Goal: Contribute content: Contribute content

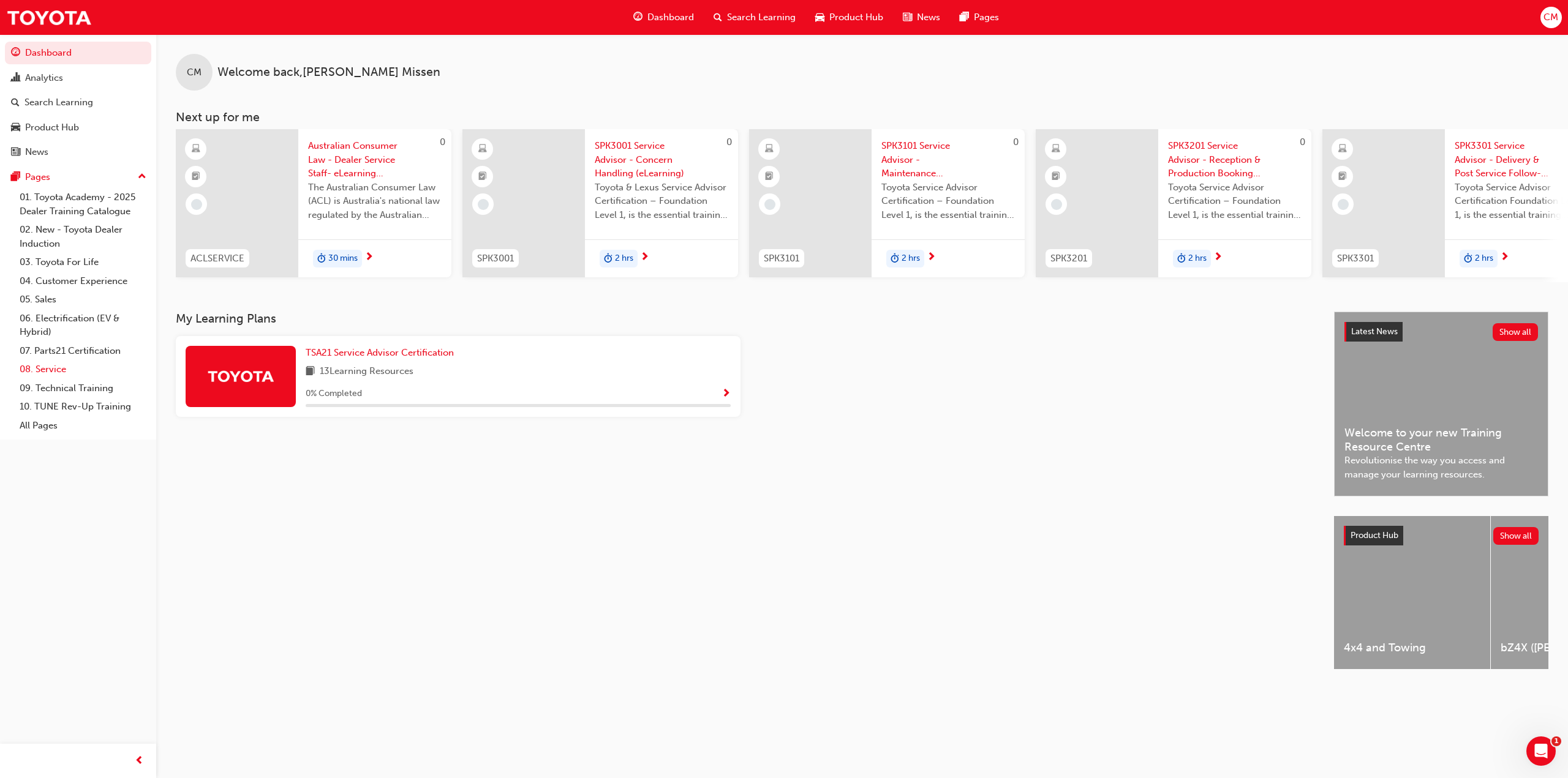
click at [53, 367] on link "08. Service" at bounding box center [83, 369] width 136 height 19
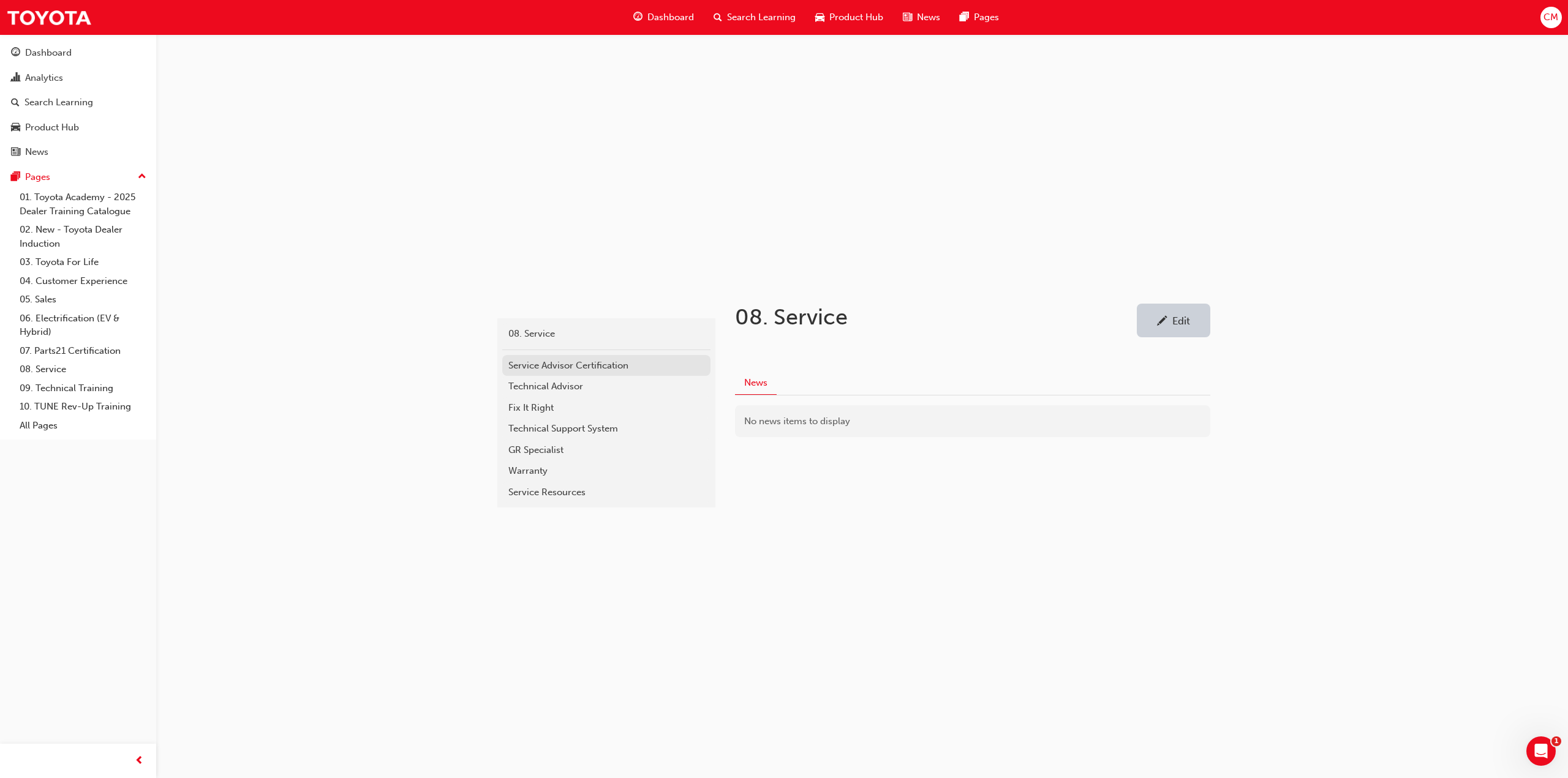
click at [518, 364] on div "Service Advisor Certification" at bounding box center [606, 366] width 196 height 14
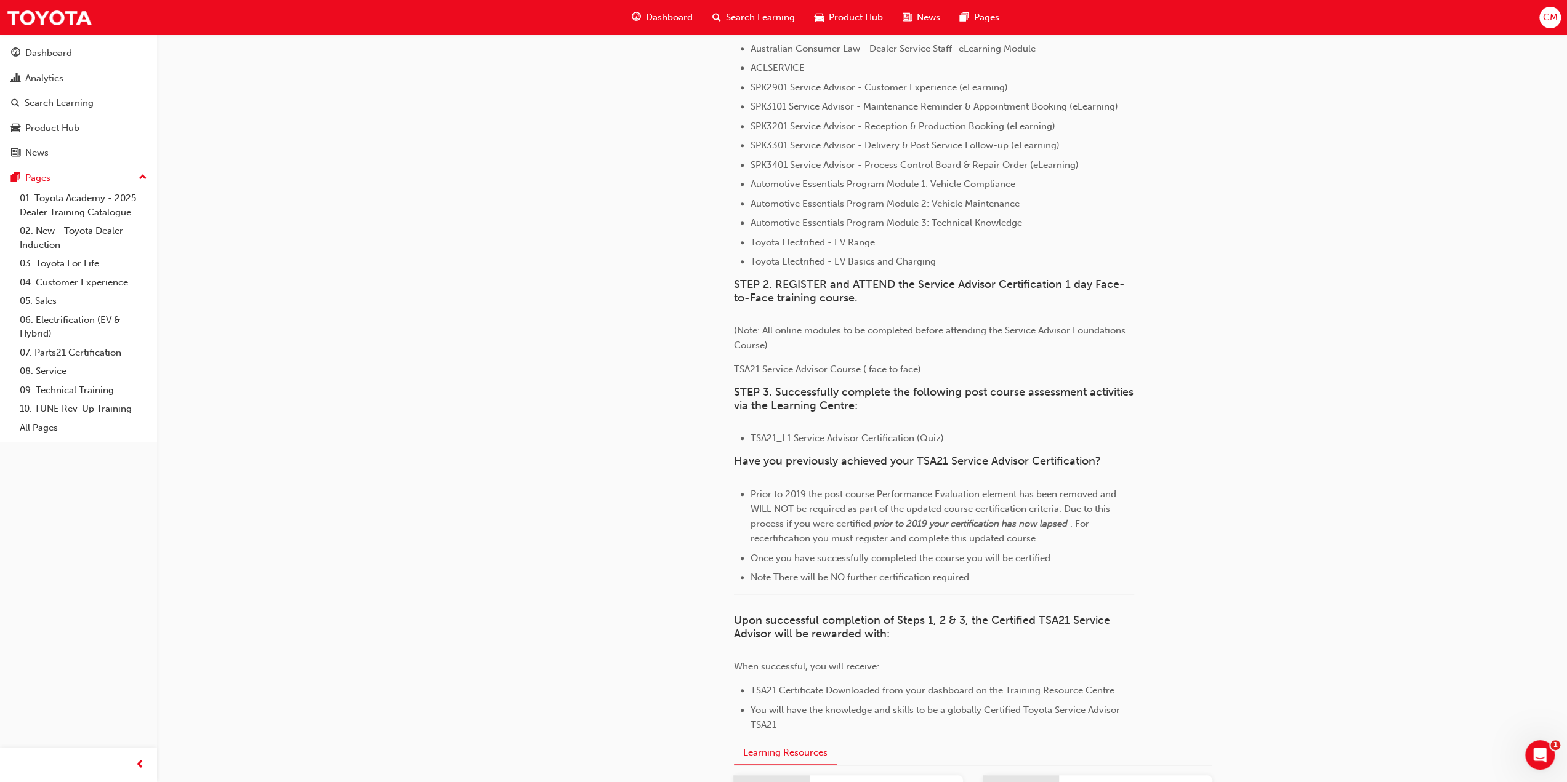
scroll to position [431, 0]
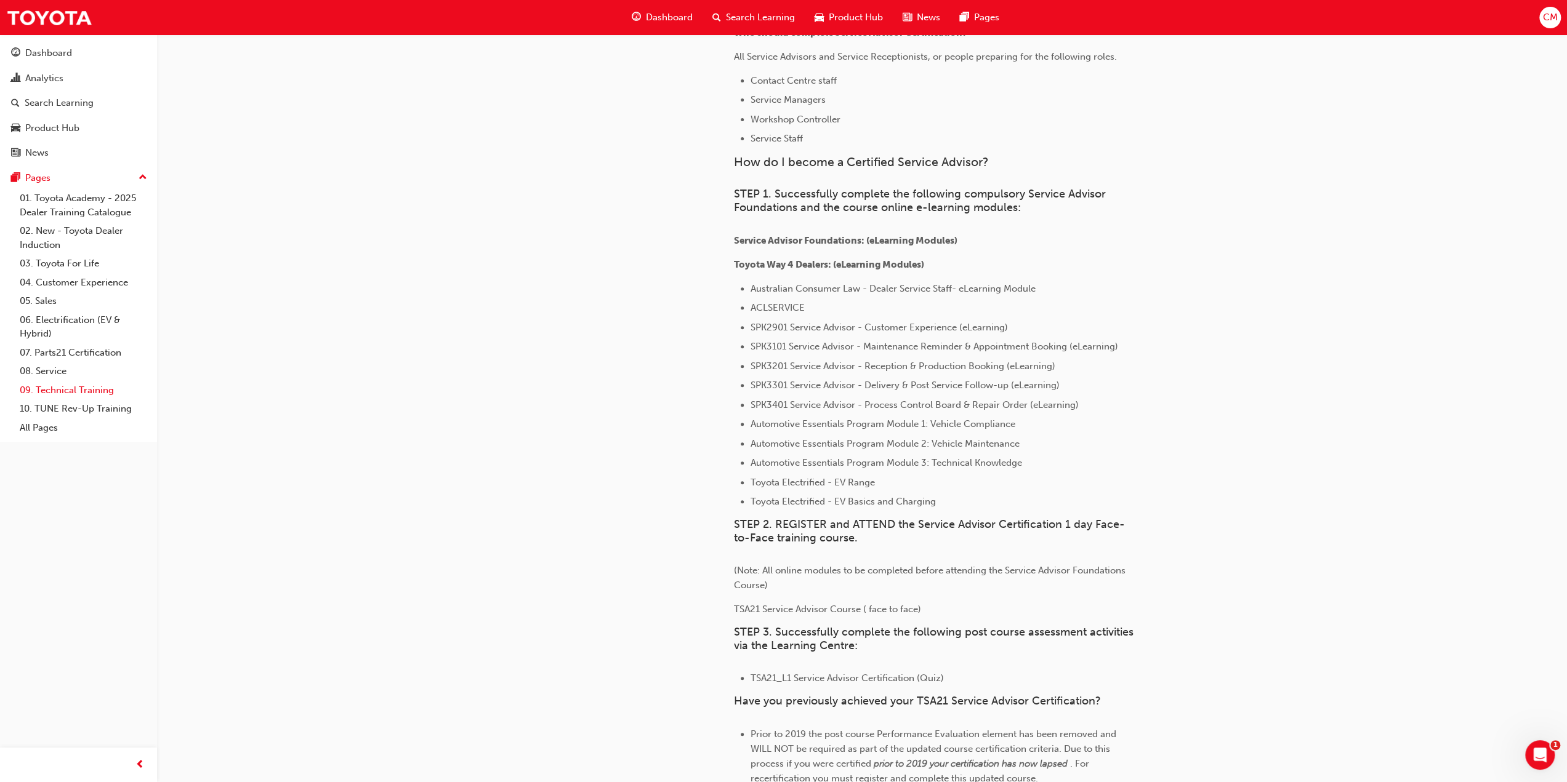
click at [57, 387] on link "09. Technical Training" at bounding box center [83, 390] width 137 height 19
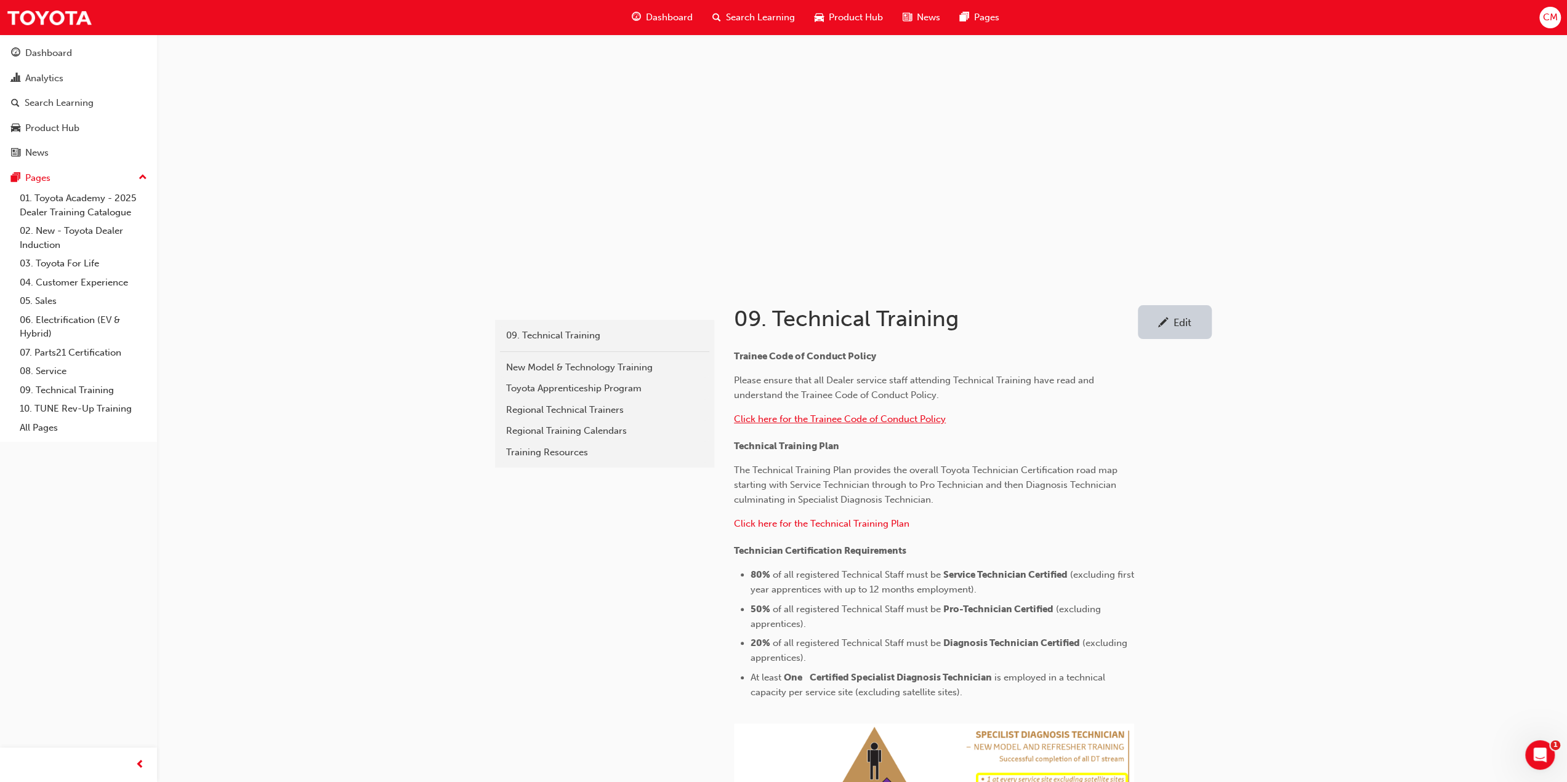
click at [888, 418] on span "Click here for the Trainee Code of Conduct Policy" at bounding box center [840, 419] width 212 height 11
click at [761, 521] on span "Click here for the Technical Training Plan" at bounding box center [821, 523] width 175 height 11
click at [1173, 321] on div "Edit" at bounding box center [1182, 322] width 18 height 12
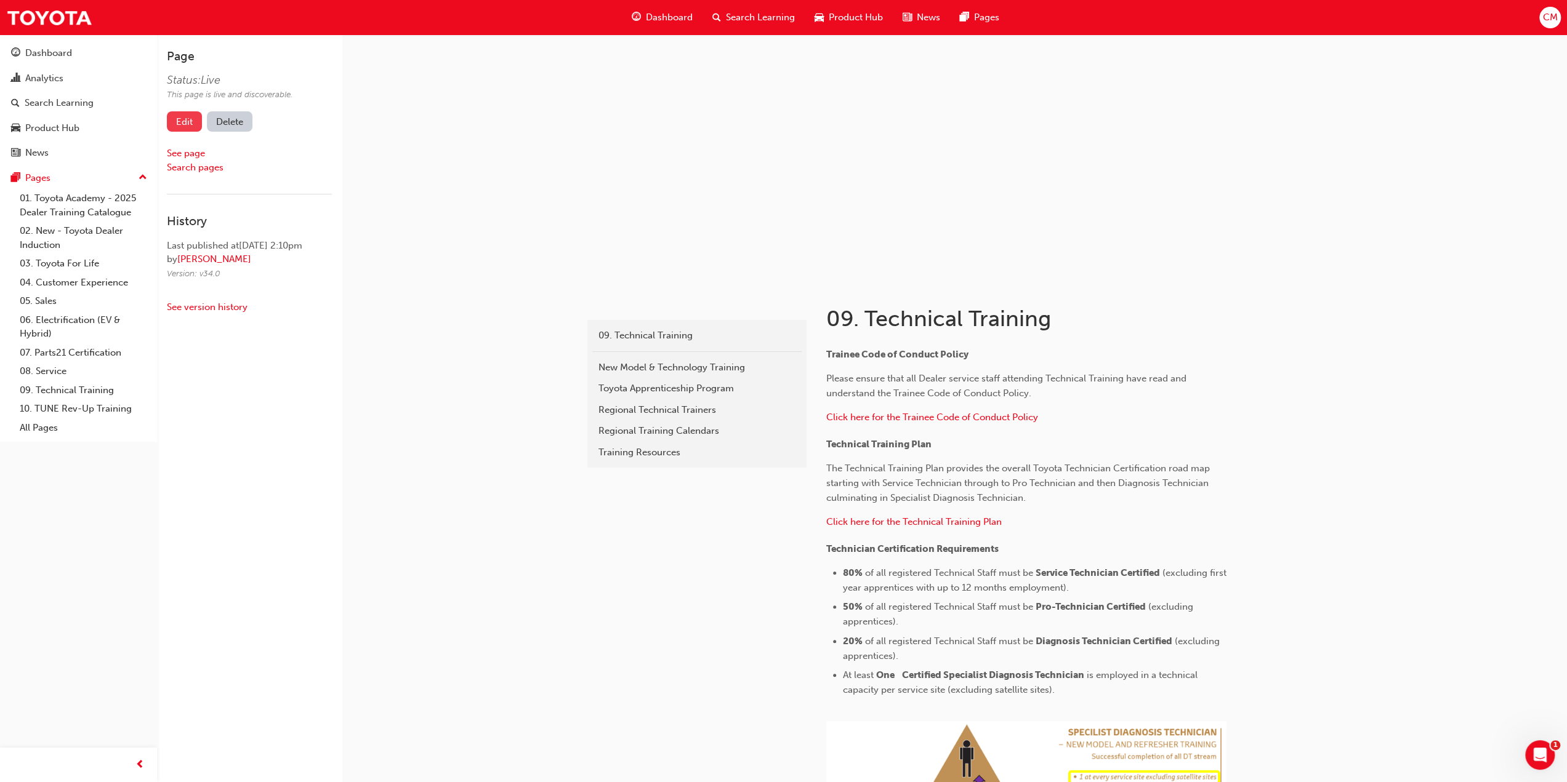
click at [186, 121] on link "Edit" at bounding box center [184, 121] width 35 height 20
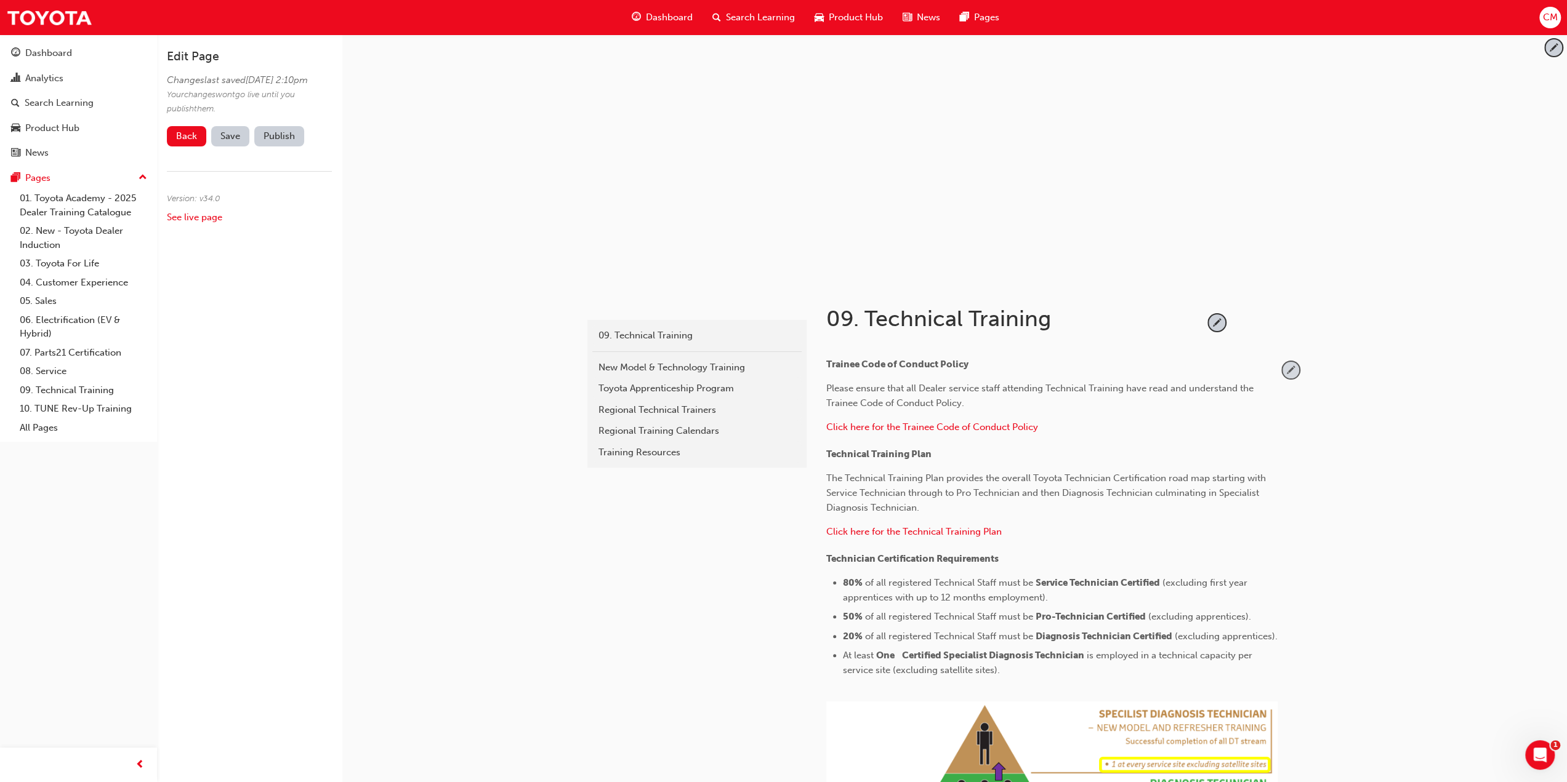
click at [1288, 369] on span "pencil-icon" at bounding box center [1290, 370] width 17 height 17
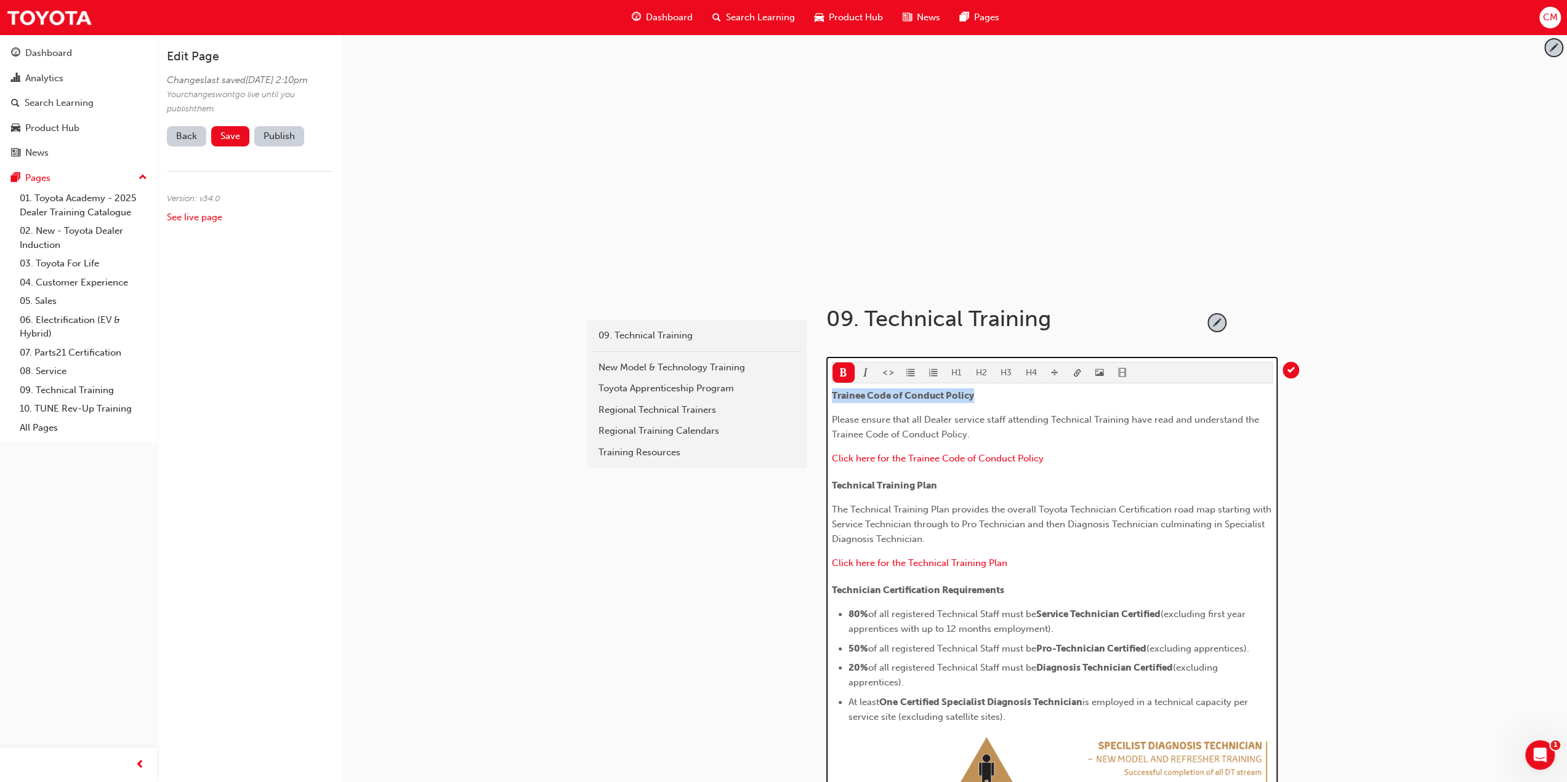
drag, startPoint x: 831, startPoint y: 391, endPoint x: 978, endPoint y: 395, distance: 146.6
click at [978, 395] on p "Trainee Code of Conduct Policy" at bounding box center [1052, 395] width 441 height 15
click at [956, 371] on button "H1" at bounding box center [956, 373] width 25 height 20
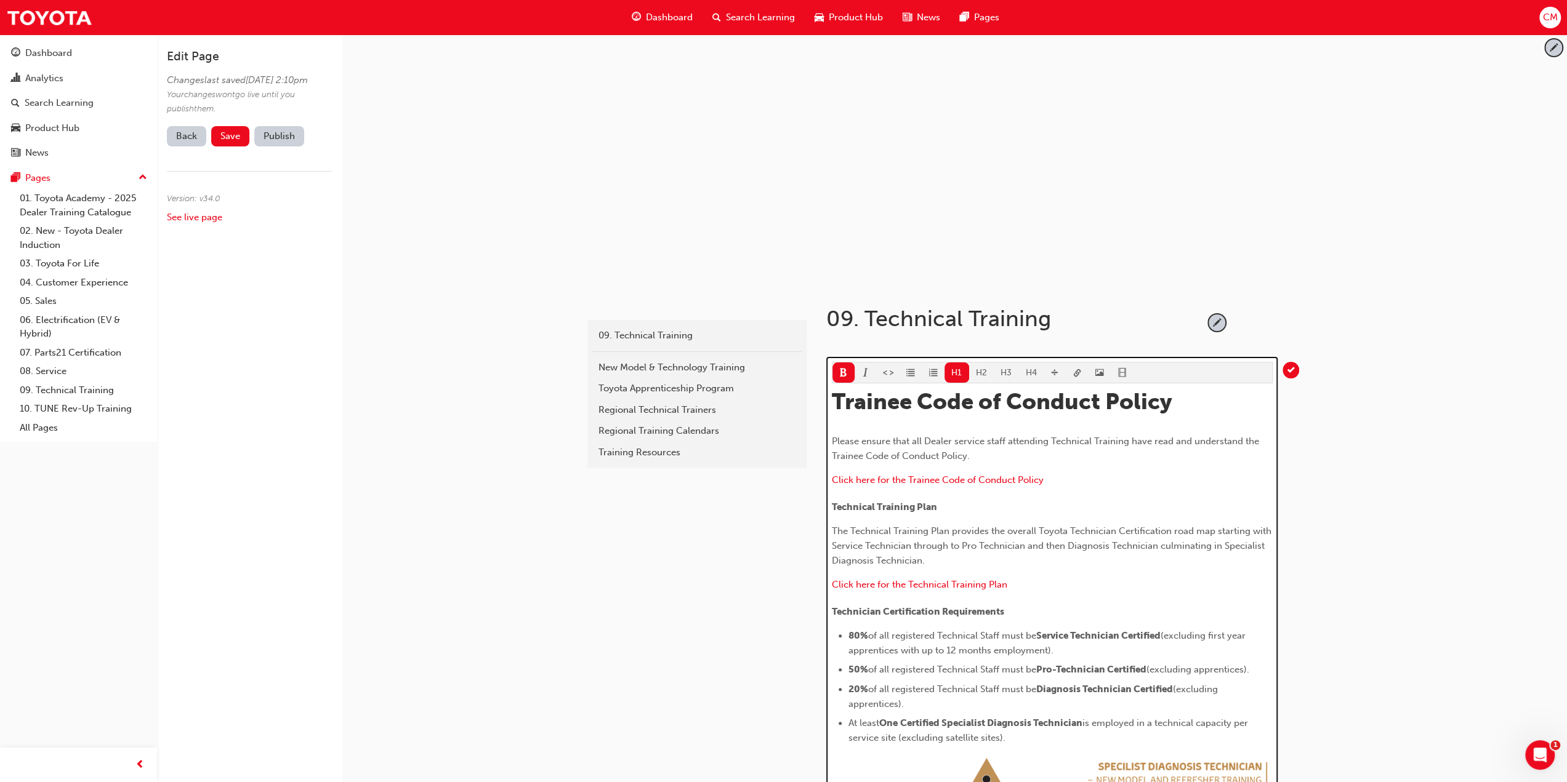
click at [983, 372] on button "H2" at bounding box center [981, 373] width 25 height 20
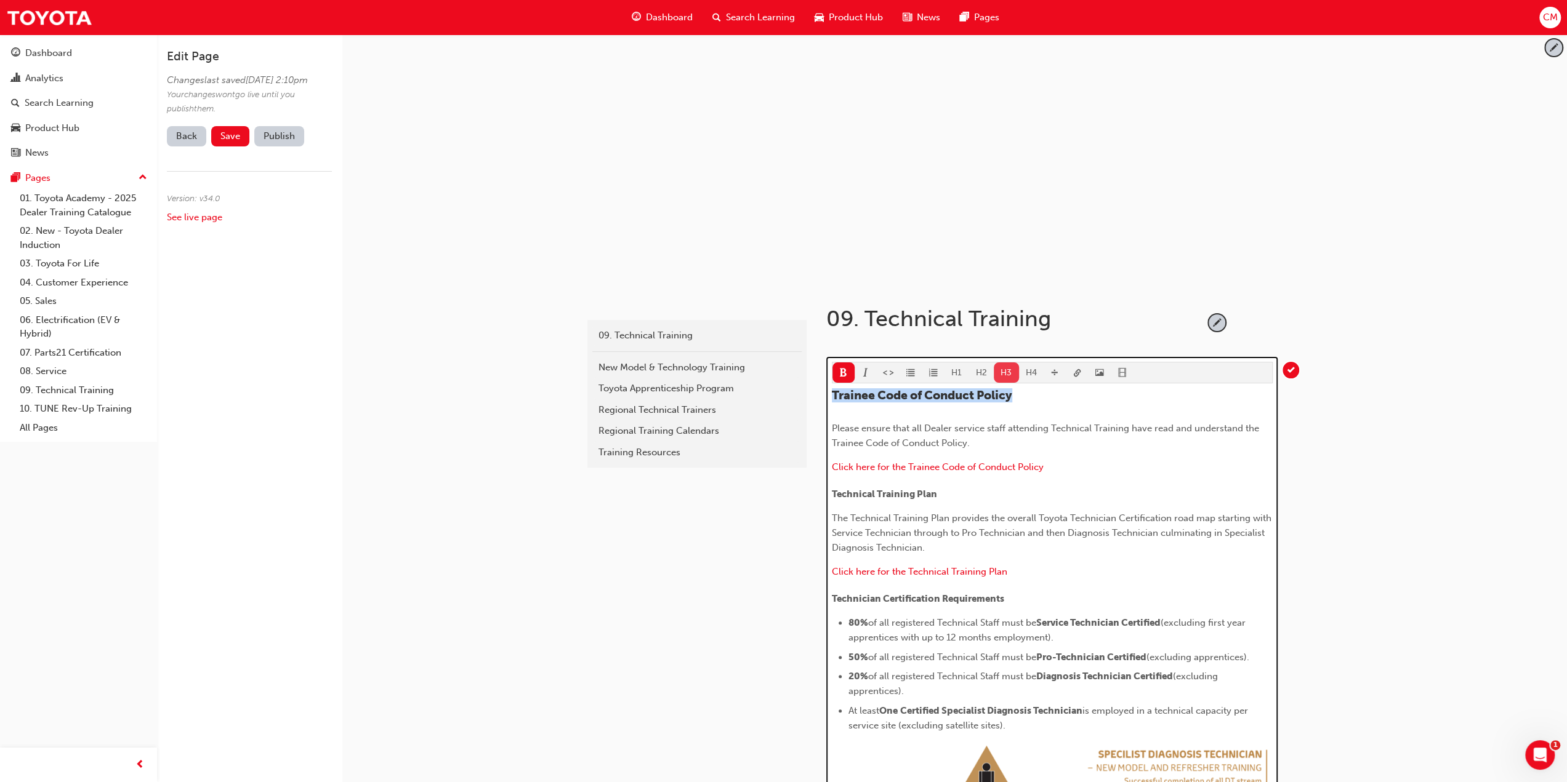
click at [1006, 370] on button "H3" at bounding box center [1006, 373] width 25 height 20
click button "H4"
drag, startPoint x: 831, startPoint y: 490, endPoint x: 961, endPoint y: 492, distance: 129.9
click p "Technical Training Plan"
click button "H4"
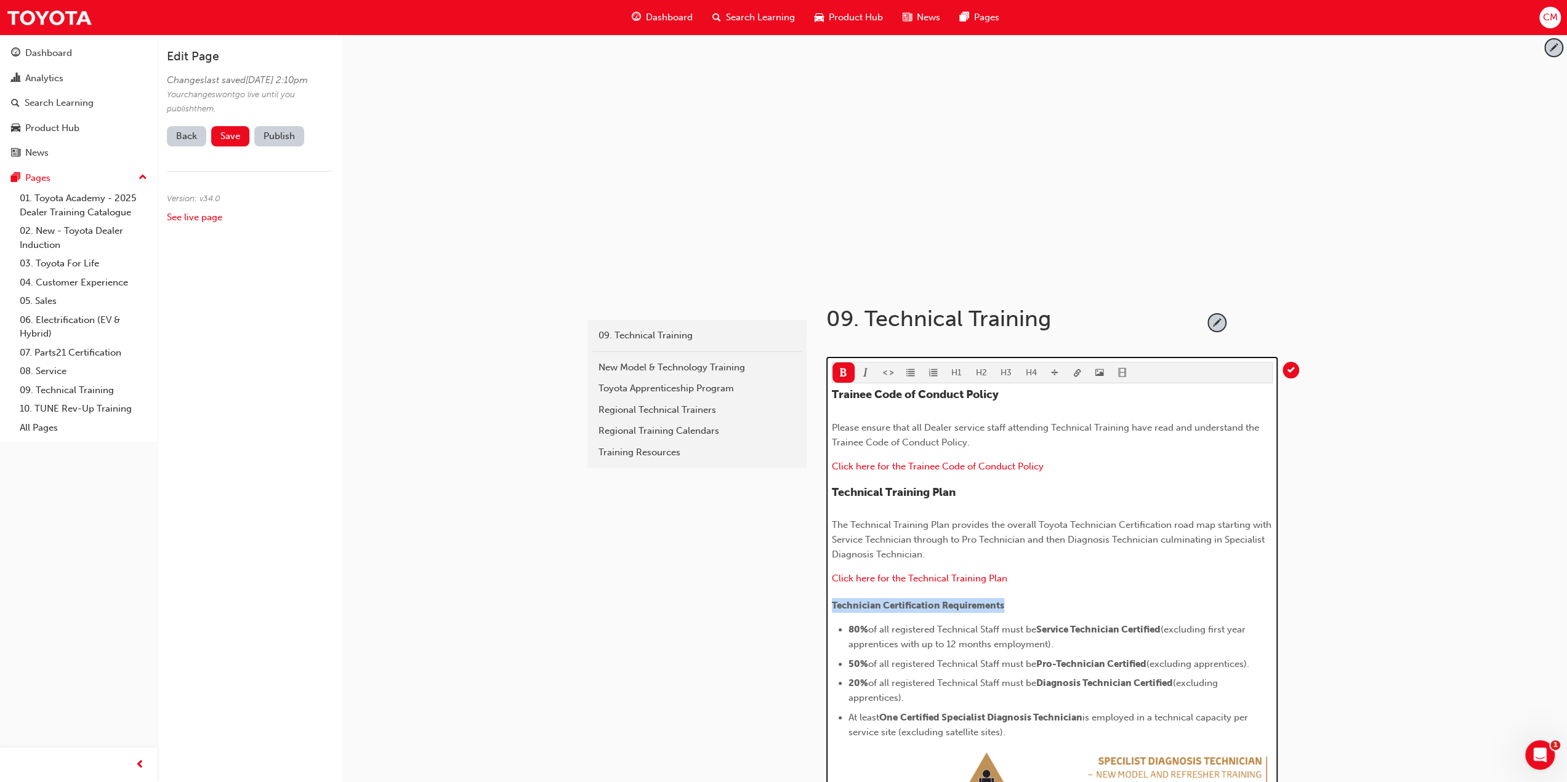
drag, startPoint x: 832, startPoint y: 604, endPoint x: 1029, endPoint y: 605, distance: 197.6
click p "Technician Certification Requirements"
click button "H4"
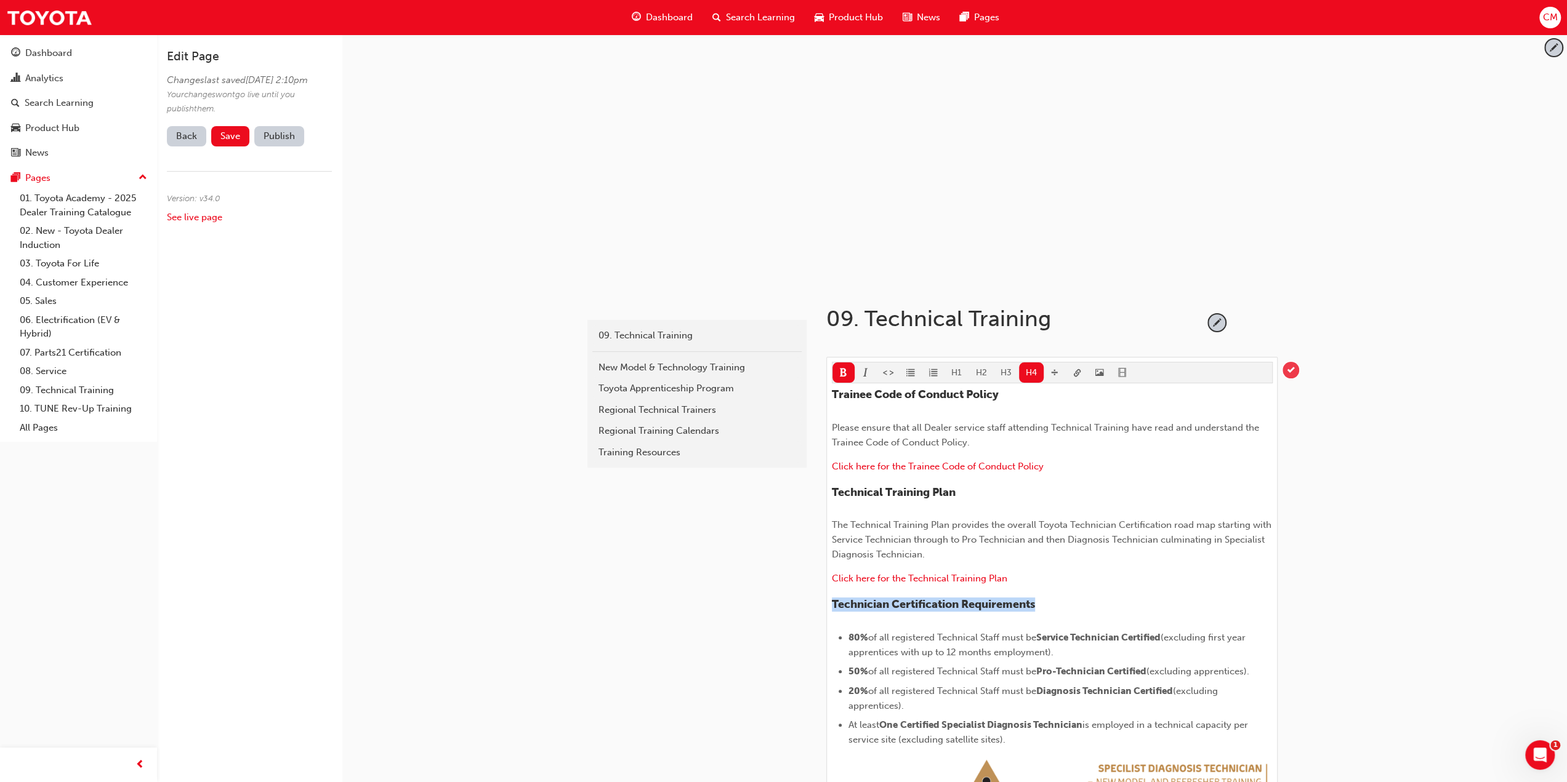
click span "tick-icon"
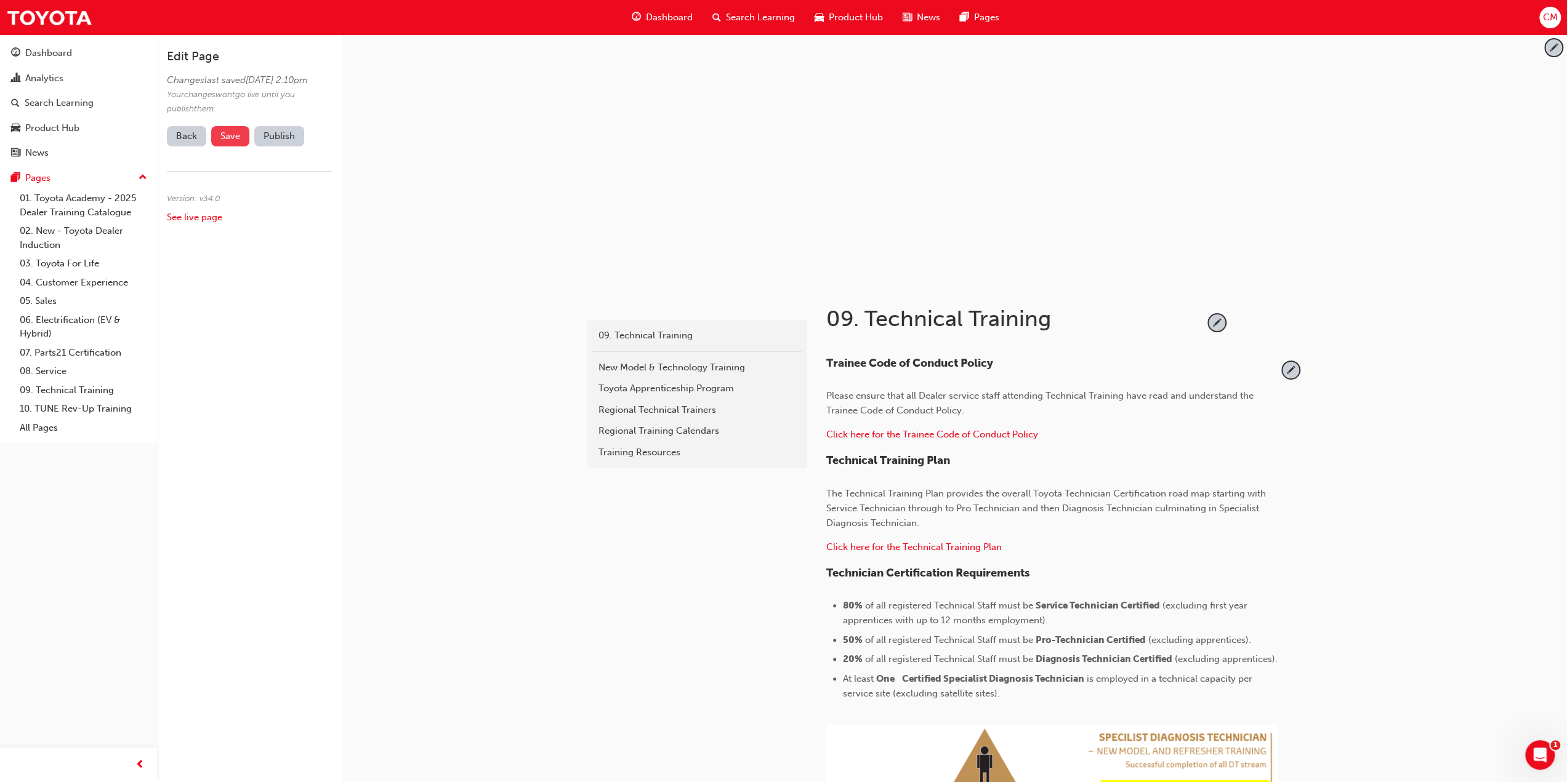
click span "Save"
click button "Publish"
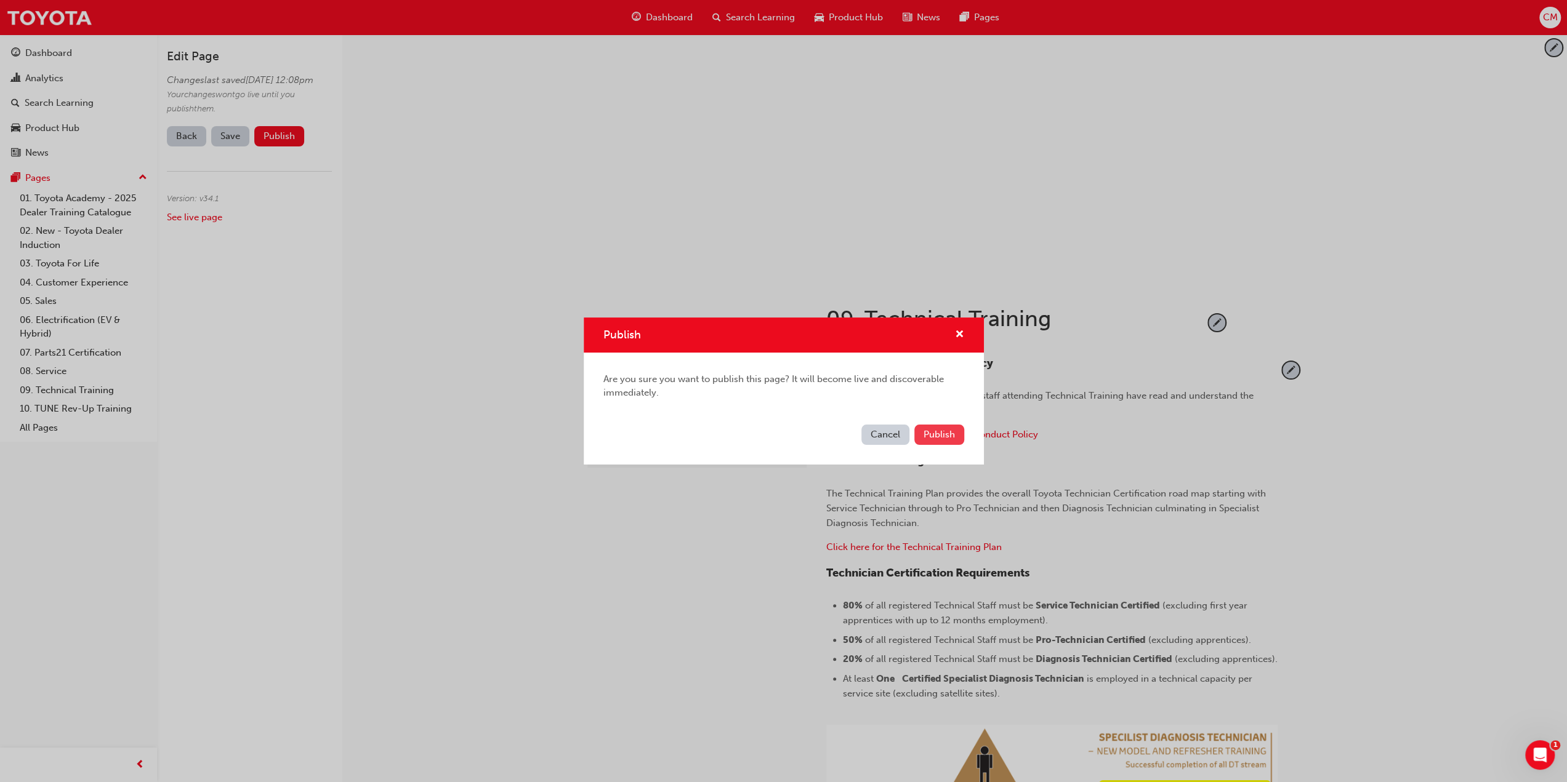
click span "Publish"
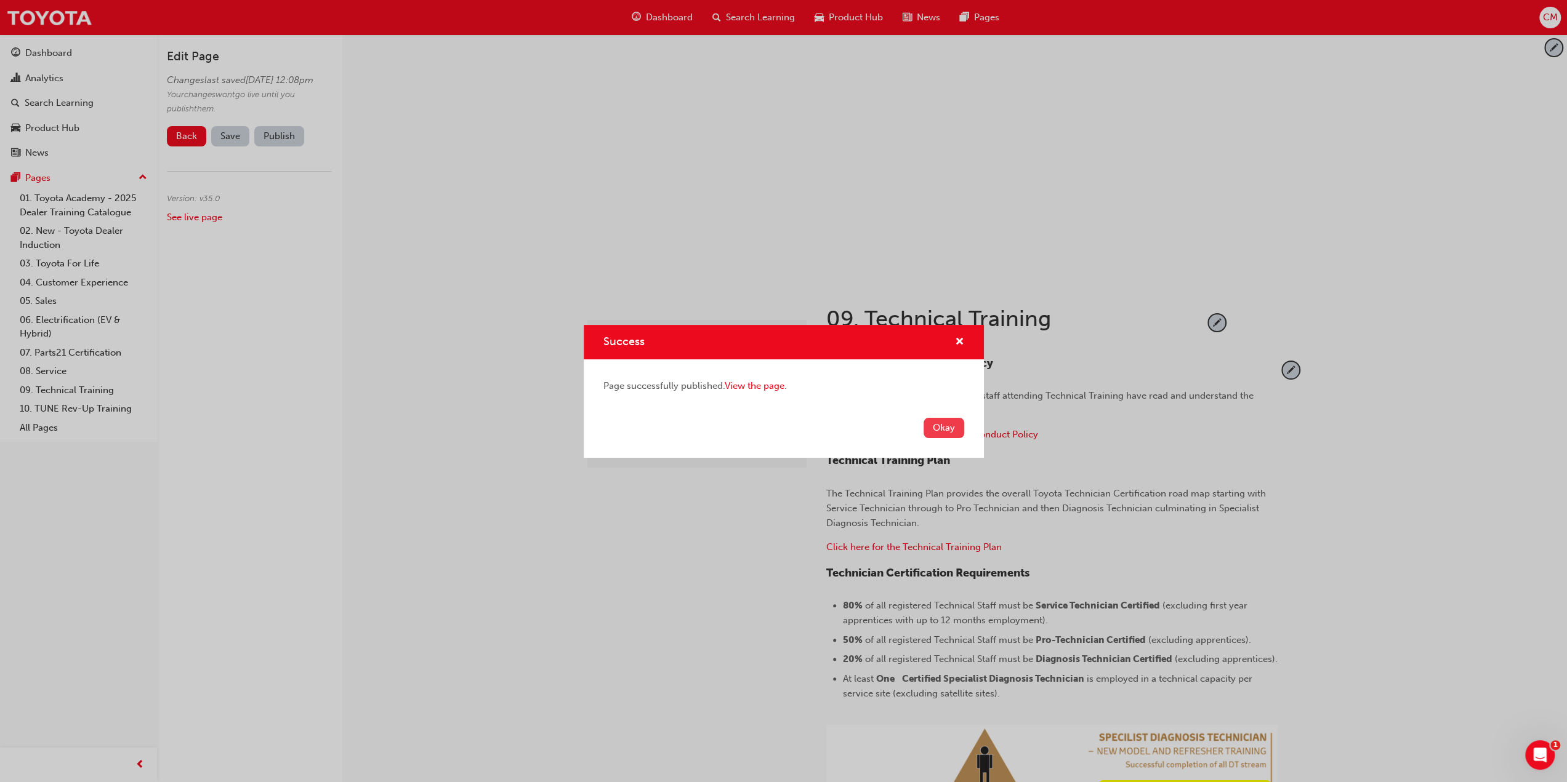
click button "Okay"
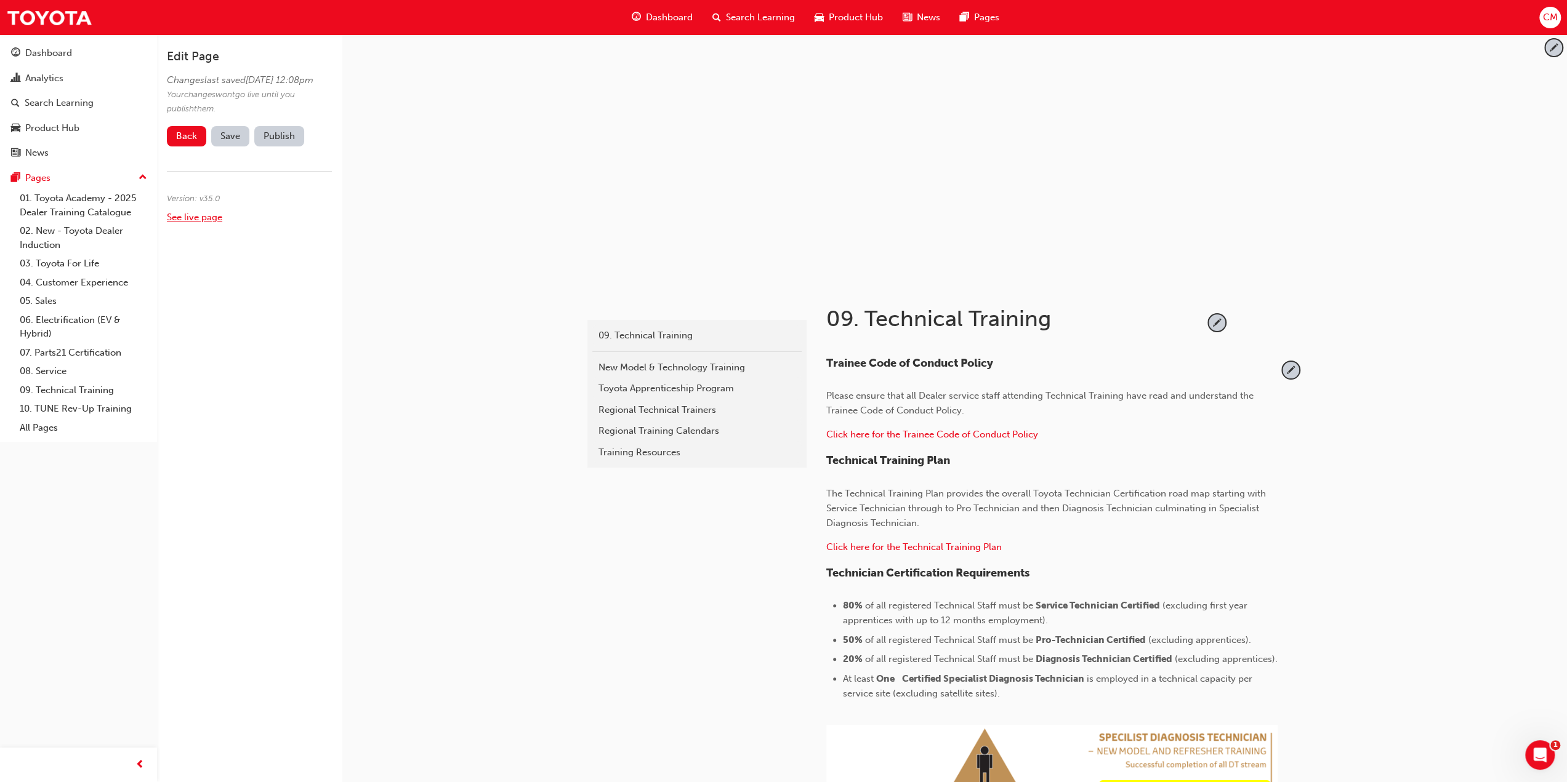
click link "See live page"
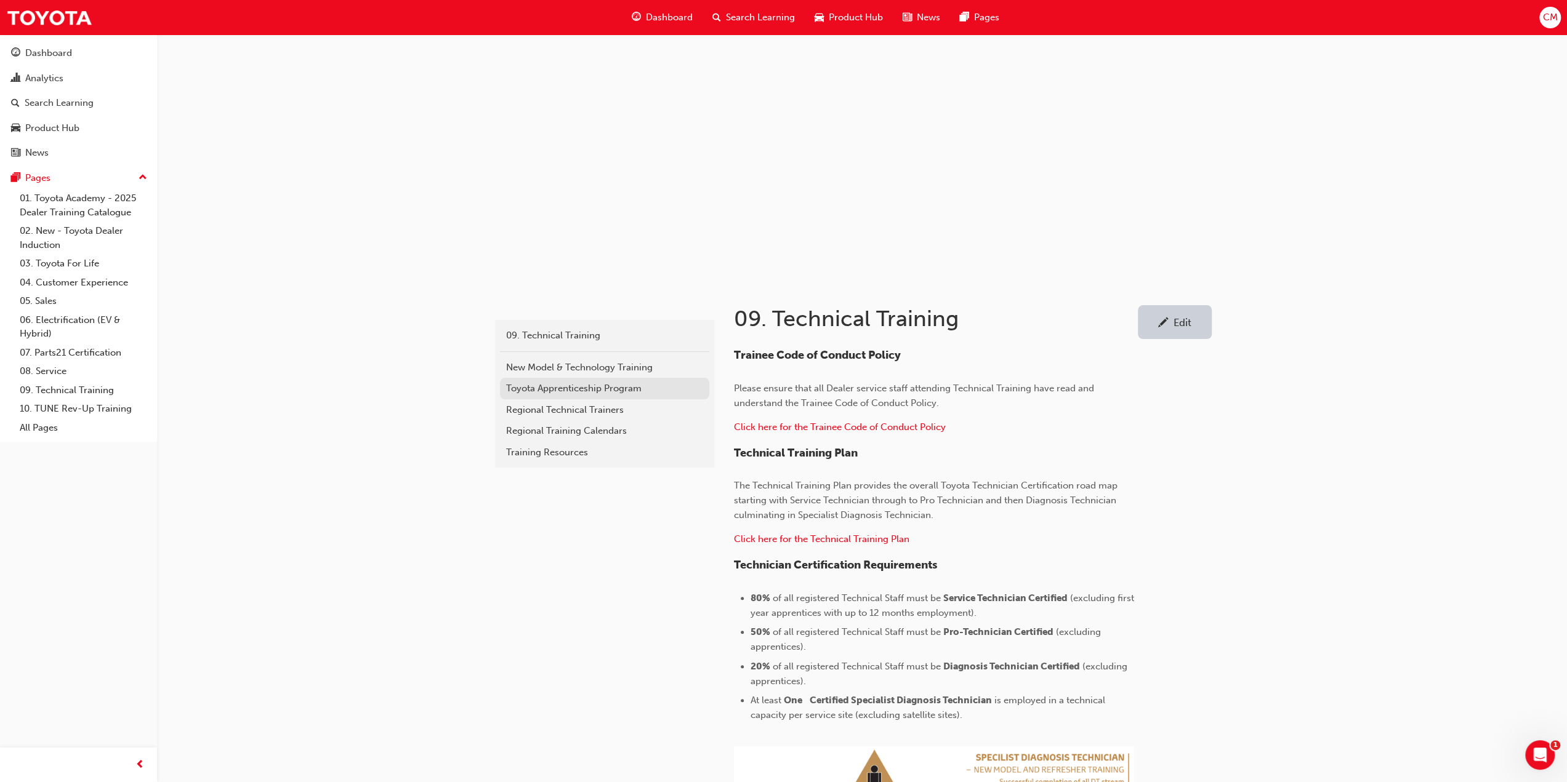
click div "Toyota Apprenticeship Program"
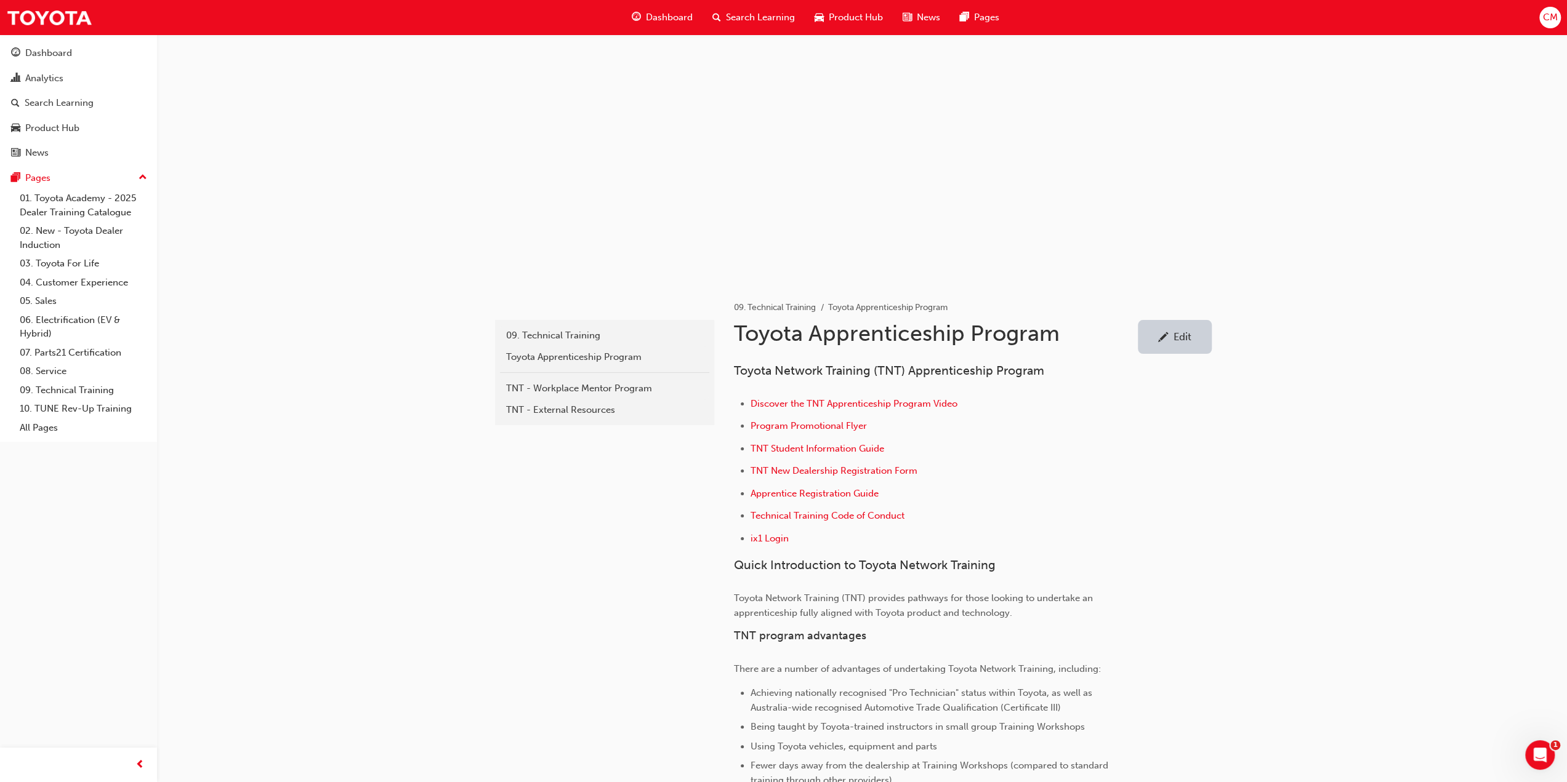
click div "Edit"
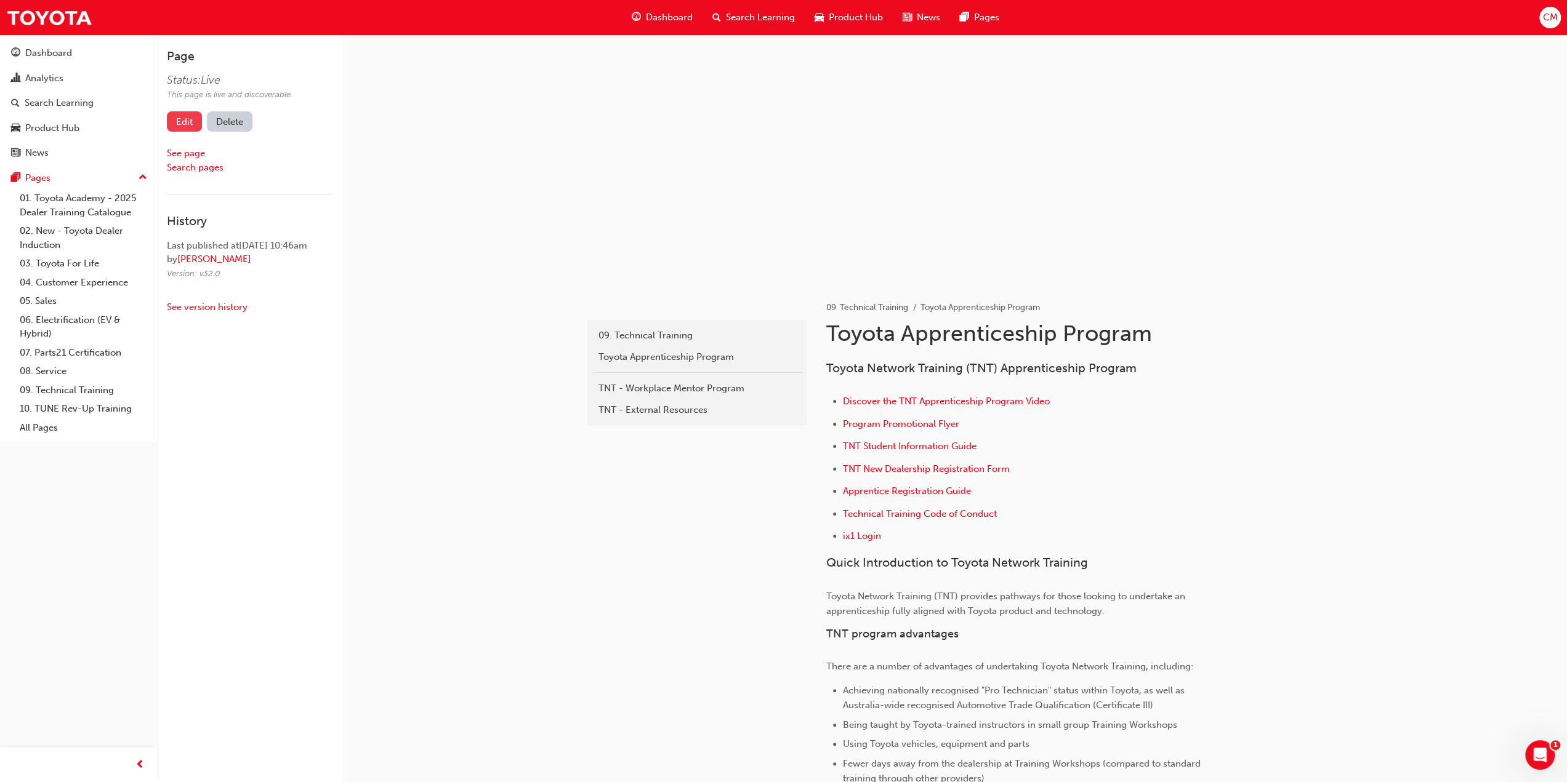
click link "Edit"
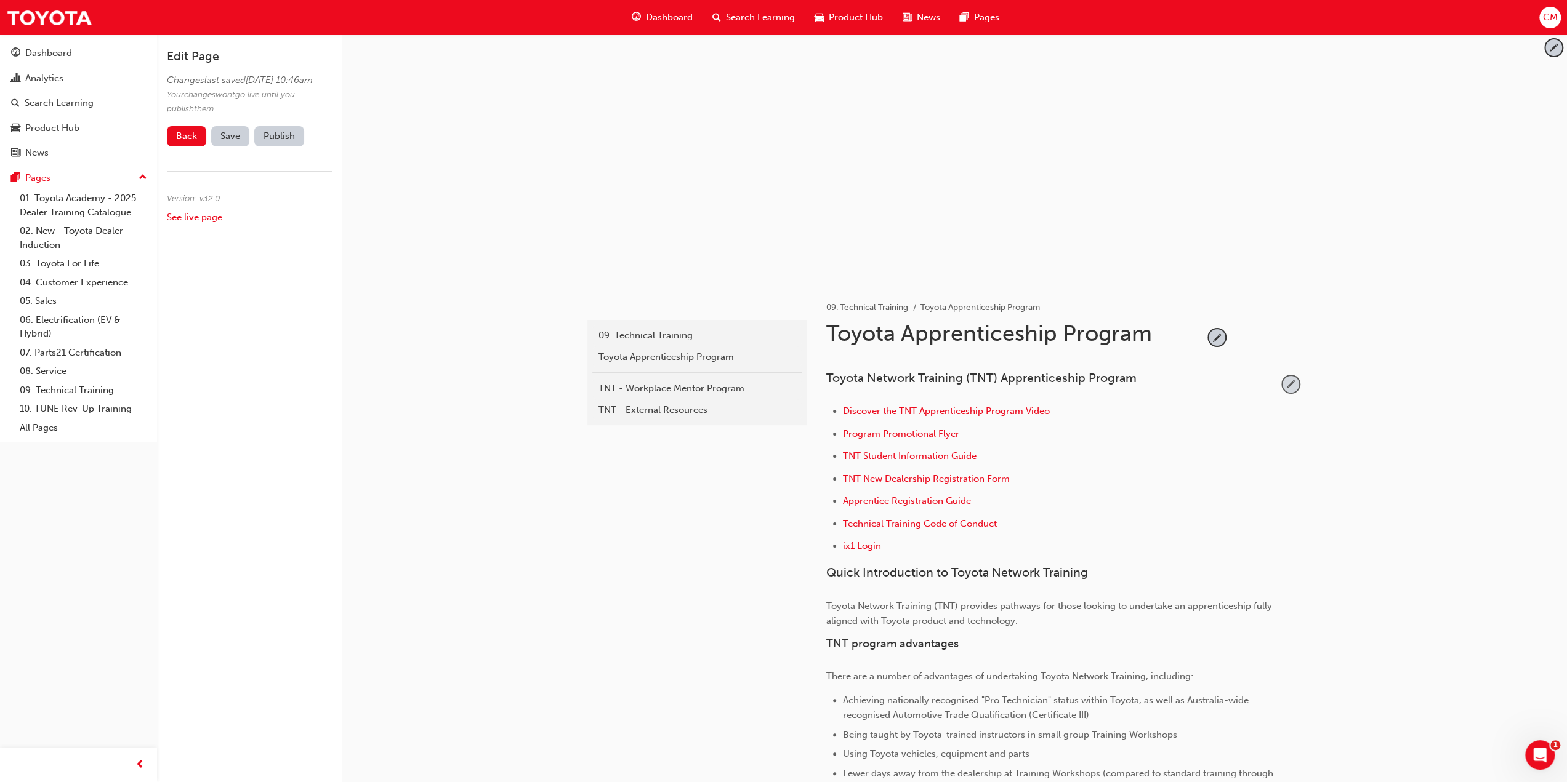
click span "pencil-icon"
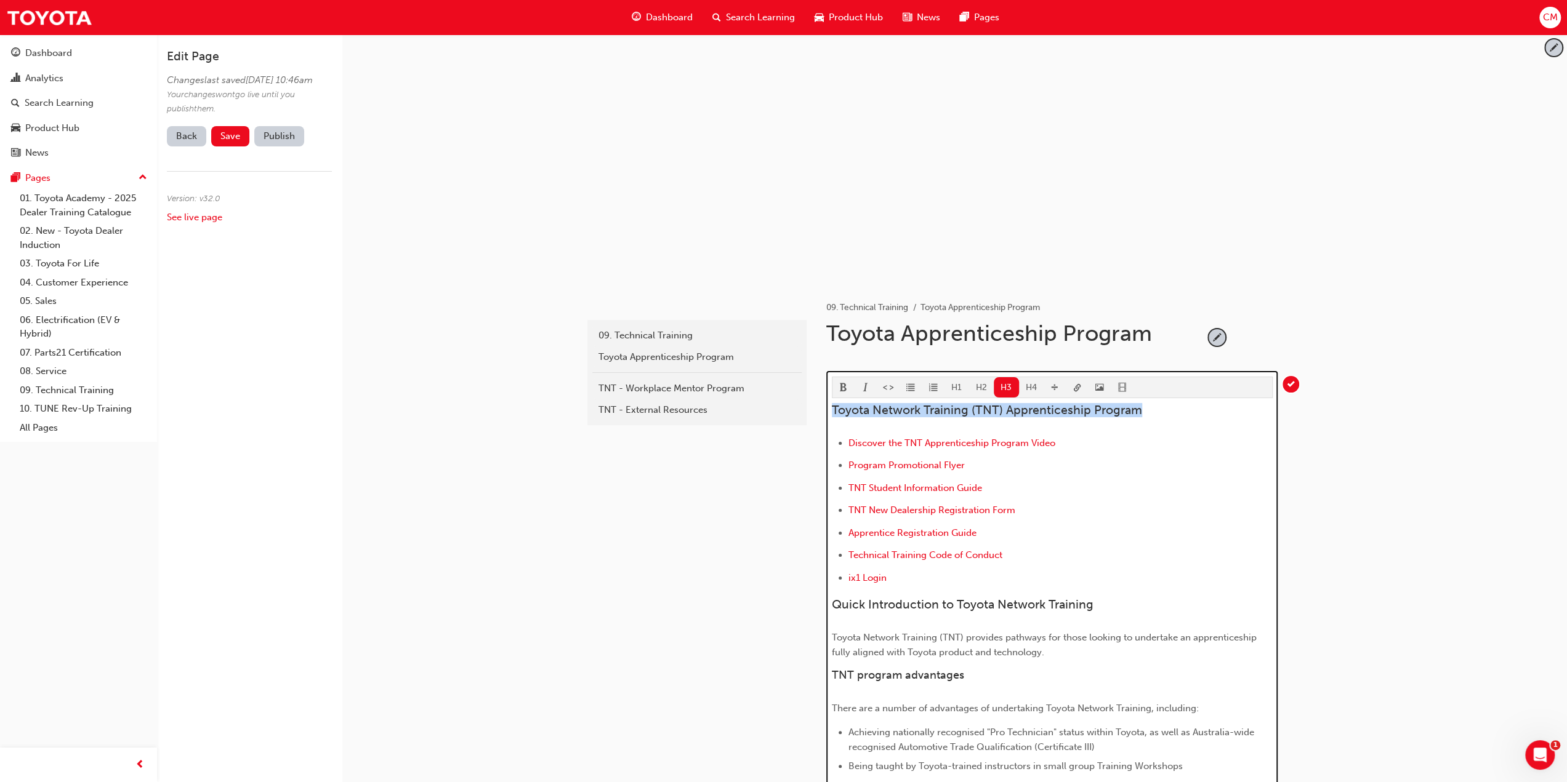
drag, startPoint x: 833, startPoint y: 407, endPoint x: 1157, endPoint y: 411, distance: 324.5
click h3 "Toyota Network Training (TNT) Apprenticeship Program"
click button "H4"
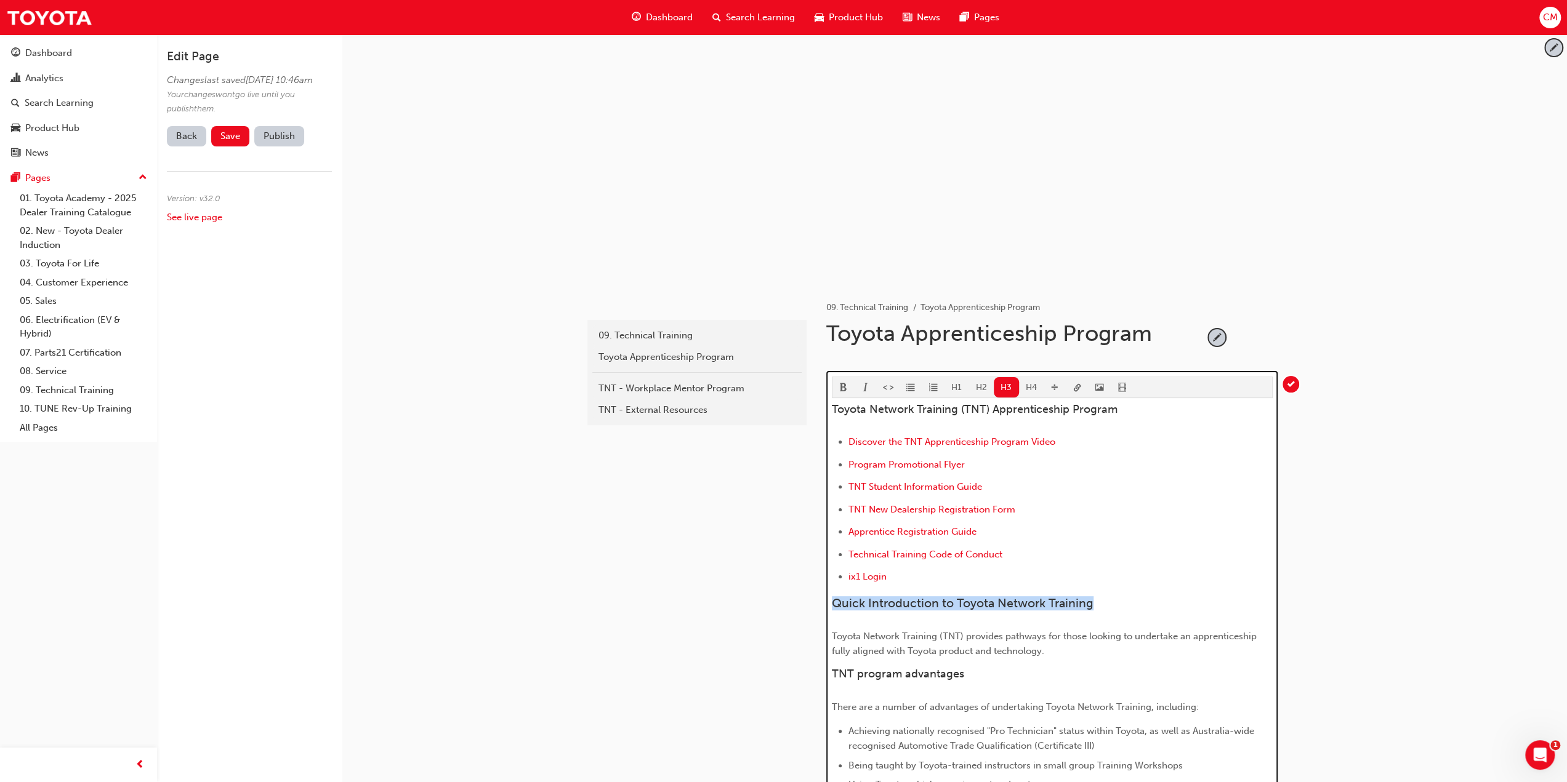
drag, startPoint x: 832, startPoint y: 600, endPoint x: 1118, endPoint y: 605, distance: 285.7
click h3 "Quick Introduction to Toyota Network Training"
click button "H4"
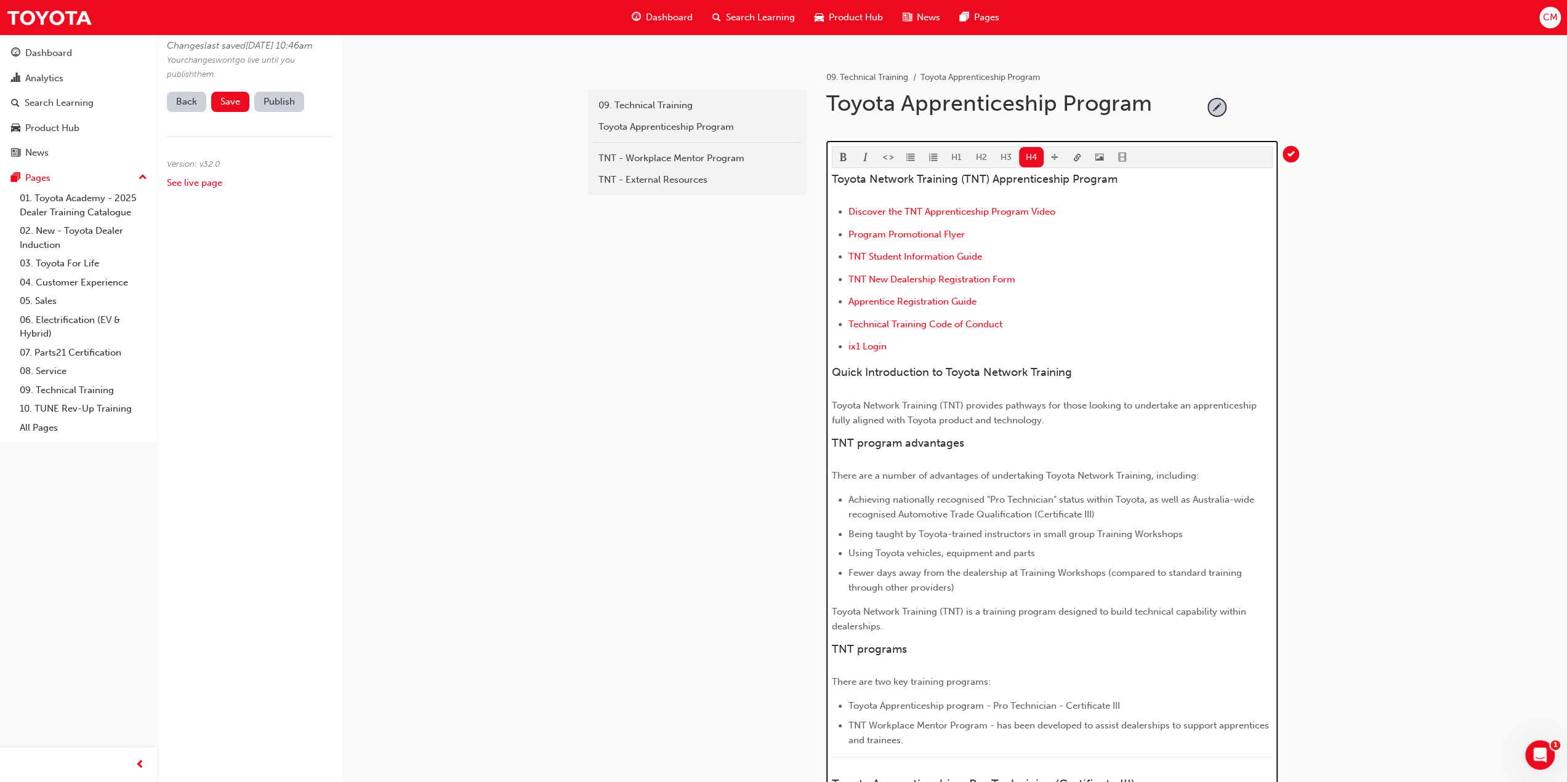
scroll to position [246, 0]
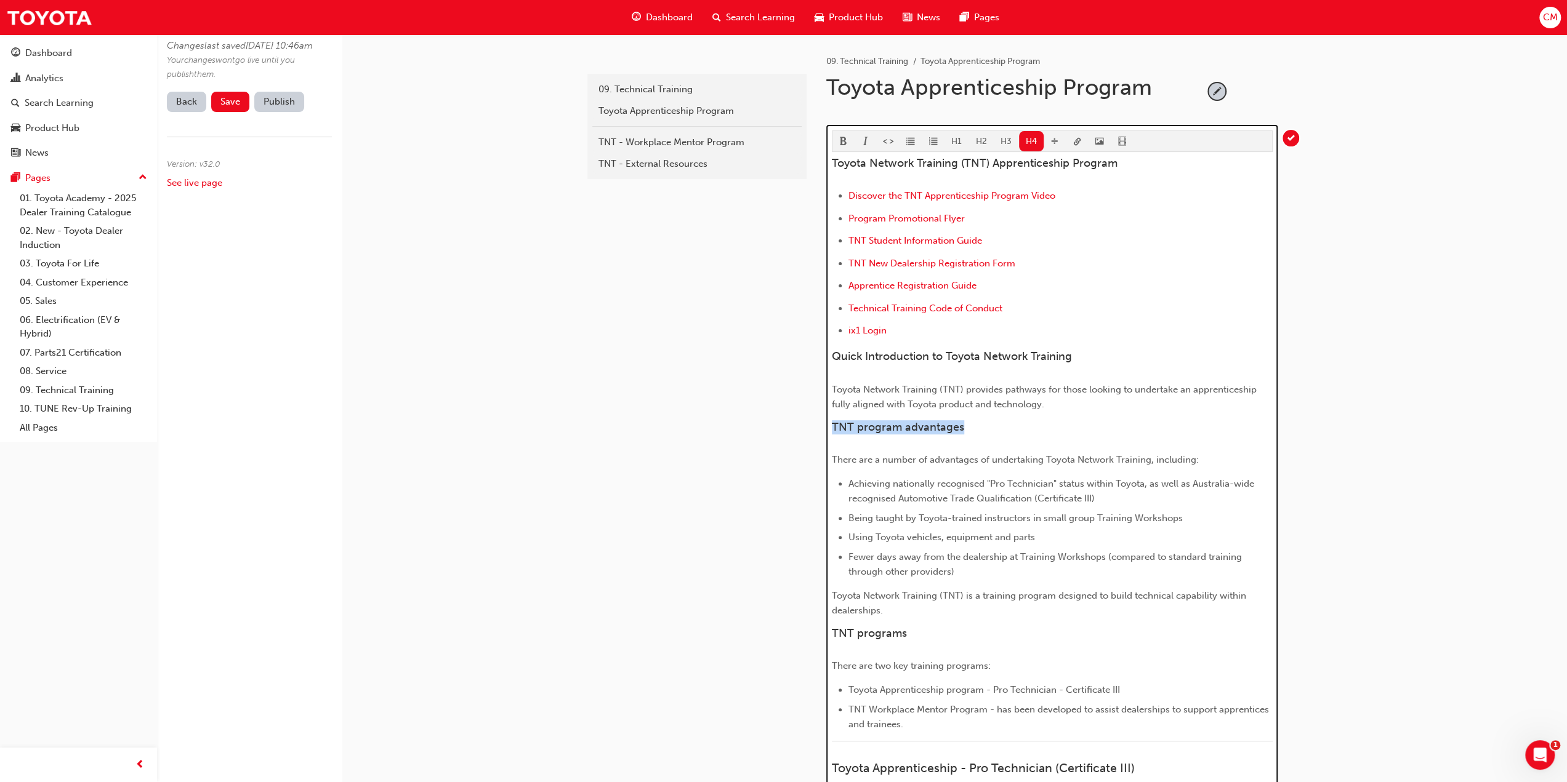
drag, startPoint x: 832, startPoint y: 423, endPoint x: 980, endPoint y: 430, distance: 147.9
click h4 "TNT program advantages"
drag, startPoint x: 832, startPoint y: 629, endPoint x: 937, endPoint y: 630, distance: 105.3
click h4 "TNT programs"
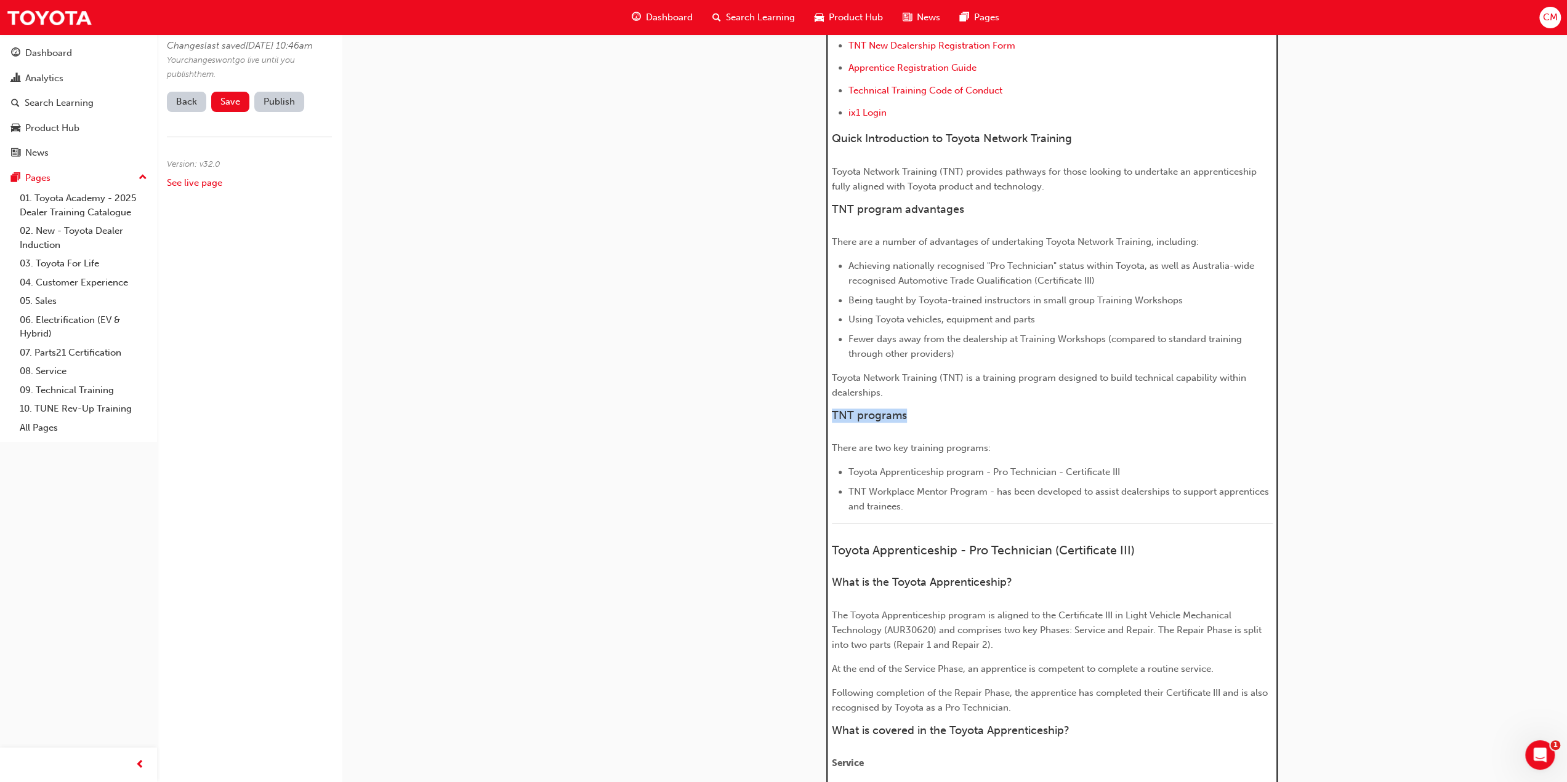
scroll to position [492, 0]
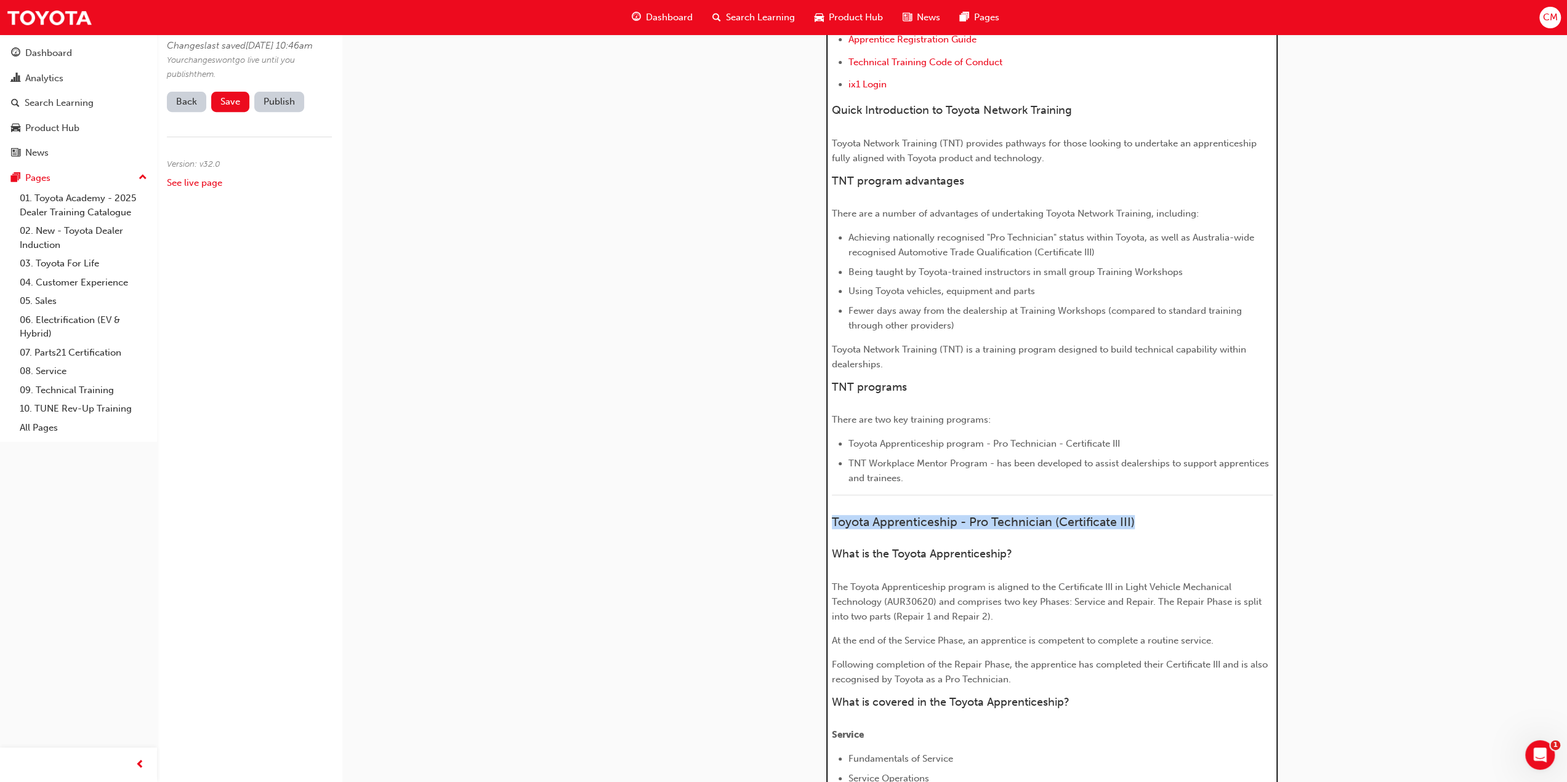
drag, startPoint x: 832, startPoint y: 517, endPoint x: 1152, endPoint y: 521, distance: 320.2
click h3 "Toyota Apprenticeship - Pro Technician (Certificate III)"
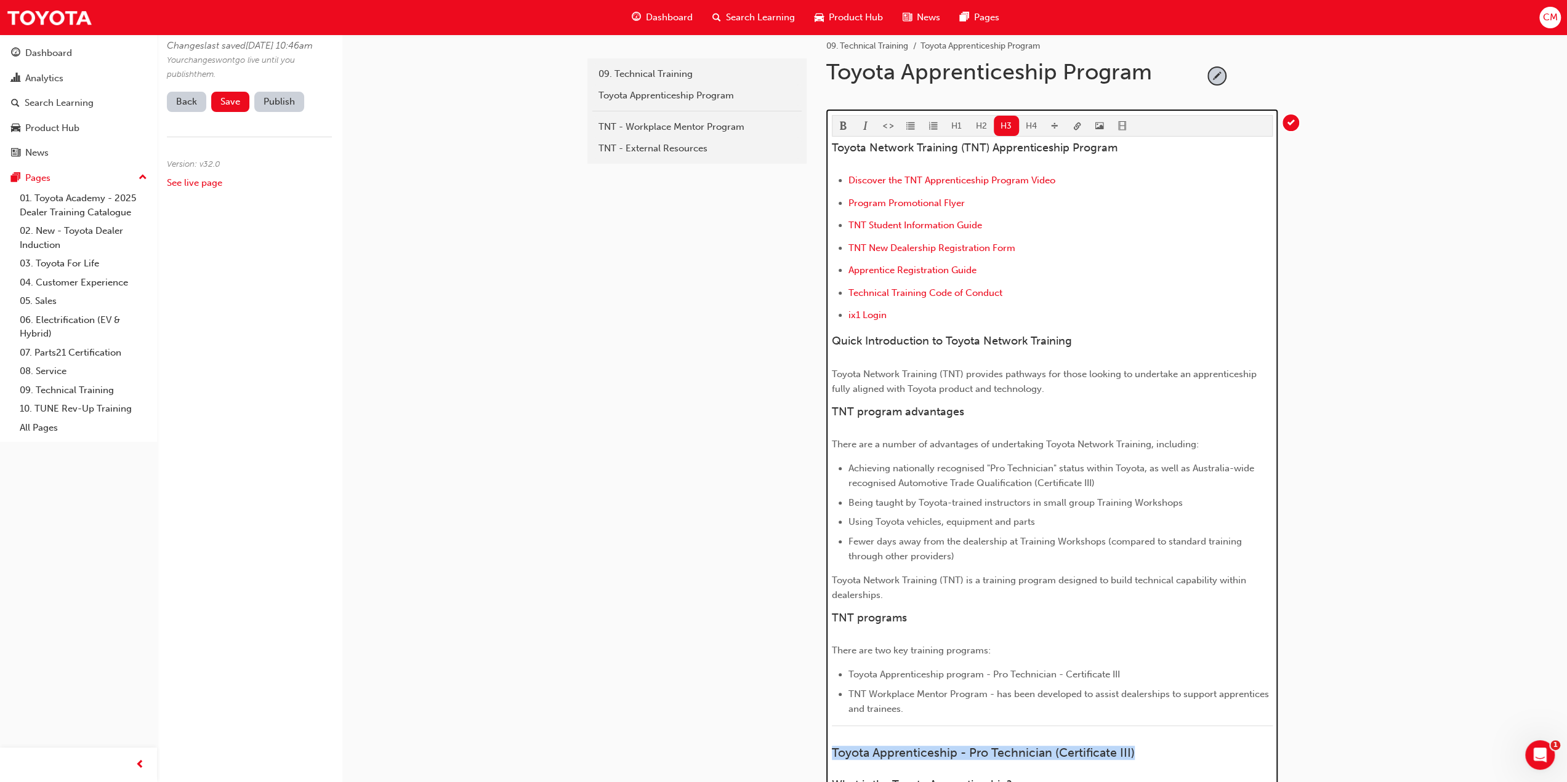
scroll to position [246, 0]
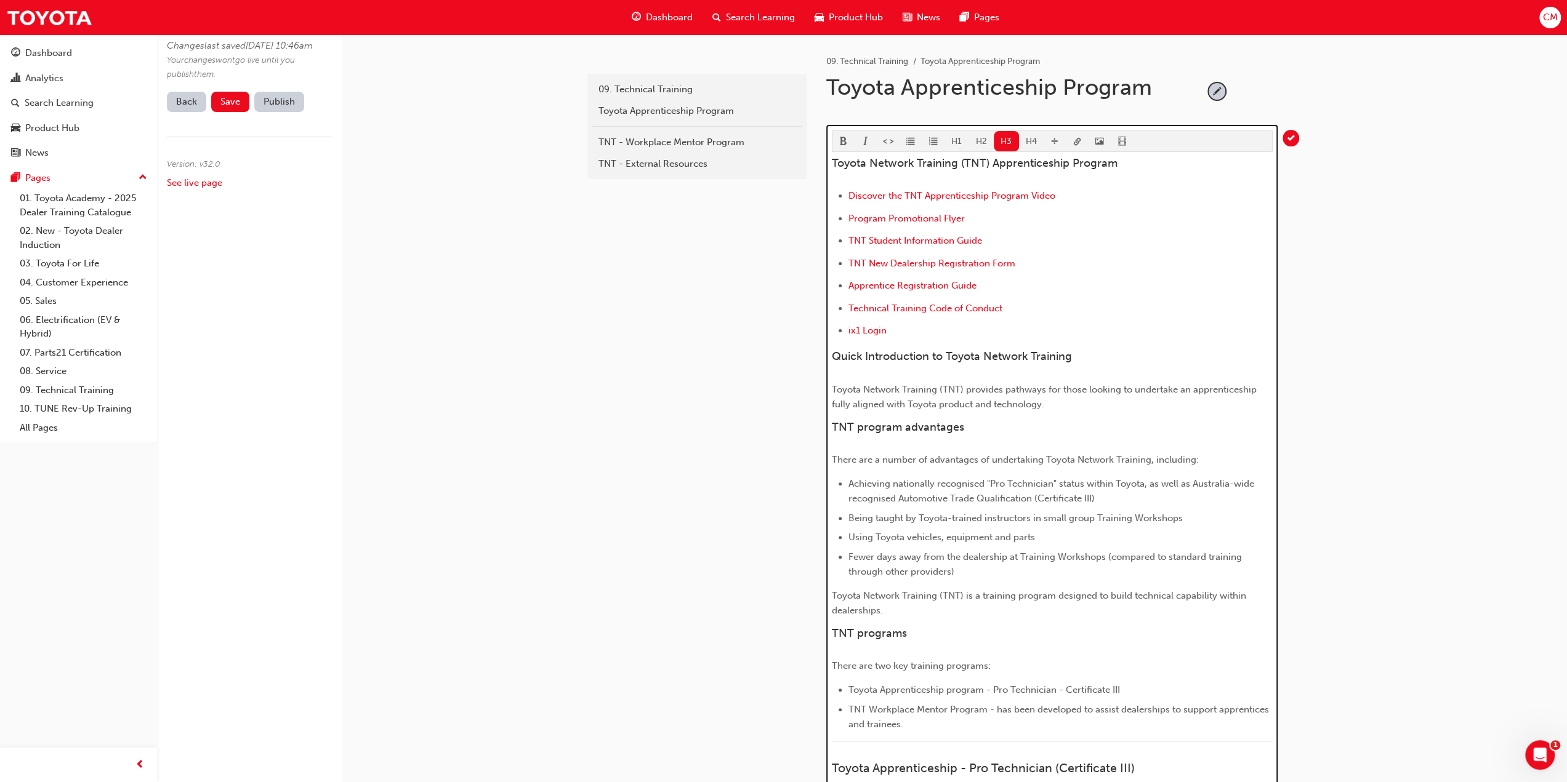
click button "H4"
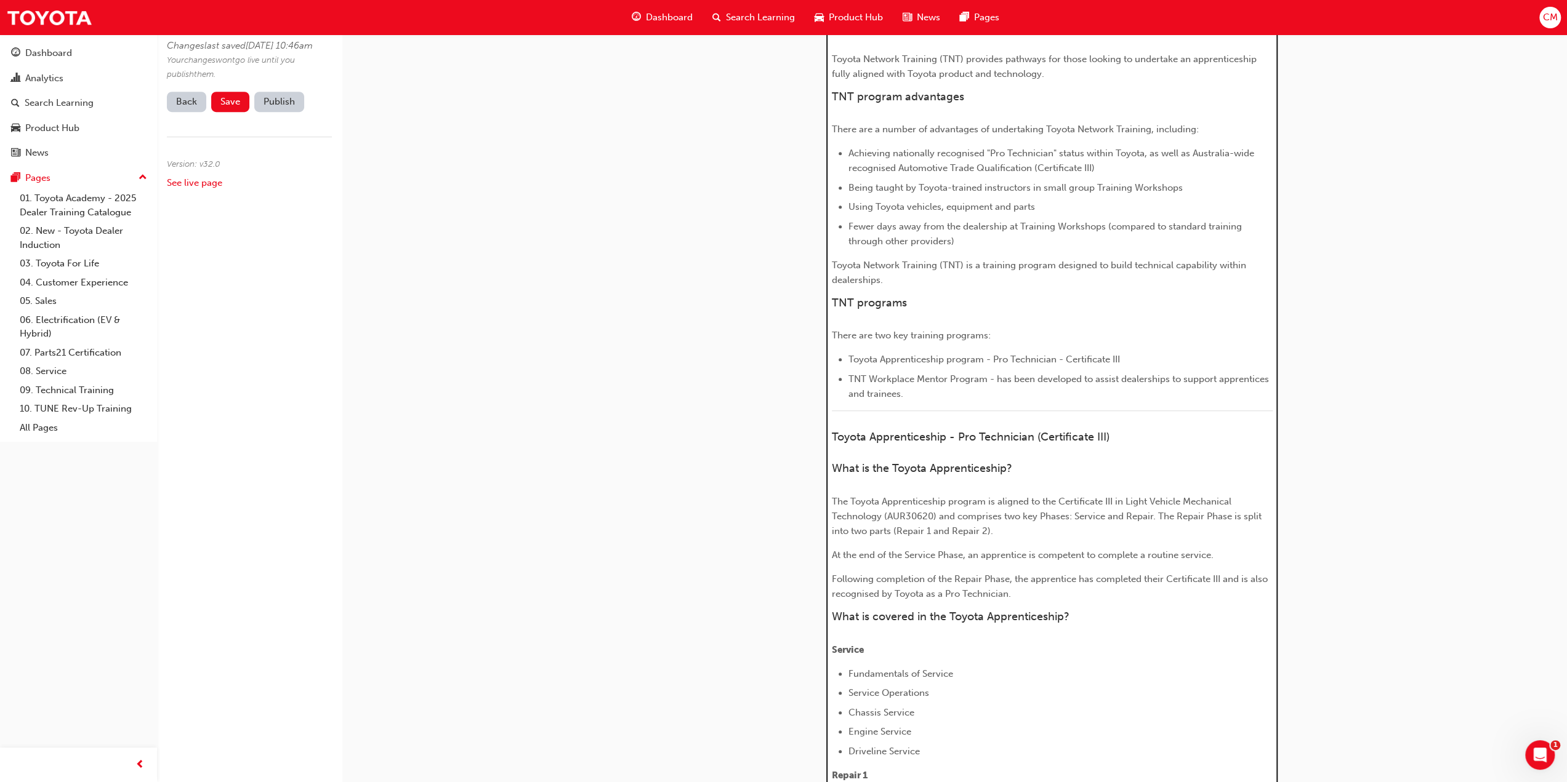
scroll to position [616, 0]
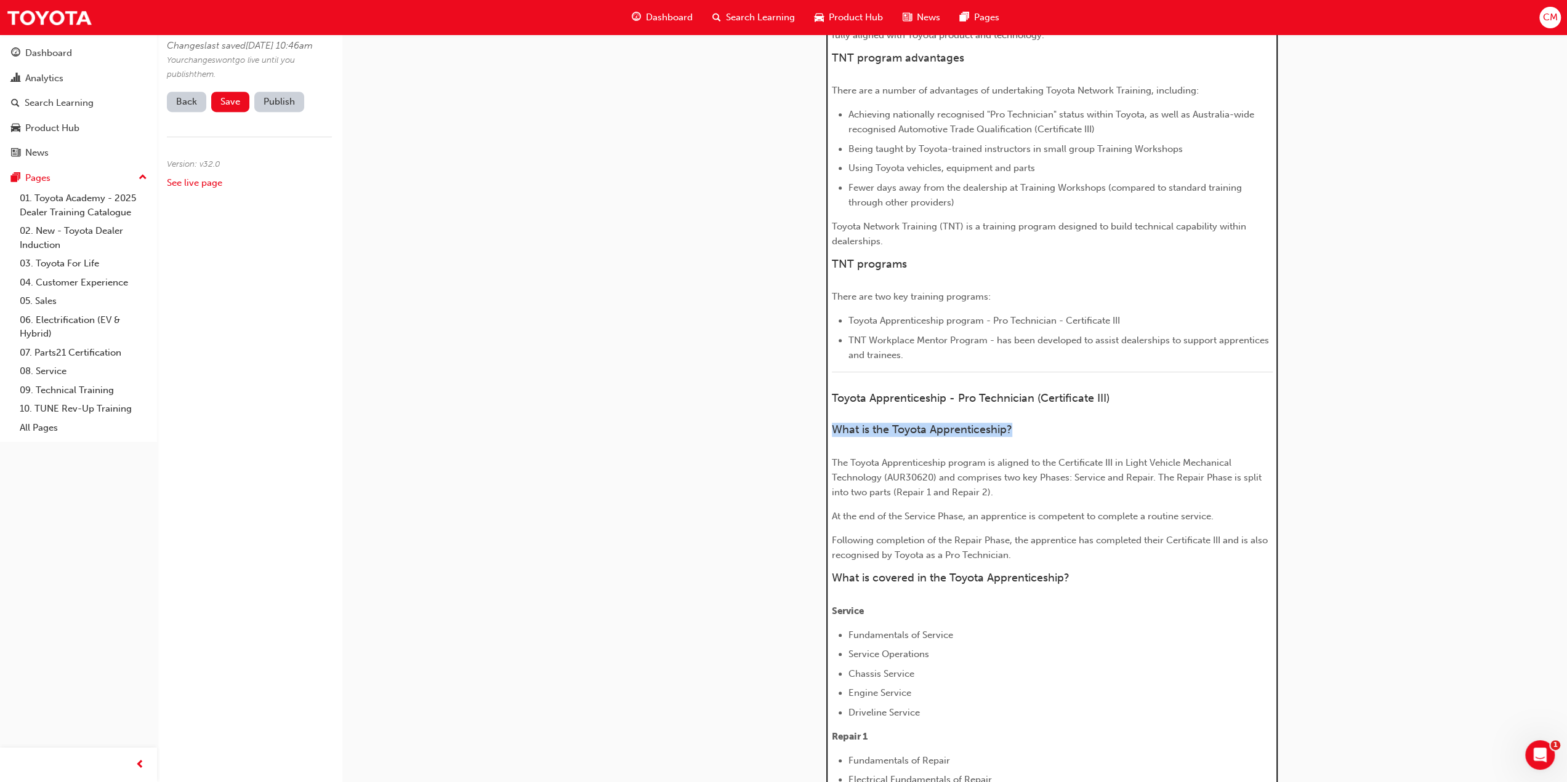
drag, startPoint x: 832, startPoint y: 427, endPoint x: 1041, endPoint y: 430, distance: 208.7
click h4 "What is the Toyota Apprenticeship?"
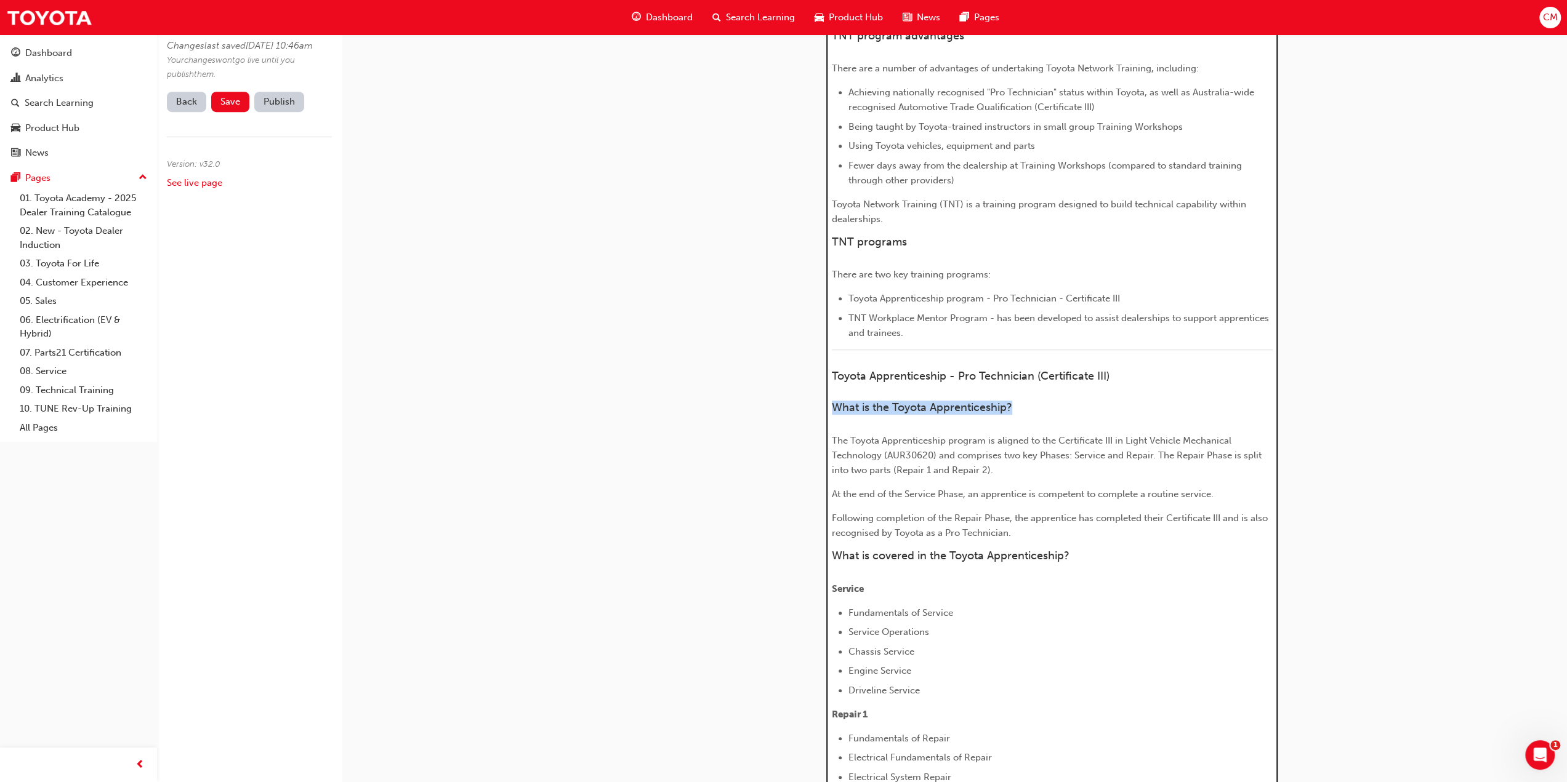
scroll to position [677, 0]
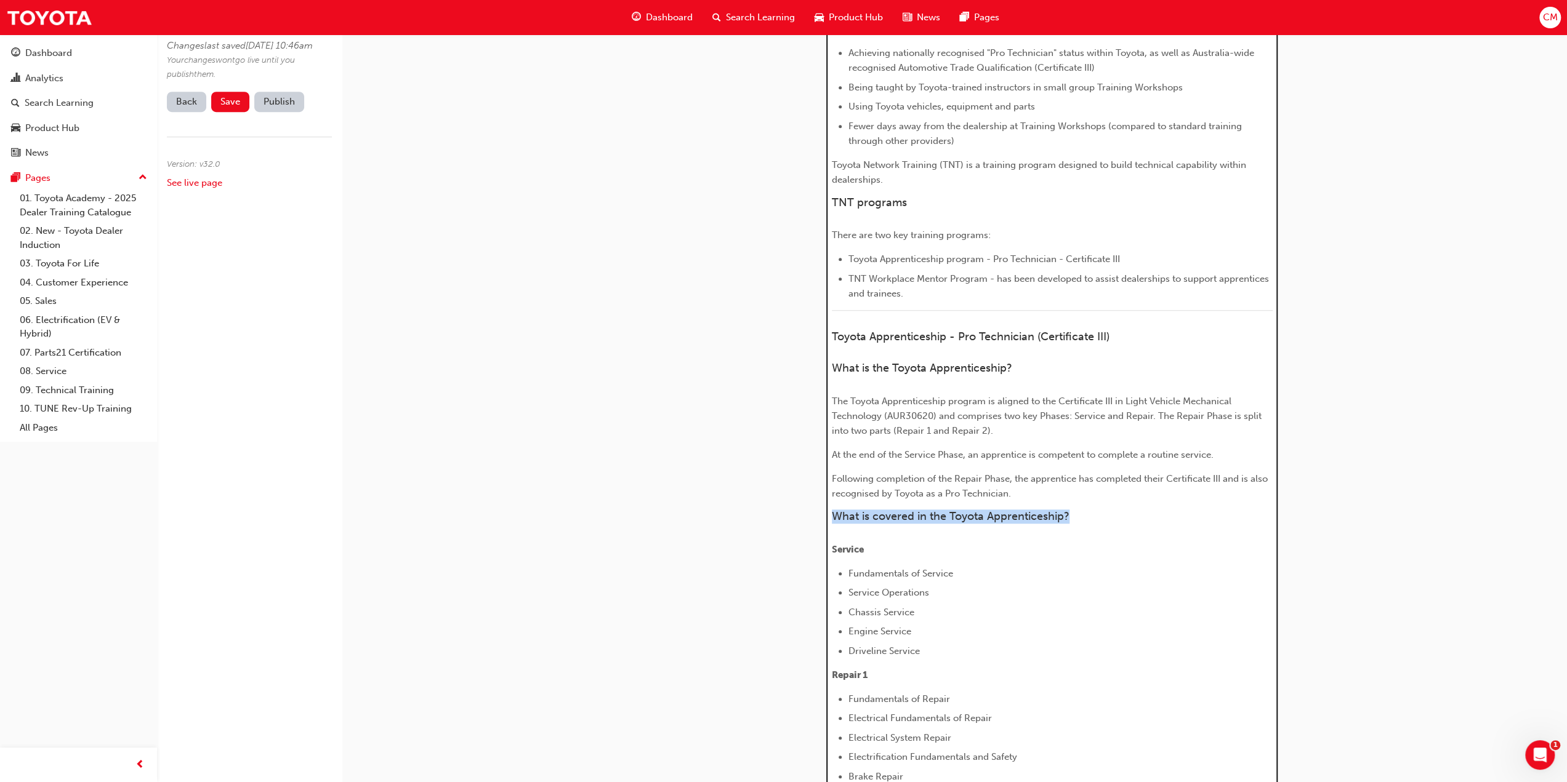
drag, startPoint x: 831, startPoint y: 512, endPoint x: 1138, endPoint y: 505, distance: 306.6
click h4 "What is covered in the Toyota Apprenticeship?"
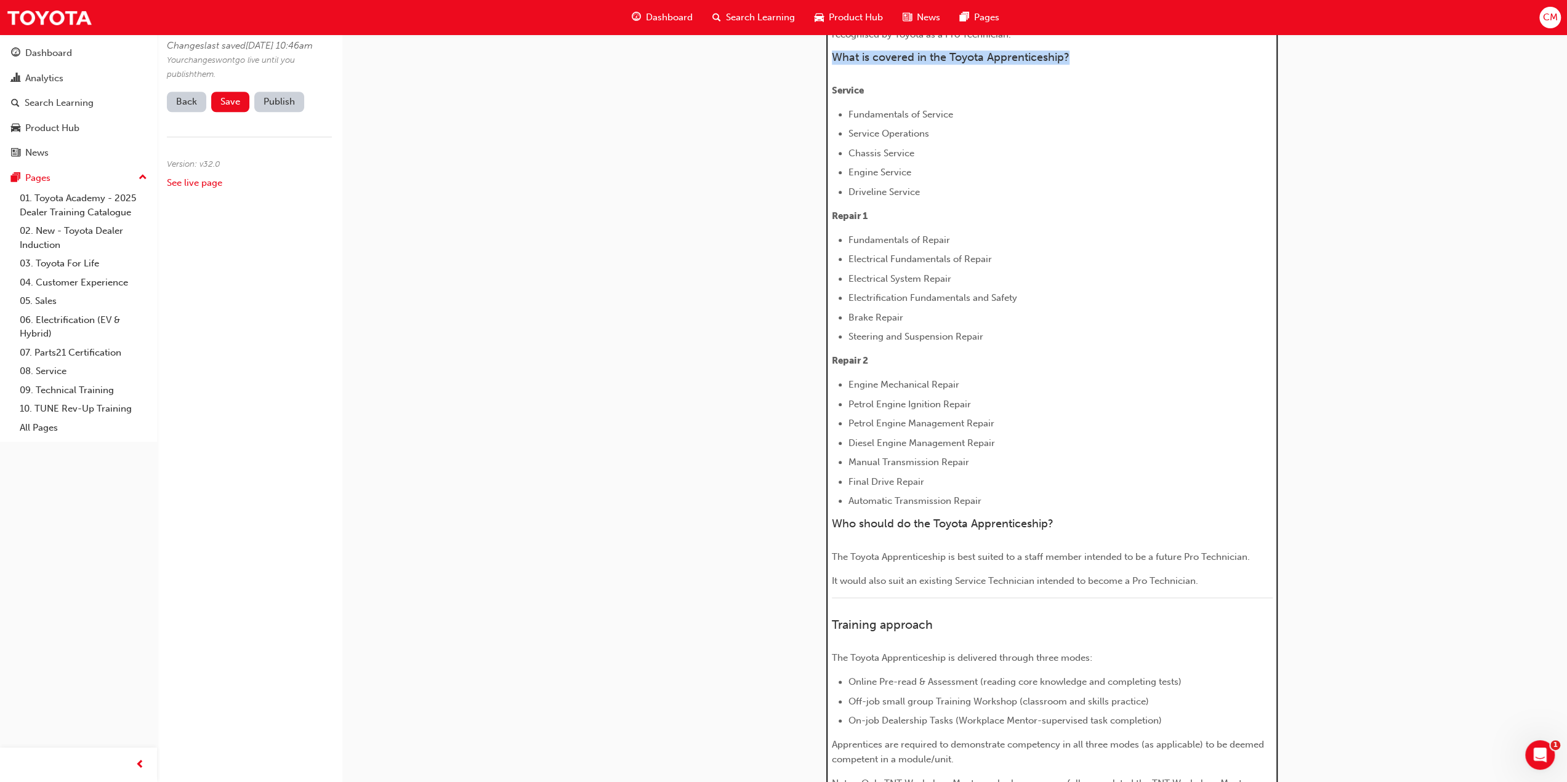
scroll to position [1108, 0]
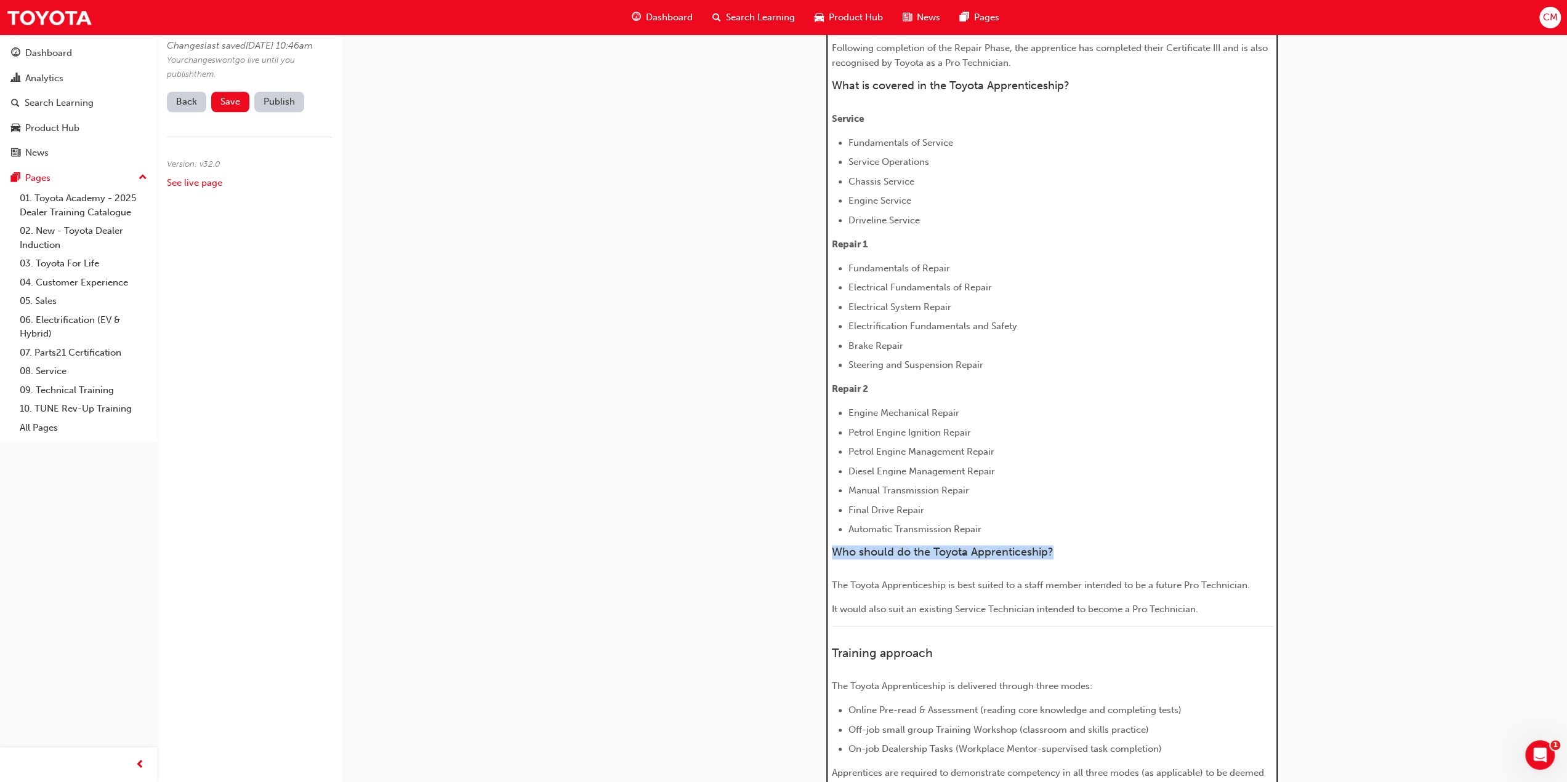
drag, startPoint x: 833, startPoint y: 547, endPoint x: 1129, endPoint y: 547, distance: 296.1
click h4 "Who should do the Toyota Apprenticeship?"
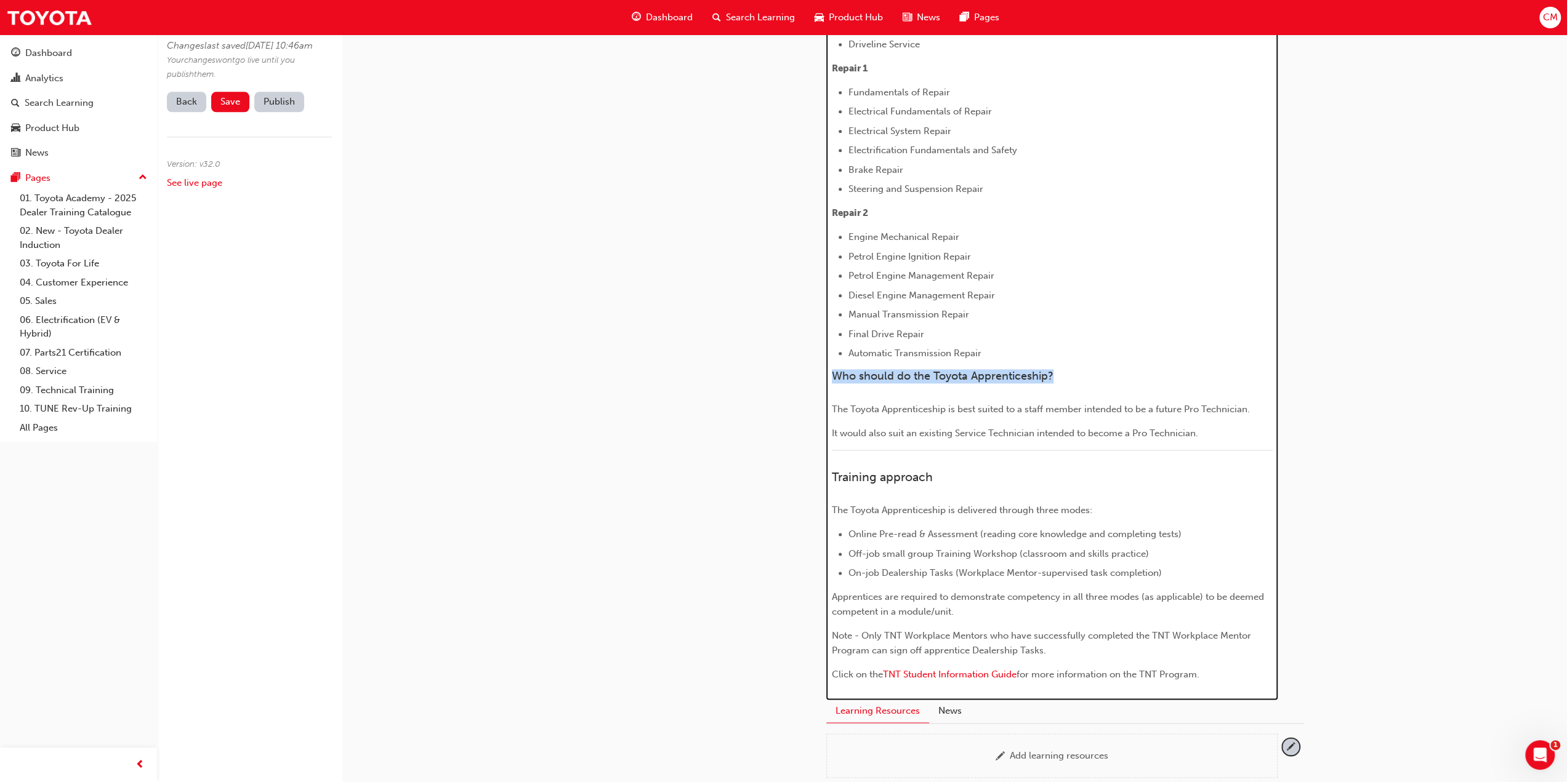
scroll to position [1354, 0]
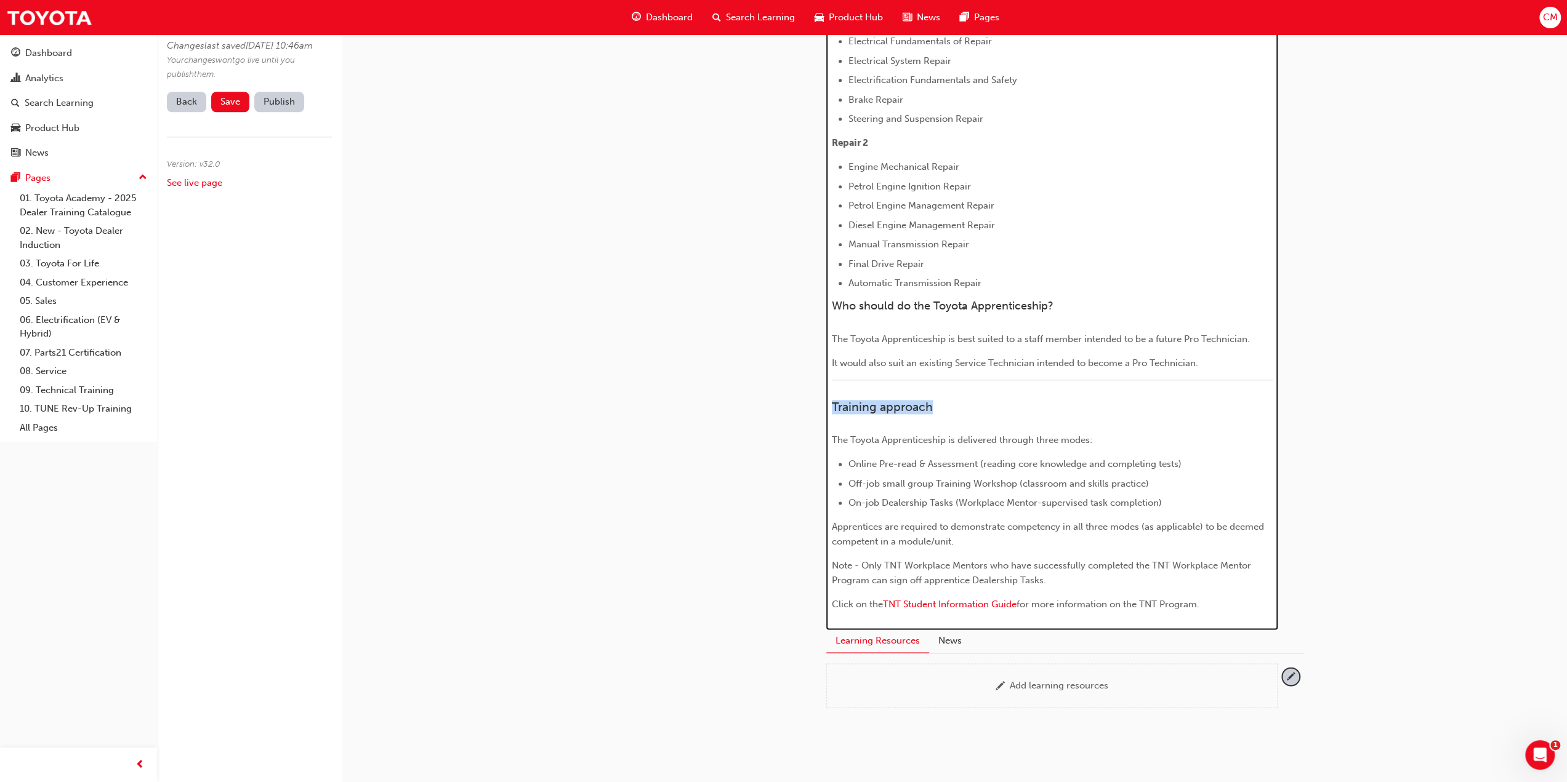
drag, startPoint x: 832, startPoint y: 403, endPoint x: 959, endPoint y: 396, distance: 127.0
click div "Toyota Network Training (TNT) Apprenticeship Program Discover the TNT Apprentic…"
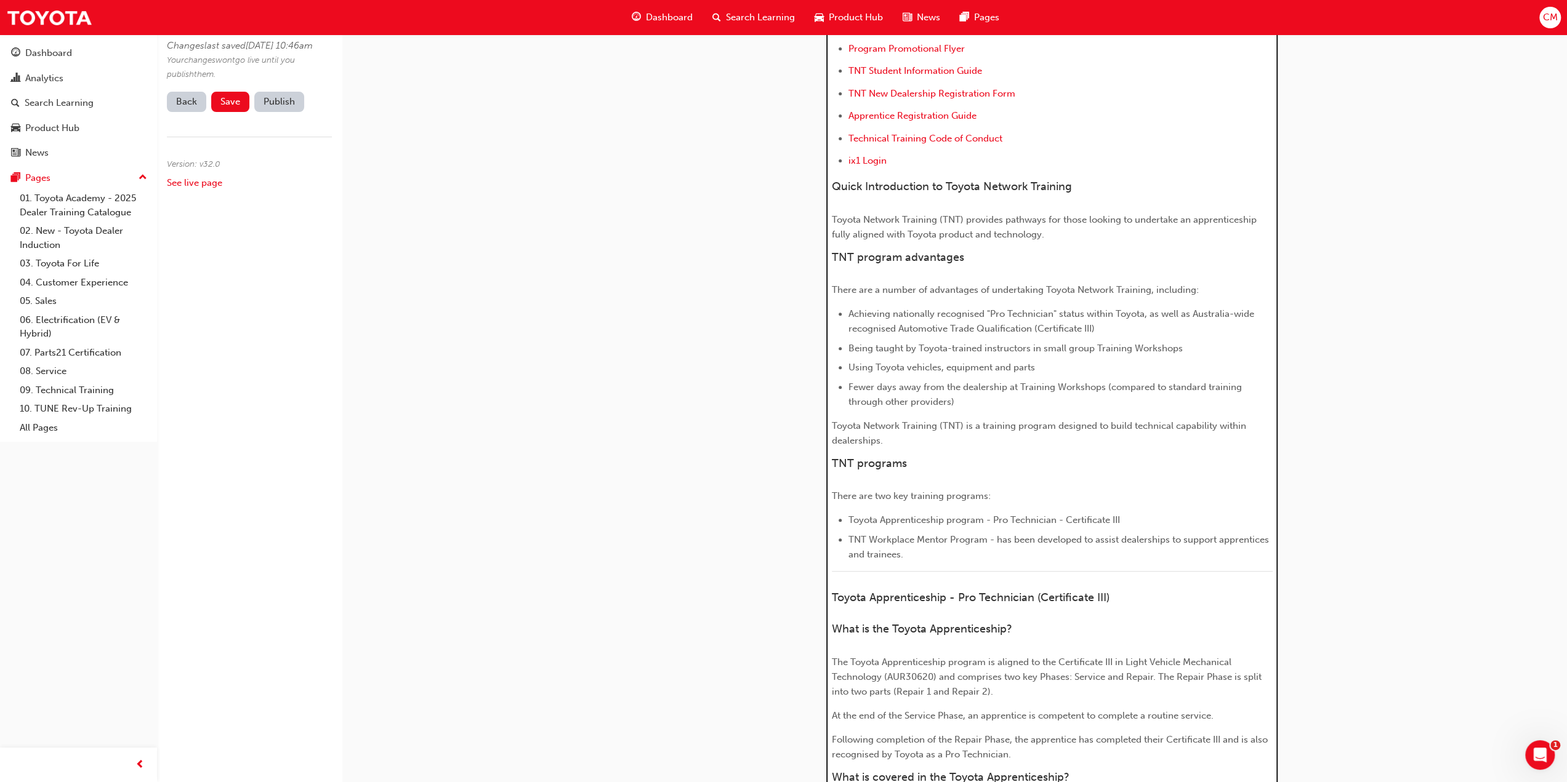
scroll to position [308, 0]
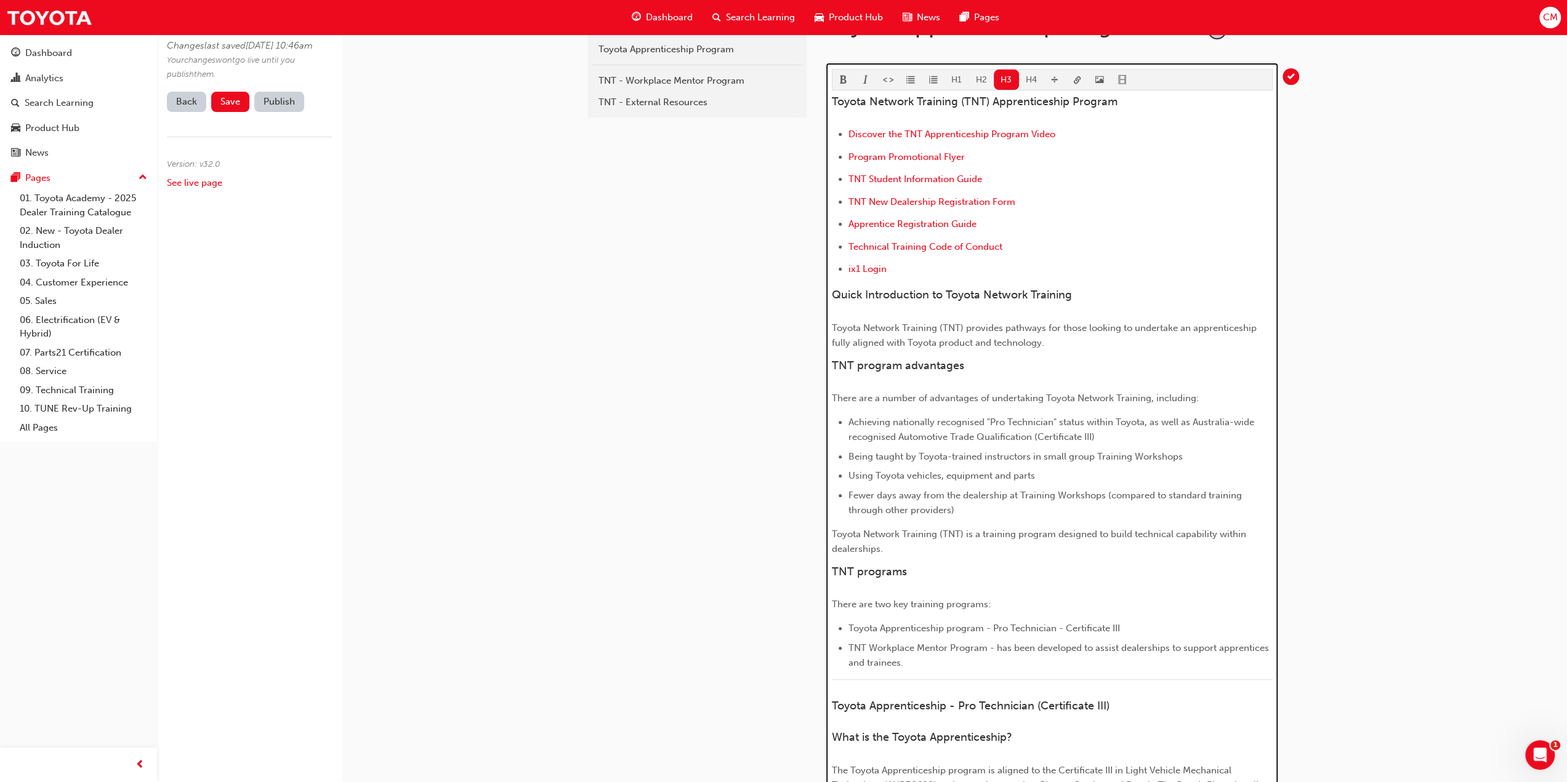
click button "H4"
click span "TNT program advantages"
click span "TNT Program advantages"
click span "TNT programs"
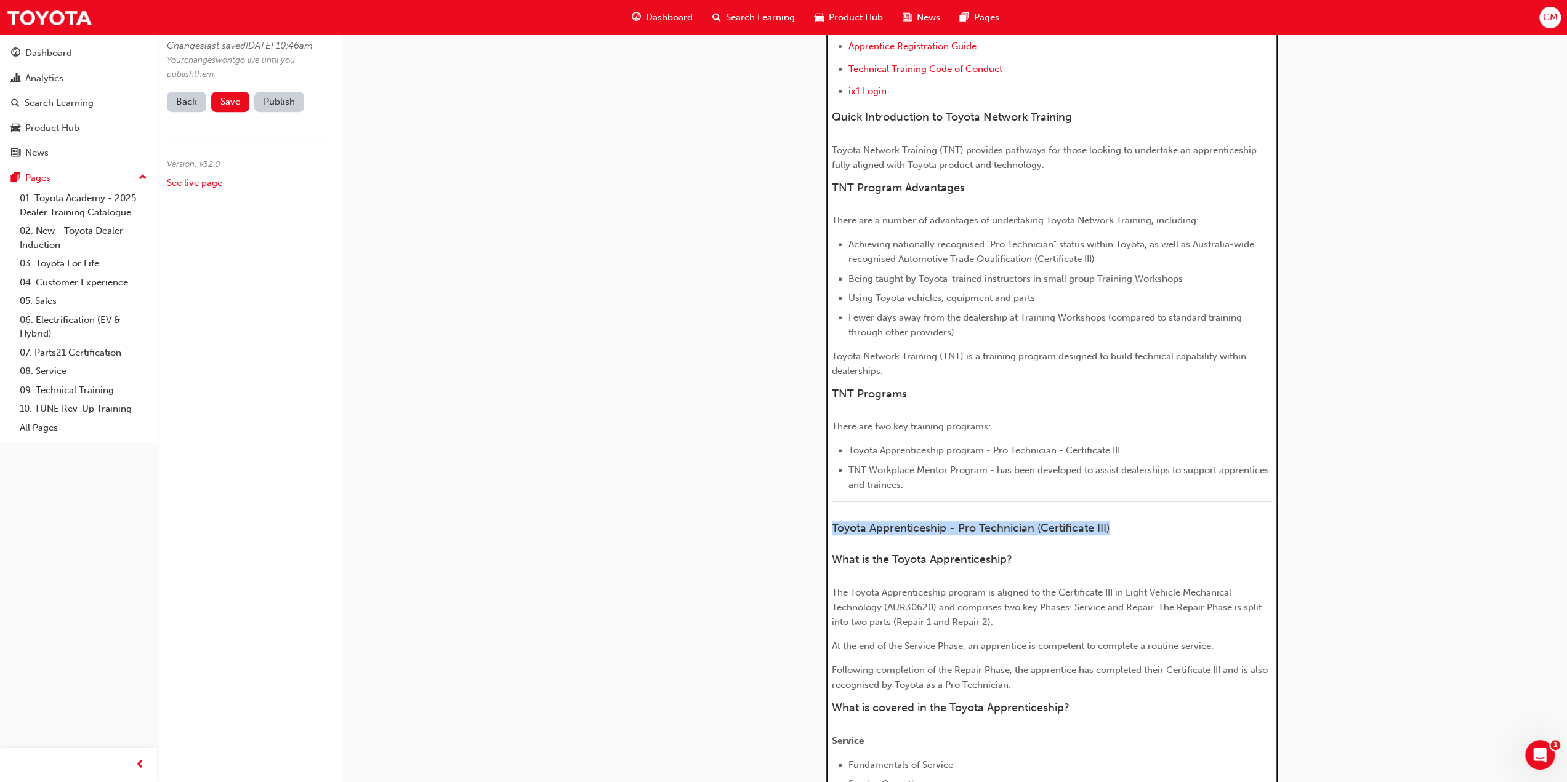
drag, startPoint x: 833, startPoint y: 526, endPoint x: 1141, endPoint y: 518, distance: 307.9
click h4 "Toyota Apprenticeship - Pro Technician (Certificate III)"
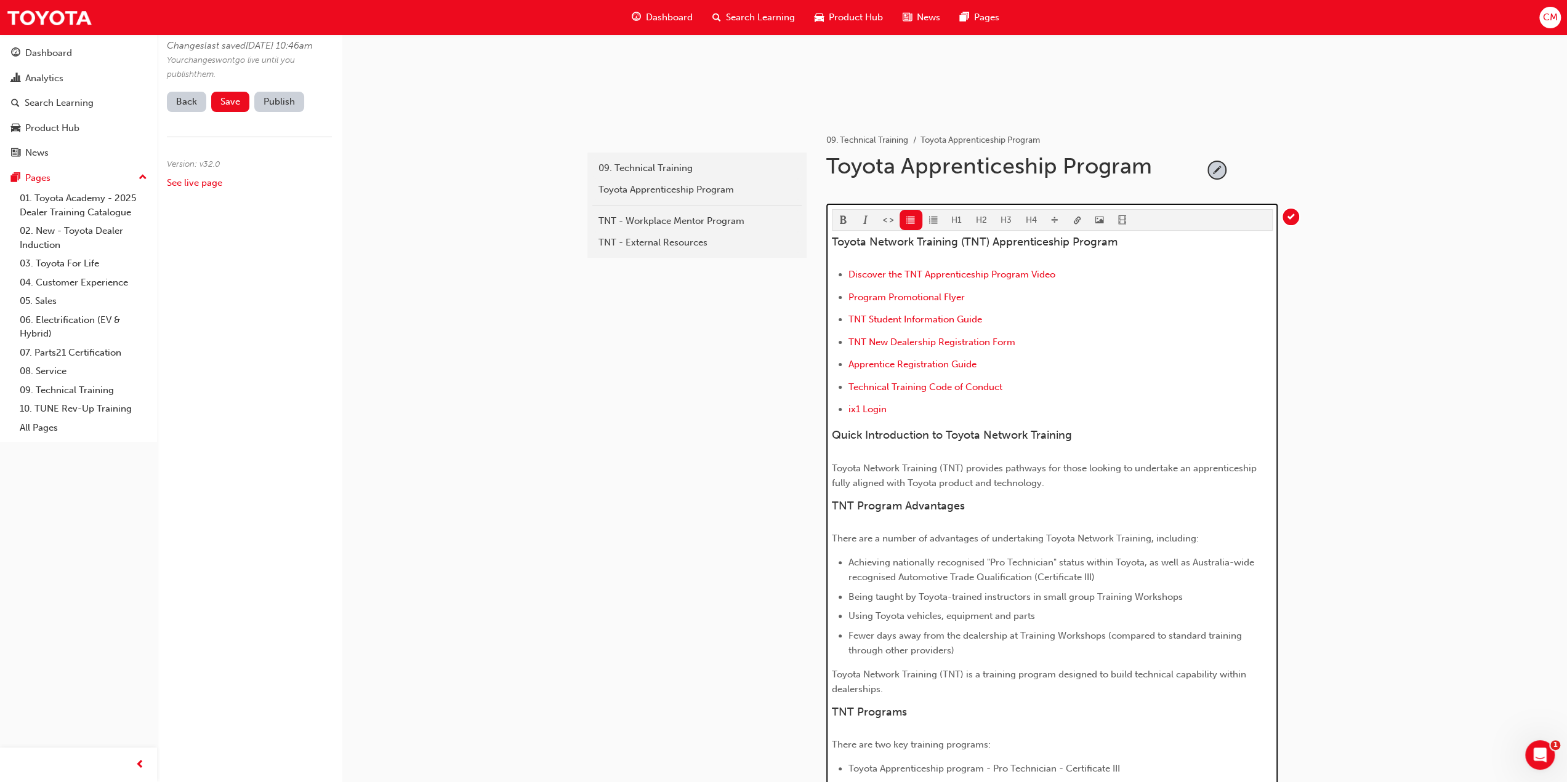
scroll to position [145, 0]
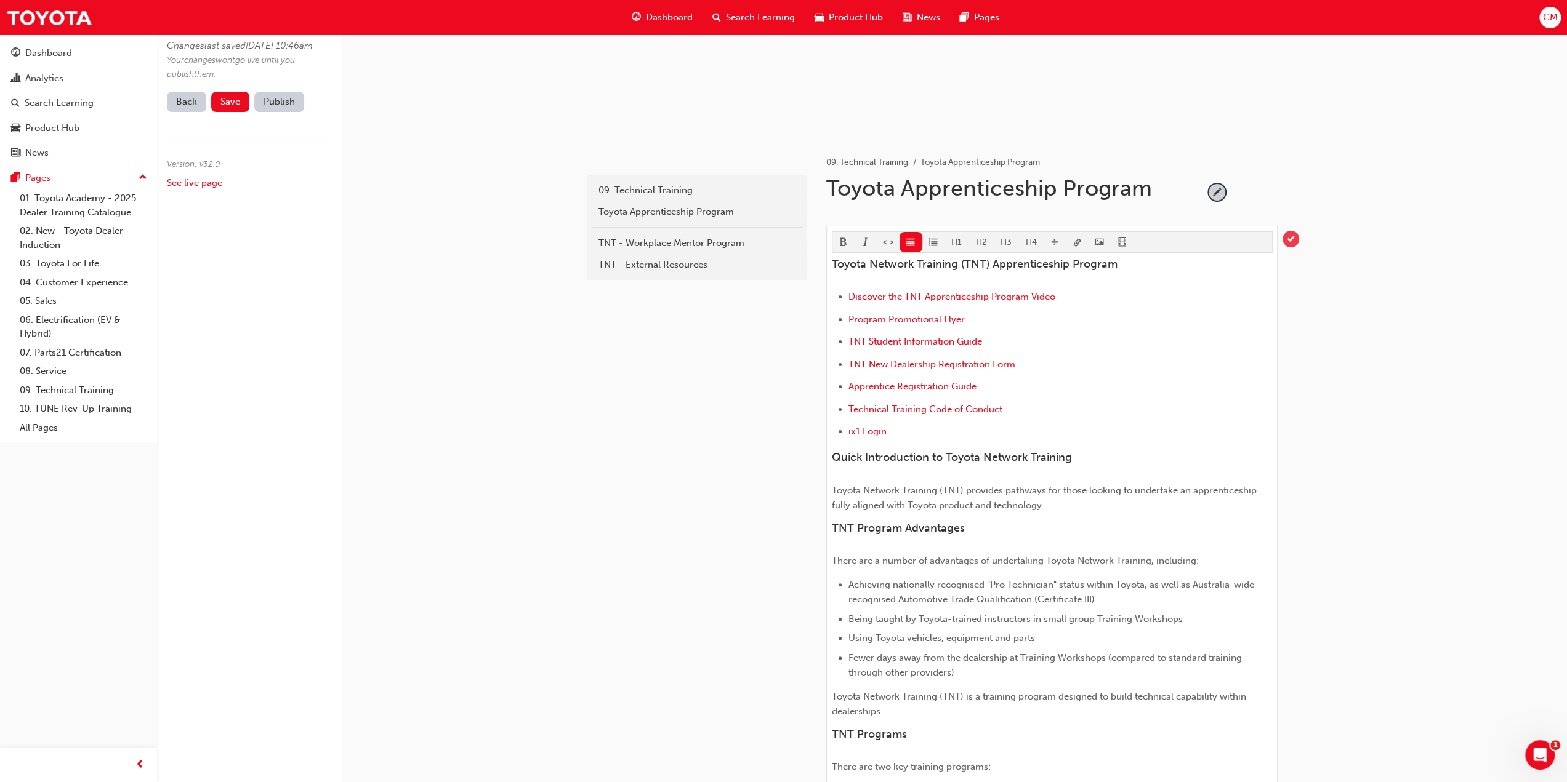
click span "tick-icon"
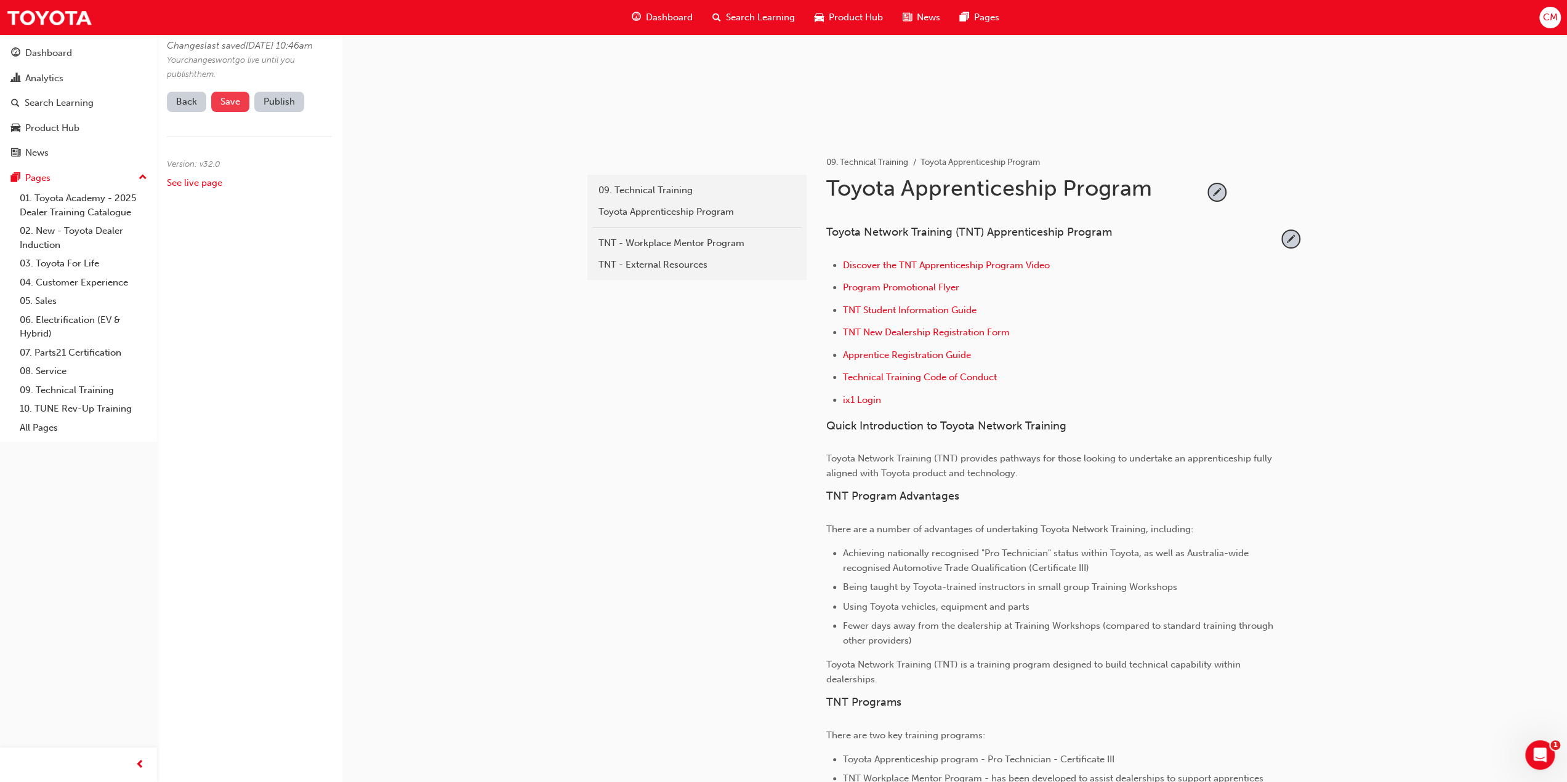
click span "Save"
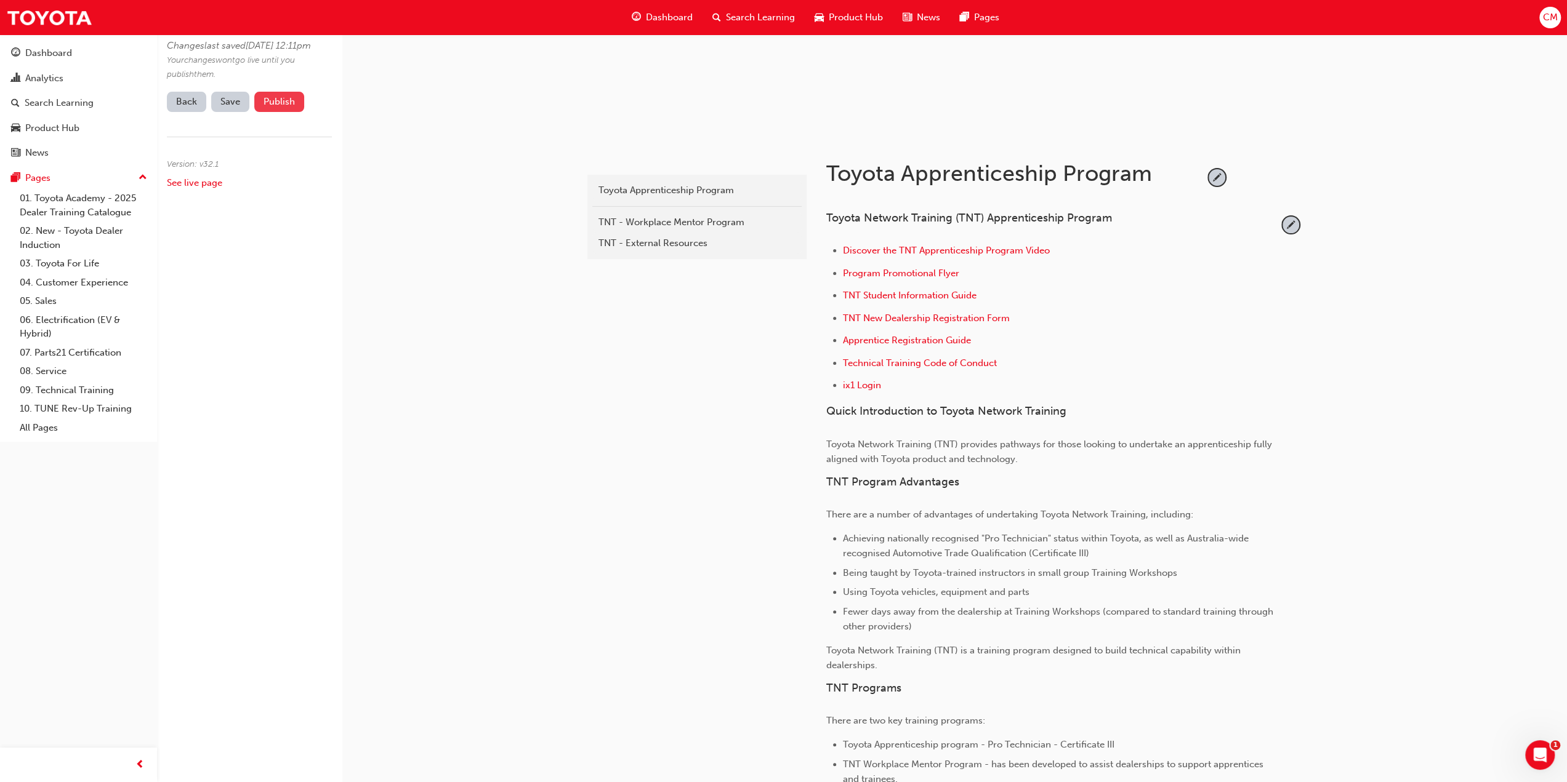
click button "Publish"
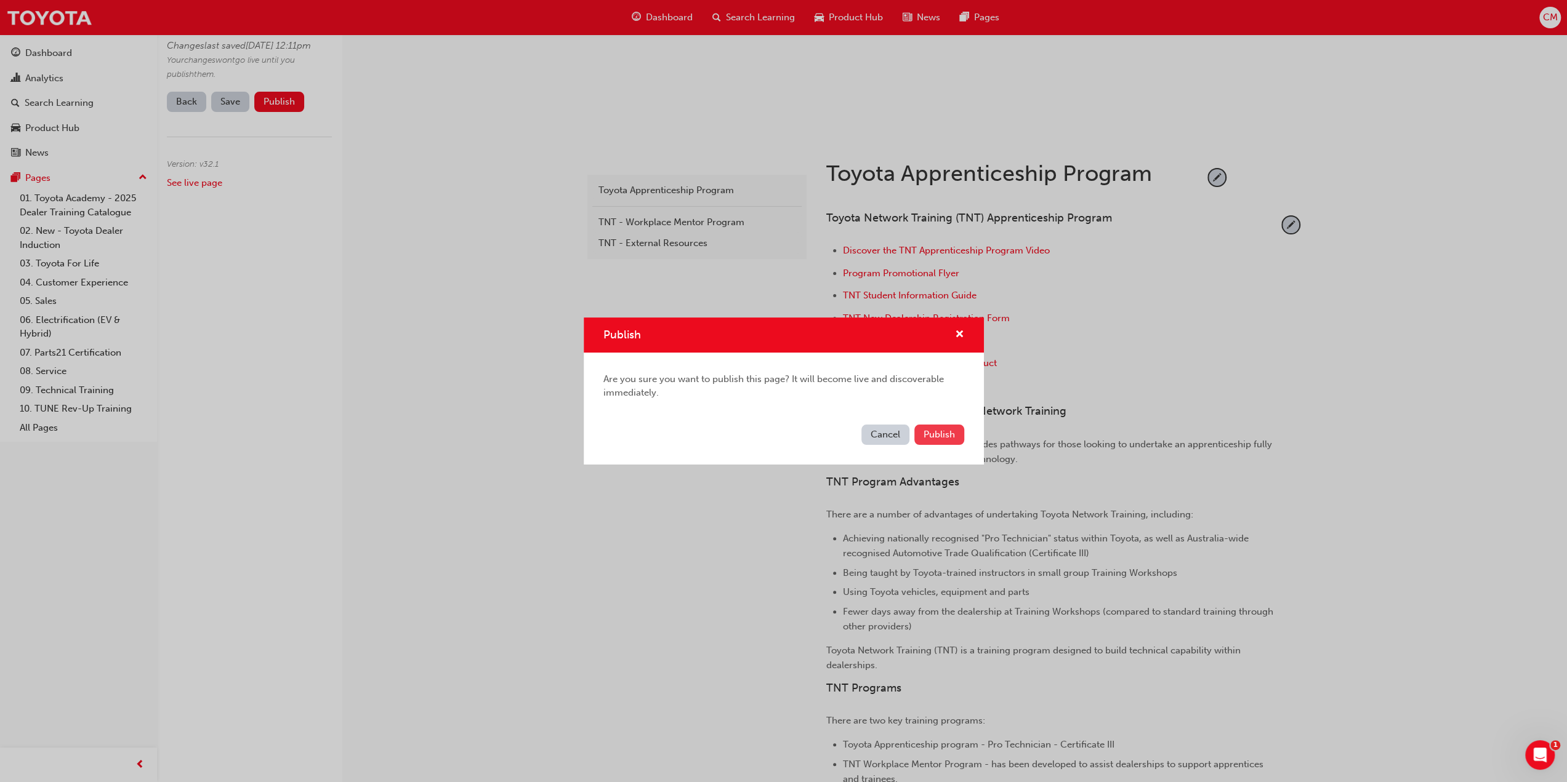
click span "Publish"
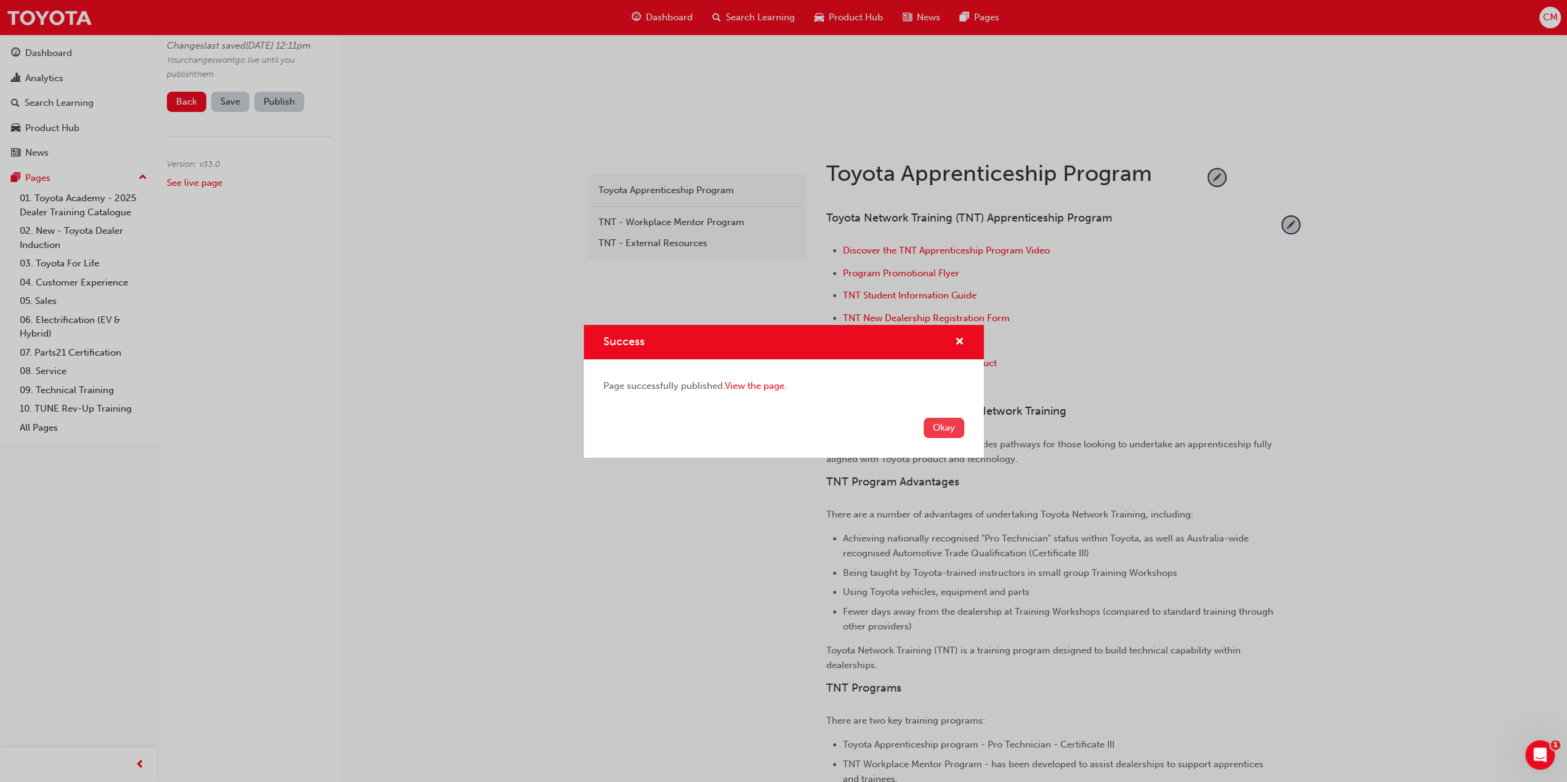
click button "Okay"
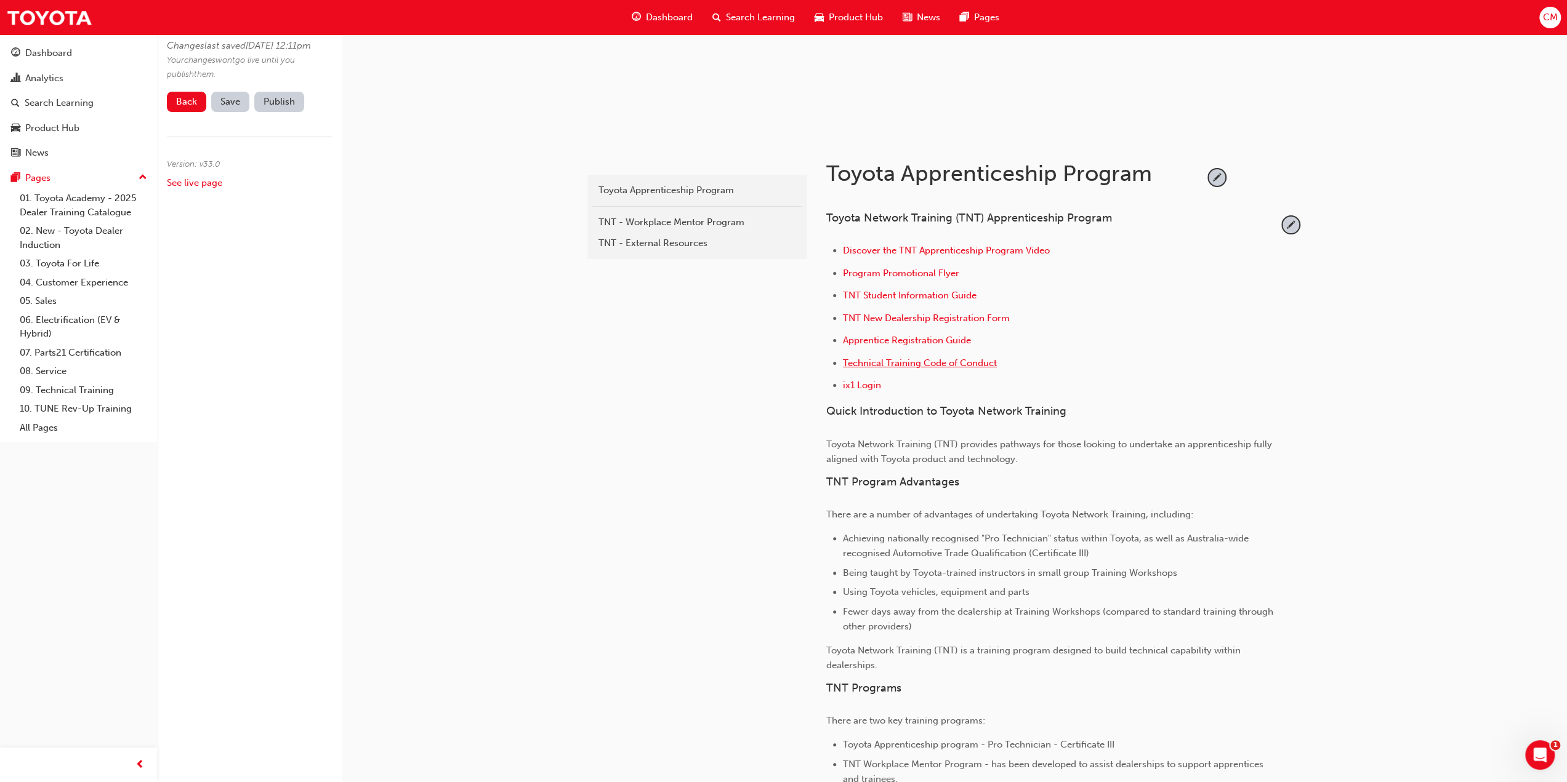
click span "Technical Training Code of Conduct"
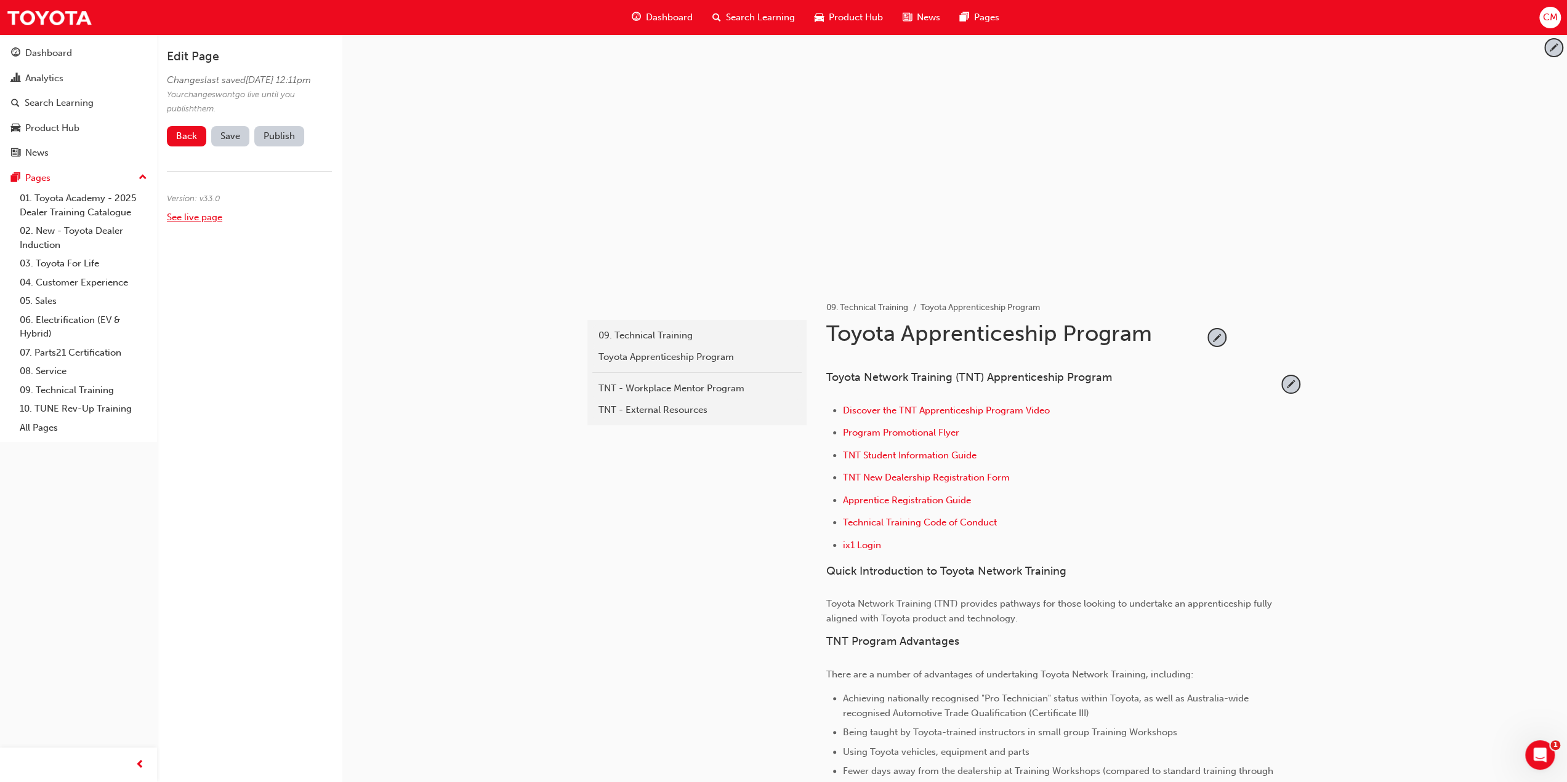
click at [180, 223] on link "See live page" at bounding box center [194, 217] width 55 height 11
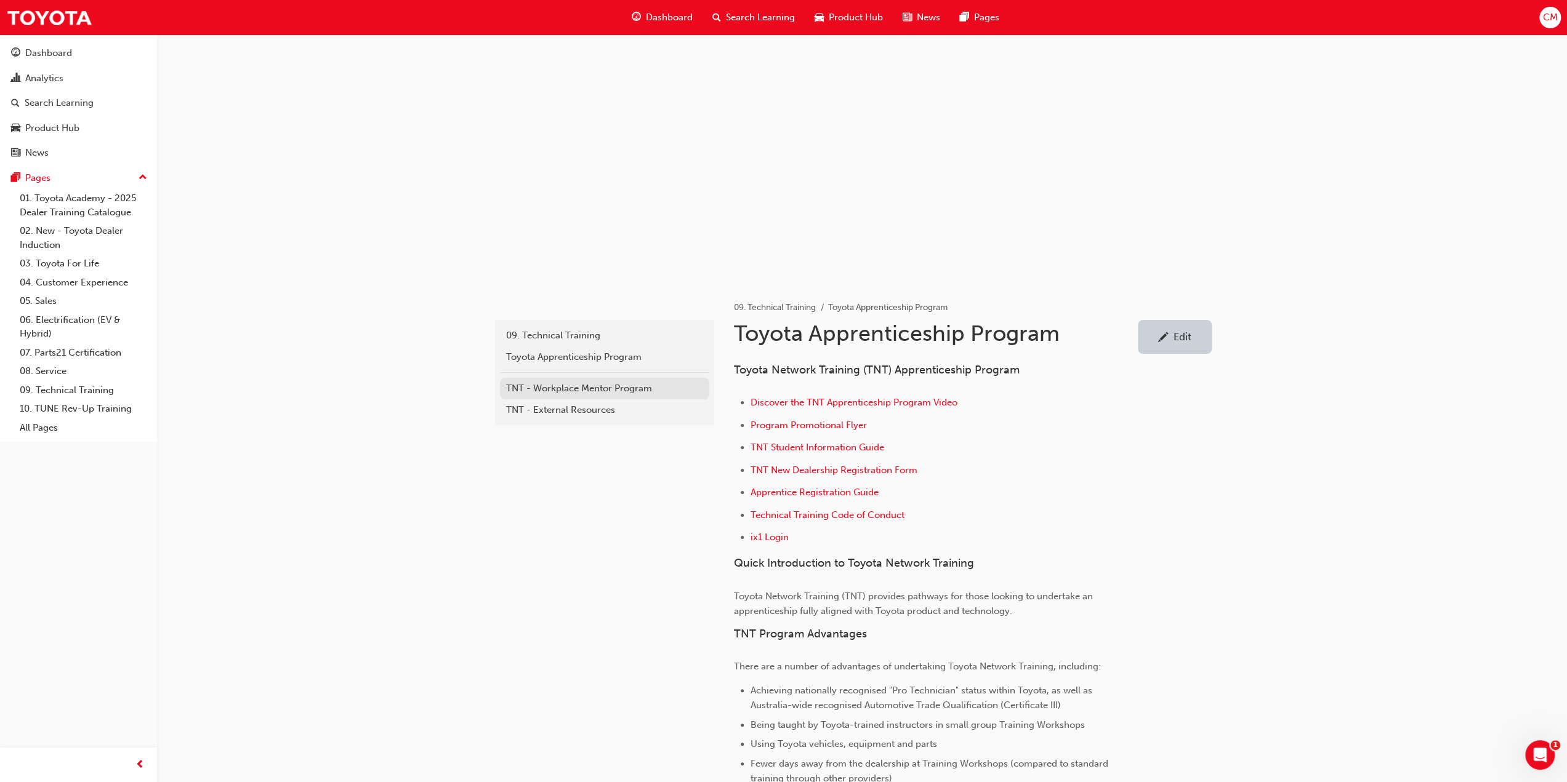
click at [550, 387] on div "TNT - Workplace Mentor Program" at bounding box center [604, 389] width 197 height 14
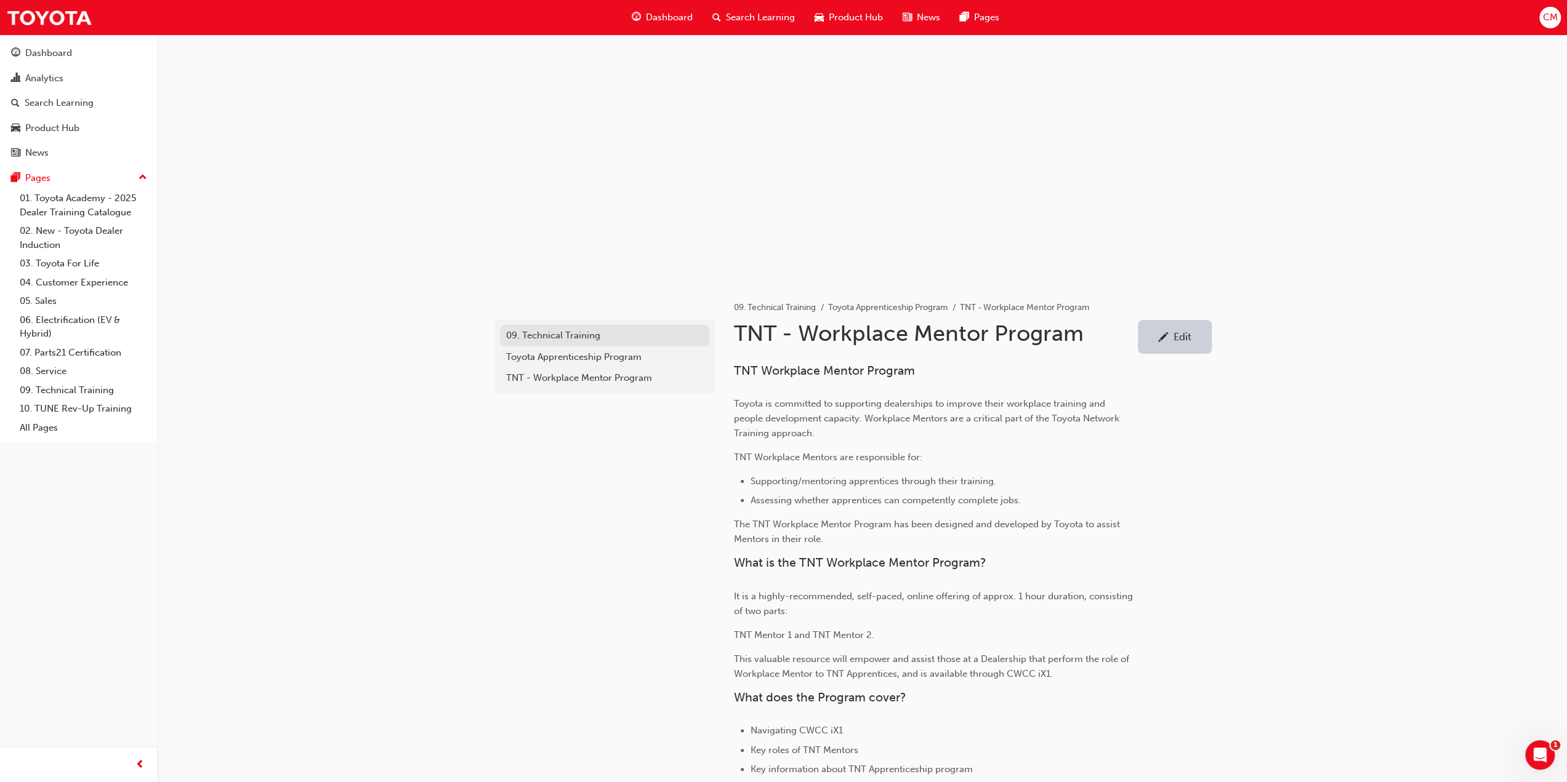
click at [549, 337] on div "09. Technical Training" at bounding box center [604, 336] width 197 height 14
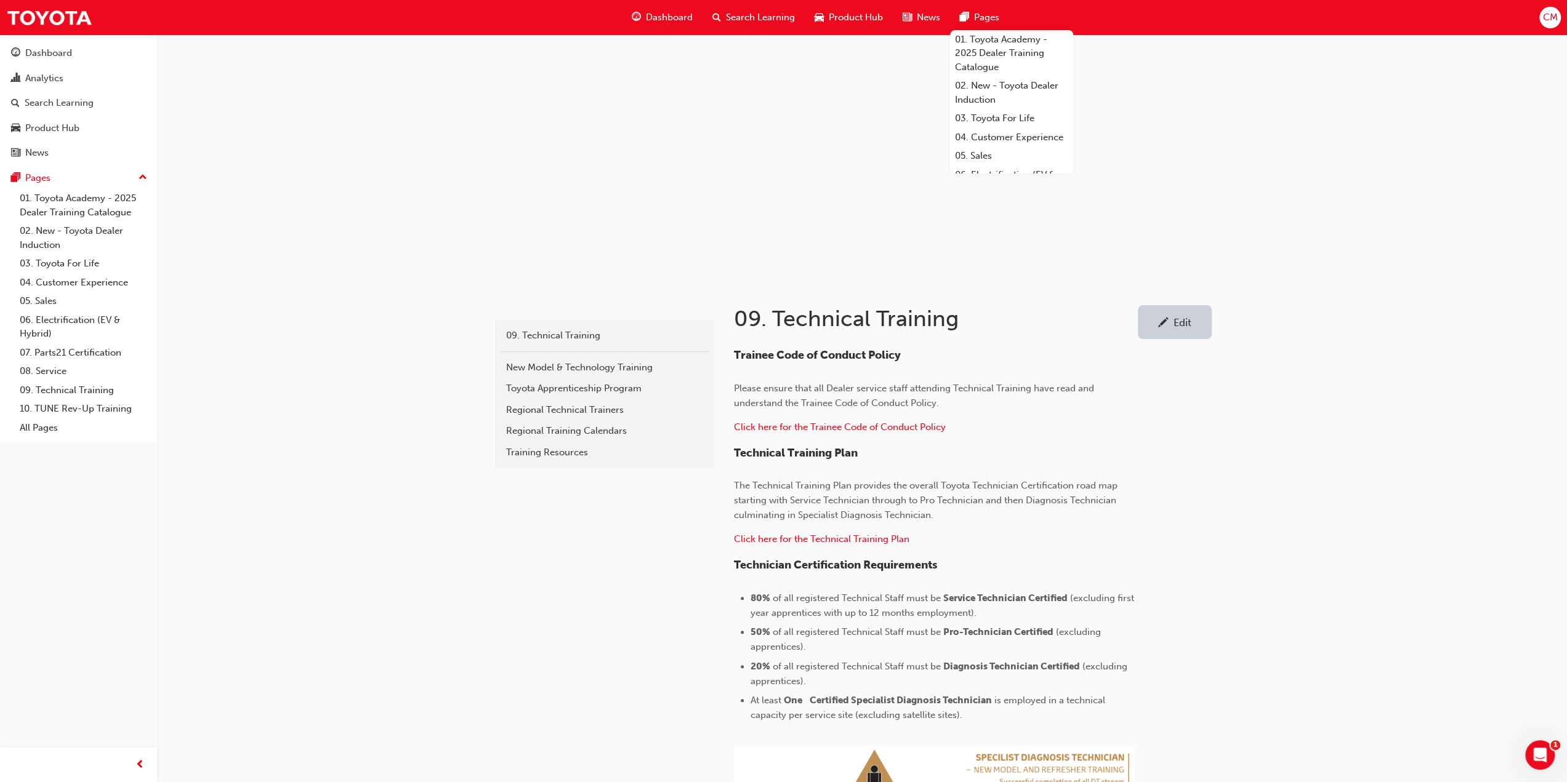
click at [987, 17] on span "Pages" at bounding box center [986, 17] width 25 height 14
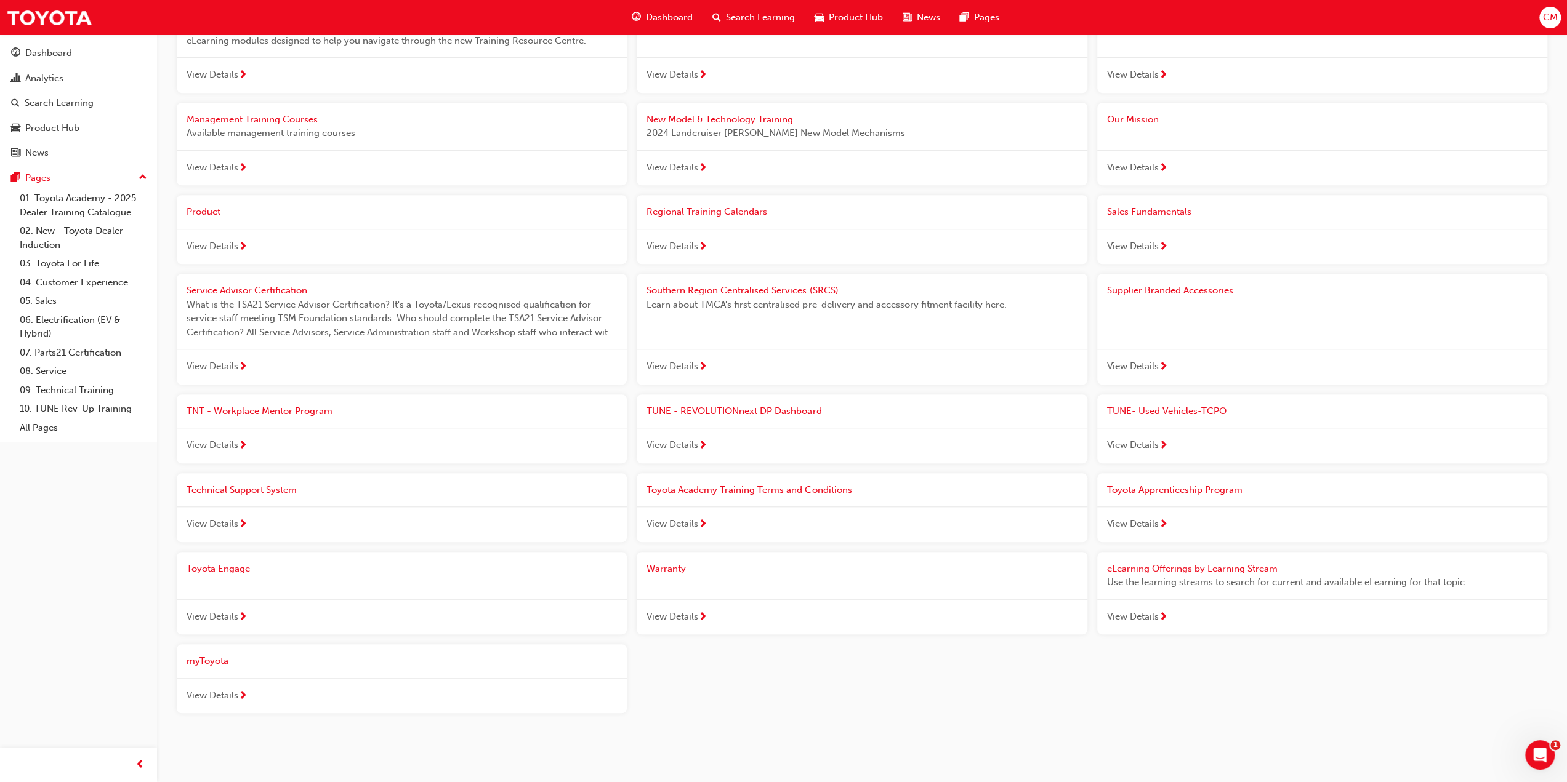
scroll to position [932, 0]
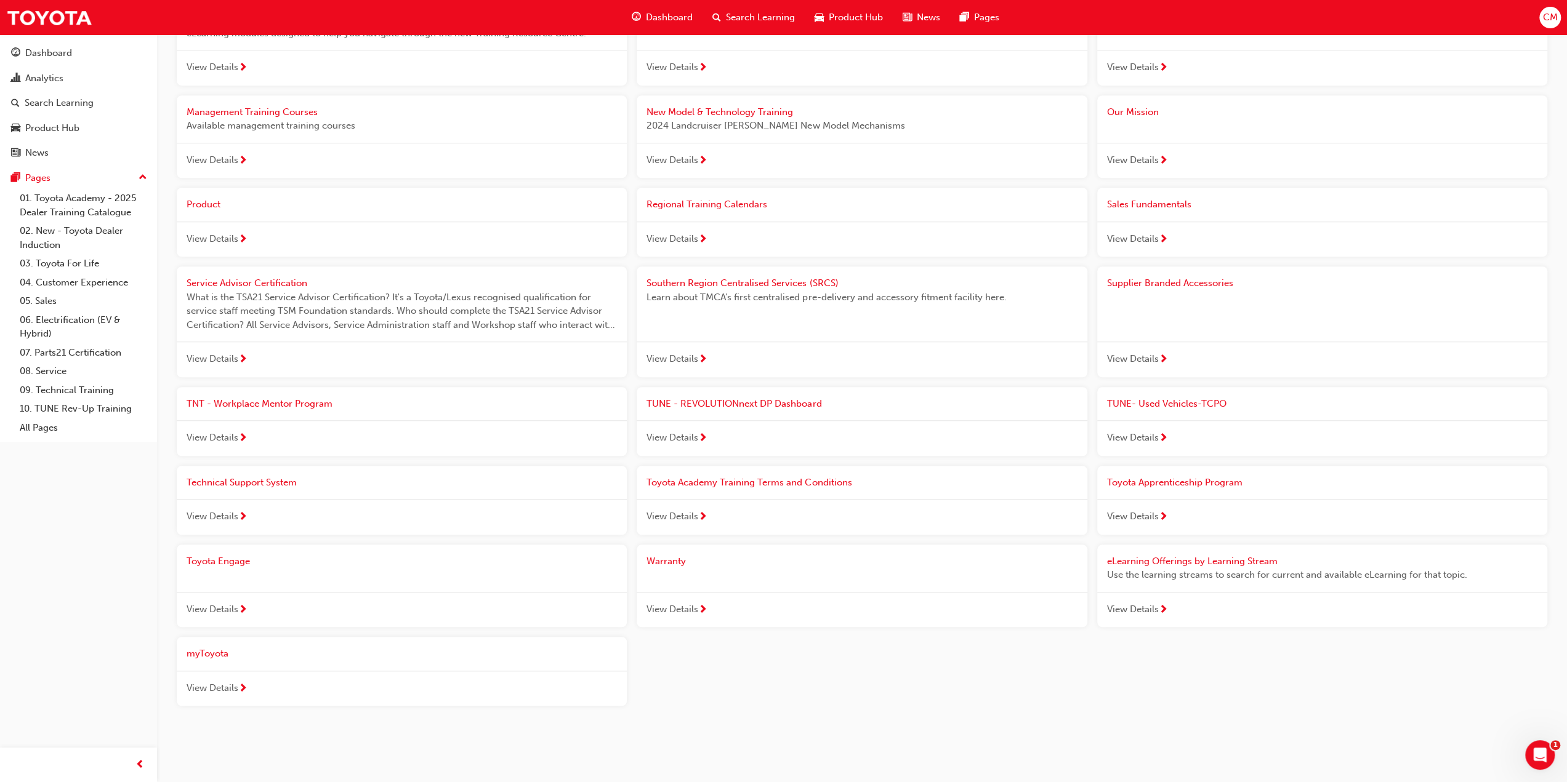
click at [1162, 605] on span "next-icon" at bounding box center [1163, 610] width 9 height 11
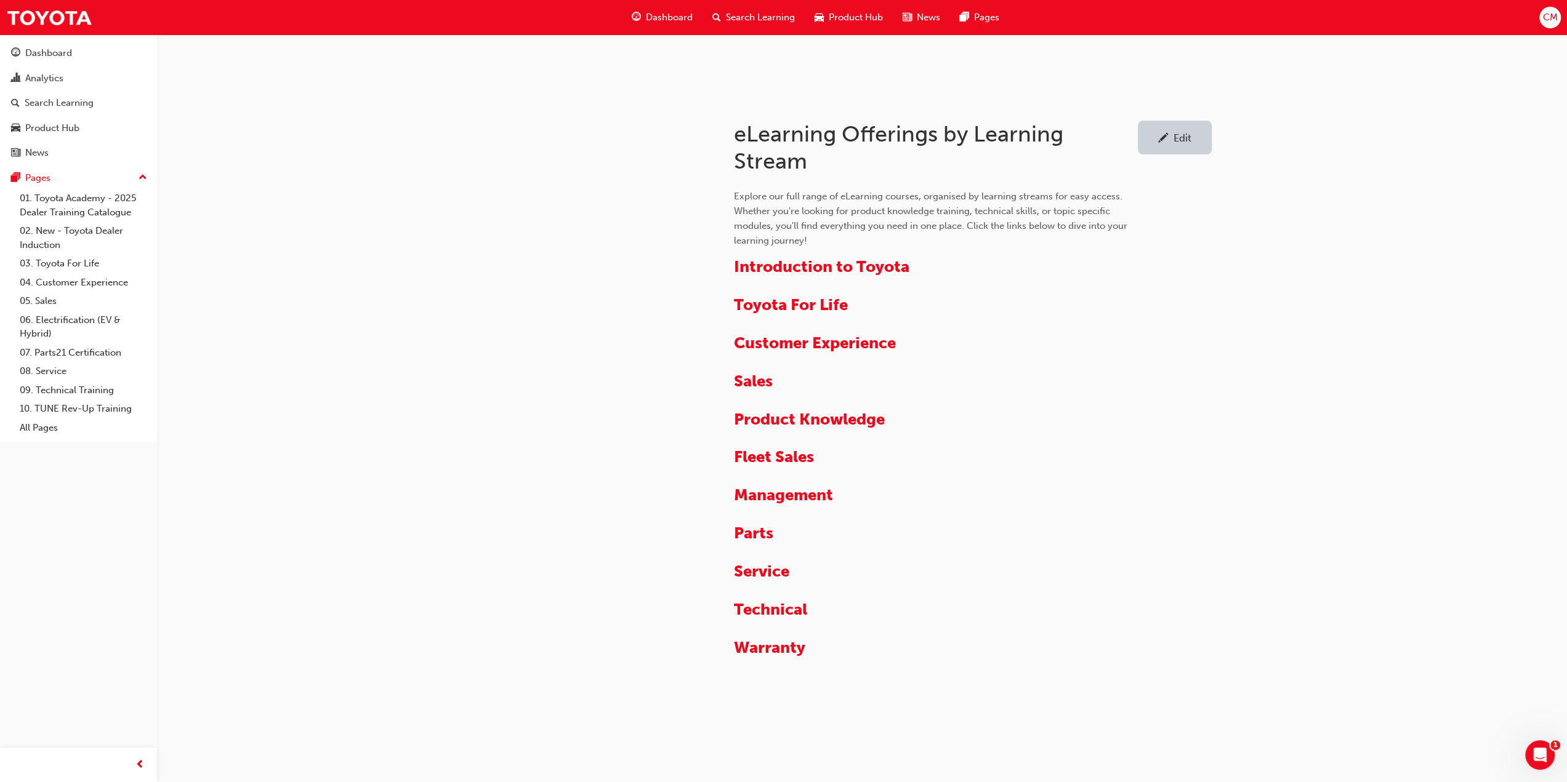
scroll to position [188, 0]
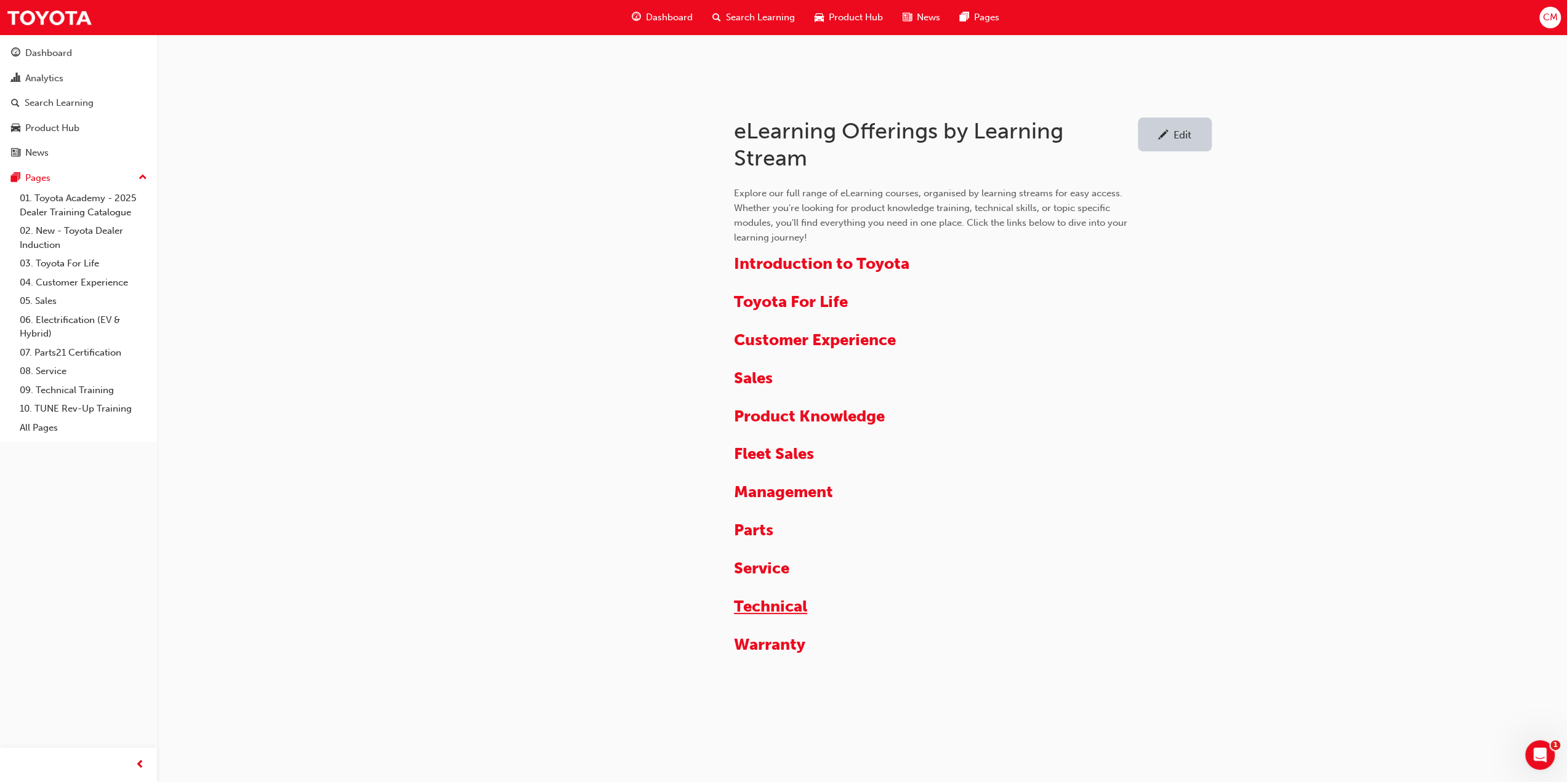
click at [772, 605] on span "Technical" at bounding box center [770, 606] width 73 height 19
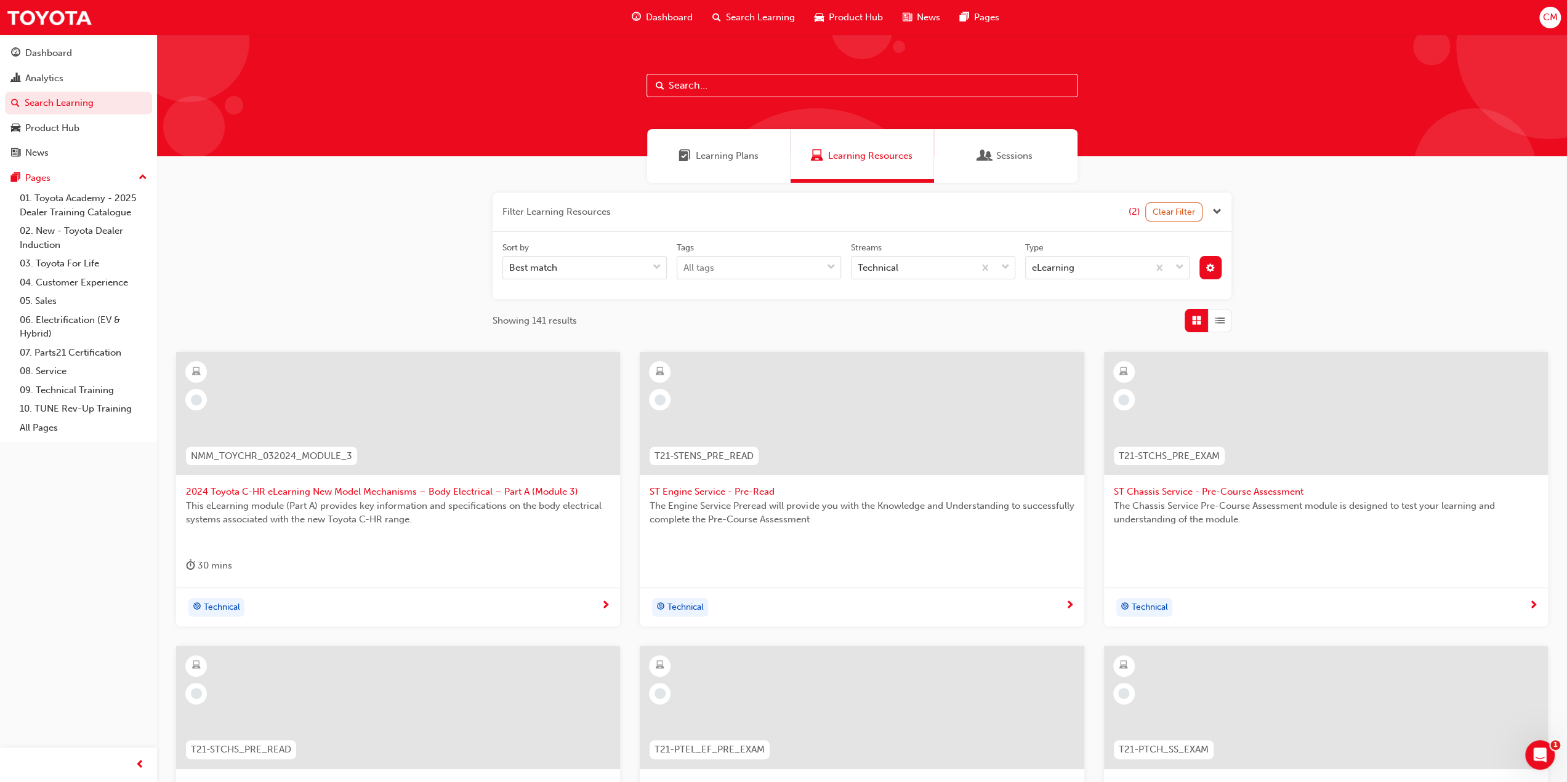
click at [714, 154] on span "Learning Plans" at bounding box center [727, 156] width 63 height 14
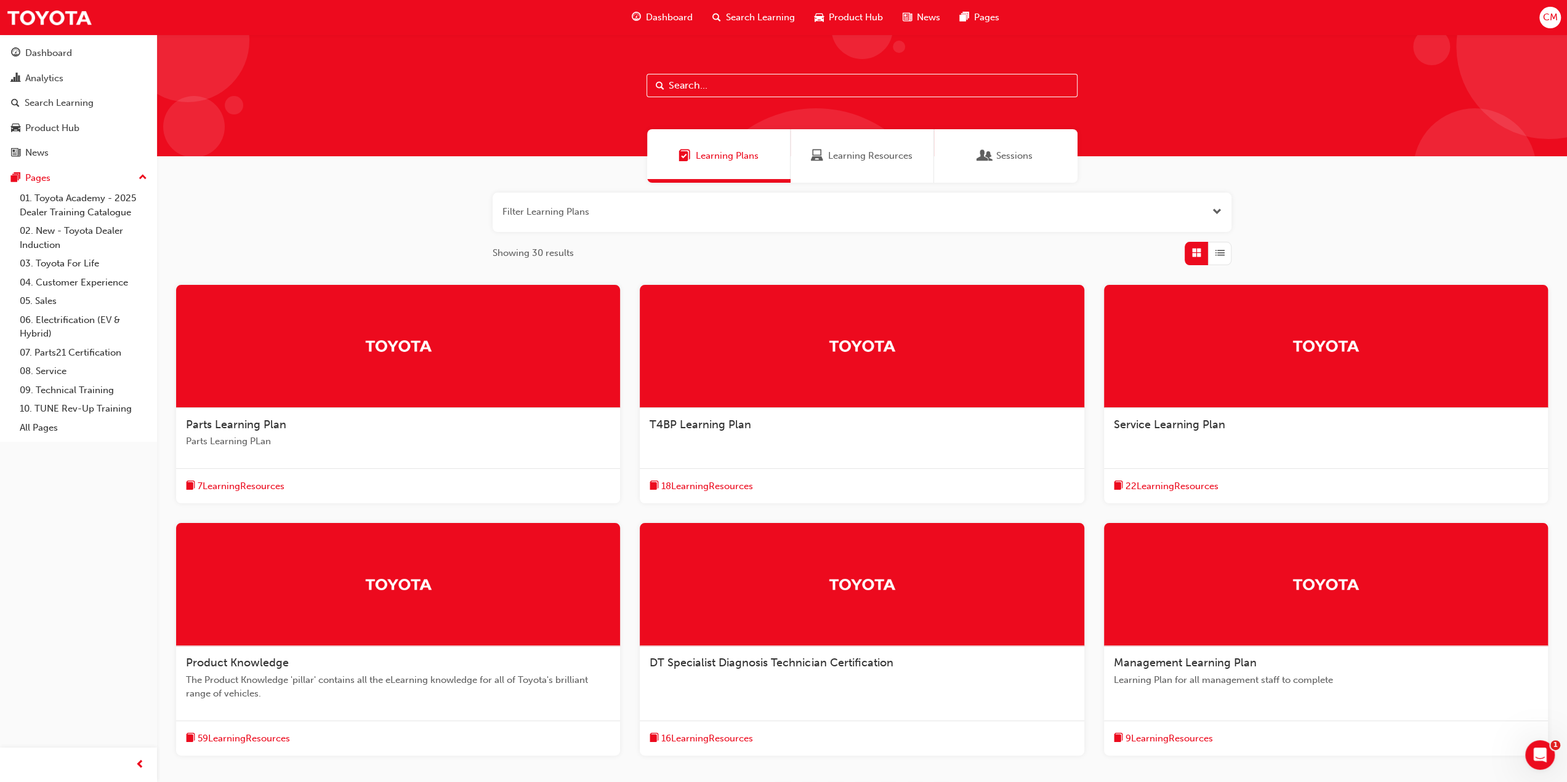
click at [1215, 211] on span "Open the filter" at bounding box center [1216, 212] width 9 height 14
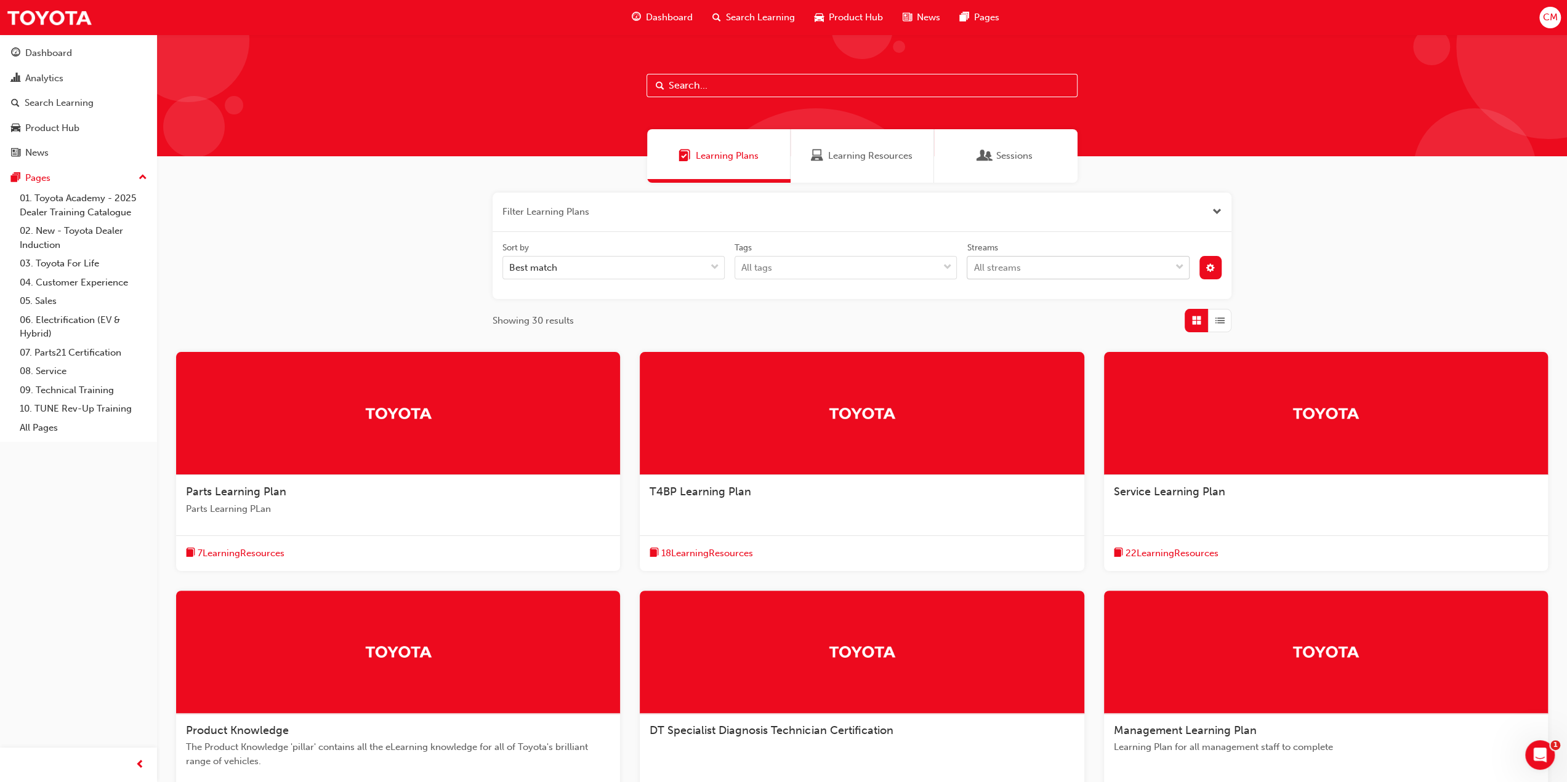
click at [1182, 268] on span "down-icon" at bounding box center [1179, 268] width 9 height 16
click at [975, 268] on input "Streams All streams" at bounding box center [973, 267] width 1 height 10
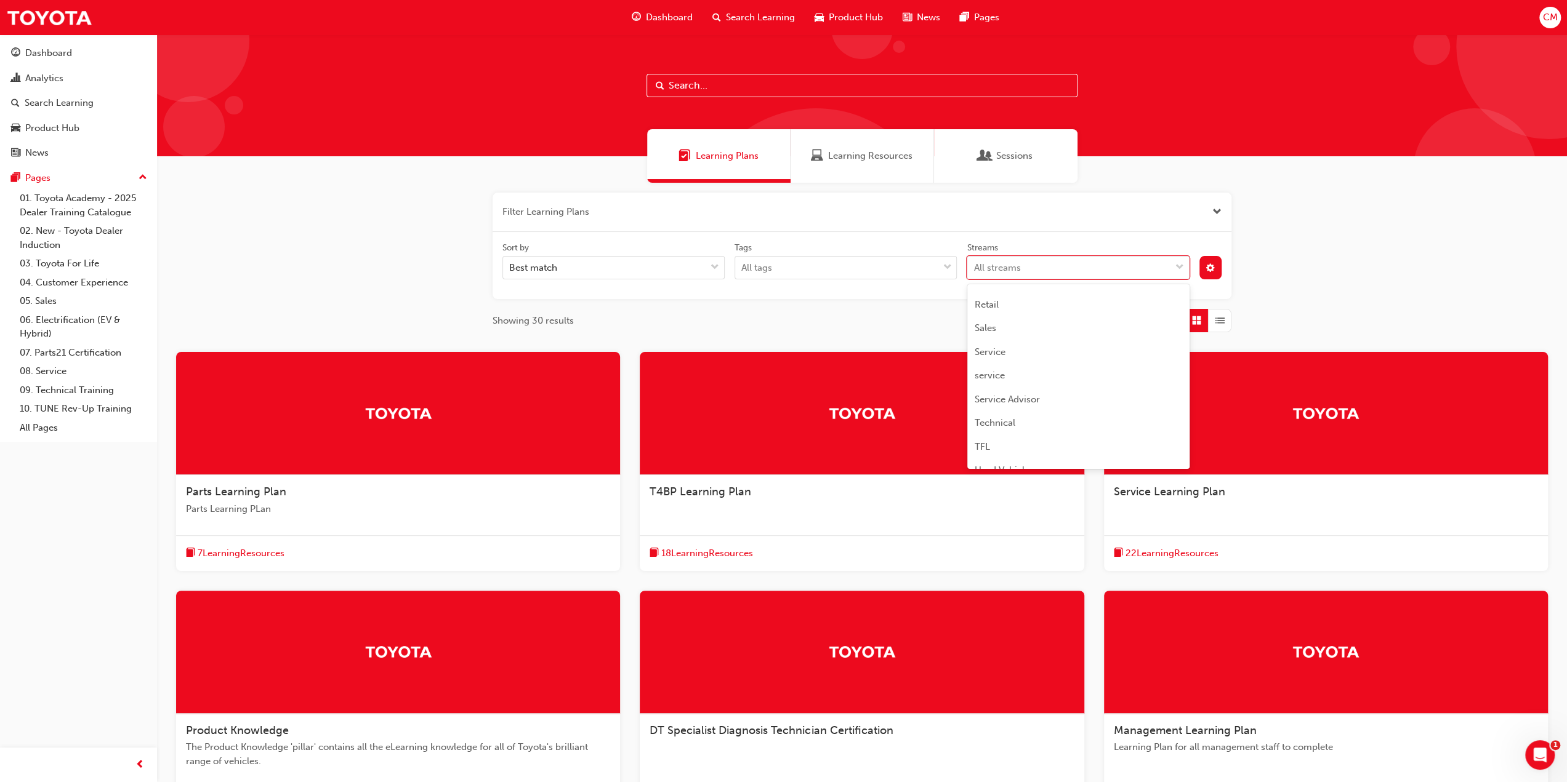
scroll to position [369, 0]
click at [996, 400] on span "Technical" at bounding box center [995, 403] width 41 height 11
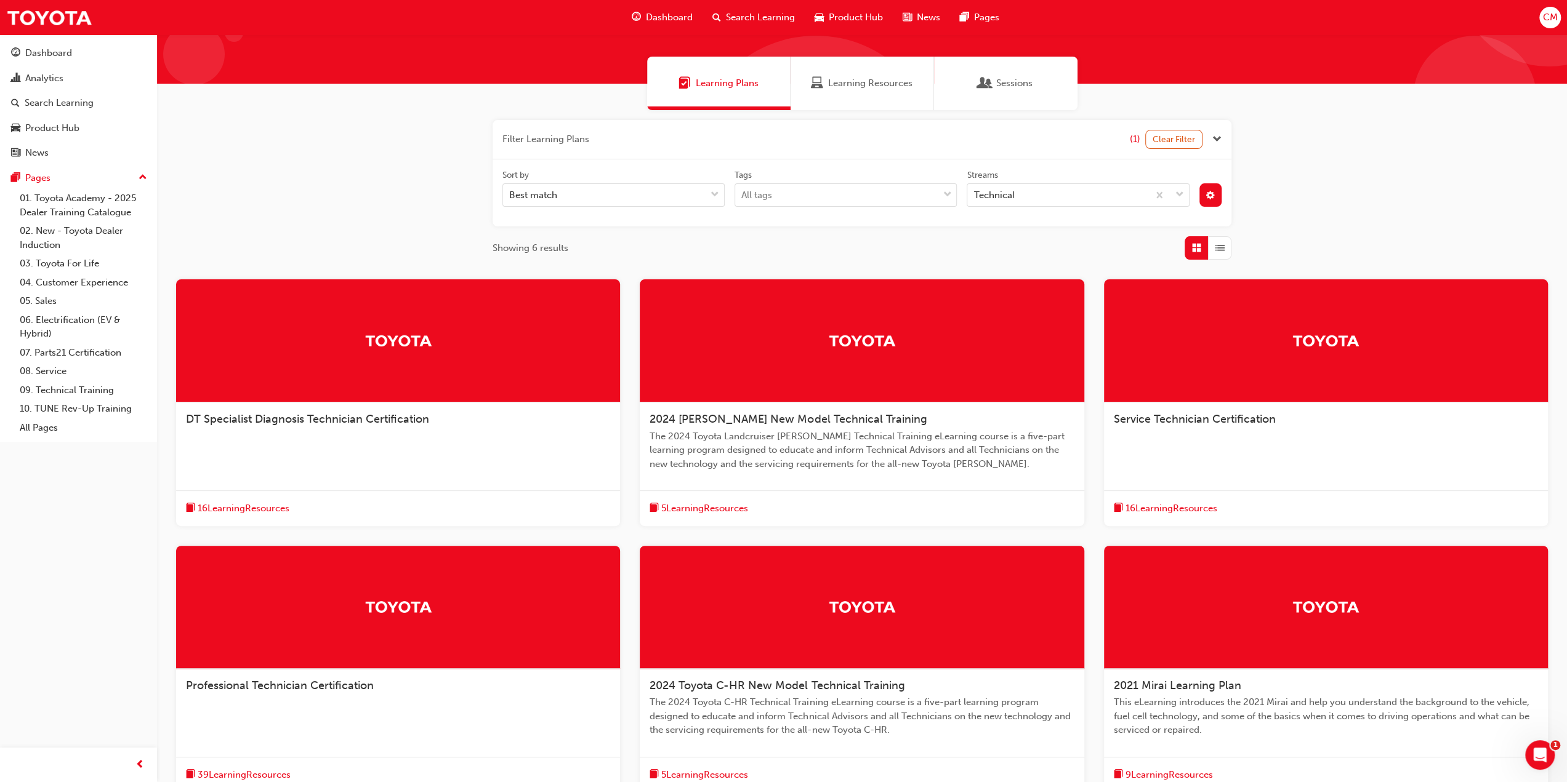
scroll to position [123, 0]
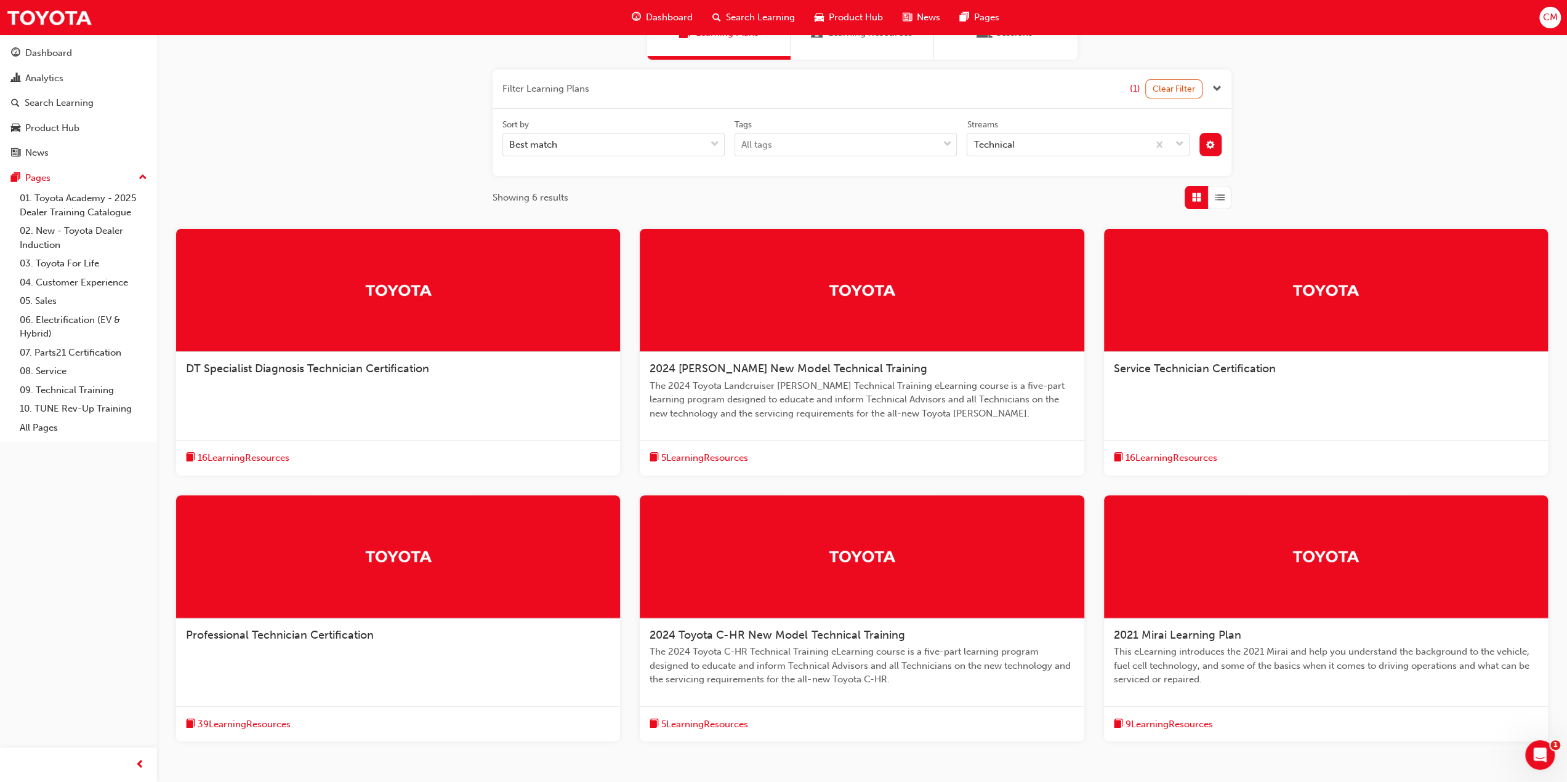
click at [1209, 317] on div at bounding box center [1326, 290] width 444 height 123
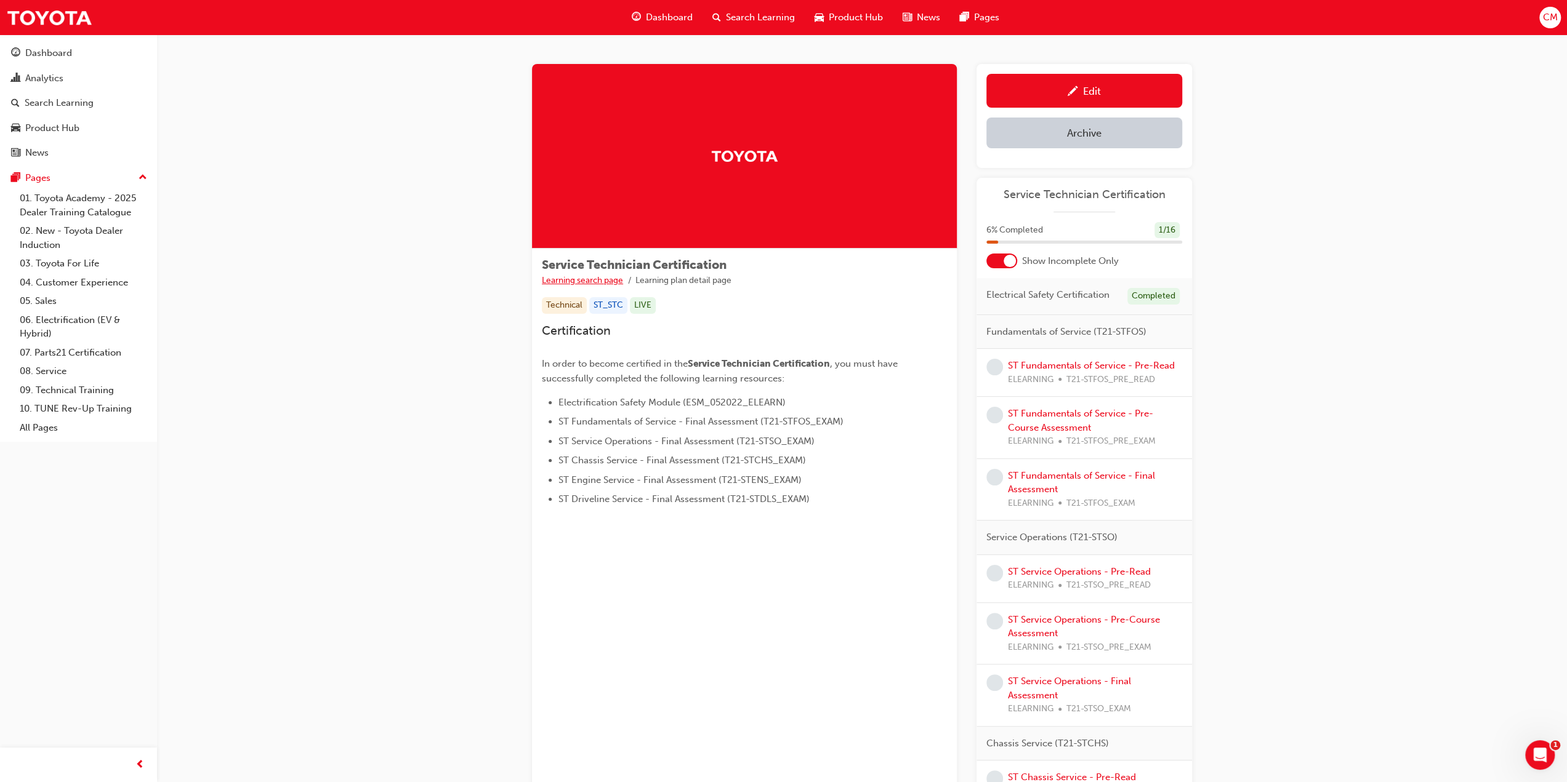
click at [566, 279] on link "Learning search page" at bounding box center [582, 280] width 81 height 10
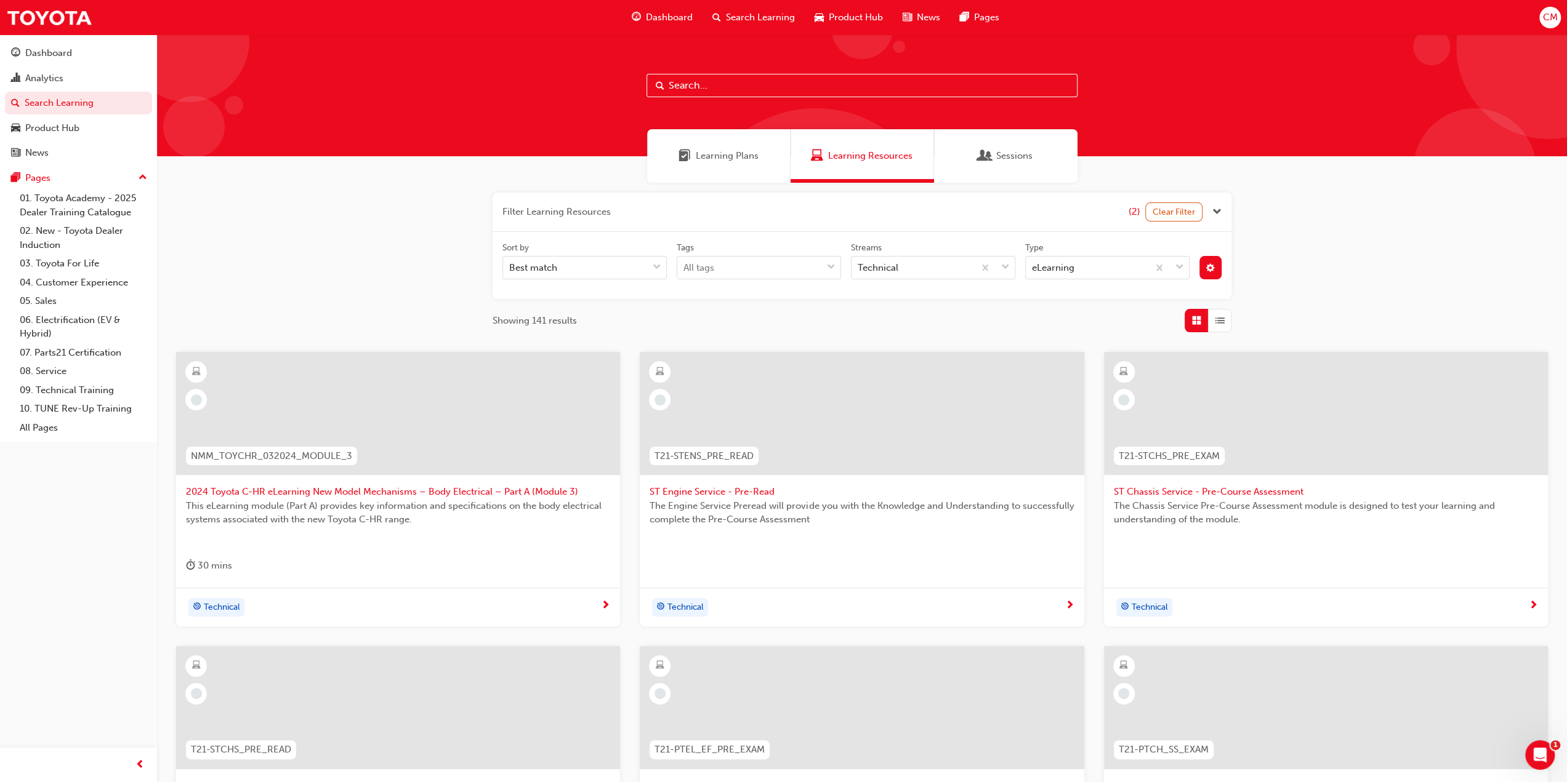
click at [714, 154] on span "Learning Plans" at bounding box center [727, 156] width 63 height 14
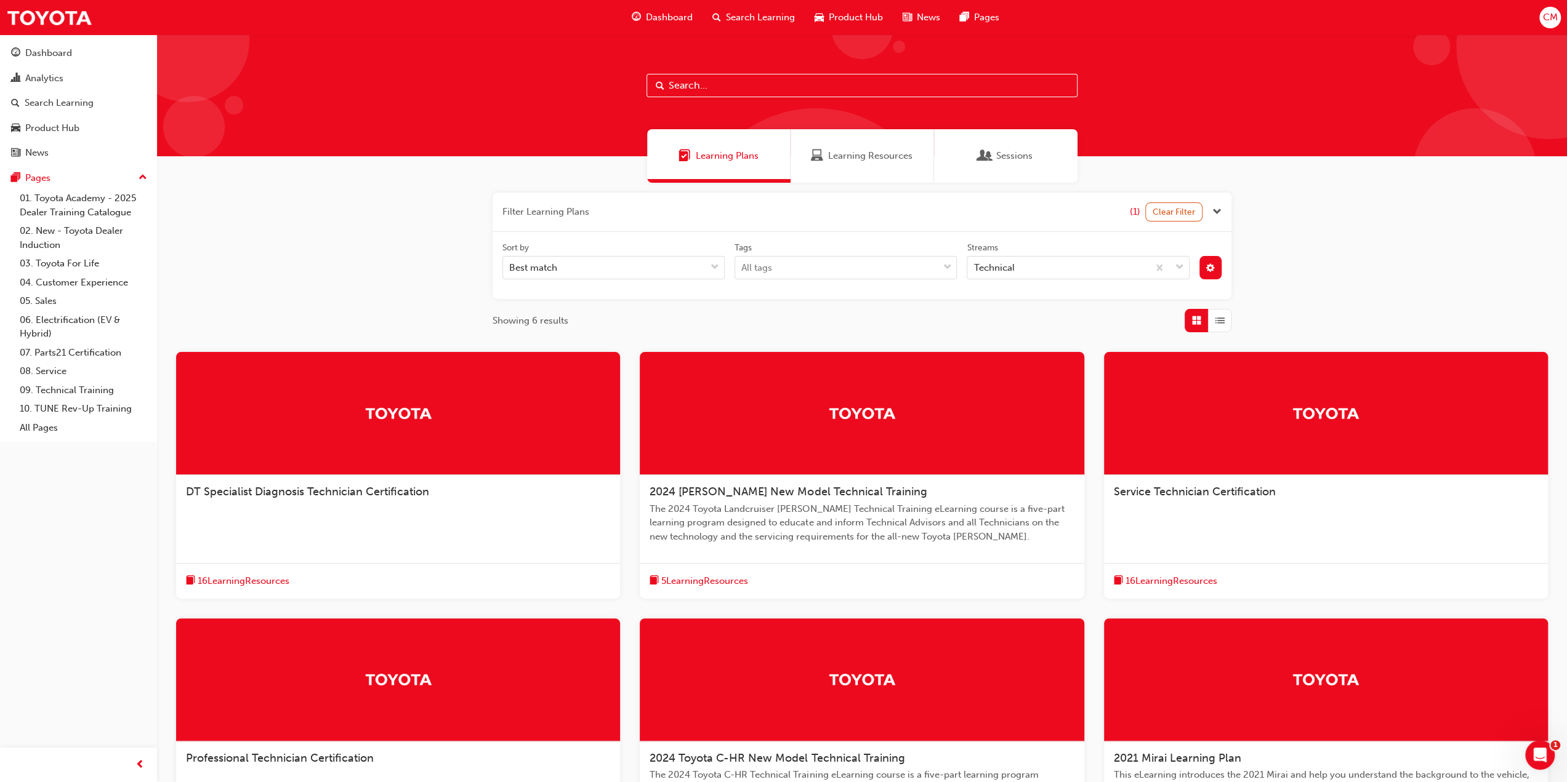
click at [1167, 579] on span "16 Learning Resources" at bounding box center [1171, 581] width 92 height 14
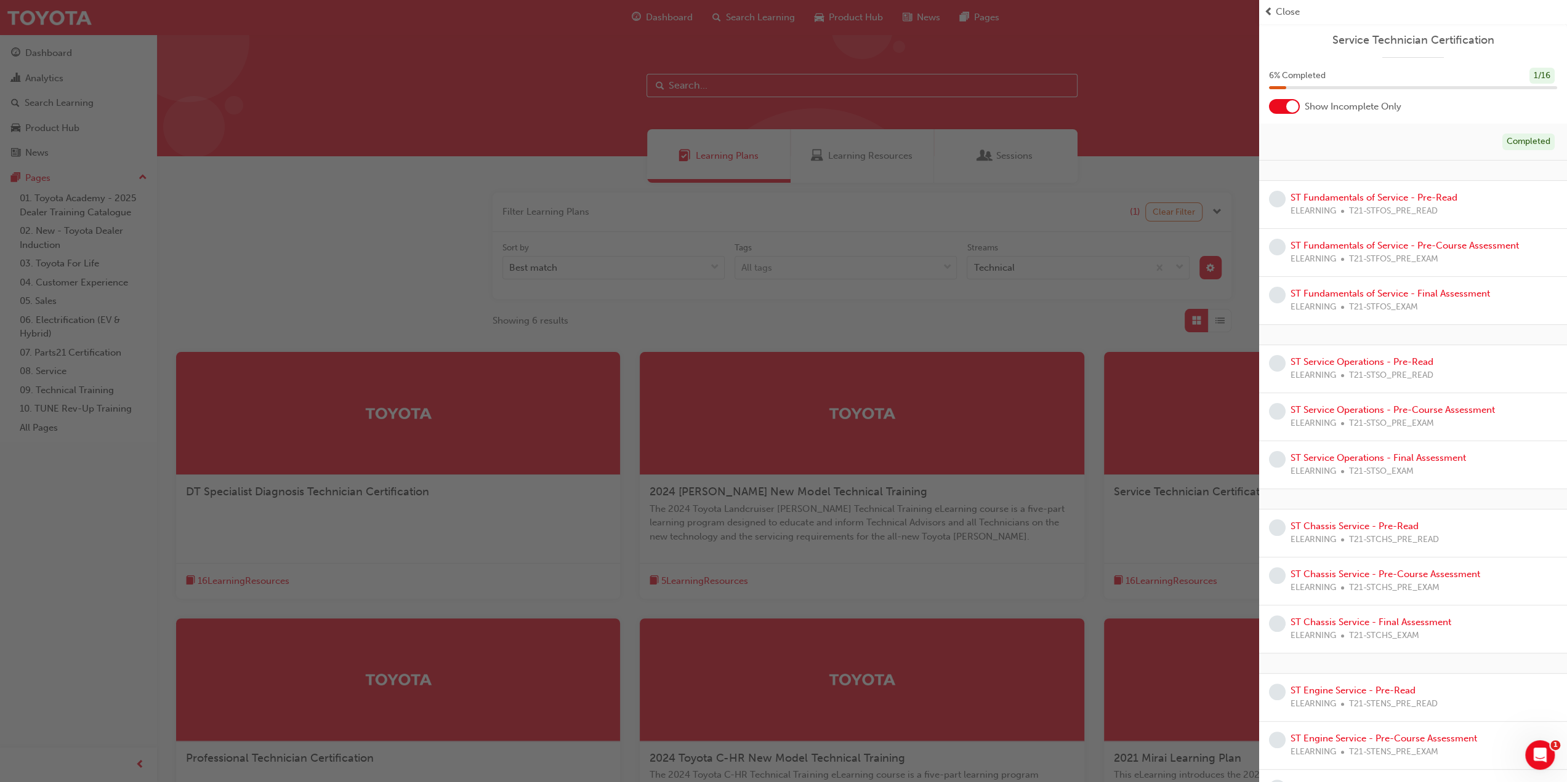
click at [1277, 108] on div at bounding box center [1284, 106] width 31 height 15
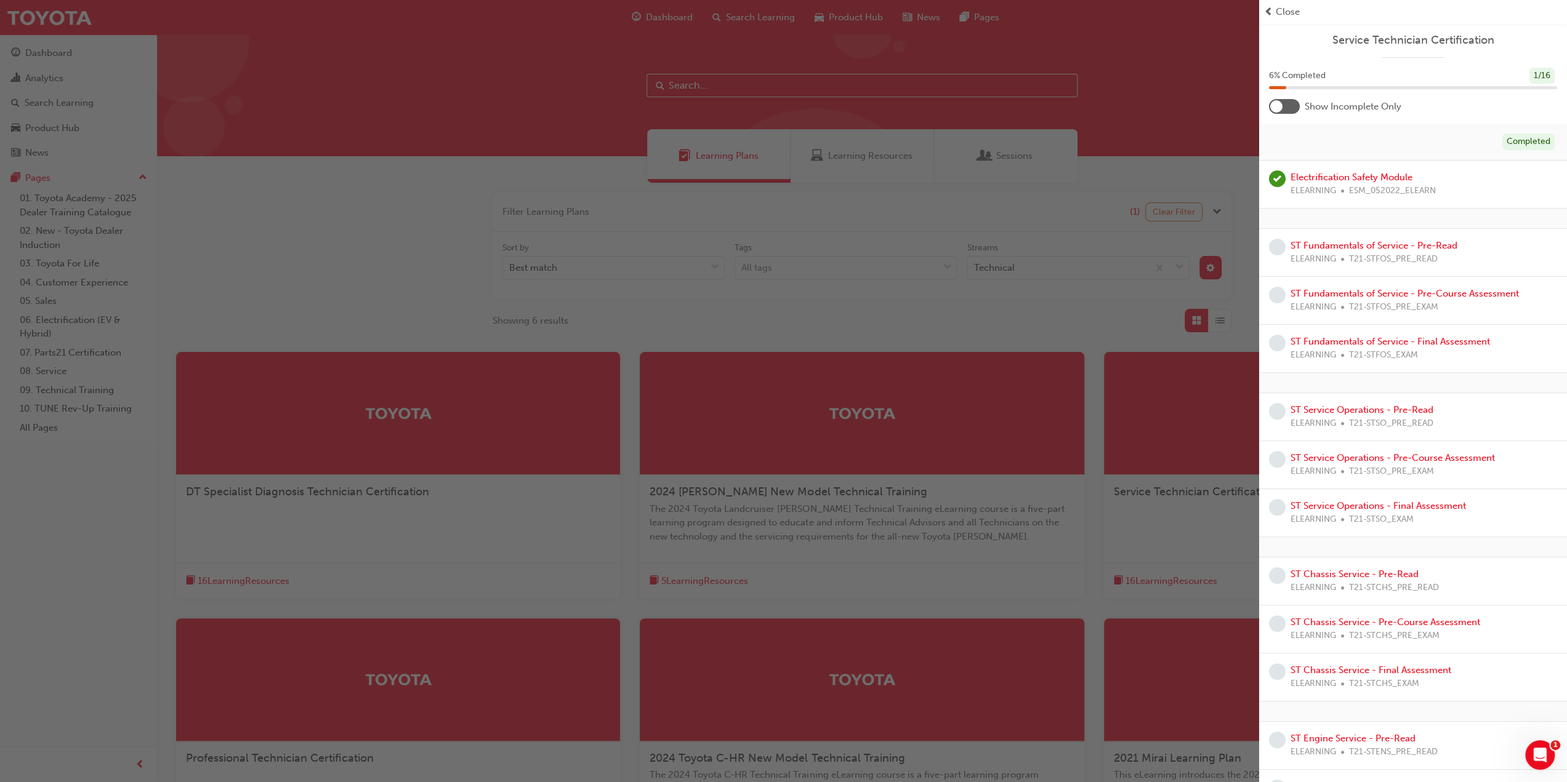
click at [1292, 107] on div at bounding box center [1284, 106] width 31 height 15
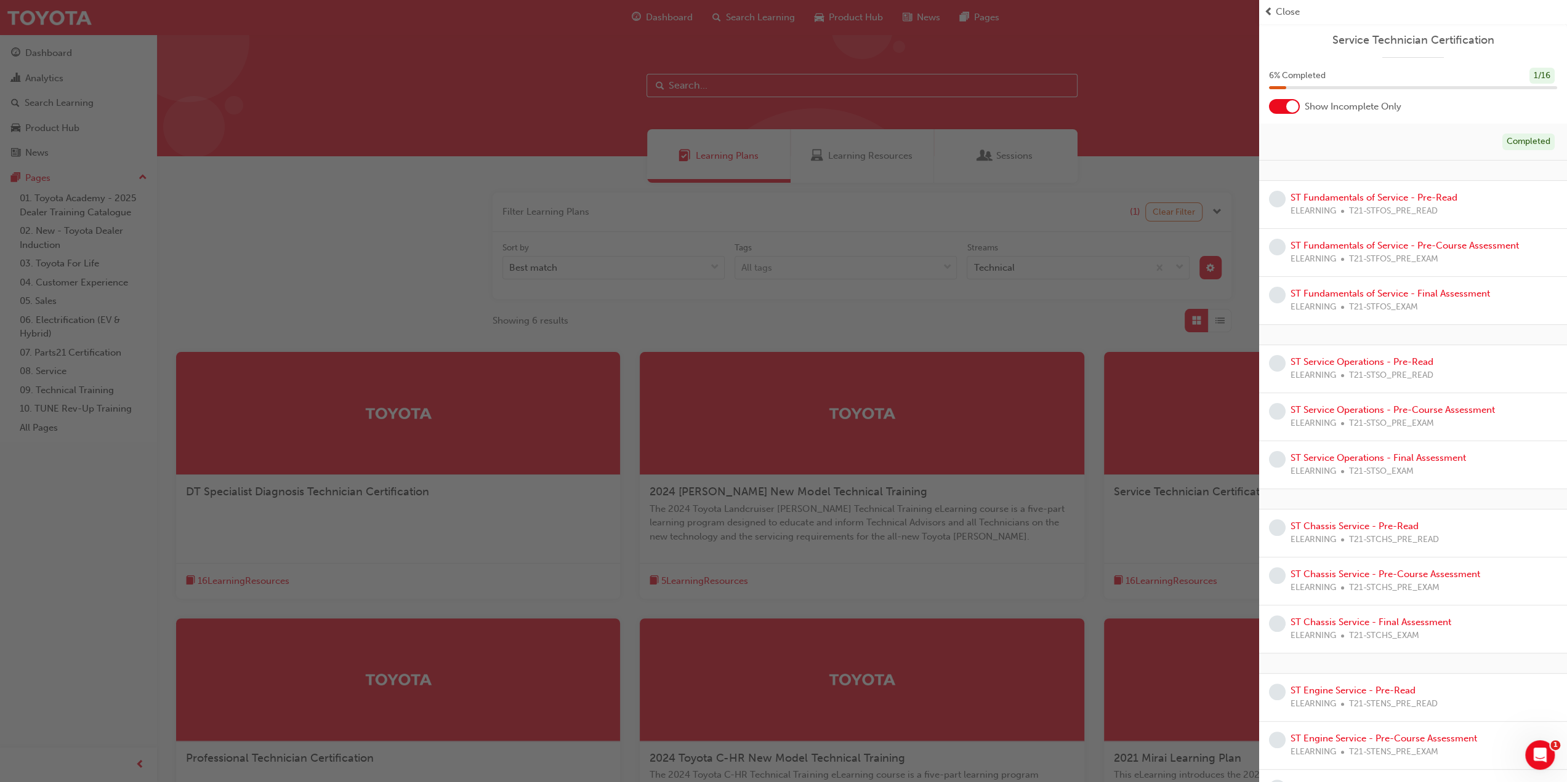
click at [1283, 107] on div at bounding box center [1284, 106] width 31 height 15
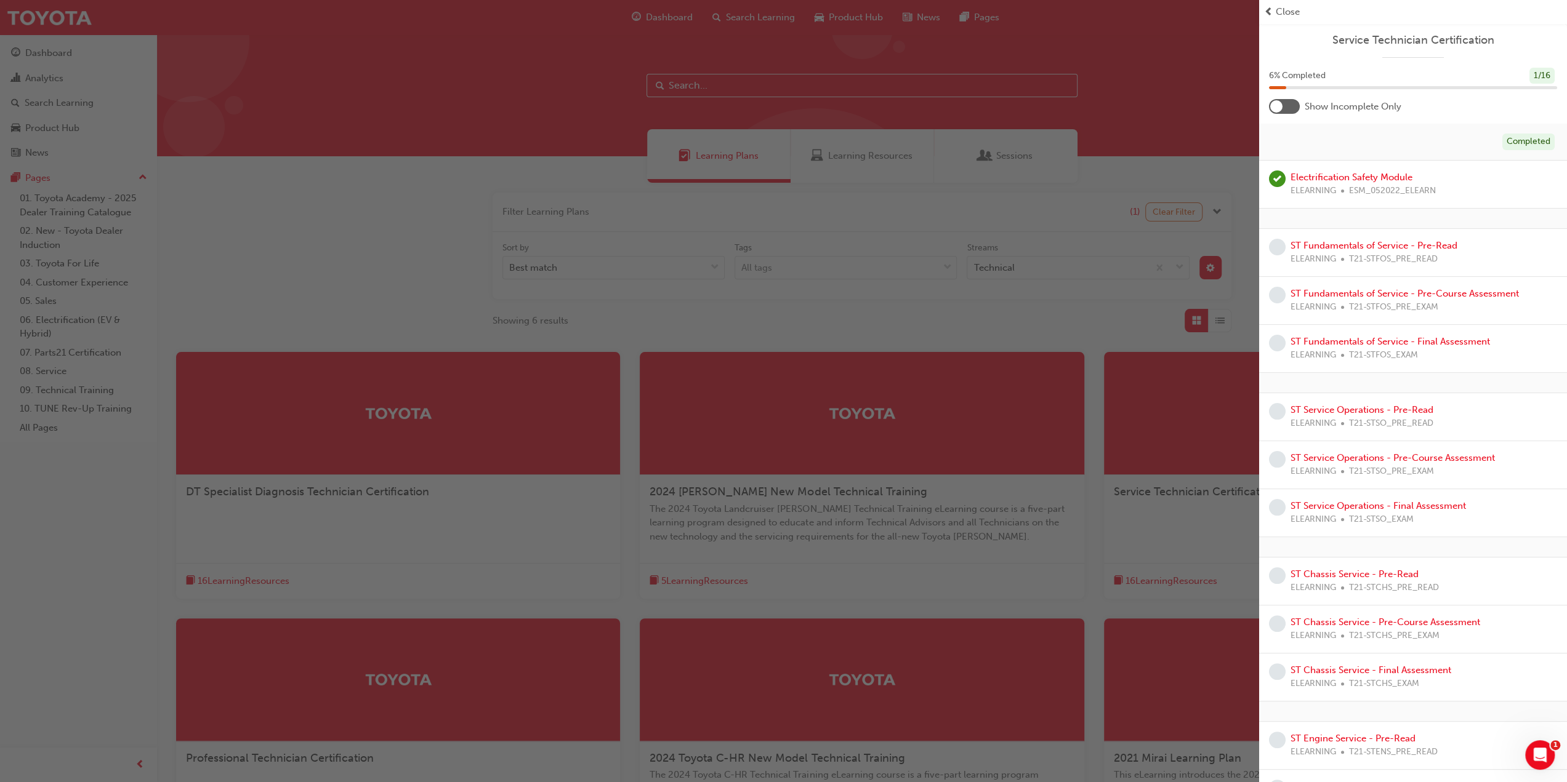
click at [1283, 107] on div at bounding box center [1284, 106] width 31 height 15
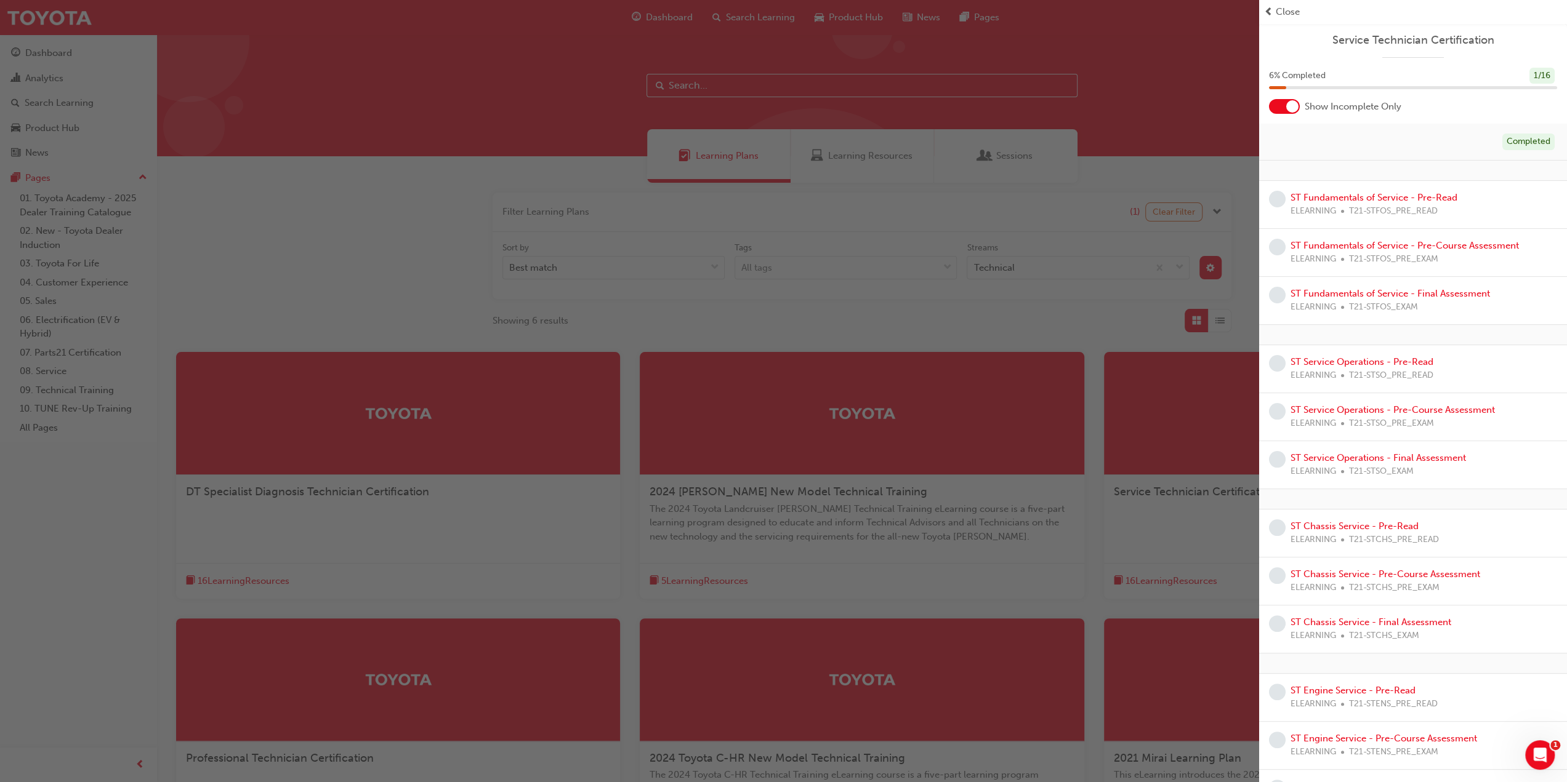
click at [1283, 107] on div at bounding box center [1284, 106] width 31 height 15
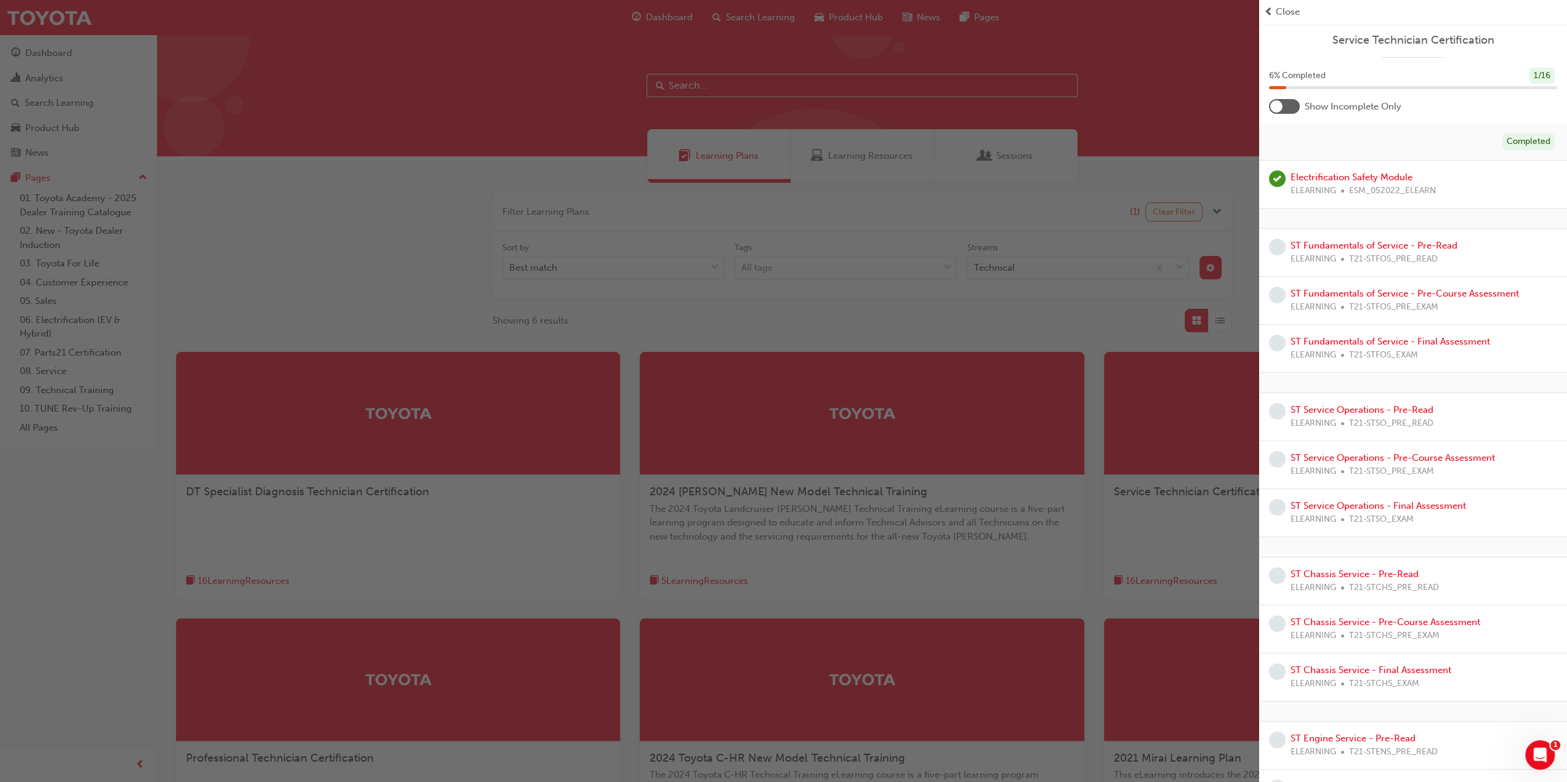
click at [1283, 107] on div at bounding box center [1284, 106] width 31 height 15
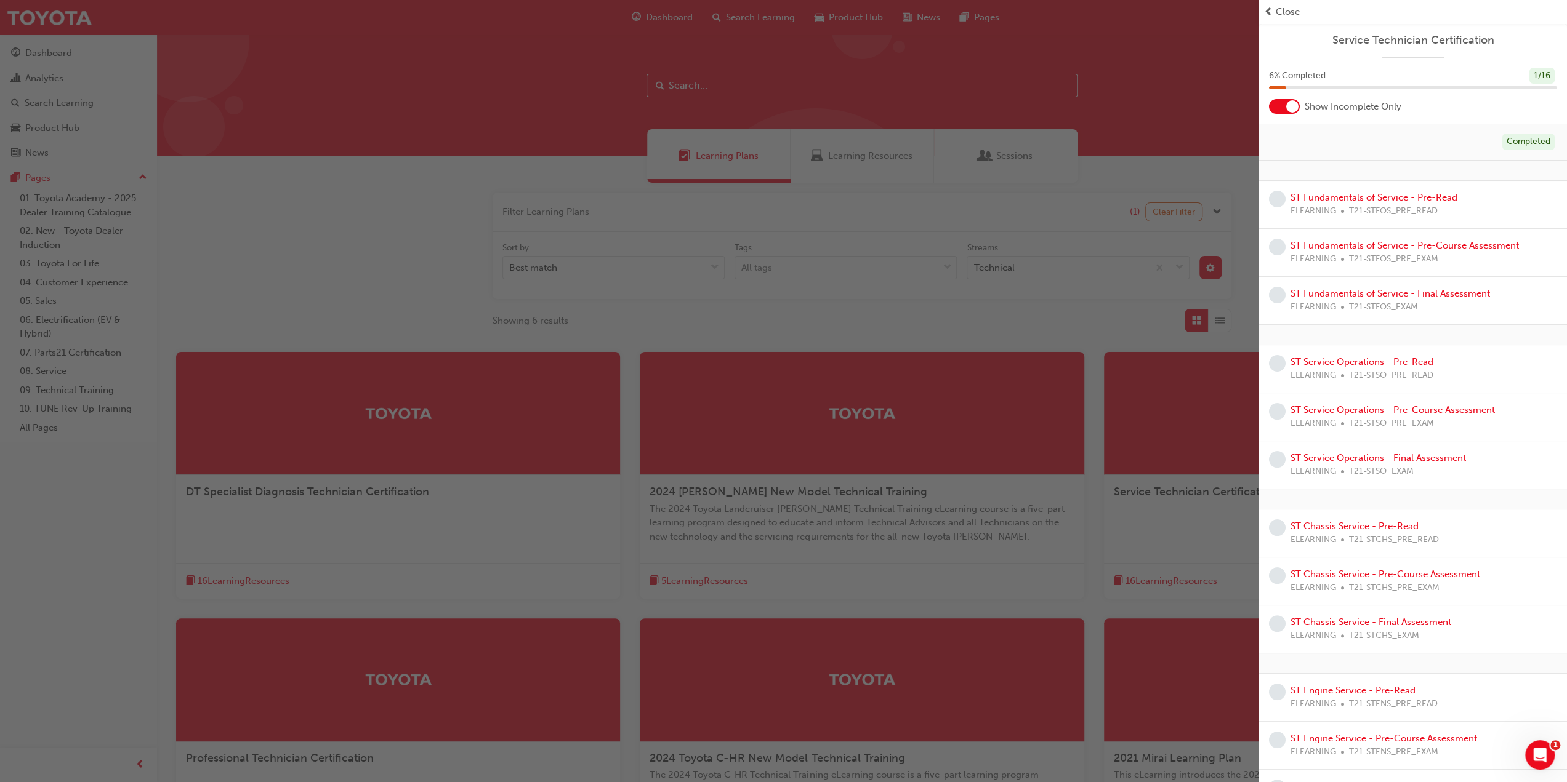
click at [1283, 107] on div at bounding box center [1284, 106] width 31 height 15
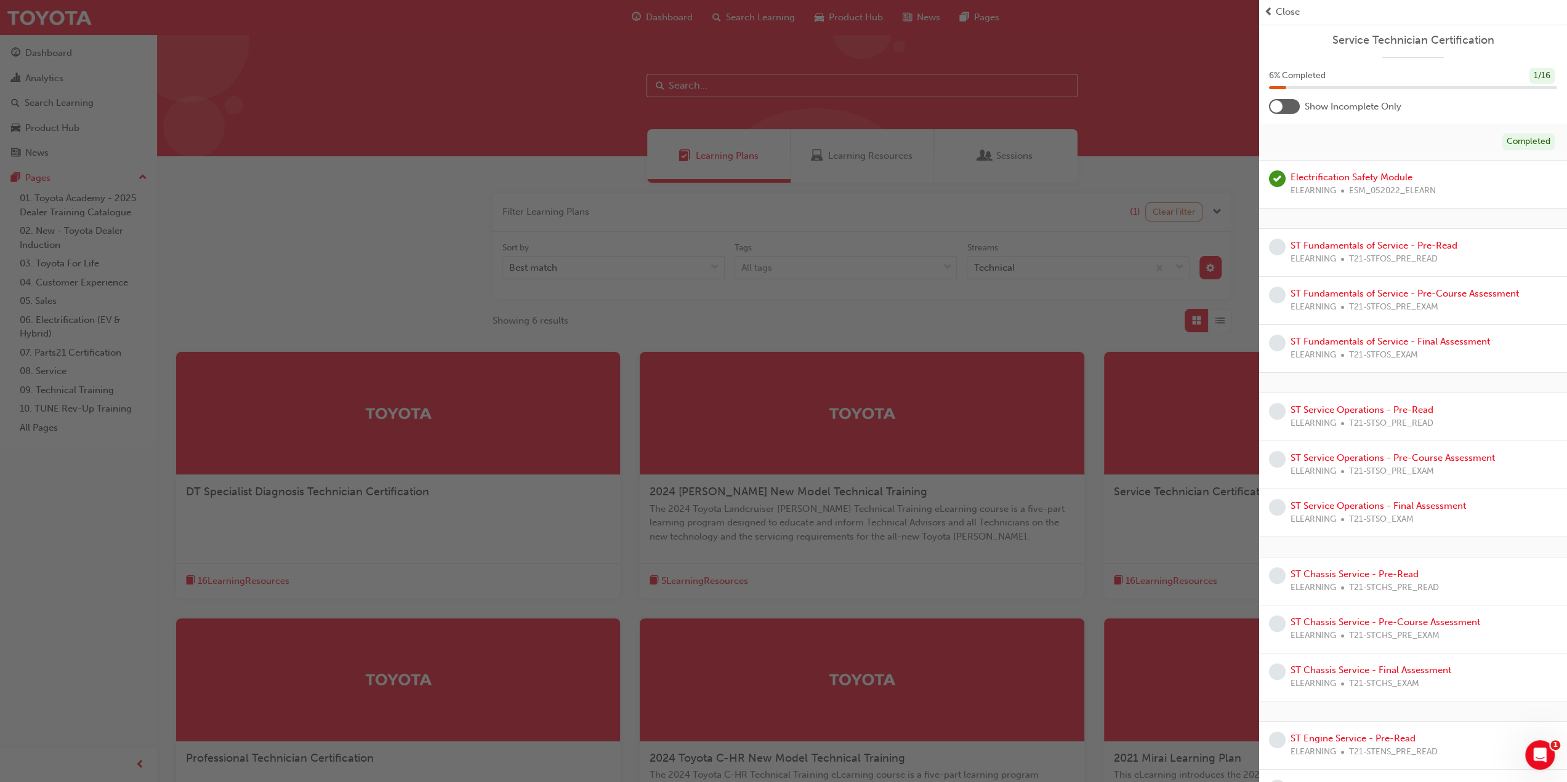
click at [1272, 11] on span "prev-icon" at bounding box center [1268, 12] width 9 height 14
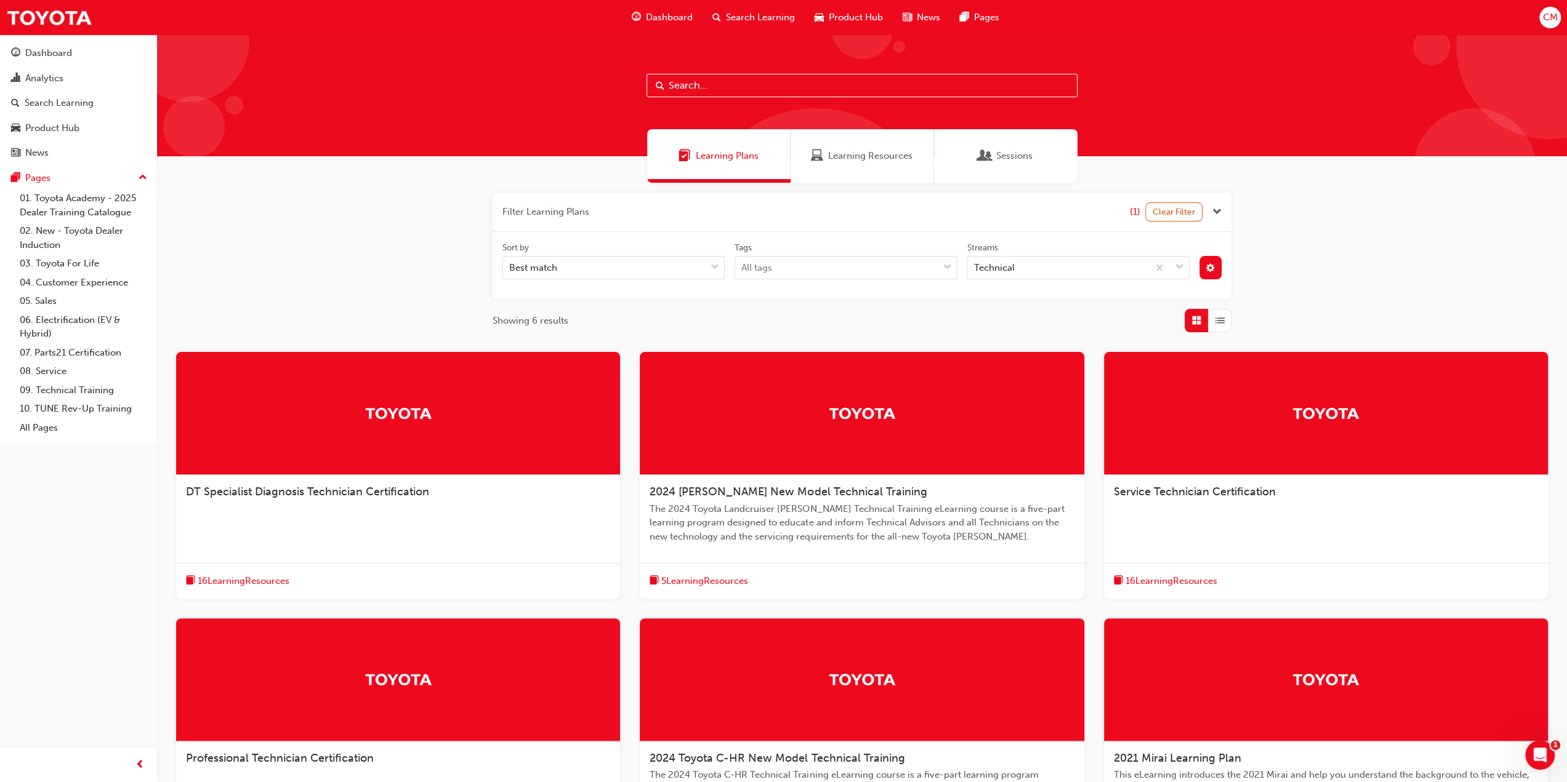
click at [1313, 417] on img at bounding box center [1326, 414] width 68 height 22
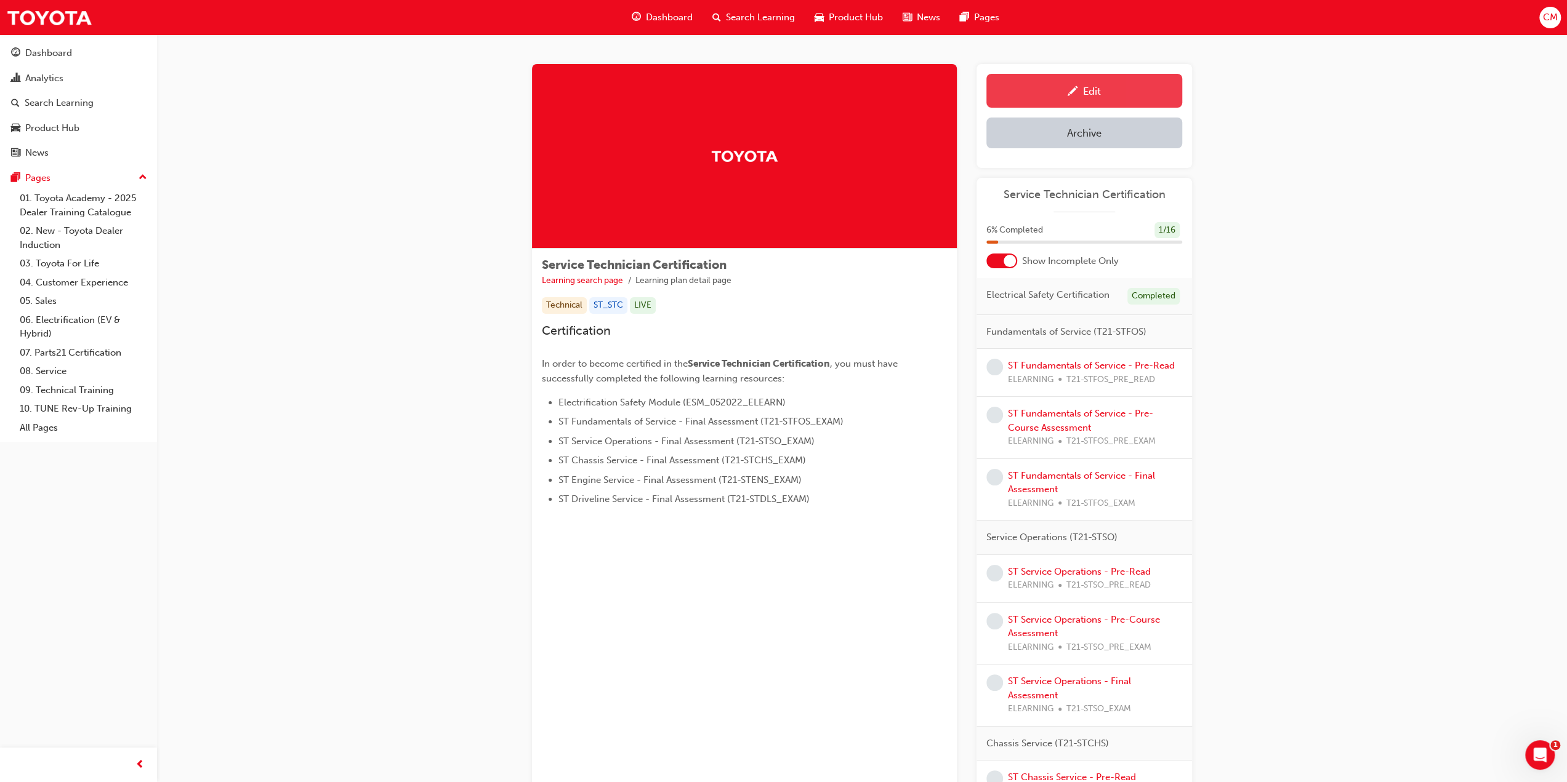
click at [1117, 89] on div "Edit" at bounding box center [1083, 90] width 177 height 15
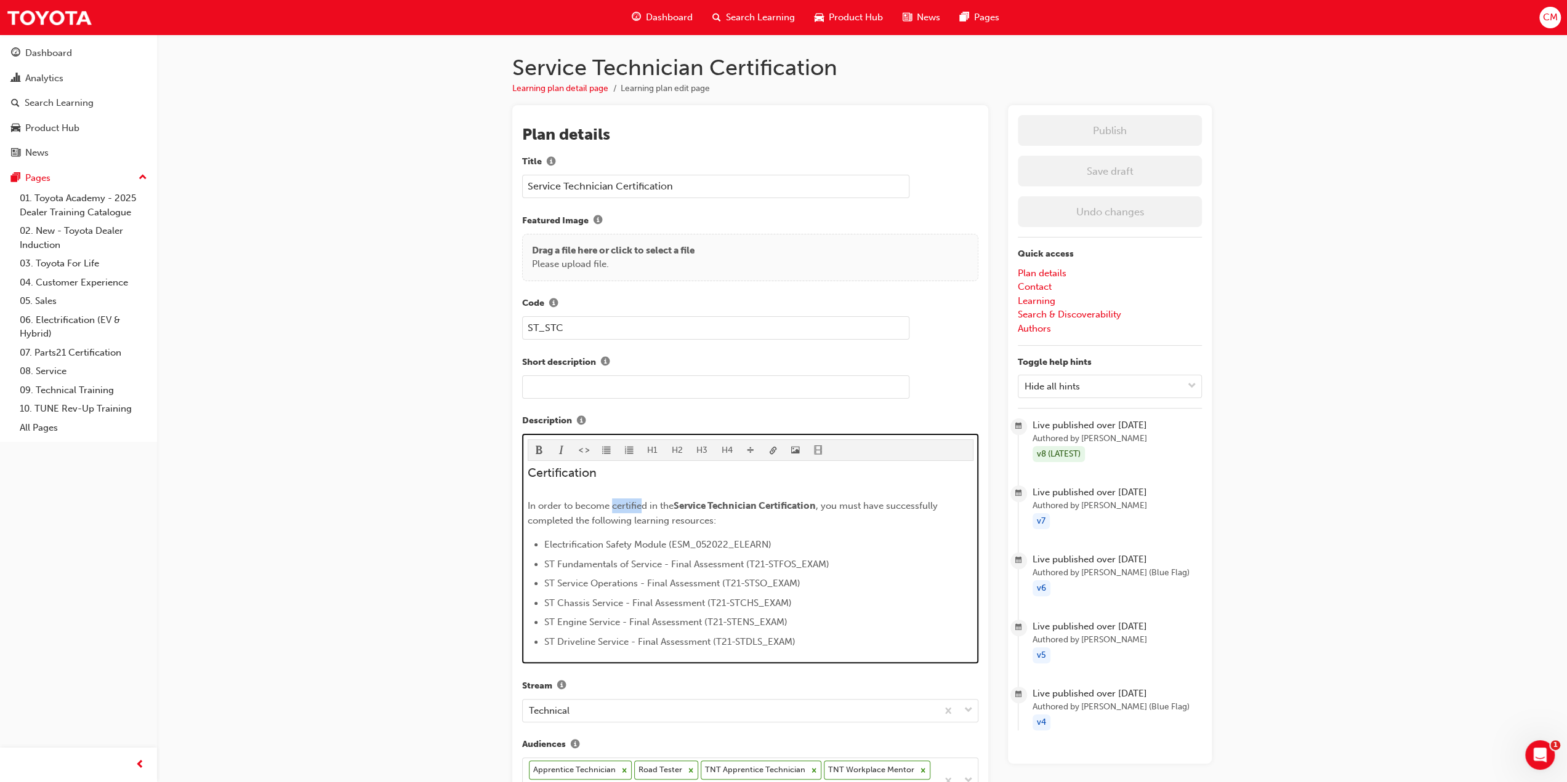
drag, startPoint x: 612, startPoint y: 502, endPoint x: 640, endPoint y: 504, distance: 28.4
click at [640, 504] on span "In order to become certified in the" at bounding box center [601, 506] width 146 height 11
drag, startPoint x: 576, startPoint y: 504, endPoint x: 607, endPoint y: 503, distance: 30.8
click at [607, 503] on span "In order to become certified in the" at bounding box center [601, 506] width 146 height 11
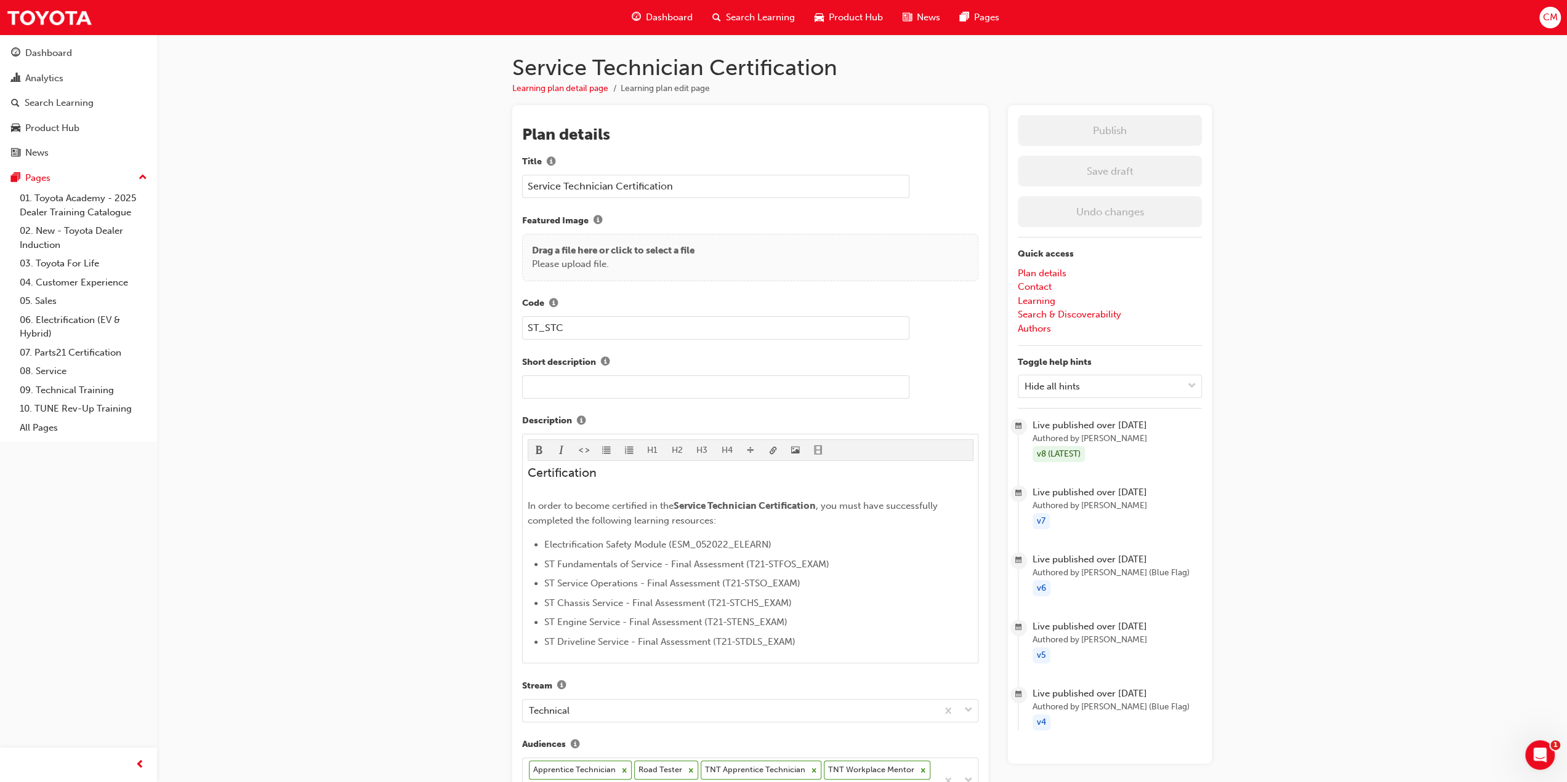
drag, startPoint x: 526, startPoint y: 500, endPoint x: 629, endPoint y: 503, distance: 102.9
click at [629, 503] on div "H1 H2 H3 H4 Certification In order to become certified in the Service Technicia…" at bounding box center [750, 549] width 456 height 230
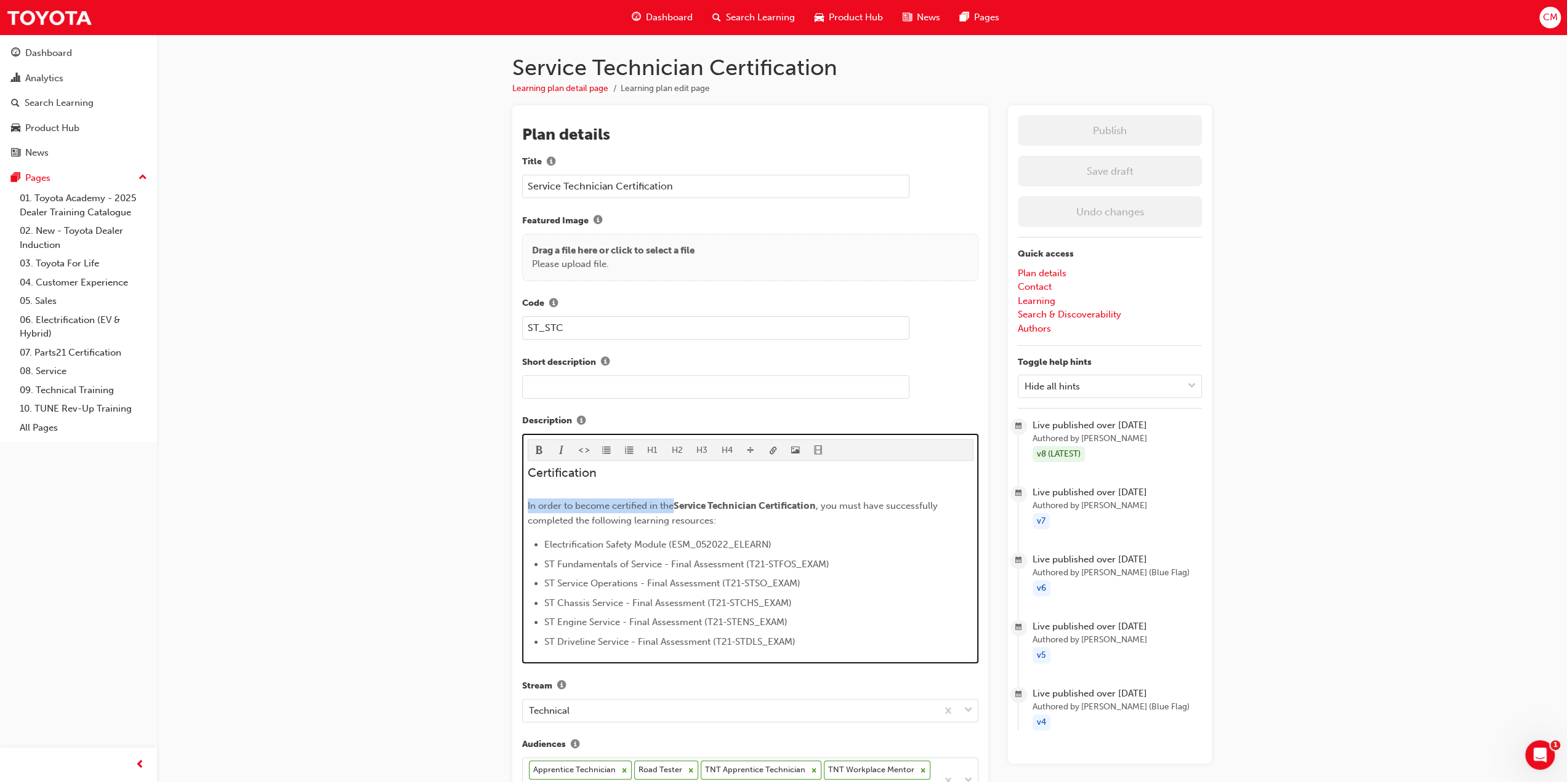
drag, startPoint x: 527, startPoint y: 501, endPoint x: 673, endPoint y: 503, distance: 146.5
click at [673, 503] on span "In order to become certified in the" at bounding box center [601, 506] width 146 height 11
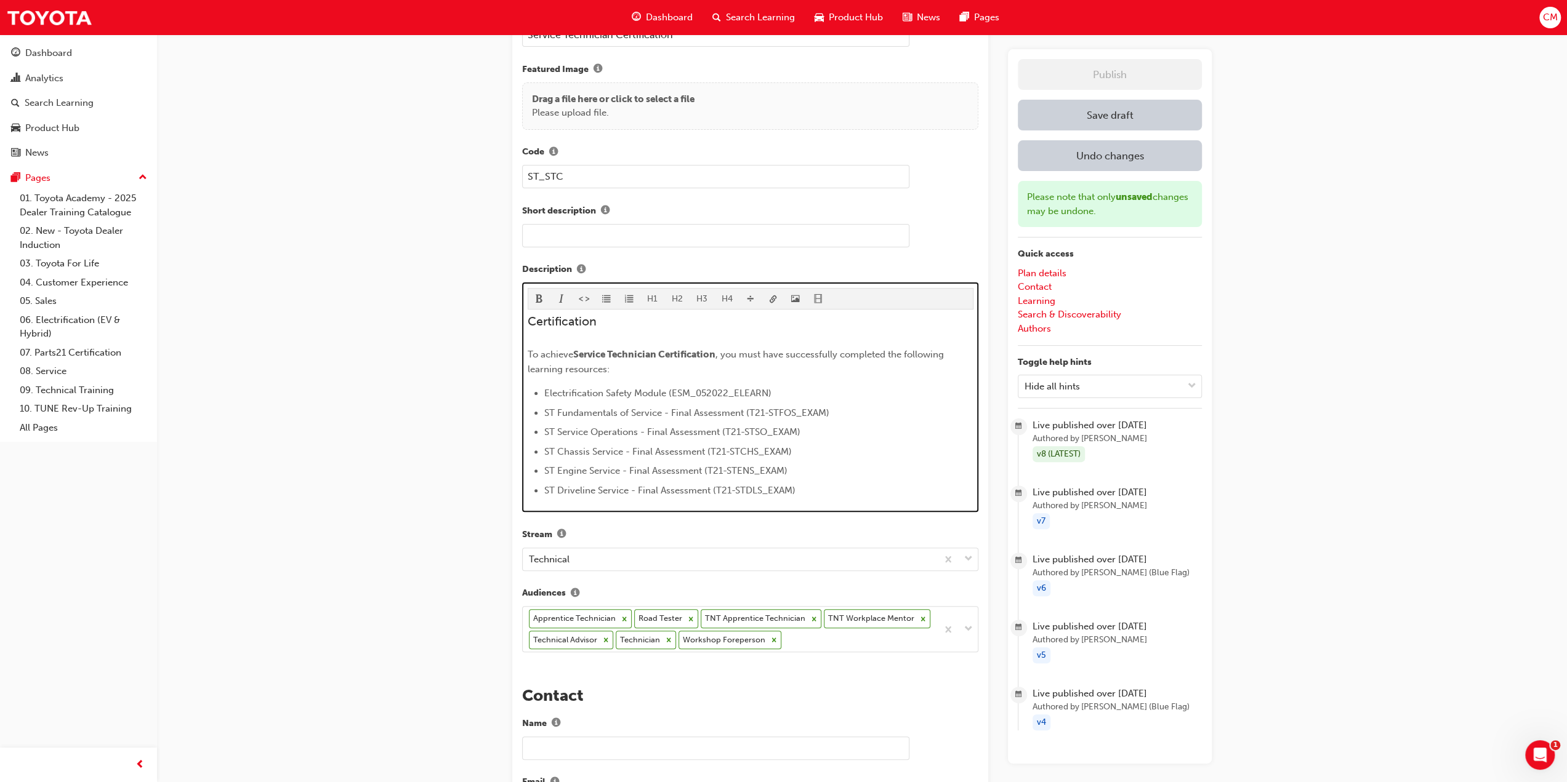
scroll to position [185, 0]
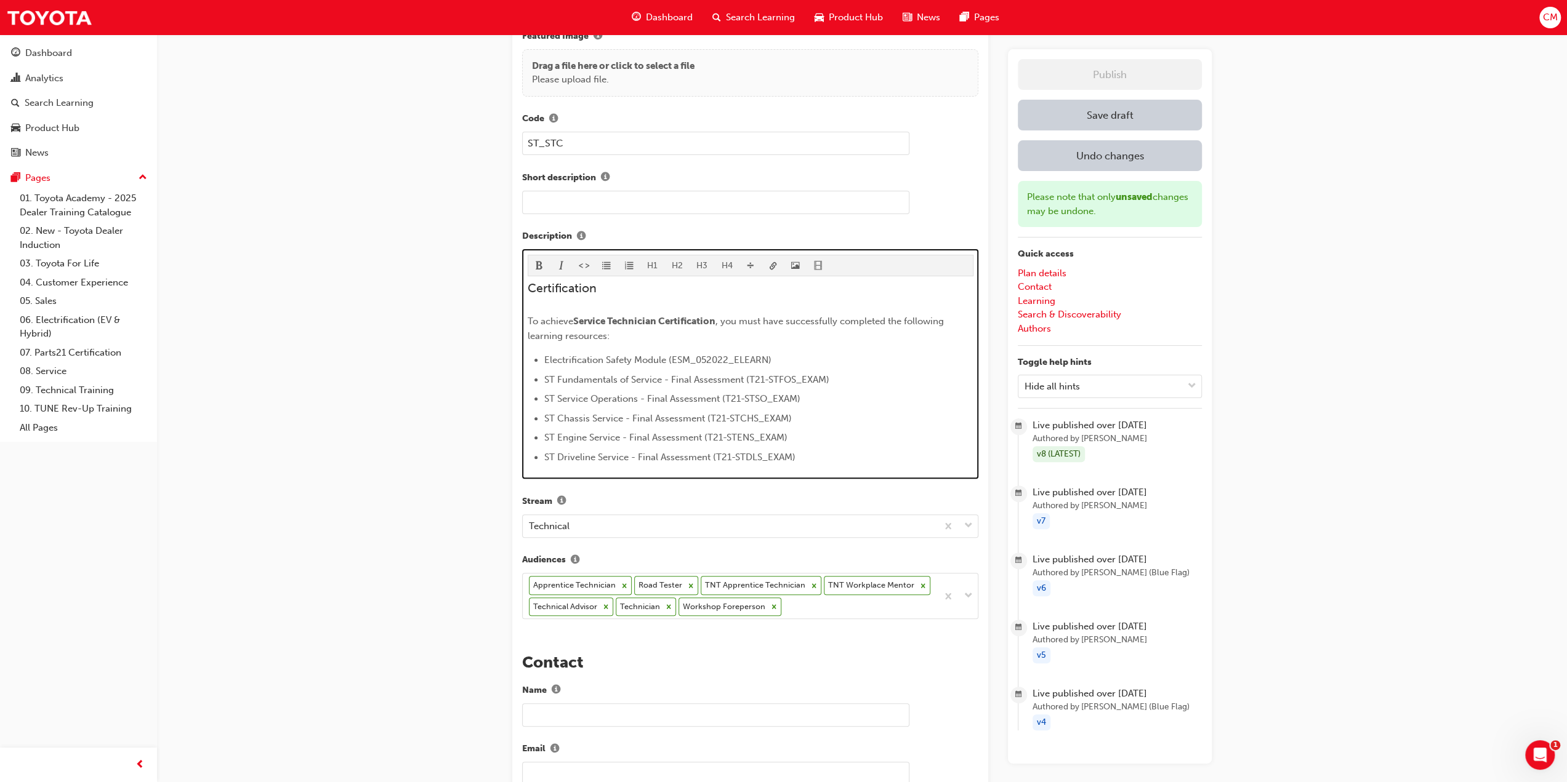
click at [816, 456] on li "ST Driveline Service - Final Assessment (T21-STDLS_EXAM)" at bounding box center [758, 457] width 429 height 15
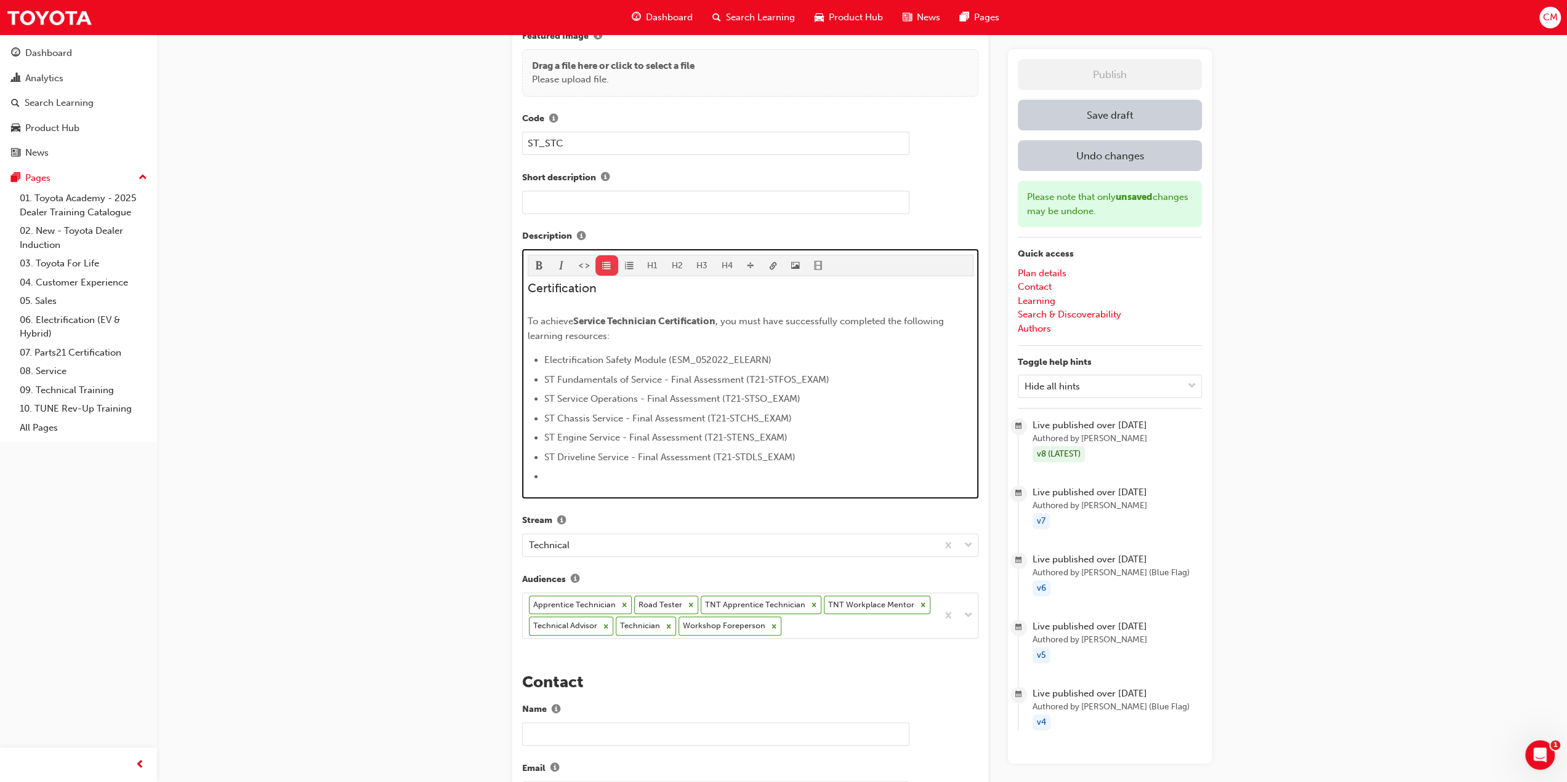
click at [603, 267] on span "format_ul-icon" at bounding box center [606, 267] width 9 height 10
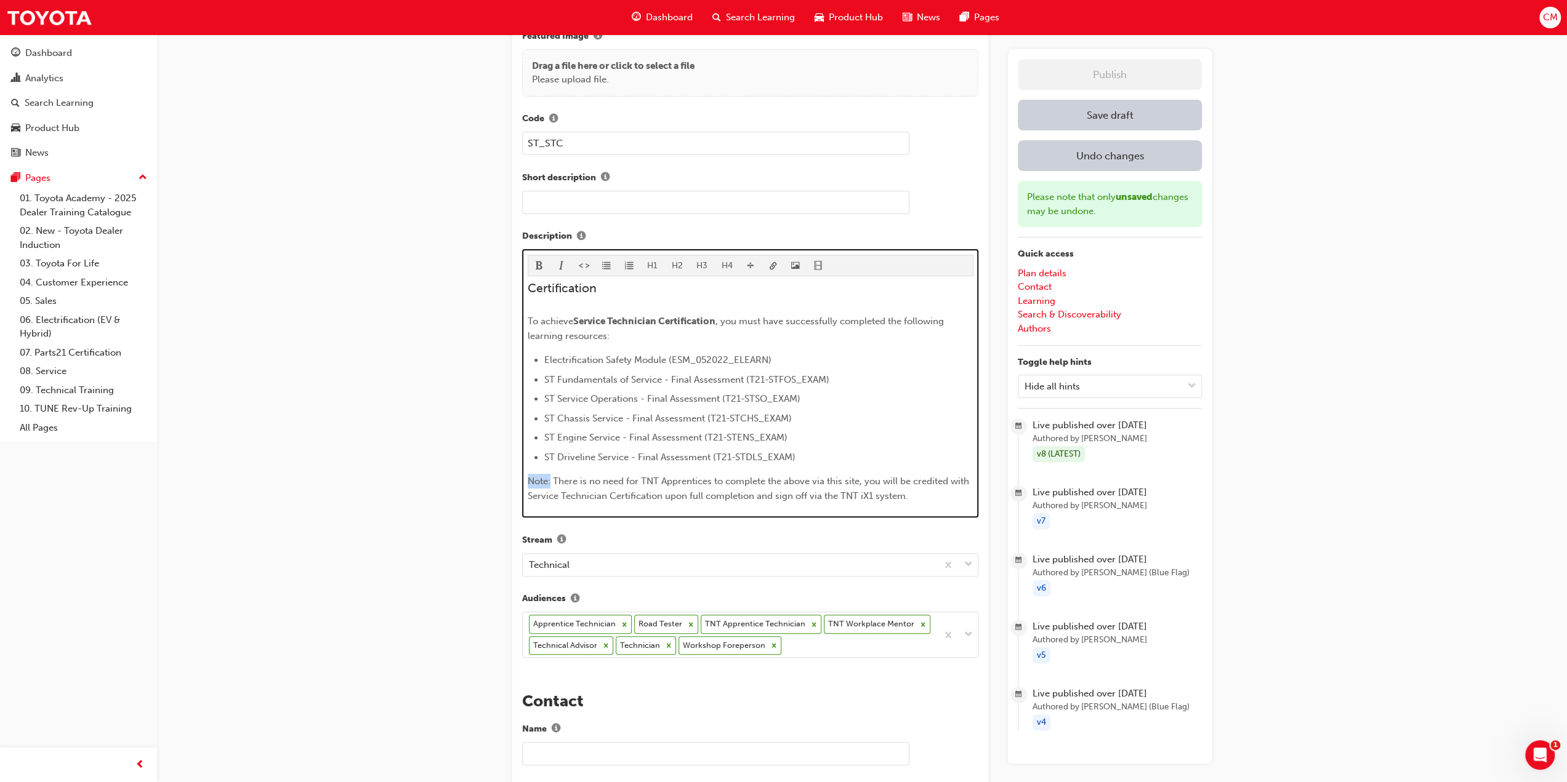
drag, startPoint x: 528, startPoint y: 477, endPoint x: 550, endPoint y: 477, distance: 22.2
click at [550, 477] on span "Note: There is no need for TNT Apprentices to complete the above via this site,…" at bounding box center [750, 489] width 444 height 26
click at [539, 262] on span "format_bold-icon" at bounding box center [539, 267] width 9 height 10
click at [843, 450] on li "ST Driveline Service - Final Assessment (T21-STDLS_EXAM)" at bounding box center [758, 457] width 429 height 15
drag, startPoint x: 528, startPoint y: 478, endPoint x: 914, endPoint y: 496, distance: 387.1
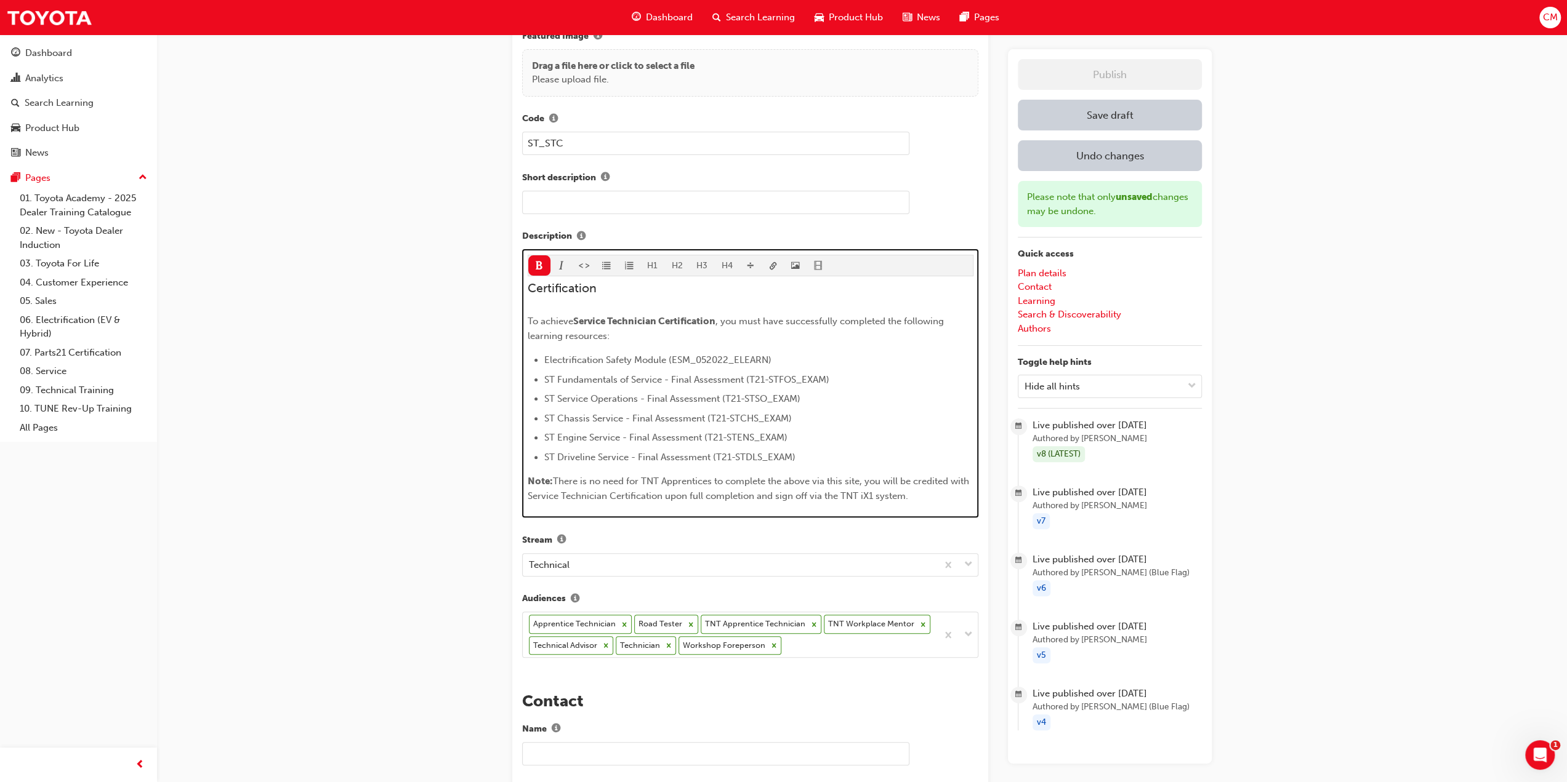
click at [914, 496] on p "Note: There is no need for TNT Apprentices to complete the above via this site,…" at bounding box center [751, 489] width 446 height 30
copy p "Note: There is no need for TNT Apprentices to complete the above via this site,…"
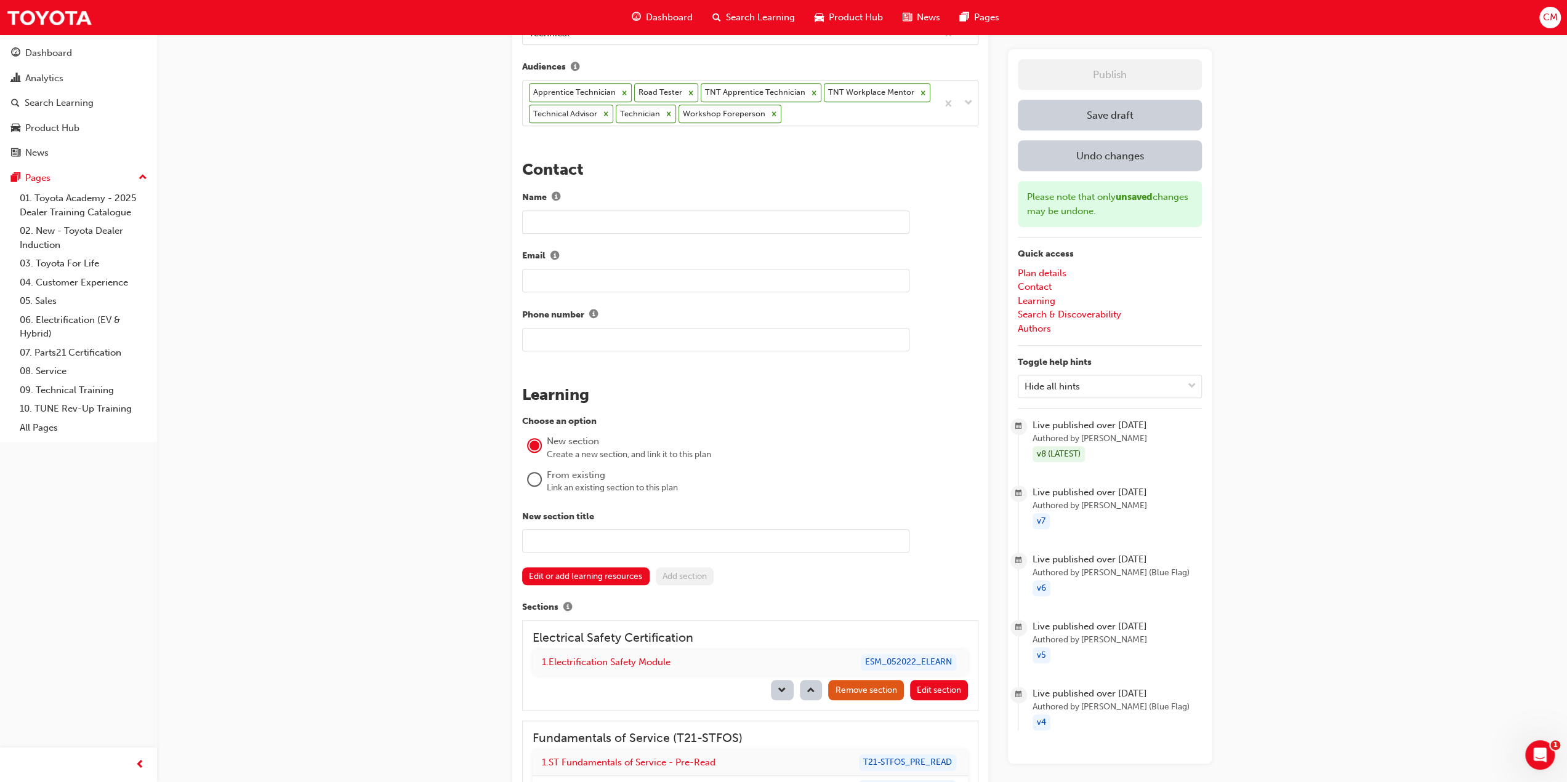
scroll to position [554, 0]
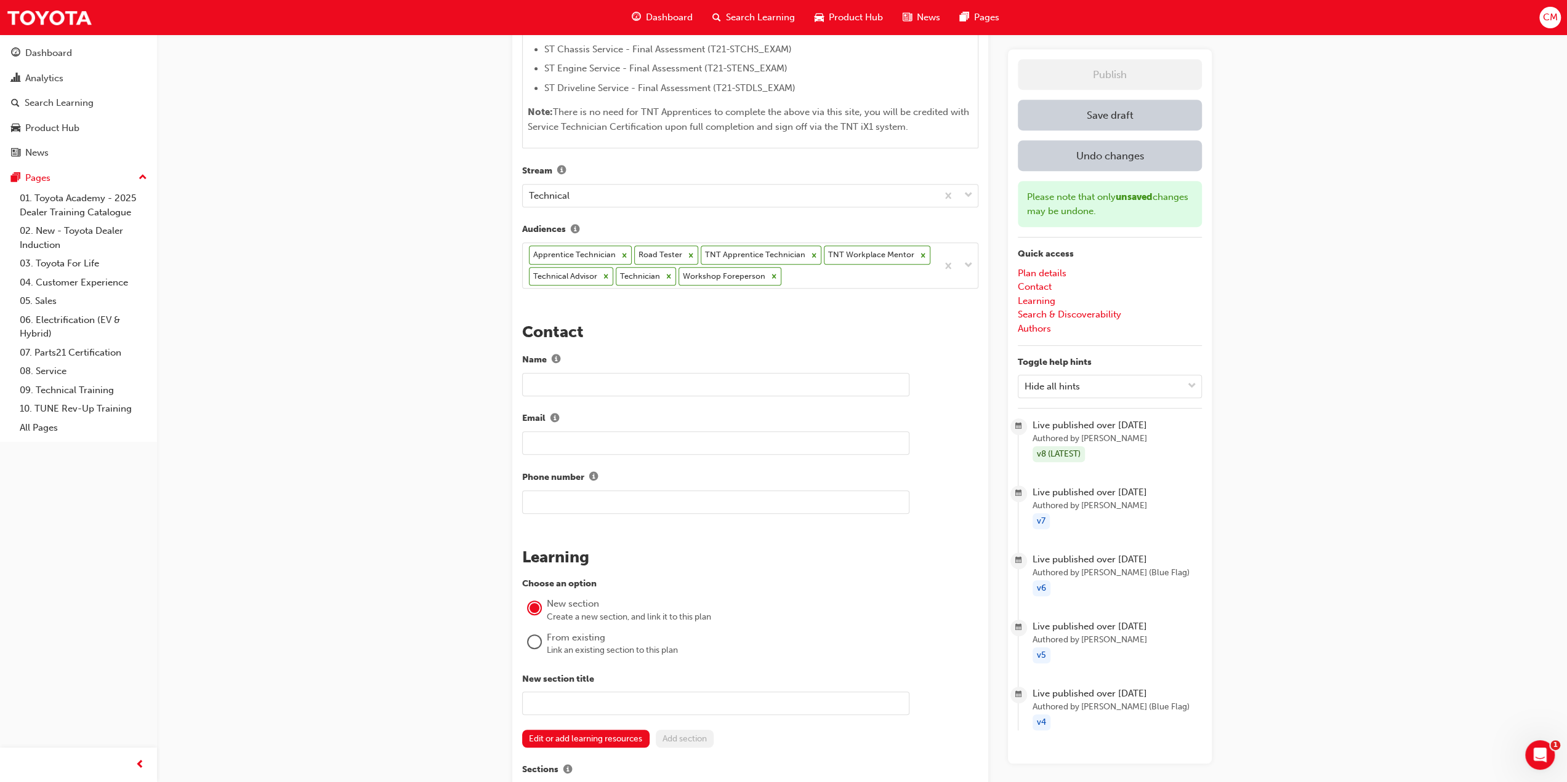
click at [1128, 113] on button "Save draft" at bounding box center [1110, 115] width 184 height 31
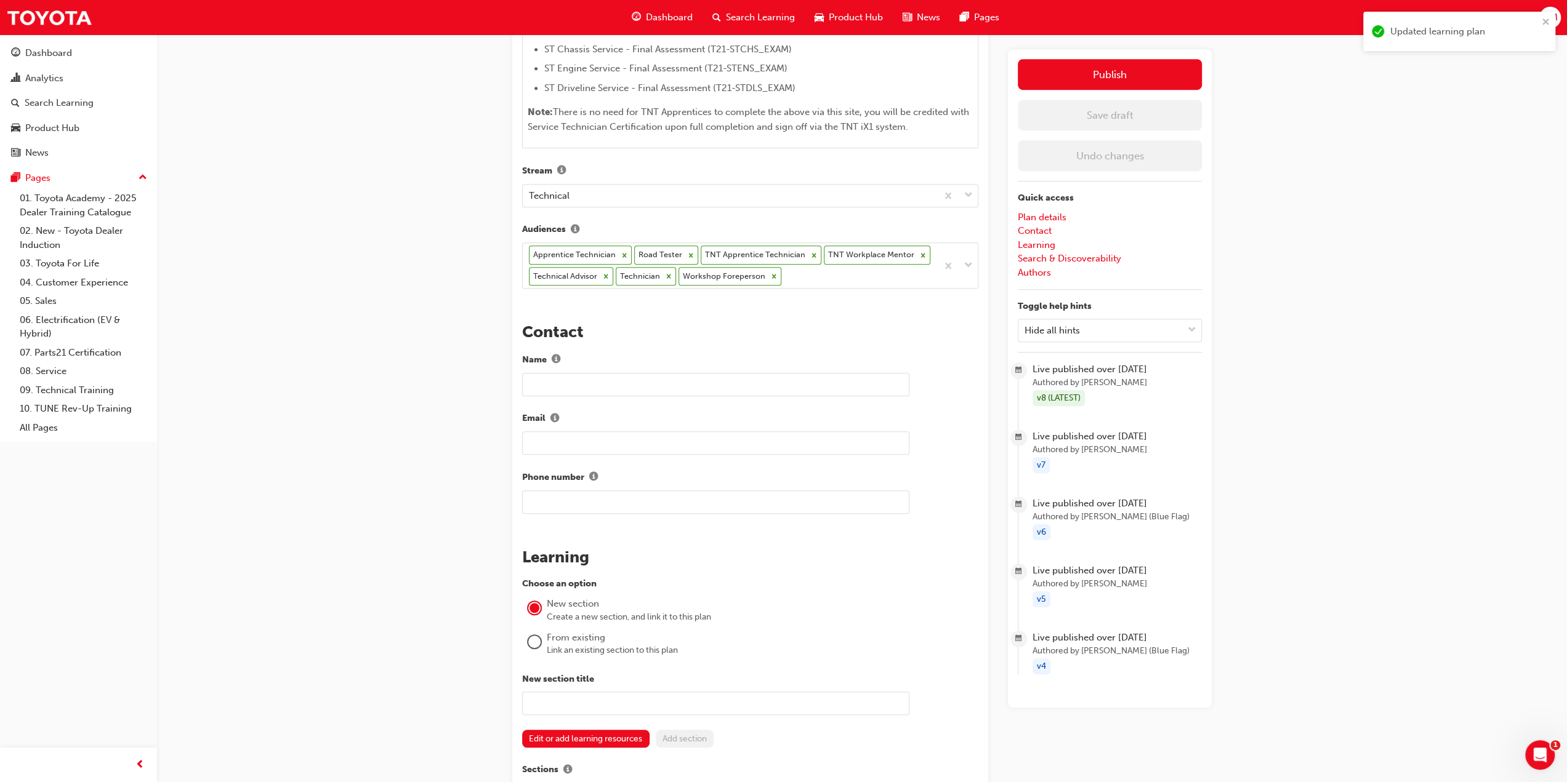
click at [1394, 180] on div "Service Technician Certification Learning plan detail page Learning plan edit p…" at bounding box center [783, 771] width 1567 height 2651
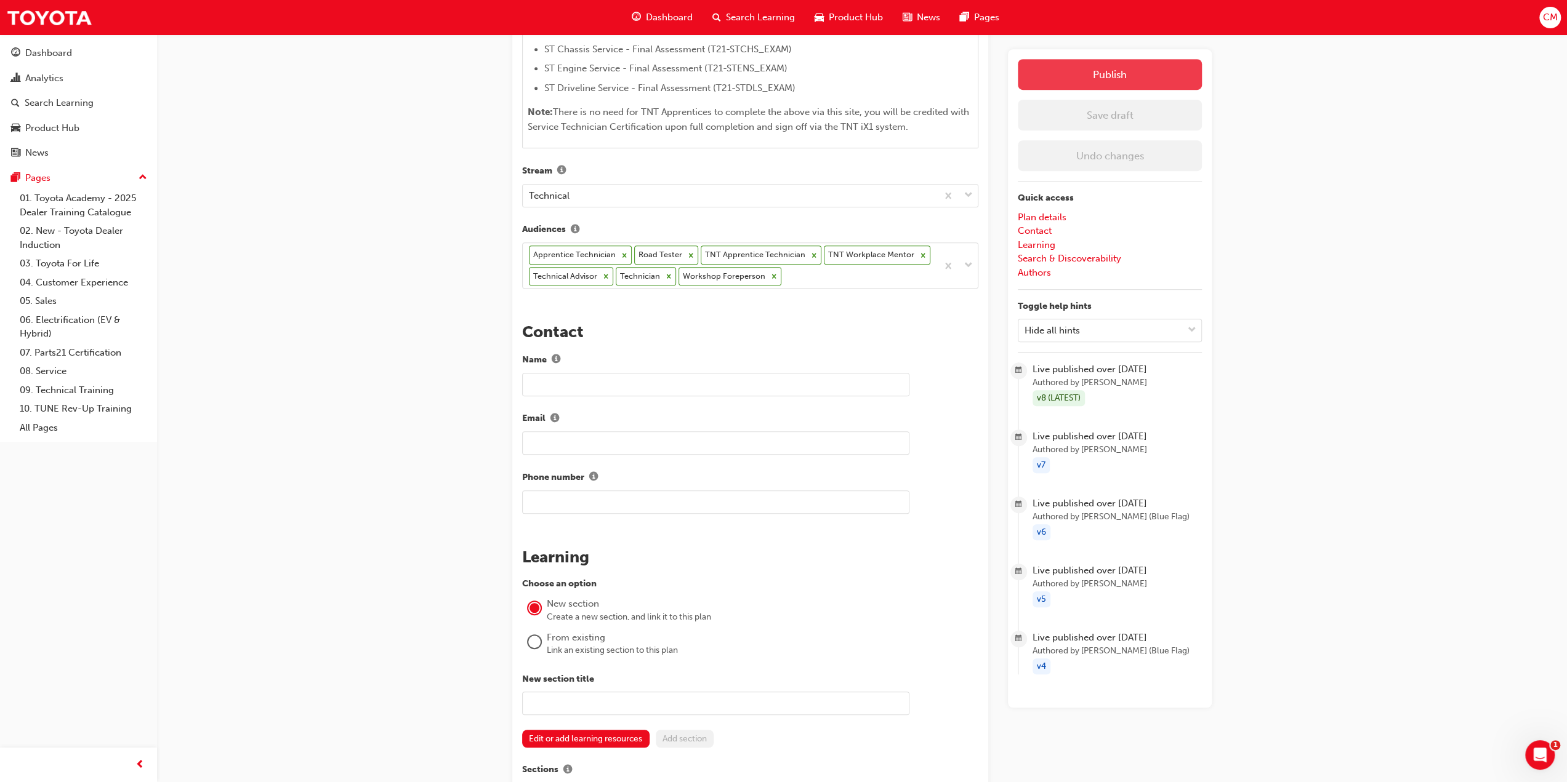
click at [1111, 74] on button "Publish" at bounding box center [1110, 74] width 184 height 31
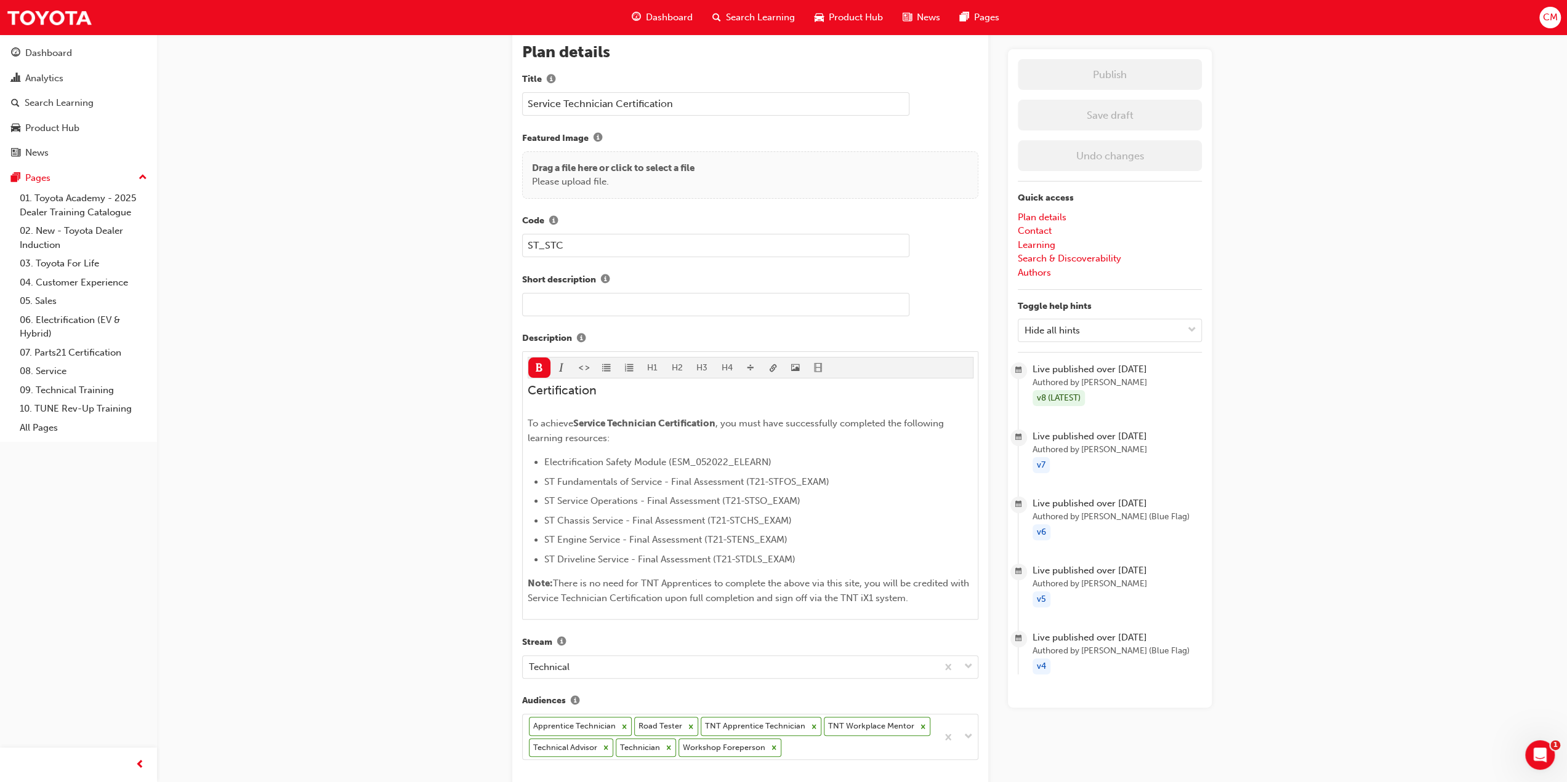
scroll to position [0, 0]
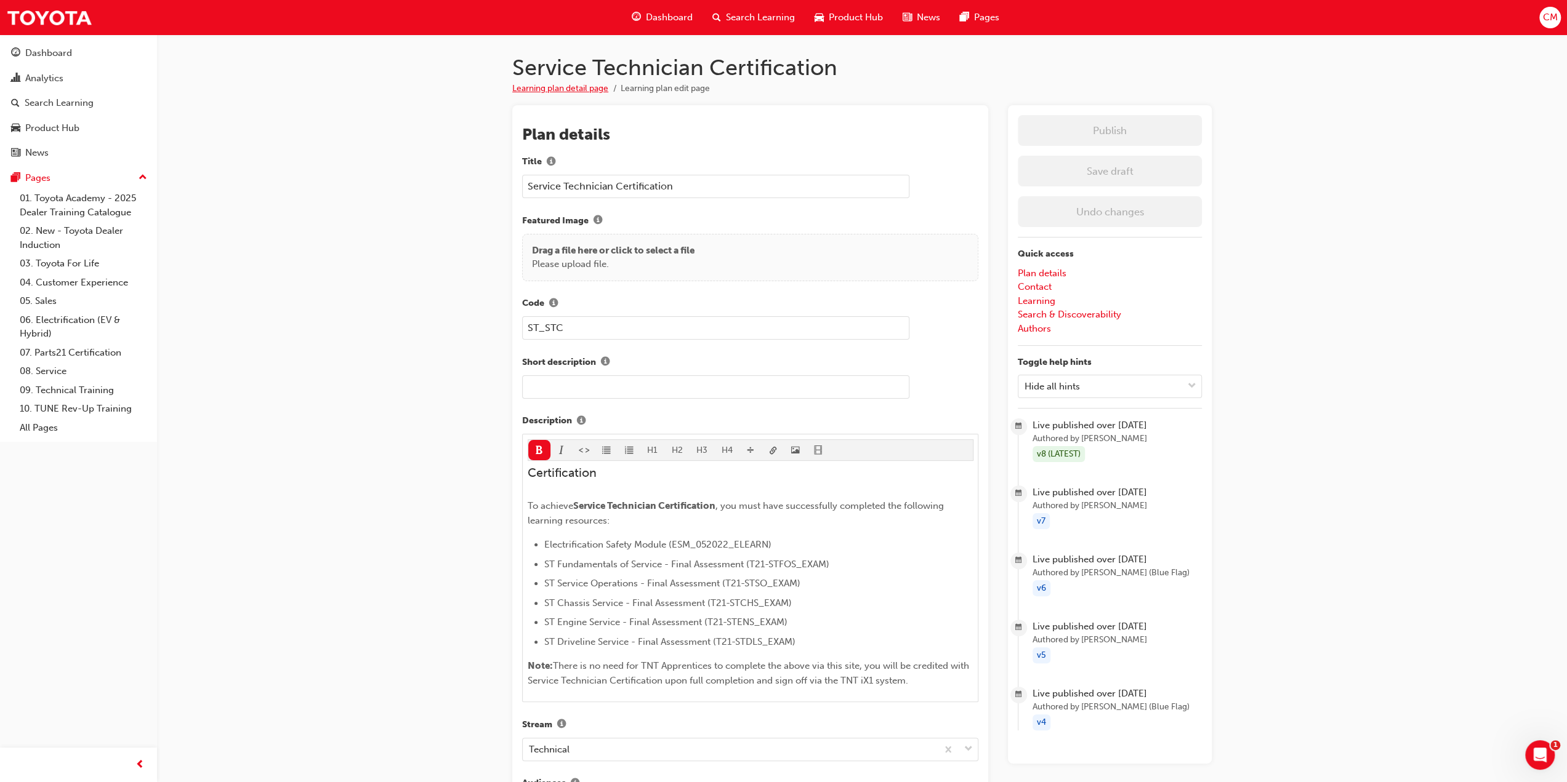
click at [558, 89] on link "Learning plan detail page" at bounding box center [560, 88] width 96 height 10
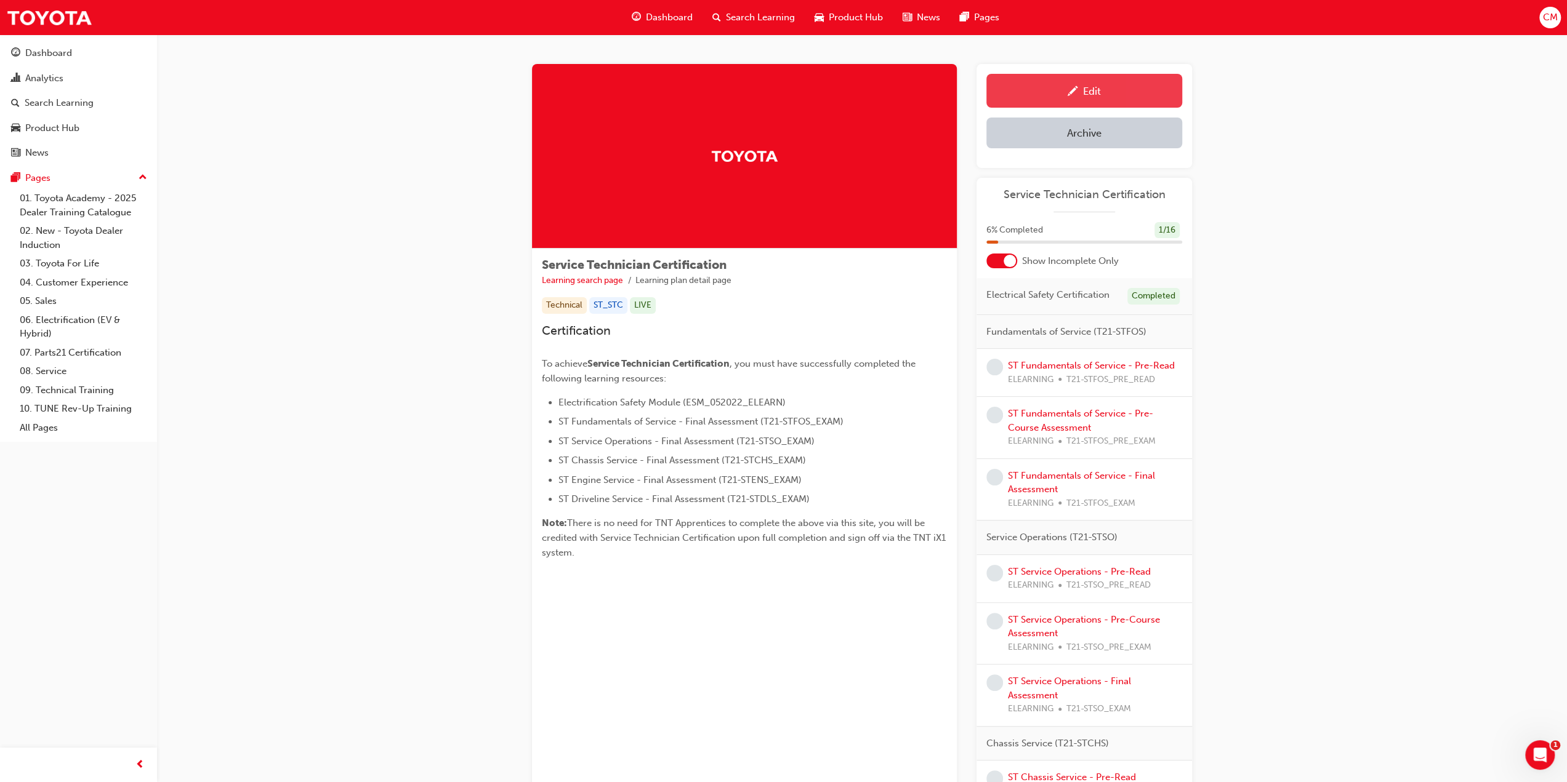
click at [1090, 92] on div "Edit" at bounding box center [1092, 91] width 18 height 12
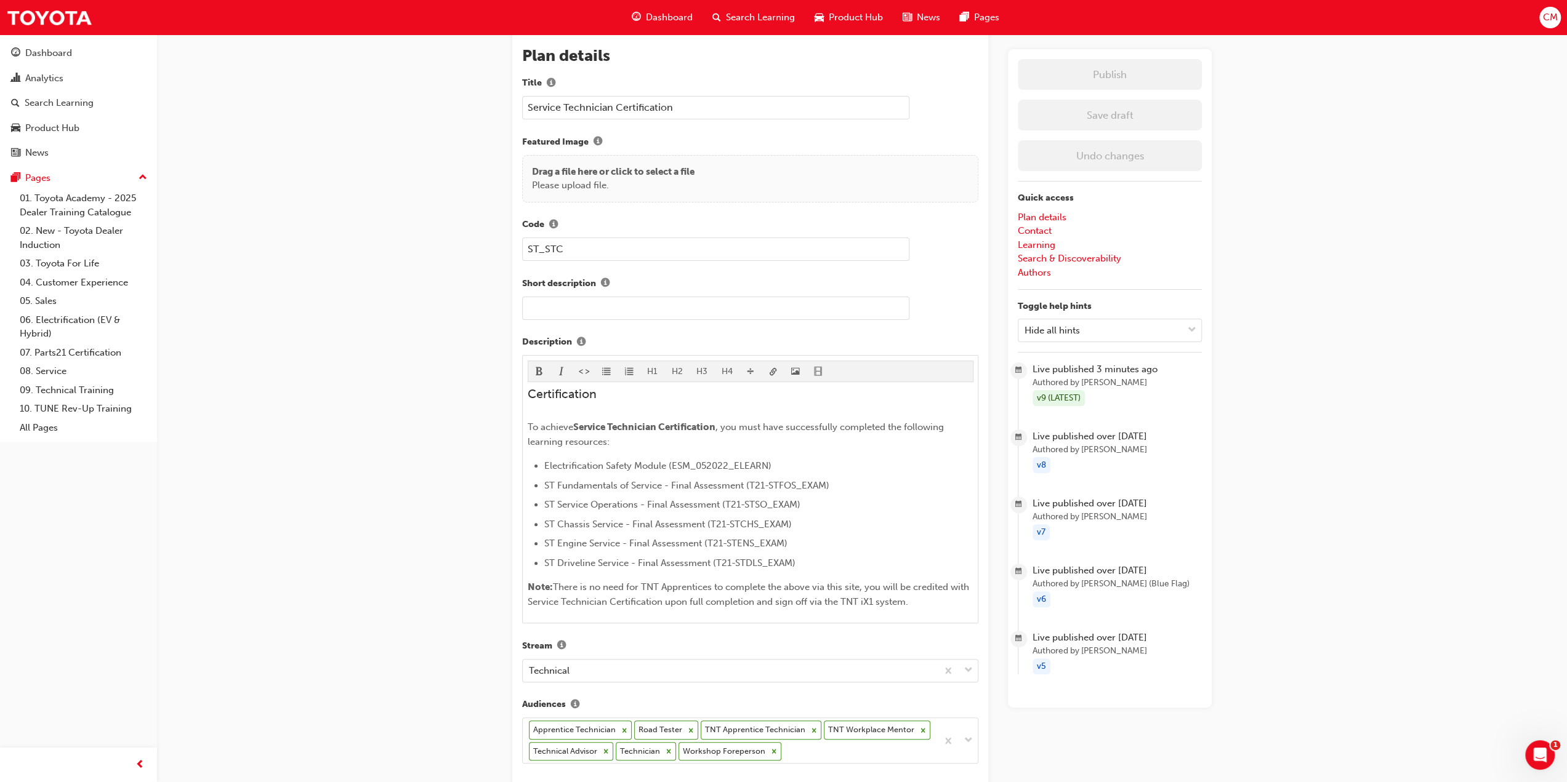
scroll to position [123, 0]
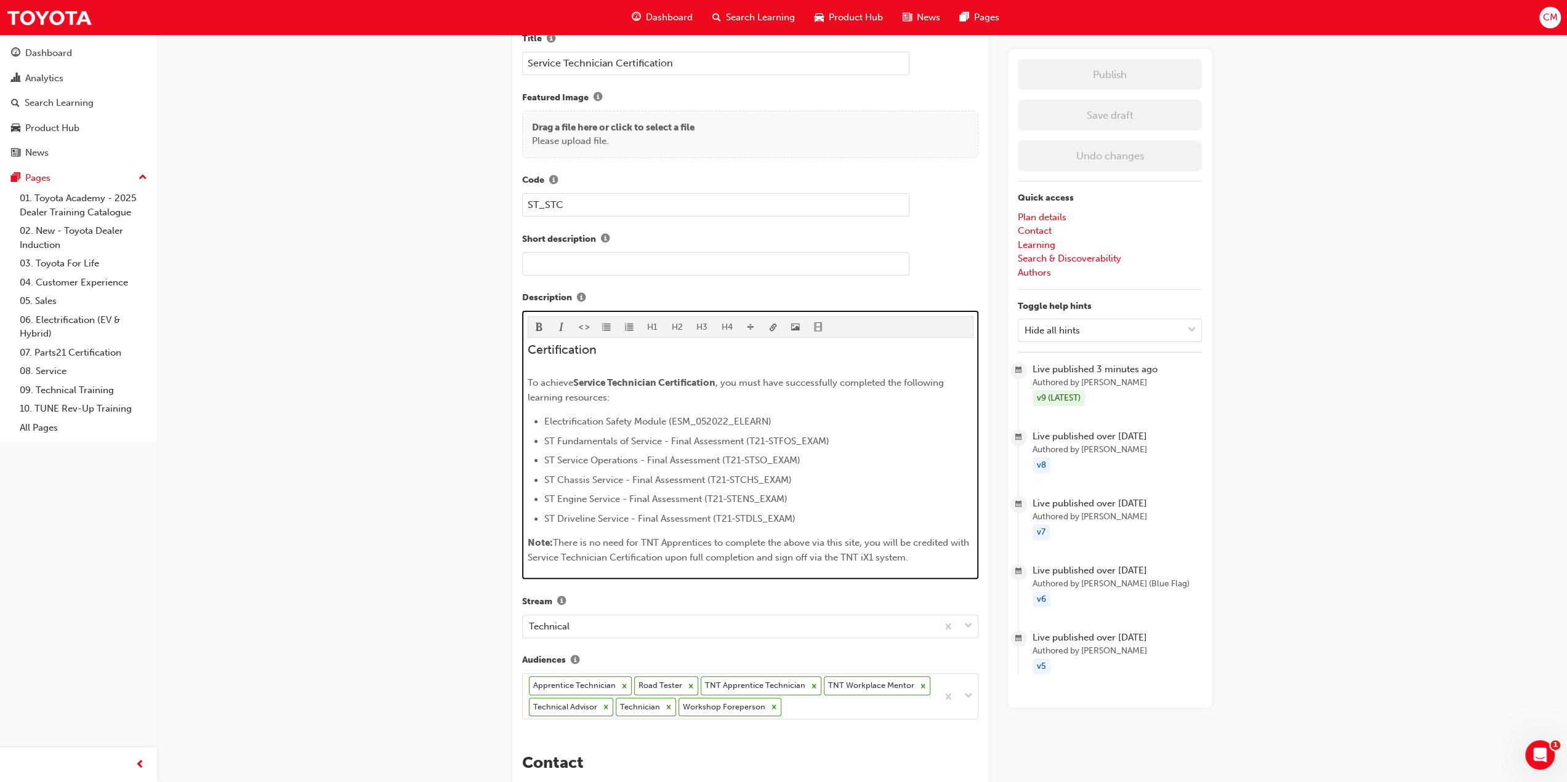
click at [809, 555] on span "There is no need for TNT Apprentices to complete the above via this site, you w…" at bounding box center [750, 550] width 444 height 26
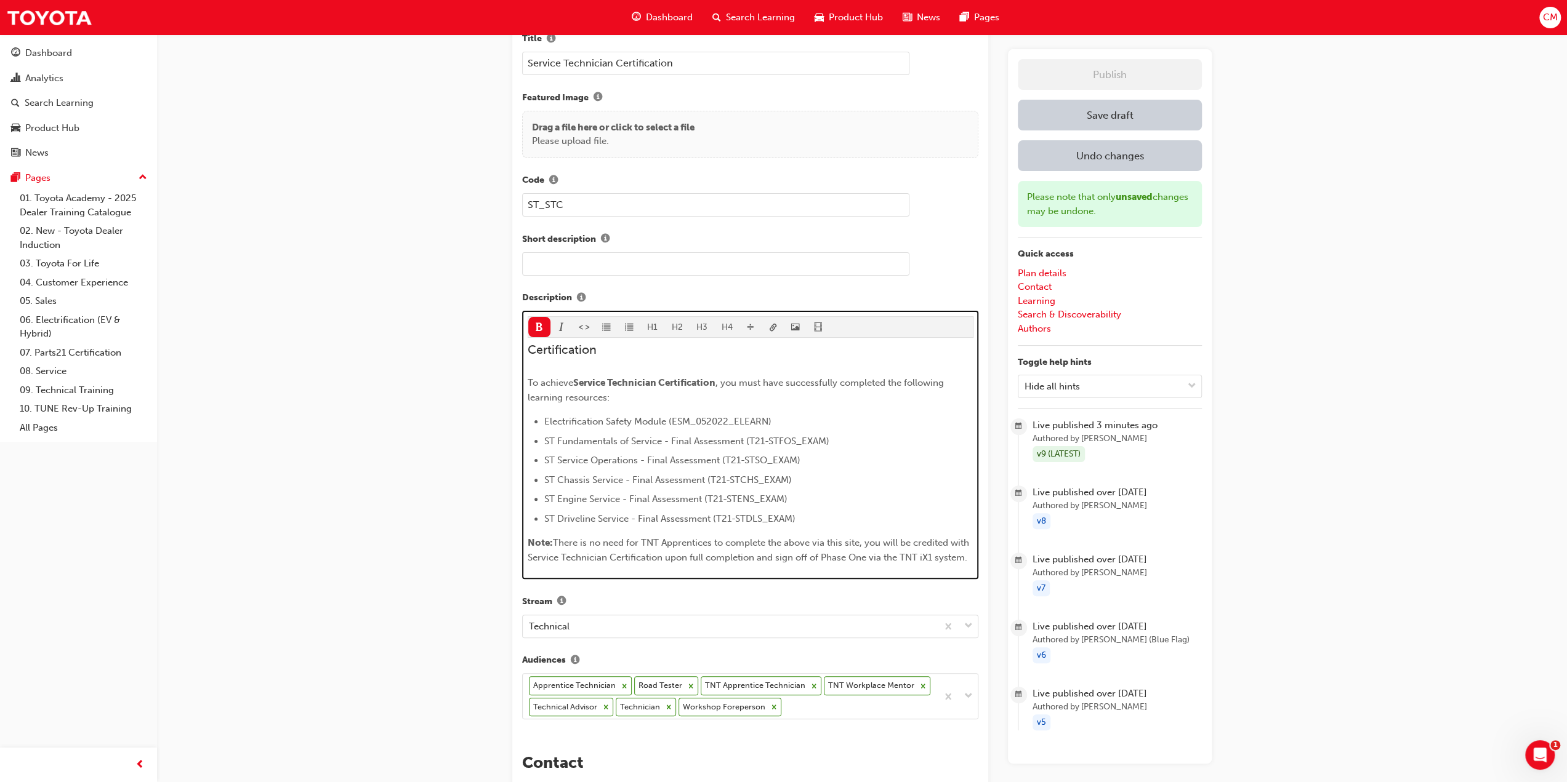
drag, startPoint x: 528, startPoint y: 540, endPoint x: 979, endPoint y: 553, distance: 450.8
copy p "Note: There is no need for TNT Apprentices to complete the above via this site,…"
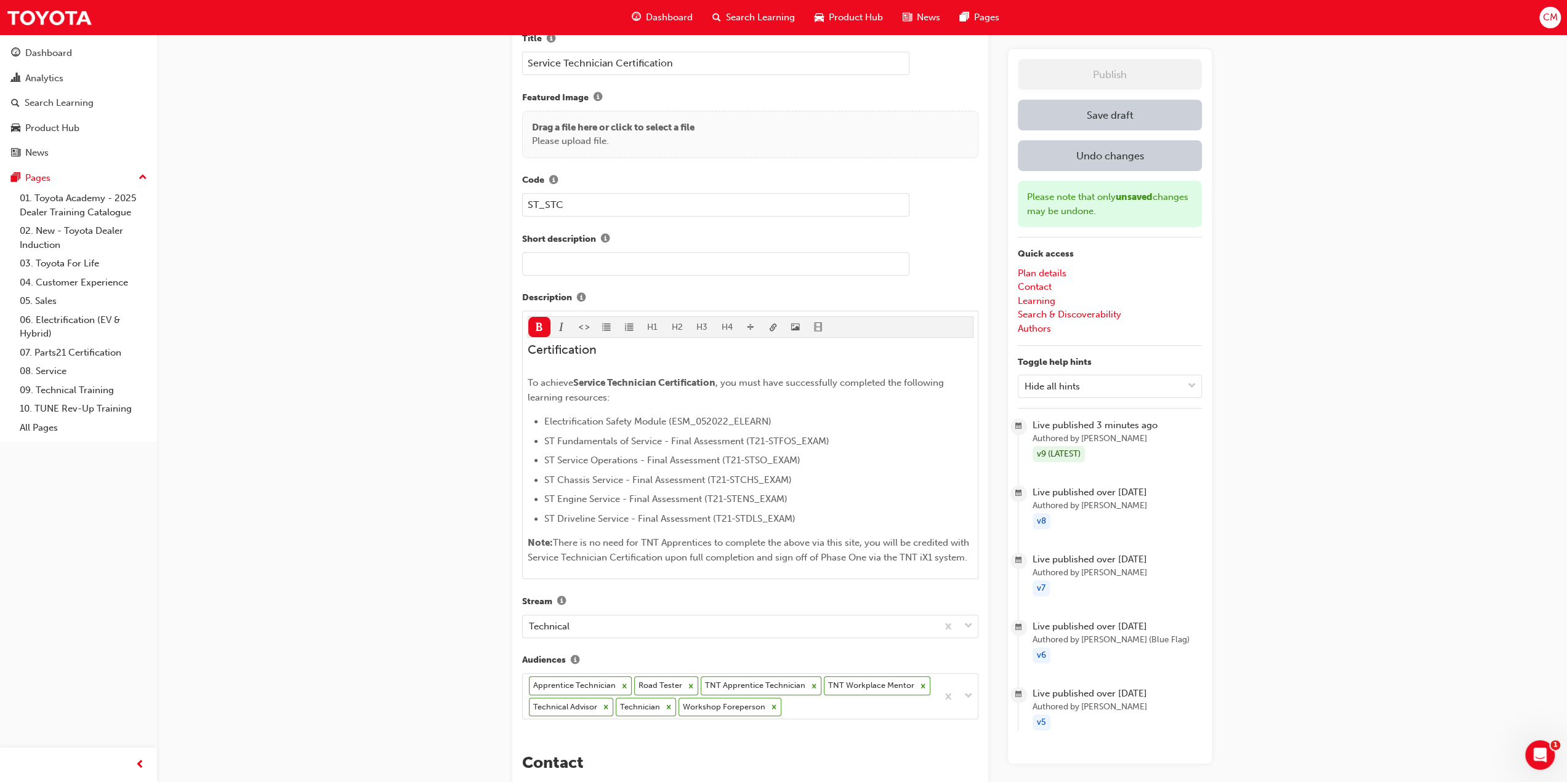
click at [1143, 110] on button "Save draft" at bounding box center [1110, 115] width 184 height 31
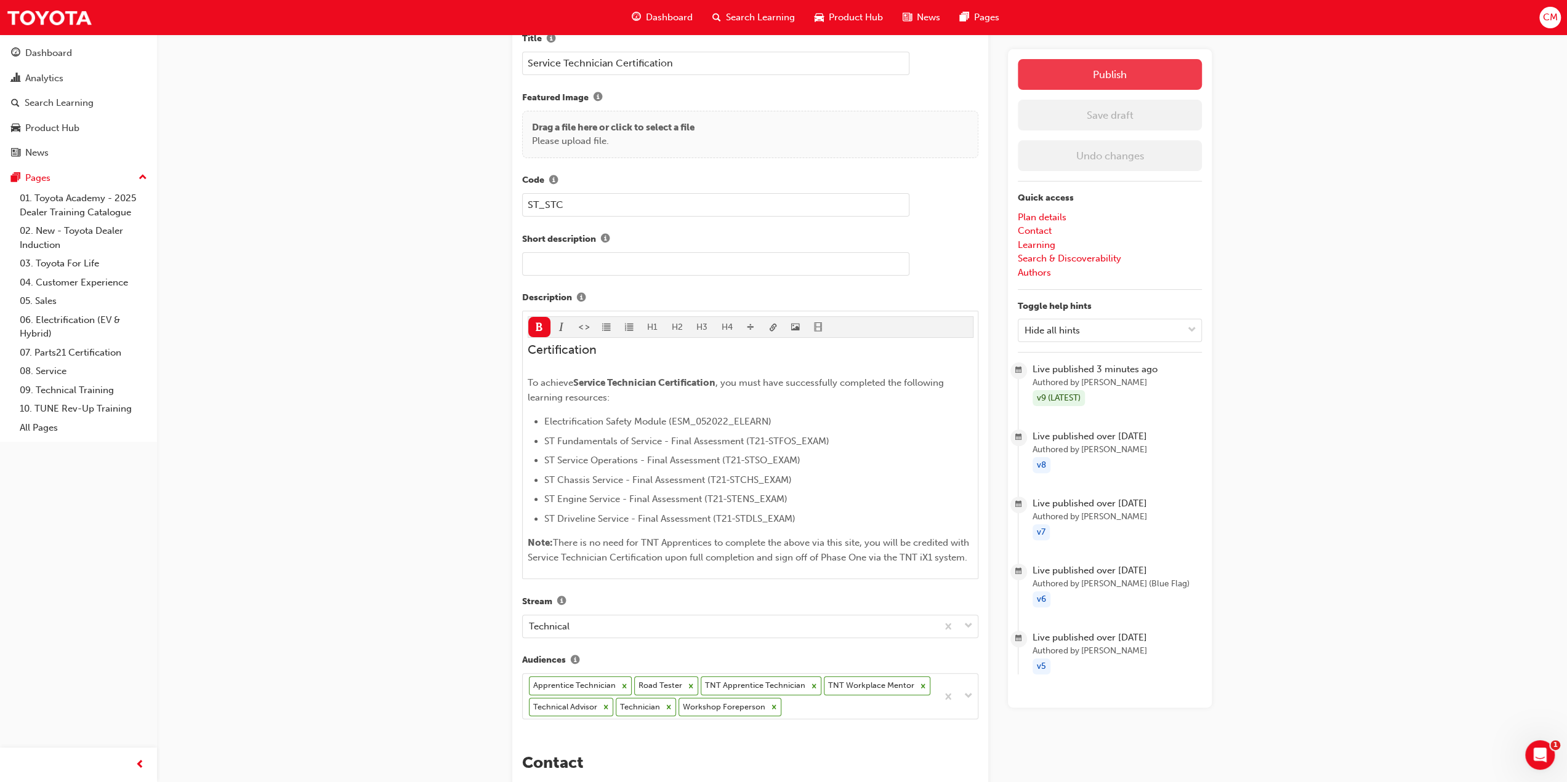
click at [1140, 76] on button "Publish" at bounding box center [1110, 74] width 184 height 31
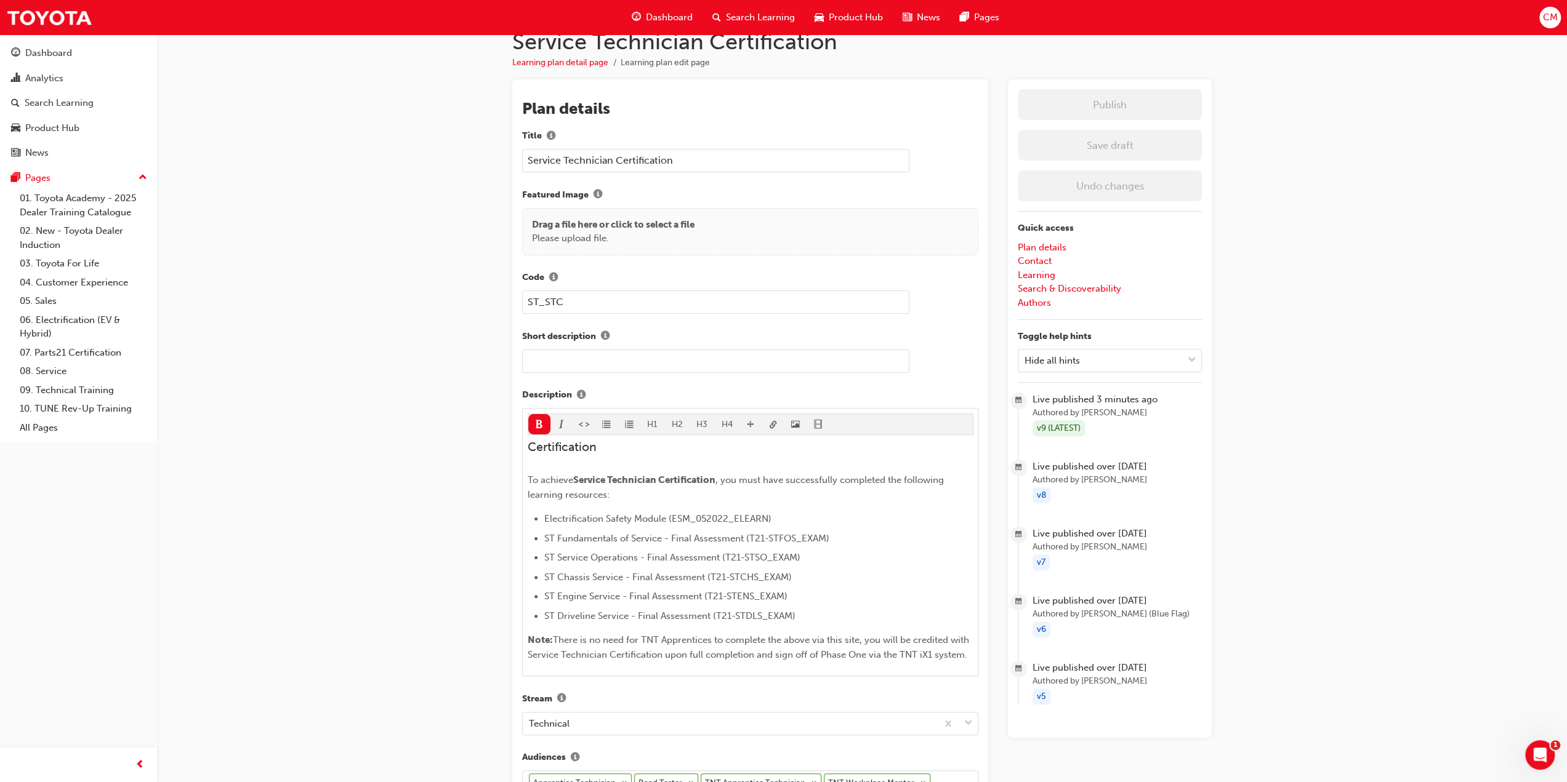
scroll to position [0, 0]
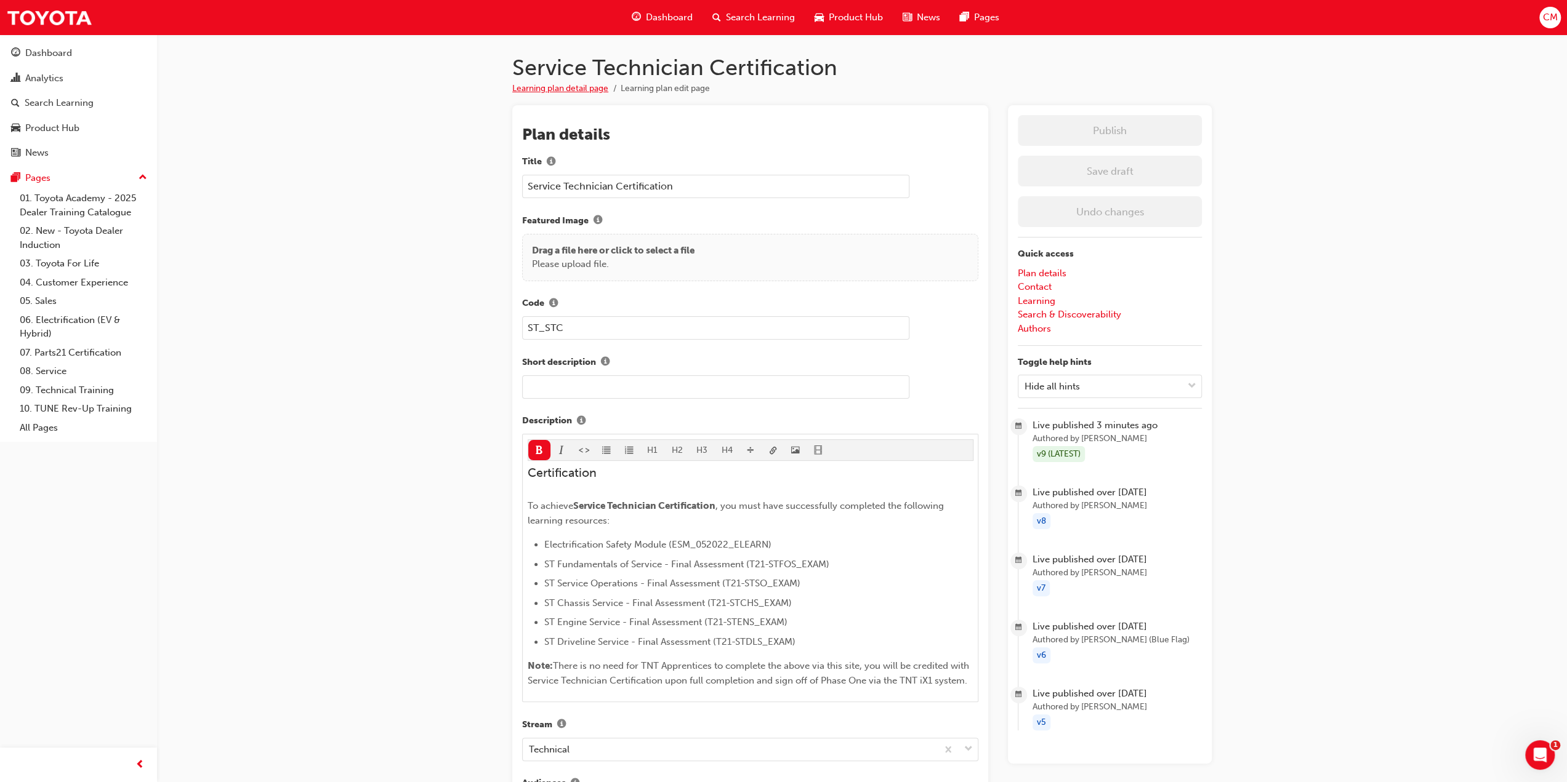
click at [528, 85] on link "Learning plan detail page" at bounding box center [560, 88] width 96 height 10
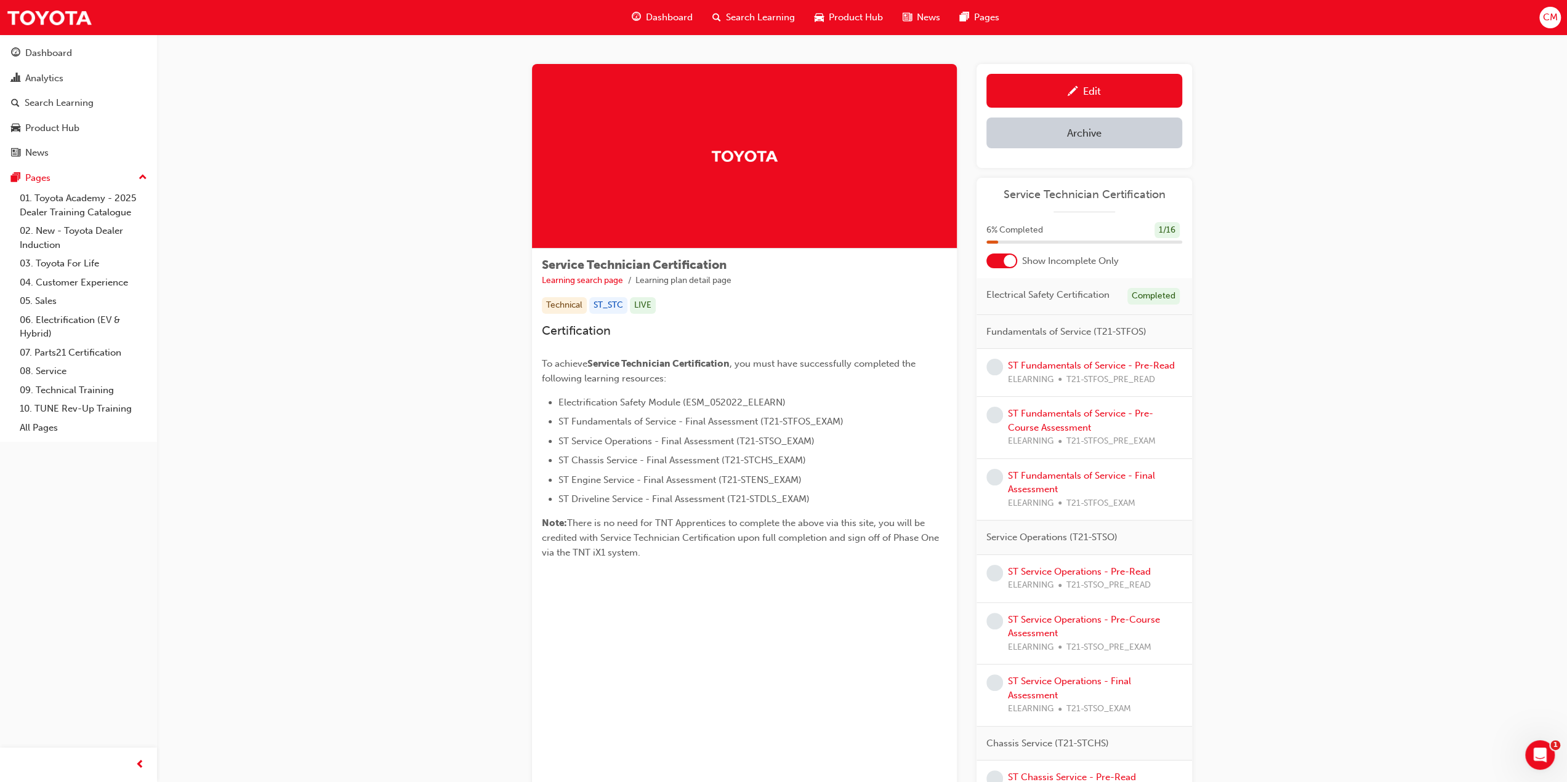
drag, startPoint x: 544, startPoint y: 262, endPoint x: 776, endPoint y: 565, distance: 381.6
click at [776, 565] on div "Service Technician Certification Learning search page Learning plan detail page…" at bounding box center [744, 414] width 425 height 331
copy div "Service Technician Certification Learning search page Learning plan detail page…"
click at [48, 388] on link "09. Technical Training" at bounding box center [83, 390] width 137 height 19
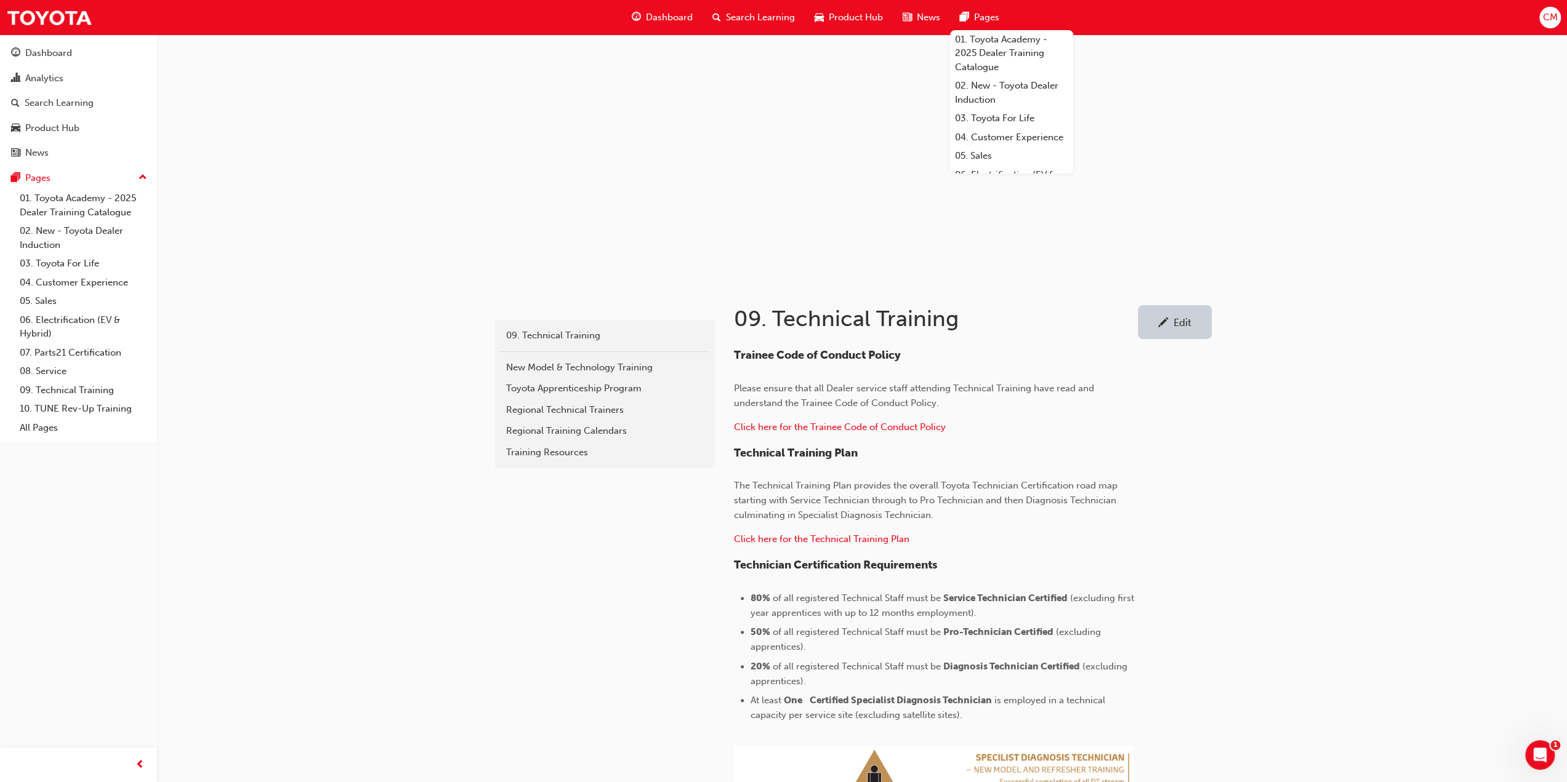
click at [989, 17] on span "Pages" at bounding box center [986, 17] width 25 height 14
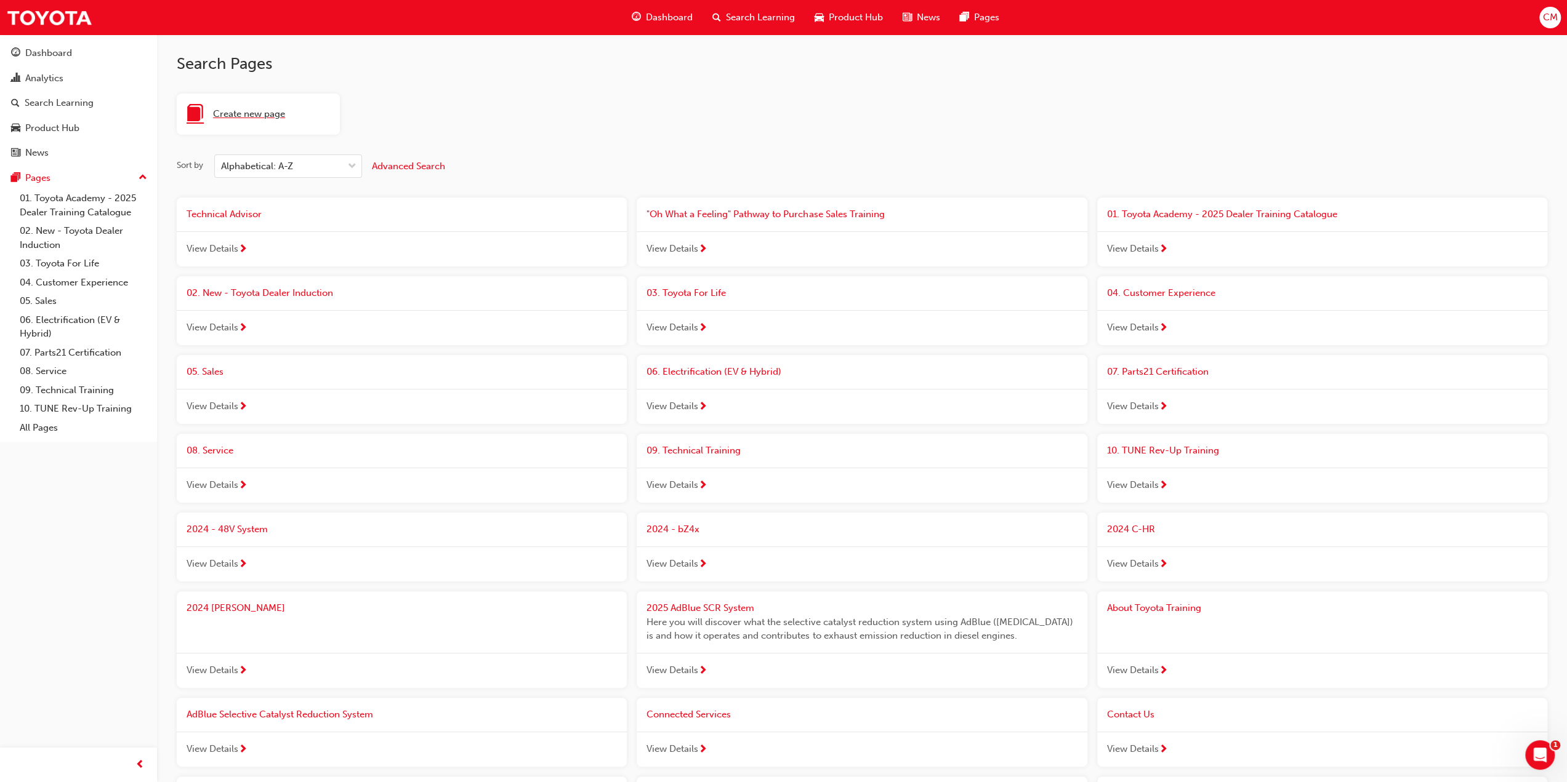
click at [243, 114] on span "Create new page" at bounding box center [249, 114] width 72 height 14
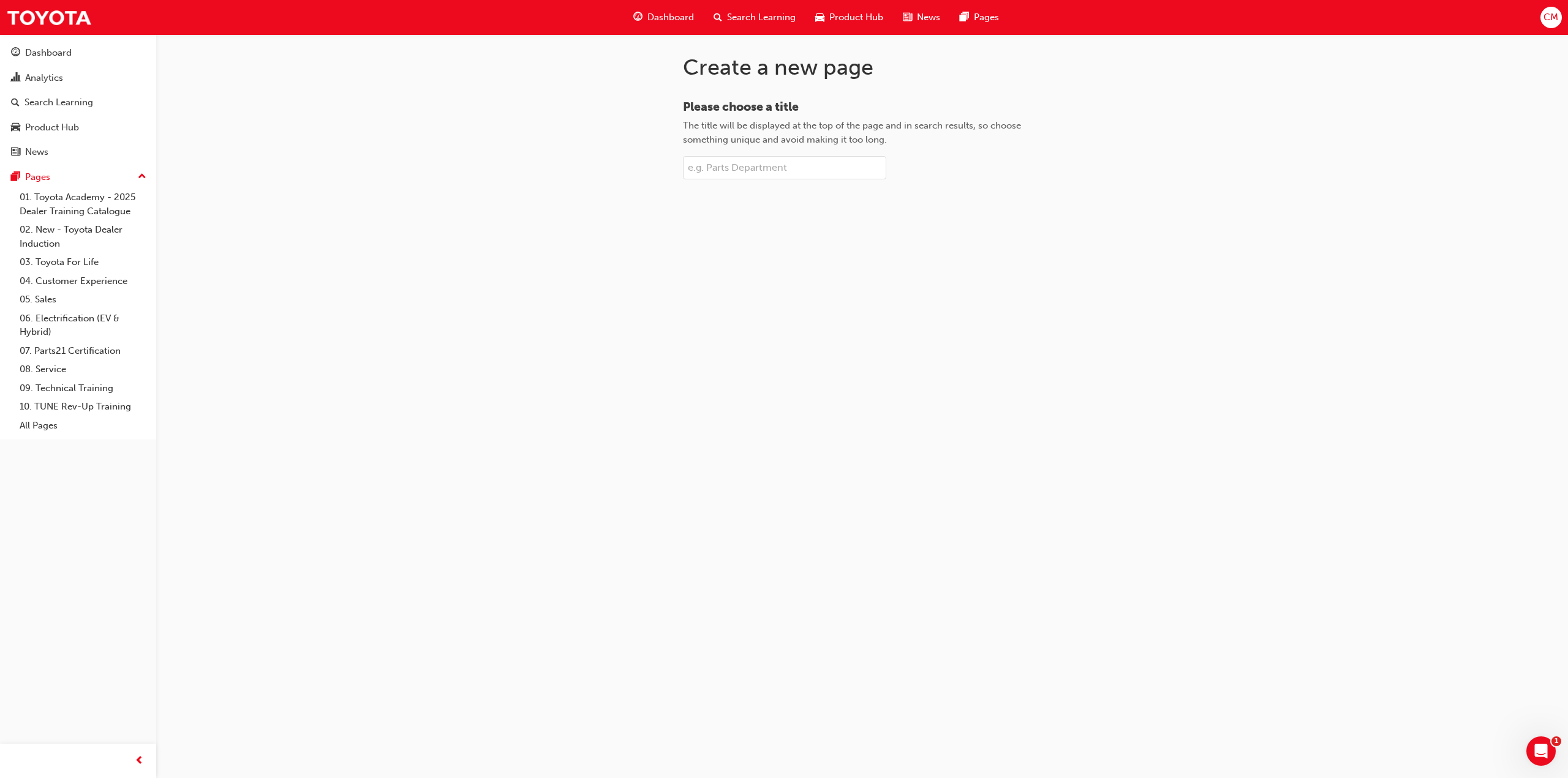
click at [724, 170] on input "Please choose a title The title will be displayed at the top of the page and in…" at bounding box center [784, 167] width 203 height 23
type input "Service Technician Certification"
click at [844, 210] on span "Create page" at bounding box center [863, 209] width 52 height 11
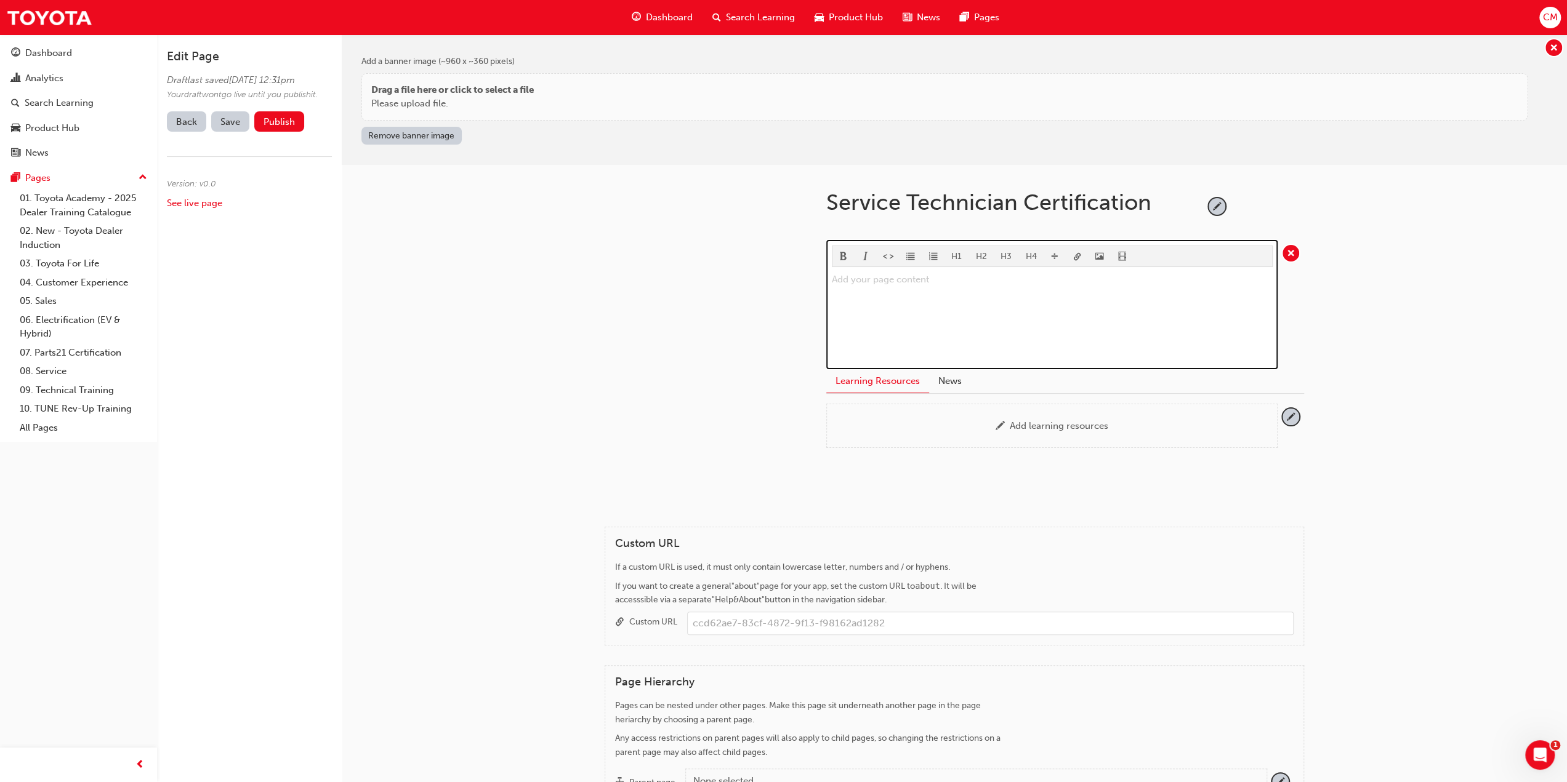
click at [867, 280] on p "Add your page content ﻿" at bounding box center [1052, 279] width 441 height 15
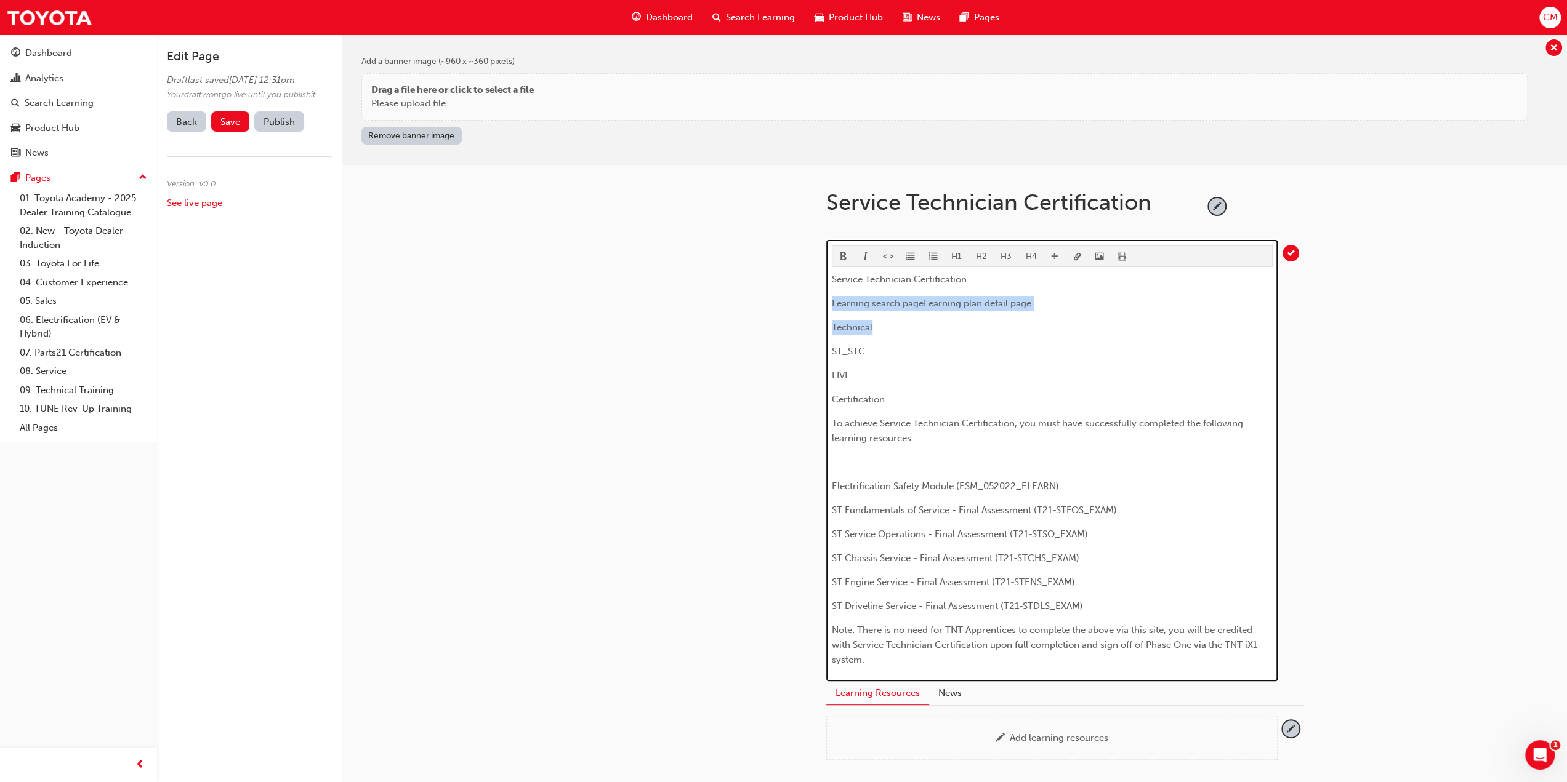
drag, startPoint x: 831, startPoint y: 302, endPoint x: 1056, endPoint y: 311, distance: 224.9
click at [1056, 311] on div "Service Technician Certification Learning search pageLearning plan detail page …" at bounding box center [1052, 469] width 441 height 395
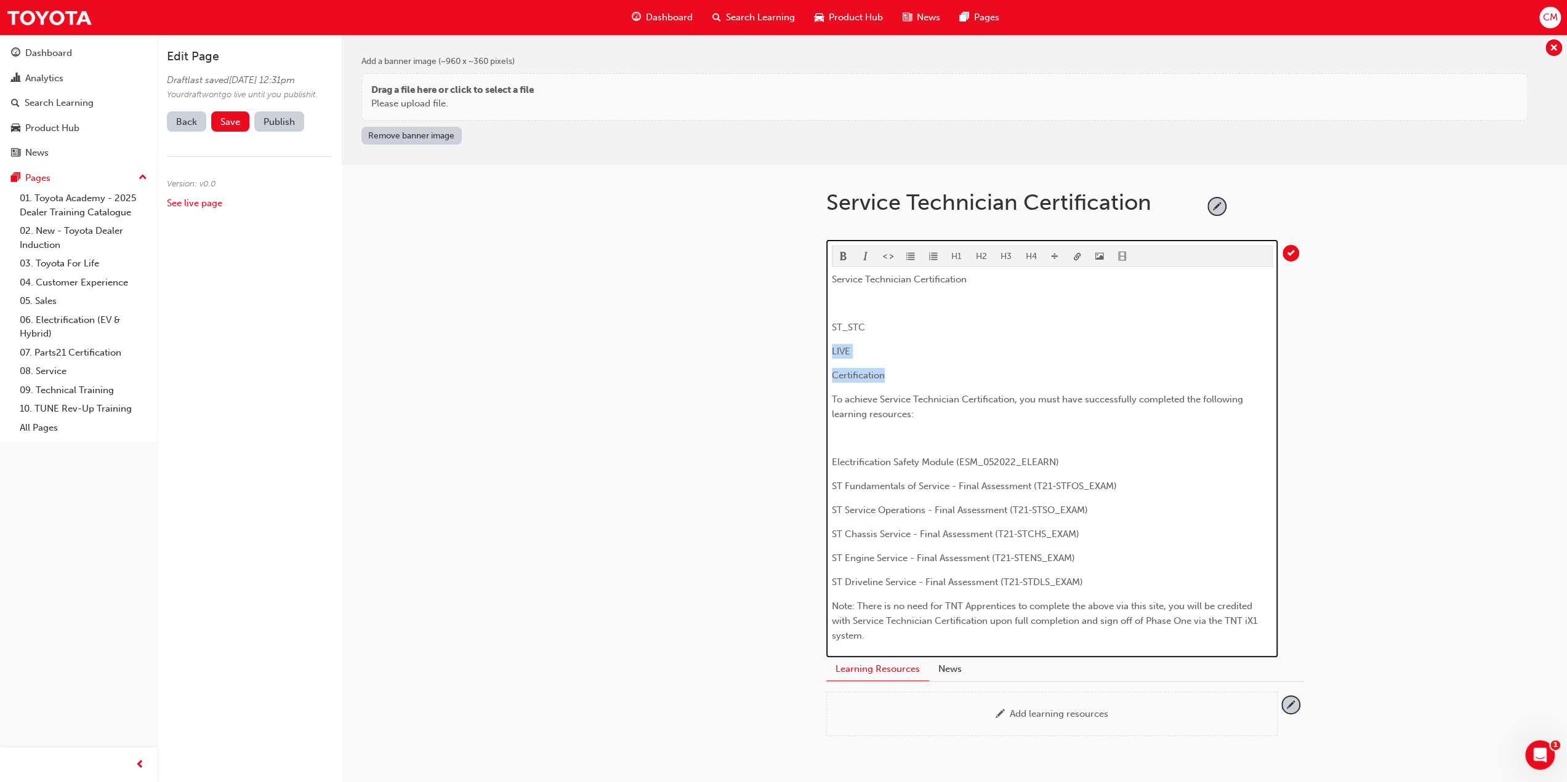
drag, startPoint x: 831, startPoint y: 349, endPoint x: 915, endPoint y: 360, distance: 85.1
click at [915, 360] on div "Service Technician Certification ﻿ ST_STC LIVE Certification To achieve Service…" at bounding box center [1052, 457] width 441 height 371
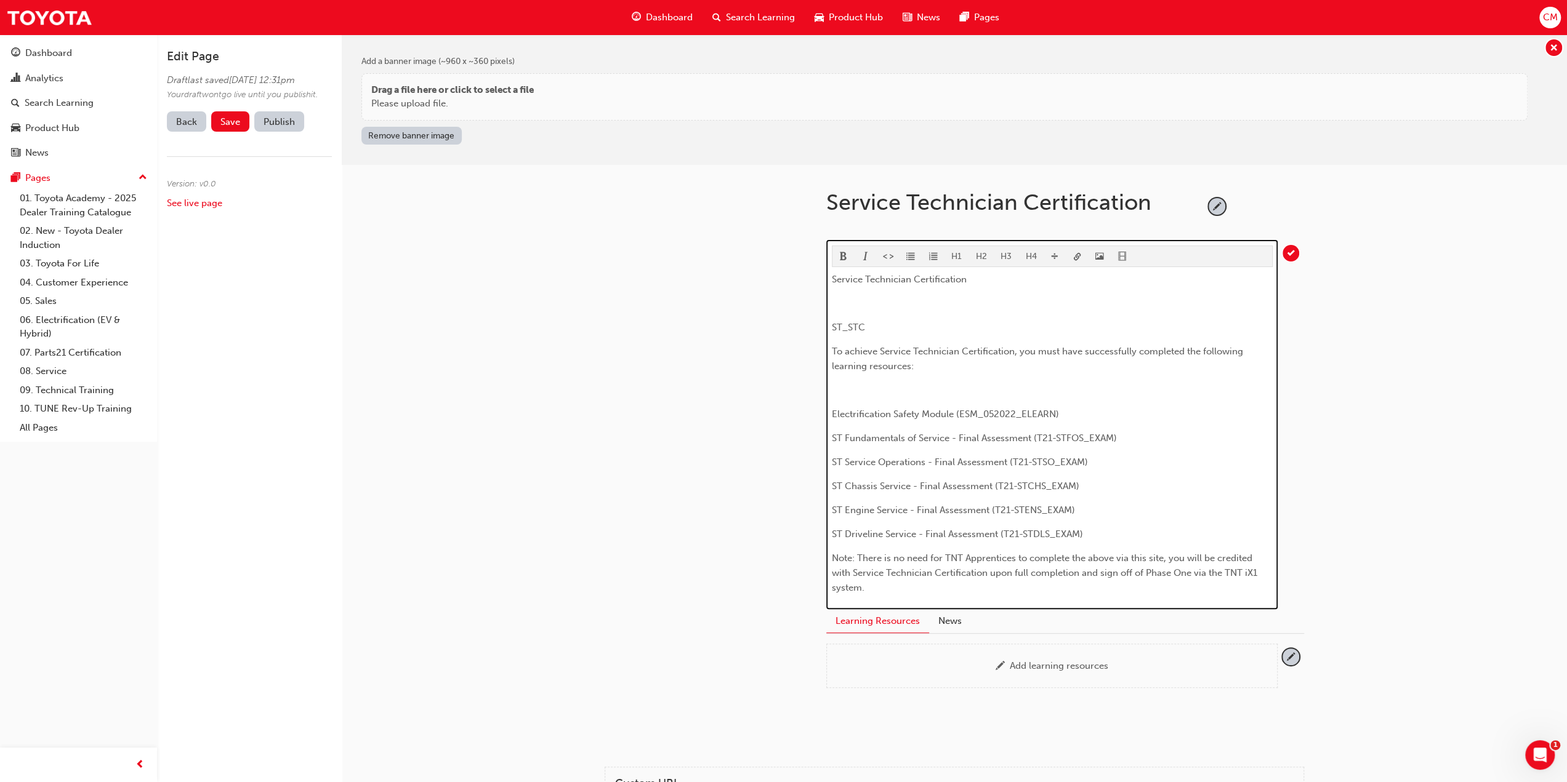
click at [849, 310] on div "Service Technician Certification ﻿ ST_STC To achieve Service Technician Certifi…" at bounding box center [1052, 433] width 441 height 323
click at [864, 300] on p "﻿" at bounding box center [1052, 303] width 441 height 15
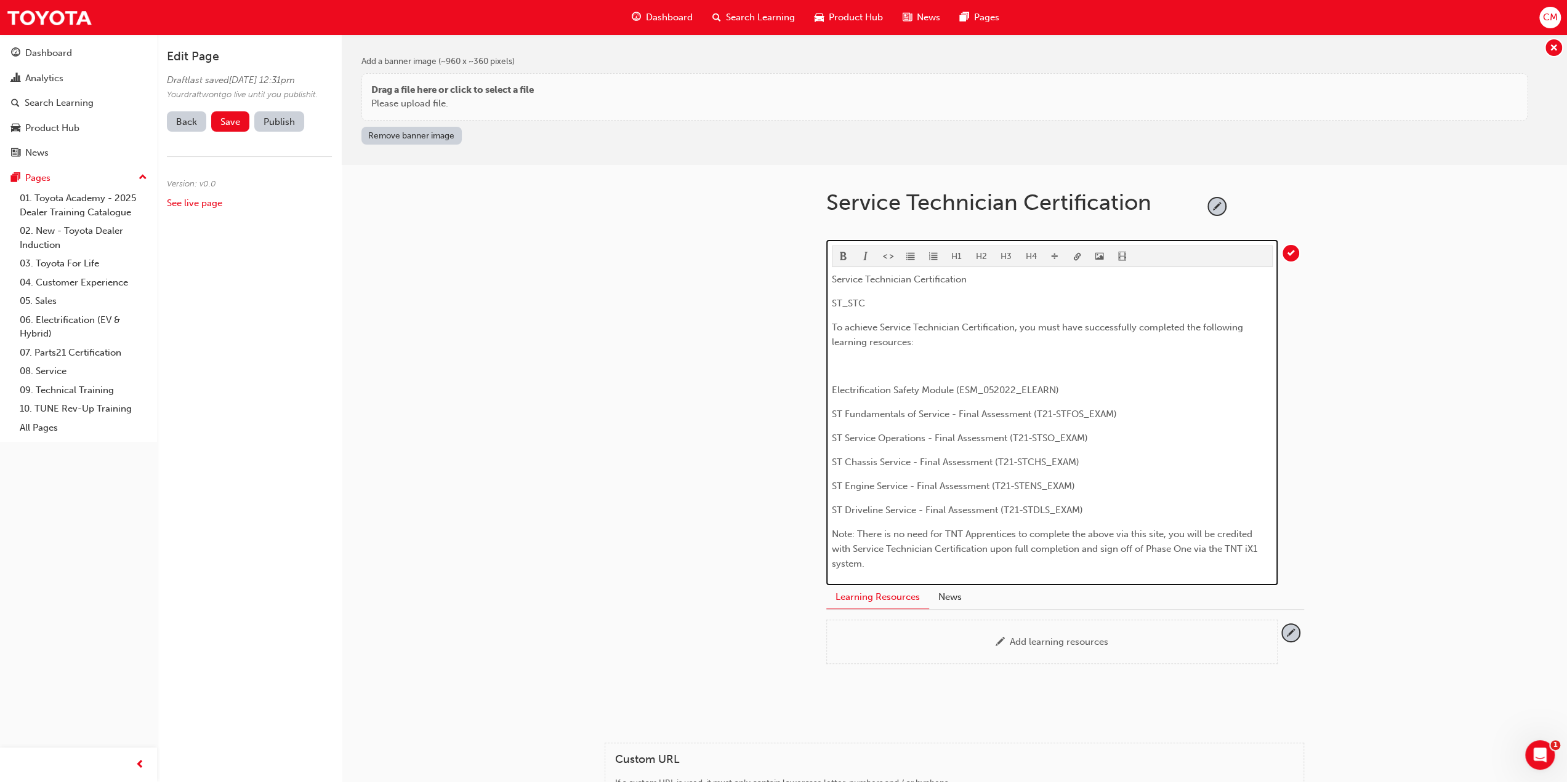
click at [833, 298] on span "ST_STC" at bounding box center [848, 303] width 33 height 11
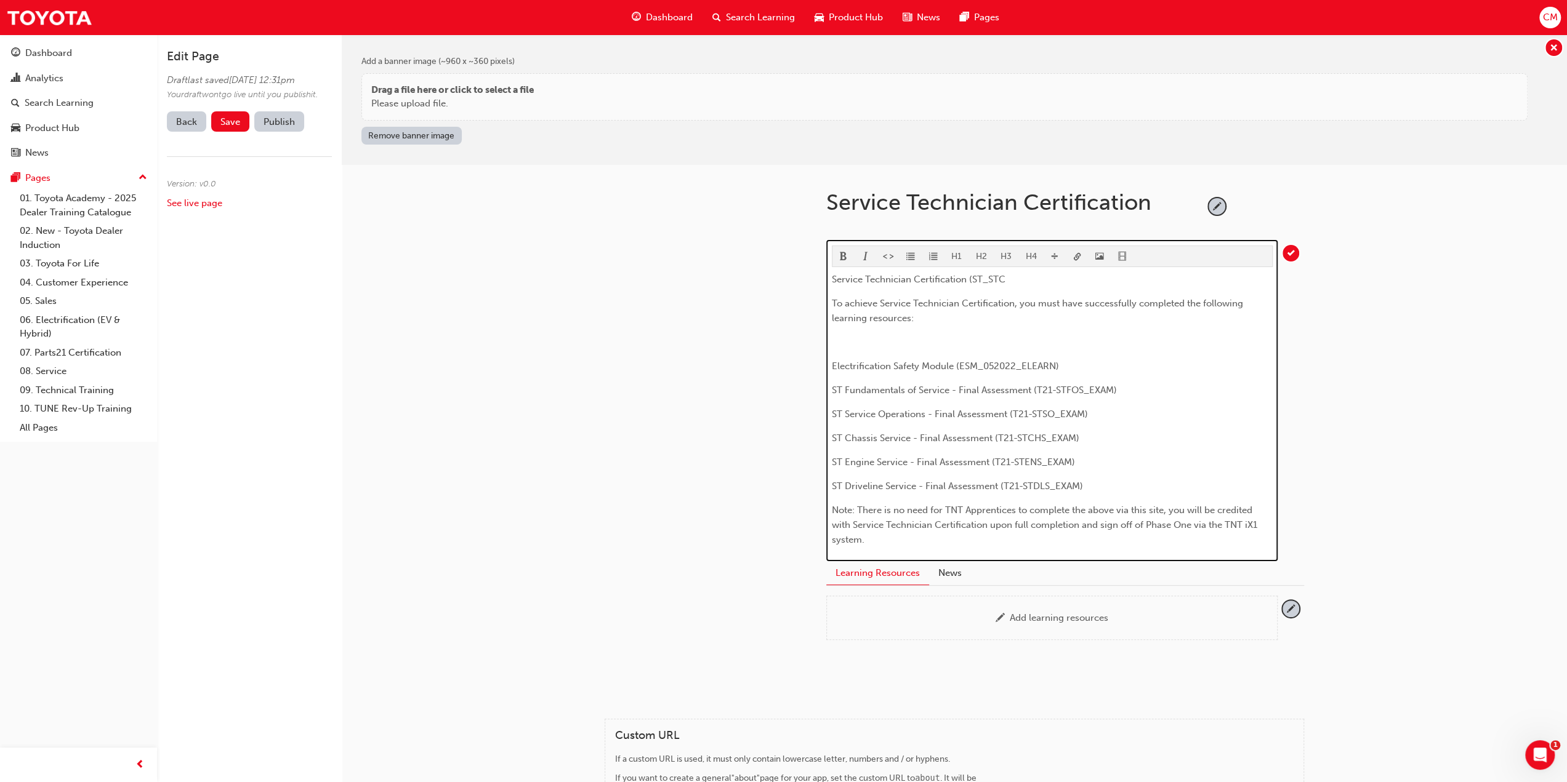
click at [1003, 278] on span "Service Technician Certification (ST_STC" at bounding box center [919, 279] width 174 height 11
drag, startPoint x: 832, startPoint y: 278, endPoint x: 1039, endPoint y: 278, distance: 206.8
click at [1039, 278] on p "Service Technician Certification (ST_STC)" at bounding box center [1052, 279] width 441 height 15
click at [1029, 253] on button "H4" at bounding box center [1031, 256] width 25 height 20
click at [877, 349] on p "﻿" at bounding box center [1052, 349] width 441 height 15
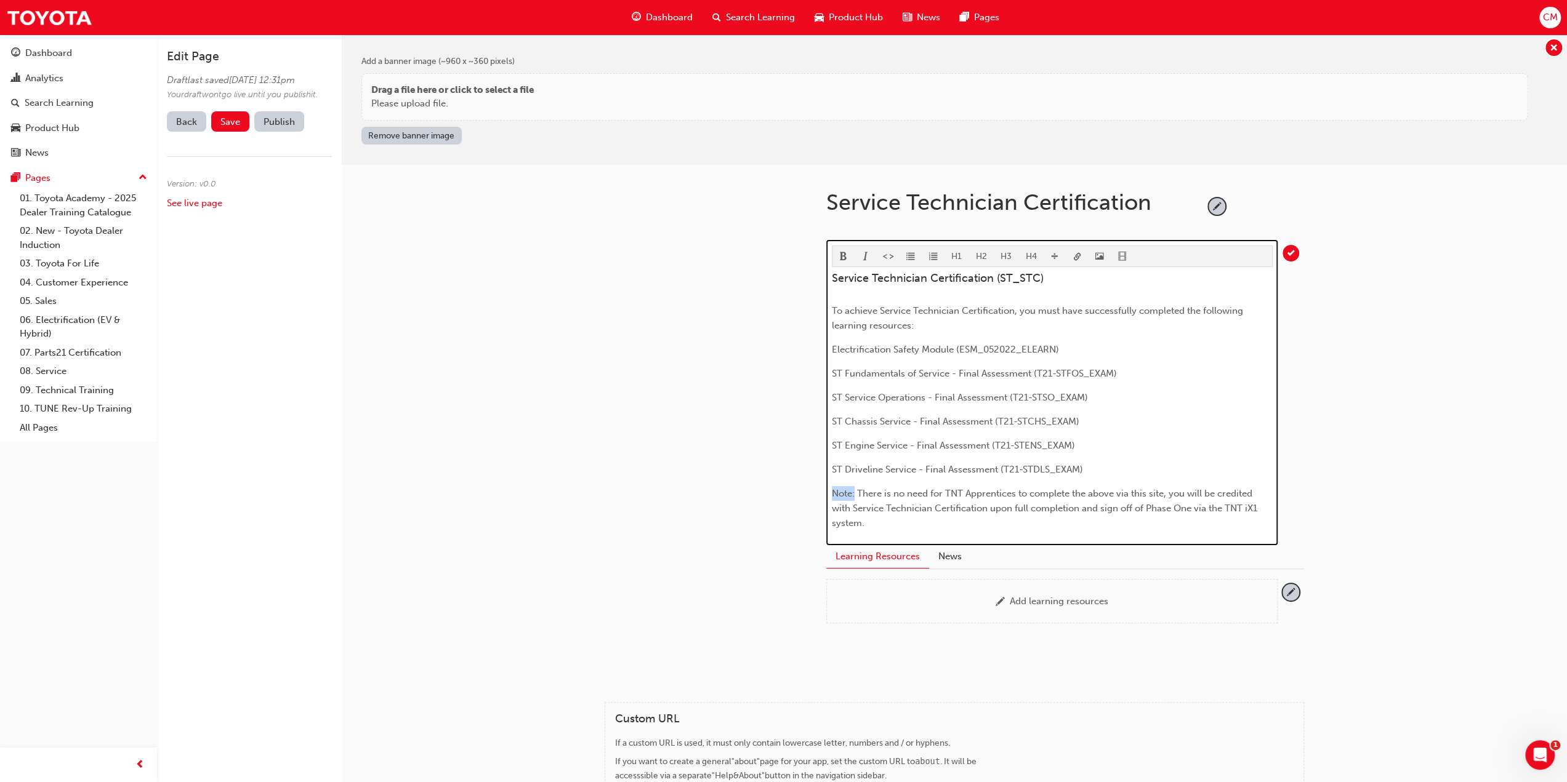
drag, startPoint x: 832, startPoint y: 489, endPoint x: 854, endPoint y: 496, distance: 23.0
click at [854, 496] on span "Note: There is no need for TNT Apprentices to complete the above via this site,…" at bounding box center [1046, 508] width 428 height 41
click at [843, 252] on span "format_bold-icon" at bounding box center [843, 257] width 9 height 10
click at [890, 278] on span "Service Technician Certification (ST_STC)" at bounding box center [938, 278] width 212 height 14
drag, startPoint x: 831, startPoint y: 276, endPoint x: 1055, endPoint y: 276, distance: 223.5
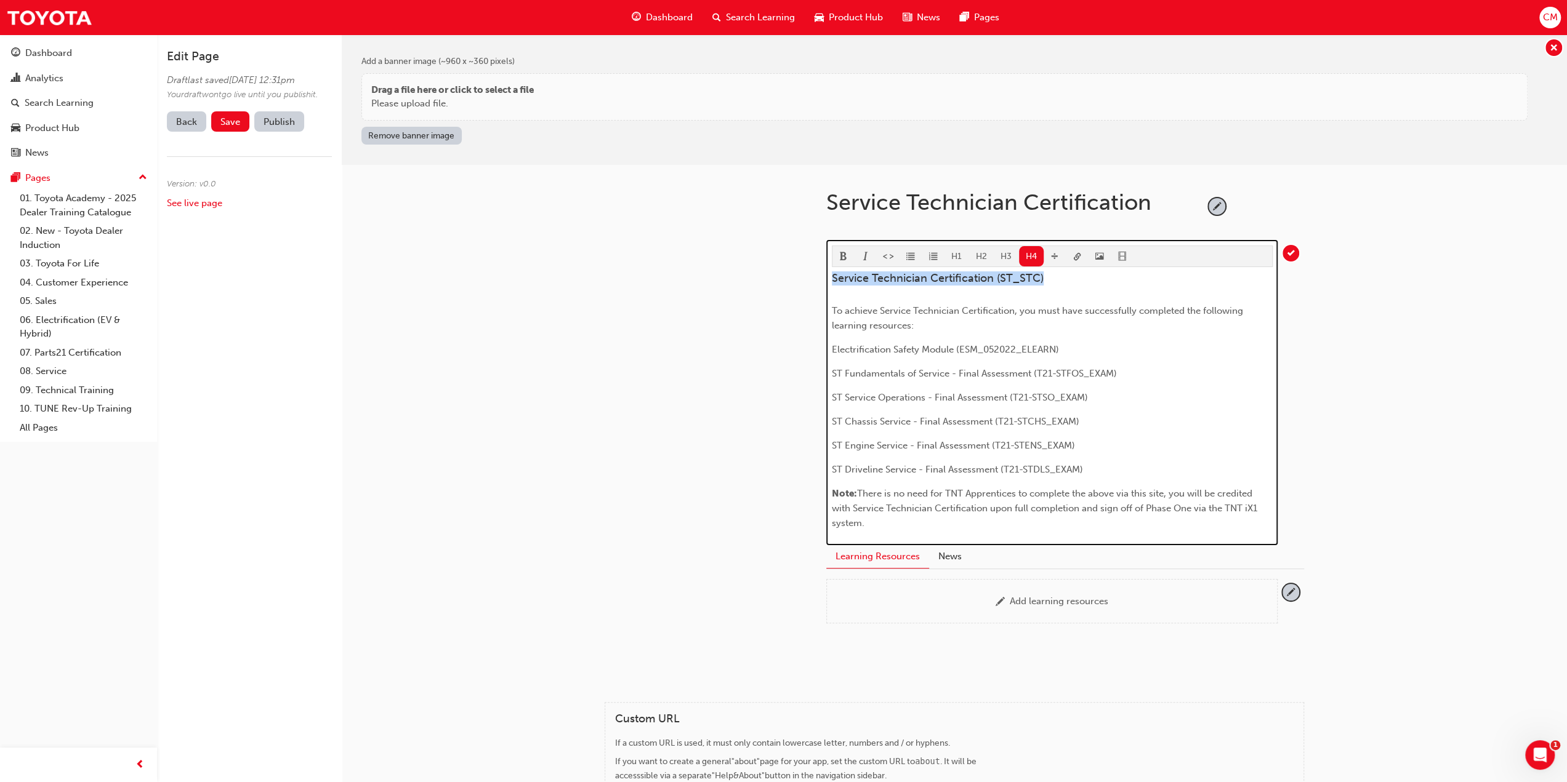
click at [1055, 276] on h4 "Service Technician Certification (ST_STC)" at bounding box center [1052, 279] width 441 height 14
click at [842, 253] on span "format_bold-icon" at bounding box center [843, 257] width 9 height 10
click at [1057, 278] on h4 "Service Technician Certification (ST_STC)" at bounding box center [1052, 279] width 441 height 14
click at [1050, 274] on span "Service Technician Certification (ST_STC)" at bounding box center [941, 278] width 219 height 14
click at [1075, 276] on h4 "Service Technician Certification (Non TNT)" at bounding box center [1052, 279] width 441 height 14
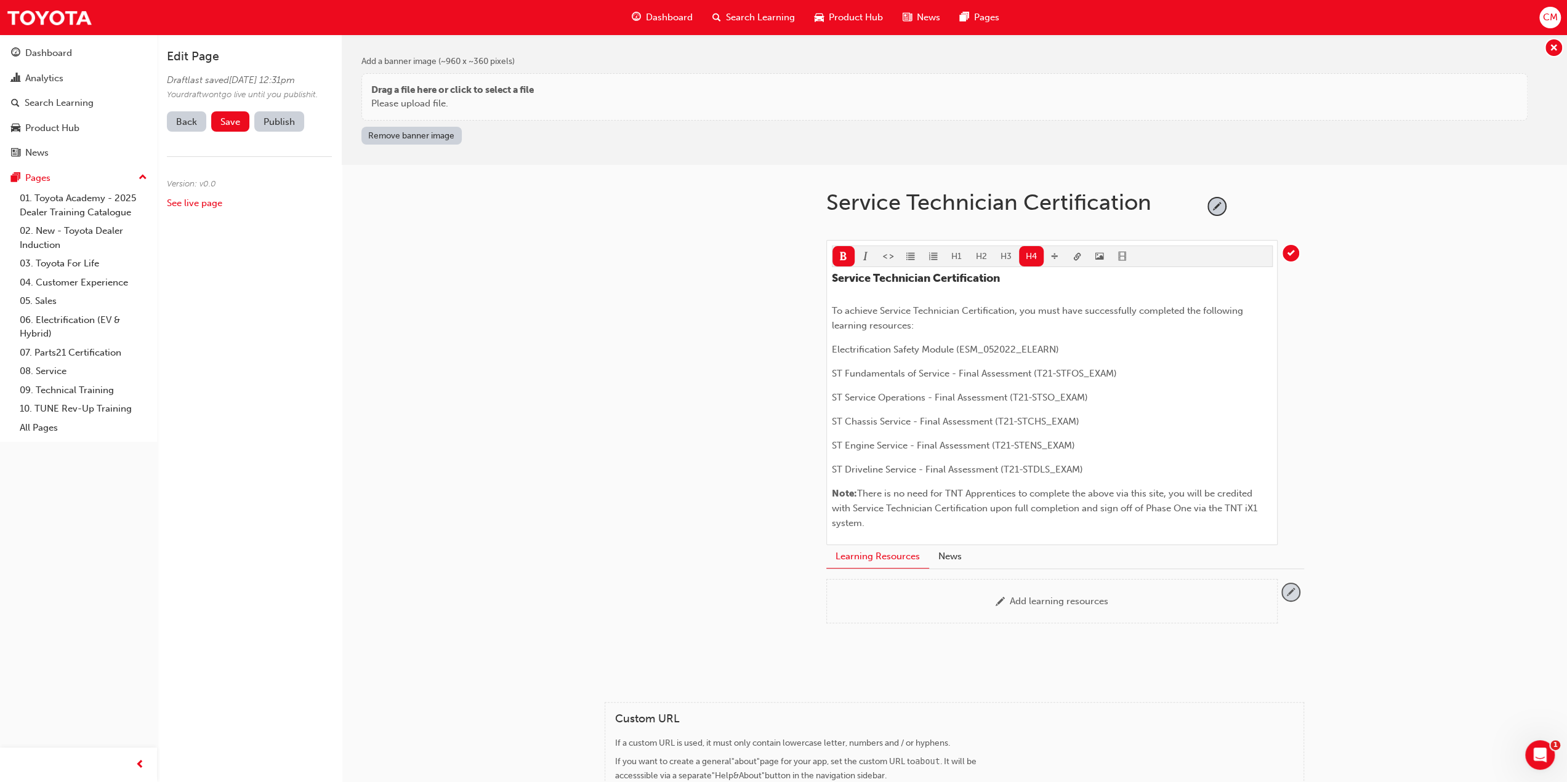
click at [1295, 589] on span "pencil-icon" at bounding box center [1290, 592] width 17 height 17
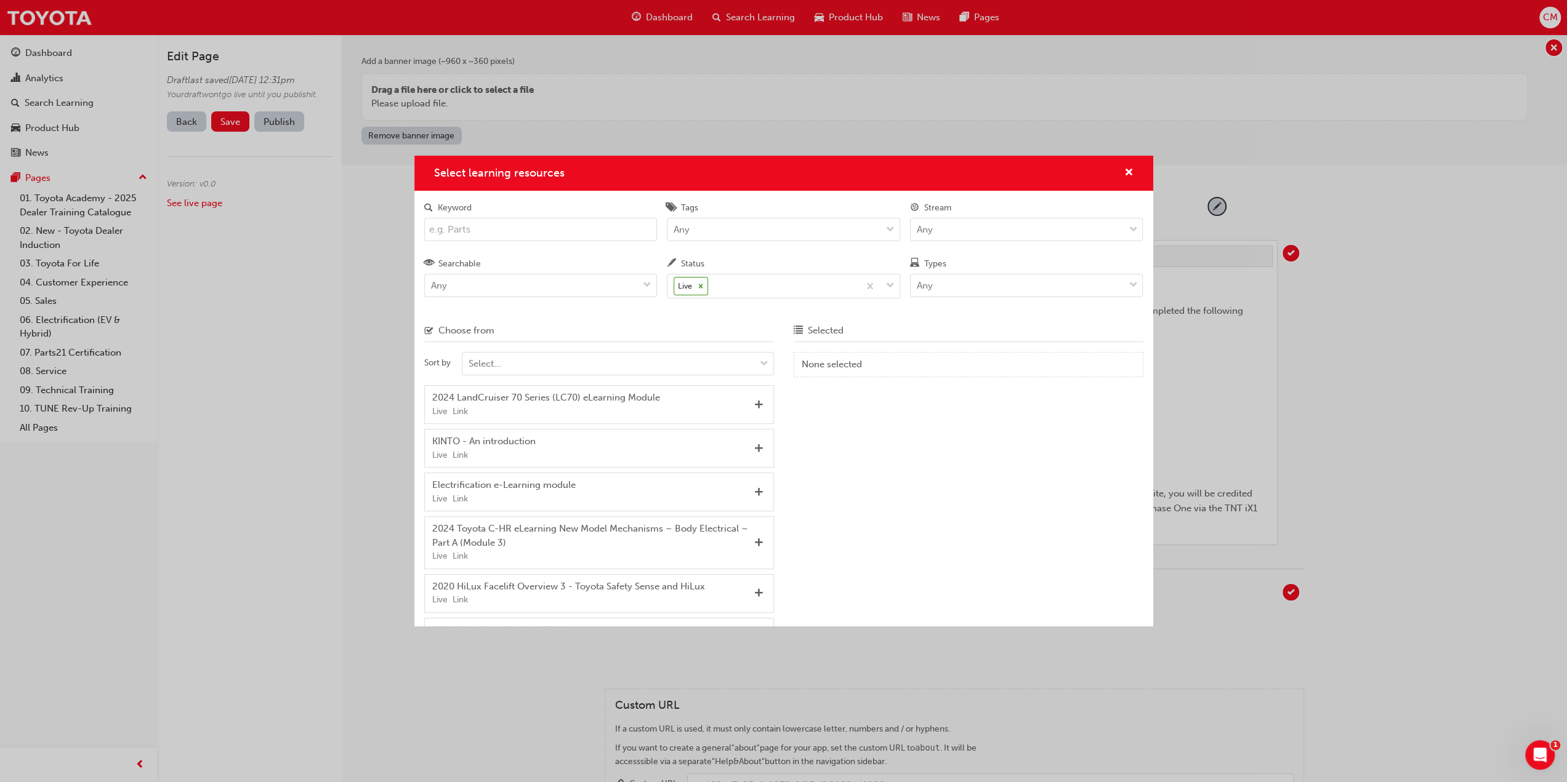
click at [499, 229] on input "Keyword" at bounding box center [540, 229] width 233 height 23
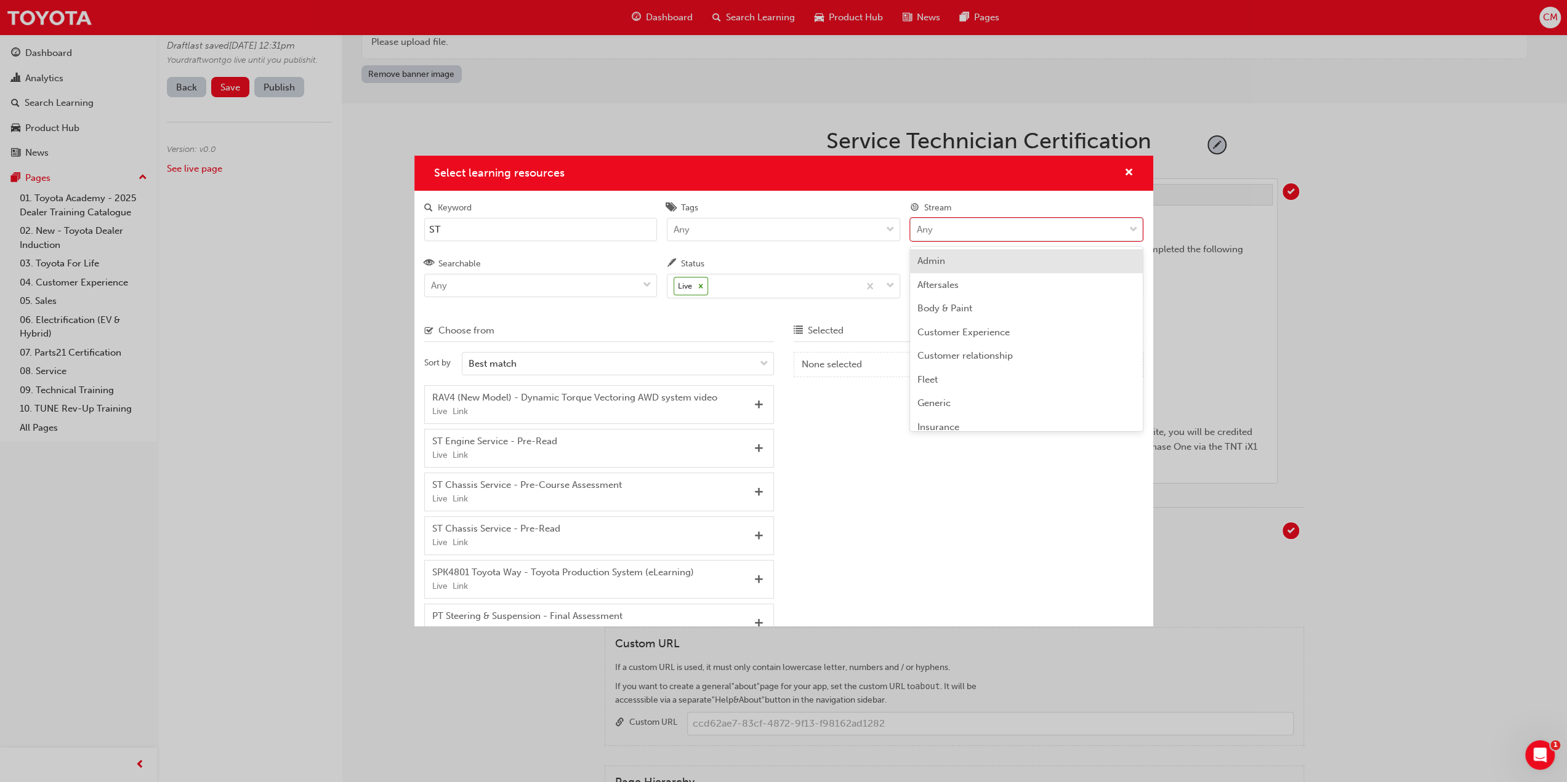
click at [1130, 230] on span "down-icon" at bounding box center [1132, 230] width 9 height 16
click at [918, 230] on input "Stream option Admin focused, 1 of 24. 24 results available. Use Up and Down to …" at bounding box center [917, 229] width 1 height 10
click at [943, 358] on span "Technical" at bounding box center [937, 356] width 41 height 11
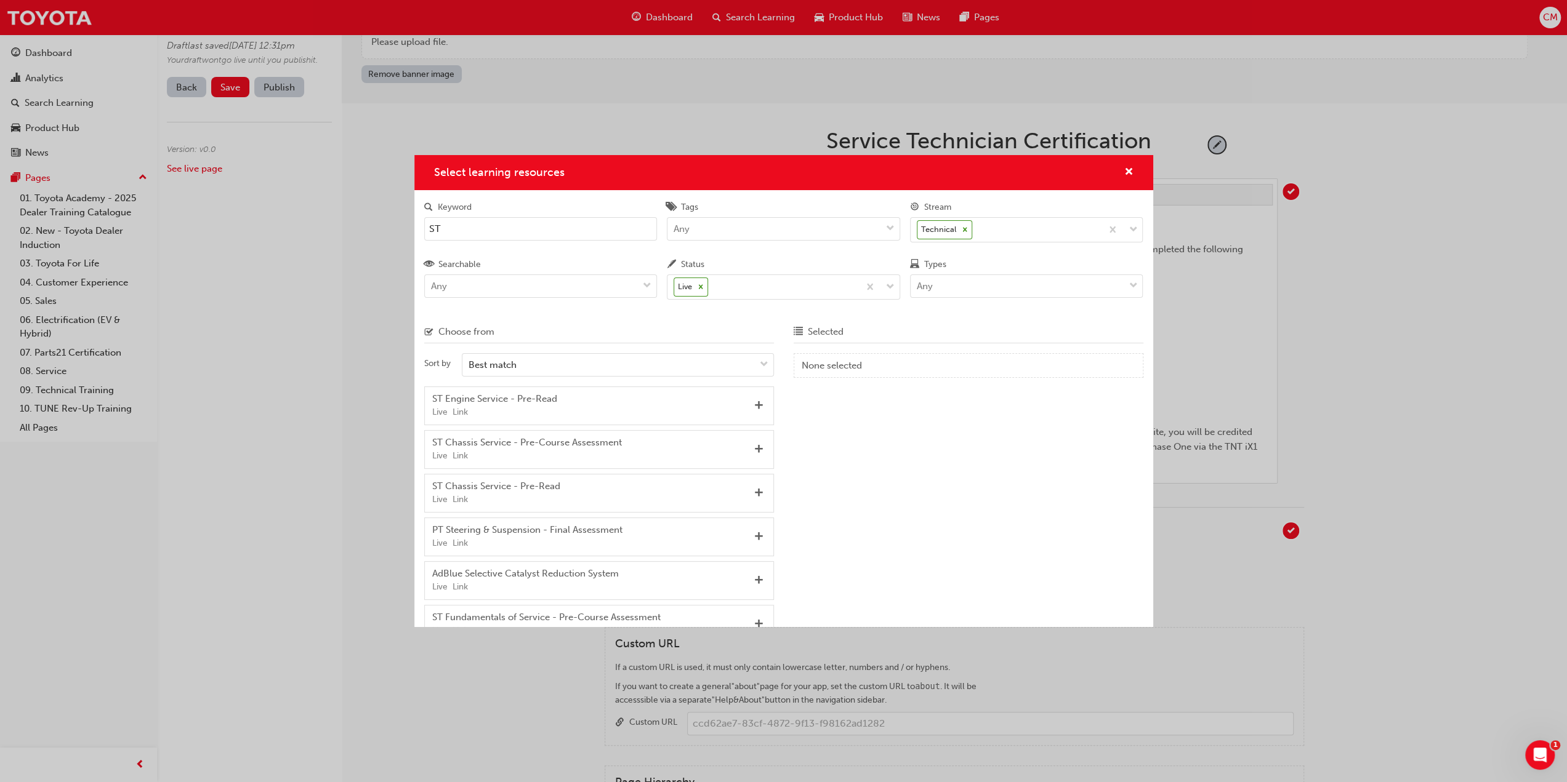
drag, startPoint x: 825, startPoint y: 177, endPoint x: 574, endPoint y: 169, distance: 250.7
click at [574, 169] on div "Select learning resources" at bounding box center [783, 172] width 699 height 15
drag, startPoint x: 685, startPoint y: 177, endPoint x: 510, endPoint y: 176, distance: 174.8
click at [510, 176] on div "Select learning resources" at bounding box center [783, 172] width 699 height 15
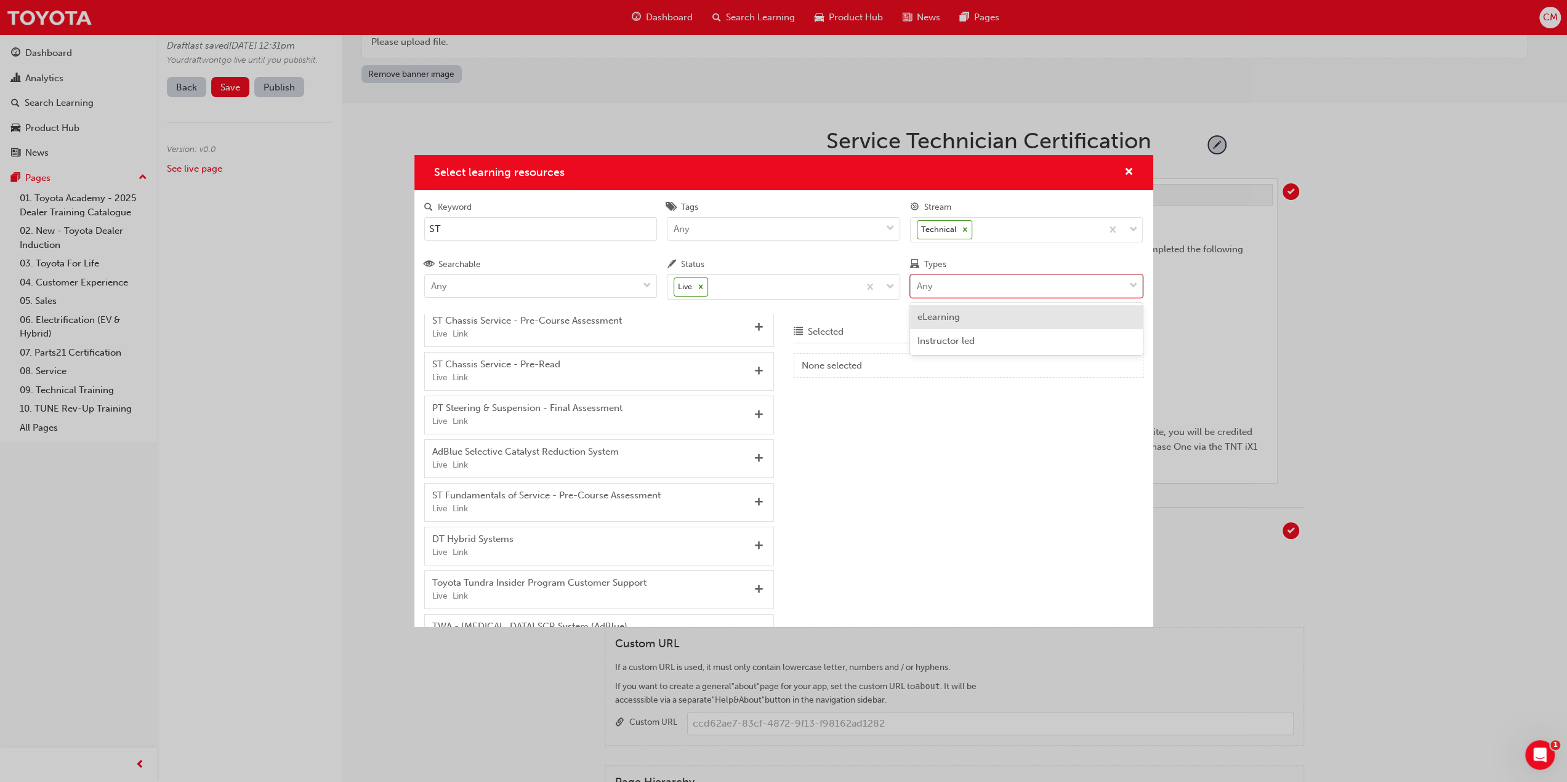
click at [1132, 283] on span "down-icon" at bounding box center [1132, 286] width 9 height 16
click at [918, 283] on input "Types option eLearning focused, 1 of 2. 2 results available. Use Up and Down to…" at bounding box center [917, 286] width 1 height 10
click at [939, 318] on span "eLearning" at bounding box center [938, 317] width 42 height 11
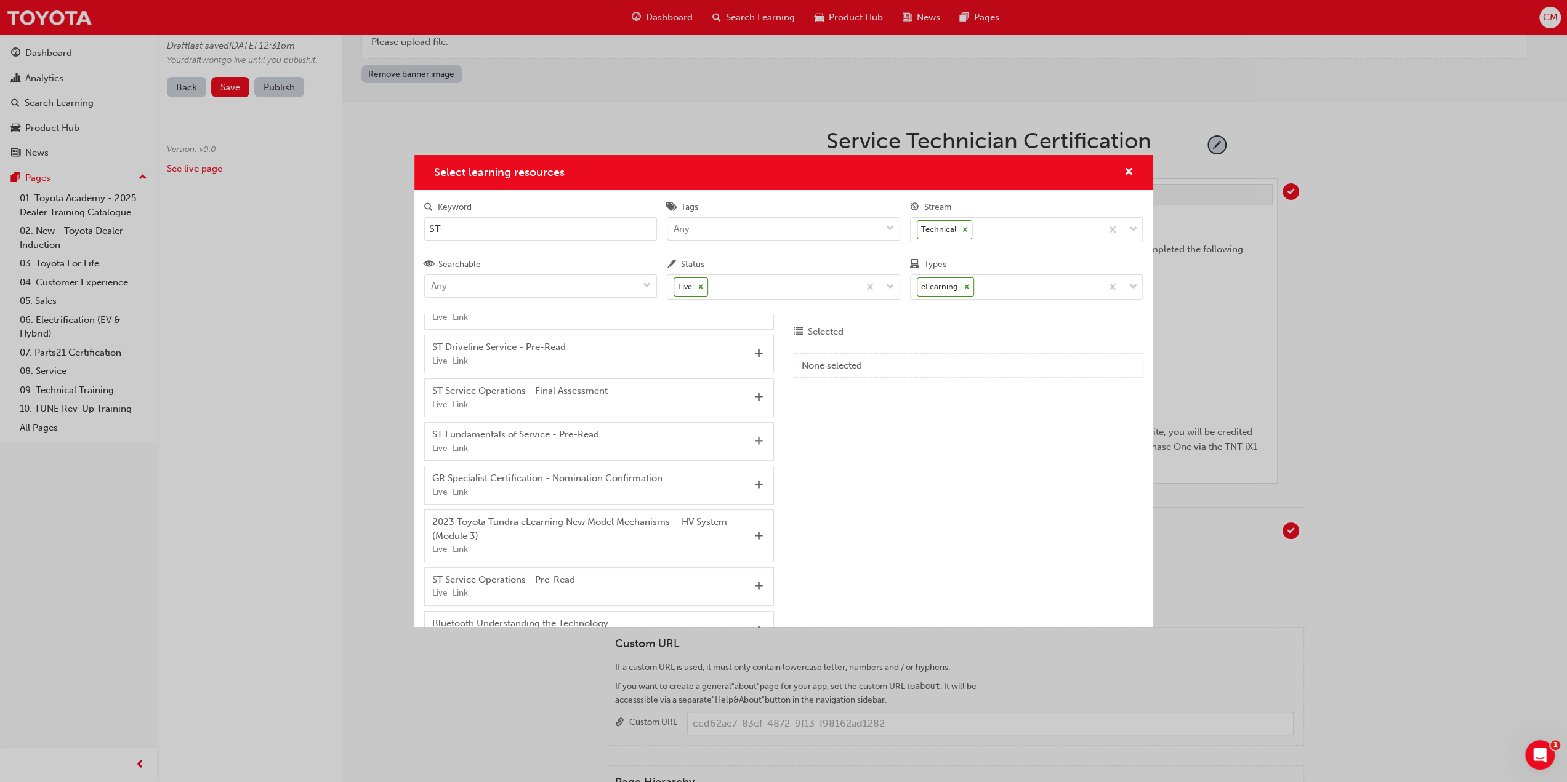
click at [754, 444] on span "Add" at bounding box center [758, 441] width 9 height 11
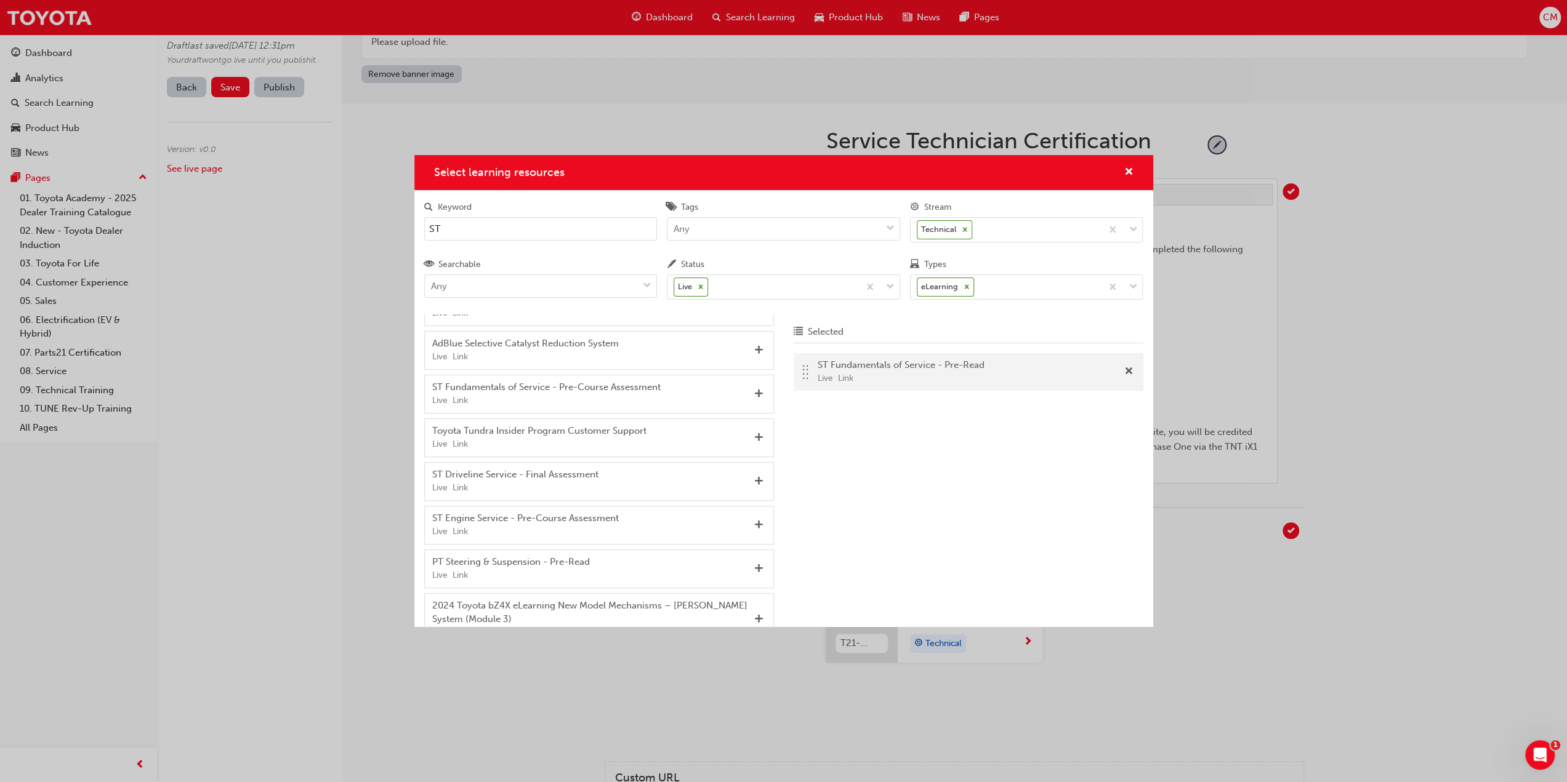
scroll to position [211, 0]
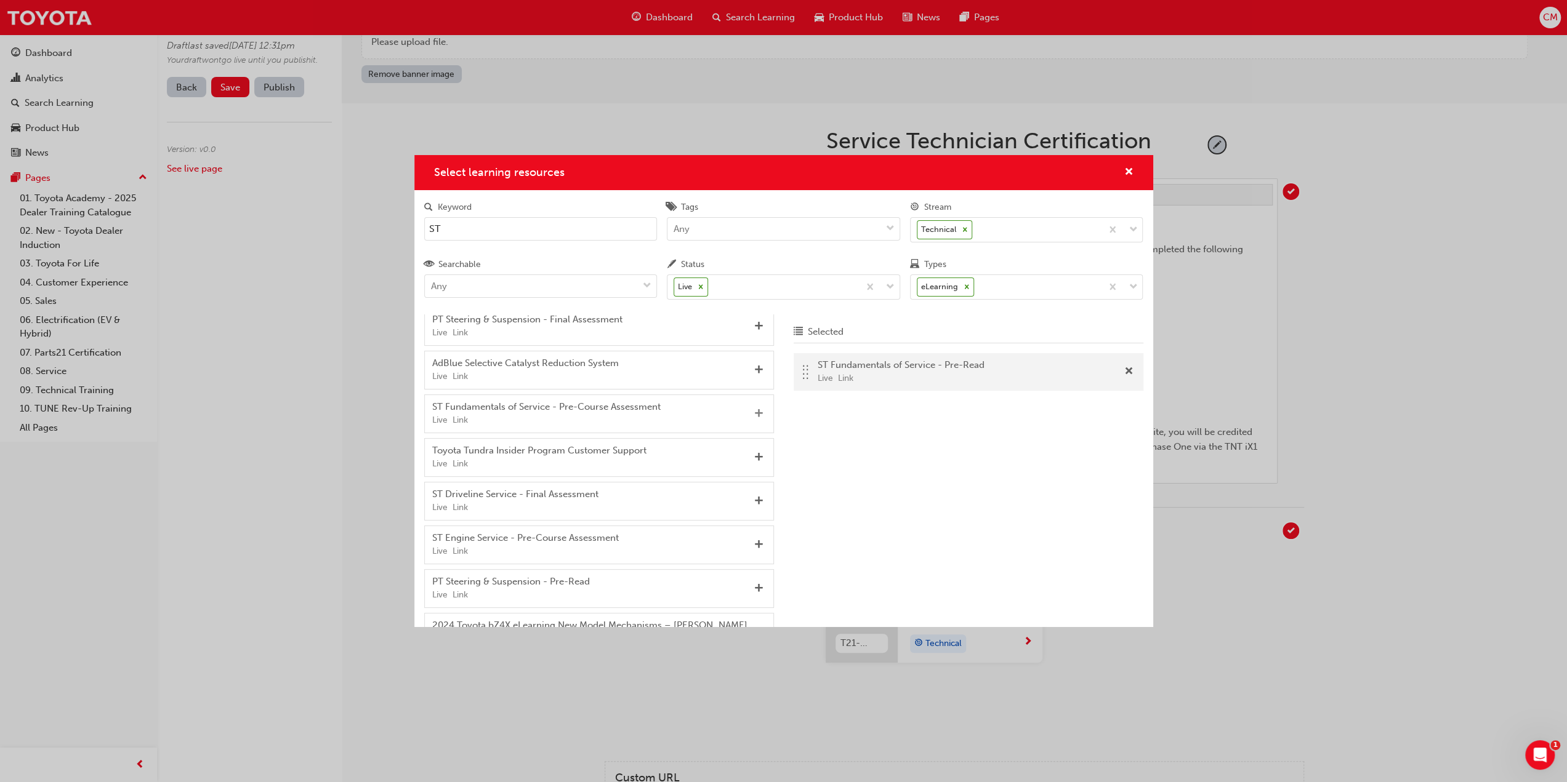
click at [754, 409] on span "Add" at bounding box center [758, 414] width 9 height 11
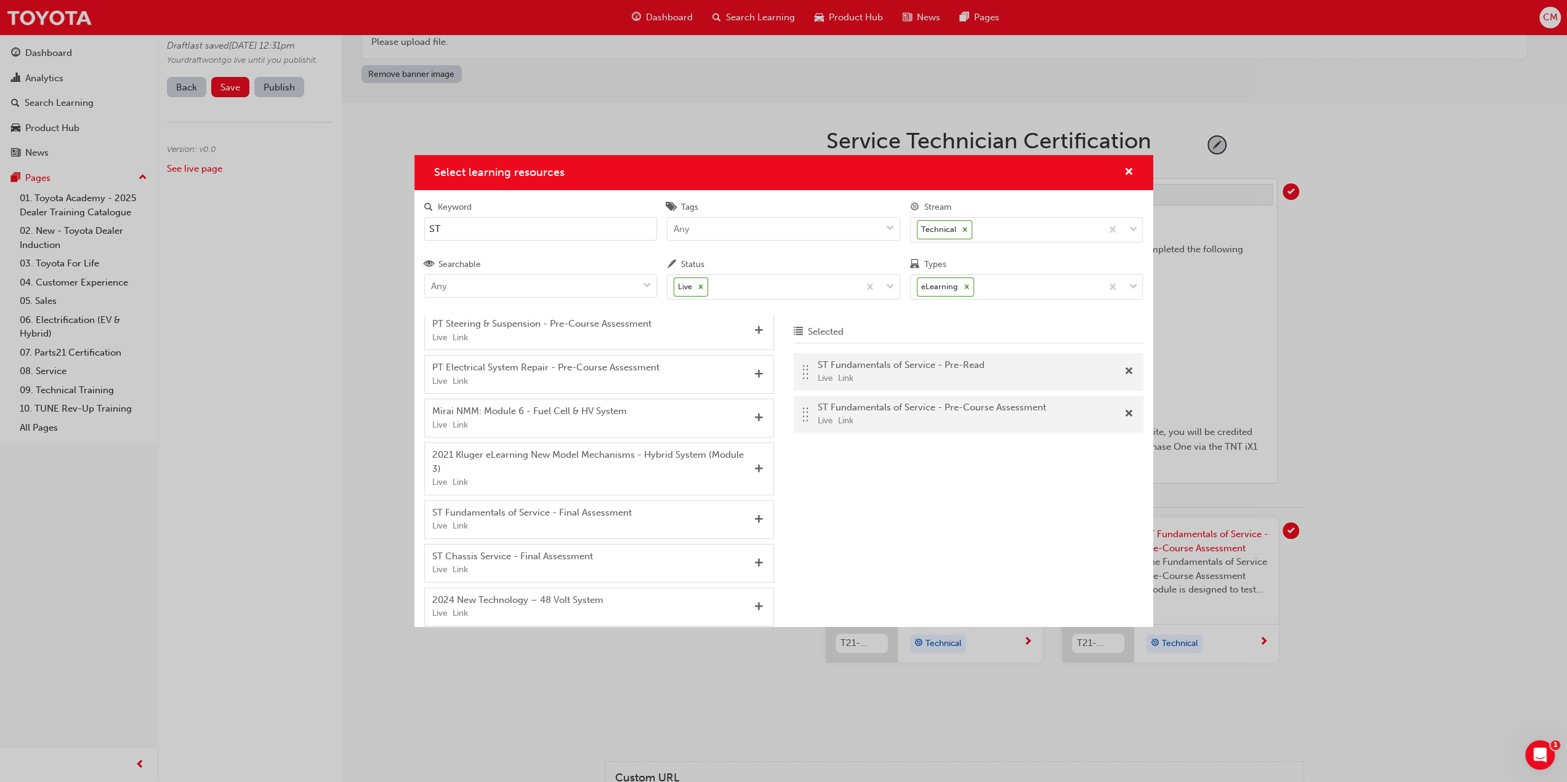
scroll to position [1037, 0]
click at [754, 518] on span "Add" at bounding box center [758, 517] width 9 height 11
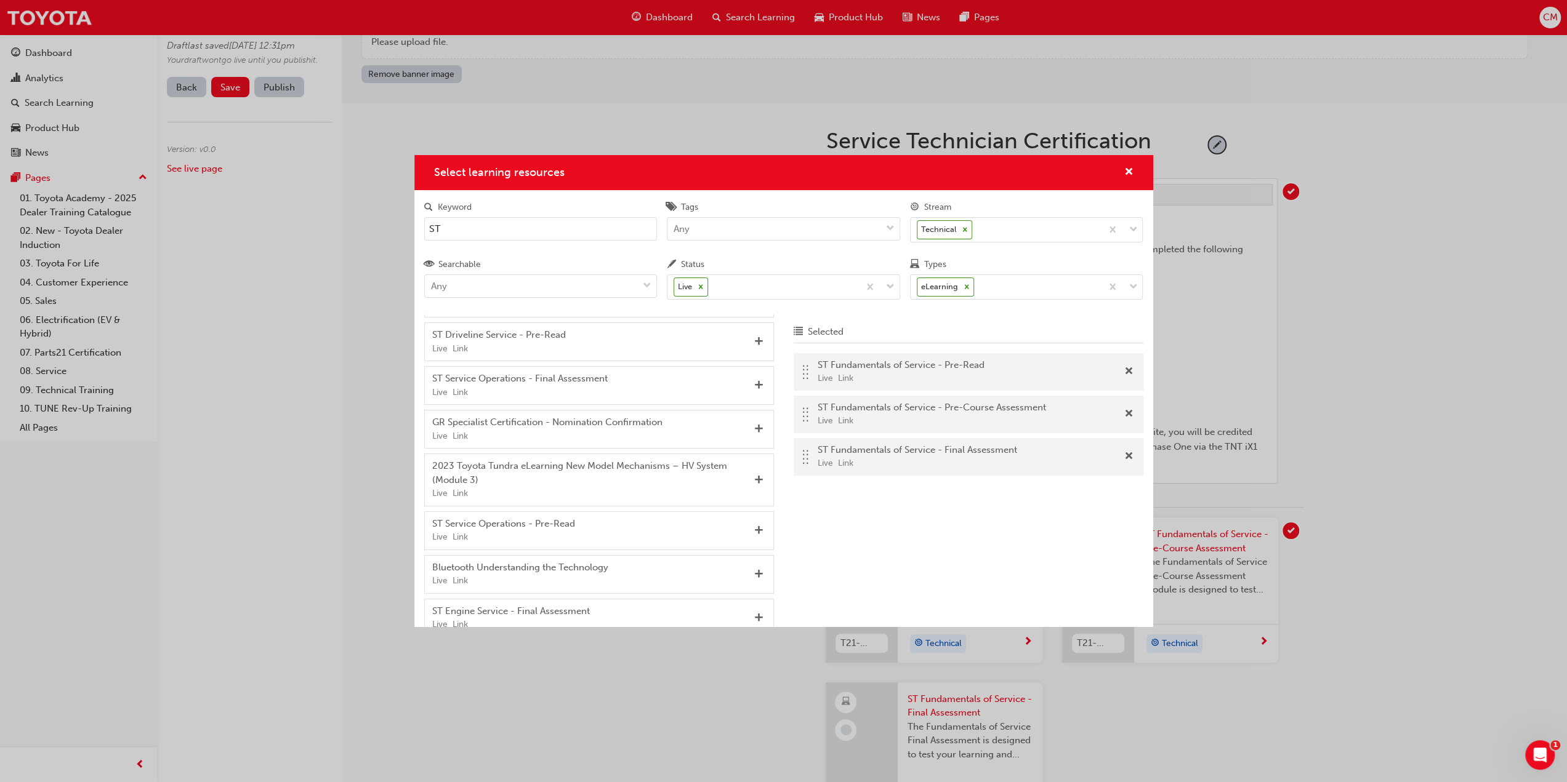
scroll to position [604, 0]
click at [754, 534] on span "Add" at bounding box center [758, 529] width 9 height 11
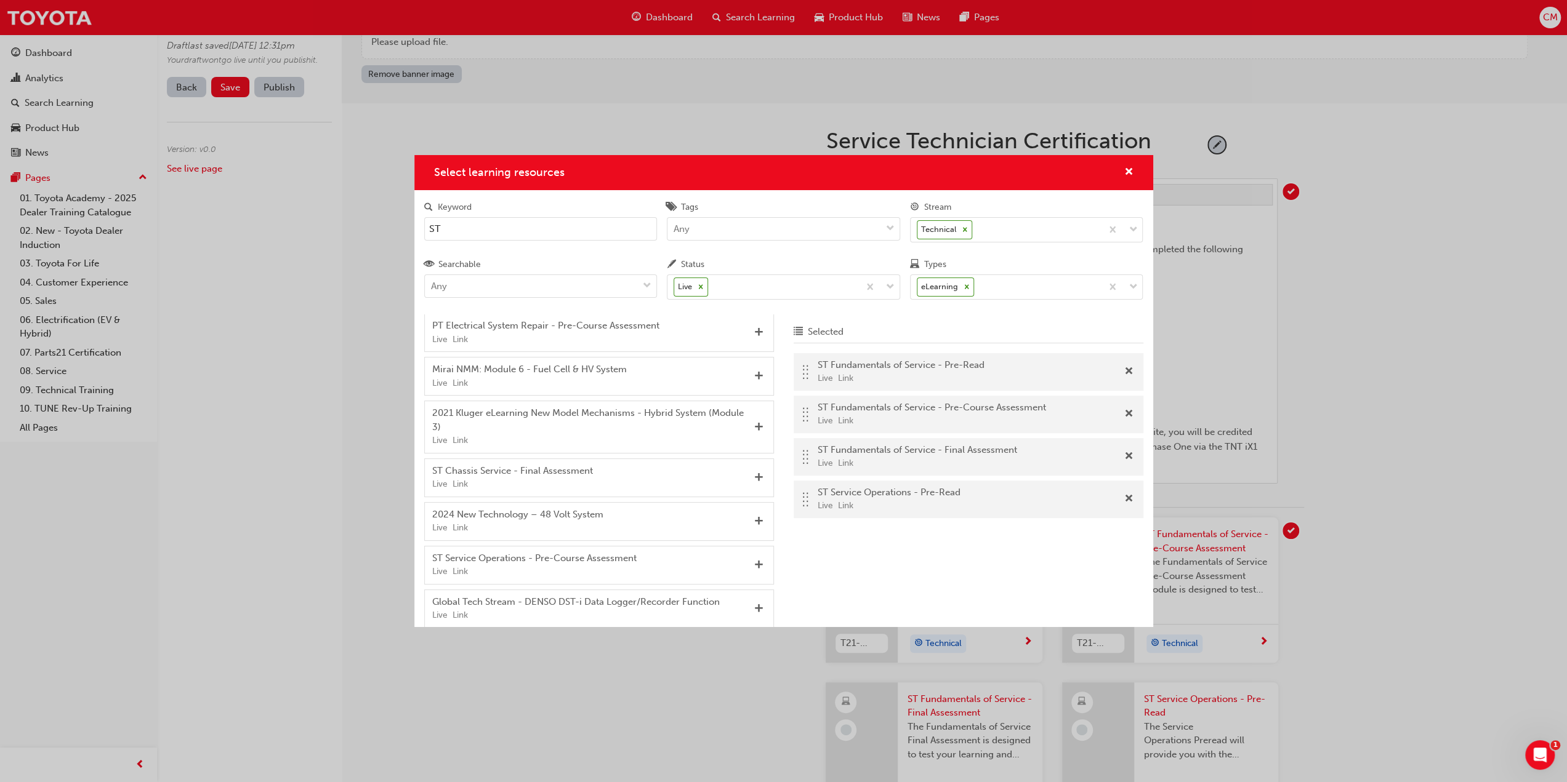
scroll to position [1039, 0]
click at [754, 559] on span "Add" at bounding box center [758, 559] width 9 height 11
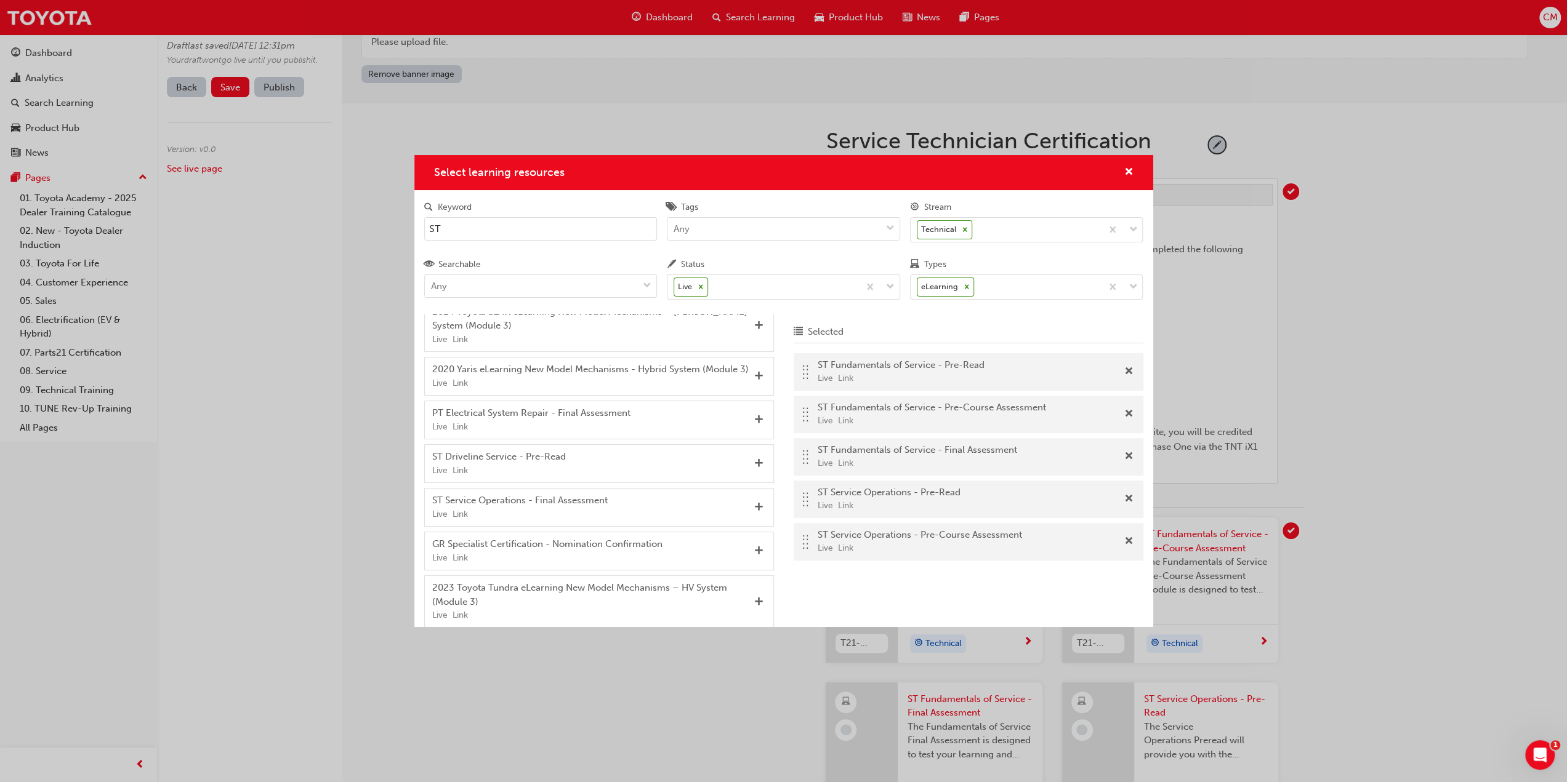
scroll to position [488, 0]
click at [754, 505] on span "Add" at bounding box center [758, 500] width 9 height 11
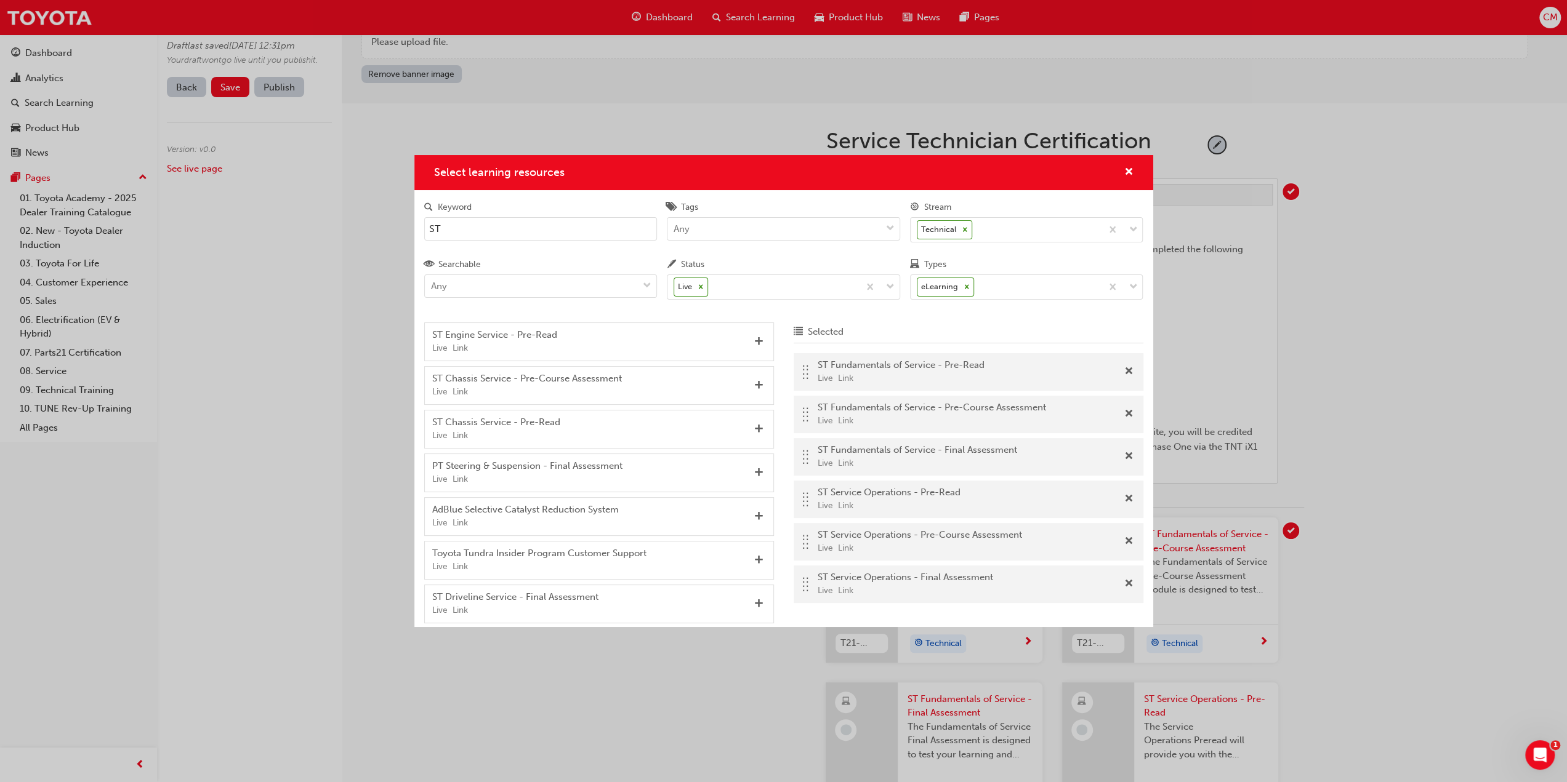
scroll to position [0, 0]
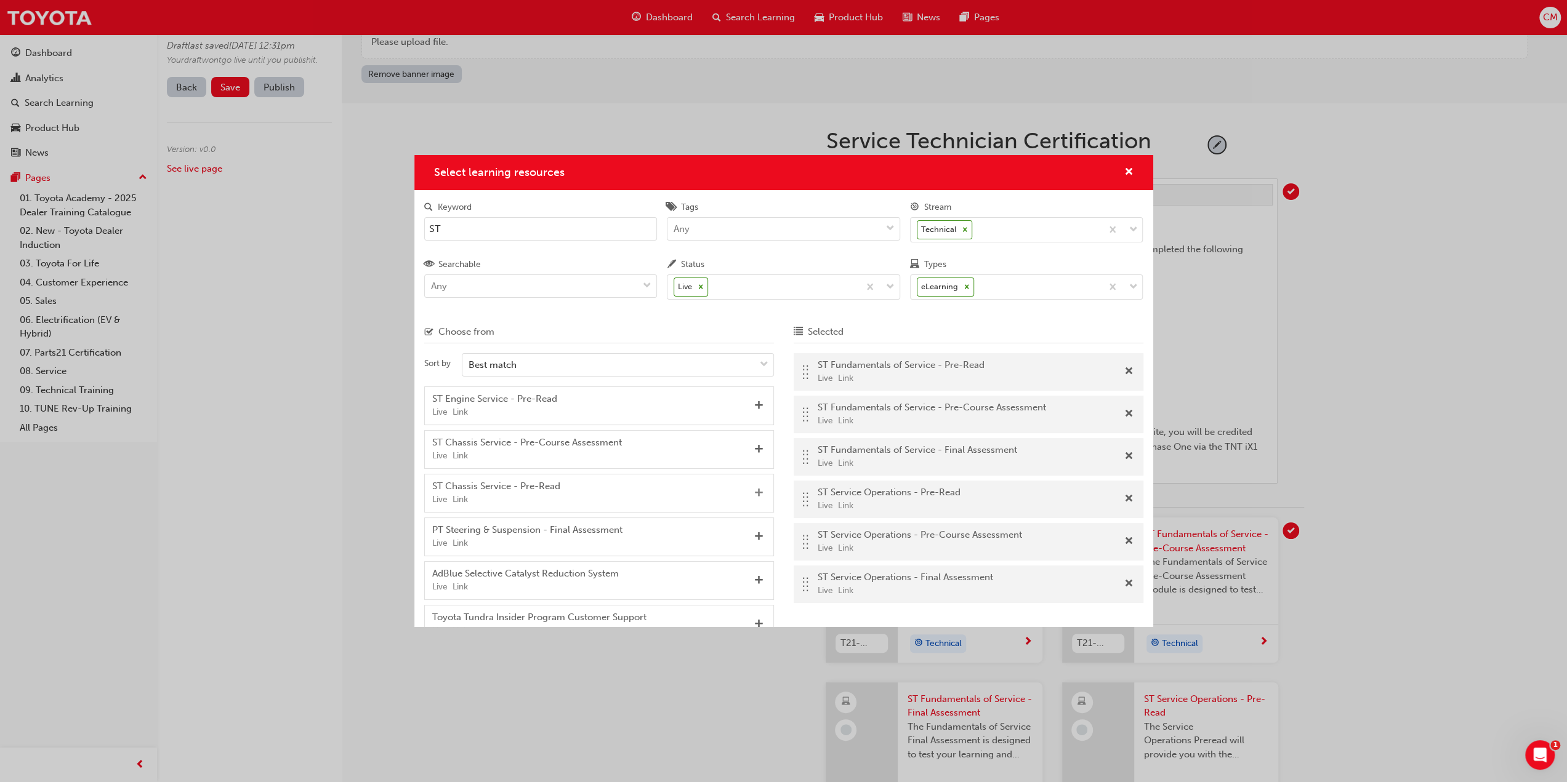
click at [754, 489] on span "Add" at bounding box center [758, 493] width 9 height 11
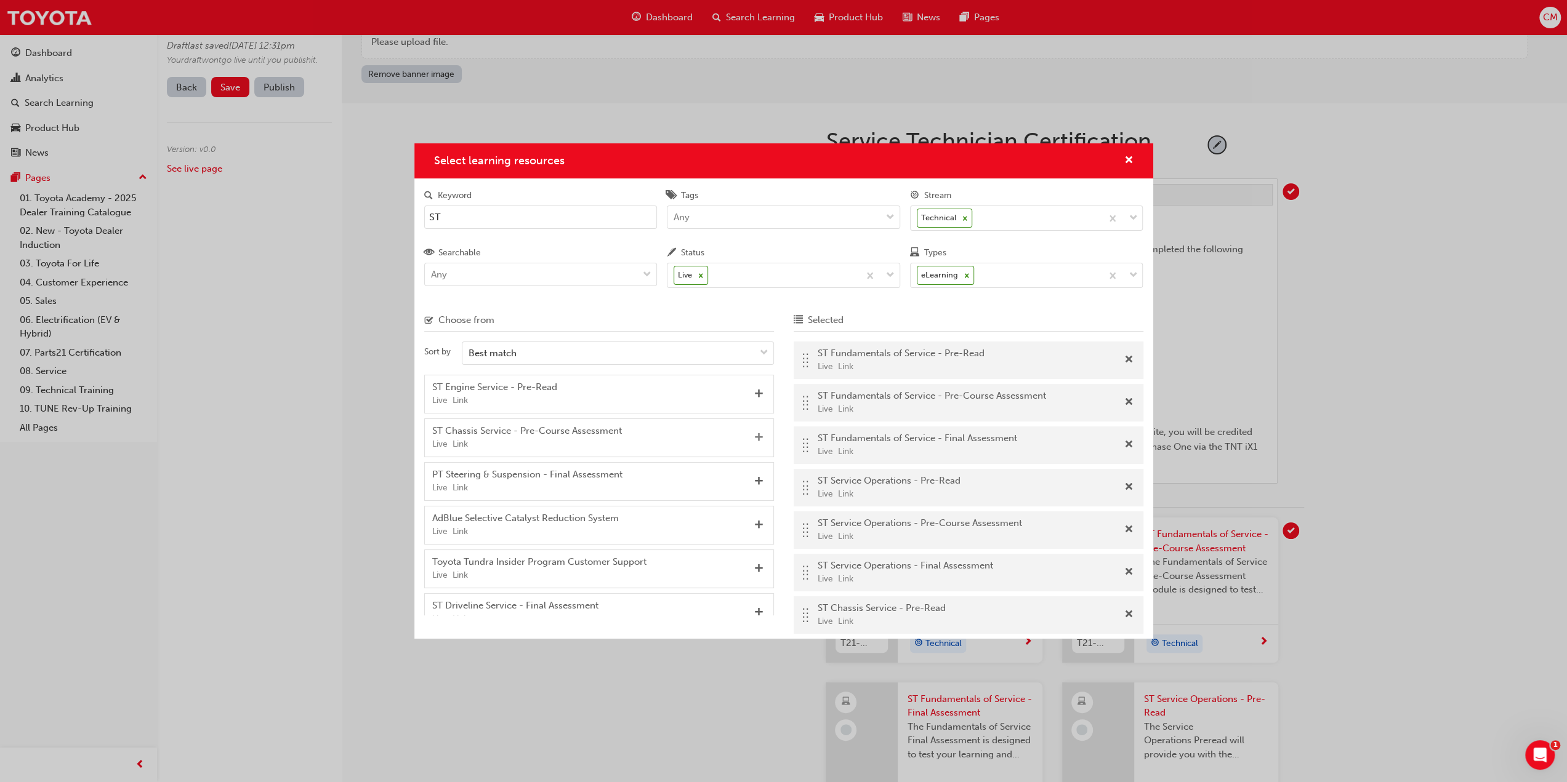
click at [754, 435] on span "Add" at bounding box center [758, 438] width 9 height 11
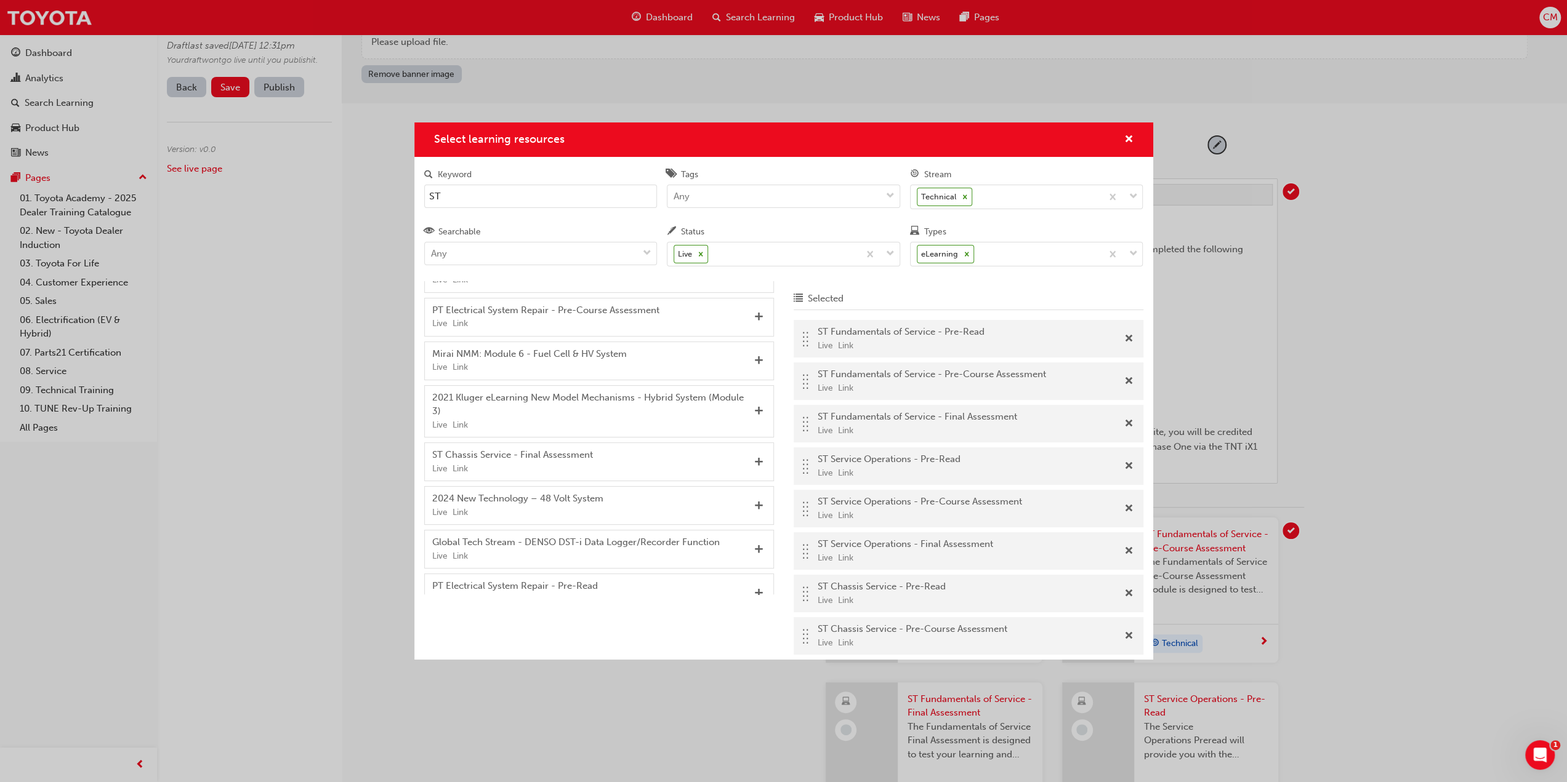
scroll to position [894, 0]
click at [754, 455] on span "Add" at bounding box center [758, 453] width 9 height 11
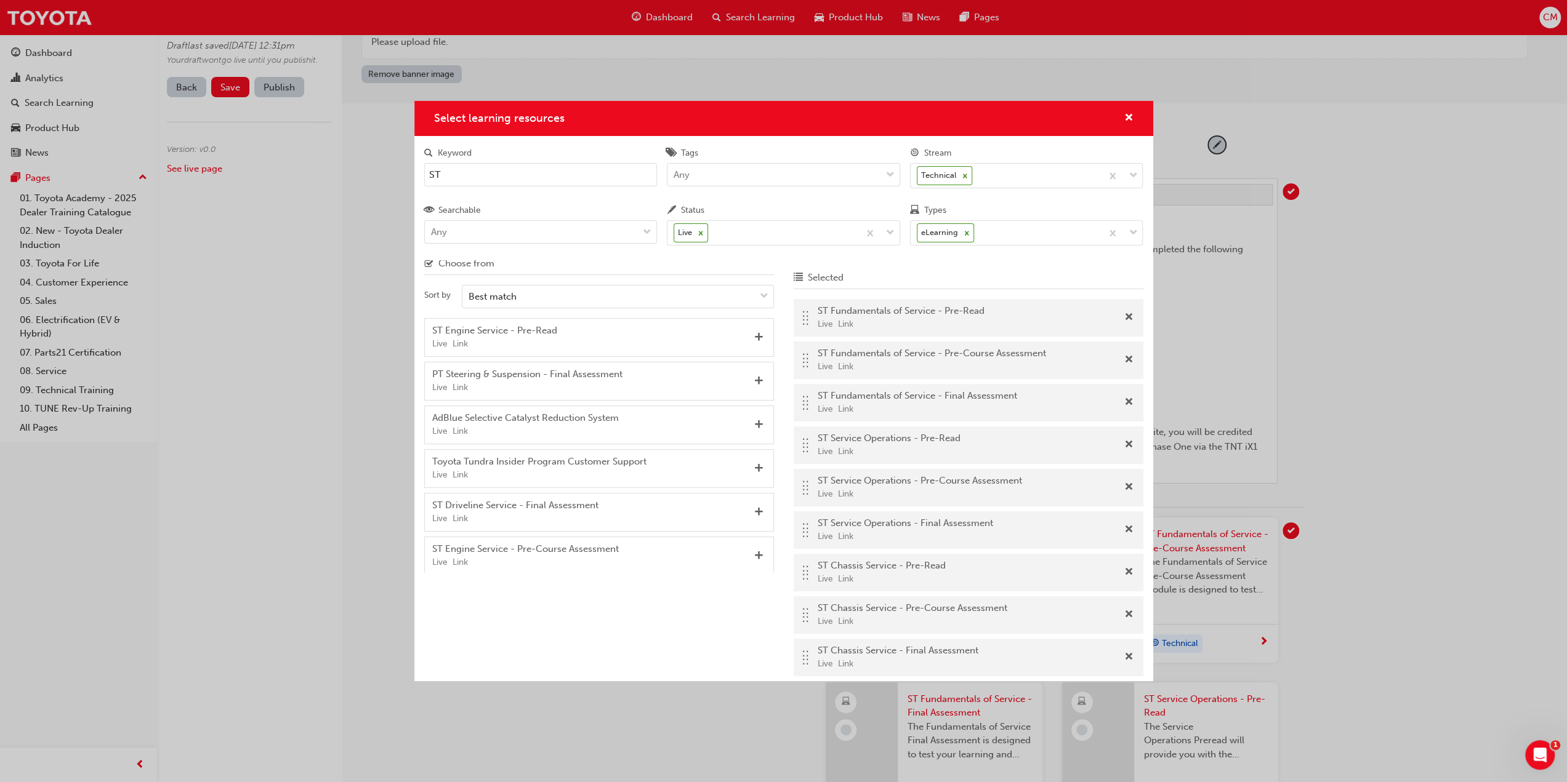
scroll to position [0, 0]
click at [754, 350] on span "Add" at bounding box center [758, 352] width 9 height 11
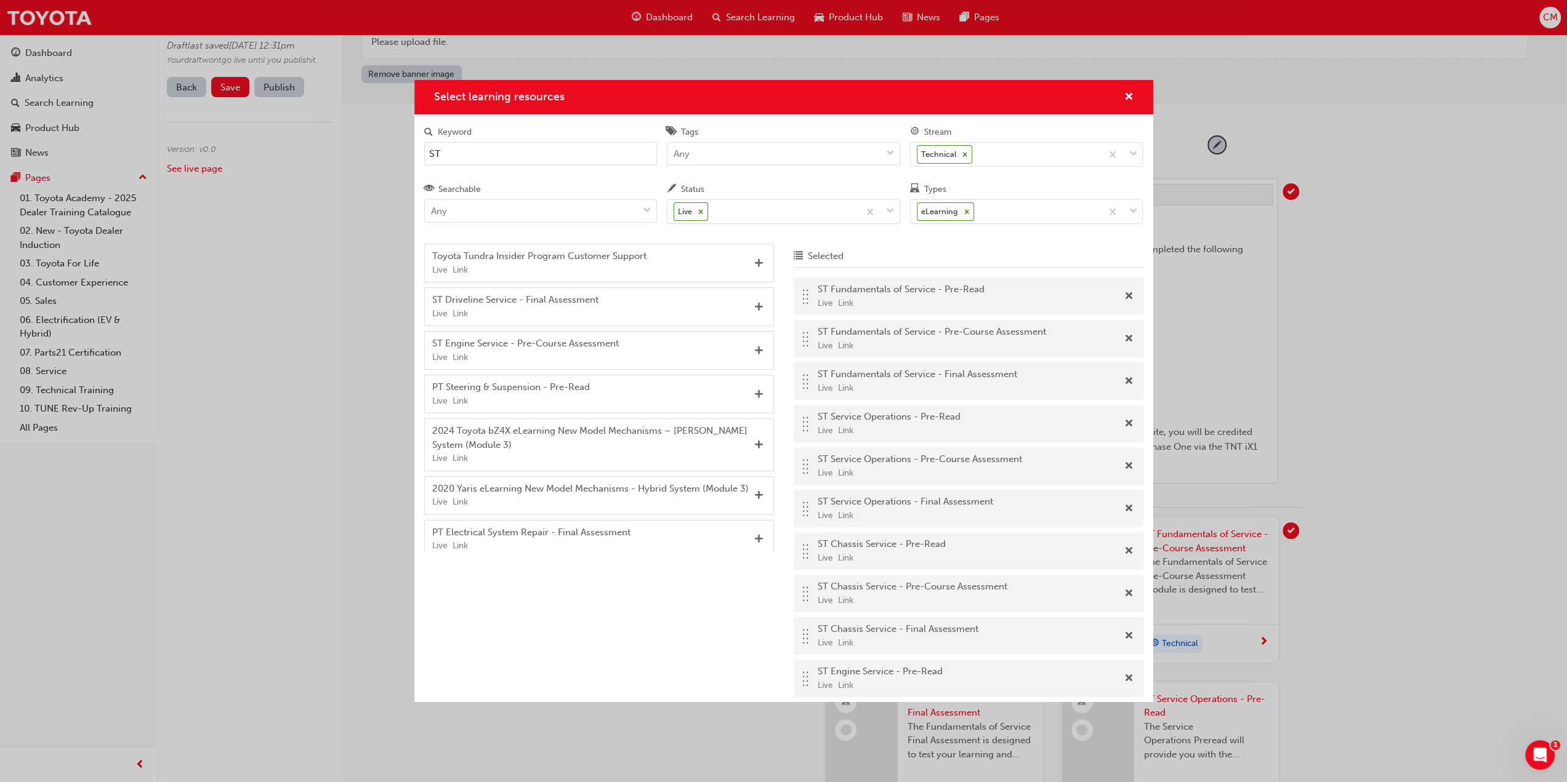
scroll to position [158, 0]
click at [754, 343] on span "Add" at bounding box center [758, 348] width 9 height 11
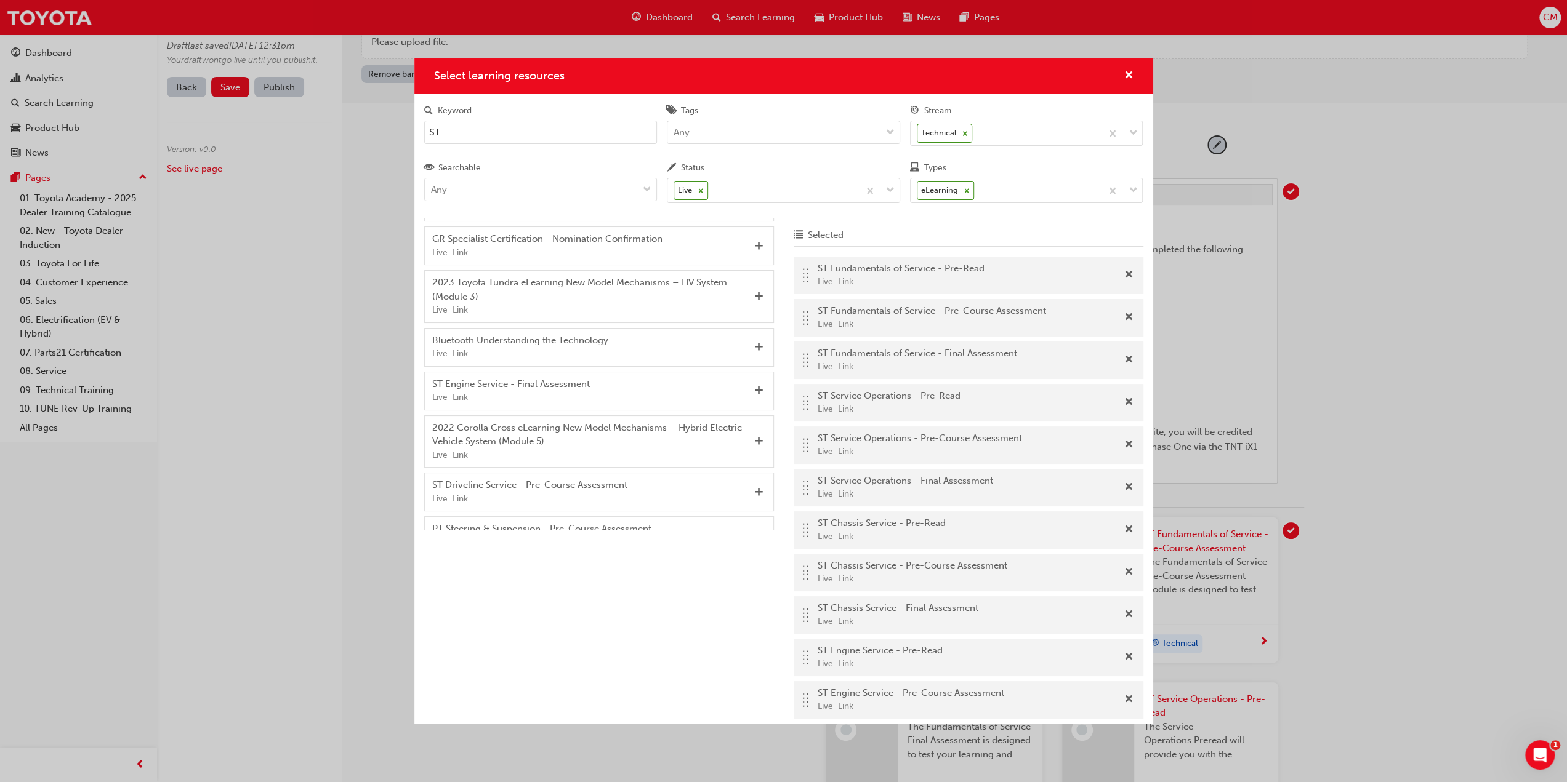
scroll to position [475, 0]
click at [754, 392] on span "Add" at bounding box center [758, 387] width 9 height 11
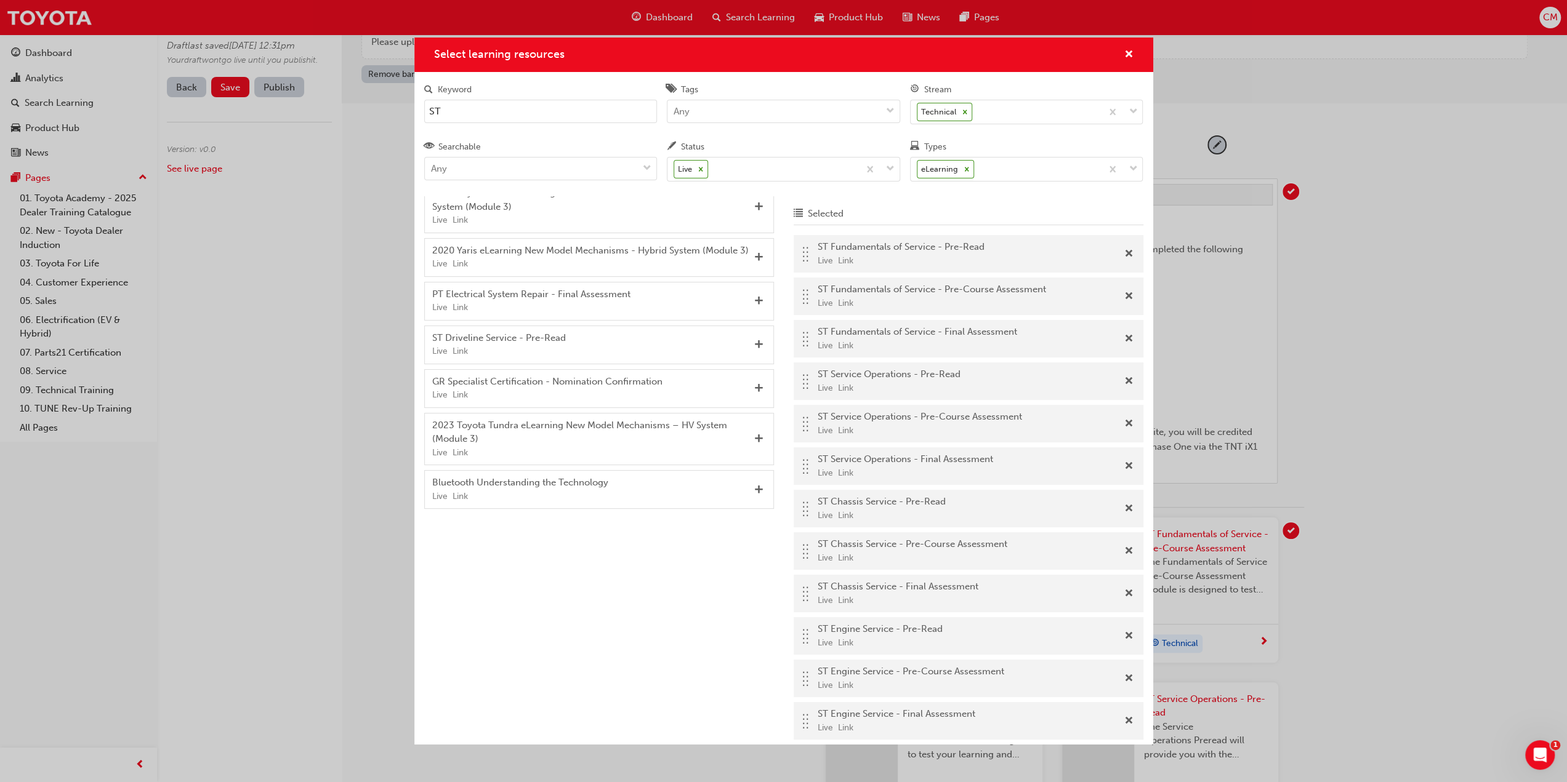
scroll to position [320, 0]
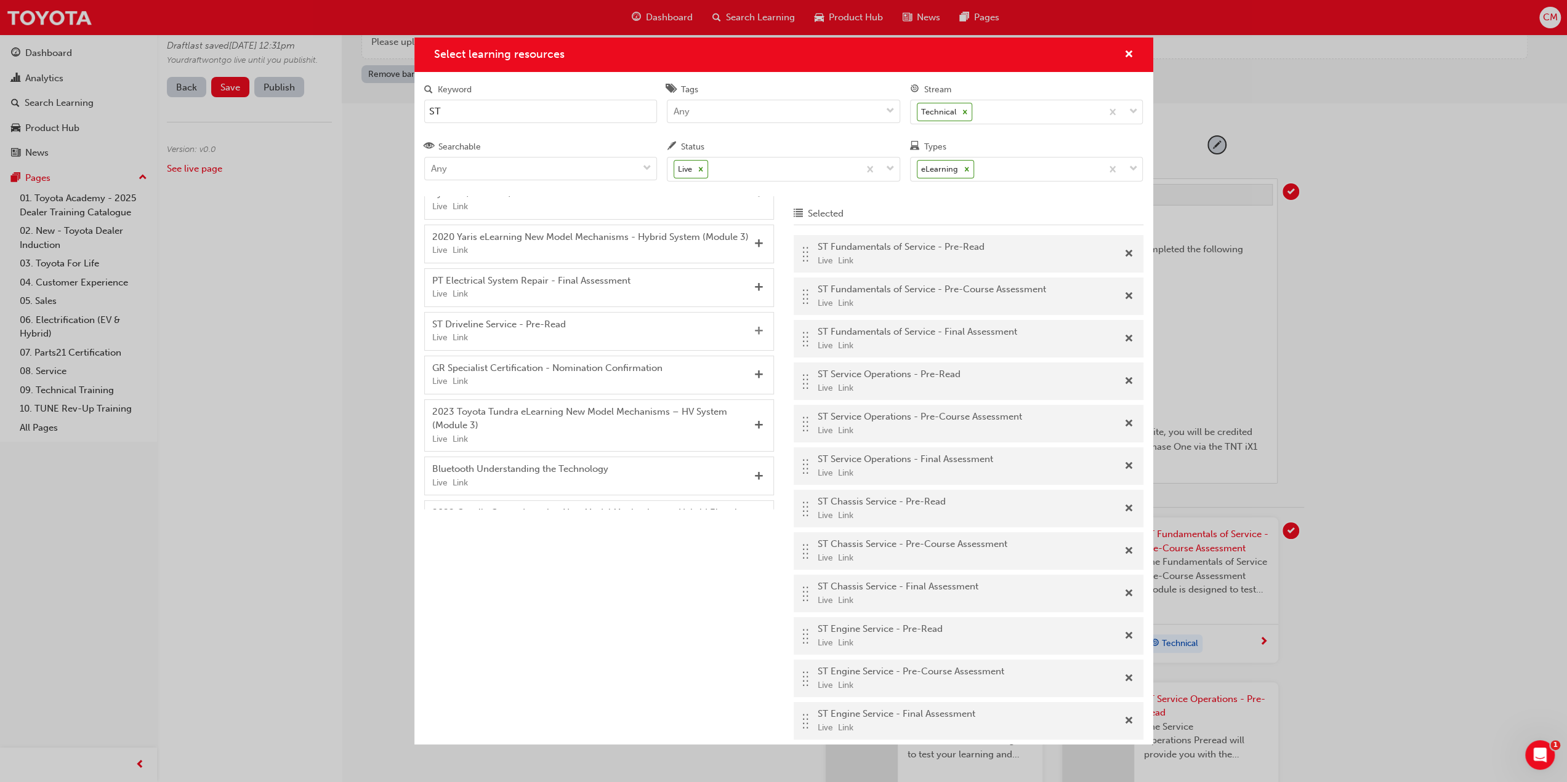
click at [754, 337] on span "Add" at bounding box center [758, 331] width 9 height 11
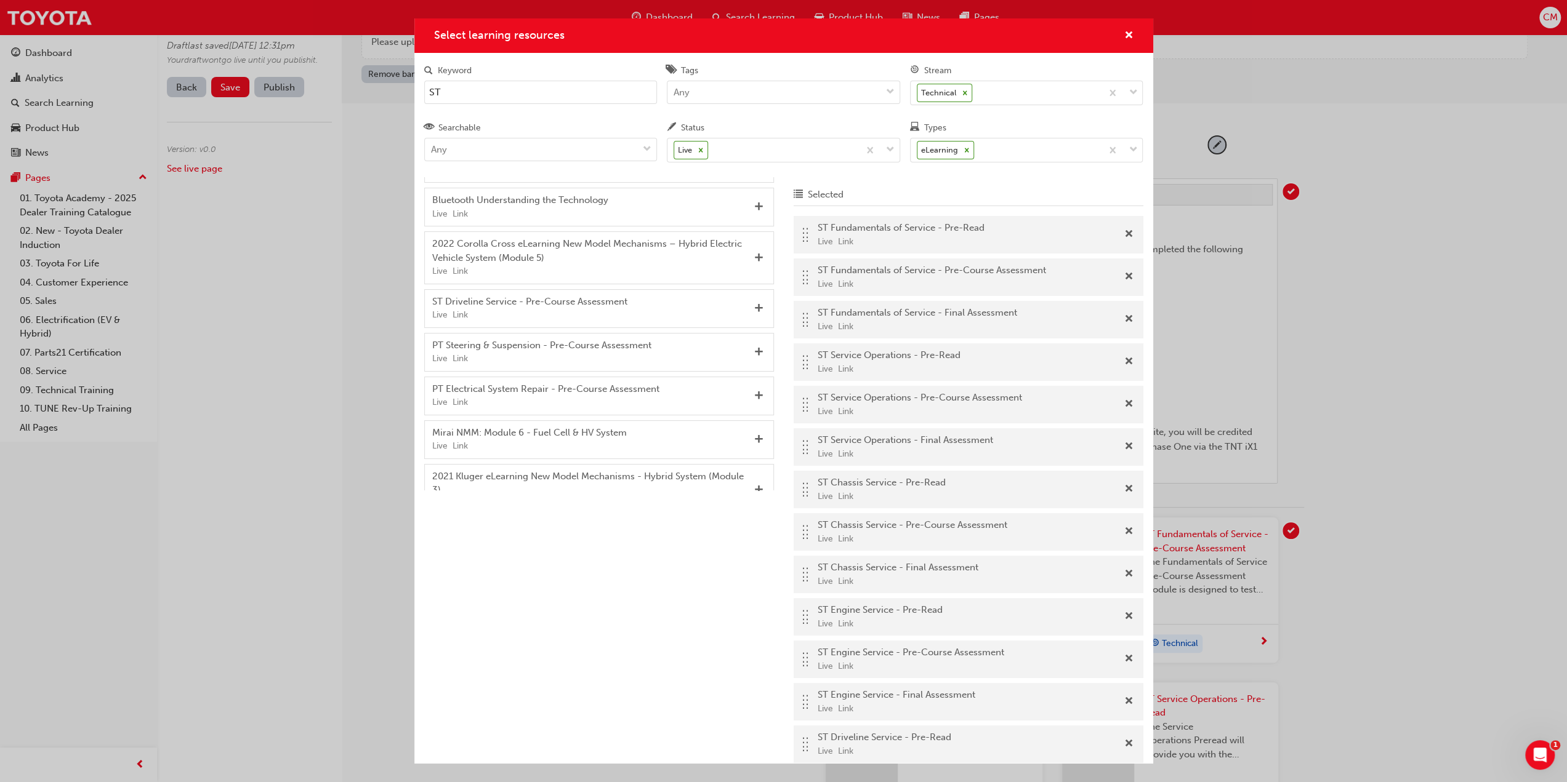
scroll to position [532, 0]
click at [754, 309] on span "Add" at bounding box center [758, 303] width 9 height 11
click at [754, 395] on span "Add" at bounding box center [758, 400] width 9 height 11
click at [500, 94] on input "ST" at bounding box center [540, 92] width 233 height 23
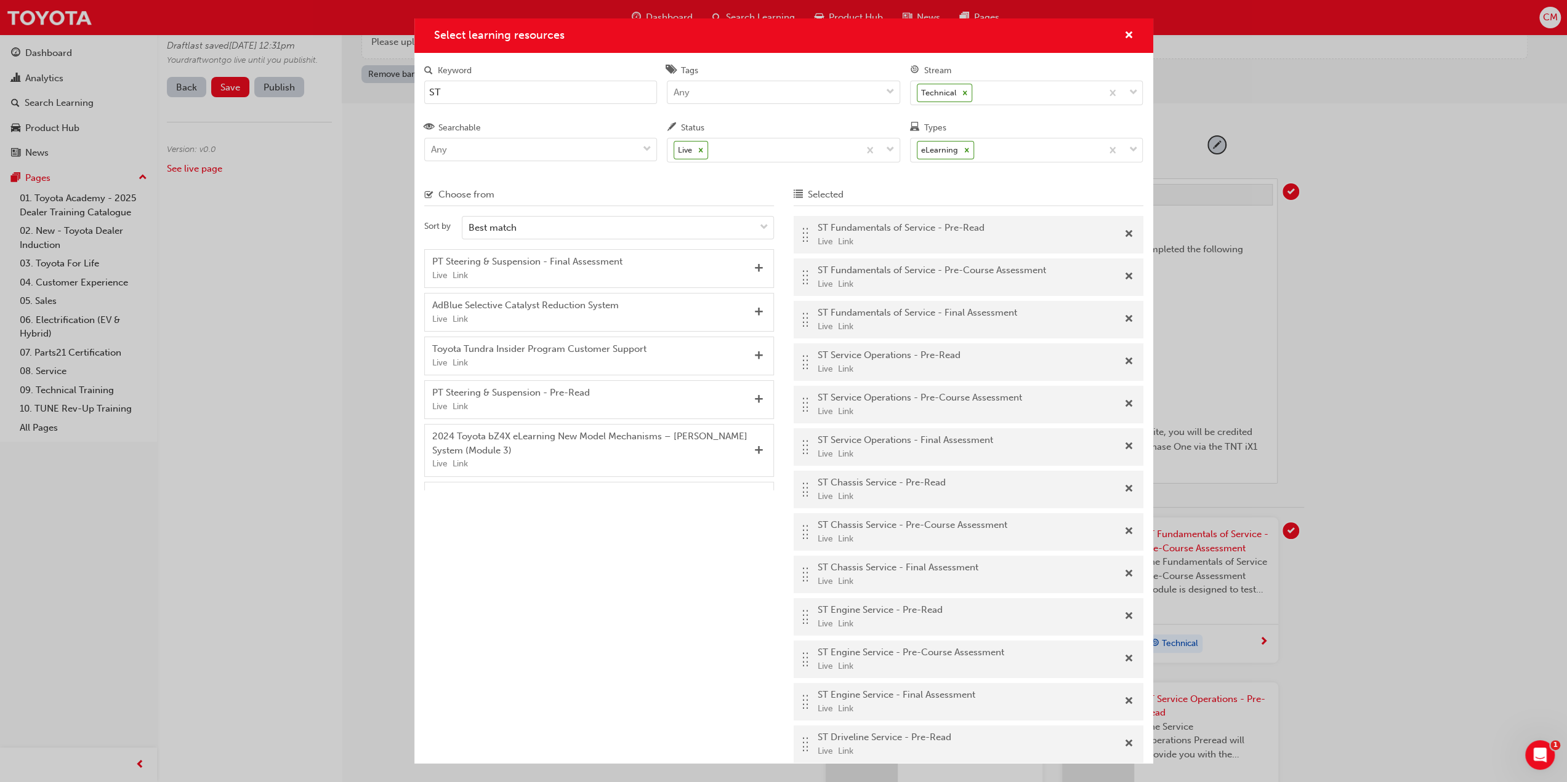
type input "S"
type input "Electrif"
click at [758, 310] on span "Add" at bounding box center [758, 312] width 9 height 11
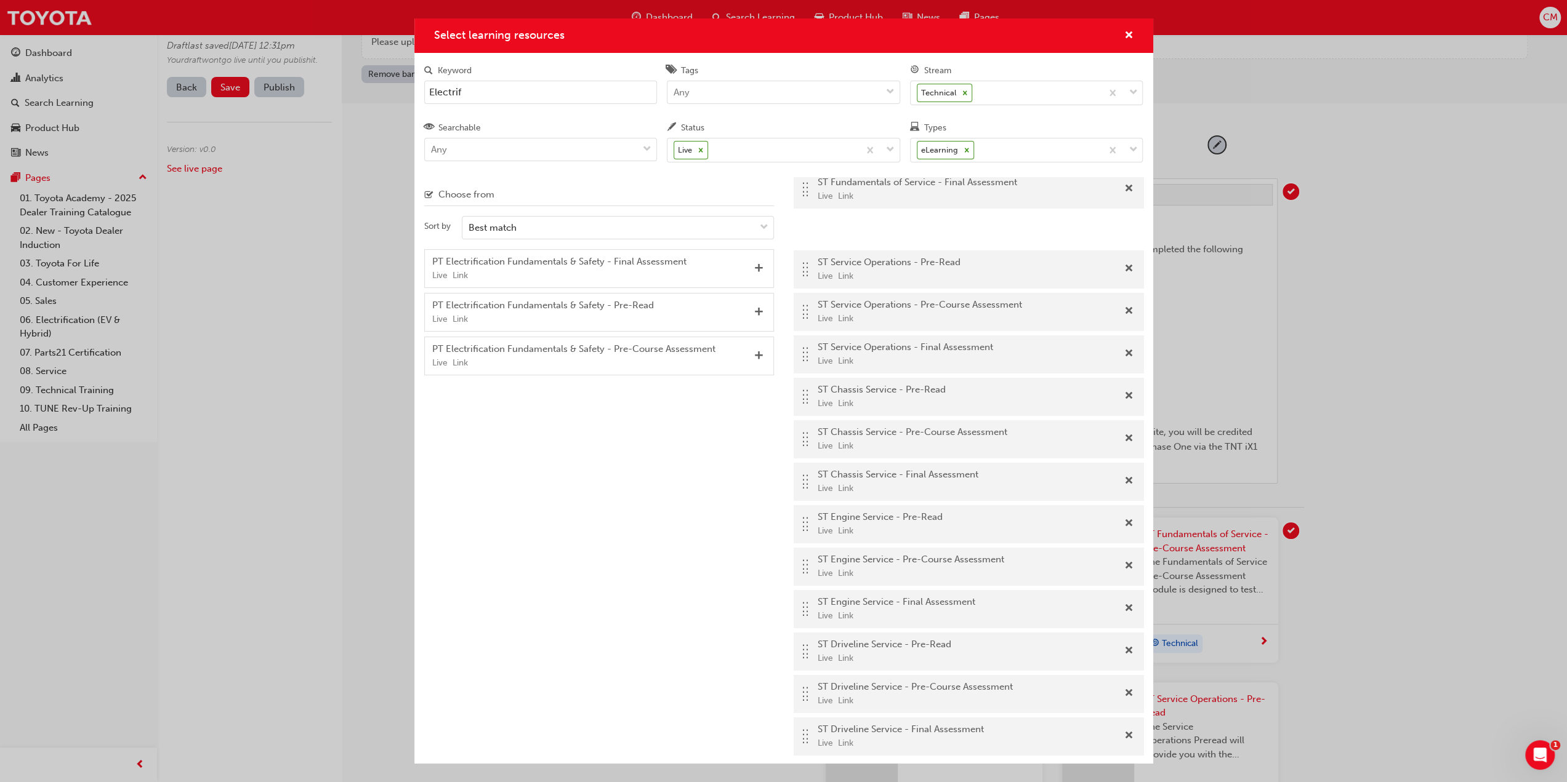
drag, startPoint x: 804, startPoint y: 741, endPoint x: 827, endPoint y: 228, distance: 514.0
click at [827, 228] on div ".. .. .. .. ST Fundamentals of Service - Pre-Read Live Link .. .. .. .. ST Fund…" at bounding box center [969, 423] width 350 height 675
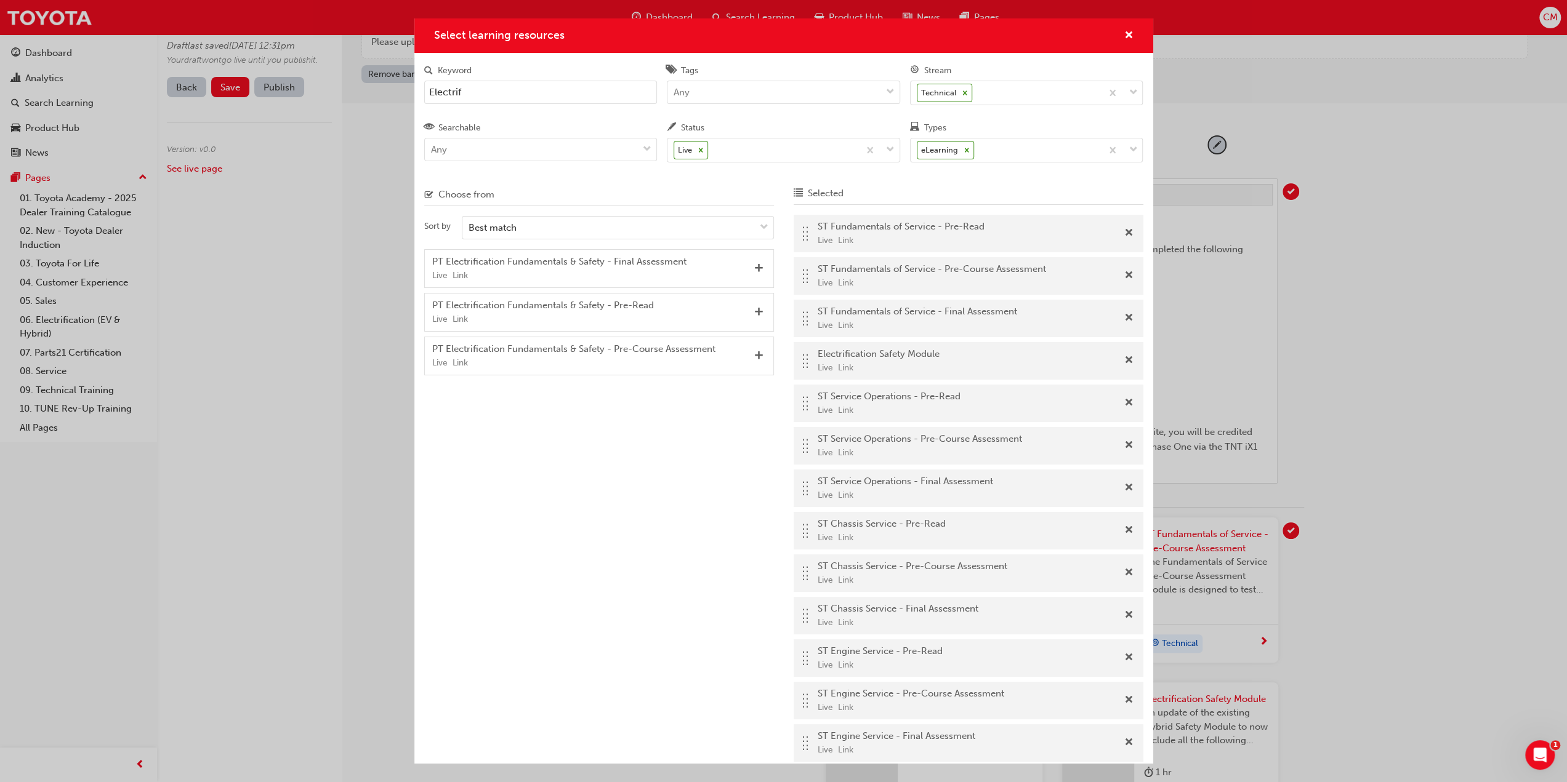
scroll to position [0, 0]
drag, startPoint x: 806, startPoint y: 363, endPoint x: 806, endPoint y: 226, distance: 137.3
click at [806, 226] on div ".. .. .. .. ST Fundamentals of Service - Pre-Read Live Link .. .. .. .. ST Fund…" at bounding box center [969, 553] width 350 height 675
click at [621, 492] on div "Selected .. .. .. .. Electrification Safety Module Live Link .. .. .. .. ST Fun…" at bounding box center [783, 470] width 739 height 587
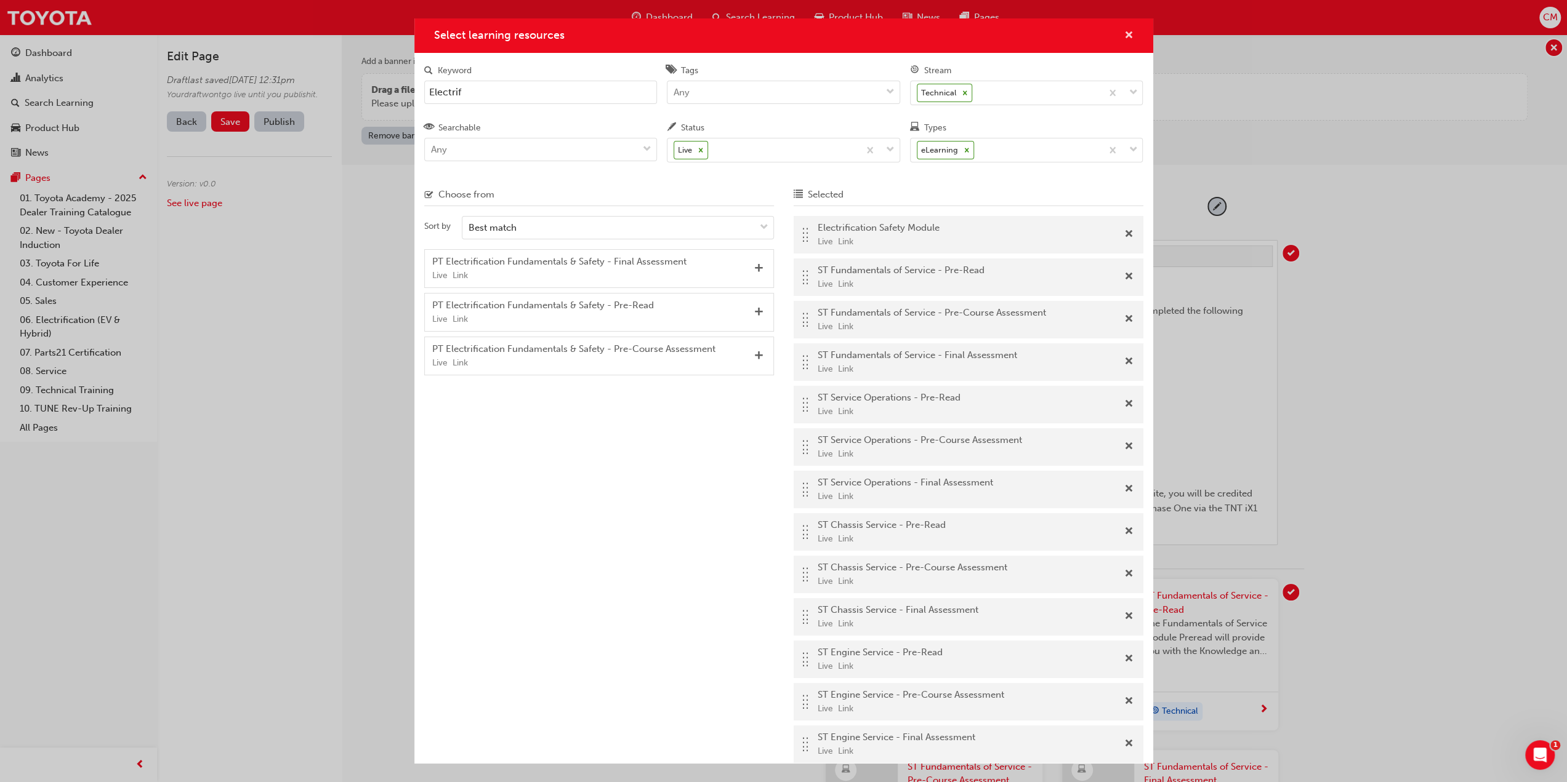
click at [1127, 34] on span "cross-icon" at bounding box center [1128, 36] width 9 height 11
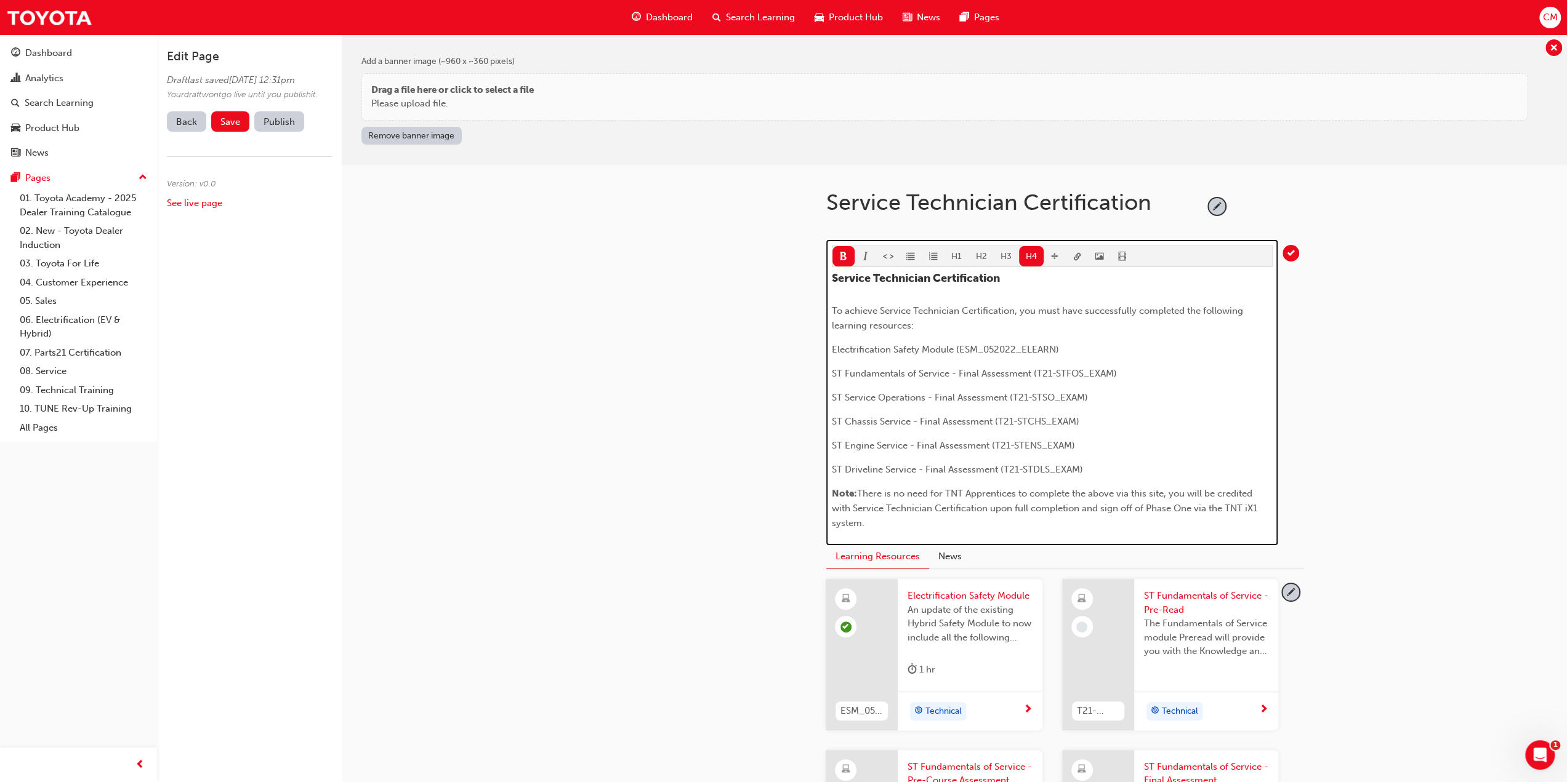
click at [1045, 278] on h4 "Service Technician Certification" at bounding box center [1052, 279] width 441 height 14
click at [1015, 277] on span "Service Technician Certification - Learning" at bounding box center [944, 278] width 225 height 14
click at [832, 323] on span "To achieve Service Technician Certification, you must have successfully complet…" at bounding box center [1039, 318] width 414 height 26
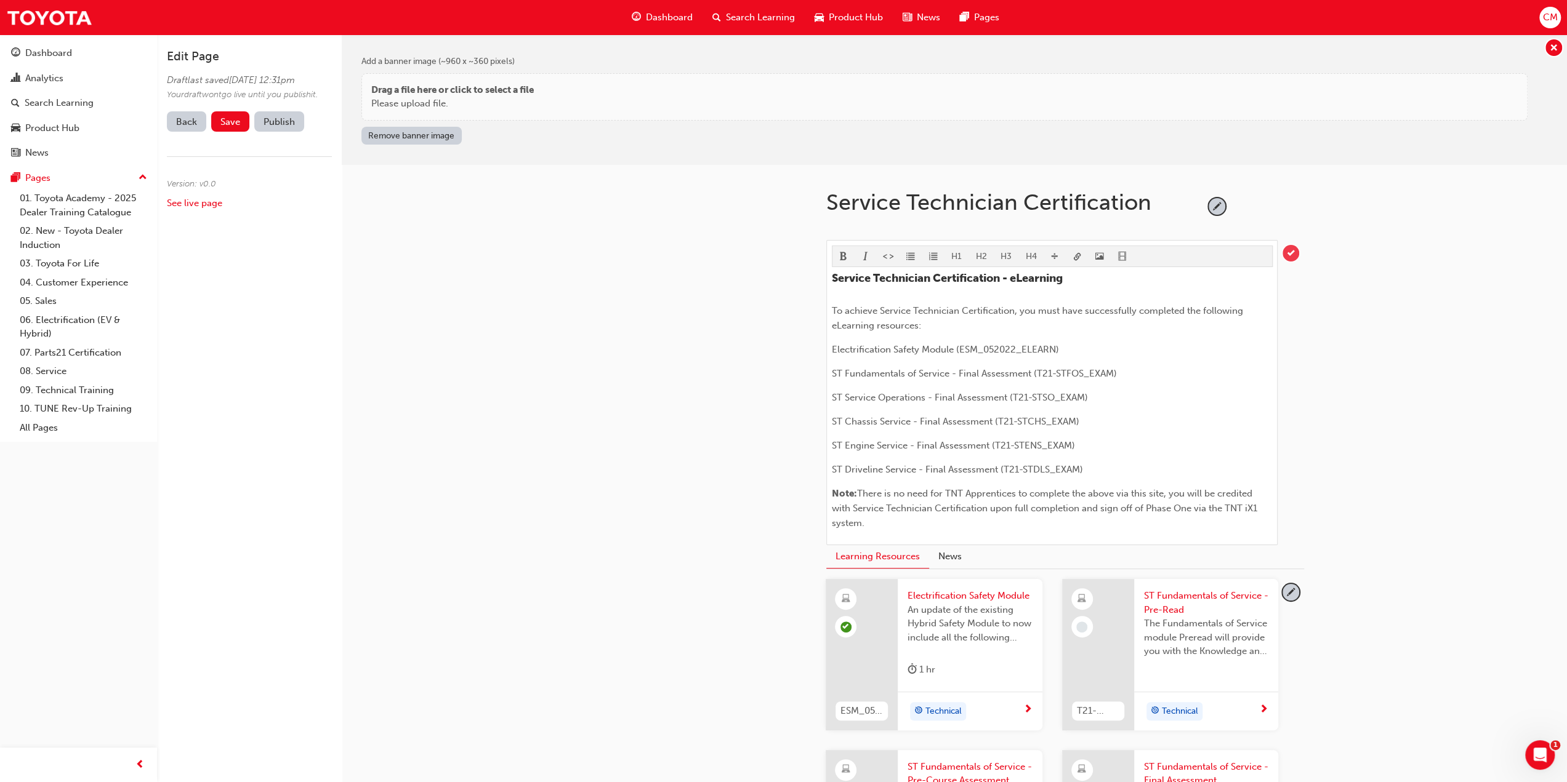
click at [1291, 251] on span "tick-icon" at bounding box center [1290, 253] width 17 height 17
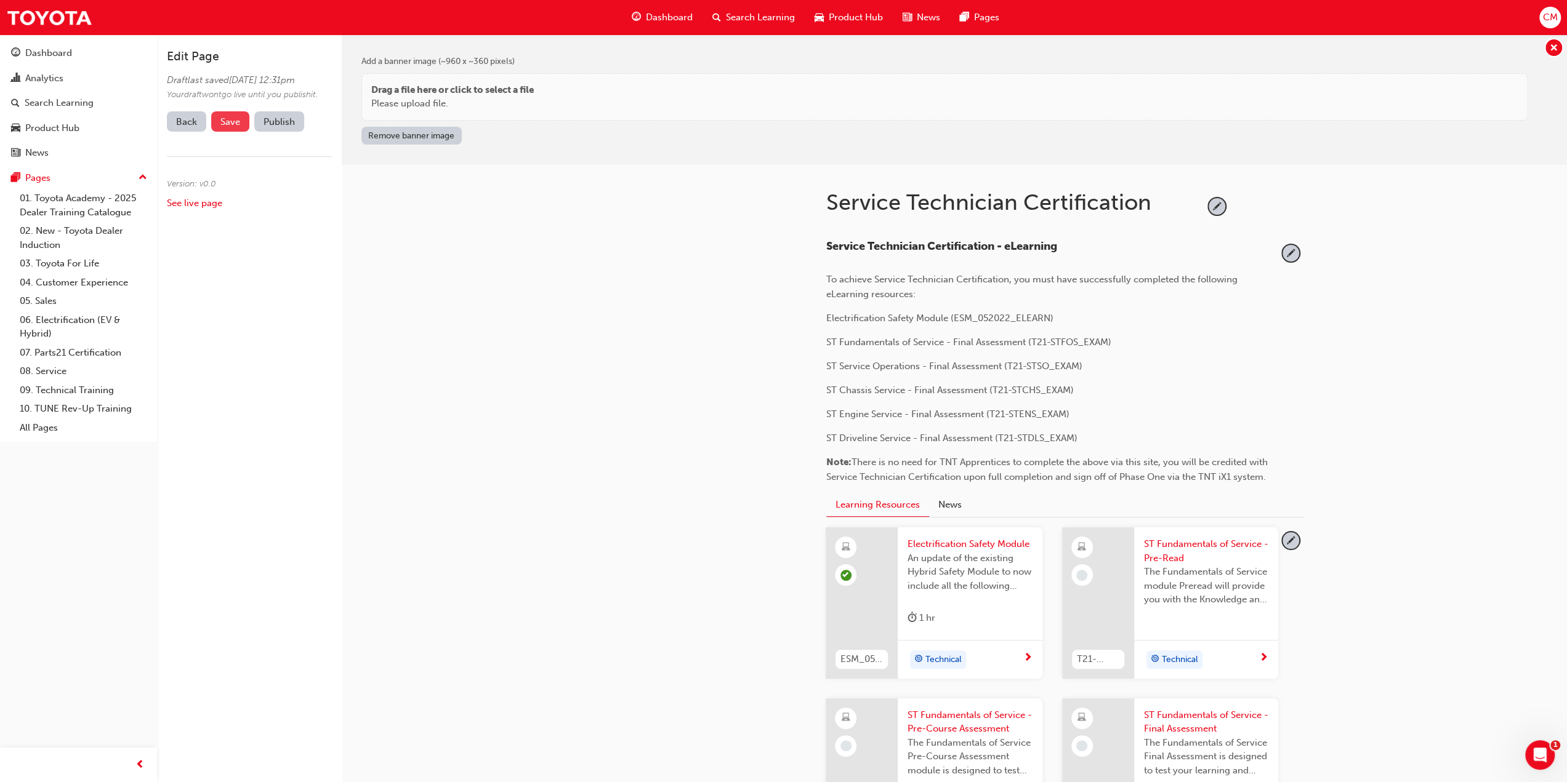
click at [236, 127] on span "Save" at bounding box center [230, 121] width 20 height 11
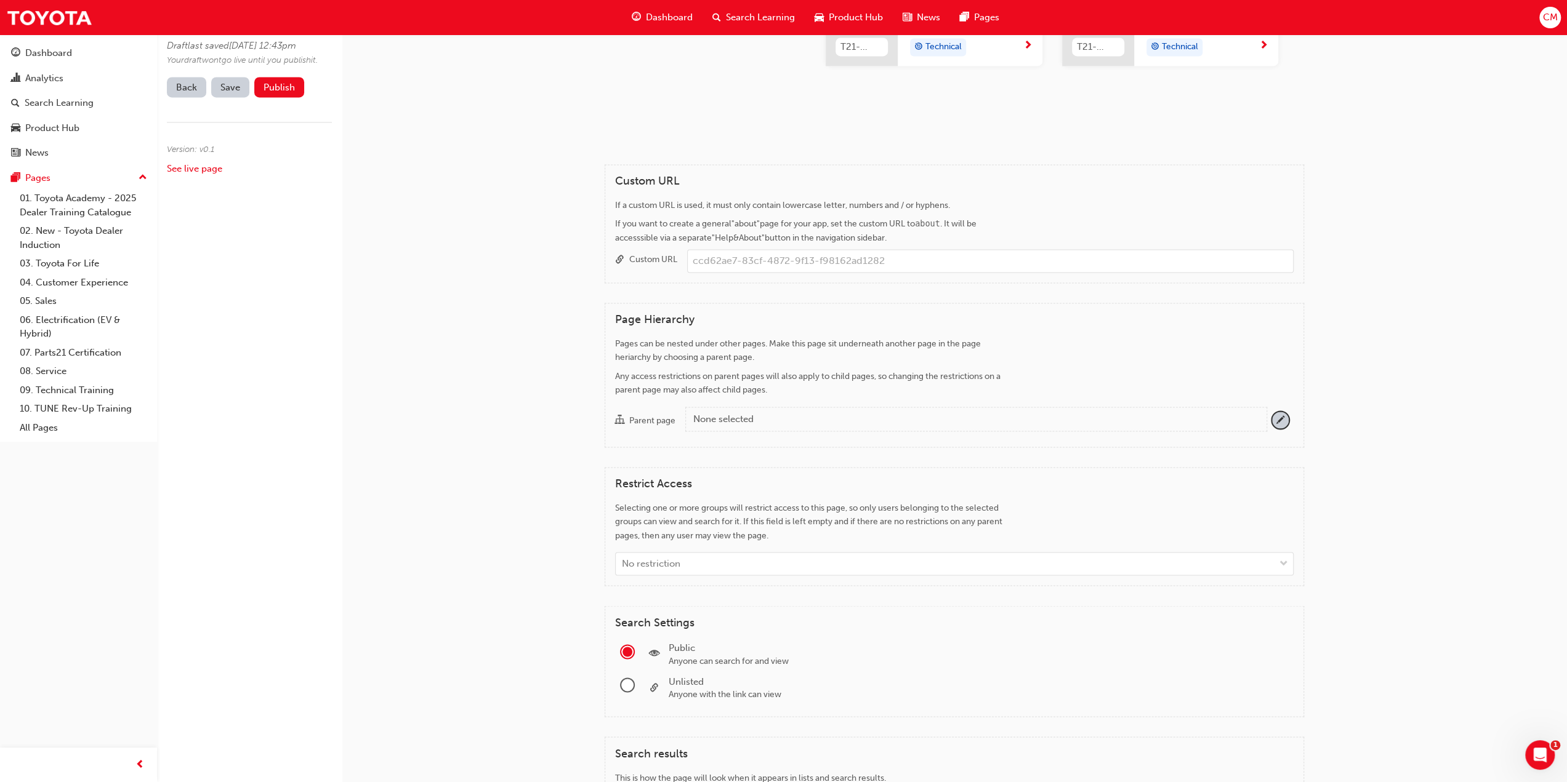
scroll to position [1785, 0]
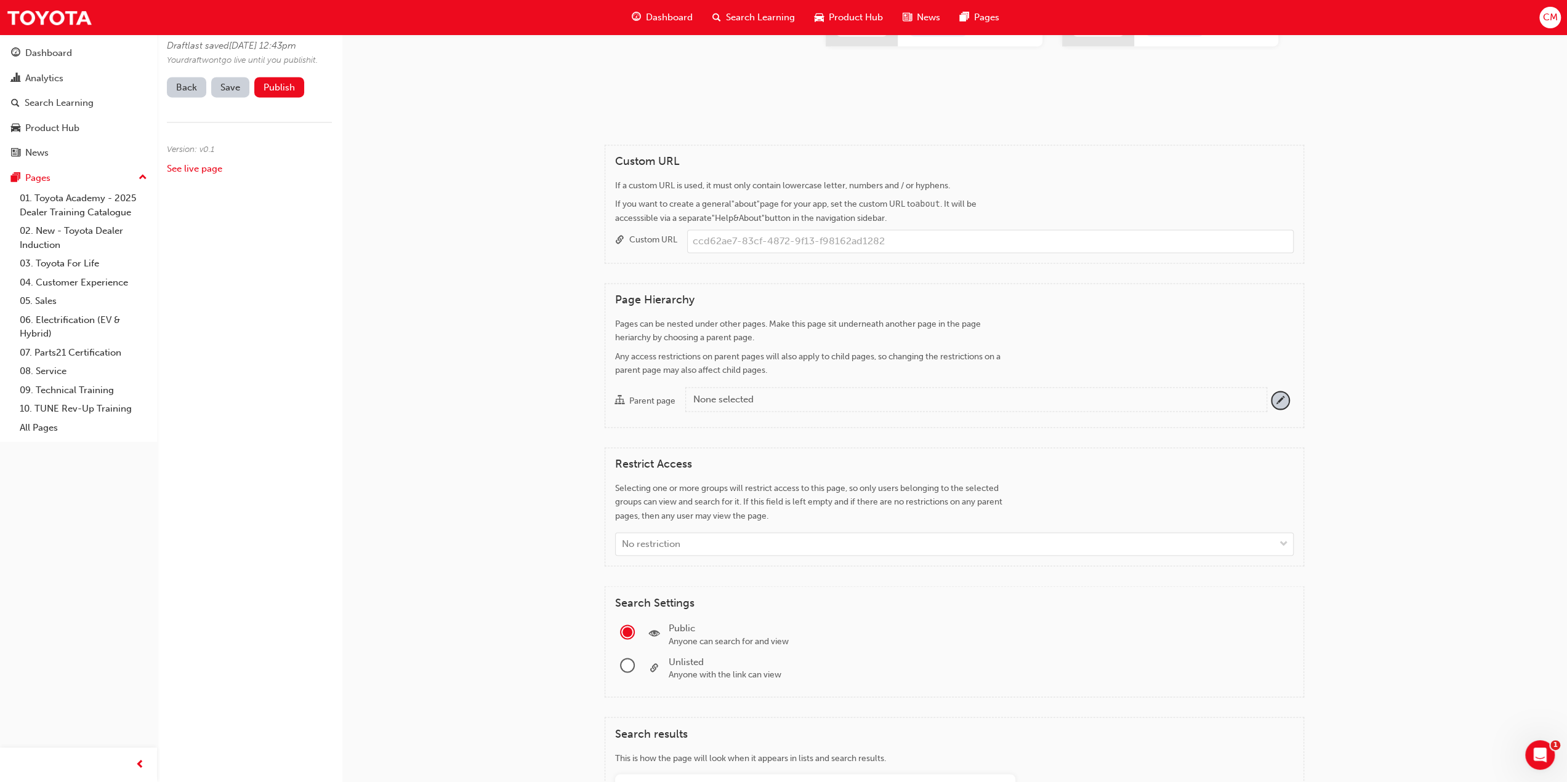
click at [778, 393] on div "None selected" at bounding box center [974, 400] width 563 height 14
click at [1272, 392] on button "Parent page None selected" at bounding box center [1280, 400] width 17 height 17
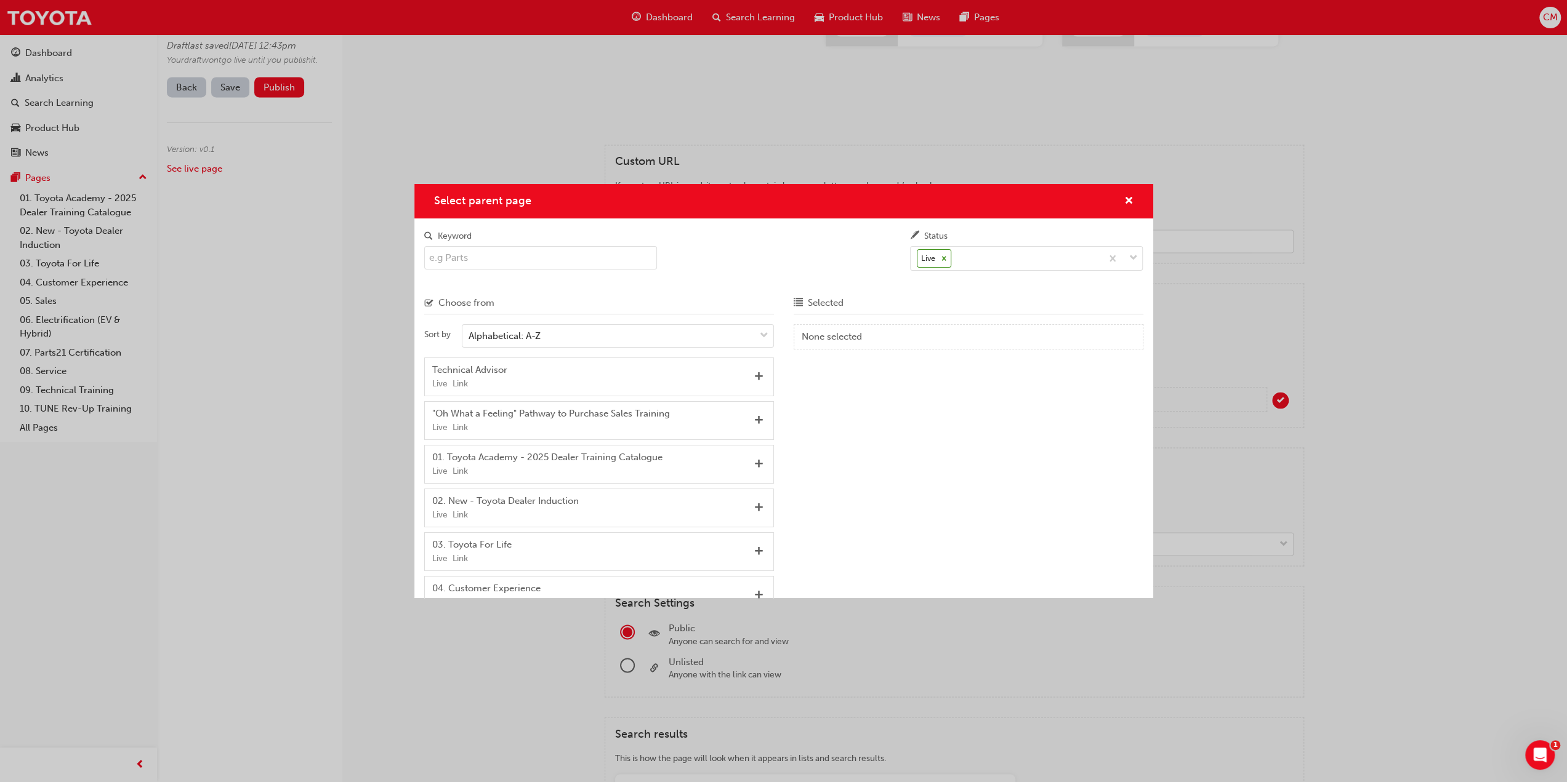
click at [499, 260] on input "Keyword" at bounding box center [540, 257] width 233 height 23
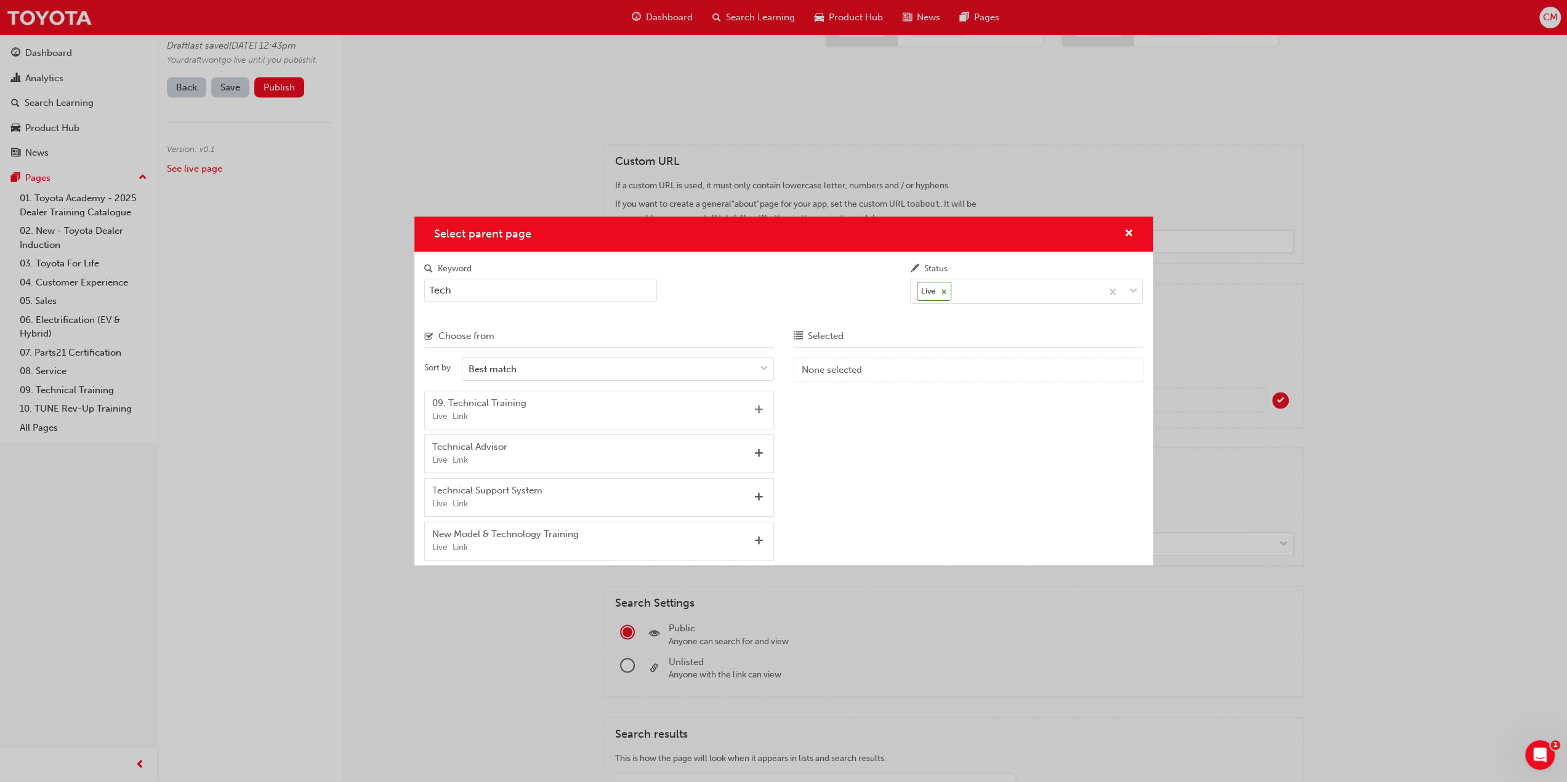
type input "Tech"
click at [760, 409] on span "Add" at bounding box center [758, 410] width 9 height 11
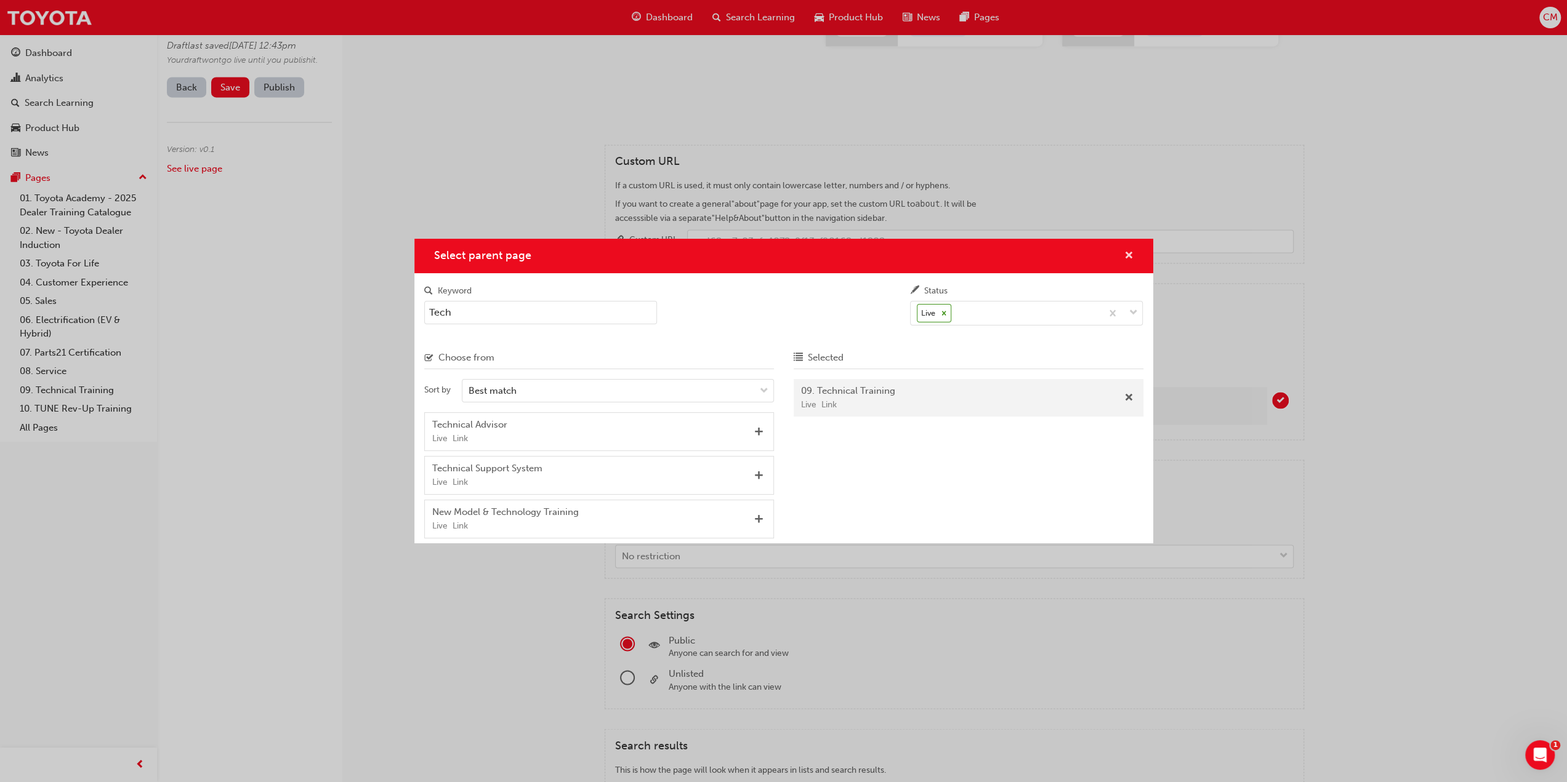
click at [1129, 253] on span "cross-icon" at bounding box center [1128, 256] width 9 height 11
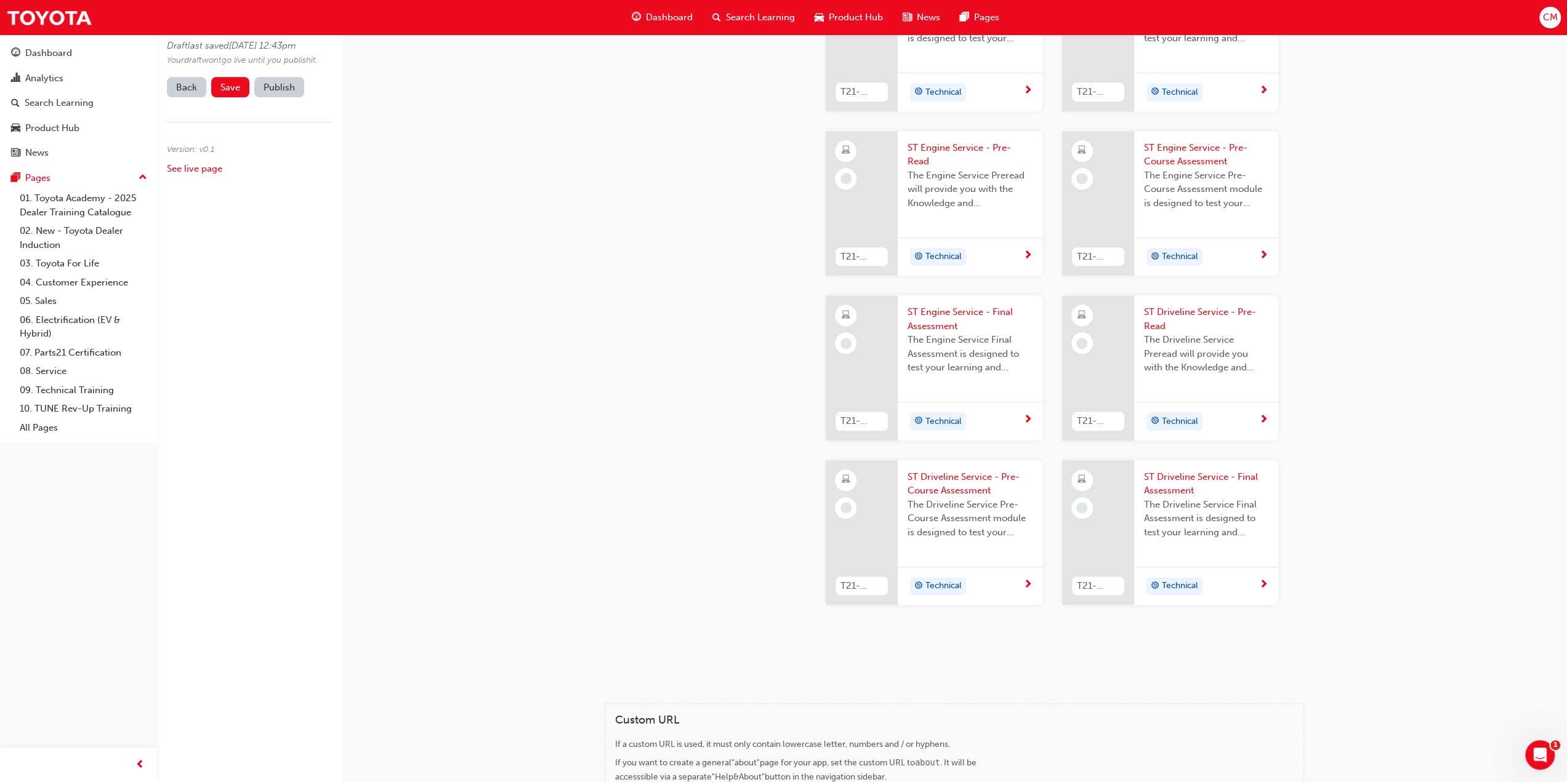
scroll to position [1192, 0]
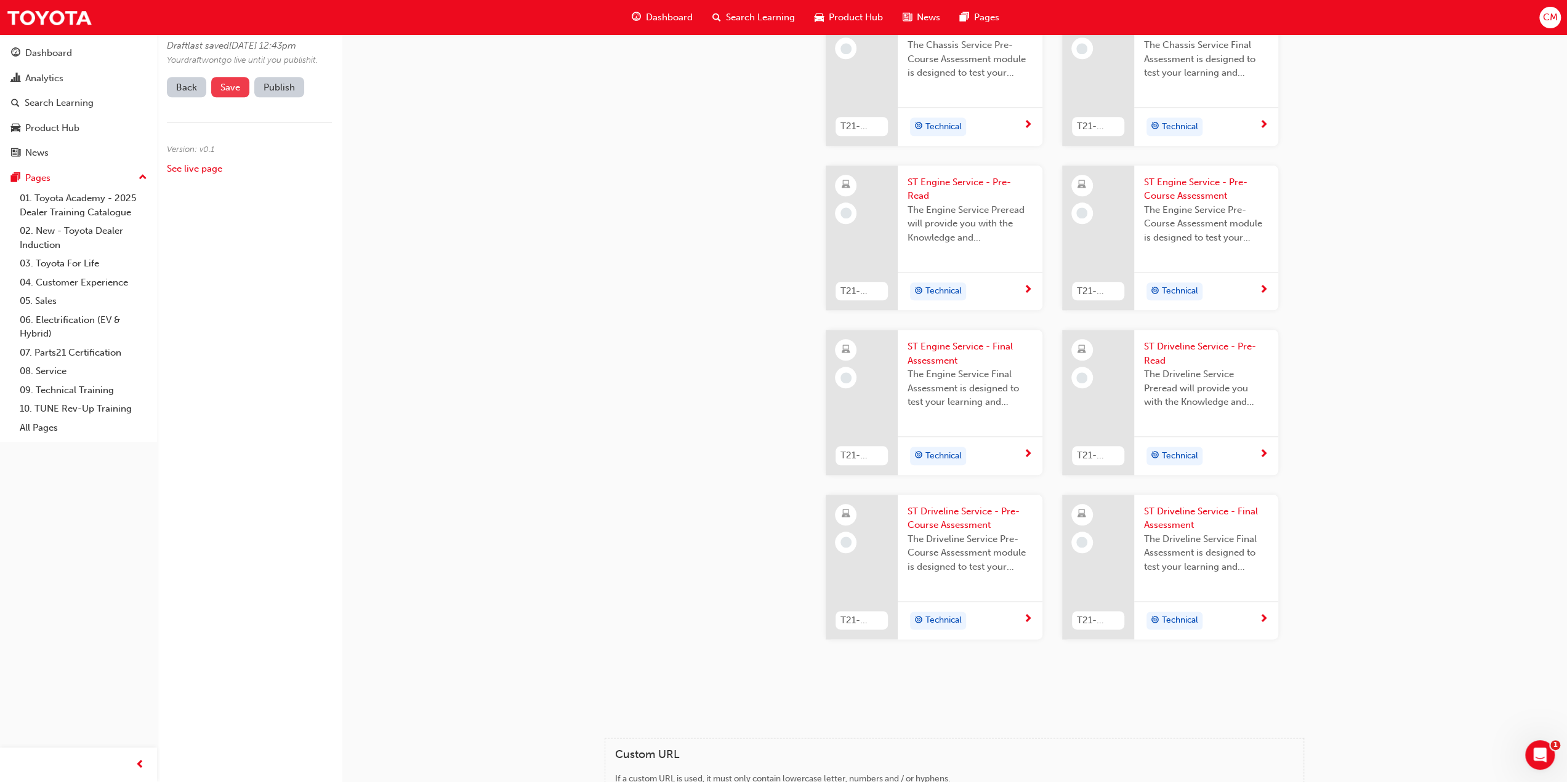
click at [227, 93] on span "Save" at bounding box center [230, 87] width 20 height 11
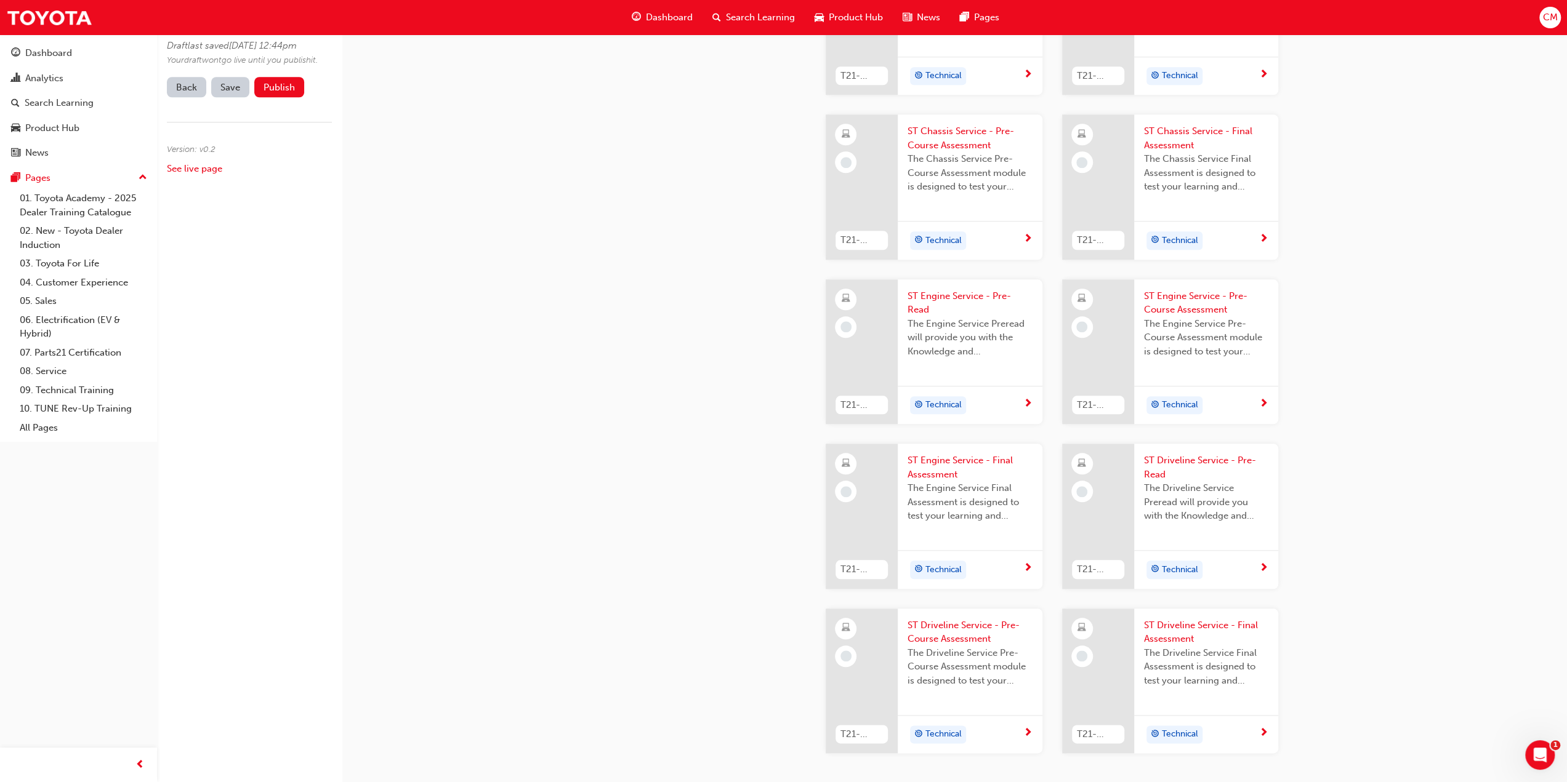
scroll to position [1069, 0]
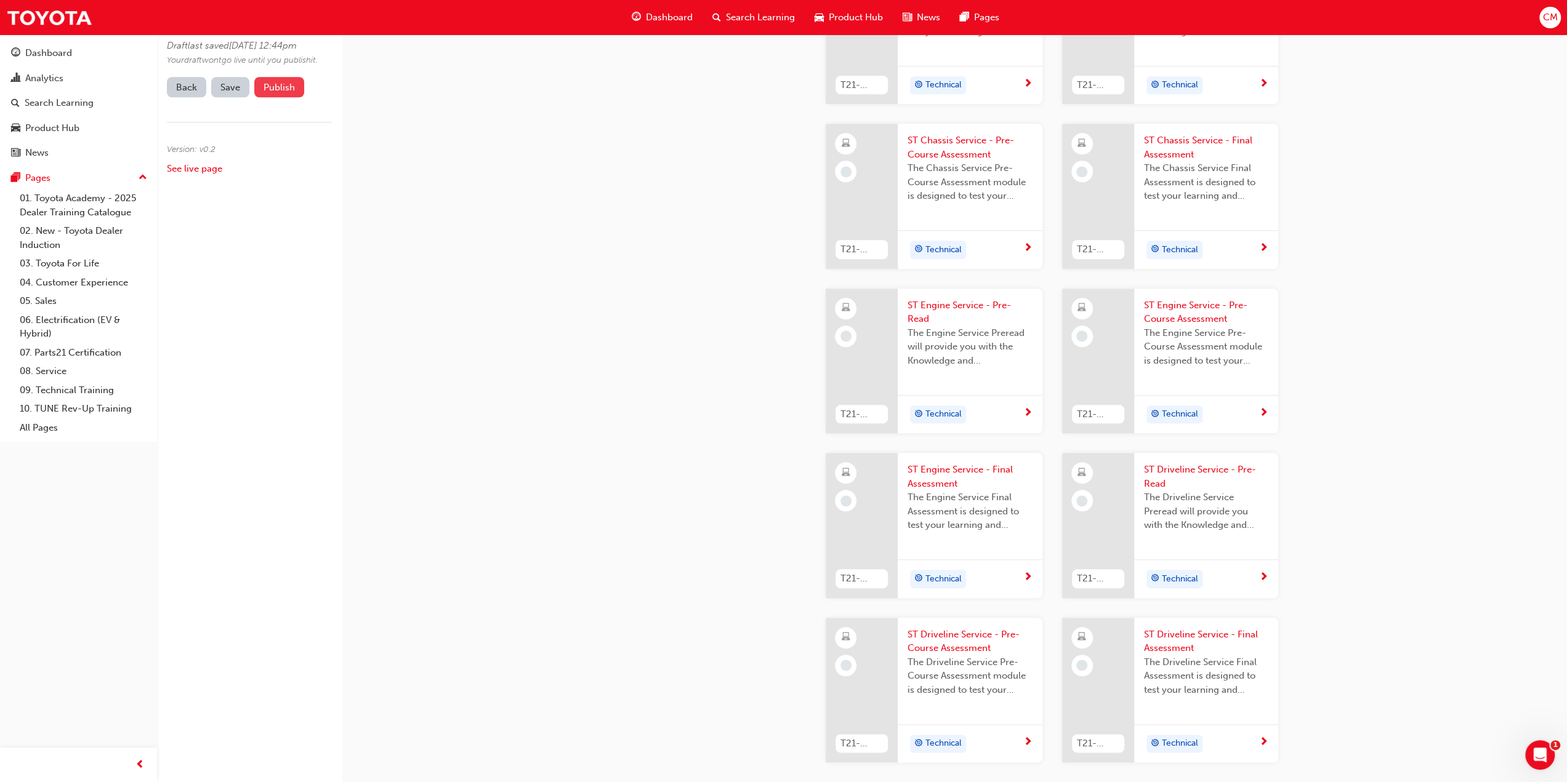
click at [283, 97] on button "Publish" at bounding box center [279, 87] width 50 height 20
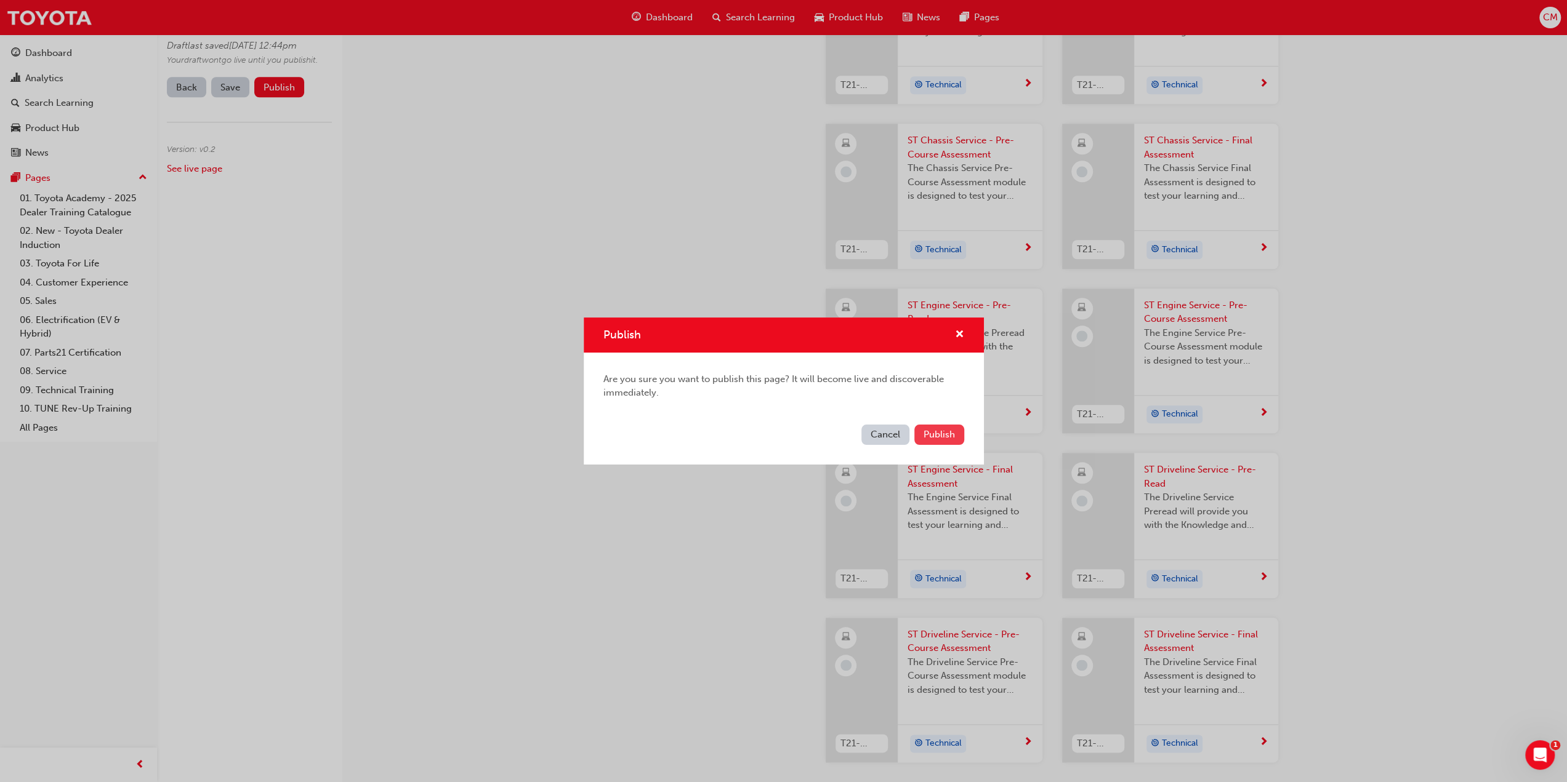
click at [939, 433] on span "Publish" at bounding box center [938, 434] width 31 height 11
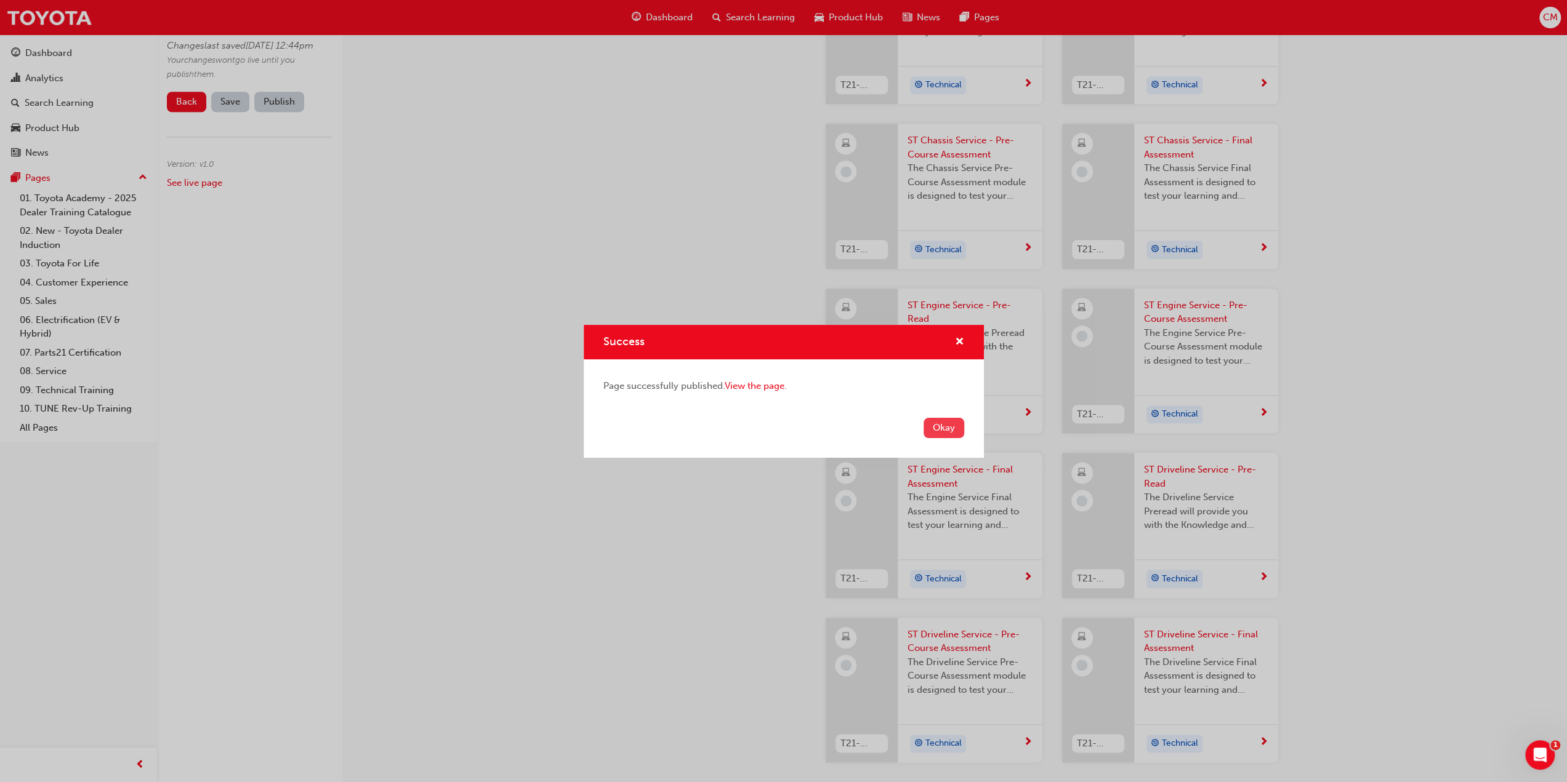
click at [939, 428] on button "Okay" at bounding box center [943, 428] width 41 height 20
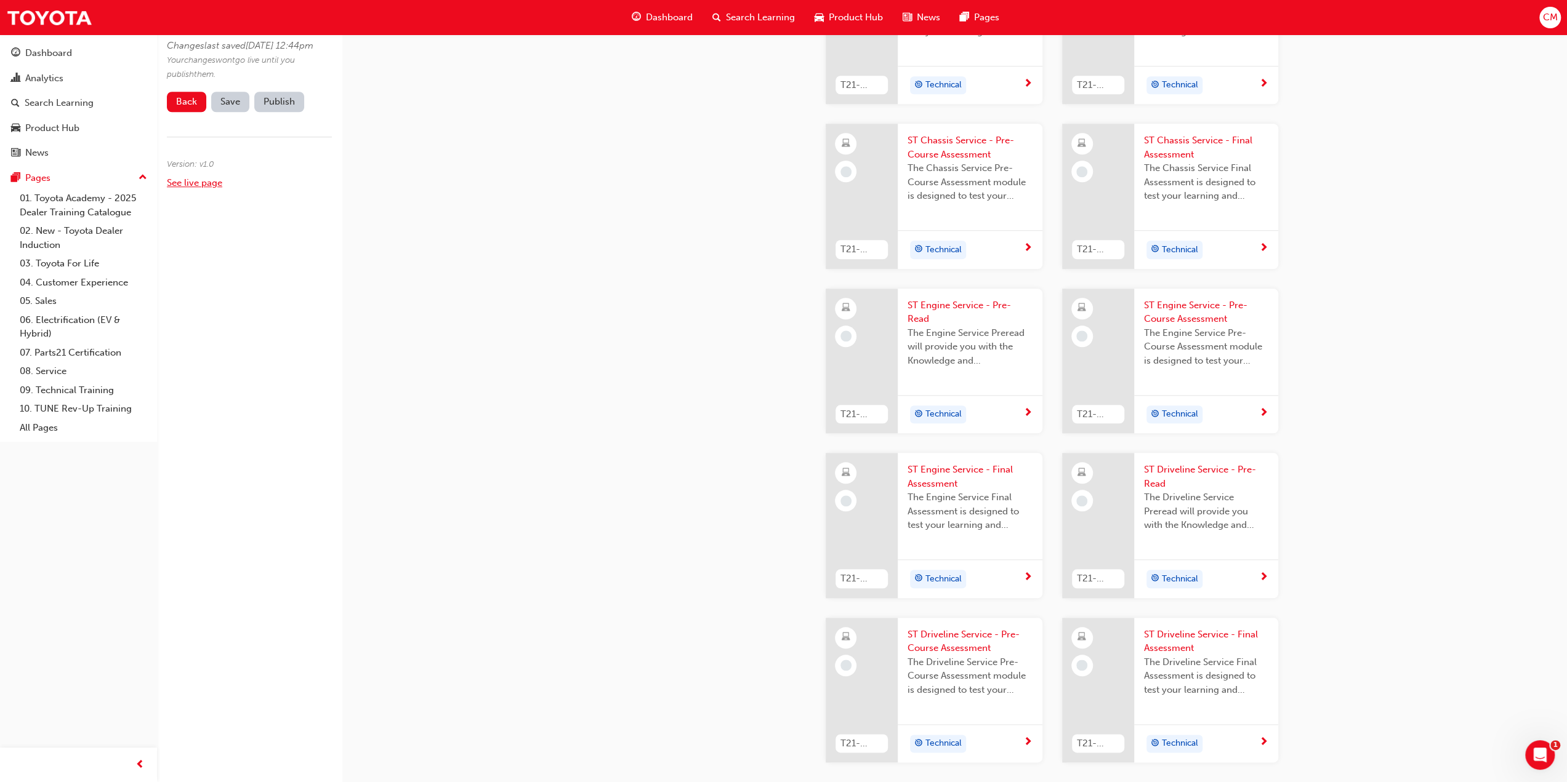
click at [199, 188] on link "See live page" at bounding box center [194, 182] width 55 height 11
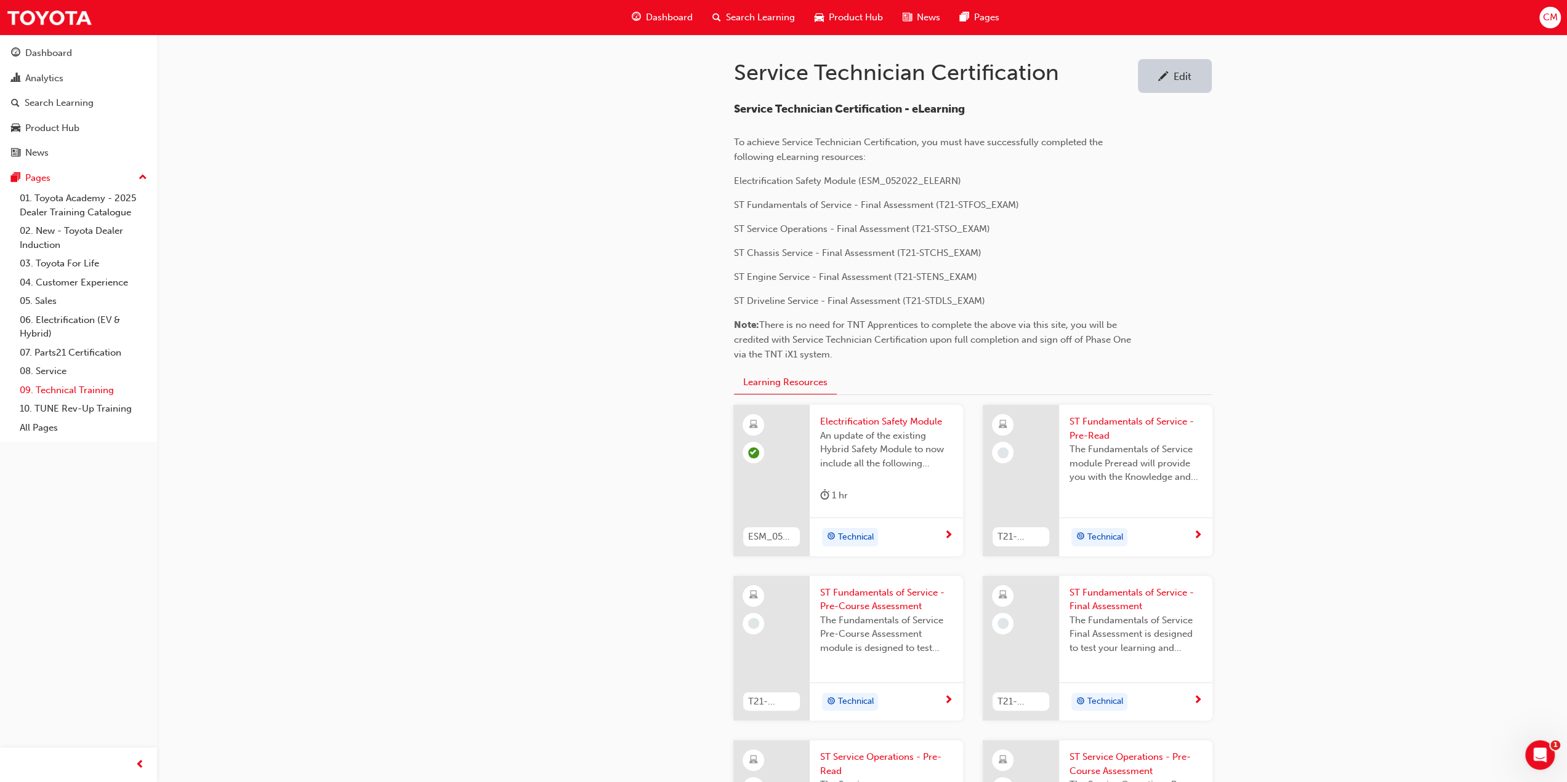
click at [62, 388] on link "09. Technical Training" at bounding box center [83, 390] width 137 height 19
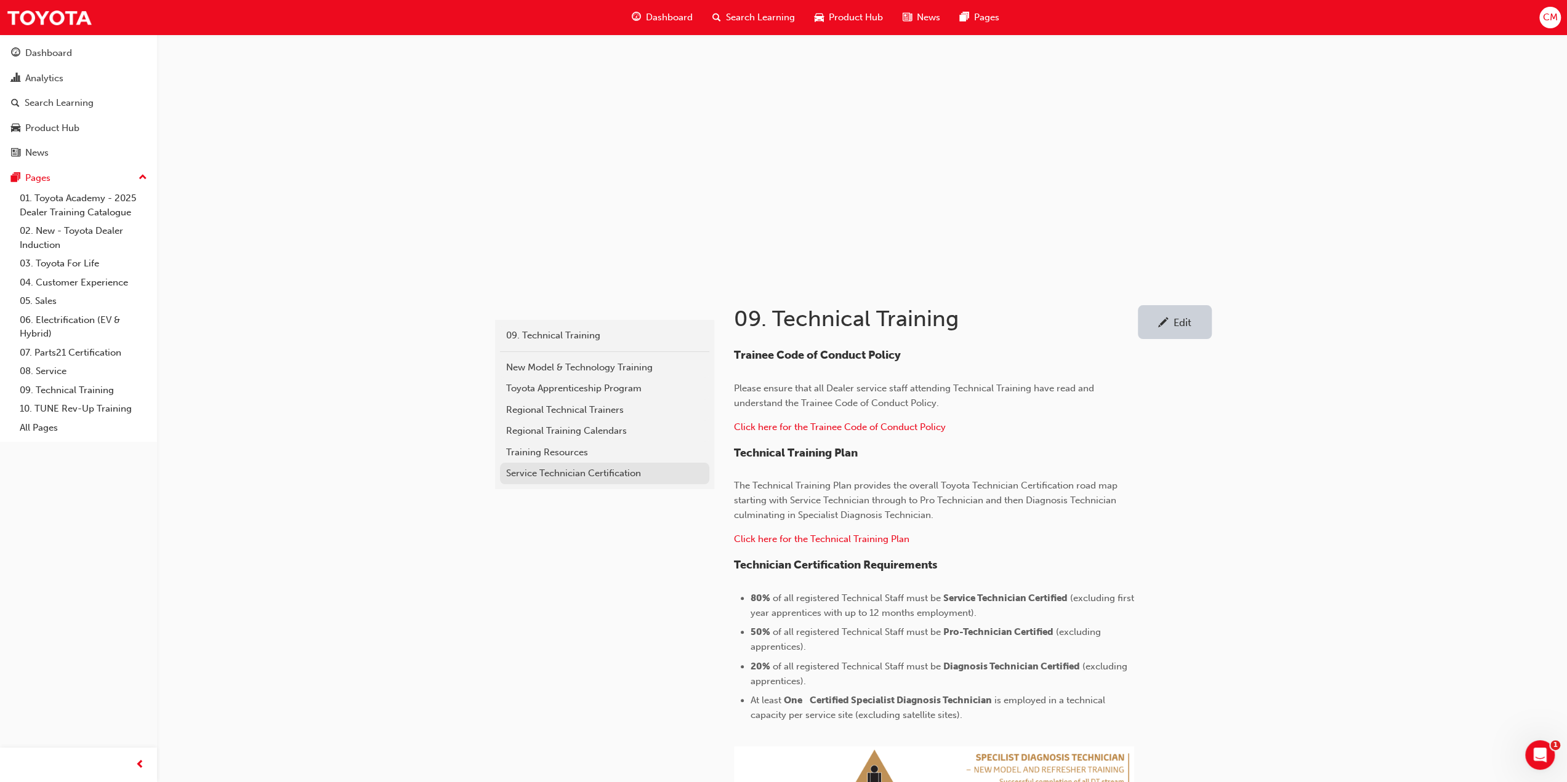
click at [518, 473] on div "Service Technician Certification" at bounding box center [604, 474] width 197 height 14
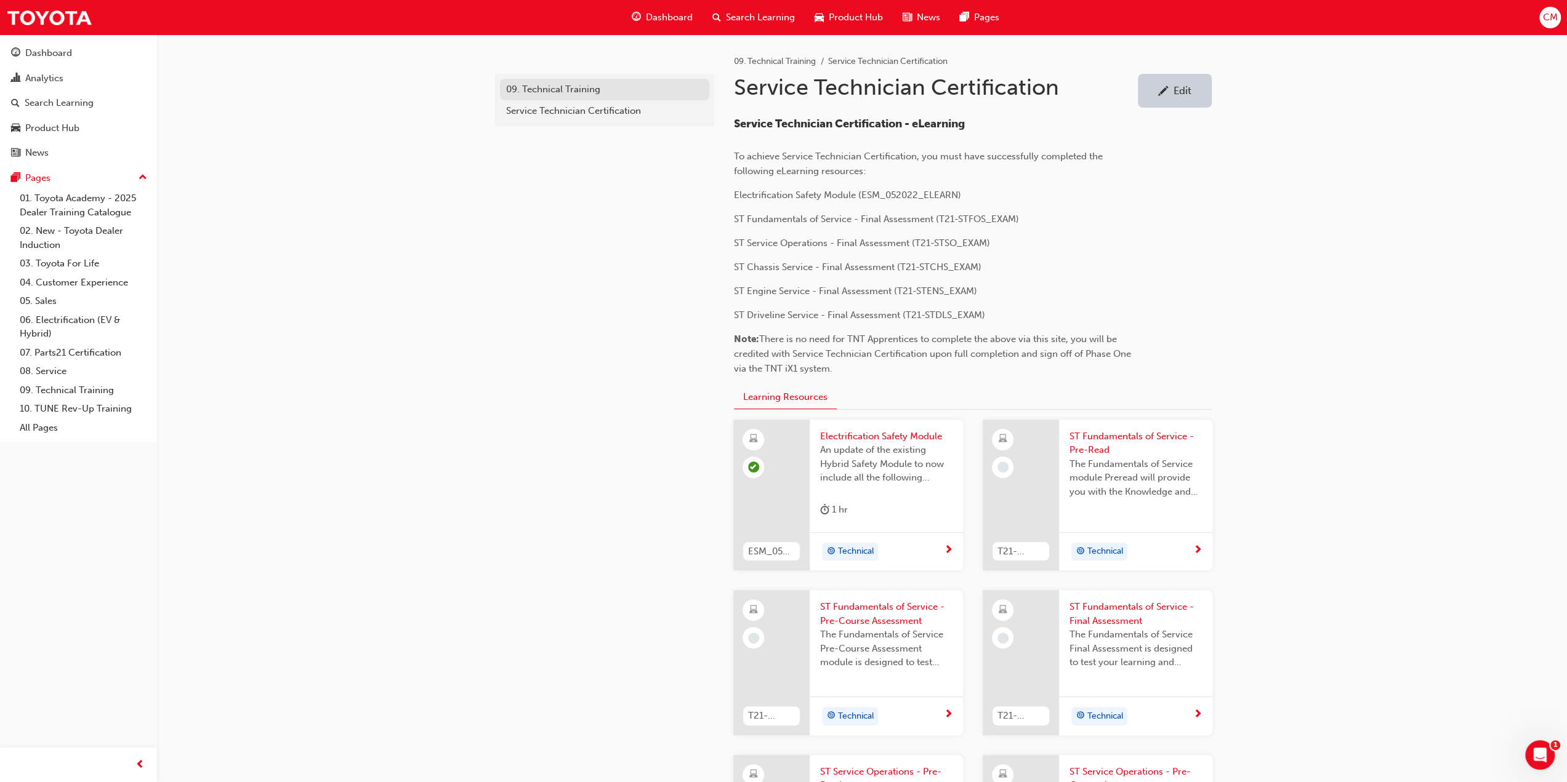
click at [544, 88] on div "09. Technical Training" at bounding box center [604, 89] width 197 height 14
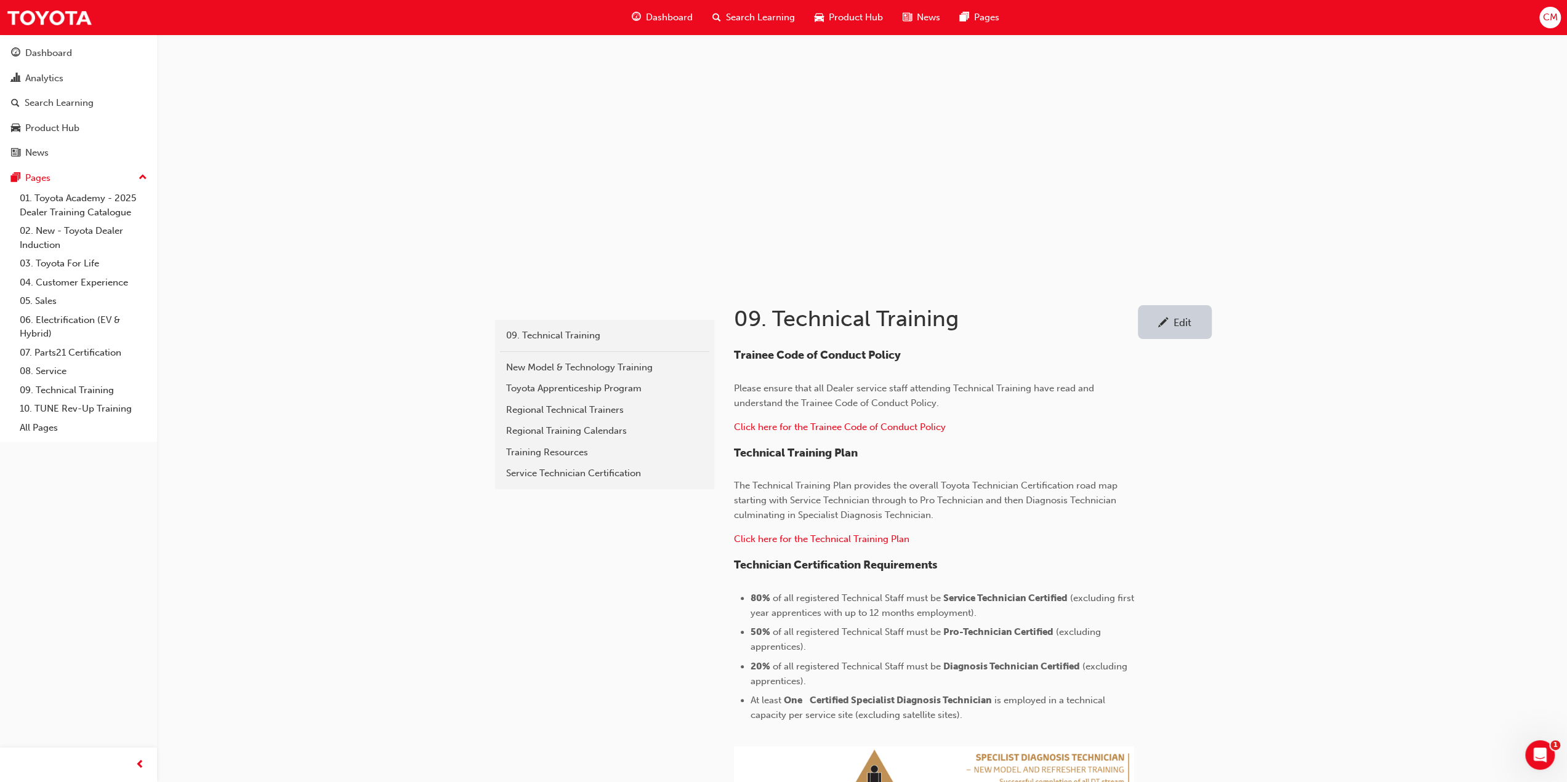
click at [1183, 324] on div "Edit" at bounding box center [1182, 322] width 18 height 12
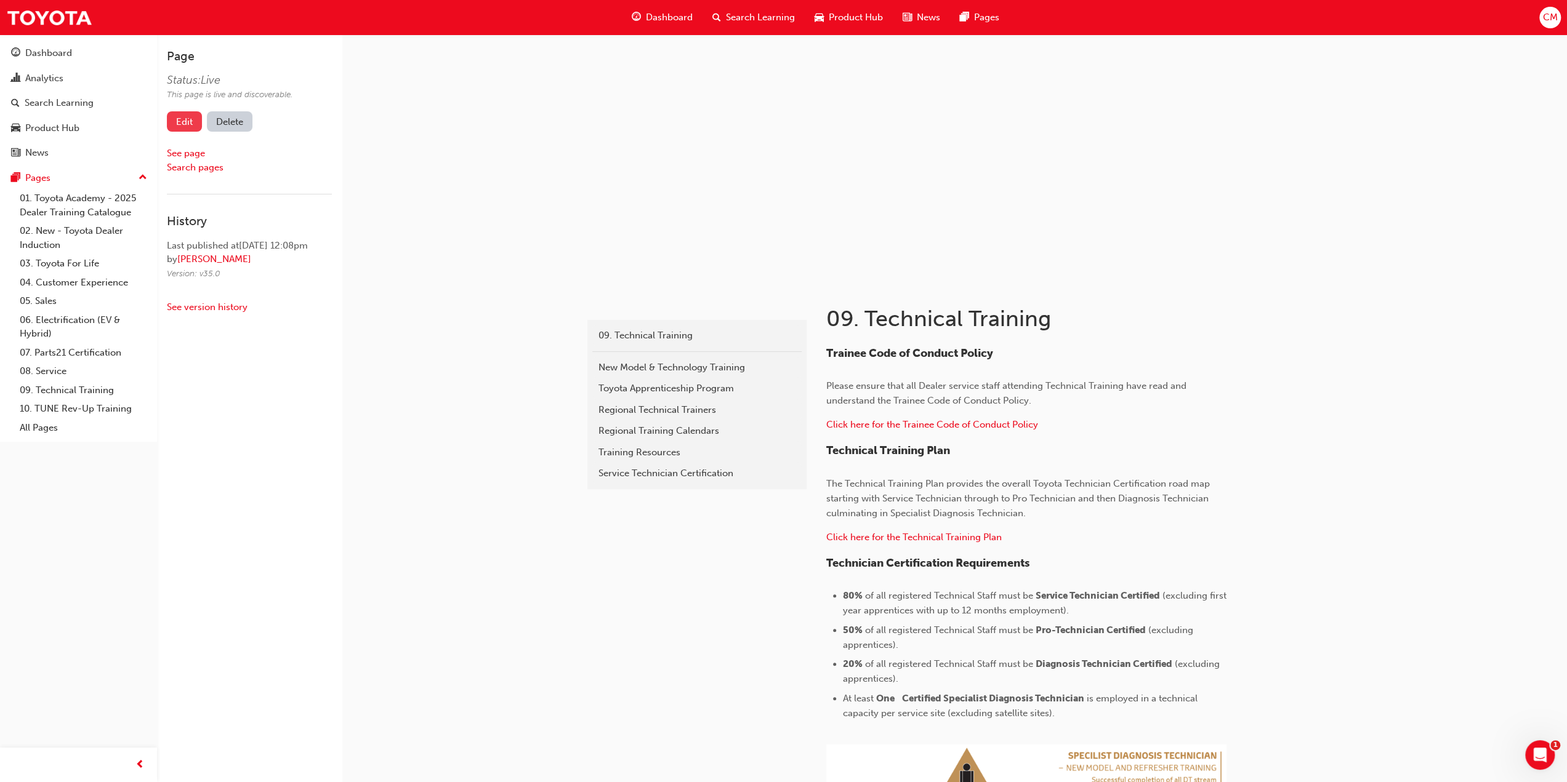
click at [182, 118] on link "Edit" at bounding box center [184, 121] width 35 height 20
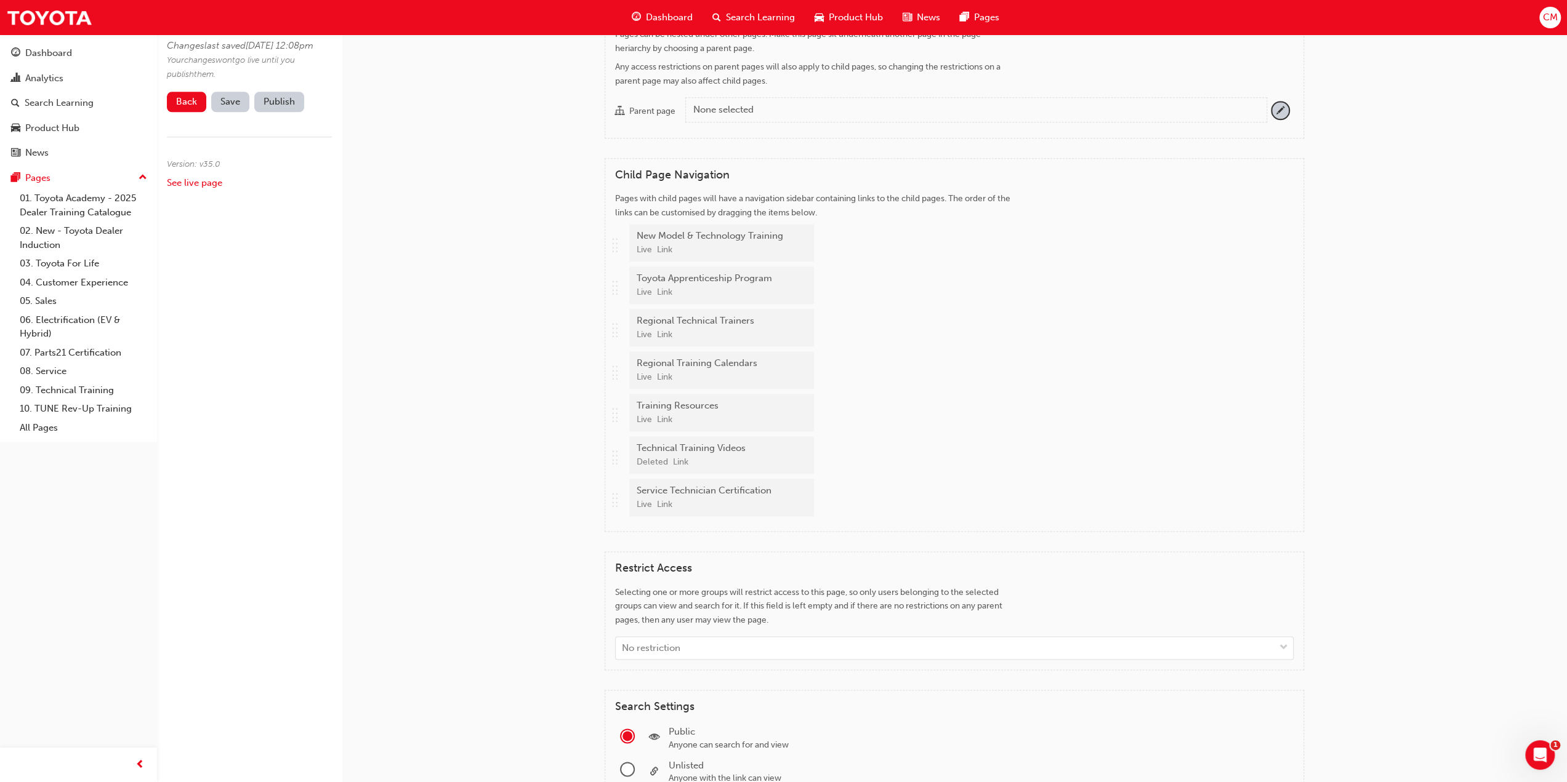
scroll to position [1354, 0]
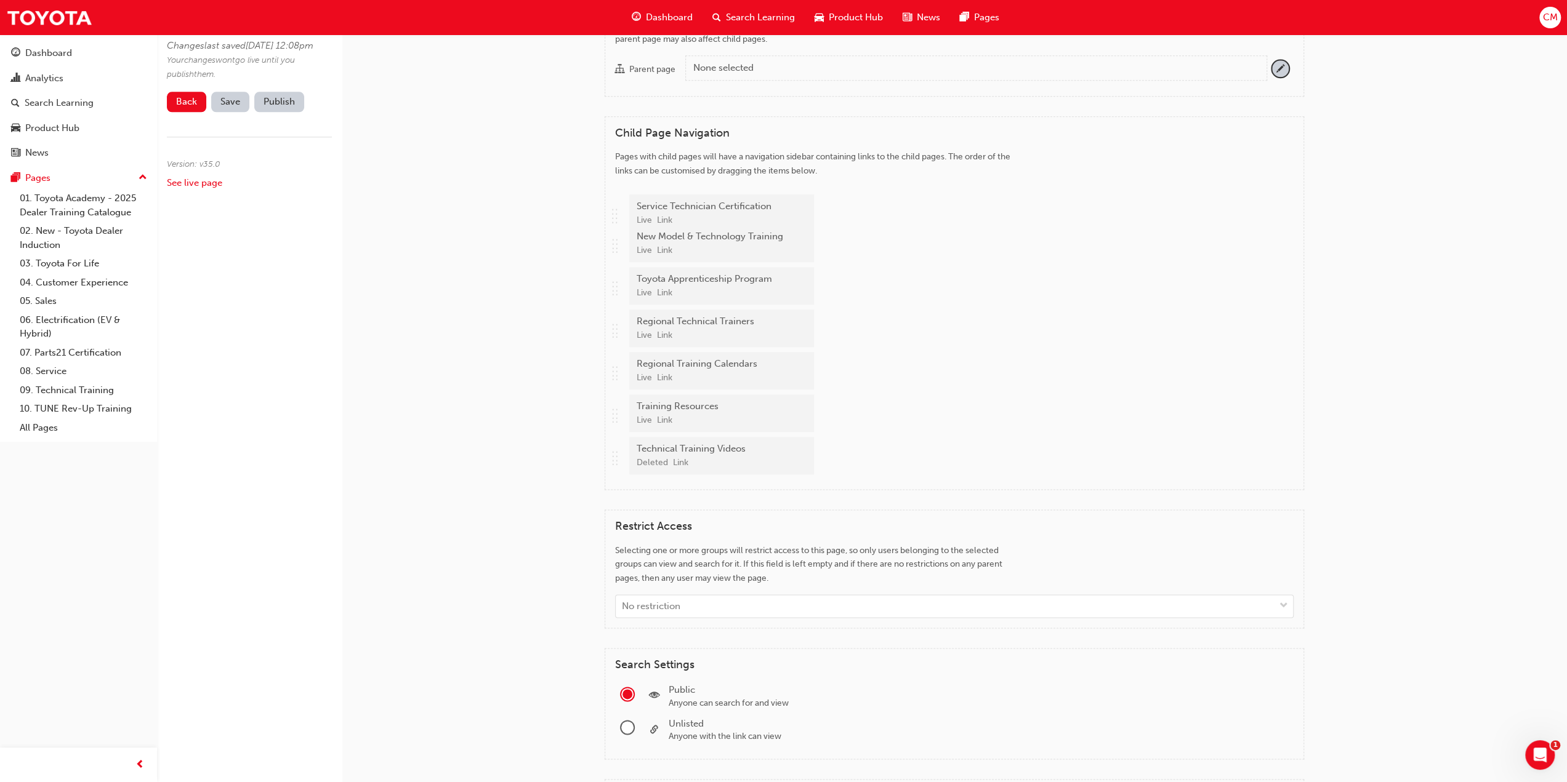
drag, startPoint x: 613, startPoint y: 474, endPoint x: 609, endPoint y: 219, distance: 254.9
click at [609, 219] on div "Child Page Navigation Pages with child pages will have a navigation sidebar con…" at bounding box center [954, 303] width 699 height 374
click at [229, 107] on span "Save" at bounding box center [230, 101] width 20 height 11
click at [276, 112] on button "Publish" at bounding box center [279, 102] width 50 height 20
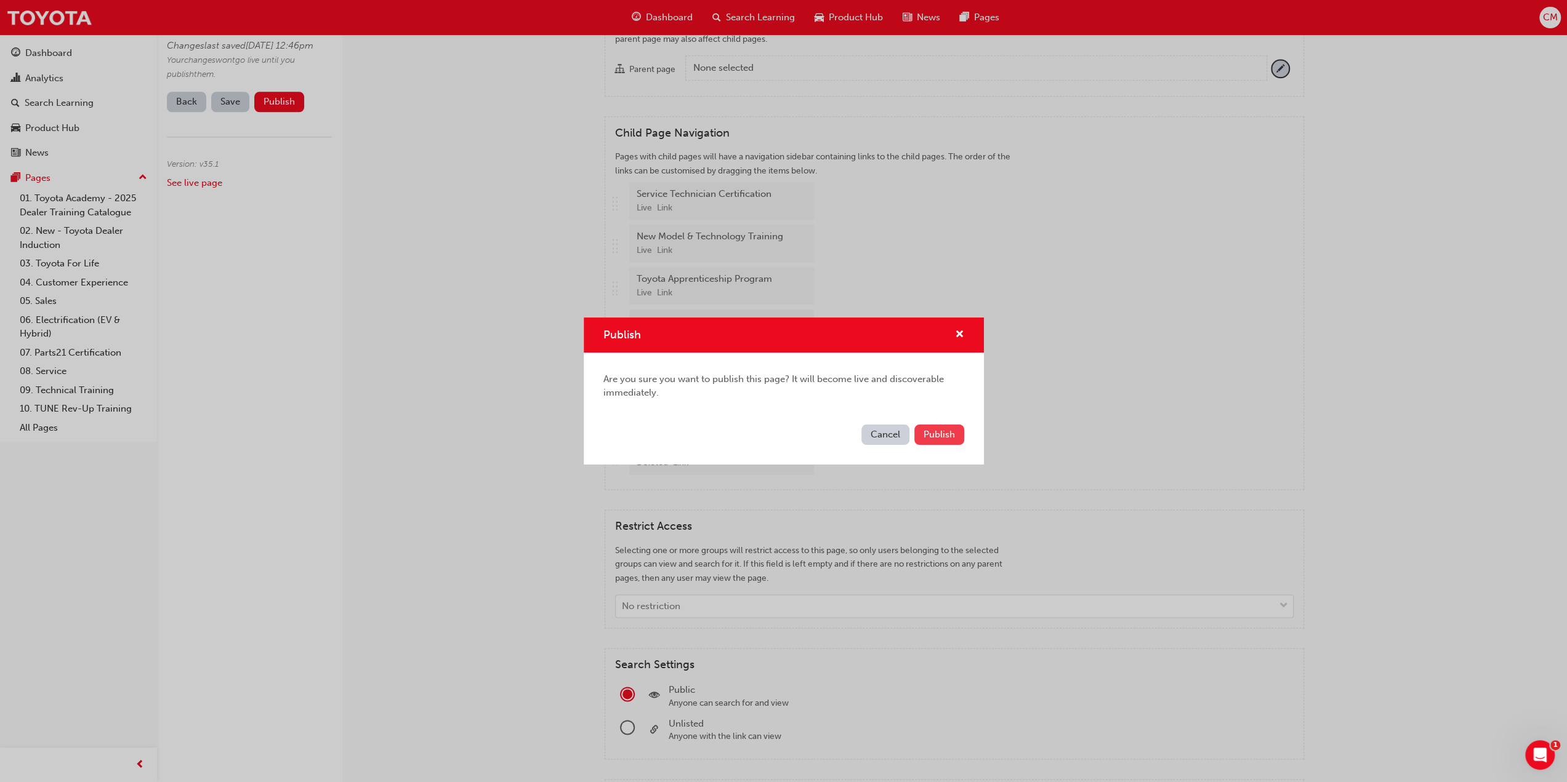
click at [943, 433] on span "Publish" at bounding box center [938, 434] width 31 height 11
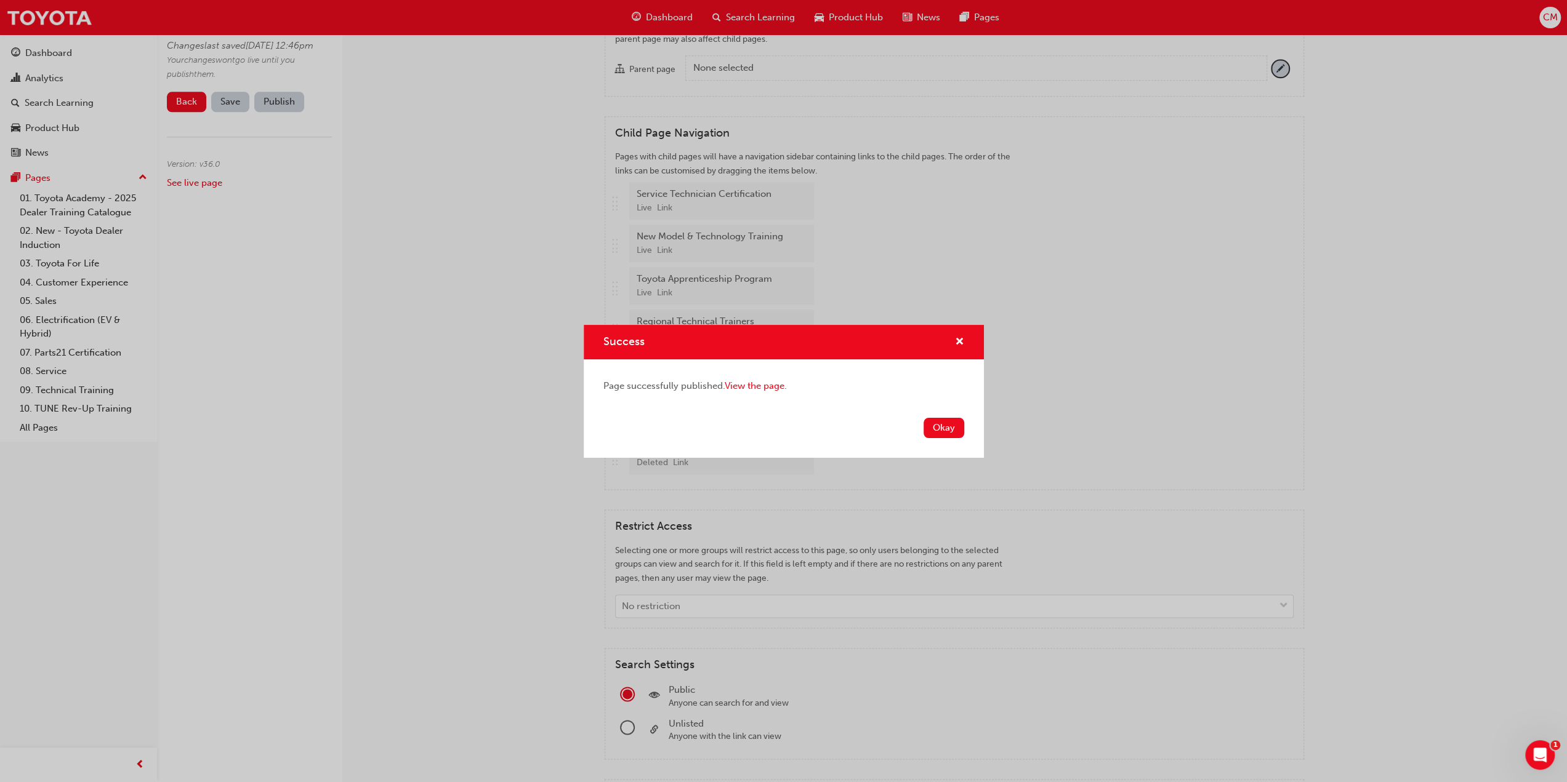
drag, startPoint x: 940, startPoint y: 430, endPoint x: 928, endPoint y: 422, distance: 14.2
click at [940, 429] on button "Okay" at bounding box center [943, 428] width 41 height 20
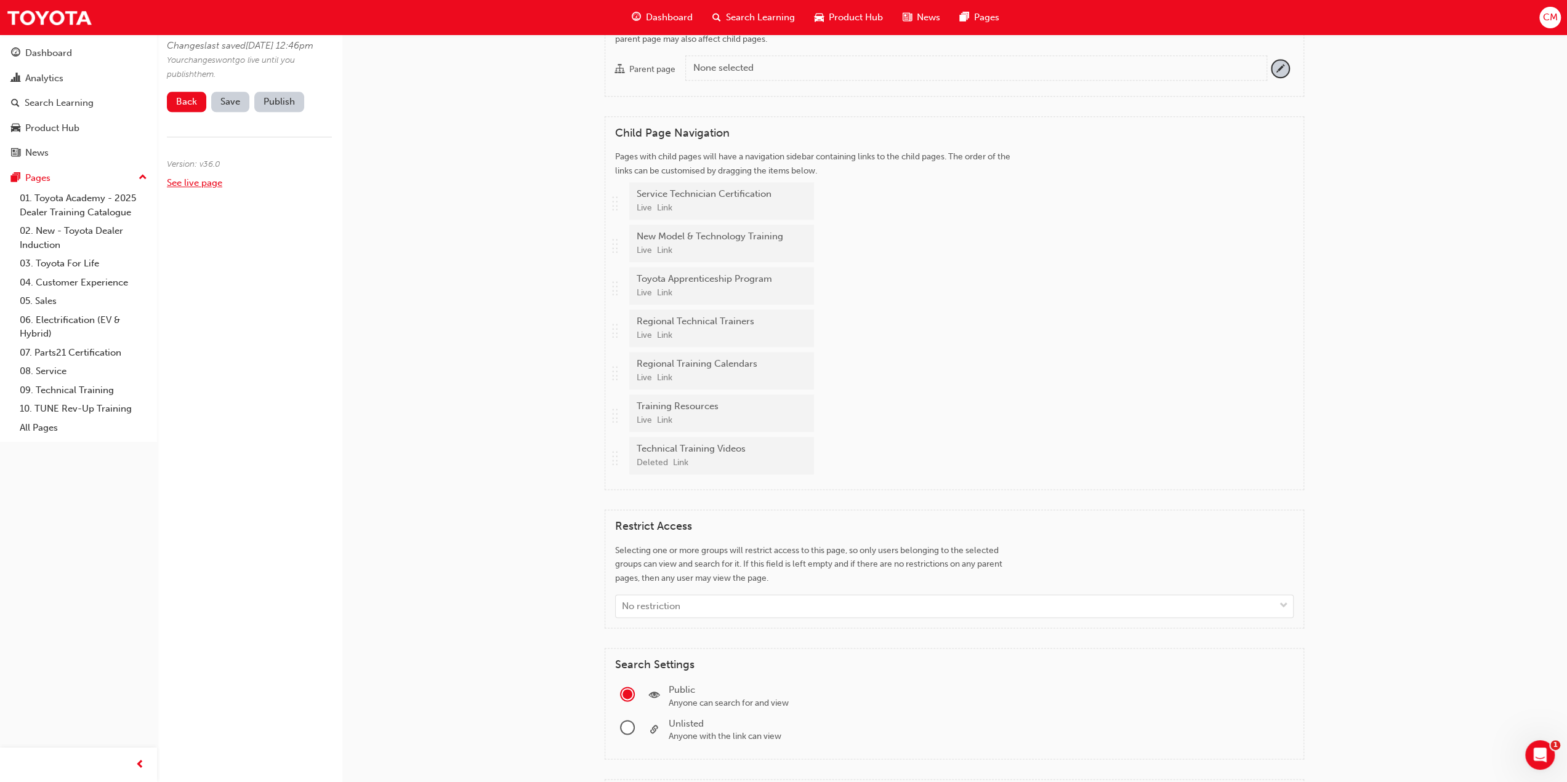
click at [201, 188] on link "See live page" at bounding box center [194, 182] width 55 height 11
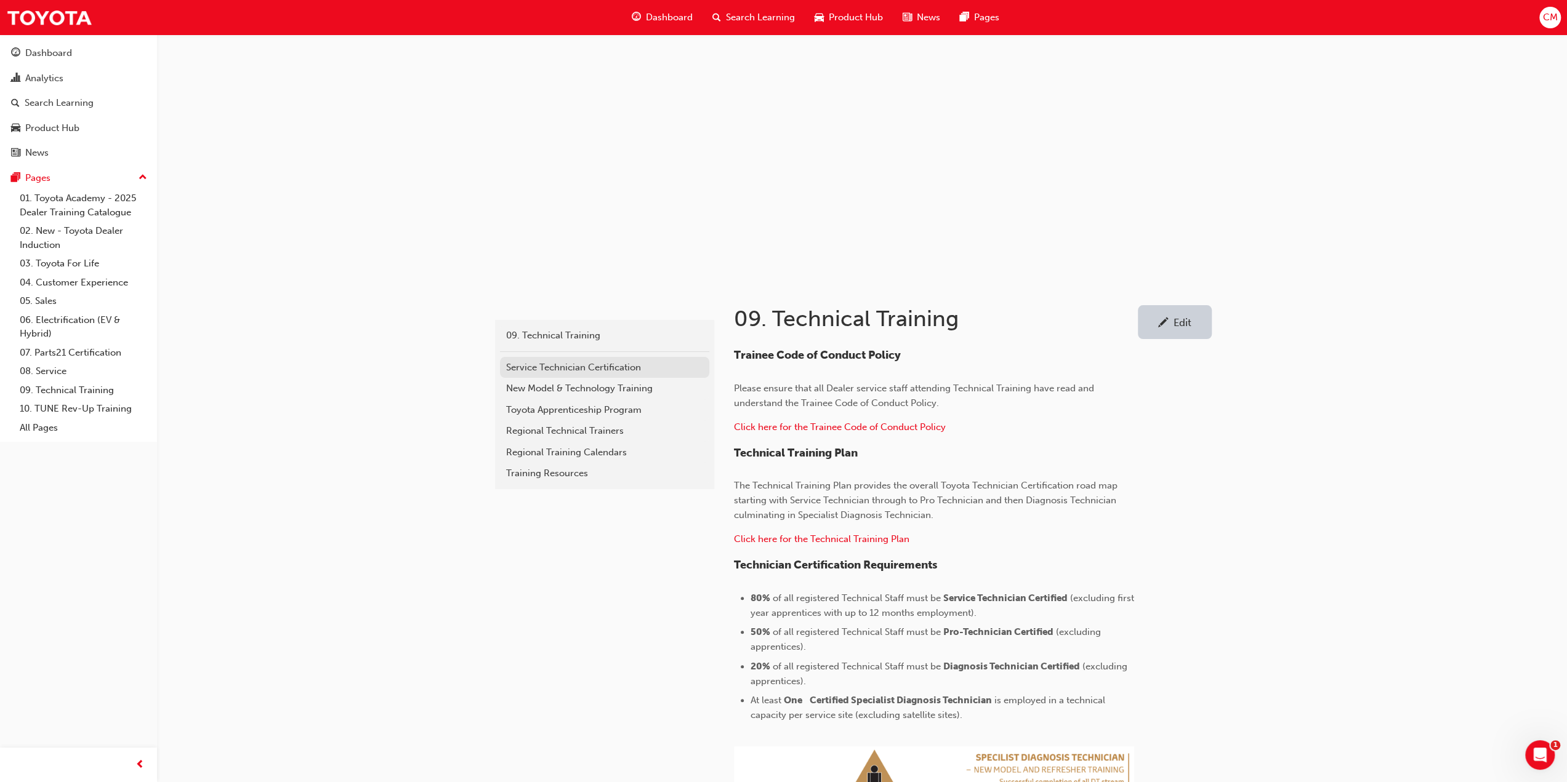
click at [529, 365] on div "Service Technician Certification" at bounding box center [604, 368] width 197 height 14
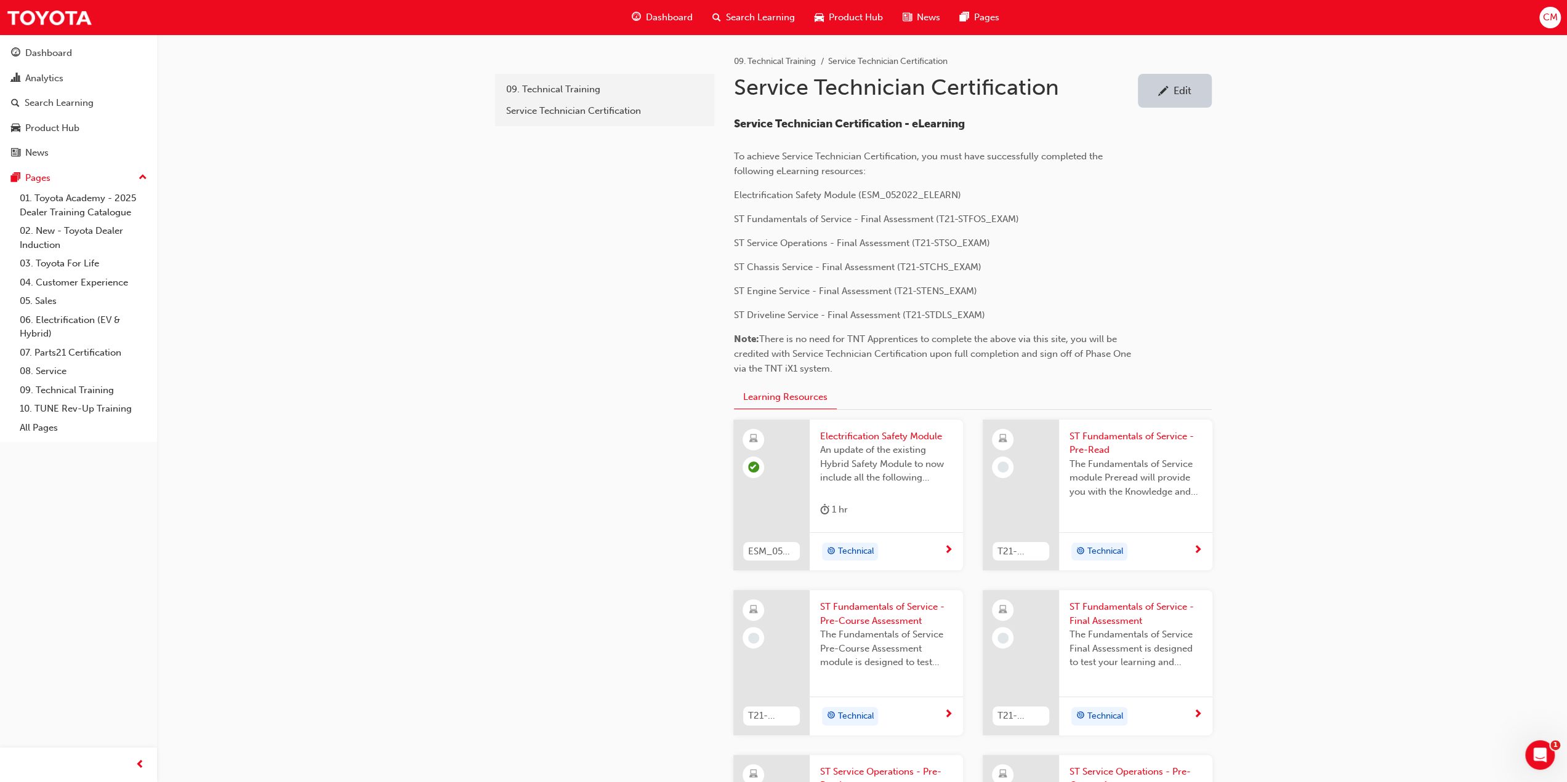
click at [739, 15] on span "Search Learning" at bounding box center [760, 17] width 69 height 14
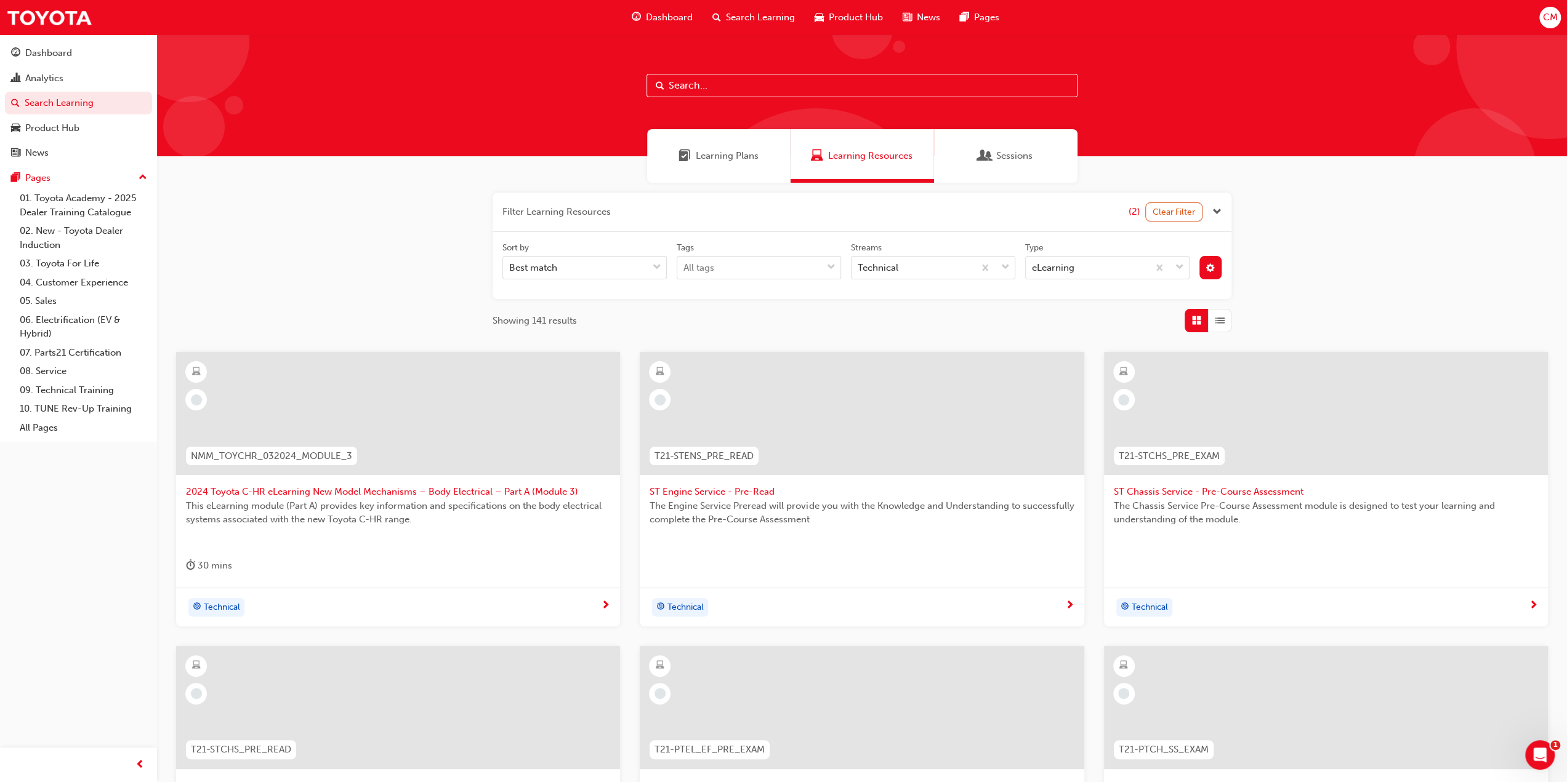
click at [733, 155] on span "Learning Plans" at bounding box center [727, 156] width 63 height 14
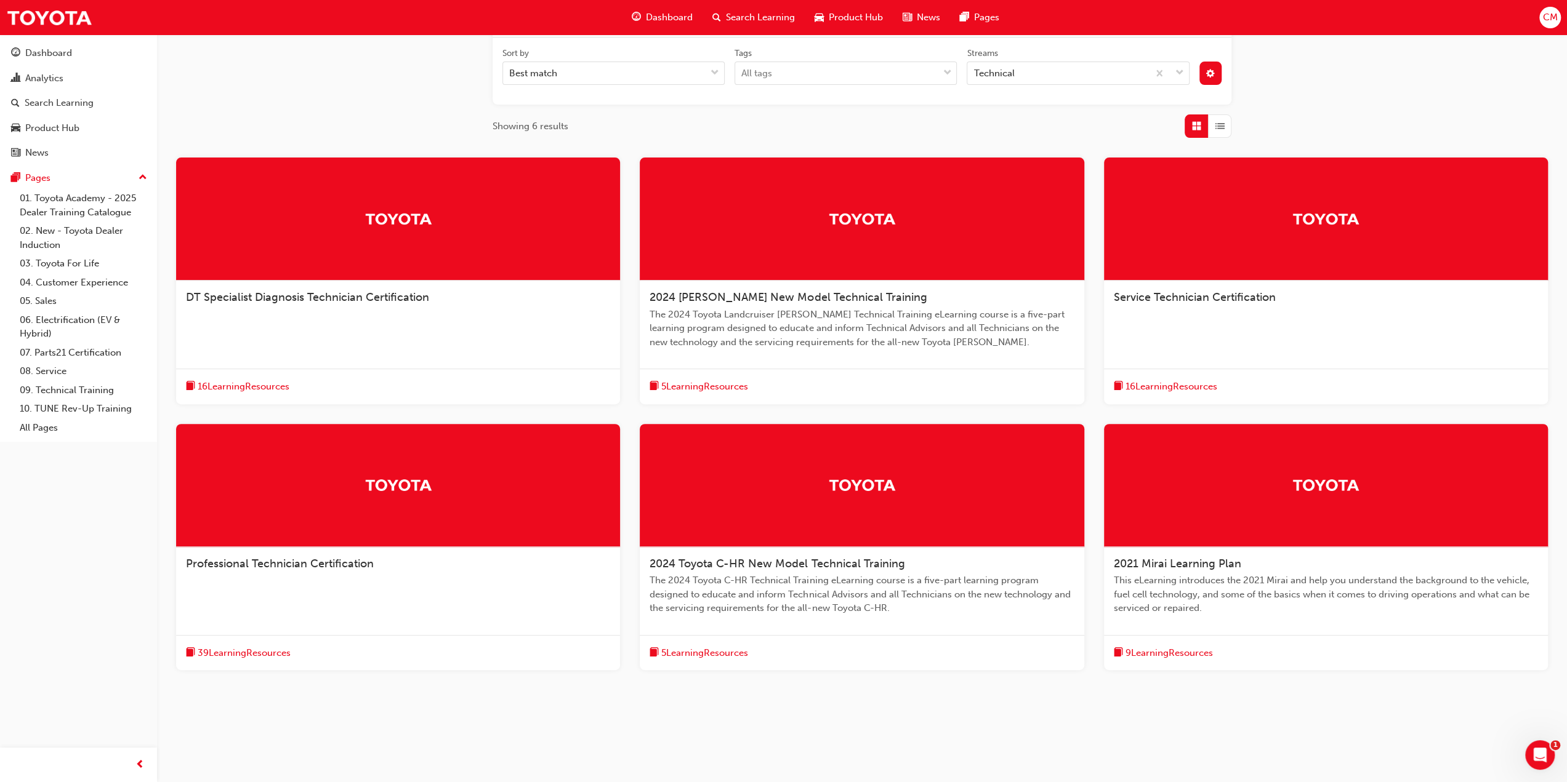
scroll to position [201, 0]
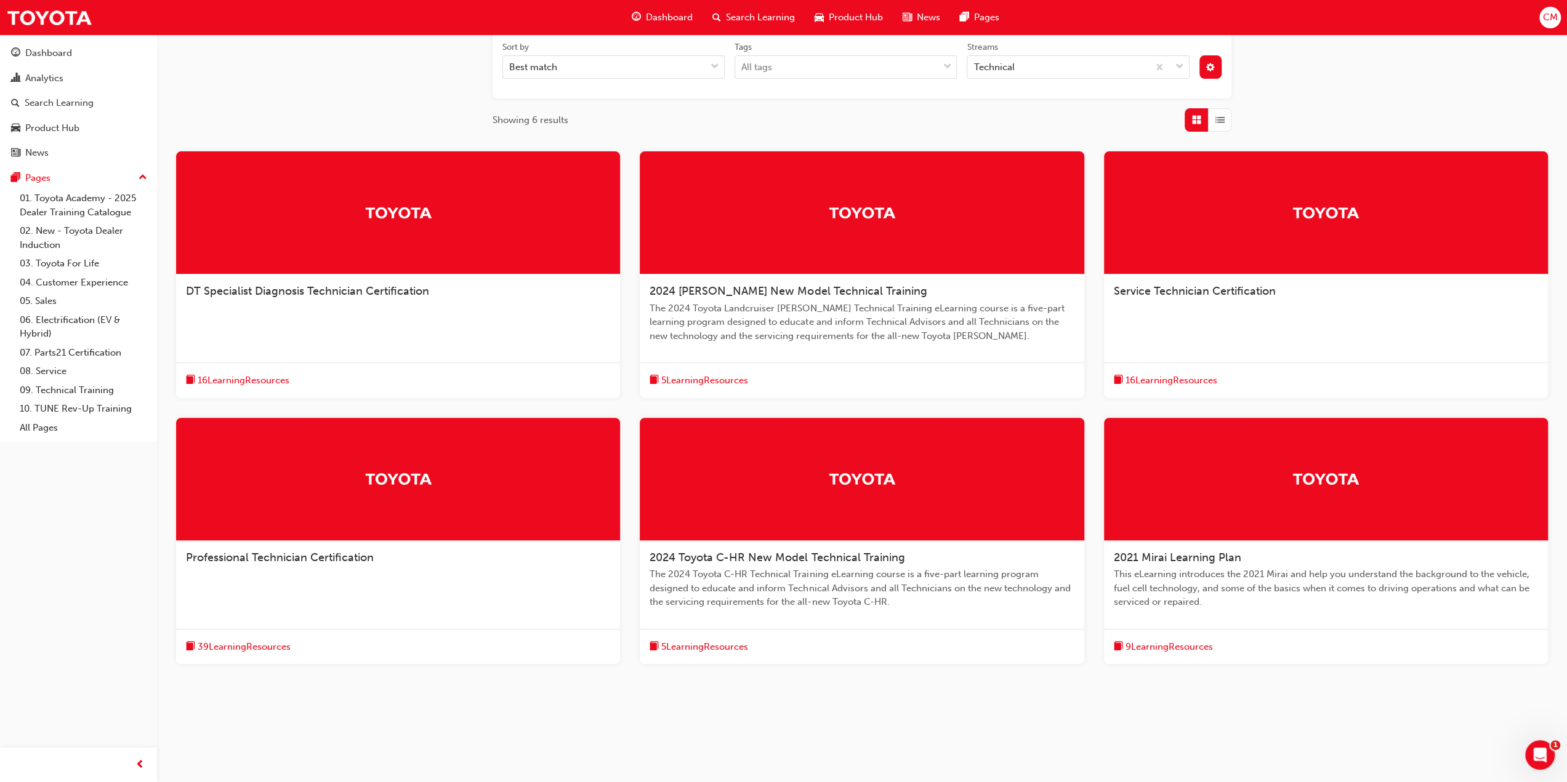
click at [284, 516] on div at bounding box center [398, 479] width 444 height 123
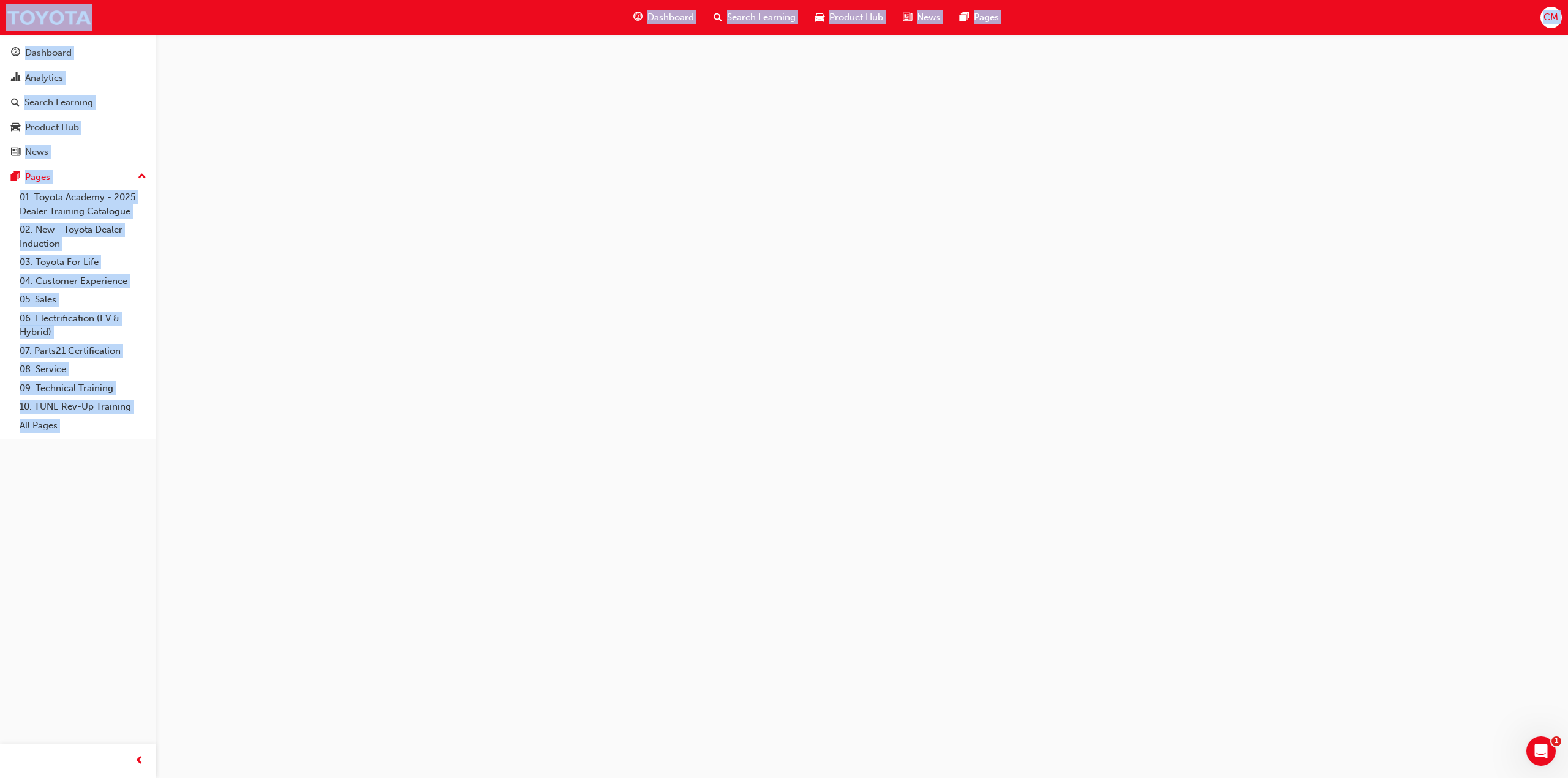
click at [283, 513] on div at bounding box center [784, 389] width 1568 height 778
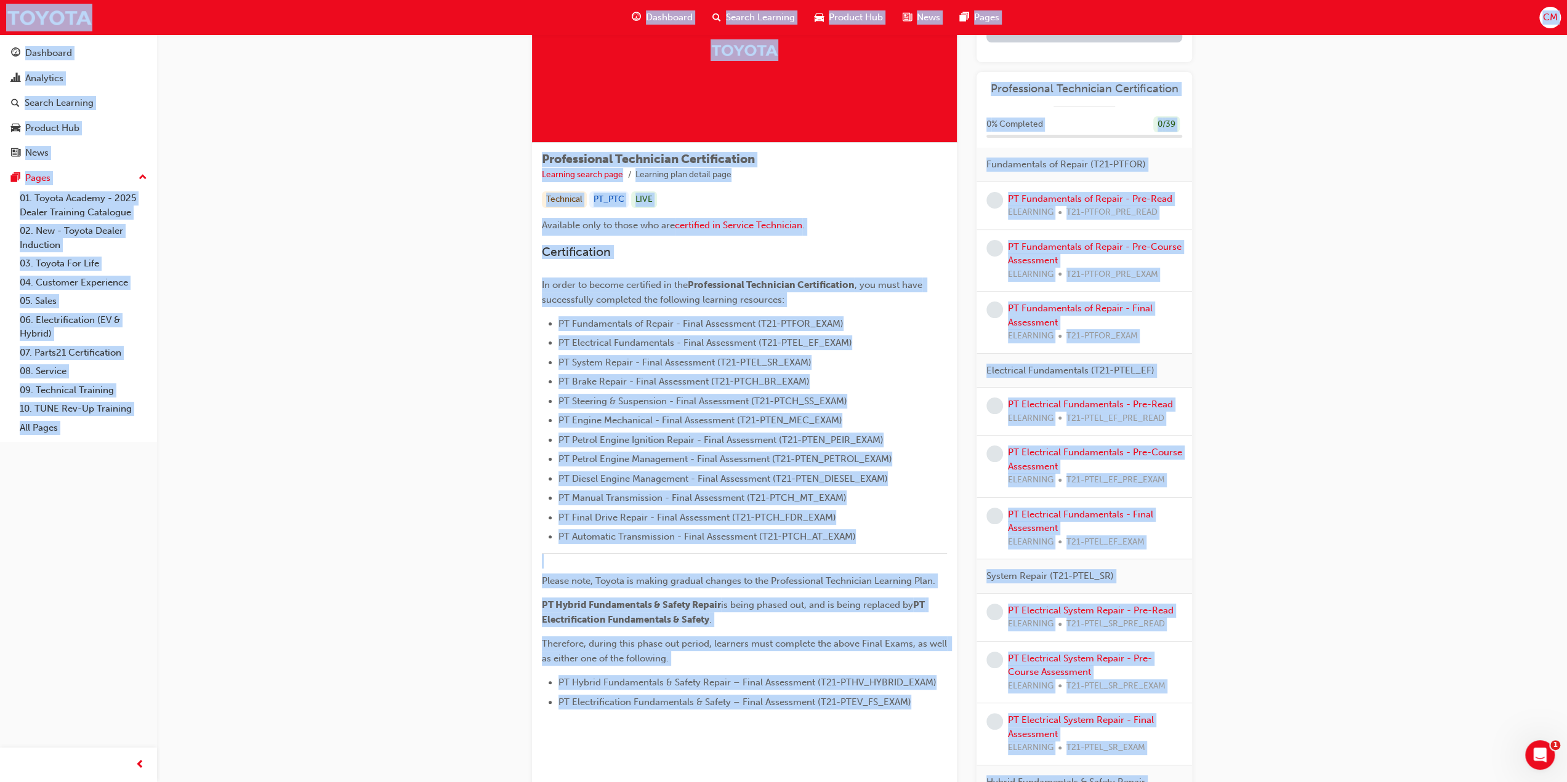
scroll to position [123, 0]
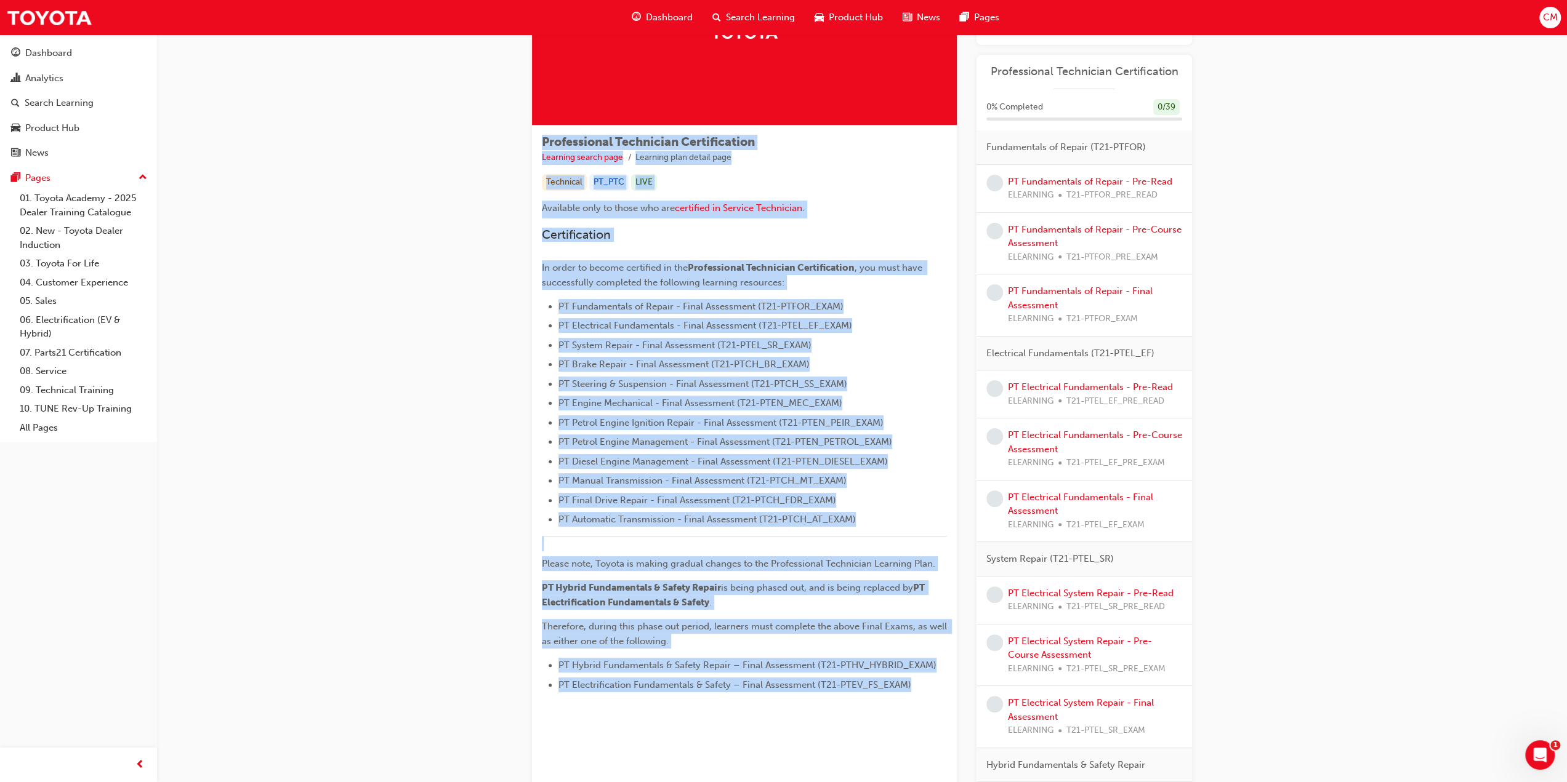
drag, startPoint x: 542, startPoint y: 139, endPoint x: 924, endPoint y: 688, distance: 669.1
click at [924, 688] on div "Professional Technician Certification Learning search page Learning plan detail…" at bounding box center [744, 419] width 425 height 586
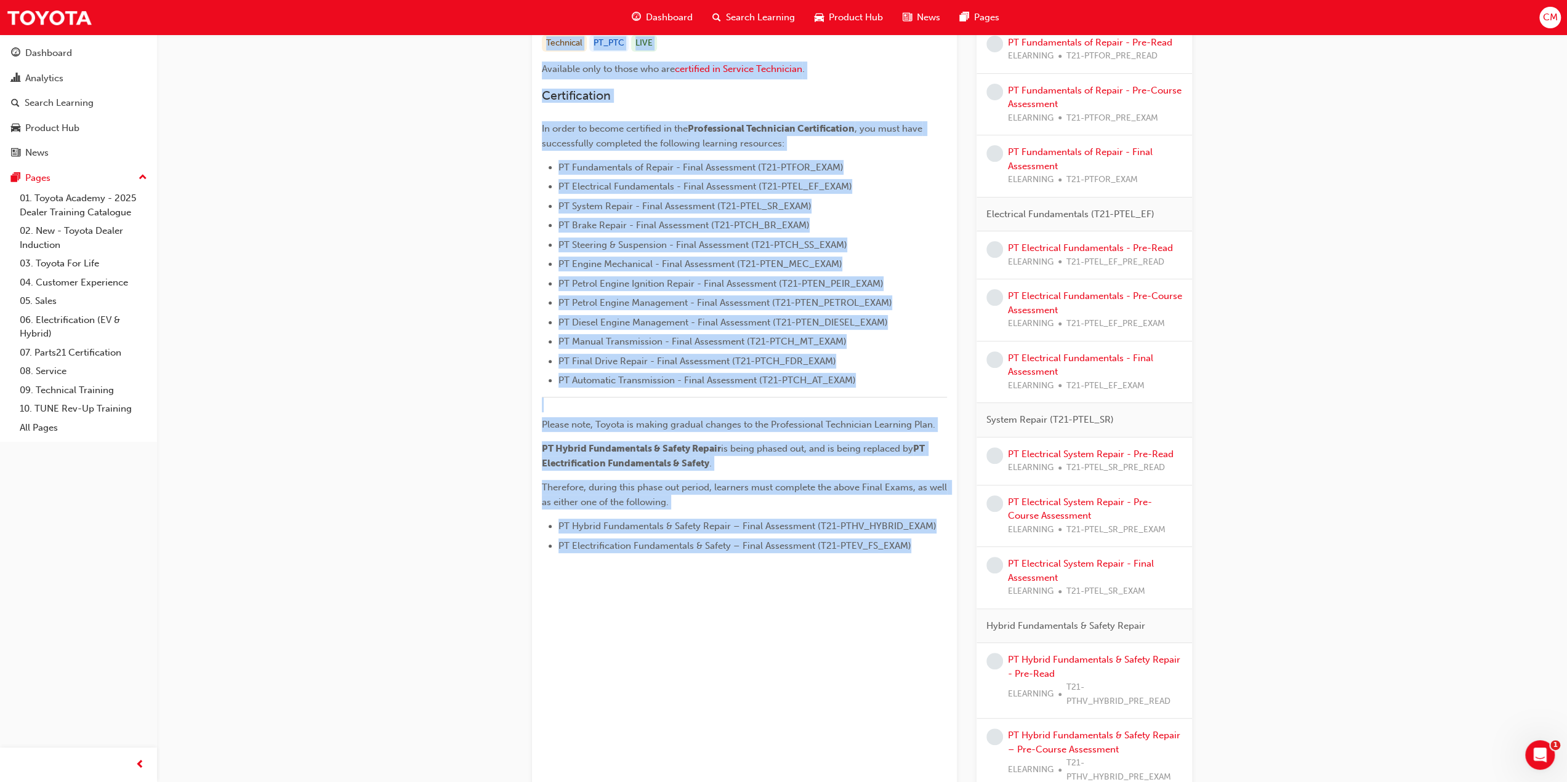
scroll to position [308, 0]
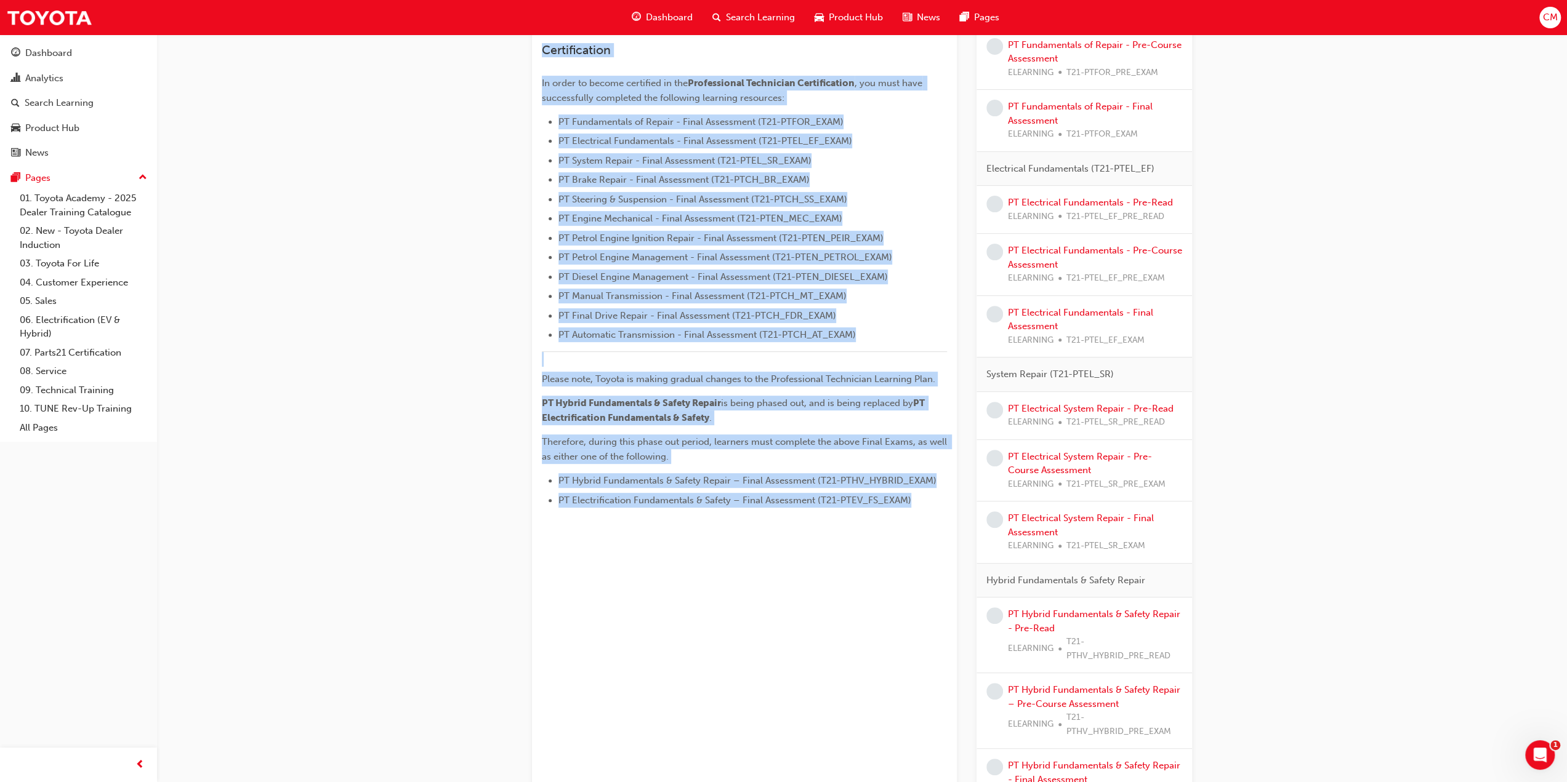
copy div "Professional Technician Certification Learning search page Learning plan detail…"
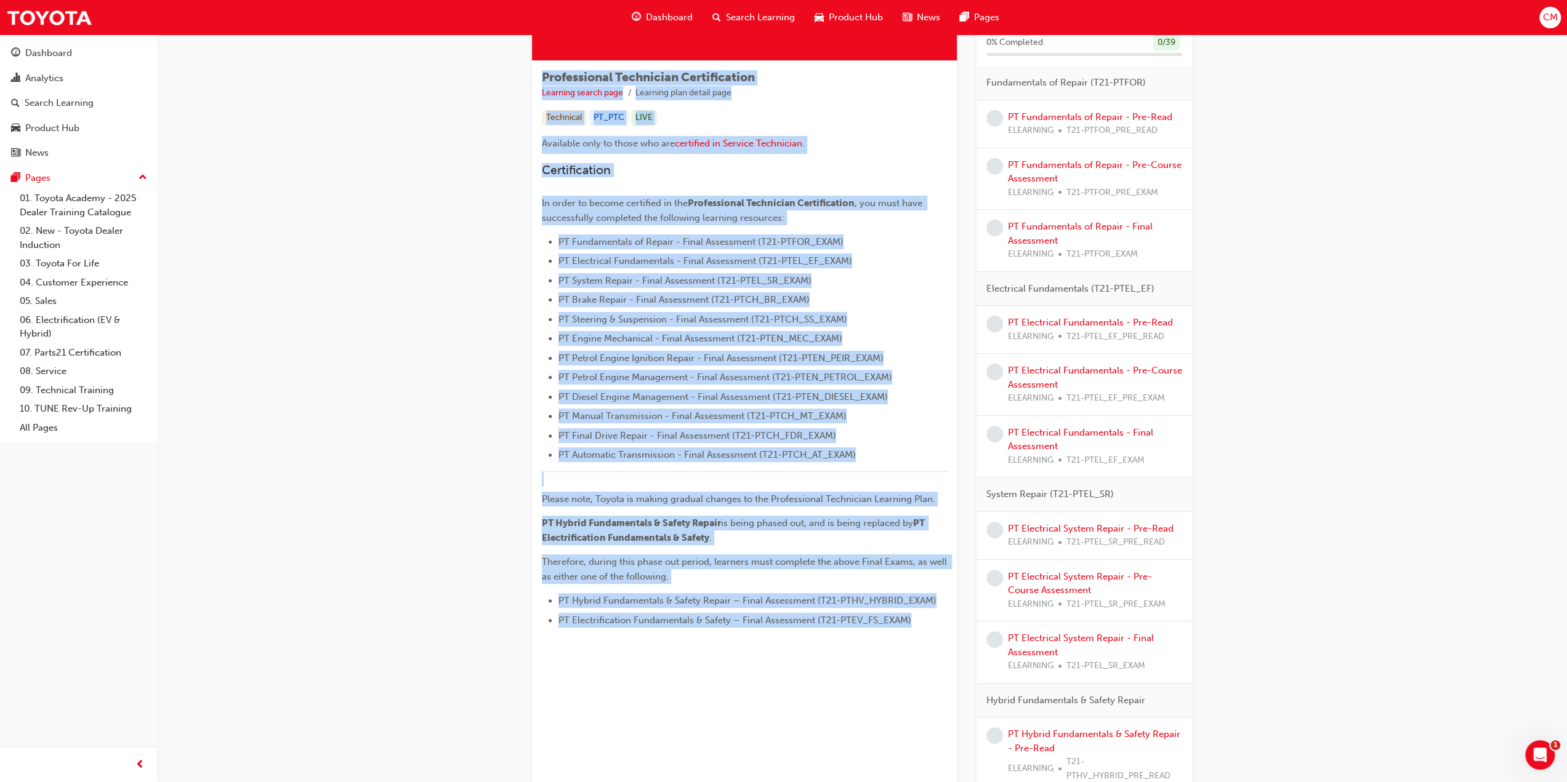
scroll to position [246, 0]
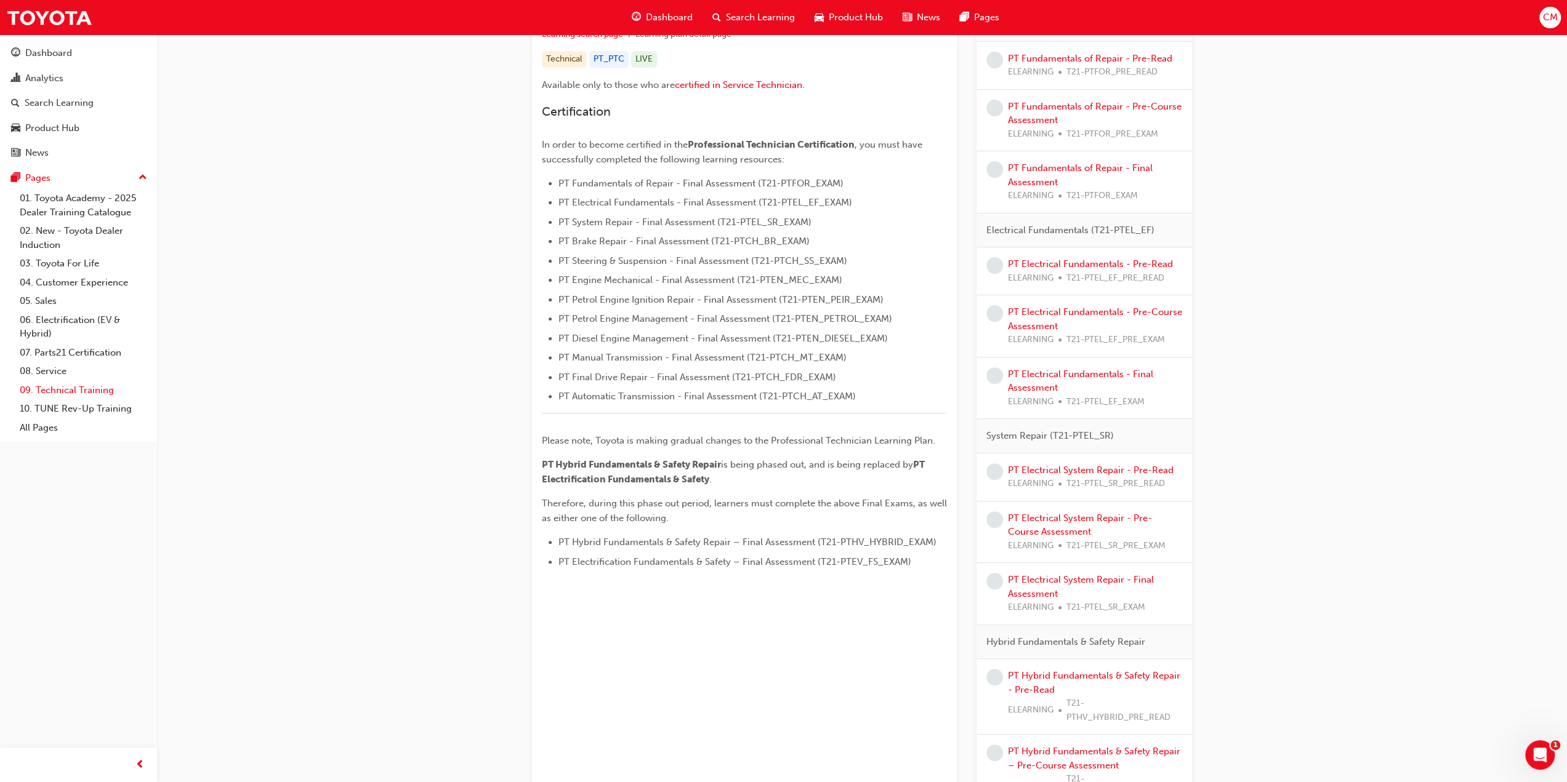
click at [46, 391] on link "09. Technical Training" at bounding box center [83, 390] width 137 height 19
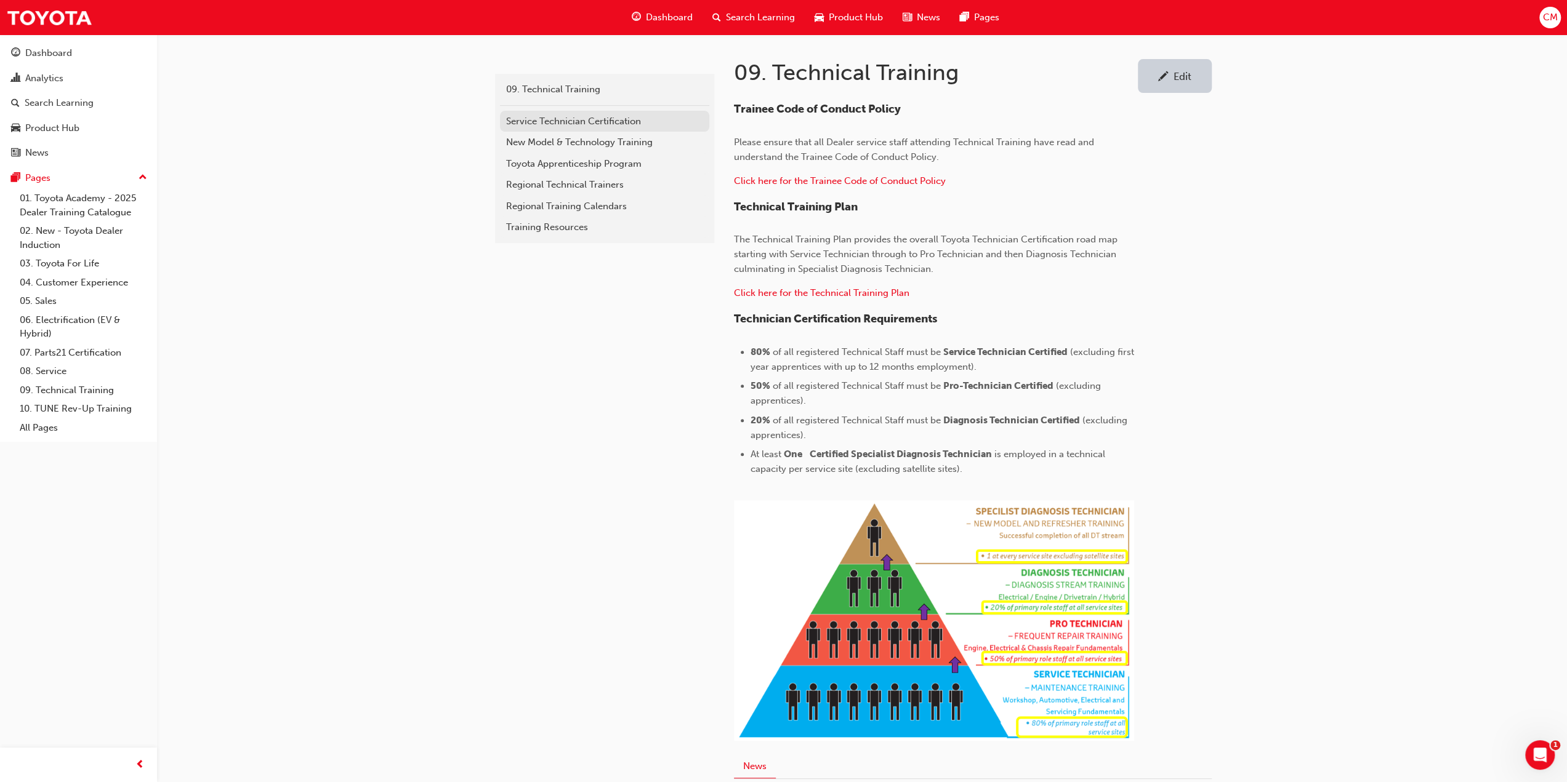
click at [513, 119] on div "Service Technician Certification" at bounding box center [604, 122] width 197 height 14
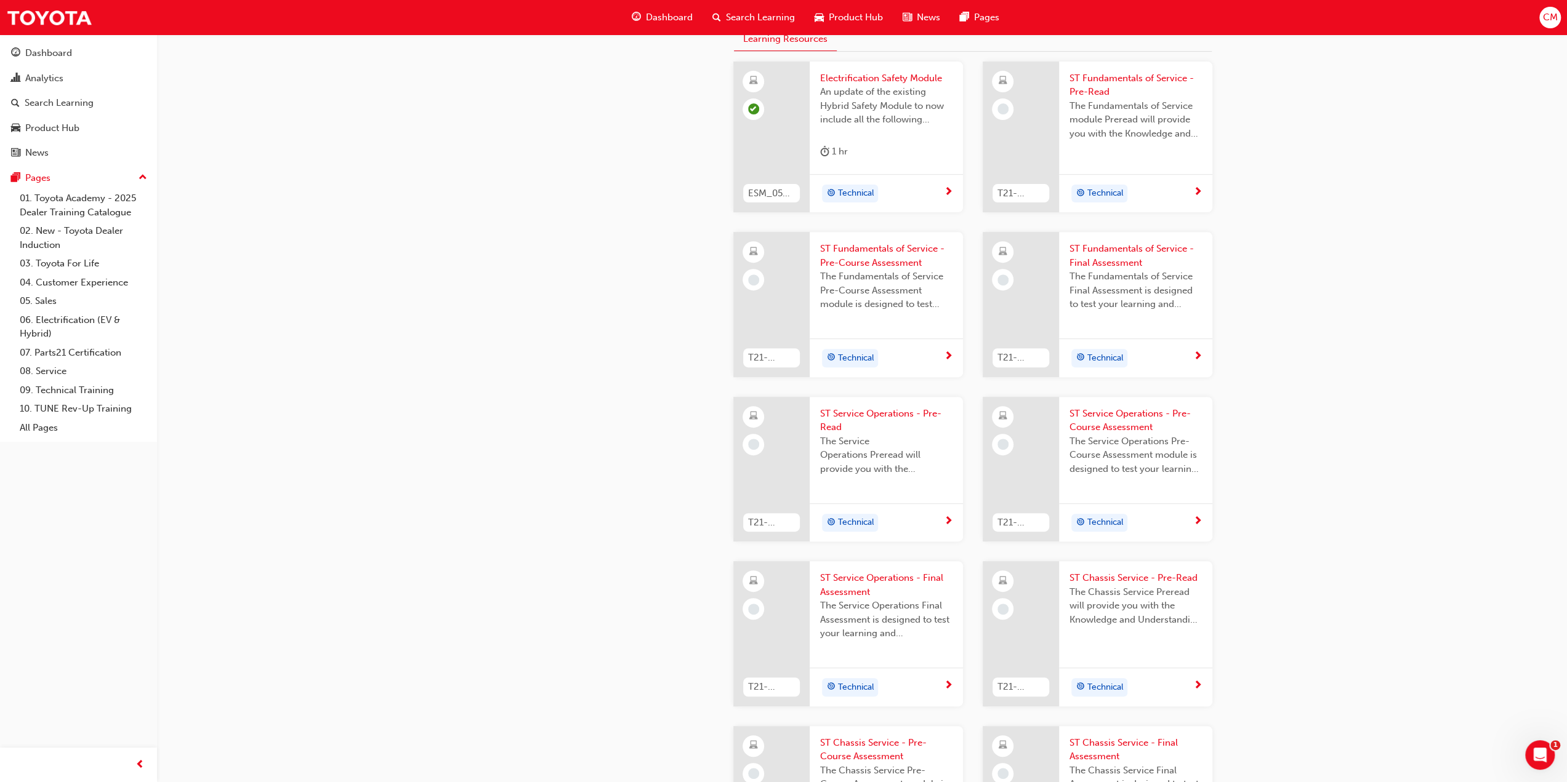
scroll to position [369, 0]
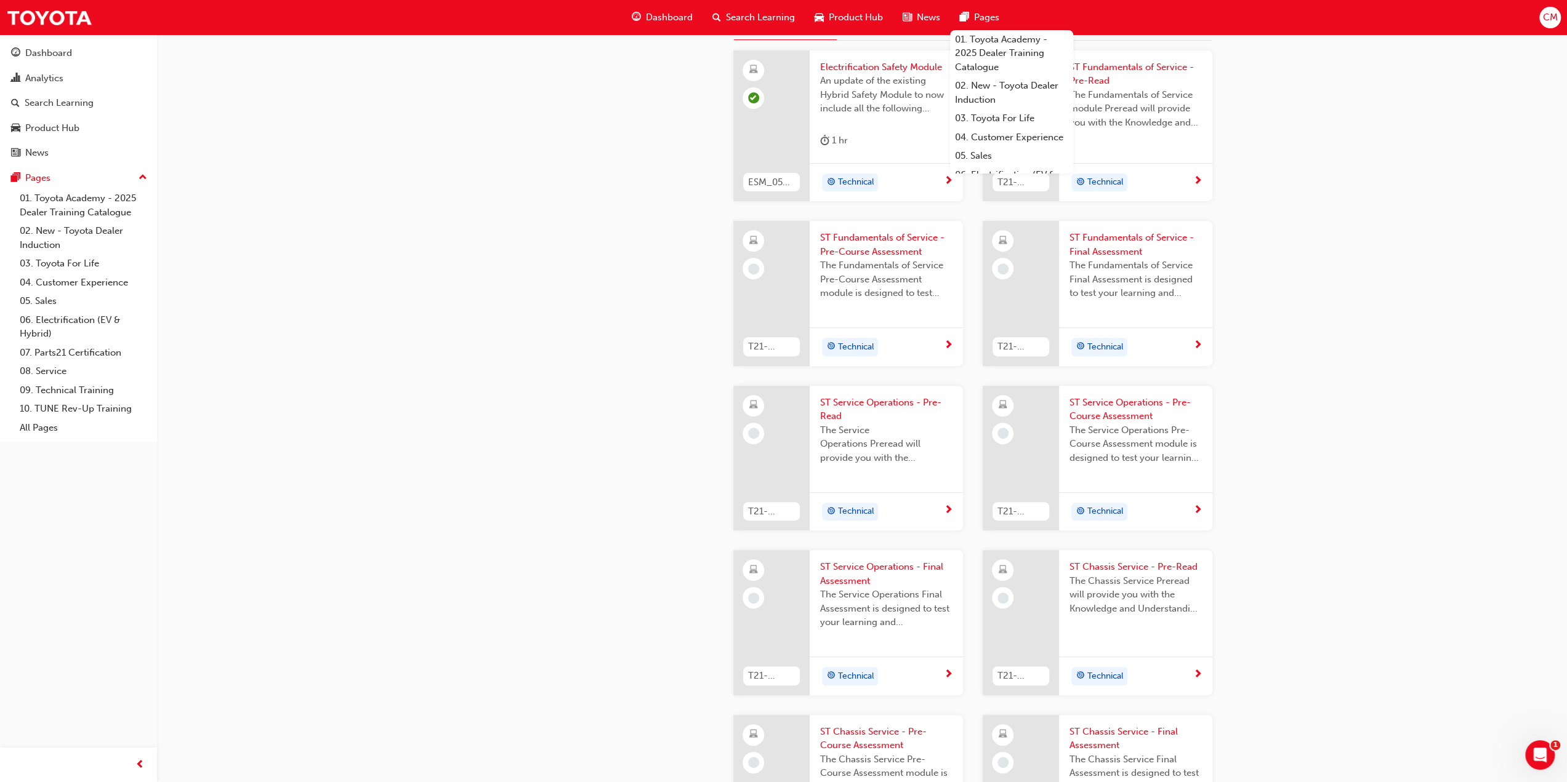
click at [991, 16] on span "Pages" at bounding box center [986, 17] width 25 height 14
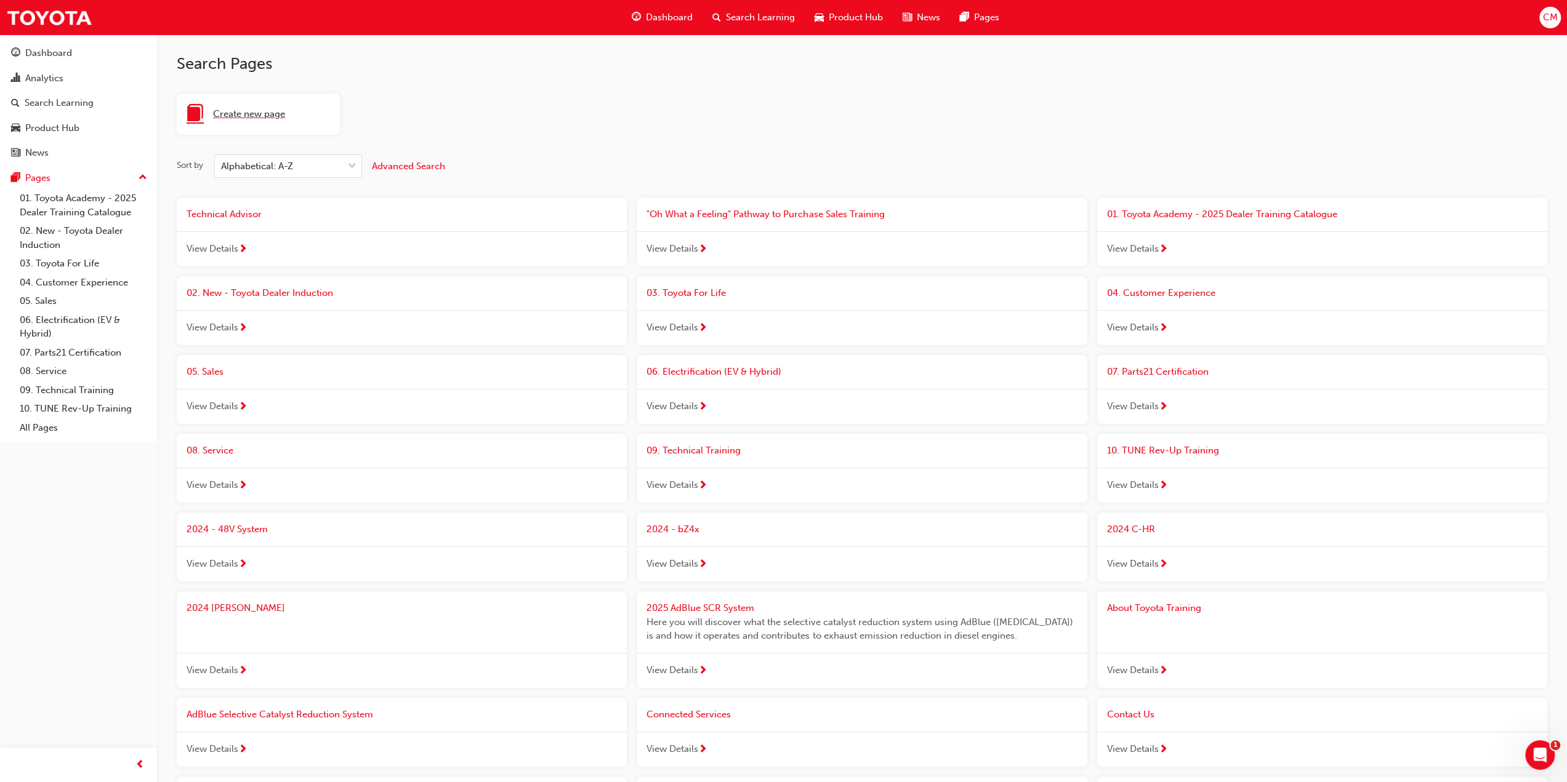
click at [241, 114] on span "Create new page" at bounding box center [249, 114] width 72 height 14
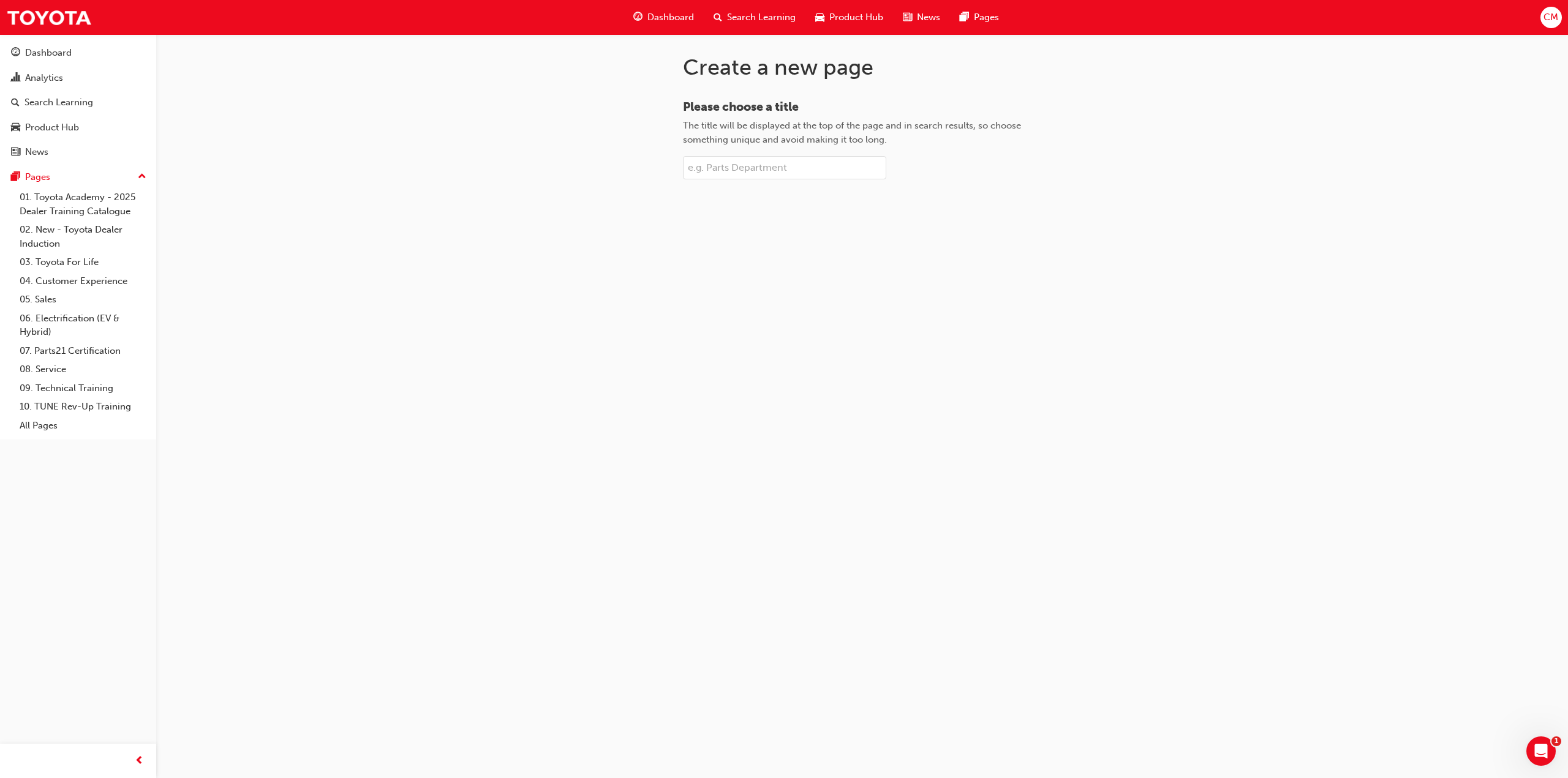
click at [739, 170] on input "Please choose a title The title will be displayed at the top of the page and in…" at bounding box center [784, 167] width 203 height 23
click at [714, 168] on input "Profesional Technician Certification" at bounding box center [784, 167] width 203 height 23
click at [860, 163] on input "Professional Technician Certification" at bounding box center [784, 167] width 203 height 23
type input "Professional Technician Certification"
click at [854, 207] on span "Create page" at bounding box center [863, 209] width 52 height 11
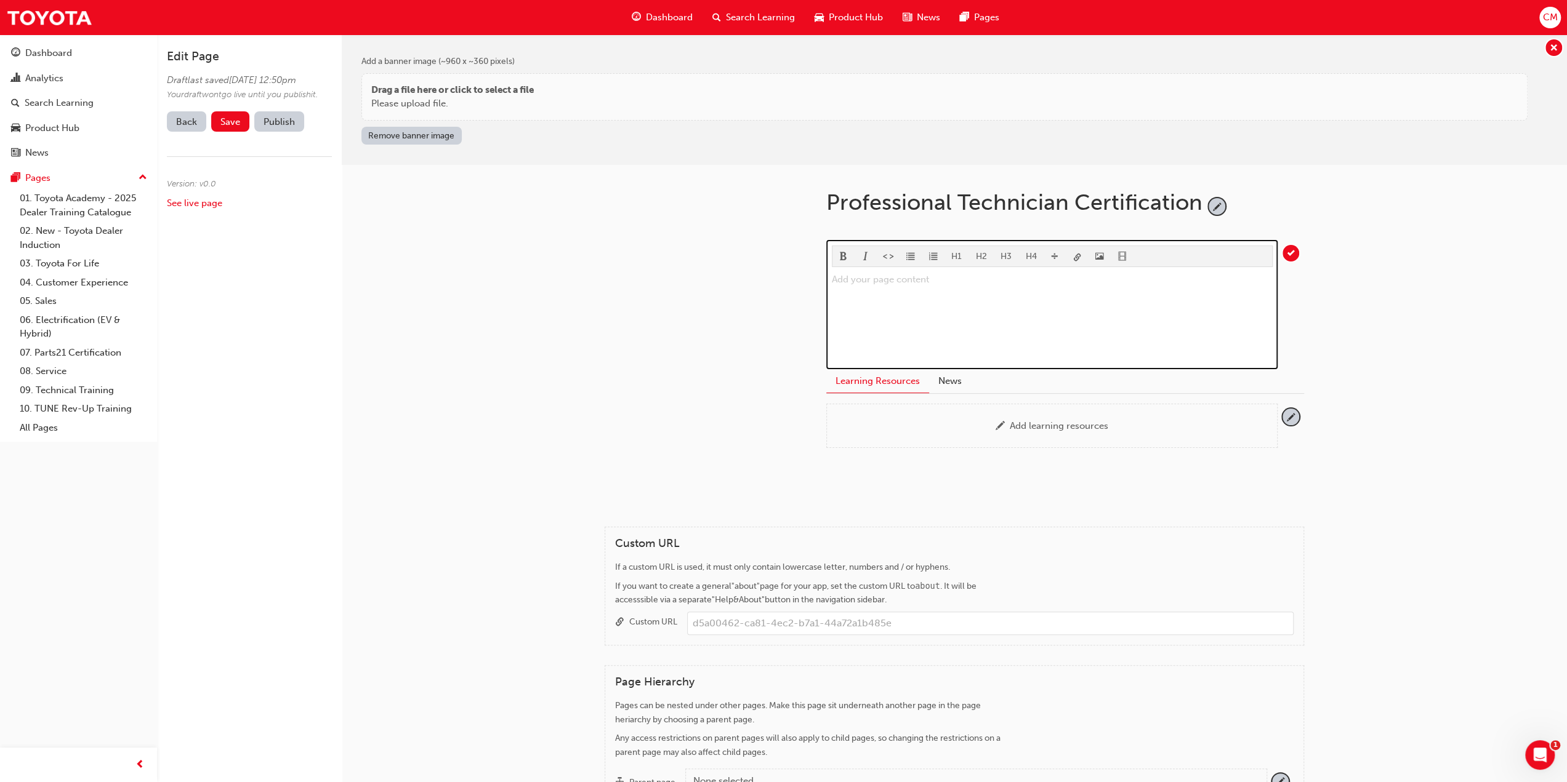
click at [872, 280] on p "Add your page content ﻿" at bounding box center [1052, 279] width 441 height 15
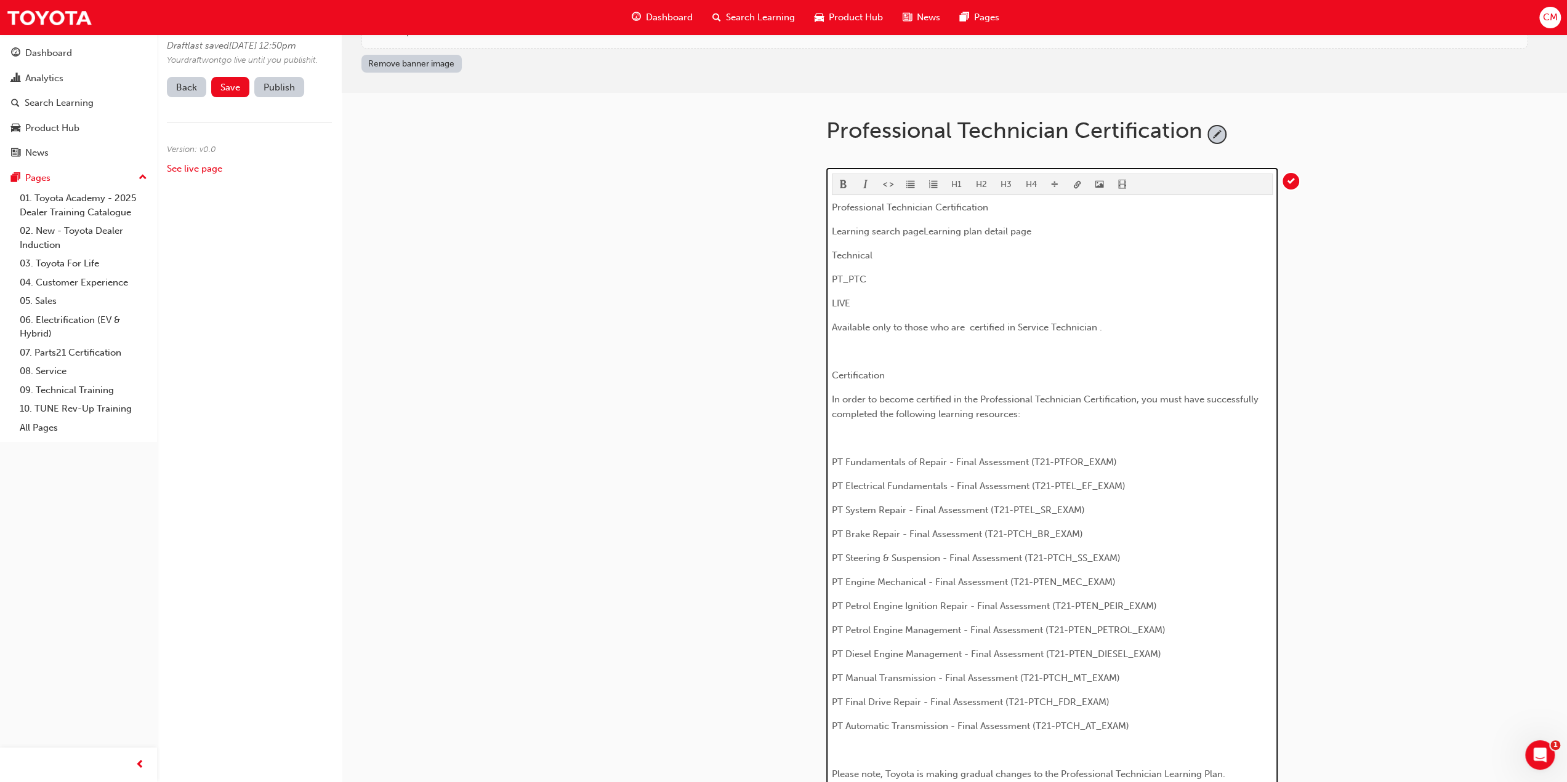
scroll to position [34, 0]
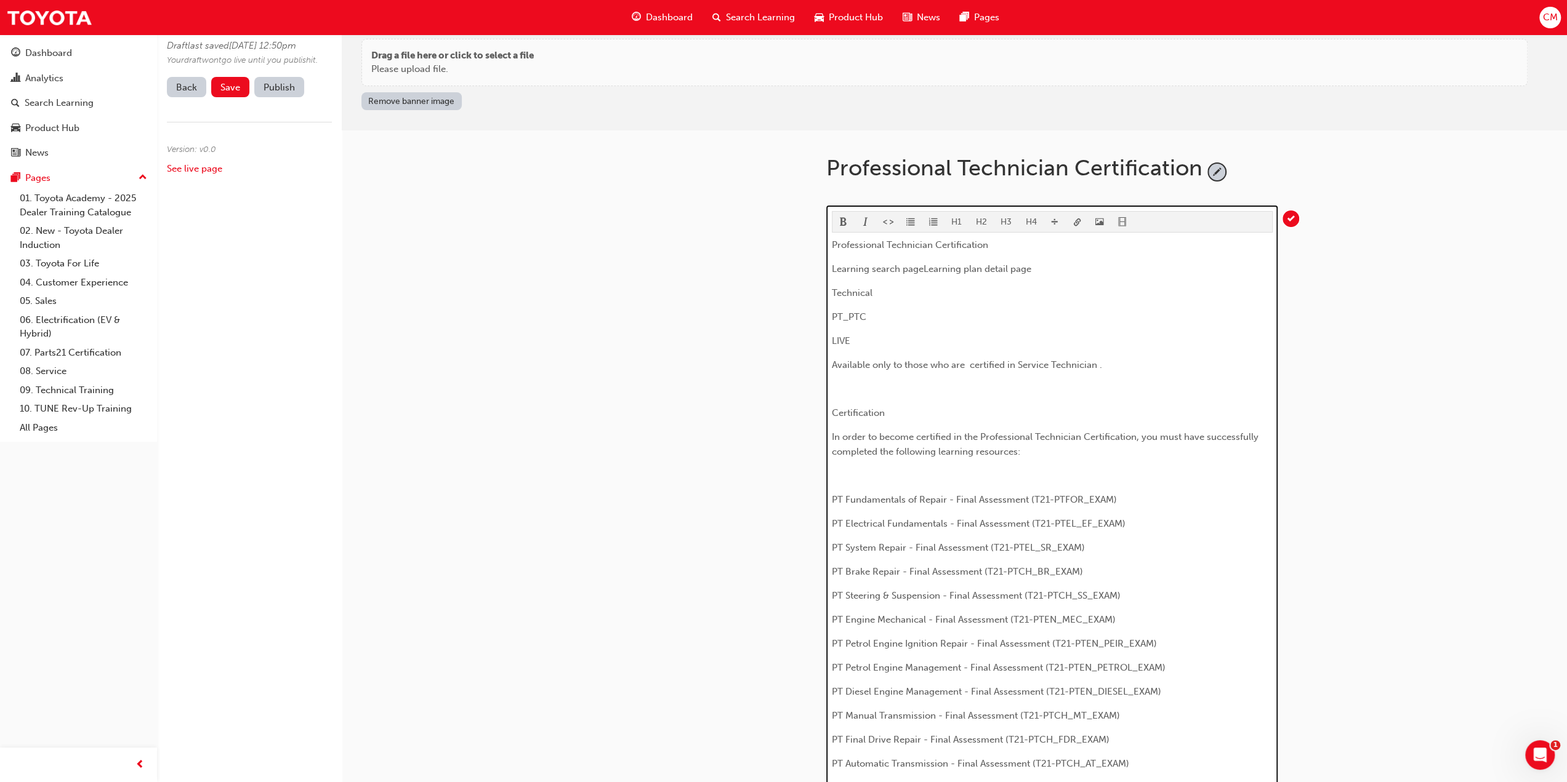
click at [997, 243] on p "Professional Technician Certification" at bounding box center [1052, 245] width 441 height 15
drag, startPoint x: 832, startPoint y: 268, endPoint x: 949, endPoint y: 342, distance: 138.0
click at [949, 342] on div "Professional Technician Certification - eLearning Learning search pageLearning …" at bounding box center [1052, 627] width 441 height 779
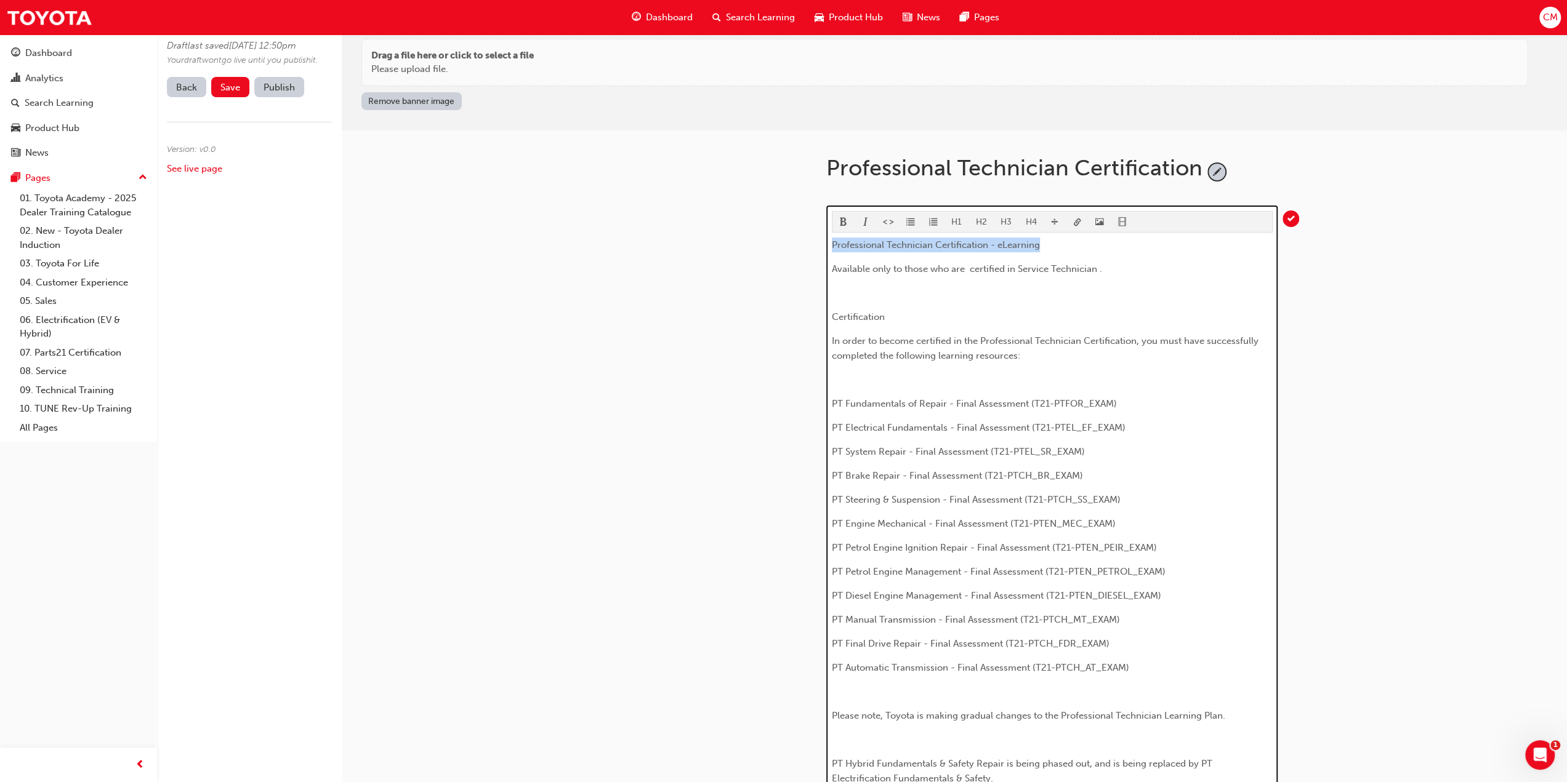
drag, startPoint x: 831, startPoint y: 241, endPoint x: 1066, endPoint y: 246, distance: 235.2
click at [1066, 246] on p "Professional Technician Certification - eLearning" at bounding box center [1052, 245] width 441 height 15
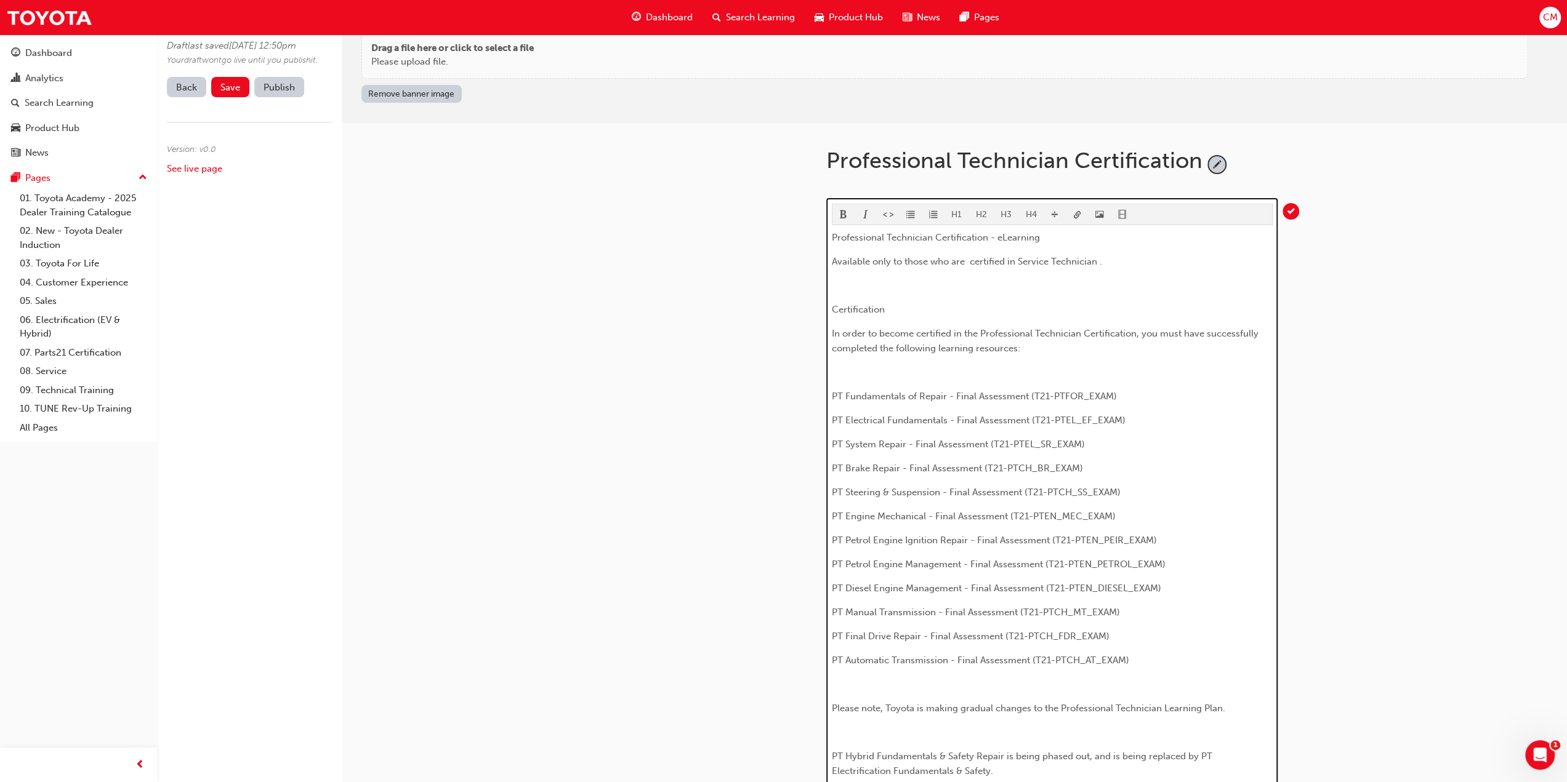
click at [1028, 218] on button "H4" at bounding box center [1031, 214] width 25 height 20
click at [843, 211] on span "format_bold-icon" at bounding box center [843, 216] width 9 height 10
drag, startPoint x: 836, startPoint y: 287, endPoint x: 895, endPoint y: 310, distance: 63.1
click at [895, 310] on div "Professional Technician Certification - eLearning Available only to those who a…" at bounding box center [1052, 575] width 441 height 691
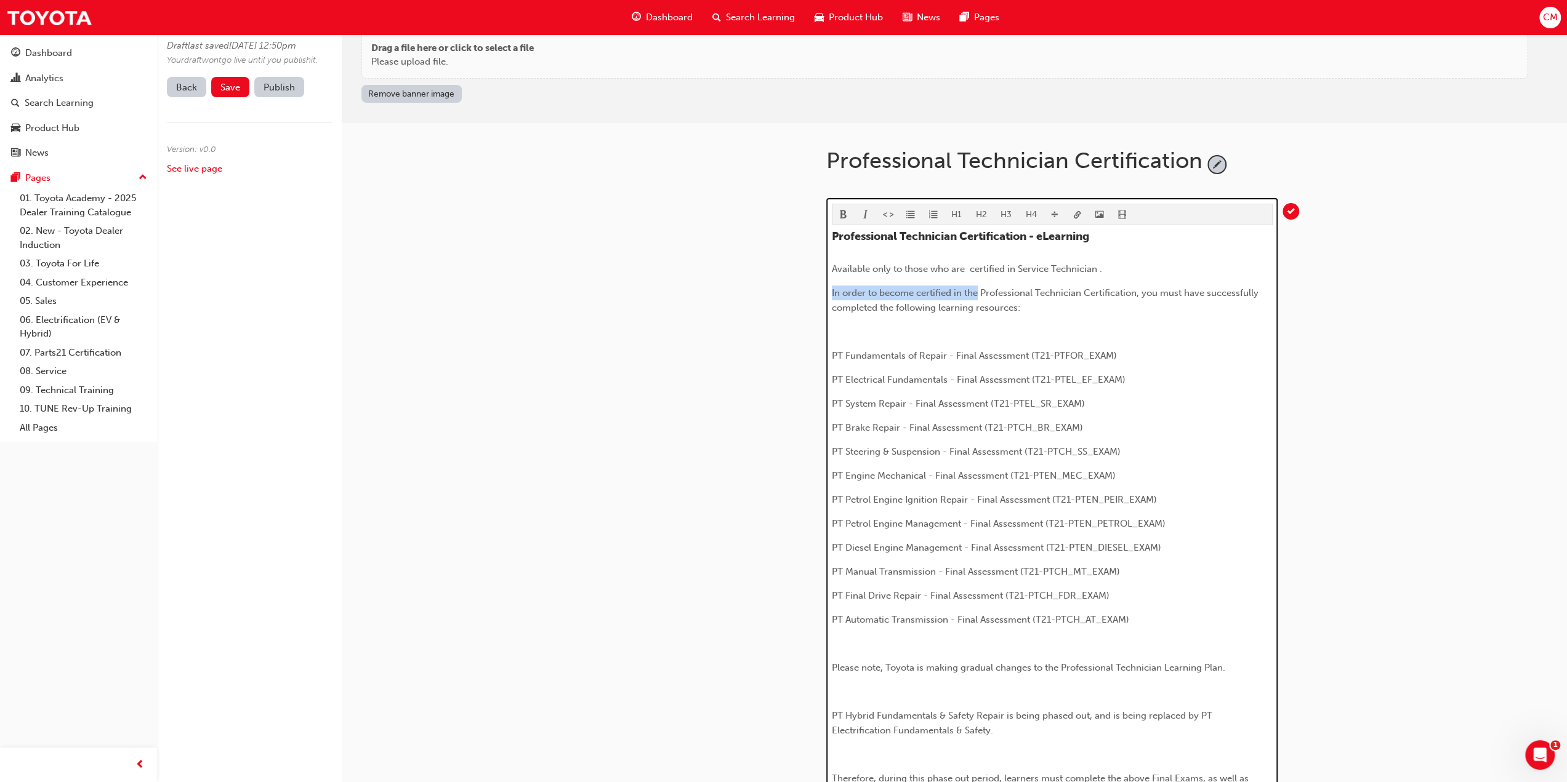
drag, startPoint x: 831, startPoint y: 289, endPoint x: 976, endPoint y: 292, distance: 144.7
click at [976, 292] on span "In order to become certified in the Professional Technician Certification, you …" at bounding box center [1046, 300] width 429 height 26
click at [833, 304] on span "To achieve Professional Technician Certification, you must have successfully co…" at bounding box center [1049, 300] width 435 height 26
click at [858, 331] on p "﻿" at bounding box center [1052, 331] width 441 height 15
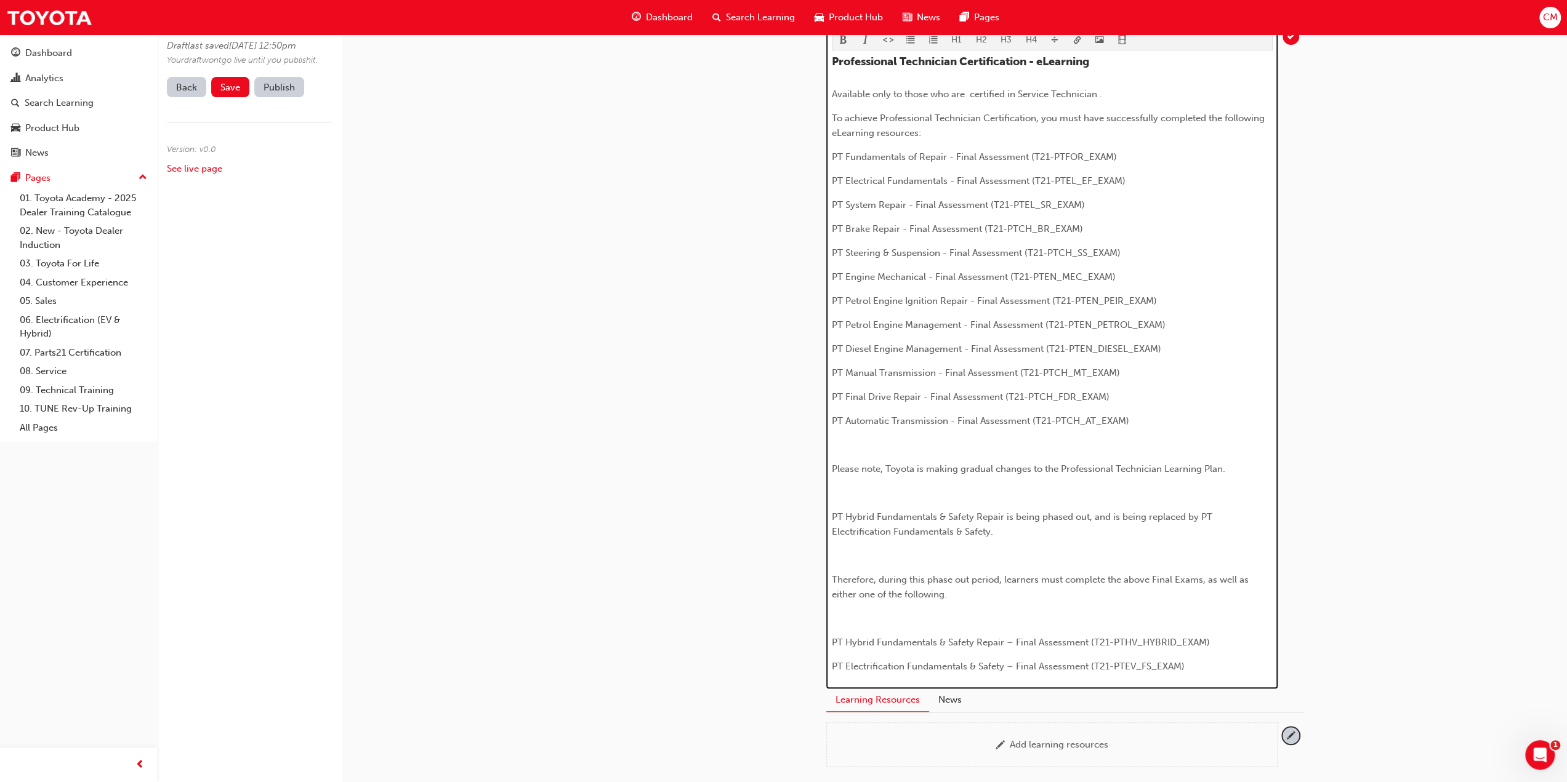
scroll to position [227, 0]
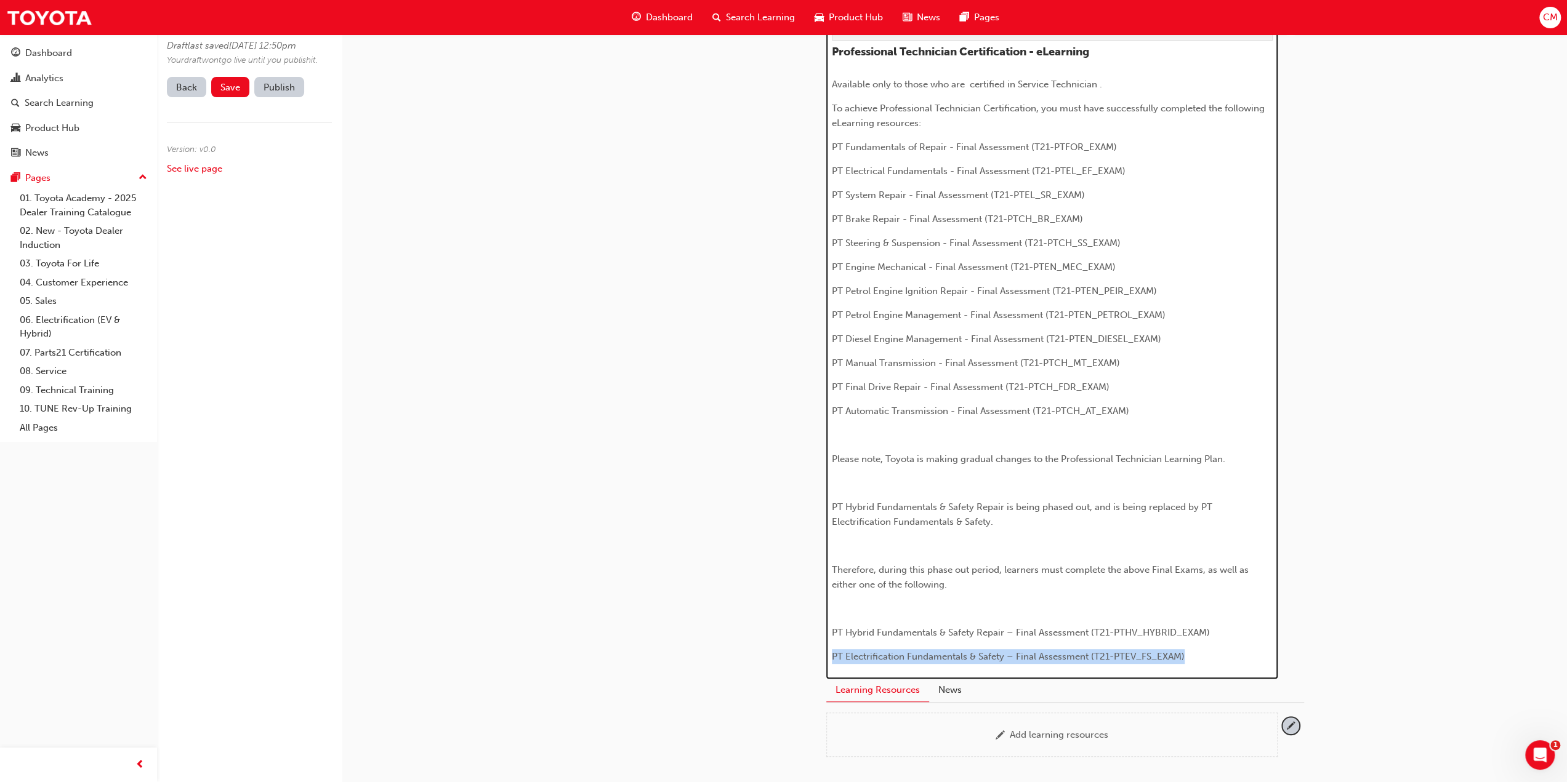
drag, startPoint x: 834, startPoint y: 653, endPoint x: 1190, endPoint y: 652, distance: 356.4
click at [1190, 652] on p "PT Electrification Fundamentals & Safety – Final Assessment (T21-PTEV_FS_EXAM)" at bounding box center [1052, 656] width 441 height 15
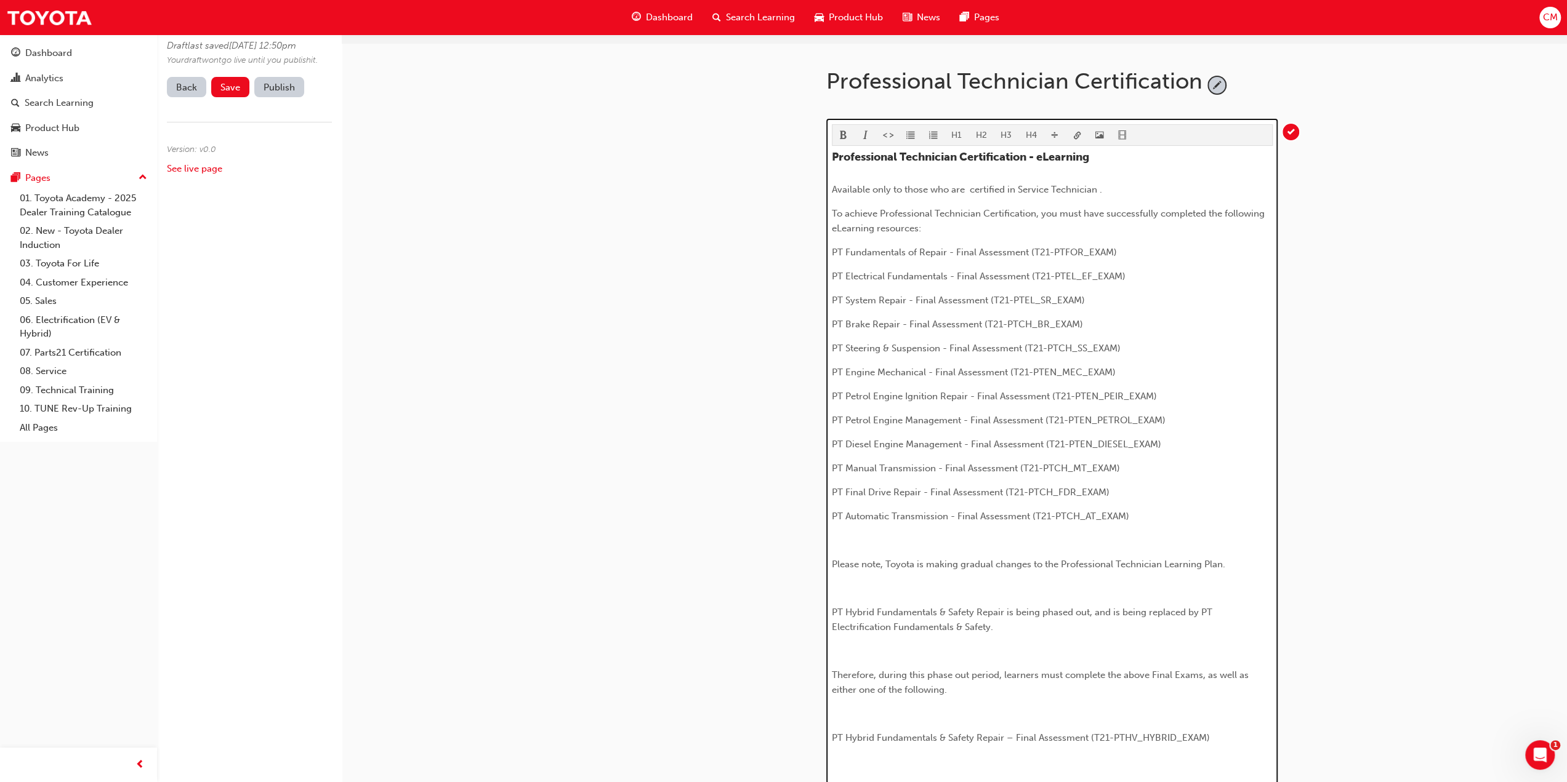
scroll to position [120, 0]
click at [1106, 297] on p "PT System Repair - Final Assessment (T21-PTEL_SR_EXAM)" at bounding box center [1052, 301] width 441 height 15
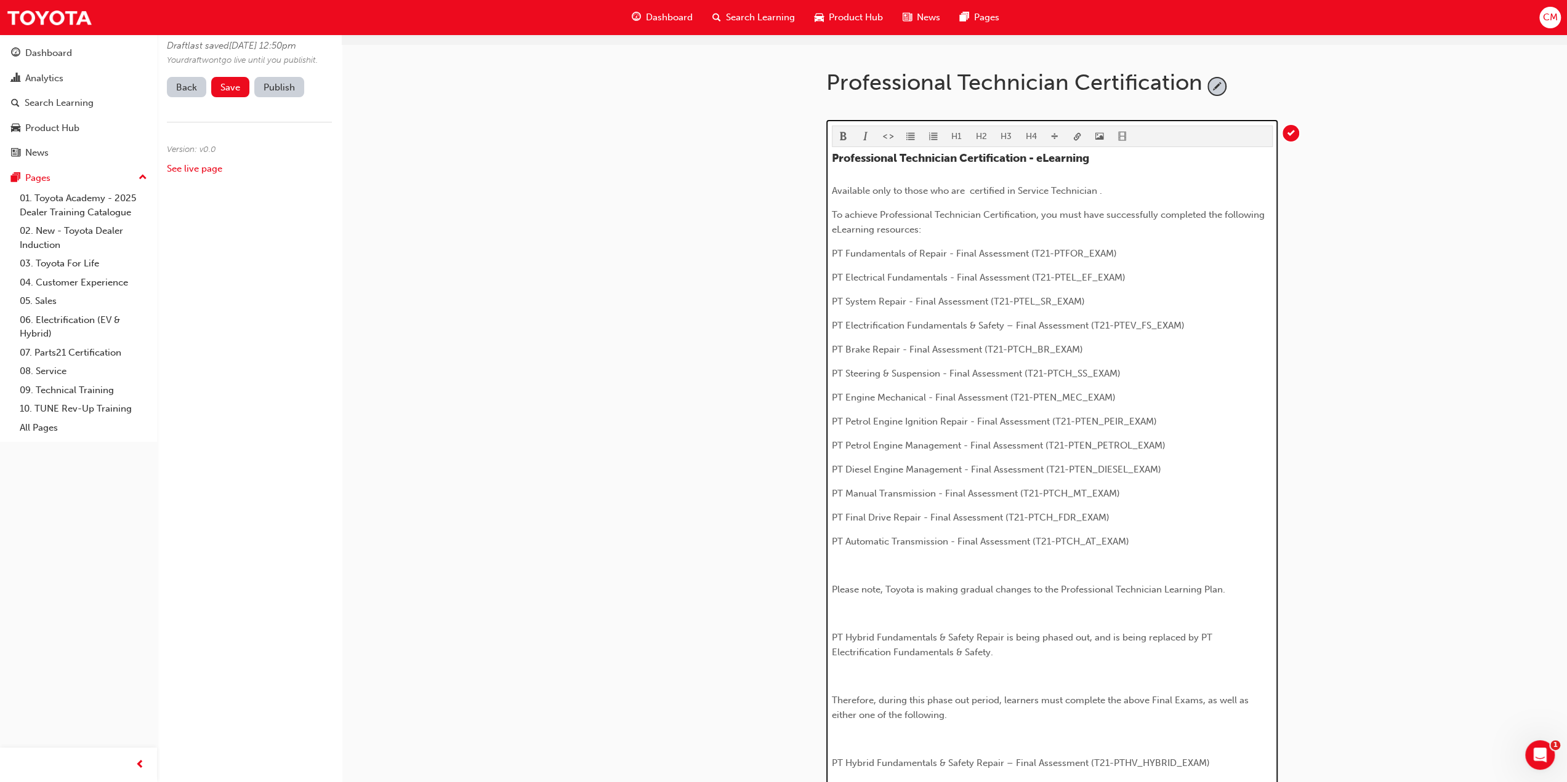
click at [846, 300] on span "PT System Repair - Final Assessment (T21-PTEL_SR_EXAM)" at bounding box center [958, 301] width 253 height 11
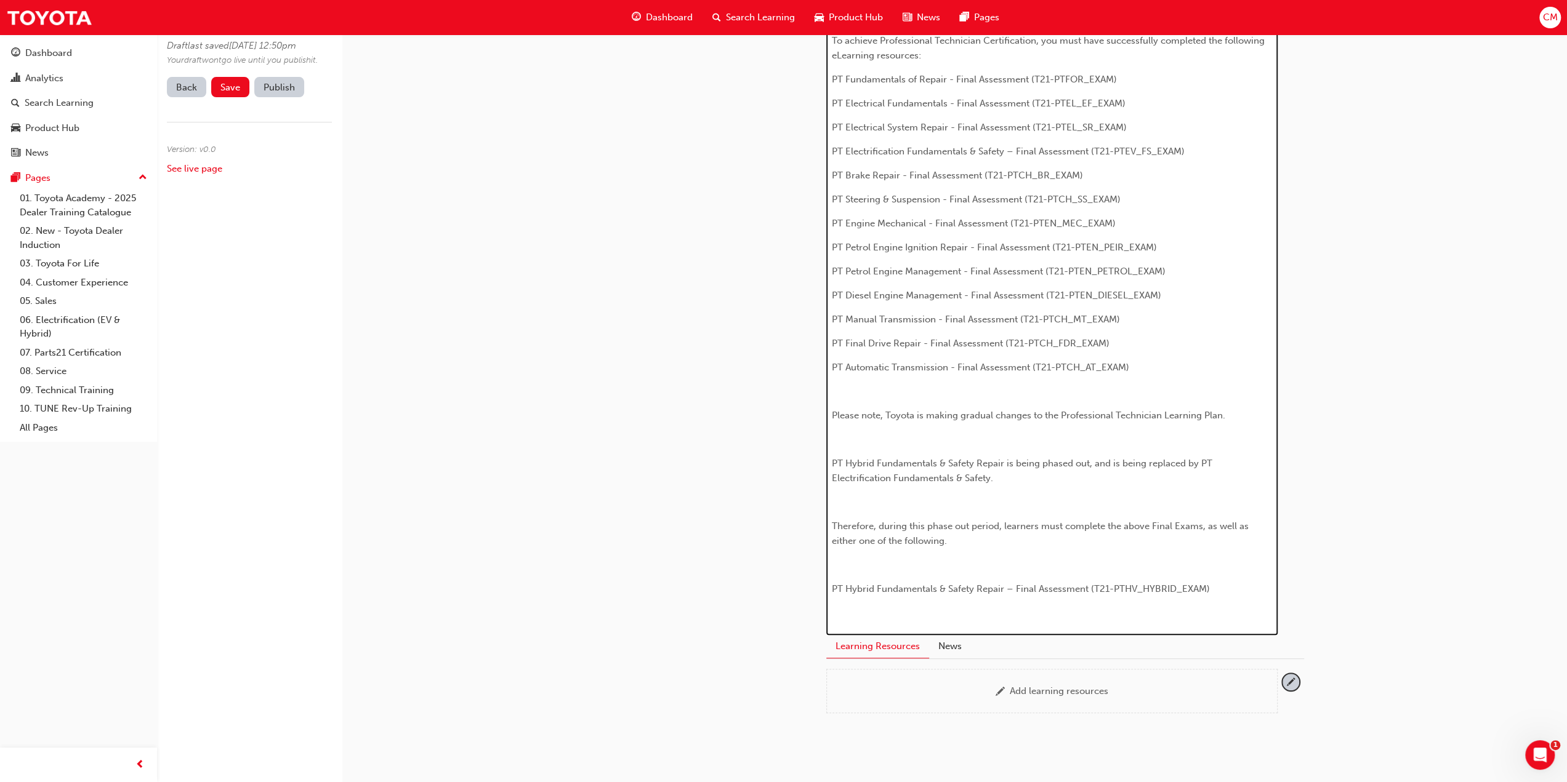
scroll to position [305, 0]
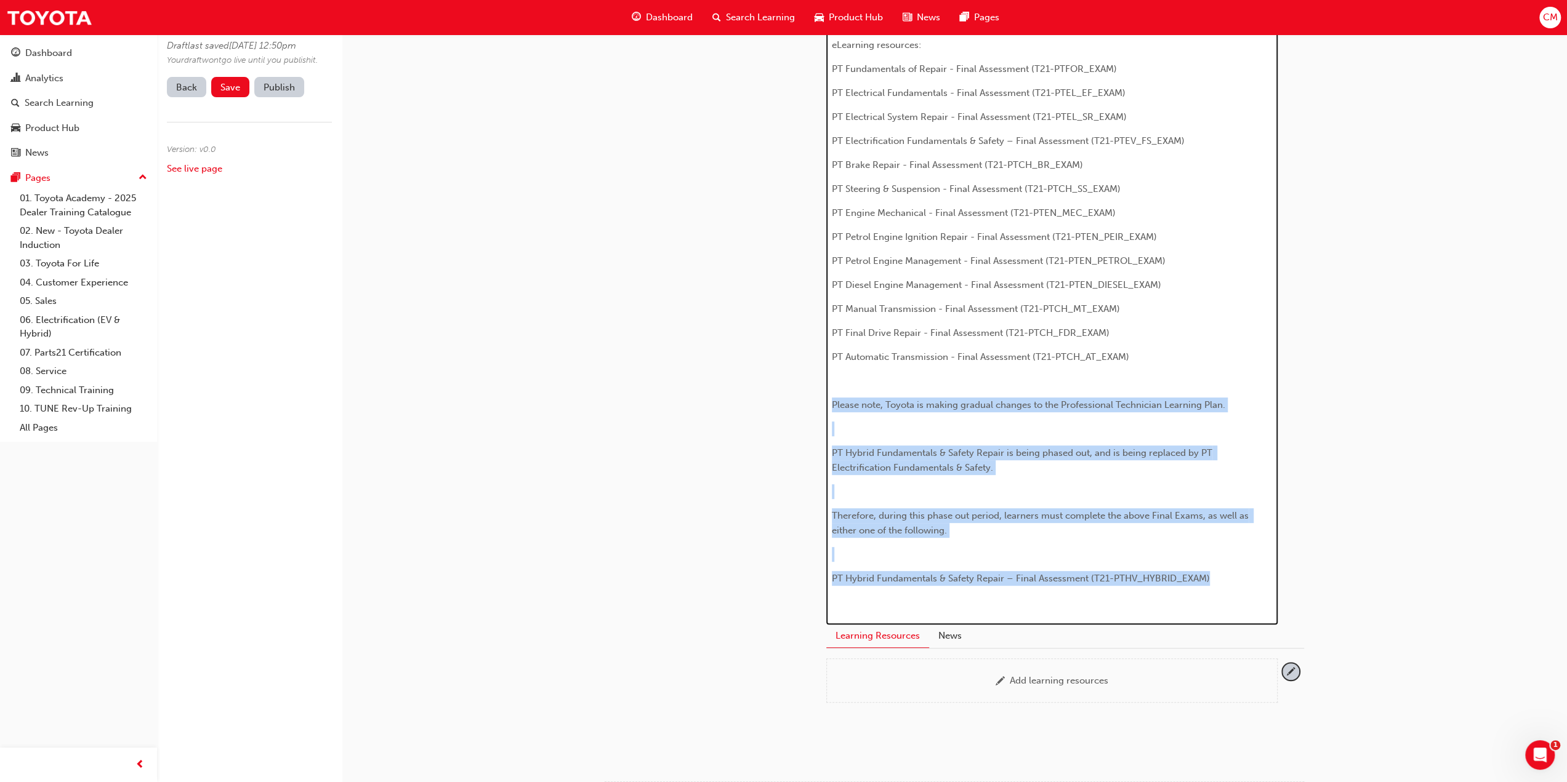
drag, startPoint x: 833, startPoint y: 401, endPoint x: 1242, endPoint y: 572, distance: 443.7
click at [1242, 572] on div "Professional Technician Certification - eLearning Available only to those who a…" at bounding box center [1052, 288] width 441 height 643
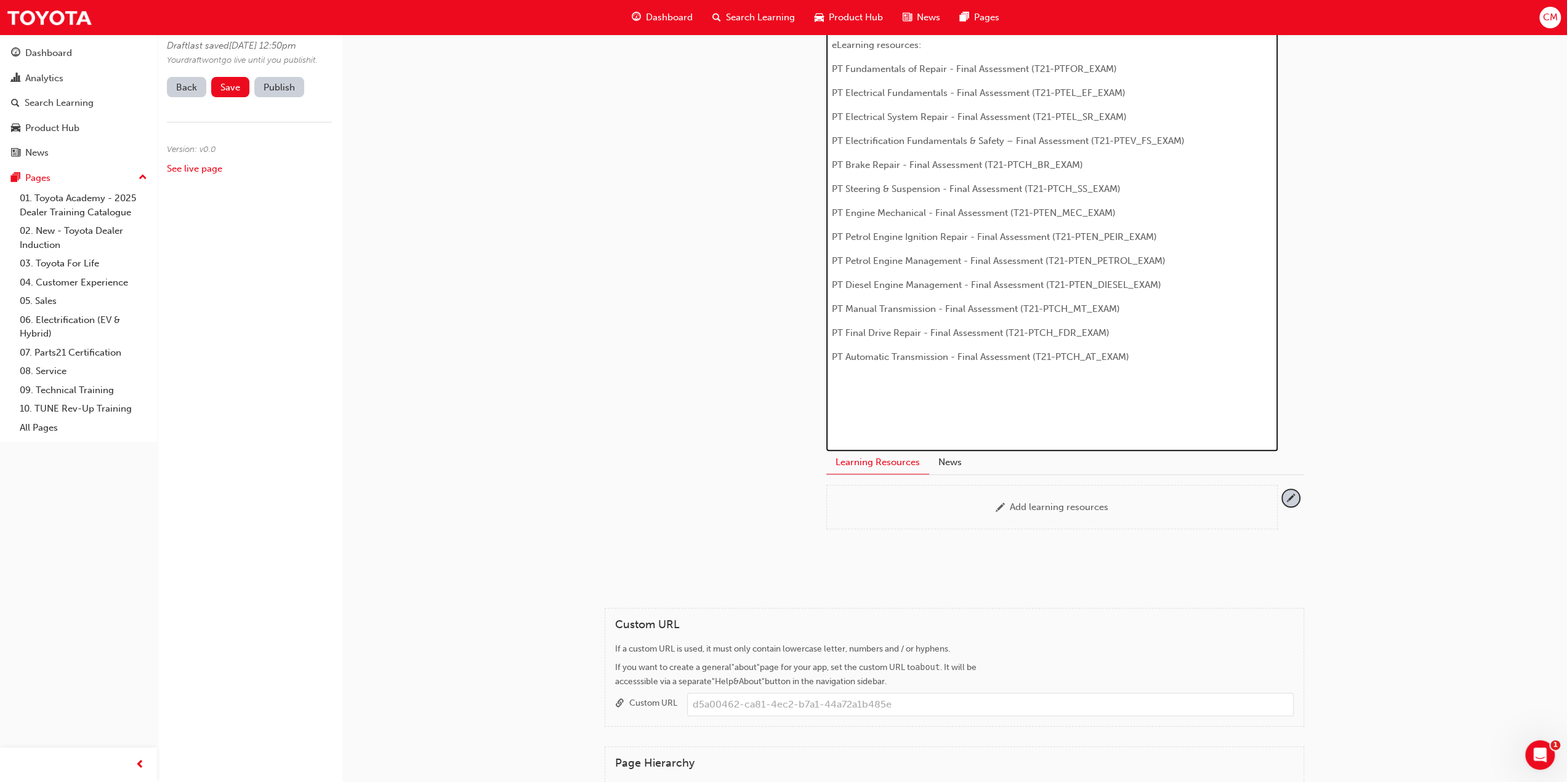
click at [910, 428] on p "﻿" at bounding box center [1052, 429] width 441 height 15
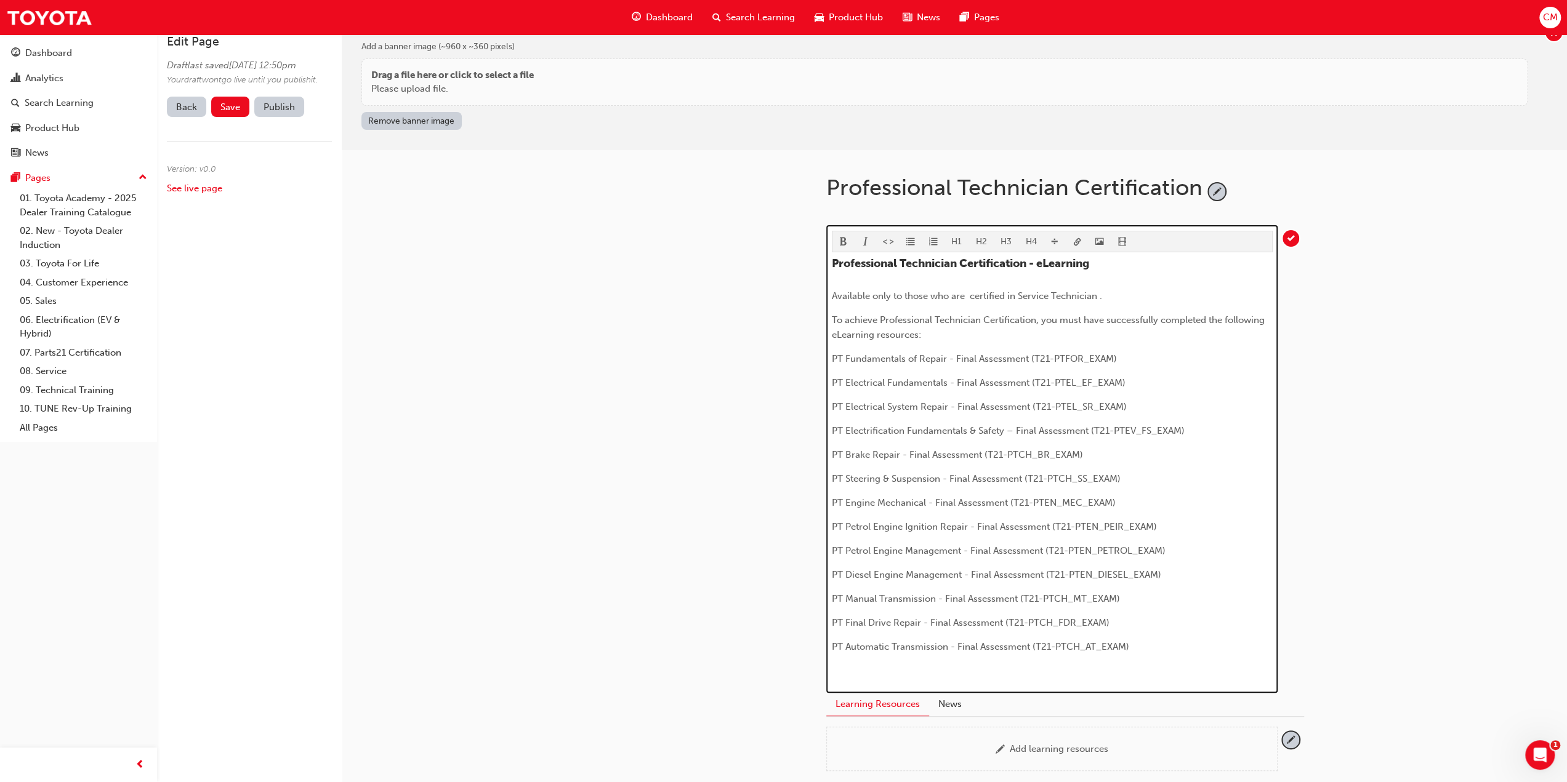
scroll to position [0, 0]
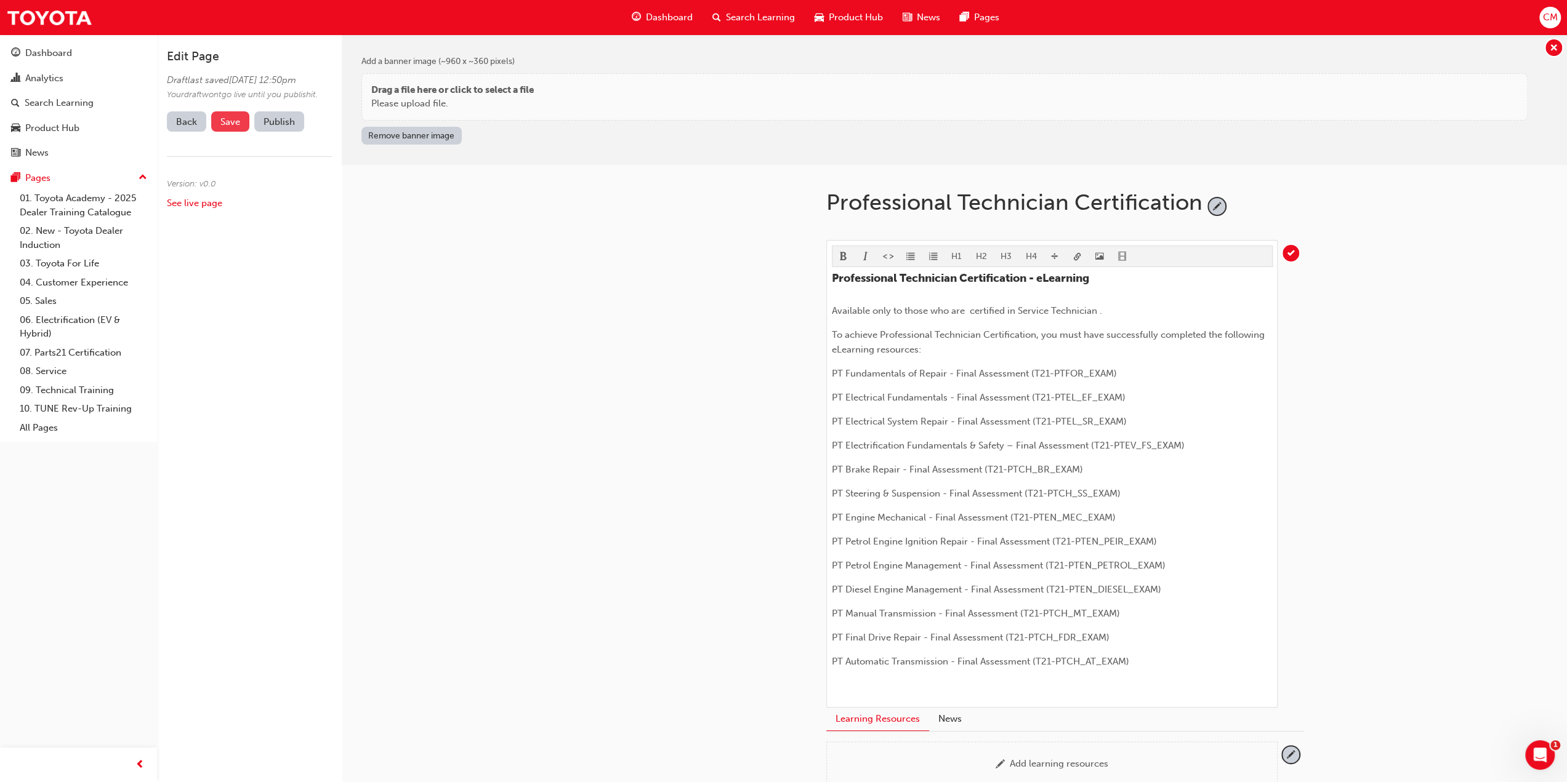
click at [226, 127] on span "Save" at bounding box center [230, 121] width 20 height 11
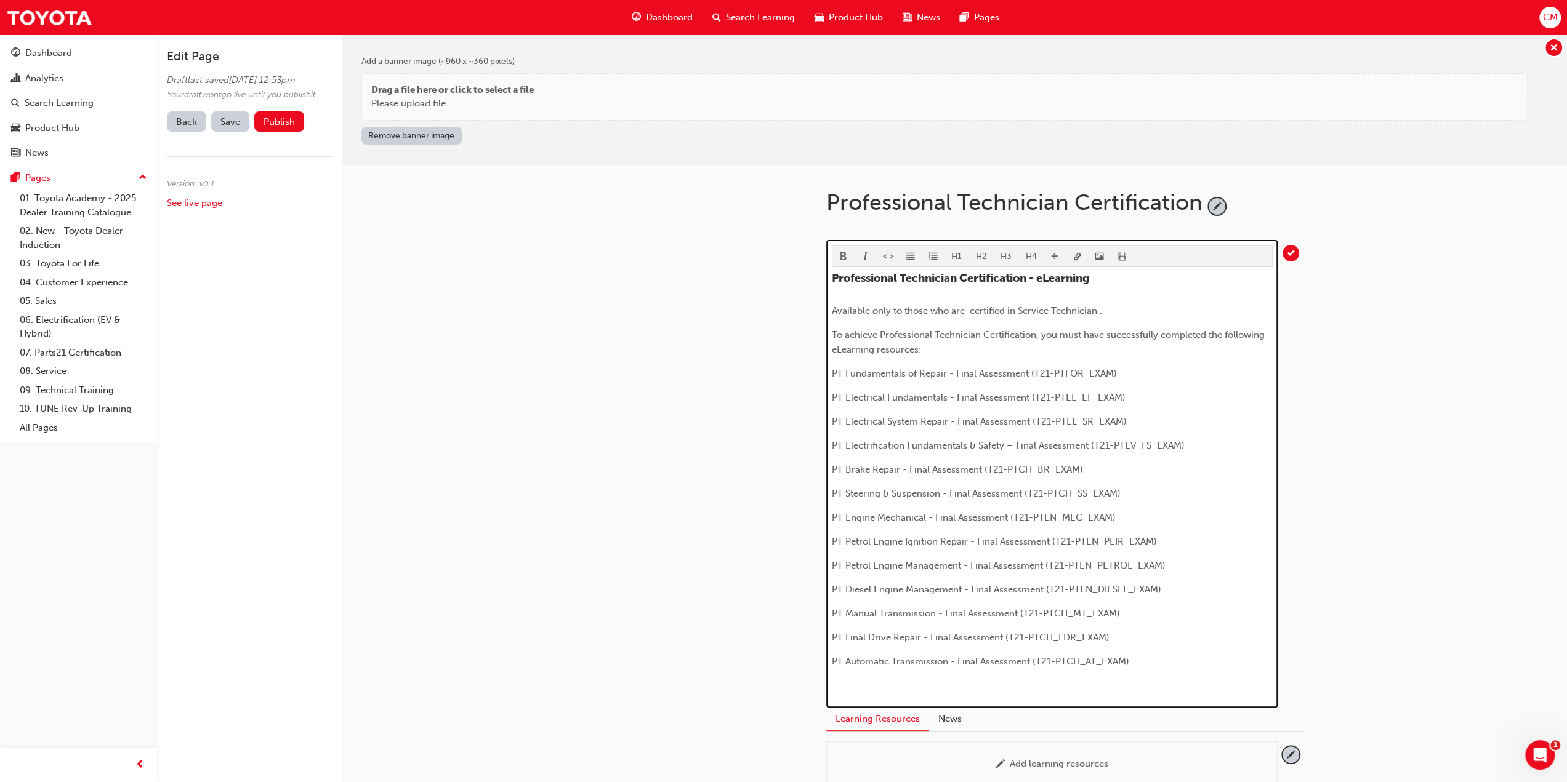
click at [967, 308] on span "Available only to those who are certified in Service Technician ." at bounding box center [967, 310] width 270 height 11
click at [1011, 306] on span "Available only to those who are certified in Service Technician ." at bounding box center [966, 310] width 268 height 11
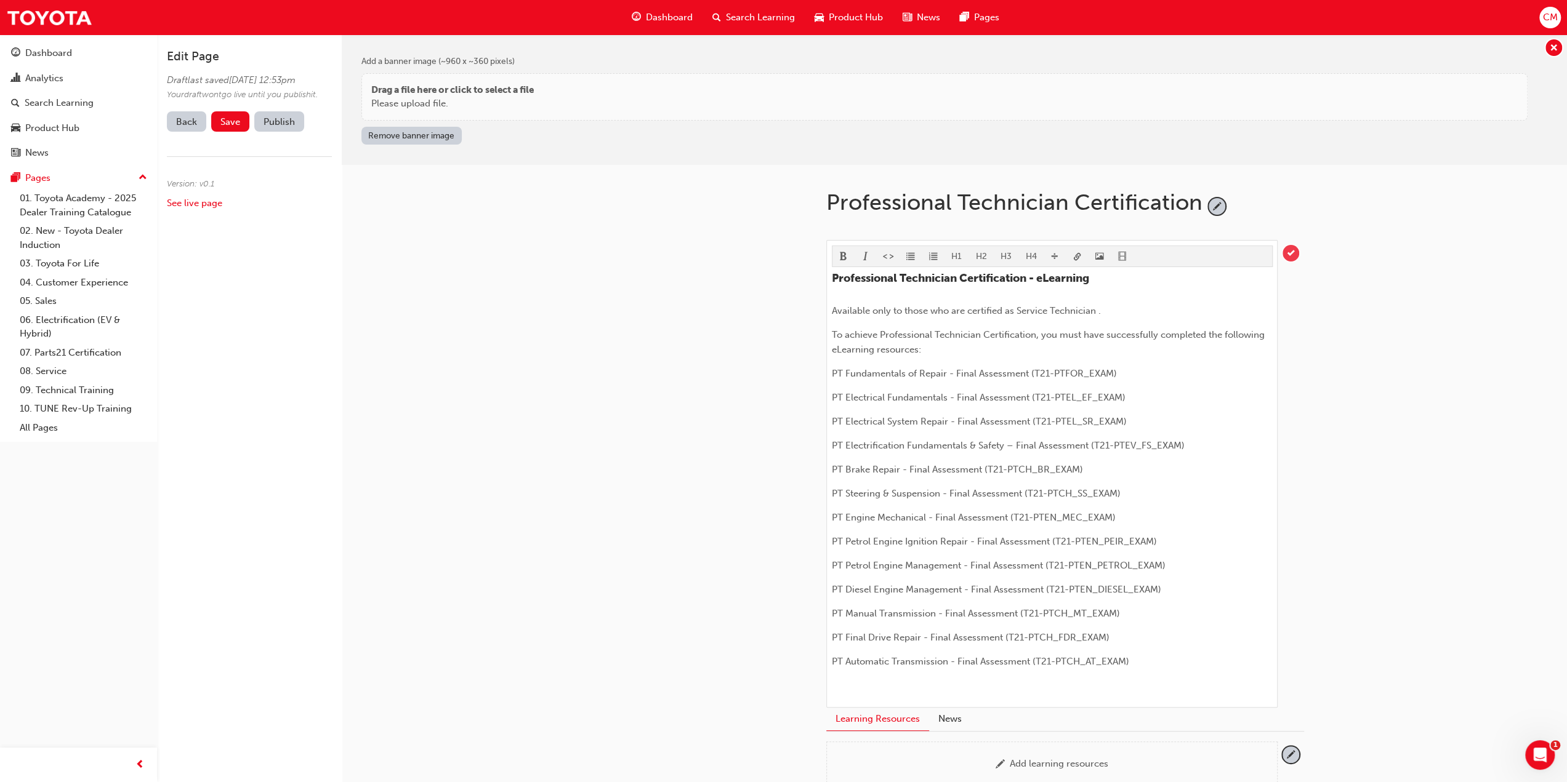
click at [1292, 248] on span "tick-icon" at bounding box center [1290, 253] width 17 height 17
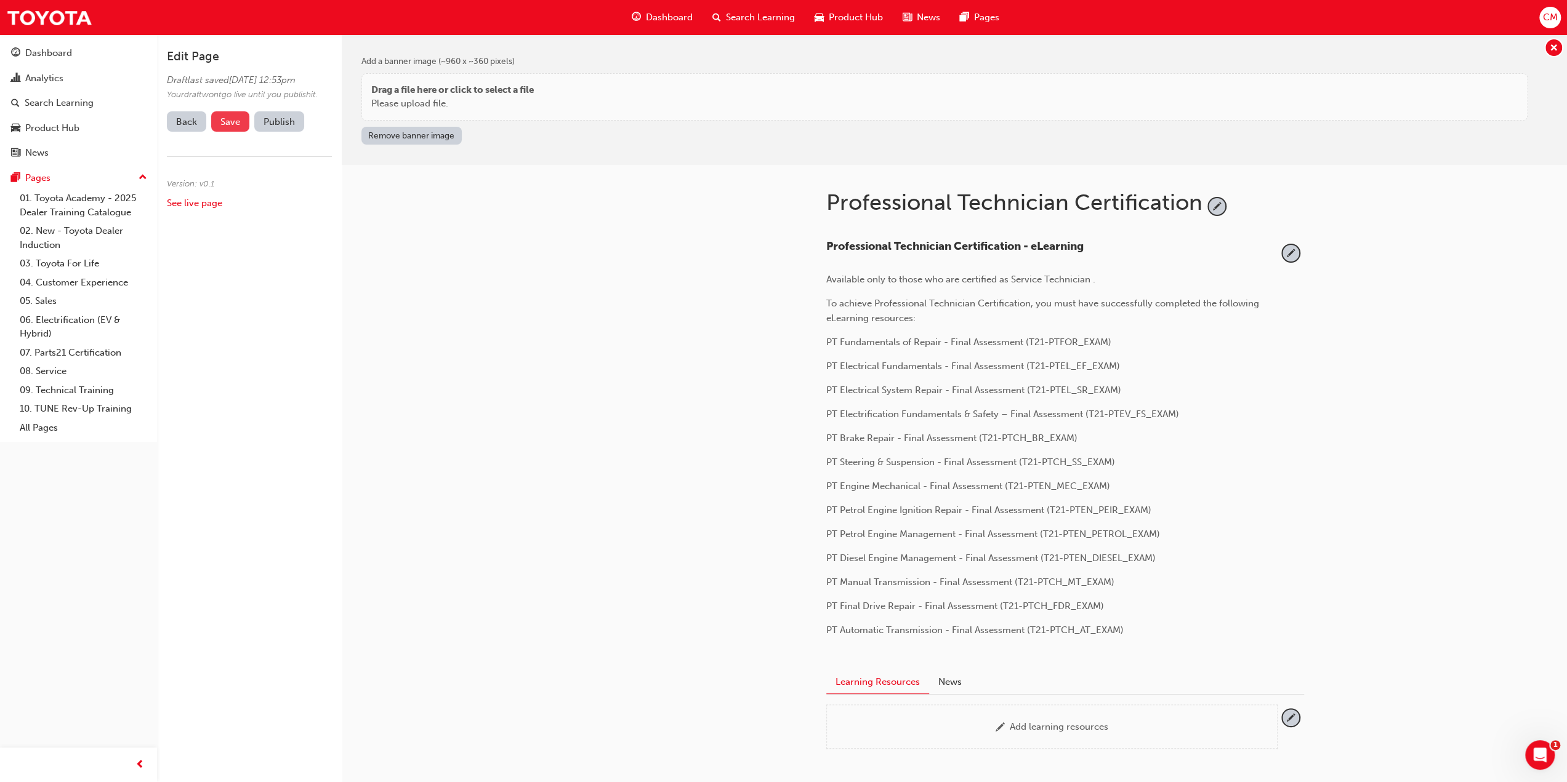
click at [227, 127] on span "Save" at bounding box center [230, 121] width 20 height 11
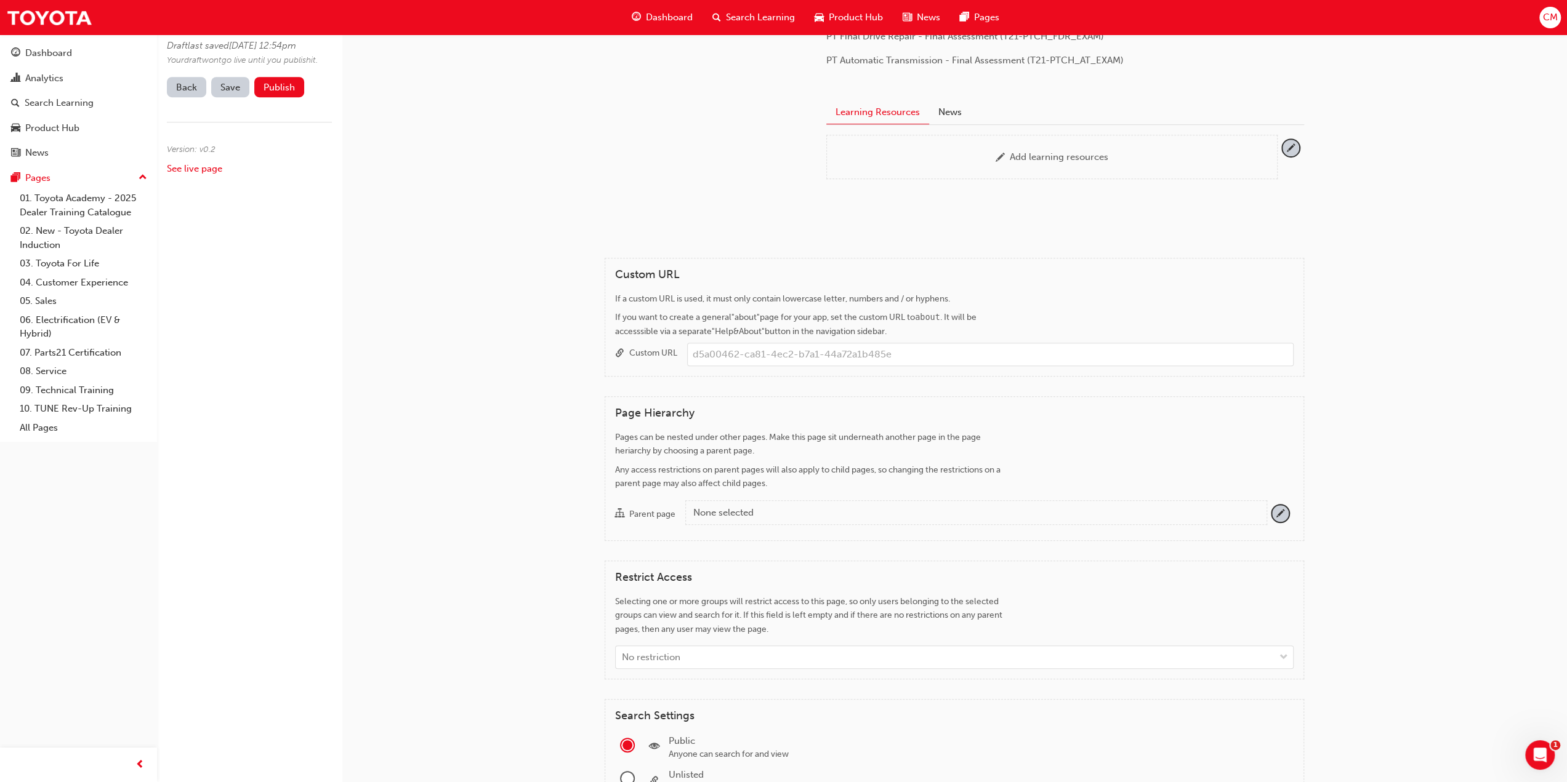
scroll to position [616, 0]
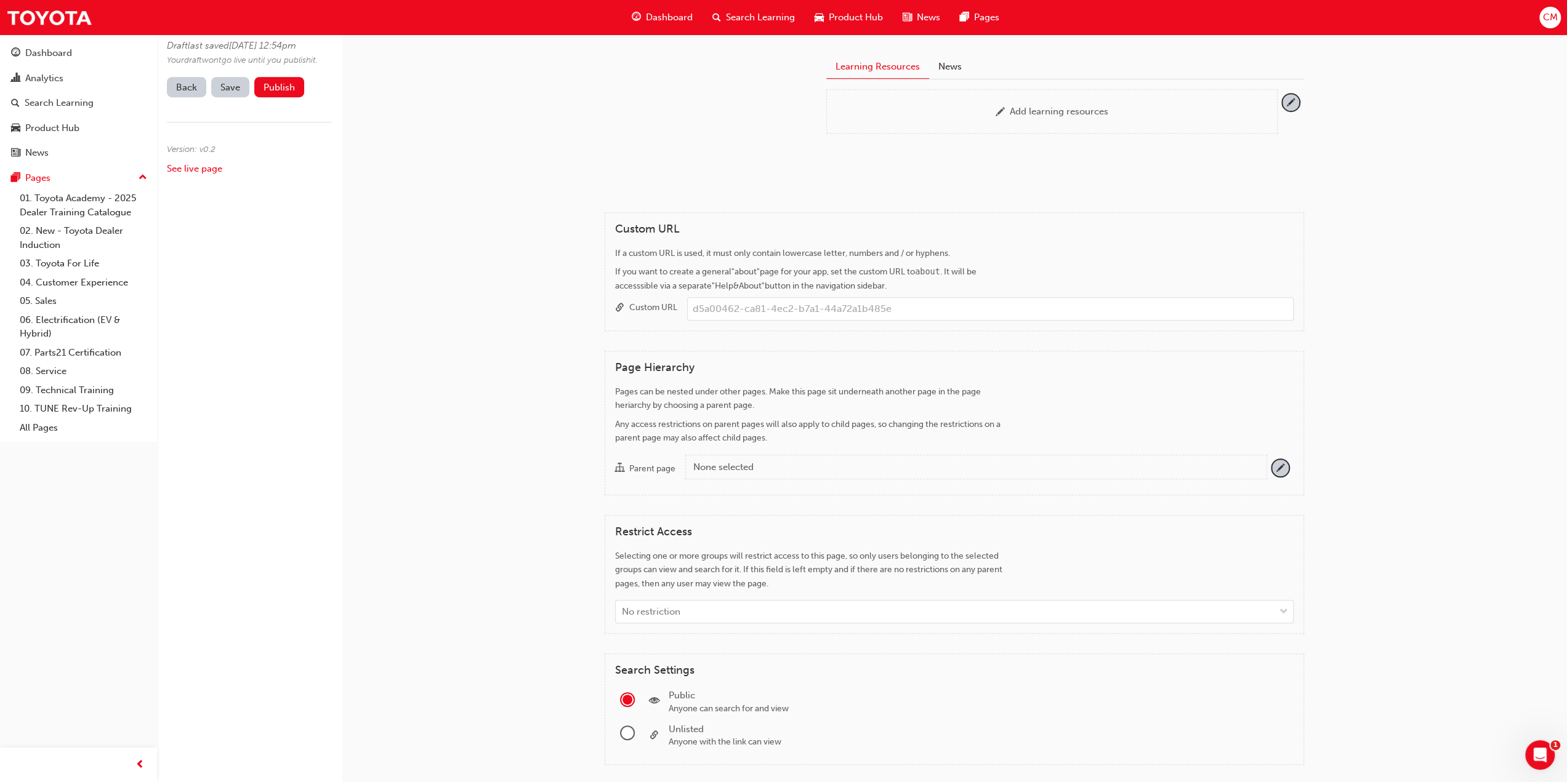
click at [792, 463] on div "None selected" at bounding box center [974, 467] width 563 height 14
click at [1272, 463] on button "Parent page None selected" at bounding box center [1280, 468] width 17 height 17
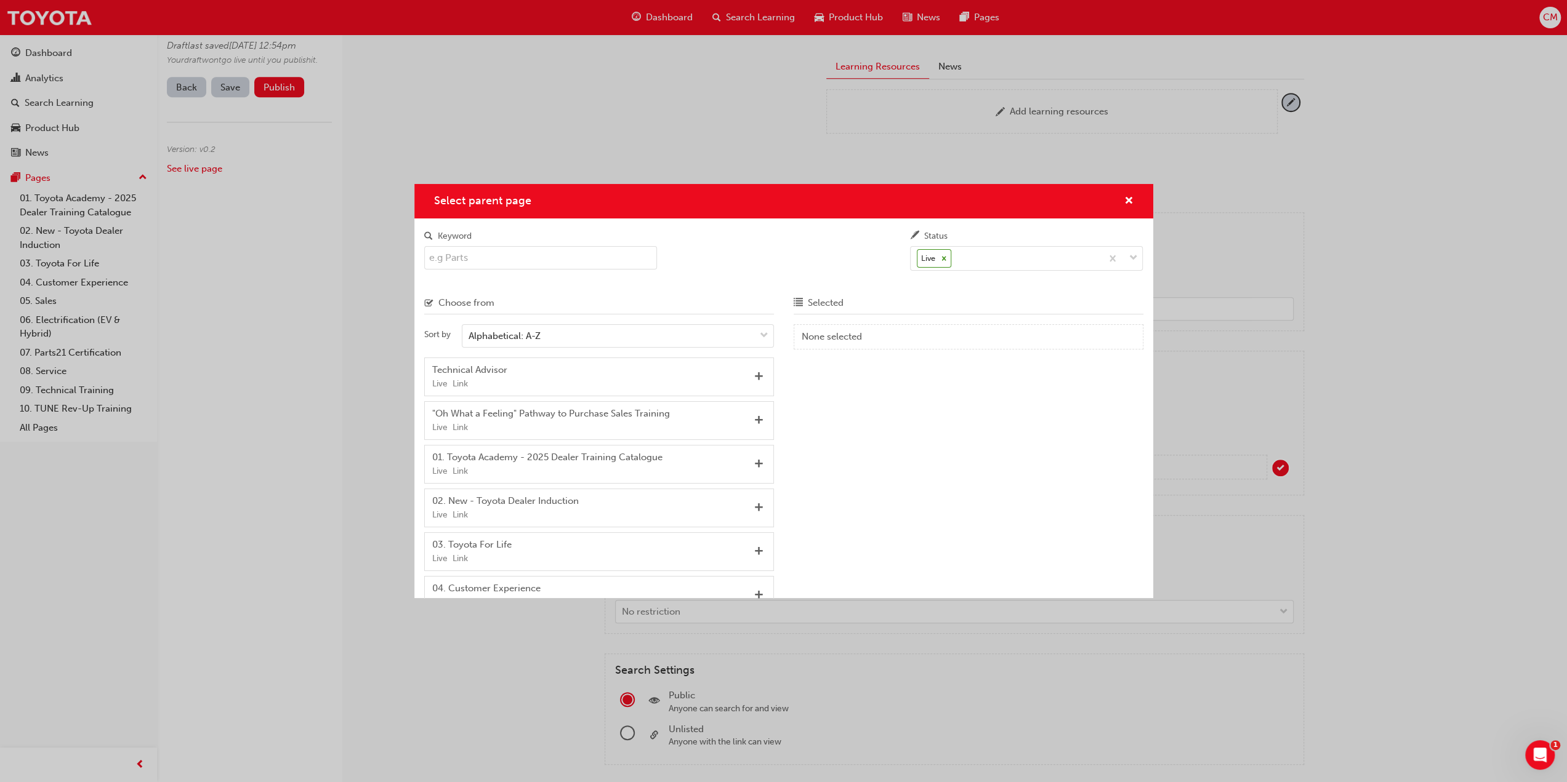
click at [490, 257] on input "Keyword" at bounding box center [540, 257] width 233 height 23
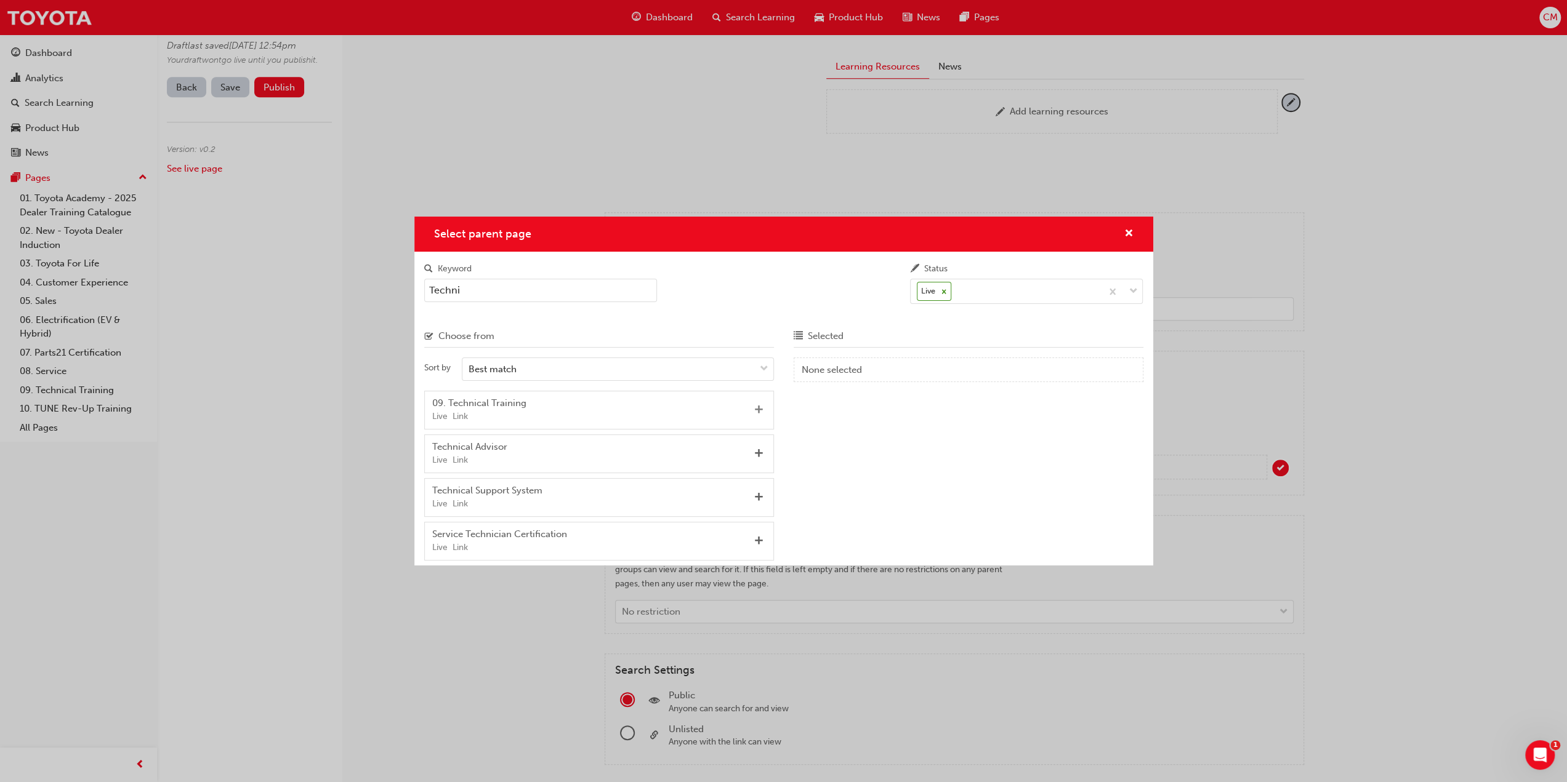
type input "Techni"
click at [758, 409] on span "Add" at bounding box center [758, 410] width 9 height 11
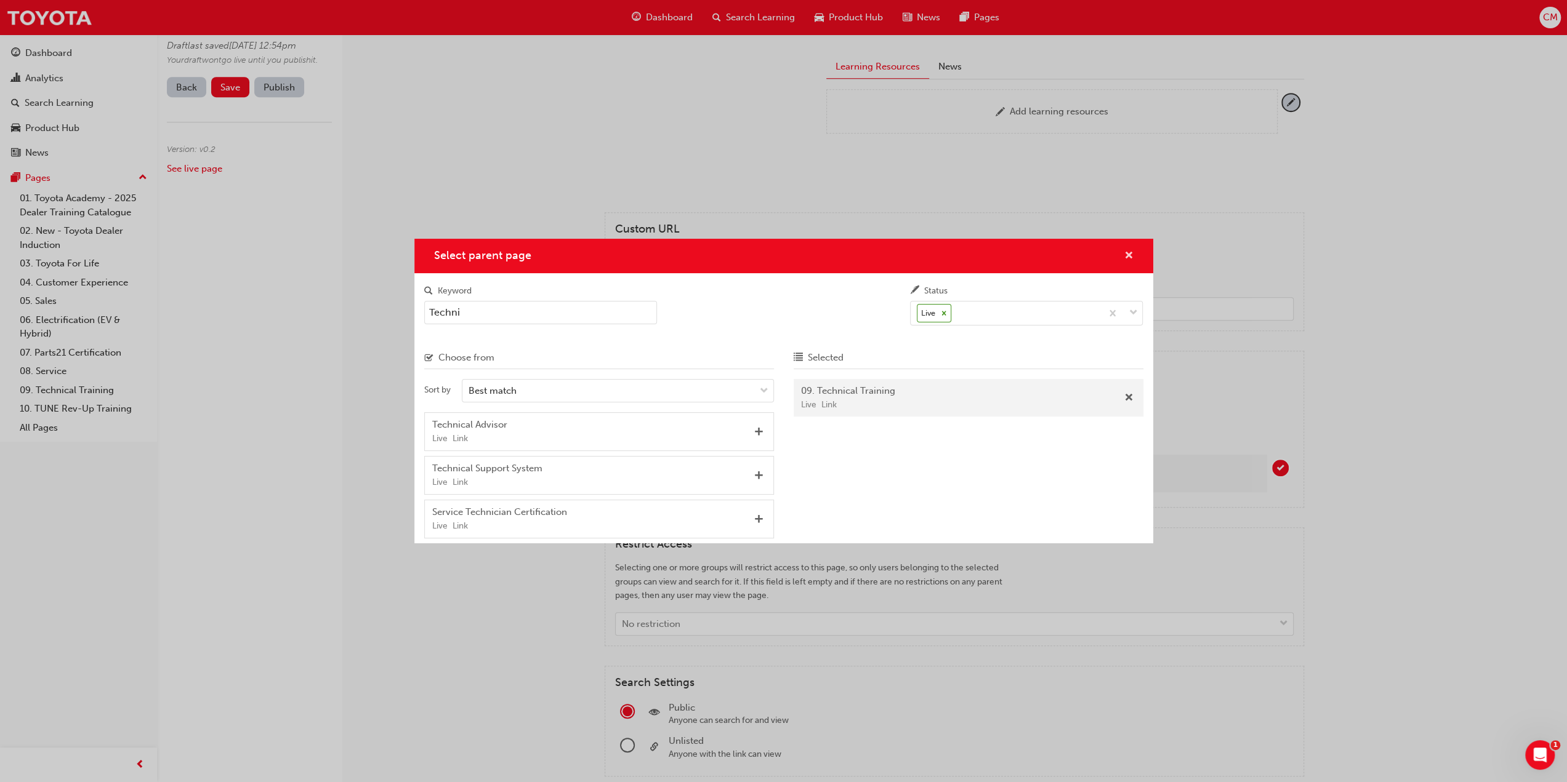
click at [1127, 254] on span "cross-icon" at bounding box center [1128, 256] width 9 height 11
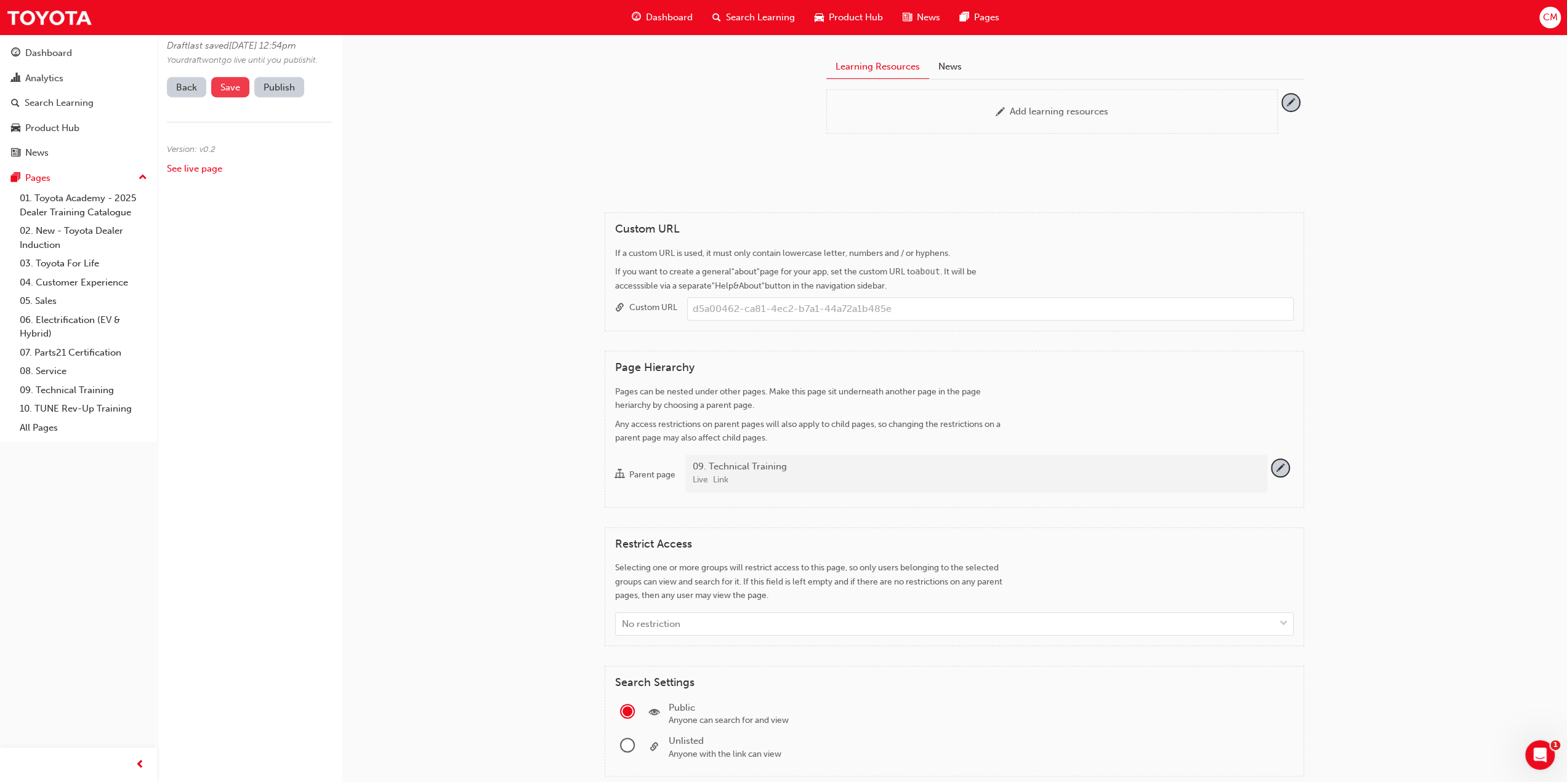
click at [235, 93] on span "Save" at bounding box center [230, 87] width 20 height 11
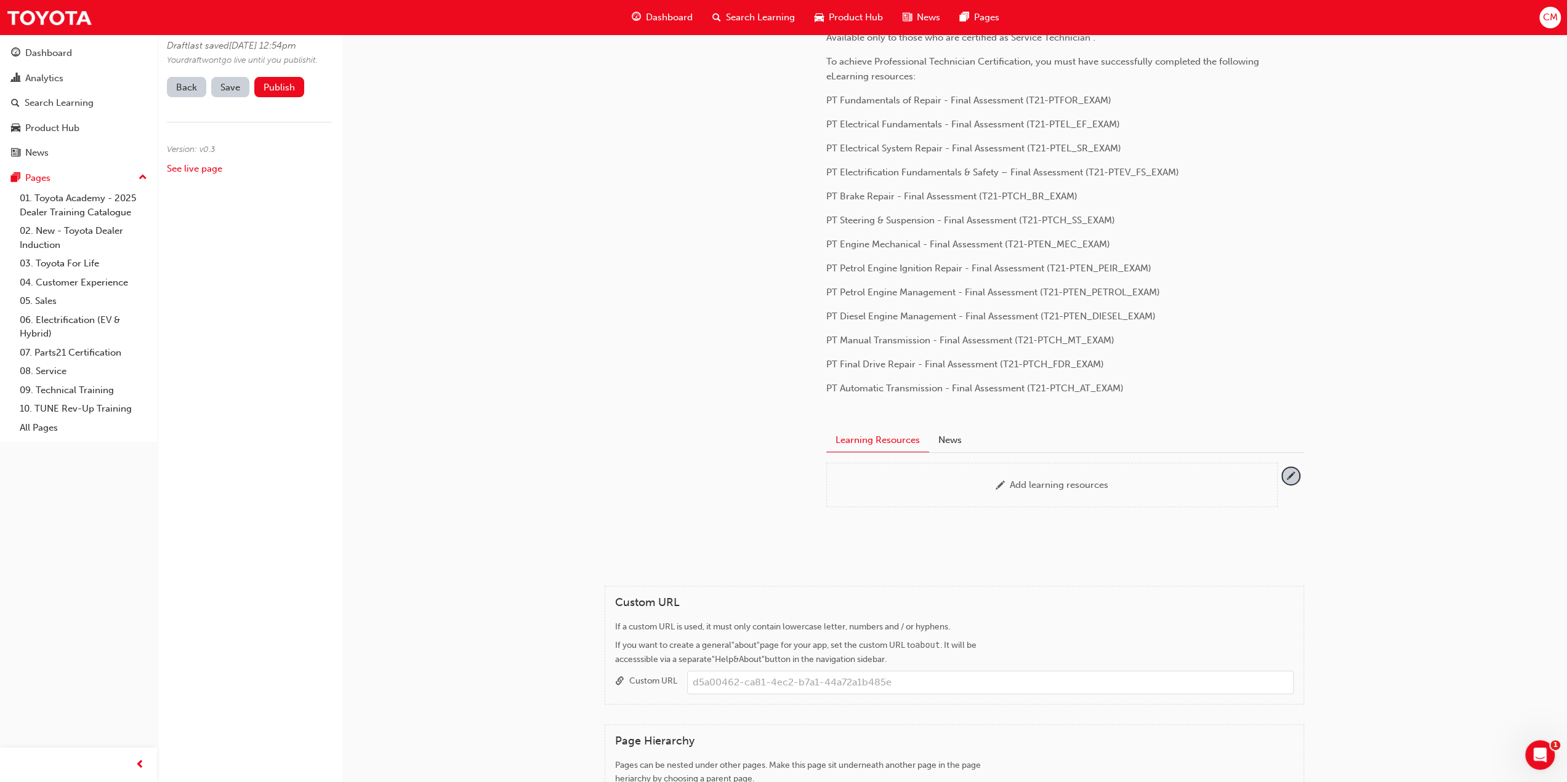
scroll to position [246, 0]
click at [1292, 468] on span "pencil-icon" at bounding box center [1290, 472] width 17 height 17
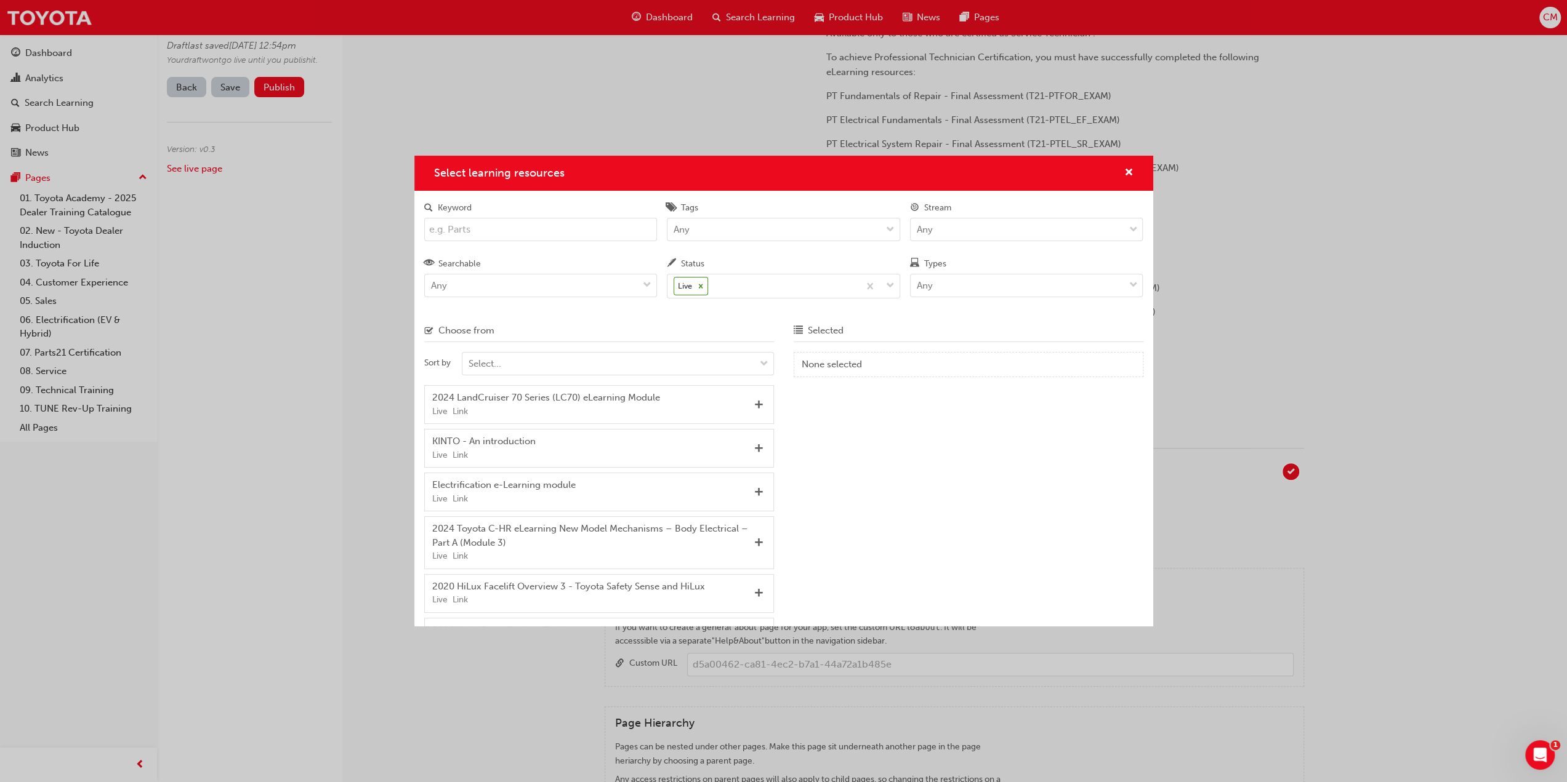
click at [531, 230] on input "Keyword" at bounding box center [540, 229] width 233 height 23
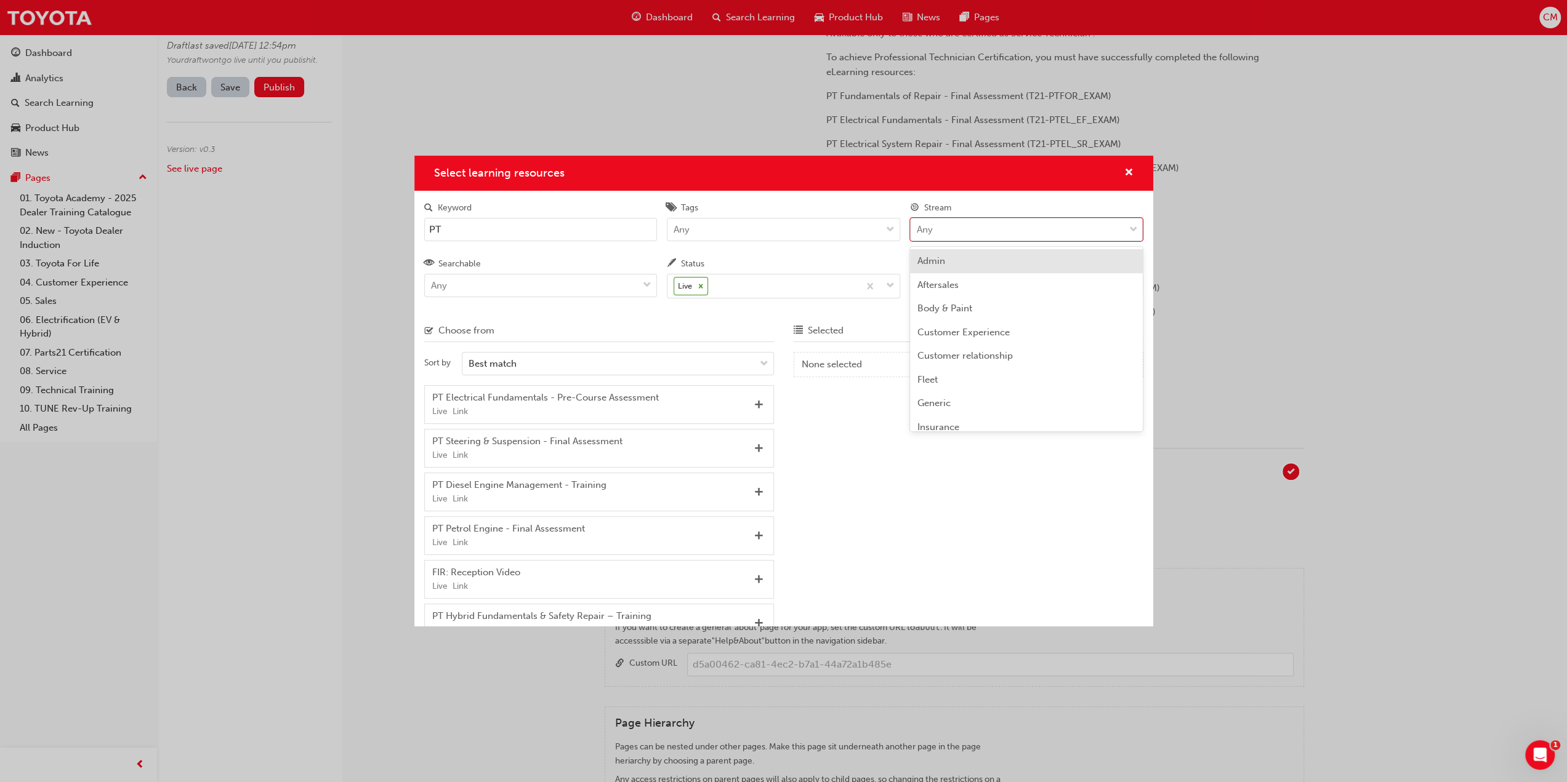
click at [1133, 228] on span "down-icon" at bounding box center [1132, 230] width 9 height 16
click at [918, 228] on input "Stream option Admin focused, 1 of 24. 24 results available. Use Up and Down to …" at bounding box center [917, 229] width 1 height 10
click at [935, 345] on span "Technical" at bounding box center [937, 345] width 41 height 11
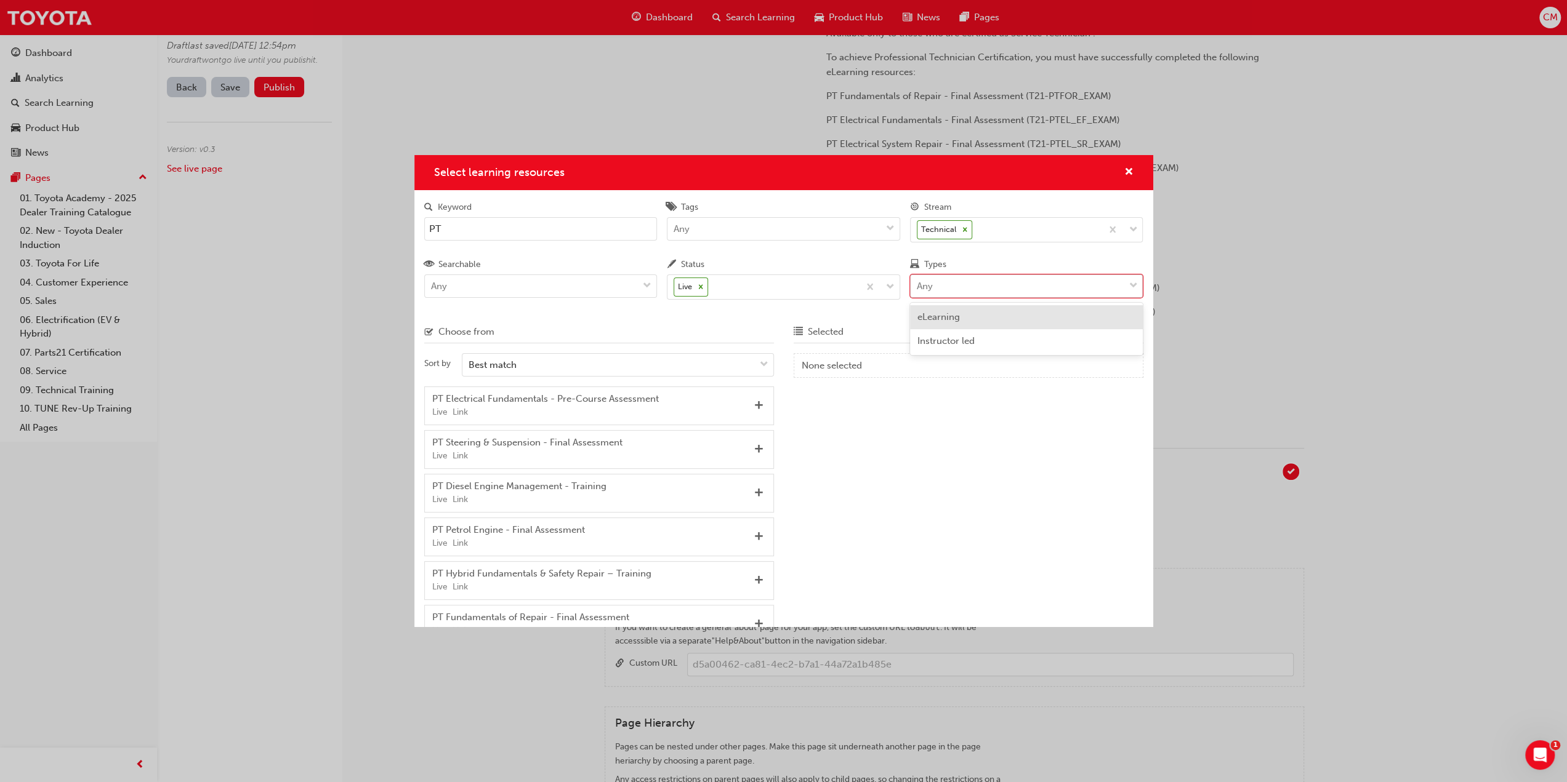
click at [1132, 284] on span "down-icon" at bounding box center [1132, 286] width 9 height 16
click at [918, 284] on input "Types option eLearning focused, 1 of 2. 2 results available. Use Up and Down to…" at bounding box center [917, 286] width 1 height 10
click at [943, 319] on span "eLearning" at bounding box center [938, 317] width 42 height 11
click at [890, 227] on span "down-icon" at bounding box center [890, 229] width 9 height 16
click at [675, 227] on input "Tags Any" at bounding box center [673, 228] width 1 height 10
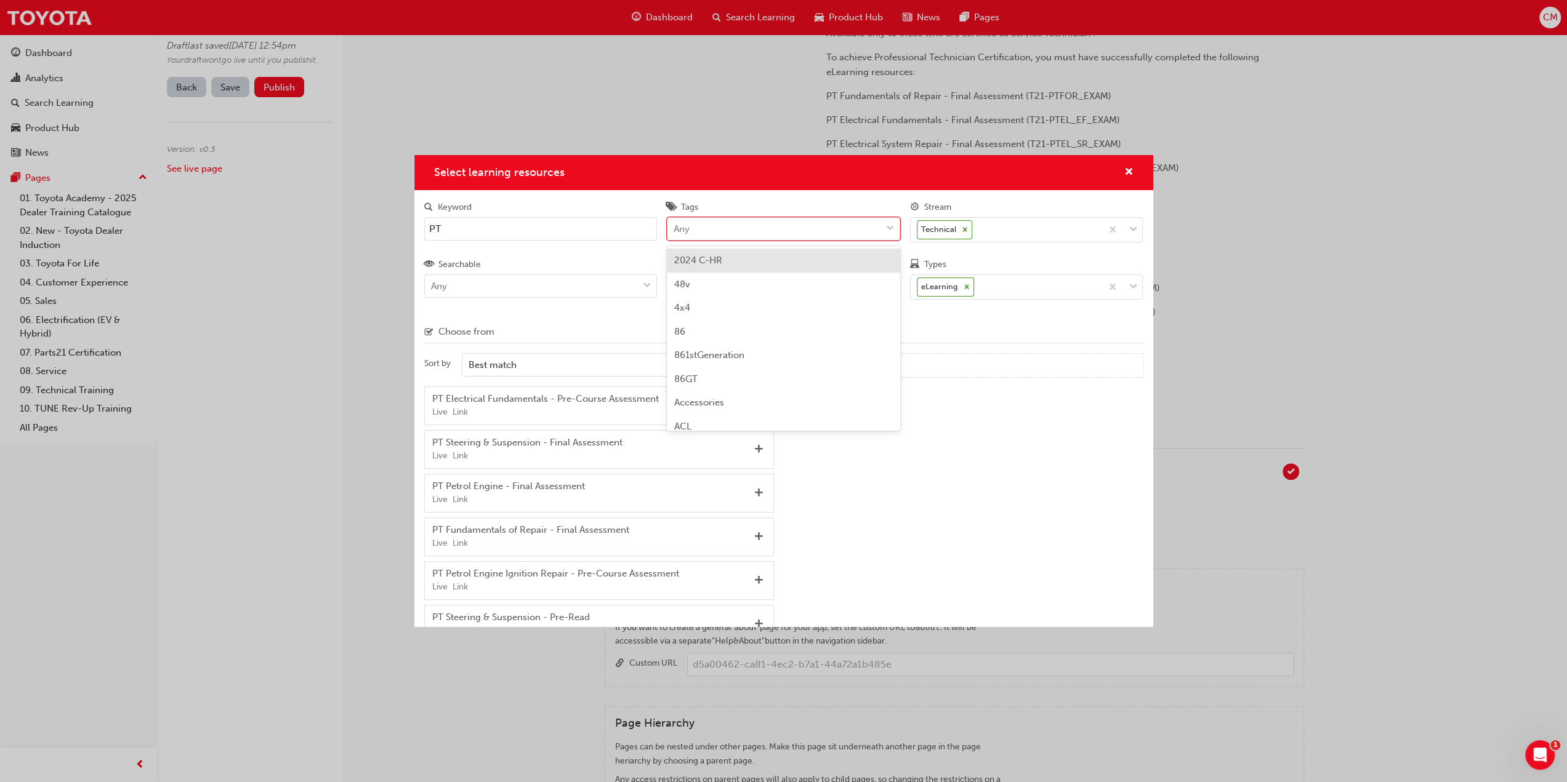
click at [890, 227] on span "down-icon" at bounding box center [890, 229] width 9 height 16
click at [675, 227] on input "Tags option 2024 C-HR focused, 1 of 197. 197 results available. Use Up and Down…" at bounding box center [673, 228] width 1 height 10
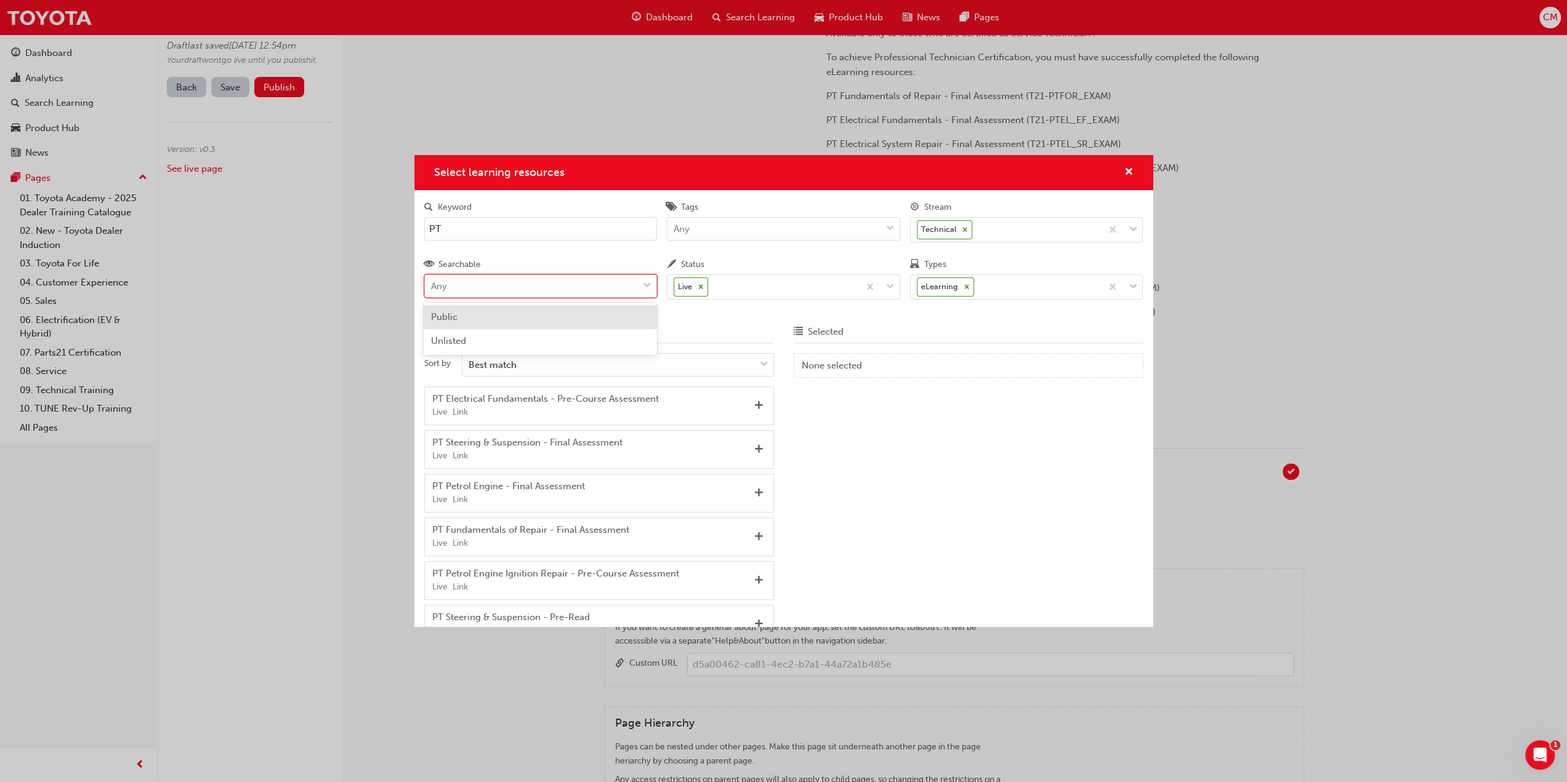
click at [648, 284] on span "down-icon" at bounding box center [647, 286] width 9 height 16
click at [432, 284] on input "Searchable option Public focused, 1 of 2. 2 results available. Use Up and Down …" at bounding box center [431, 286] width 1 height 10
click at [648, 284] on span "down-icon" at bounding box center [647, 286] width 9 height 16
click at [432, 284] on input "Searchable 0 results available. Select is focused ,type to refine list, press D…" at bounding box center [431, 286] width 1 height 10
click at [449, 230] on input "PT" at bounding box center [540, 228] width 233 height 23
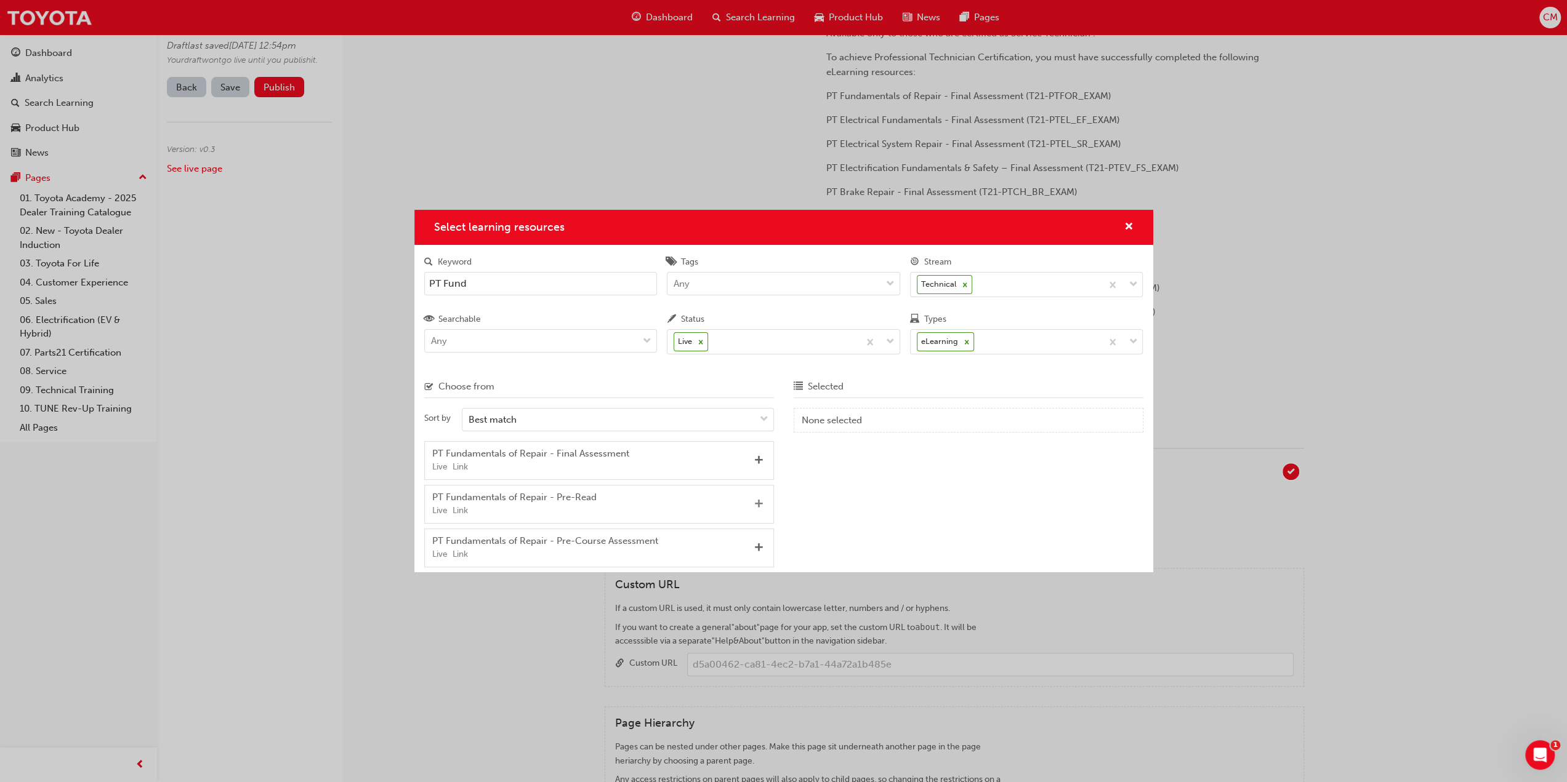
click at [756, 501] on span "Add" at bounding box center [758, 504] width 9 height 11
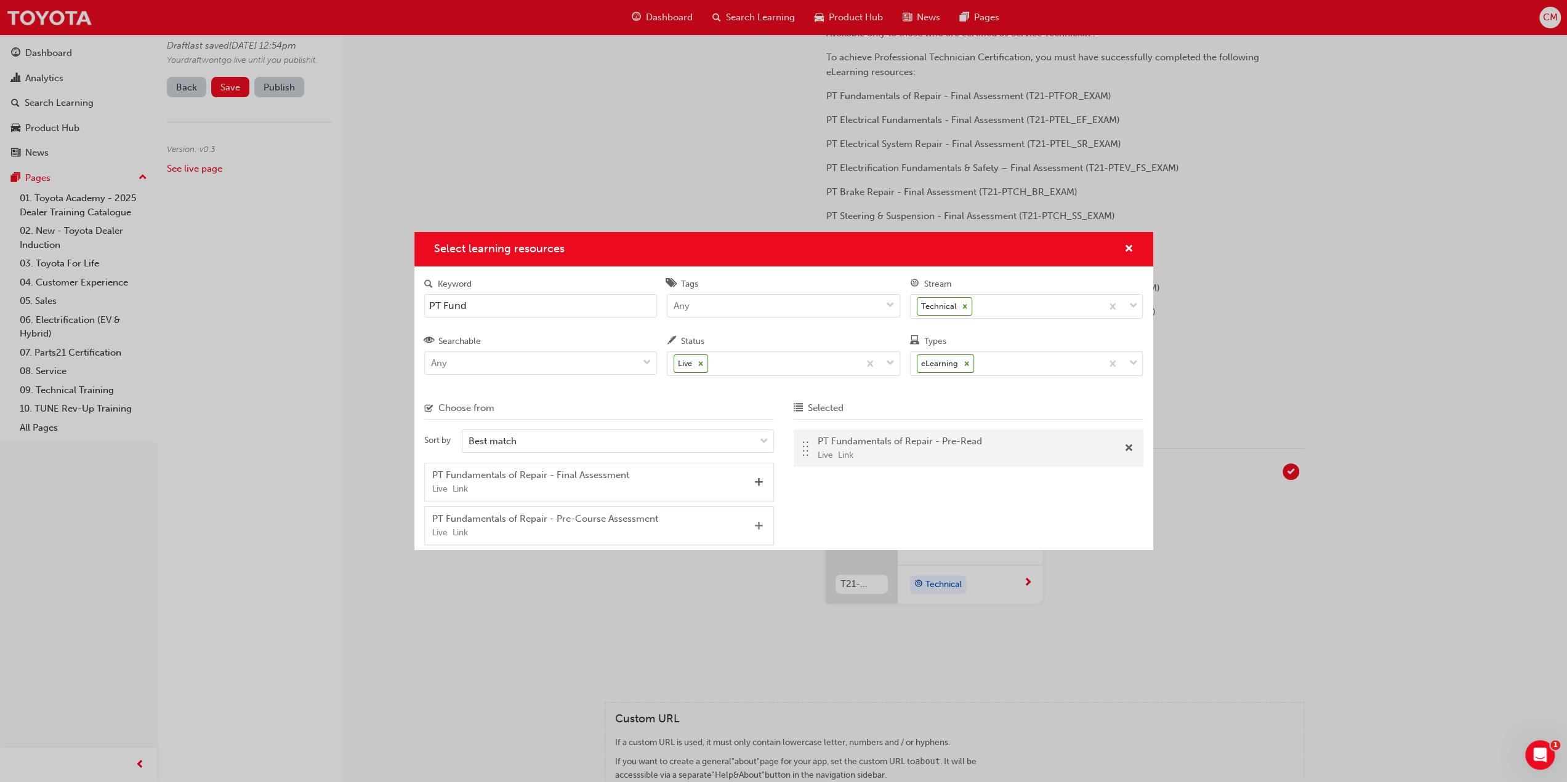
click at [760, 522] on span "Add" at bounding box center [758, 526] width 9 height 11
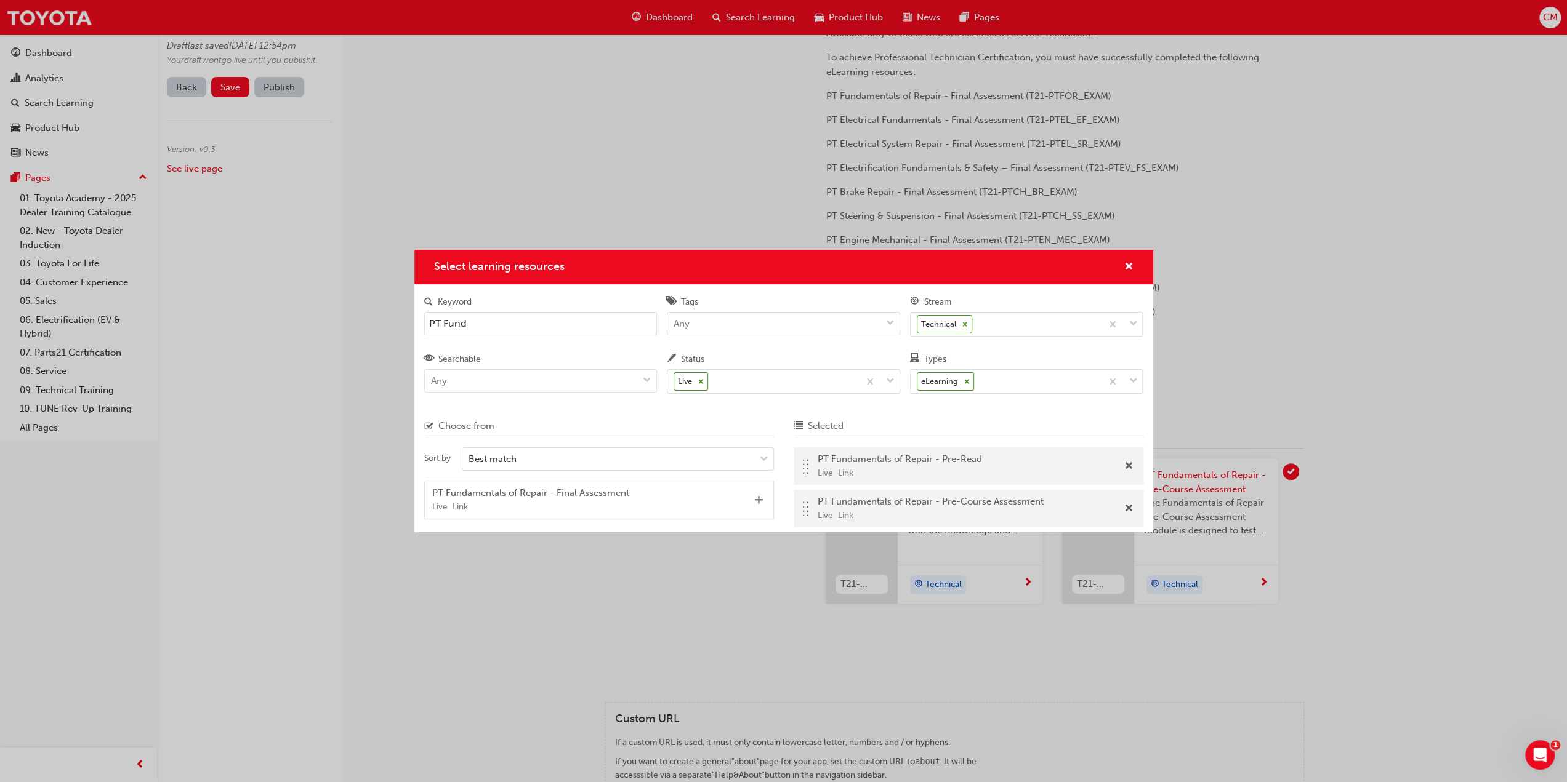
click at [760, 496] on span "Add" at bounding box center [758, 501] width 9 height 11
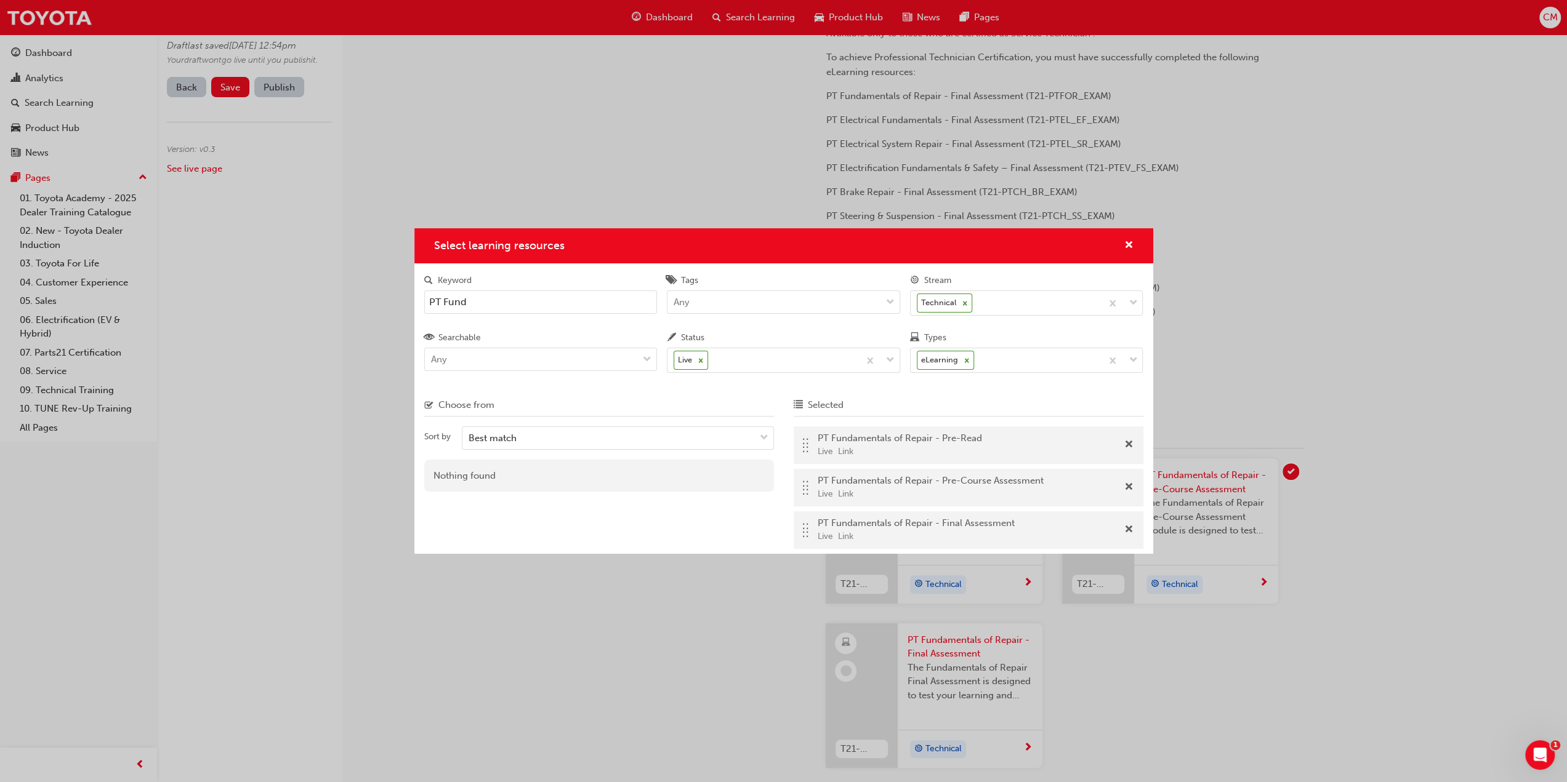
click at [478, 305] on input "PT Fund" at bounding box center [540, 302] width 233 height 23
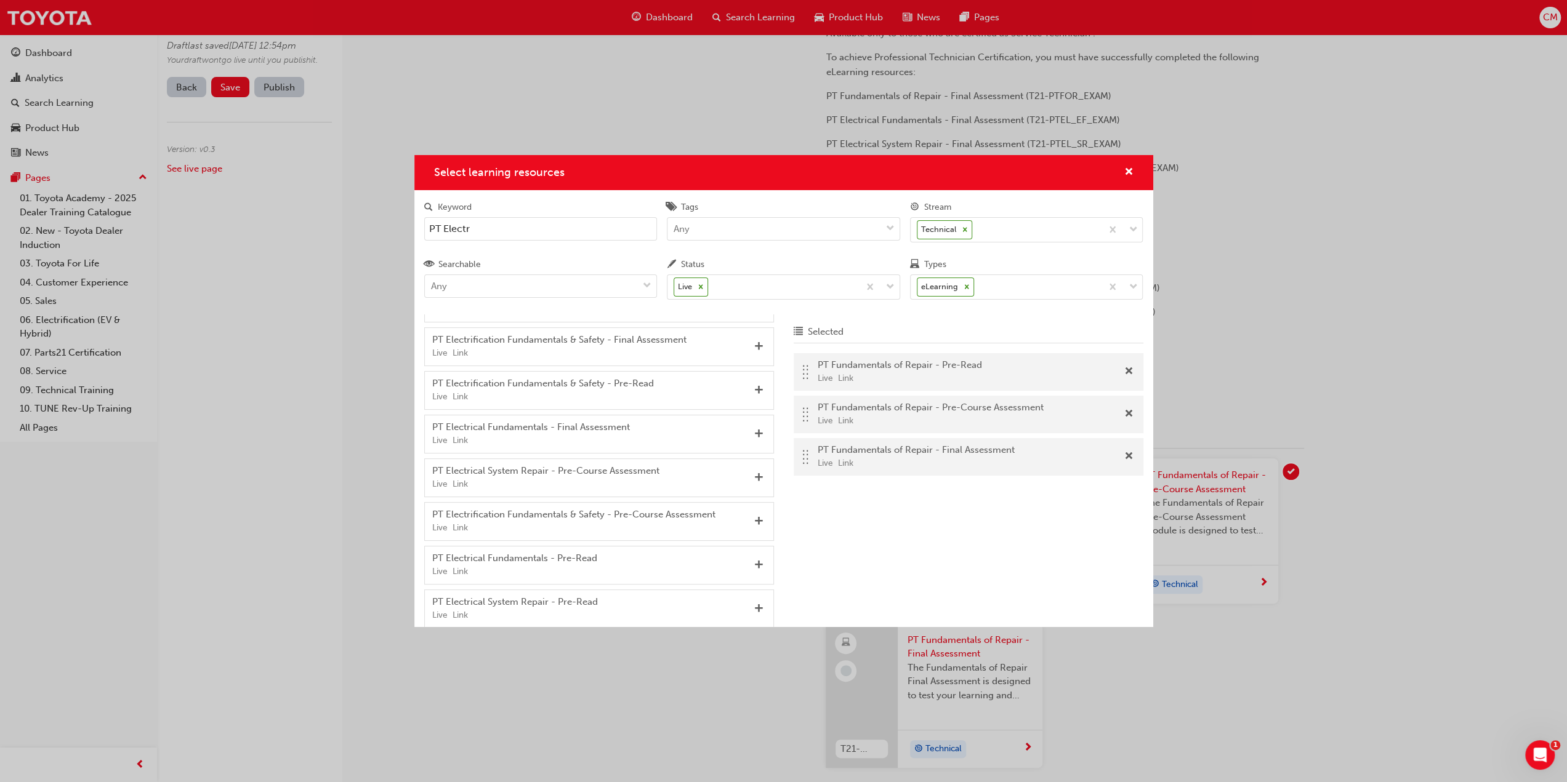
scroll to position [148, 0]
click at [754, 559] on span "Add" at bounding box center [758, 564] width 9 height 11
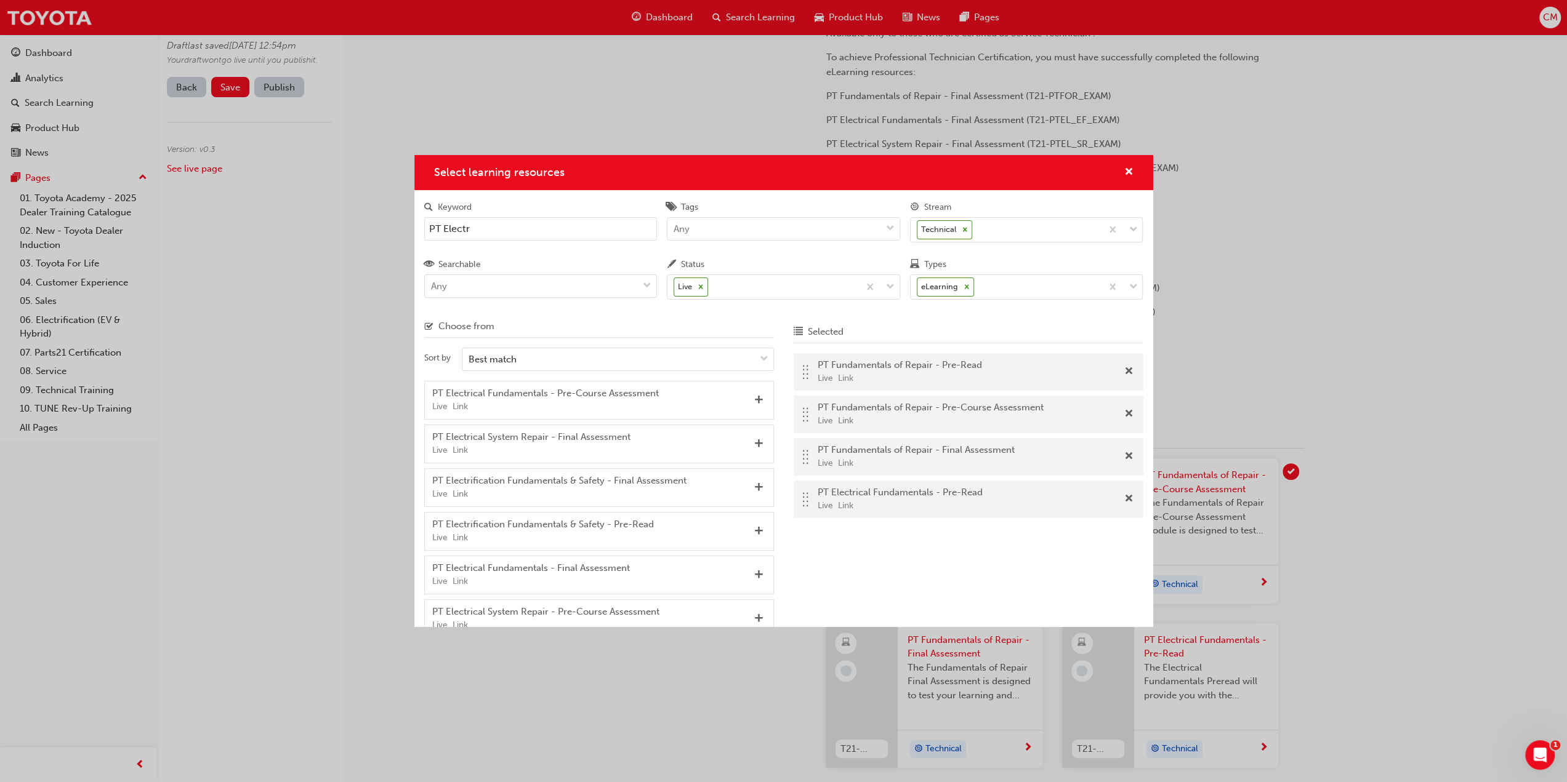
scroll to position [0, 0]
click at [754, 403] on span "Add" at bounding box center [758, 406] width 9 height 11
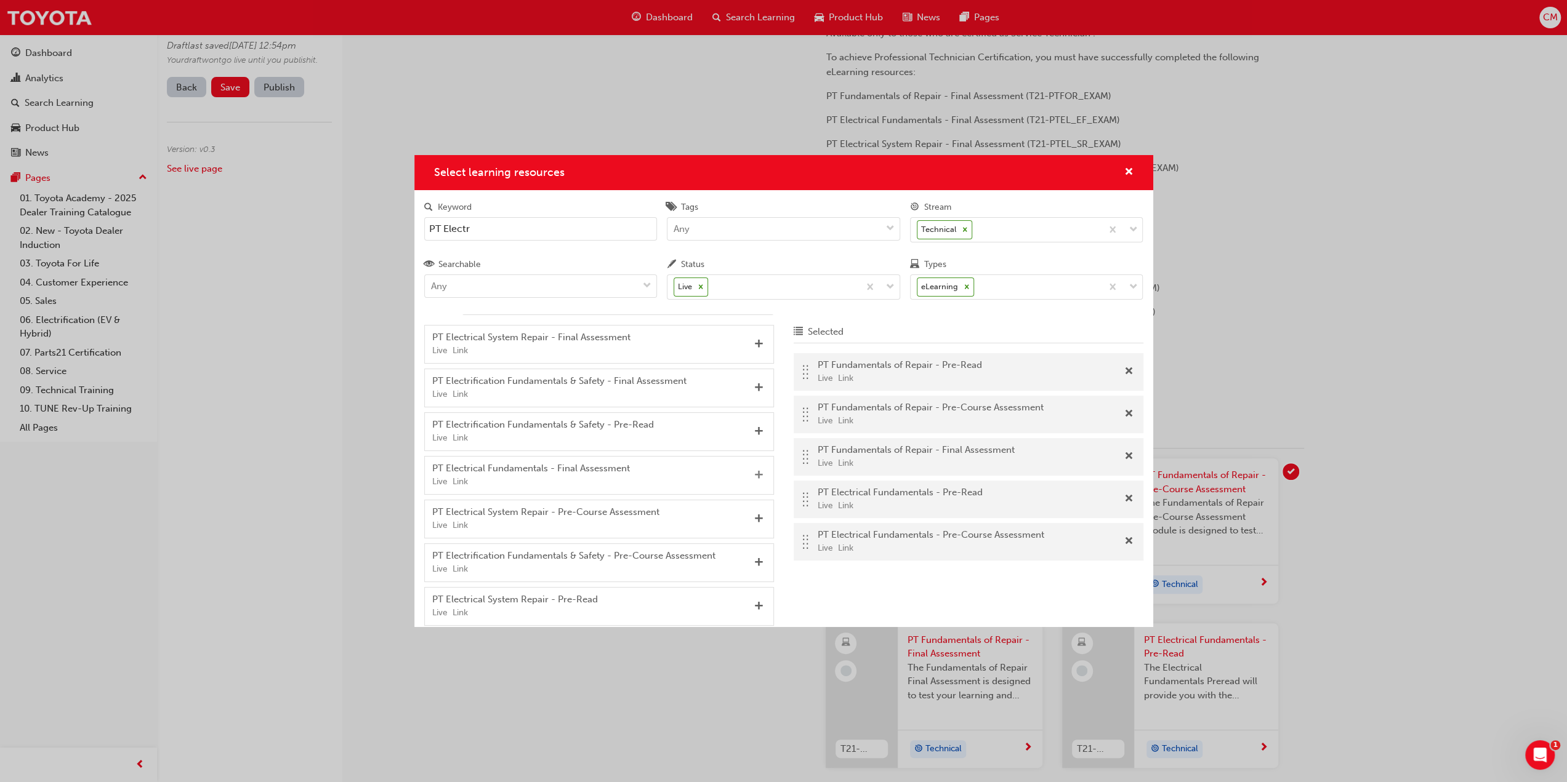
click at [754, 470] on span "Add" at bounding box center [758, 475] width 9 height 11
click at [484, 230] on input "PT Electr" at bounding box center [540, 228] width 233 height 23
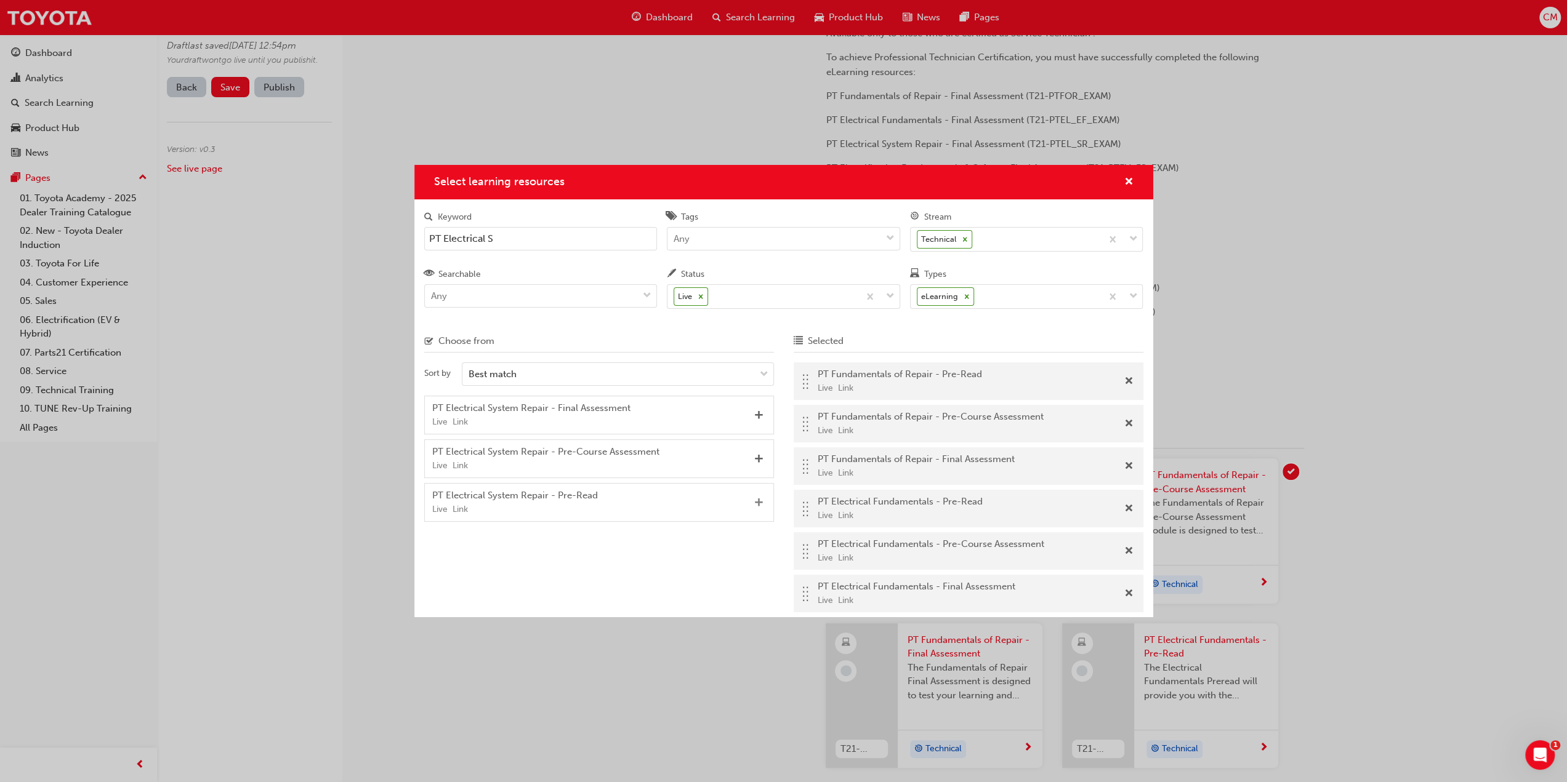
click at [760, 500] on span "Add" at bounding box center [758, 503] width 9 height 11
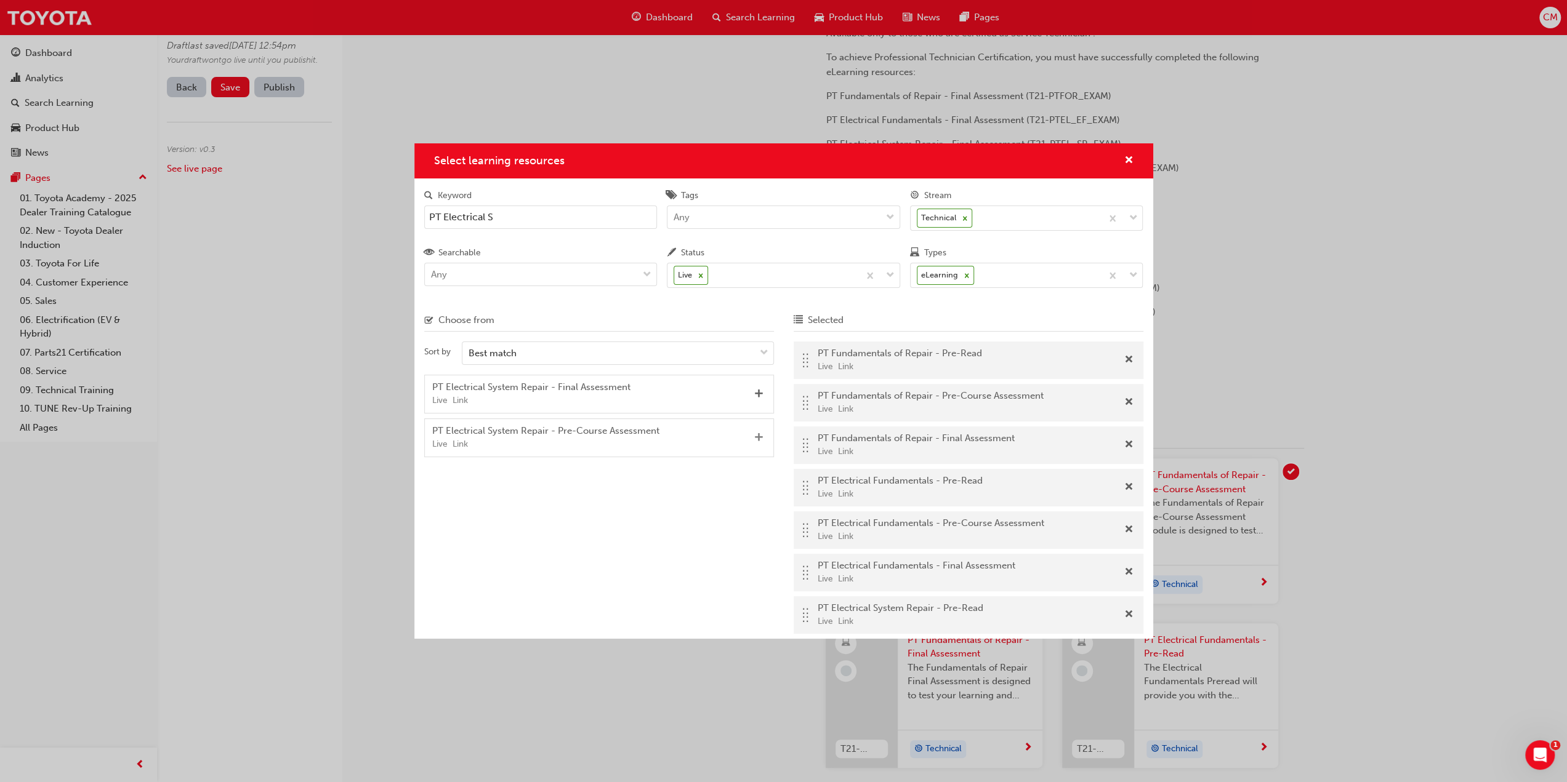
click at [757, 436] on span "Add" at bounding box center [758, 438] width 9 height 11
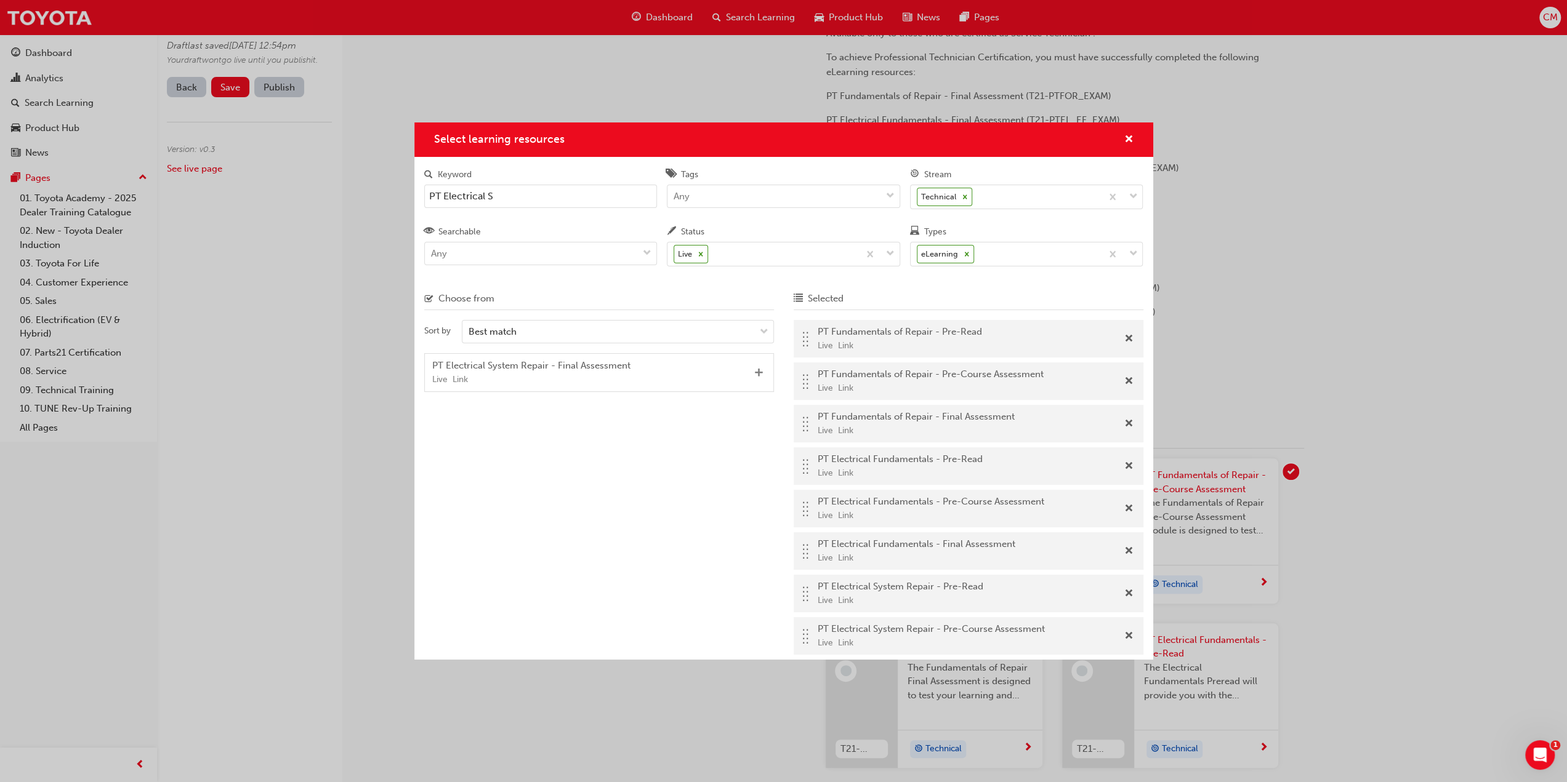
click at [760, 371] on span "Add" at bounding box center [758, 373] width 9 height 11
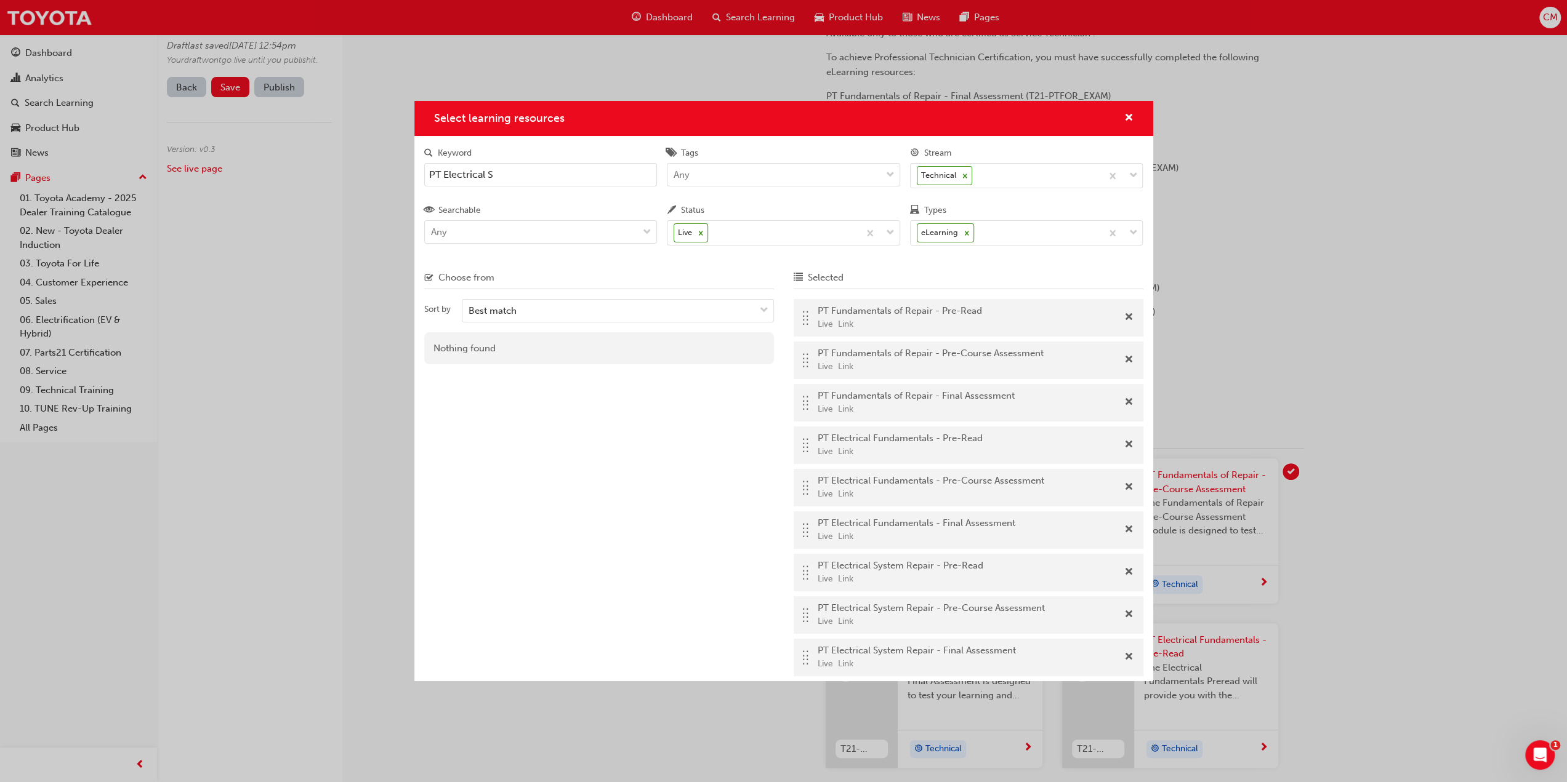
click at [507, 175] on input "PT Electrical S" at bounding box center [540, 174] width 233 height 23
click at [758, 393] on span "Add" at bounding box center [758, 395] width 9 height 11
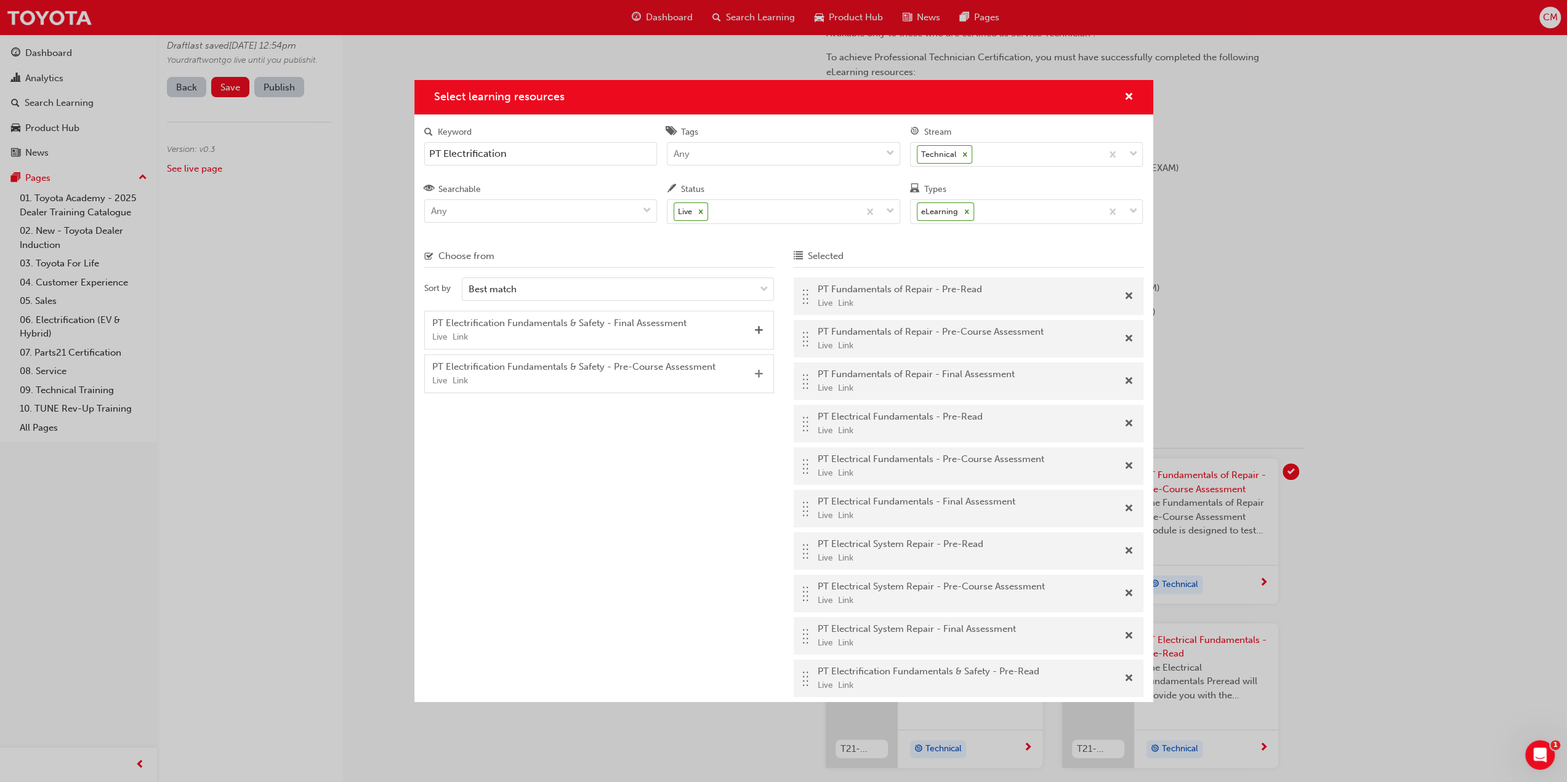
click at [758, 372] on span "Add" at bounding box center [758, 374] width 9 height 11
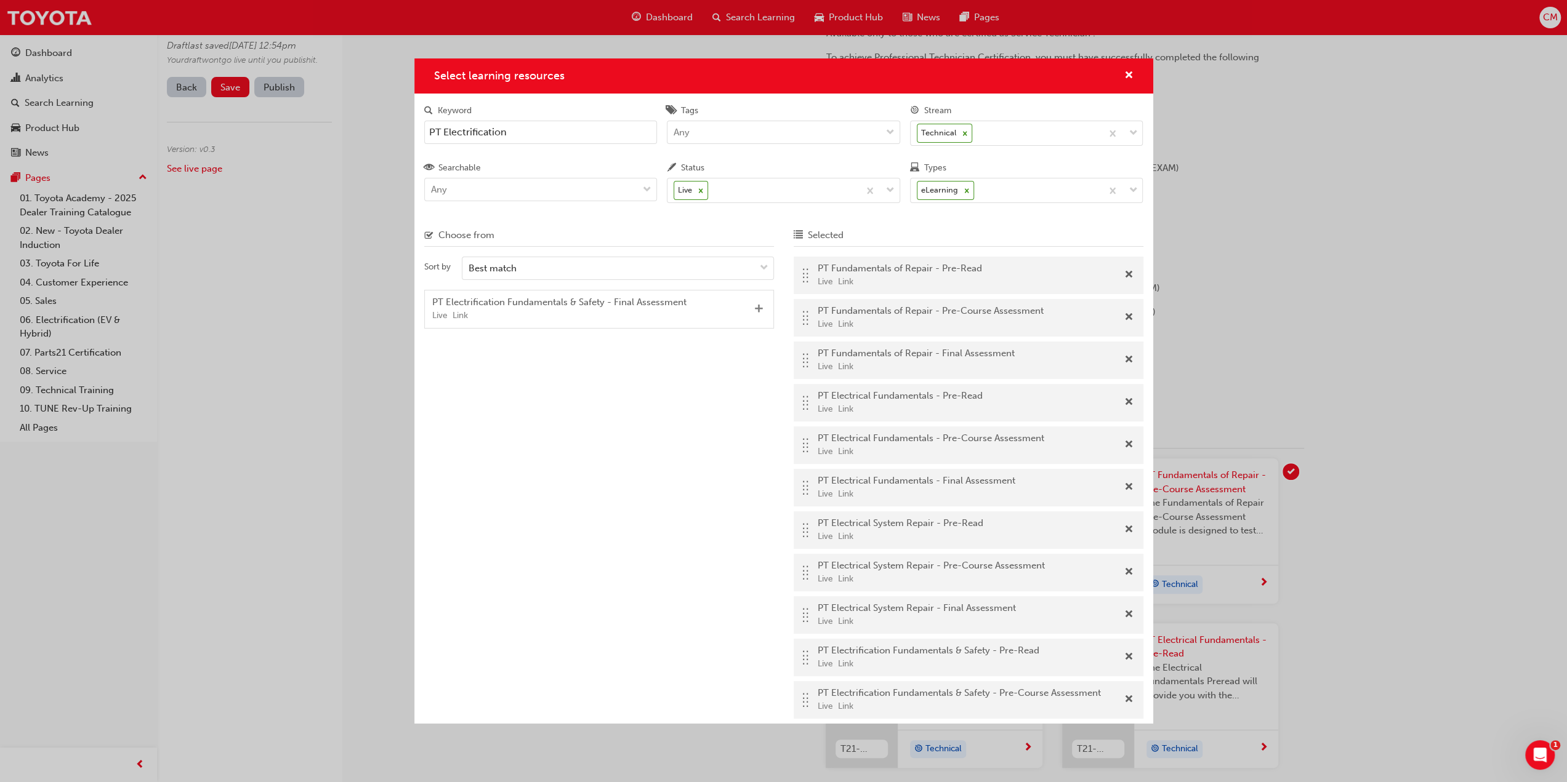
click at [758, 307] on span "Add" at bounding box center [758, 309] width 9 height 11
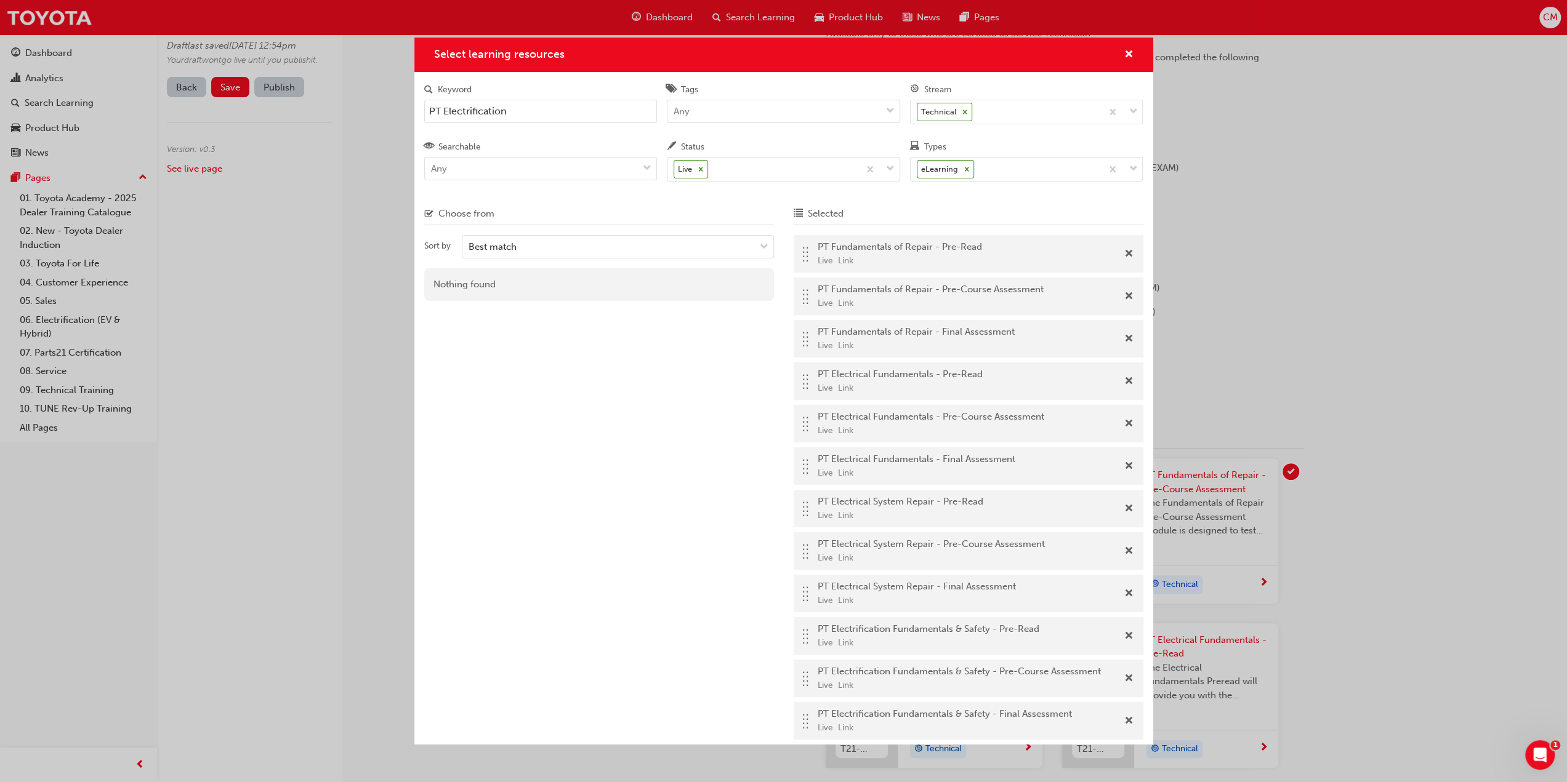
click at [518, 113] on input "PT Electrification" at bounding box center [540, 111] width 233 height 23
click at [758, 328] on span "Add" at bounding box center [758, 332] width 9 height 11
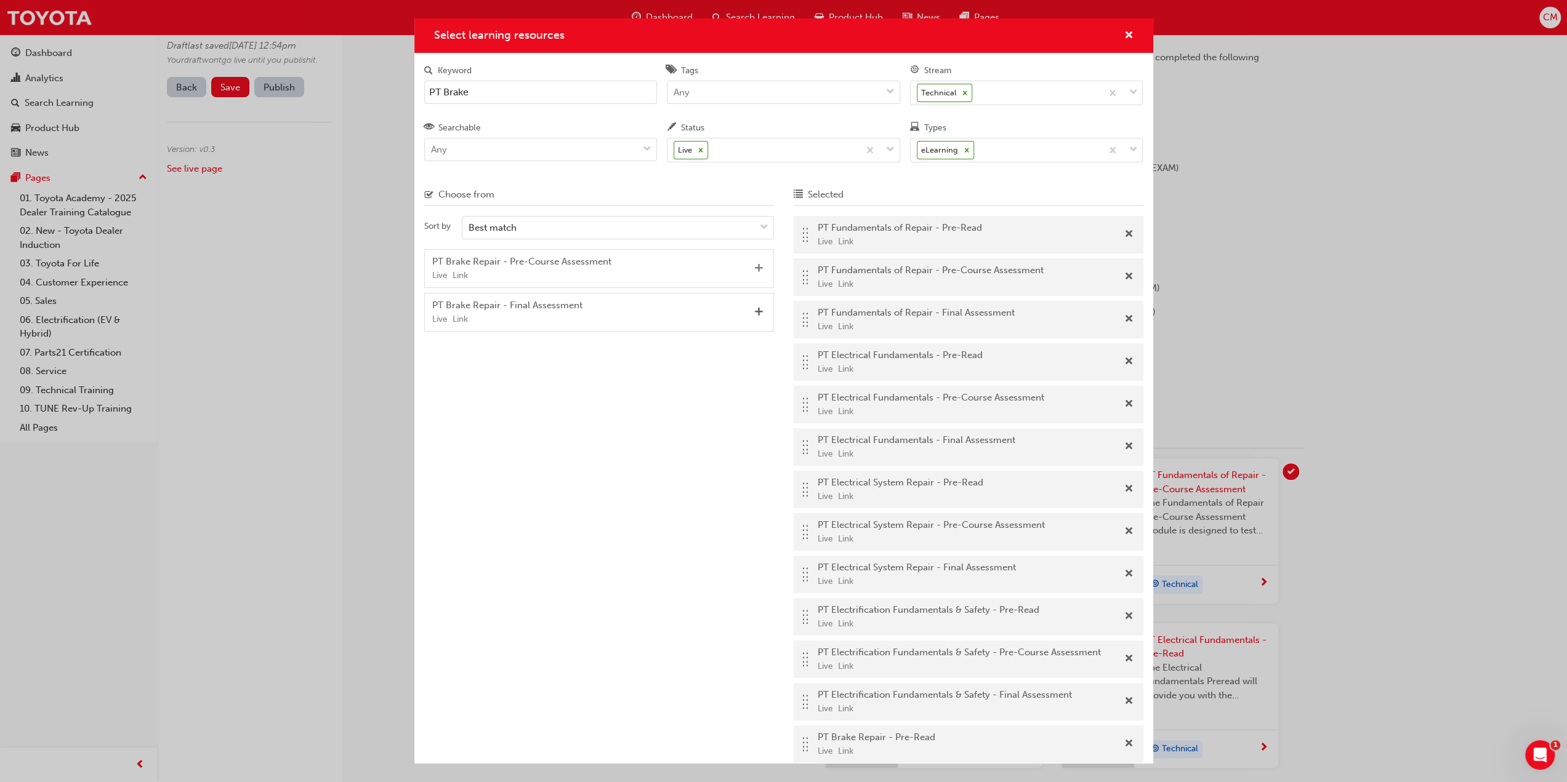
click at [759, 265] on span "Add" at bounding box center [758, 268] width 9 height 11
click at [758, 265] on span "Add" at bounding box center [758, 268] width 9 height 11
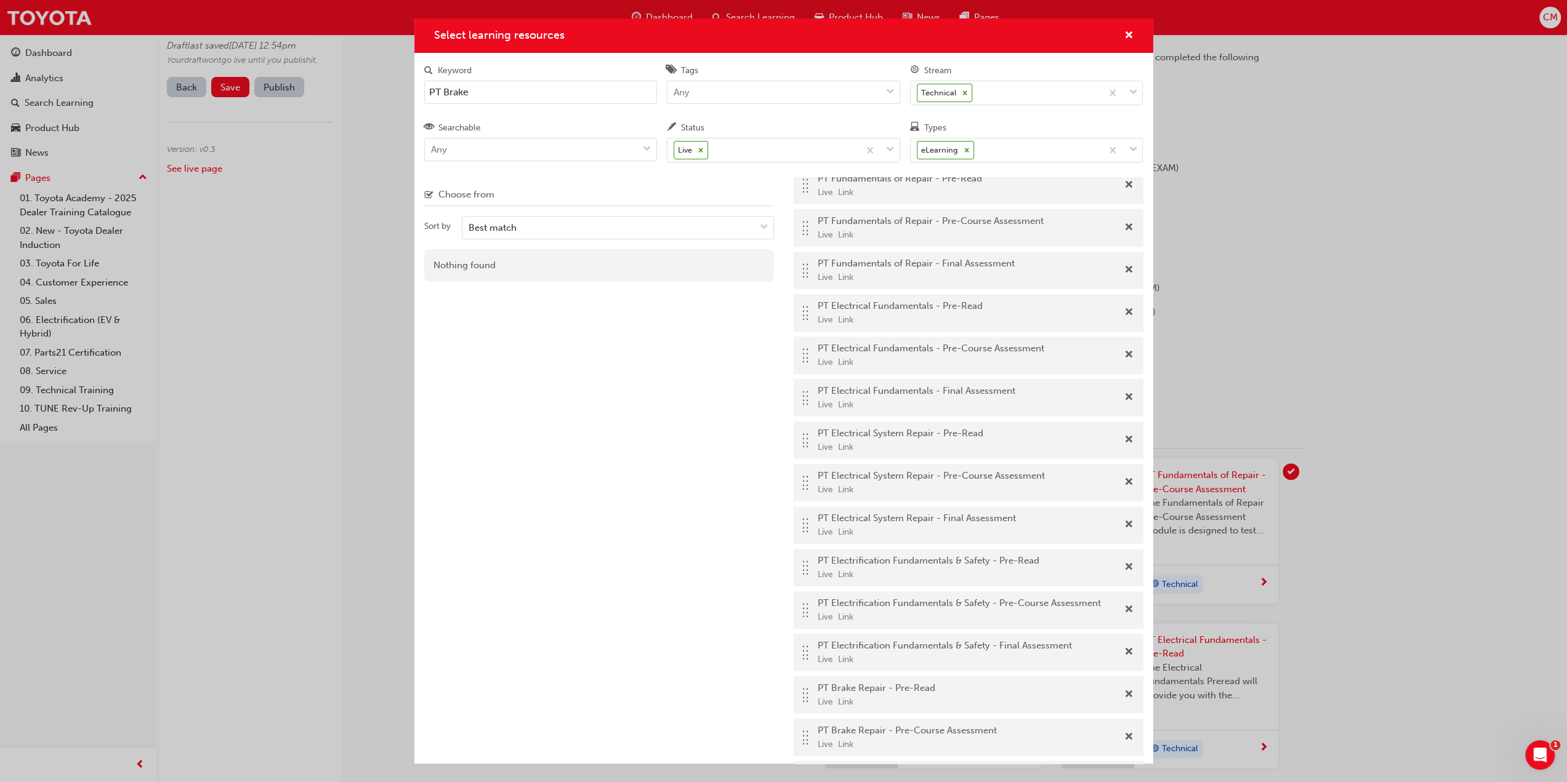
scroll to position [89, 0]
click at [479, 89] on input "PT Brake" at bounding box center [540, 92] width 233 height 23
click at [760, 308] on span "Add" at bounding box center [758, 312] width 9 height 11
click at [758, 308] on span "Add" at bounding box center [758, 312] width 9 height 11
click at [757, 267] on span "Add" at bounding box center [758, 268] width 9 height 11
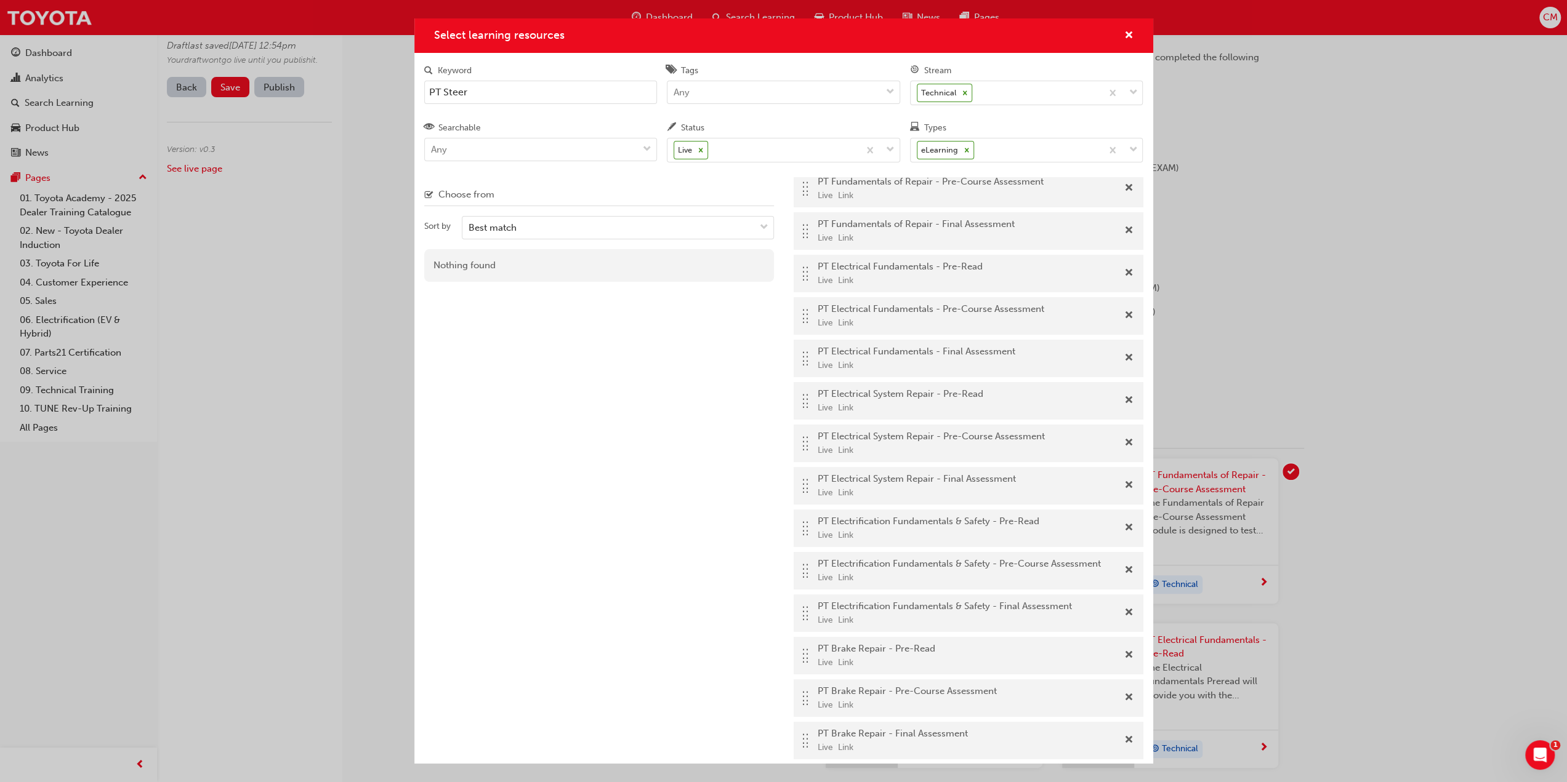
click at [478, 92] on input "PT Steer" at bounding box center [540, 92] width 233 height 23
click at [760, 264] on span "Add" at bounding box center [758, 268] width 9 height 11
click at [761, 308] on span "Add" at bounding box center [758, 312] width 9 height 11
click at [758, 266] on span "Add" at bounding box center [758, 268] width 9 height 11
click at [501, 93] on input "PT Engine" at bounding box center [540, 92] width 233 height 23
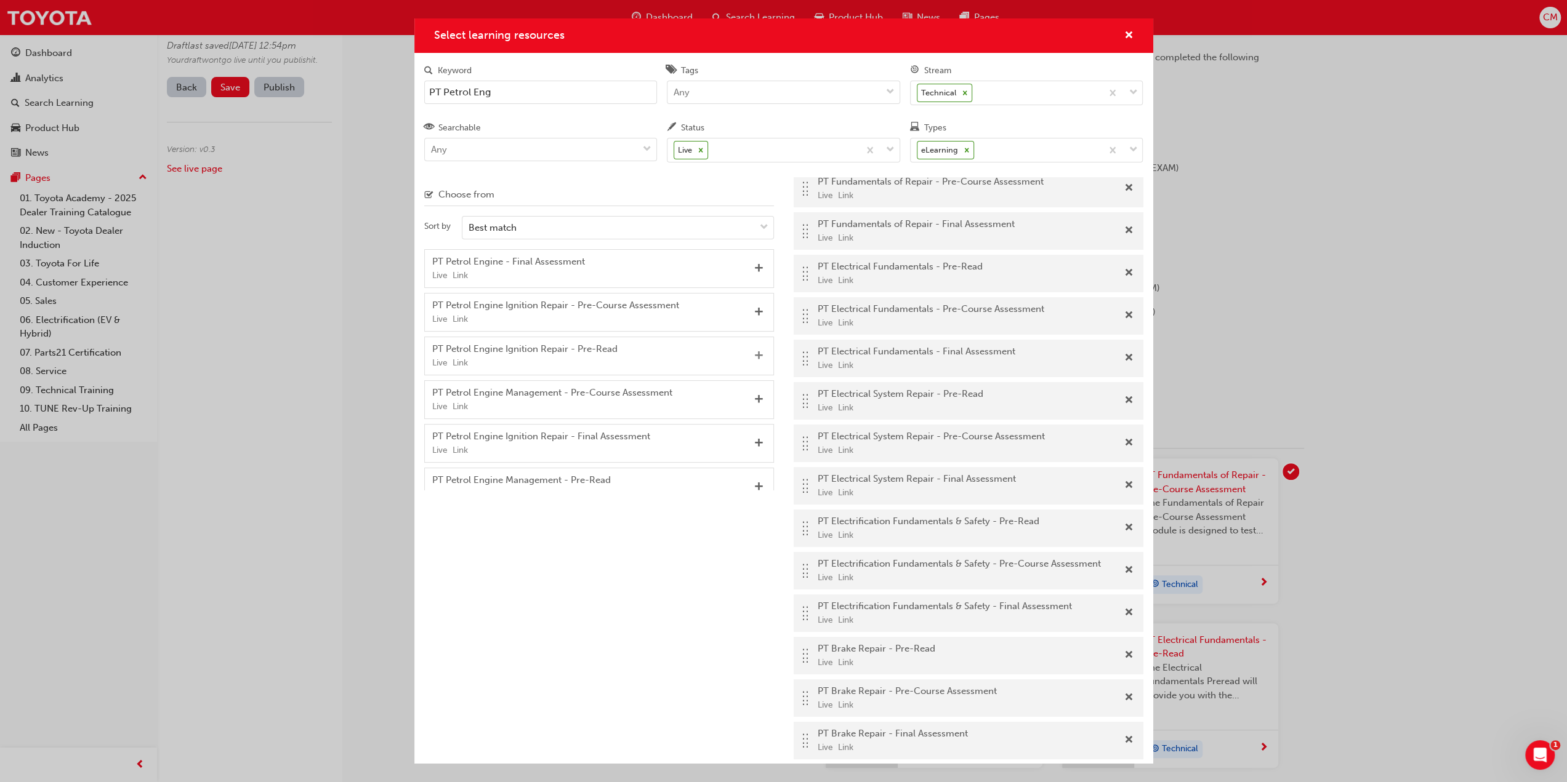
click at [754, 354] on span "Add" at bounding box center [758, 356] width 9 height 11
click at [757, 307] on span "Add" at bounding box center [758, 312] width 9 height 11
click at [760, 352] on span "Add" at bounding box center [758, 356] width 9 height 11
click at [757, 353] on span "Add" at bounding box center [758, 356] width 9 height 11
click at [757, 311] on span "Add" at bounding box center [758, 312] width 9 height 11
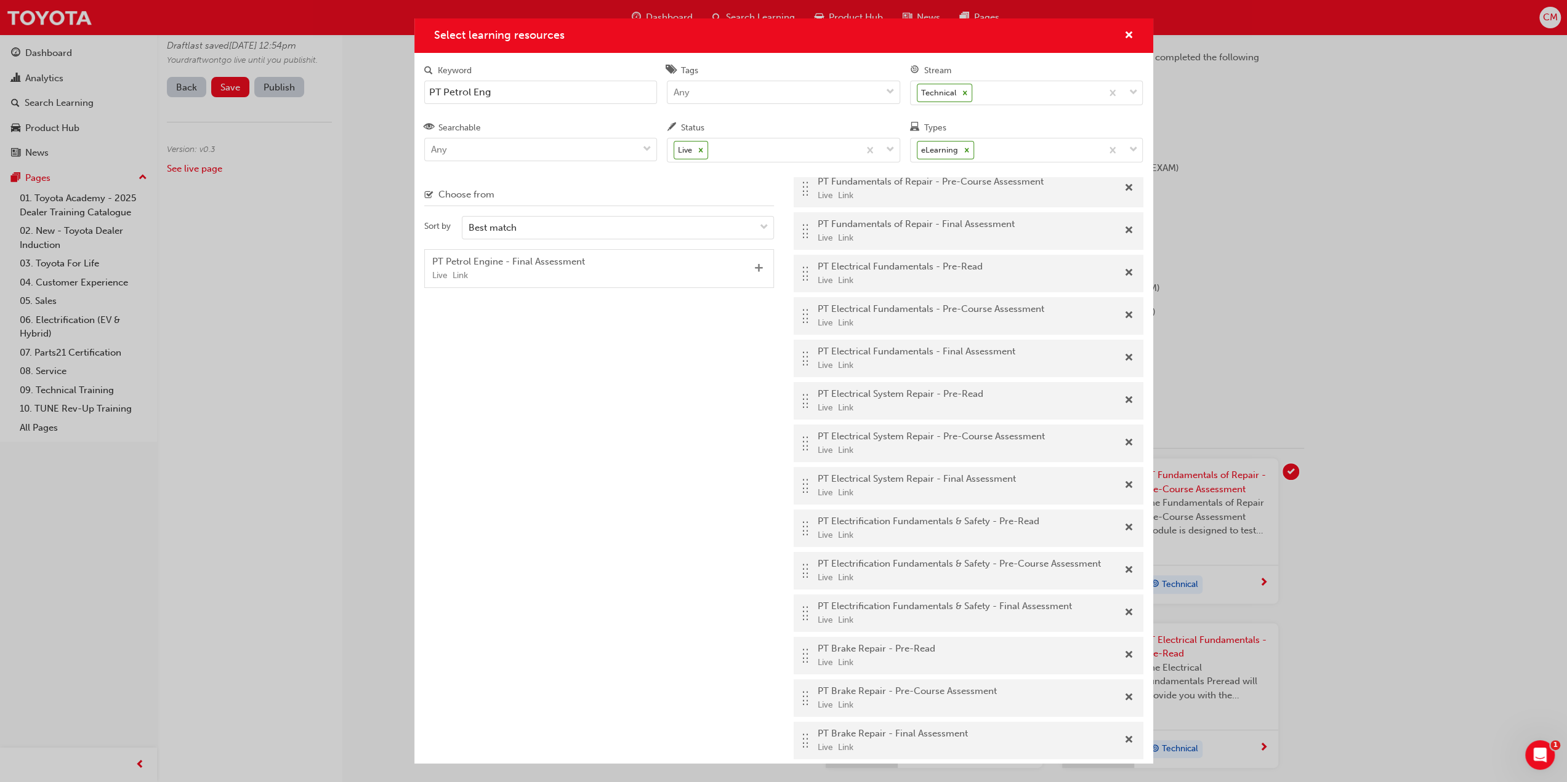
click at [757, 265] on span "Add" at bounding box center [758, 268] width 9 height 11
click at [498, 93] on input "PT Petrol Eng" at bounding box center [540, 92] width 233 height 23
click at [759, 265] on span "Add" at bounding box center [758, 268] width 9 height 11
click at [757, 308] on span "Add" at bounding box center [758, 312] width 9 height 11
click at [758, 267] on span "Add" at bounding box center [758, 268] width 9 height 11
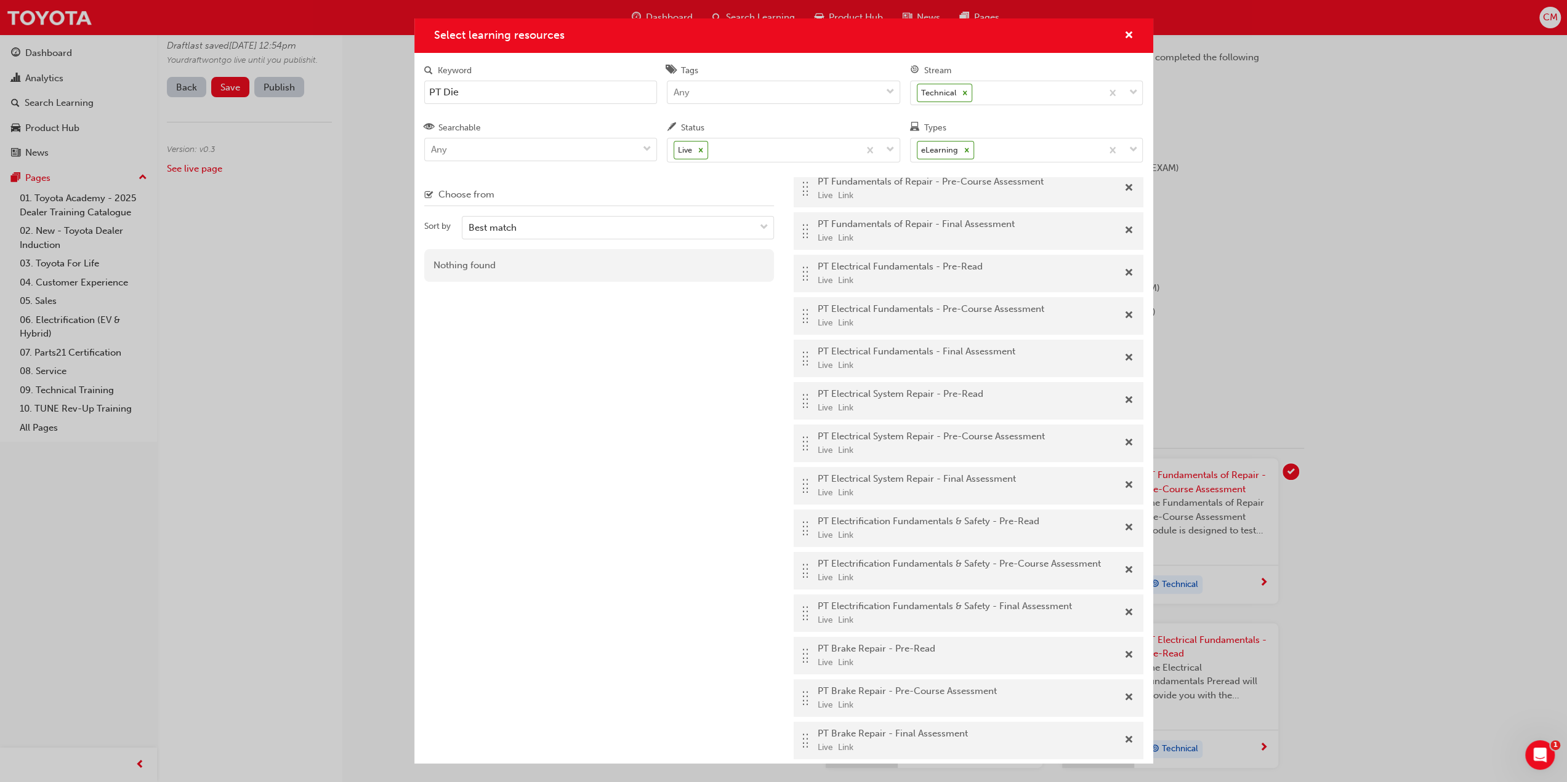
click at [470, 92] on input "PT Die" at bounding box center [540, 92] width 233 height 23
click at [757, 353] on span "Add" at bounding box center [758, 356] width 9 height 11
click at [754, 310] on div "PT Manual Transmission - Pre-Course Assessment Live Link" at bounding box center [599, 312] width 350 height 39
click at [759, 309] on span "Add" at bounding box center [758, 312] width 9 height 11
click at [757, 265] on span "Add" at bounding box center [758, 268] width 9 height 11
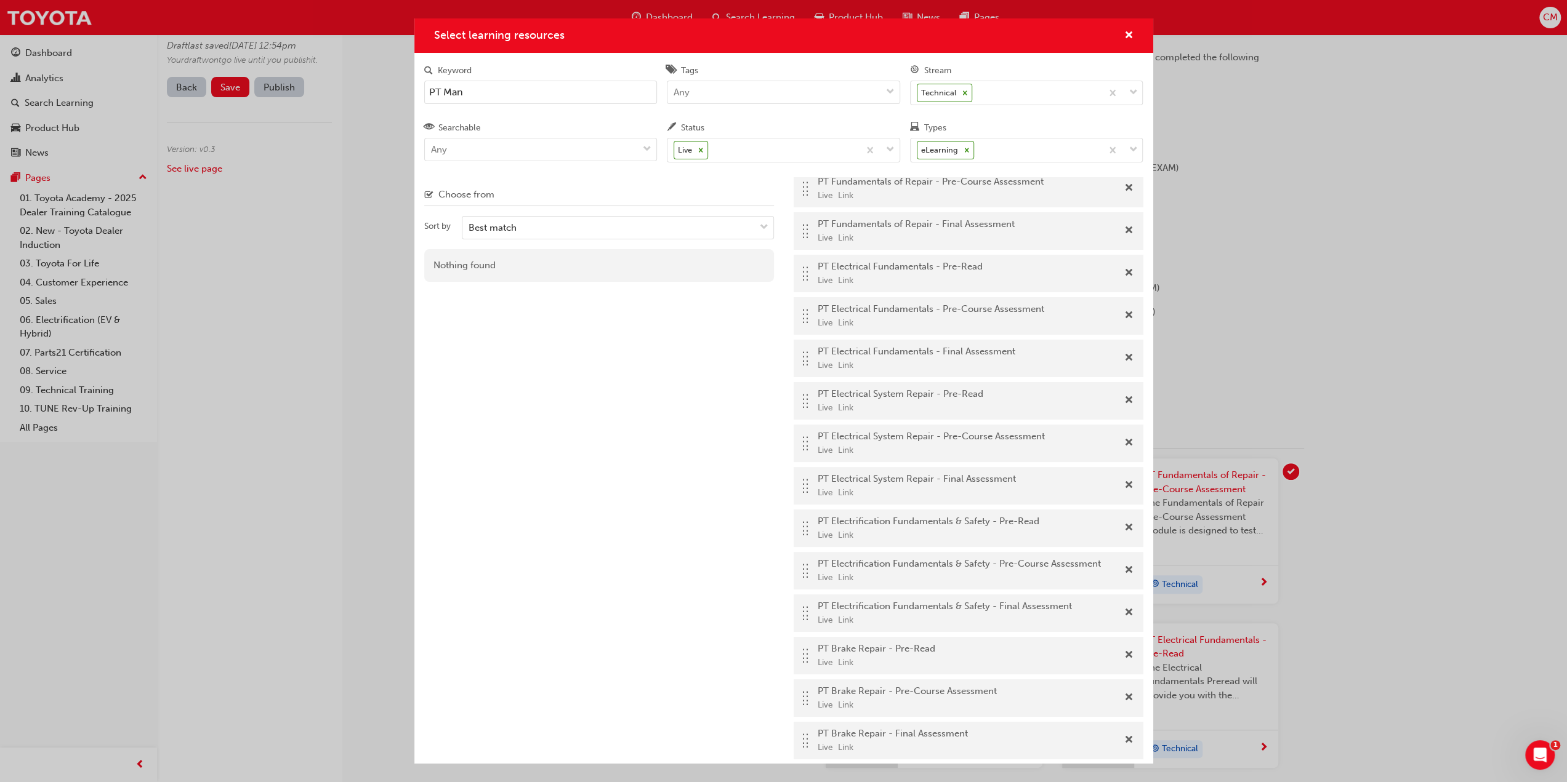
click at [475, 92] on input "PT Man" at bounding box center [540, 92] width 233 height 23
click at [757, 353] on span "Add" at bounding box center [758, 356] width 9 height 11
click at [756, 265] on span "Add" at bounding box center [758, 268] width 9 height 11
click at [757, 267] on span "Add" at bounding box center [758, 268] width 9 height 11
click at [463, 87] on input "PT Fin" at bounding box center [540, 92] width 233 height 23
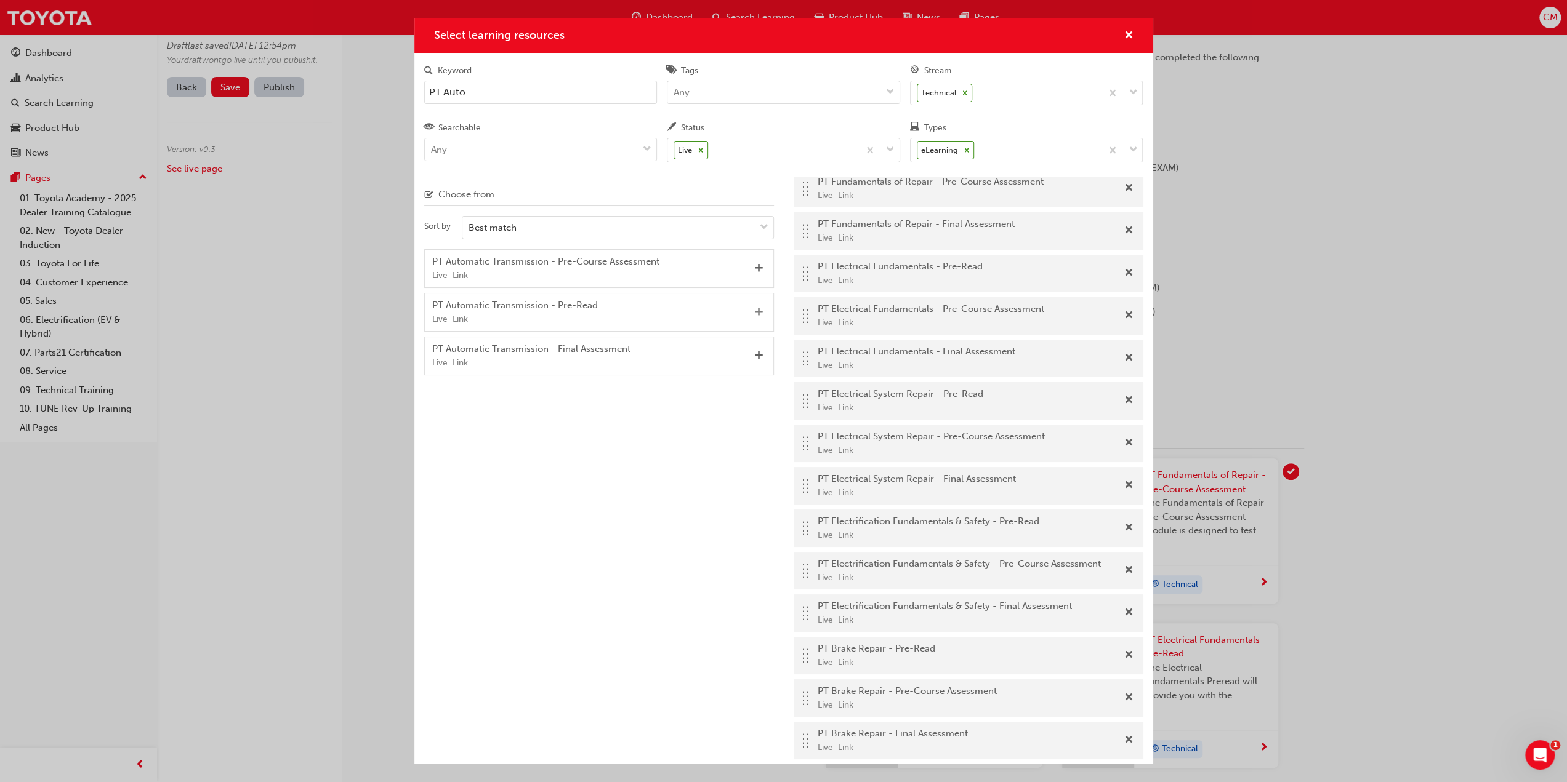
type input "PT Auto"
click at [757, 308] on span "Add" at bounding box center [758, 312] width 9 height 11
click at [758, 264] on span "Add" at bounding box center [758, 268] width 9 height 11
click at [760, 265] on span "Add" at bounding box center [758, 268] width 9 height 11
click at [1128, 36] on span "cross-icon" at bounding box center [1128, 36] width 9 height 11
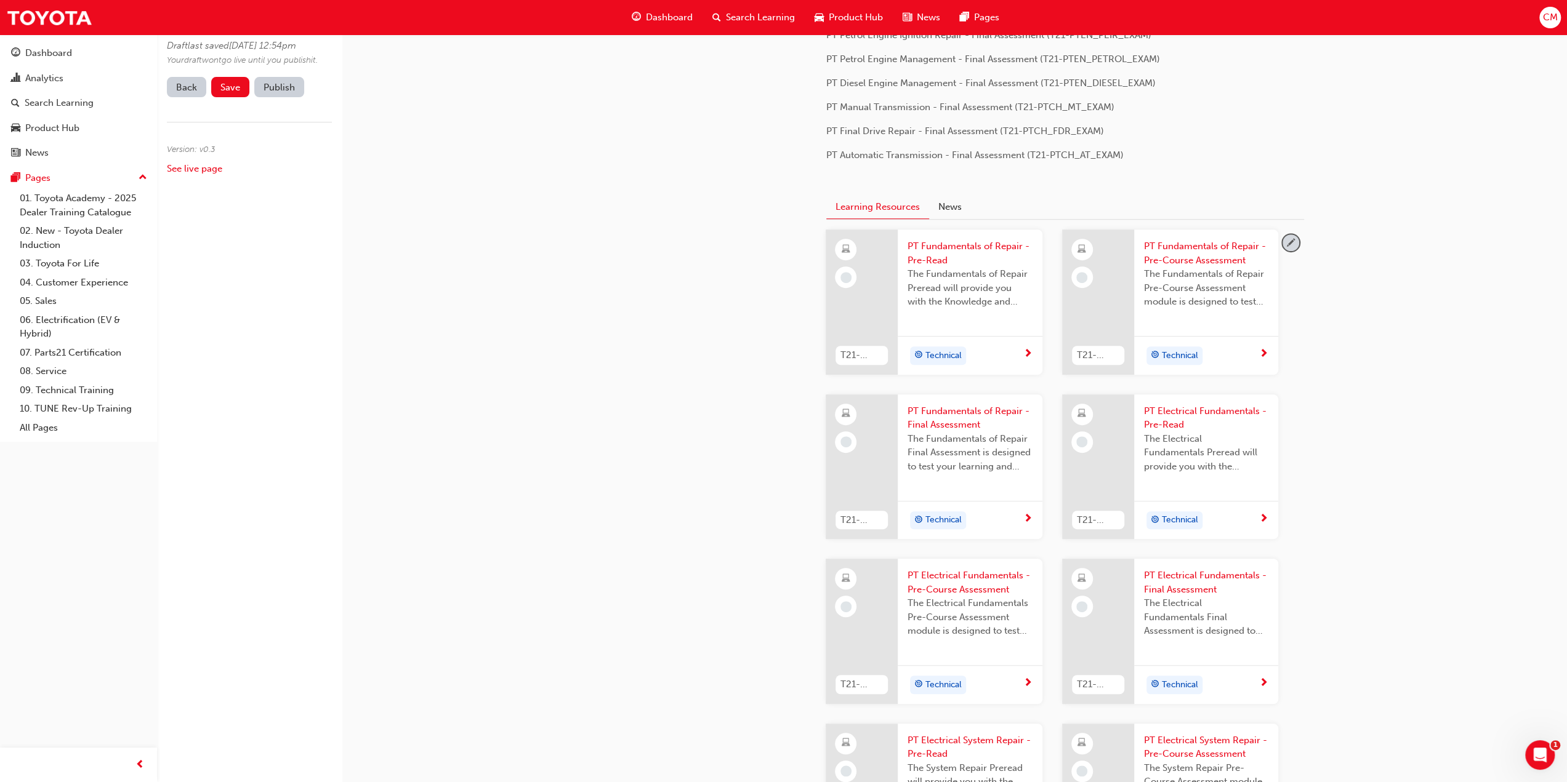
scroll to position [0, 0]
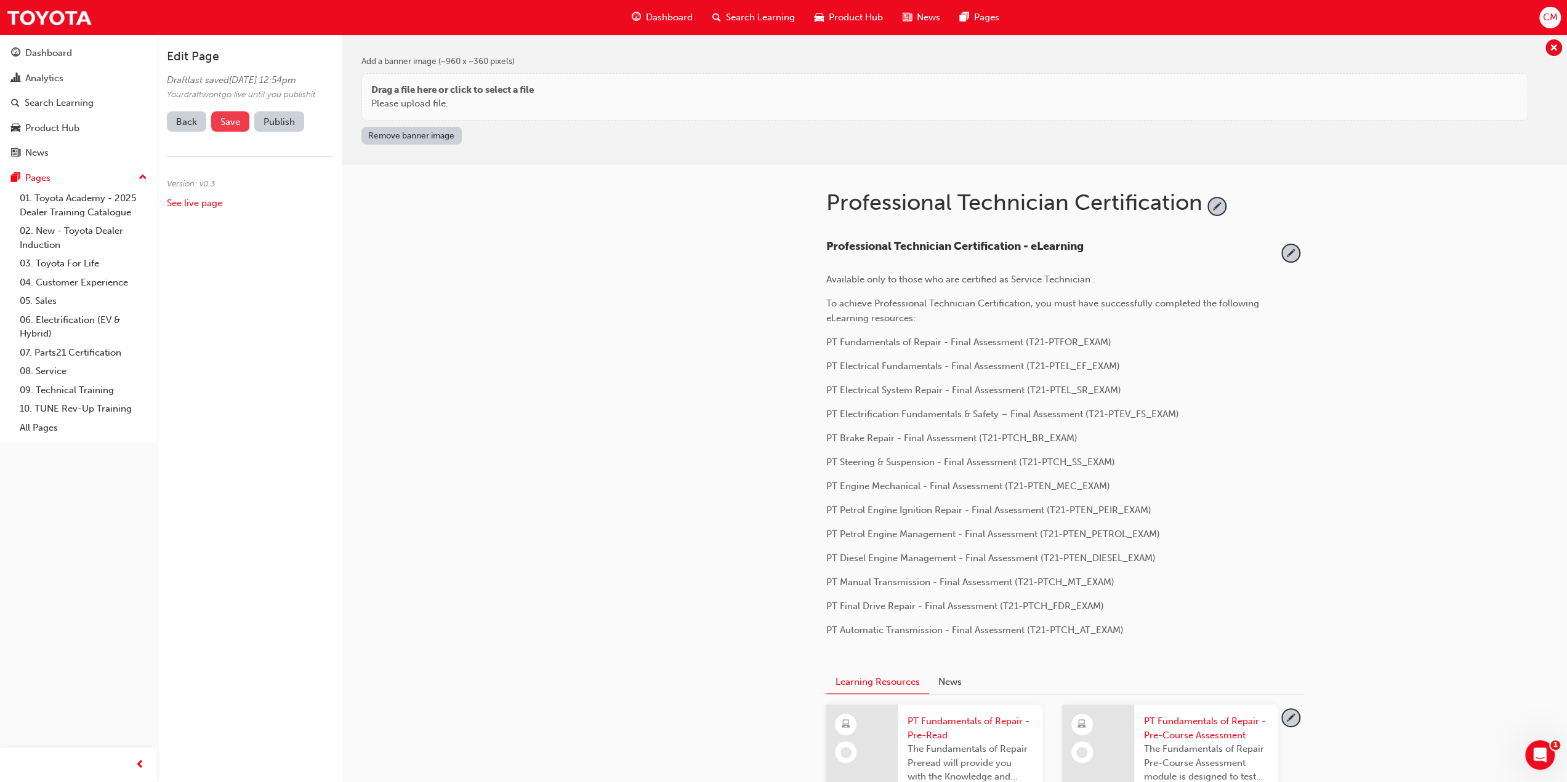
click at [230, 127] on span "Save" at bounding box center [230, 121] width 20 height 11
click at [179, 209] on link "See live page" at bounding box center [194, 203] width 55 height 11
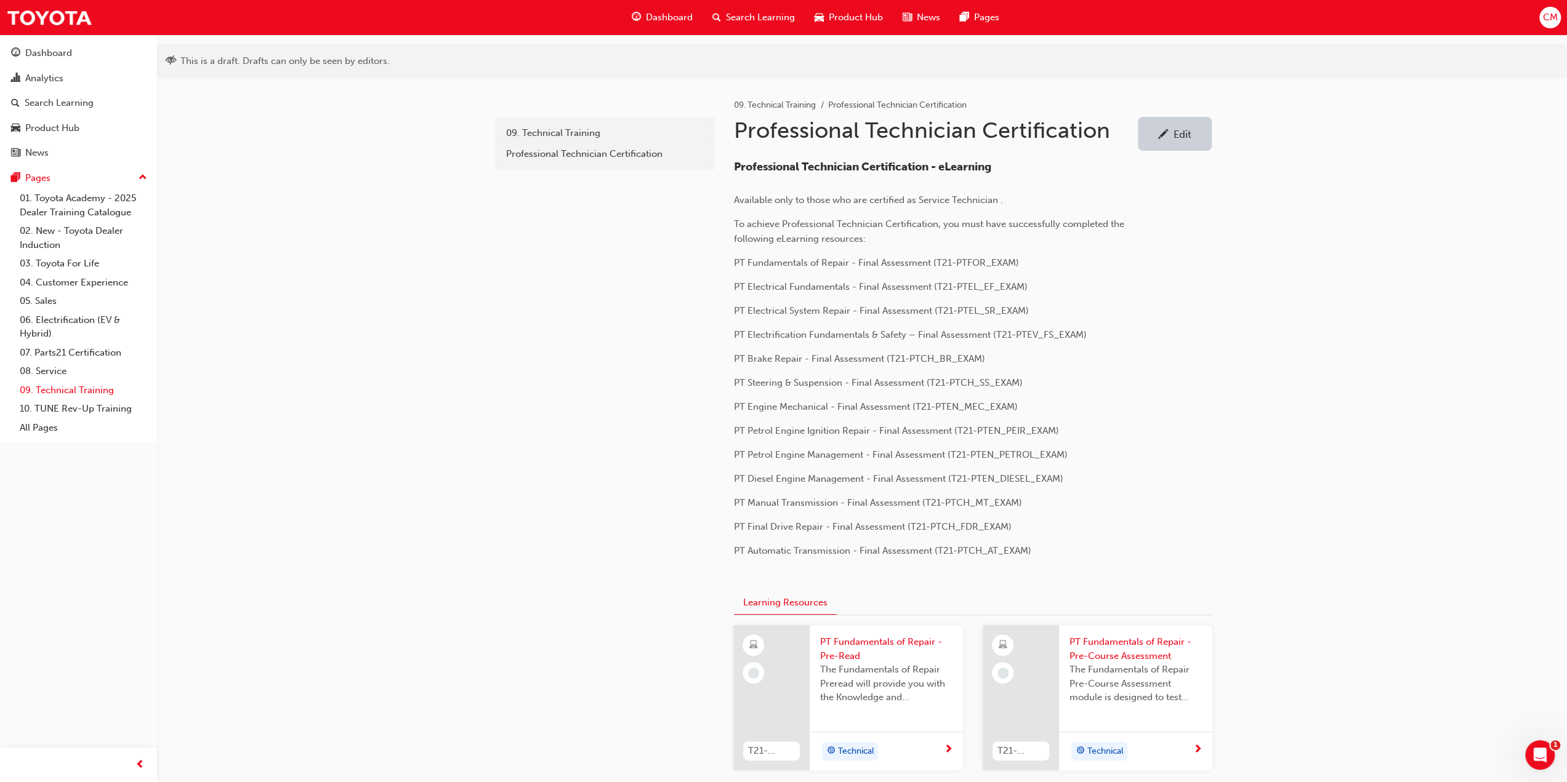
drag, startPoint x: 55, startPoint y: 389, endPoint x: 62, endPoint y: 390, distance: 6.2
click at [55, 389] on link "09. Technical Training" at bounding box center [83, 390] width 137 height 19
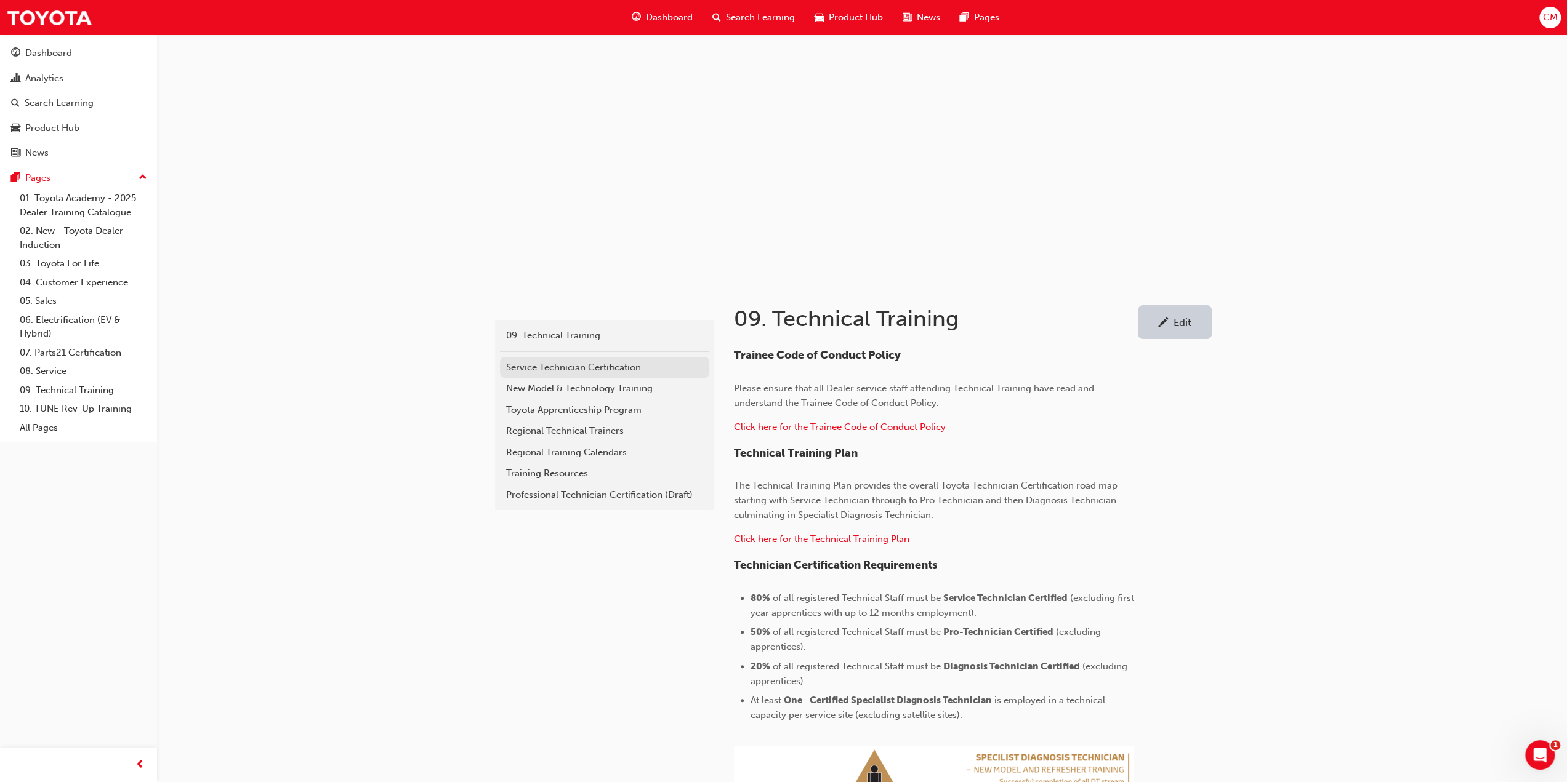
click at [526, 366] on div "Service Technician Certification" at bounding box center [604, 368] width 197 height 14
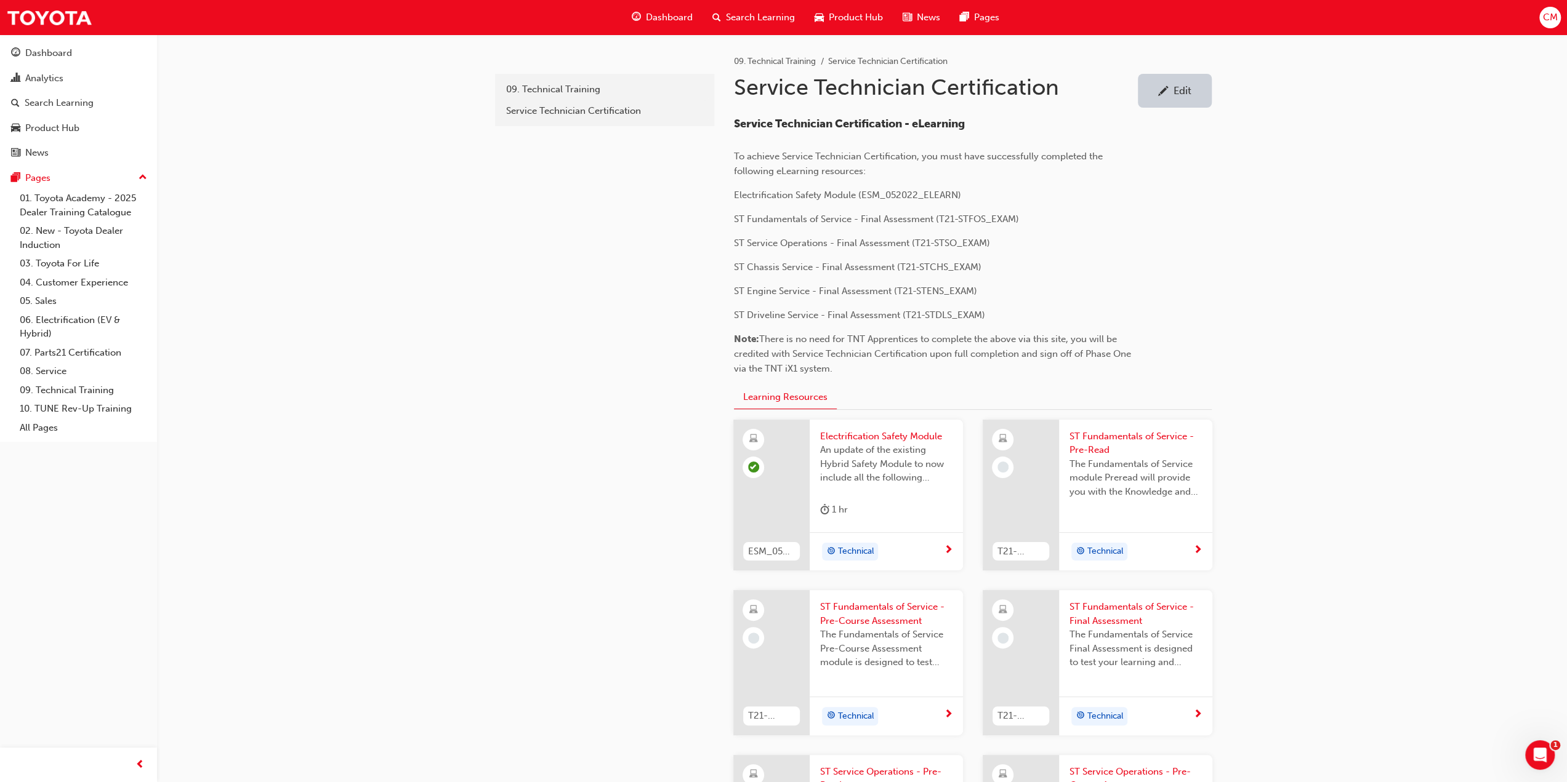
drag, startPoint x: 734, startPoint y: 338, endPoint x: 836, endPoint y: 369, distance: 106.1
click at [836, 369] on p "Note: There is no need for TNT Apprentices to complete the above via this site,…" at bounding box center [934, 354] width 400 height 44
copy p "Note: There is no need for TNT Apprentices to complete the above via this site,…"
click at [539, 90] on div "09. Technical Training" at bounding box center [604, 89] width 197 height 14
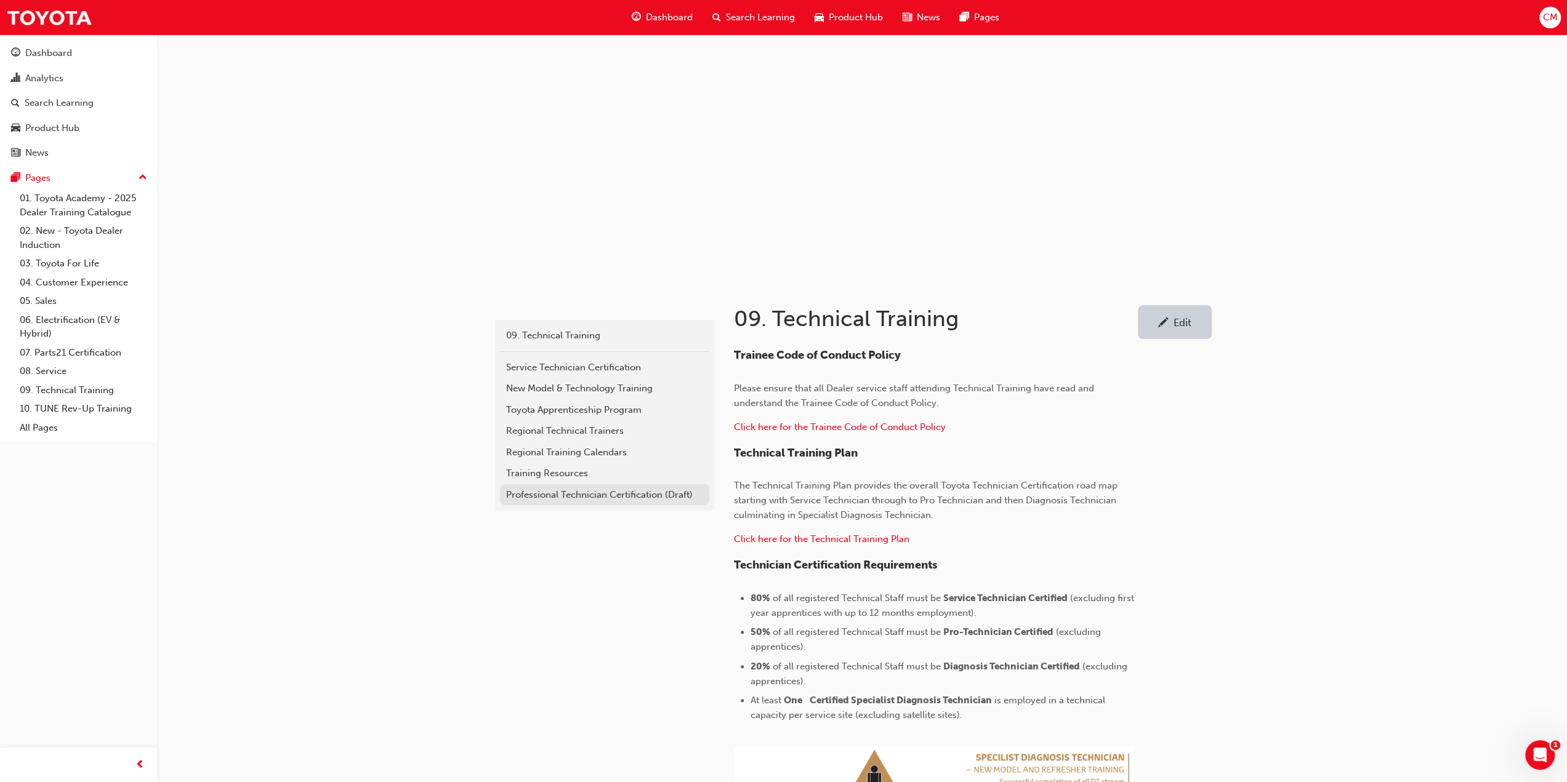
click at [526, 493] on div "Professional Technician Certification (Draft)" at bounding box center [604, 495] width 197 height 14
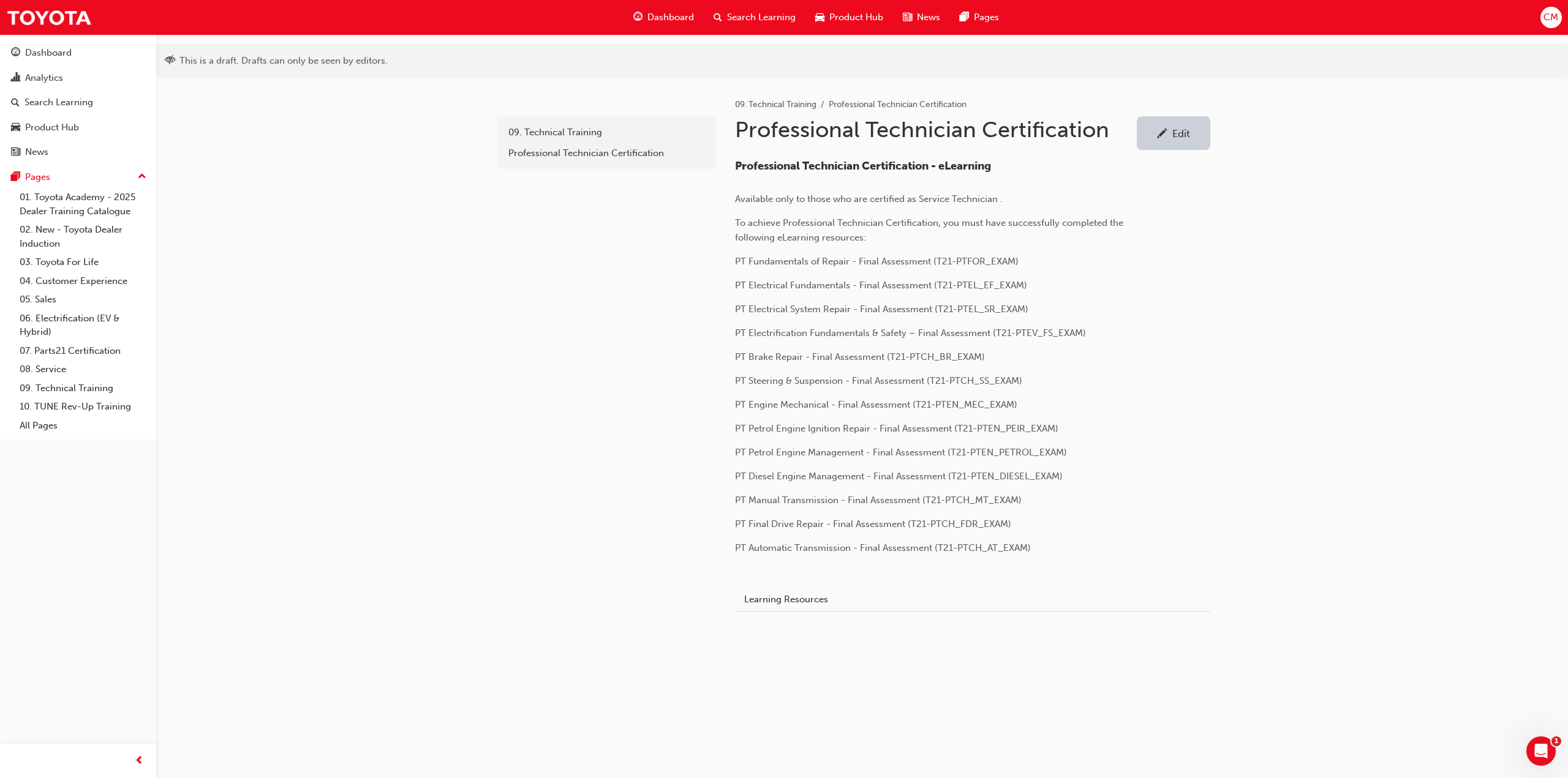
click at [1175, 133] on div "Edit" at bounding box center [1181, 133] width 18 height 12
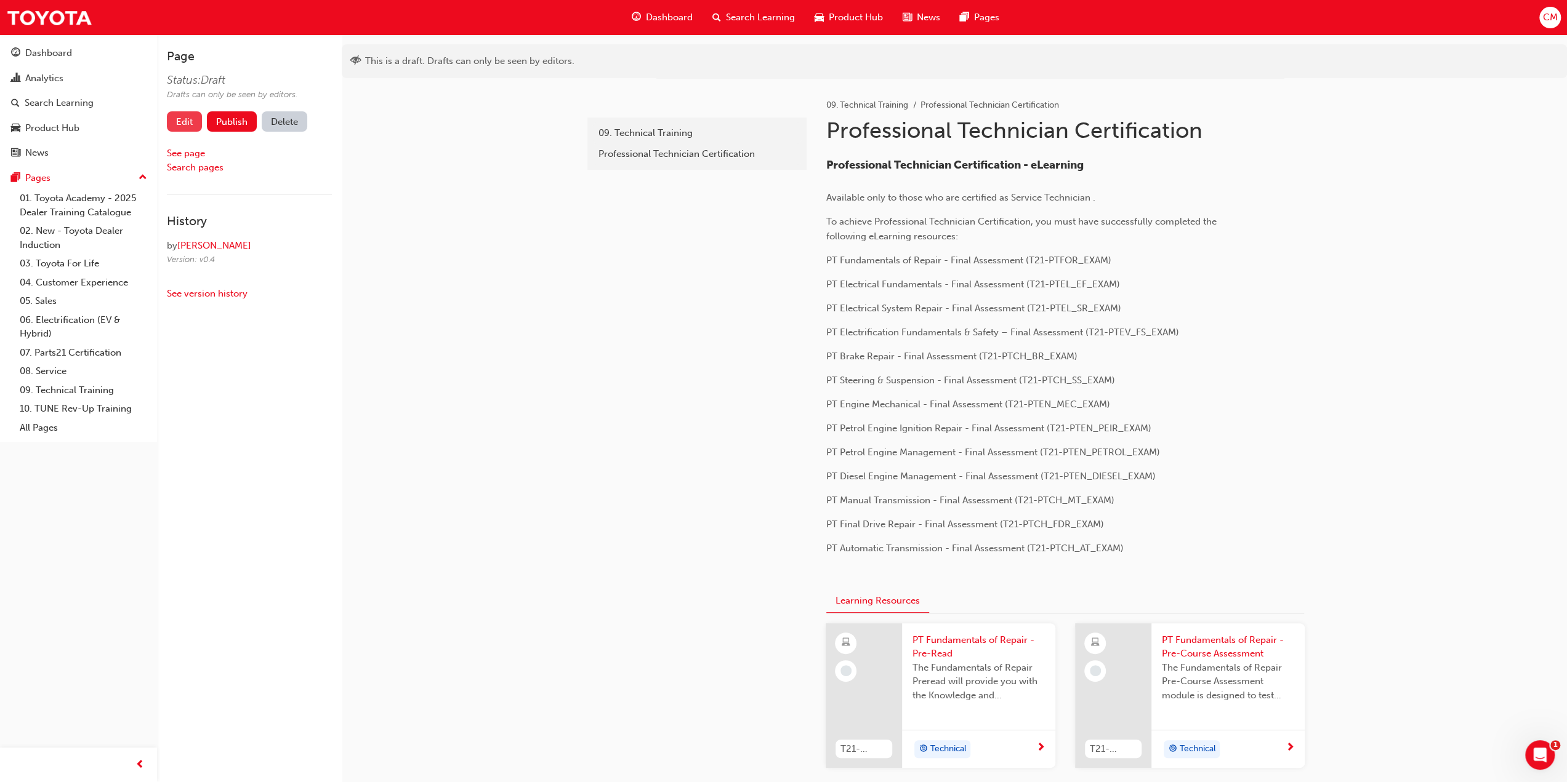
click at [185, 123] on link "Edit" at bounding box center [184, 121] width 35 height 20
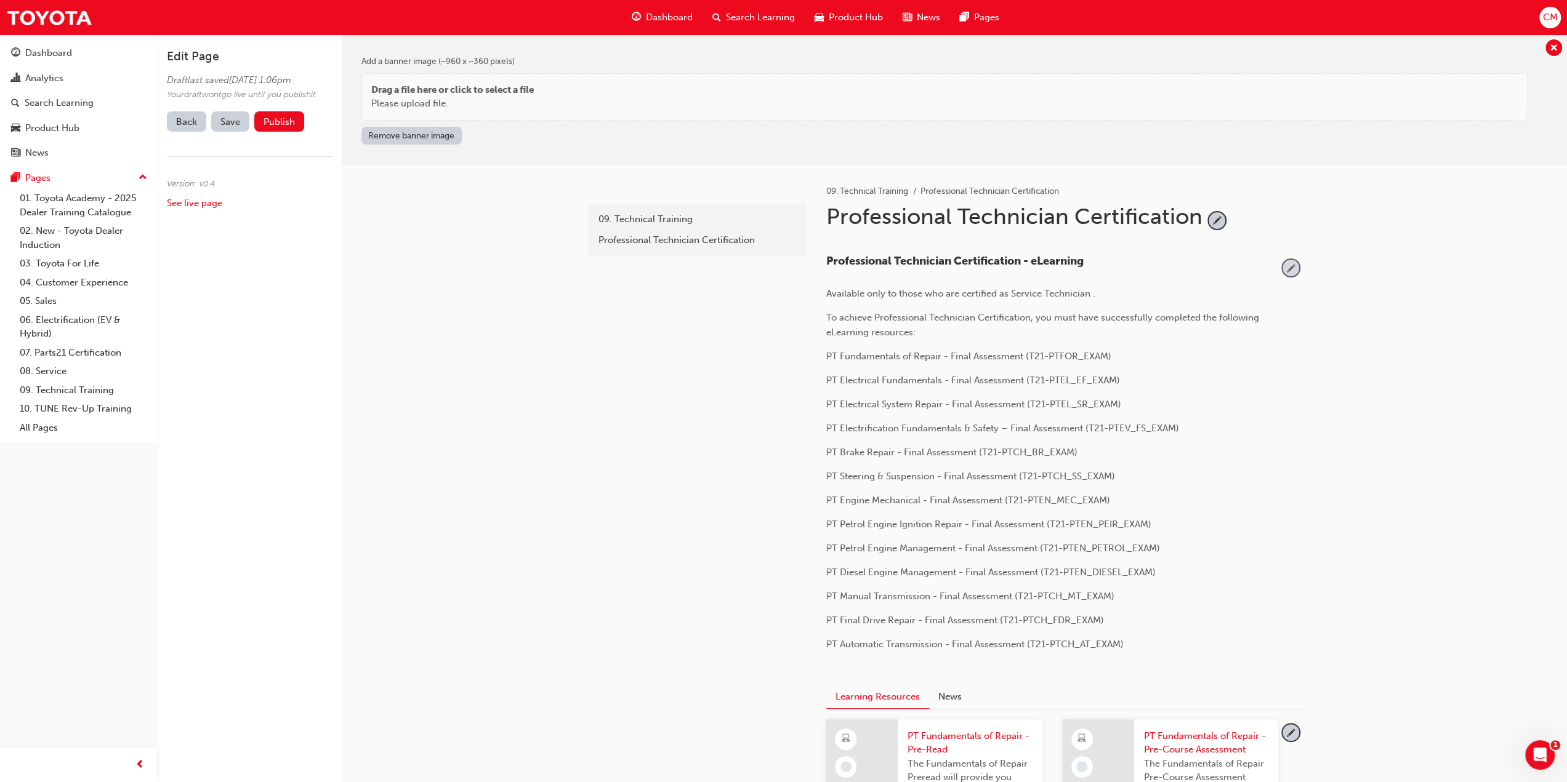
click at [1289, 267] on span "pencil-icon" at bounding box center [1290, 268] width 17 height 17
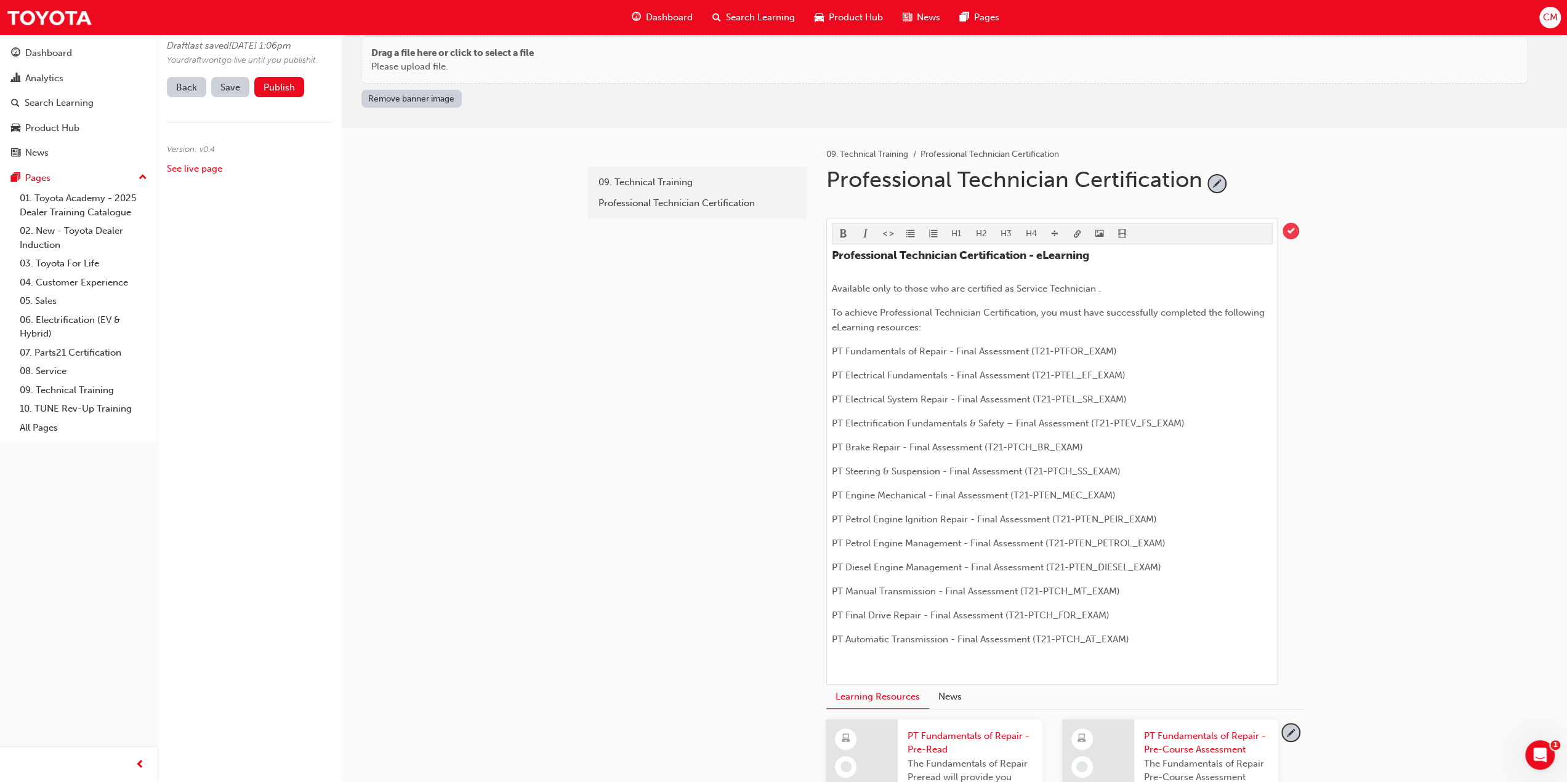
scroll to position [185, 0]
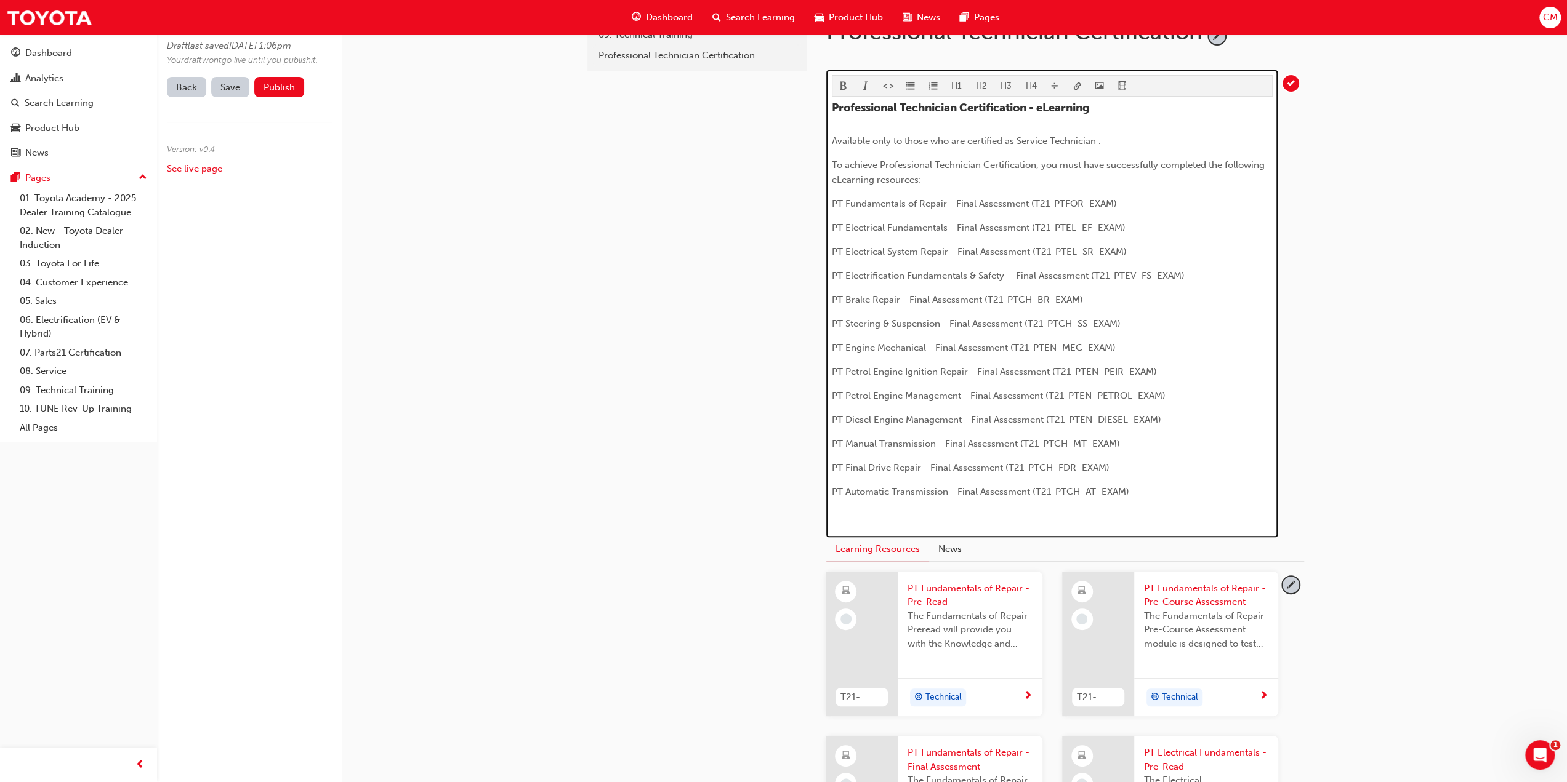
click at [1031, 510] on p "﻿" at bounding box center [1052, 516] width 441 height 15
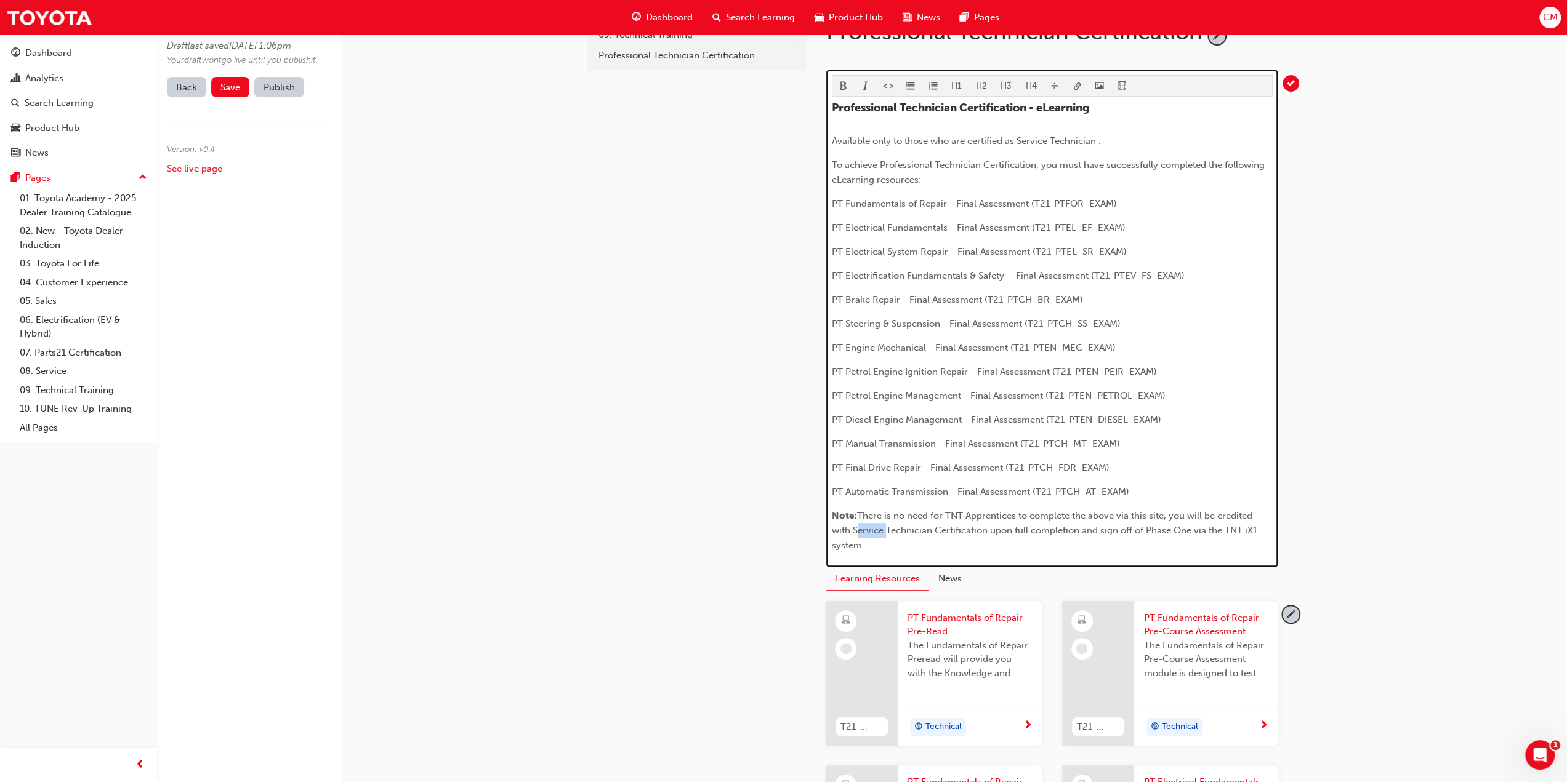
drag, startPoint x: 854, startPoint y: 528, endPoint x: 880, endPoint y: 529, distance: 26.5
click at [880, 529] on span "There is no need for TNT Apprentices to complete the above via this site, you w…" at bounding box center [1046, 530] width 428 height 41
click at [1212, 527] on span "There is no need for TNT Apprentices to complete the above via this site, you w…" at bounding box center [1049, 530] width 435 height 41
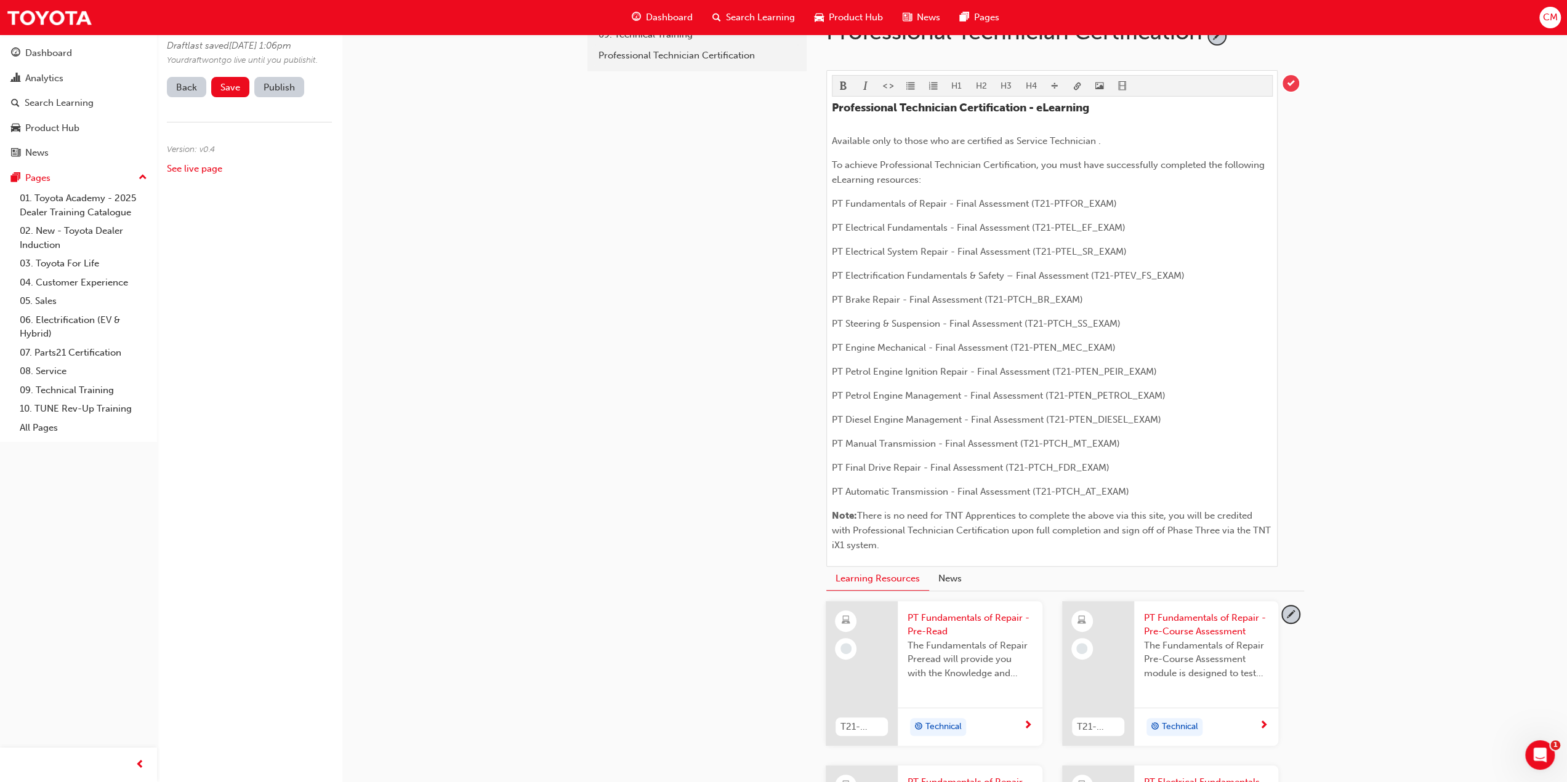
click at [1292, 79] on span "tick-icon" at bounding box center [1290, 83] width 17 height 17
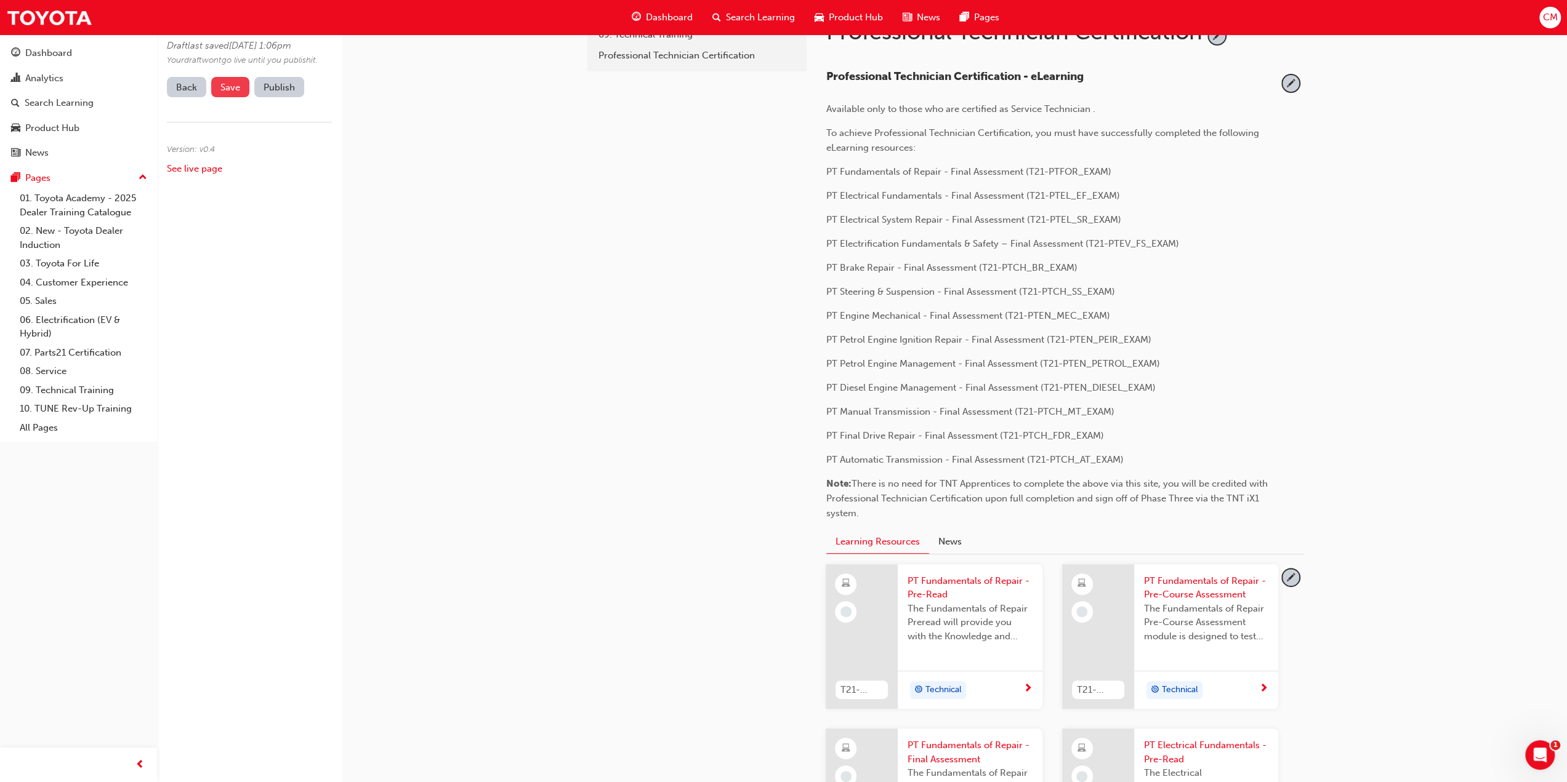
click at [228, 93] on span "Save" at bounding box center [230, 87] width 20 height 11
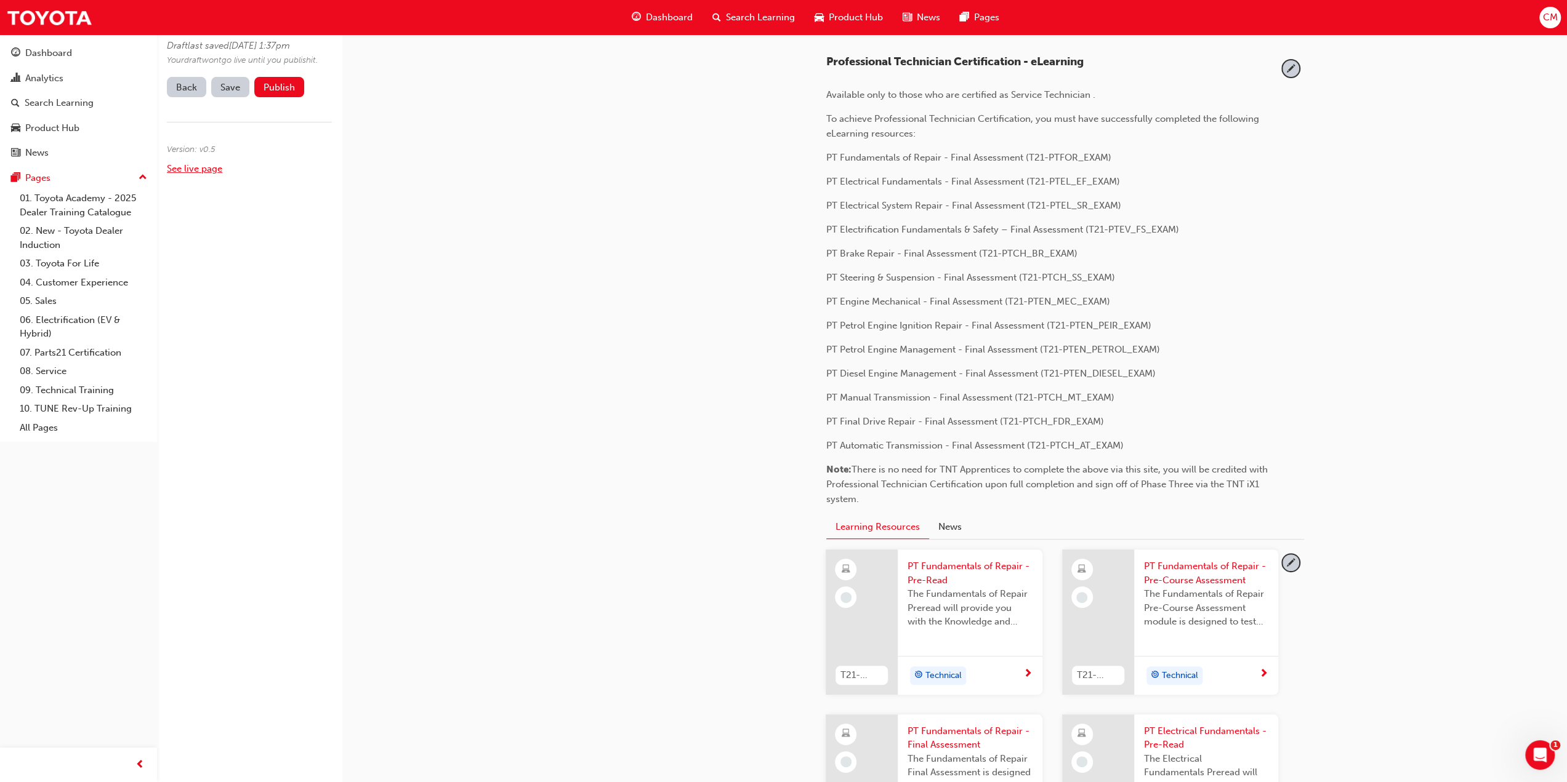
click at [198, 174] on link "See live page" at bounding box center [194, 168] width 55 height 11
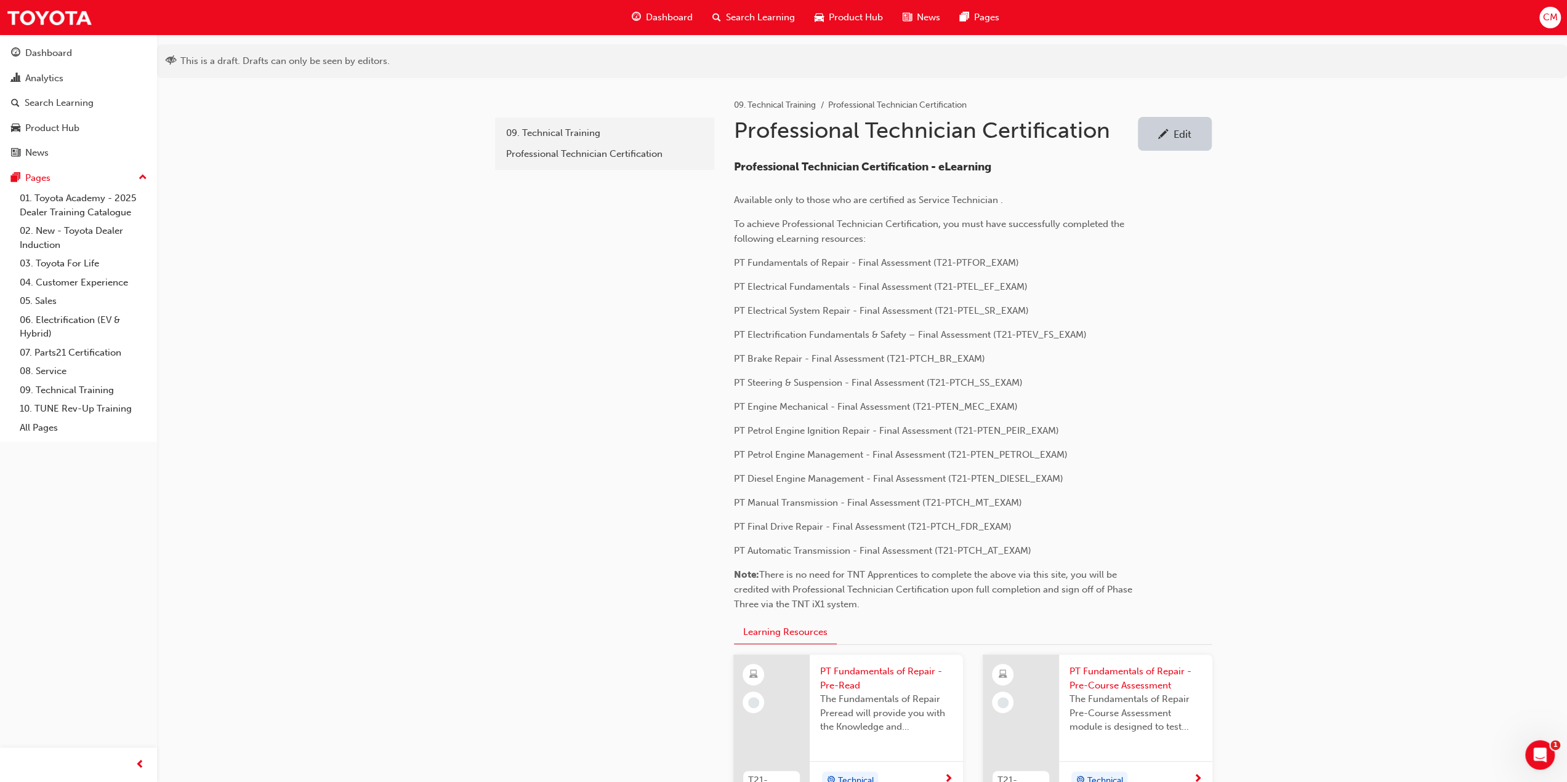
click at [1182, 135] on div "Edit" at bounding box center [1182, 134] width 18 height 12
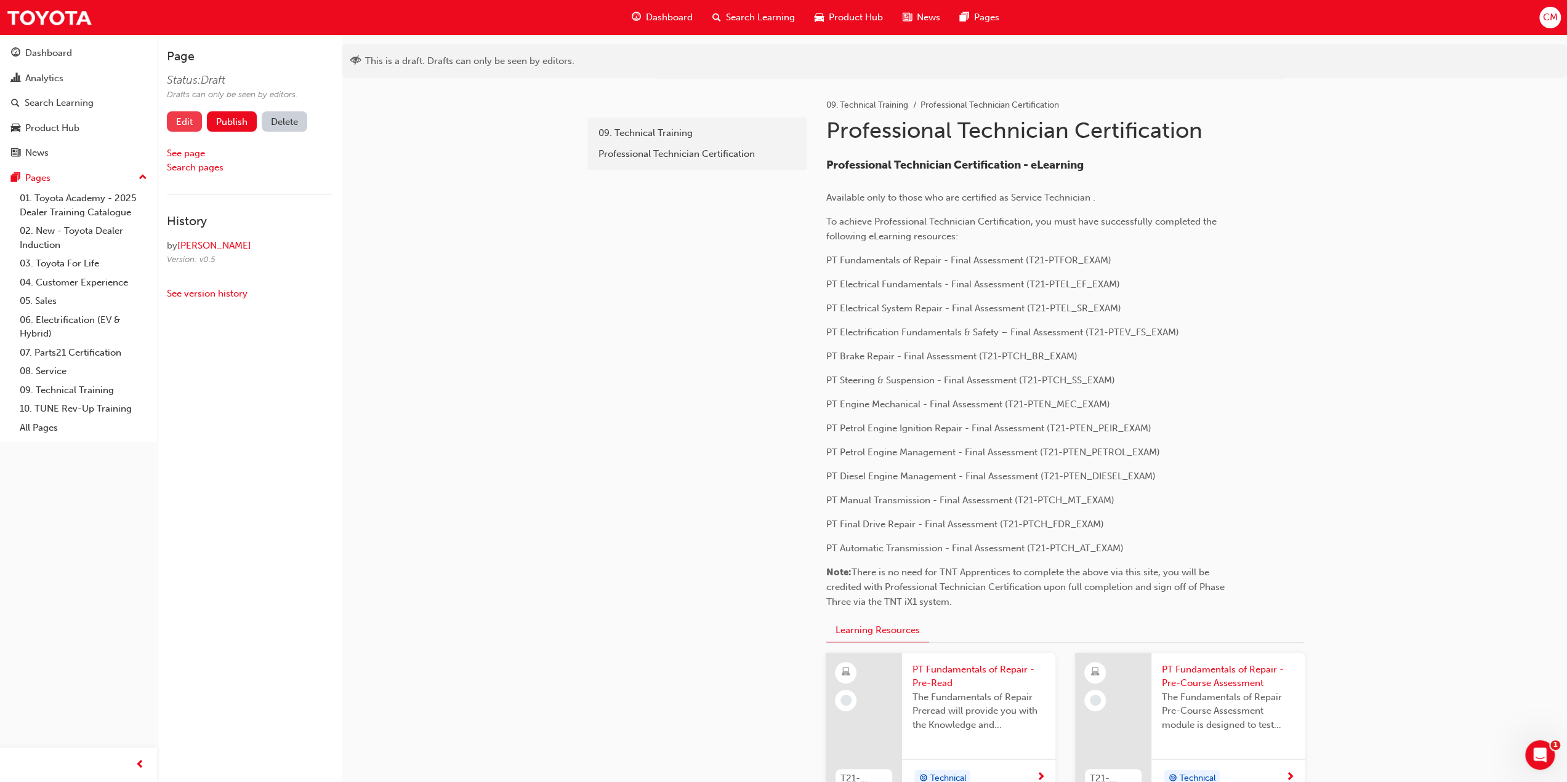
click at [191, 115] on link "Edit" at bounding box center [184, 121] width 35 height 20
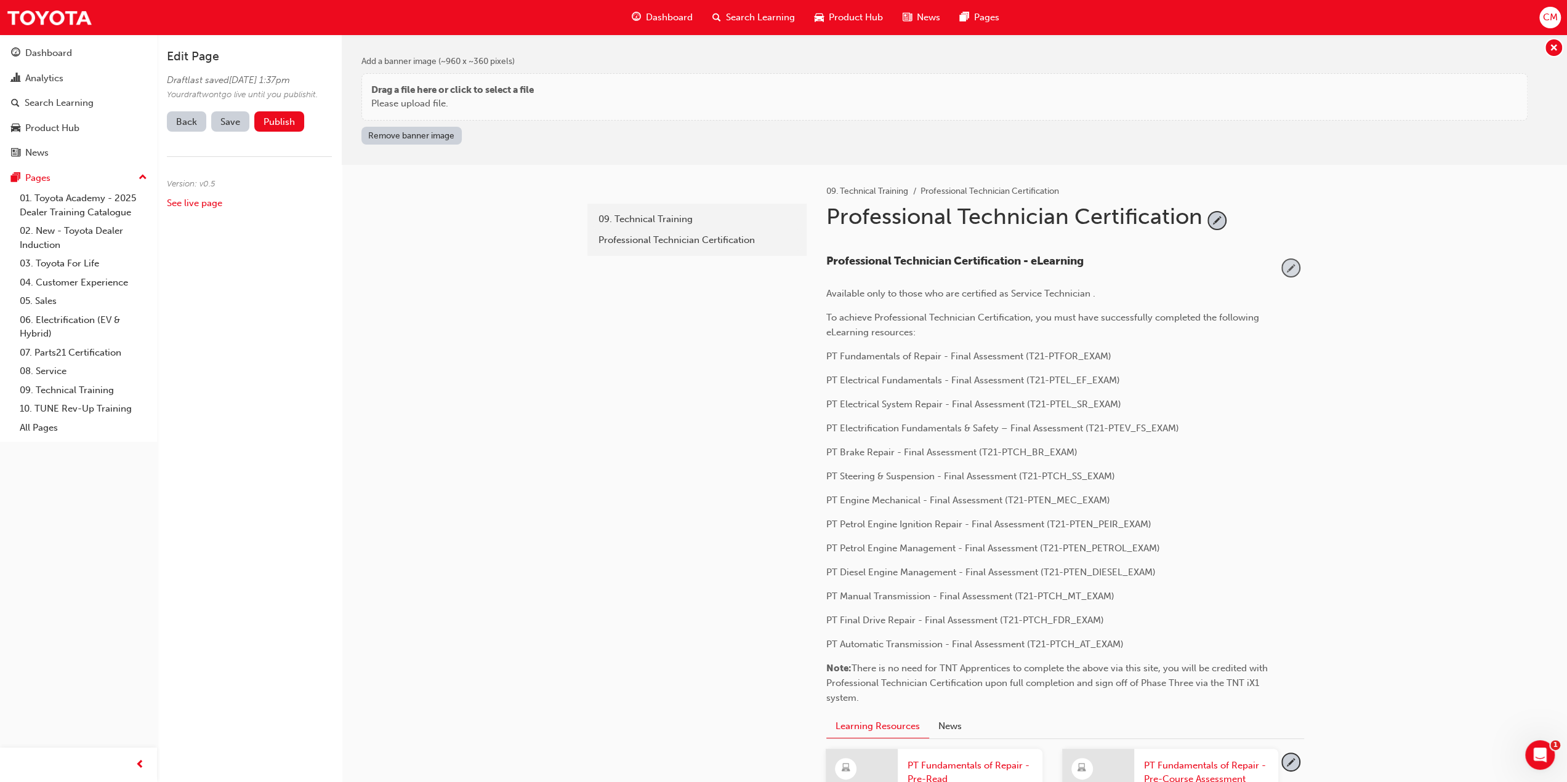
click at [1292, 265] on span "pencil-icon" at bounding box center [1290, 268] width 17 height 17
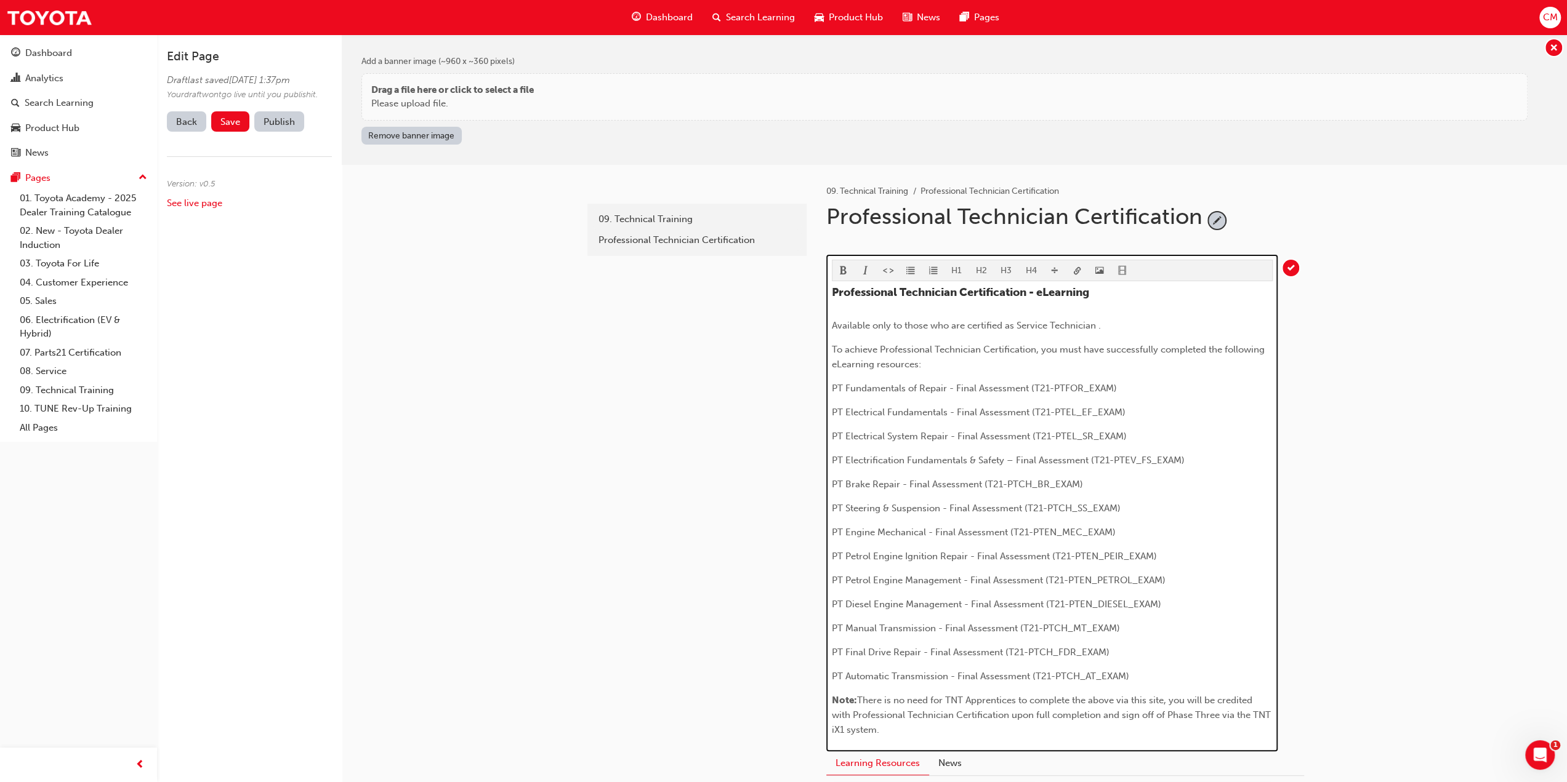
click at [1117, 322] on p "Available only to those who are certified as Service Technician ." at bounding box center [1052, 325] width 441 height 15
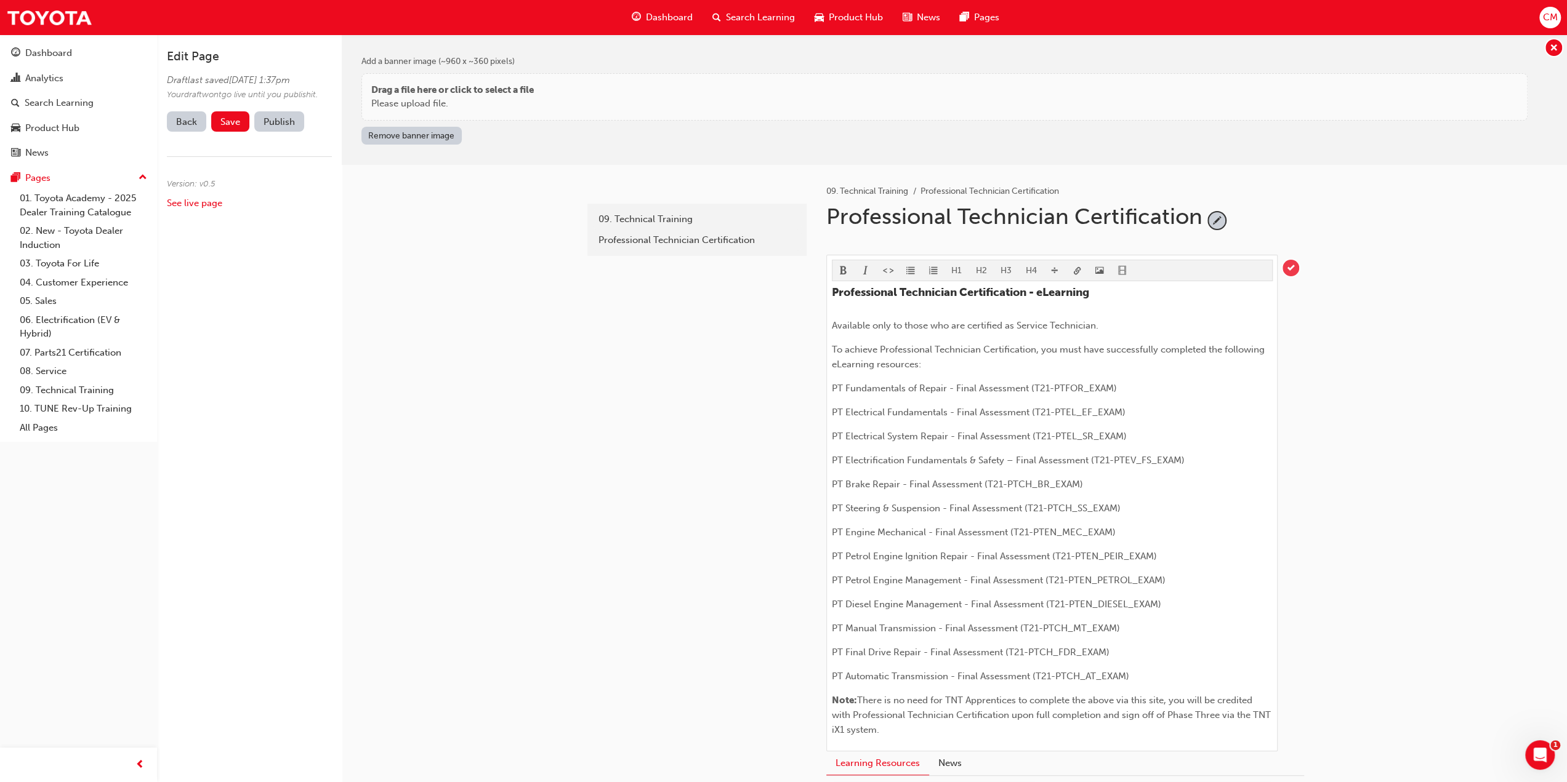
click at [1289, 262] on span "tick-icon" at bounding box center [1290, 268] width 17 height 17
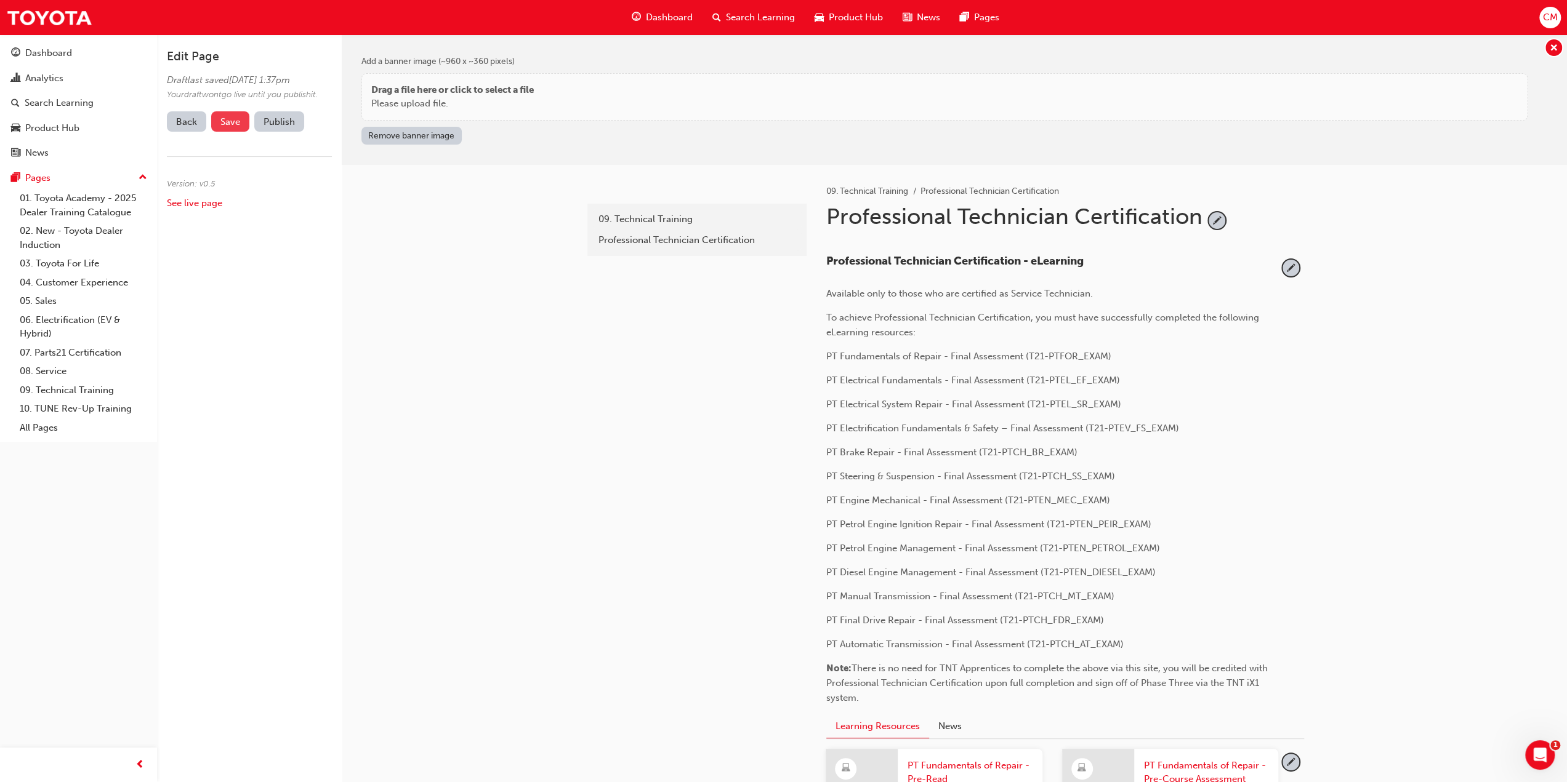
click at [234, 127] on span "Save" at bounding box center [230, 121] width 20 height 11
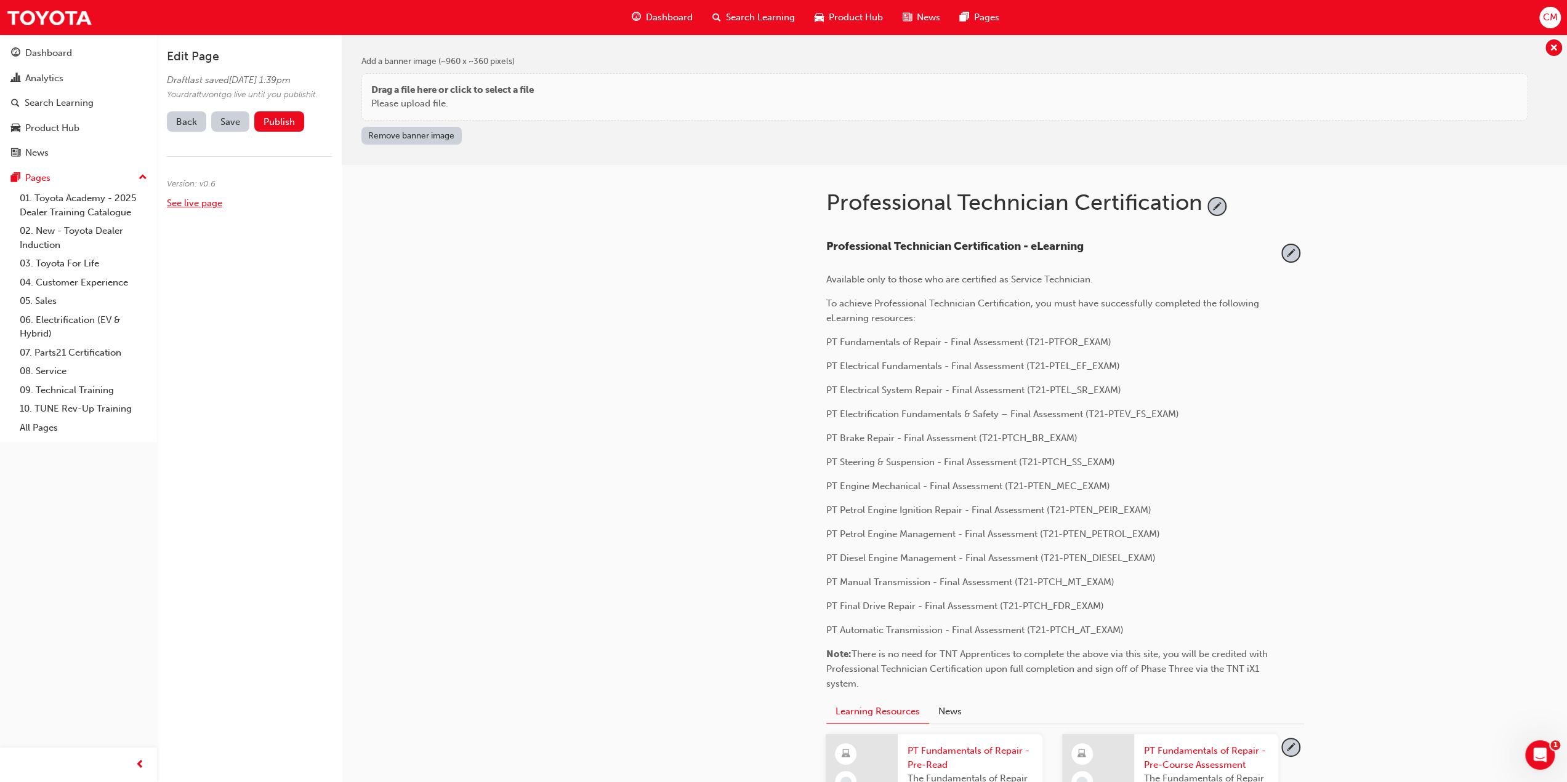
click at [177, 209] on link "See live page" at bounding box center [194, 203] width 55 height 11
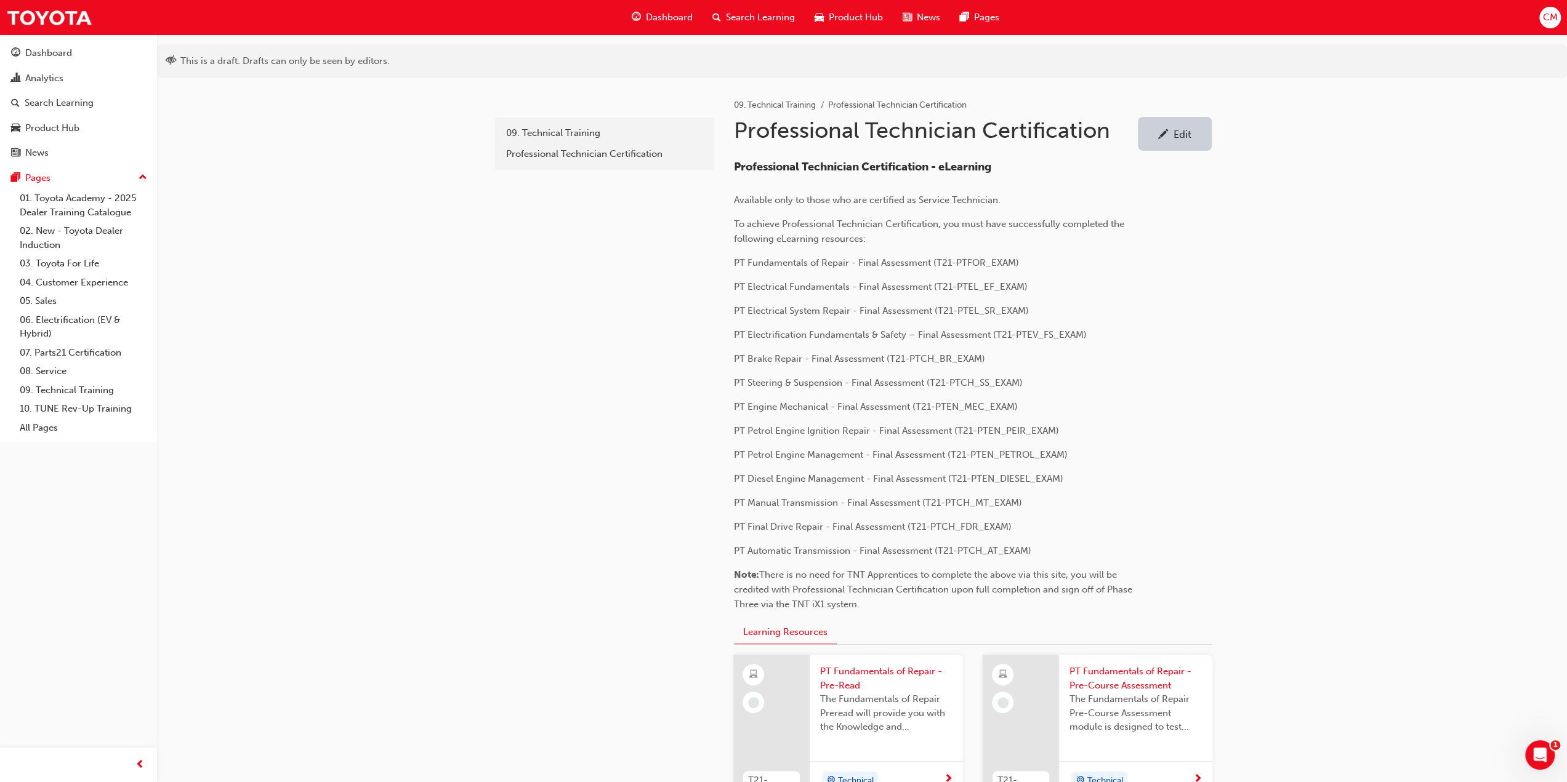
click at [1183, 137] on div "Edit" at bounding box center [1182, 134] width 18 height 12
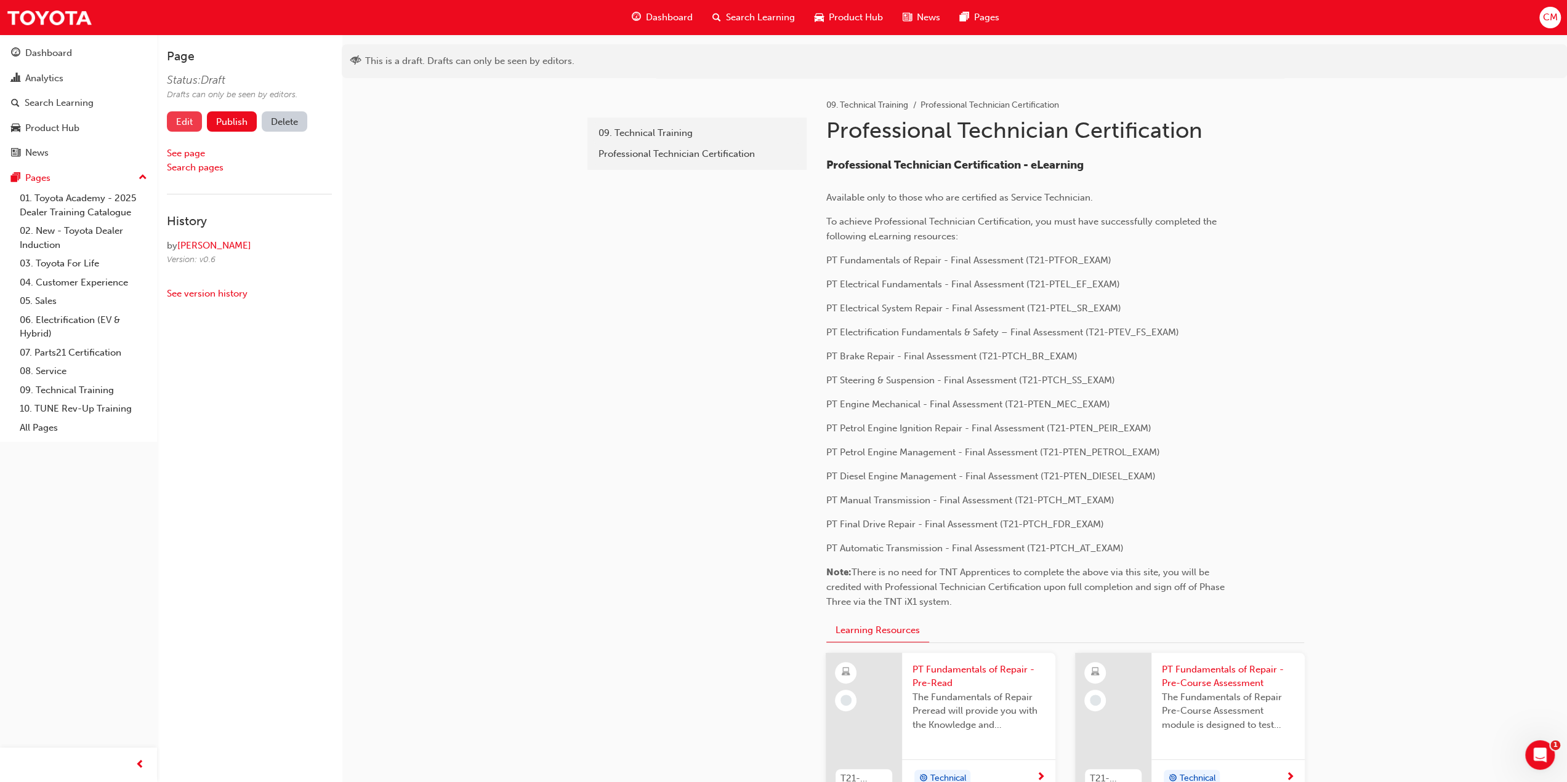
click at [186, 119] on link "Edit" at bounding box center [184, 121] width 35 height 20
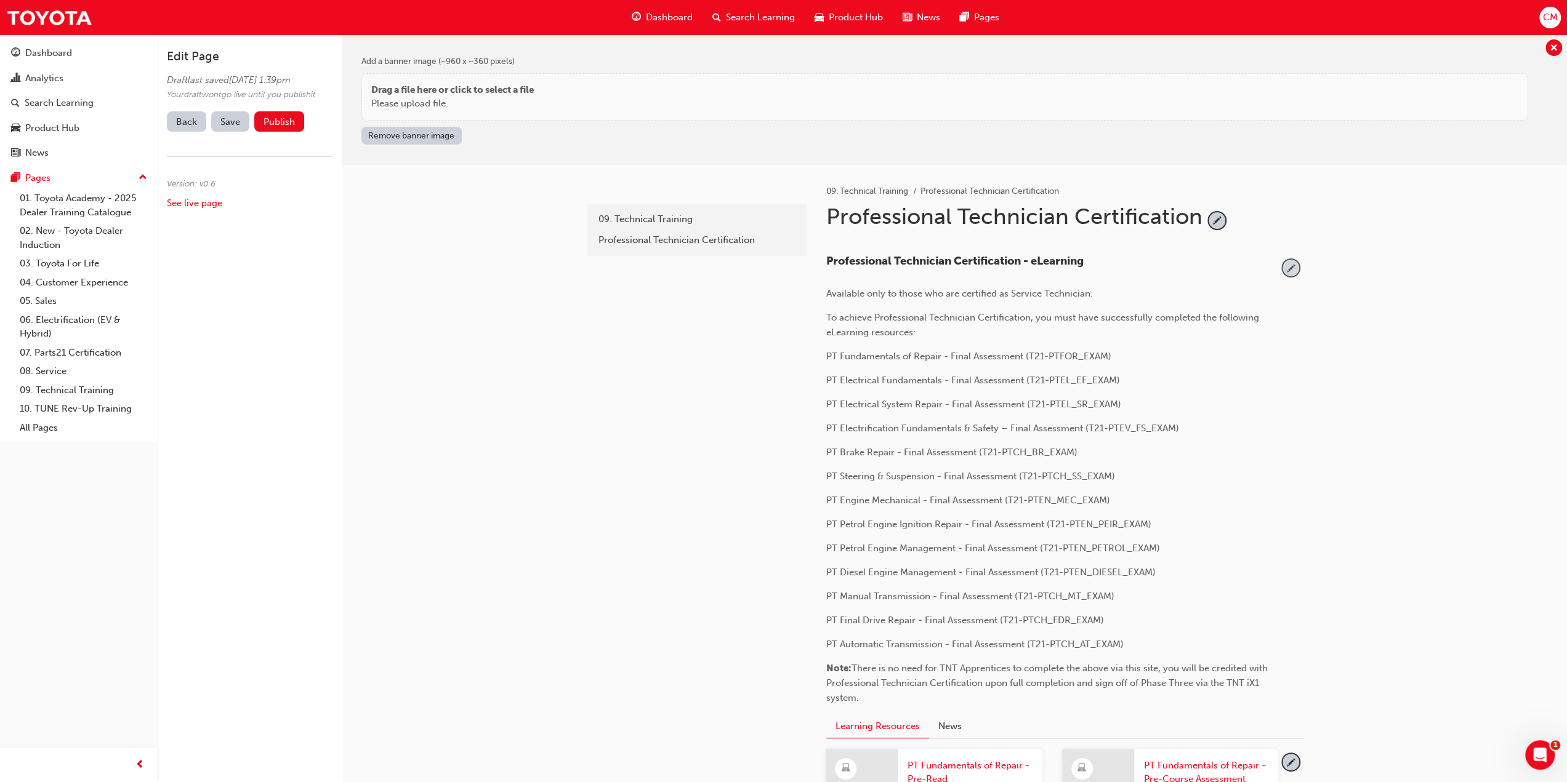
click at [1292, 268] on span "pencil-icon" at bounding box center [1290, 268] width 17 height 17
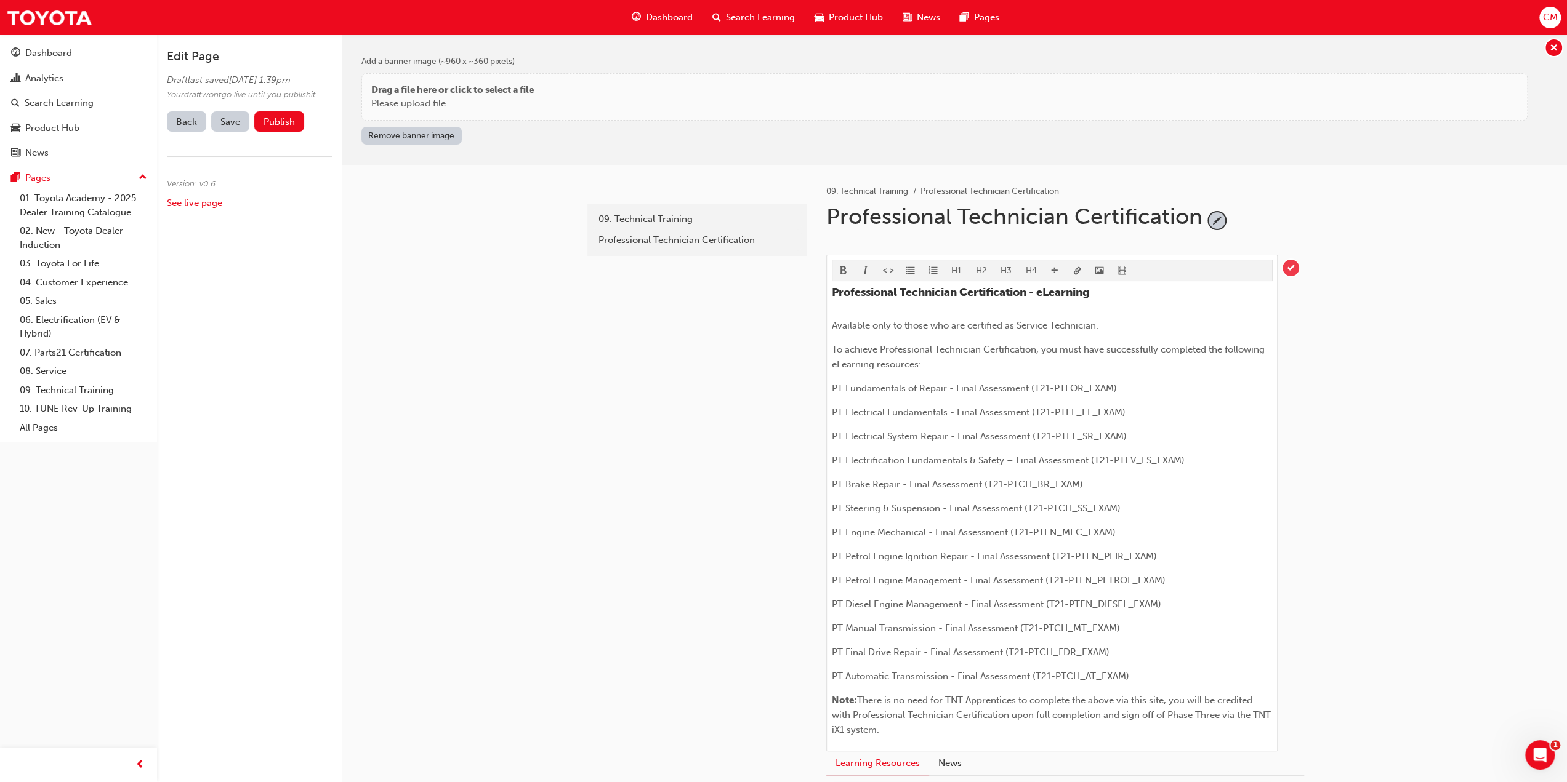
scroll to position [62, 0]
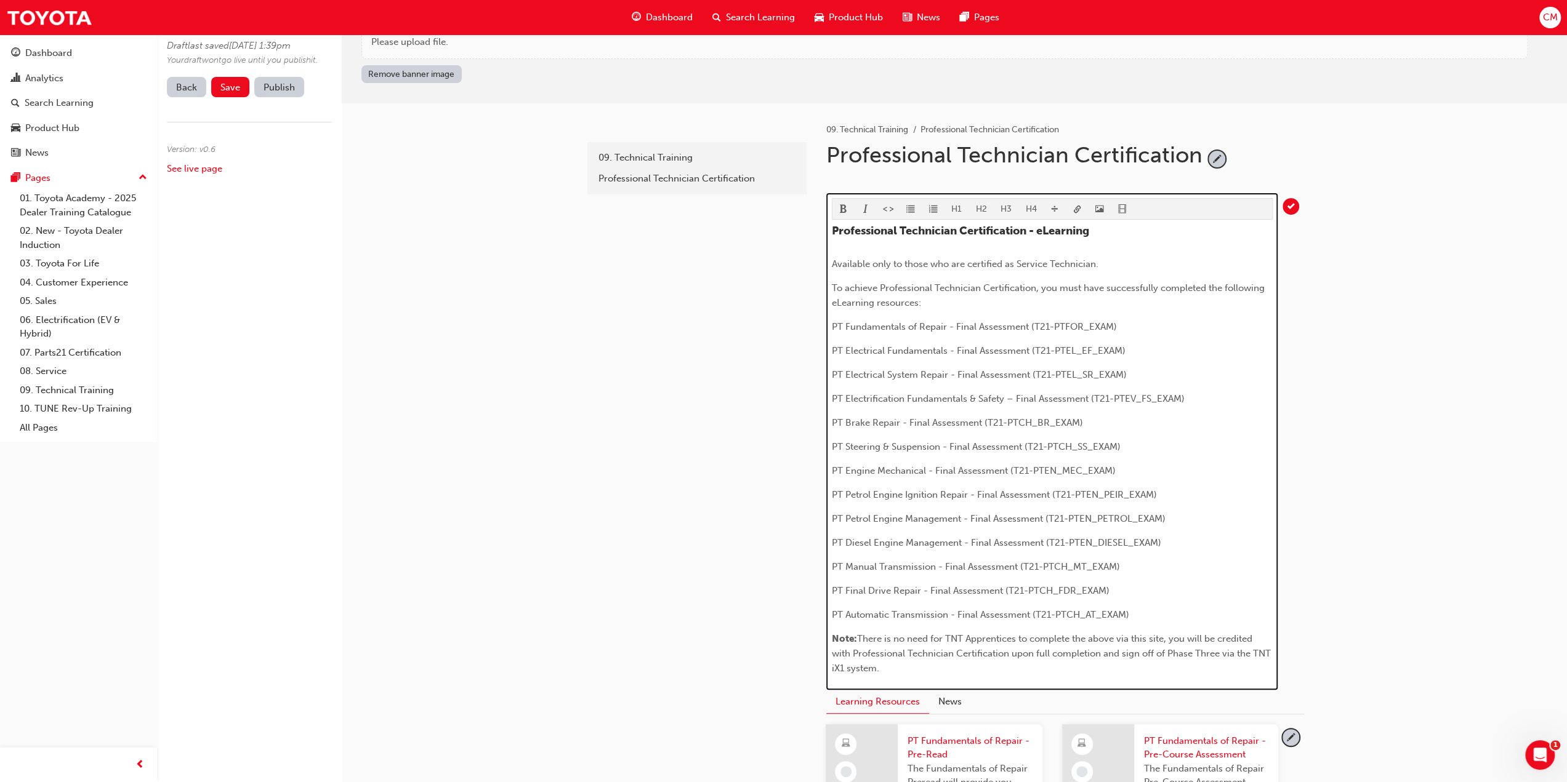
click at [1168, 653] on span "There is no need for TNT Apprentices to complete the above via this site, you w…" at bounding box center [1052, 653] width 441 height 41
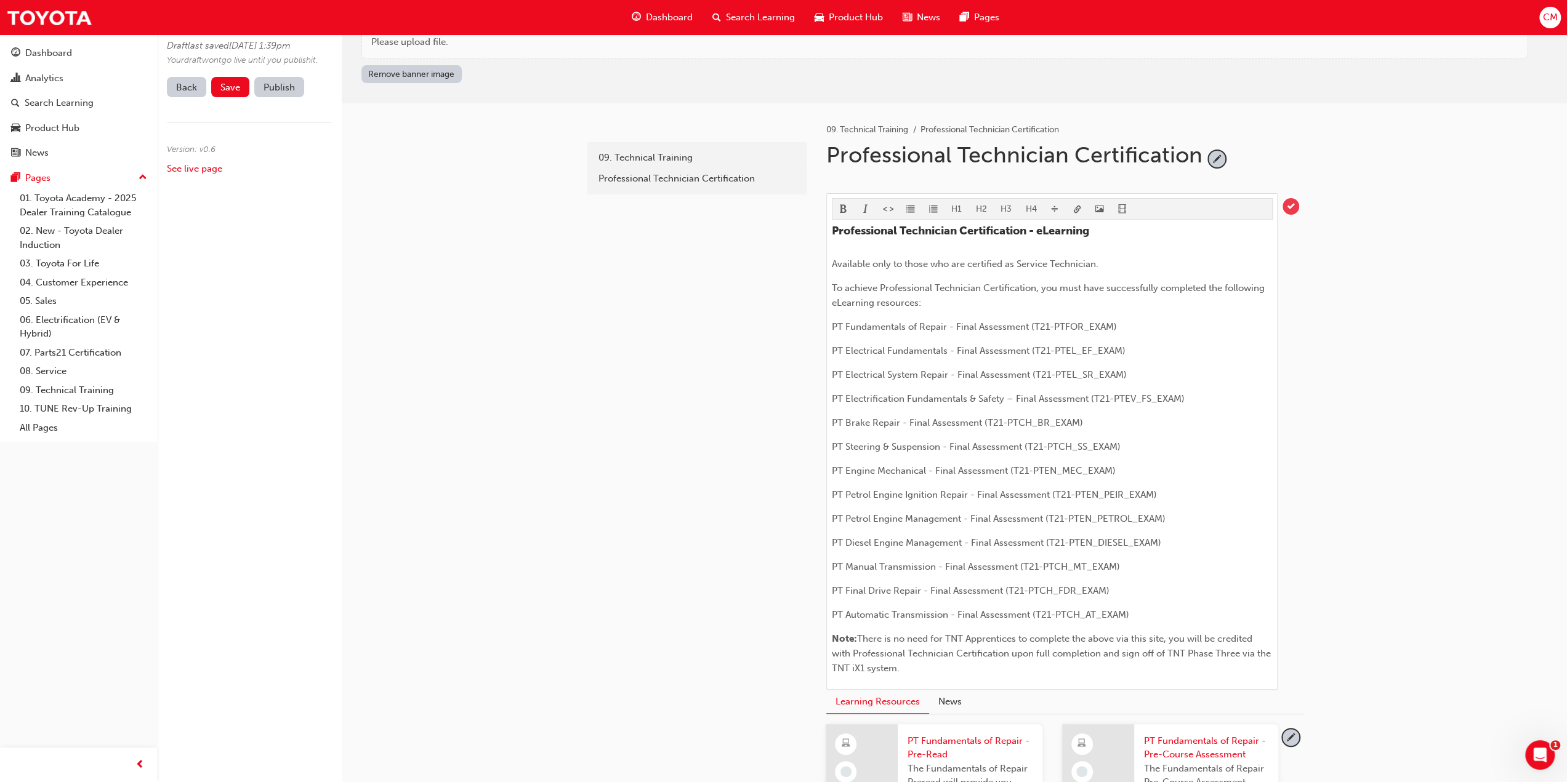
click at [1294, 203] on span "tick-icon" at bounding box center [1290, 206] width 17 height 17
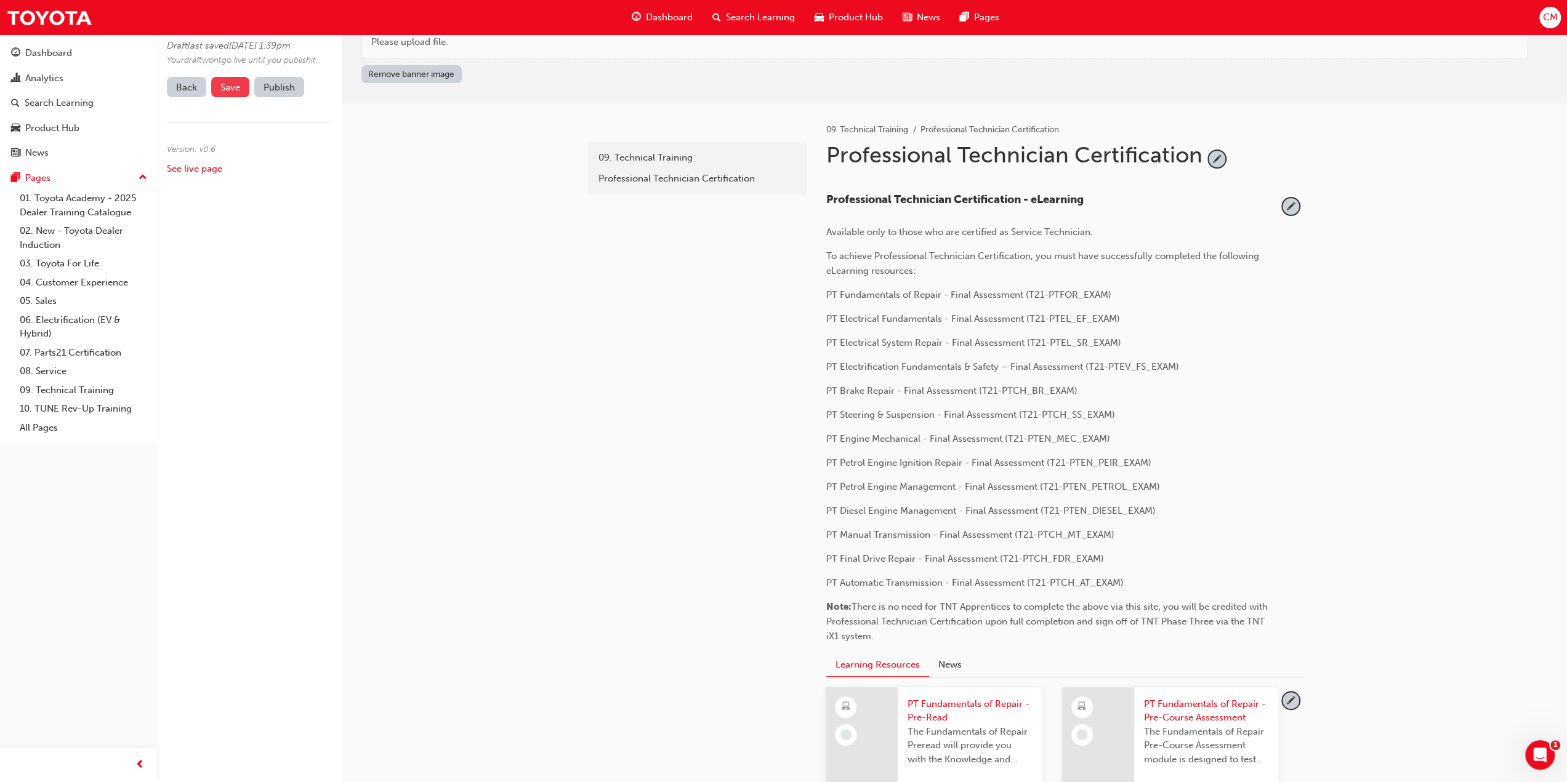
click at [227, 93] on span "Save" at bounding box center [230, 87] width 20 height 11
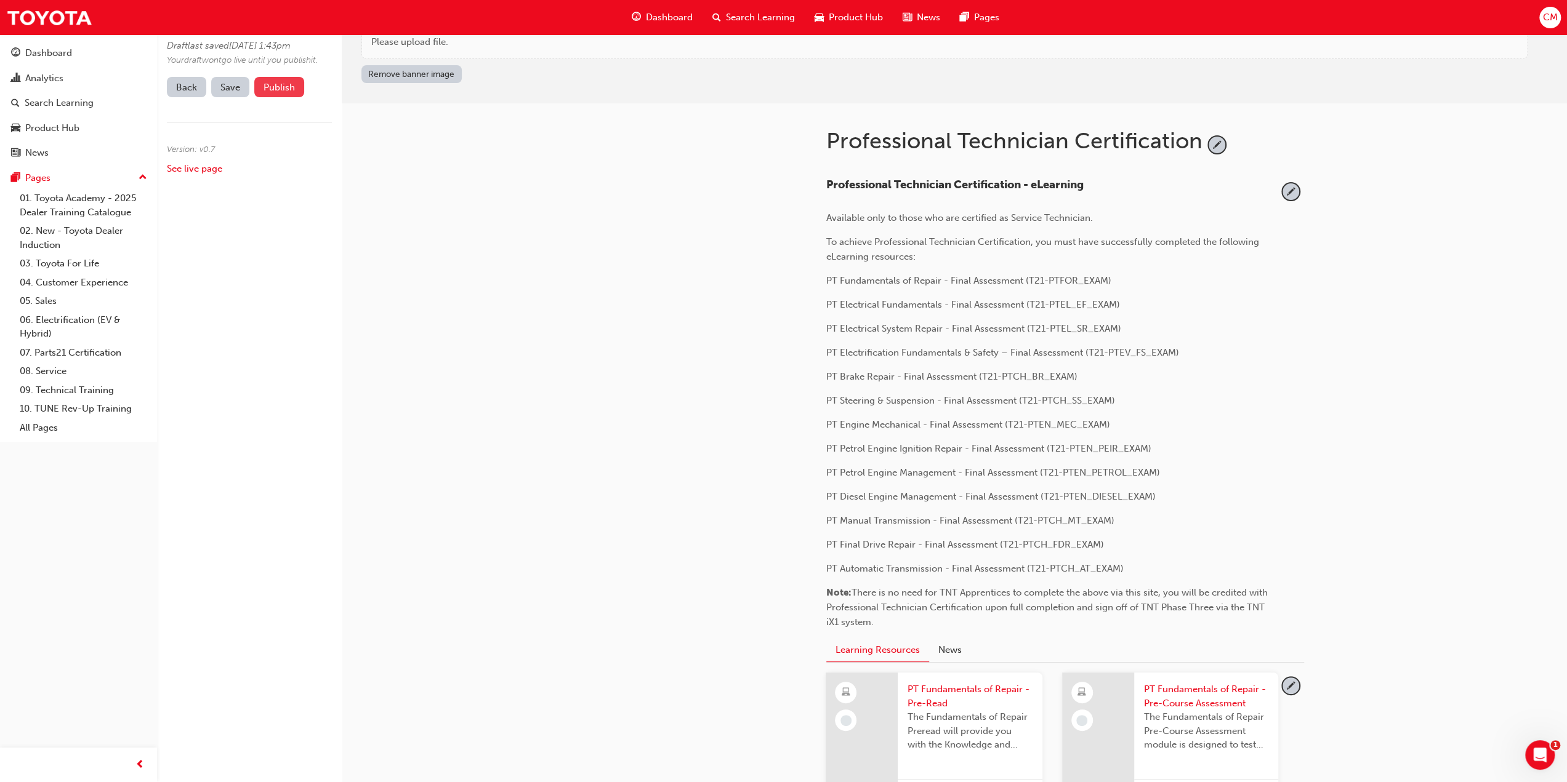
click at [278, 97] on button "Publish" at bounding box center [279, 87] width 50 height 20
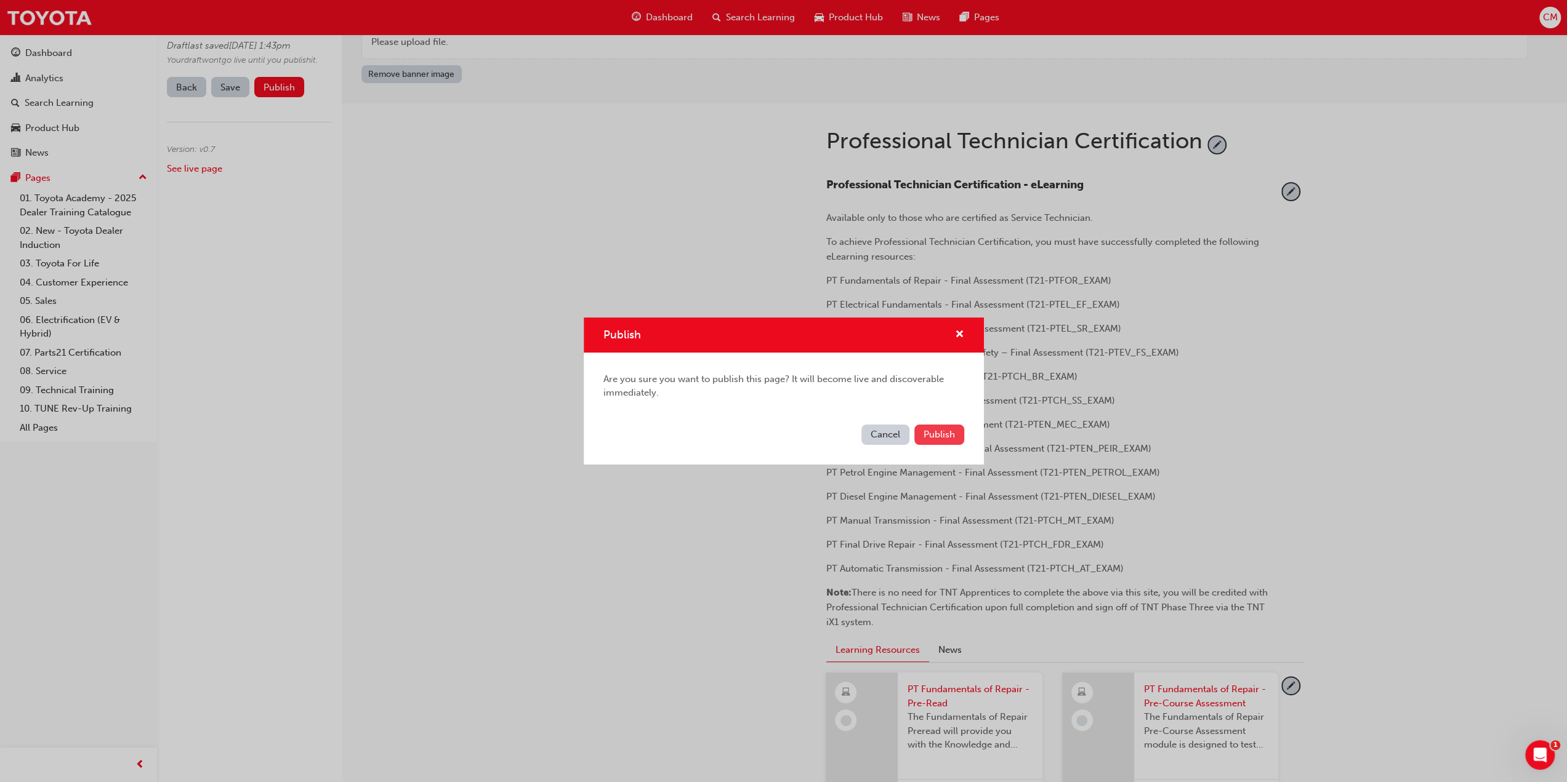
click at [936, 435] on span "Publish" at bounding box center [938, 434] width 31 height 11
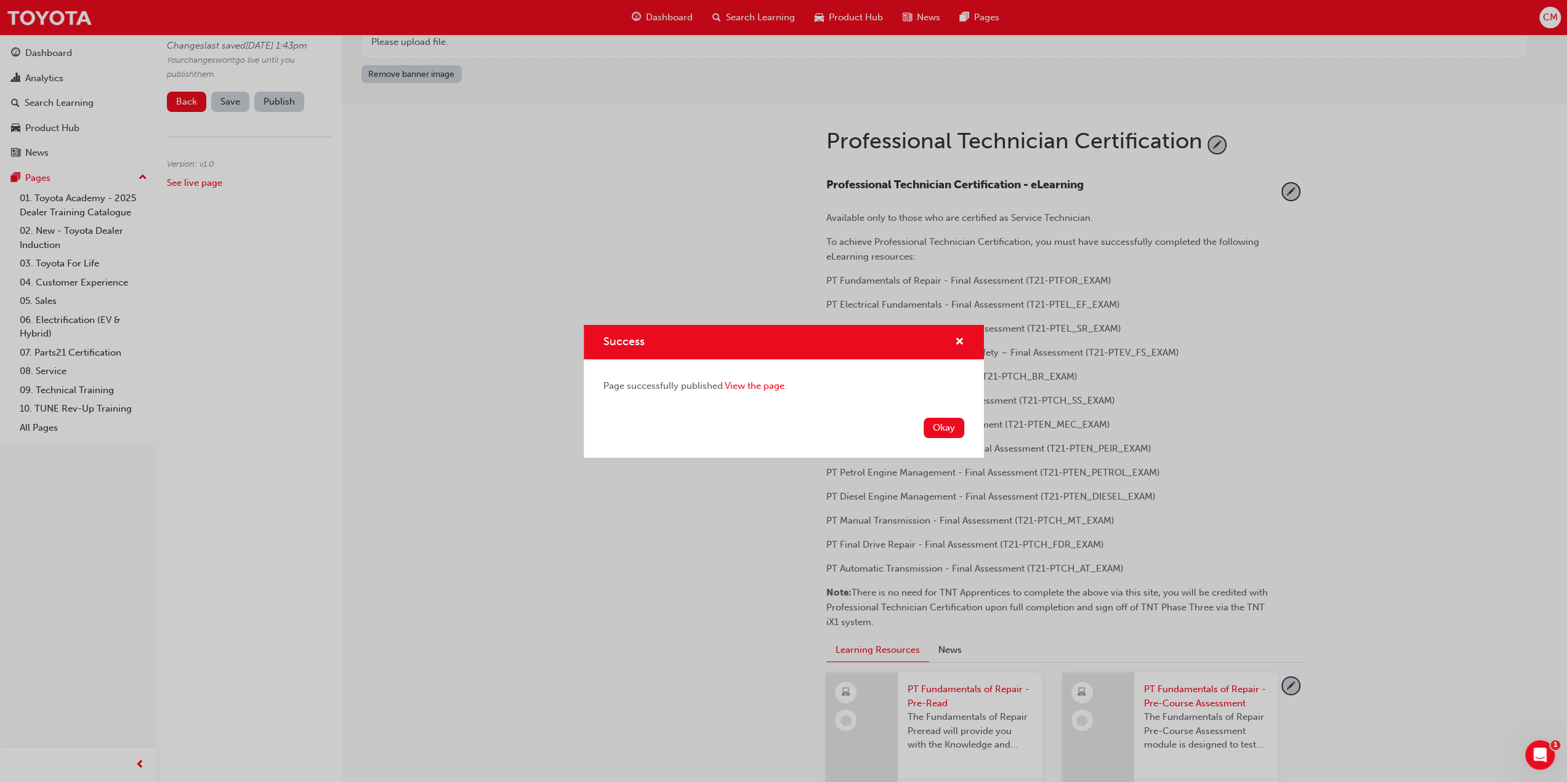
click at [940, 428] on button "Okay" at bounding box center [943, 428] width 41 height 20
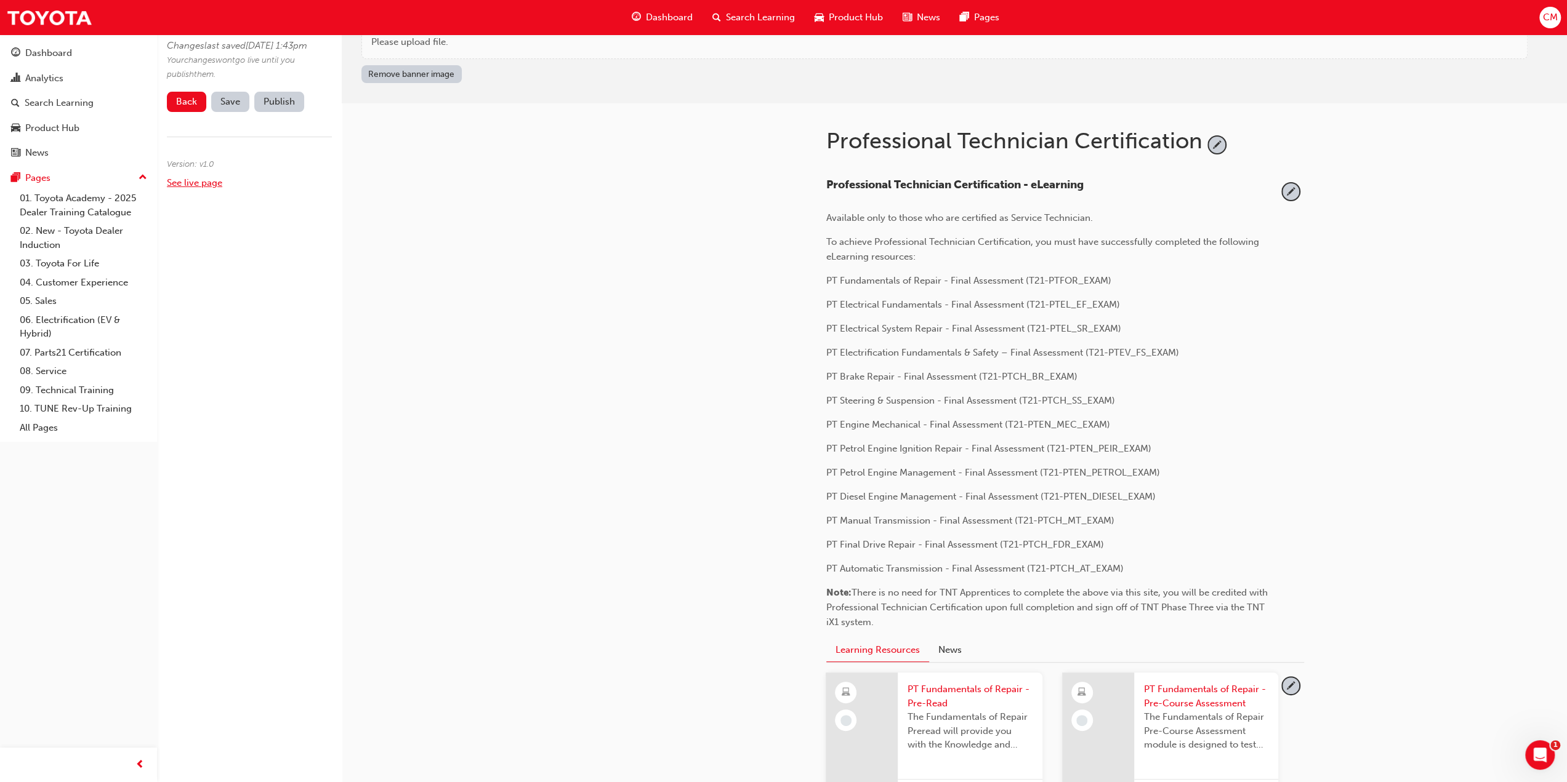
click at [196, 188] on link "See live page" at bounding box center [194, 182] width 55 height 11
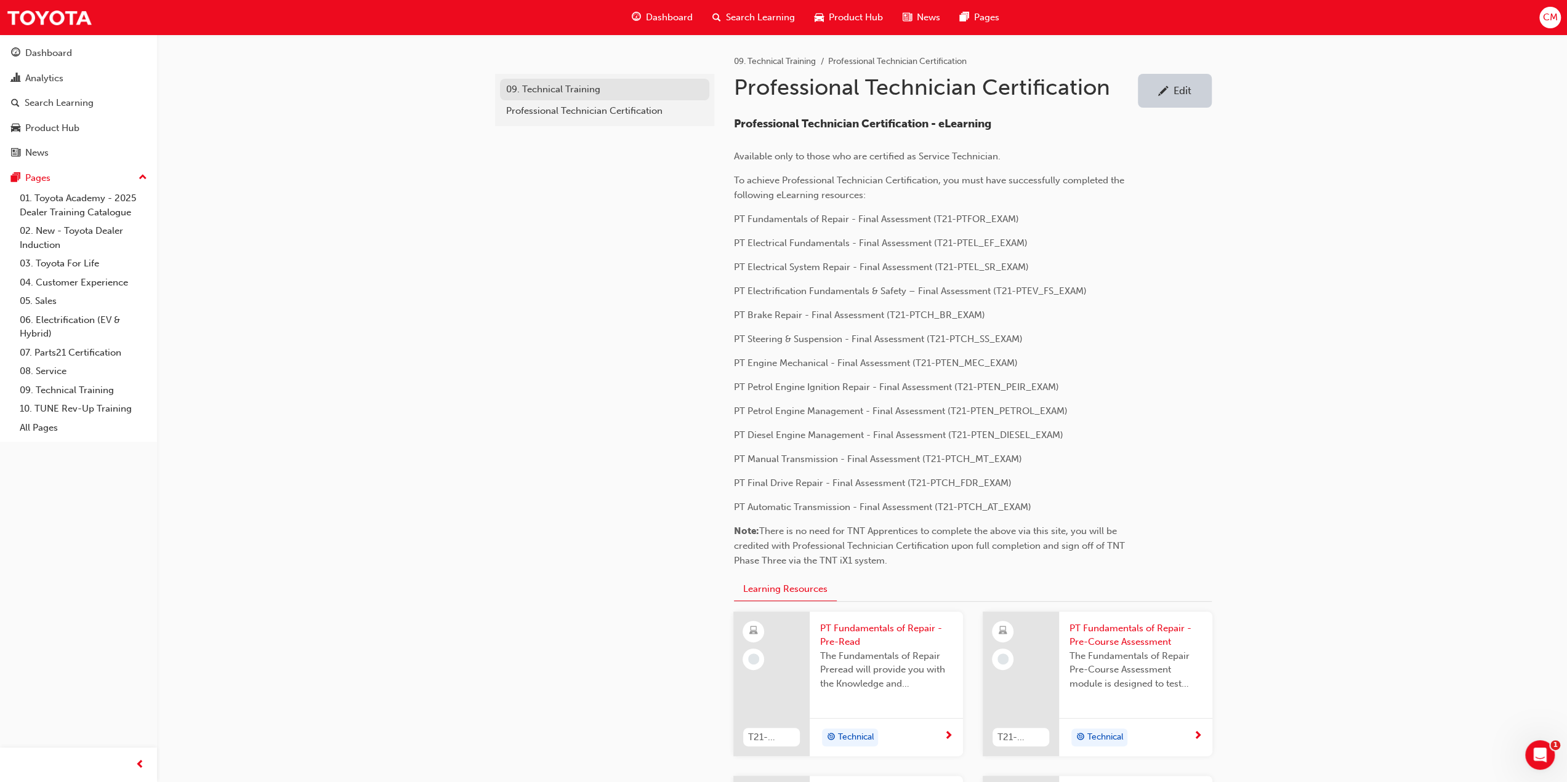
click at [542, 89] on div "09. Technical Training" at bounding box center [604, 89] width 197 height 14
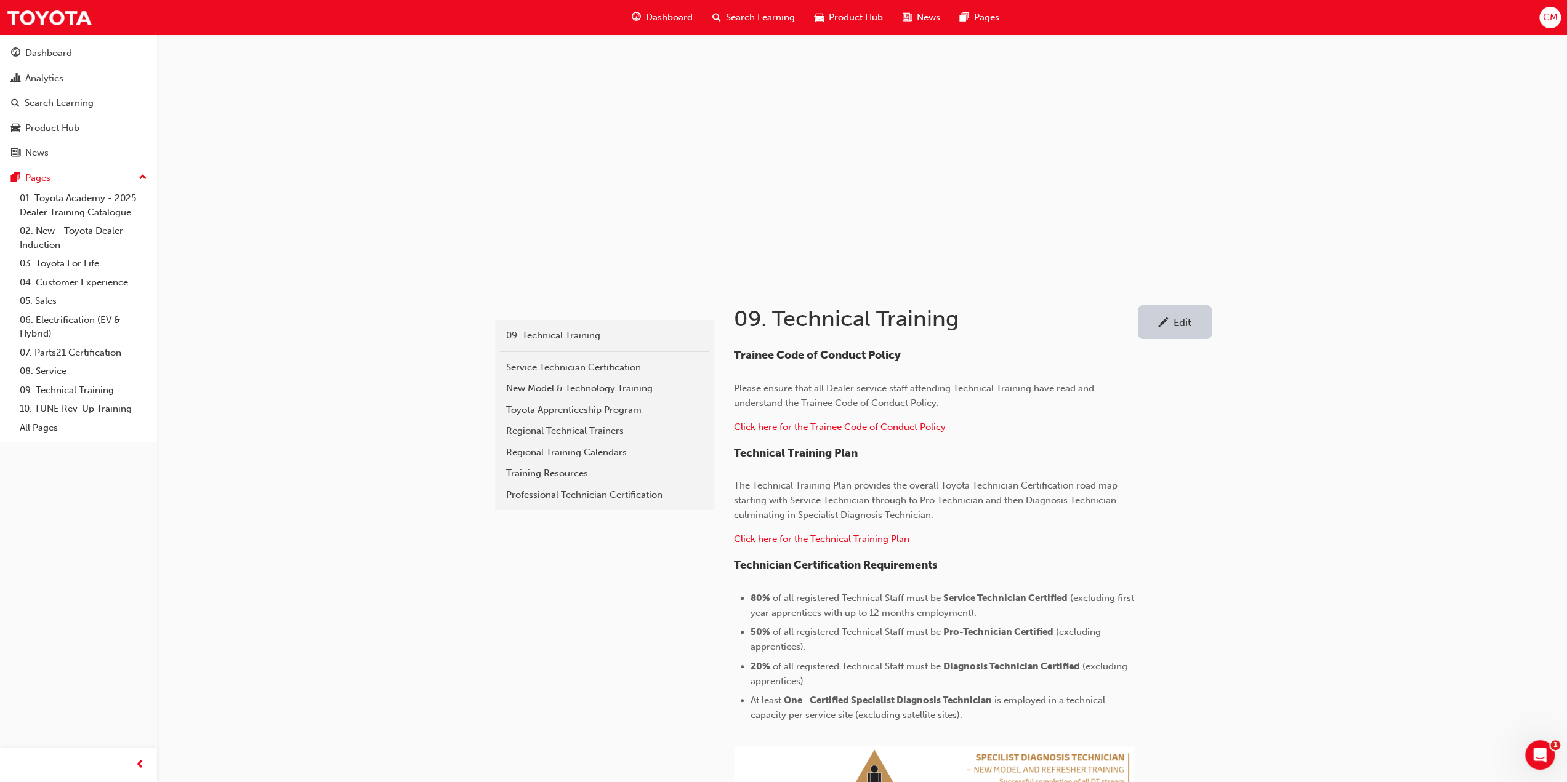
click at [1183, 325] on div "Edit" at bounding box center [1182, 322] width 18 height 12
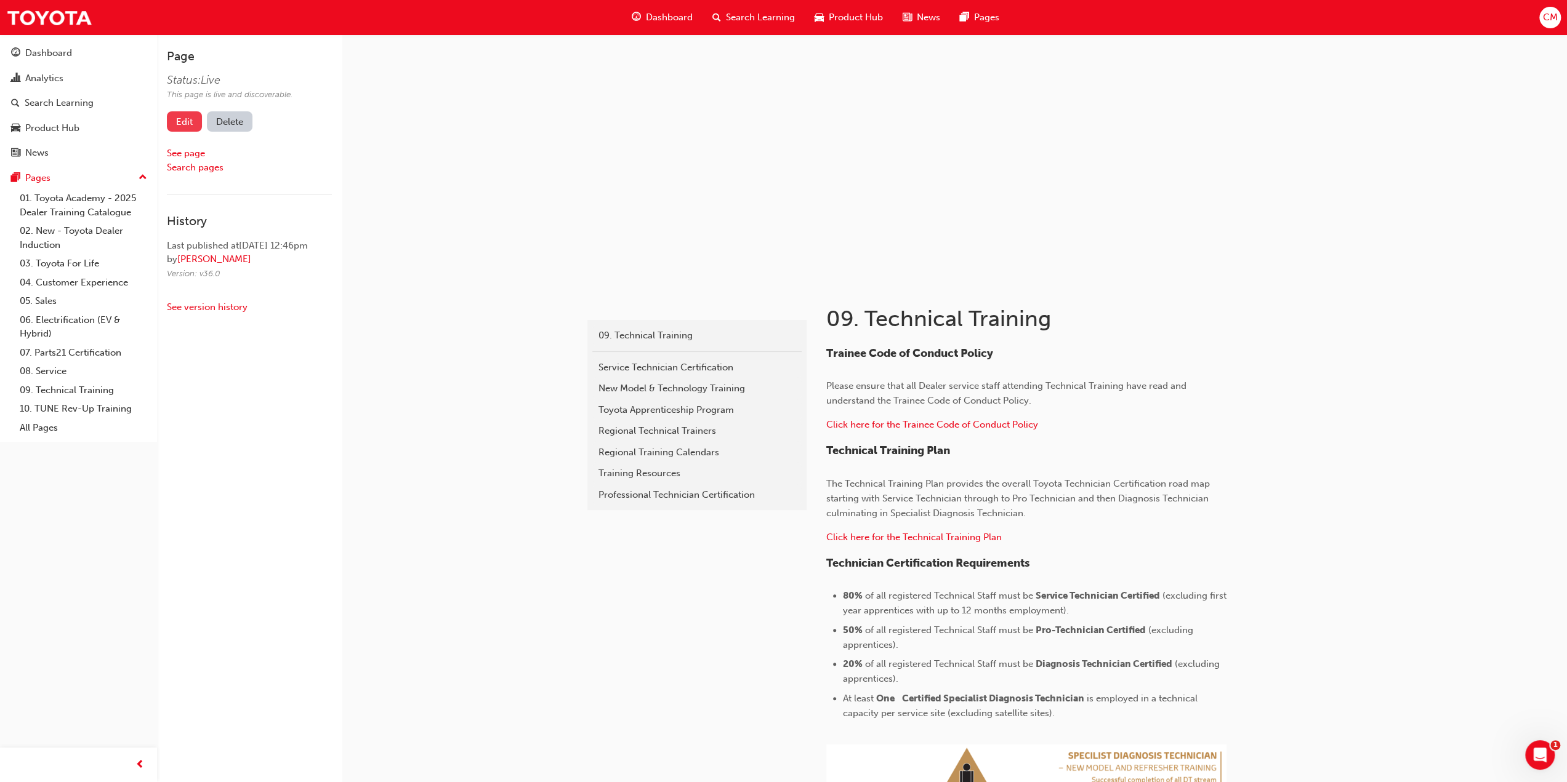
click at [188, 123] on link "Edit" at bounding box center [184, 121] width 35 height 20
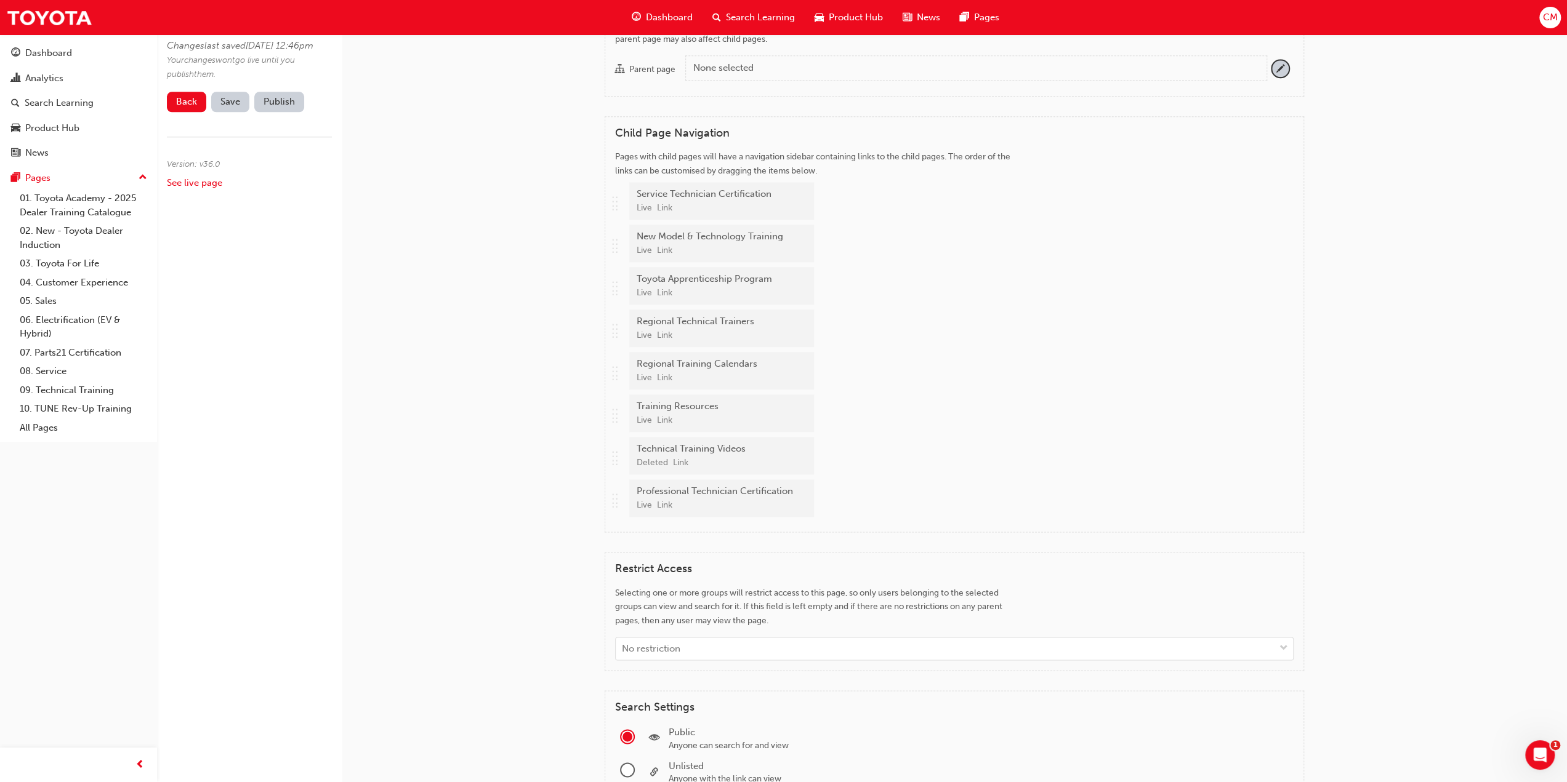
scroll to position [1293, 0]
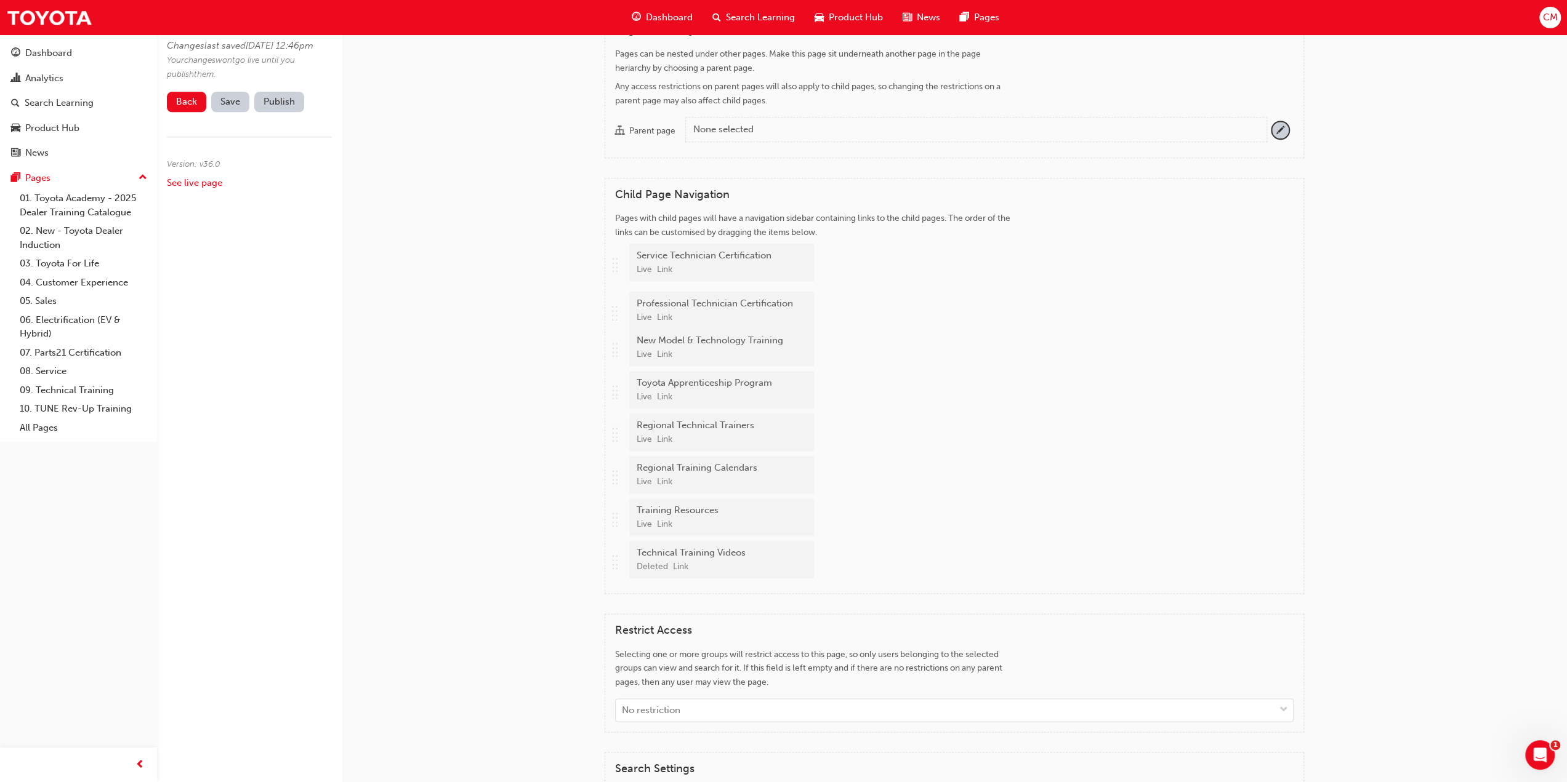
drag, startPoint x: 612, startPoint y: 576, endPoint x: 611, endPoint y: 315, distance: 261.6
click at [611, 315] on div "Child Page Navigation Pages with child pages will have a navigation sidebar con…" at bounding box center [954, 386] width 699 height 417
click at [230, 107] on span "Save" at bounding box center [230, 101] width 20 height 11
click at [278, 112] on button "Publish" at bounding box center [279, 102] width 50 height 20
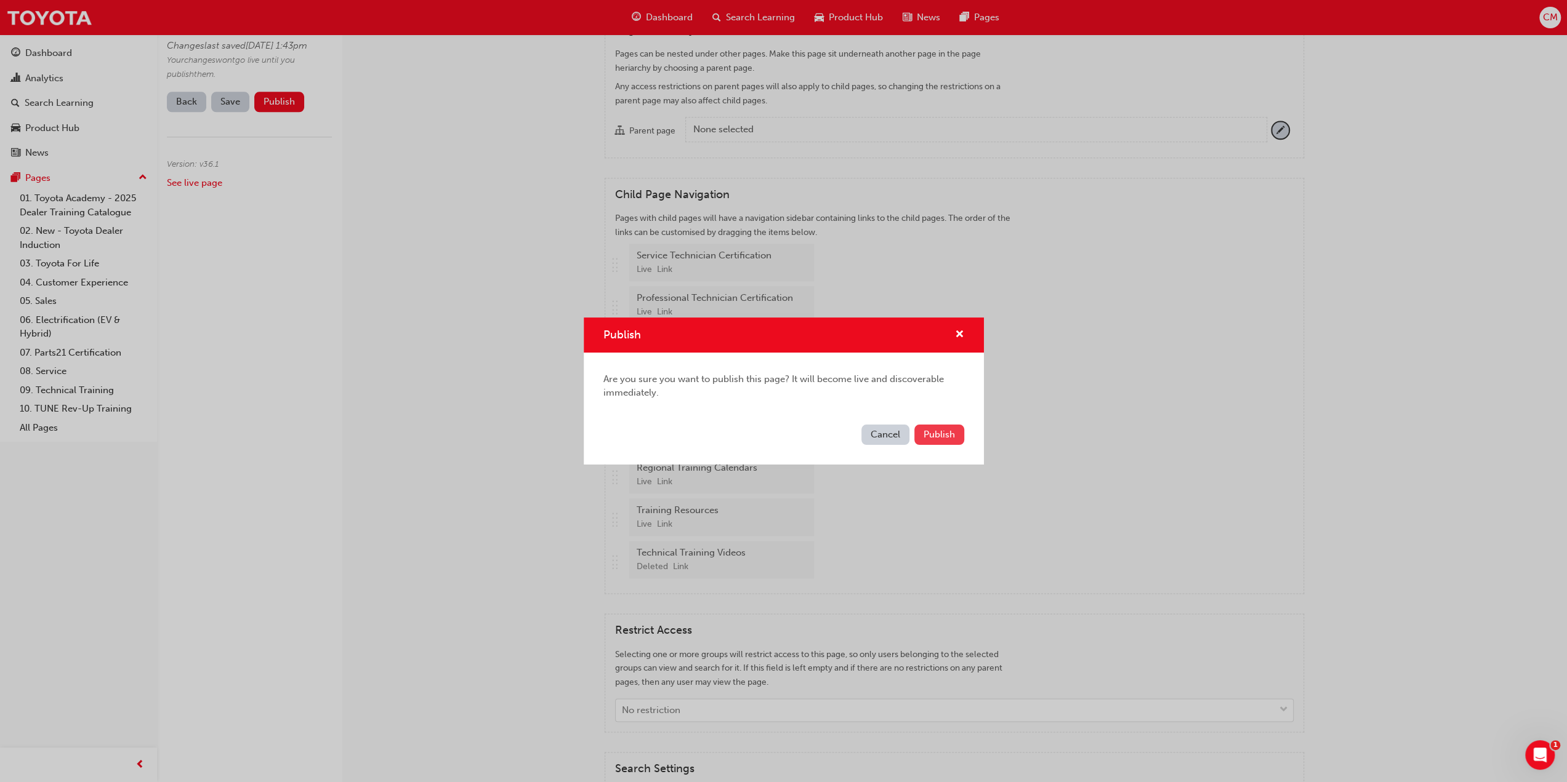
click at [947, 434] on span "Publish" at bounding box center [938, 434] width 31 height 11
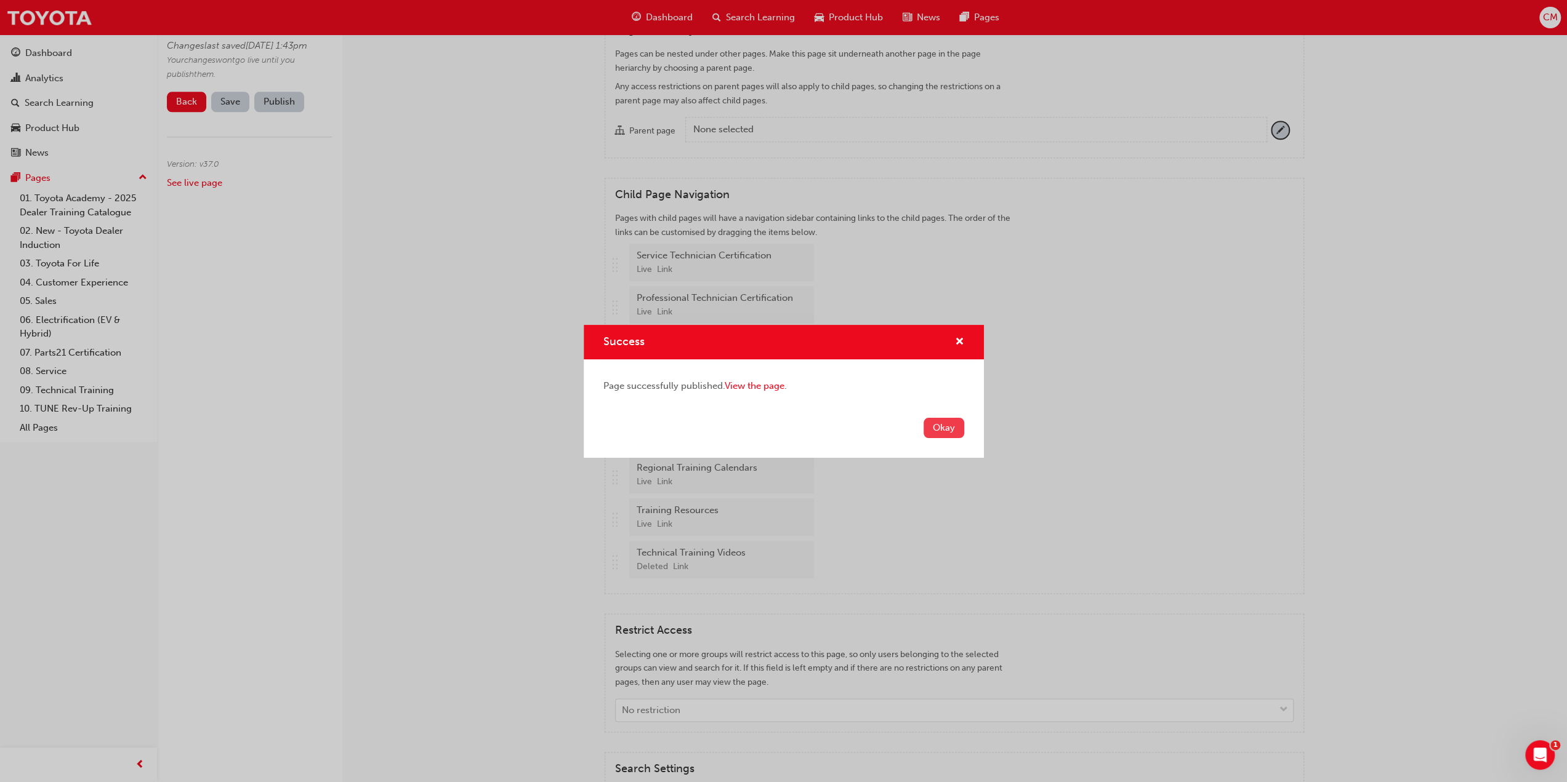
click at [951, 428] on button "Okay" at bounding box center [943, 428] width 41 height 20
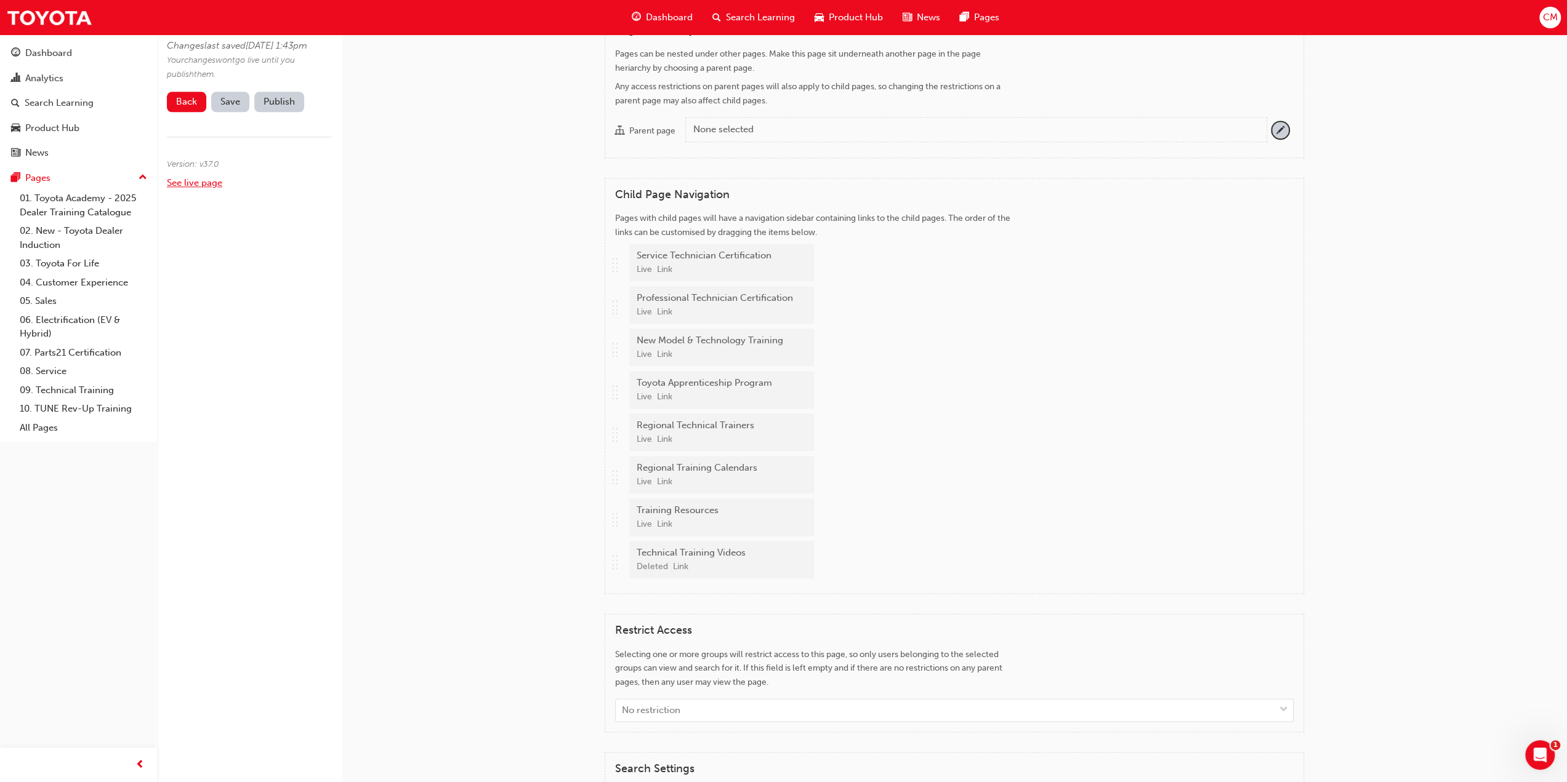
click at [181, 188] on link "See live page" at bounding box center [194, 182] width 55 height 11
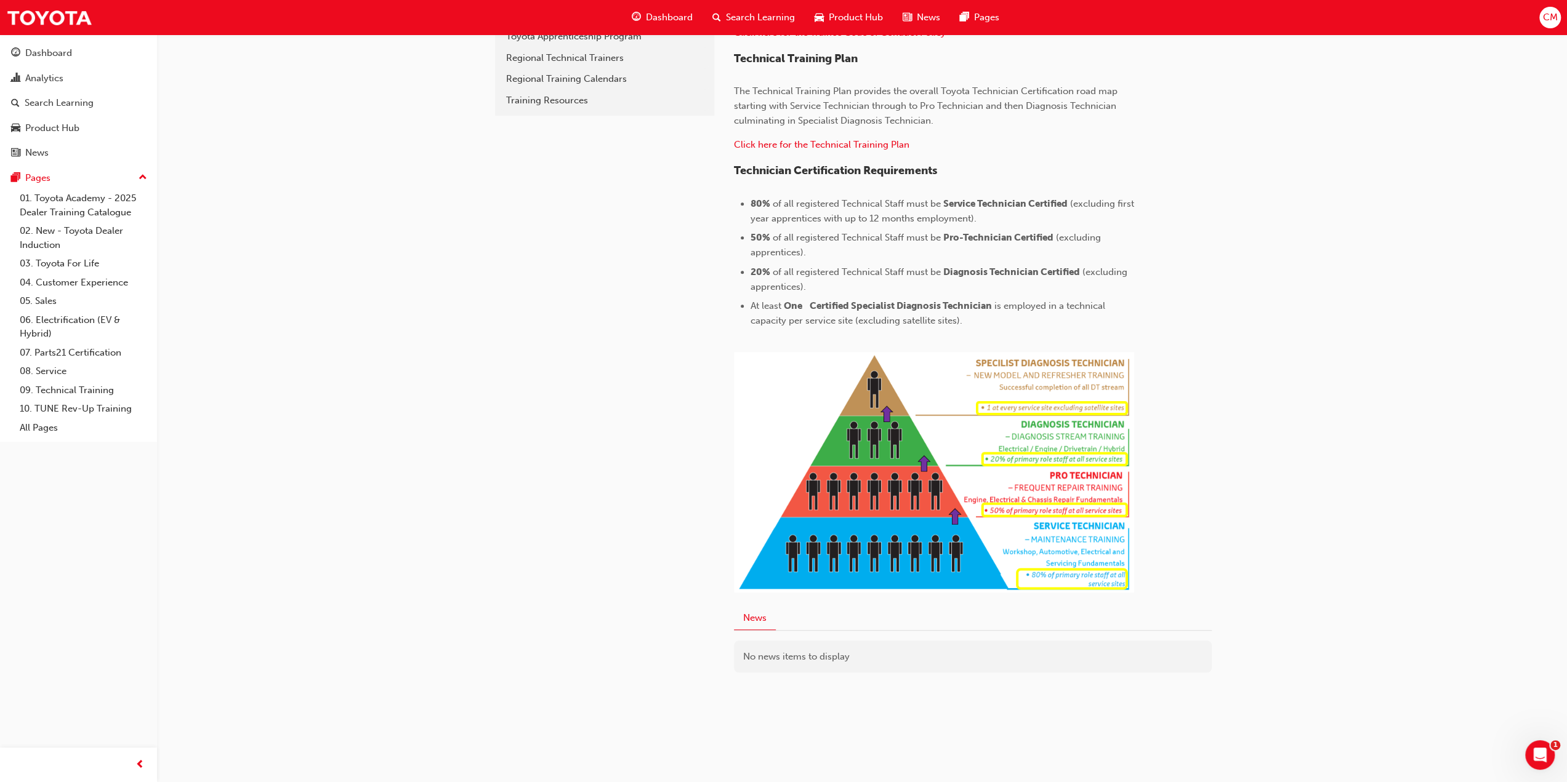
scroll to position [394, 0]
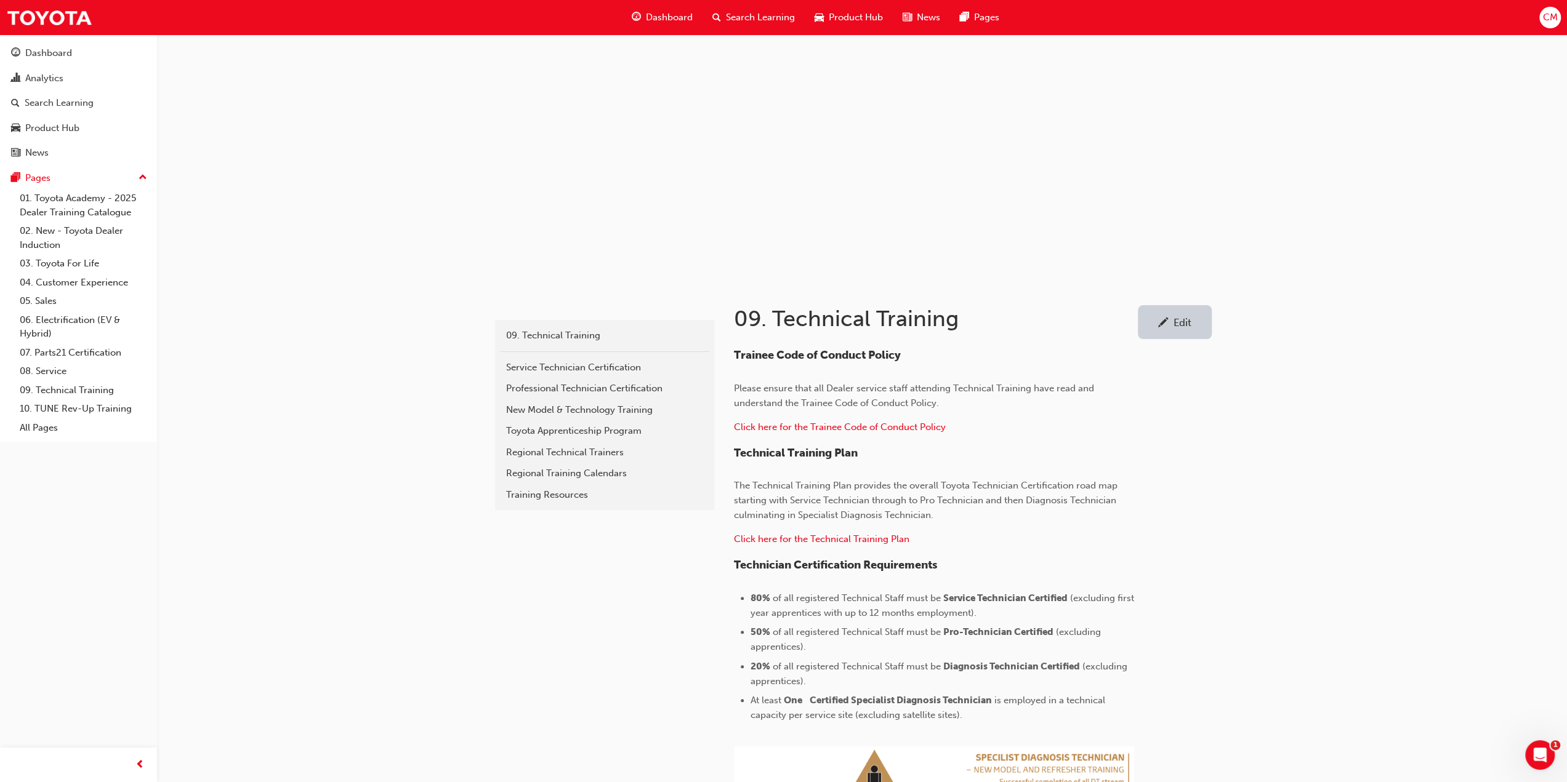
click at [1183, 321] on div "Edit" at bounding box center [1182, 322] width 18 height 12
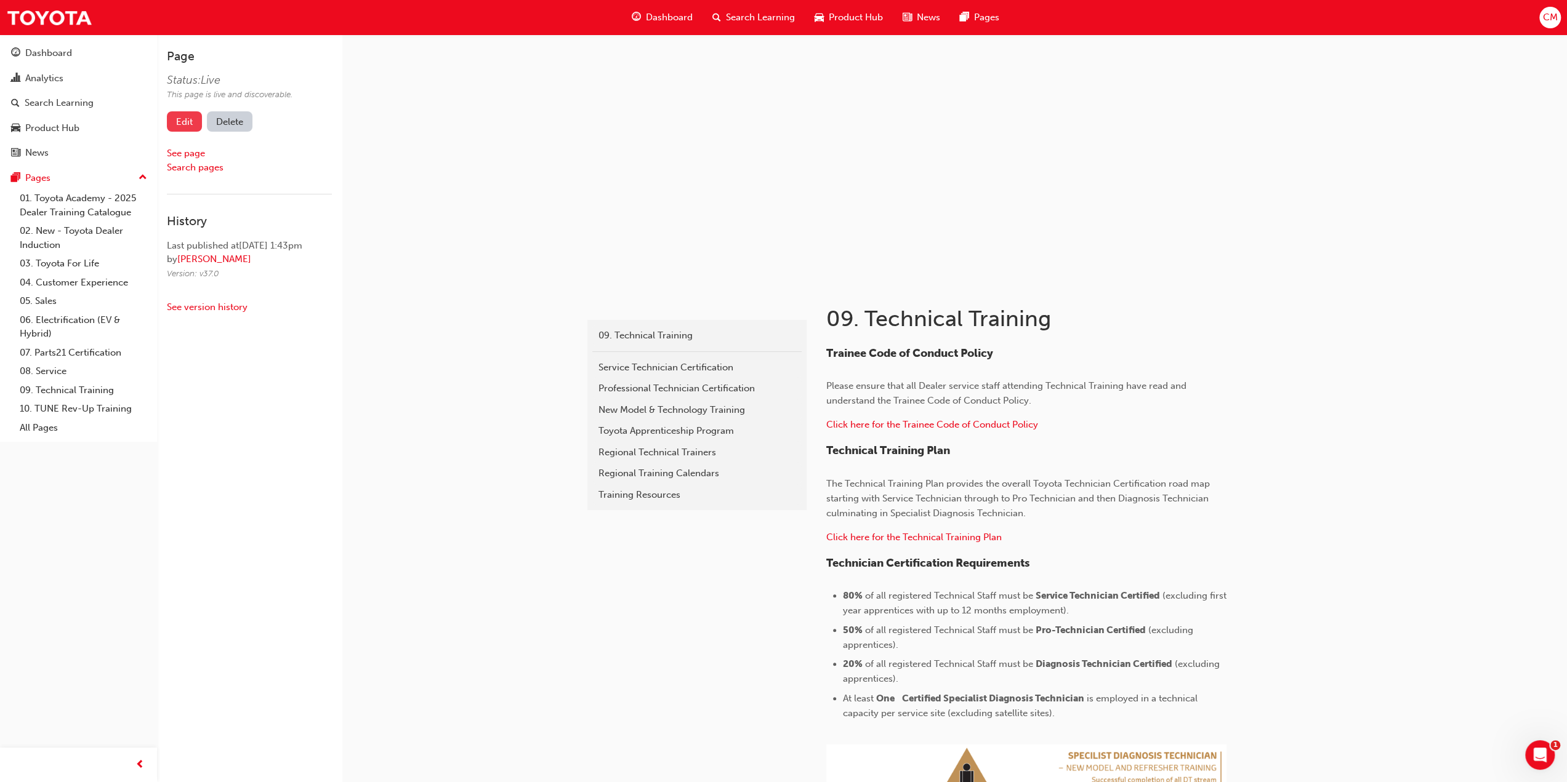
click at [179, 125] on link "Edit" at bounding box center [184, 121] width 35 height 20
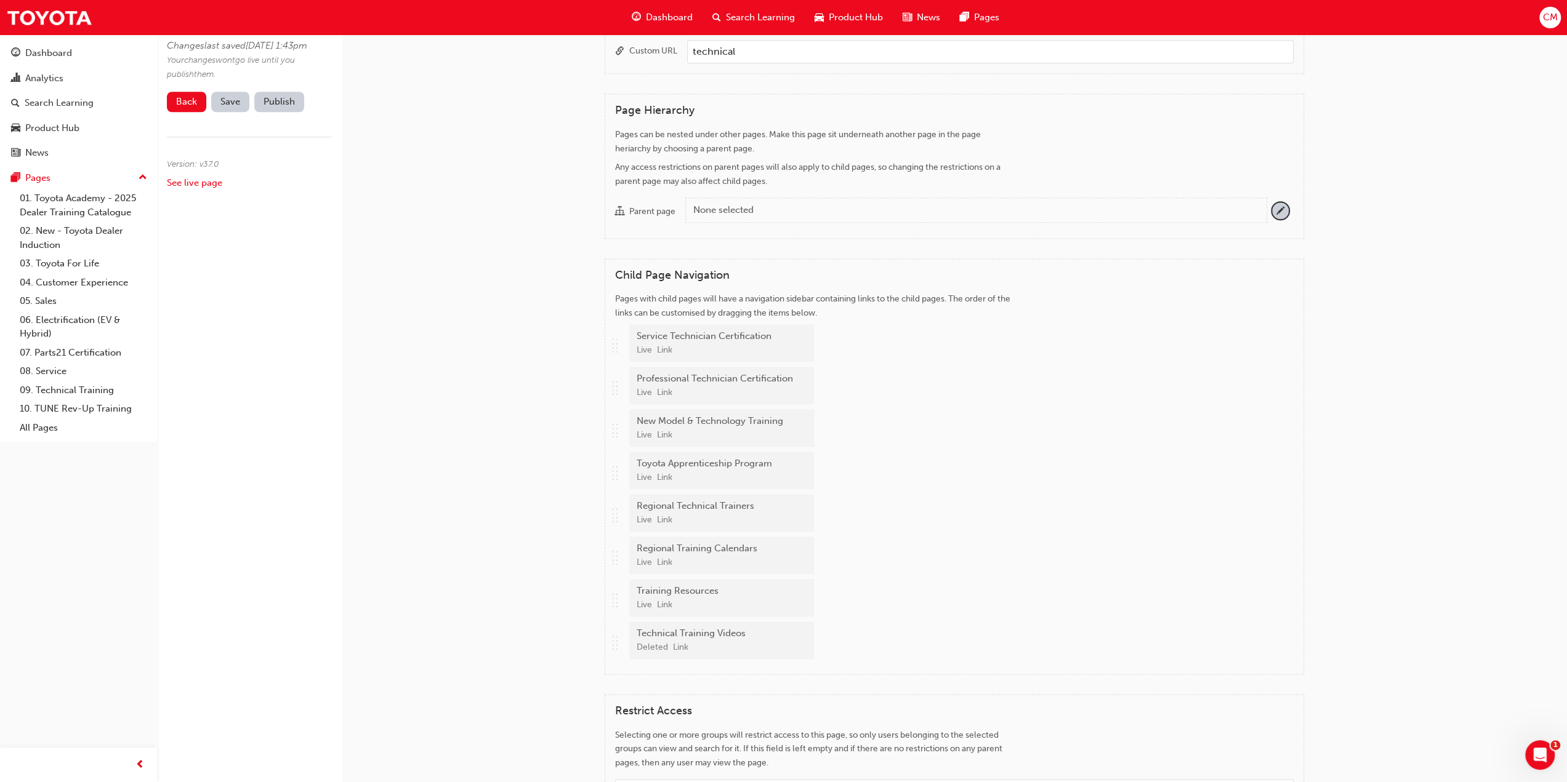
scroll to position [1231, 0]
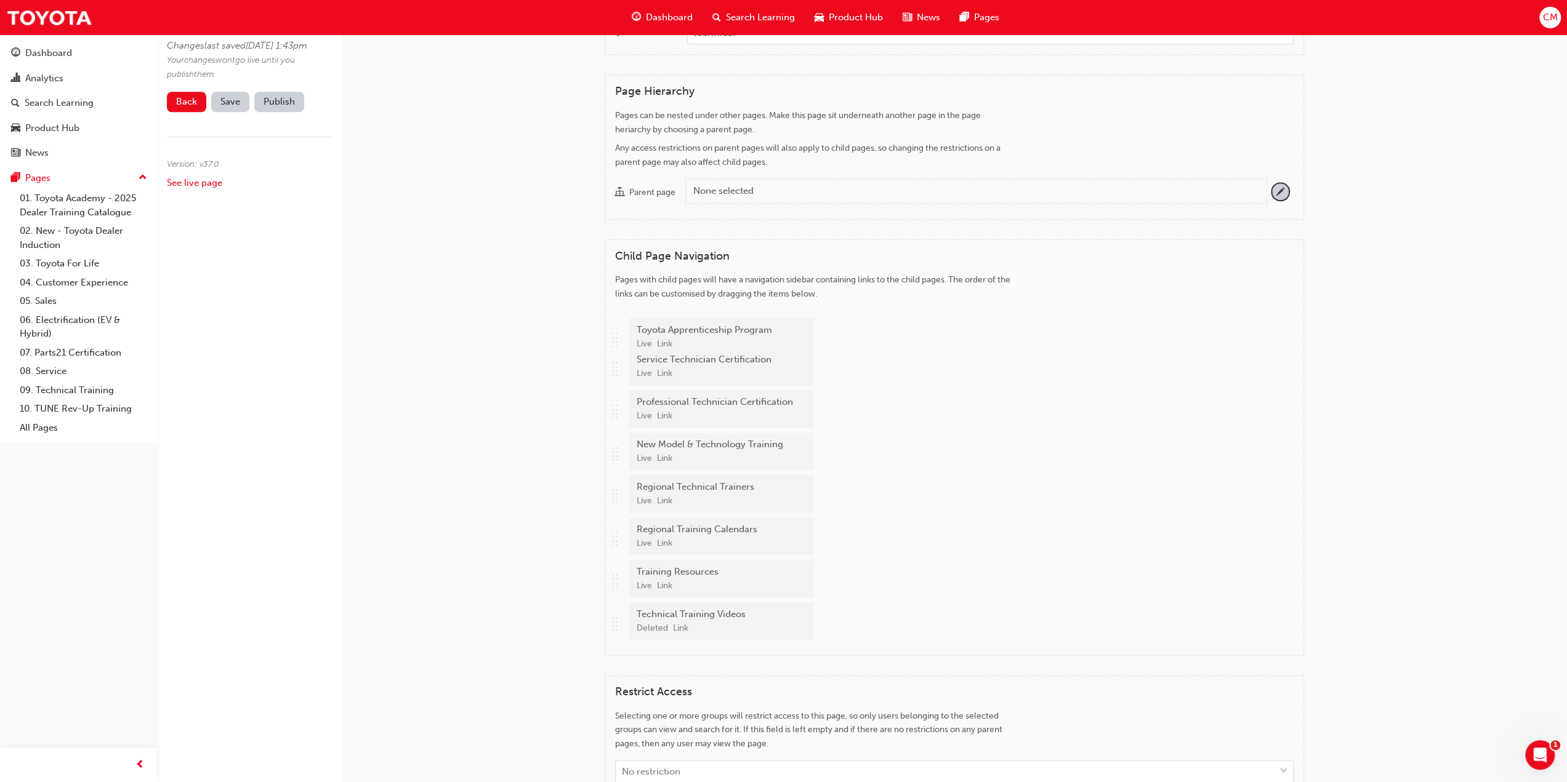
drag, startPoint x: 612, startPoint y: 468, endPoint x: 604, endPoint y: 341, distance: 127.1
click at [605, 341] on div "Child Page Navigation Pages with child pages will have a navigation sidebar con…" at bounding box center [954, 447] width 699 height 417
click at [230, 107] on span "Save" at bounding box center [230, 101] width 20 height 11
click at [272, 112] on button "Publish" at bounding box center [279, 102] width 50 height 20
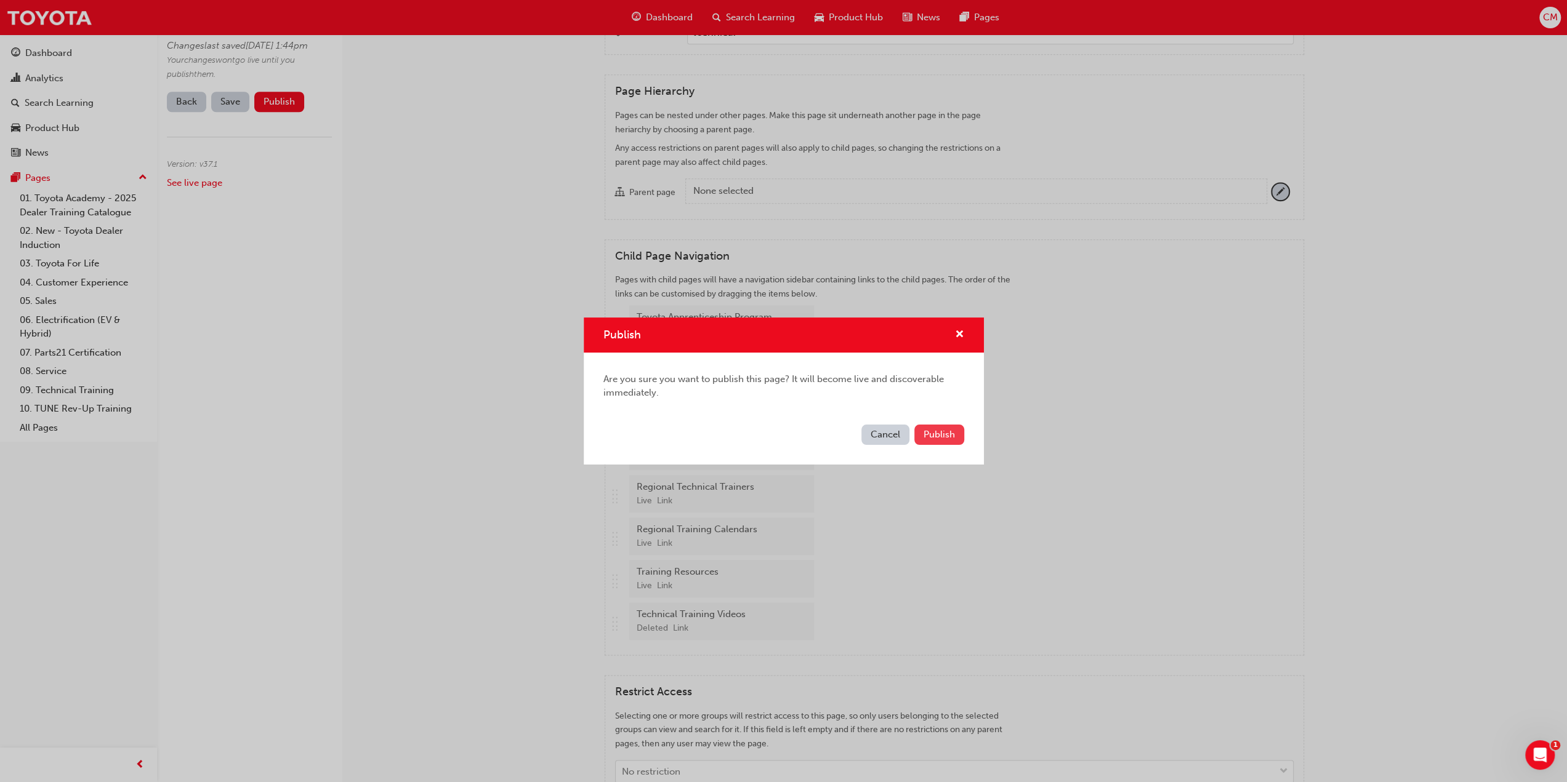
click at [933, 433] on span "Publish" at bounding box center [938, 434] width 31 height 11
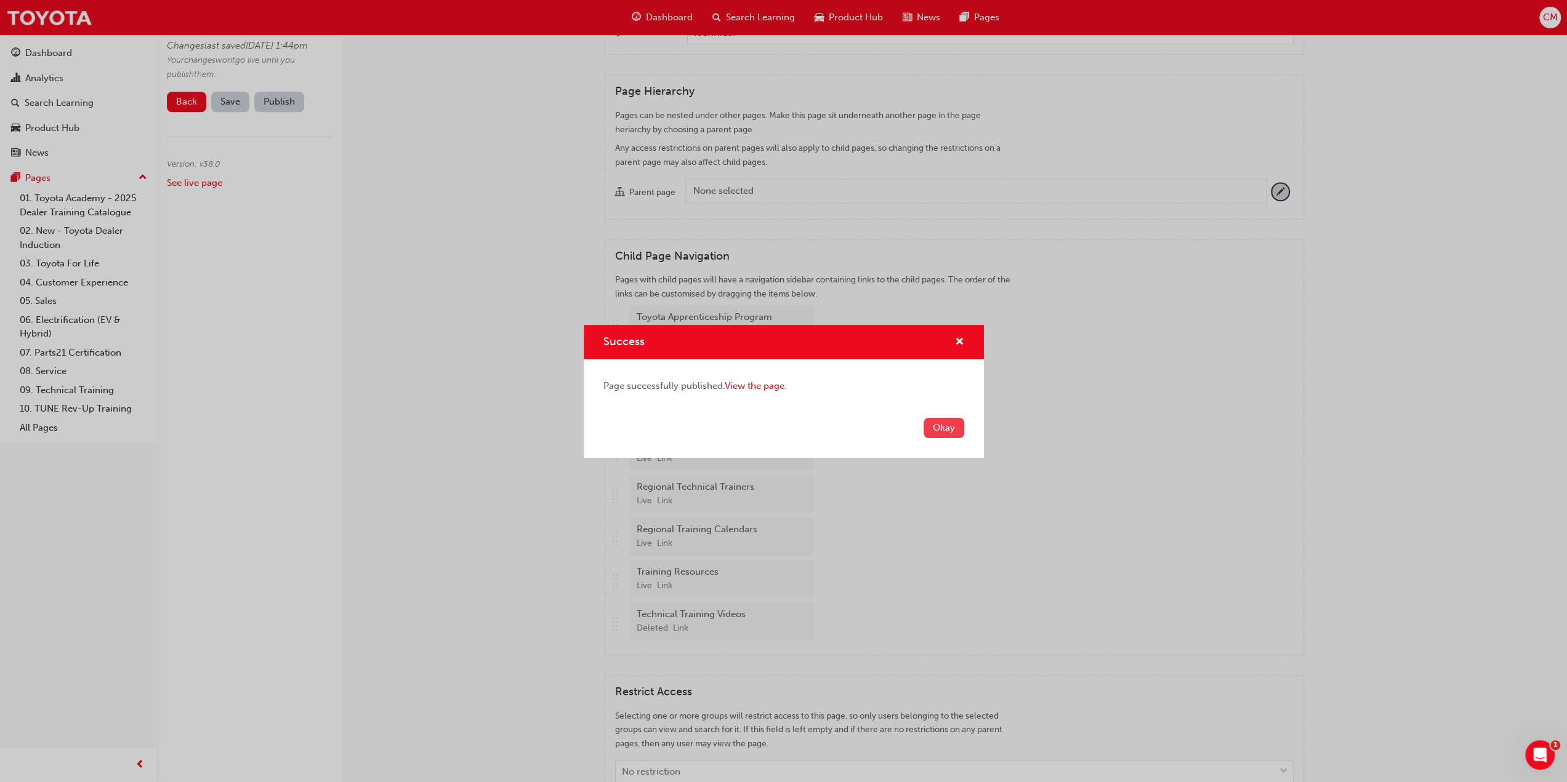
click at [936, 432] on button "Okay" at bounding box center [943, 428] width 41 height 20
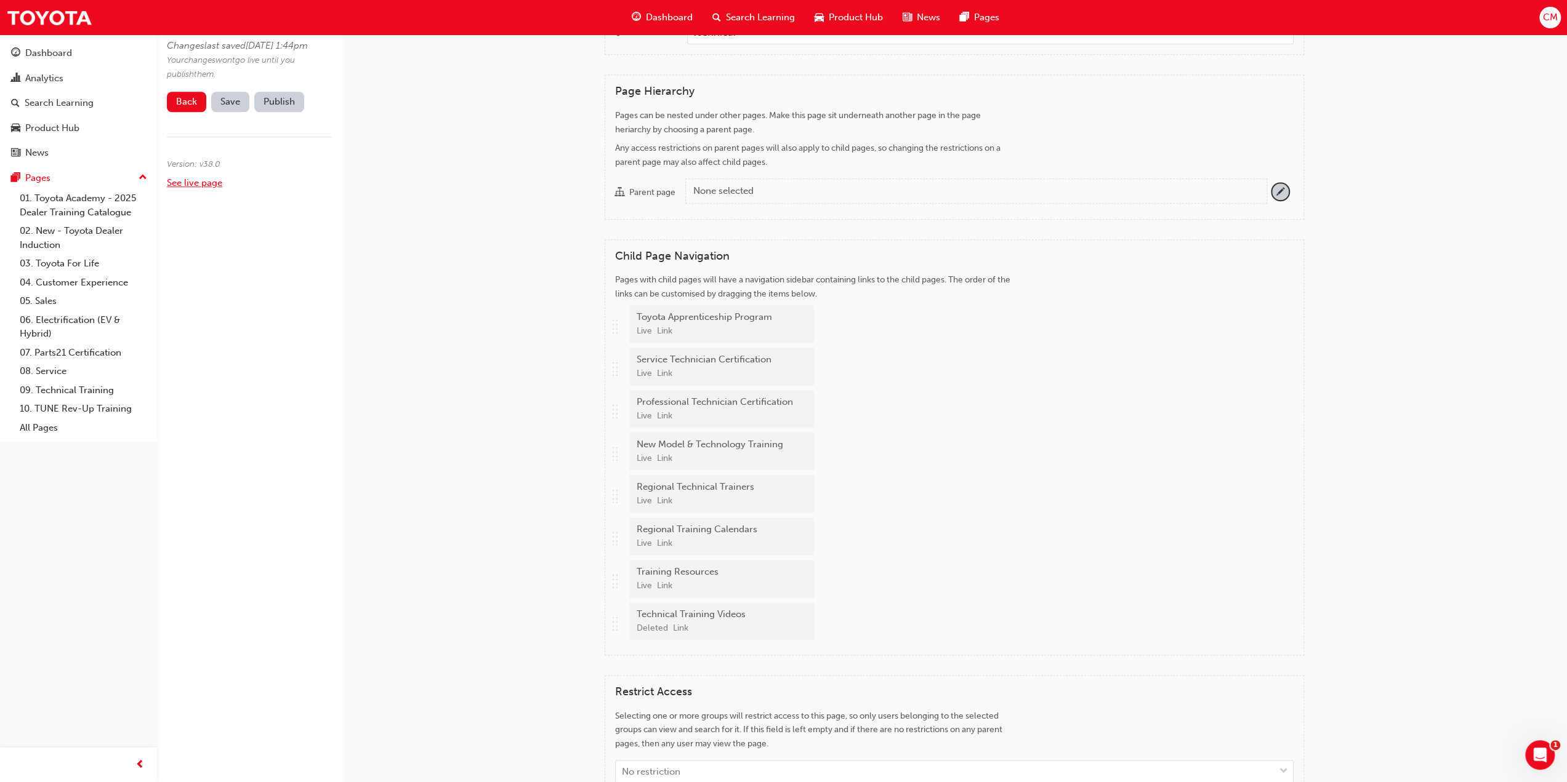
click at [176, 188] on link "See live page" at bounding box center [194, 182] width 55 height 11
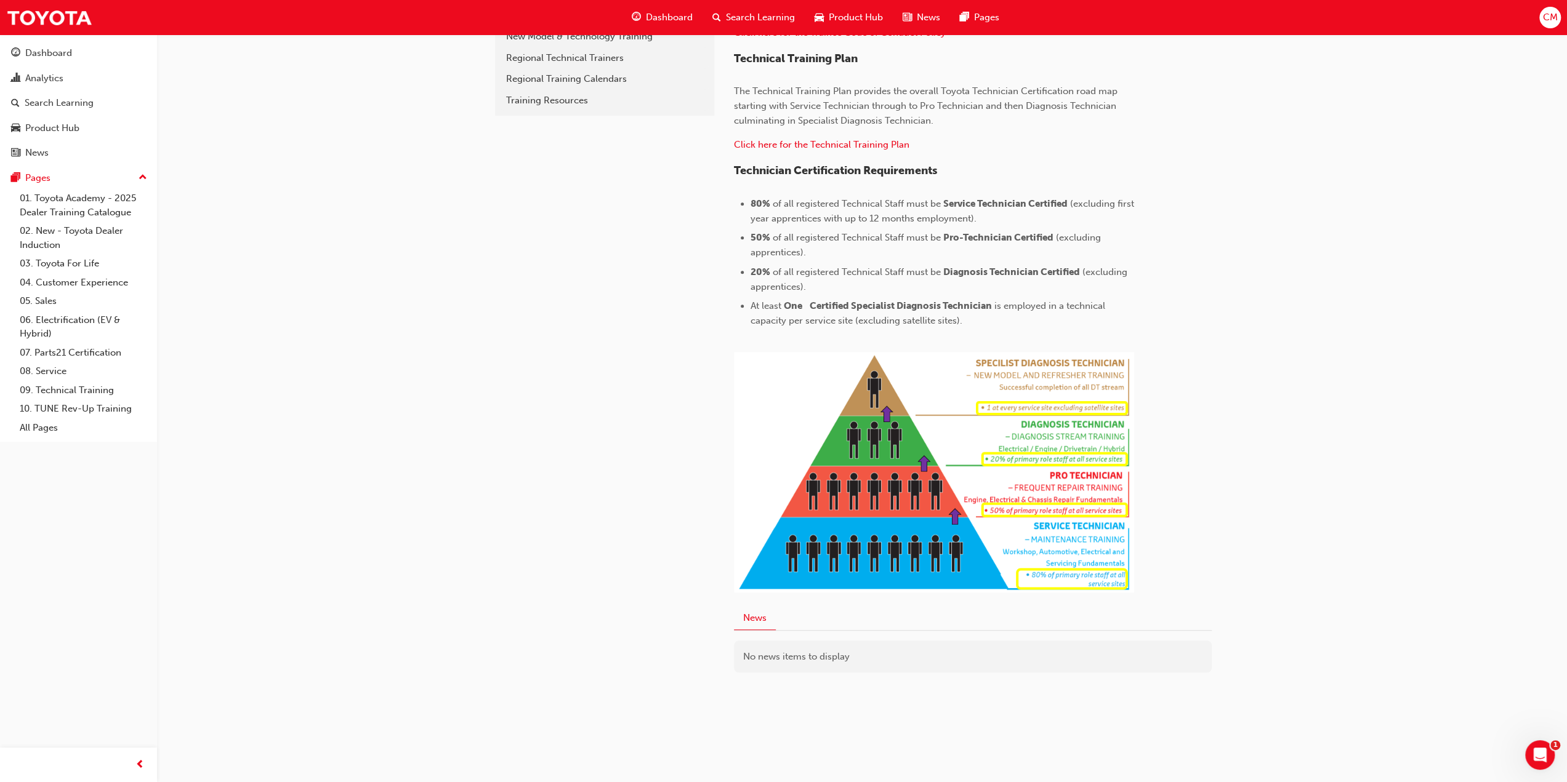
scroll to position [394, 0]
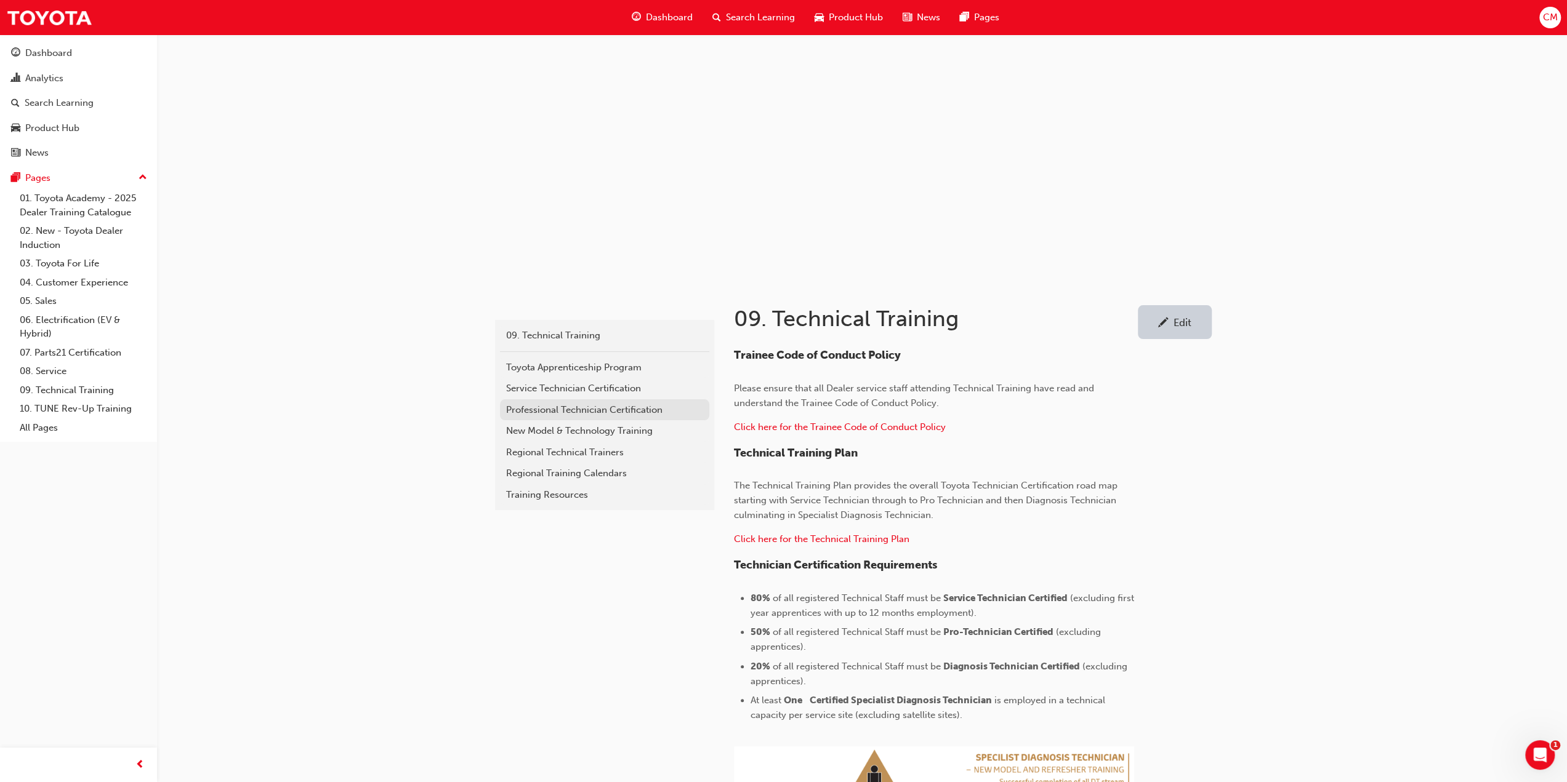
click at [523, 408] on div "Professional Technician Certification" at bounding box center [604, 410] width 197 height 14
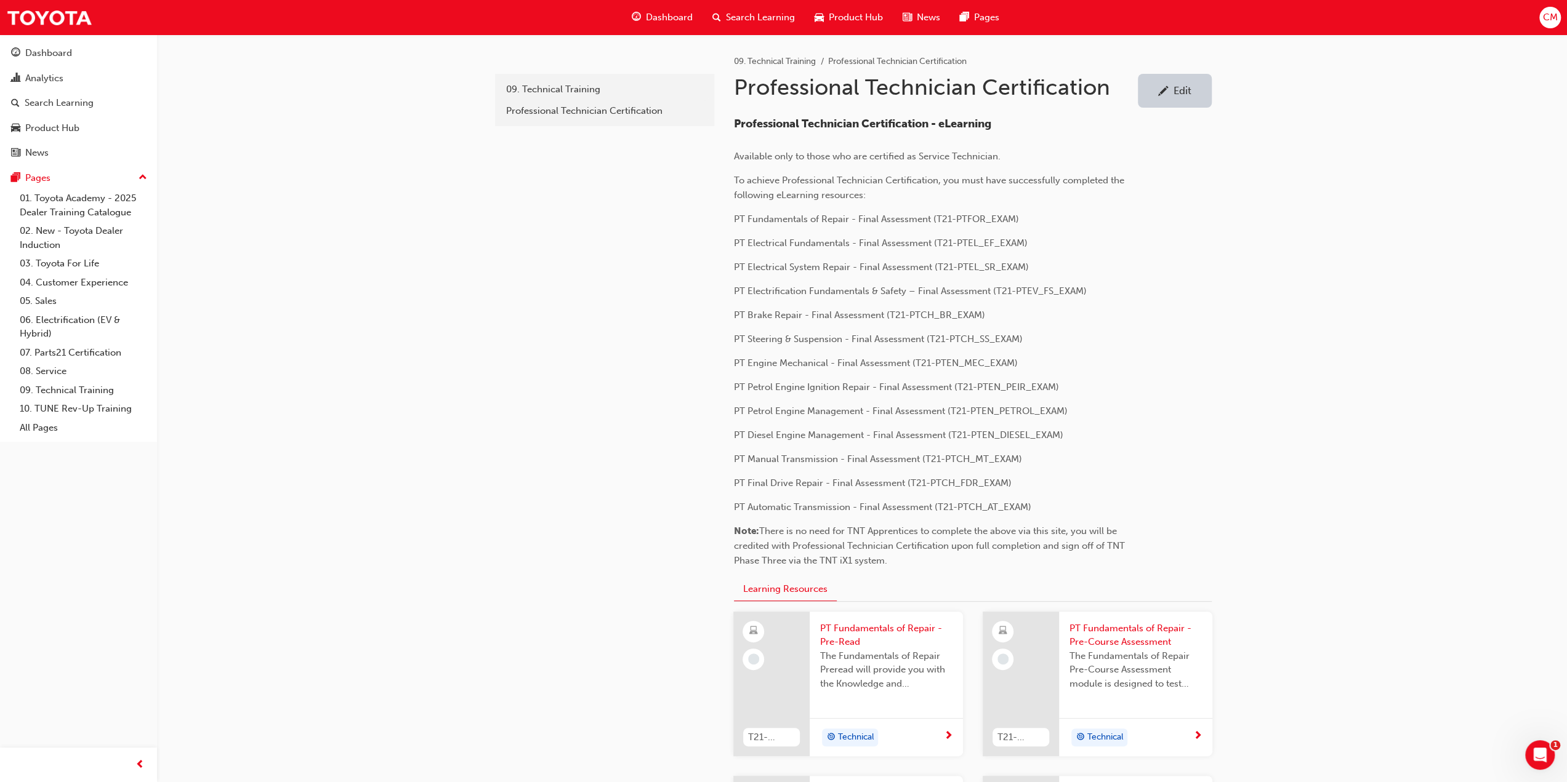
click at [1177, 92] on div "Edit" at bounding box center [1182, 90] width 18 height 12
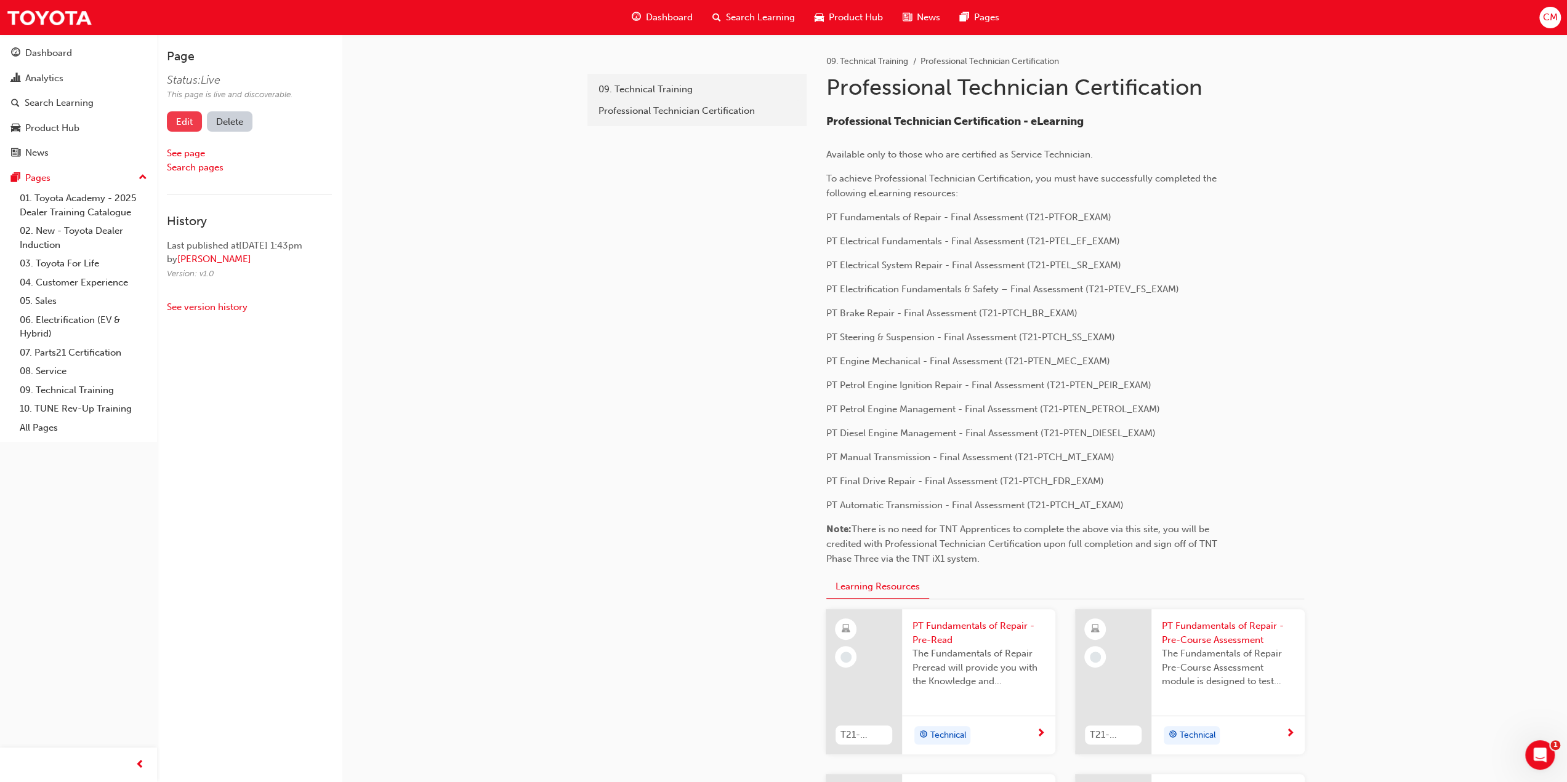
click at [186, 122] on link "Edit" at bounding box center [184, 121] width 35 height 20
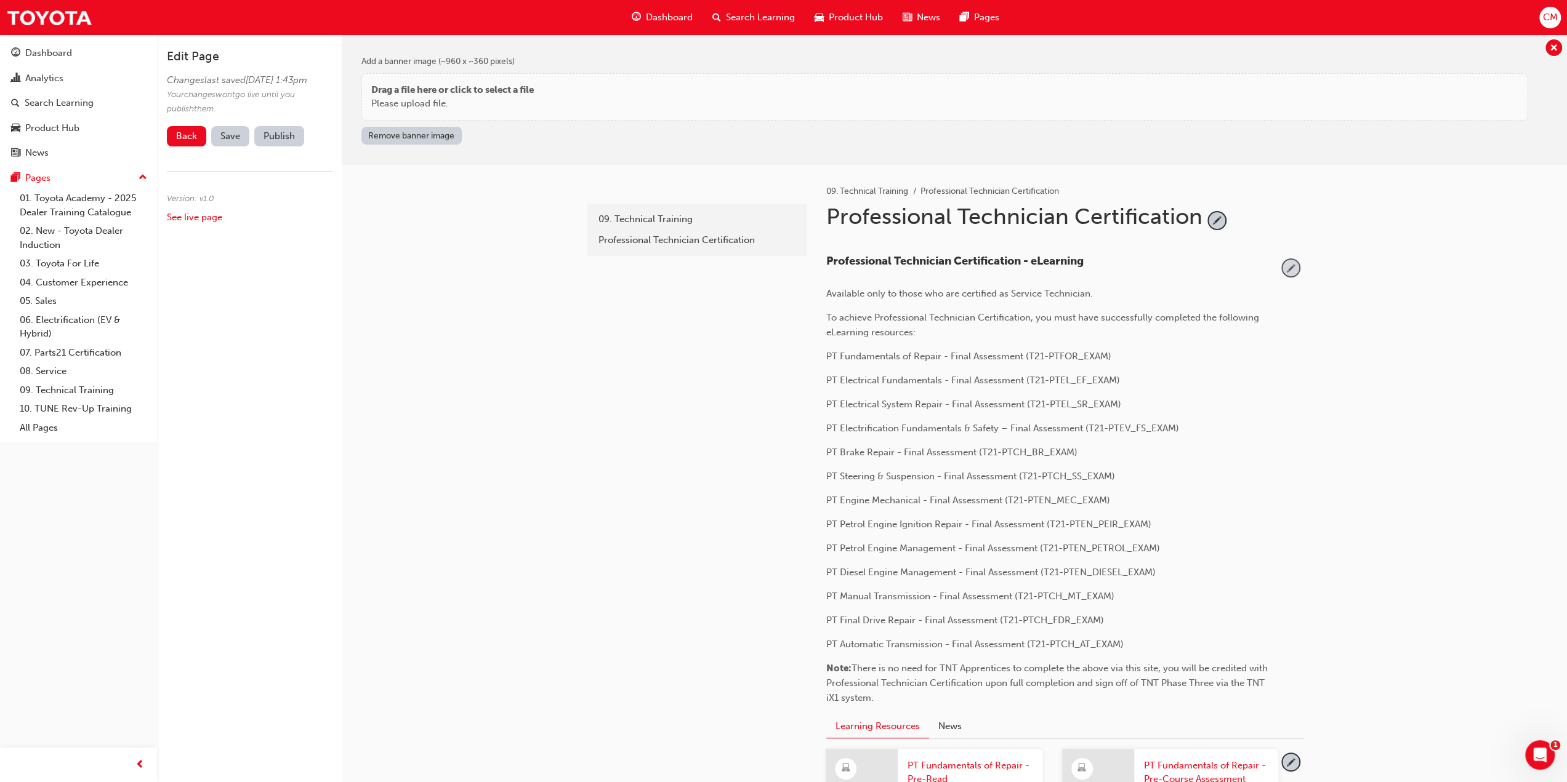
click at [1290, 267] on span "pencil-icon" at bounding box center [1290, 268] width 17 height 17
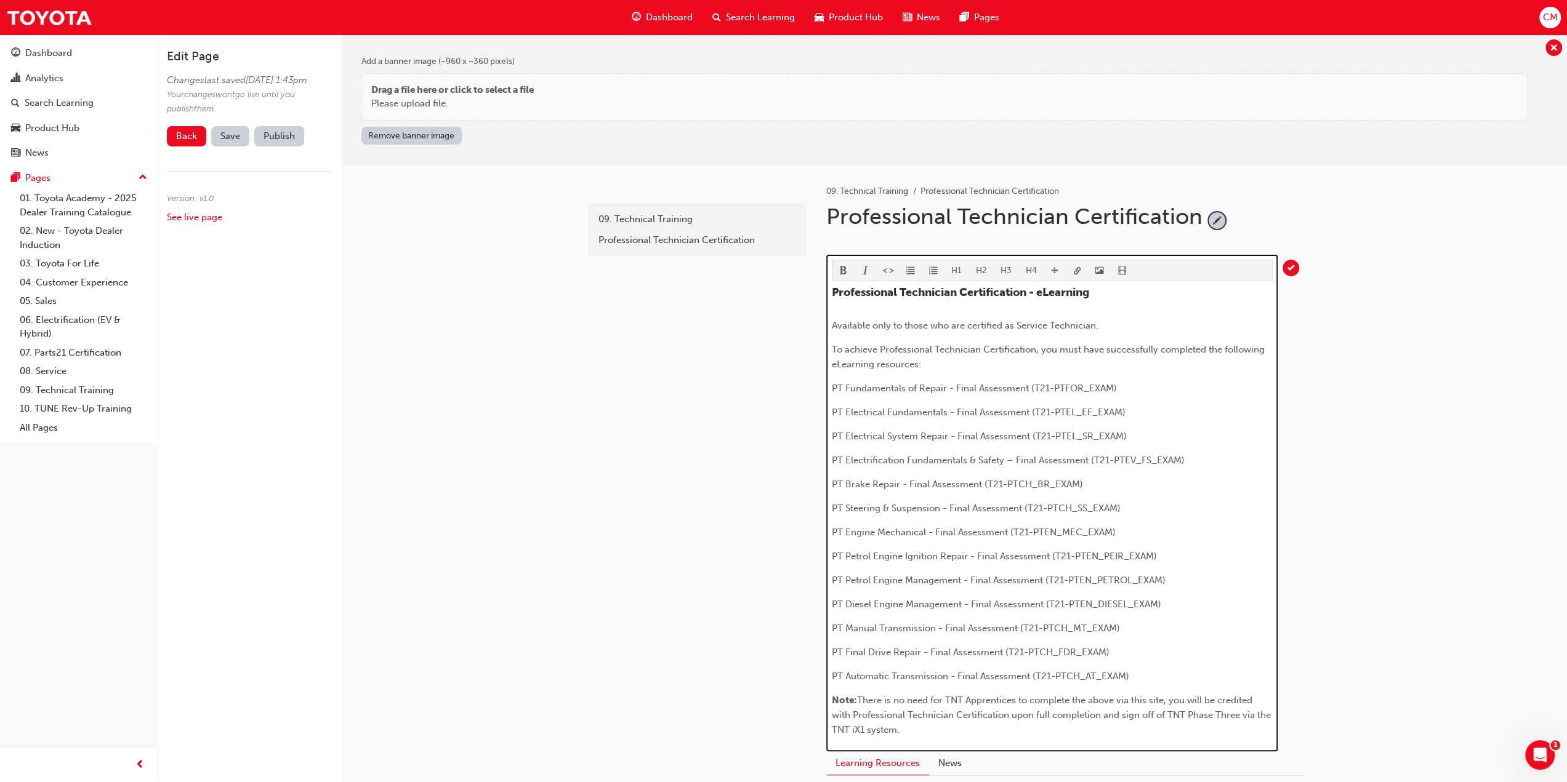
click at [1170, 714] on span "There is no need for TNT Apprentices to complete the above via this site, you w…" at bounding box center [1052, 715] width 441 height 41
click at [1168, 712] on span "There is no need for TNT Apprentices to complete the above via this site, you w…" at bounding box center [1052, 715] width 441 height 41
click at [1242, 711] on span "There is no need for TNT Apprentices to complete the above via this site, you w…" at bounding box center [1046, 715] width 428 height 41
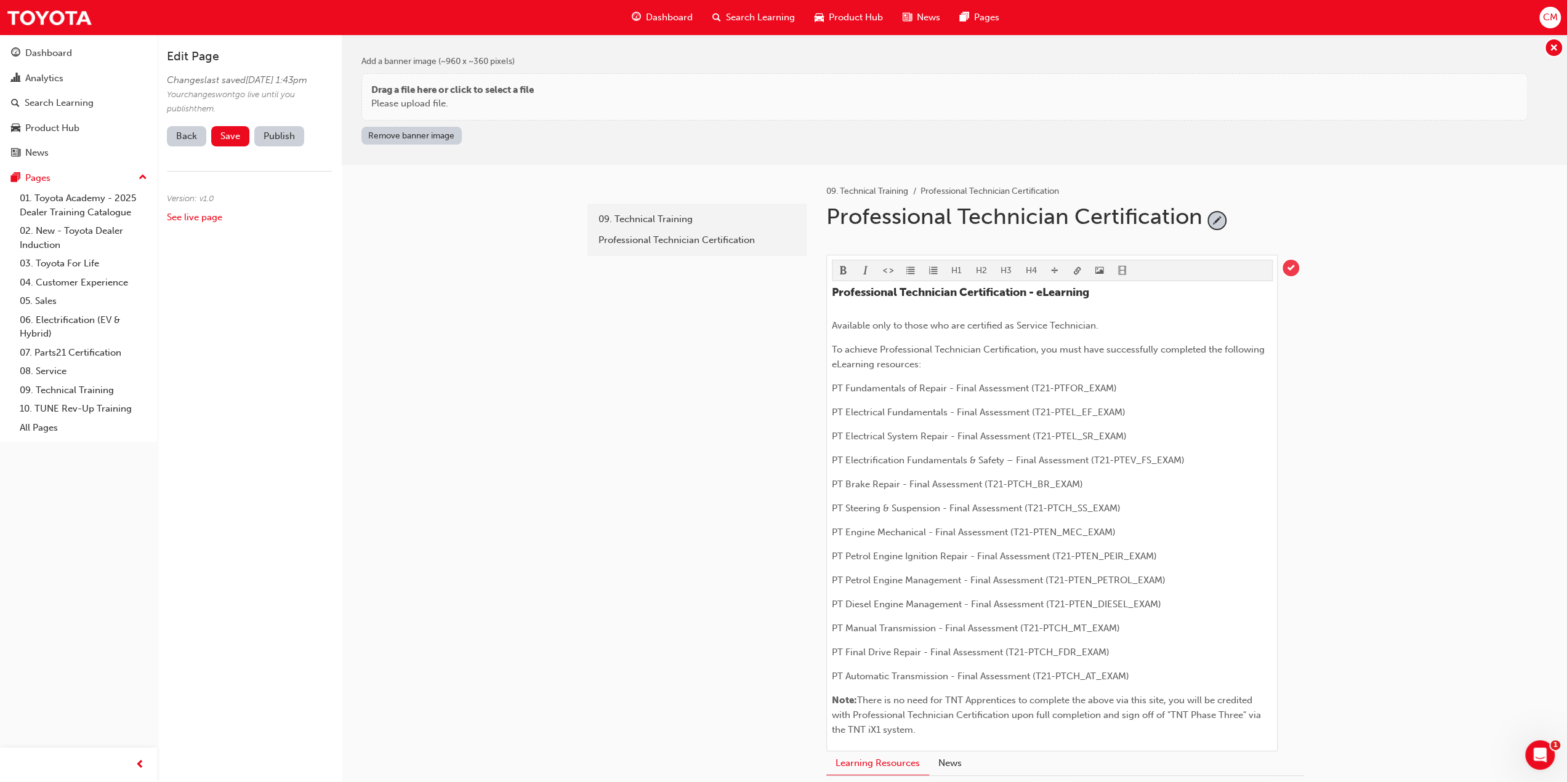
click at [1289, 265] on span "tick-icon" at bounding box center [1290, 268] width 17 height 17
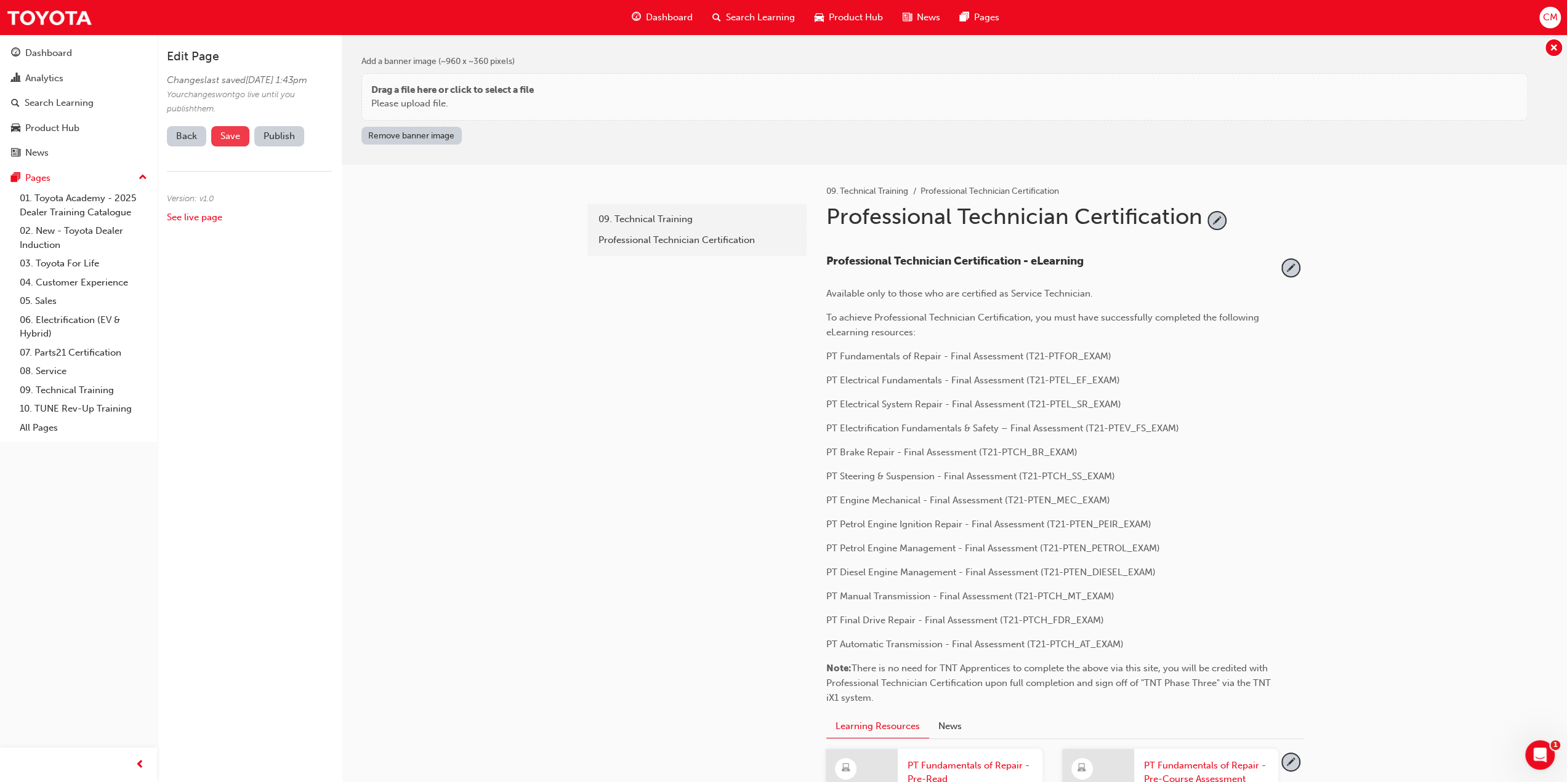
click at [227, 142] on span "Save" at bounding box center [230, 136] width 20 height 11
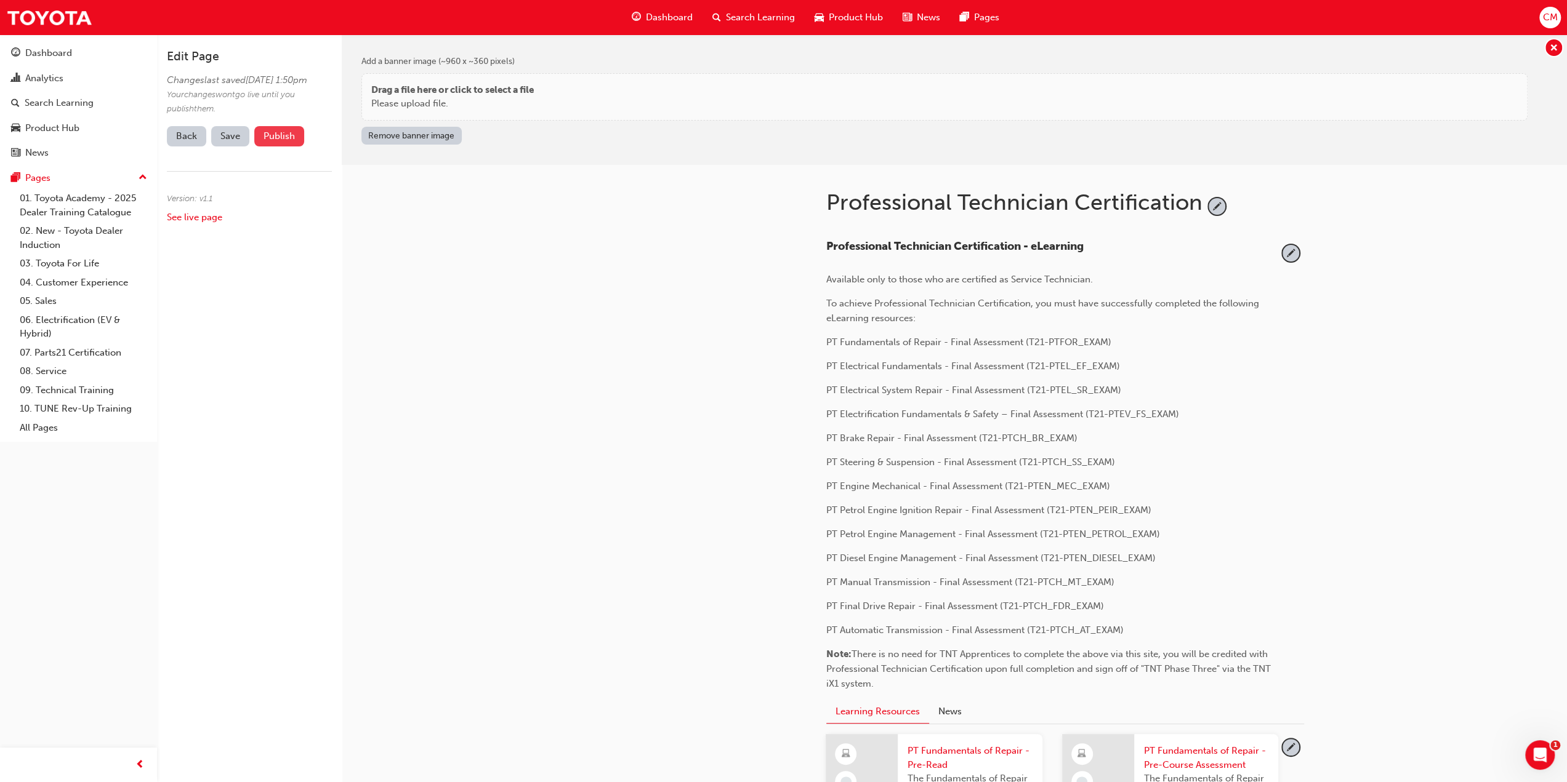
click at [274, 147] on button "Publish" at bounding box center [279, 136] width 50 height 20
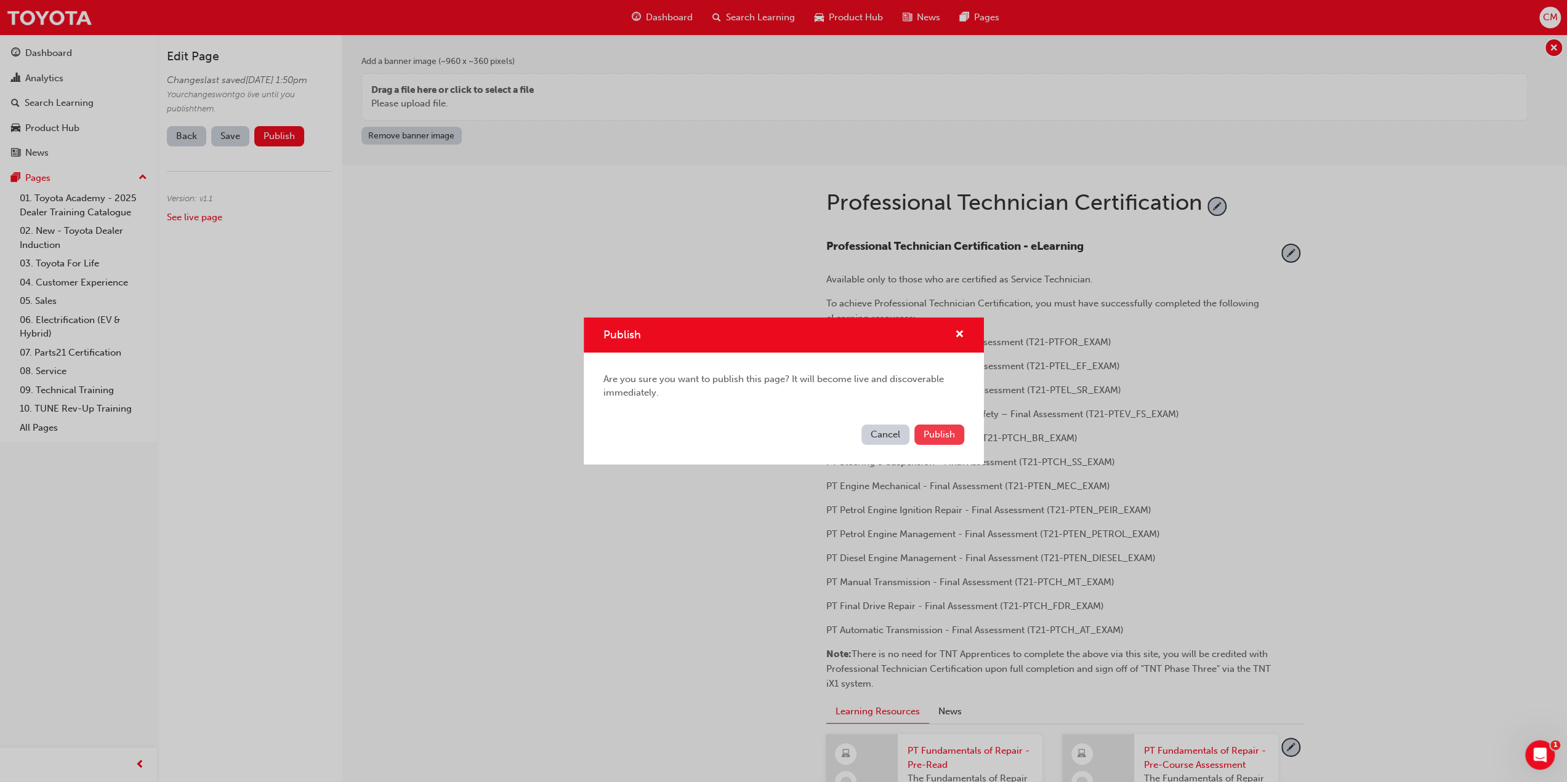
click at [927, 435] on span "Publish" at bounding box center [938, 434] width 31 height 11
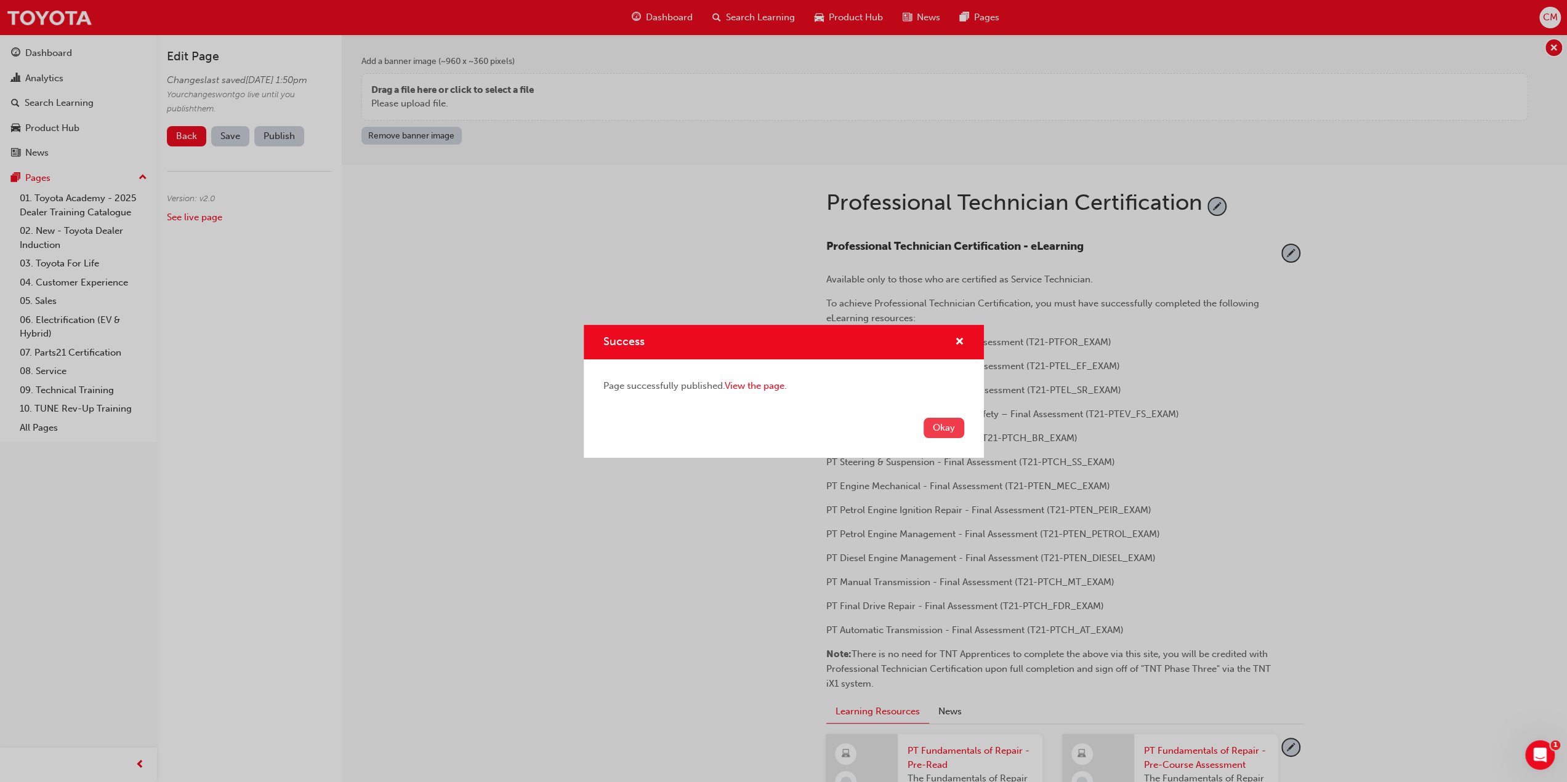
click at [939, 432] on button "Okay" at bounding box center [943, 428] width 41 height 20
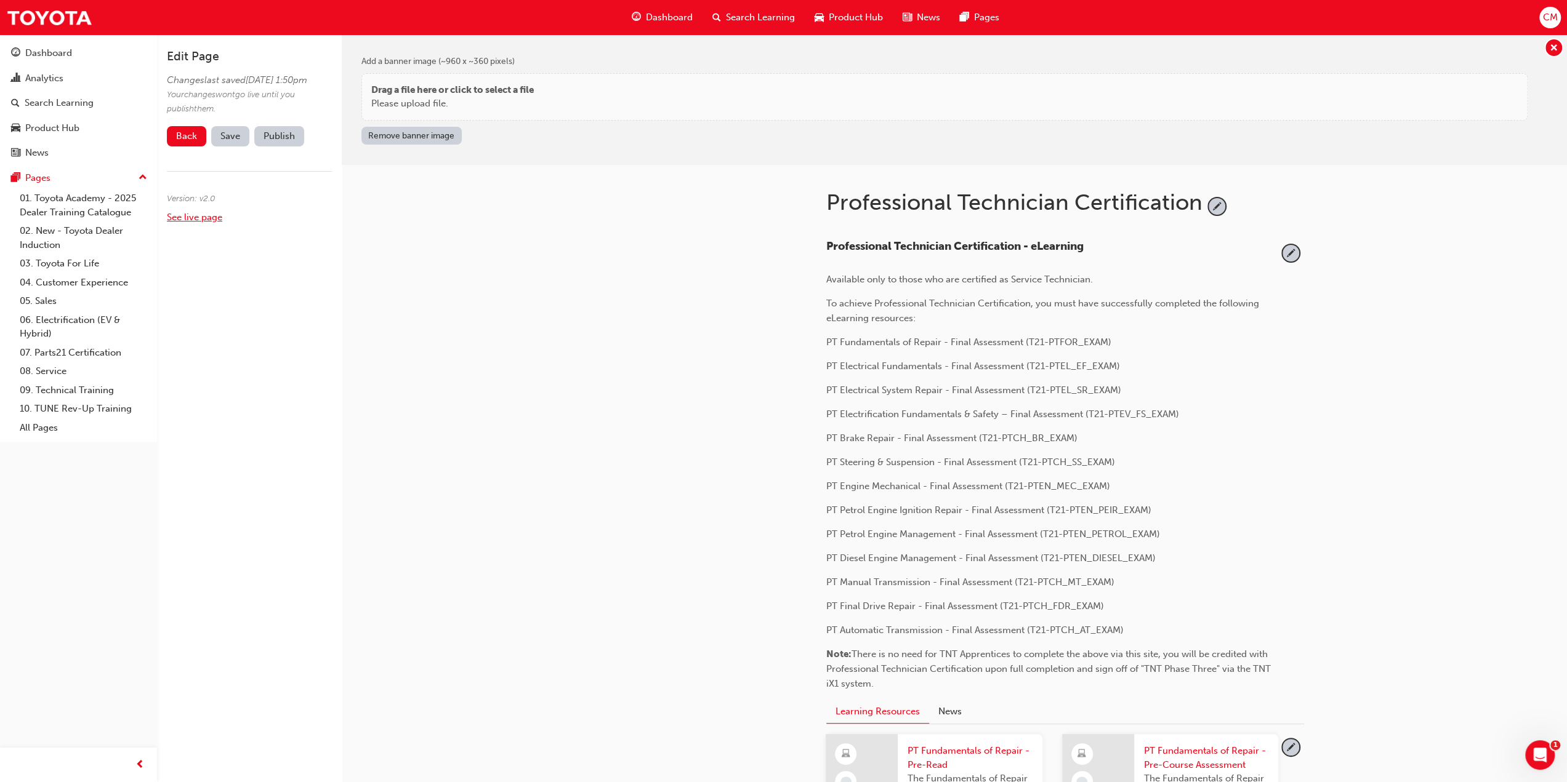
click at [188, 223] on link "See live page" at bounding box center [194, 217] width 55 height 11
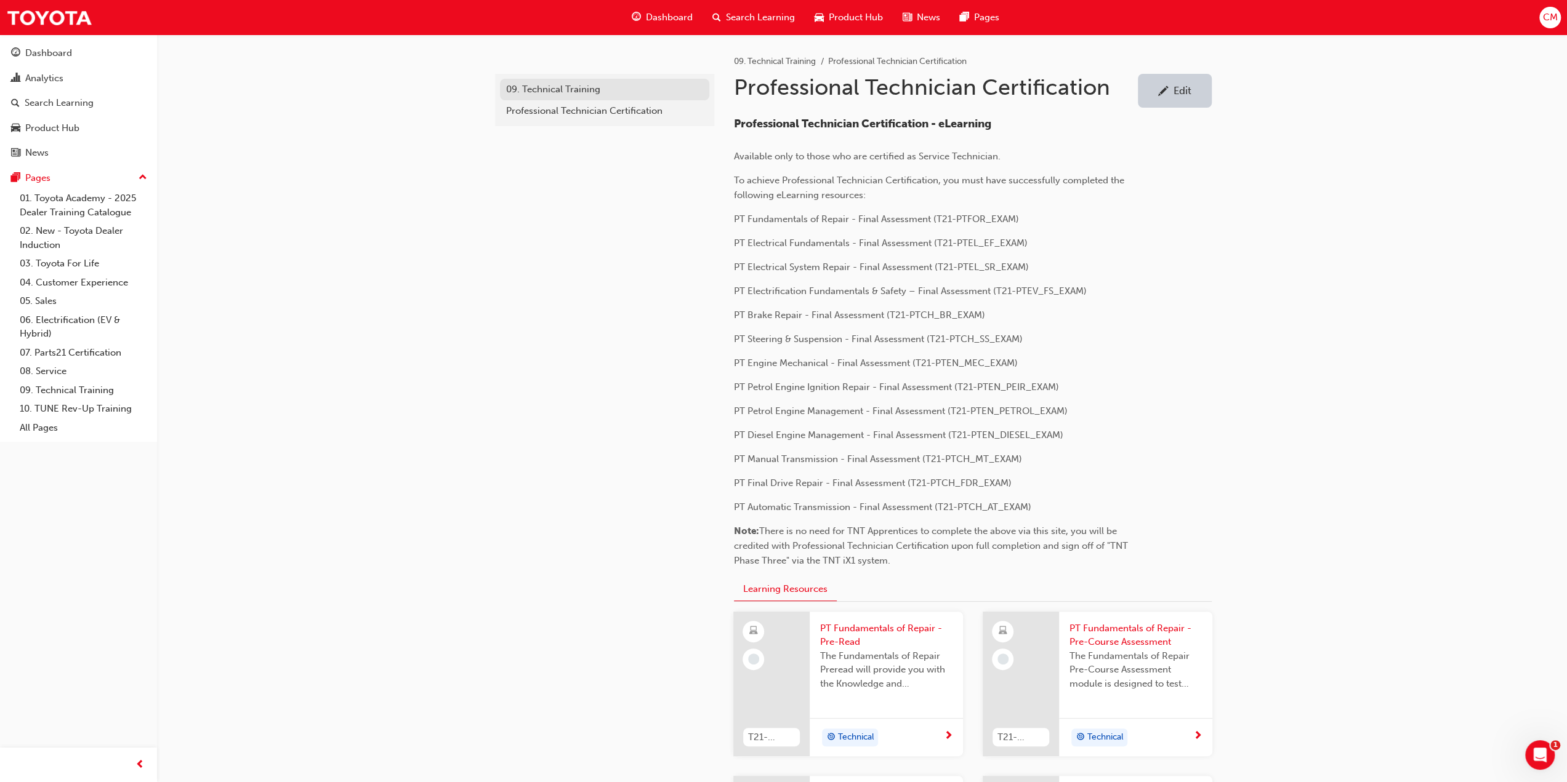
click at [538, 87] on div "09. Technical Training" at bounding box center [604, 89] width 197 height 14
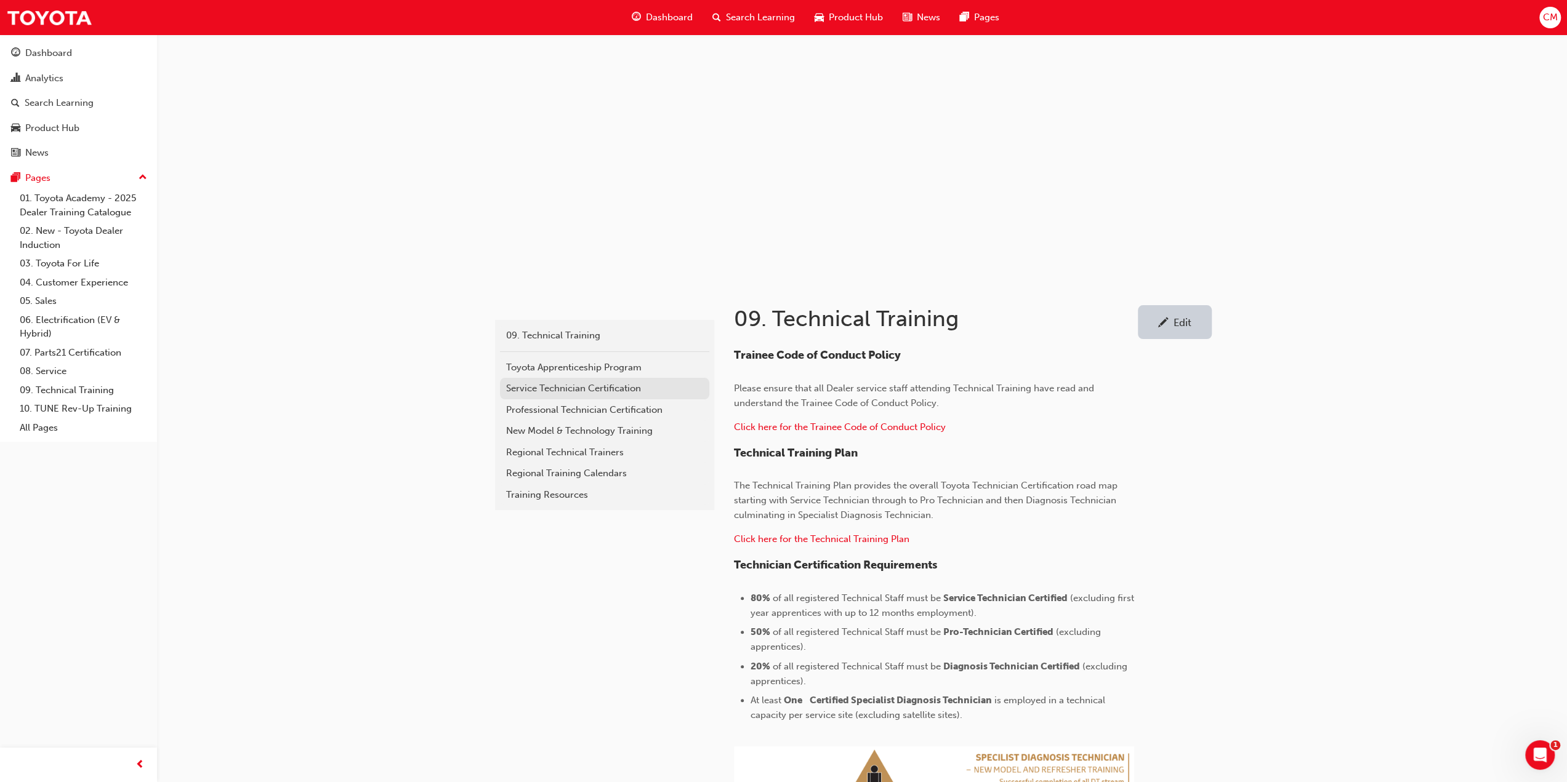
click at [528, 387] on div "Service Technician Certification" at bounding box center [604, 389] width 197 height 14
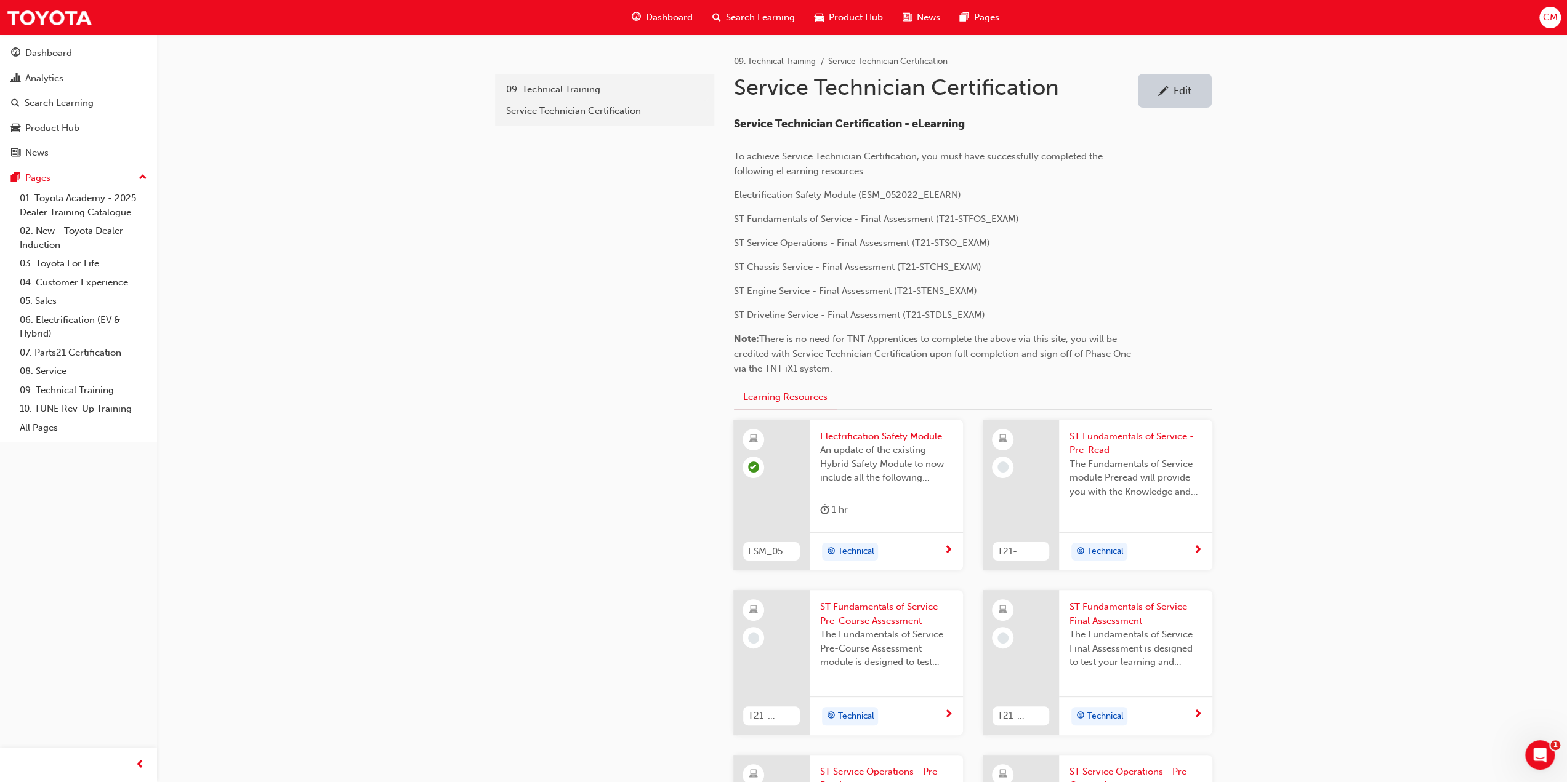
click at [1180, 93] on div "Edit" at bounding box center [1182, 90] width 18 height 12
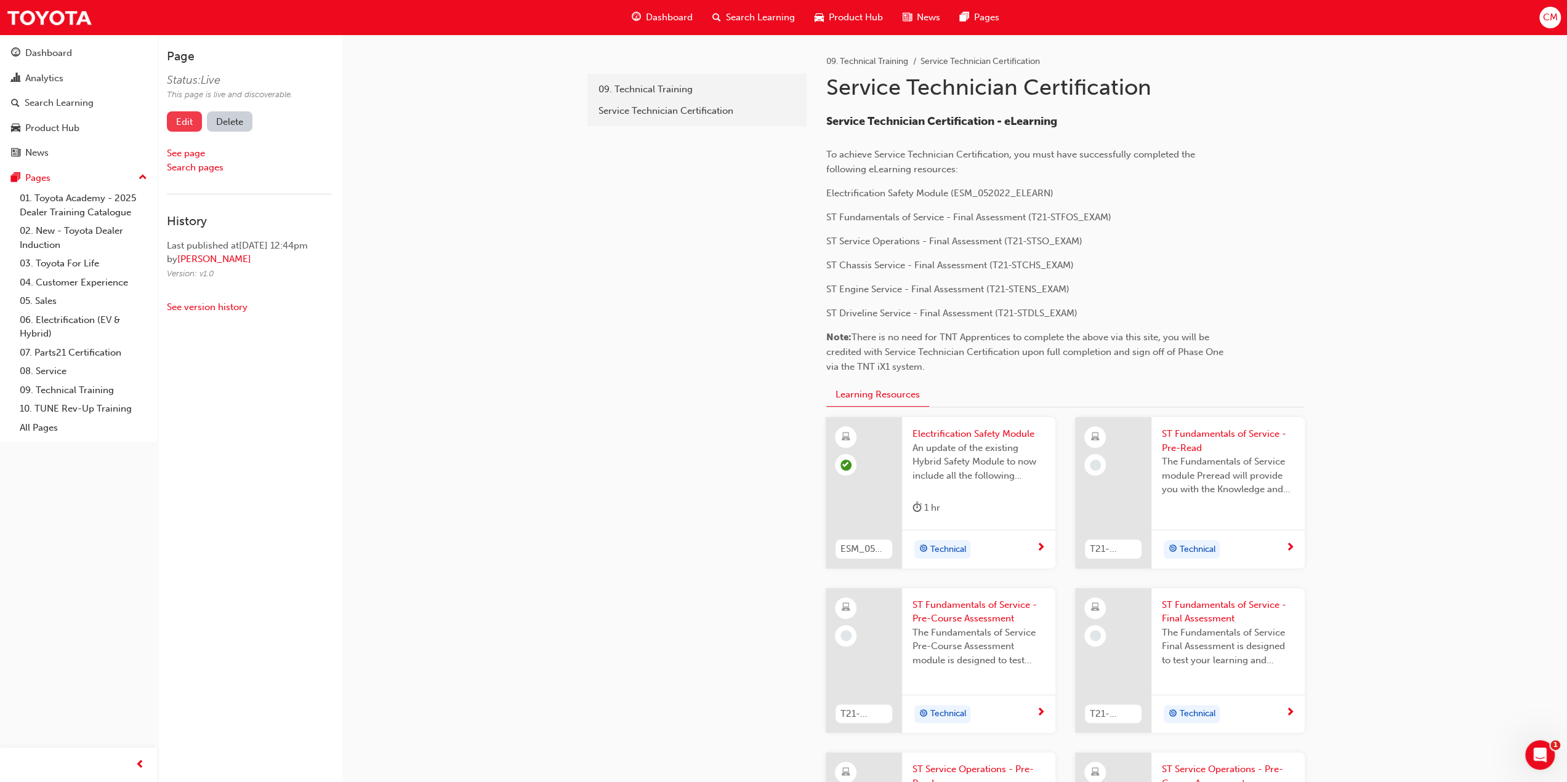
click at [182, 120] on link "Edit" at bounding box center [184, 121] width 35 height 20
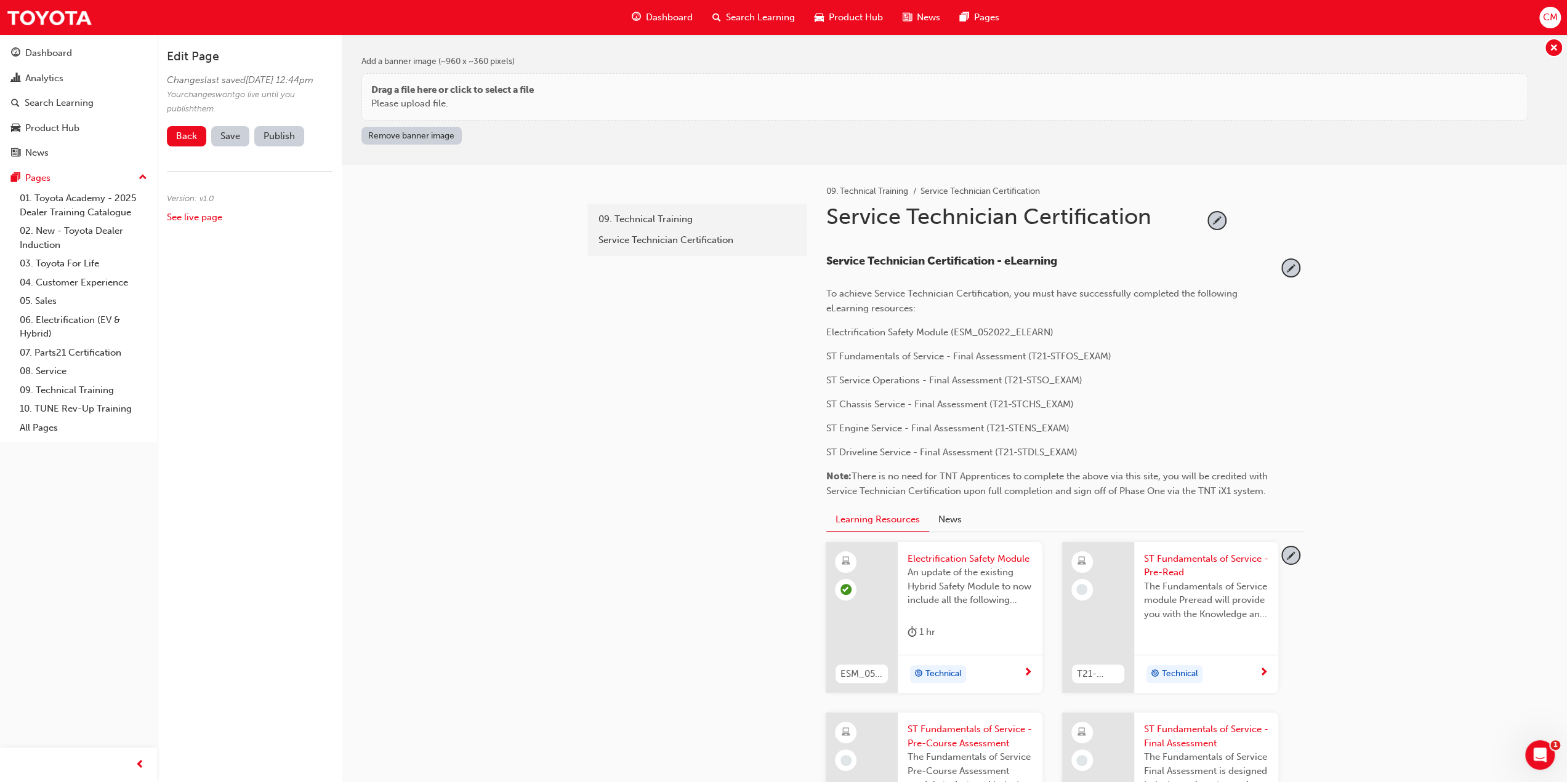
click at [1120, 488] on span "There is no need for TNT Apprentices to complete the above via this site, you w…" at bounding box center [1048, 484] width 444 height 26
click at [1290, 268] on span "pencil-icon" at bounding box center [1290, 268] width 17 height 17
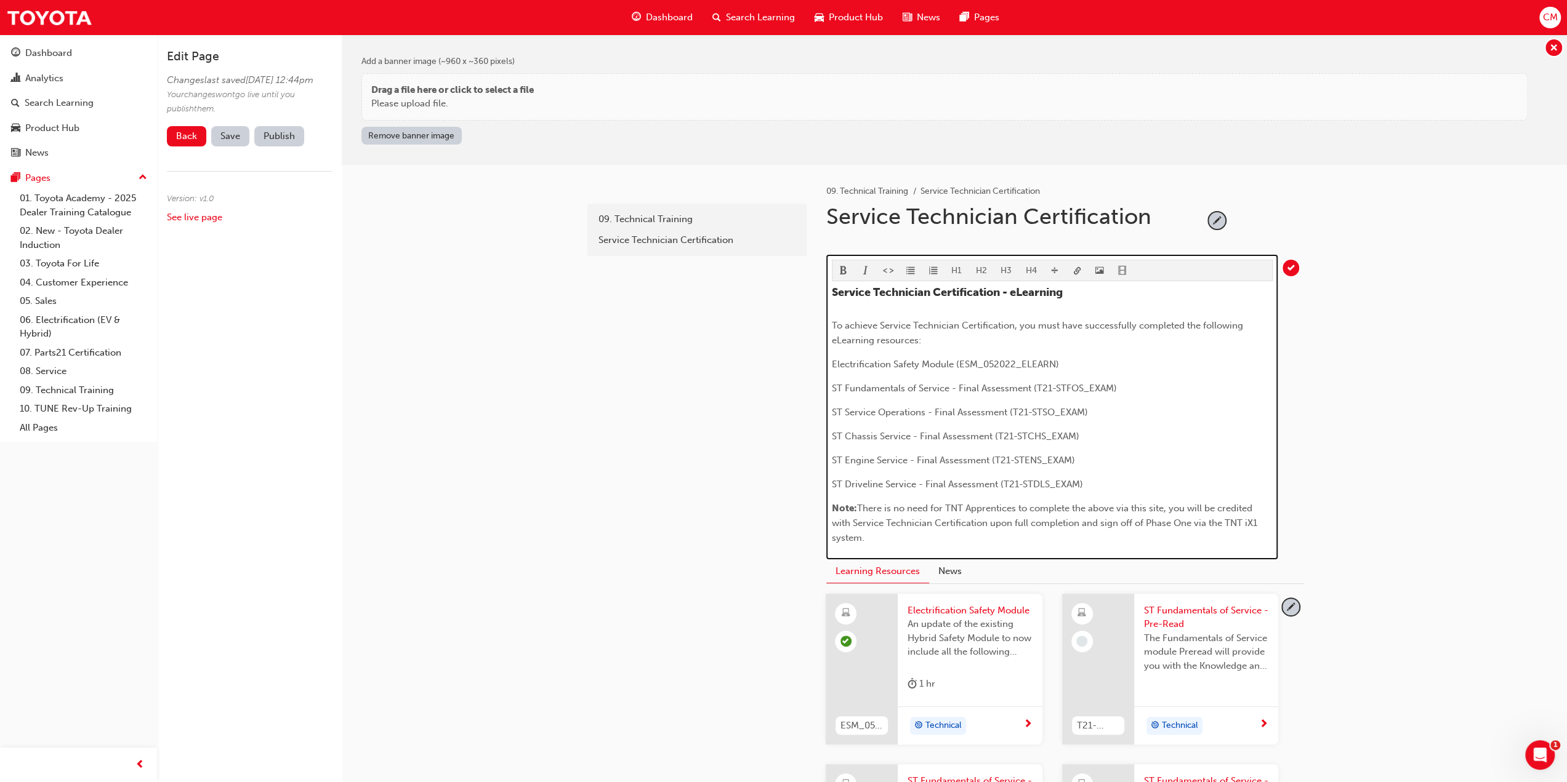
click at [1146, 519] on span "There is no need for TNT Apprentices to complete the above via this site, you w…" at bounding box center [1046, 523] width 428 height 41
click at [1146, 520] on span "There is no need for TNT Apprentices to complete the above via this site, you w…" at bounding box center [1048, 523] width 433 height 41
click at [1213, 520] on span "There is no need for TNT Apprentices to complete the above via this site, you w…" at bounding box center [1050, 523] width 436 height 41
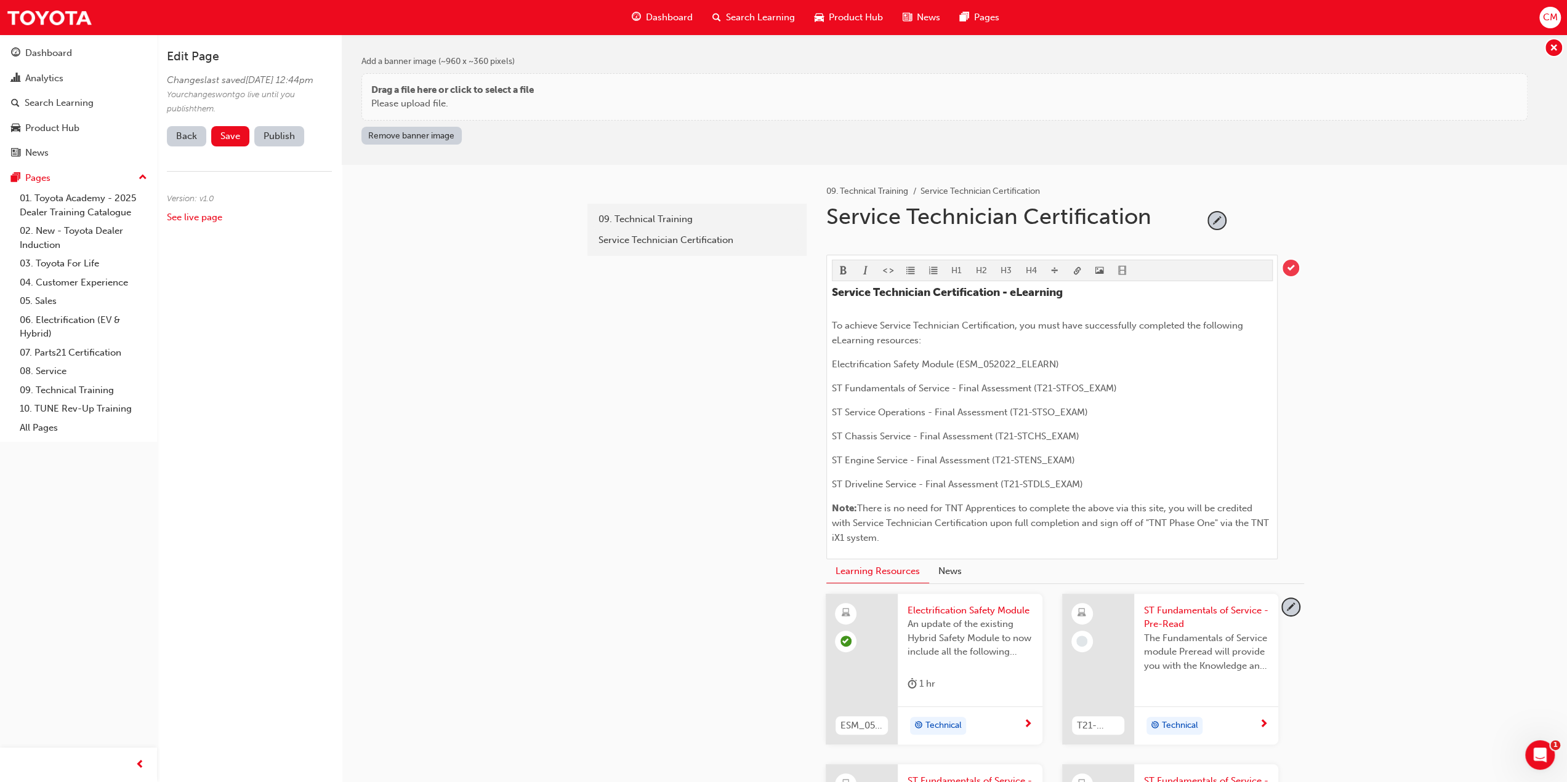
click at [1292, 267] on span "tick-icon" at bounding box center [1290, 268] width 17 height 17
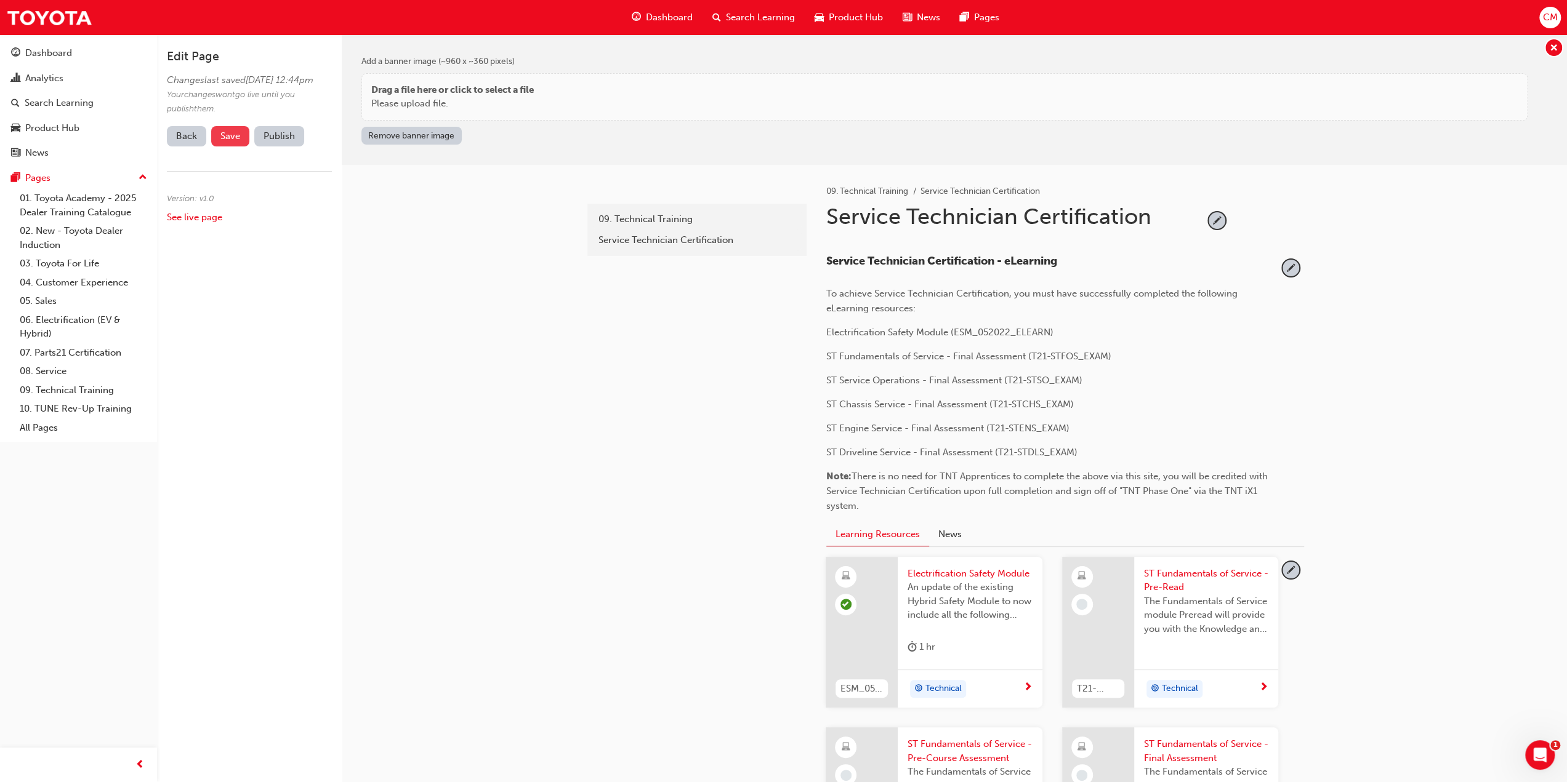
click at [231, 142] on span "Save" at bounding box center [230, 136] width 20 height 11
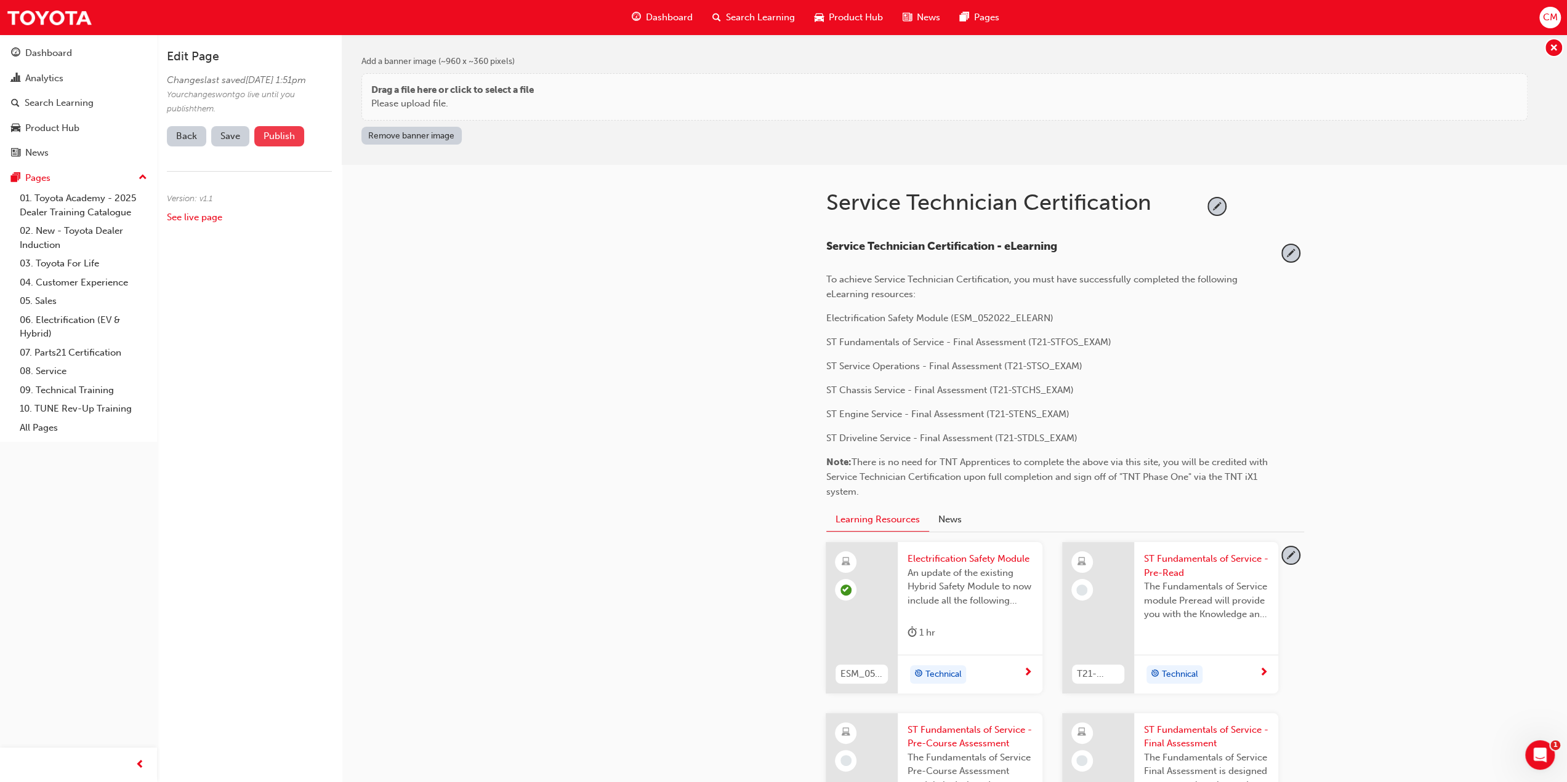
click at [270, 147] on button "Publish" at bounding box center [279, 136] width 50 height 20
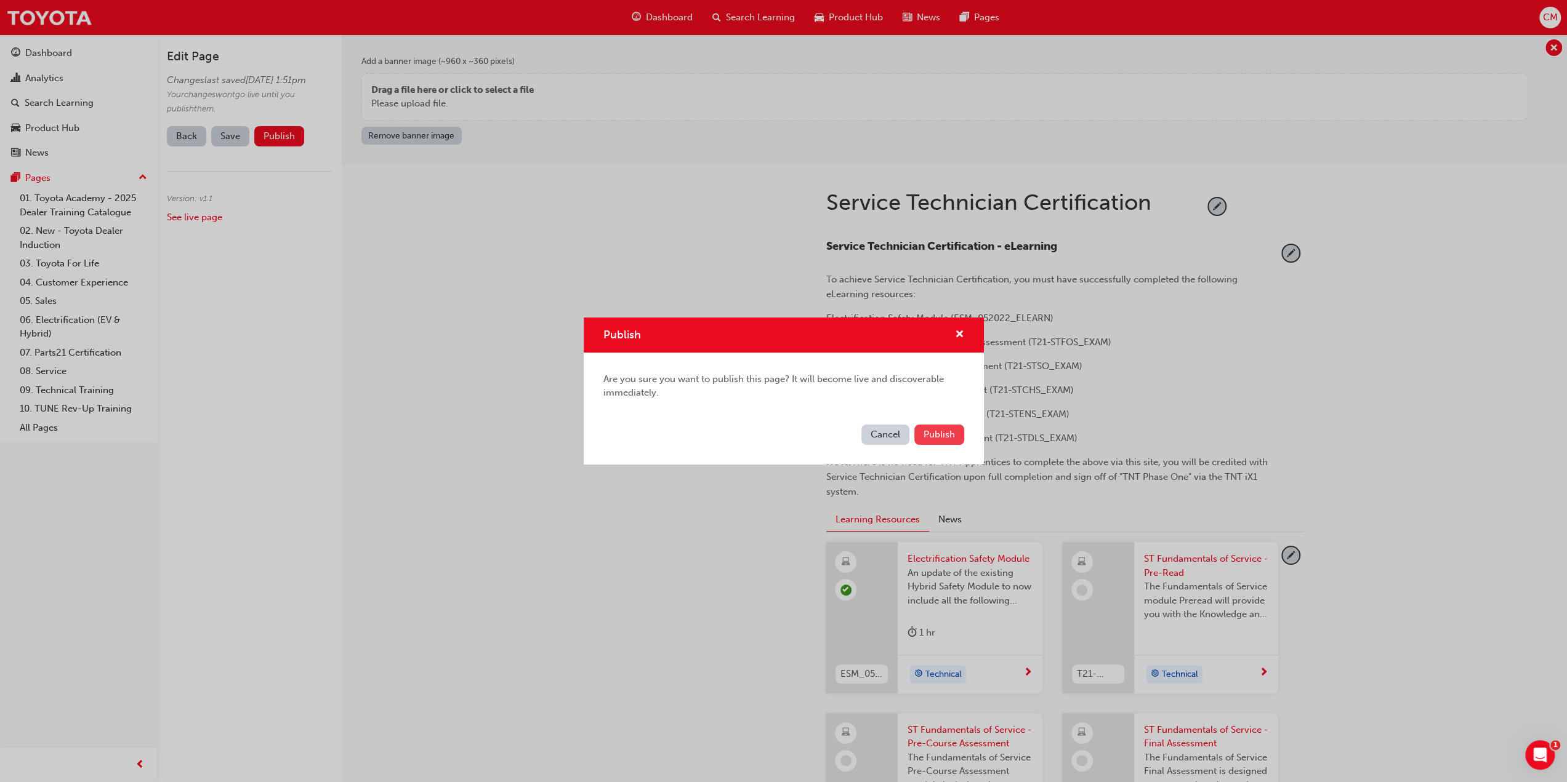
click at [944, 432] on span "Publish" at bounding box center [938, 434] width 31 height 11
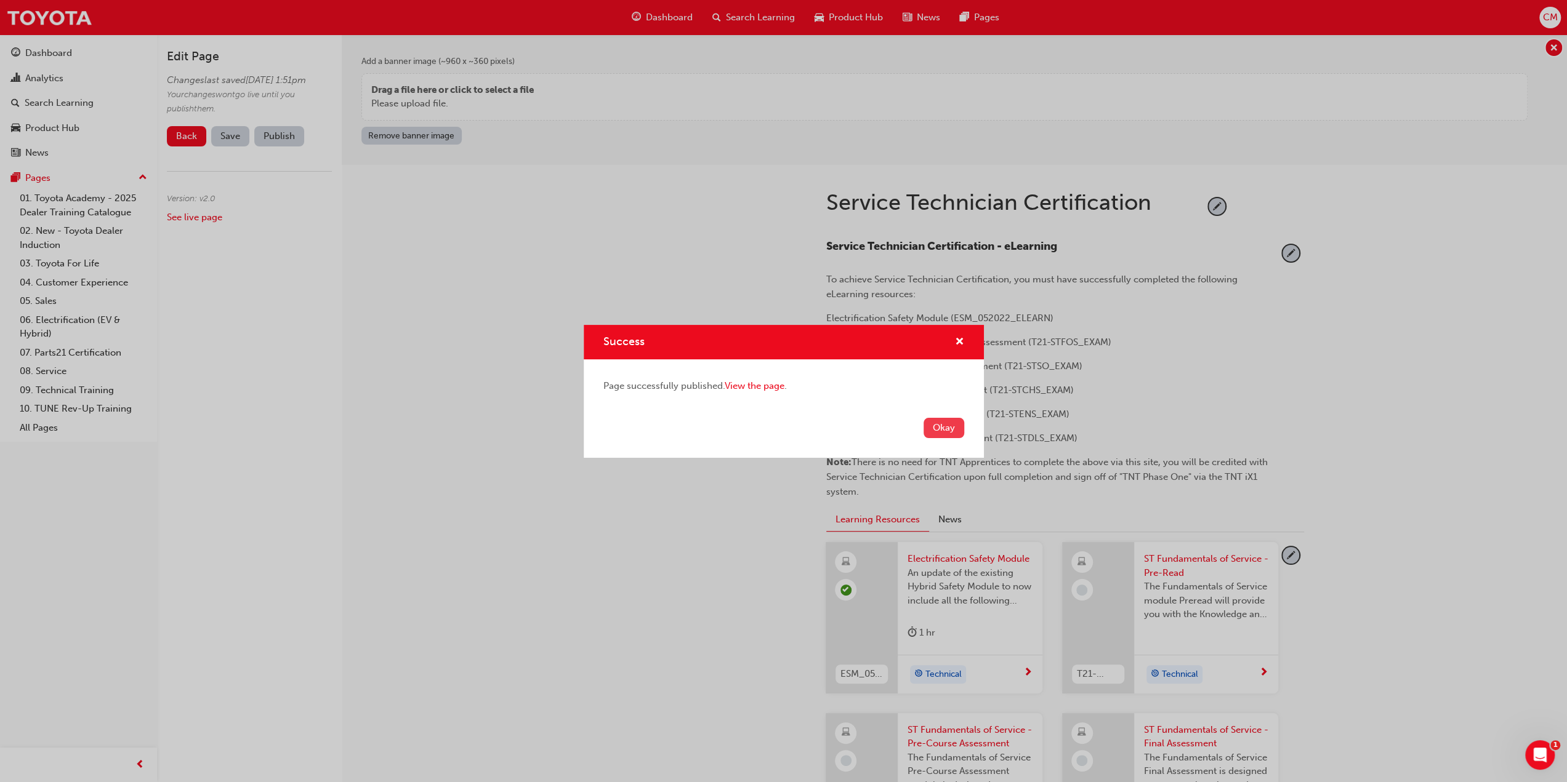
click at [939, 432] on button "Okay" at bounding box center [943, 428] width 41 height 20
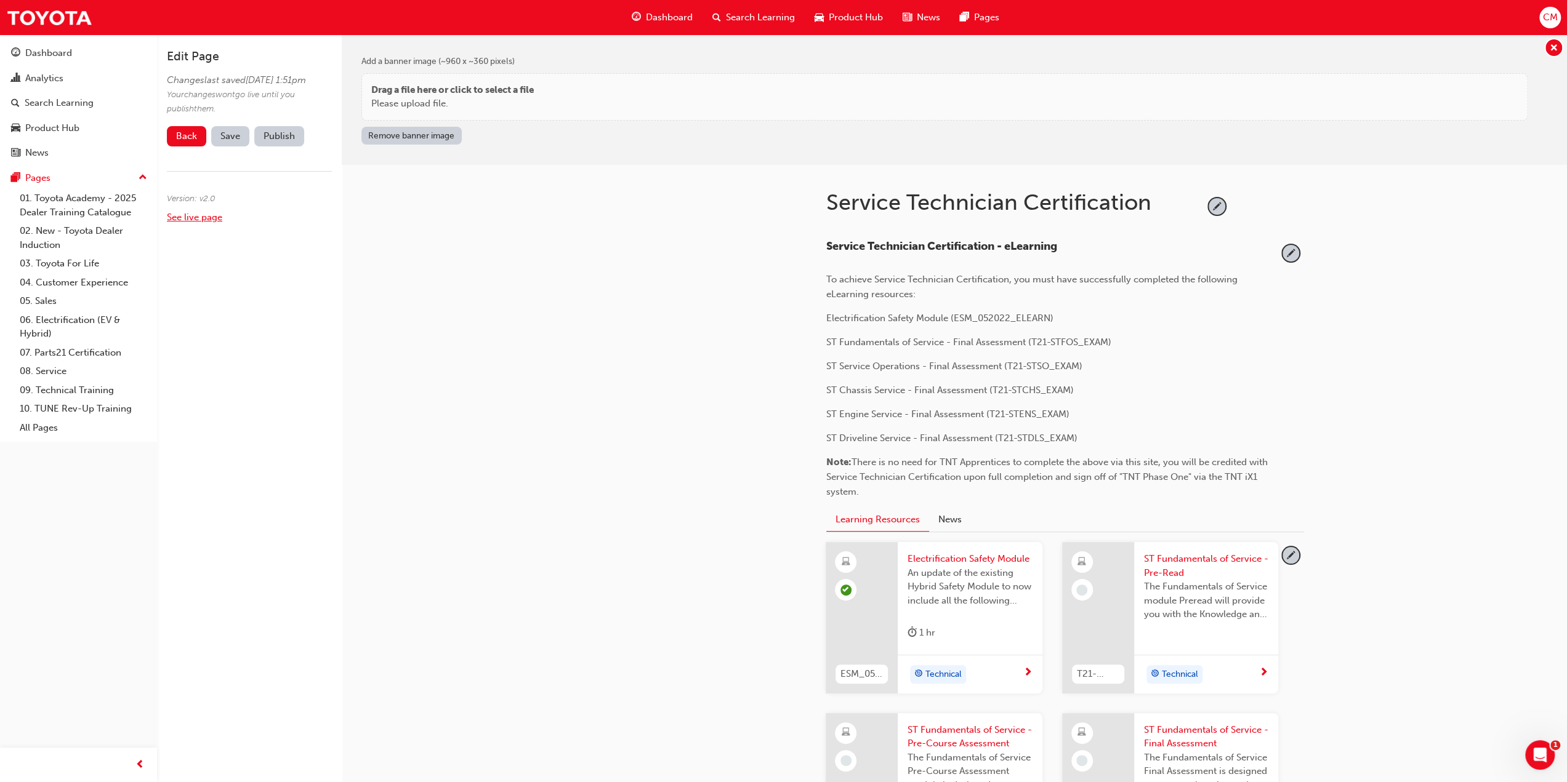
click at [183, 223] on link "See live page" at bounding box center [194, 217] width 55 height 11
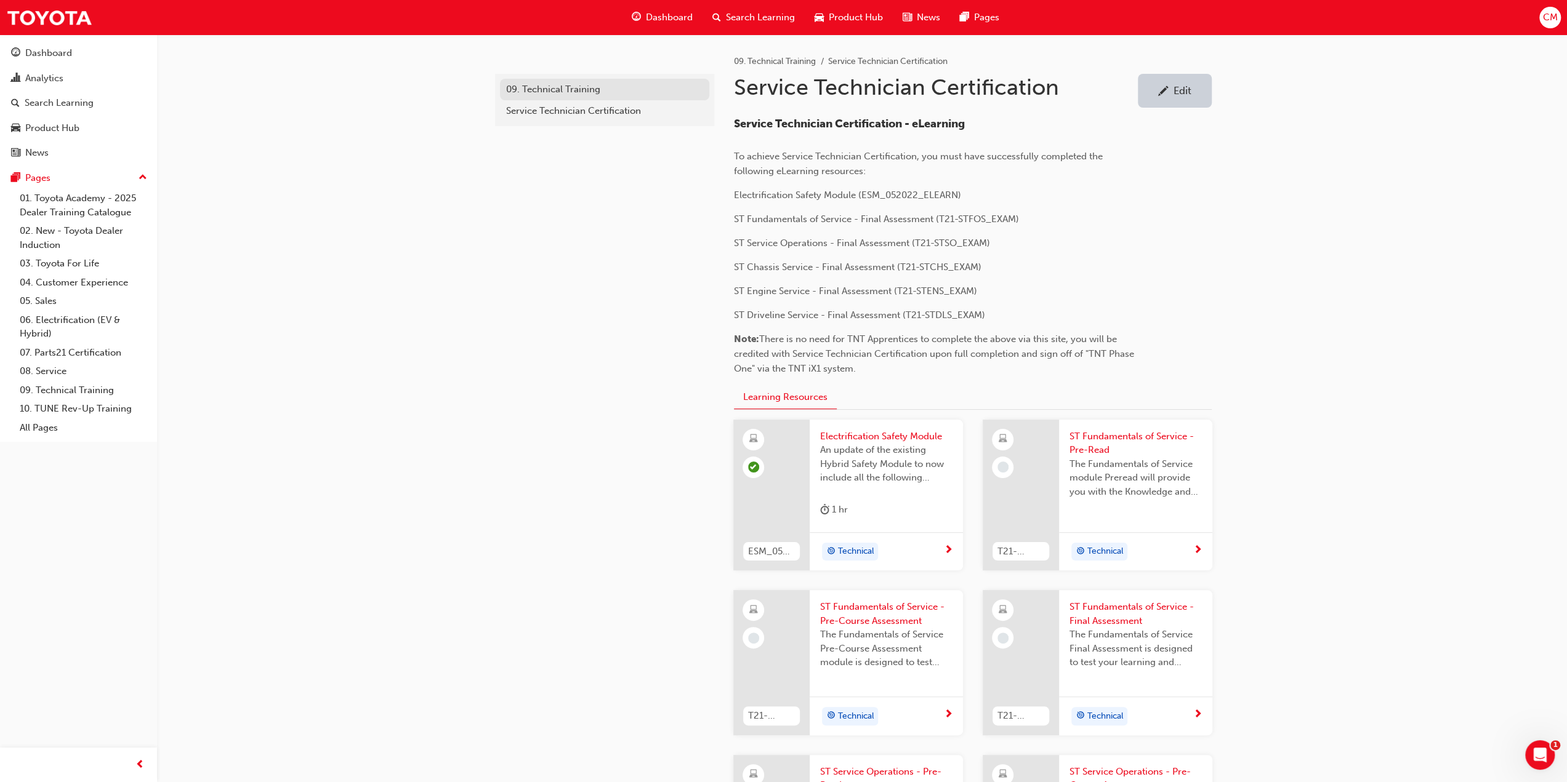
click at [552, 89] on div "09. Technical Training" at bounding box center [604, 89] width 197 height 14
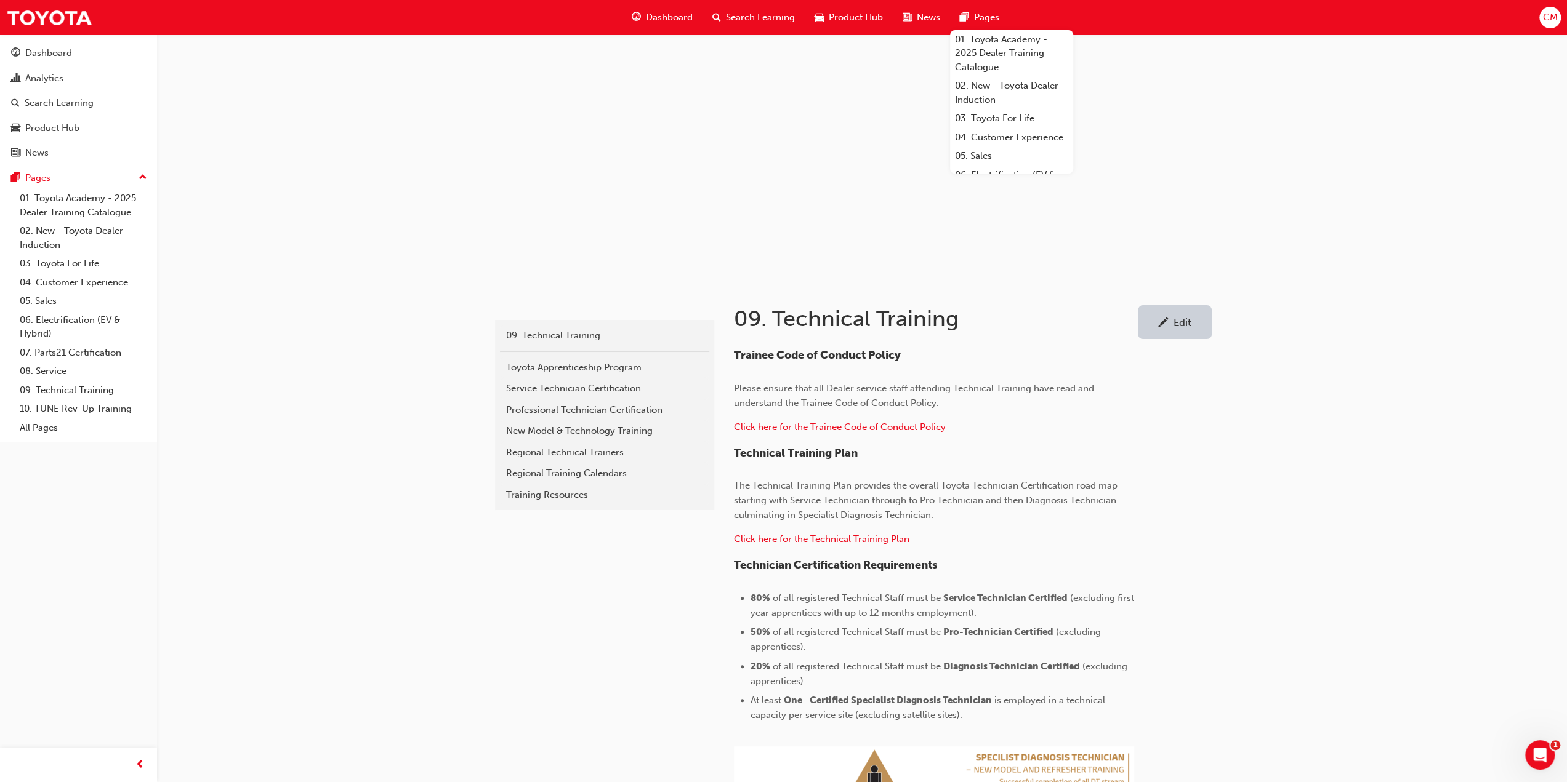
click at [991, 16] on span "Pages" at bounding box center [986, 17] width 25 height 14
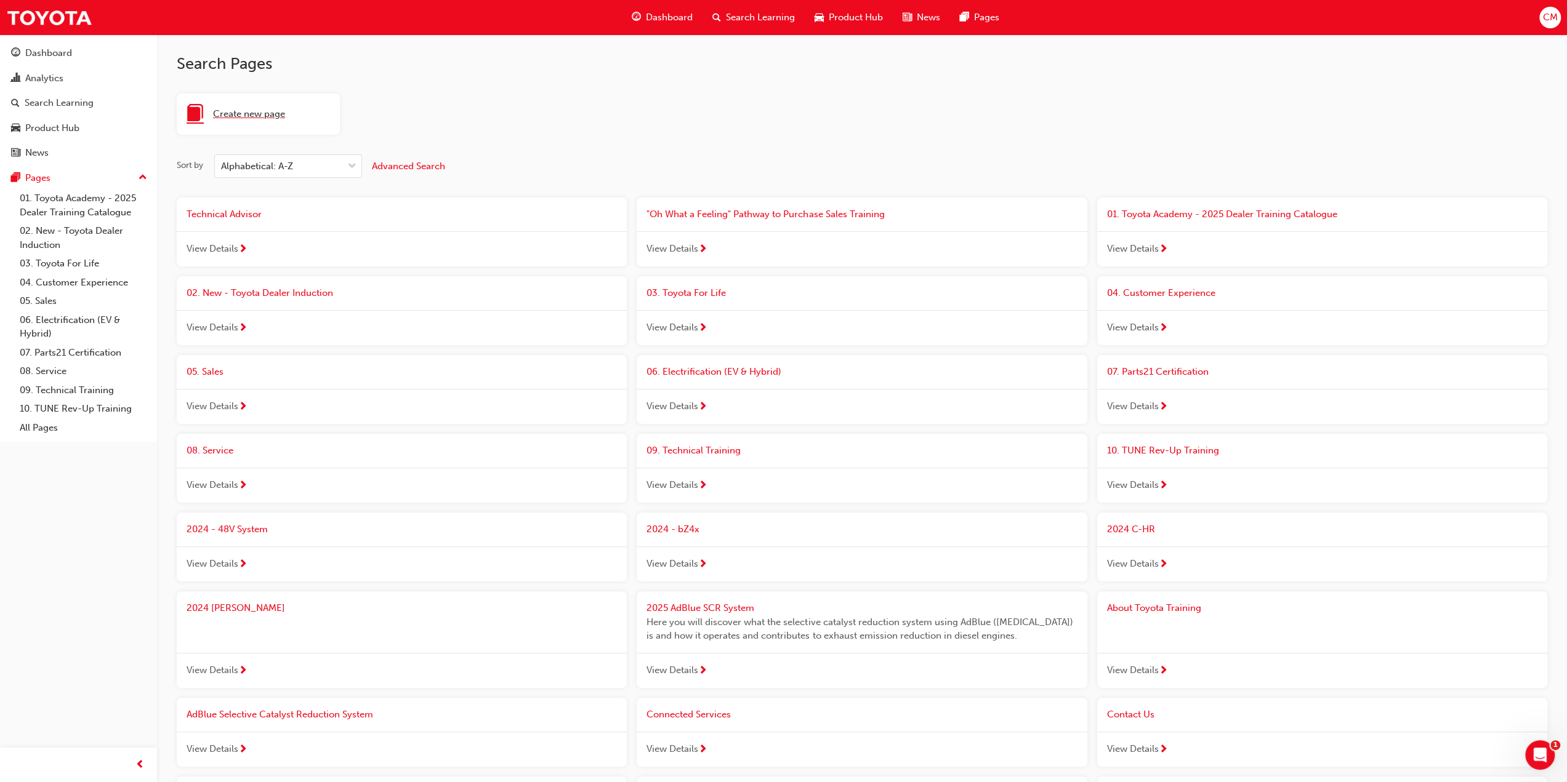
click at [233, 116] on span "Create new page" at bounding box center [249, 114] width 72 height 14
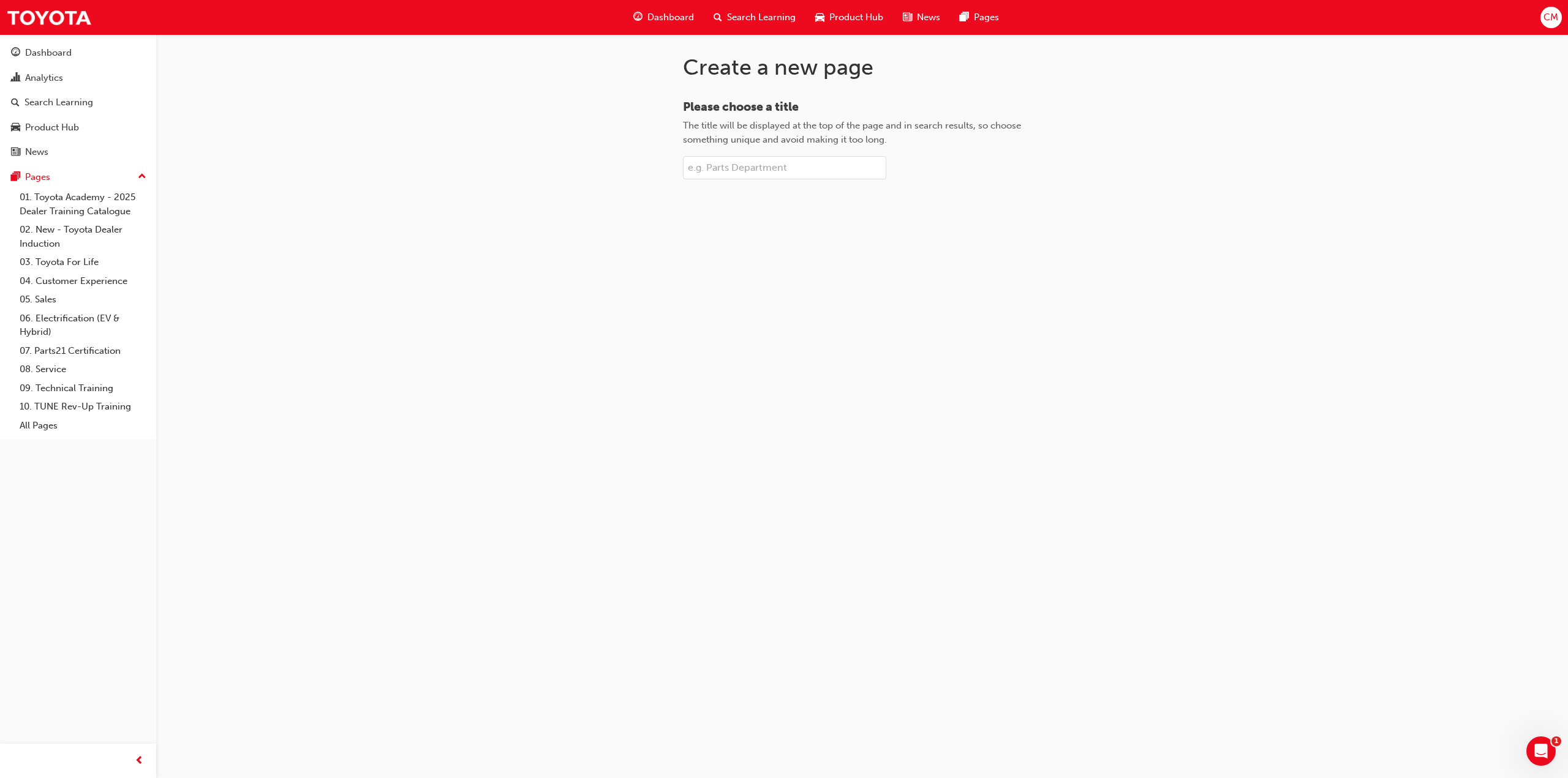
click at [725, 168] on input "Please choose a title The title will be displayed at the top of the page and in…" at bounding box center [784, 167] width 203 height 23
type input "Regional Technical Training"
click at [868, 208] on span "Create page" at bounding box center [863, 209] width 52 height 11
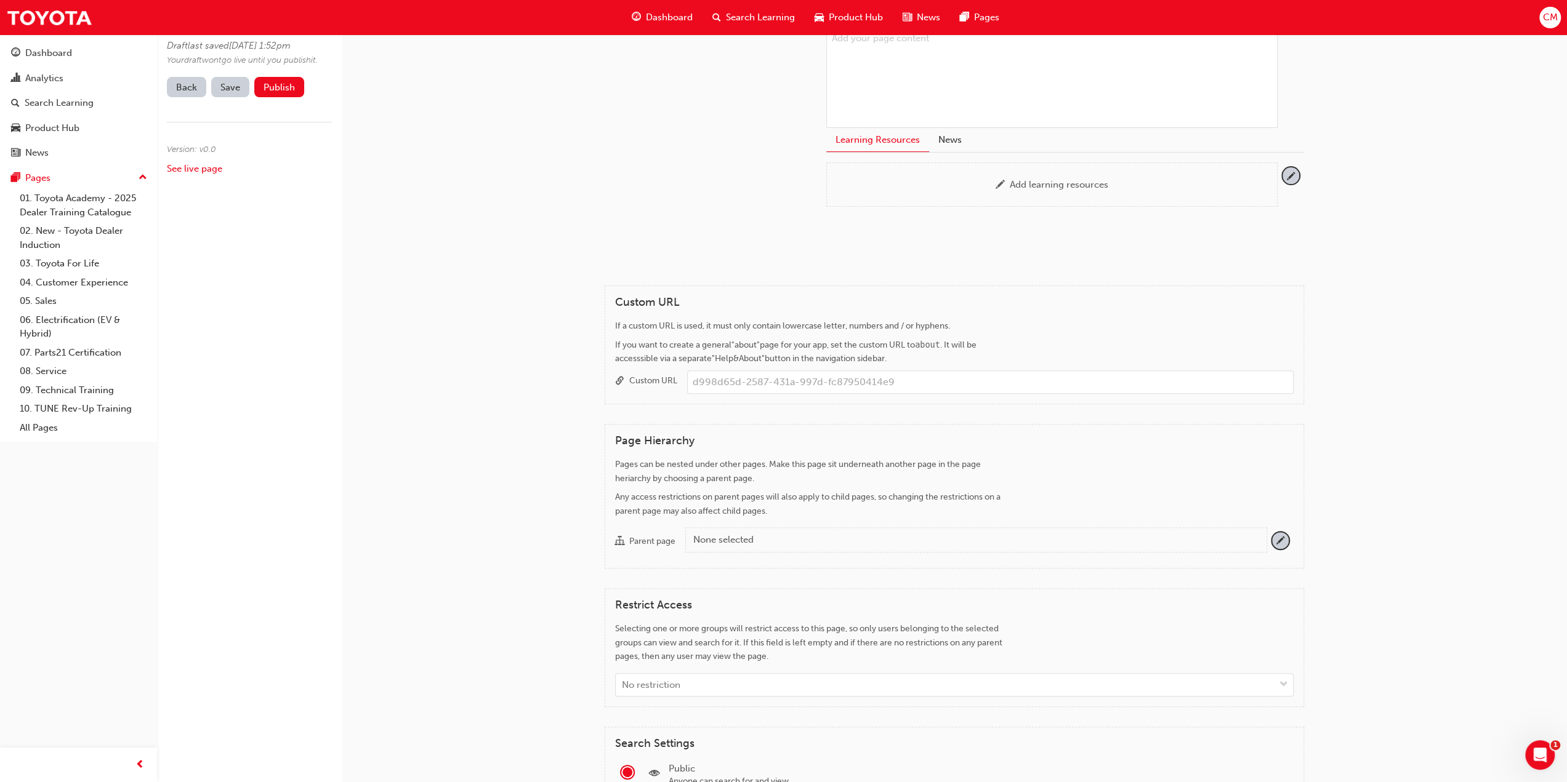
scroll to position [246, 0]
click at [738, 529] on div "None selected" at bounding box center [974, 535] width 563 height 14
click at [1272, 529] on button "Parent page None selected" at bounding box center [1280, 536] width 17 height 17
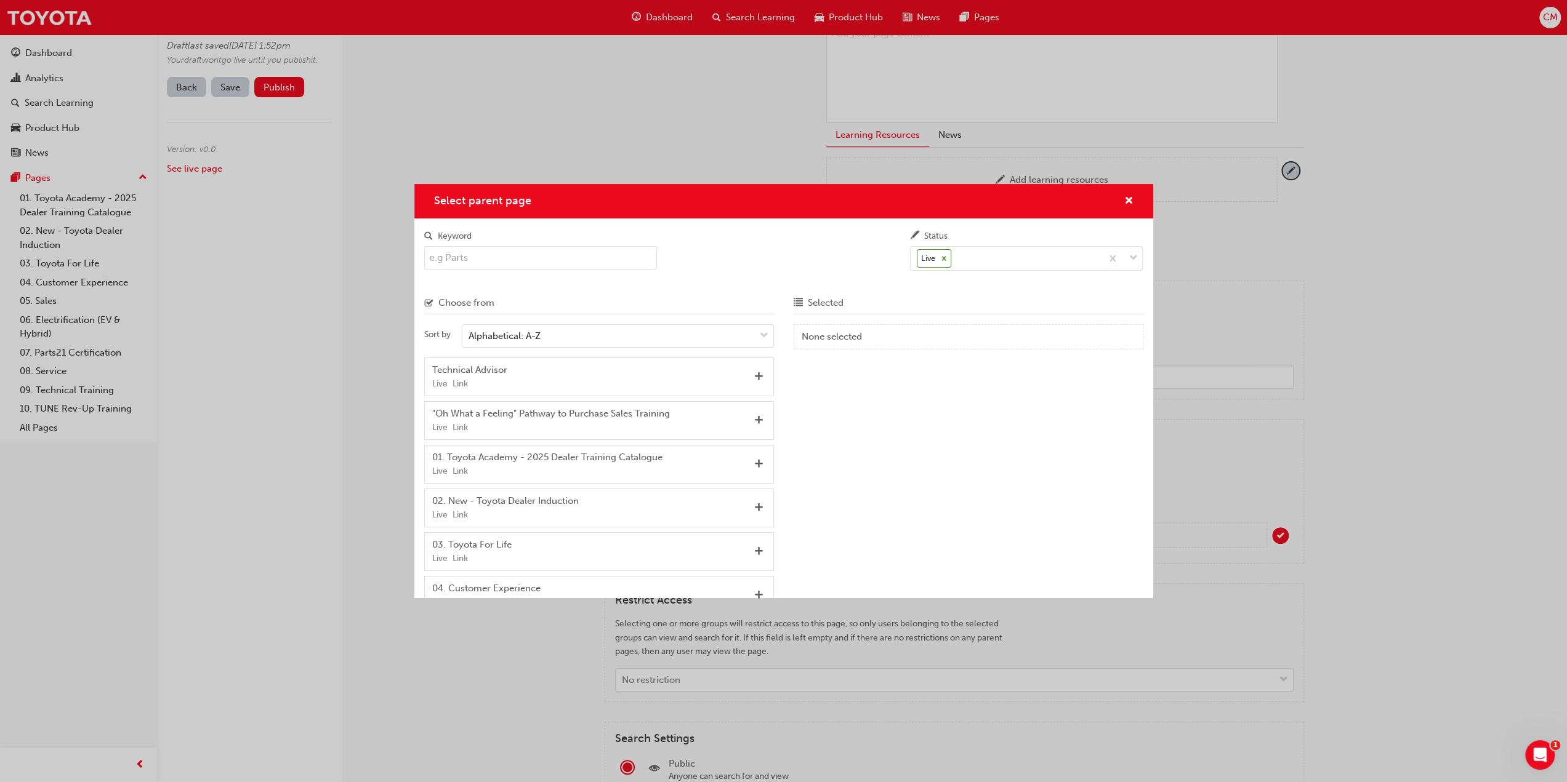
click at [492, 257] on input "Keyword" at bounding box center [540, 257] width 233 height 23
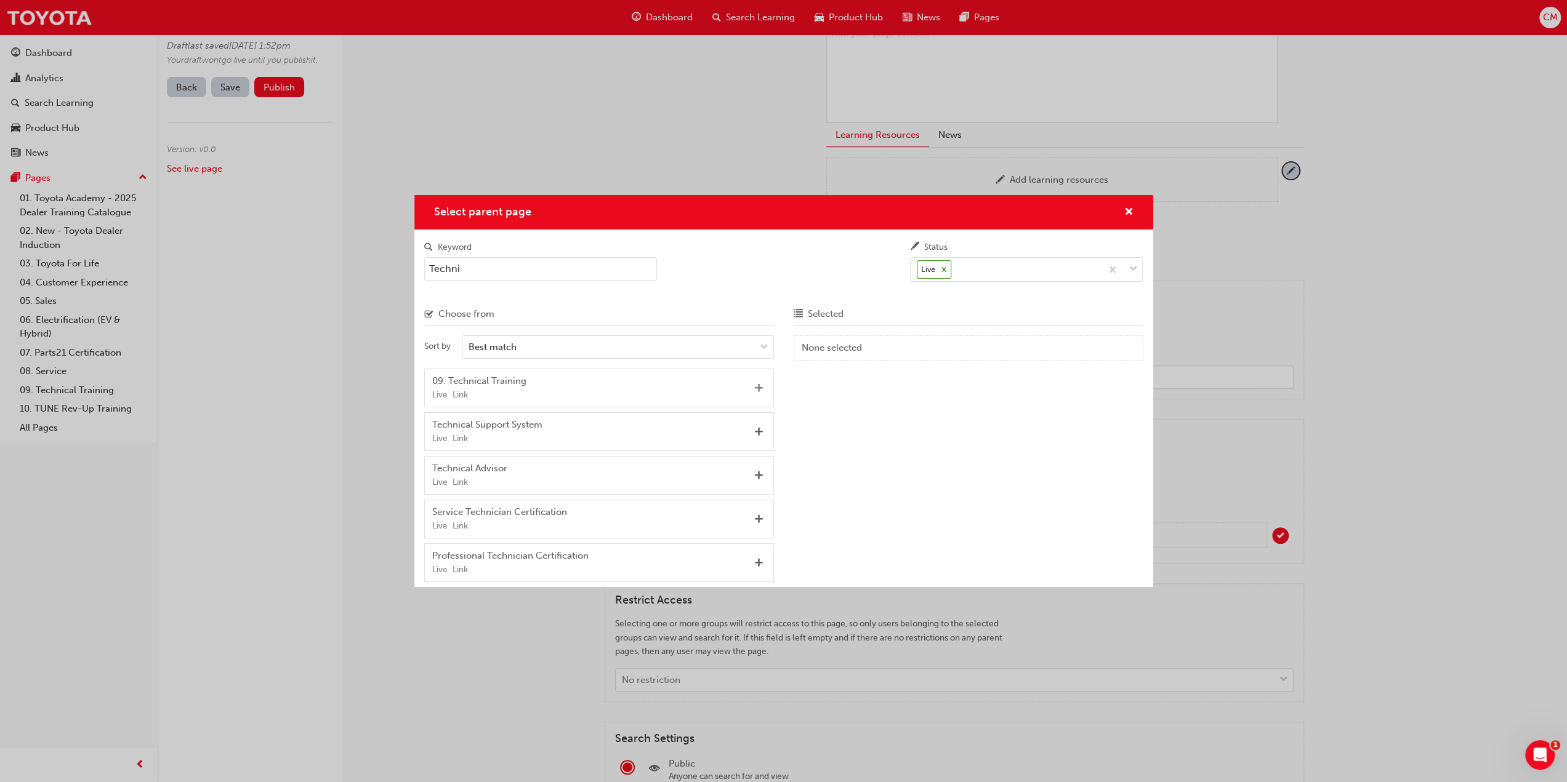
type input "Techni"
click at [762, 387] on span "Add" at bounding box center [758, 389] width 9 height 11
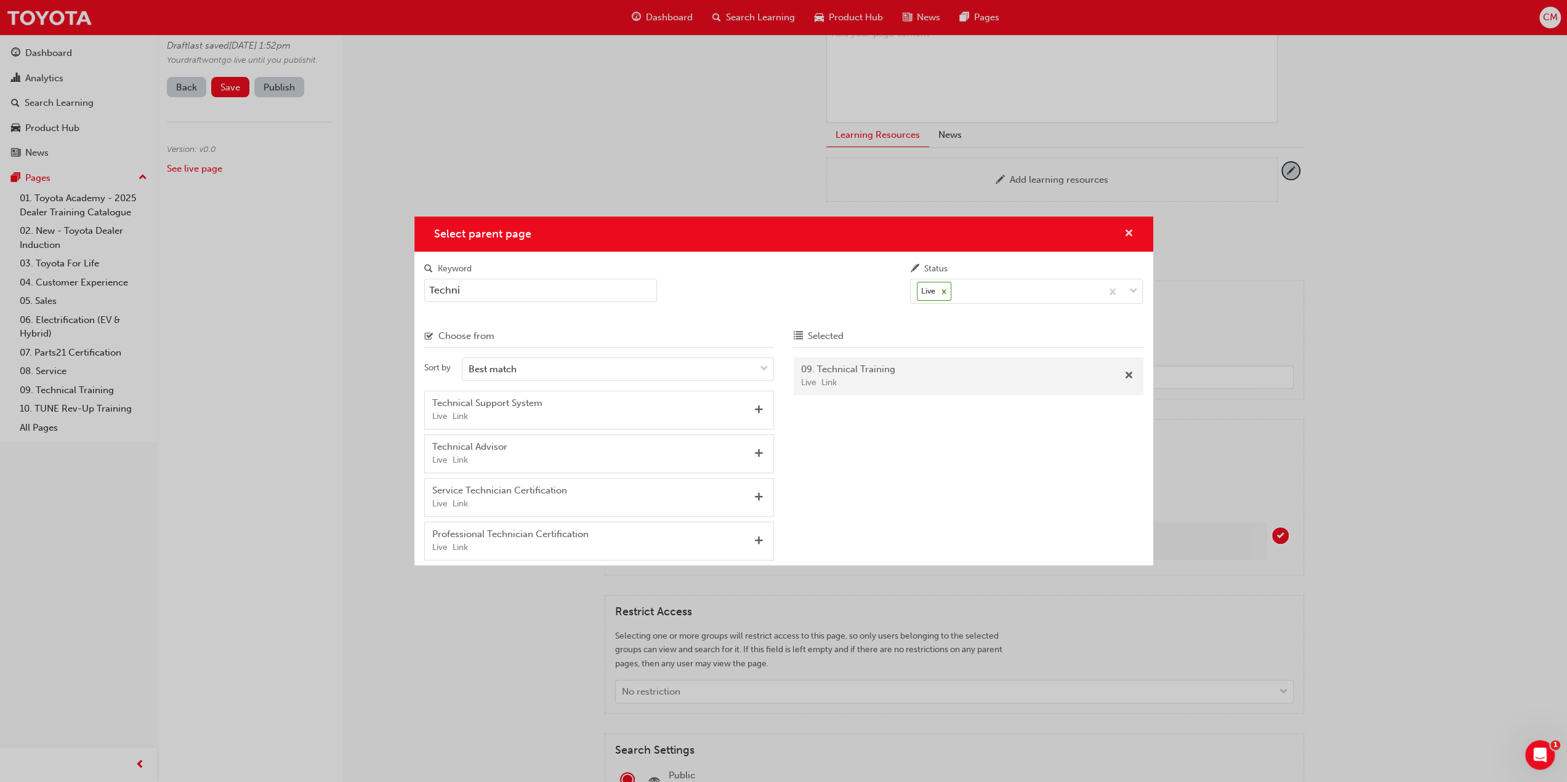
click at [1127, 229] on span "cross-icon" at bounding box center [1128, 234] width 9 height 11
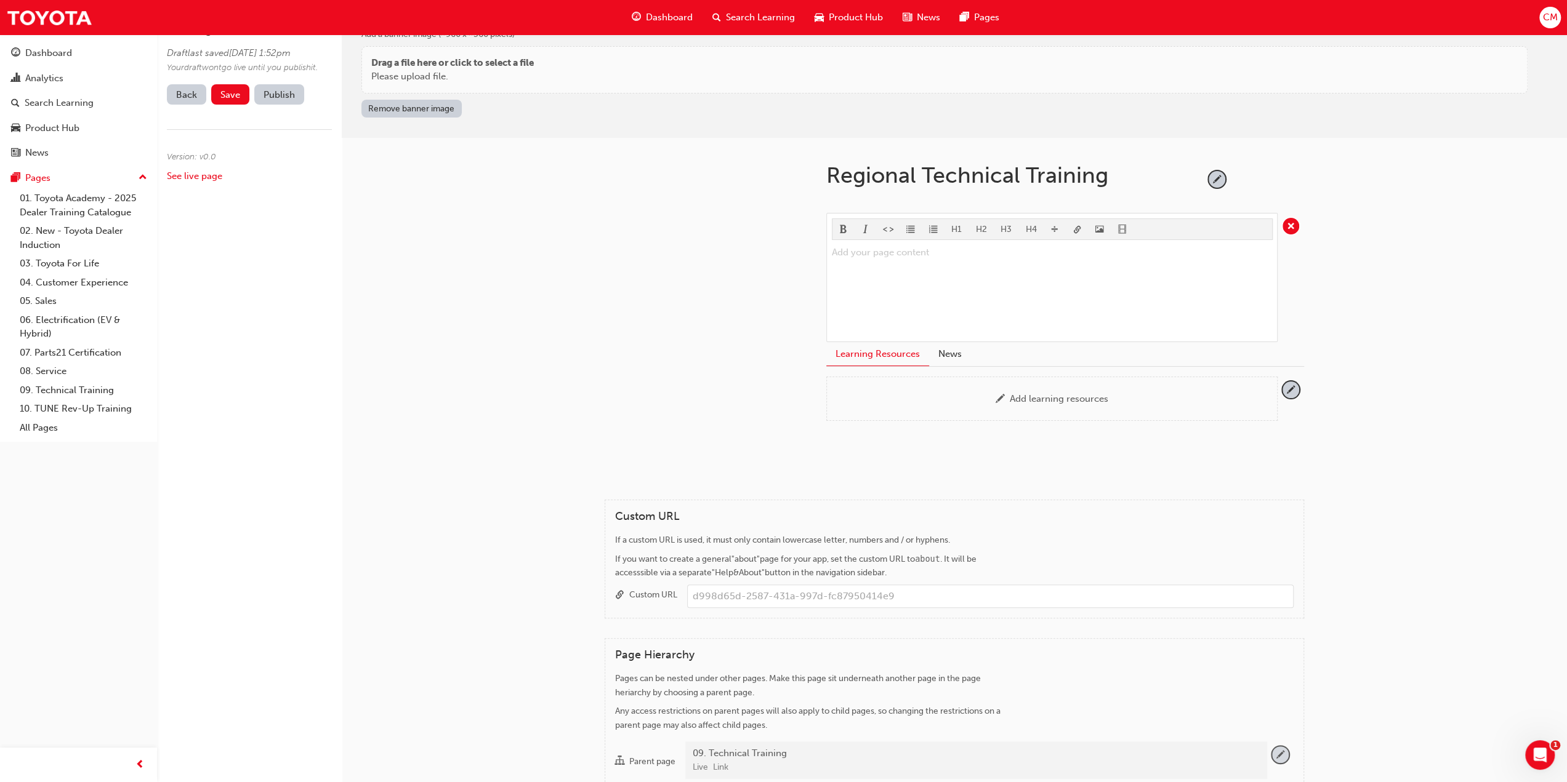
scroll to position [0, 0]
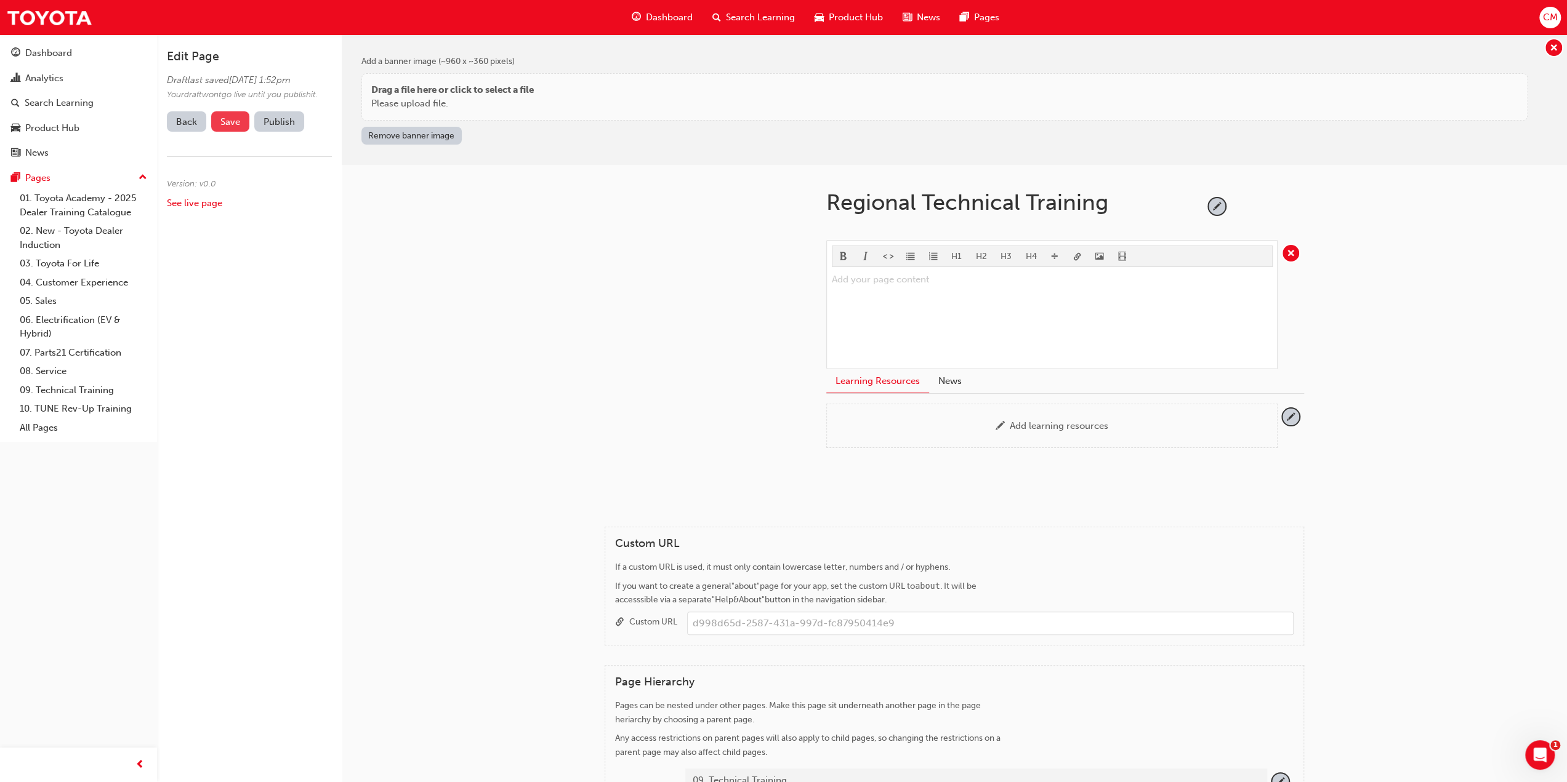
click at [229, 127] on span "Save" at bounding box center [230, 121] width 20 height 11
click at [188, 209] on link "See live page" at bounding box center [194, 203] width 55 height 11
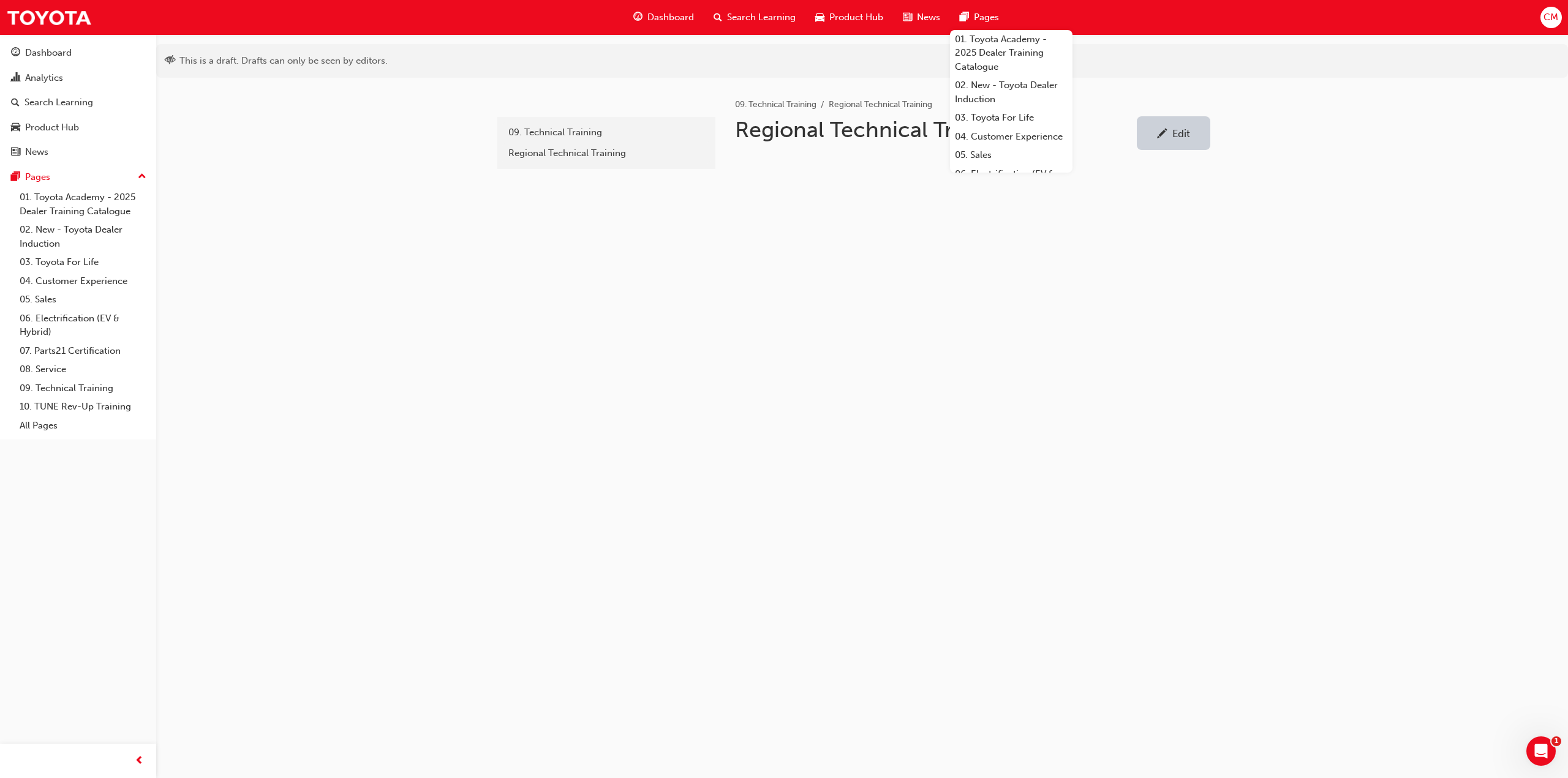
click at [982, 18] on span "Pages" at bounding box center [986, 17] width 25 height 14
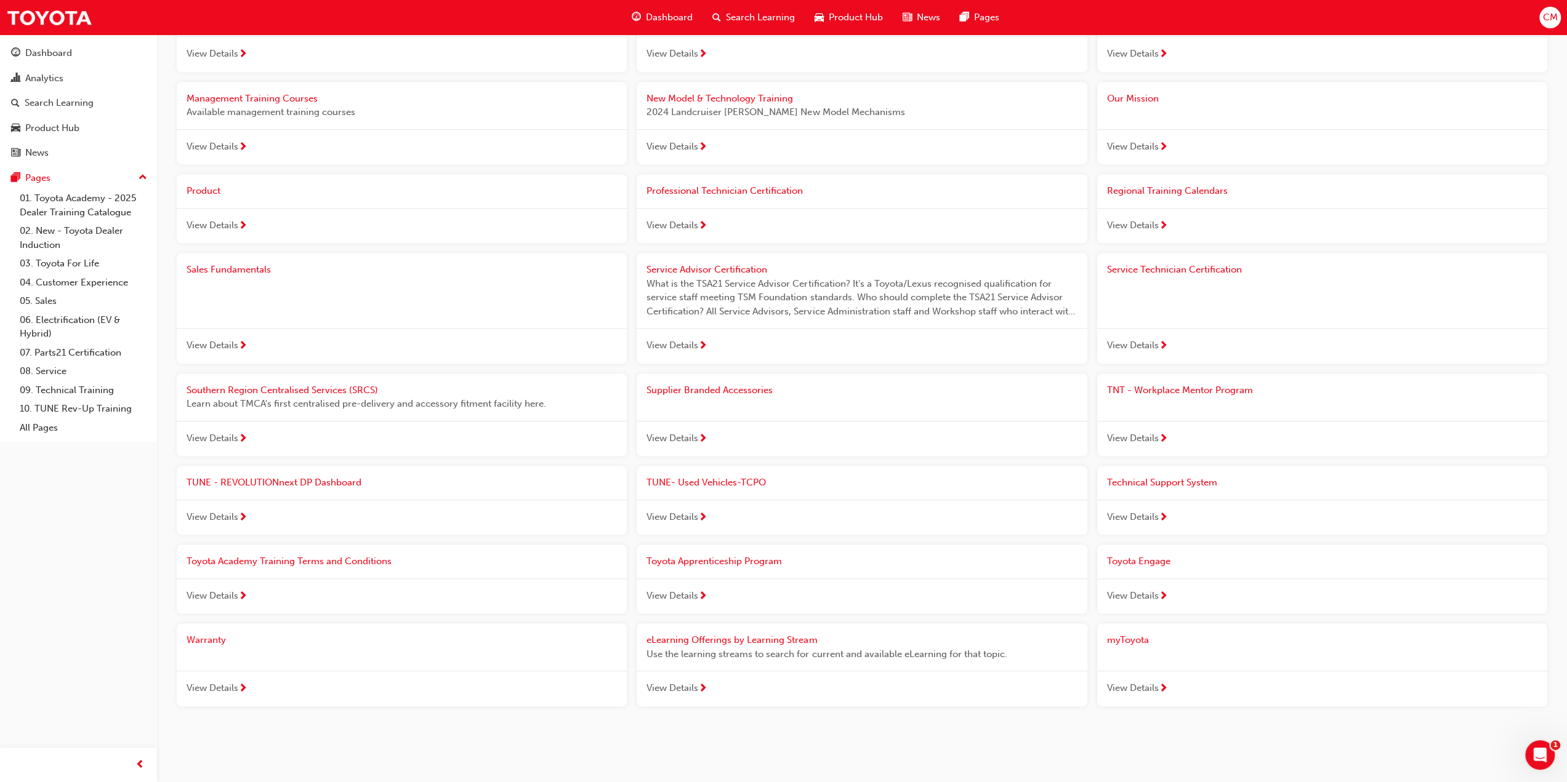
scroll to position [946, 0]
click at [1130, 187] on span "Regional Training Calendars" at bounding box center [1167, 190] width 121 height 11
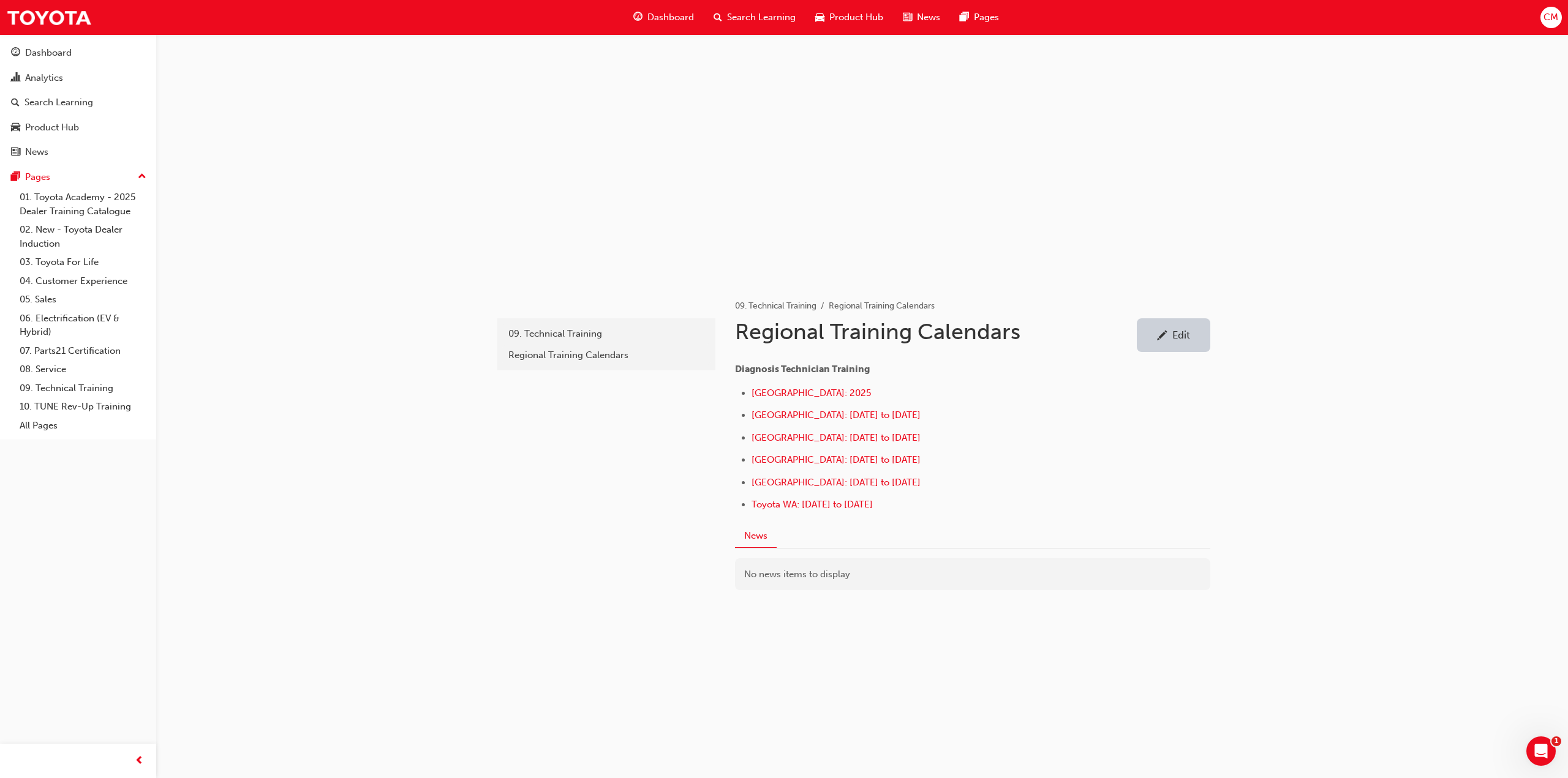
click at [1186, 332] on div "Edit" at bounding box center [1181, 335] width 18 height 12
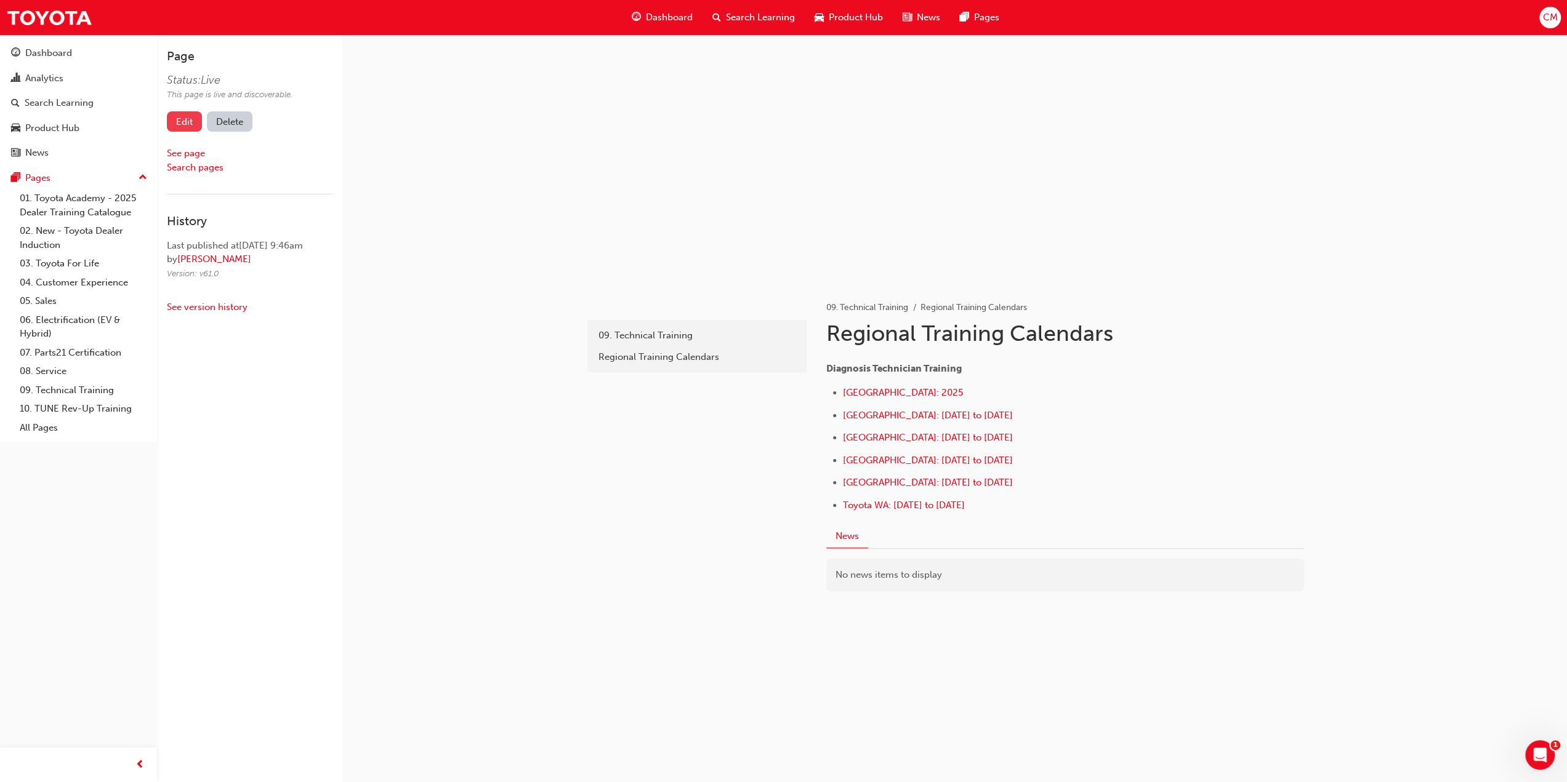
click at [188, 121] on link "Edit" at bounding box center [184, 121] width 35 height 20
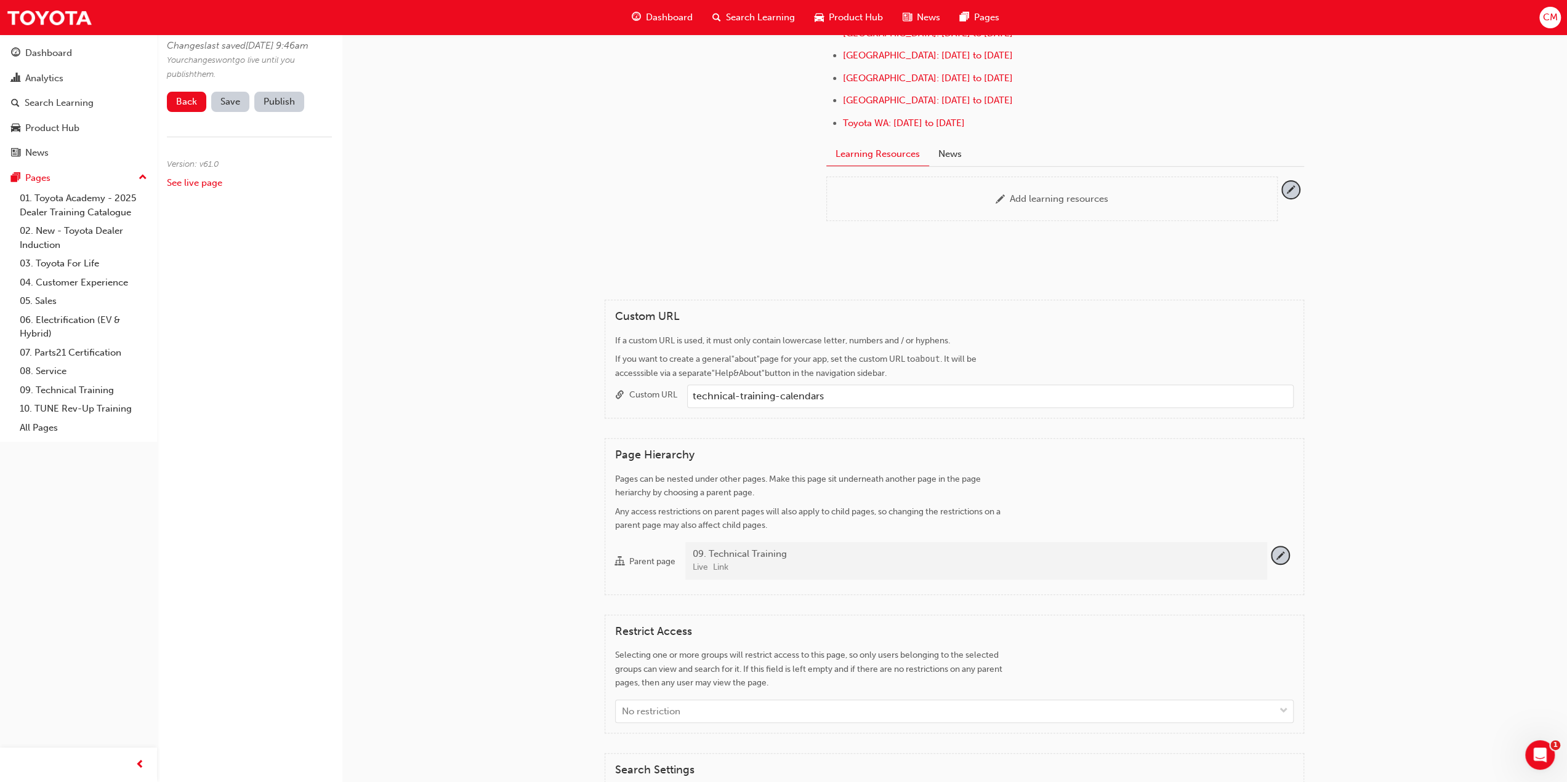
scroll to position [554, 0]
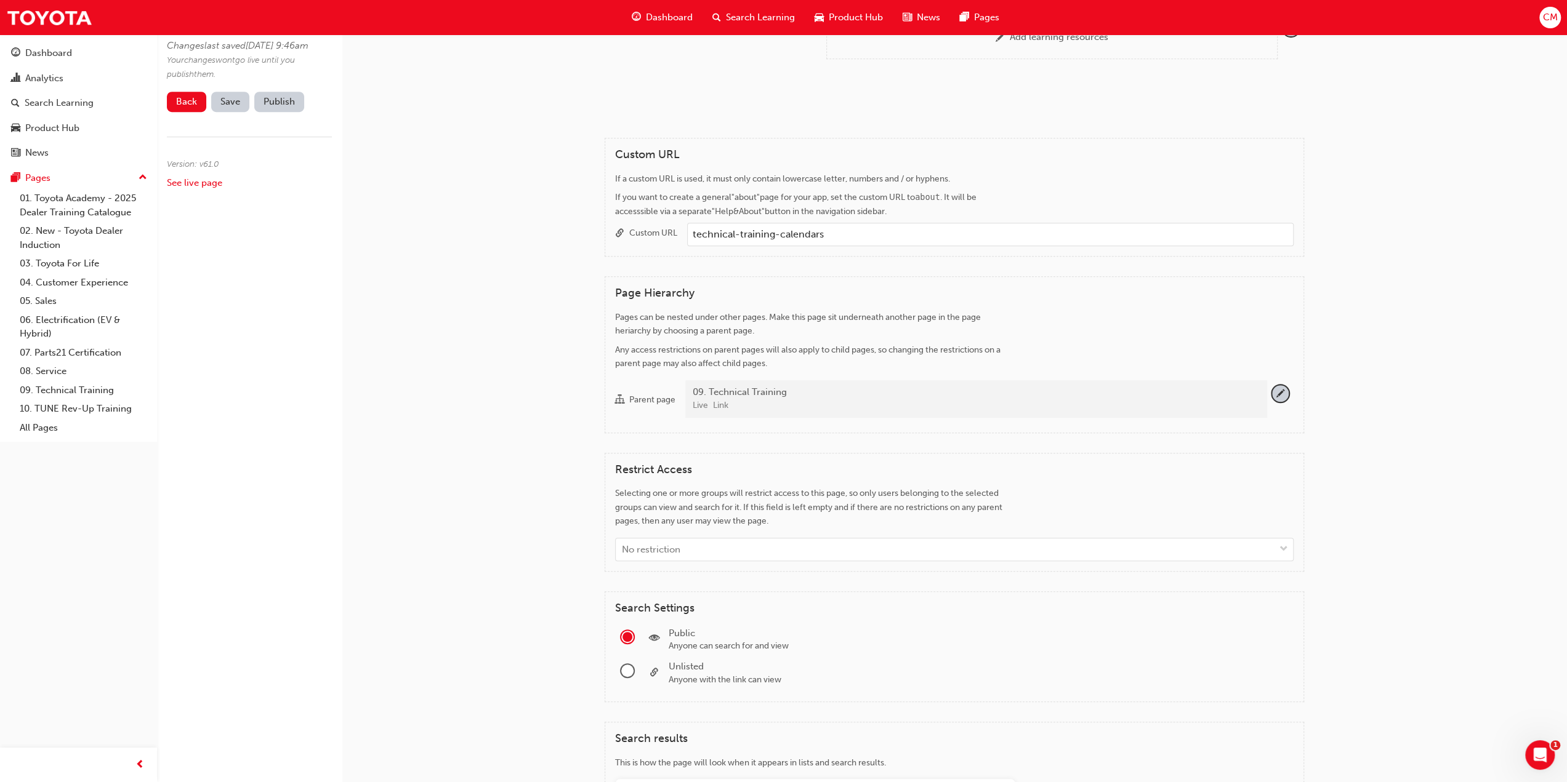
click at [799, 400] on div "Live Link" at bounding box center [975, 406] width 565 height 14
click at [1272, 400] on button "Parent page 09. Technical Training Live Link" at bounding box center [1280, 393] width 17 height 17
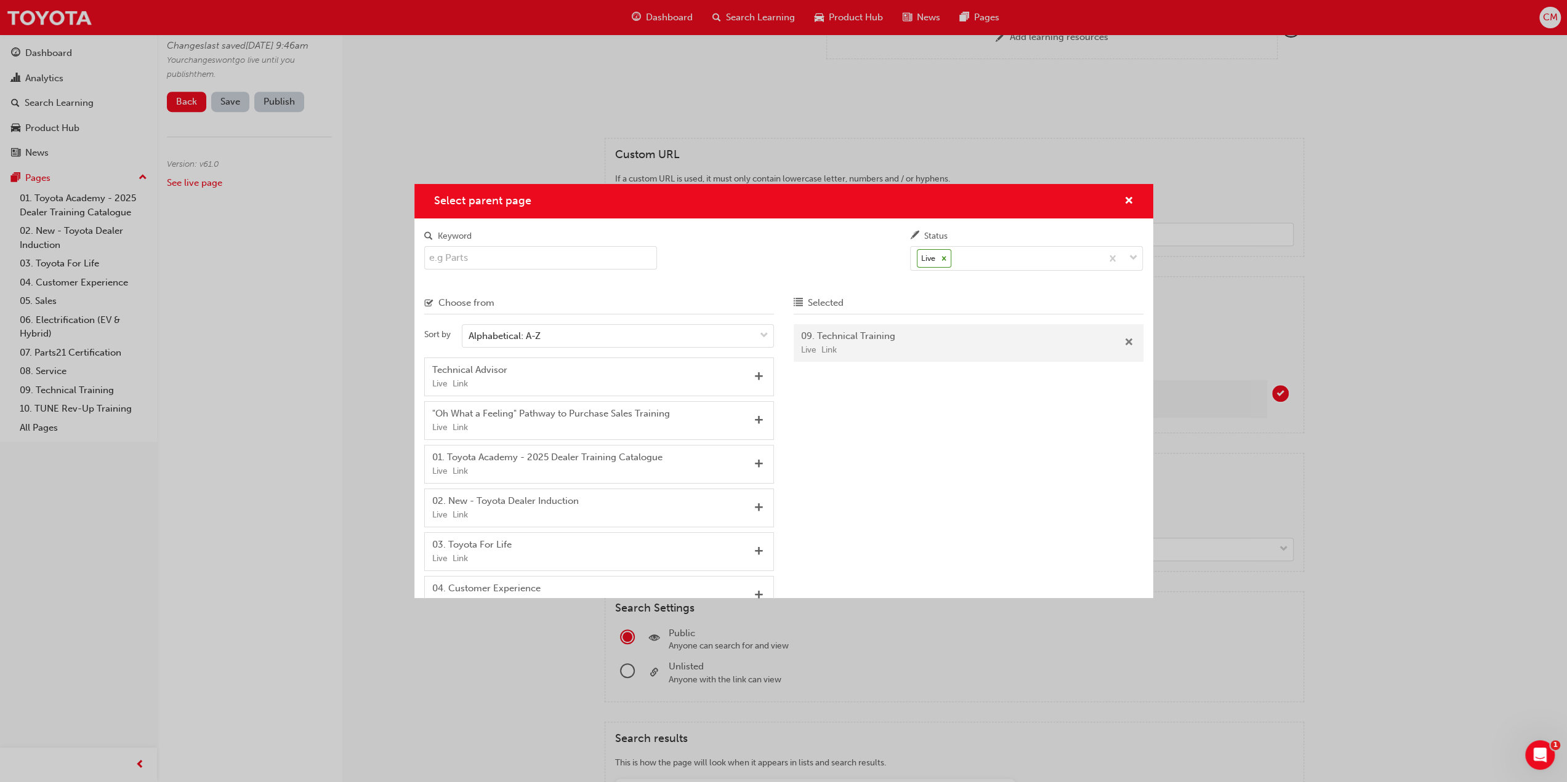
click at [1130, 342] on span "Remove" at bounding box center [1128, 343] width 9 height 11
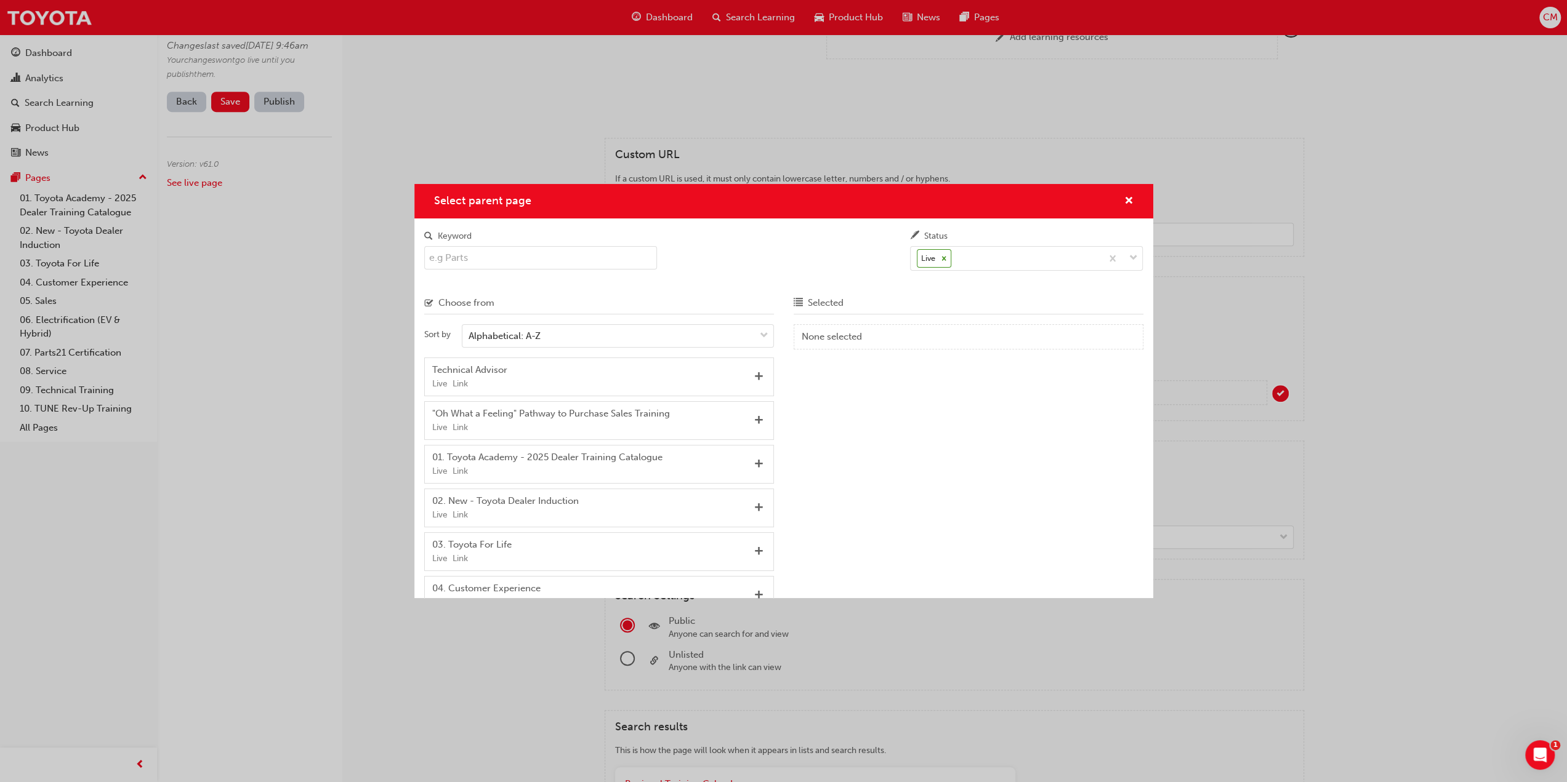
click at [465, 255] on input "Keyword" at bounding box center [540, 257] width 233 height 23
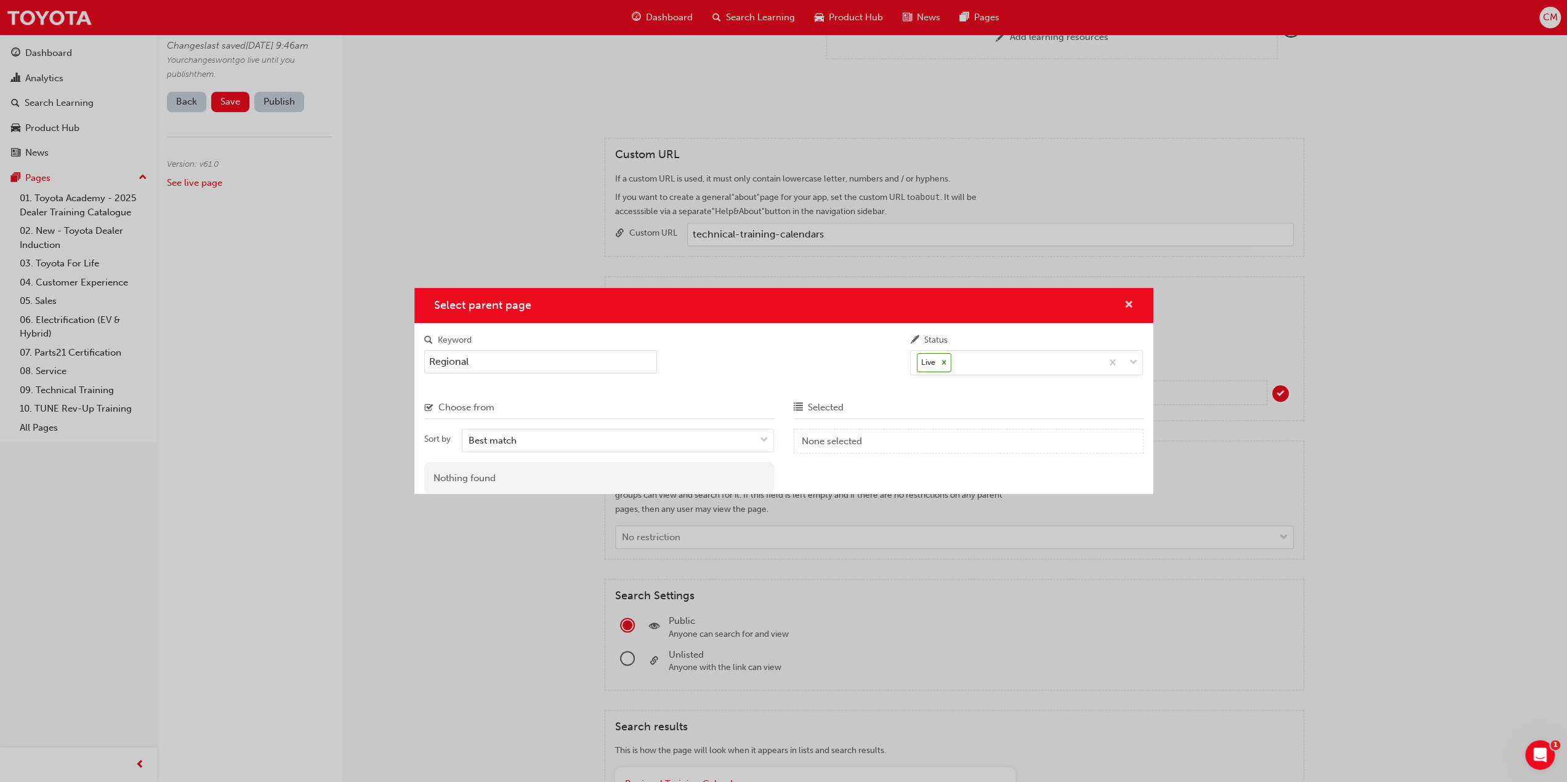
type input "Regional"
click at [1128, 304] on span "cross-icon" at bounding box center [1128, 305] width 9 height 11
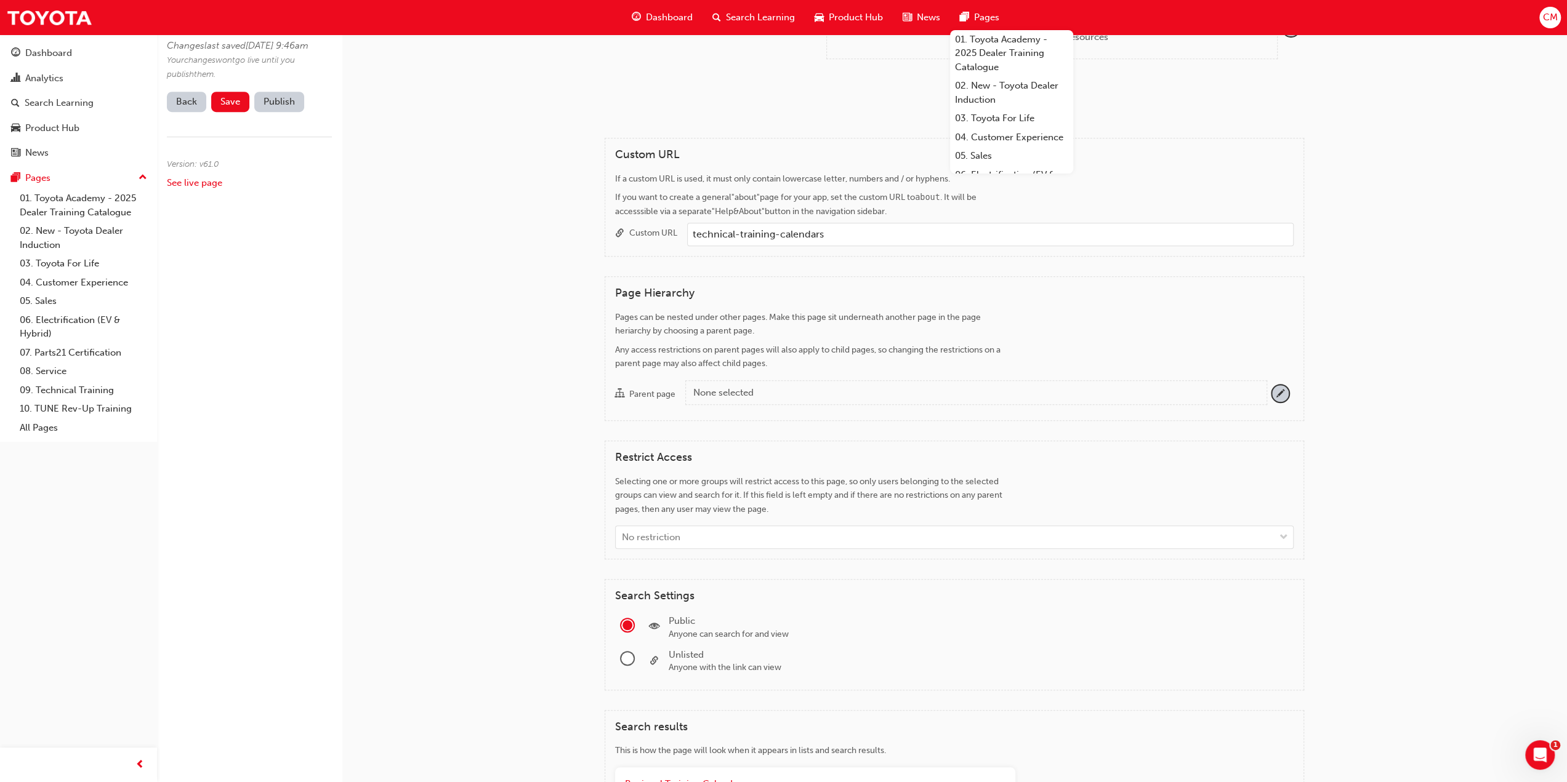
click at [984, 18] on span "Pages" at bounding box center [986, 17] width 25 height 14
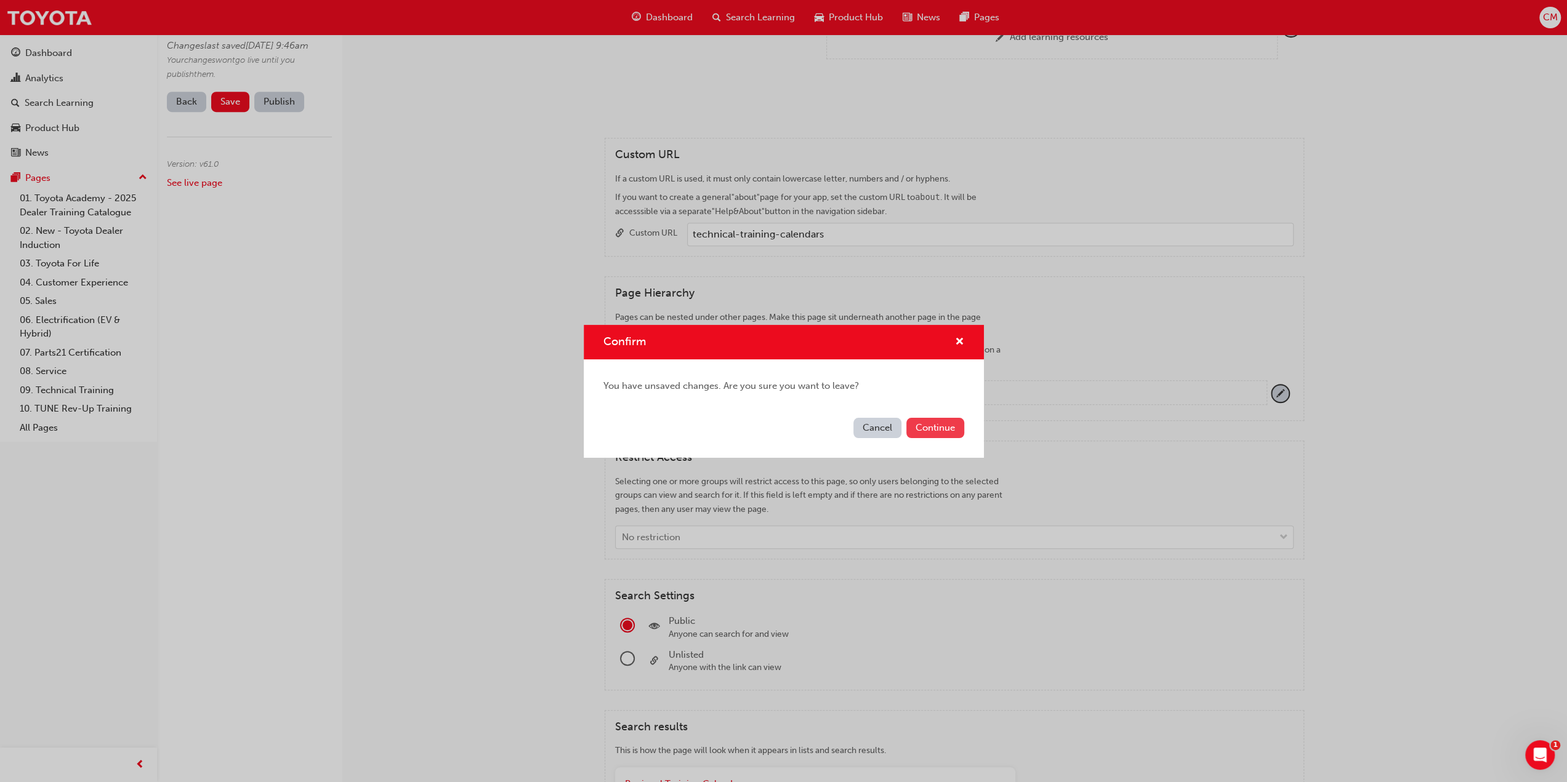
click at [928, 426] on button "Continue" at bounding box center [935, 428] width 58 height 20
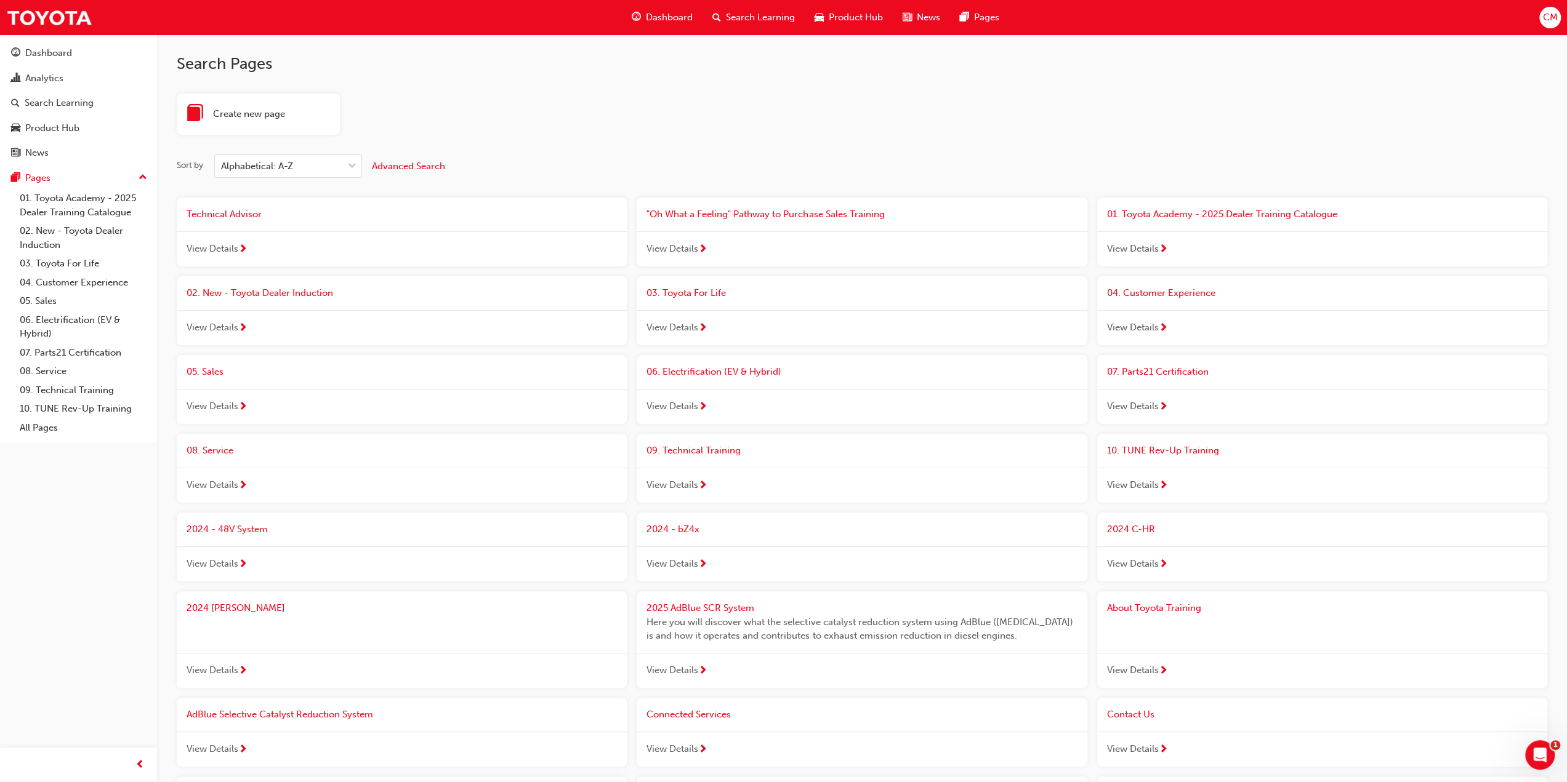
click at [395, 163] on span "Advanced Search" at bounding box center [408, 166] width 73 height 11
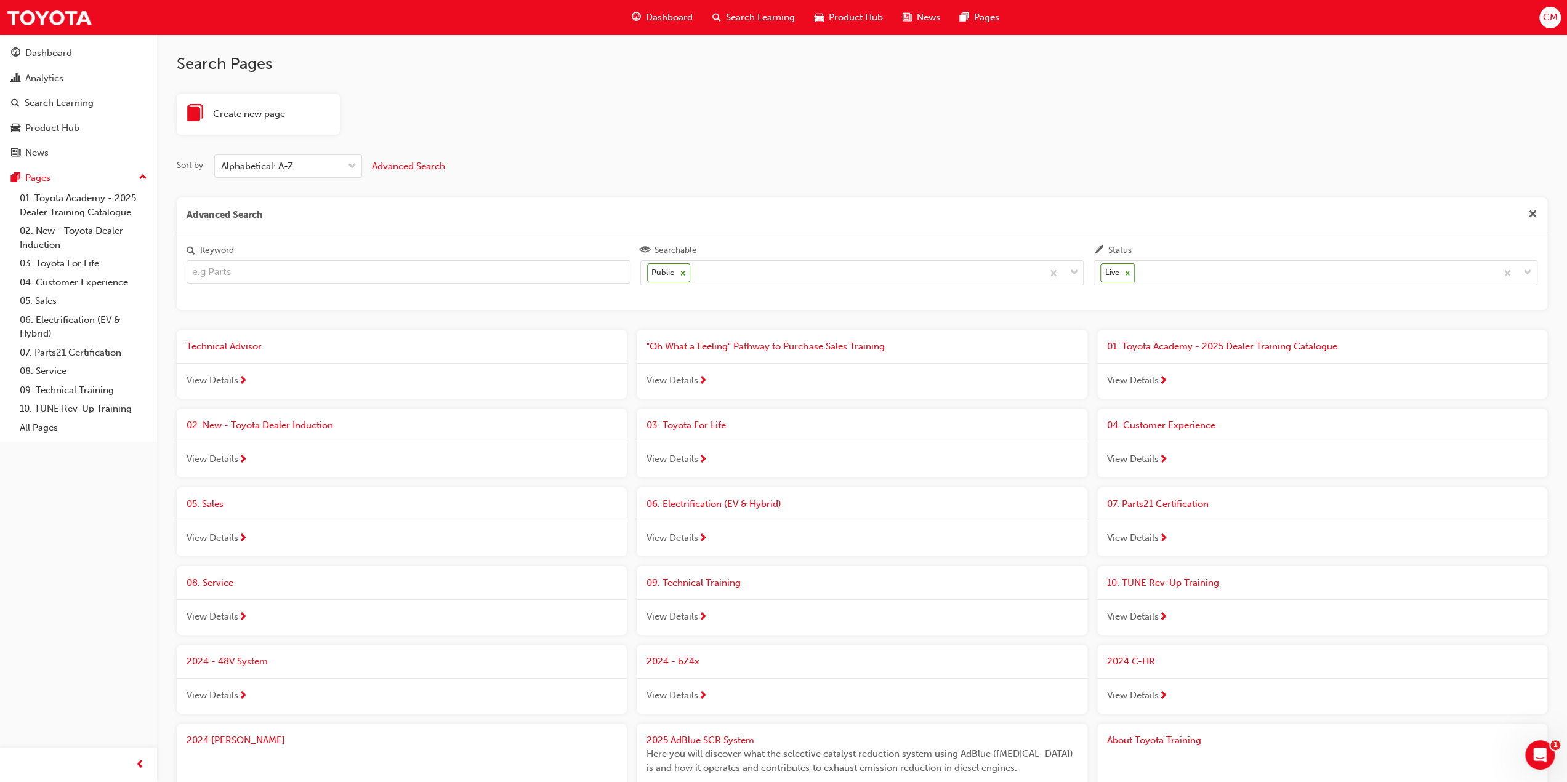
click at [309, 272] on input "Keyword" at bounding box center [409, 271] width 444 height 23
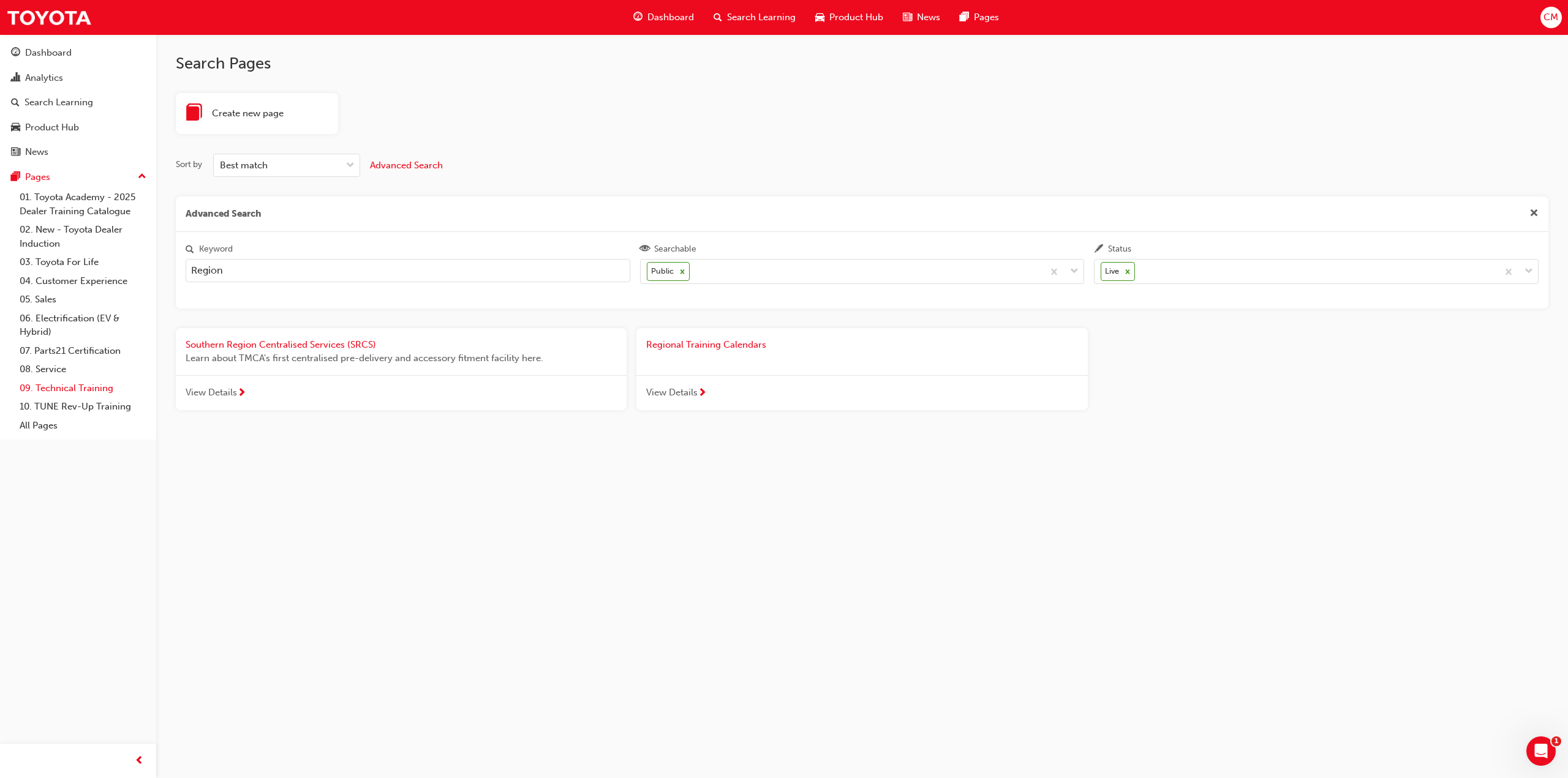
type input "Region"
click at [52, 388] on link "09. Technical Training" at bounding box center [83, 388] width 136 height 19
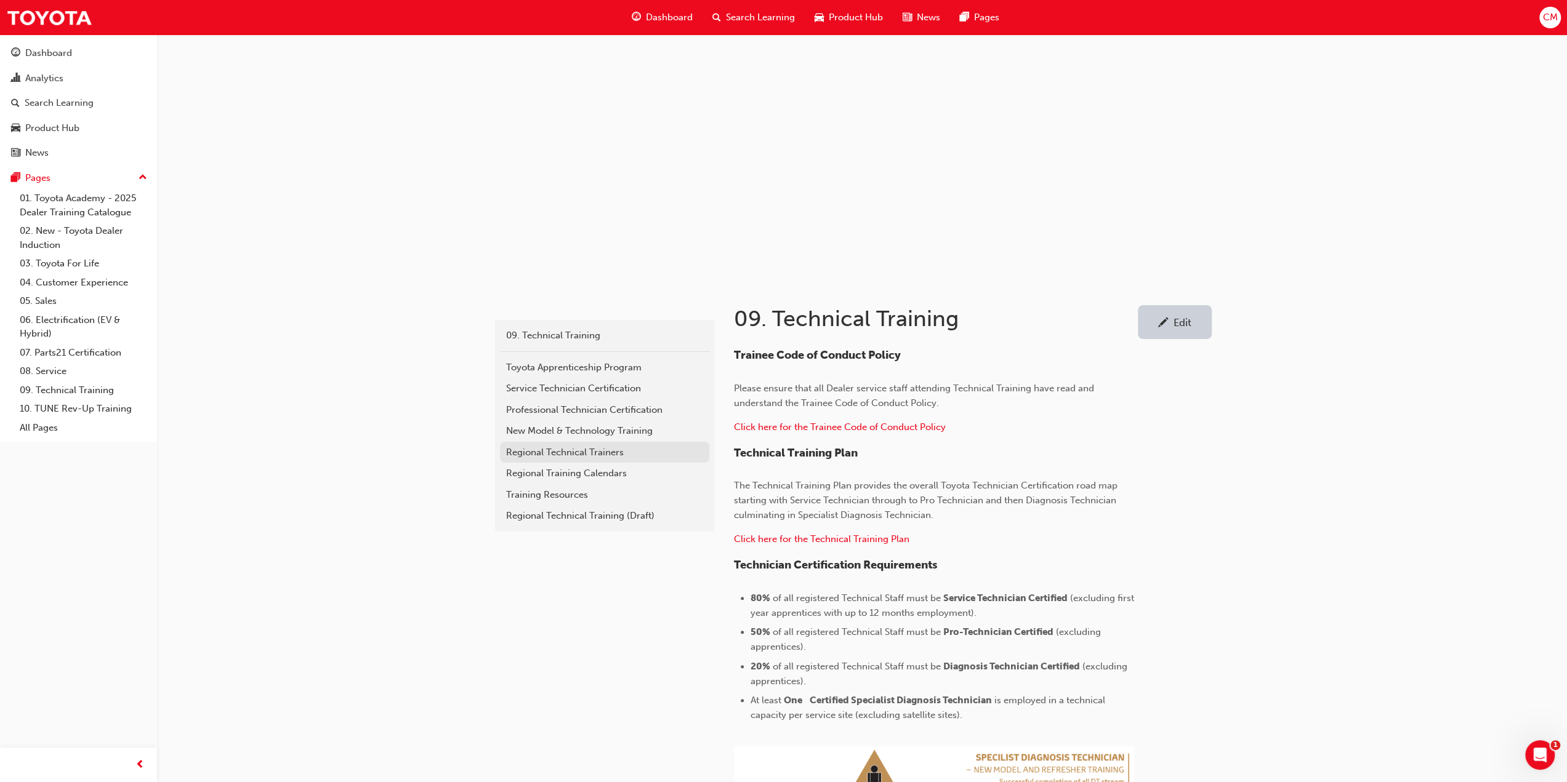
click at [527, 451] on div "Regional Technical Trainers" at bounding box center [604, 453] width 197 height 14
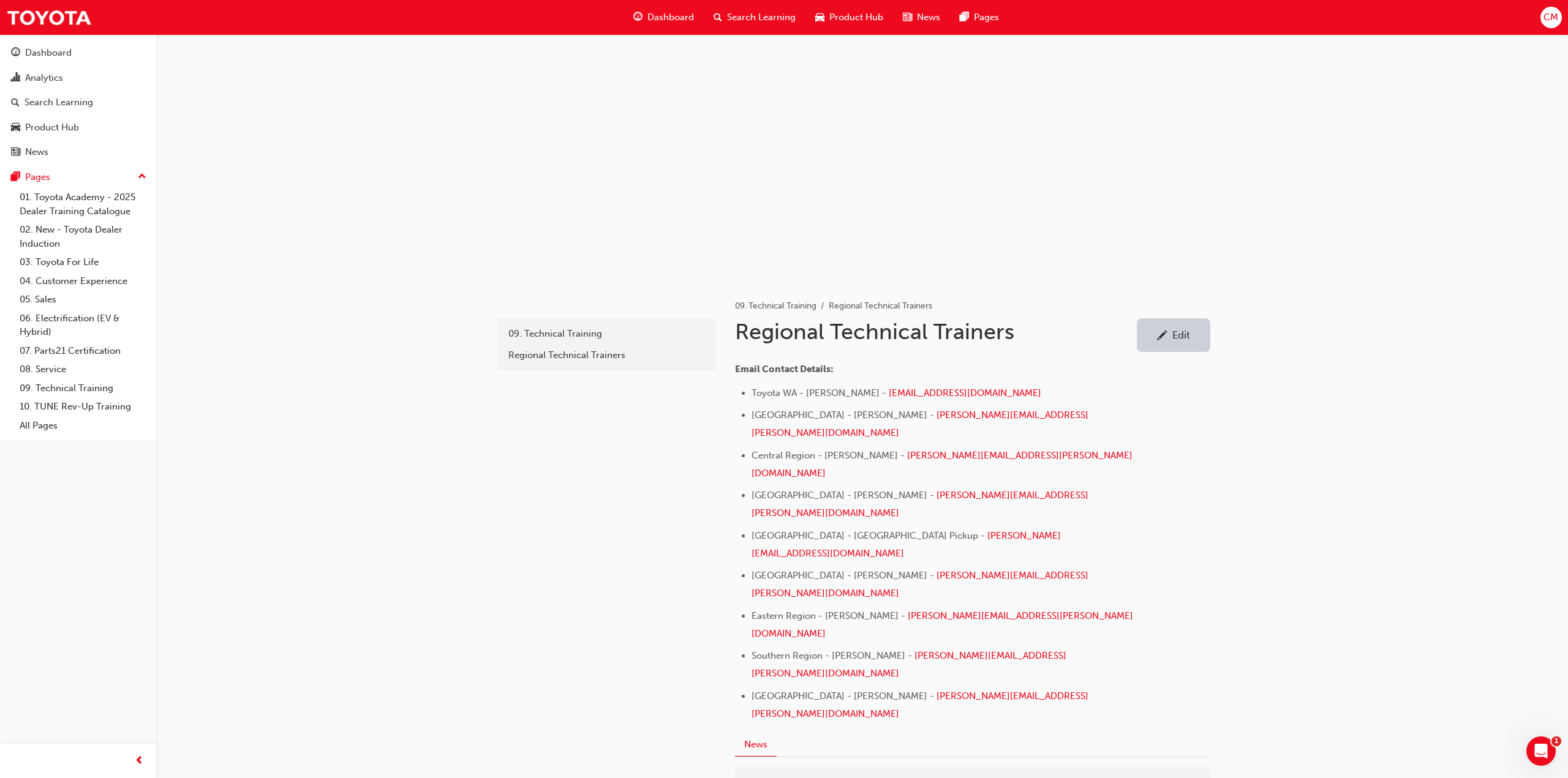
click at [1183, 335] on div "Edit" at bounding box center [1181, 335] width 18 height 12
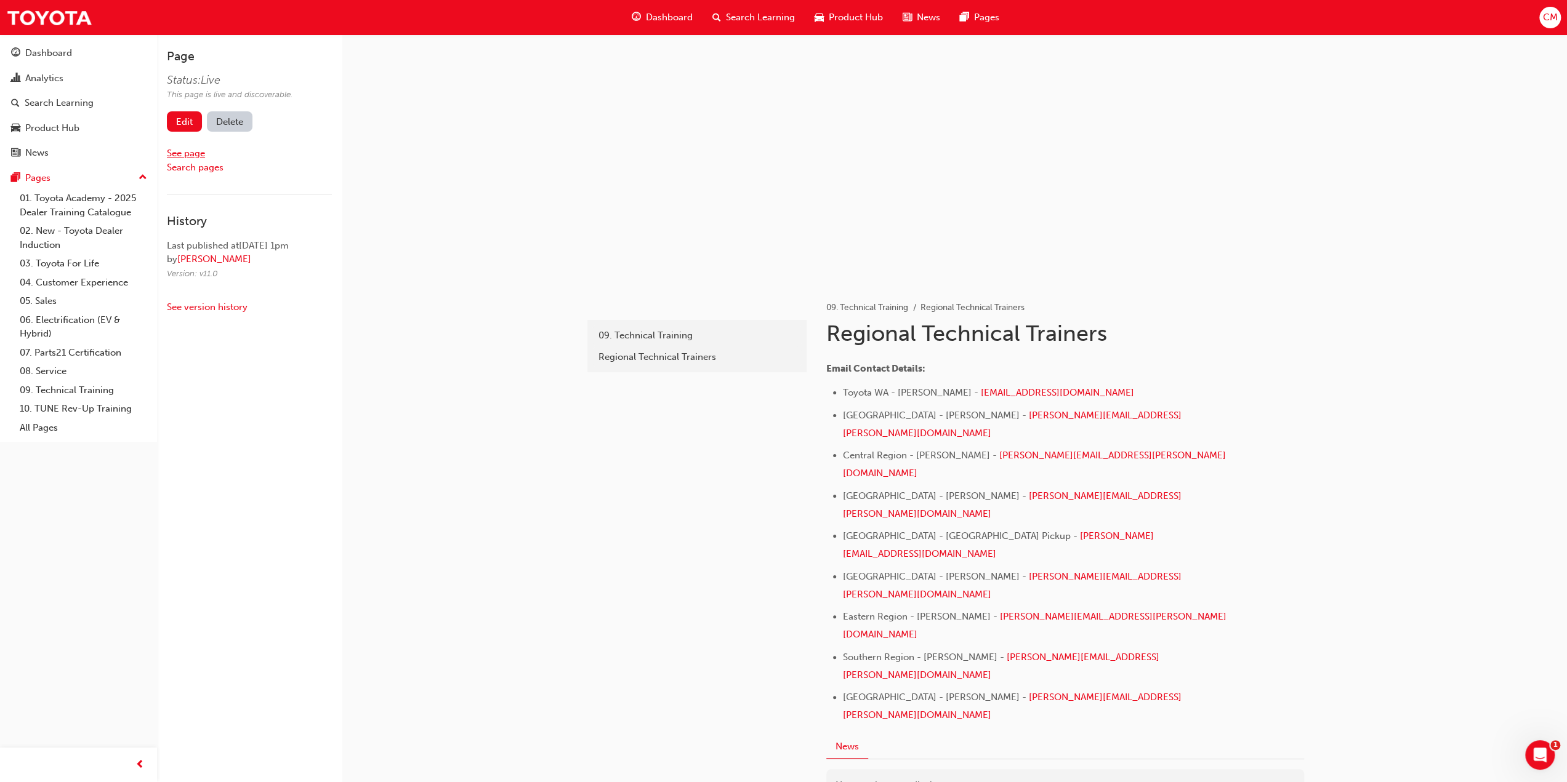
click at [174, 152] on link "See page" at bounding box center [186, 153] width 38 height 11
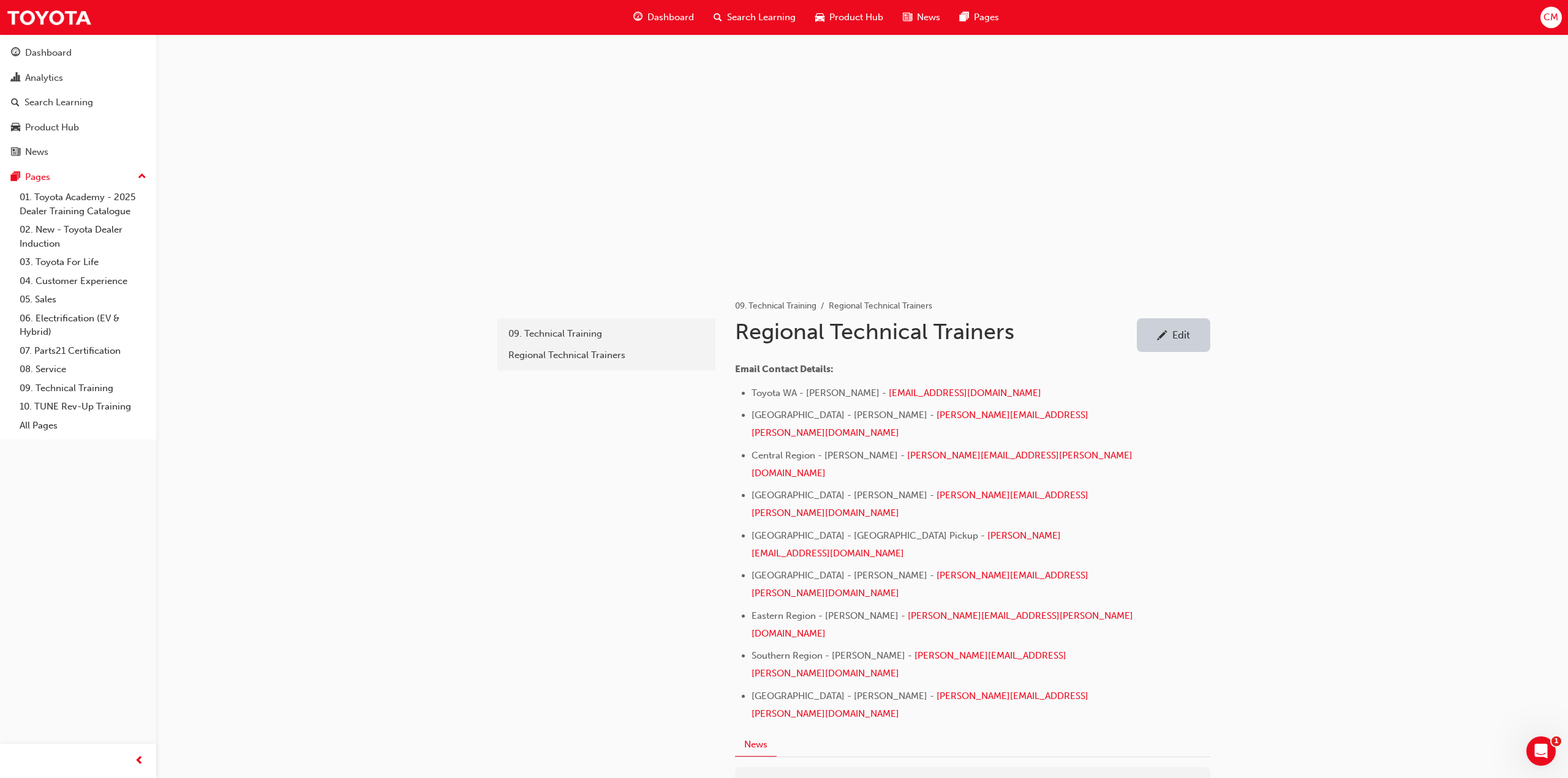
click at [1175, 335] on div "Edit" at bounding box center [1181, 335] width 18 height 12
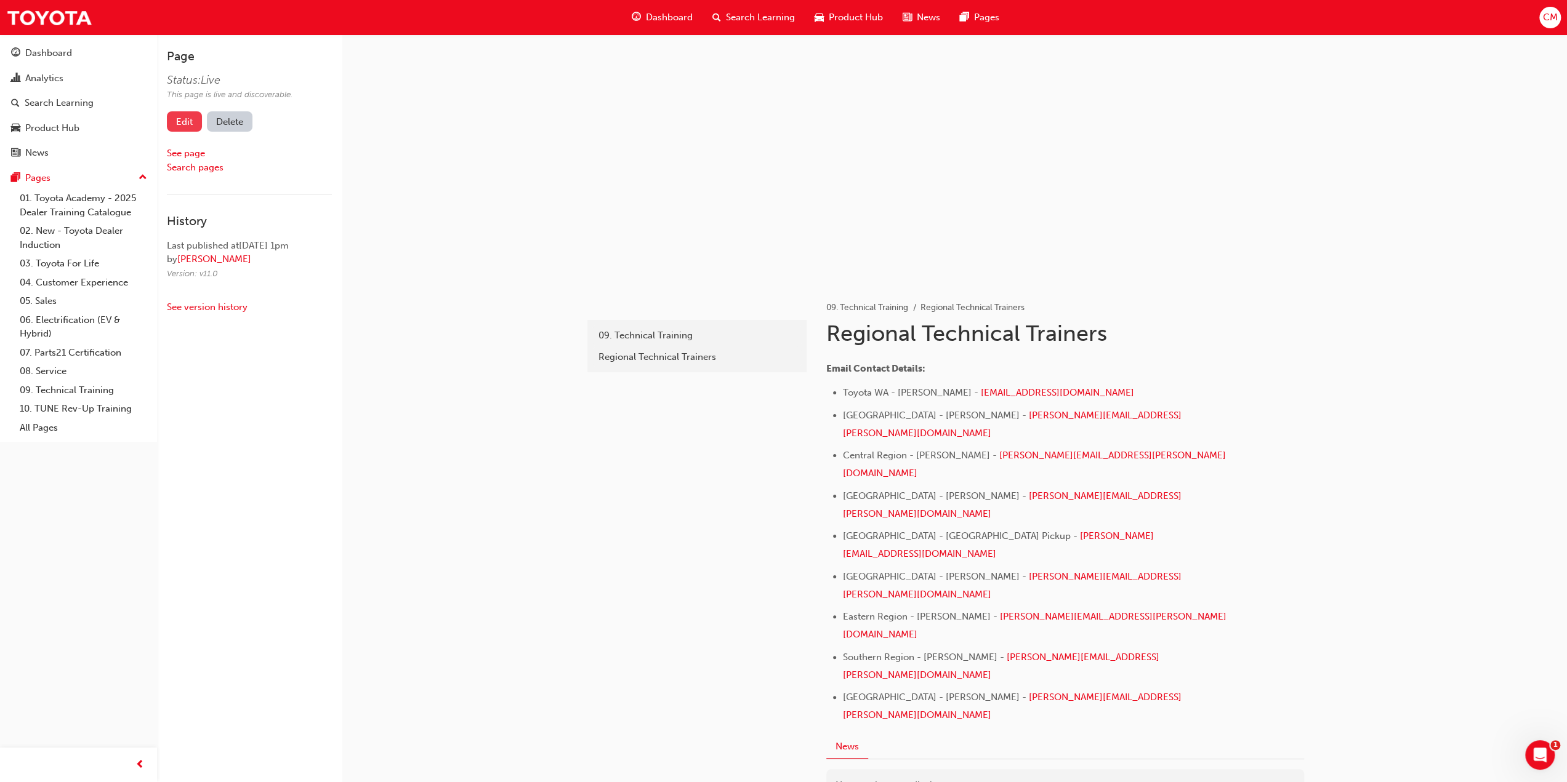
click at [187, 118] on link "Edit" at bounding box center [184, 121] width 35 height 20
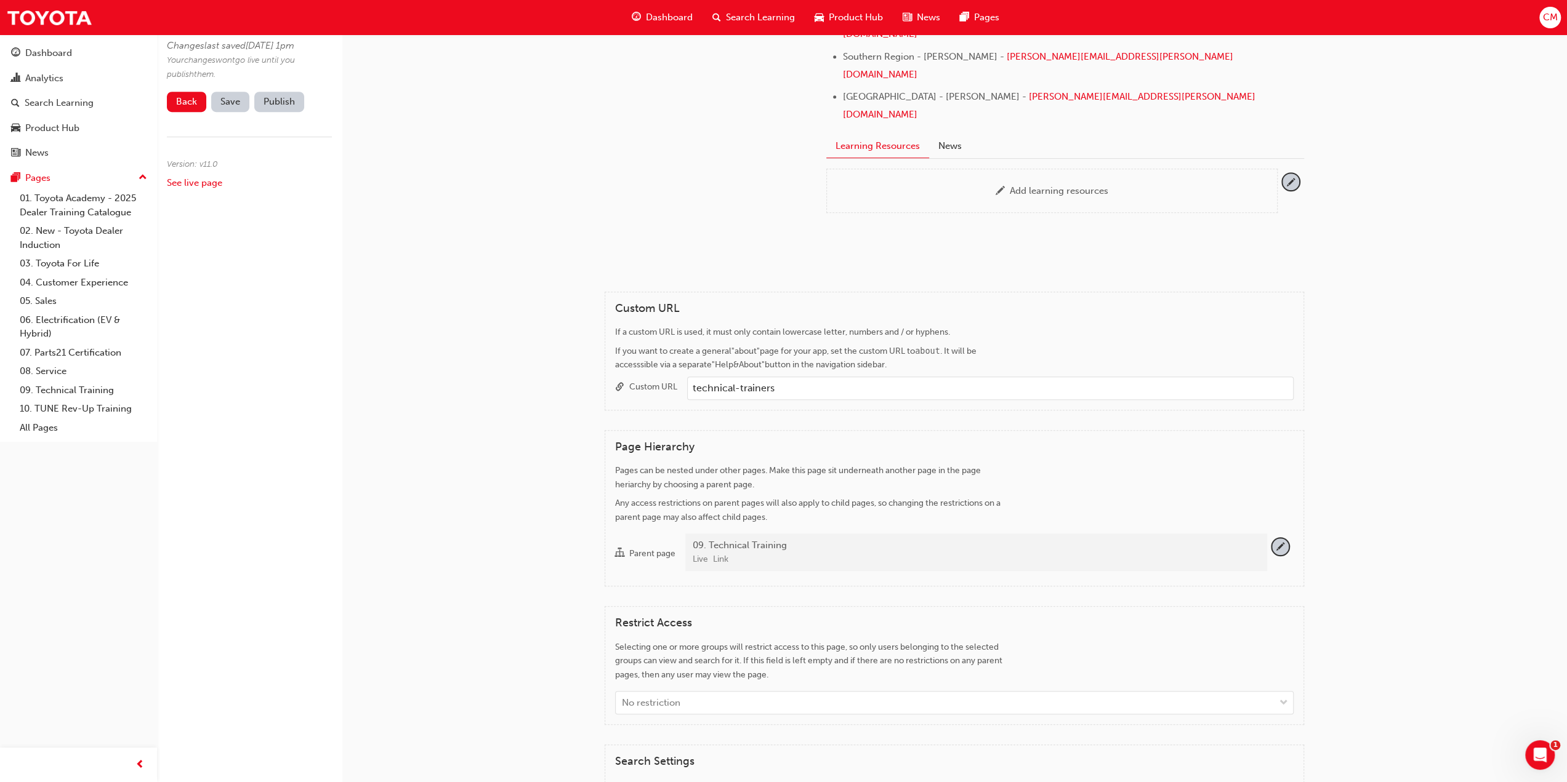
scroll to position [616, 0]
click at [1281, 534] on span "pencil-icon" at bounding box center [1280, 542] width 17 height 17
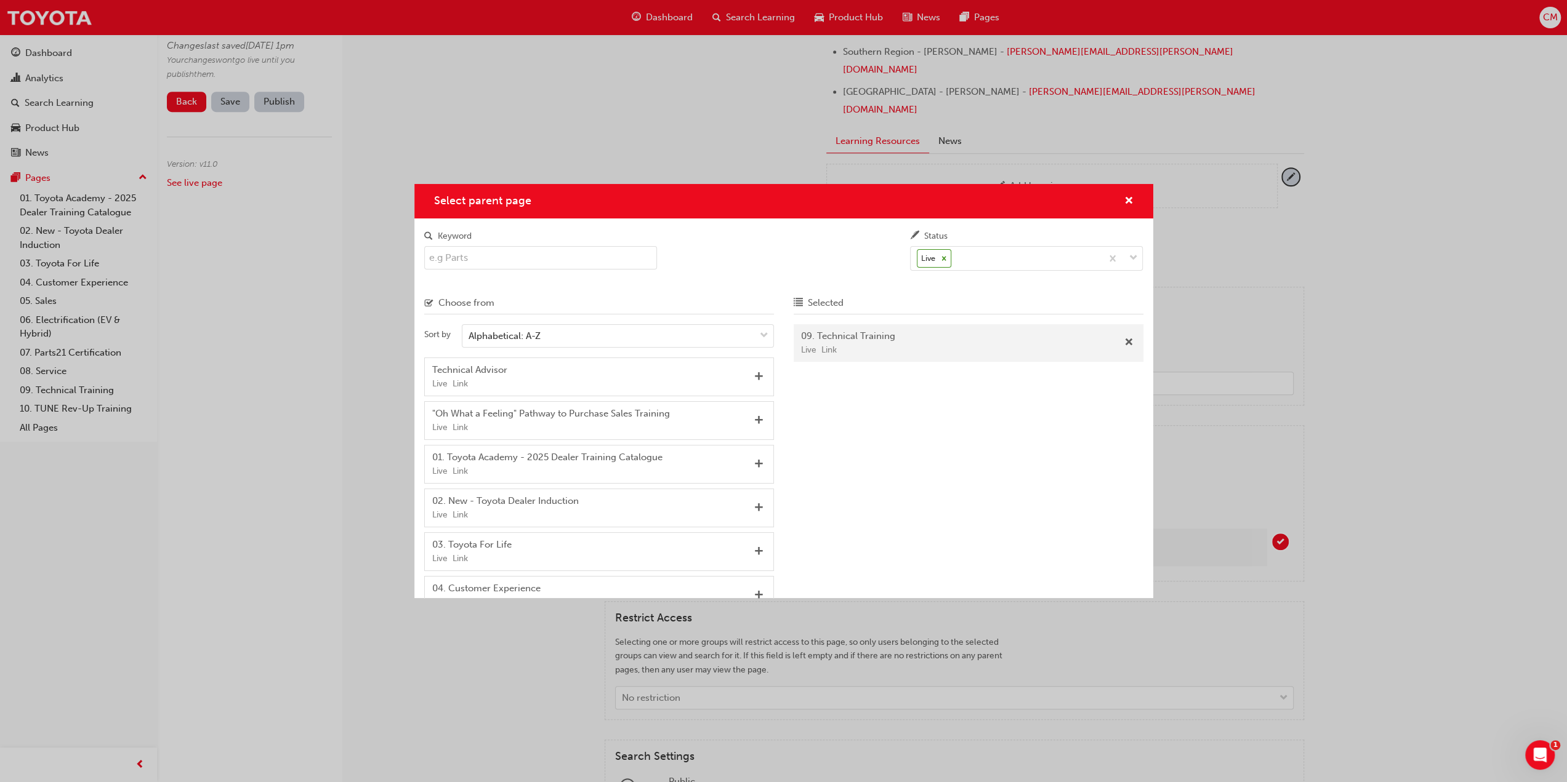
click at [488, 255] on input "Keyword" at bounding box center [540, 257] width 233 height 23
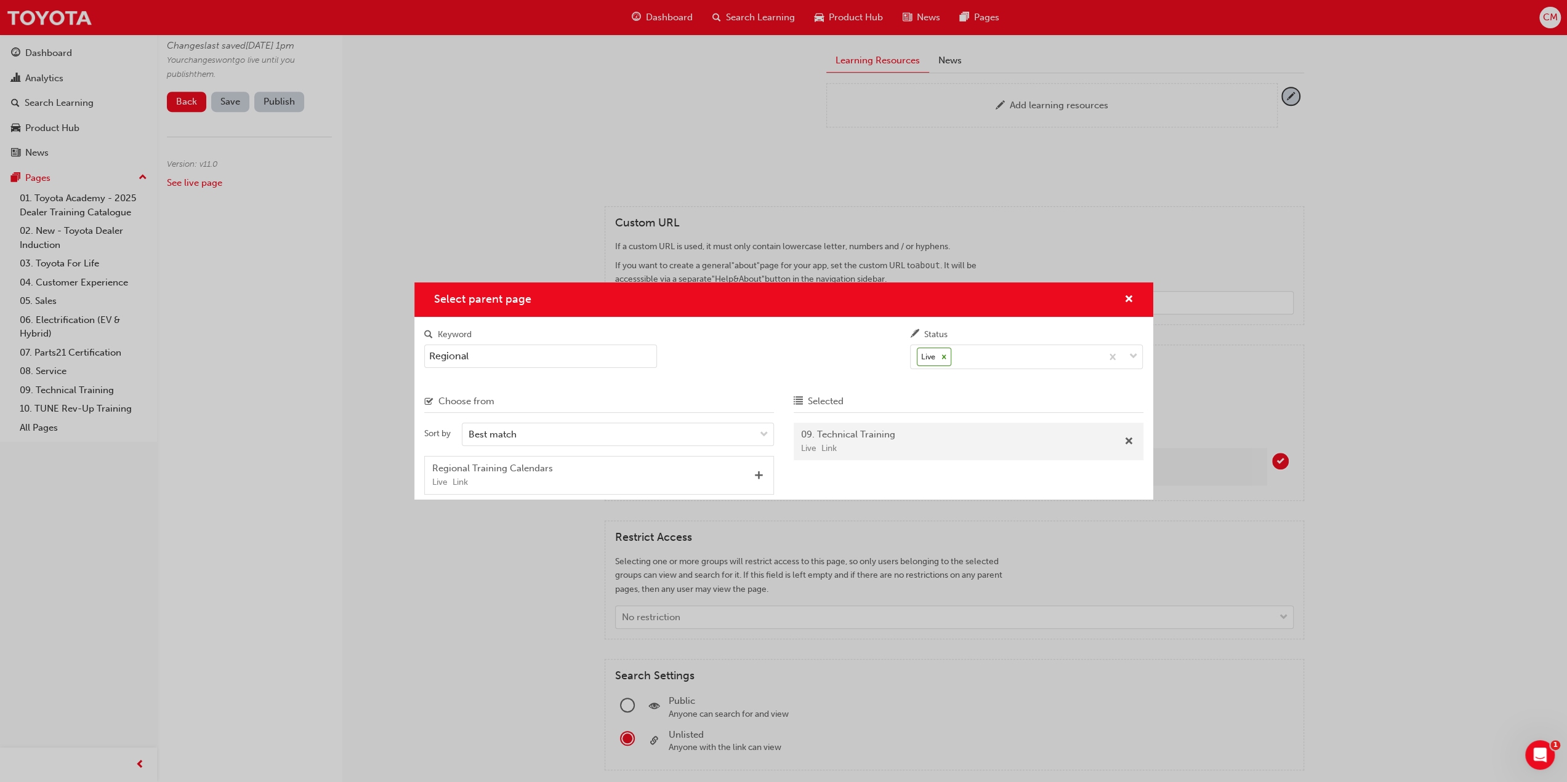
scroll to position [677, 0]
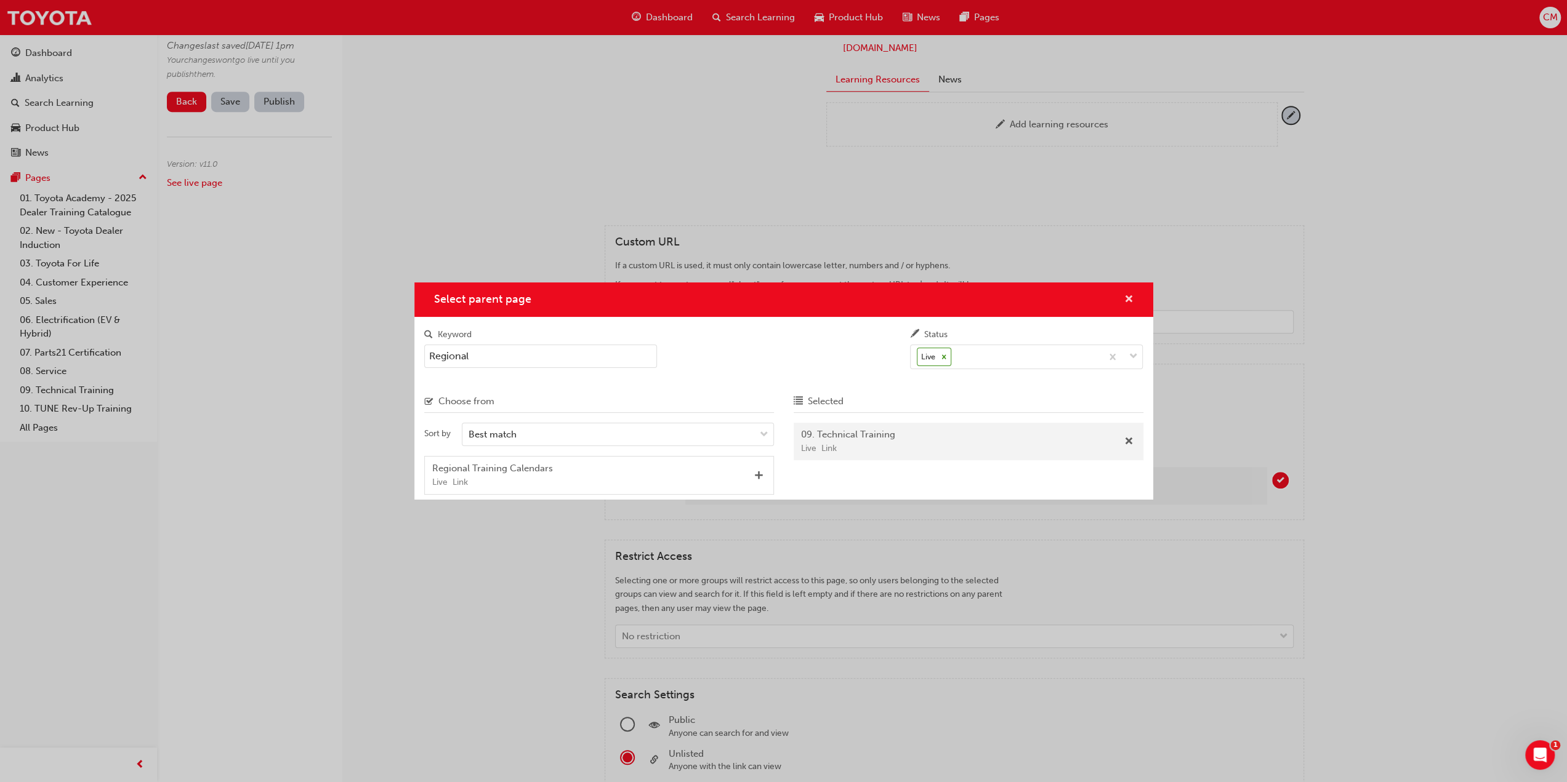
type input "Regional"
click at [1126, 299] on span "cross-icon" at bounding box center [1128, 300] width 9 height 11
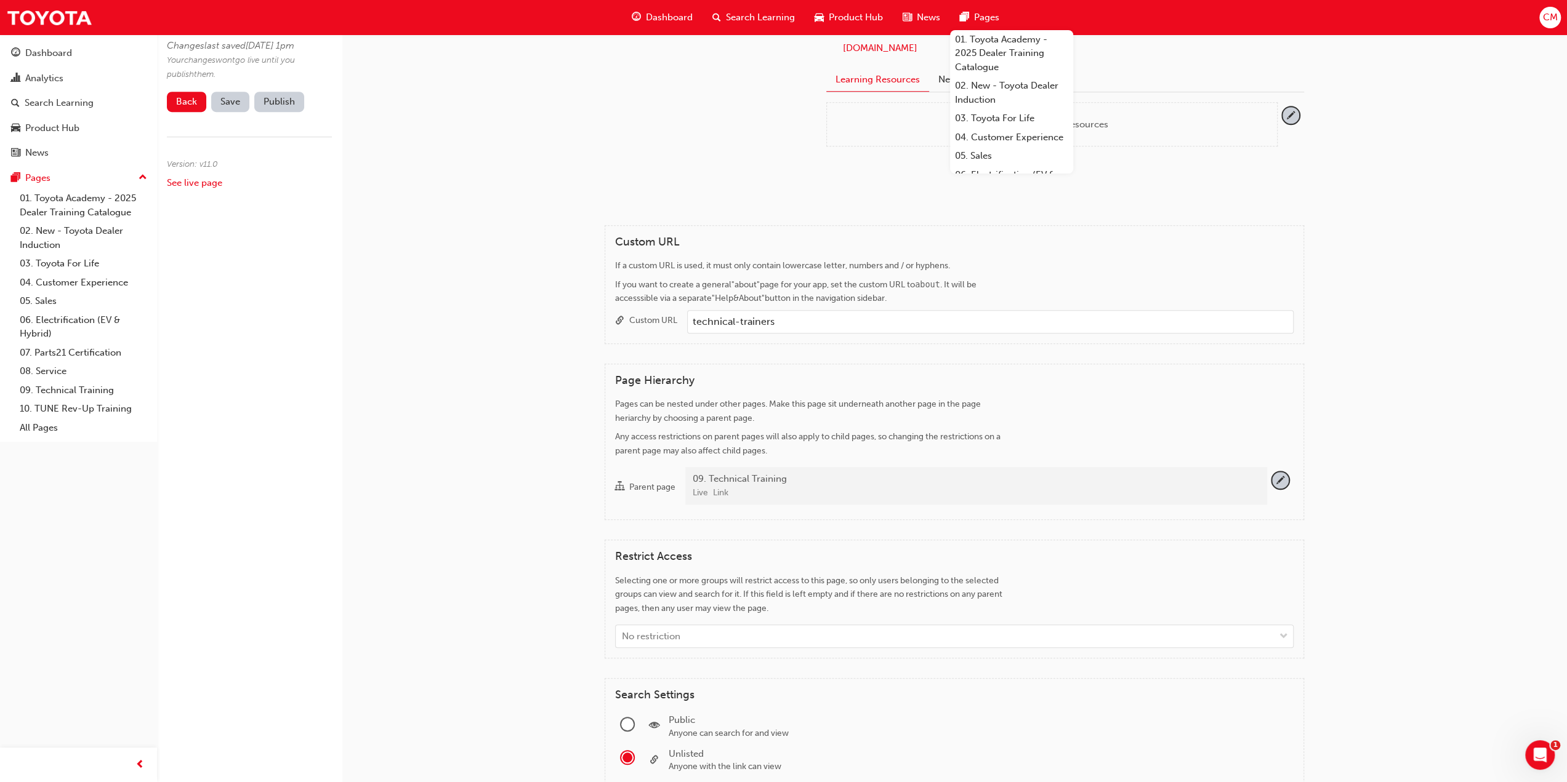
drag, startPoint x: 1010, startPoint y: 10, endPoint x: 978, endPoint y: 17, distance: 32.6
click at [978, 17] on span "Pages" at bounding box center [986, 17] width 25 height 14
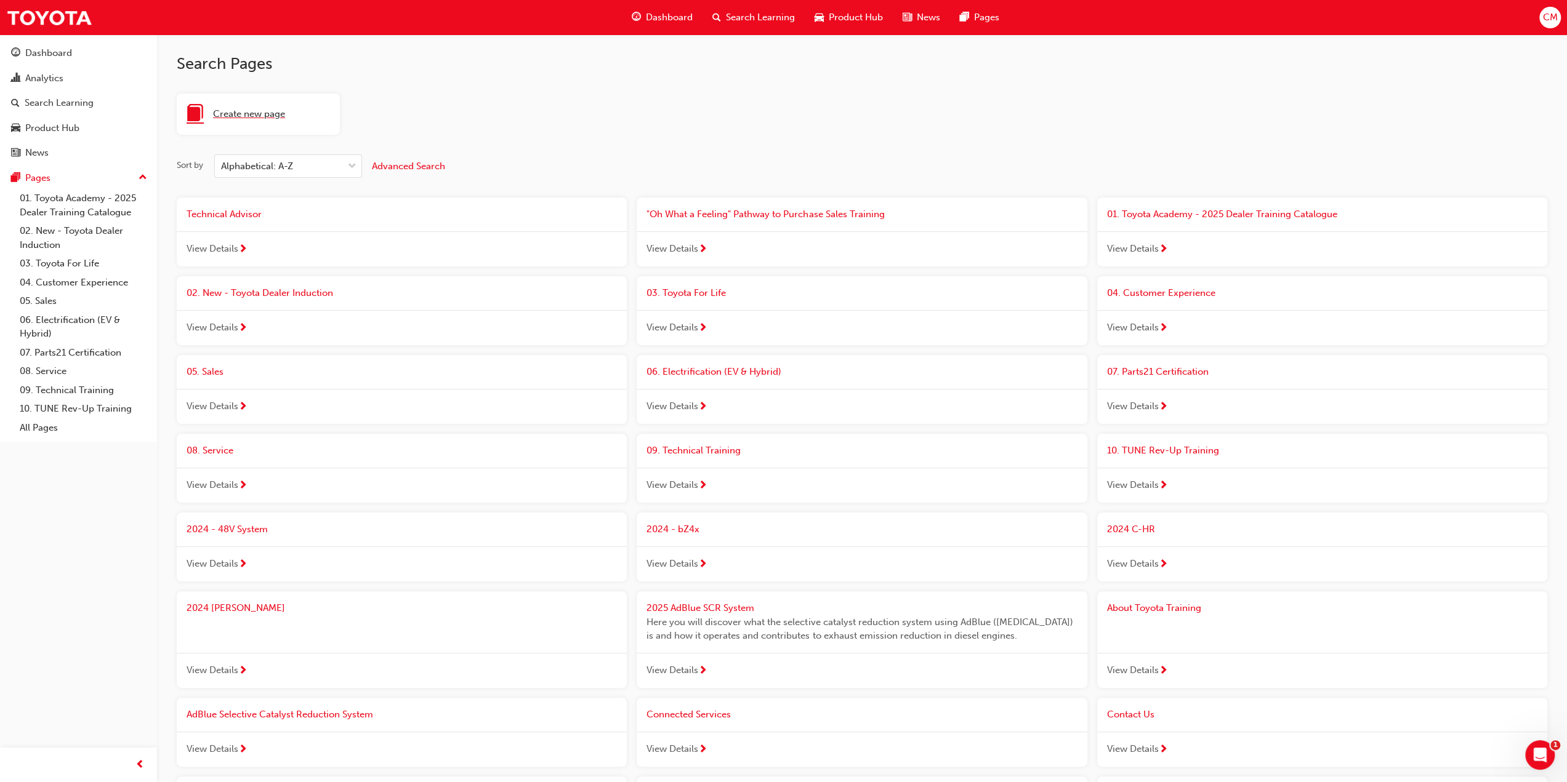
click at [236, 113] on span "Create new page" at bounding box center [249, 114] width 72 height 14
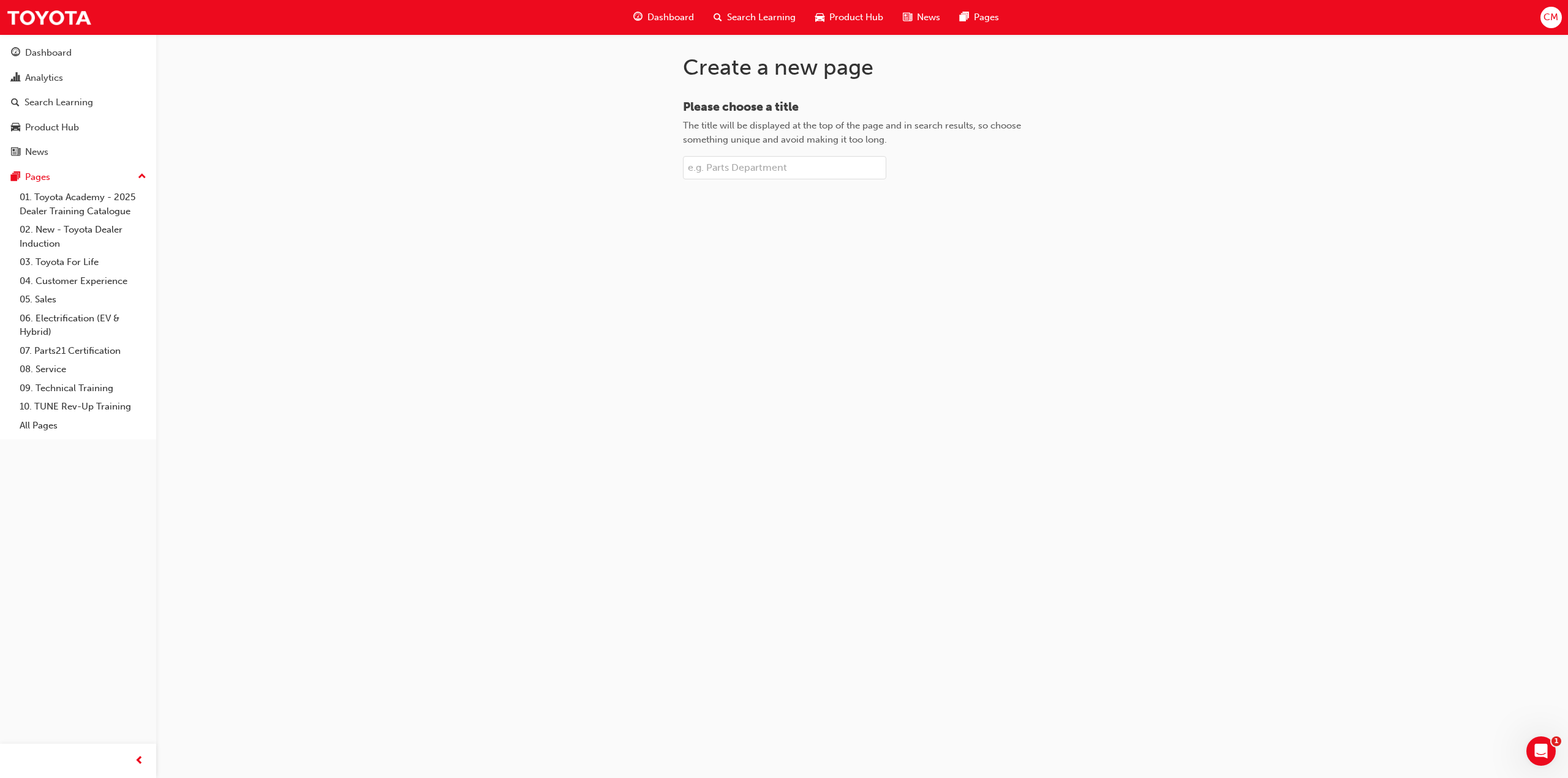
click at [730, 167] on input "Please choose a title The title will be displayed at the top of the page and in…" at bounding box center [784, 167] width 203 height 23
type input "Regional Technical Training"
click at [846, 210] on span "Create page" at bounding box center [863, 209] width 52 height 11
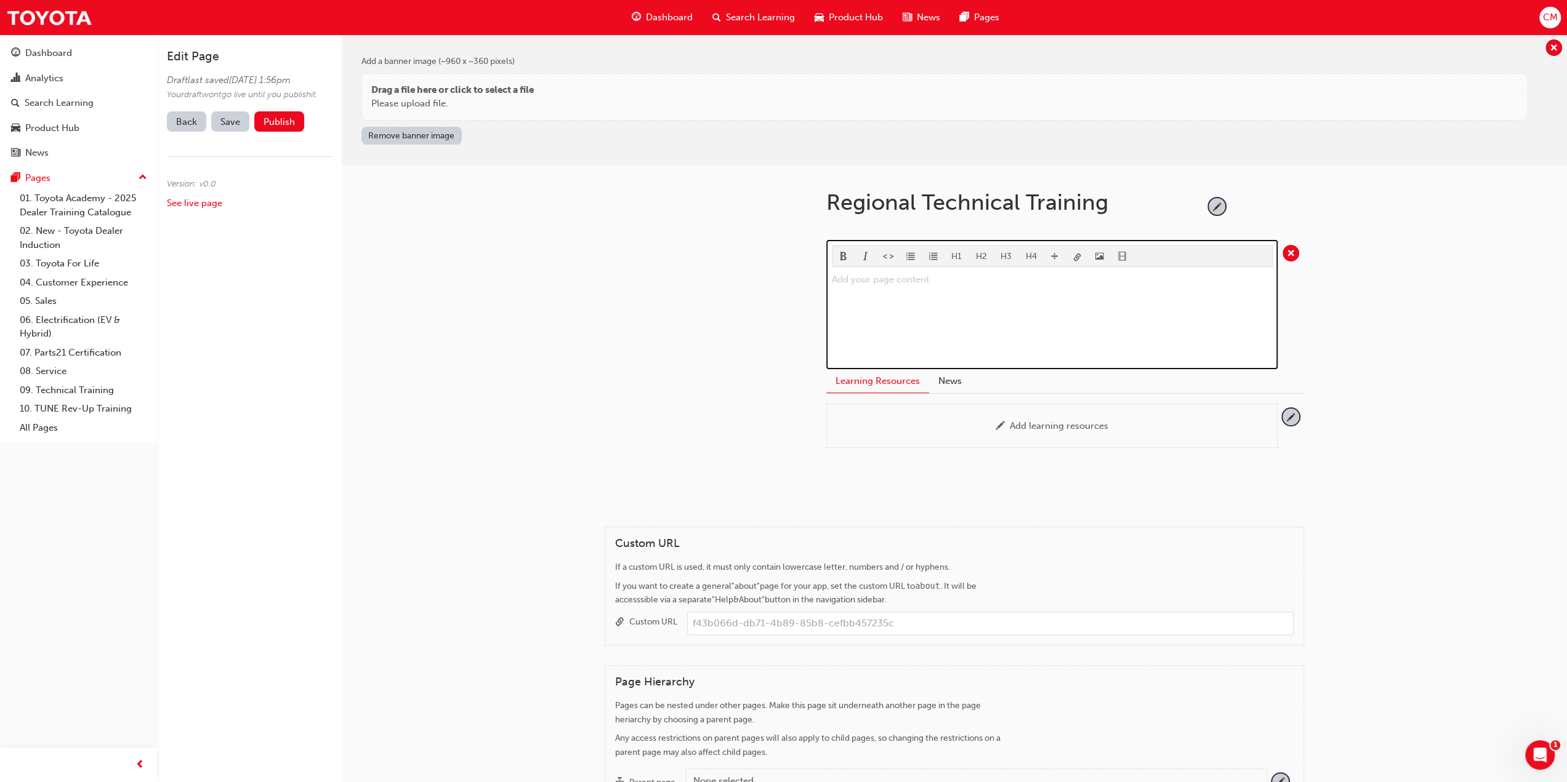
click at [842, 279] on p "Add your page content ﻿" at bounding box center [1052, 279] width 441 height 15
click at [882, 293] on span "This page contains information relating to Technical Training delivered via the…" at bounding box center [1041, 287] width 418 height 26
click at [896, 294] on span "This page contains information relating to Technical Training delivered via the…" at bounding box center [1041, 287] width 418 height 26
click at [910, 295] on p "This page contains information relating to Technical Training delivered via the…" at bounding box center [1052, 287] width 441 height 30
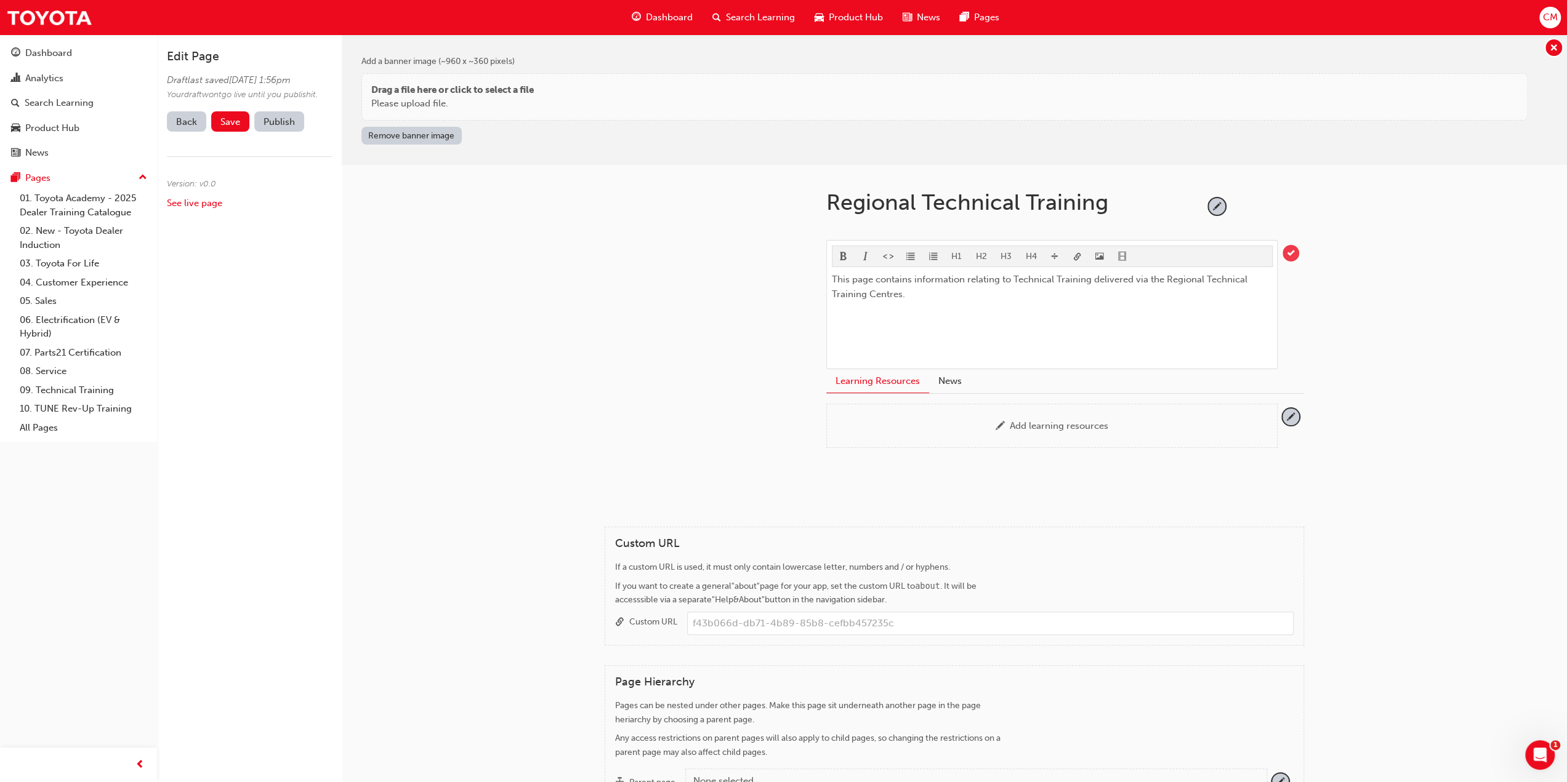
click at [1293, 248] on span "tick-icon" at bounding box center [1290, 253] width 17 height 17
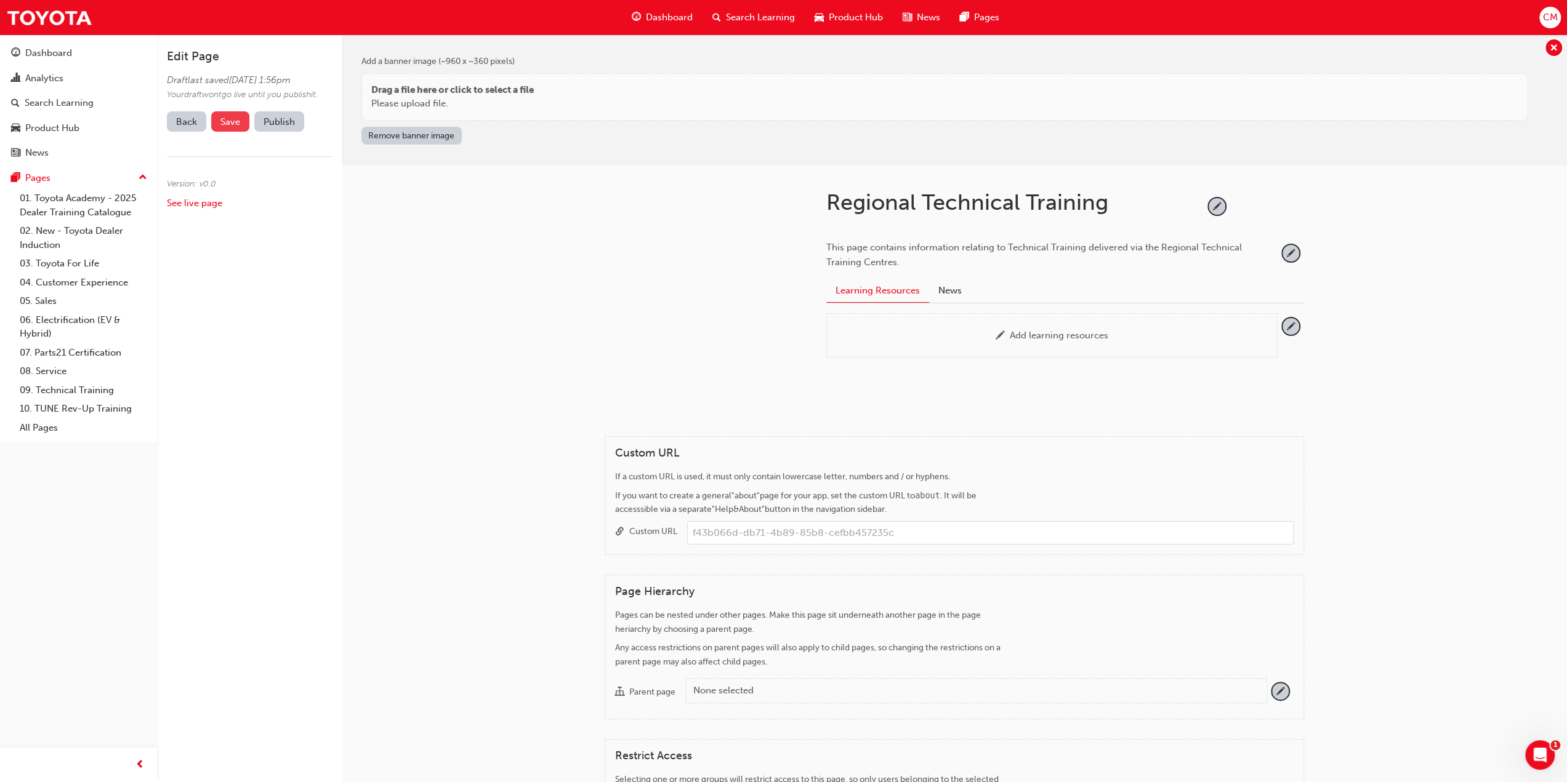
click at [230, 127] on span "Save" at bounding box center [230, 121] width 20 height 11
click at [271, 132] on button "Publish" at bounding box center [279, 121] width 50 height 20
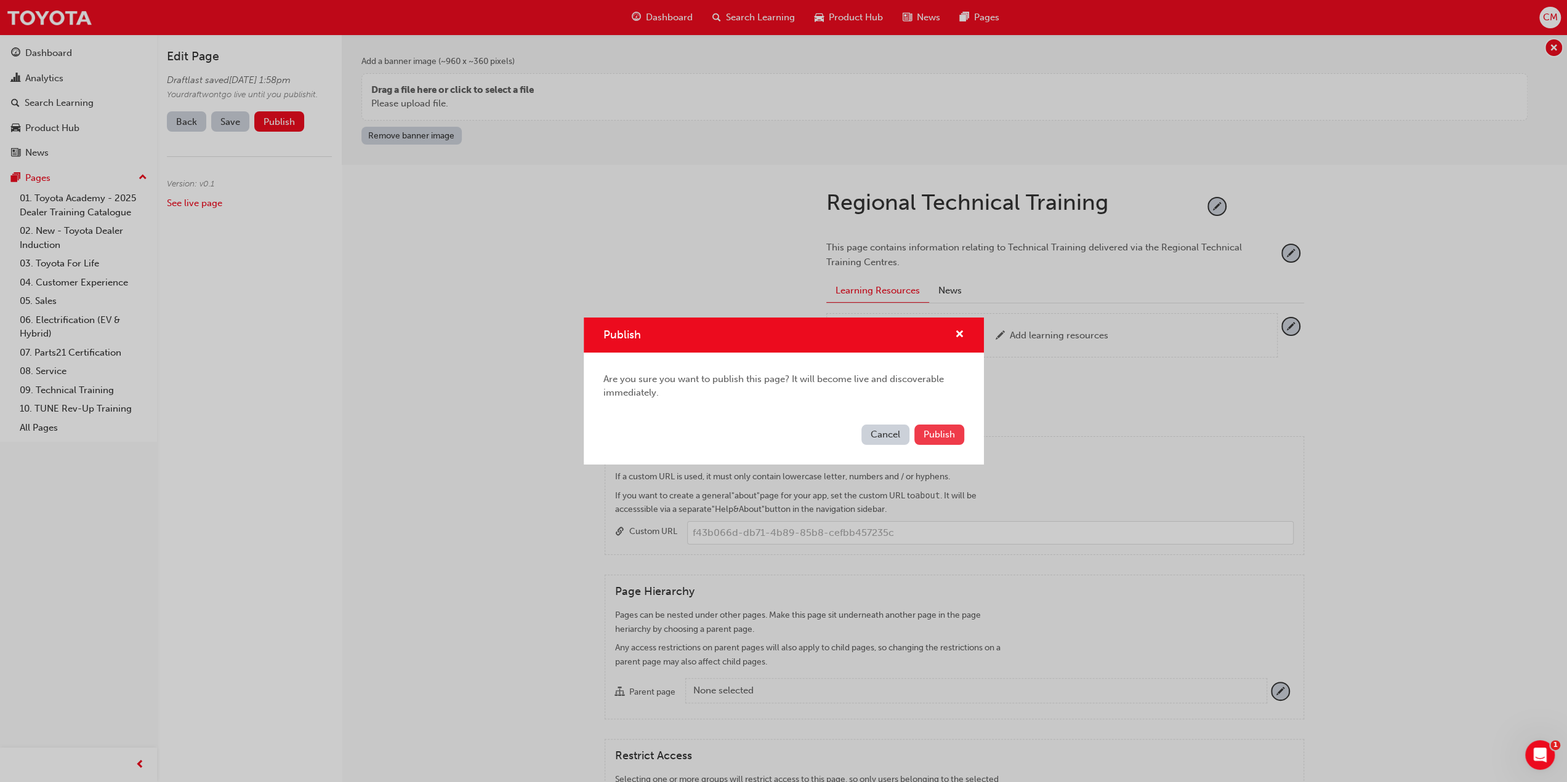
click at [933, 436] on span "Publish" at bounding box center [938, 434] width 31 height 11
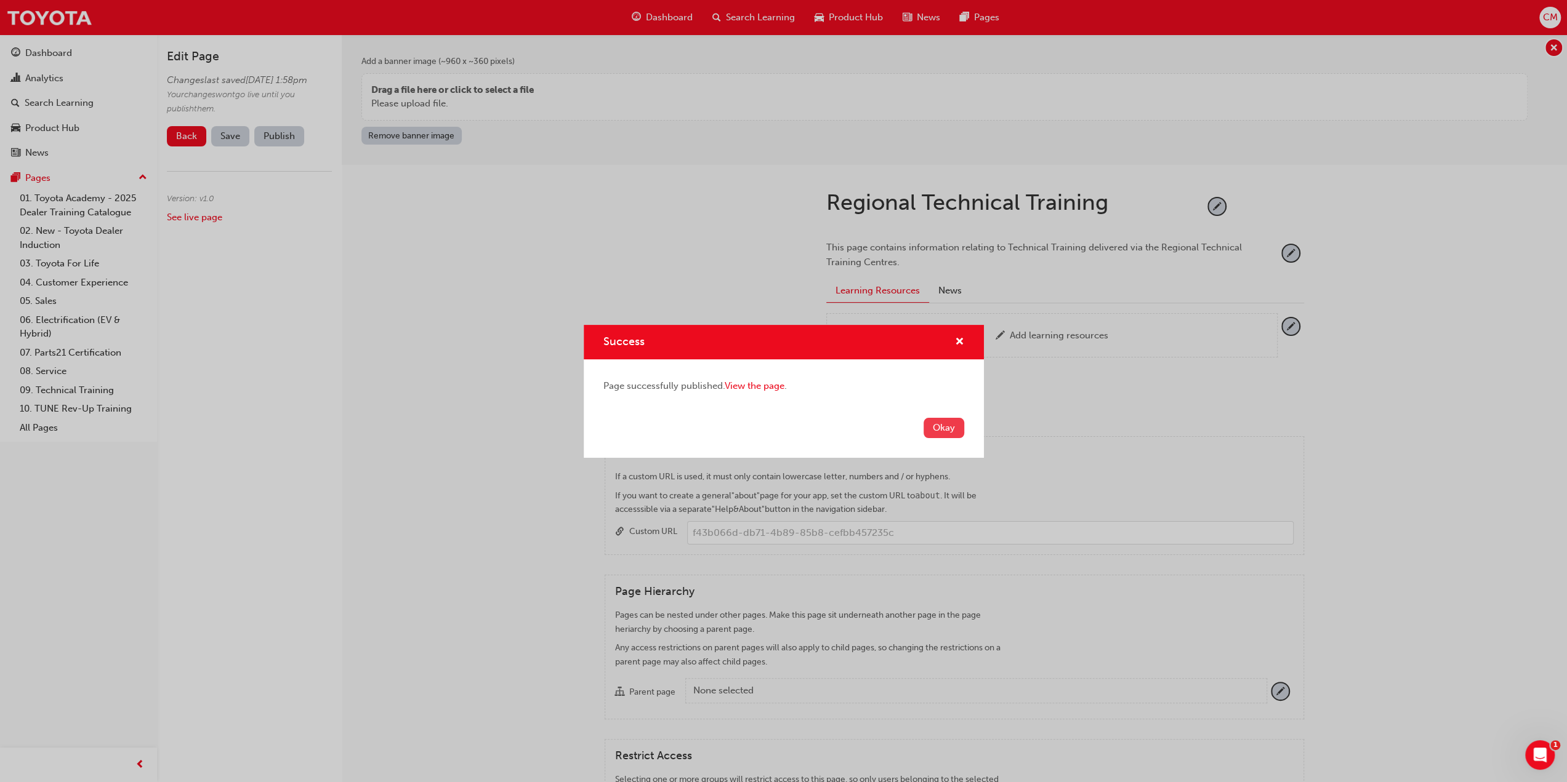
click at [938, 430] on button "Okay" at bounding box center [943, 428] width 41 height 20
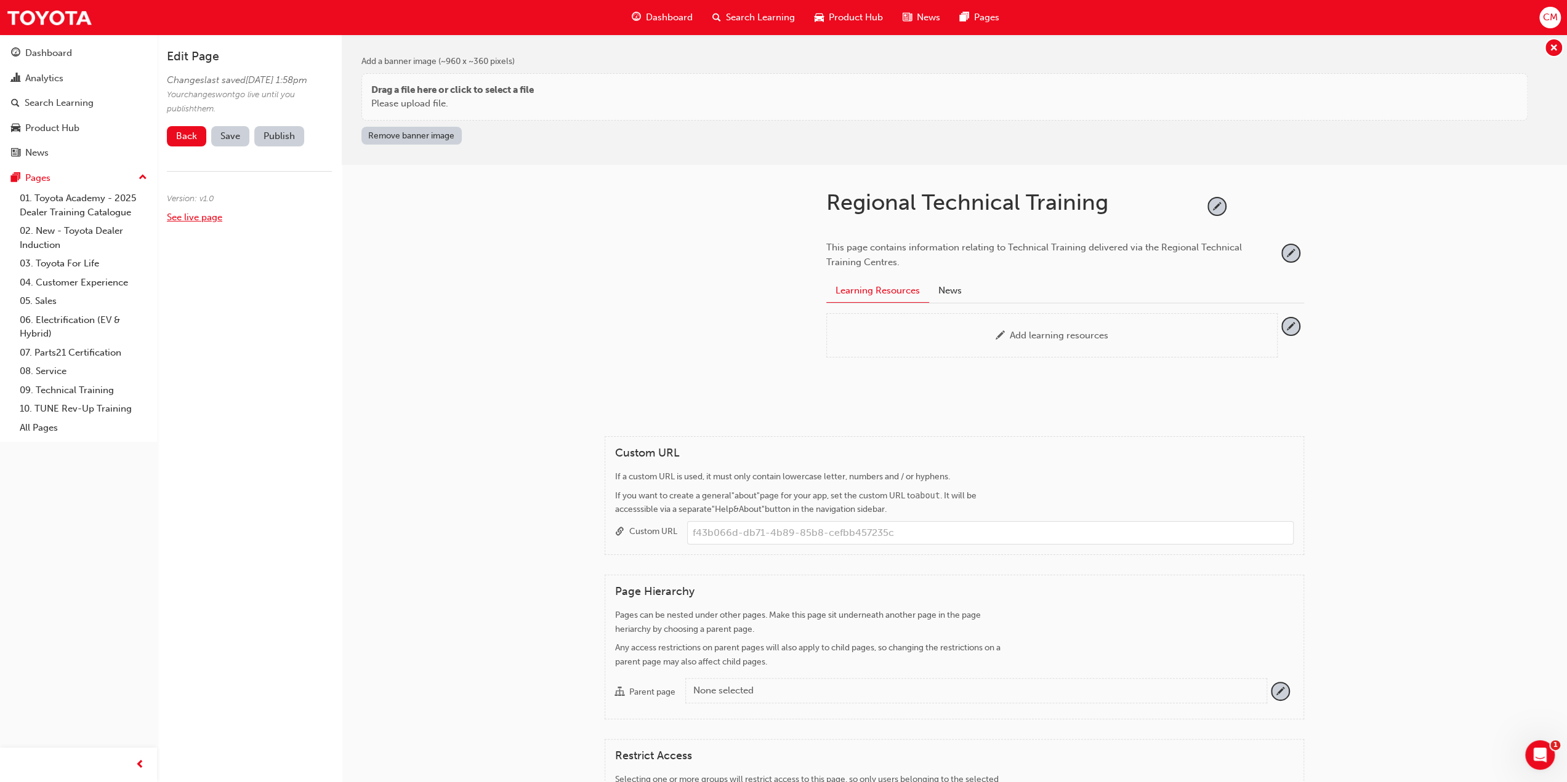
click at [187, 223] on link "See live page" at bounding box center [194, 217] width 55 height 11
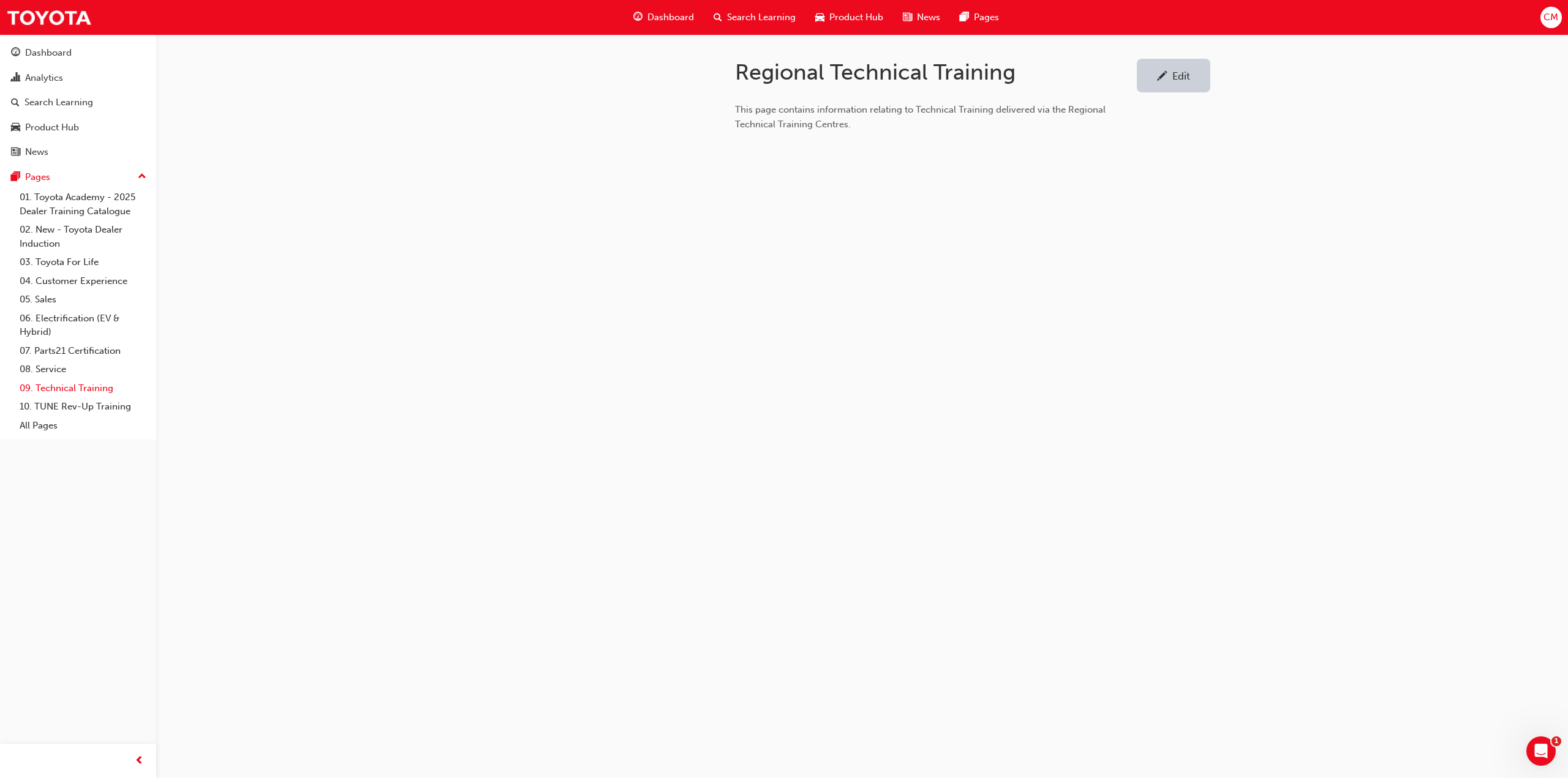
click at [55, 389] on link "09. Technical Training" at bounding box center [83, 388] width 136 height 19
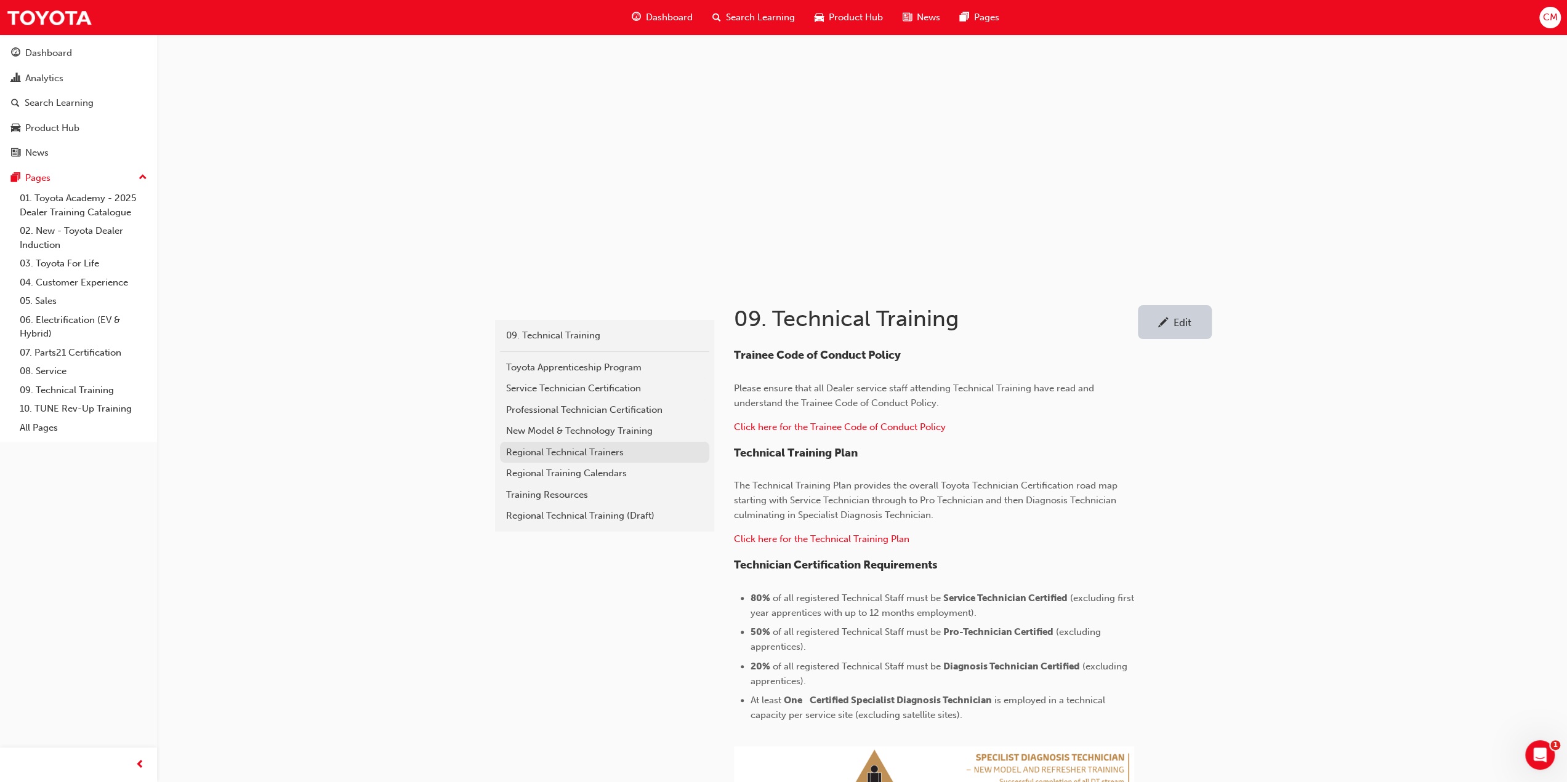
click at [521, 451] on div "Regional Technical Trainers" at bounding box center [604, 453] width 197 height 14
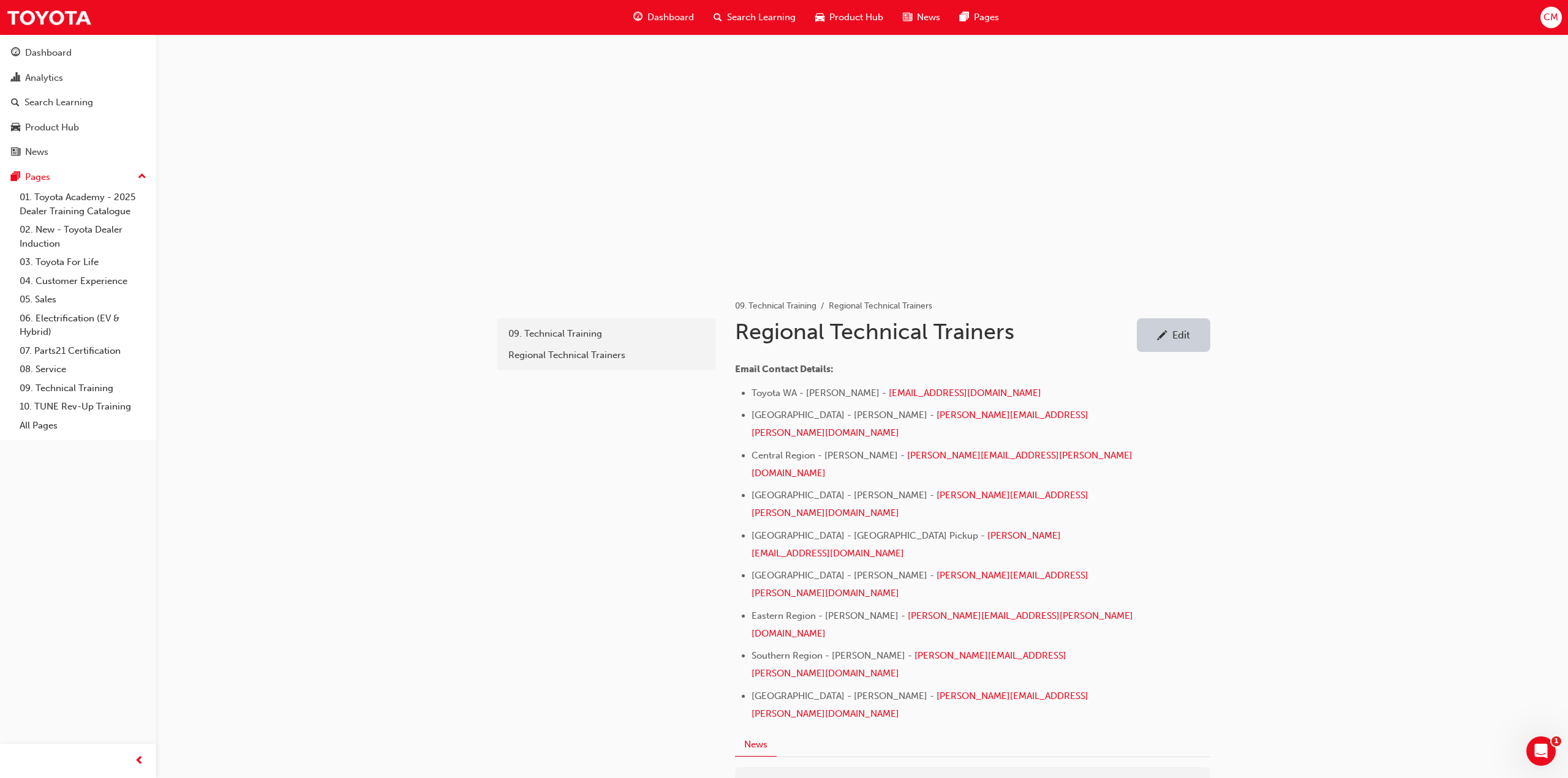
click at [1188, 334] on div "Edit" at bounding box center [1181, 335] width 18 height 12
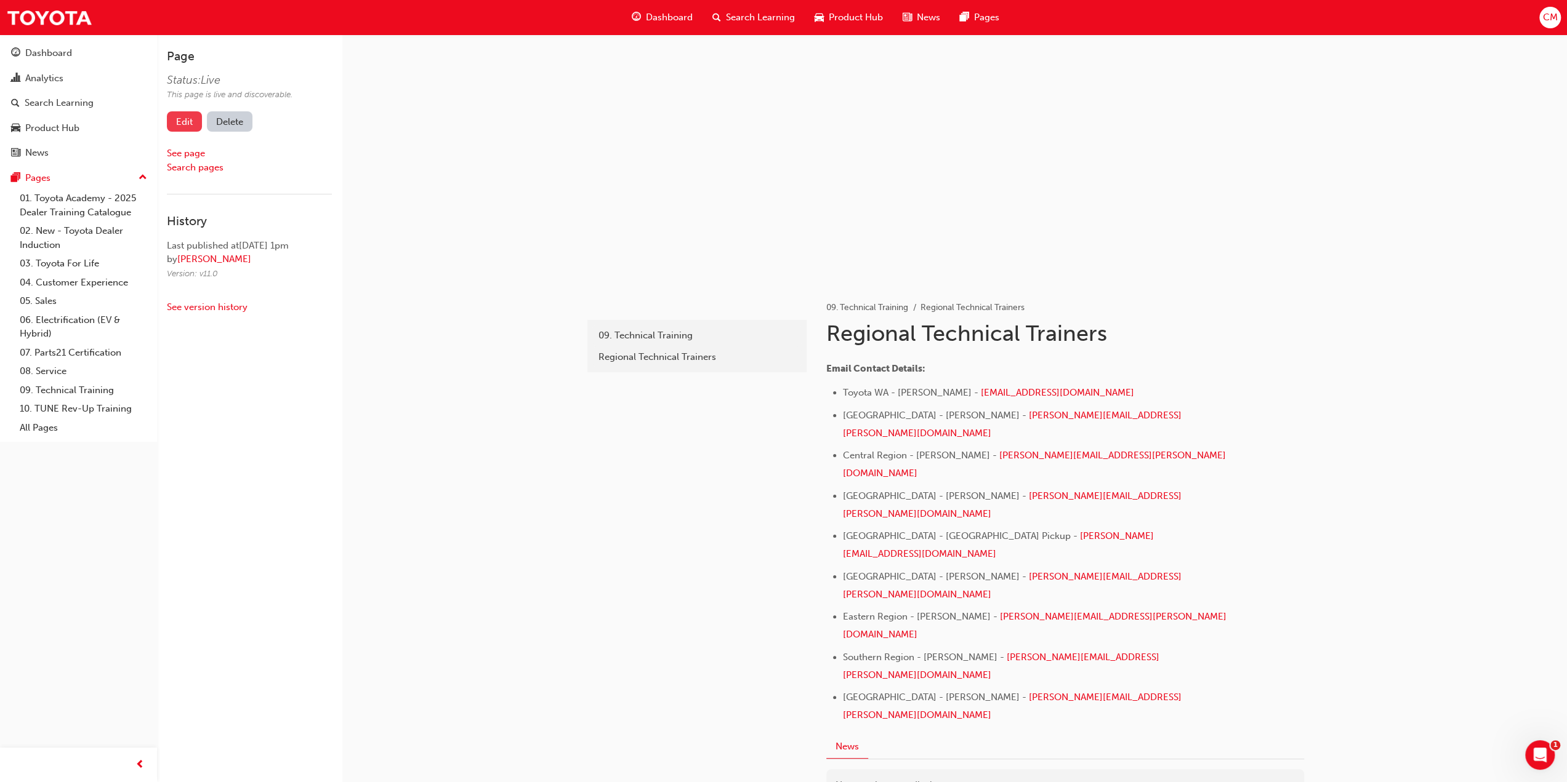
click at [181, 119] on link "Edit" at bounding box center [184, 121] width 35 height 20
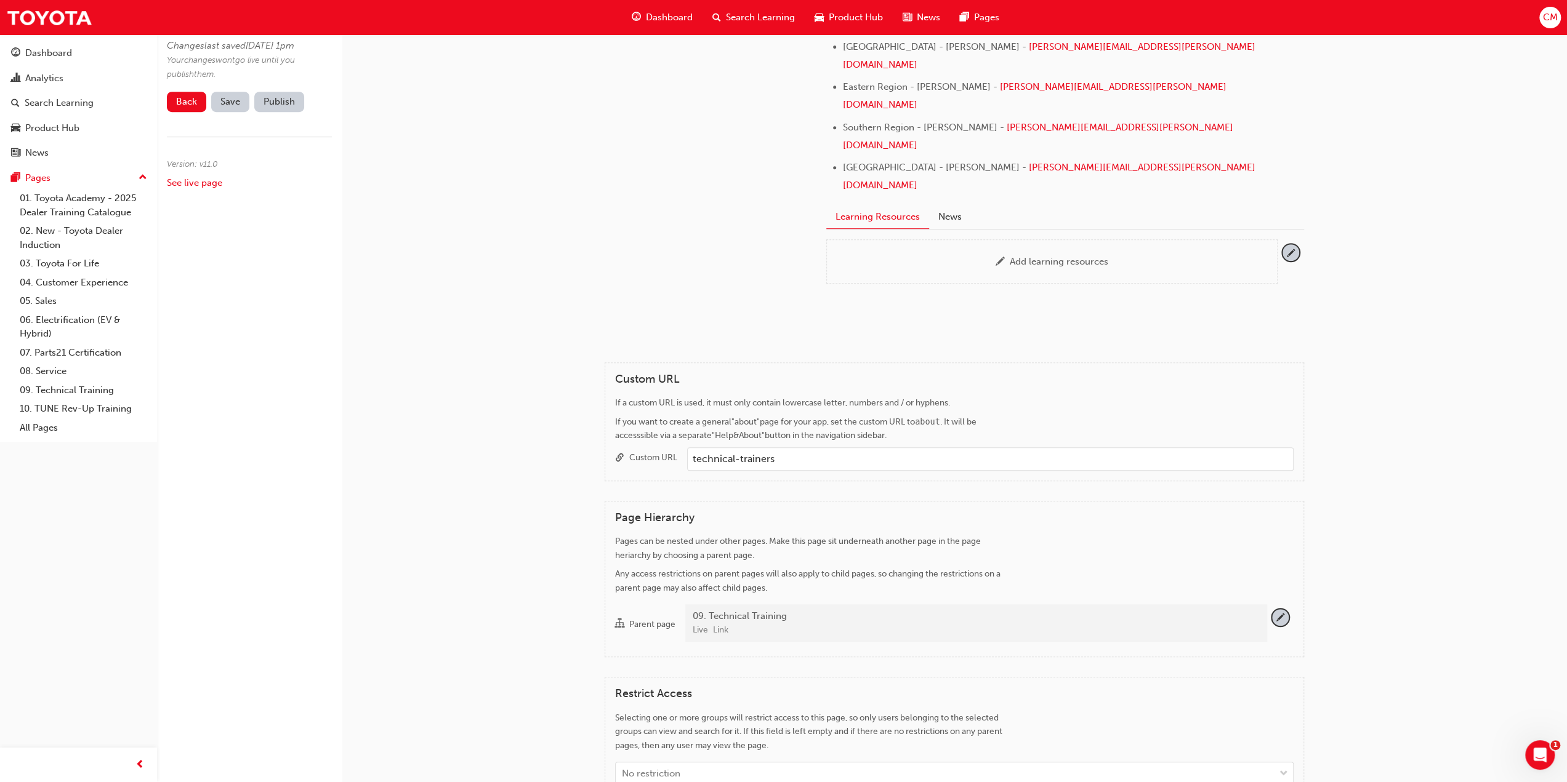
scroll to position [554, 0]
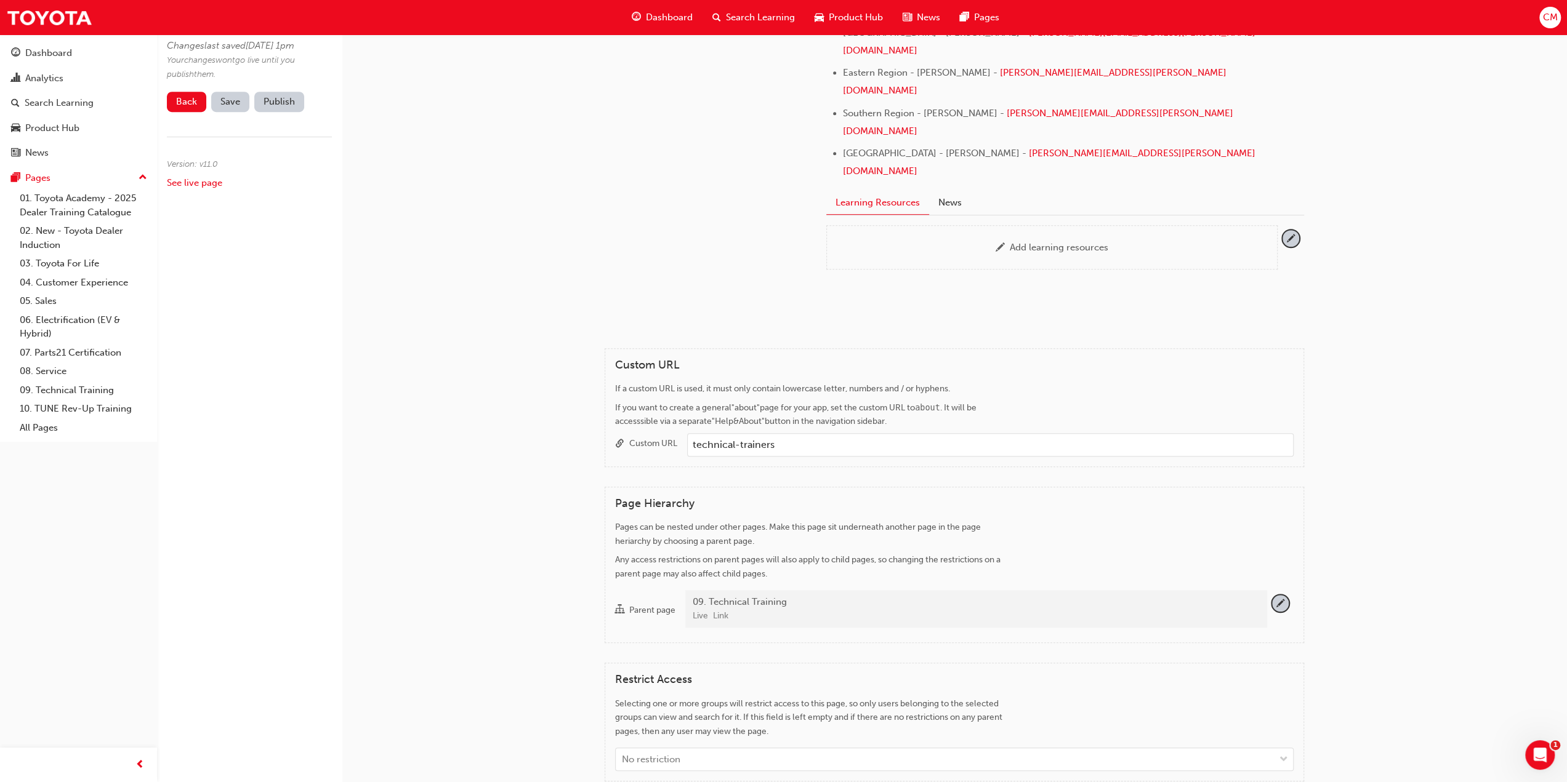
click at [795, 609] on div "Live Link" at bounding box center [975, 616] width 565 height 14
click at [1272, 595] on button "Parent page 09. Technical Training Live Link" at bounding box center [1280, 603] width 17 height 17
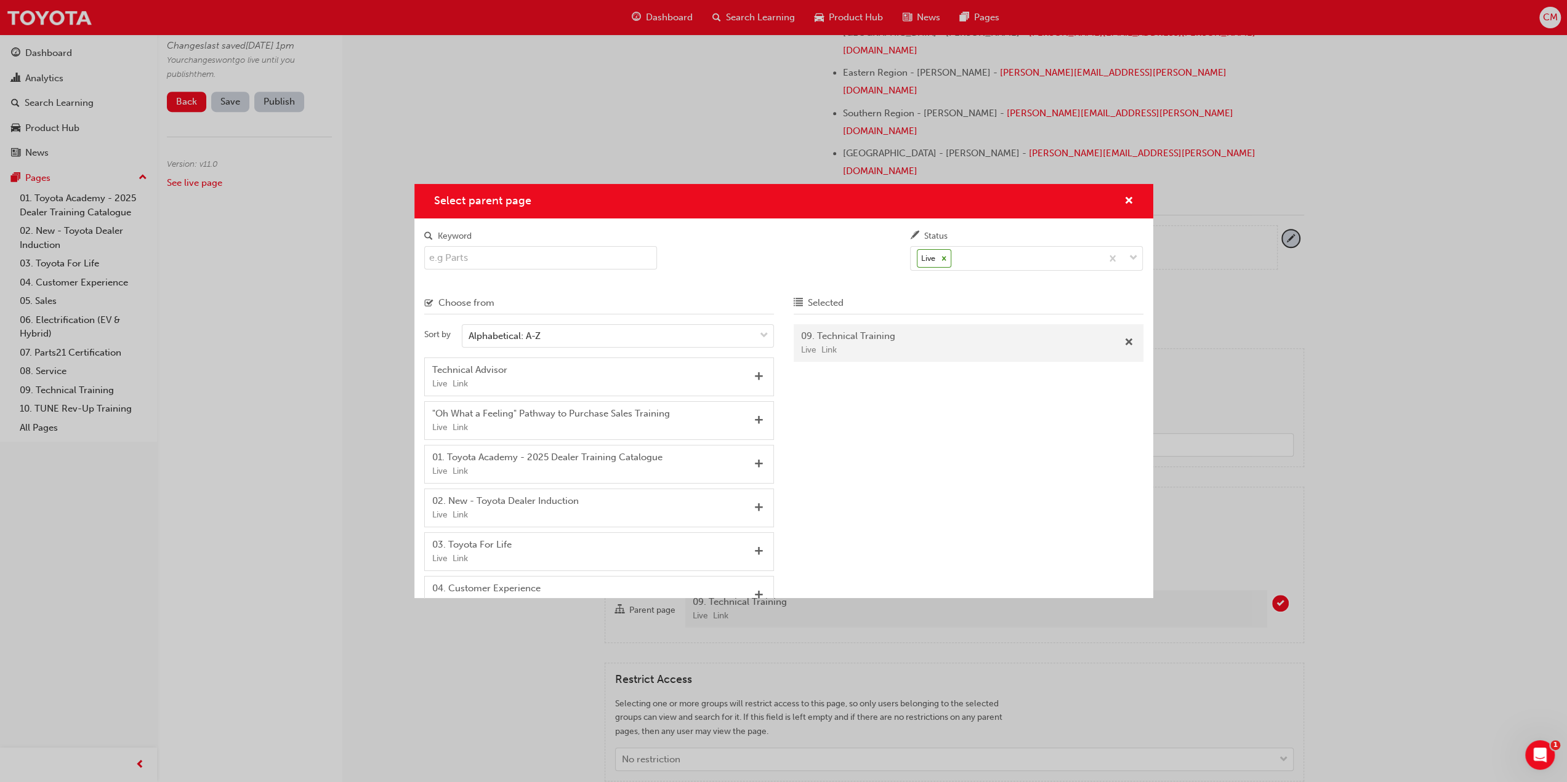
click at [491, 260] on input "Keyword" at bounding box center [540, 257] width 233 height 23
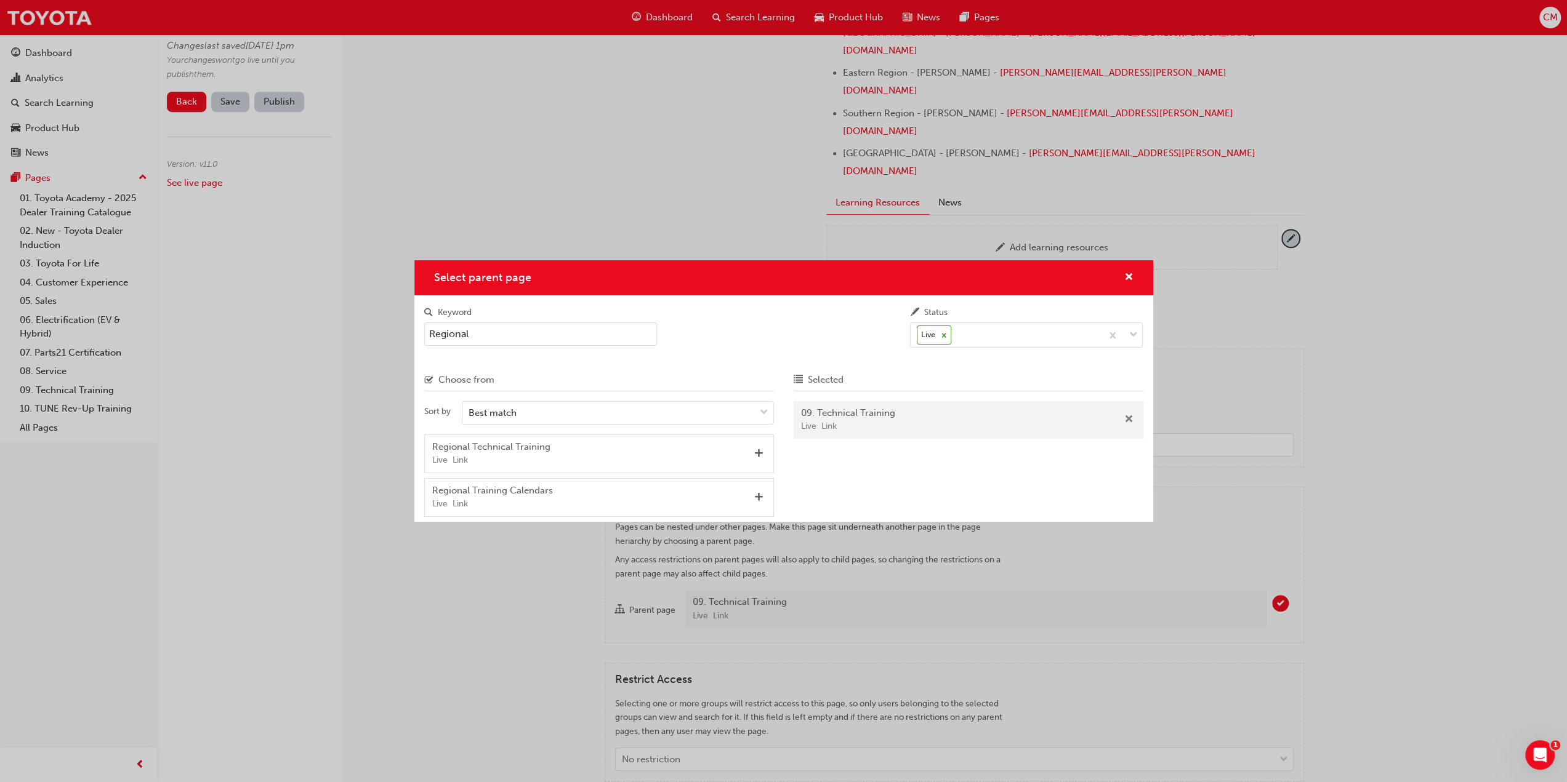
type input "Regional"
click at [1129, 419] on span "Remove" at bounding box center [1128, 420] width 9 height 11
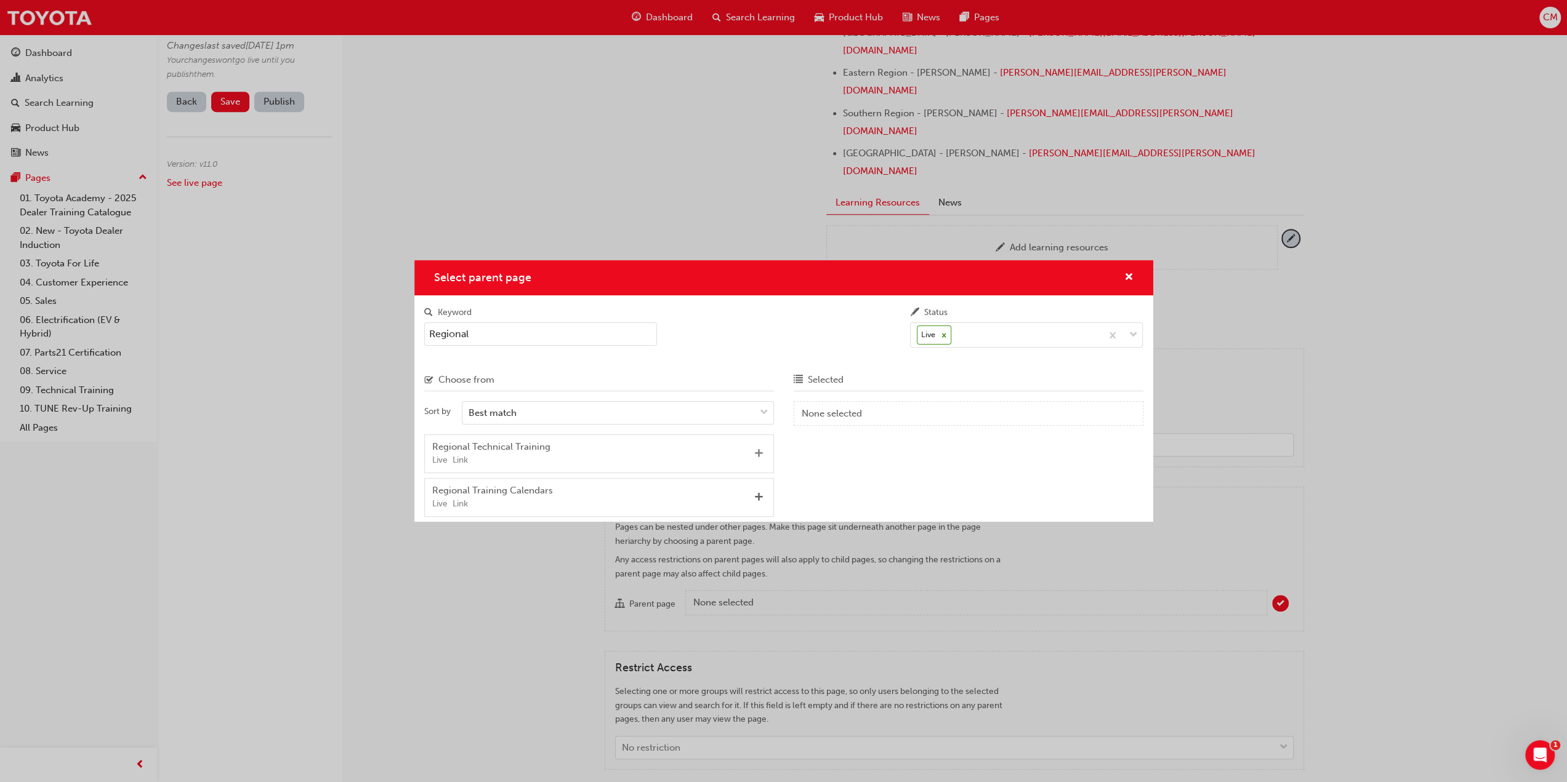
click at [758, 454] on span "Add" at bounding box center [758, 454] width 9 height 11
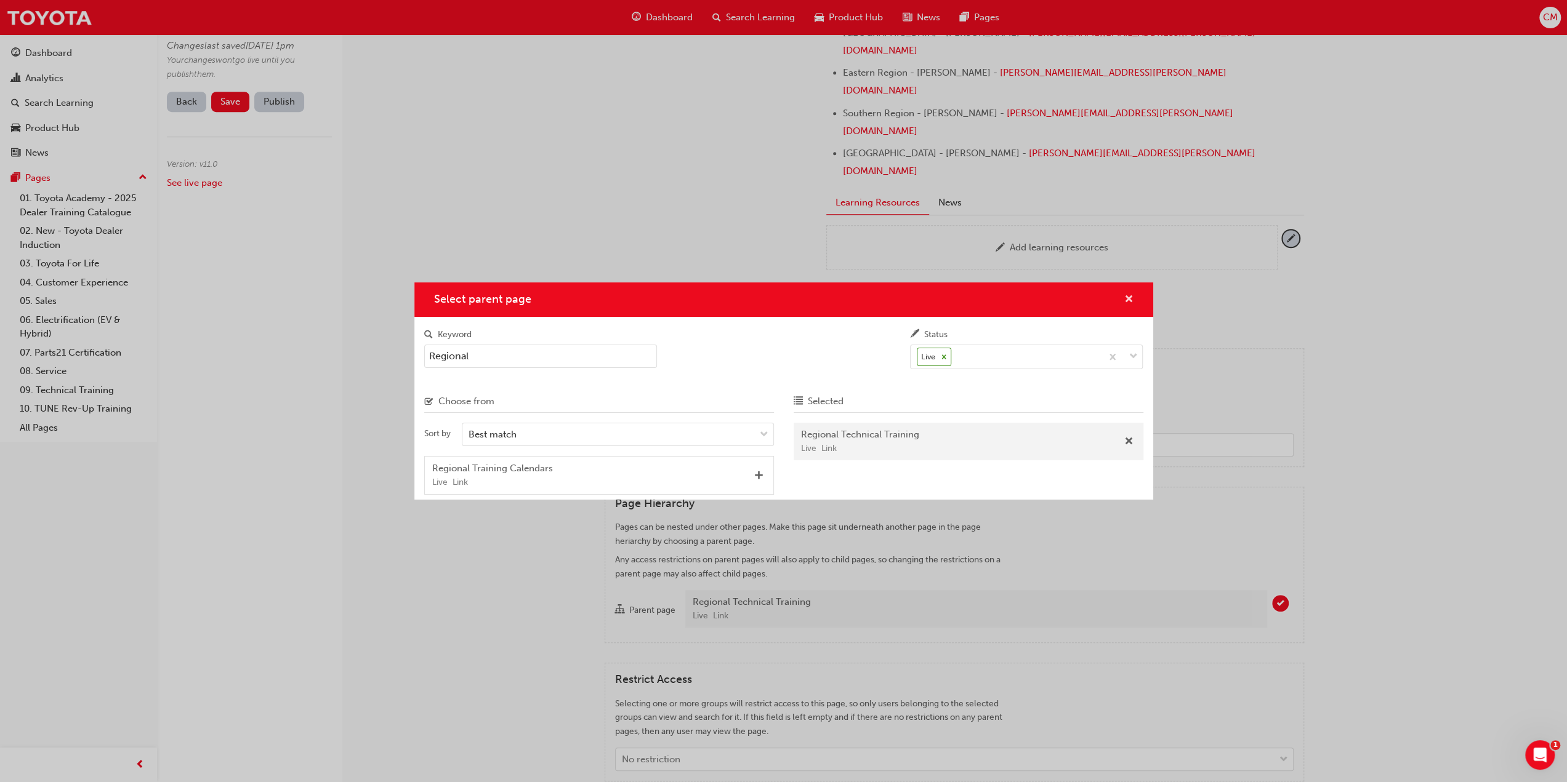
click at [1130, 295] on span "cross-icon" at bounding box center [1128, 300] width 9 height 11
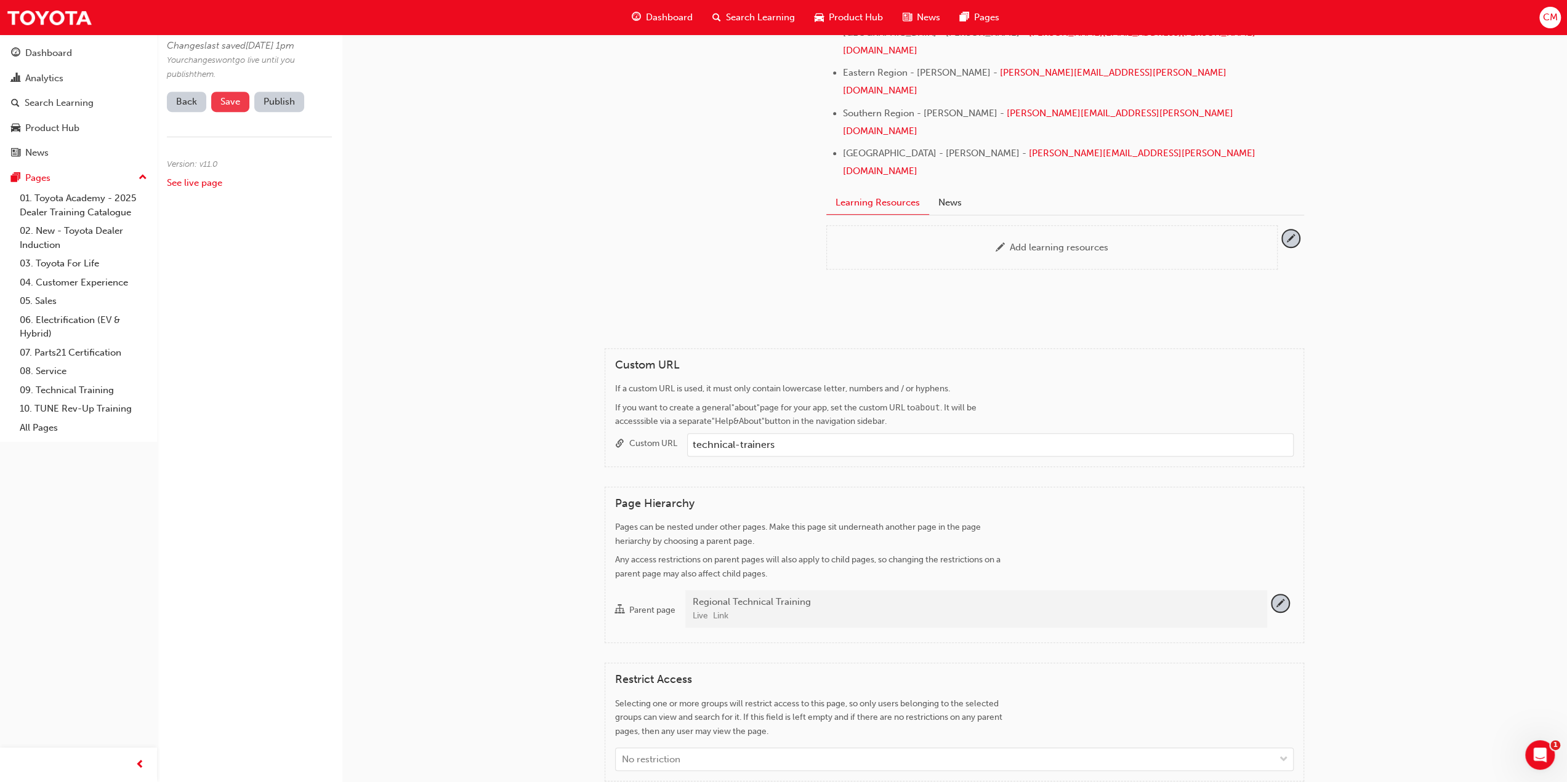
click at [225, 107] on span "Save" at bounding box center [230, 101] width 20 height 11
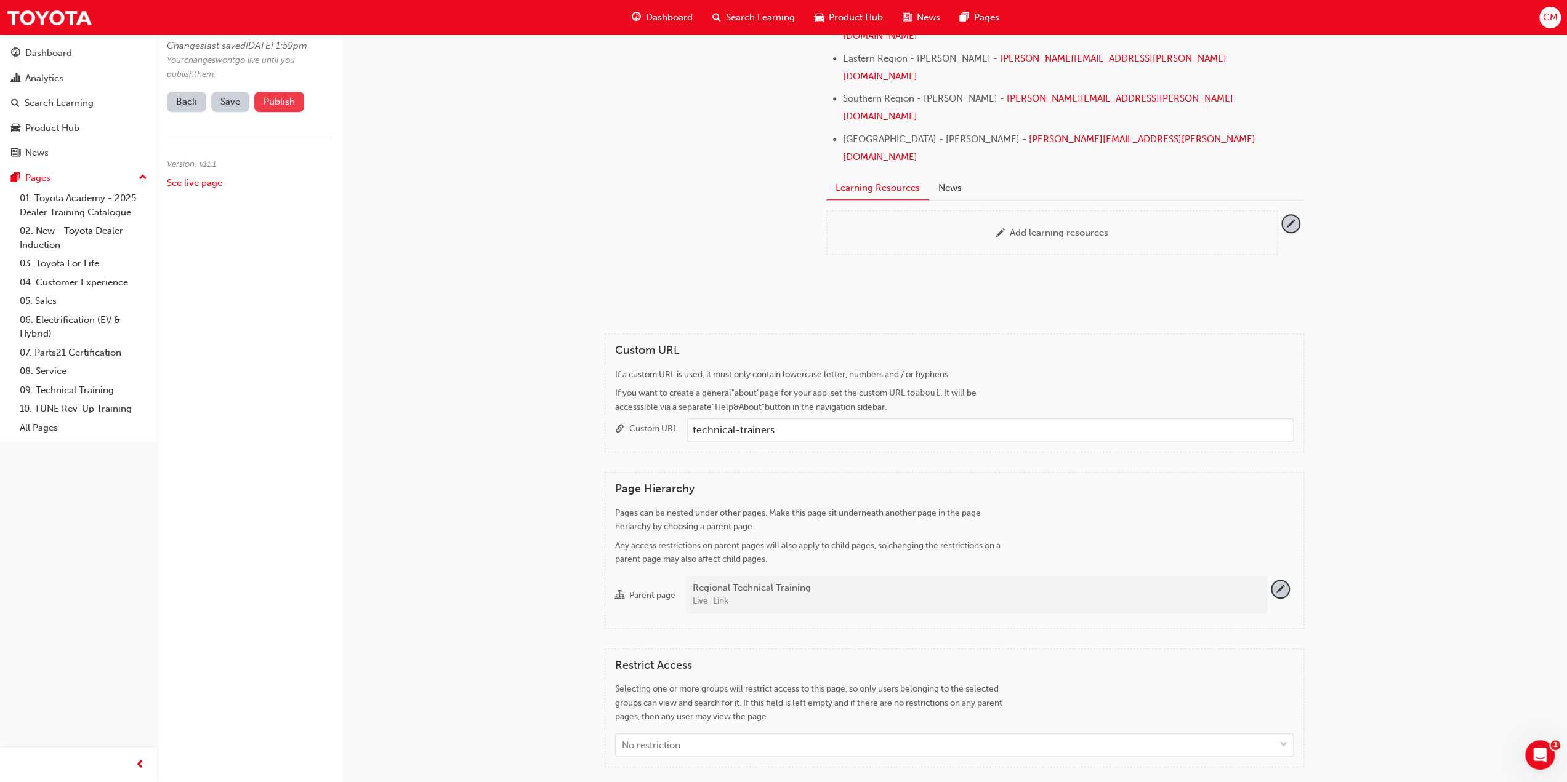
click at [277, 112] on button "Publish" at bounding box center [279, 102] width 50 height 20
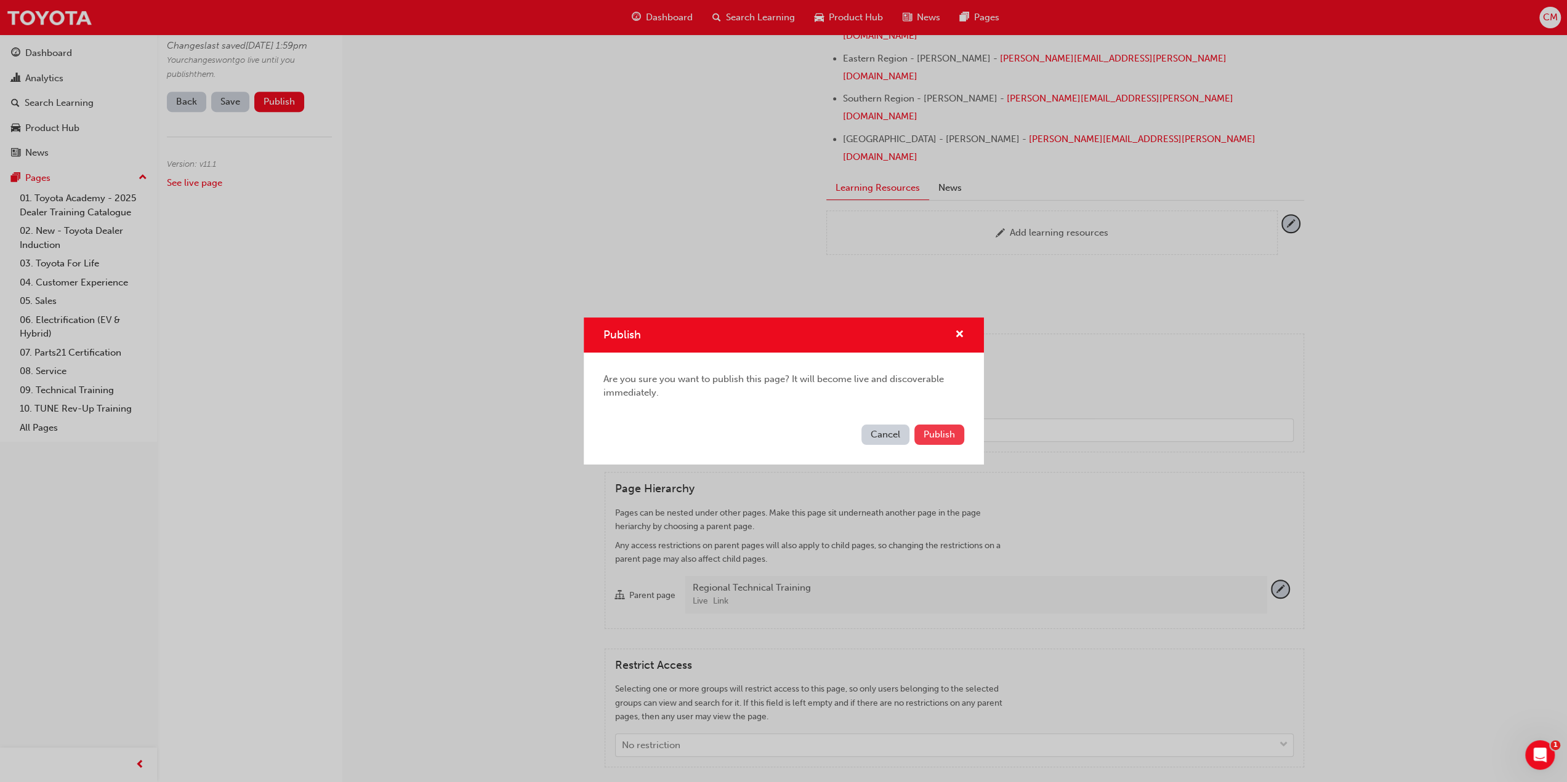
click at [947, 436] on span "Publish" at bounding box center [938, 434] width 31 height 11
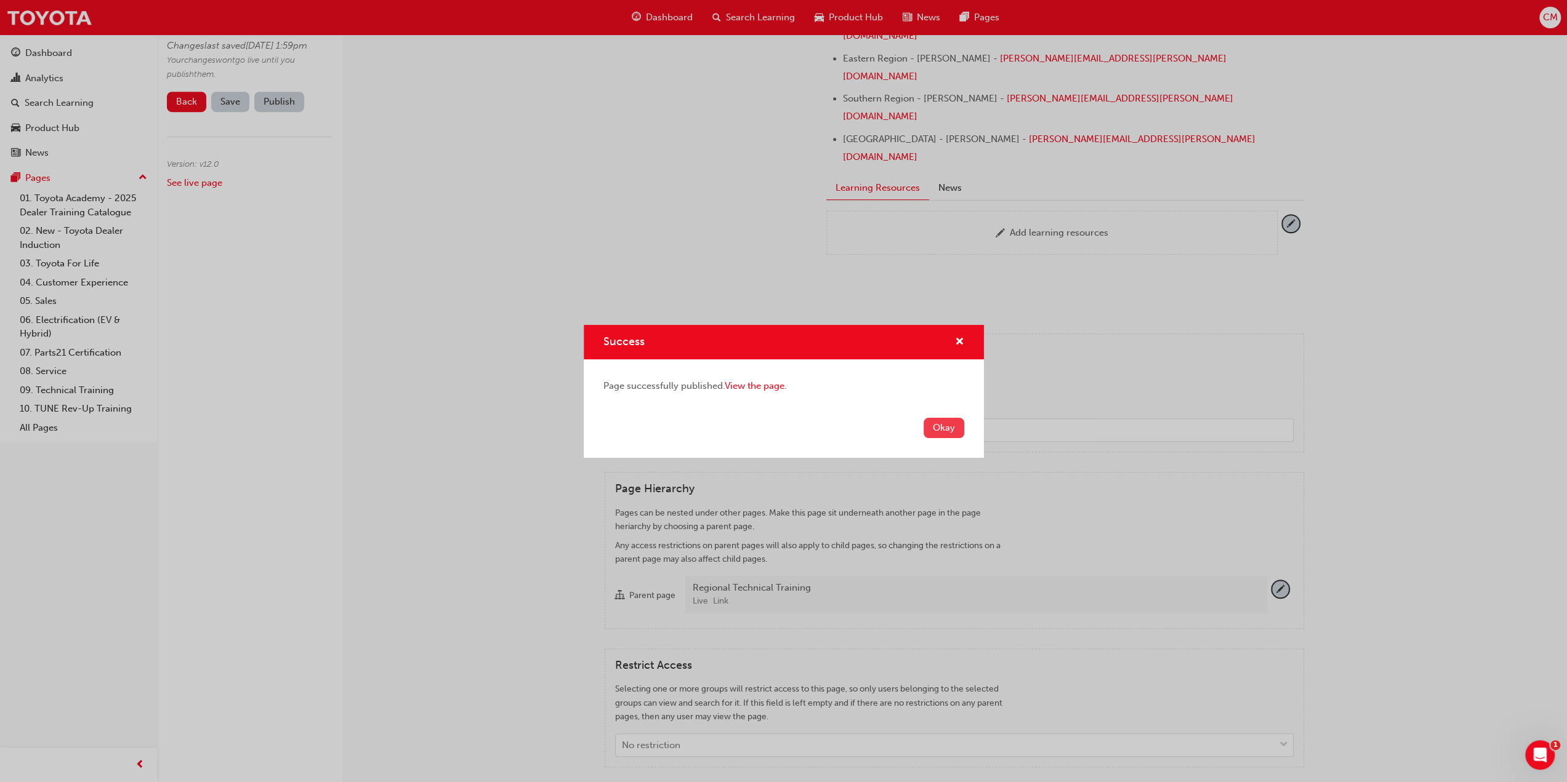
click at [947, 430] on button "Okay" at bounding box center [943, 428] width 41 height 20
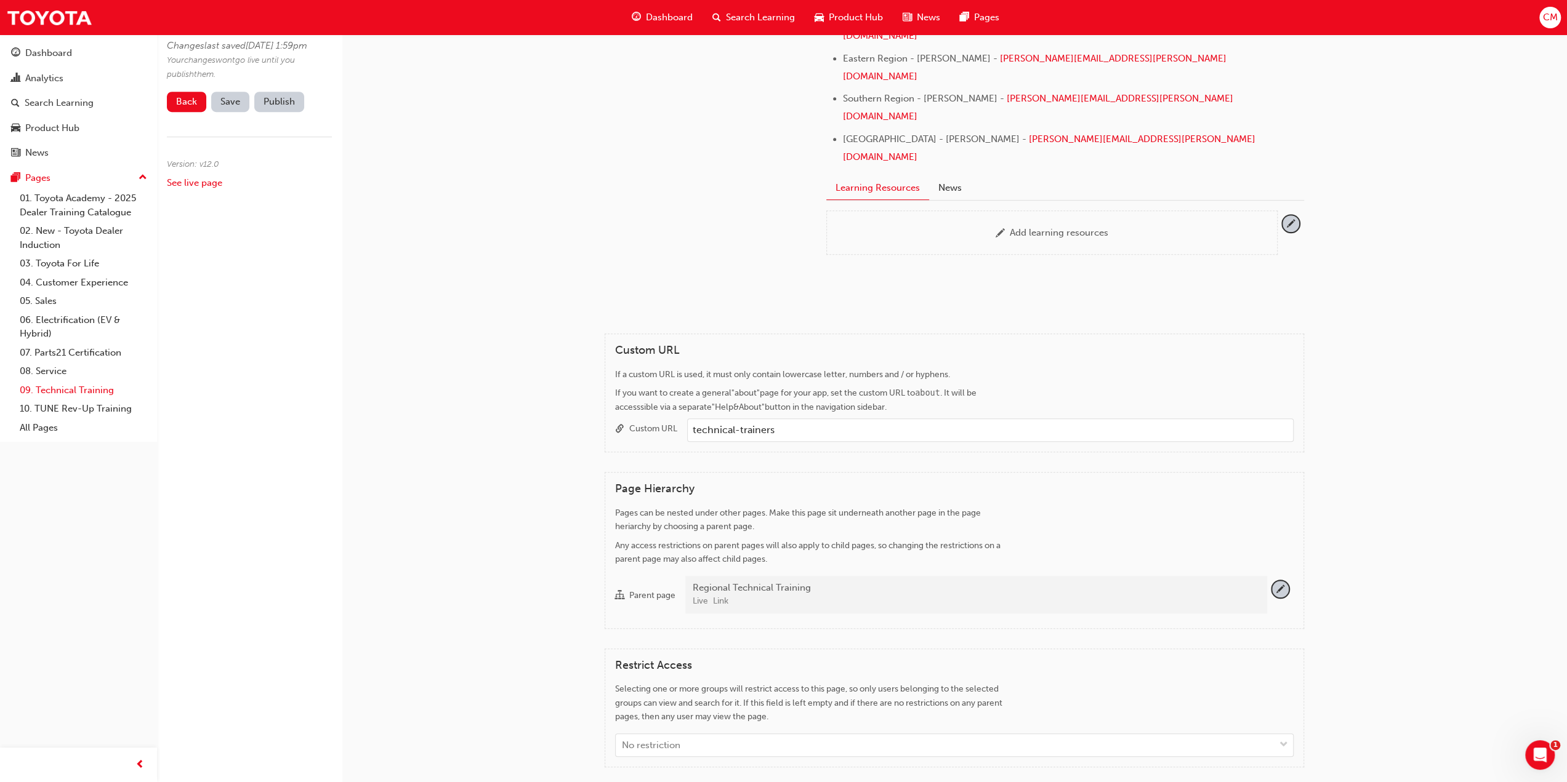
click at [64, 388] on link "09. Technical Training" at bounding box center [83, 390] width 137 height 19
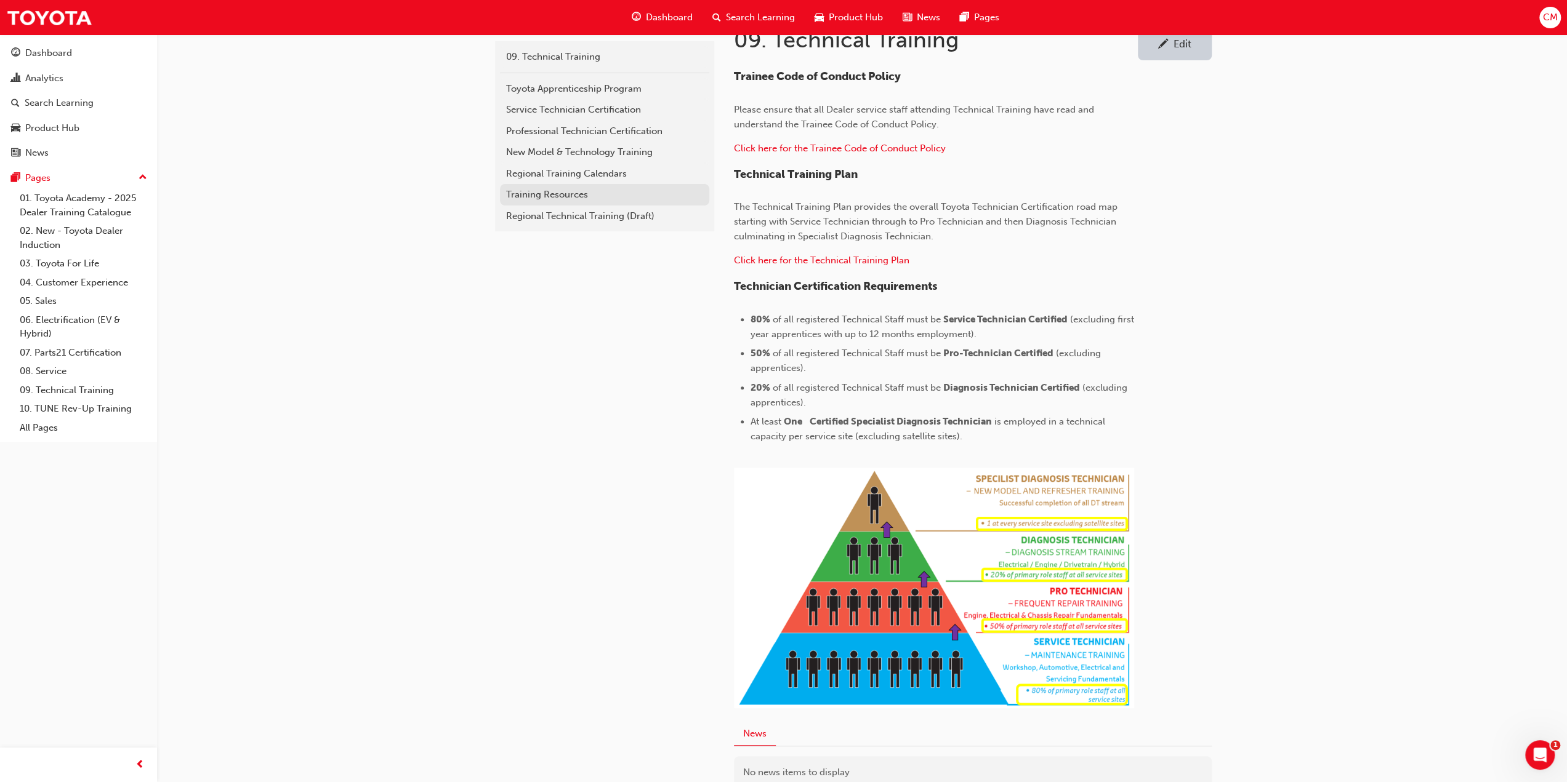
scroll to position [209, 0]
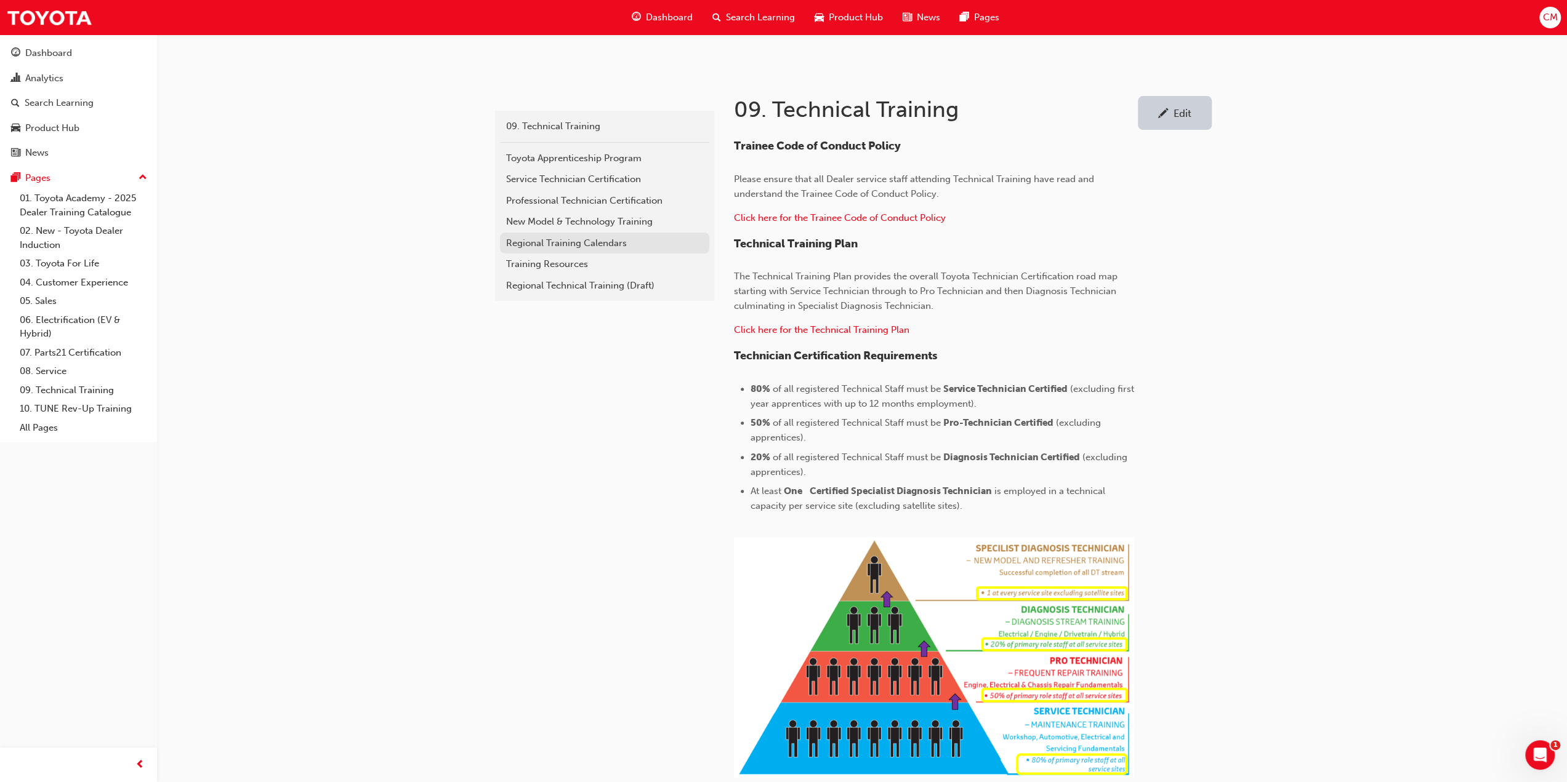
click at [531, 242] on div "Regional Training Calendars" at bounding box center [604, 243] width 197 height 14
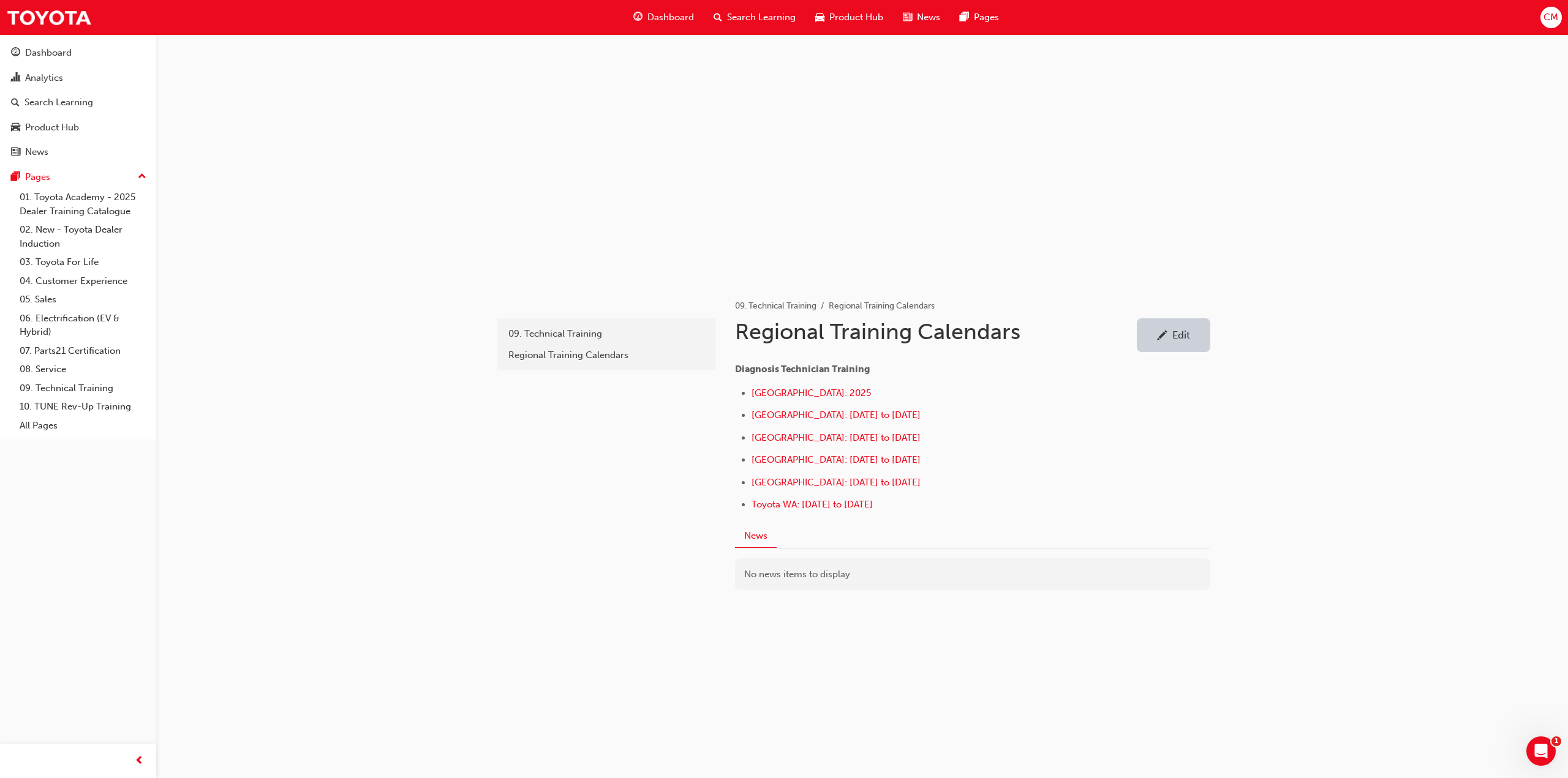
click at [1172, 336] on div "Edit" at bounding box center [1181, 335] width 18 height 12
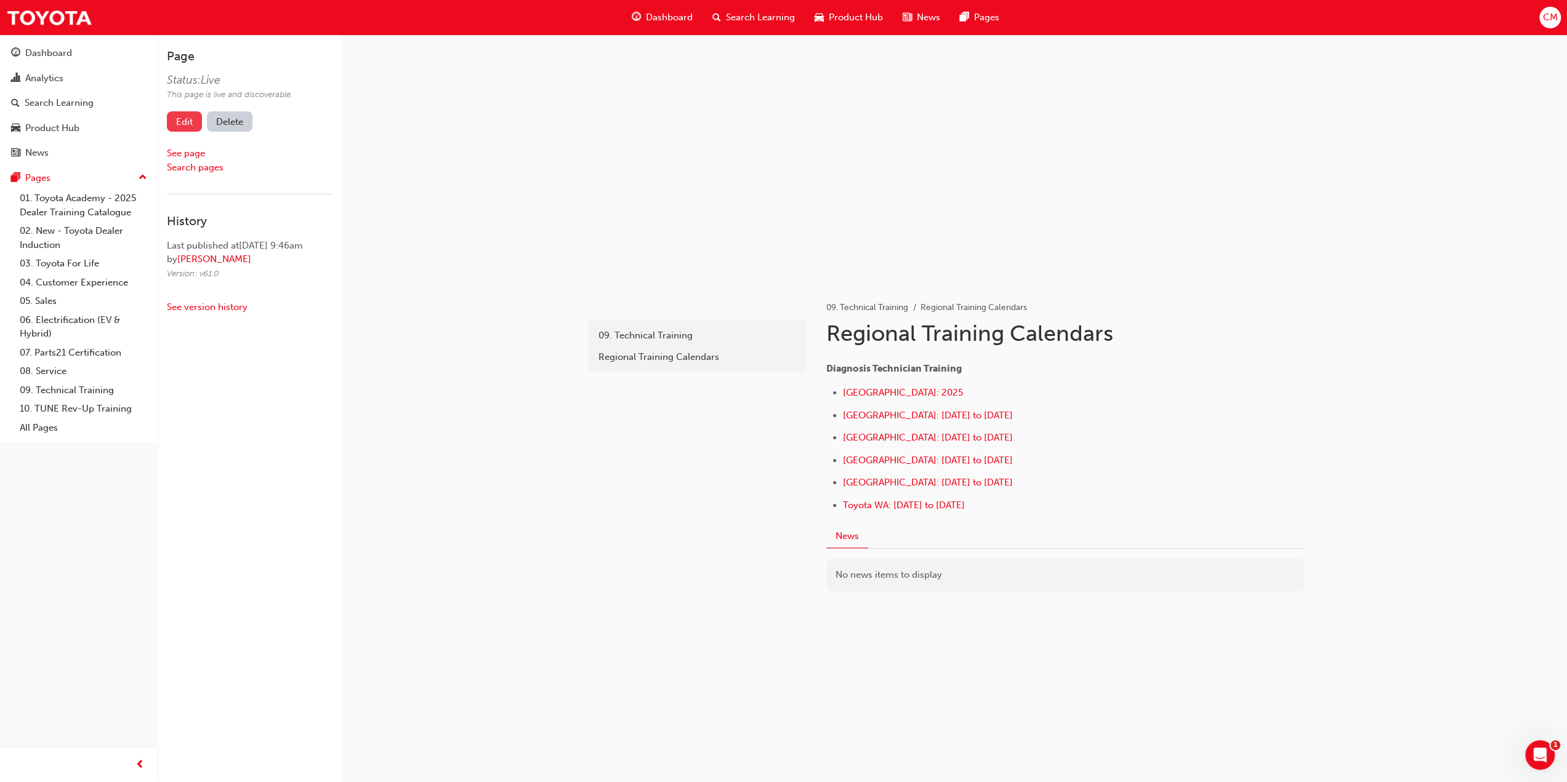
click at [180, 119] on link "Edit" at bounding box center [184, 121] width 35 height 20
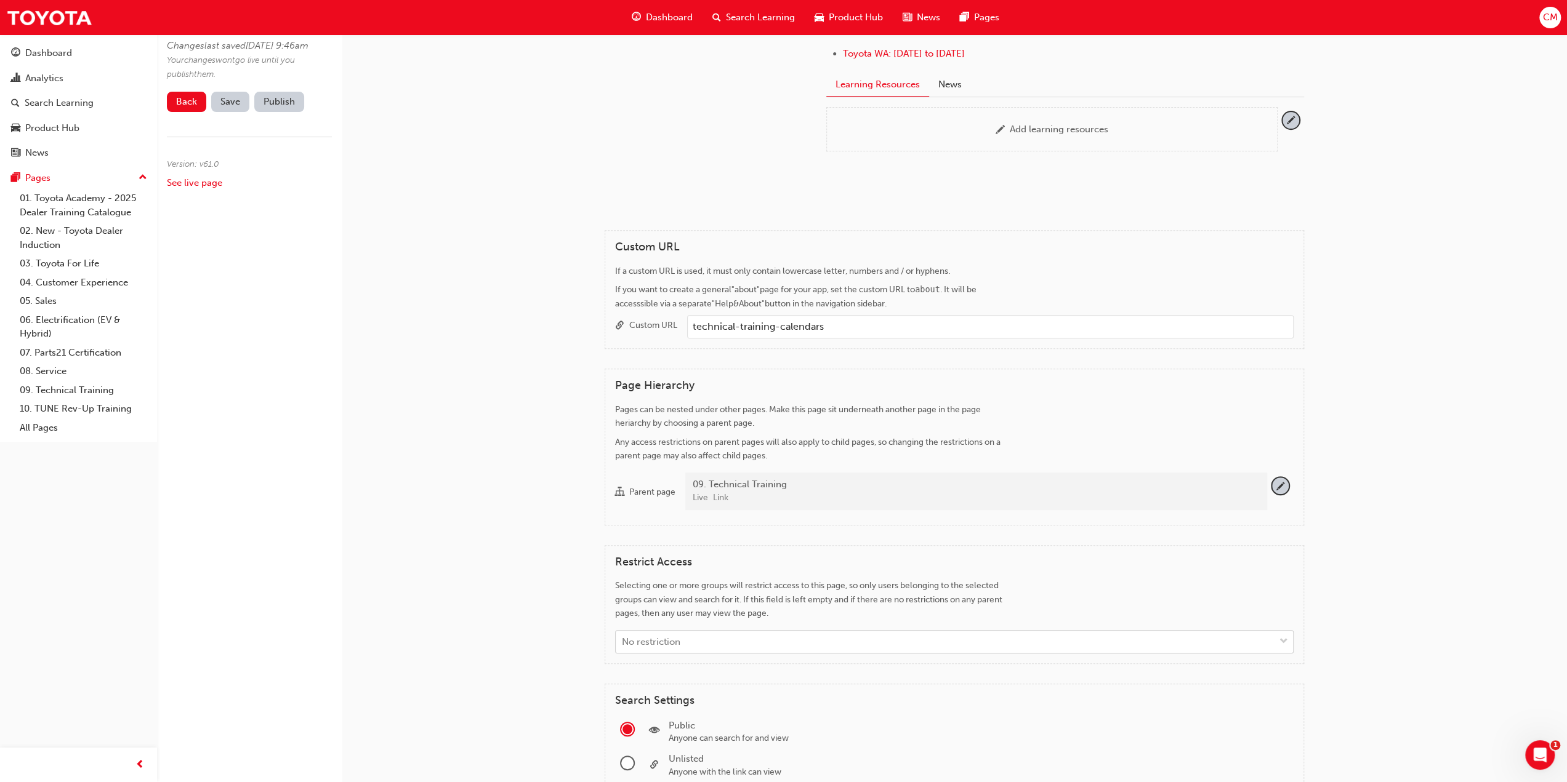
scroll to position [492, 0]
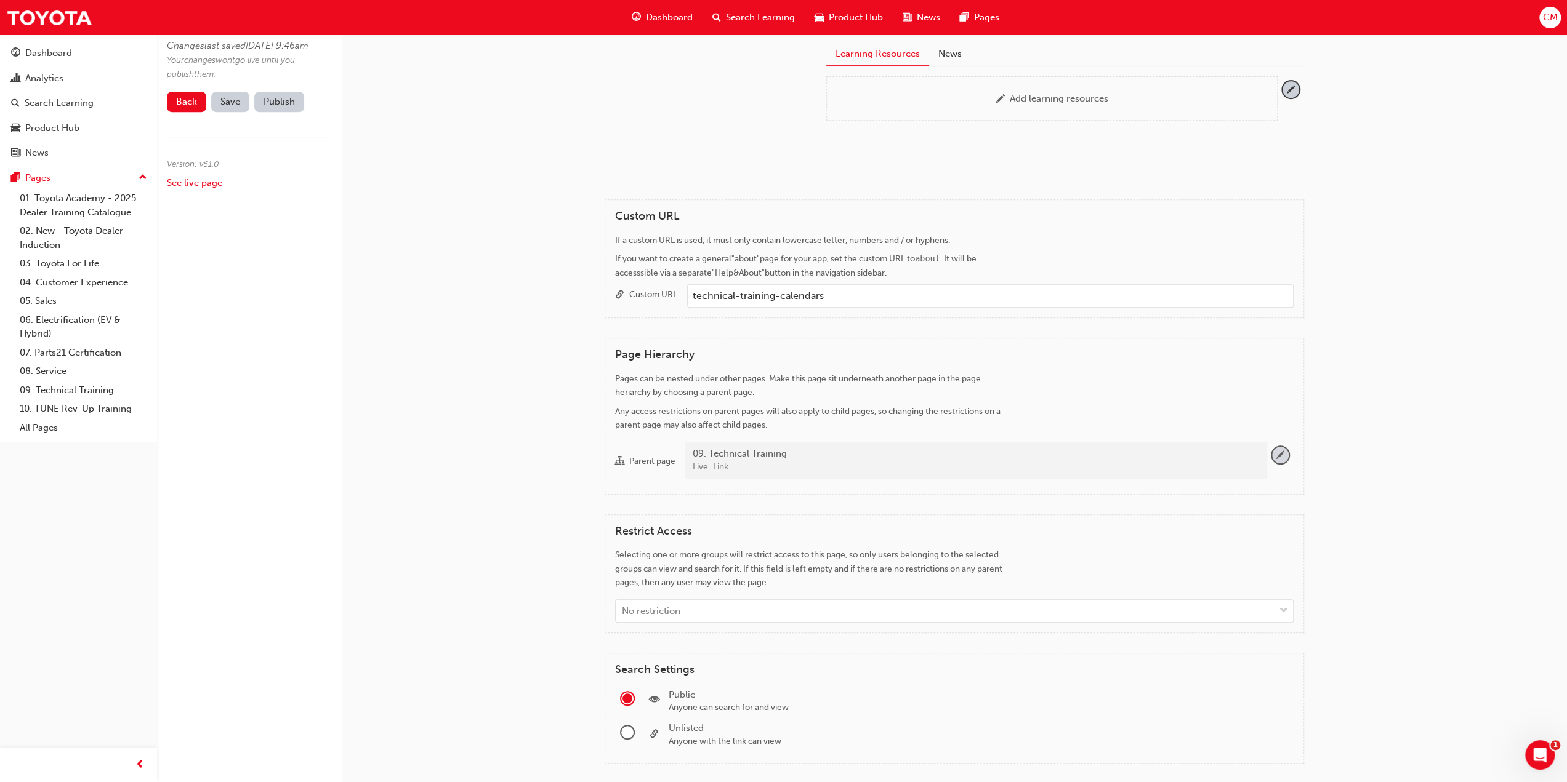
click at [1281, 454] on span "pencil-icon" at bounding box center [1280, 455] width 17 height 17
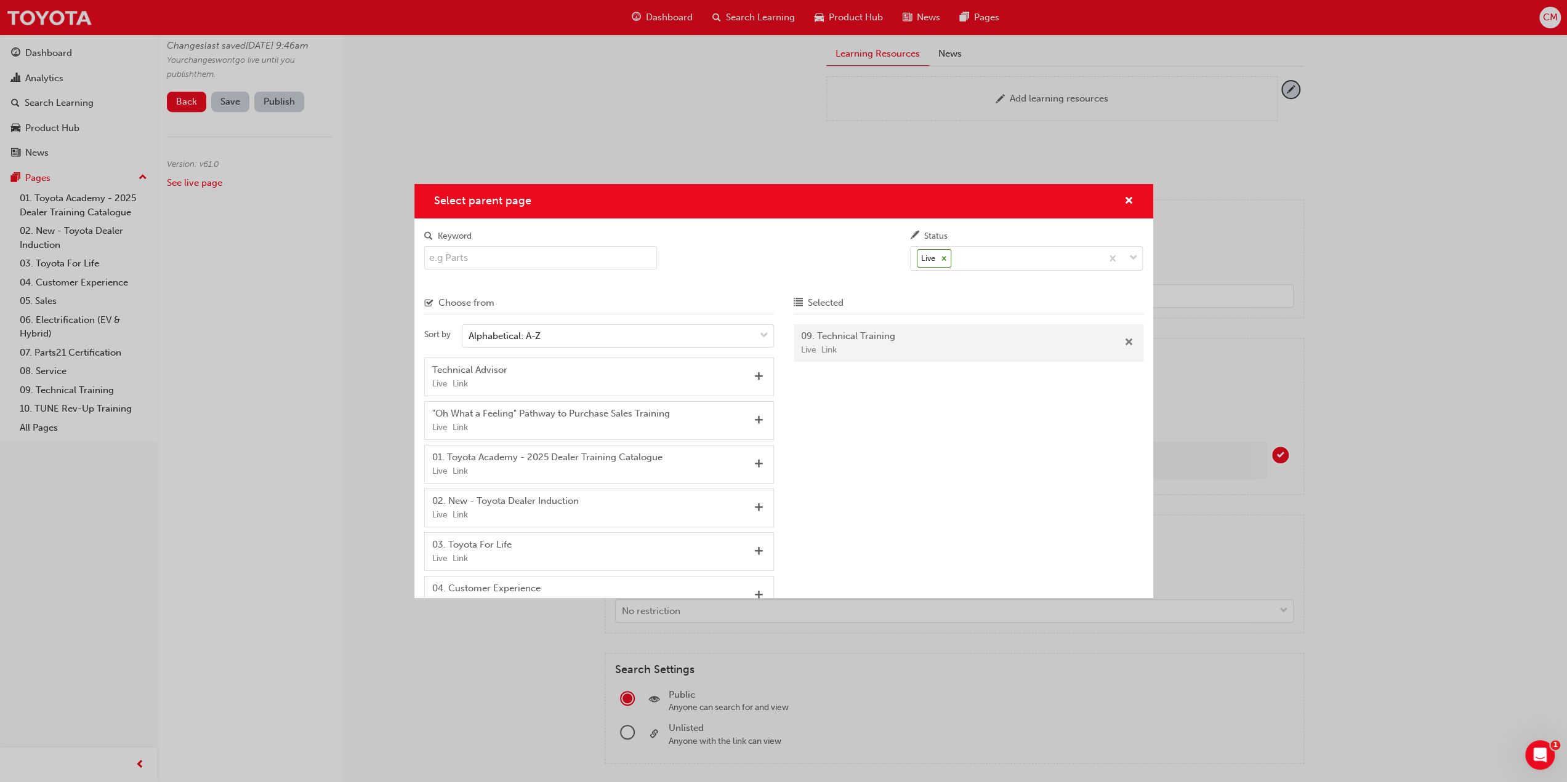
click at [1126, 342] on span "Remove" at bounding box center [1128, 343] width 9 height 11
click at [462, 255] on input "Keyword" at bounding box center [540, 257] width 233 height 23
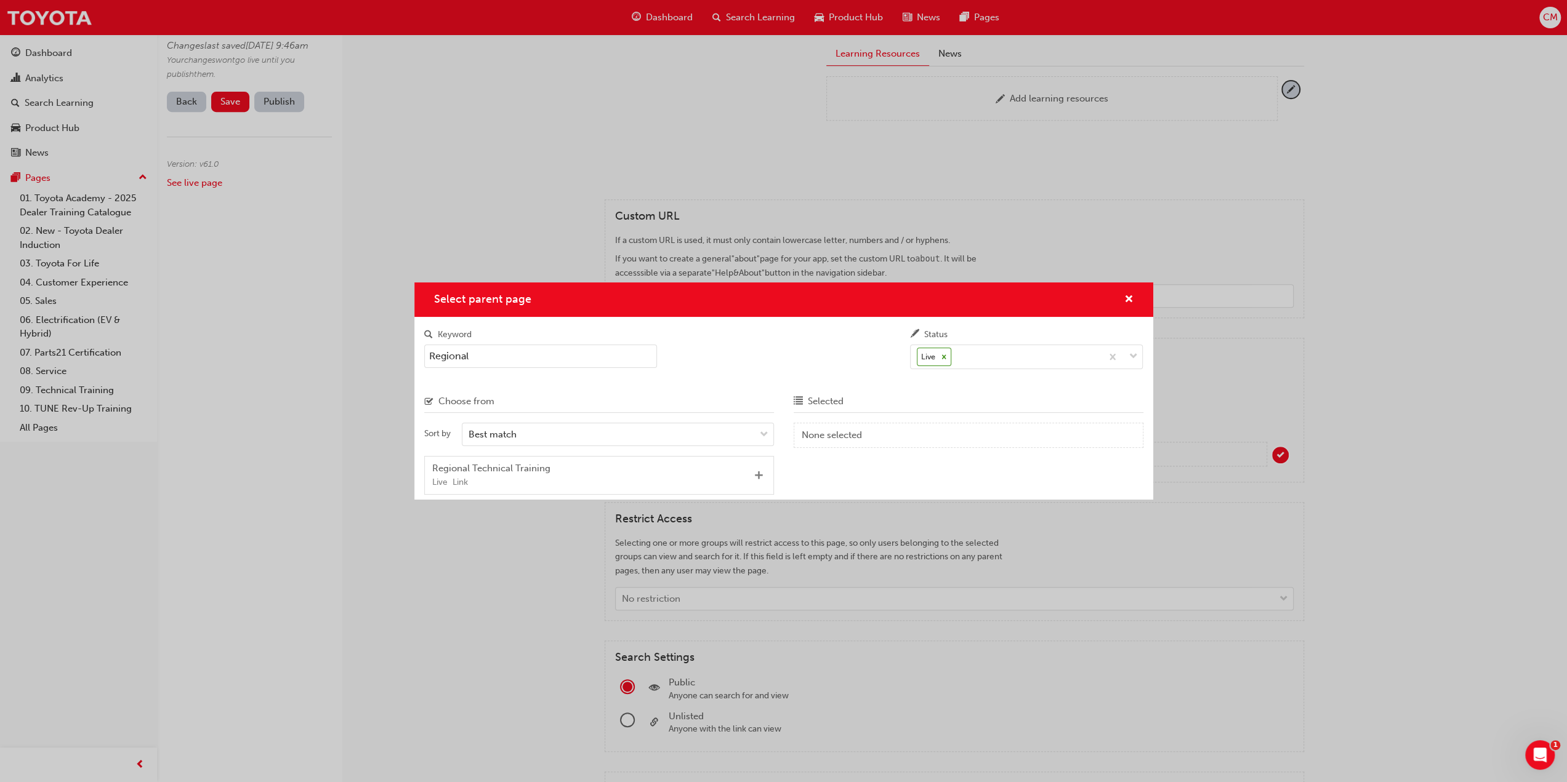
type input "Regional"
click at [758, 474] on span "Add" at bounding box center [758, 476] width 9 height 11
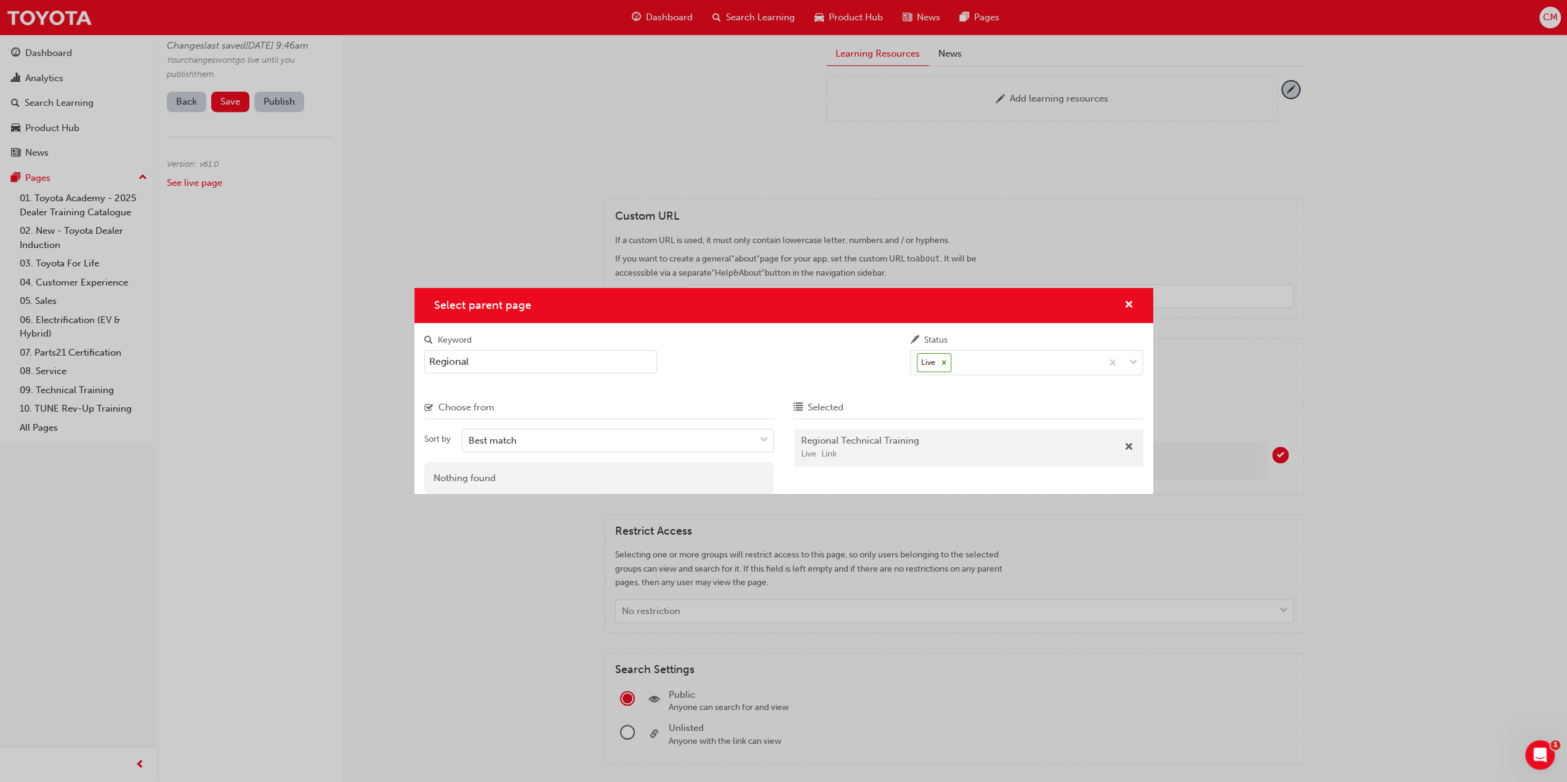
click at [1133, 302] on div "Select parent page" at bounding box center [783, 305] width 739 height 35
click at [1128, 306] on span "cross-icon" at bounding box center [1128, 305] width 9 height 11
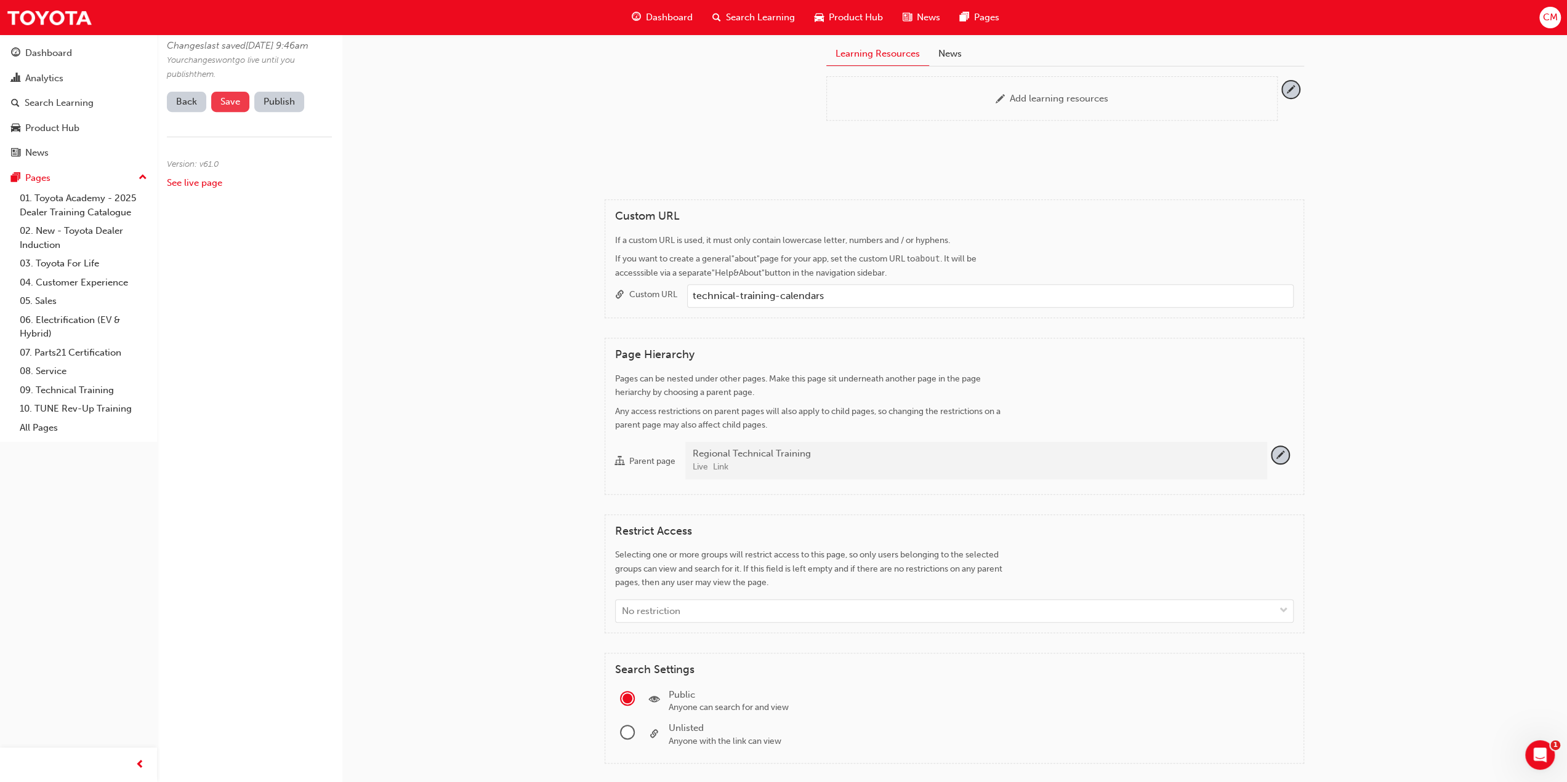
click at [222, 107] on span "Save" at bounding box center [230, 101] width 20 height 11
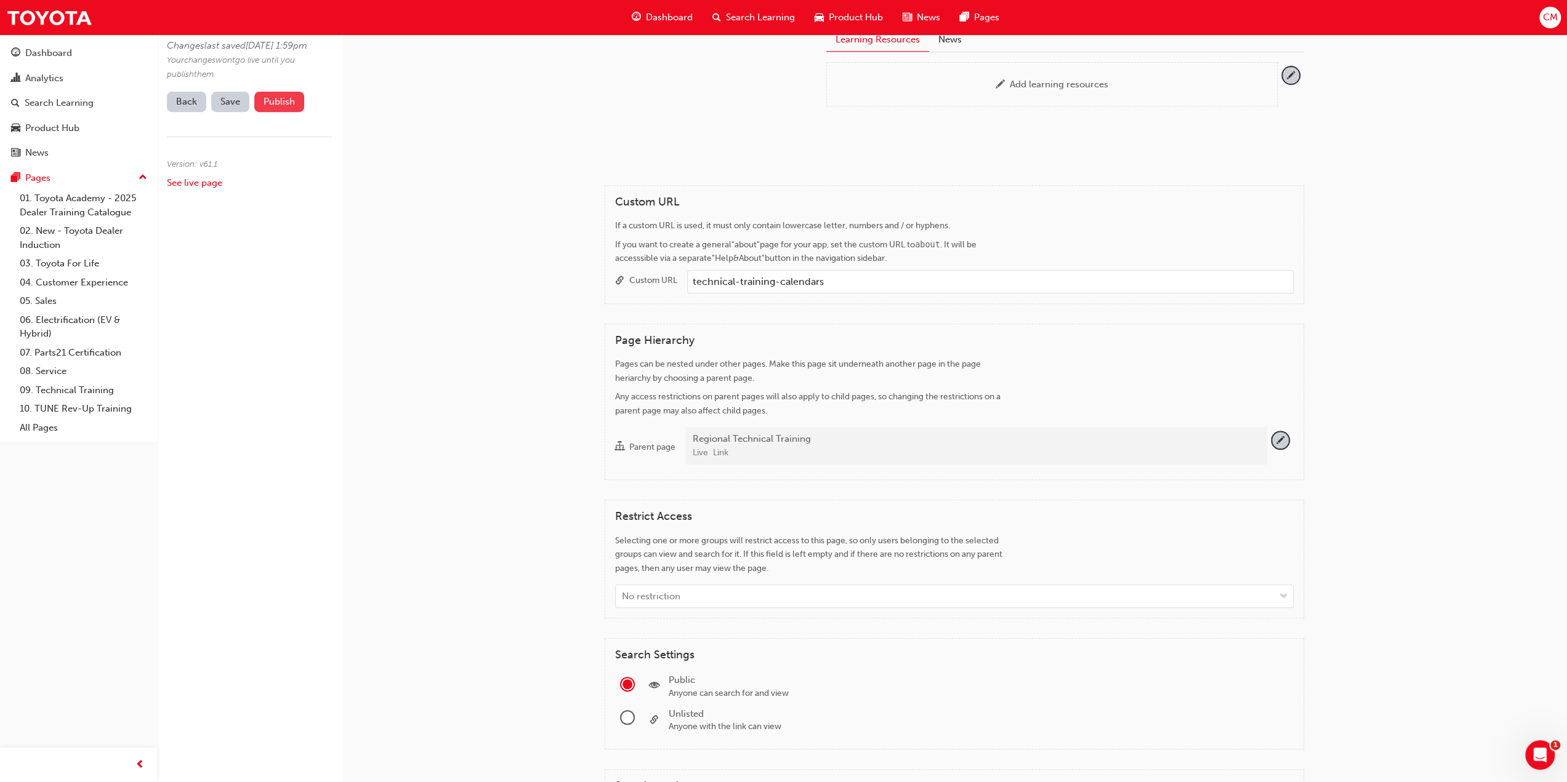
click at [265, 112] on button "Publish" at bounding box center [279, 102] width 50 height 20
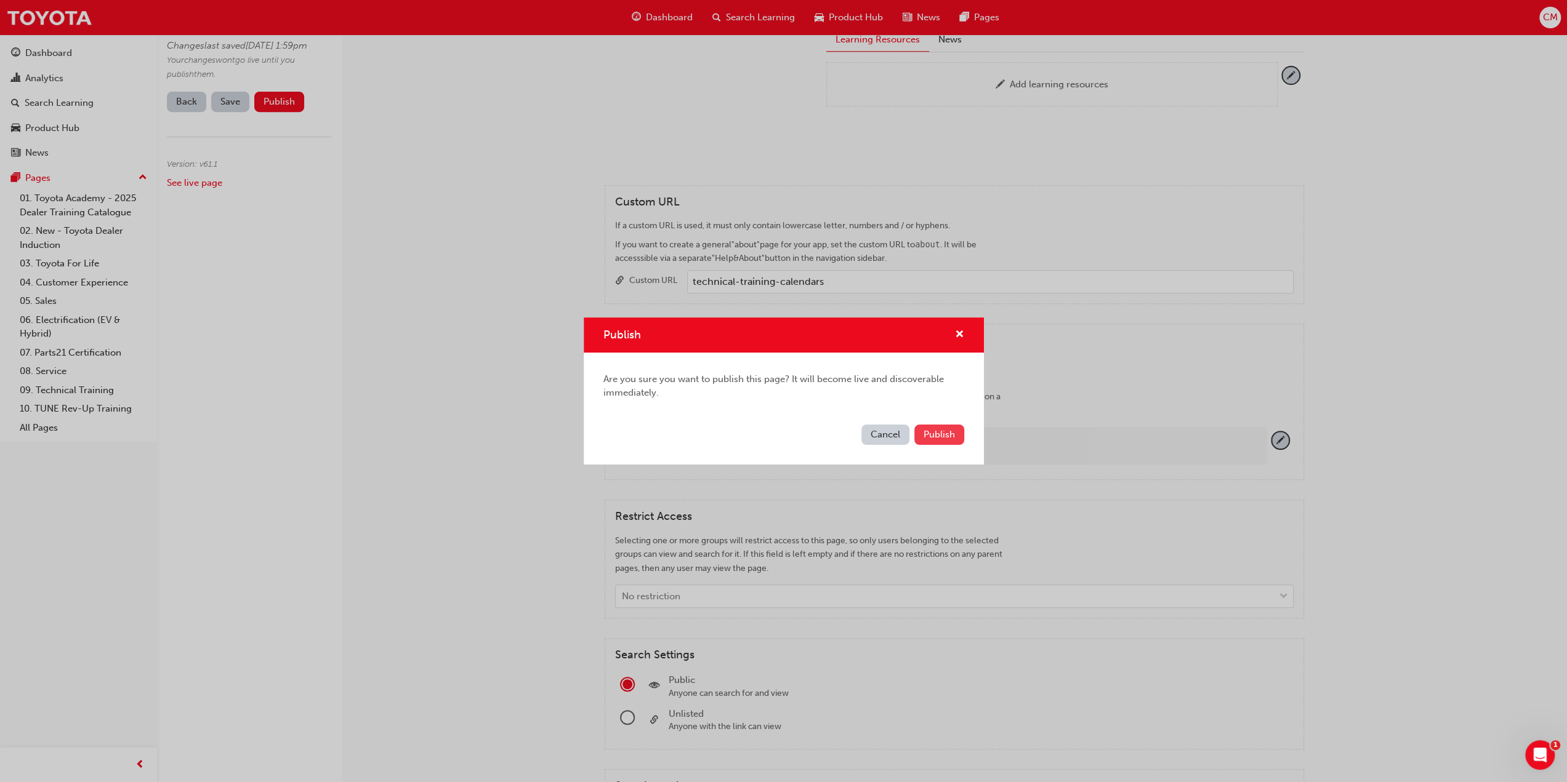
click at [939, 434] on span "Publish" at bounding box center [938, 434] width 31 height 11
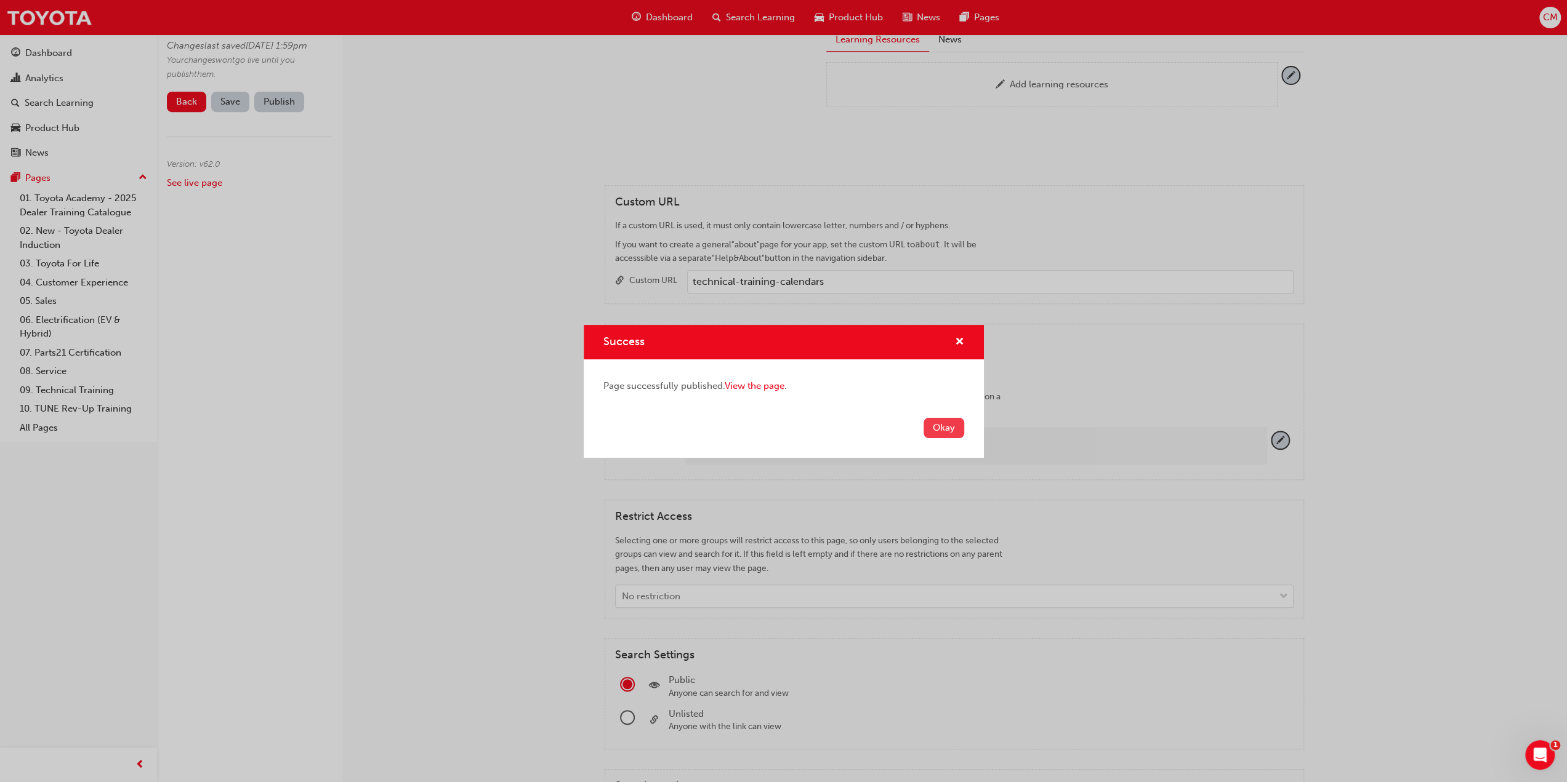
click at [941, 428] on button "Okay" at bounding box center [943, 428] width 41 height 20
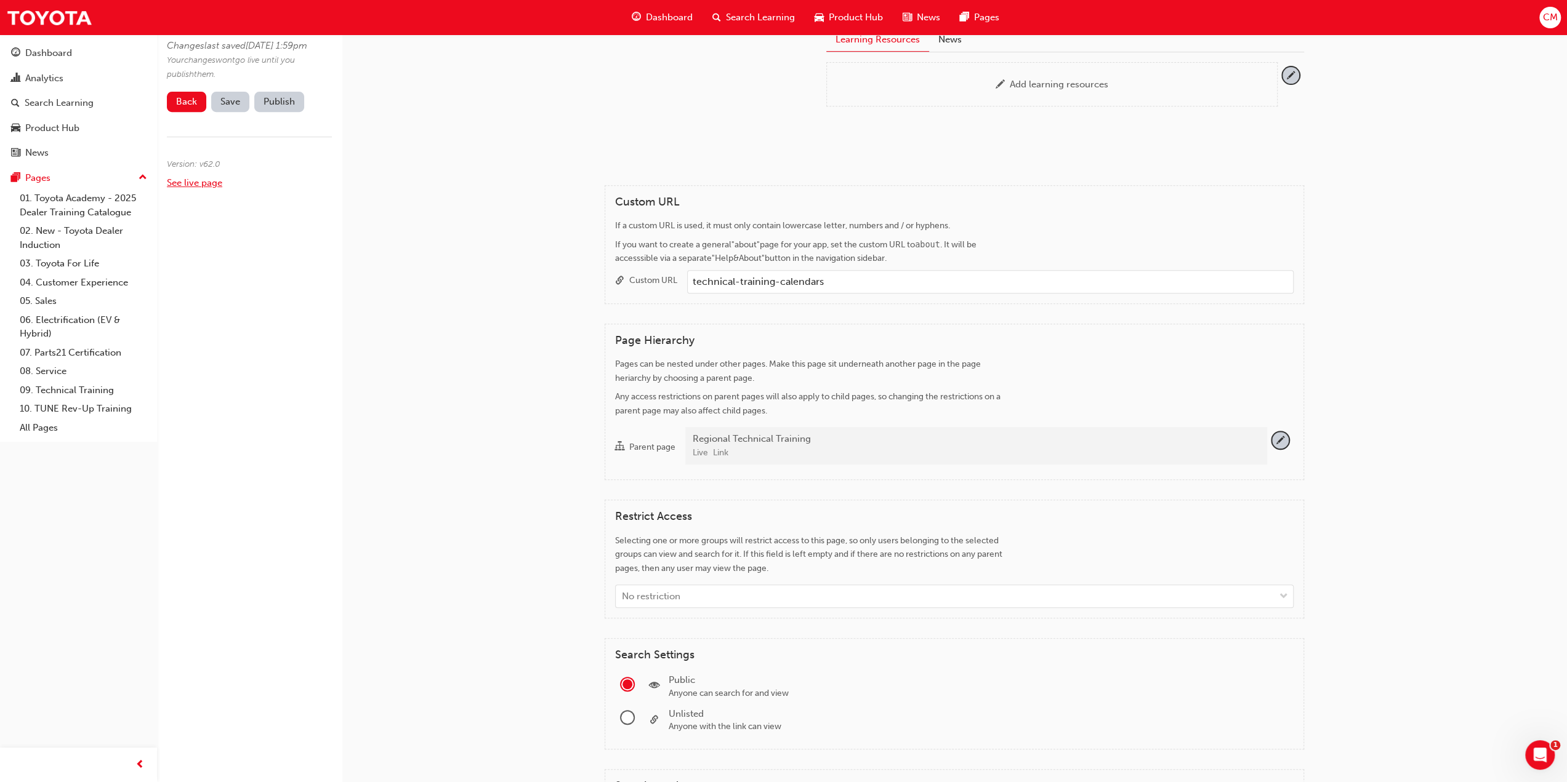
click at [196, 188] on link "See live page" at bounding box center [194, 182] width 55 height 11
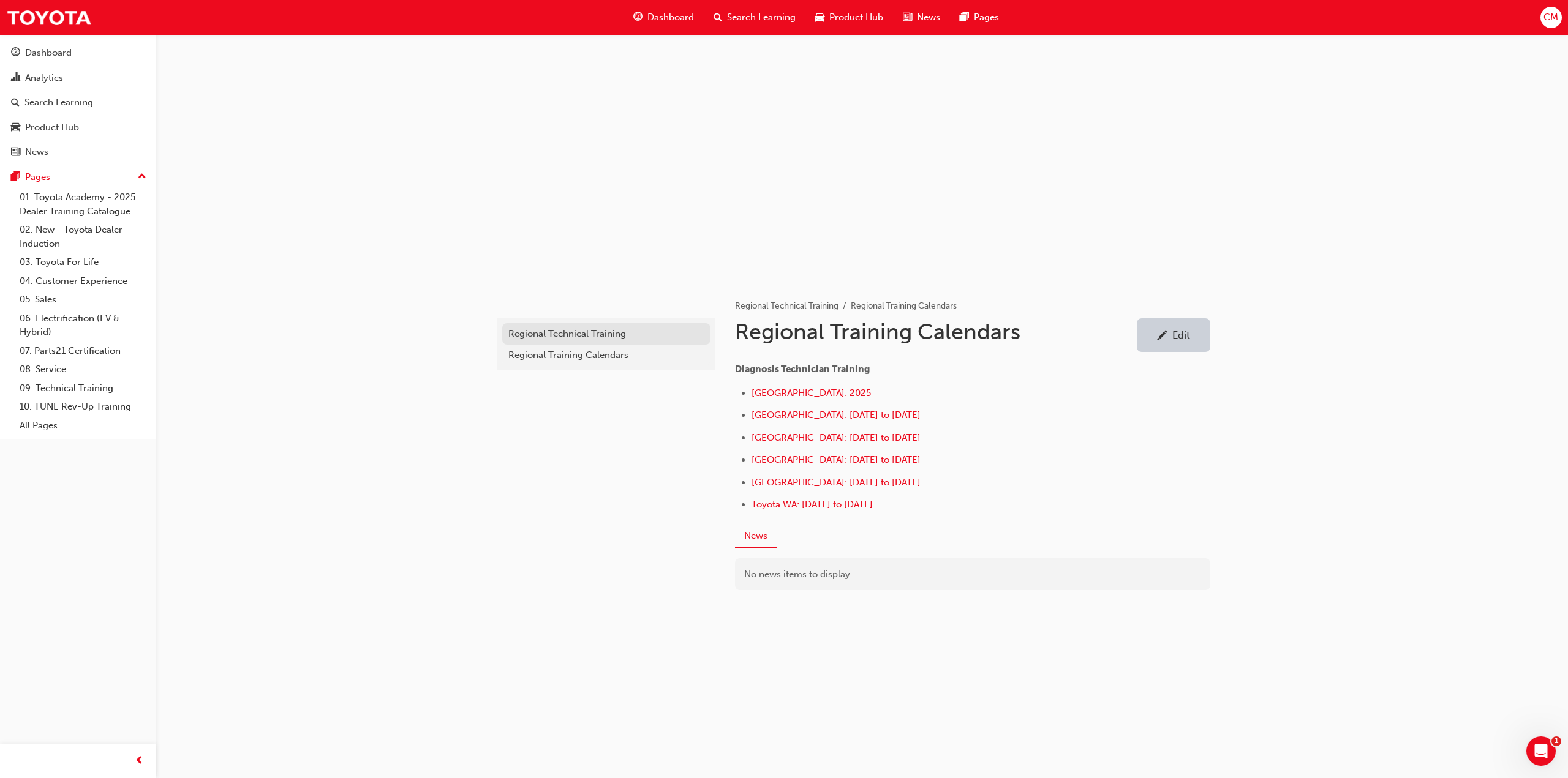
click at [523, 333] on div "Regional Technical Training" at bounding box center [606, 334] width 196 height 14
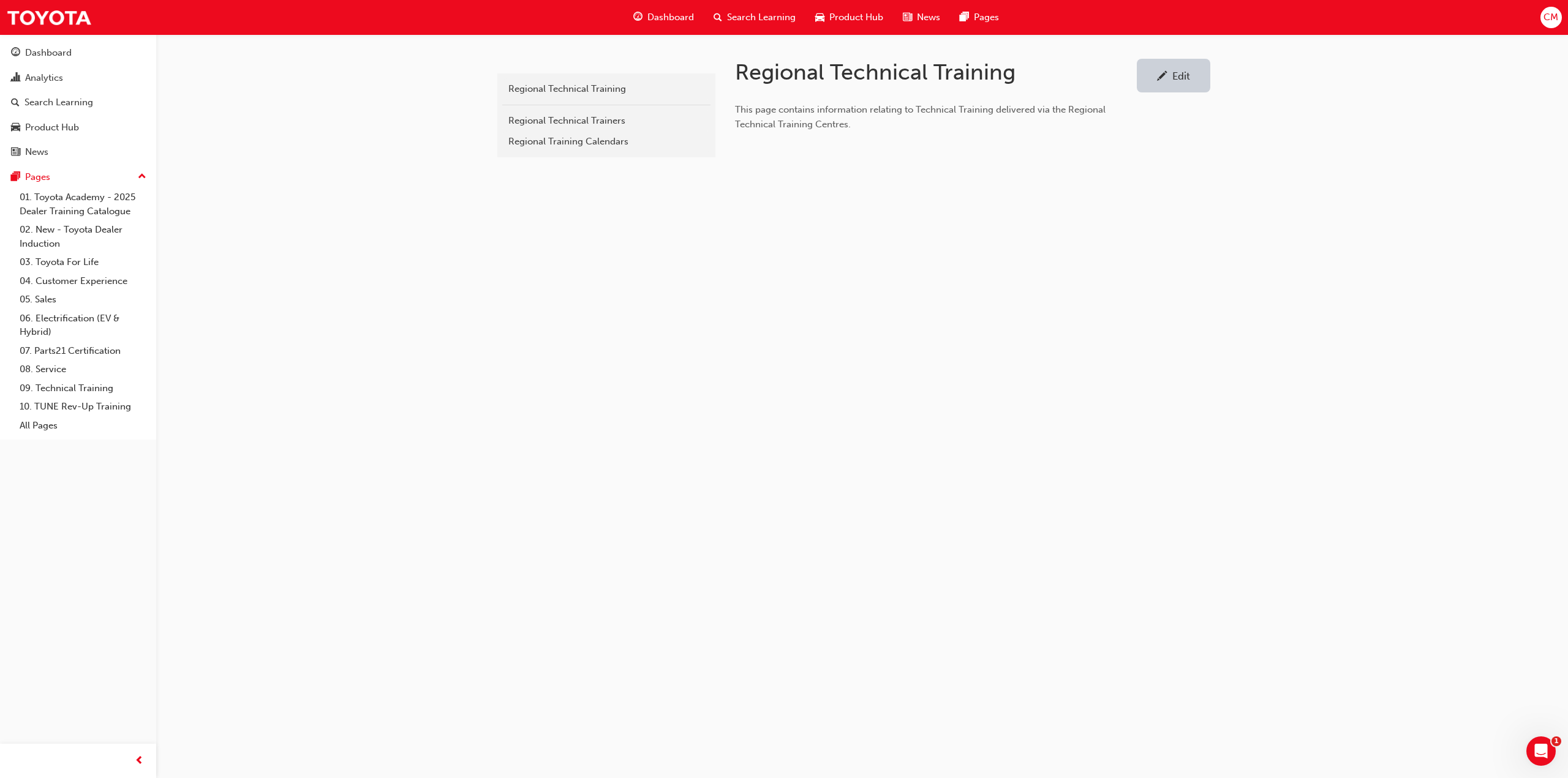
click at [1184, 71] on div "Edit" at bounding box center [1181, 76] width 18 height 12
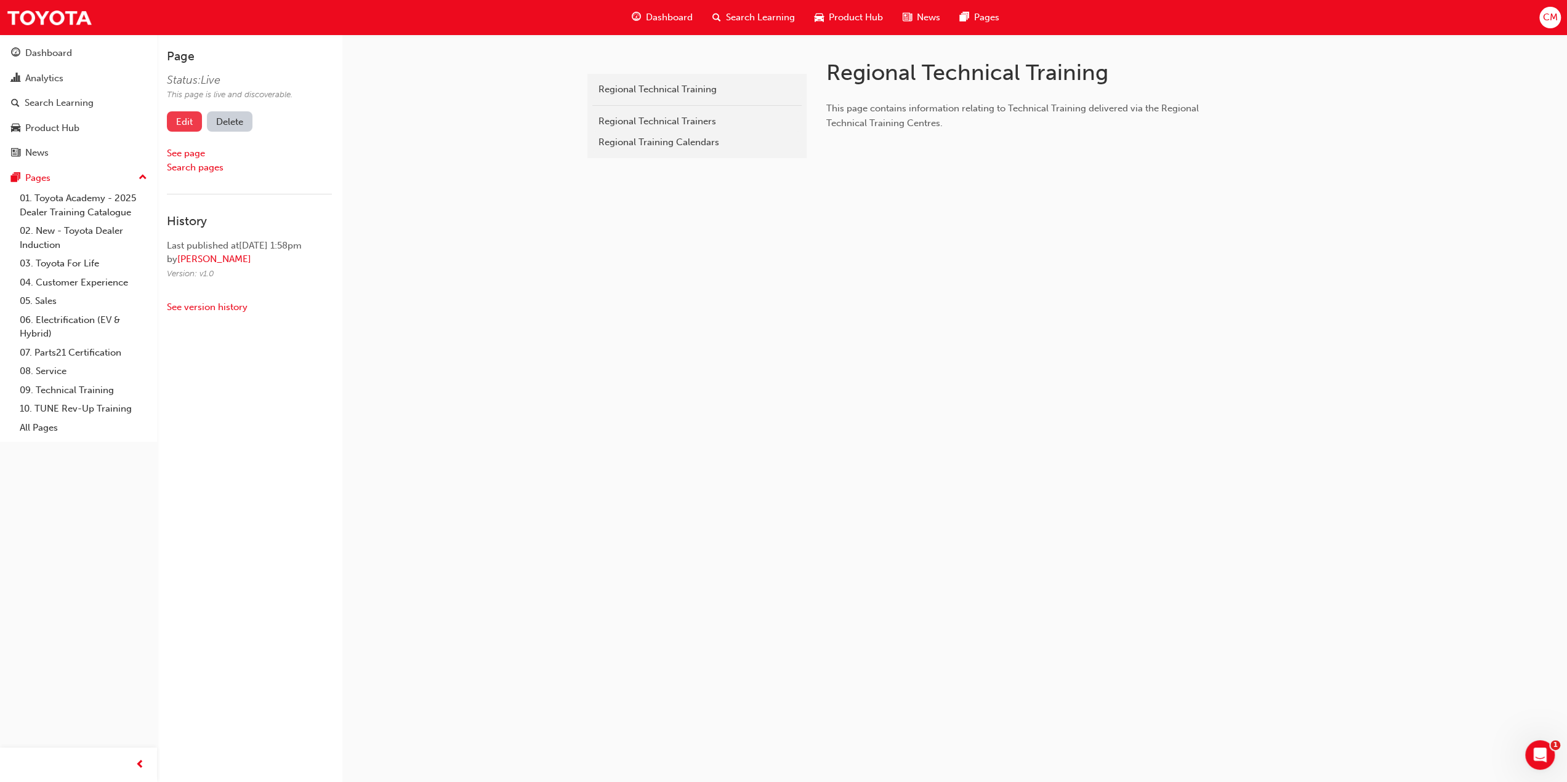
click at [183, 123] on link "Edit" at bounding box center [184, 121] width 35 height 20
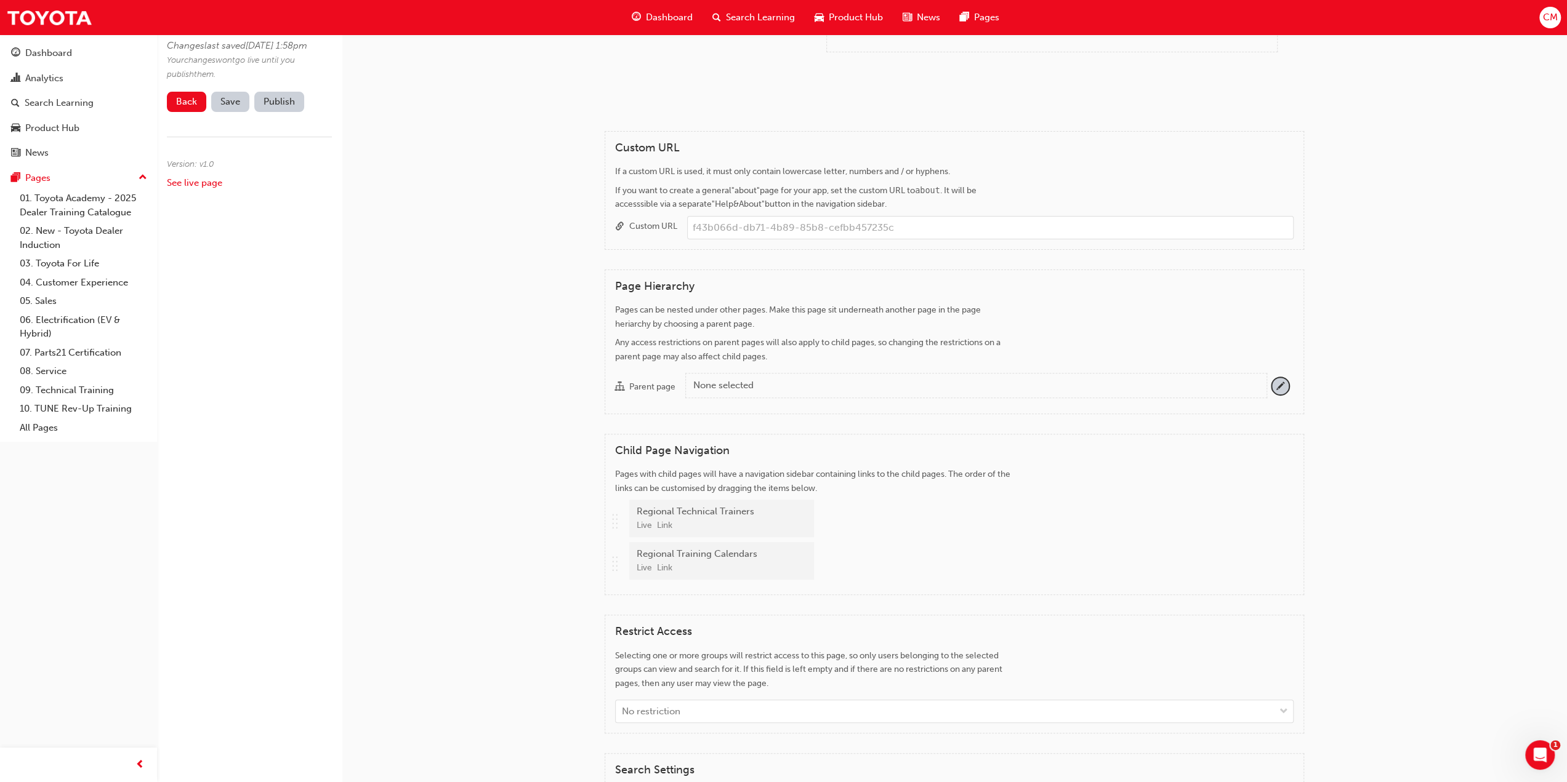
scroll to position [308, 0]
drag, startPoint x: 614, startPoint y: 563, endPoint x: 619, endPoint y: 521, distance: 42.2
click at [619, 521] on div ".. .. .. .. Regional Technical Trainers Live Link .. .. .. .. Regional Training…" at bounding box center [954, 539] width 678 height 85
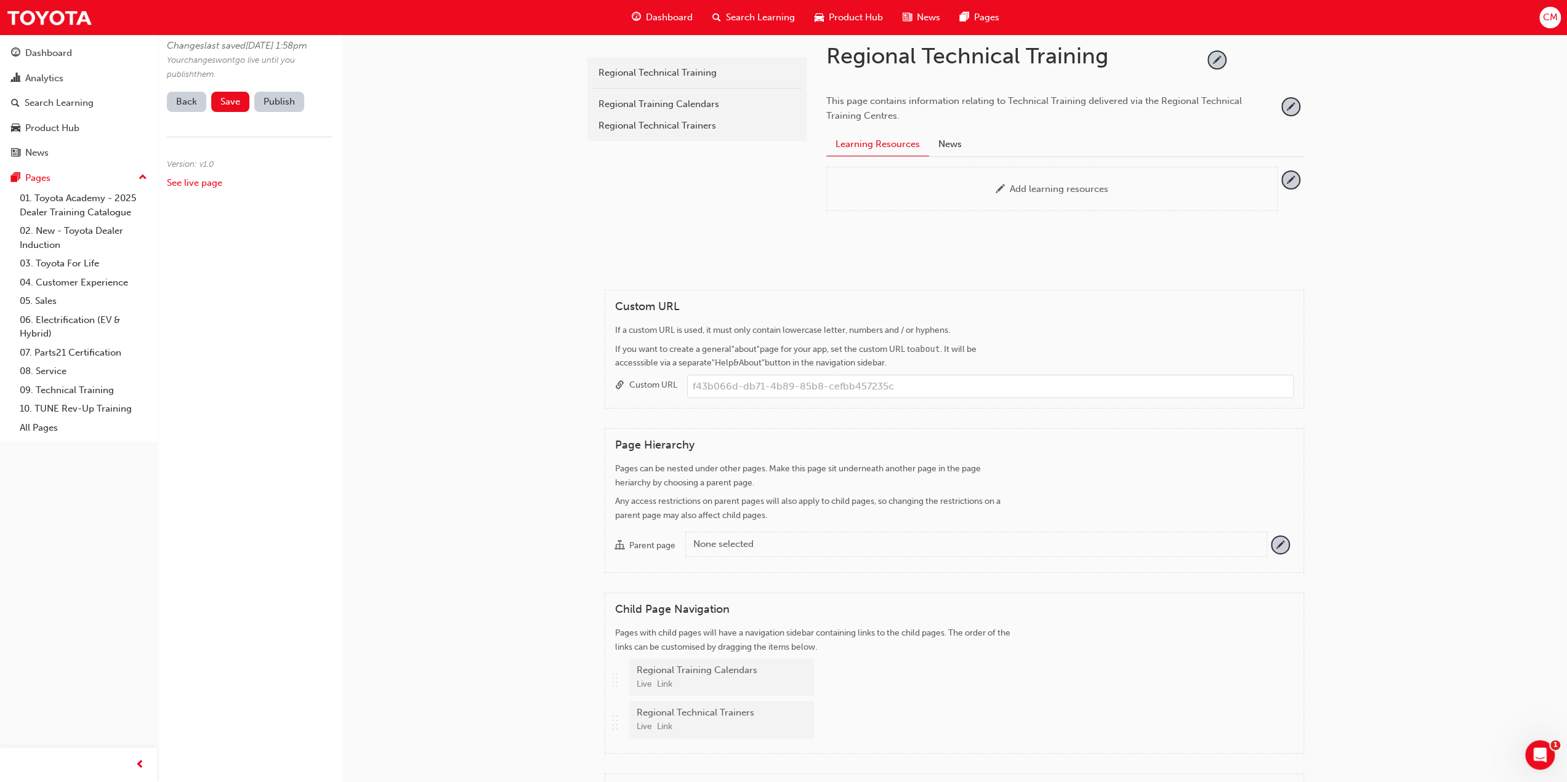
scroll to position [0, 0]
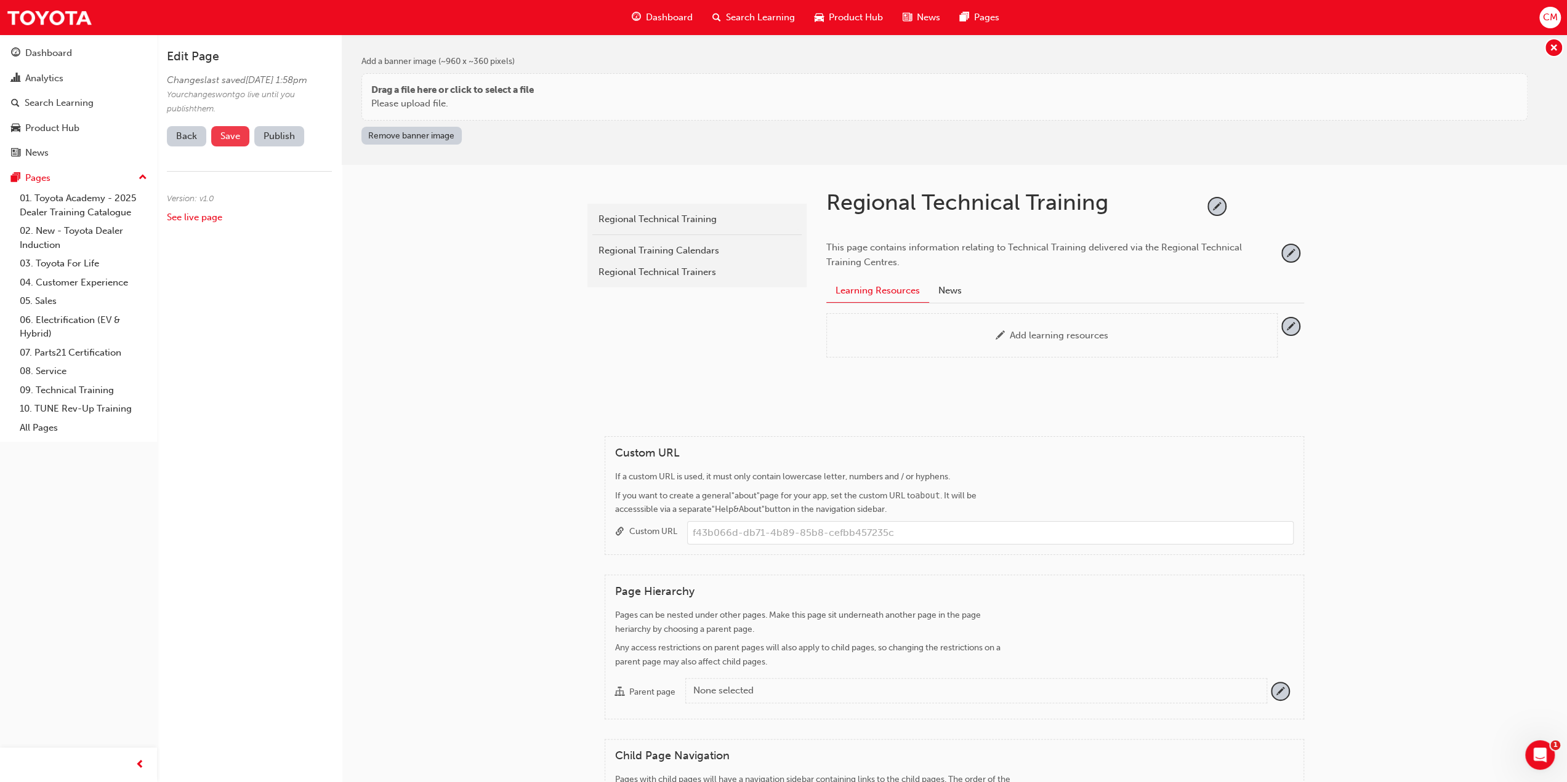
click at [230, 142] on span "Save" at bounding box center [230, 136] width 20 height 11
click at [272, 146] on button "Publish" at bounding box center [279, 136] width 50 height 20
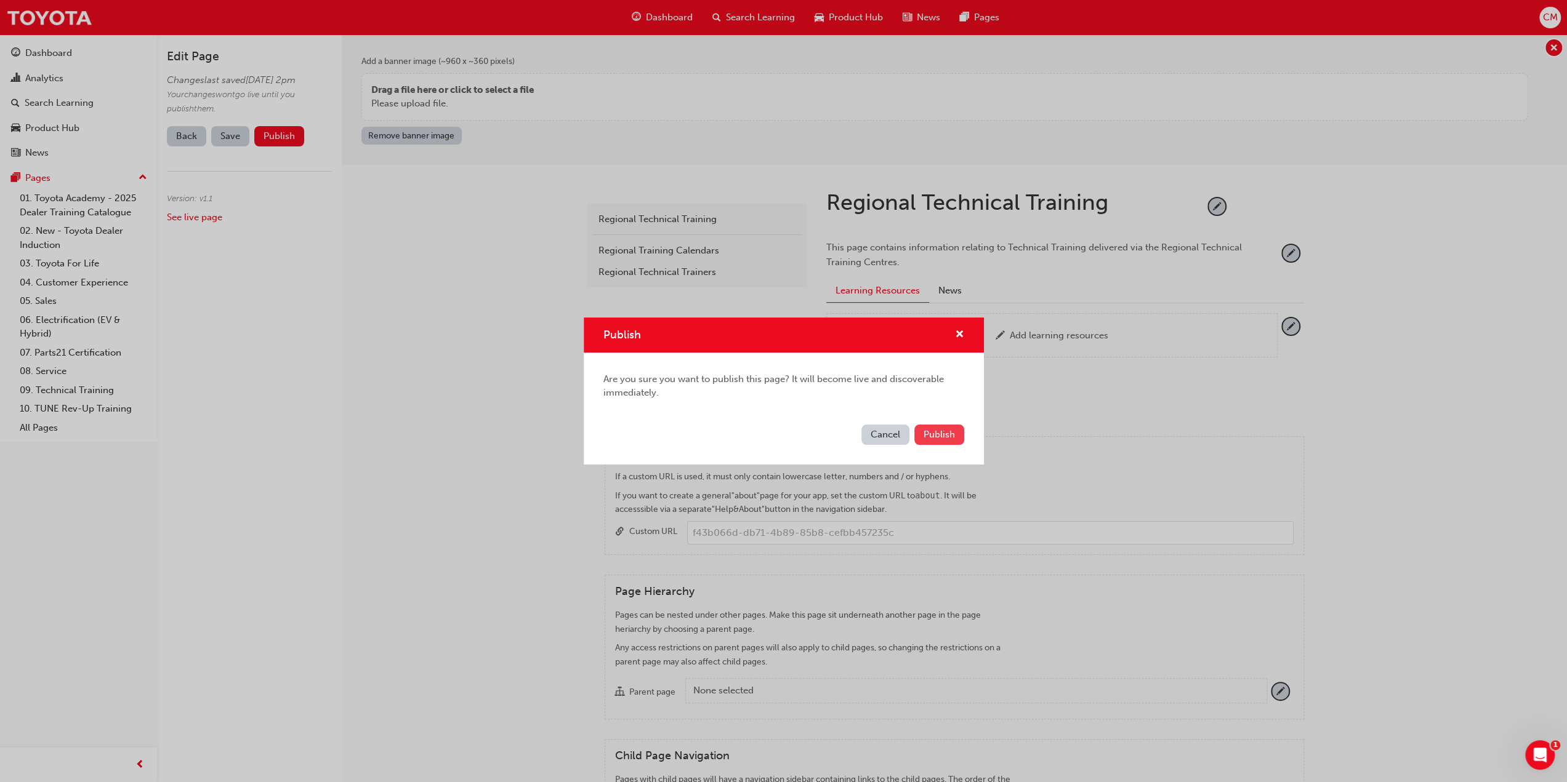
click at [952, 438] on span "Publish" at bounding box center [938, 434] width 31 height 11
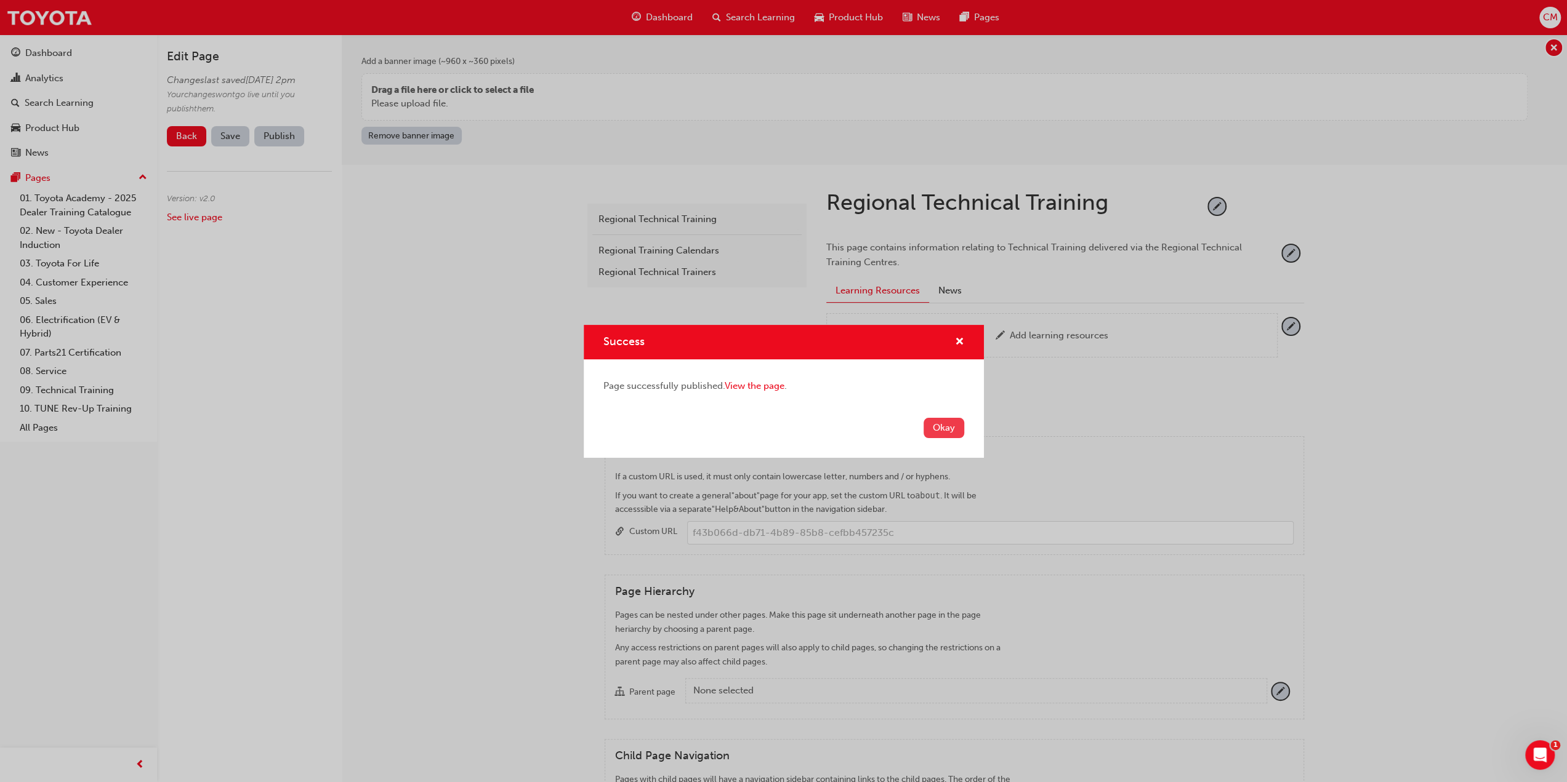
click at [949, 425] on button "Okay" at bounding box center [943, 428] width 41 height 20
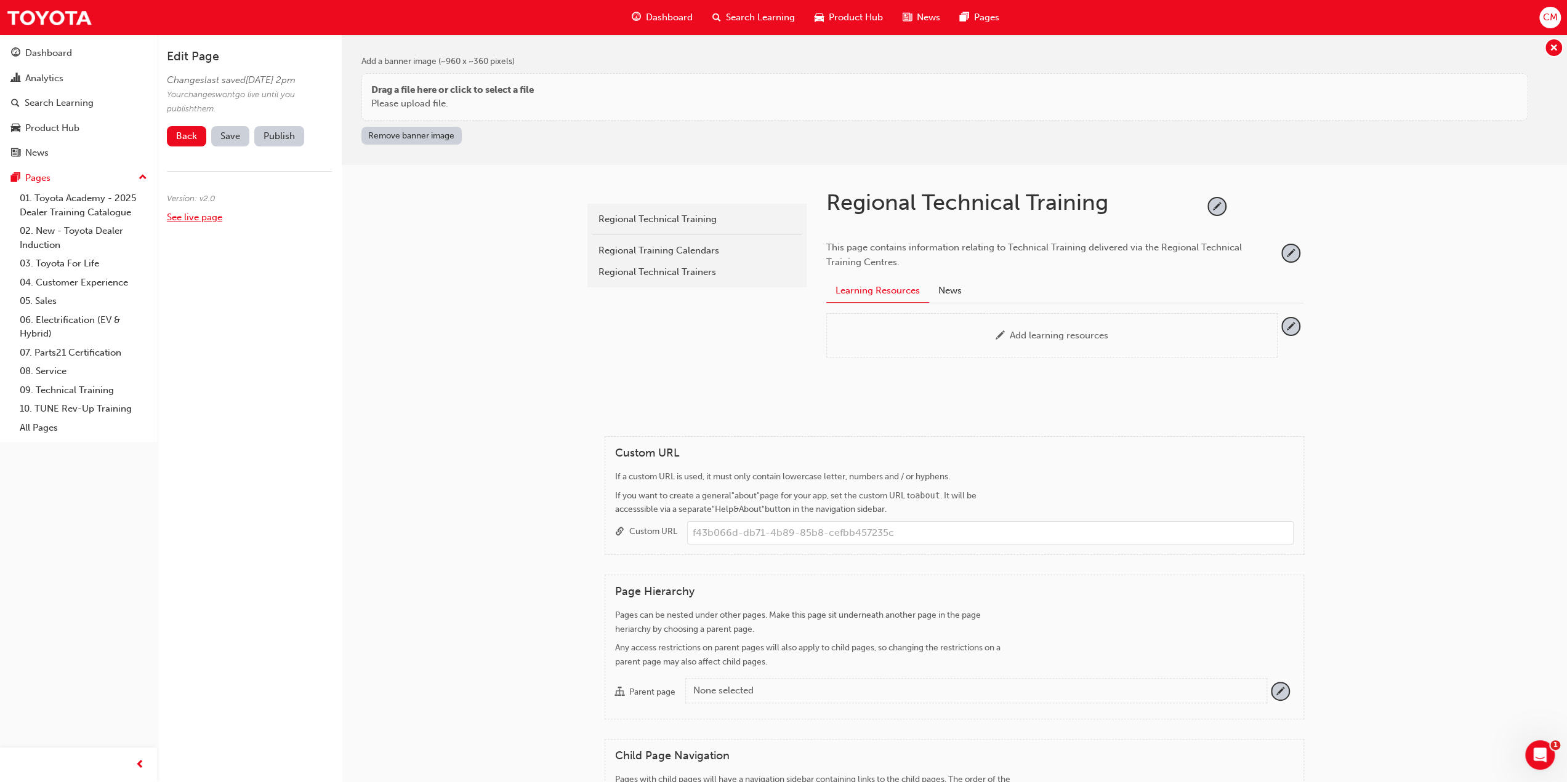
click at [187, 223] on link "See live page" at bounding box center [194, 217] width 55 height 11
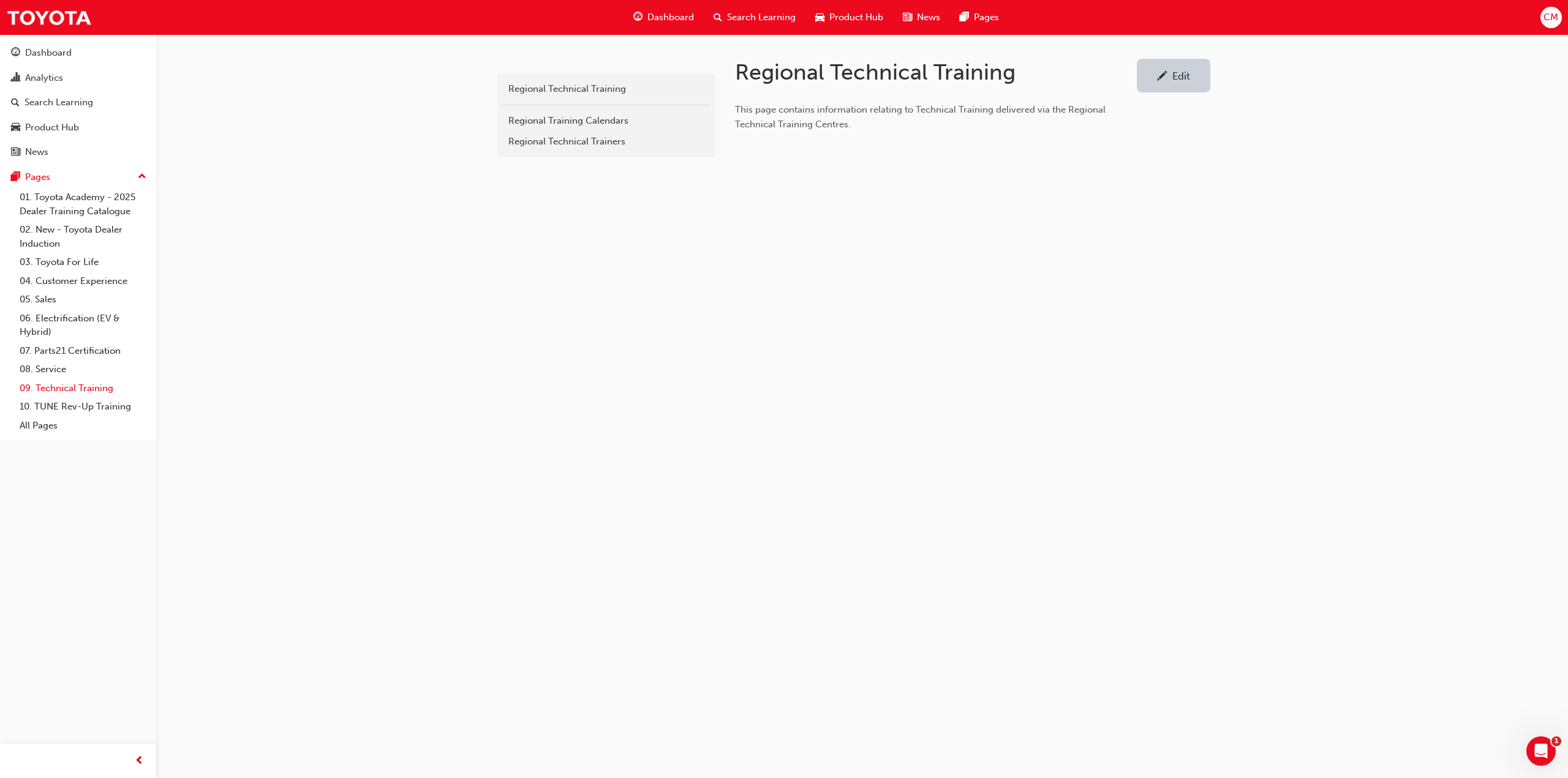
click at [53, 388] on link "09. Technical Training" at bounding box center [83, 388] width 136 height 19
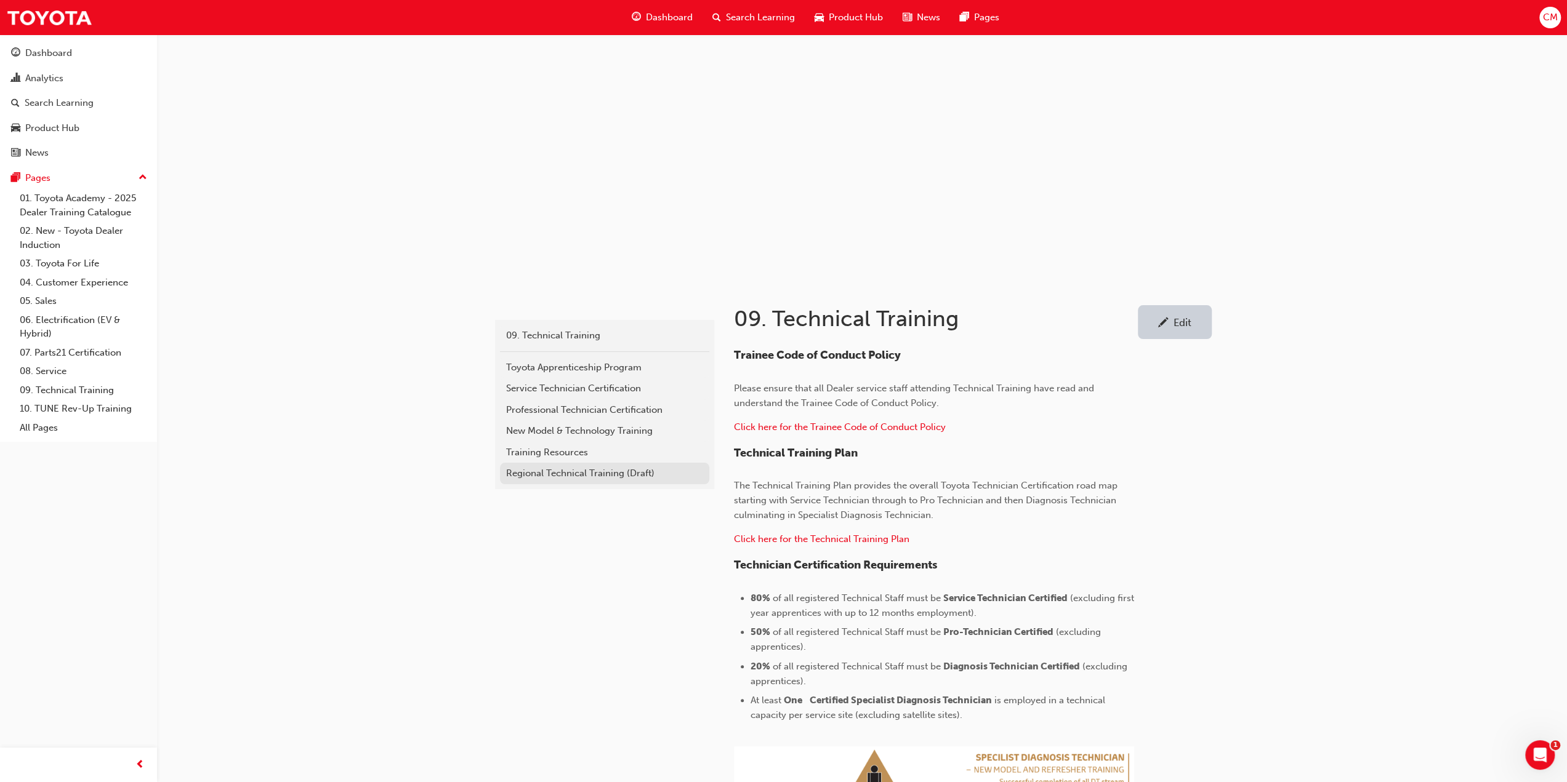
click at [538, 472] on div "Regional Technical Training (Draft)" at bounding box center [604, 474] width 197 height 14
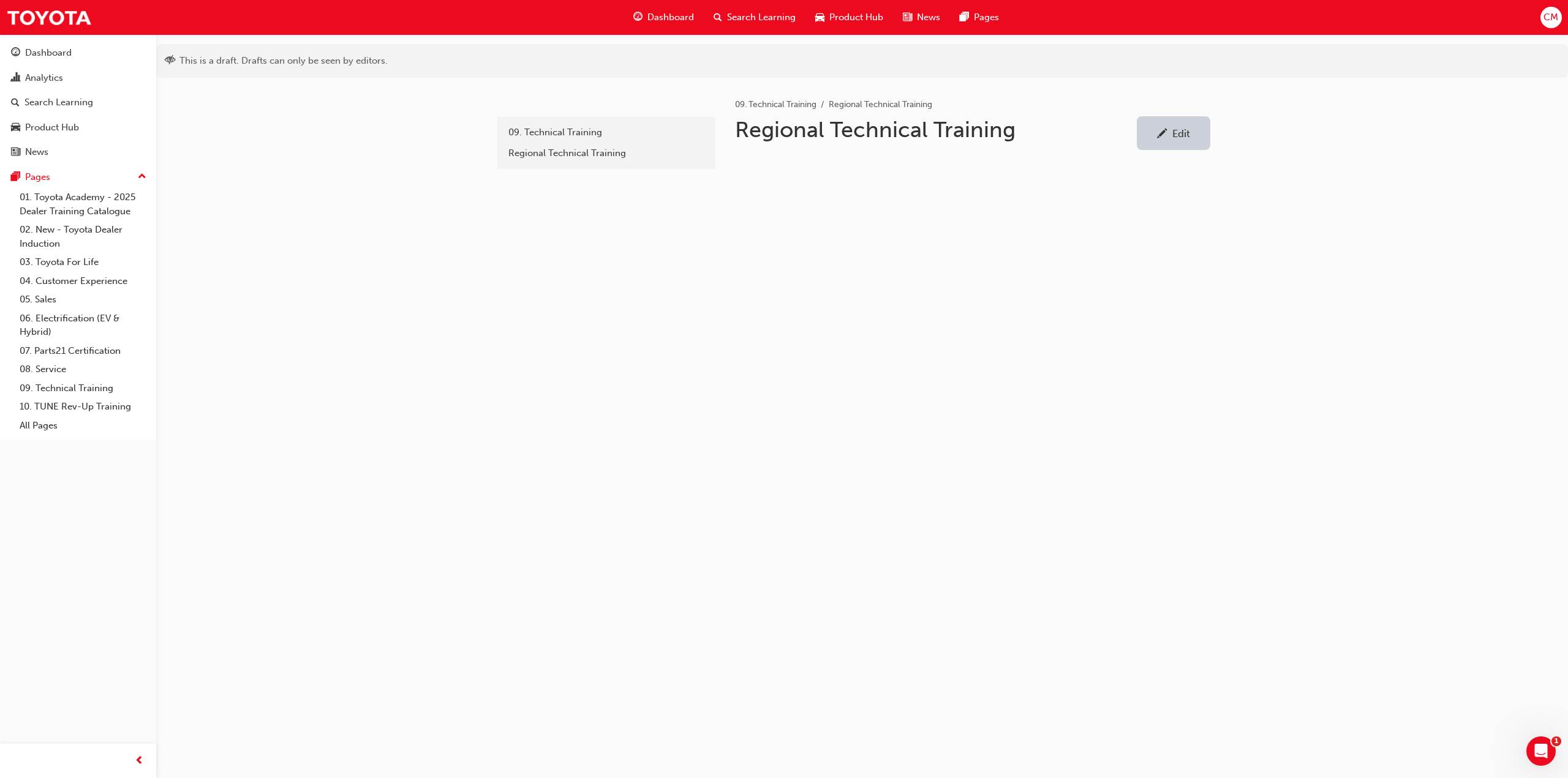
click at [1186, 135] on div "Edit" at bounding box center [1181, 133] width 18 height 12
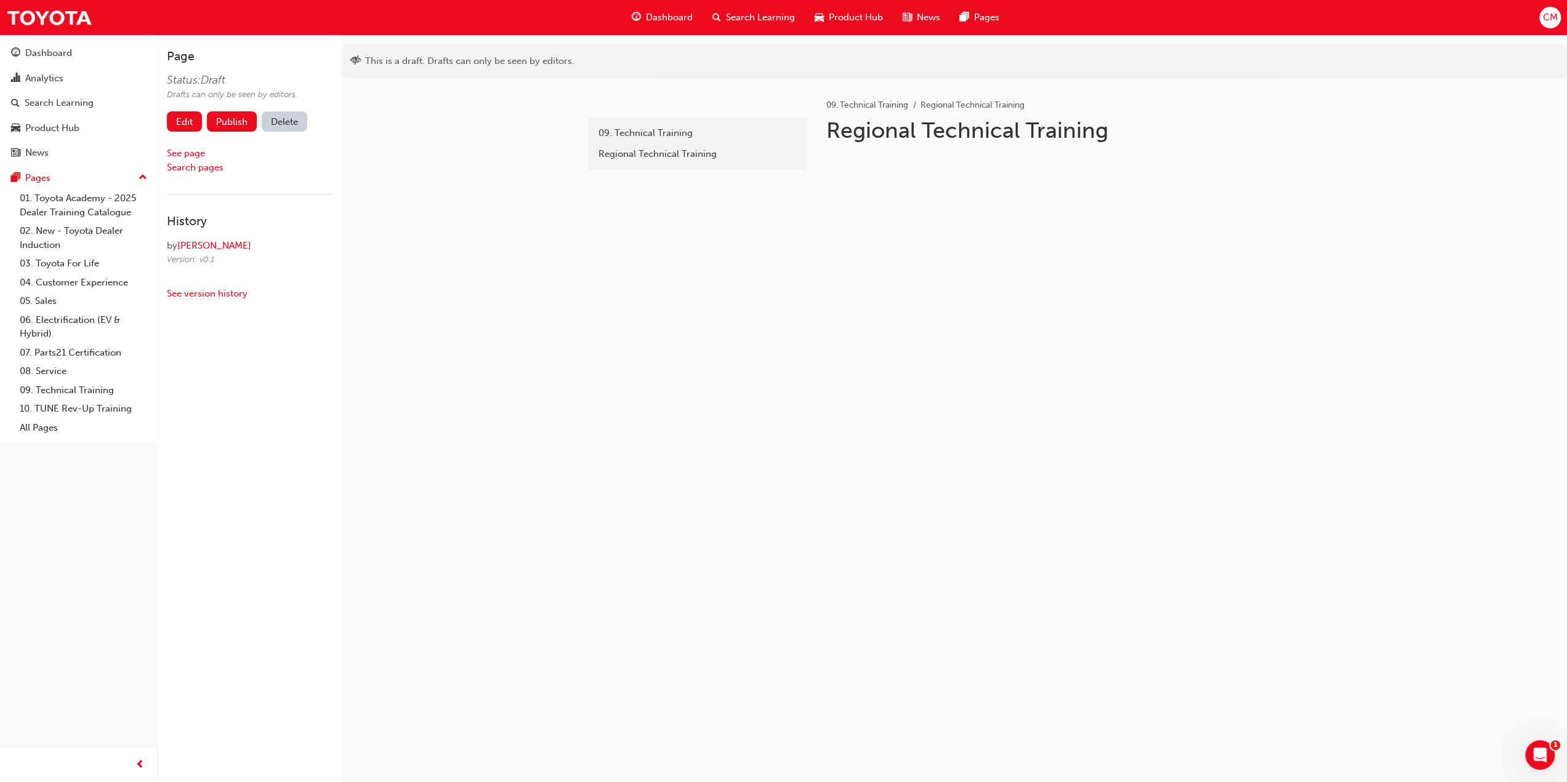
click at [283, 123] on button "Delete" at bounding box center [285, 121] width 46 height 20
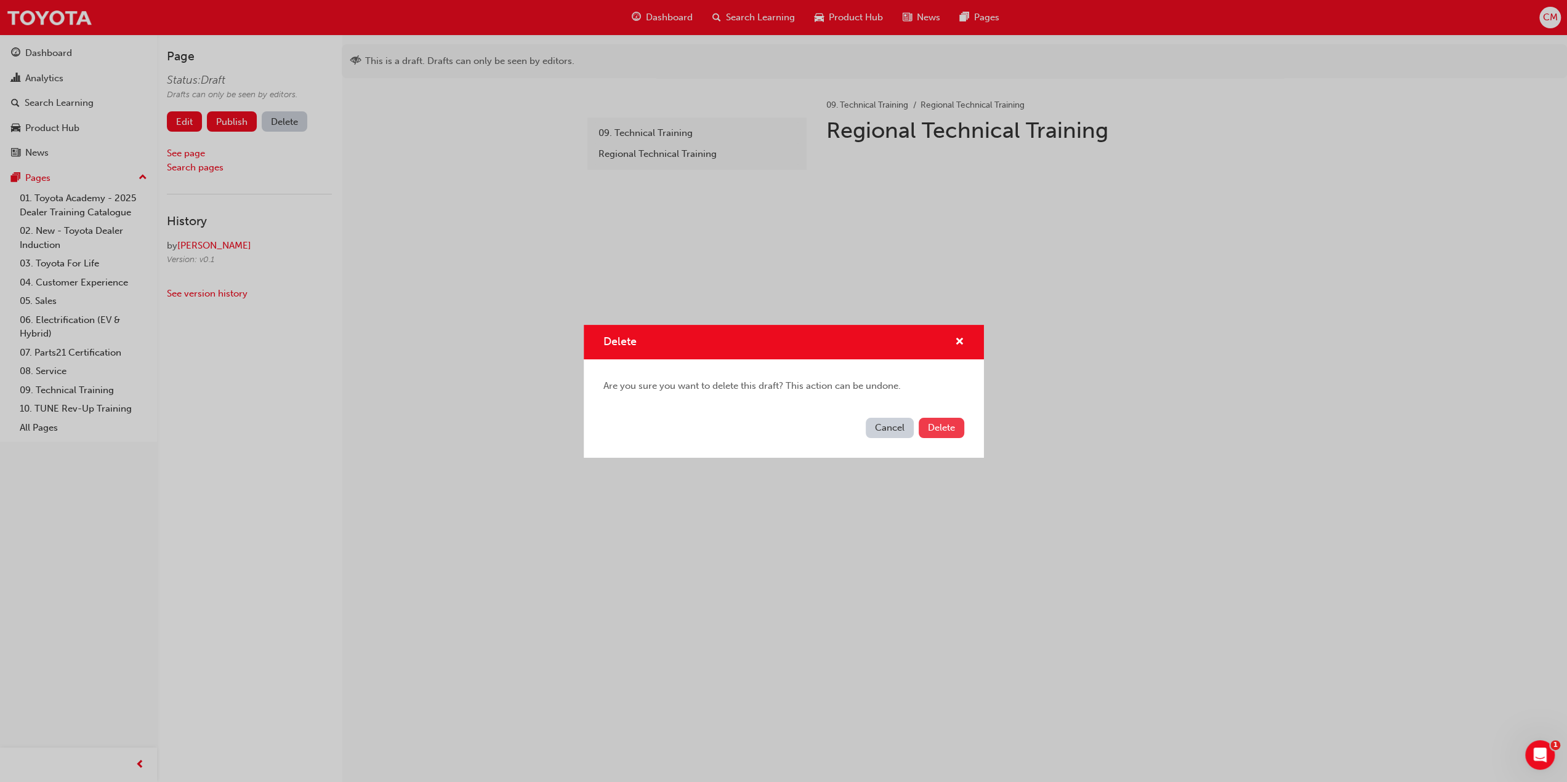
click at [950, 430] on span "Delete" at bounding box center [941, 427] width 27 height 11
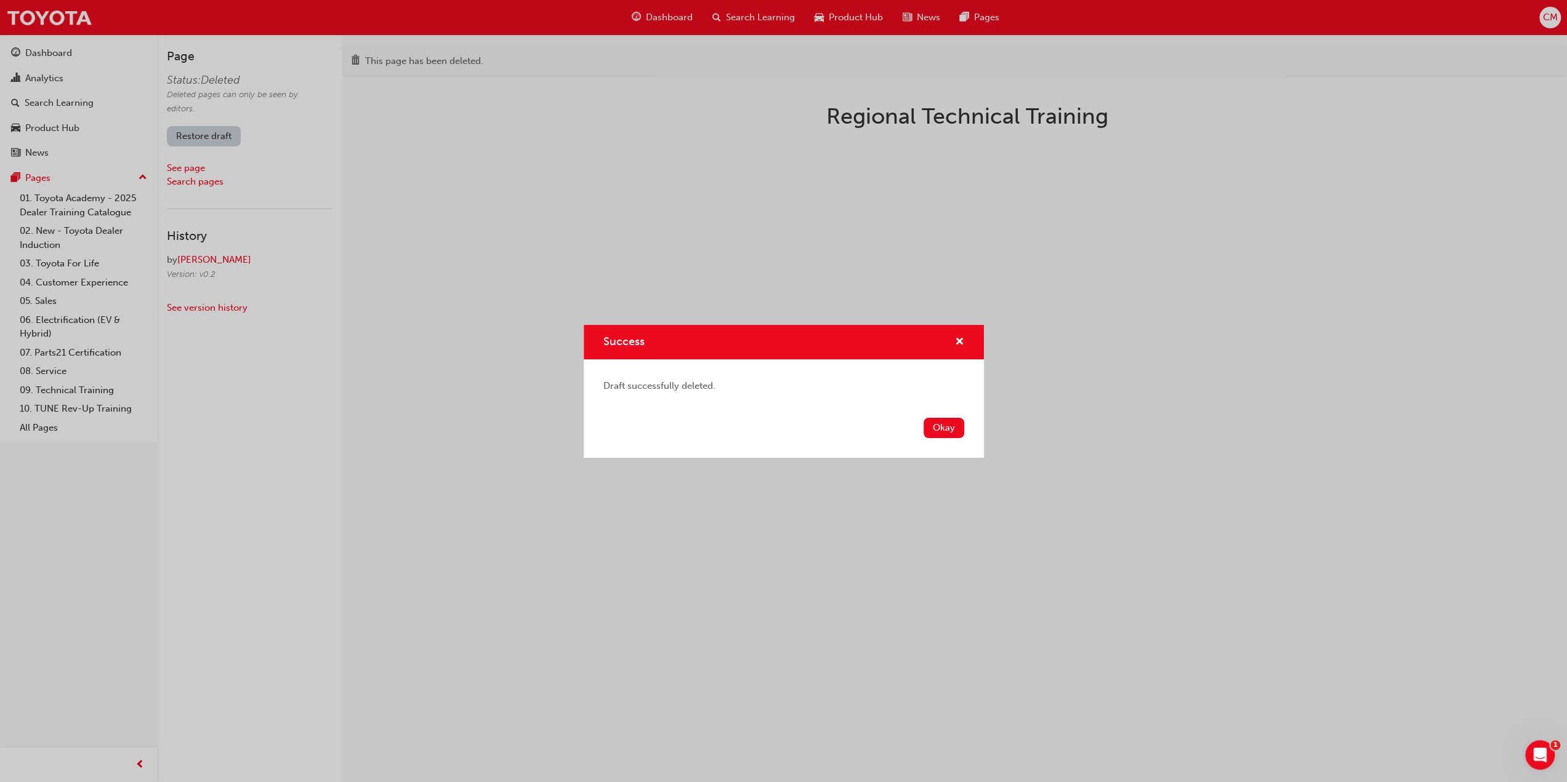
click at [943, 432] on button "Okay" at bounding box center [943, 428] width 41 height 20
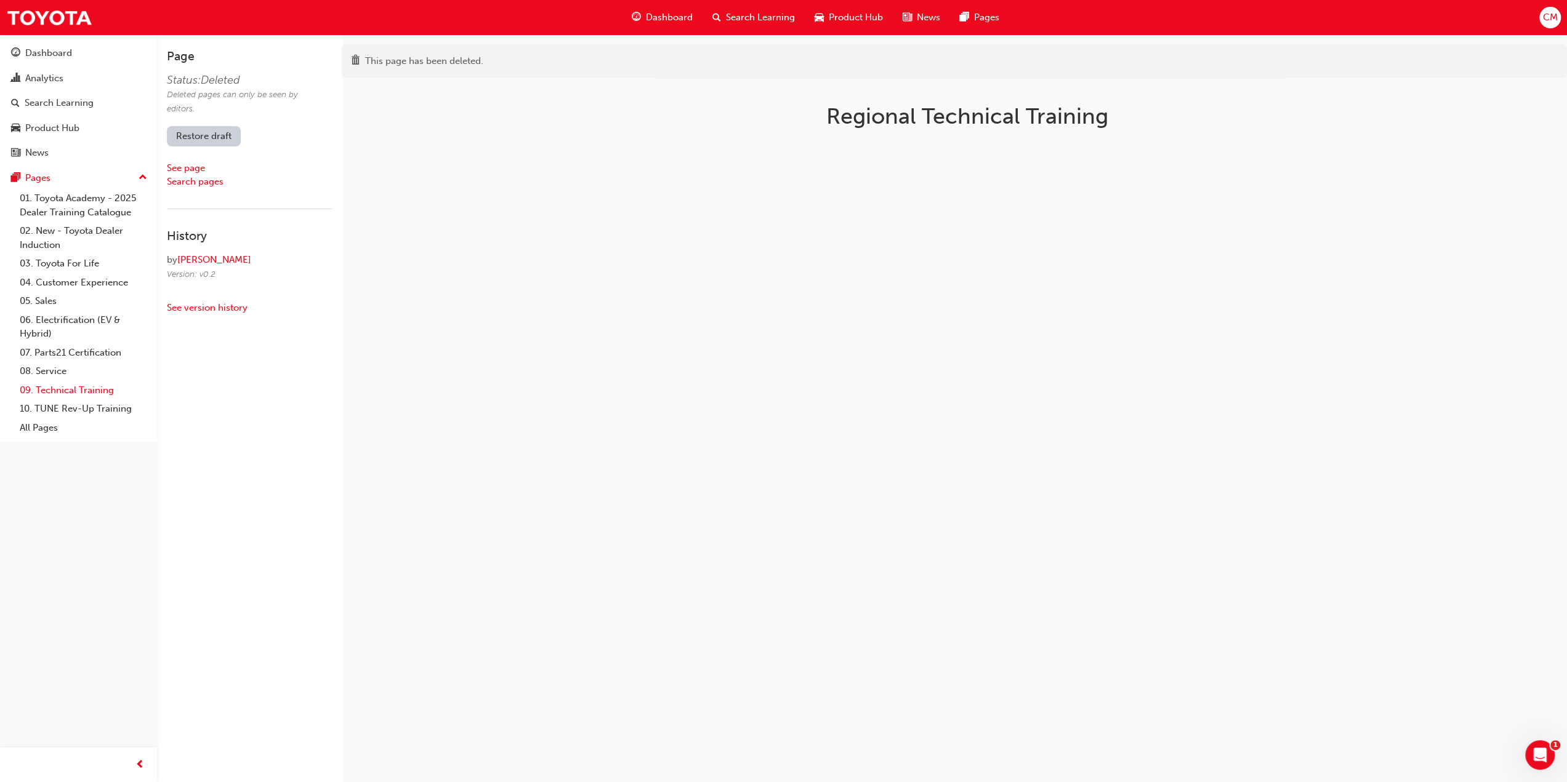
click at [49, 391] on link "09. Technical Training" at bounding box center [83, 390] width 137 height 19
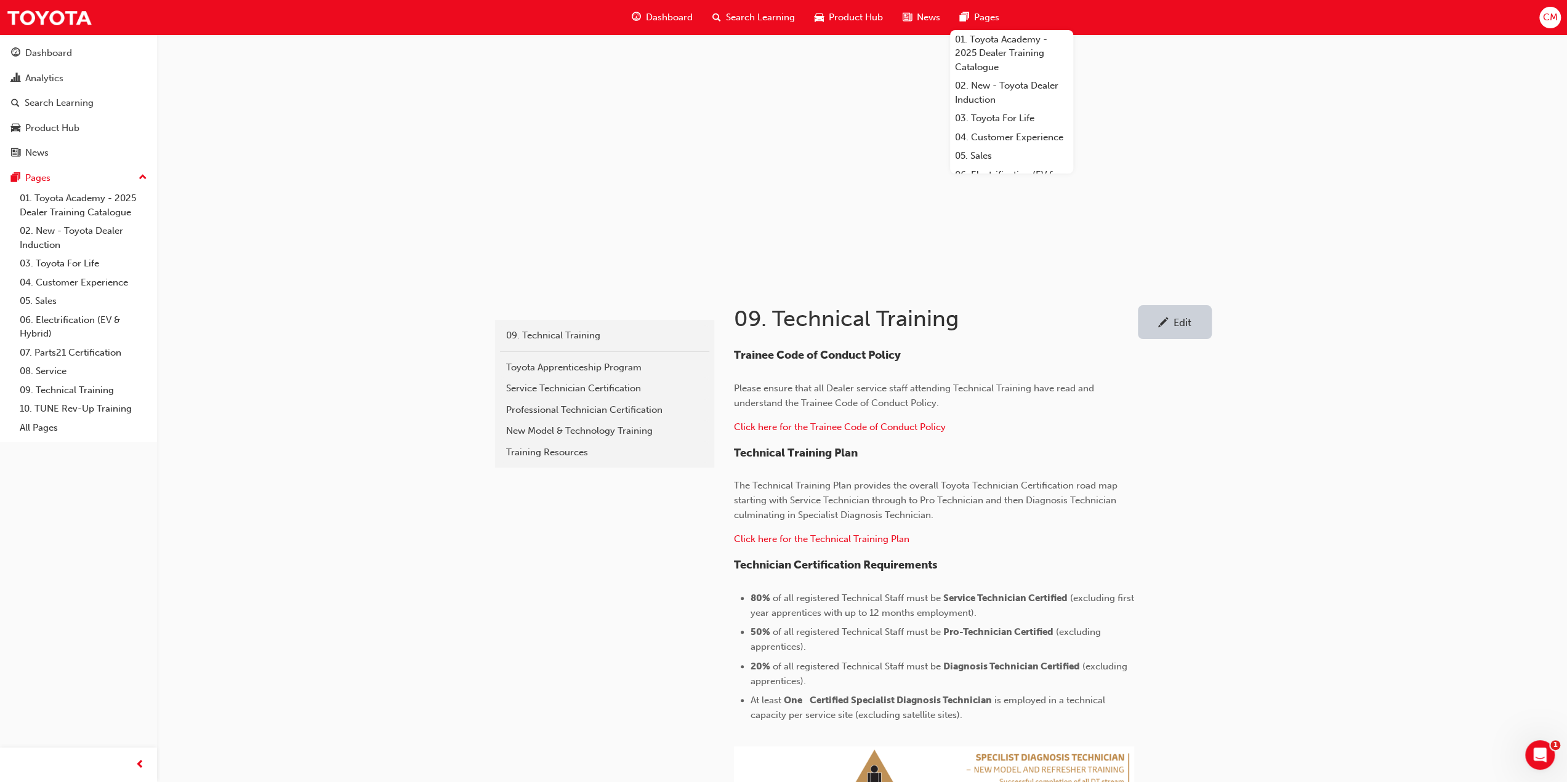
click at [984, 17] on span "Pages" at bounding box center [986, 17] width 25 height 14
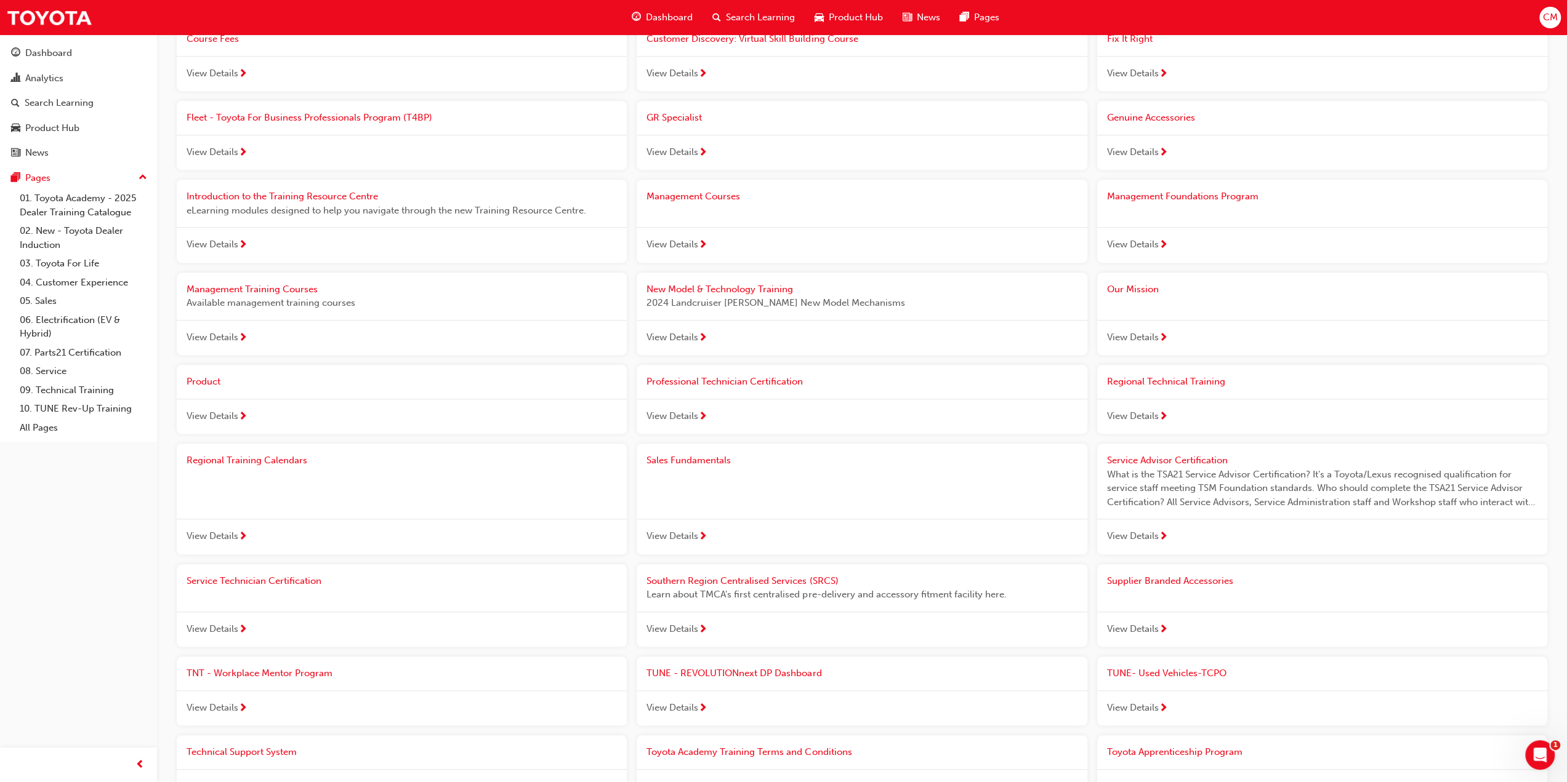
scroll to position [800, 0]
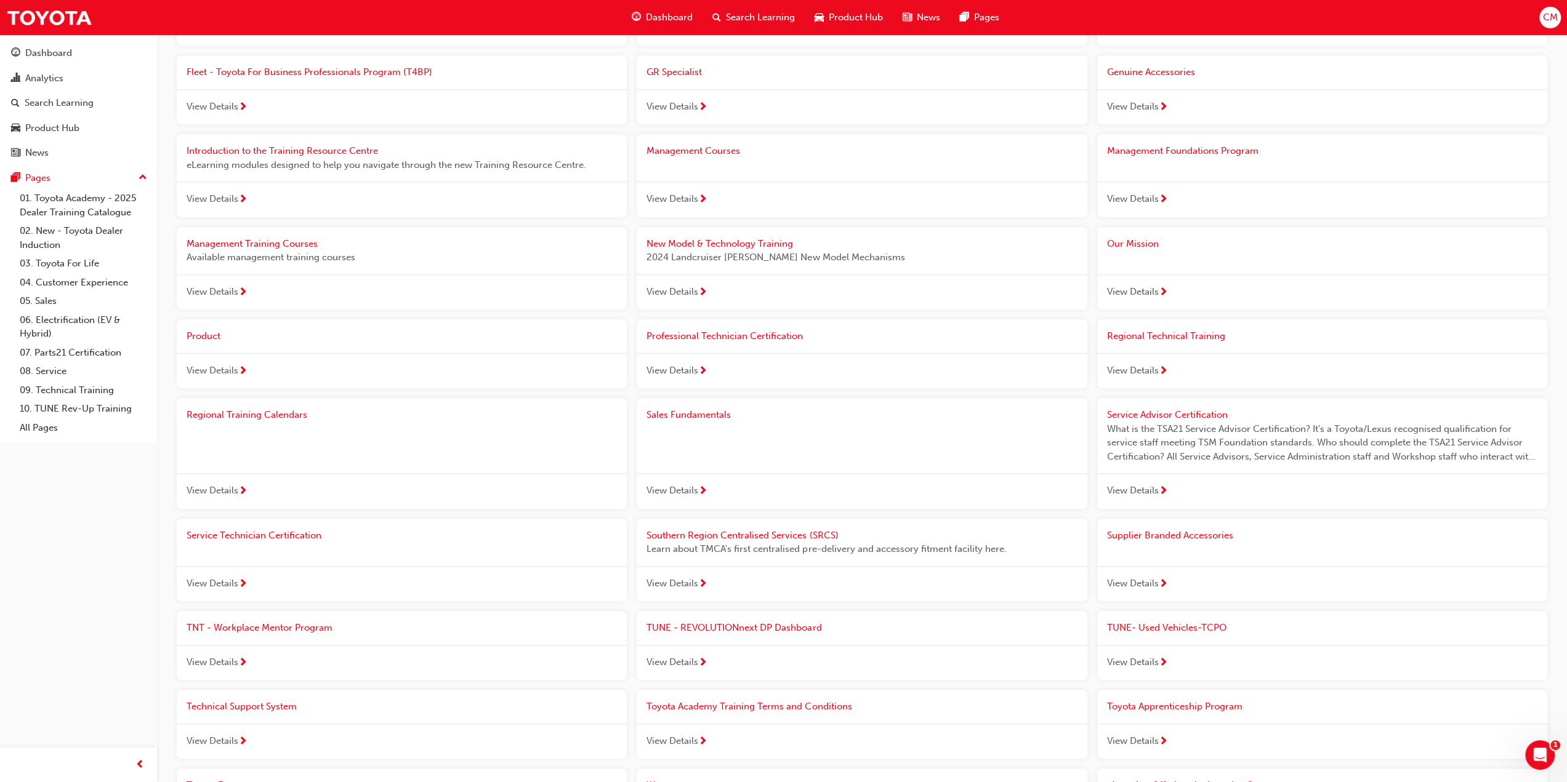
click at [1141, 334] on span "Regional Technical Training" at bounding box center [1166, 336] width 118 height 11
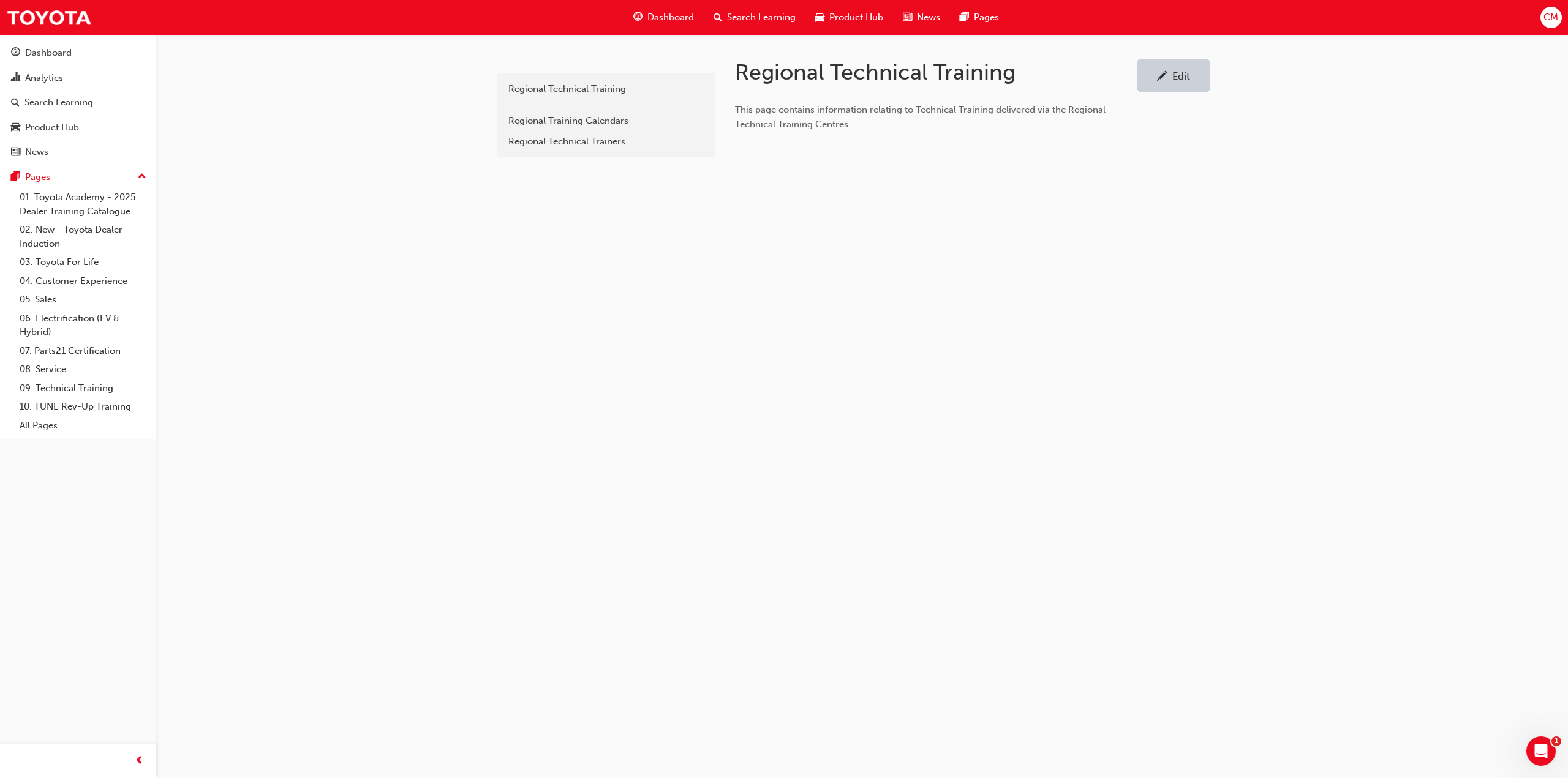
click at [1188, 74] on div "Edit" at bounding box center [1181, 76] width 18 height 12
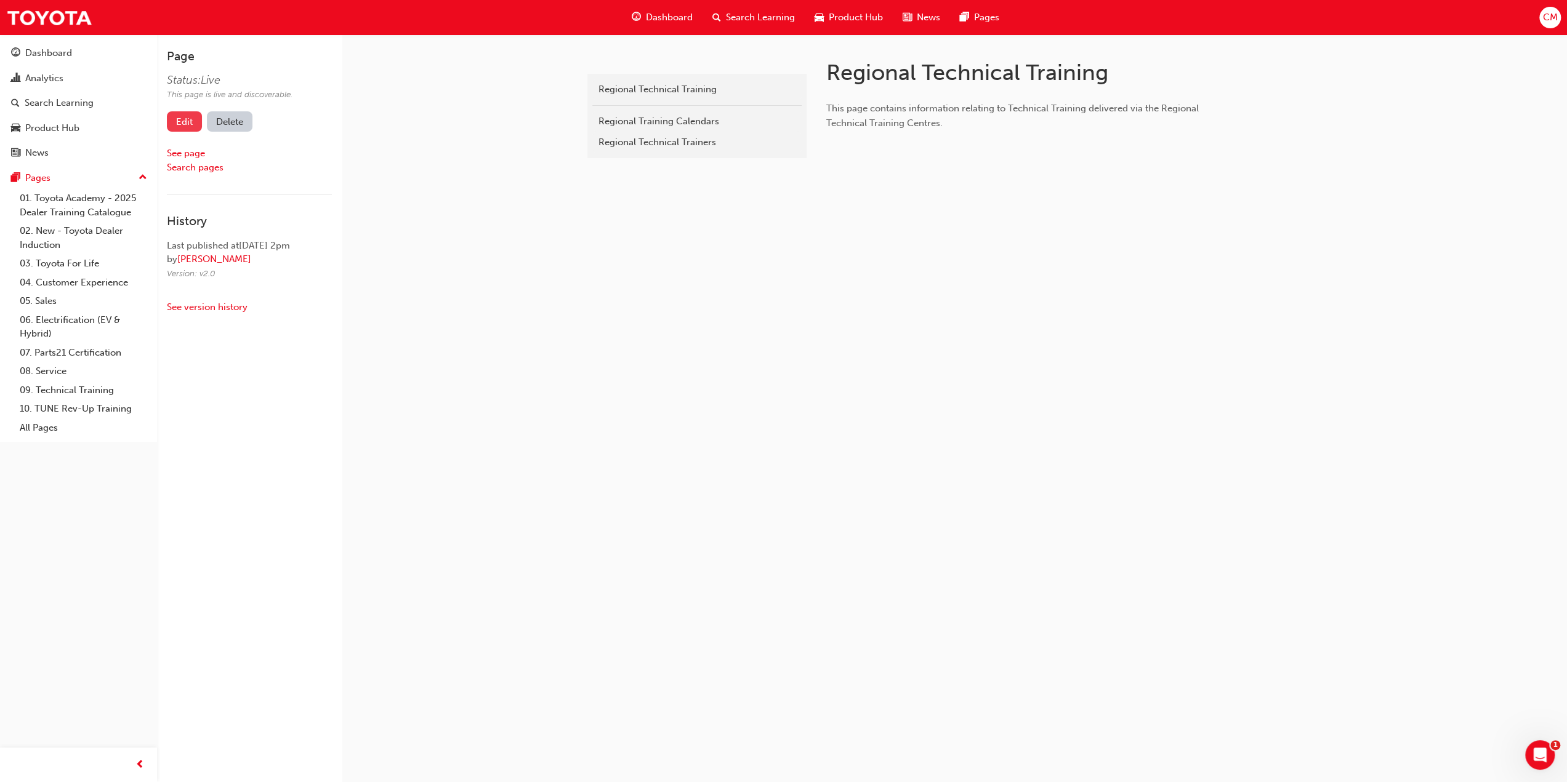
click at [183, 121] on link "Edit" at bounding box center [184, 121] width 35 height 20
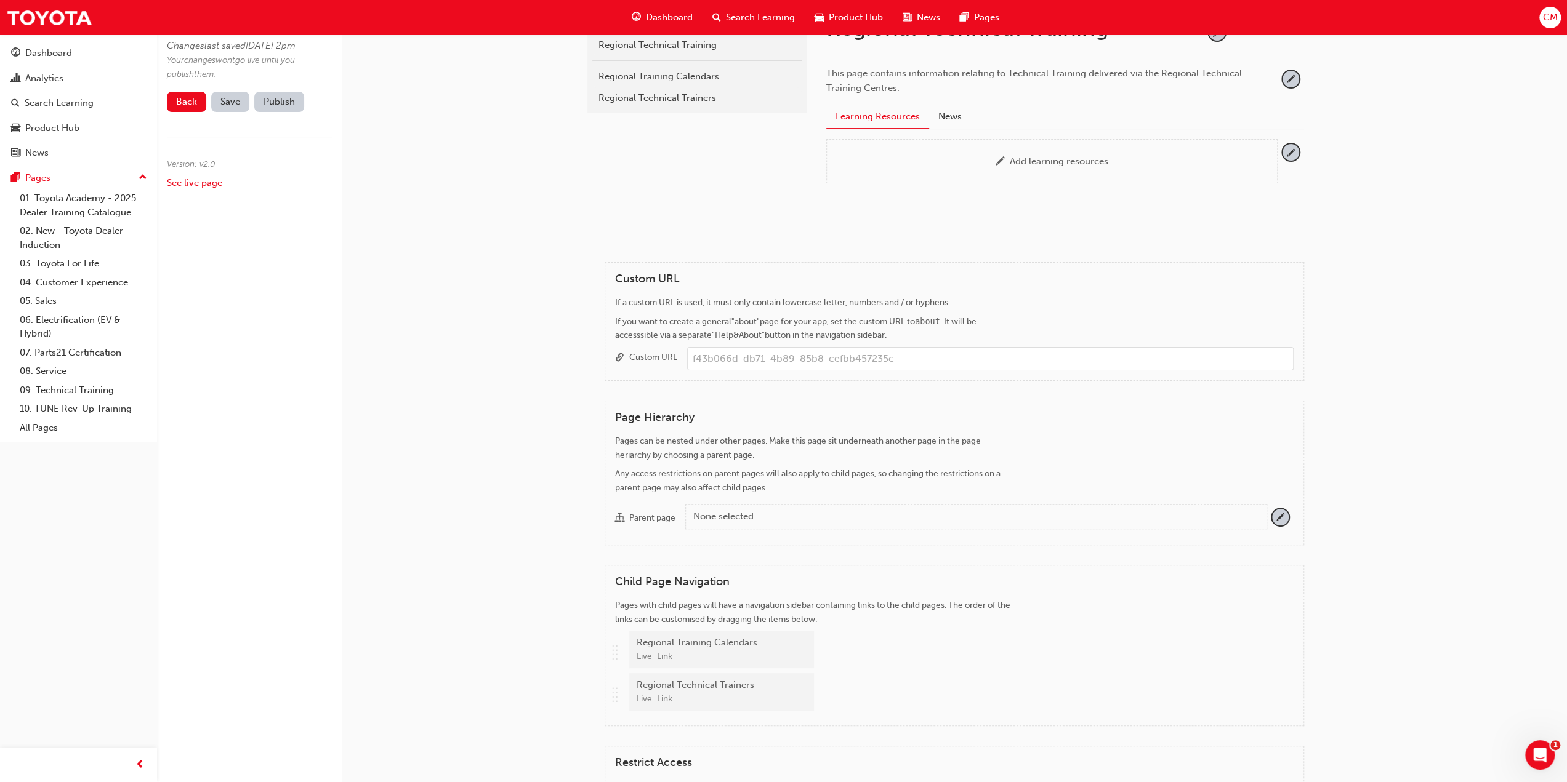
scroll to position [185, 0]
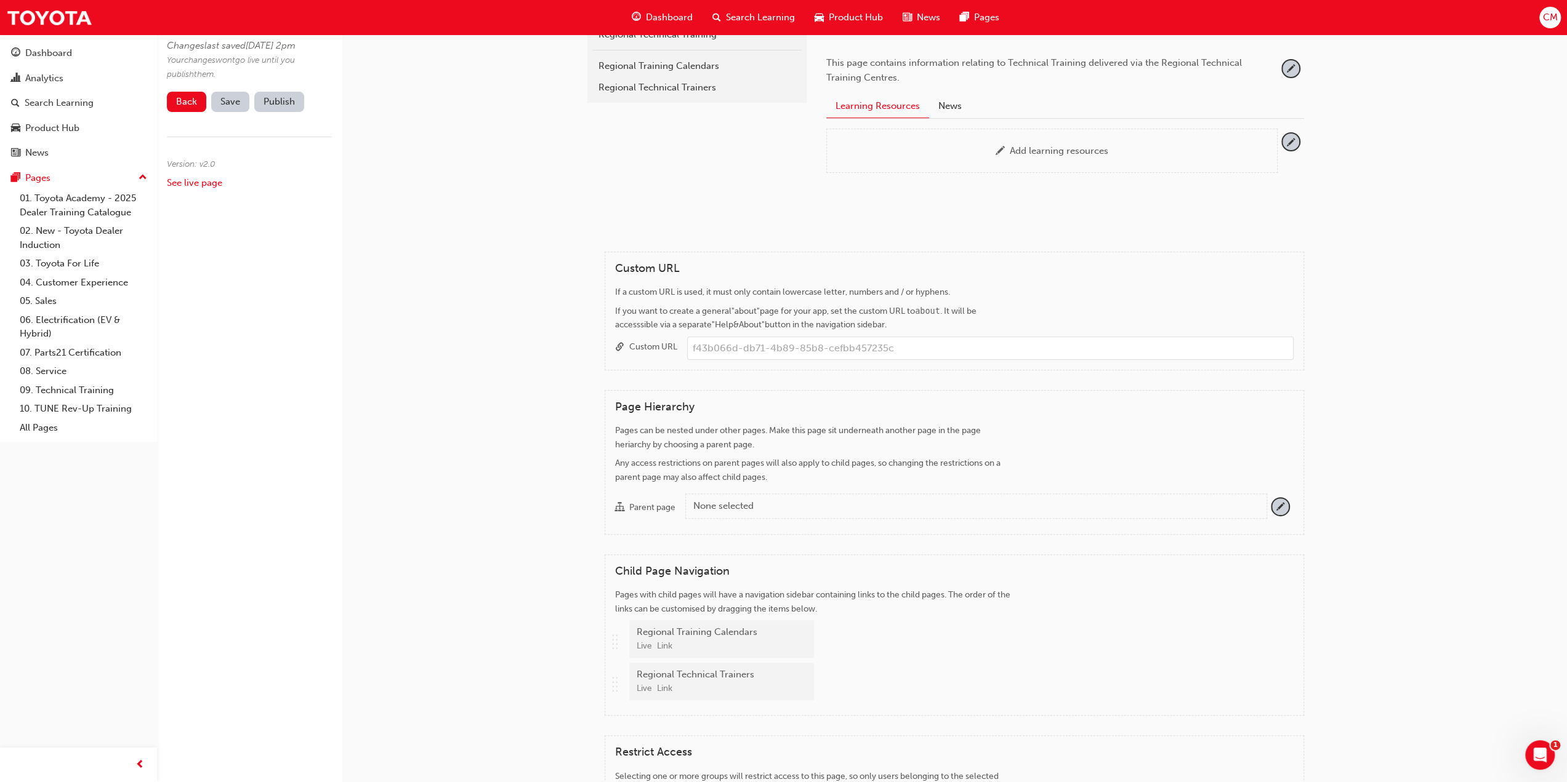
click at [803, 499] on div "None selected" at bounding box center [974, 506] width 563 height 14
click at [1272, 499] on button "Parent page None selected" at bounding box center [1280, 507] width 17 height 17
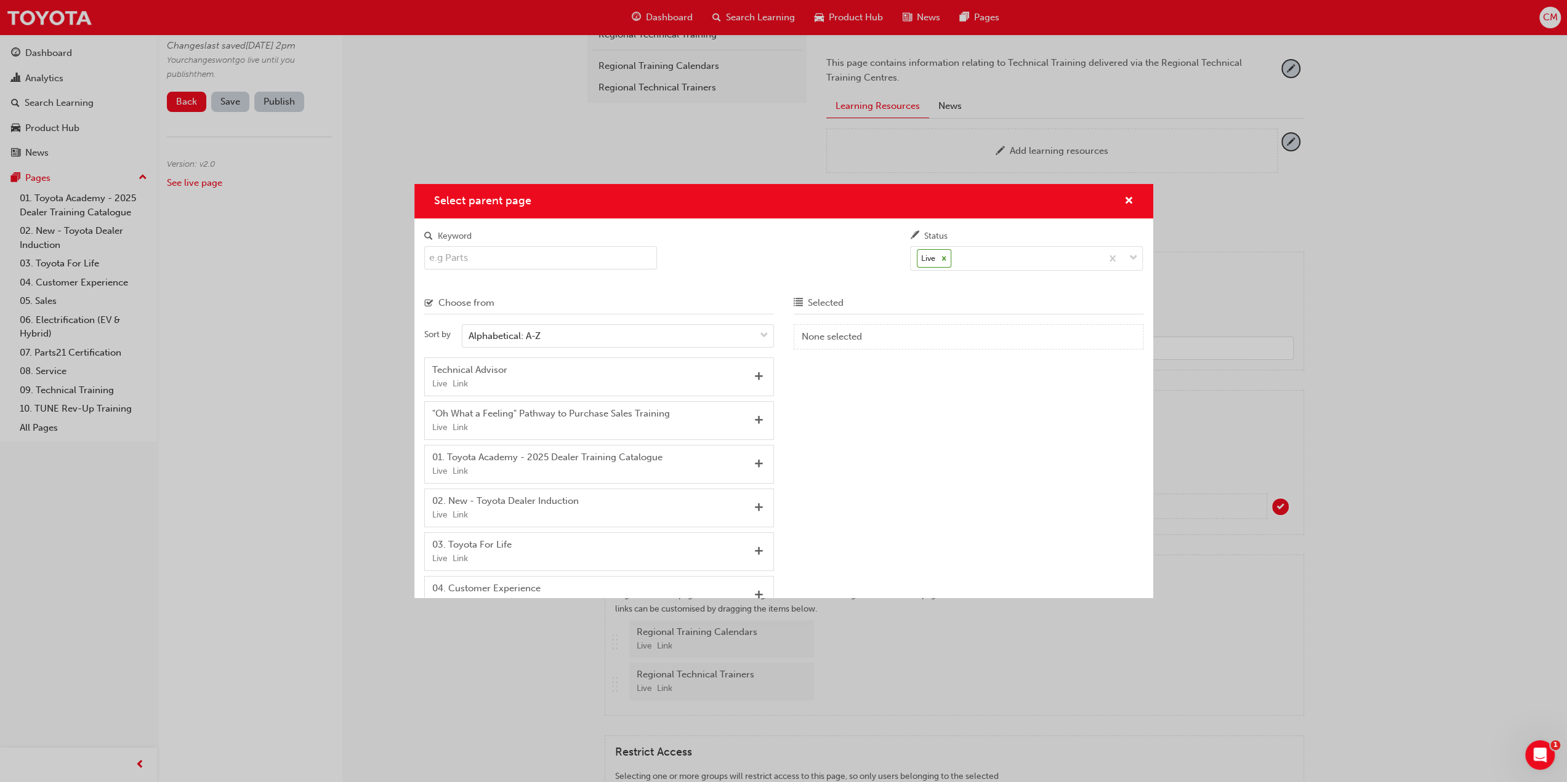
click at [467, 260] on input "Keyword" at bounding box center [540, 257] width 233 height 23
type input "Tech"
click at [754, 377] on span "Add" at bounding box center [758, 377] width 9 height 11
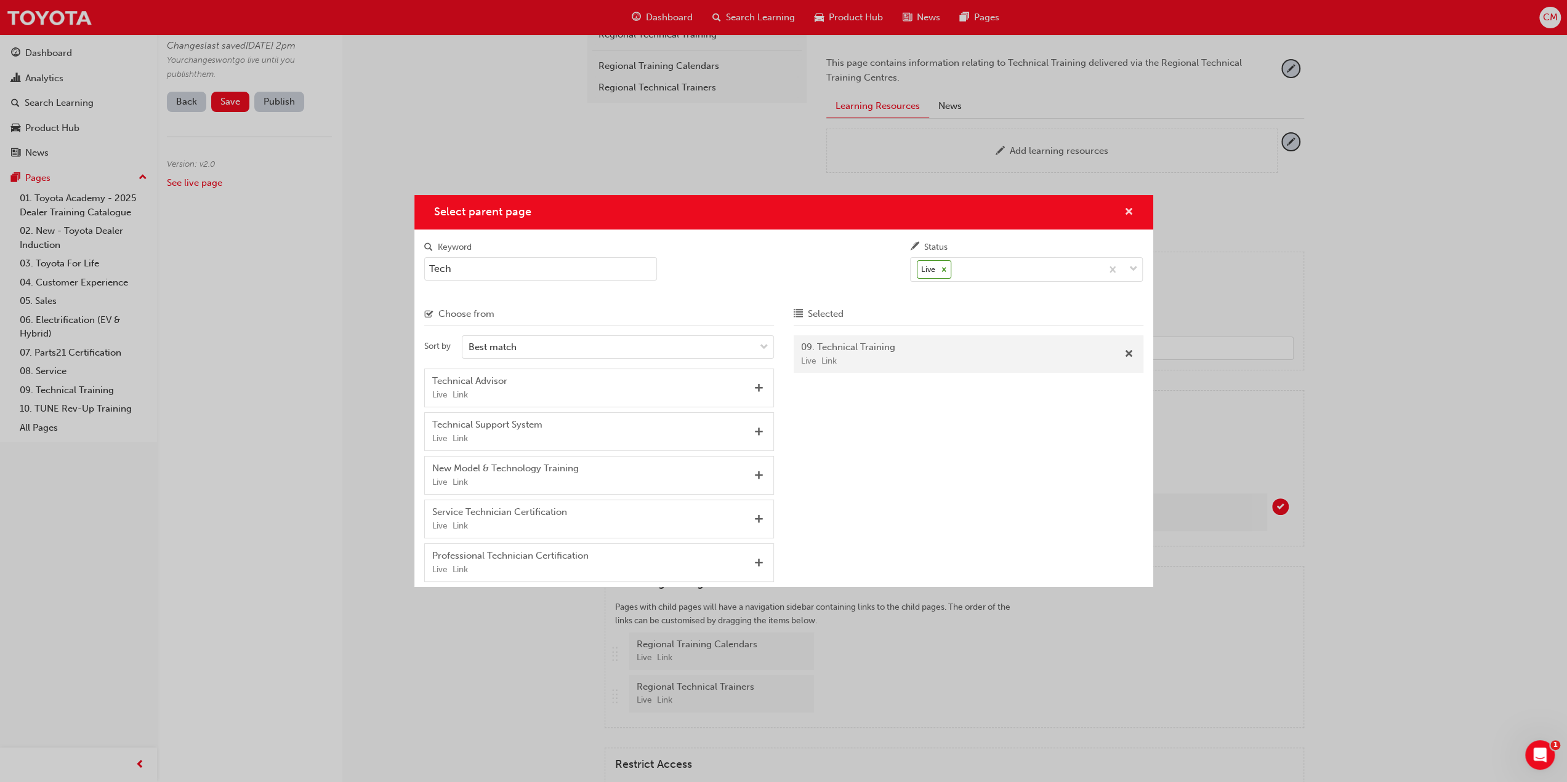
click at [1132, 212] on span "cross-icon" at bounding box center [1128, 212] width 9 height 11
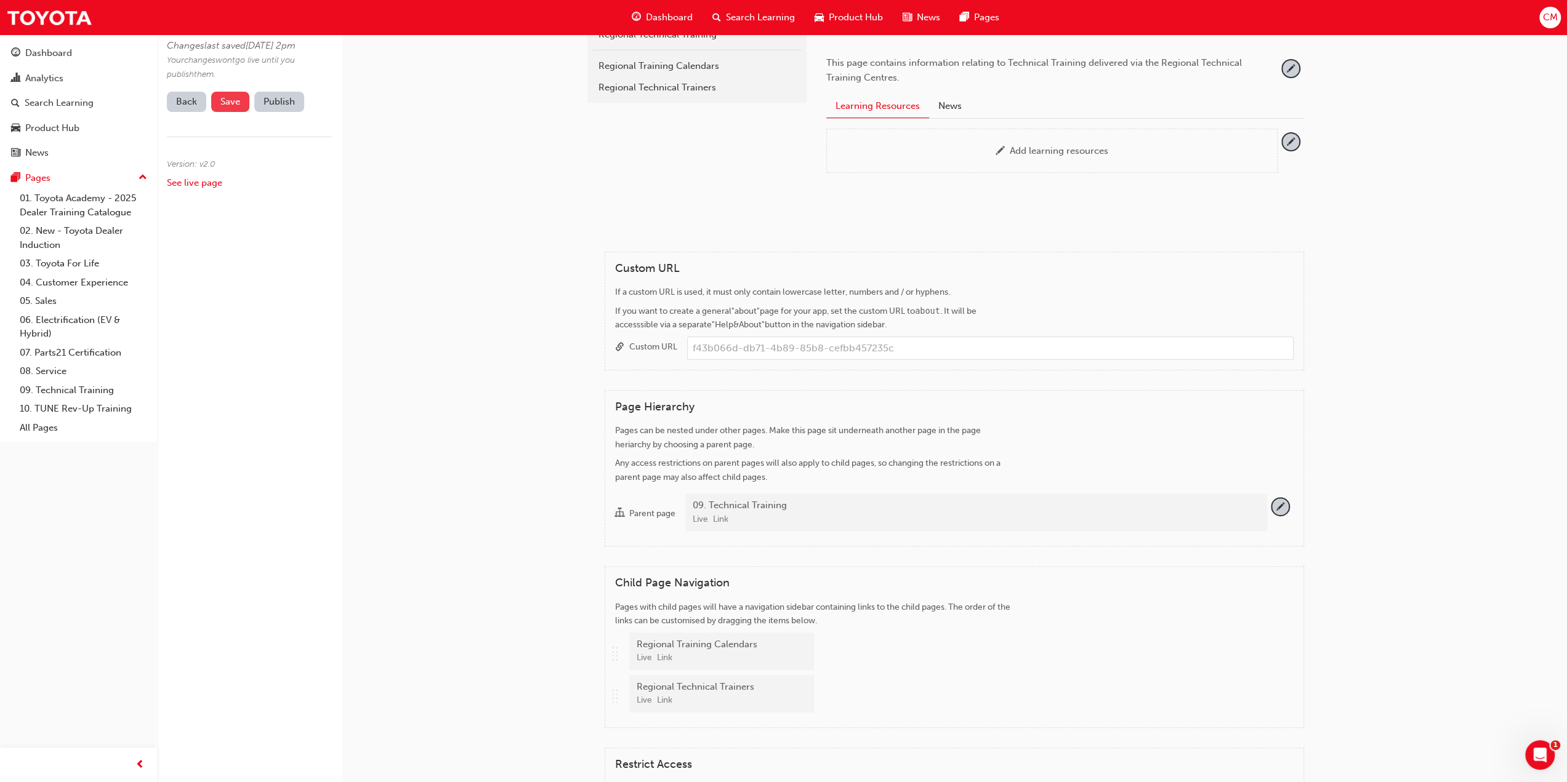
click at [224, 107] on span "Save" at bounding box center [230, 101] width 20 height 11
click at [278, 112] on button "Publish" at bounding box center [279, 102] width 50 height 20
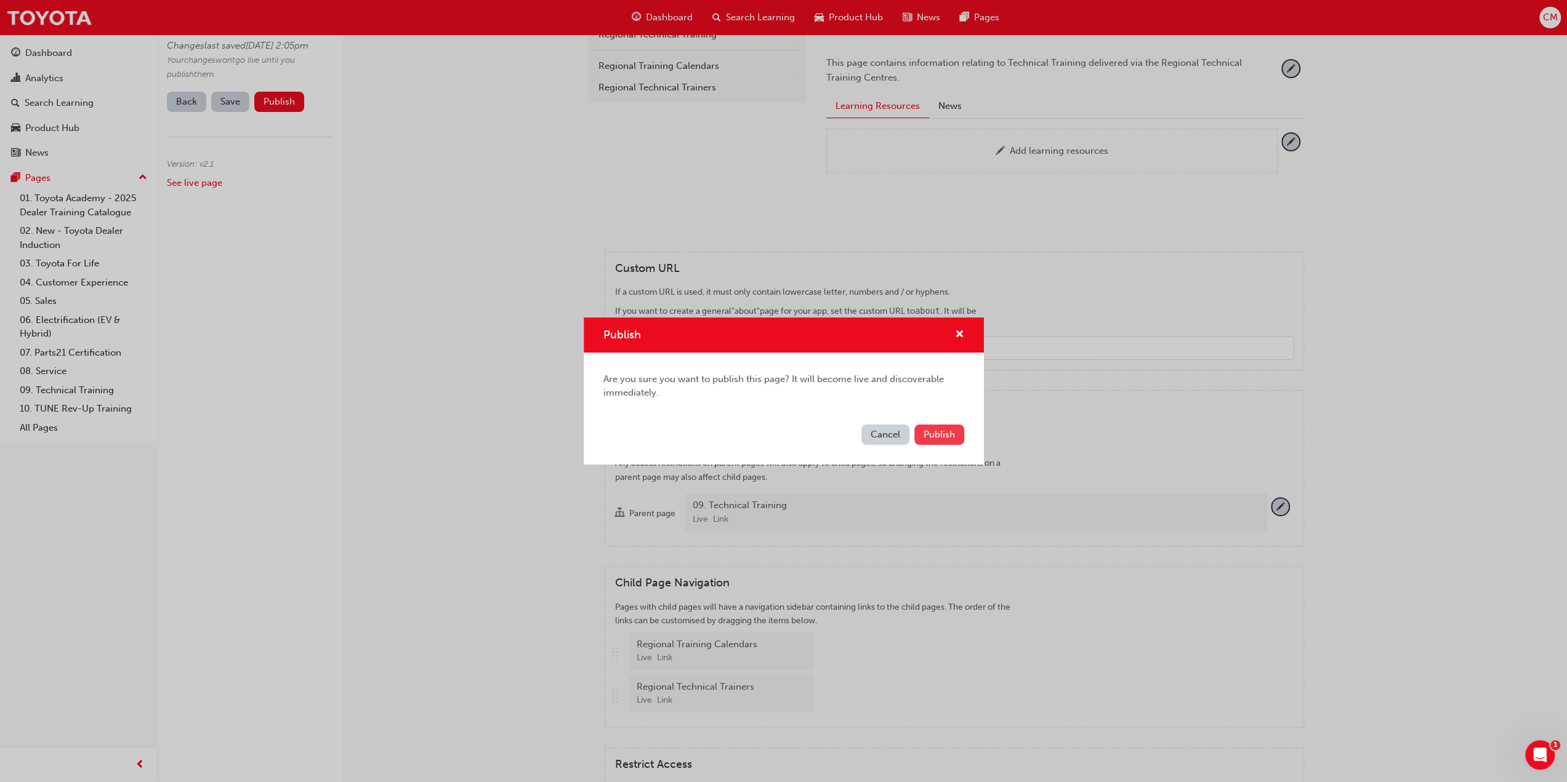
click at [946, 431] on span "Publish" at bounding box center [938, 434] width 31 height 11
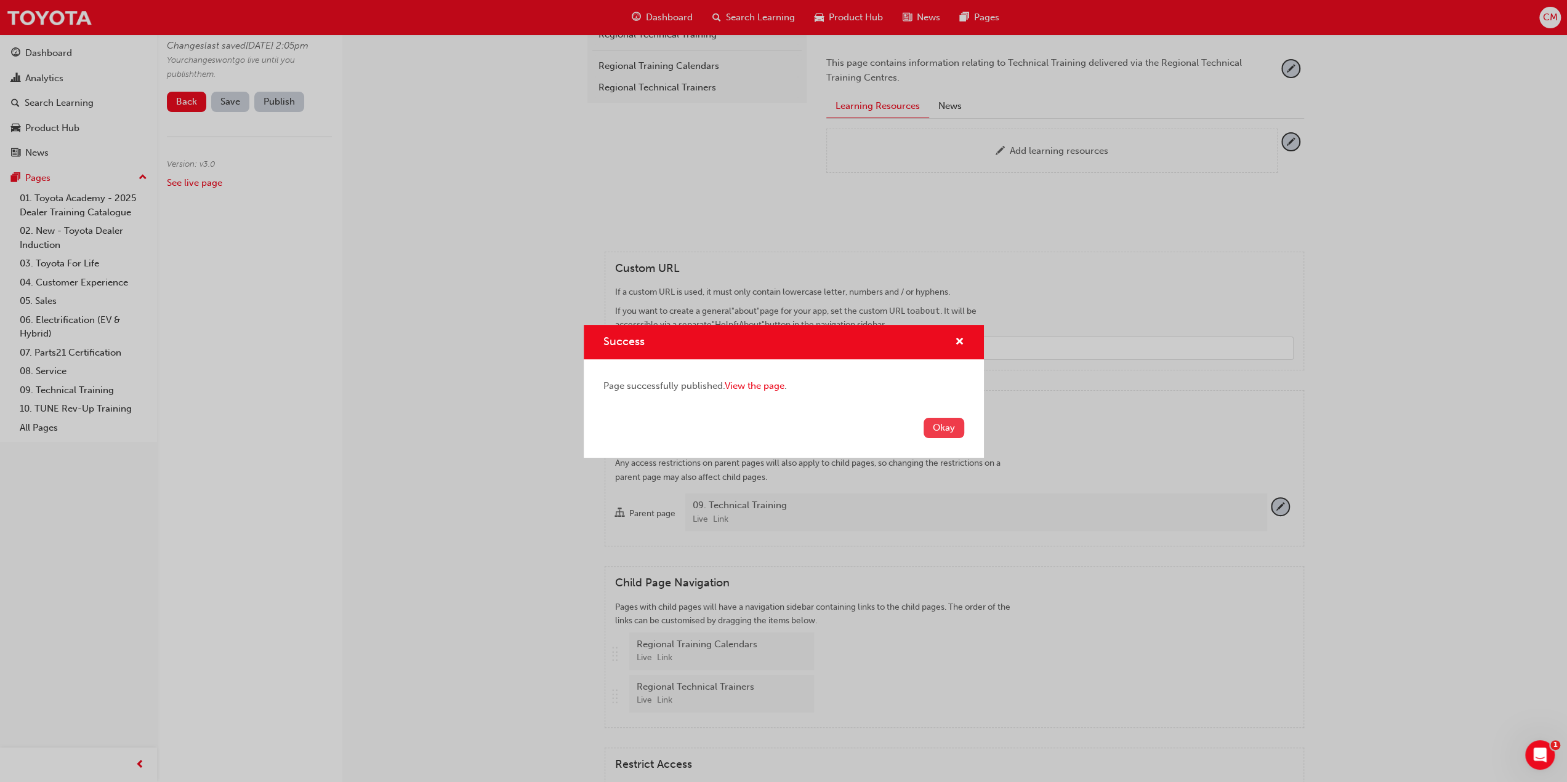
click at [948, 428] on button "Okay" at bounding box center [943, 428] width 41 height 20
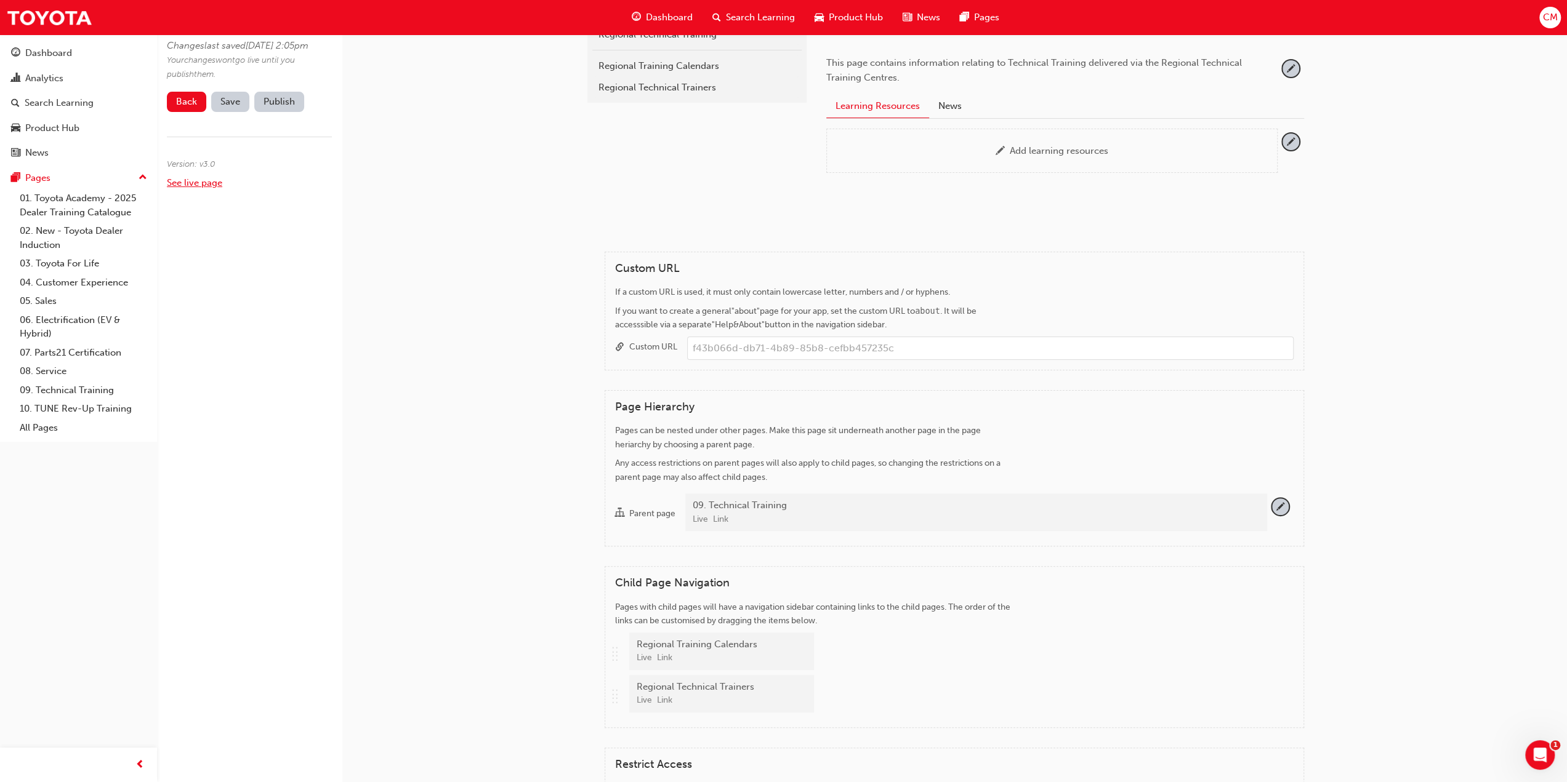
click at [192, 188] on link "See live page" at bounding box center [194, 182] width 55 height 11
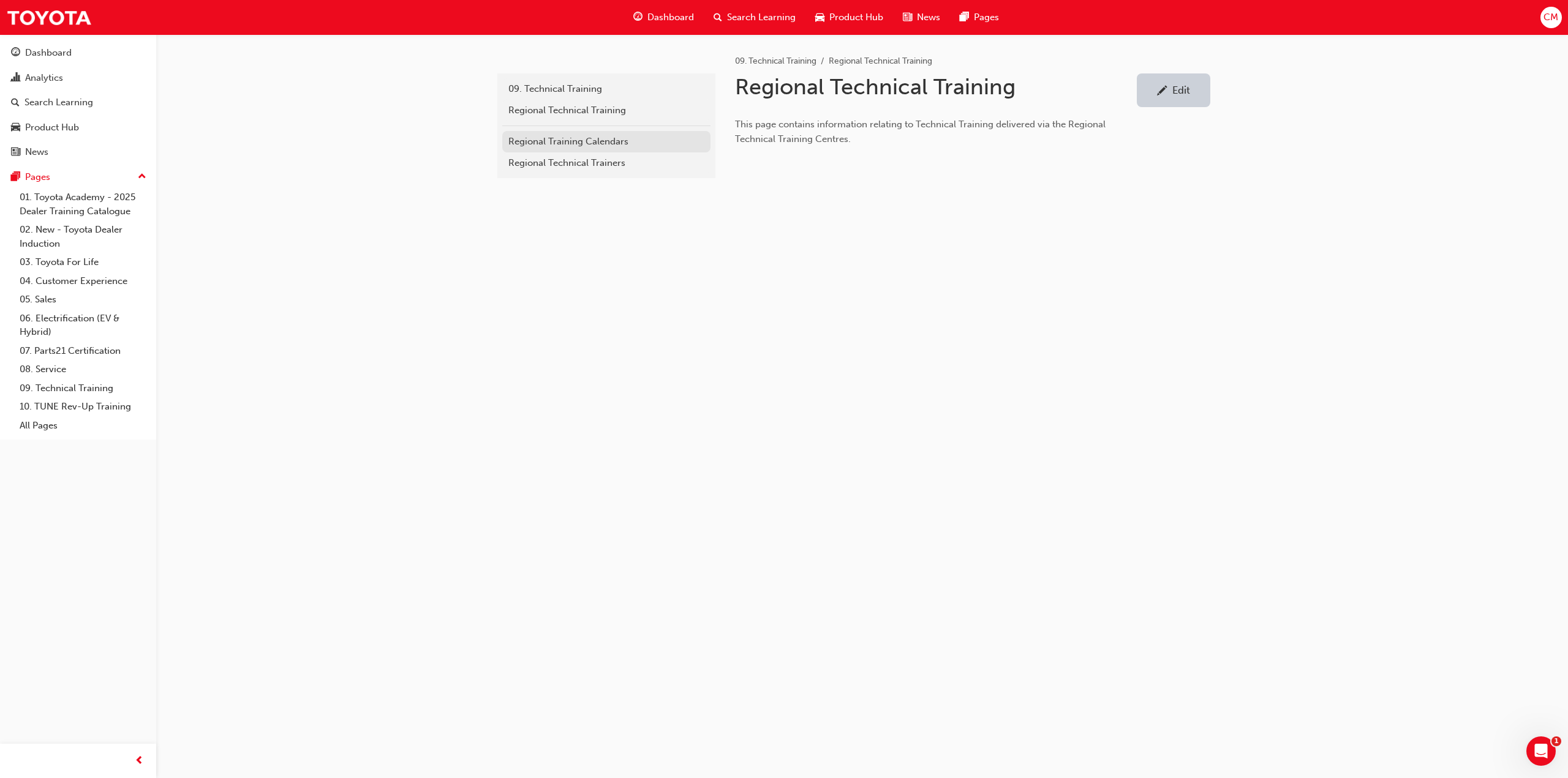
click at [523, 140] on div "Regional Training Calendars" at bounding box center [606, 141] width 196 height 14
click at [517, 161] on div "Regional Technical Trainers" at bounding box center [606, 163] width 196 height 14
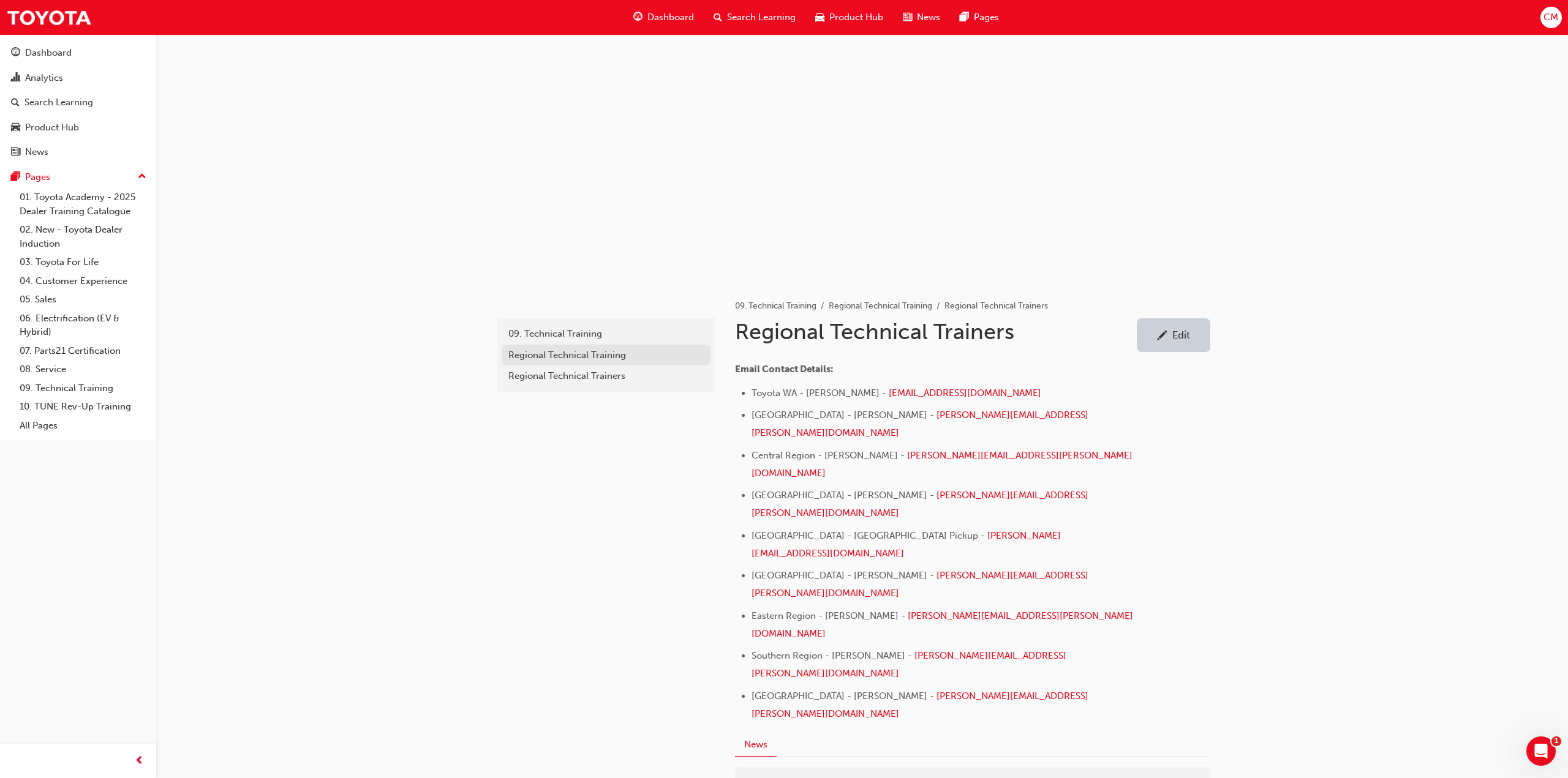
click at [522, 355] on div "Regional Technical Training" at bounding box center [606, 355] width 196 height 14
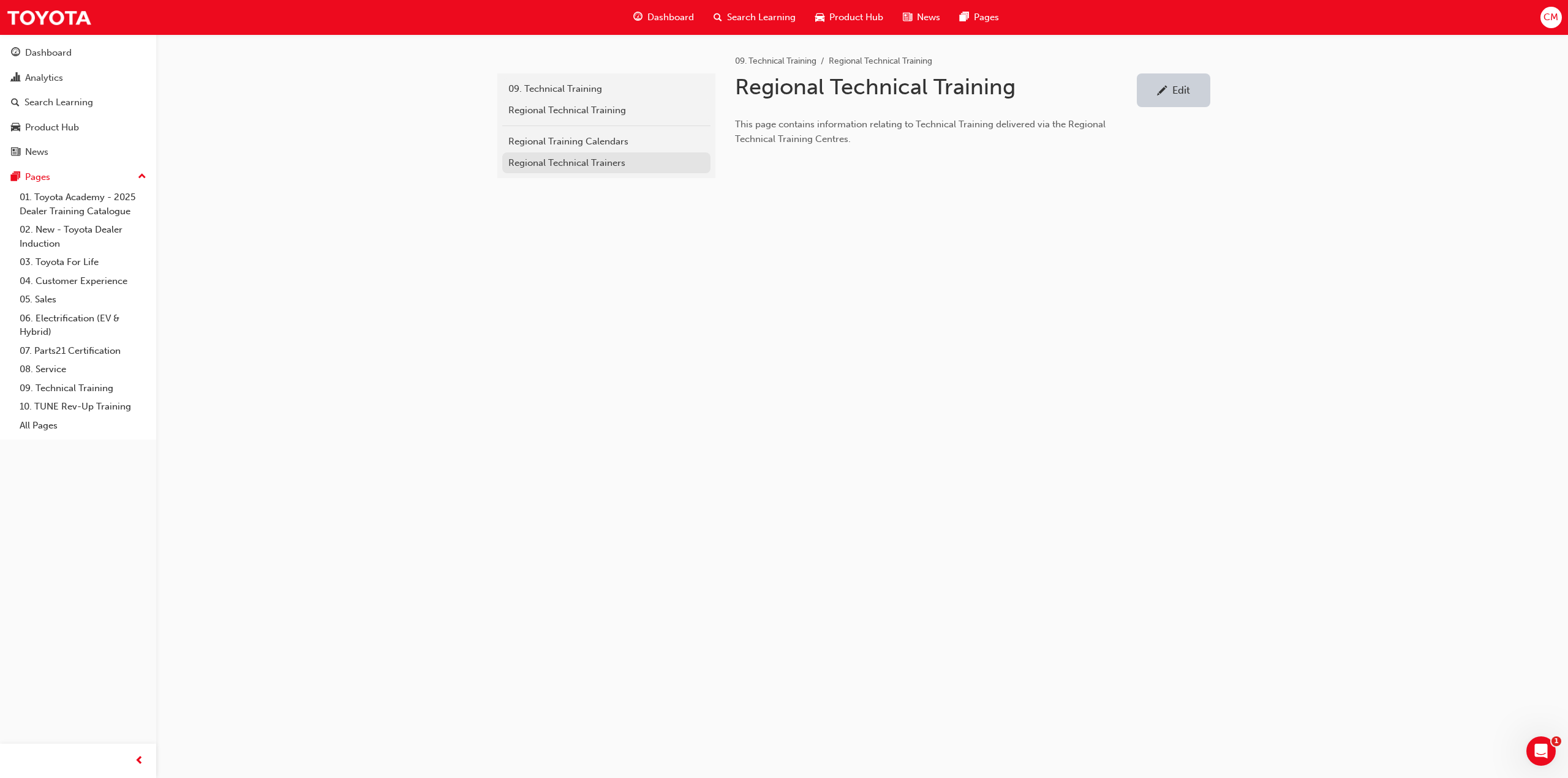
click at [526, 162] on div "Regional Technical Trainers" at bounding box center [606, 163] width 196 height 14
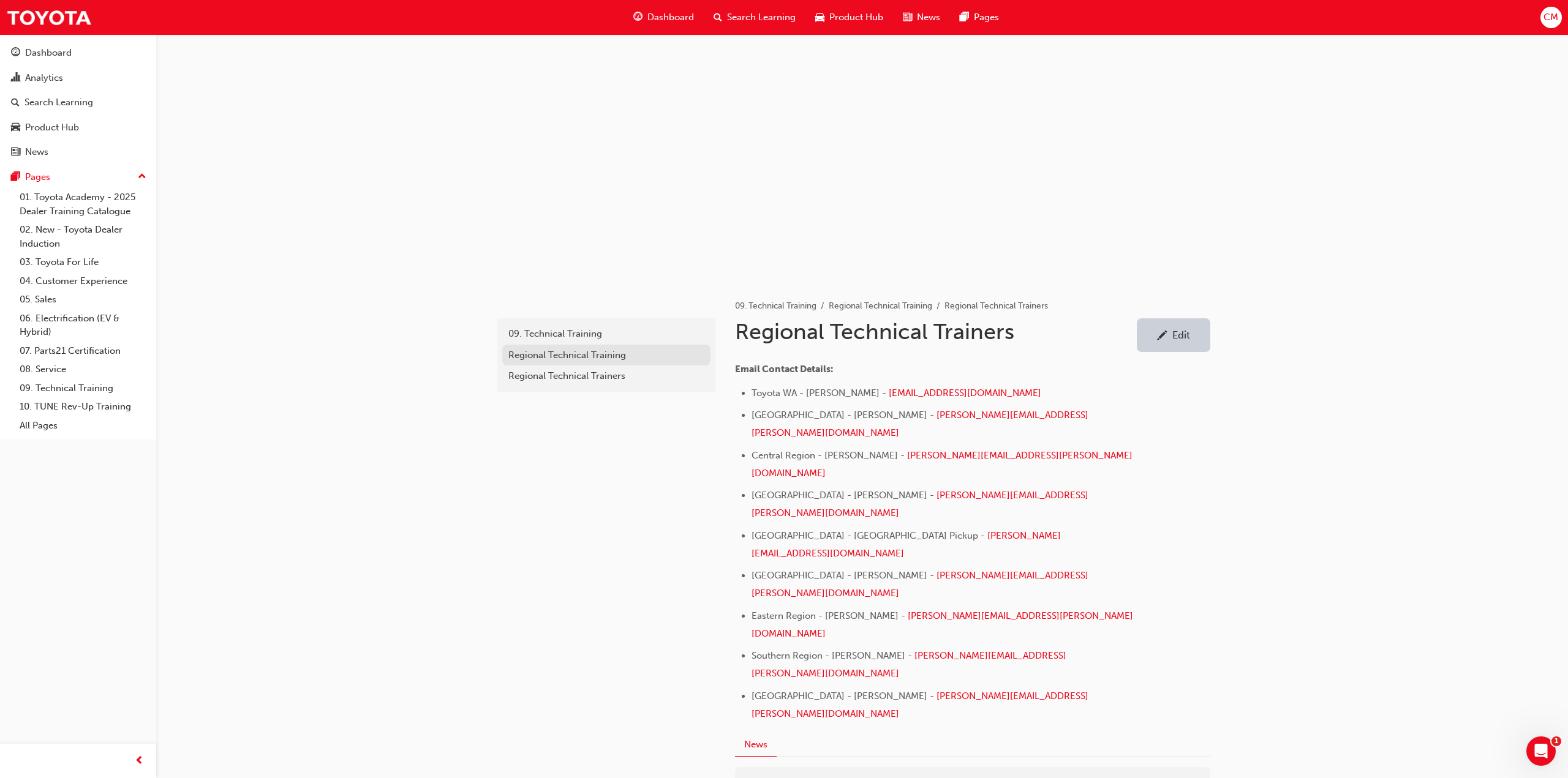
click at [541, 355] on div "Regional Technical Training" at bounding box center [606, 355] width 196 height 14
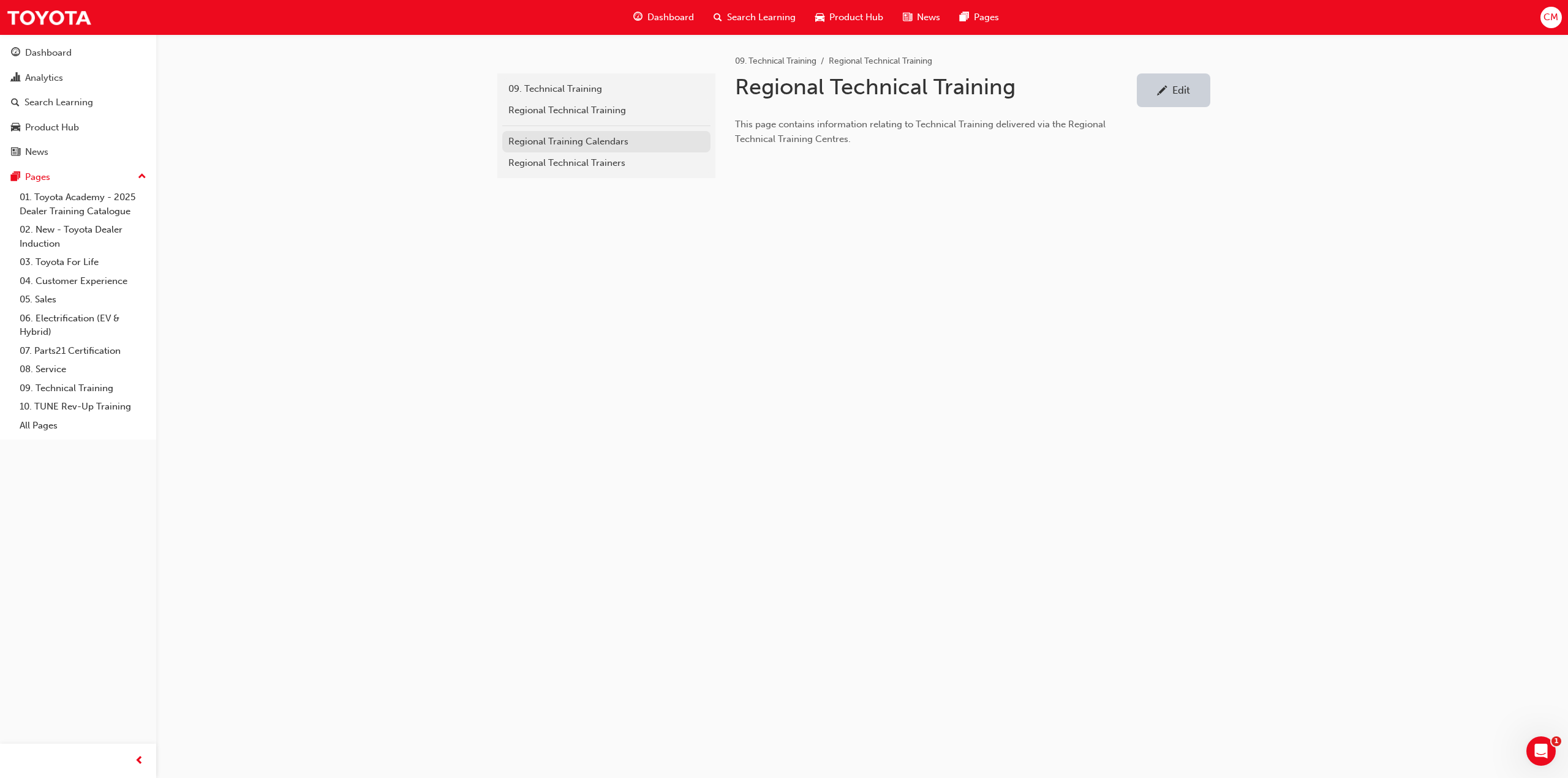
click at [539, 139] on div "Regional Training Calendars" at bounding box center [606, 141] width 196 height 14
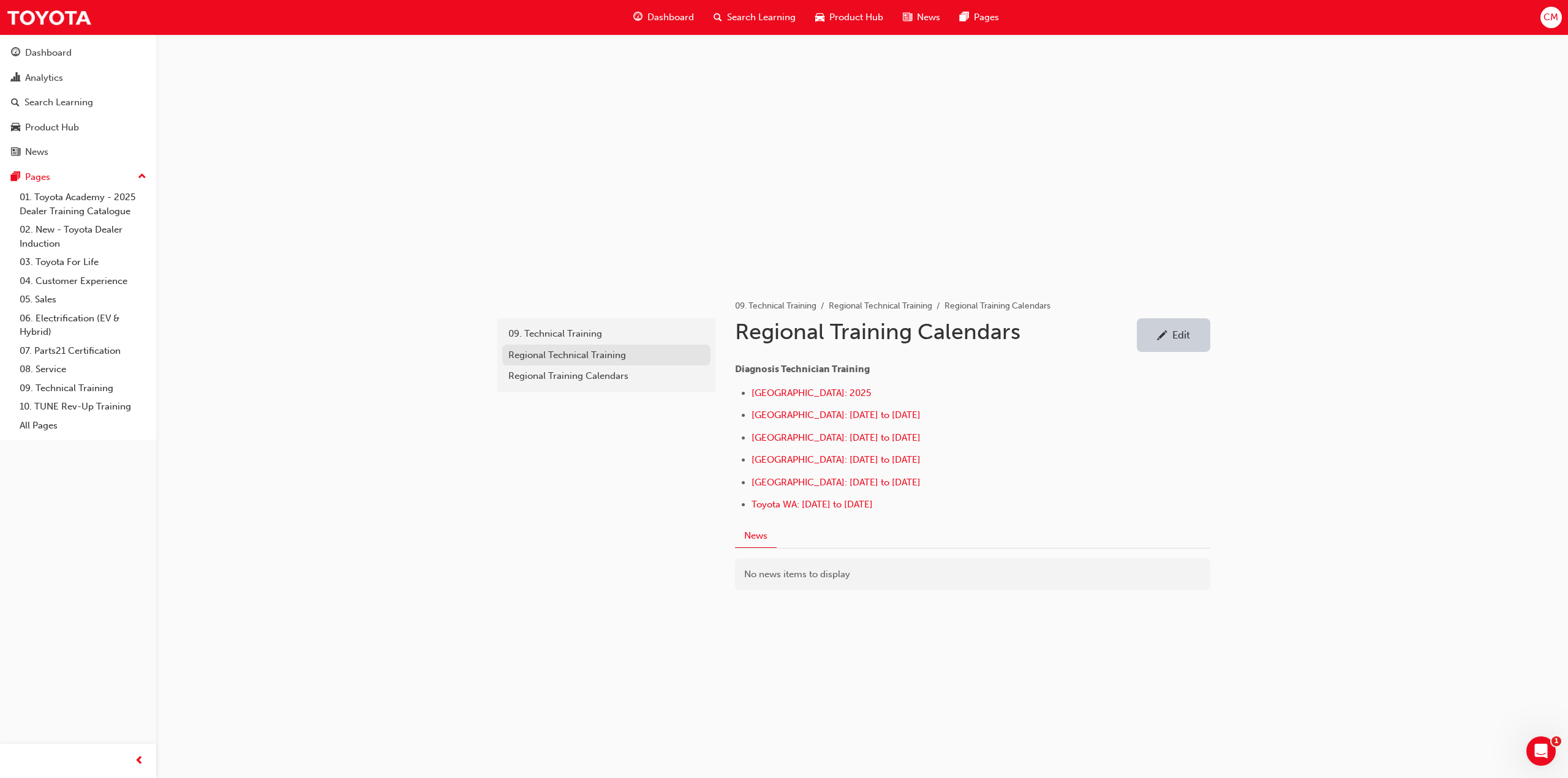
click at [534, 354] on div "Regional Technical Training" at bounding box center [606, 355] width 196 height 14
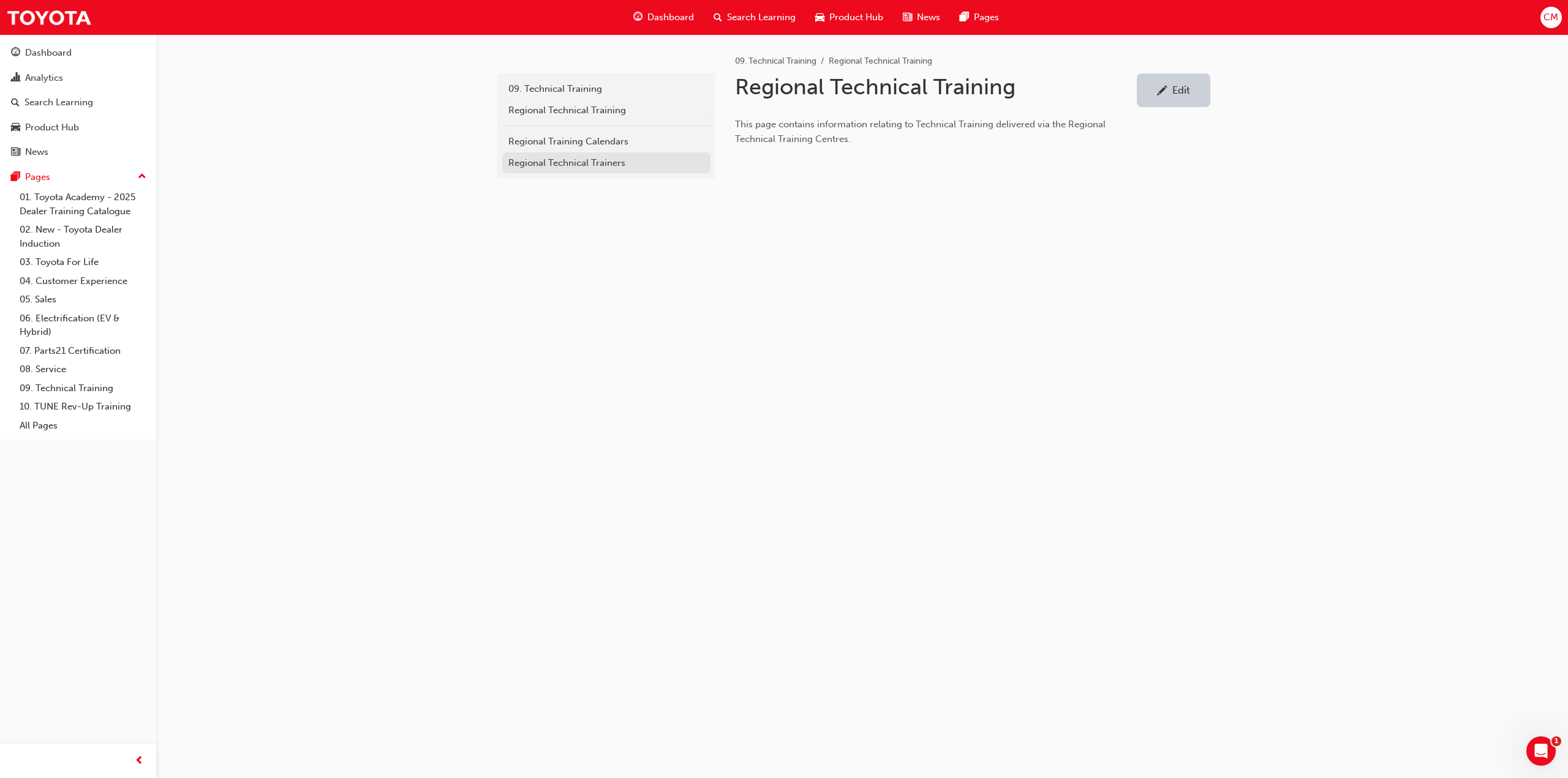
click at [530, 161] on div "Regional Technical Trainers" at bounding box center [606, 163] width 196 height 14
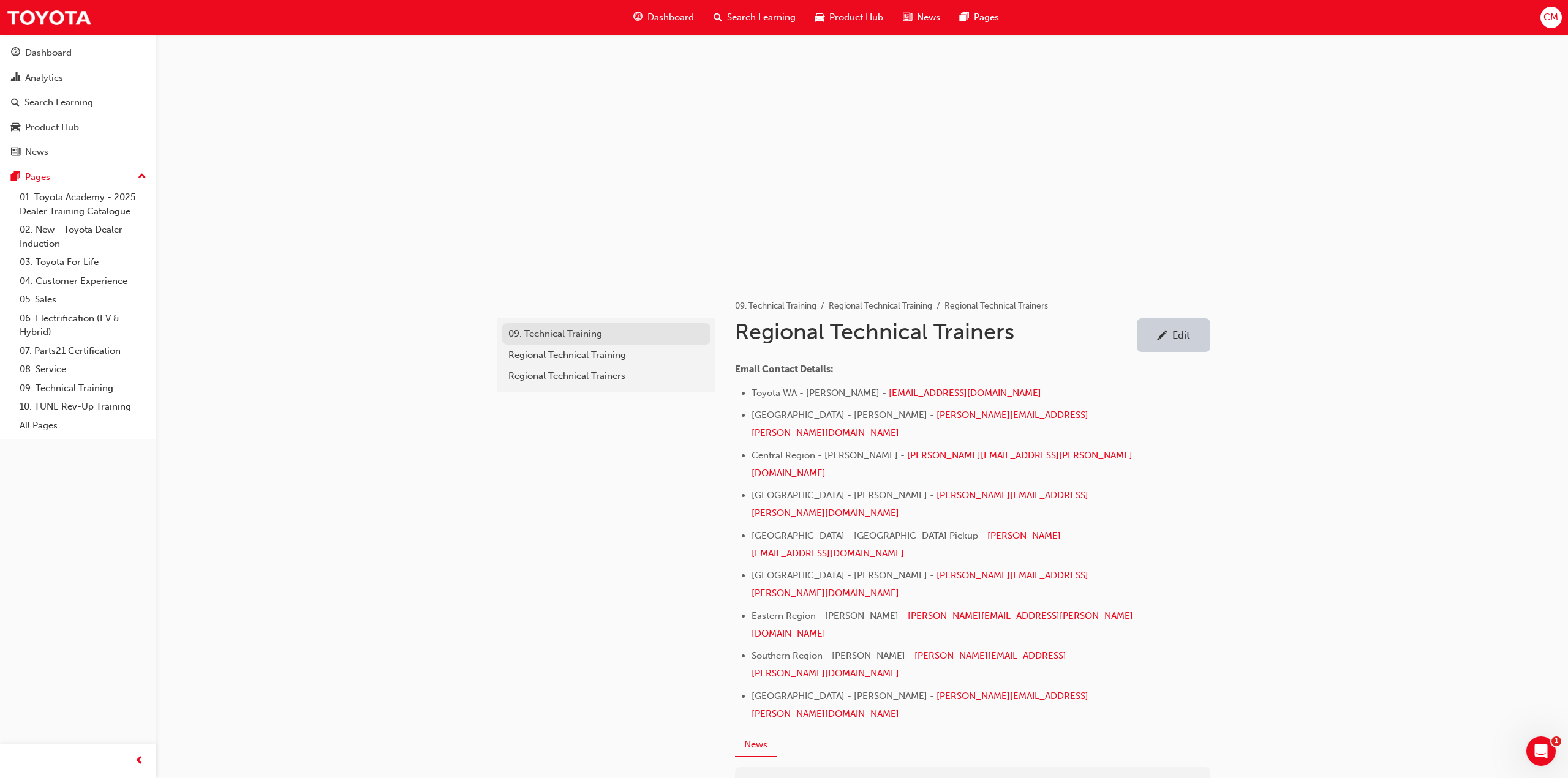
click at [551, 332] on div "09. Technical Training" at bounding box center [606, 334] width 196 height 14
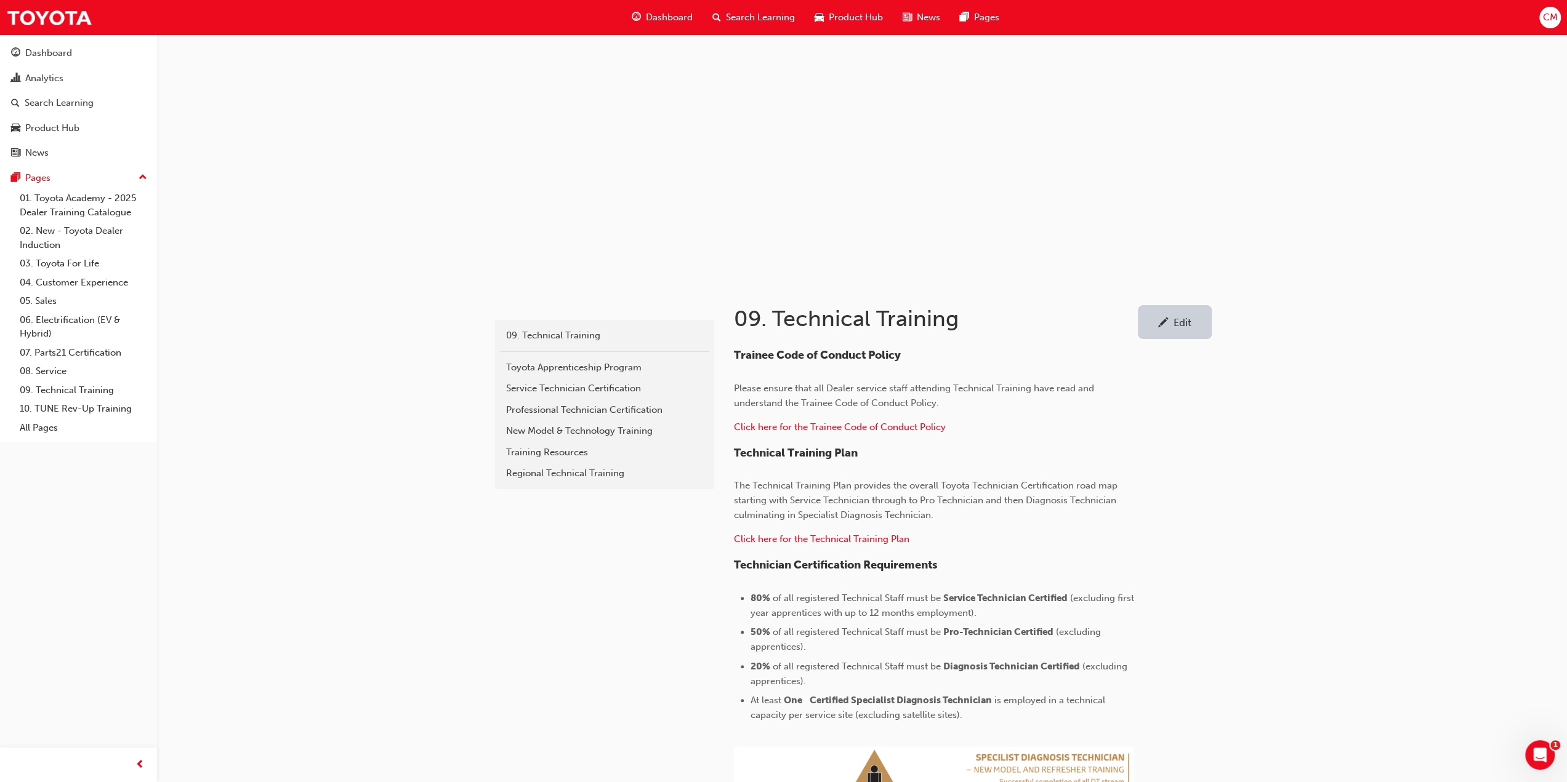
click at [1186, 324] on div "Edit" at bounding box center [1182, 322] width 18 height 12
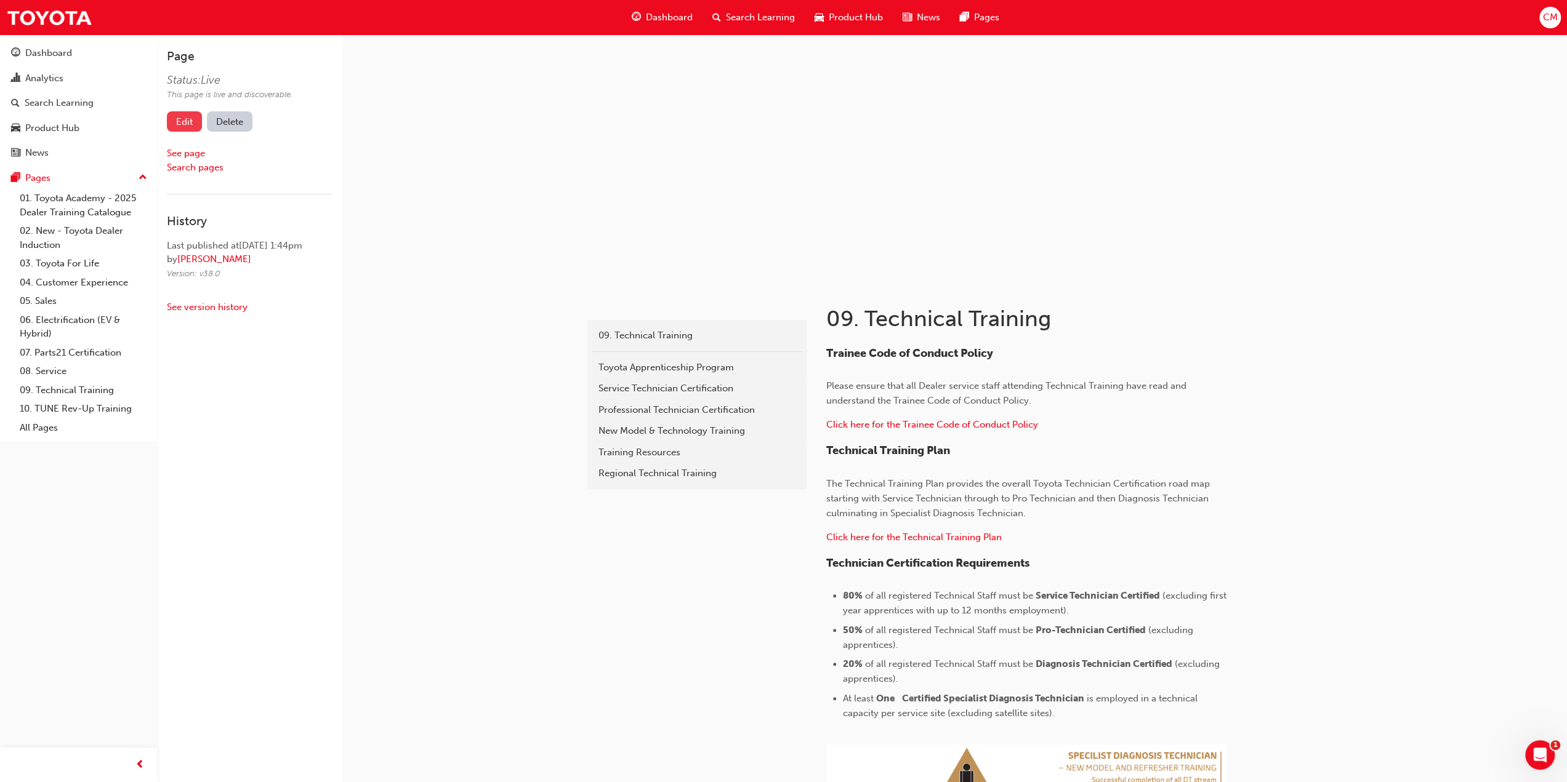
click at [187, 123] on link "Edit" at bounding box center [184, 121] width 35 height 20
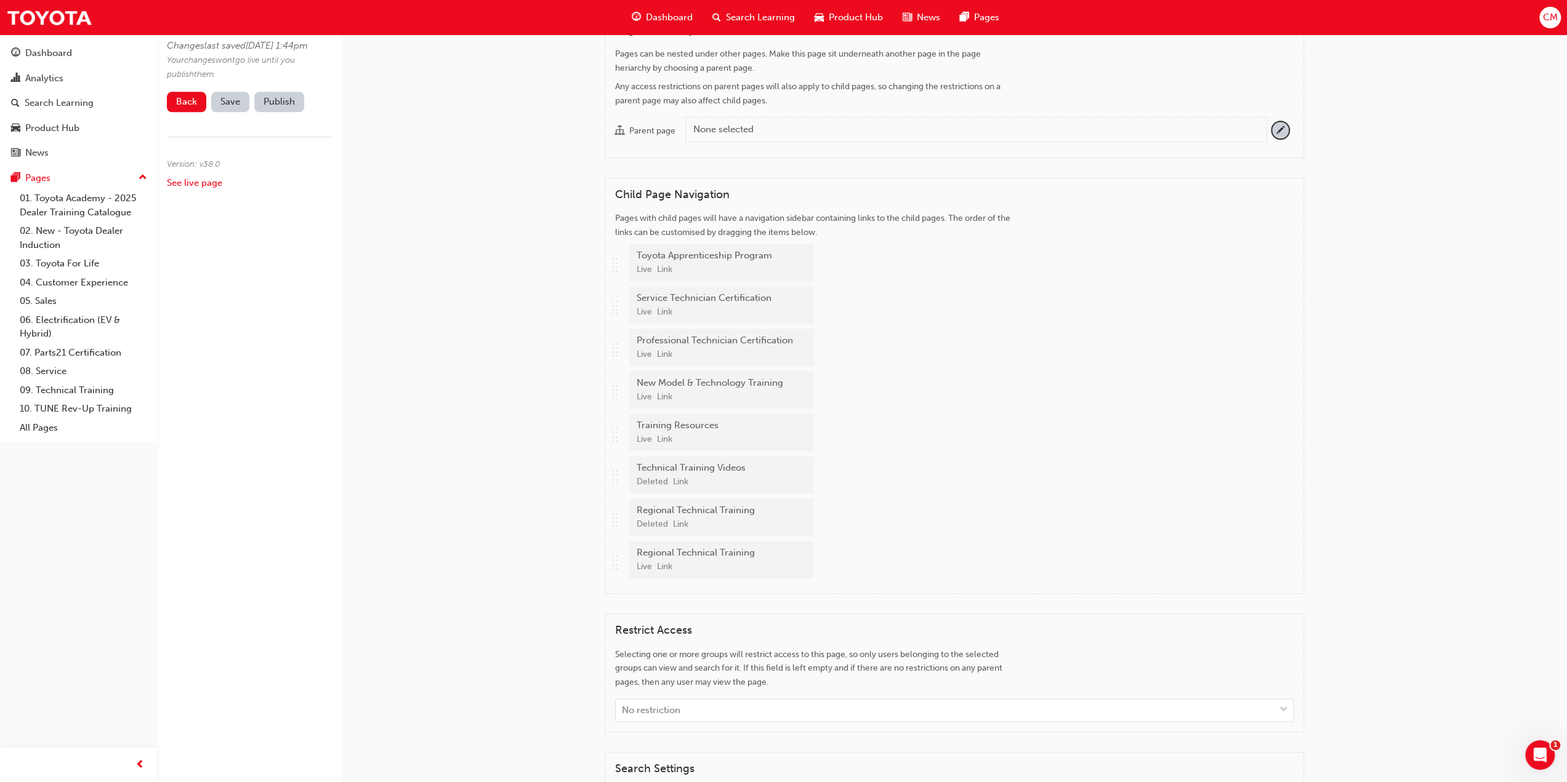
scroll to position [1354, 0]
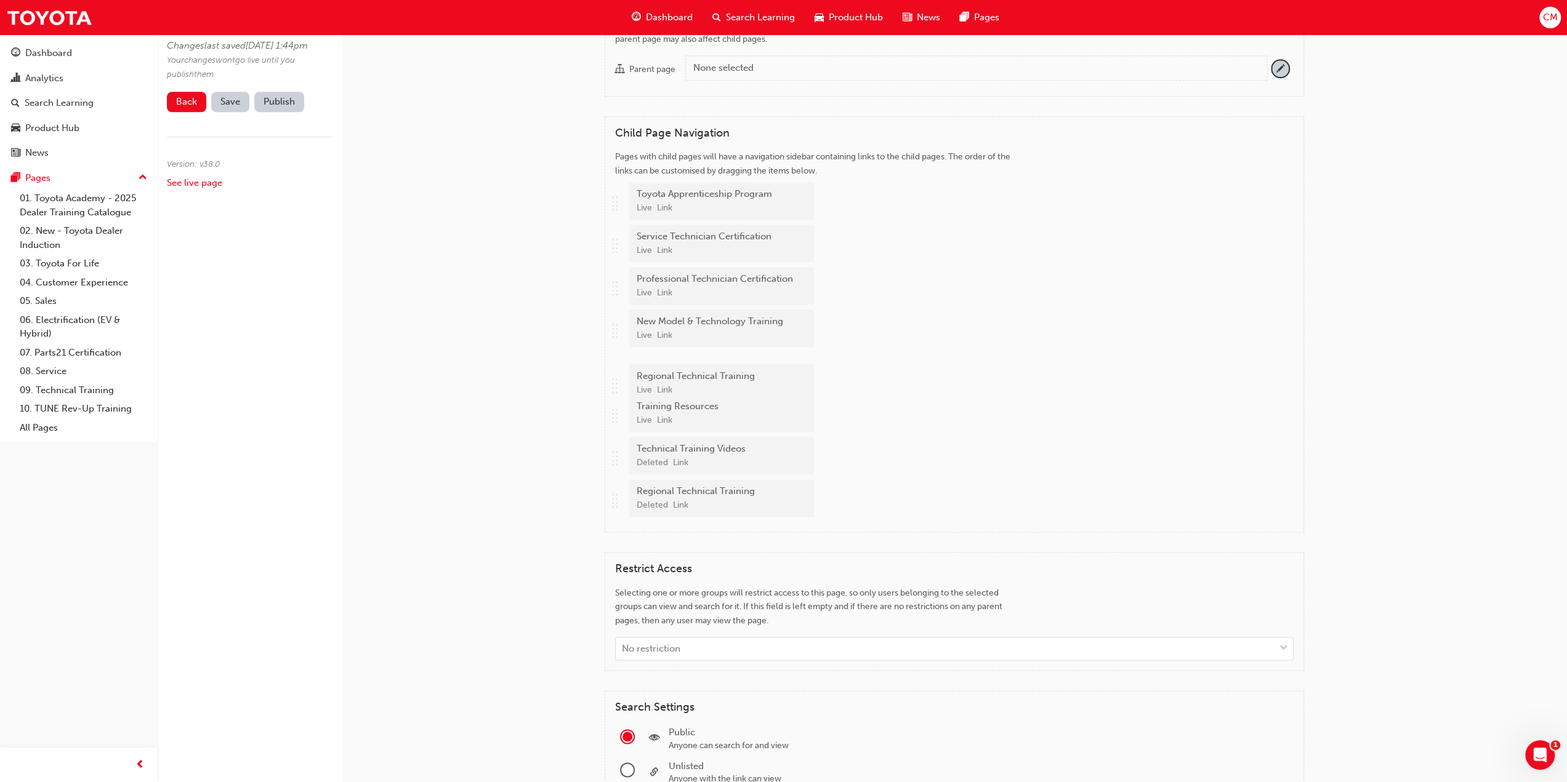
drag, startPoint x: 613, startPoint y: 515, endPoint x: 609, endPoint y: 387, distance: 127.5
click at [609, 387] on div "Child Page Navigation Pages with child pages will have a navigation sidebar con…" at bounding box center [954, 324] width 699 height 417
click at [793, 456] on div "Technical Training Videos" at bounding box center [720, 449] width 167 height 14
click at [227, 107] on span "Save" at bounding box center [230, 101] width 20 height 11
click at [274, 112] on button "Publish" at bounding box center [279, 102] width 50 height 20
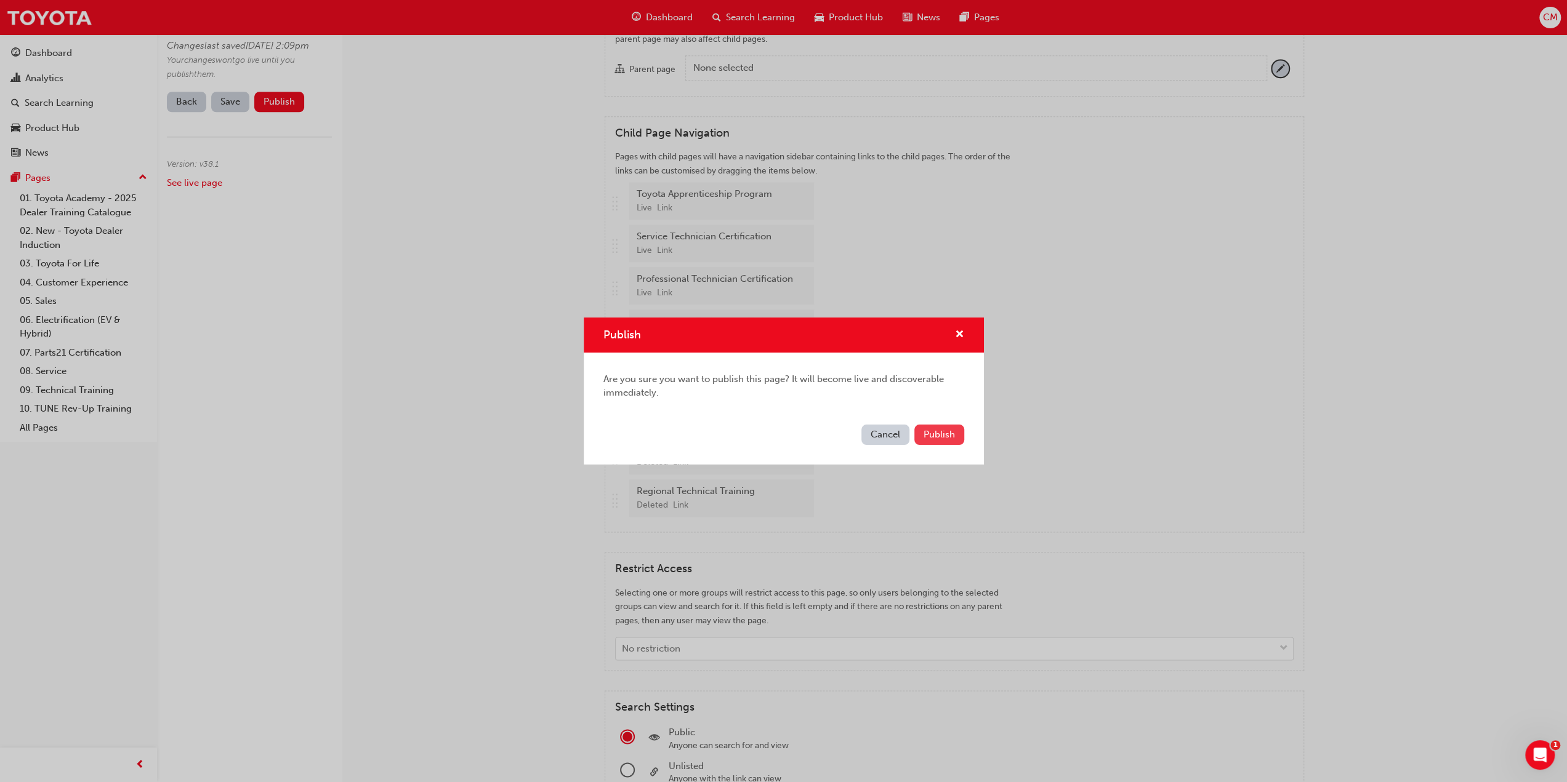
click at [937, 438] on span "Publish" at bounding box center [938, 434] width 31 height 11
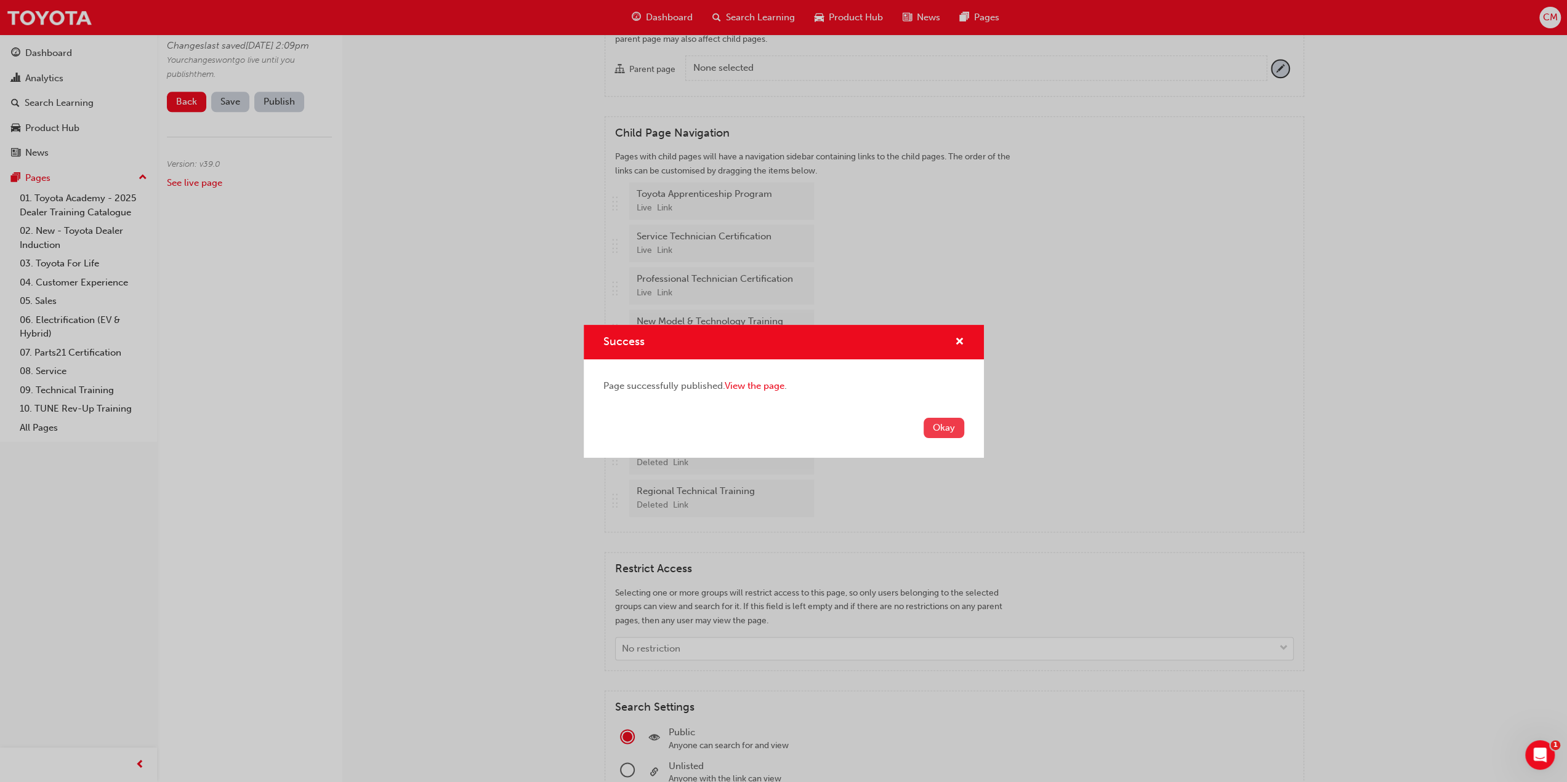
click at [944, 432] on button "Okay" at bounding box center [943, 428] width 41 height 20
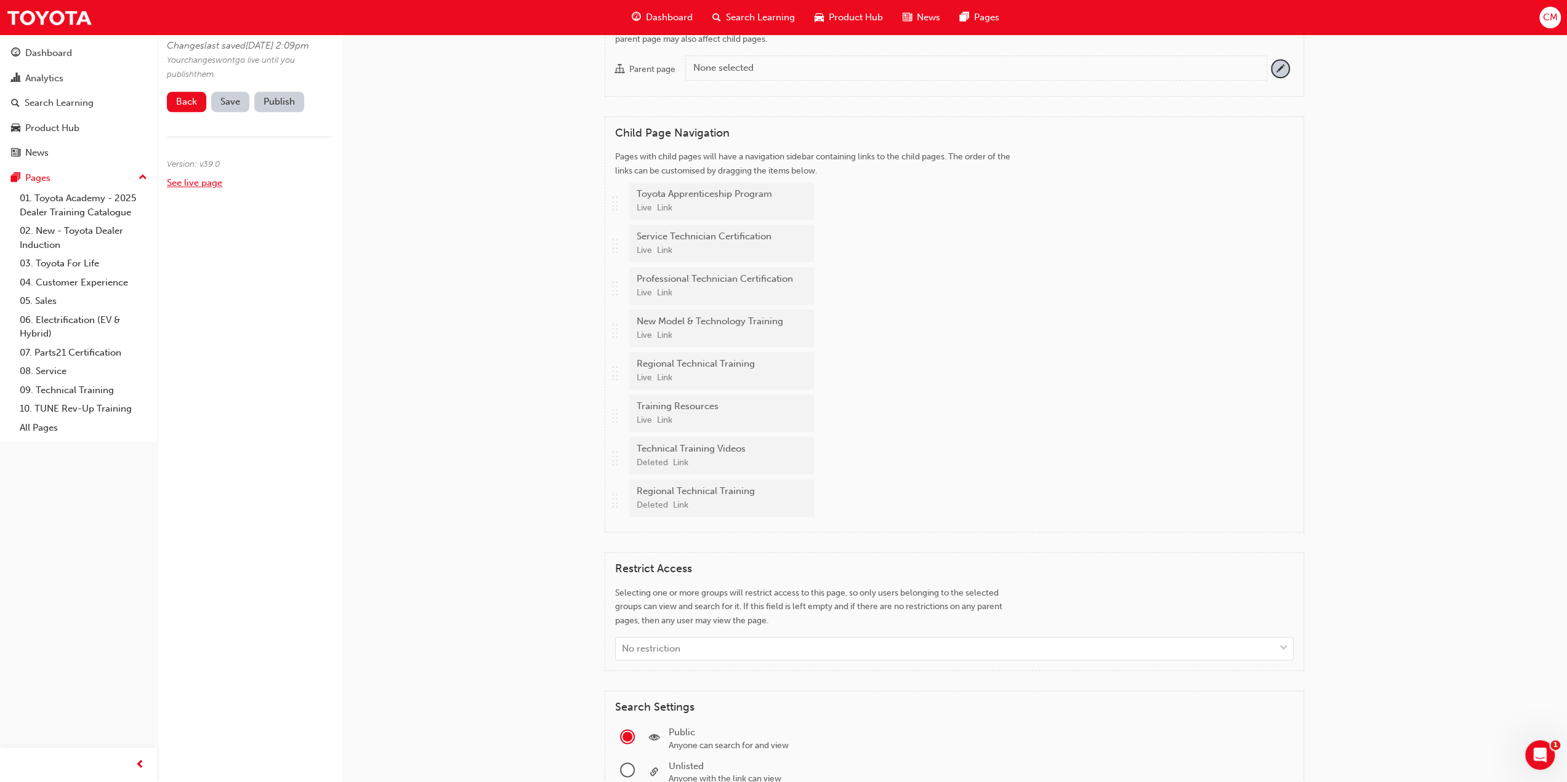
click at [186, 188] on link "See live page" at bounding box center [194, 182] width 55 height 11
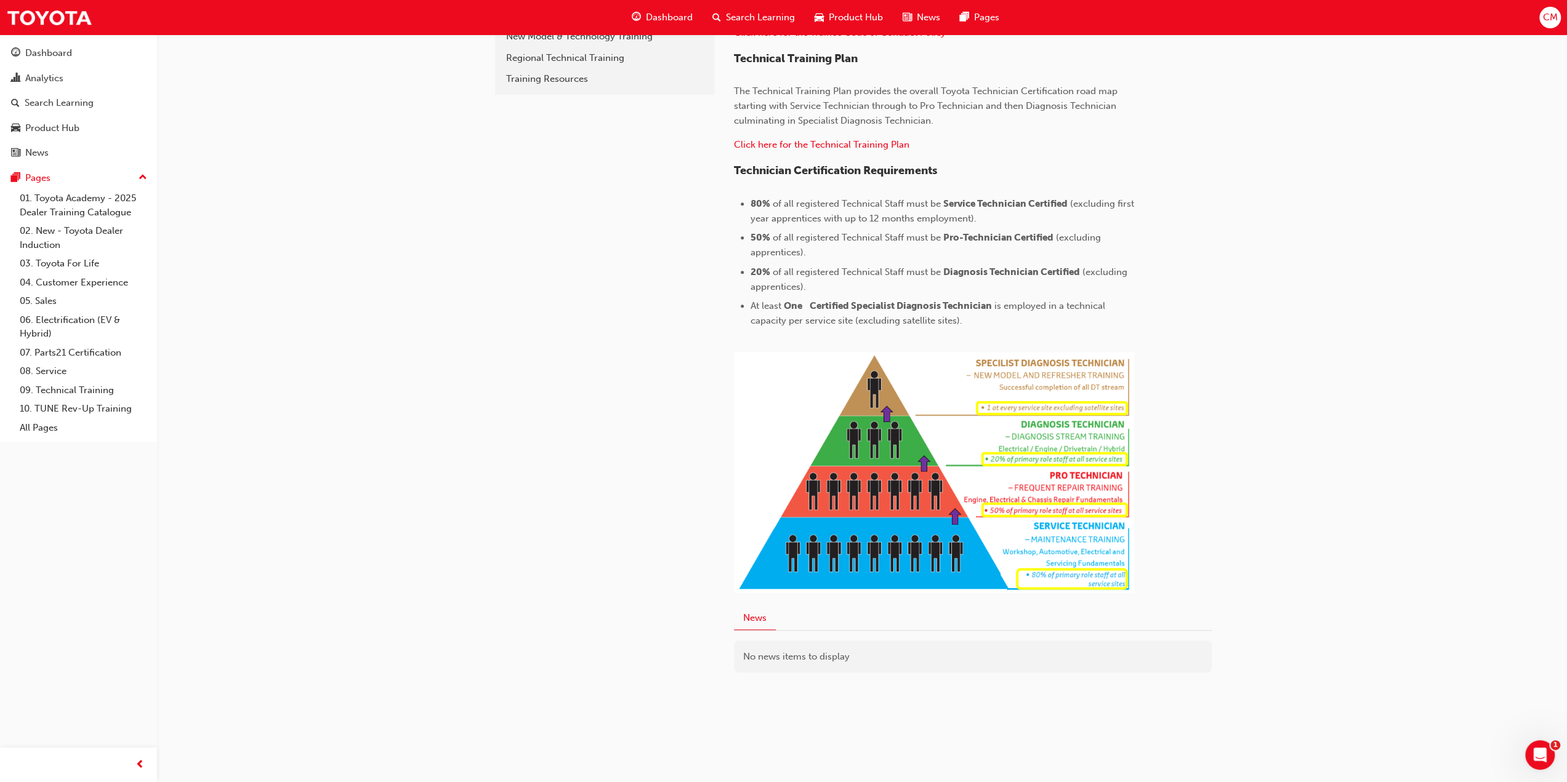
scroll to position [394, 0]
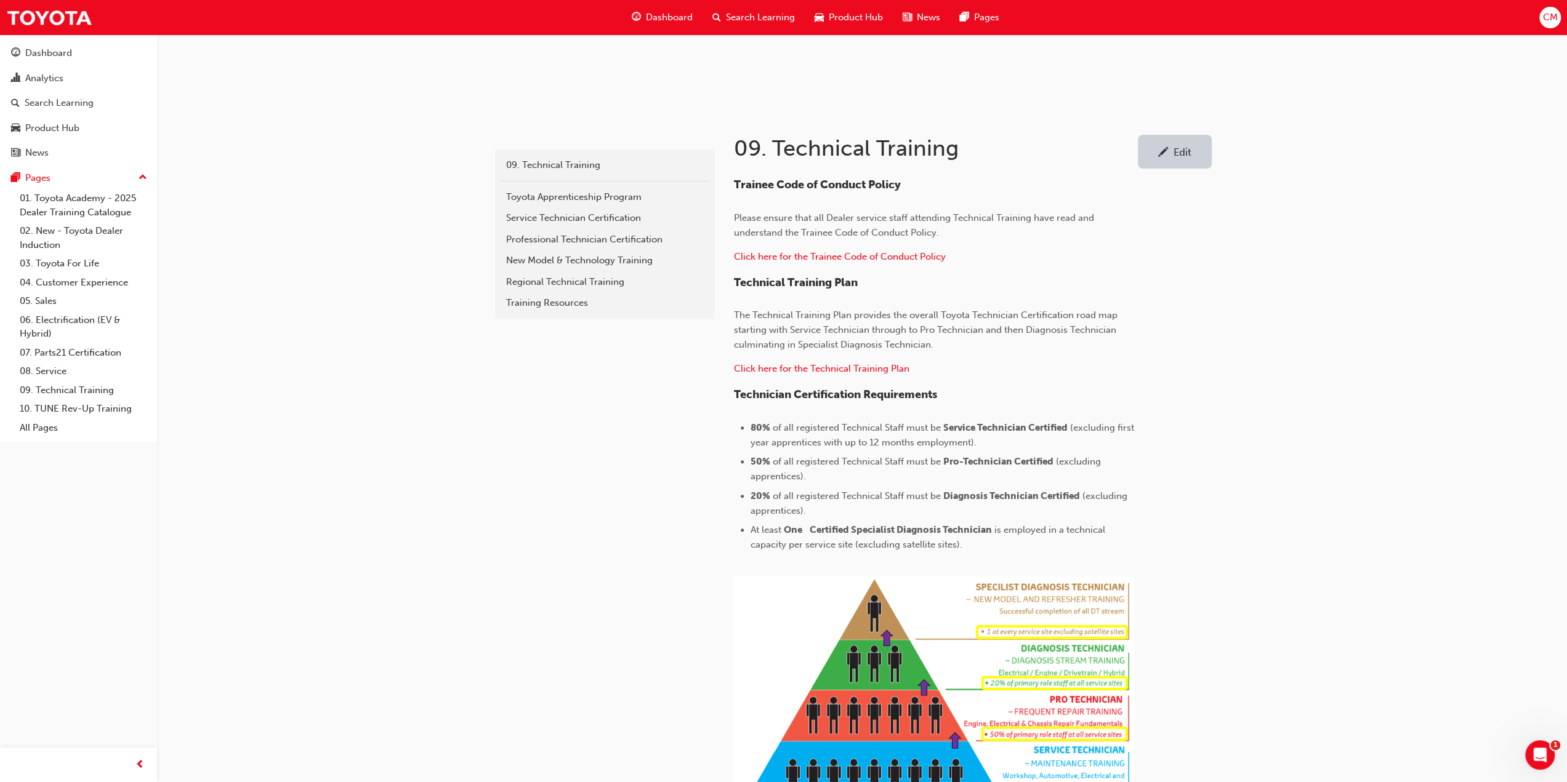
scroll to position [148, 0]
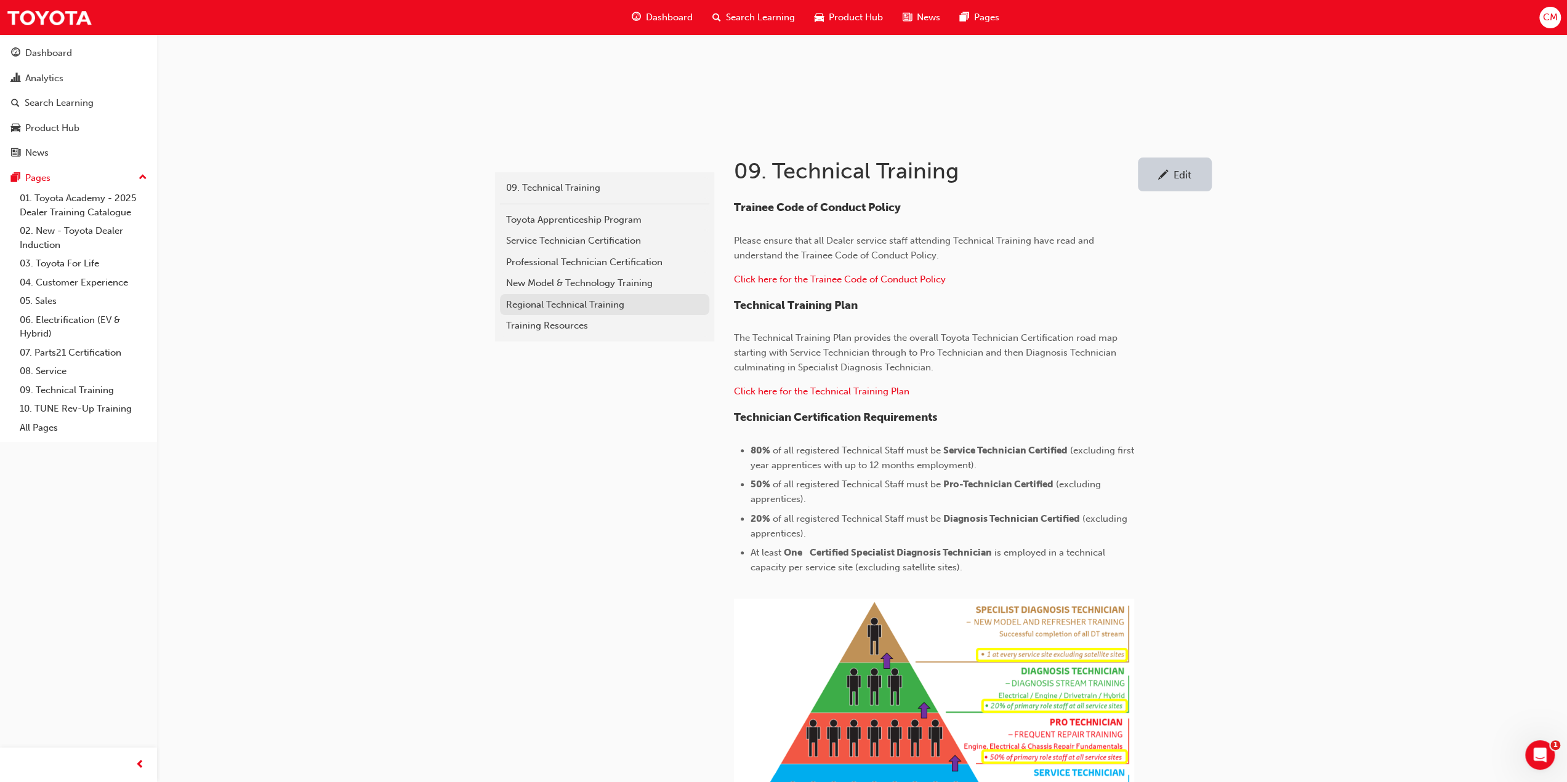
click at [518, 305] on div "Regional Technical Training" at bounding box center [604, 305] width 197 height 14
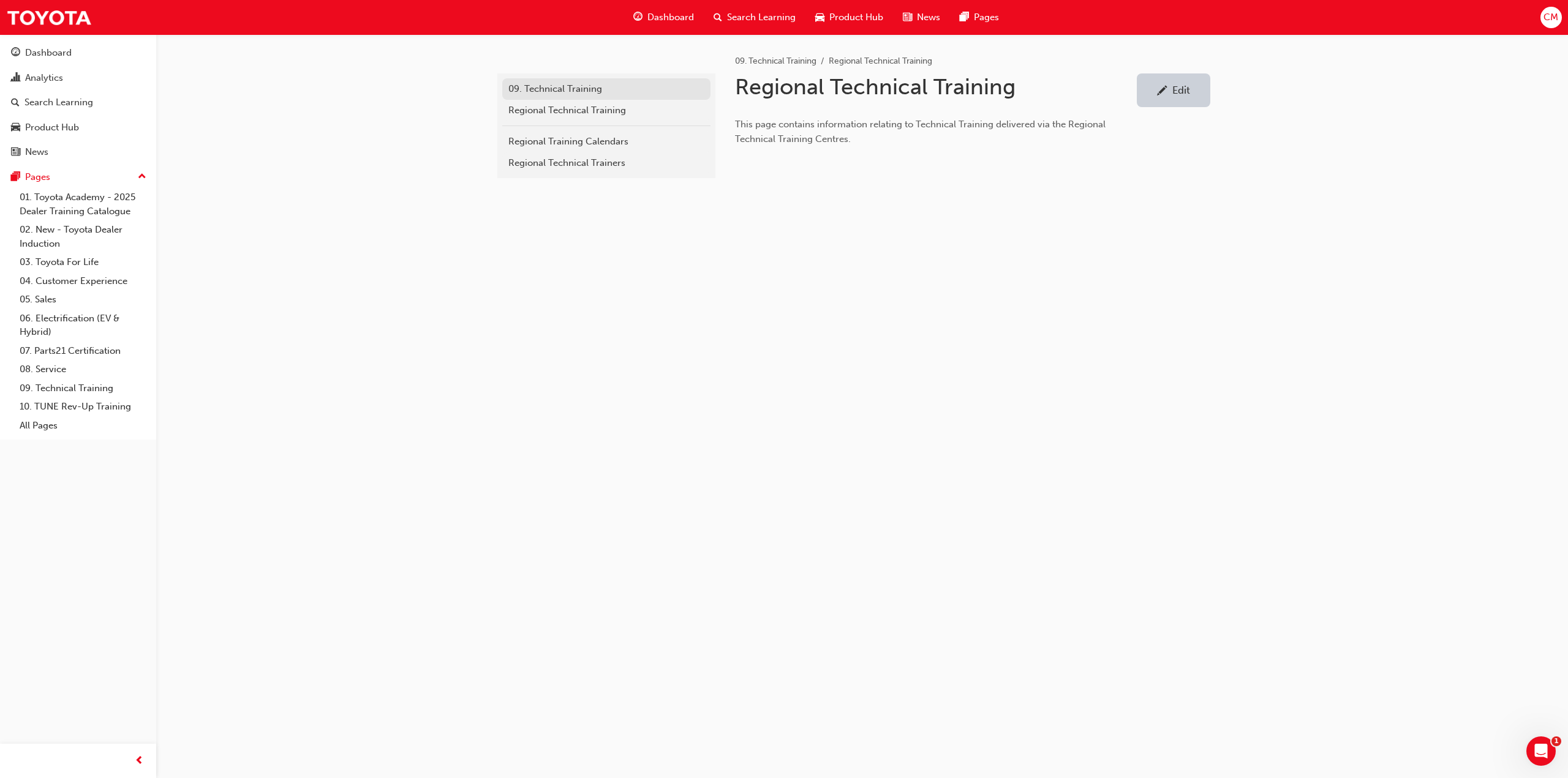
click at [554, 87] on div "09. Technical Training" at bounding box center [606, 89] width 196 height 14
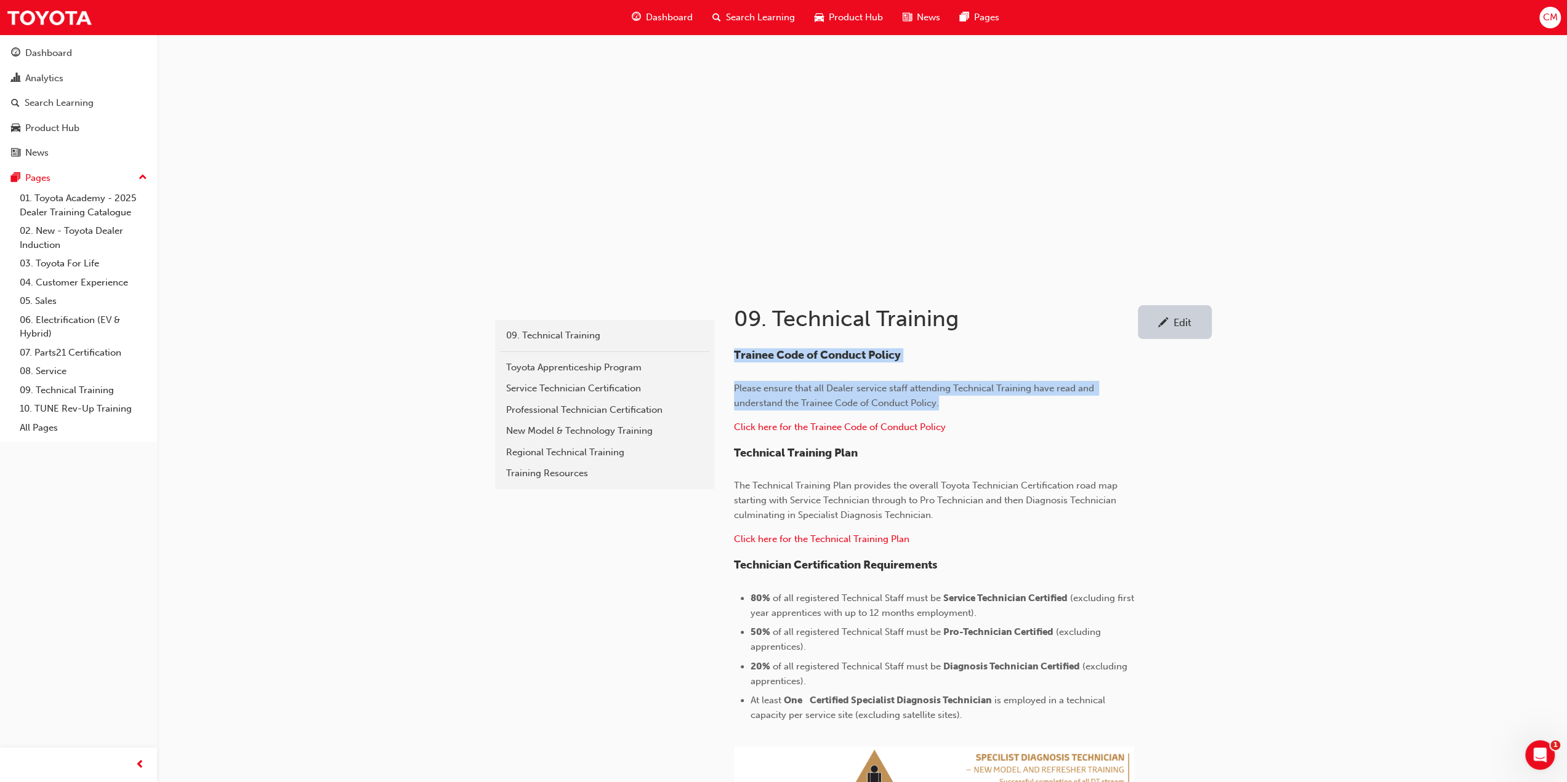
drag, startPoint x: 734, startPoint y: 353, endPoint x: 959, endPoint y: 403, distance: 230.6
click at [959, 403] on div "Trainee Code of Conduct Policy Please ensure that all Dealer service staff atte…" at bounding box center [934, 670] width 400 height 643
copy div "Trainee Code of Conduct Policy Please ensure that all Dealer service staff atte…"
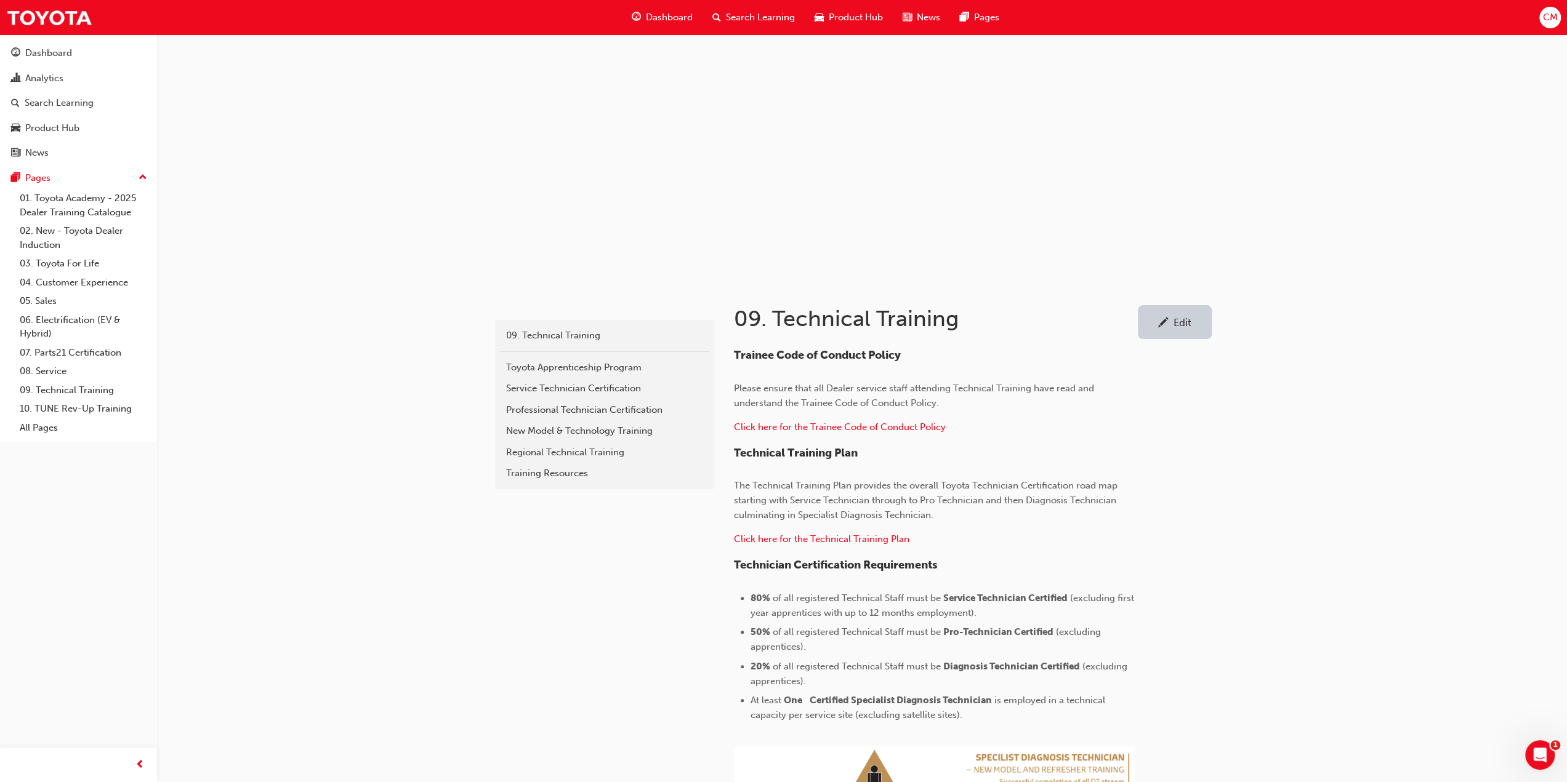
click at [539, 574] on div "technical 09. Technical Training Toyota Apprenticeship Program Service Technici…" at bounding box center [603, 694] width 222 height 826
click at [987, 14] on span "Pages" at bounding box center [986, 17] width 25 height 14
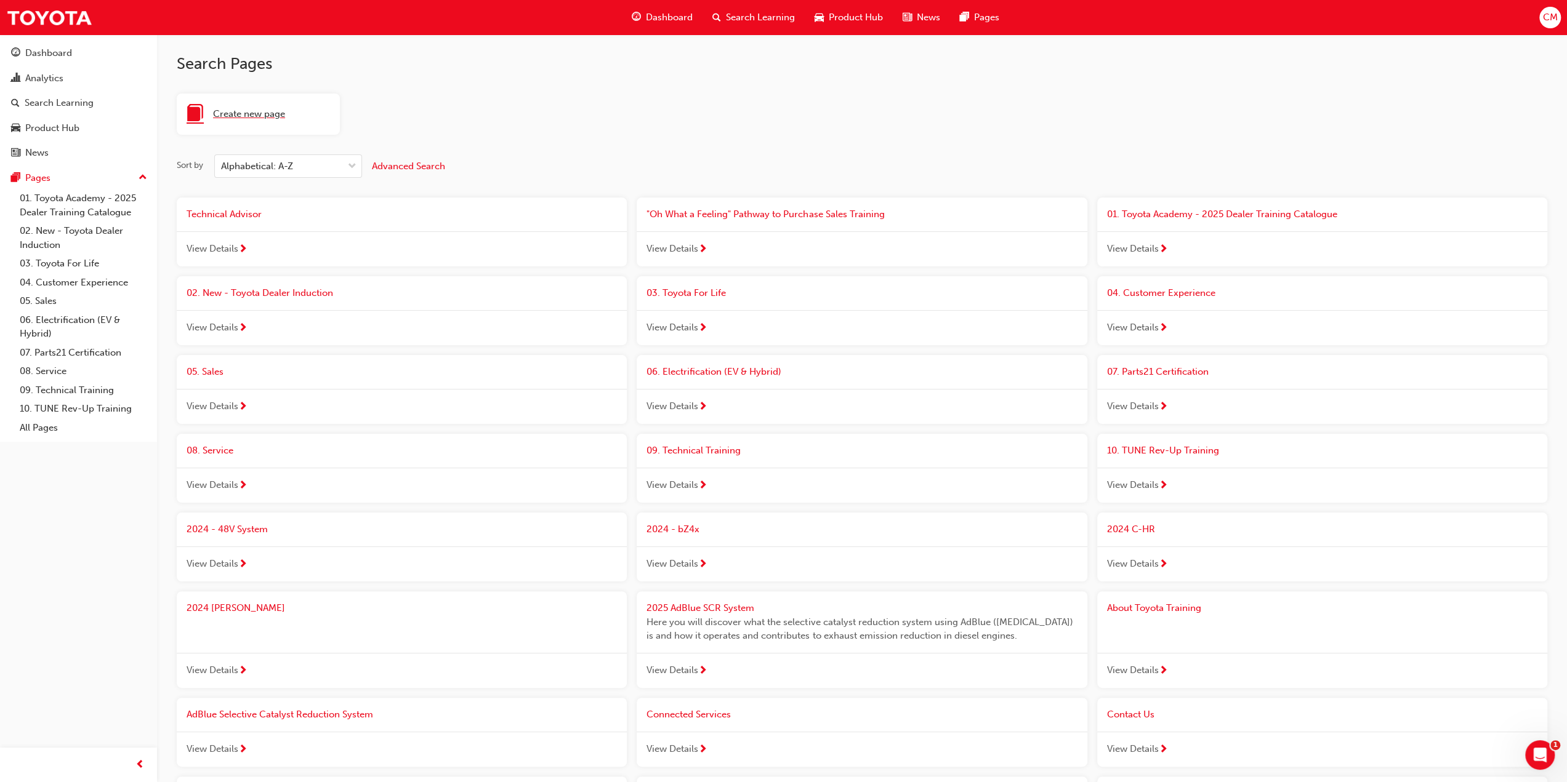
click at [264, 111] on span "Create new page" at bounding box center [249, 114] width 72 height 14
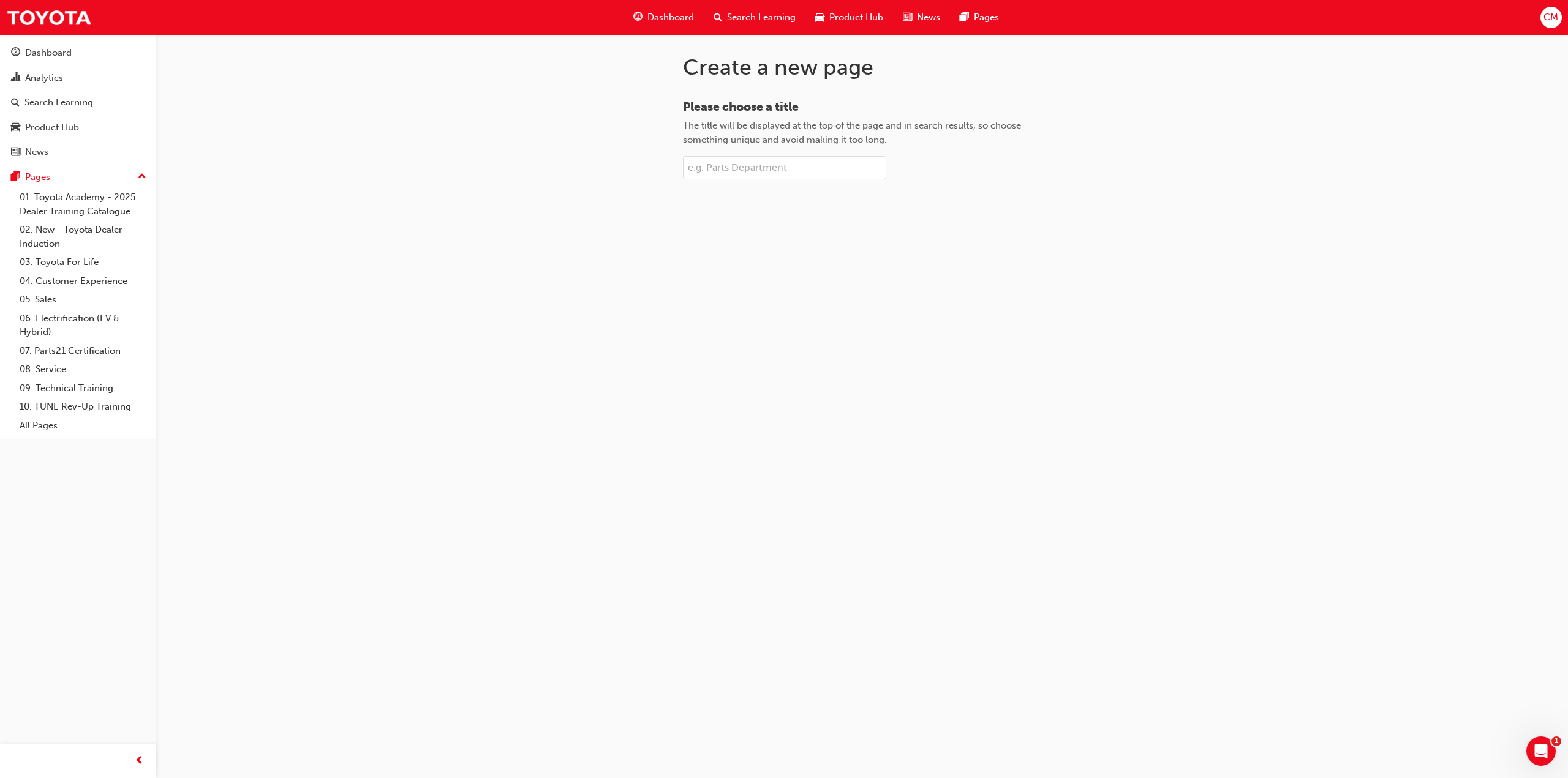
click at [727, 170] on input "Please choose a title The title will be displayed at the top of the page and in…" at bounding box center [784, 167] width 203 height 23
paste input "Trainee Code of Conduct Policy Please ensure that all Dealer service staff atte…"
drag, startPoint x: 902, startPoint y: 168, endPoint x: 834, endPoint y: 165, distance: 68.1
click at [834, 165] on input "Trainee Code of Conduct Policy Please ensure that all Dealer service staff atte…" at bounding box center [784, 167] width 203 height 23
type input "Trainee Code of Conduct Policy"
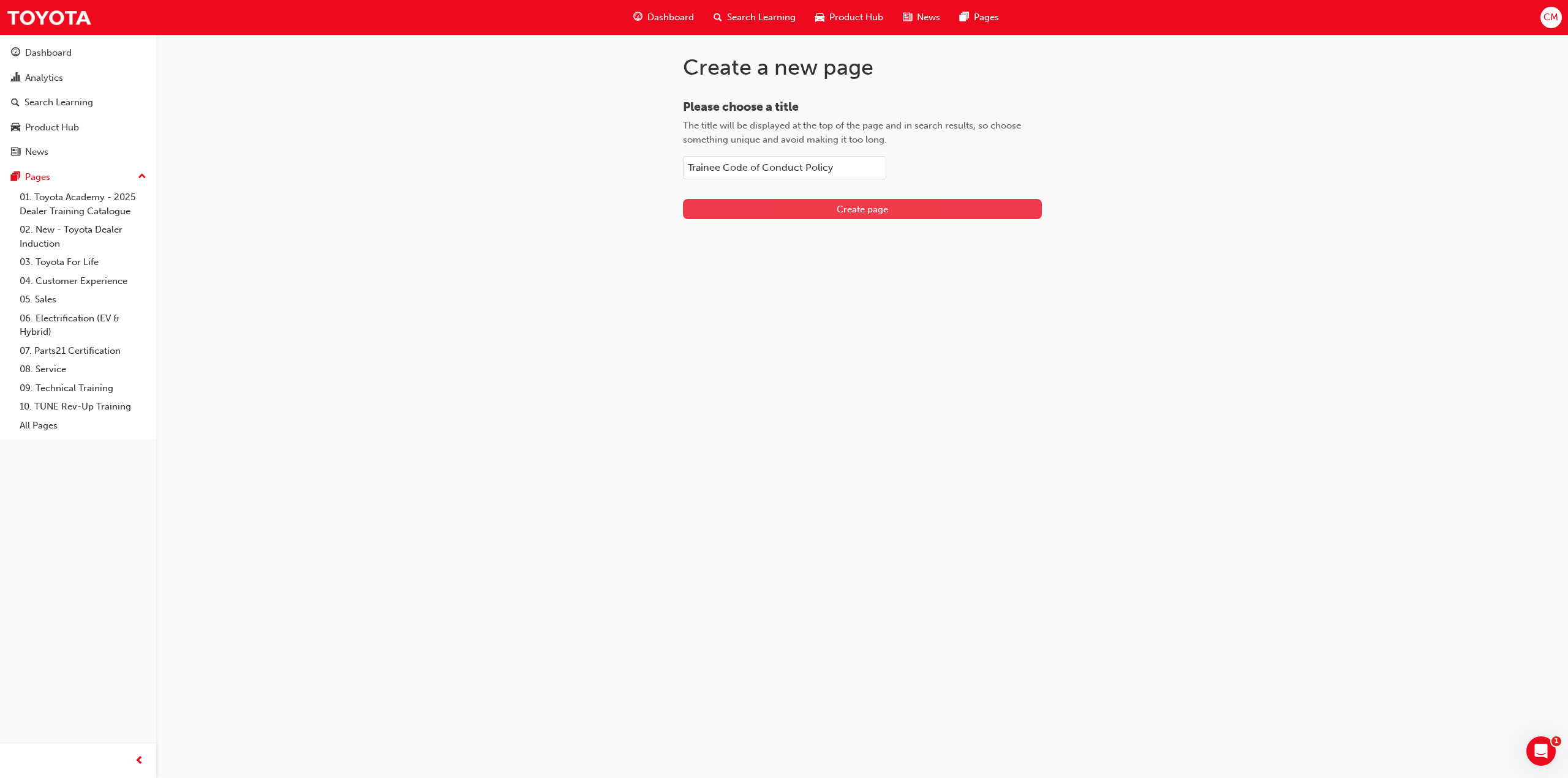
click at [844, 211] on span "Create page" at bounding box center [863, 209] width 52 height 11
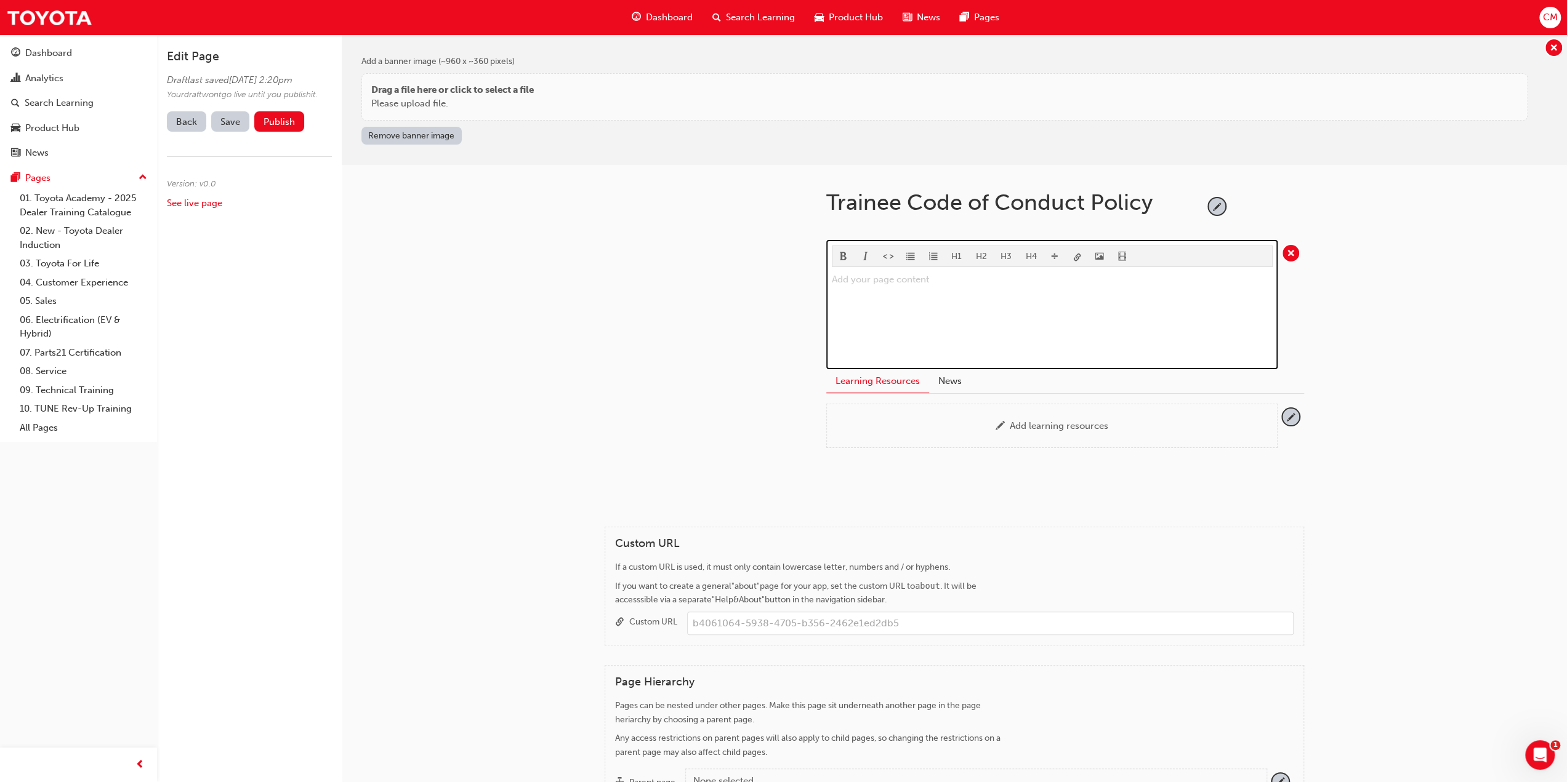
click at [870, 278] on p "Add your page content ﻿" at bounding box center [1052, 279] width 441 height 15
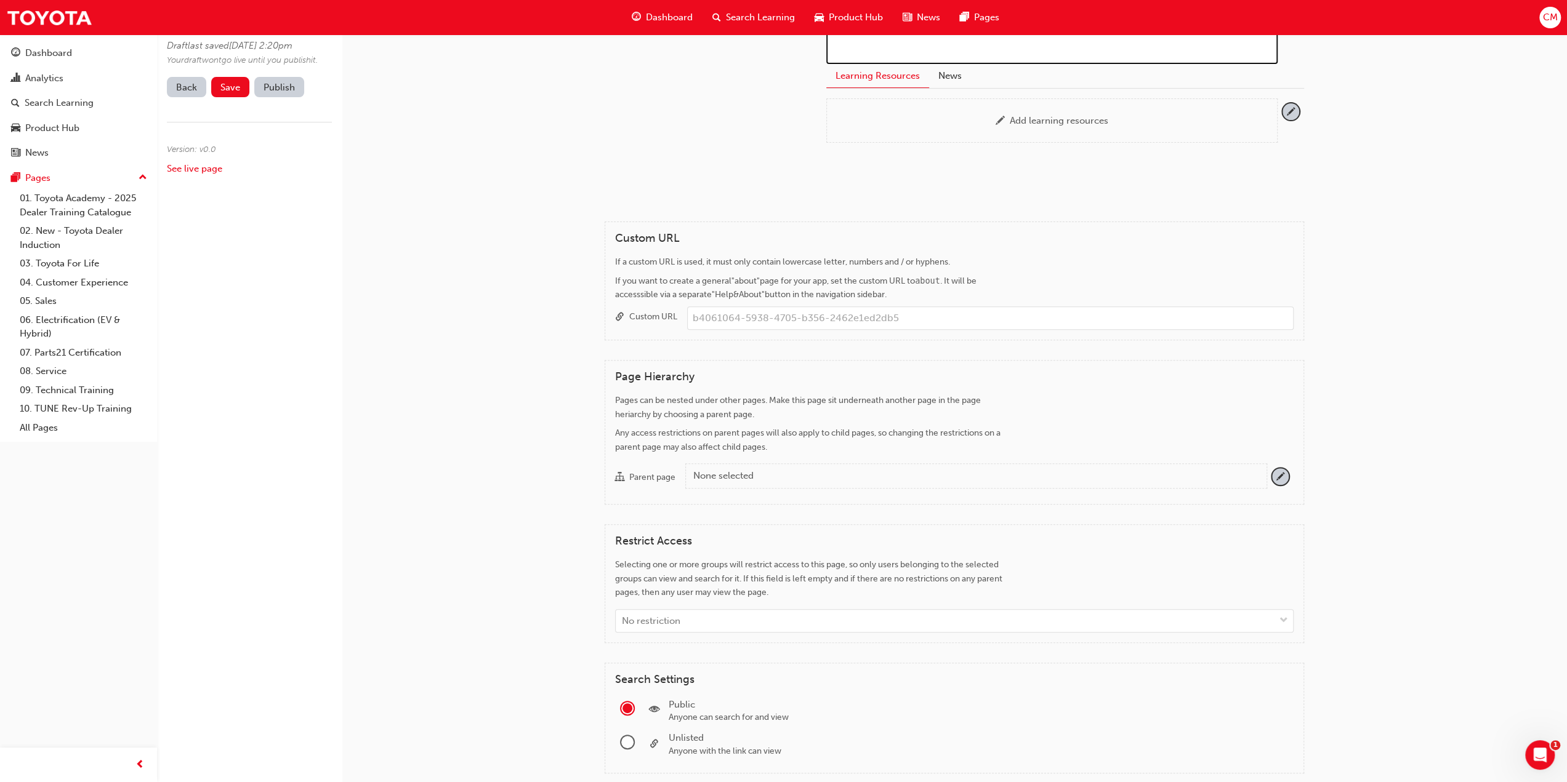
scroll to position [308, 0]
click at [785, 467] on div "None selected" at bounding box center [974, 474] width 563 height 14
click at [1272, 467] on button "Parent page None selected" at bounding box center [1280, 474] width 17 height 17
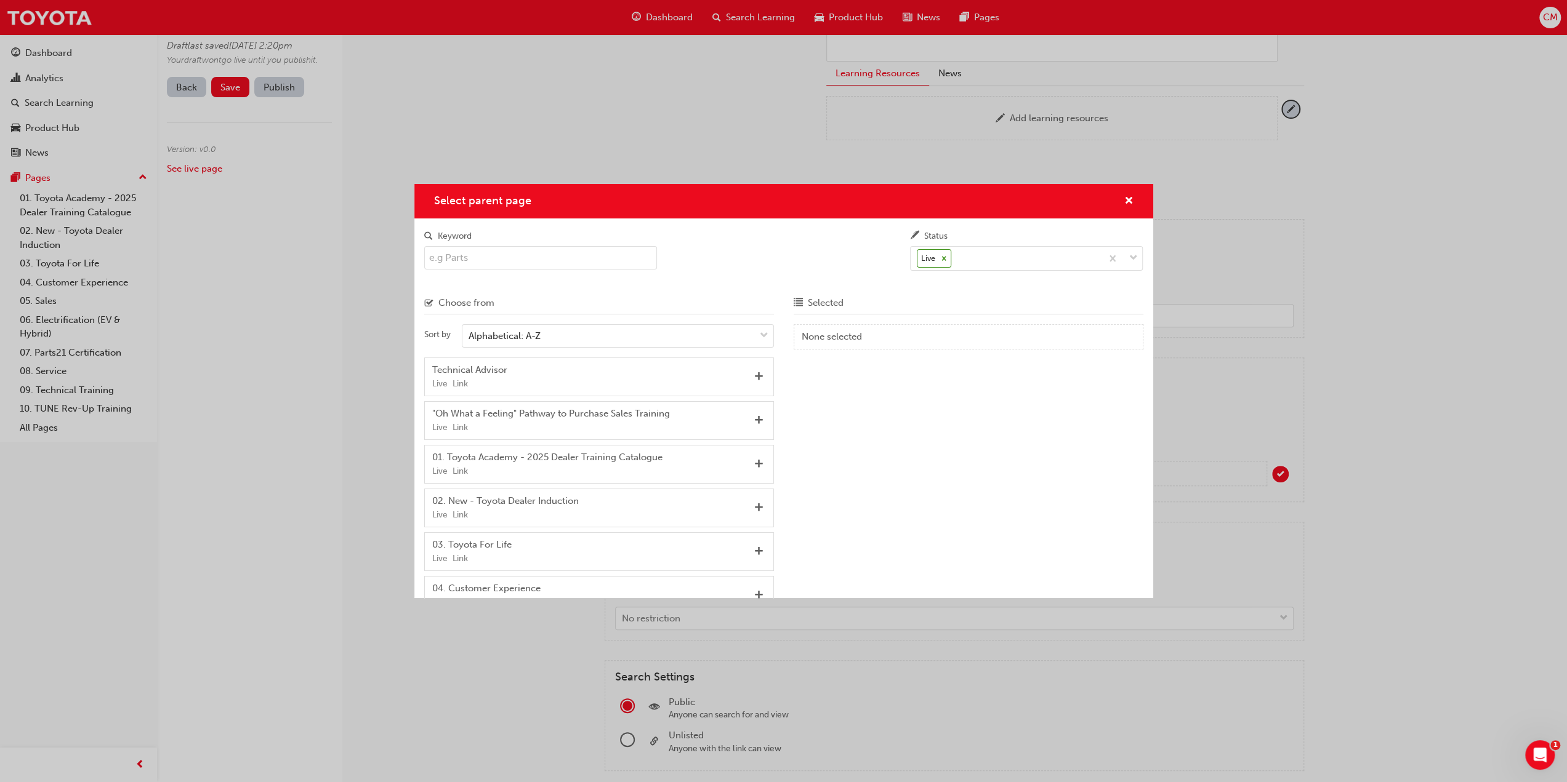
click at [502, 257] on input "Keyword" at bounding box center [540, 257] width 233 height 23
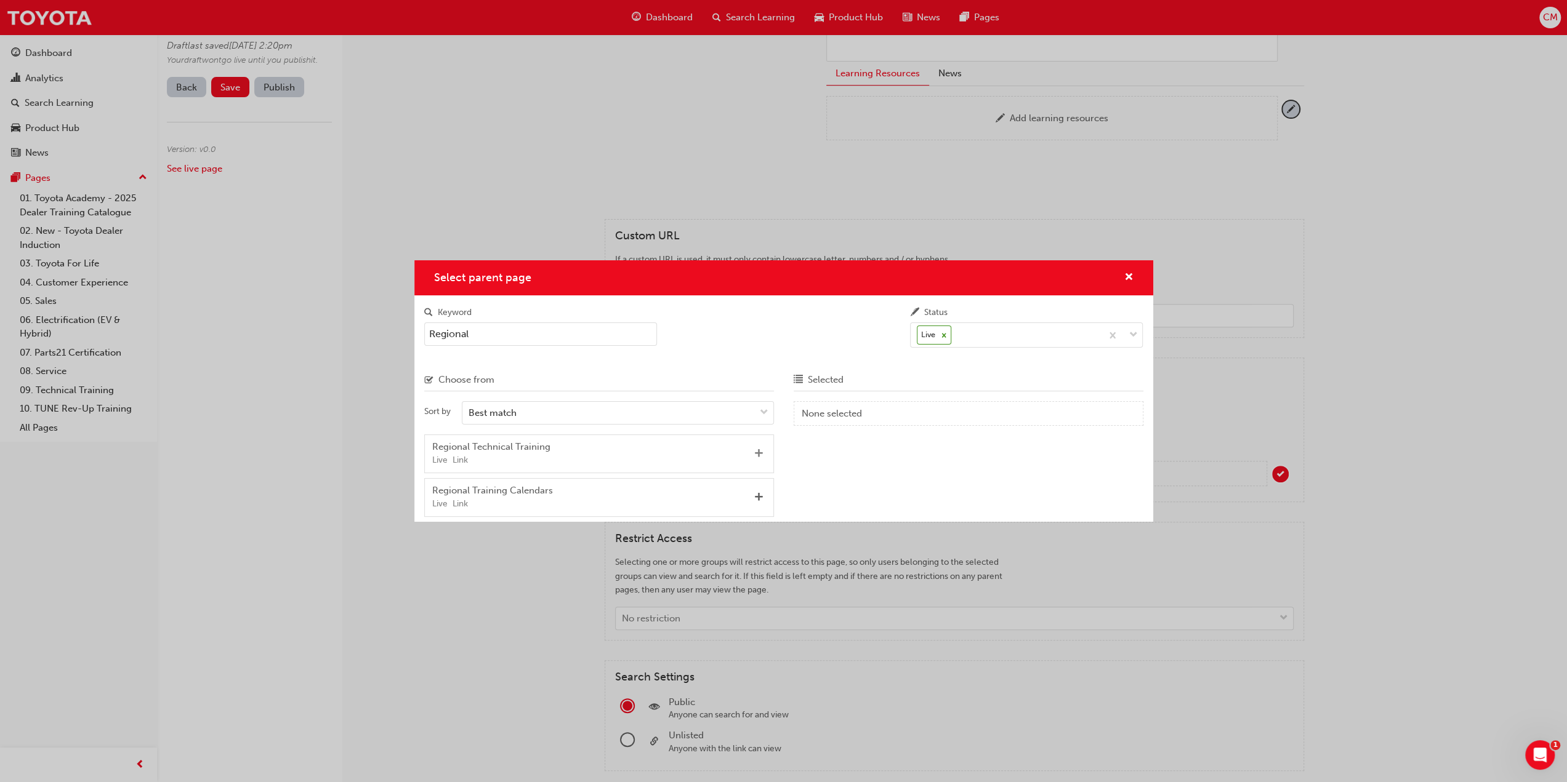
type input "Regional"
click at [758, 451] on span "Add" at bounding box center [758, 454] width 9 height 11
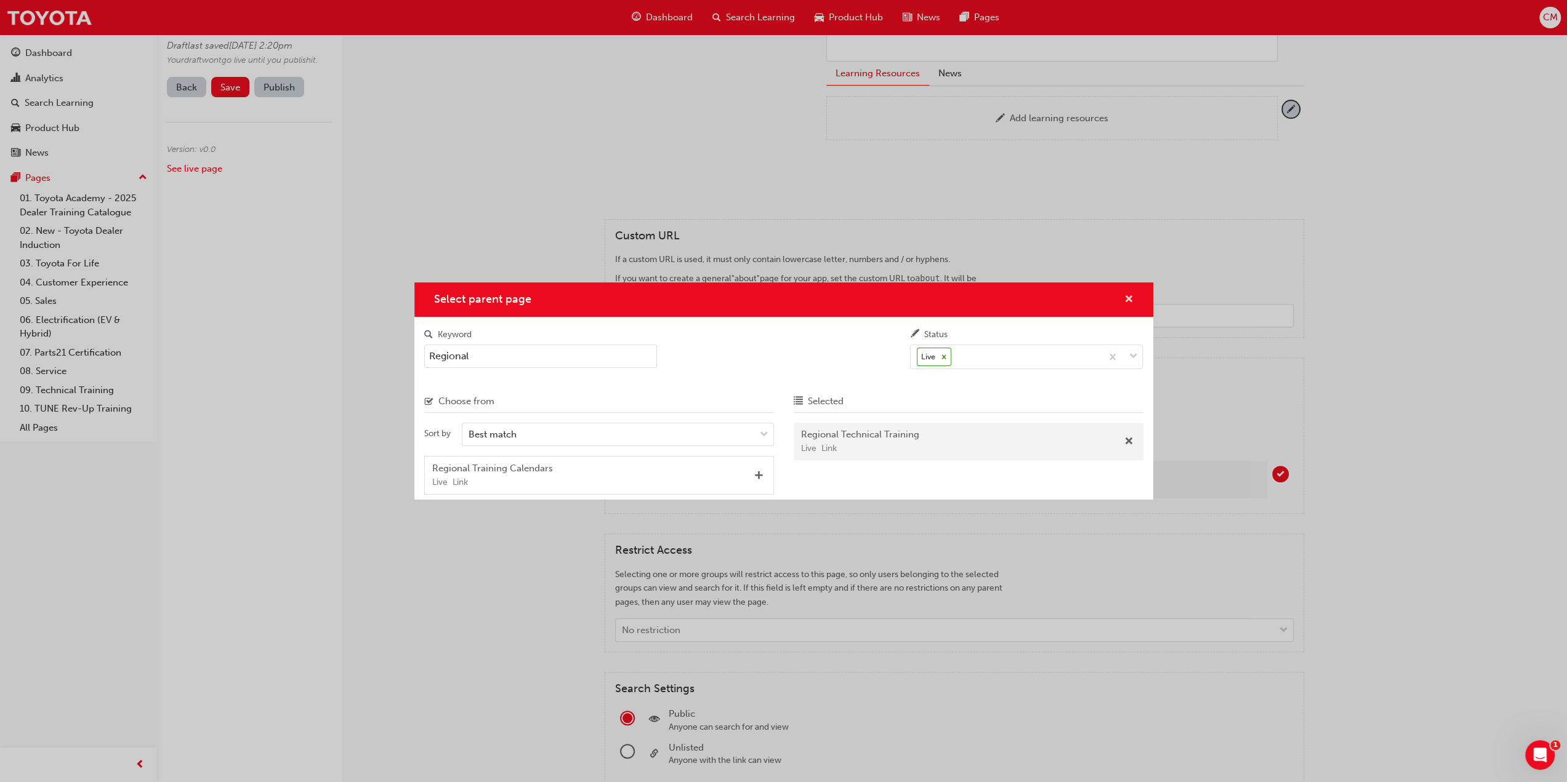
click at [1128, 297] on span "cross-icon" at bounding box center [1128, 300] width 9 height 11
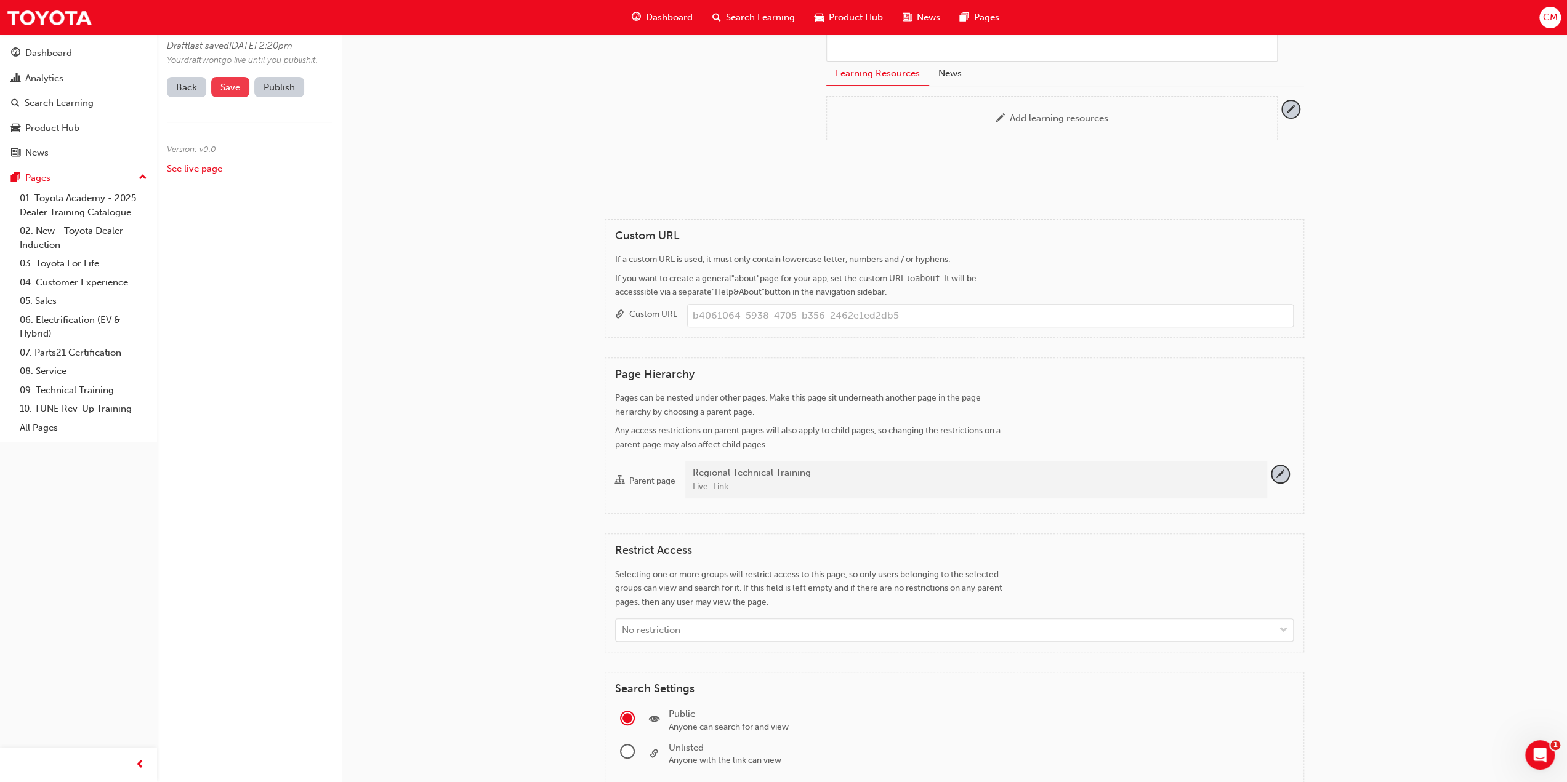
click at [236, 93] on span "Save" at bounding box center [230, 87] width 20 height 11
click at [277, 97] on button "Publish" at bounding box center [279, 87] width 50 height 20
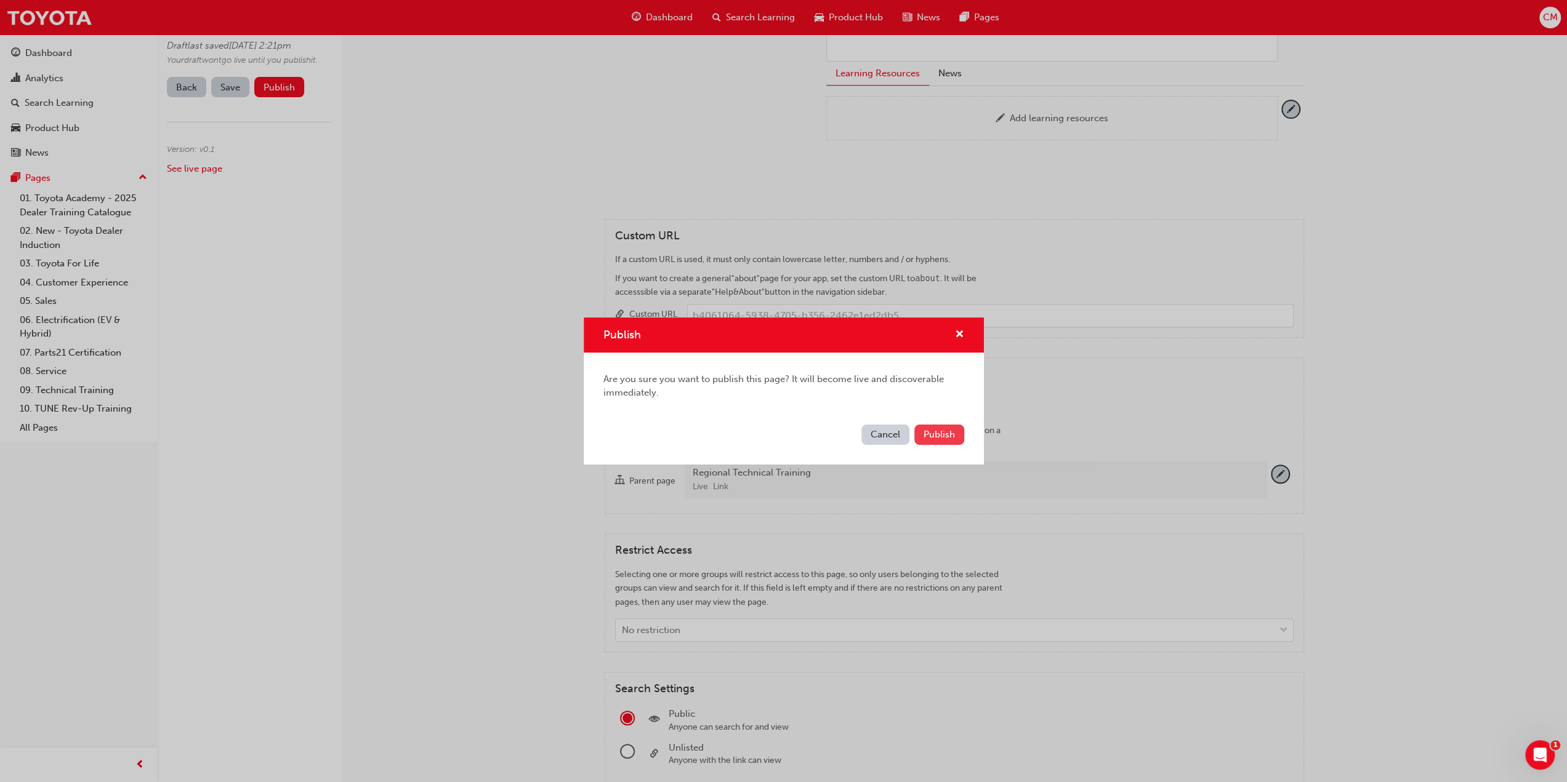
click at [946, 435] on span "Publish" at bounding box center [938, 434] width 31 height 11
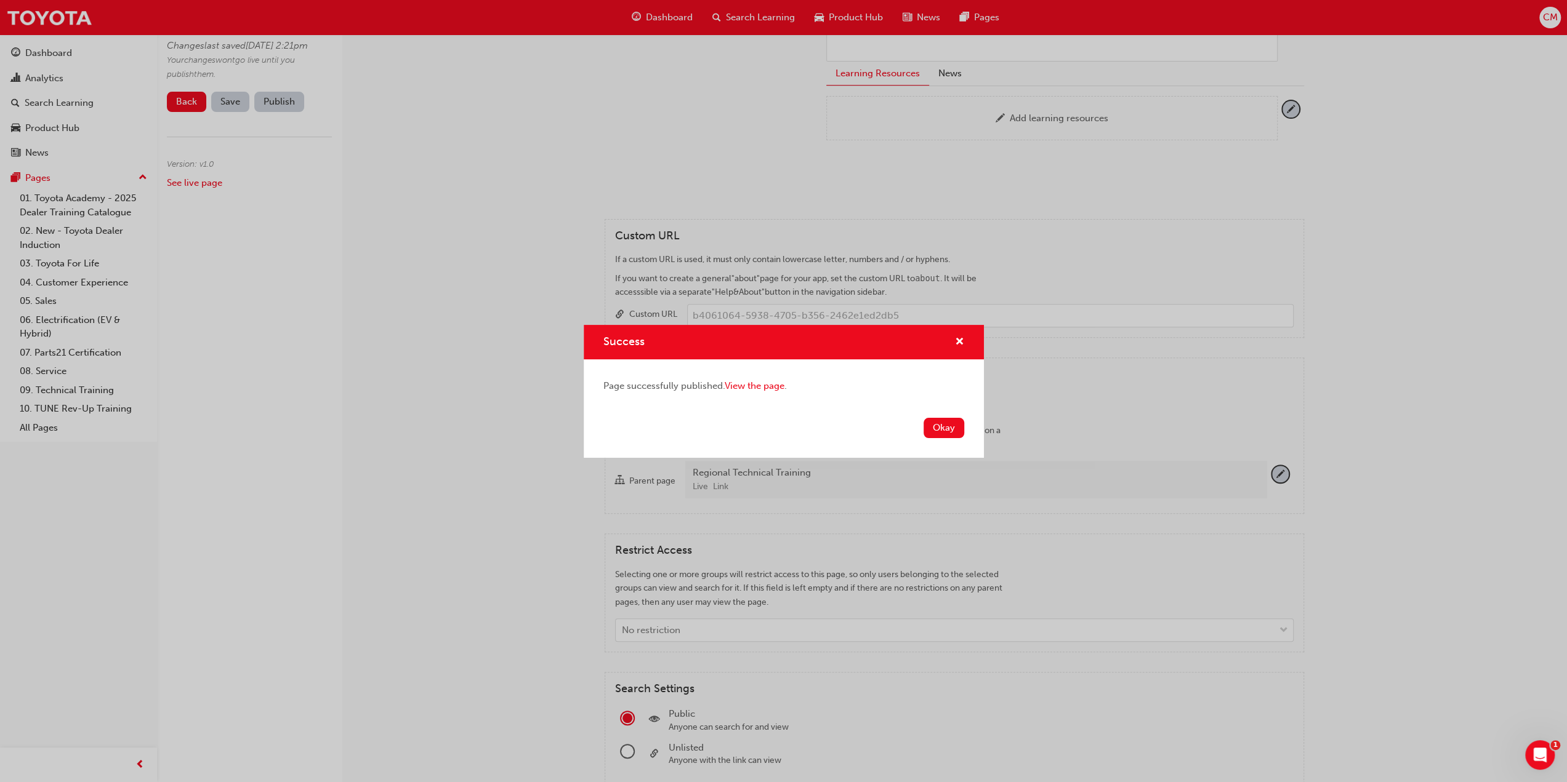
click at [947, 428] on button "Okay" at bounding box center [943, 428] width 41 height 20
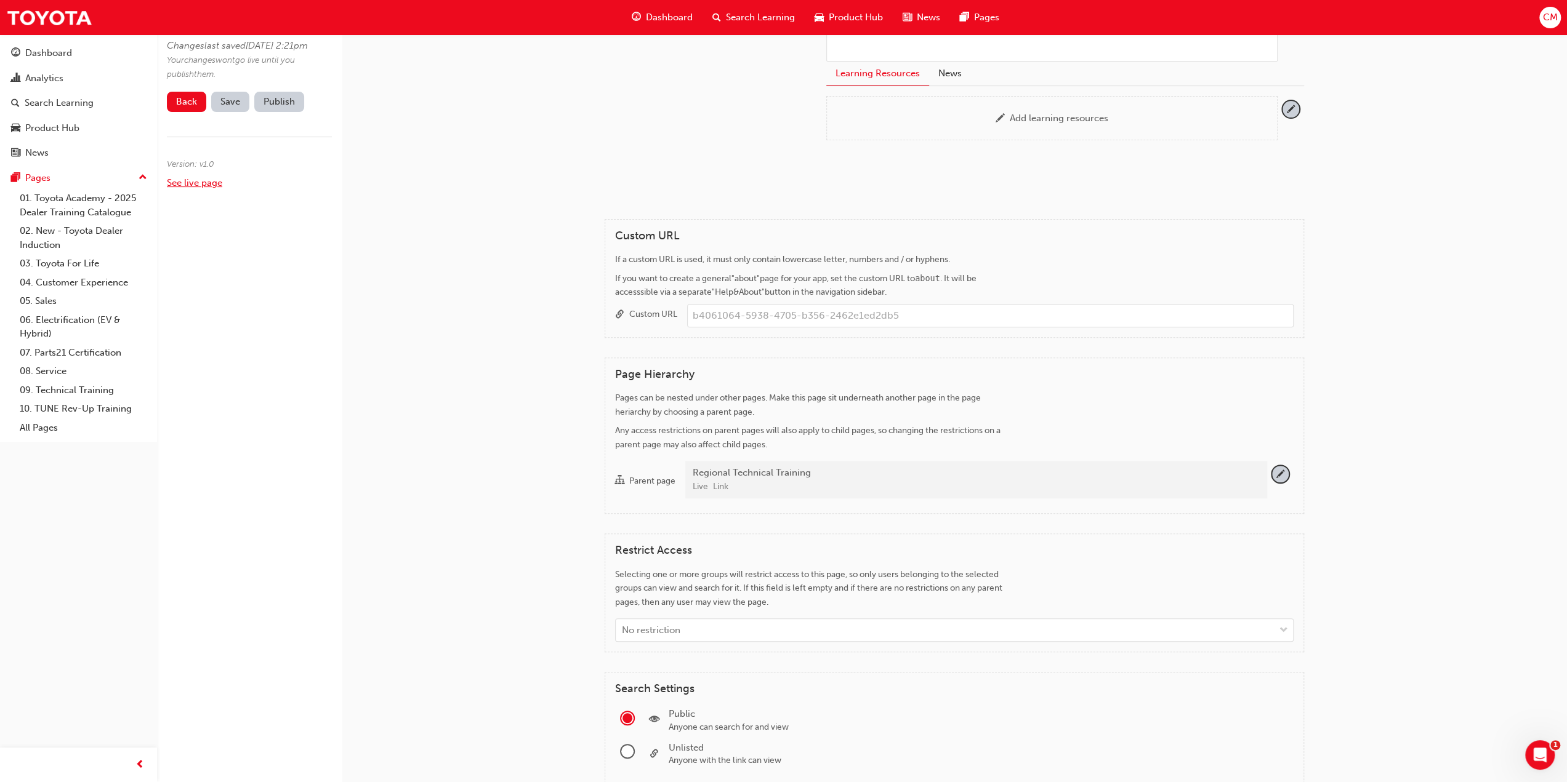
click at [192, 188] on link "See live page" at bounding box center [194, 182] width 55 height 11
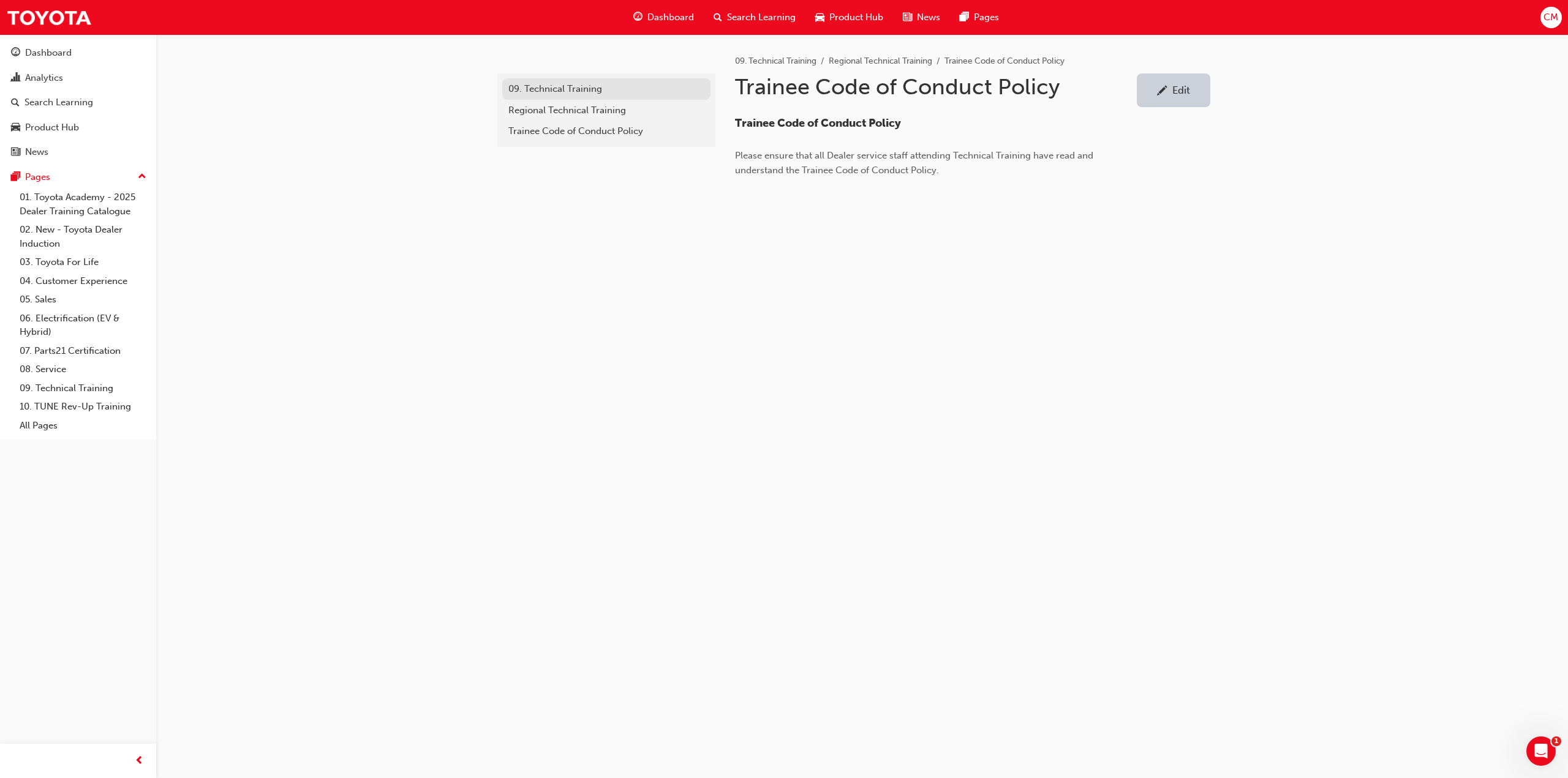
click at [541, 89] on div "09. Technical Training" at bounding box center [606, 89] width 196 height 14
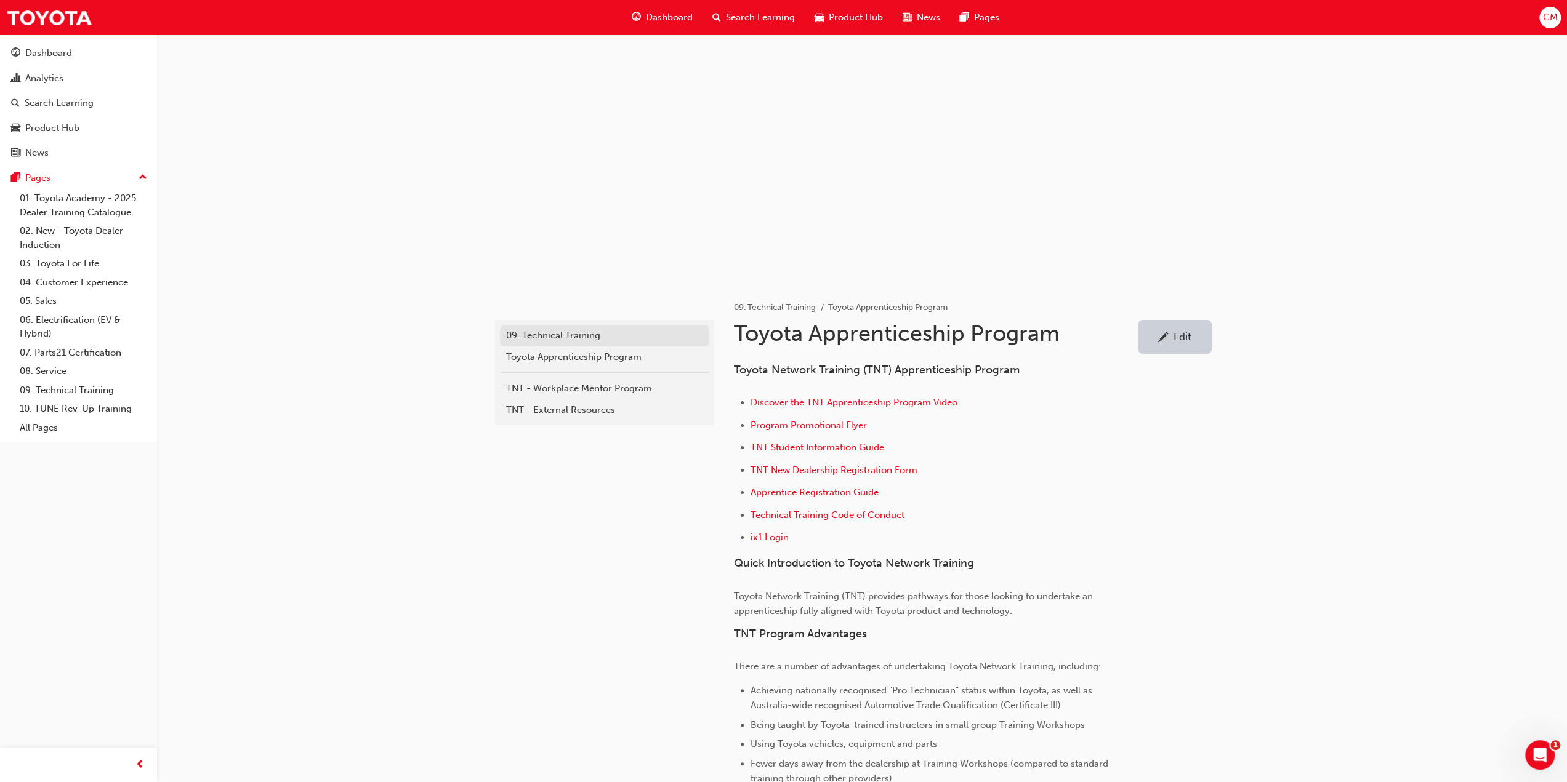
click at [538, 334] on div "09. Technical Training" at bounding box center [604, 336] width 197 height 14
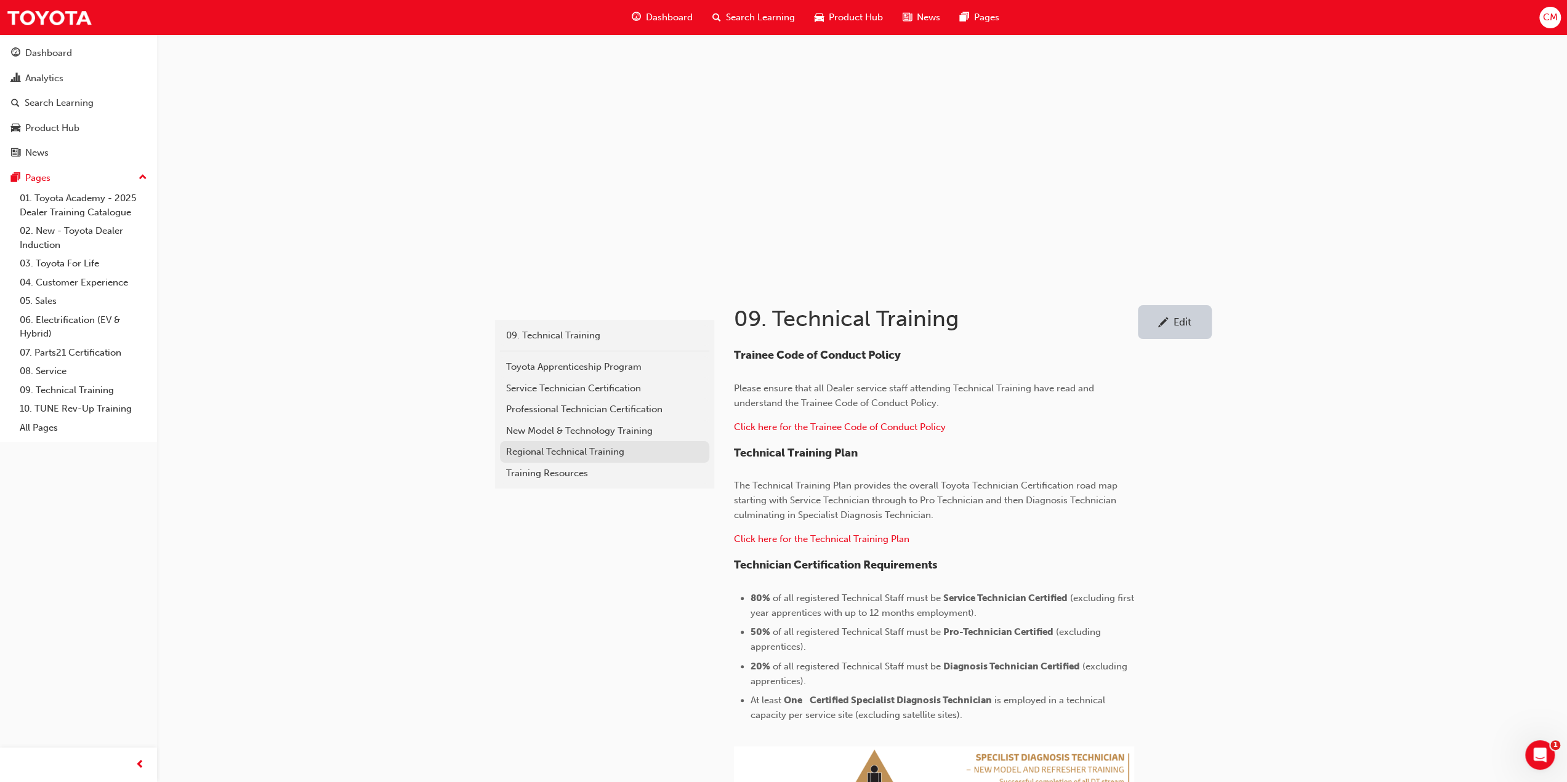
click at [531, 450] on div "Regional Technical Training" at bounding box center [604, 452] width 197 height 14
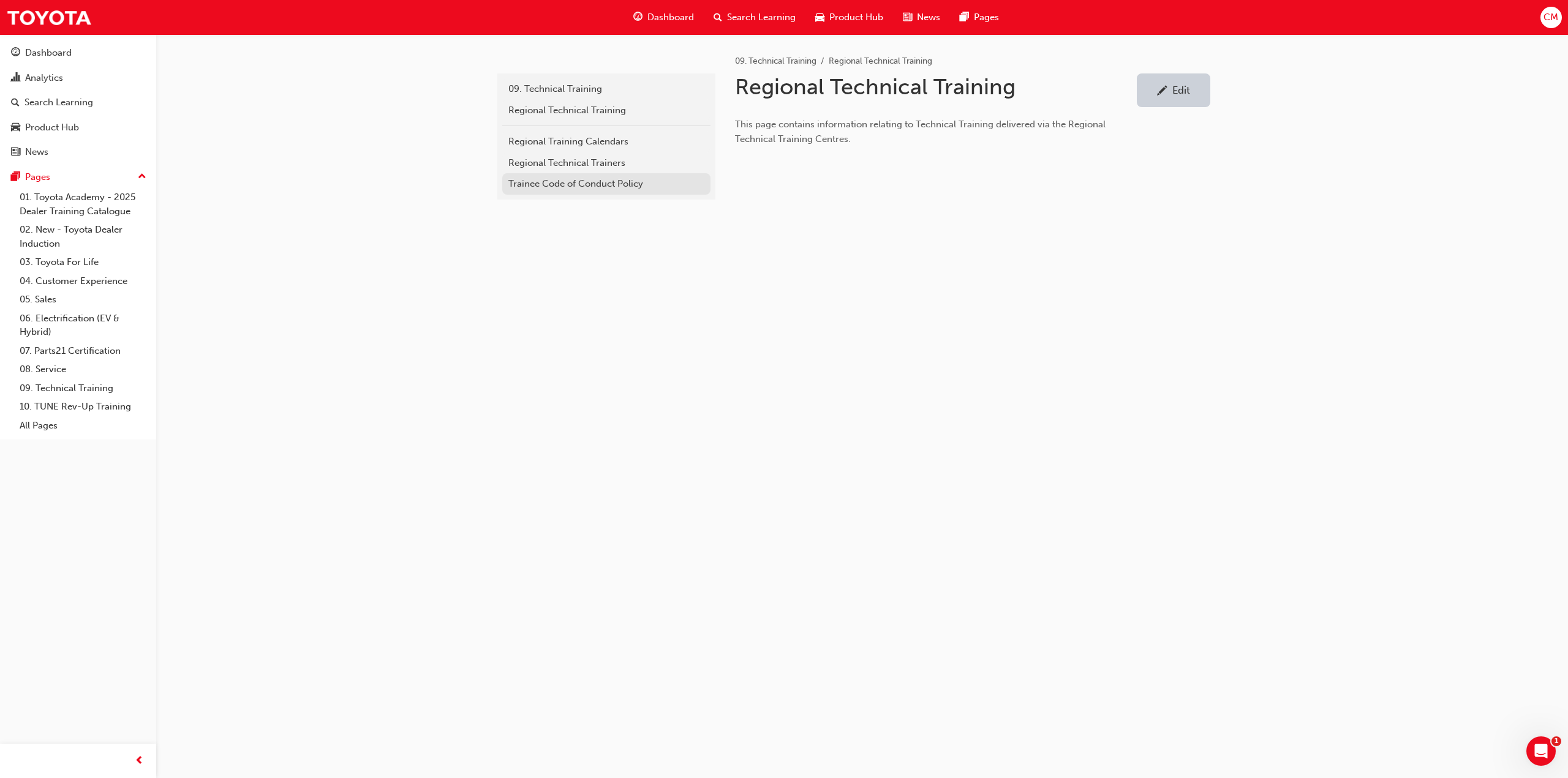
click at [526, 182] on div "Trainee Code of Conduct Policy" at bounding box center [606, 184] width 196 height 14
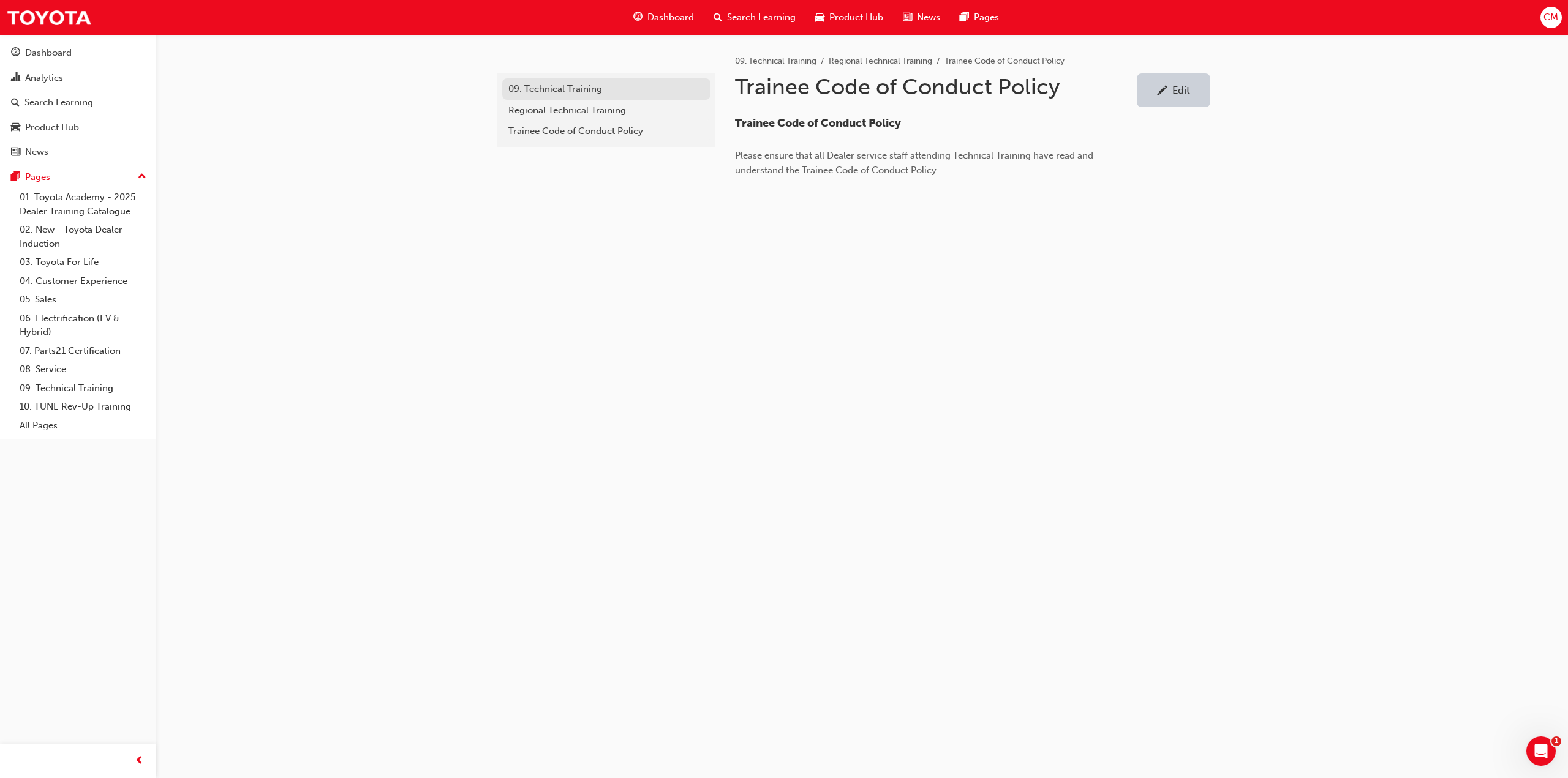
click at [538, 88] on div "09. Technical Training" at bounding box center [606, 89] width 196 height 14
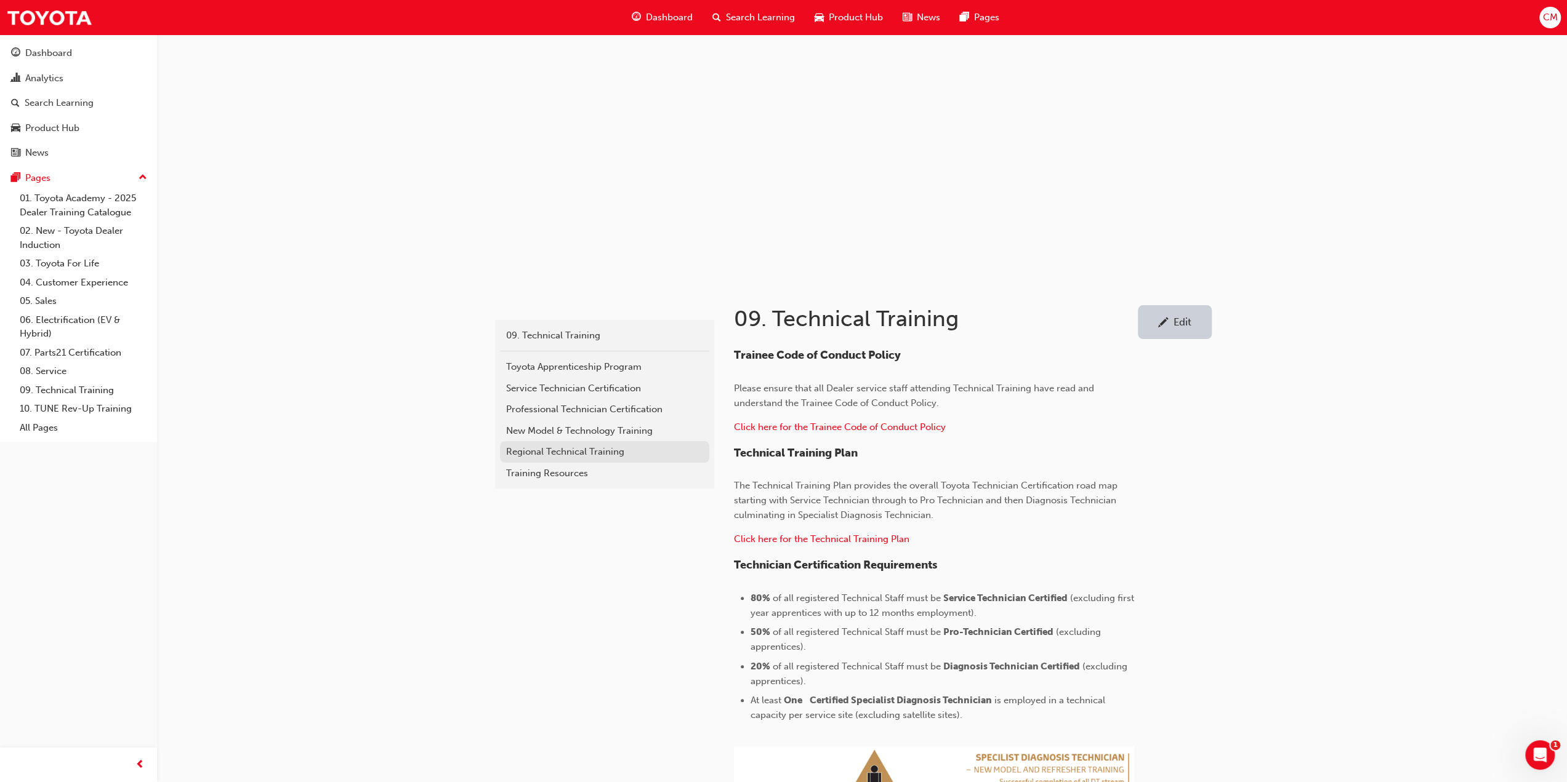
click at [525, 452] on div "Regional Technical Training" at bounding box center [604, 452] width 197 height 14
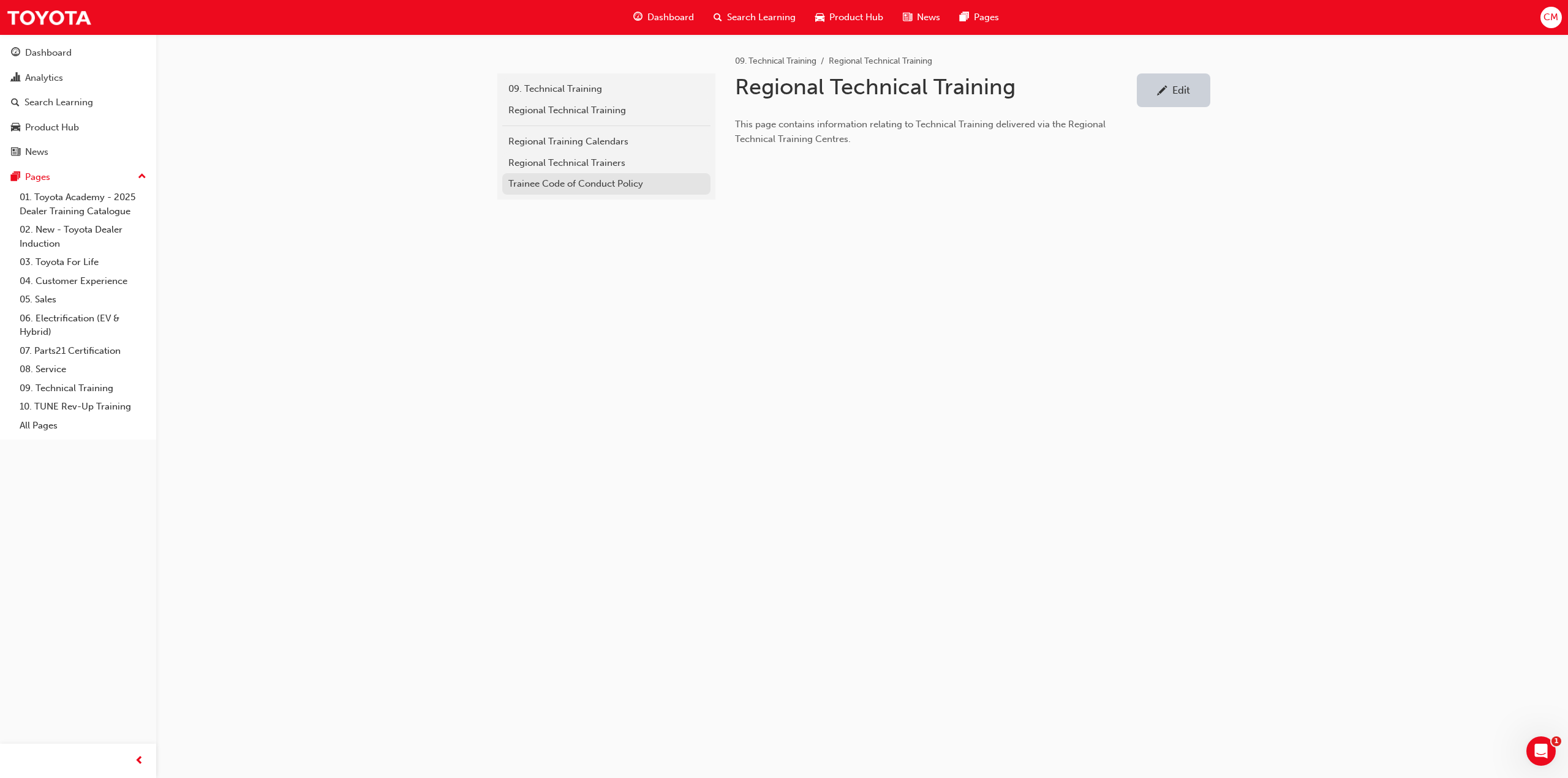
click at [573, 186] on div "Trainee Code of Conduct Policy" at bounding box center [606, 184] width 196 height 14
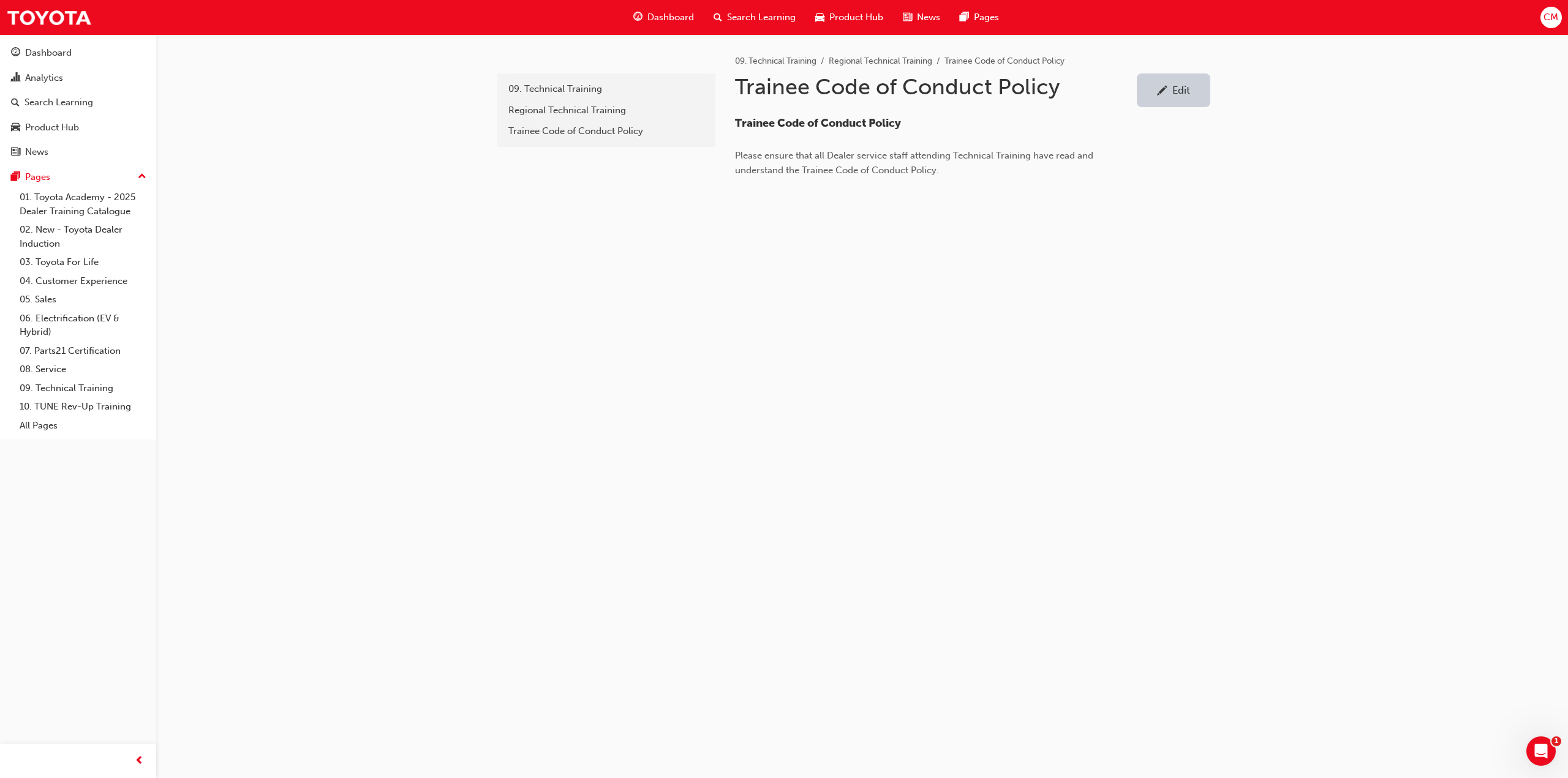
click at [1181, 90] on div "Edit" at bounding box center [1181, 90] width 18 height 12
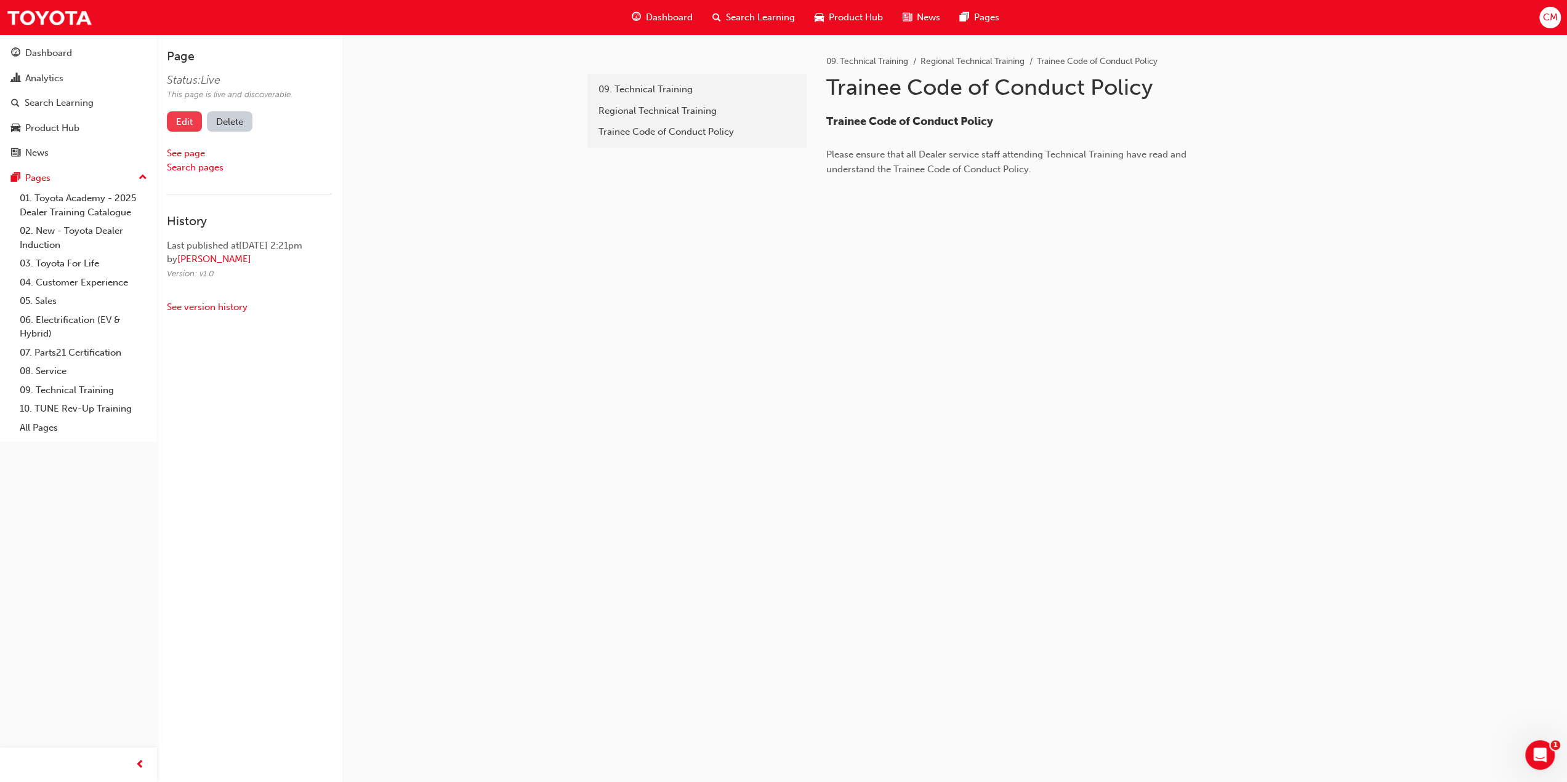
click at [183, 123] on link "Edit" at bounding box center [184, 121] width 35 height 20
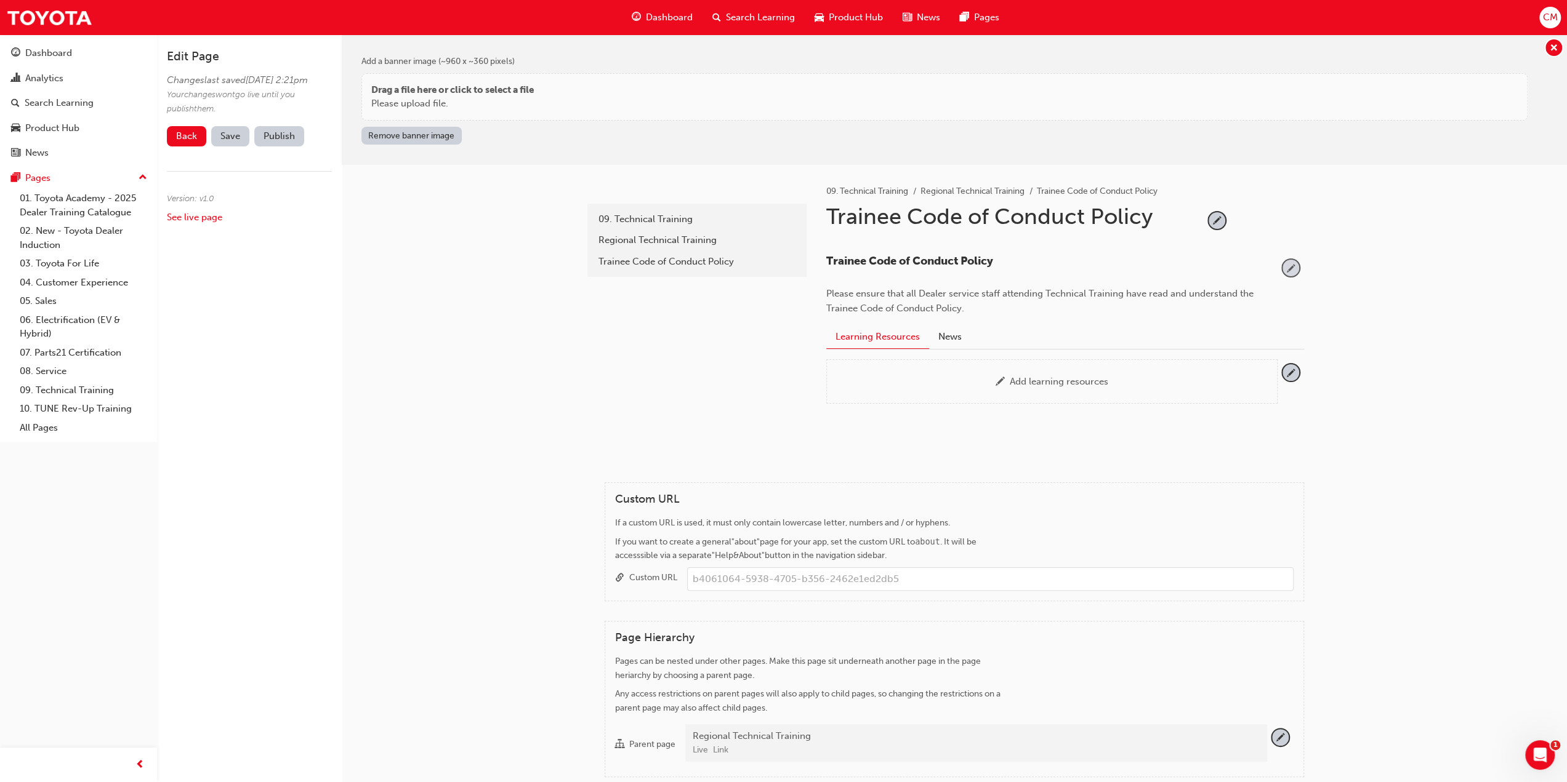
click at [1290, 265] on span "pencil-icon" at bounding box center [1290, 268] width 17 height 17
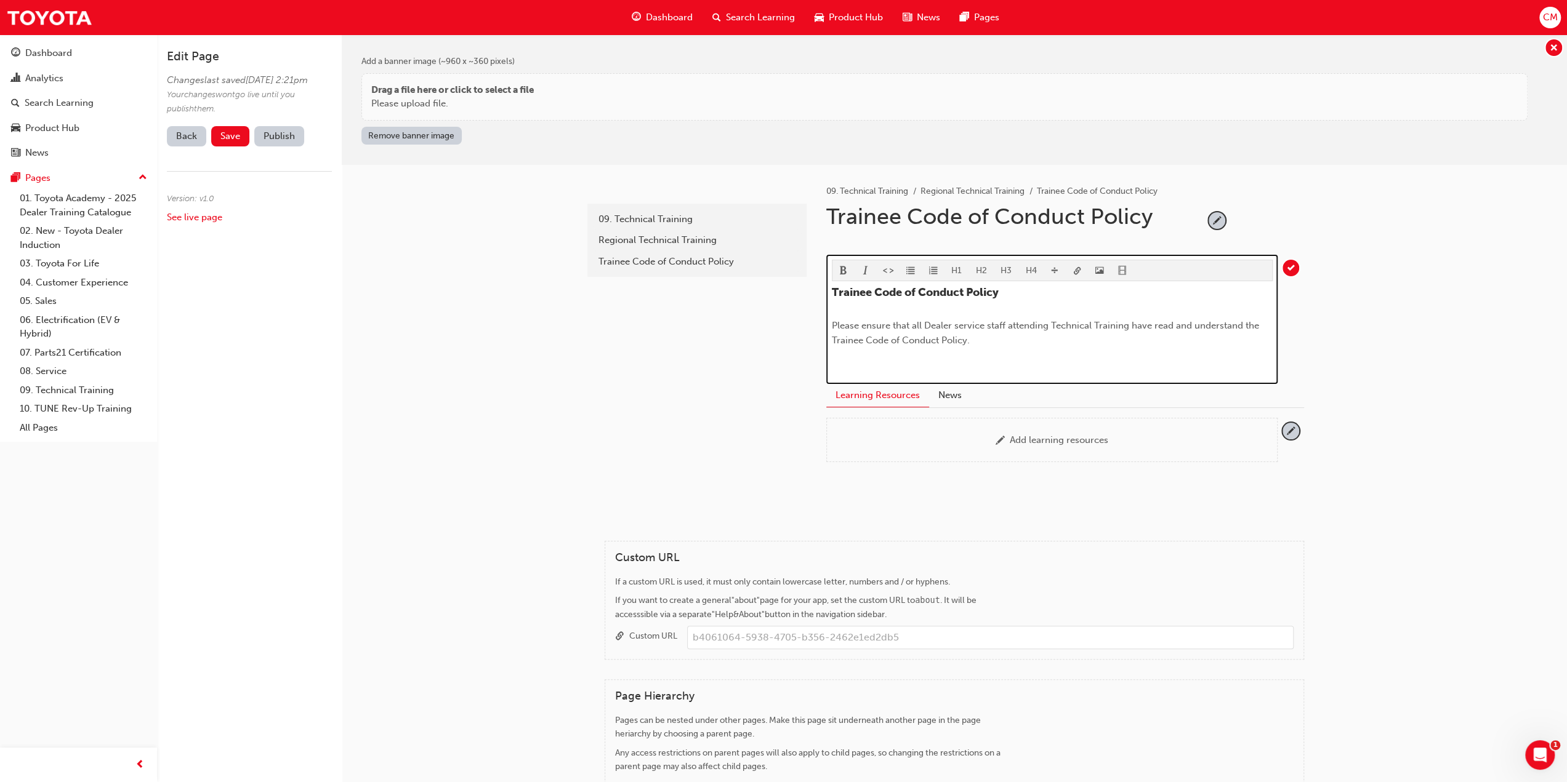
click at [861, 360] on div "Trainee Code of Conduct Policy Please ensure that all Dealer service staff atte…" at bounding box center [1052, 332] width 441 height 92
click at [851, 366] on div "Trainee Code of Conduct Policy Please ensure that all Dealer service staff atte…" at bounding box center [1052, 332] width 441 height 92
click at [983, 360] on div "Trainee Code of Conduct Policy Please ensure that all Dealer service staff atte…" at bounding box center [1052, 332] width 441 height 92
drag, startPoint x: 1168, startPoint y: 360, endPoint x: 830, endPoint y: 360, distance: 338.0
click at [830, 360] on div "H1 H2 H3 H4 Trainee Code of Conduct Policy Please ensure that all Dealer servic…" at bounding box center [1051, 319] width 451 height 129
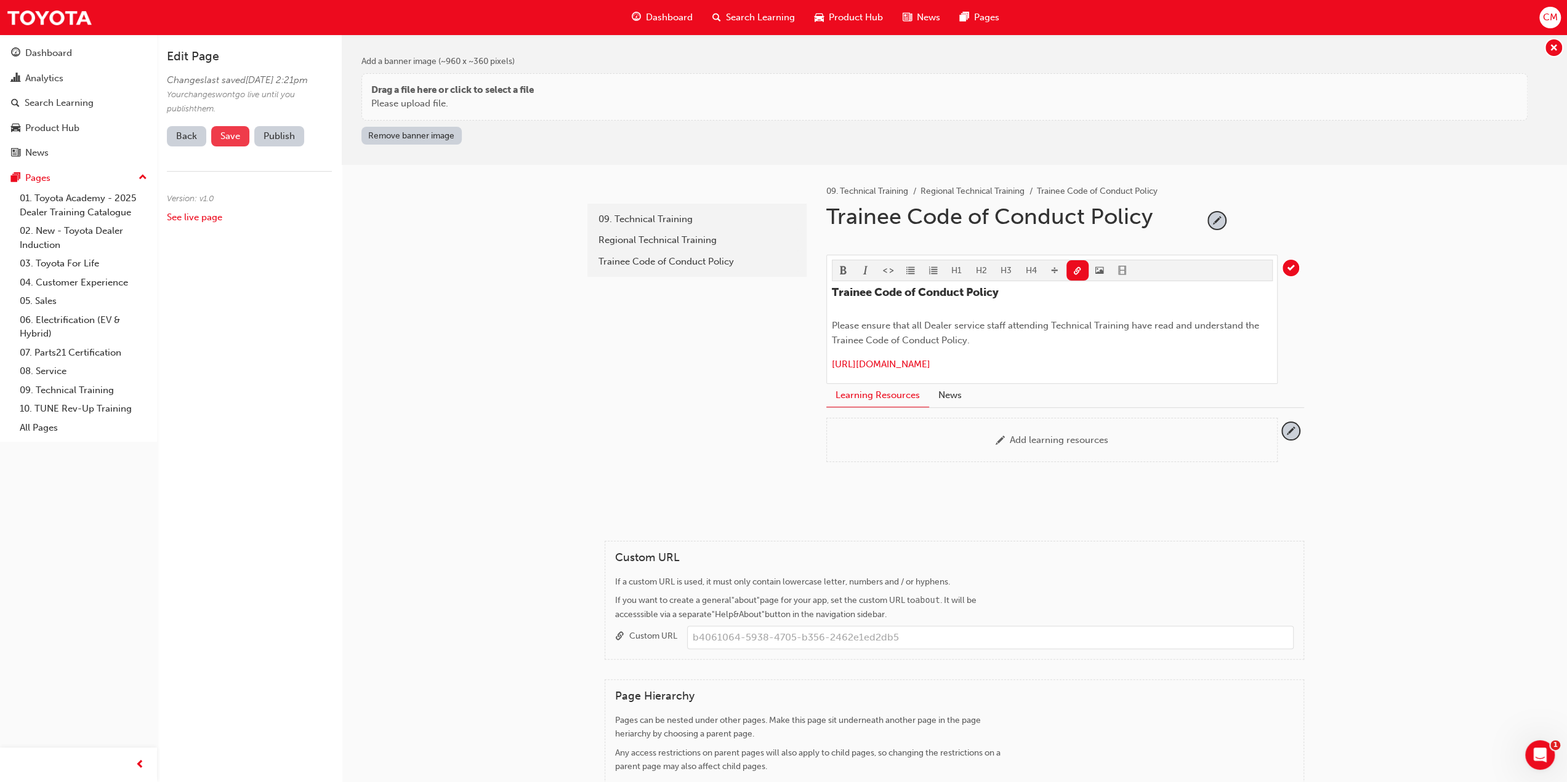
click at [231, 142] on span "Save" at bounding box center [230, 136] width 20 height 11
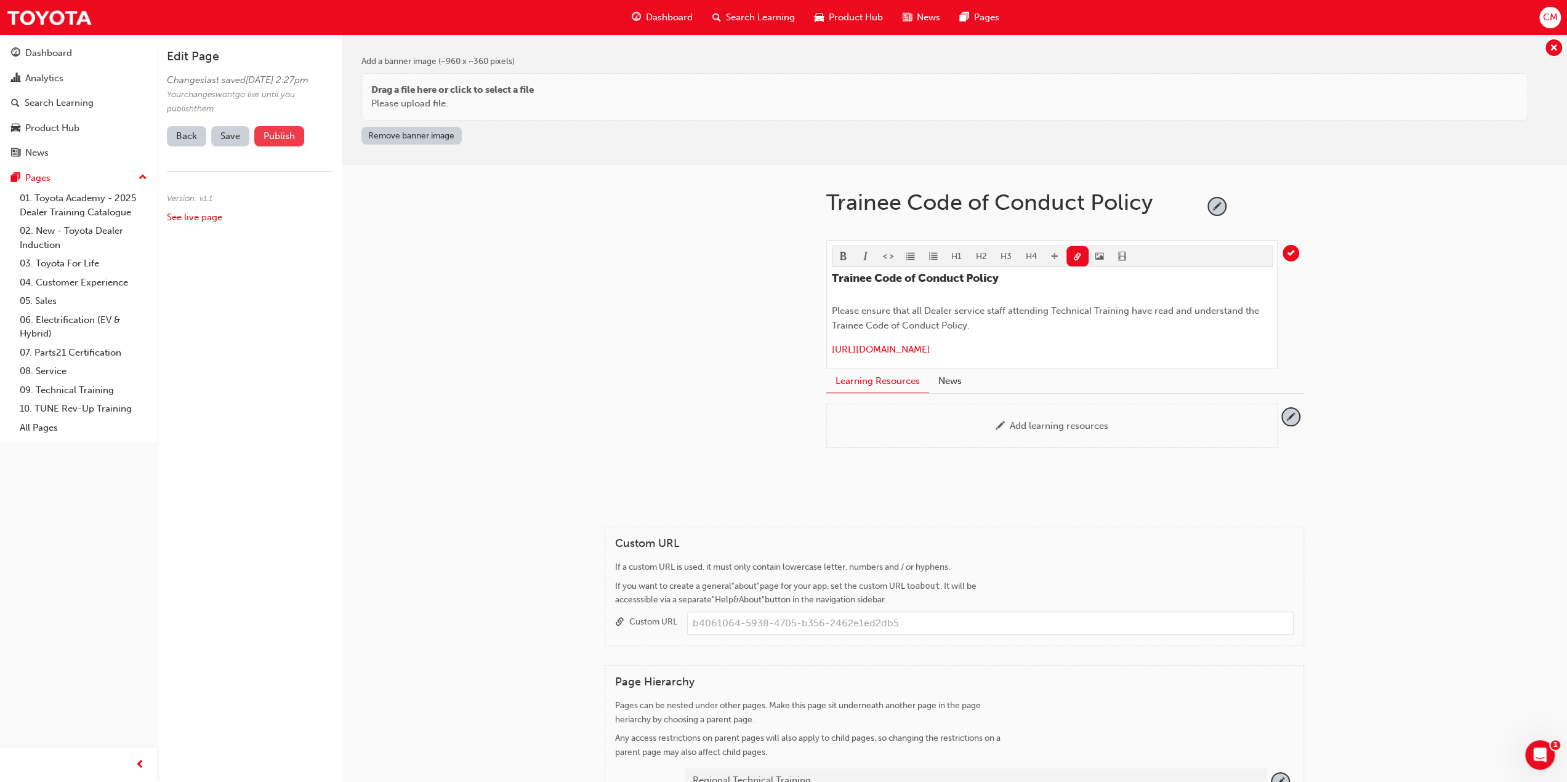
click at [268, 147] on button "Publish" at bounding box center [279, 136] width 50 height 20
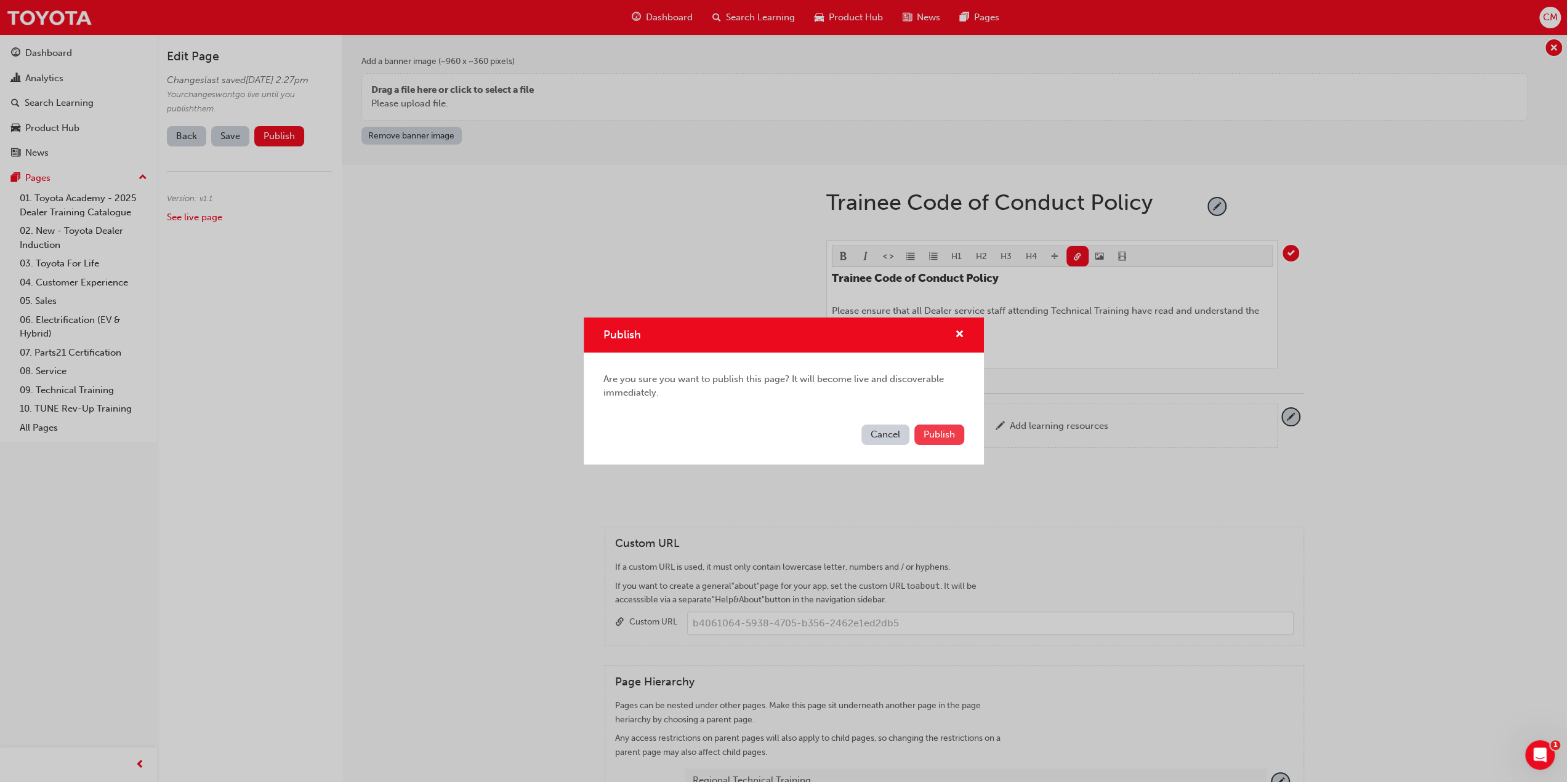
click at [943, 434] on span "Publish" at bounding box center [938, 434] width 31 height 11
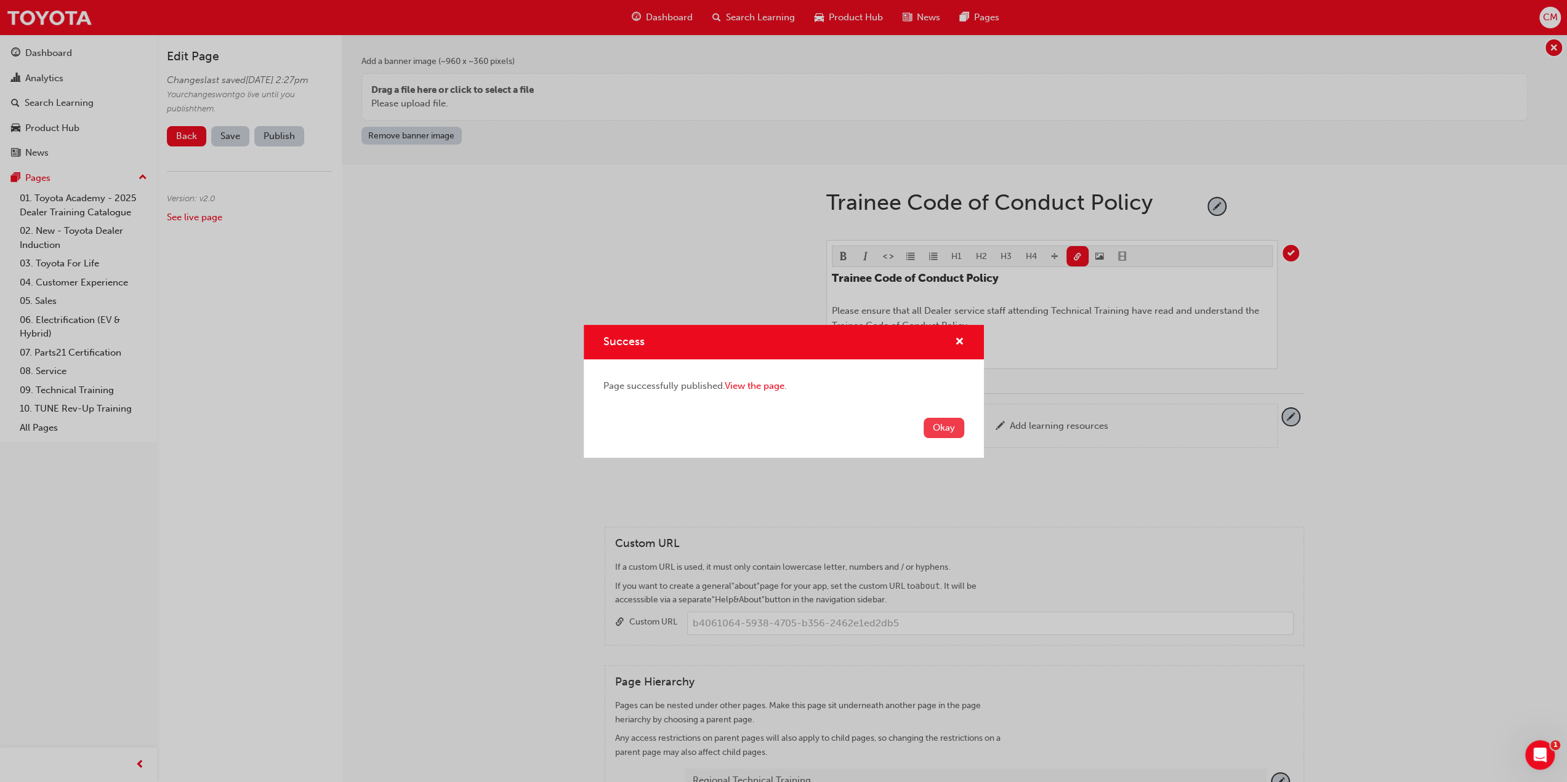
click at [938, 428] on button "Okay" at bounding box center [943, 428] width 41 height 20
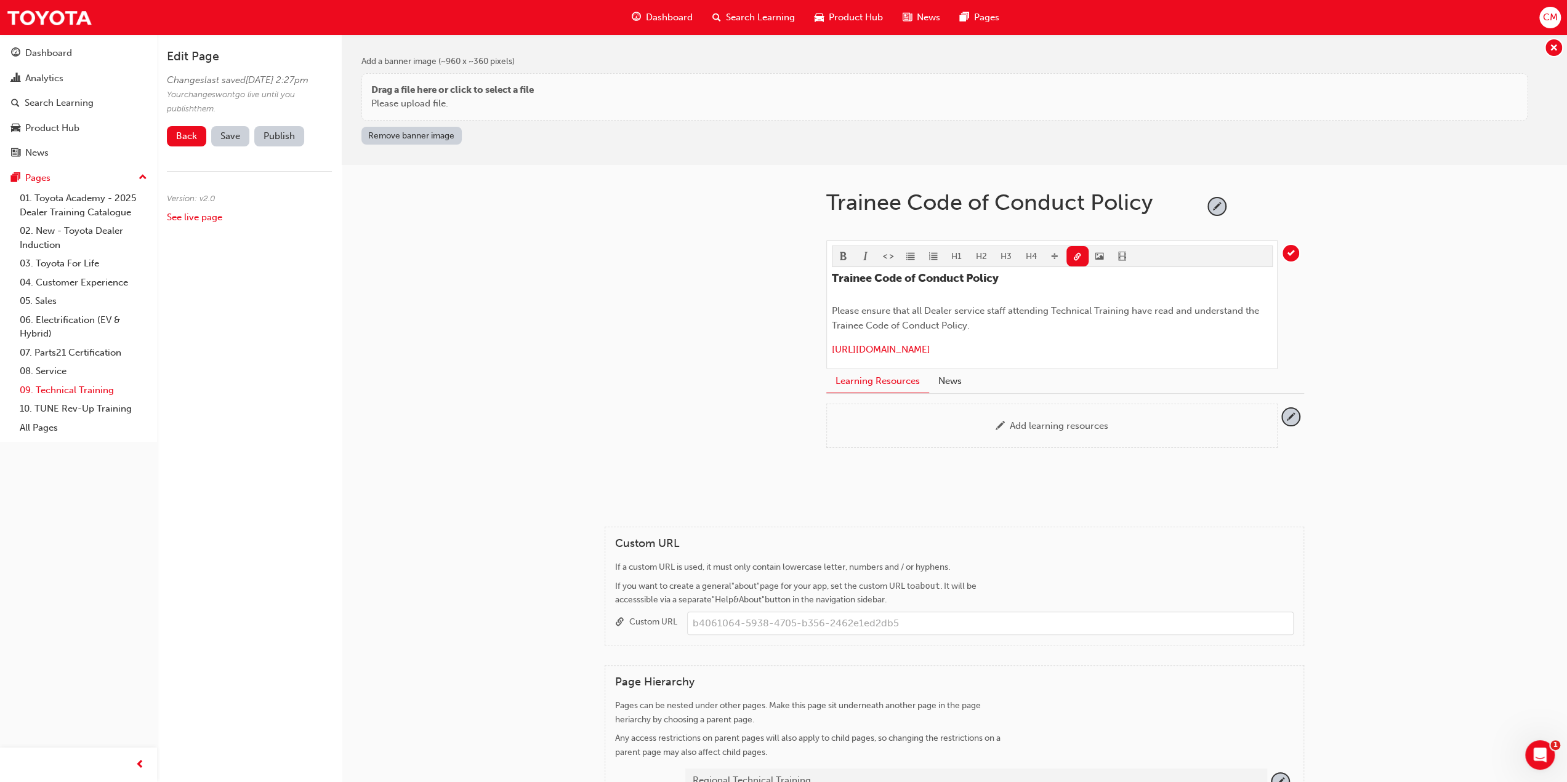
click at [70, 386] on link "09. Technical Training" at bounding box center [83, 390] width 137 height 19
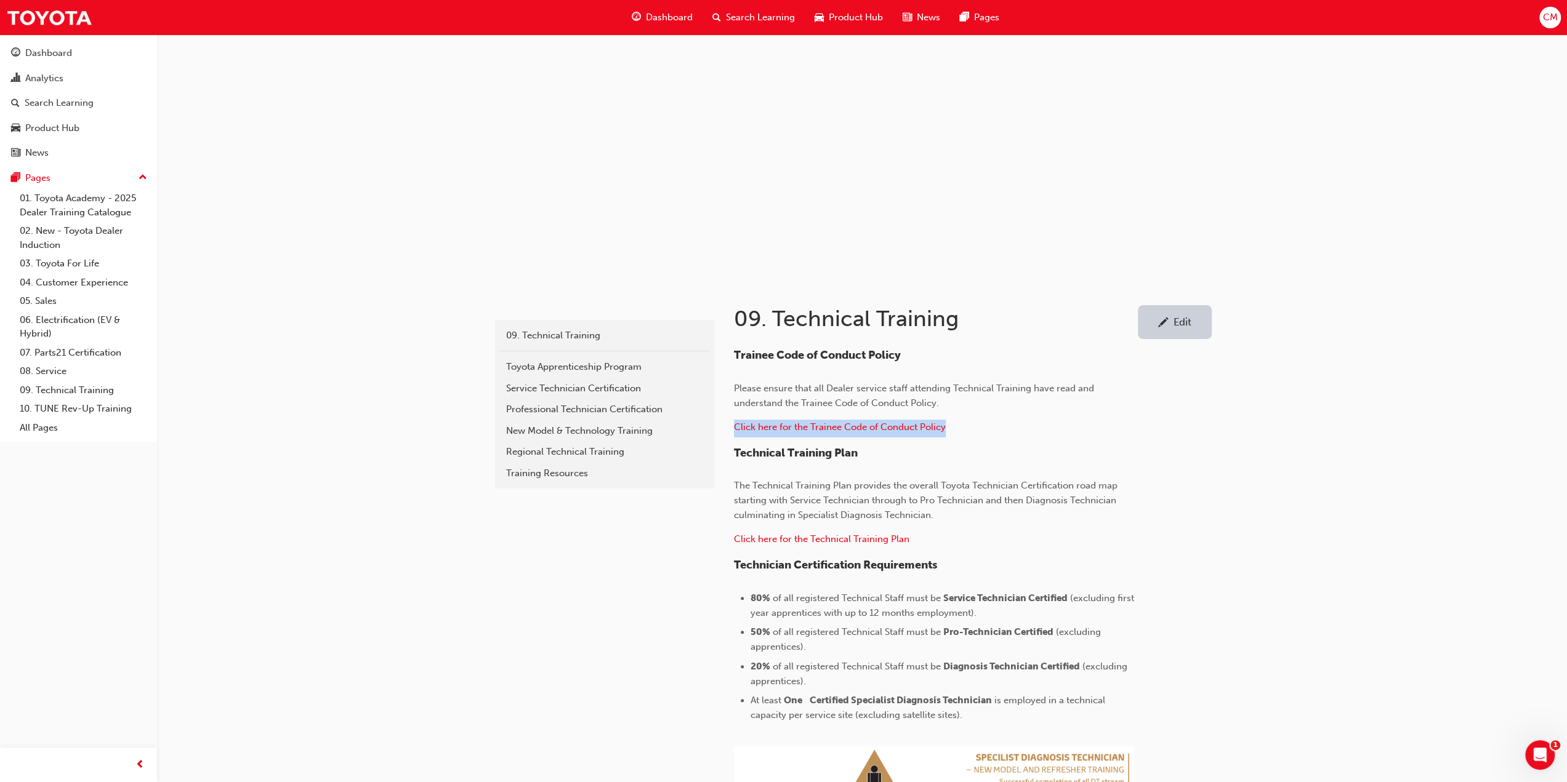
drag, startPoint x: 949, startPoint y: 427, endPoint x: 734, endPoint y: 434, distance: 215.0
click at [734, 434] on p "Click here for the Trainee Code of Conduct Policy ​" at bounding box center [934, 429] width 400 height 18
copy span "Click here for the Trainee Code of Conduct Policy"
click at [531, 452] on div "Regional Technical Training" at bounding box center [604, 452] width 197 height 14
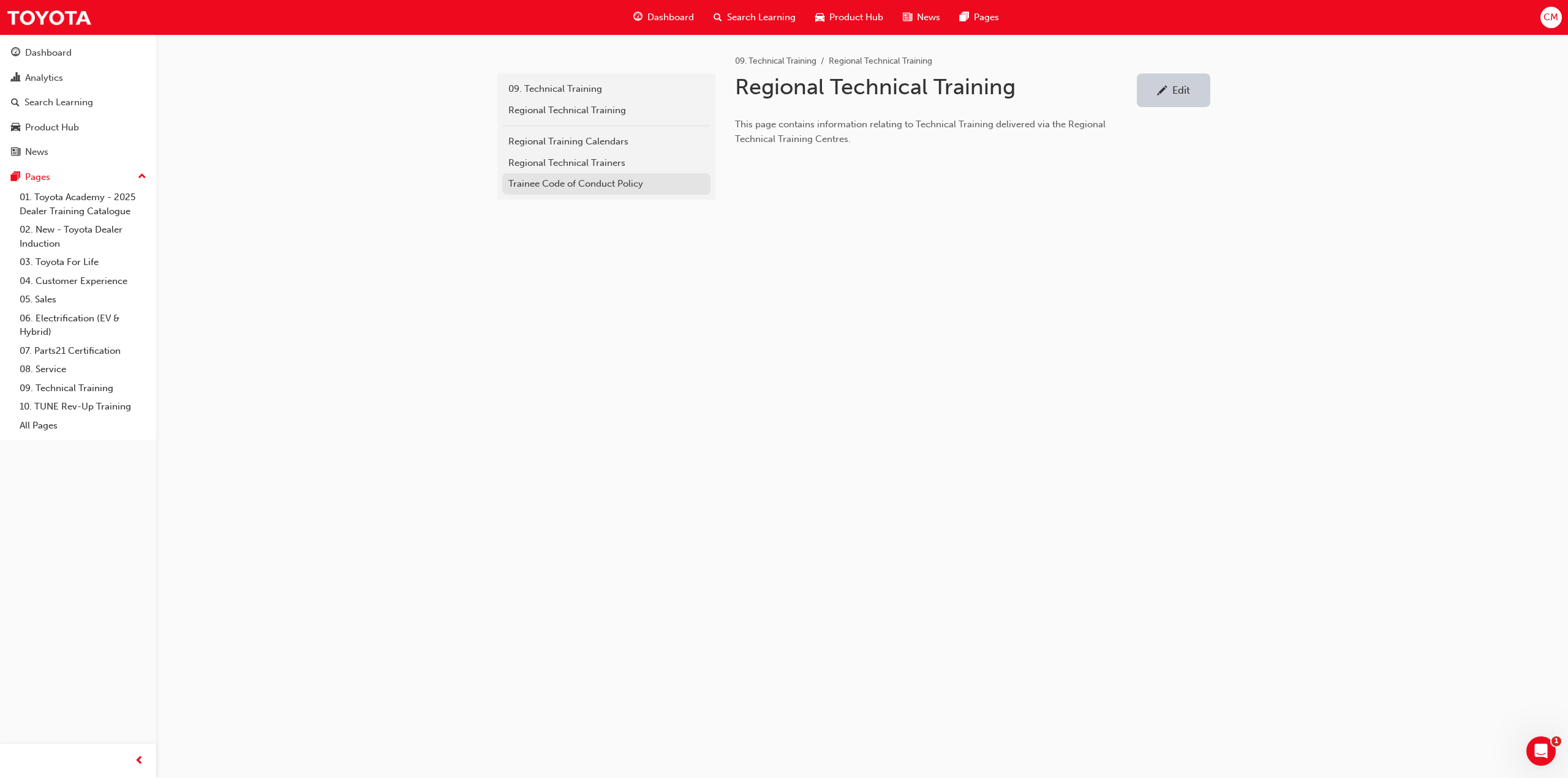
click at [576, 183] on div "Trainee Code of Conduct Policy" at bounding box center [606, 184] width 196 height 14
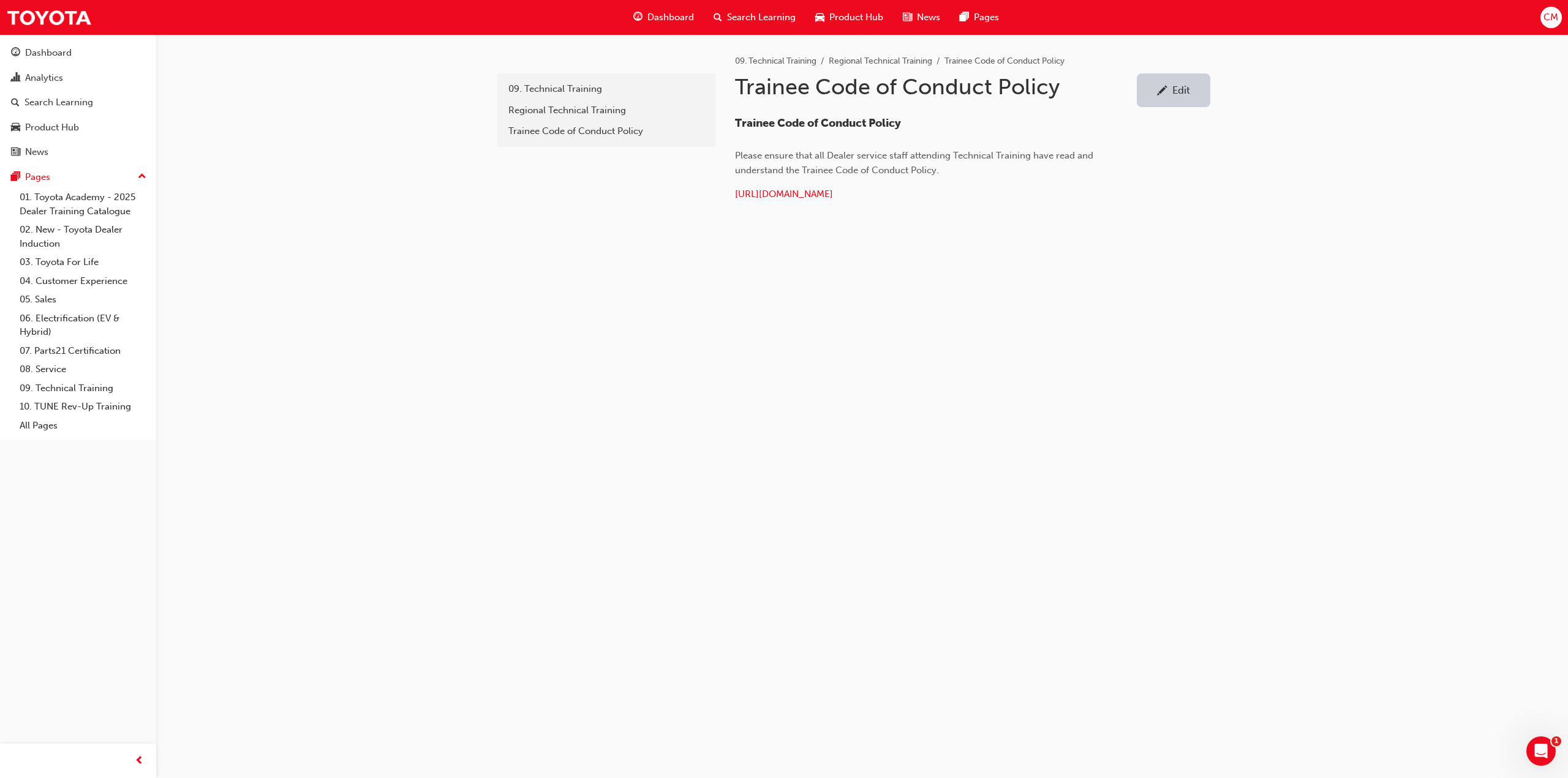
drag, startPoint x: 1072, startPoint y: 195, endPoint x: 731, endPoint y: 206, distance: 341.2
click at [731, 206] on div "09. Technical Training Regional Technical Training Trainee Code of Conduct Poli…" at bounding box center [972, 123] width 514 height 179
click at [1172, 92] on div "Edit" at bounding box center [1181, 90] width 18 height 12
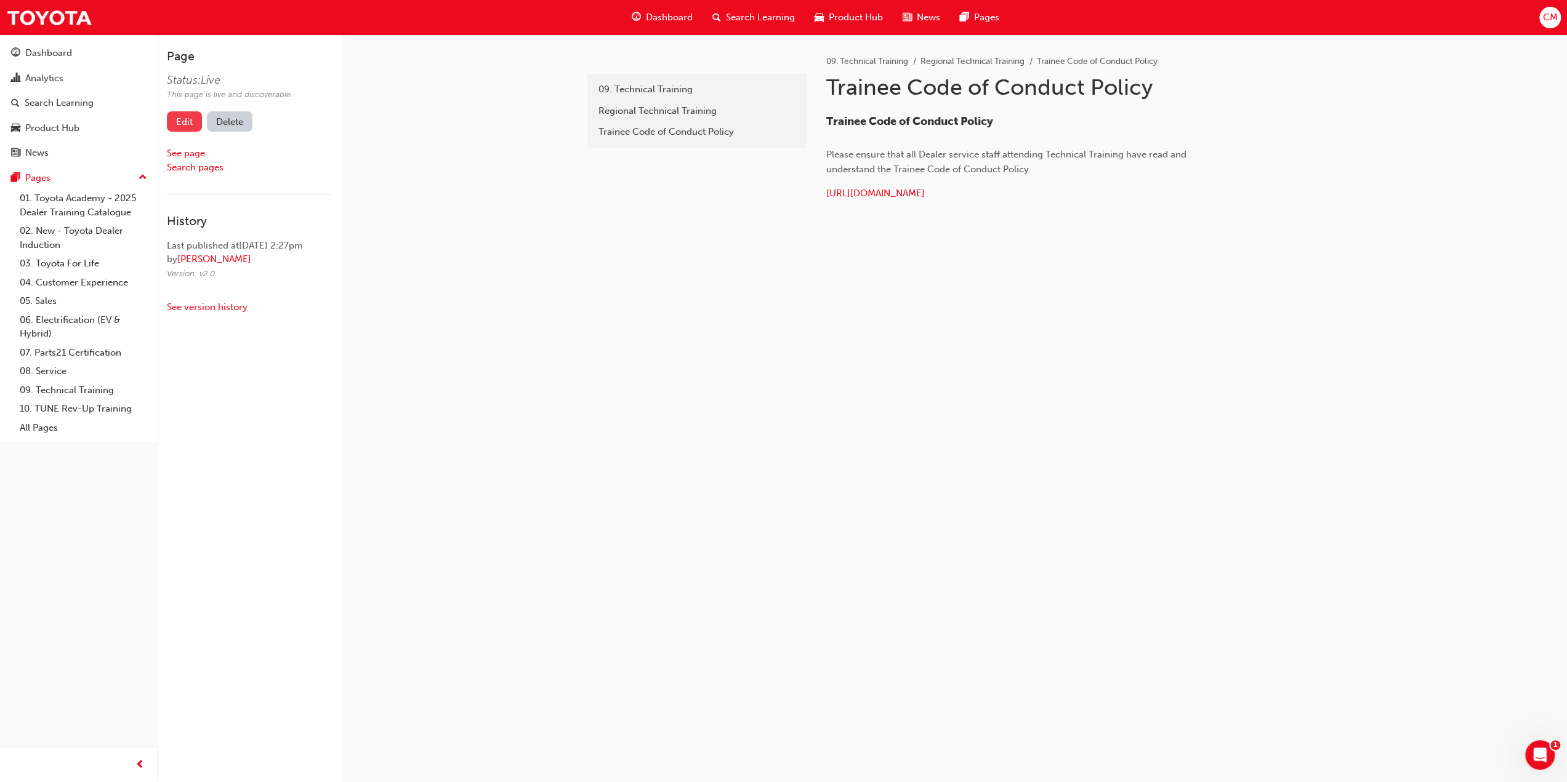
click at [181, 123] on link "Edit" at bounding box center [184, 121] width 35 height 20
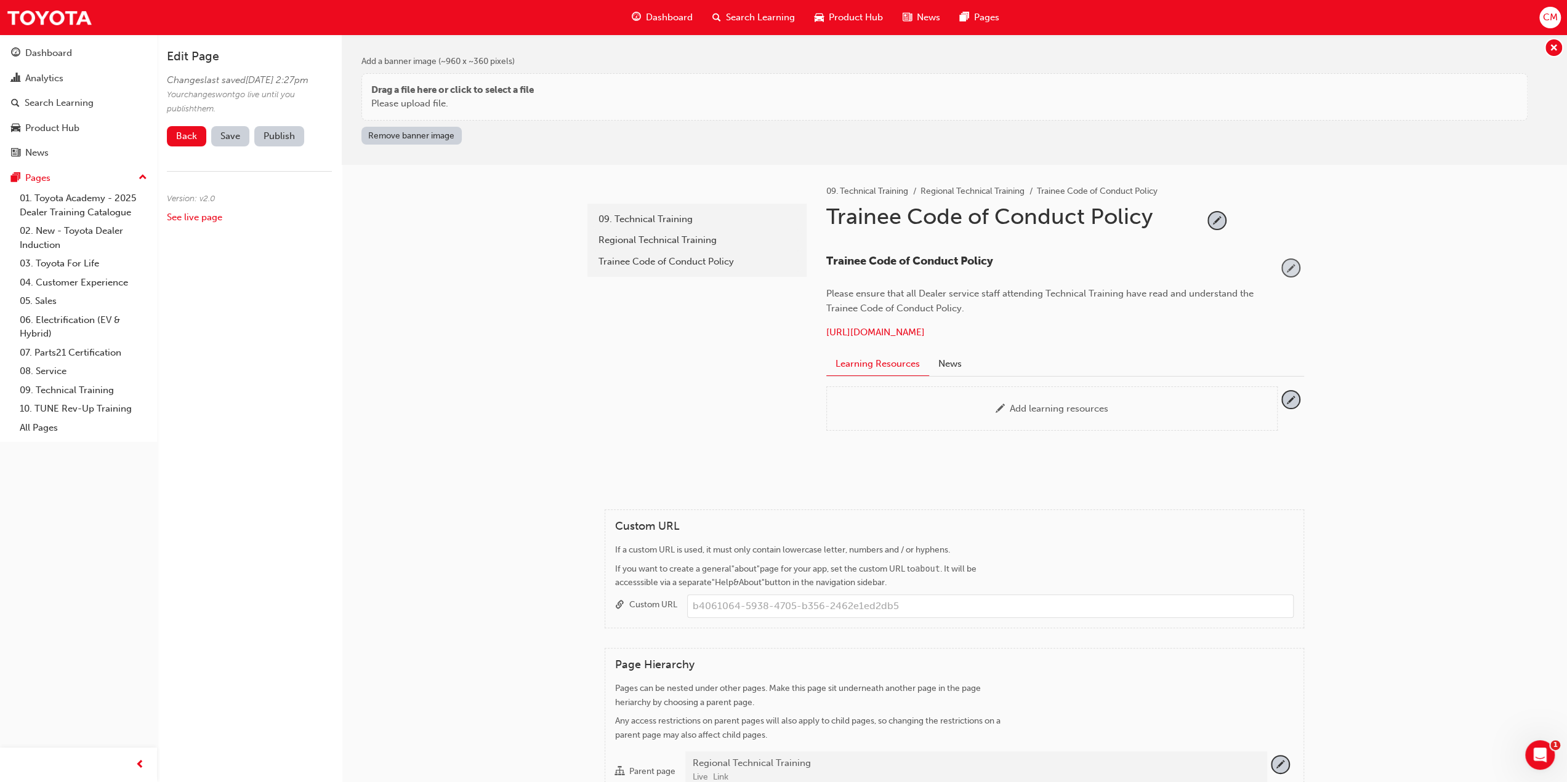
click at [1289, 265] on span "pencil-icon" at bounding box center [1290, 268] width 17 height 17
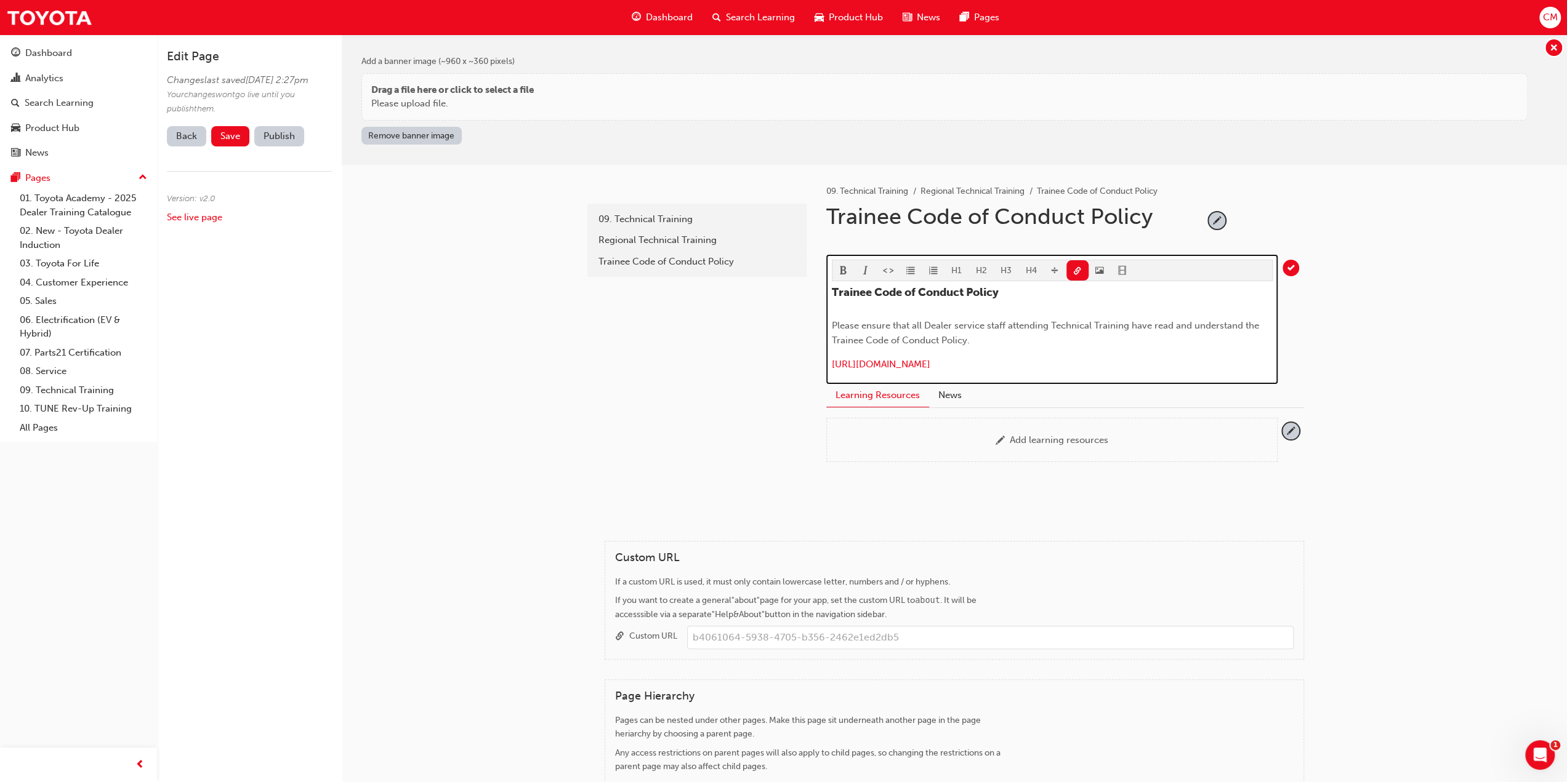
drag, startPoint x: 1175, startPoint y: 365, endPoint x: 831, endPoint y: 370, distance: 343.6
click at [832, 370] on p "https://tdd.ontrak.app/upload/ee086fee-10db-426a-8488-a78be36d84e4.pdf" at bounding box center [1052, 366] width 441 height 18
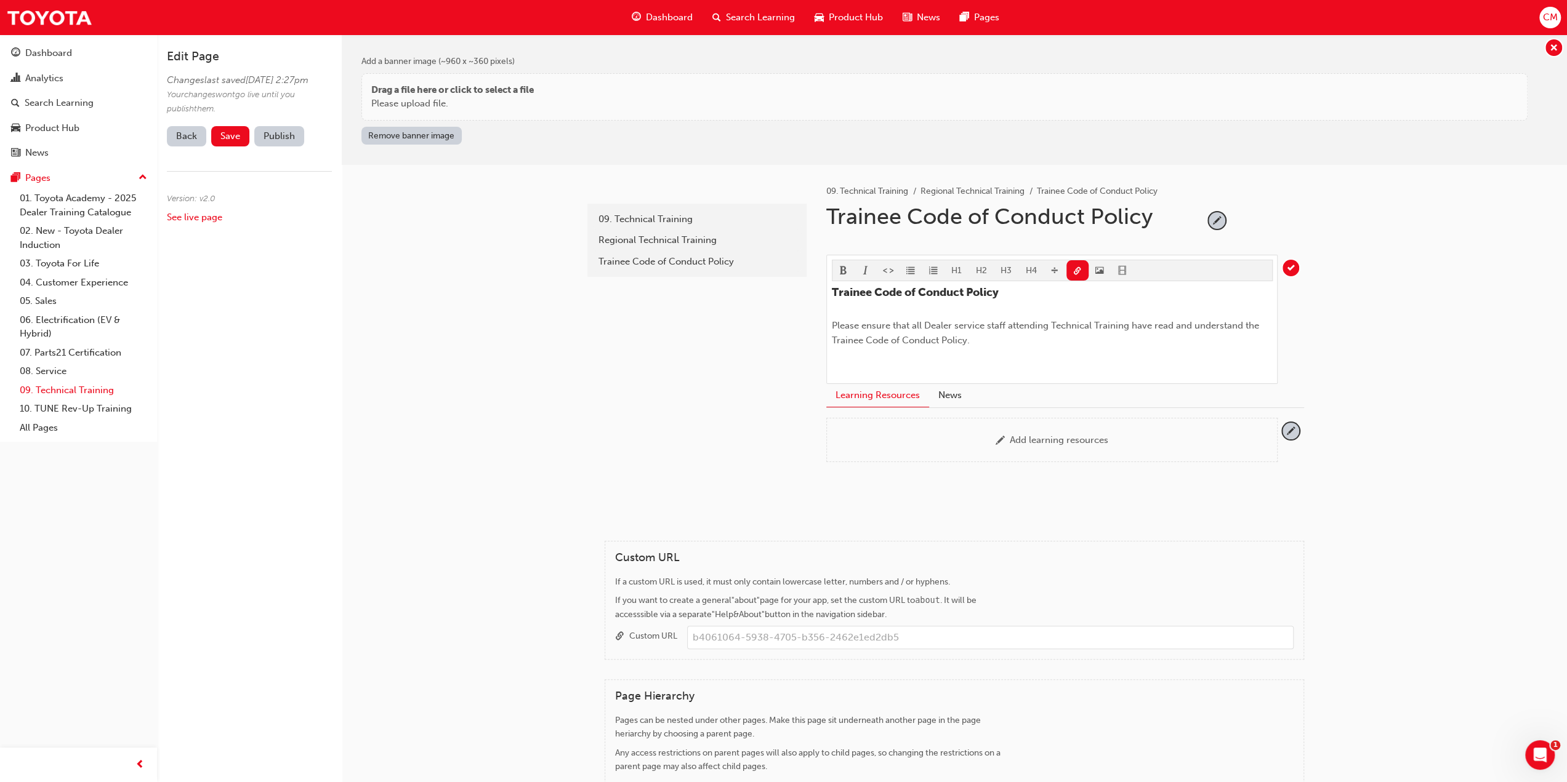
click at [49, 387] on link "09. Technical Training" at bounding box center [83, 390] width 137 height 19
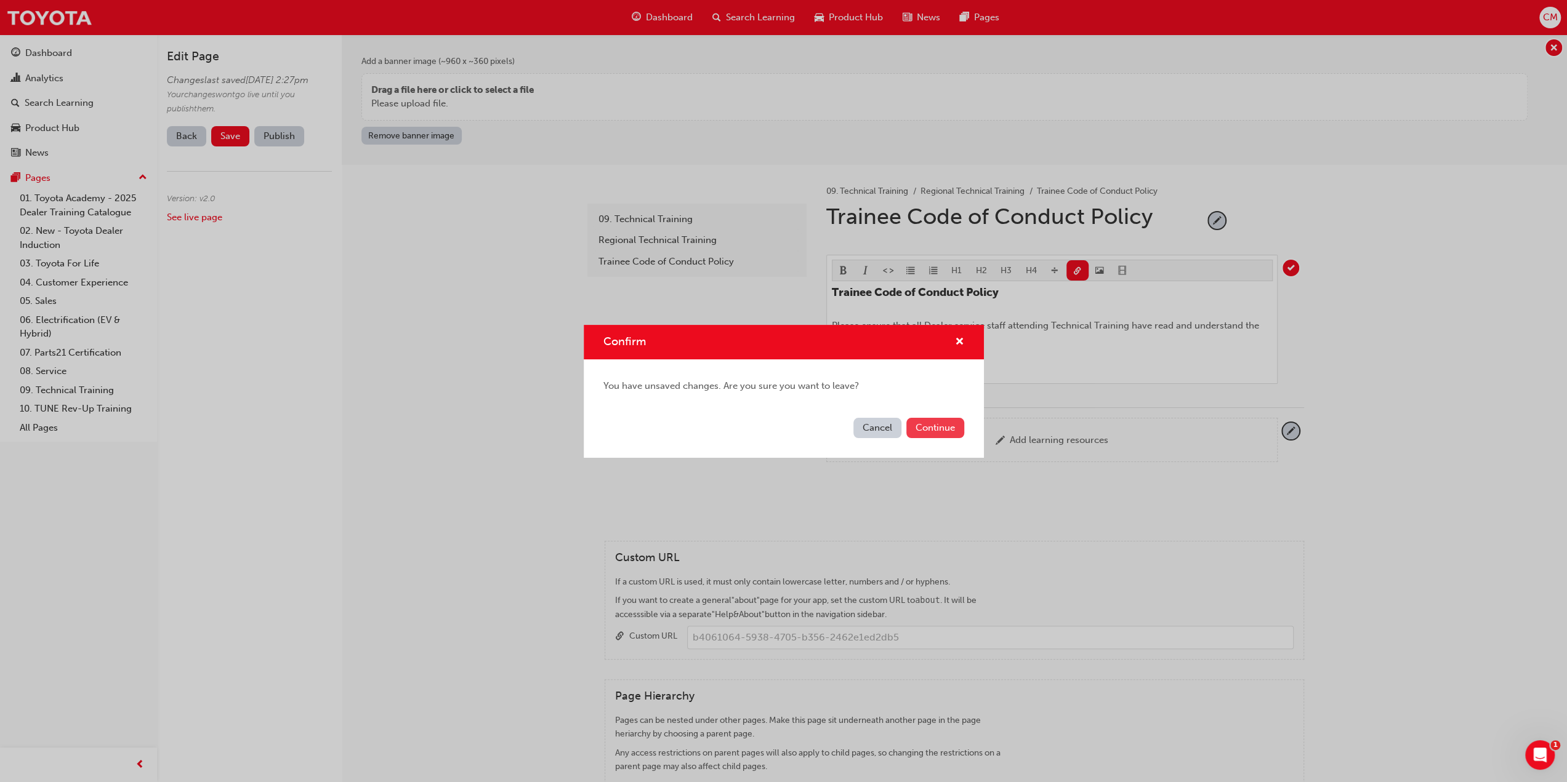
click at [939, 428] on button "Continue" at bounding box center [935, 428] width 58 height 20
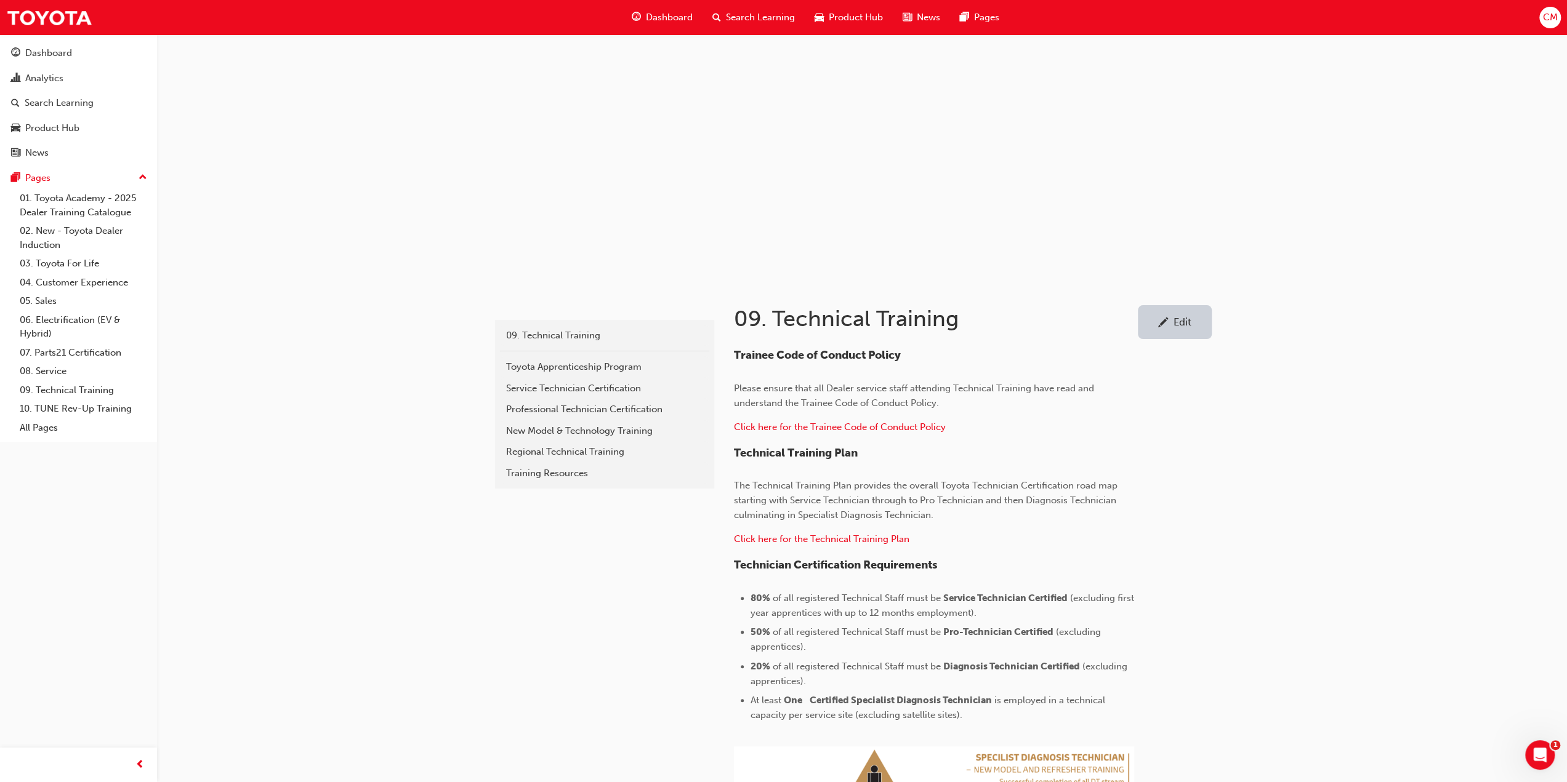
click at [1184, 319] on div "Edit" at bounding box center [1182, 322] width 18 height 12
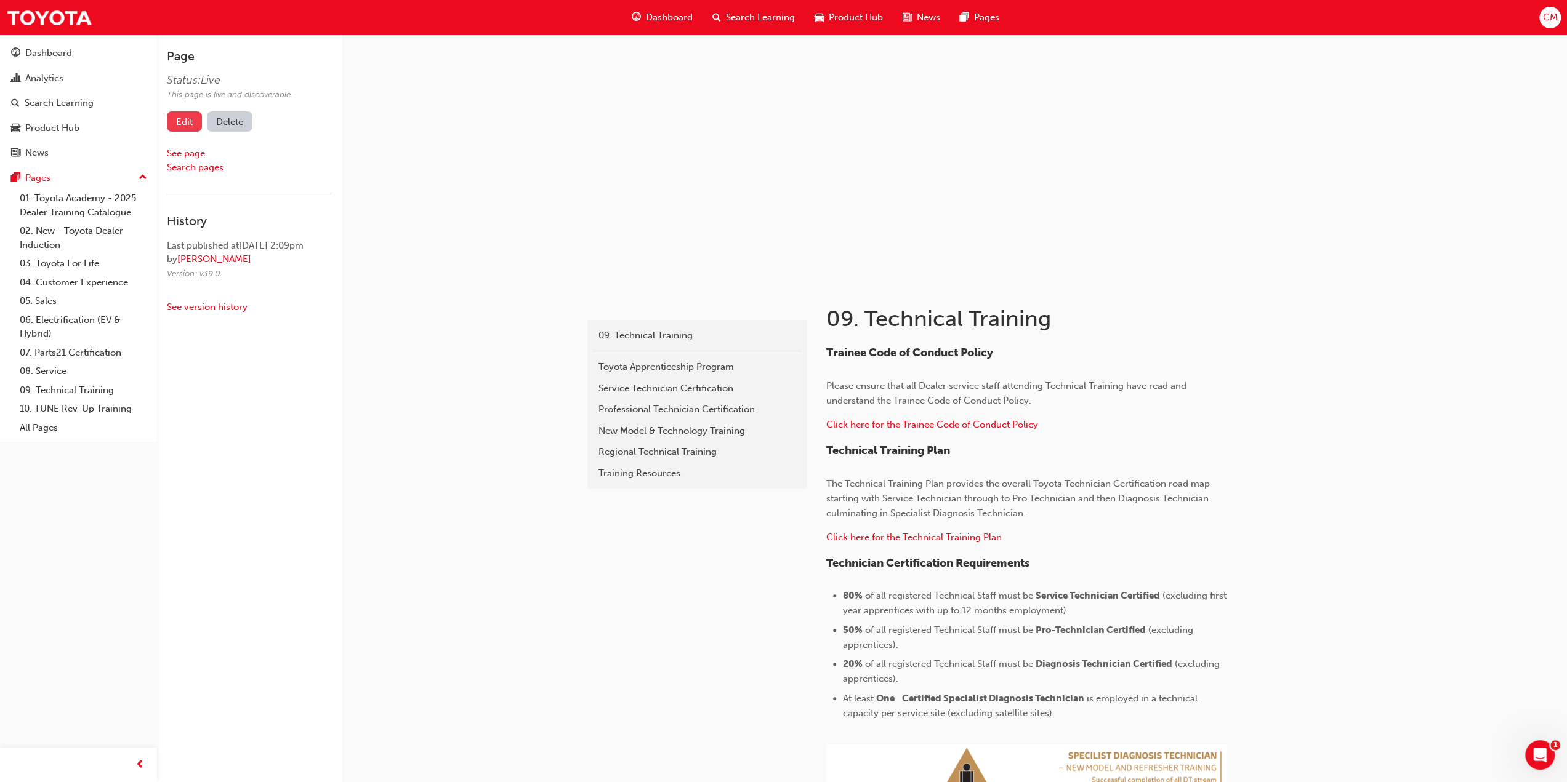
click at [180, 121] on link "Edit" at bounding box center [184, 121] width 35 height 20
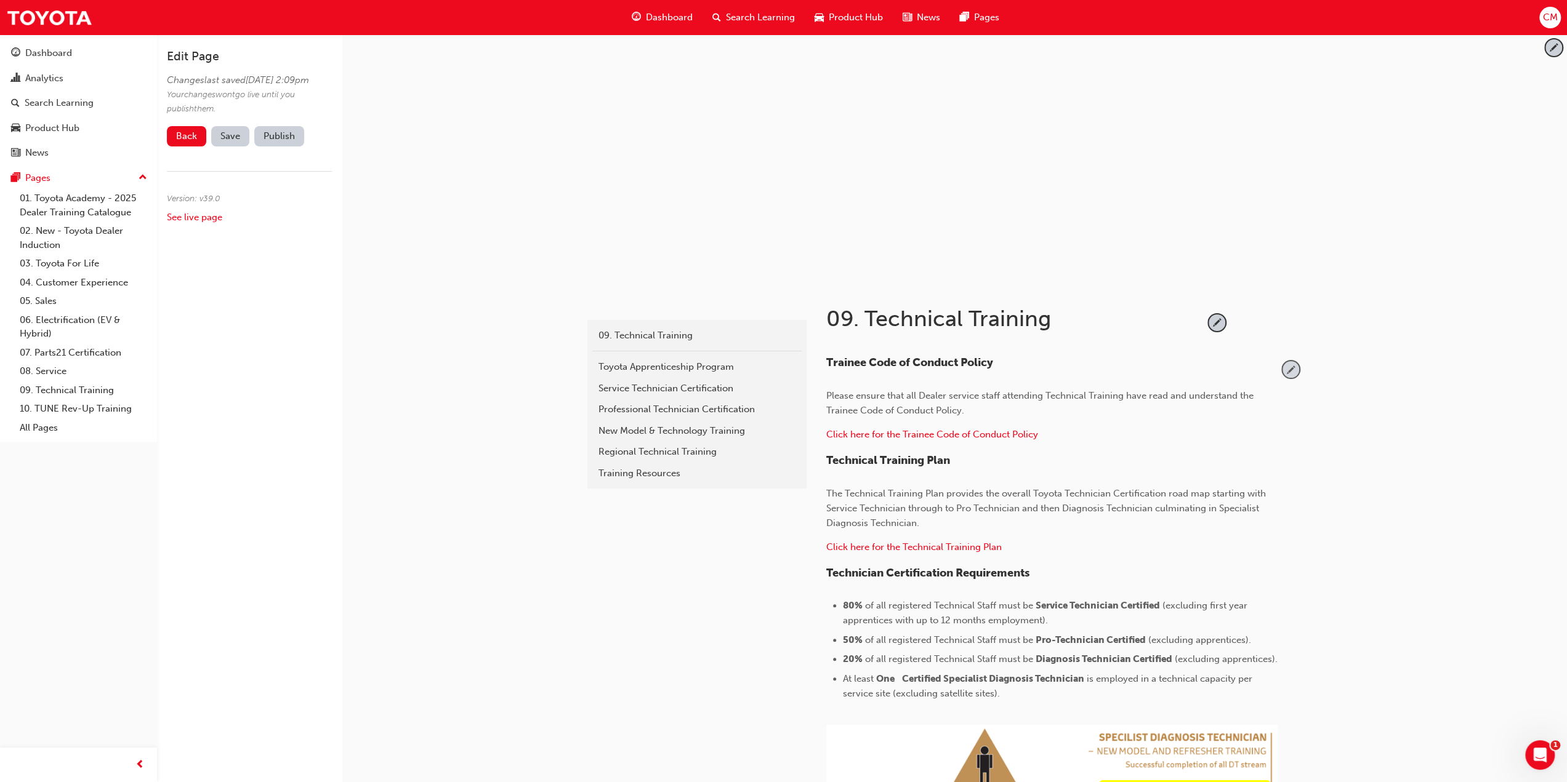
click at [1293, 369] on span "pencil-icon" at bounding box center [1290, 369] width 17 height 17
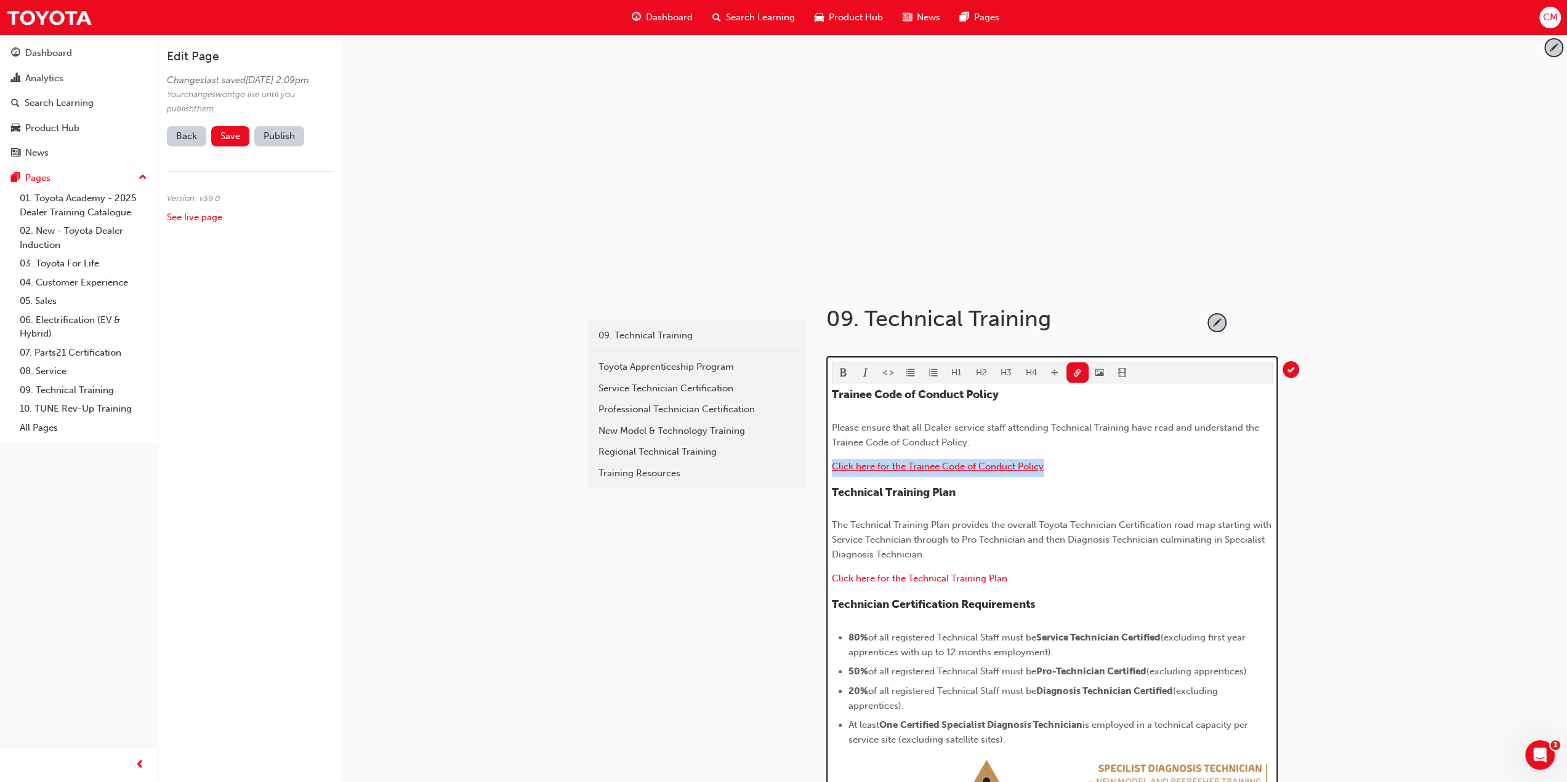
drag, startPoint x: 1050, startPoint y: 468, endPoint x: 834, endPoint y: 467, distance: 216.7
click at [834, 467] on p "Click here for the Trainee Code of Conduct Policy ​" at bounding box center [1052, 468] width 441 height 18
copy span "Click here for the Trainee Code of Conduct Policy"
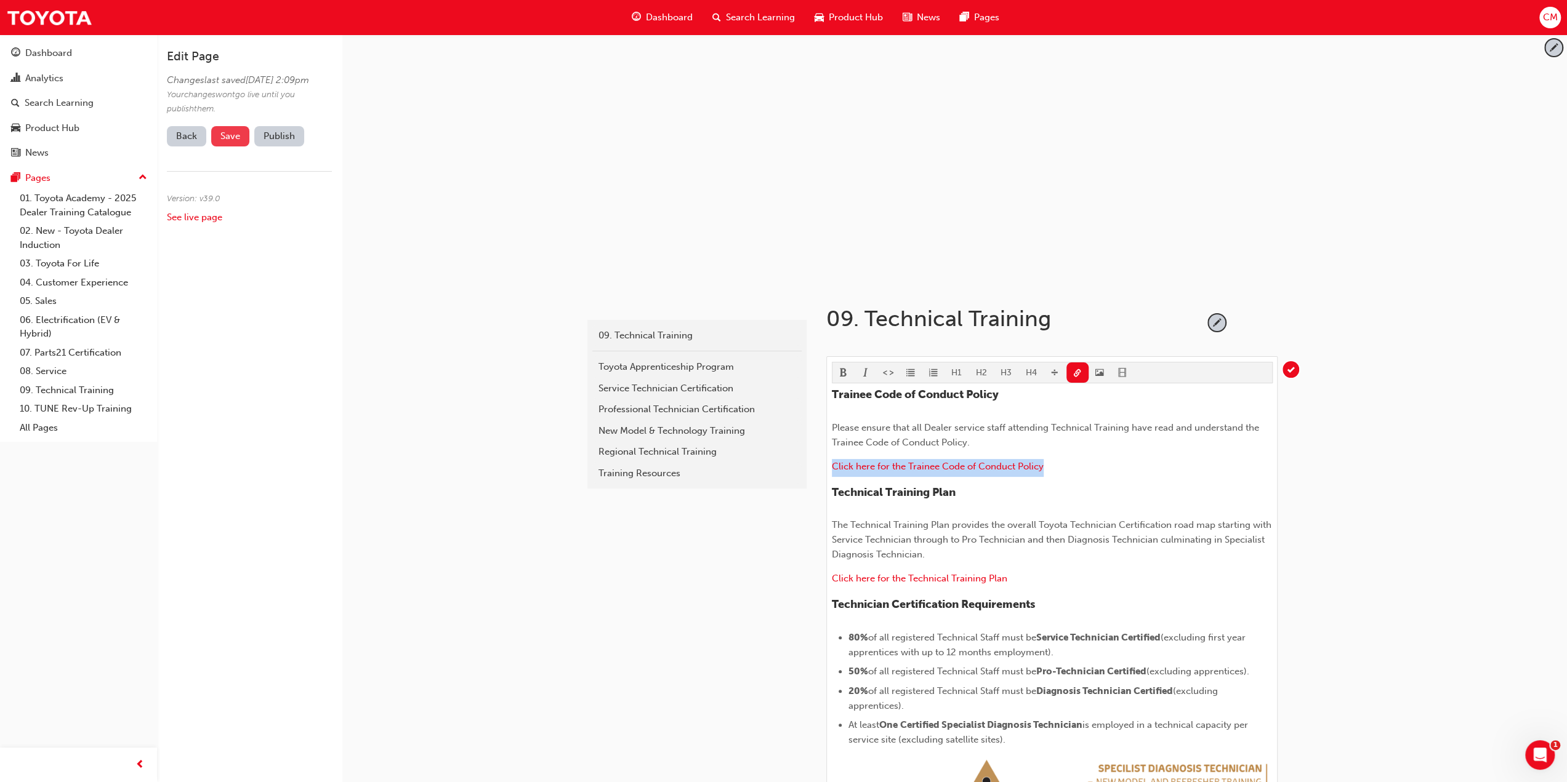
click at [231, 142] on span "Save" at bounding box center [230, 136] width 20 height 11
click at [281, 147] on button "Publish" at bounding box center [279, 136] width 50 height 20
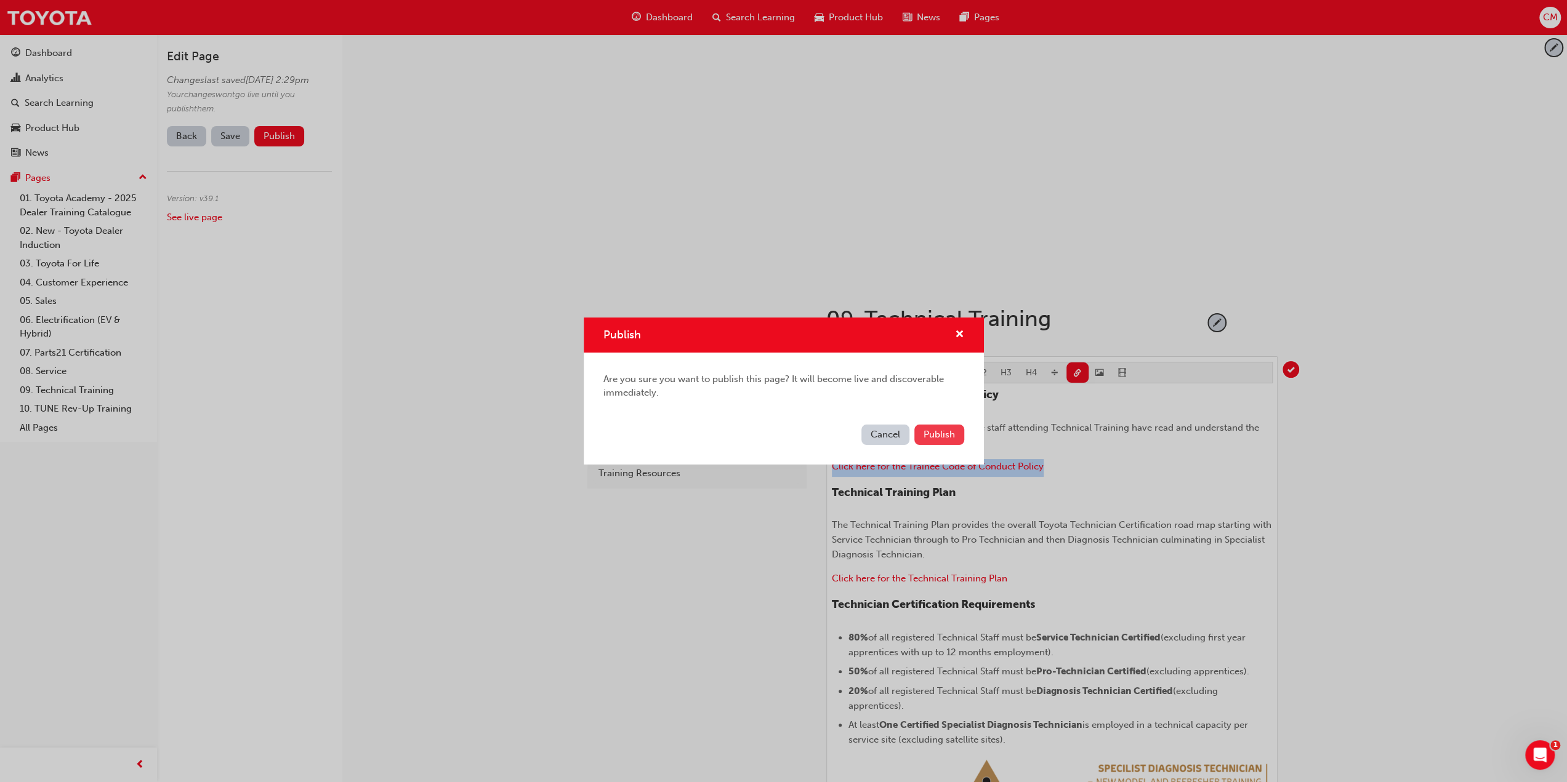
click at [932, 436] on span "Publish" at bounding box center [938, 434] width 31 height 11
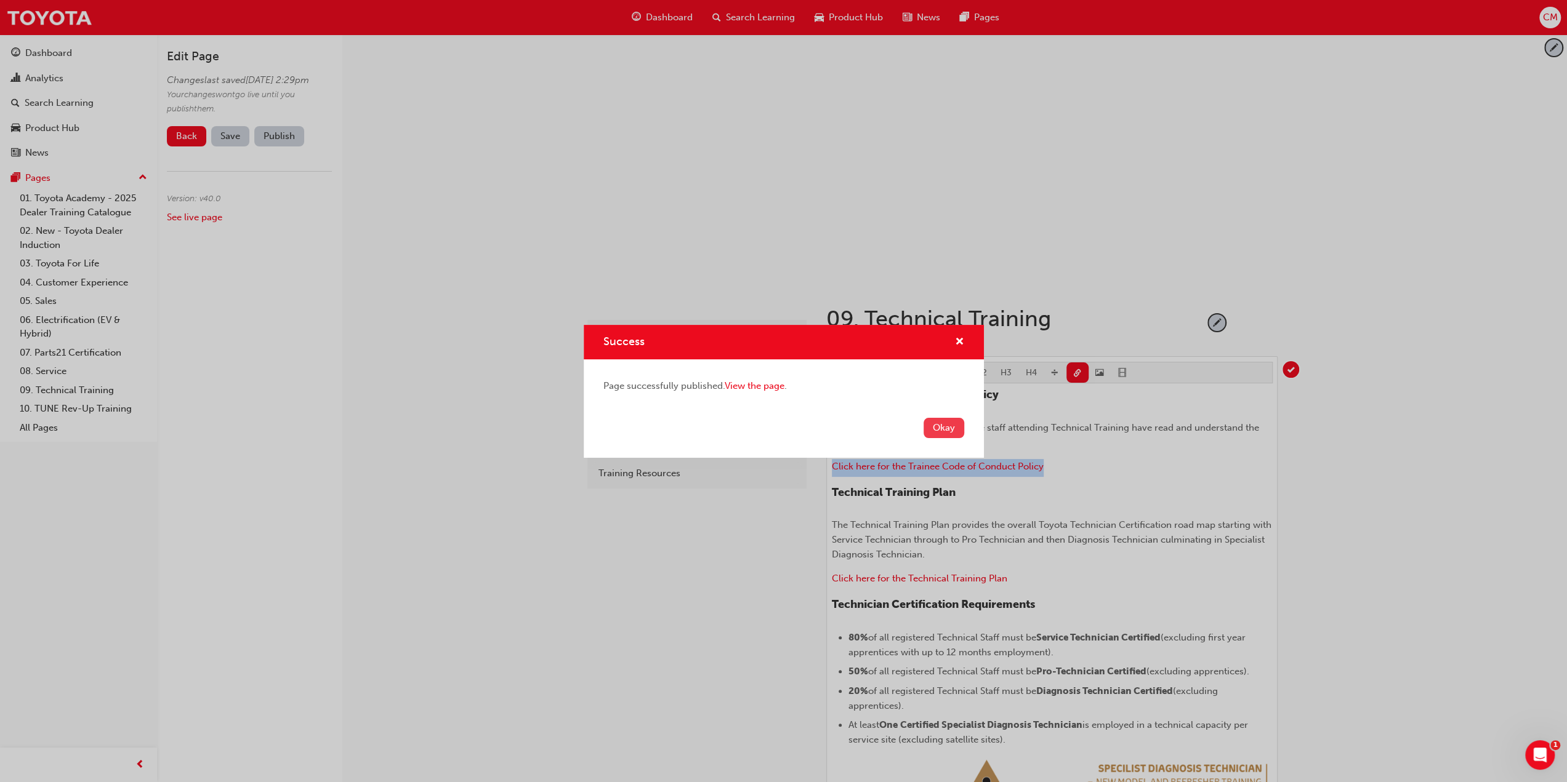
click at [939, 427] on button "Okay" at bounding box center [943, 428] width 41 height 20
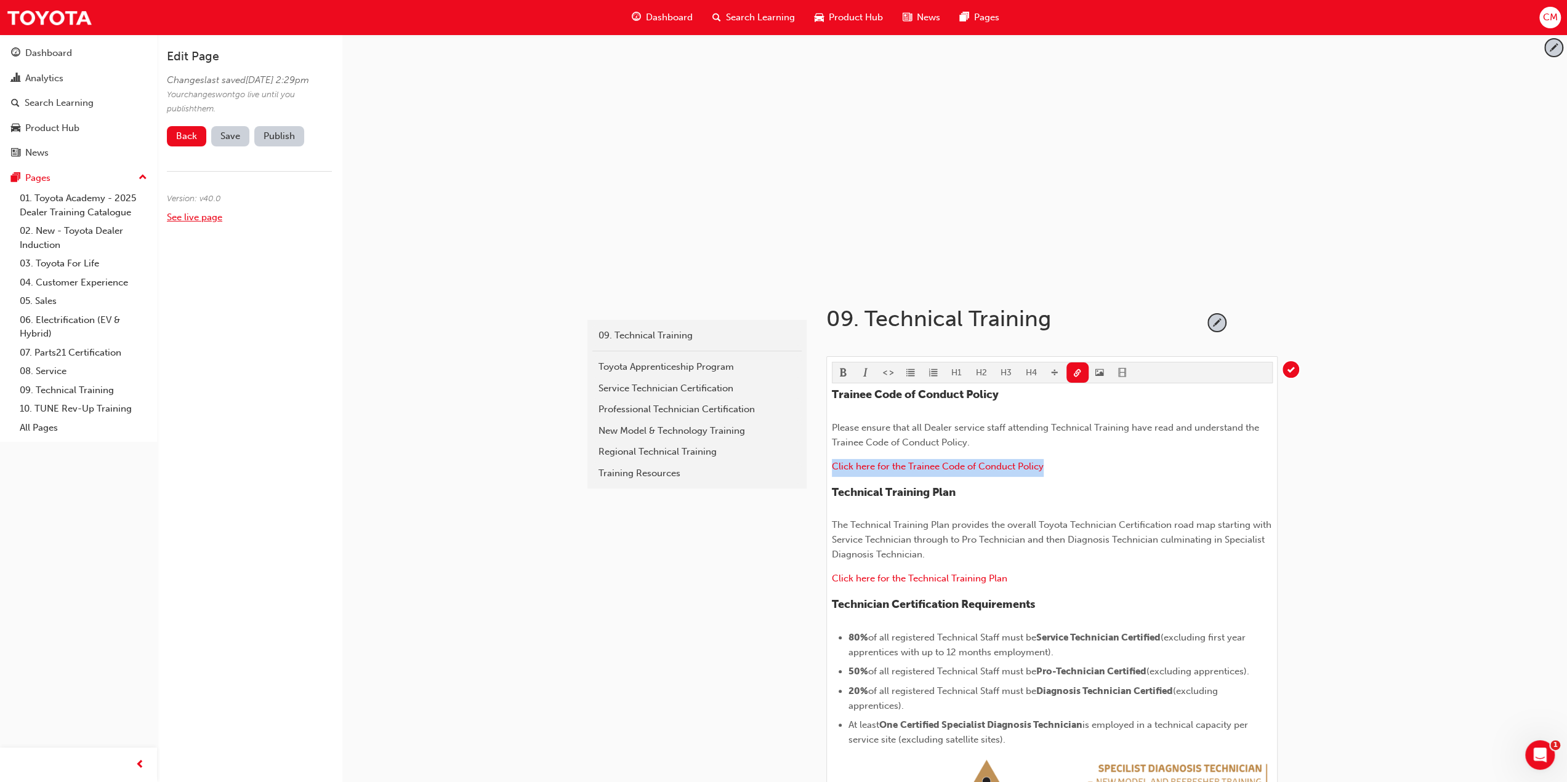
click at [174, 223] on link "See live page" at bounding box center [194, 217] width 55 height 11
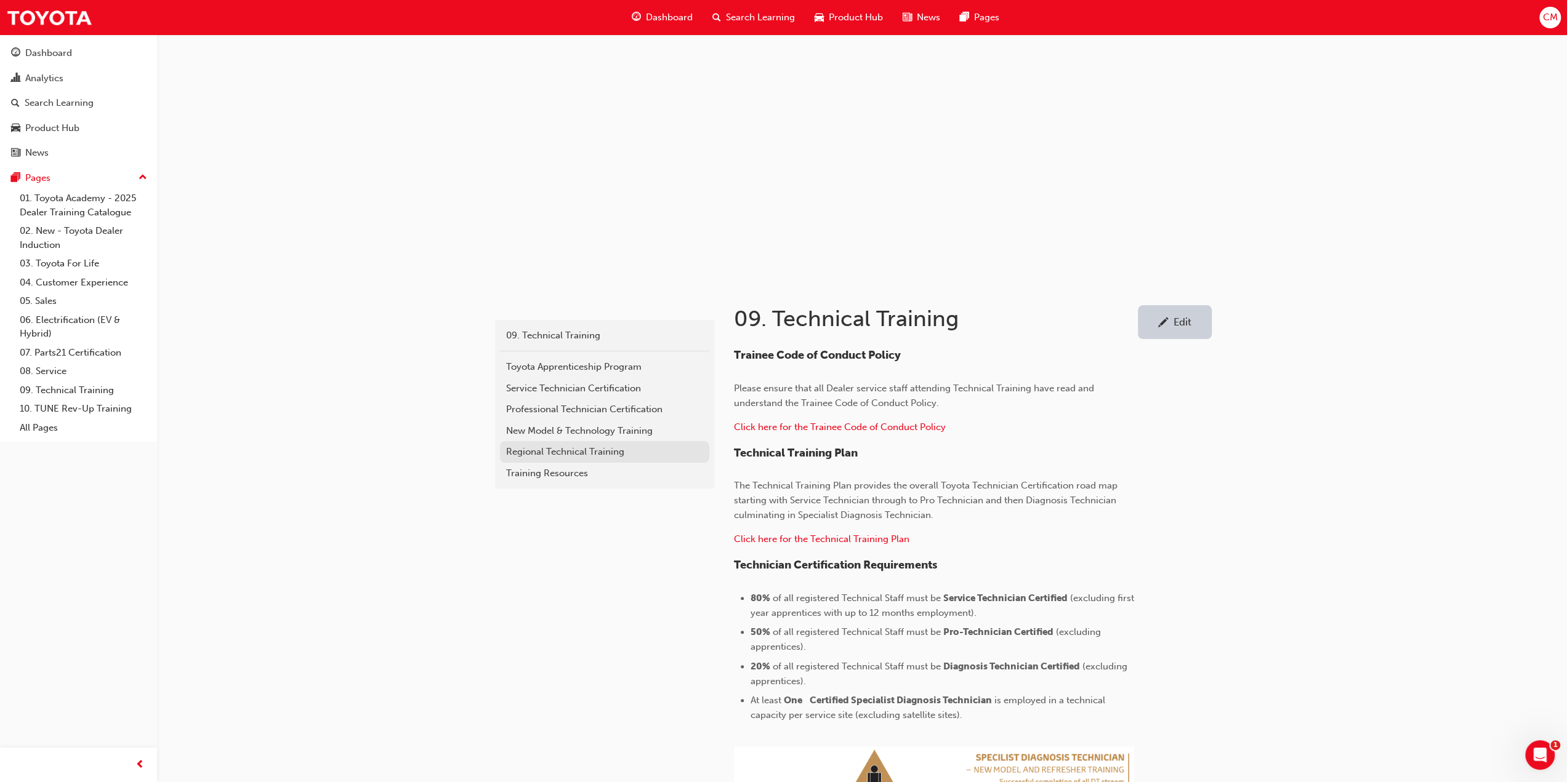
click at [516, 454] on div "Regional Technical Training" at bounding box center [604, 452] width 197 height 14
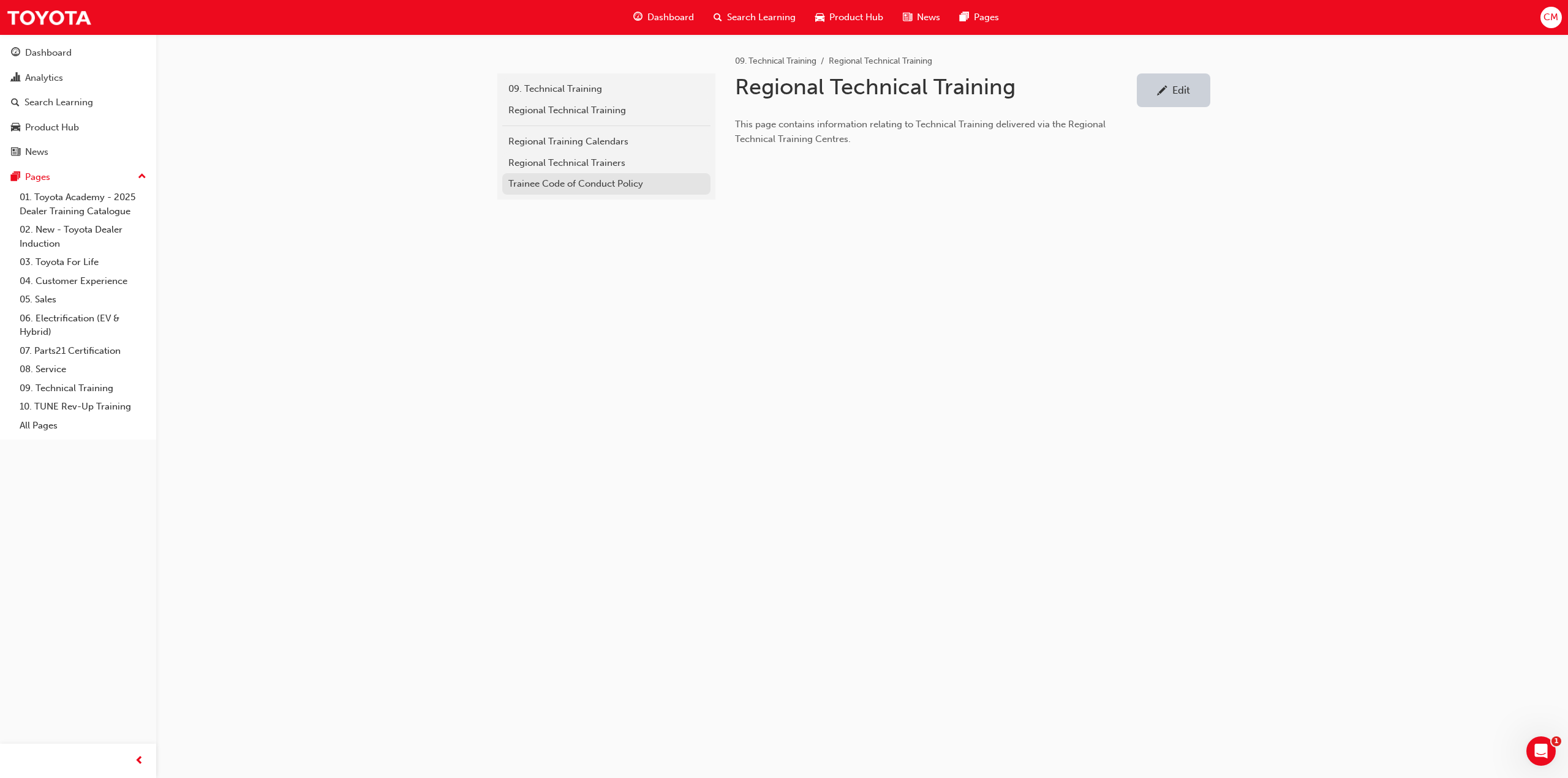
click at [520, 184] on div "Trainee Code of Conduct Policy" at bounding box center [606, 184] width 196 height 14
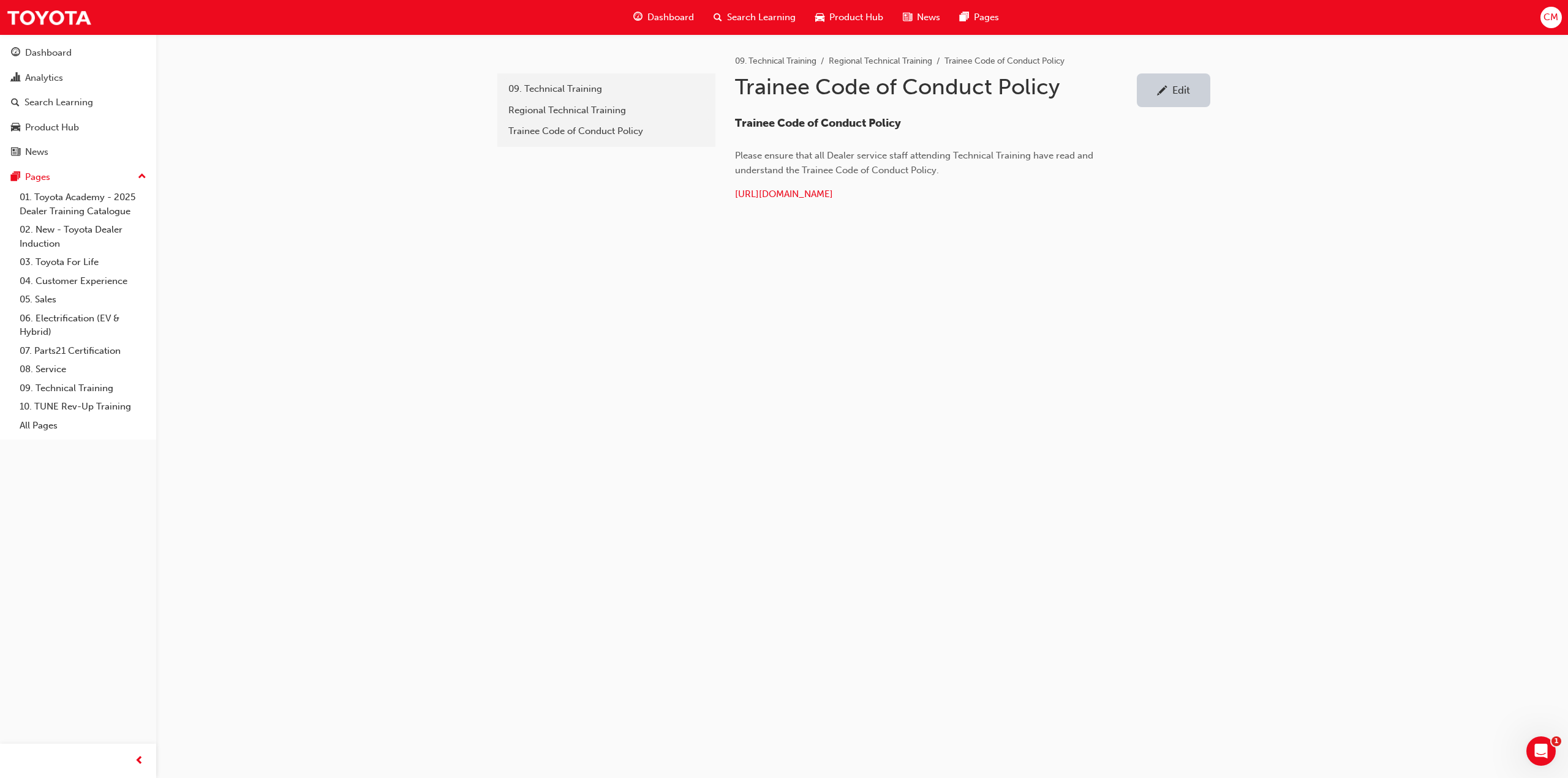
click at [1185, 90] on div "Edit" at bounding box center [1181, 90] width 18 height 12
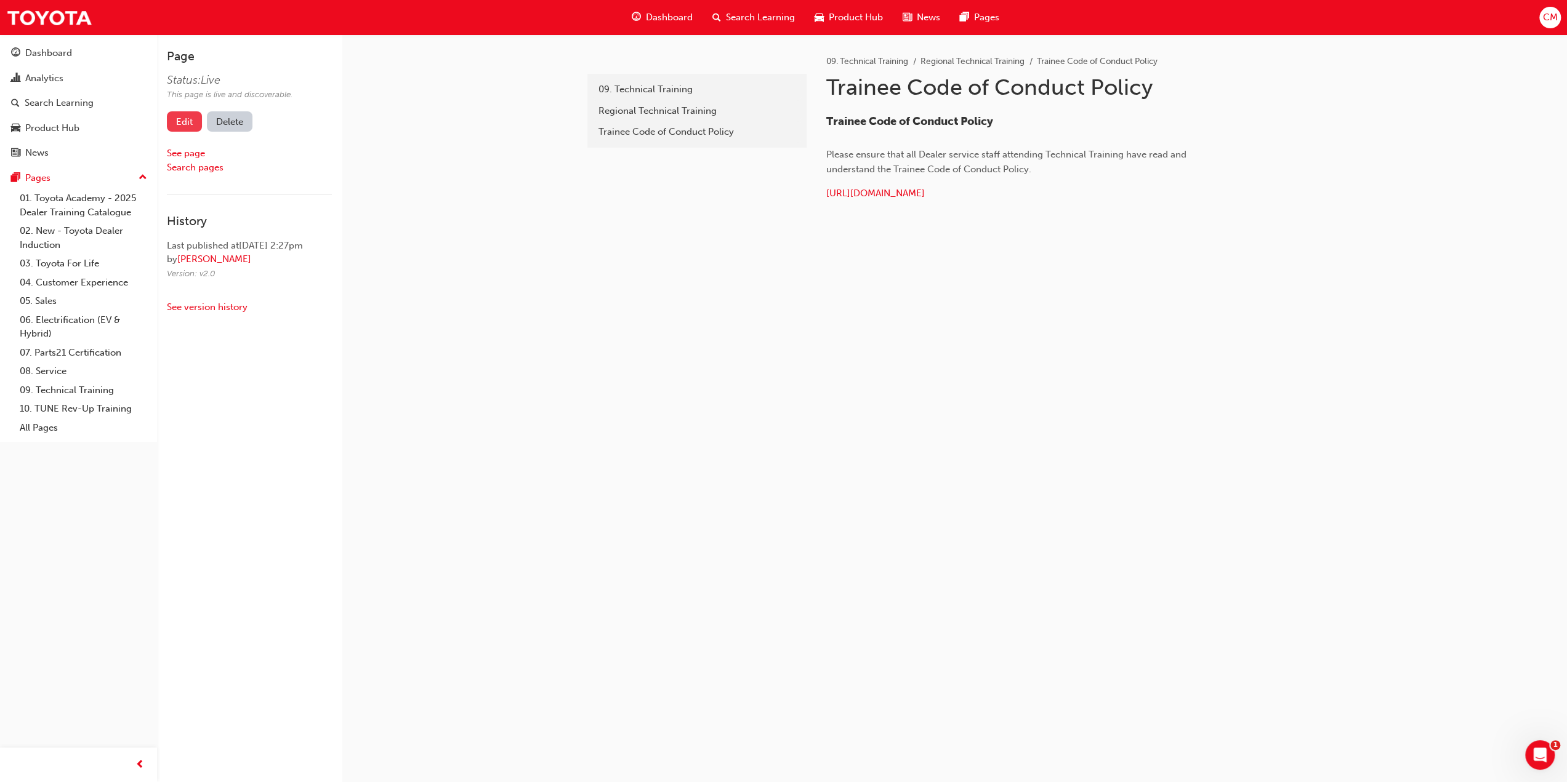
click at [179, 121] on link "Edit" at bounding box center [184, 121] width 35 height 20
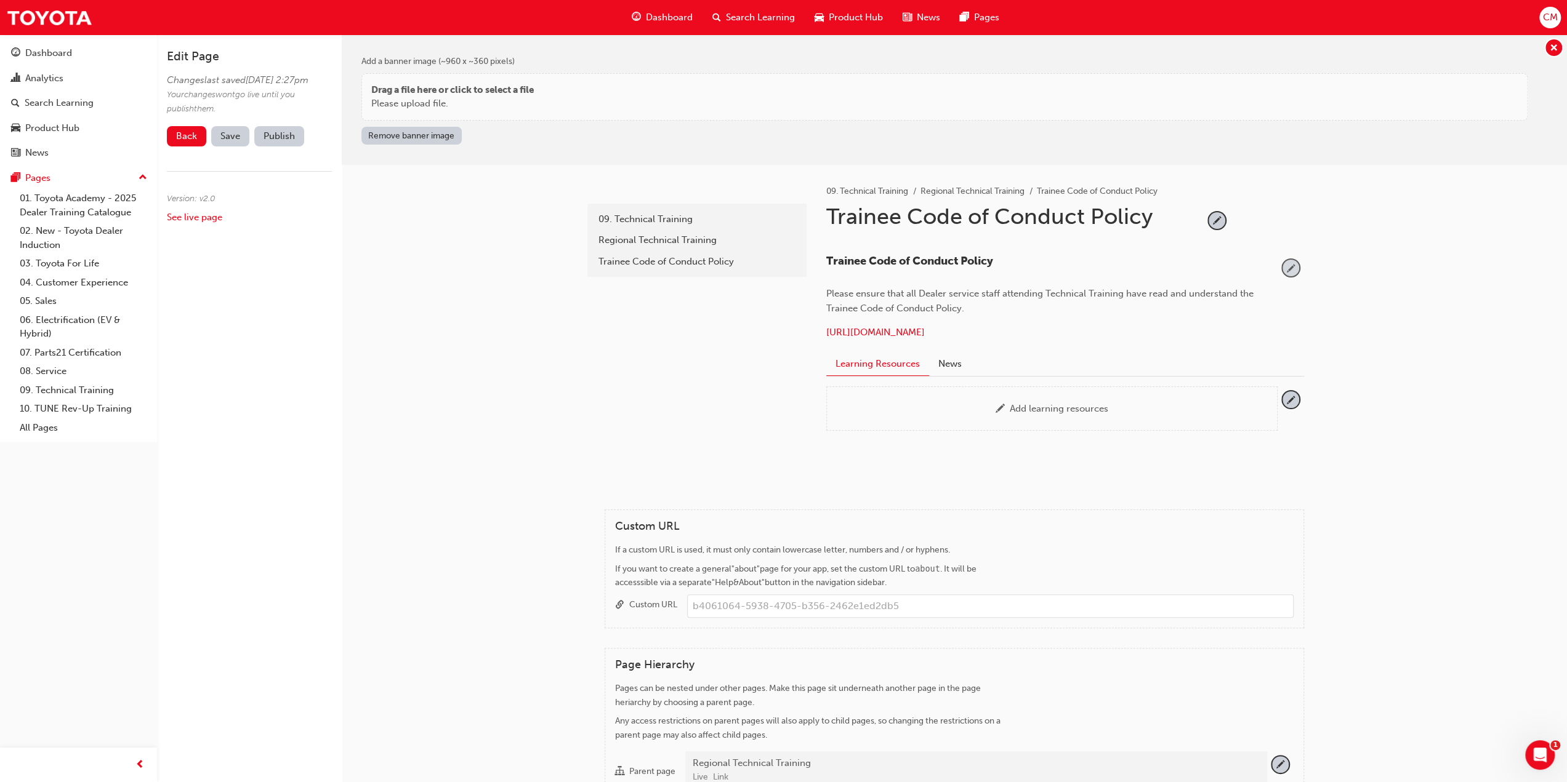
click at [1291, 267] on span "pencil-icon" at bounding box center [1290, 268] width 17 height 17
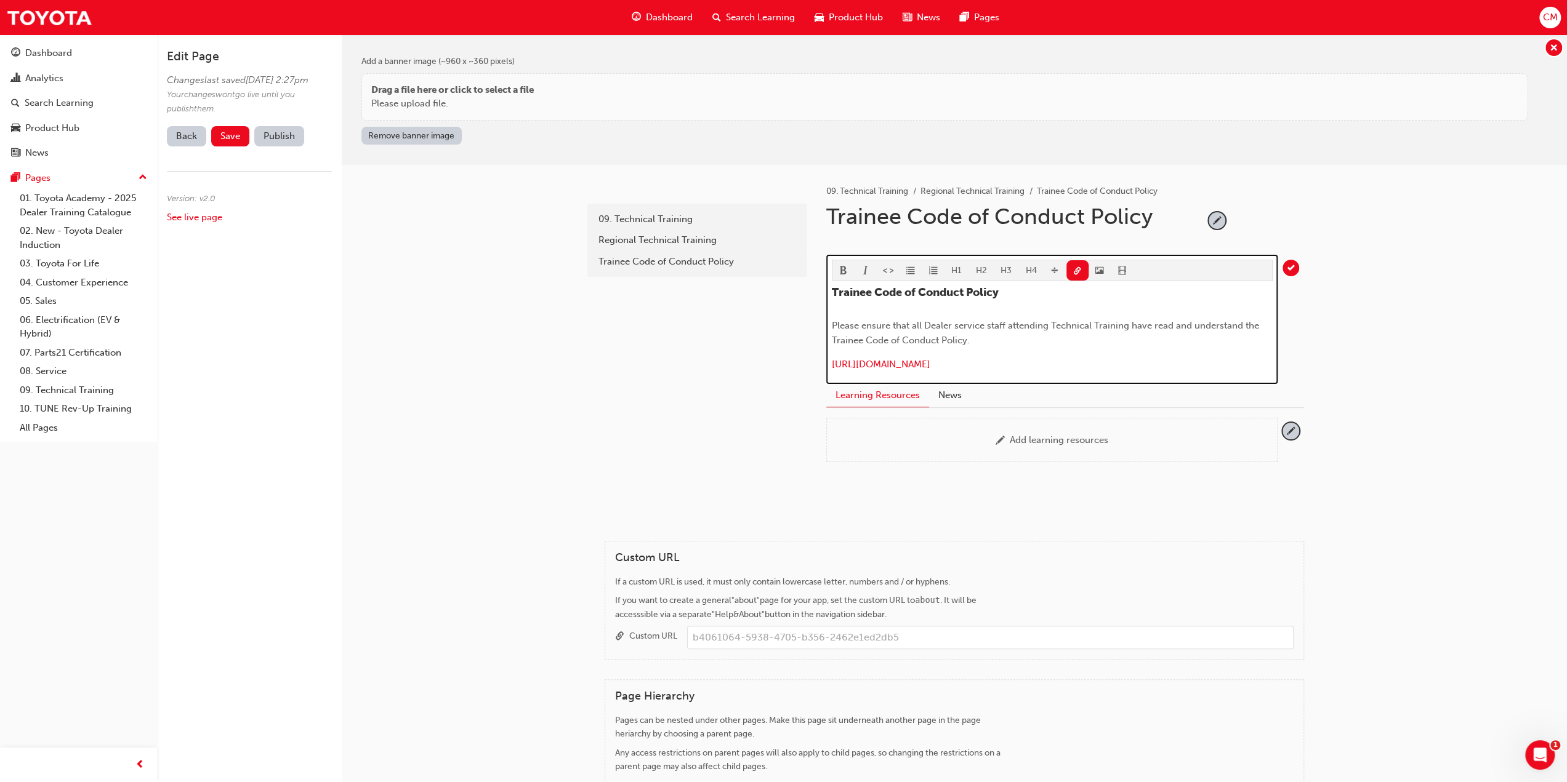
drag, startPoint x: 1171, startPoint y: 358, endPoint x: 829, endPoint y: 364, distance: 342.3
click at [829, 364] on div "H1 H2 H3 H4 Trainee Code of Conduct Policy Please ensure that all Dealer servic…" at bounding box center [1051, 319] width 451 height 129
click at [850, 362] on p "﻿" at bounding box center [1052, 366] width 441 height 18
click at [844, 357] on p "﻿" at bounding box center [1052, 366] width 441 height 18
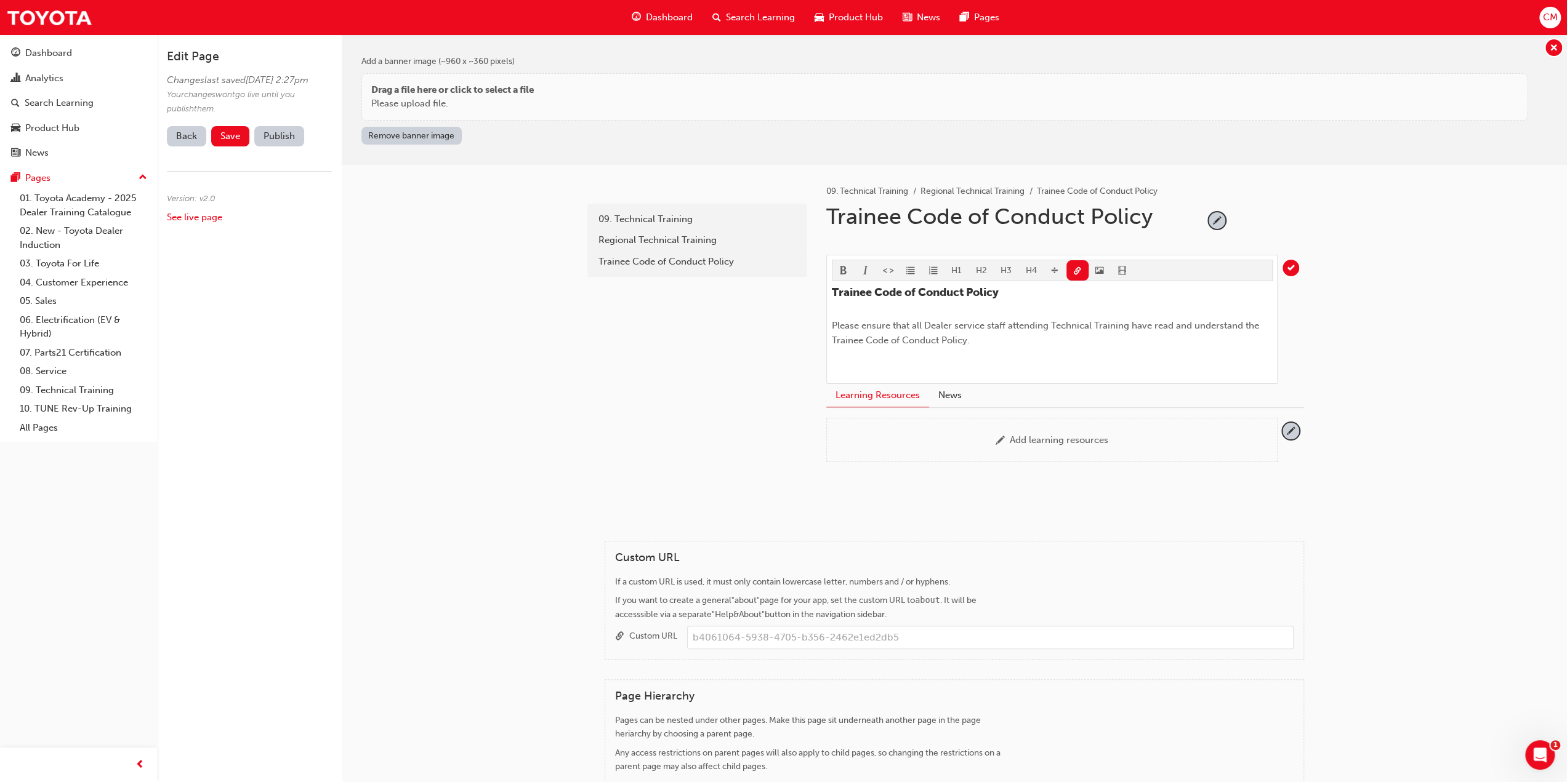
click at [188, 147] on link "Back" at bounding box center [186, 136] width 39 height 20
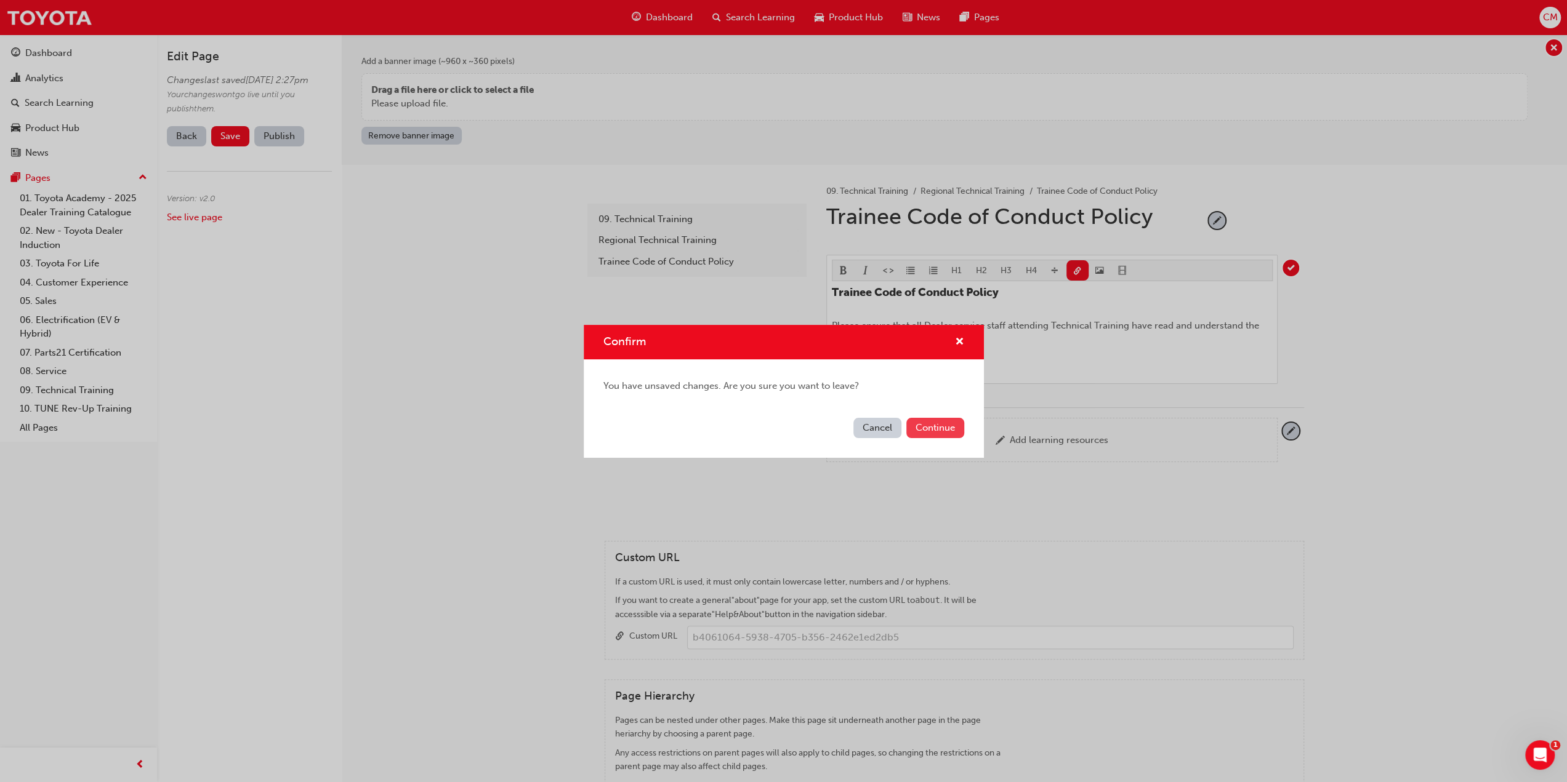
click at [932, 426] on button "Continue" at bounding box center [935, 428] width 58 height 20
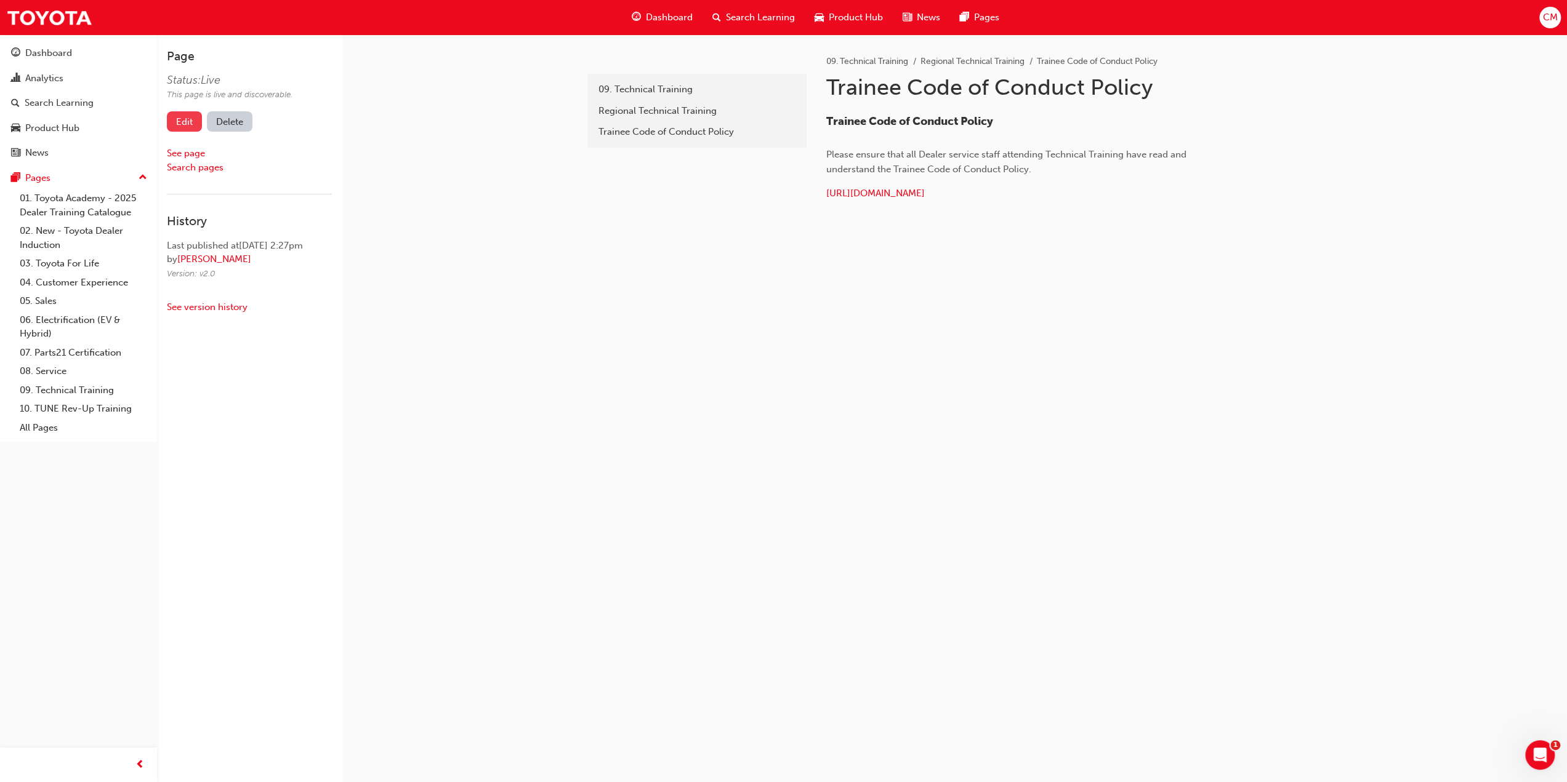
click at [183, 116] on link "Edit" at bounding box center [184, 121] width 35 height 20
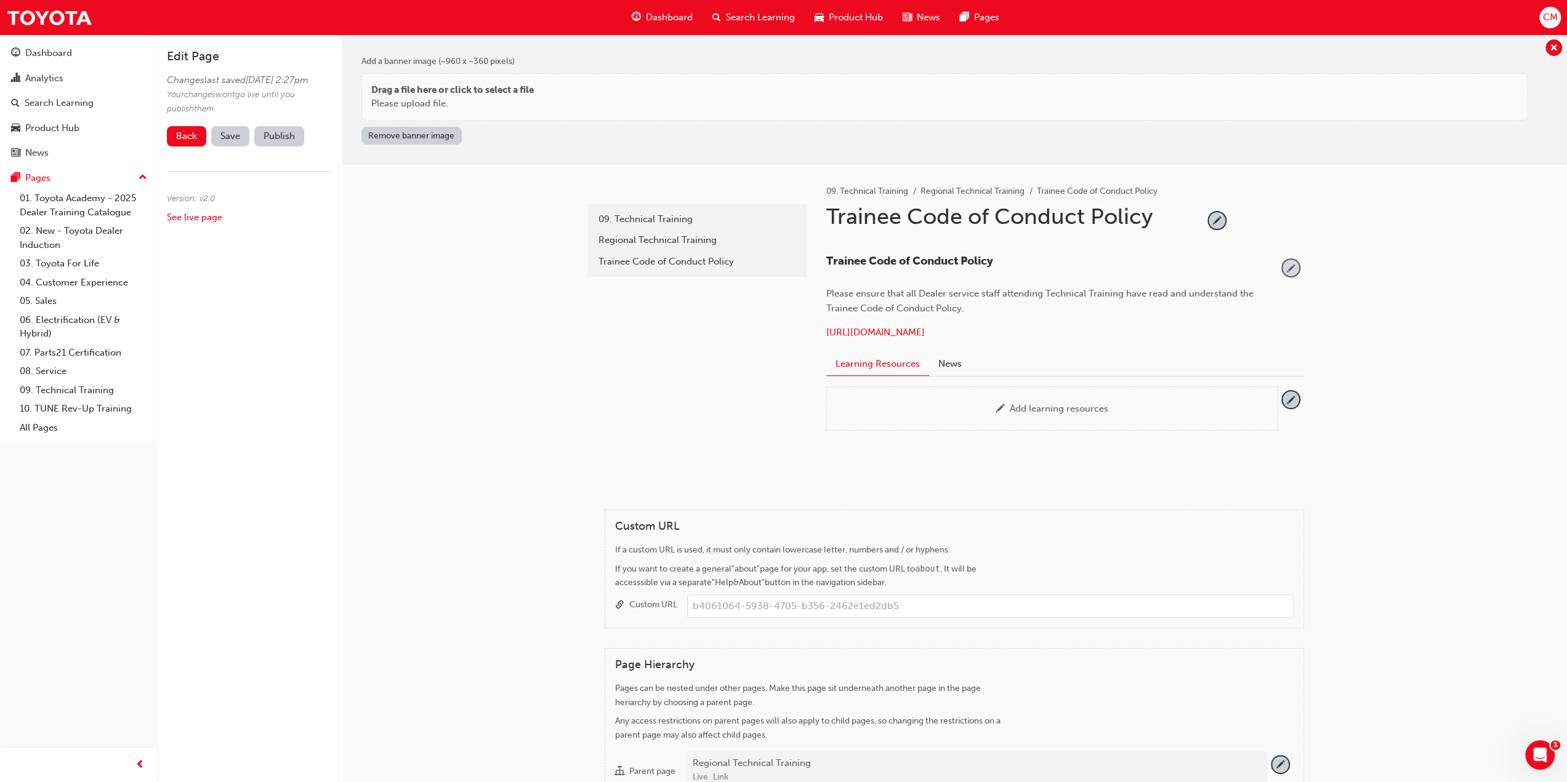
click at [1292, 267] on span "pencil-icon" at bounding box center [1290, 268] width 17 height 17
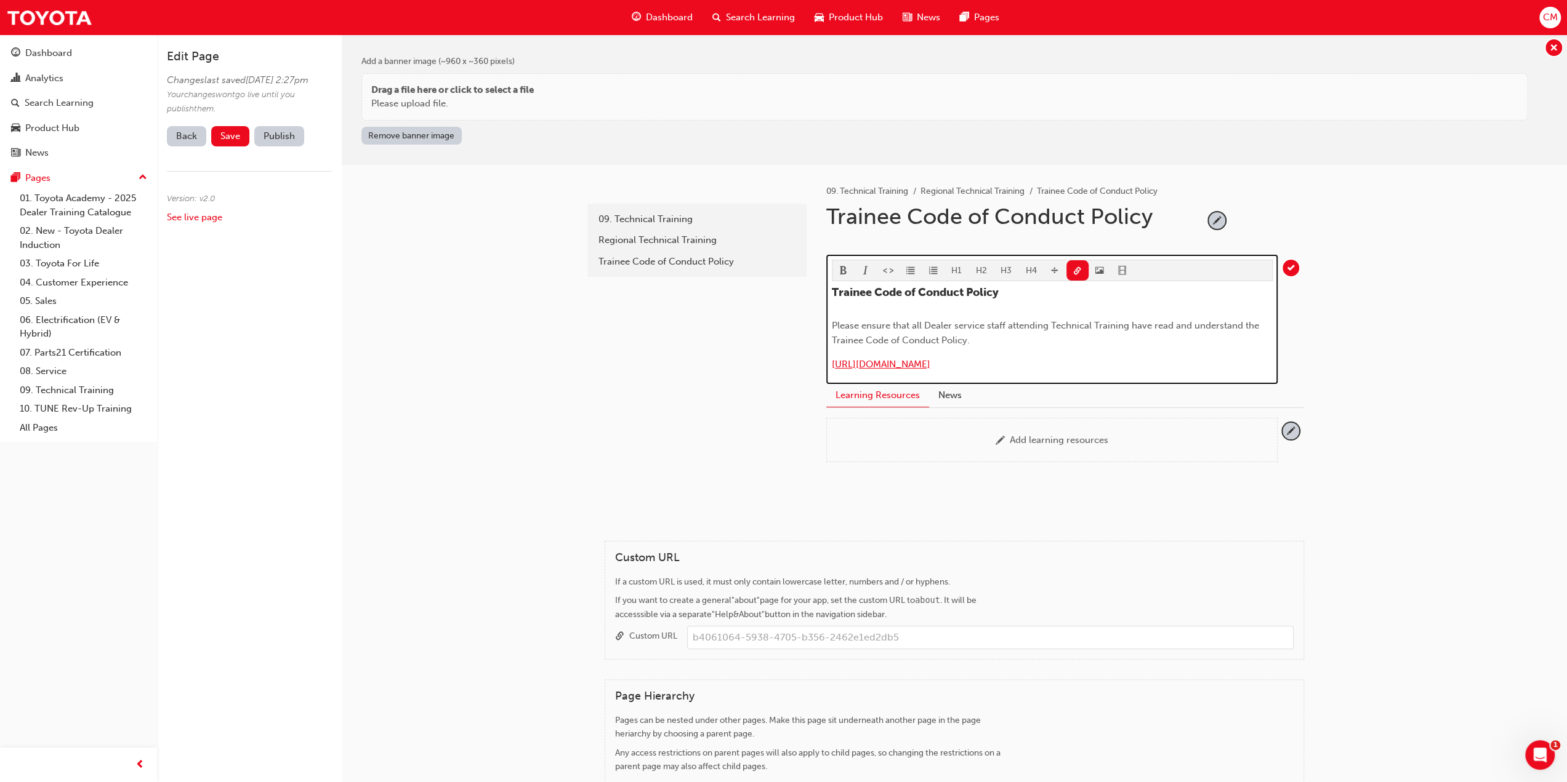
drag, startPoint x: 1170, startPoint y: 363, endPoint x: 832, endPoint y: 356, distance: 337.4
click at [832, 357] on p "https://tdd.ontrak.app/upload/ee086fee-10db-426a-8488-a78be36d84e4.pdf" at bounding box center [1052, 366] width 441 height 18
click at [846, 360] on p "﻿" at bounding box center [1052, 366] width 441 height 18
drag, startPoint x: 1046, startPoint y: 361, endPoint x: 827, endPoint y: 359, distance: 218.6
click at [827, 359] on div "H1 H2 H3 H4 Trainee Code of Conduct Policy Please ensure that all Dealer servic…" at bounding box center [1051, 319] width 451 height 129
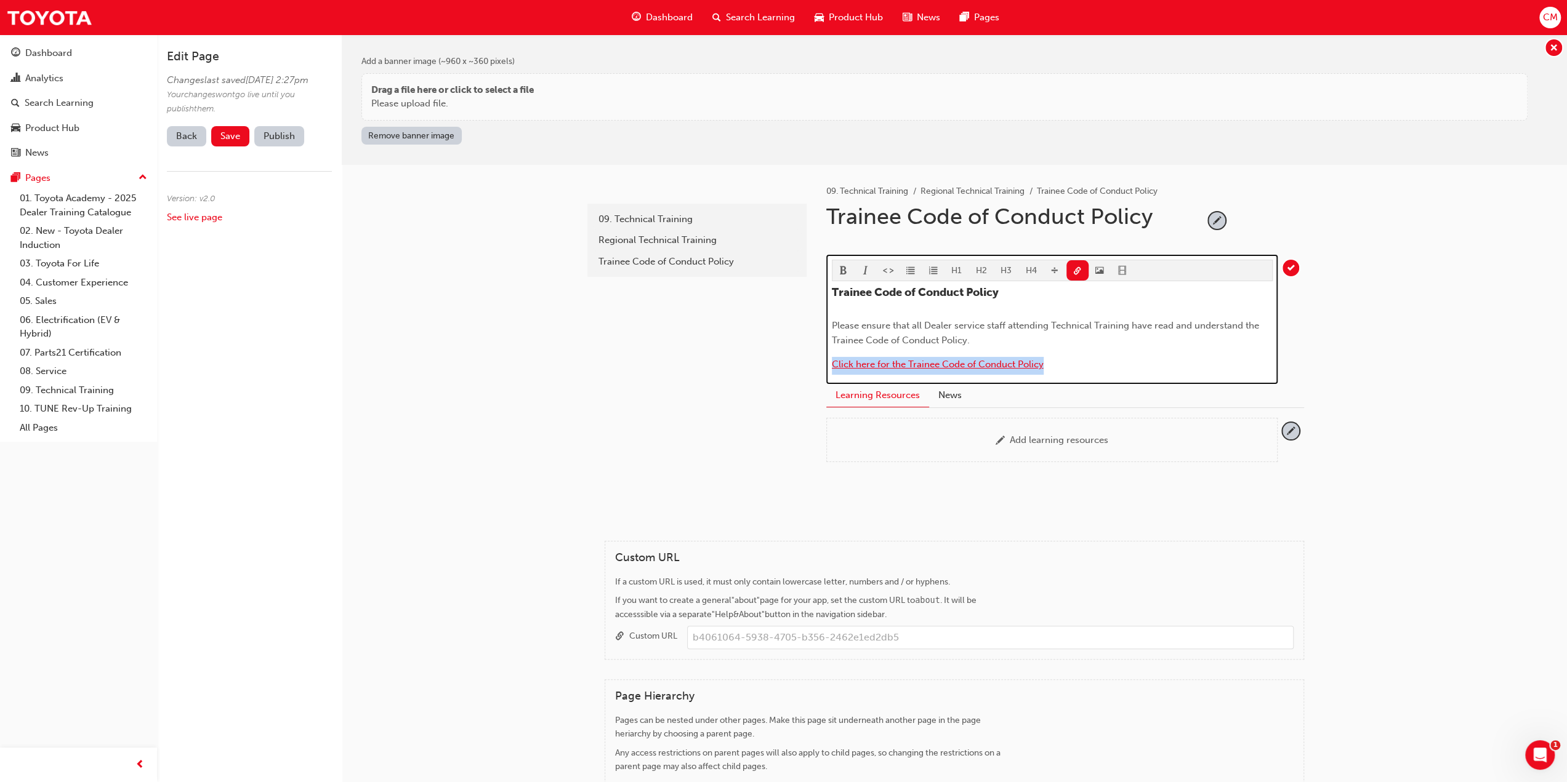
click at [1002, 361] on span "Click here for the Trainee Code of Conduct Policy" at bounding box center [938, 364] width 212 height 11
drag, startPoint x: 1048, startPoint y: 363, endPoint x: 834, endPoint y: 357, distance: 214.9
click at [834, 357] on p "﻿ Click here for the Trainee Code of Conduct Policy ﻿" at bounding box center [1052, 366] width 441 height 18
click at [1075, 269] on span "link-icon" at bounding box center [1077, 272] width 9 height 10
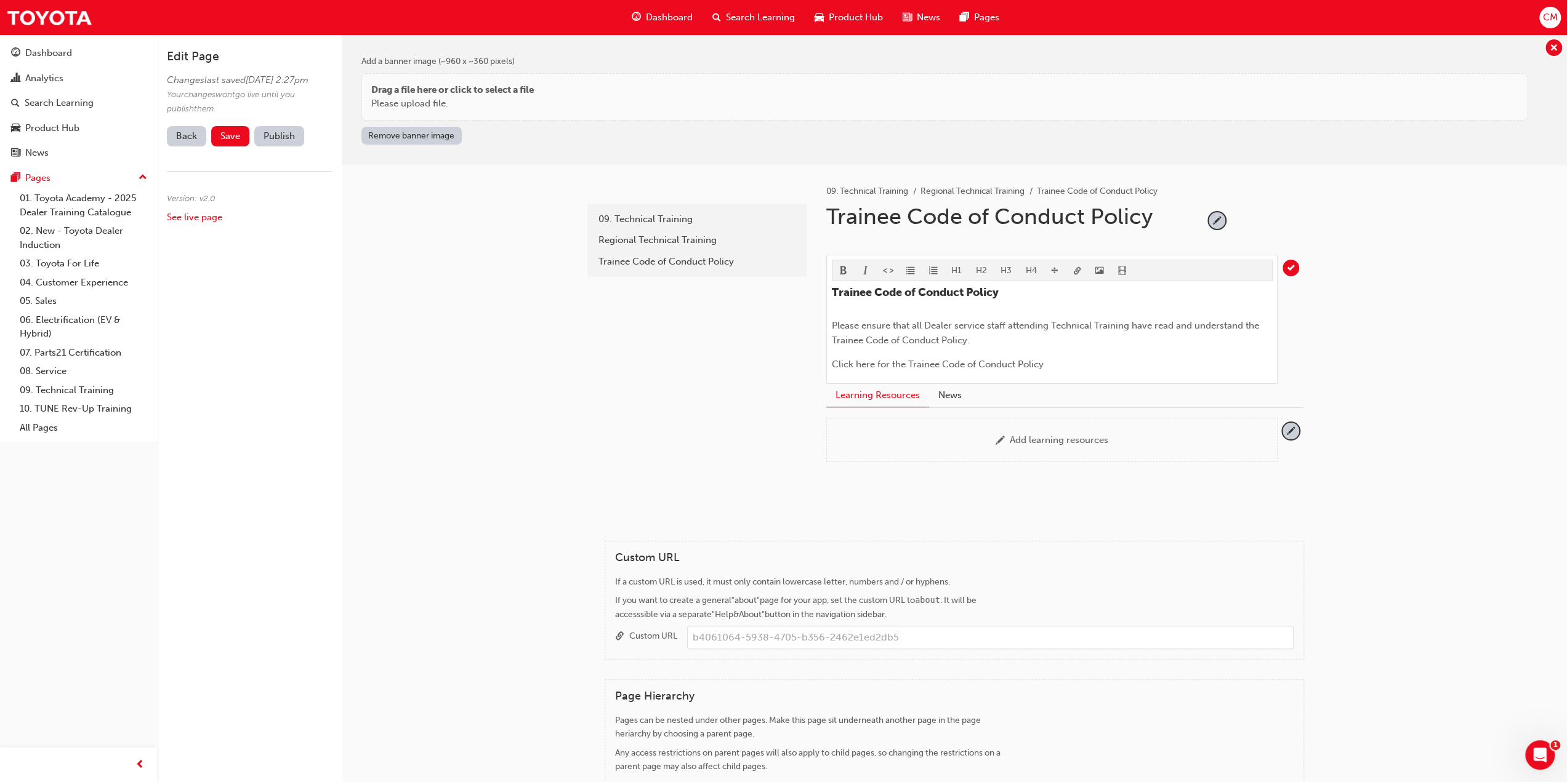
click at [1075, 269] on body "Your version of Internet Explorer is outdated and not supported. Please upgrade…" at bounding box center [783, 391] width 1567 height 782
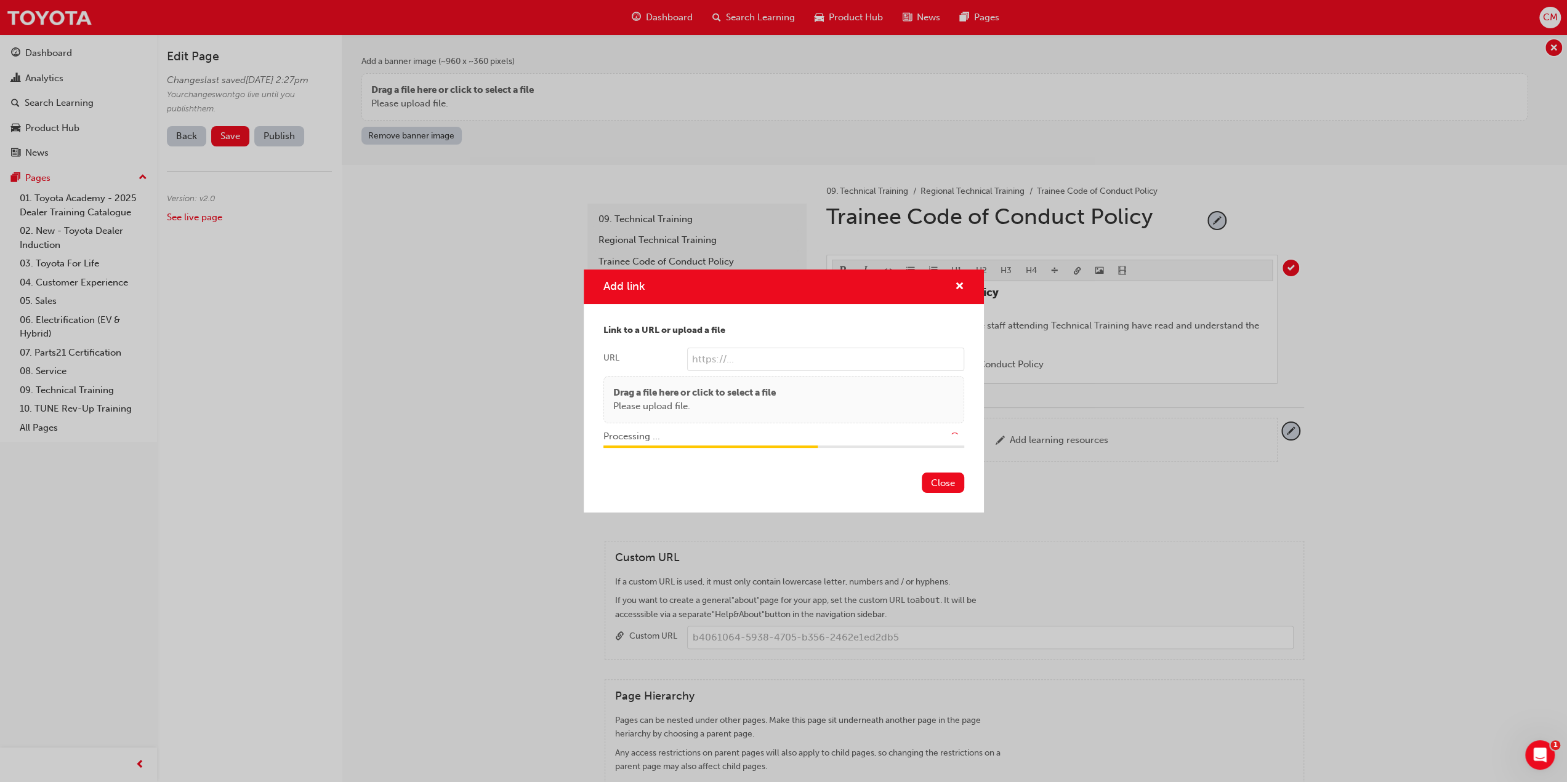
type input "/upload/294fb590-515b-4c2a-b119-5a37439ffb65.pdf"
click at [943, 482] on button "Close" at bounding box center [943, 483] width 42 height 20
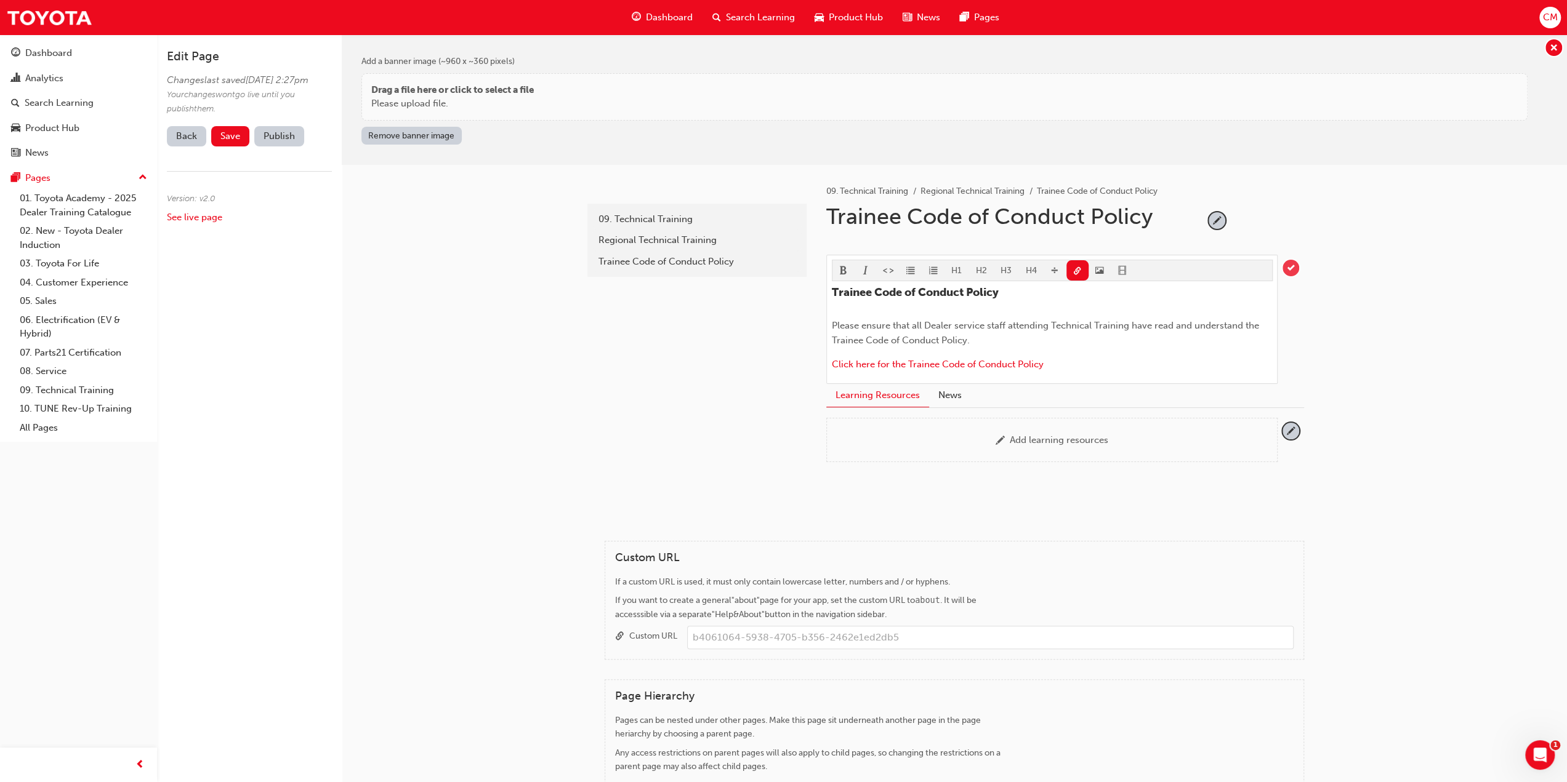
click at [1290, 268] on span "tick-icon" at bounding box center [1290, 268] width 17 height 17
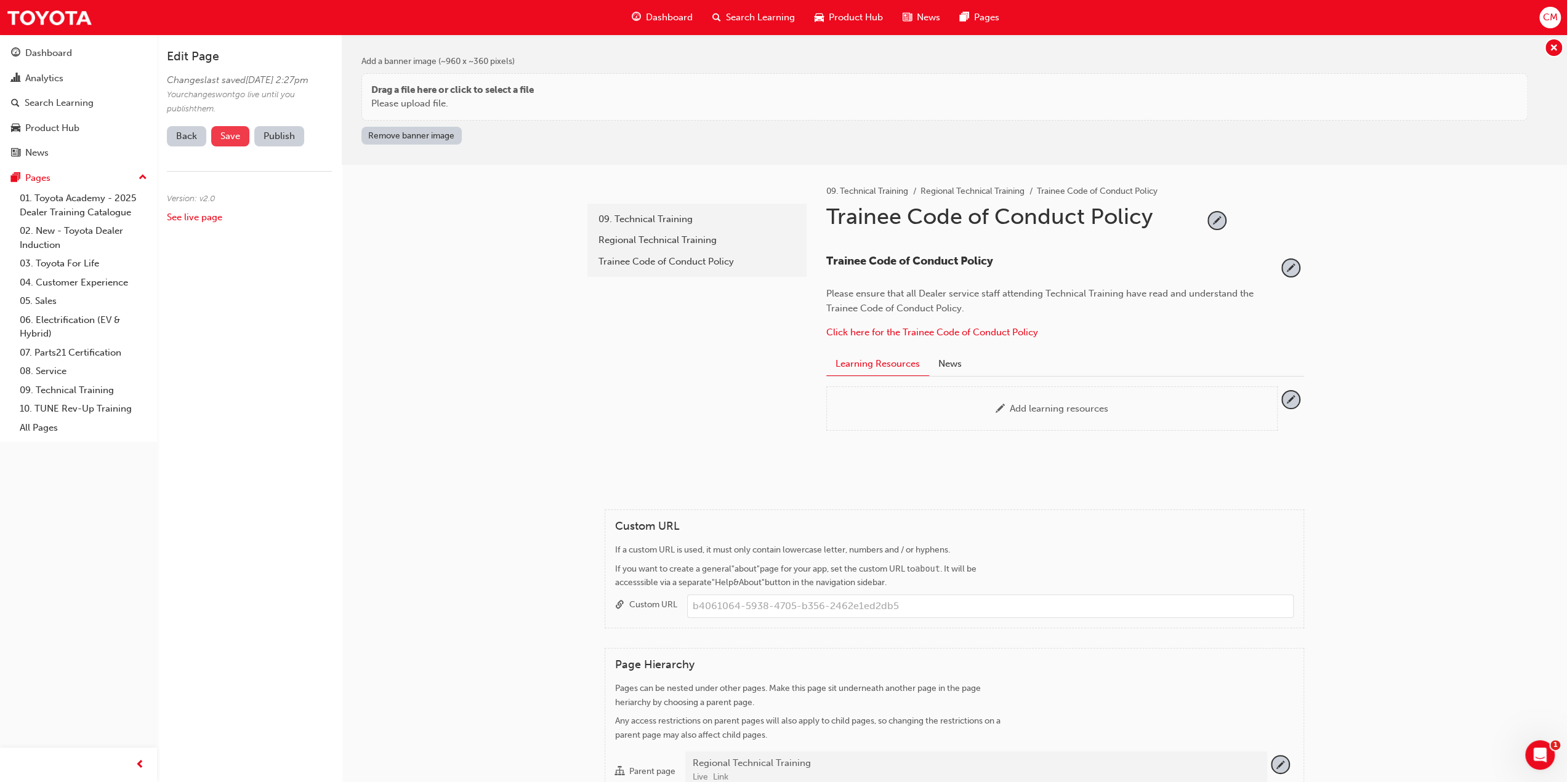
click at [231, 142] on span "Save" at bounding box center [230, 136] width 20 height 11
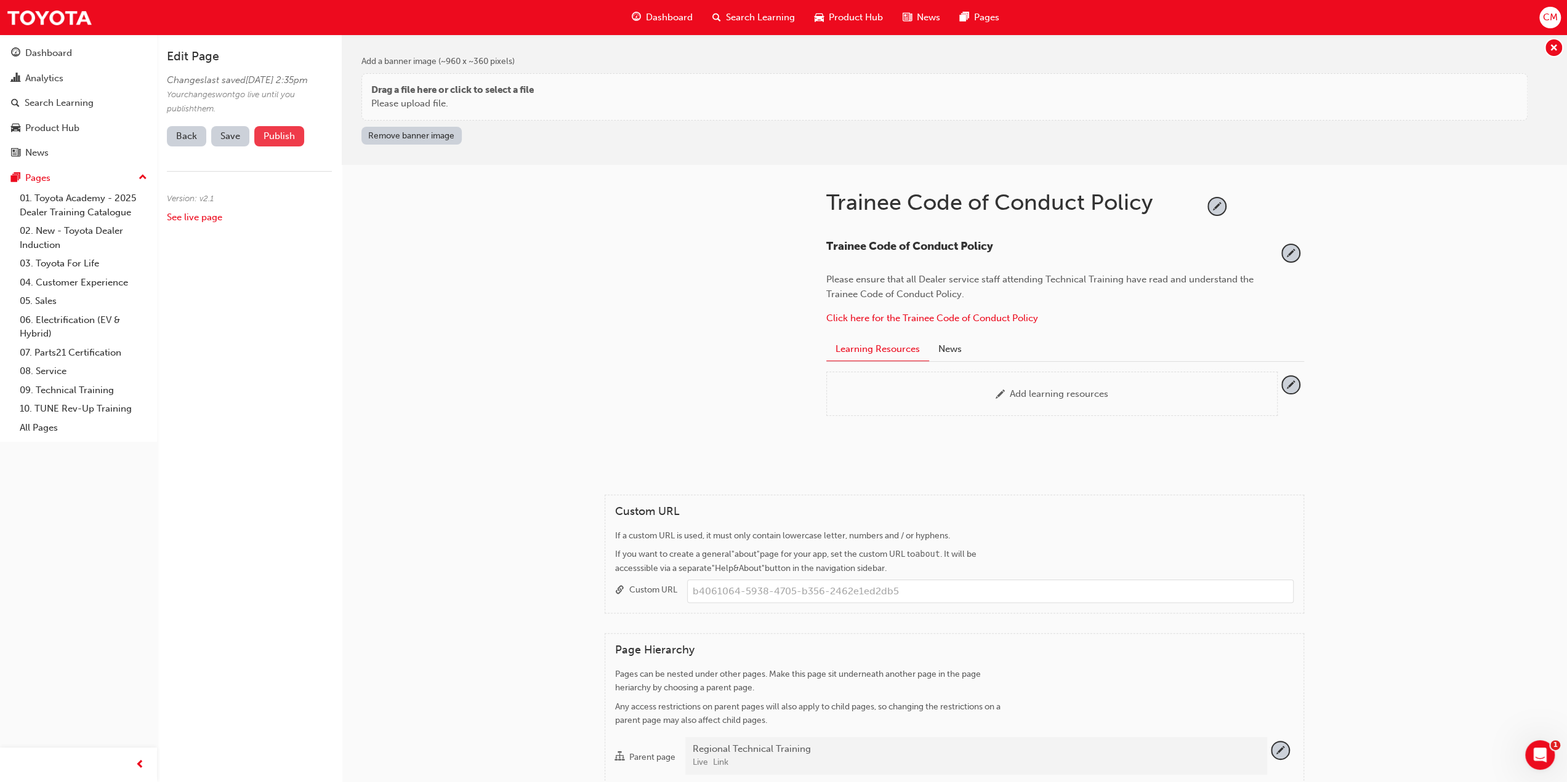
click at [271, 145] on button "Publish" at bounding box center [279, 136] width 50 height 20
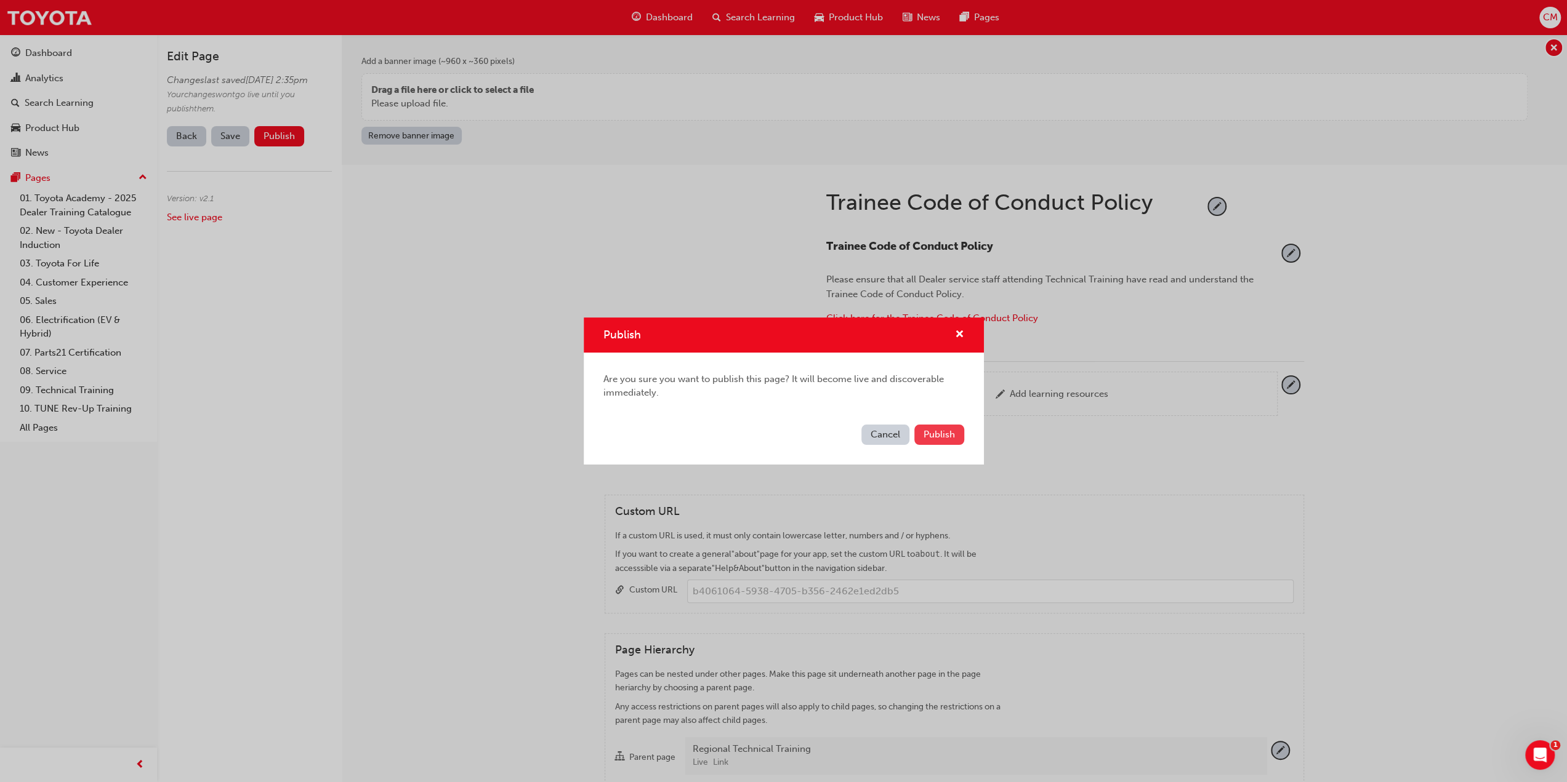
click at [931, 430] on span "Publish" at bounding box center [938, 434] width 31 height 11
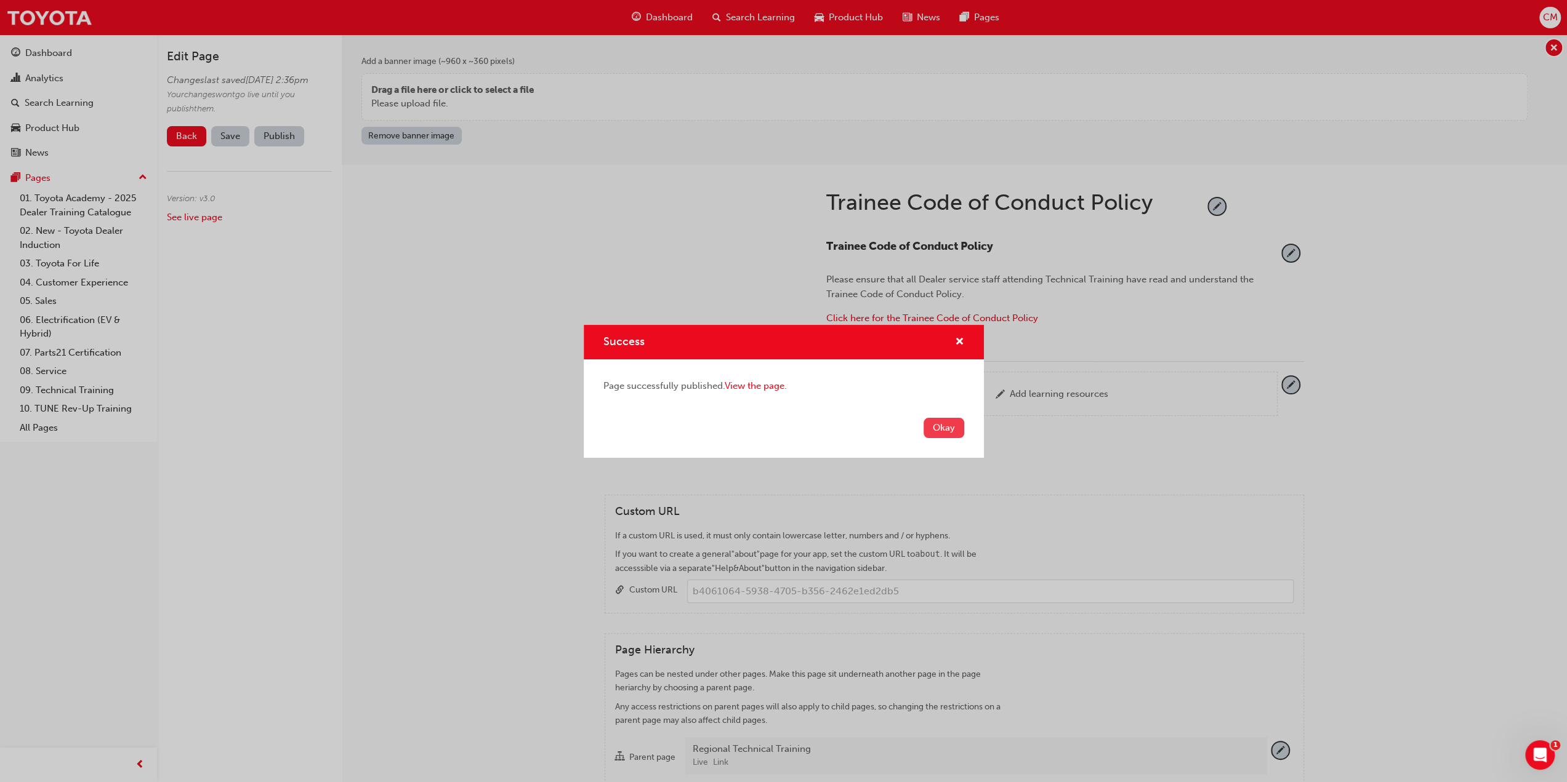
click at [943, 432] on button "Okay" at bounding box center [943, 428] width 41 height 20
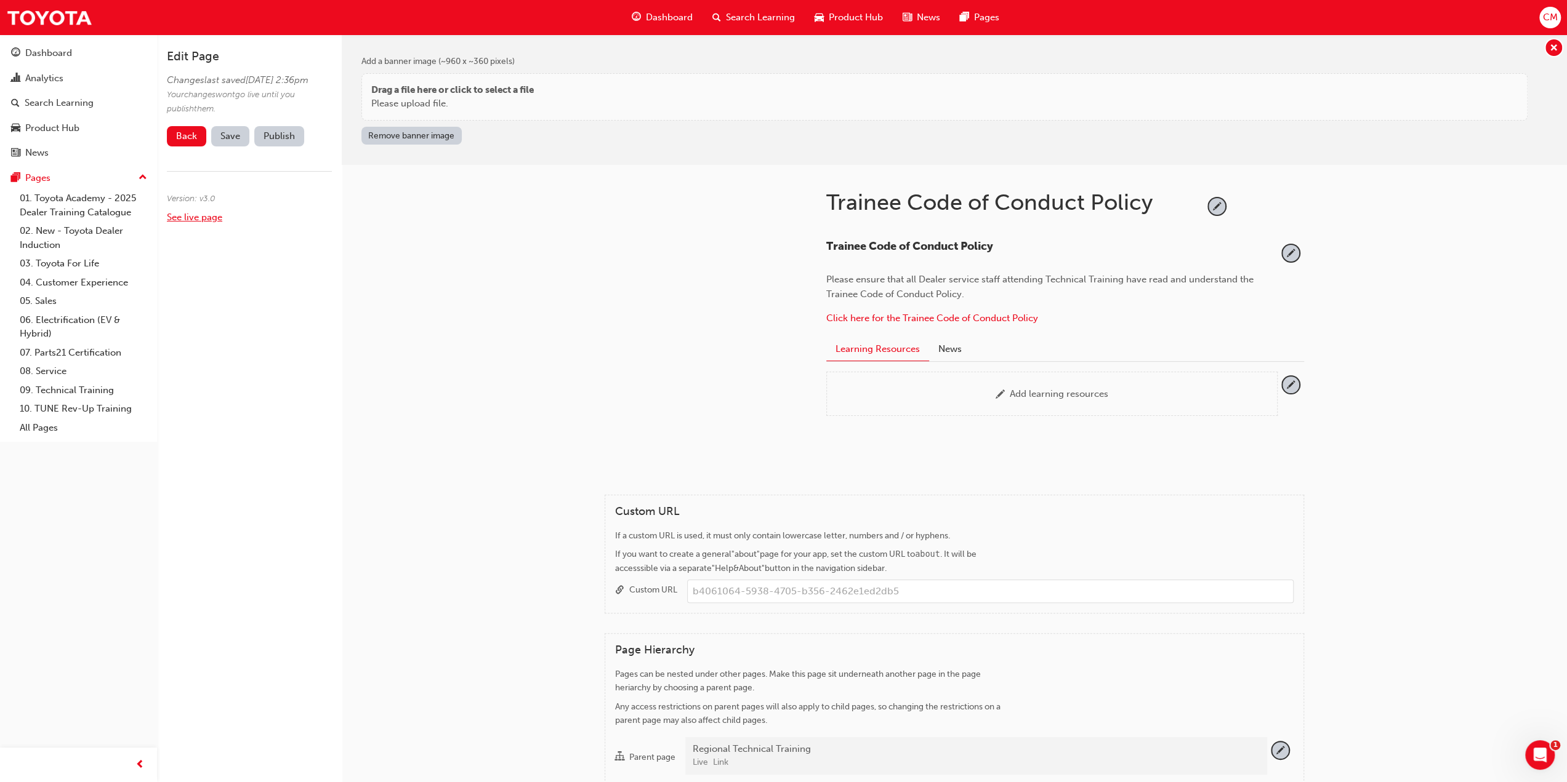
click at [179, 223] on link "See live page" at bounding box center [194, 217] width 55 height 11
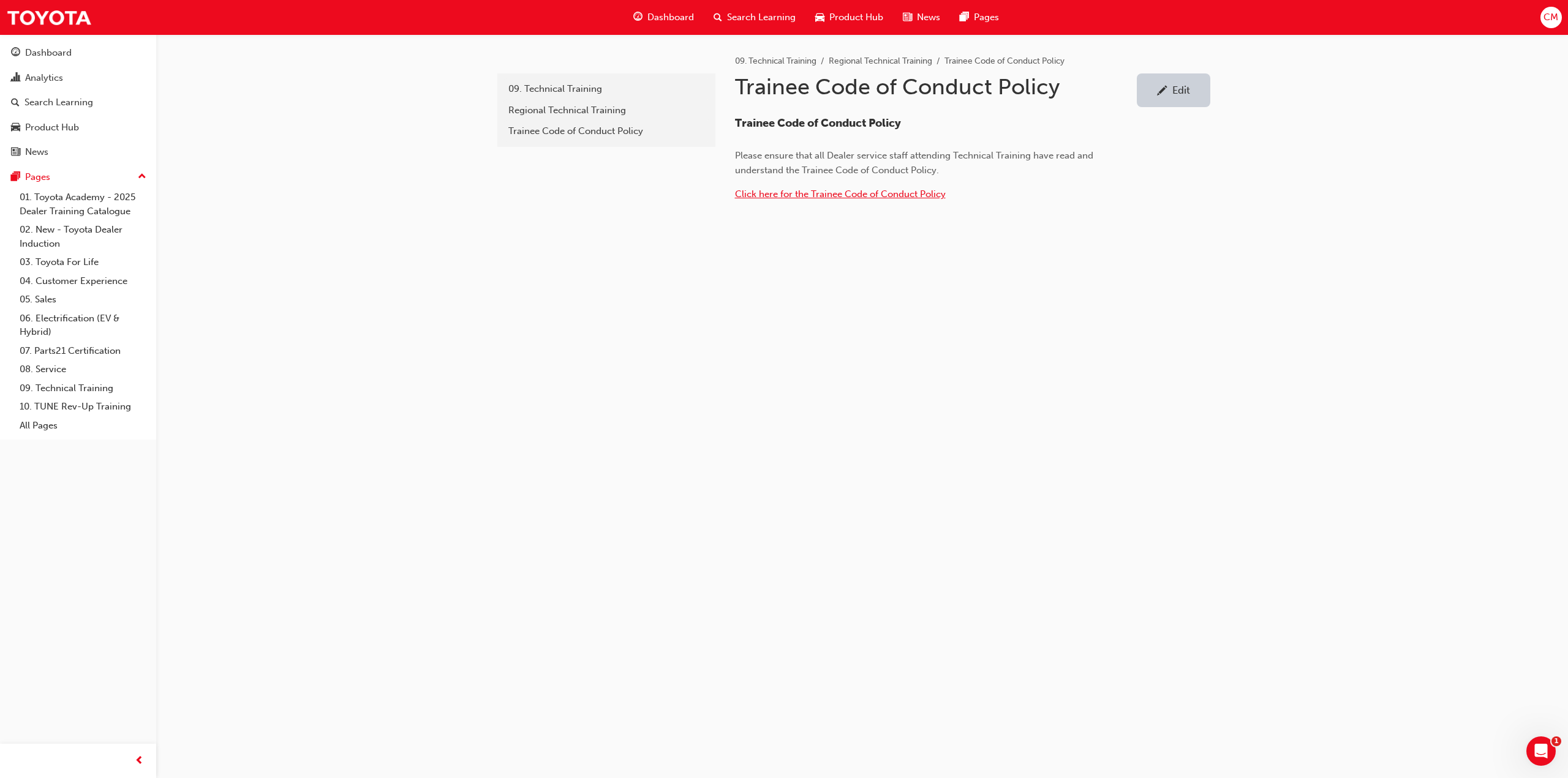
click at [758, 192] on span "Click here for the Trainee Code of Conduct Policy" at bounding box center [841, 194] width 211 height 11
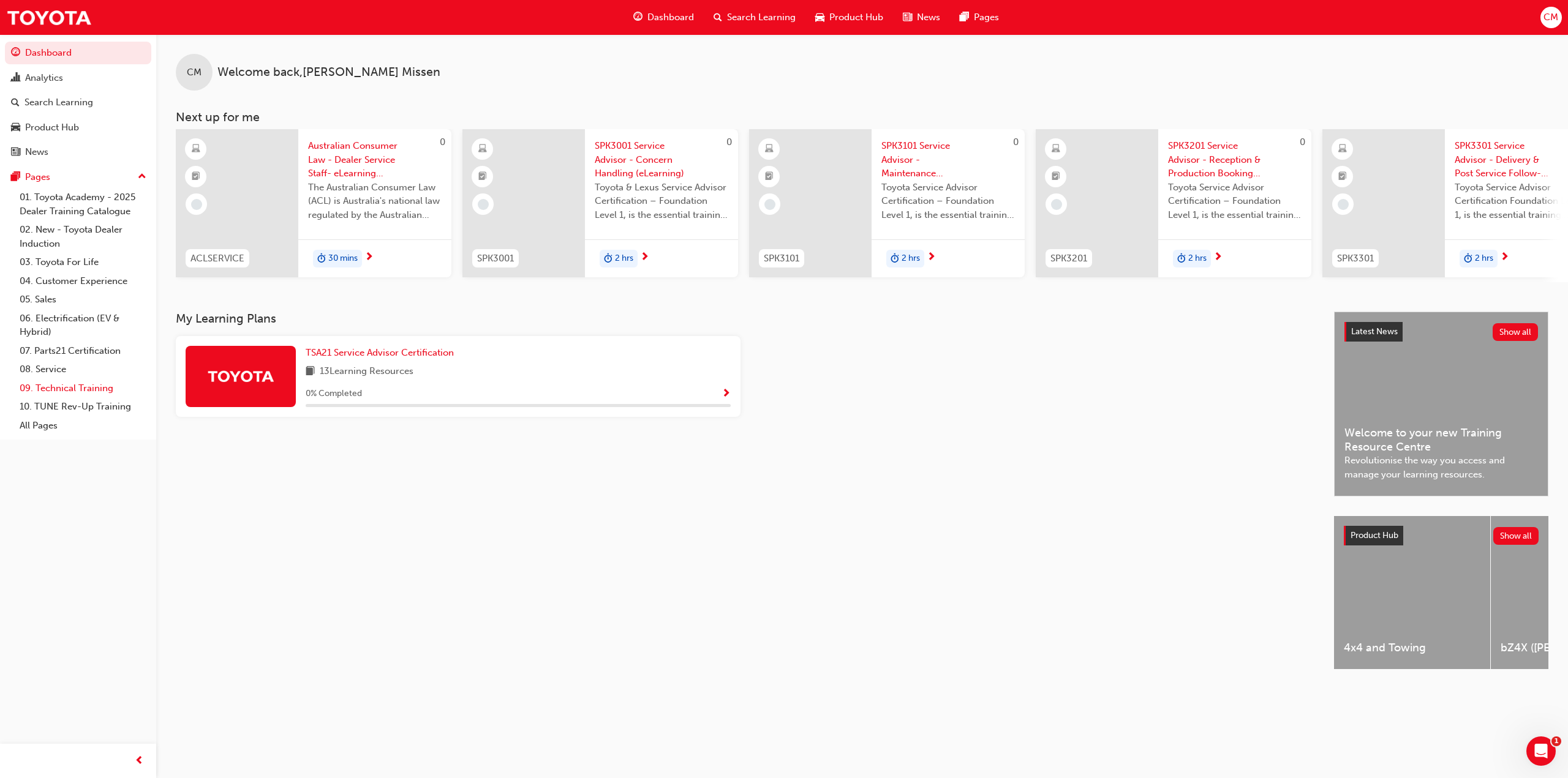
click at [46, 388] on link "09. Technical Training" at bounding box center [83, 388] width 136 height 19
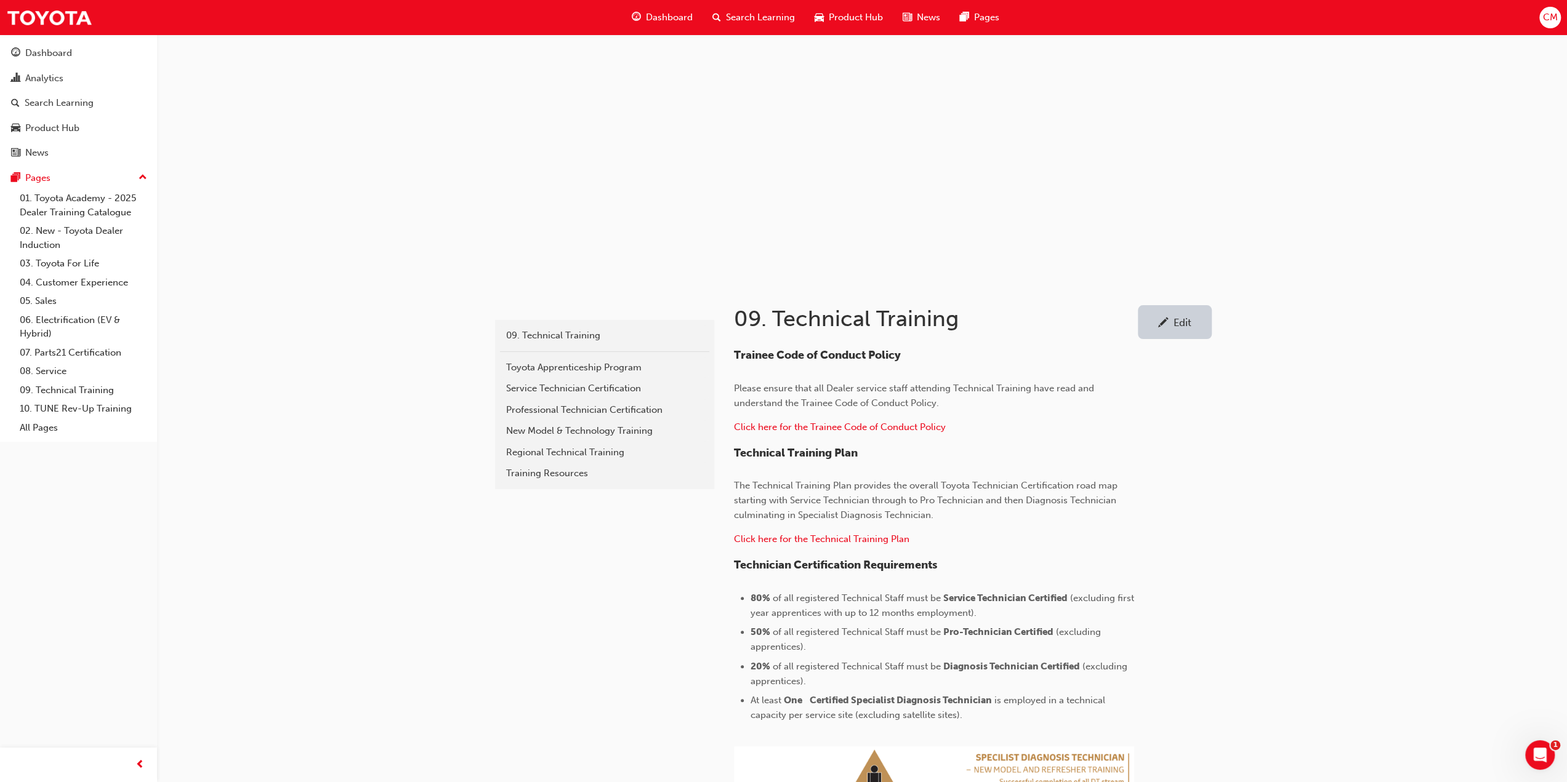
click at [1187, 320] on div "Edit" at bounding box center [1182, 322] width 18 height 12
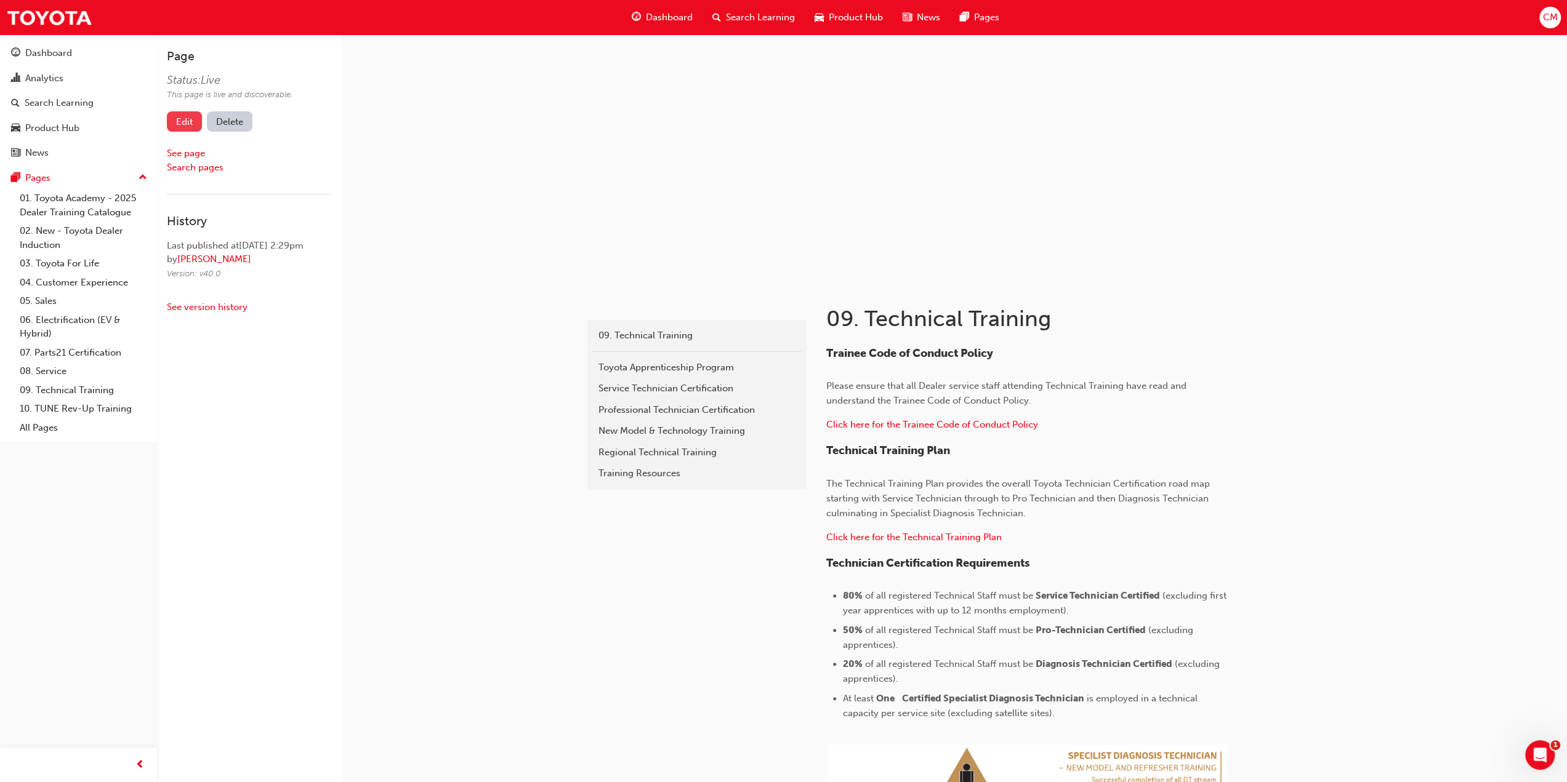
click at [186, 116] on link "Edit" at bounding box center [184, 121] width 35 height 20
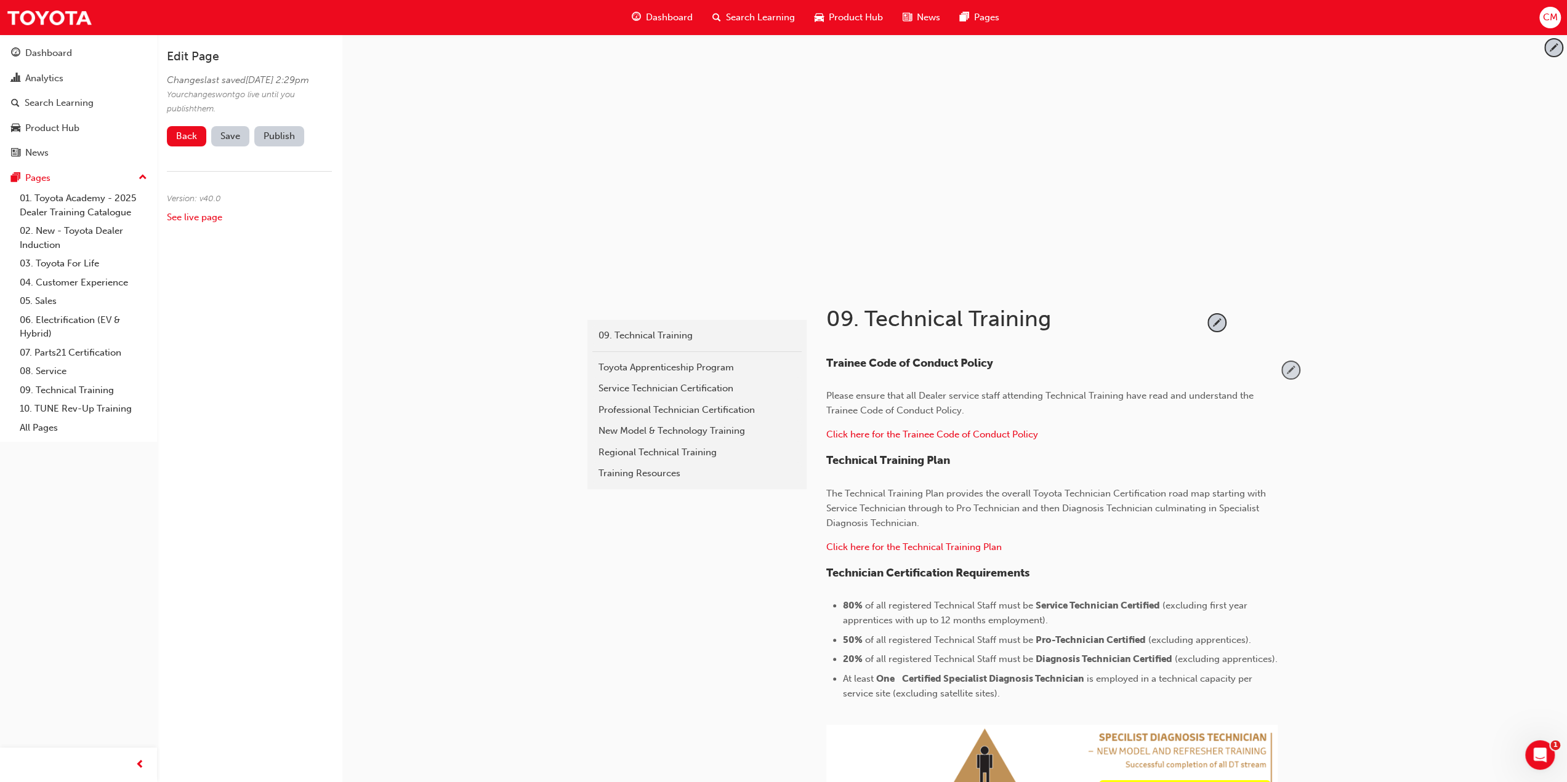
click at [1291, 370] on span "pencil-icon" at bounding box center [1290, 370] width 17 height 17
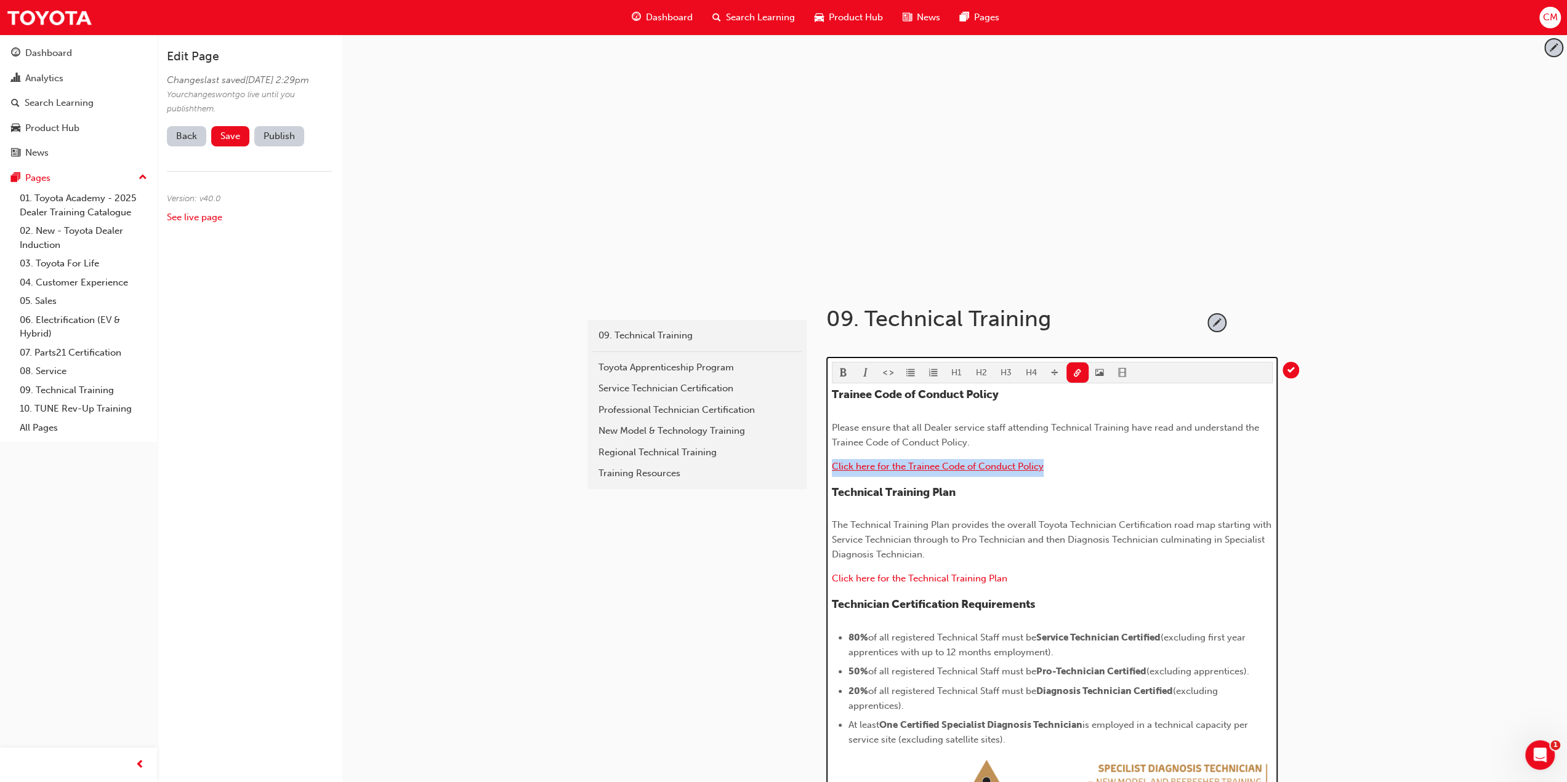
drag, startPoint x: 1049, startPoint y: 467, endPoint x: 831, endPoint y: 465, distance: 217.9
click at [832, 465] on p "Click here for the Trainee Code of Conduct Policy ​" at bounding box center [1052, 468] width 441 height 18
copy span "Click here for the Trainee Code of Conduct Policy"
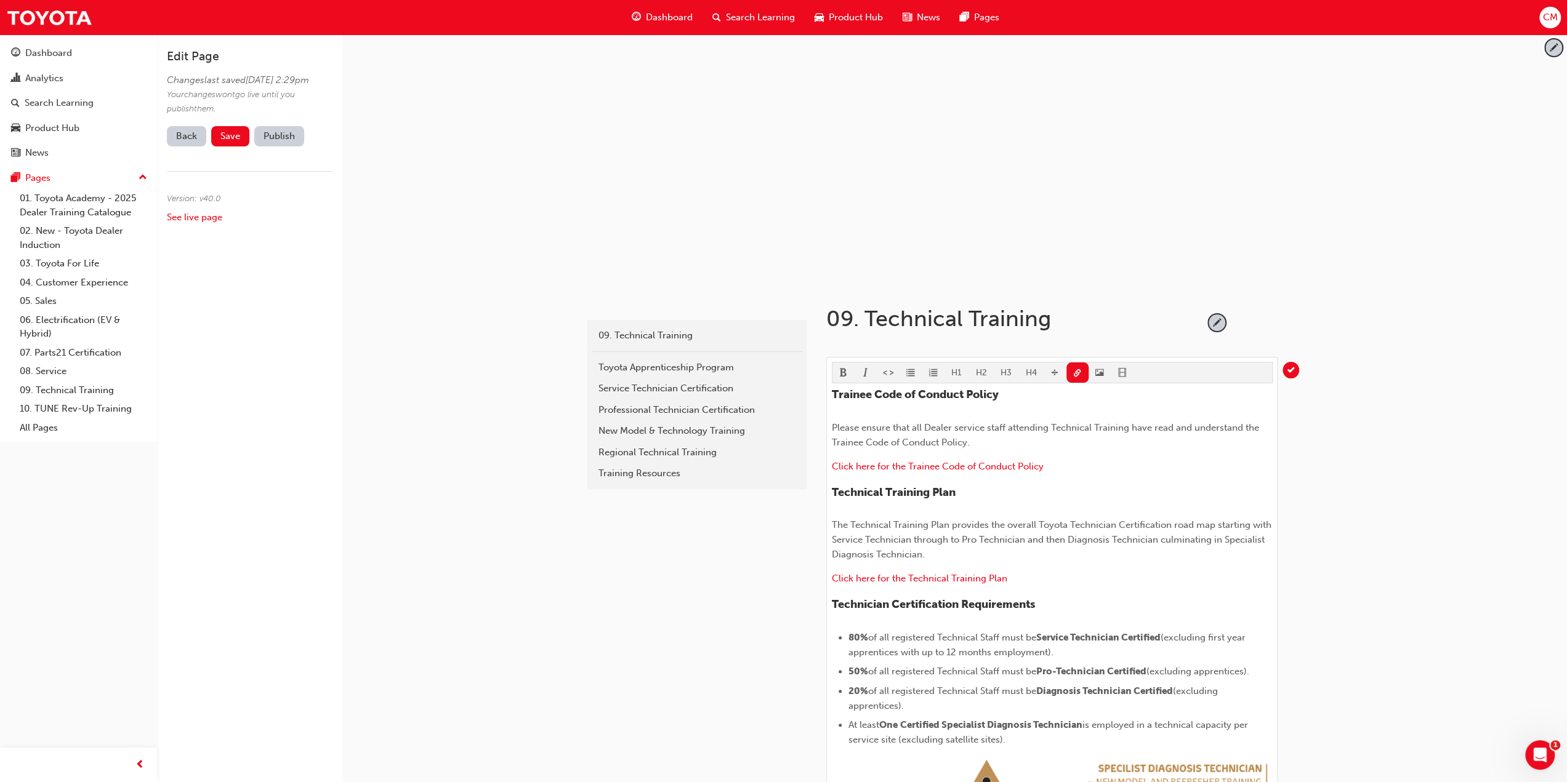
click at [648, 602] on div "latest 09. Technical Training Toyota Apprenticeship Program Service Technician …" at bounding box center [696, 720] width 222 height 878
click at [230, 142] on span "Save" at bounding box center [230, 136] width 20 height 11
click at [281, 147] on button "Publish" at bounding box center [279, 136] width 50 height 20
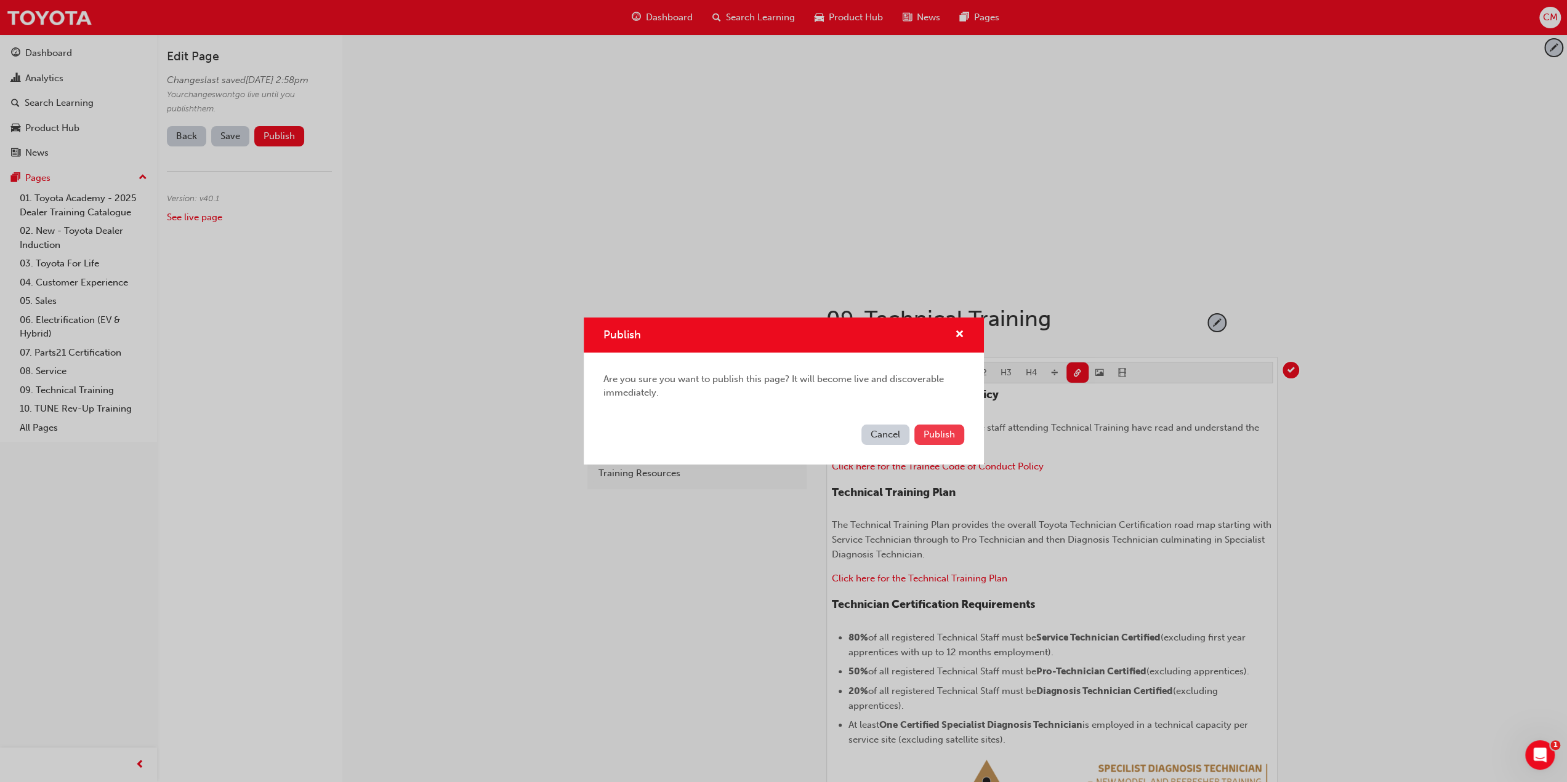
click at [950, 435] on span "Publish" at bounding box center [938, 434] width 31 height 11
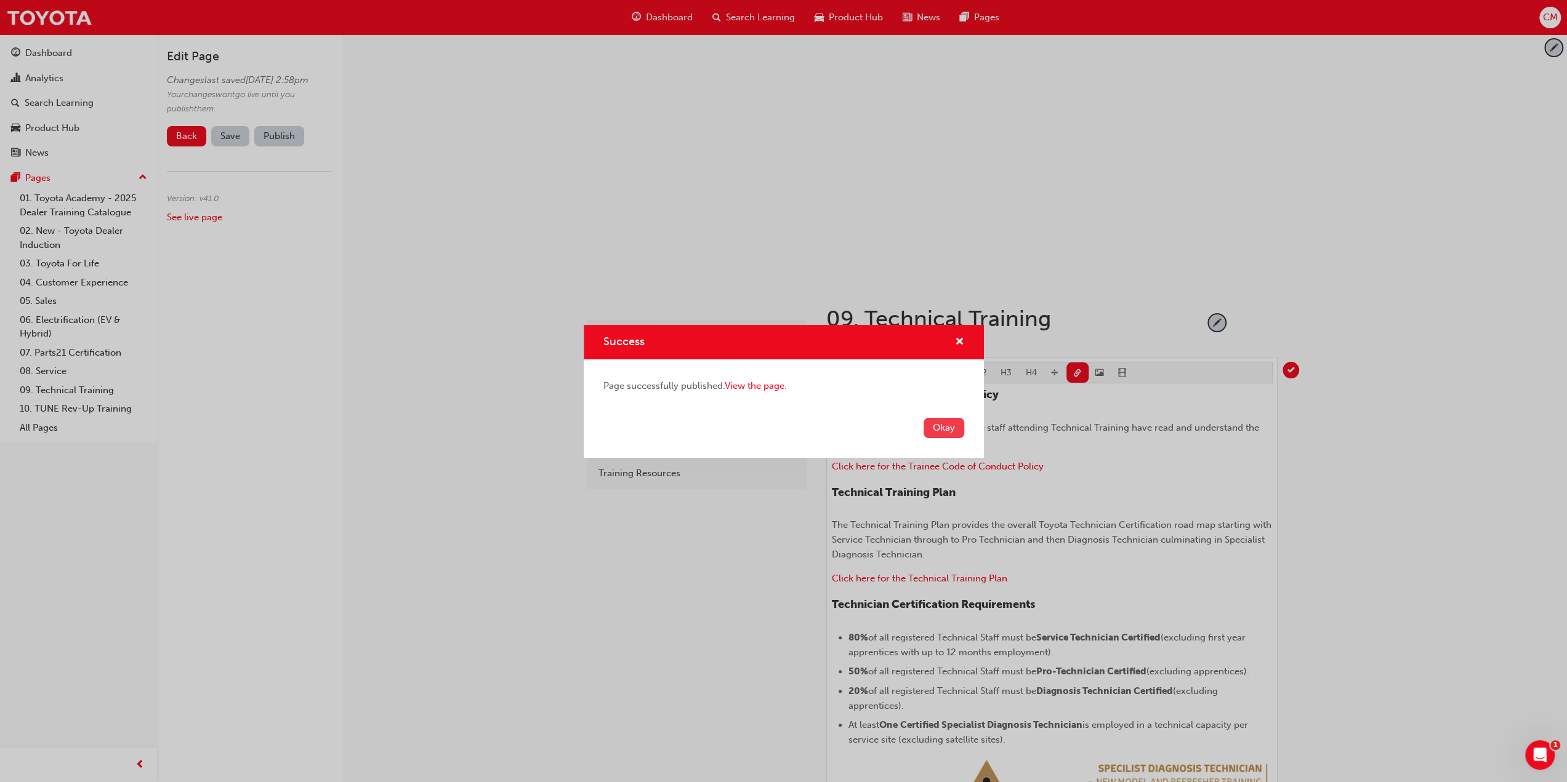
click at [947, 428] on button "Okay" at bounding box center [943, 428] width 41 height 20
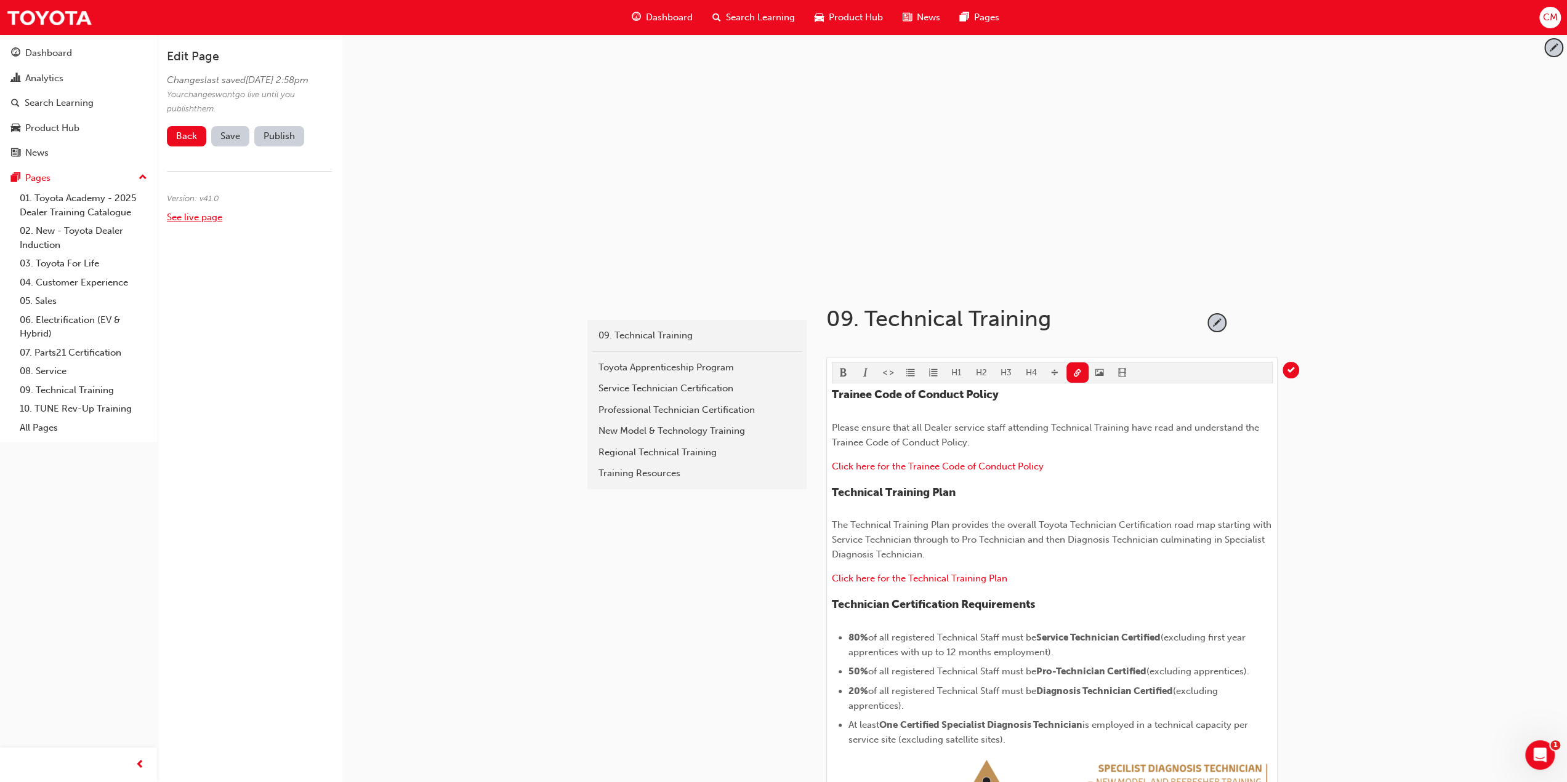
click at [185, 223] on link "See live page" at bounding box center [194, 217] width 55 height 11
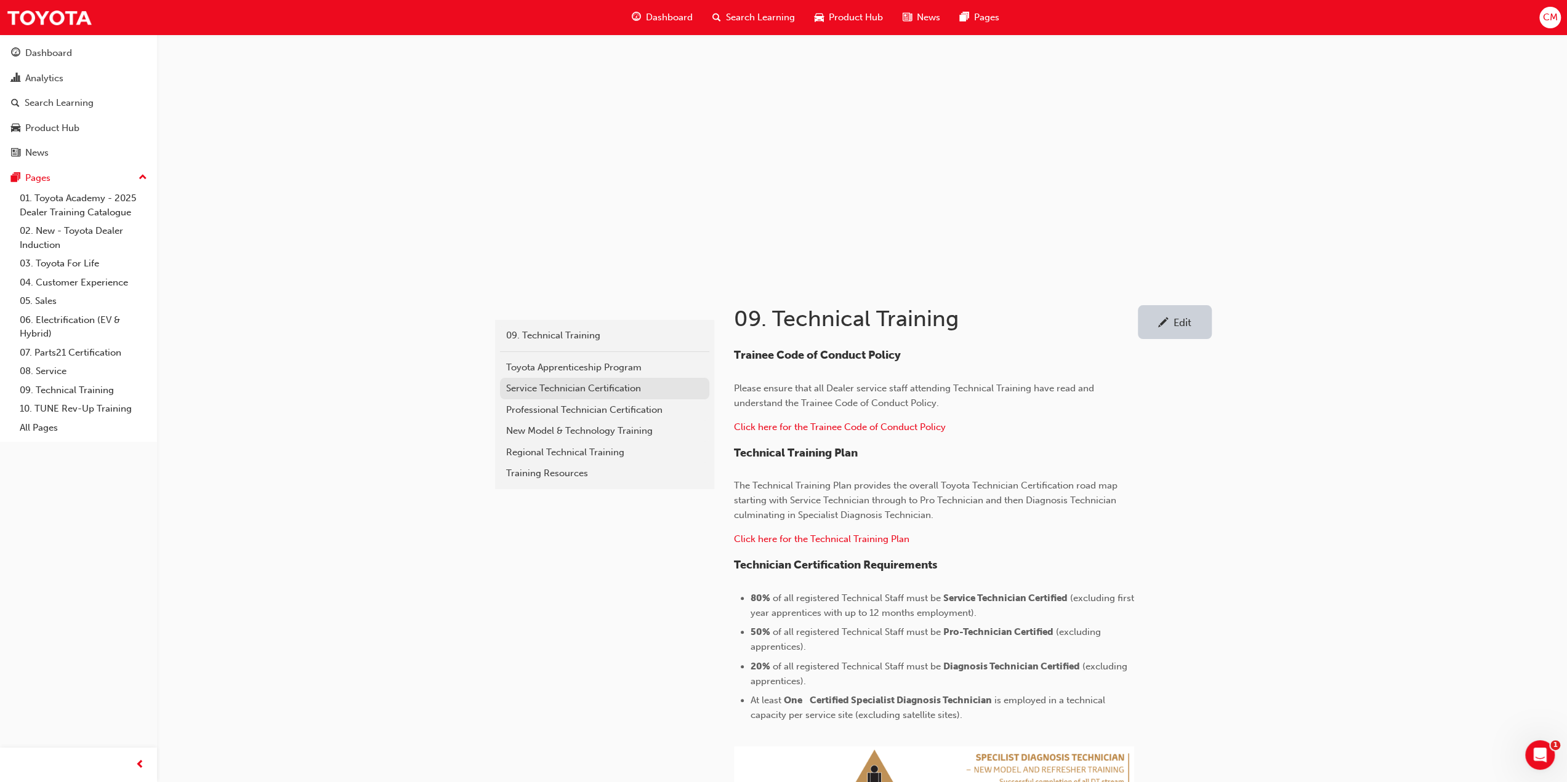
click at [550, 387] on div "Service Technician Certification" at bounding box center [604, 389] width 197 height 14
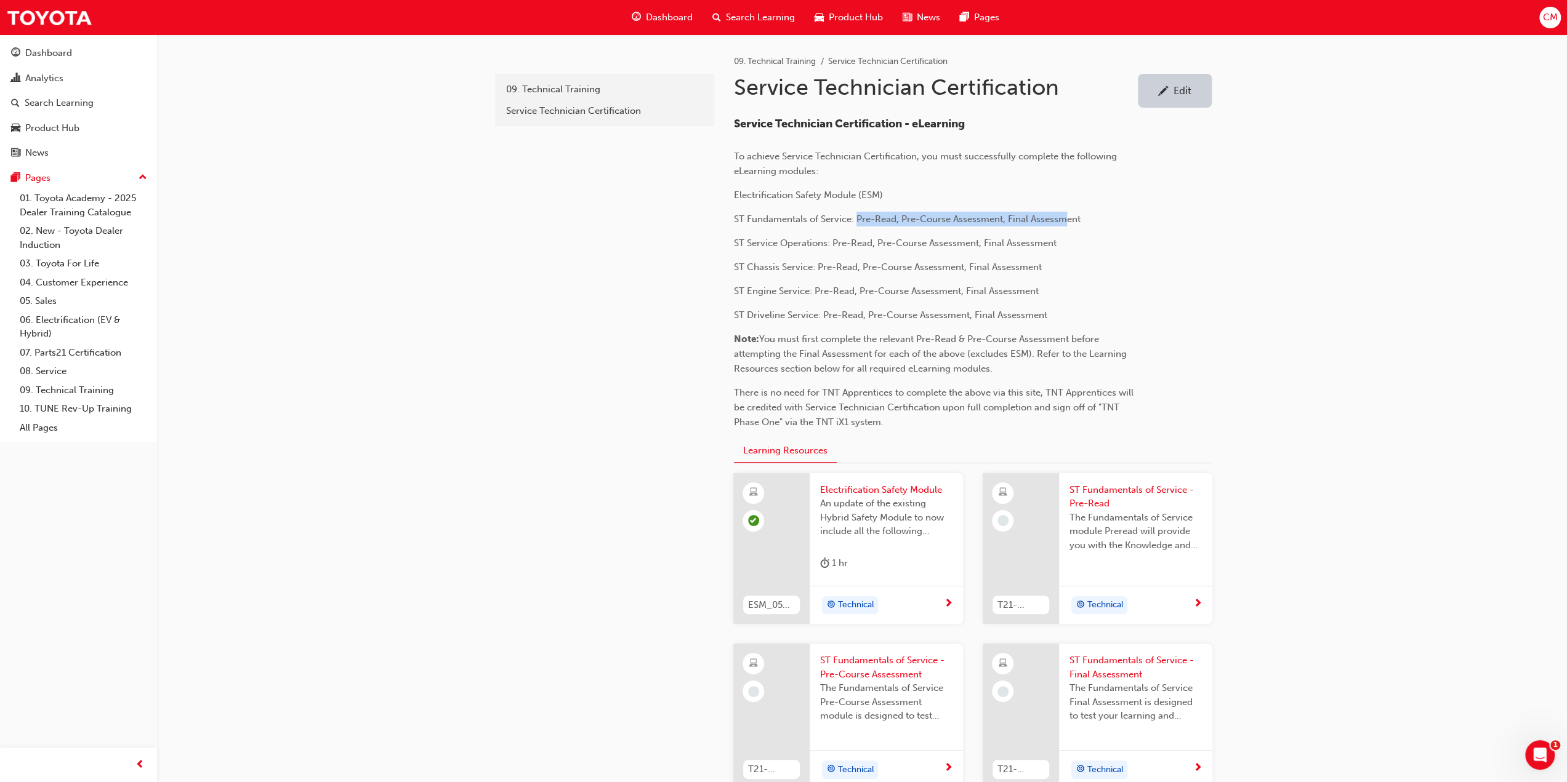
drag, startPoint x: 856, startPoint y: 217, endPoint x: 1066, endPoint y: 221, distance: 210.0
click at [1066, 221] on span "ST Fundamentals of Service: Pre-Read, Pre-Course Assessment, Final Assessment" at bounding box center [907, 219] width 347 height 11
drag, startPoint x: 850, startPoint y: 219, endPoint x: 1088, endPoint y: 223, distance: 238.3
click at [1088, 223] on p "ST Fundamentals of Service: Pre-Read, Pre-Course Assessment, Final Assessment" at bounding box center [934, 219] width 400 height 15
copy span ": Pre-Read, Pre-Course Assessment, Final Assessment"
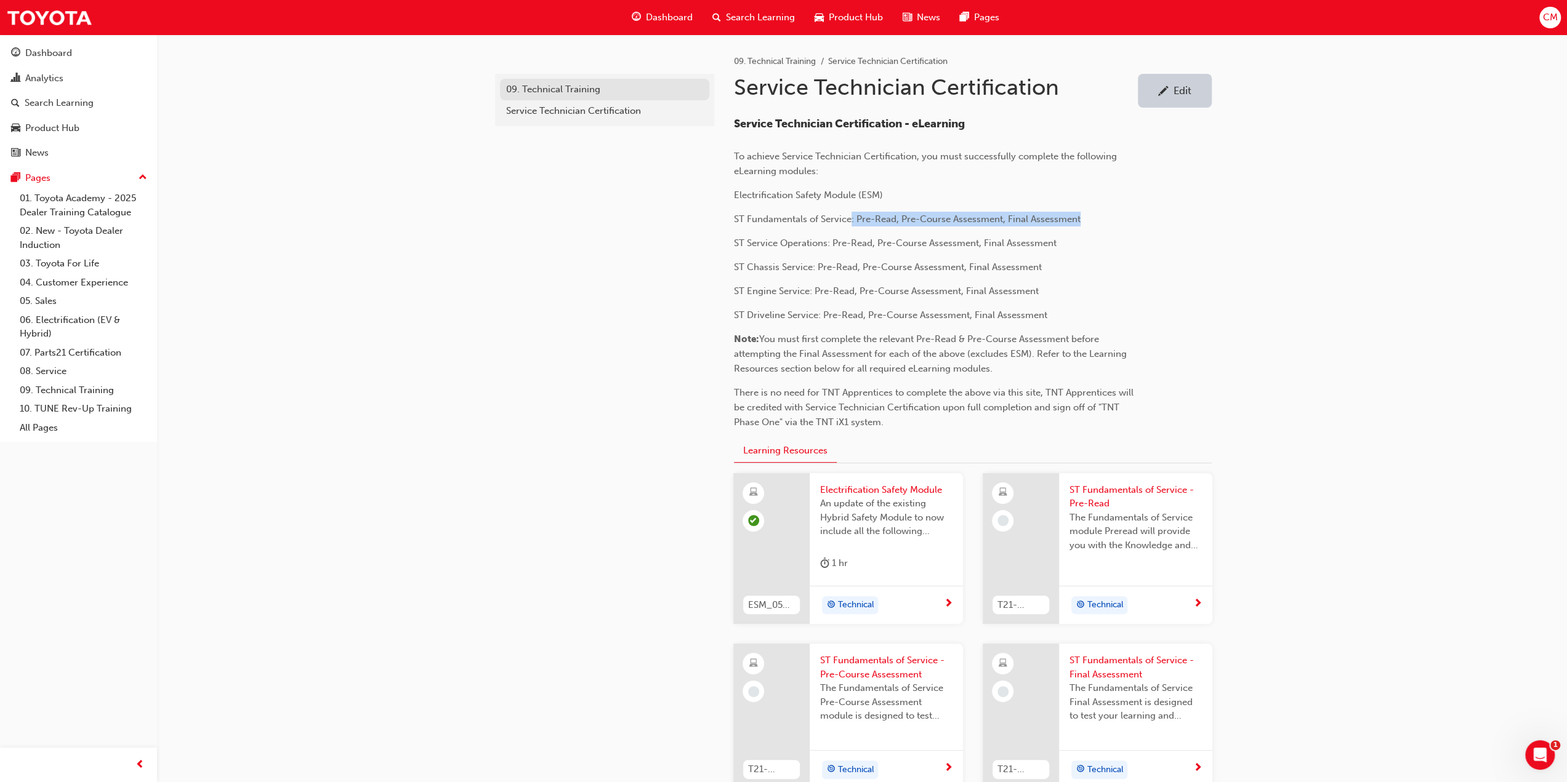
click at [538, 90] on div "09. Technical Training" at bounding box center [604, 89] width 197 height 14
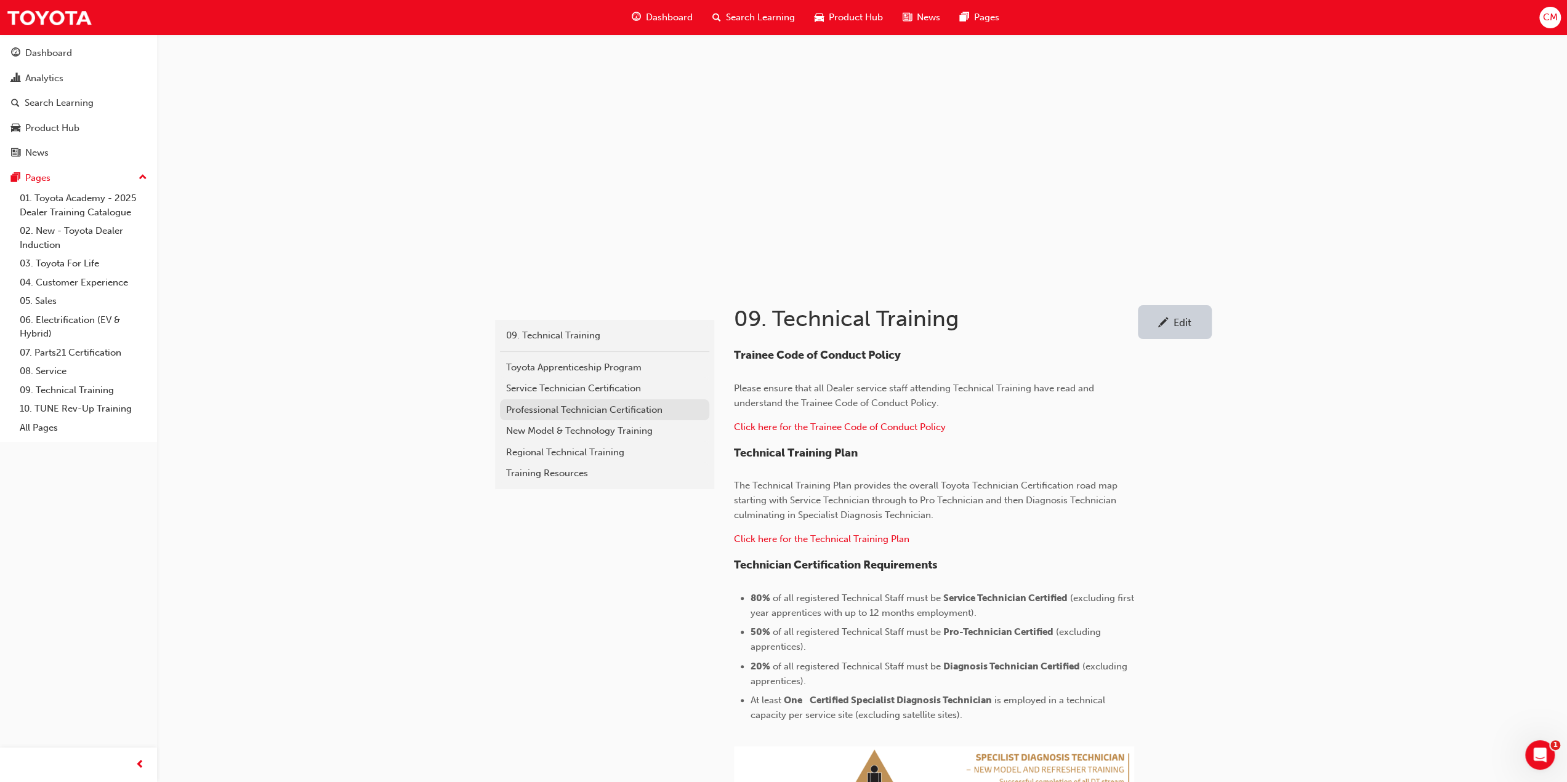
click at [542, 409] on div "Professional Technician Certification" at bounding box center [604, 410] width 197 height 14
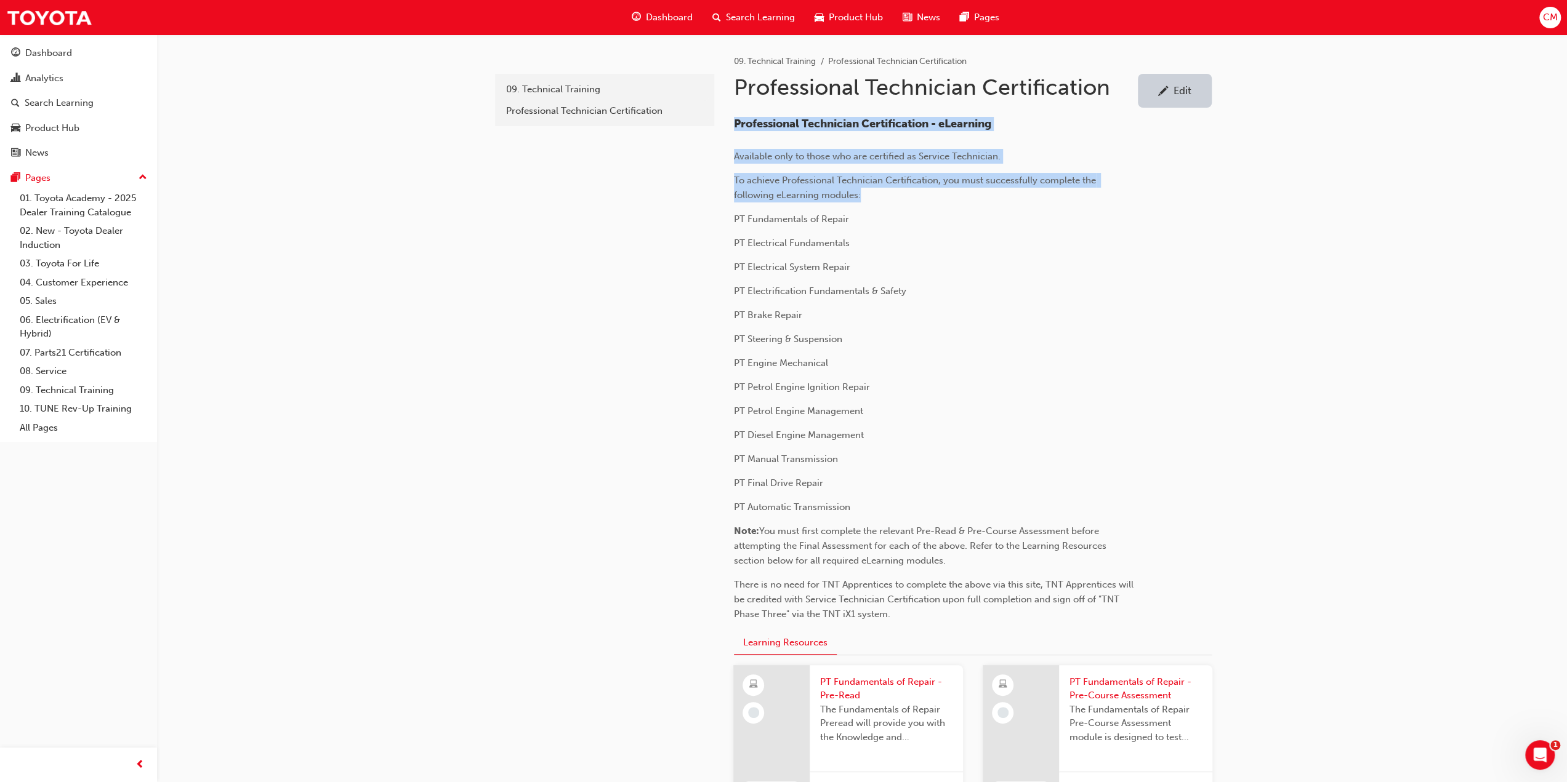
drag, startPoint x: 736, startPoint y: 122, endPoint x: 875, endPoint y: 195, distance: 157.2
click at [875, 195] on div "Professional Technician Certification - eLearning Available only to those who a…" at bounding box center [934, 370] width 400 height 505
copy div "Professional Technician Certification - eLearning Available only to those who a…"
drag, startPoint x: 735, startPoint y: 529, endPoint x: 960, endPoint y: 558, distance: 227.1
click at [960, 558] on p "﻿ Note: You must first complete the relevant Pre-Read & Pre-Course Assessment b…" at bounding box center [934, 546] width 400 height 44
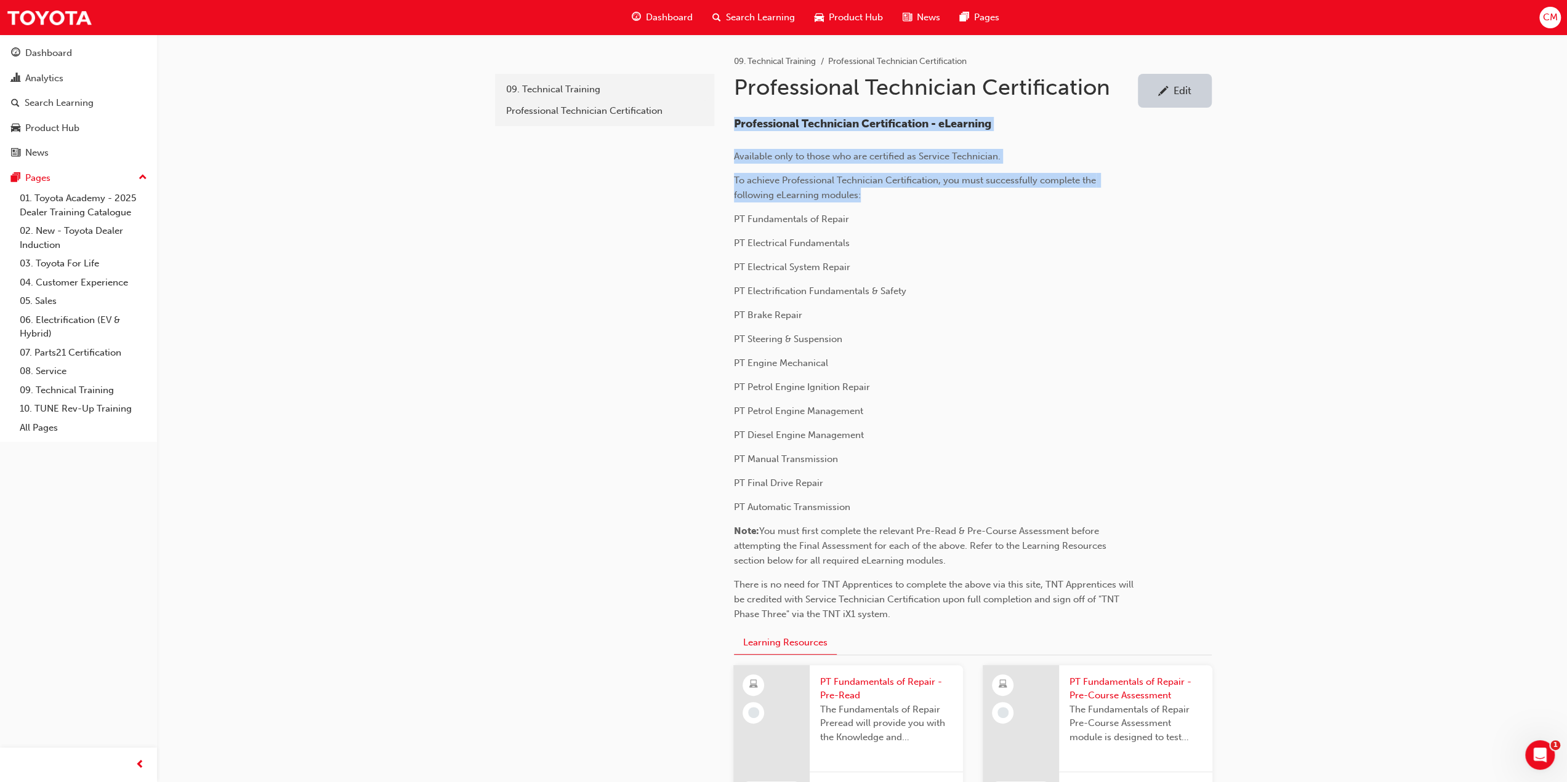
click at [961, 559] on p "﻿ Note: You must first complete the relevant Pre-Read & Pre-Course Assessment b…" at bounding box center [934, 546] width 400 height 44
copy p "Note: You must first complete the relevant Pre-Read & Pre-Course Assessment bef…"
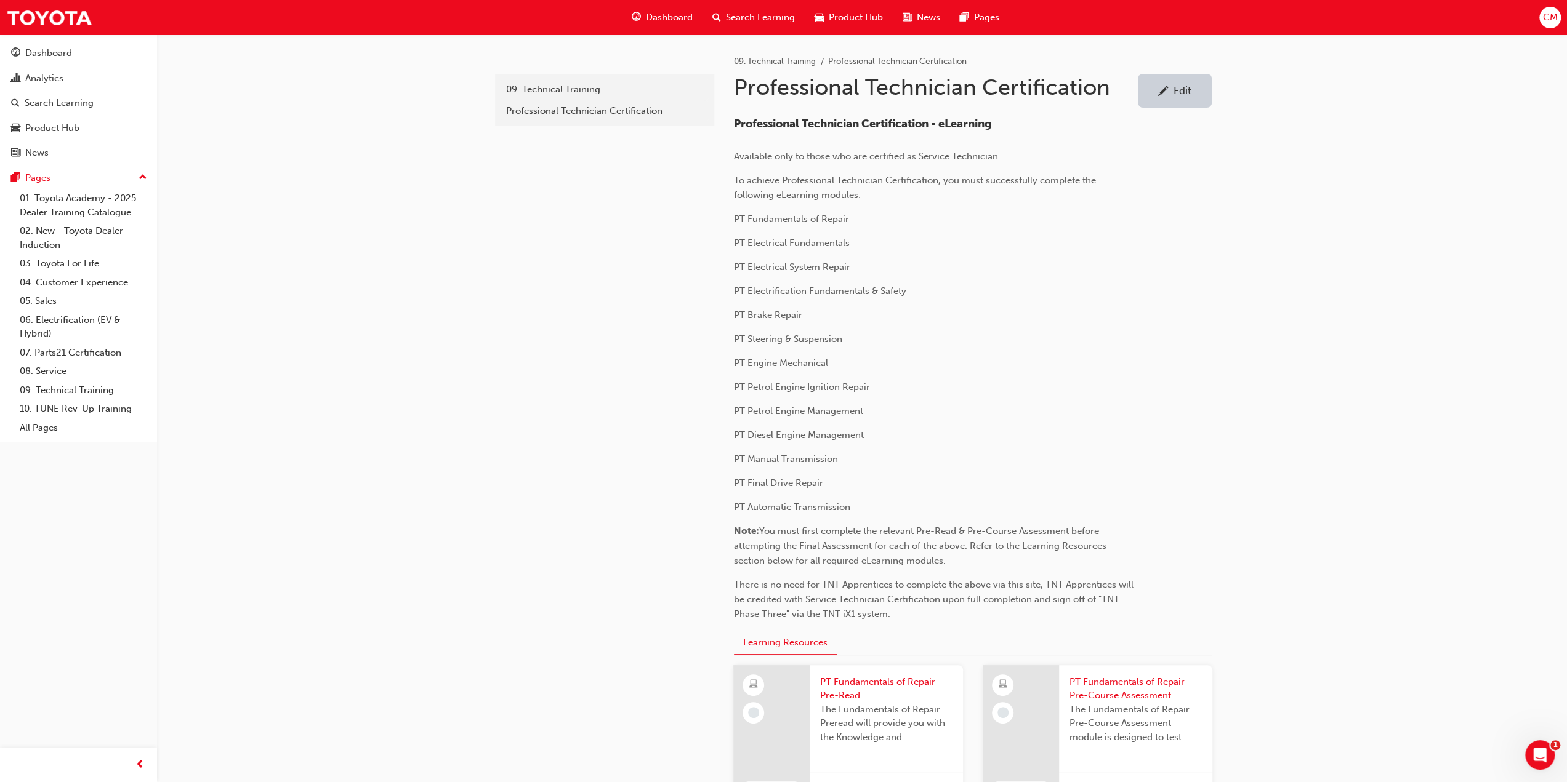
drag, startPoint x: 384, startPoint y: 299, endPoint x: 340, endPoint y: 308, distance: 45.3
click at [744, 18] on span "Search Learning" at bounding box center [760, 17] width 69 height 14
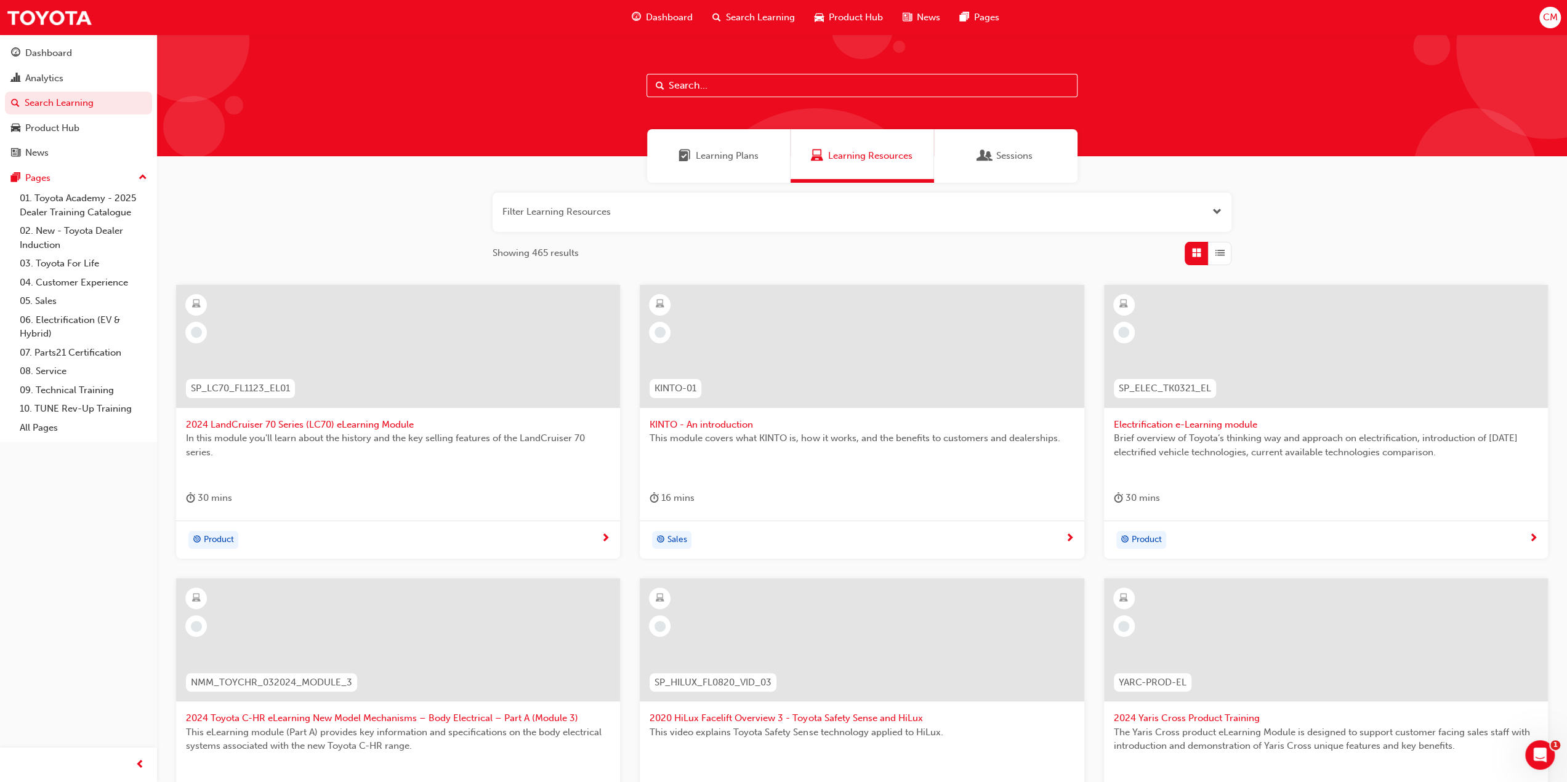
click at [716, 156] on span "Learning Plans" at bounding box center [727, 156] width 63 height 14
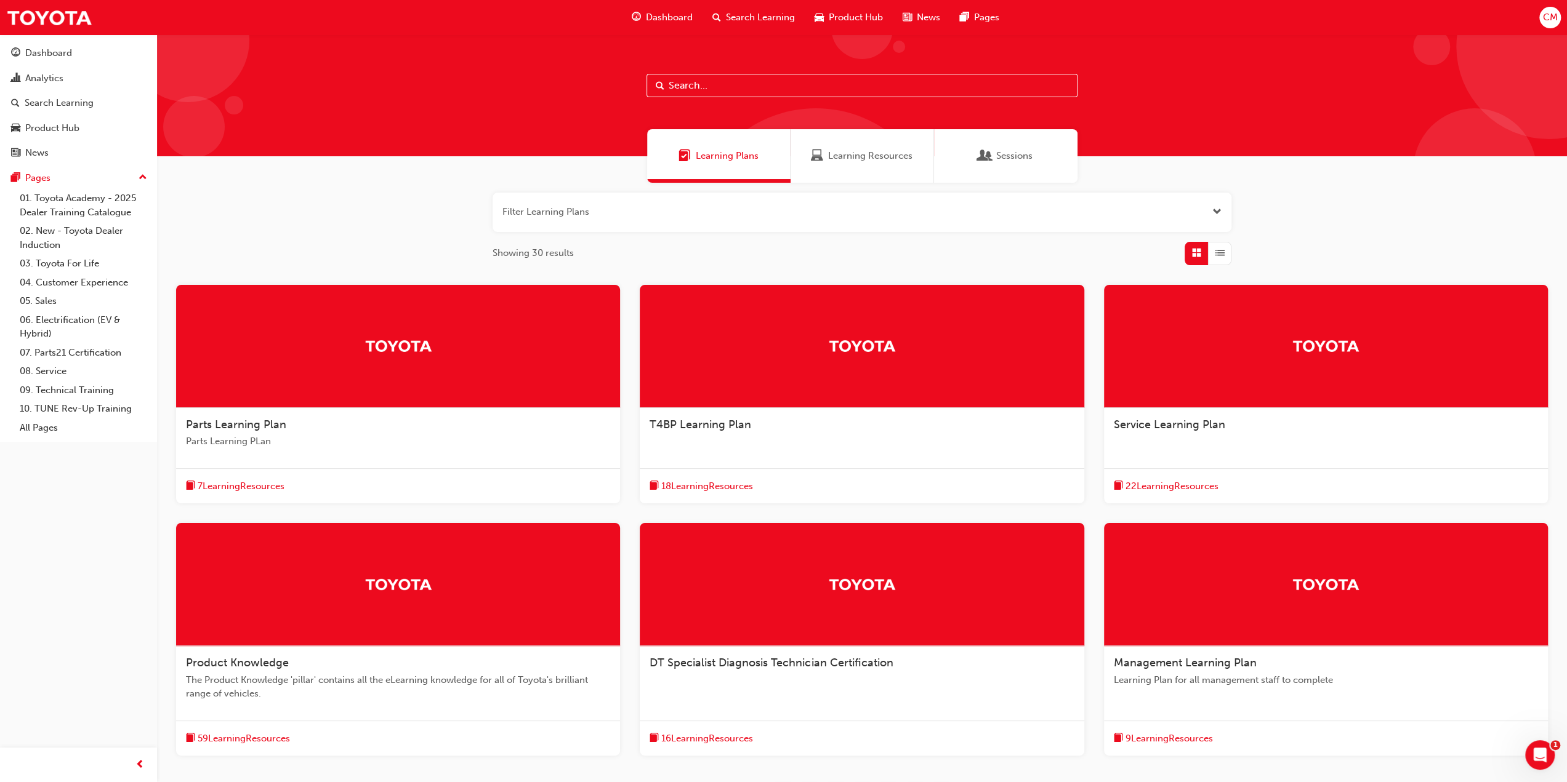
click at [687, 85] on input "text" at bounding box center [861, 85] width 431 height 23
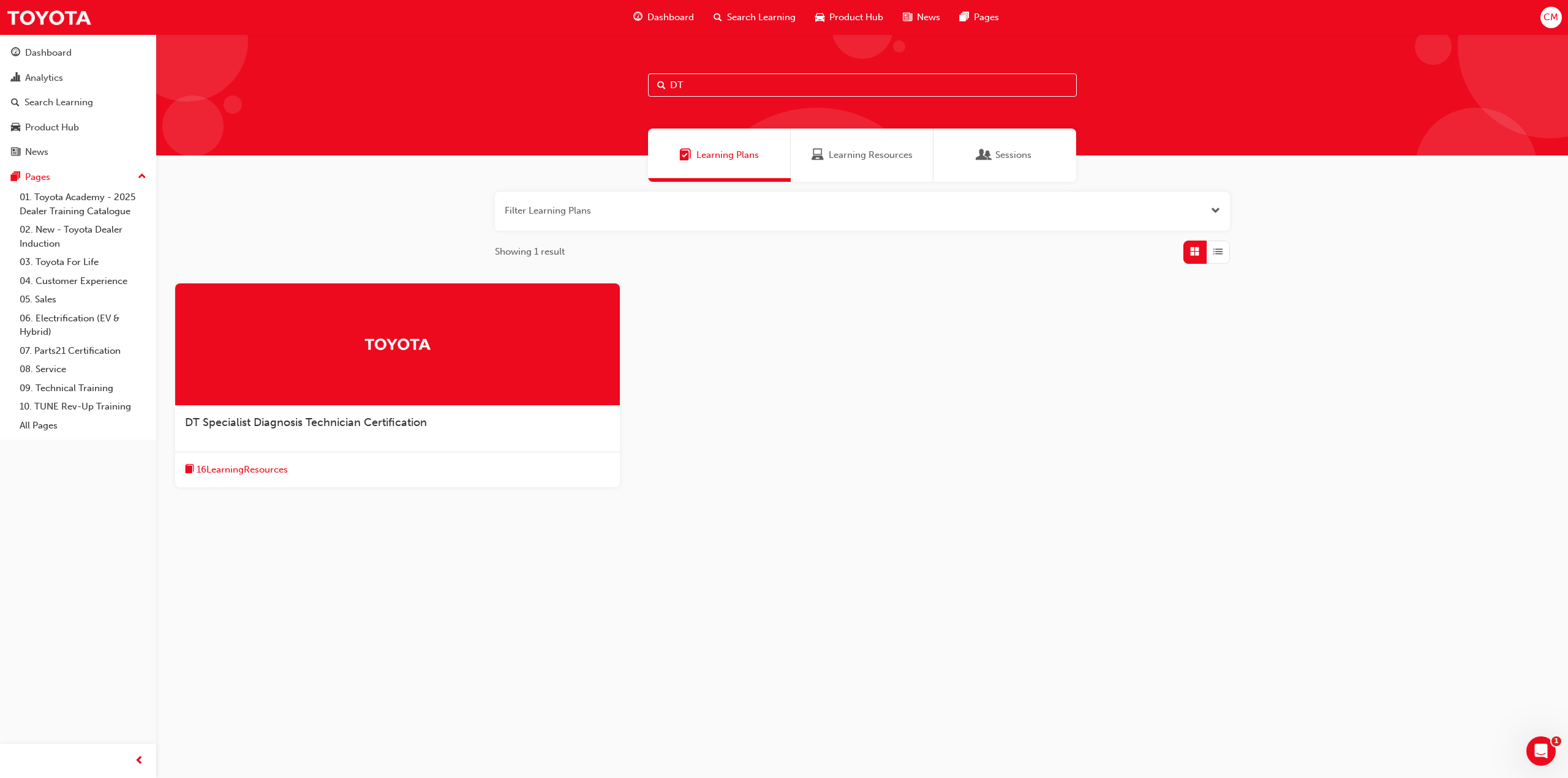
type input "DT"
click at [295, 356] on div at bounding box center [397, 344] width 445 height 122
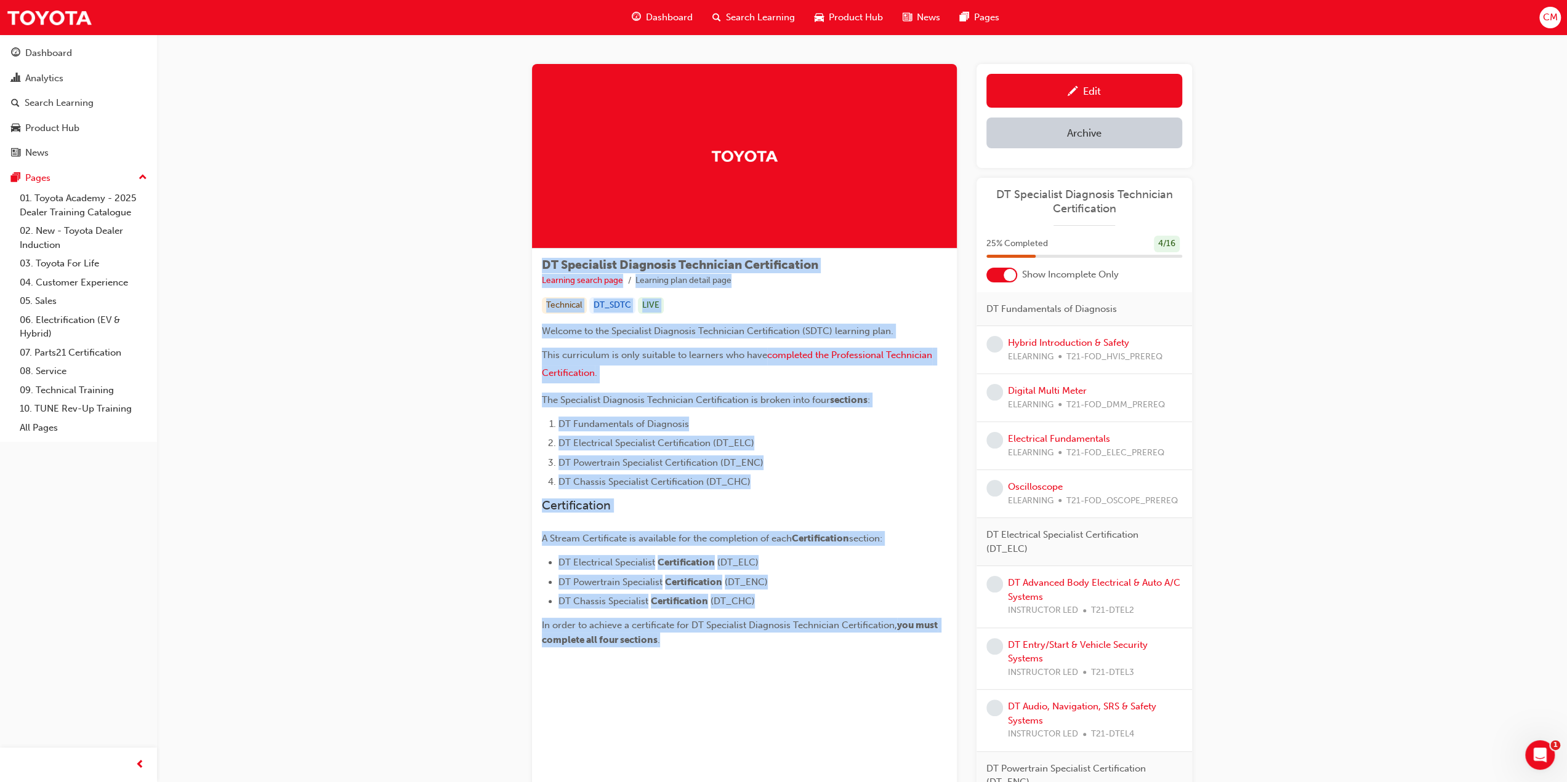
drag, startPoint x: 545, startPoint y: 263, endPoint x: 877, endPoint y: 658, distance: 516.1
click at [877, 658] on div "DT Specialist Diagnosis Technician Certification Learning search page Learning …" at bounding box center [744, 458] width 425 height 418
copy div "DT Specialist Diagnosis Technician Certification Learning search page Learning …"
click at [56, 388] on link "09. Technical Training" at bounding box center [83, 390] width 137 height 19
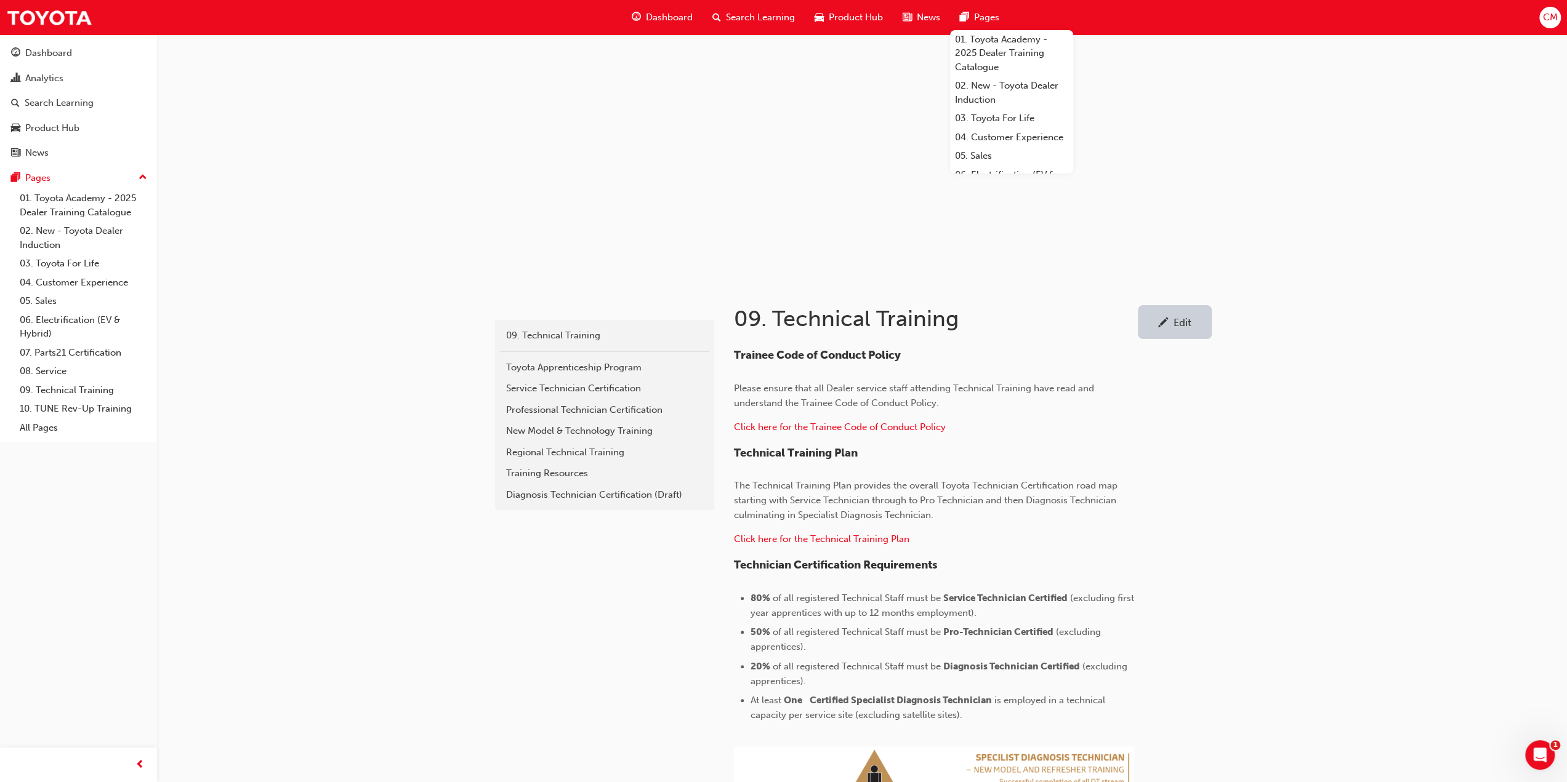
click at [981, 14] on span "Pages" at bounding box center [986, 17] width 25 height 14
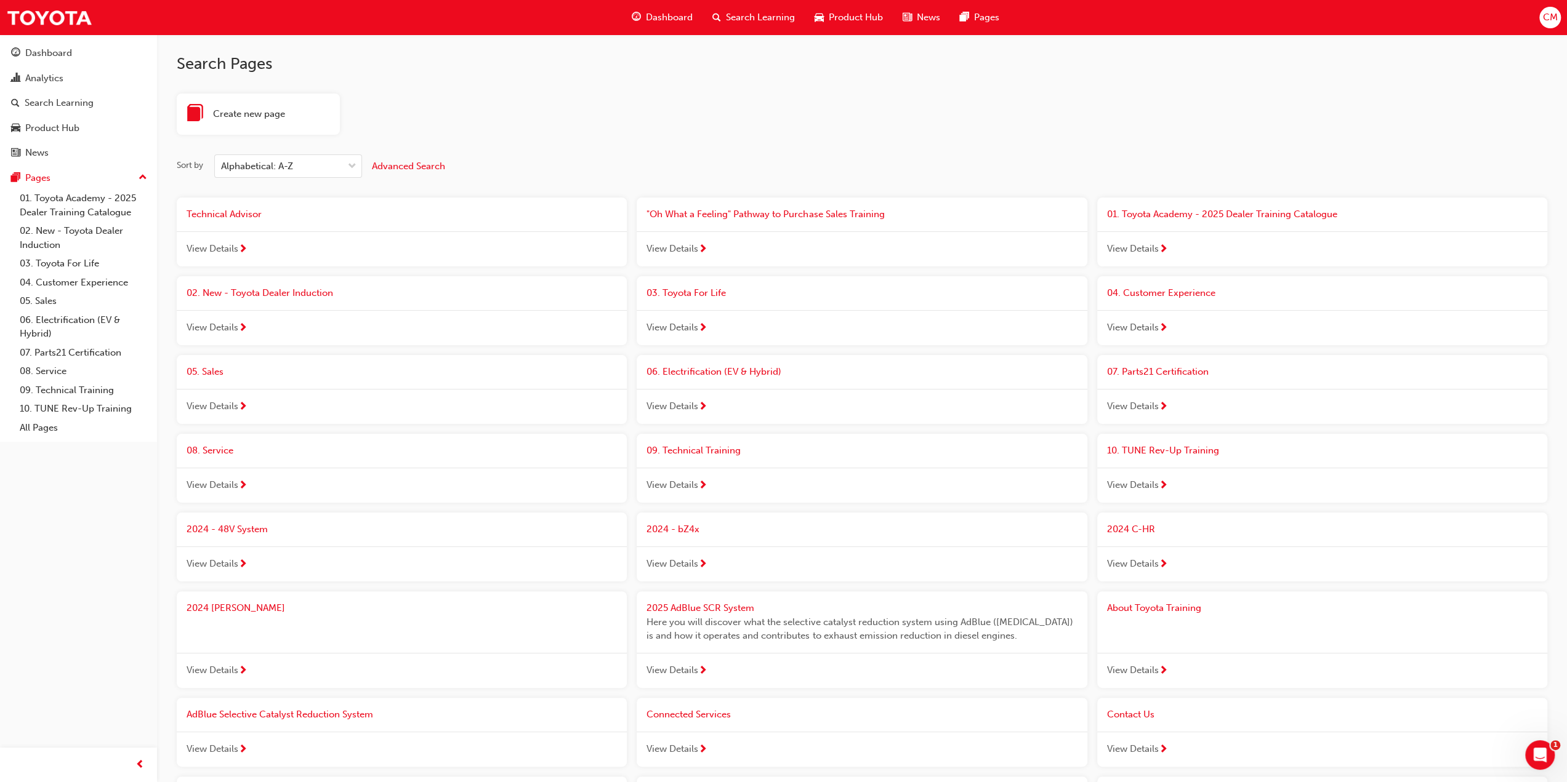
click at [397, 166] on span "Advanced Search" at bounding box center [408, 166] width 73 height 11
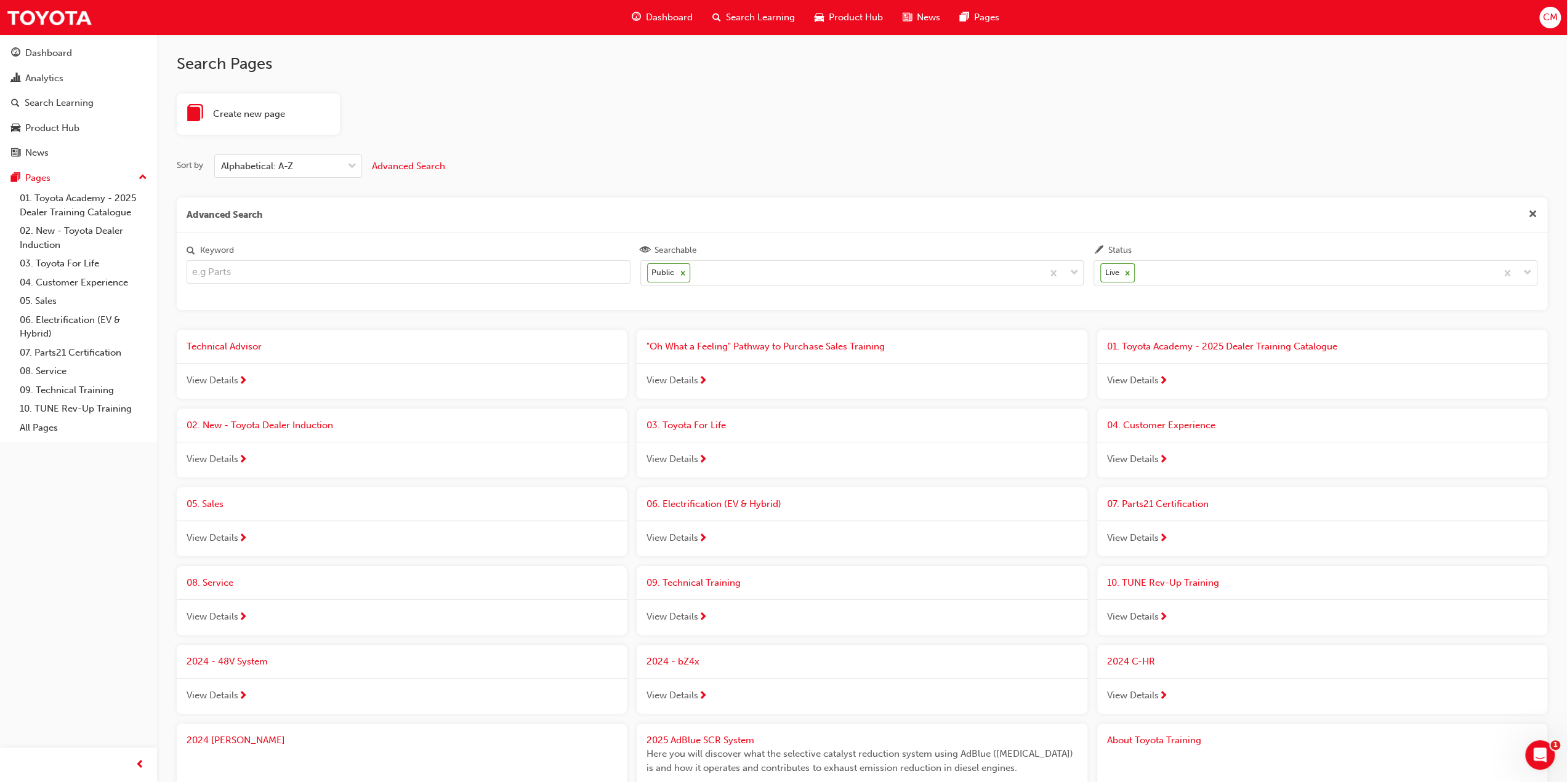
click at [300, 273] on input "Keyword" at bounding box center [409, 271] width 444 height 23
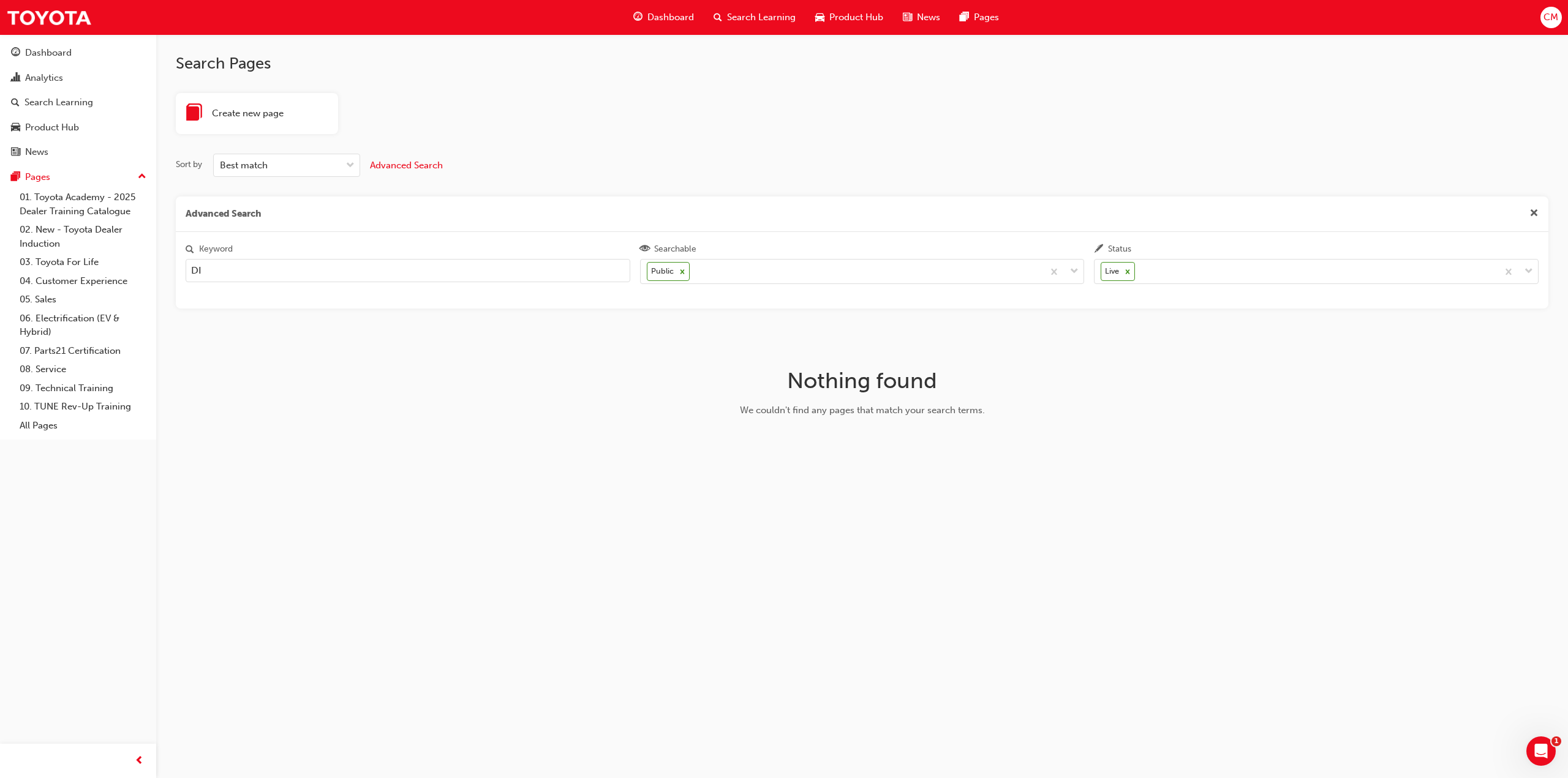
type input "D"
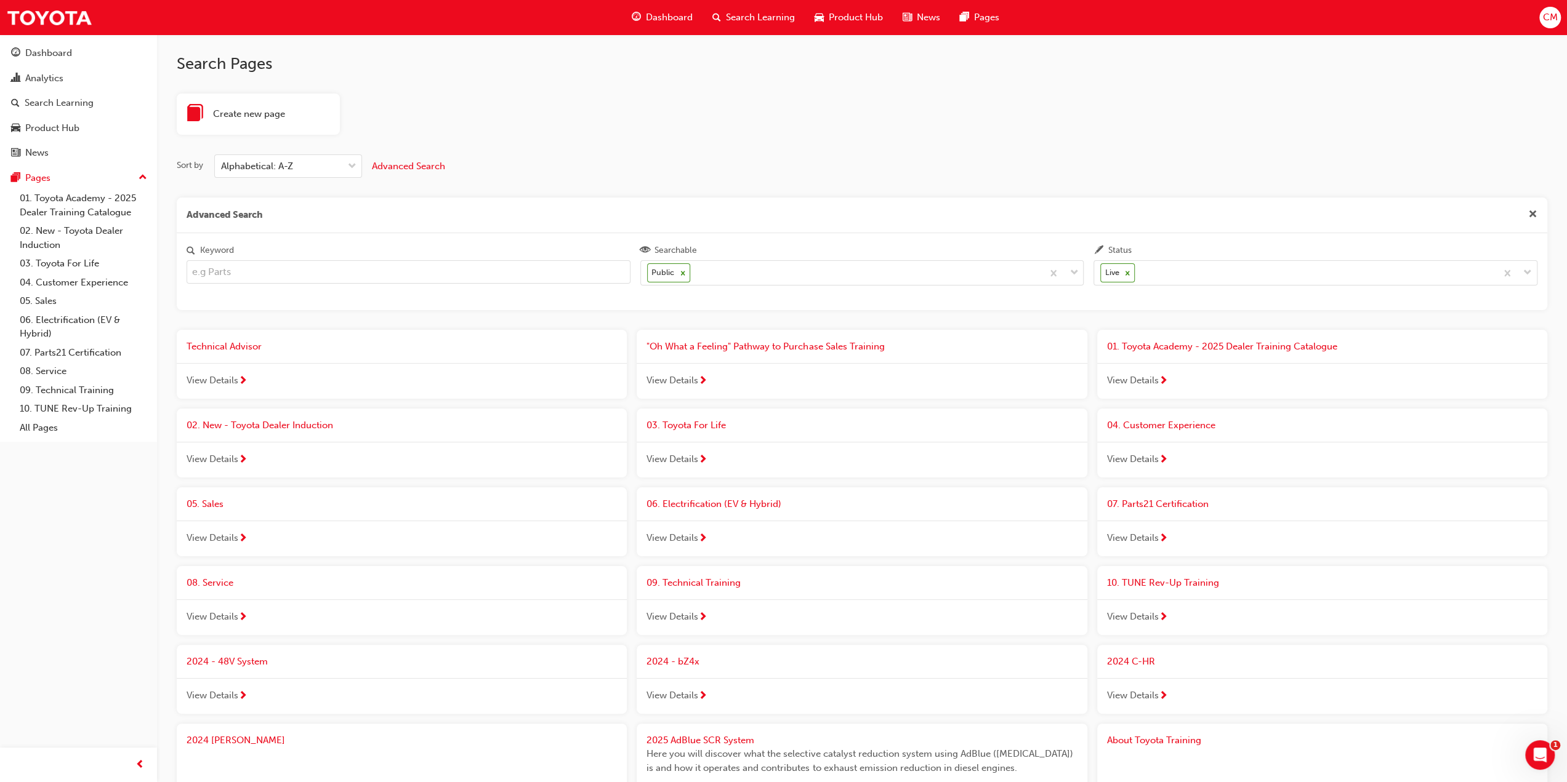
click at [739, 14] on span "Search Learning" at bounding box center [760, 17] width 69 height 14
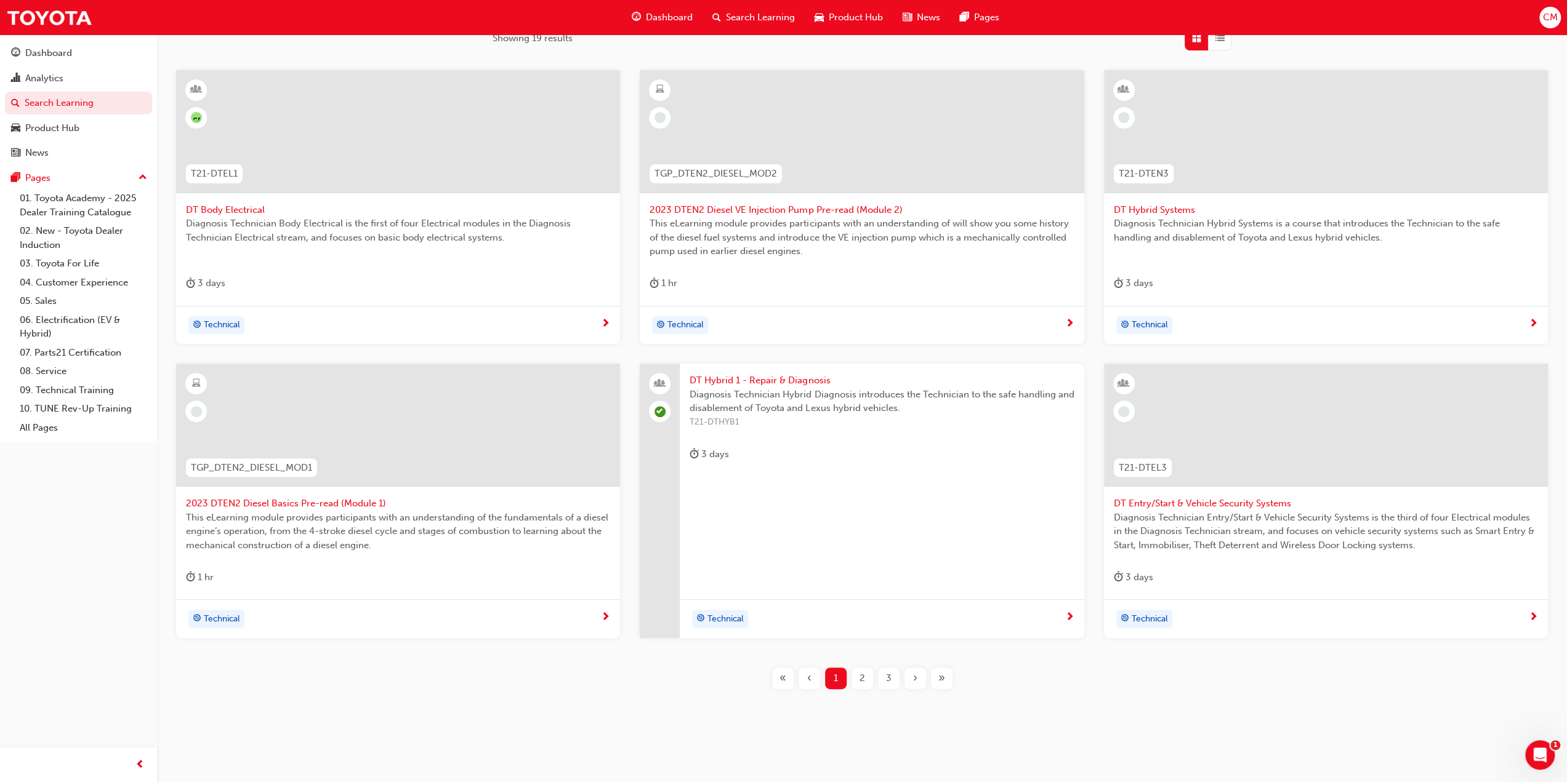
scroll to position [219, 0]
click at [862, 672] on span "2" at bounding box center [862, 674] width 6 height 14
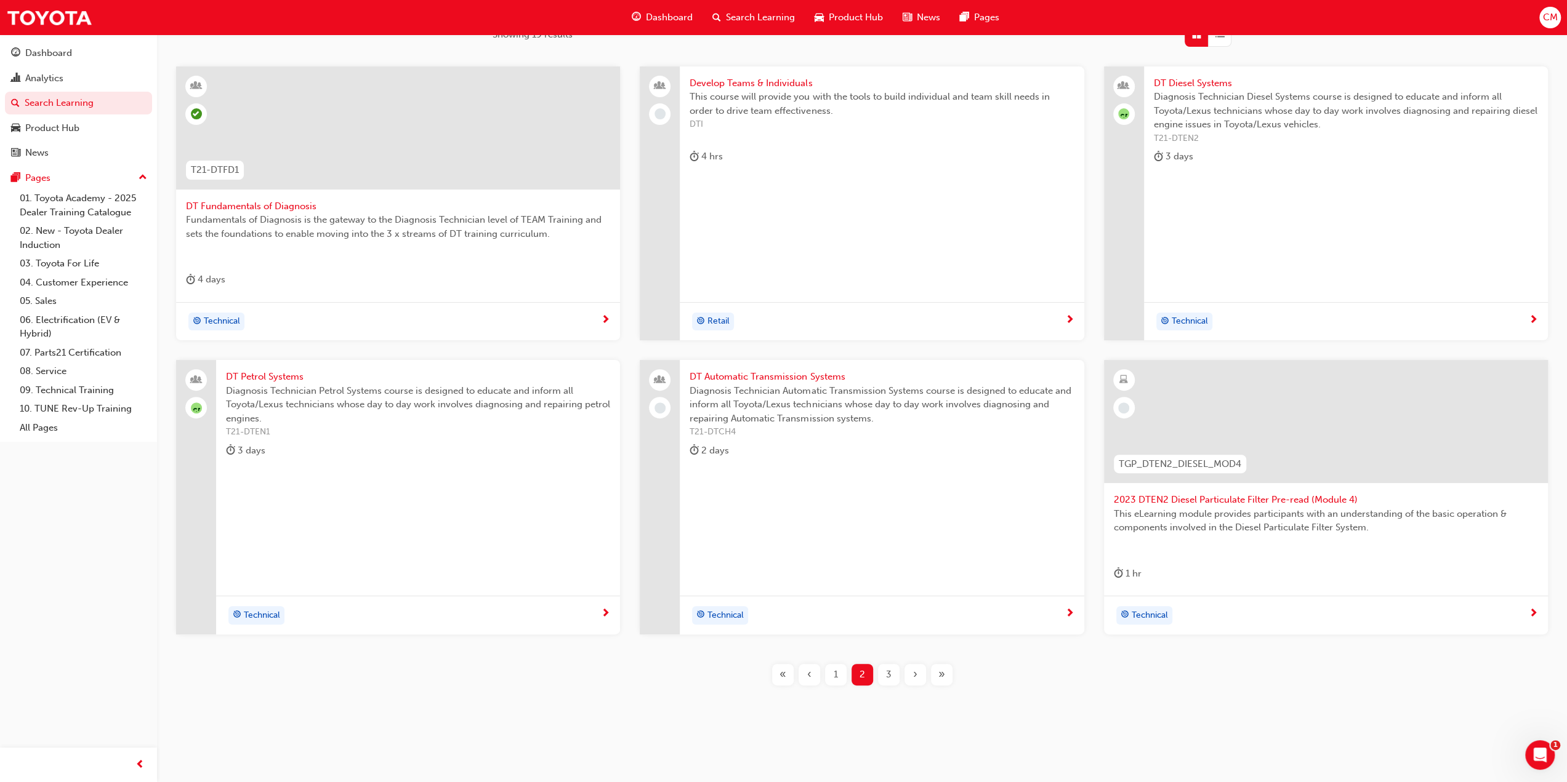
scroll to position [219, 0]
click at [835, 674] on span "1" at bounding box center [836, 674] width 4 height 14
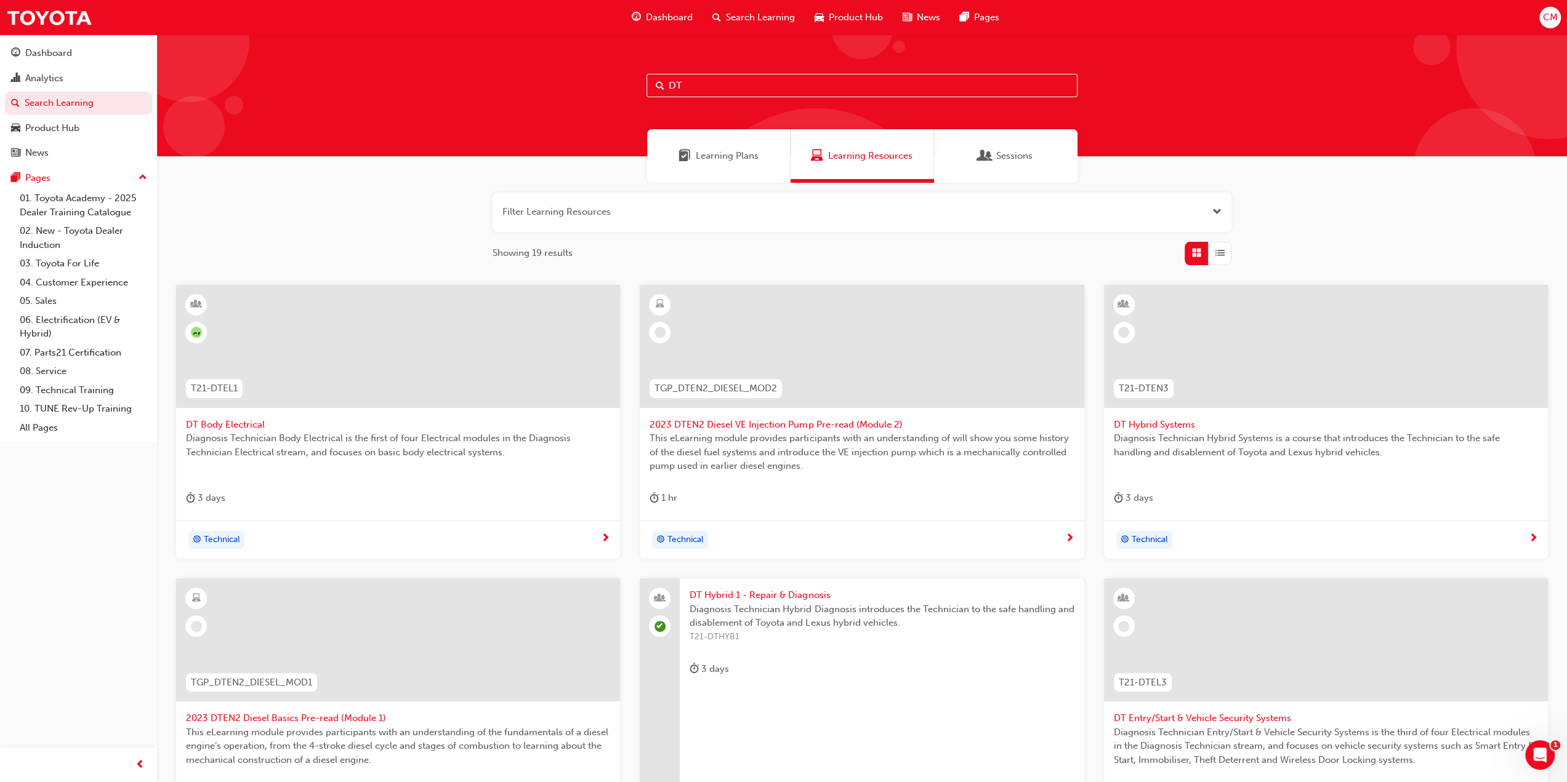
click at [1220, 207] on span "Open the filter" at bounding box center [1216, 212] width 9 height 14
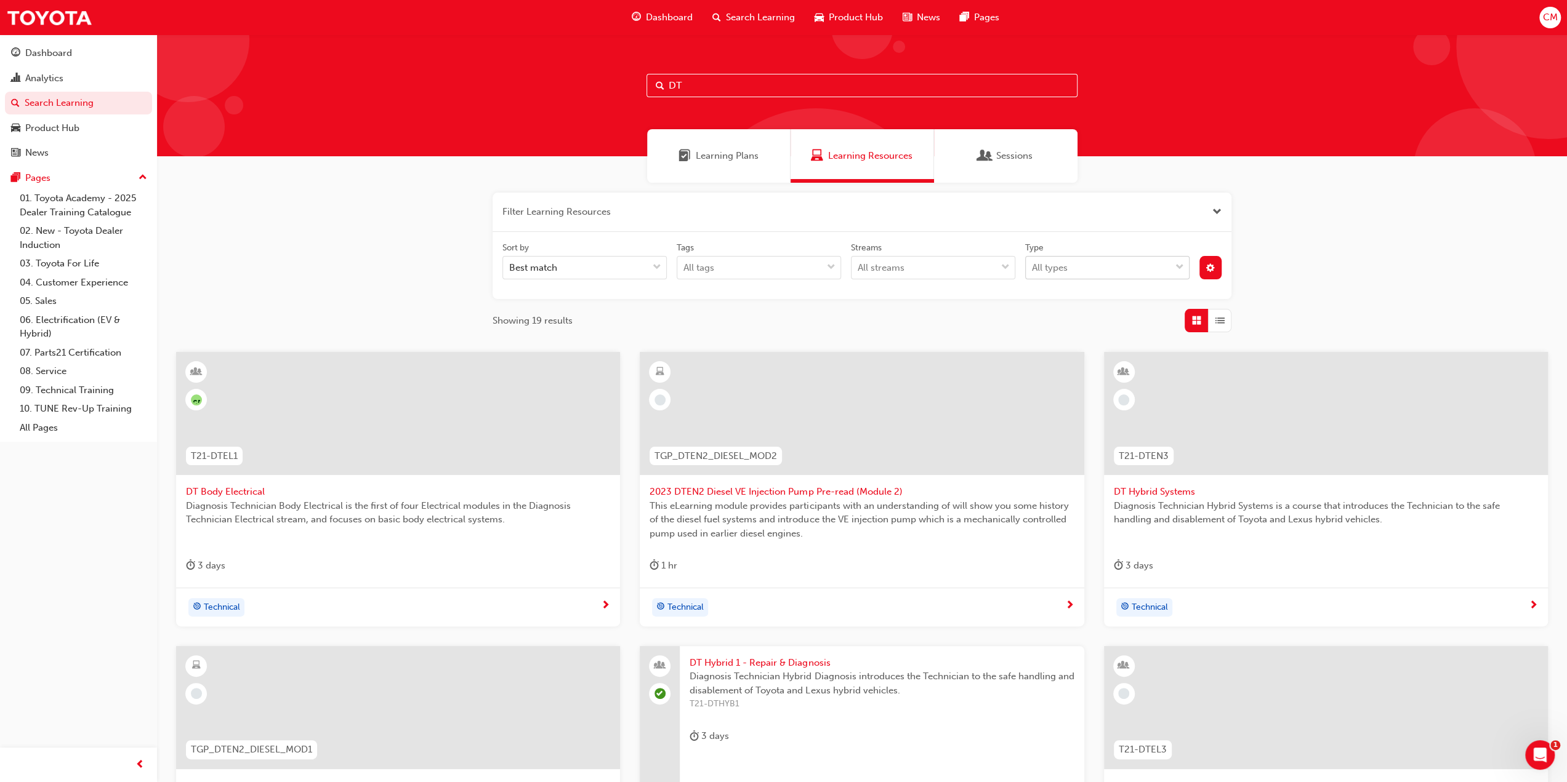
click at [1177, 267] on span "down-icon" at bounding box center [1179, 268] width 9 height 16
click at [1033, 267] on input "Type All types" at bounding box center [1032, 267] width 1 height 10
click at [1059, 296] on span "eLearning" at bounding box center [1053, 298] width 42 height 11
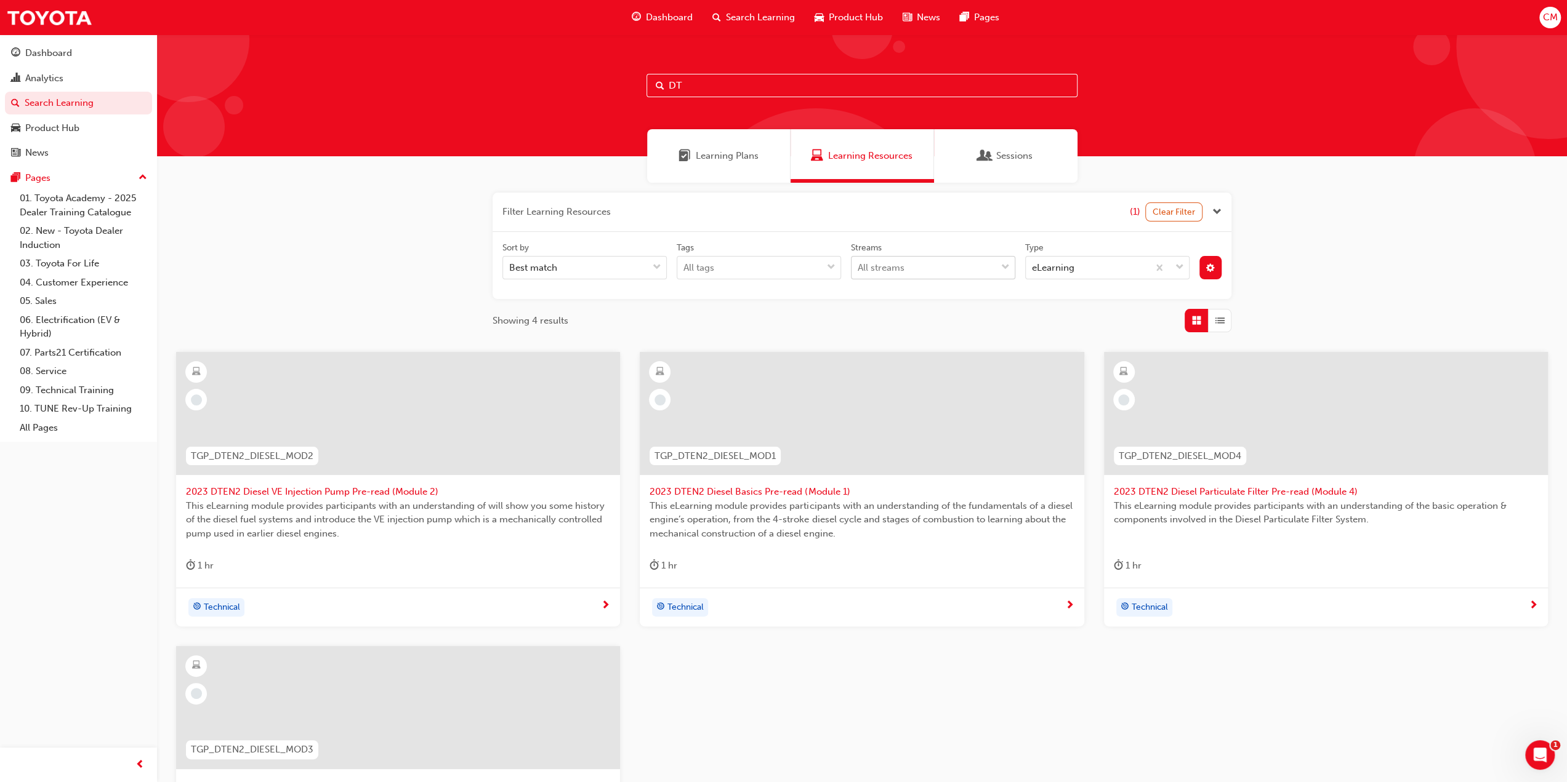
click at [1002, 267] on span "down-icon" at bounding box center [1005, 268] width 9 height 16
click at [859, 267] on input "Streams All streams" at bounding box center [858, 267] width 1 height 10
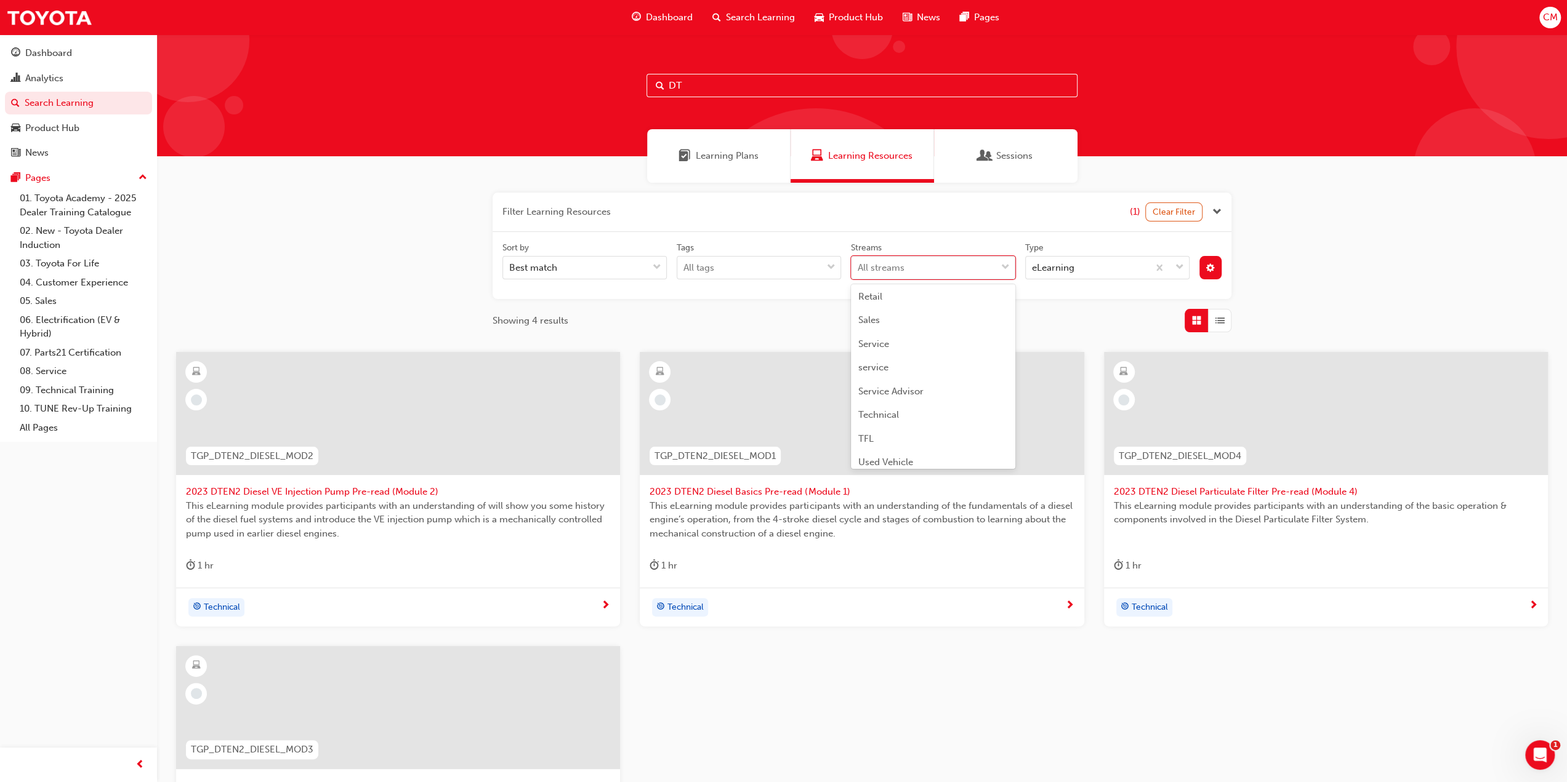
scroll to position [372, 0]
click at [893, 401] on span "Technical" at bounding box center [878, 400] width 41 height 11
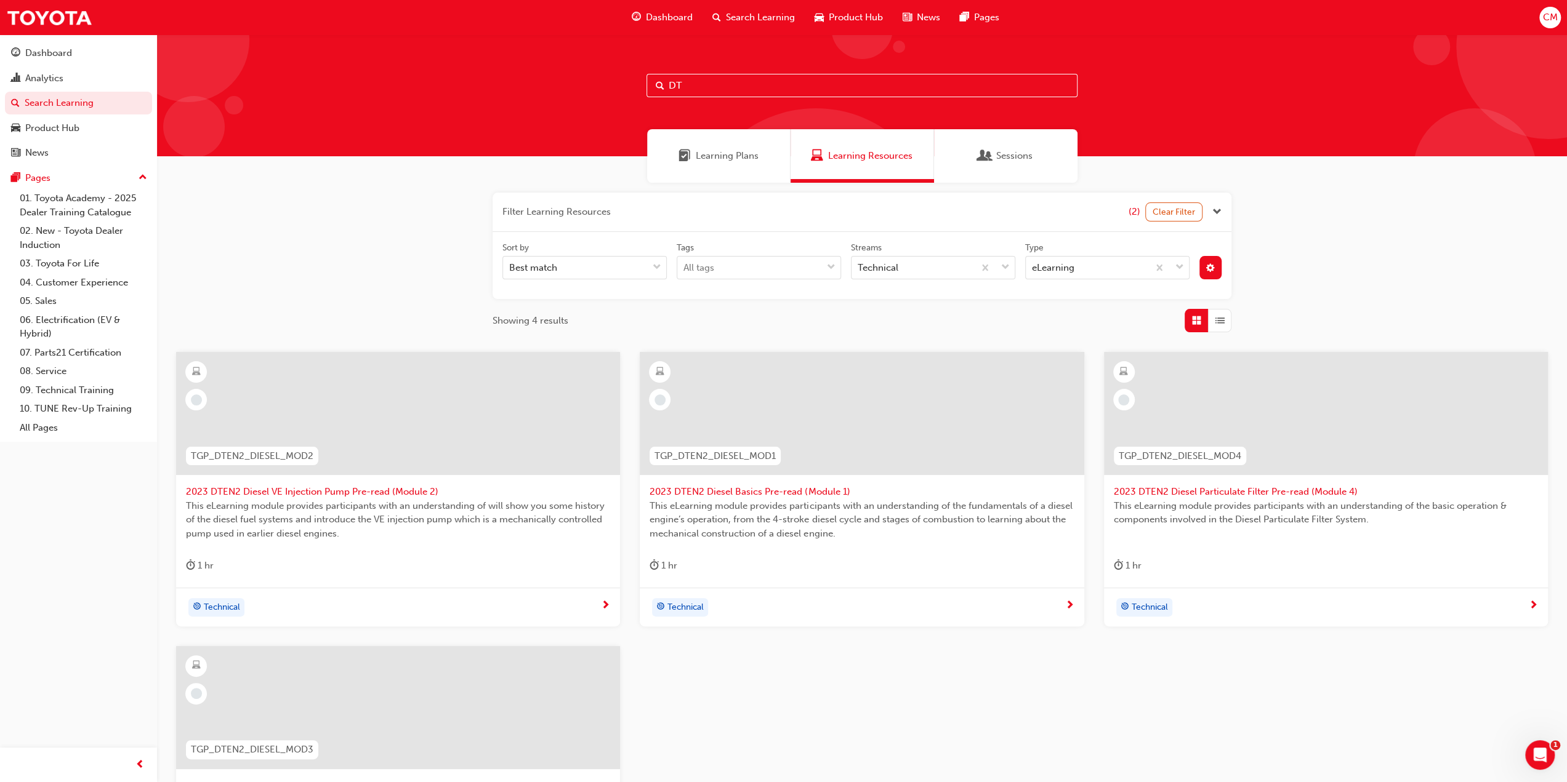
click at [696, 83] on input "DT" at bounding box center [861, 85] width 431 height 23
type input "D"
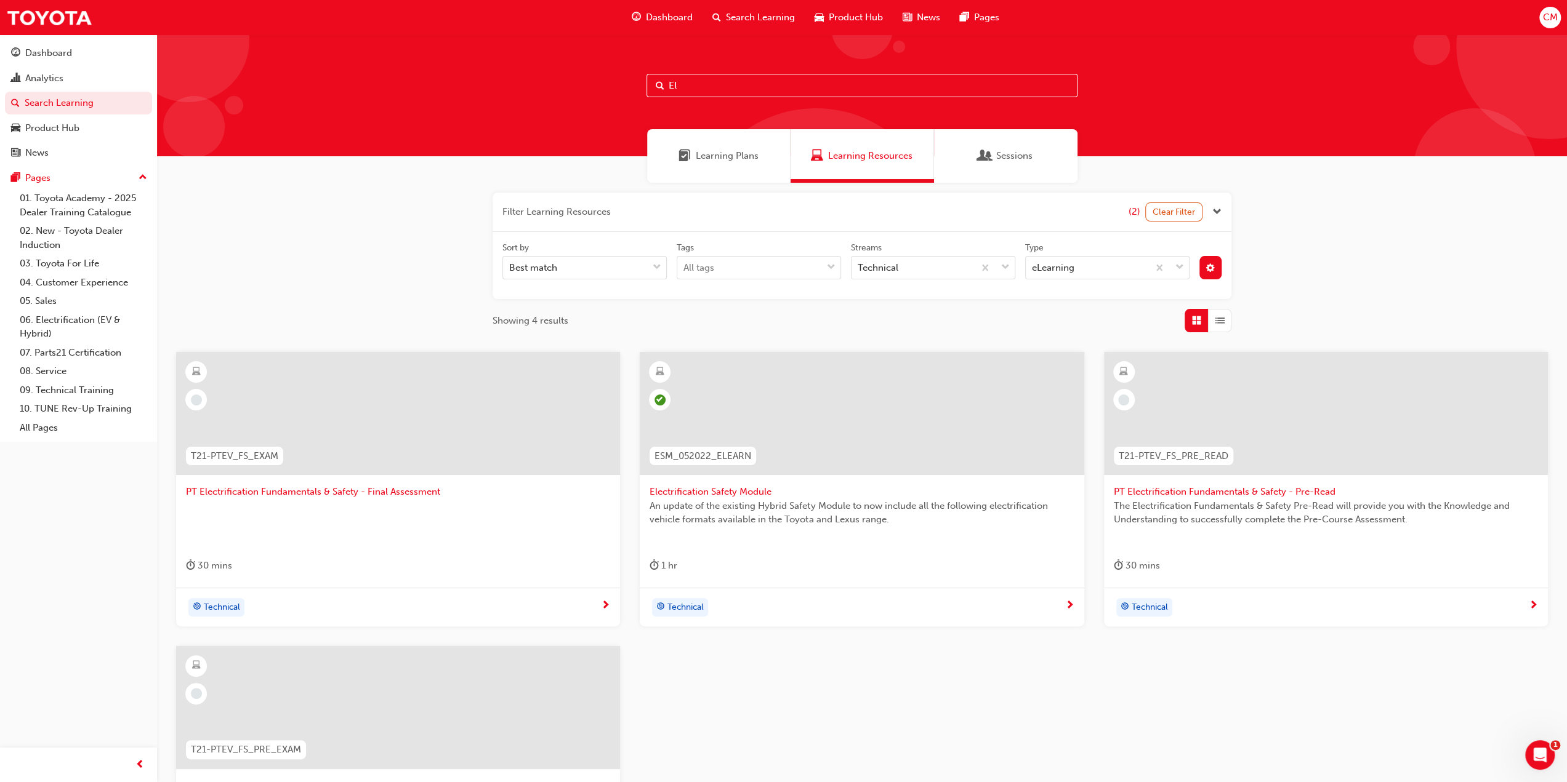
type input "E"
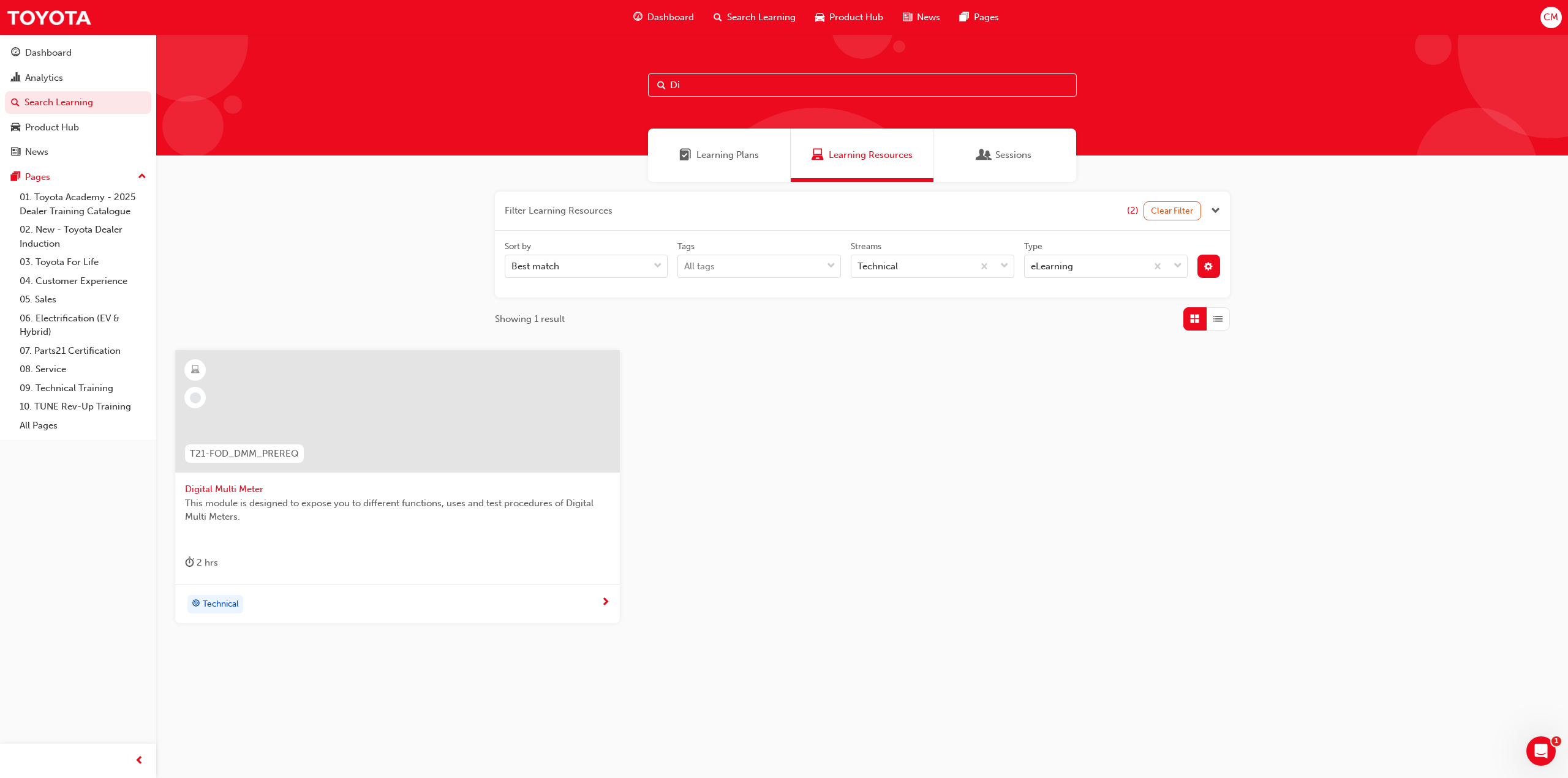
type input "D"
type input "Hybrid Intro"
click at [246, 488] on span "Hybrid Introduction & Safety" at bounding box center [397, 489] width 425 height 14
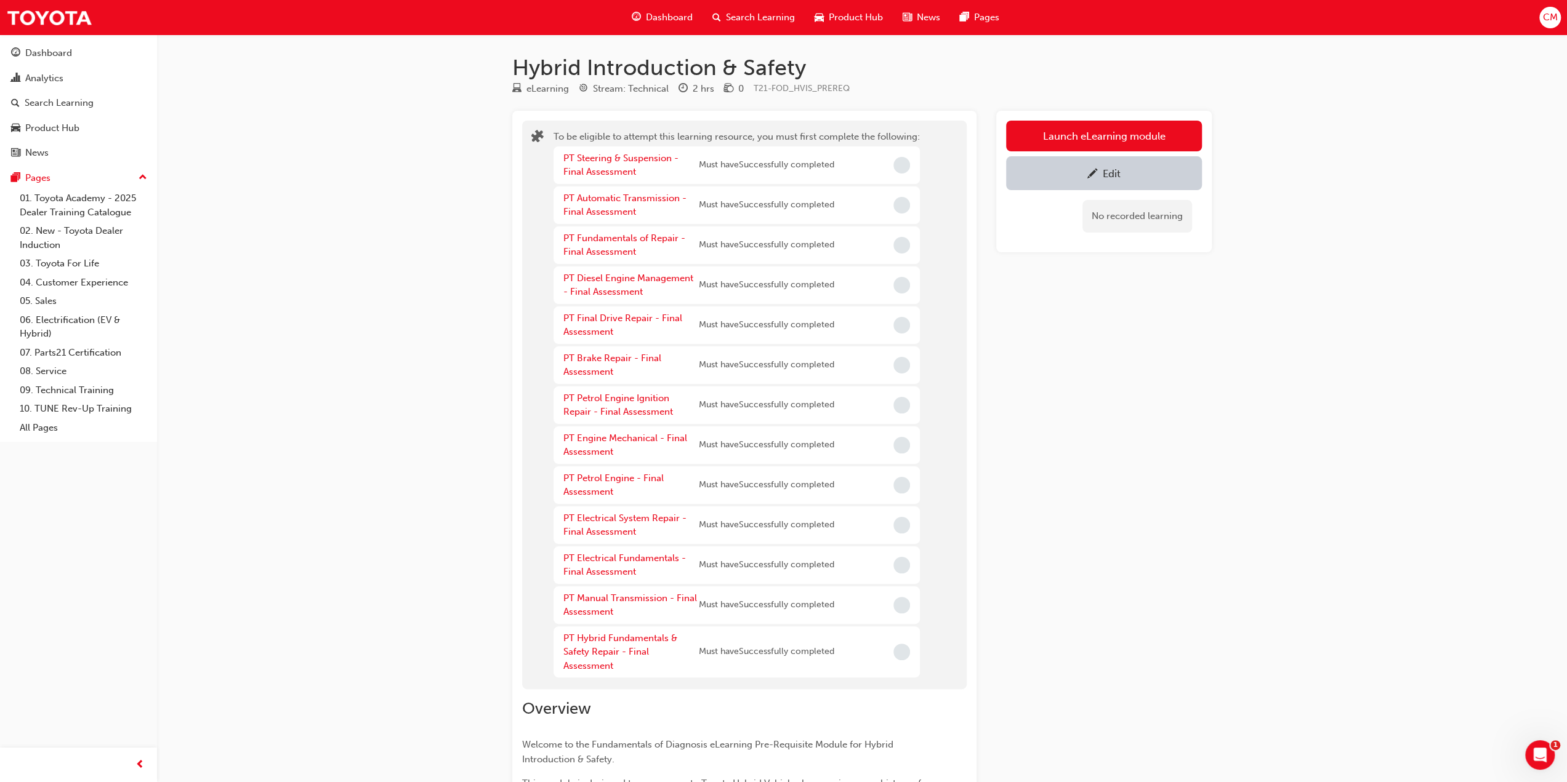
click at [1112, 172] on div "Edit" at bounding box center [1112, 173] width 18 height 12
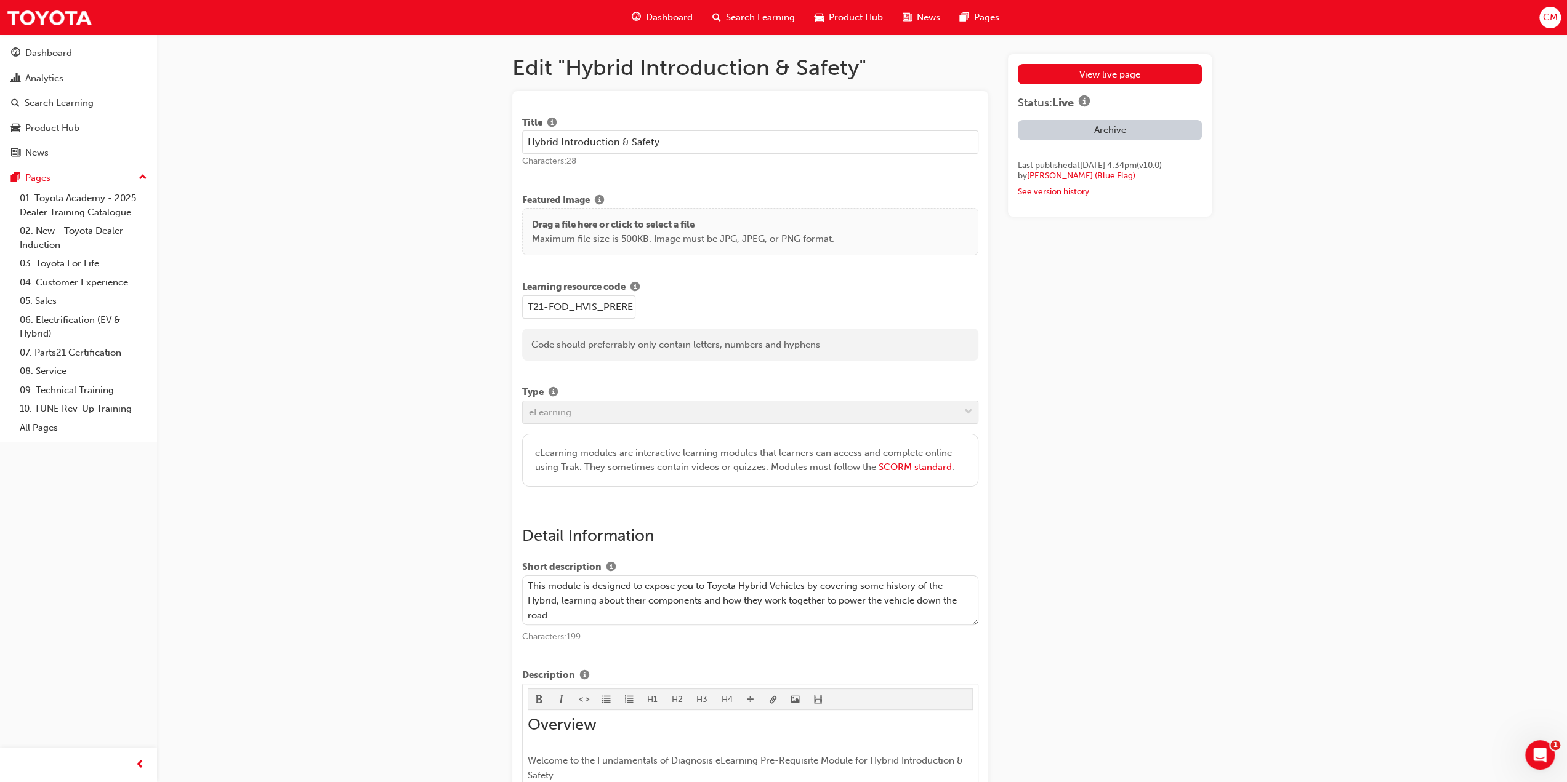
click at [557, 140] on input "Hybrid Introduction & Safety" at bounding box center [750, 142] width 456 height 23
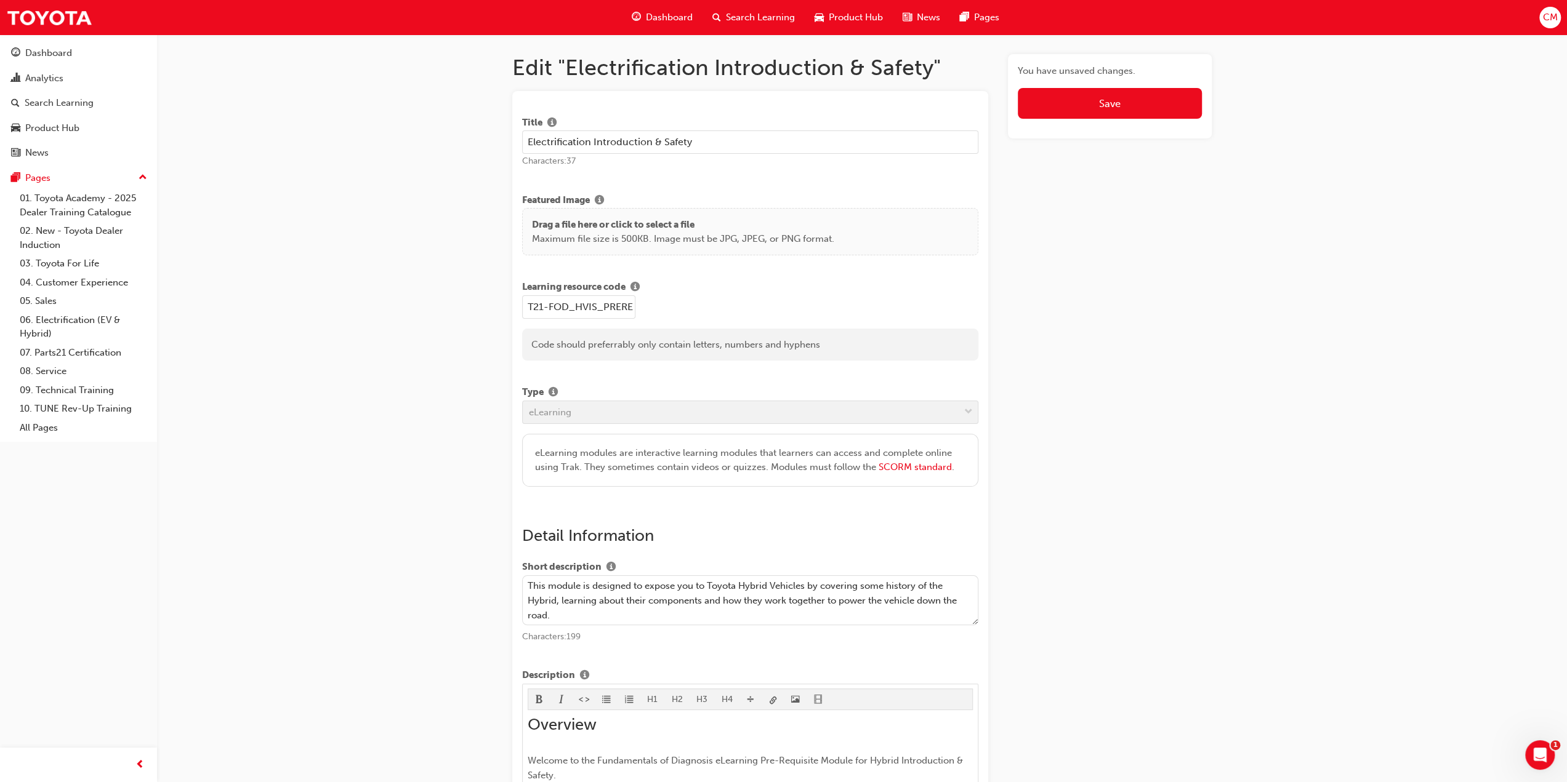
type input "Electrification Introduction & Safety"
drag, startPoint x: 738, startPoint y: 583, endPoint x: 766, endPoint y: 583, distance: 27.7
click at [766, 583] on textarea "This module is designed to expose you to Toyota Hybrid Vehicles by covering som…" at bounding box center [750, 601] width 456 height 50
drag, startPoint x: 856, startPoint y: 584, endPoint x: 892, endPoint y: 613, distance: 45.6
click at [892, 613] on textarea "This module is designed to expose you to Toyota & Lexus Electrified Vehicles by…" at bounding box center [750, 601] width 456 height 50
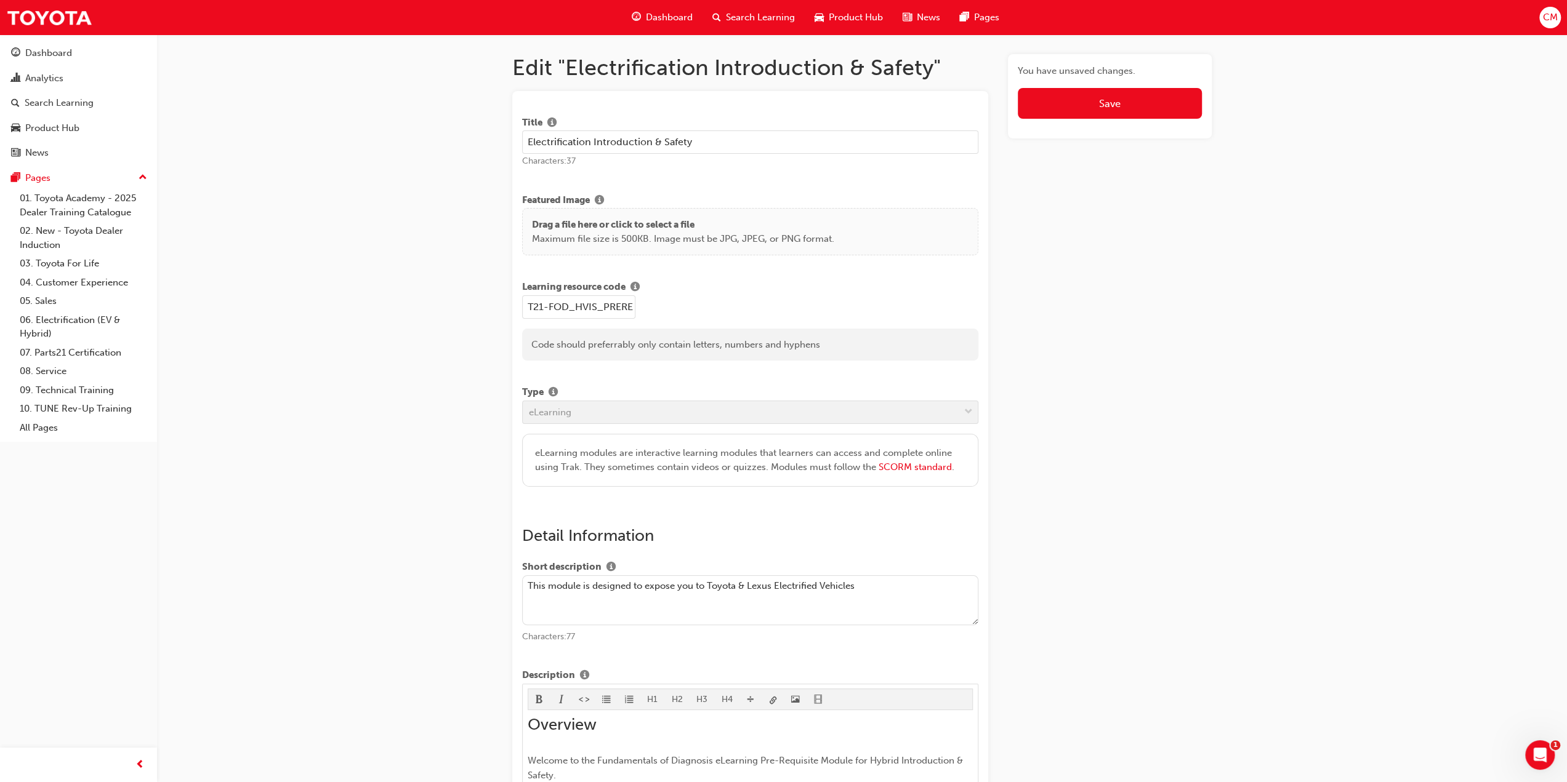
click at [672, 586] on textarea "This module is designed to expose you to Toyota & Lexus Electrified Vehicles" at bounding box center [750, 601] width 456 height 50
click at [706, 586] on textarea "This module is designed to prepare you to Toyota & Lexus Electrified Vehicles" at bounding box center [750, 601] width 456 height 50
click at [935, 586] on textarea "This module is designed to prepare you for understanding Toyota & Lexus Electri…" at bounding box center [750, 601] width 456 height 50
click at [773, 583] on textarea "This module is designed to prepare you for understanding Toyota & Lexus Electri…" at bounding box center [750, 601] width 456 height 50
click at [703, 600] on textarea "This module is designed to prepare you for undertaking diagnosis and repair of …" at bounding box center [750, 601] width 456 height 50
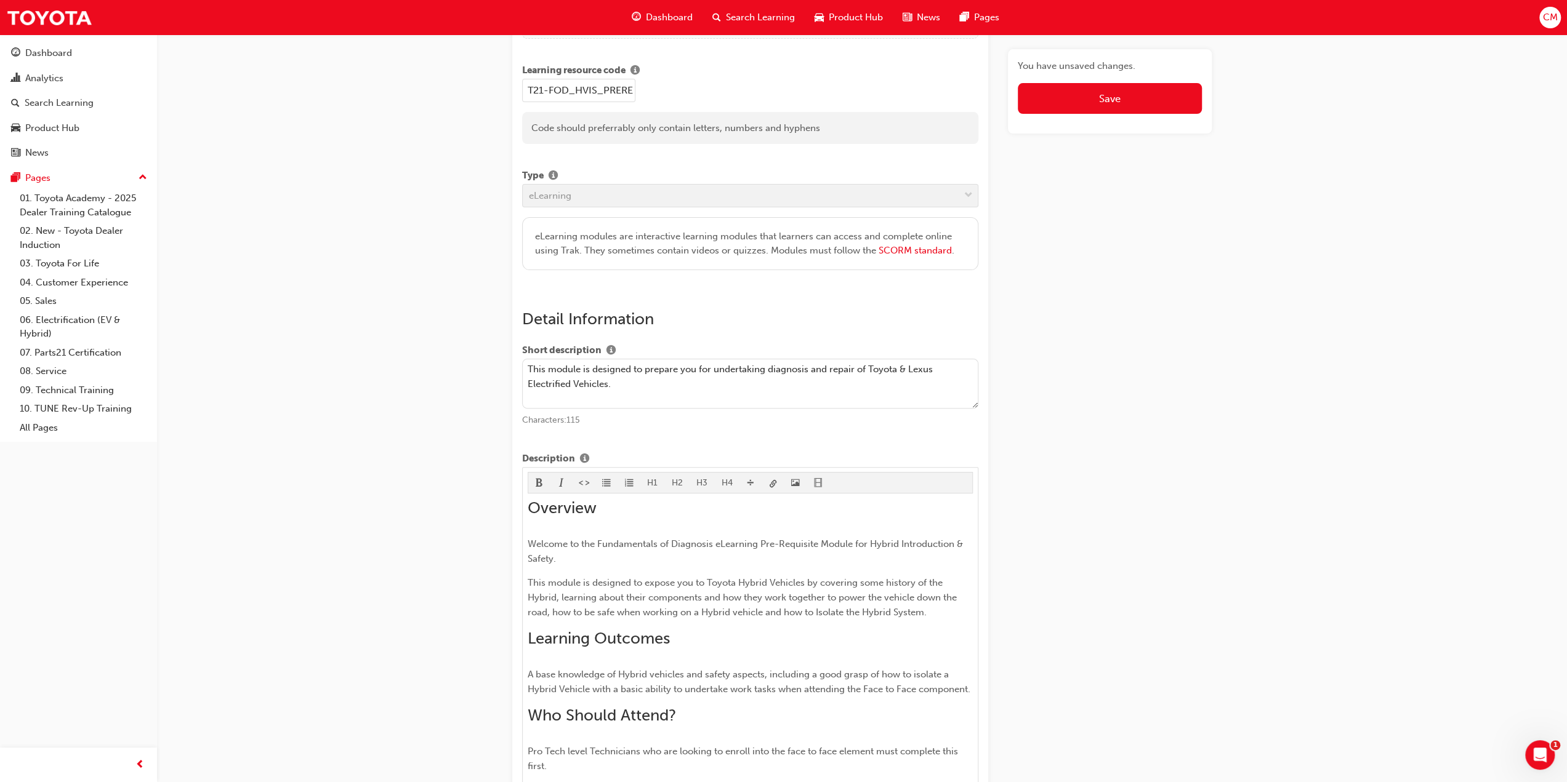
scroll to position [308, 0]
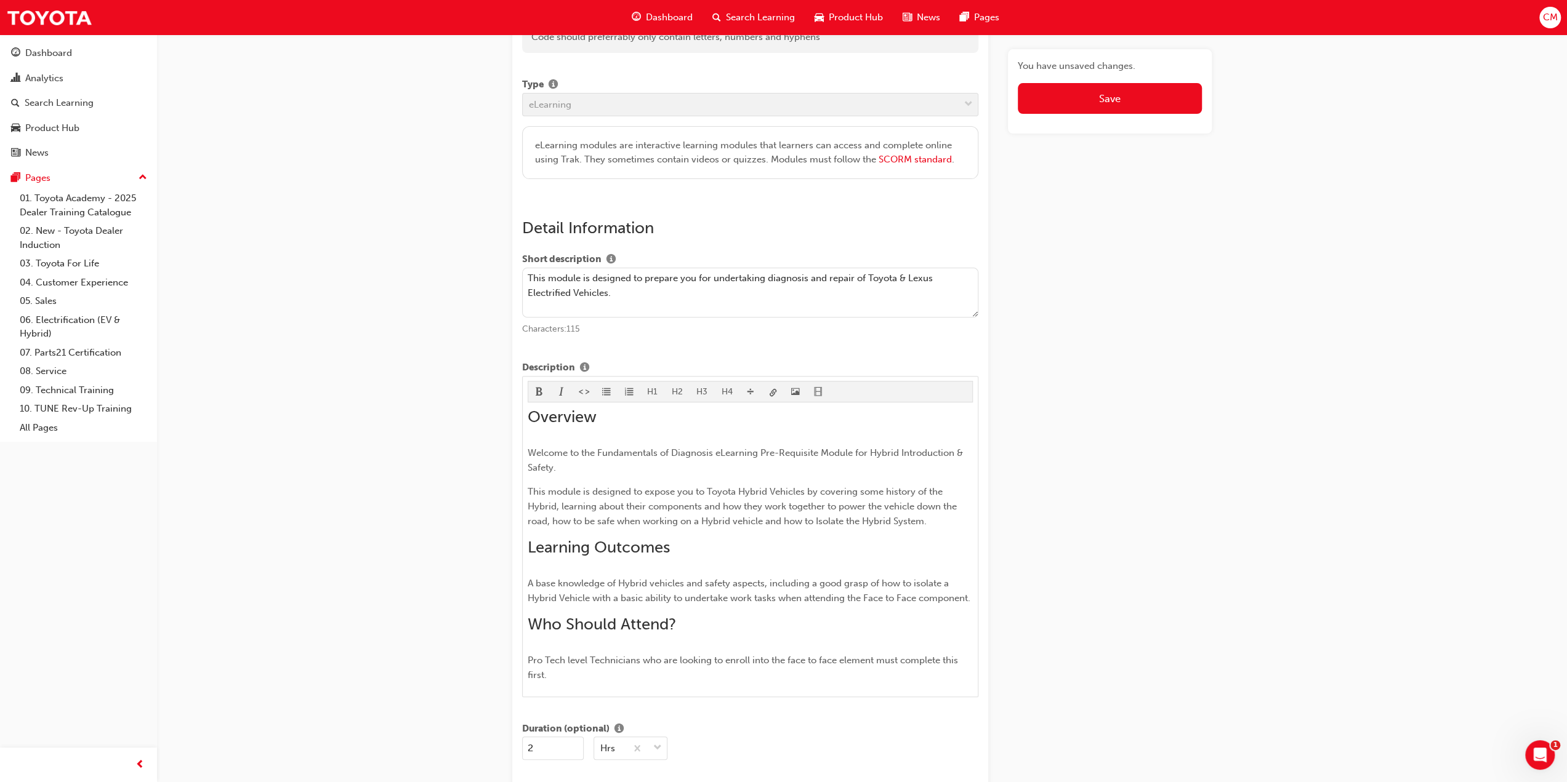
drag, startPoint x: 528, startPoint y: 291, endPoint x: 568, endPoint y: 291, distance: 40.0
click at [568, 291] on textarea "This module is designed to prepare you for undertaking diagnosis and repair of …" at bounding box center [750, 293] width 456 height 50
type textarea "This module is designed to prepare you for undertaking diagnosis and repair of …"
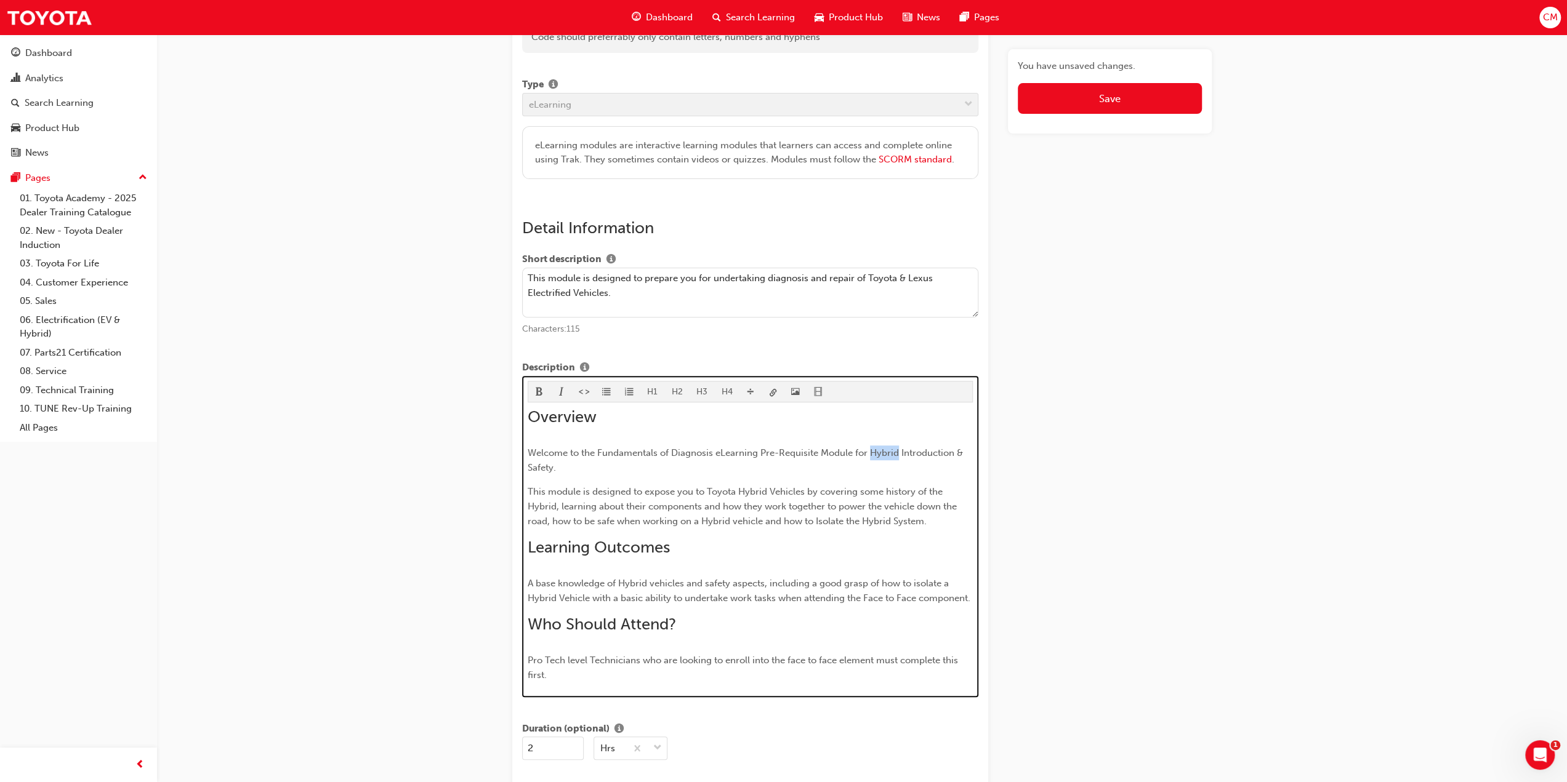
drag, startPoint x: 870, startPoint y: 446, endPoint x: 898, endPoint y: 451, distance: 28.1
click at [898, 451] on span "Welcome to the Fundamentals of Diagnosis eLearning Pre-Requisite Module for Hyb…" at bounding box center [747, 461] width 438 height 26
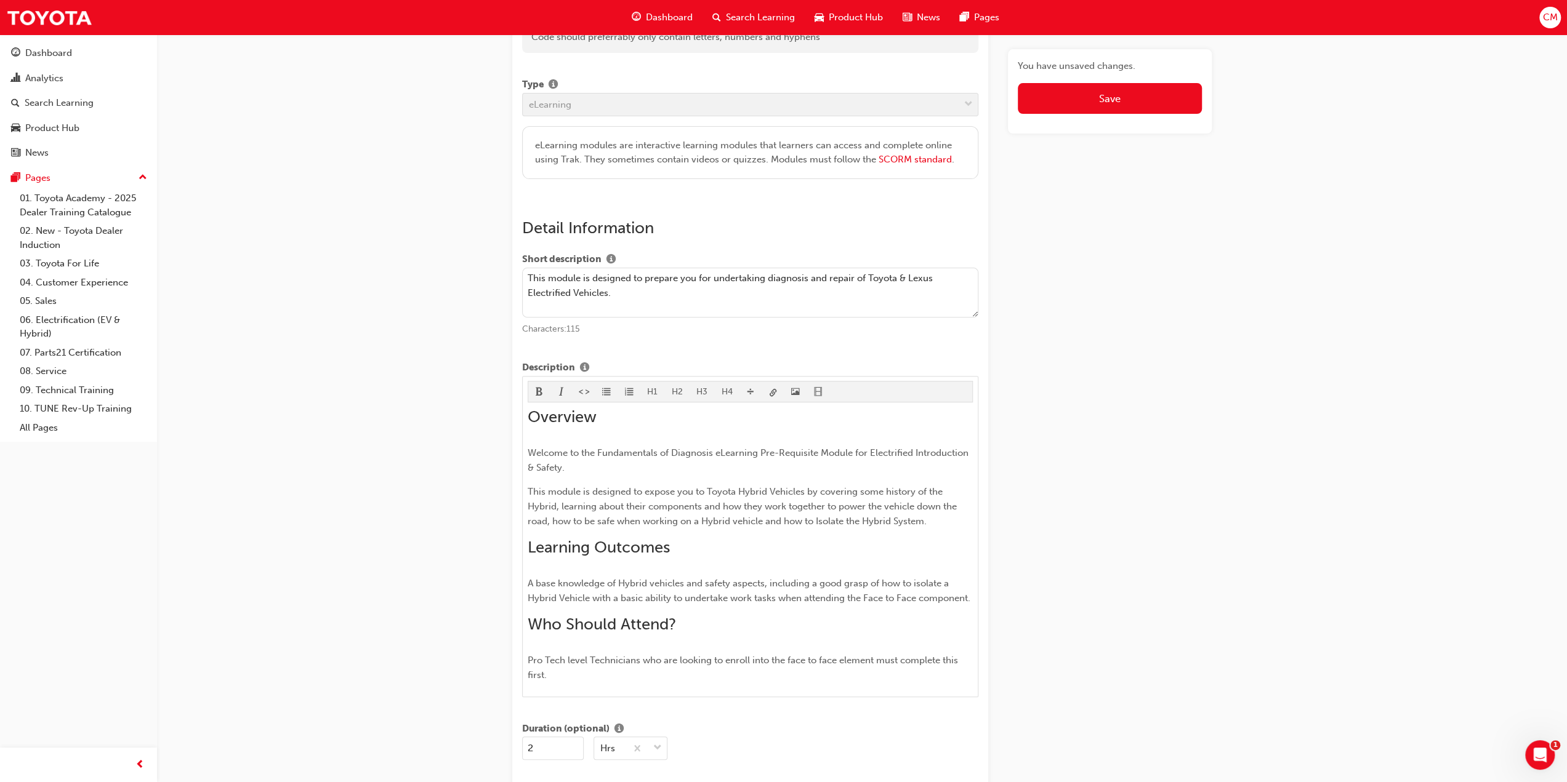
drag, startPoint x: 527, startPoint y: 273, endPoint x: 632, endPoint y: 291, distance: 106.8
click at [632, 291] on textarea "This module is designed to prepare you for undertaking diagnosis and repair of …" at bounding box center [750, 293] width 456 height 50
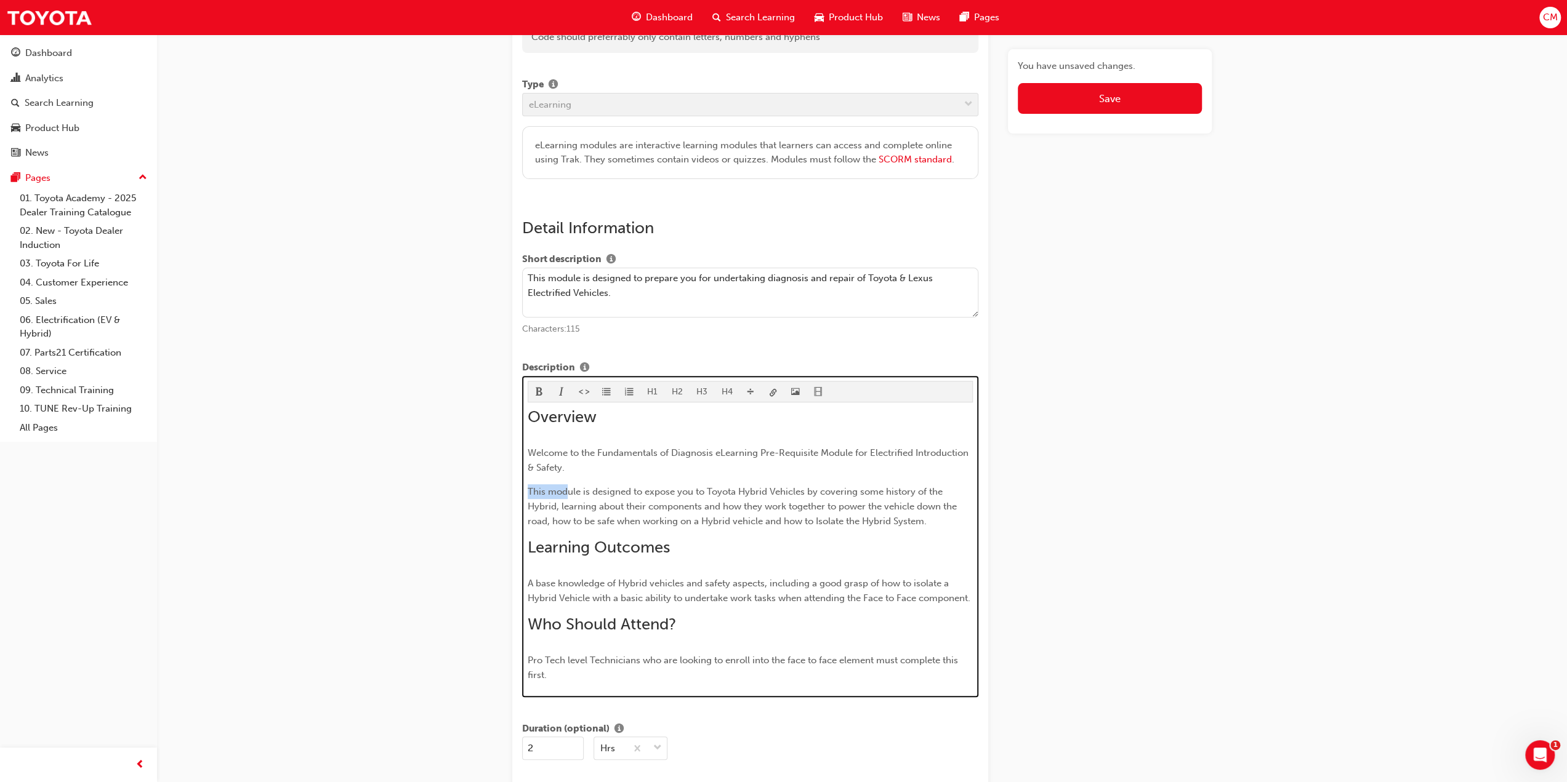
drag, startPoint x: 527, startPoint y: 486, endPoint x: 565, endPoint y: 486, distance: 38.2
click at [565, 486] on span "This module is designed to expose you to Toyota Hybrid Vehicles by covering som…" at bounding box center [744, 506] width 432 height 41
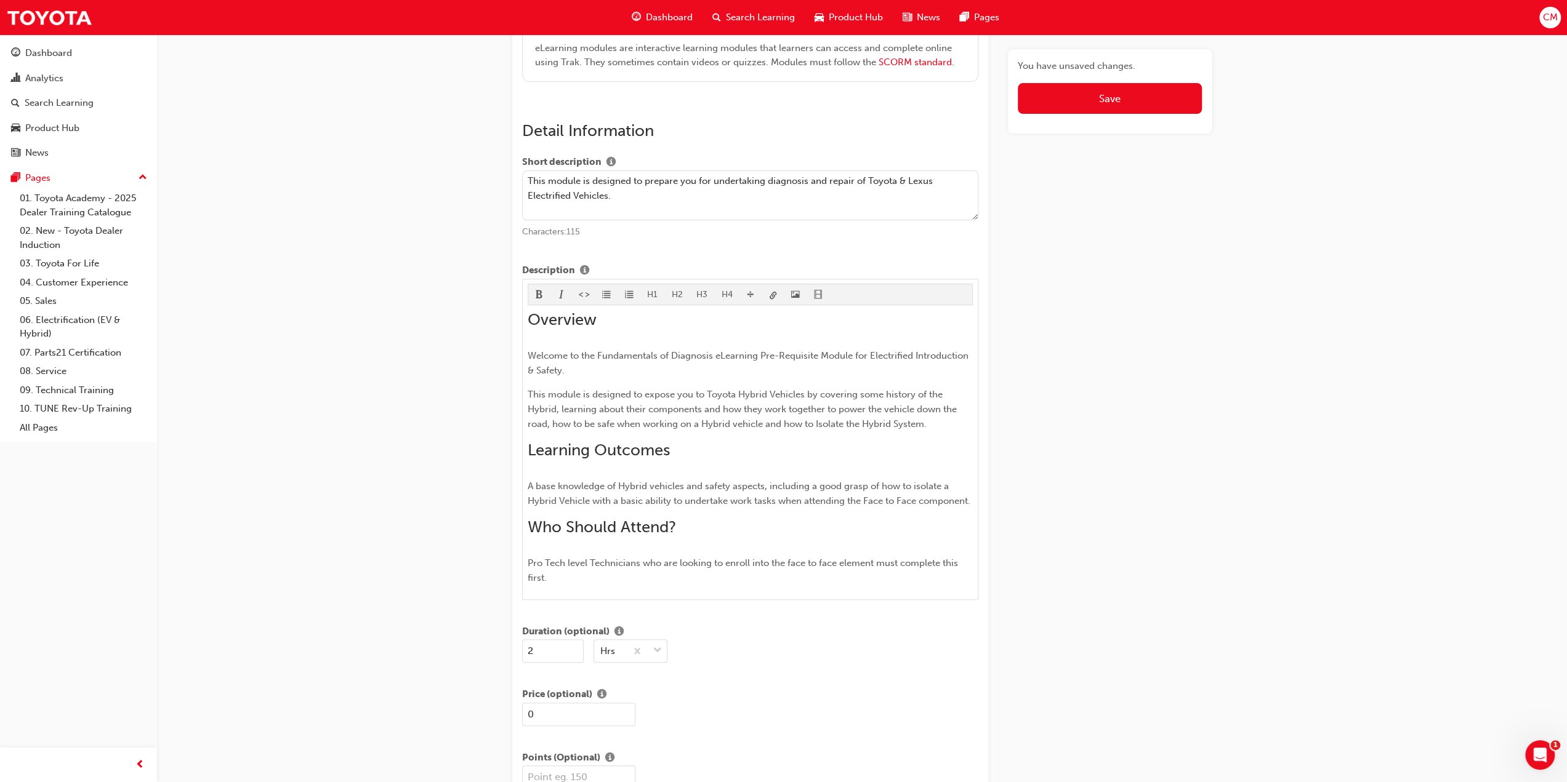
drag, startPoint x: 527, startPoint y: 174, endPoint x: 621, endPoint y: 199, distance: 97.1
click at [621, 199] on textarea "This module is designed to prepare you for undertaking diagnosis and repair of …" at bounding box center [750, 196] width 456 height 50
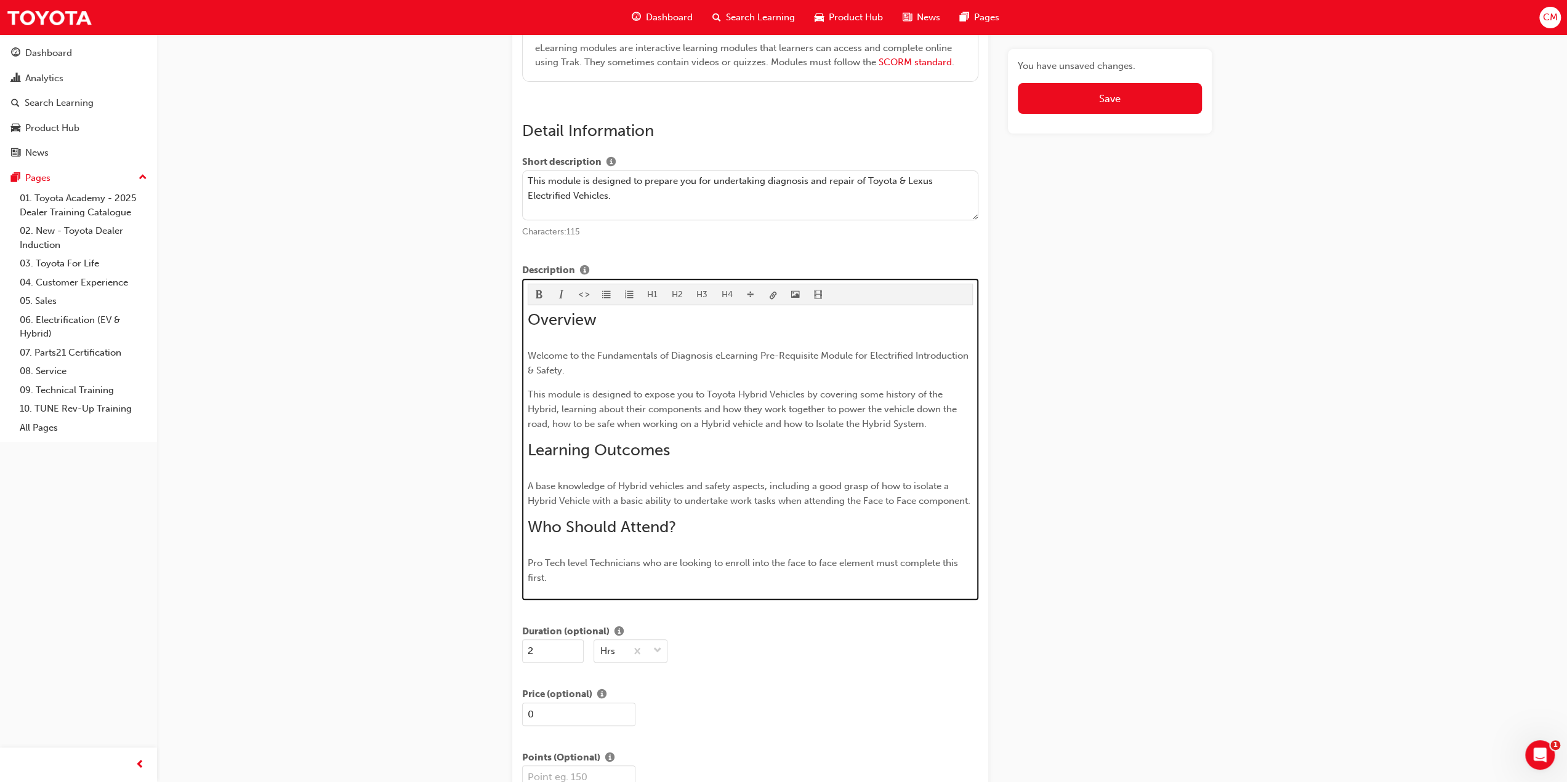
click at [548, 398] on p "This module is designed to expose you to Toyota Hybrid Vehicles by covering som…" at bounding box center [751, 409] width 446 height 44
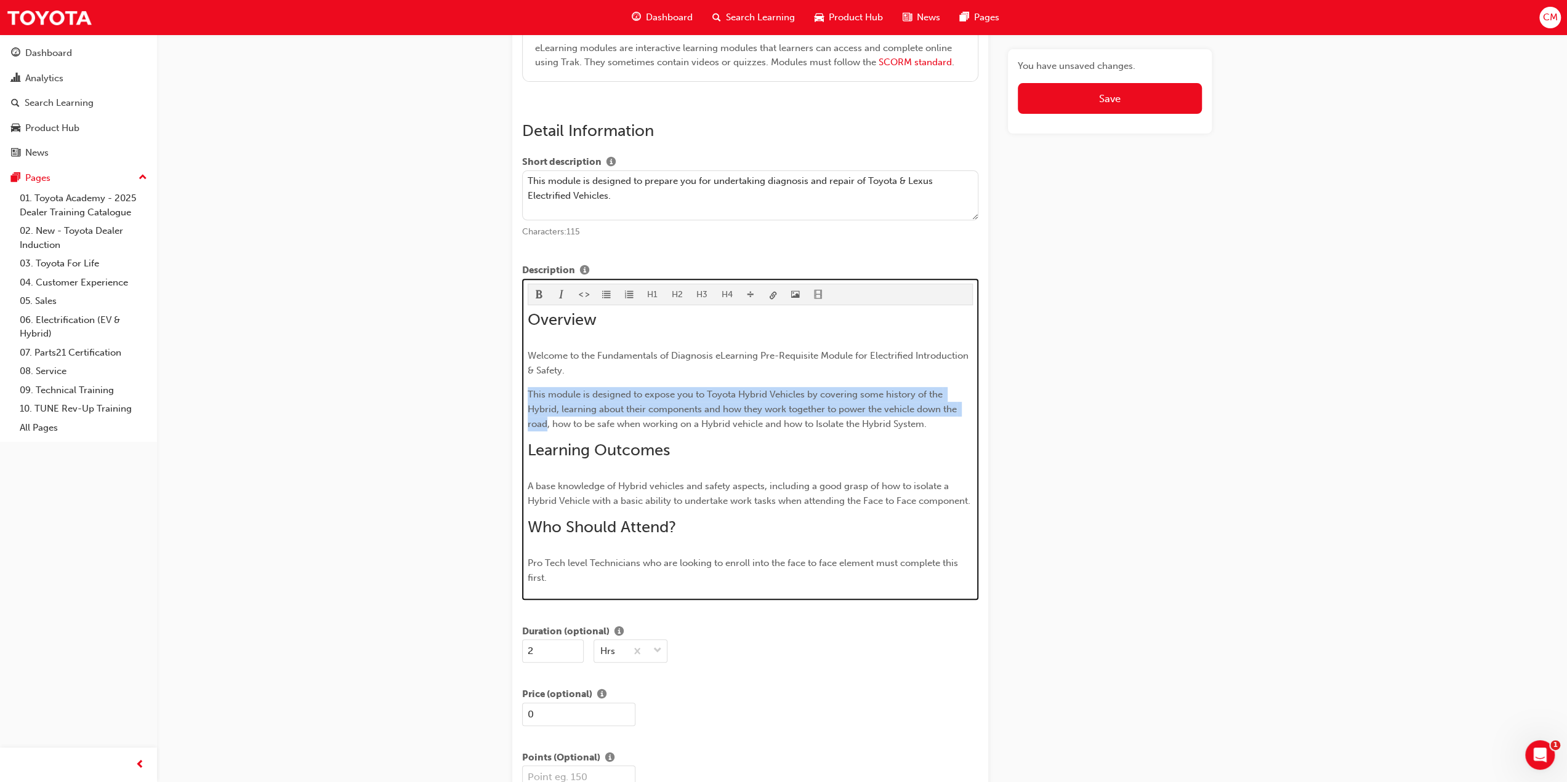
drag, startPoint x: 528, startPoint y: 391, endPoint x: 547, endPoint y: 419, distance: 34.1
click at [547, 419] on span "This module is designed to expose you to Toyota Hybrid Vehicles by covering som…" at bounding box center [744, 409] width 432 height 41
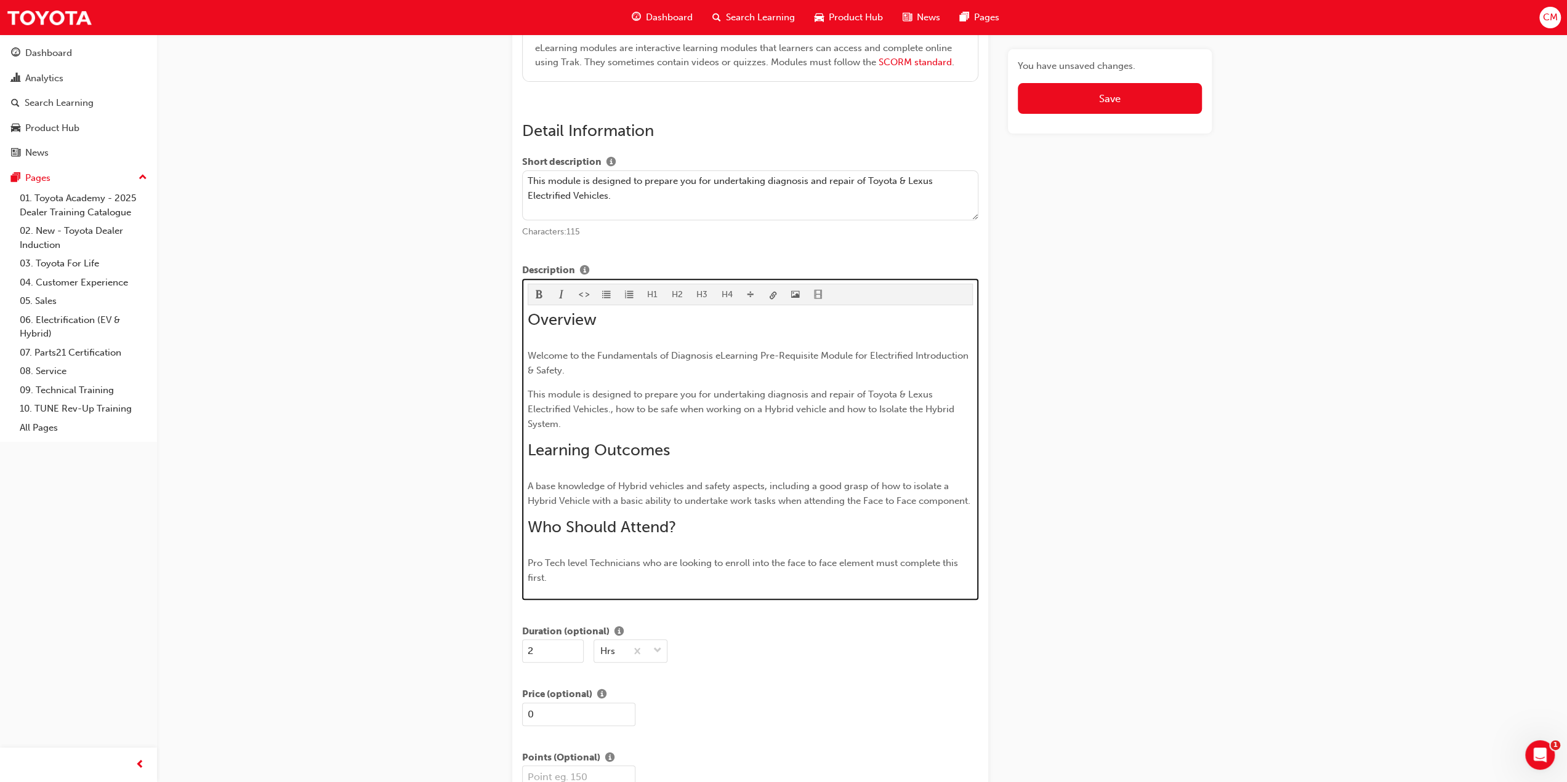
scroll to position [420, 0]
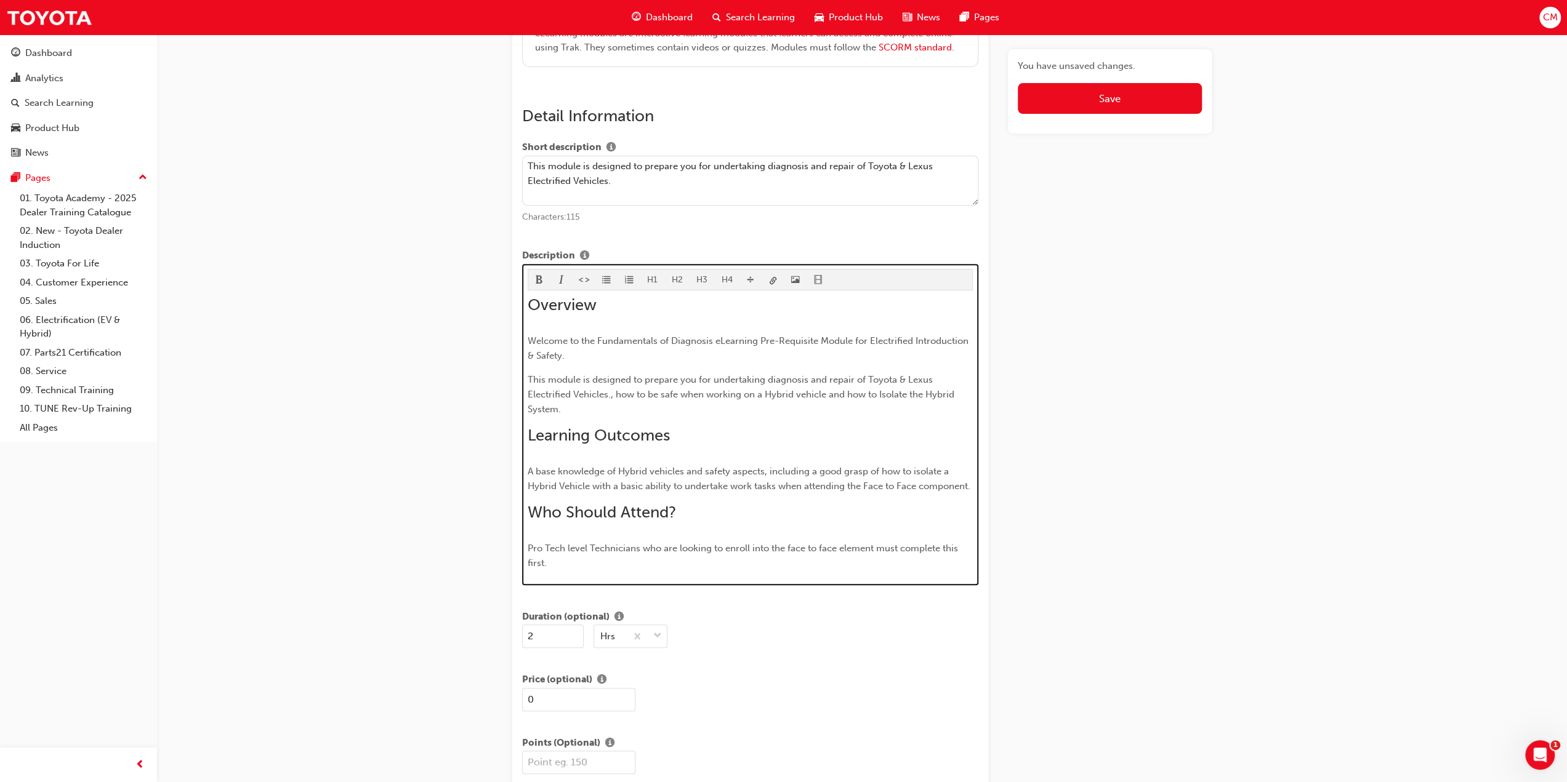
click at [612, 390] on span "This module is designed to prepare you for undertaking diagnosis and repair of …" at bounding box center [742, 394] width 429 height 41
drag, startPoint x: 869, startPoint y: 336, endPoint x: 911, endPoint y: 340, distance: 42.1
click at [911, 340] on span "Welcome to the Fundamentals of Diagnosis eLearning Pre-Requisite Module for Ele…" at bounding box center [749, 349] width 443 height 26
copy span "Electrified"
drag, startPoint x: 802, startPoint y: 388, endPoint x: 829, endPoint y: 392, distance: 27.3
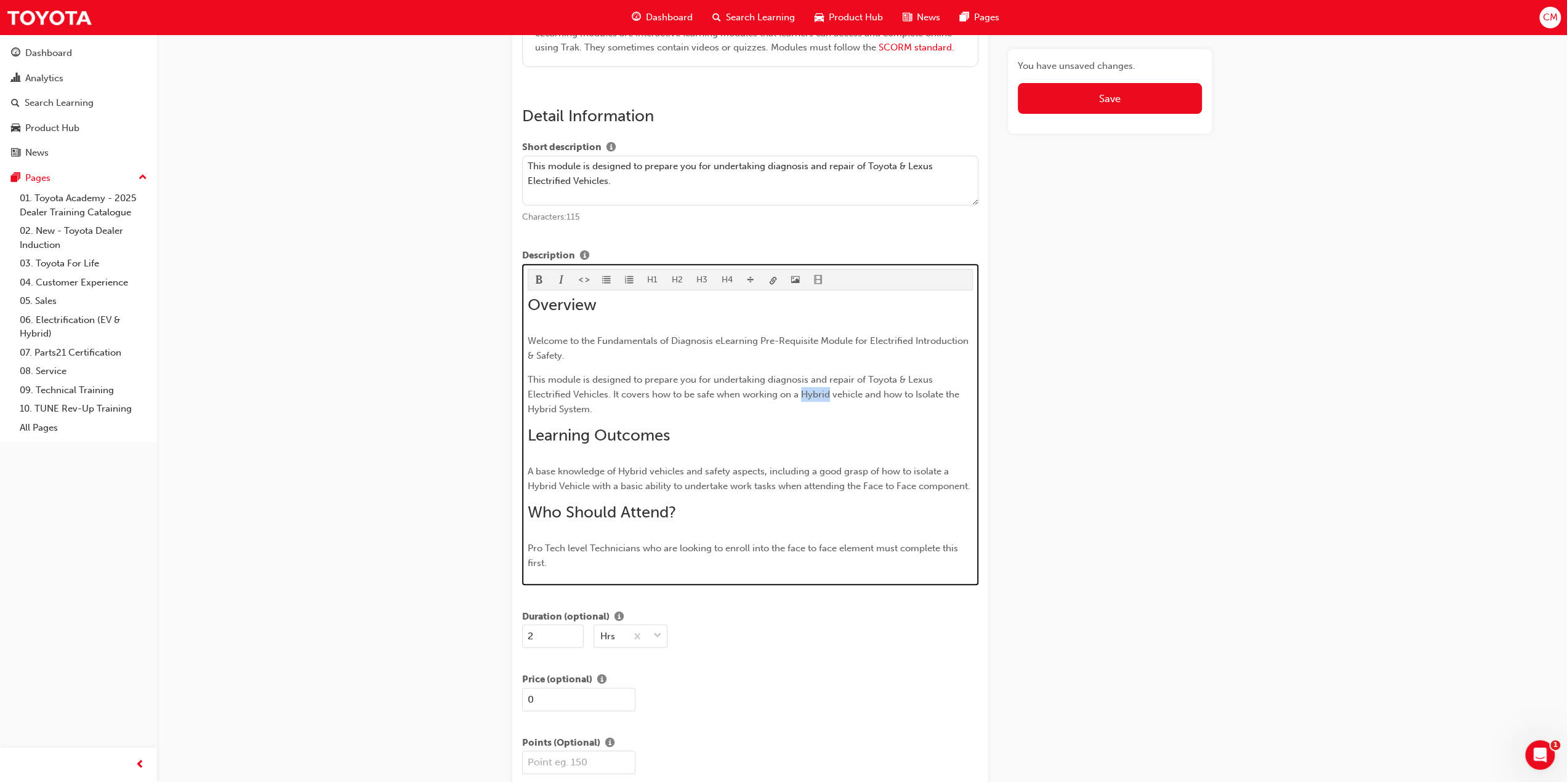
click at [829, 392] on span "This module is designed to prepare you for undertaking diagnosis and repair of …" at bounding box center [745, 394] width 434 height 41
click at [798, 392] on span "This module is designed to prepare you for undertaking diagnosis and repair of …" at bounding box center [744, 394] width 432 height 41
click at [570, 404] on span "This module is designed to prepare you for undertaking diagnosis and repair of …" at bounding box center [747, 394] width 438 height 41
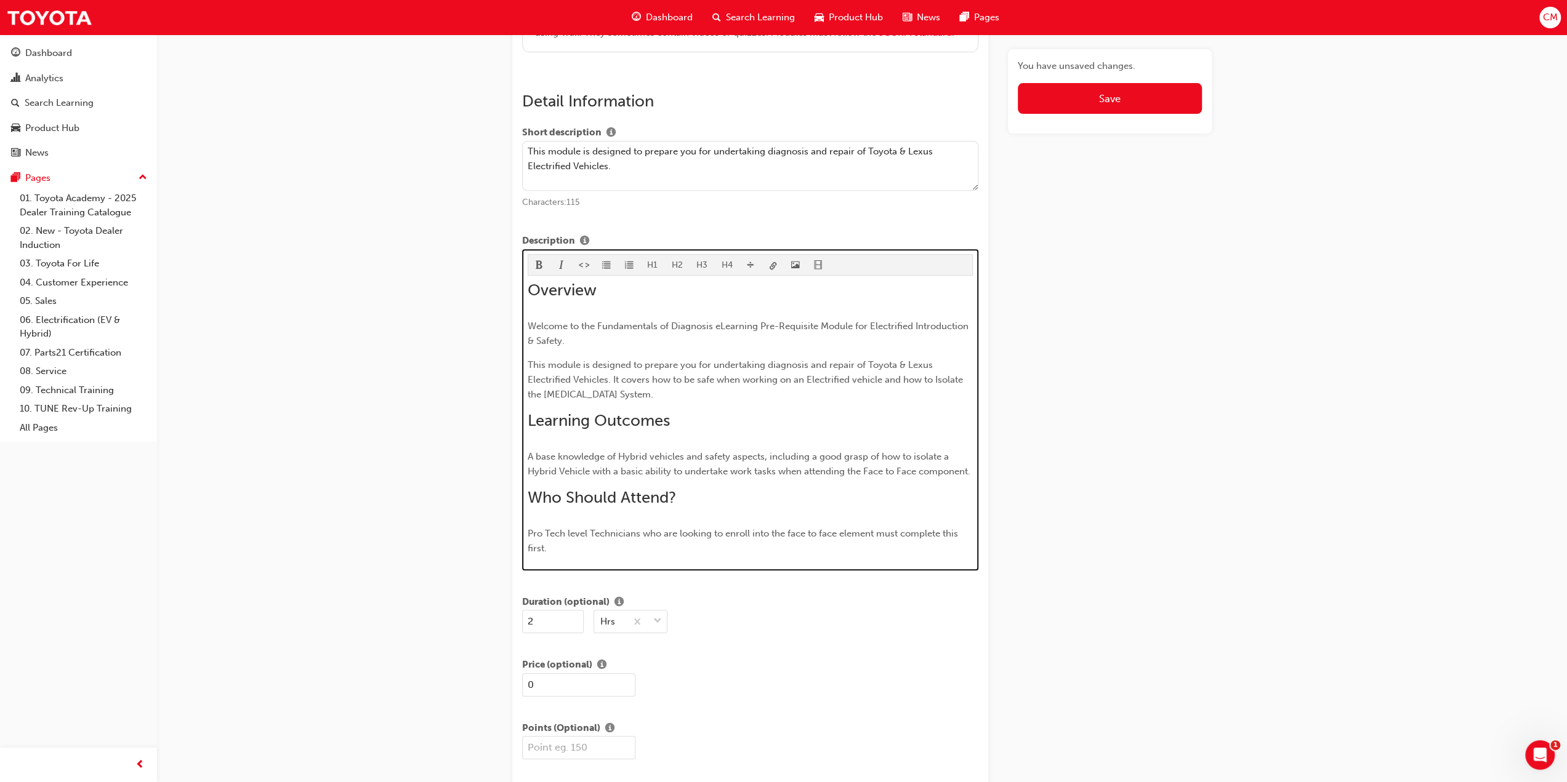
click at [605, 392] on span "This module is designed to prepare you for undertaking diagnosis and repair of …" at bounding box center [747, 380] width 438 height 41
drag, startPoint x: 808, startPoint y: 375, endPoint x: 848, endPoint y: 377, distance: 40.7
click at [848, 377] on span "This module is designed to prepare you for undertaking diagnosis and repair of …" at bounding box center [747, 380] width 438 height 41
copy span "Electrified"
drag, startPoint x: 618, startPoint y: 452, endPoint x: 645, endPoint y: 452, distance: 27.1
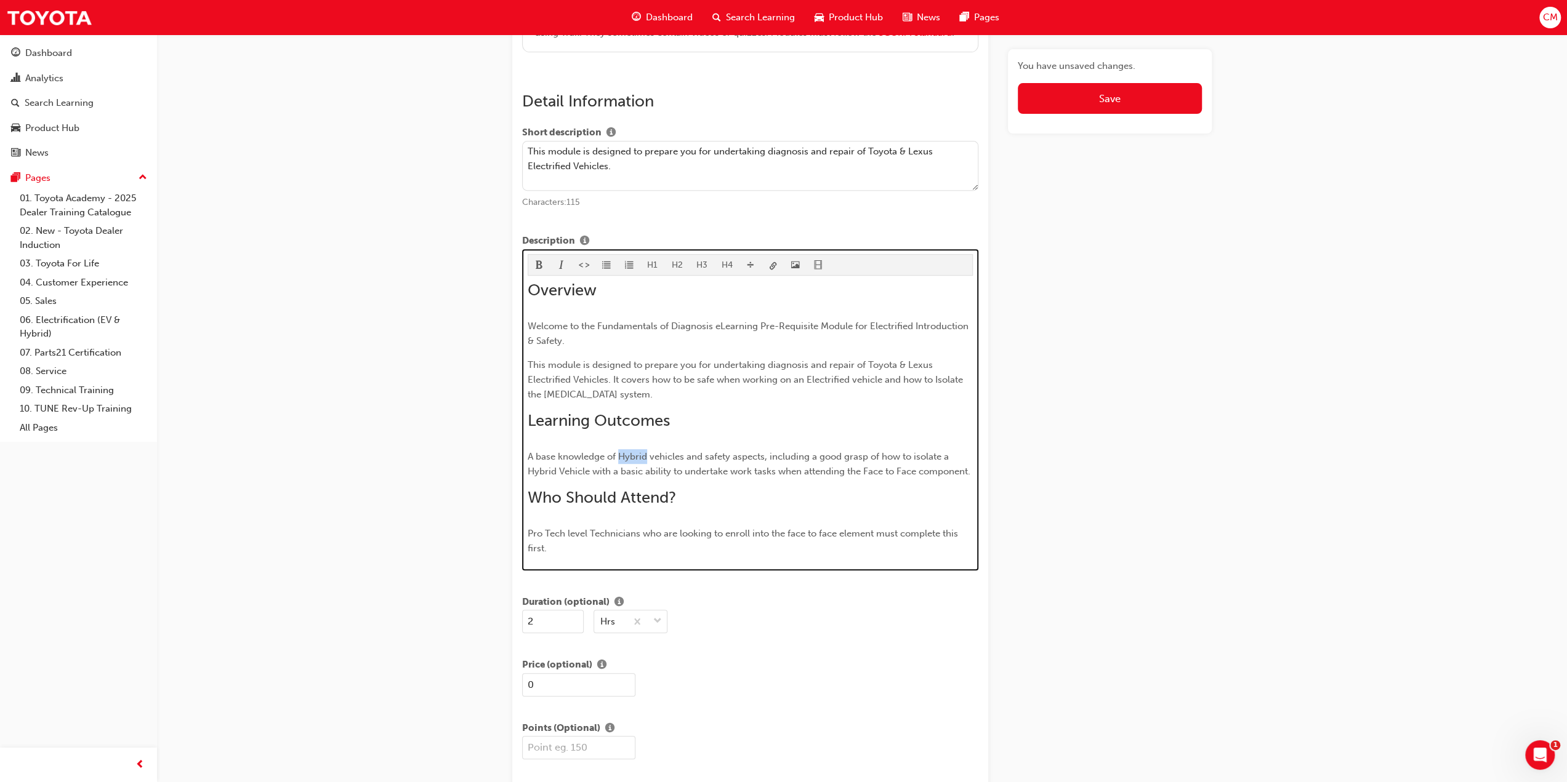
click at [645, 452] on span "A base knowledge of Hybrid vehicles and safety aspects, including a good grasp …" at bounding box center [749, 464] width 443 height 26
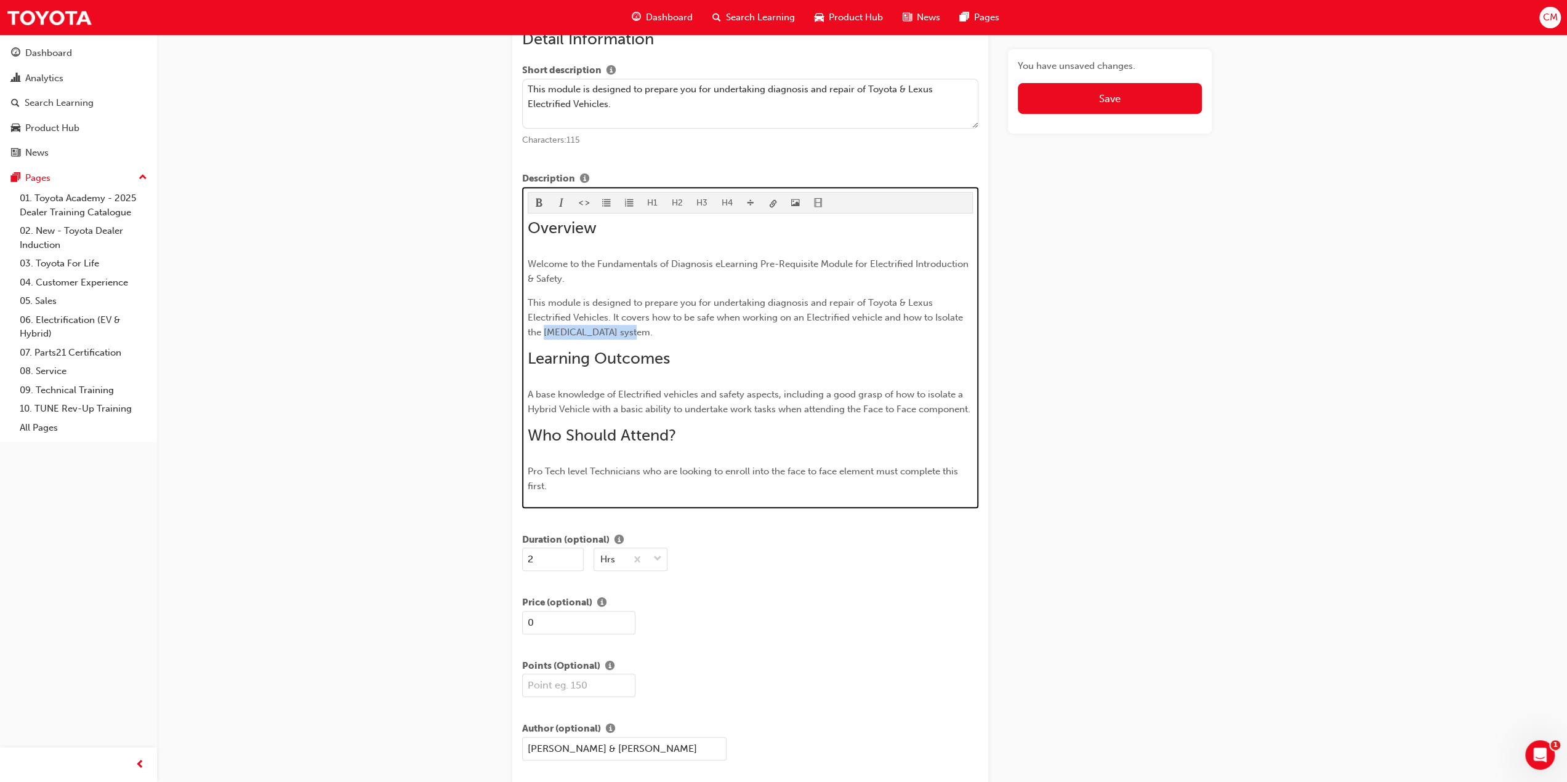
drag, startPoint x: 544, startPoint y: 330, endPoint x: 629, endPoint y: 336, distance: 85.1
click at [629, 336] on p "This module is designed to prepare you for undertaking diagnosis and repair of …" at bounding box center [751, 317] width 446 height 44
copy span "High Voltage system"
drag, startPoint x: 527, startPoint y: 405, endPoint x: 587, endPoint y: 409, distance: 59.9
click at [587, 409] on span "A base knowledge of Electrified vehicles and safety aspects, including a good g…" at bounding box center [749, 402] width 443 height 26
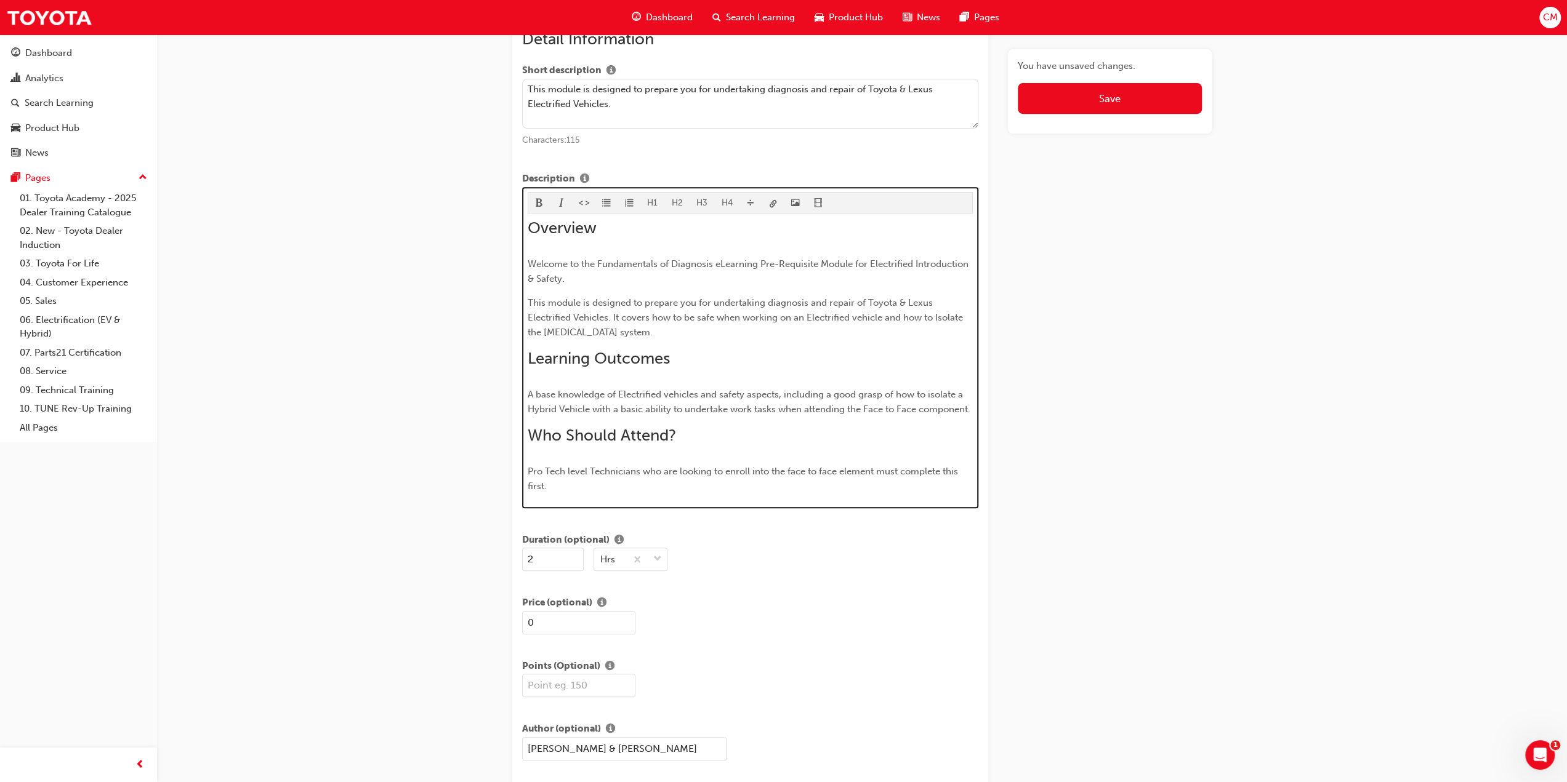
scroll to position [512, 0]
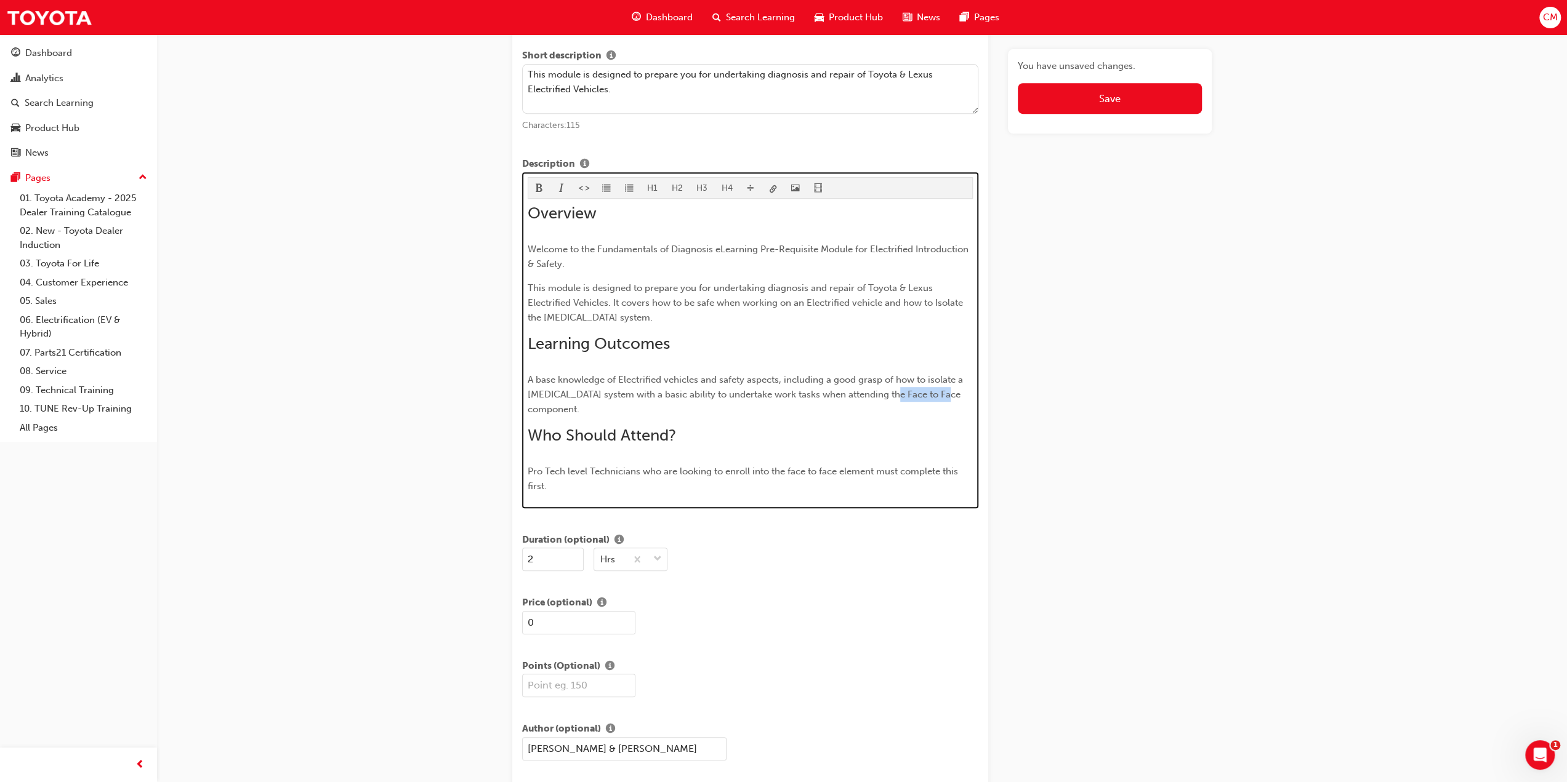
drag, startPoint x: 889, startPoint y: 391, endPoint x: 939, endPoint y: 395, distance: 50.6
click at [939, 395] on span "A base knowledge of Electrified vehicles and safety aspects, including a good g…" at bounding box center [747, 394] width 438 height 41
click at [541, 468] on span "Pro Tech level Technicians who are looking to enroll into the face to face elem…" at bounding box center [744, 479] width 433 height 26
click at [528, 468] on span "Professional Tech level Technicians who are looking to enroll into the face to …" at bounding box center [733, 479] width 410 height 26
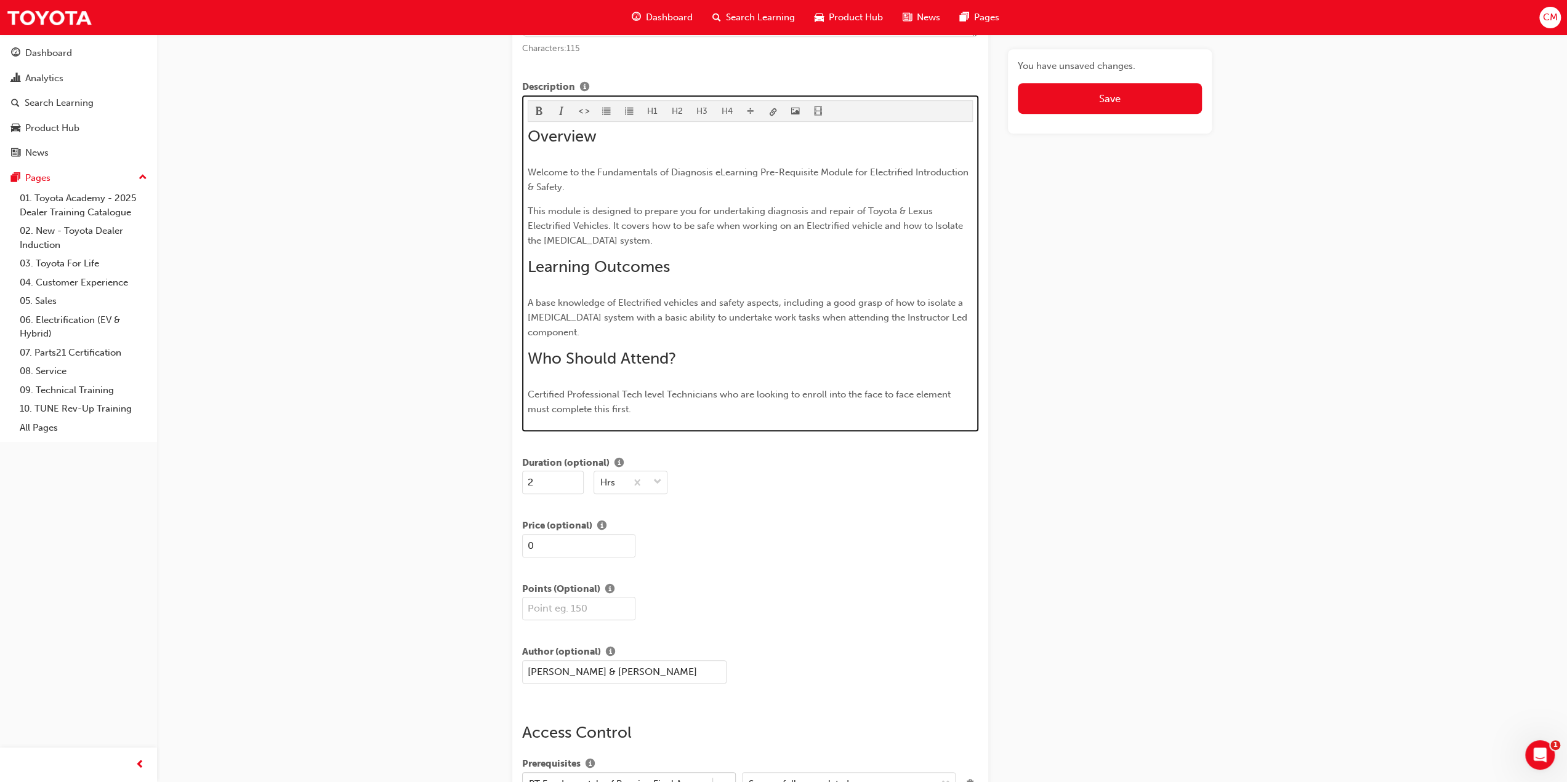
click at [664, 390] on span "Certified Professional Tech level Technicians who are looking to enroll into th…" at bounding box center [740, 402] width 425 height 26
drag, startPoint x: 889, startPoint y: 314, endPoint x: 944, endPoint y: 314, distance: 55.4
click at [944, 314] on span "A base knowledge of Electrified vehicles and safety aspects, including a good g…" at bounding box center [749, 317] width 442 height 41
drag, startPoint x: 888, startPoint y: 314, endPoint x: 947, endPoint y: 316, distance: 59.1
click at [947, 316] on span "A base knowledge of Electrified vehicles and safety aspects, including a good g…" at bounding box center [749, 317] width 442 height 41
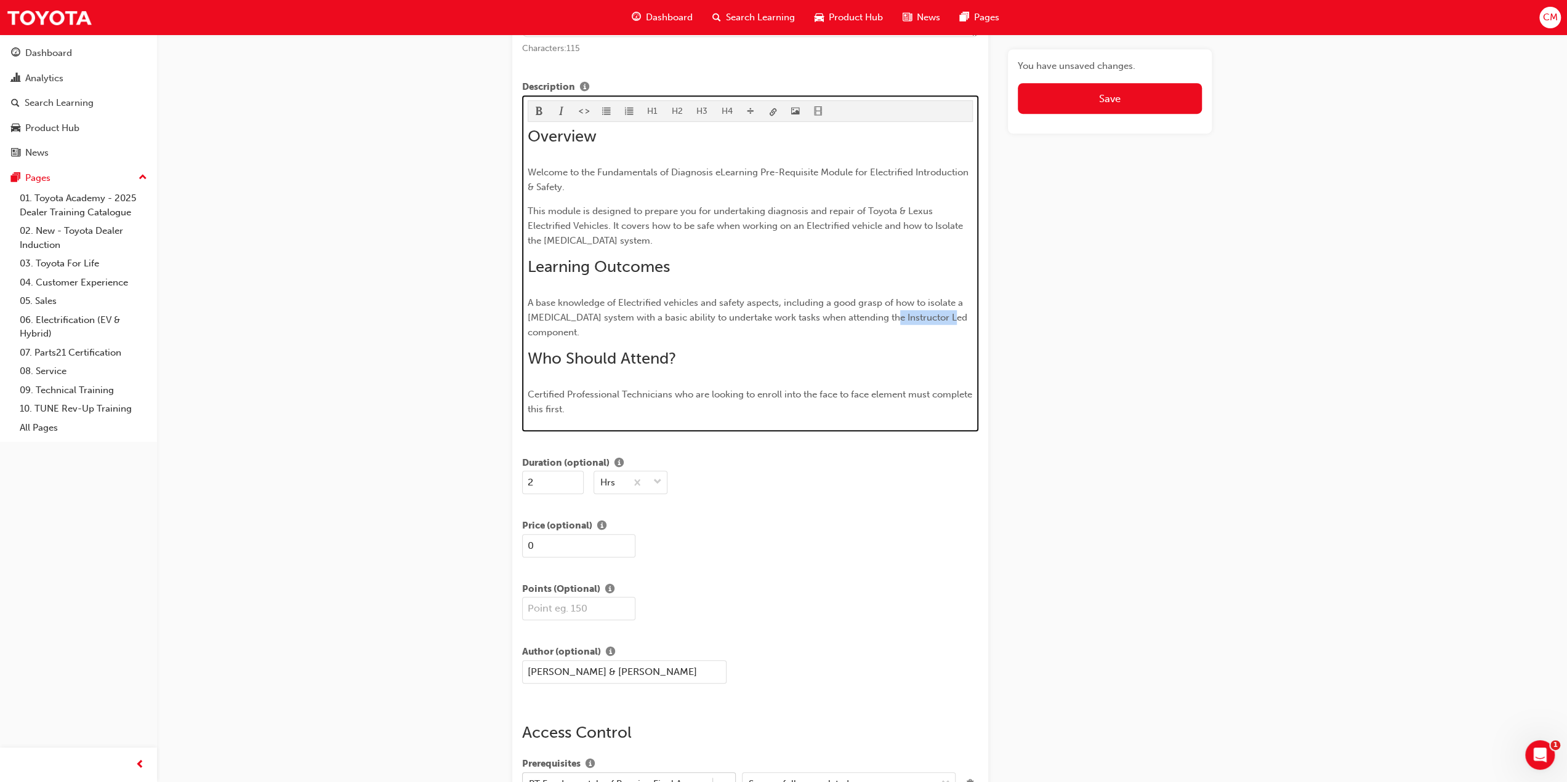
copy span "Instructor Led"
drag, startPoint x: 818, startPoint y: 388, endPoint x: 867, endPoint y: 395, distance: 49.6
click at [867, 395] on span "Certified Professional Technicians who are looking to enroll into the face to f…" at bounding box center [751, 402] width 447 height 26
click at [816, 391] on span "Certified Professional Technicians who are looking to enroll into the Instructo…" at bounding box center [735, 402] width 415 height 26
drag, startPoint x: 865, startPoint y: 393, endPoint x: 901, endPoint y: 389, distance: 36.6
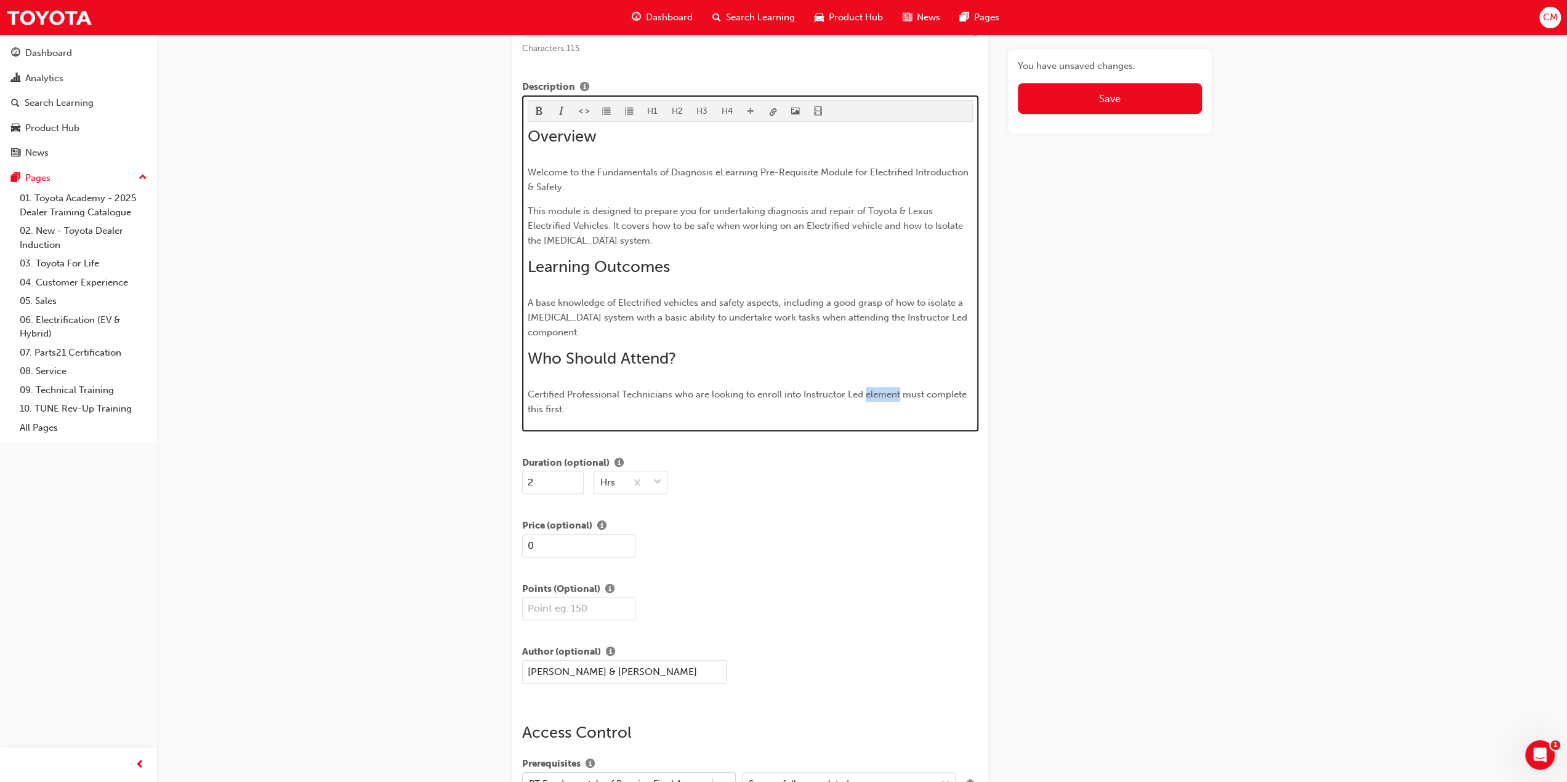
click at [901, 389] on span "Certified Professional Technicians who are looking to enroll into Instructor Le…" at bounding box center [748, 402] width 441 height 26
click at [644, 403] on span "Certified Professional Technicians who are looking to enroll into Instructor Le…" at bounding box center [743, 402] width 431 height 26
click at [707, 404] on span "Certified Professional Technicians who are looking to enroll into Instructor Le…" at bounding box center [743, 402] width 431 height 26
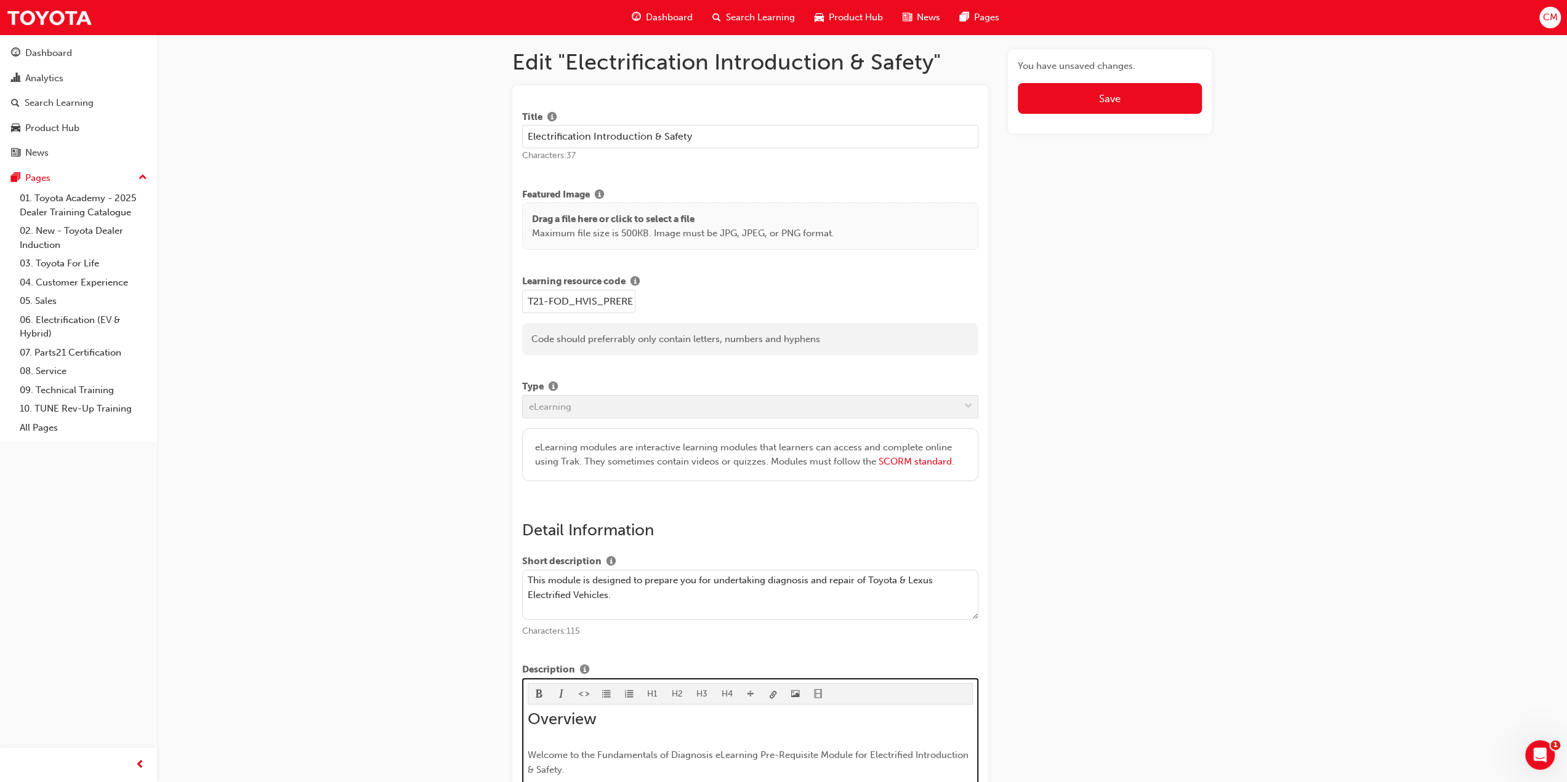
scroll to position [0, 0]
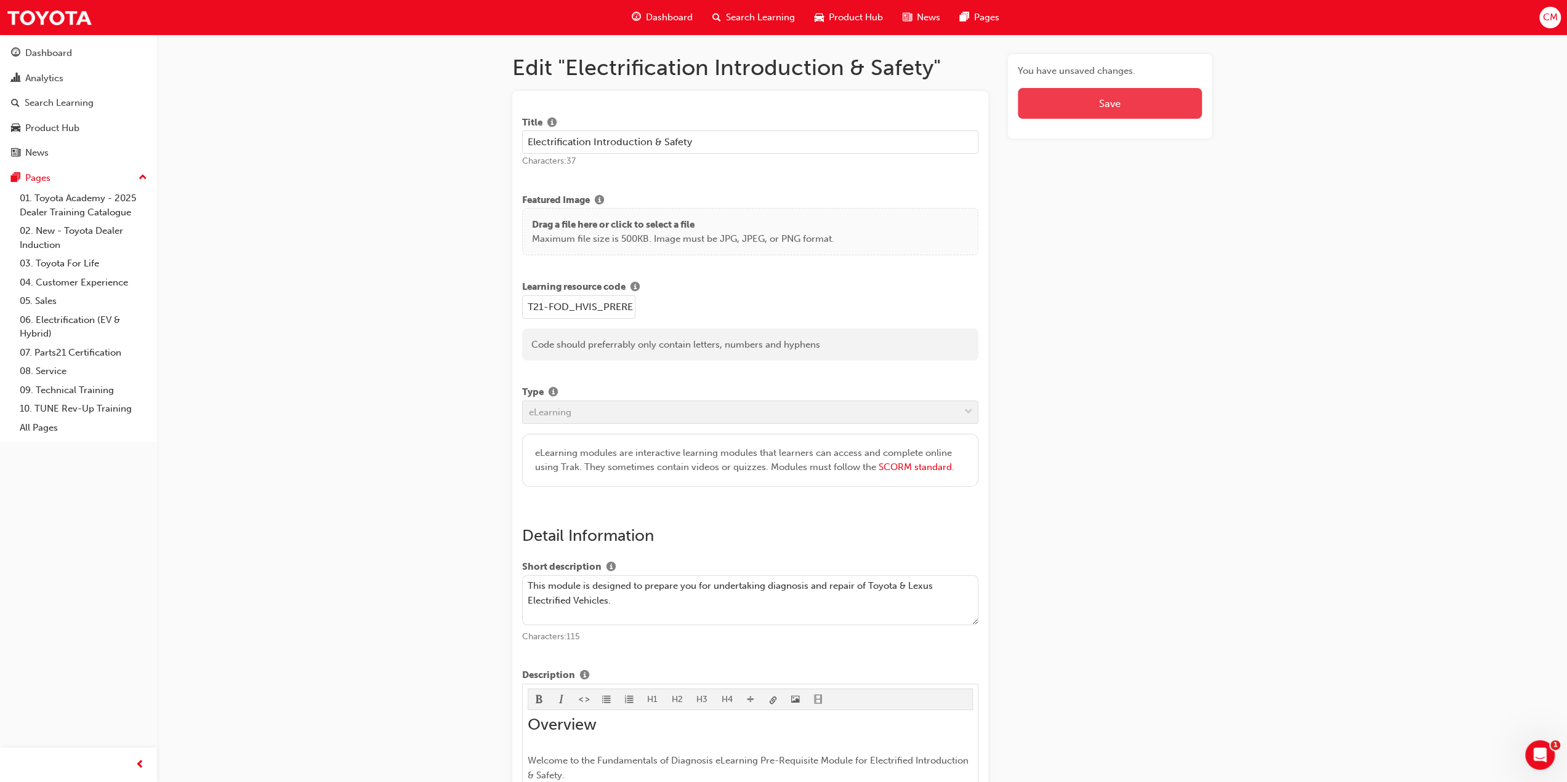
click at [1113, 103] on span "Save" at bounding box center [1110, 103] width 22 height 12
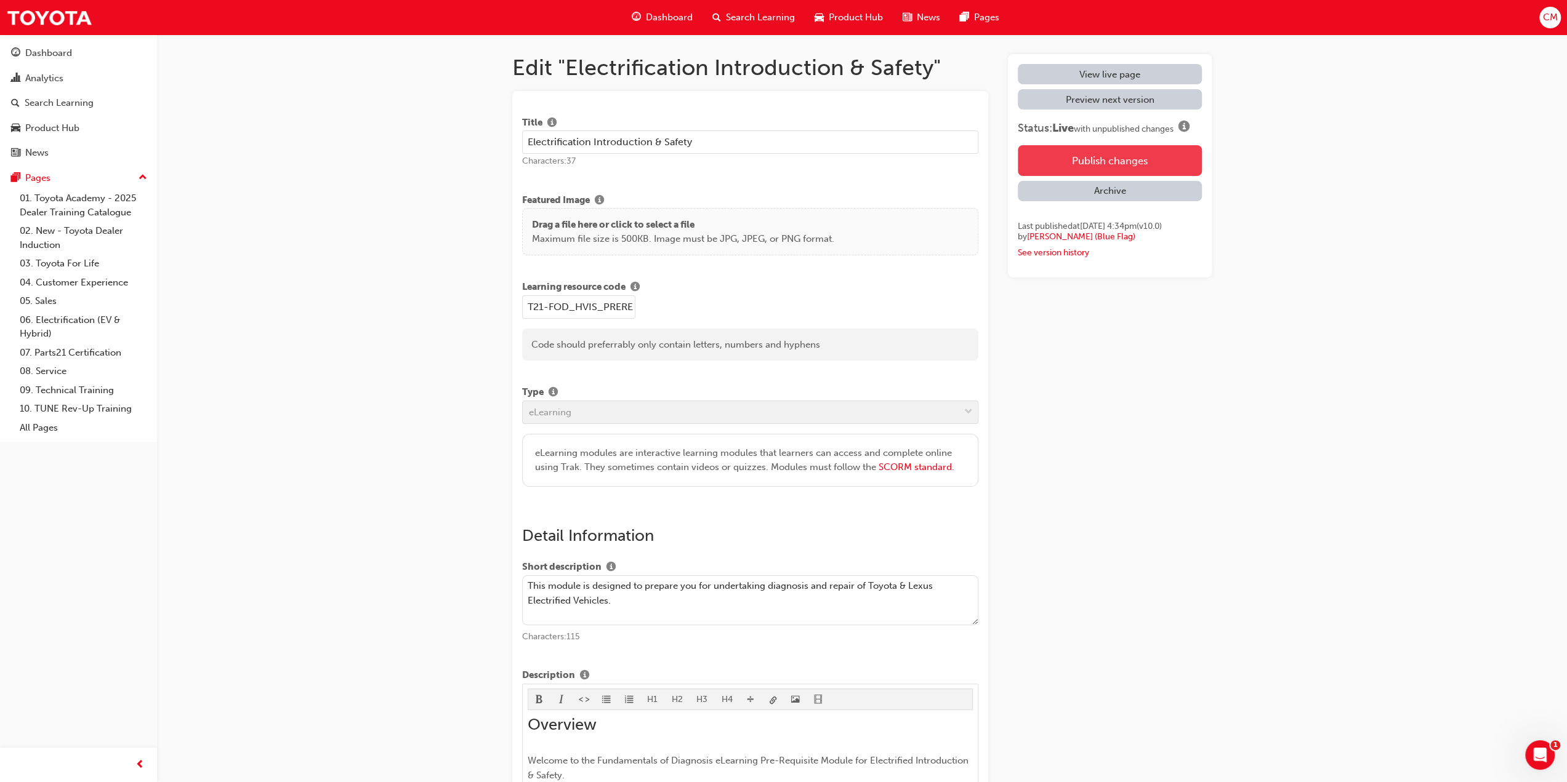
click at [1092, 160] on button "Publish changes" at bounding box center [1110, 160] width 184 height 31
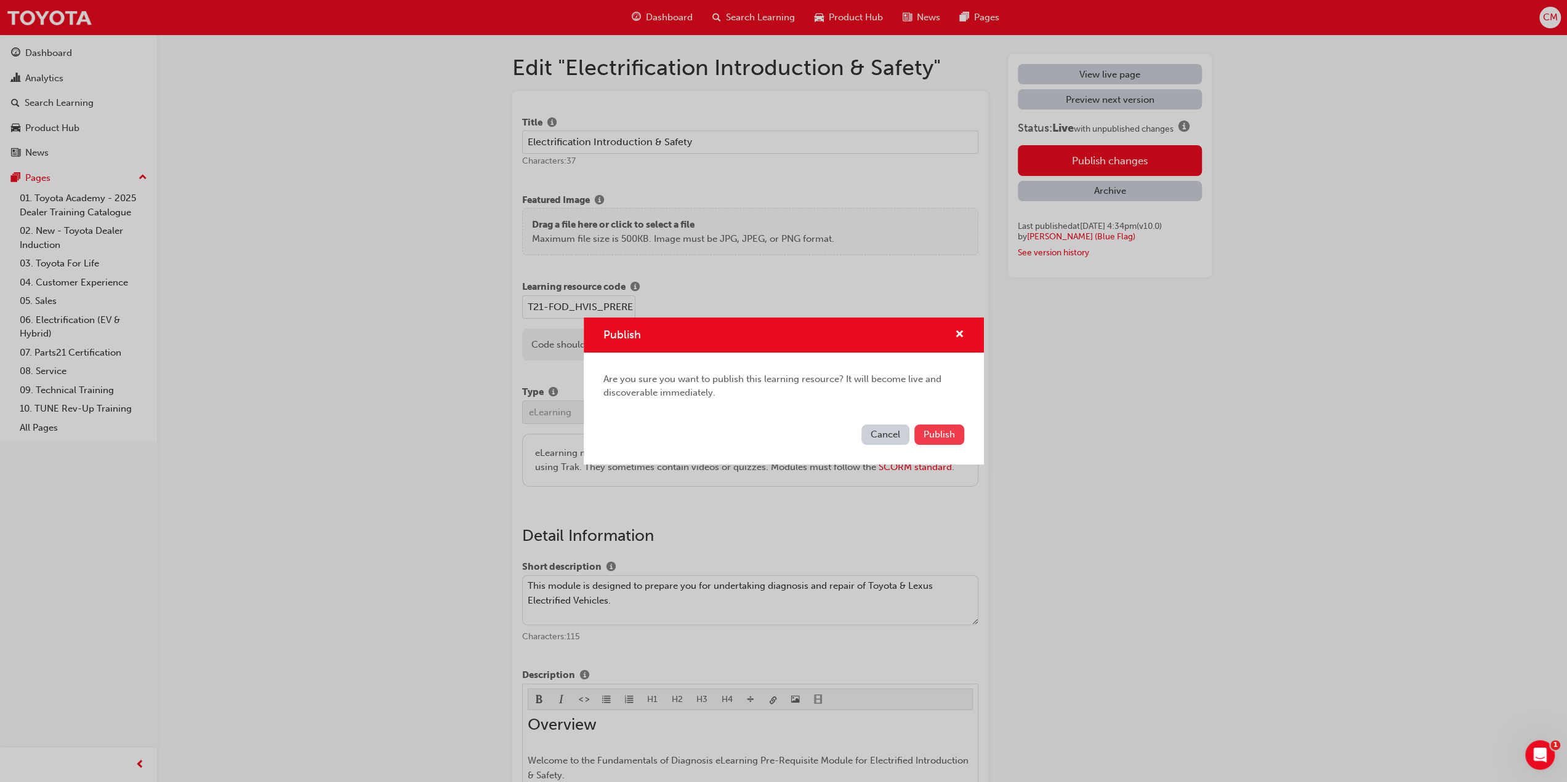
click at [943, 432] on span "Publish" at bounding box center [938, 434] width 31 height 11
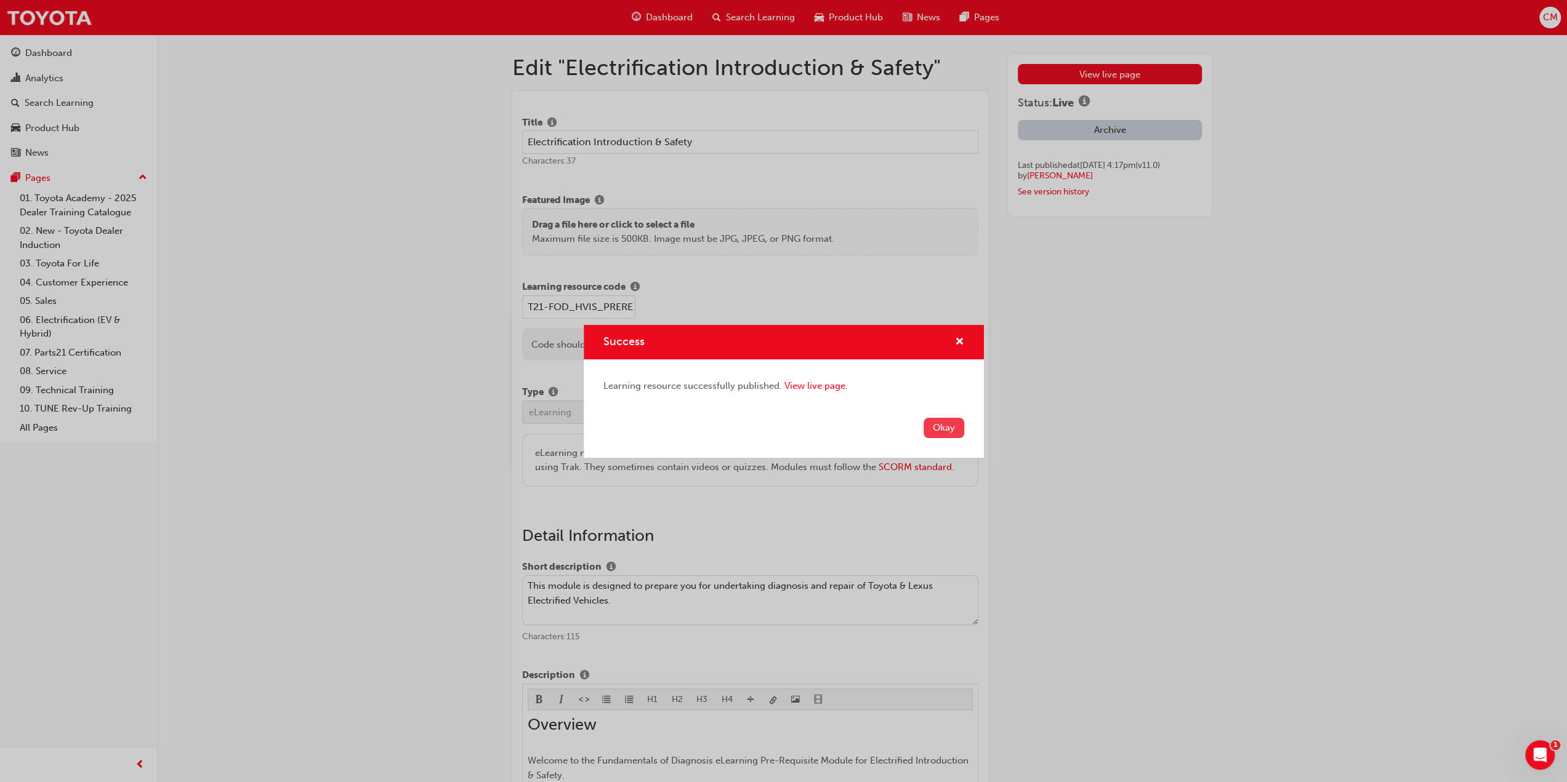
click at [947, 423] on button "Okay" at bounding box center [943, 428] width 41 height 20
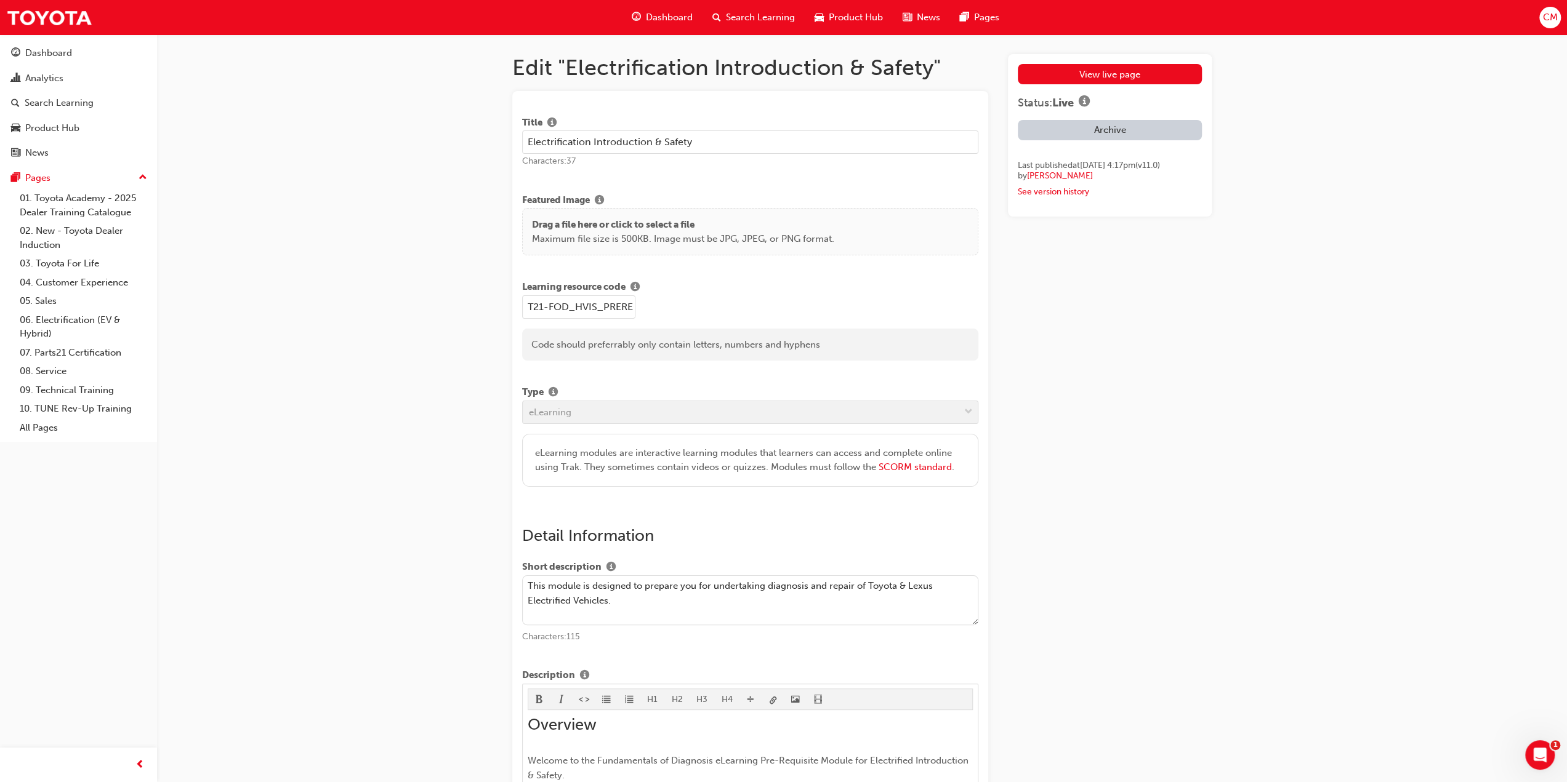
click at [762, 15] on span "Search Learning" at bounding box center [760, 17] width 69 height 14
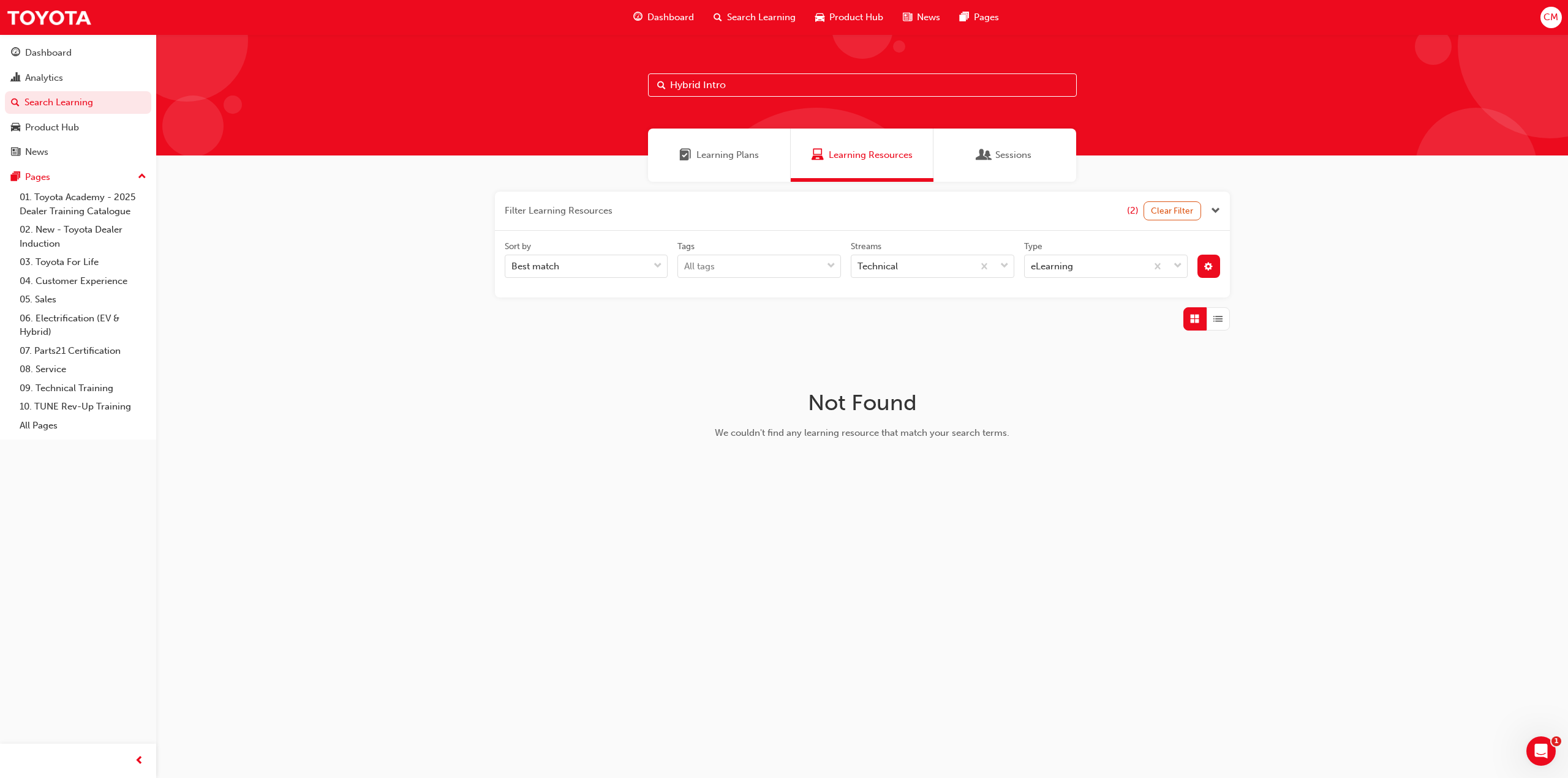
click at [726, 84] on input "Hybrid Intro" at bounding box center [862, 85] width 429 height 23
type input "H"
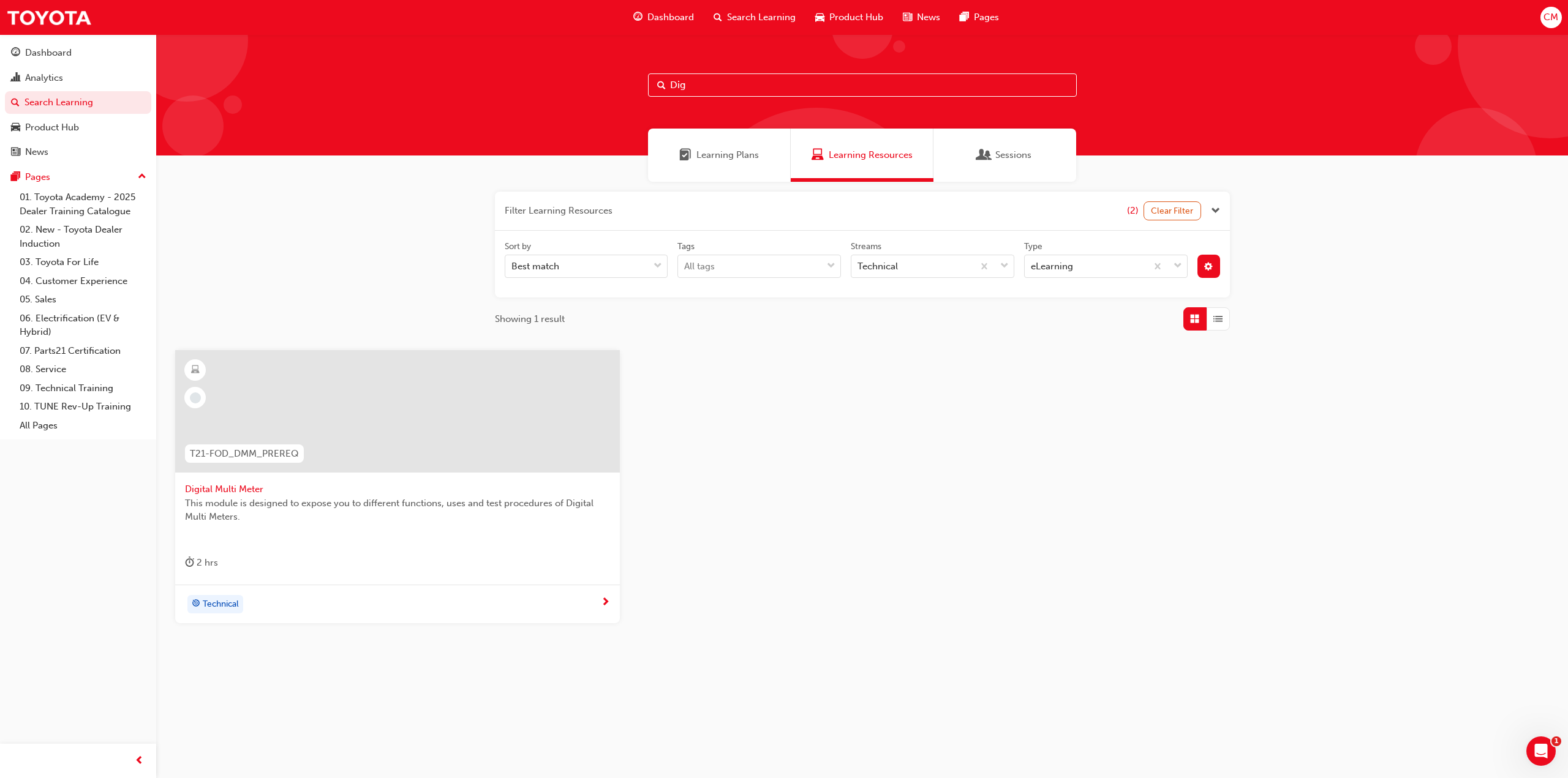
type input "Dig"
click at [232, 487] on span "Digital Multi Meter" at bounding box center [397, 489] width 425 height 14
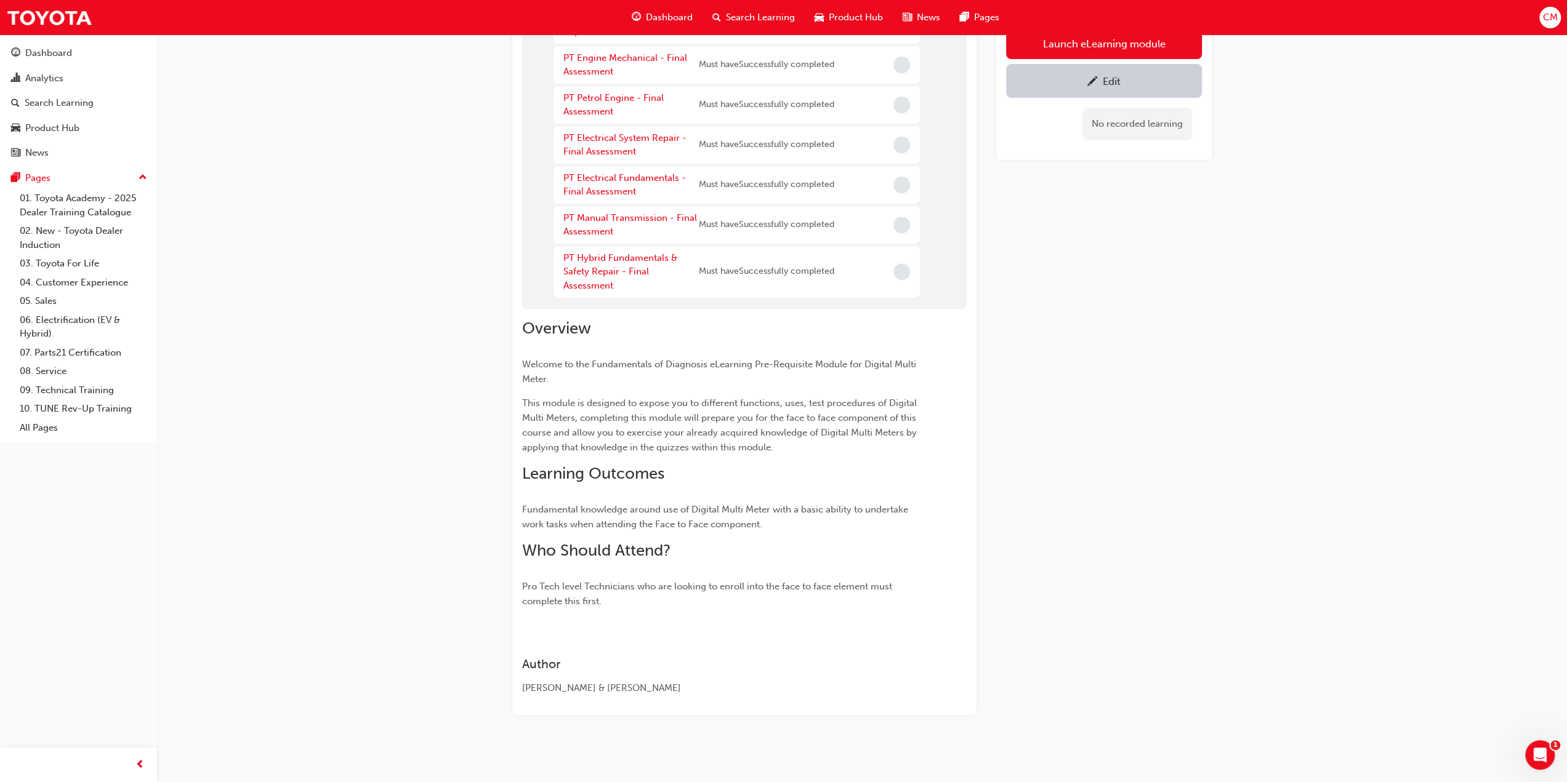
scroll to position [383, 0]
click at [1103, 84] on div "Edit" at bounding box center [1112, 81] width 18 height 12
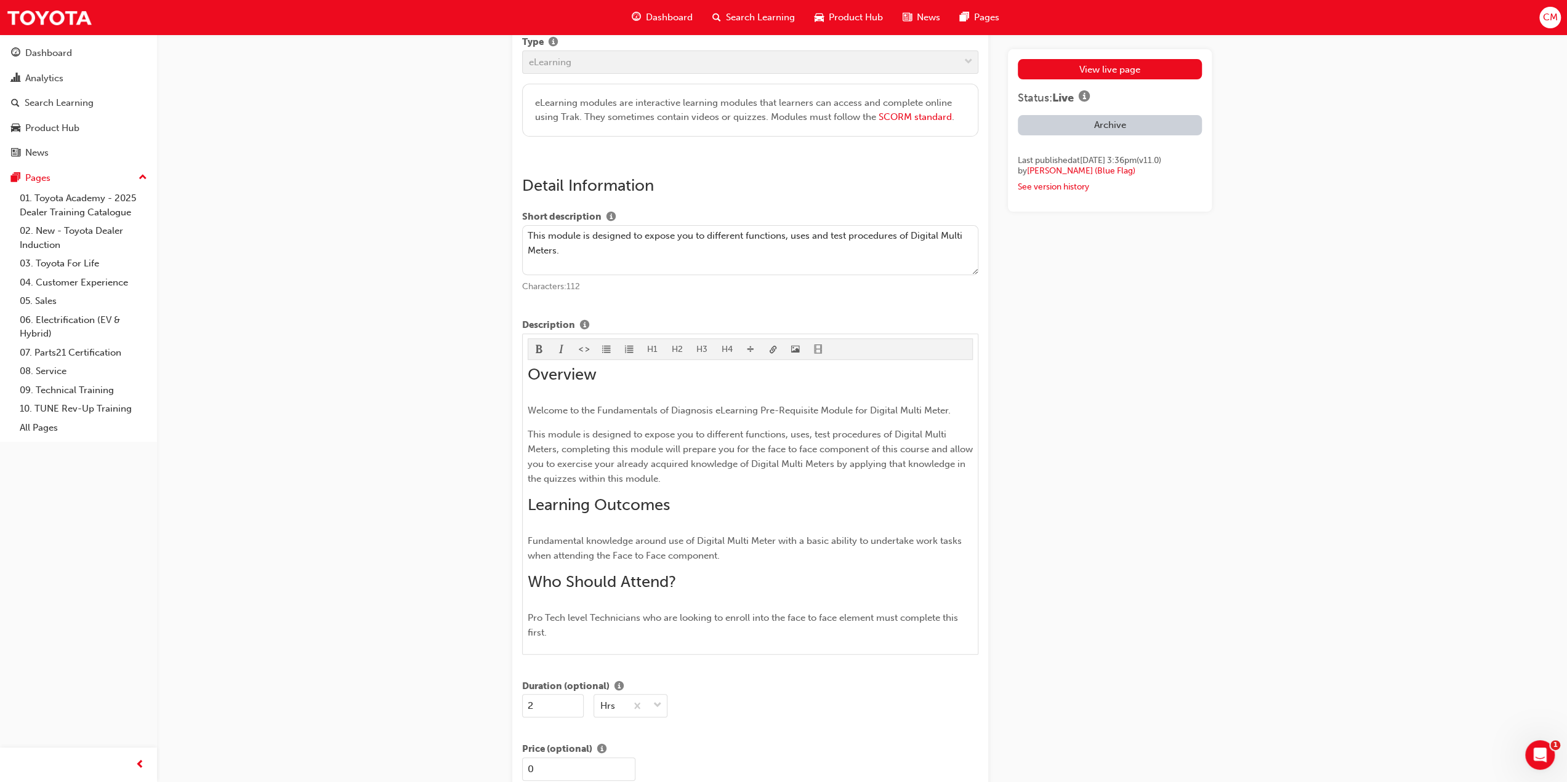
scroll to position [369, 0]
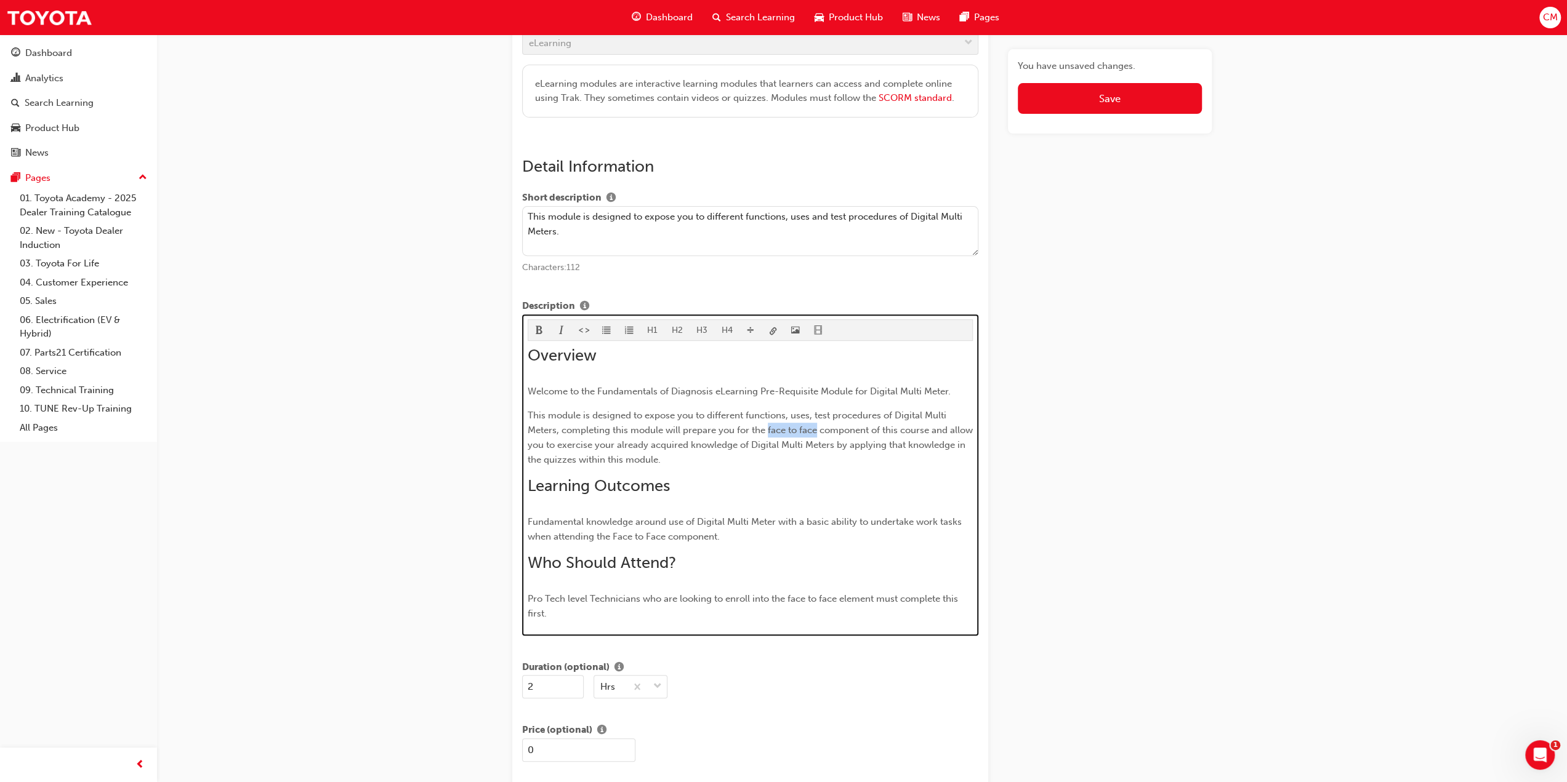
drag, startPoint x: 767, startPoint y: 425, endPoint x: 815, endPoint y: 430, distance: 48.3
click at [815, 430] on span "This module is designed to expose you to different functions, uses, test proced…" at bounding box center [752, 437] width 448 height 55
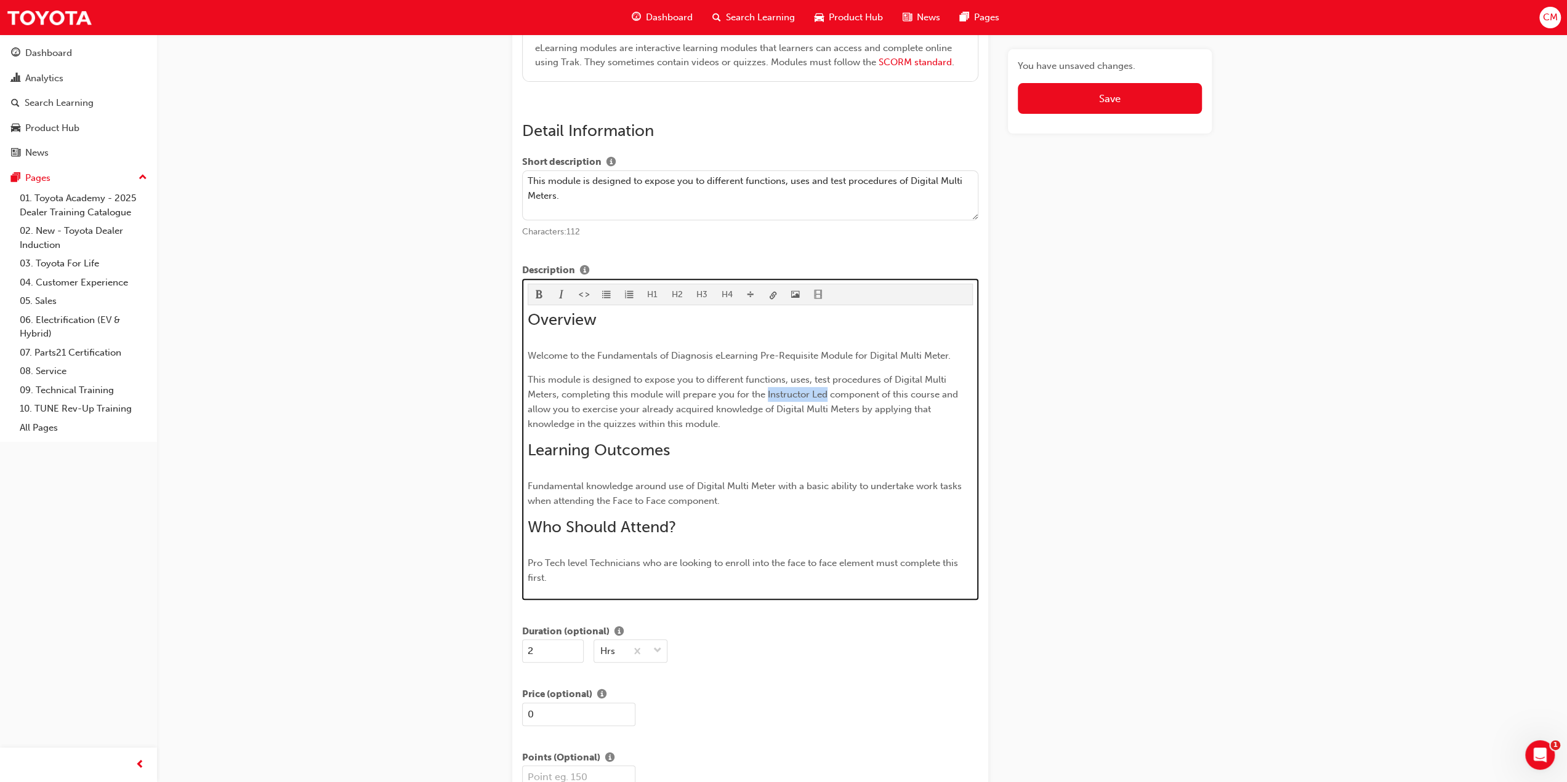
drag, startPoint x: 767, startPoint y: 388, endPoint x: 827, endPoint y: 393, distance: 59.9
click at [827, 393] on span "This module is designed to expose you to different functions, uses, test proced…" at bounding box center [744, 401] width 433 height 55
copy span "Instructor Led"
drag, startPoint x: 614, startPoint y: 496, endPoint x: 664, endPoint y: 497, distance: 49.9
click at [664, 497] on span "Fundamental knowledge around use of Digital Multi Meter with a basic ability to…" at bounding box center [746, 494] width 436 height 26
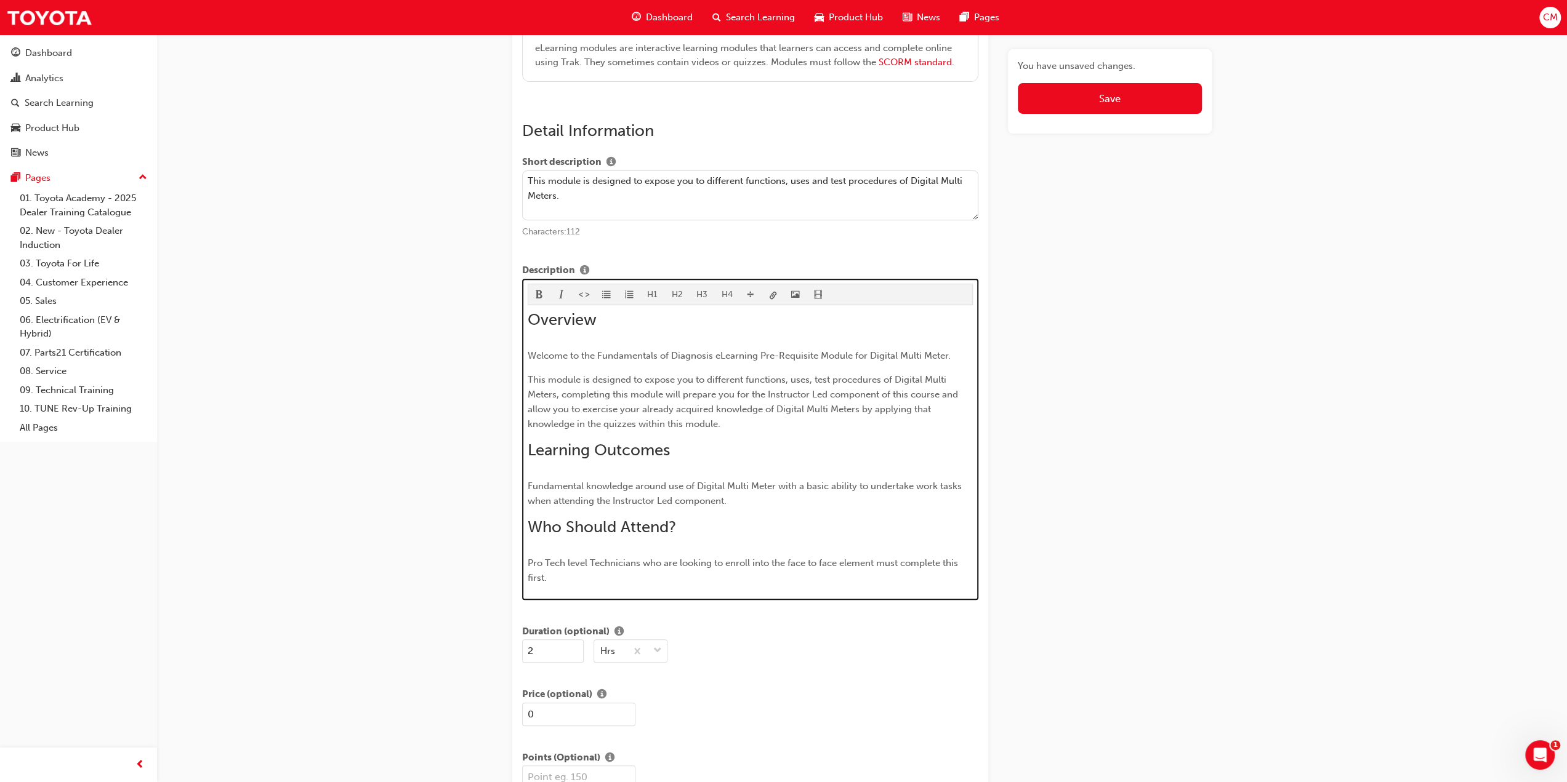
scroll to position [512, 0]
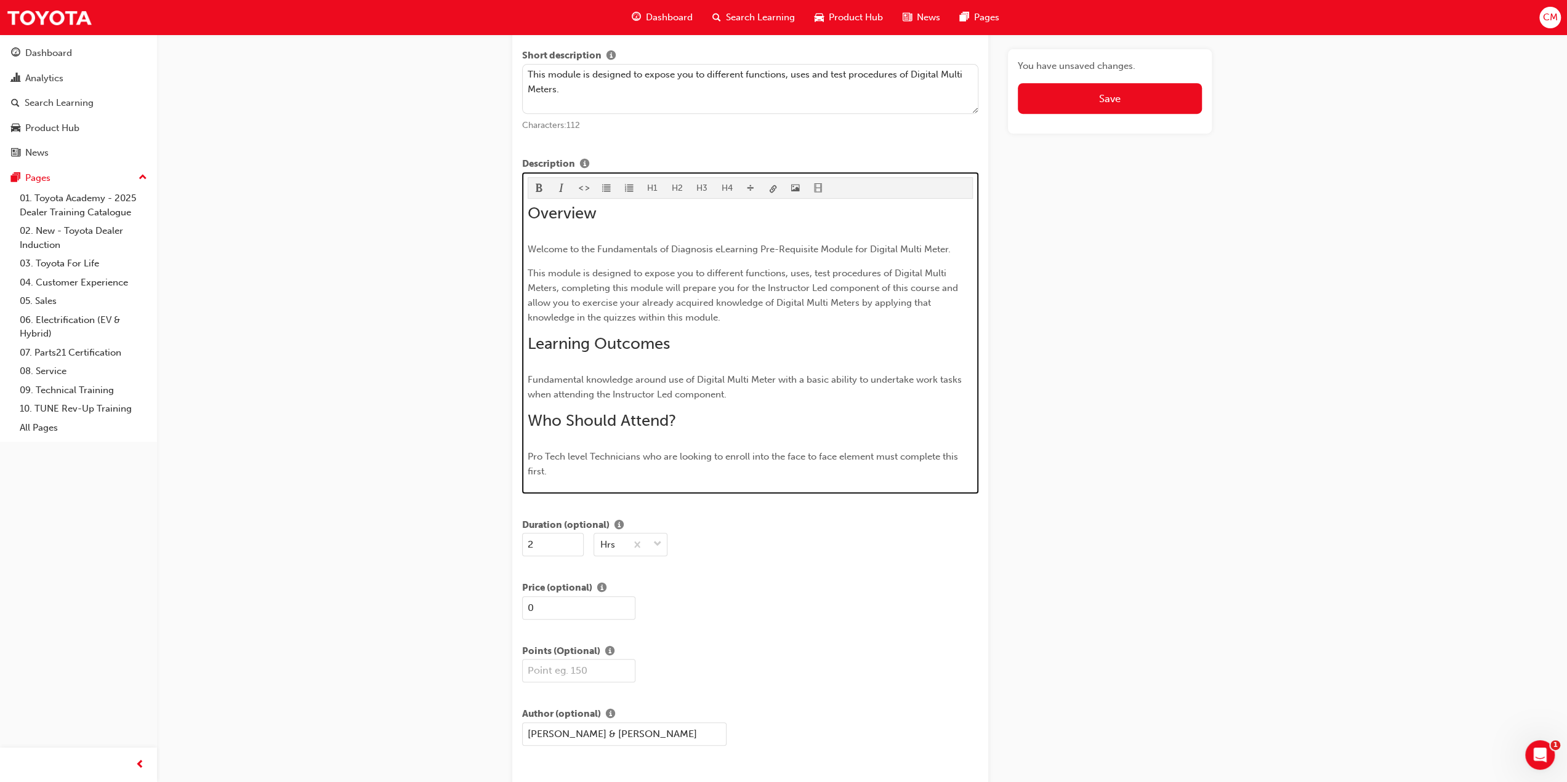
click at [585, 454] on span "Pro Tech level Technicians who are looking to enroll into the face to face elem…" at bounding box center [744, 464] width 433 height 26
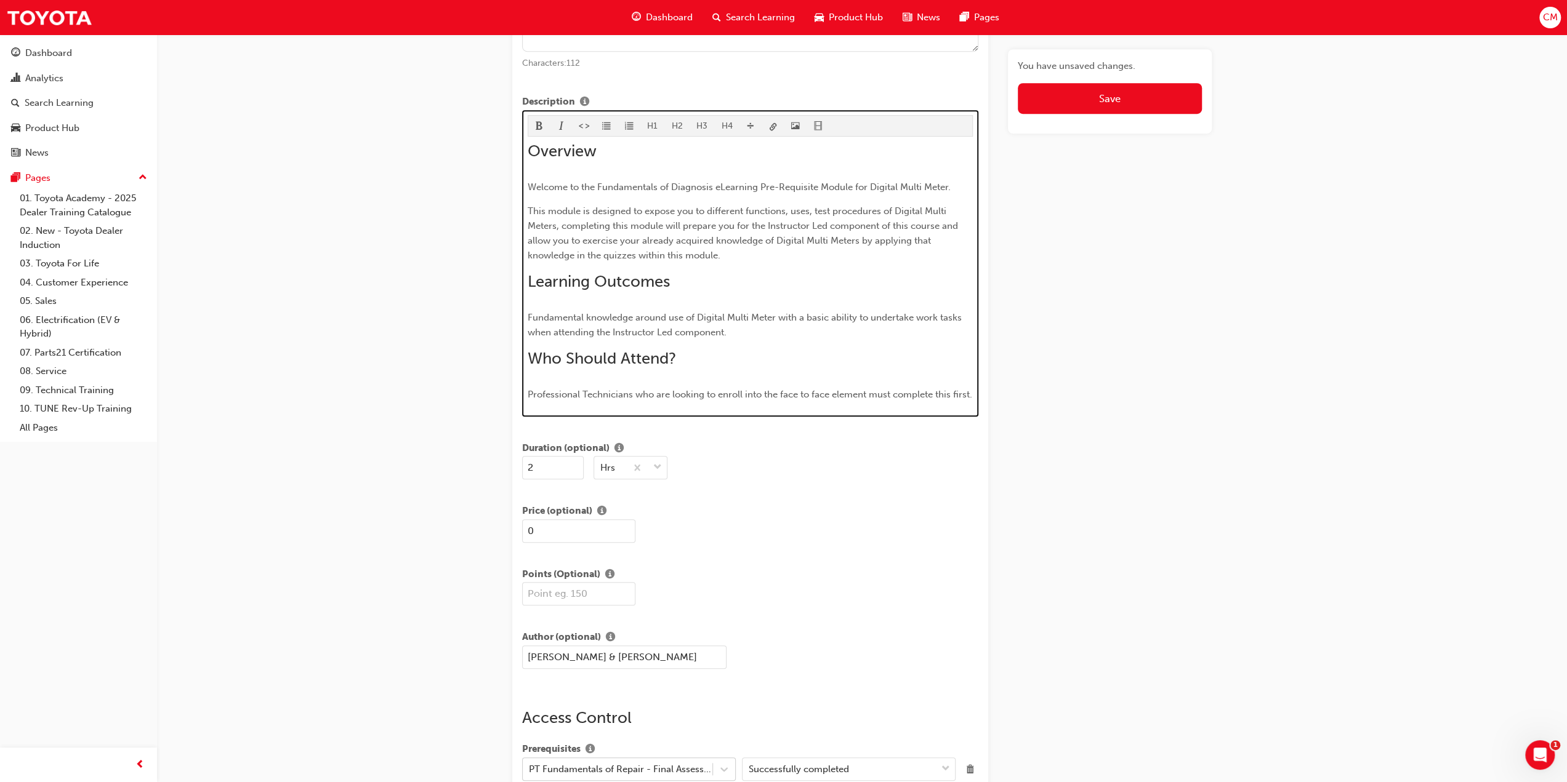
click at [528, 392] on span "Professional Technicians who are looking to enroll into the face to face elemen…" at bounding box center [750, 394] width 444 height 11
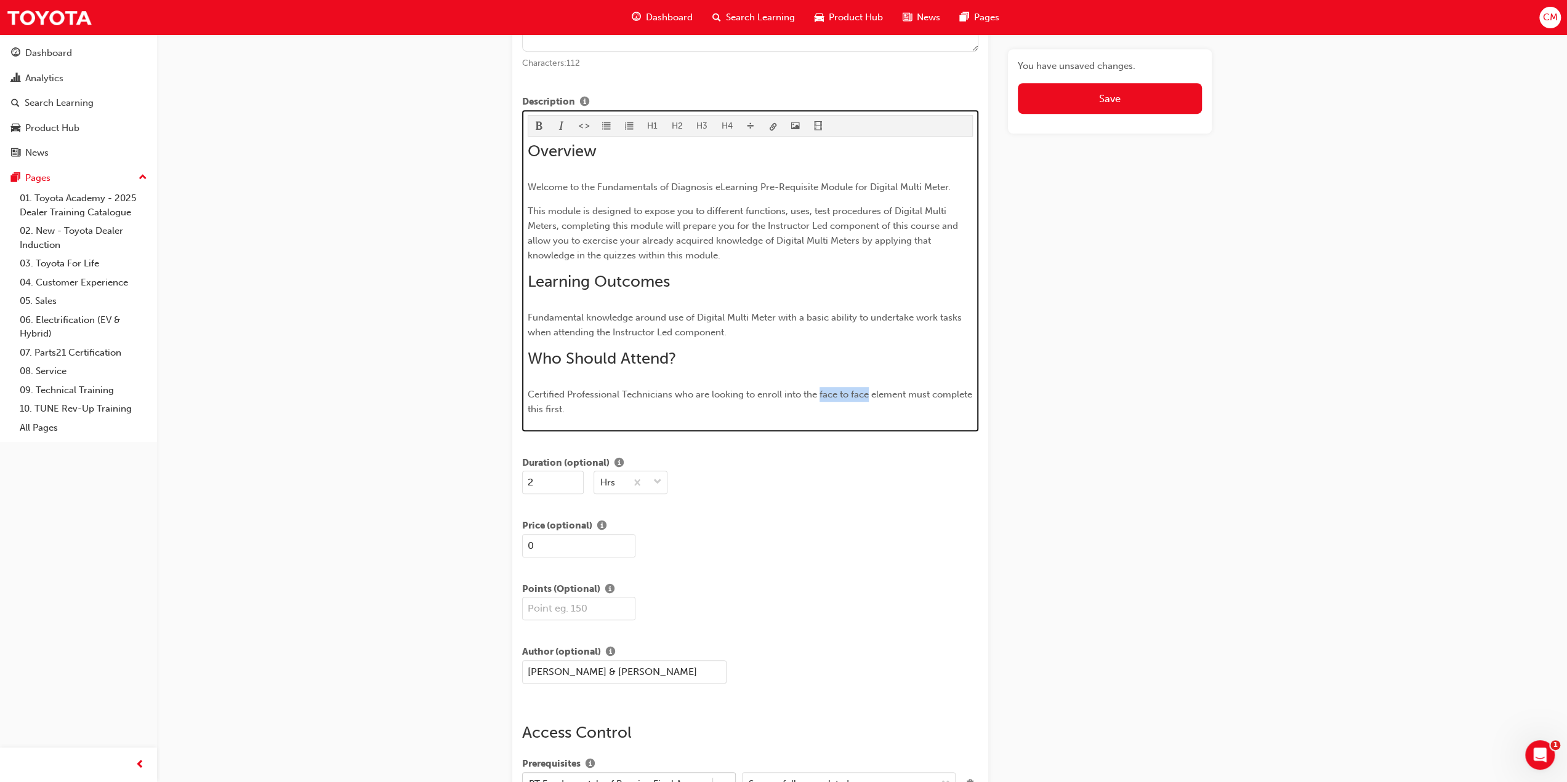
drag, startPoint x: 820, startPoint y: 391, endPoint x: 868, endPoint y: 395, distance: 48.2
click at [868, 395] on span "Certified Professional Technicians who are looking to enroll into the face to f…" at bounding box center [751, 402] width 447 height 26
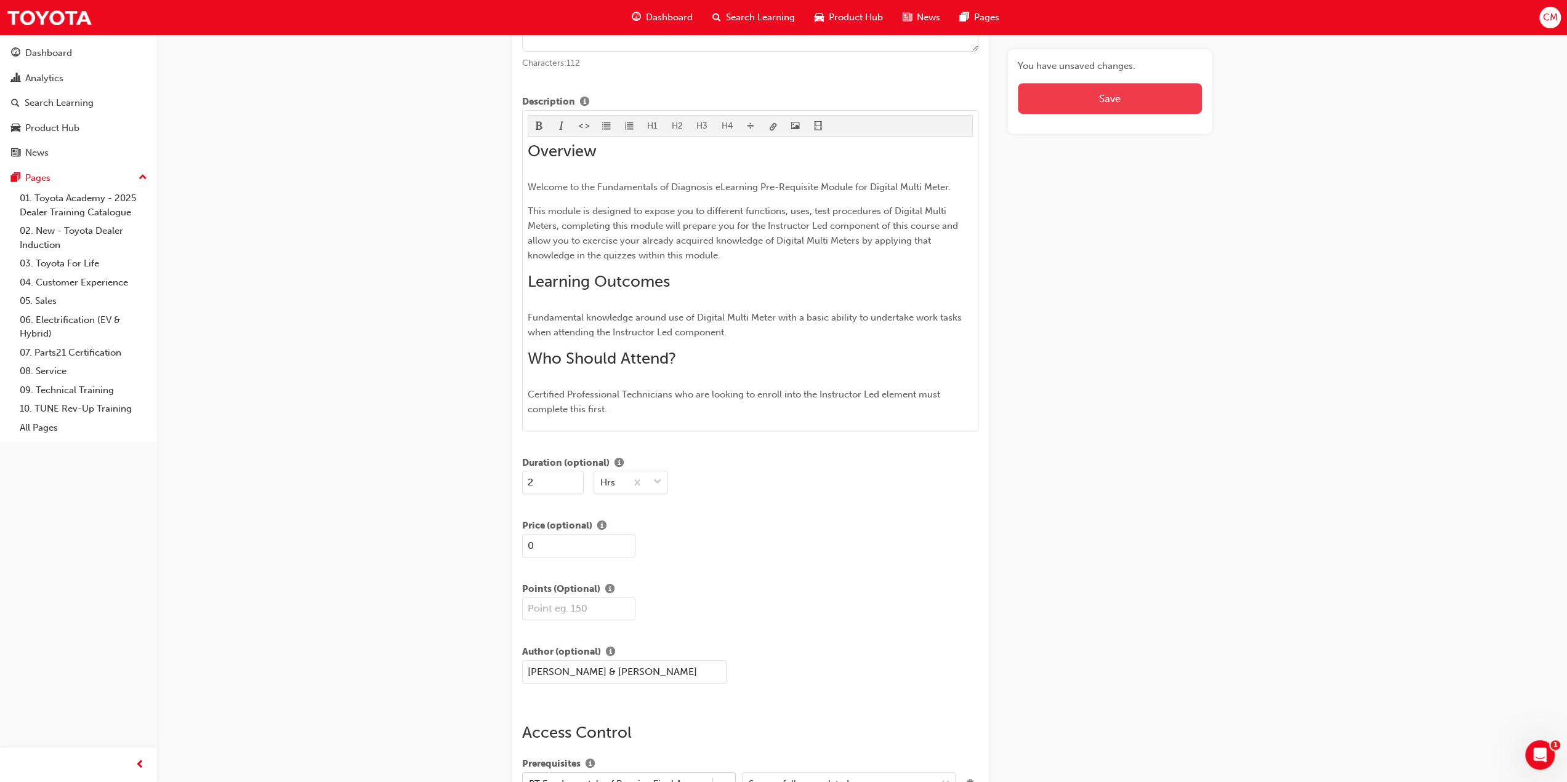
click at [1114, 96] on span "Save" at bounding box center [1110, 98] width 22 height 12
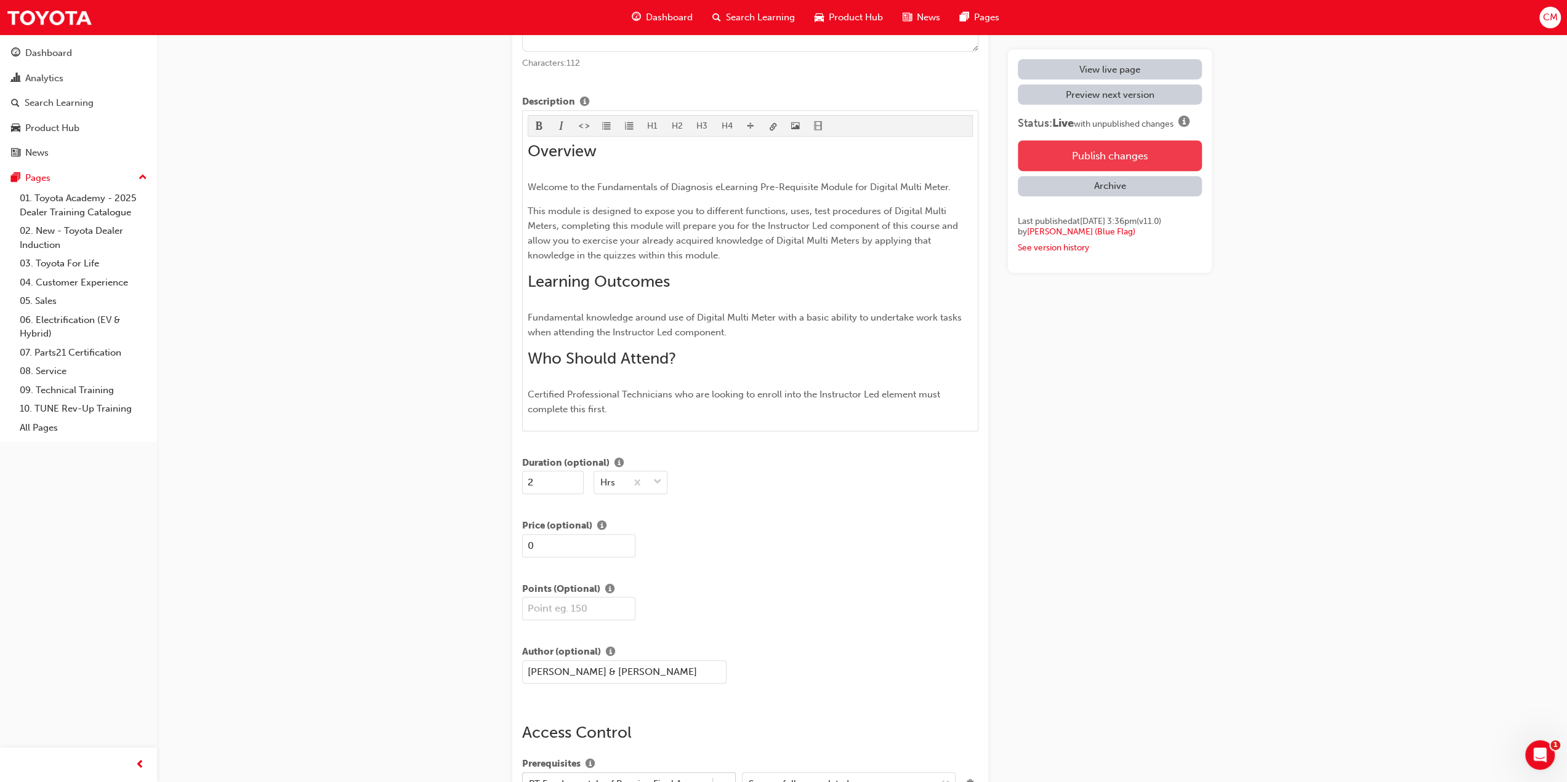
click at [1122, 158] on button "Publish changes" at bounding box center [1110, 155] width 184 height 31
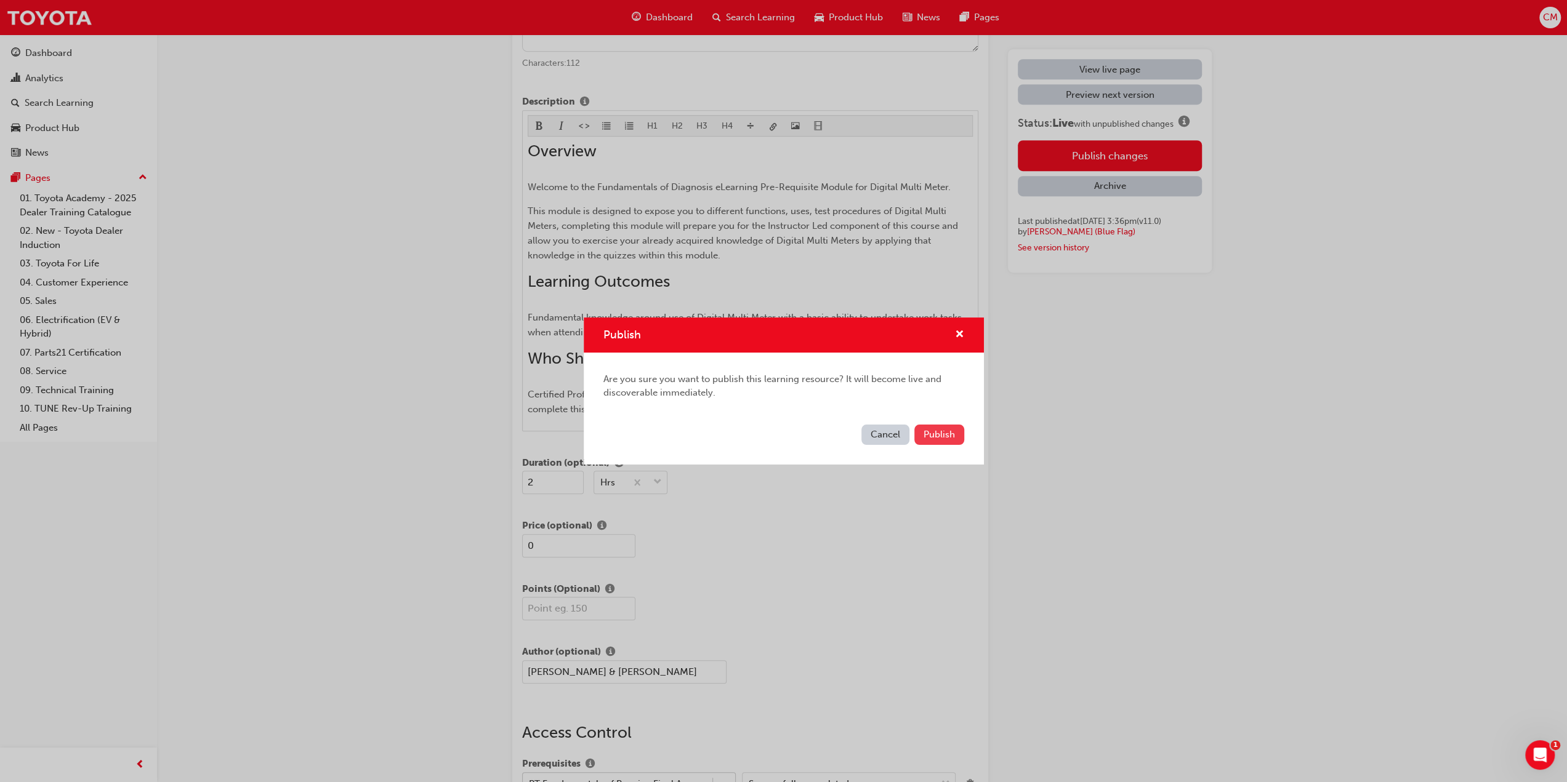
click at [938, 432] on span "Publish" at bounding box center [938, 434] width 31 height 11
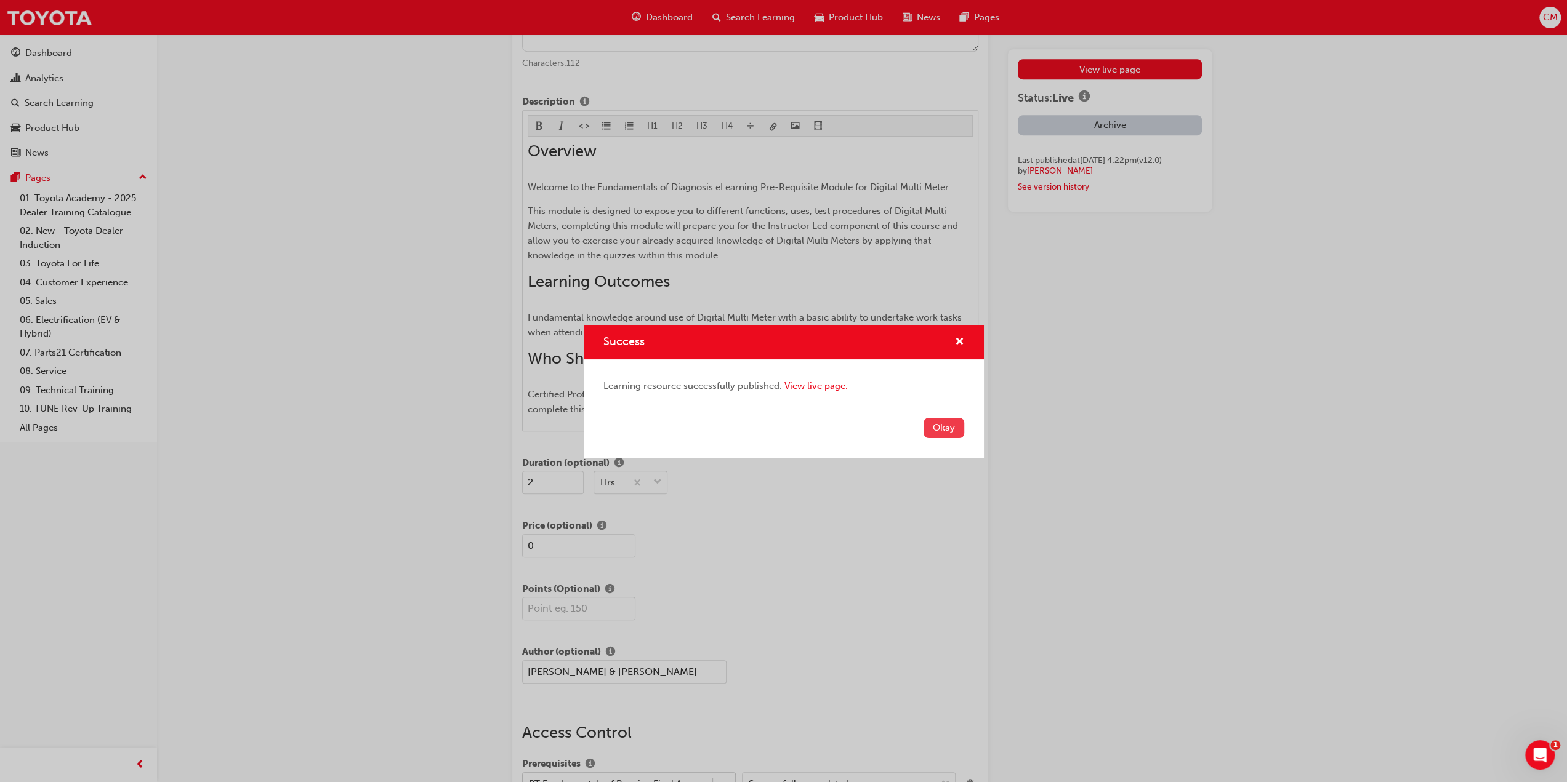
click at [948, 425] on button "Okay" at bounding box center [943, 428] width 41 height 20
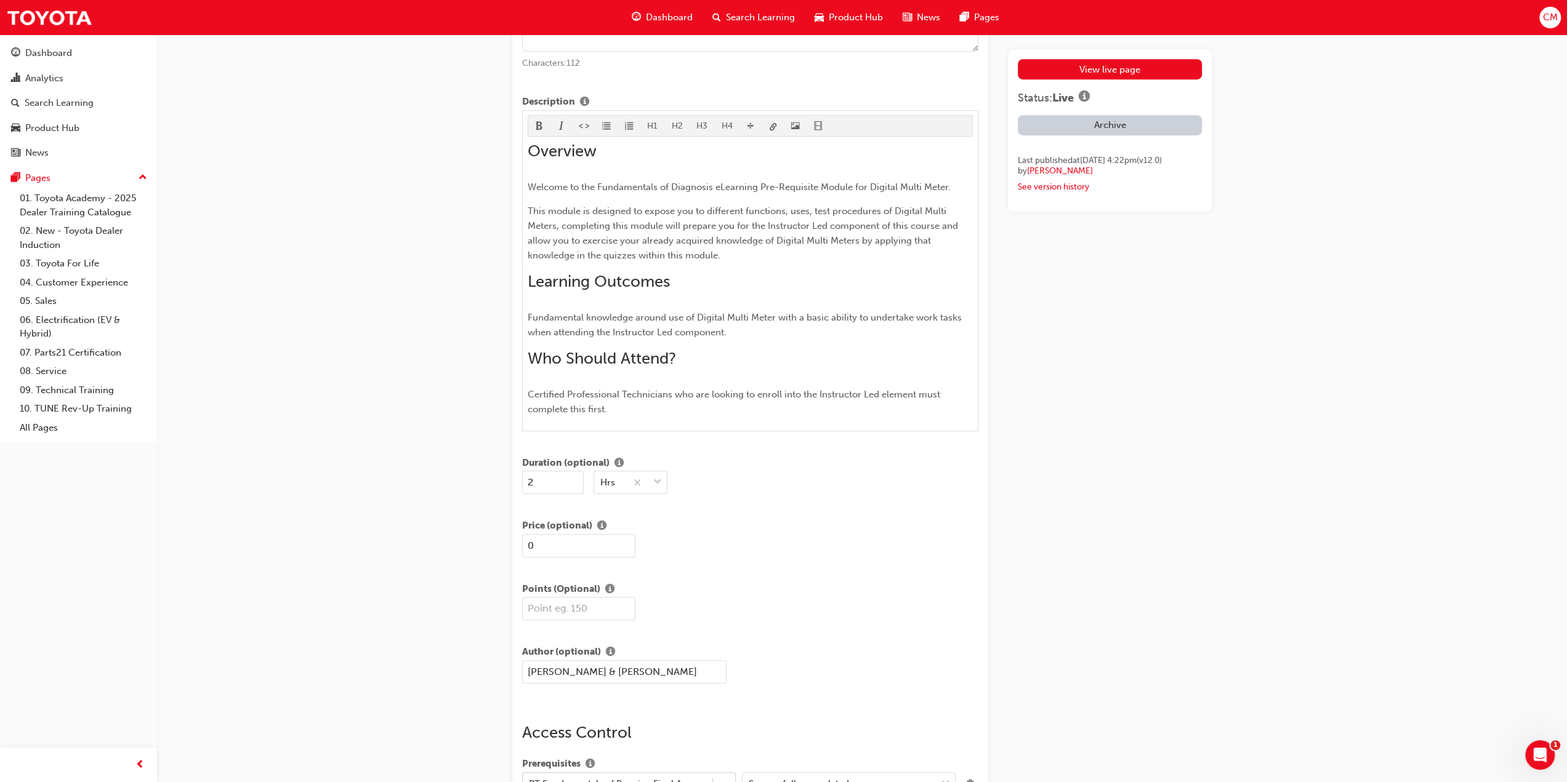
click at [746, 15] on span "Search Learning" at bounding box center [760, 17] width 69 height 14
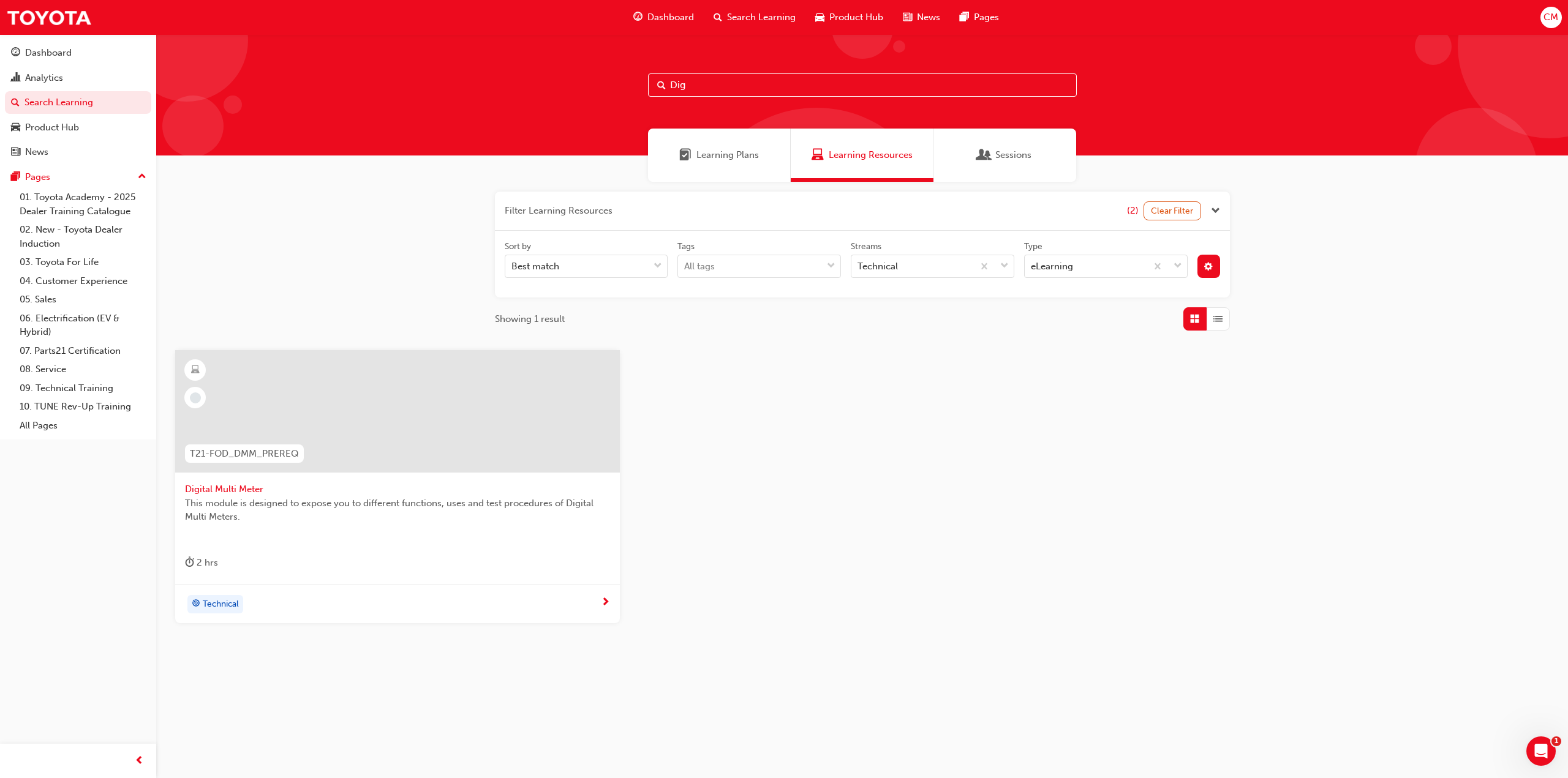
click at [689, 87] on input "Dig" at bounding box center [862, 85] width 429 height 23
type input "D"
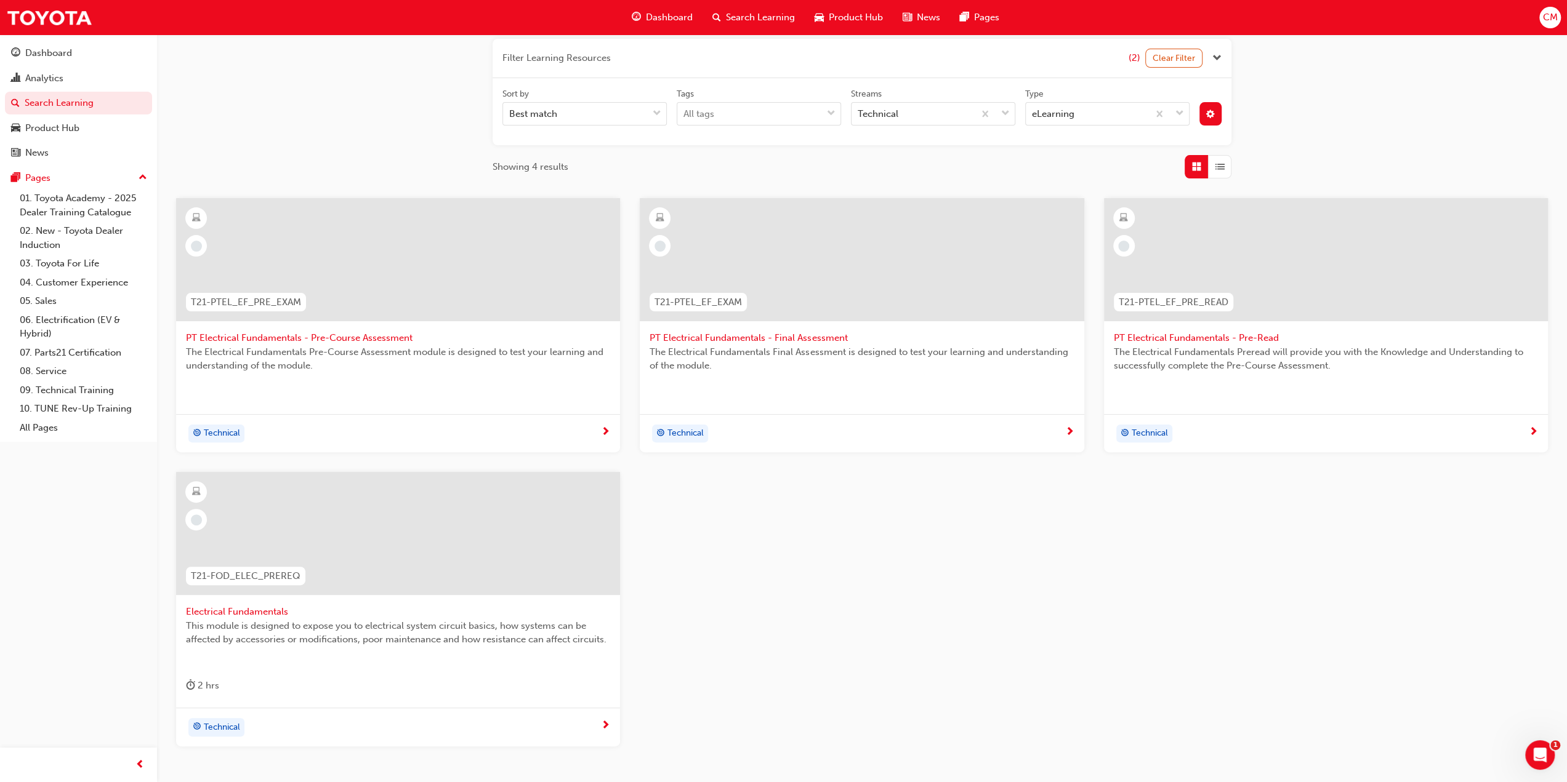
scroll to position [185, 0]
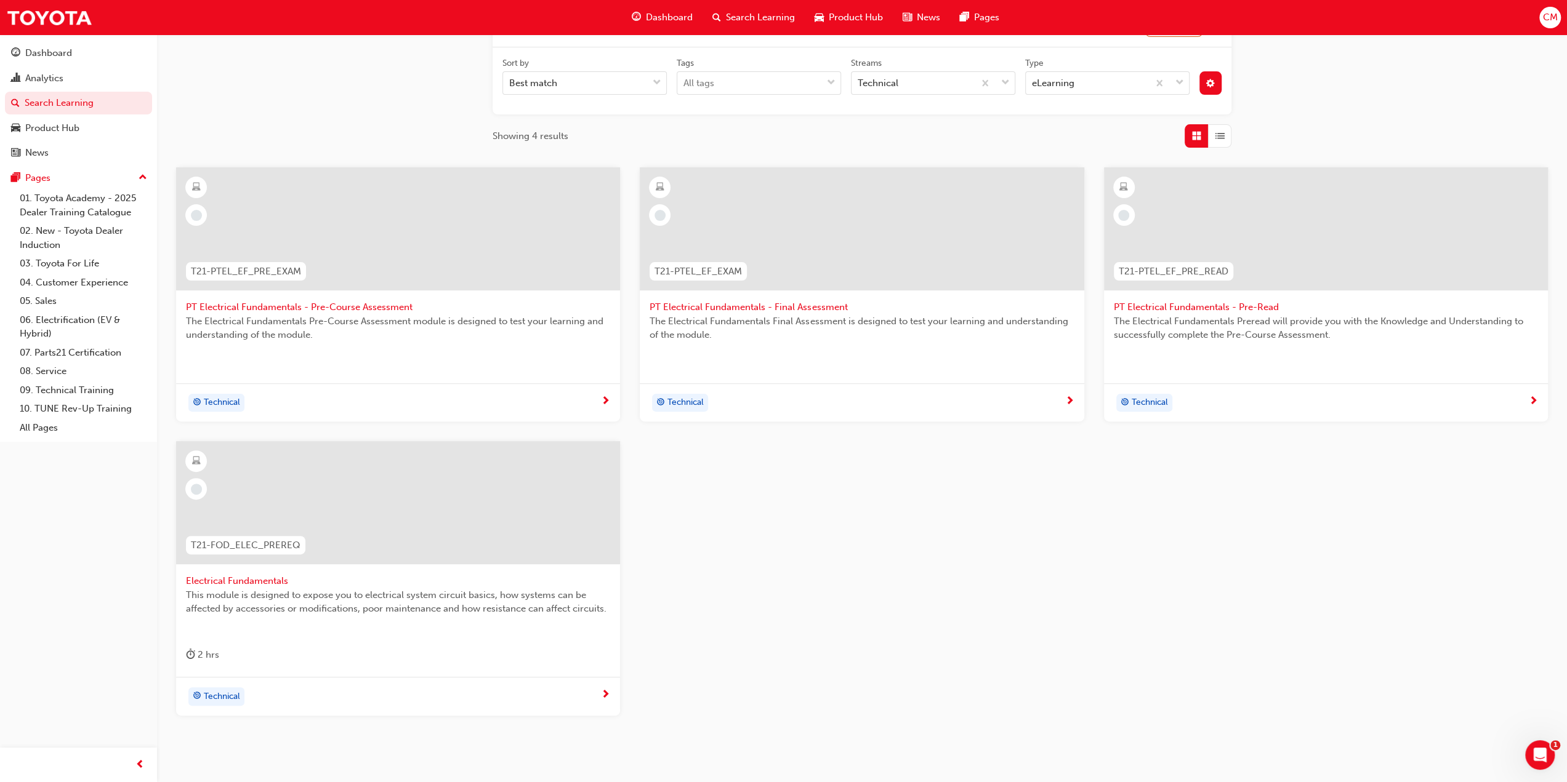
type input "Electrical F"
click at [254, 579] on span "Electrical Fundamentals" at bounding box center [398, 581] width 424 height 14
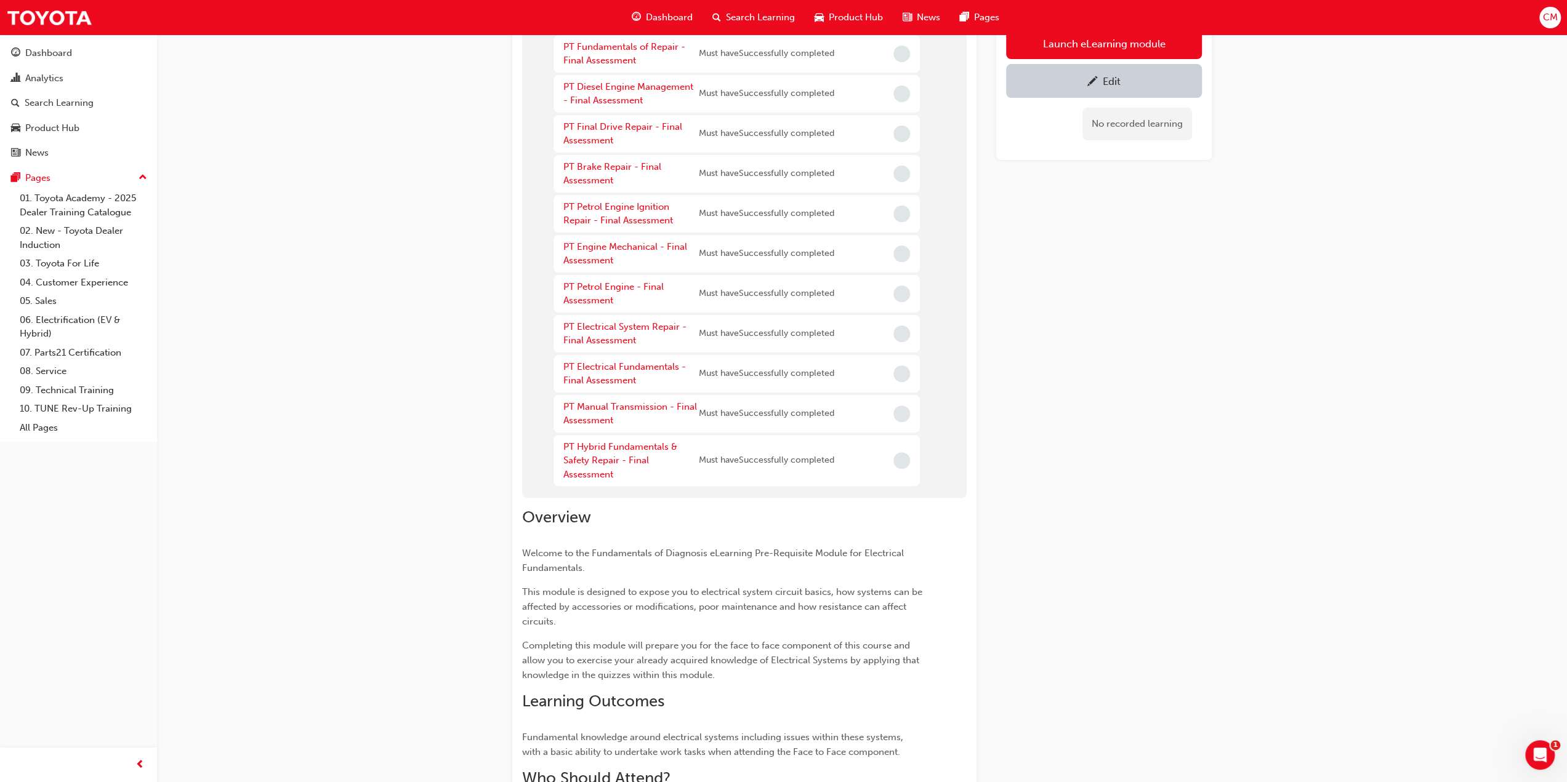
scroll to position [364, 0]
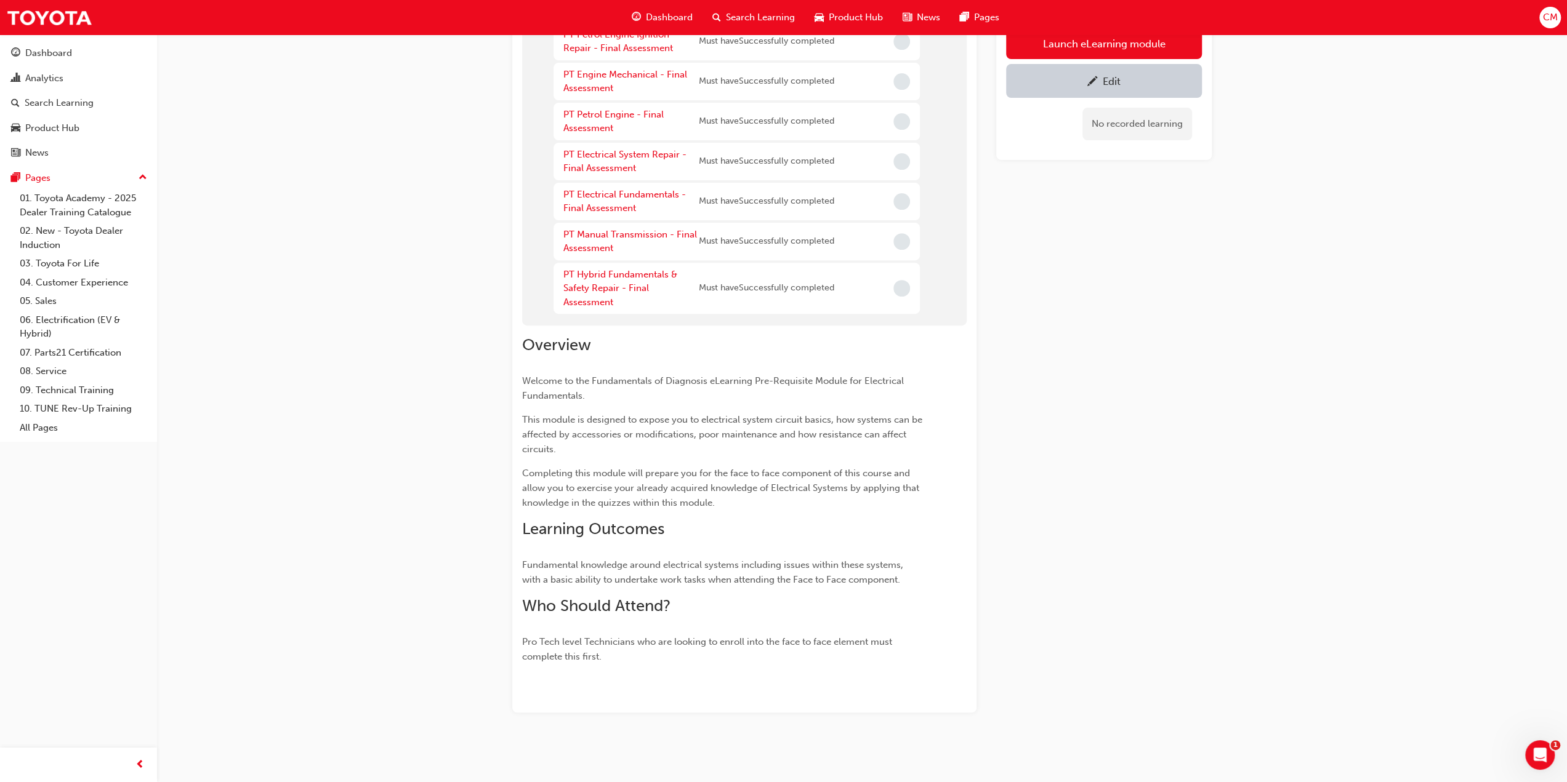
click at [1109, 83] on div "Edit" at bounding box center [1112, 81] width 18 height 12
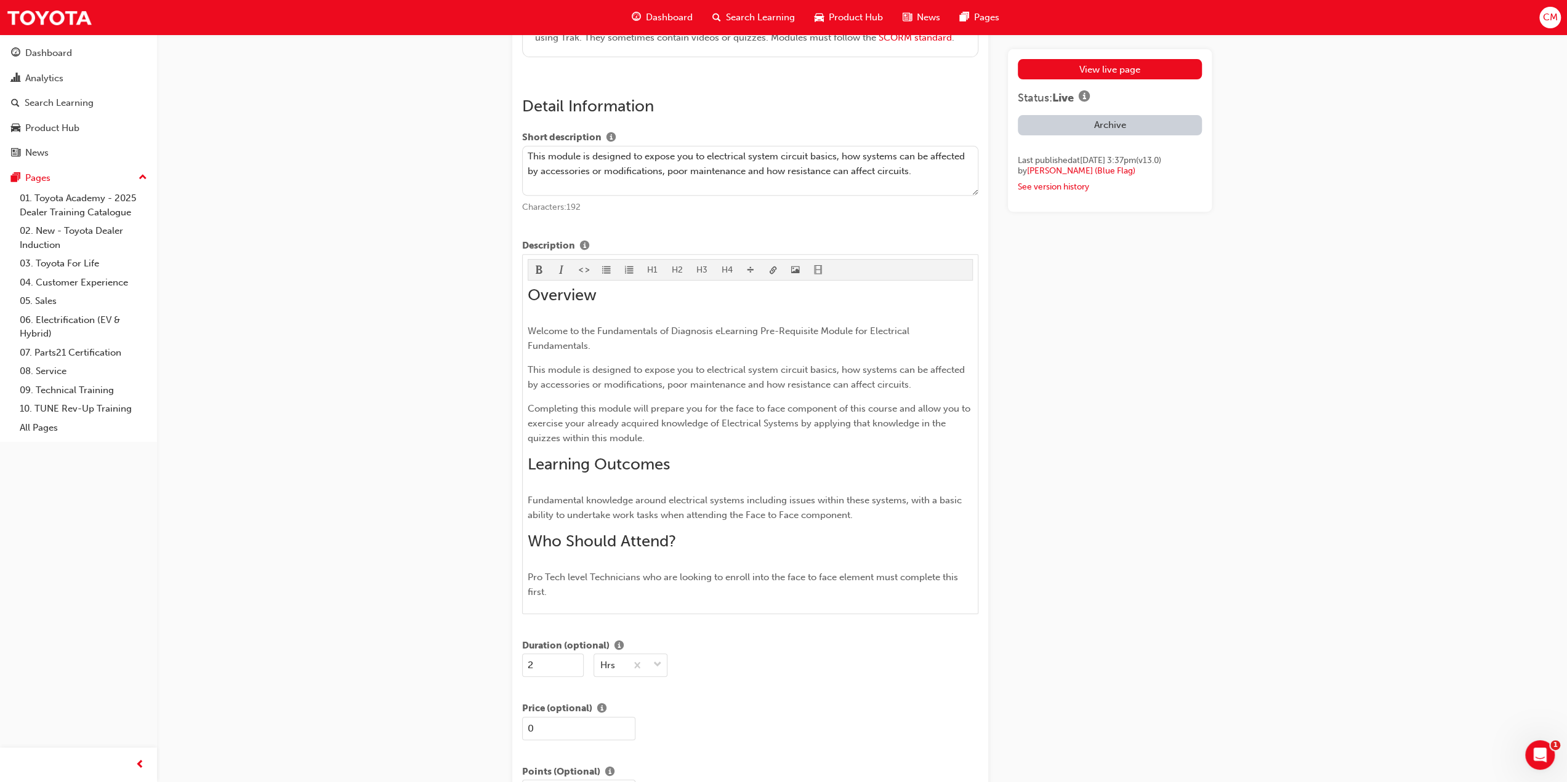
scroll to position [431, 0]
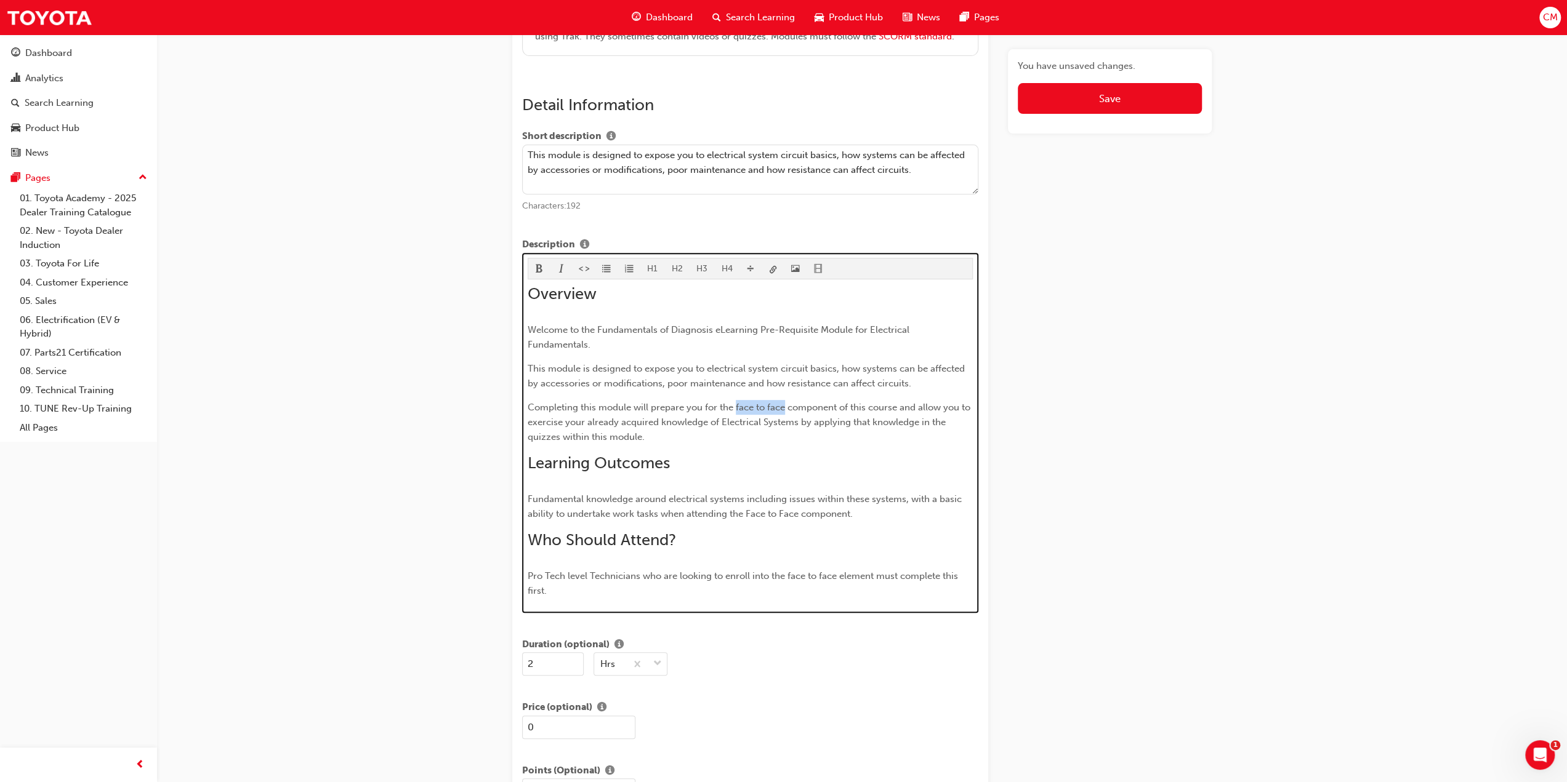
drag, startPoint x: 735, startPoint y: 402, endPoint x: 784, endPoint y: 409, distance: 49.8
click at [784, 409] on span "Completing this module will prepare you for the face to face component of this …" at bounding box center [750, 422] width 445 height 41
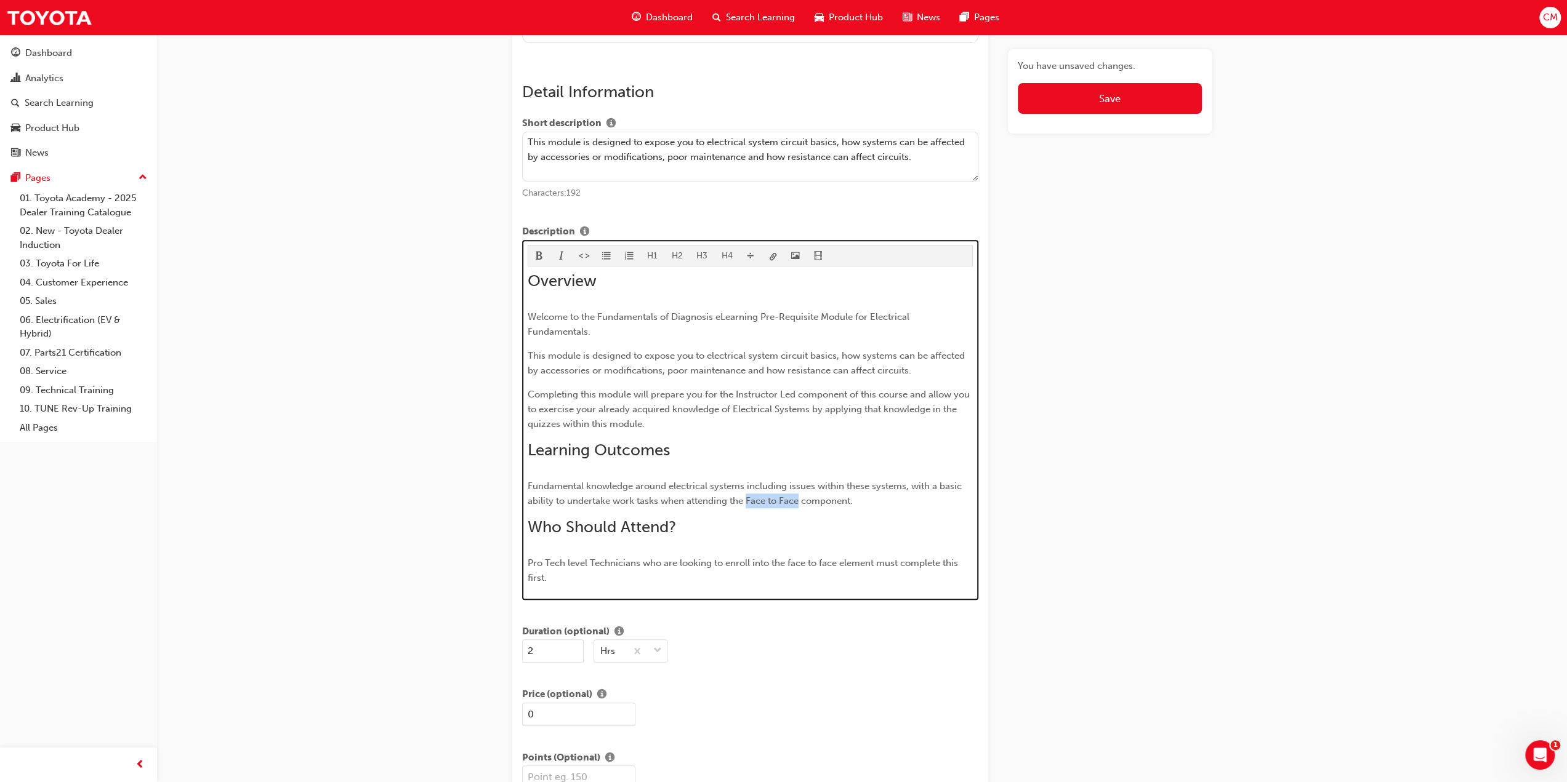
drag, startPoint x: 747, startPoint y: 497, endPoint x: 797, endPoint y: 497, distance: 50.5
click at [797, 497] on span "Fundamental knowledge around electrical systems including issues within these s…" at bounding box center [746, 494] width 436 height 26
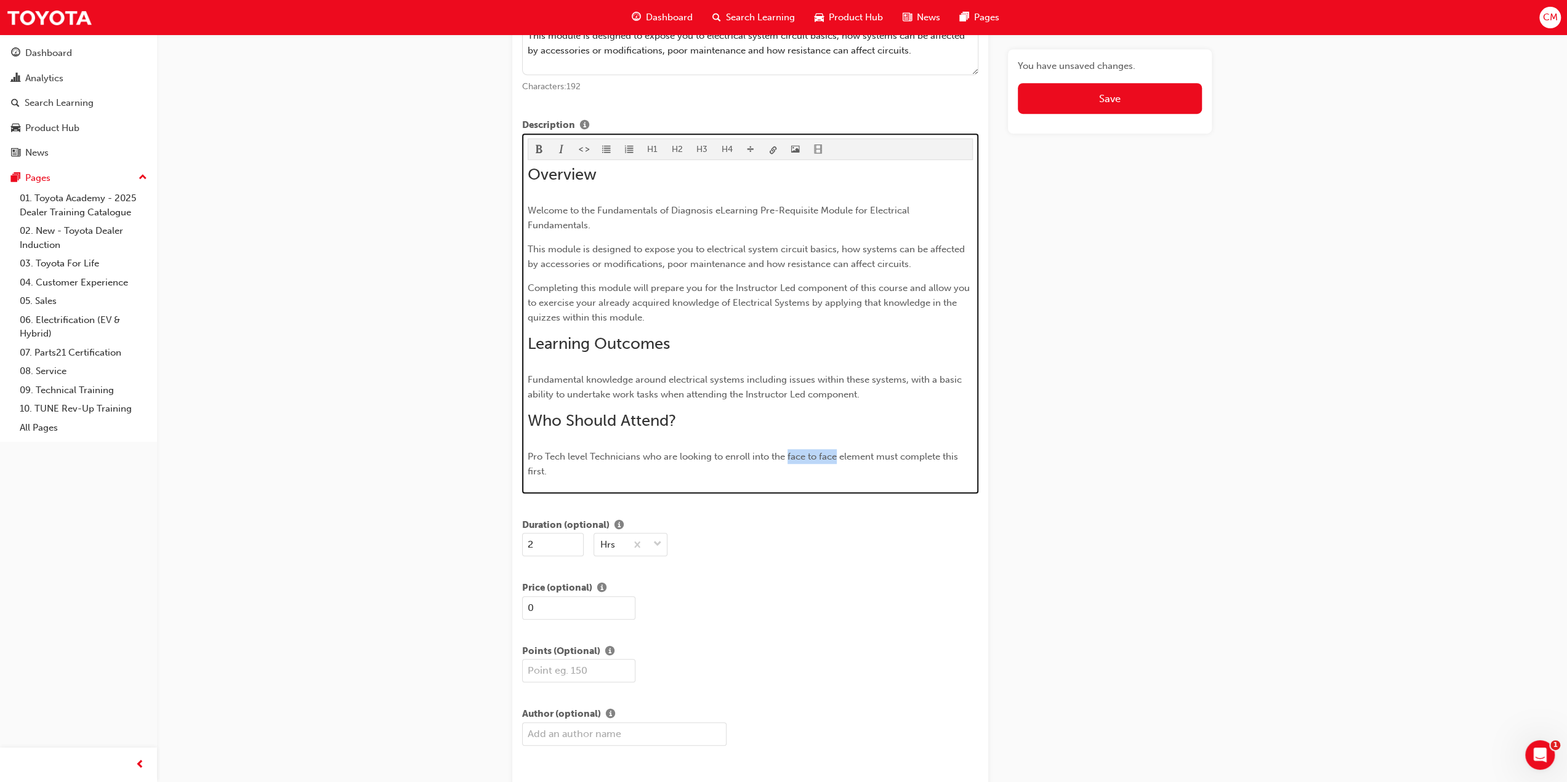
drag, startPoint x: 787, startPoint y: 452, endPoint x: 835, endPoint y: 457, distance: 48.3
click at [835, 457] on span "Pro Tech level Technicians who are looking to enroll into the face to face elem…" at bounding box center [744, 464] width 433 height 26
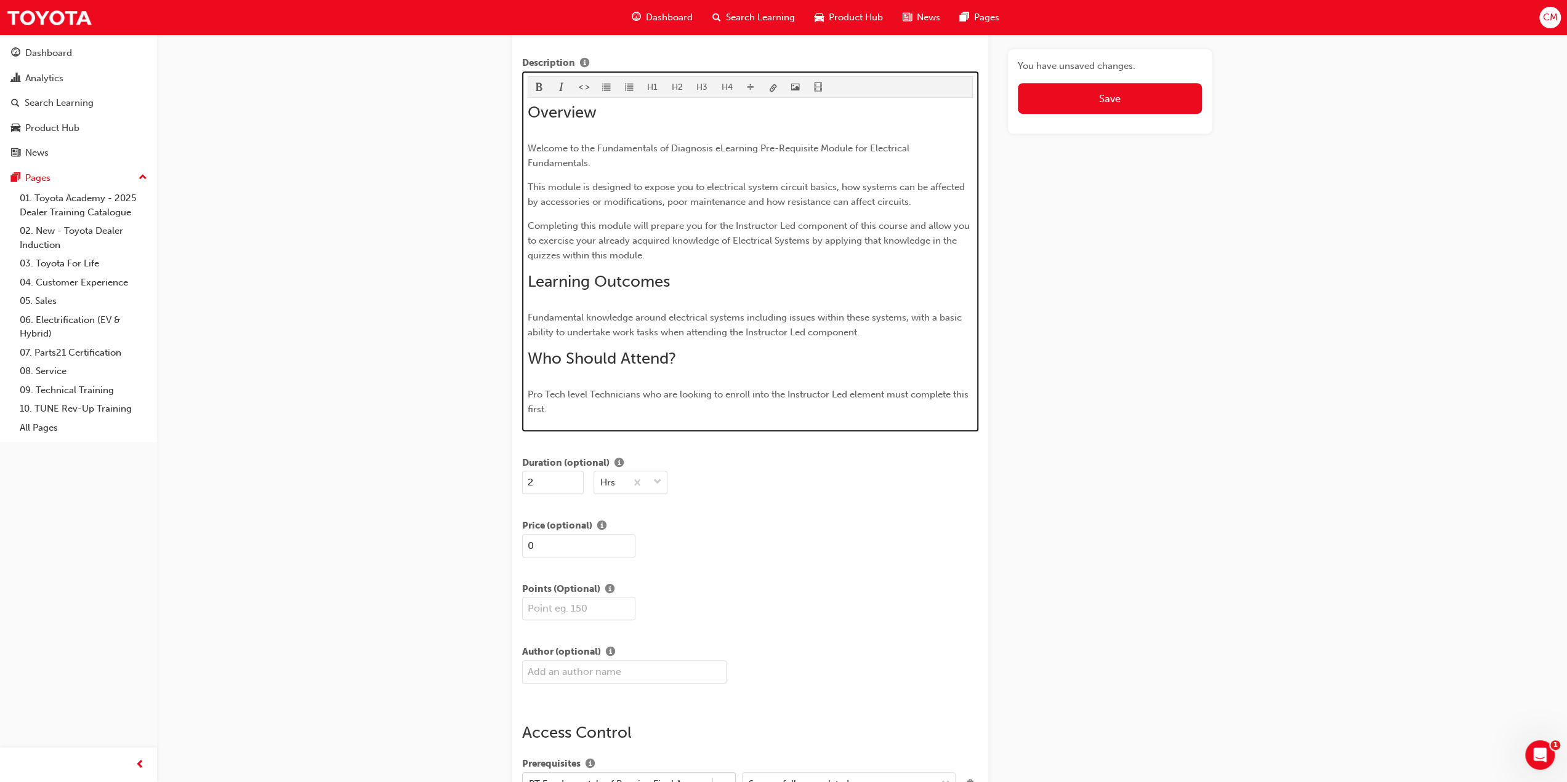
click at [586, 389] on span "Pro Tech level Technicians who are looking to enroll into the Instructor Led el…" at bounding box center [749, 402] width 443 height 26
click at [528, 392] on span "Professional Technicians who are looking to enroll into the Instructor Led elem…" at bounding box center [746, 402] width 436 height 26
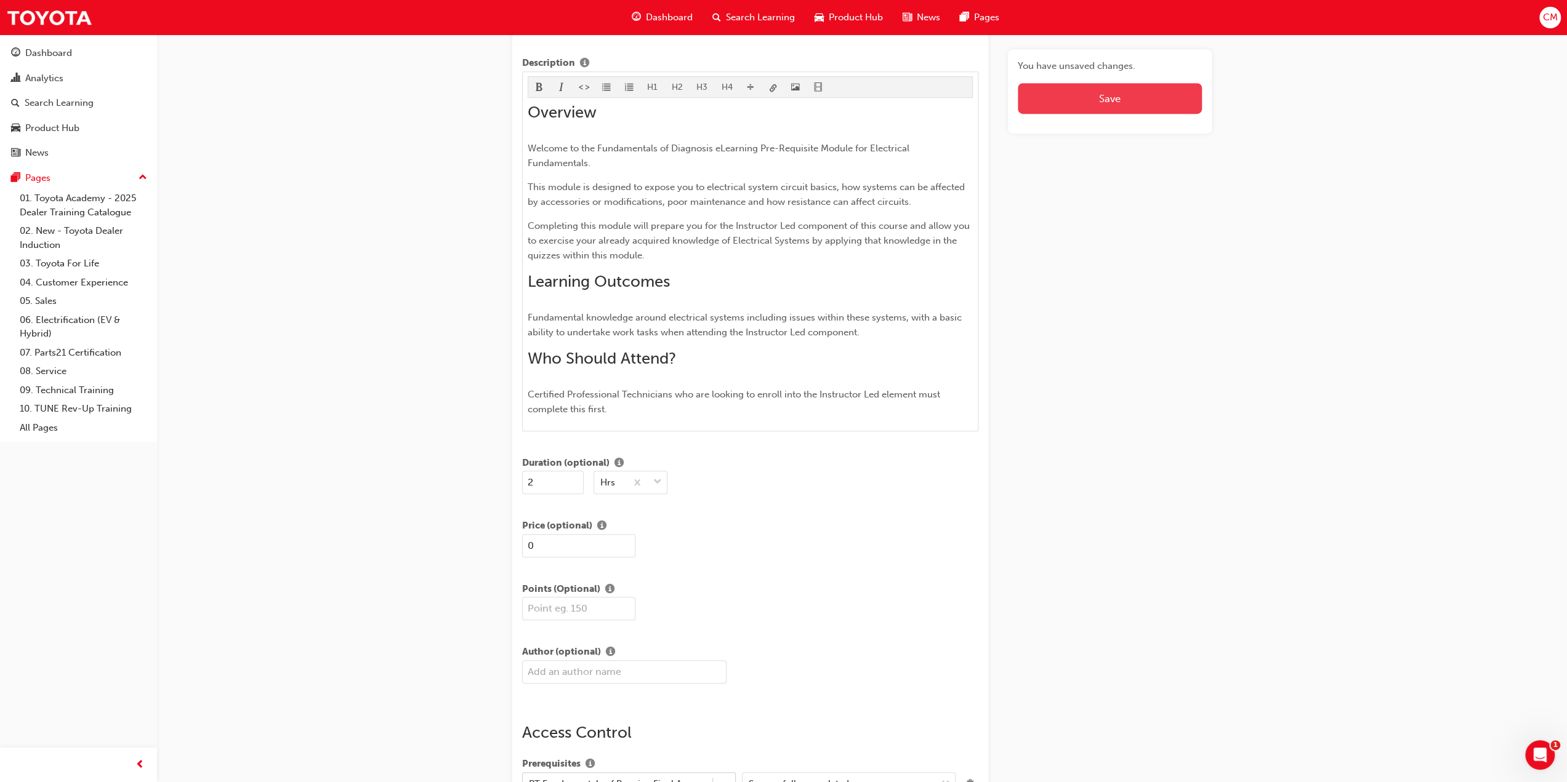
click at [1112, 93] on span "Save" at bounding box center [1110, 98] width 22 height 12
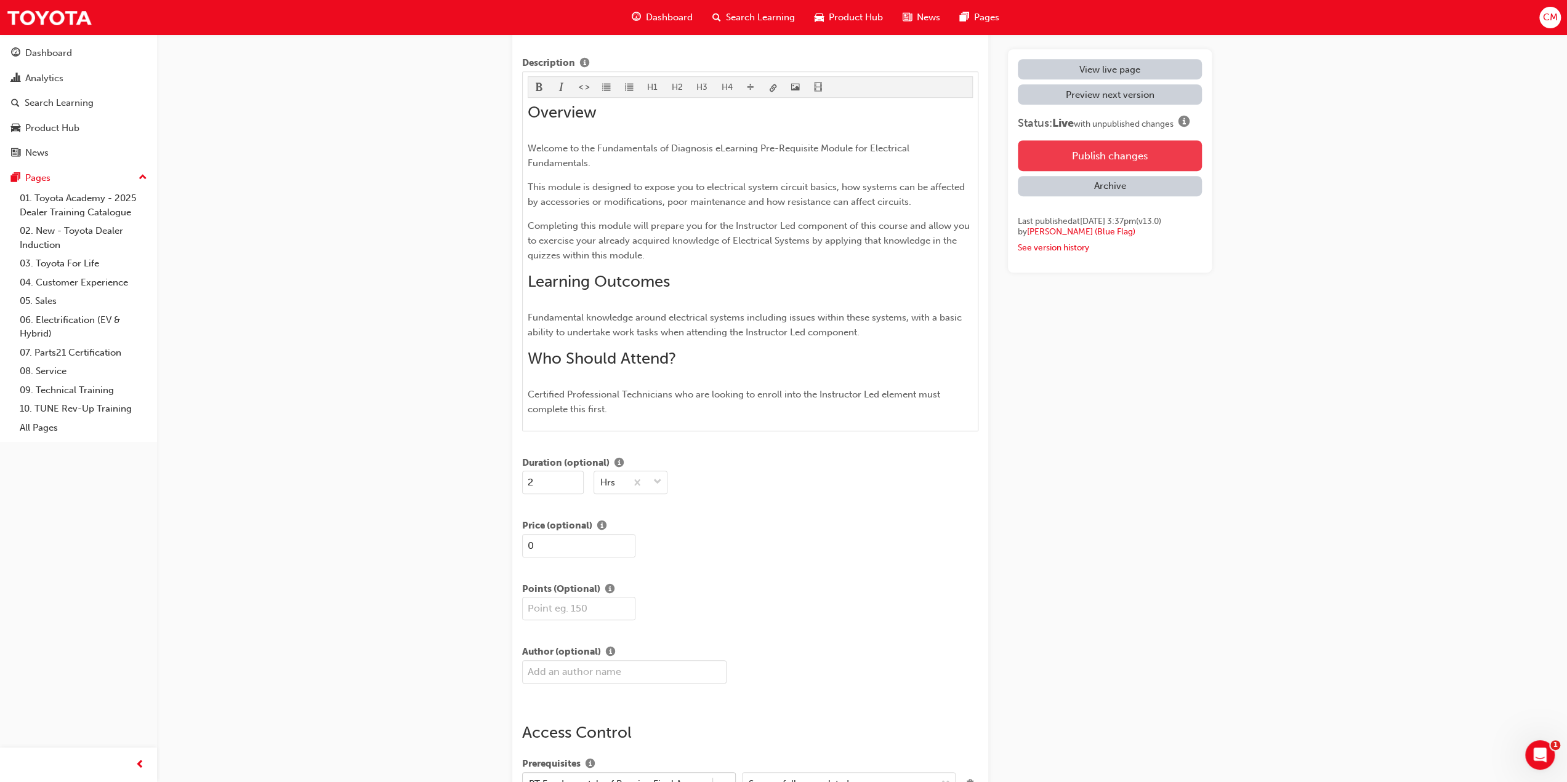
click at [1096, 153] on button "Publish changes" at bounding box center [1110, 155] width 184 height 31
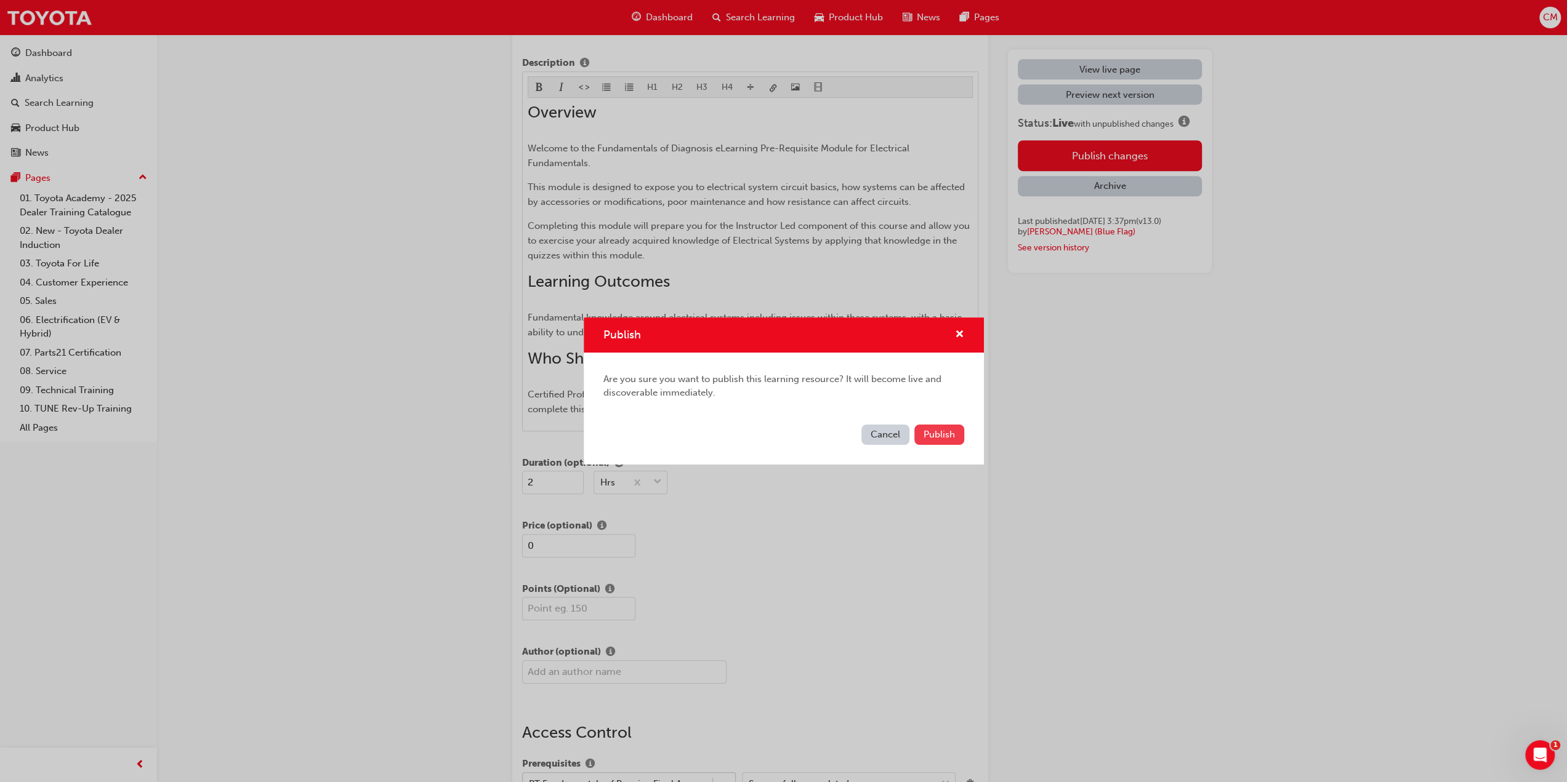
click at [942, 433] on span "Publish" at bounding box center [938, 434] width 31 height 11
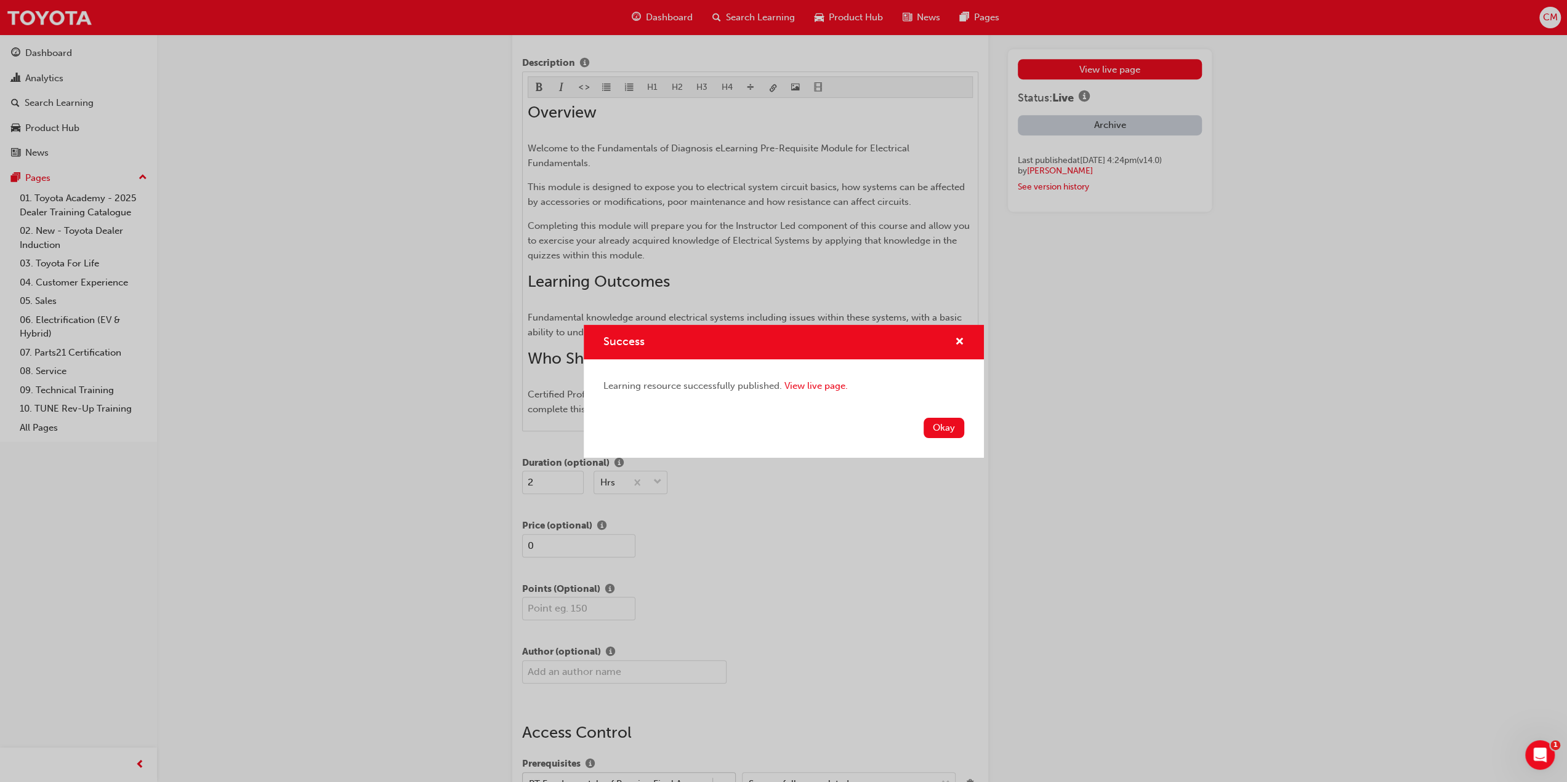
click at [943, 425] on button "Okay" at bounding box center [943, 428] width 41 height 20
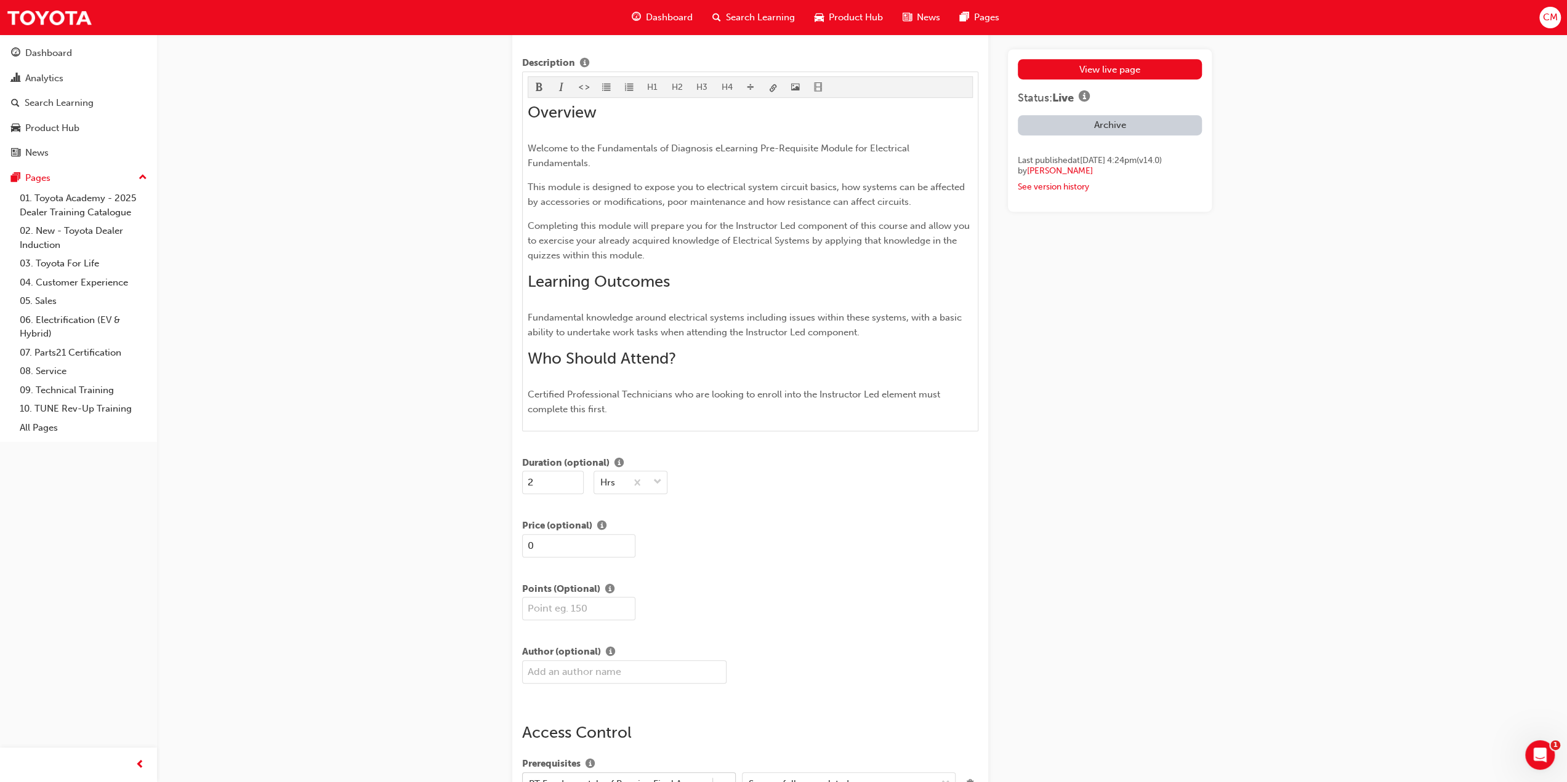
click at [748, 15] on span "Search Learning" at bounding box center [760, 17] width 69 height 14
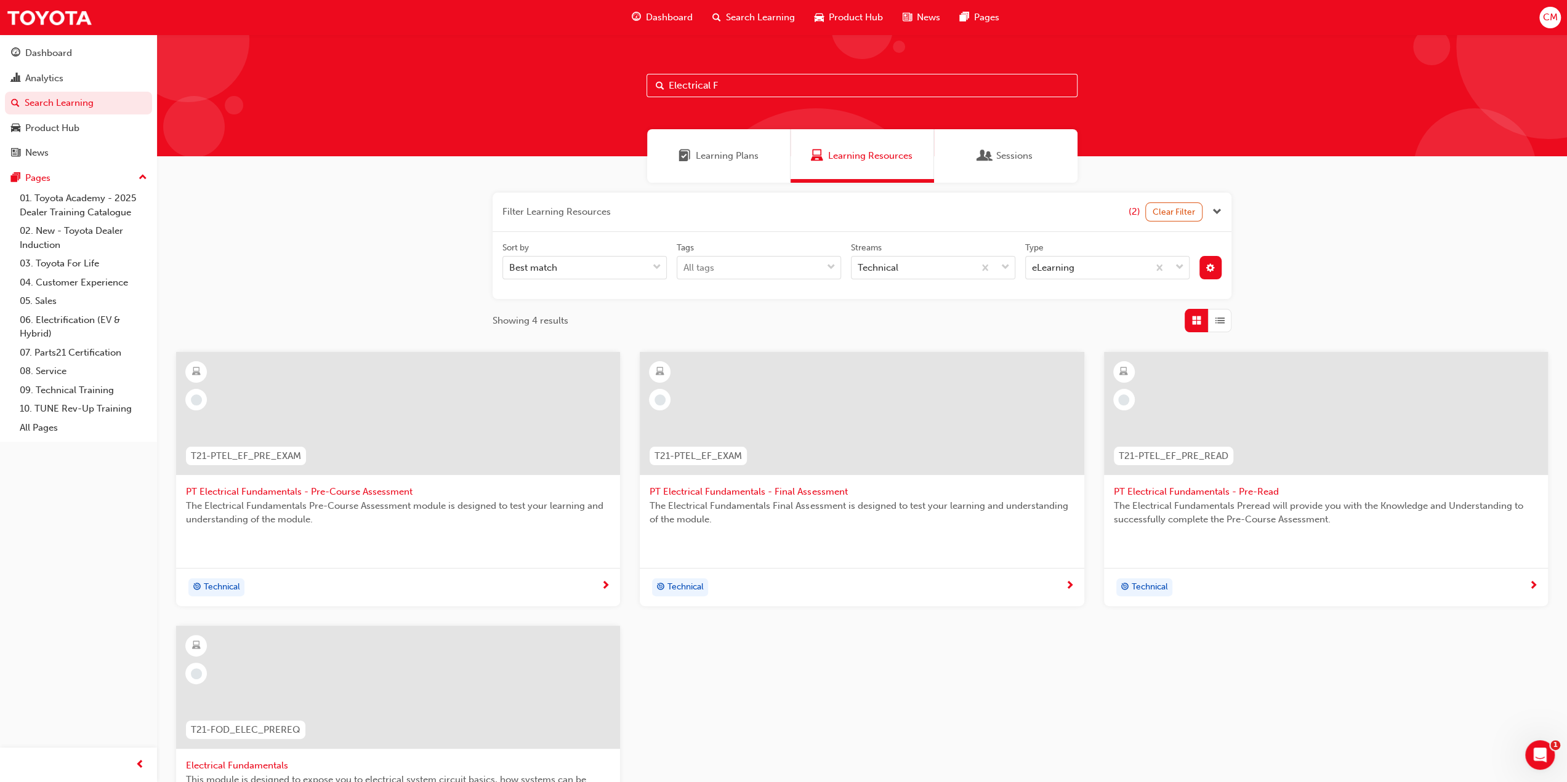
drag, startPoint x: 740, startPoint y: 84, endPoint x: 657, endPoint y: 84, distance: 82.5
click at [657, 84] on div "Electrical F" at bounding box center [861, 85] width 431 height 23
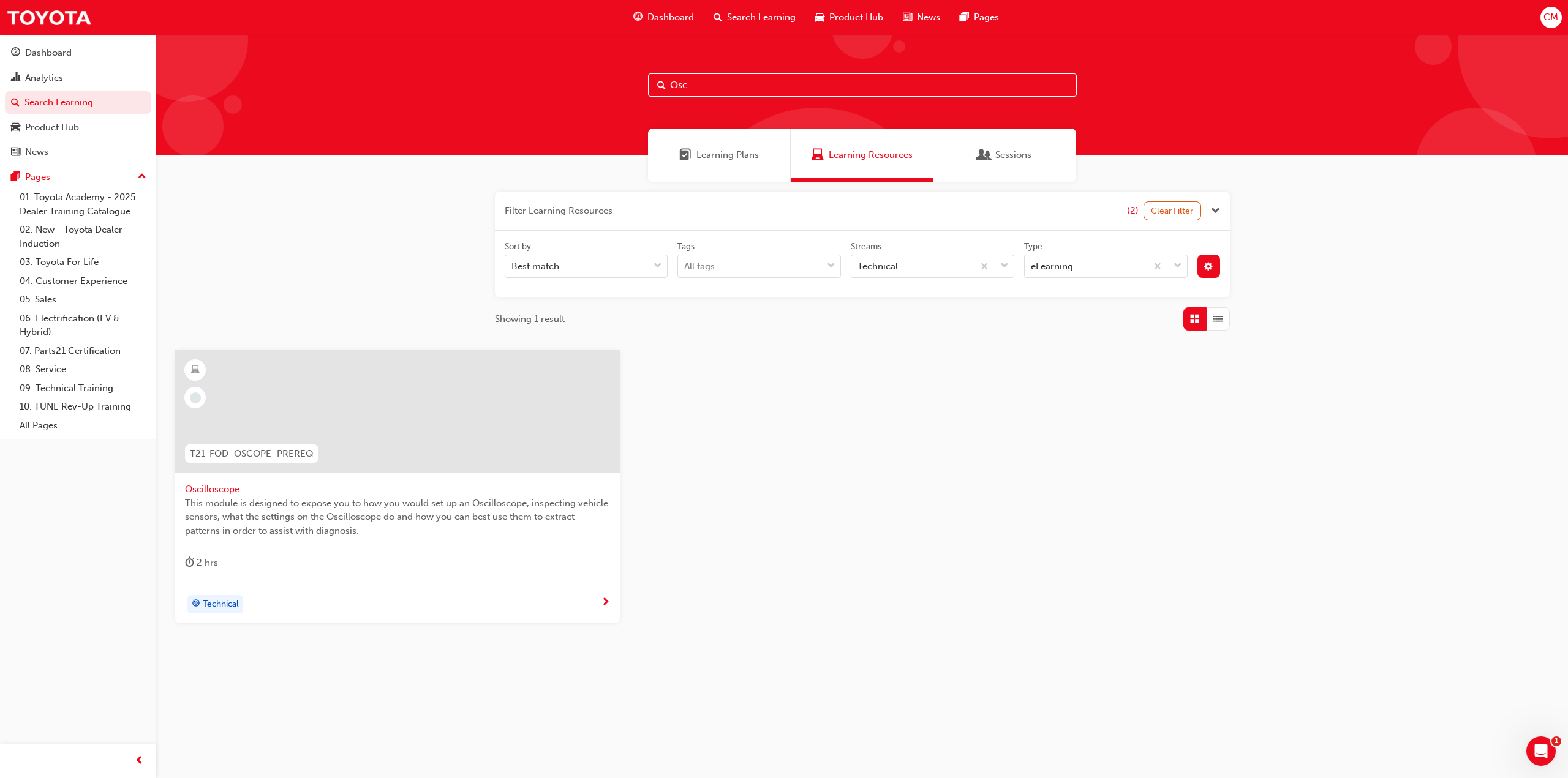
type input "Osc"
click at [213, 488] on span "Oscilloscope" at bounding box center [397, 489] width 425 height 14
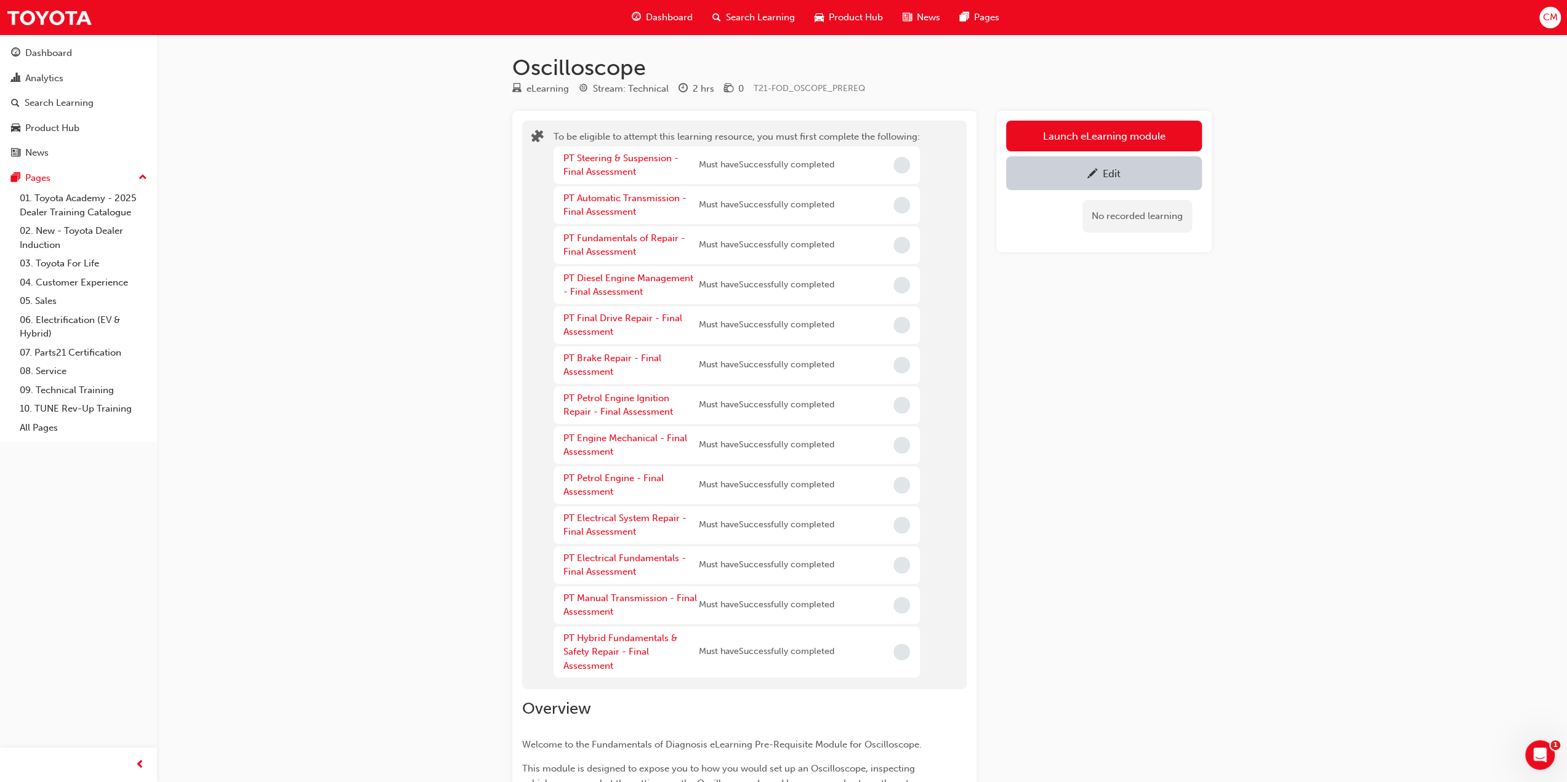
click at [1127, 168] on div "Edit" at bounding box center [1103, 173] width 177 height 15
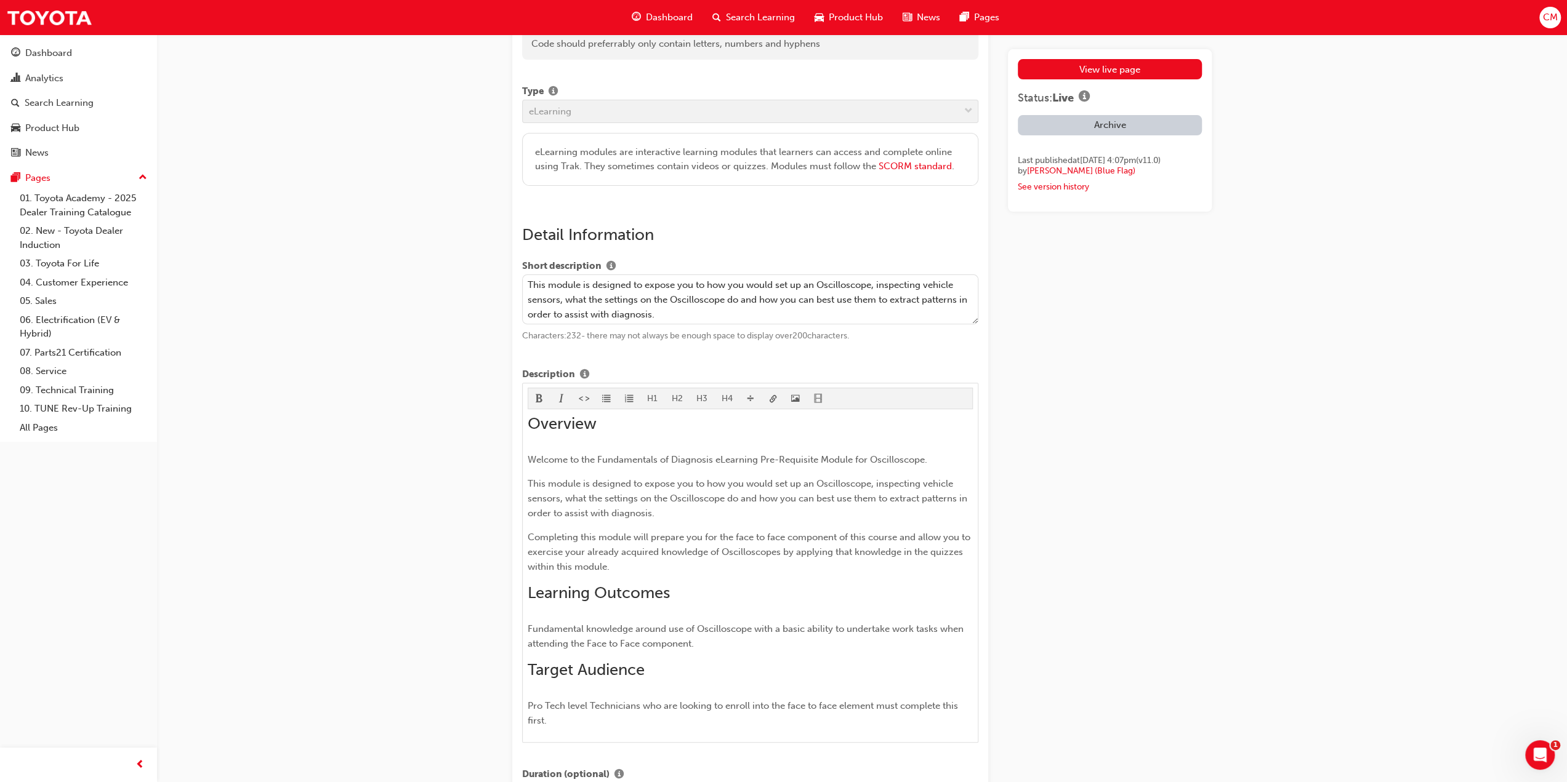
scroll to position [308, 0]
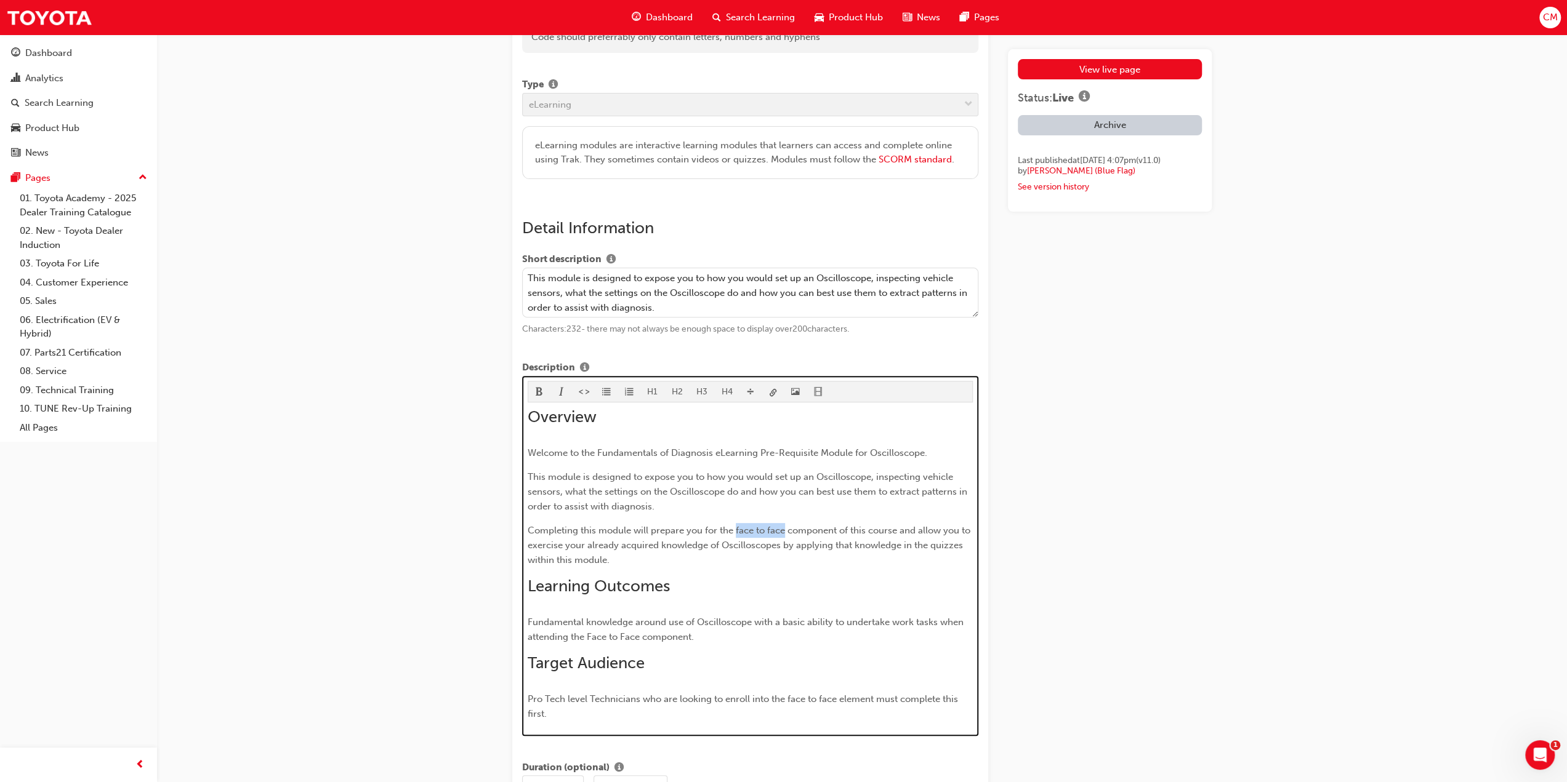
drag, startPoint x: 734, startPoint y: 528, endPoint x: 784, endPoint y: 530, distance: 49.3
click at [784, 530] on span "Completing this module will prepare you for the face to face component of this …" at bounding box center [750, 545] width 445 height 41
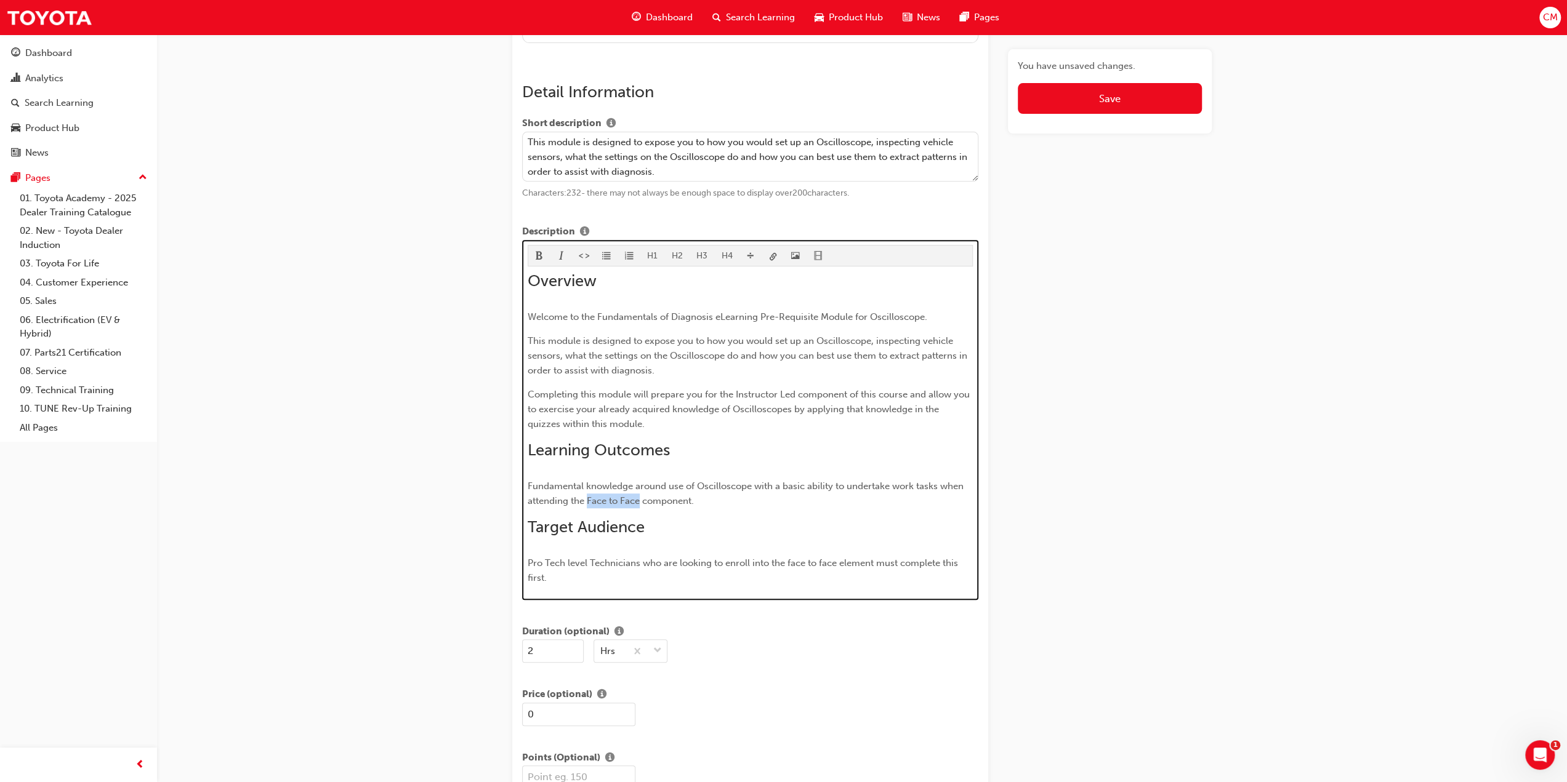
drag, startPoint x: 587, startPoint y: 497, endPoint x: 639, endPoint y: 497, distance: 51.7
click at [639, 497] on span "Fundamental knowledge around use of Oscilloscope with a basic ability to undert…" at bounding box center [747, 494] width 438 height 26
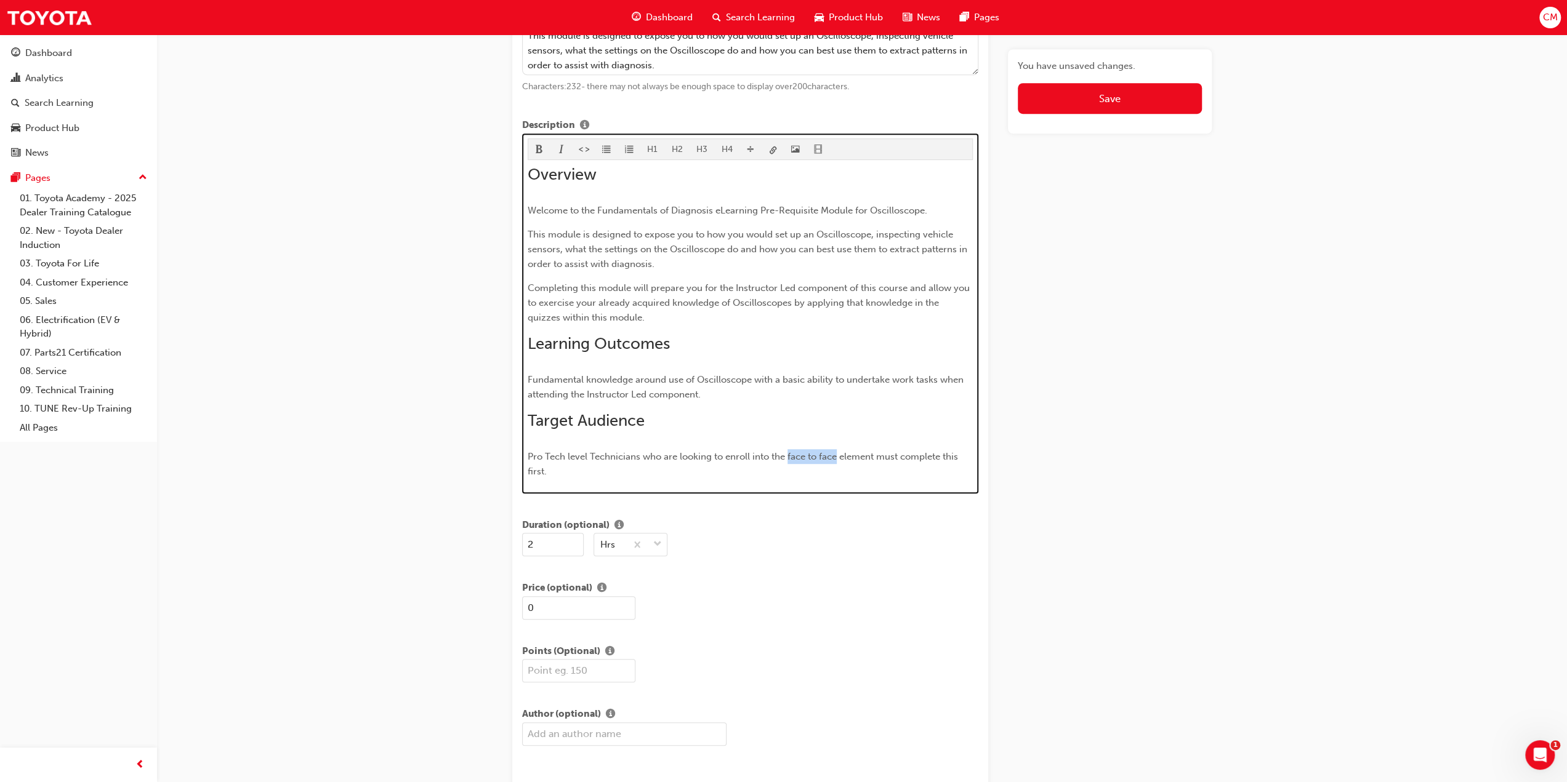
drag, startPoint x: 788, startPoint y: 450, endPoint x: 837, endPoint y: 456, distance: 49.6
click at [837, 456] on span "Pro Tech level Technicians who are looking to enroll into the face to face elem…" at bounding box center [744, 464] width 433 height 26
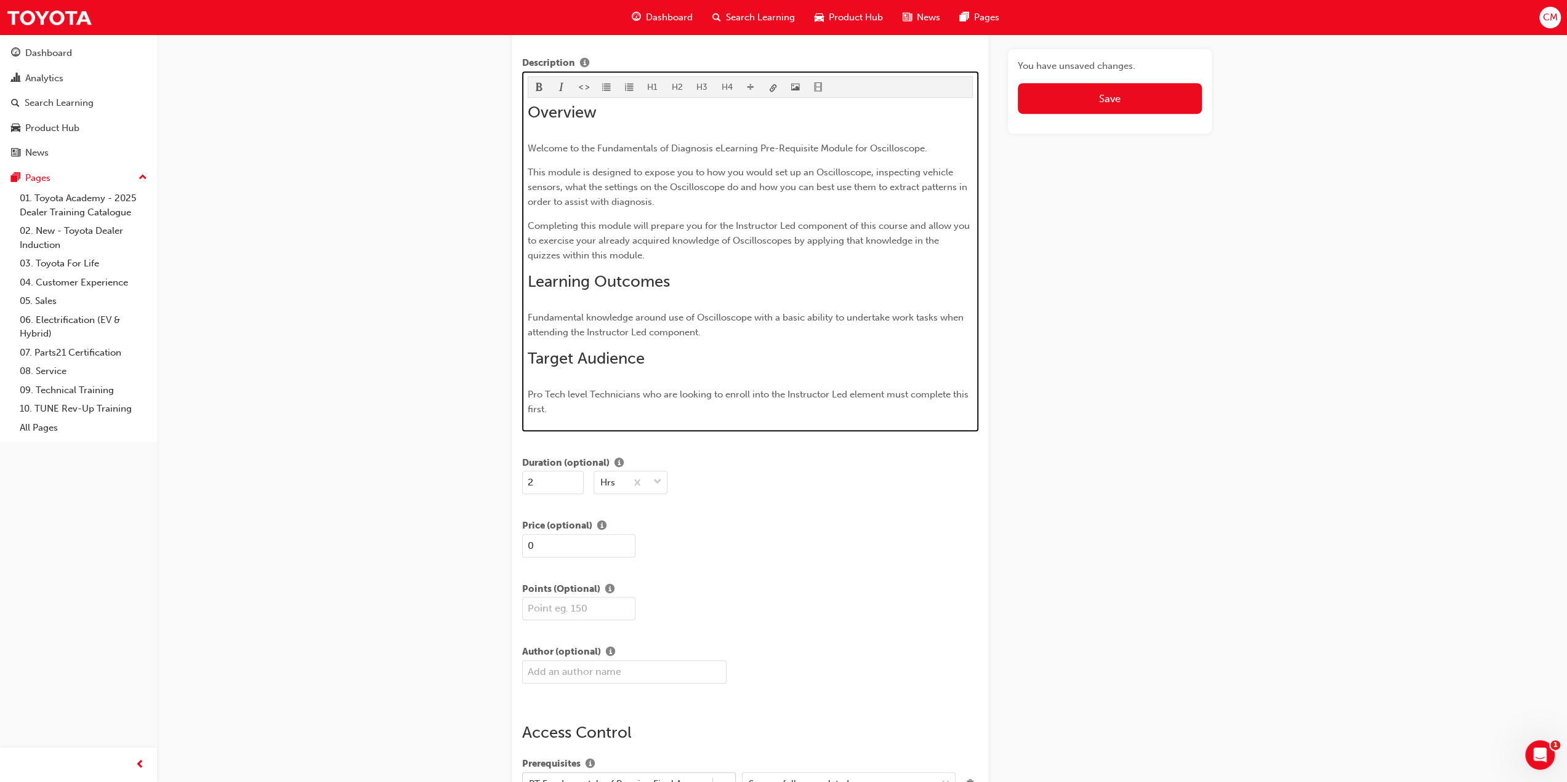
click at [587, 392] on span "Pro Tech level Technicians who are looking to enroll into the Instructor Led el…" at bounding box center [749, 402] width 443 height 26
click at [528, 391] on span "Professional Technicians who are looking to enroll into the Instructor Led elem…" at bounding box center [746, 402] width 436 height 26
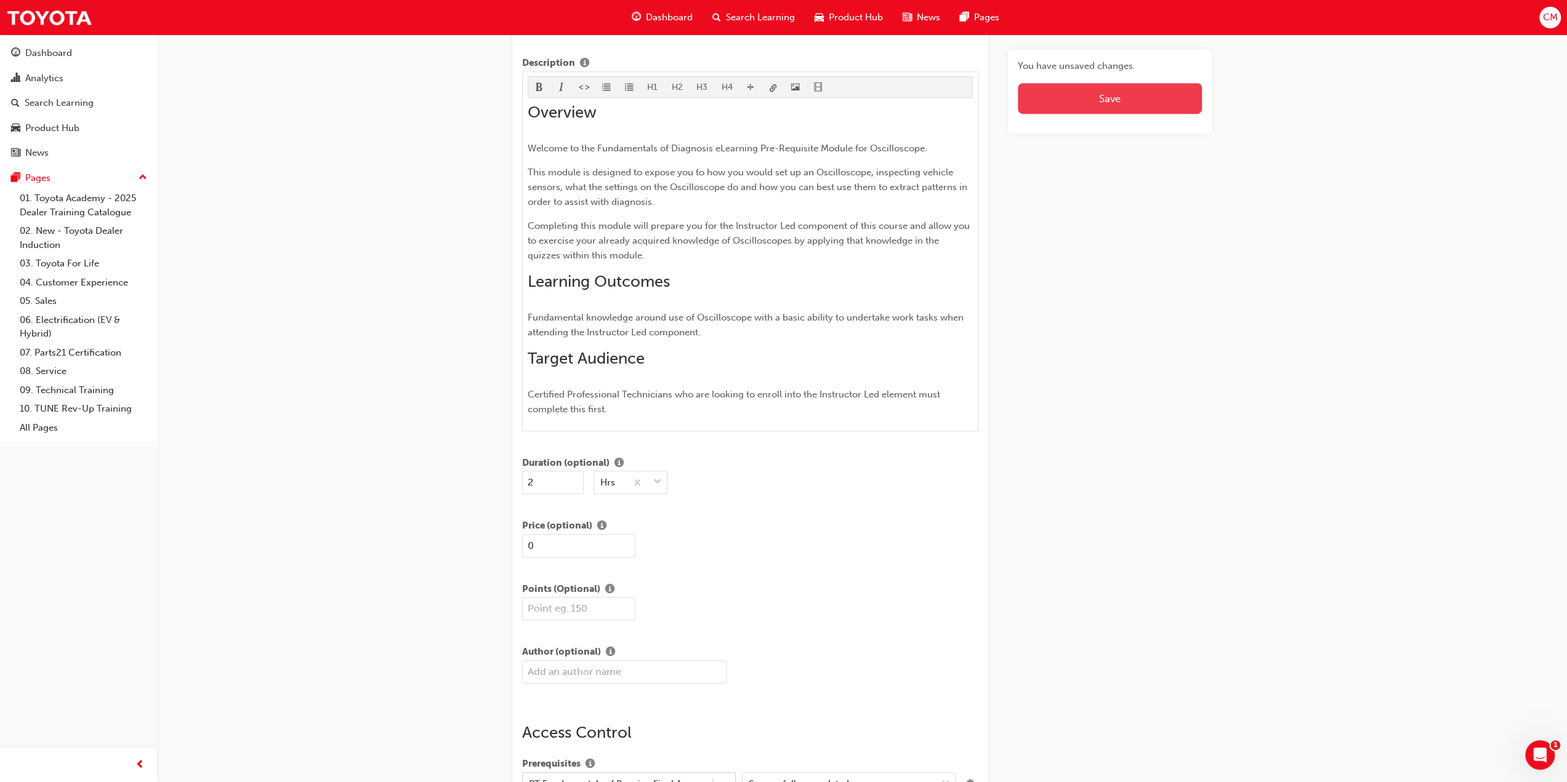
click at [1107, 97] on span "Save" at bounding box center [1110, 98] width 22 height 12
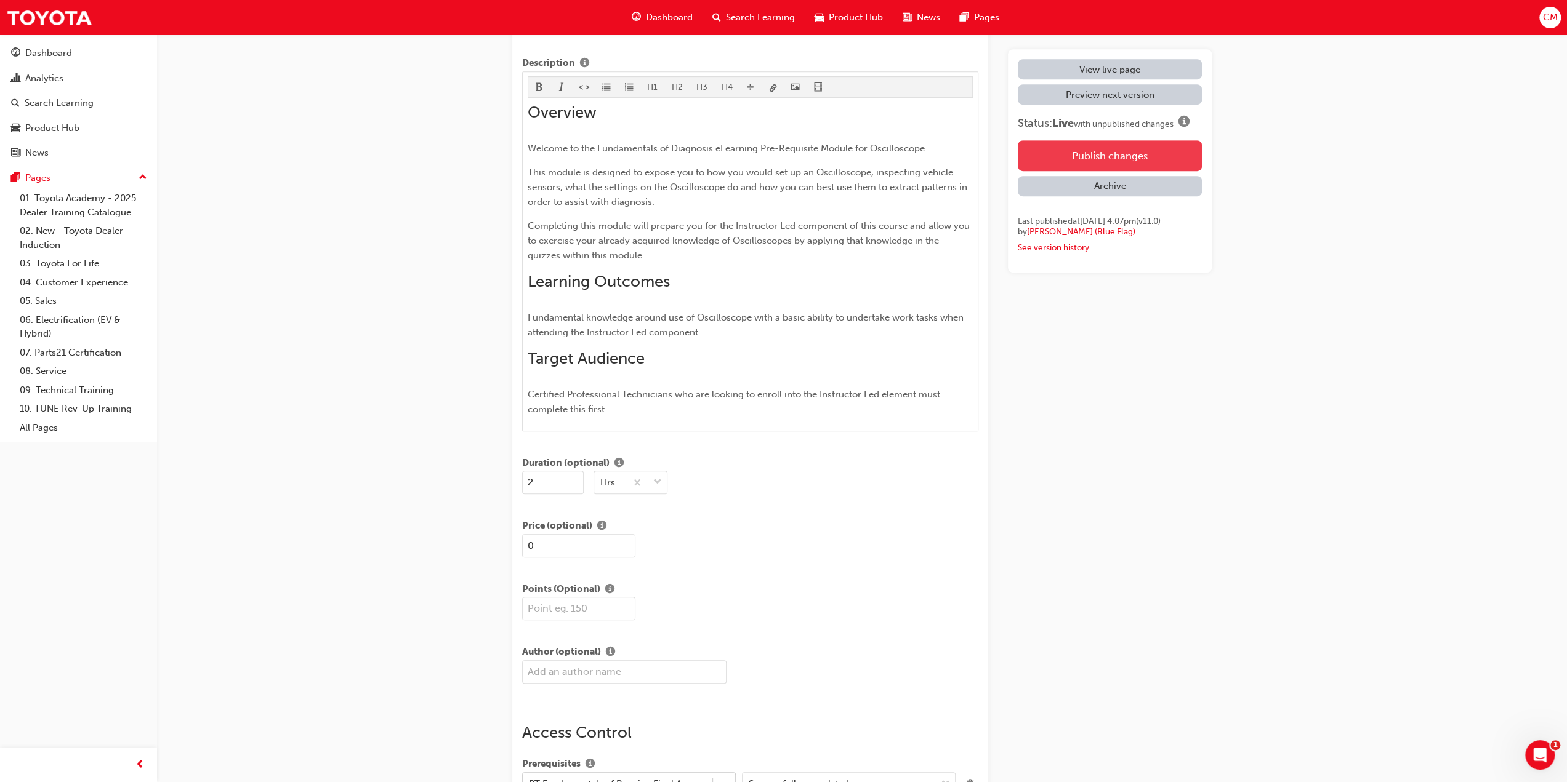
click at [1122, 153] on button "Publish changes" at bounding box center [1110, 155] width 184 height 31
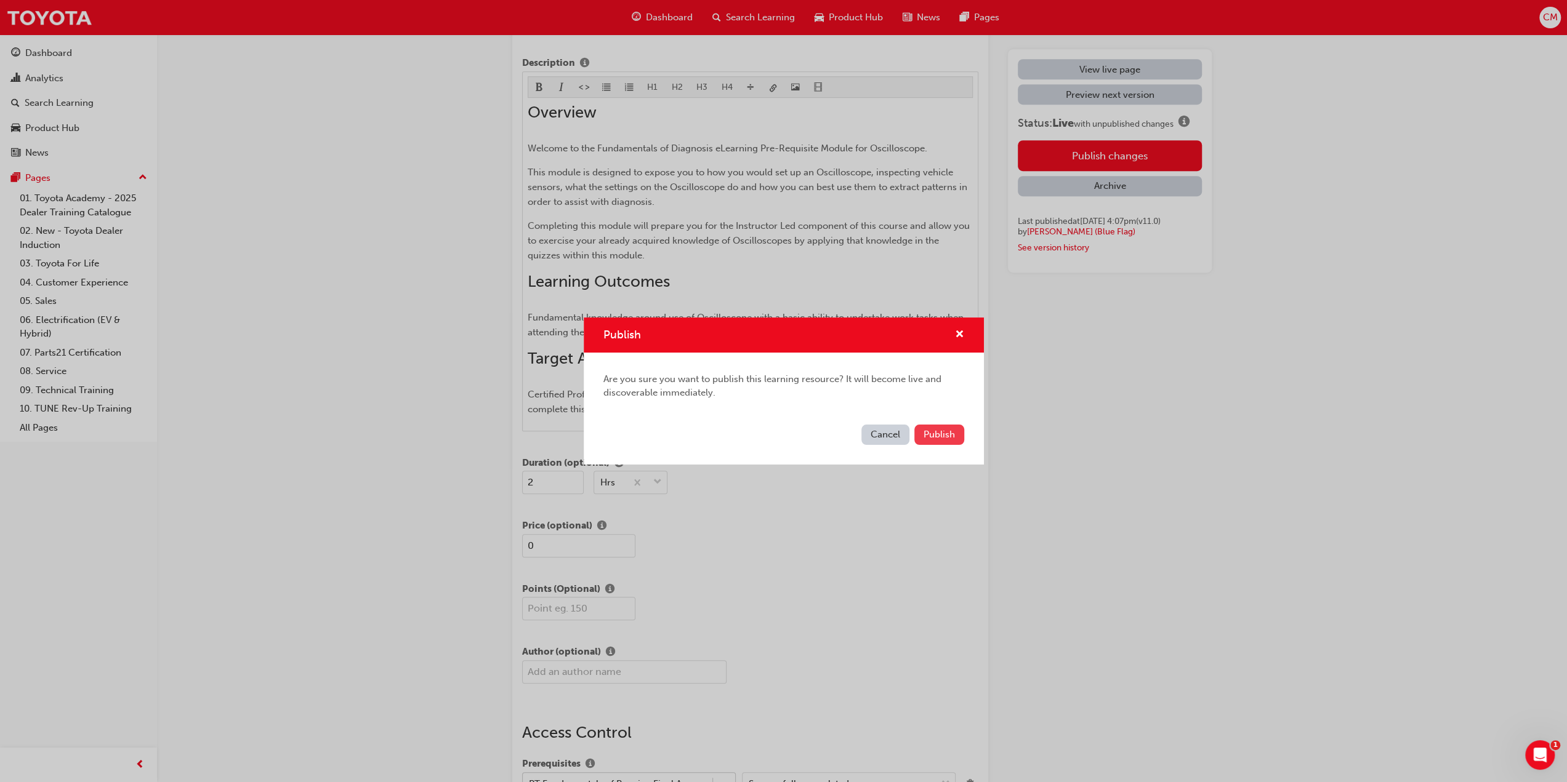
click at [942, 433] on span "Publish" at bounding box center [938, 434] width 31 height 11
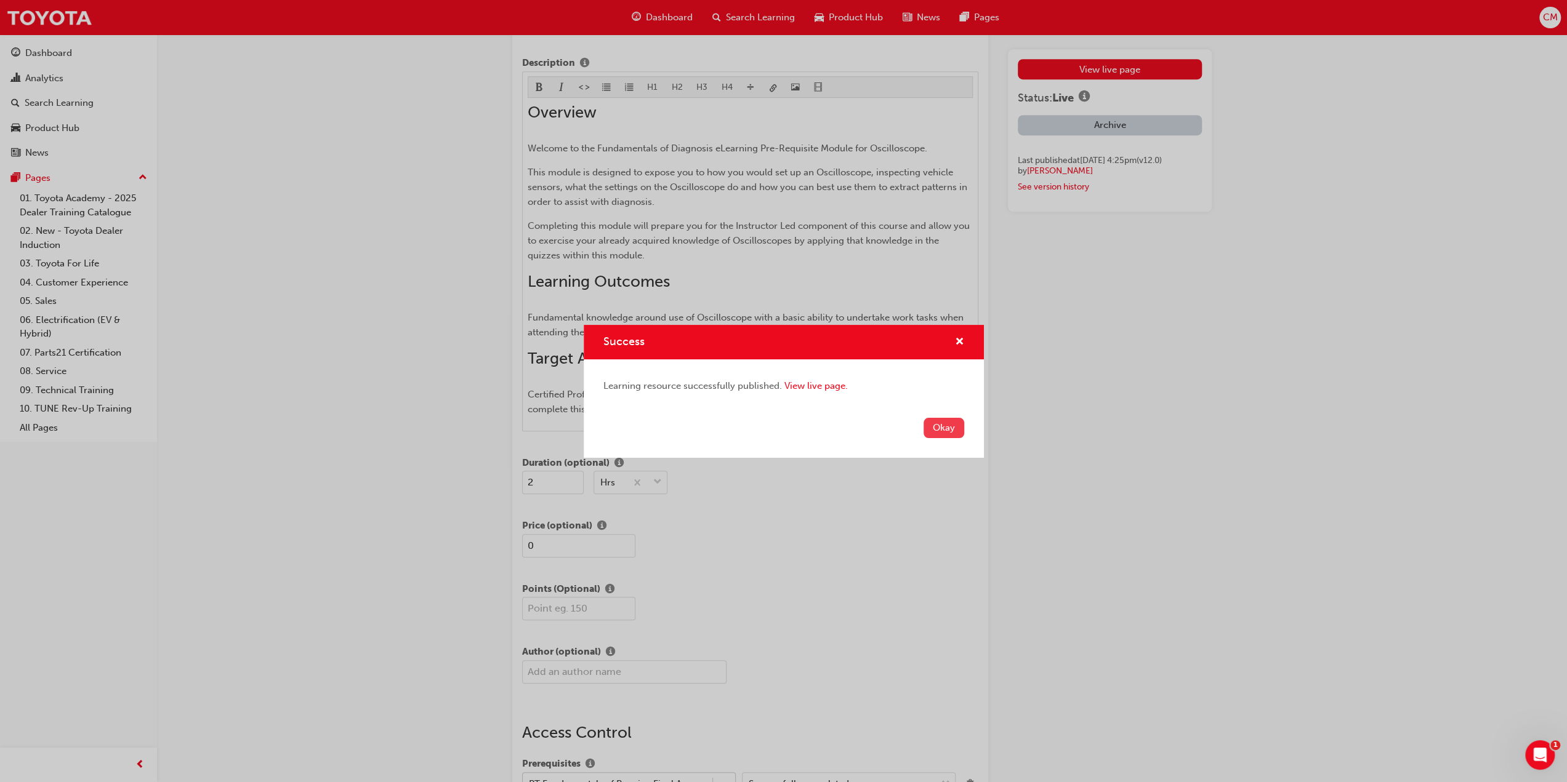
click at [947, 427] on button "Okay" at bounding box center [943, 428] width 41 height 20
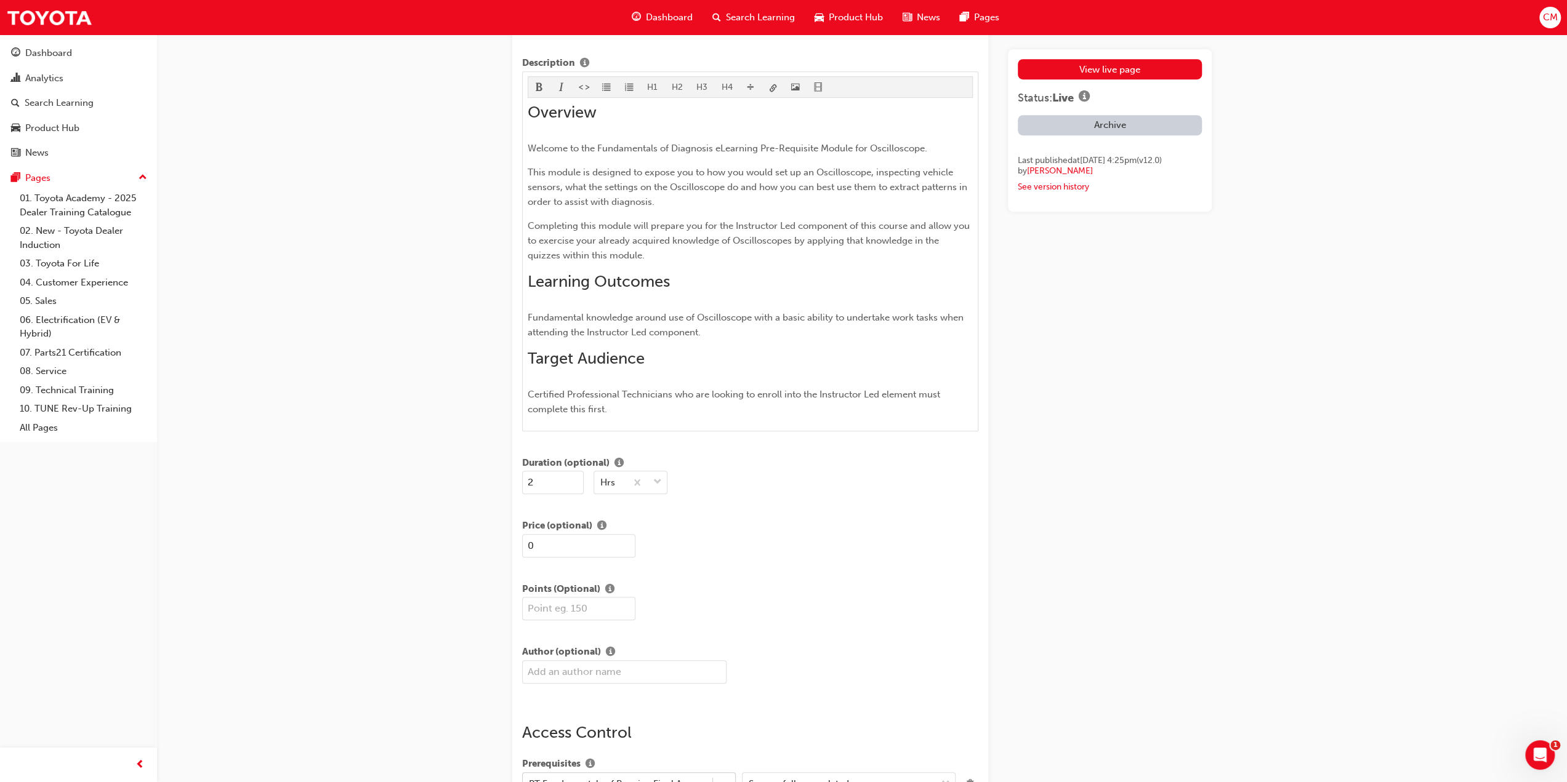
drag, startPoint x: 47, startPoint y: 388, endPoint x: 64, endPoint y: 390, distance: 16.7
click at [47, 388] on link "09. Technical Training" at bounding box center [83, 390] width 137 height 19
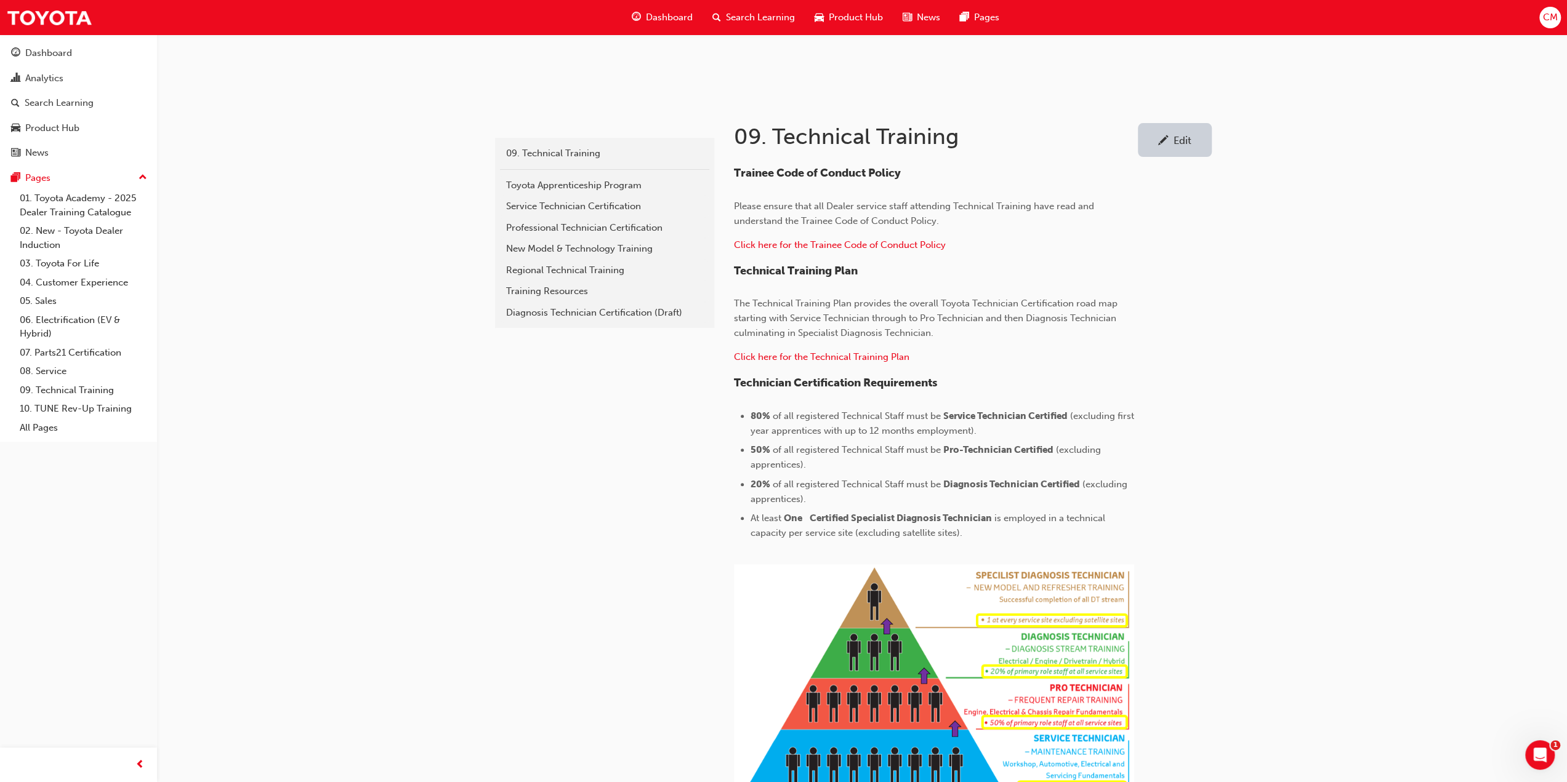
scroll to position [148, 0]
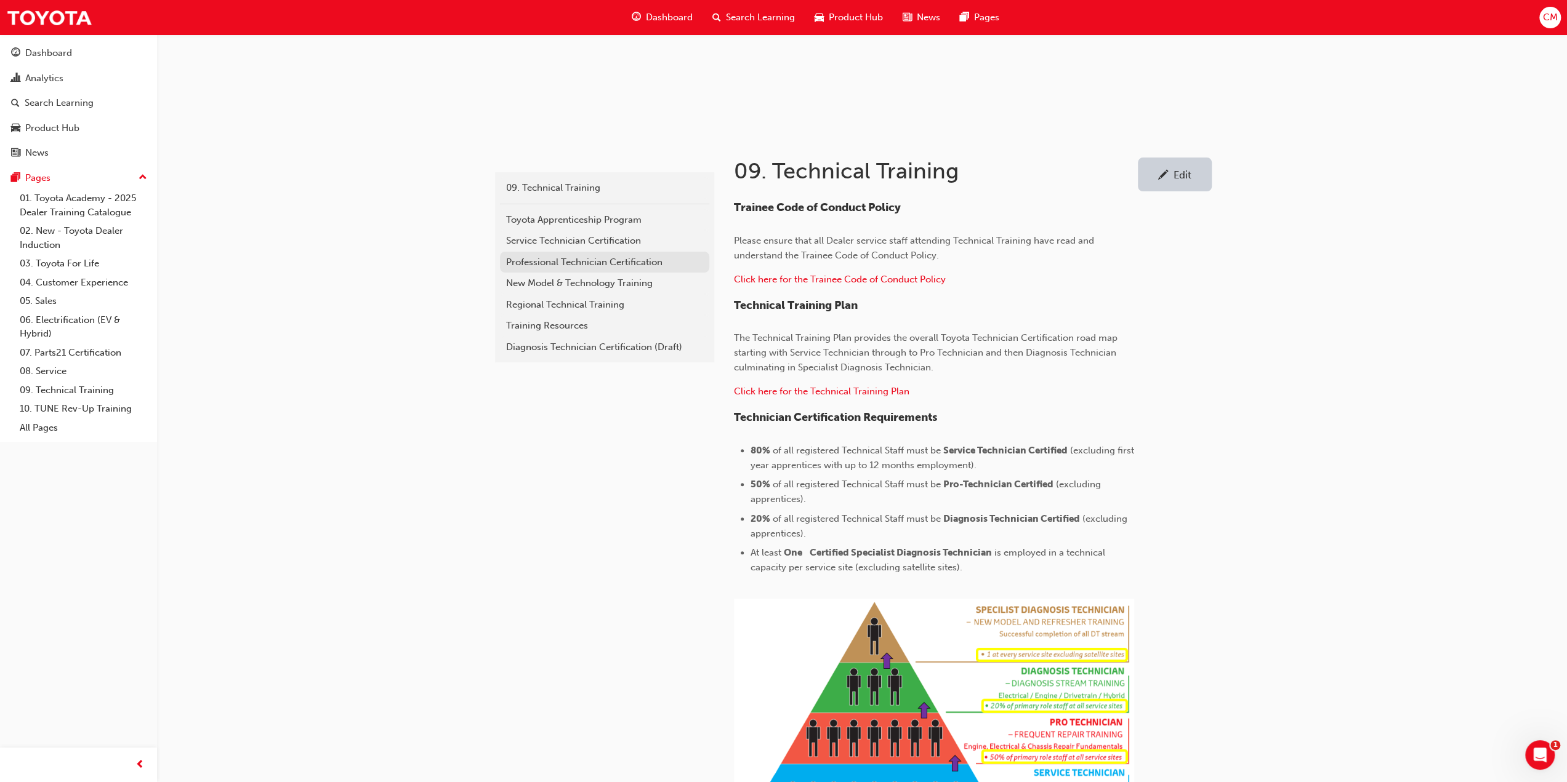
click at [523, 262] on div "Professional Technician Certification" at bounding box center [604, 262] width 197 height 14
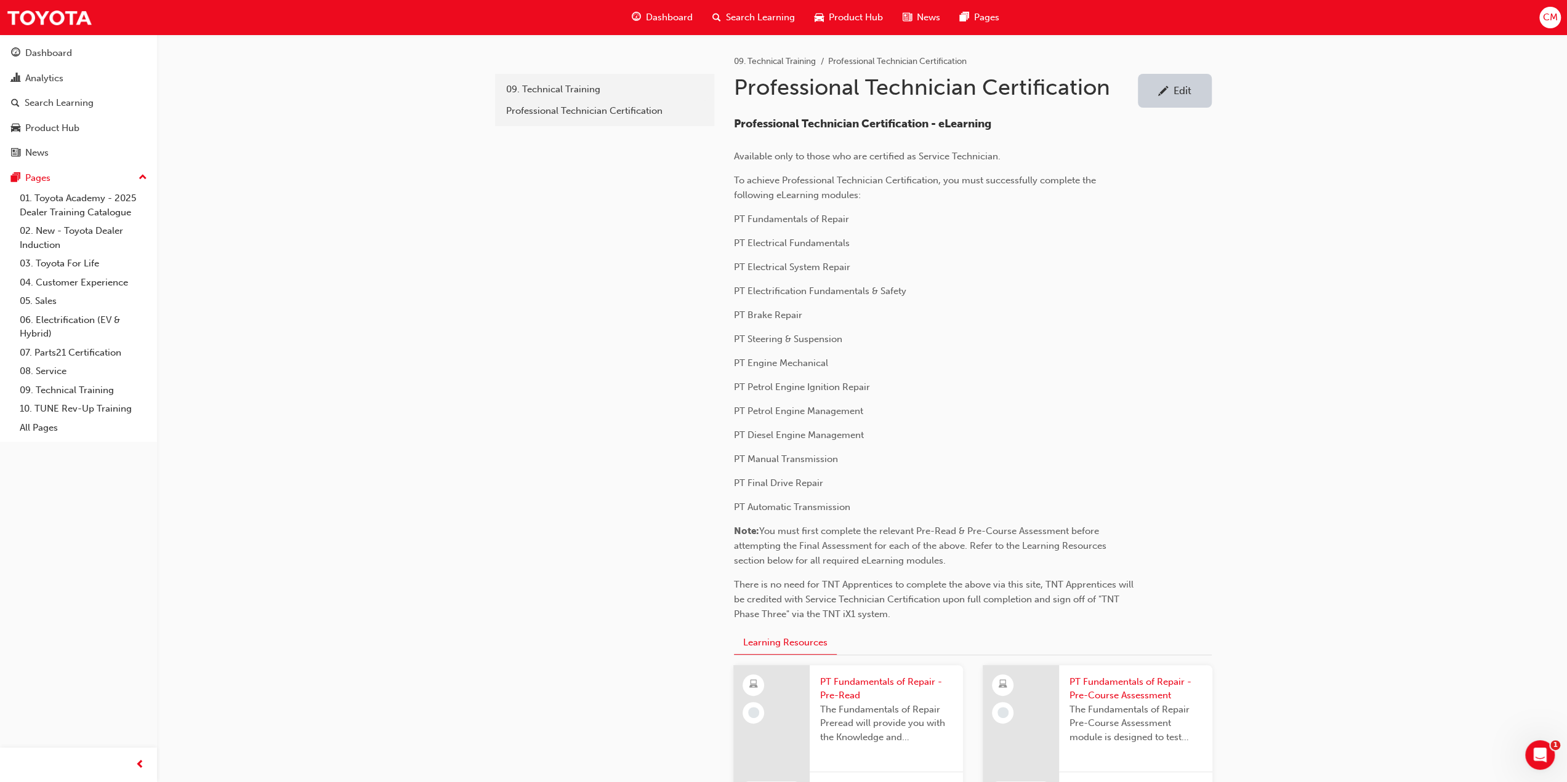
click at [1187, 94] on div "Edit" at bounding box center [1182, 90] width 18 height 12
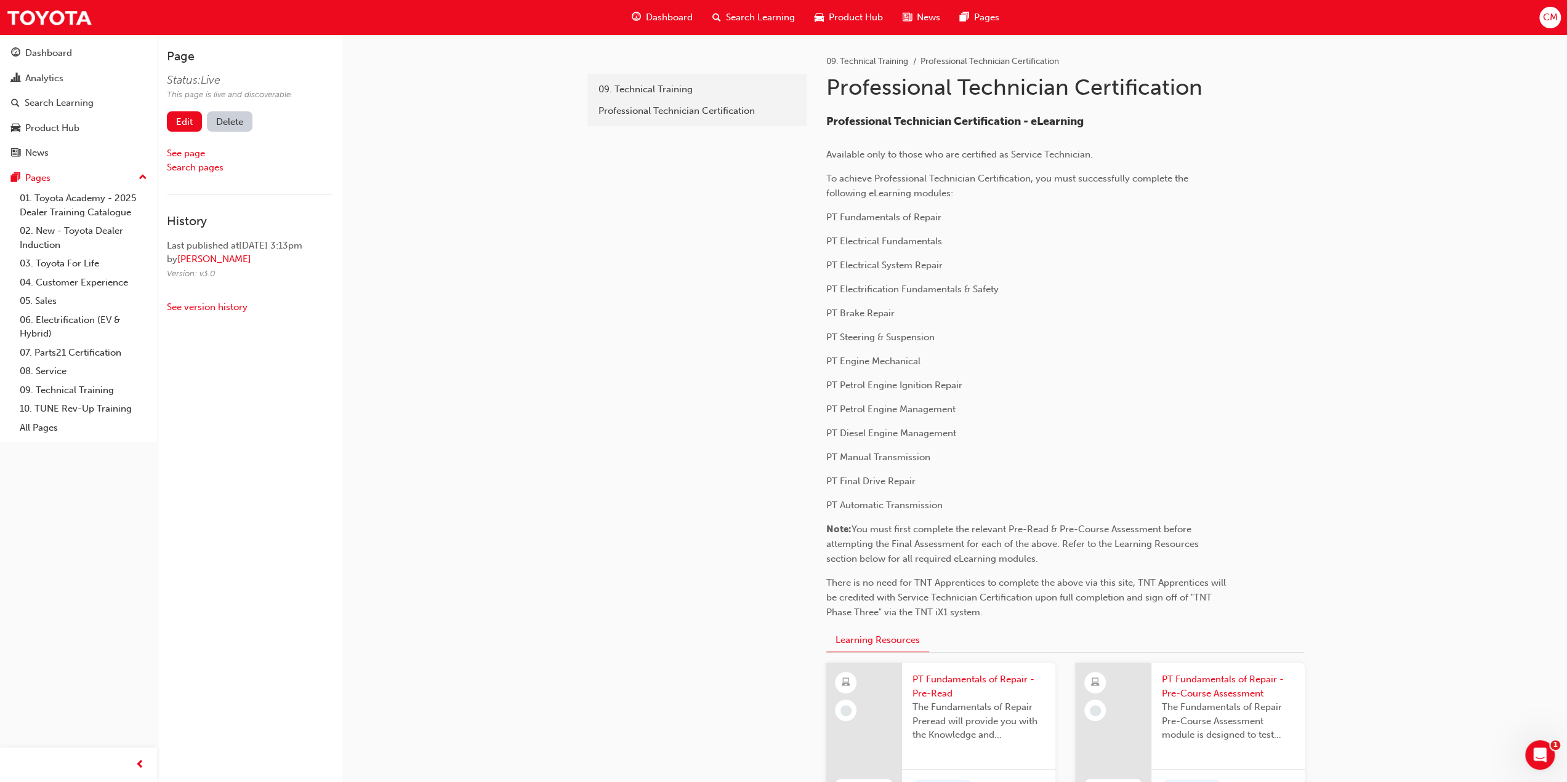
click at [951, 84] on h1 "Professional Technician Certification" at bounding box center [1028, 87] width 404 height 27
click at [186, 122] on link "Edit" at bounding box center [184, 121] width 35 height 20
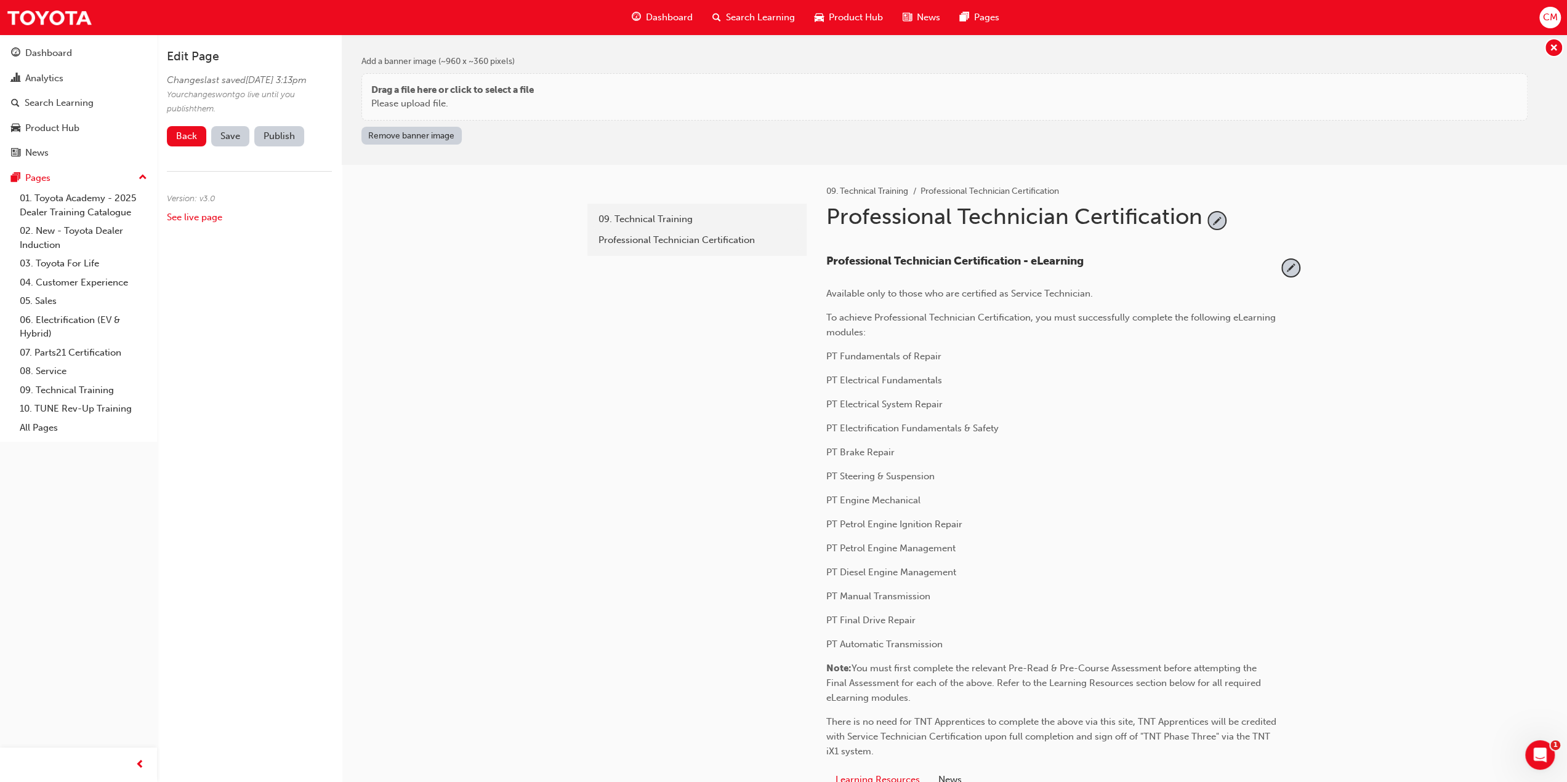
click at [951, 211] on div "Professional Technician Certification" at bounding box center [1014, 221] width 377 height 37
click at [1215, 219] on span "pencil-icon" at bounding box center [1216, 220] width 17 height 17
click at [952, 220] on input "Professional Technician Certification" at bounding box center [1010, 219] width 377 height 33
type input "Pro Technician Certification"
click at [1215, 220] on span "tick-icon" at bounding box center [1216, 220] width 17 height 17
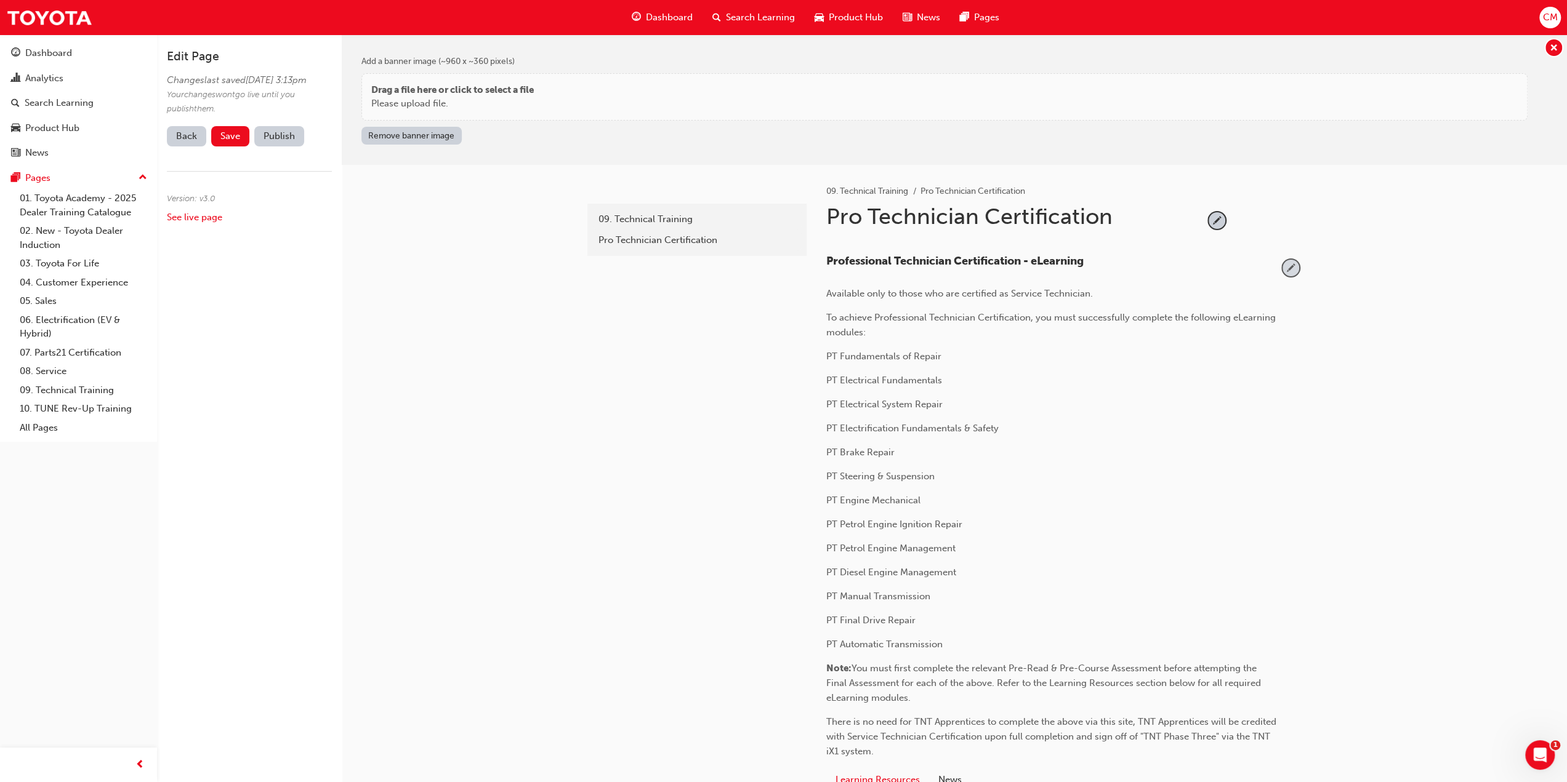
click at [1290, 270] on span "pencil-icon" at bounding box center [1290, 268] width 17 height 17
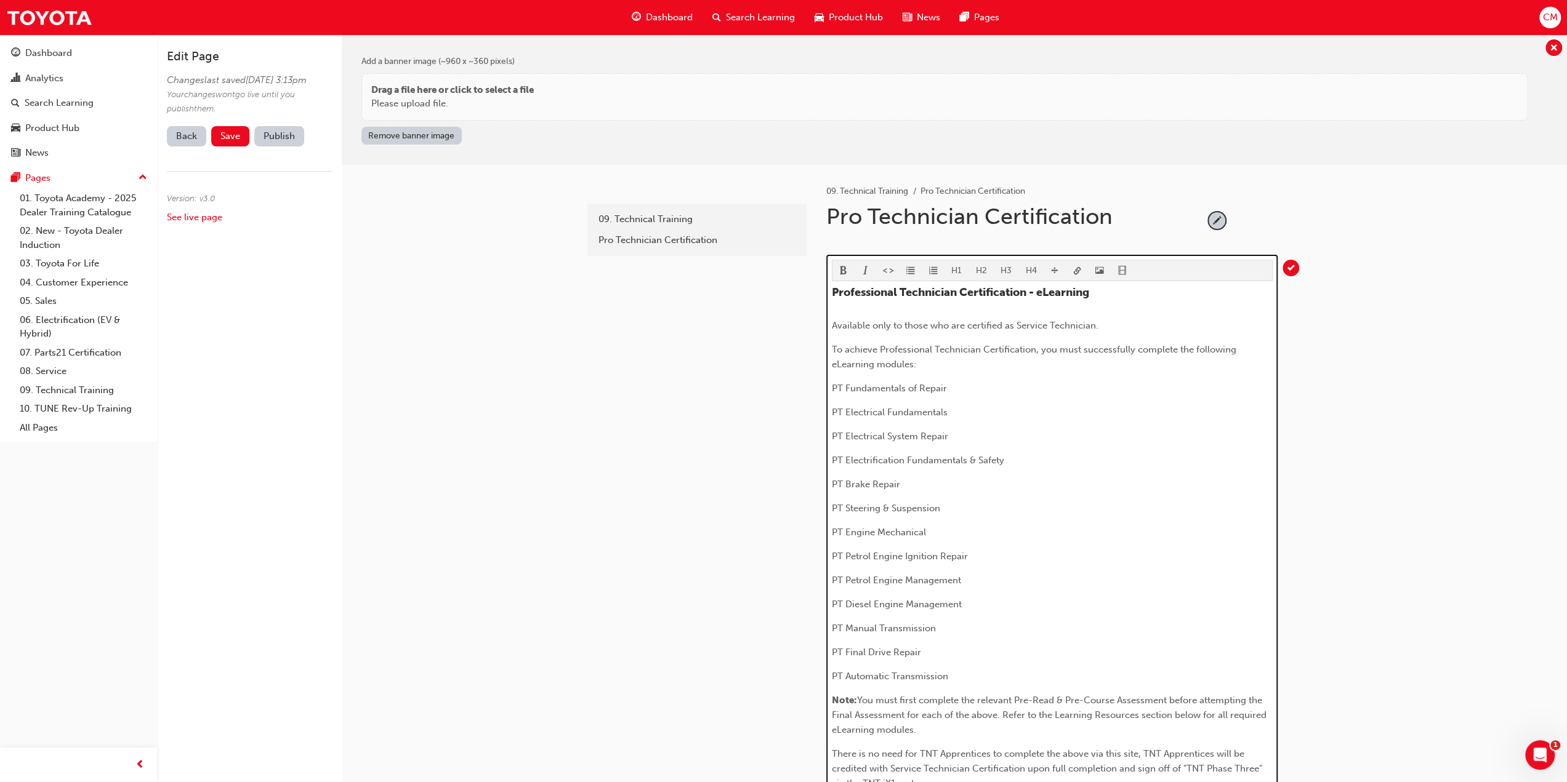
click at [899, 290] on span "Professional Technician Certification - eLearning" at bounding box center [960, 293] width 257 height 14
click at [931, 348] on span "To achieve Professional Technician Certification, you must successfully complet…" at bounding box center [1035, 357] width 407 height 26
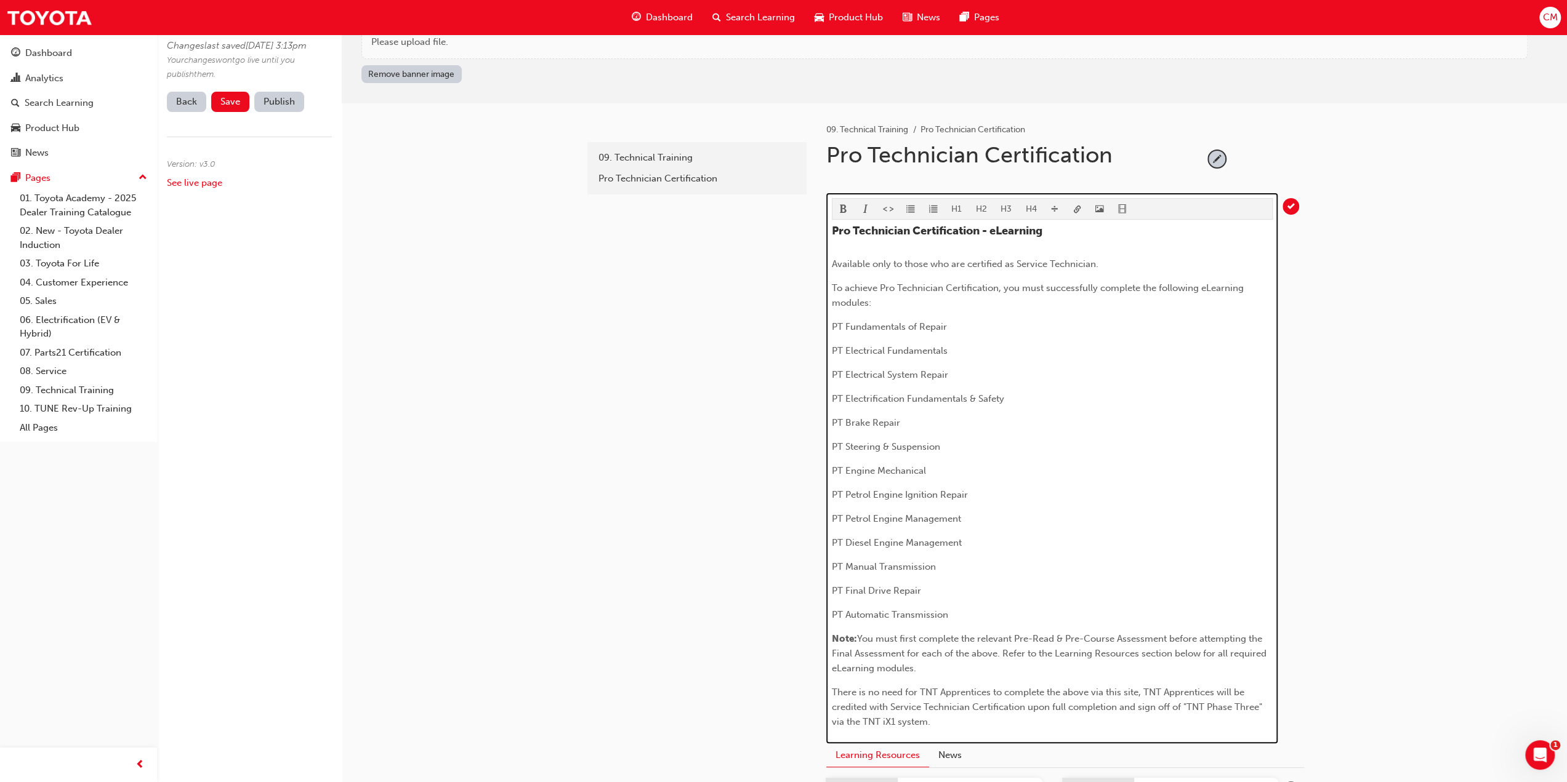
scroll to position [123, 0]
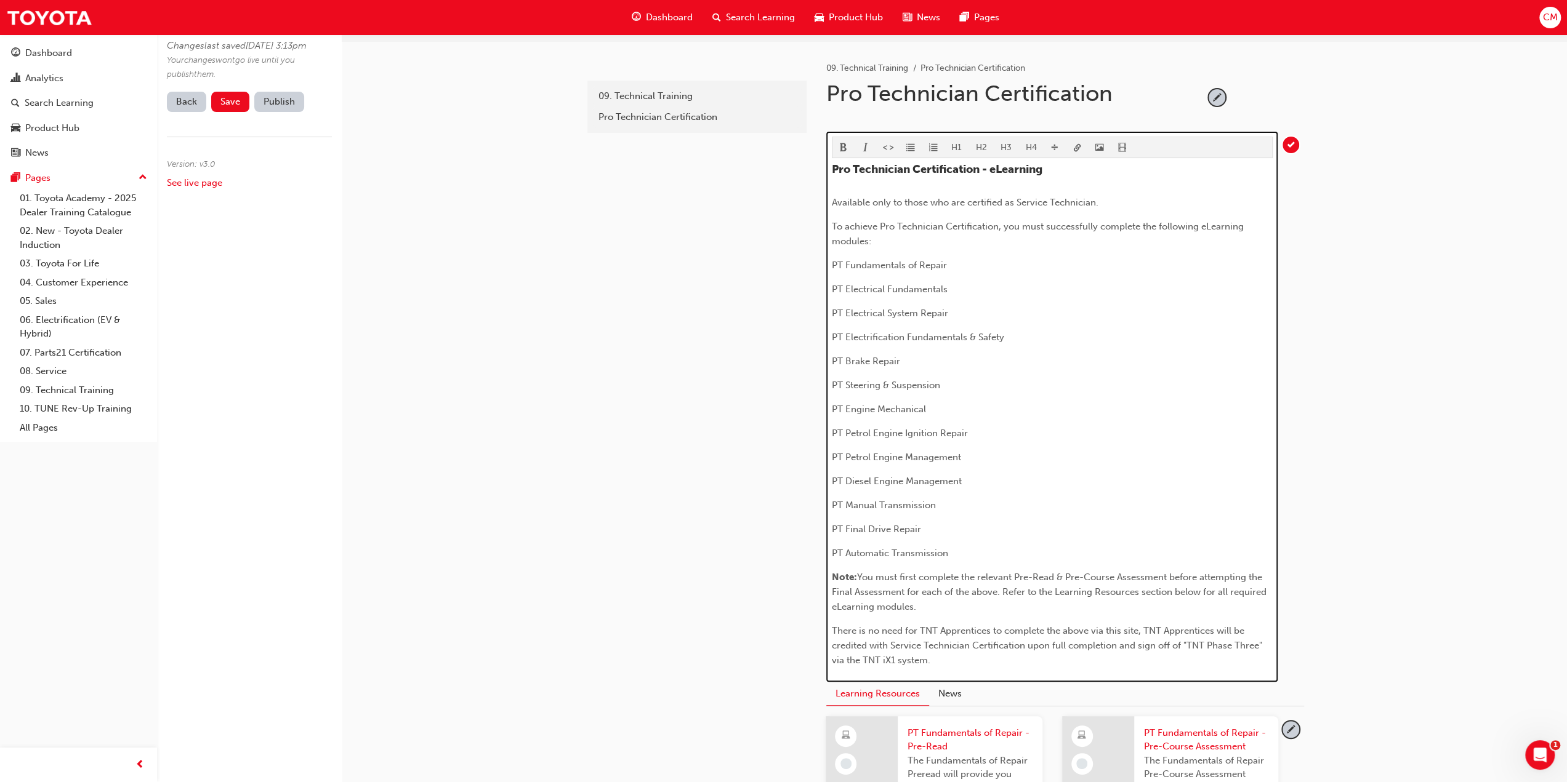
click at [920, 642] on span "There is no need for TNT Apprentices to complete the above via this site, TNT A…" at bounding box center [1048, 645] width 433 height 41
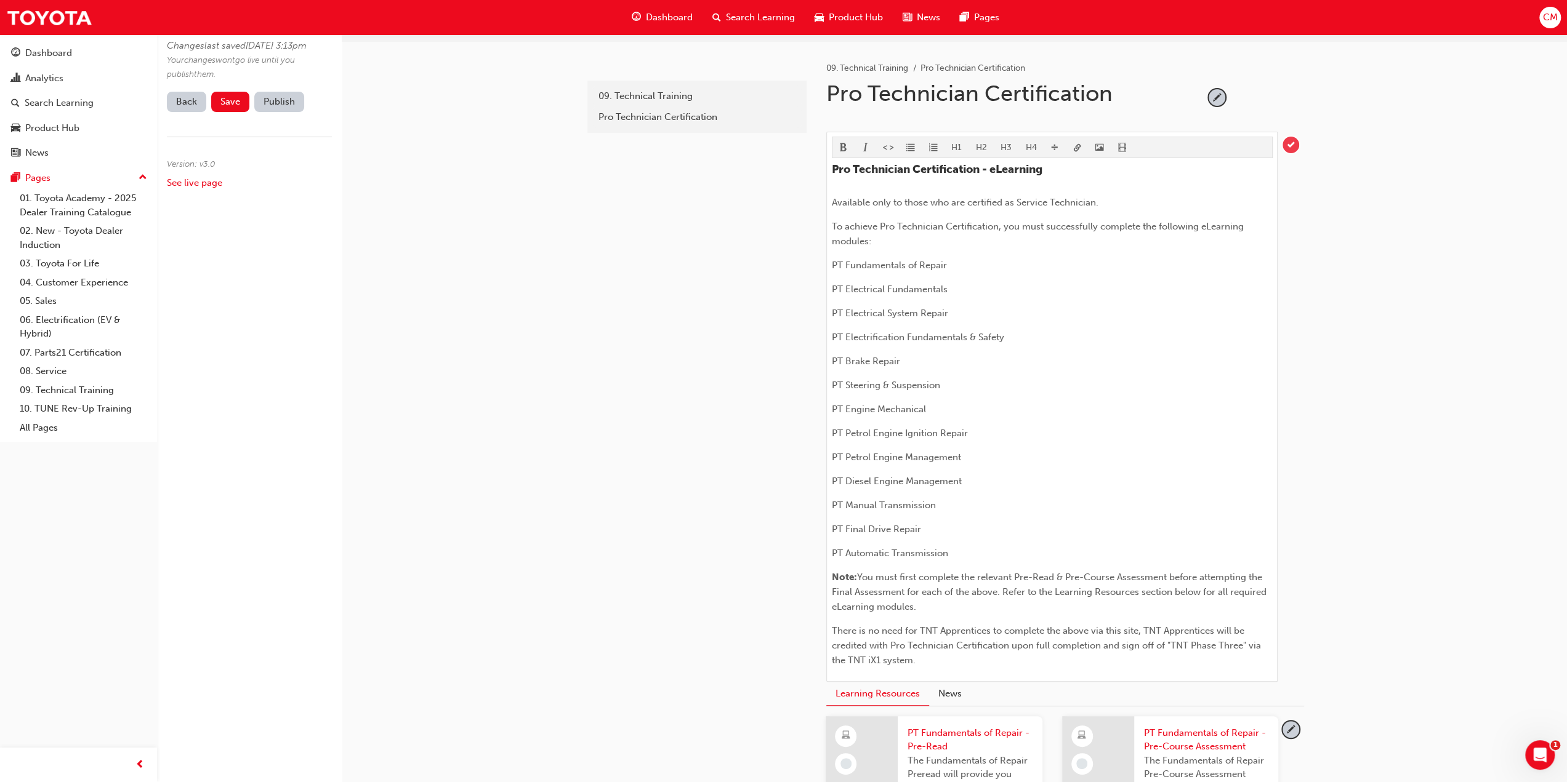
click at [1289, 143] on span "tick-icon" at bounding box center [1290, 145] width 17 height 17
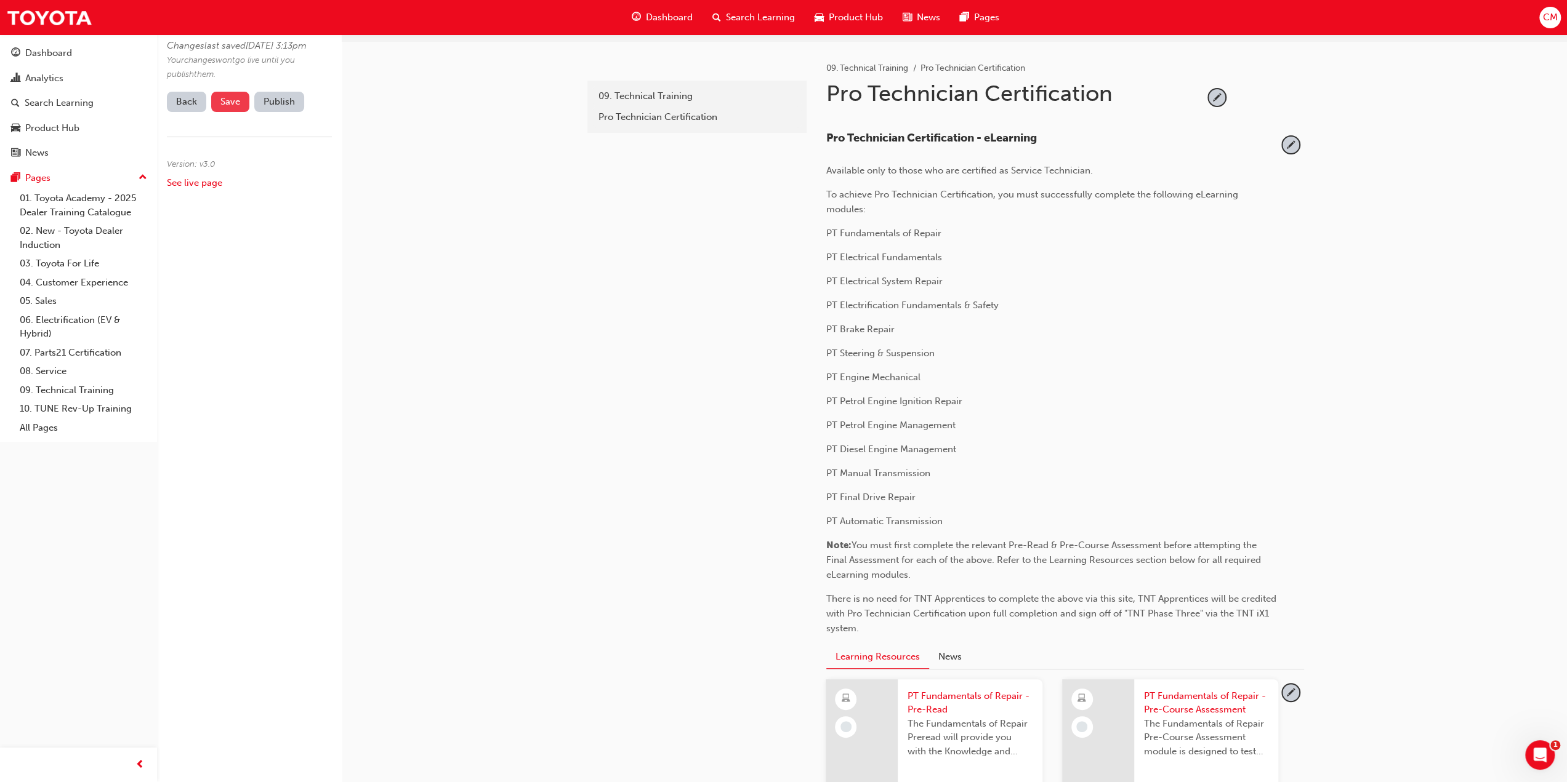
click at [227, 107] on span "Save" at bounding box center [230, 101] width 20 height 11
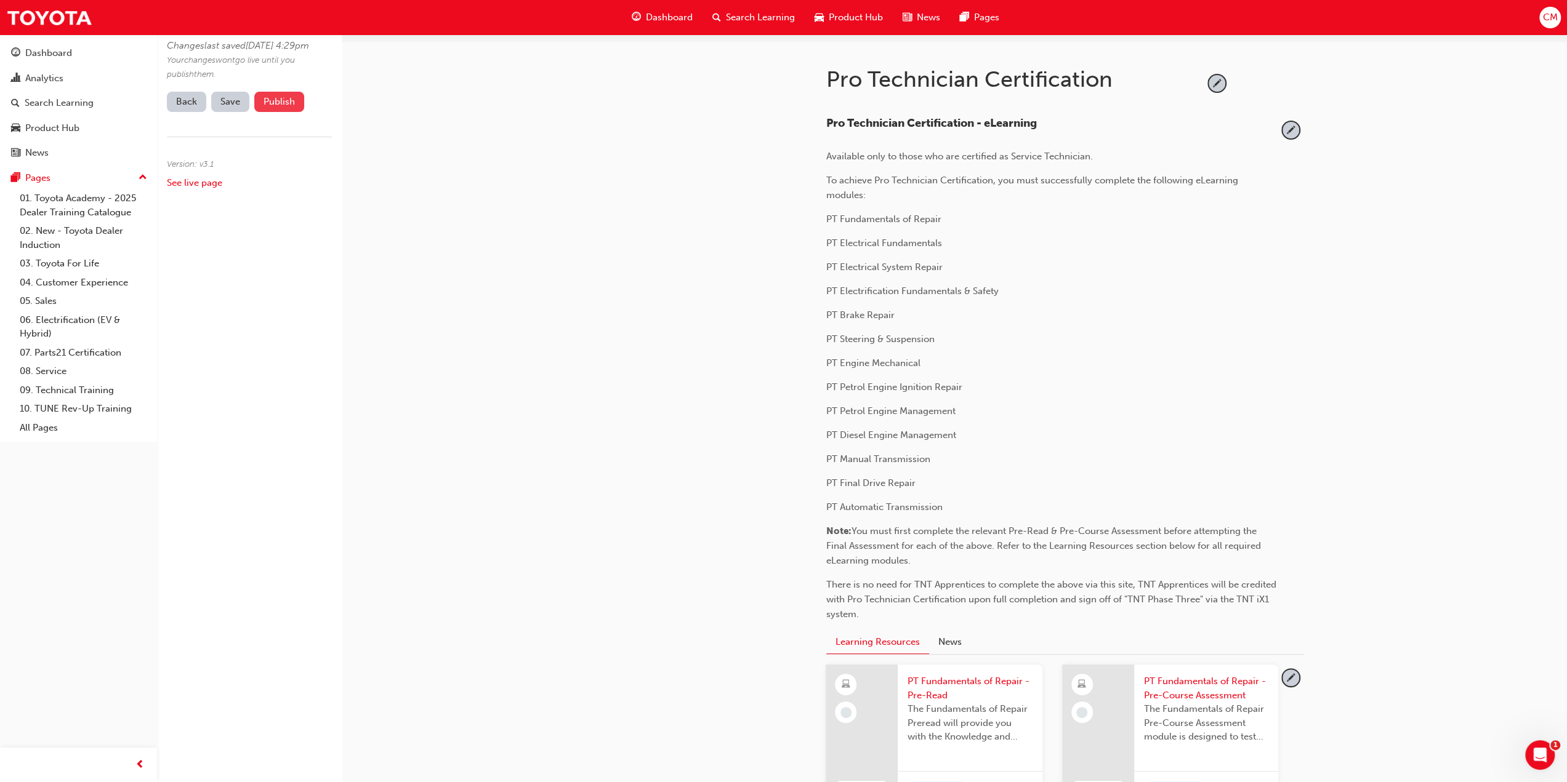
click at [271, 112] on button "Publish" at bounding box center [279, 102] width 50 height 20
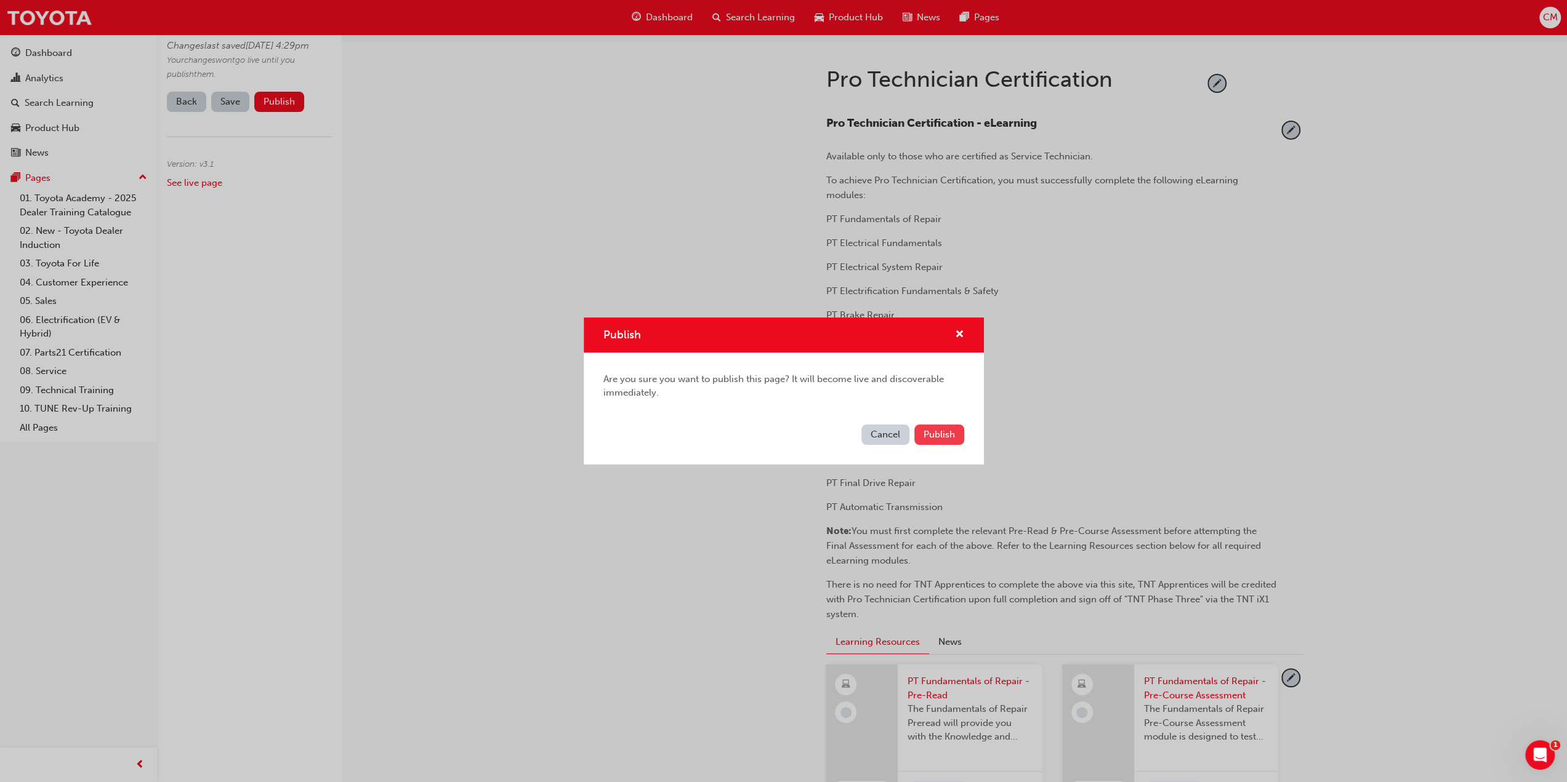
click at [955, 440] on button "Publish" at bounding box center [939, 435] width 50 height 20
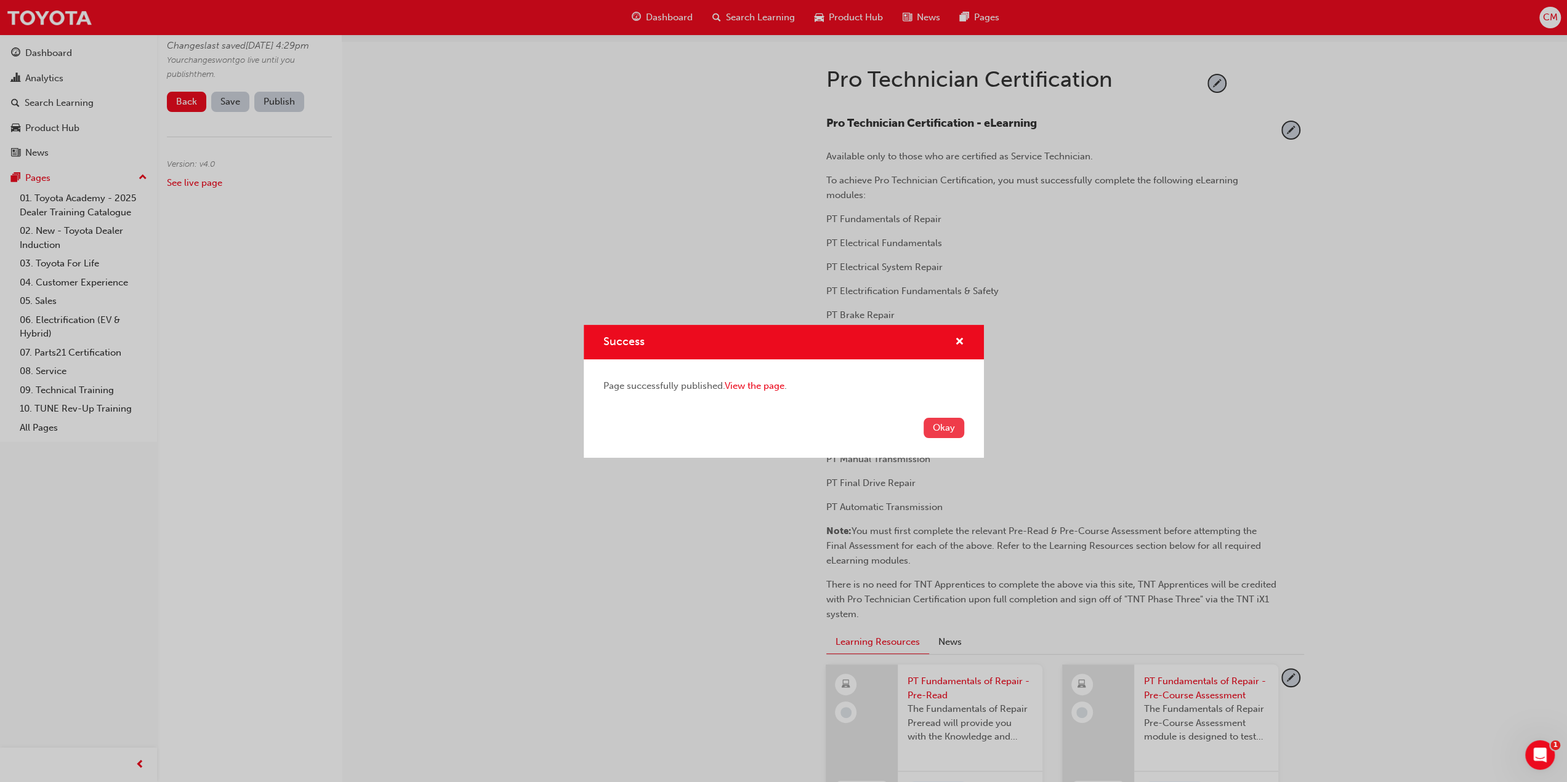
click at [938, 429] on button "Okay" at bounding box center [943, 428] width 41 height 20
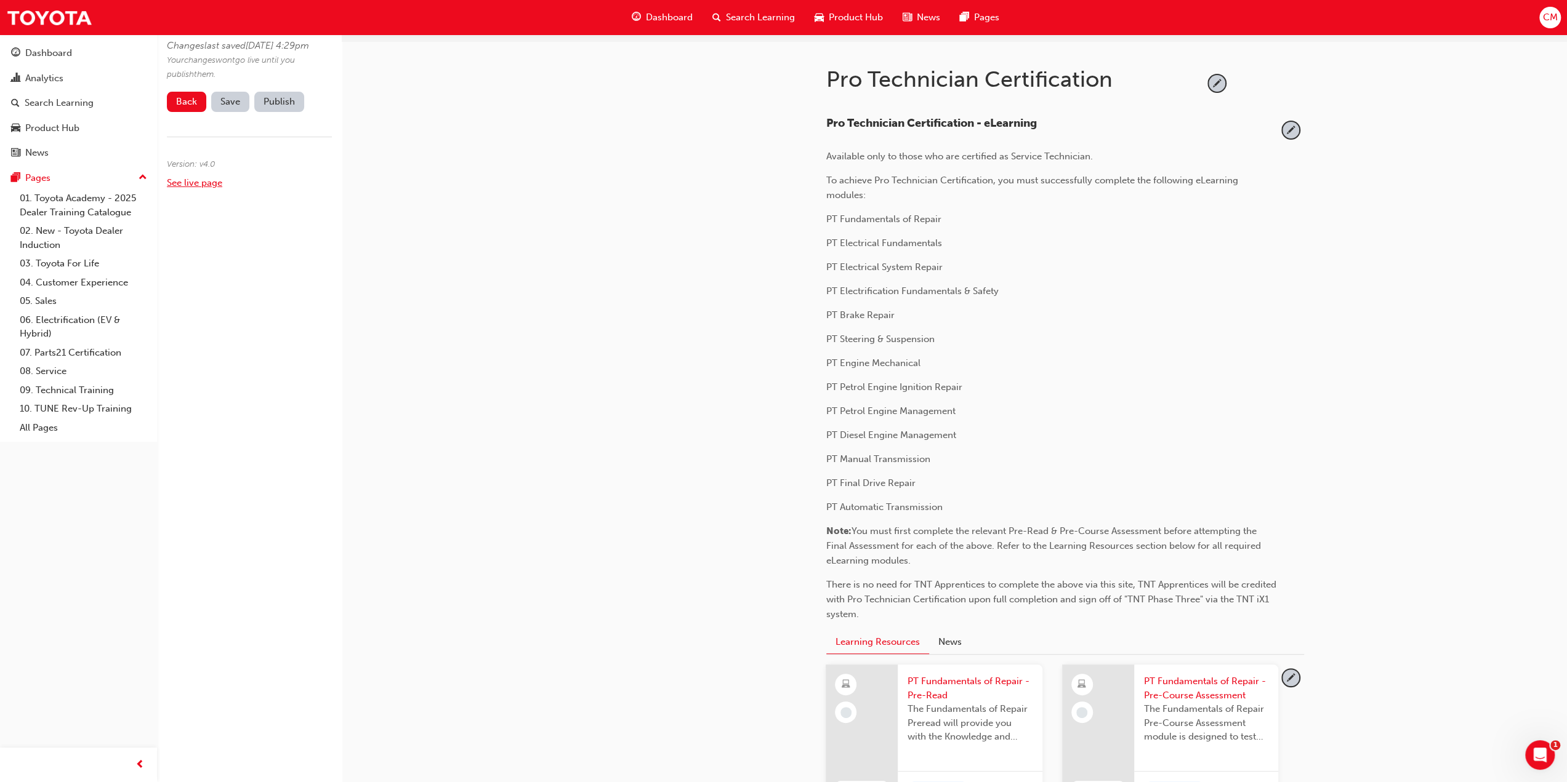
drag, startPoint x: 202, startPoint y: 196, endPoint x: 201, endPoint y: 203, distance: 6.2
click at [202, 188] on link "See live page" at bounding box center [194, 182] width 55 height 11
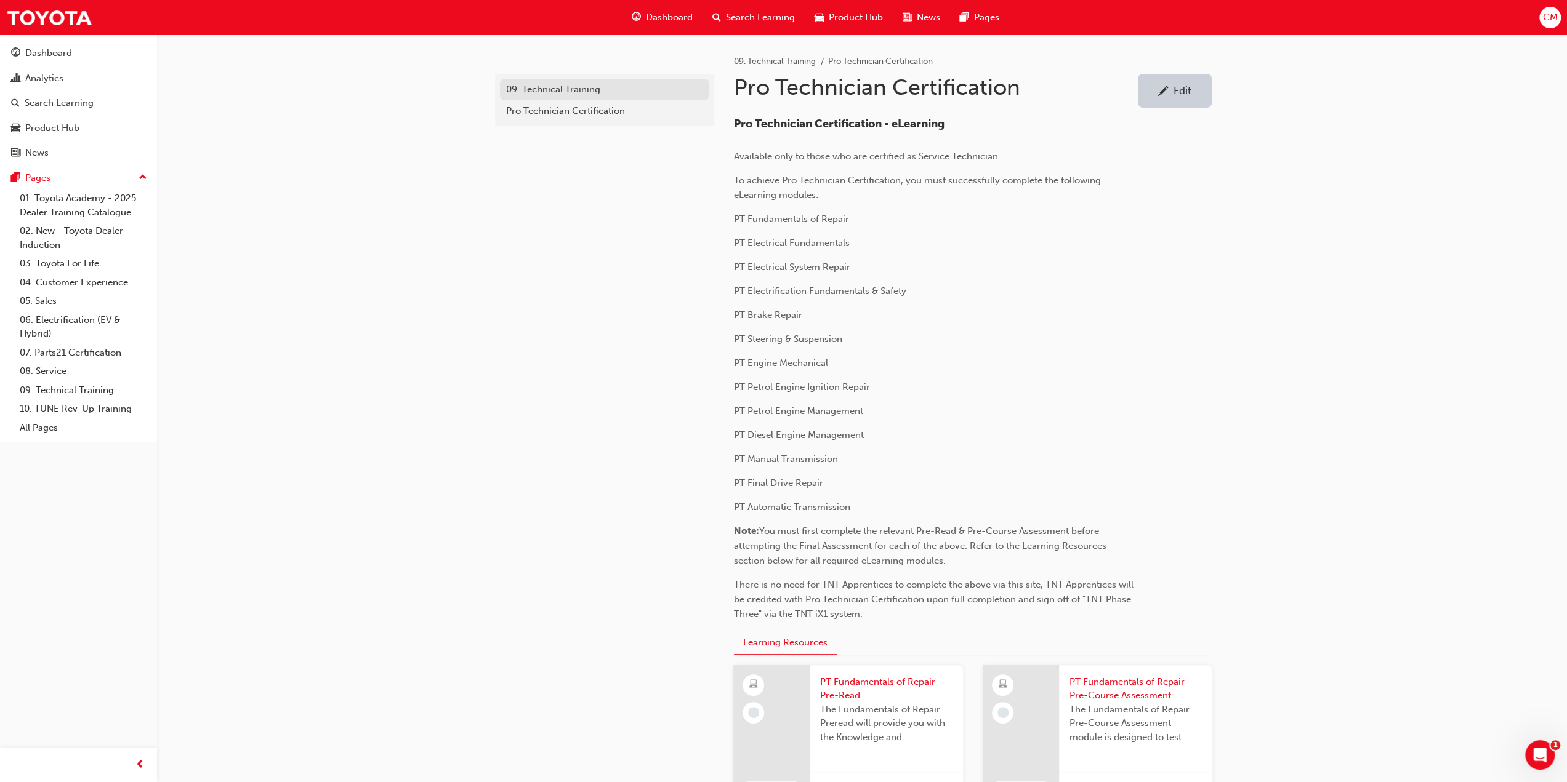
click at [550, 88] on div "09. Technical Training" at bounding box center [604, 89] width 197 height 14
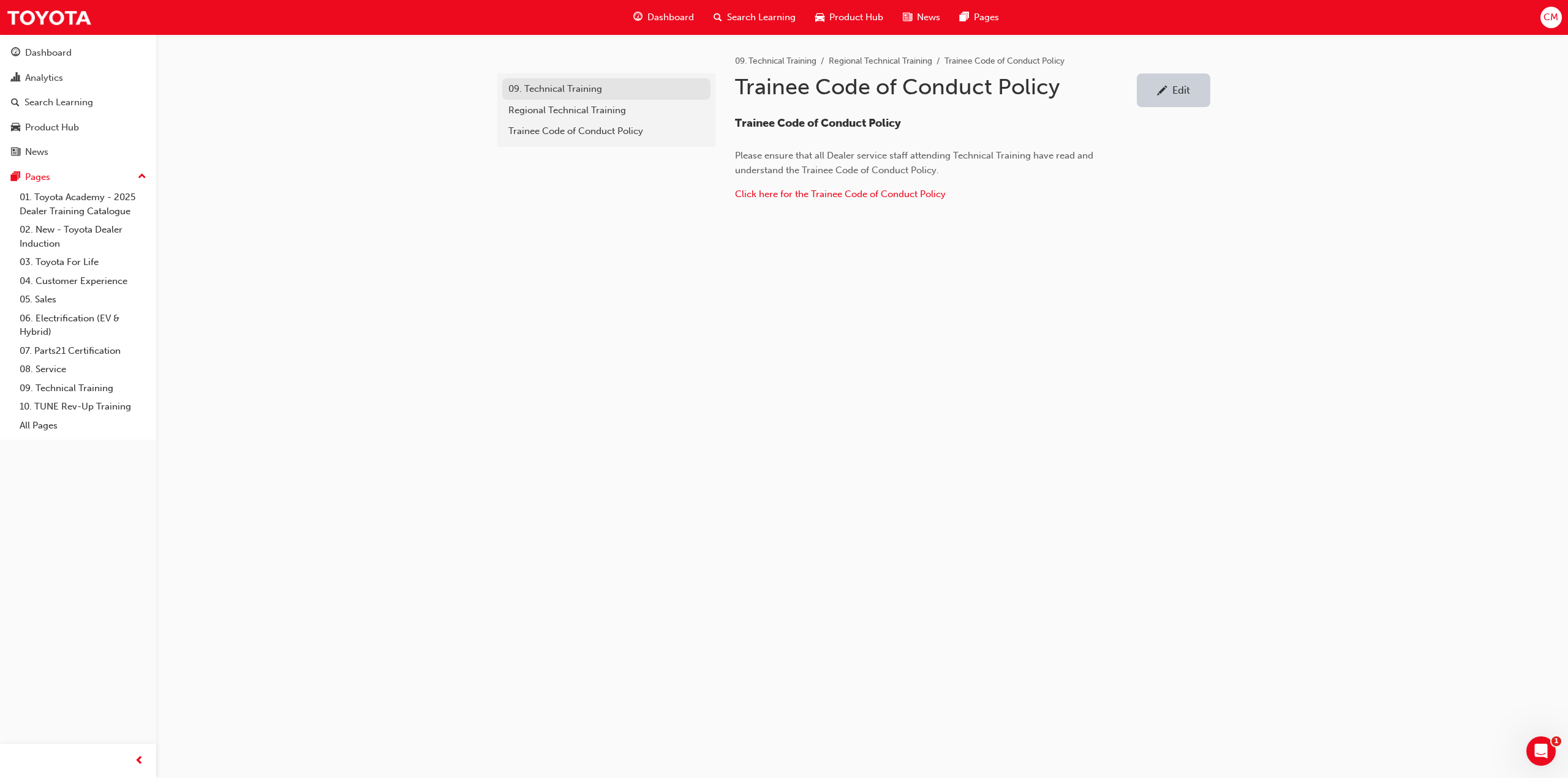
click at [539, 89] on div "09. Technical Training" at bounding box center [606, 89] width 196 height 14
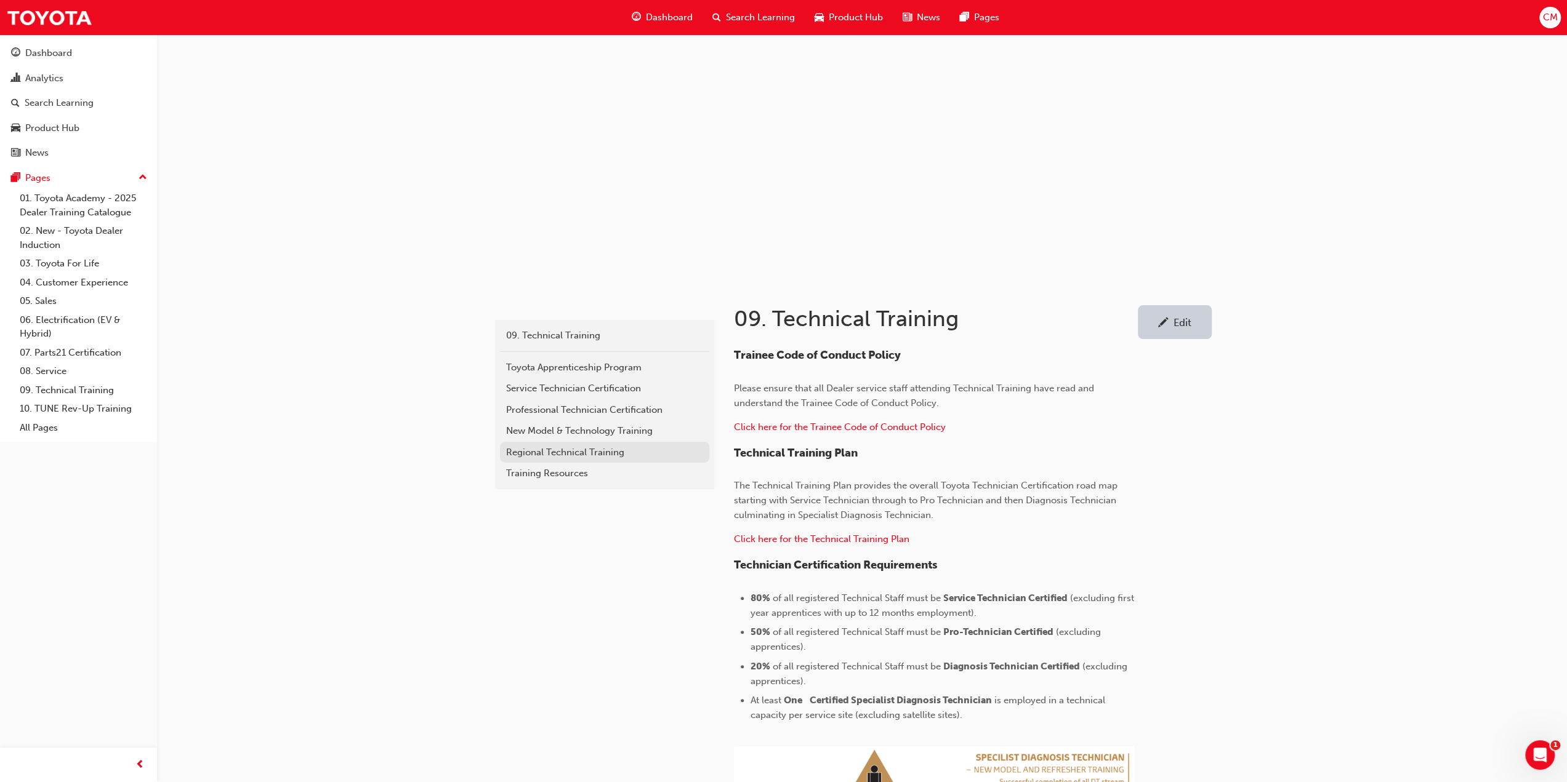
click at [526, 453] on div "Regional Technical Training" at bounding box center [604, 453] width 197 height 14
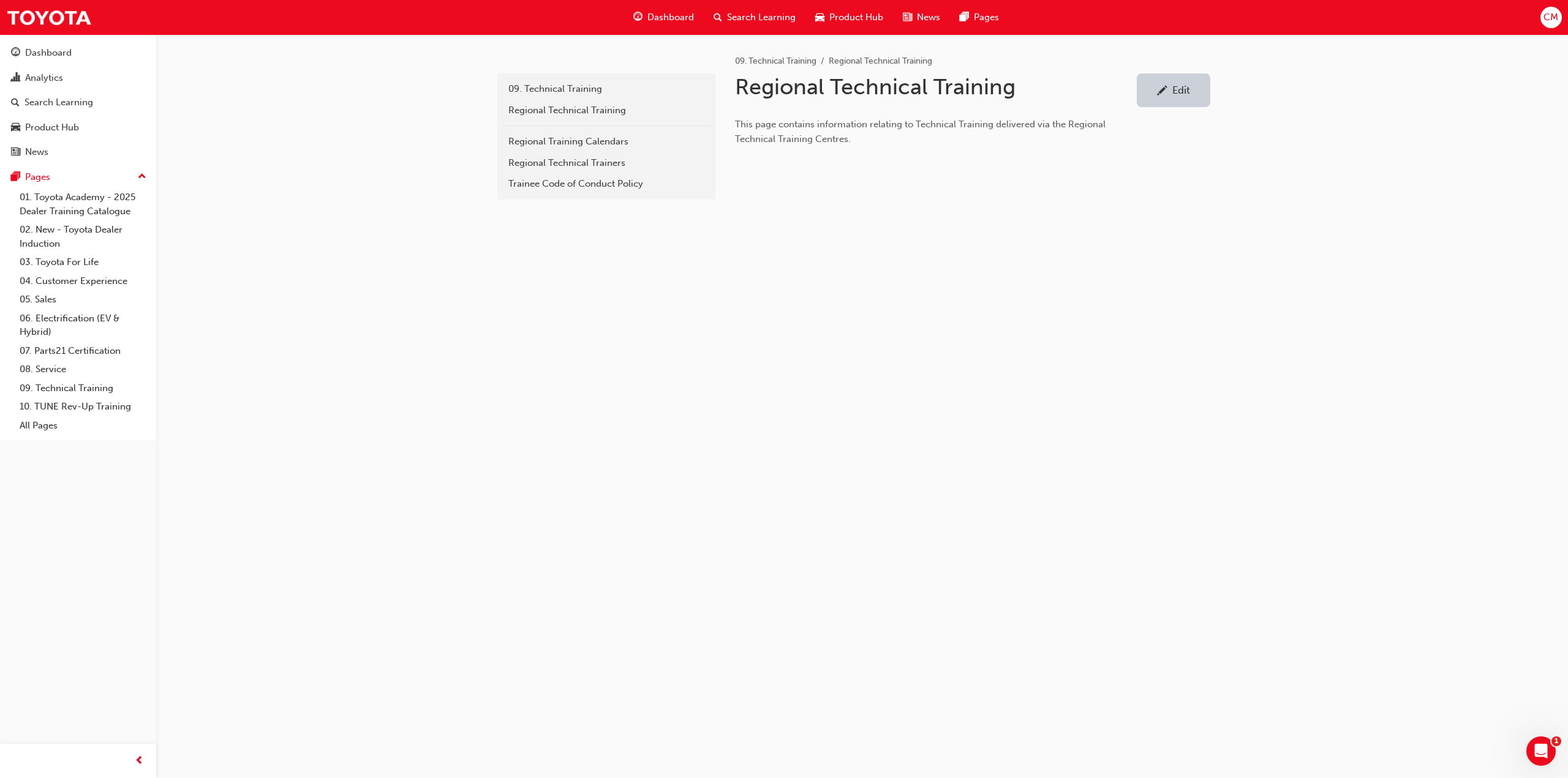
click at [1181, 90] on div "Edit" at bounding box center [1181, 90] width 18 height 12
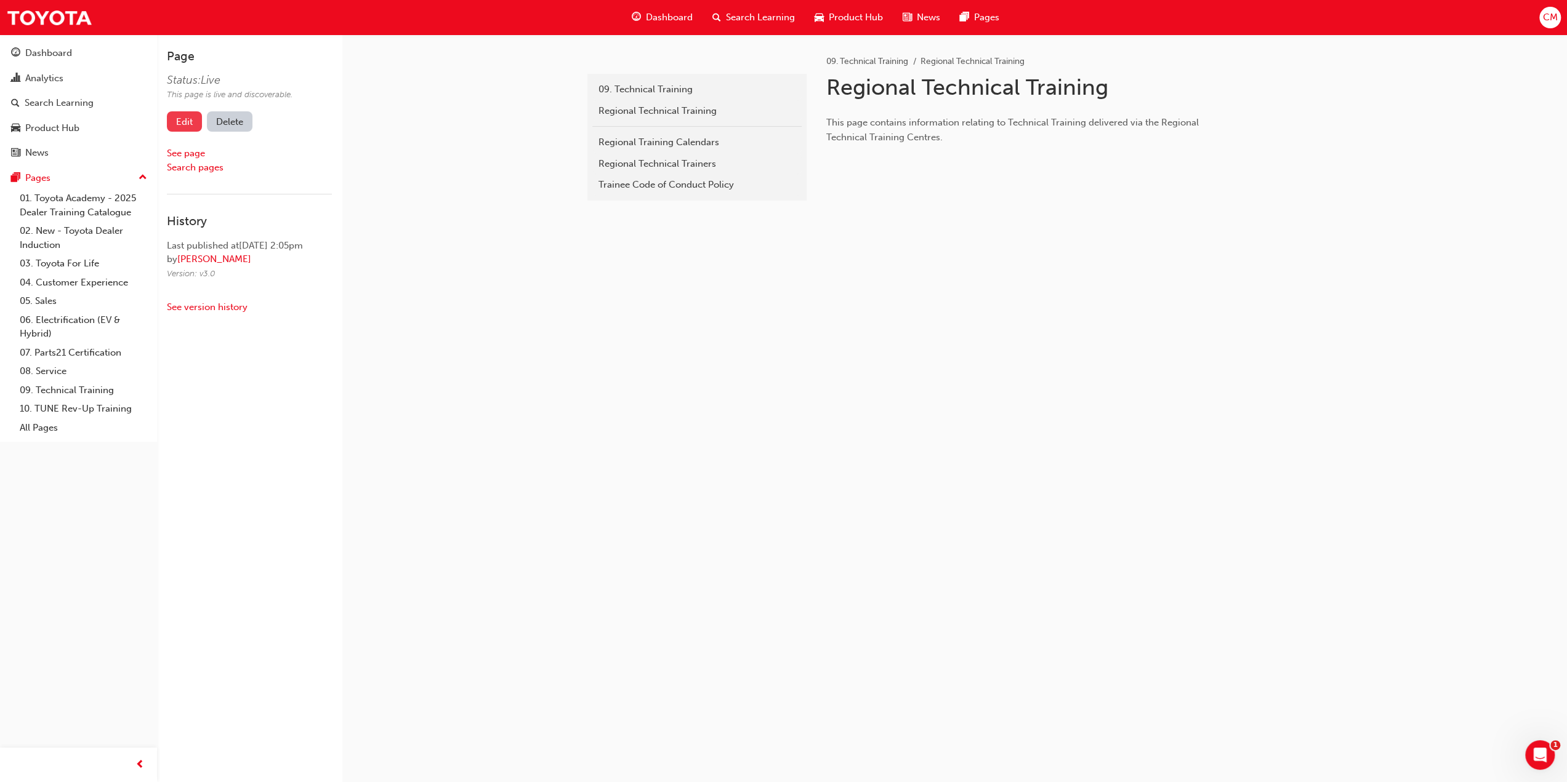
click at [182, 122] on link "Edit" at bounding box center [184, 121] width 35 height 20
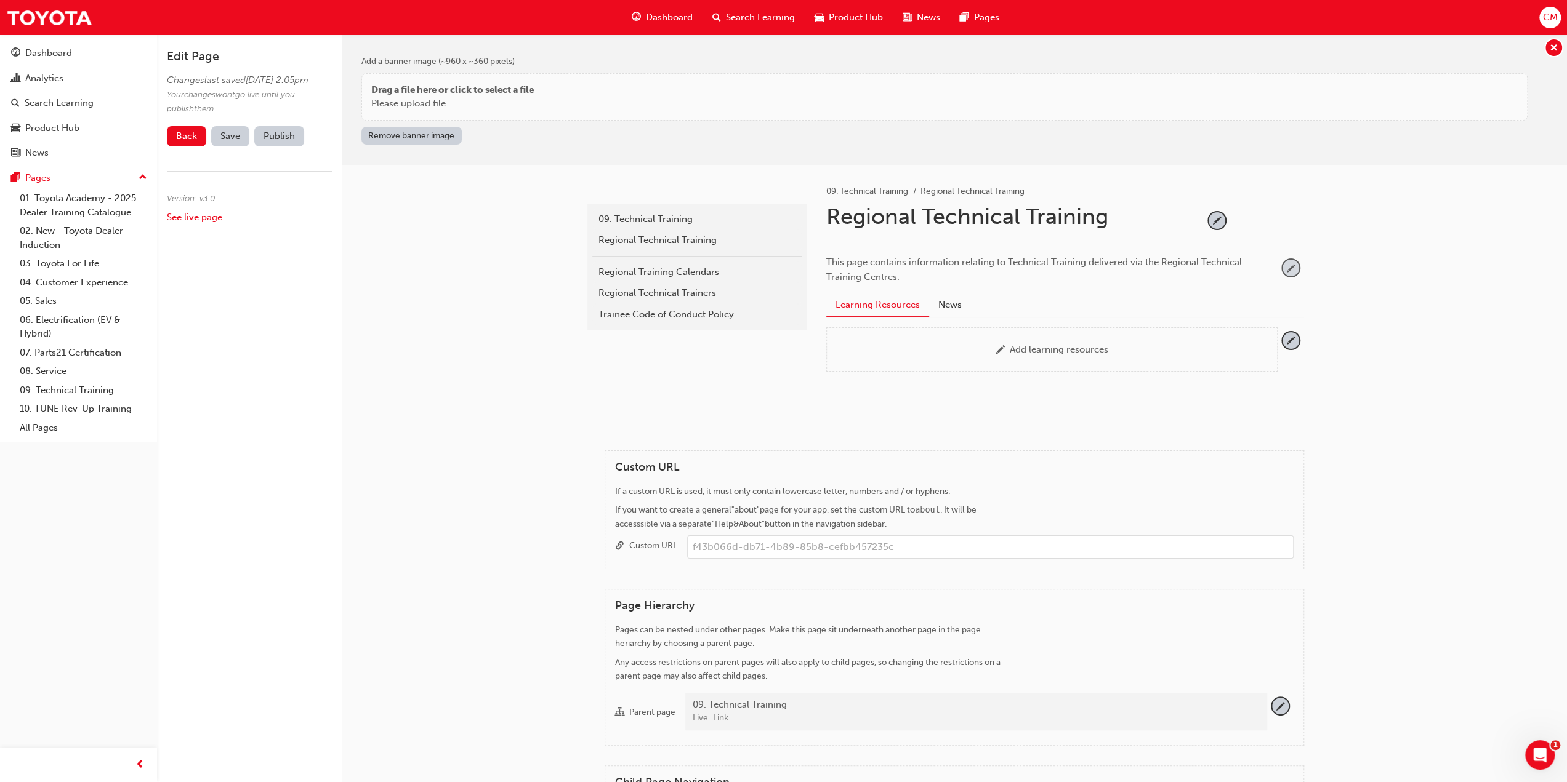
click at [1289, 267] on span "pencil-icon" at bounding box center [1290, 268] width 17 height 17
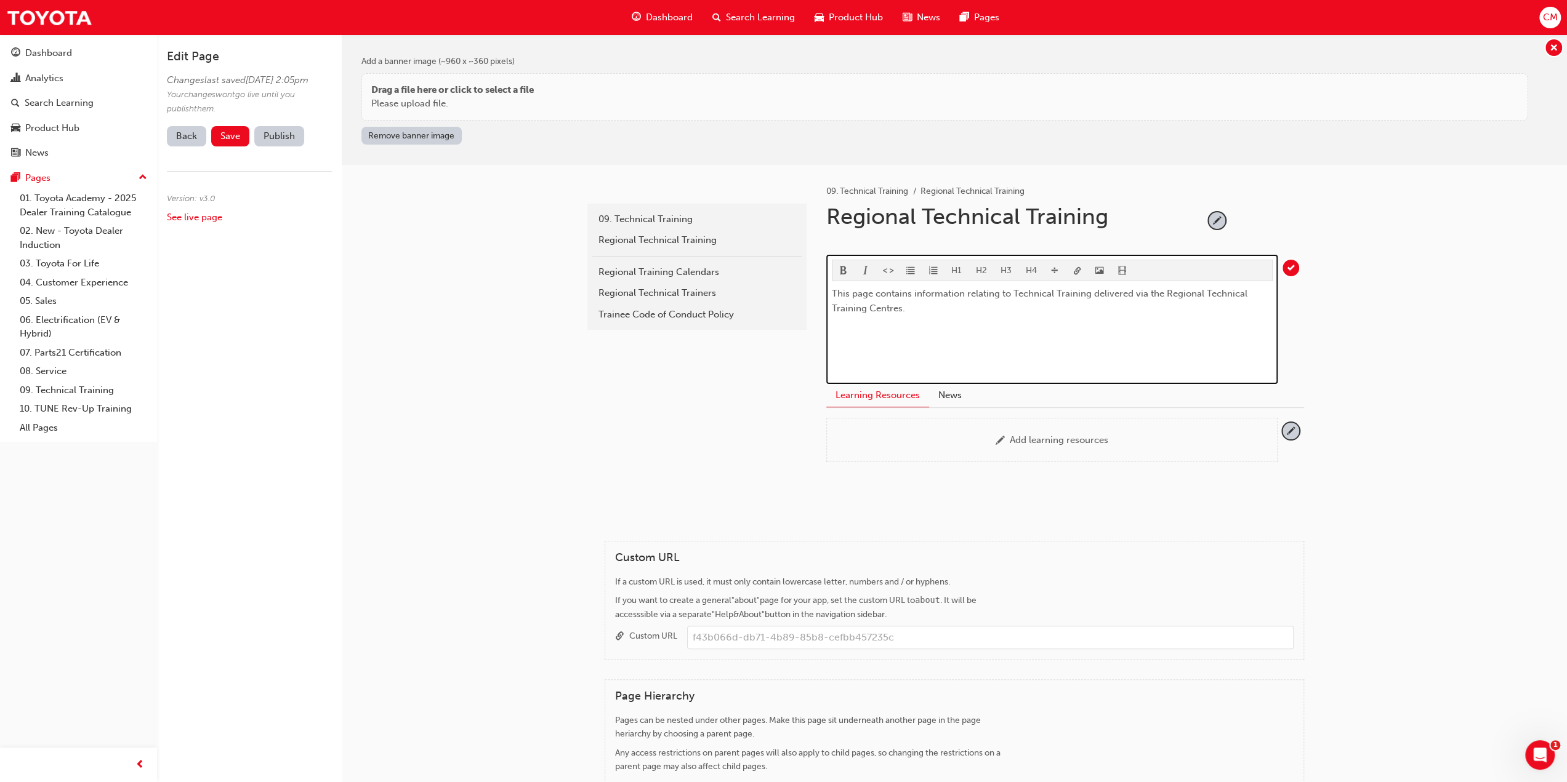
click at [931, 307] on p "This page contains information relating to Technical Training delivered via the…" at bounding box center [1052, 301] width 441 height 30
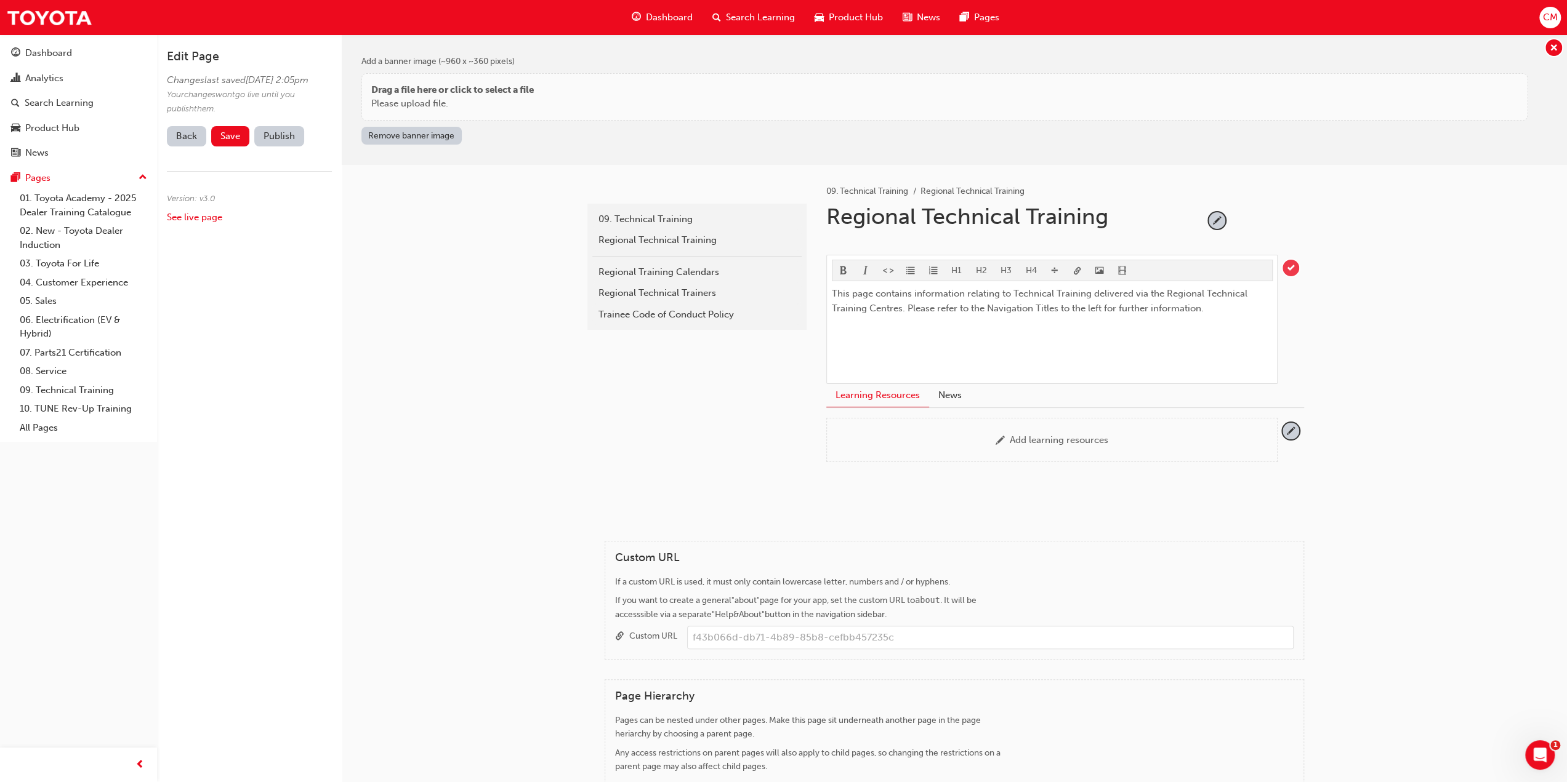
click at [1295, 265] on span "tick-icon" at bounding box center [1290, 268] width 17 height 17
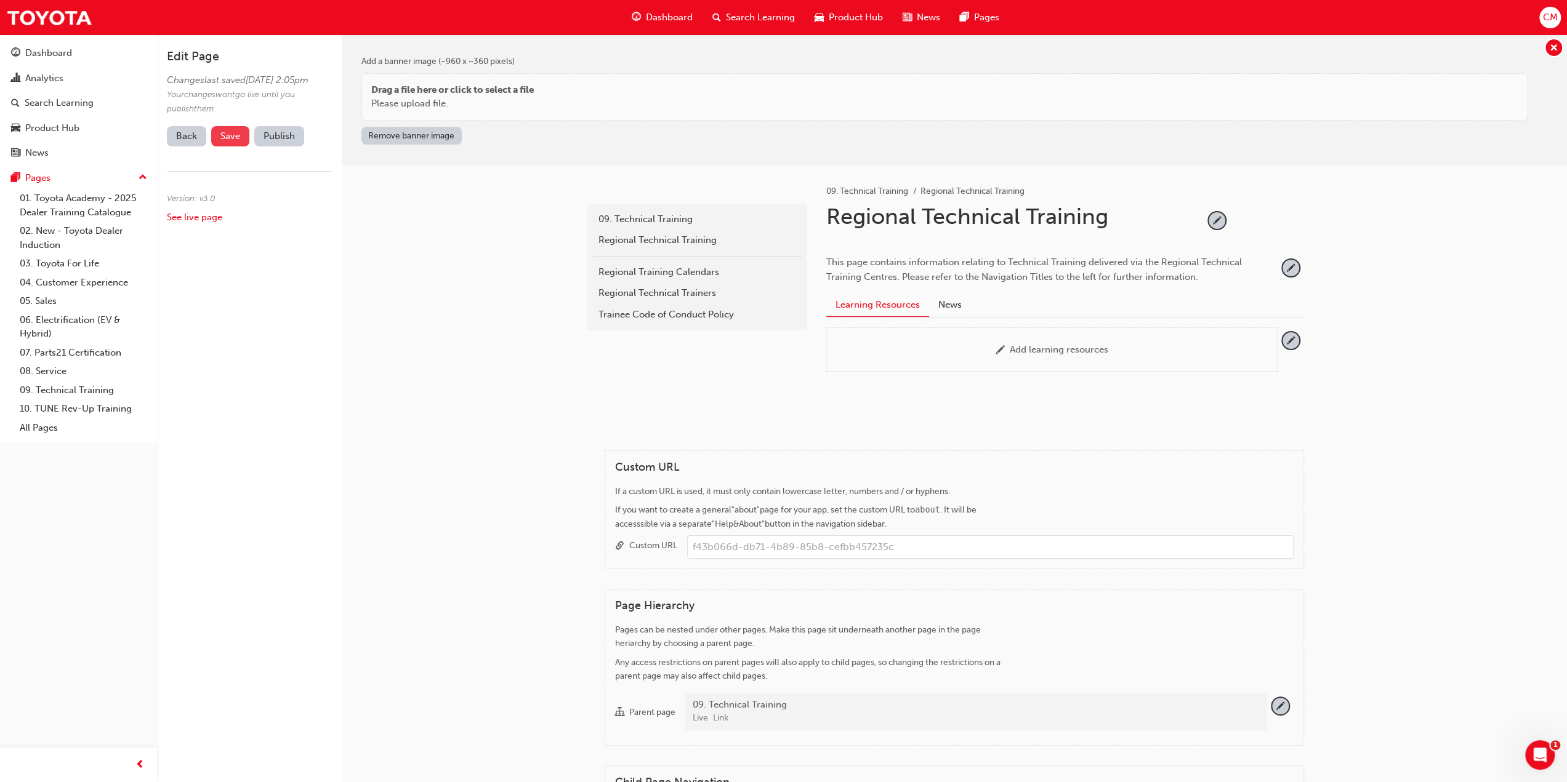
click at [235, 142] on span "Save" at bounding box center [230, 136] width 20 height 11
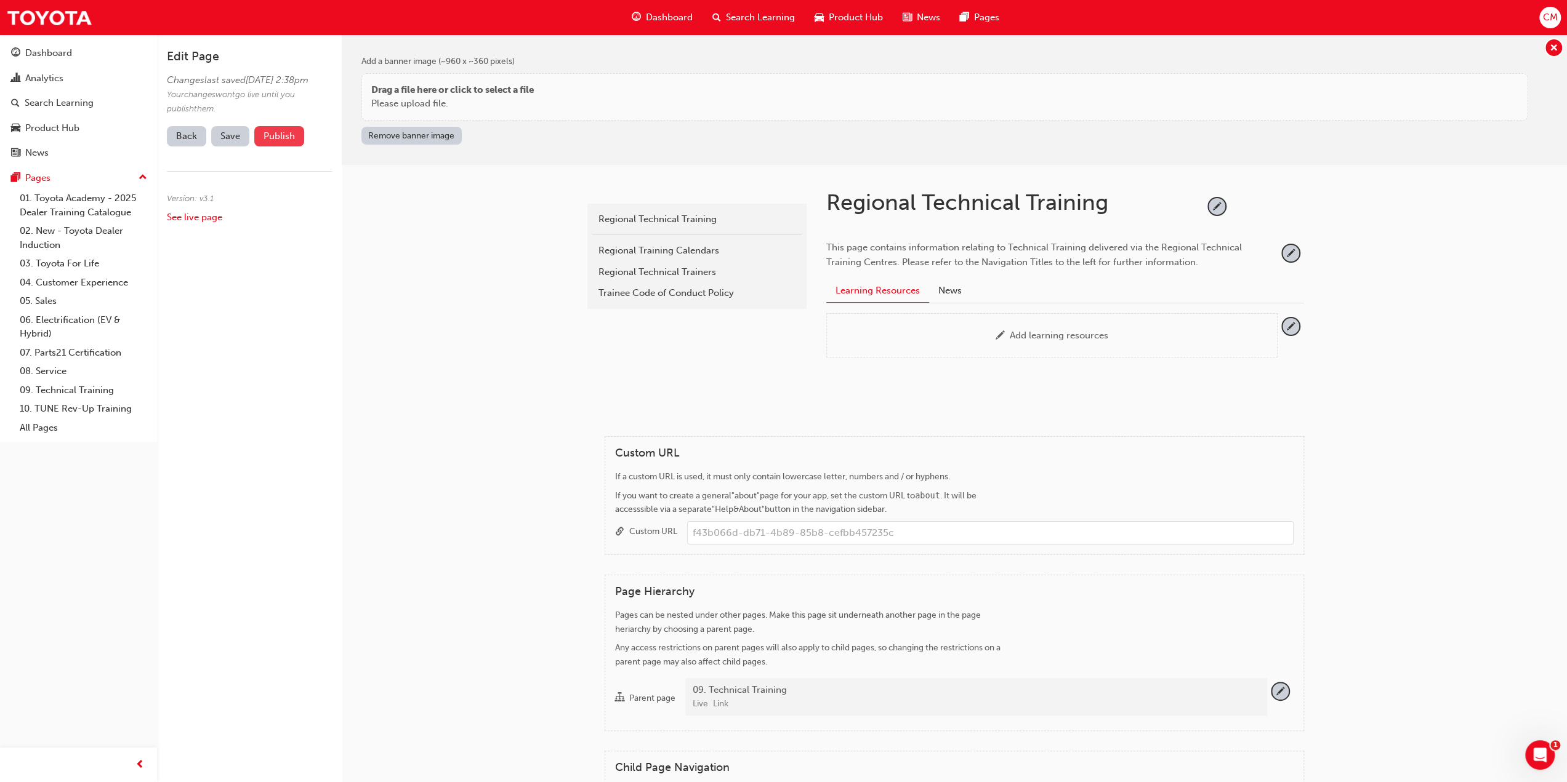
click at [281, 147] on button "Publish" at bounding box center [279, 136] width 50 height 20
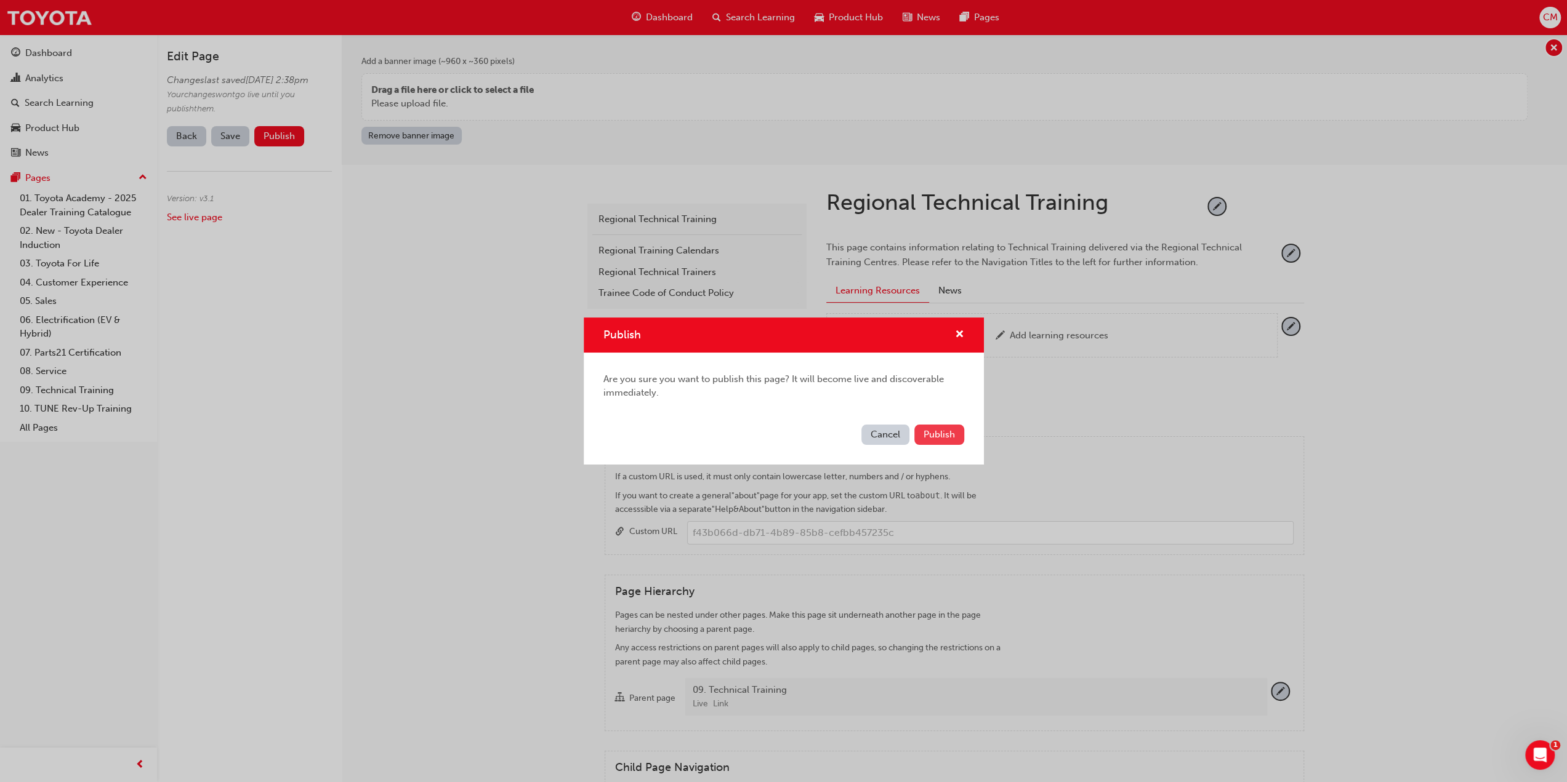
click at [937, 433] on span "Publish" at bounding box center [938, 434] width 31 height 11
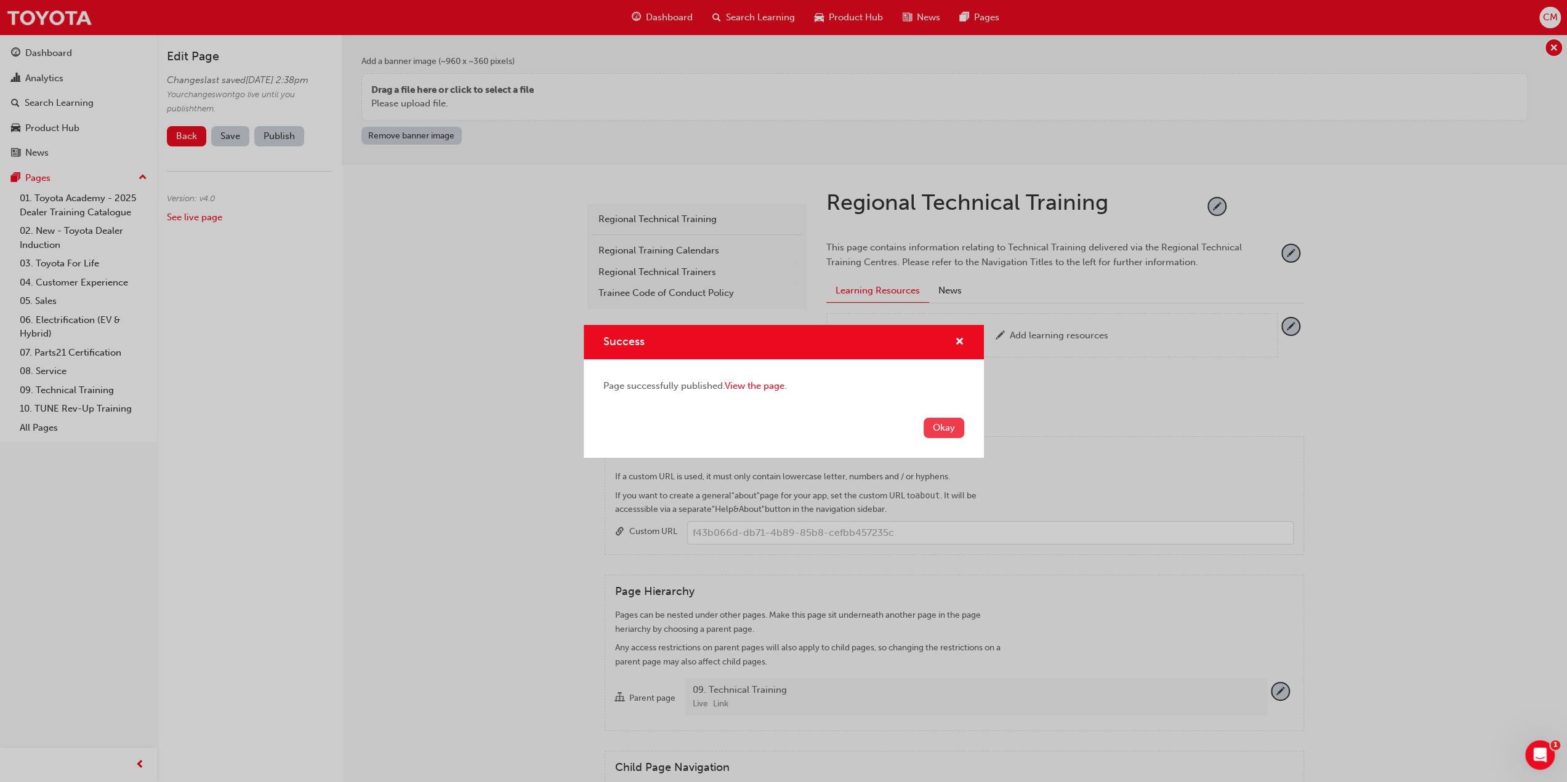
click at [943, 425] on button "Okay" at bounding box center [943, 428] width 41 height 20
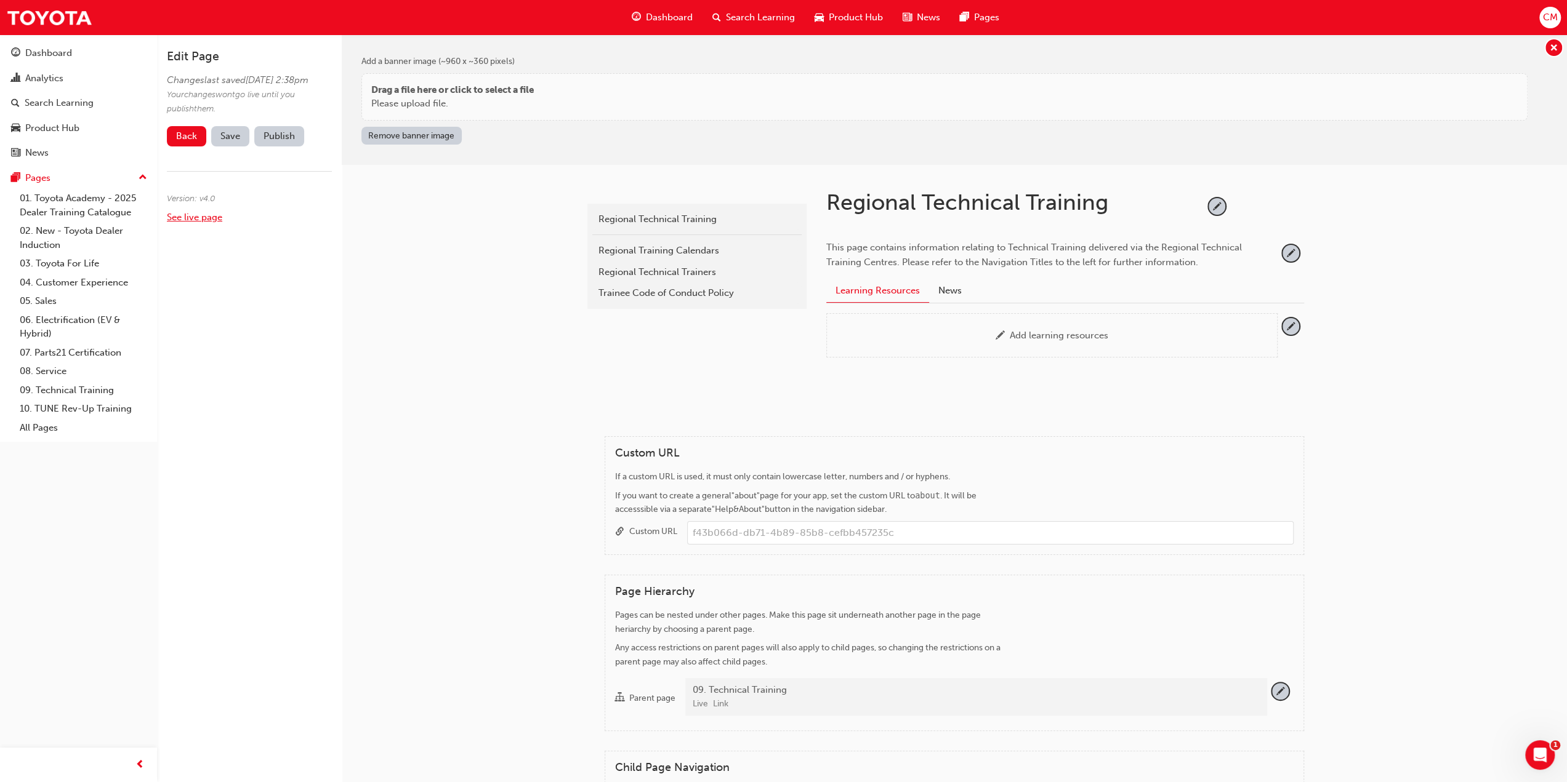
click at [180, 223] on link "See live page" at bounding box center [194, 217] width 55 height 11
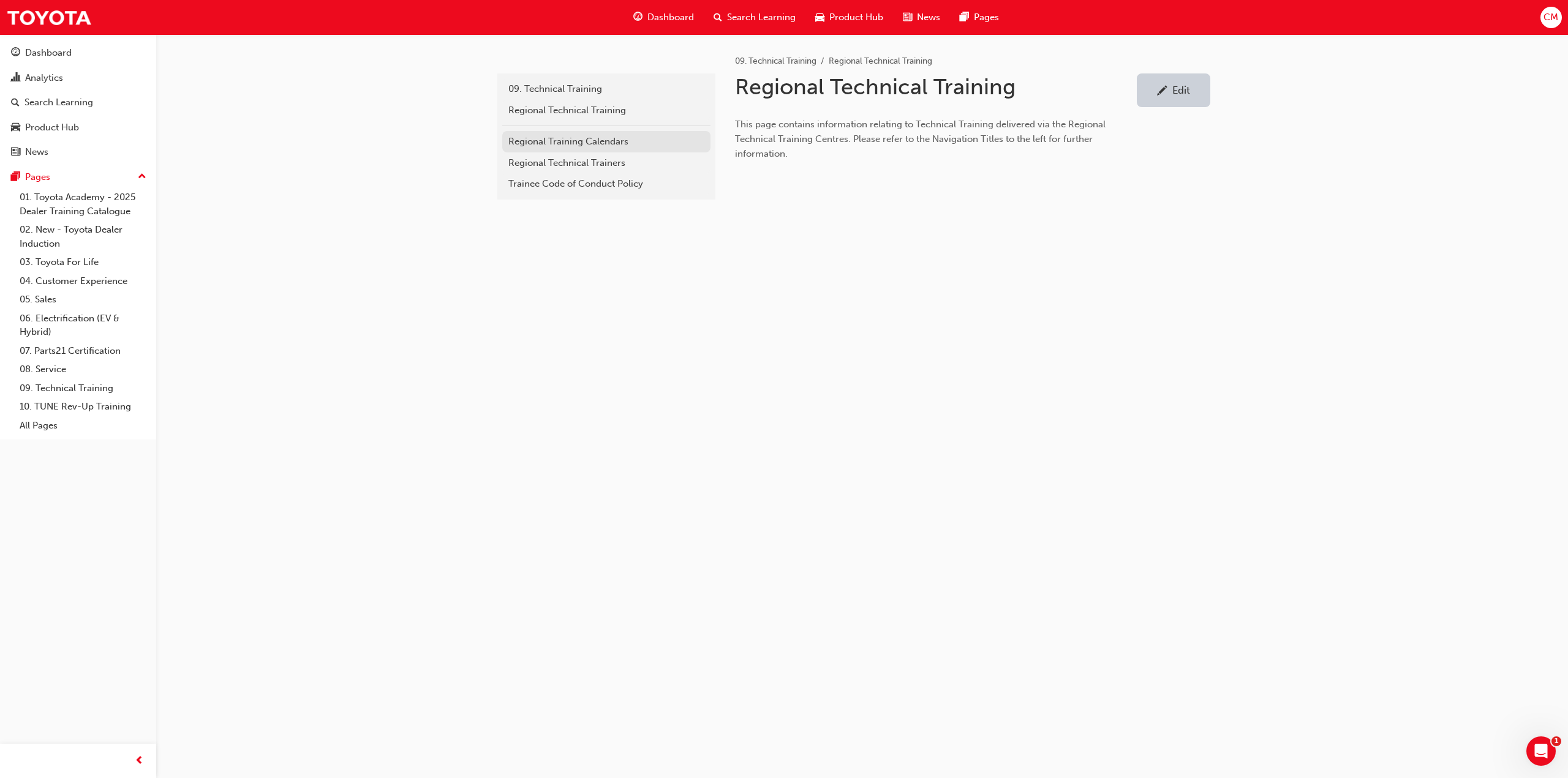
click at [520, 141] on div "Regional Training Calendars" at bounding box center [606, 141] width 196 height 14
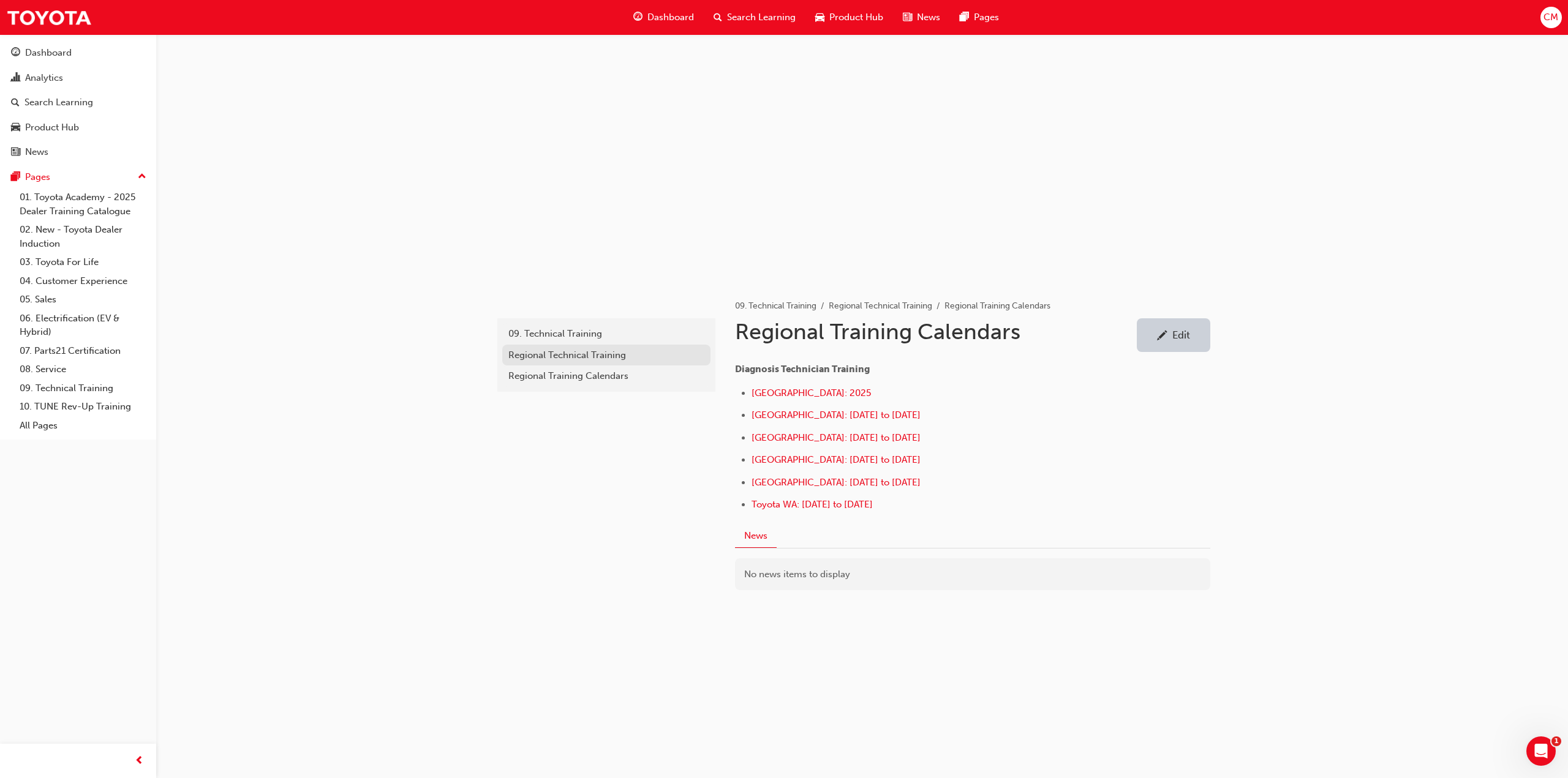
click at [522, 356] on div "Regional Technical Training" at bounding box center [606, 355] width 196 height 14
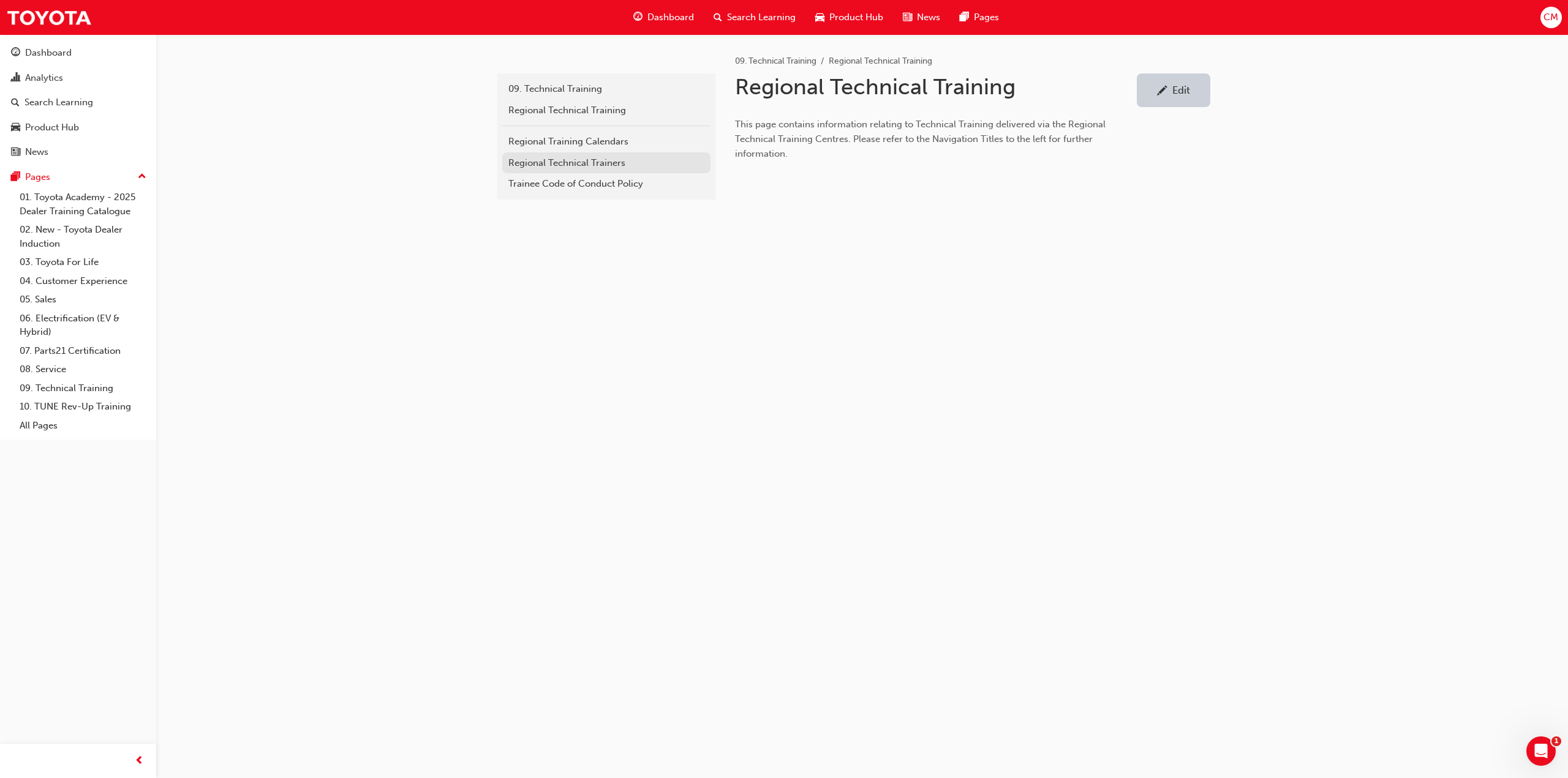
click at [525, 160] on div "Regional Technical Trainers" at bounding box center [606, 163] width 196 height 14
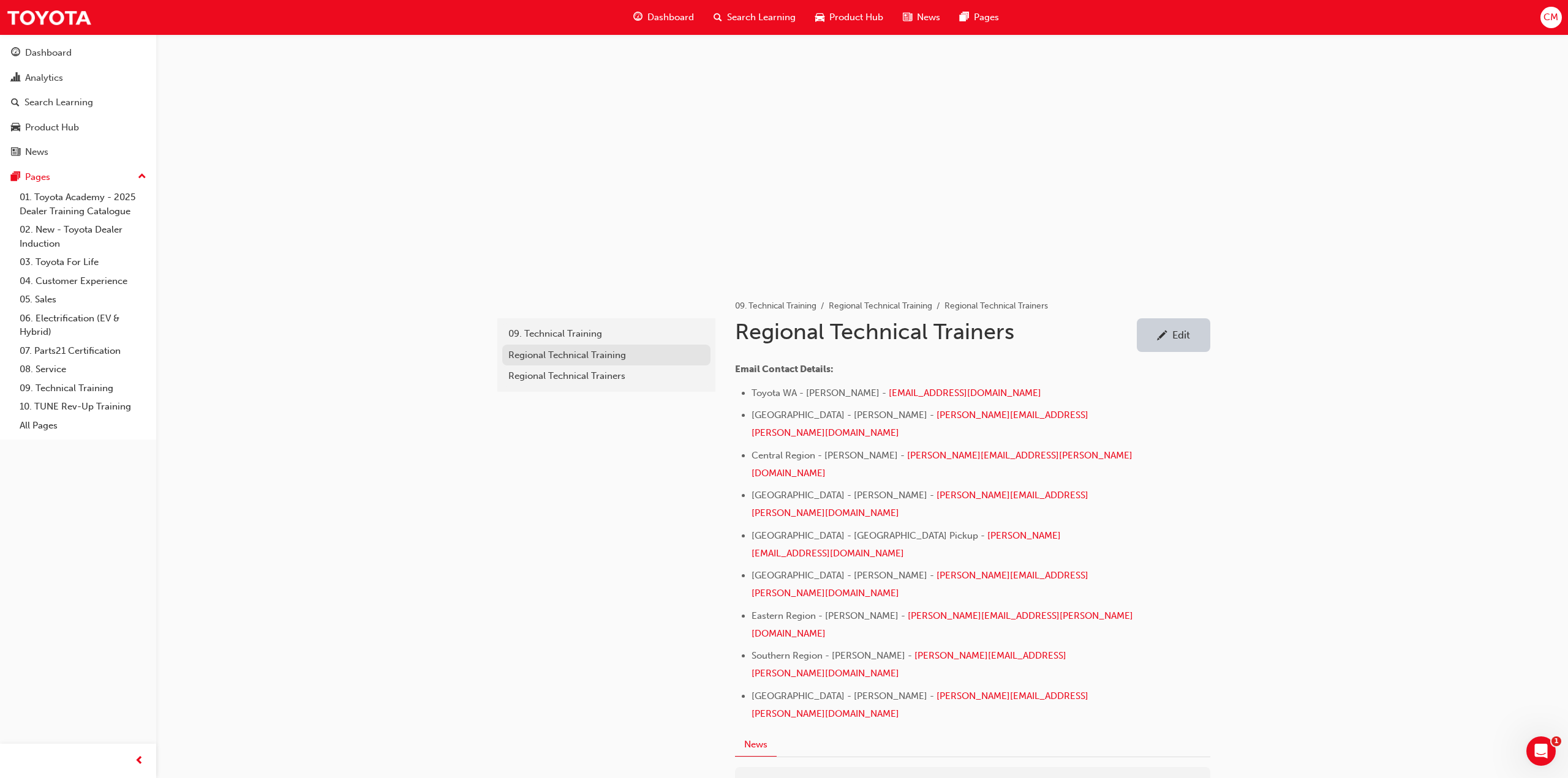
click at [530, 355] on div "Regional Technical Training" at bounding box center [606, 355] width 196 height 14
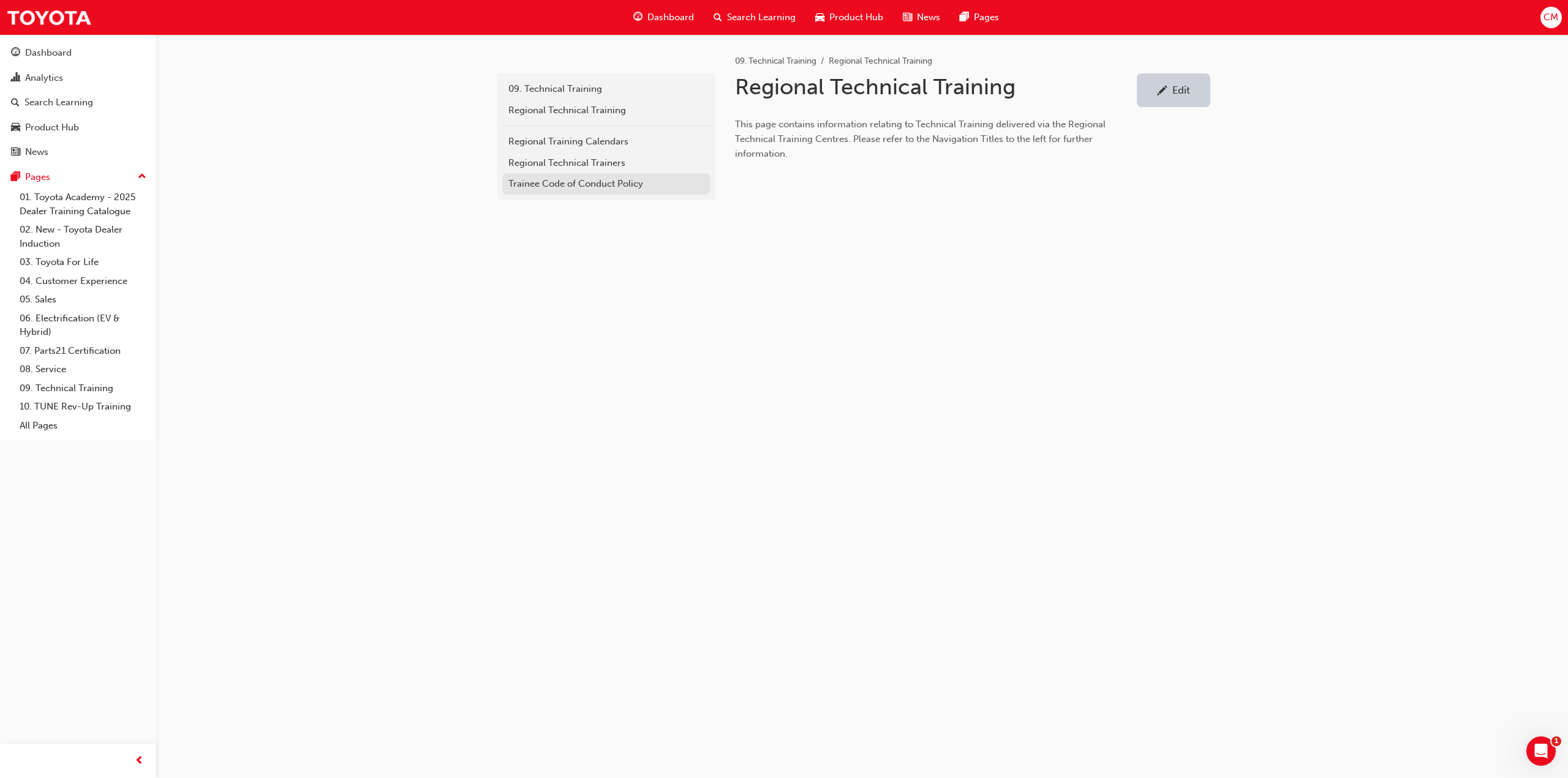
click at [521, 183] on div "Trainee Code of Conduct Policy" at bounding box center [606, 184] width 196 height 14
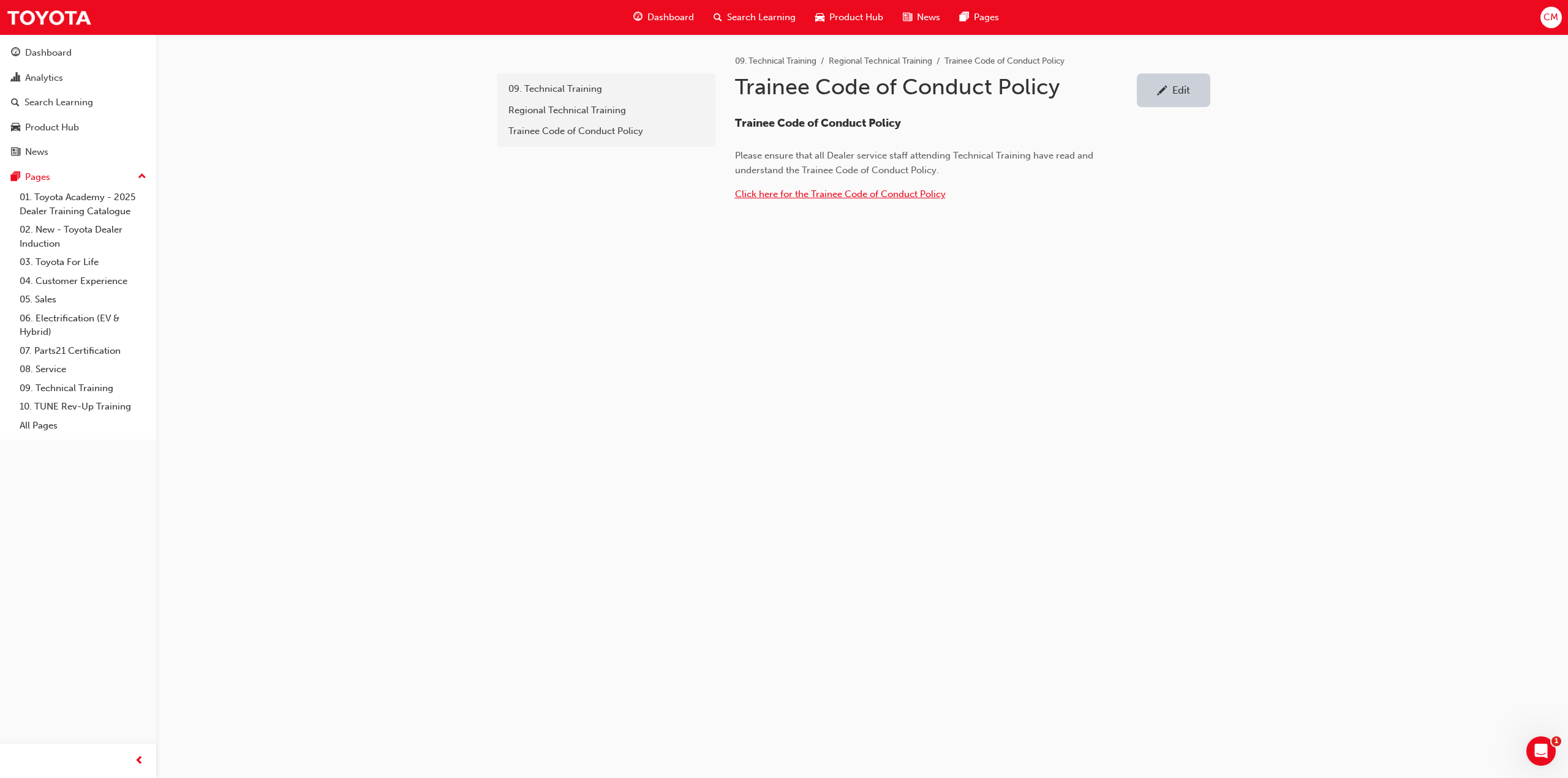
click at [753, 193] on span "Click here for the Trainee Code of Conduct Policy" at bounding box center [841, 194] width 211 height 11
click at [547, 87] on div "09. Technical Training" at bounding box center [606, 89] width 196 height 14
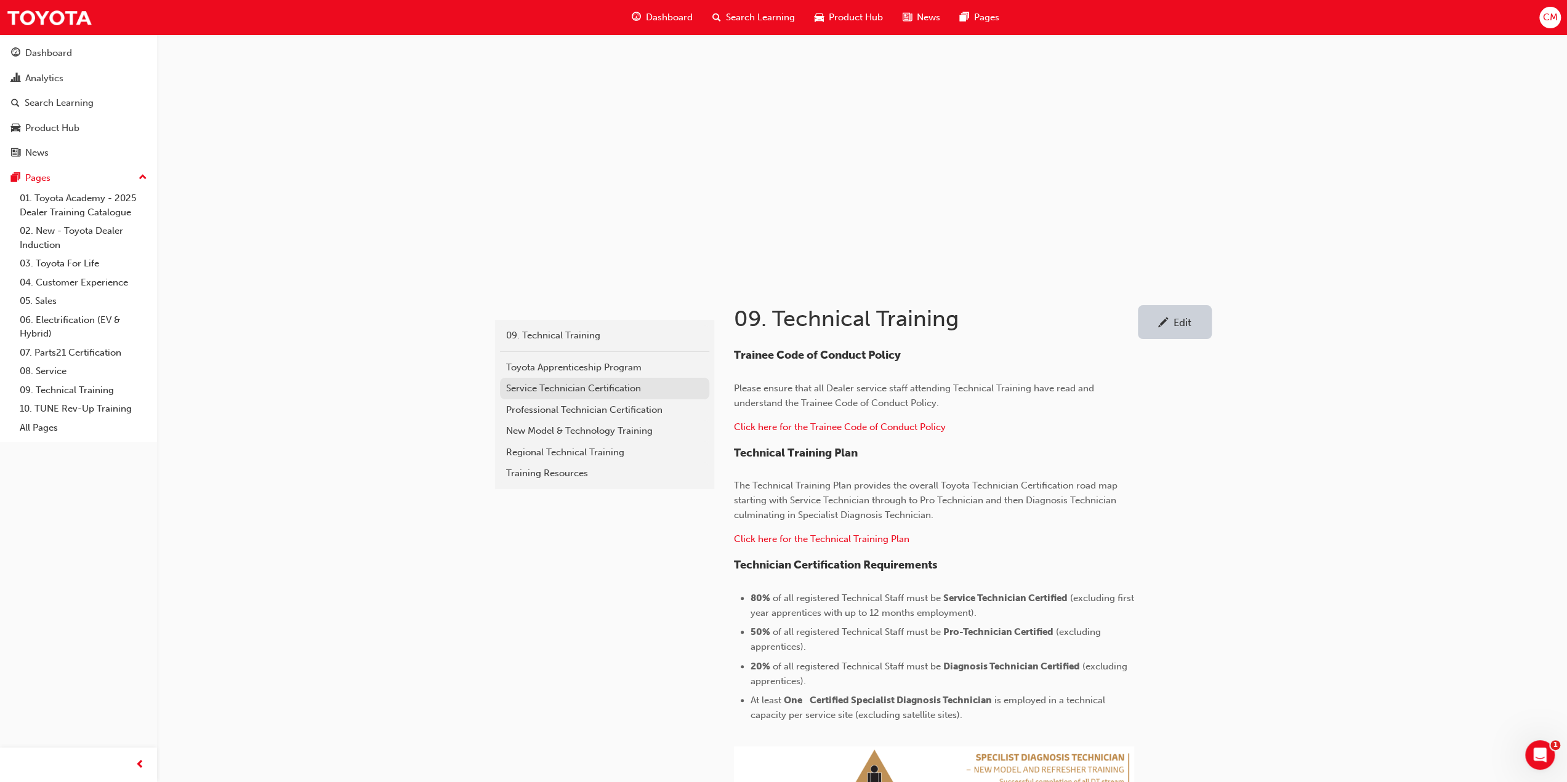
click at [523, 388] on div "Service Technician Certification" at bounding box center [604, 389] width 197 height 14
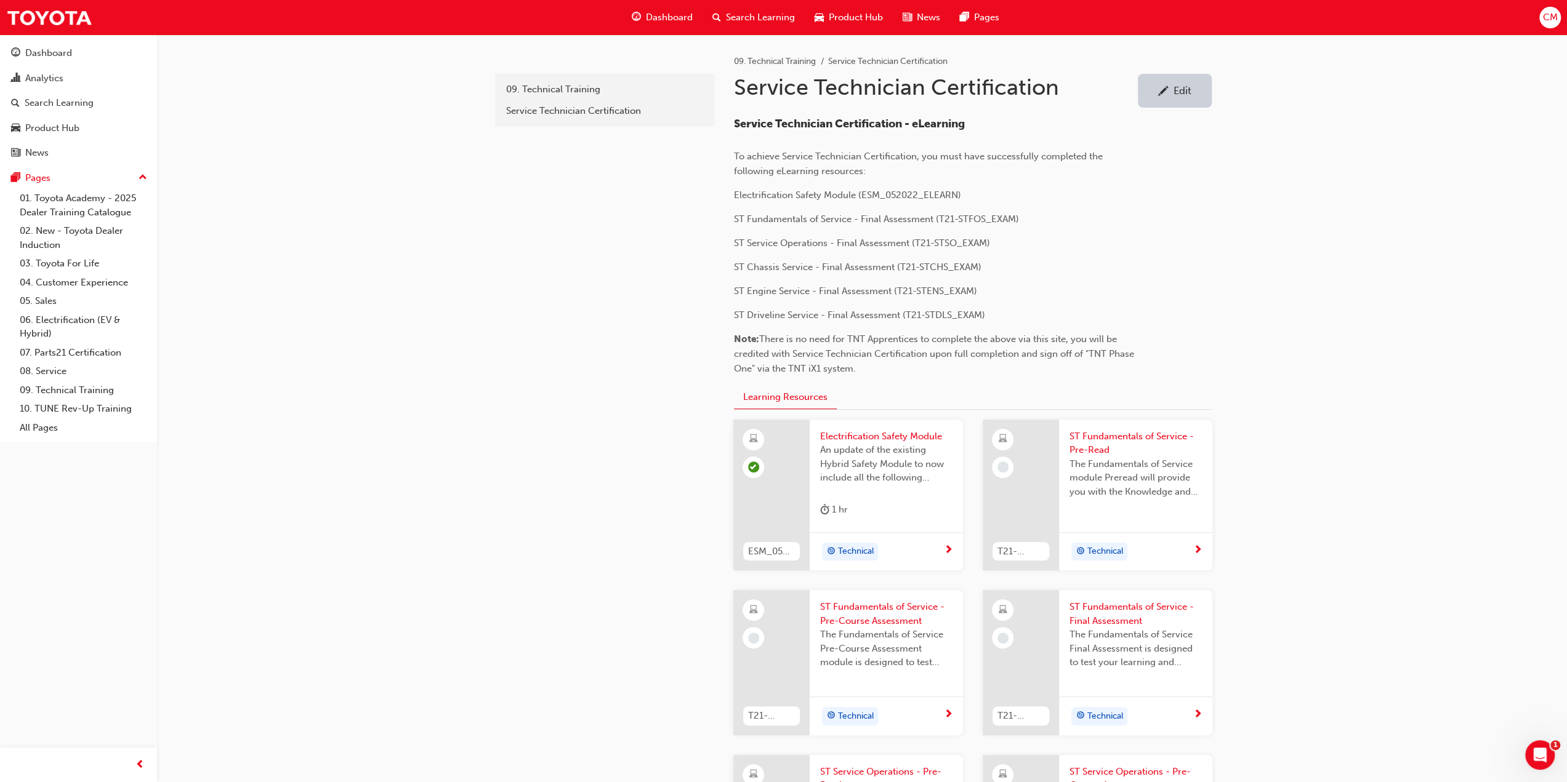
click at [1183, 87] on div "Edit" at bounding box center [1182, 90] width 18 height 12
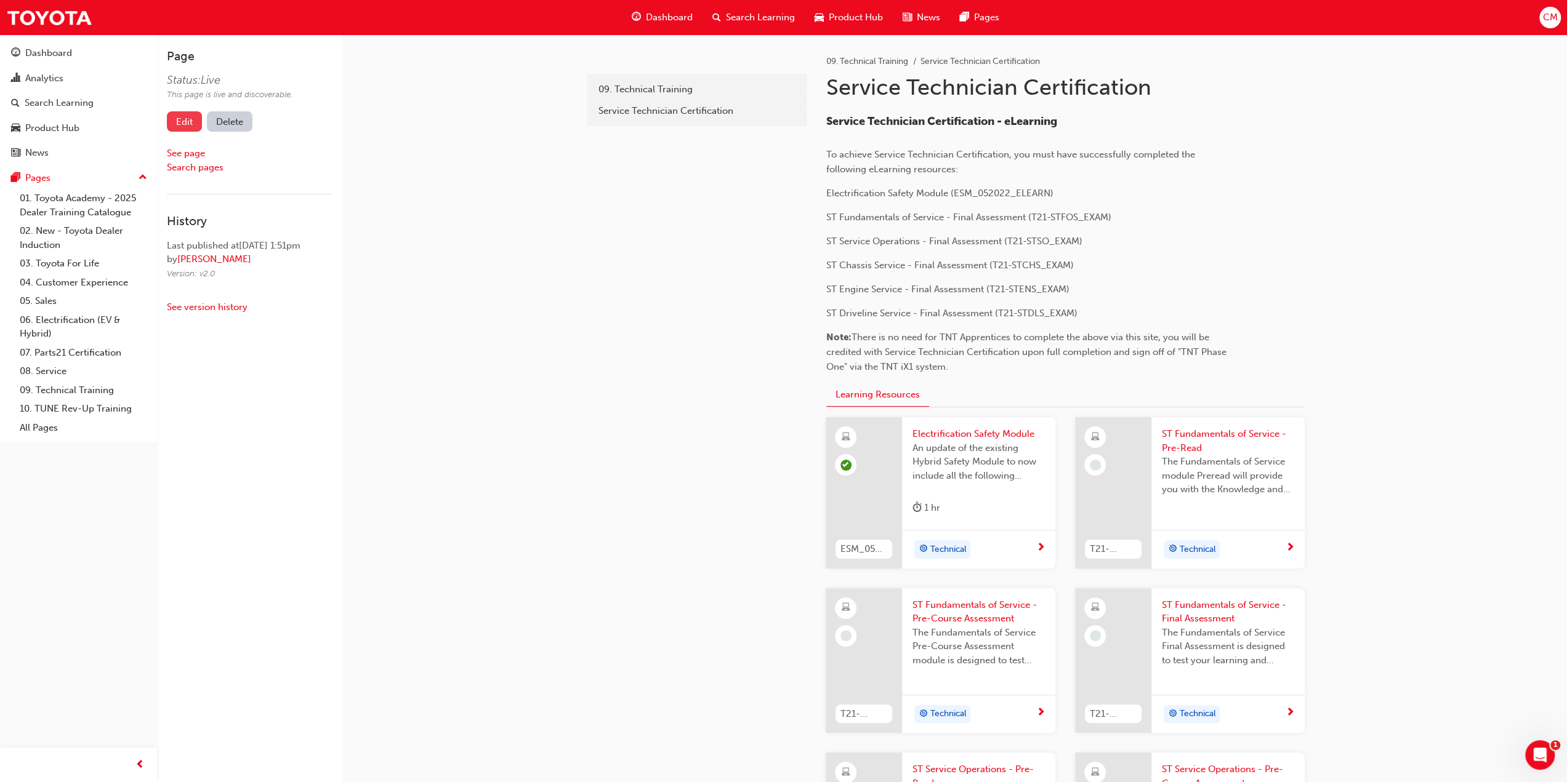
click at [183, 123] on link "Edit" at bounding box center [184, 121] width 35 height 20
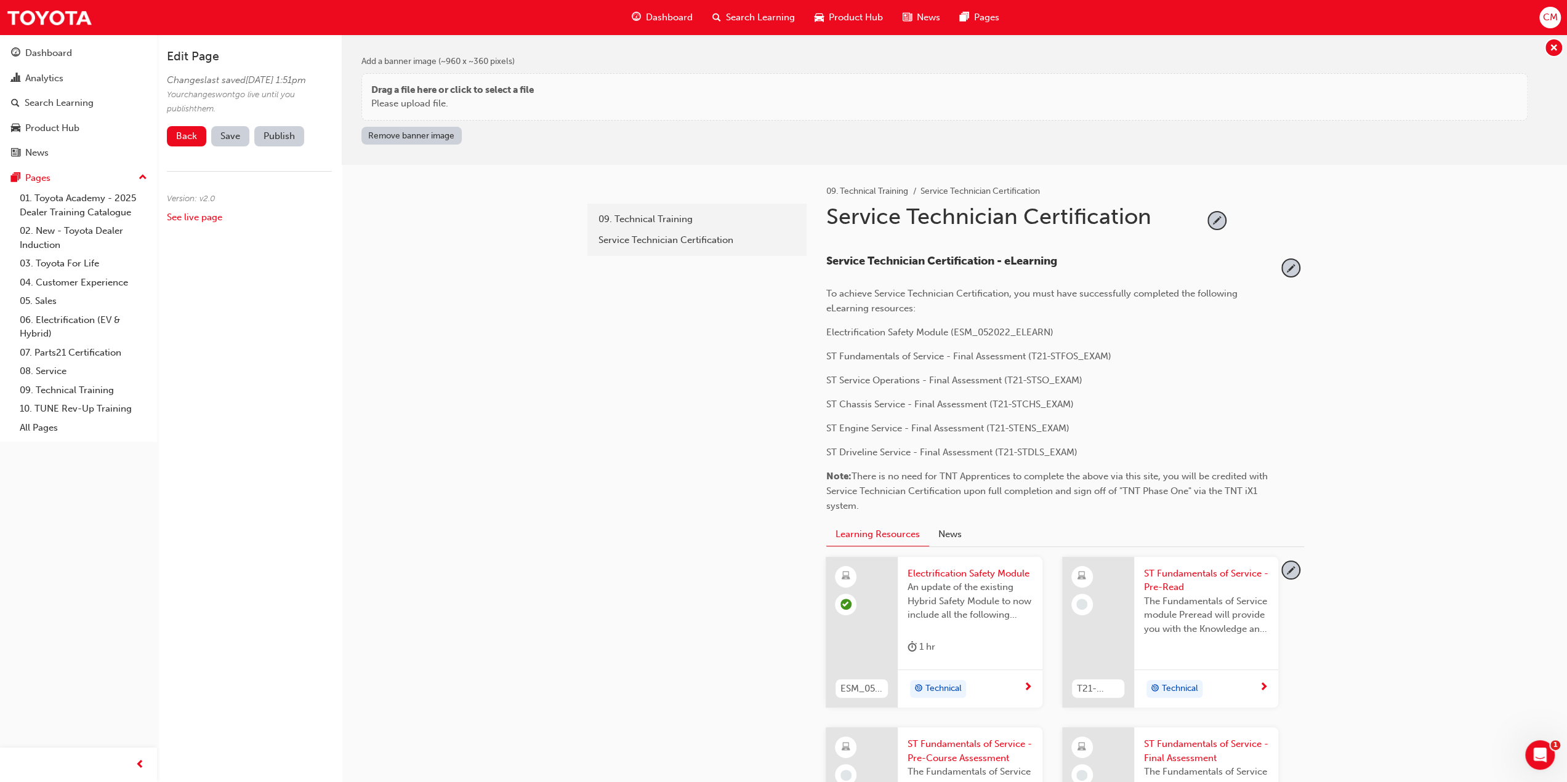
click at [1075, 289] on span "To achieve Service Technician Certification, you must have successfully complet…" at bounding box center [1033, 301] width 414 height 26
click at [1289, 264] on span "pencil-icon" at bounding box center [1290, 268] width 17 height 17
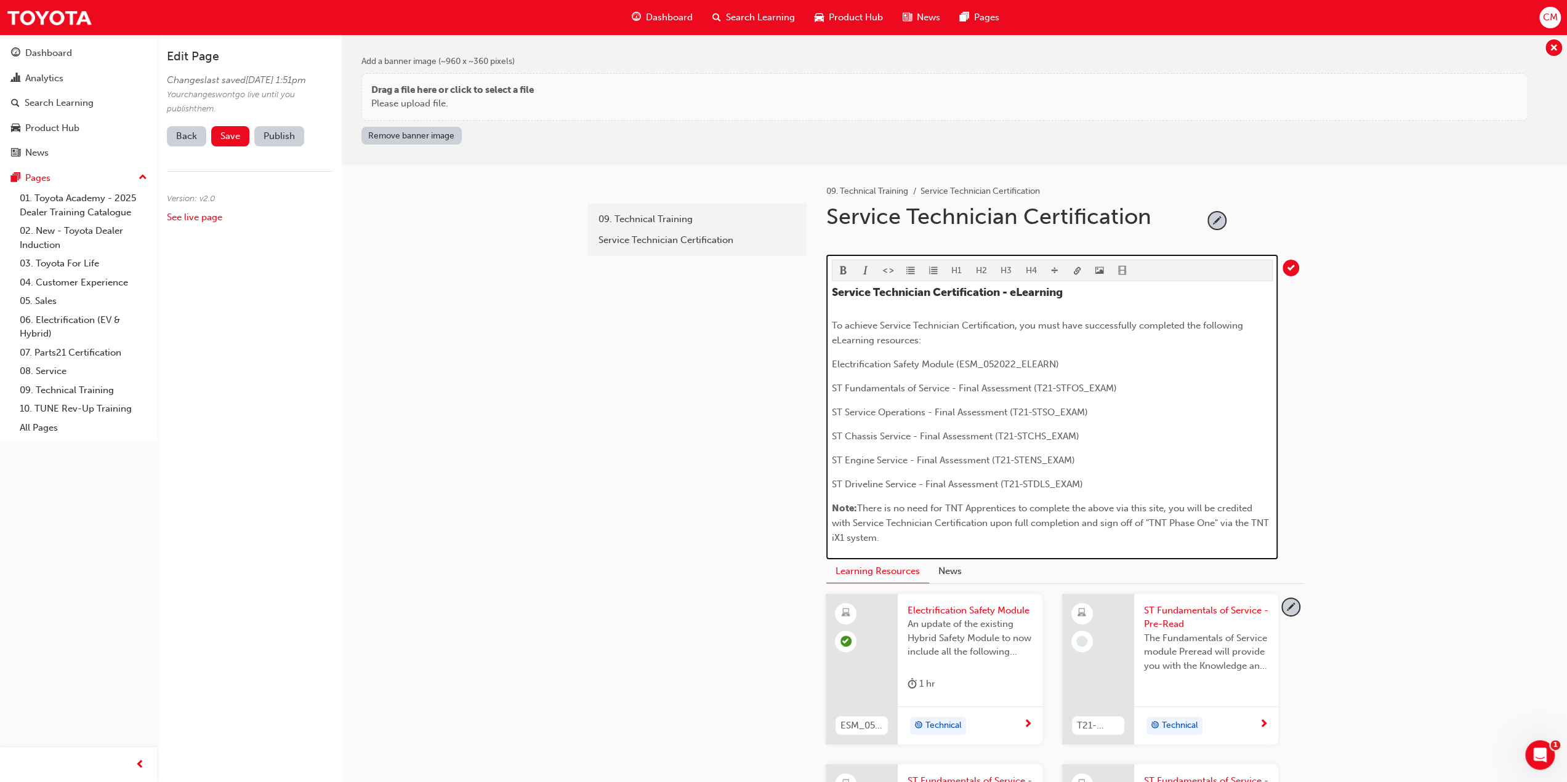
click at [1079, 324] on span "To achieve Service Technician Certification, you must have successfully complet…" at bounding box center [1039, 333] width 414 height 26
click at [1160, 324] on span "To achieve Service Technician Certification, you must successfully completed th…" at bounding box center [1050, 333] width 436 height 26
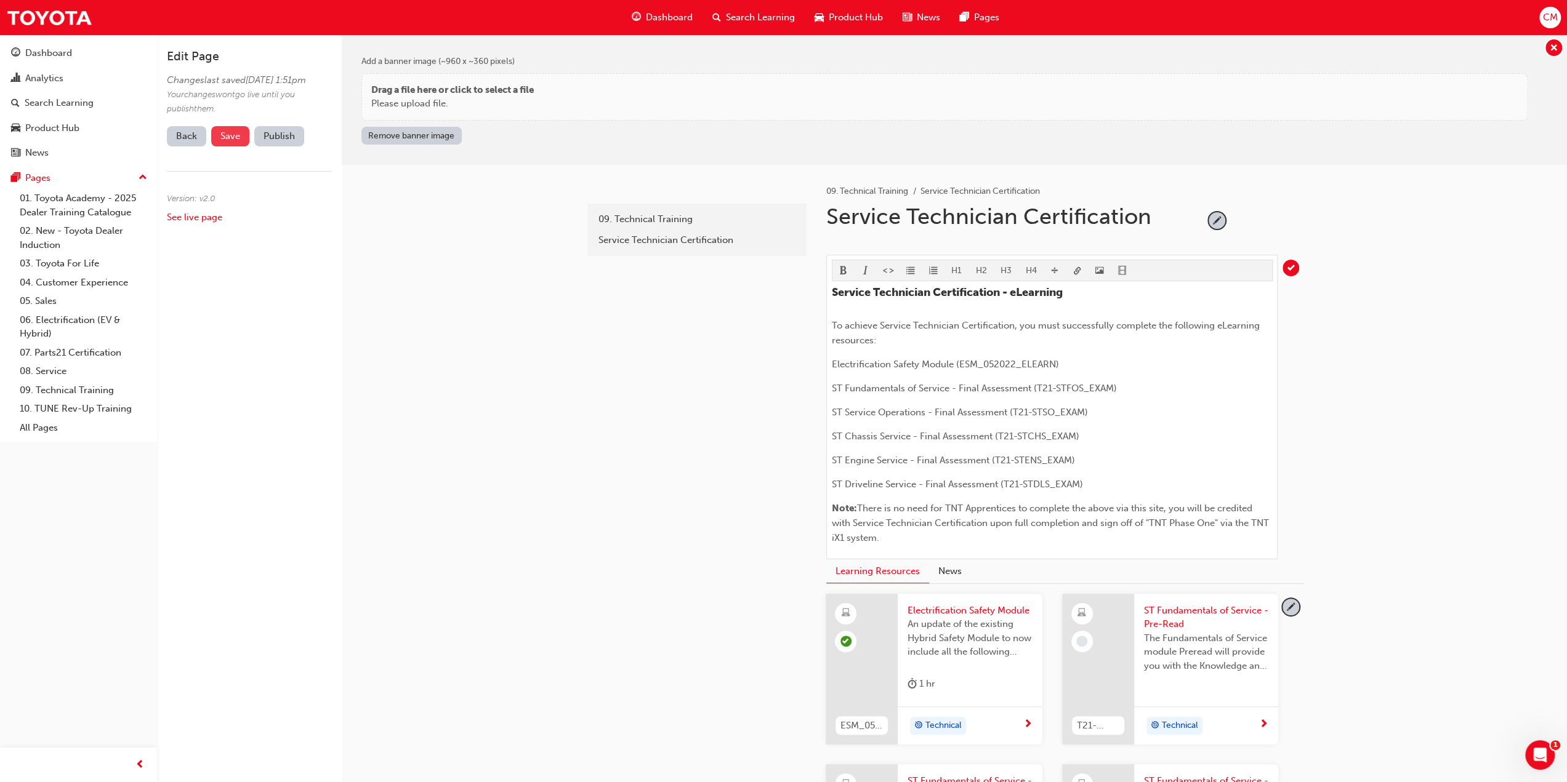
click at [234, 142] on span "Save" at bounding box center [230, 136] width 20 height 11
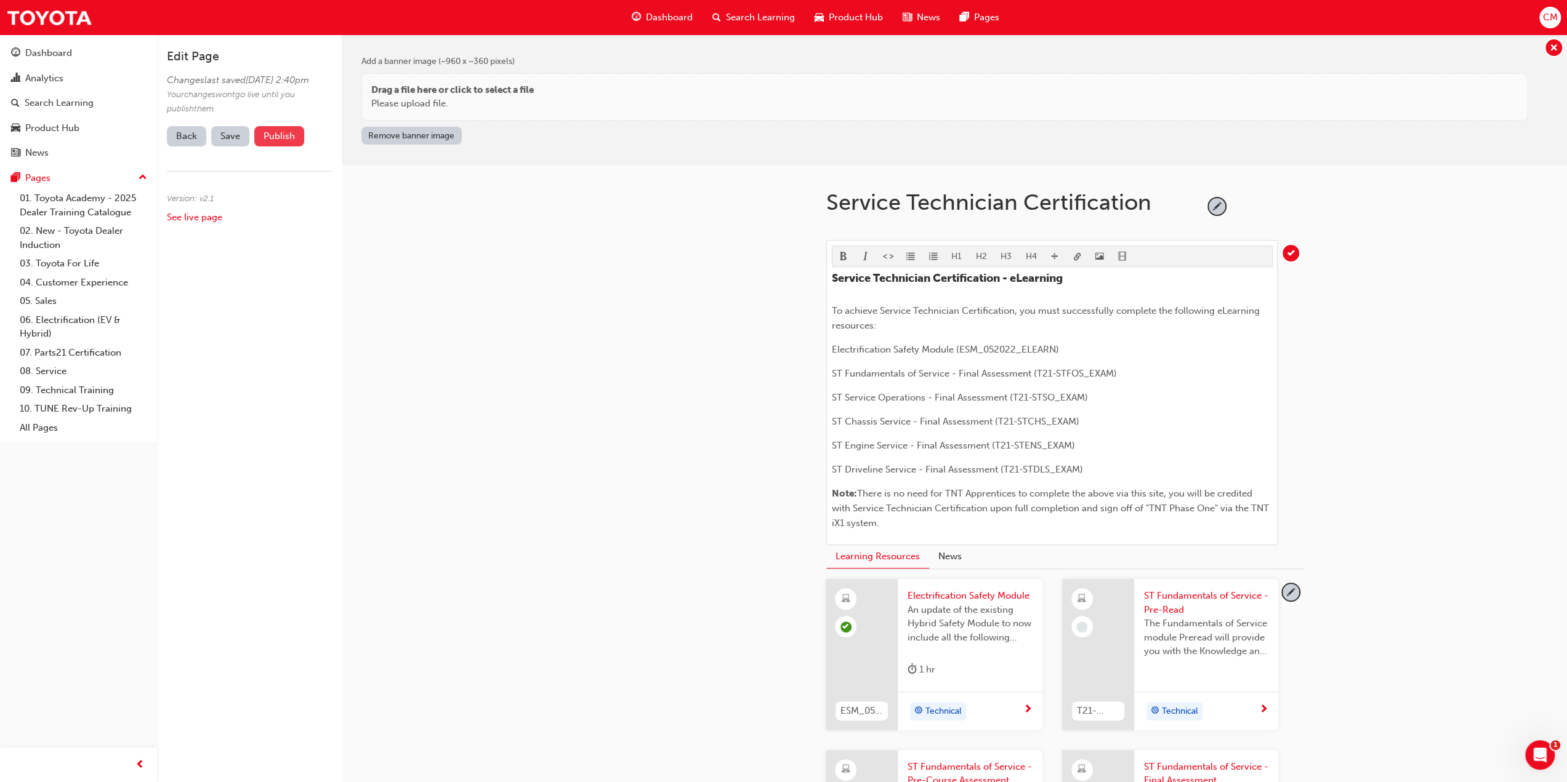
click at [269, 147] on button "Publish" at bounding box center [279, 136] width 50 height 20
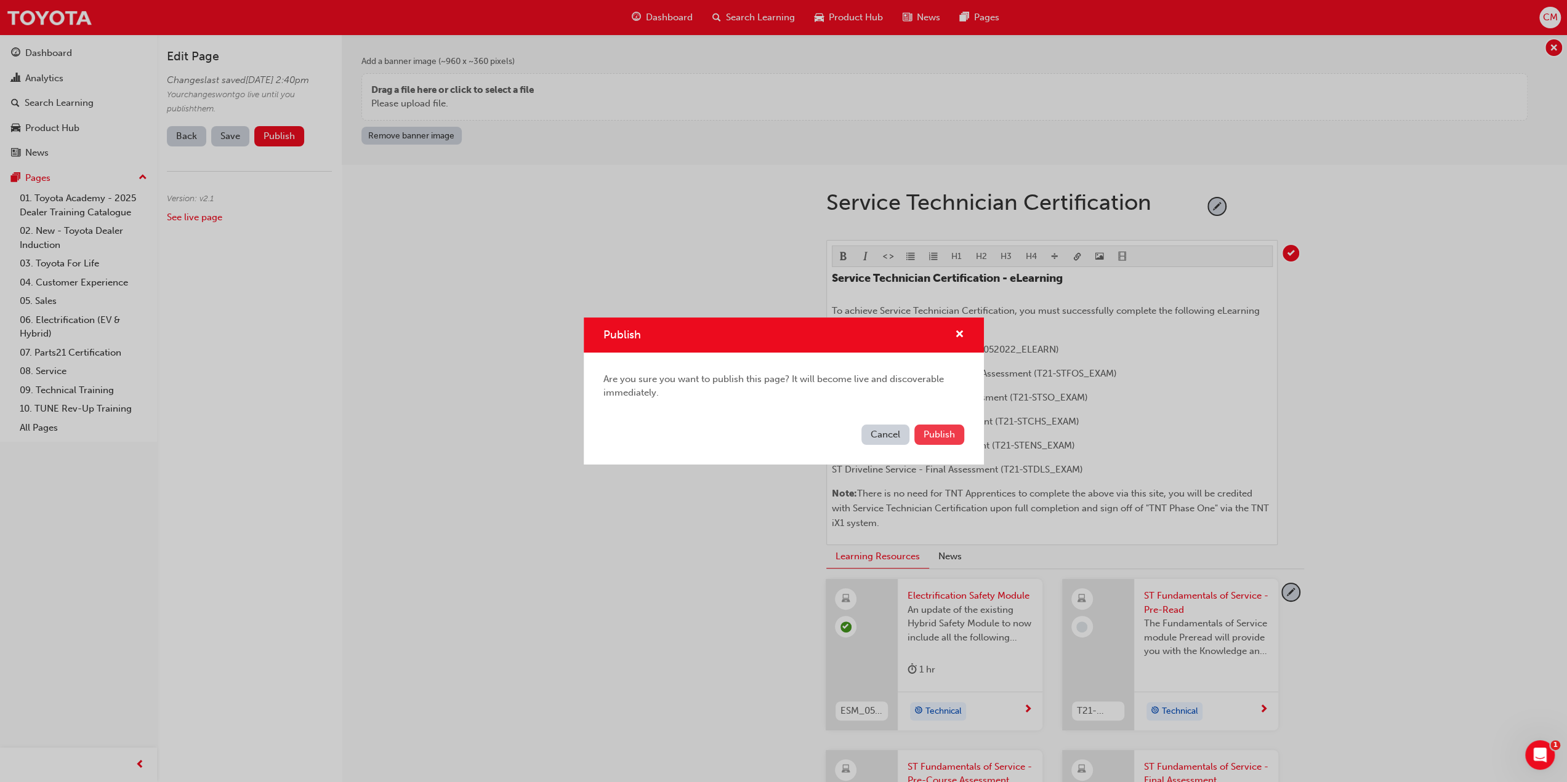
click at [944, 437] on span "Publish" at bounding box center [938, 434] width 31 height 11
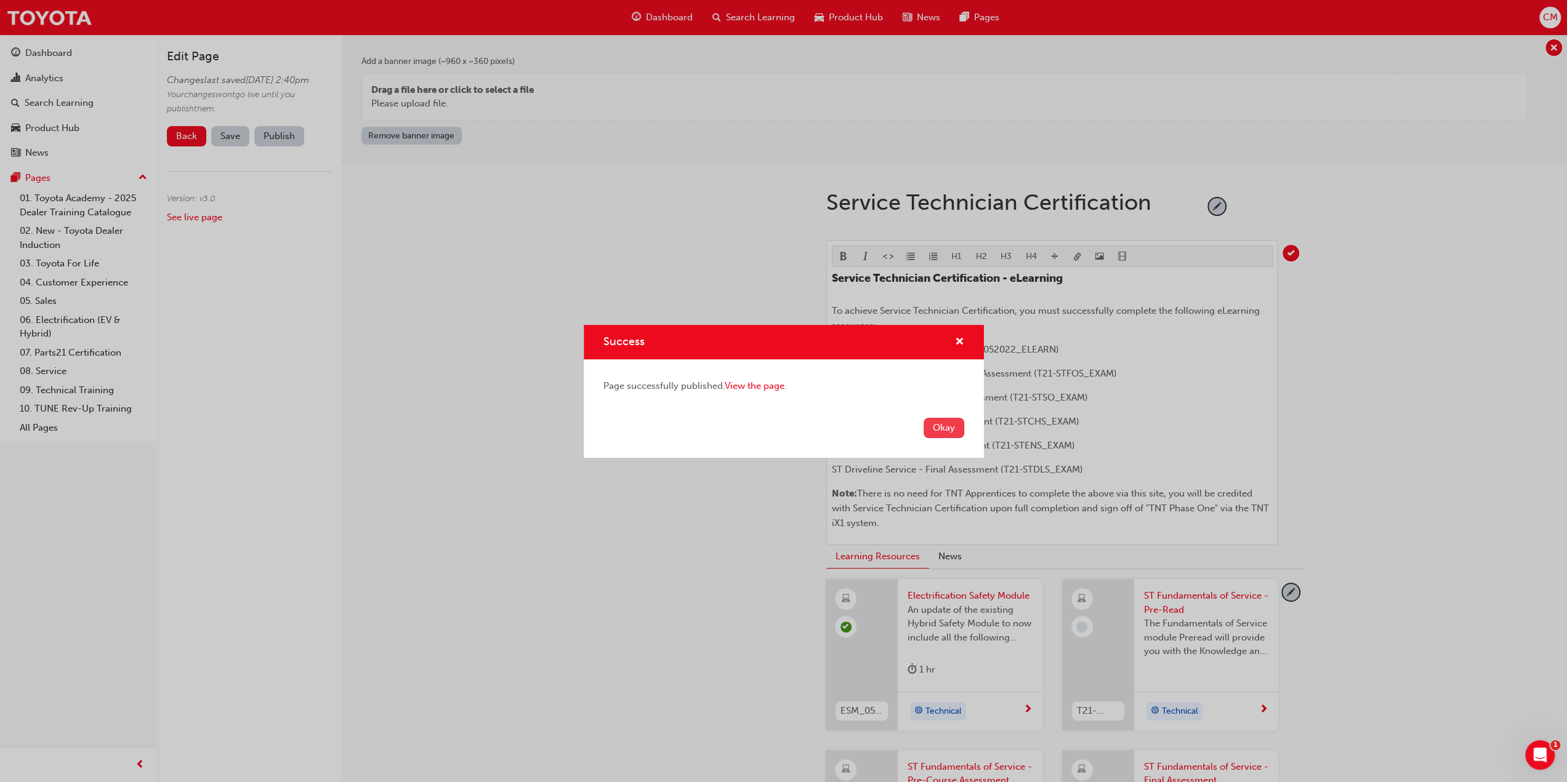
click at [942, 429] on button "Okay" at bounding box center [943, 428] width 41 height 20
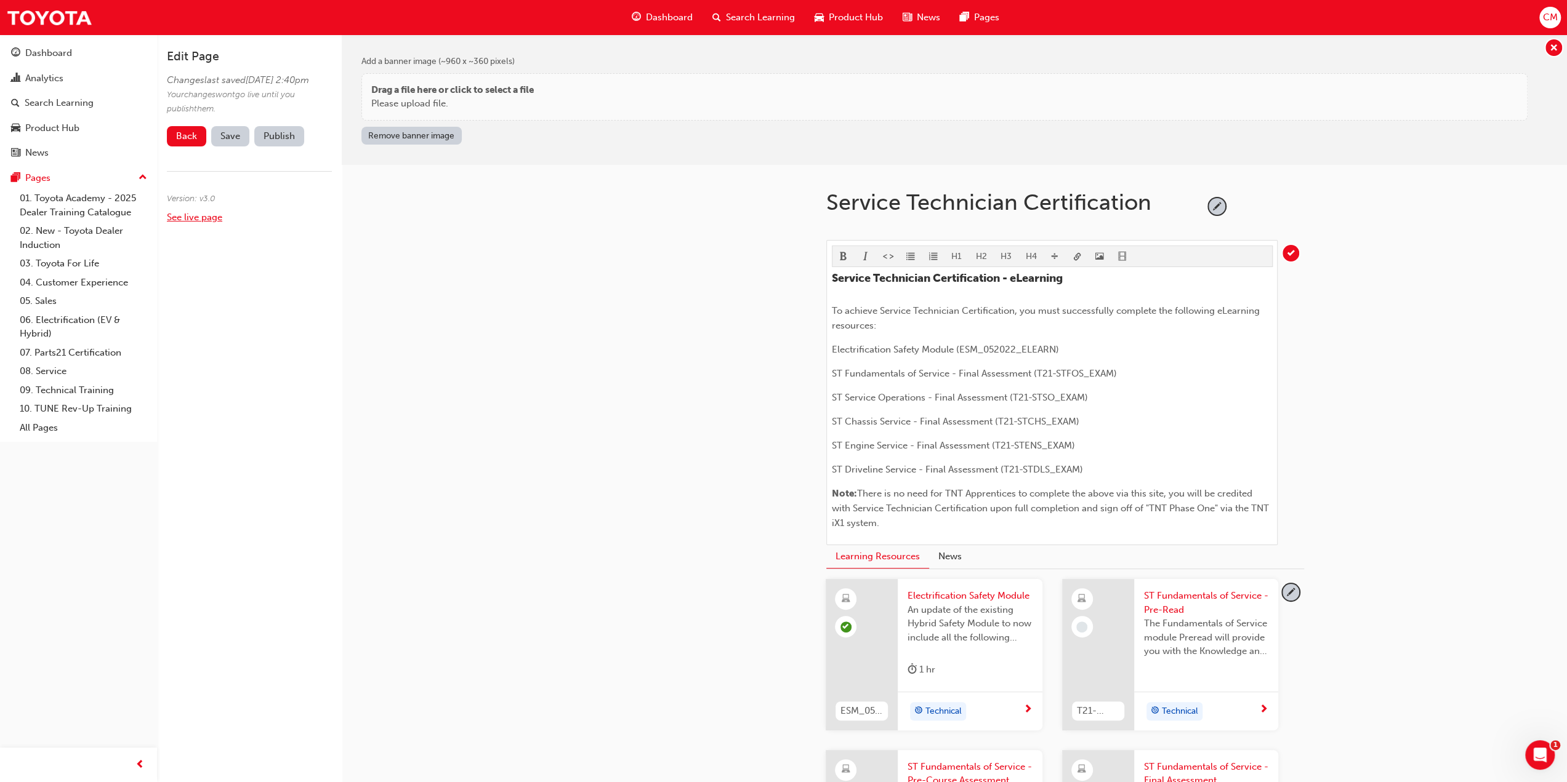
click at [201, 223] on link "See live page" at bounding box center [194, 217] width 55 height 11
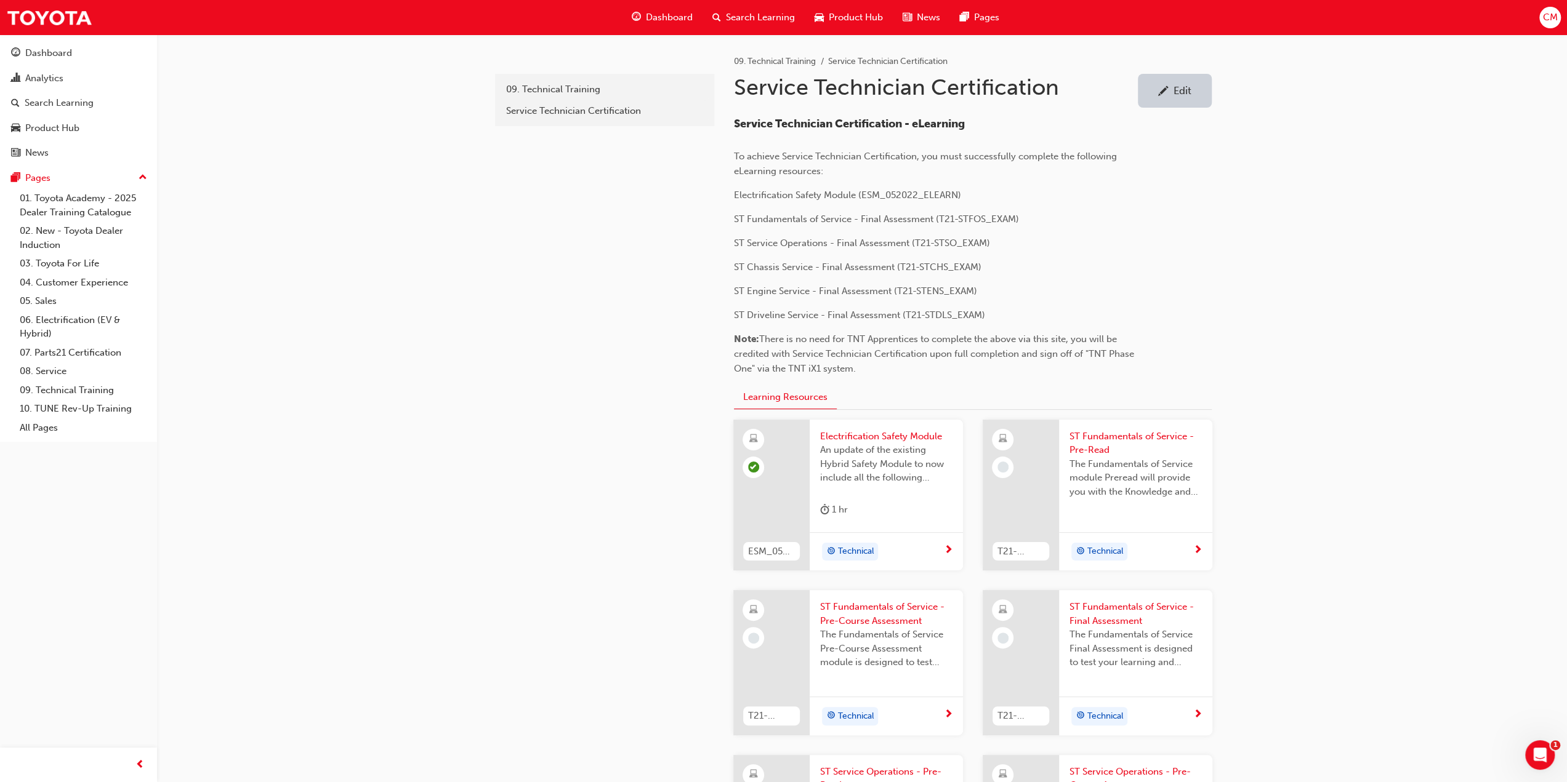
click at [1109, 617] on span "ST Fundamentals of Service - Final Assessment" at bounding box center [1136, 614] width 134 height 28
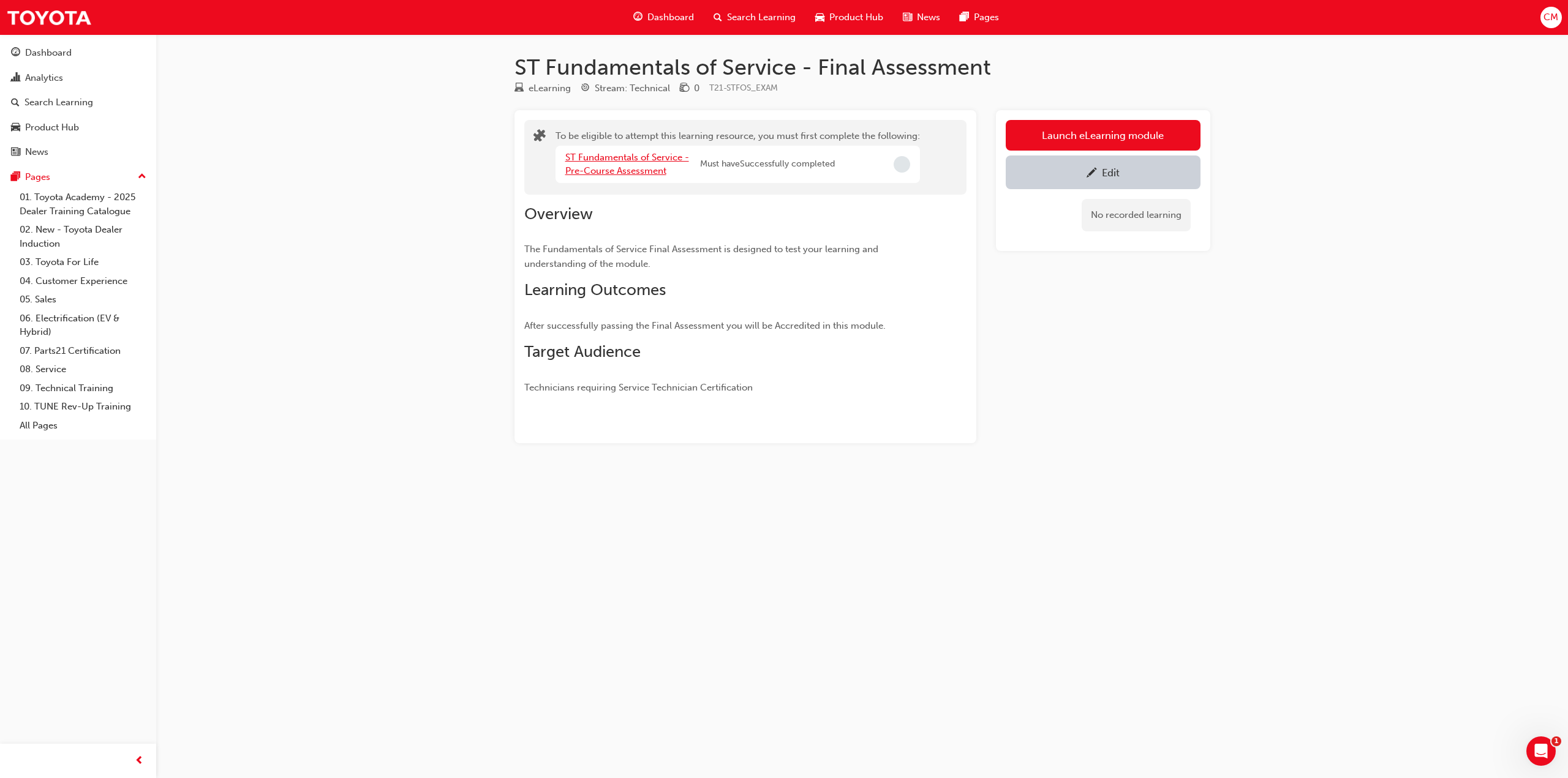
click at [609, 170] on link "ST Fundamentals of Service - Pre-Course Assessment" at bounding box center [627, 164] width 123 height 25
click at [591, 170] on link "ST Fundamentals of Service - Pre-Read" at bounding box center [627, 164] width 123 height 25
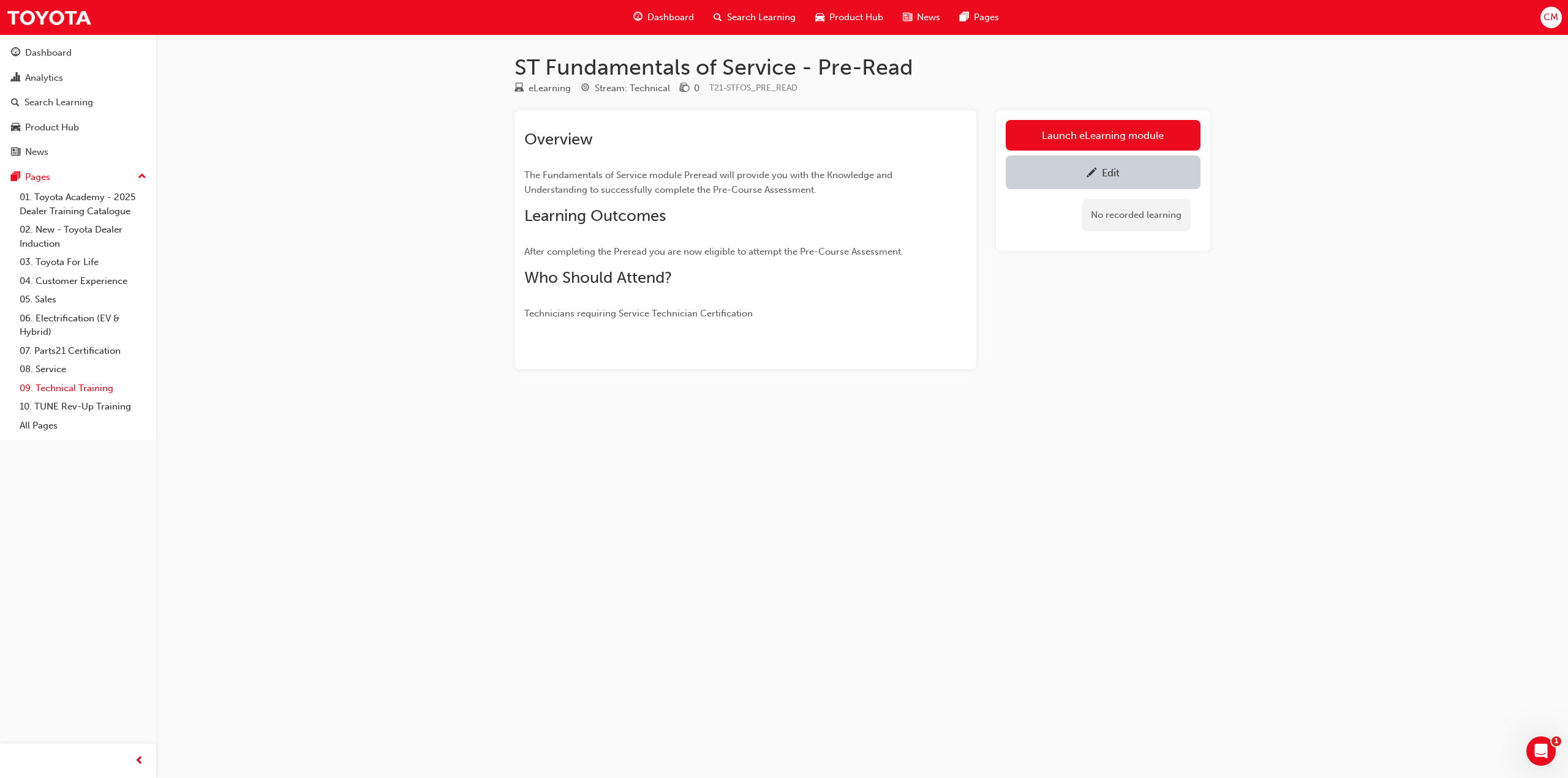
click at [55, 386] on link "09. Technical Training" at bounding box center [83, 388] width 136 height 19
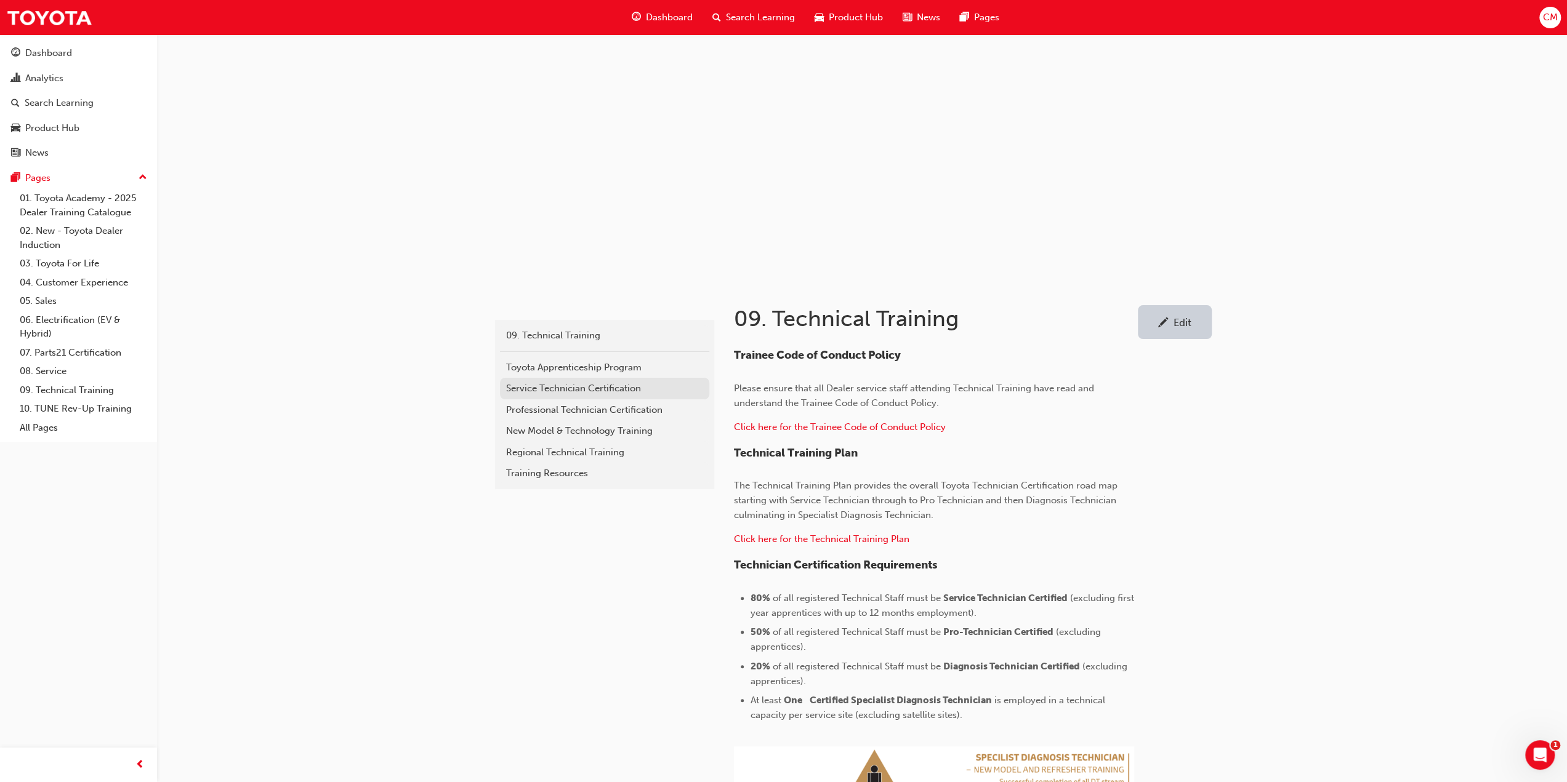
click at [521, 385] on div "Service Technician Certification" at bounding box center [604, 389] width 197 height 14
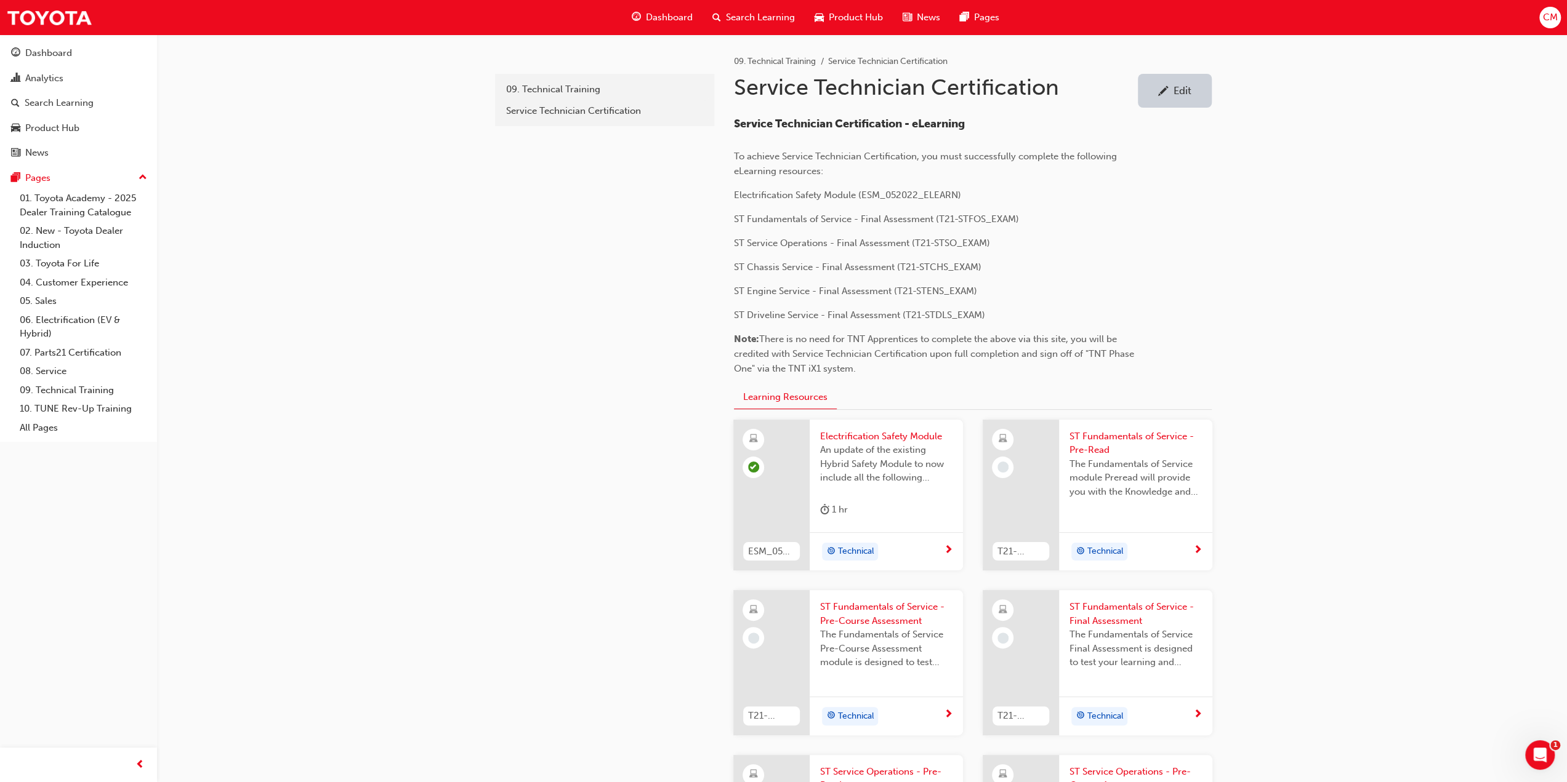
click at [1181, 88] on div "Edit" at bounding box center [1182, 90] width 18 height 12
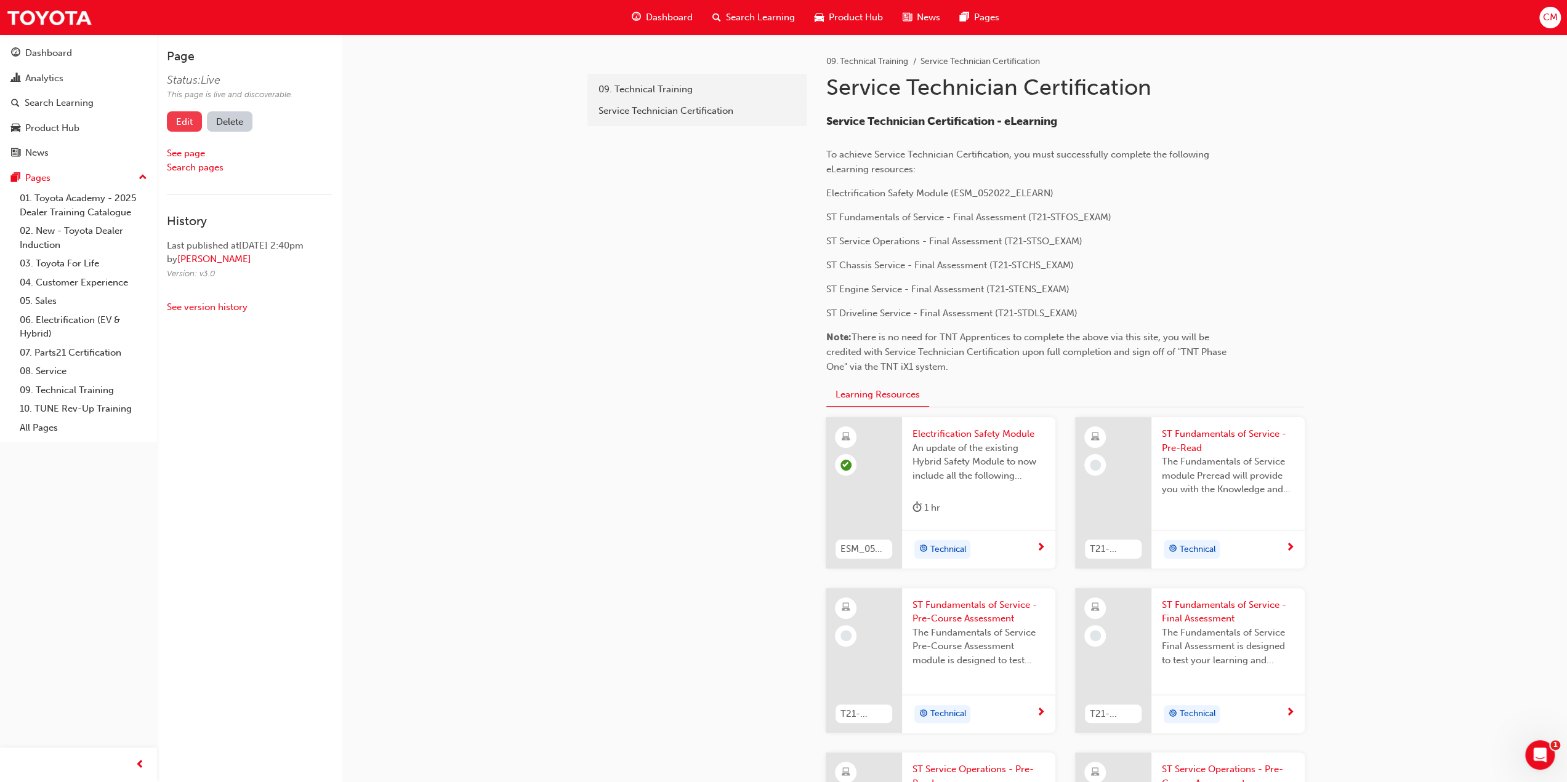
click at [184, 118] on link "Edit" at bounding box center [184, 121] width 35 height 20
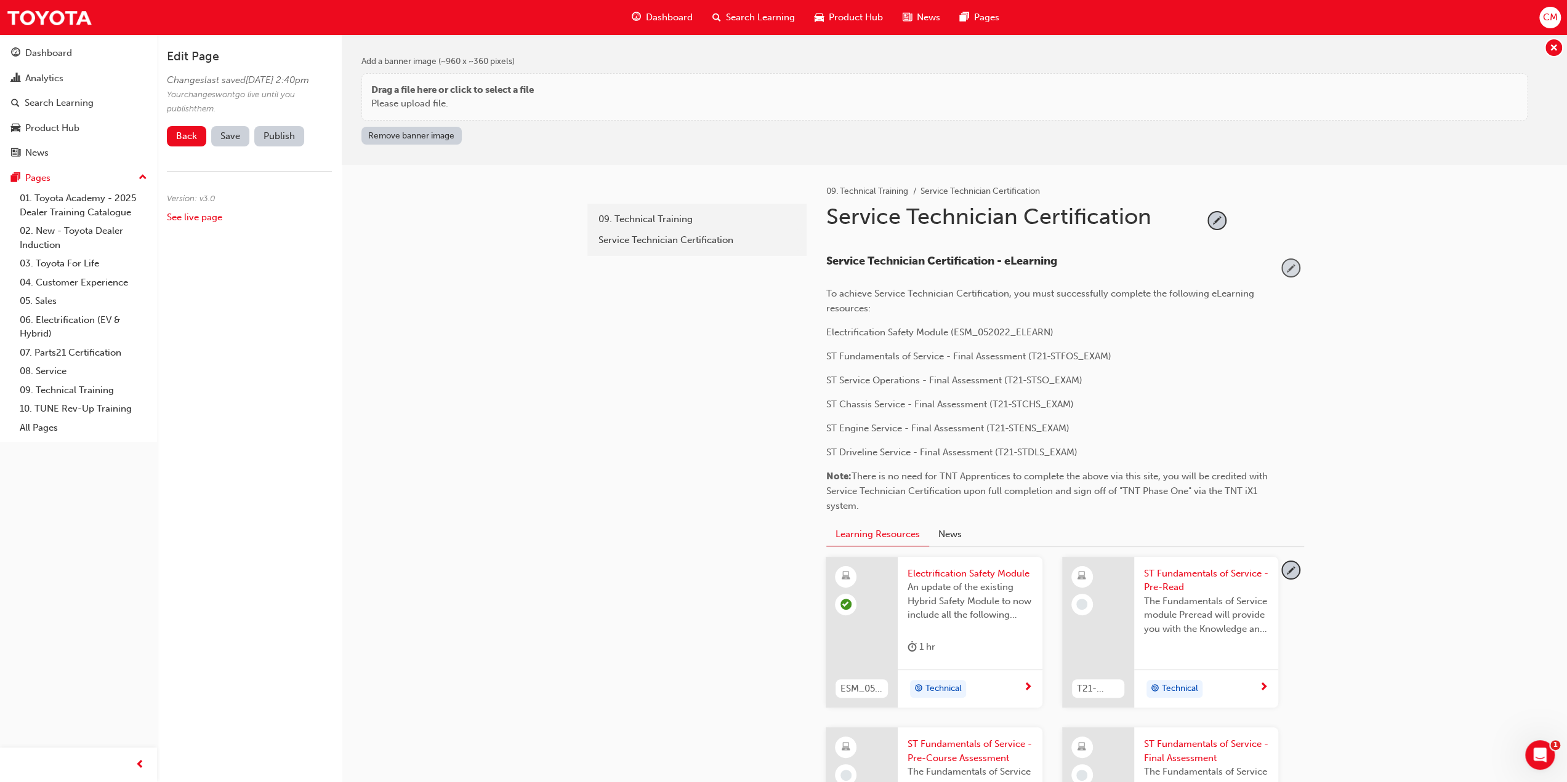
click at [1290, 267] on span "pencil-icon" at bounding box center [1290, 268] width 17 height 17
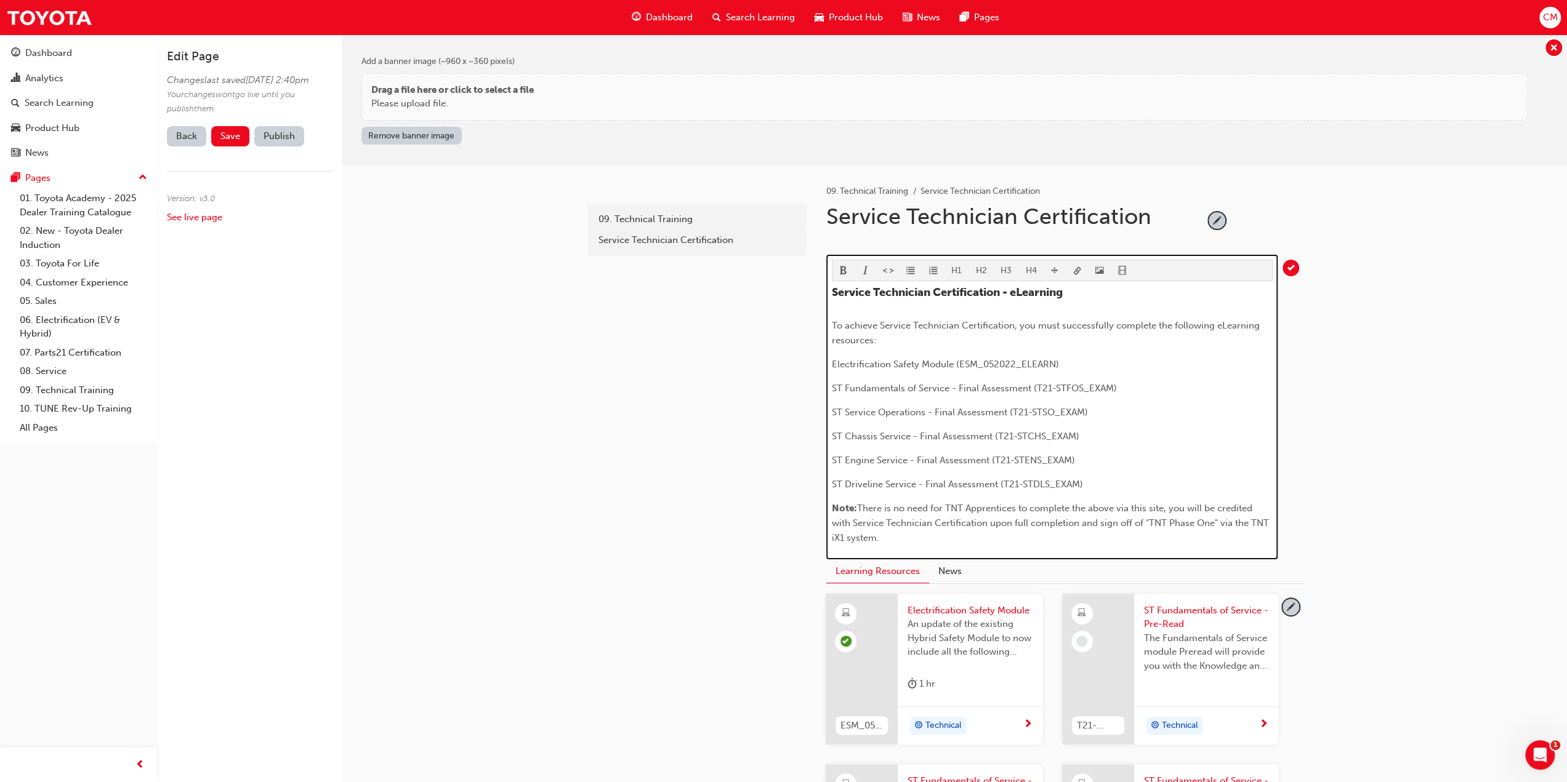
click at [859, 503] on span "There is no need for TNT Apprentices to complete the above via this site, you w…" at bounding box center [1052, 523] width 440 height 41
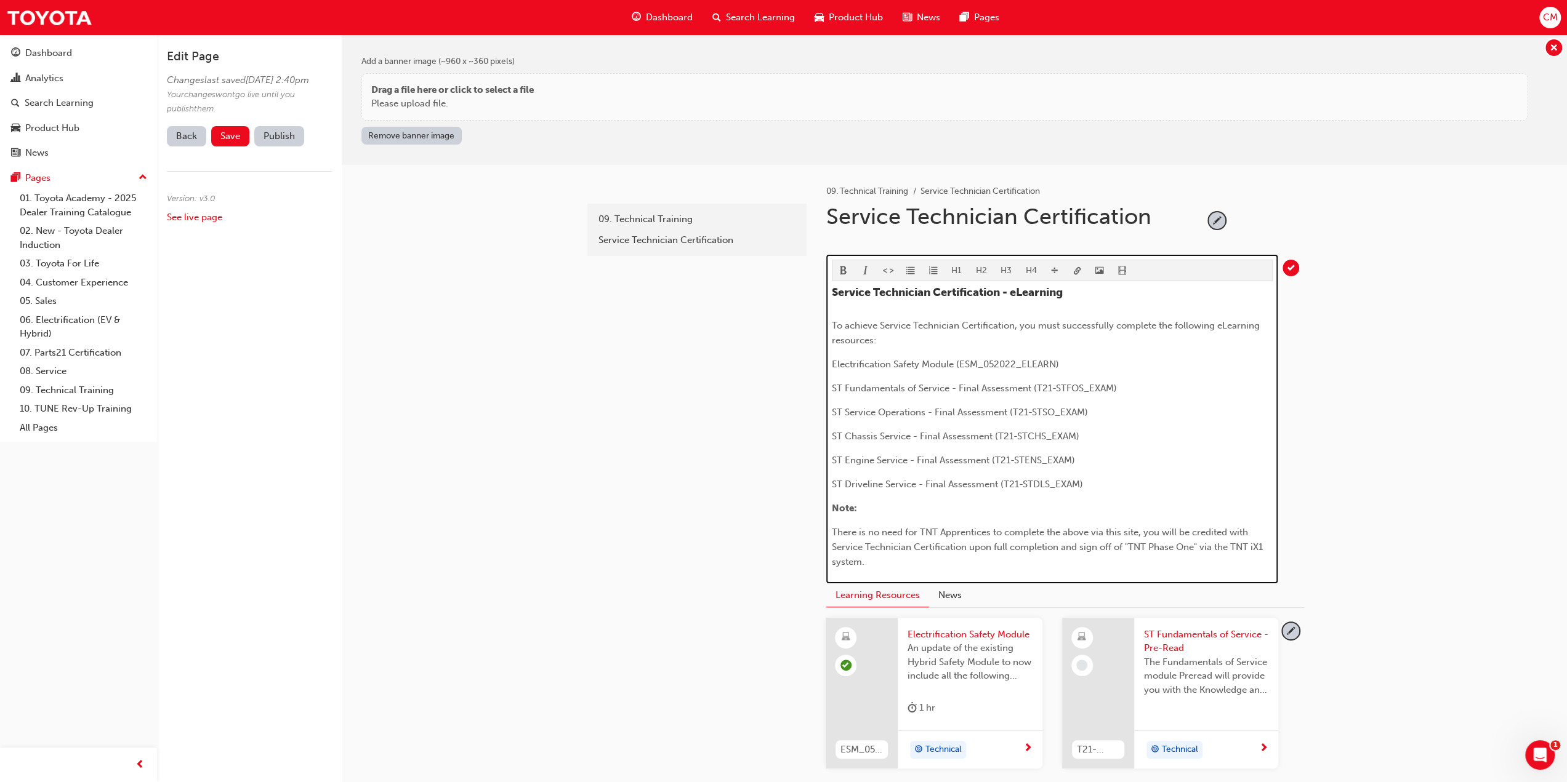
click at [872, 504] on p "Note:" at bounding box center [1052, 508] width 441 height 15
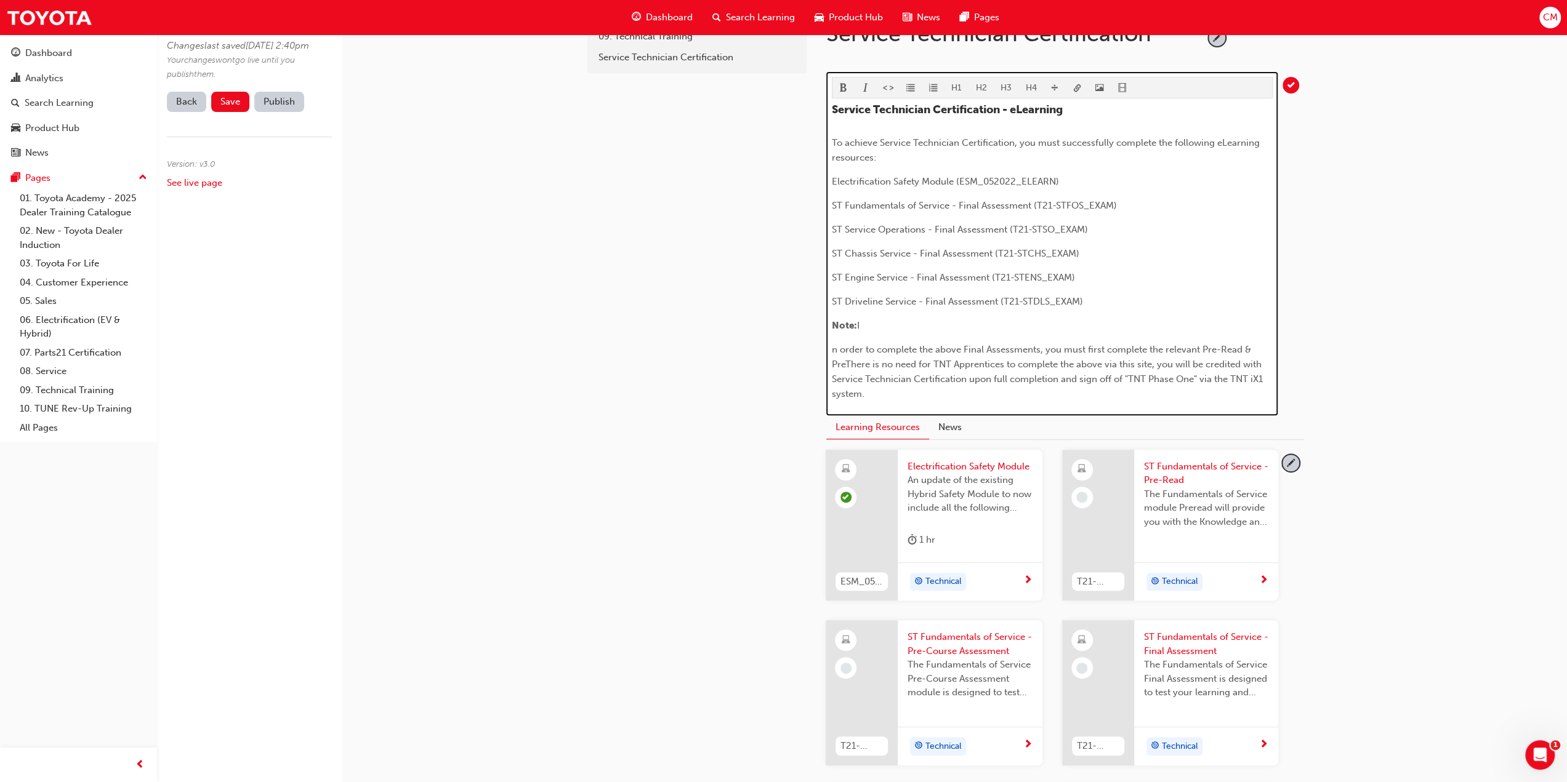
scroll to position [185, 0]
click at [832, 344] on span "n order to complete the above Final Assessments, you must first complete the re…" at bounding box center [1052, 369] width 440 height 55
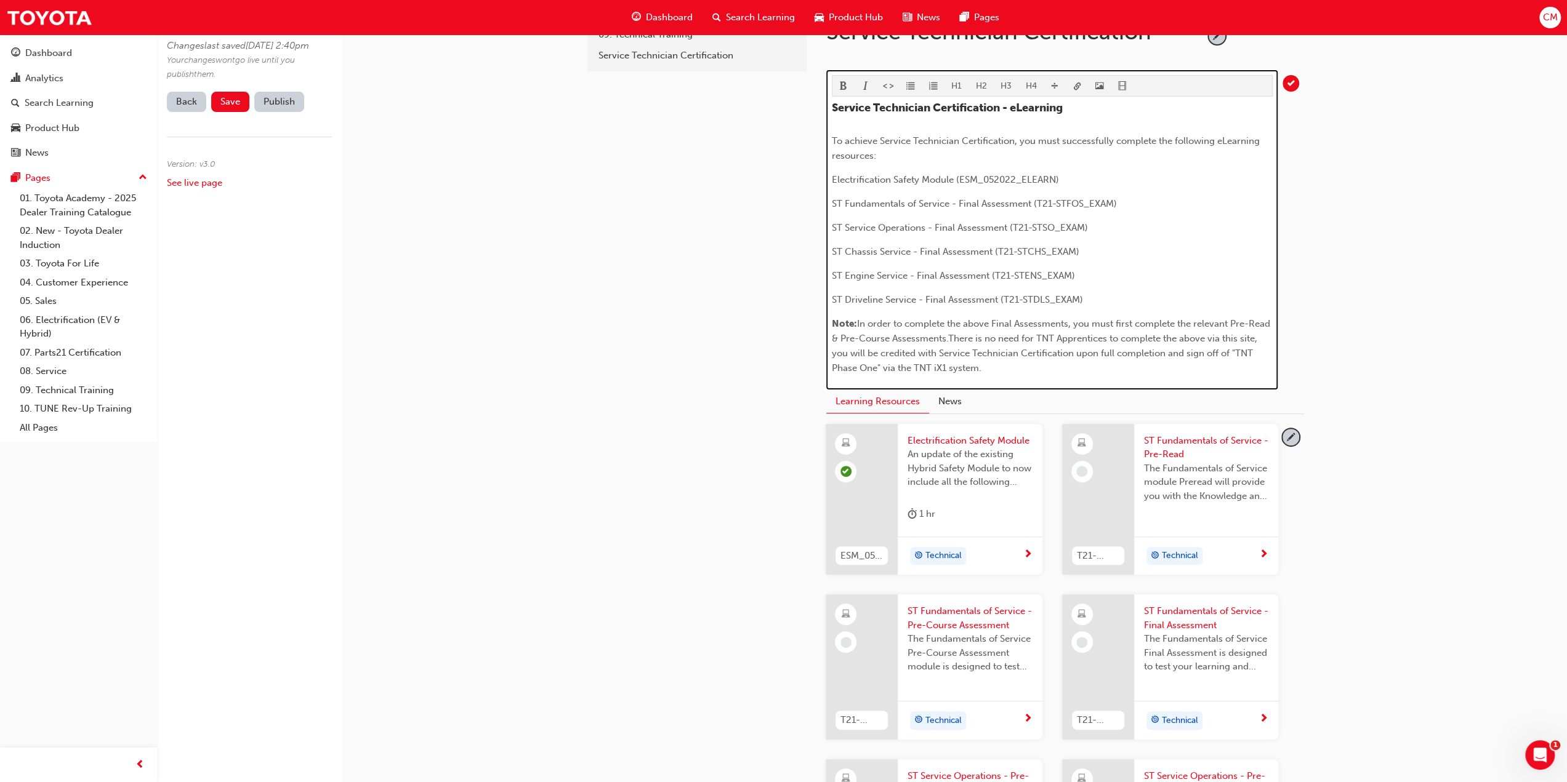
click at [947, 334] on span "In order to complete the above Final Assessments, you must first complete the r…" at bounding box center [1052, 345] width 441 height 55
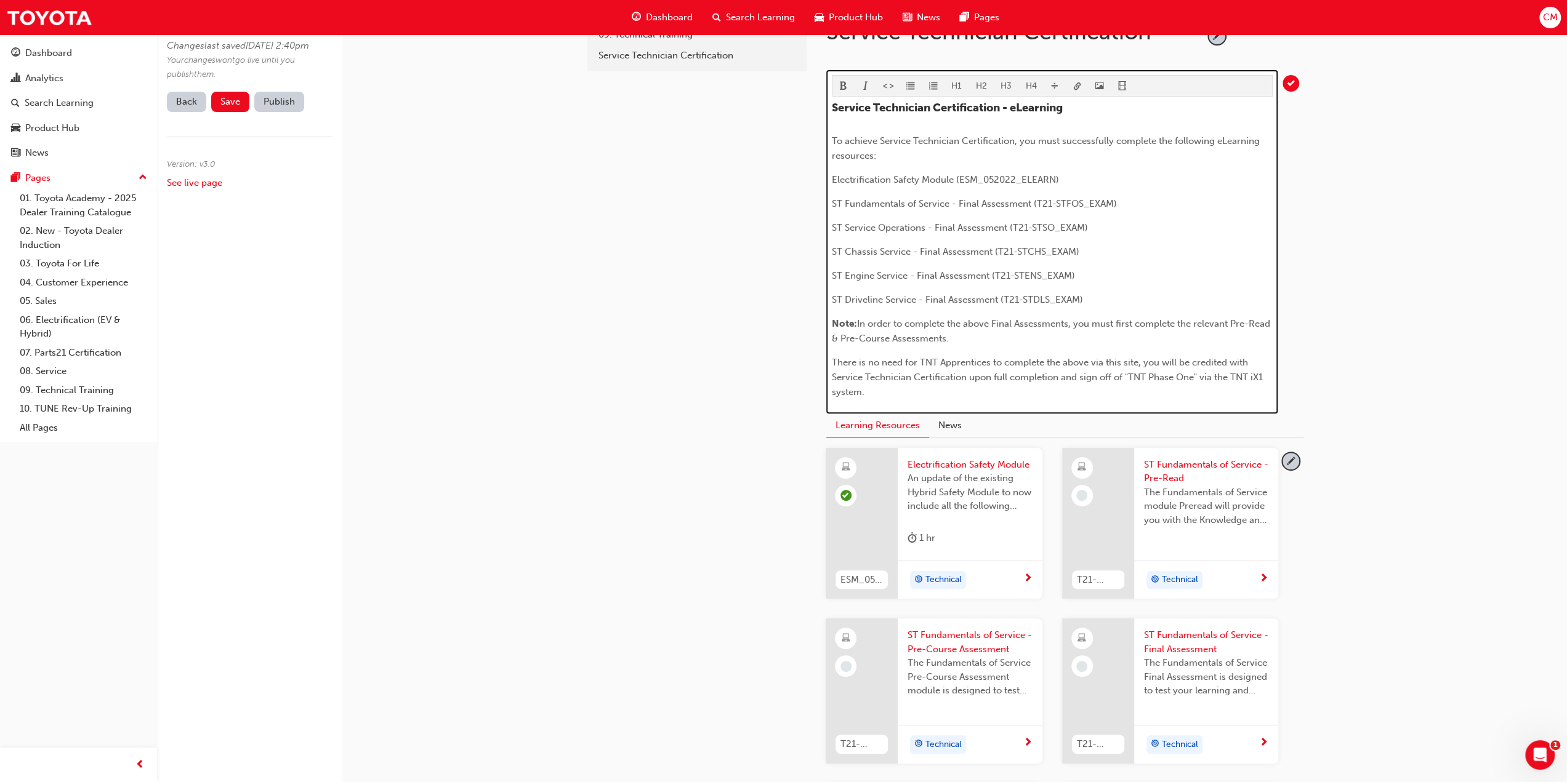
click at [967, 336] on p "Note: In order to complete the above Final Assessments, you must first complete…" at bounding box center [1052, 331] width 441 height 30
click at [1050, 336] on p "Note: In order to complete the above Final Assessments, you must first complete…" at bounding box center [1052, 331] width 441 height 30
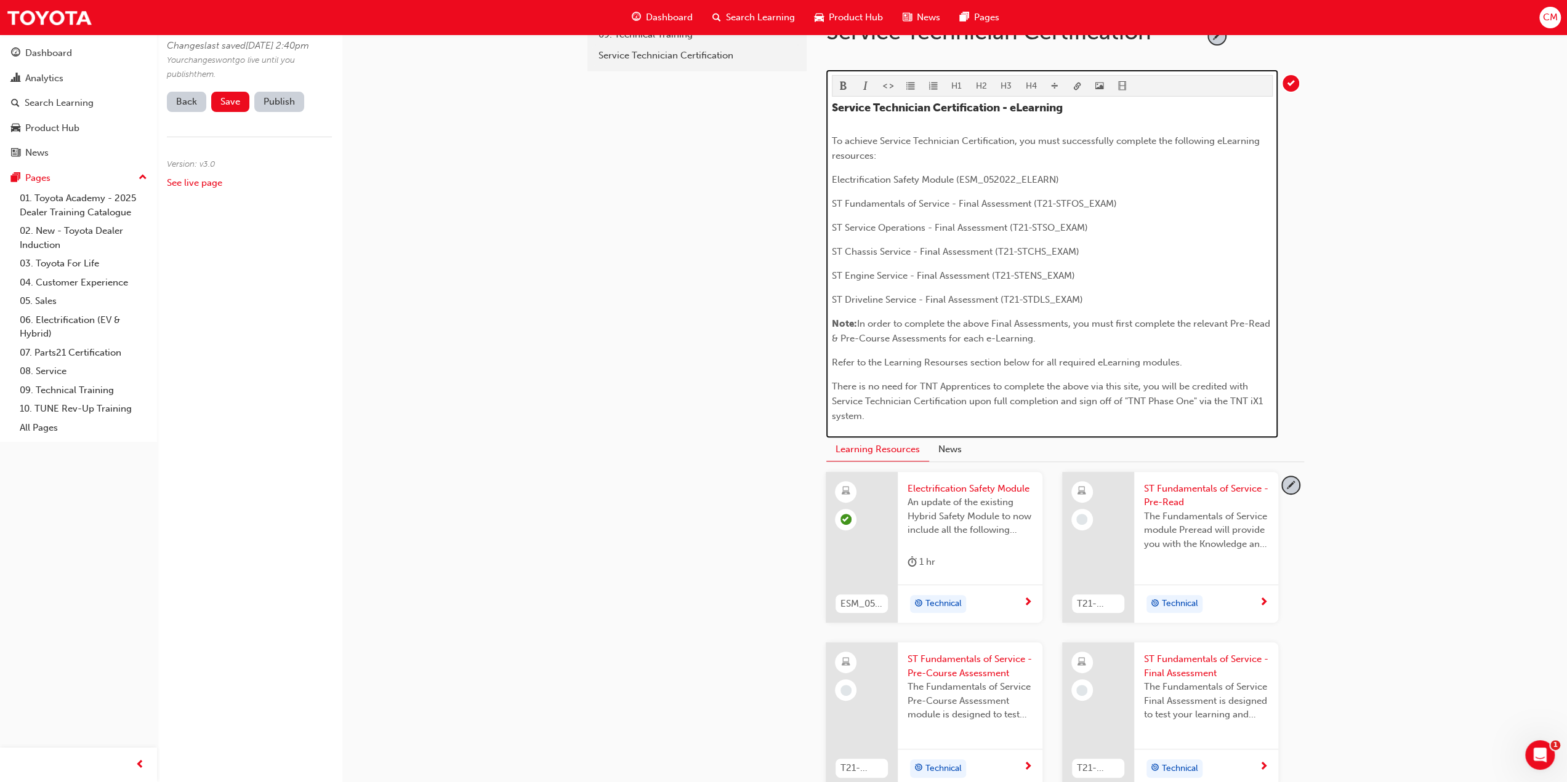
click at [832, 363] on span "Refer to the Learning Resourses section below for all required eLearning module…" at bounding box center [1007, 362] width 350 height 11
click at [833, 358] on span "Refer to the Learning Resourses section below for all required eLearning module…" at bounding box center [1007, 362] width 350 height 11
click at [853, 357] on span "Refer to the Learning Resourses section below for all required eLearning module…" at bounding box center [1007, 362] width 350 height 11
click at [834, 358] on span "Refer to the Learning Resourses section below for all required eLearning module…" at bounding box center [1007, 362] width 350 height 11
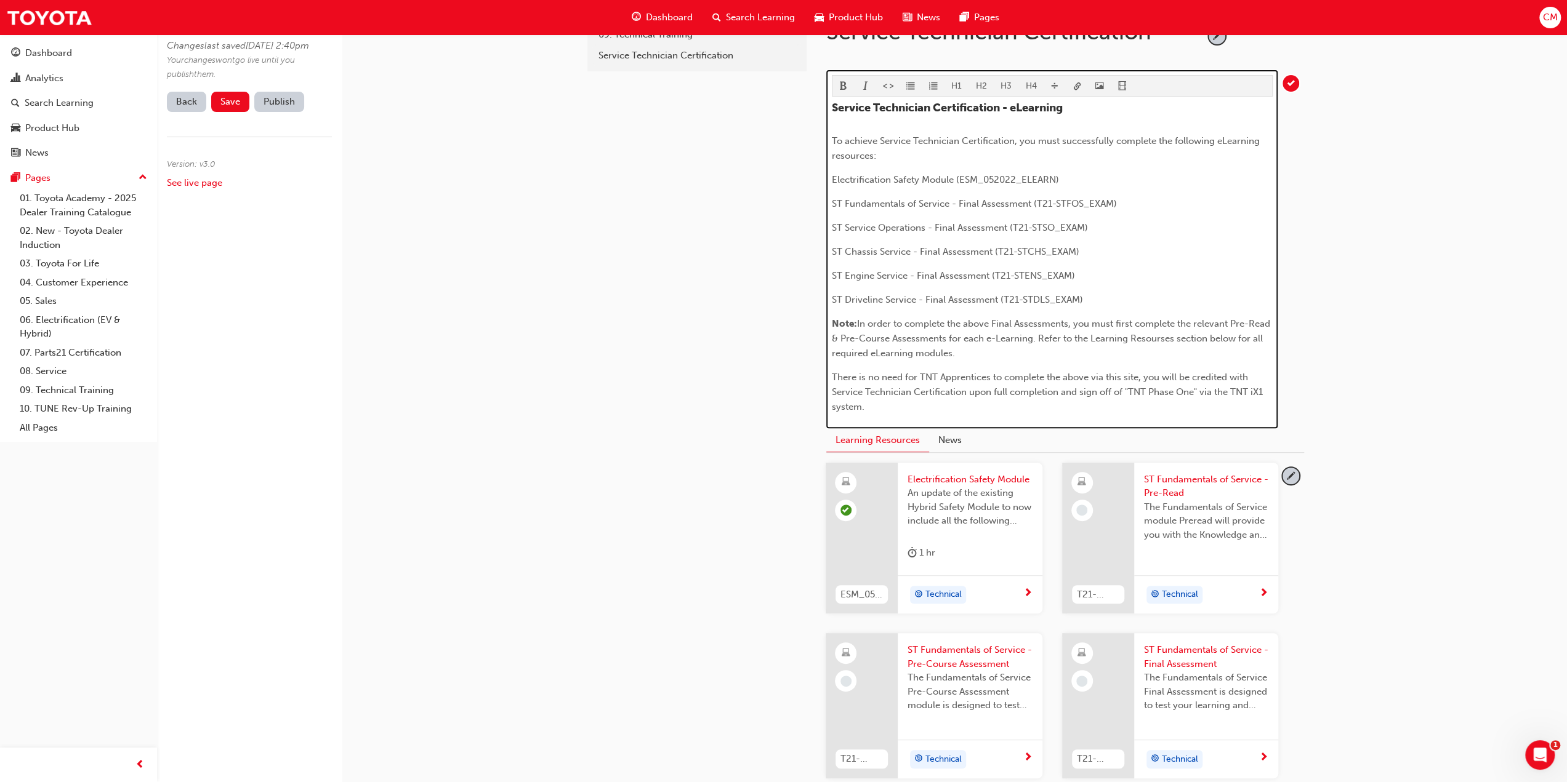
click at [1140, 337] on span "In order to complete the above Final Assessments, you must first complete the r…" at bounding box center [1052, 338] width 441 height 41
click at [1162, 337] on span "In order to complete the above Final Assessments, you must first complete the r…" at bounding box center [1052, 338] width 441 height 41
drag, startPoint x: 1143, startPoint y: 375, endPoint x: 1157, endPoint y: 379, distance: 14.6
click at [1157, 379] on span "There is no need for TNT Apprentices to complete the above via this site, you w…" at bounding box center [1048, 392] width 433 height 41
drag, startPoint x: 920, startPoint y: 373, endPoint x: 990, endPoint y: 376, distance: 70.2
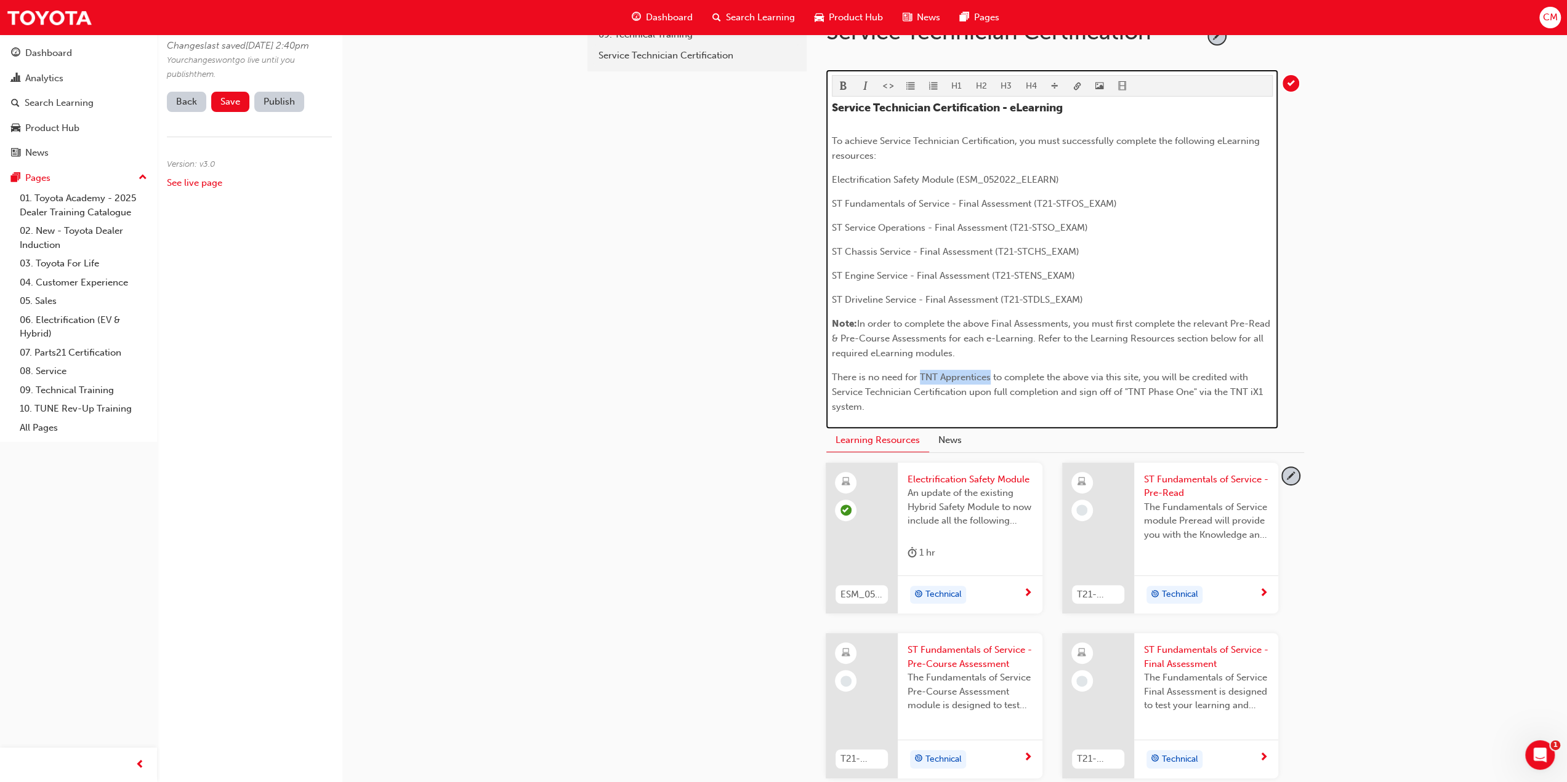
click at [990, 376] on span "There is no need for TNT Apprentices to complete the above via this site, you w…" at bounding box center [1048, 392] width 433 height 41
copy span "TNT Apprentices"
drag, startPoint x: 1144, startPoint y: 374, endPoint x: 1159, endPoint y: 379, distance: 15.0
click at [1159, 379] on span "There is no need for TNT Apprentices to complete the above via this site, you w…" at bounding box center [1048, 392] width 433 height 41
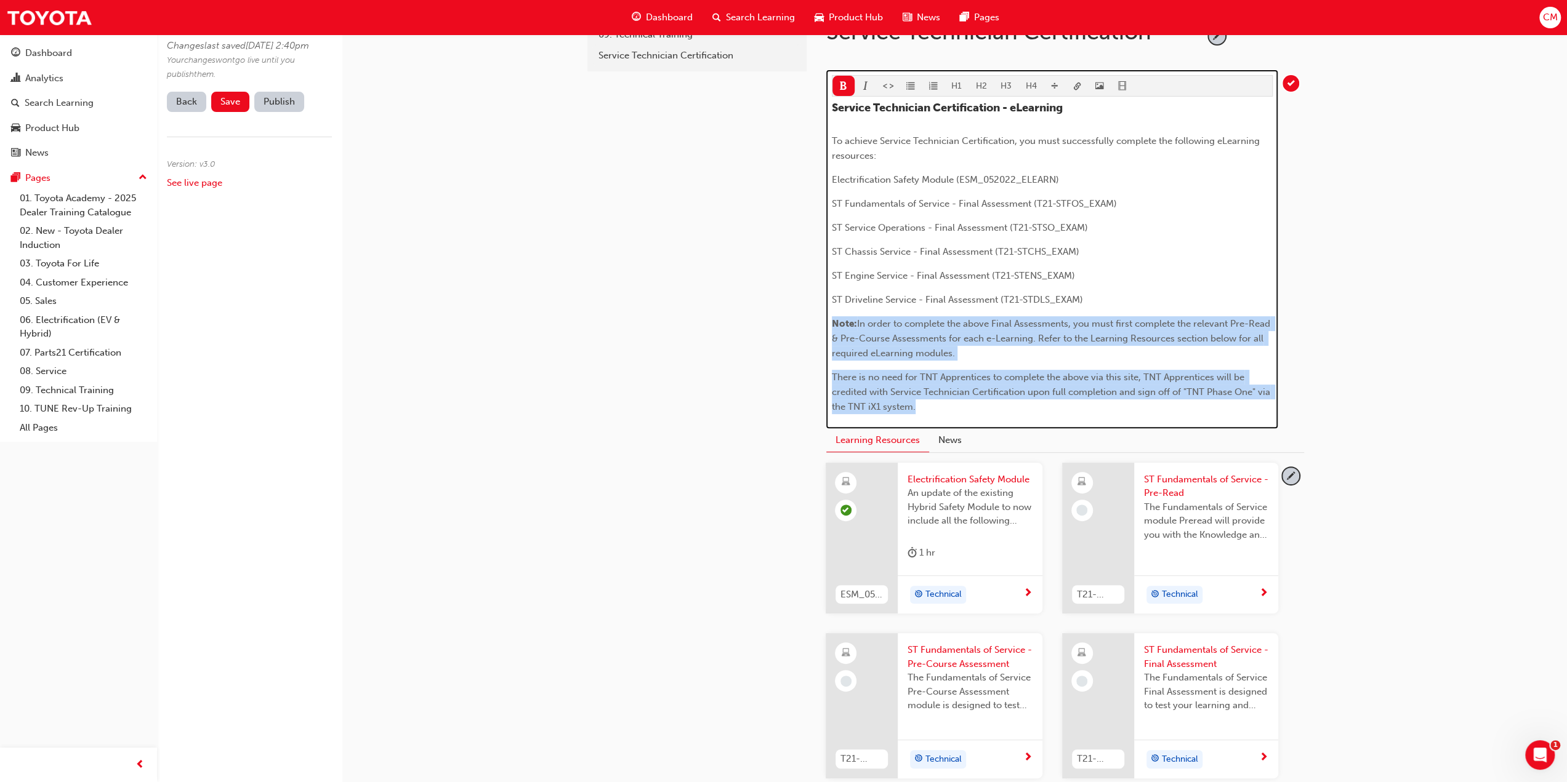
drag, startPoint x: 831, startPoint y: 320, endPoint x: 935, endPoint y: 413, distance: 139.5
click at [935, 413] on div "H1 H2 H3 H4 Service Technician Certification - eLearning To achieve Service Tec…" at bounding box center [1051, 249] width 451 height 359
copy div "Note: In order to complete the above Final Assessments, you must first complete…"
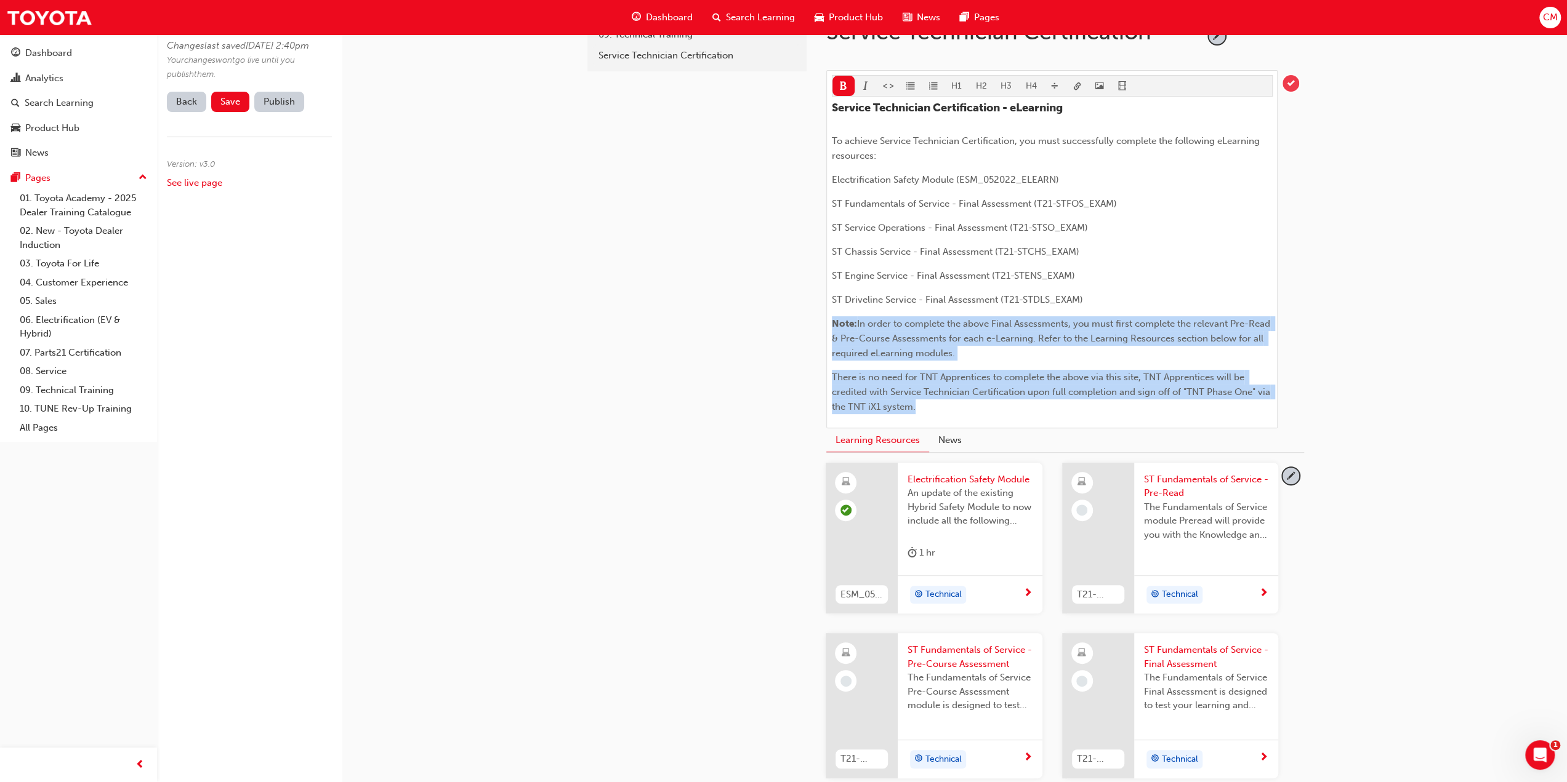
click at [1291, 84] on span "tick-icon" at bounding box center [1290, 83] width 17 height 17
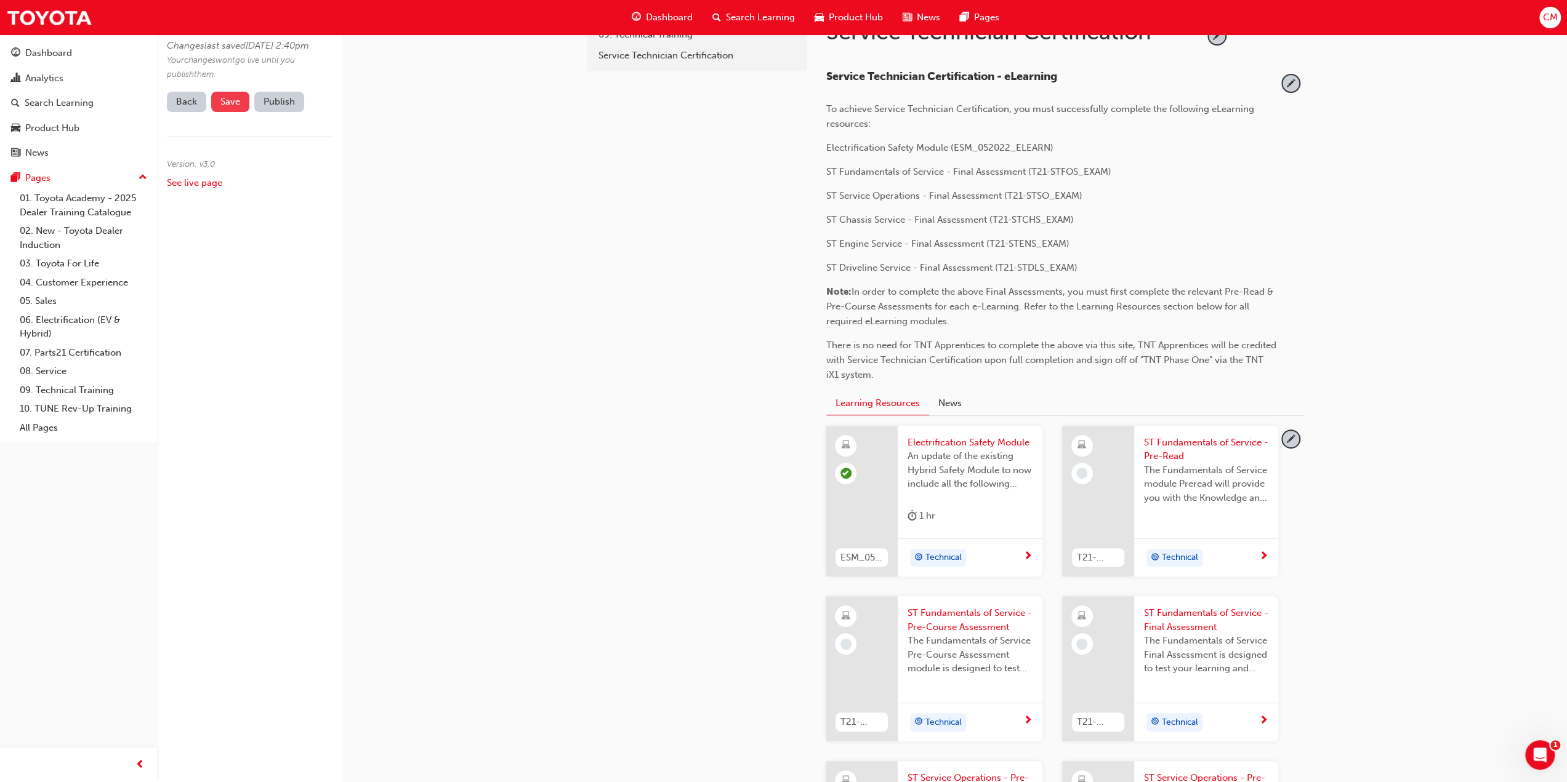
click at [229, 107] on span "Save" at bounding box center [230, 101] width 20 height 11
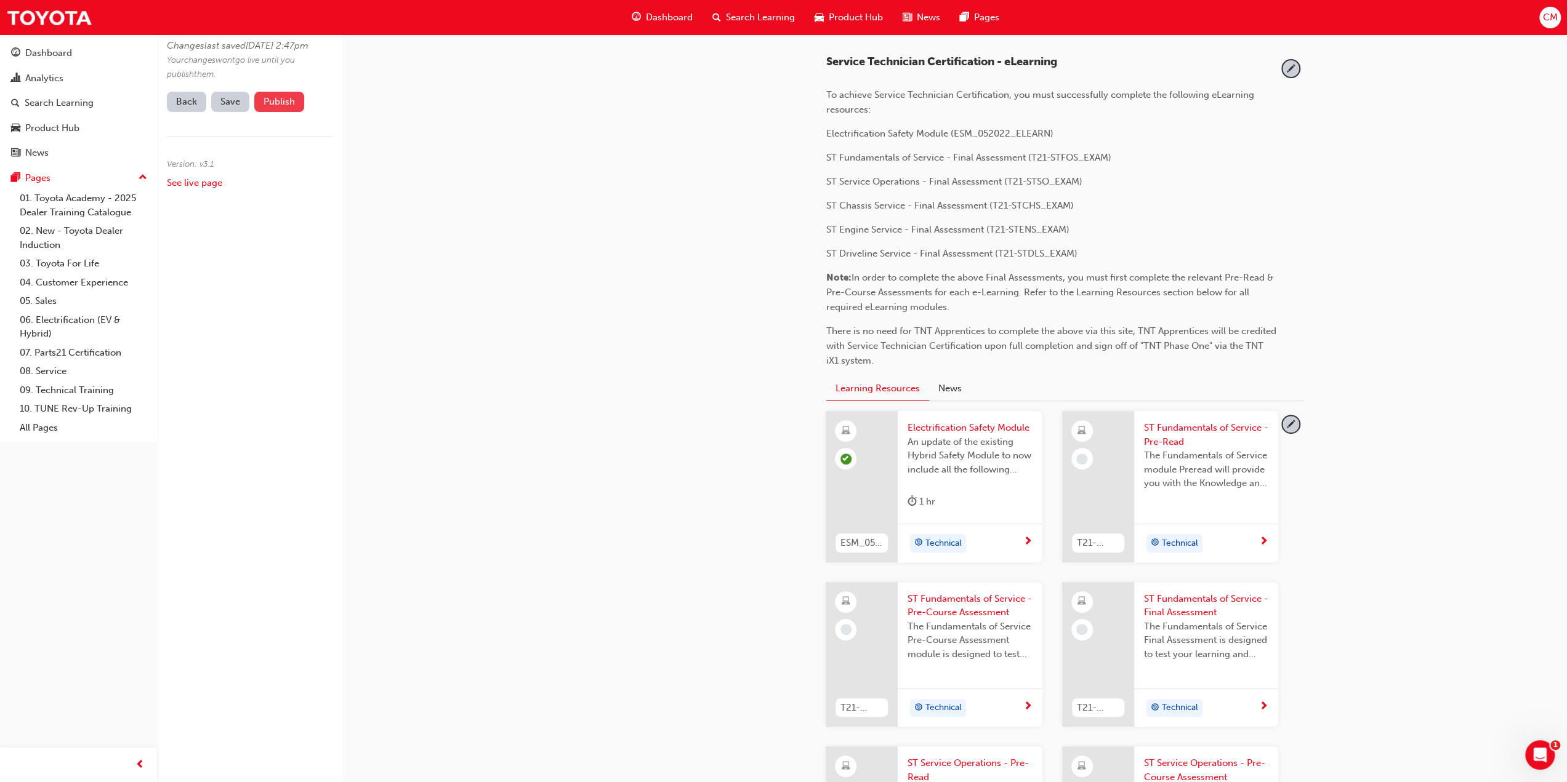
click at [273, 112] on button "Publish" at bounding box center [279, 102] width 50 height 20
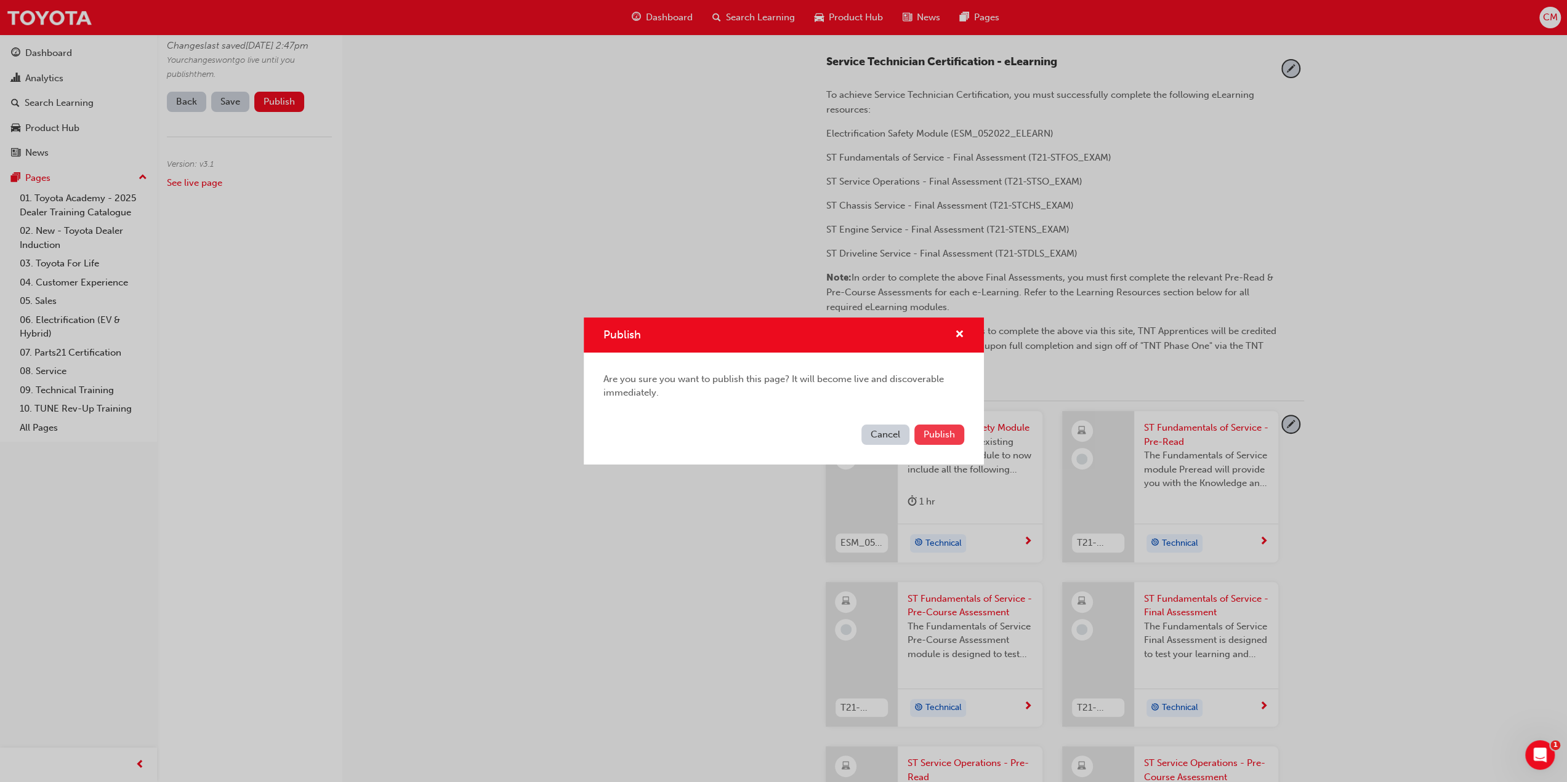
click at [945, 433] on span "Publish" at bounding box center [938, 434] width 31 height 11
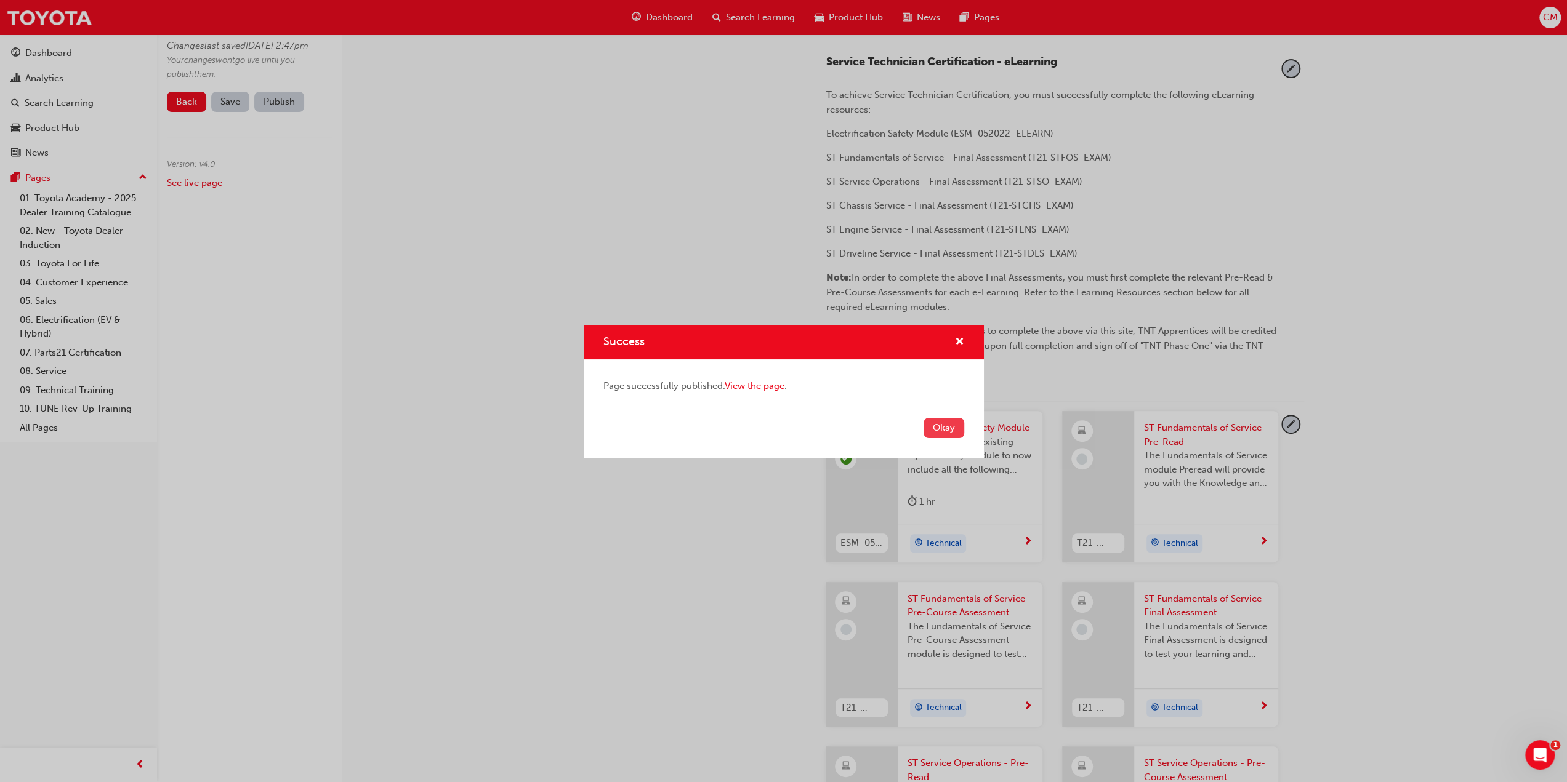
click at [937, 432] on button "Okay" at bounding box center [943, 428] width 41 height 20
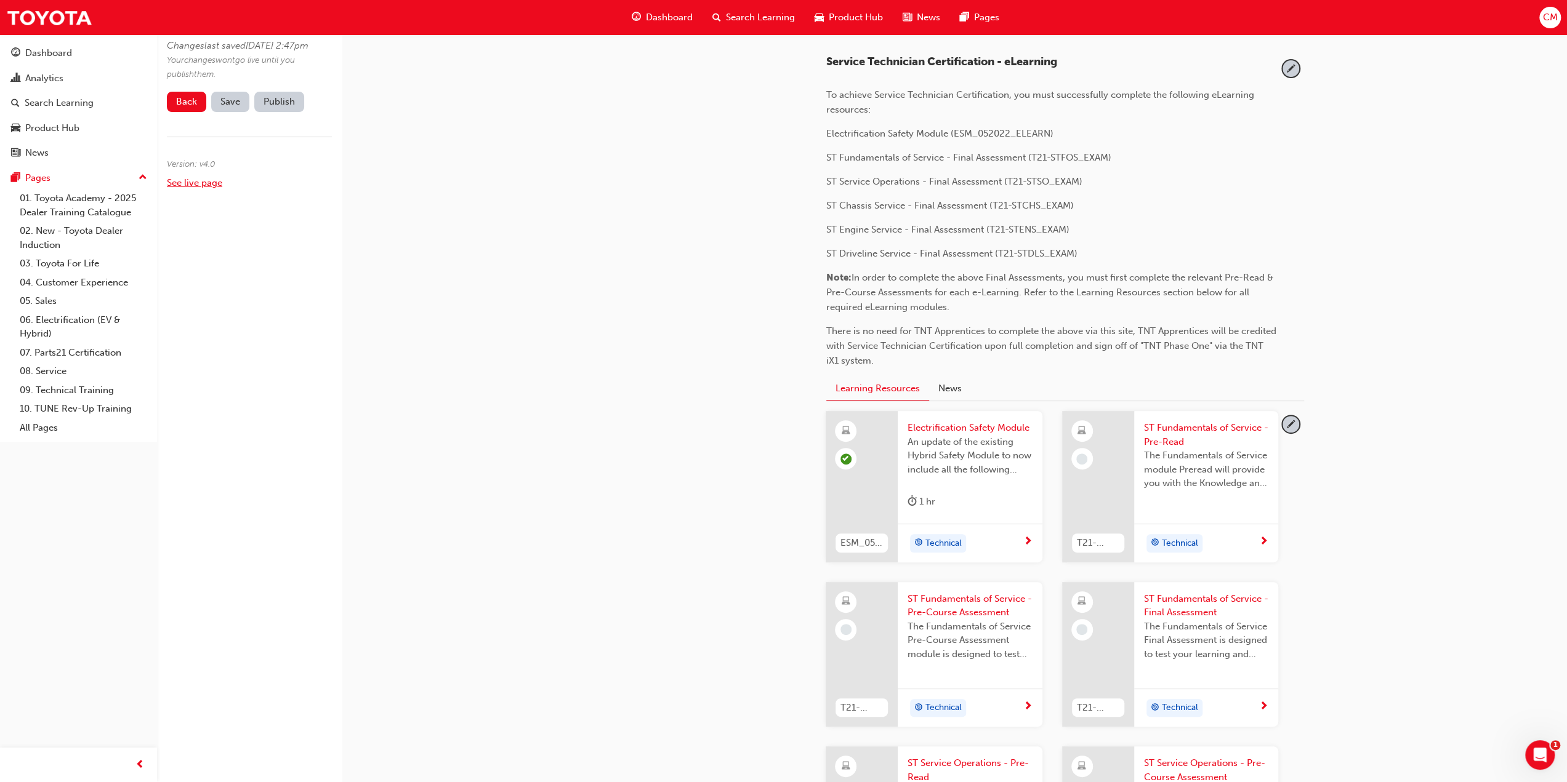
click at [188, 188] on link "See live page" at bounding box center [194, 182] width 55 height 11
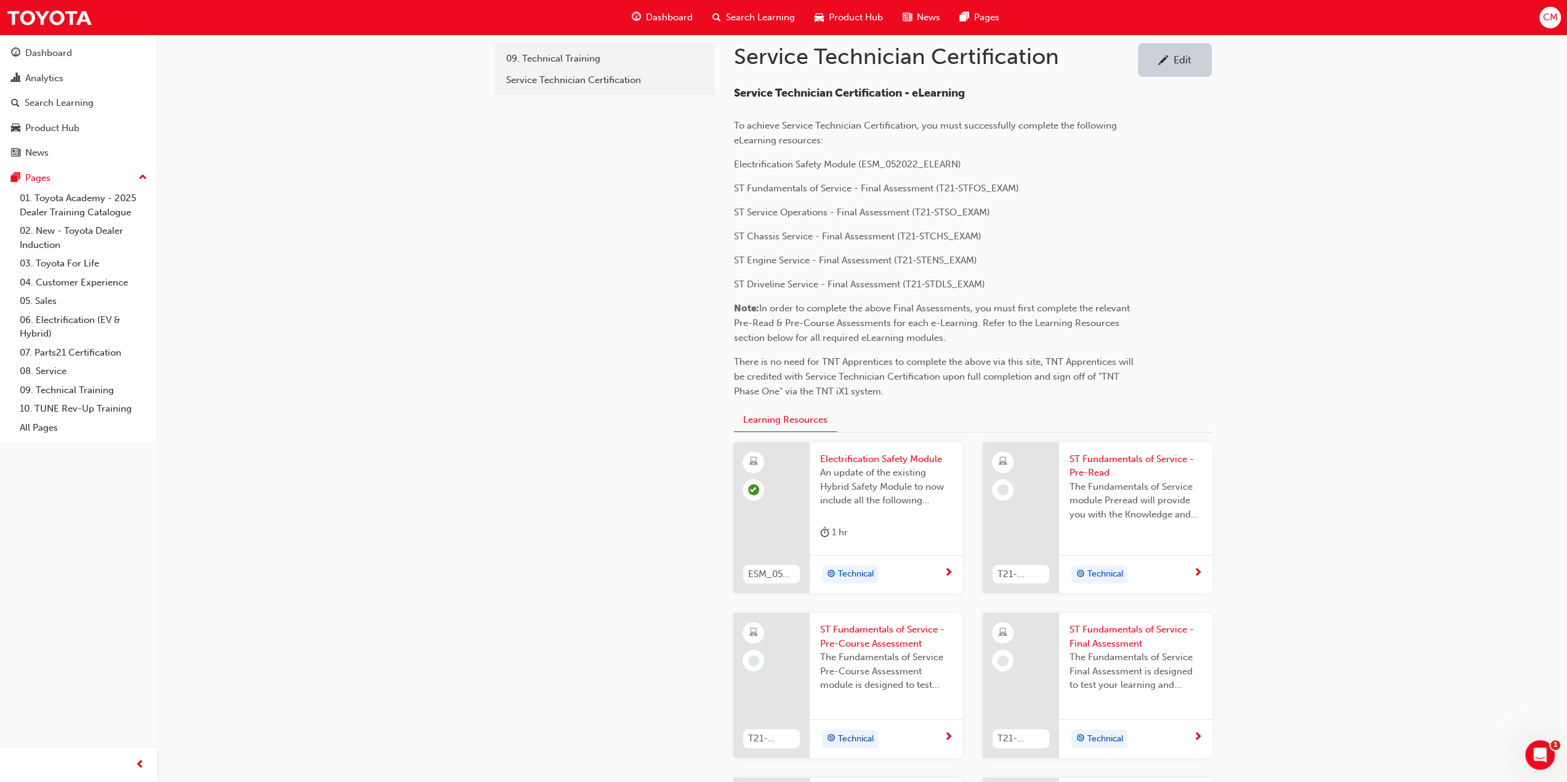
scroll to position [8, 0]
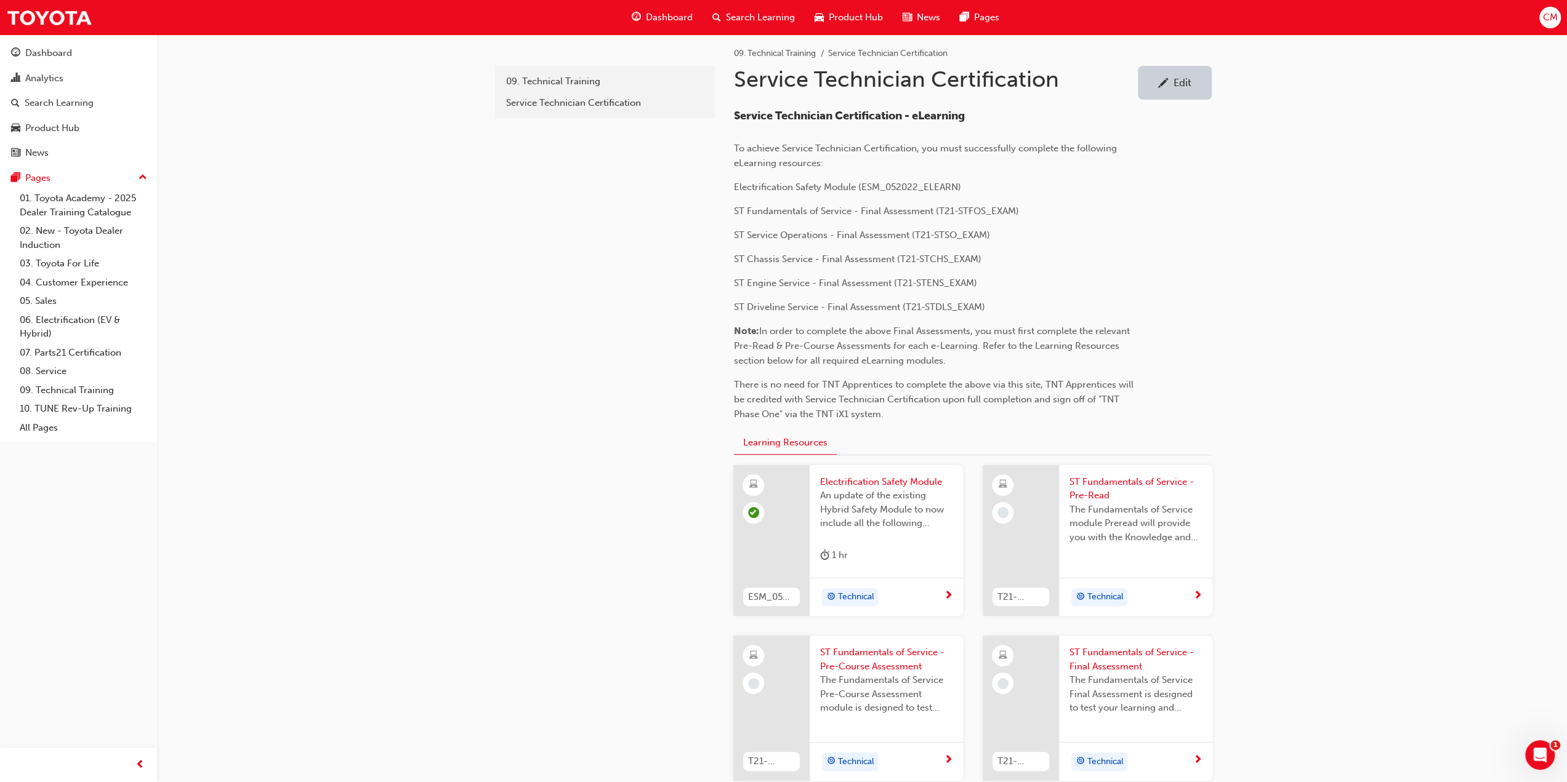
click at [1188, 79] on div "Edit" at bounding box center [1182, 82] width 18 height 12
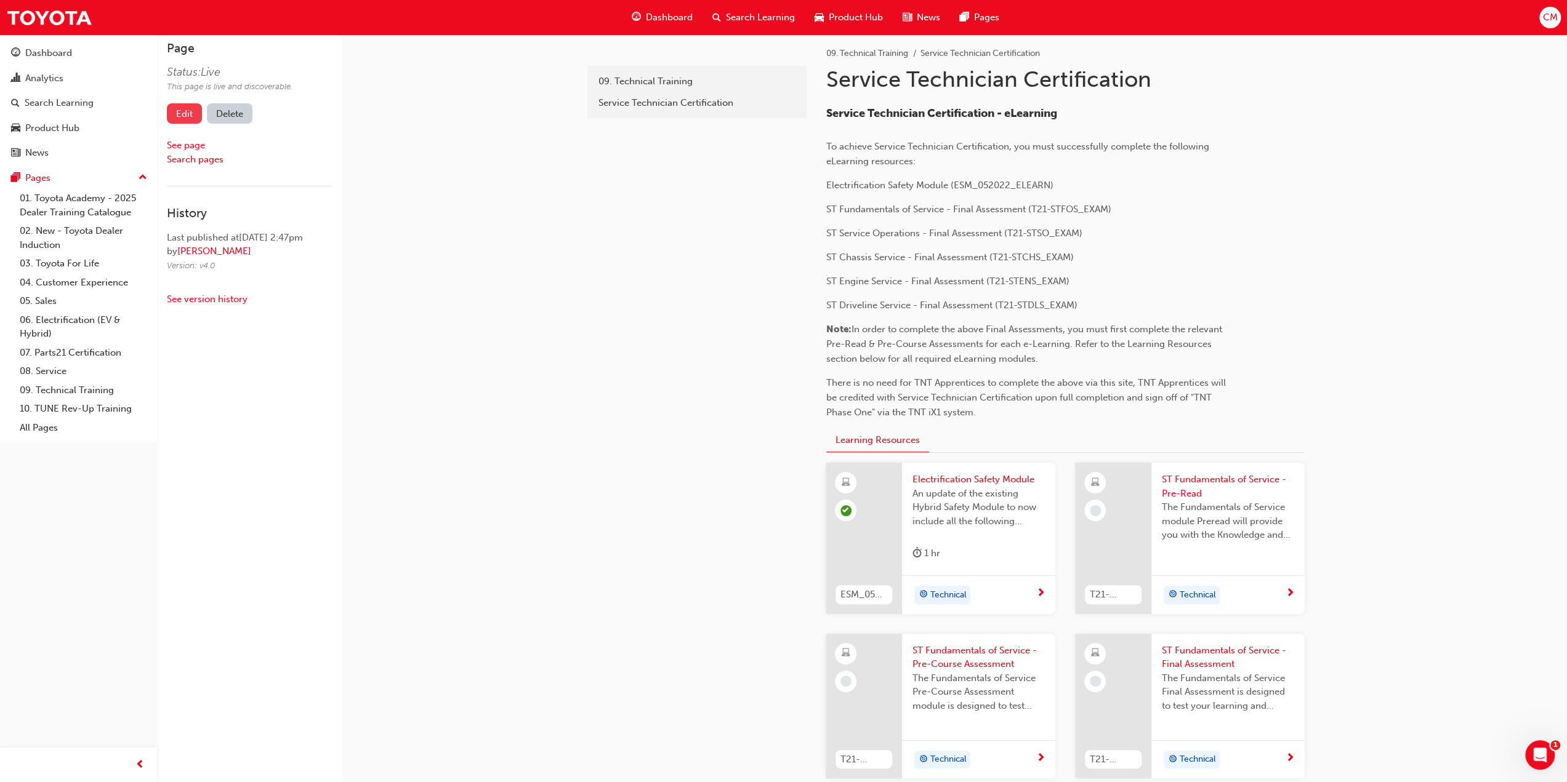
click at [180, 115] on link "Edit" at bounding box center [184, 113] width 35 height 20
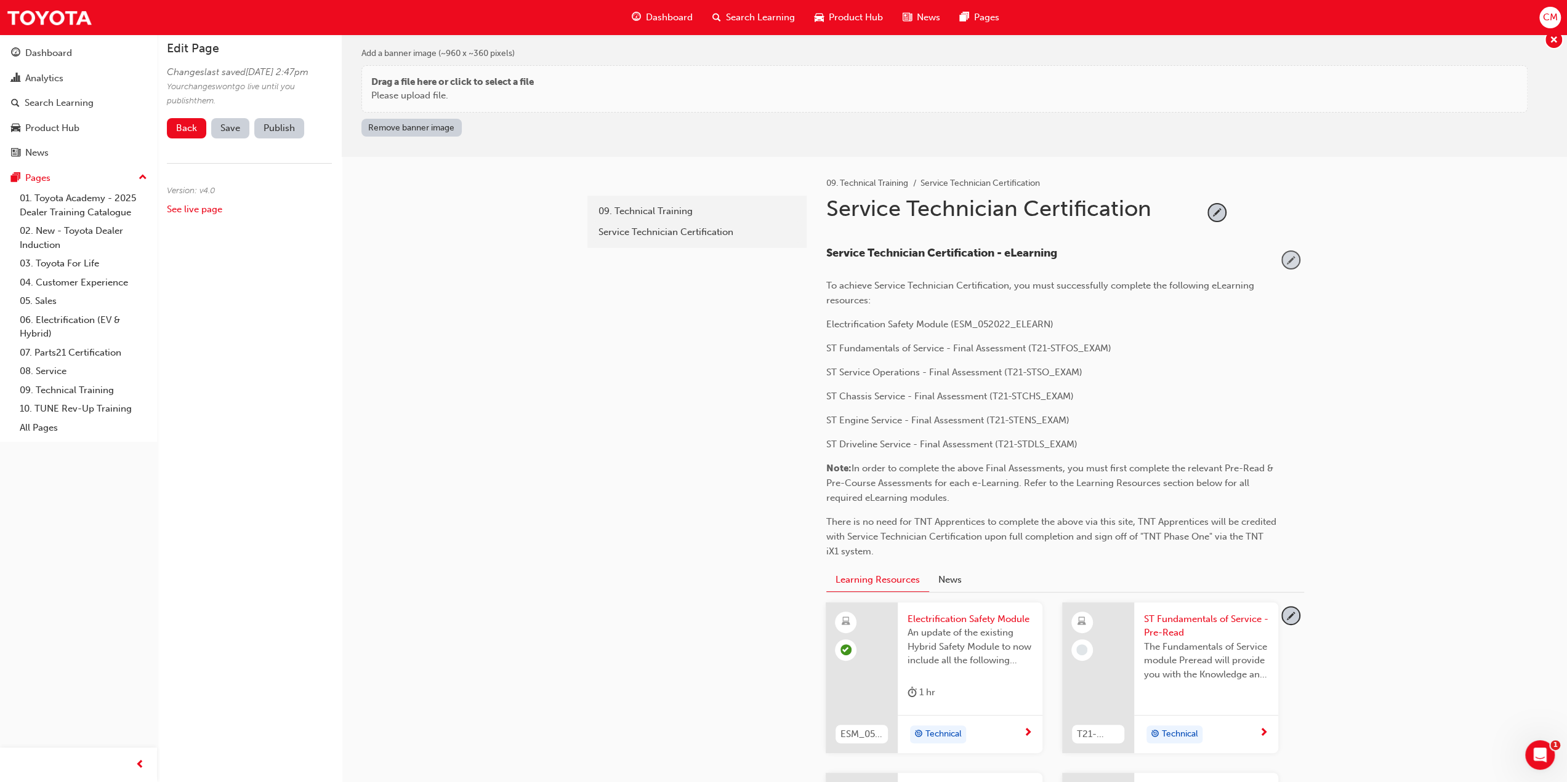
click at [1293, 257] on span "pencil-icon" at bounding box center [1290, 260] width 17 height 17
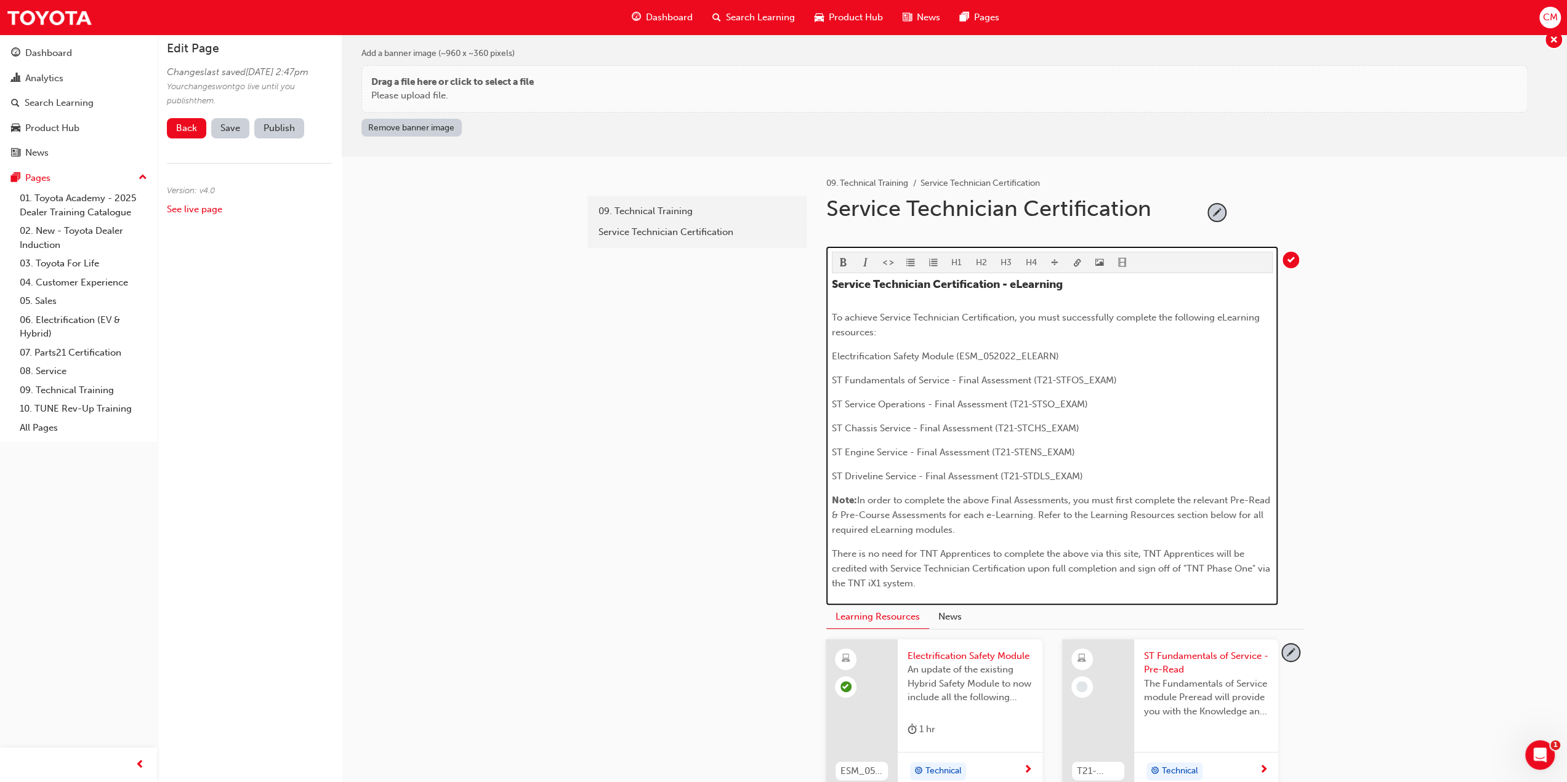
click at [872, 330] on span "To achieve Service Technician Certification, you must successfully complete the…" at bounding box center [1047, 325] width 430 height 26
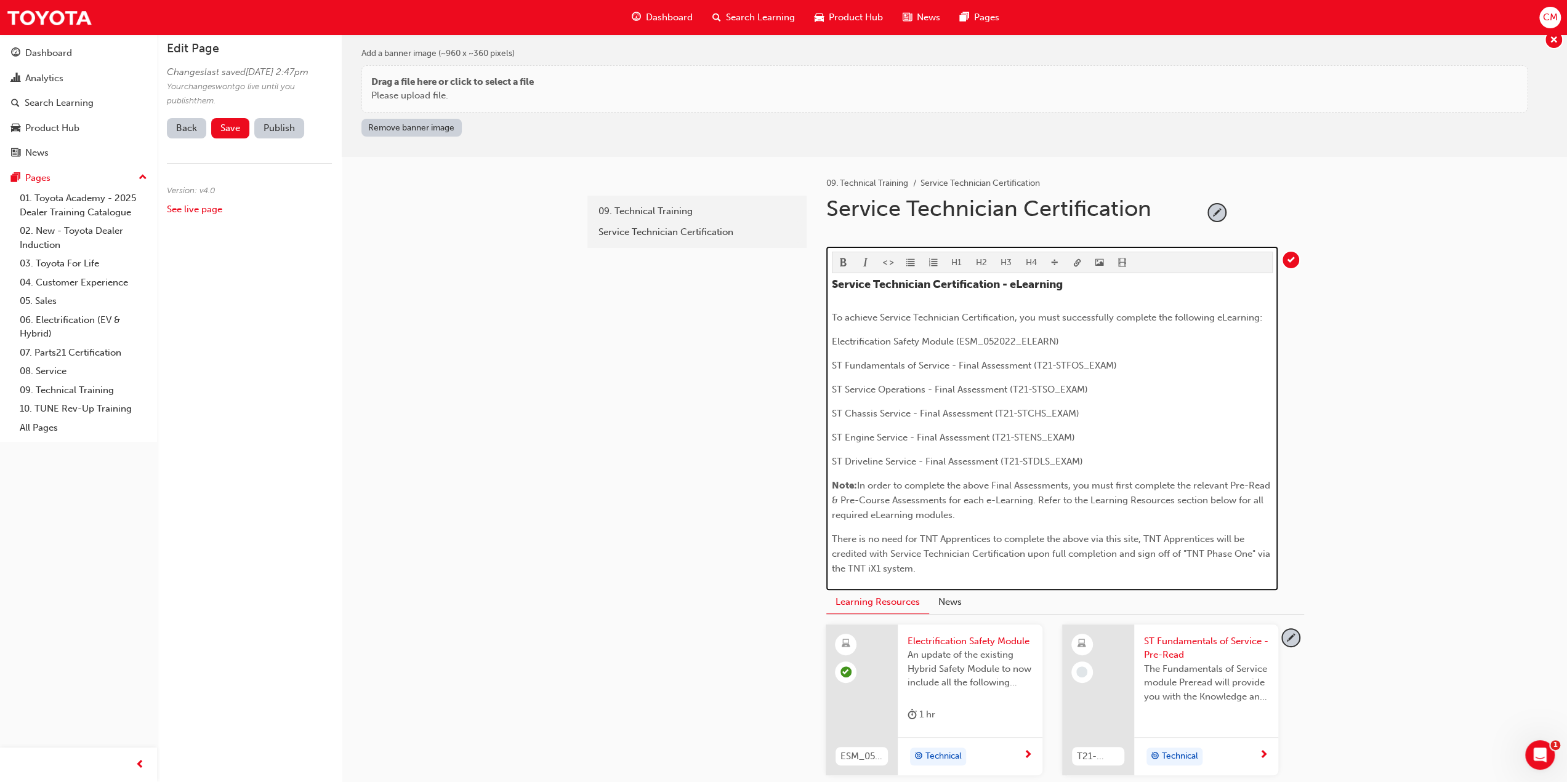
click at [1079, 336] on p "Electrification Safety Module (ESM_052022_ELEARN)" at bounding box center [1052, 341] width 441 height 15
click at [1124, 362] on p "ST Fundamentals of Service - Final Assessment (T21-STFOS_EXAM)" at bounding box center [1052, 365] width 441 height 15
click at [1095, 386] on p "ST Service Operations - Final Assessment (T21-STSO_EXAM)" at bounding box center [1052, 389] width 441 height 15
click at [1095, 409] on p "ST Chassis Service - Final Assessment (T21-STCHS_EXAM)" at bounding box center [1052, 413] width 441 height 15
click at [1091, 433] on p "ST Engine Service - Final Assessment (T21-STENS_EXAM)" at bounding box center [1052, 437] width 441 height 15
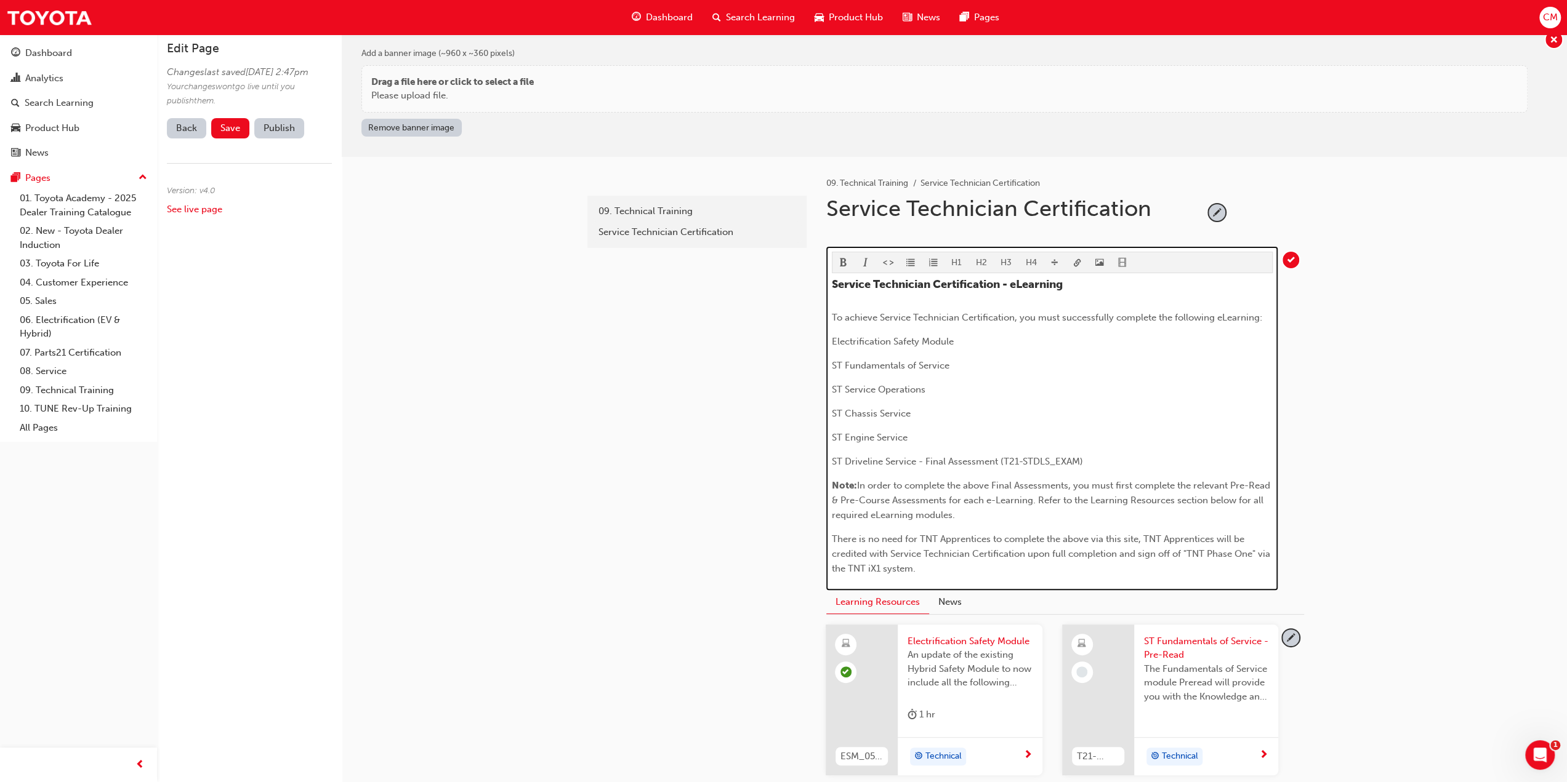
click at [1091, 457] on p "ST Driveline Service - Final Assessment (T21-STDLS_EXAM)" at bounding box center [1052, 461] width 441 height 15
drag, startPoint x: 859, startPoint y: 481, endPoint x: 1071, endPoint y: 484, distance: 211.8
click at [1071, 484] on span "In order to complete the above Final Assessments, you must first complete the r…" at bounding box center [1052, 500] width 441 height 41
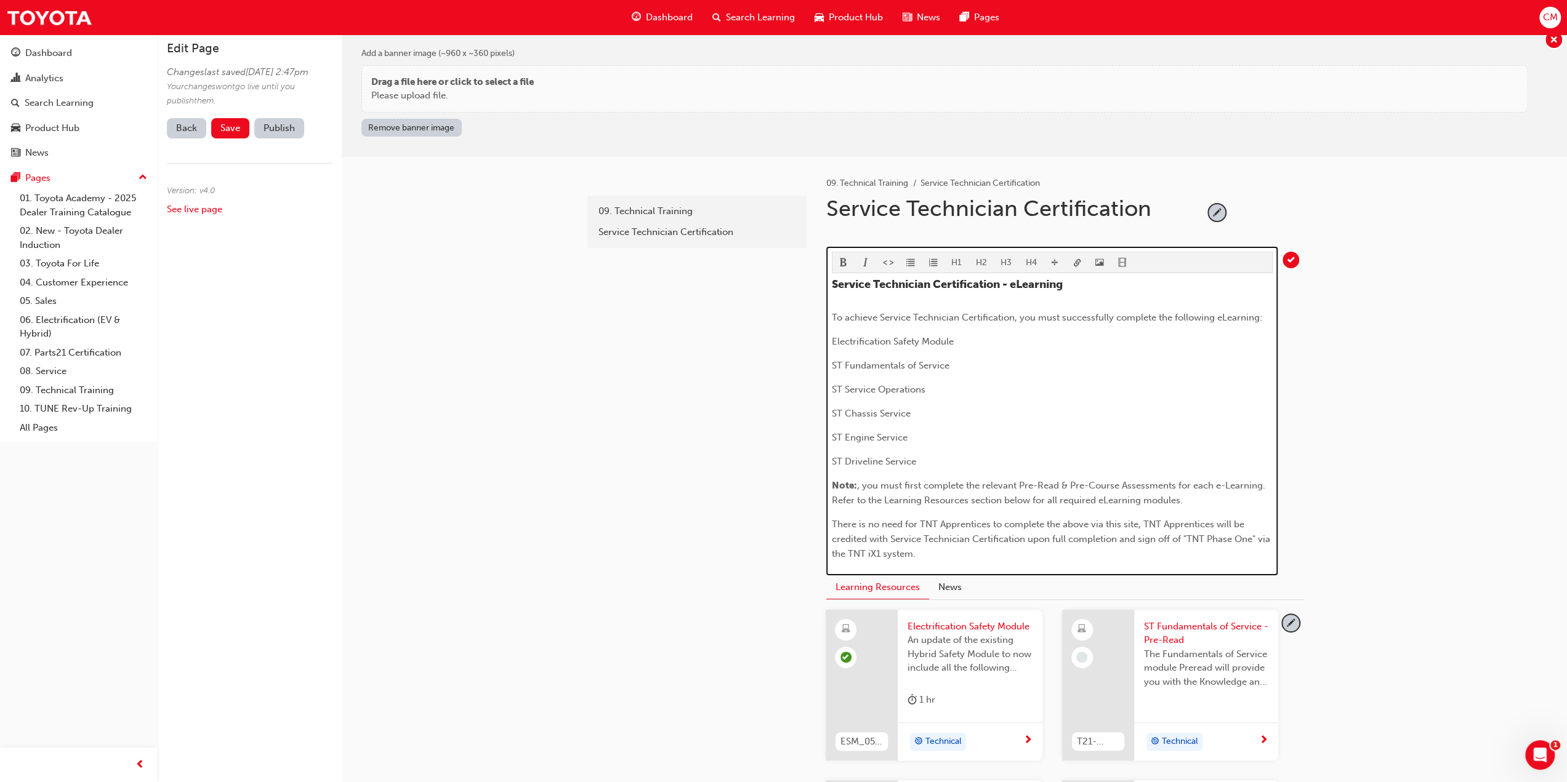
click at [867, 482] on span ", you must first complete the relevant Pre-Read & Pre-Course Assessments for ea…" at bounding box center [1050, 493] width 436 height 26
click at [1172, 483] on span "You must first complete the relevant Pre-Read & Pre-Course Assessments for each…" at bounding box center [1047, 493] width 431 height 26
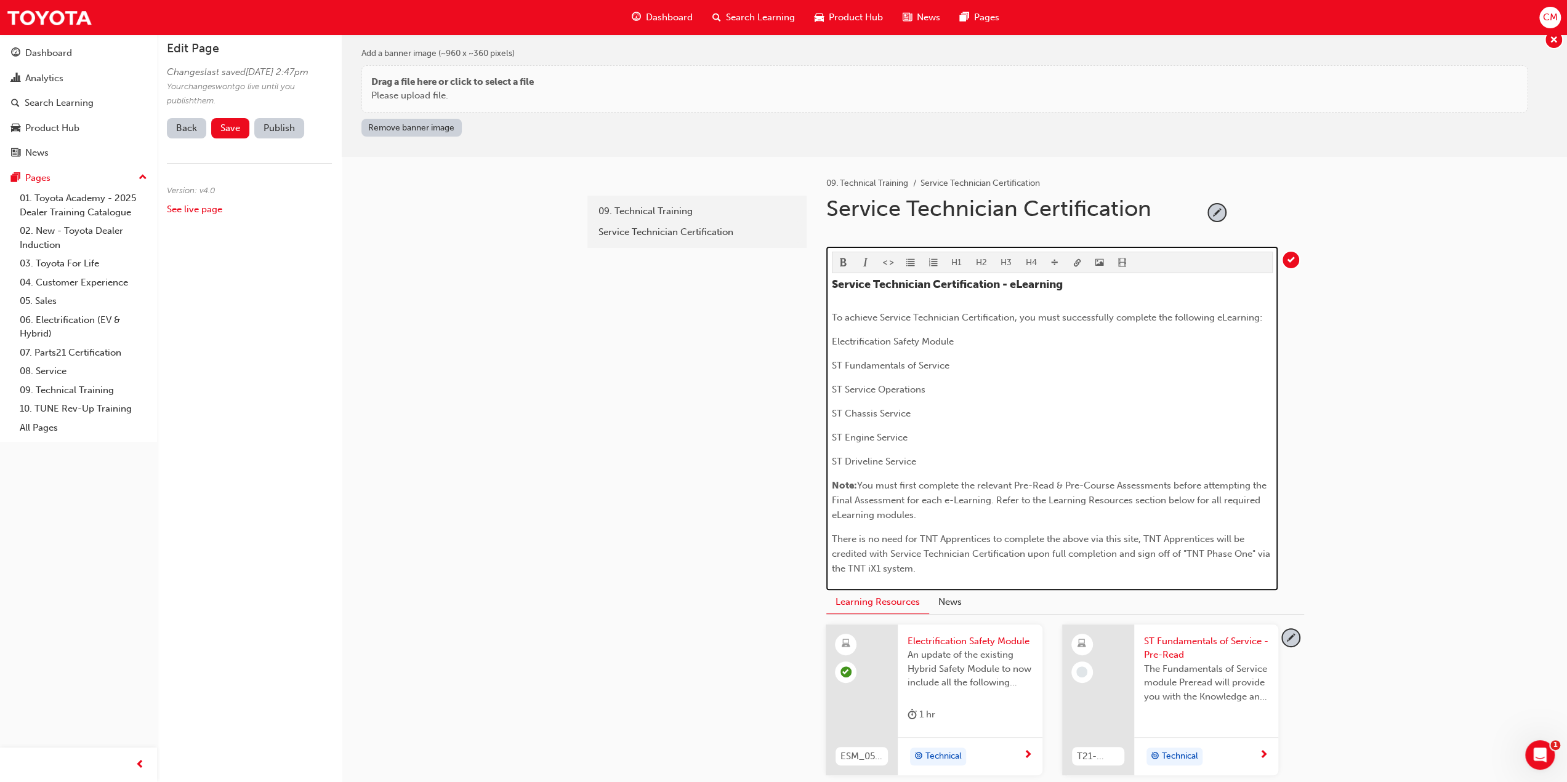
click at [936, 512] on p "Note: You must first complete the relevant Pre-Read & Pre-Course Assessments be…" at bounding box center [1052, 500] width 441 height 44
click at [962, 340] on p "Electrification Safety Module" at bounding box center [1052, 341] width 441 height 15
click at [963, 363] on p "ST Fundamentals of Service" at bounding box center [1052, 365] width 441 height 15
click at [928, 514] on p "Note: You must first complete the relevant Pre-Read & Pre-Course Assessments be…" at bounding box center [1052, 500] width 441 height 44
click at [1172, 483] on span "You must first complete the relevant Pre-Read & Pre-Course Assessments before a…" at bounding box center [1050, 500] width 437 height 41
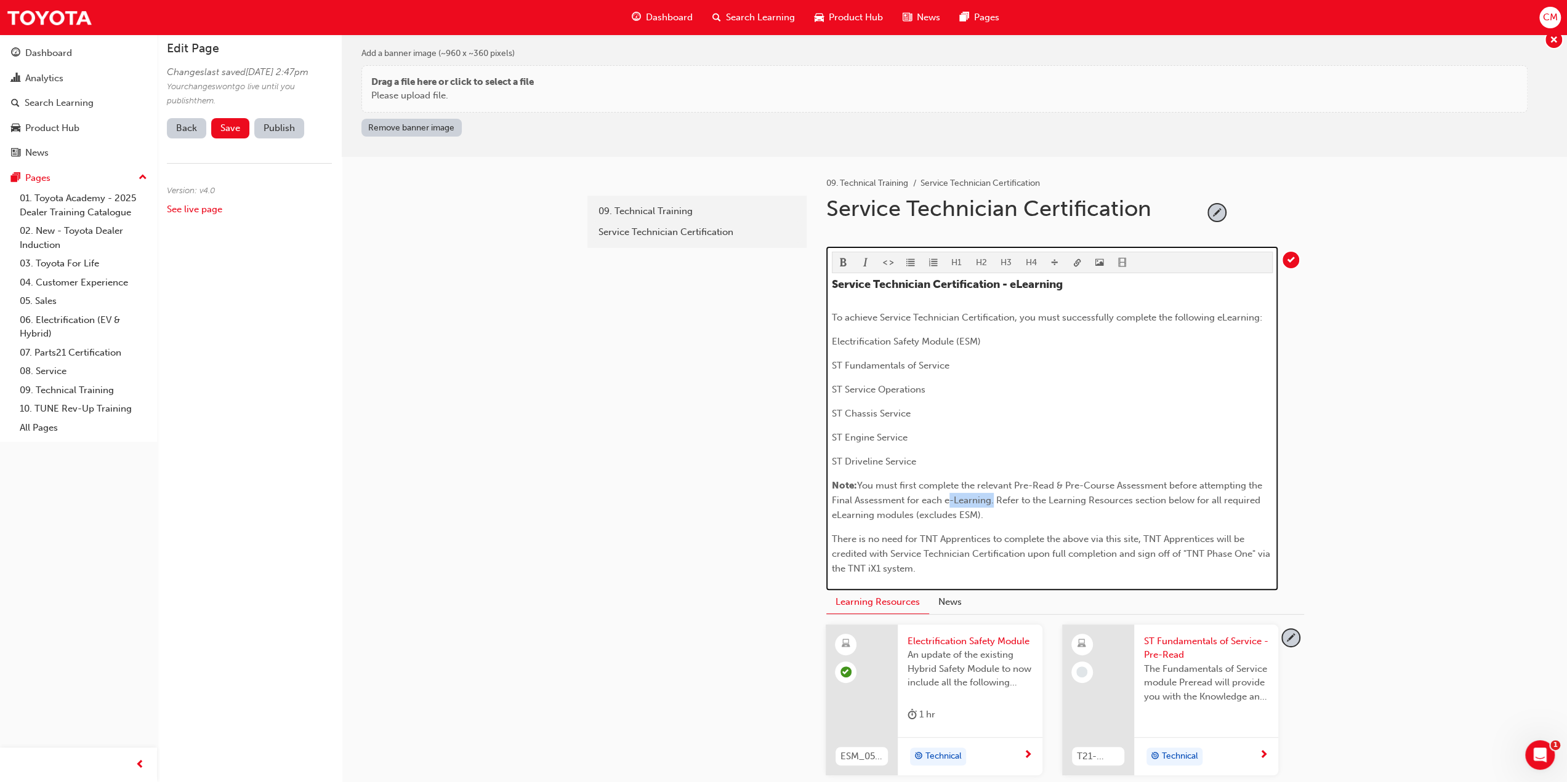
drag, startPoint x: 943, startPoint y: 497, endPoint x: 989, endPoint y: 500, distance: 45.6
click at [989, 500] on span "You must first complete the relevant Pre-Read & Pre-Course Assessment before at…" at bounding box center [1048, 500] width 433 height 41
drag, startPoint x: 915, startPoint y: 512, endPoint x: 978, endPoint y: 512, distance: 62.8
click at [978, 512] on span "You must first complete the relevant Pre-Read & Pre-Course Assessment before at…" at bounding box center [1050, 500] width 437 height 41
click at [996, 498] on span "You must first complete the relevant Pre-Read & Pre-Course Assessment before at…" at bounding box center [1050, 500] width 437 height 41
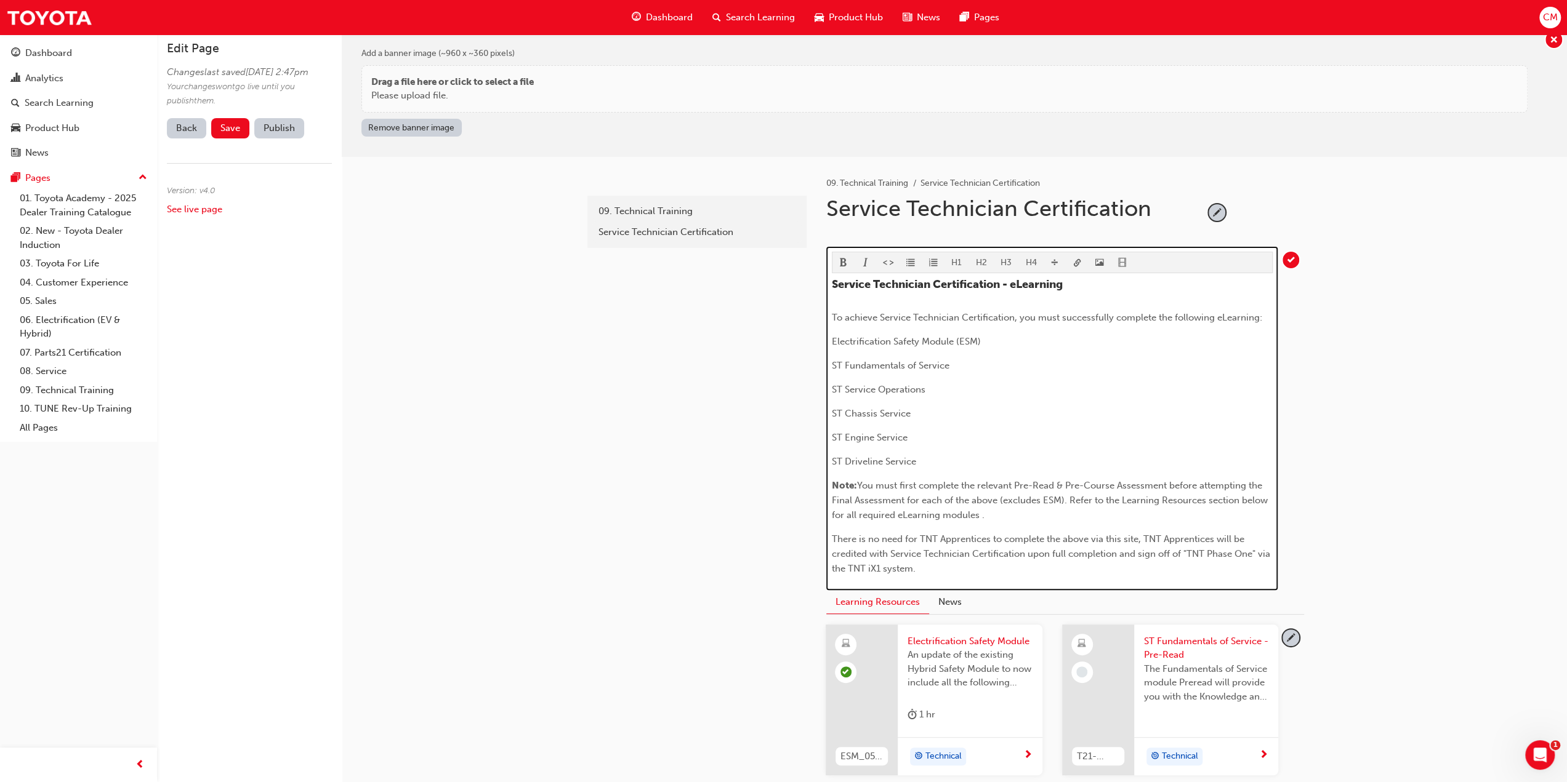
click at [998, 514] on p "Note: You must first complete the relevant Pre-Read & Pre-Course Assessment bef…" at bounding box center [1052, 500] width 441 height 44
click at [962, 361] on p "ST Fundamentals of Service" at bounding box center [1052, 365] width 441 height 15
drag, startPoint x: 947, startPoint y: 363, endPoint x: 1177, endPoint y: 365, distance: 230.3
click at [1177, 365] on p "ST Fundamentals of Service: Pre-Read, Pre-Course Assessment, Final Assessment" at bounding box center [1052, 365] width 441 height 15
copy span ": Pre-Read, Pre-Course Assessment, Final Assessment"
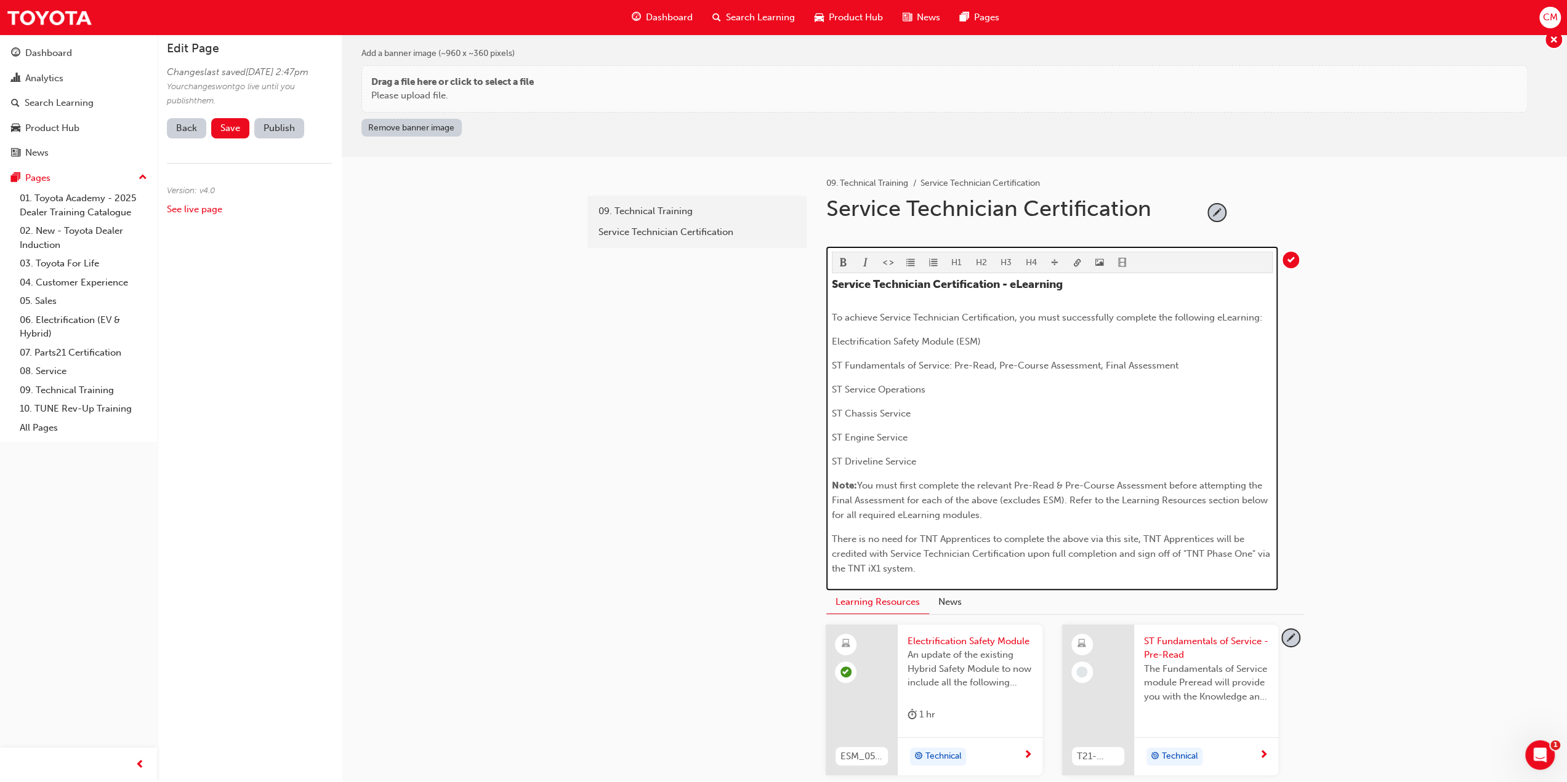
click at [944, 390] on p "ST Service Operations" at bounding box center [1052, 389] width 441 height 15
click at [919, 414] on p "ST Chassis Service" at bounding box center [1052, 413] width 441 height 15
click at [913, 436] on p "ST Engine Service" at bounding box center [1052, 437] width 441 height 15
click at [935, 458] on p "ST Driveline Service" at bounding box center [1052, 461] width 441 height 15
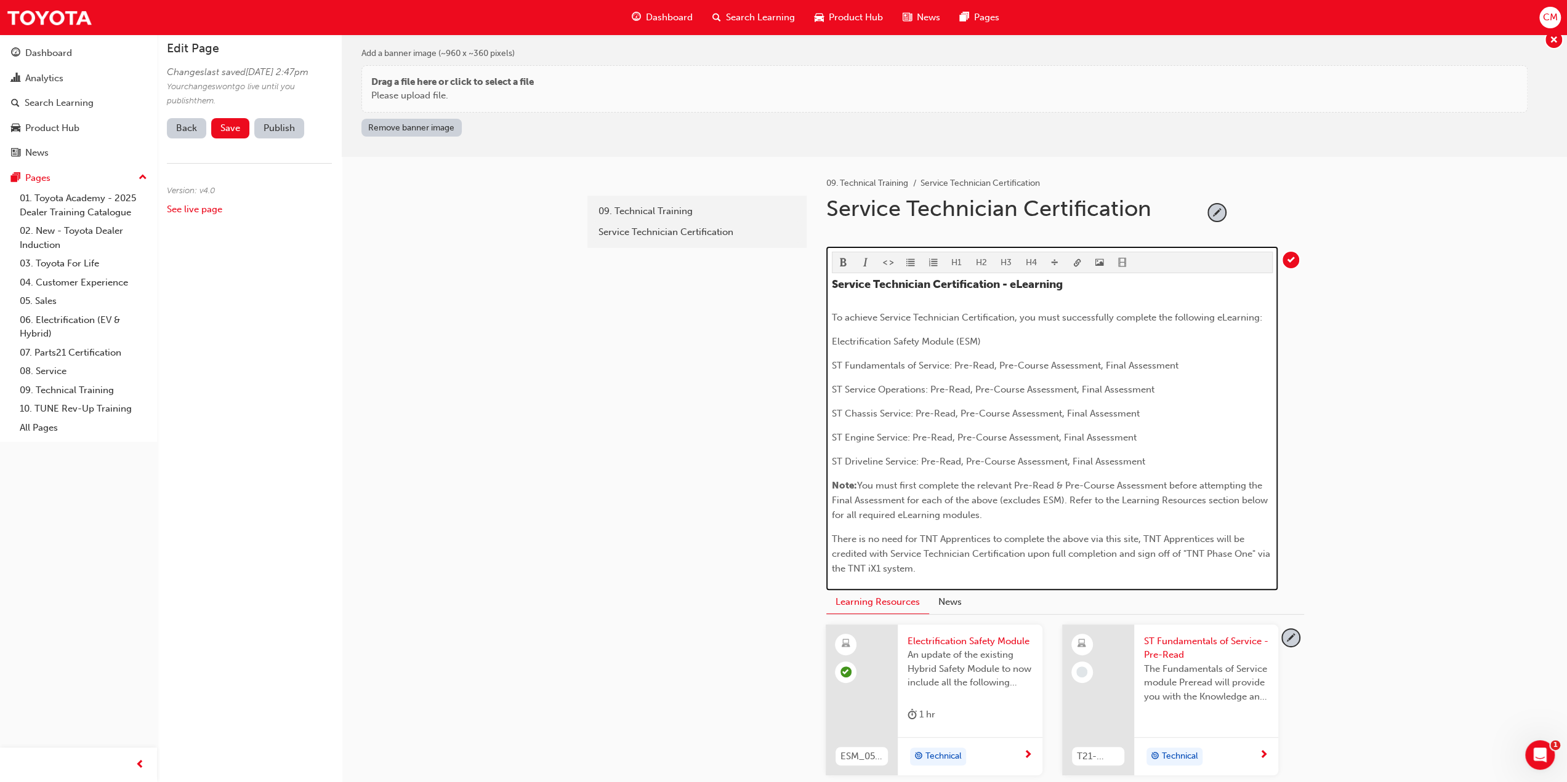
click at [1259, 316] on span "To achieve Service Technician Certification, you must successfully complete the…" at bounding box center [1047, 317] width 430 height 11
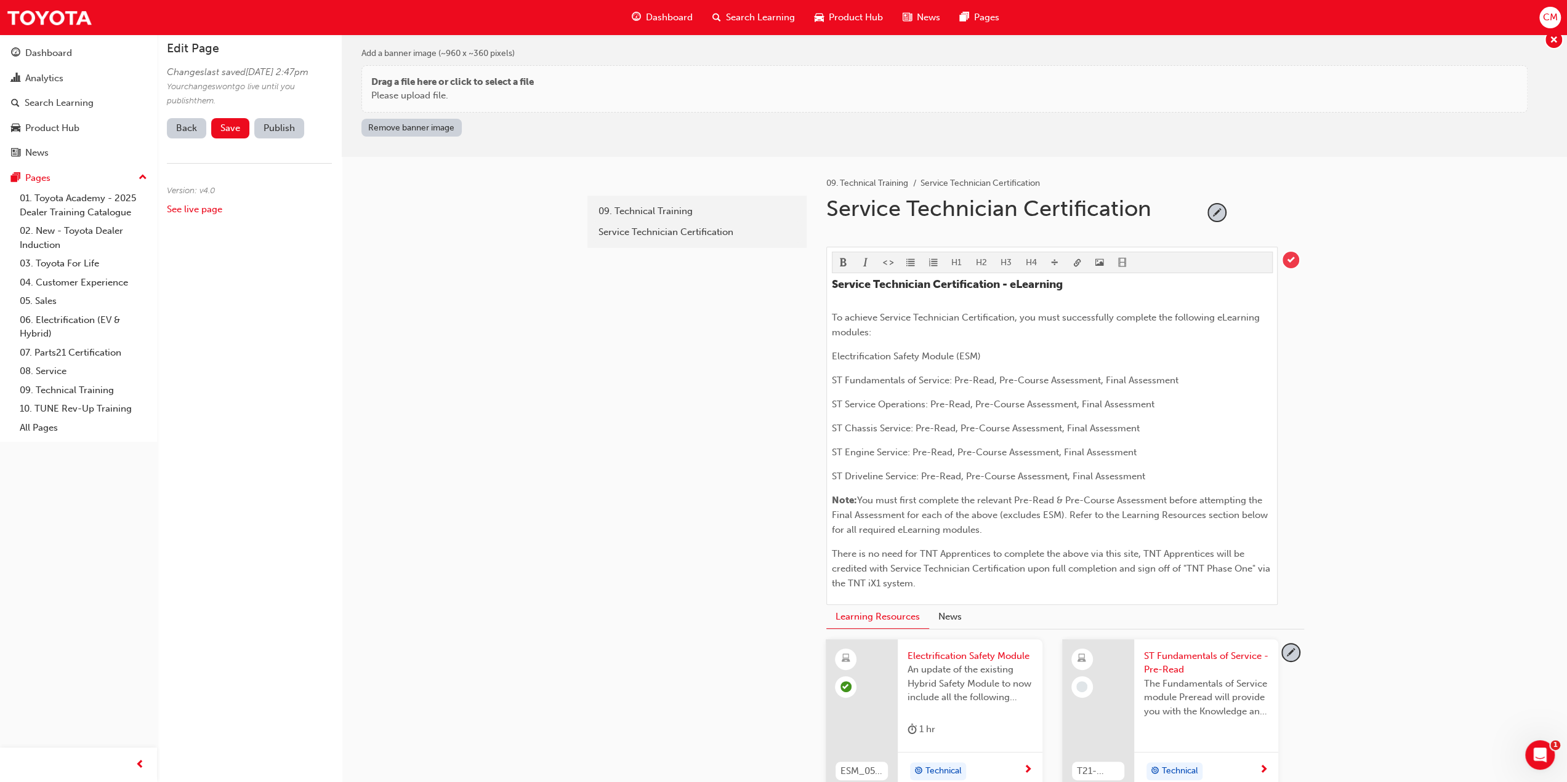
click at [1292, 258] on span "tick-icon" at bounding box center [1290, 260] width 17 height 17
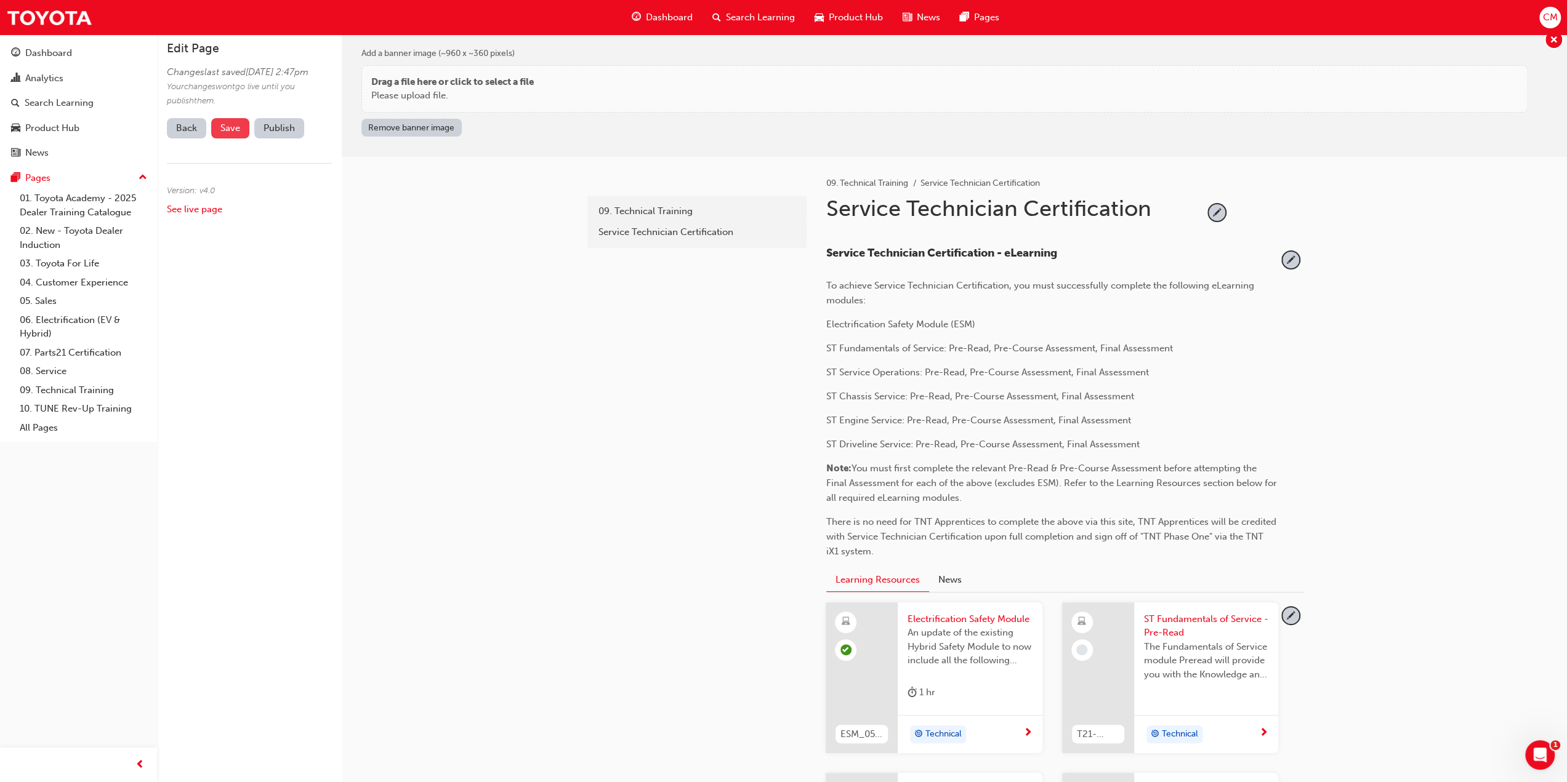
click at [234, 134] on span "Save" at bounding box center [230, 128] width 20 height 11
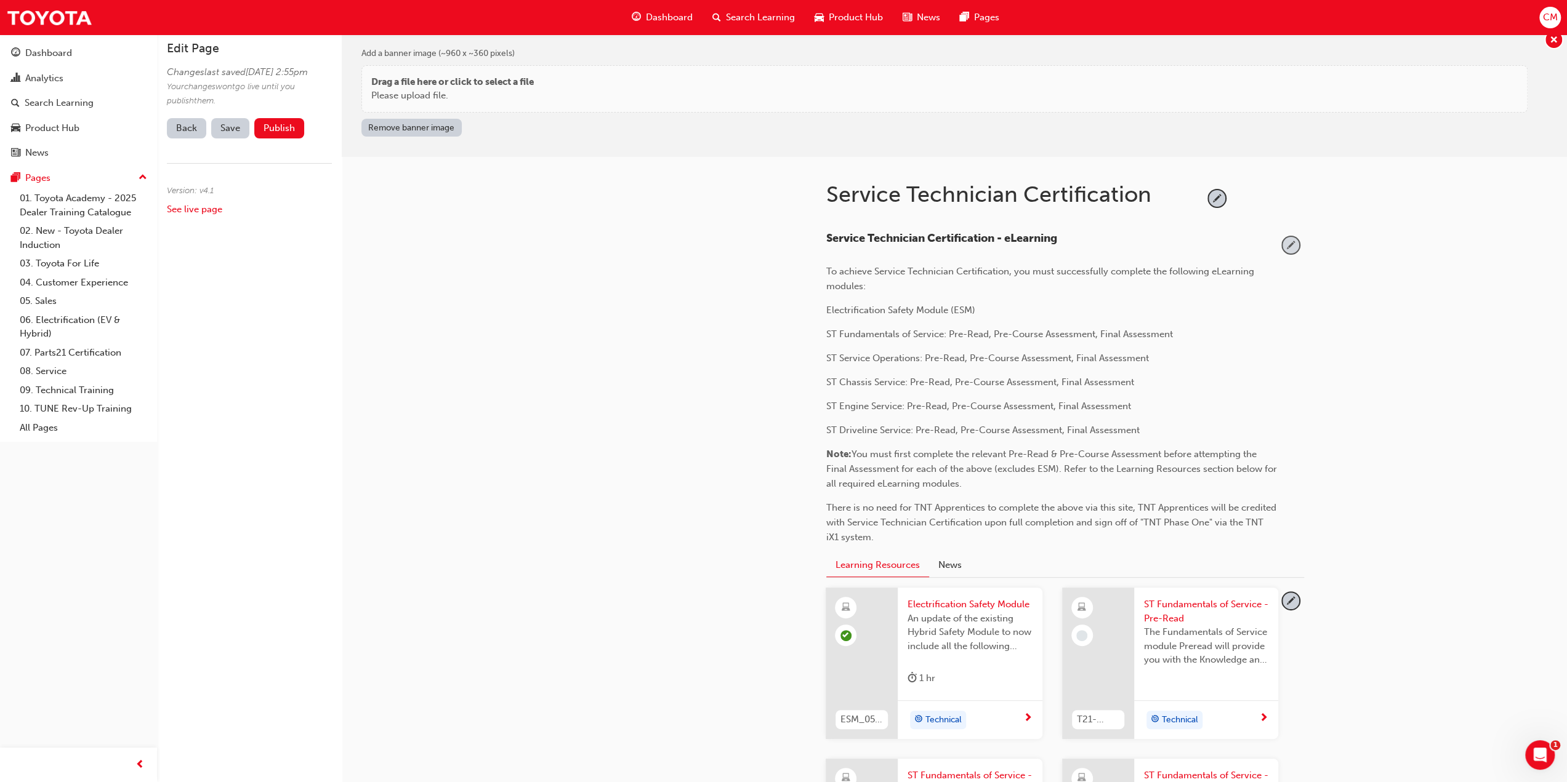
click at [1289, 243] on span "pencil-icon" at bounding box center [1290, 245] width 17 height 17
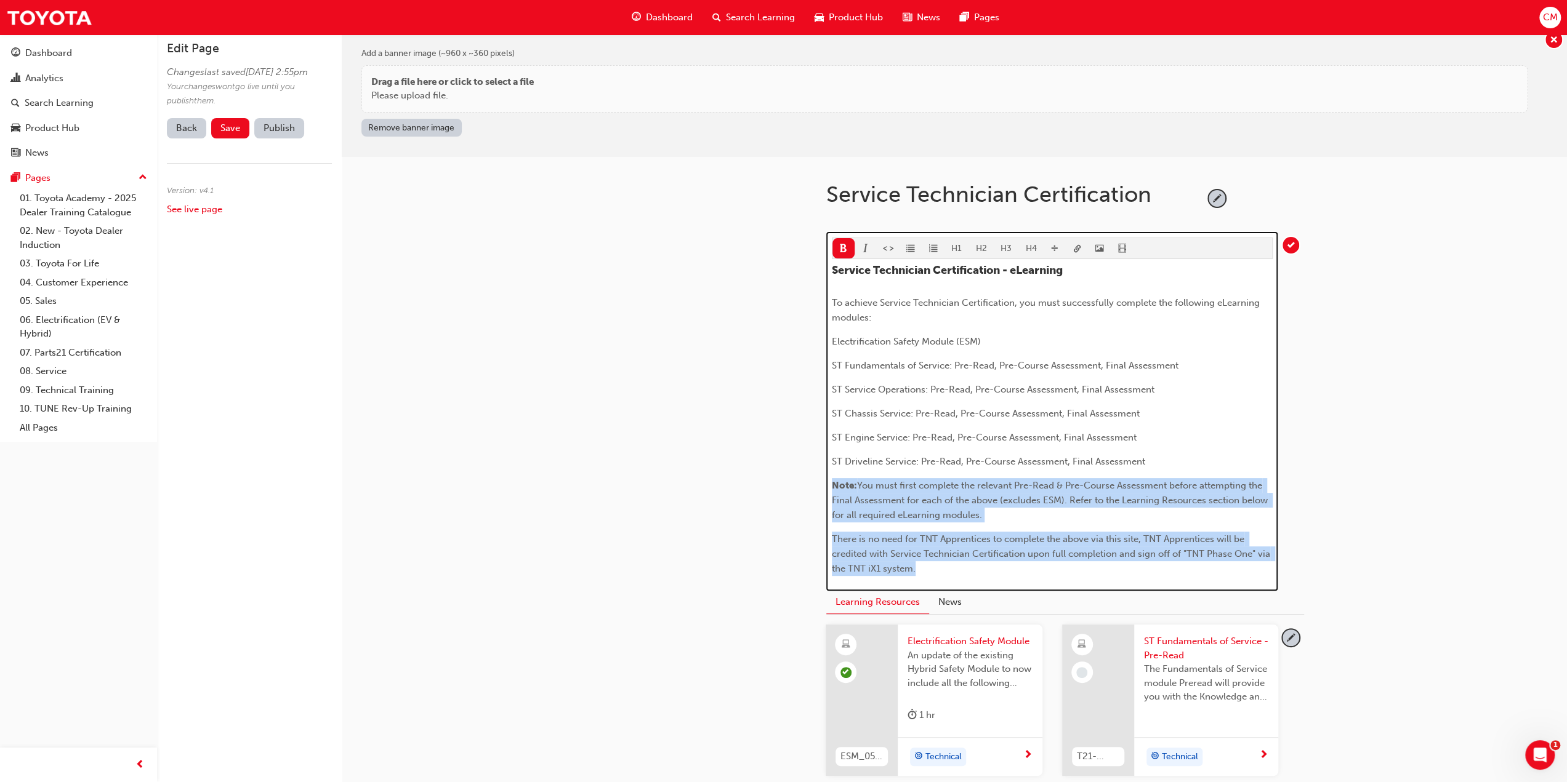
drag, startPoint x: 831, startPoint y: 483, endPoint x: 954, endPoint y: 570, distance: 150.1
click at [954, 570] on div "Service Technician Certification - eLearning To achieve Service Technician Cert…" at bounding box center [1052, 420] width 441 height 313
copy div "Note: You must first complete the relevant Pre-Read & Pre-Course Assessment bef…"
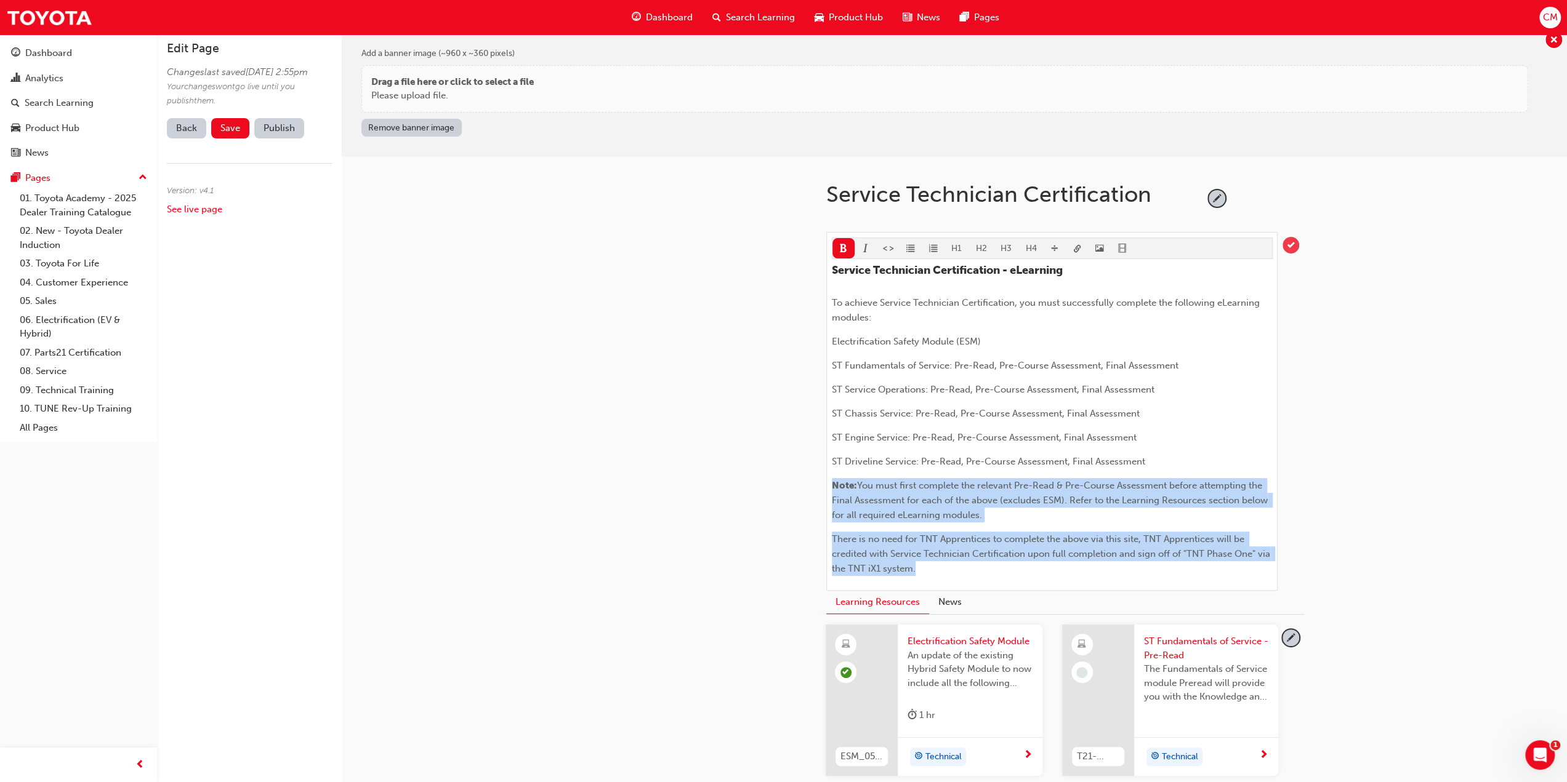
click at [1293, 245] on span "tick-icon" at bounding box center [1290, 245] width 17 height 17
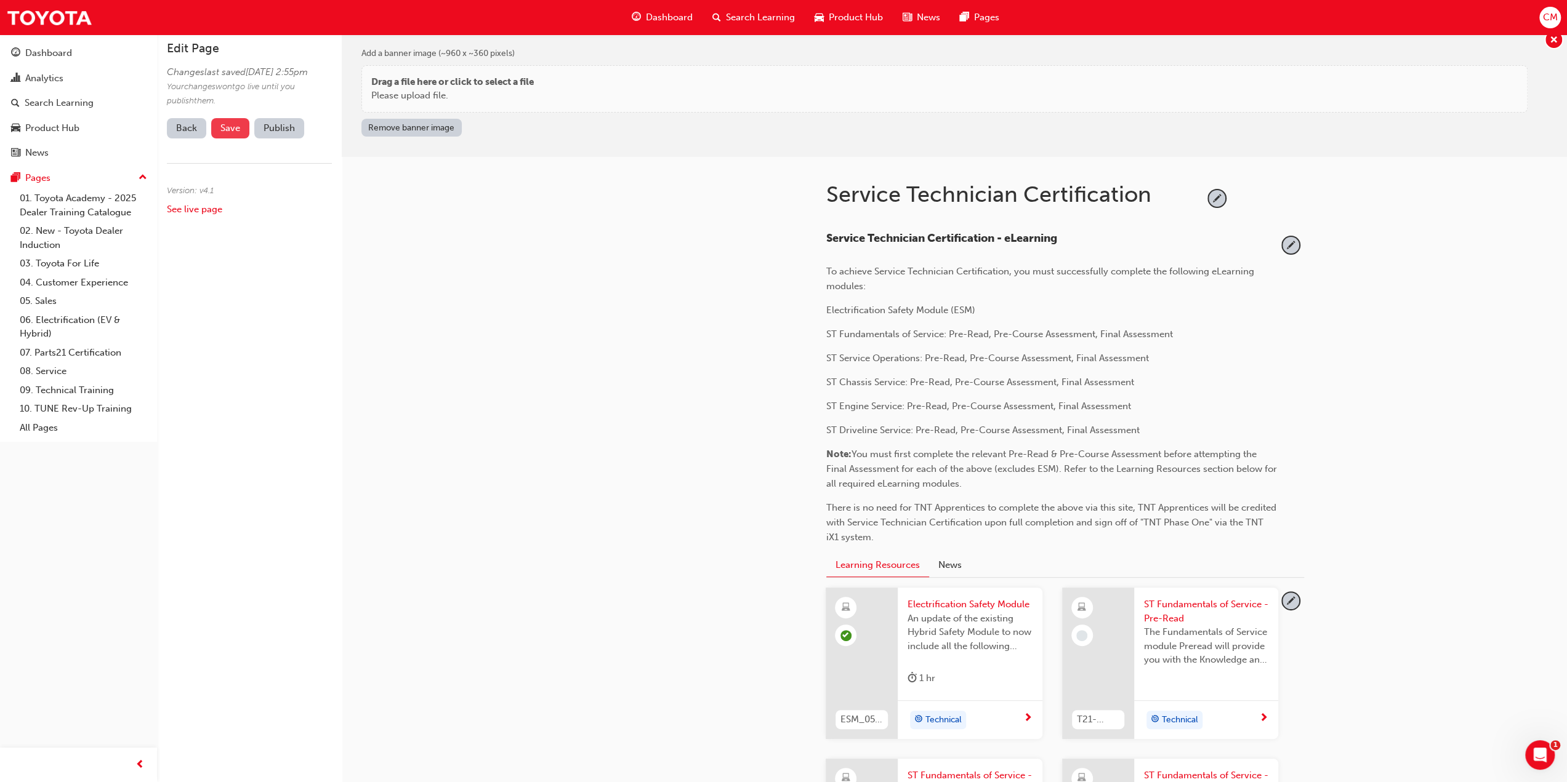
click at [236, 134] on span "Save" at bounding box center [230, 128] width 20 height 11
click at [272, 139] on button "Publish" at bounding box center [279, 128] width 50 height 20
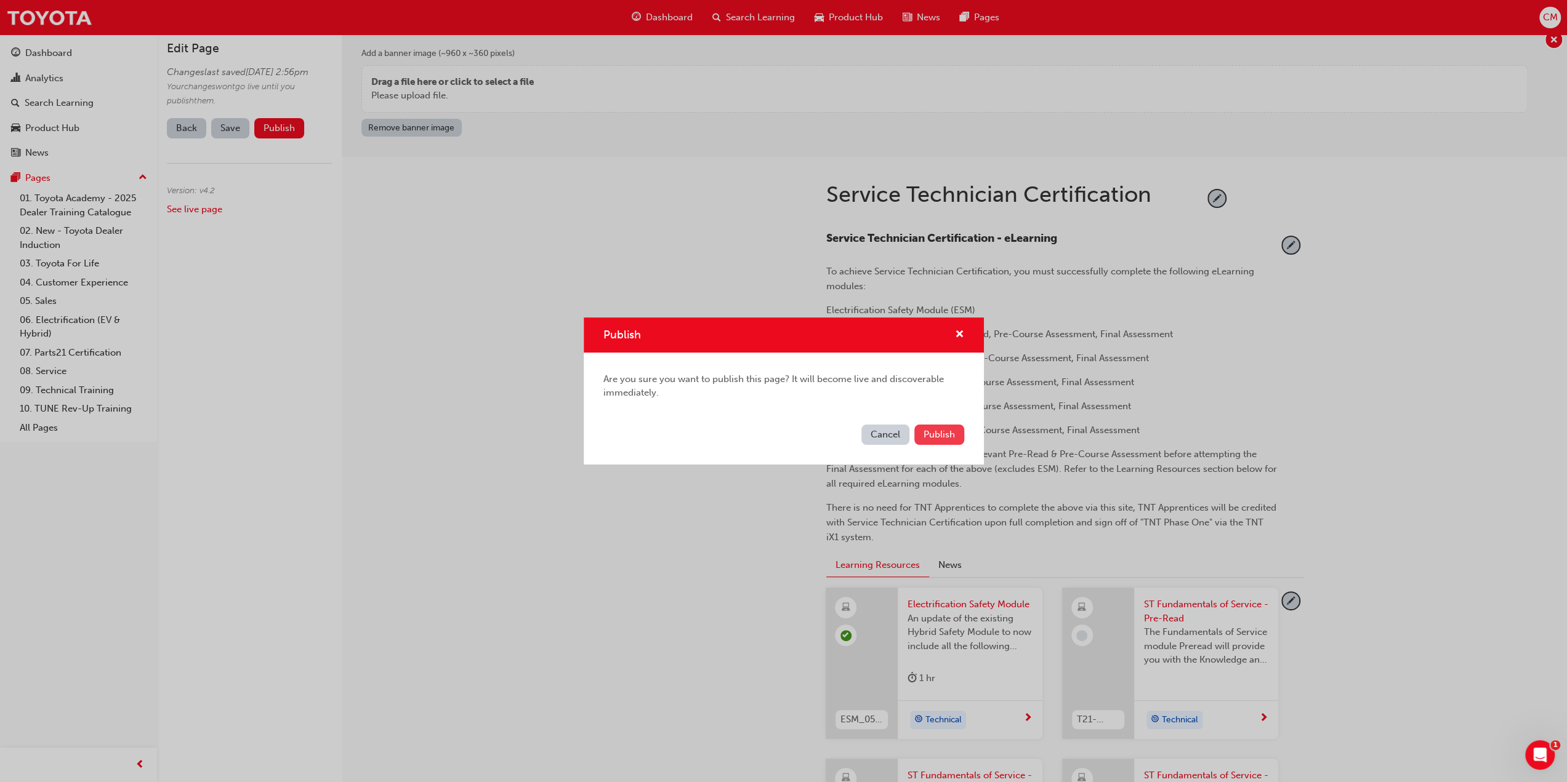
click at [948, 430] on span "Publish" at bounding box center [938, 434] width 31 height 11
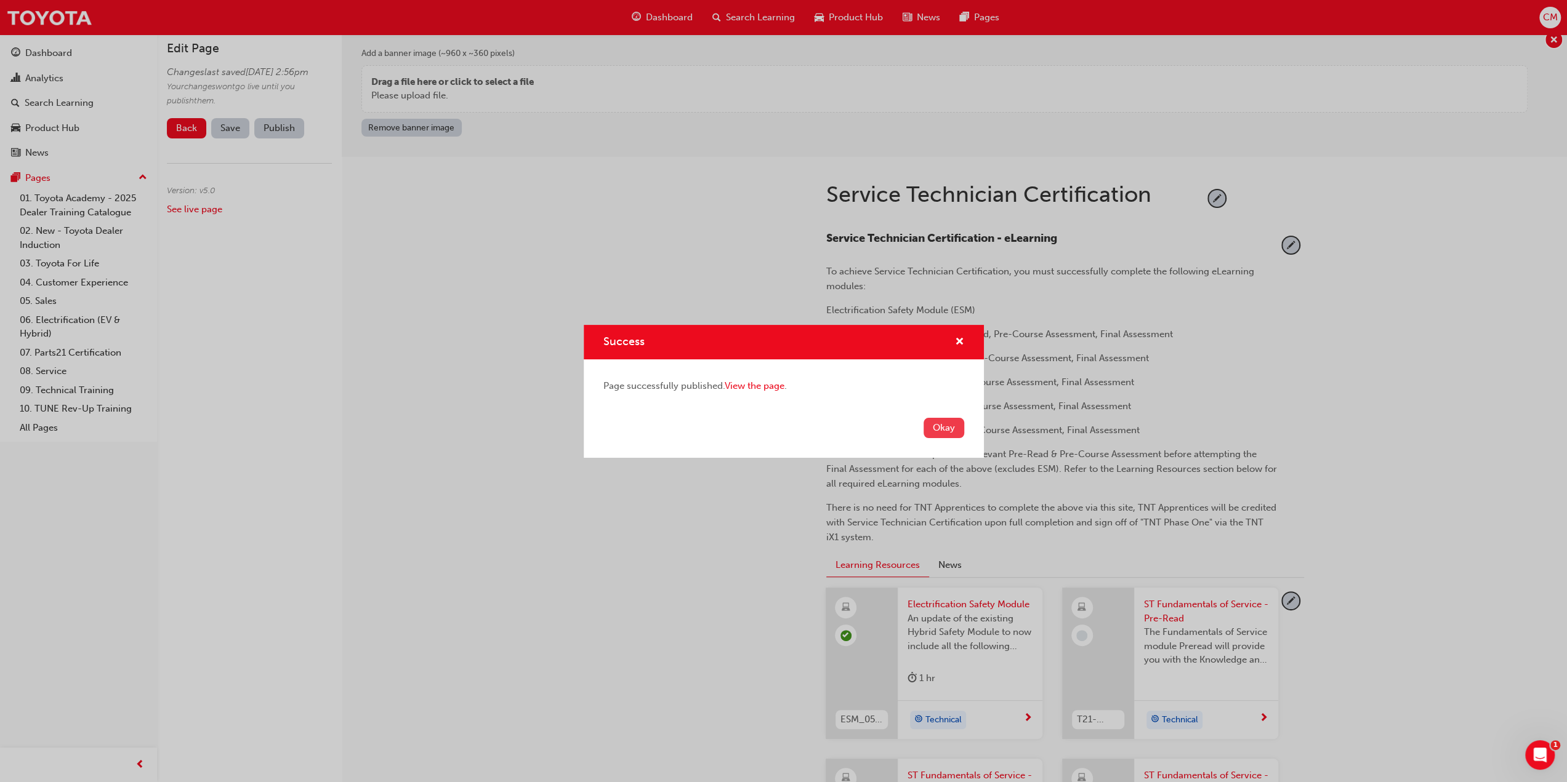
click at [943, 425] on button "Okay" at bounding box center [943, 428] width 41 height 20
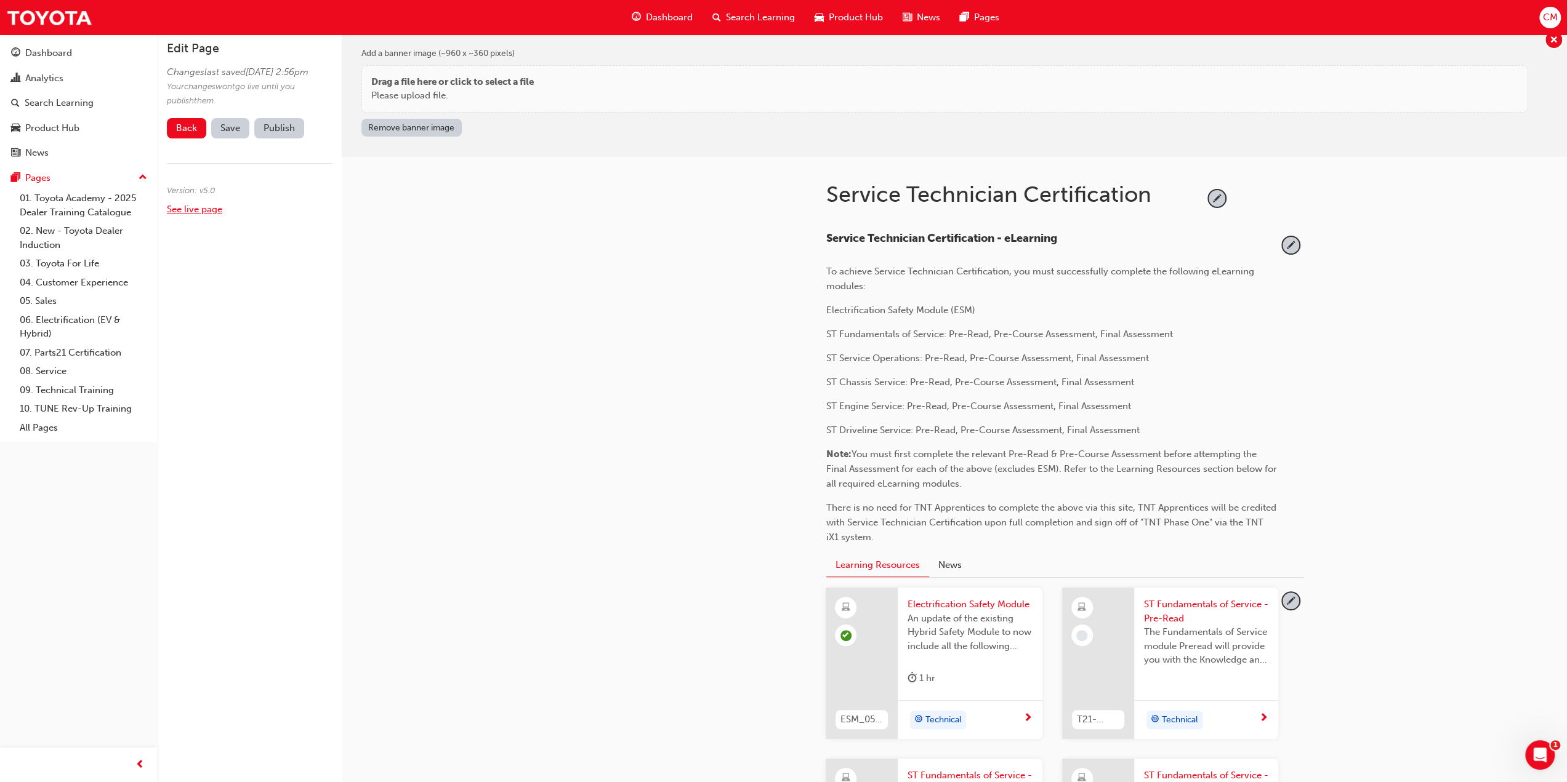
click at [182, 215] on link "See live page" at bounding box center [194, 209] width 55 height 11
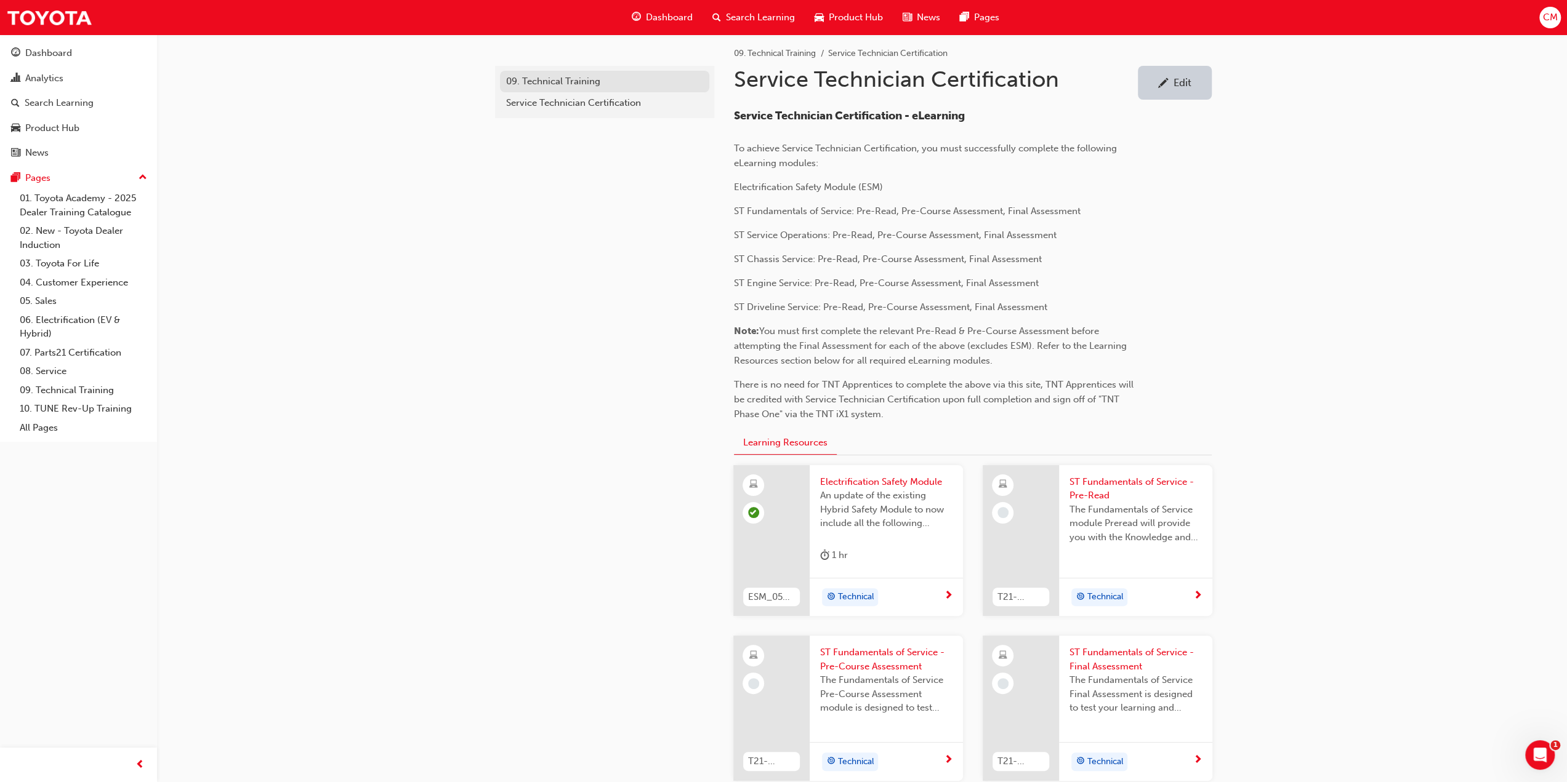
click at [541, 82] on div "09. Technical Training" at bounding box center [604, 81] width 197 height 14
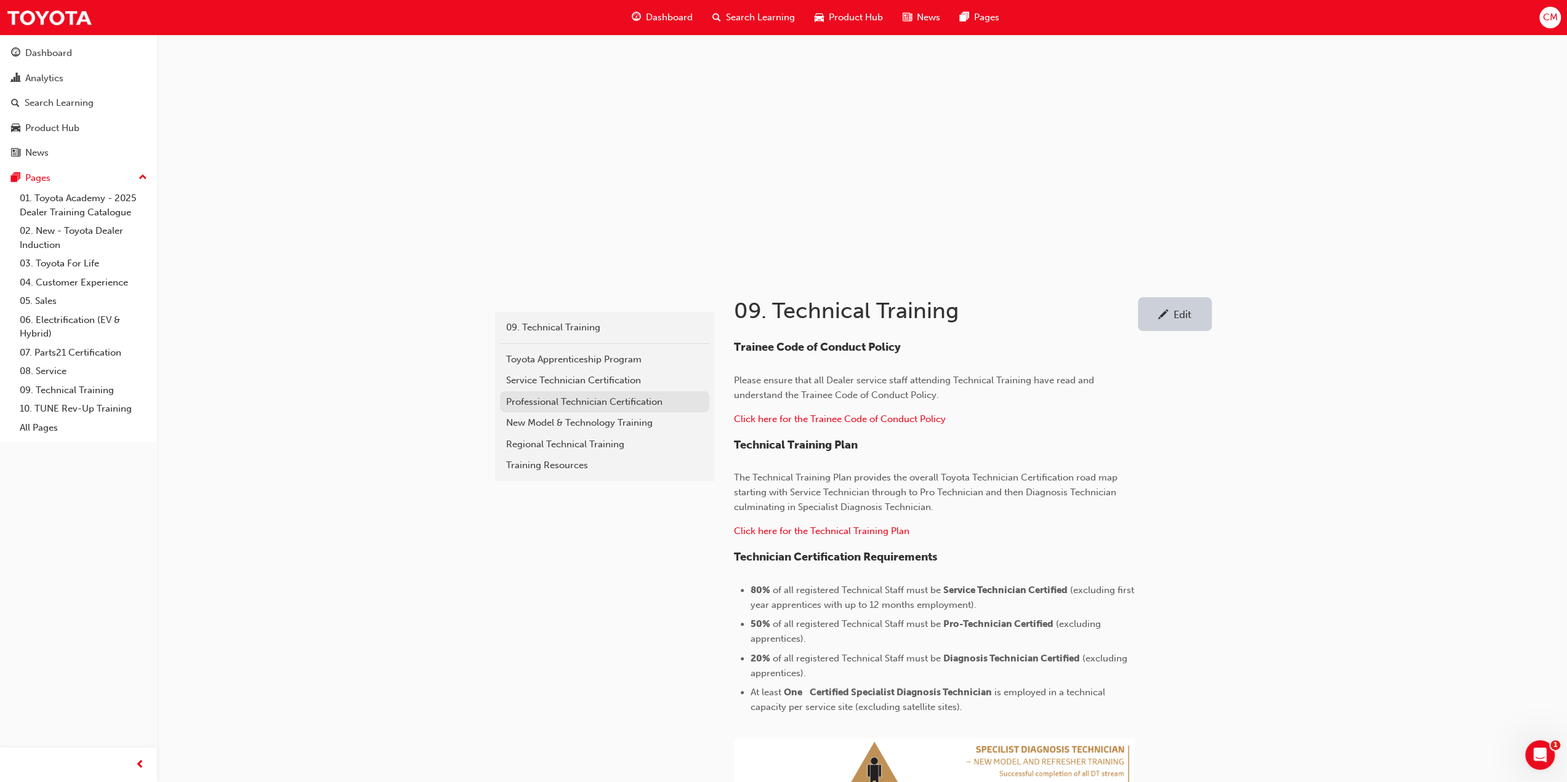
click at [518, 401] on div "Professional Technician Certification" at bounding box center [604, 402] width 197 height 14
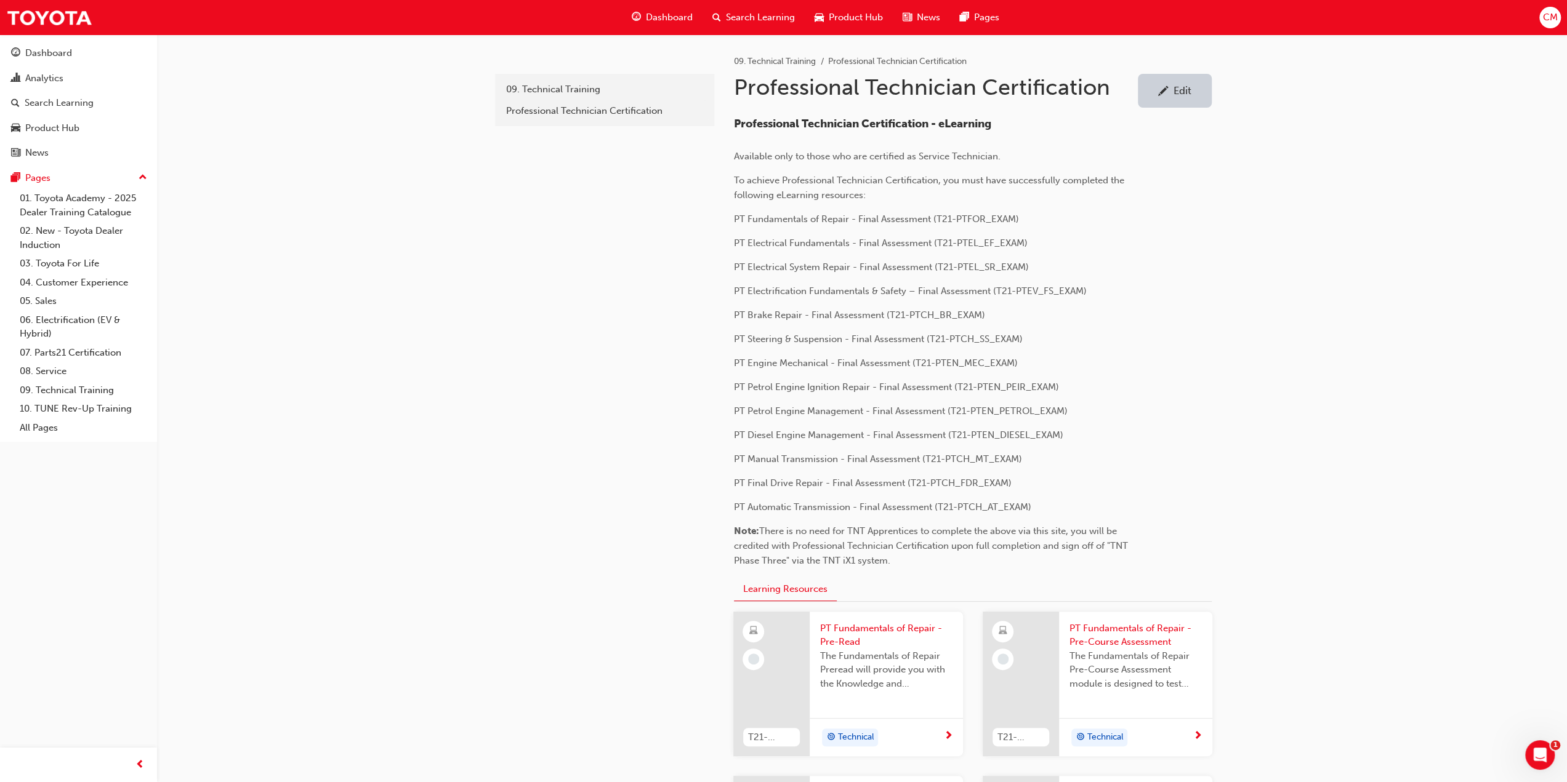
click at [1175, 90] on div "Edit" at bounding box center [1182, 90] width 18 height 12
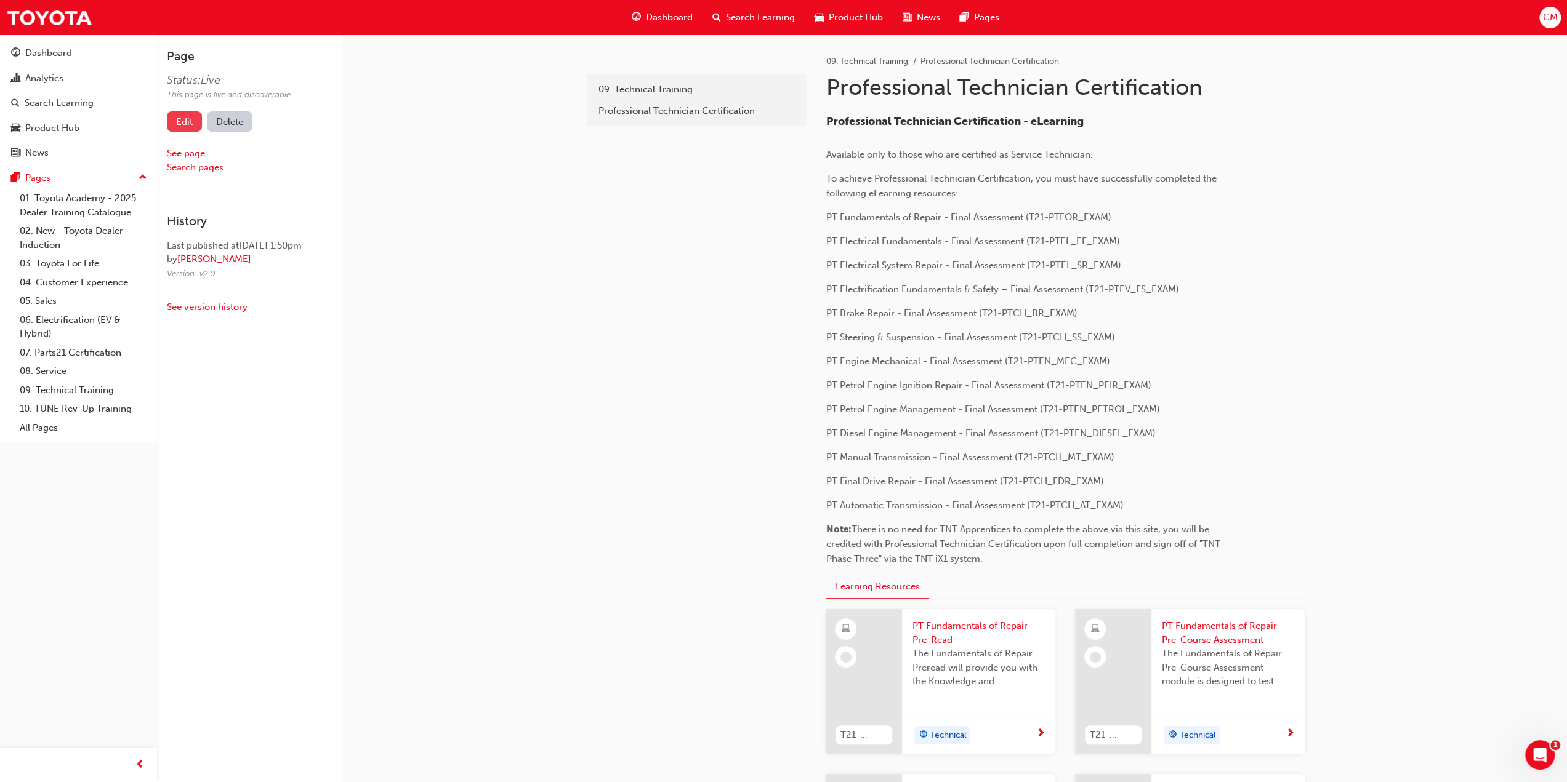
click at [180, 120] on link "Edit" at bounding box center [184, 121] width 35 height 20
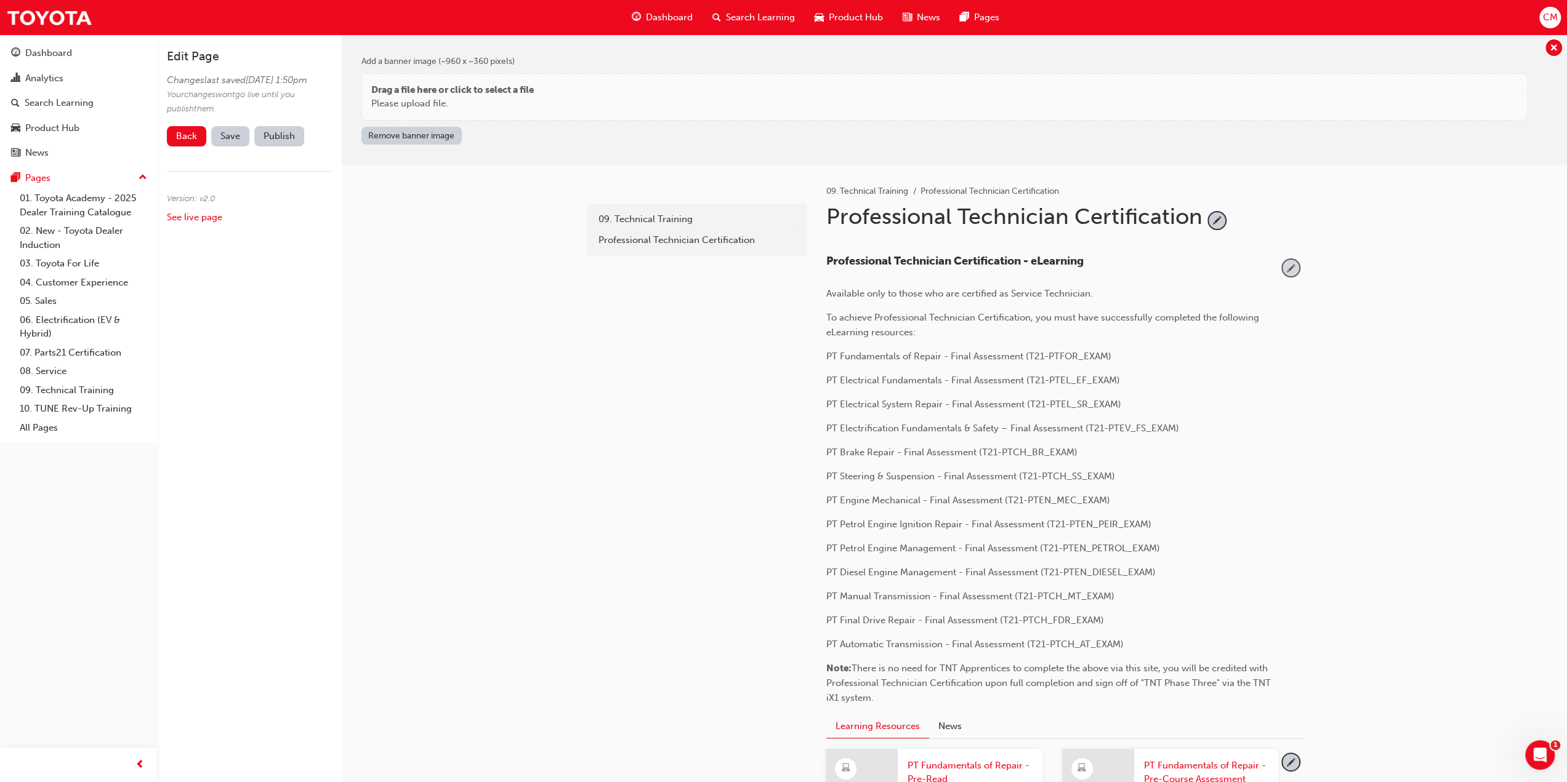
click at [1293, 265] on span "pencil-icon" at bounding box center [1290, 268] width 17 height 17
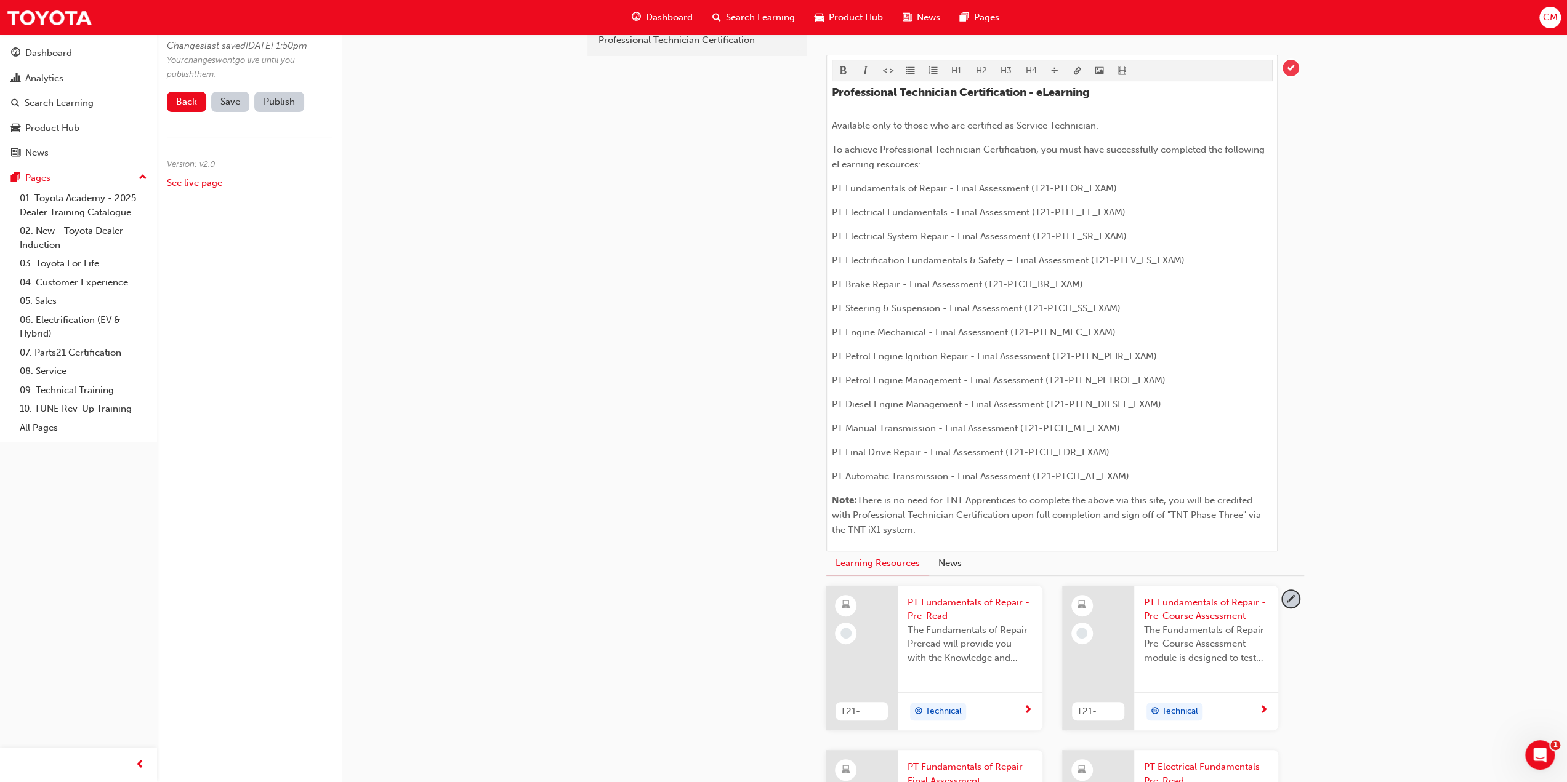
scroll to position [246, 0]
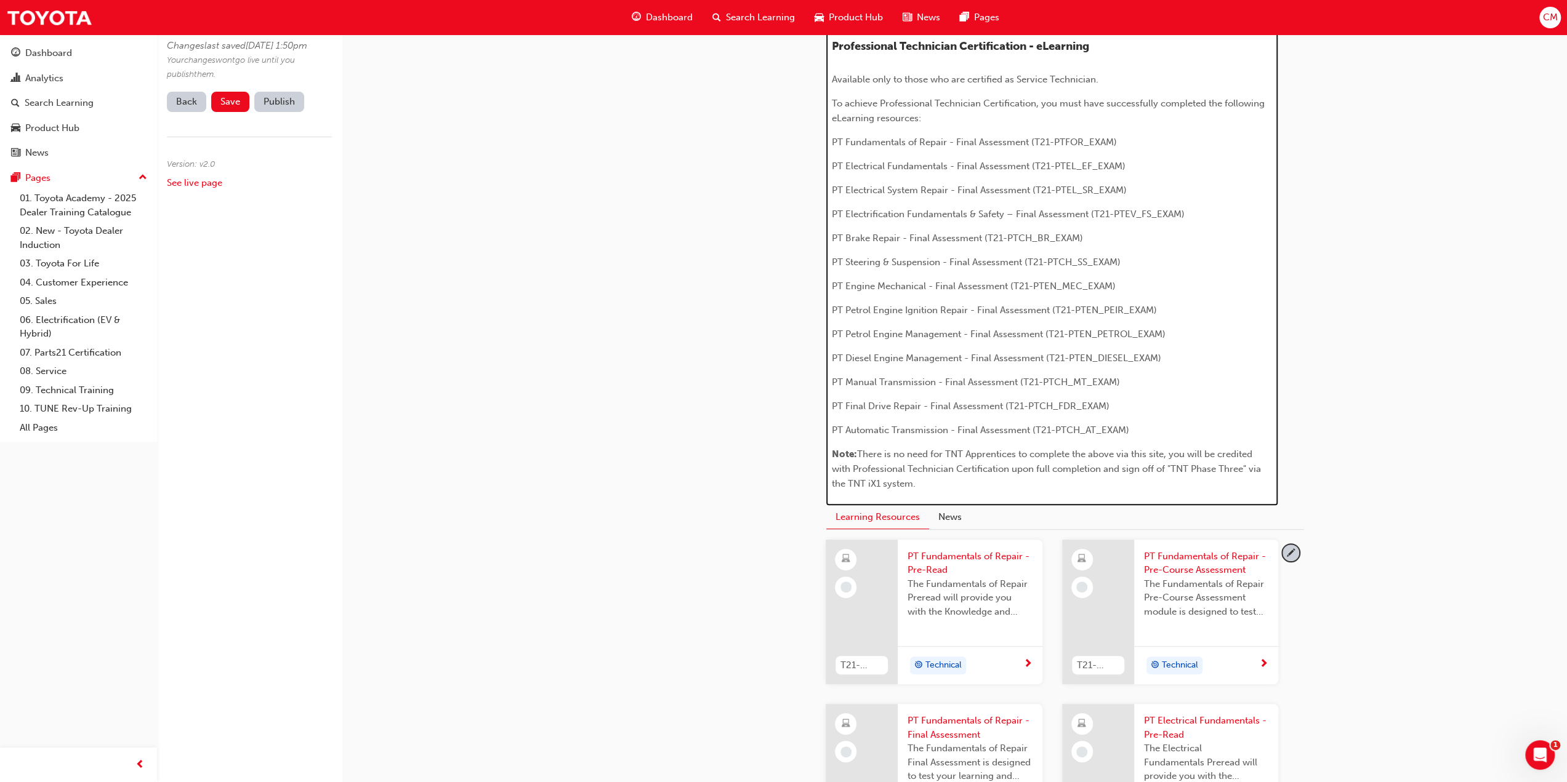
drag, startPoint x: 831, startPoint y: 450, endPoint x: 950, endPoint y: 487, distance: 124.4
click at [950, 487] on p "﻿ Note: There is no need for TNT Apprentices to complete the above via this sit…" at bounding box center [1052, 469] width 441 height 44
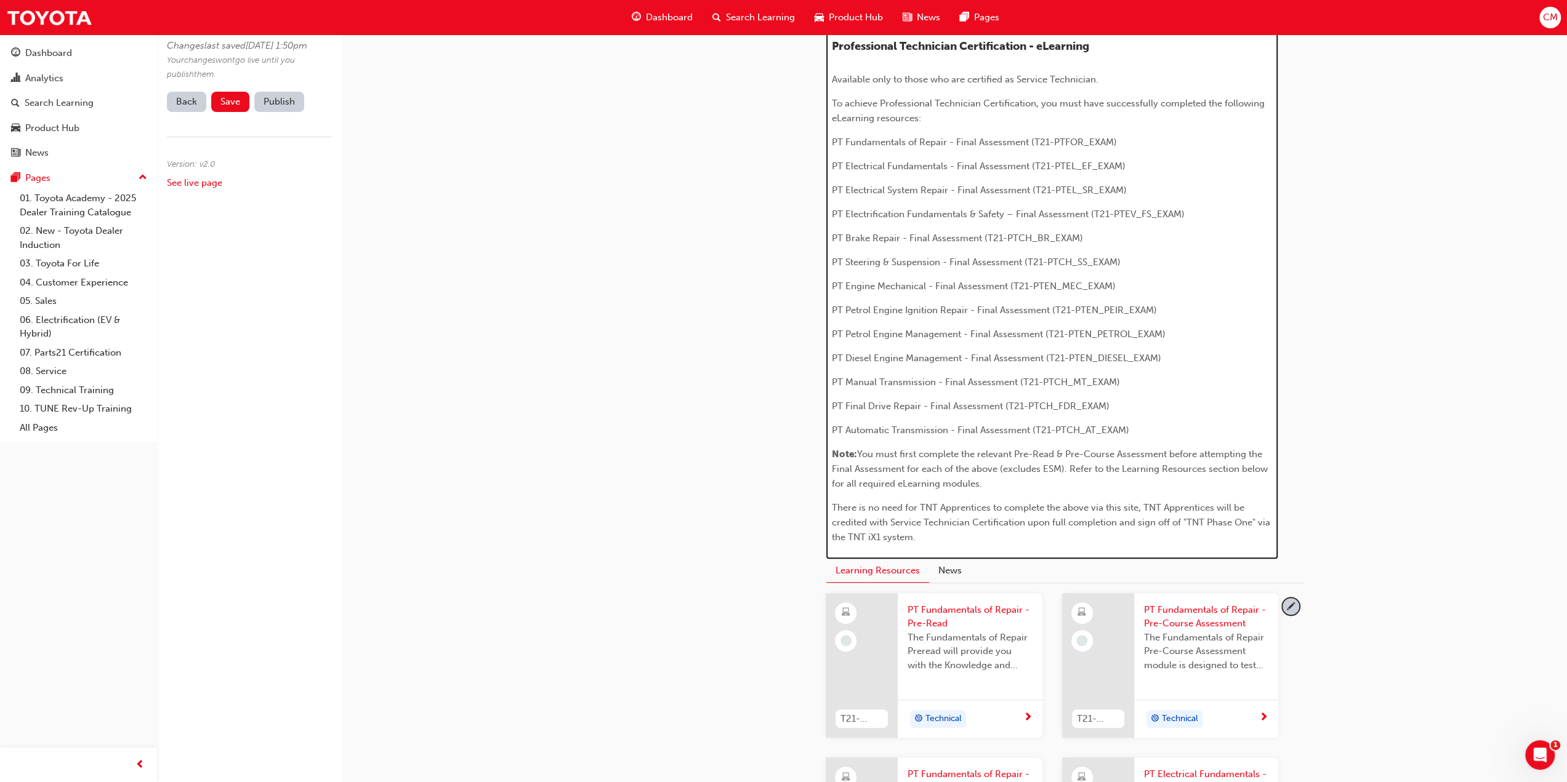
scroll to position [389, 0]
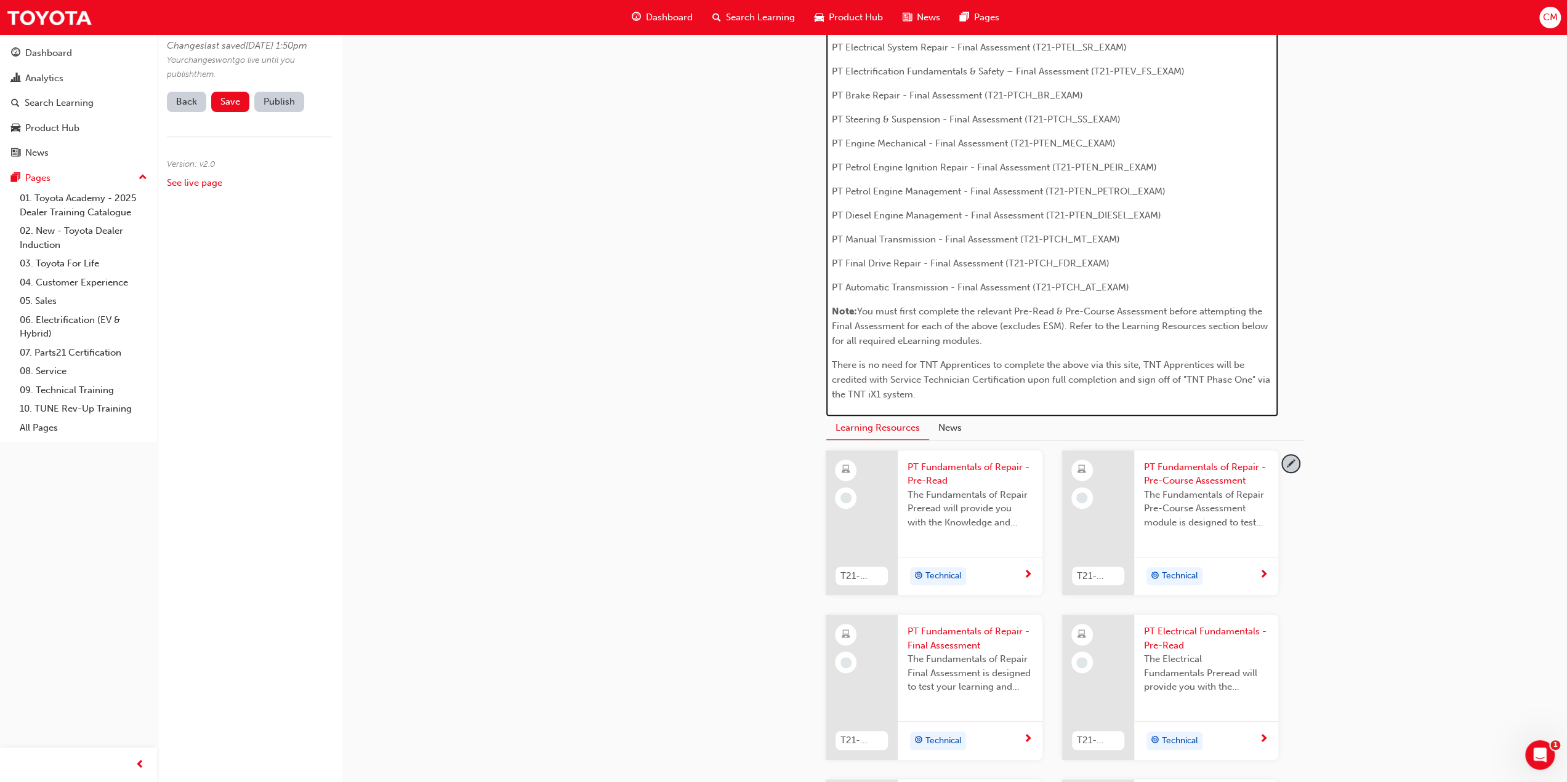
click at [1062, 322] on span "You must first complete the relevant Pre-Read & Pre-Course Assessment before at…" at bounding box center [1051, 326] width 438 height 41
click at [1252, 378] on span "There is no need for TNT Apprentices to complete the above via this site, TNT A…" at bounding box center [1052, 380] width 441 height 41
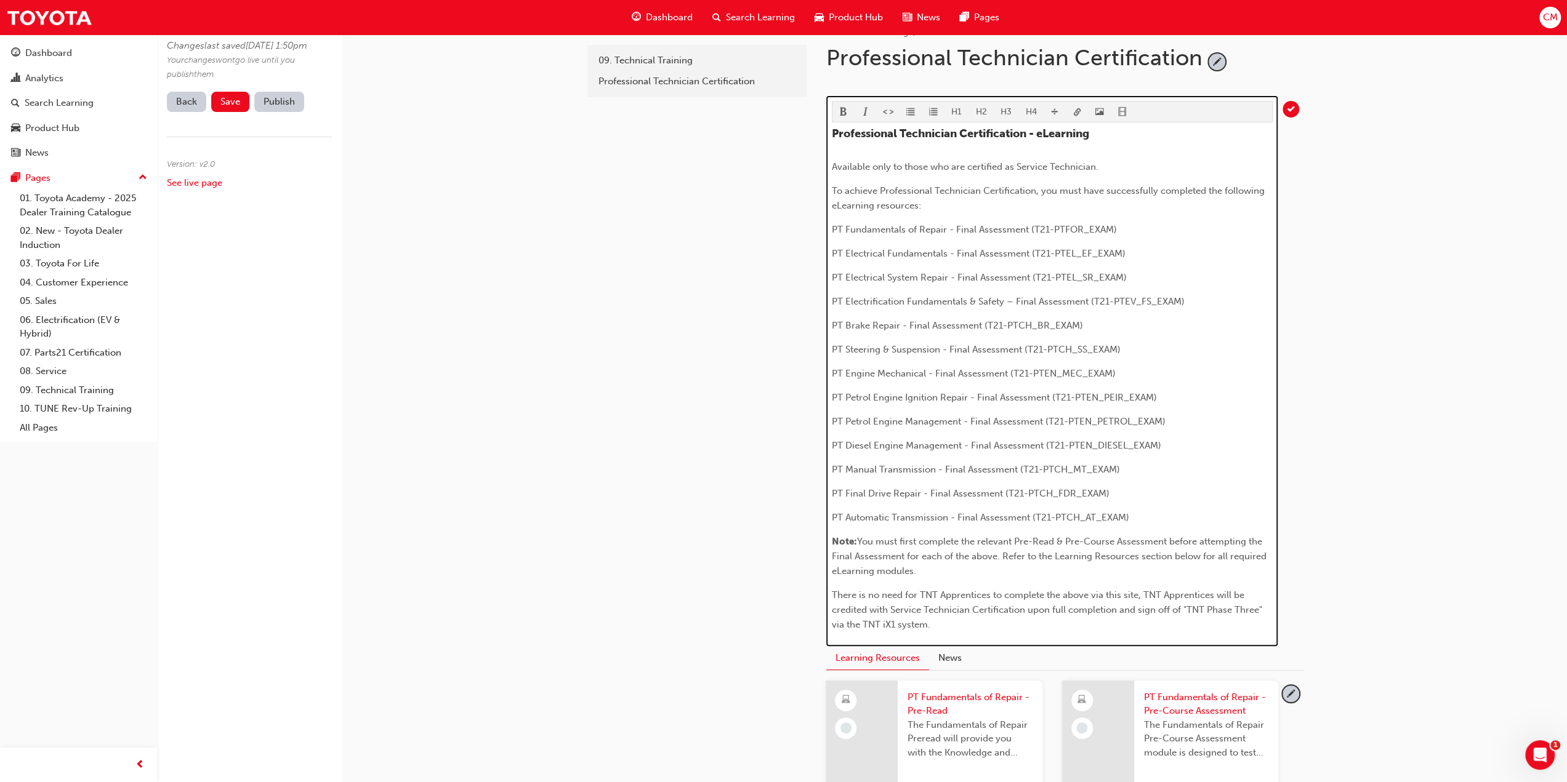
scroll to position [143, 0]
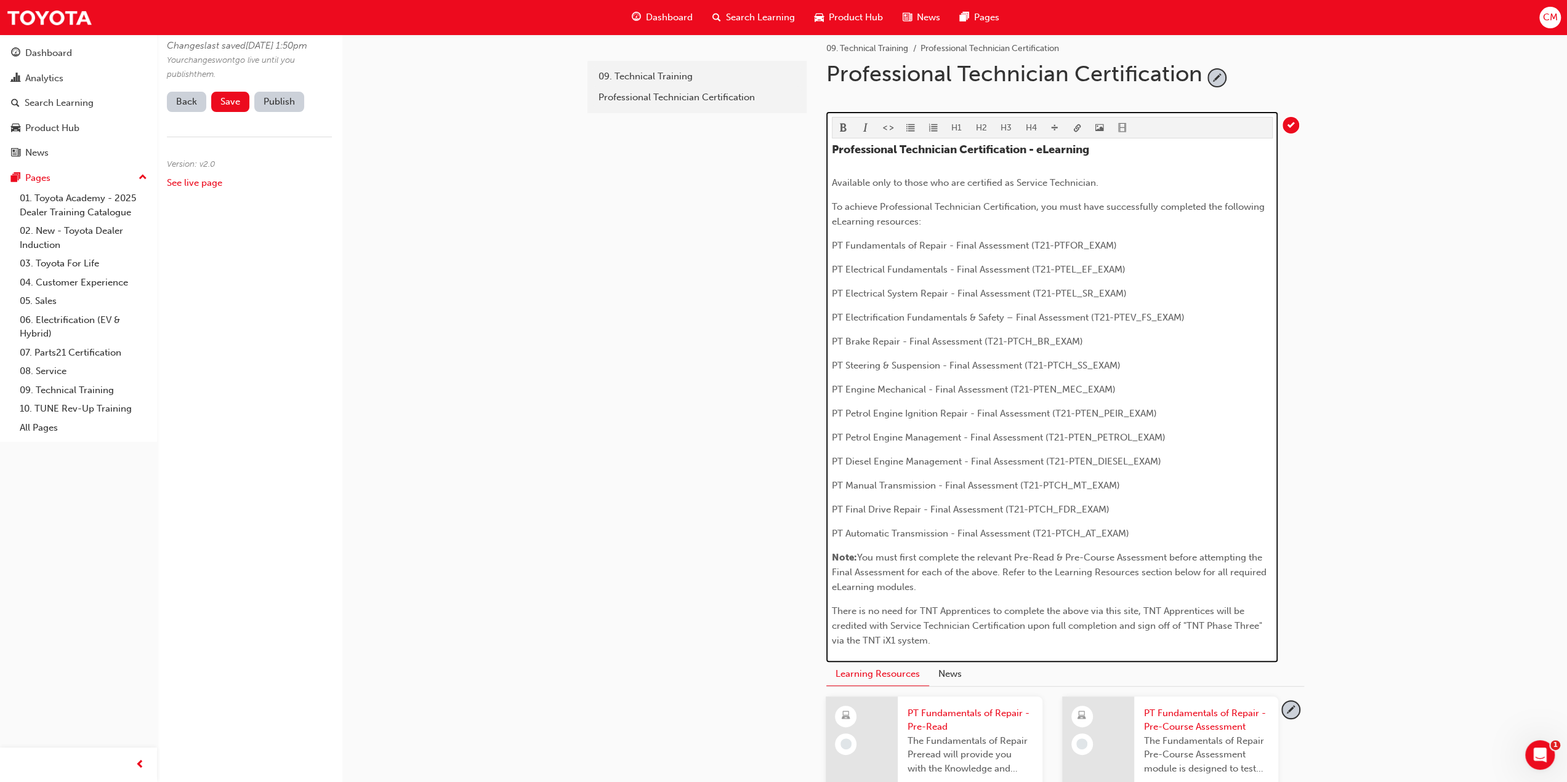
click at [1101, 206] on span "To achieve Professional Technician Certification, you must have successfully co…" at bounding box center [1049, 214] width 435 height 26
click at [1182, 204] on span "To achieve Professional Technician Certification, you must successfully complet…" at bounding box center [1038, 214] width 412 height 26
click at [916, 219] on span "To achieve Professional Technician Certification, you must successfully complet…" at bounding box center [1035, 214] width 407 height 26
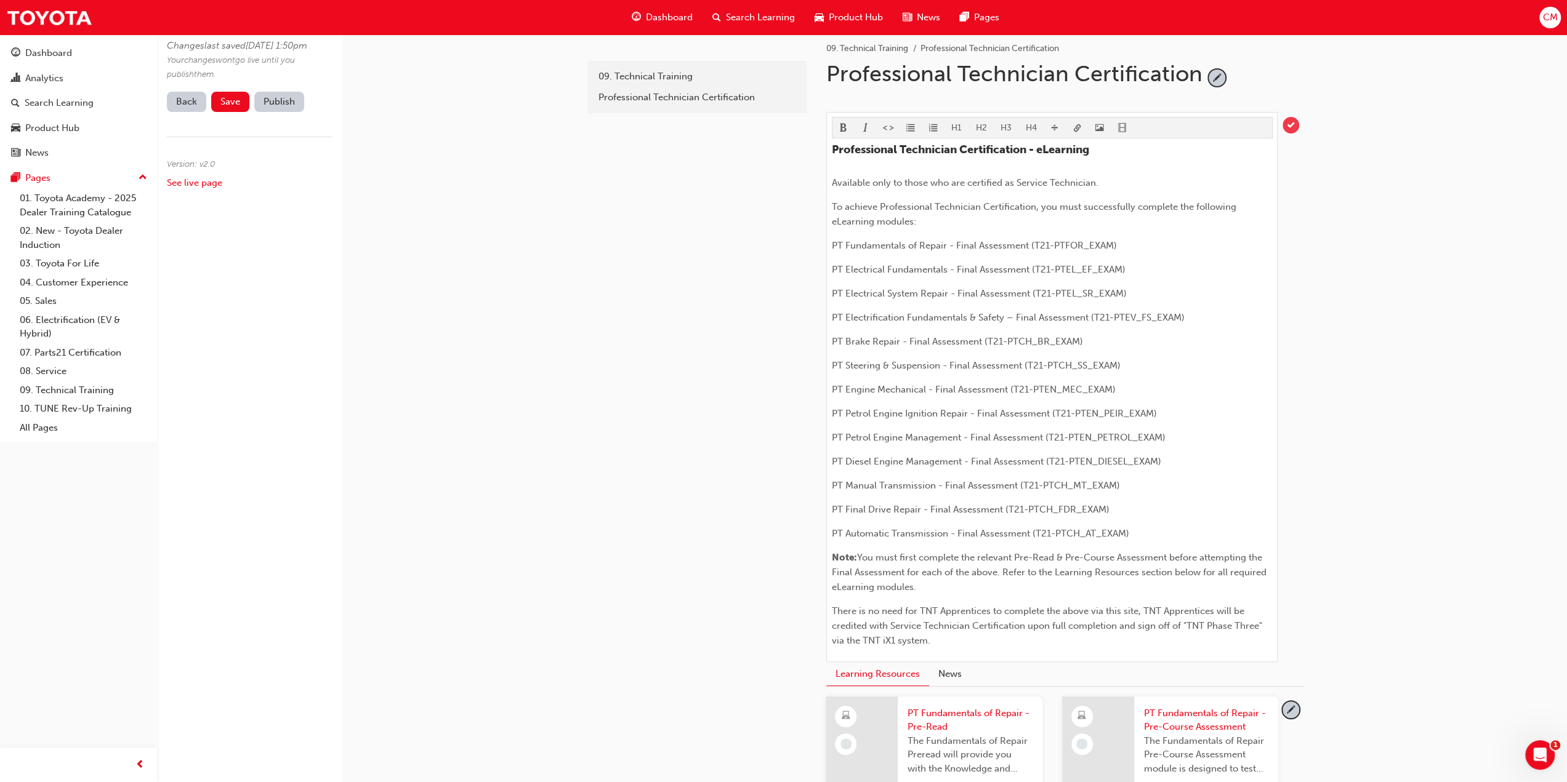
click at [1292, 121] on span "tick-icon" at bounding box center [1290, 125] width 17 height 17
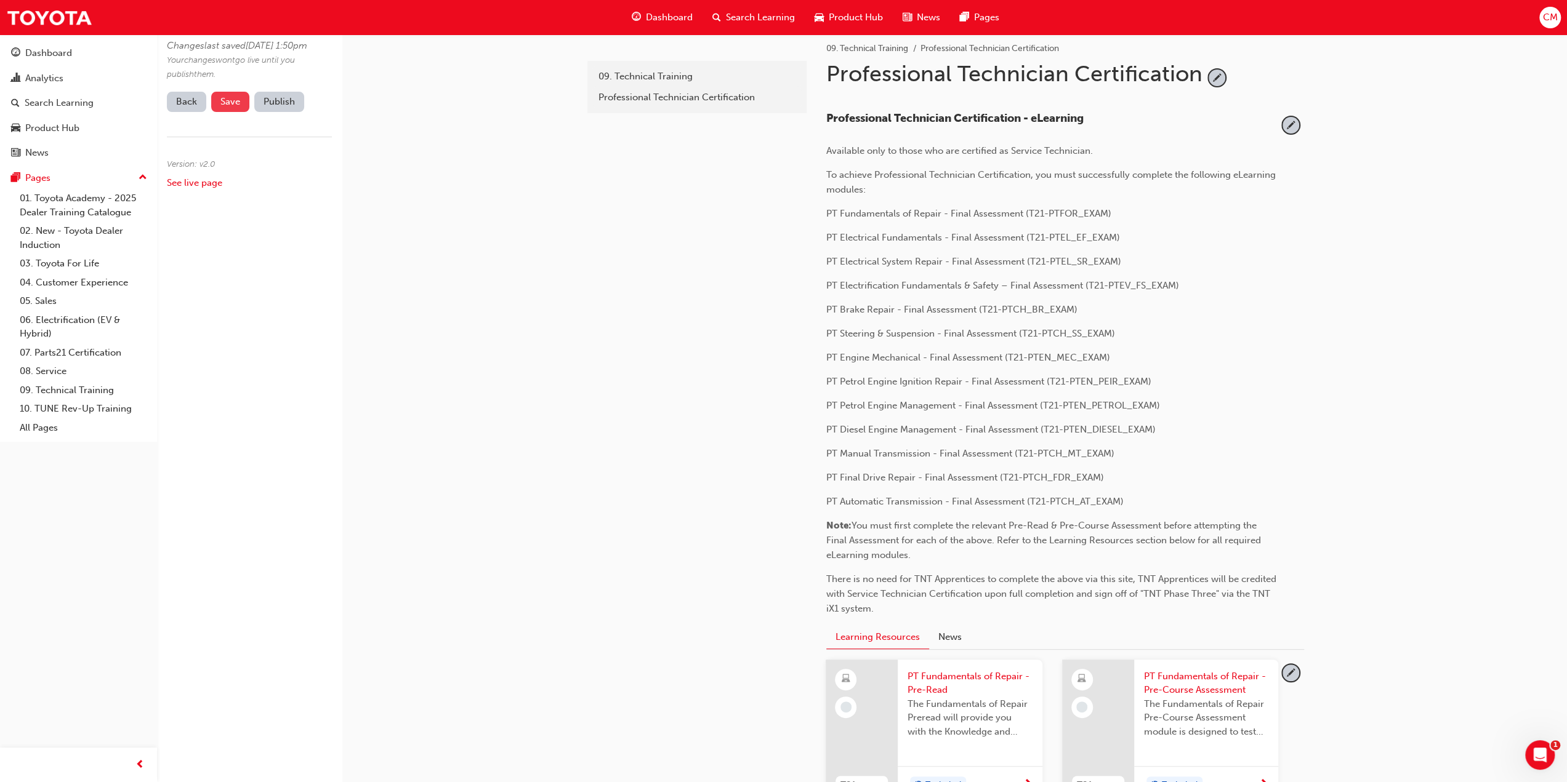
click at [231, 107] on span "Save" at bounding box center [230, 101] width 20 height 11
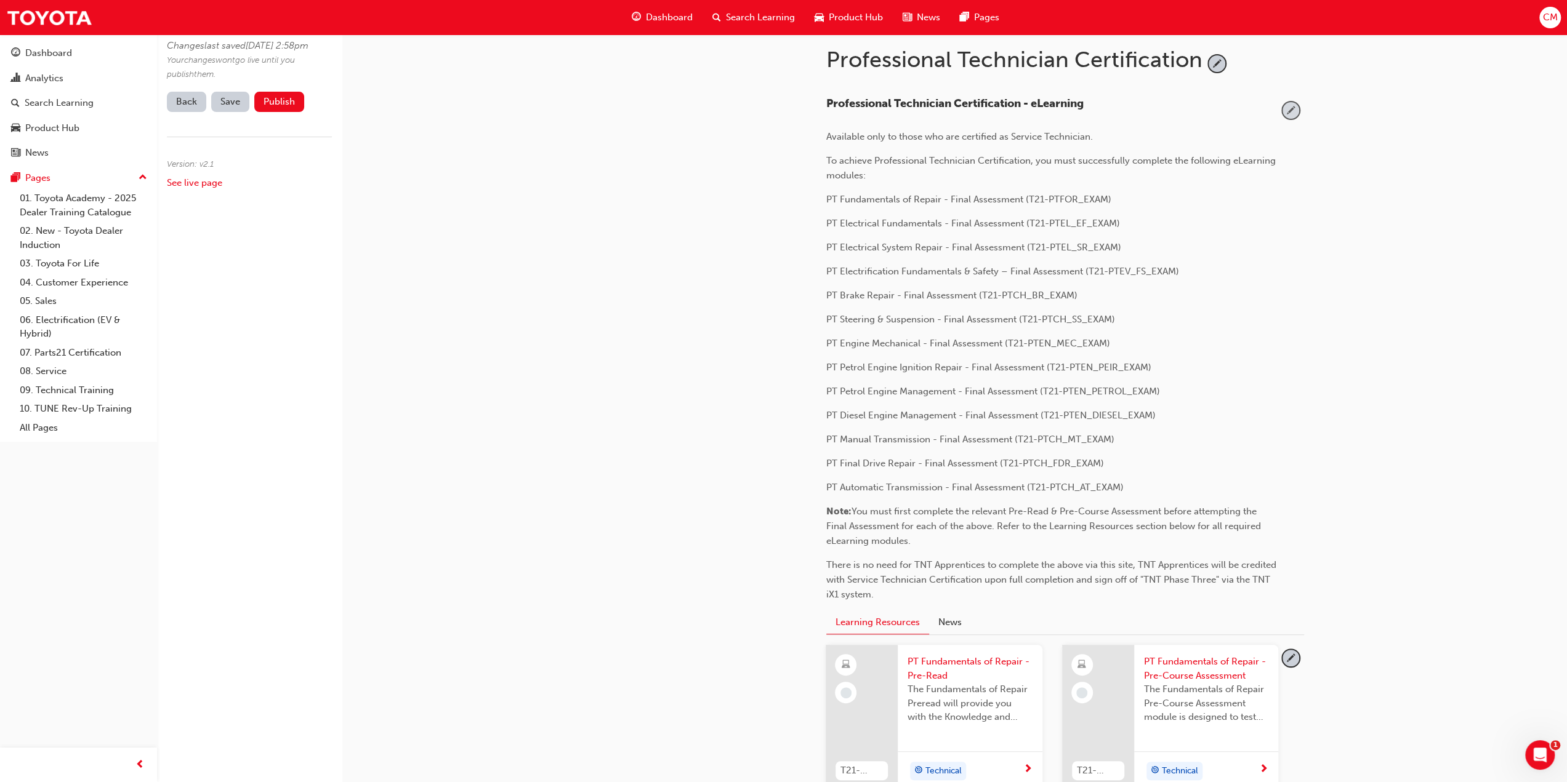
click at [1290, 107] on span "pencil-icon" at bounding box center [1290, 110] width 17 height 17
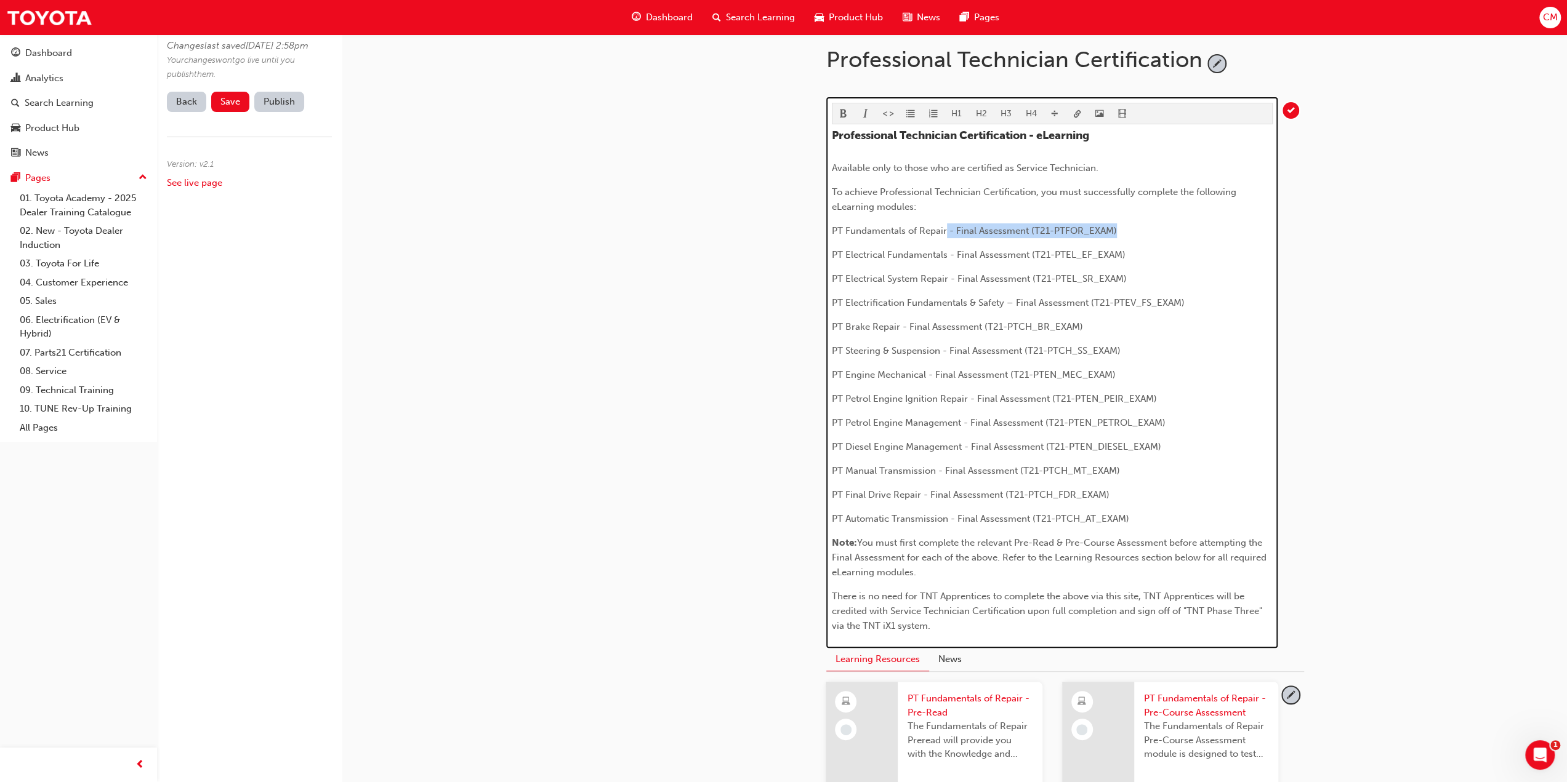
drag, startPoint x: 946, startPoint y: 228, endPoint x: 1125, endPoint y: 231, distance: 179.2
click at [1125, 231] on p "PT Fundamentals of Repair - Final Assessment (T21-PTFOR_EXAM)" at bounding box center [1052, 230] width 441 height 15
drag, startPoint x: 946, startPoint y: 251, endPoint x: 1134, endPoint y: 251, distance: 188.4
click at [1134, 251] on p "PT Electrical Fundamentals - Final Assessment (T21-PTEL_EF_EXAM)" at bounding box center [1052, 254] width 441 height 15
drag, startPoint x: 947, startPoint y: 275, endPoint x: 1138, endPoint y: 279, distance: 191.5
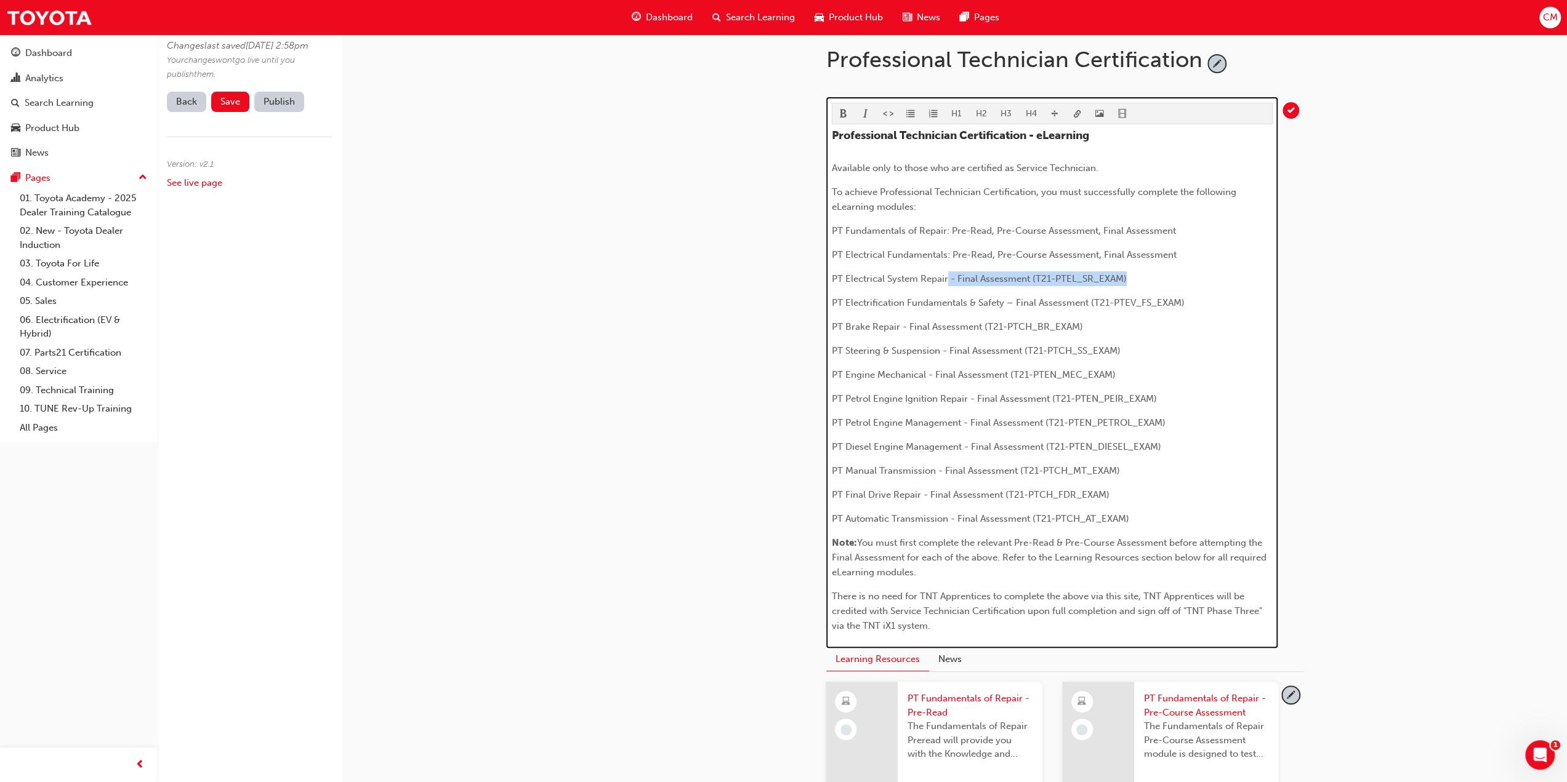
click at [1138, 279] on p "PT Electrical System Repair - Final Assessment (T21-PTEL_SR_EXAM)" at bounding box center [1052, 278] width 441 height 15
drag, startPoint x: 1003, startPoint y: 300, endPoint x: 1194, endPoint y: 303, distance: 190.9
click at [1194, 303] on p "PT Electrification Fundamentals & Safety – Final Assessment (T21-PTEV_FS_EXAM)" at bounding box center [1052, 302] width 441 height 15
drag, startPoint x: 898, startPoint y: 323, endPoint x: 1119, endPoint y: 329, distance: 221.1
click at [1119, 329] on p "PT Brake Repair - Final Assessment (T21-PTCH_BR_EXAM)" at bounding box center [1052, 327] width 441 height 15
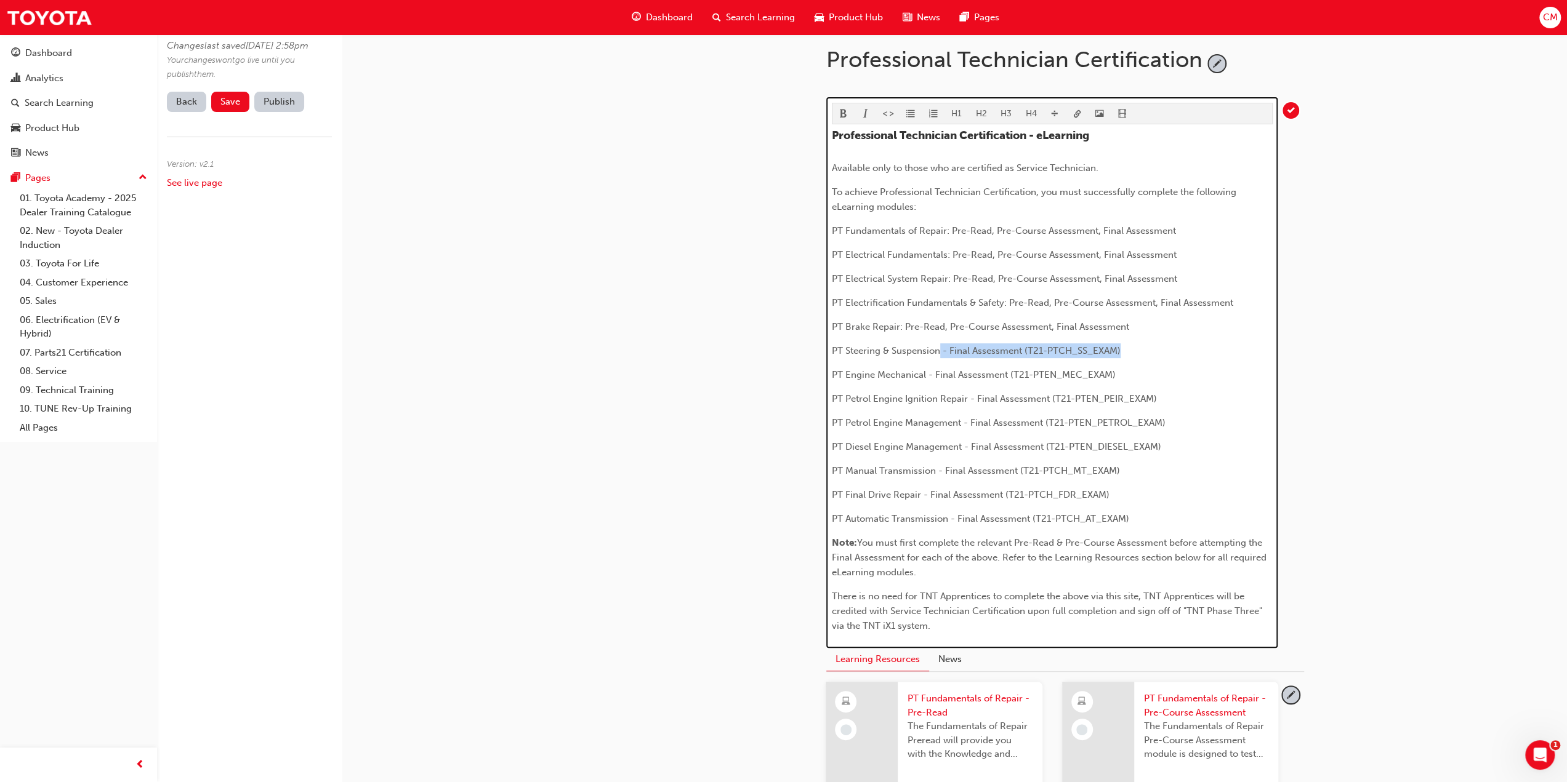
drag, startPoint x: 939, startPoint y: 350, endPoint x: 1136, endPoint y: 349, distance: 196.4
click at [1136, 349] on p "PT Steering & Suspension - Final Assessment (T21-PTCH_SS_EXAM)" at bounding box center [1052, 351] width 441 height 15
drag, startPoint x: 925, startPoint y: 370, endPoint x: 1140, endPoint y: 370, distance: 214.9
click at [1140, 370] on p "PT Engine Mechanical - Final Assessment (T21-PTEN_MEC_EXAM)" at bounding box center [1052, 375] width 441 height 15
drag, startPoint x: 967, startPoint y: 396, endPoint x: 1175, endPoint y: 396, distance: 208.7
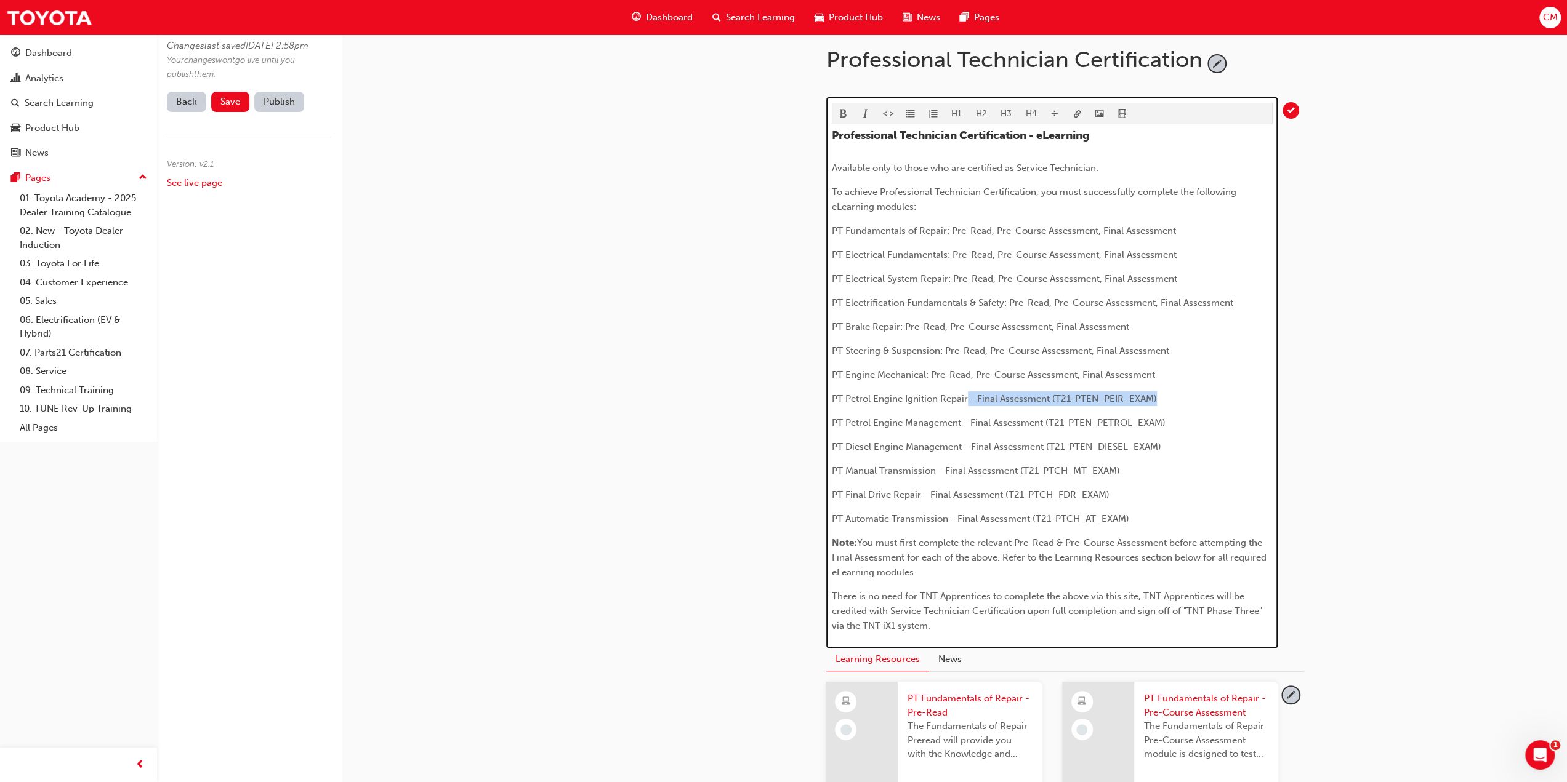
click at [1175, 396] on p "PT Petrol Engine Ignition Repair - Final Assessment (T21-PTEN_PEIR_EXAM)" at bounding box center [1052, 399] width 441 height 15
drag, startPoint x: 960, startPoint y: 419, endPoint x: 1188, endPoint y: 419, distance: 227.8
click at [1188, 419] on p "PT Petrol Engine Management - Final Assessment (T21-PTEN_PETROL_EXAM)" at bounding box center [1052, 423] width 441 height 15
drag, startPoint x: 960, startPoint y: 443, endPoint x: 1188, endPoint y: 443, distance: 227.2
click at [1188, 443] on p "PT Diesel Engine Management - Final Assessment (T21-PTEN_DIESEL_EXAM)" at bounding box center [1052, 447] width 441 height 15
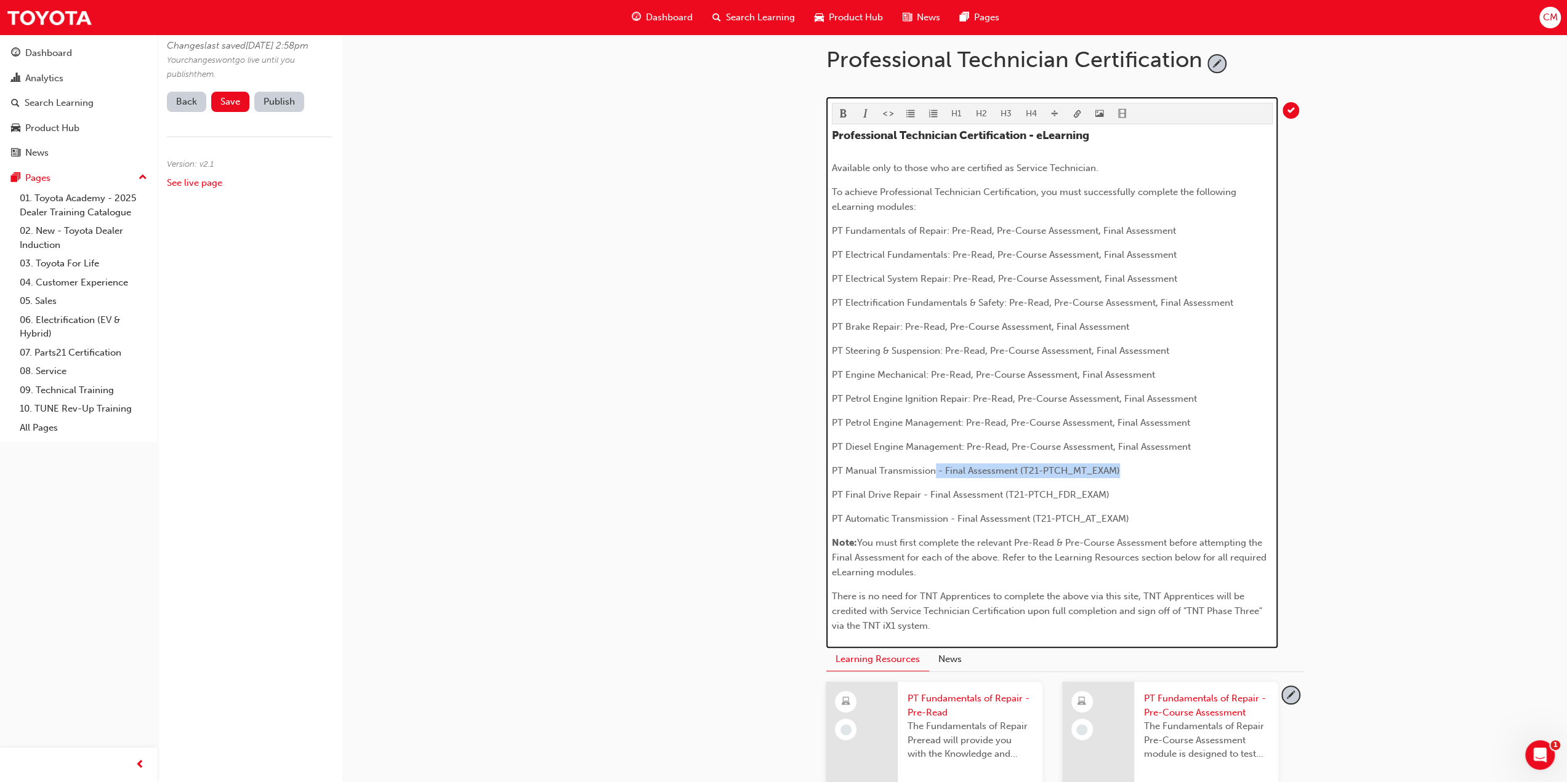
drag, startPoint x: 933, startPoint y: 469, endPoint x: 1136, endPoint y: 473, distance: 202.6
click at [1136, 473] on p "PT Manual Transmission - Final Assessment (T21-PTCH_MT_EXAM)" at bounding box center [1052, 471] width 441 height 15
drag, startPoint x: 919, startPoint y: 493, endPoint x: 1128, endPoint y: 494, distance: 208.7
click at [1126, 494] on p "PT Final Drive Repair - Final Assessment (T21-PTCH_FDR_EXAM)" at bounding box center [1052, 495] width 441 height 15
drag, startPoint x: 946, startPoint y: 515, endPoint x: 1146, endPoint y: 515, distance: 199.5
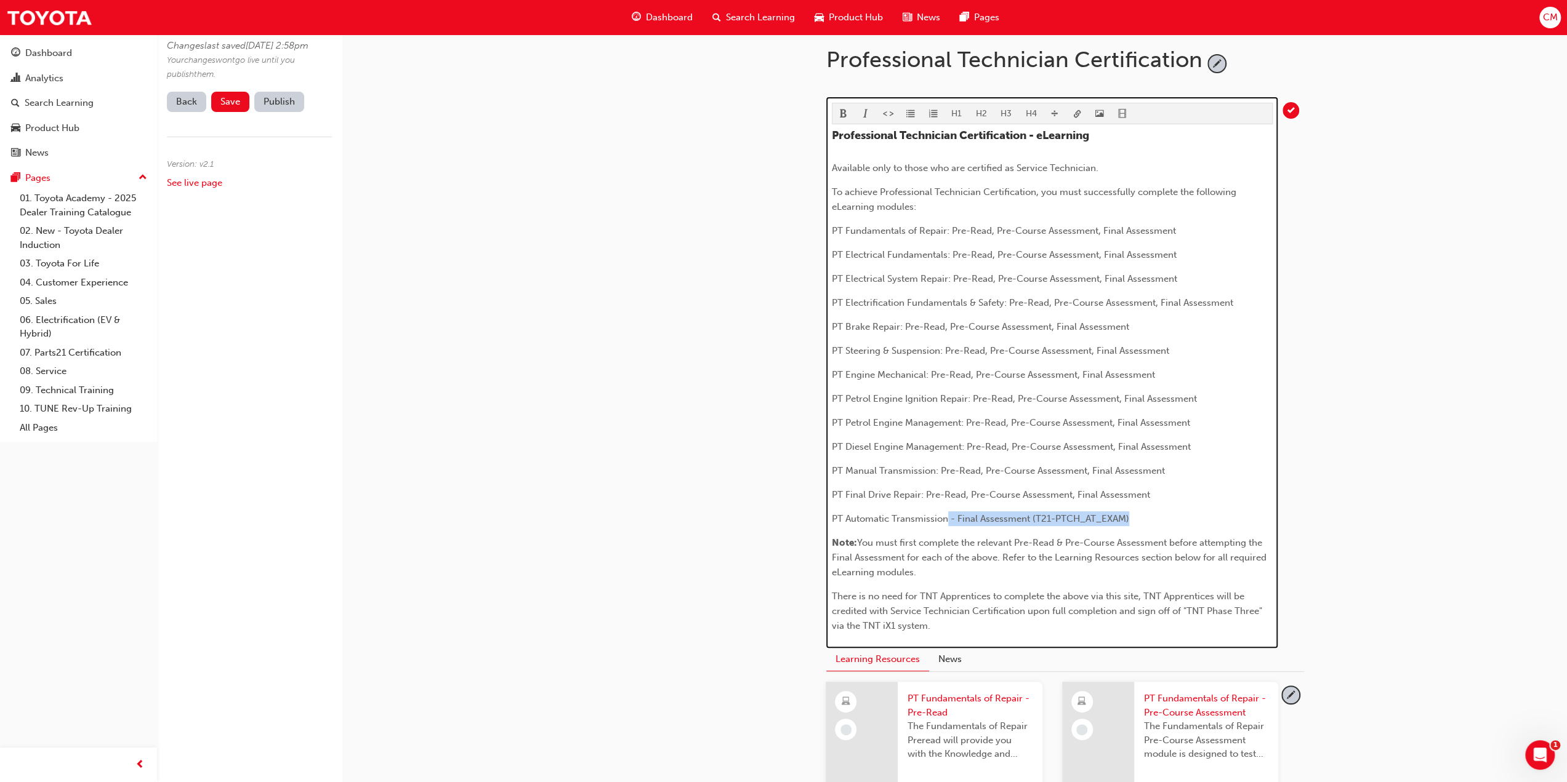
click at [1146, 515] on p "PT Automatic Transmission - Final Assessment (T21-PTCH_AT_EXAM)" at bounding box center [1052, 519] width 441 height 15
drag, startPoint x: 1181, startPoint y: 514, endPoint x: 944, endPoint y: 517, distance: 237.0
click at [944, 517] on p "PT Automatic Transmission: Pre-Read, Pre-Course Assessment, Final Assessment" at bounding box center [1052, 519] width 441 height 15
drag, startPoint x: 1152, startPoint y: 492, endPoint x: 917, endPoint y: 494, distance: 235.2
click at [917, 494] on p "PT Final Drive Repair: Pre-Read, Pre-Course Assessment, Final Assessment" at bounding box center [1052, 495] width 441 height 15
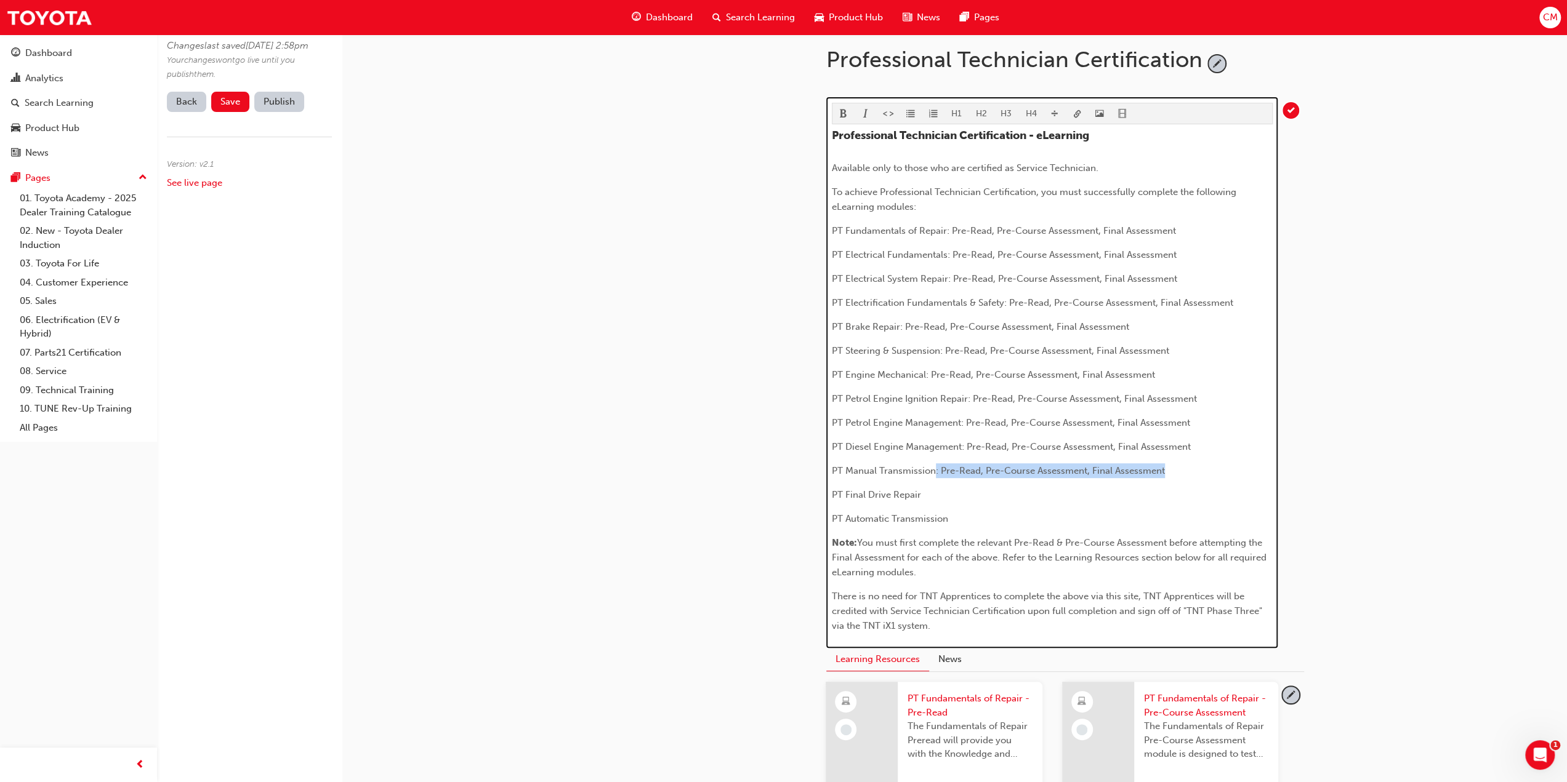
drag, startPoint x: 1165, startPoint y: 466, endPoint x: 931, endPoint y: 459, distance: 234.1
click at [931, 459] on div "Professional Technician Certification - eLearning Available only to those who a…" at bounding box center [1052, 381] width 441 height 505
drag, startPoint x: 1194, startPoint y: 444, endPoint x: 959, endPoint y: 444, distance: 235.2
click at [959, 444] on p "PT Diesel Engine Management: Pre-Read, Pre-Course Assessment, Final Assessment" at bounding box center [1052, 447] width 441 height 15
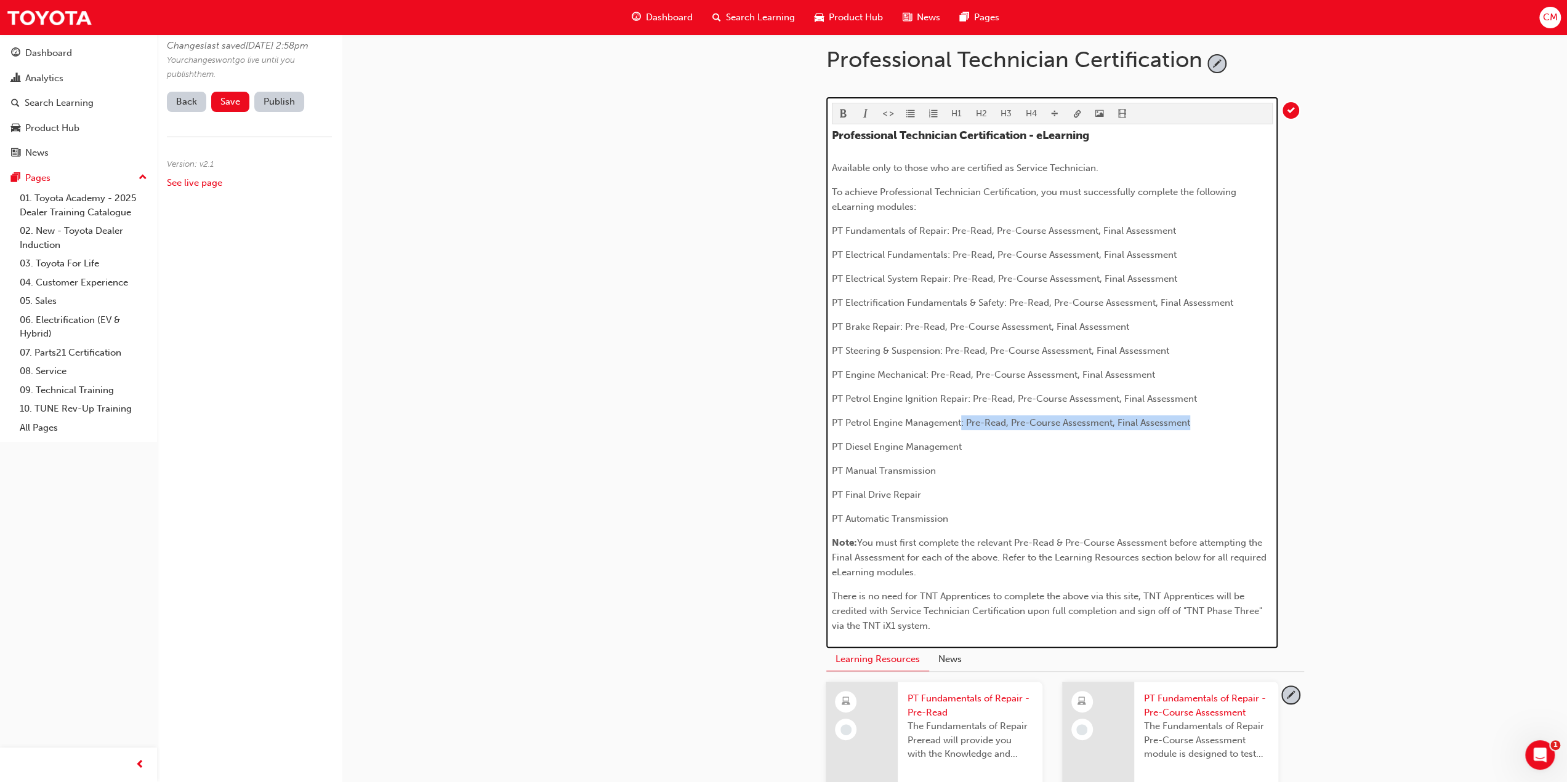
drag, startPoint x: 1191, startPoint y: 422, endPoint x: 962, endPoint y: 420, distance: 229.0
click at [962, 420] on p "PT Petrol Engine Management: Pre-Read, Pre-Course Assessment, Final Assessment" at bounding box center [1052, 423] width 441 height 15
drag, startPoint x: 1198, startPoint y: 395, endPoint x: 967, endPoint y: 392, distance: 231.5
click at [967, 392] on p "PT Petrol Engine Ignition Repair: Pre-Read, Pre-Course Assessment, Final Assess…" at bounding box center [1052, 399] width 441 height 15
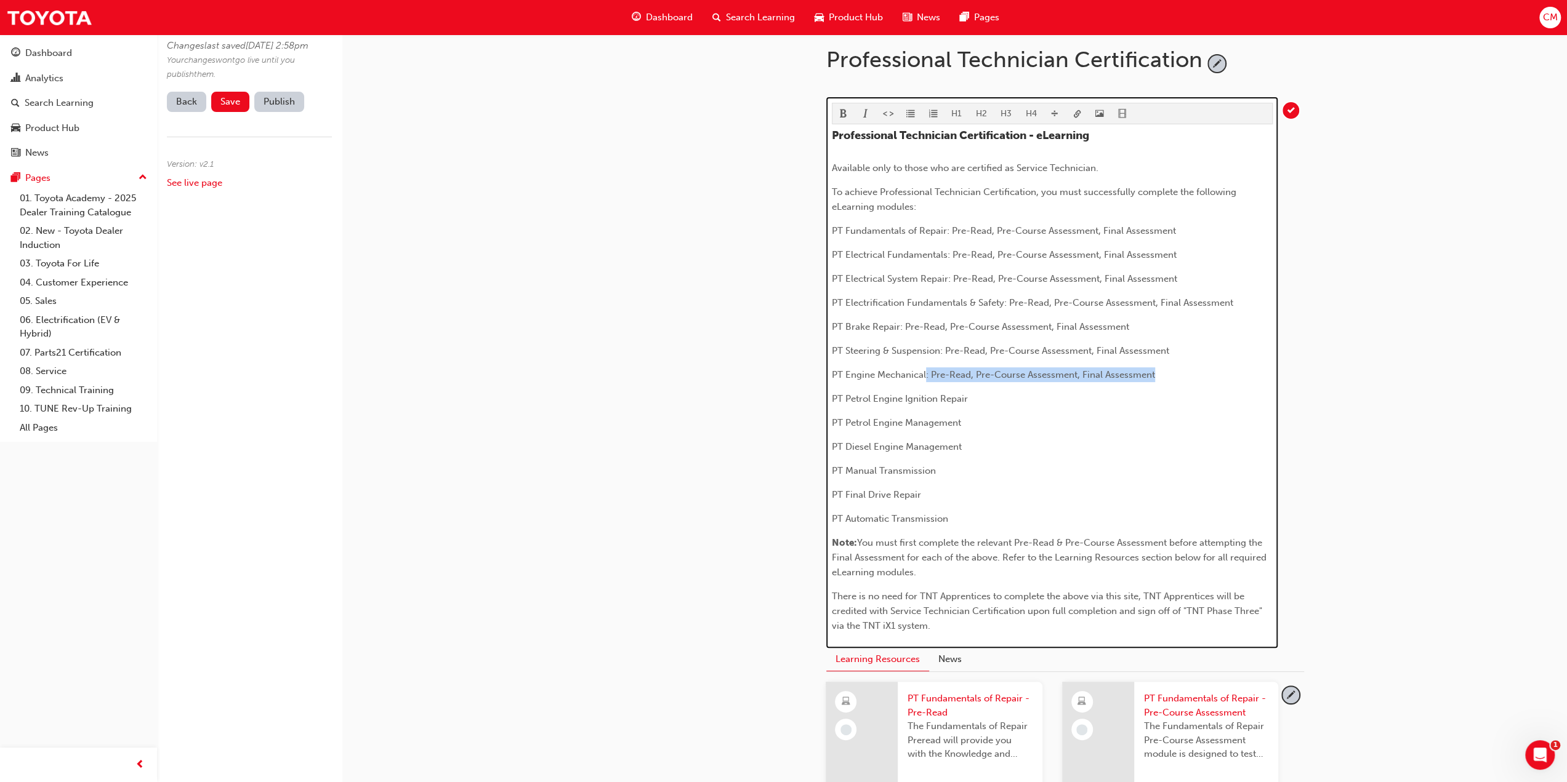
drag, startPoint x: 1161, startPoint y: 372, endPoint x: 926, endPoint y: 368, distance: 235.2
click at [926, 368] on p "PT Engine Mechanical: Pre-Read, Pre-Course Assessment, Final Assessment" at bounding box center [1052, 375] width 441 height 15
drag, startPoint x: 1172, startPoint y: 348, endPoint x: 939, endPoint y: 344, distance: 233.4
click at [939, 344] on p "PT Steering & Suspension: Pre-Read, Pre-Course Assessment, Final Assessment" at bounding box center [1052, 351] width 441 height 15
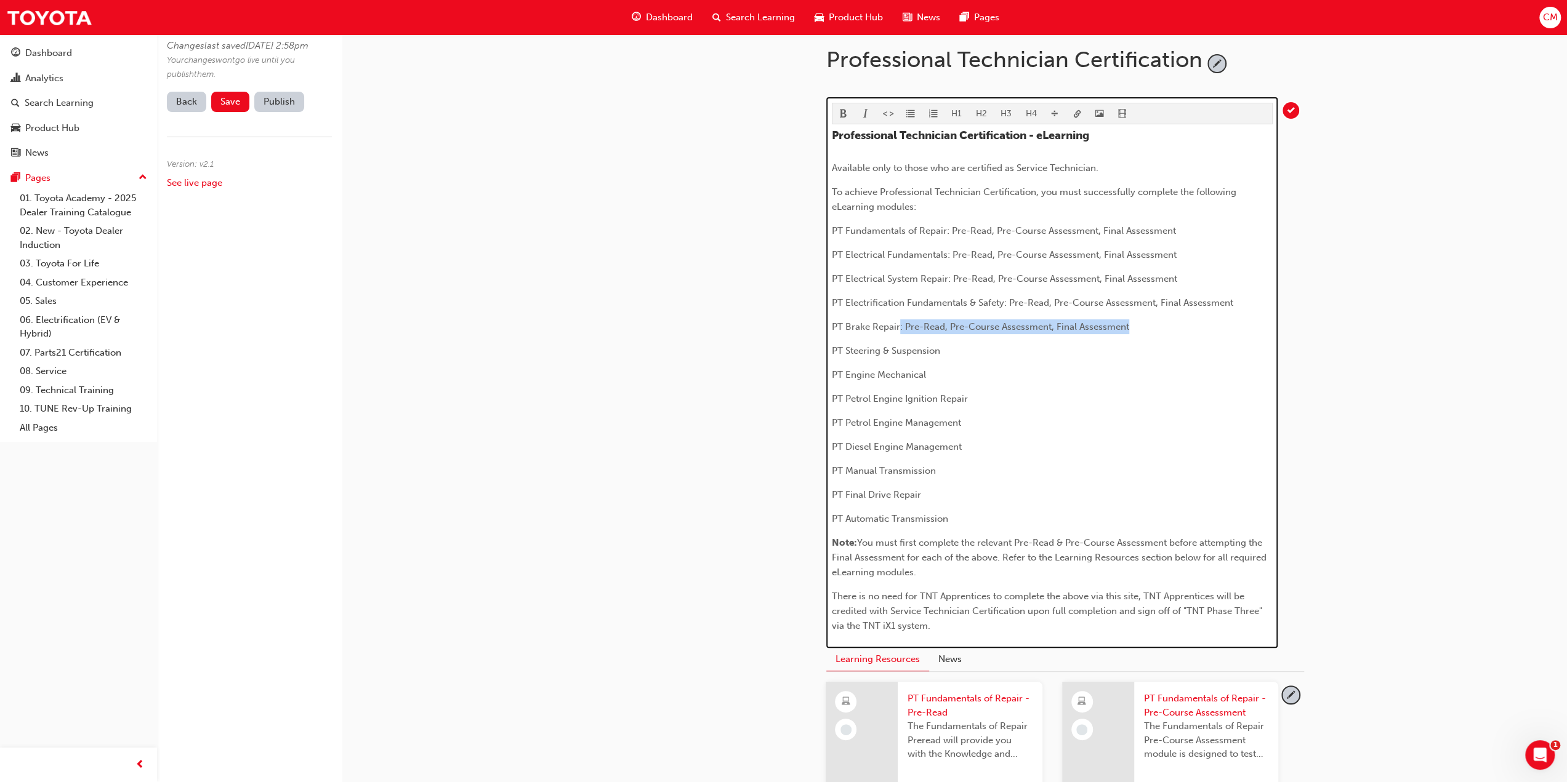
drag, startPoint x: 1128, startPoint y: 324, endPoint x: 899, endPoint y: 321, distance: 229.0
click at [899, 321] on p "PT Brake Repair: Pre-Read, Pre-Course Assessment, Final Assessment" at bounding box center [1052, 327] width 441 height 15
drag, startPoint x: 1232, startPoint y: 301, endPoint x: 1004, endPoint y: 299, distance: 228.4
click at [1004, 299] on p "PT Electrification Fundamentals & Safety: Pre-Read, Pre-Course Assessment, Fina…" at bounding box center [1052, 302] width 441 height 15
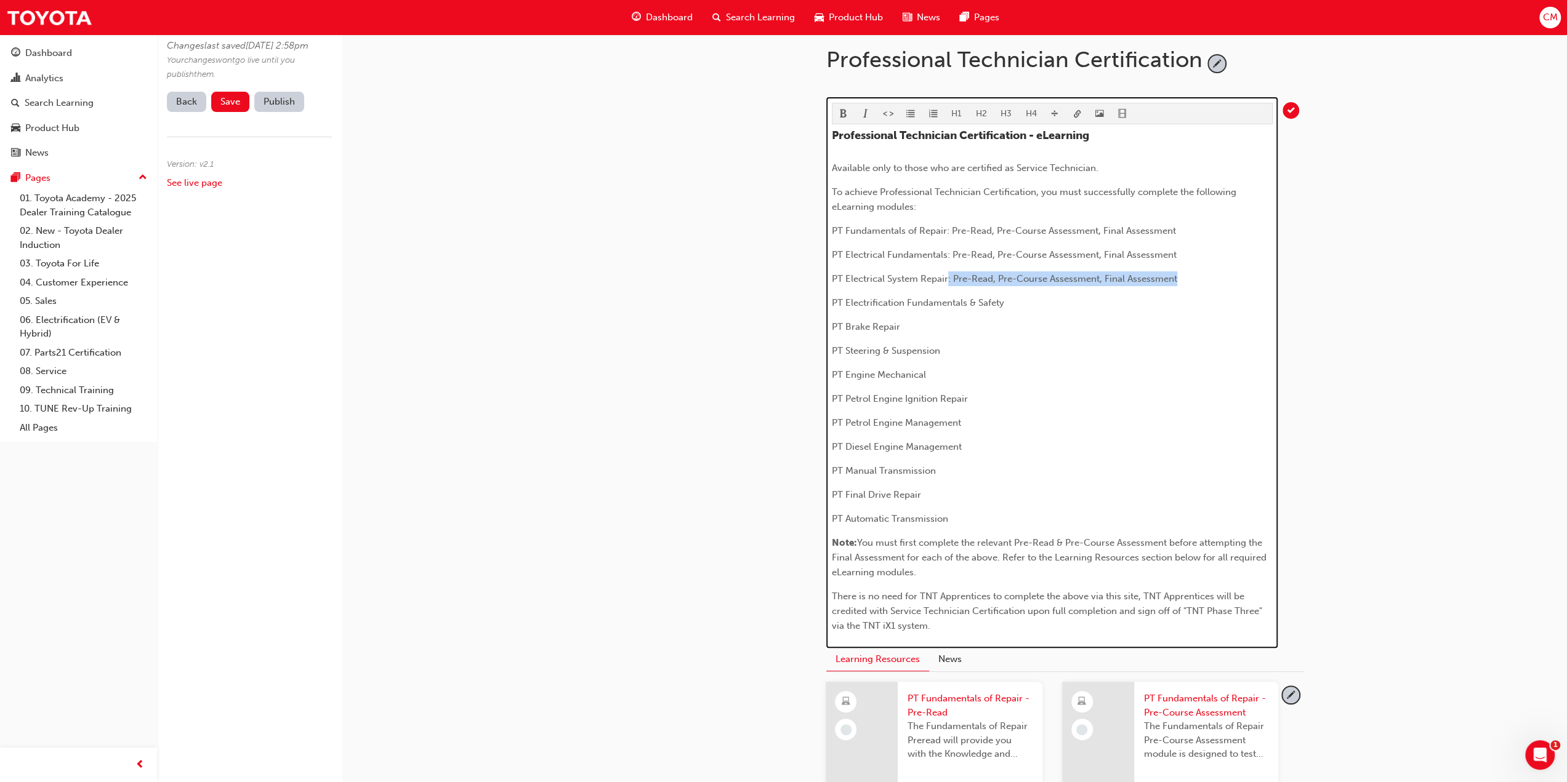
drag, startPoint x: 1176, startPoint y: 278, endPoint x: 946, endPoint y: 276, distance: 230.2
click at [946, 276] on p "PT Electrical System Repair: Pre-Read, Pre-Course Assessment, Final Assessment" at bounding box center [1052, 278] width 441 height 15
drag, startPoint x: 1177, startPoint y: 252, endPoint x: 947, endPoint y: 252, distance: 230.2
click at [947, 252] on p "PT Electrical Fundamentals: Pre-Read, Pre-Course Assessment, Final Assessment" at bounding box center [1052, 254] width 441 height 15
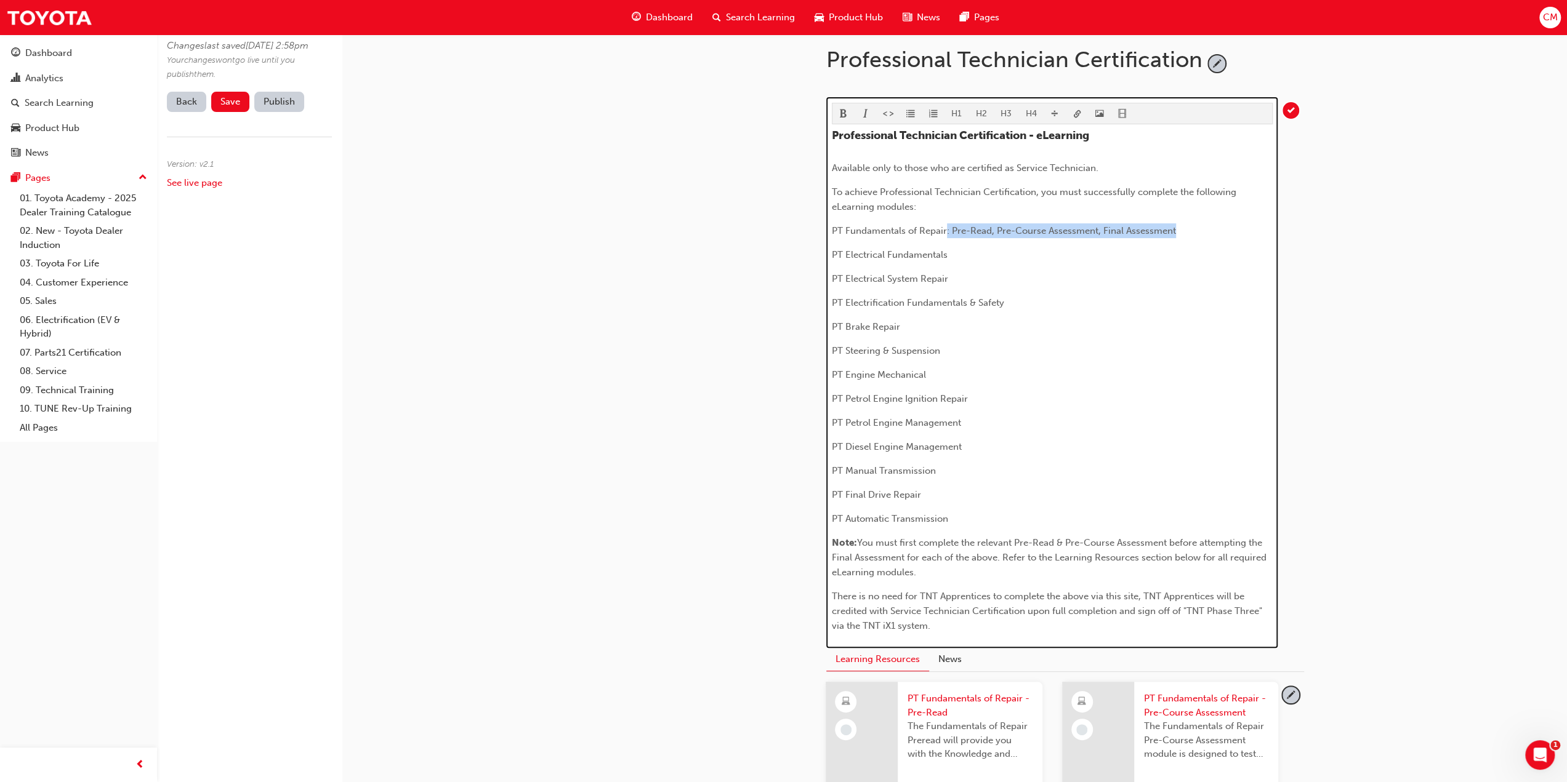
drag, startPoint x: 1176, startPoint y: 229, endPoint x: 946, endPoint y: 235, distance: 229.7
click at [946, 235] on p "PT Fundamentals of Repair: Pre-Read, Pre-Course Assessment, Final Assessment" at bounding box center [1052, 230] width 441 height 15
click at [963, 625] on p "There is no need for TNT Apprentices to complete the above via this site, TNT A…" at bounding box center [1052, 611] width 441 height 44
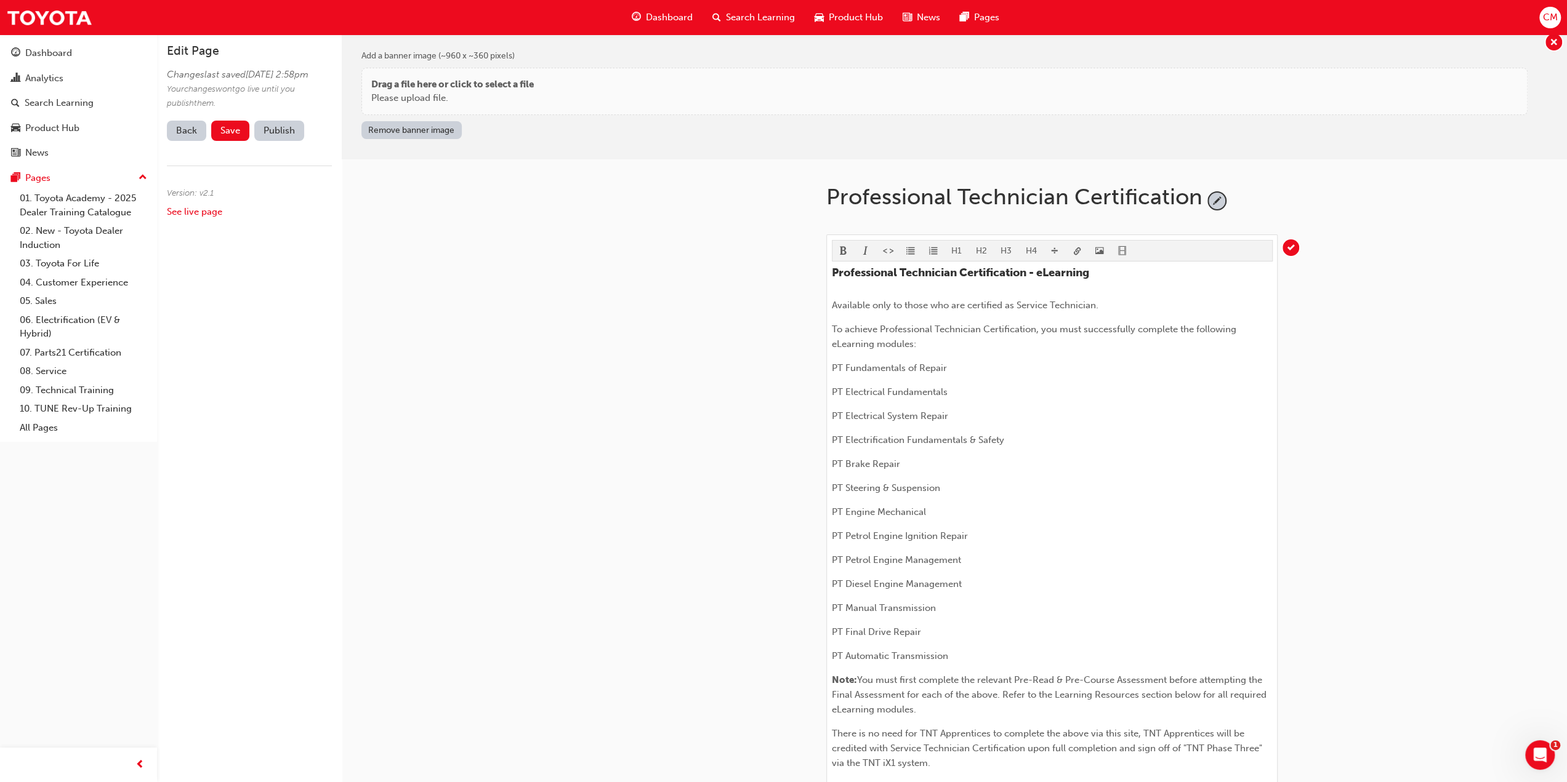
scroll to position [0, 0]
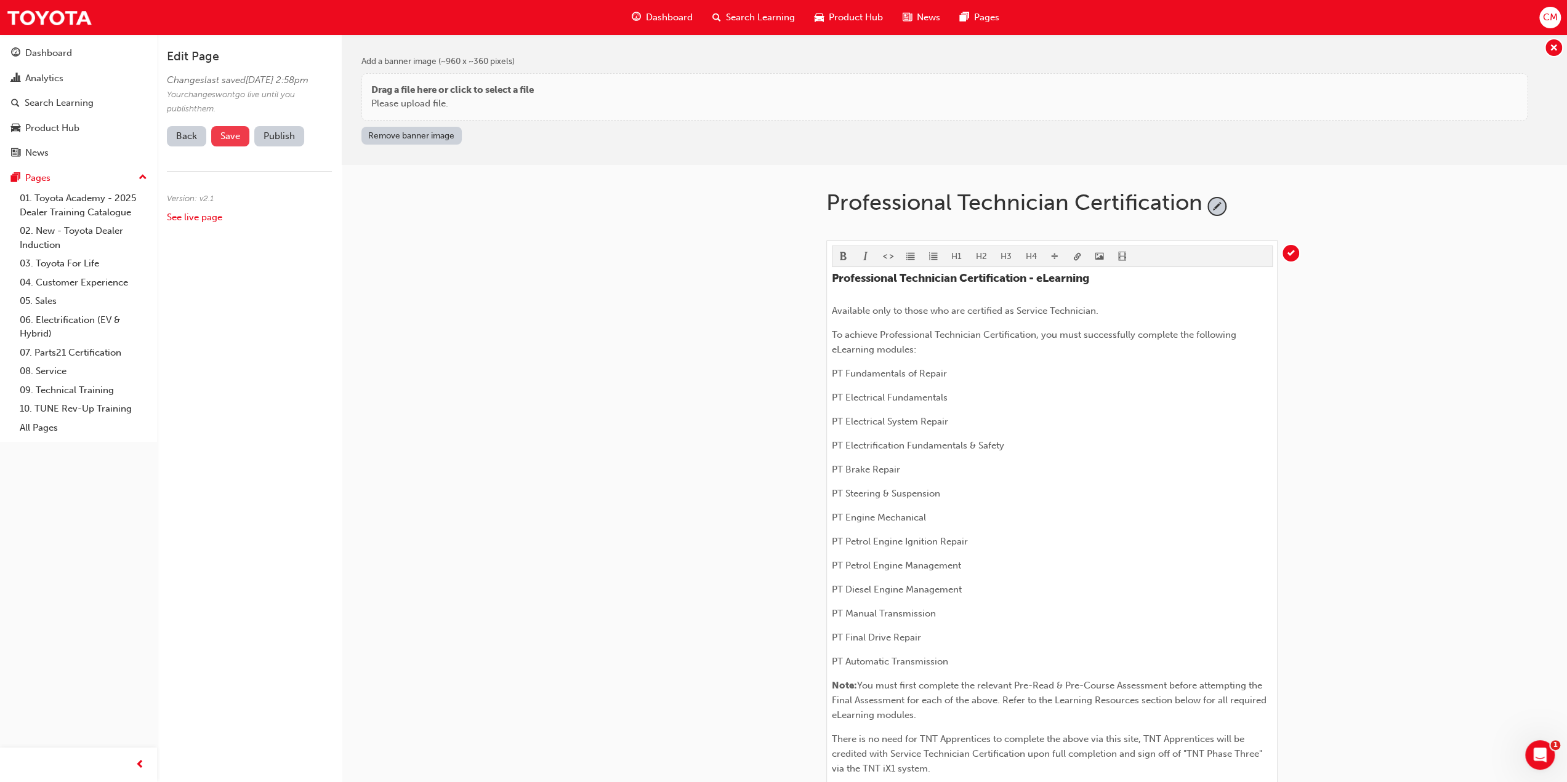
click at [229, 142] on span "Save" at bounding box center [230, 136] width 20 height 11
click at [277, 147] on button "Publish" at bounding box center [279, 136] width 50 height 20
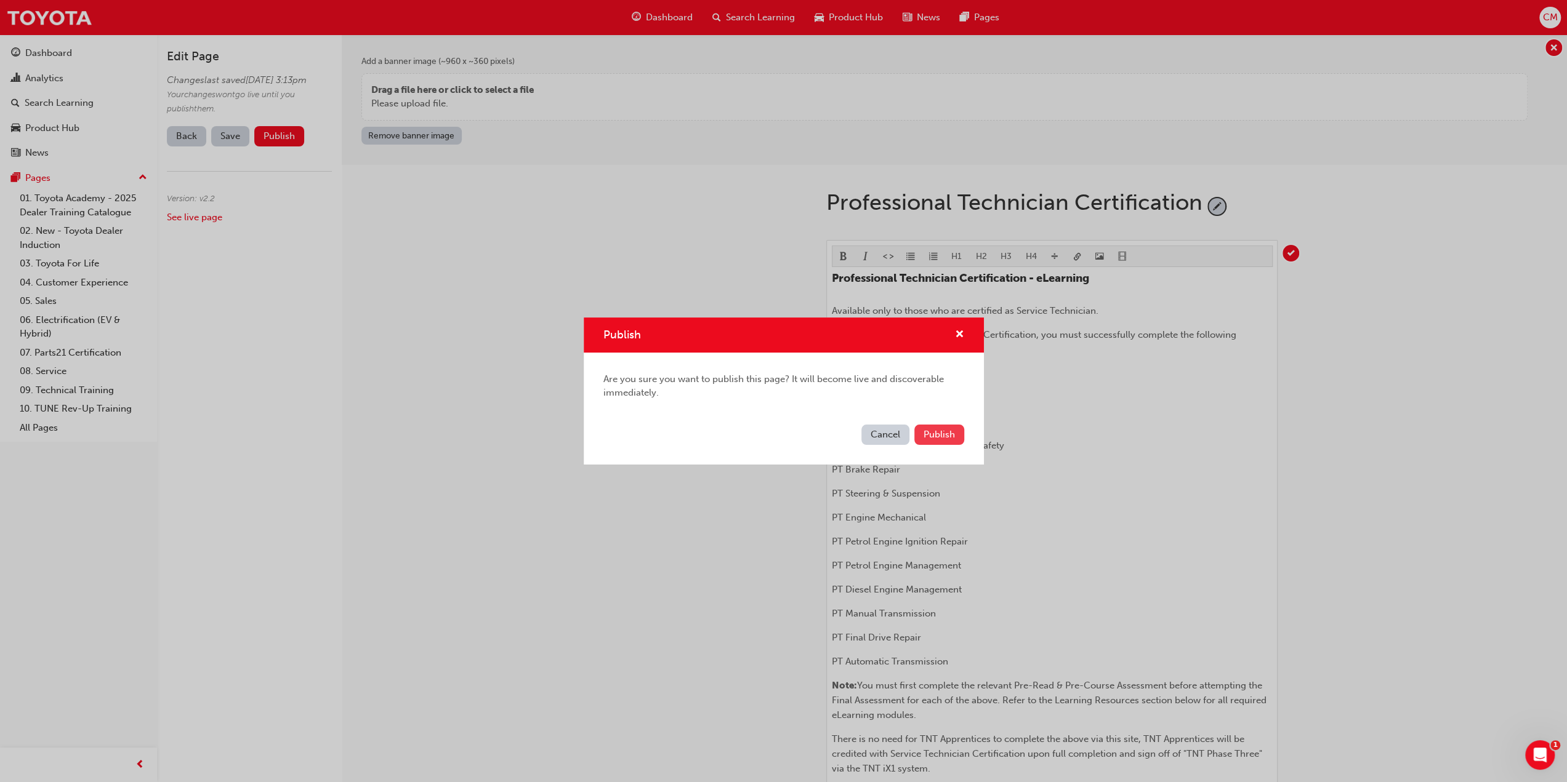
click at [936, 433] on span "Publish" at bounding box center [938, 434] width 31 height 11
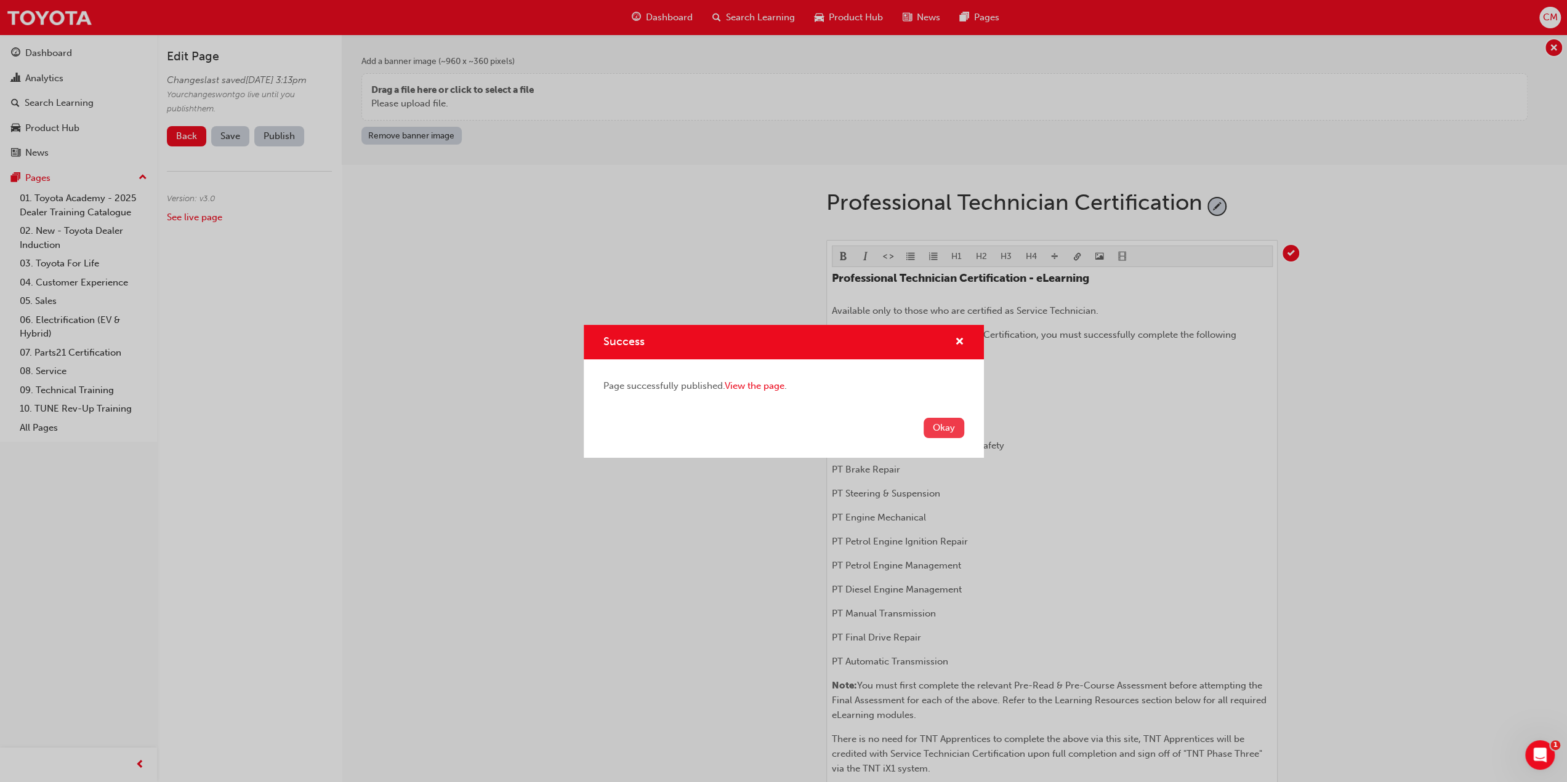
click at [944, 424] on button "Okay" at bounding box center [943, 428] width 41 height 20
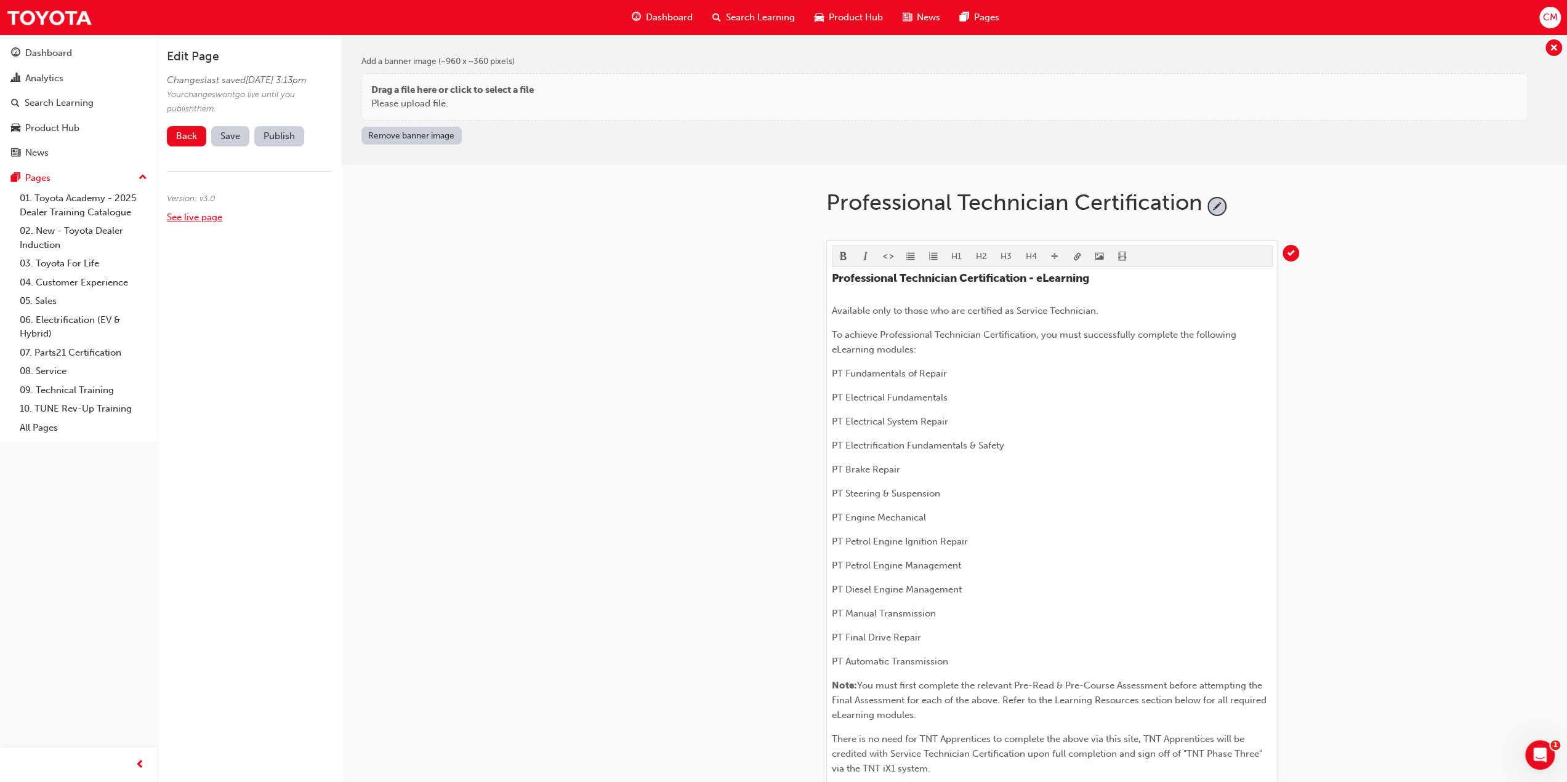
click at [178, 223] on link "See live page" at bounding box center [194, 217] width 55 height 11
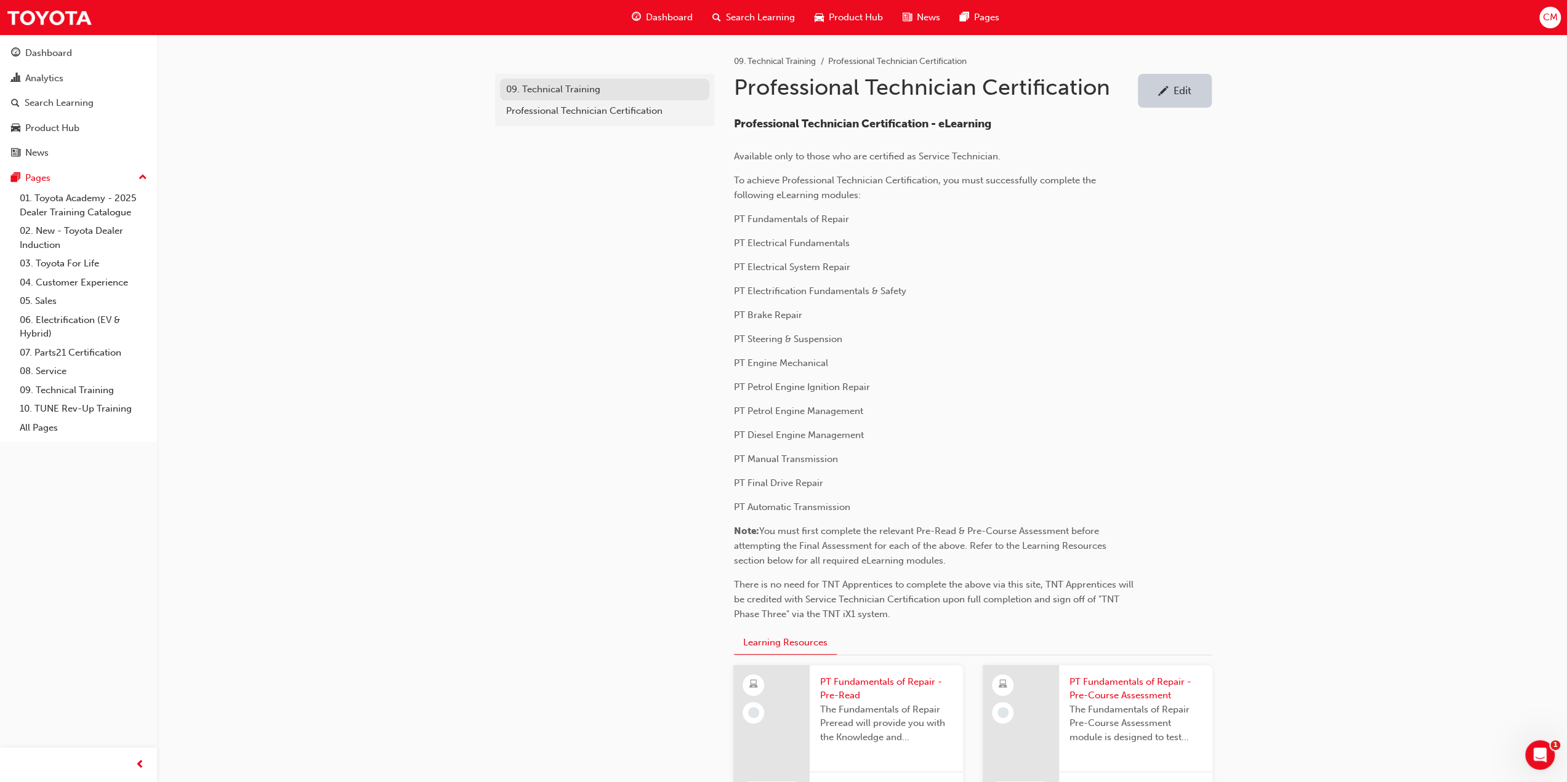
click at [545, 89] on div "09. Technical Training" at bounding box center [604, 89] width 197 height 14
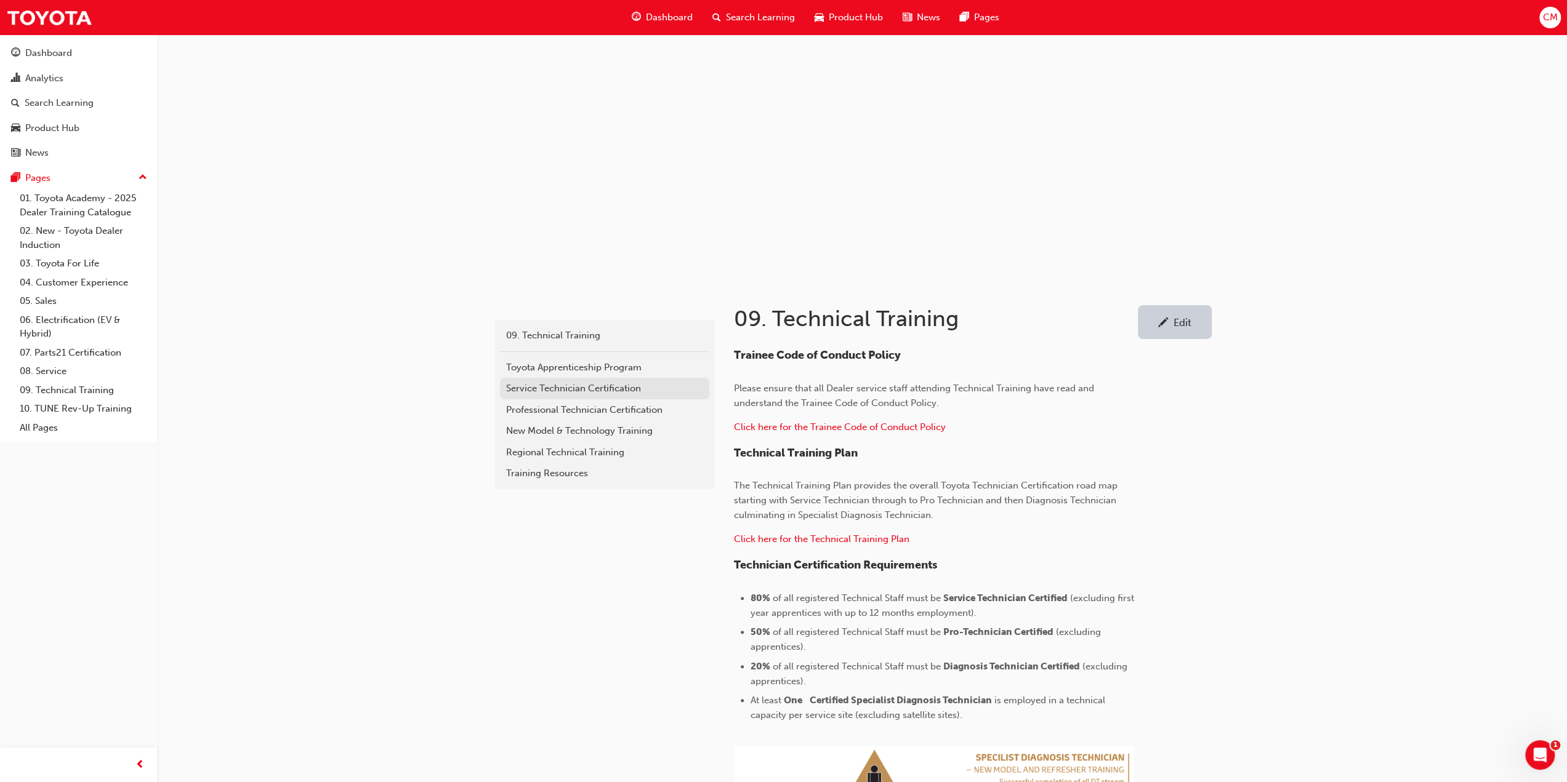
click at [526, 389] on div "Service Technician Certification" at bounding box center [604, 389] width 197 height 14
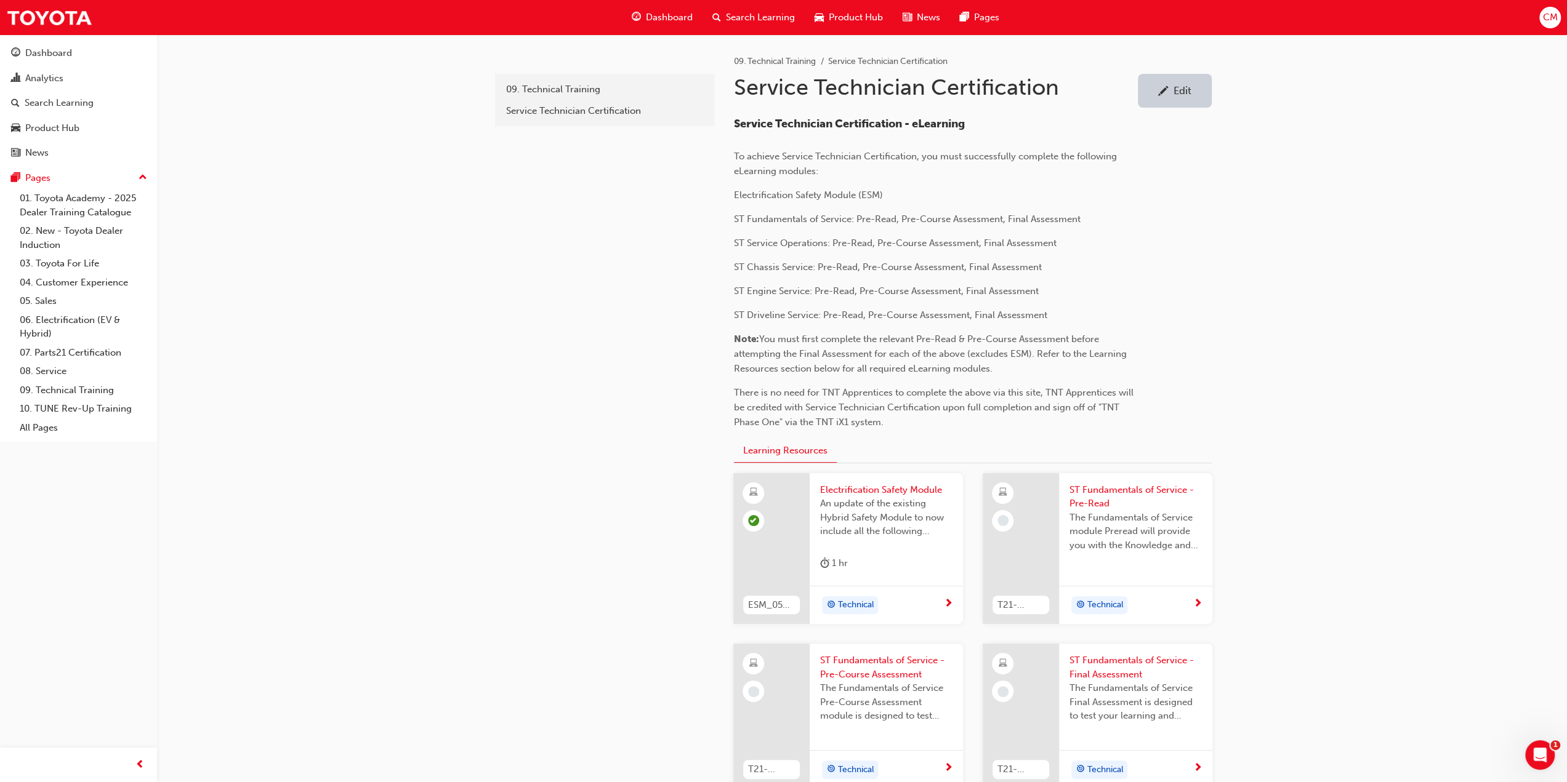
click at [1184, 91] on div "Edit" at bounding box center [1182, 90] width 18 height 12
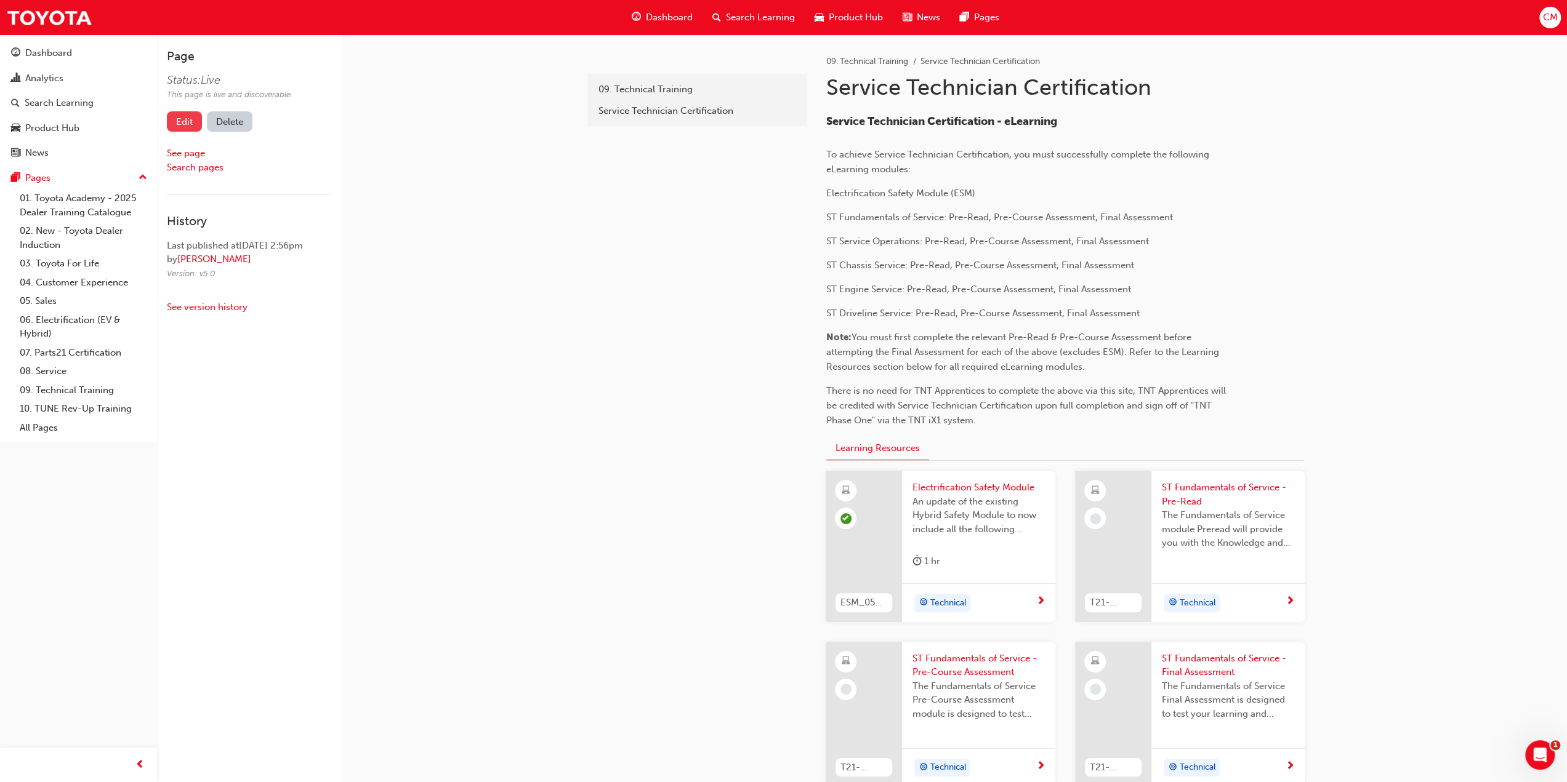
click at [181, 124] on link "Edit" at bounding box center [184, 121] width 35 height 20
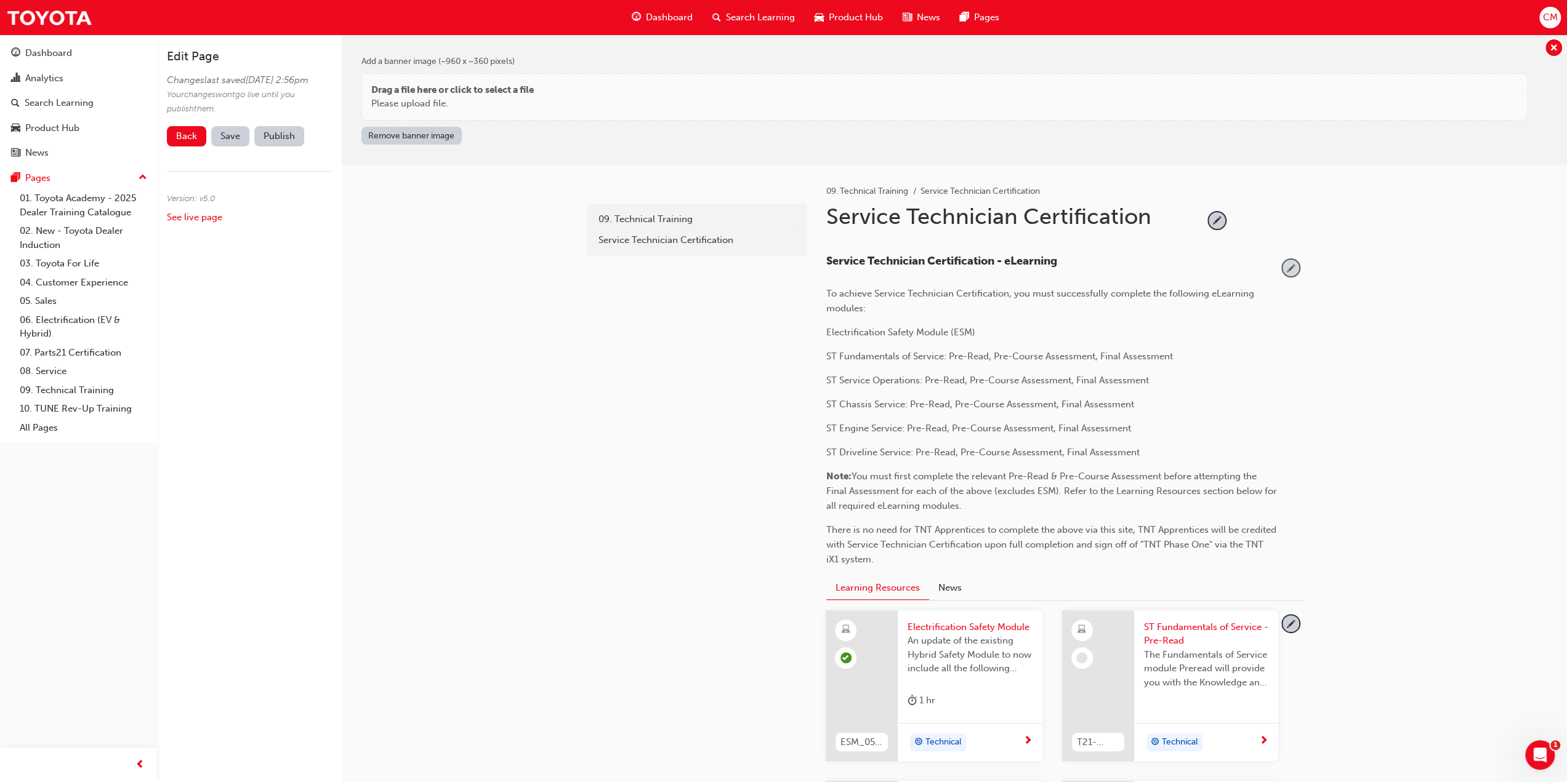
click at [1292, 266] on span "pencil-icon" at bounding box center [1290, 268] width 17 height 17
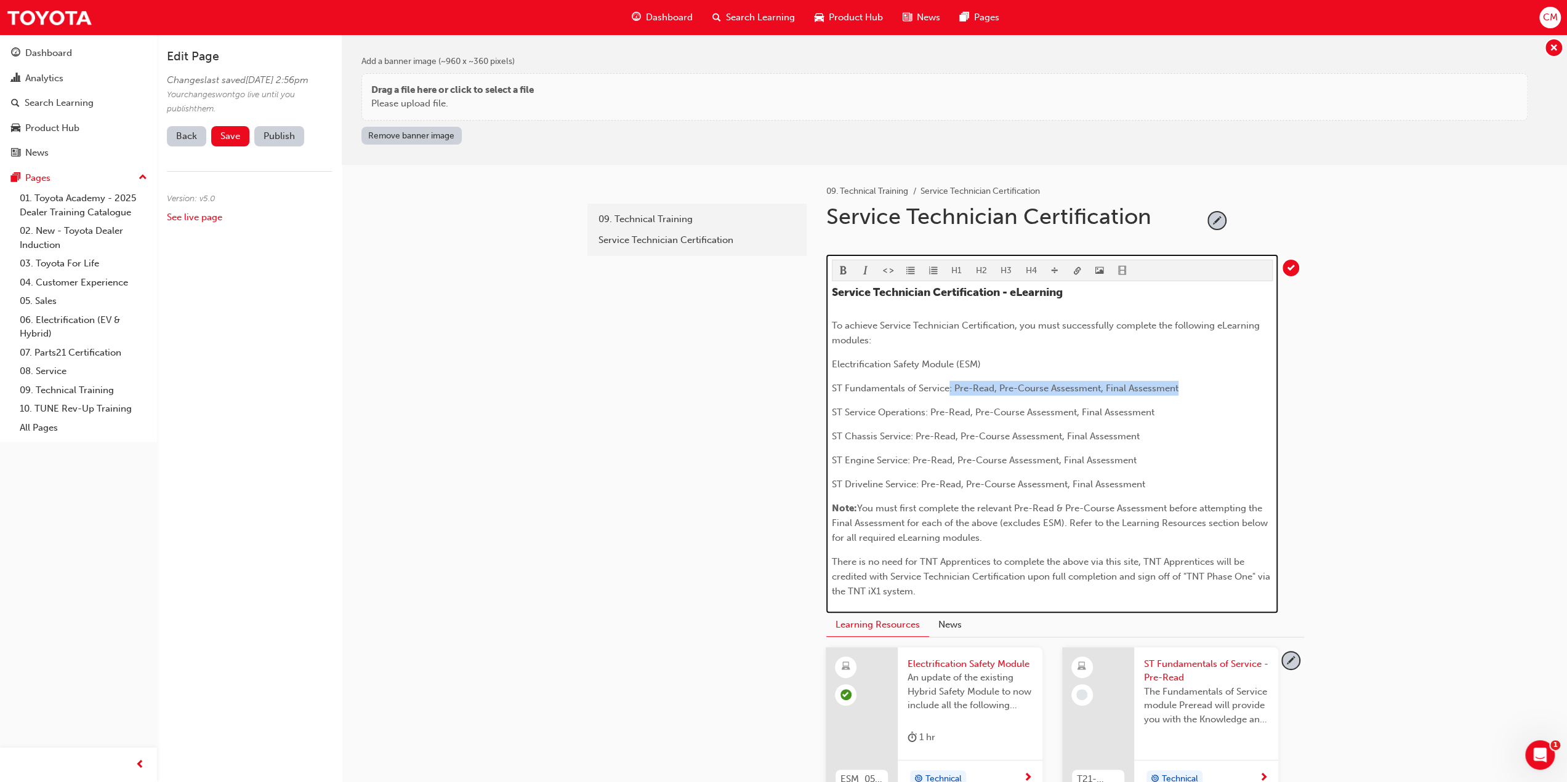
drag, startPoint x: 1182, startPoint y: 384, endPoint x: 948, endPoint y: 388, distance: 234.0
click at [948, 388] on p "ST Fundamentals of Service: Pre-Read, Pre-Course Assessment, Final Assessment" at bounding box center [1052, 388] width 441 height 15
drag, startPoint x: 1156, startPoint y: 409, endPoint x: 924, endPoint y: 413, distance: 232.1
click at [924, 413] on p "ST Service Operations: Pre-Read, Pre-Course Assessment, Final Assessment" at bounding box center [1052, 412] width 441 height 15
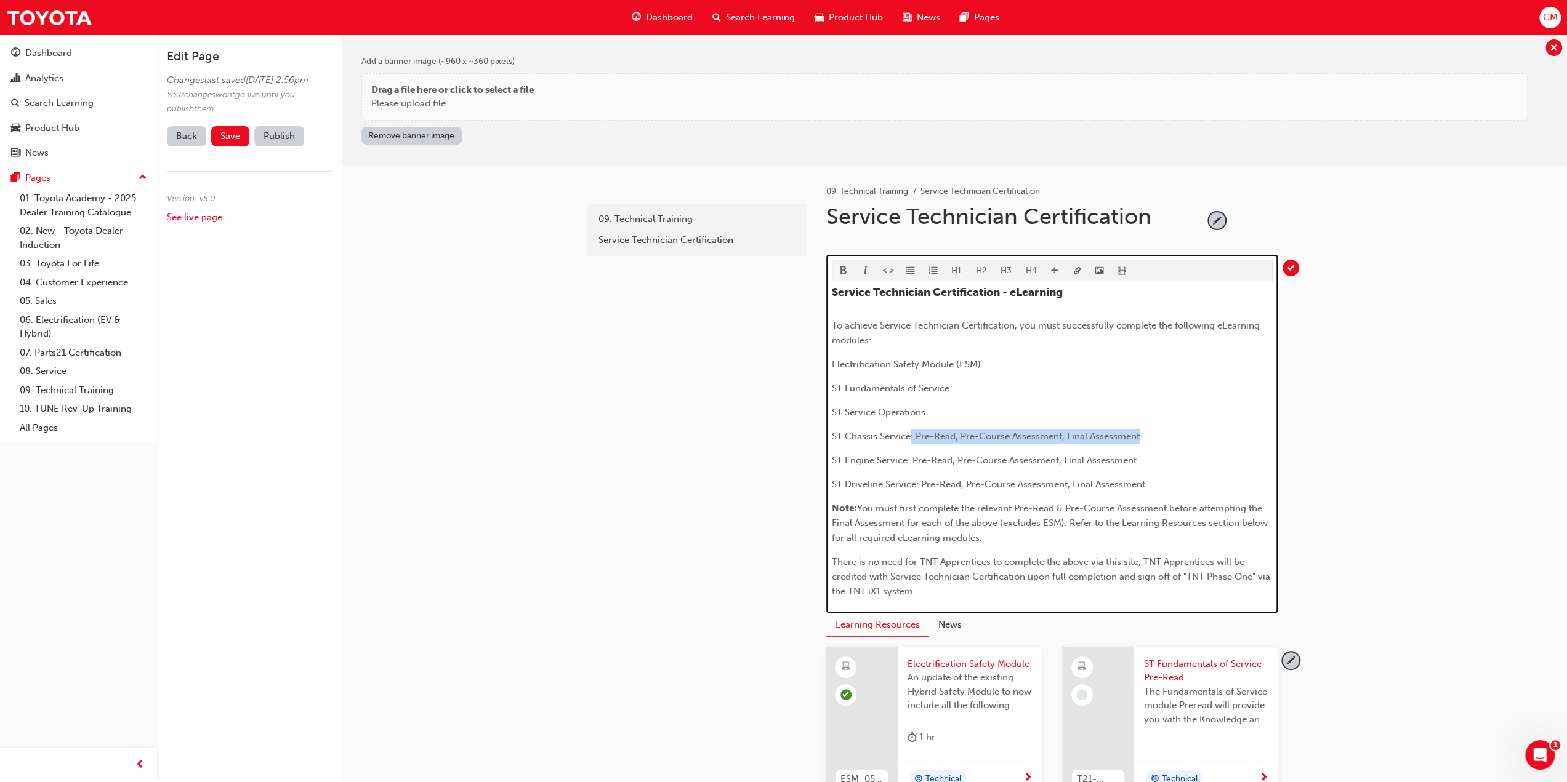
drag, startPoint x: 1141, startPoint y: 433, endPoint x: 908, endPoint y: 435, distance: 232.7
click at [908, 435] on p "ST Chassis Service: Pre-Read, Pre-Course Assessment, Final Assessment" at bounding box center [1052, 436] width 441 height 15
drag, startPoint x: 1142, startPoint y: 457, endPoint x: 907, endPoint y: 457, distance: 235.2
click at [907, 457] on p "ST Engine Service: Pre-Read, Pre-Course Assessment, Final Assessment" at bounding box center [1052, 460] width 441 height 15
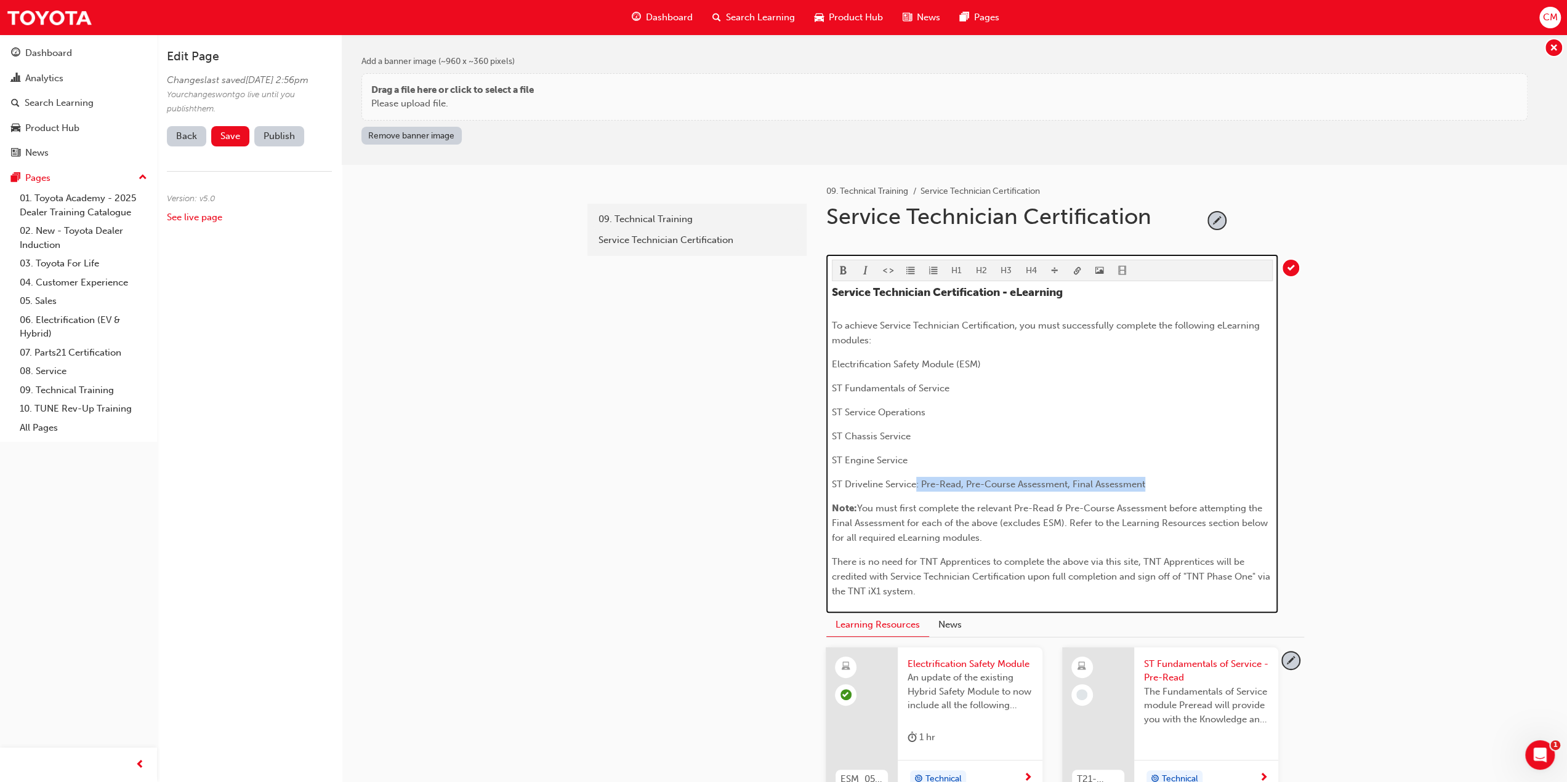
drag, startPoint x: 1146, startPoint y: 479, endPoint x: 915, endPoint y: 486, distance: 231.0
click at [915, 486] on p "ST Driveline Service: Pre-Read, Pre-Course Assessment, Final Assessment" at bounding box center [1052, 484] width 441 height 15
click at [1040, 521] on span "You must first complete the relevant Pre-Read & Pre-Course Assessment before at…" at bounding box center [1051, 523] width 438 height 41
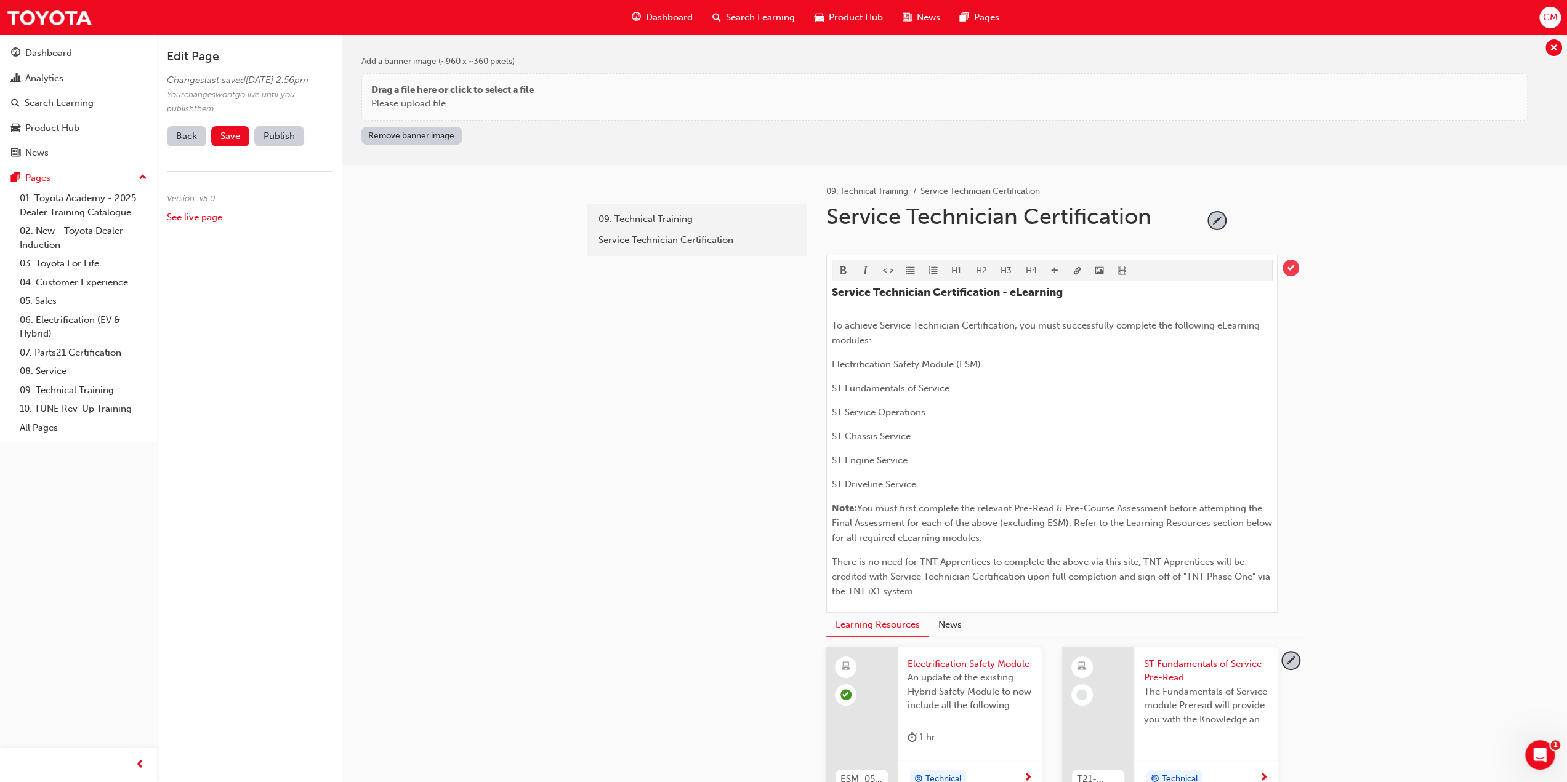
click at [1292, 267] on span "tick-icon" at bounding box center [1290, 268] width 17 height 17
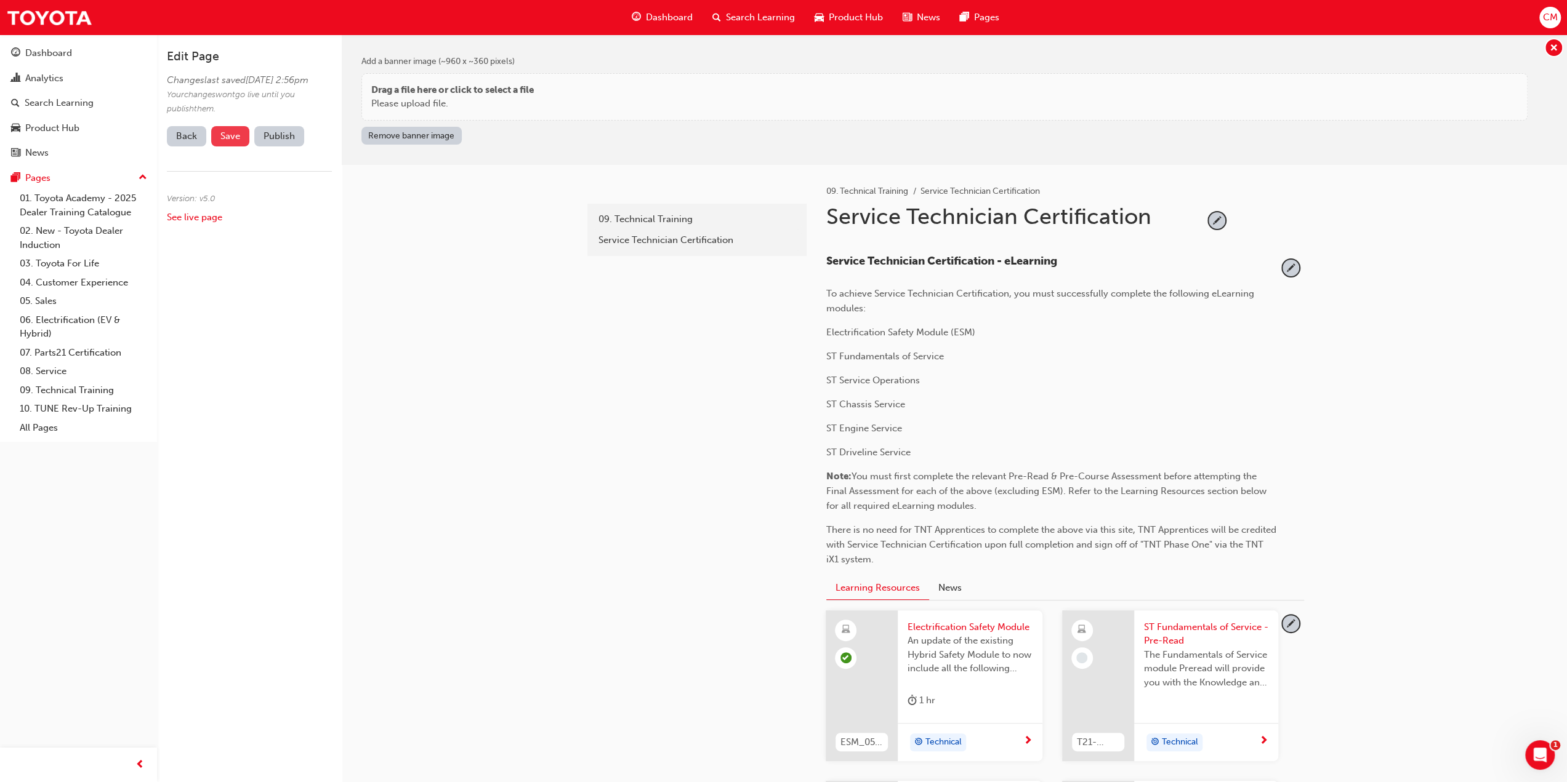
click at [224, 142] on span "Save" at bounding box center [230, 136] width 20 height 11
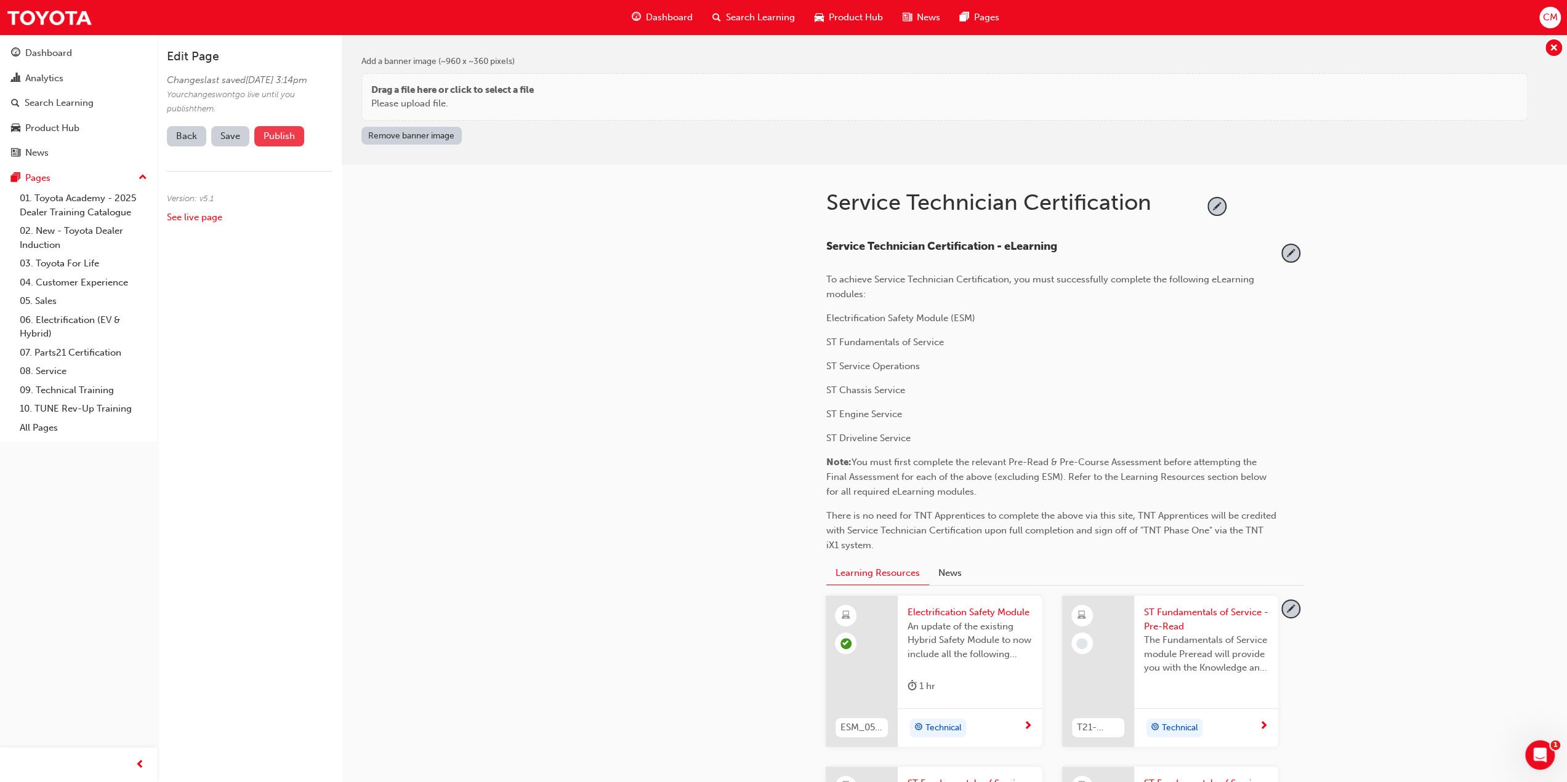
click at [274, 147] on button "Publish" at bounding box center [279, 136] width 50 height 20
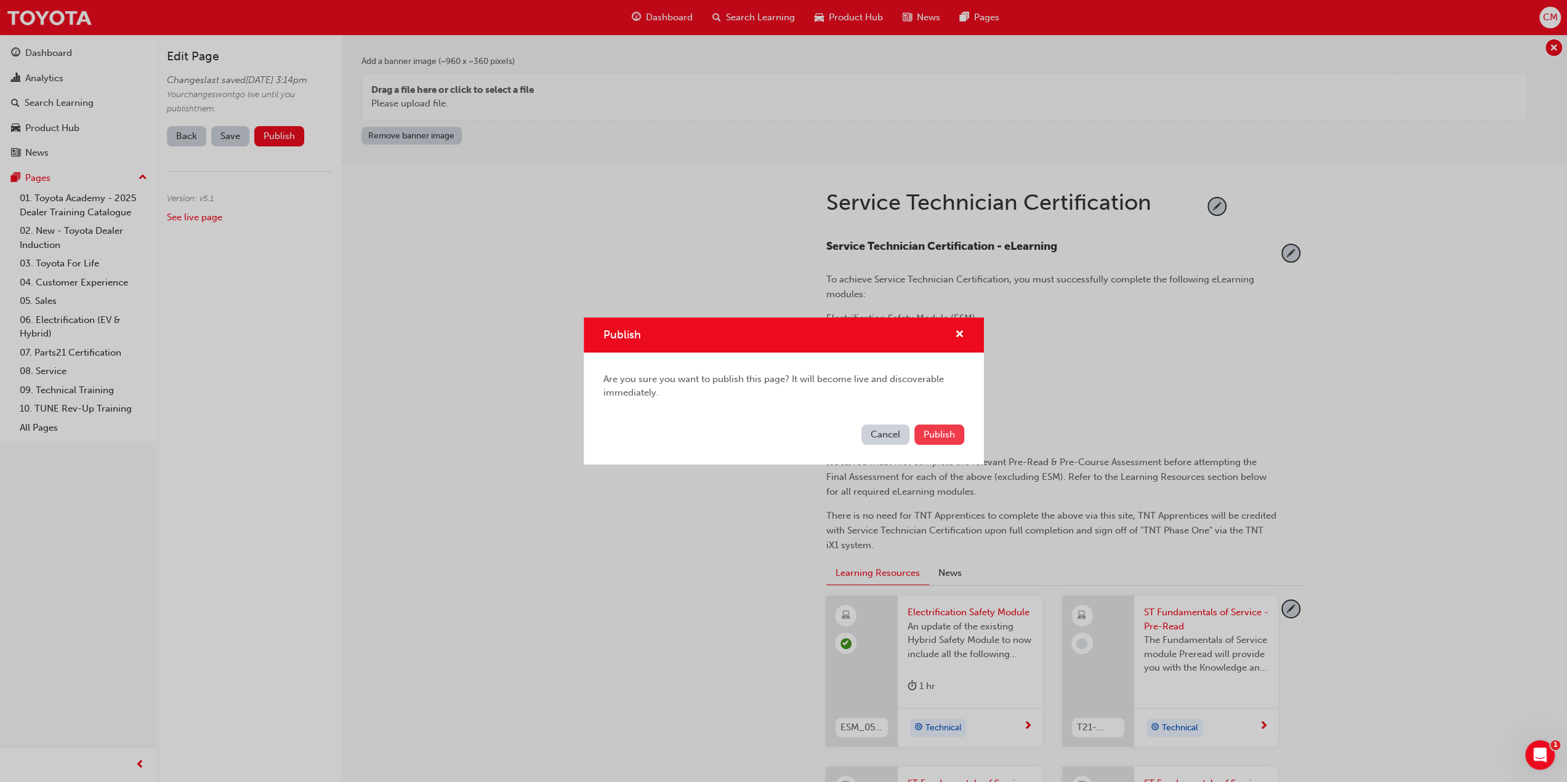
click at [944, 436] on span "Publish" at bounding box center [938, 434] width 31 height 11
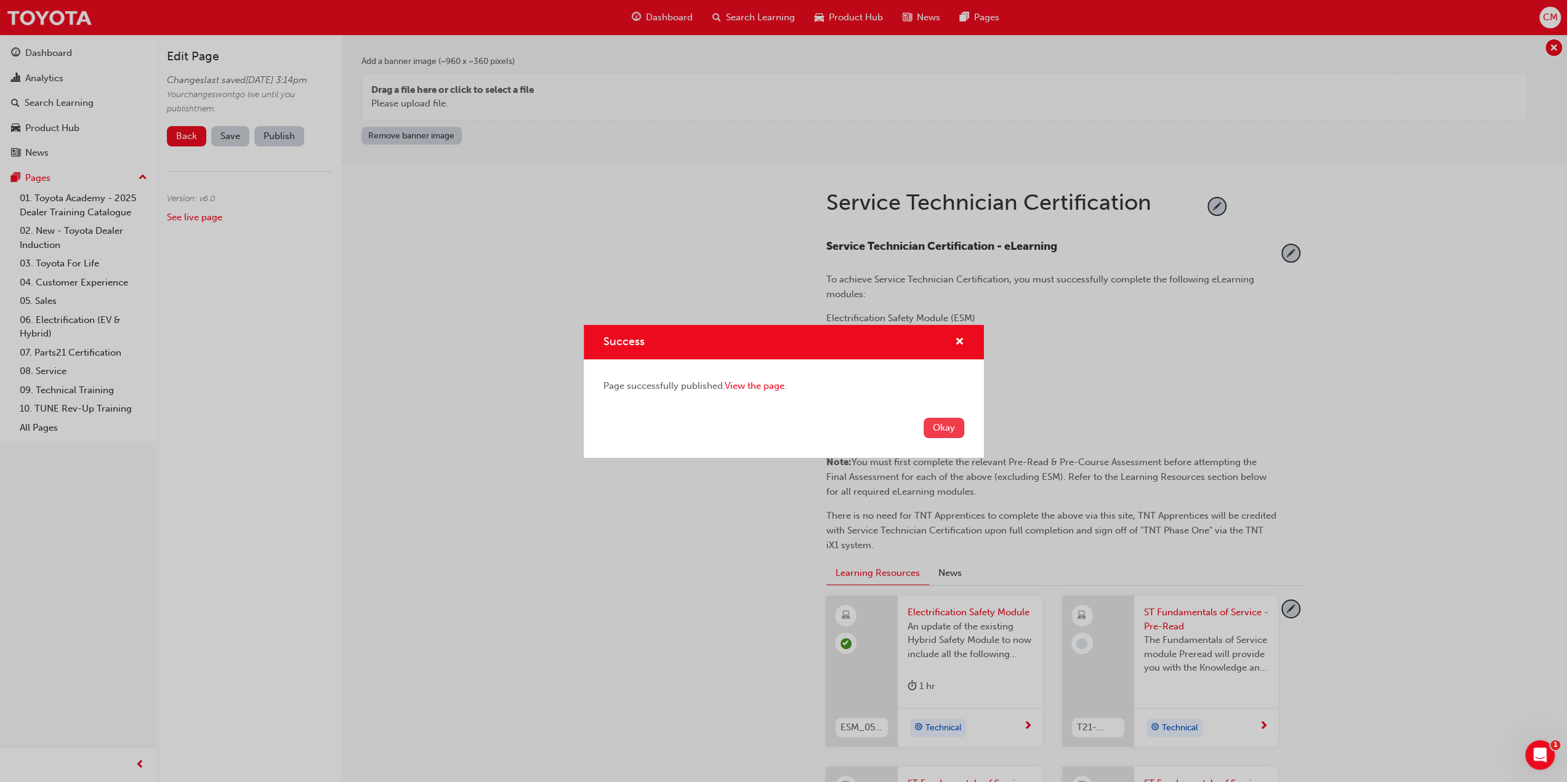
click at [940, 428] on button "Okay" at bounding box center [943, 428] width 41 height 20
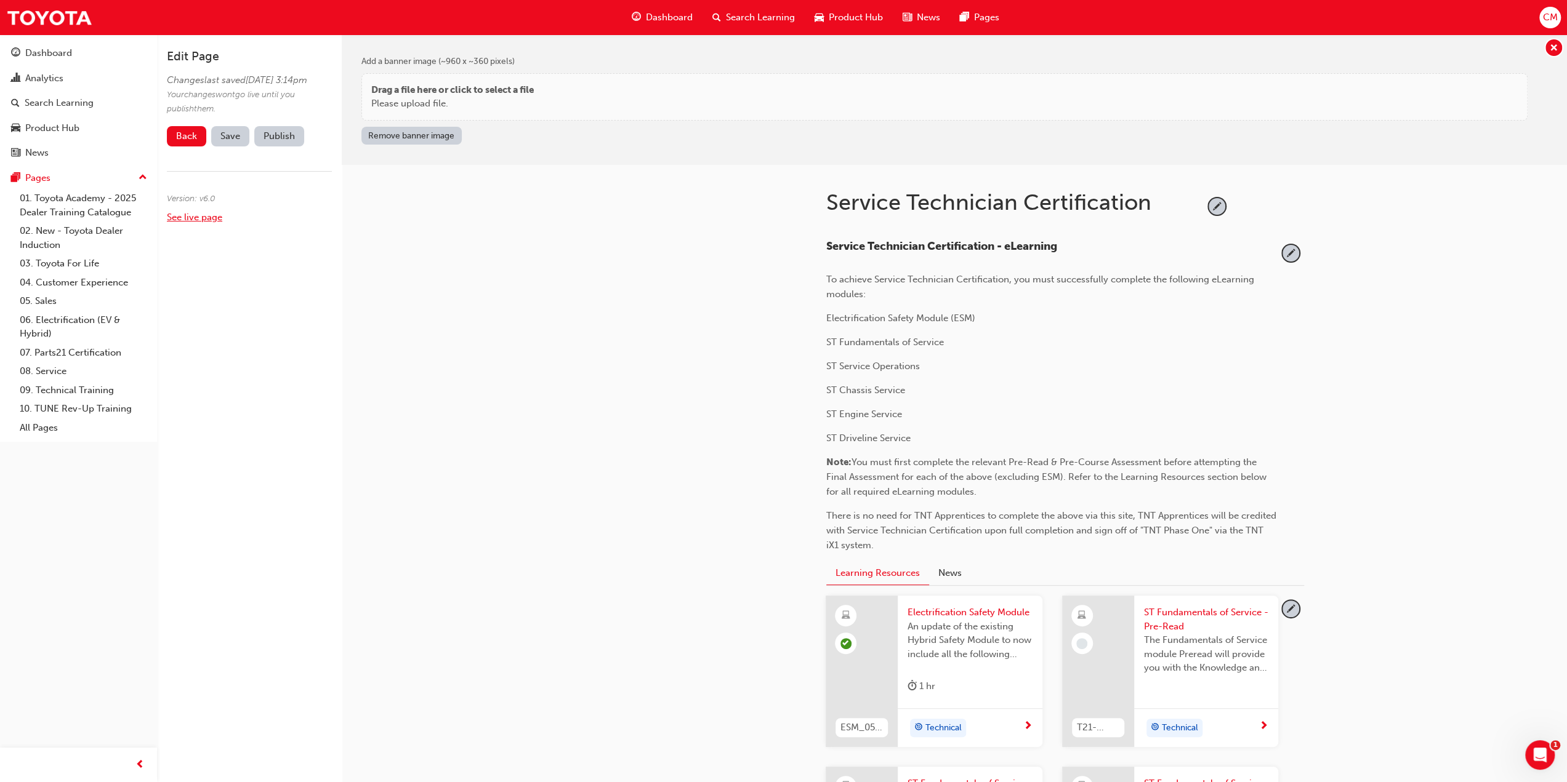
click at [185, 223] on link "See live page" at bounding box center [194, 217] width 55 height 11
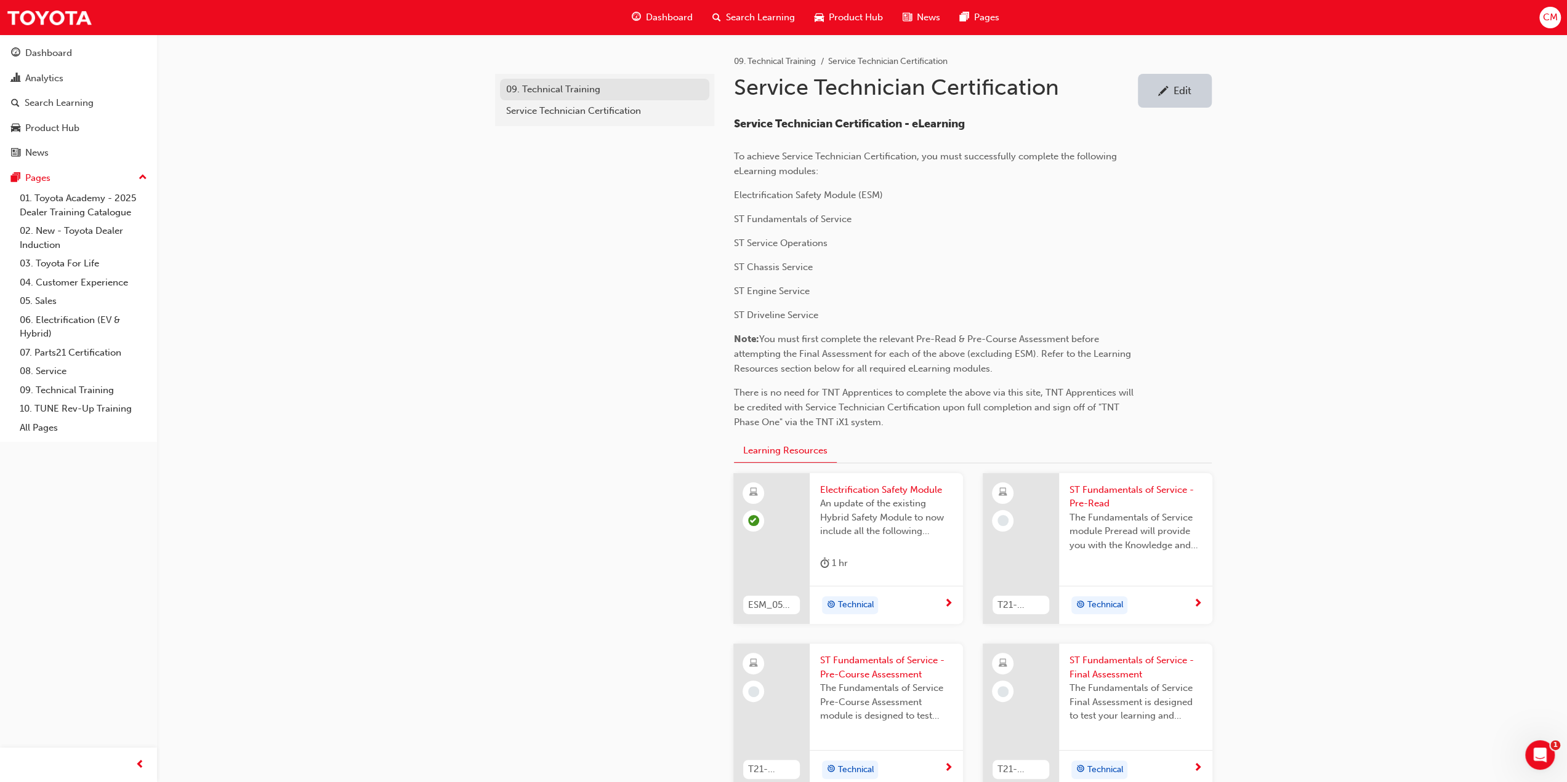
click at [552, 89] on div "09. Technical Training" at bounding box center [604, 89] width 197 height 14
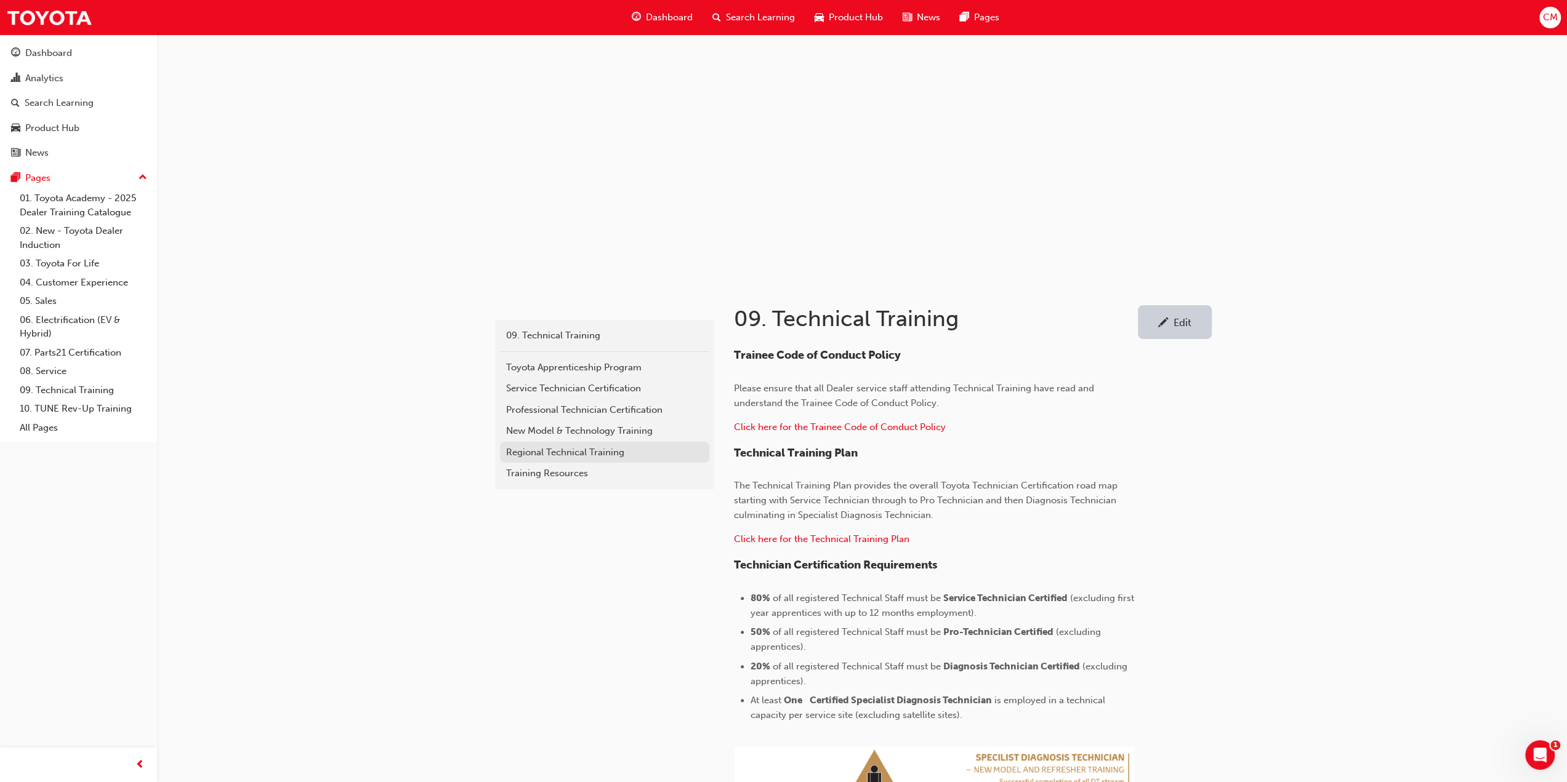
click at [544, 452] on div "Regional Technical Training" at bounding box center [604, 453] width 197 height 14
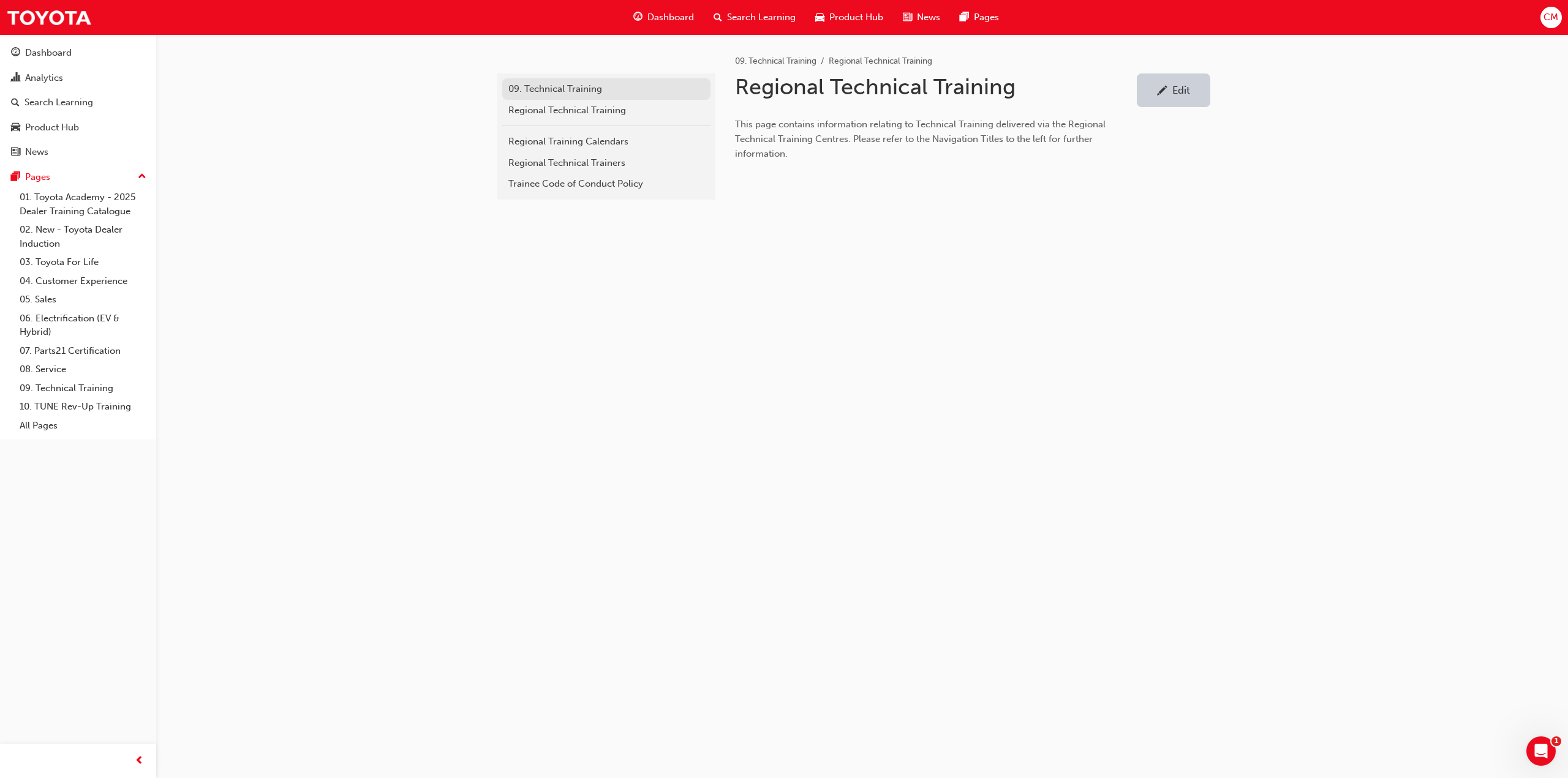
click at [560, 84] on div "09. Technical Training" at bounding box center [606, 89] width 196 height 14
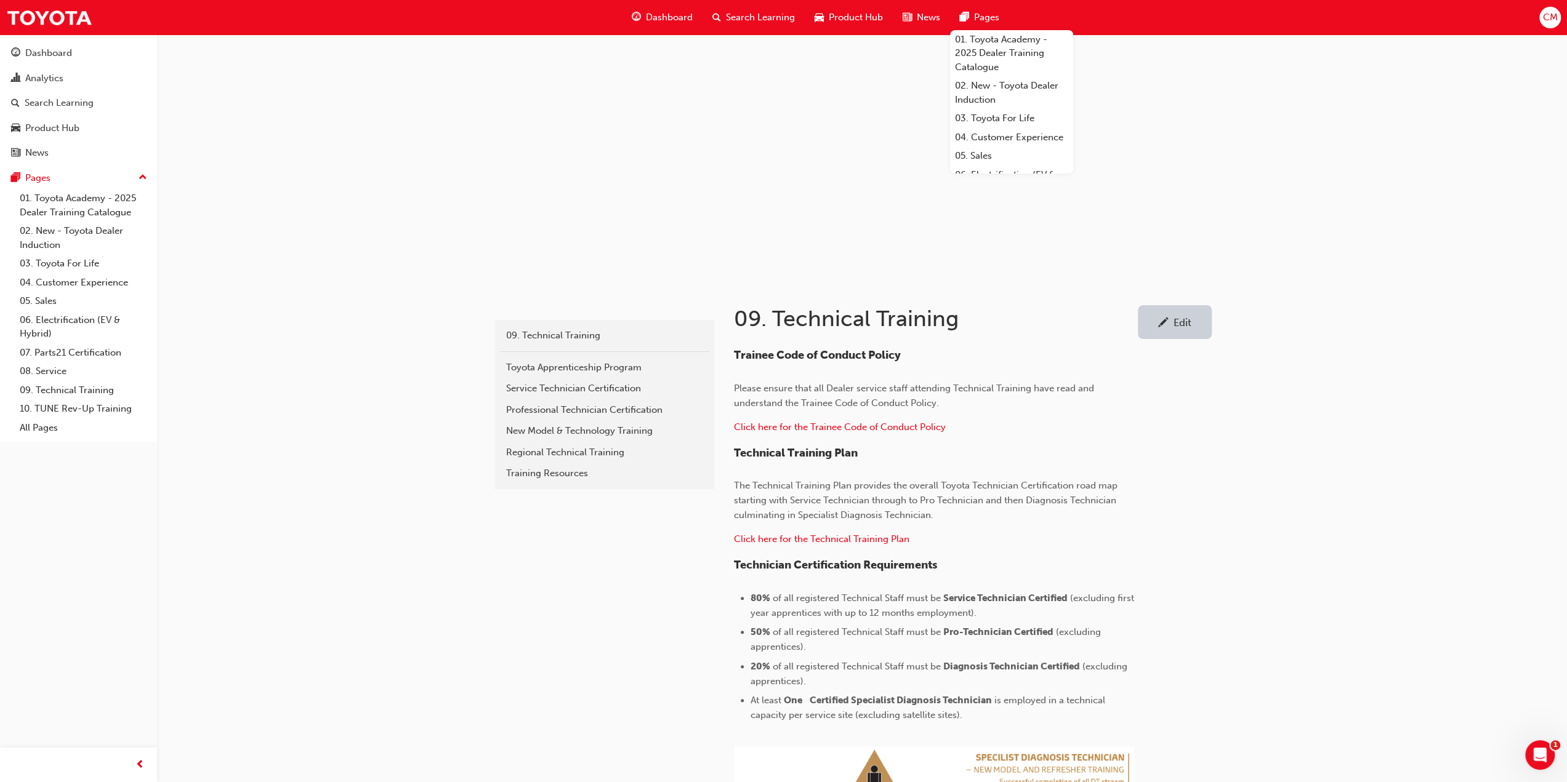
click at [986, 16] on span "Pages" at bounding box center [986, 17] width 25 height 14
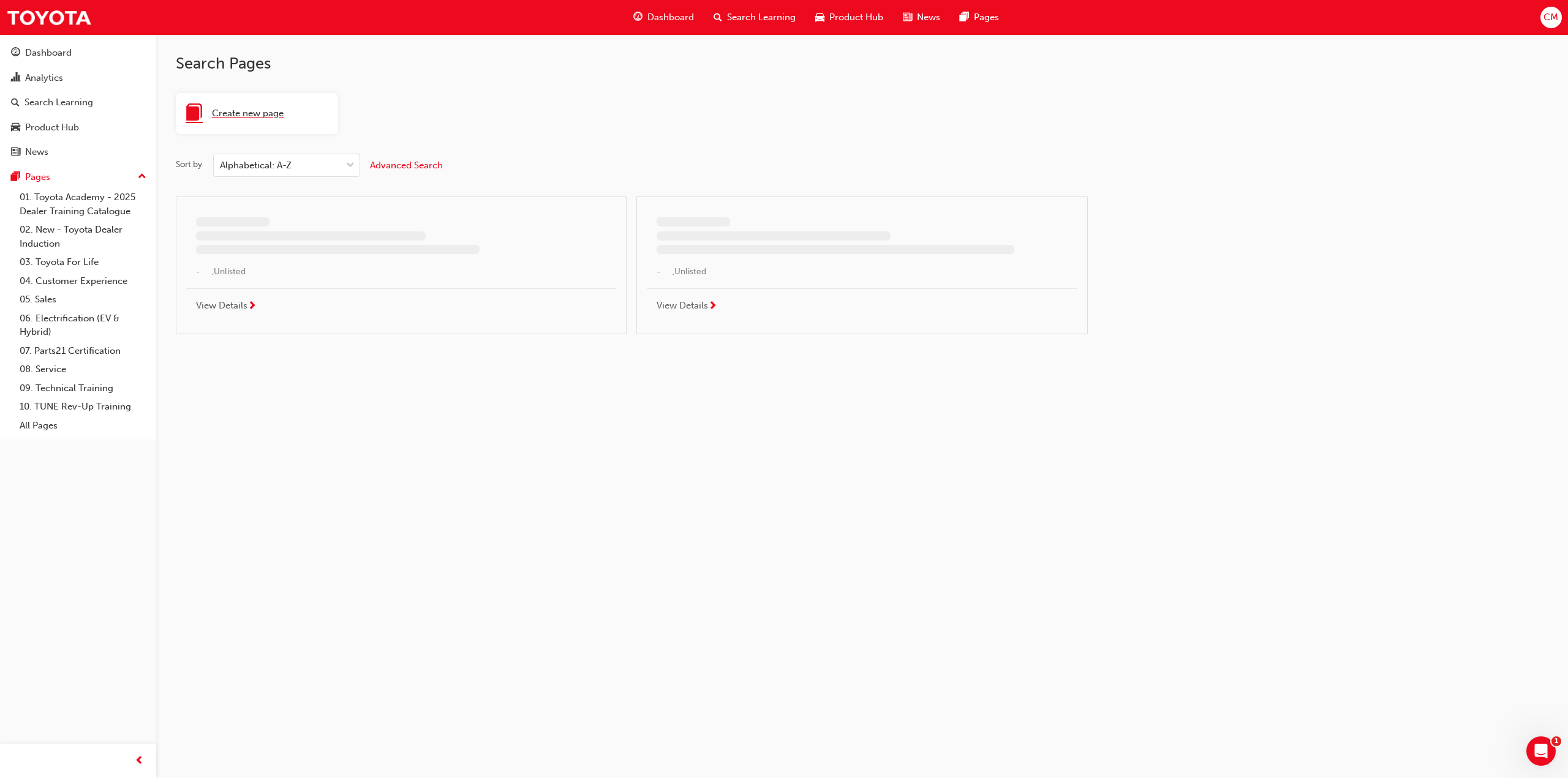
click at [266, 110] on span "Create new page" at bounding box center [248, 113] width 72 height 14
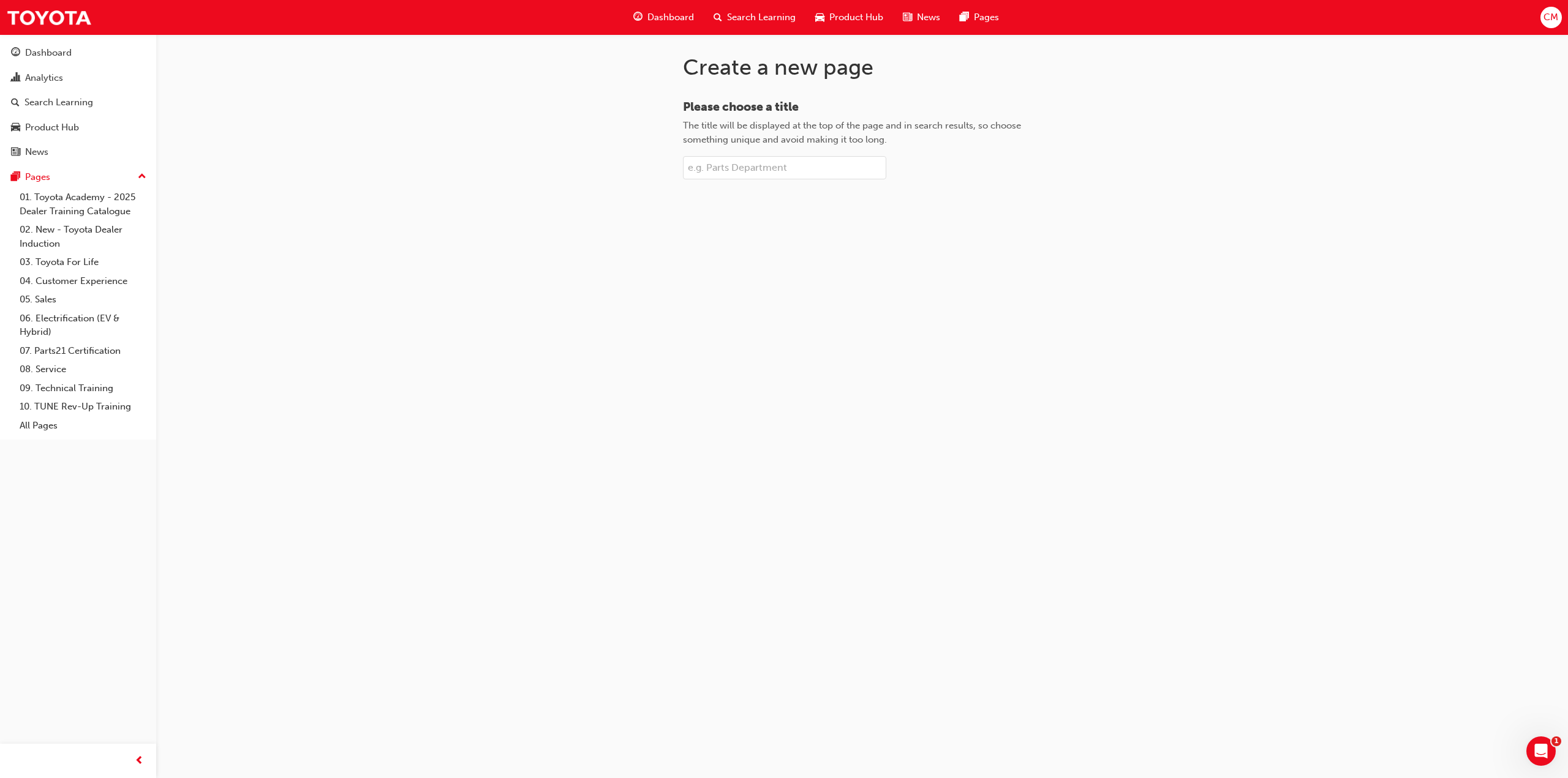
click at [758, 168] on input "Please choose a title The title will be displayed at the top of the page and in…" at bounding box center [784, 167] width 203 height 23
type input "Diagnosis Technician Certification"
click at [857, 211] on span "Create page" at bounding box center [863, 209] width 52 height 11
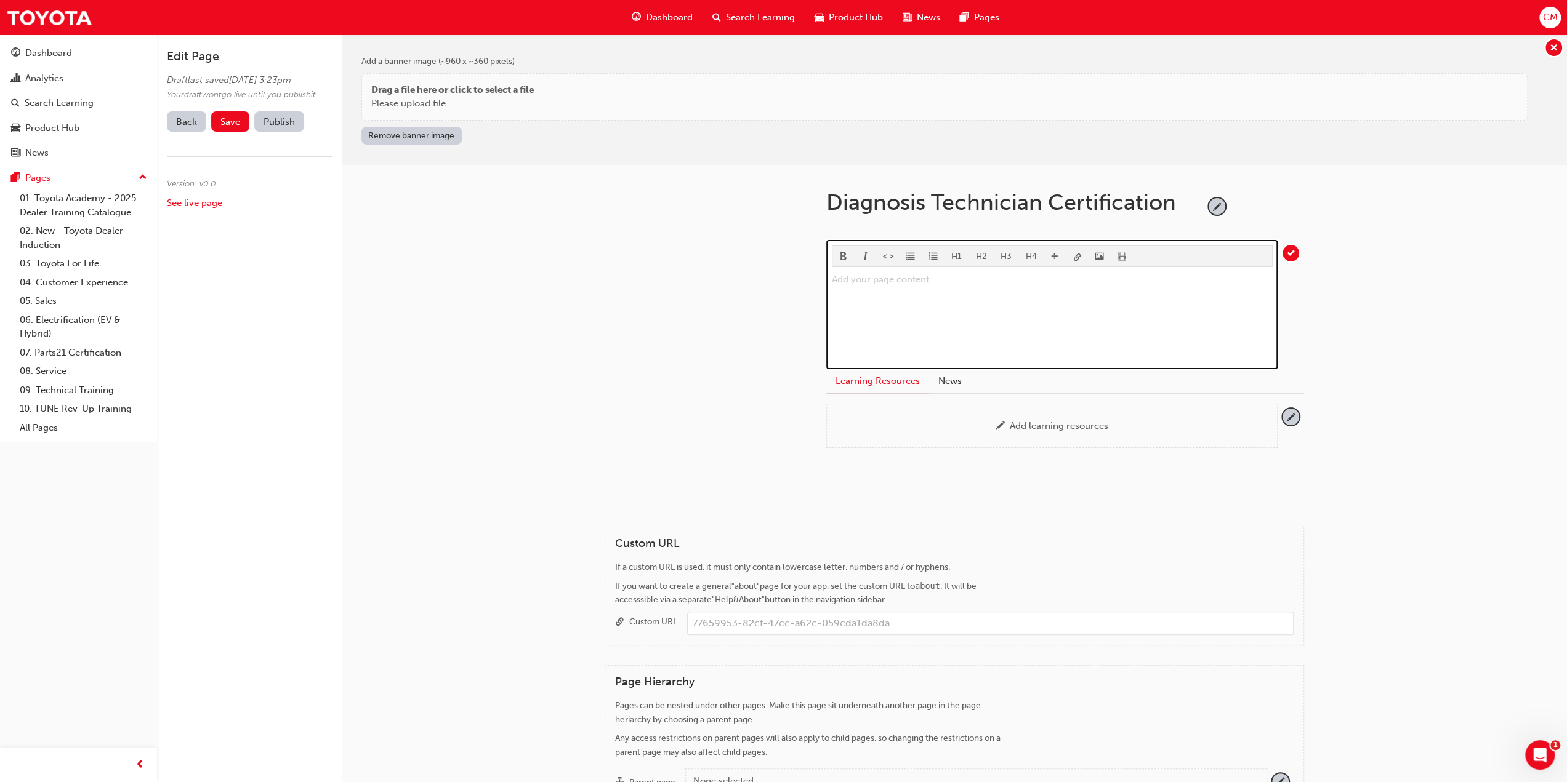
click at [869, 285] on div "Add your page content ﻿" at bounding box center [1052, 318] width 441 height 92
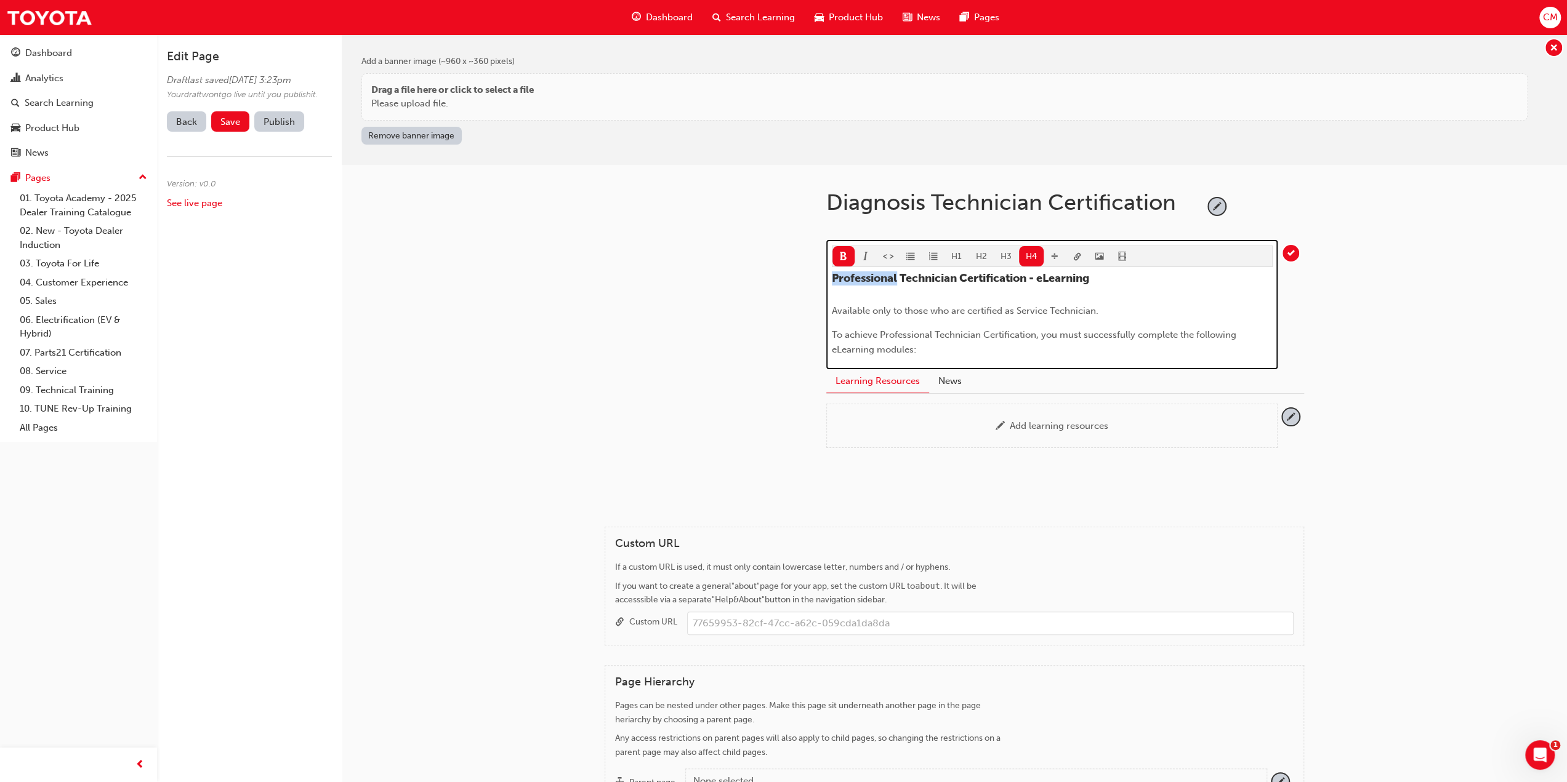
drag, startPoint x: 897, startPoint y: 275, endPoint x: 834, endPoint y: 273, distance: 63.5
click at [834, 273] on span "Professional Technician Certification - eLearning" at bounding box center [960, 278] width 257 height 14
click at [1045, 308] on span "Available only to those who are certified as Service Technician." at bounding box center [965, 310] width 267 height 11
drag, startPoint x: 880, startPoint y: 332, endPoint x: 931, endPoint y: 332, distance: 50.5
click at [931, 332] on span "To achieve Professional Technician Certification, you must successfully complet…" at bounding box center [1035, 342] width 407 height 26
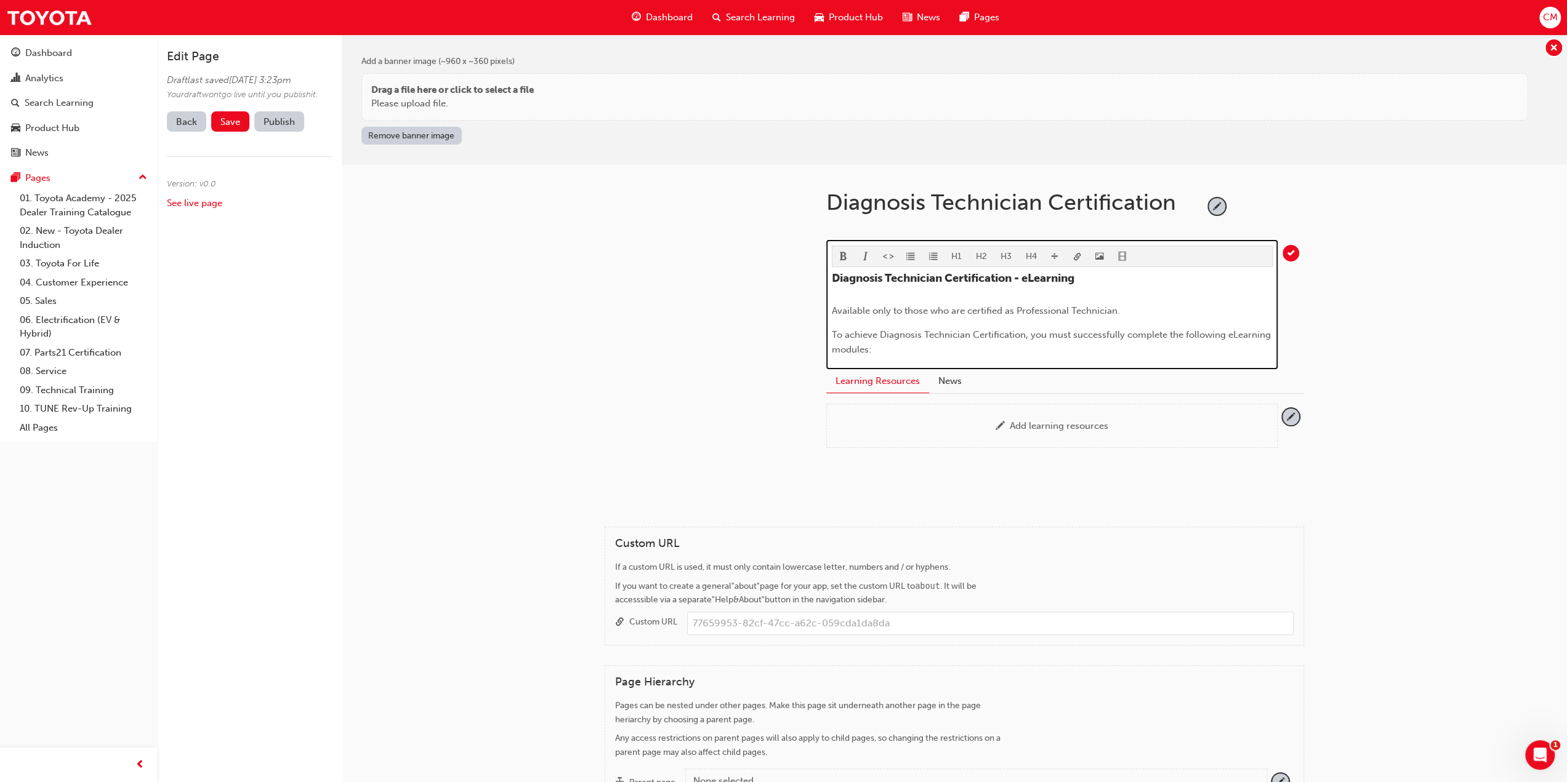
click at [1071, 333] on span "To achieve Diagnosis Technician Certification, you must successfully complete t…" at bounding box center [1052, 342] width 441 height 26
click at [912, 347] on span "To achieve Diagnosis Technician Certification, you must first successfully comp…" at bounding box center [1040, 342] width 416 height 26
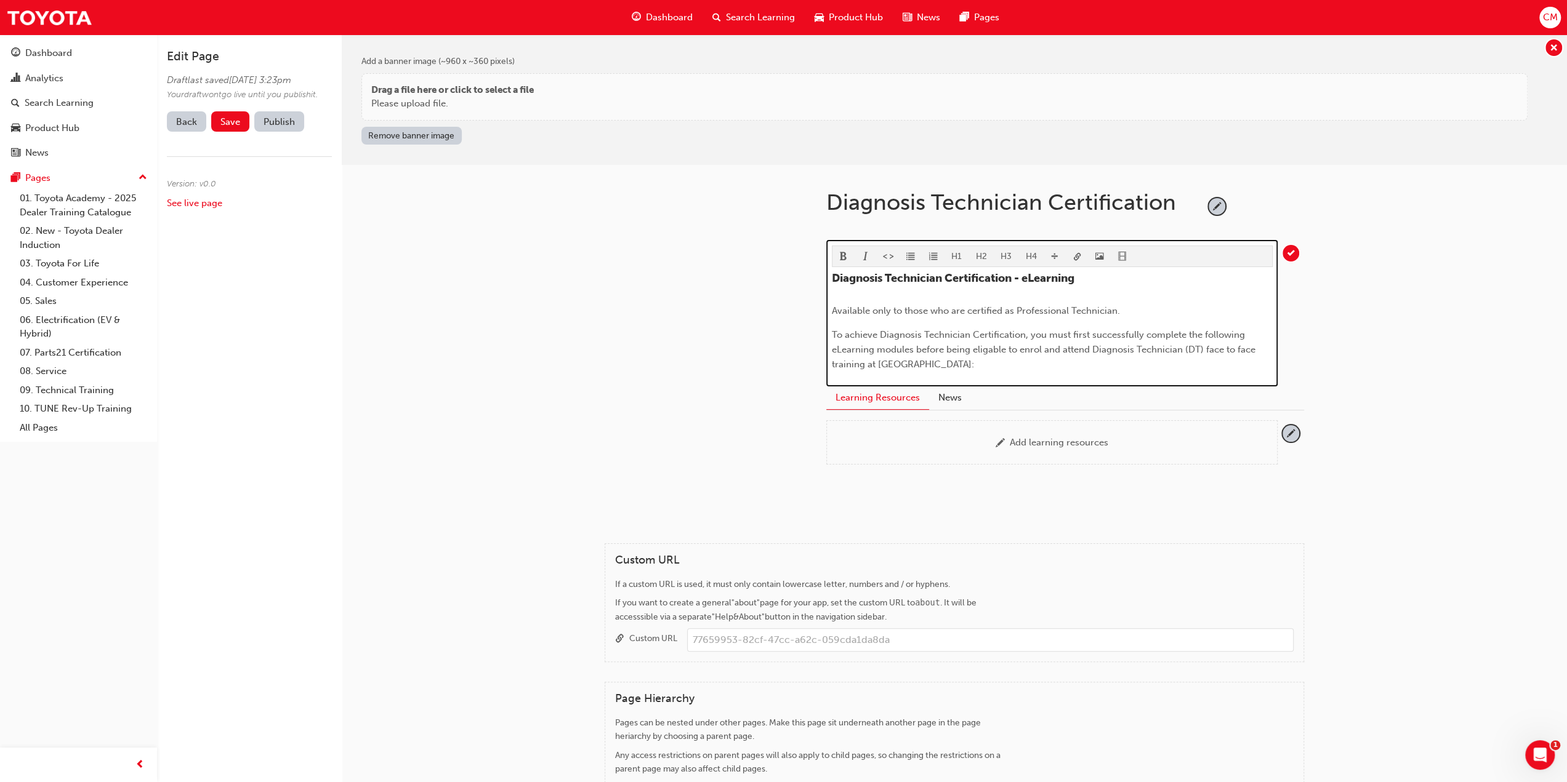
click at [979, 351] on span "To achieve Diagnosis Technician Certification, you must first successfully comp…" at bounding box center [1045, 349] width 426 height 41
click at [983, 349] on span "To achieve Diagnosis Technician Certification, you must first successfully comp…" at bounding box center [1045, 349] width 426 height 41
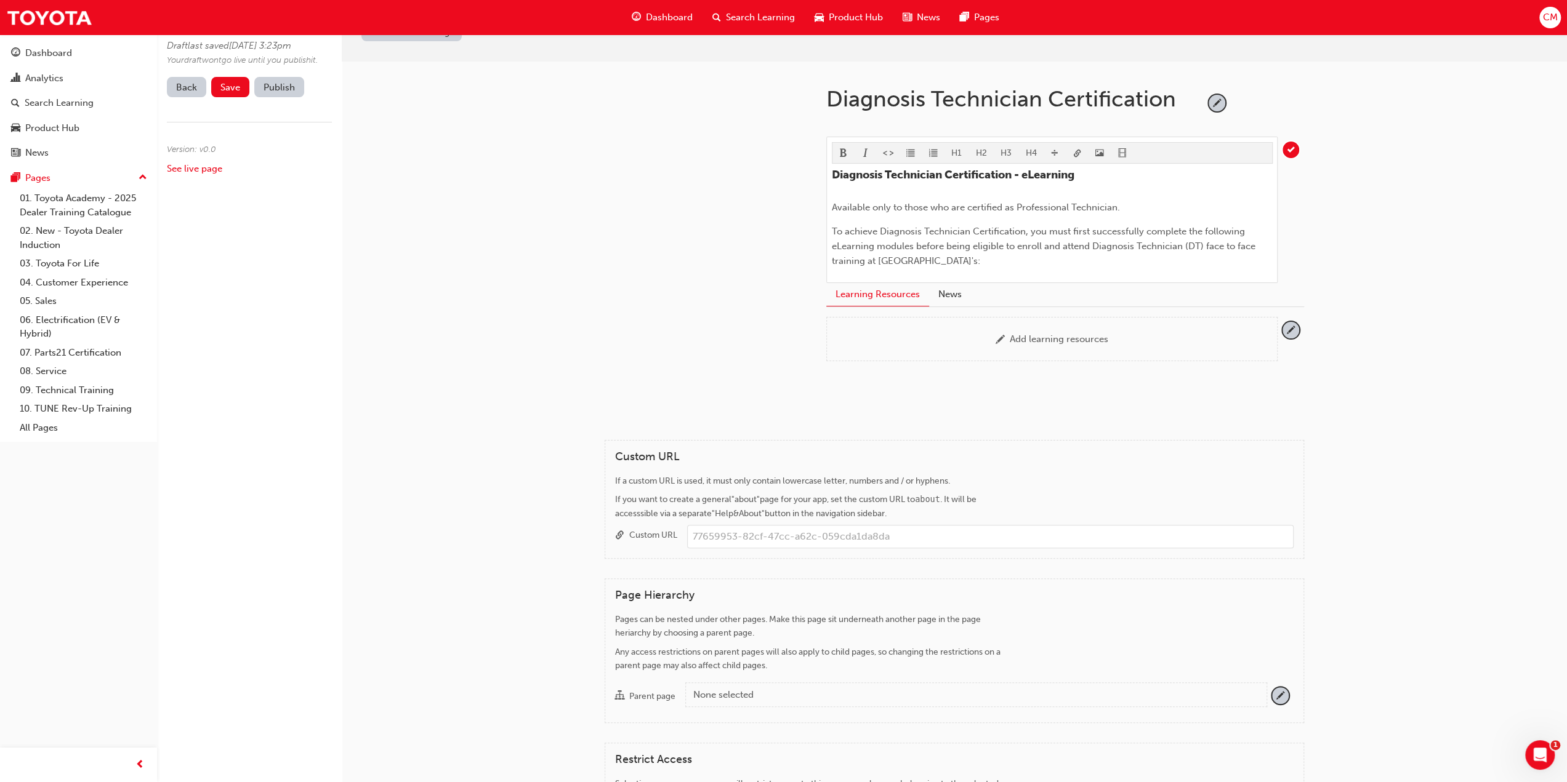
scroll to position [123, 0]
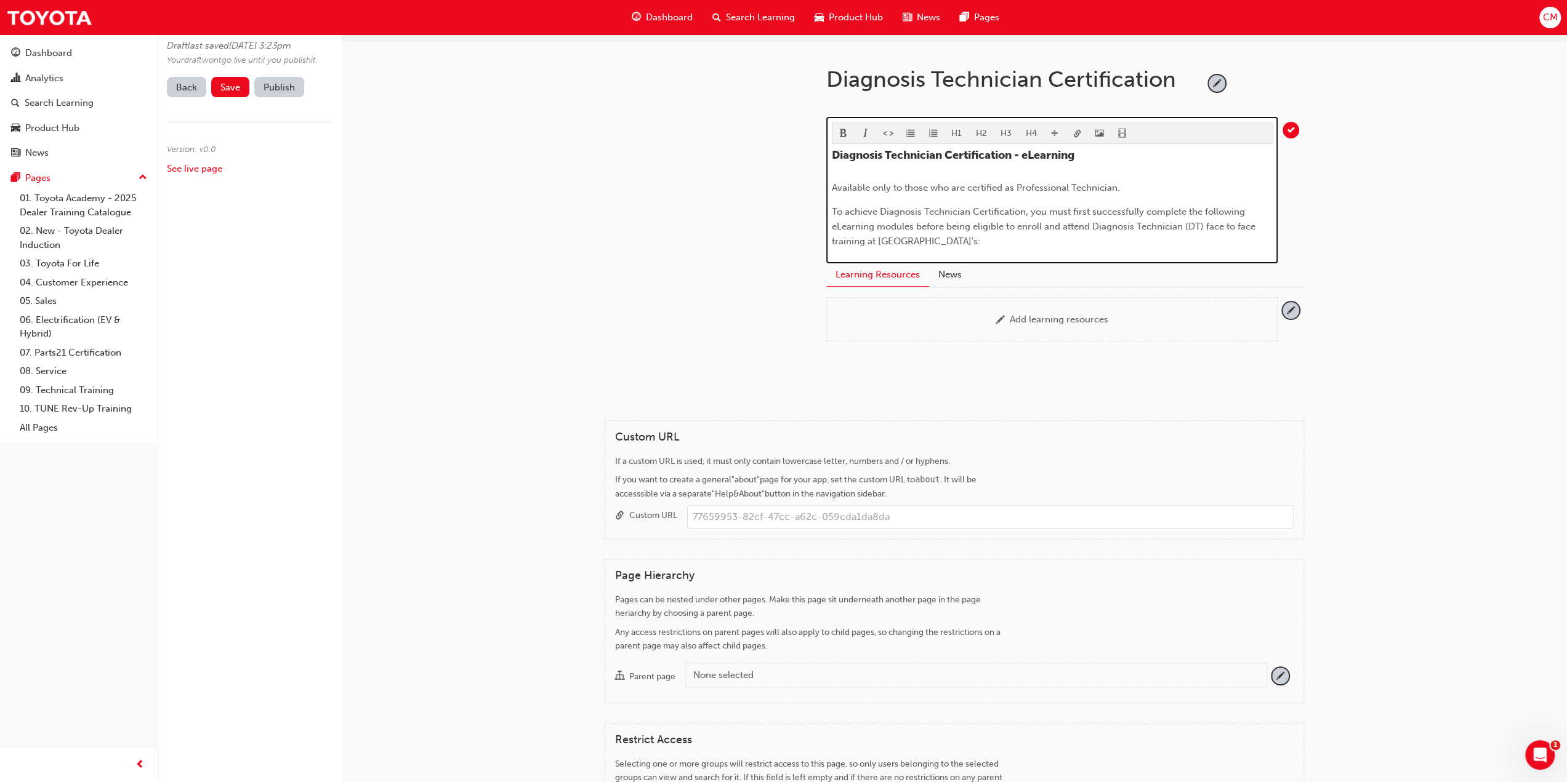
click at [1061, 239] on p "To achieve Diagnosis Technician Certification, you must first successfully comp…" at bounding box center [1052, 226] width 441 height 44
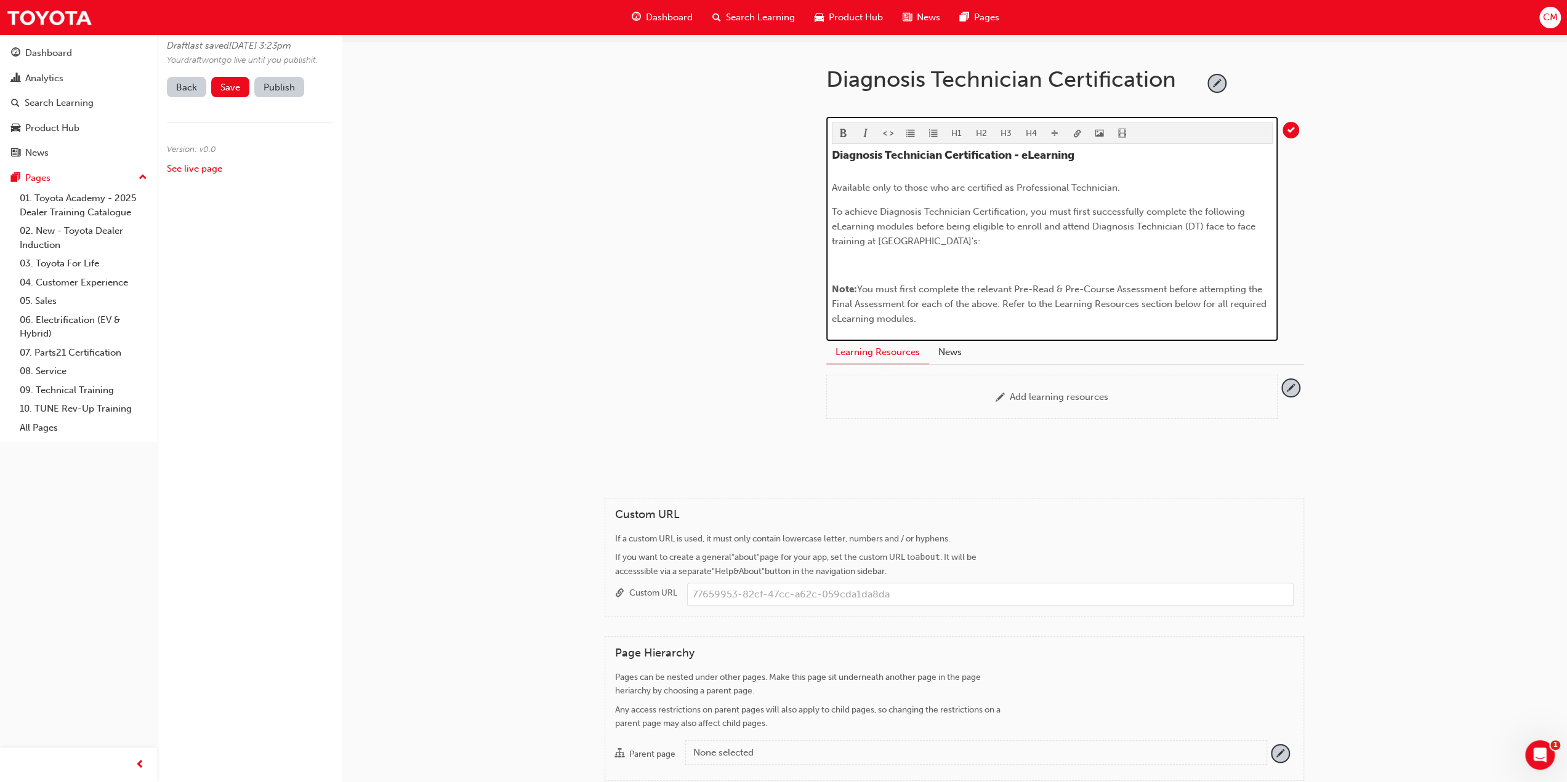
click at [864, 263] on p "﻿" at bounding box center [1052, 265] width 441 height 15
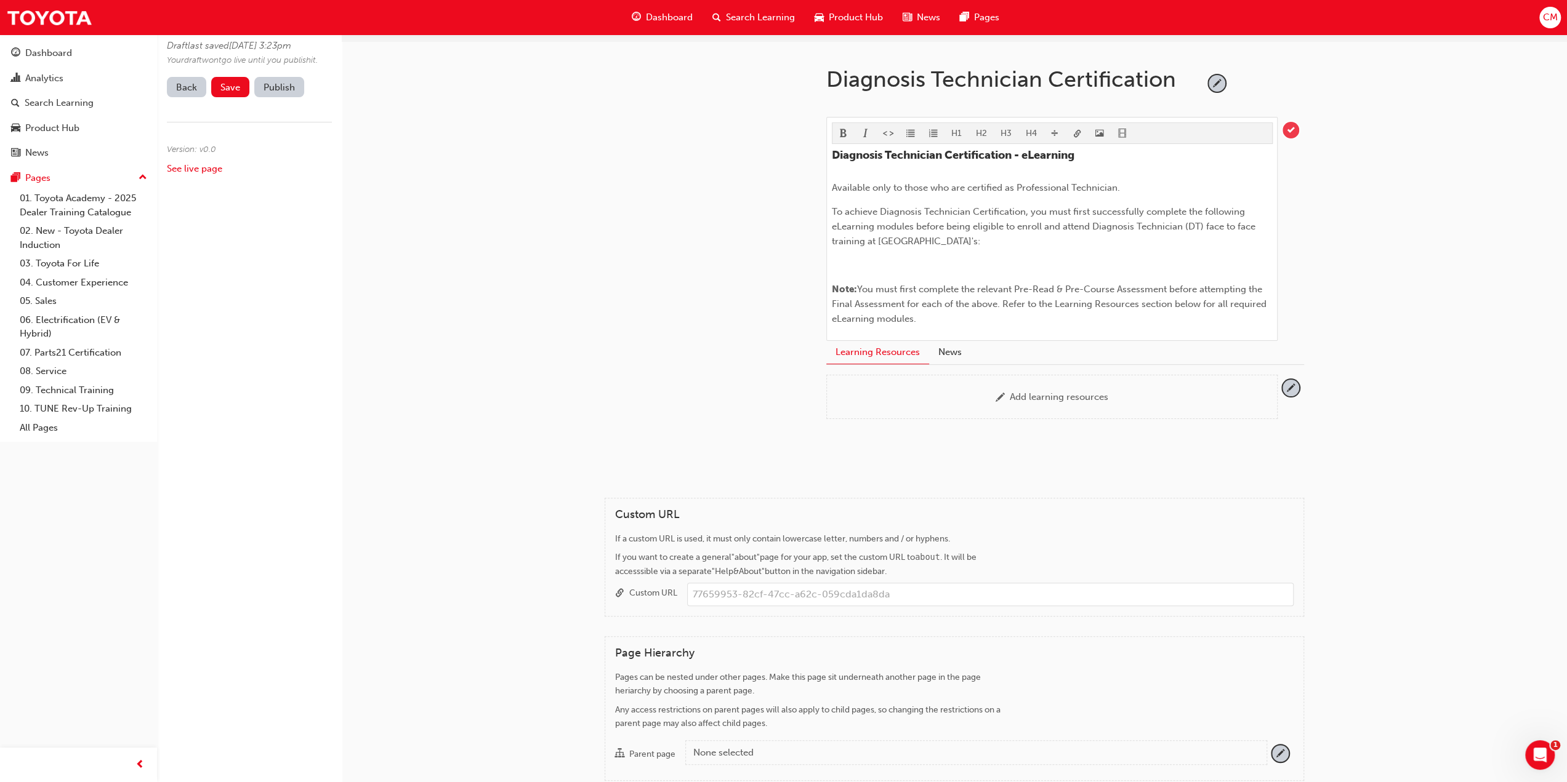
click at [1289, 130] on span "tick-icon" at bounding box center [1290, 130] width 17 height 17
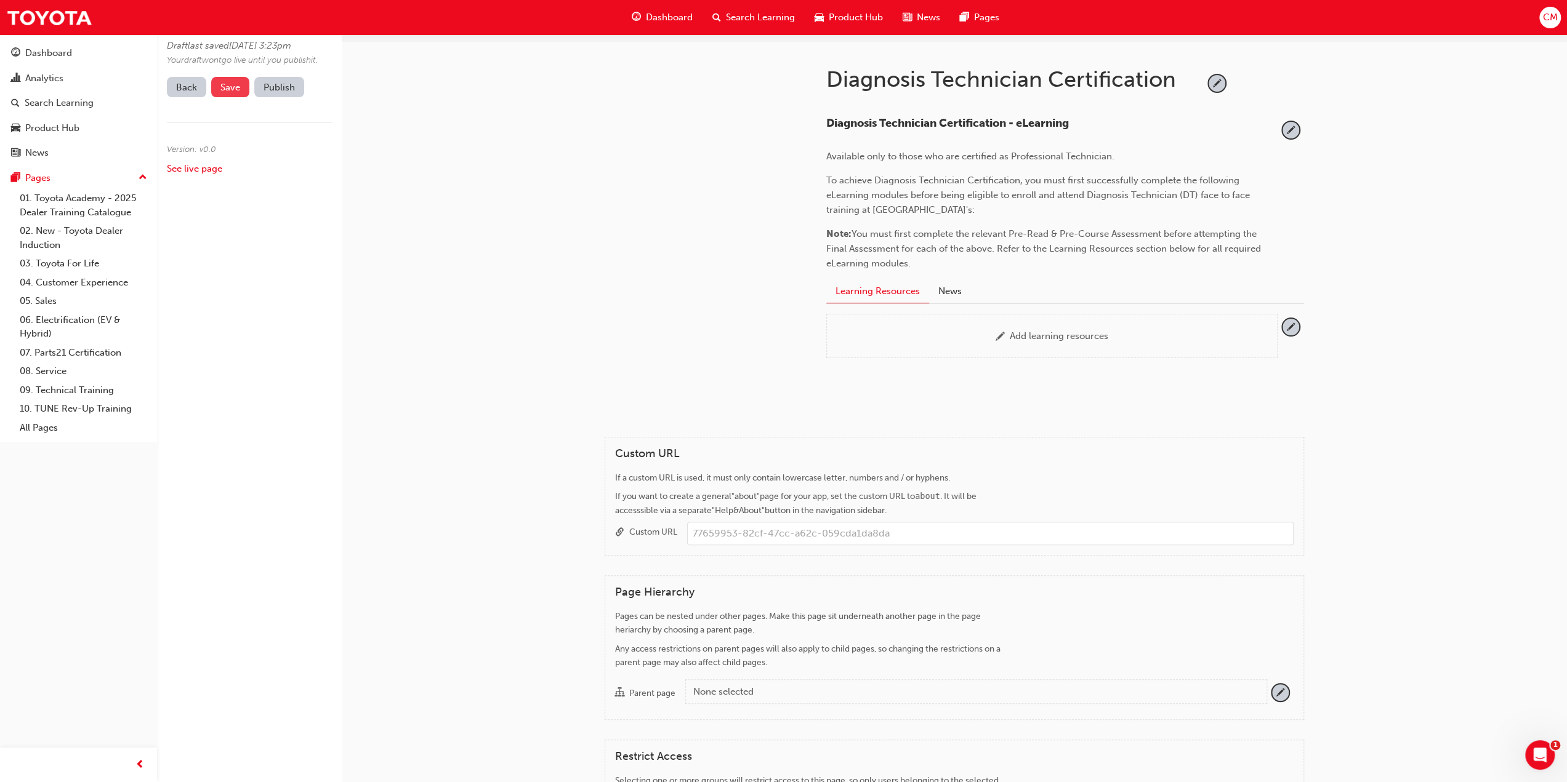
click at [230, 93] on span "Save" at bounding box center [230, 87] width 20 height 11
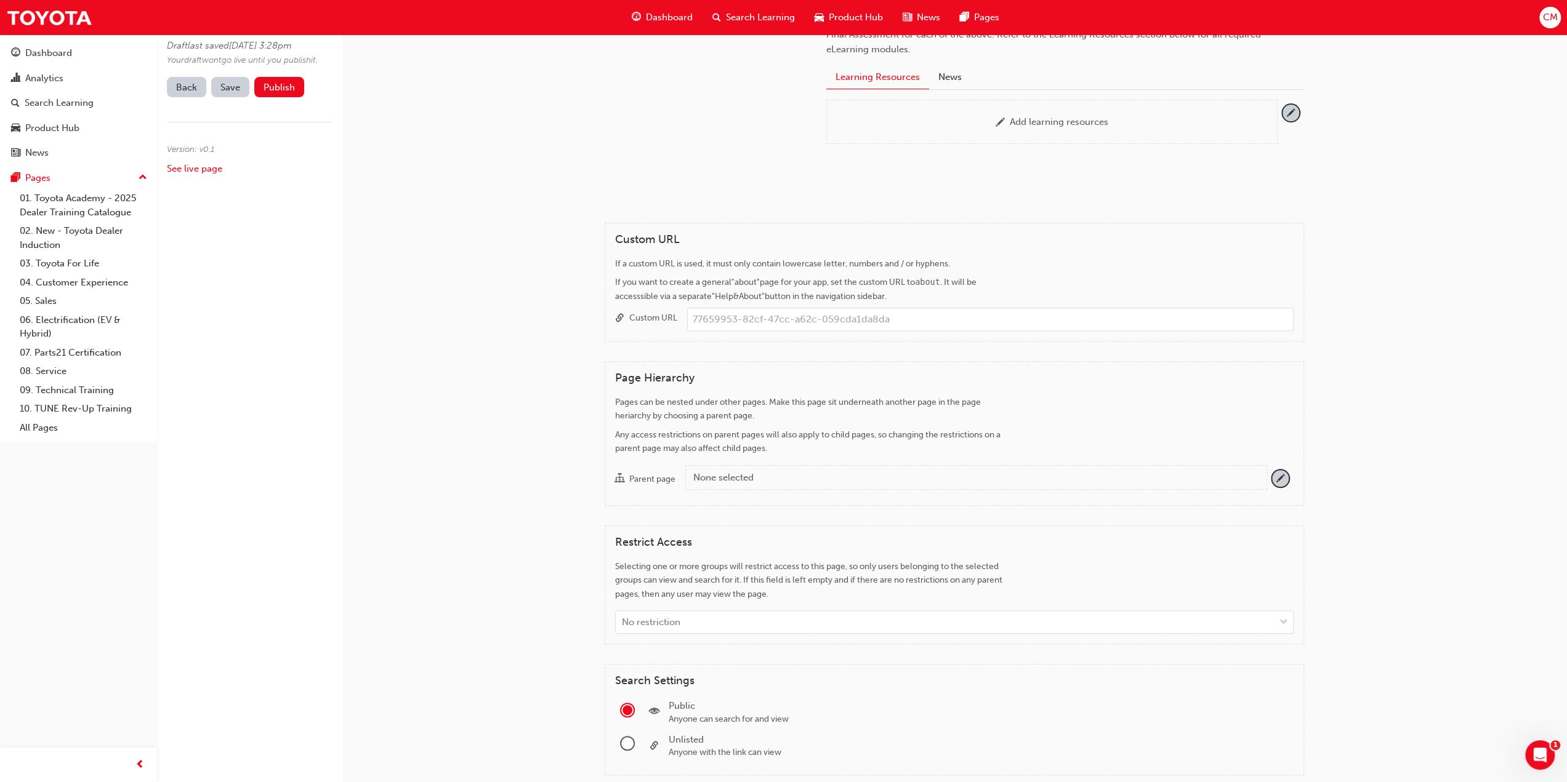
scroll to position [369, 0]
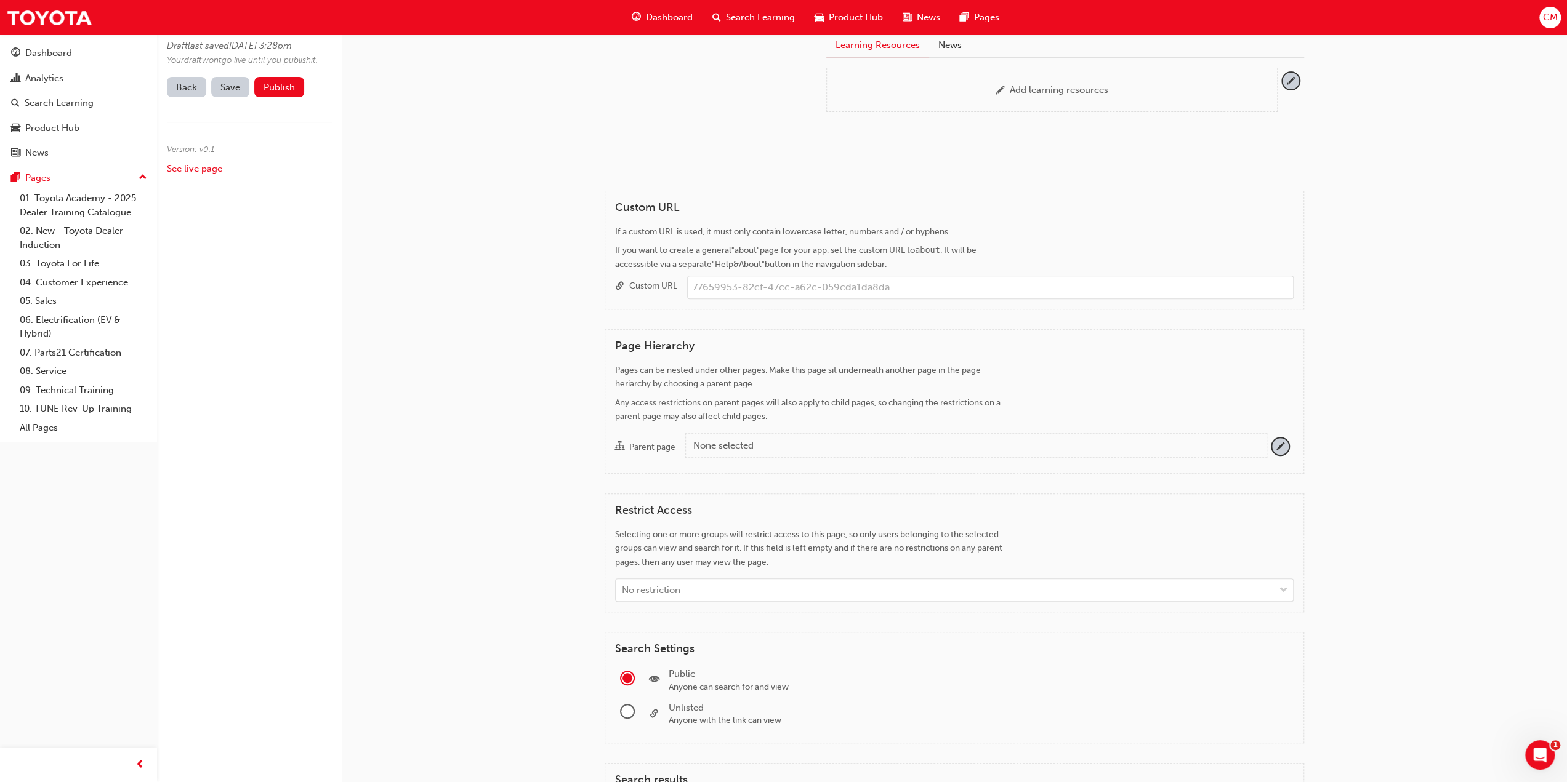
click at [782, 443] on div "None selected" at bounding box center [974, 446] width 563 height 14
click at [1272, 443] on button "Parent page None selected" at bounding box center [1280, 446] width 17 height 17
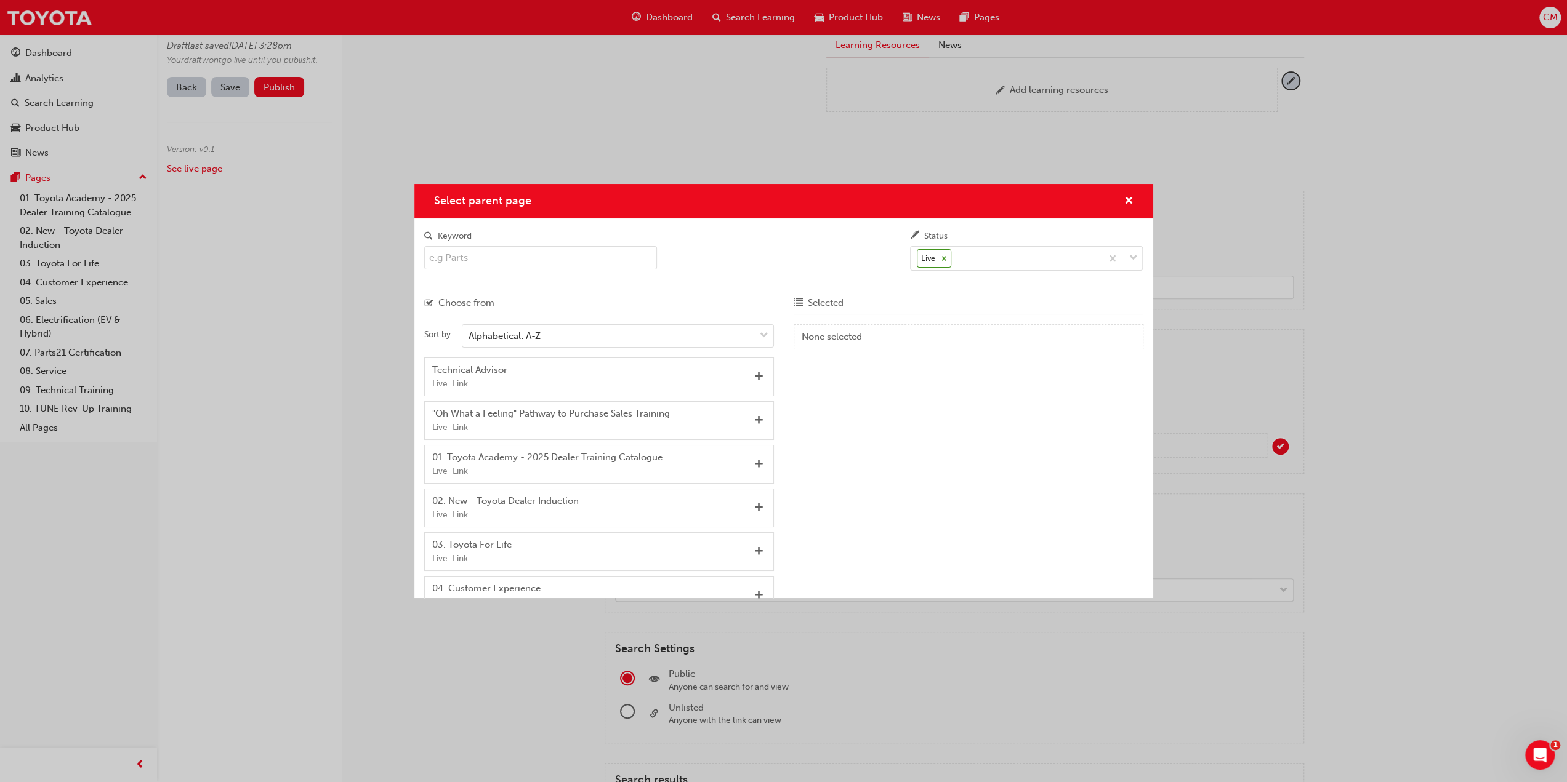
click at [476, 257] on input "Keyword" at bounding box center [540, 257] width 233 height 23
type input "techni"
click at [754, 376] on span "Add" at bounding box center [758, 377] width 9 height 11
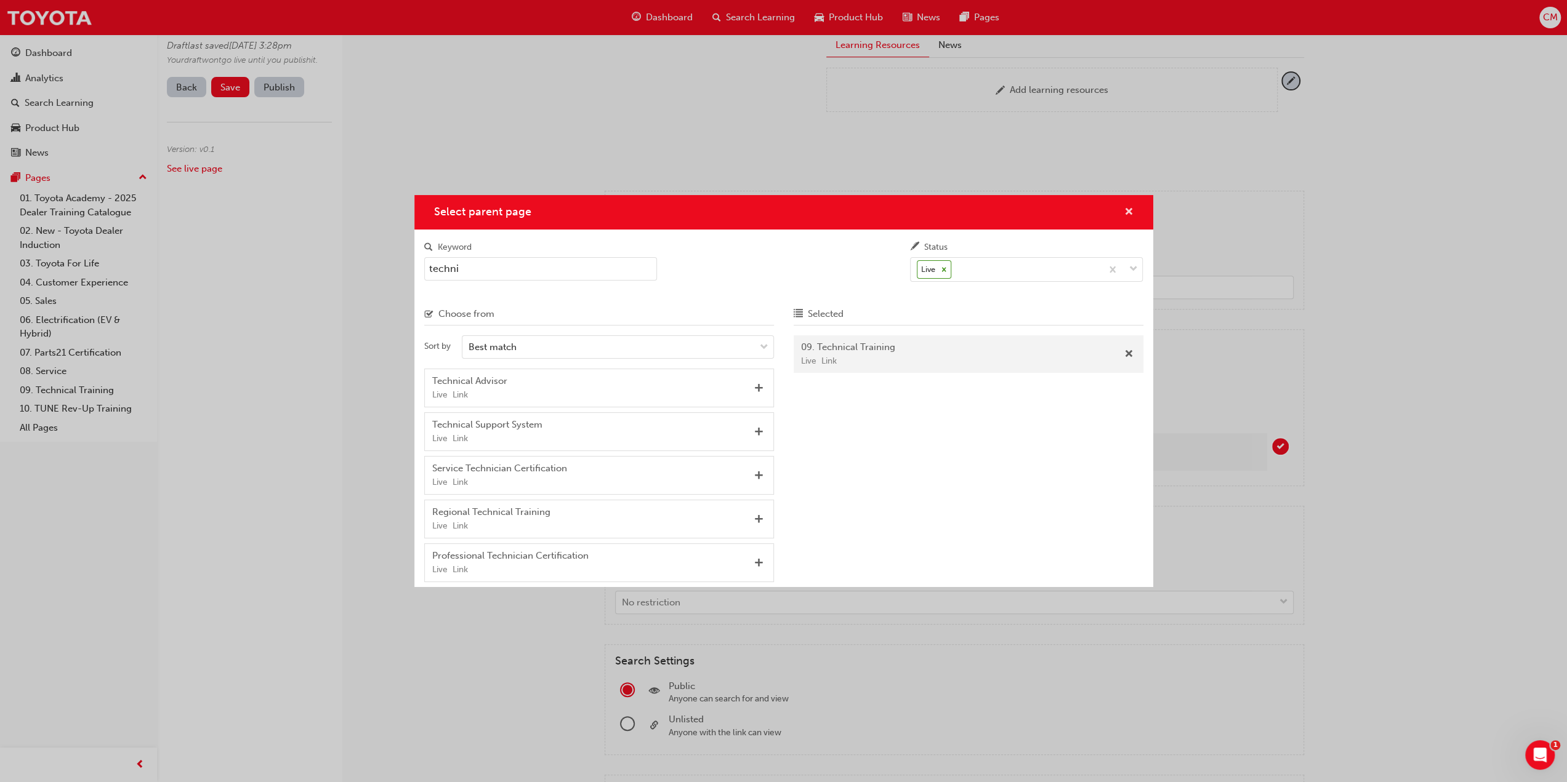
click at [1131, 211] on span "cross-icon" at bounding box center [1128, 212] width 9 height 11
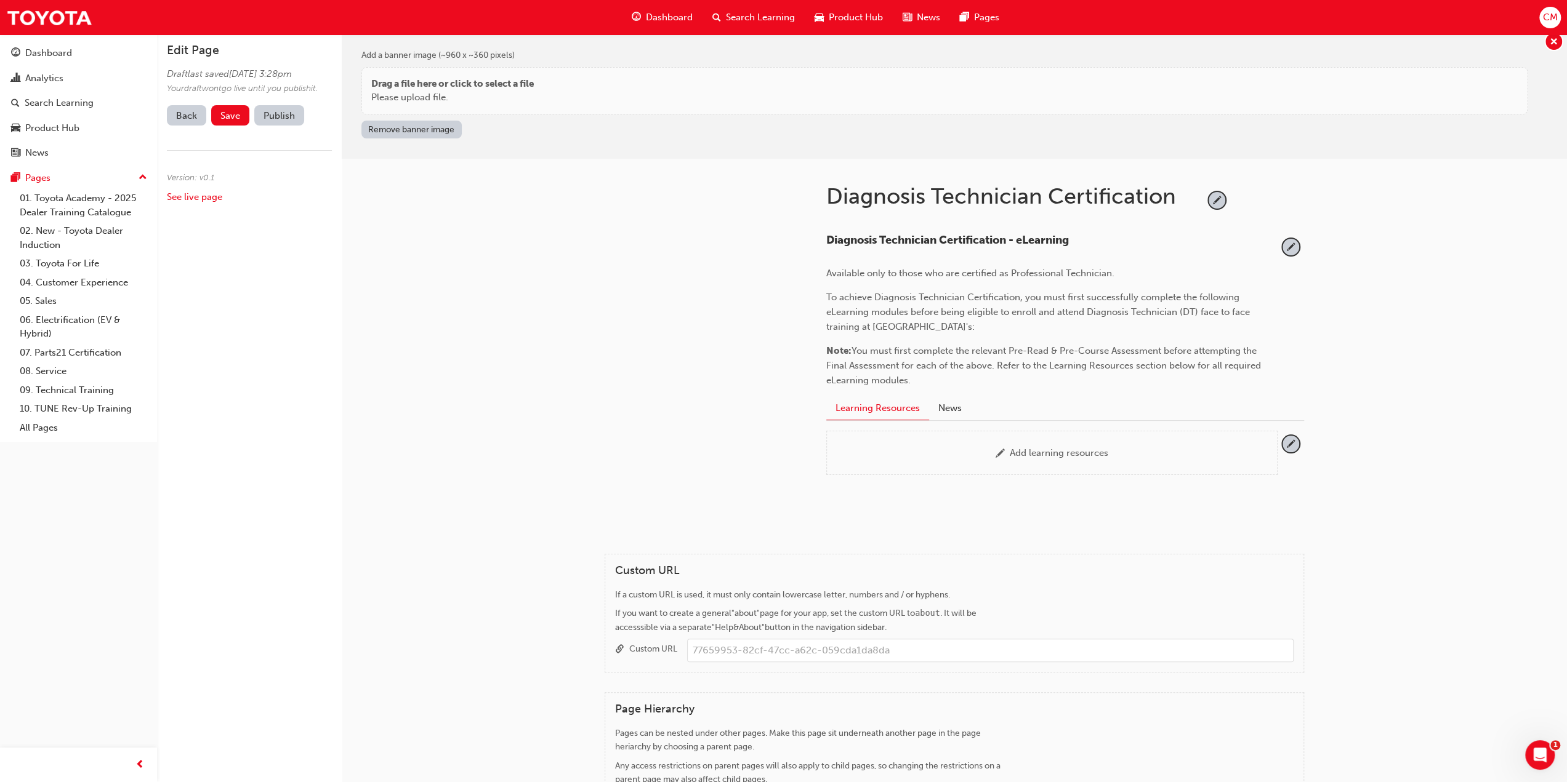
scroll to position [0, 0]
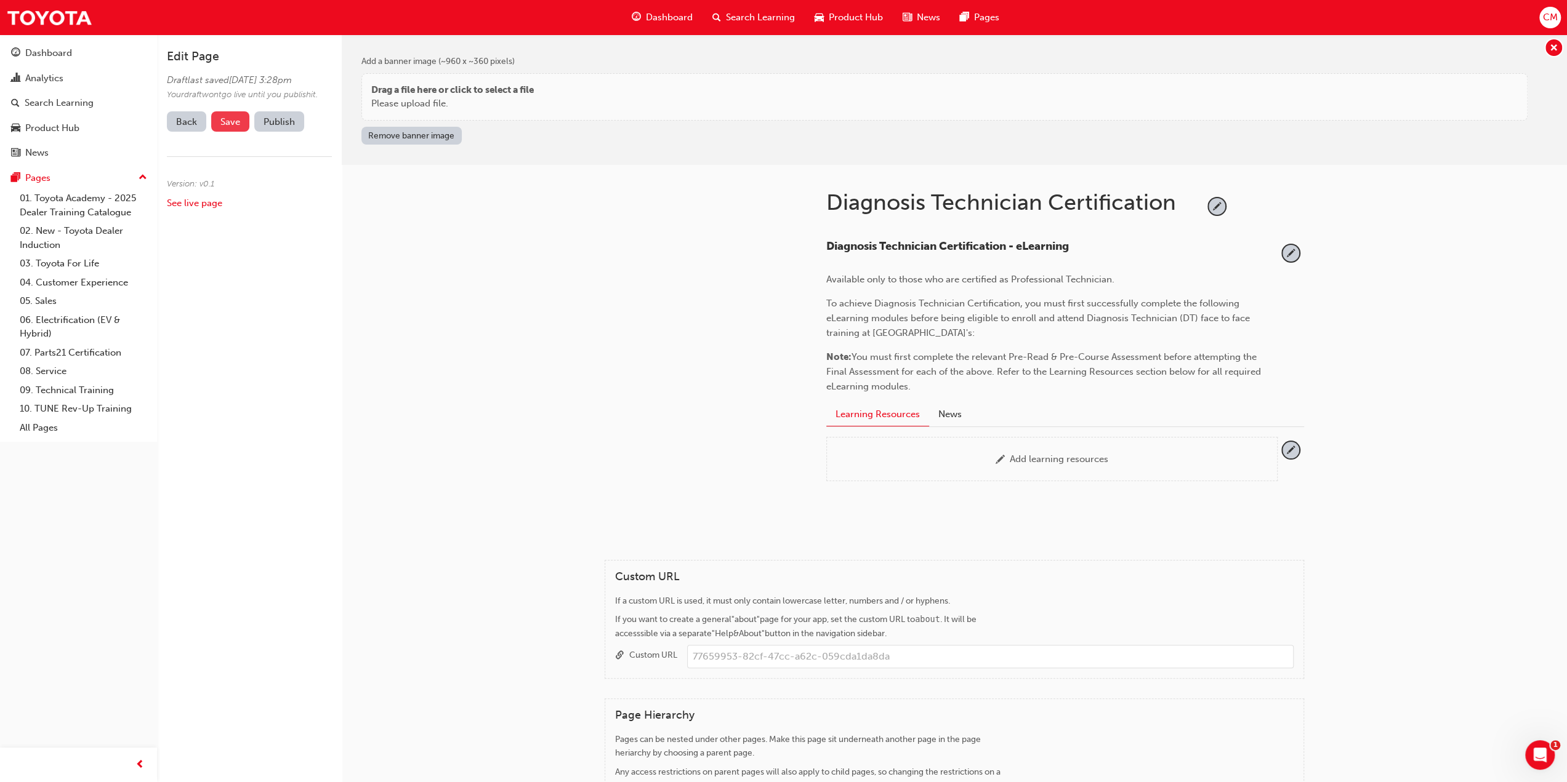
click at [228, 127] on span "Save" at bounding box center [230, 121] width 20 height 11
click at [1290, 251] on span "pencil-icon" at bounding box center [1290, 253] width 17 height 17
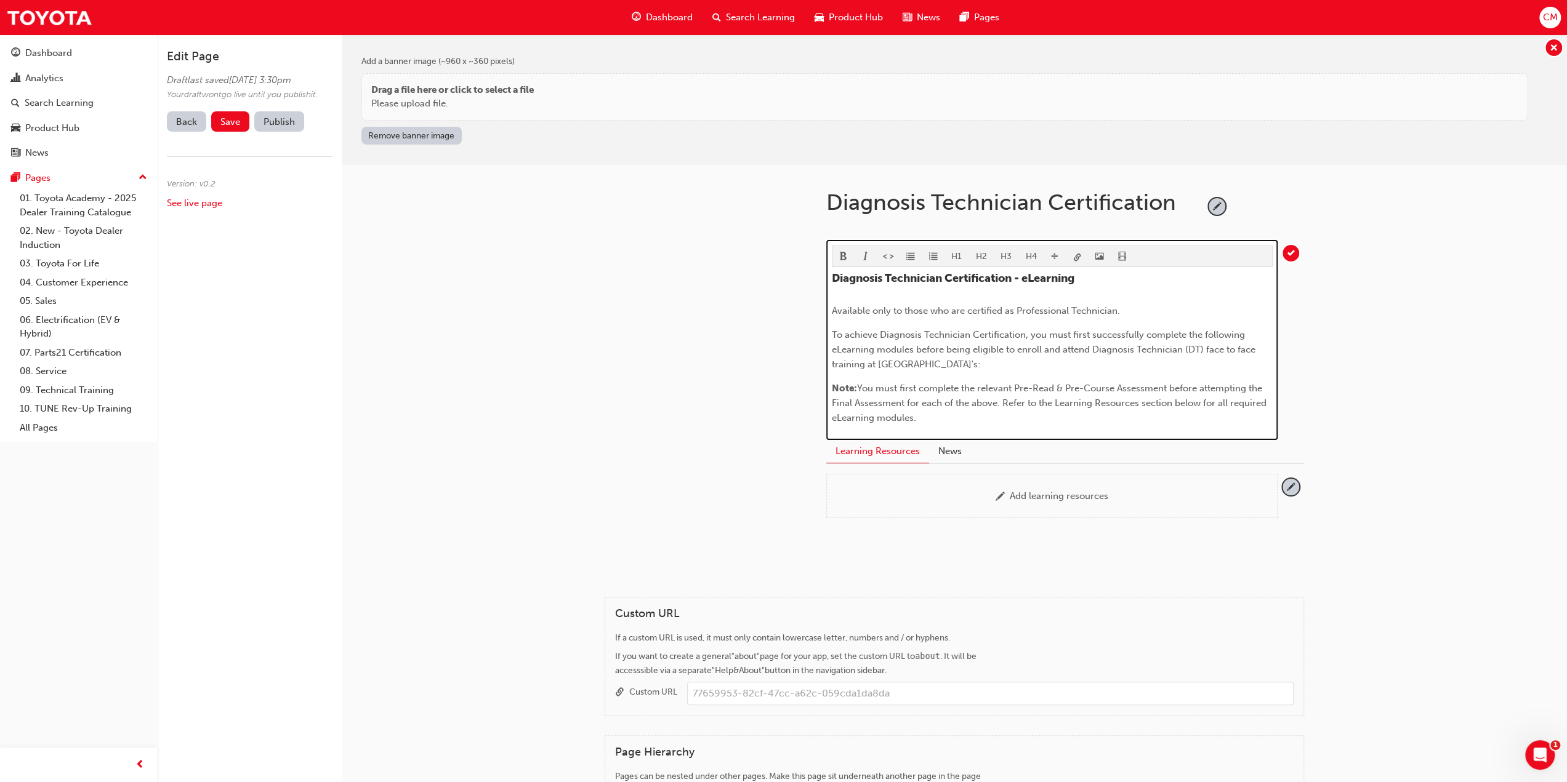
click at [1053, 365] on p "To achieve Diagnosis Technician Certification, you must first successfully comp…" at bounding box center [1052, 350] width 441 height 44
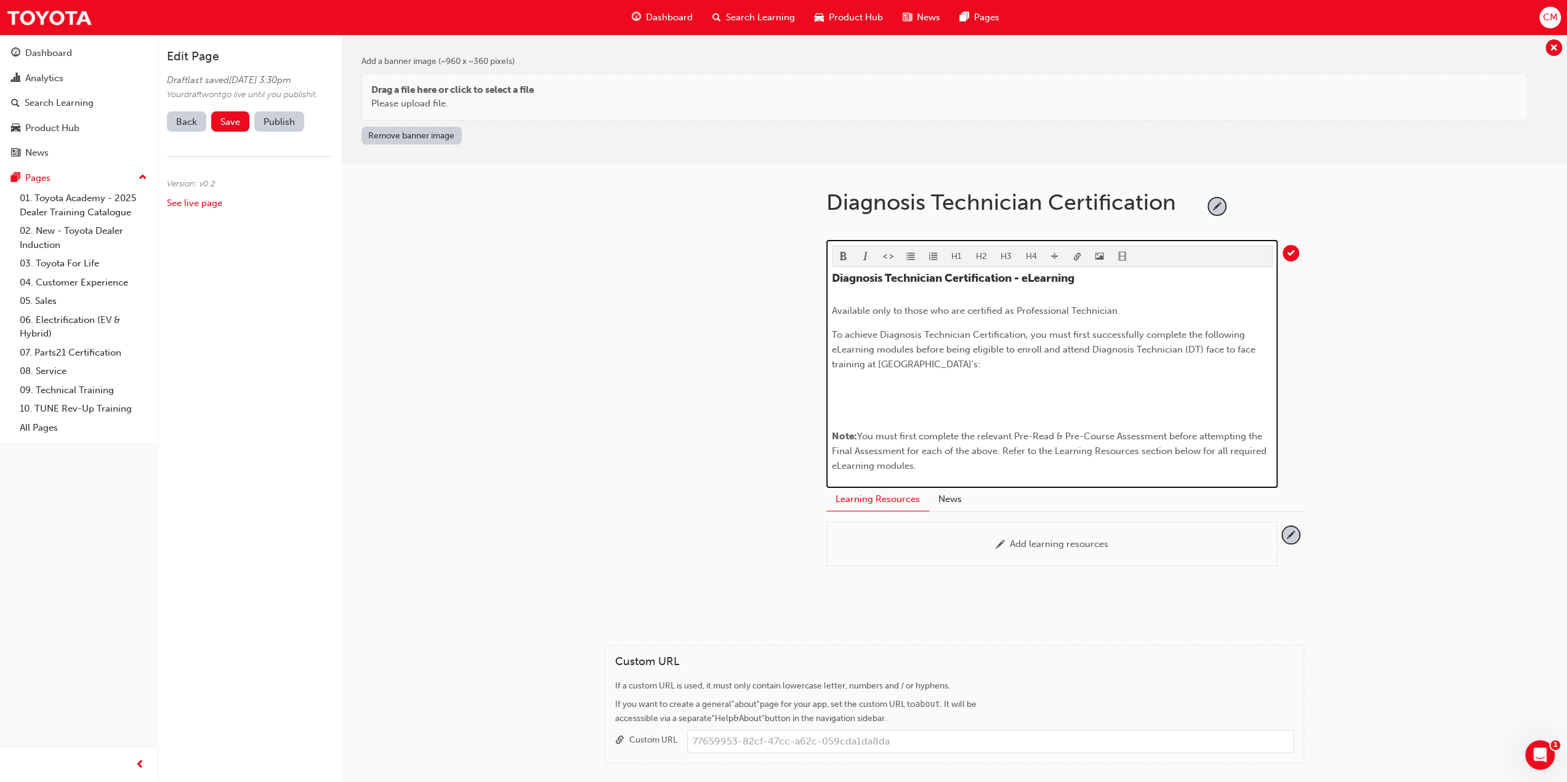
click at [843, 389] on p "﻿" at bounding box center [1052, 388] width 441 height 15
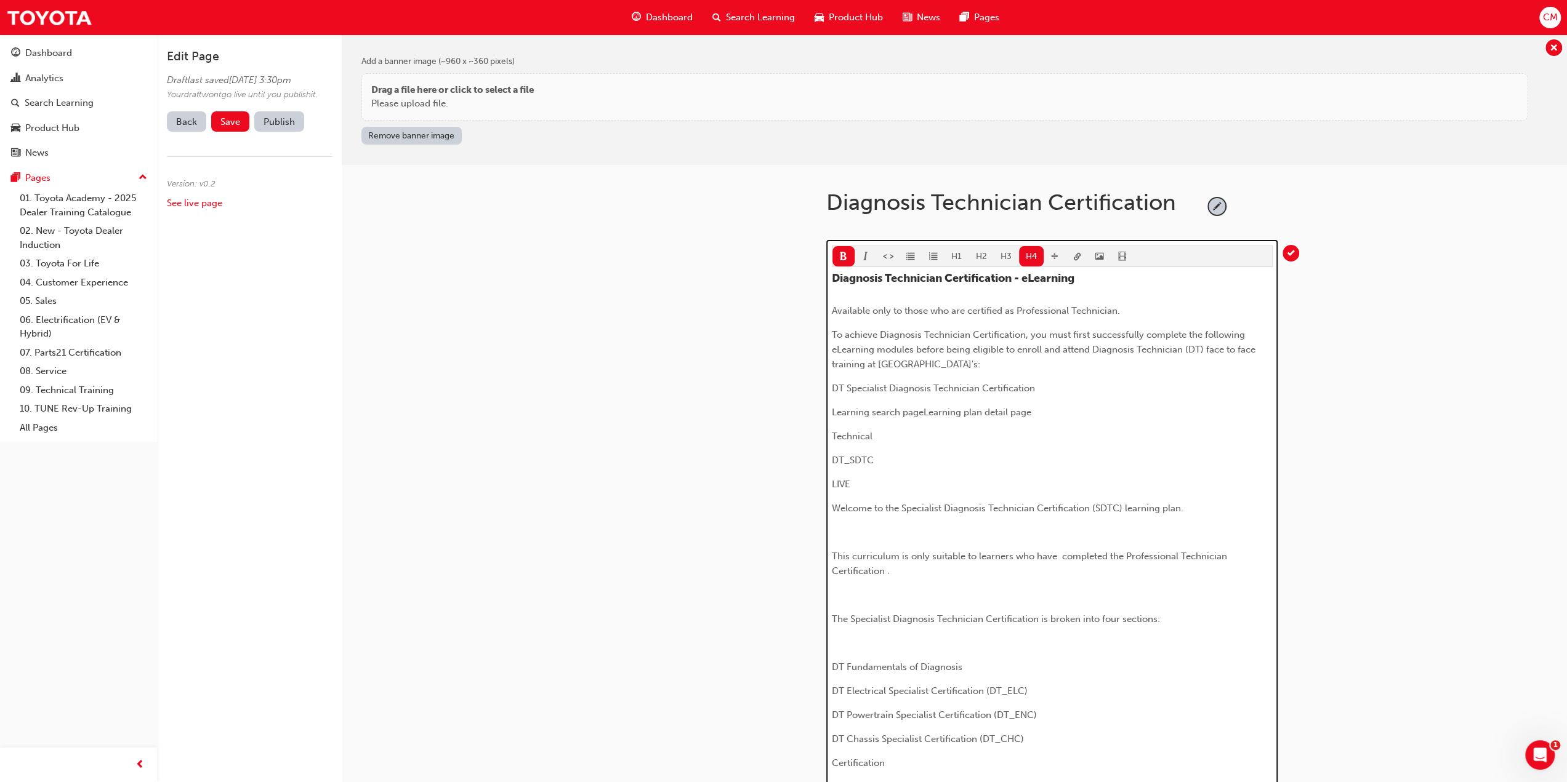
click at [1085, 278] on h4 "Diagnosis Technician Certification - eLearning" at bounding box center [1052, 279] width 441 height 14
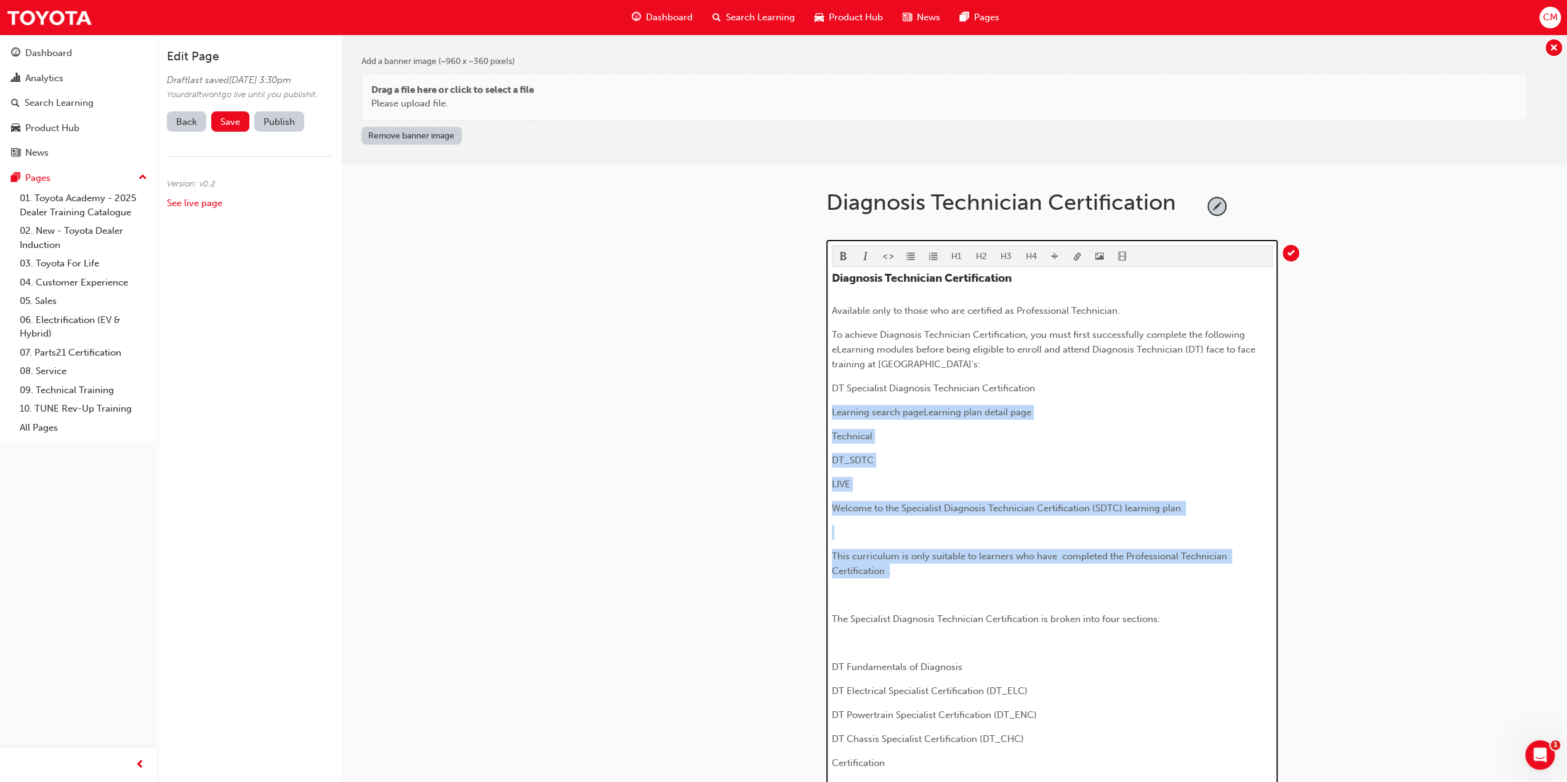
drag, startPoint x: 832, startPoint y: 408, endPoint x: 932, endPoint y: 570, distance: 190.5
click at [932, 570] on div "Diagnosis Technician Certification Available only to those who are certified as…" at bounding box center [1052, 640] width 441 height 736
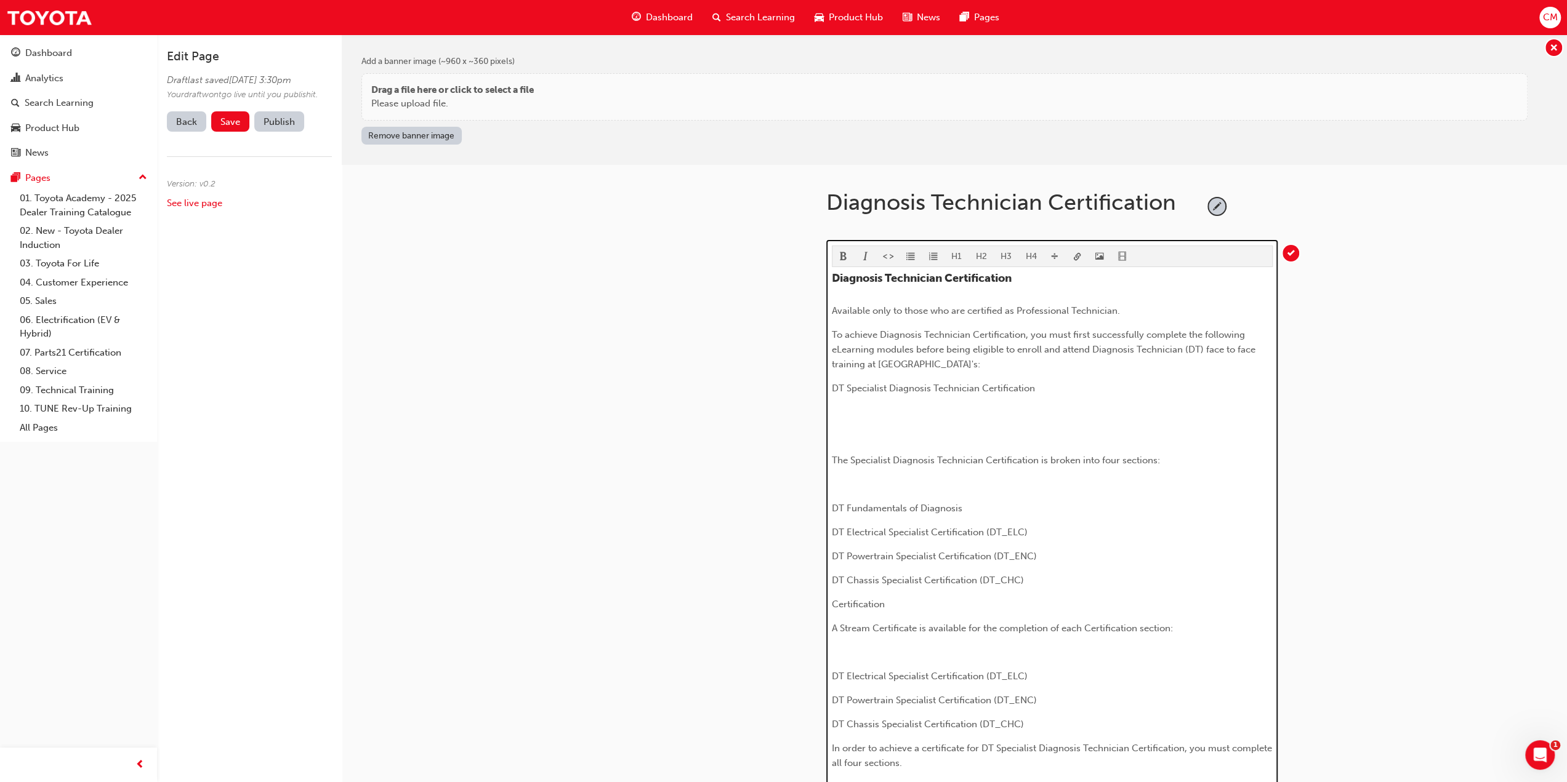
click at [832, 458] on span "The Specialist Diagnosis Technician Certification is broken into four sections:" at bounding box center [996, 460] width 328 height 11
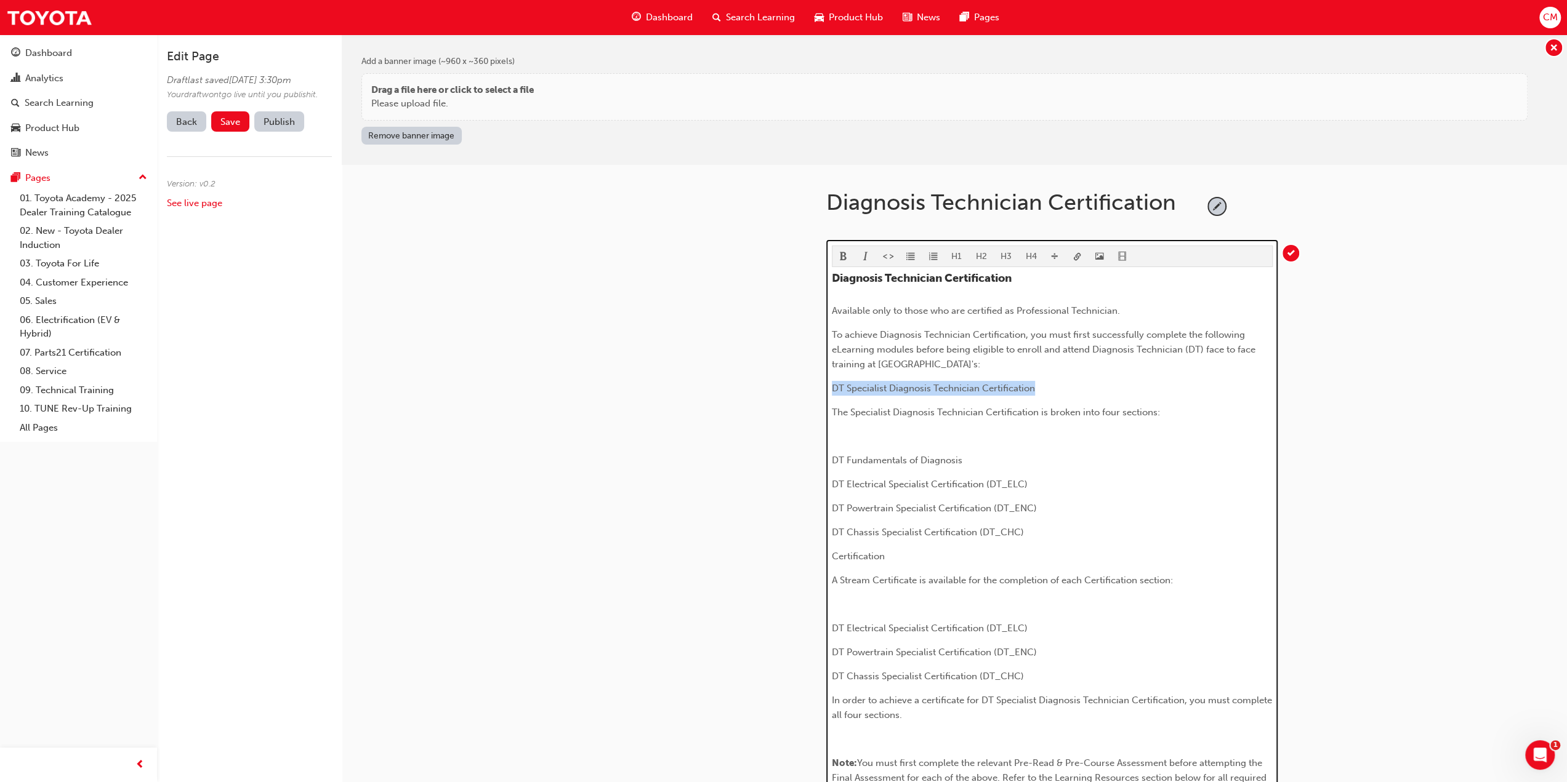
drag, startPoint x: 831, startPoint y: 385, endPoint x: 1047, endPoint y: 374, distance: 215.7
click at [1047, 374] on div "Diagnosis Technician Certification Available only to those who are certified as…" at bounding box center [1052, 536] width 441 height 529
click at [978, 458] on p "DT Fundamentals of Diagnosis" at bounding box center [1052, 460] width 441 height 15
drag, startPoint x: 831, startPoint y: 553, endPoint x: 910, endPoint y: 553, distance: 78.8
click at [910, 553] on p "Certification" at bounding box center [1052, 556] width 441 height 15
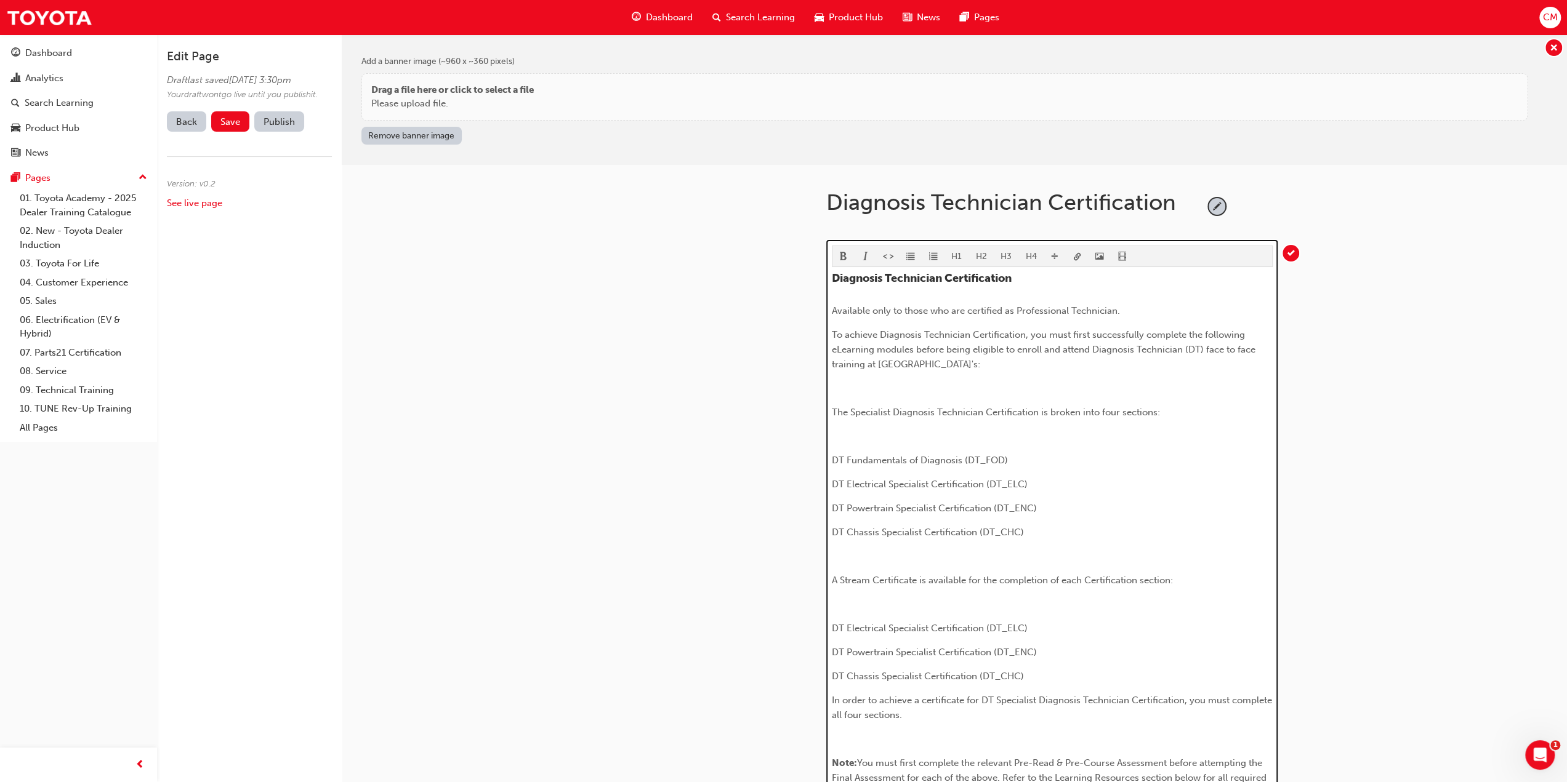
click at [889, 409] on span "The Specialist Diagnosis Technician Certification is broken into four sections:" at bounding box center [996, 412] width 328 height 11
drag, startPoint x: 844, startPoint y: 440, endPoint x: 864, endPoint y: 504, distance: 67.8
click at [845, 439] on p "﻿" at bounding box center [1052, 436] width 441 height 15
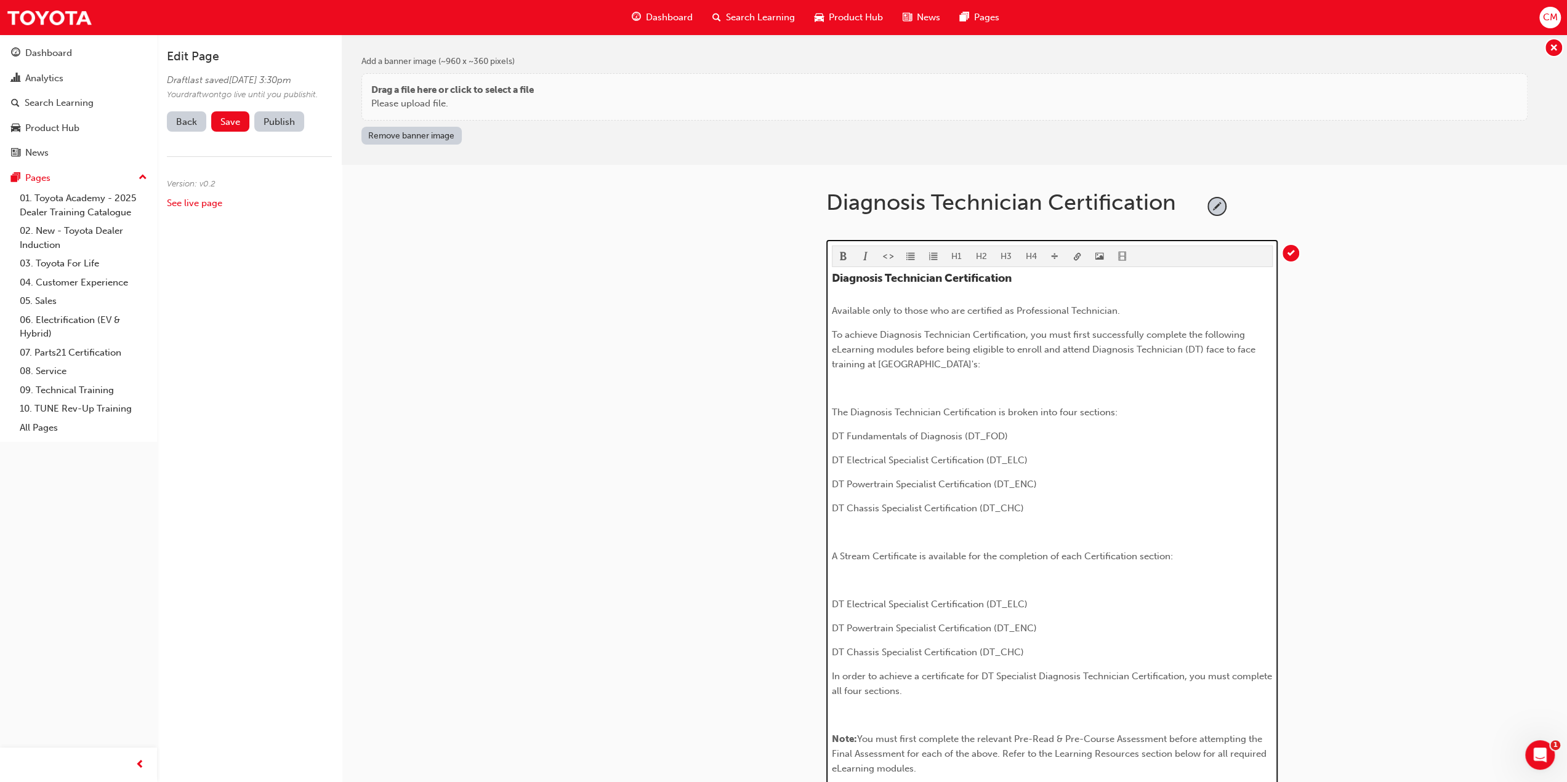
click at [856, 537] on div "Diagnosis Technician Certification Available only to those who are certified as…" at bounding box center [1052, 524] width 441 height 505
click at [832, 552] on span "A Stream Certificate is available for the completion of each Certification sect…" at bounding box center [1002, 556] width 341 height 11
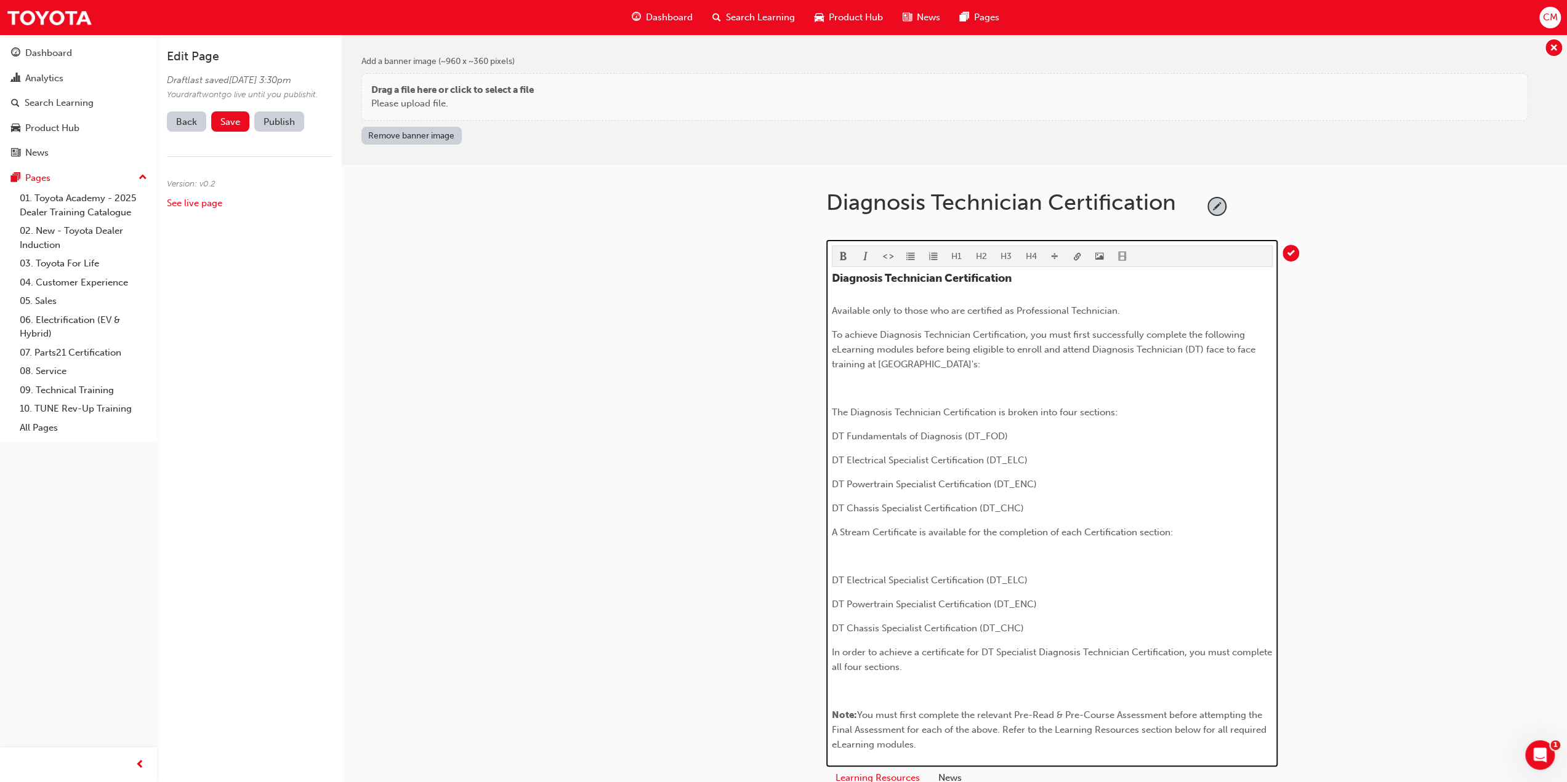
click at [840, 528] on span "A Stream Certificate is available for the completion of each Certification sect…" at bounding box center [1002, 532] width 341 height 11
click at [840, 528] on span "A DT Stream Certificate is available for the completion of each Certification s…" at bounding box center [1010, 532] width 356 height 11
click at [935, 531] on span "A "DT Stream Certificate is available for the completion of each Certification …" at bounding box center [1011, 532] width 359 height 11
click at [1204, 534] on p "A "DT Stream Certificate" is available for the completion of each Certification…" at bounding box center [1052, 532] width 441 height 15
click at [1075, 410] on span "The Diagnosis Technician Certification is broken into four sections:" at bounding box center [975, 412] width 286 height 11
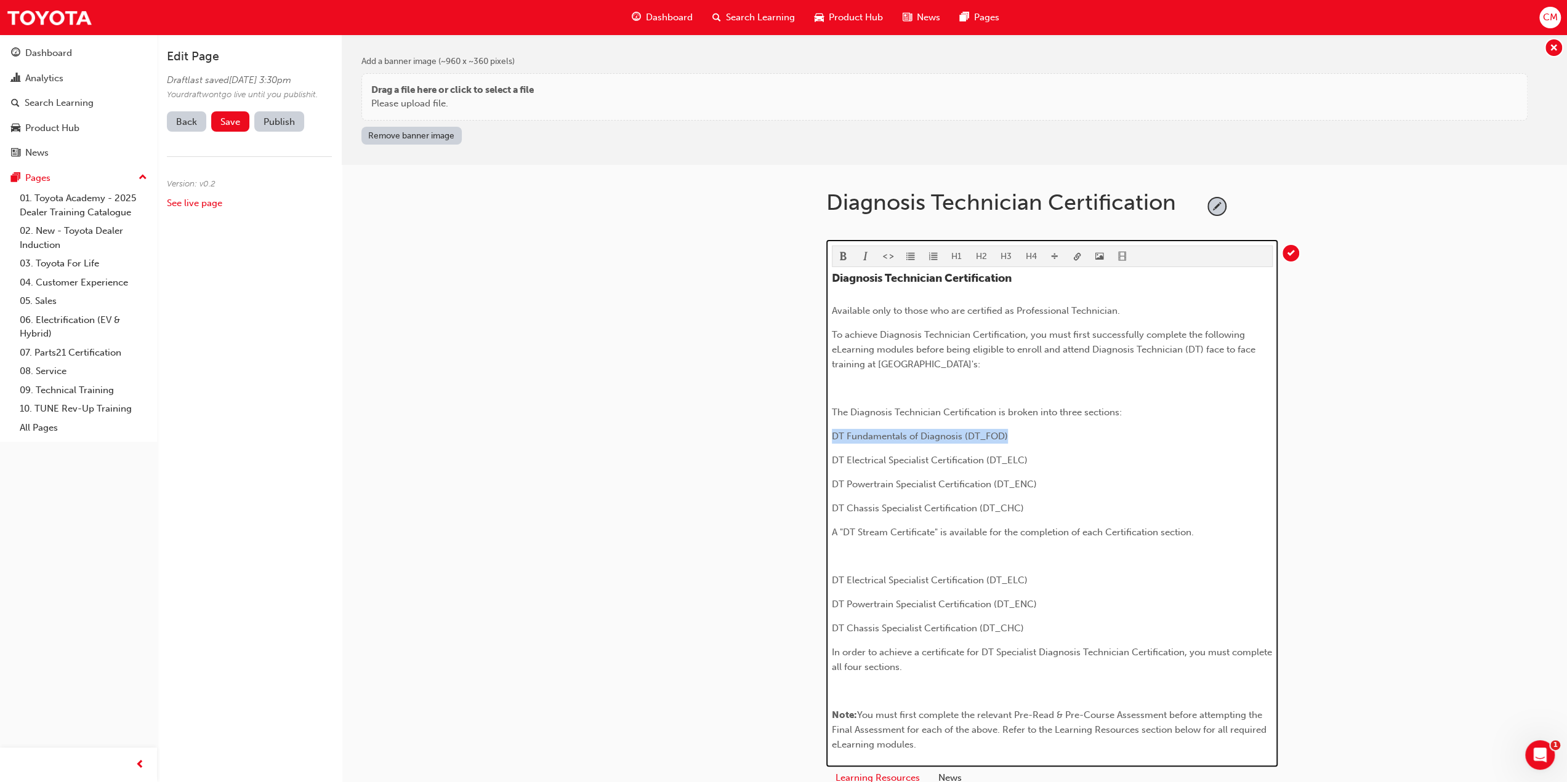
drag, startPoint x: 831, startPoint y: 433, endPoint x: 1023, endPoint y: 429, distance: 191.5
click at [1023, 429] on p "DT Fundamentals of Diagnosis (DT_FOD)" at bounding box center [1052, 436] width 441 height 15
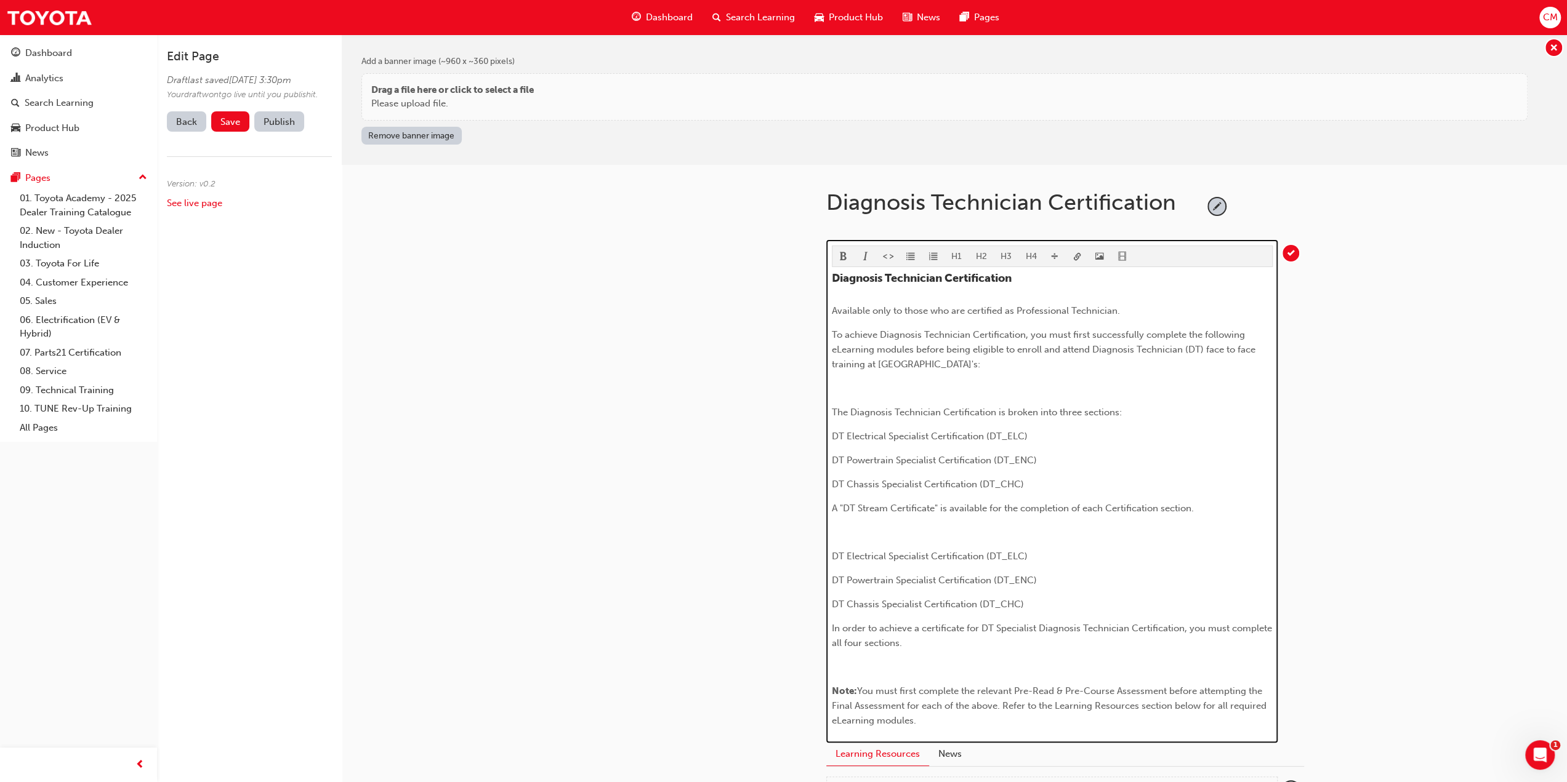
click at [857, 384] on p "﻿" at bounding box center [1052, 388] width 441 height 15
click at [1039, 366] on p "To achieve Diagnosis Technician Certification, you must first successfully comp…" at bounding box center [1052, 350] width 441 height 44
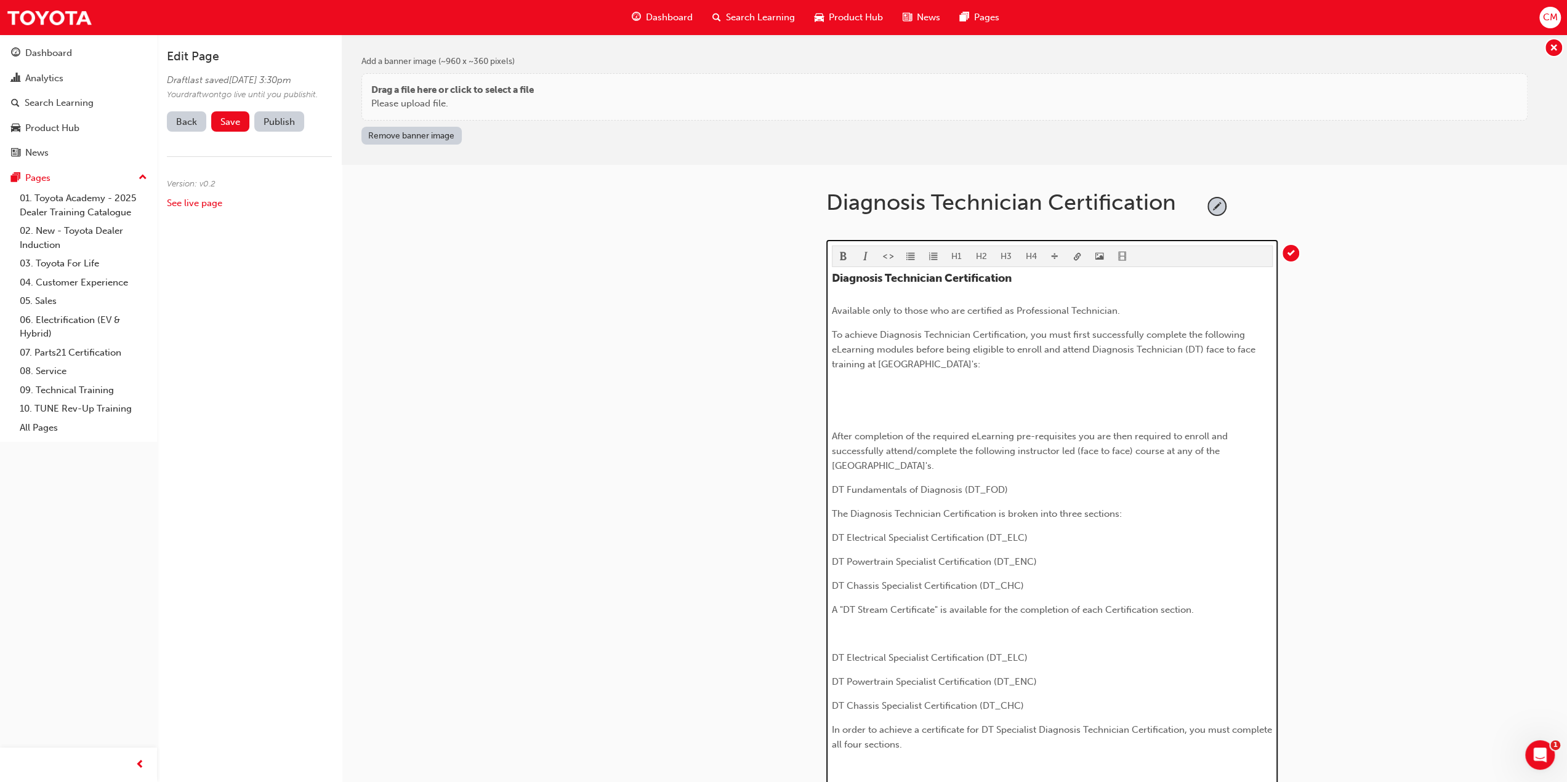
click at [1016, 488] on p "DT Fundamentals of Diagnosis (DT_FOD)" at bounding box center [1052, 490] width 441 height 15
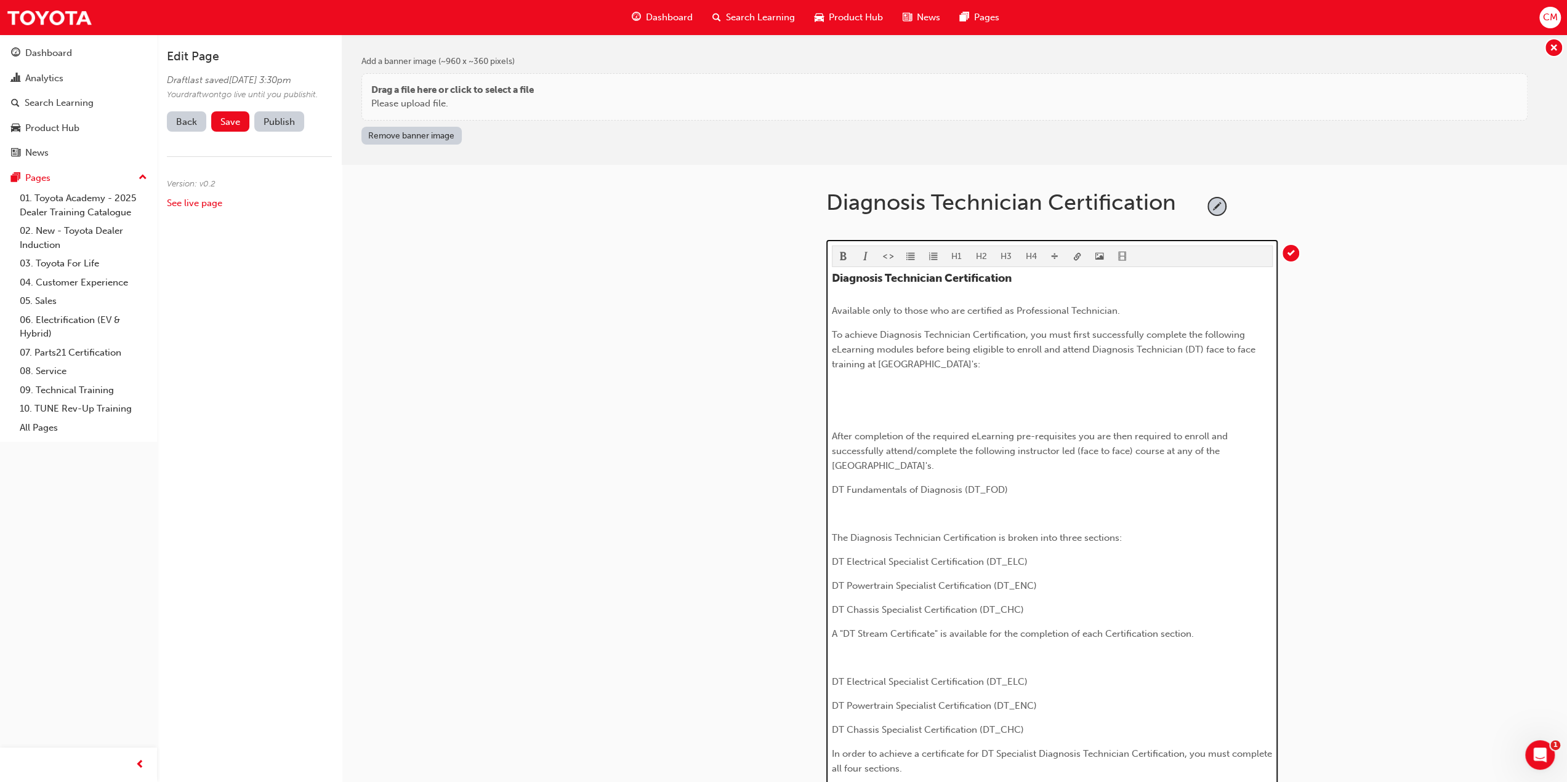
click at [849, 395] on div "Diagnosis Technician Certification Available only to those who are certified as…" at bounding box center [1052, 563] width 441 height 582
click at [844, 388] on p "﻿" at bounding box center [1052, 388] width 441 height 15
click at [843, 412] on p "﻿" at bounding box center [1052, 412] width 441 height 15
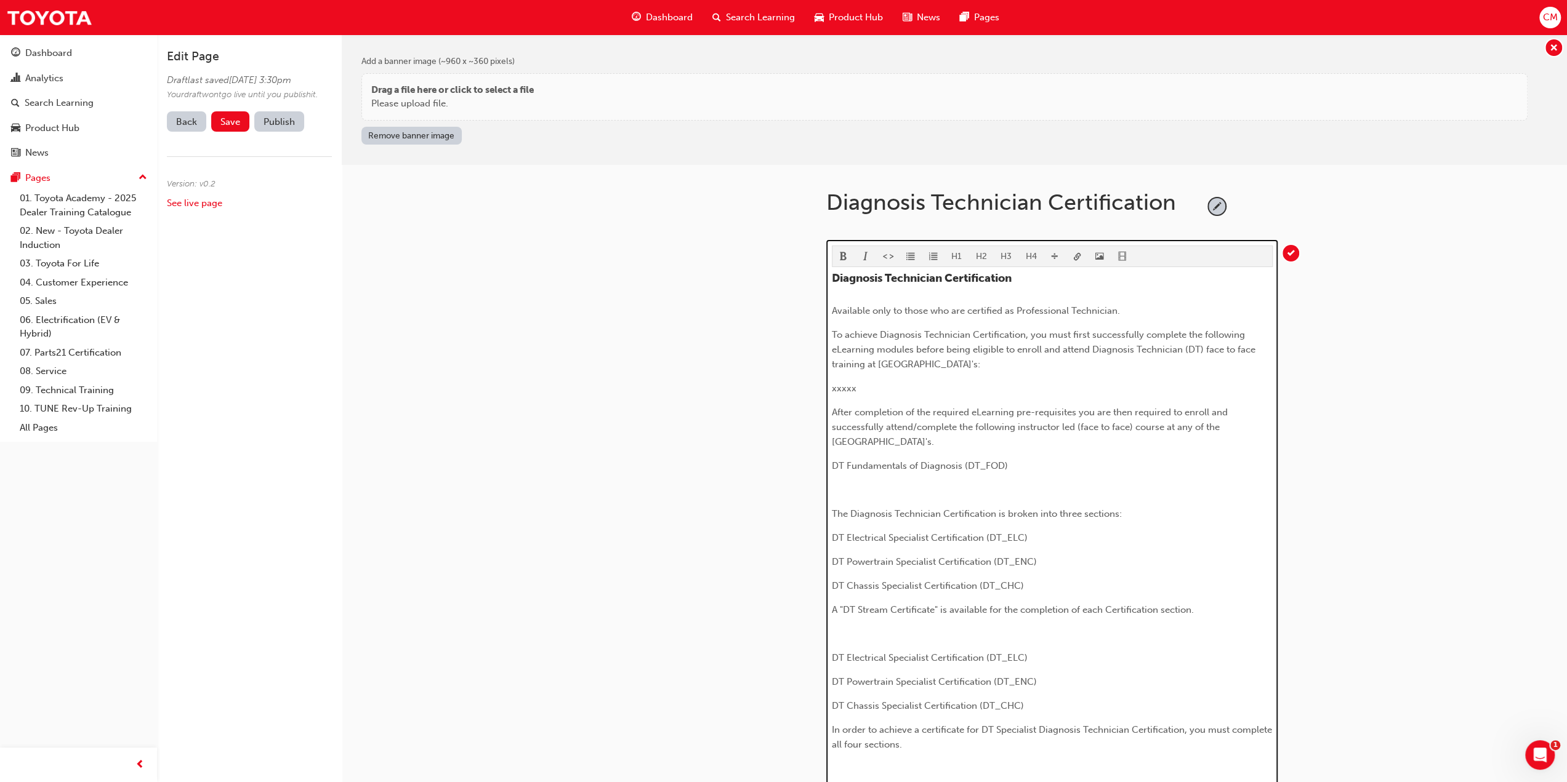
click at [1204, 348] on span "To achieve Diagnosis Technician Certification, you must first successfully comp…" at bounding box center [1045, 349] width 426 height 41
click at [881, 364] on span "To achieve Diagnosis Technician Certification, you must first successfully comp…" at bounding box center [1049, 349] width 434 height 41
drag, startPoint x: 1019, startPoint y: 425, endPoint x: 1133, endPoint y: 428, distance: 113.9
click at [1133, 428] on span "After completion of the required eLearning pre-requisites you are then required…" at bounding box center [1031, 427] width 398 height 41
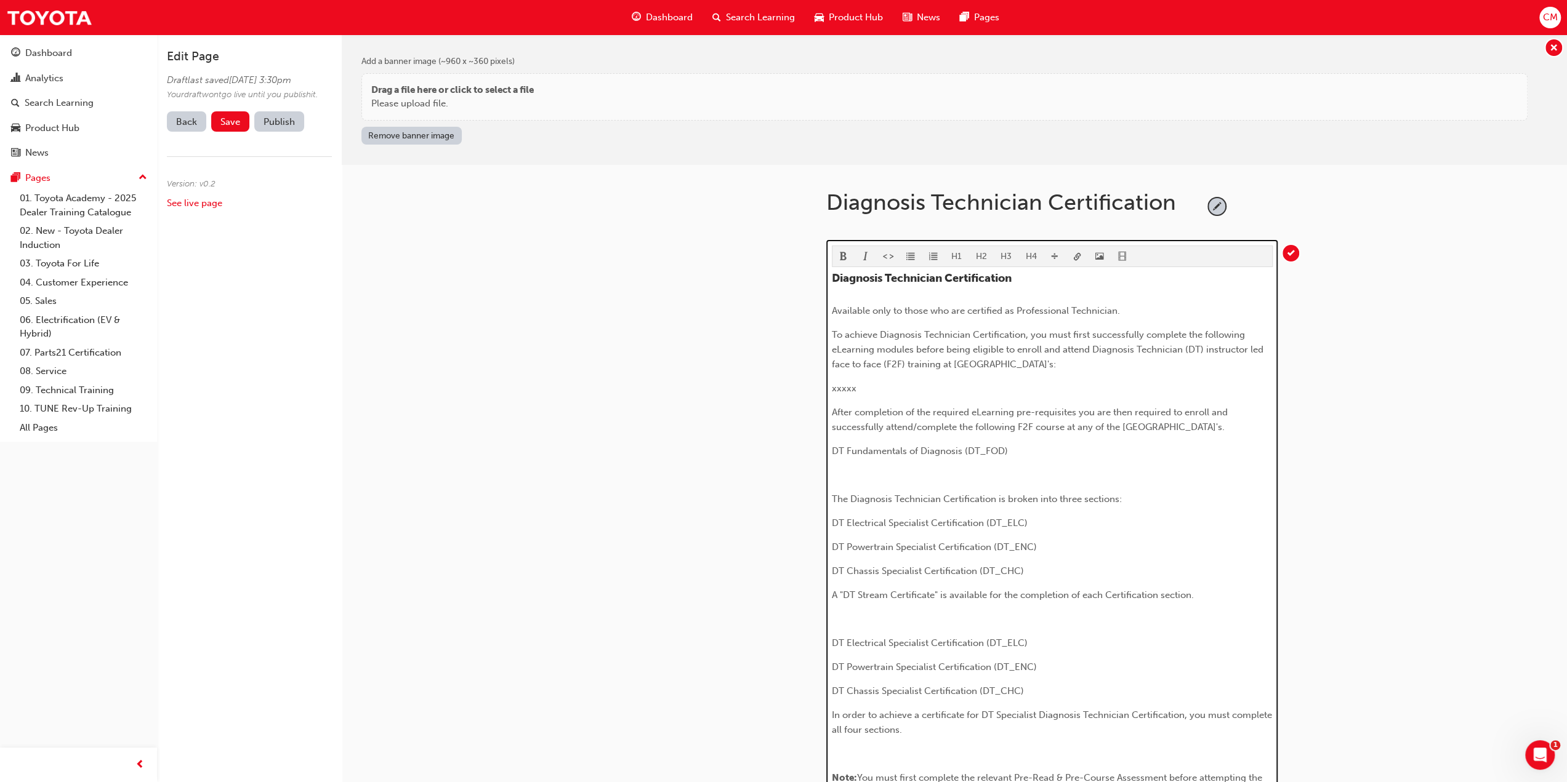
click at [903, 363] on span "To achieve Diagnosis Technician Certification, you must first successfully comp…" at bounding box center [1049, 349] width 434 height 41
drag, startPoint x: 1204, startPoint y: 347, endPoint x: 882, endPoint y: 365, distance: 323.1
click at [882, 365] on span "To achieve Diagnosis Technician Certification, you must first successfully comp…" at bounding box center [1049, 349] width 434 height 41
copy span "instructor led face to face"
drag, startPoint x: 1018, startPoint y: 422, endPoint x: 1033, endPoint y: 424, distance: 15.0
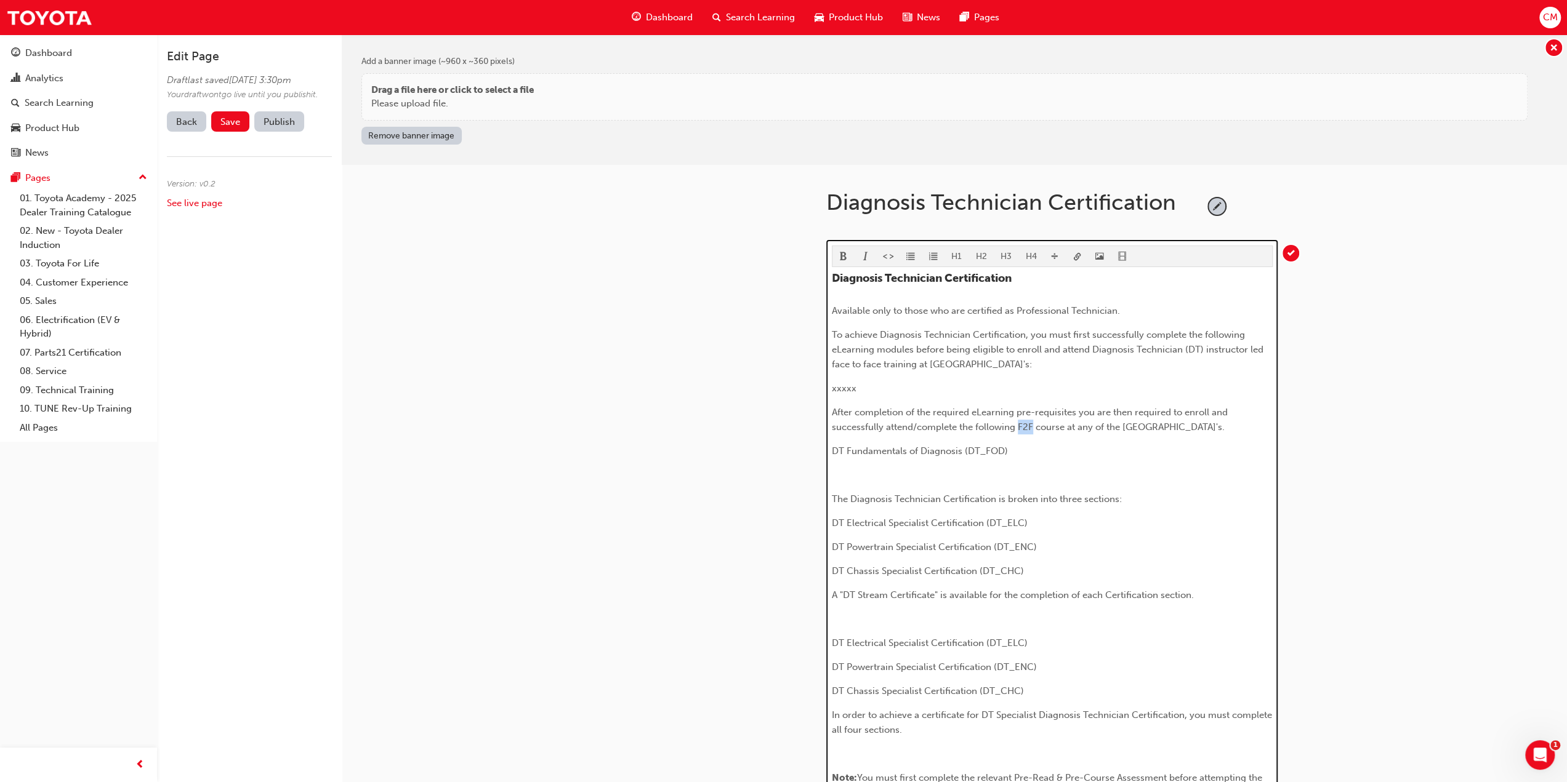
click at [1033, 424] on span "After completion of the required eLearning pre-requisites you are then required…" at bounding box center [1031, 420] width 398 height 26
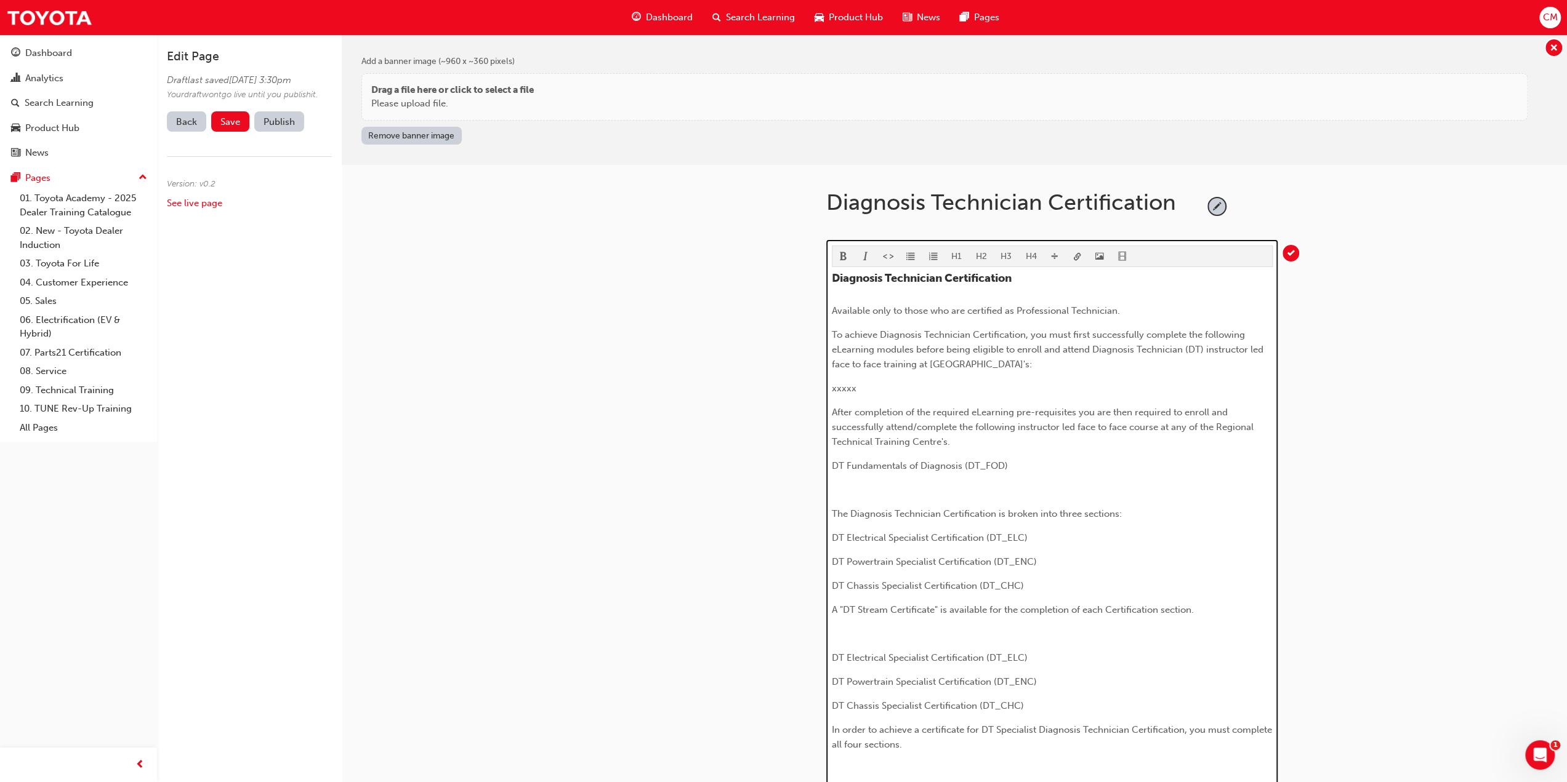
click at [1075, 410] on span "After completion of the required eLearning pre-requisites you are then required…" at bounding box center [1044, 427] width 424 height 41
click at [850, 484] on p "﻿" at bounding box center [1052, 490] width 441 height 15
click at [1187, 491] on span "Once the above is successfully completed you are elligable to enroll and attend…" at bounding box center [1036, 489] width 408 height 11
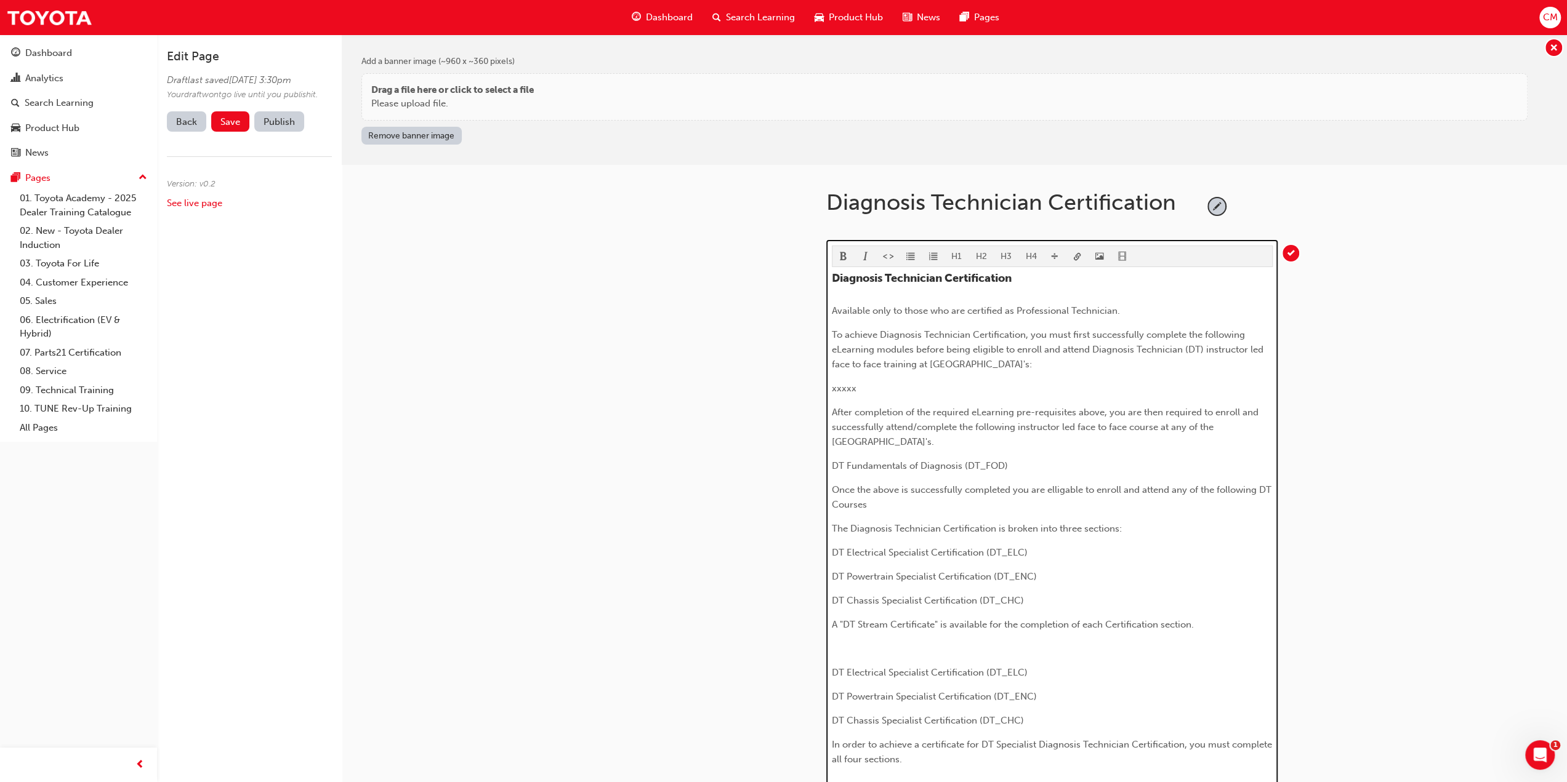
click at [874, 502] on p "Once the above is successfully completed you are elligable to enroll and attend…" at bounding box center [1052, 498] width 441 height 30
click at [1257, 486] on span "Once the above is successfully completed you are elligable to enroll and attend…" at bounding box center [1053, 497] width 442 height 26
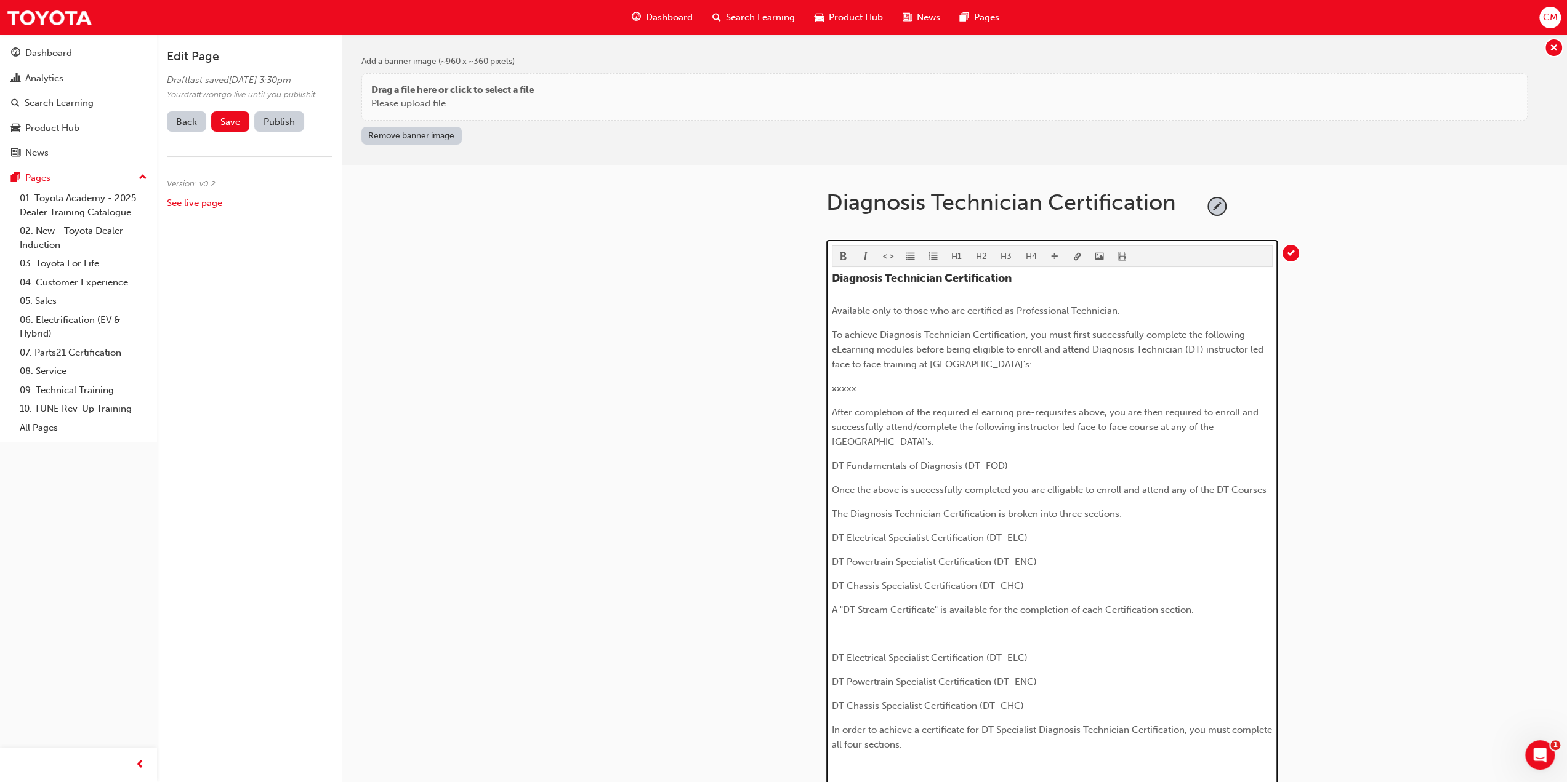
click at [1267, 488] on p "Once the above is successfully completed you are elligable to enroll and attend…" at bounding box center [1052, 490] width 441 height 15
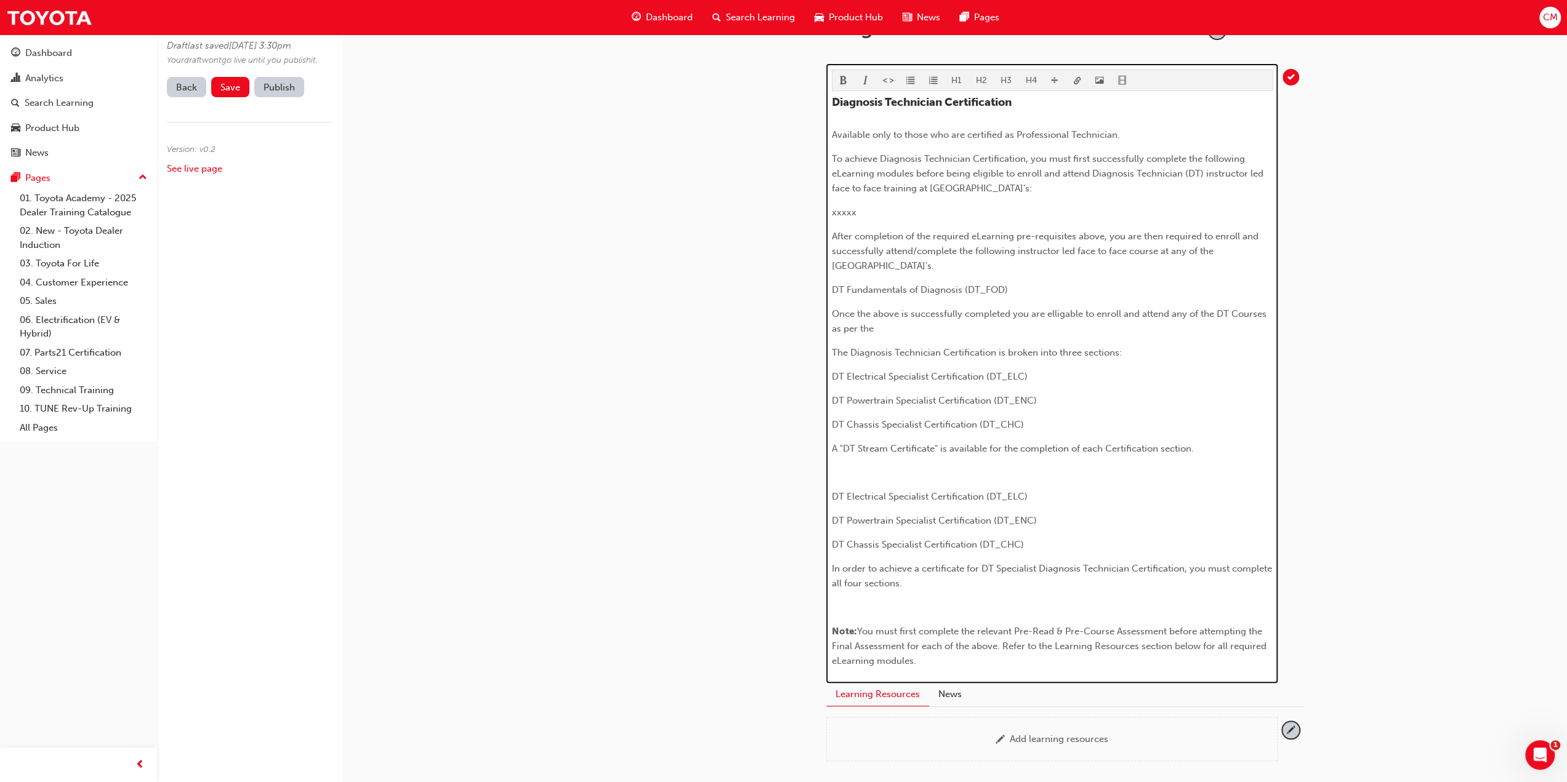
scroll to position [185, 0]
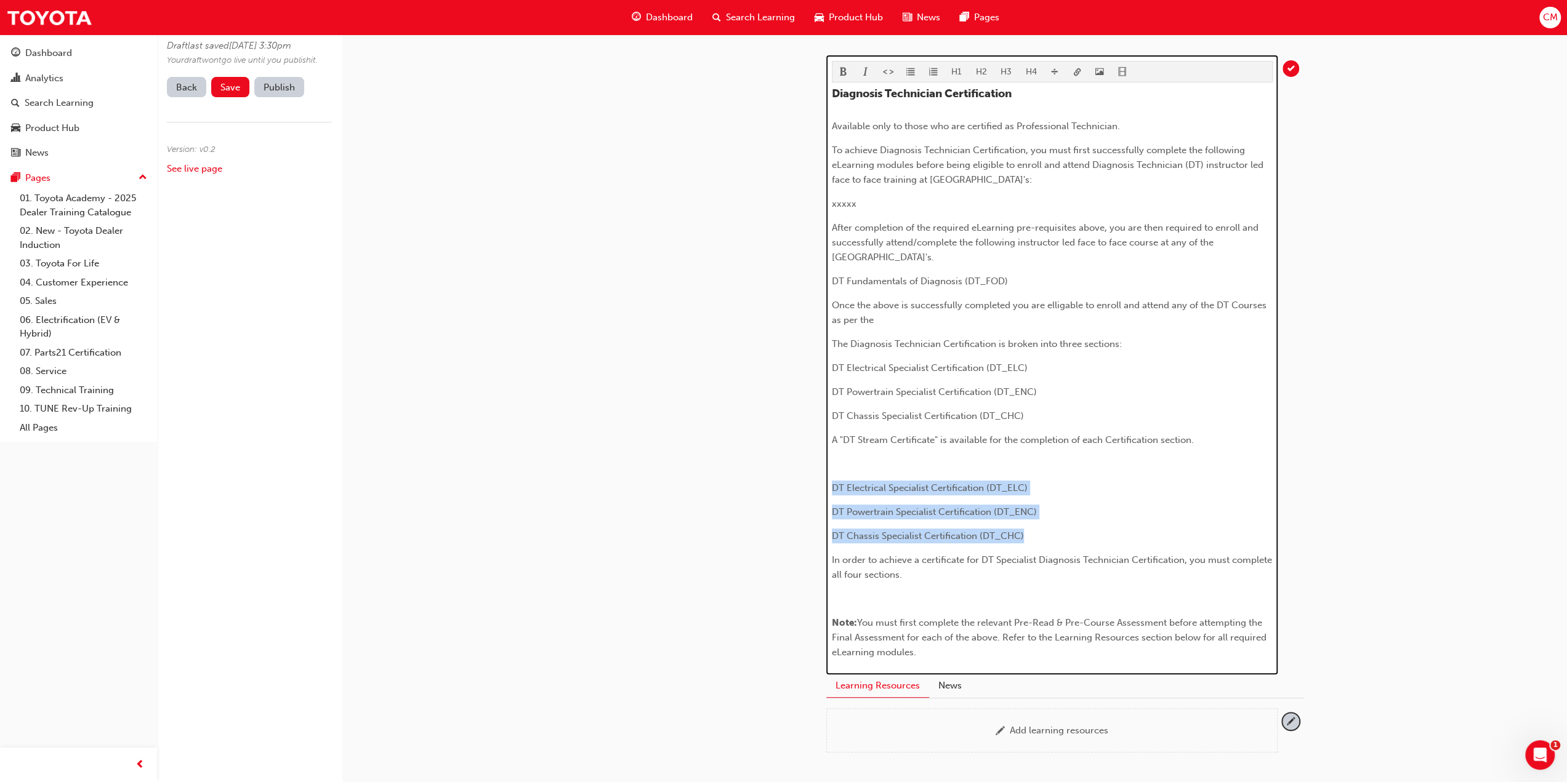
drag, startPoint x: 832, startPoint y: 482, endPoint x: 1036, endPoint y: 523, distance: 207.8
click at [1036, 523] on div "Diagnosis Technician Certification Available only to those who are certified as…" at bounding box center [1052, 373] width 441 height 573
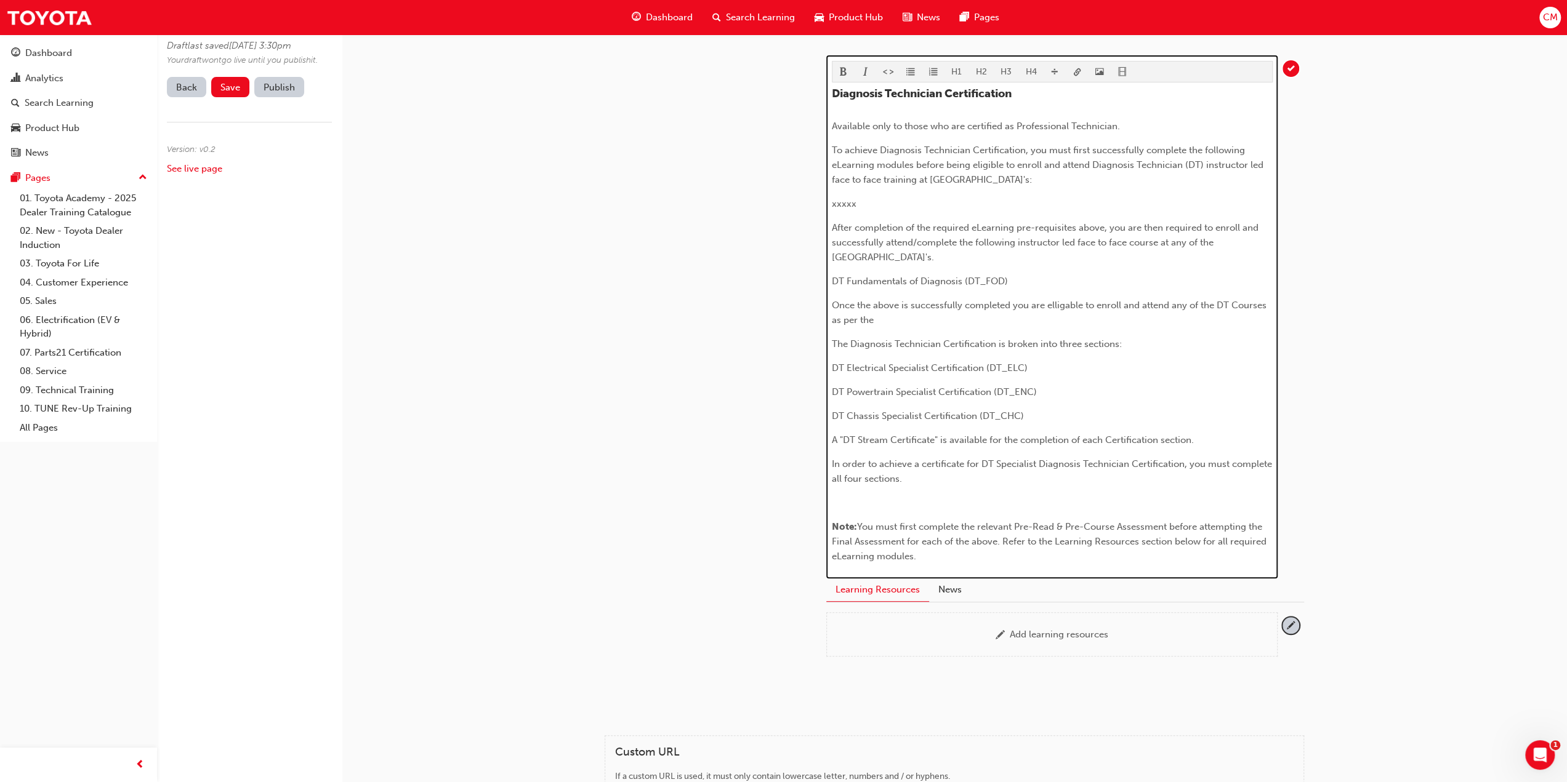
click at [860, 478] on span "In order to achieve a certificate for DT Specialist Diagnosis Technician Certif…" at bounding box center [1053, 472] width 443 height 26
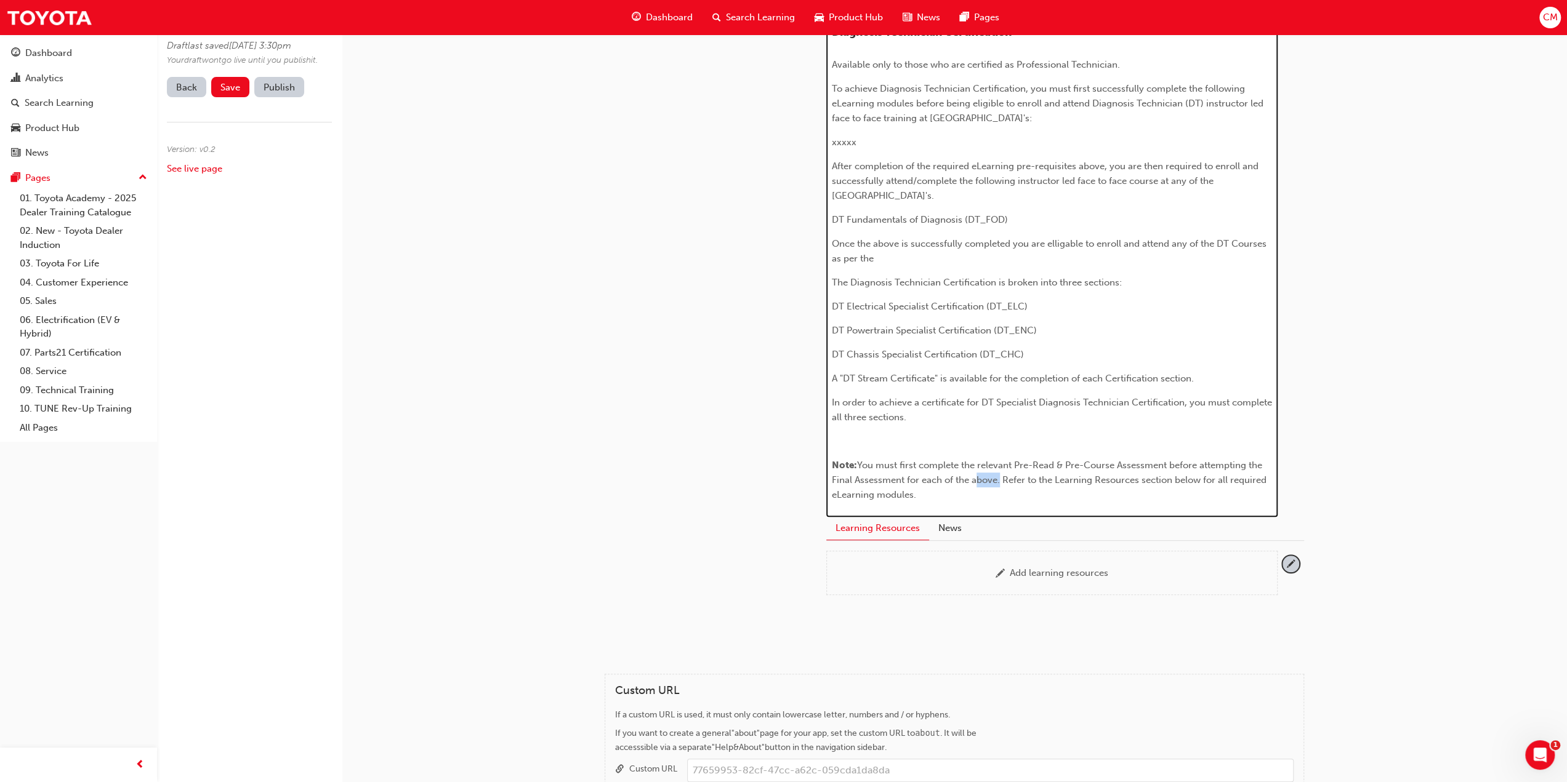
drag, startPoint x: 971, startPoint y: 478, endPoint x: 995, endPoint y: 480, distance: 24.1
click at [995, 480] on span "You must first complete the relevant Pre-Read & Pre-Course Assessment before at…" at bounding box center [1050, 480] width 437 height 41
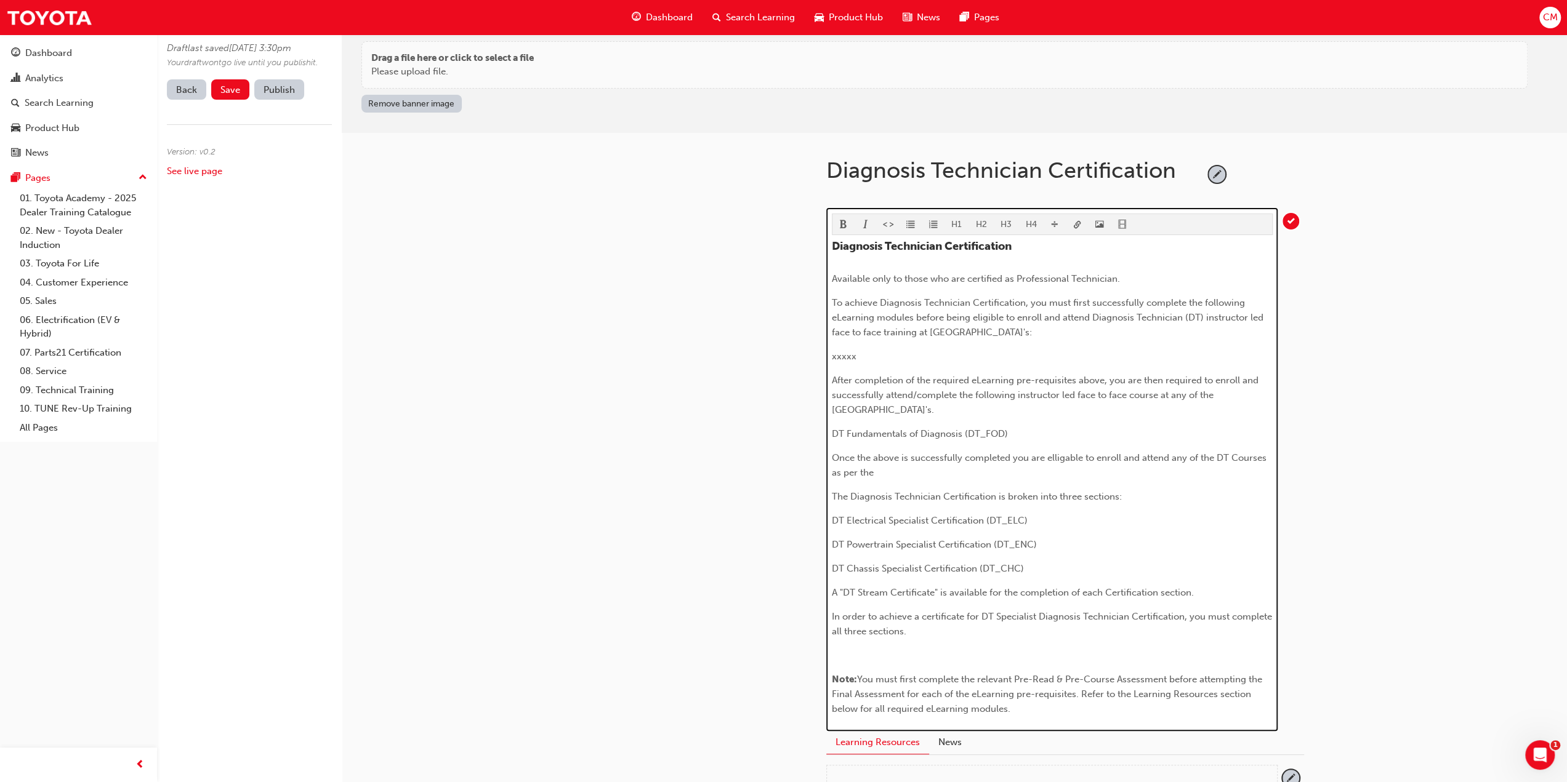
scroll to position [0, 0]
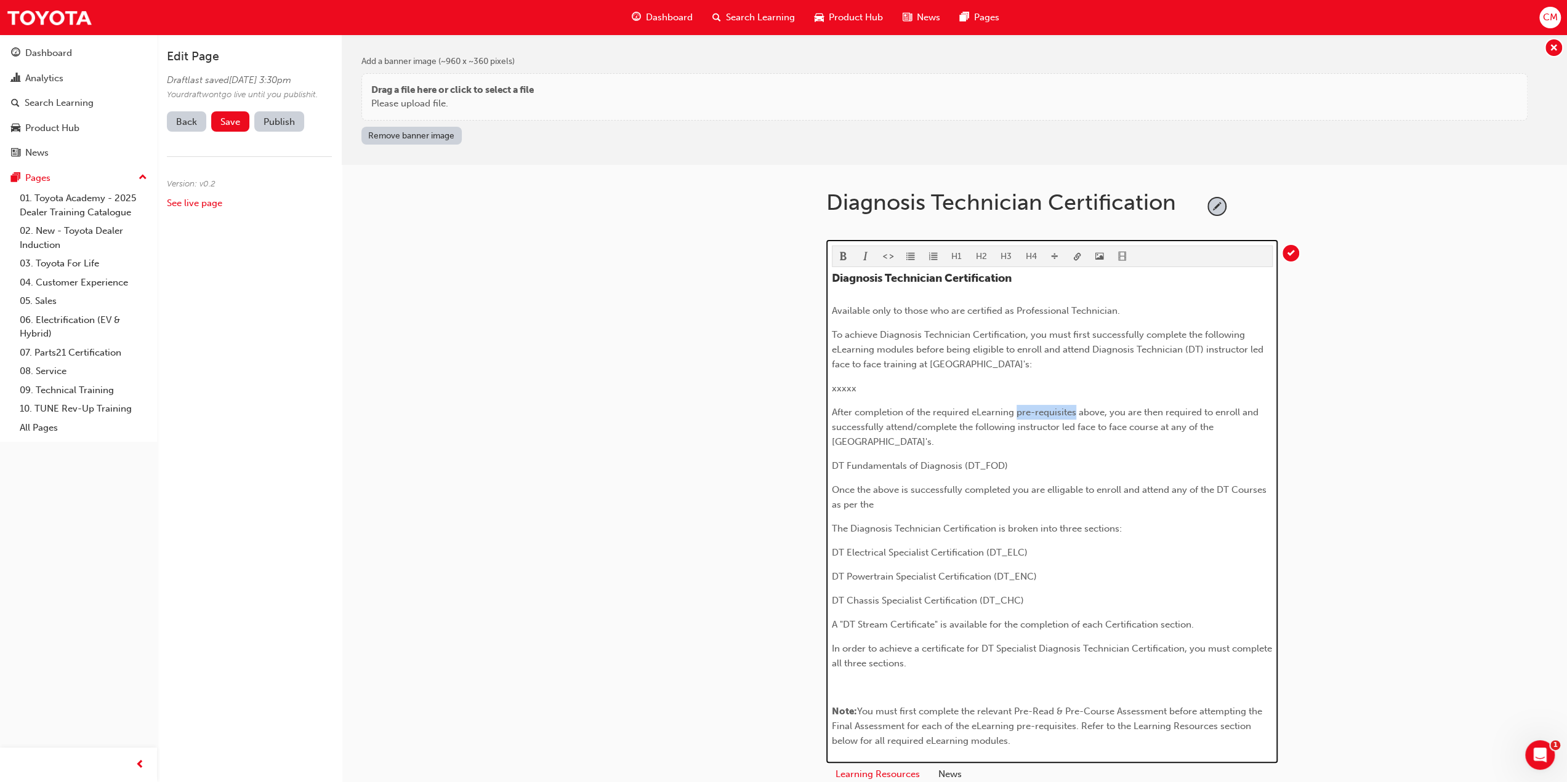
drag, startPoint x: 1017, startPoint y: 411, endPoint x: 1075, endPoint y: 412, distance: 57.9
click at [1075, 412] on span "After completion of the required eLearning pre-requisites above, you are then r…" at bounding box center [1046, 427] width 429 height 41
click at [916, 425] on span "After completion of the required eLearning modules above, you are then required…" at bounding box center [1044, 427] width 424 height 41
click at [1236, 411] on span "After completion of the required eLearning modules above, you are then required…" at bounding box center [1035, 427] width 406 height 41
drag, startPoint x: 831, startPoint y: 425, endPoint x: 881, endPoint y: 426, distance: 49.9
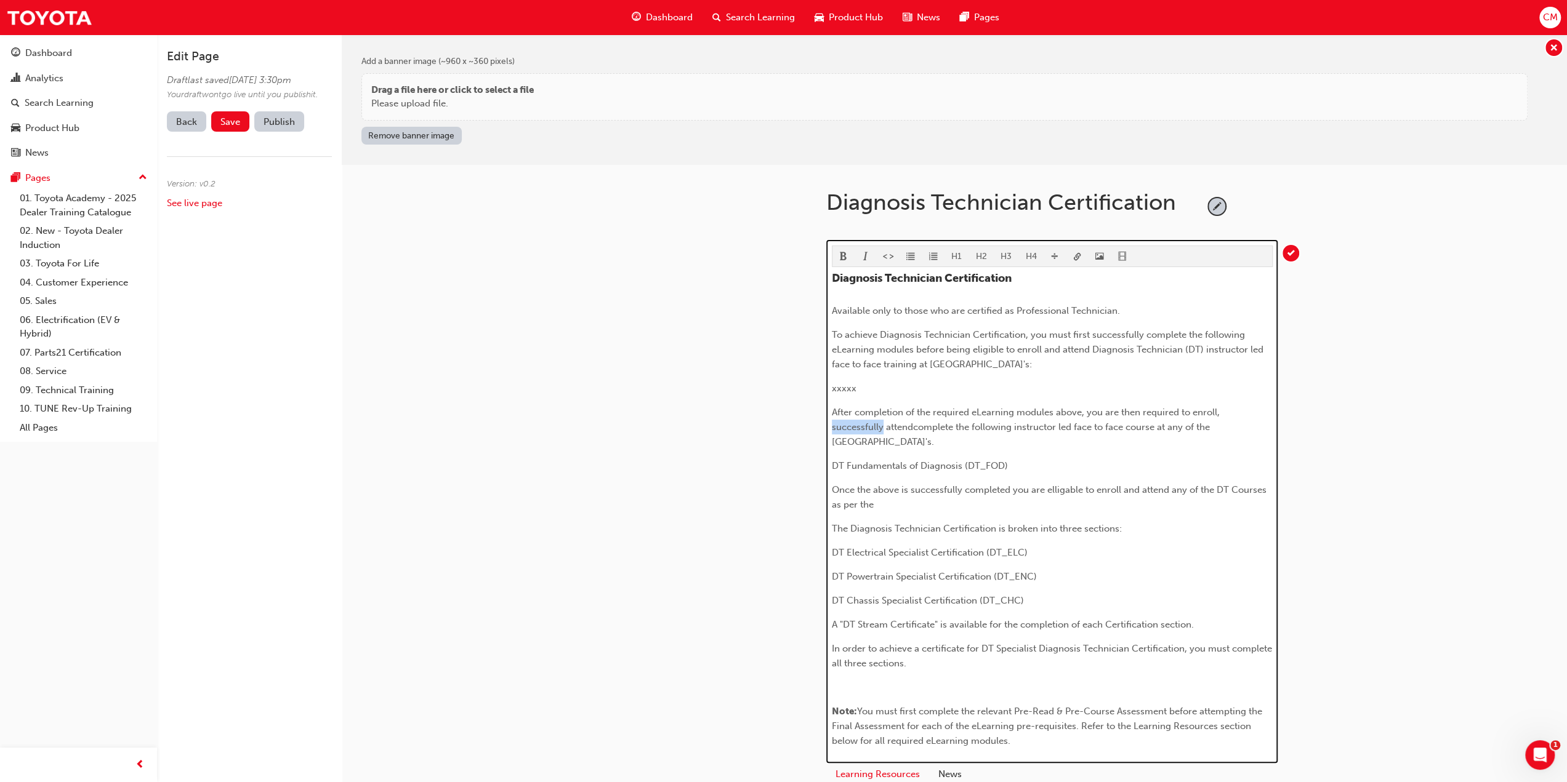
click at [881, 426] on span "After completion of the required eLearning modules above, you are then required…" at bounding box center [1027, 427] width 390 height 41
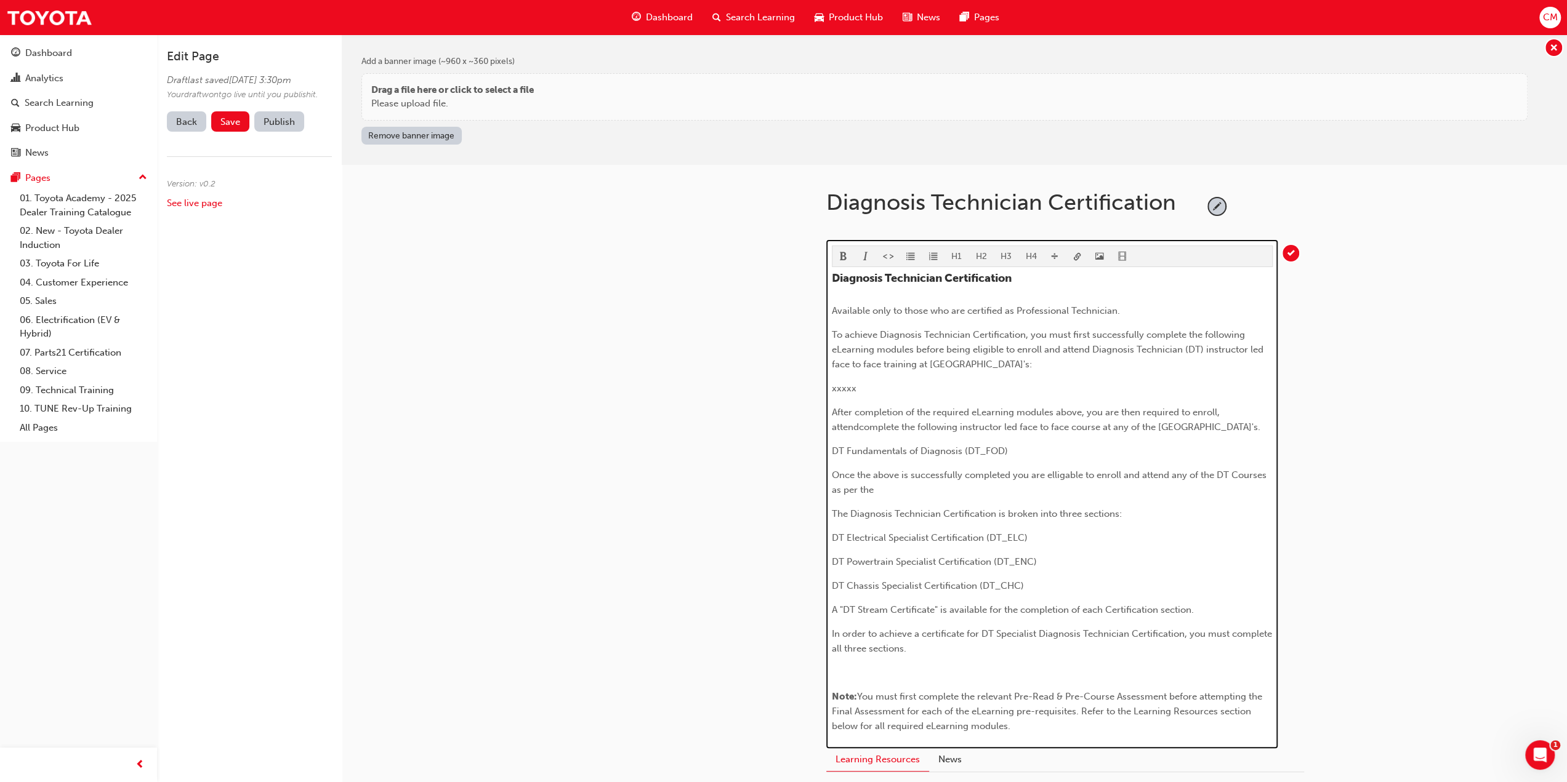
click at [861, 425] on span "After completion of the required eLearning modules above, you are then required…" at bounding box center [1046, 420] width 428 height 26
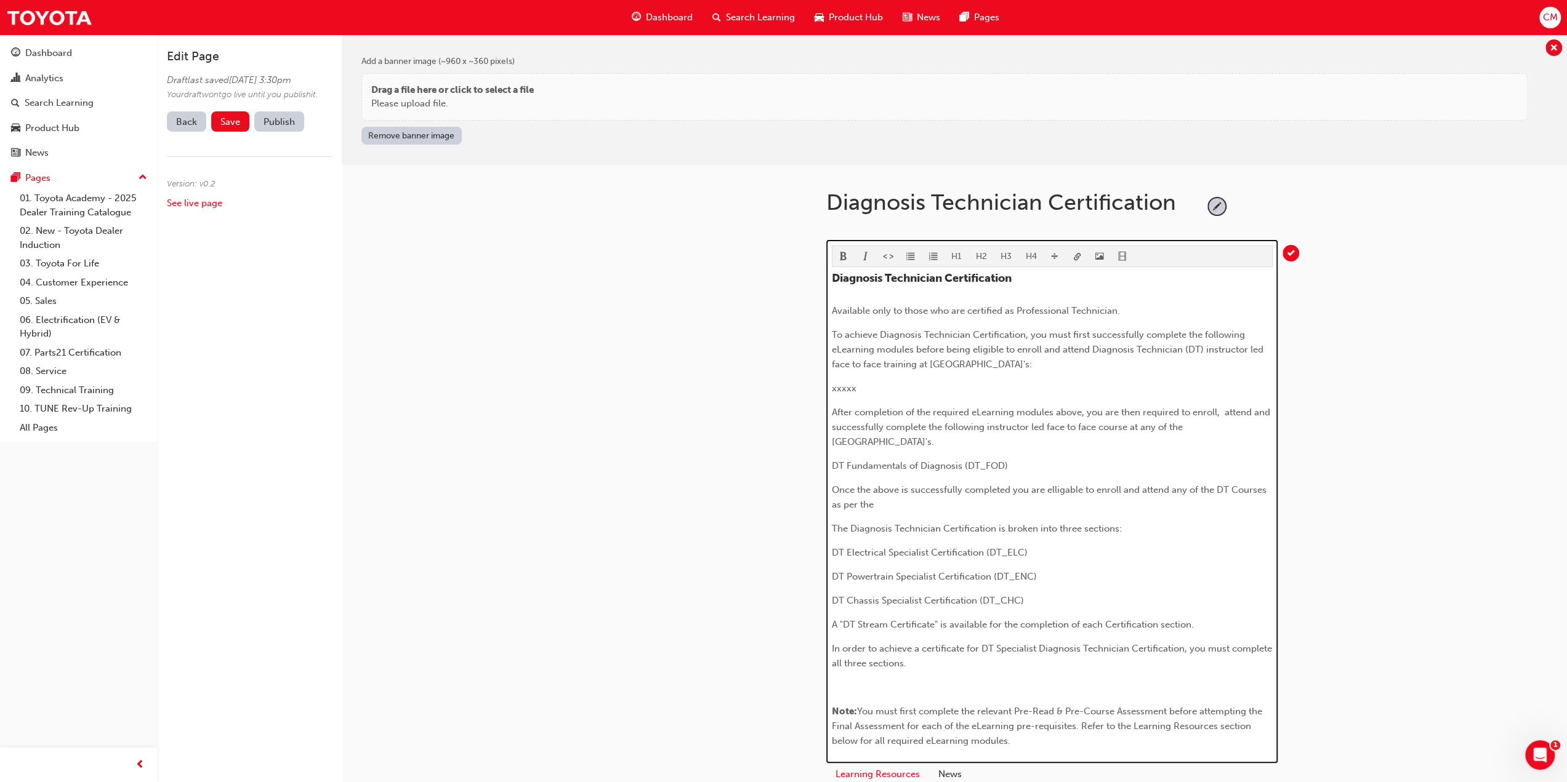
click at [1224, 409] on span "After completion of the required eLearning modules above, you are then required…" at bounding box center [1052, 427] width 441 height 41
drag, startPoint x: 832, startPoint y: 462, endPoint x: 1032, endPoint y: 464, distance: 200.7
click at [1032, 464] on p "DT Fundamentals of Diagnosis (DT_FOD)" at bounding box center [1052, 466] width 441 height 15
click at [844, 252] on span "format_bold-icon" at bounding box center [843, 257] width 9 height 10
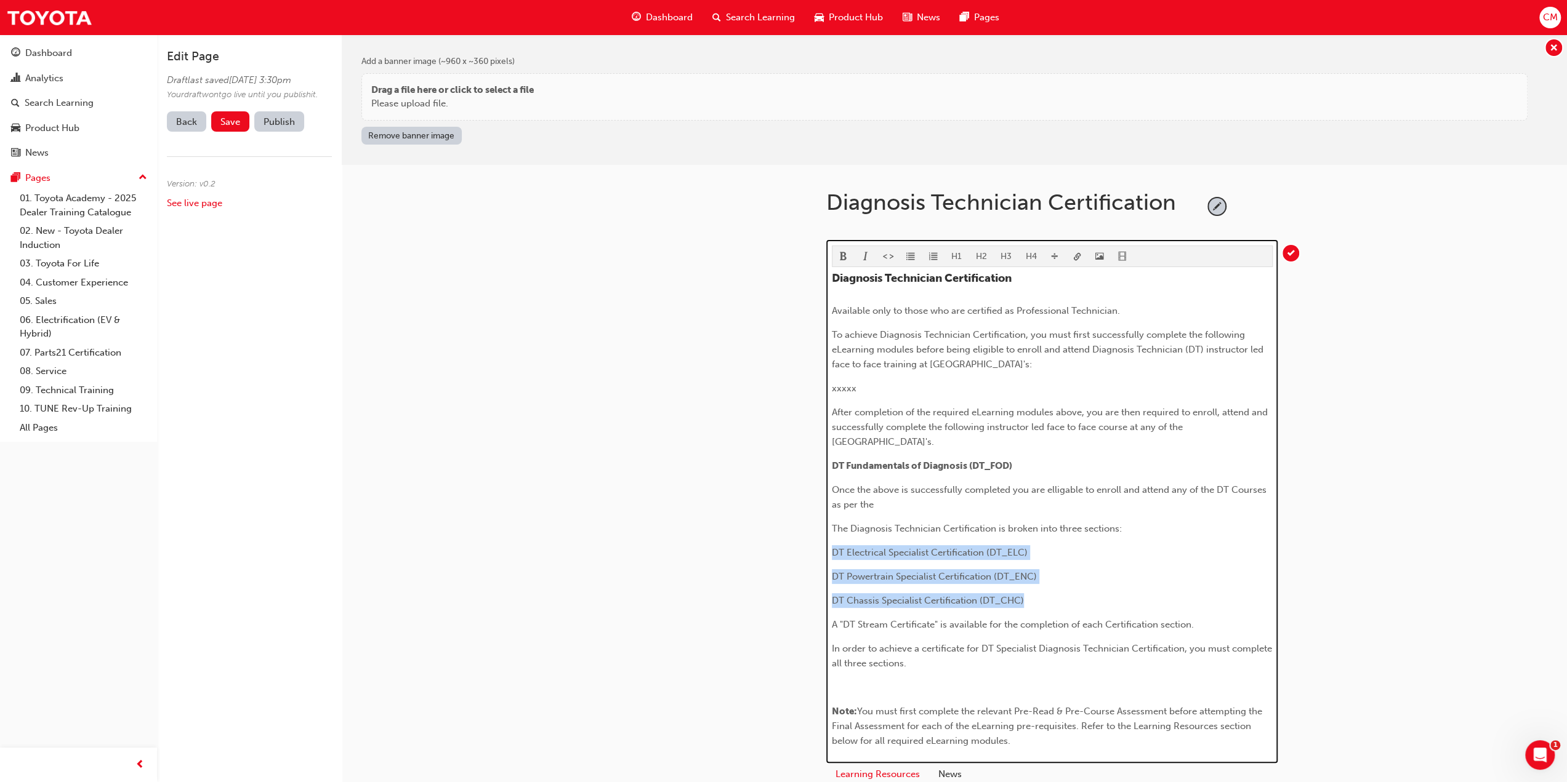
drag, startPoint x: 832, startPoint y: 549, endPoint x: 1059, endPoint y: 594, distance: 231.6
click at [1059, 594] on div "Diagnosis Technician Certification Available only to those who are certified as…" at bounding box center [1052, 510] width 441 height 477
click at [842, 252] on span "format_bold-icon" at bounding box center [843, 257] width 9 height 10
click at [885, 503] on p "Once the above is successfully completed you are eligible to enroll and attend …" at bounding box center [1052, 498] width 441 height 30
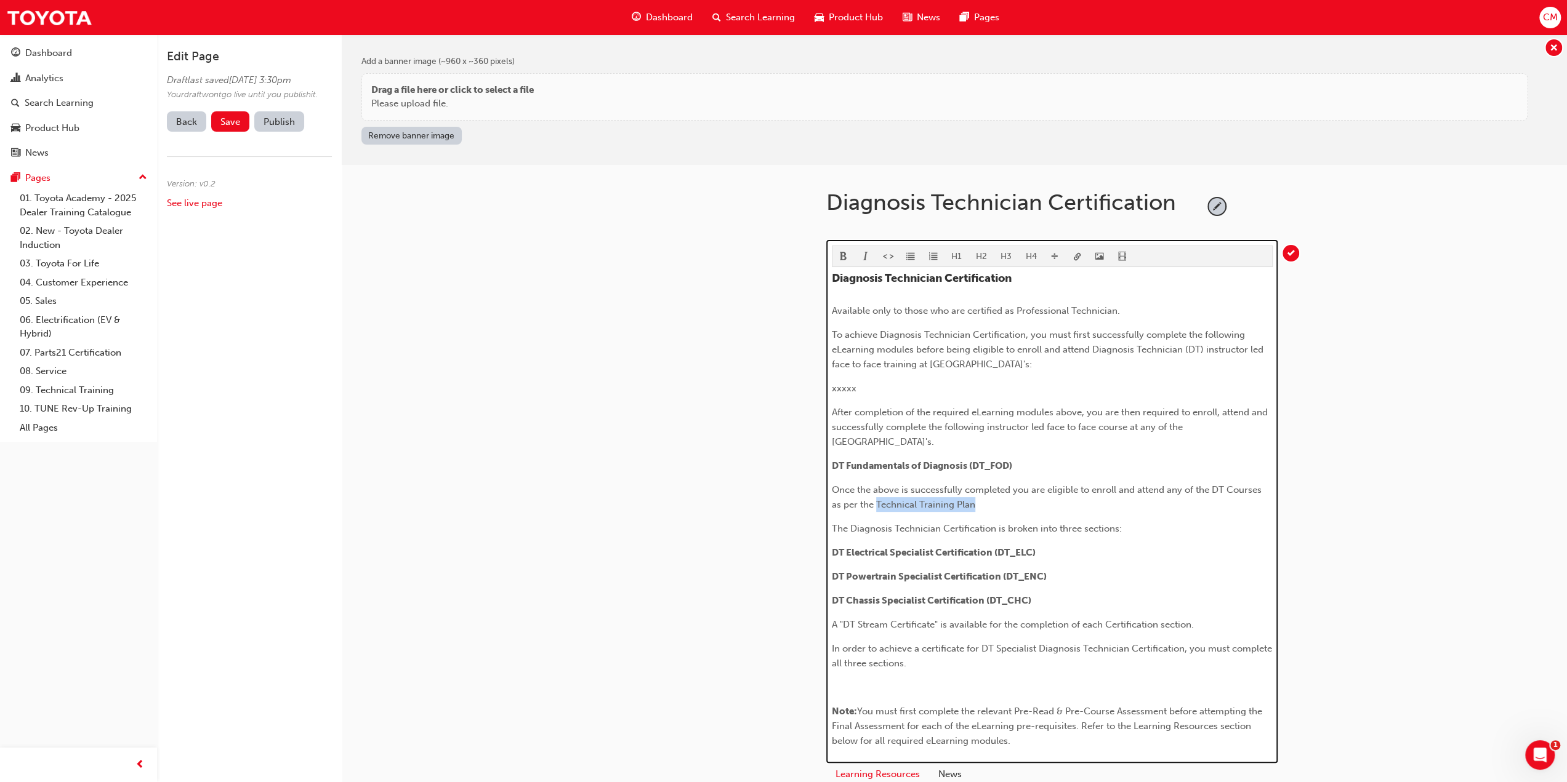
drag, startPoint x: 877, startPoint y: 501, endPoint x: 973, endPoint y: 507, distance: 96.2
click at [973, 507] on span "Once the above is successfully completed you are eligible to enroll and attend …" at bounding box center [1048, 497] width 432 height 26
click at [981, 503] on p "Once the above is successfully completed you are eligible to enroll and attend …" at bounding box center [1052, 498] width 441 height 30
drag, startPoint x: 877, startPoint y: 501, endPoint x: 972, endPoint y: 504, distance: 95.5
click at [972, 504] on span "Once the above is successfully completed you are eligible to enroll and attend …" at bounding box center [1048, 497] width 432 height 26
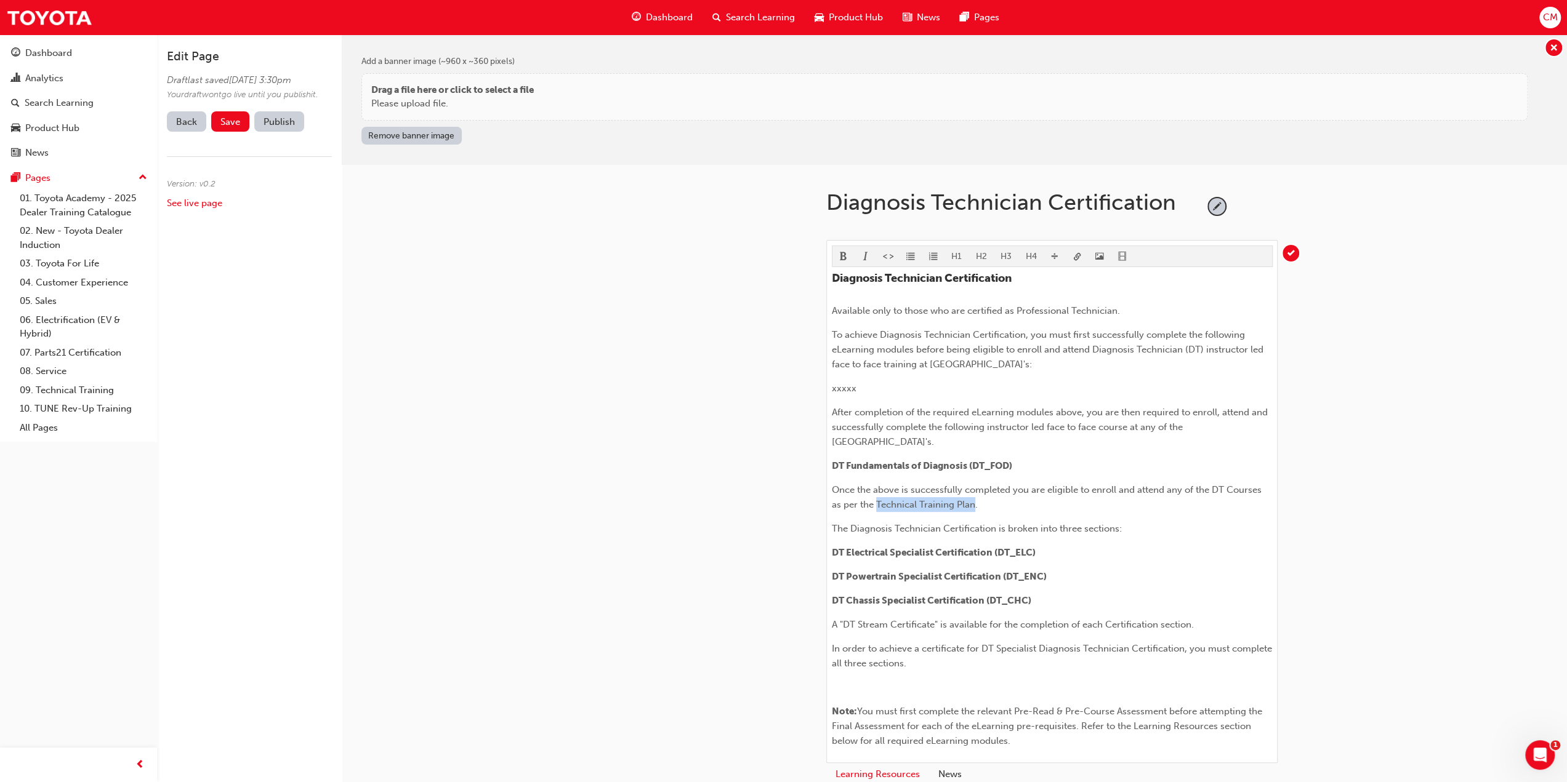
click at [1074, 255] on body "Your version of Internet Explorer is outdated and not supported. Please upgrade…" at bounding box center [783, 391] width 1567 height 782
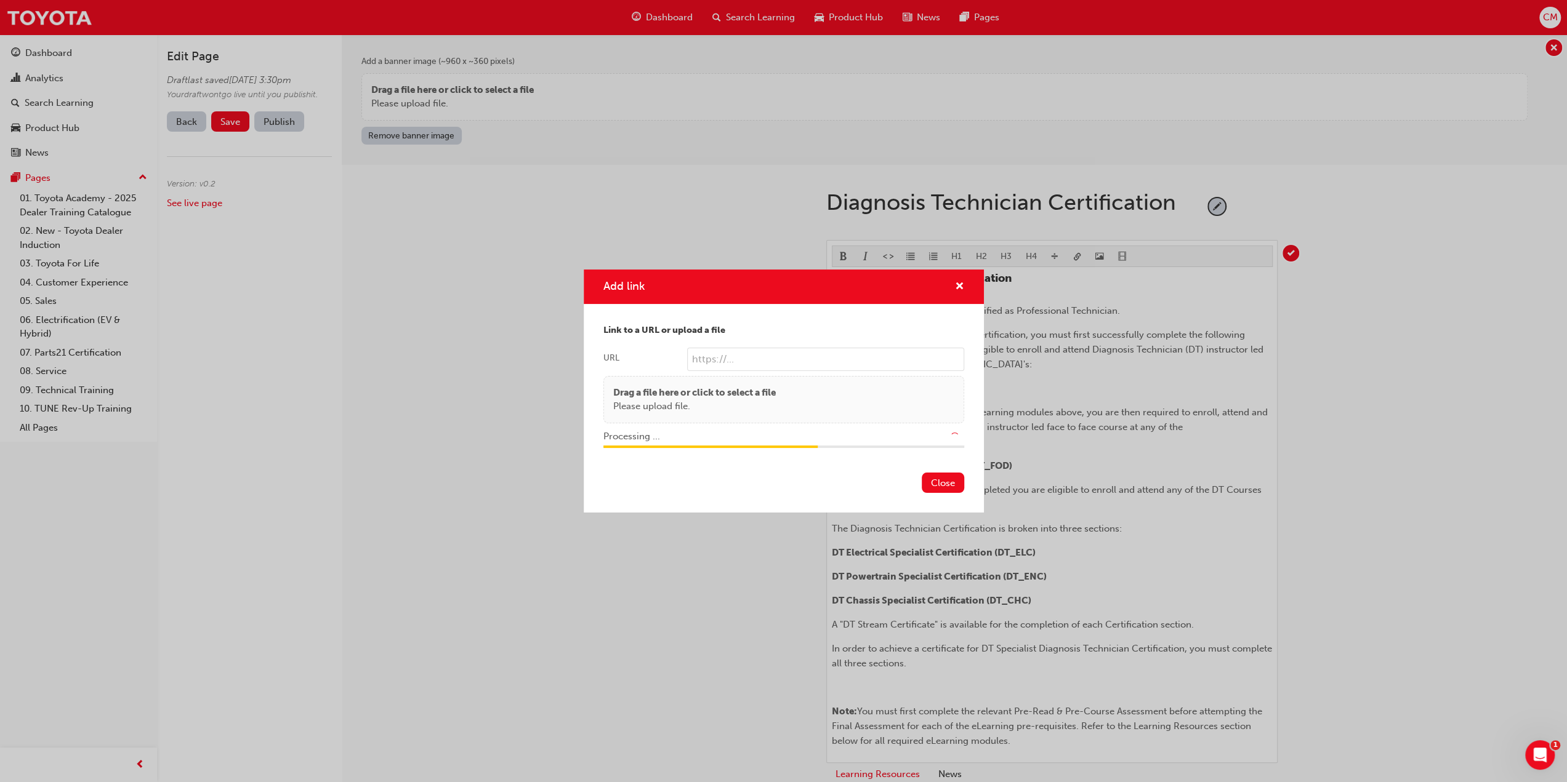
type input "/upload/338045c6-0244-4689-9581-59ad751198d4.pdf"
click at [943, 480] on button "Close" at bounding box center [943, 483] width 42 height 20
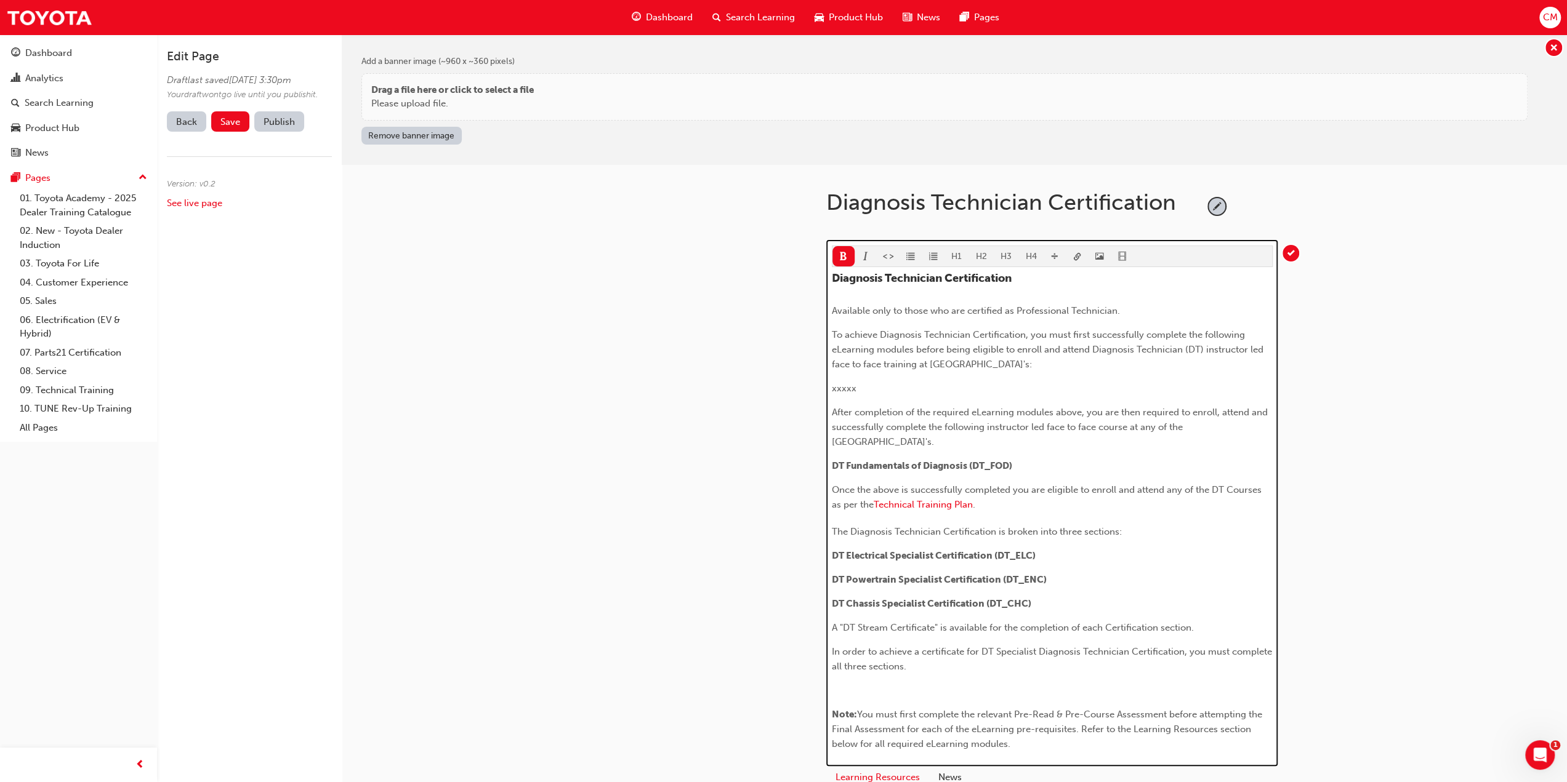
click at [1032, 464] on p "DT Fundamentals of Diagnosis (DT_FOD)" at bounding box center [1052, 466] width 441 height 15
click at [832, 489] on span "Once the above is successfully completed you are eligible to enroll and attend …" at bounding box center [1048, 497] width 432 height 26
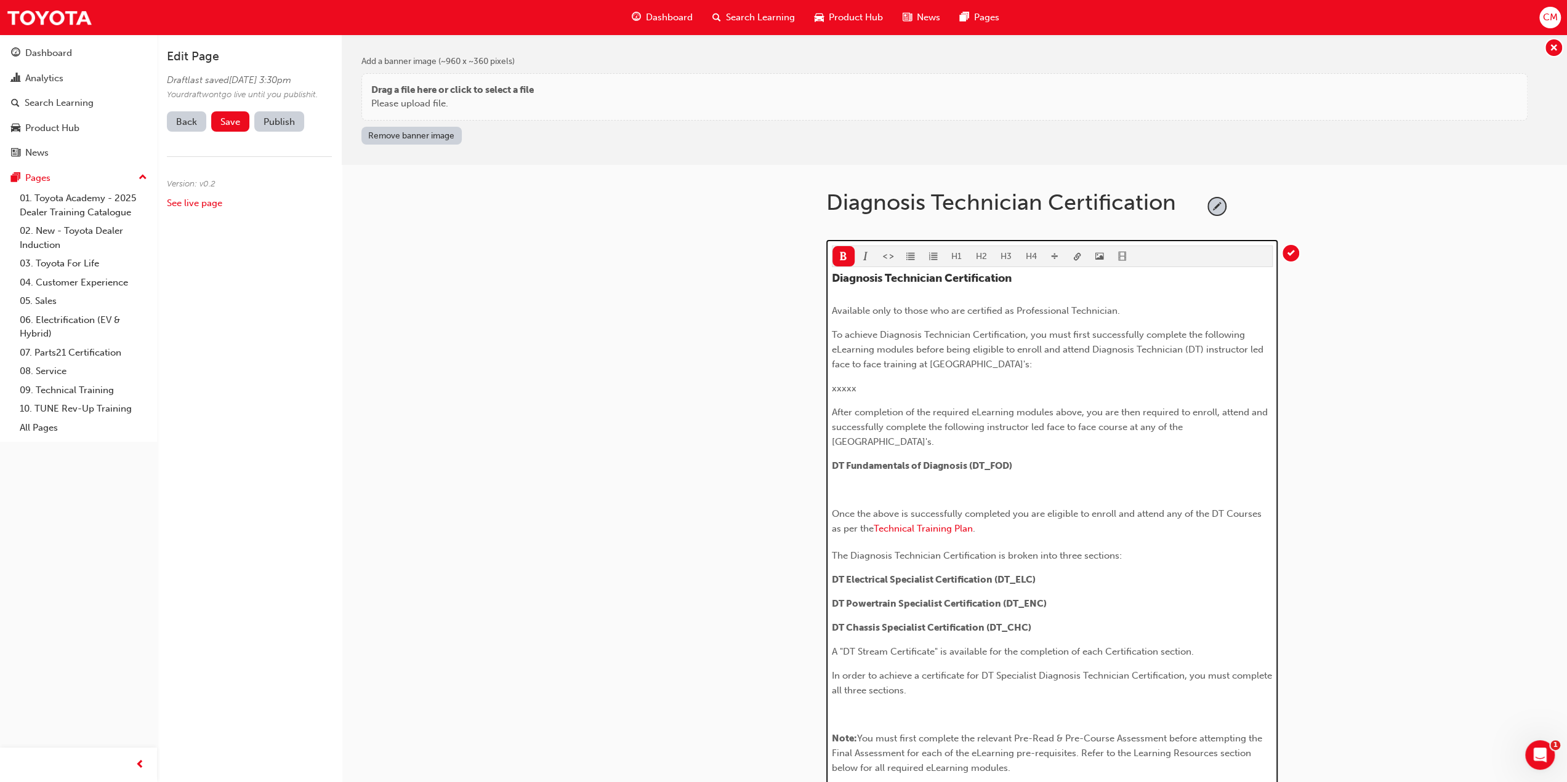
click at [869, 392] on p "xxxxx" at bounding box center [1052, 388] width 441 height 15
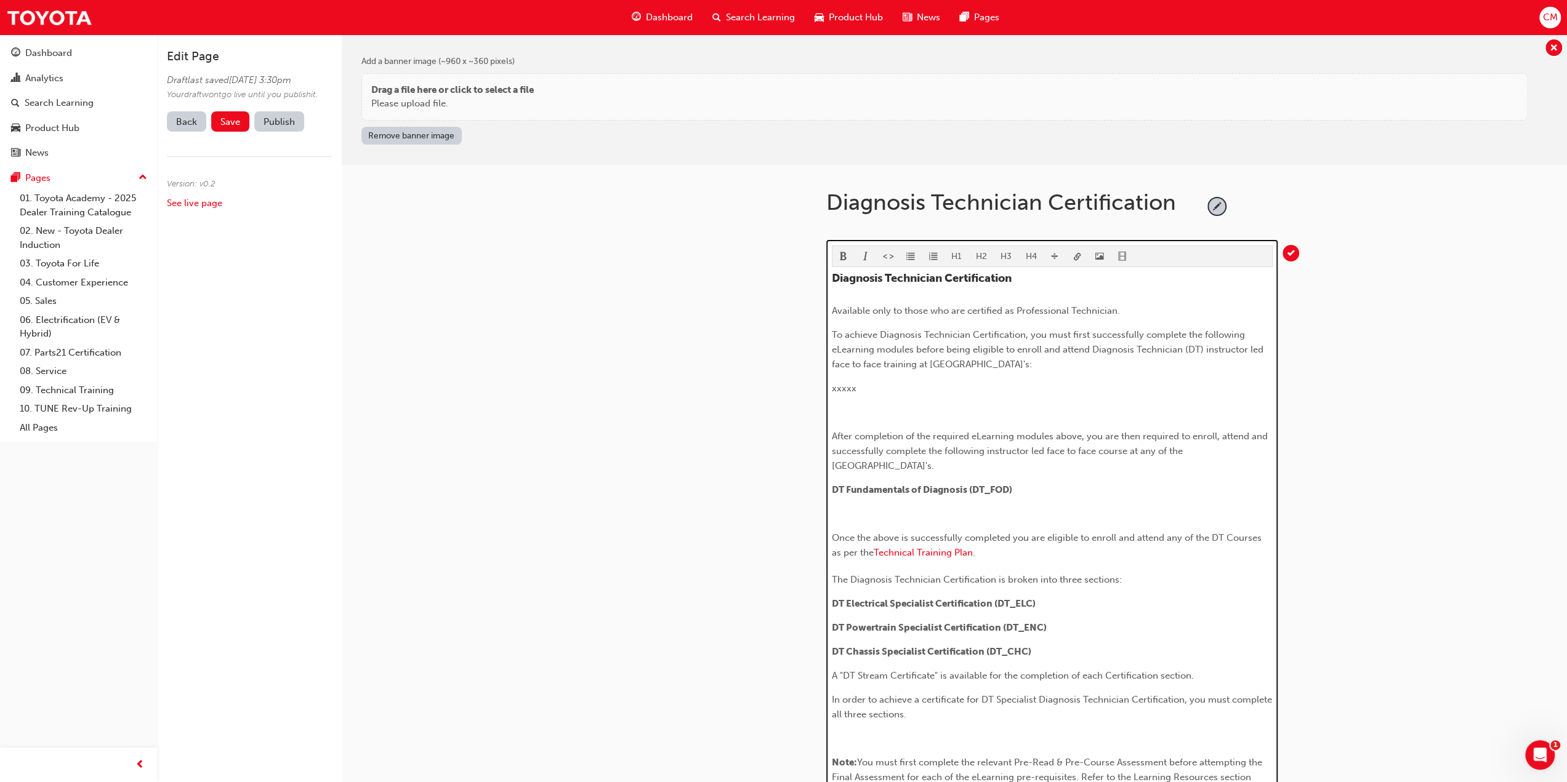
click at [1003, 546] on p "Once the above is successfully completed you are eligible to enroll and attend …" at bounding box center [1052, 547] width 441 height 33
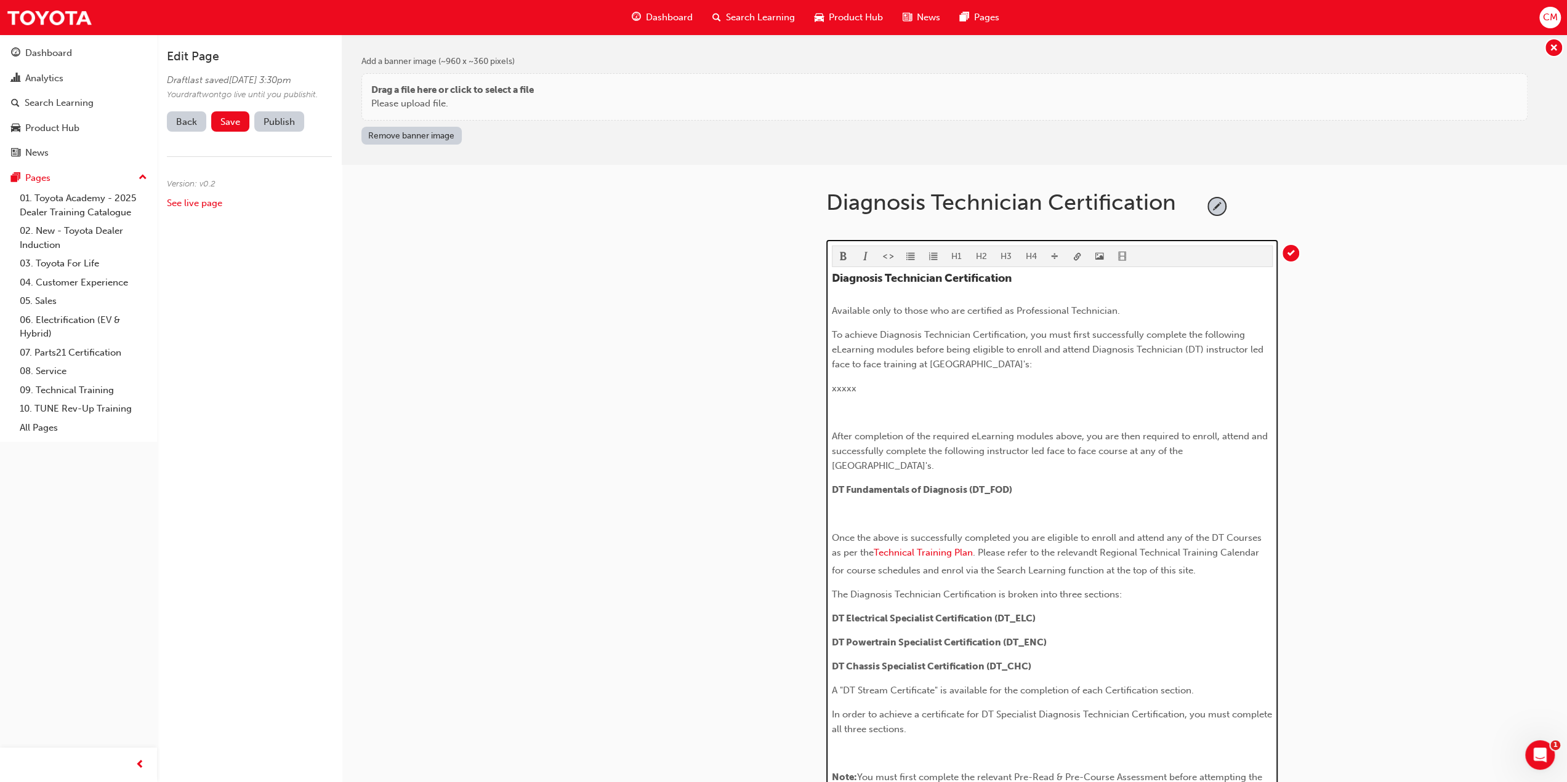
click at [963, 567] on span ". Please refer to the relevandt Regional Technical Training Calendar for course…" at bounding box center [1047, 561] width 430 height 29
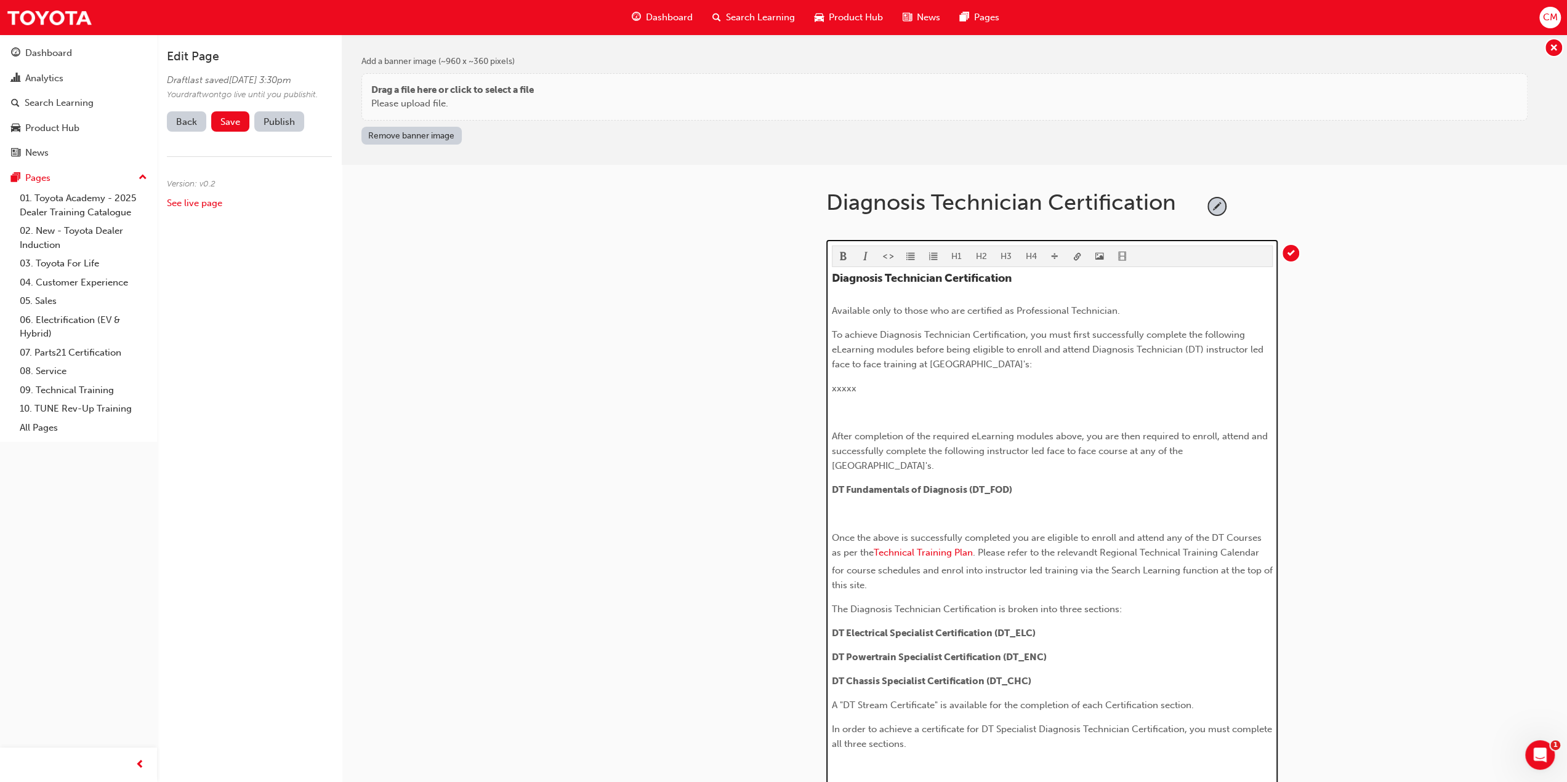
click at [881, 364] on span "To achieve Diagnosis Technician Certification, you must first successfully comp…" at bounding box center [1049, 349] width 434 height 41
click at [1096, 449] on span "After completion of the required eLearning modules above, you are then required…" at bounding box center [1051, 451] width 438 height 41
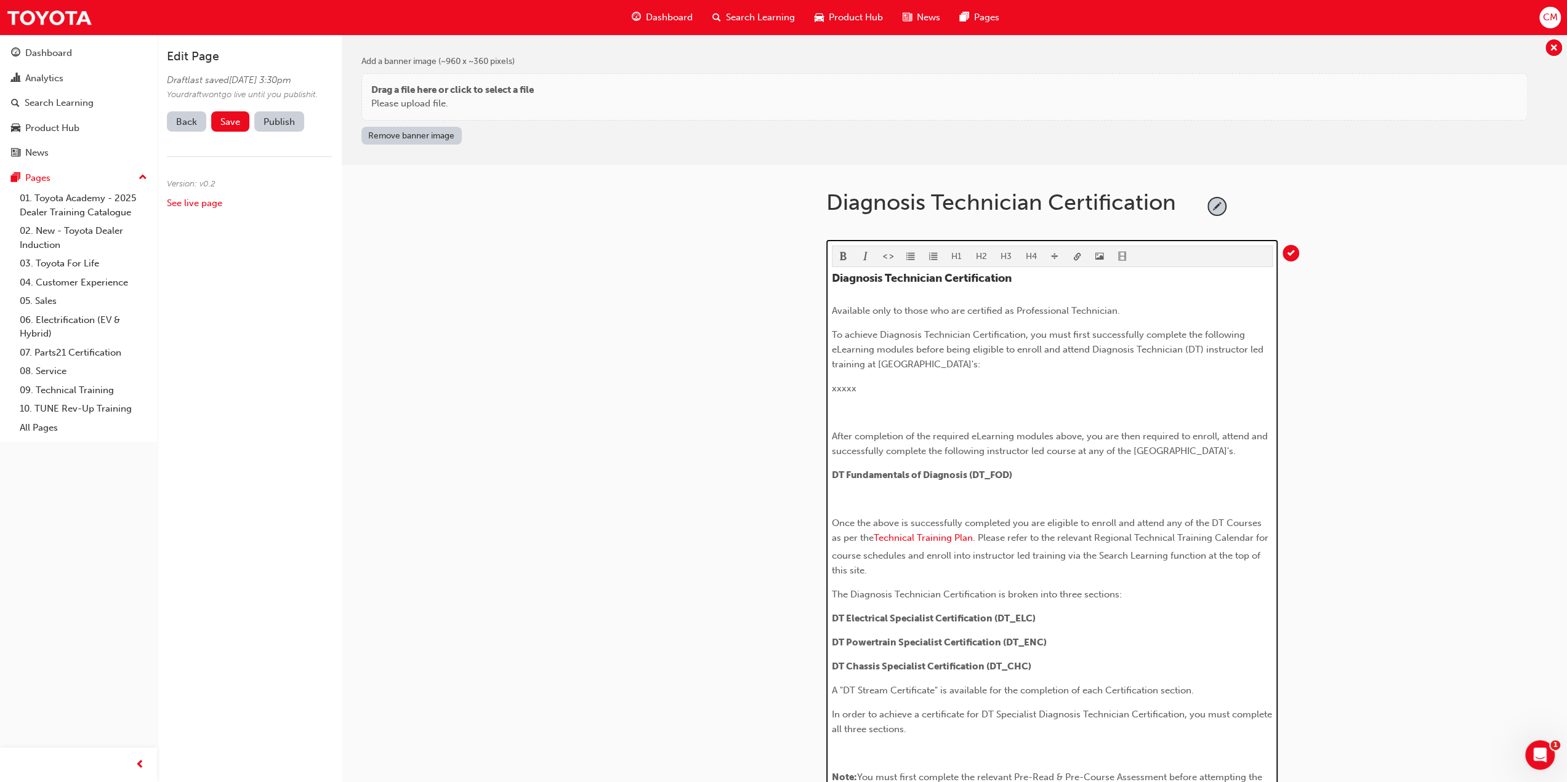
click at [883, 578] on p "Once the above is successfully completed you are eligible to enroll and attend …" at bounding box center [1052, 547] width 441 height 62
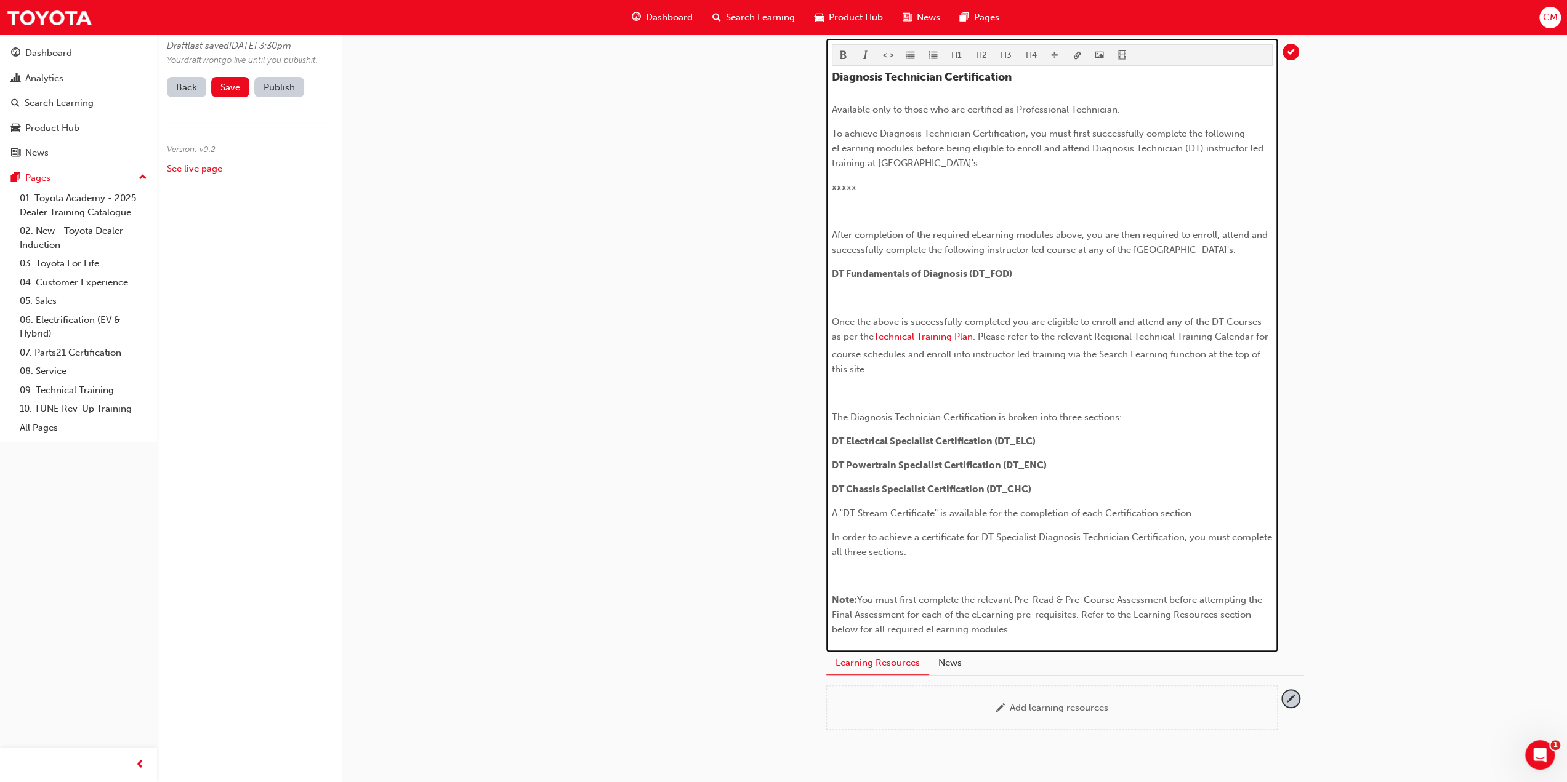
scroll to position [246, 0]
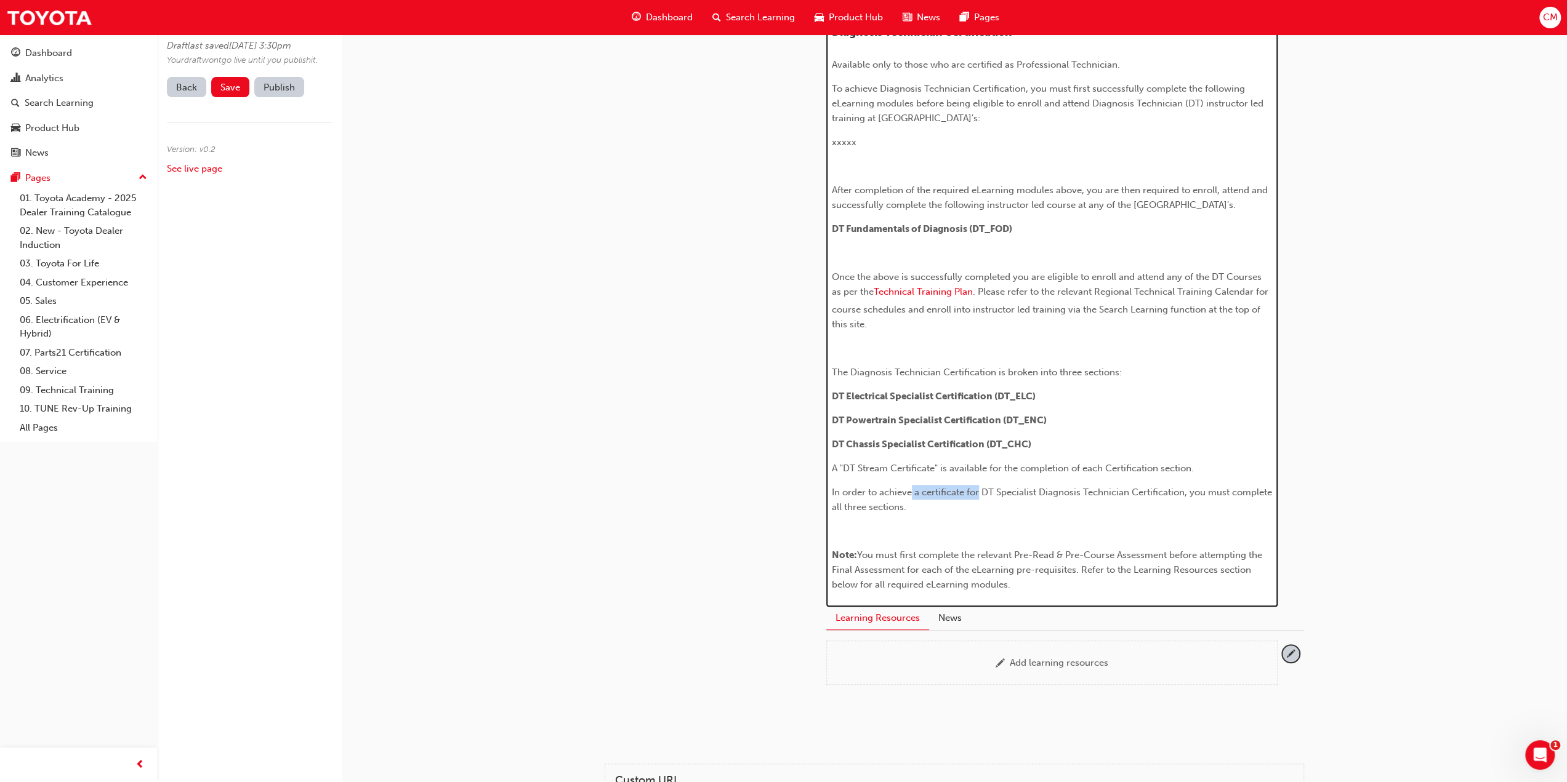
drag, startPoint x: 912, startPoint y: 504, endPoint x: 979, endPoint y: 508, distance: 66.6
click at [979, 508] on span "In order to achieve a certificate for DT Specialist Diagnosis Technician Certif…" at bounding box center [1053, 500] width 443 height 26
click at [914, 505] on span "In order to achieve DT Specialist Diagnosis Technician Certification, you must …" at bounding box center [1038, 500] width 412 height 26
click at [1119, 507] on span "In order to achieve "DT Specialist Diagnosis Technician Certification, you must…" at bounding box center [1040, 500] width 416 height 26
click at [1073, 582] on span "You must first complete the relevant Pre-Read & Pre-Course Assessment before at…" at bounding box center [1048, 570] width 433 height 41
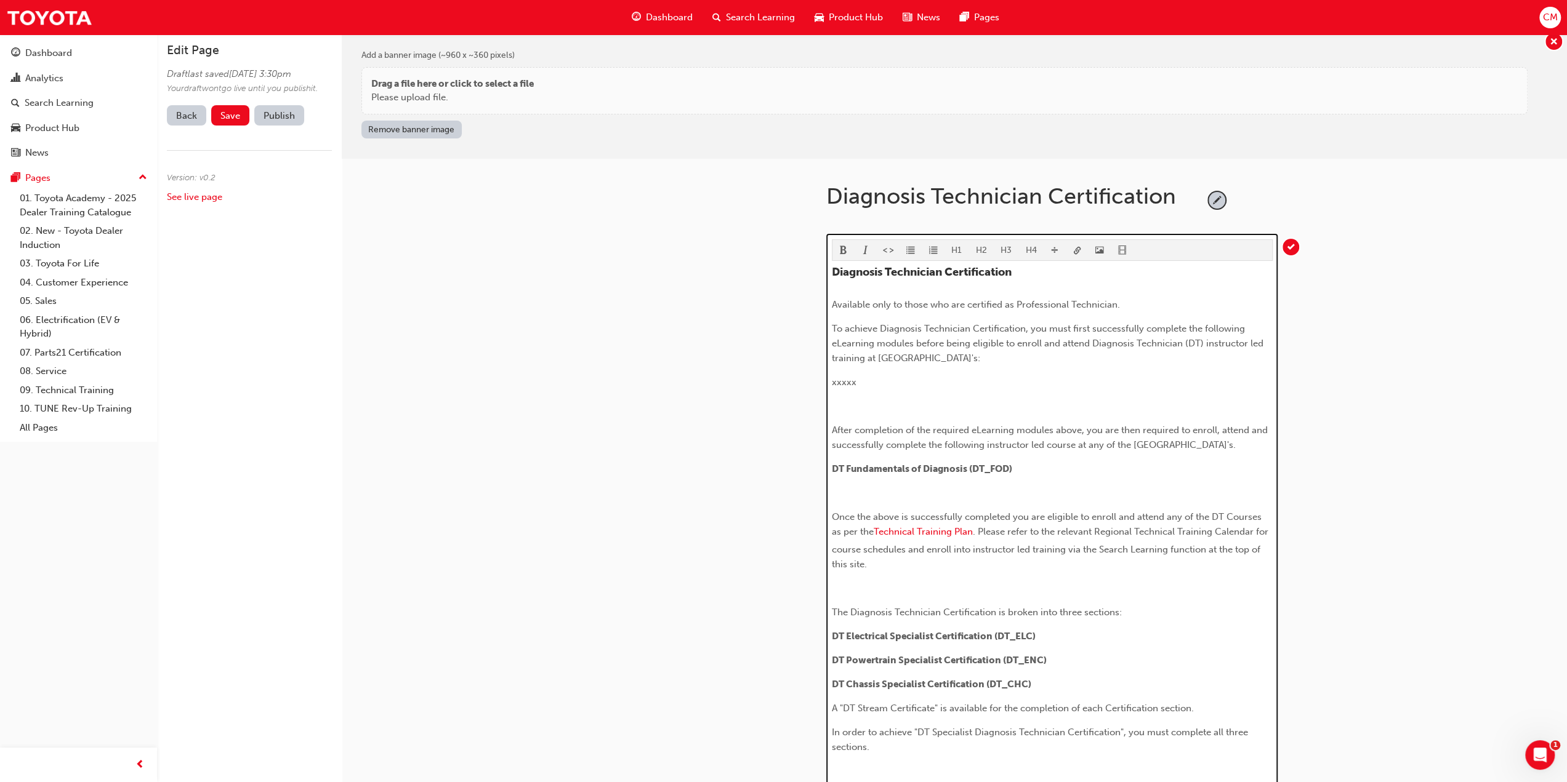
scroll to position [0, 0]
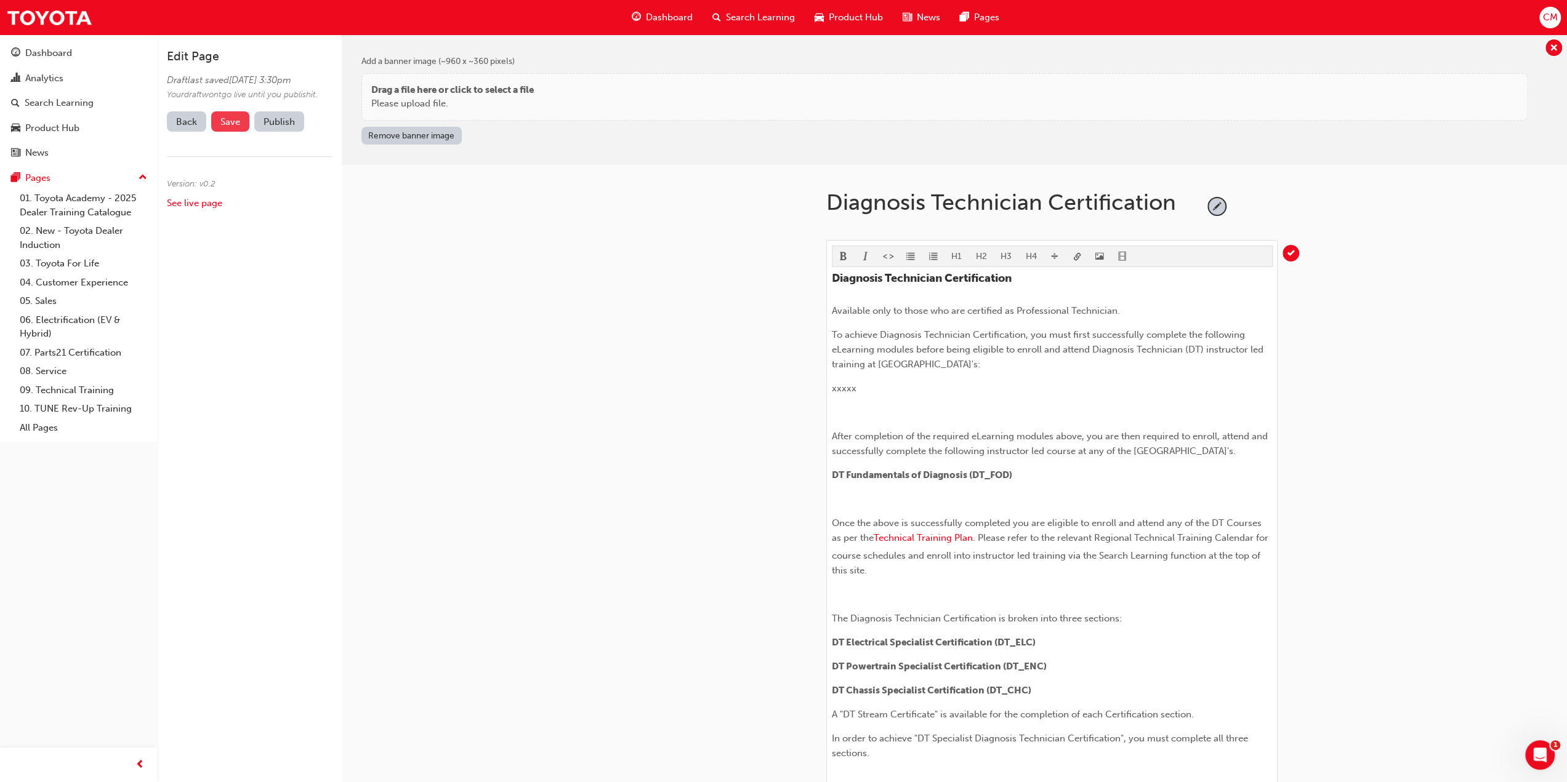
click at [233, 127] on span "Save" at bounding box center [230, 121] width 20 height 11
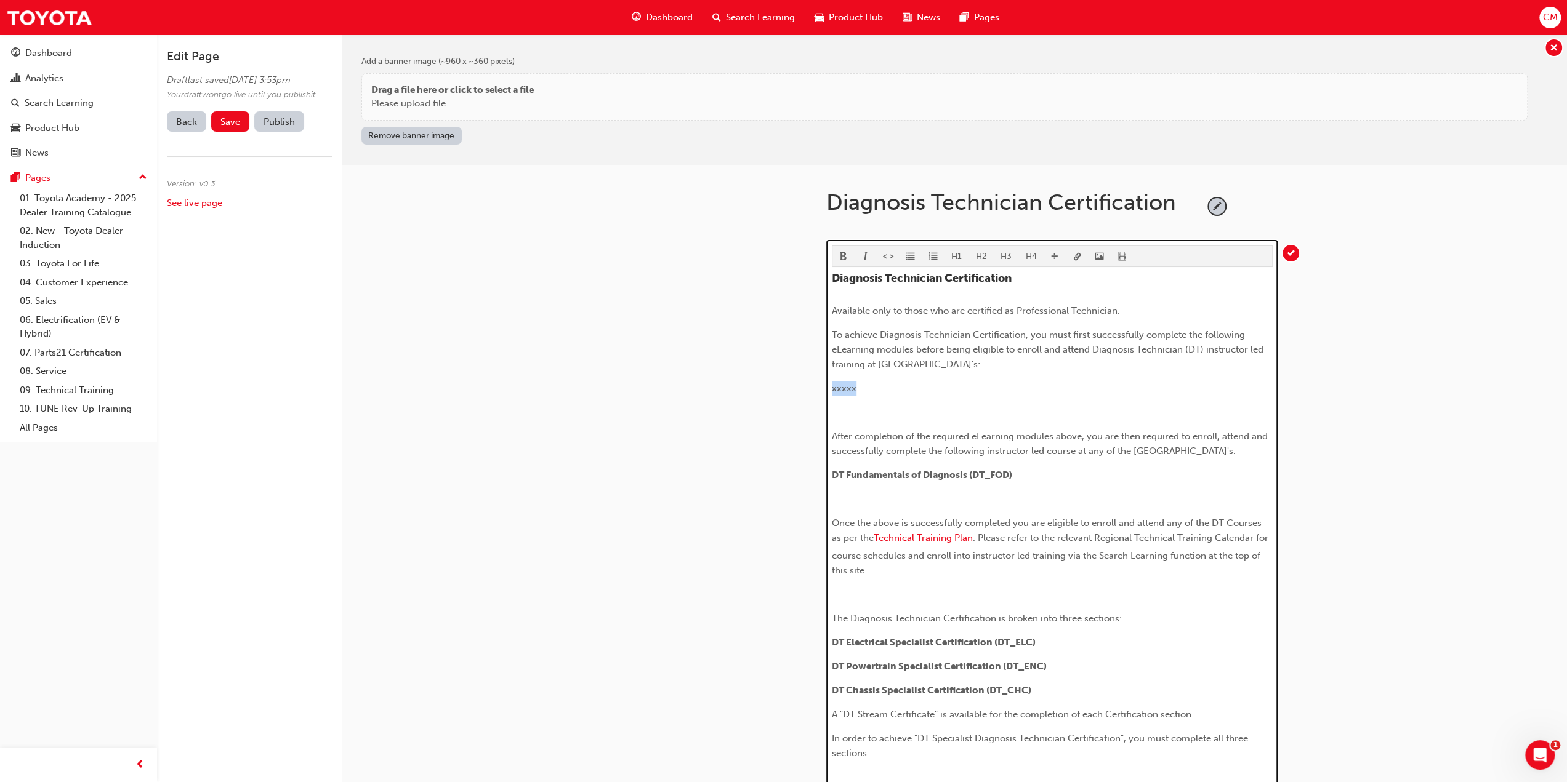
drag, startPoint x: 860, startPoint y: 387, endPoint x: 826, endPoint y: 387, distance: 34.5
click at [826, 387] on div "H1 H2 H3 H4 Diagnosis Technician Certification Available only to those who are …" at bounding box center [1051, 546] width 451 height 613
click at [834, 385] on span "DT Electrification Intro" at bounding box center [880, 388] width 97 height 11
click at [908, 254] on span "format_ul-icon" at bounding box center [910, 257] width 9 height 10
click at [953, 385] on li "DT Electrification Intro" at bounding box center [1060, 388] width 424 height 15
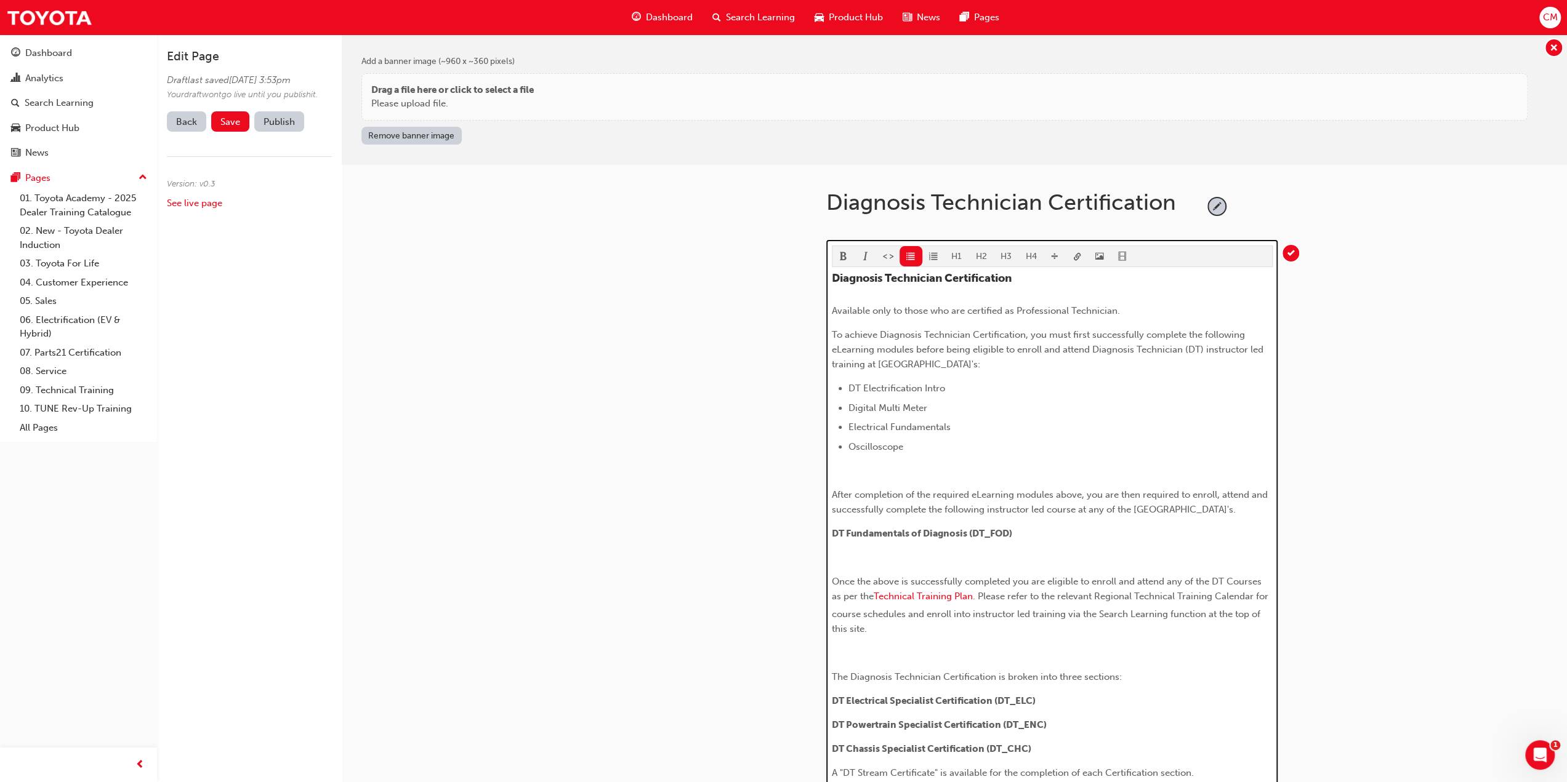
click at [863, 386] on span "DT Electrification Intro" at bounding box center [896, 388] width 97 height 11
click at [941, 384] on li "Electrification Intro" at bounding box center [1060, 388] width 424 height 15
drag, startPoint x: 847, startPoint y: 386, endPoint x: 912, endPoint y: 392, distance: 65.5
click at [912, 392] on li "uction & SafetyElectrification Introd" at bounding box center [1060, 388] width 424 height 15
click at [956, 386] on li "Electrification Introd" at bounding box center [1060, 388] width 424 height 15
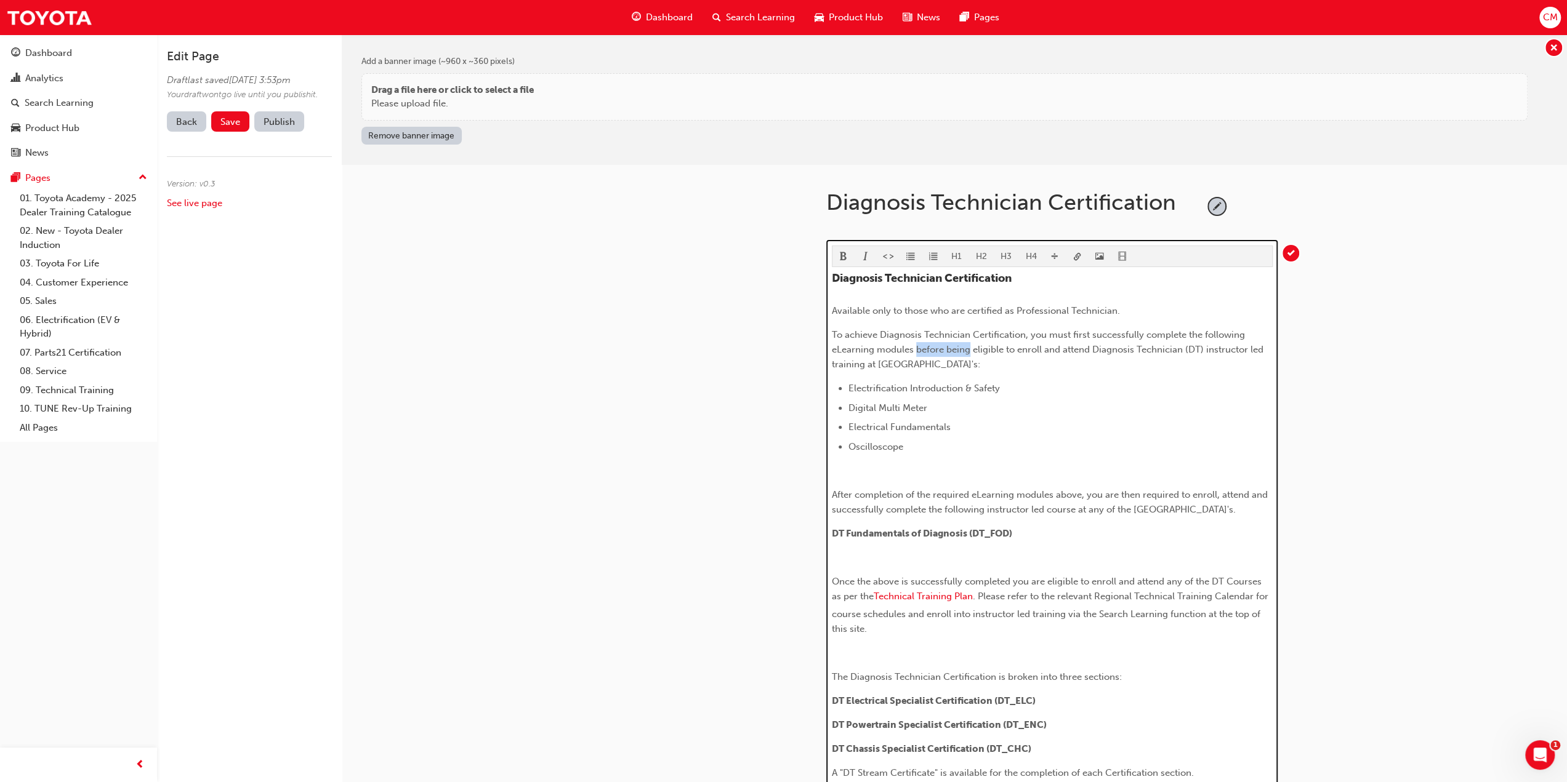
drag, startPoint x: 917, startPoint y: 348, endPoint x: 969, endPoint y: 349, distance: 52.3
click at [969, 349] on span "To achieve Diagnosis Technician Certification, you must first successfully comp…" at bounding box center [1049, 349] width 434 height 41
click at [899, 478] on div "Diagnosis Technician Certification Available only to those who are certified as…" at bounding box center [1052, 584] width 441 height 625
click at [896, 473] on p "﻿" at bounding box center [1052, 471] width 441 height 15
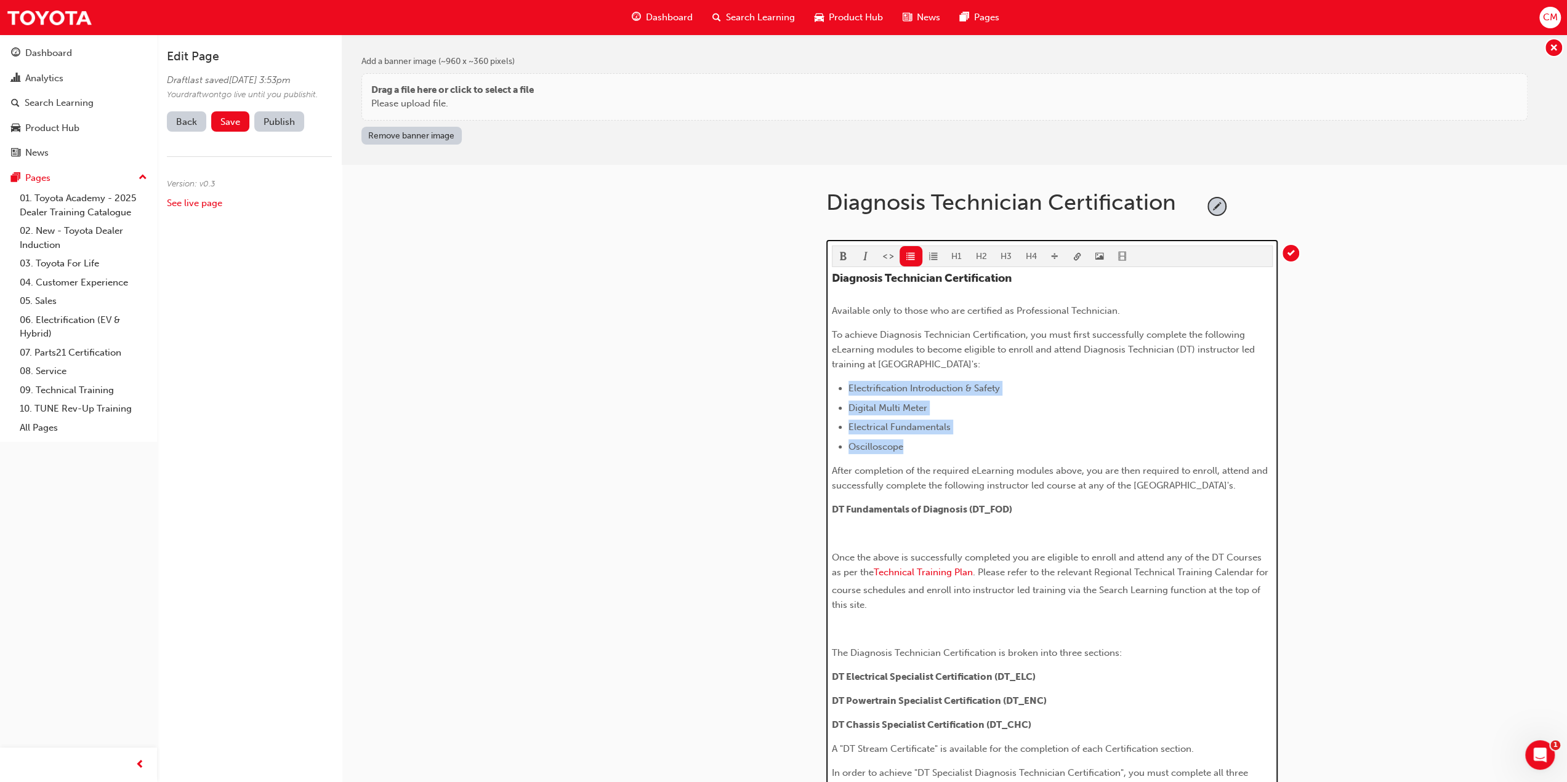
drag, startPoint x: 847, startPoint y: 387, endPoint x: 914, endPoint y: 444, distance: 87.7
click at [914, 444] on ul "Electrification Introduction & Safety Digital Multi Meter Electrical Fundamenta…" at bounding box center [1052, 417] width 441 height 73
click at [843, 255] on span "format_bold-icon" at bounding box center [843, 257] width 9 height 10
click at [1041, 517] on p "DT Fundamentals of Diagnosis (DT_FOD)" at bounding box center [1052, 509] width 441 height 15
click at [886, 541] on p "﻿" at bounding box center [1052, 533] width 441 height 15
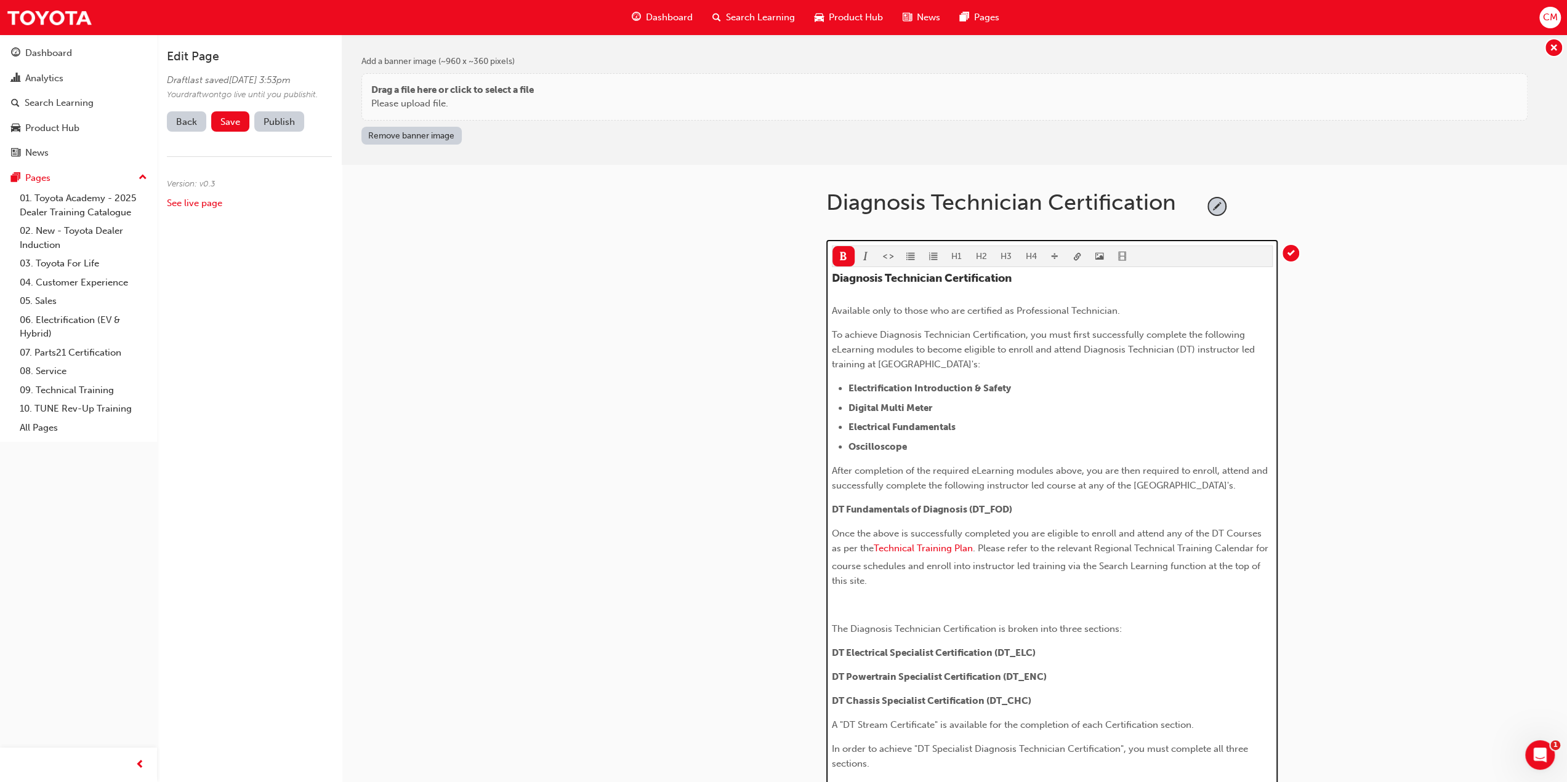
click at [848, 613] on p "﻿" at bounding box center [1052, 605] width 441 height 15
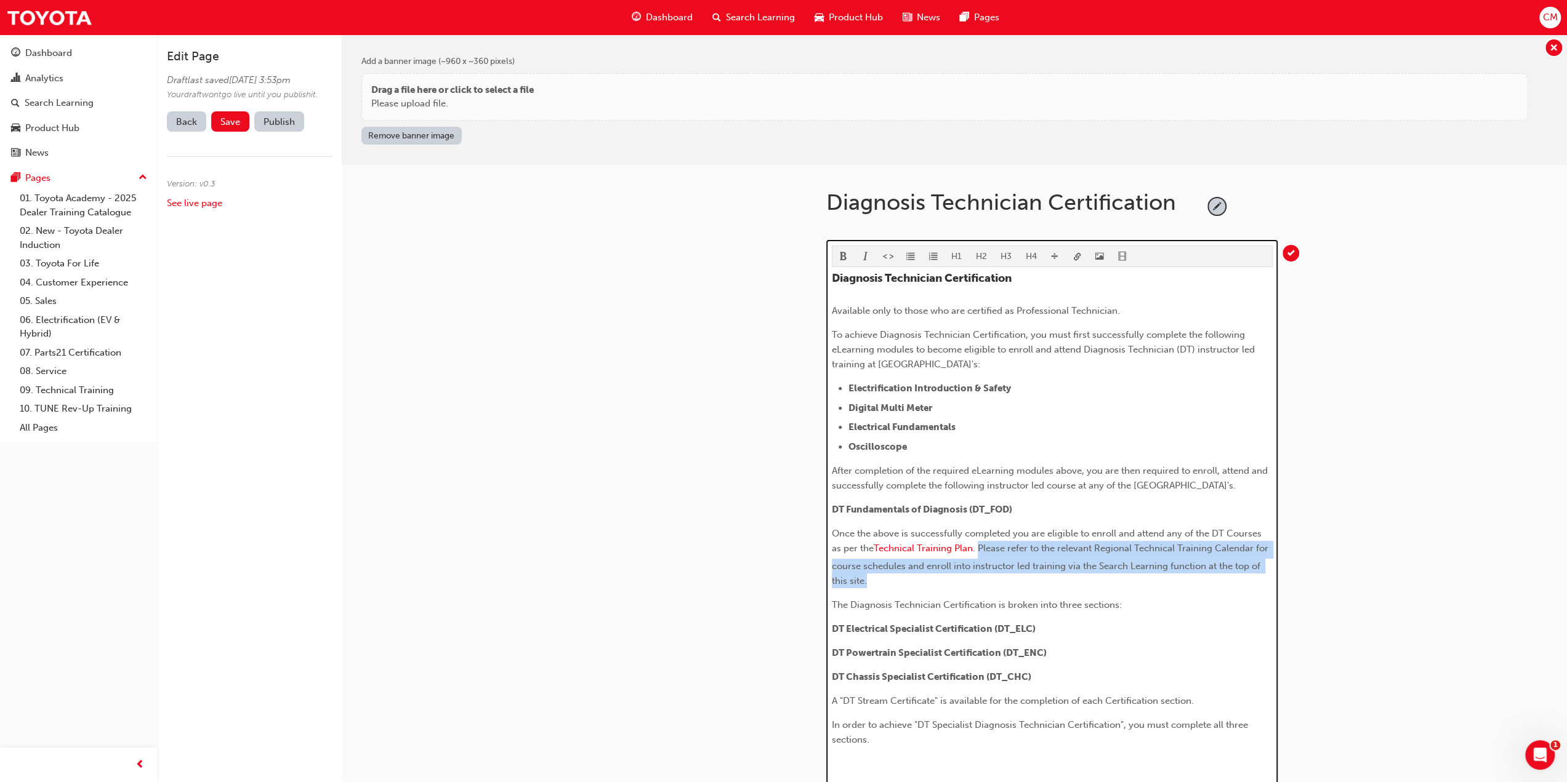
drag, startPoint x: 978, startPoint y: 560, endPoint x: 999, endPoint y: 594, distance: 40.0
click at [999, 589] on p "Once the above is successfully completed you are eligible to enroll and attend …" at bounding box center [1052, 557] width 441 height 62
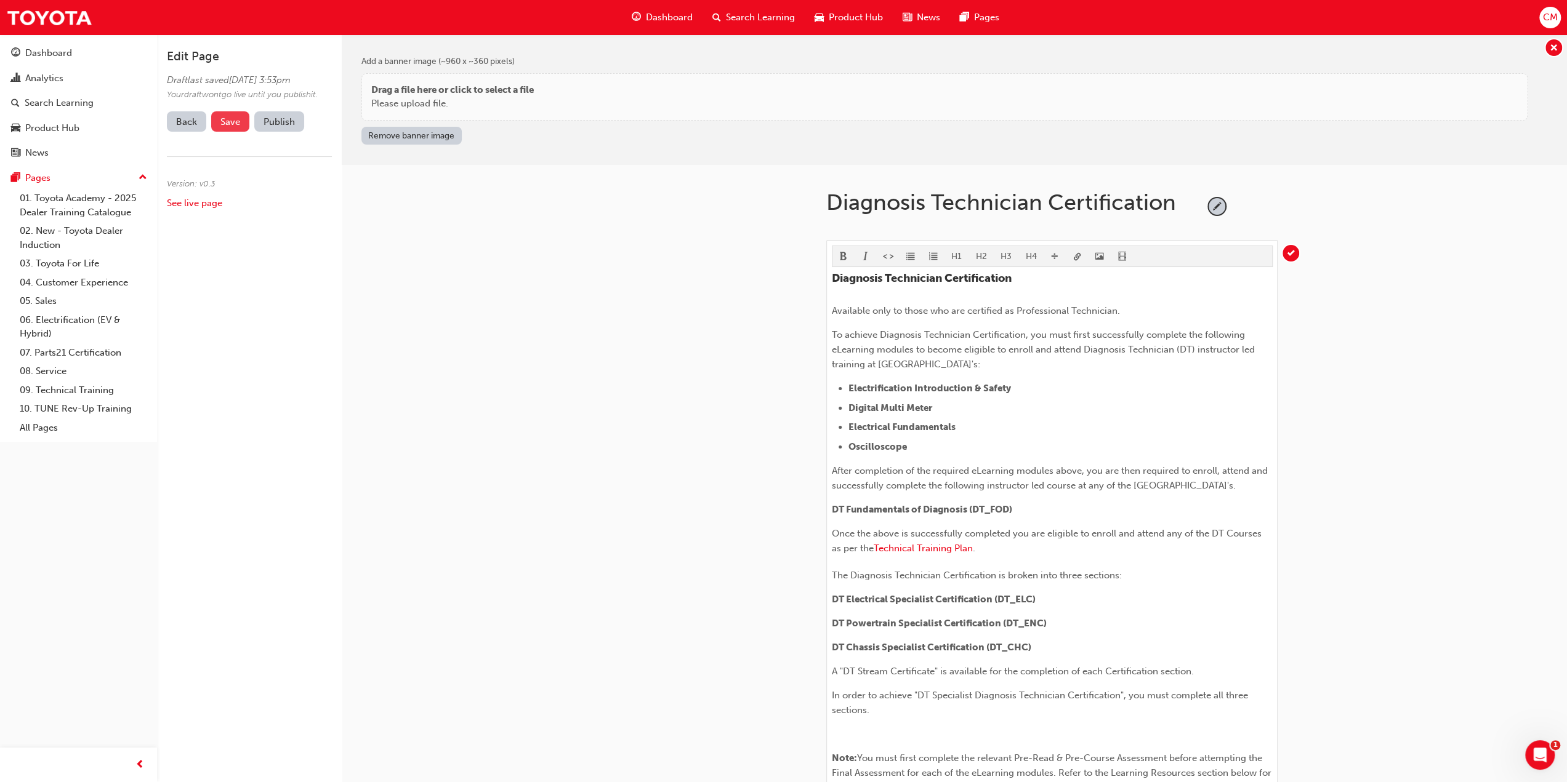
click at [228, 127] on span "Save" at bounding box center [230, 121] width 20 height 11
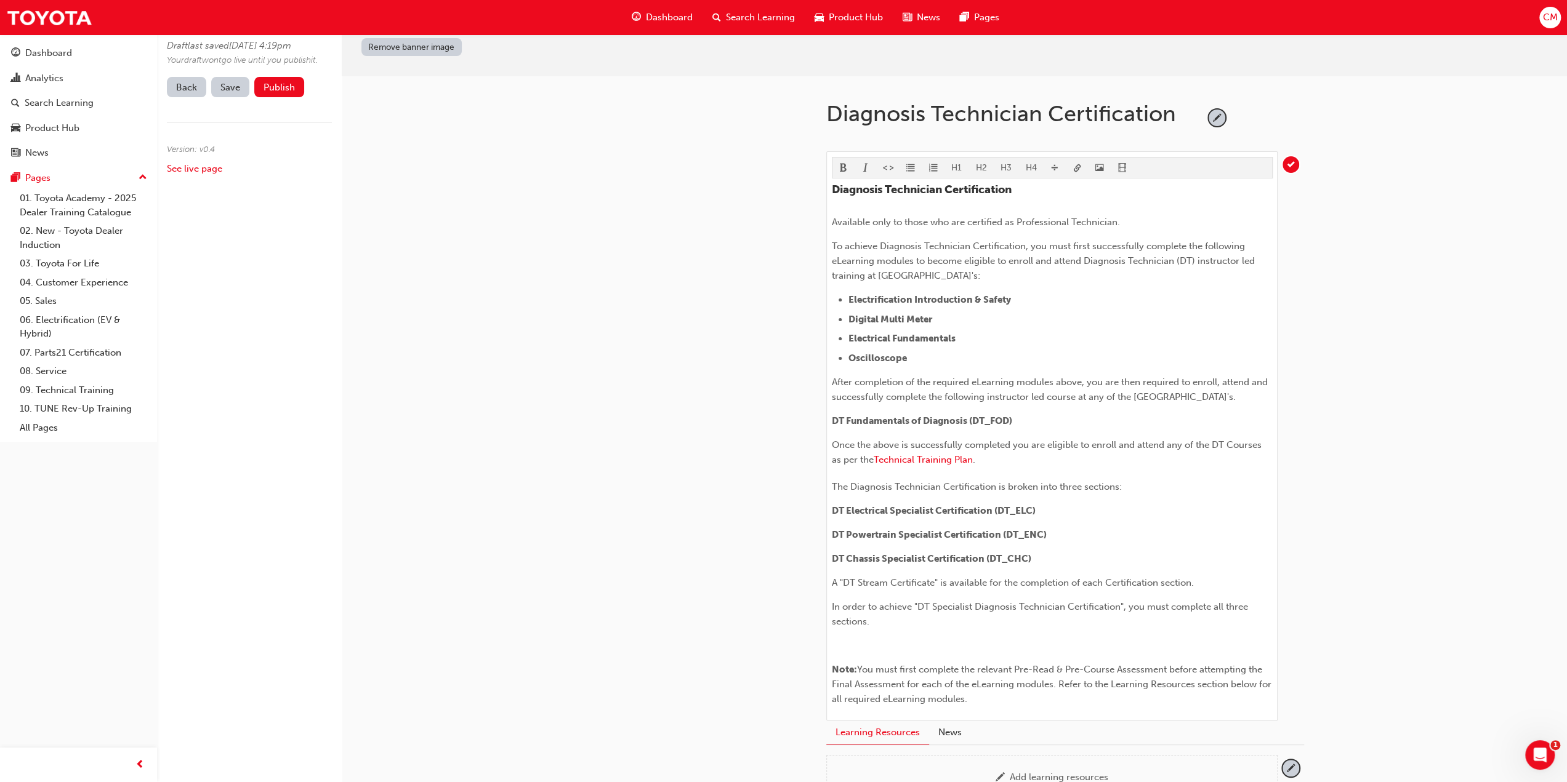
scroll to position [62, 0]
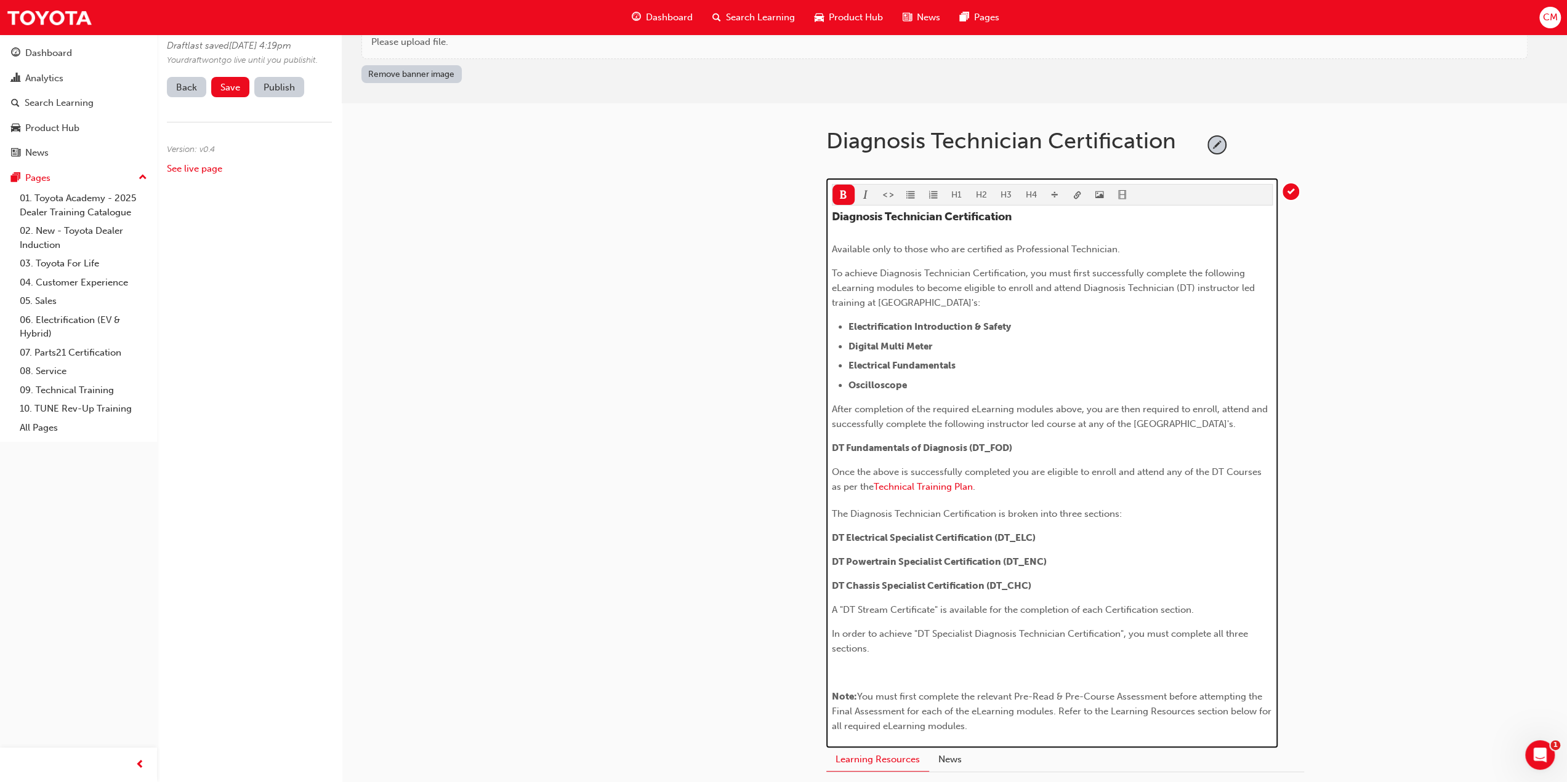
drag, startPoint x: 834, startPoint y: 696, endPoint x: 1010, endPoint y: 745, distance: 182.8
click at [1010, 734] on div "Diagnosis Technician Certification Available only to those who are certified as…" at bounding box center [1052, 472] width 441 height 523
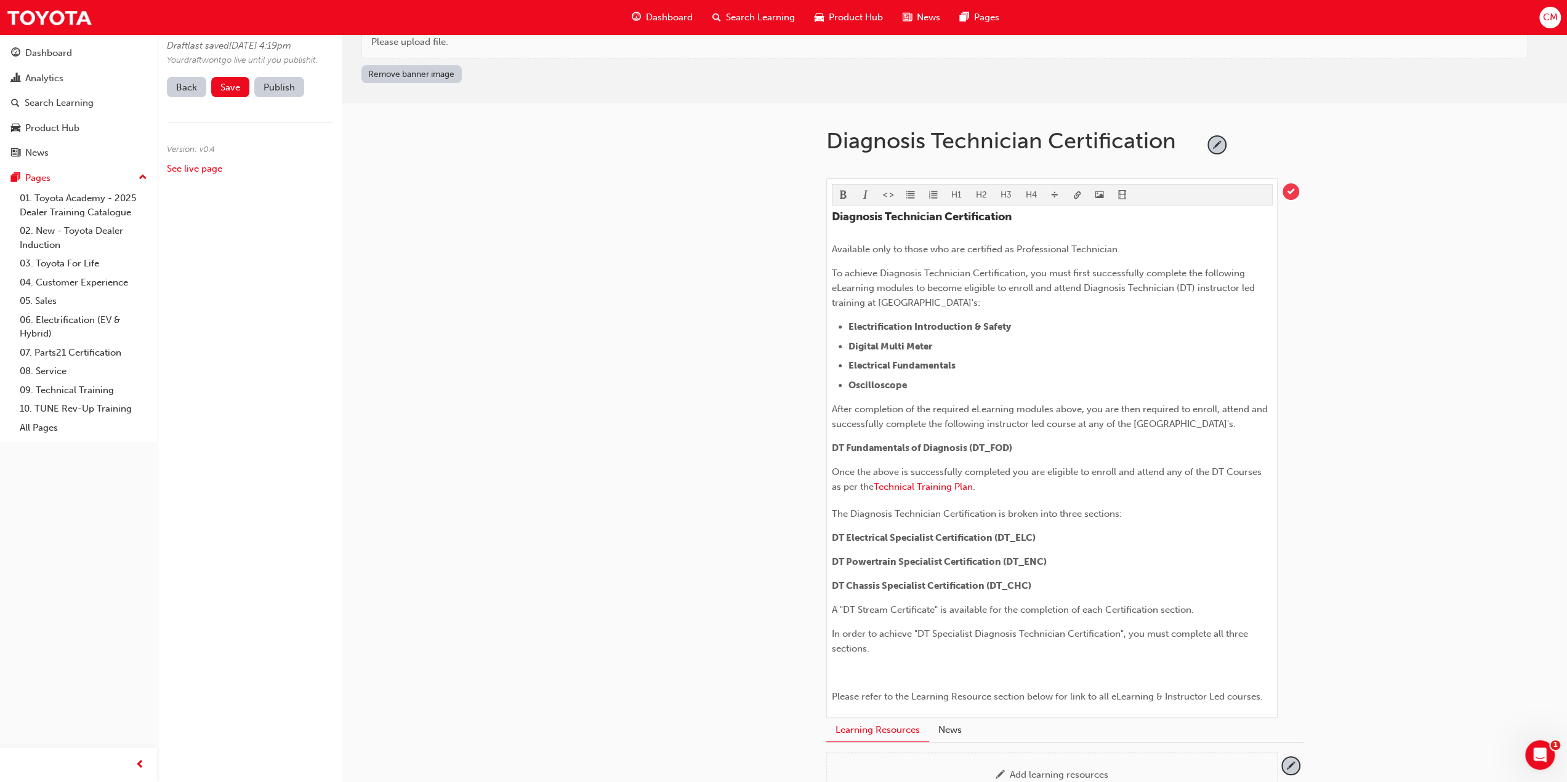
click at [1289, 189] on span "tick-icon" at bounding box center [1290, 191] width 17 height 17
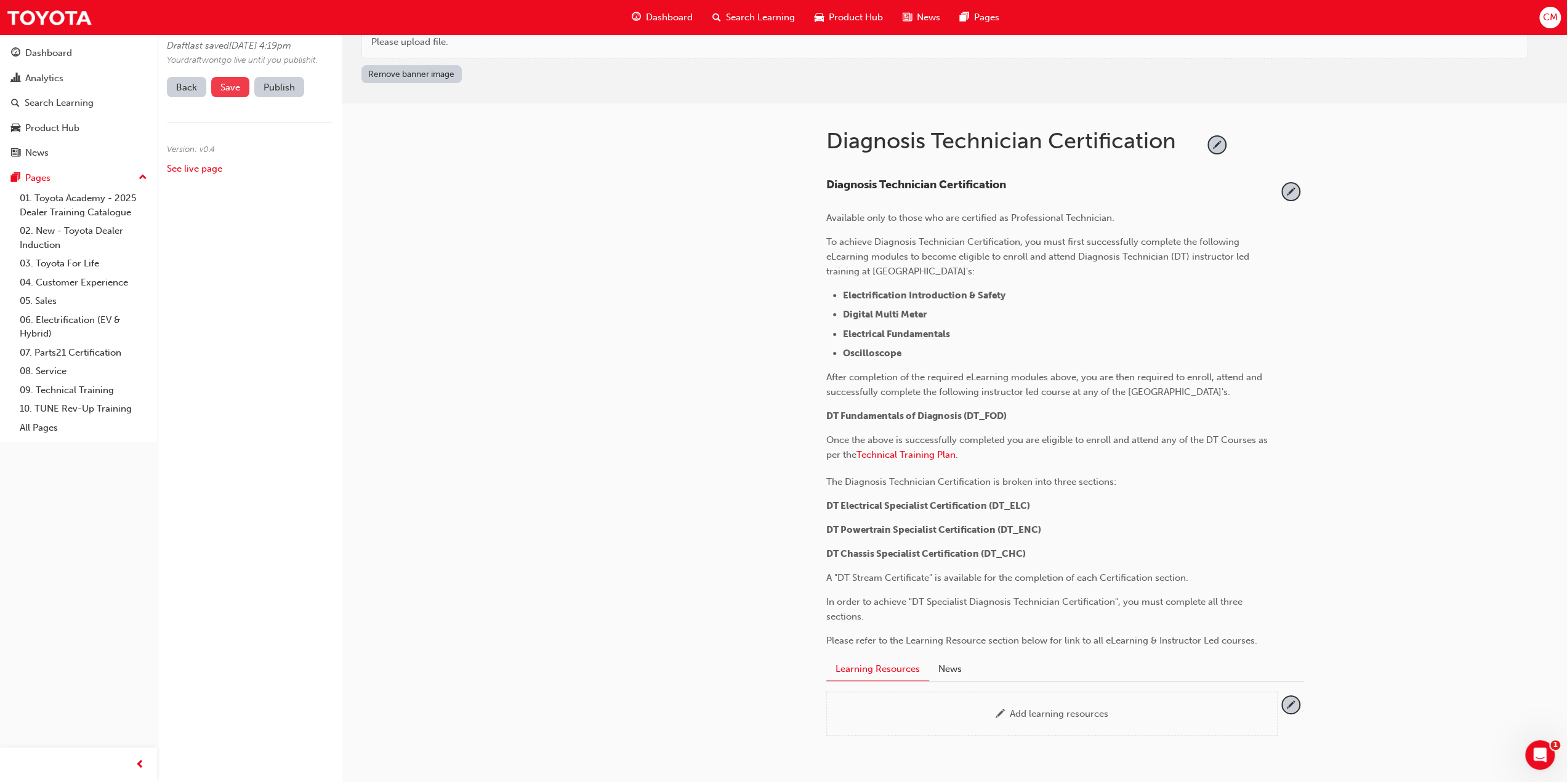
click at [230, 93] on span "Save" at bounding box center [230, 87] width 20 height 11
click at [1289, 193] on span "pencil-icon" at bounding box center [1290, 191] width 17 height 17
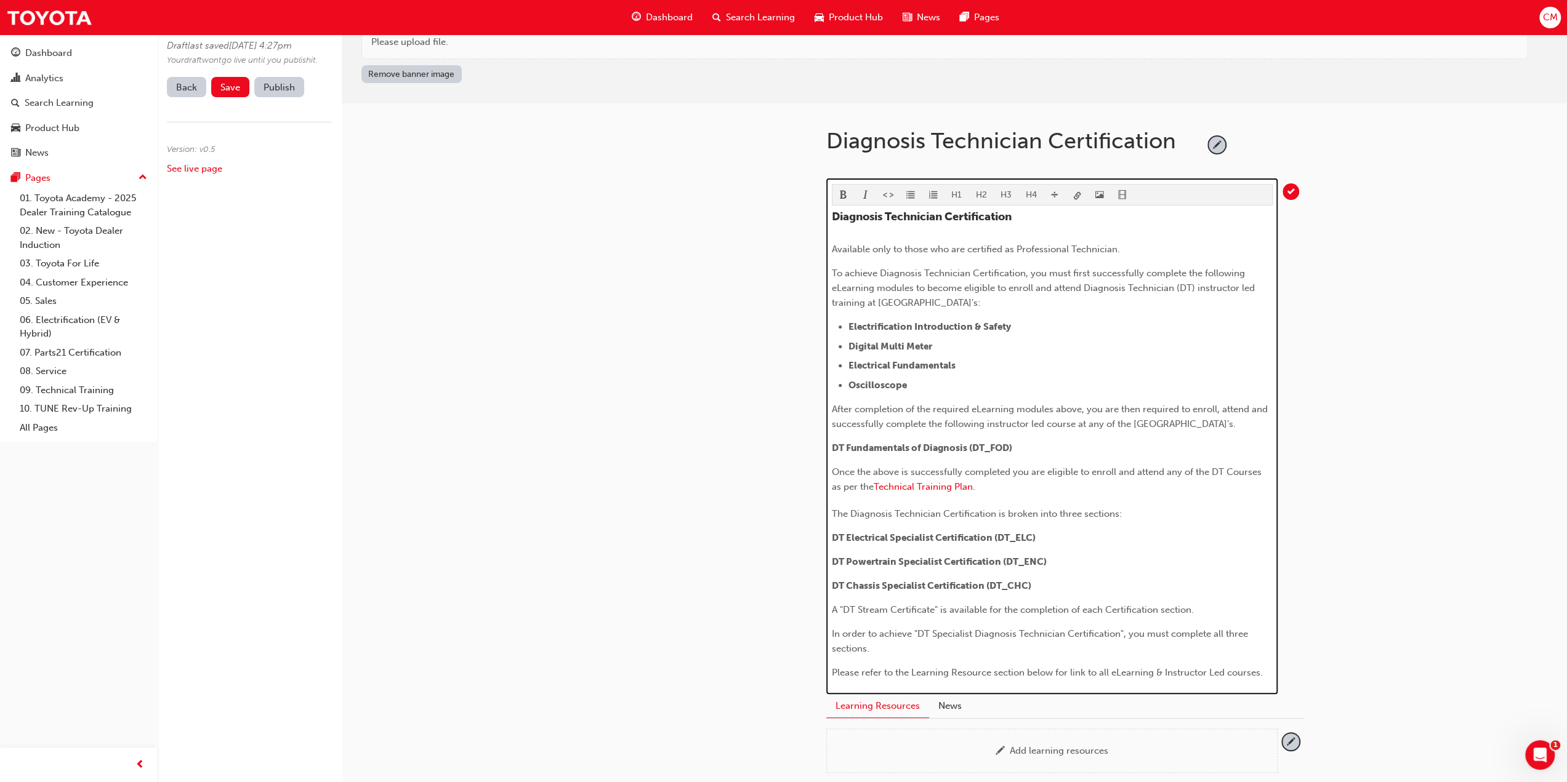
click at [1068, 246] on span "Available only to those who are certified as Professional Technician." at bounding box center [976, 249] width 288 height 11
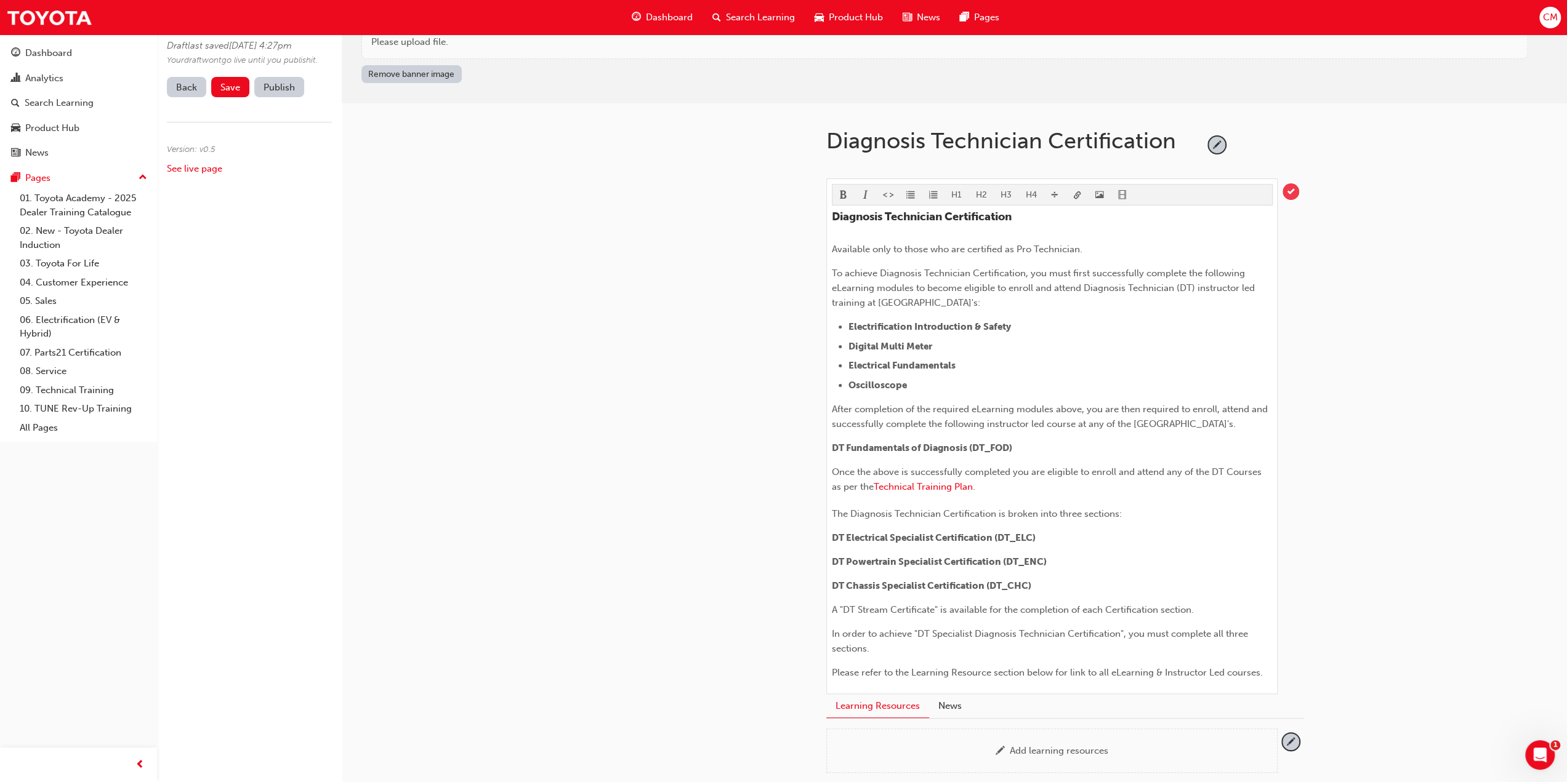
click at [1289, 190] on span "tick-icon" at bounding box center [1290, 191] width 17 height 17
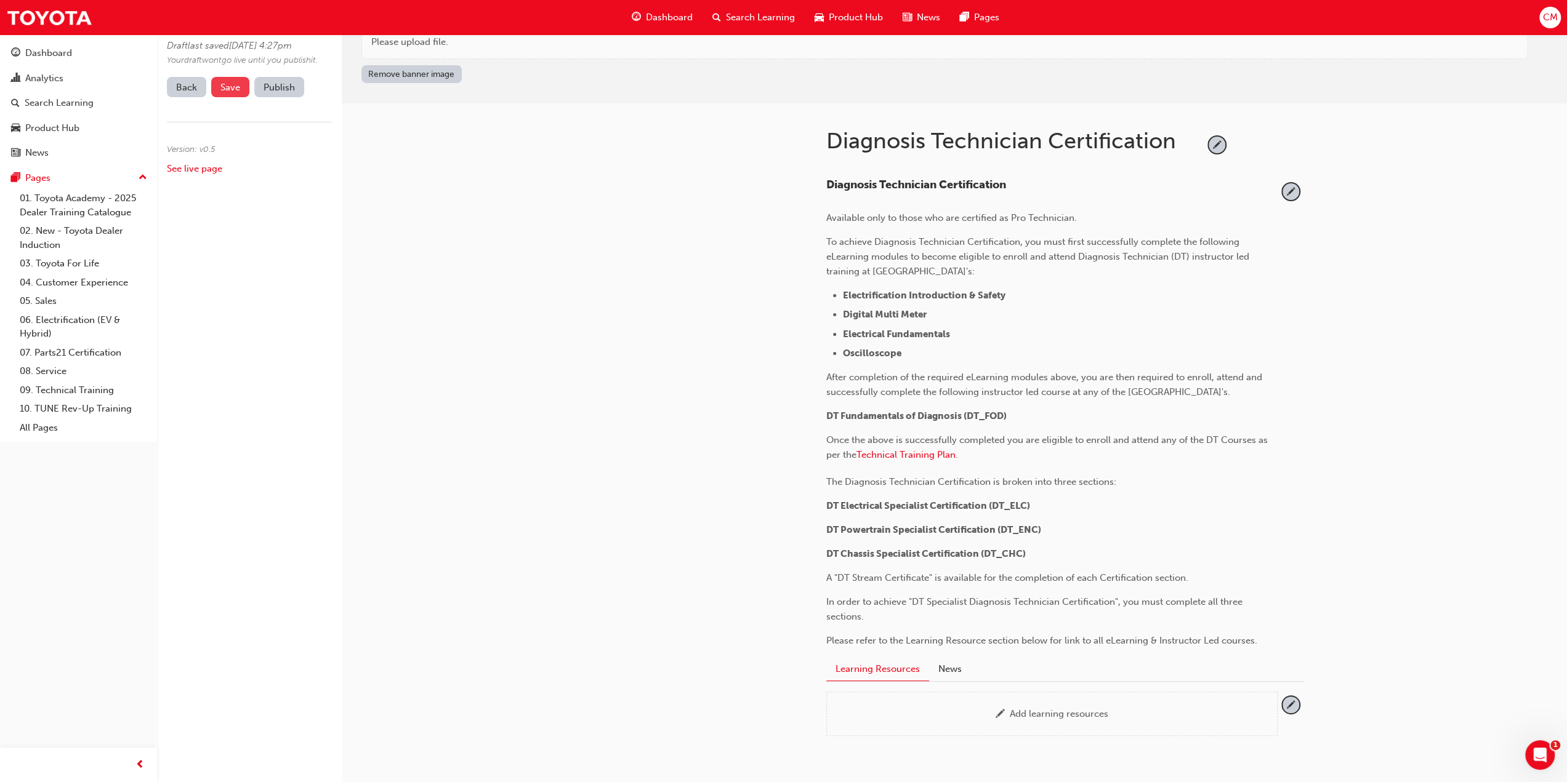
click at [227, 93] on span "Save" at bounding box center [230, 87] width 20 height 11
click at [979, 465] on p "Once the above is successfully completed you are eligible to enroll and attend …" at bounding box center [1051, 449] width 451 height 33
click at [975, 465] on p "Once the above is successfully completed you are eligible to enroll and attend …" at bounding box center [1051, 449] width 451 height 33
click at [1294, 195] on span "pencil-icon" at bounding box center [1290, 191] width 17 height 17
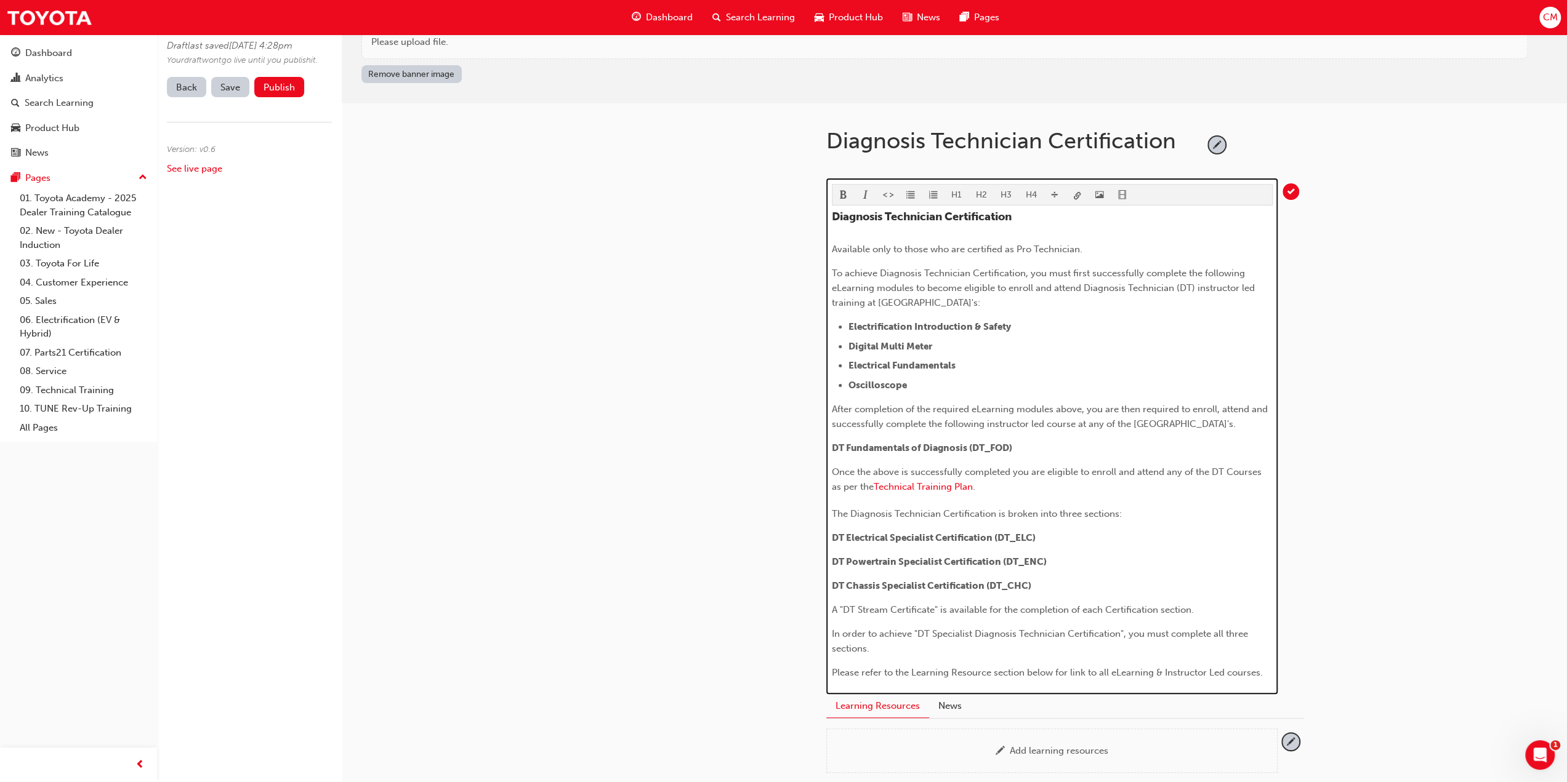
click at [832, 520] on span "The Diagnosis Technician Certification is broken into three sections:" at bounding box center [977, 514] width 290 height 11
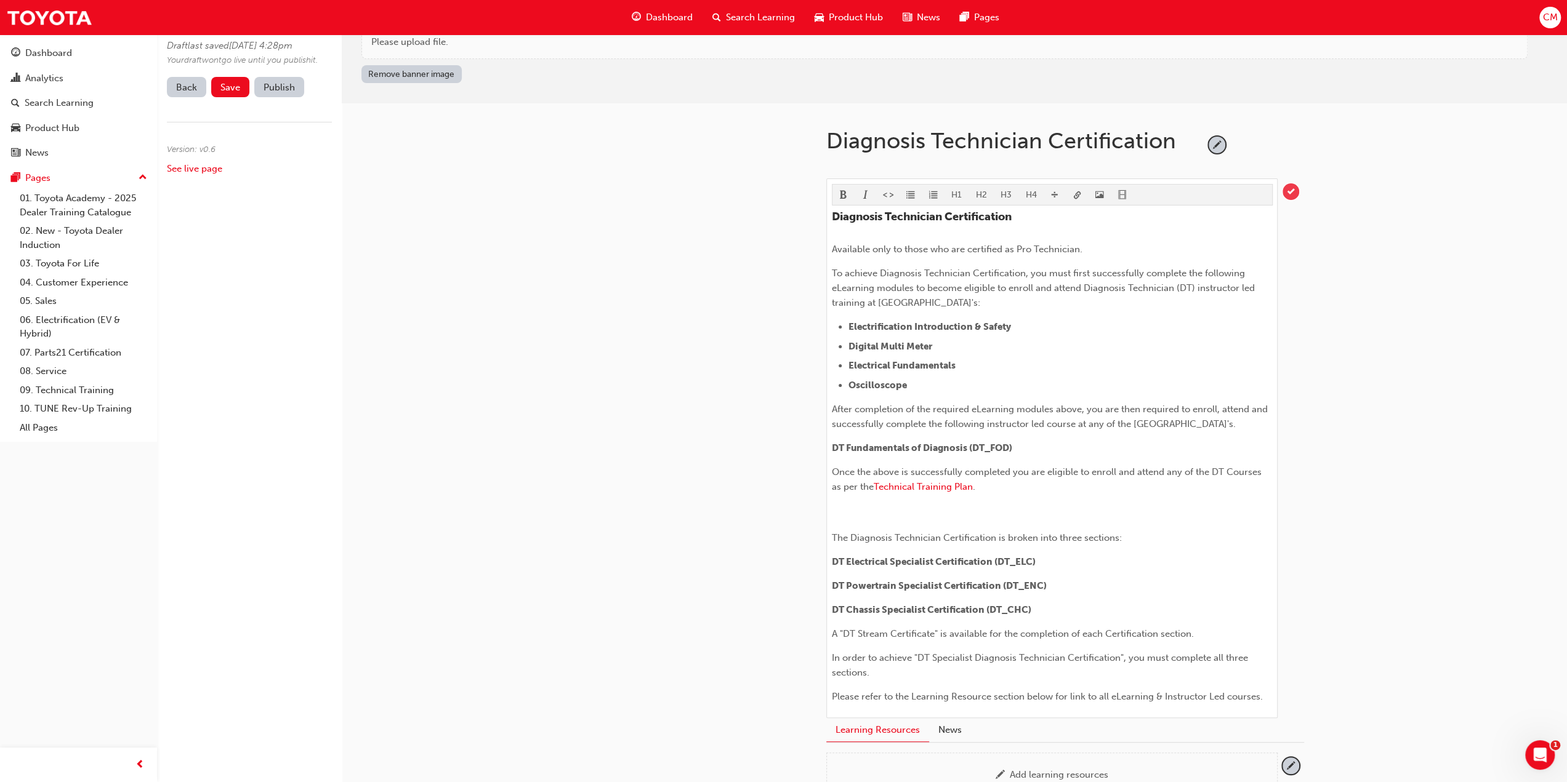
click at [1291, 189] on span "tick-icon" at bounding box center [1290, 191] width 17 height 17
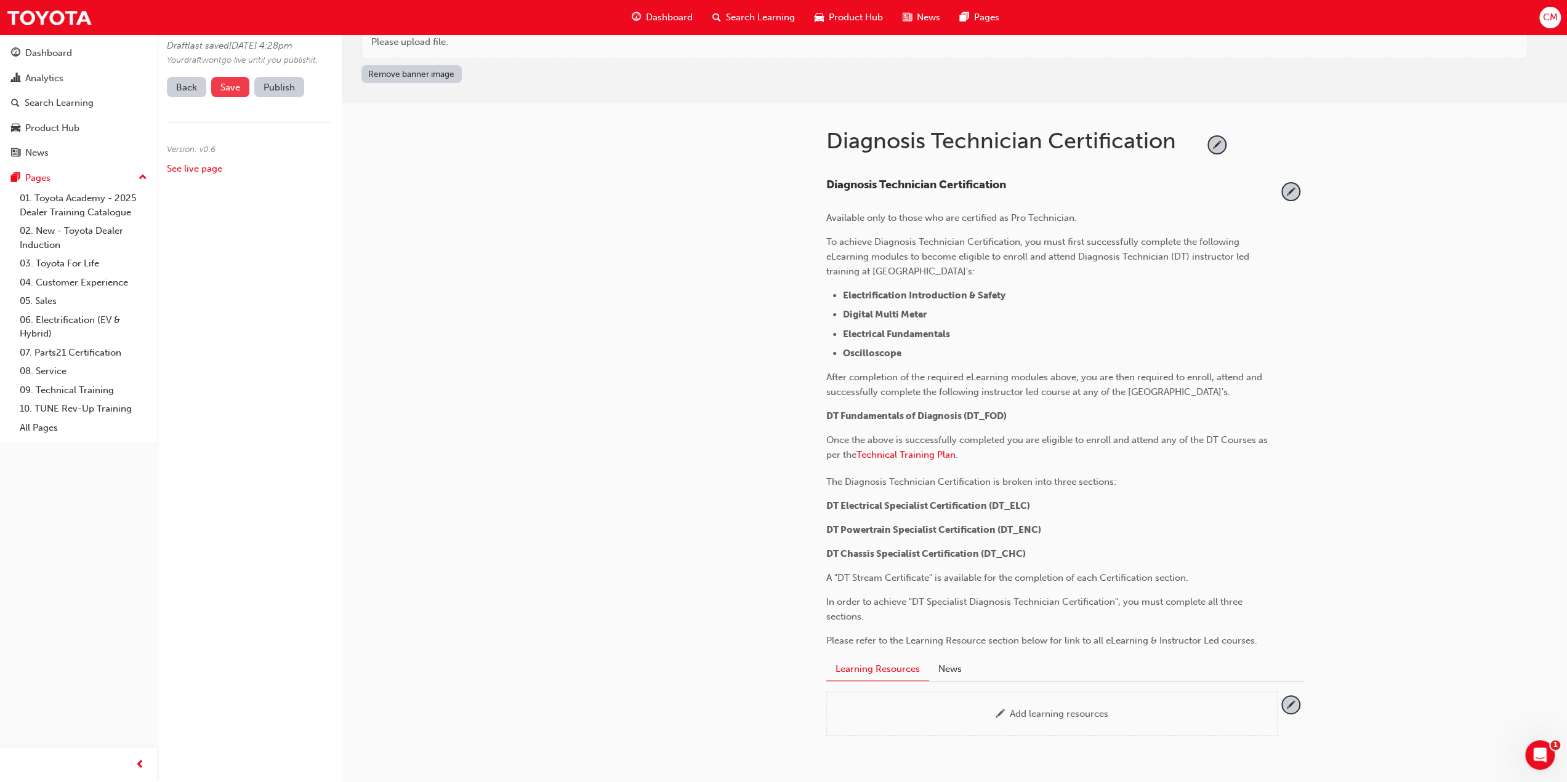
click at [230, 93] on span "Save" at bounding box center [230, 87] width 20 height 11
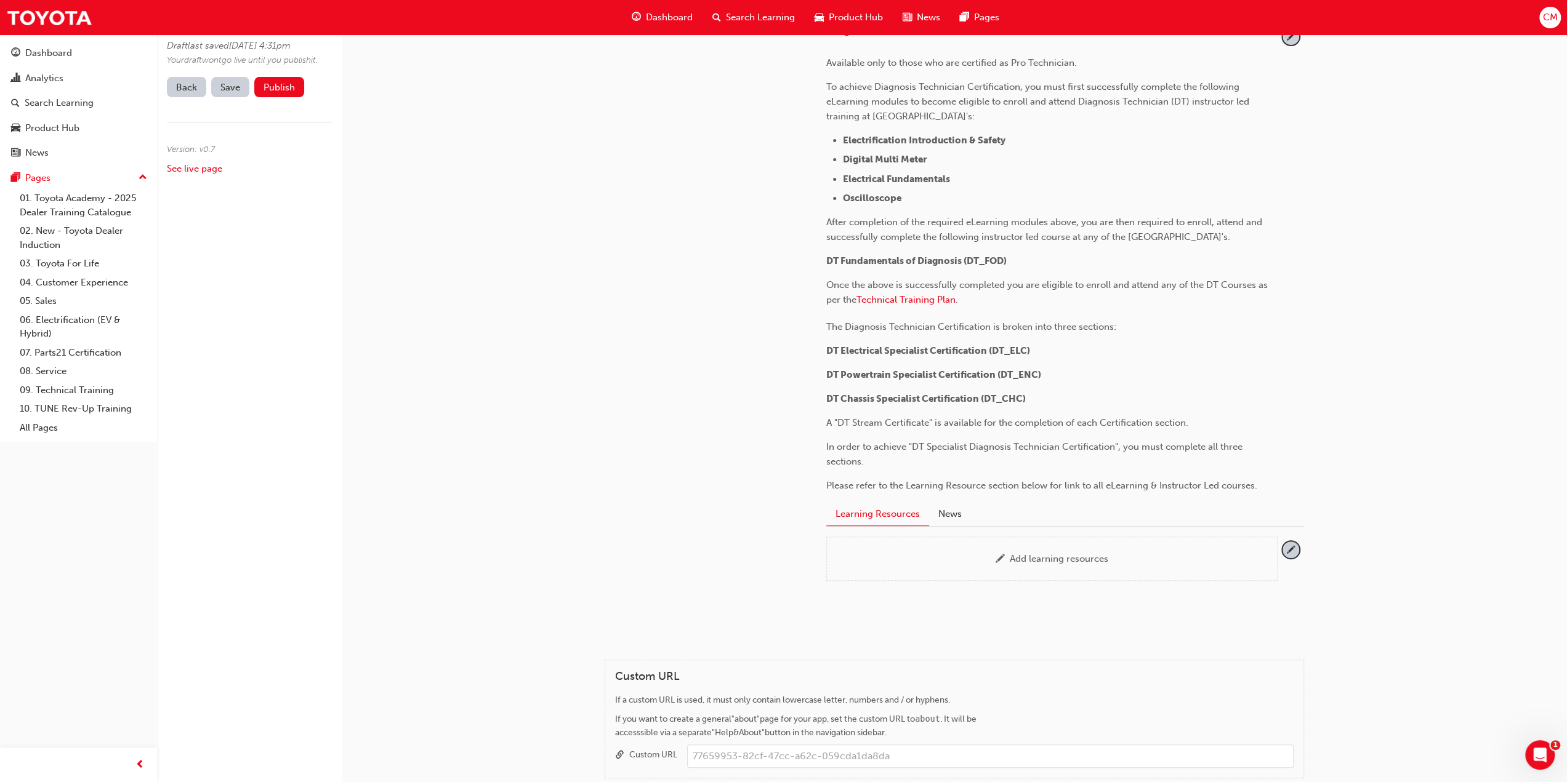
scroll to position [246, 0]
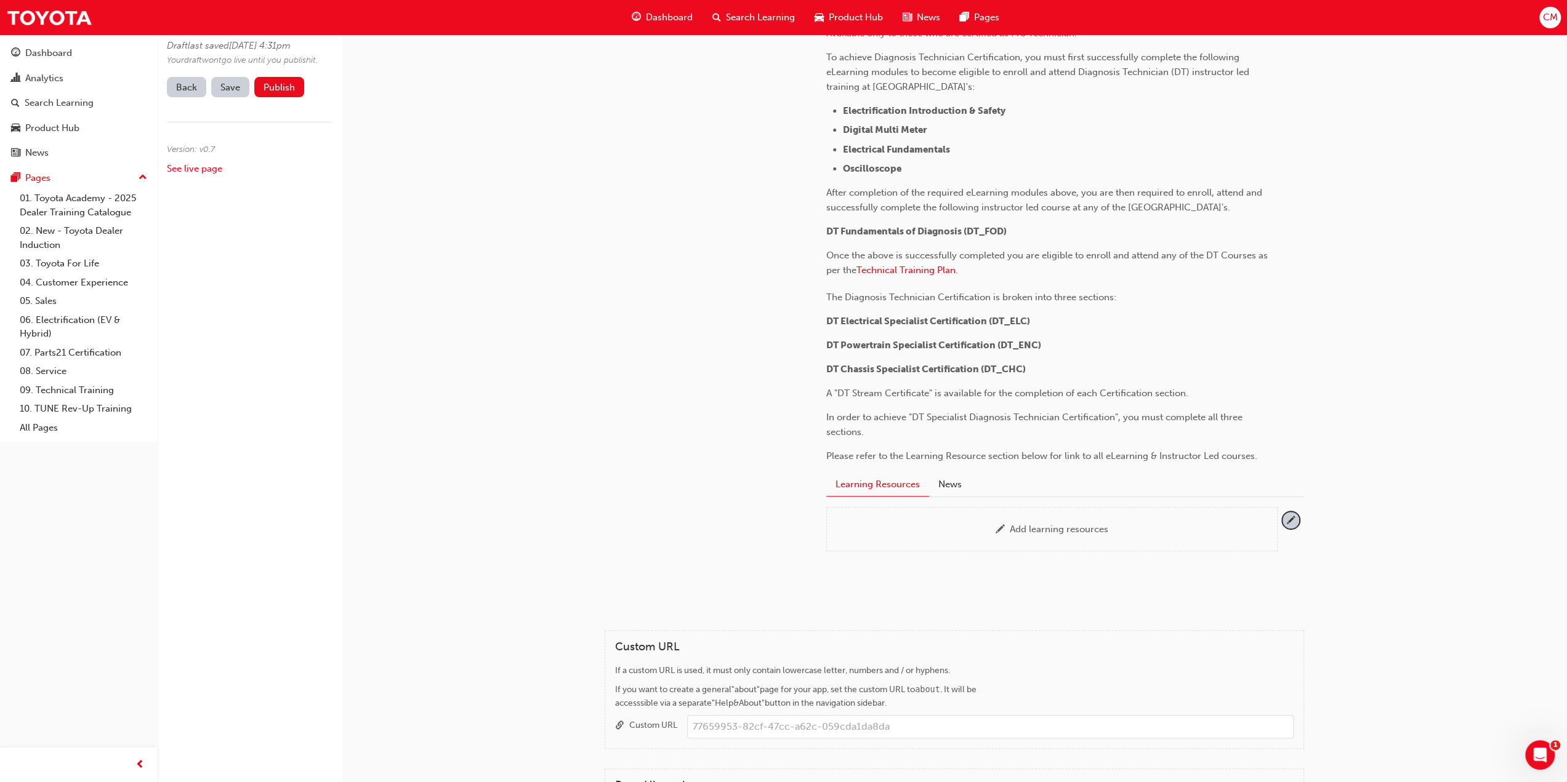
click at [848, 496] on button "Learning Resources" at bounding box center [877, 485] width 103 height 24
click at [1292, 529] on span "pencil-icon" at bounding box center [1290, 520] width 17 height 17
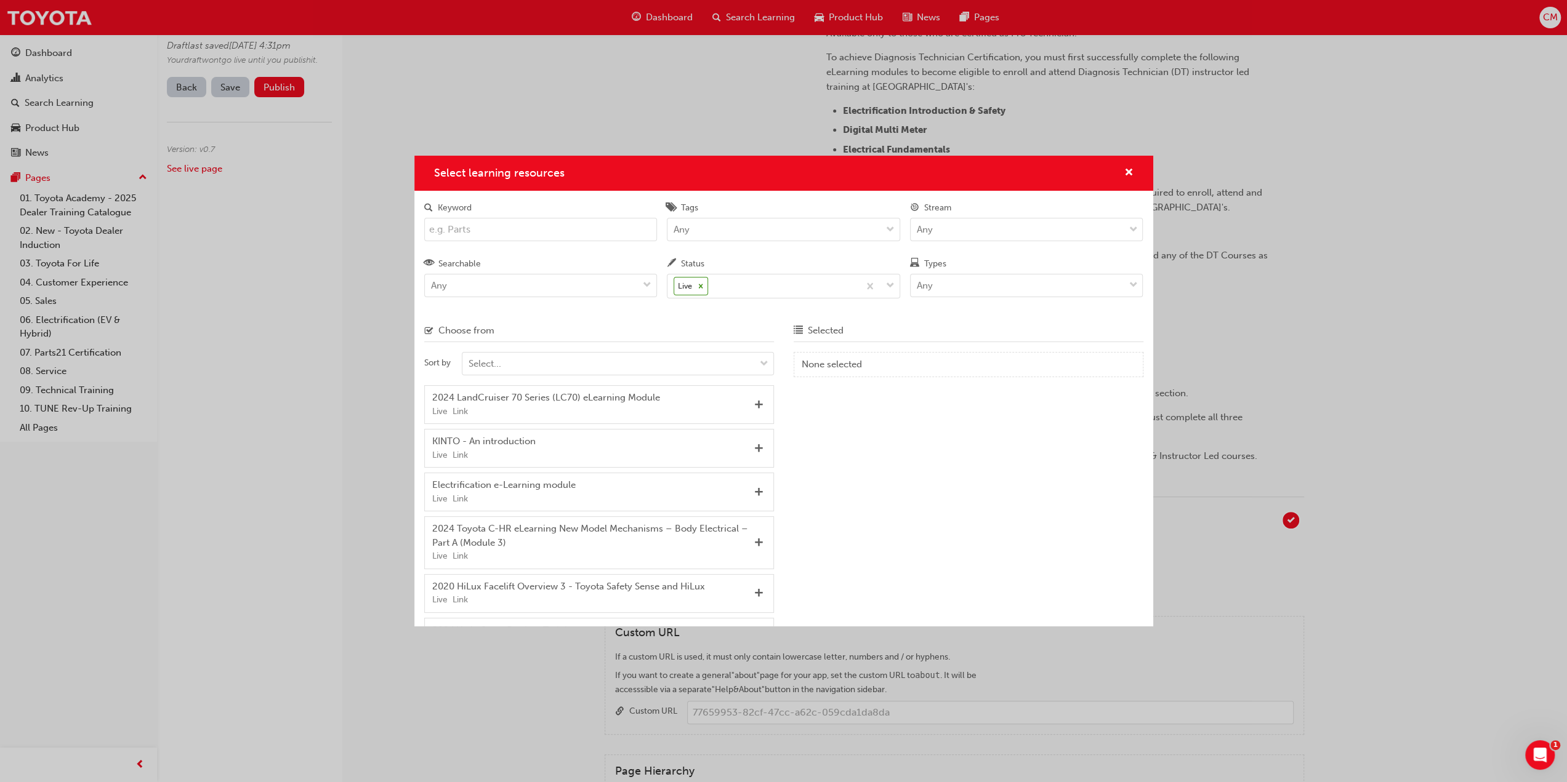
click at [489, 235] on input "Keyword" at bounding box center [540, 229] width 233 height 23
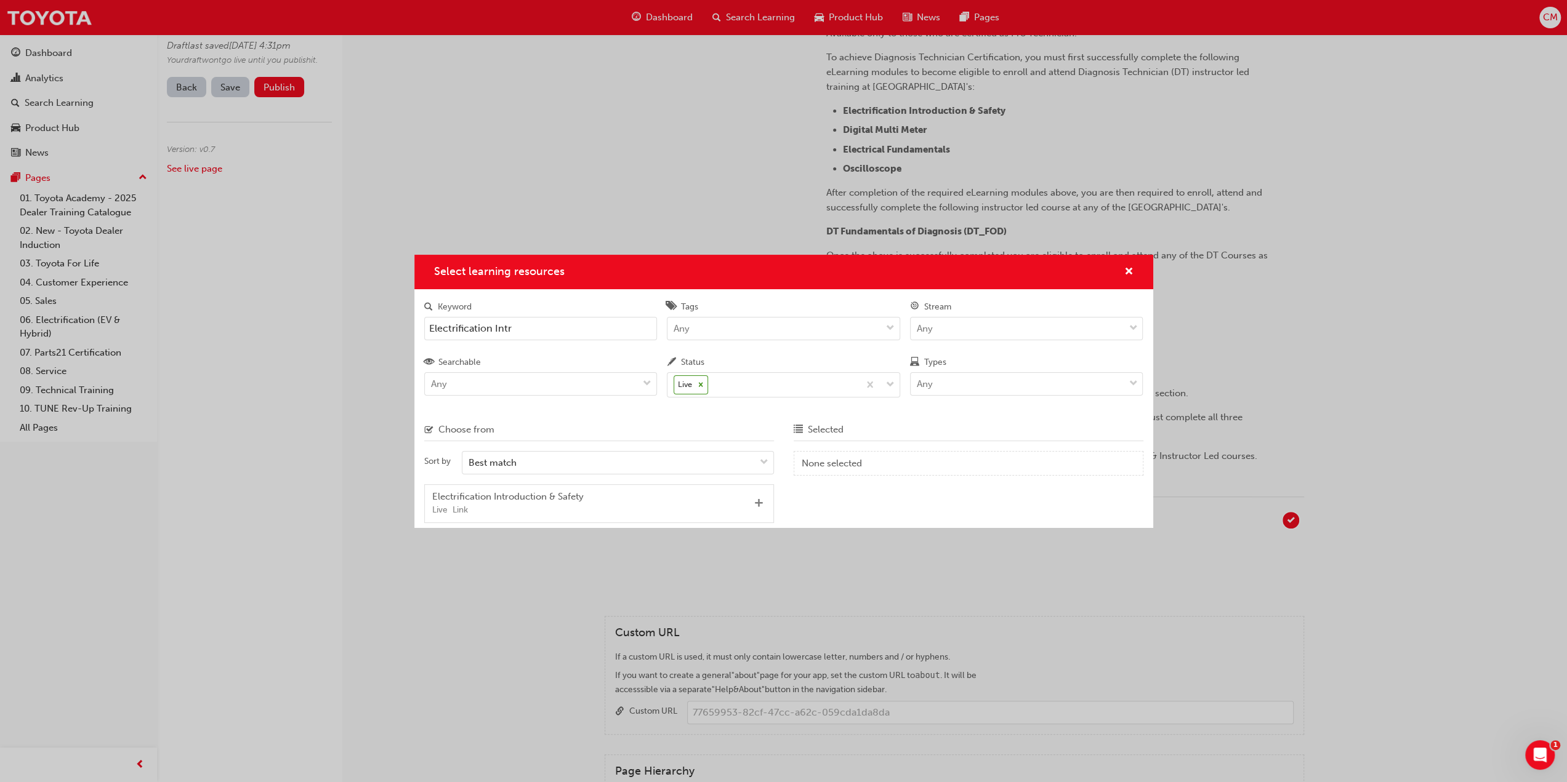
click at [758, 502] on span "Add" at bounding box center [758, 504] width 9 height 11
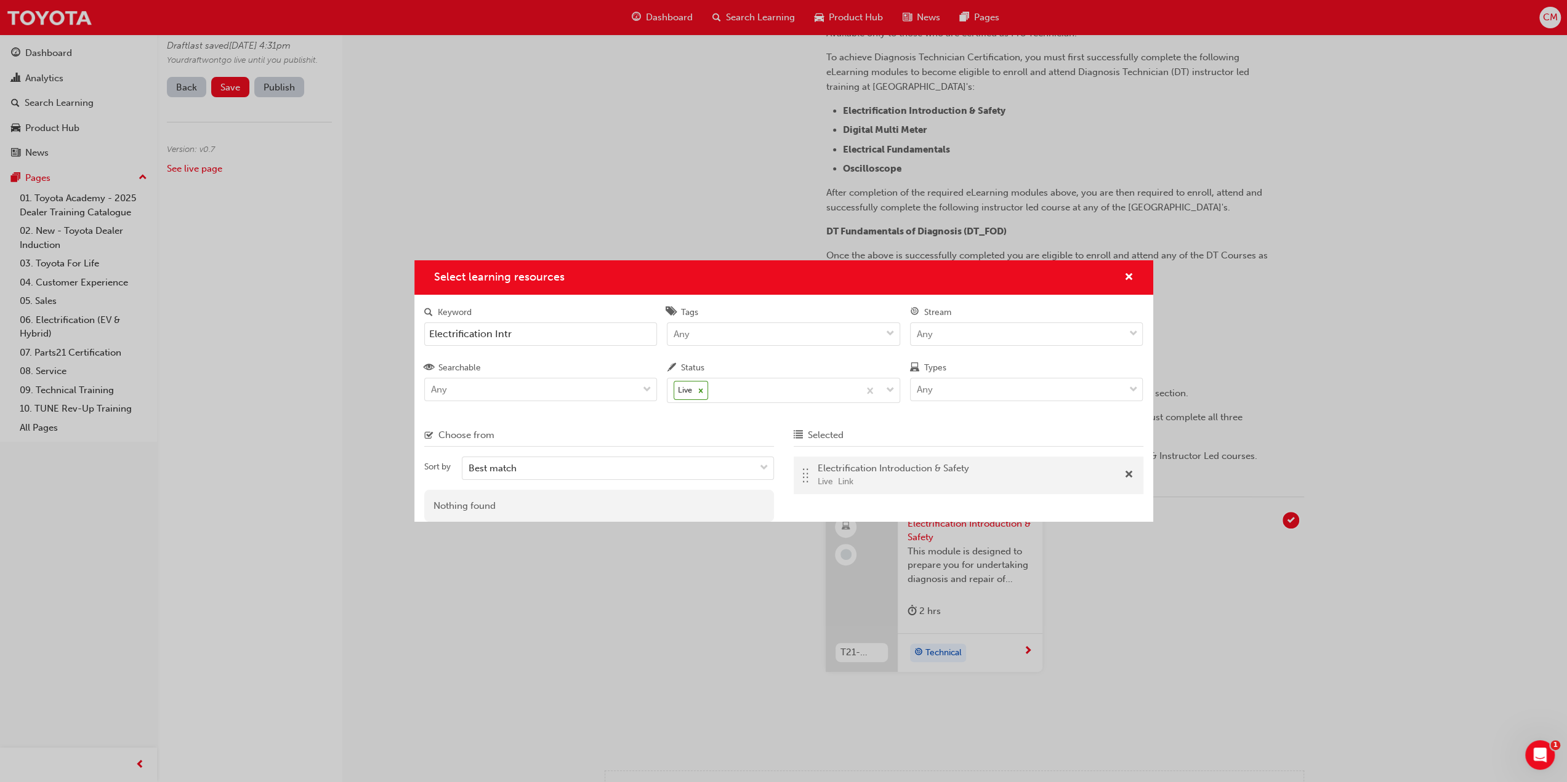
click at [518, 336] on input "Electrification Intr" at bounding box center [540, 334] width 233 height 23
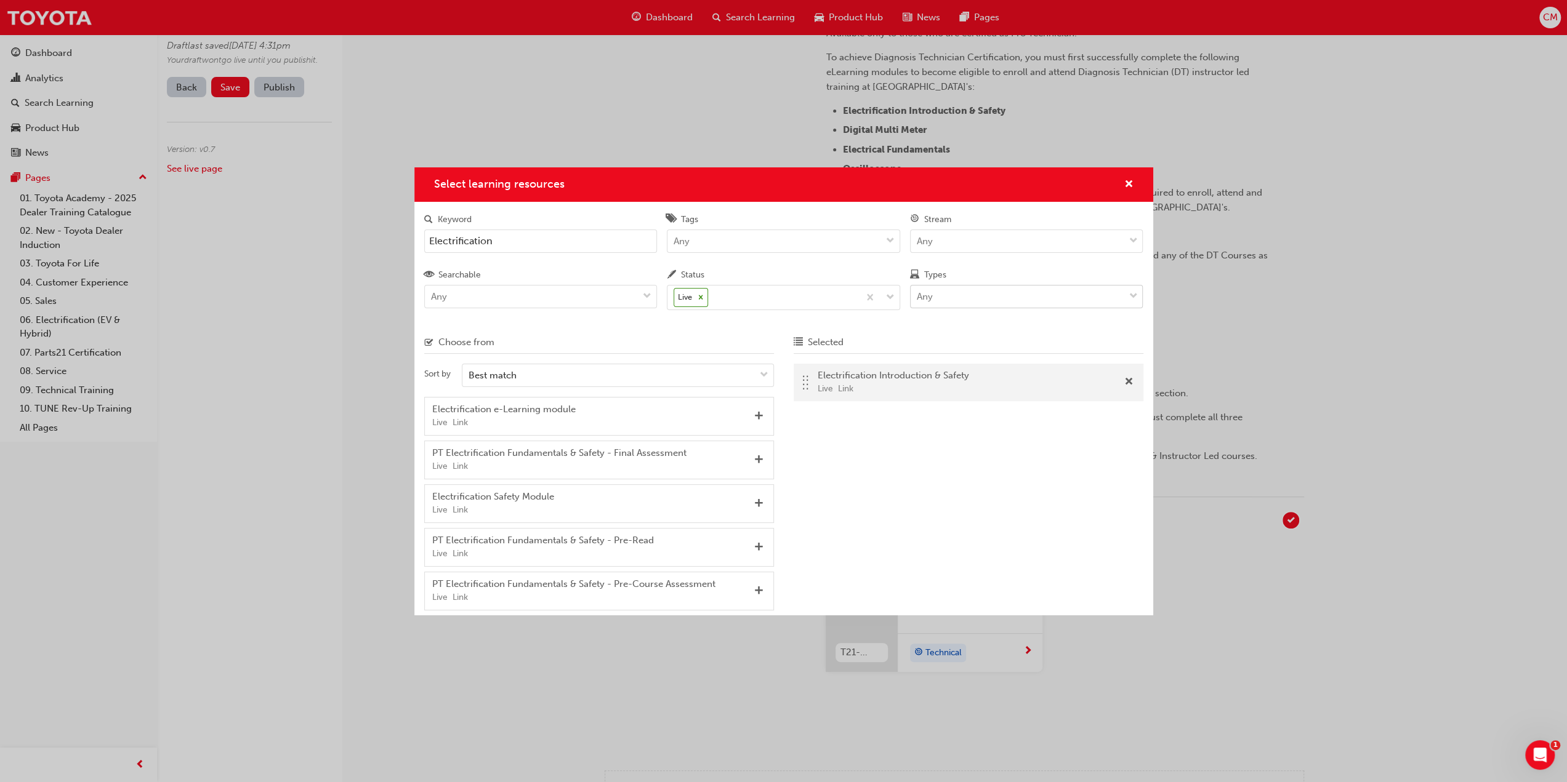
click at [1133, 296] on span "down-icon" at bounding box center [1132, 297] width 9 height 16
click at [918, 296] on input "Types Any" at bounding box center [917, 296] width 1 height 10
click at [928, 331] on span "eLearning" at bounding box center [938, 329] width 42 height 11
click at [1135, 242] on span "down-icon" at bounding box center [1132, 241] width 9 height 16
click at [918, 242] on input "Stream Any" at bounding box center [917, 240] width 1 height 10
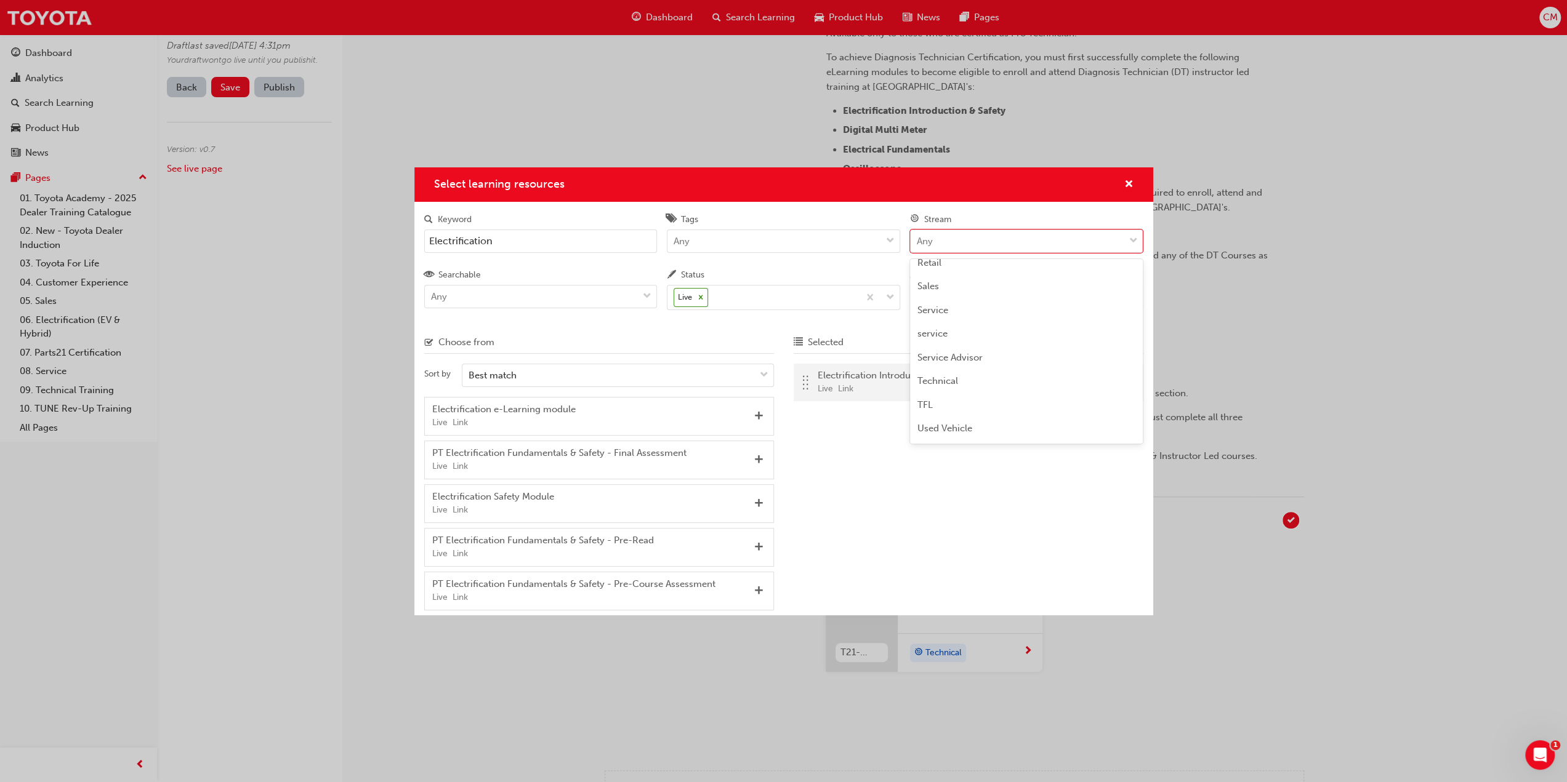
scroll to position [368, 0]
click at [949, 379] on span "Technical" at bounding box center [937, 379] width 41 height 11
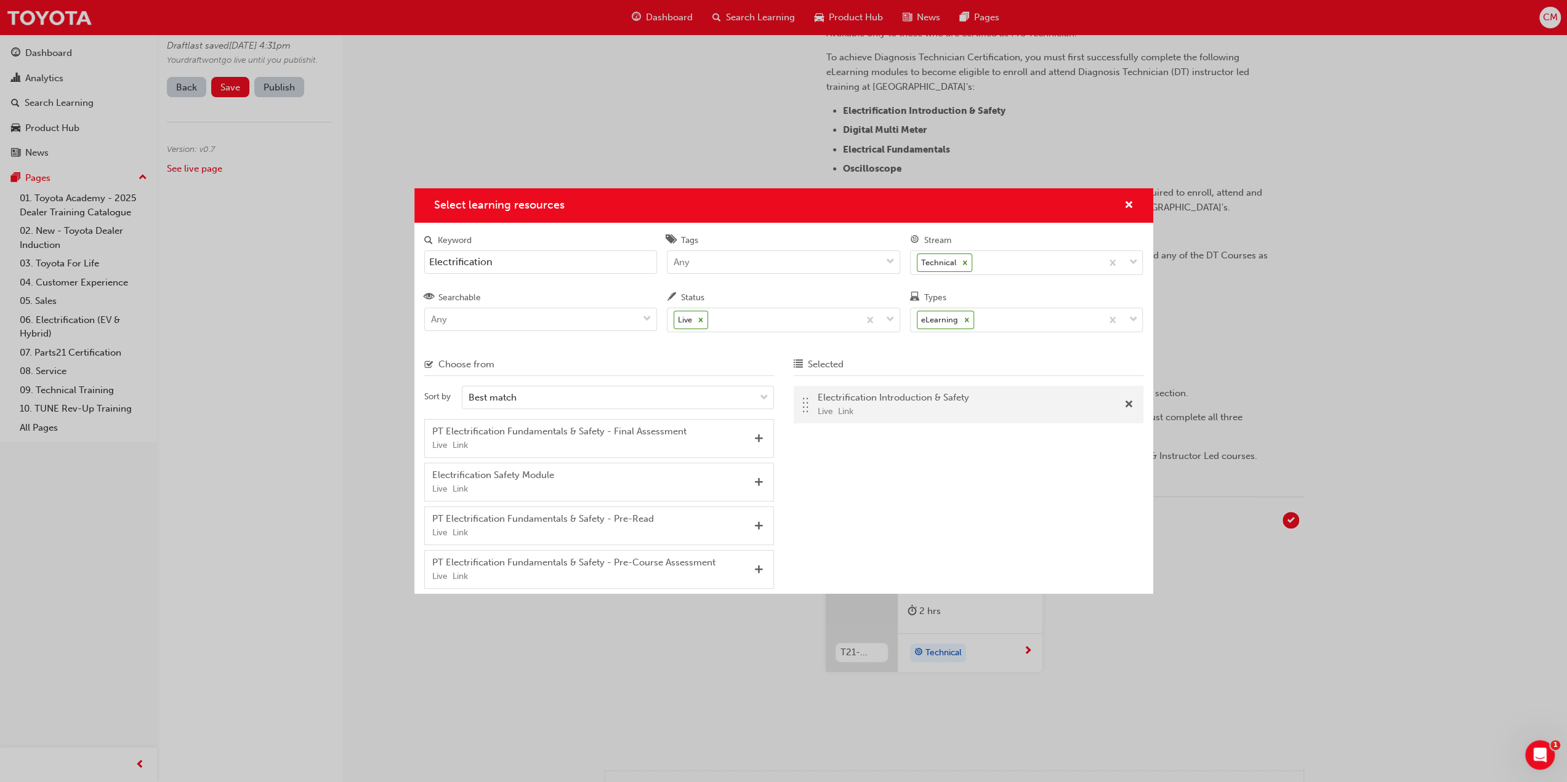
click at [525, 263] on input "Electrification" at bounding box center [540, 262] width 233 height 23
type input "E"
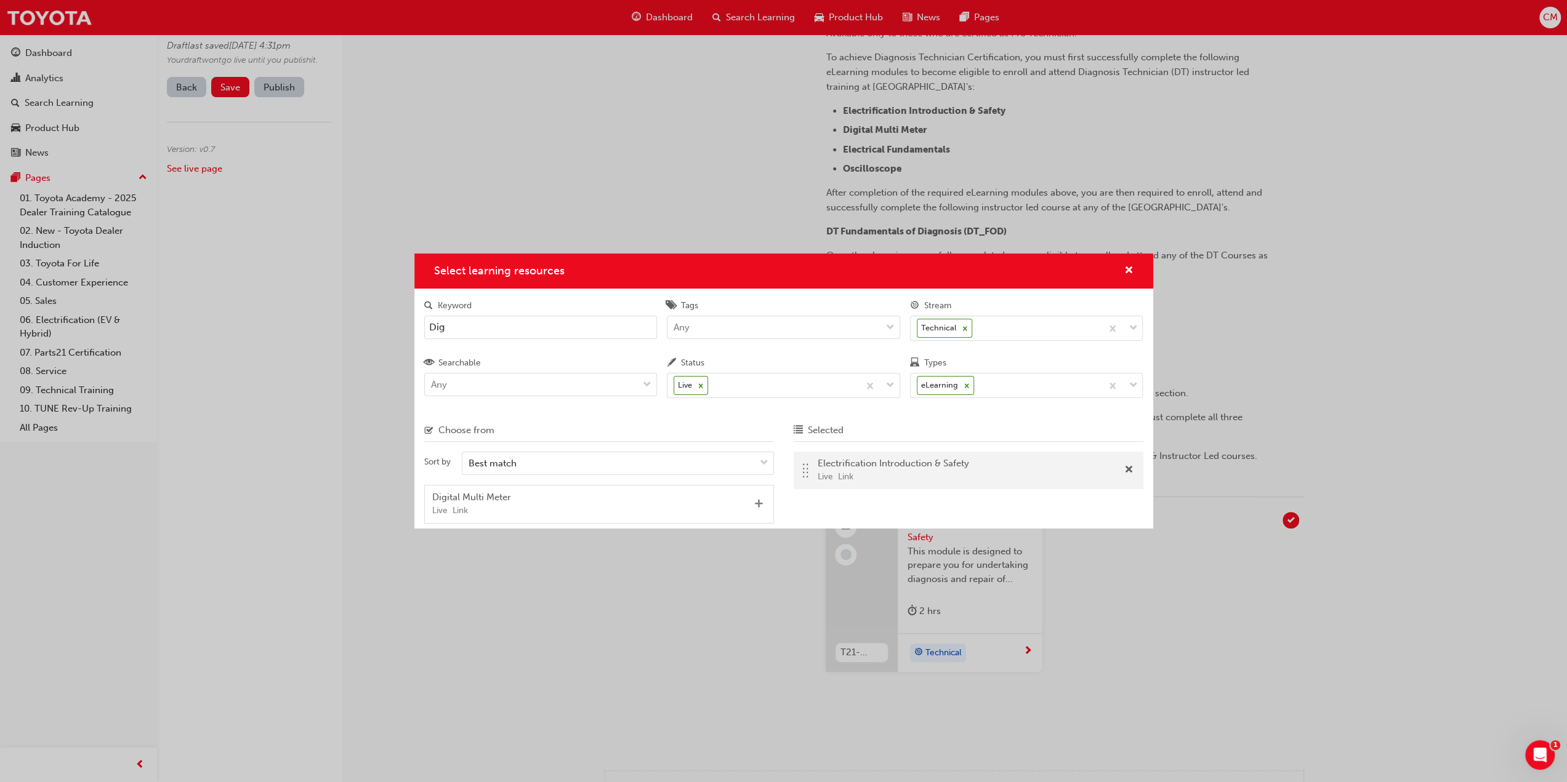
click at [757, 504] on span "Add" at bounding box center [758, 504] width 9 height 11
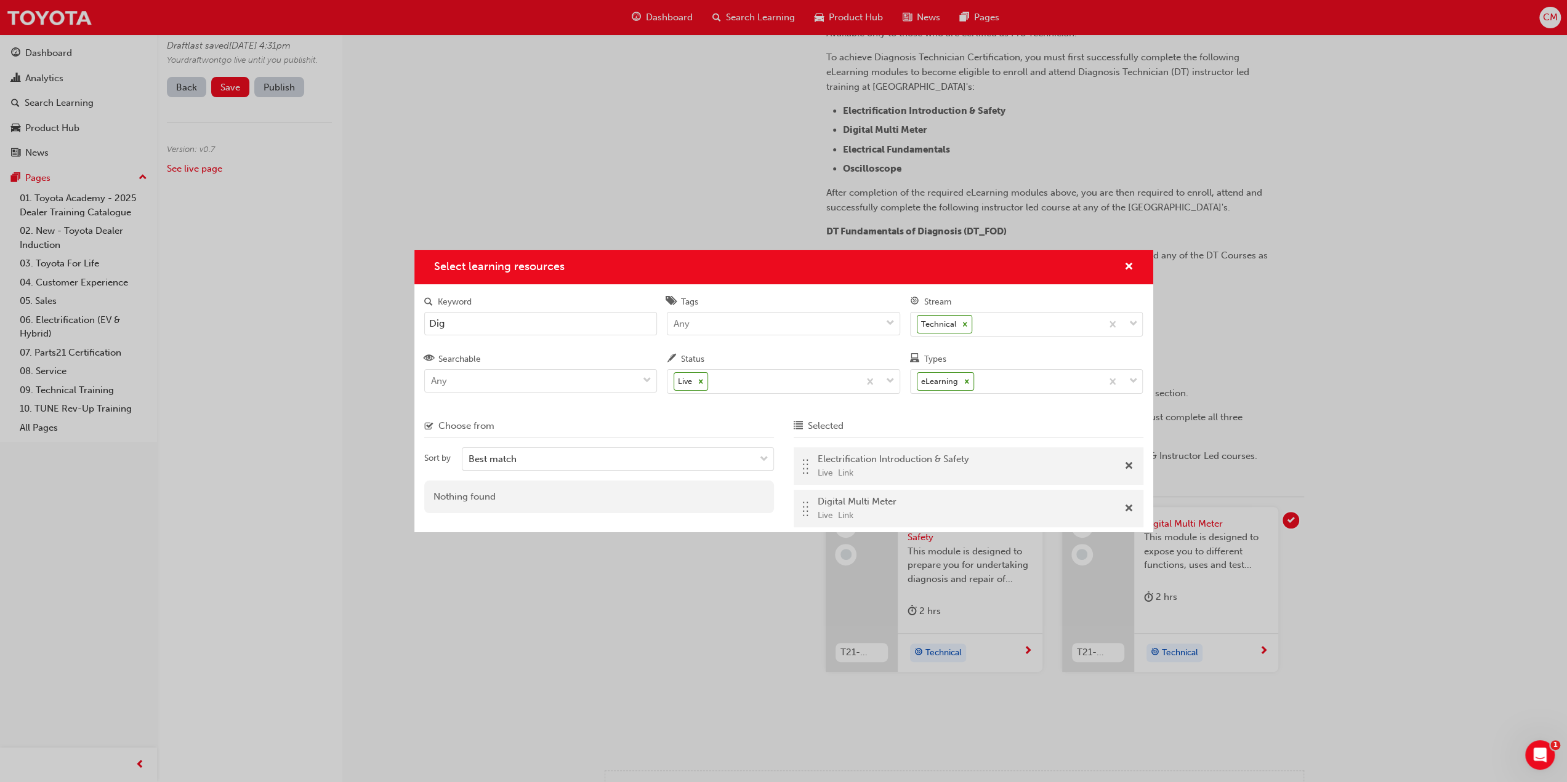
click at [478, 326] on input "Dig" at bounding box center [540, 323] width 233 height 23
type input "D"
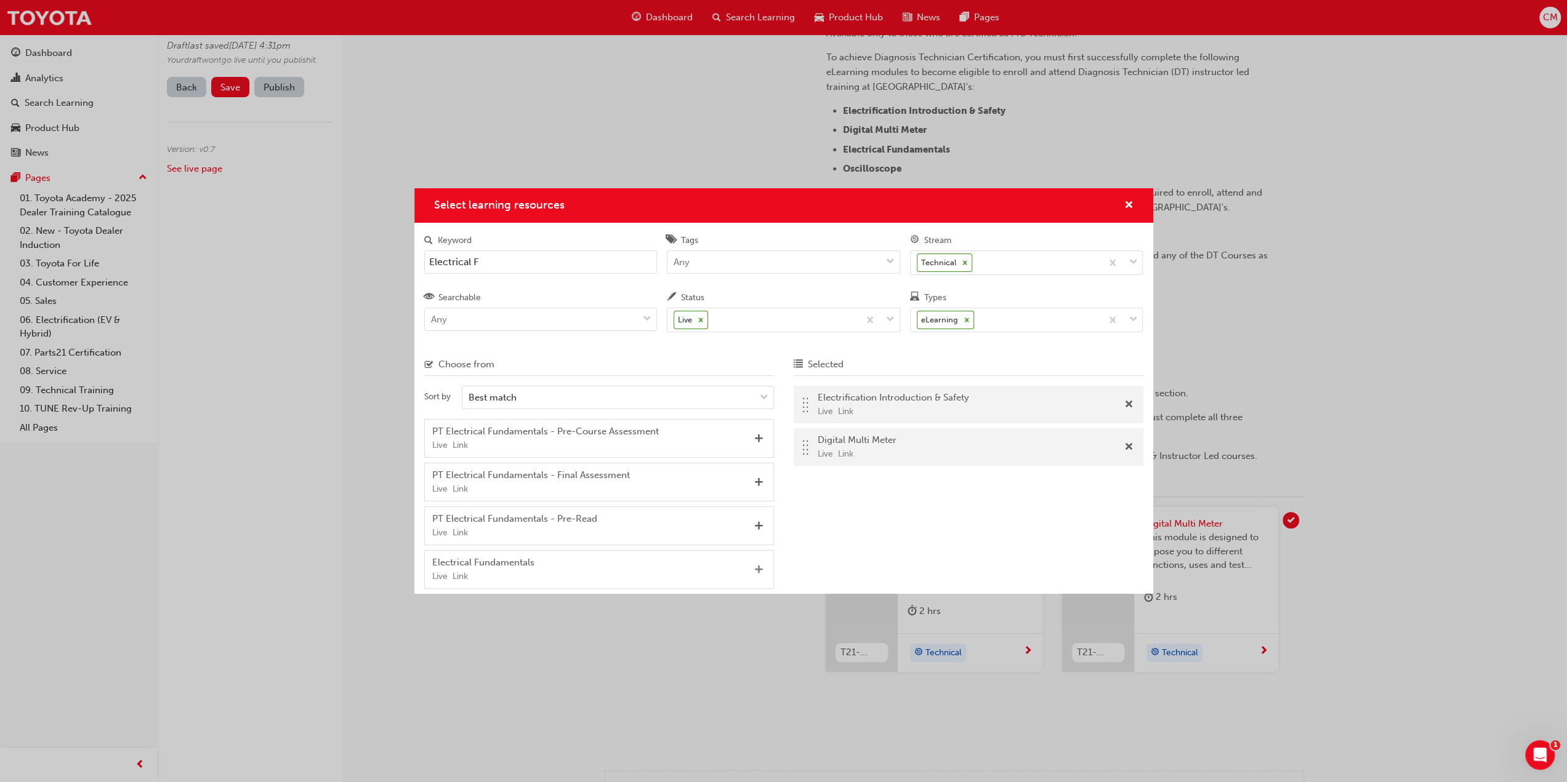
click at [757, 568] on span "Add" at bounding box center [758, 570] width 9 height 11
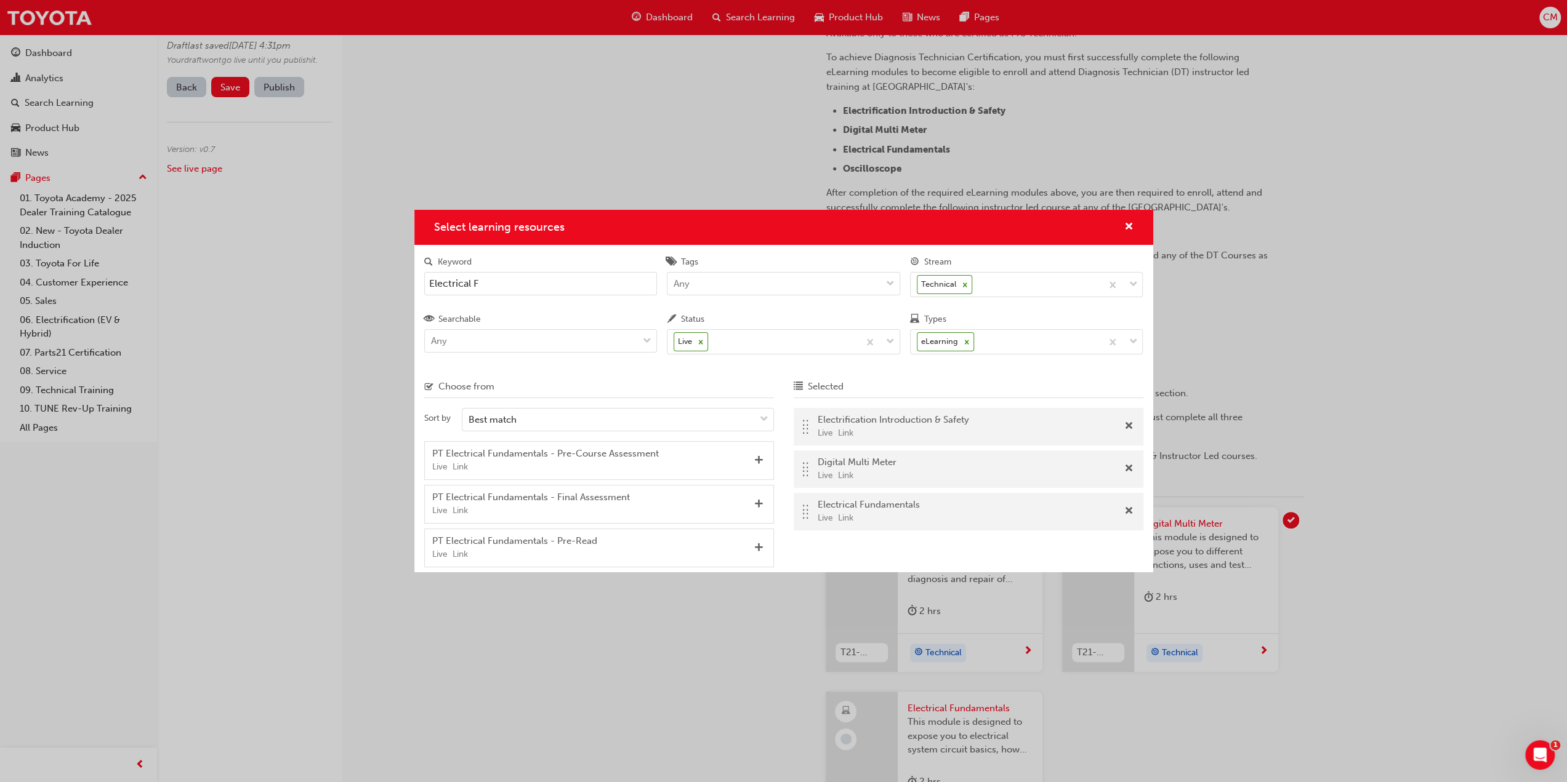
click at [523, 285] on input "Electrical F" at bounding box center [540, 283] width 233 height 23
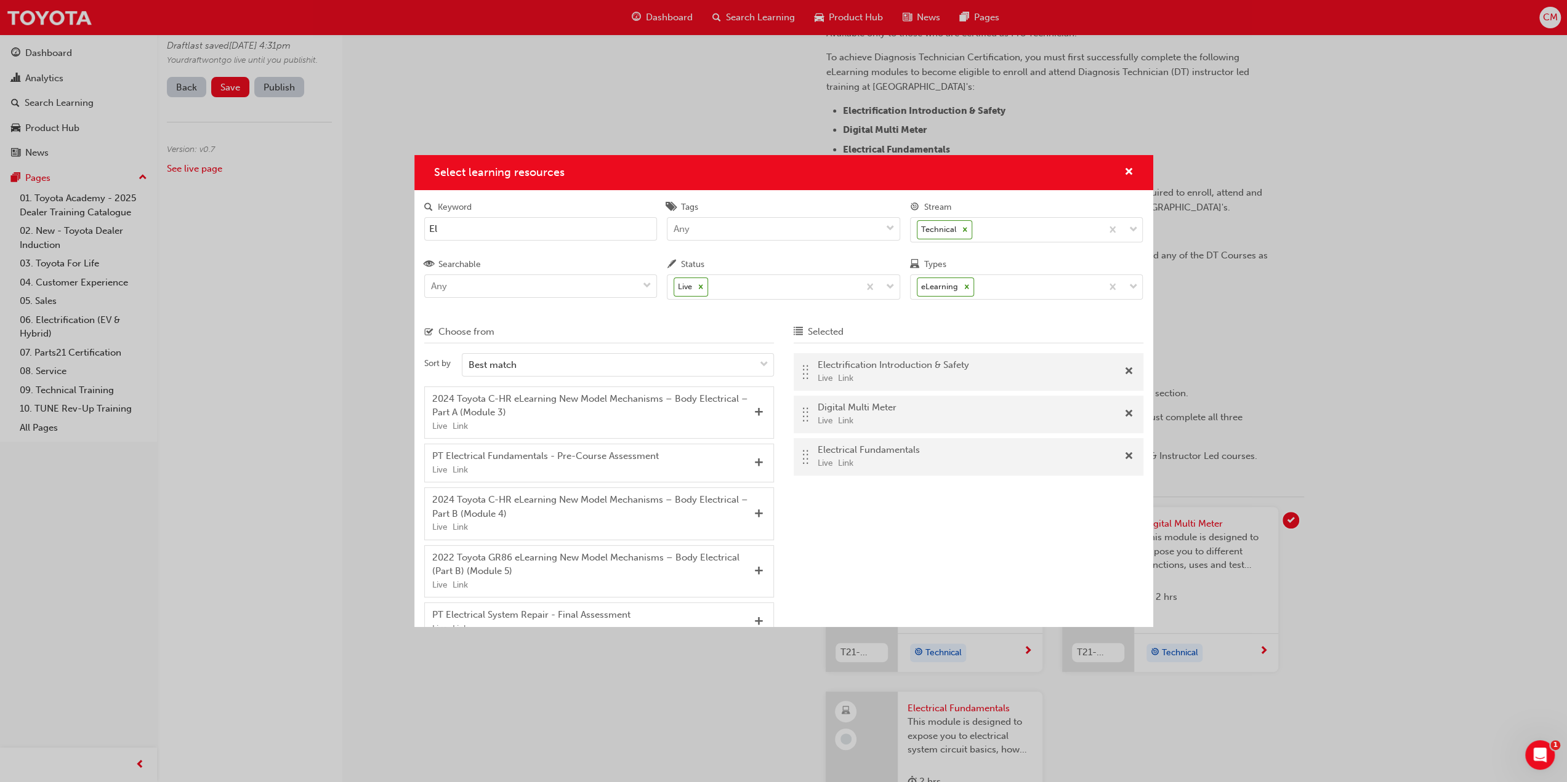
type input "E"
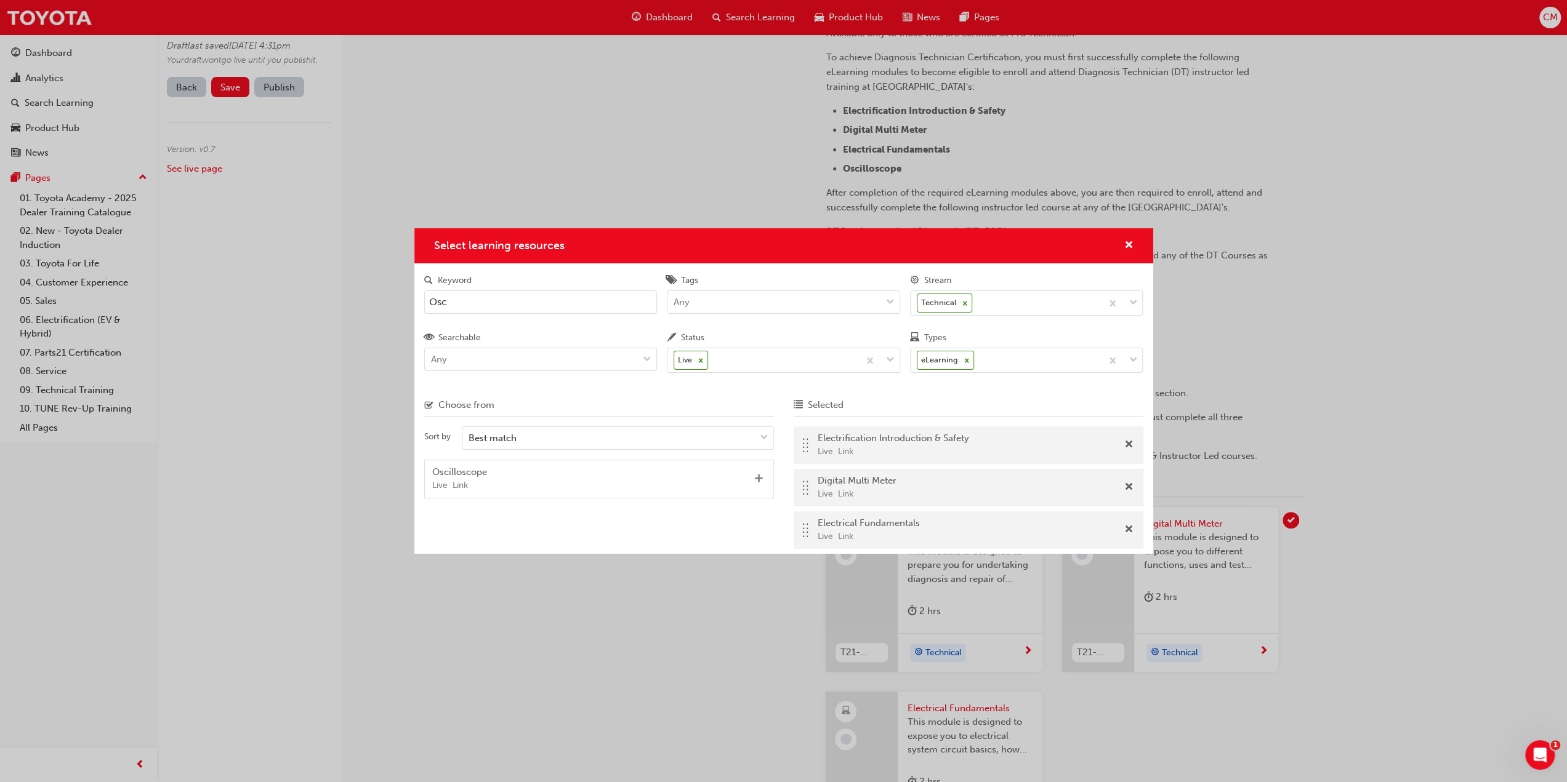
click at [757, 476] on span "Add" at bounding box center [758, 479] width 9 height 11
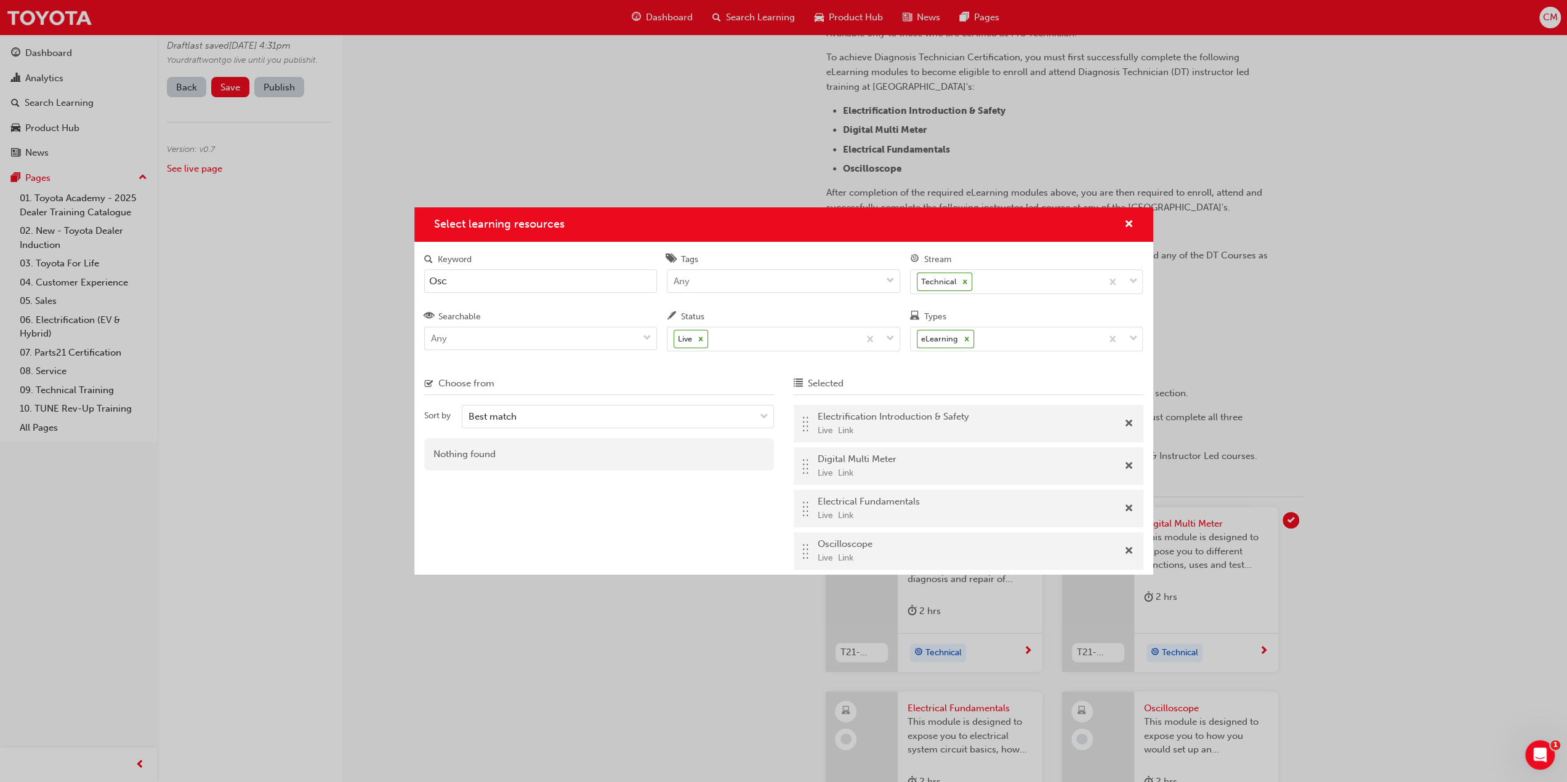
click at [475, 285] on input "Osc" at bounding box center [540, 281] width 233 height 23
type input "O"
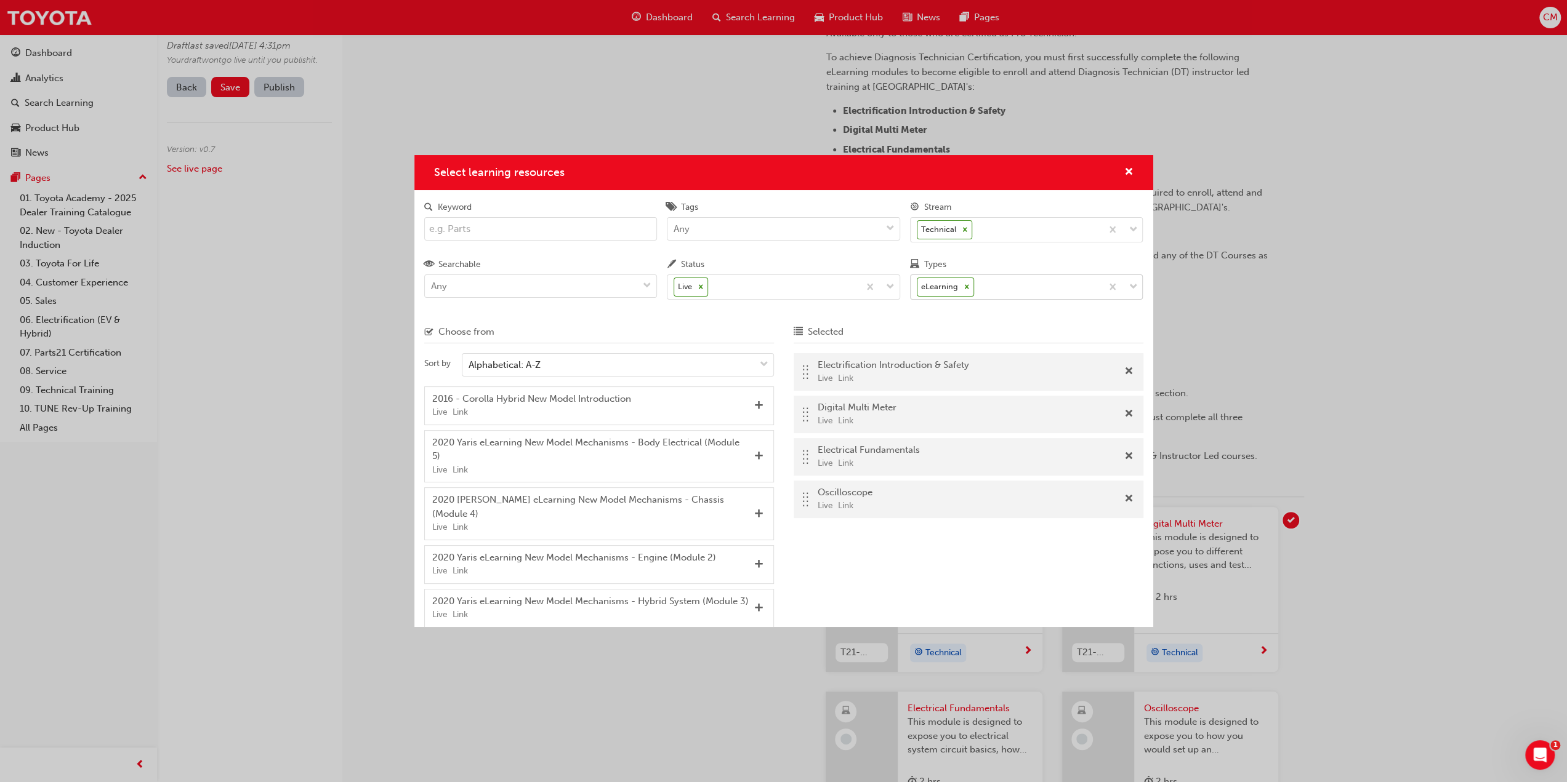
click at [1135, 286] on span "down-icon" at bounding box center [1132, 287] width 9 height 16
click at [978, 286] on input "Types eLearning" at bounding box center [976, 286] width 1 height 10
click at [968, 319] on span "Instructor led" at bounding box center [945, 317] width 57 height 11
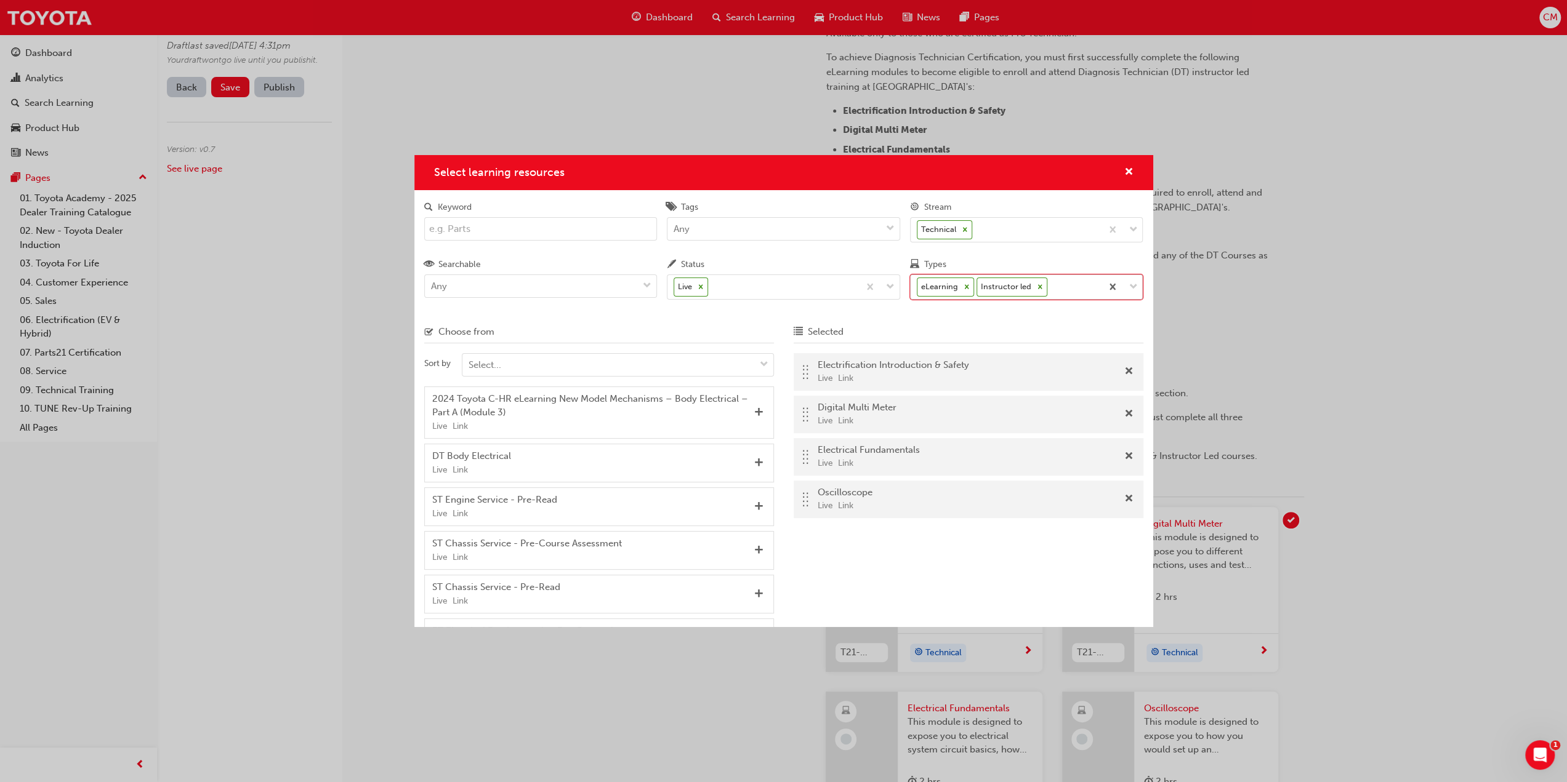
click at [965, 287] on icon "Select learning resources" at bounding box center [967, 287] width 4 height 4
click at [1050, 287] on input "Types option Instructor led, selected. 0 results available. Select is focused ,…" at bounding box center [1050, 286] width 1 height 10
click at [475, 231] on input "Keyword" at bounding box center [540, 228] width 233 height 23
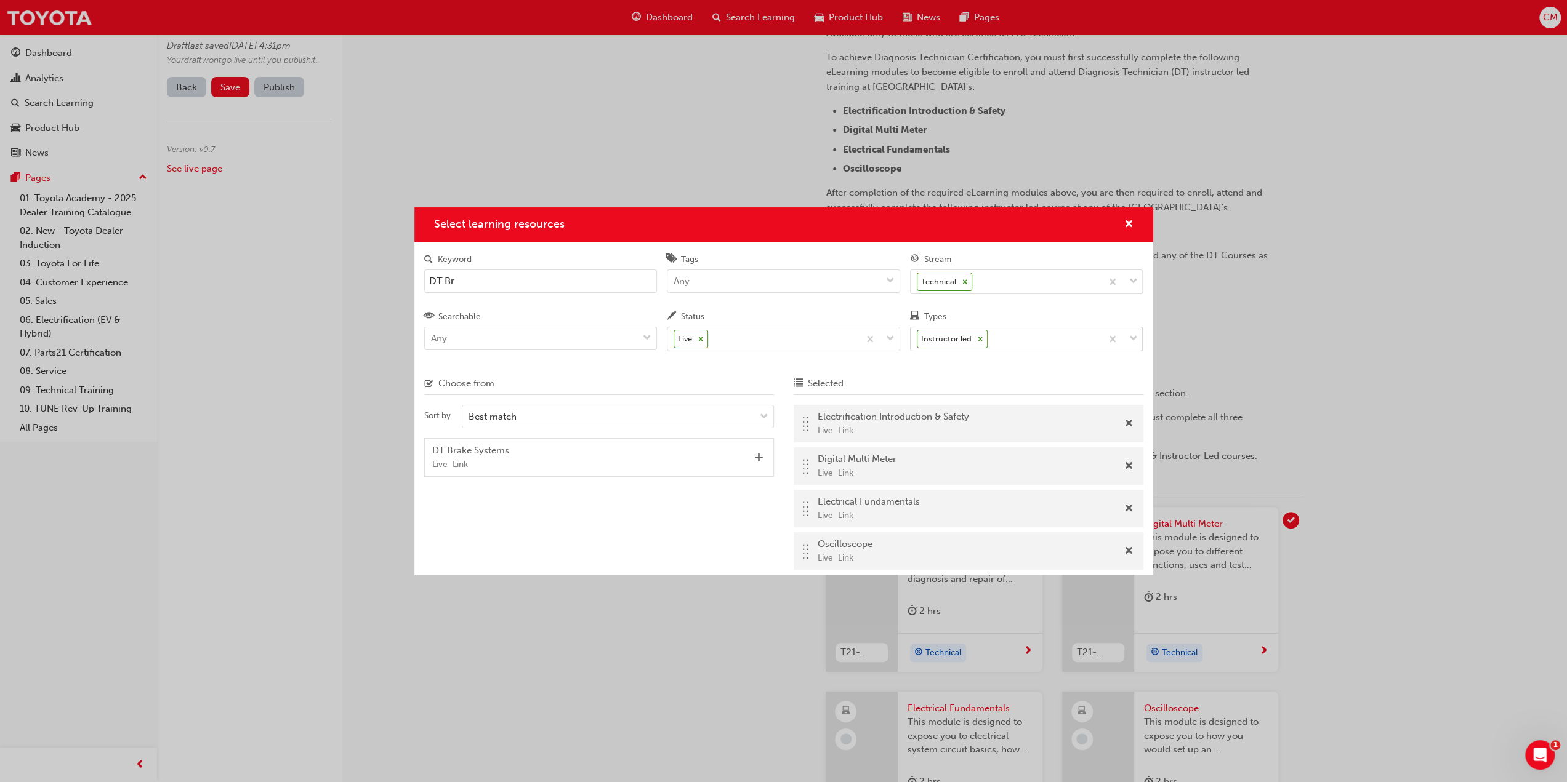
click at [496, 281] on input "DT Br" at bounding box center [540, 281] width 233 height 23
click at [759, 457] on span "Add" at bounding box center [758, 458] width 9 height 11
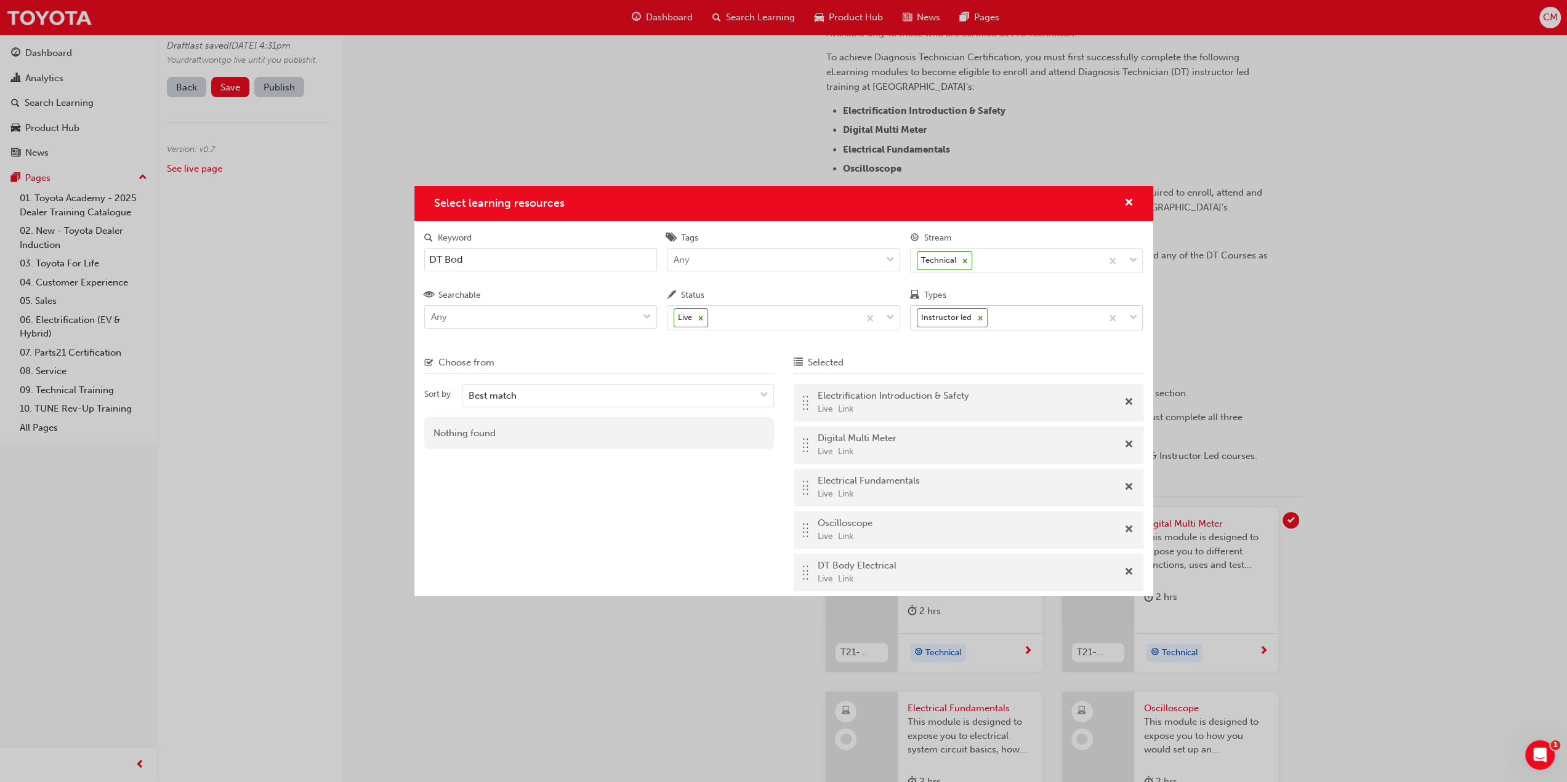
click at [485, 259] on input "DT Bod" at bounding box center [540, 259] width 233 height 23
click at [759, 435] on span "Add" at bounding box center [758, 437] width 9 height 11
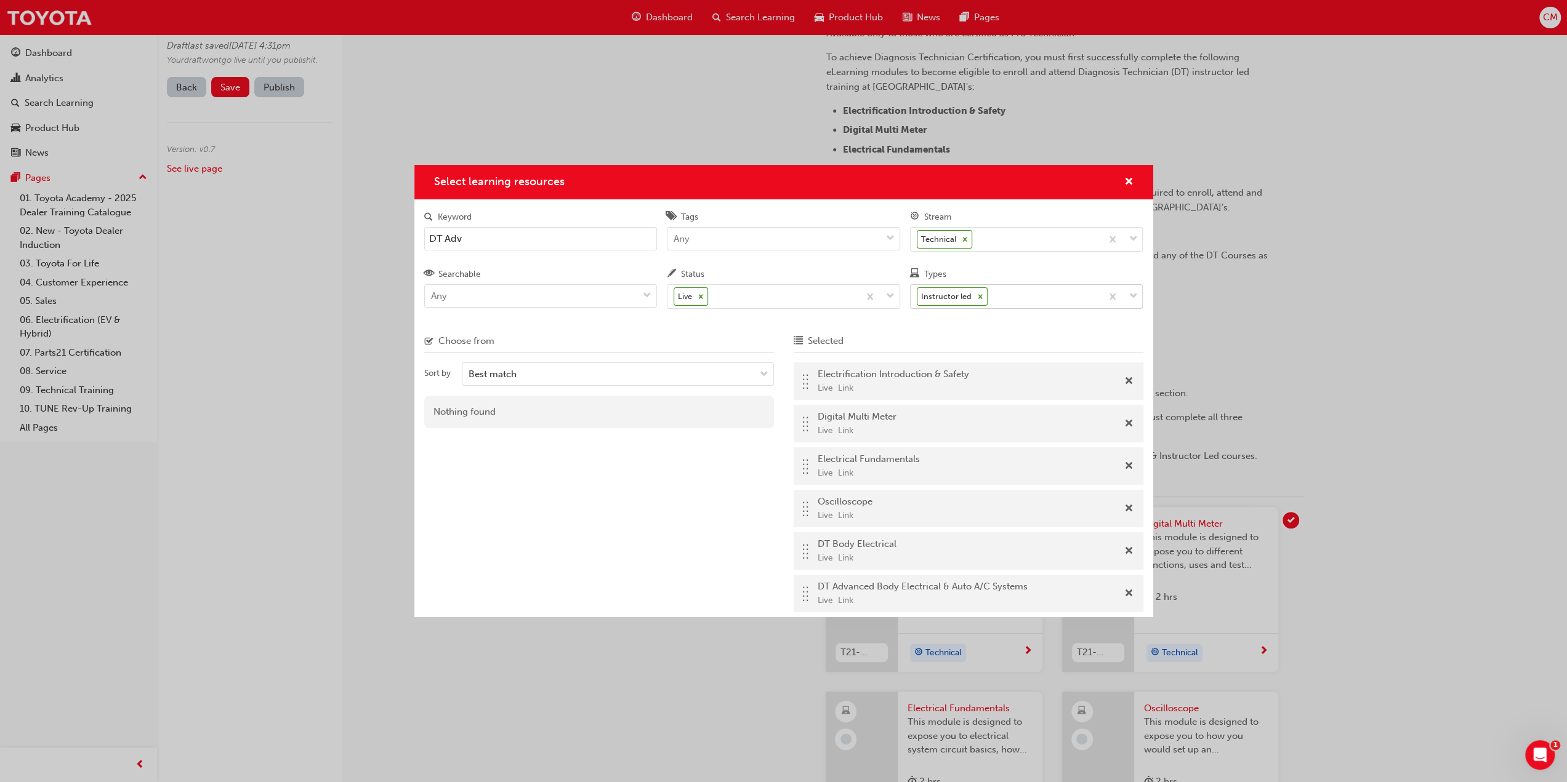
click at [467, 243] on input "DT Adv" at bounding box center [540, 238] width 233 height 23
click at [755, 413] on span "Add" at bounding box center [758, 416] width 9 height 11
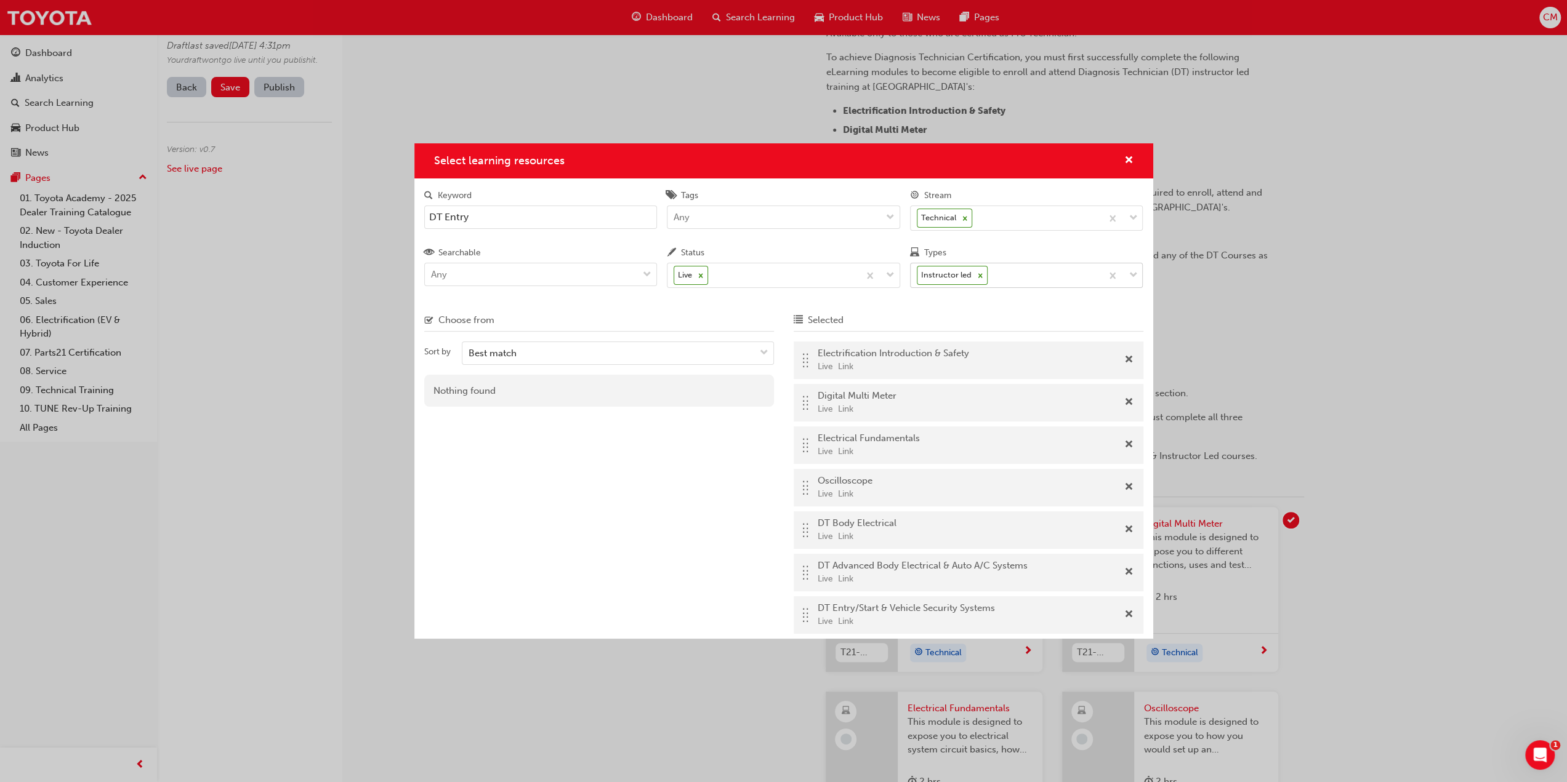
click at [473, 217] on input "DT Entry" at bounding box center [540, 217] width 233 height 23
click at [760, 393] on span "Add" at bounding box center [758, 394] width 9 height 11
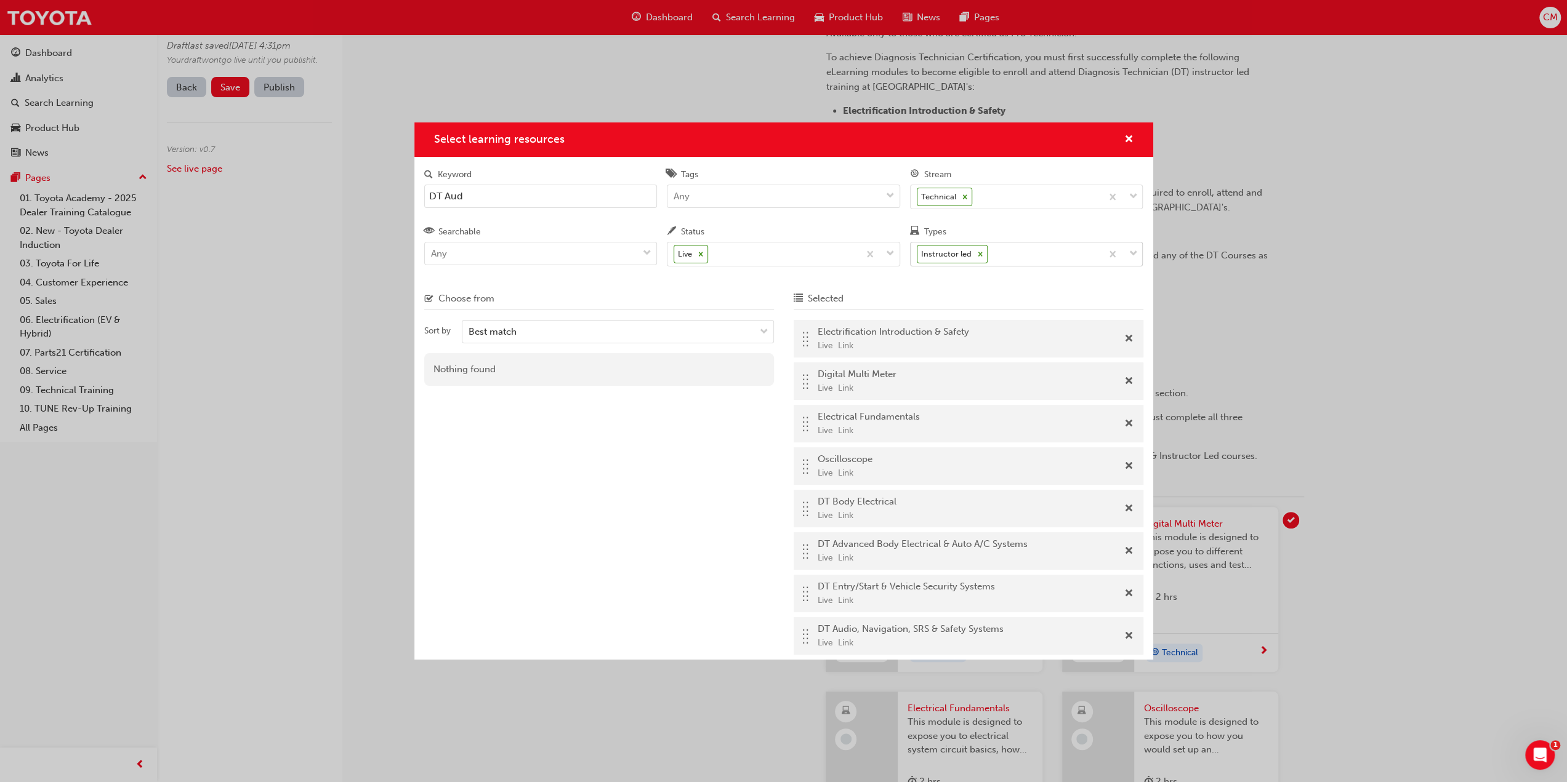
click at [484, 199] on input "DT Aud" at bounding box center [540, 196] width 233 height 23
click at [757, 370] on span "Add" at bounding box center [758, 373] width 9 height 11
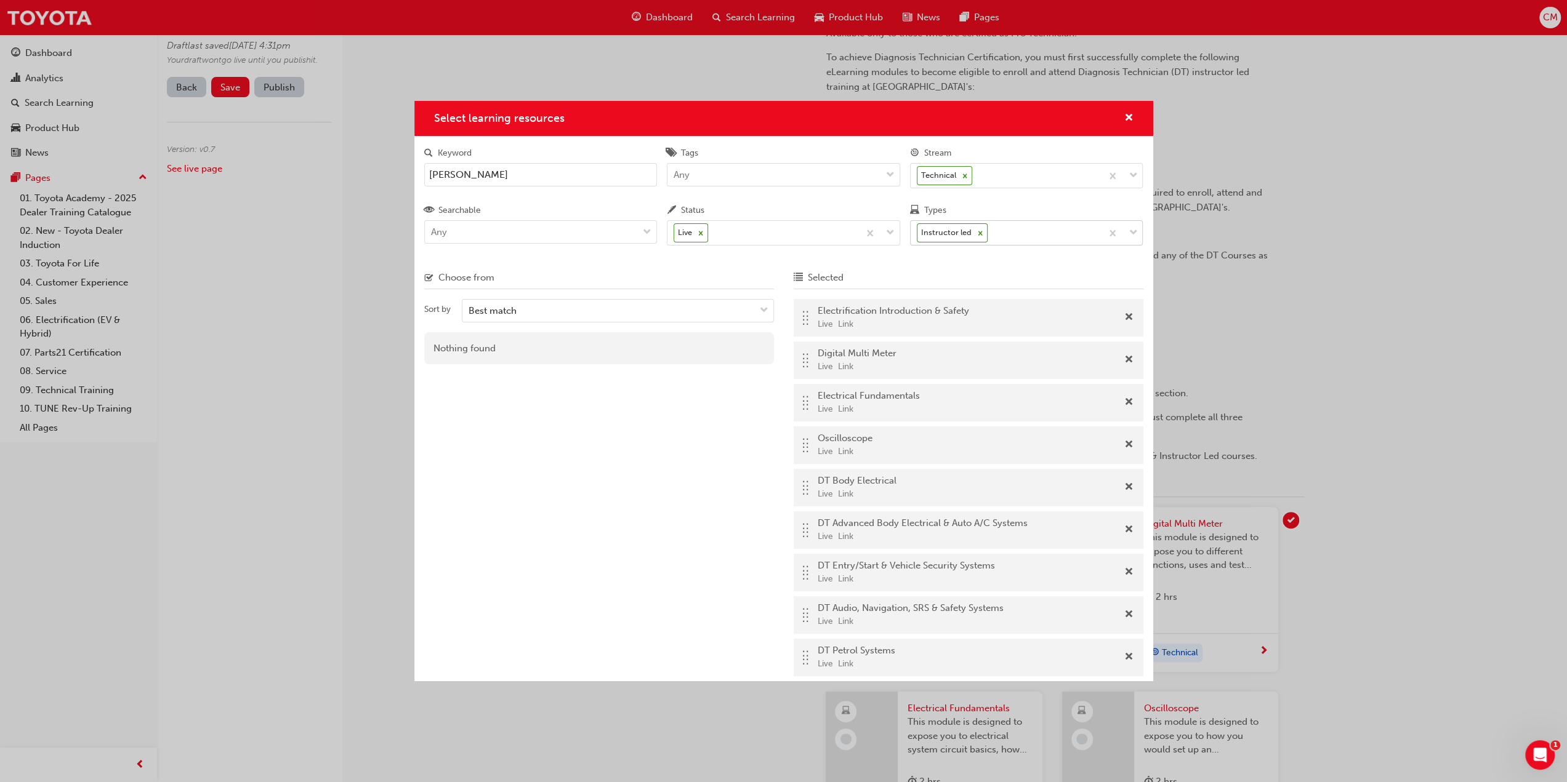
click at [478, 175] on input "[PERSON_NAME]" at bounding box center [540, 174] width 233 height 23
click at [757, 348] on span "Add" at bounding box center [758, 352] width 9 height 11
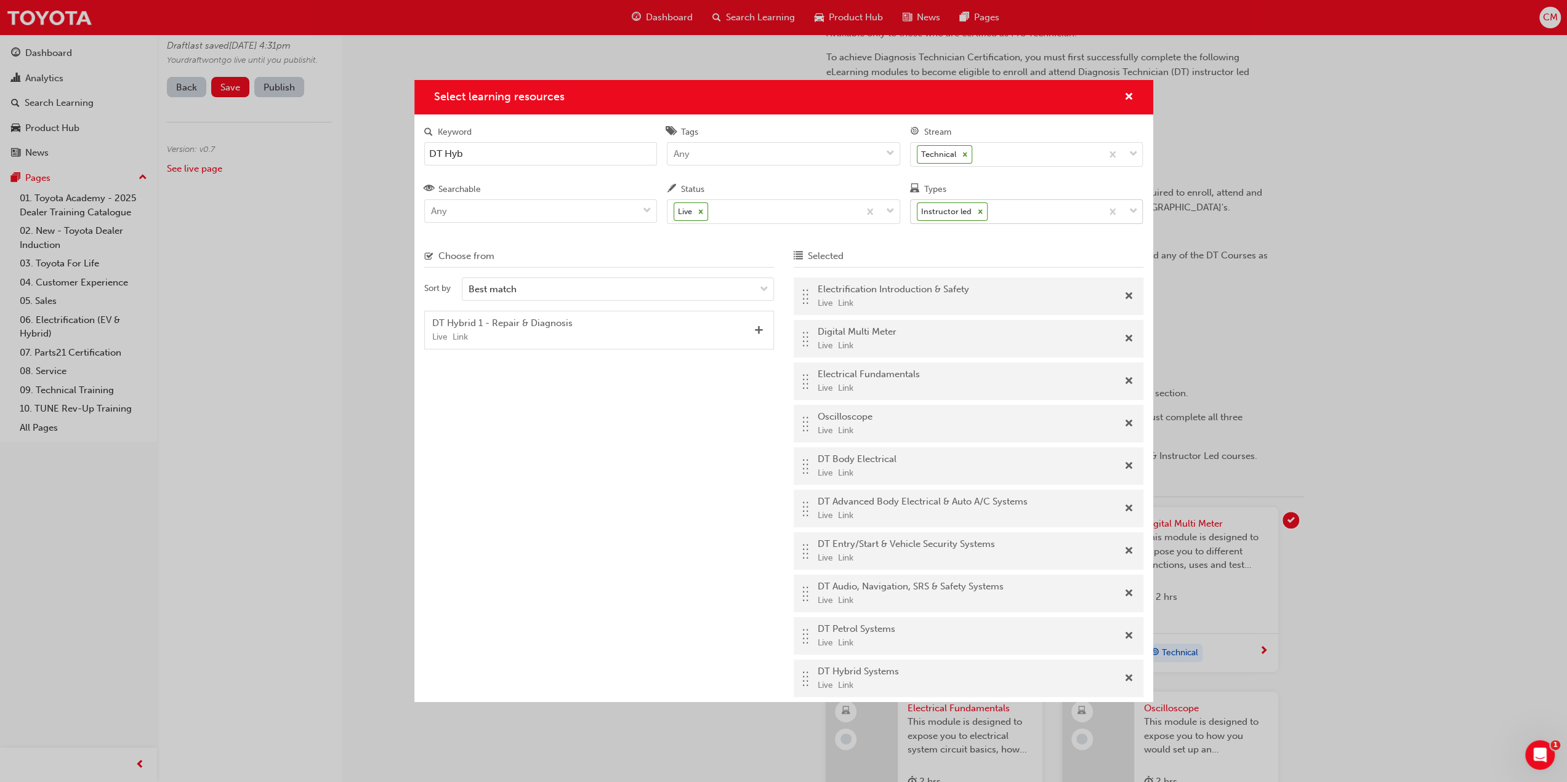
click at [480, 152] on input "DT Hyb" at bounding box center [540, 153] width 233 height 23
click at [758, 326] on span "Add" at bounding box center [758, 331] width 9 height 11
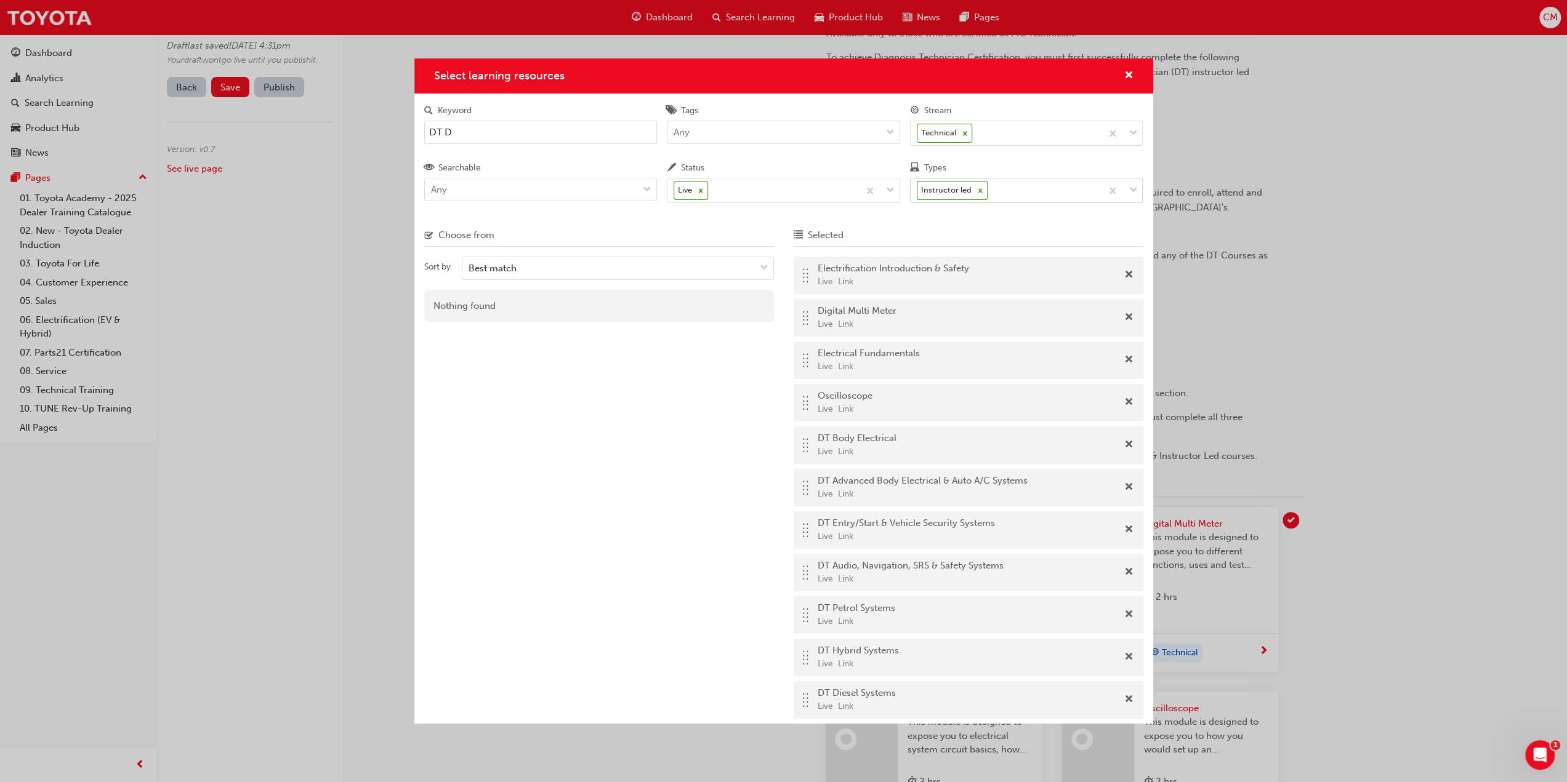
click at [470, 130] on input "DT D" at bounding box center [540, 132] width 233 height 23
click at [758, 305] on span "Add" at bounding box center [758, 309] width 9 height 11
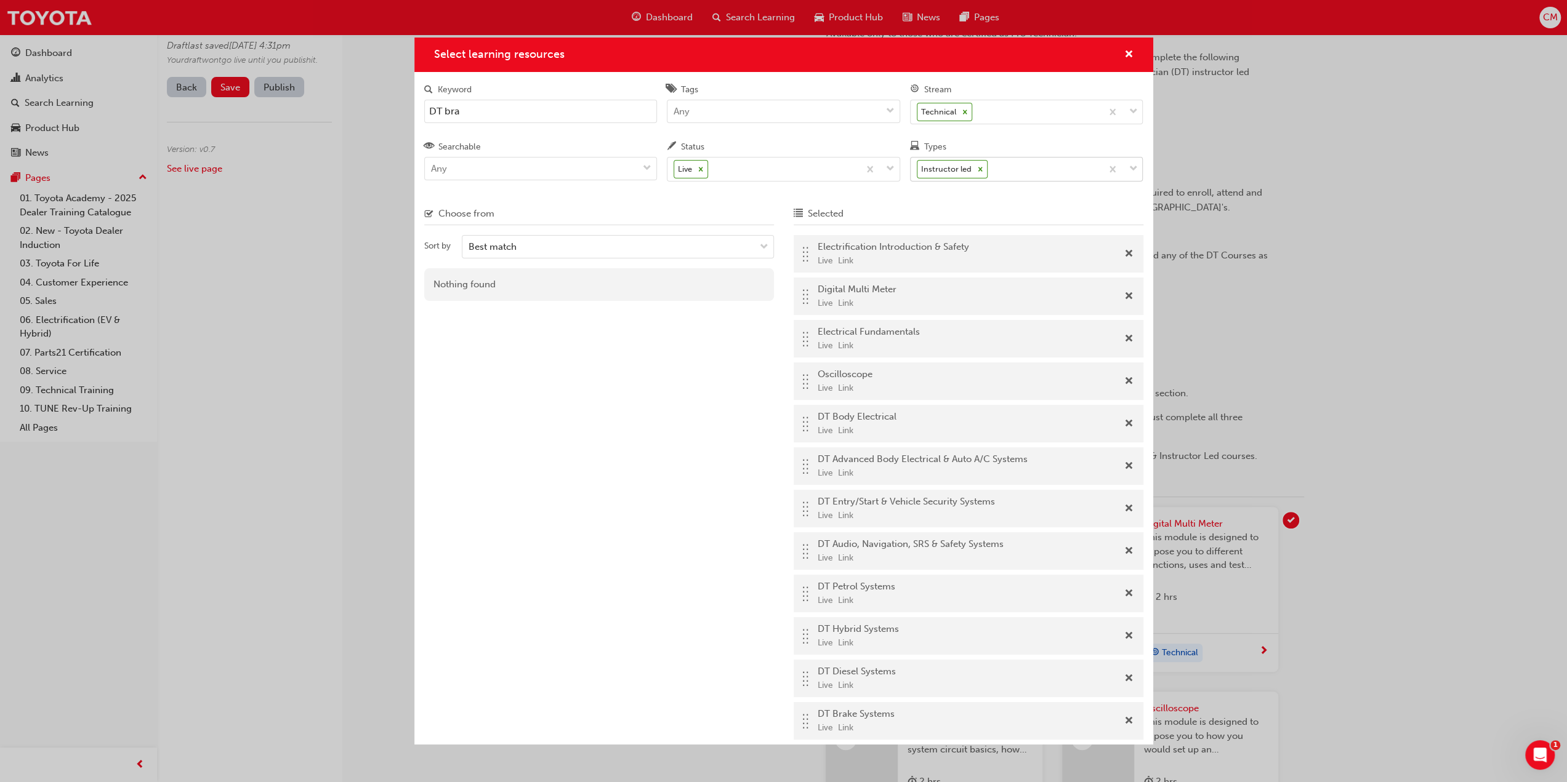
click at [485, 113] on input "DT bra" at bounding box center [540, 111] width 233 height 23
click at [759, 284] on span "Add" at bounding box center [758, 288] width 9 height 11
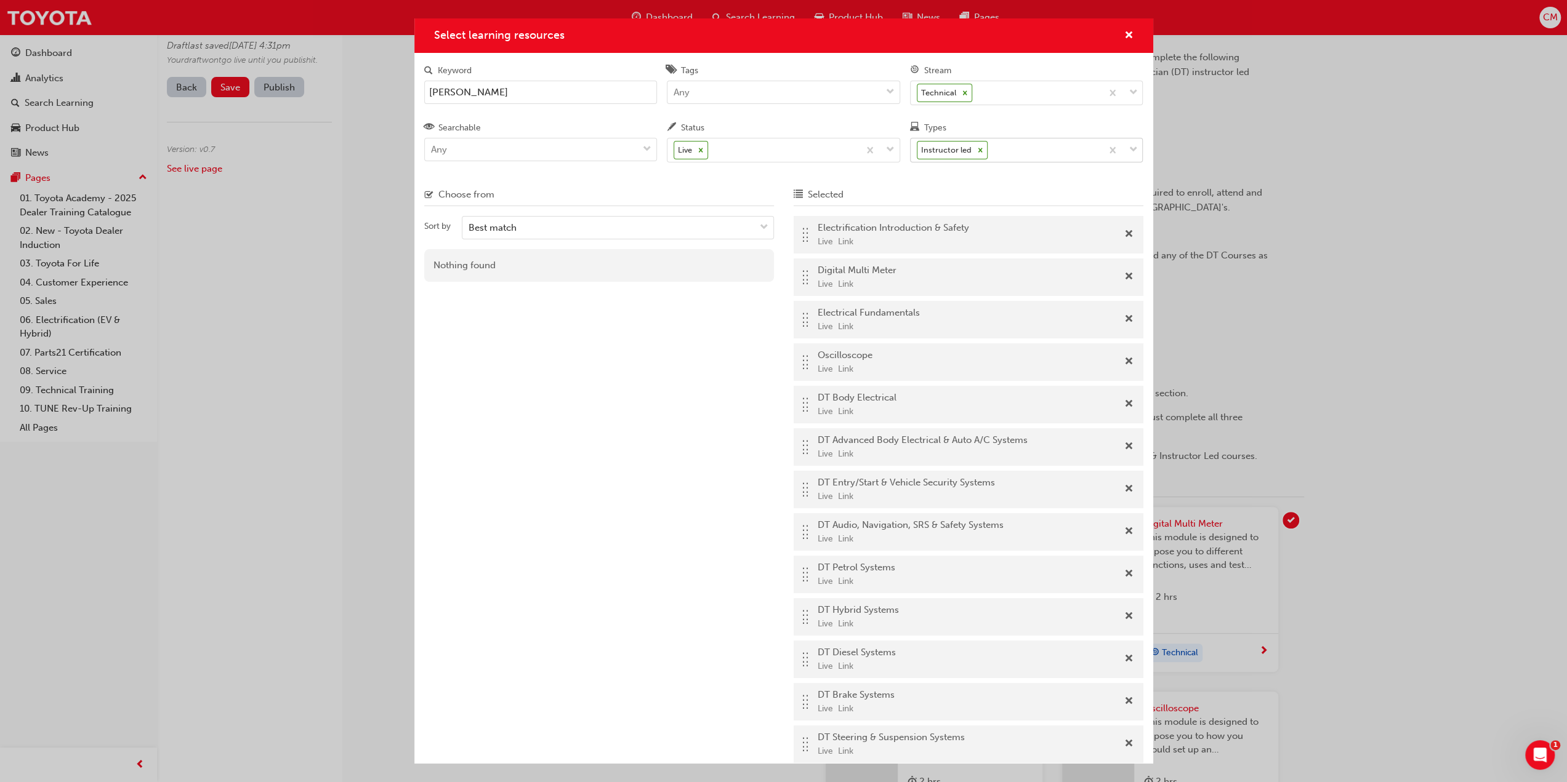
click at [486, 89] on input "[PERSON_NAME]" at bounding box center [540, 92] width 233 height 23
click at [756, 266] on span "Add" at bounding box center [758, 268] width 9 height 11
click at [480, 92] on input "DT Auto" at bounding box center [540, 92] width 233 height 23
type input "DT N"
click at [759, 267] on span "Add" at bounding box center [758, 268] width 9 height 11
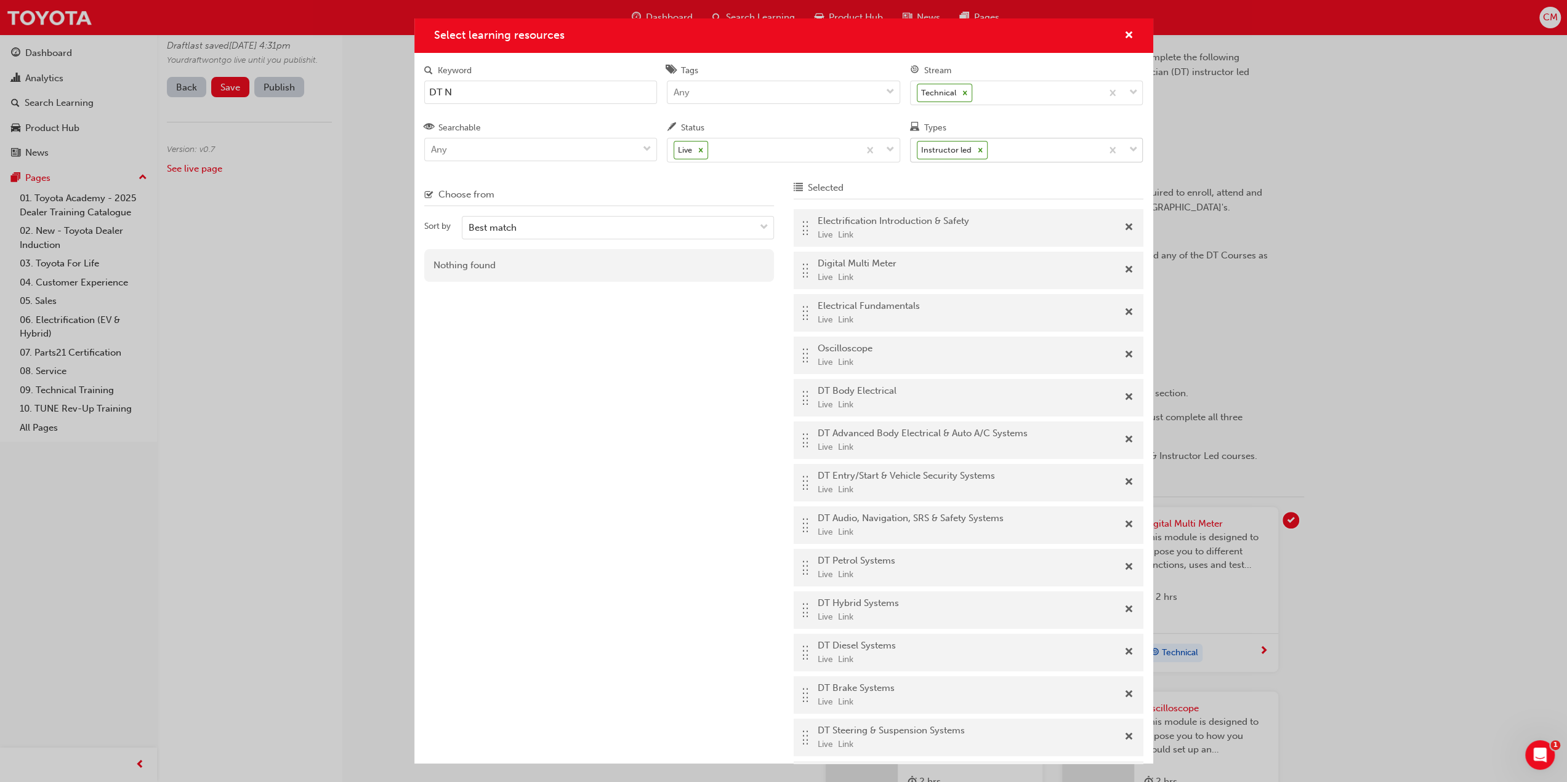
scroll to position [0, 0]
click at [1125, 33] on span "cross-icon" at bounding box center [1128, 36] width 9 height 11
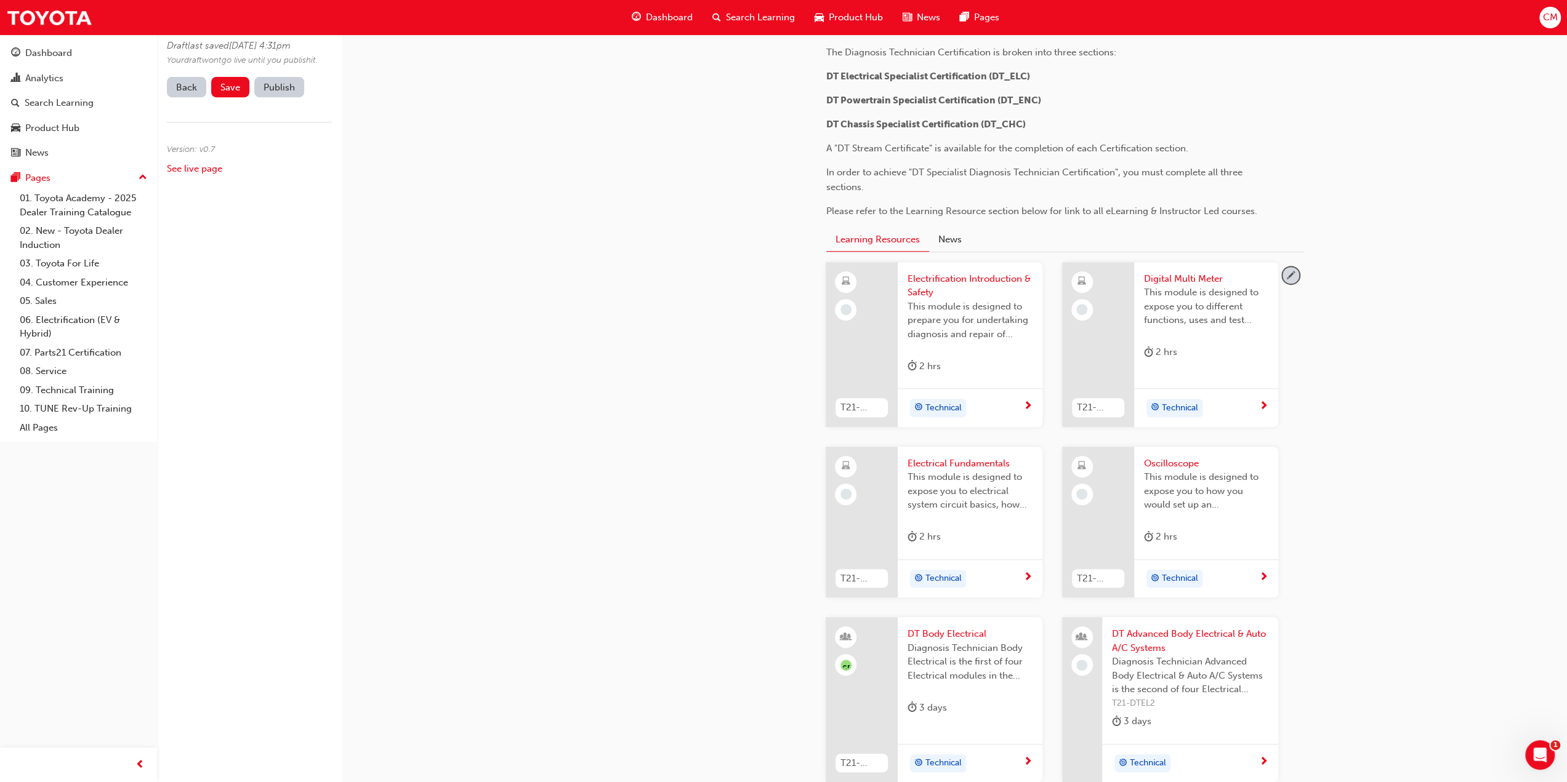
scroll to position [554, 0]
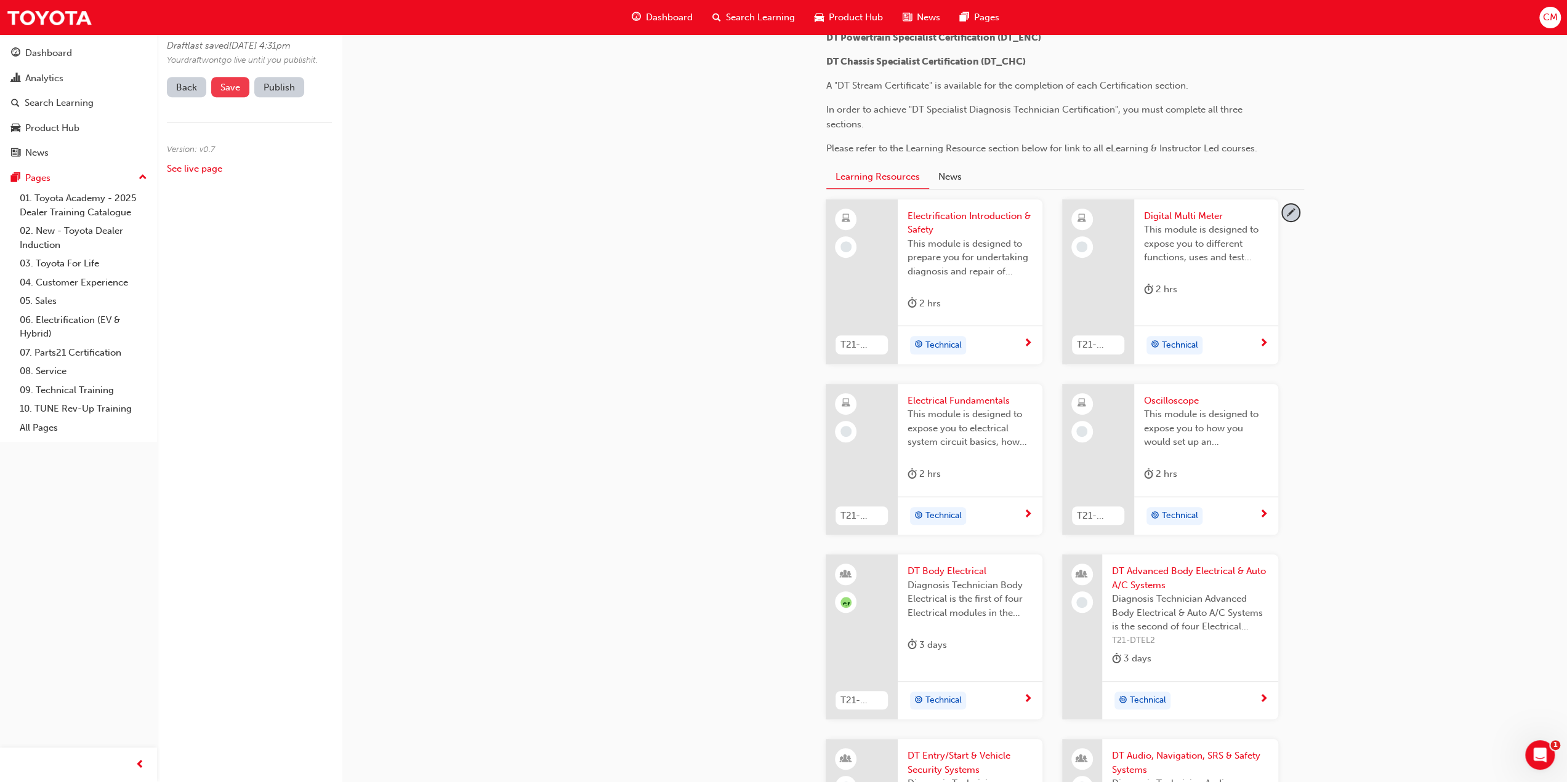
click at [234, 93] on span "Save" at bounding box center [230, 87] width 20 height 11
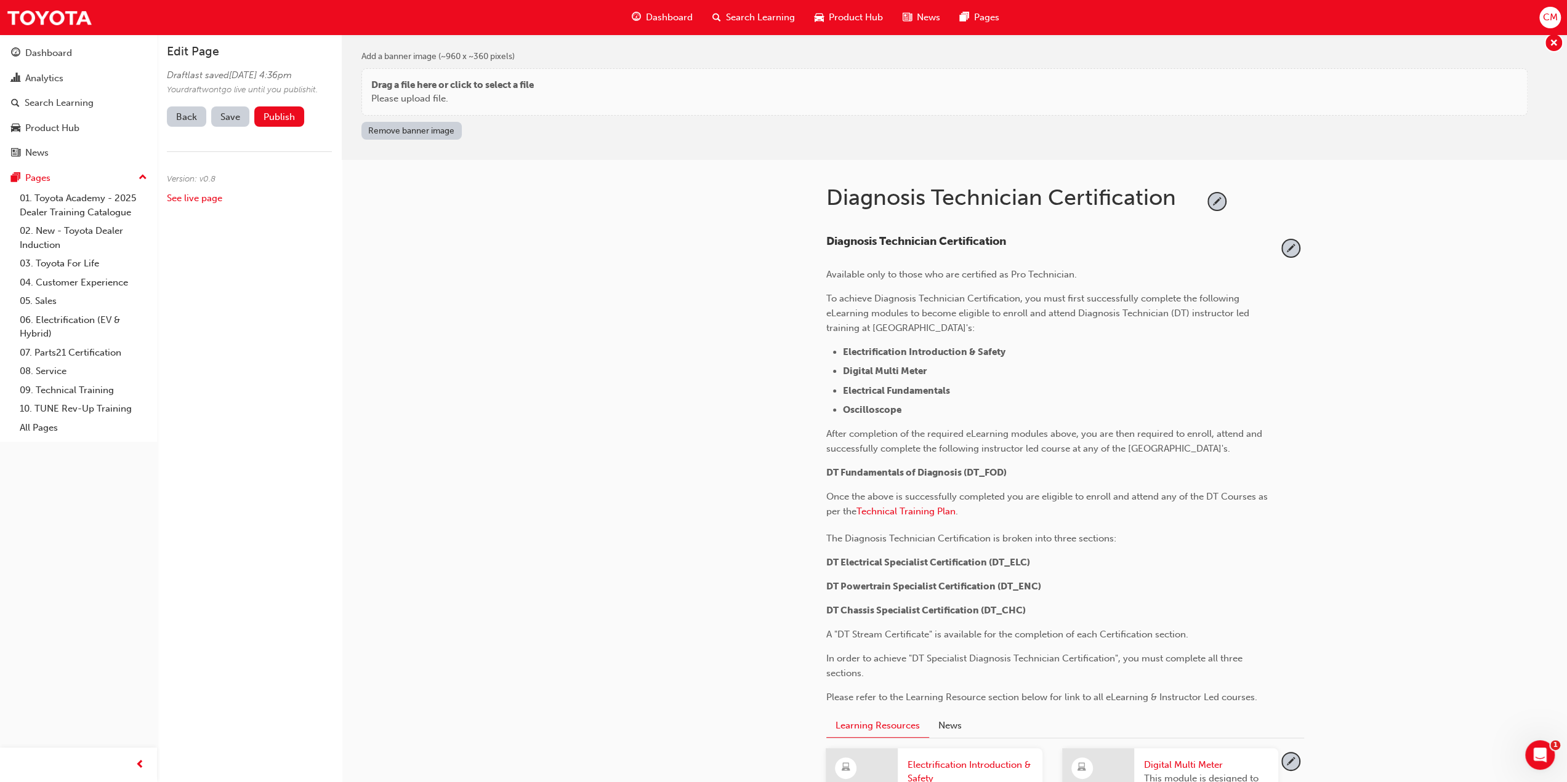
scroll to position [0, 0]
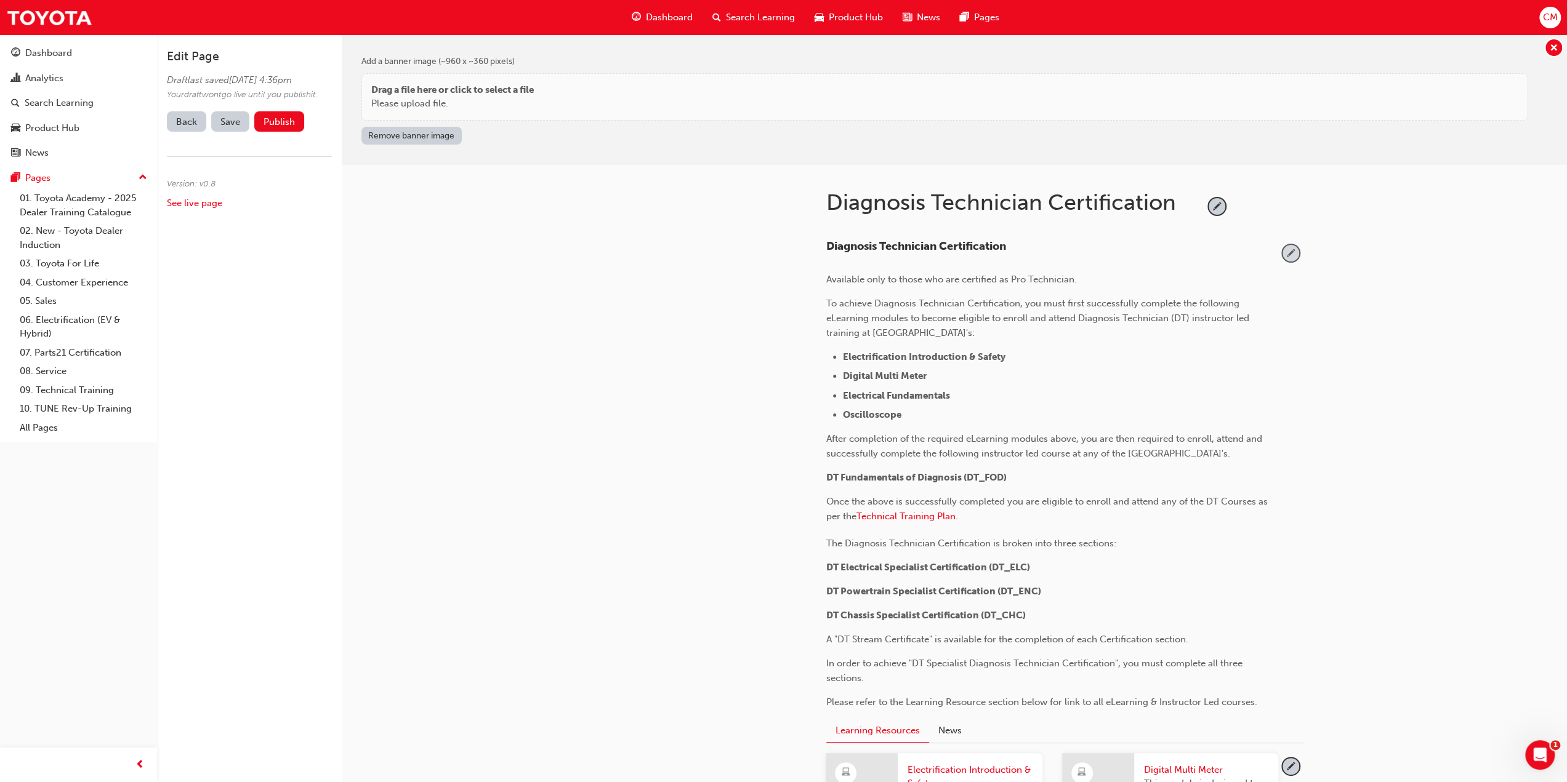
click at [1291, 253] on span "pencil-icon" at bounding box center [1290, 253] width 17 height 17
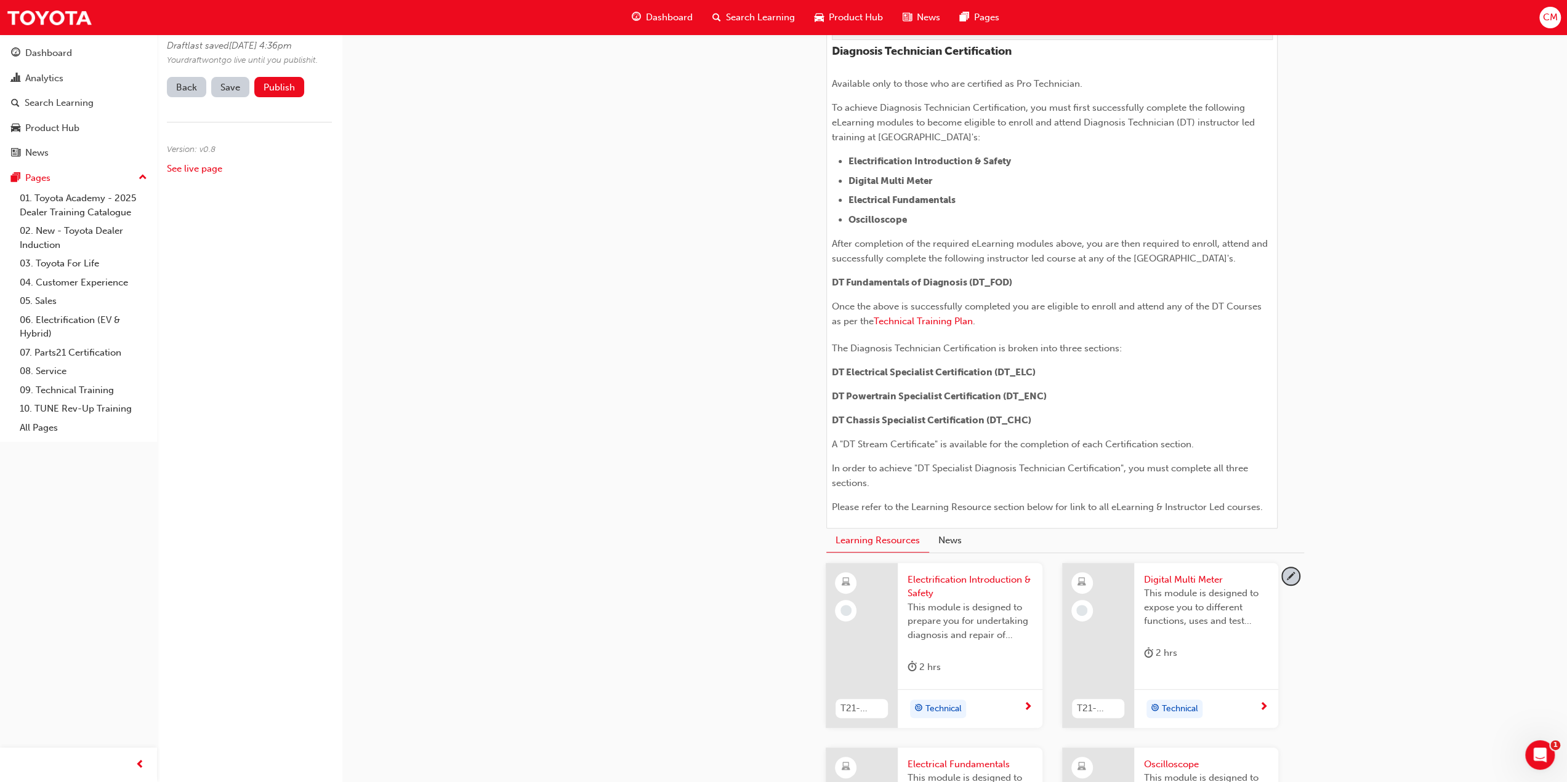
scroll to position [246, 0]
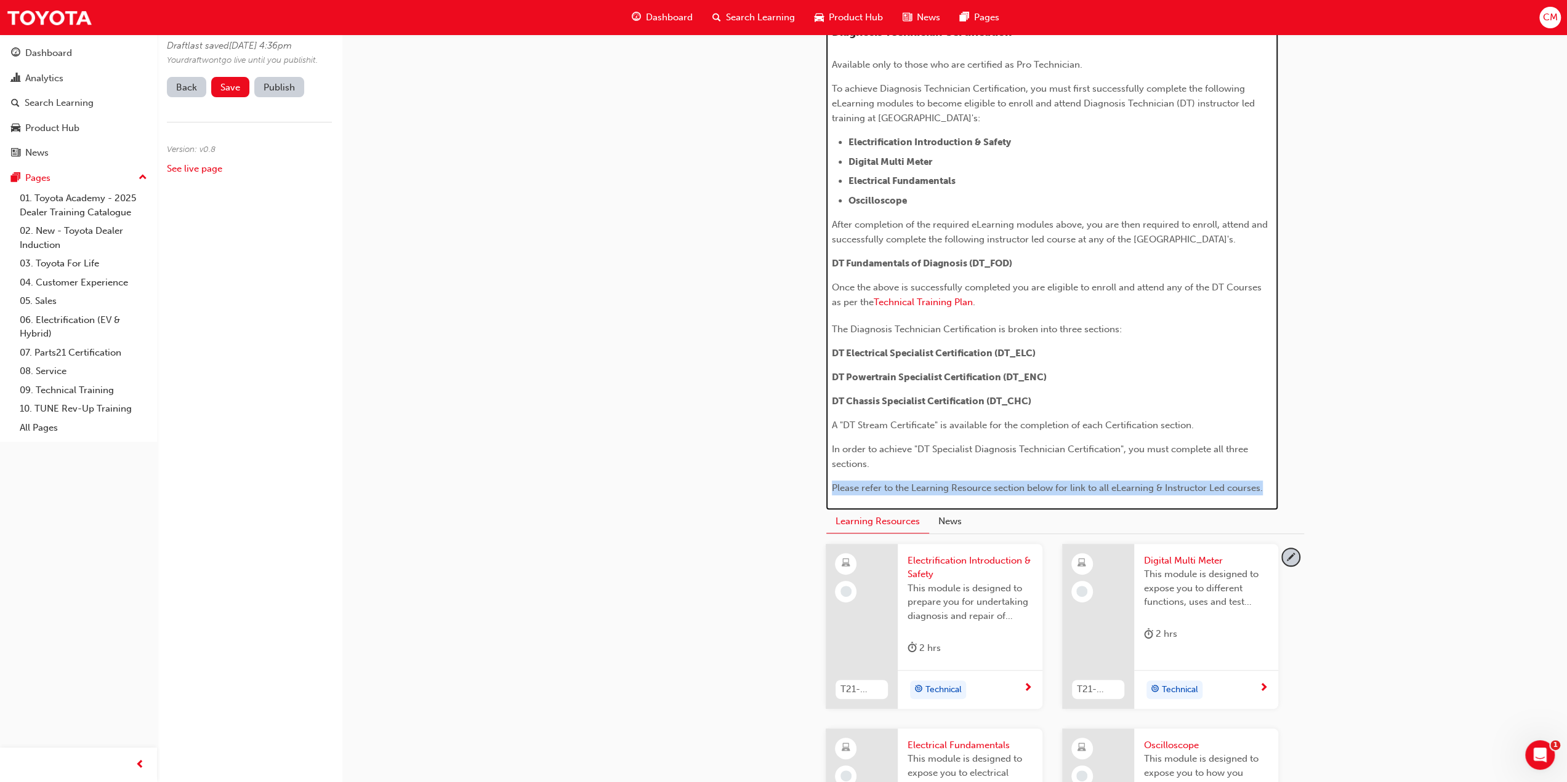
drag, startPoint x: 832, startPoint y: 497, endPoint x: 1269, endPoint y: 507, distance: 437.2
click at [1269, 496] on p "Please refer to the Learning Resource section below for link to all eLearning &…" at bounding box center [1052, 488] width 441 height 15
copy span "Please refer to the Learning Resource section below for link to all eLearning &…"
click at [832, 222] on span "After completion of the required eLearning modules above, you are then required…" at bounding box center [1051, 232] width 438 height 26
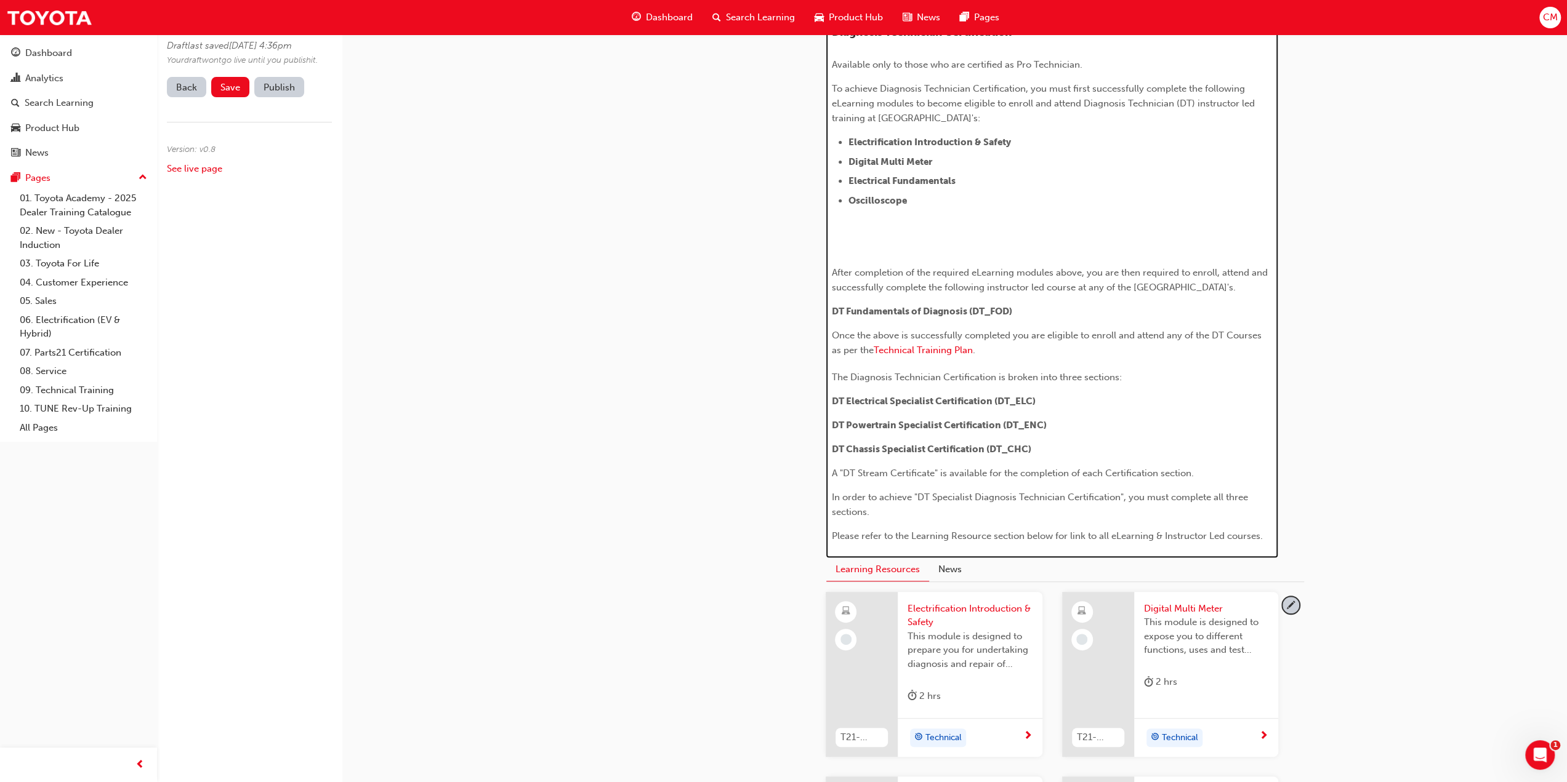
click at [832, 222] on p "﻿" at bounding box center [1052, 224] width 441 height 15
click at [903, 255] on div "Diagnosis Technician Certification Available only to those who are certified as…" at bounding box center [1052, 285] width 441 height 518
click at [846, 246] on p "﻿" at bounding box center [1052, 248] width 441 height 15
click at [1080, 271] on span "After completion of the required eLearning modules above, you are then required…" at bounding box center [1051, 280] width 438 height 26
click at [989, 284] on span "After completion of the required eLearning modules, you are then required to en…" at bounding box center [1037, 280] width 410 height 26
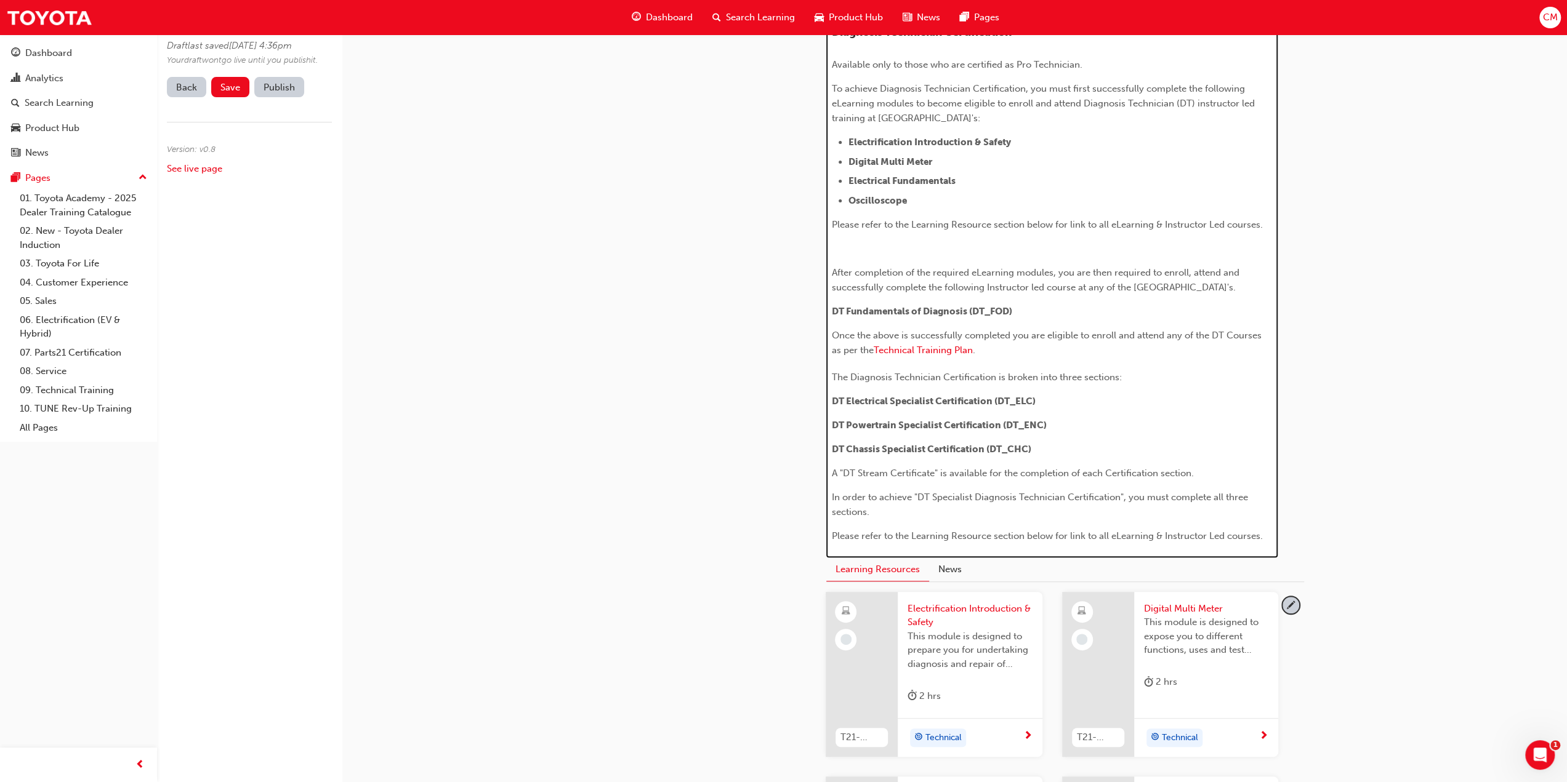
click at [1034, 283] on span "After completion of the required eLearning modules, you are then required to en…" at bounding box center [1037, 280] width 410 height 26
click at [1032, 319] on p "DT Fundamentals of Diagnosis (DT_FOD)" at bounding box center [1052, 311] width 441 height 15
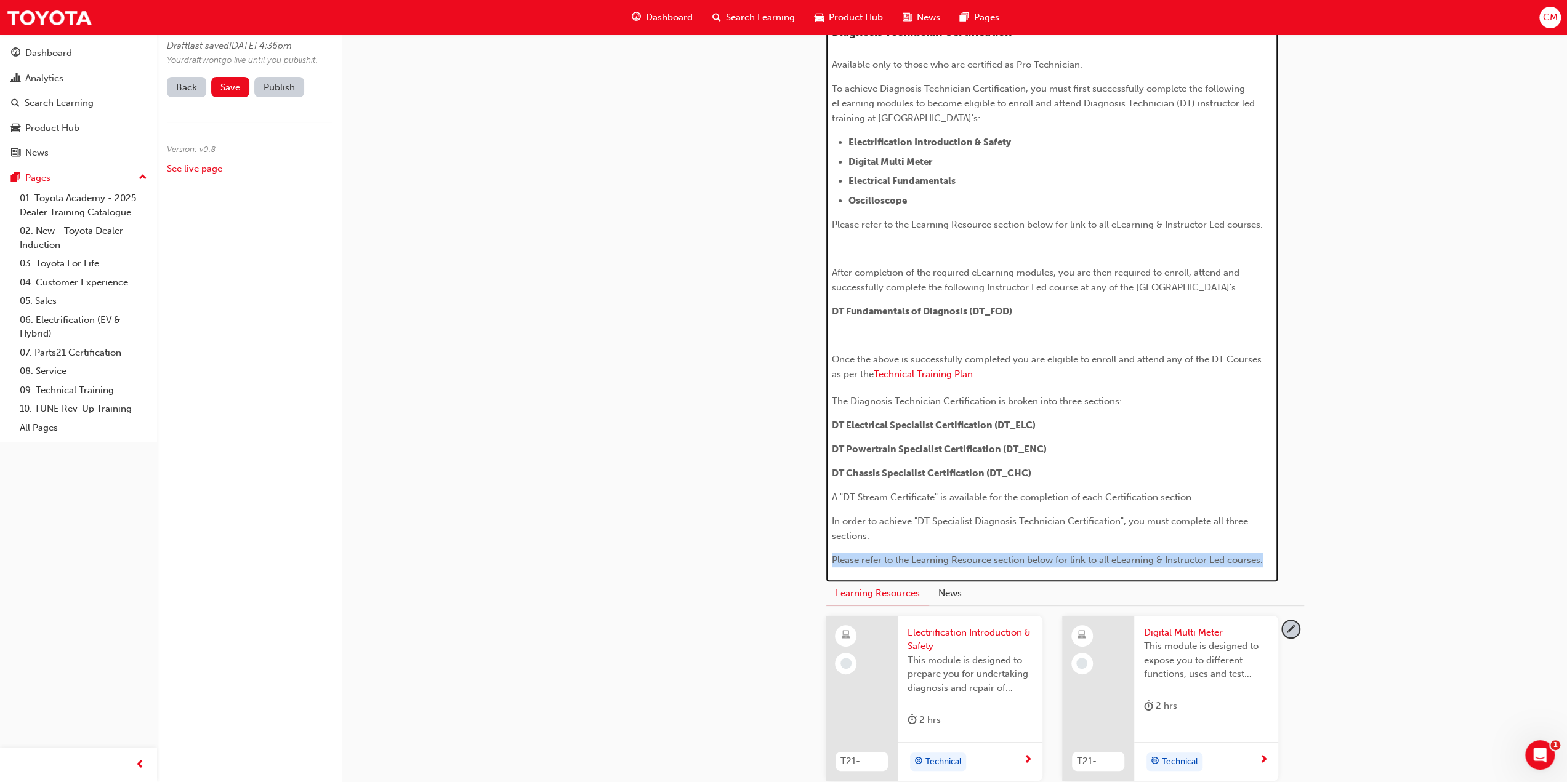
drag, startPoint x: 832, startPoint y: 571, endPoint x: 1287, endPoint y: 568, distance: 455.0
click at [1287, 568] on div "H1 H2 H3 H4 Diagnosis Technician Certification Available only to those who are …" at bounding box center [1065, 288] width 478 height 588
copy span "Please refer to the Learning Resource section below for link to all eLearning &…"
click at [1000, 385] on p "Once the above is successfully completed you are eligible to enroll and attend …" at bounding box center [1052, 368] width 441 height 33
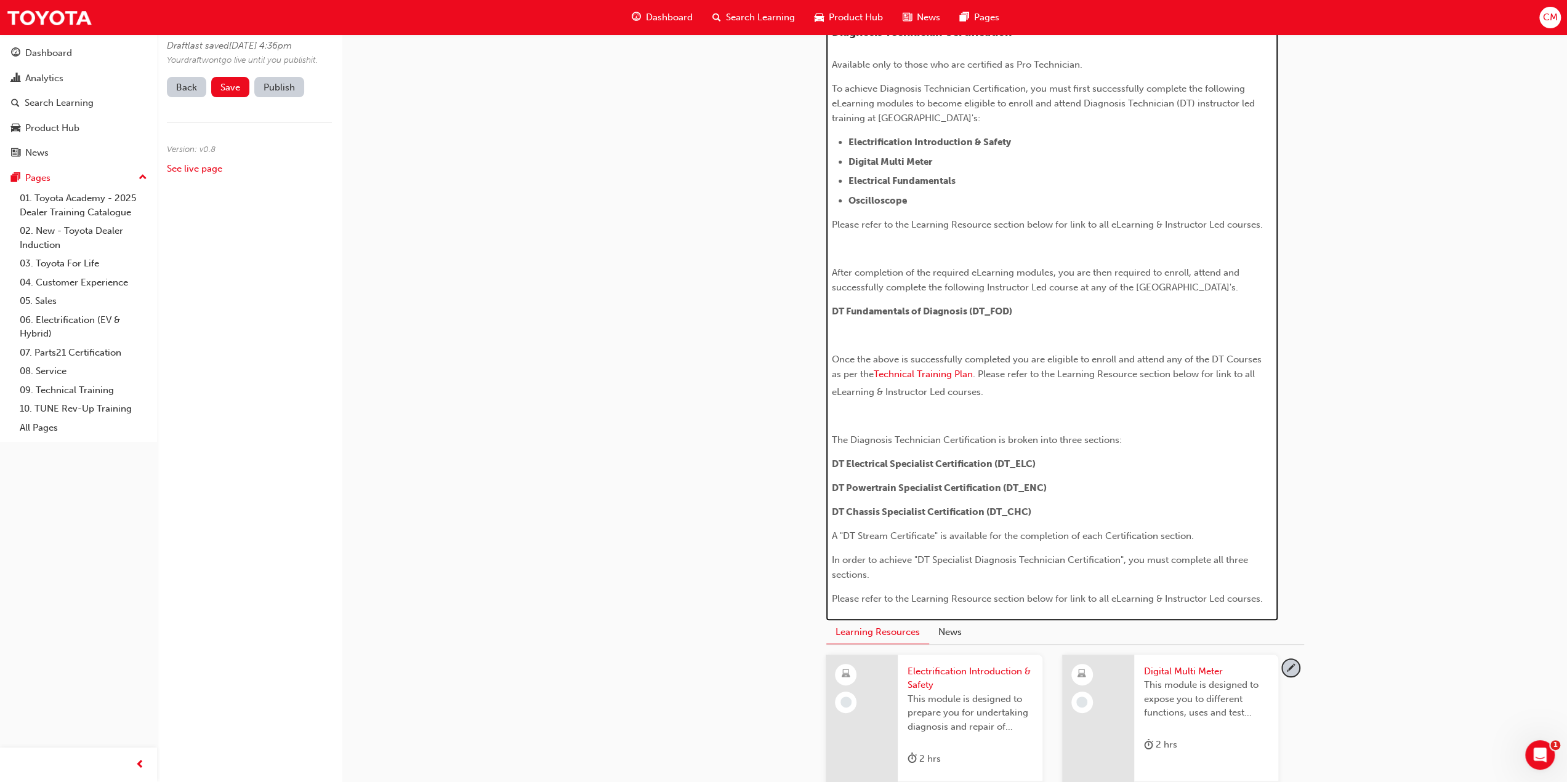
click at [850, 446] on span "The Diagnosis Technician Certification is broken into three sections:" at bounding box center [977, 440] width 290 height 11
drag, startPoint x: 831, startPoint y: 451, endPoint x: 1141, endPoint y: 446, distance: 309.7
click at [1125, 448] on p "Diagnosis Technician Certification is broken into three sections:" at bounding box center [1052, 440] width 441 height 15
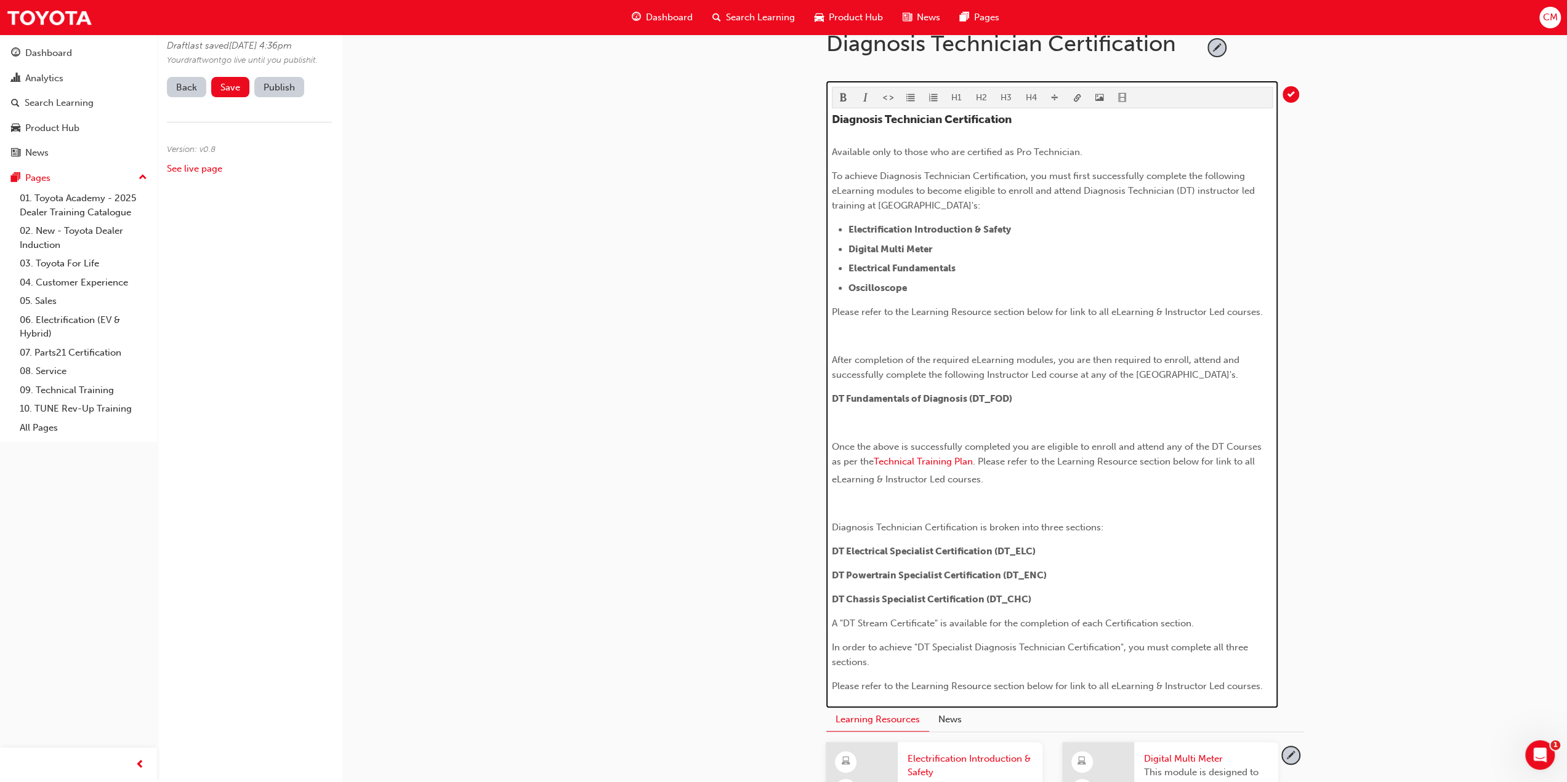
scroll to position [185, 0]
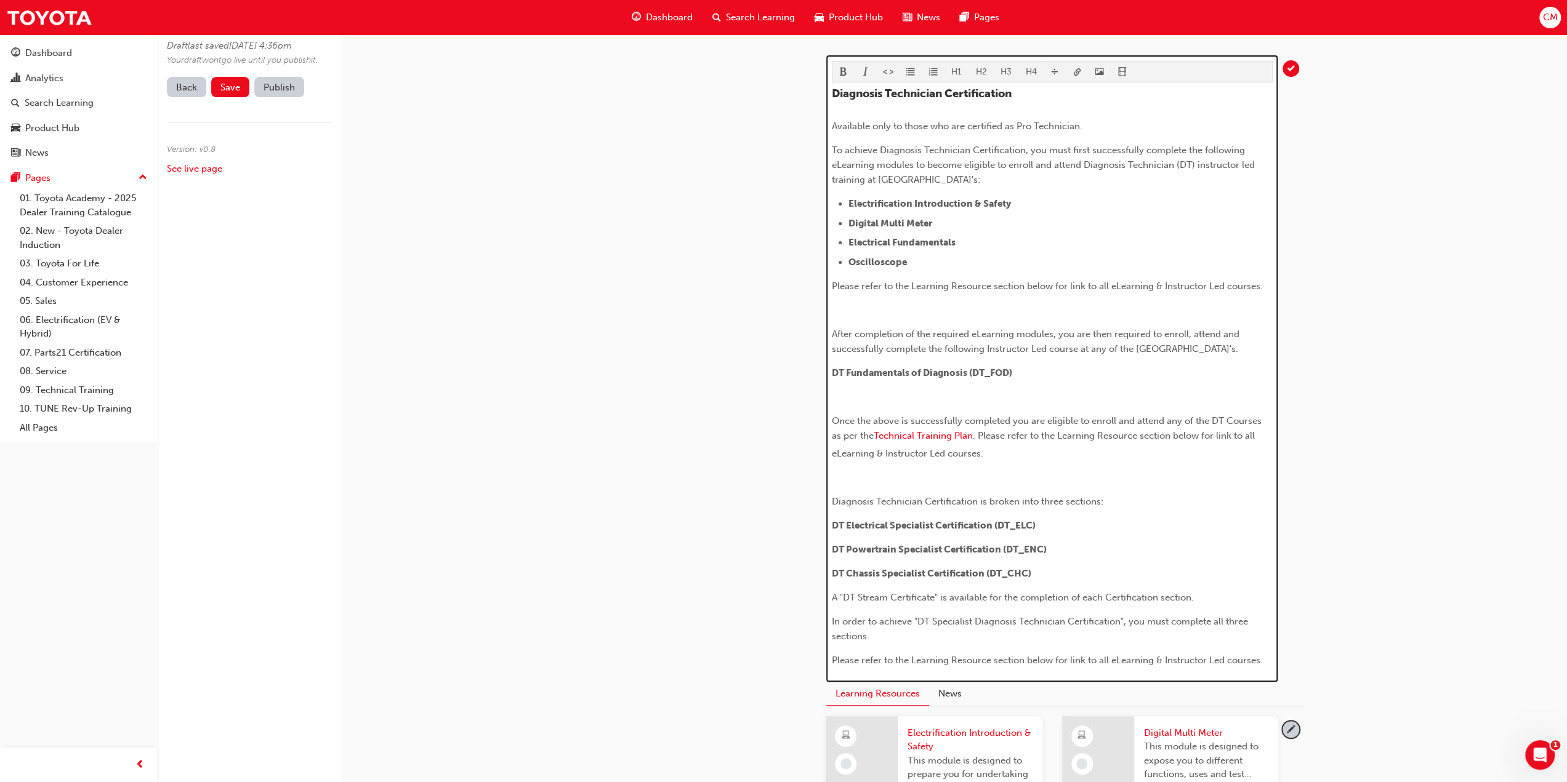
click at [1026, 68] on button "H4" at bounding box center [1031, 72] width 25 height 20
drag, startPoint x: 832, startPoint y: 510, endPoint x: 1190, endPoint y: 516, distance: 358.3
click at [1190, 508] on h4 "Diagnosis Technician Certification is broken into three sections:" at bounding box center [1052, 501] width 441 height 14
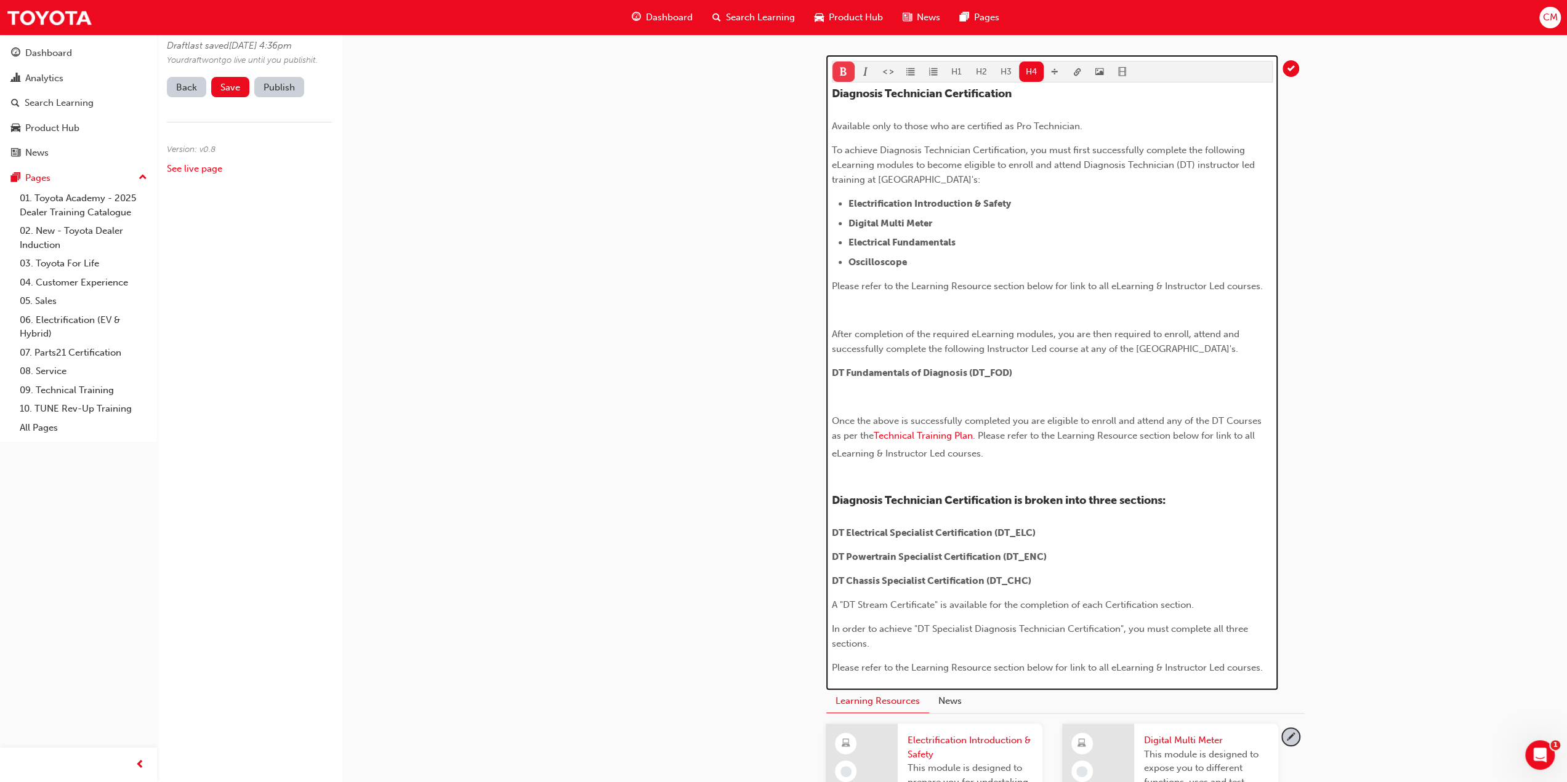
click at [841, 68] on span "format_bold-icon" at bounding box center [843, 73] width 9 height 10
drag, startPoint x: 1157, startPoint y: 283, endPoint x: 1226, endPoint y: 286, distance: 68.4
click at [1226, 286] on span "Please refer to the Learning Resource section below for link to all eLearning &…" at bounding box center [1047, 286] width 431 height 11
drag, startPoint x: 832, startPoint y: 465, endPoint x: 881, endPoint y: 465, distance: 49.2
click at [881, 459] on span ". Please refer to the Learning Resource section below for link to all eLearning…" at bounding box center [1044, 444] width 425 height 29
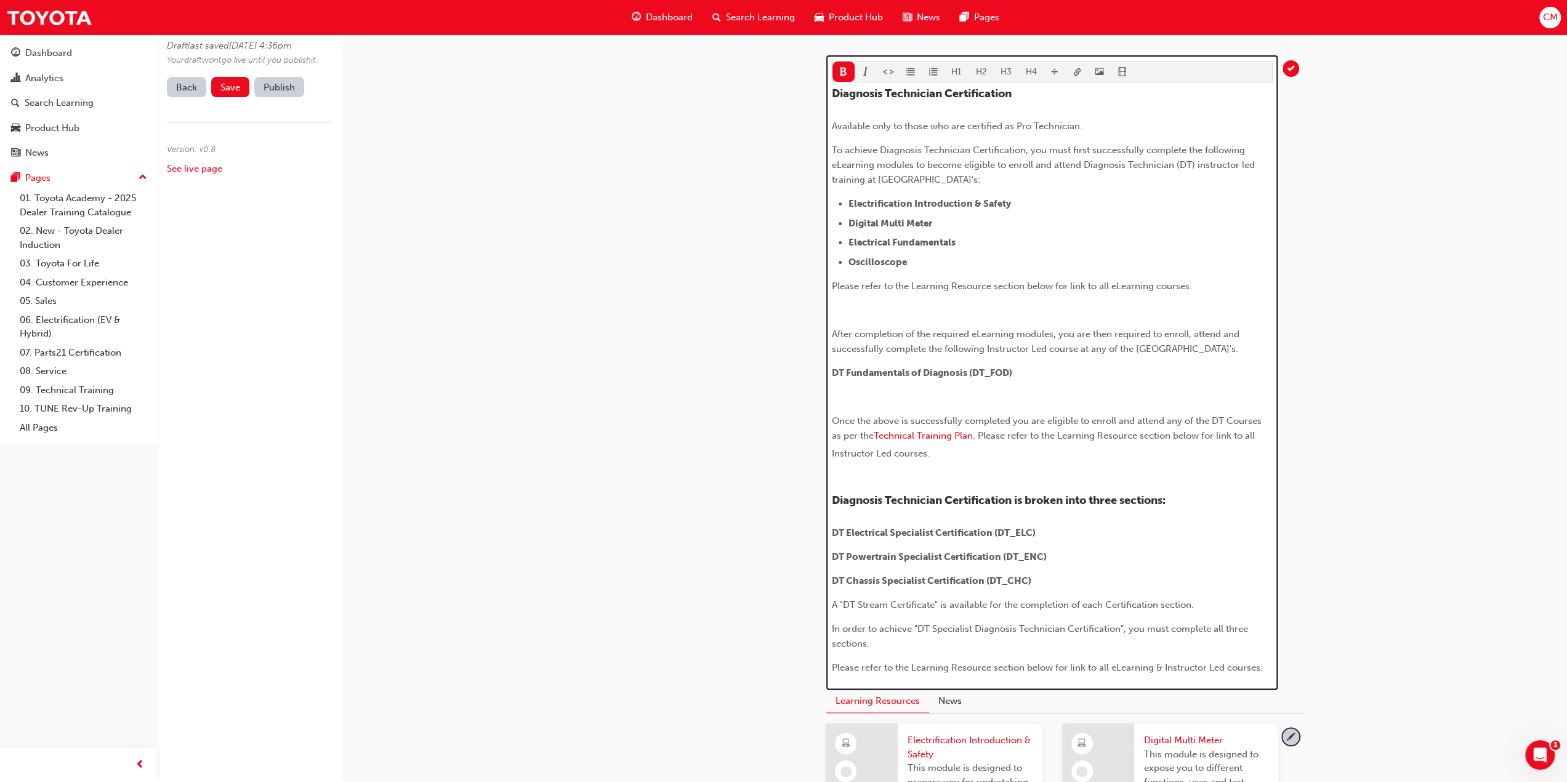
click at [1042, 541] on p "DT Electrical Specialist Certification (DT_ELC)" at bounding box center [1052, 533] width 441 height 15
click at [1051, 565] on p "DT Powertrain Specialist Certification (DT_ENC)" at bounding box center [1052, 557] width 441 height 15
click at [1048, 589] on p "DT Chassis Specialist Certification (DT_CHC)" at bounding box center [1052, 581] width 441 height 15
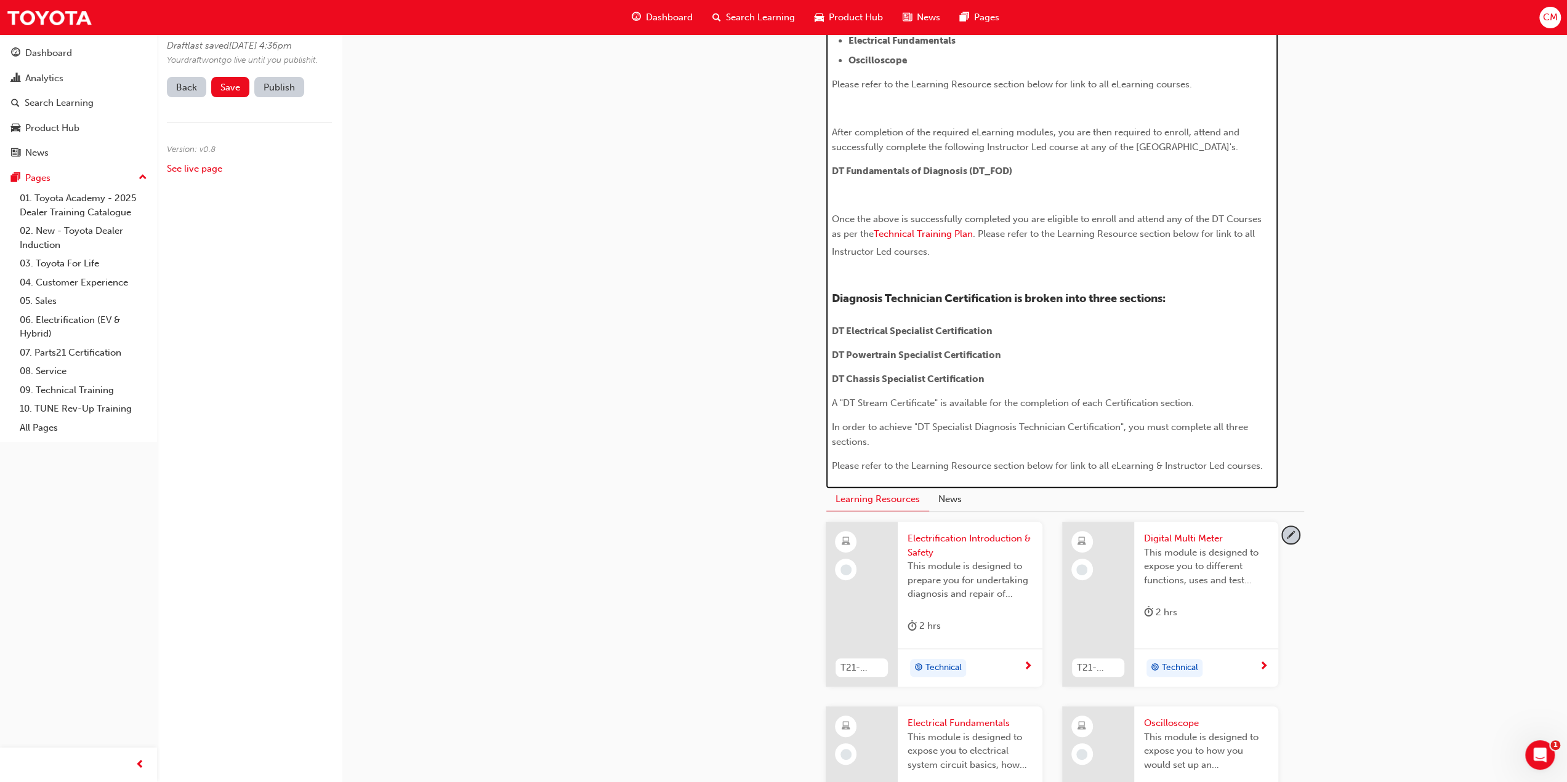
click at [986, 409] on span "A "DT Stream Certificate" is available for the completion of each Certification…" at bounding box center [1013, 403] width 362 height 11
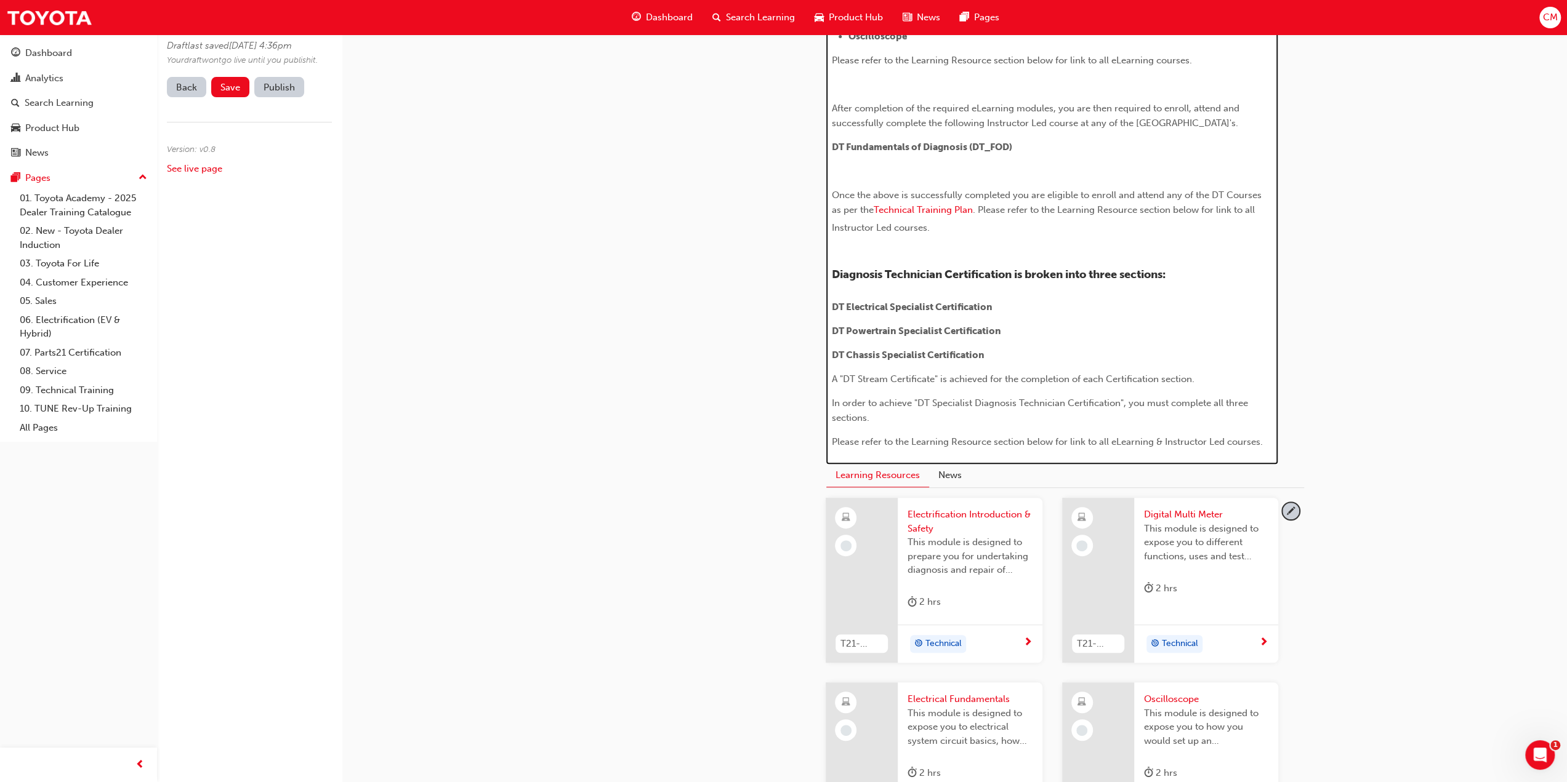
click at [1165, 281] on span "Diagnosis Technician Certification is broken into three sections:" at bounding box center [999, 275] width 334 height 14
click at [1191, 385] on span "A "DT Stream Certificate" is achieved for the completion of each Certification …" at bounding box center [1013, 379] width 363 height 11
click at [886, 385] on span "A "DT Stream Certificate" is achieved for the completion of each Certification …" at bounding box center [1012, 379] width 361 height 11
click at [931, 414] on span "In order to achieve "DT Specialist Diagnosis Technician Certification", you mus…" at bounding box center [1041, 411] width 419 height 26
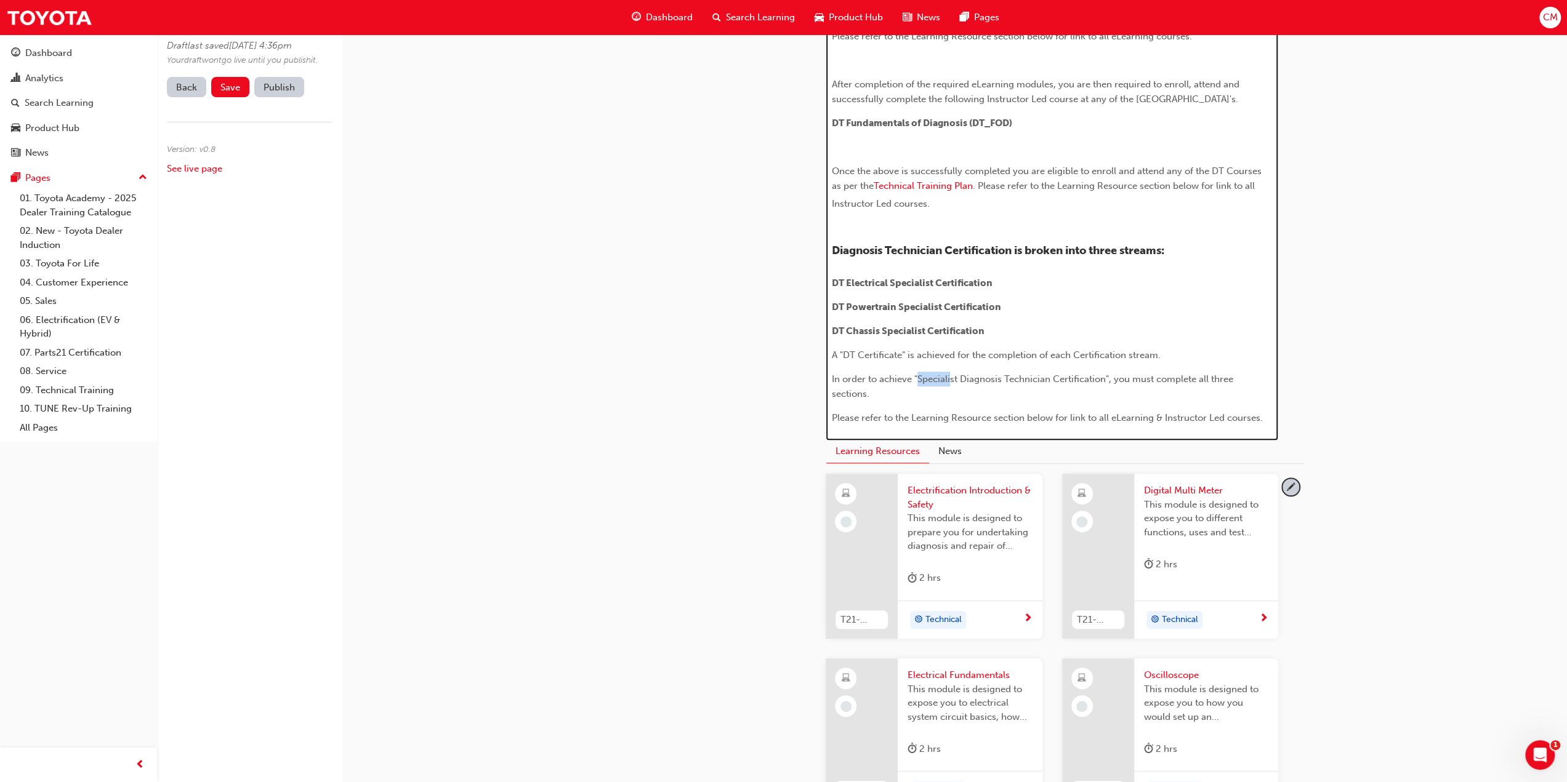
drag, startPoint x: 916, startPoint y: 391, endPoint x: 951, endPoint y: 391, distance: 35.1
click at [951, 391] on span "In order to achieve "Specialist Diagnosis Technician Certification", you must c…" at bounding box center [1034, 387] width 404 height 26
drag, startPoint x: 914, startPoint y: 392, endPoint x: 1109, endPoint y: 391, distance: 194.5
click at [1109, 391] on span "In order to achieve "Specialist Diagnosis Technician Certification", you must c…" at bounding box center [1034, 387] width 404 height 26
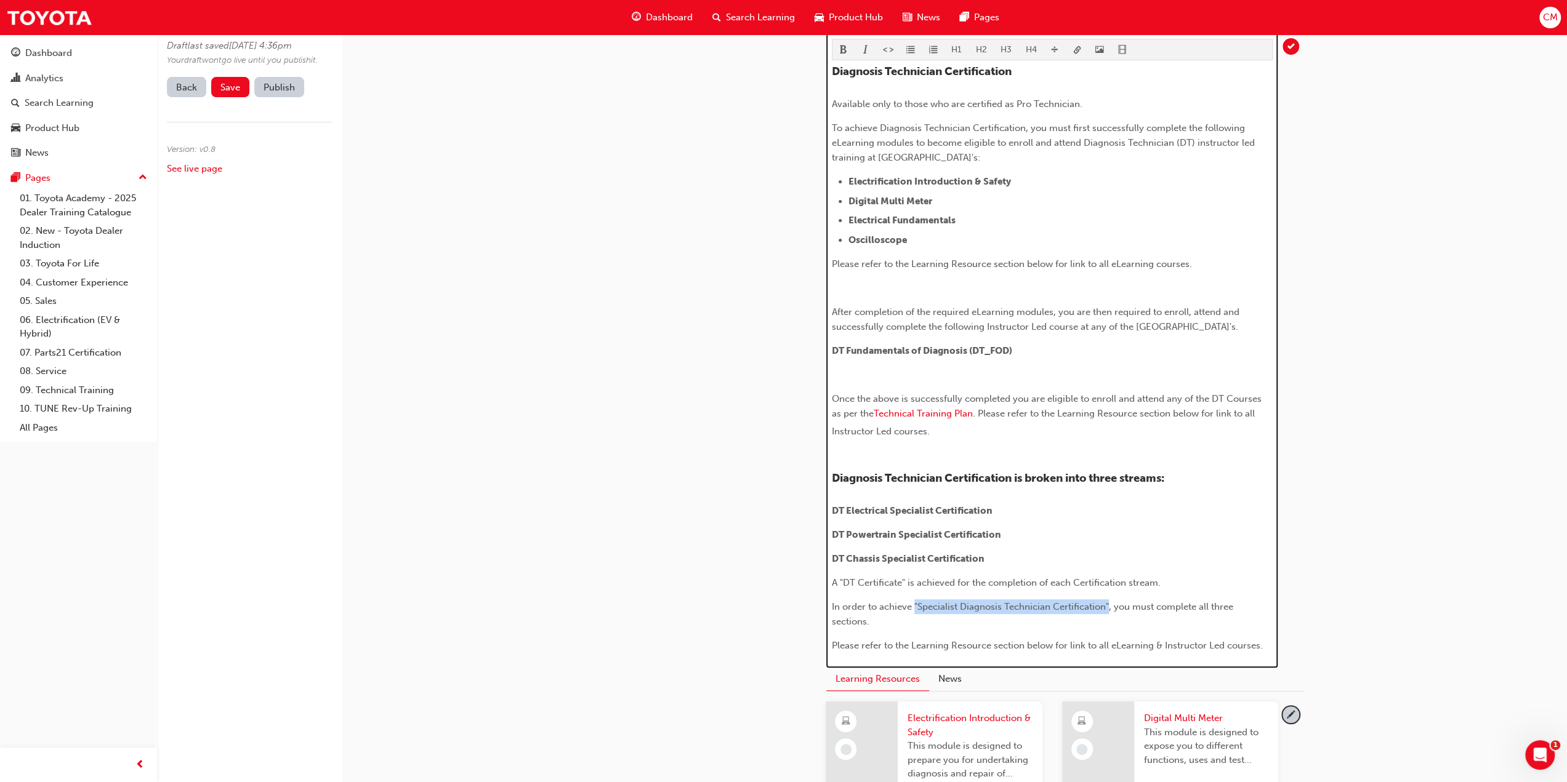
scroll to position [188, 0]
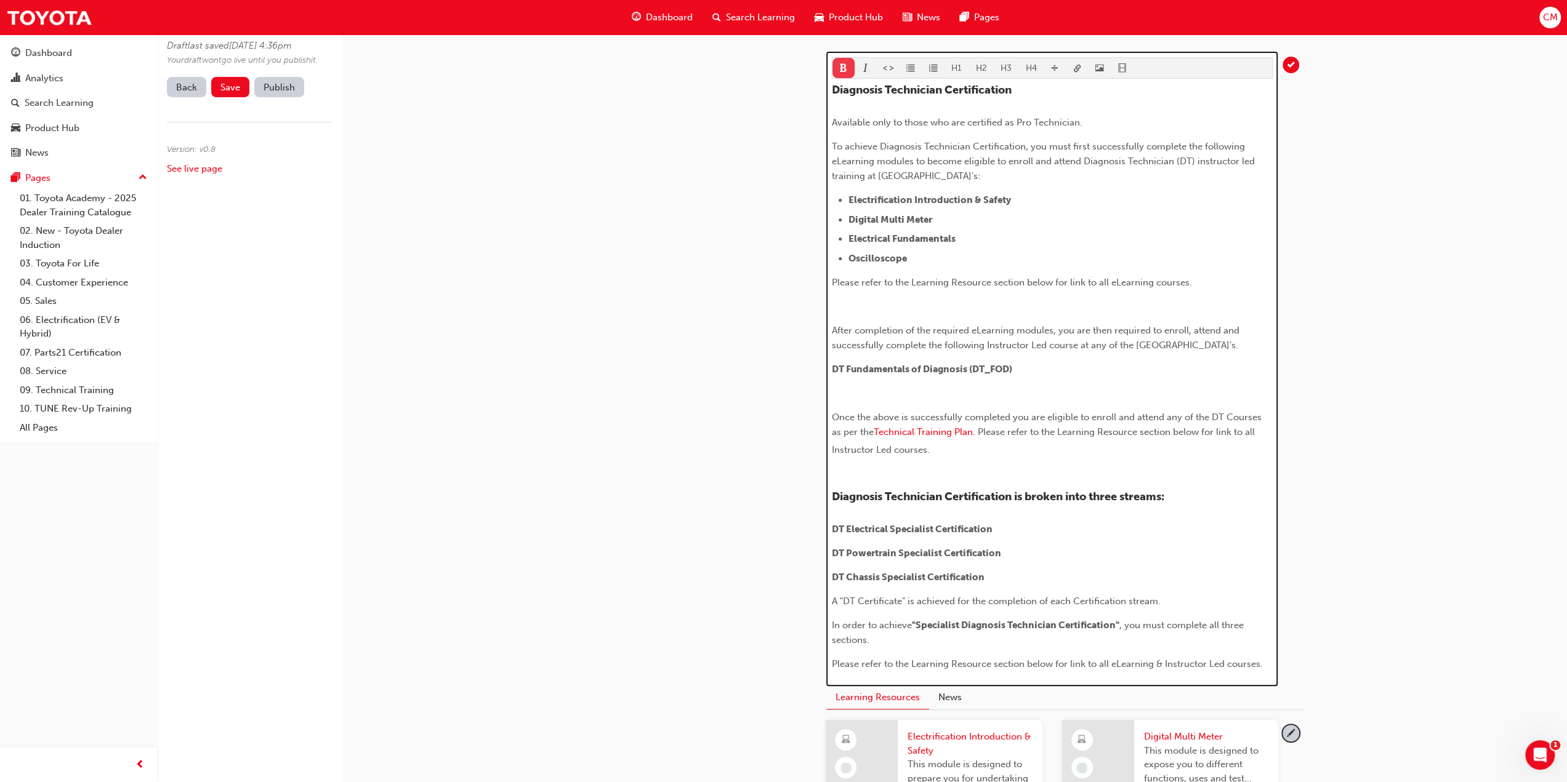
click at [840, 64] on span "format_bold-icon" at bounding box center [843, 69] width 9 height 10
click at [850, 607] on span "A "DT Certificate" is achieved for the completion of each Certification stream." at bounding box center [996, 601] width 329 height 11
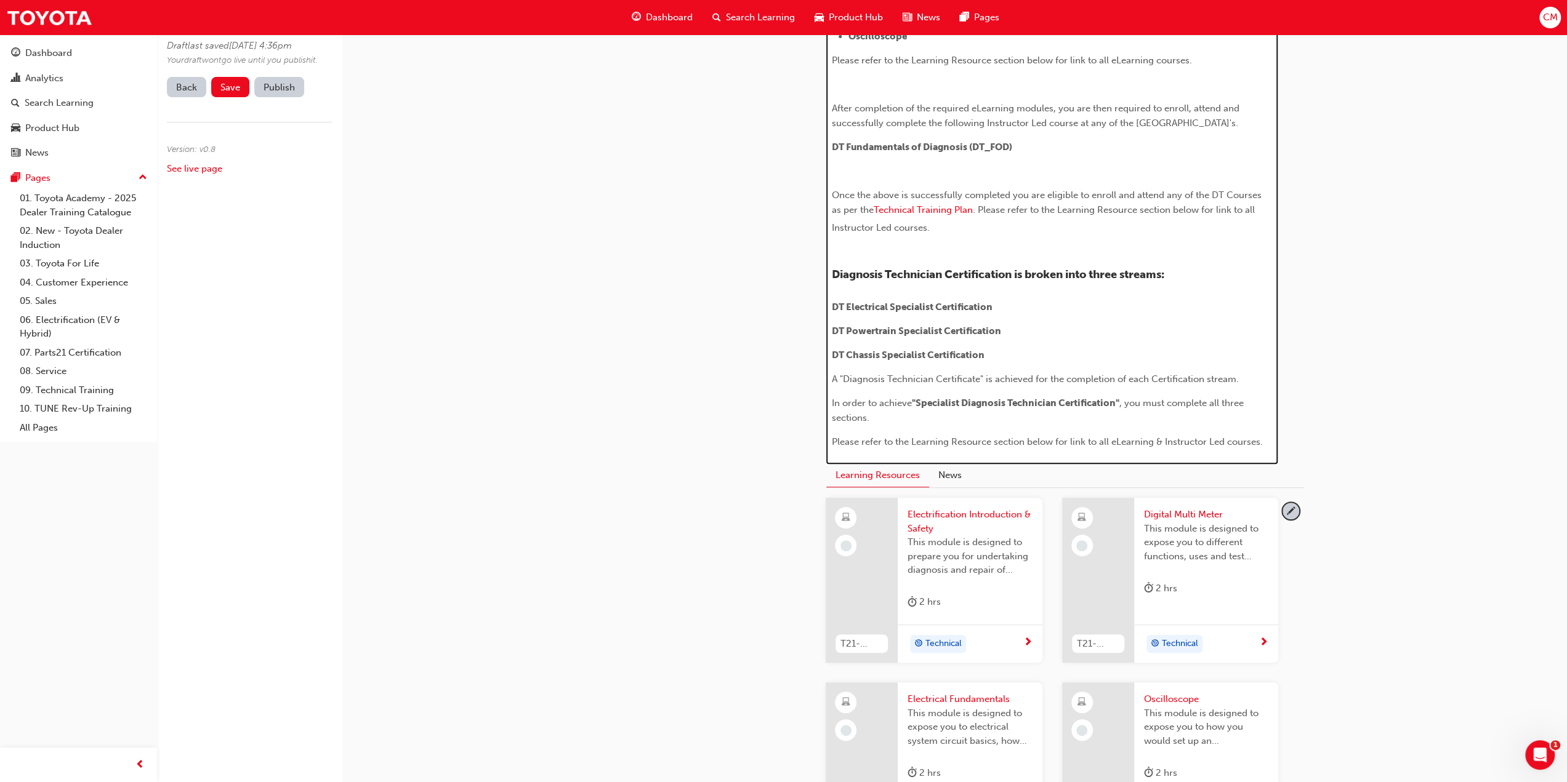
click at [980, 385] on span "A "Diagnosis Technician Certificate" is achieved for the completion of each Cer…" at bounding box center [1035, 379] width 407 height 11
click at [838, 385] on span "A "Diagnosis Technician Certification" is achieved for the completion of each C…" at bounding box center [1040, 379] width 416 height 11
drag, startPoint x: 832, startPoint y: 390, endPoint x: 983, endPoint y: 390, distance: 150.2
click at [983, 385] on span ""Diagnosis Technician Certification" is achieved for the completion of each Cer…" at bounding box center [1036, 379] width 408 height 11
click at [843, 151] on div "H1 H2 H3 H4 Diagnosis Technician Certification Available only to those who are …" at bounding box center [1052, 142] width 441 height 615
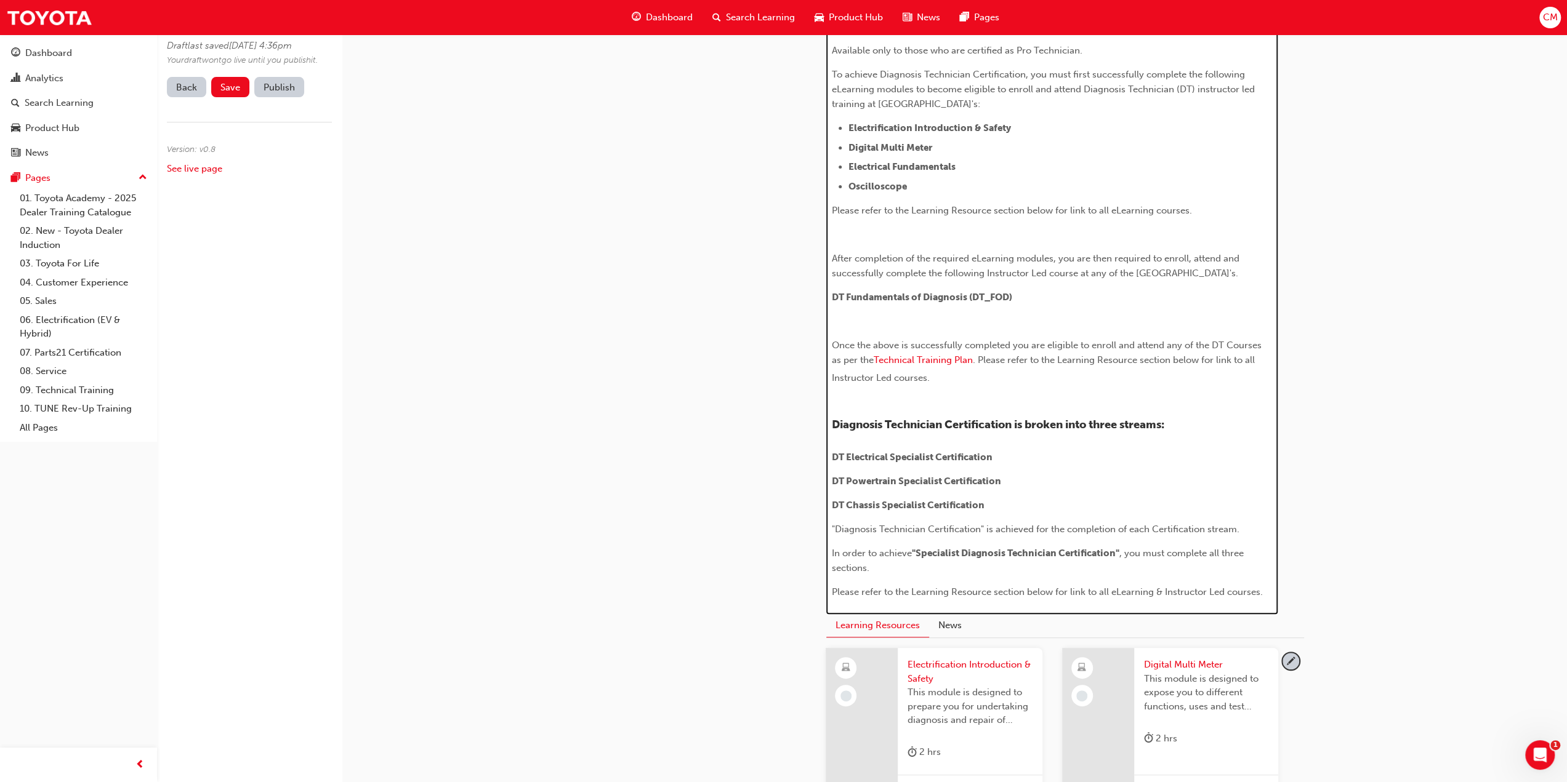
scroll to position [226, 0]
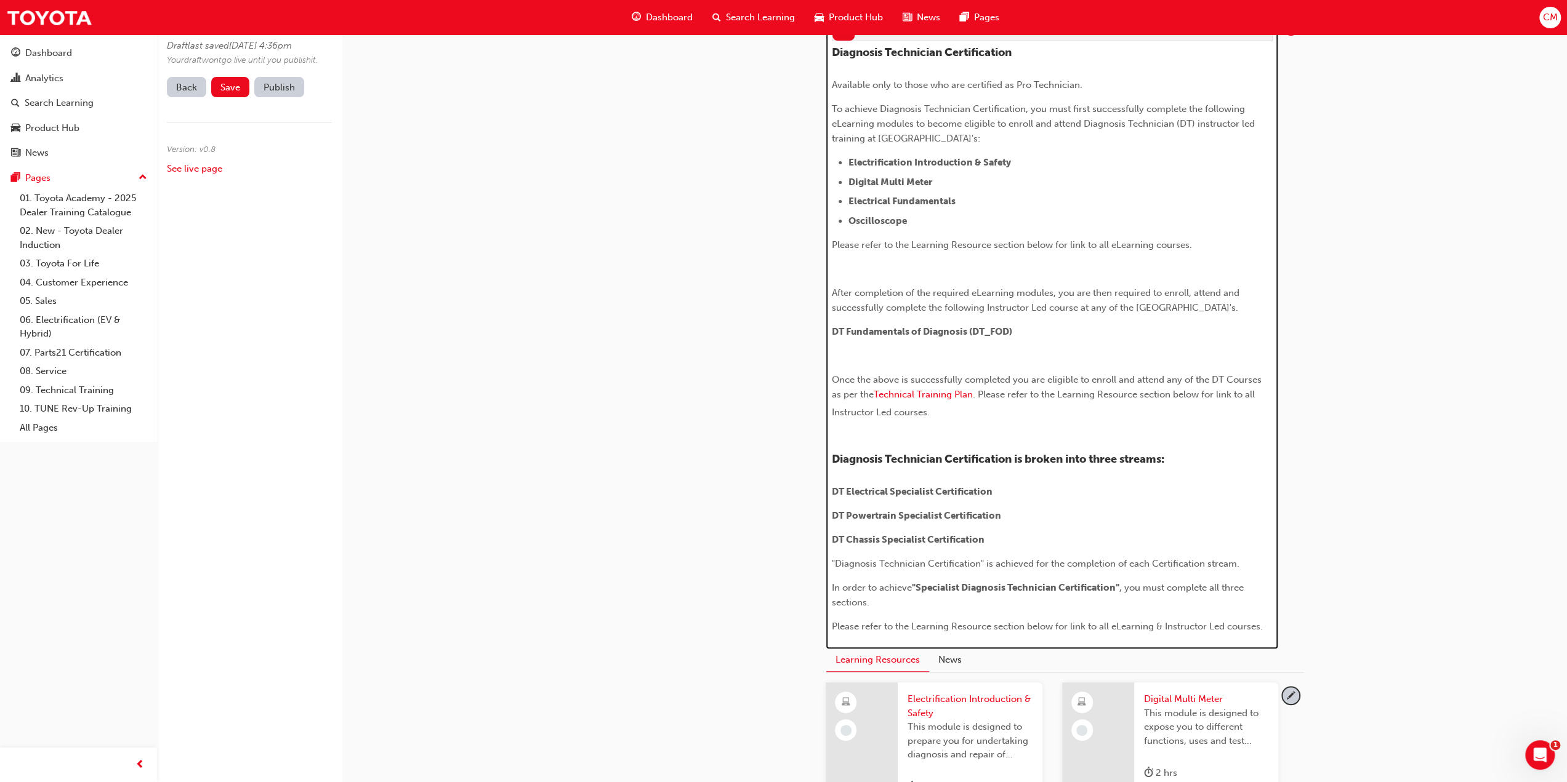
click at [832, 497] on span "DT Electrical Specialist Certification" at bounding box center [912, 491] width 161 height 11
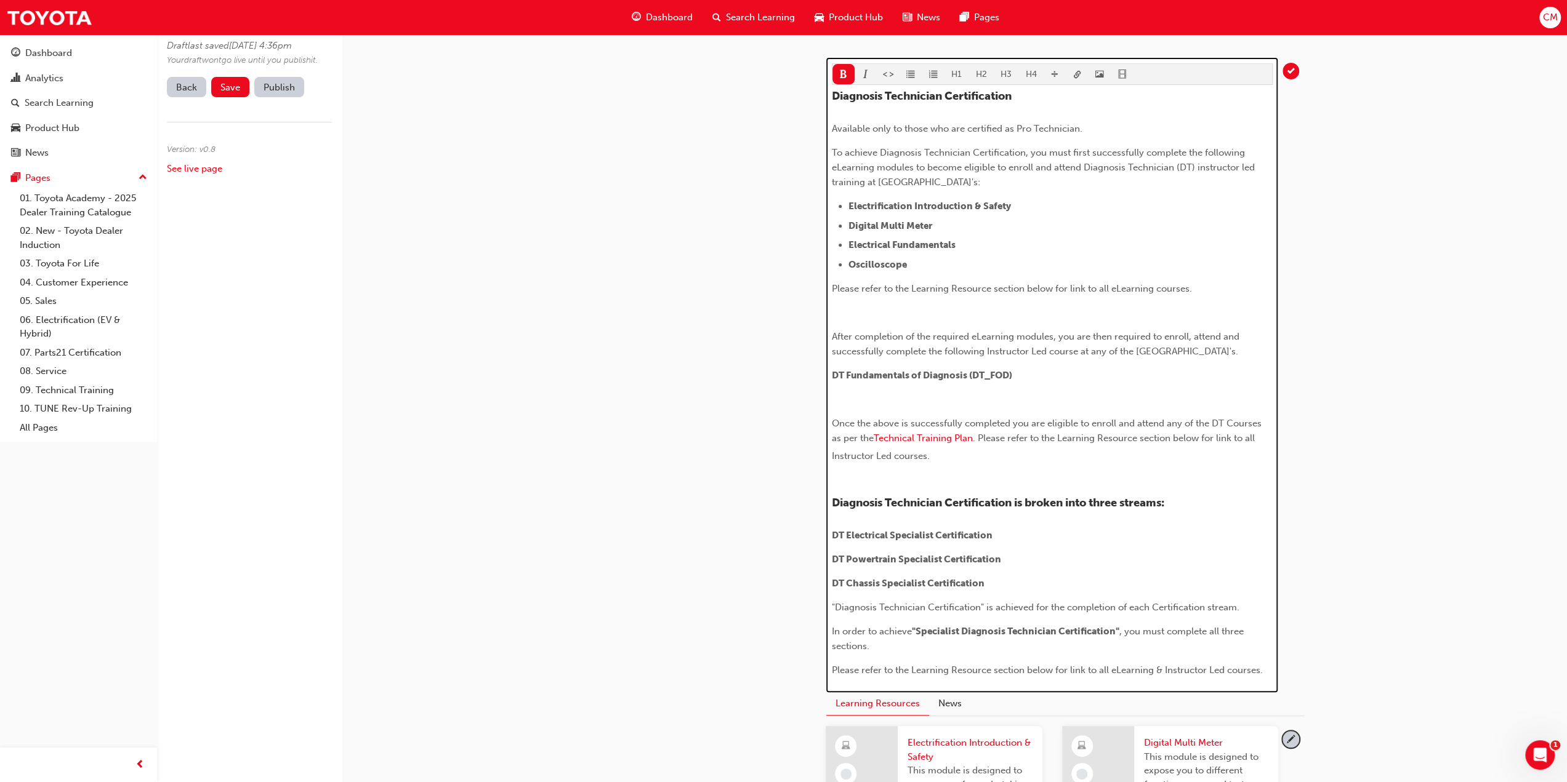
scroll to position [164, 0]
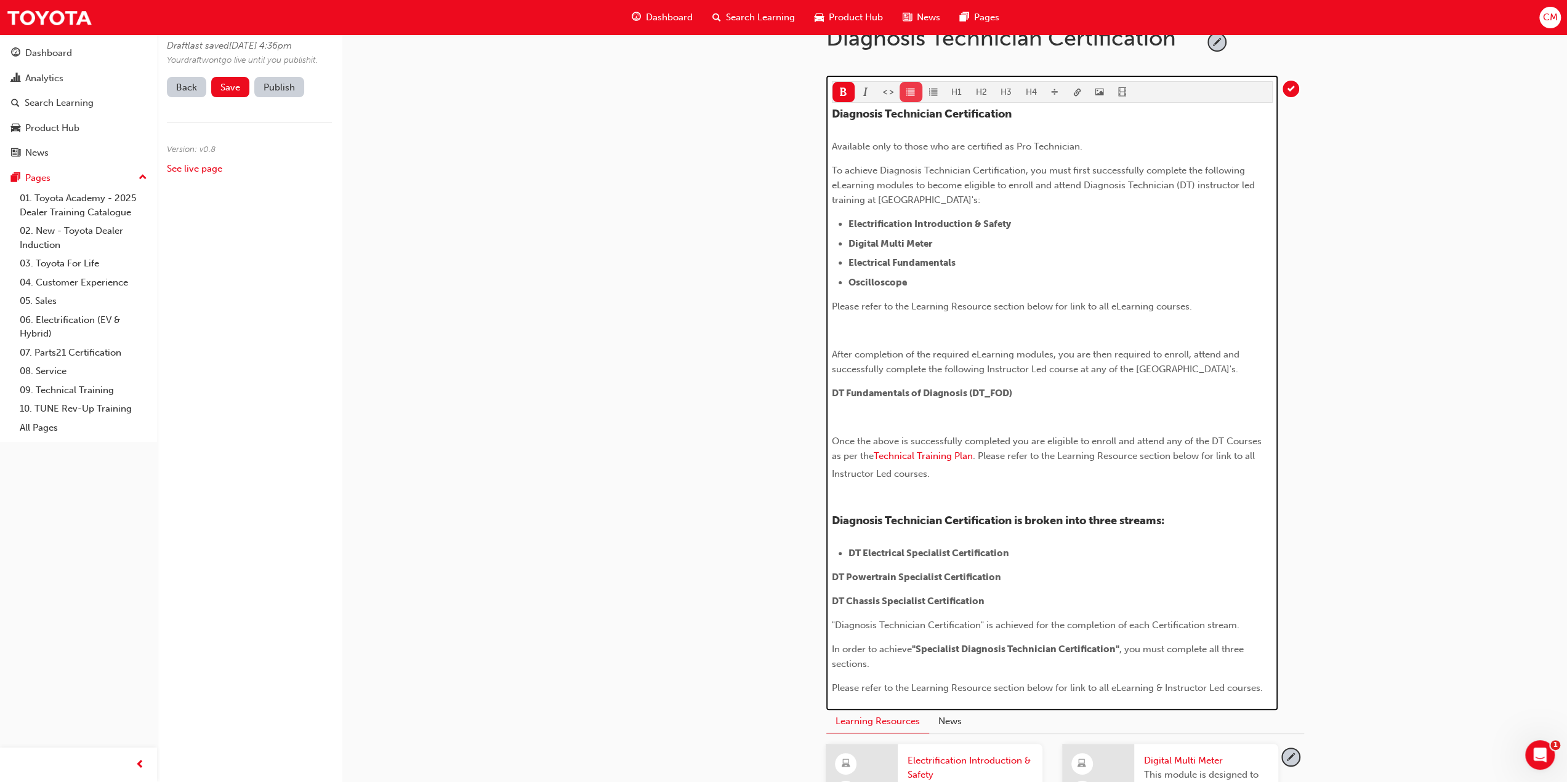
click at [910, 88] on span "format_ul-icon" at bounding box center [910, 93] width 9 height 10
click at [832, 583] on span "DT Powertrain Specialist Certification" at bounding box center [916, 577] width 169 height 11
click at [907, 88] on span "format_ul-icon" at bounding box center [910, 93] width 9 height 10
click at [832, 607] on span "DT Chassis Specialist Certification" at bounding box center [908, 601] width 153 height 11
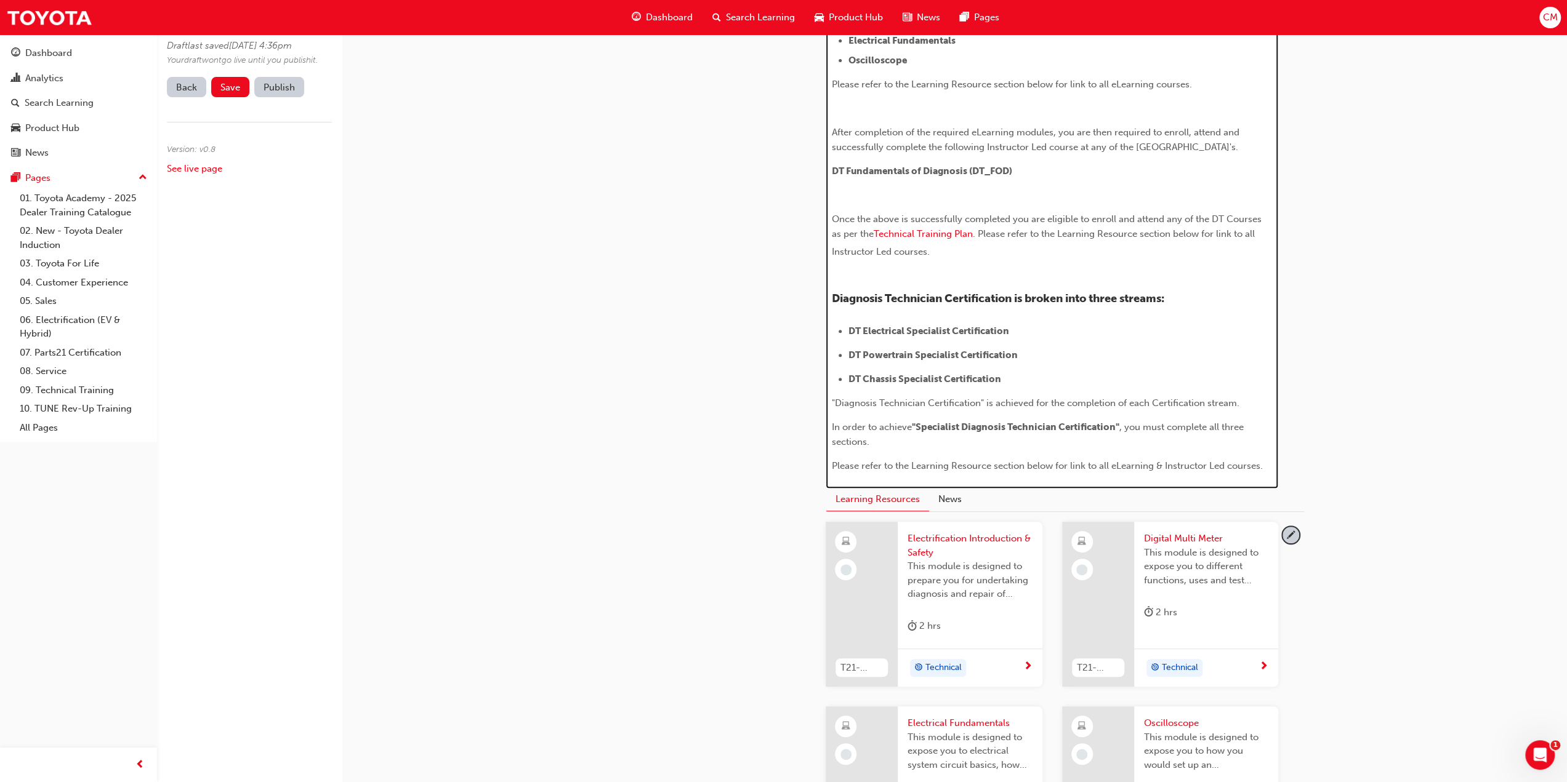
click at [909, 91] on div "H1 H2 H3 H4 Diagnosis Technician Certification Available only to those who are …" at bounding box center [1052, 166] width 441 height 615
drag, startPoint x: 831, startPoint y: 412, endPoint x: 983, endPoint y: 423, distance: 152.4
click at [983, 411] on p ""Diagnosis Technician Certification" is achieved for the completion of each Cer…" at bounding box center [1052, 403] width 441 height 15
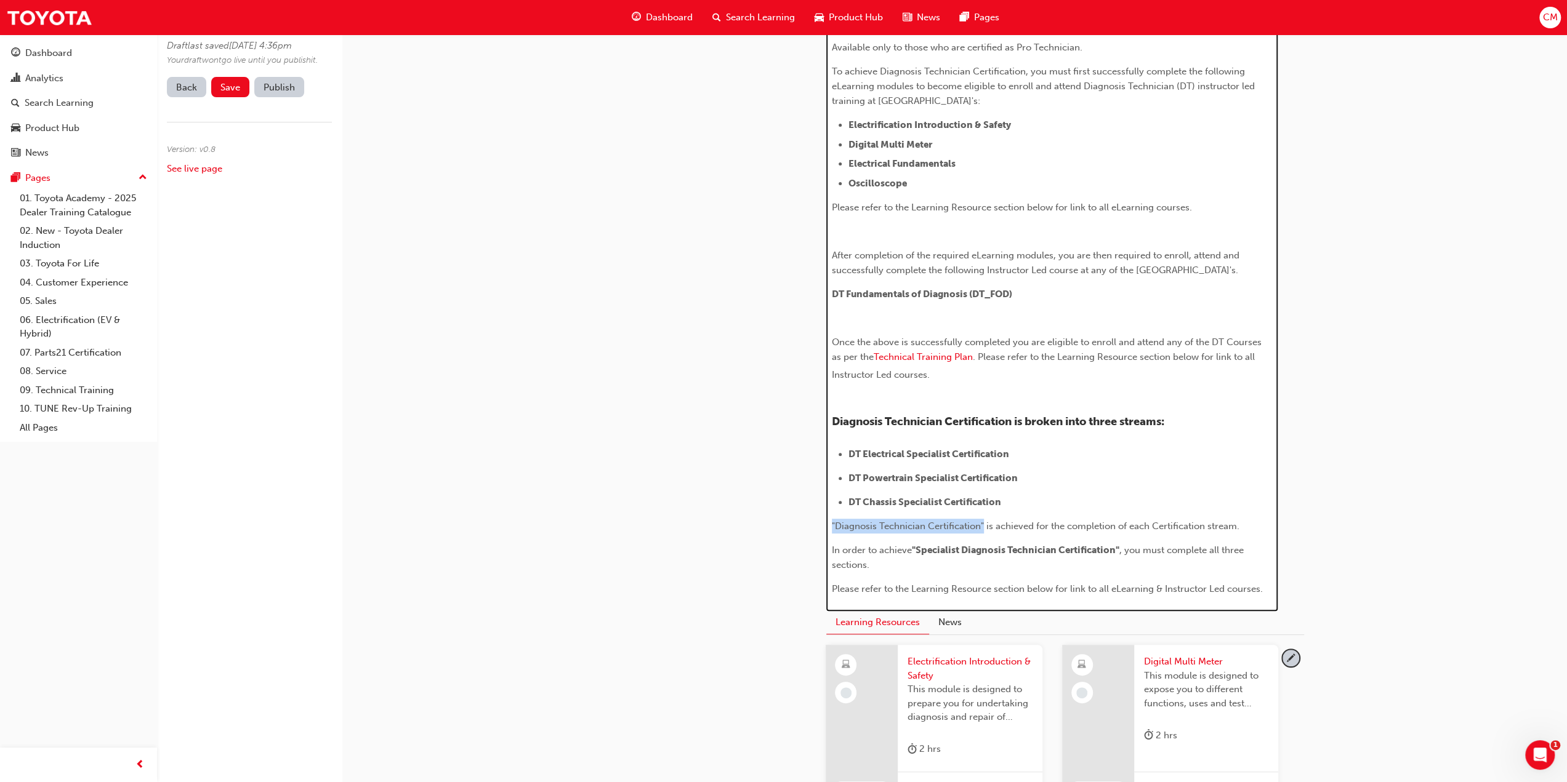
scroll to position [202, 0]
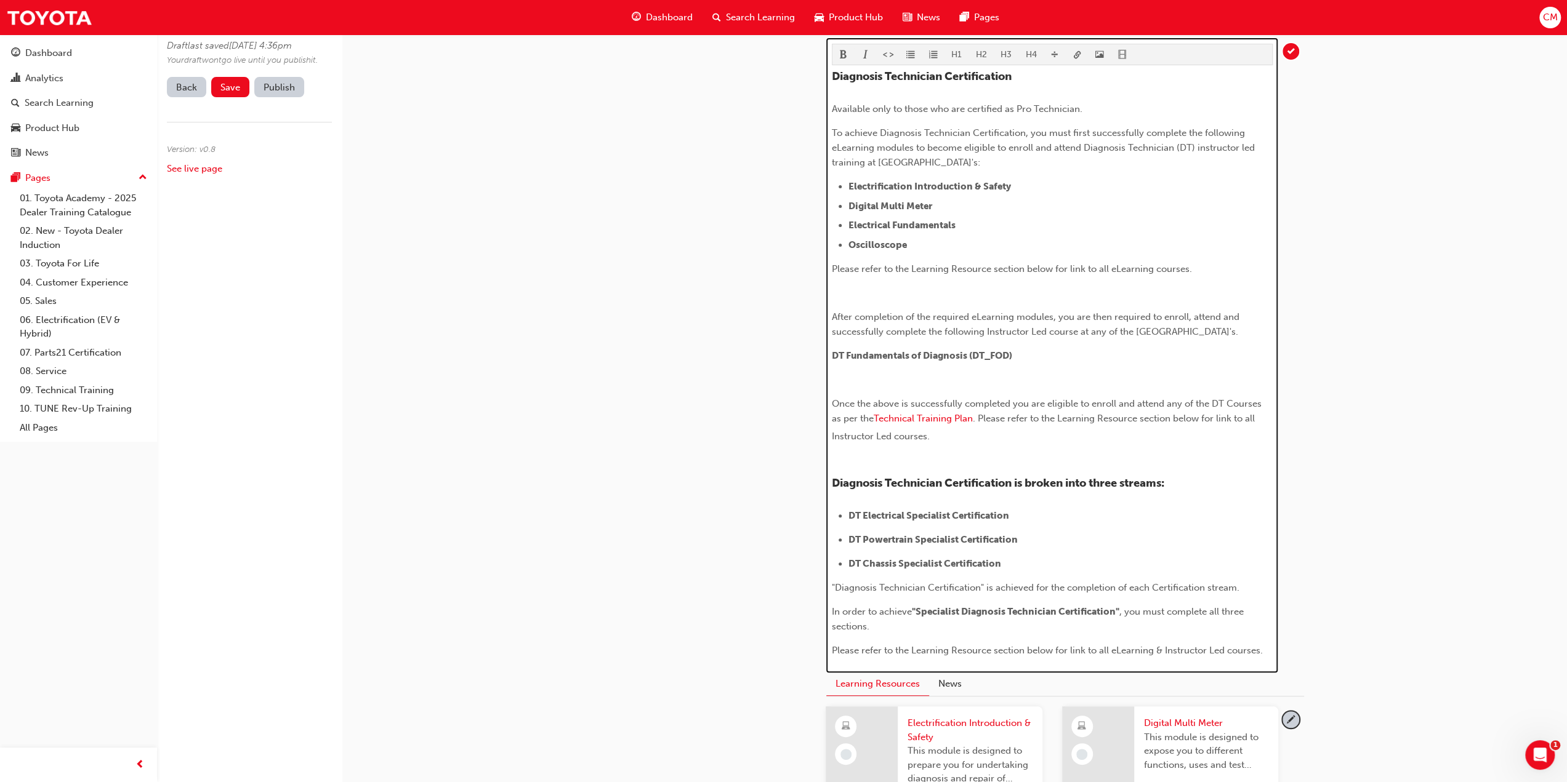
click at [842, 52] on span "format_bold-icon" at bounding box center [843, 55] width 9 height 10
click at [1213, 593] on span "is achieved for the completion of each Certification stream." at bounding box center [1120, 587] width 253 height 11
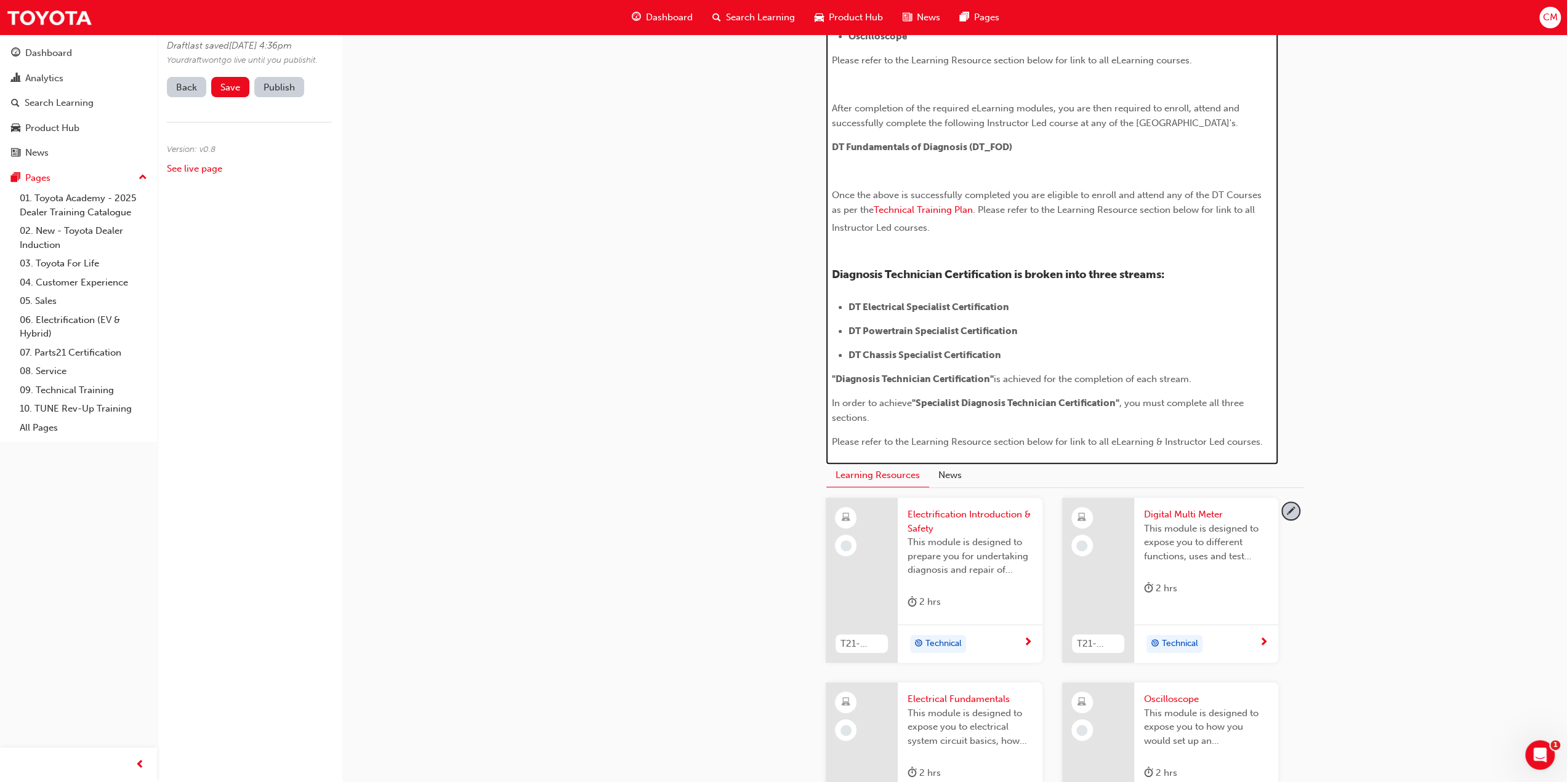
click at [866, 424] on span ", you must complete all three sections." at bounding box center [1039, 411] width 414 height 26
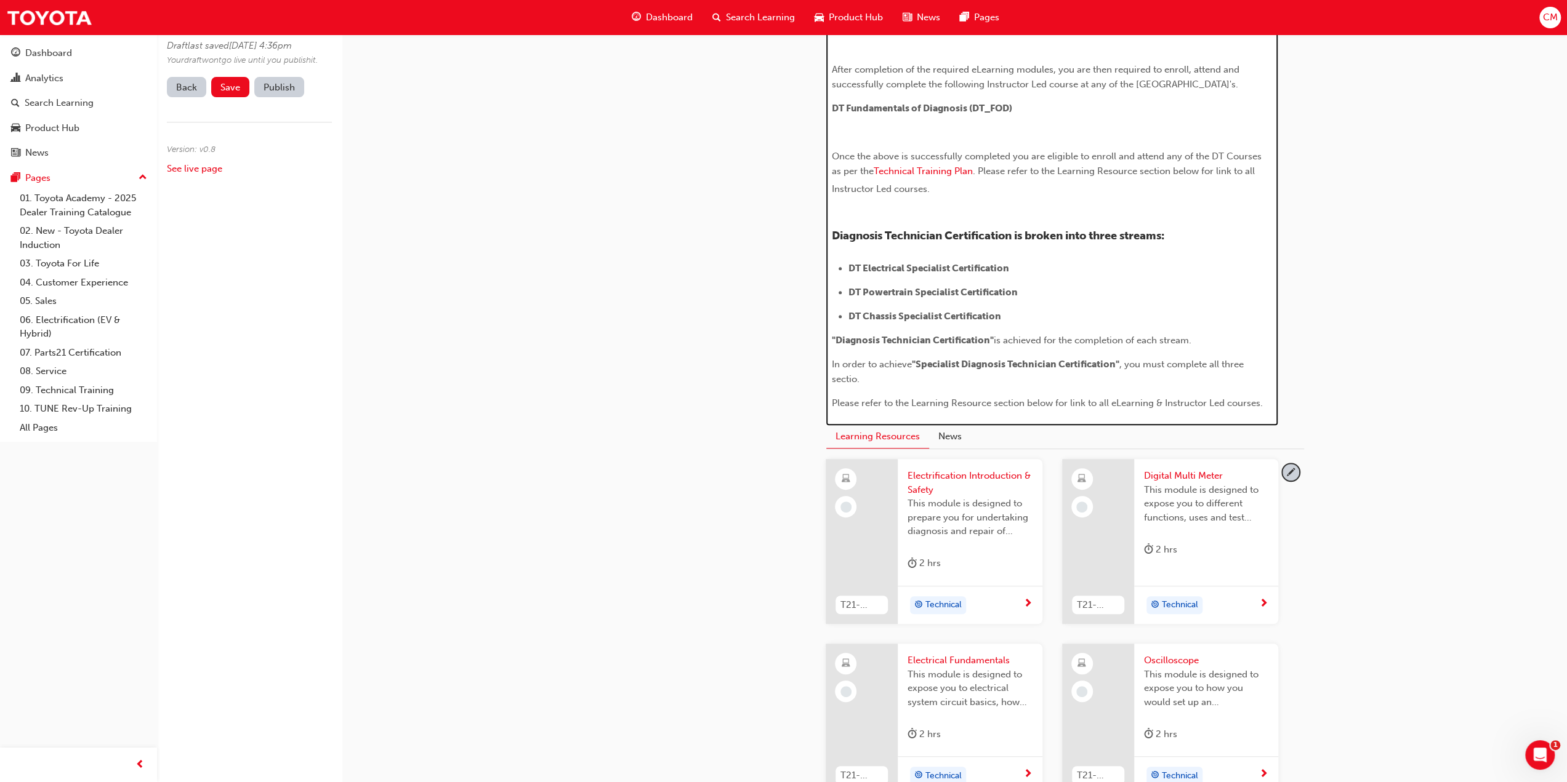
scroll to position [435, 0]
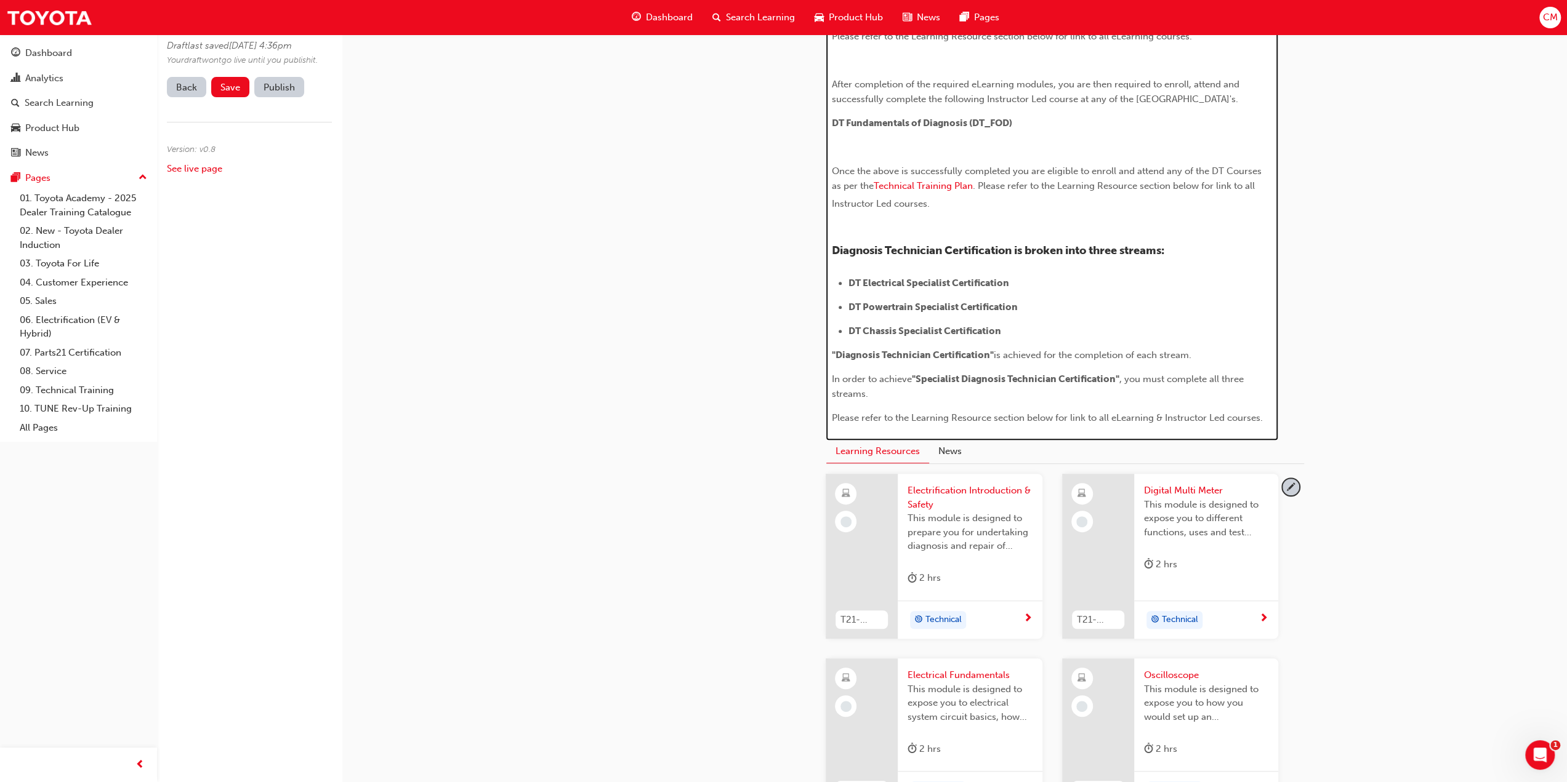
click at [1085, 424] on span "Please refer to the Learning Resource section below for link to all eLearning &…" at bounding box center [1047, 417] width 431 height 11
click at [1232, 201] on span ". Please refer to the Learning Resource section below for link to all Instructo…" at bounding box center [1044, 194] width 425 height 29
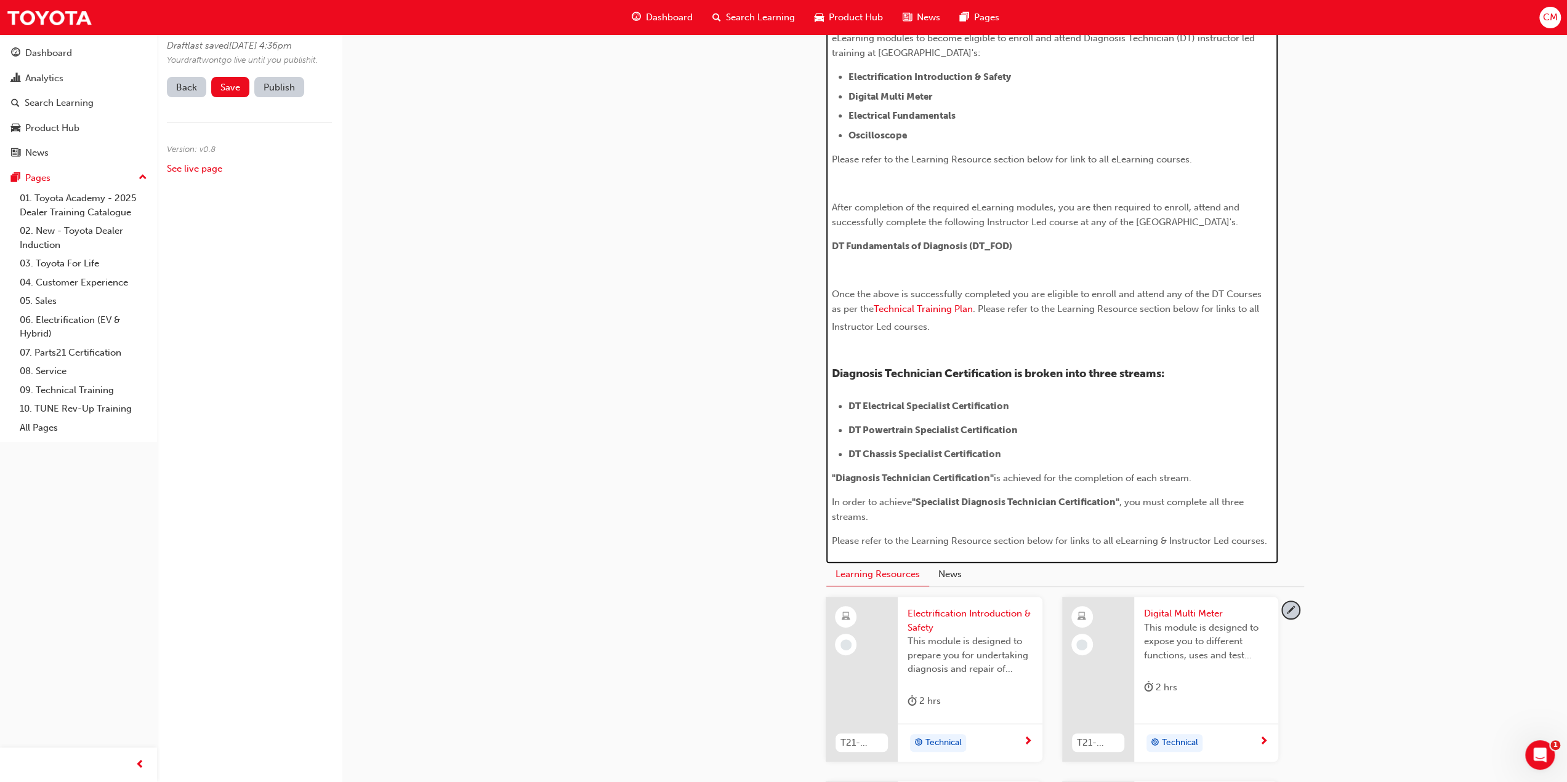
scroll to position [250, 0]
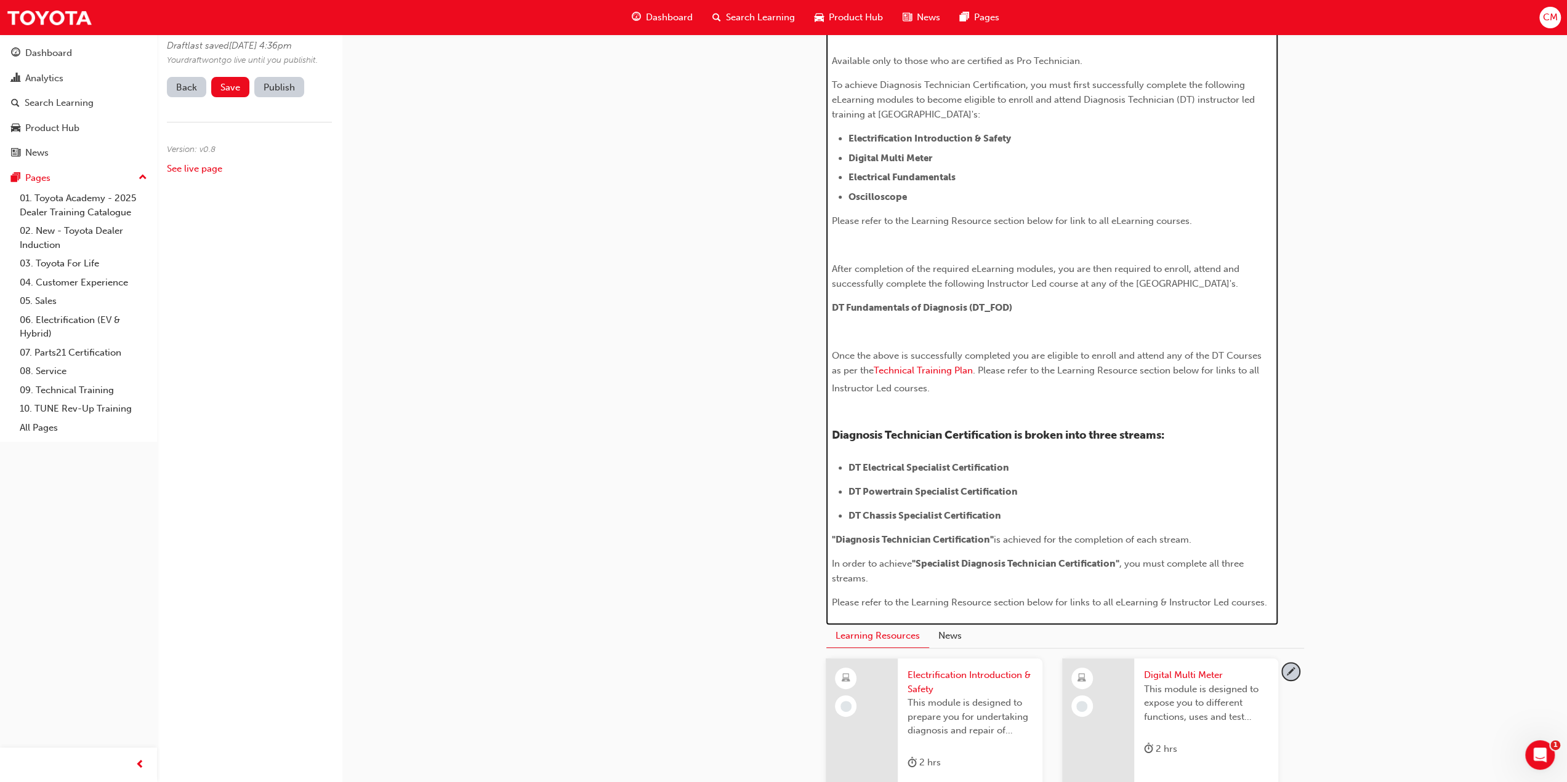
click at [1085, 217] on span "Please refer to the Learning Resource section below for link to all eLearning c…" at bounding box center [1012, 220] width 360 height 11
drag, startPoint x: 1114, startPoint y: 268, endPoint x: 1151, endPoint y: 267, distance: 36.3
click at [1151, 267] on span "After completion of the required eLearning modules, you are then required to en…" at bounding box center [1037, 276] width 410 height 26
click at [1019, 315] on p "DT Fundamentals of Diagnosis (DT_FOD)" at bounding box center [1052, 307] width 441 height 15
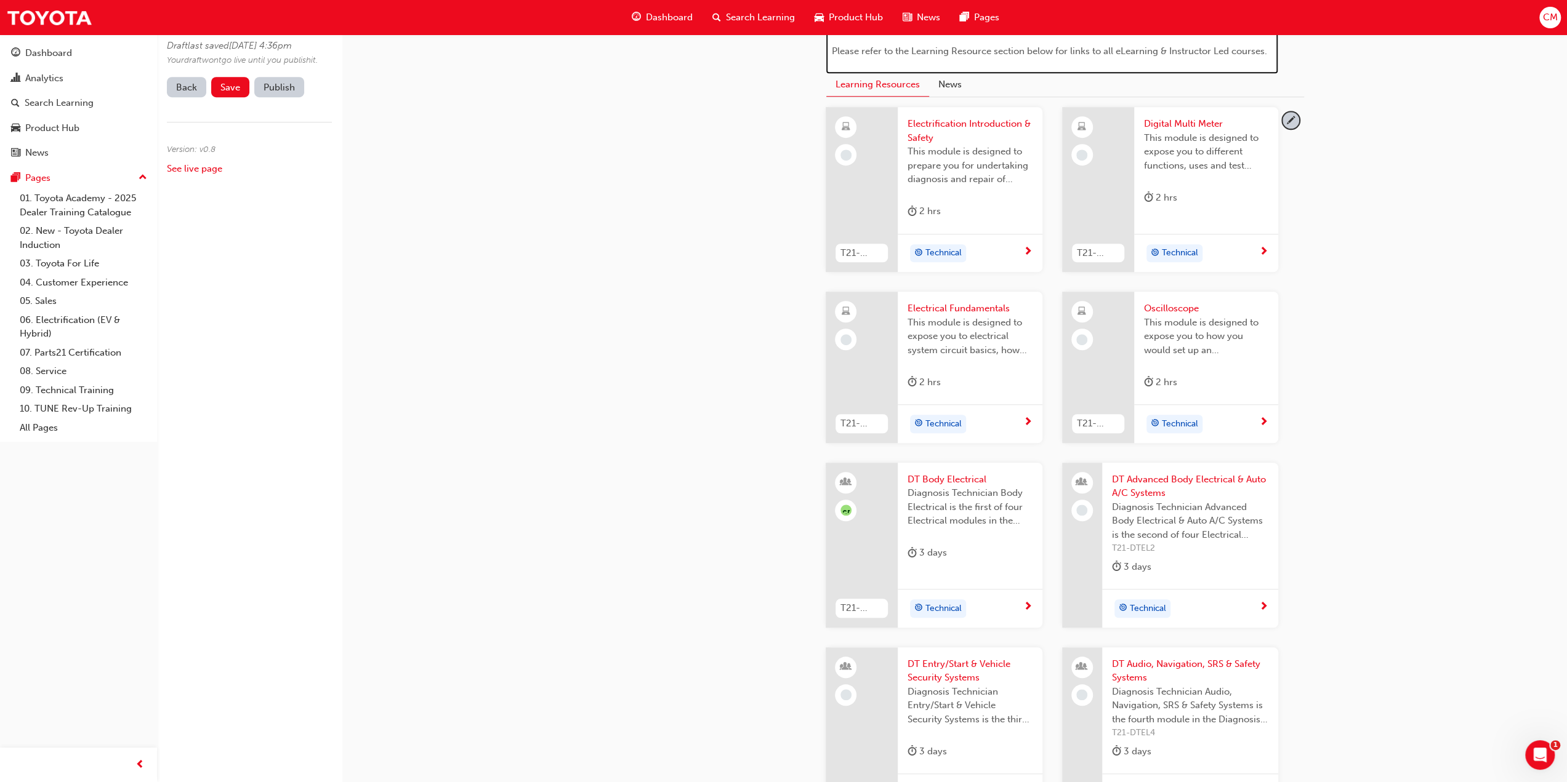
scroll to position [804, 0]
click at [1289, 126] on span "pencil-icon" at bounding box center [1290, 118] width 17 height 17
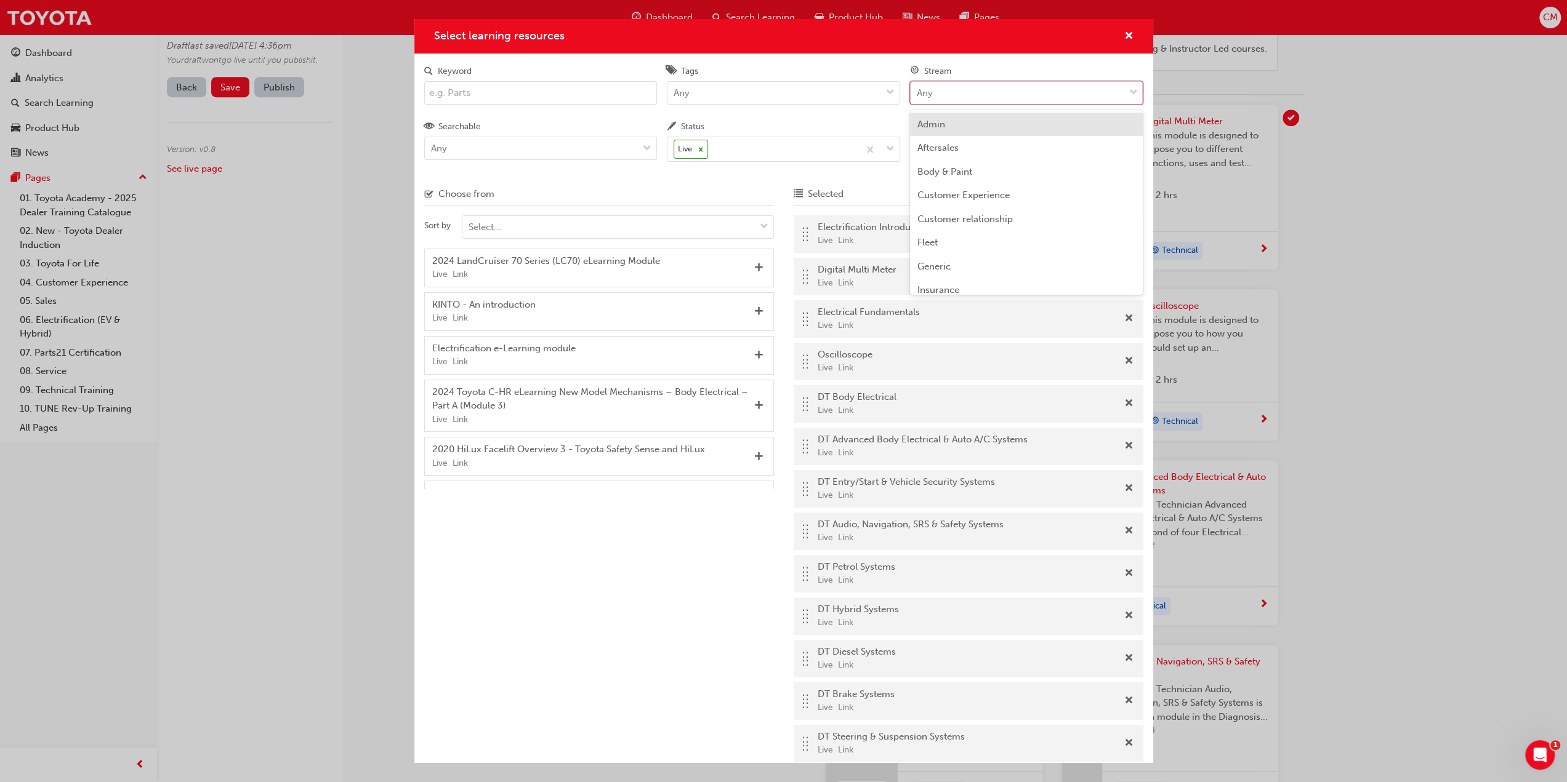
click at [1130, 92] on span "down-icon" at bounding box center [1132, 93] width 9 height 16
click at [918, 92] on input "Stream option Admin focused, 1 of 24. 24 results available. Use Up and Down to …" at bounding box center [917, 92] width 1 height 10
click at [941, 239] on span "Technical" at bounding box center [937, 240] width 41 height 11
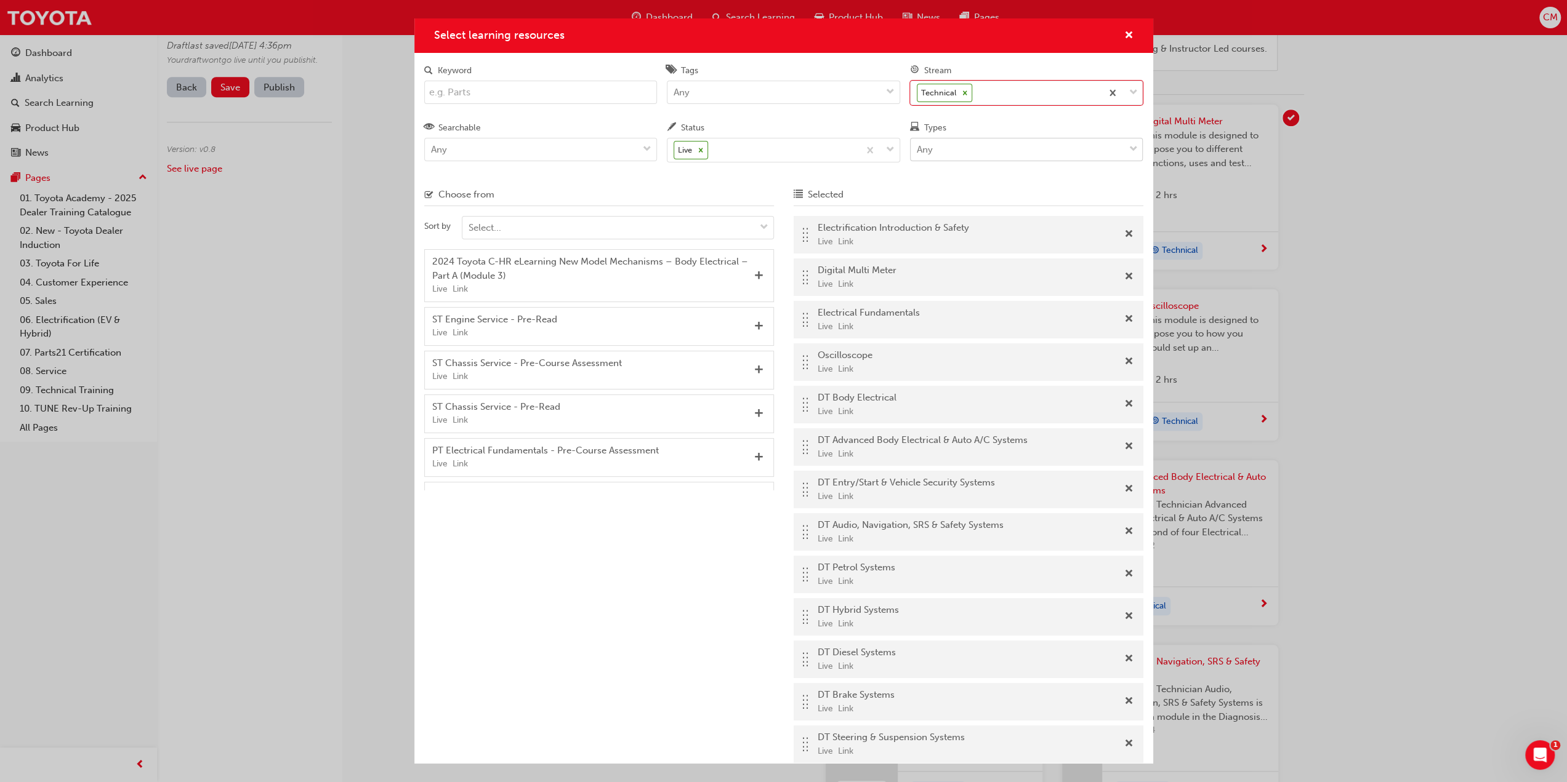
click at [1134, 148] on span "down-icon" at bounding box center [1132, 150] width 9 height 16
click at [918, 148] on input "Types Any" at bounding box center [917, 148] width 1 height 10
click at [958, 204] on span "Instructor led" at bounding box center [945, 203] width 57 height 11
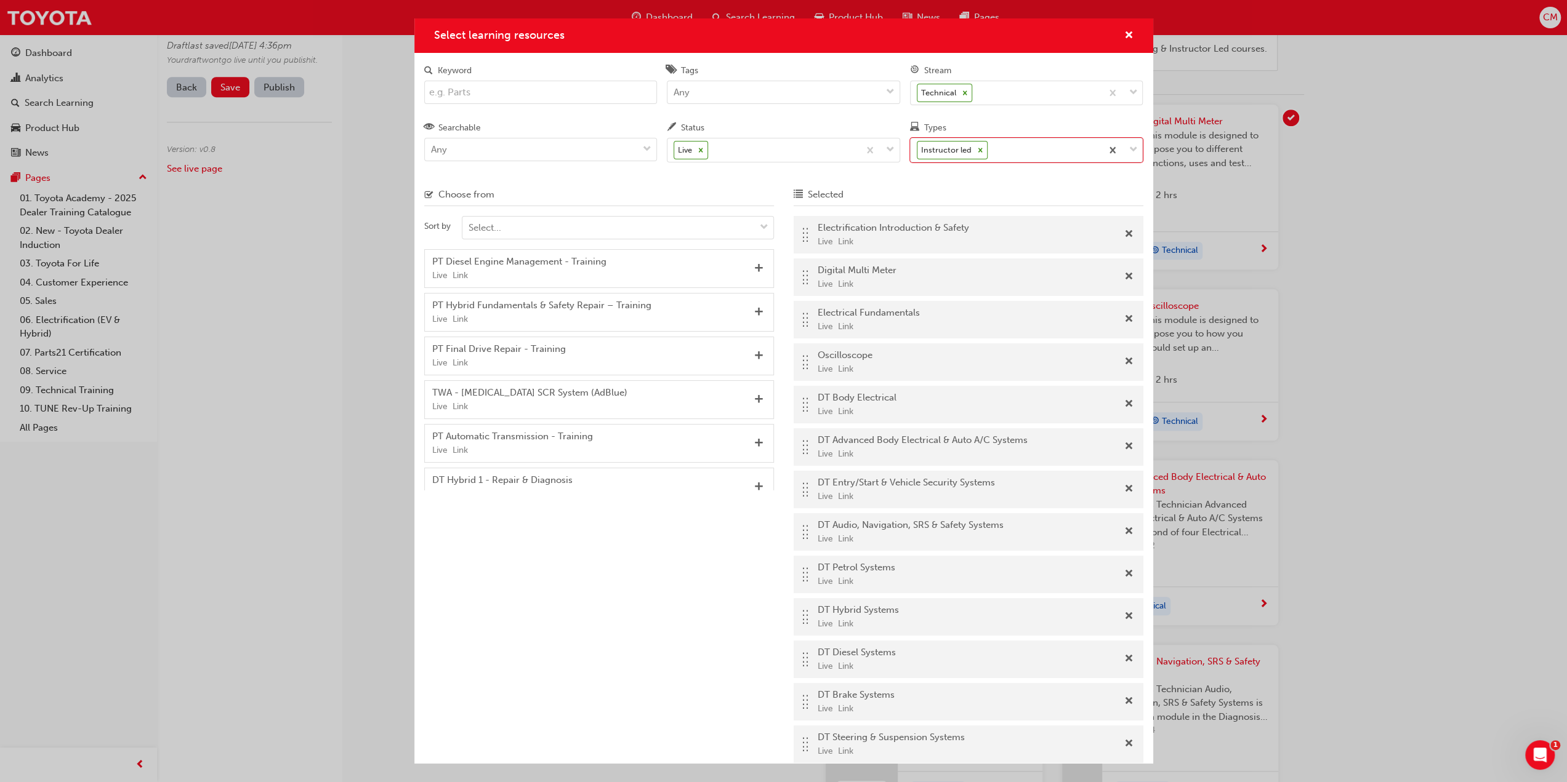
click at [511, 96] on input "Keyword" at bounding box center [540, 92] width 233 height 23
type input "Fun"
click at [757, 309] on span "Add" at bounding box center [758, 312] width 9 height 11
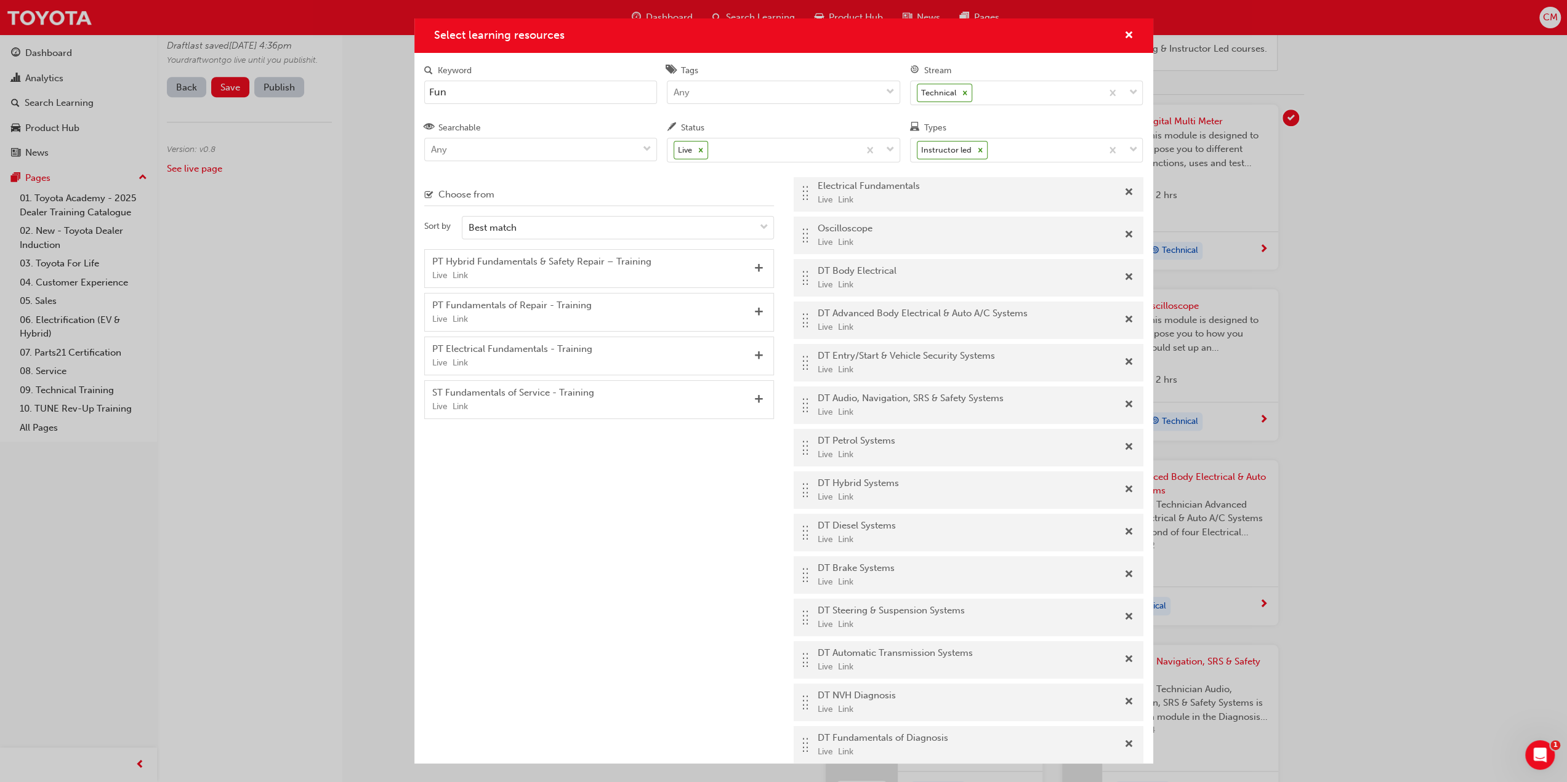
scroll to position [131, 0]
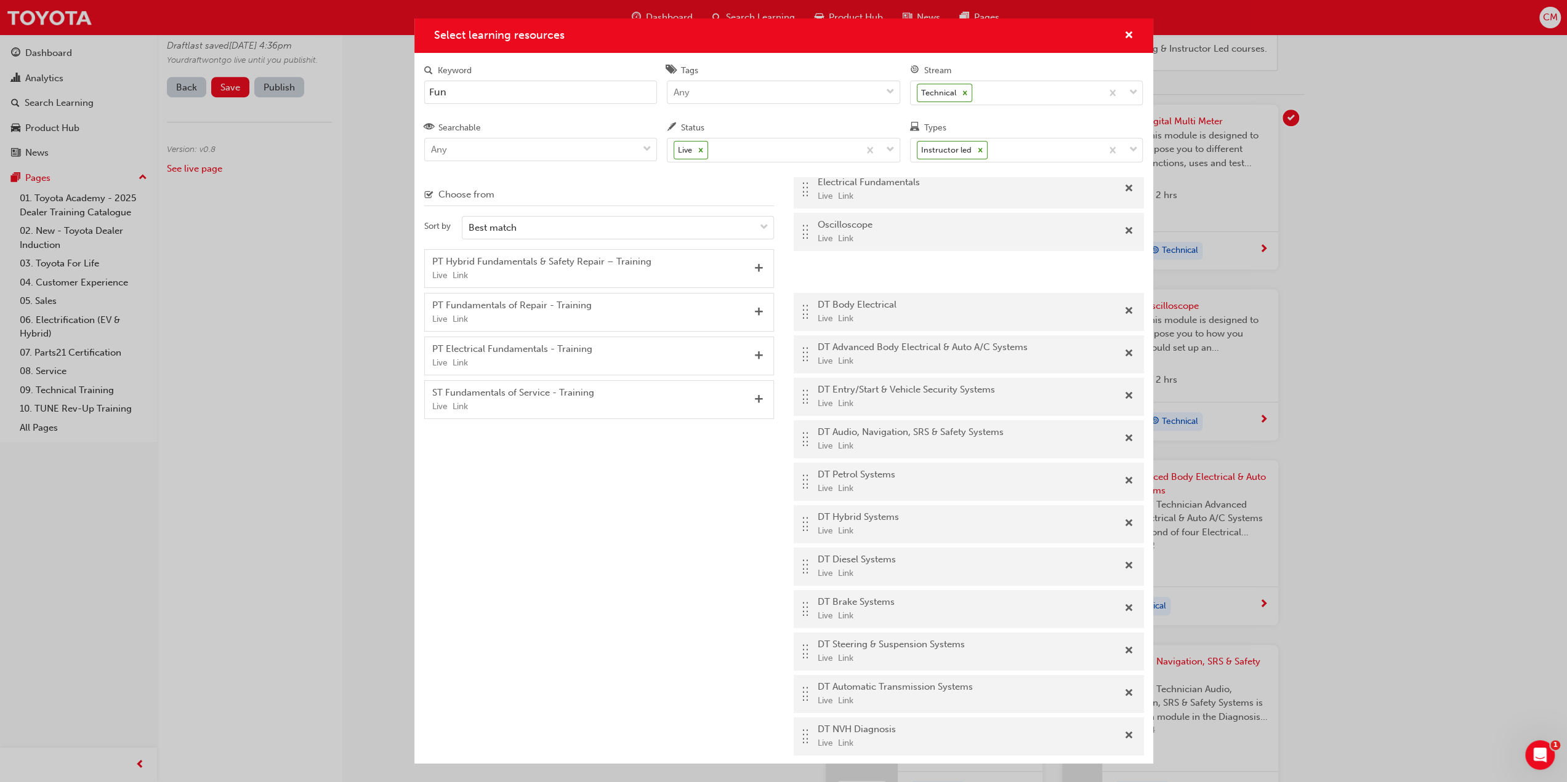
drag, startPoint x: 806, startPoint y: 741, endPoint x: 824, endPoint y: 269, distance: 472.5
click at [824, 269] on div ".. .. .. .. Electrification Introduction & Safety Live Link .. .. .. .. Digital…" at bounding box center [969, 423] width 350 height 675
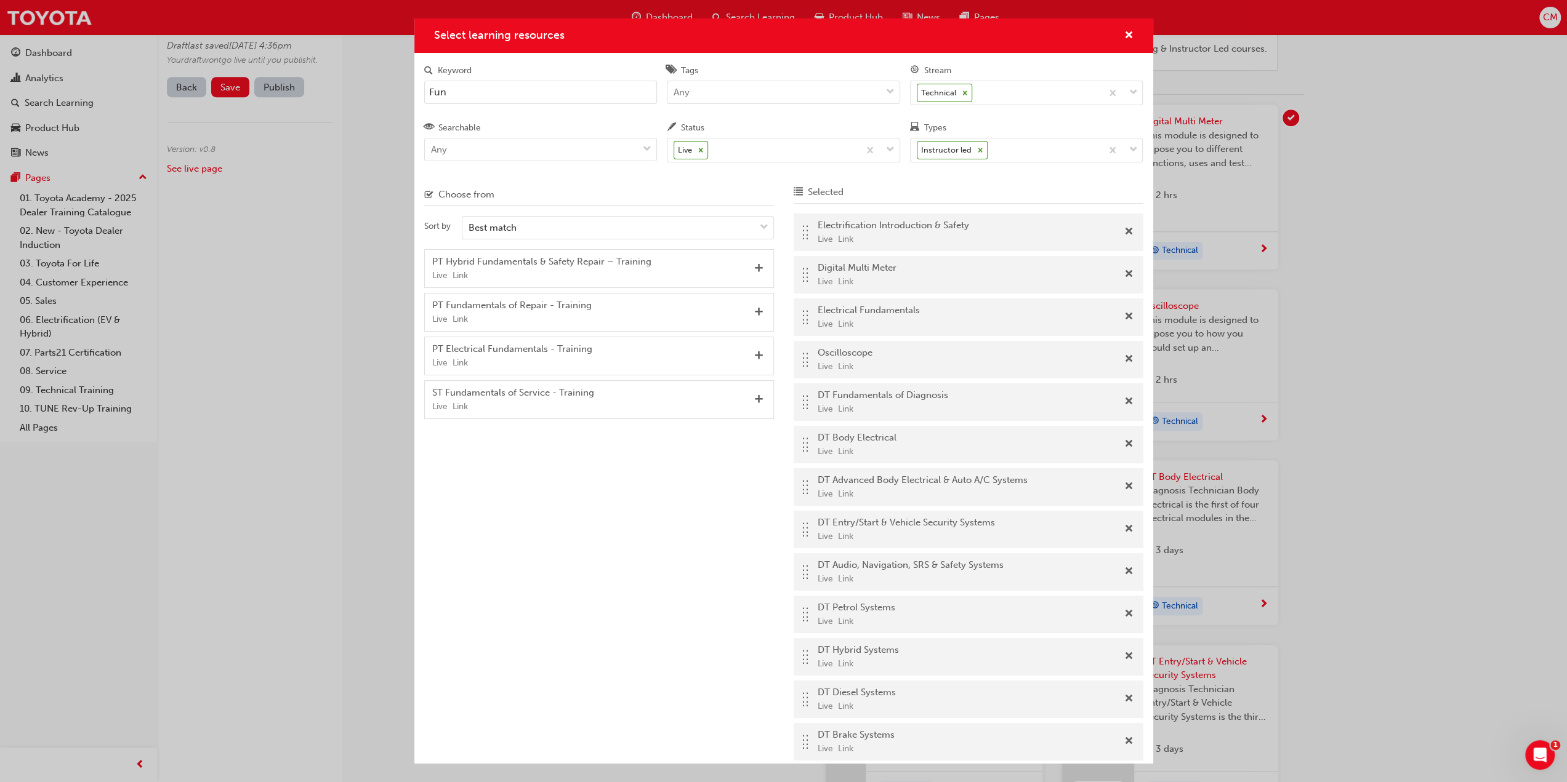
scroll to position [0, 0]
click at [1129, 37] on span "cross-icon" at bounding box center [1128, 36] width 9 height 11
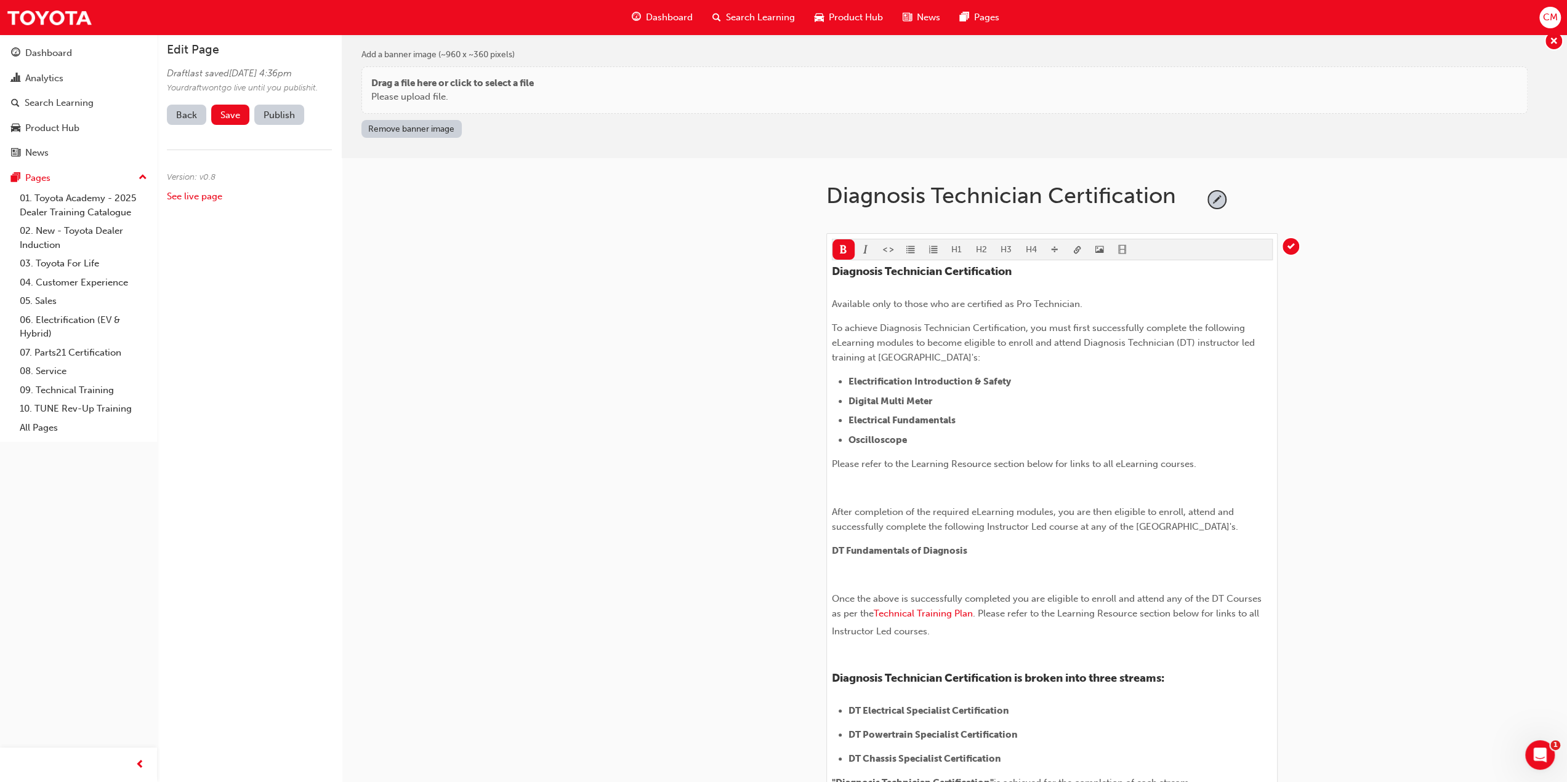
scroll to position [4, 0]
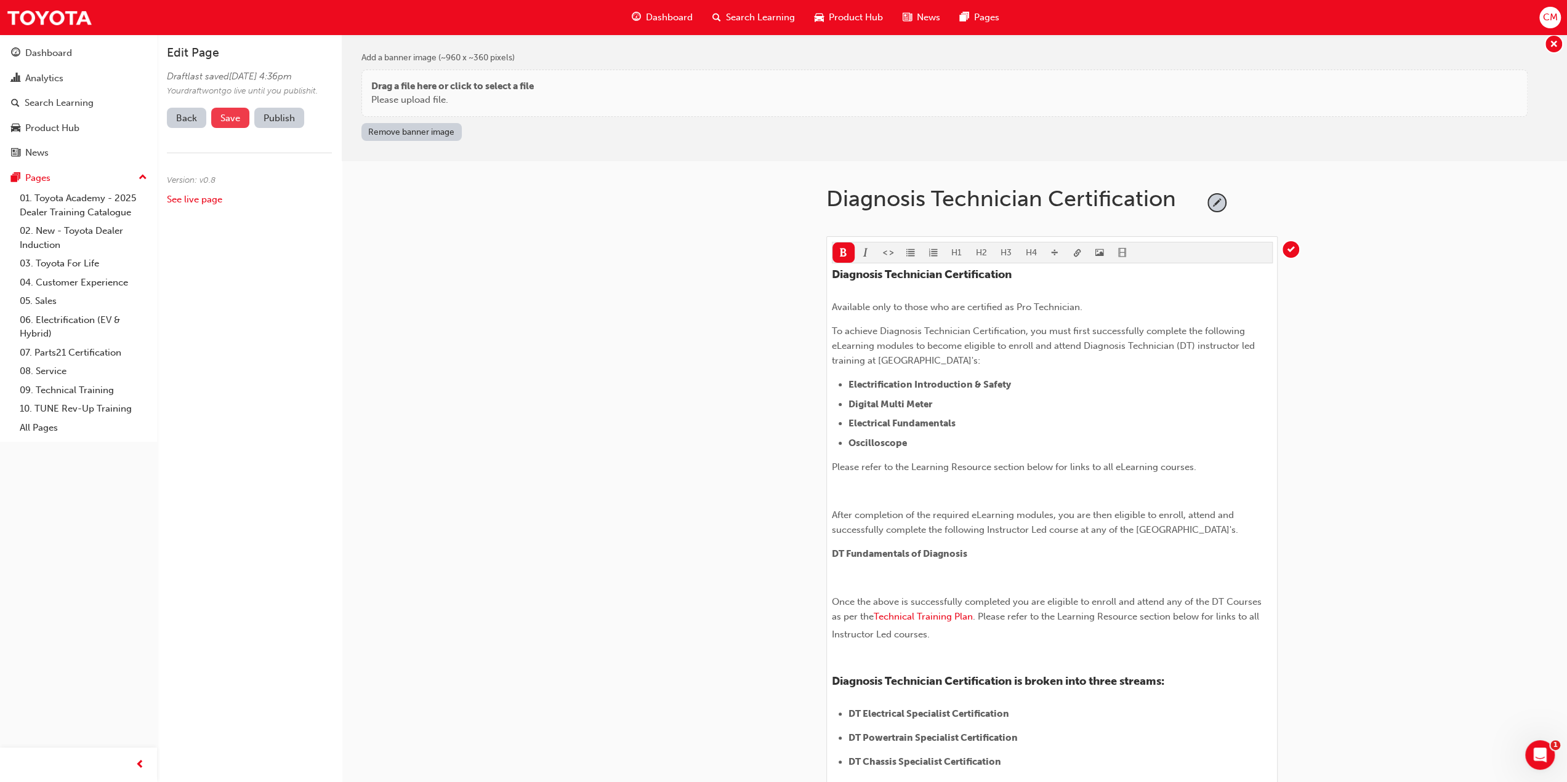
click at [227, 124] on span "Save" at bounding box center [230, 118] width 20 height 11
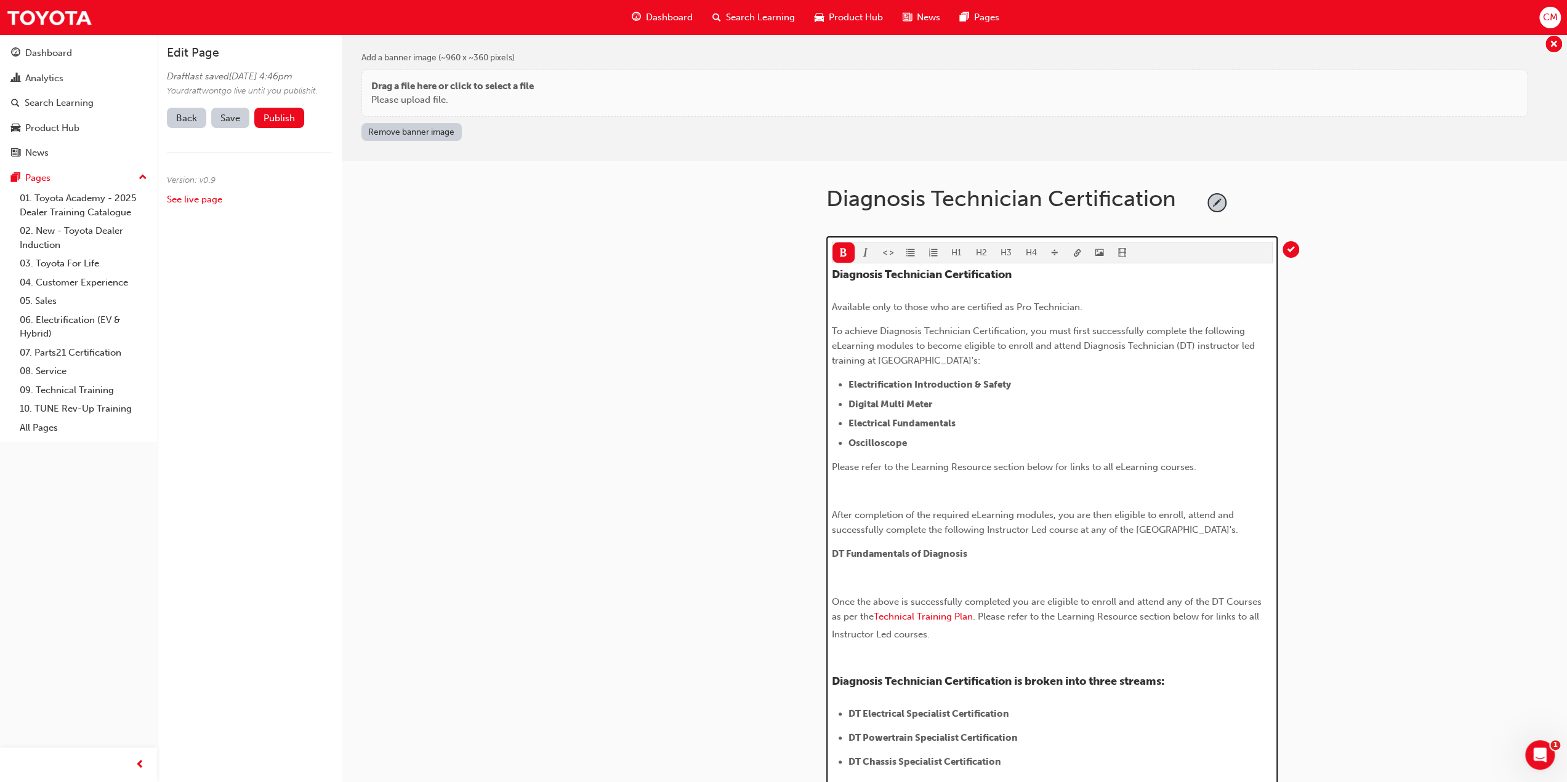
click at [894, 640] on span ". Please refer to the Learning Resource section below for links to all Instruct…" at bounding box center [1047, 625] width 430 height 29
drag, startPoint x: 894, startPoint y: 644, endPoint x: 983, endPoint y: 648, distance: 88.7
click at [983, 640] on span ". Please refer to the Learning Resource section below for links to all Instruct…" at bounding box center [1047, 625] width 430 height 29
copy span "Diagnosis Technician"
click at [1160, 463] on span "Please refer to the Learning Resource section below for links to all eLearning …" at bounding box center [1014, 467] width 364 height 11
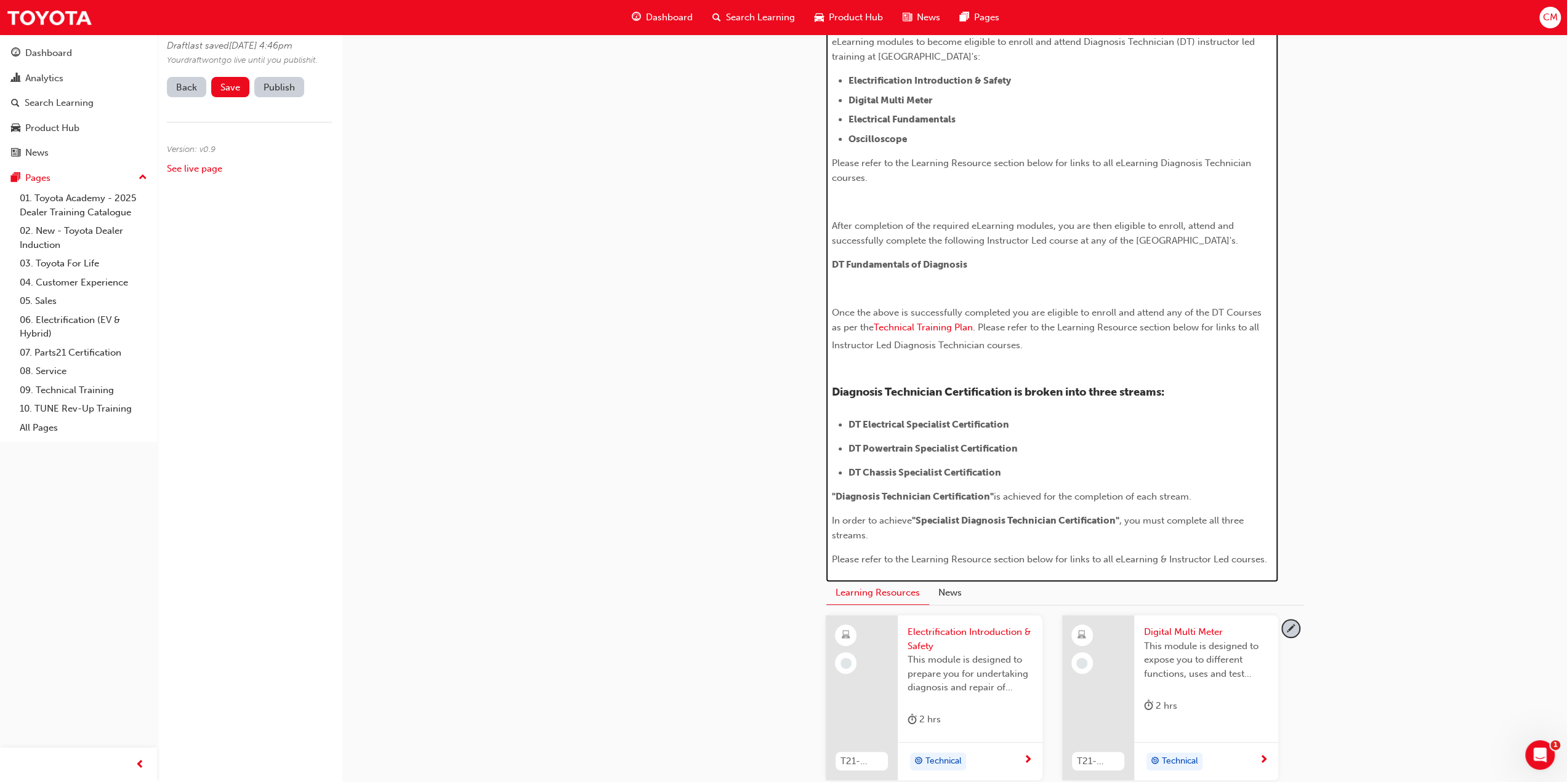
scroll to position [312, 0]
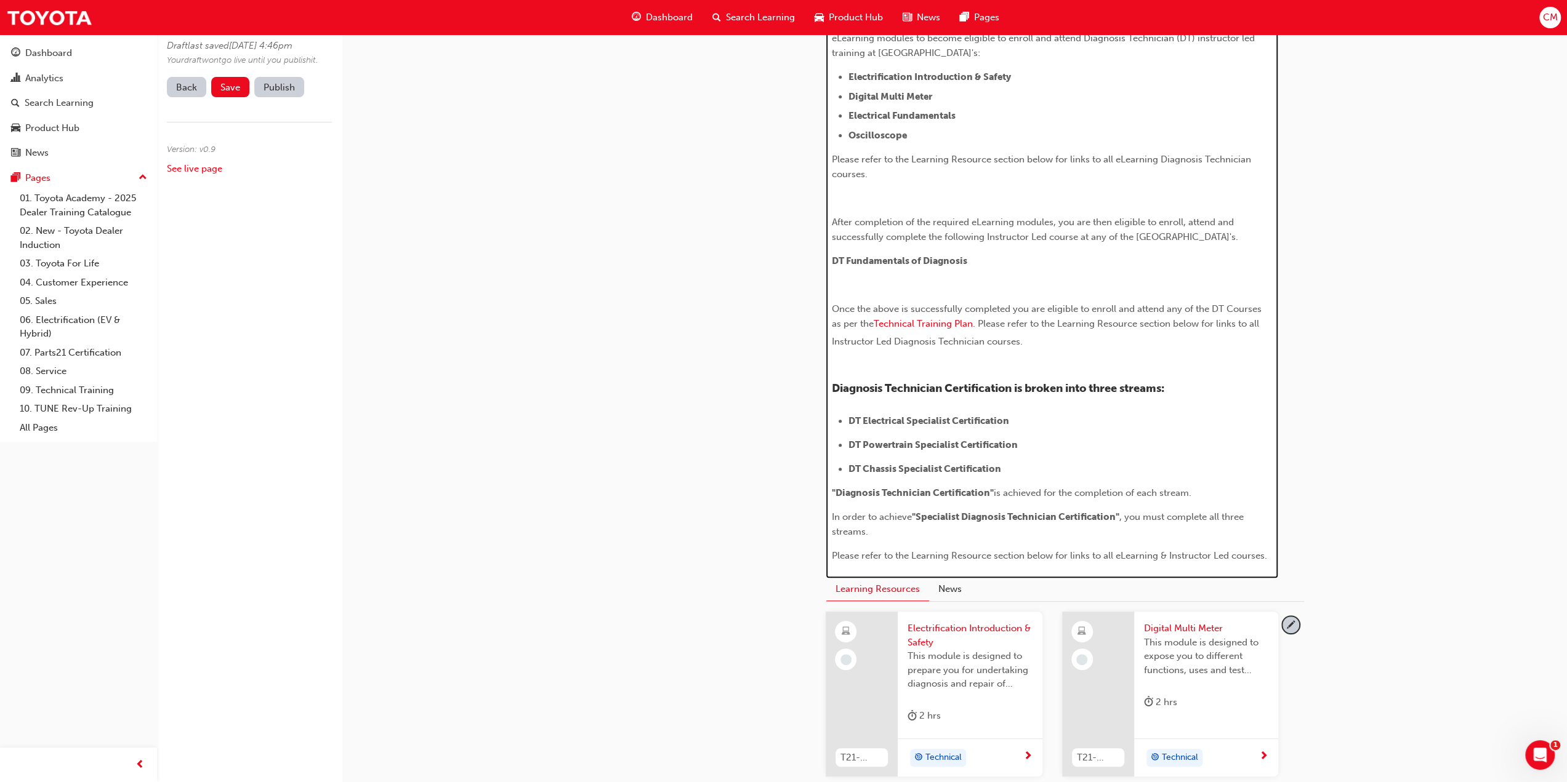
click at [1232, 561] on span "Please refer to the Learning Resource section below for links to all eLearning …" at bounding box center [1049, 555] width 435 height 11
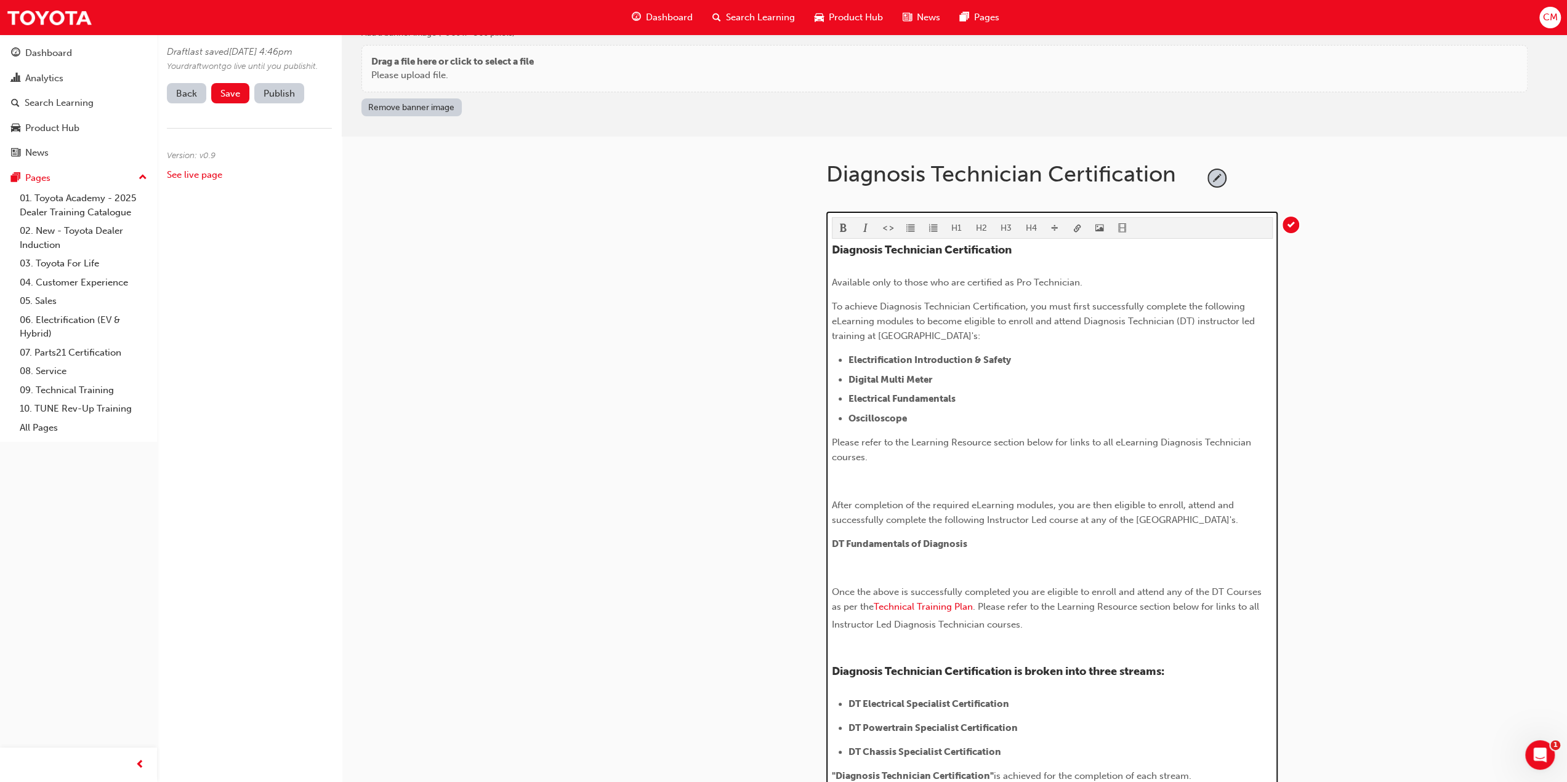
scroll to position [0, 0]
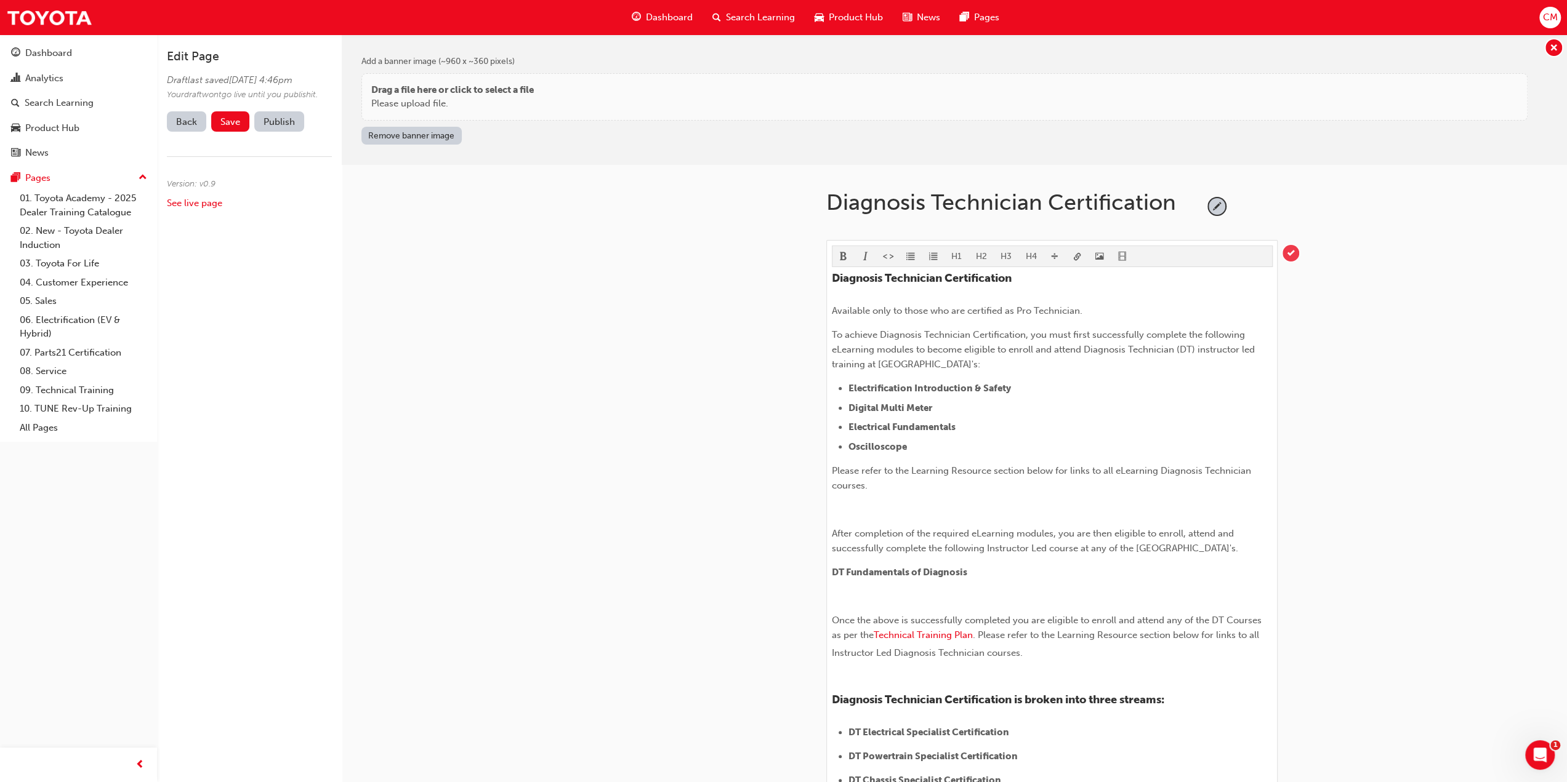
click at [1293, 254] on span "tick-icon" at bounding box center [1290, 253] width 17 height 17
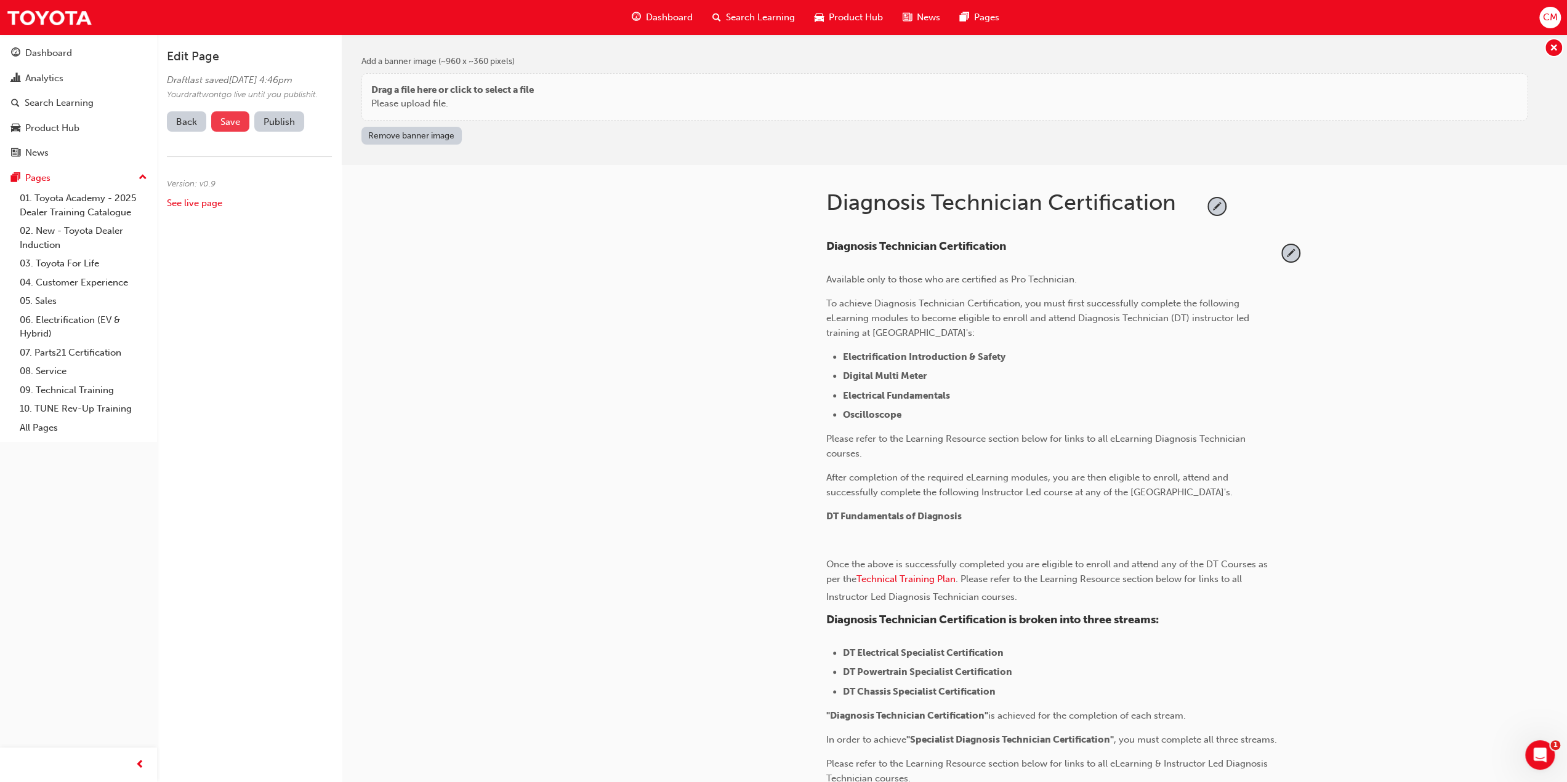
click at [227, 127] on span "Save" at bounding box center [230, 121] width 20 height 11
click at [1290, 253] on span "pencil-icon" at bounding box center [1290, 253] width 17 height 17
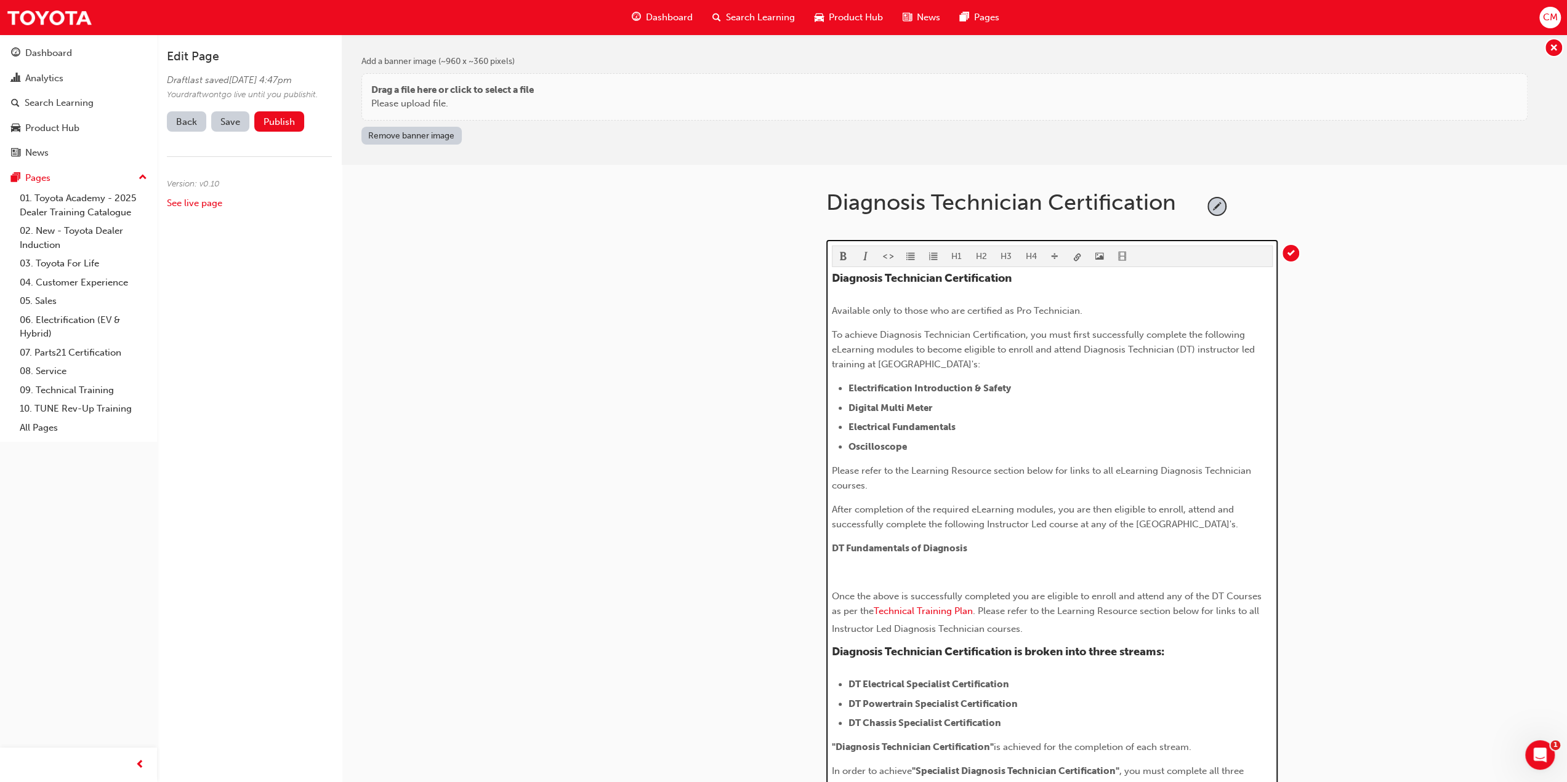
click at [1200, 345] on span "To achieve Diagnosis Technician Certification, you must first successfully comp…" at bounding box center [1044, 349] width 425 height 41
click at [1246, 346] on span "To achieve Diagnosis Technician Certification, you must first successfully comp…" at bounding box center [1044, 349] width 425 height 41
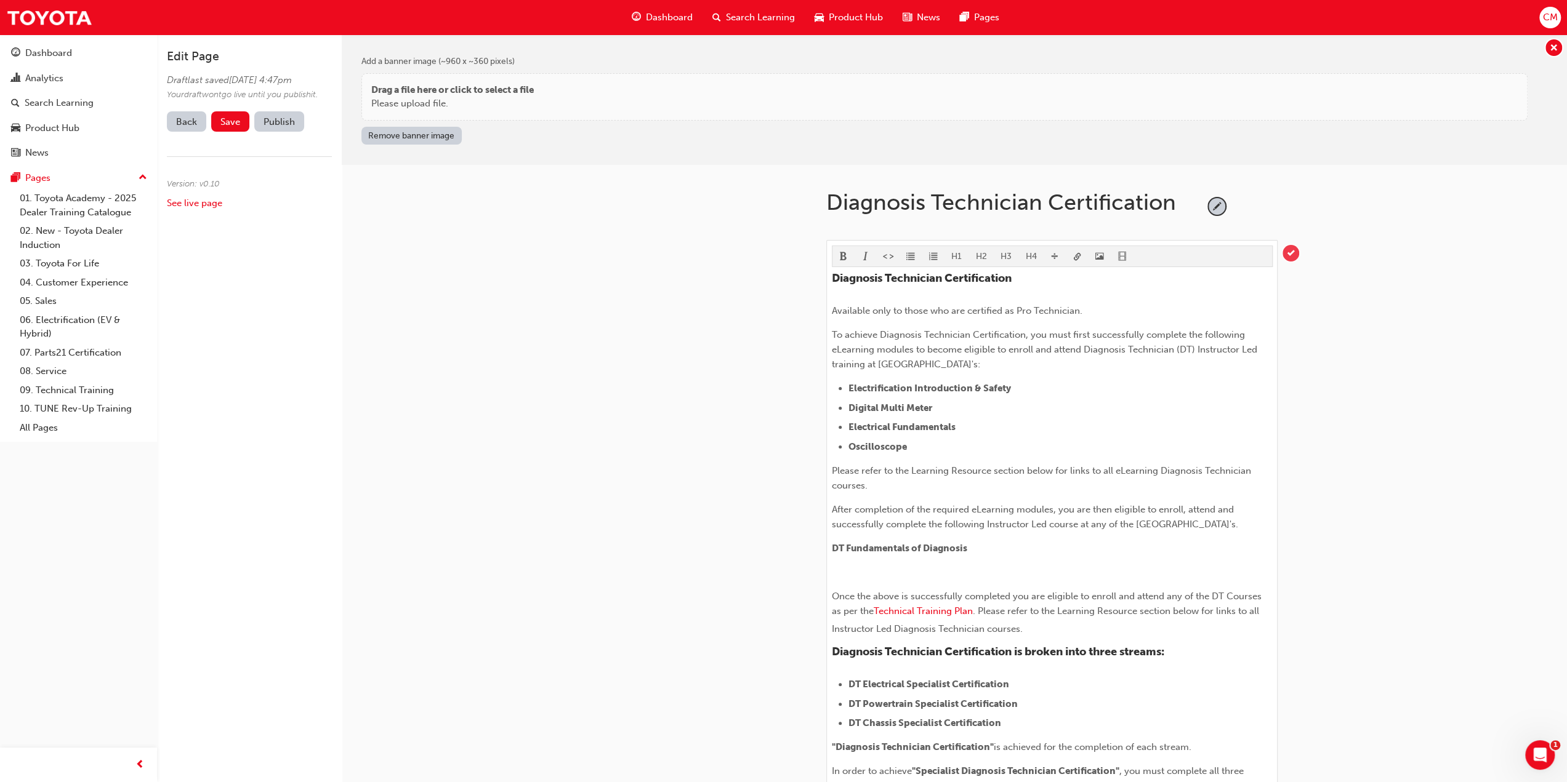
click at [1292, 254] on span "tick-icon" at bounding box center [1290, 253] width 17 height 17
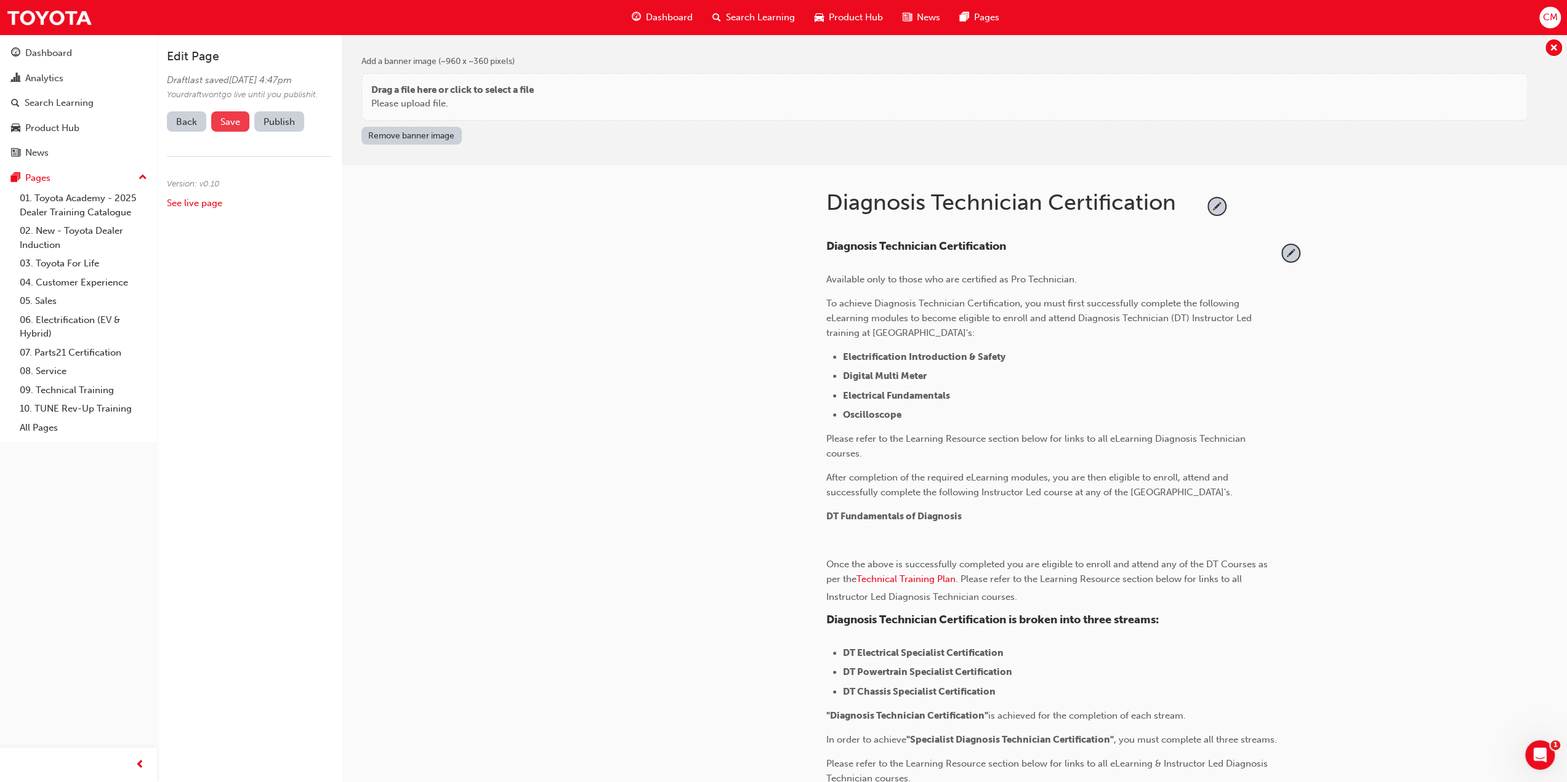
click at [229, 127] on span "Save" at bounding box center [230, 121] width 20 height 11
click at [1292, 252] on span "pencil-icon" at bounding box center [1290, 253] width 17 height 17
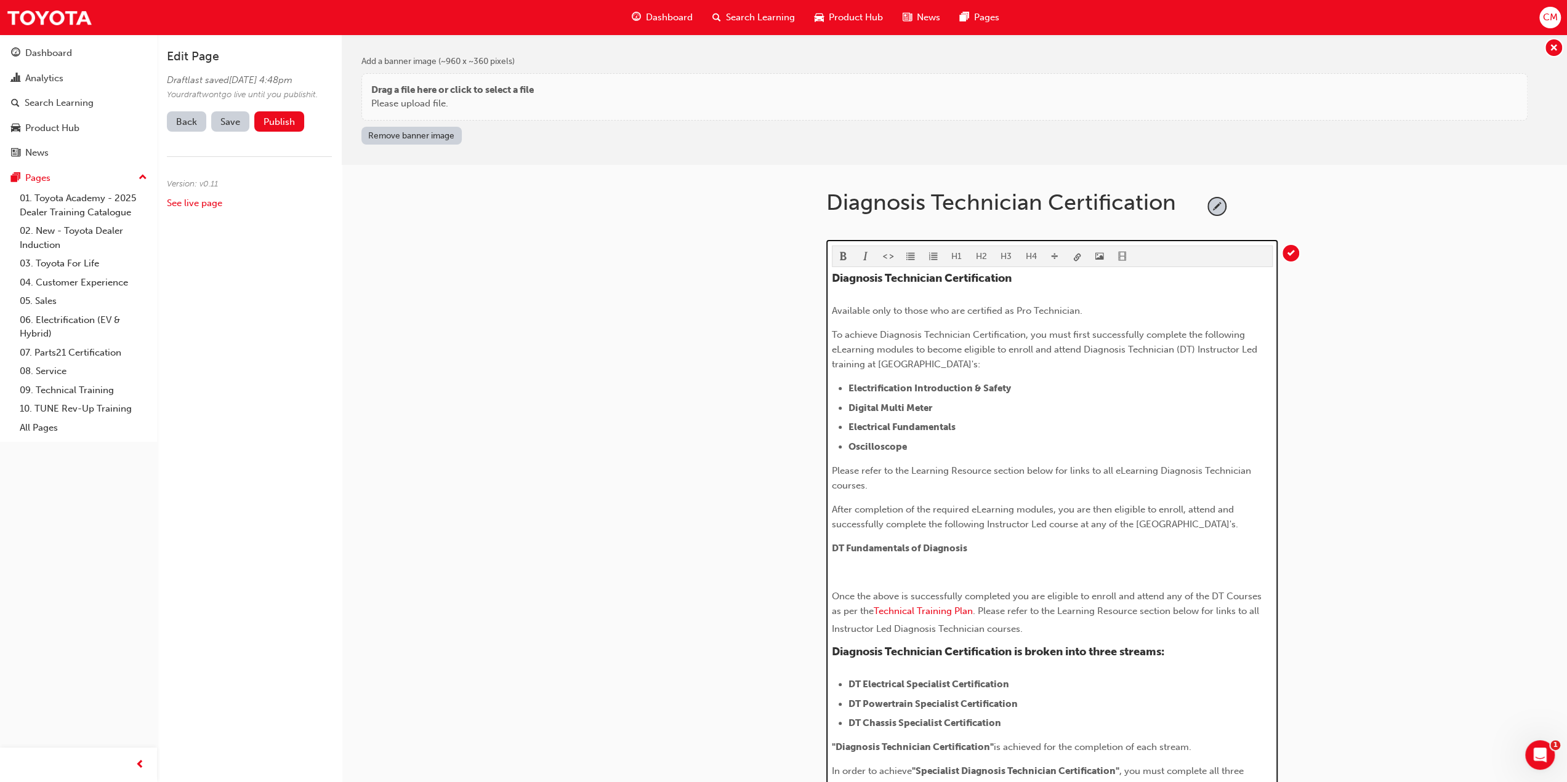
click at [879, 580] on p "​" at bounding box center [1052, 572] width 441 height 15
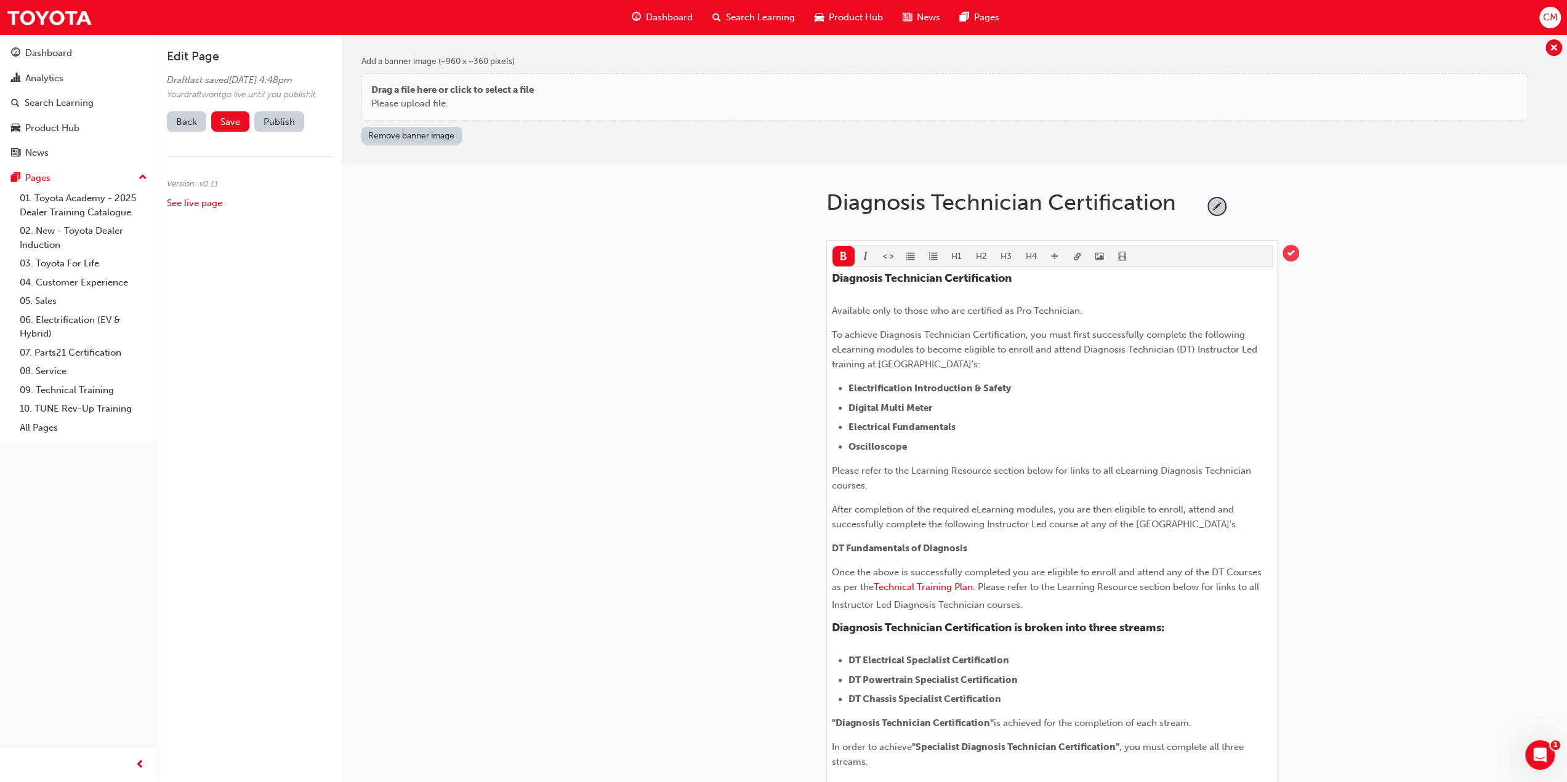
click at [1290, 252] on span "tick-icon" at bounding box center [1290, 253] width 17 height 17
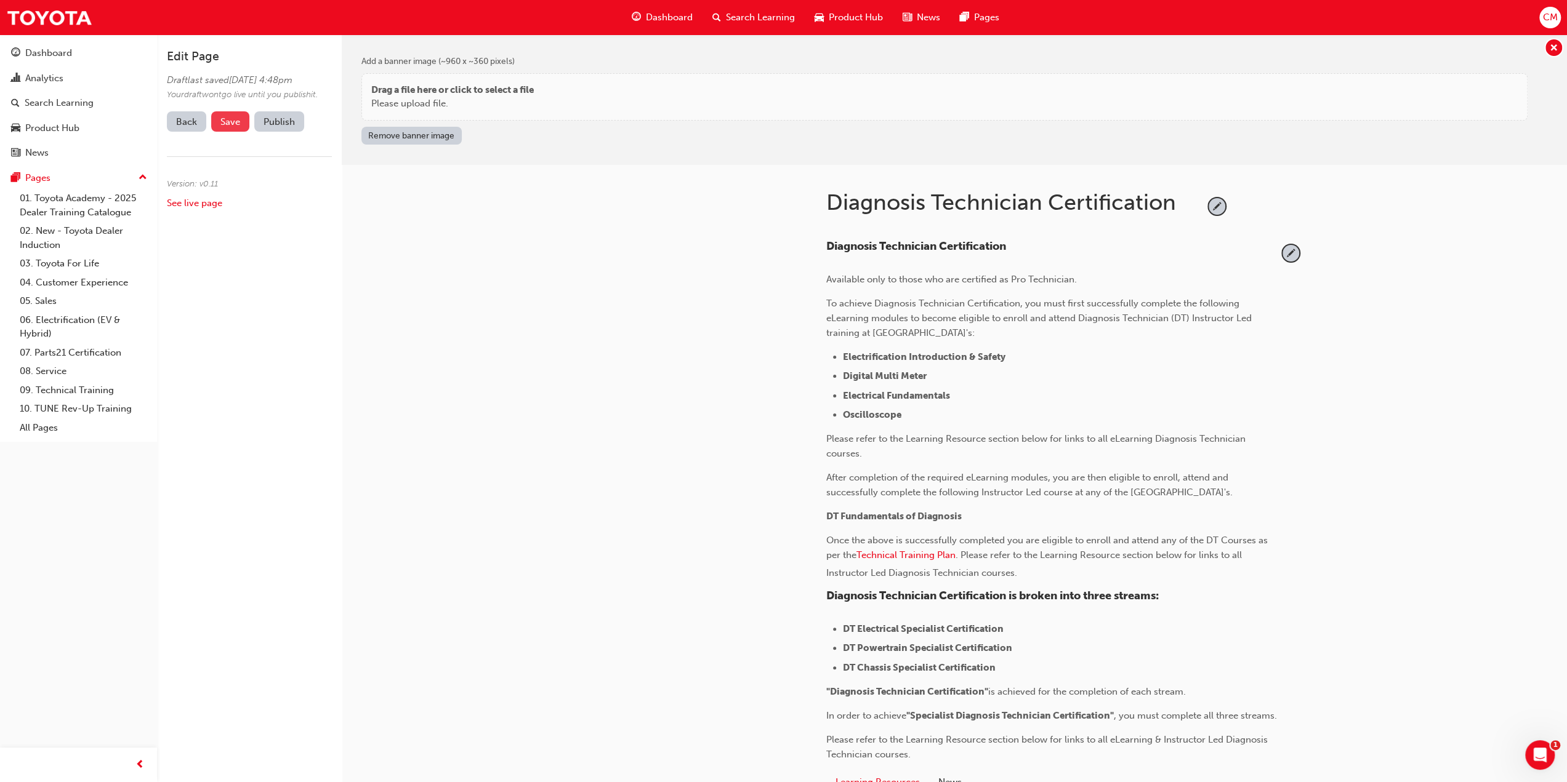
click at [225, 127] on span "Save" at bounding box center [230, 121] width 20 height 11
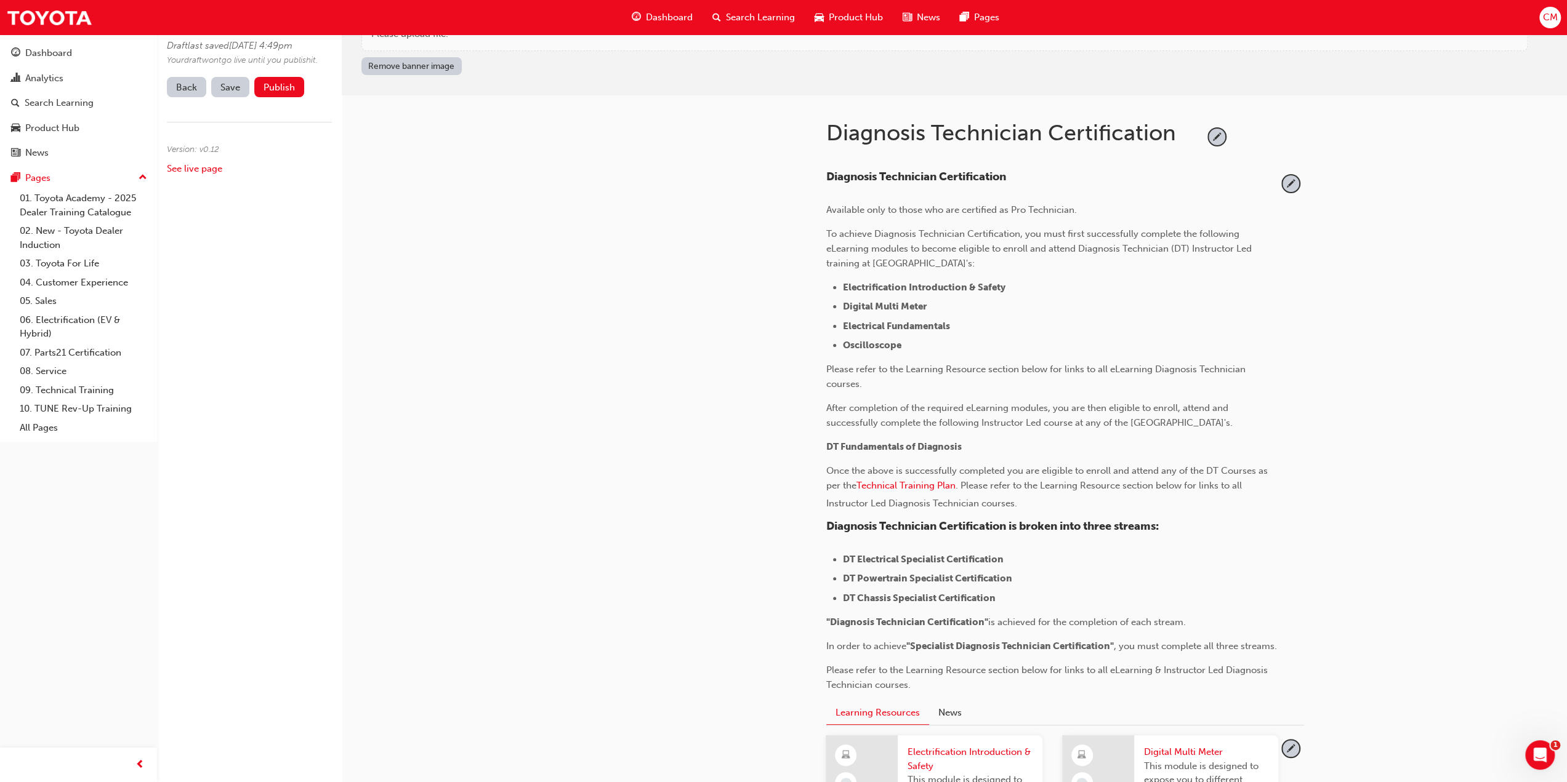
scroll to position [123, 0]
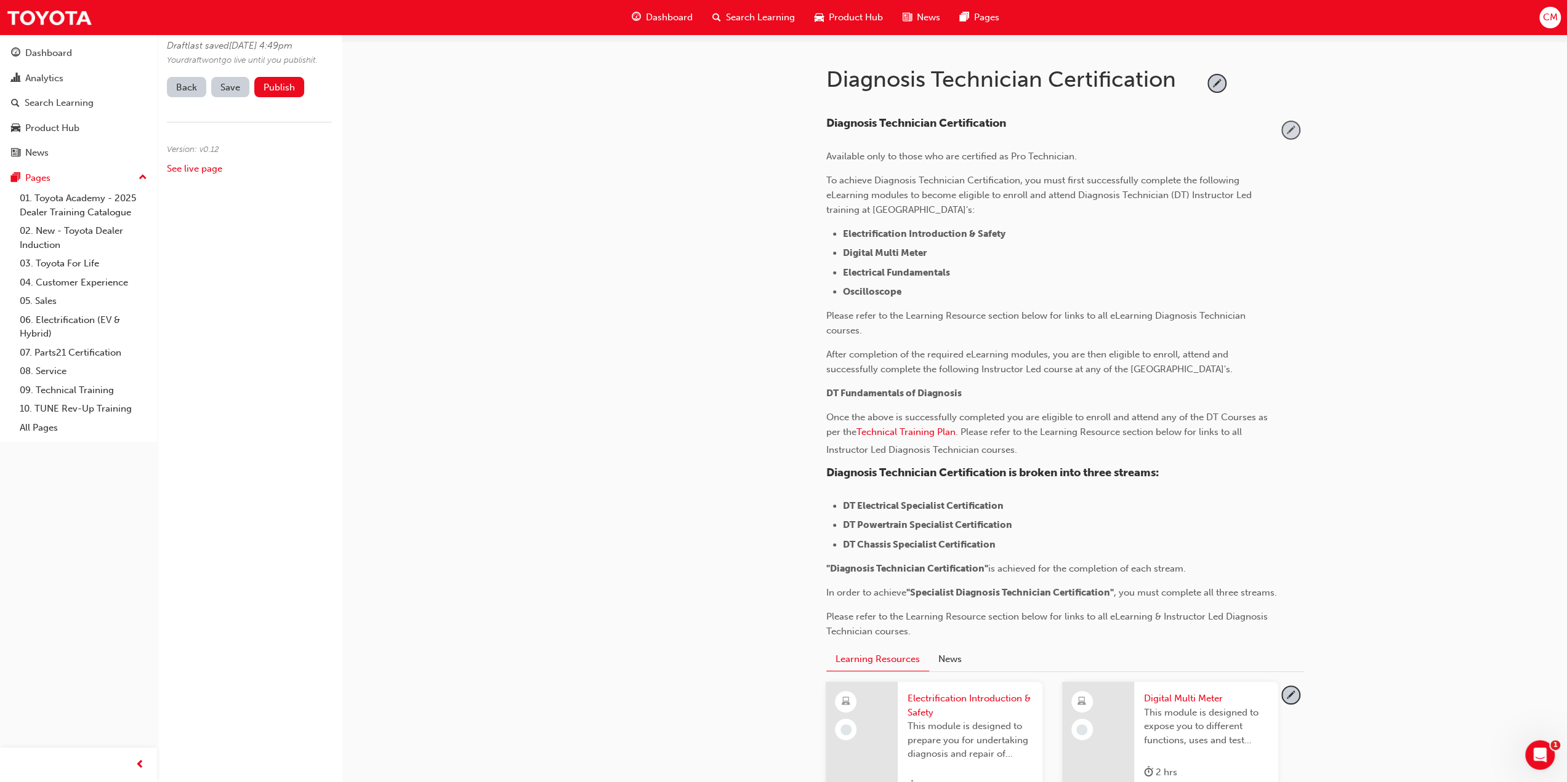
click at [1290, 130] on span "pencil-icon" at bounding box center [1290, 130] width 17 height 17
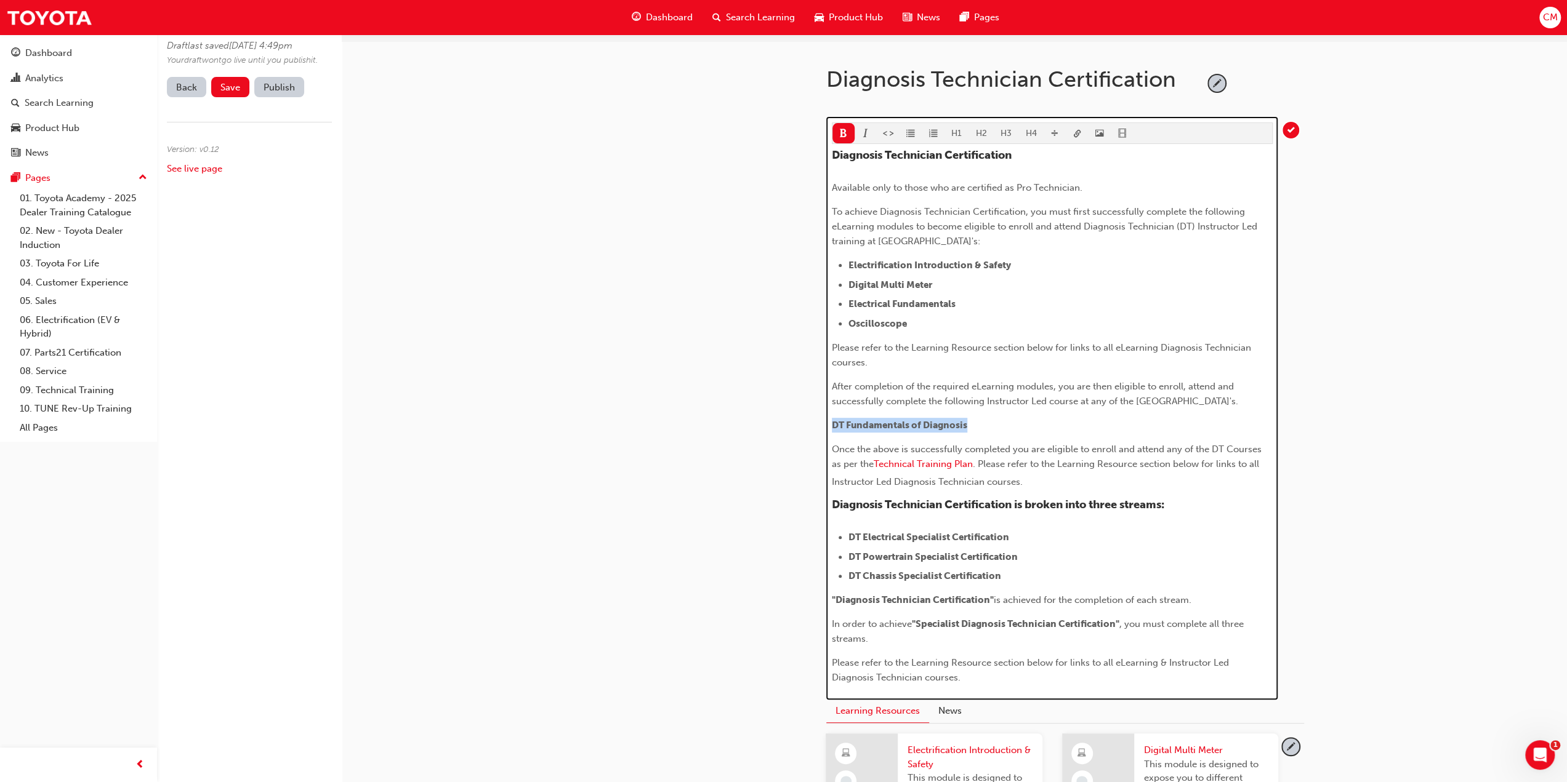
drag, startPoint x: 833, startPoint y: 436, endPoint x: 968, endPoint y: 440, distance: 134.9
click at [968, 433] on p "DT Fundamentals of Diagnosis" at bounding box center [1052, 425] width 441 height 15
drag, startPoint x: 944, startPoint y: 397, endPoint x: 984, endPoint y: 404, distance: 40.7
click at [984, 404] on p "After completion of the required eLearning modules, you are then eligible to en…" at bounding box center [1052, 394] width 441 height 30
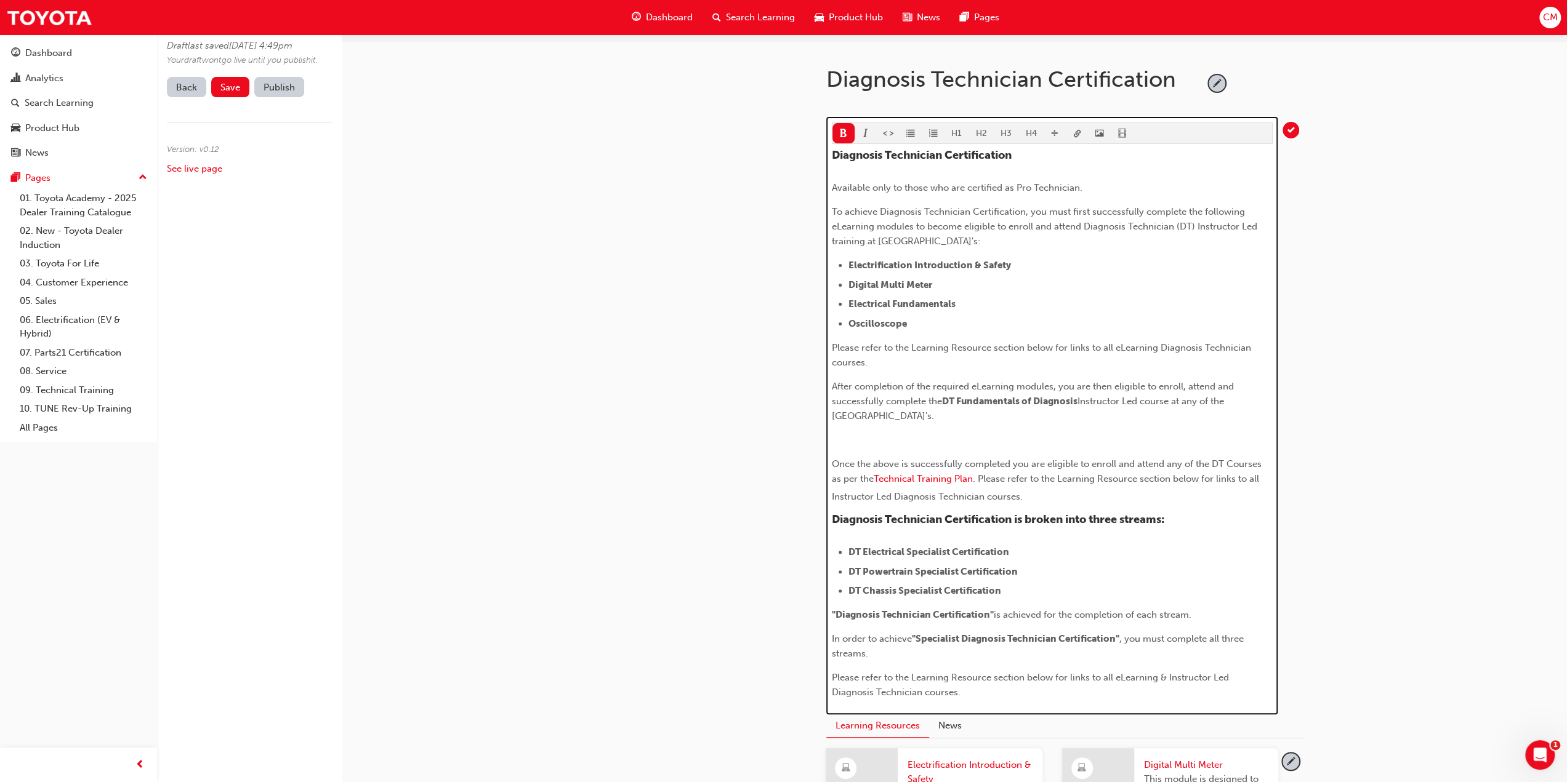
click at [906, 438] on p "﻿" at bounding box center [1052, 440] width 441 height 15
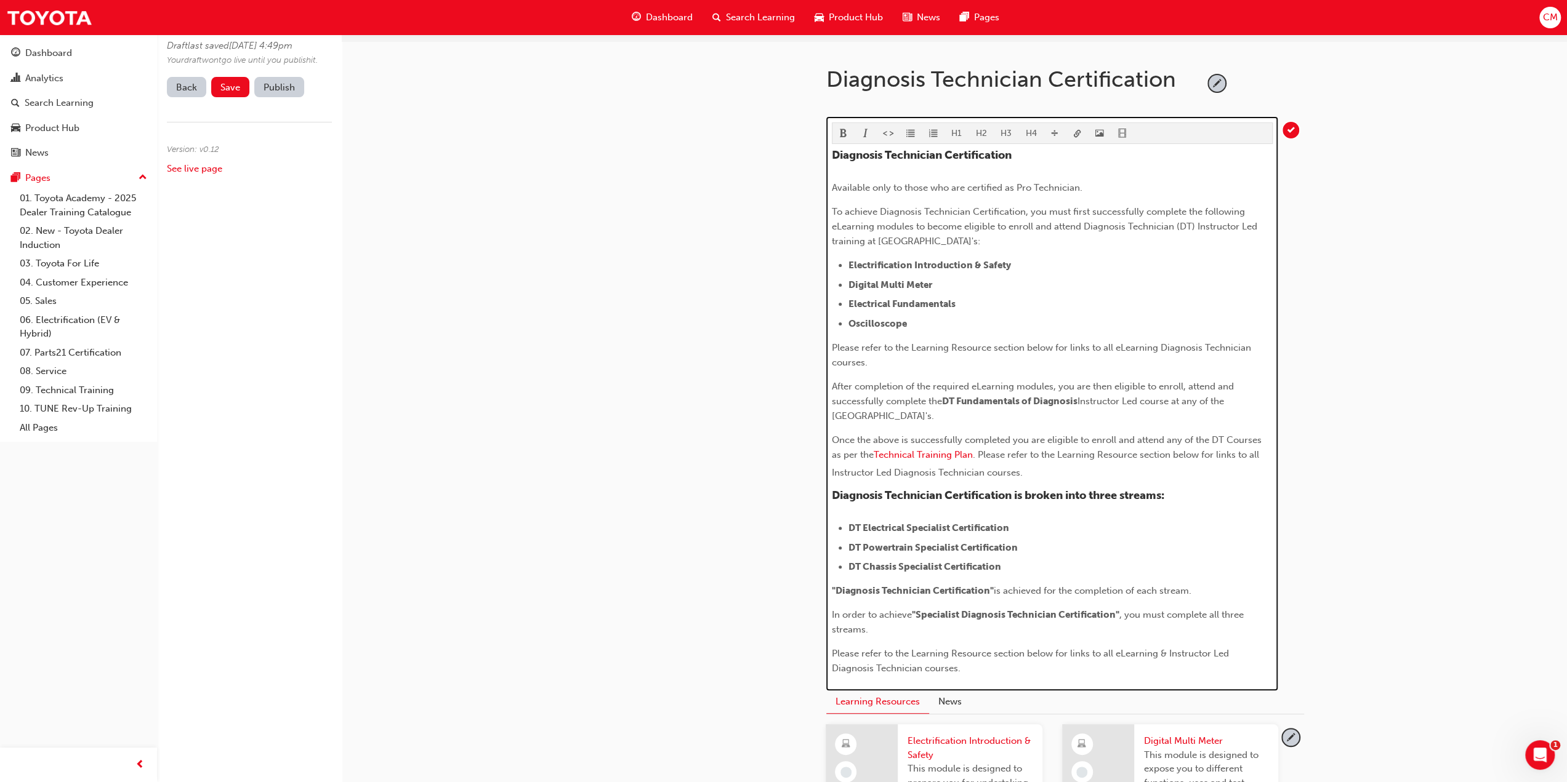
click at [933, 512] on div "Diagnosis Technician Certification Available only to those who are certified as…" at bounding box center [1052, 413] width 441 height 528
click at [928, 508] on div "Diagnosis Technician Certification Available only to those who are certified as…" at bounding box center [1052, 413] width 441 height 528
click at [1032, 471] on p "Once the above is successfully completed you are eligible to enroll and attend …" at bounding box center [1052, 456] width 441 height 47
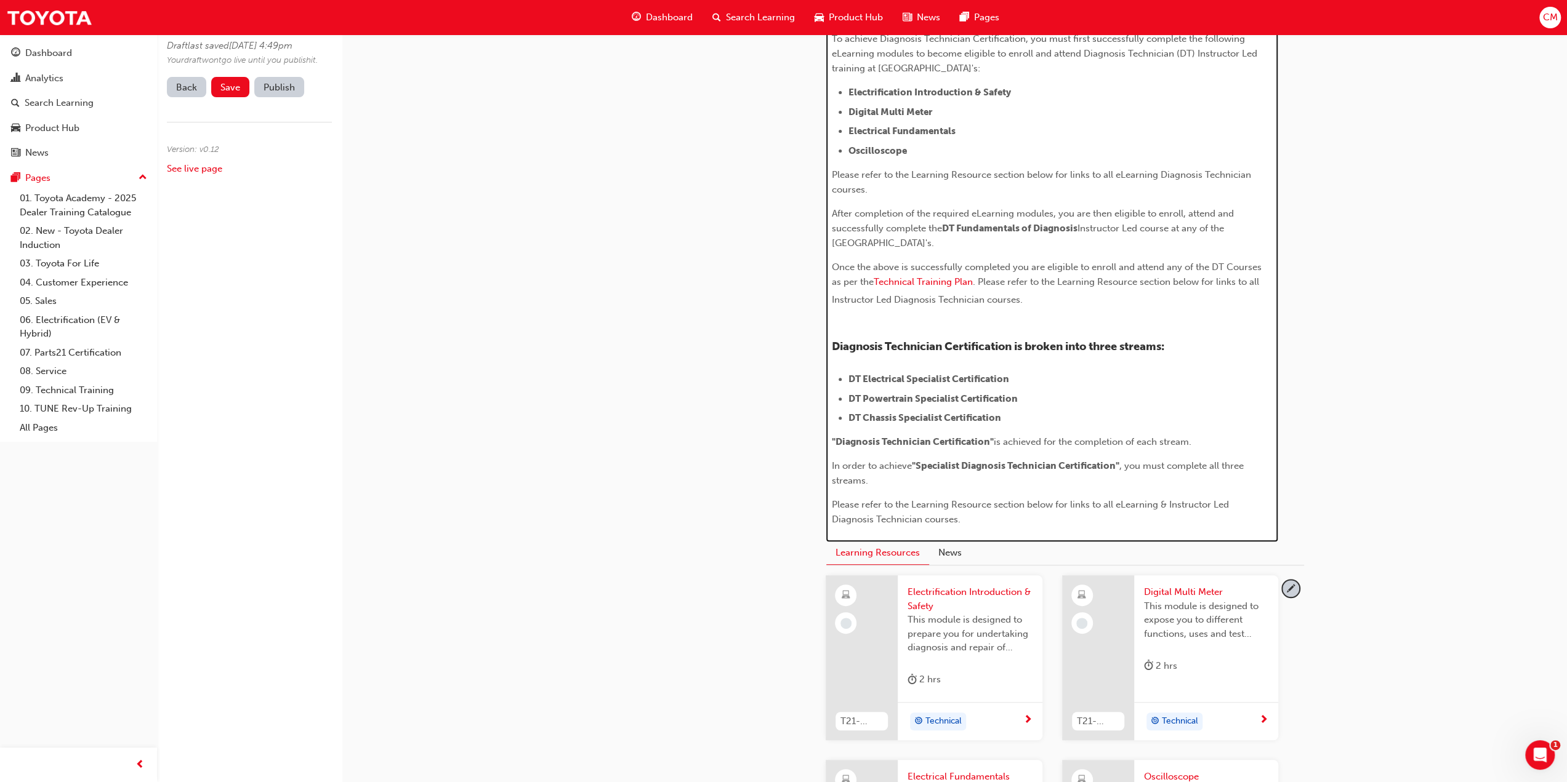
scroll to position [308, 0]
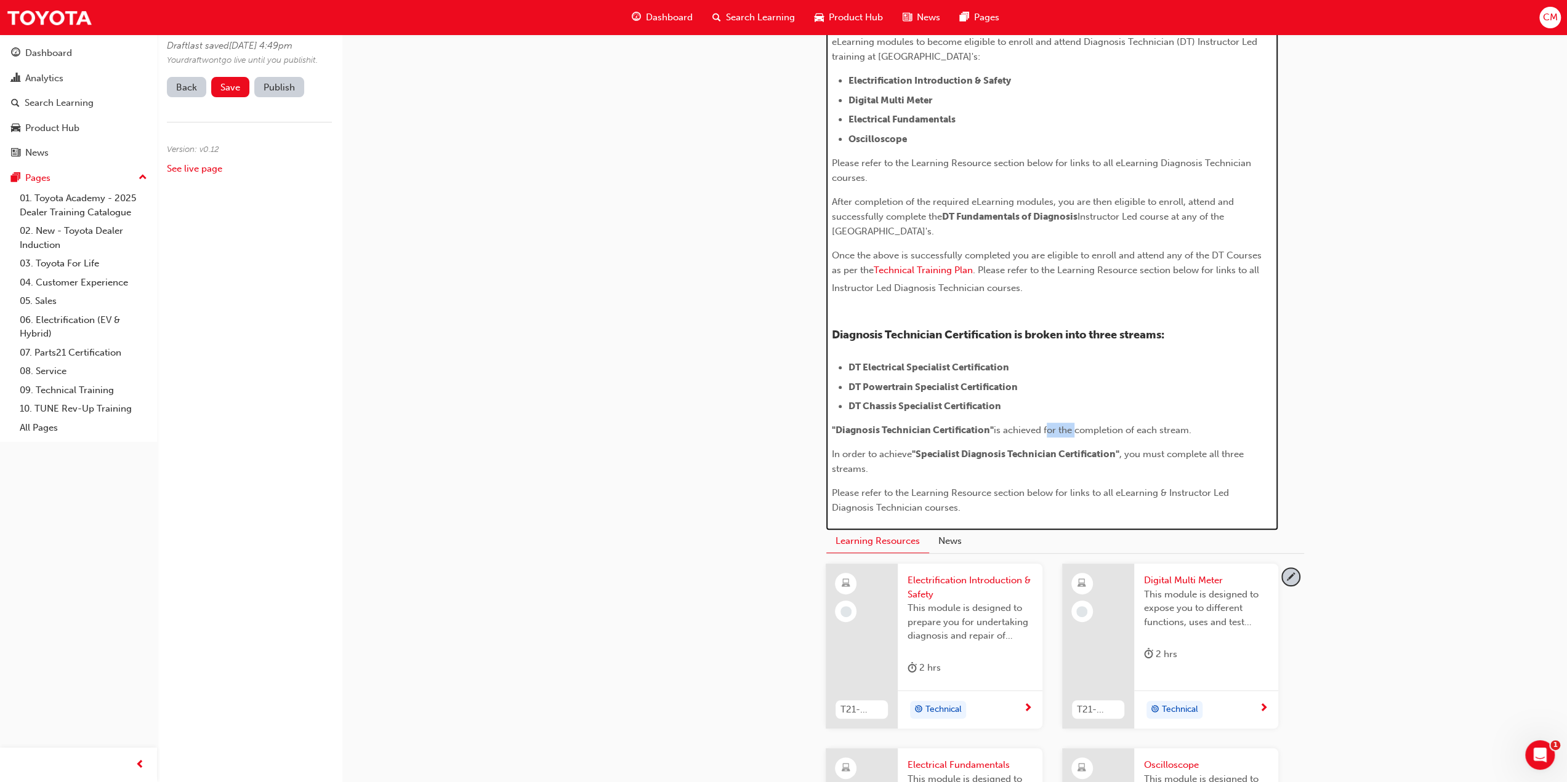
drag, startPoint x: 1045, startPoint y: 426, endPoint x: 1074, endPoint y: 427, distance: 29.0
click at [1074, 427] on span "is achieved for the completion of each stream." at bounding box center [1093, 430] width 198 height 11
click at [1153, 428] on span "is achieved upon completion of each stream." at bounding box center [1089, 430] width 191 height 11
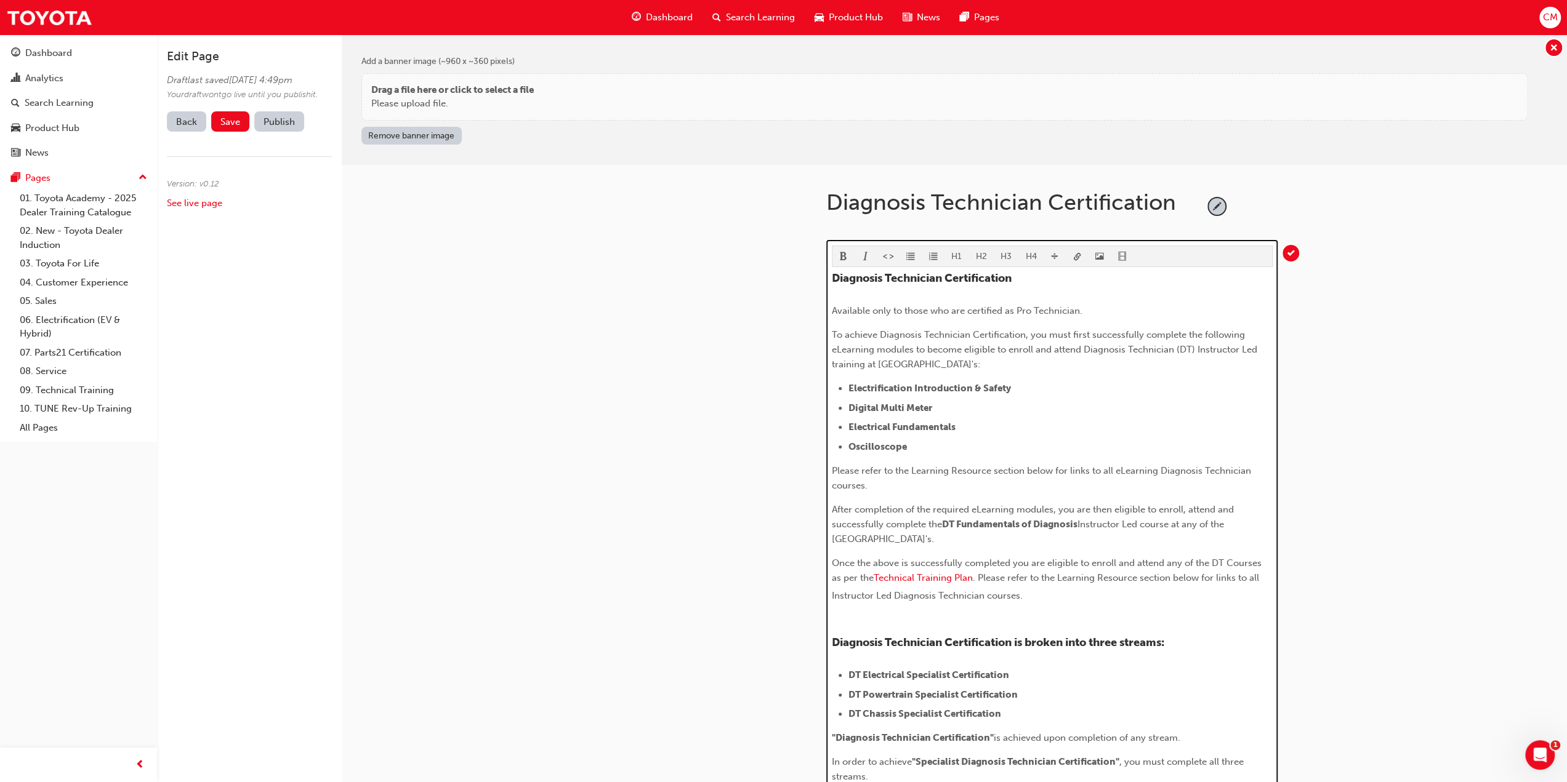
scroll to position [0, 0]
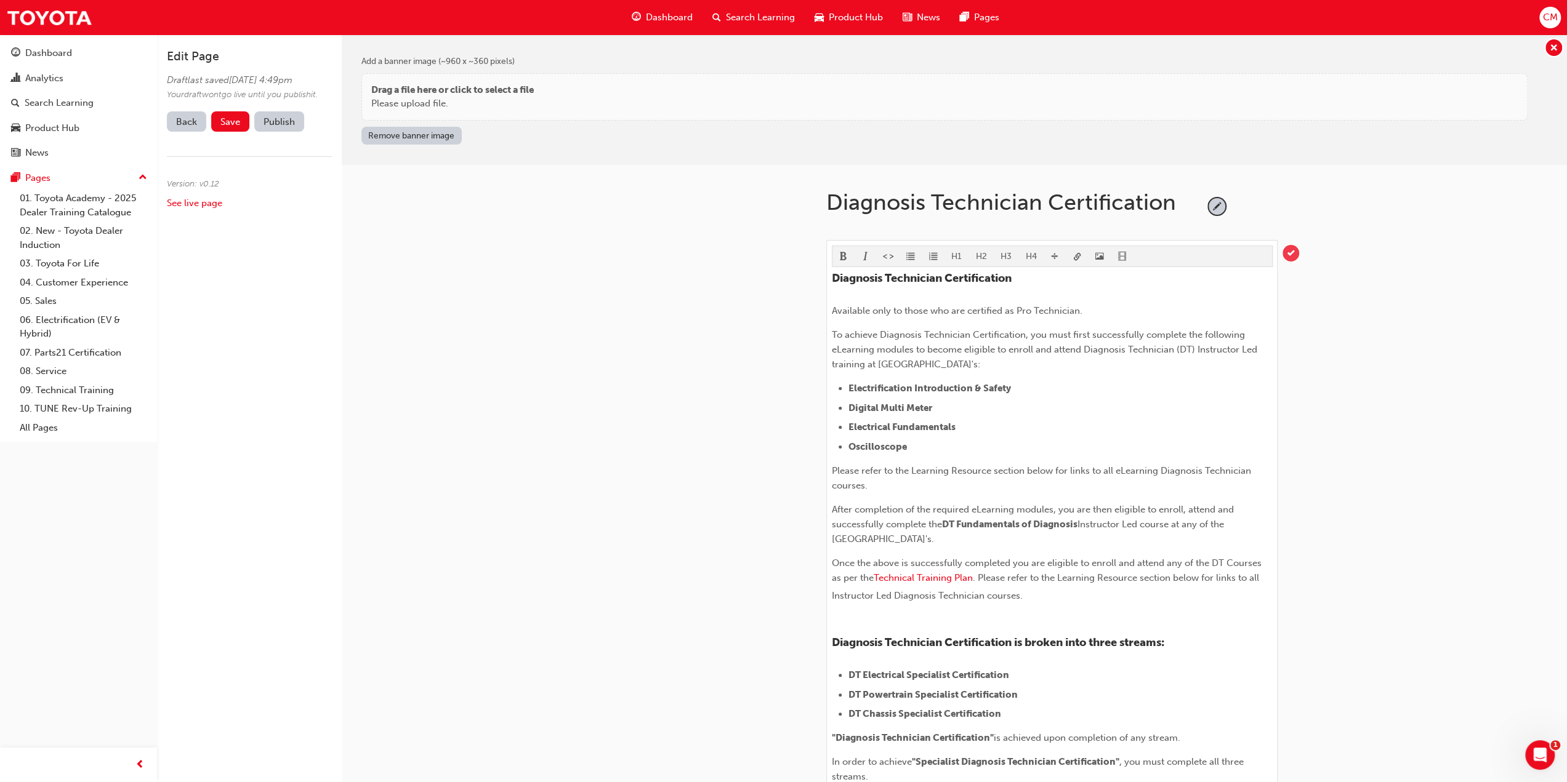
click at [1292, 254] on span "tick-icon" at bounding box center [1290, 253] width 17 height 17
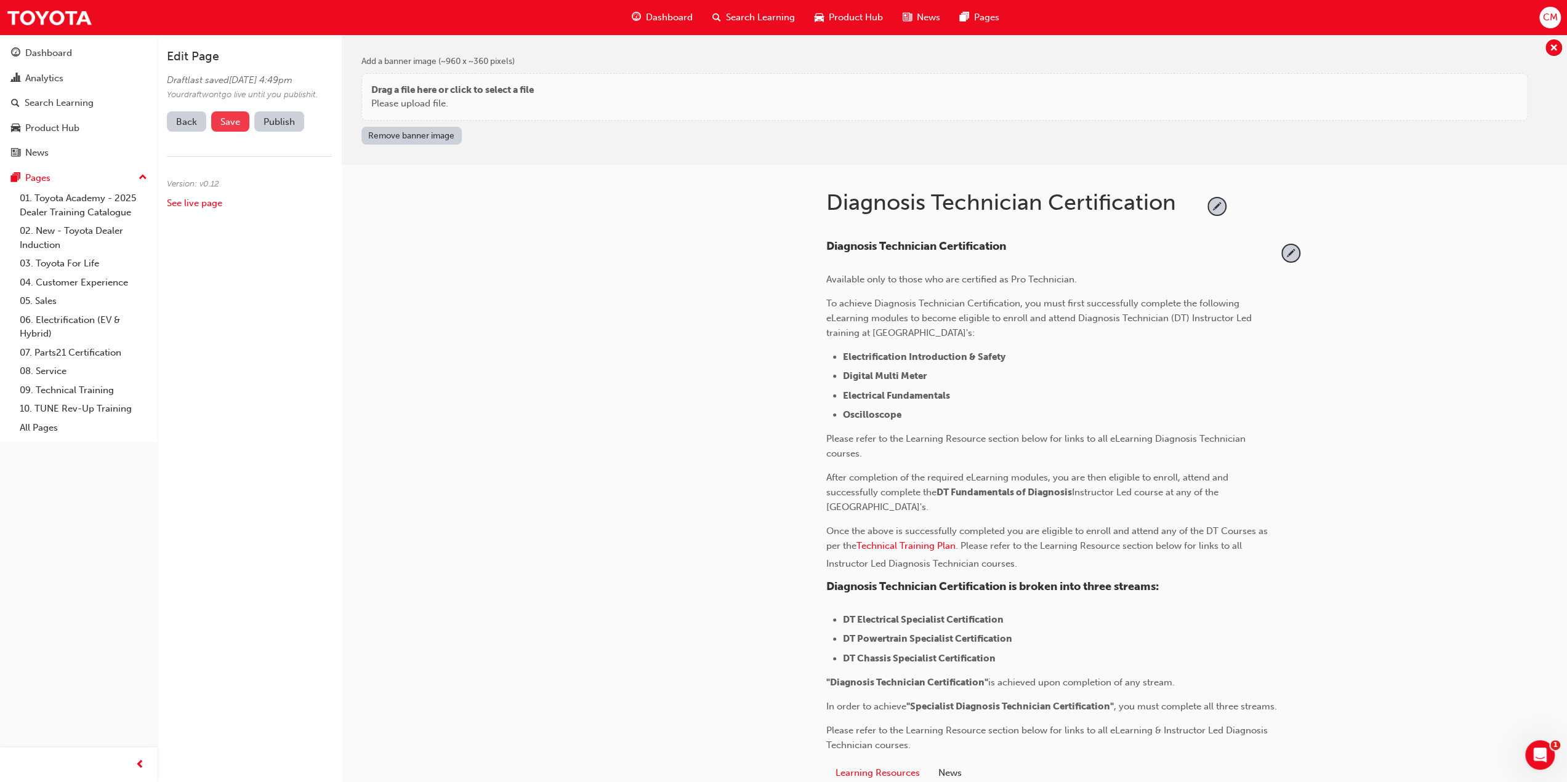
click at [235, 127] on span "Save" at bounding box center [230, 121] width 20 height 11
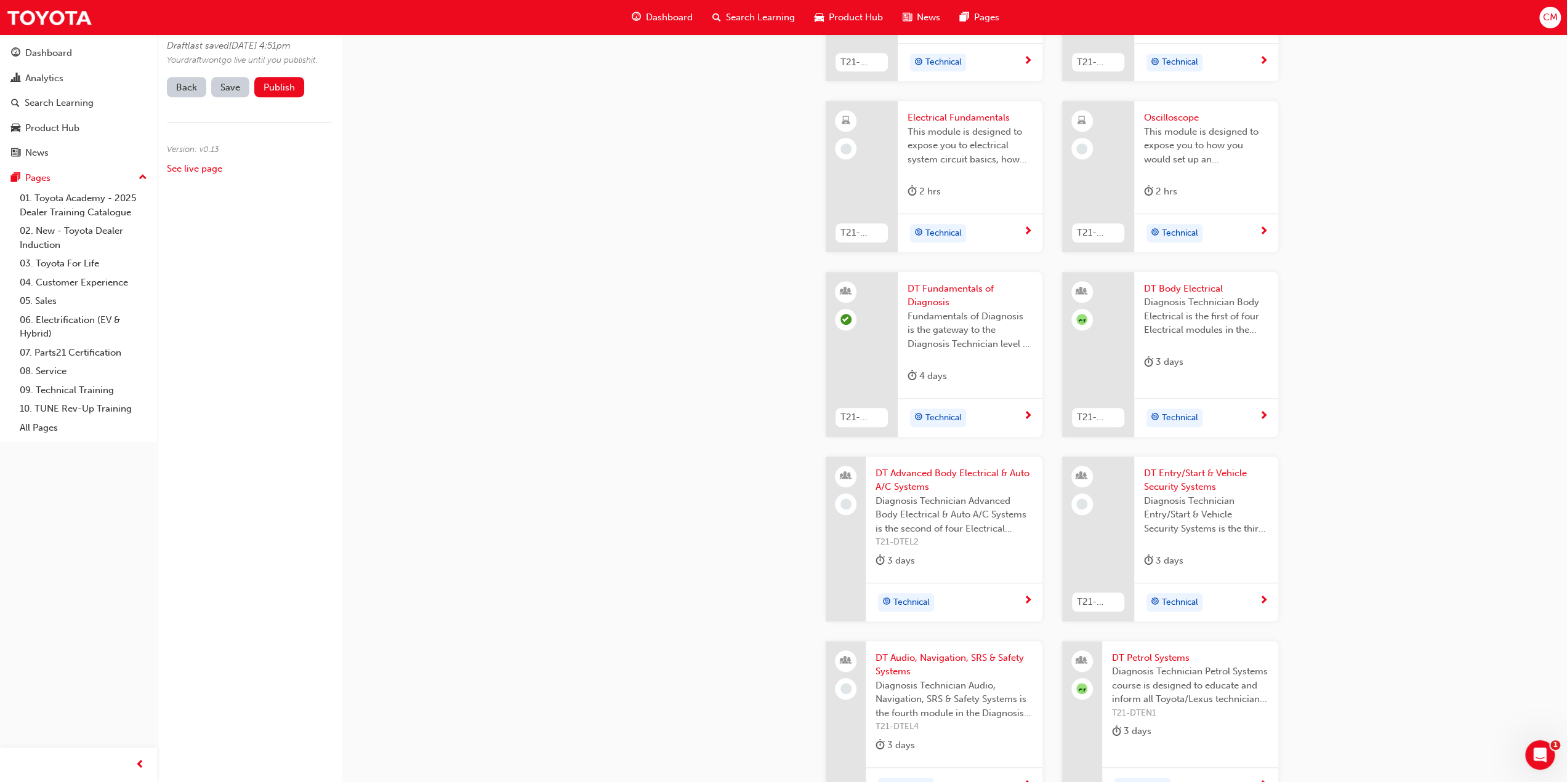
scroll to position [862, 0]
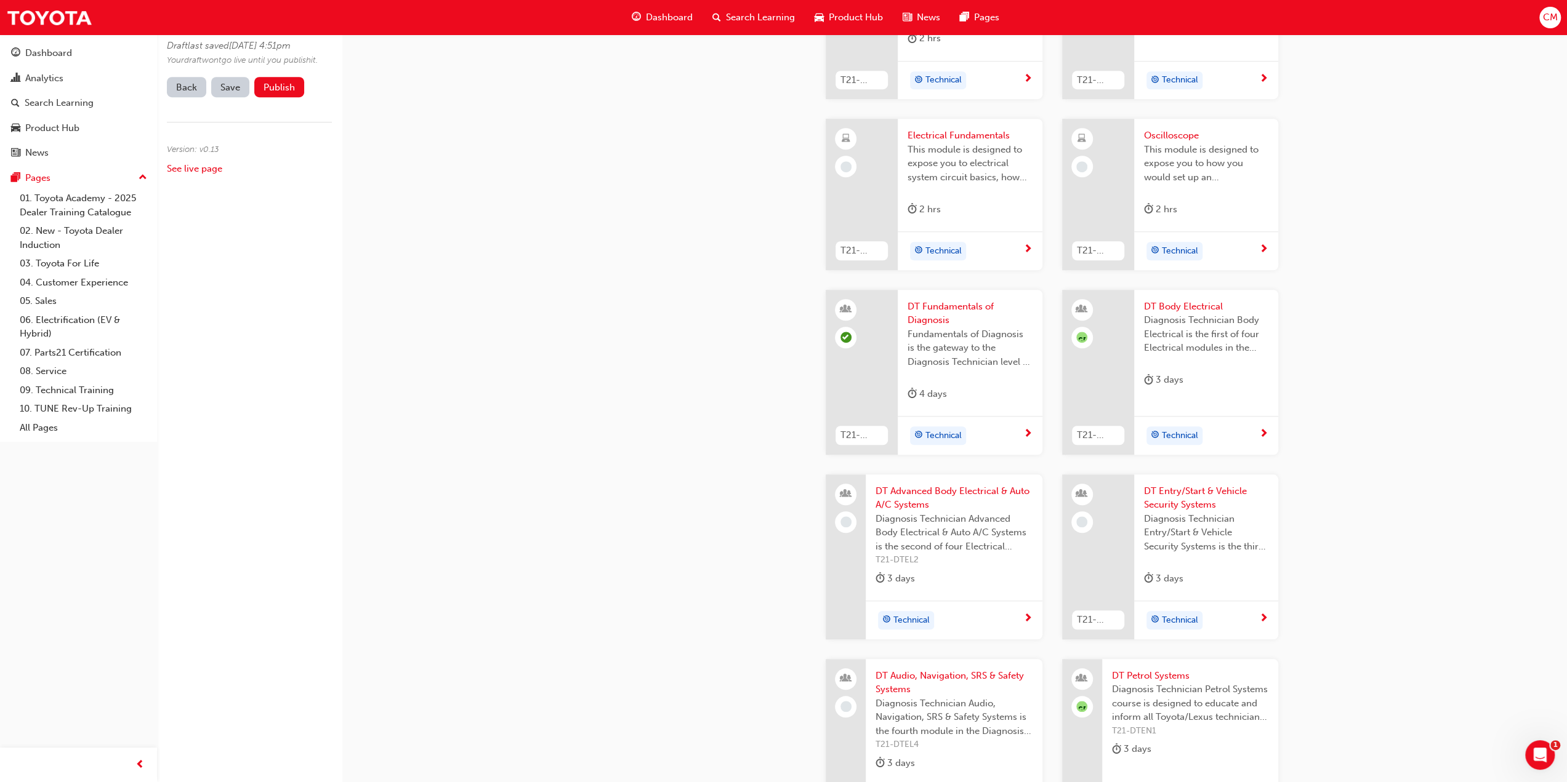
click at [946, 315] on span "DT Fundamentals of Diagnosis" at bounding box center [969, 314] width 124 height 28
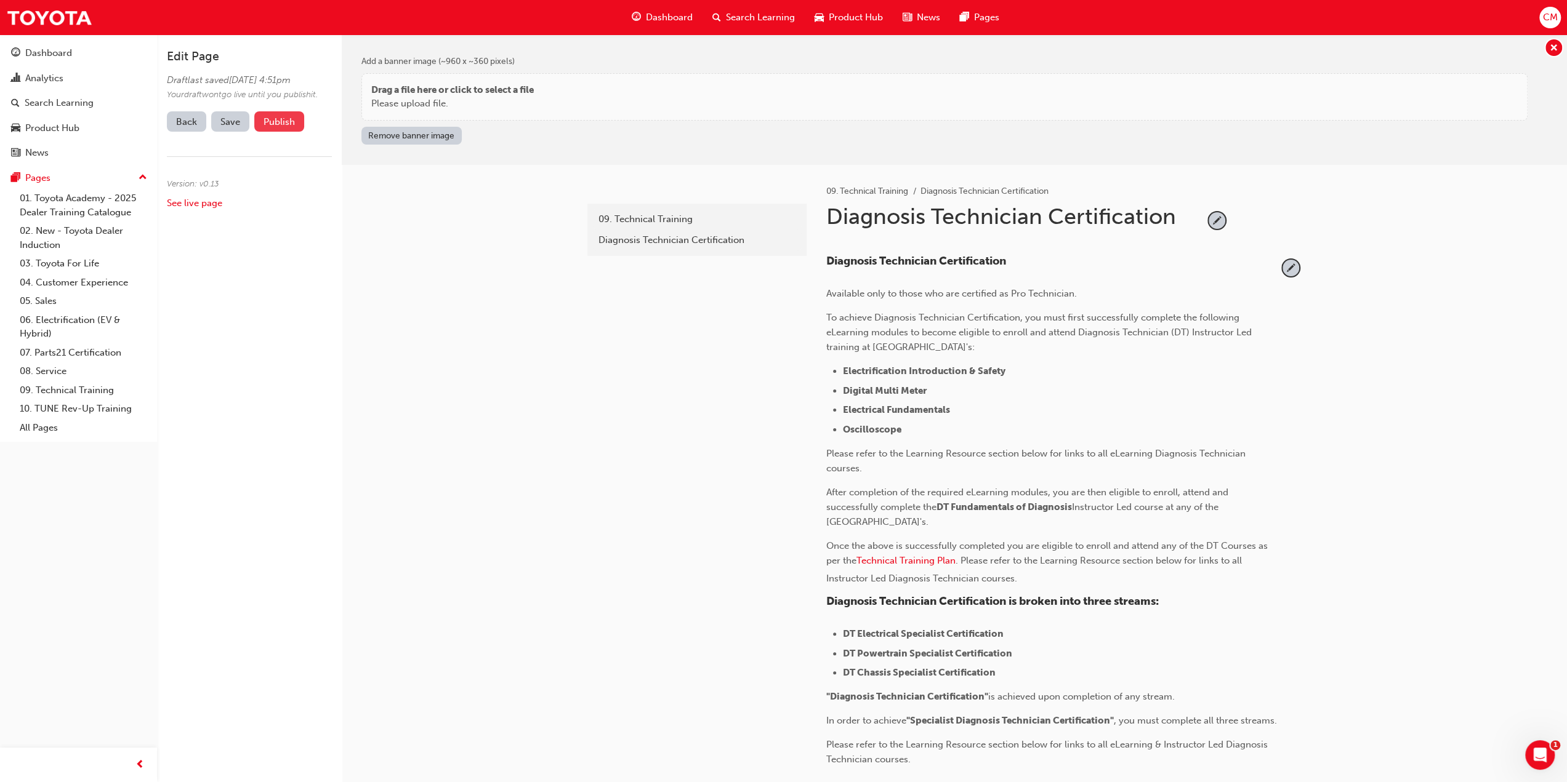
click at [272, 132] on button "Publish" at bounding box center [279, 121] width 50 height 20
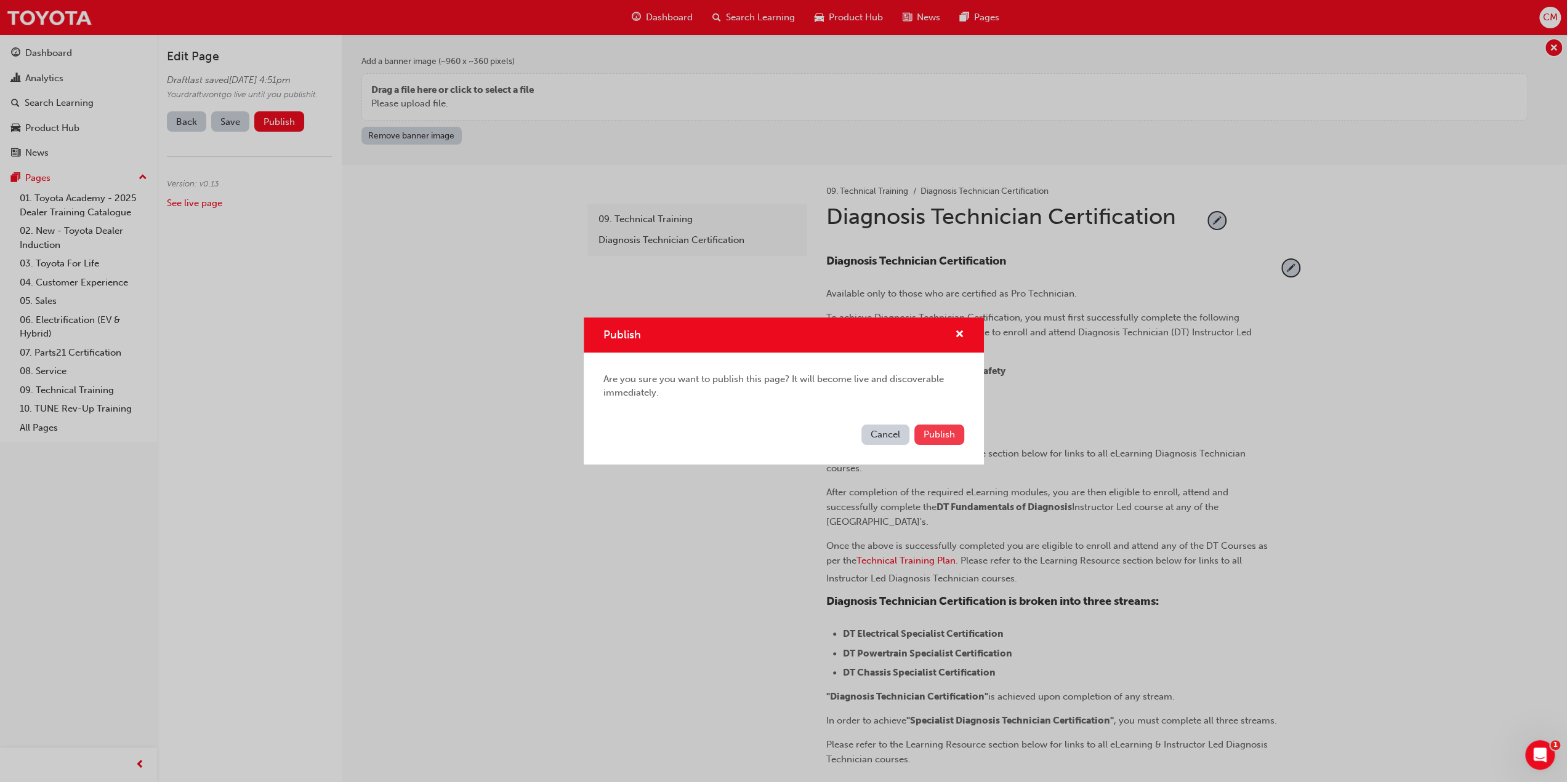
click at [944, 435] on span "Publish" at bounding box center [938, 434] width 31 height 11
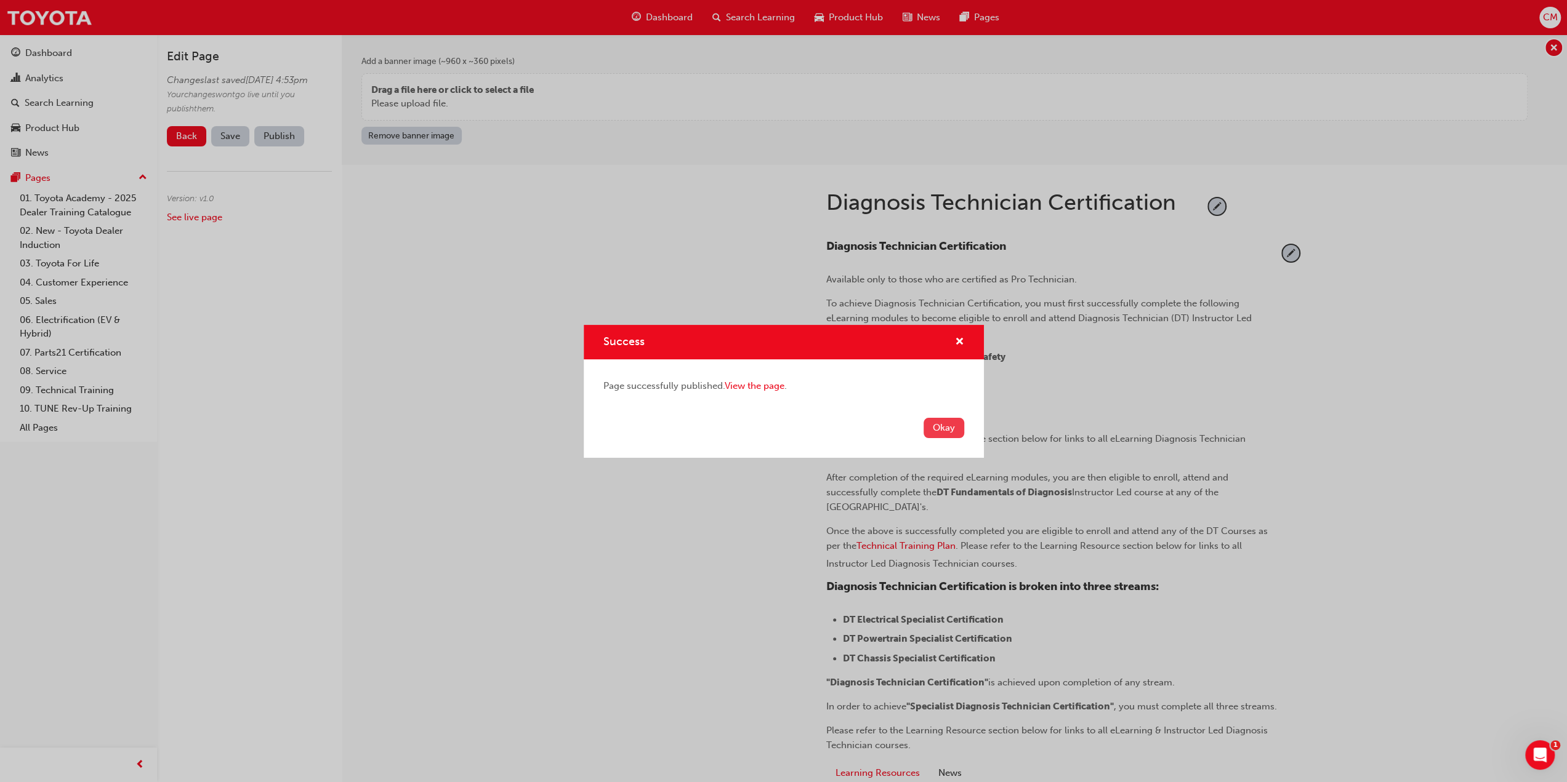
click at [948, 427] on button "Okay" at bounding box center [943, 428] width 41 height 20
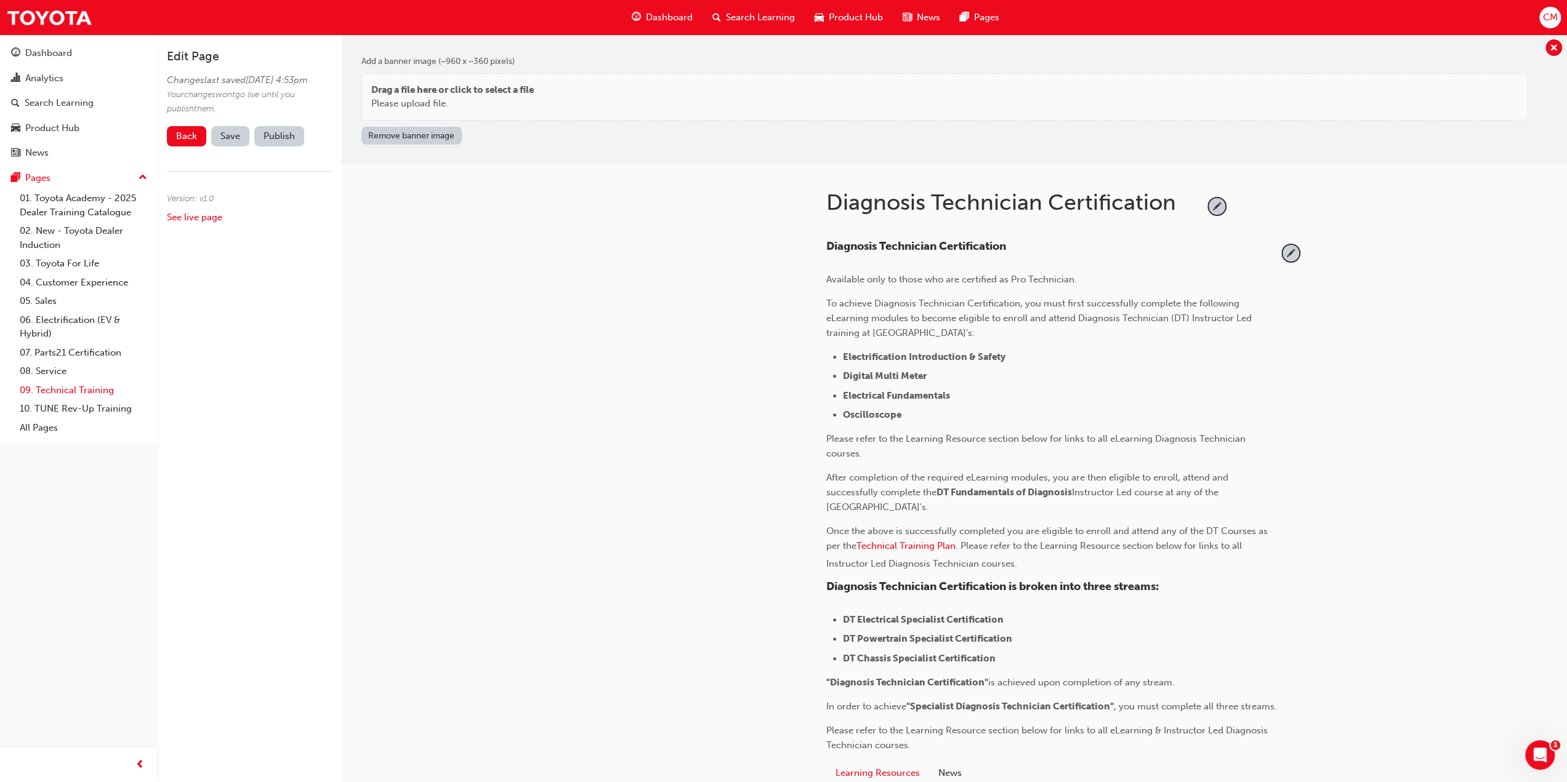
click at [59, 390] on link "09. Technical Training" at bounding box center [83, 390] width 137 height 19
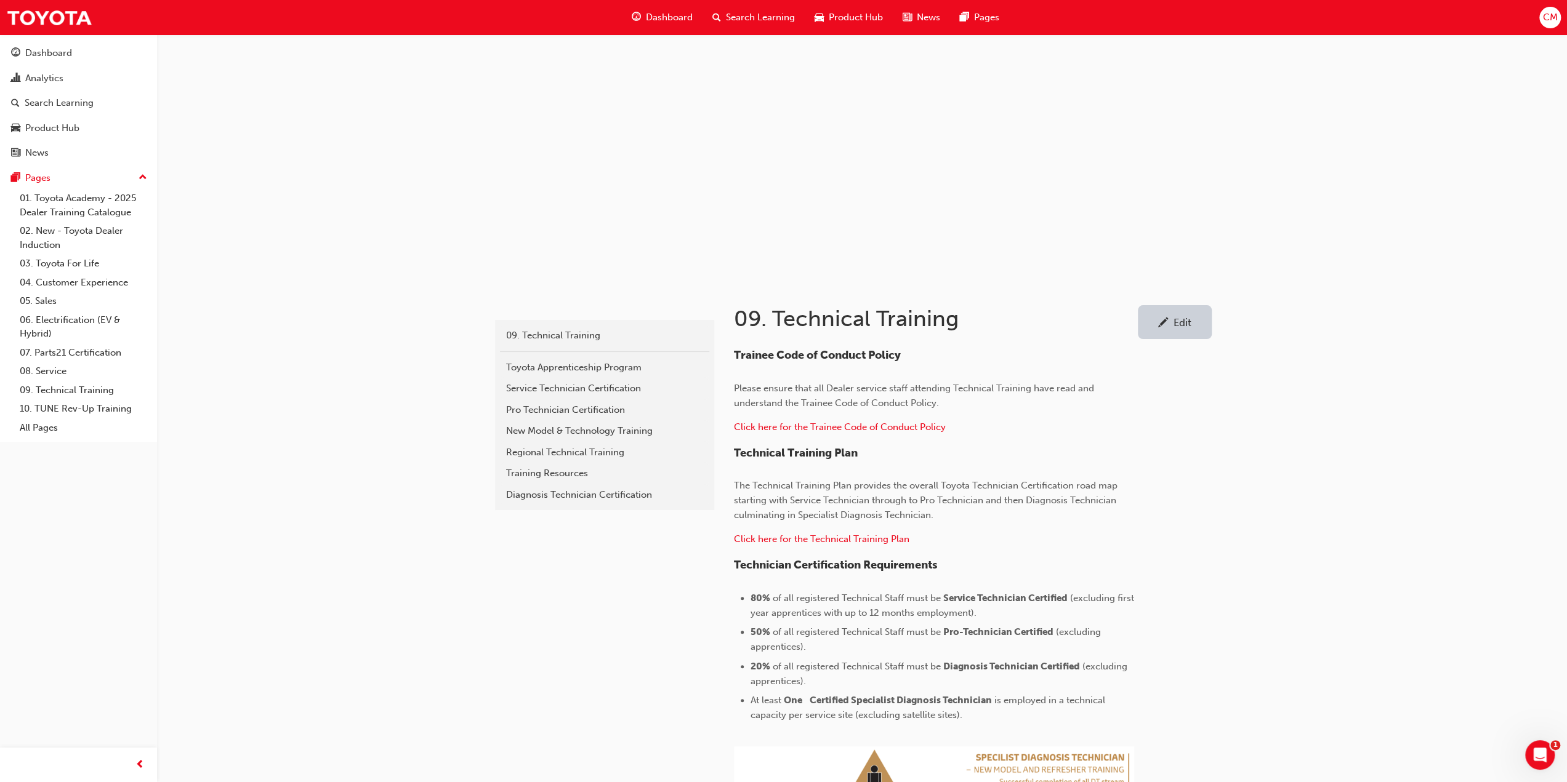
click at [1192, 323] on div "Edit" at bounding box center [1174, 322] width 55 height 15
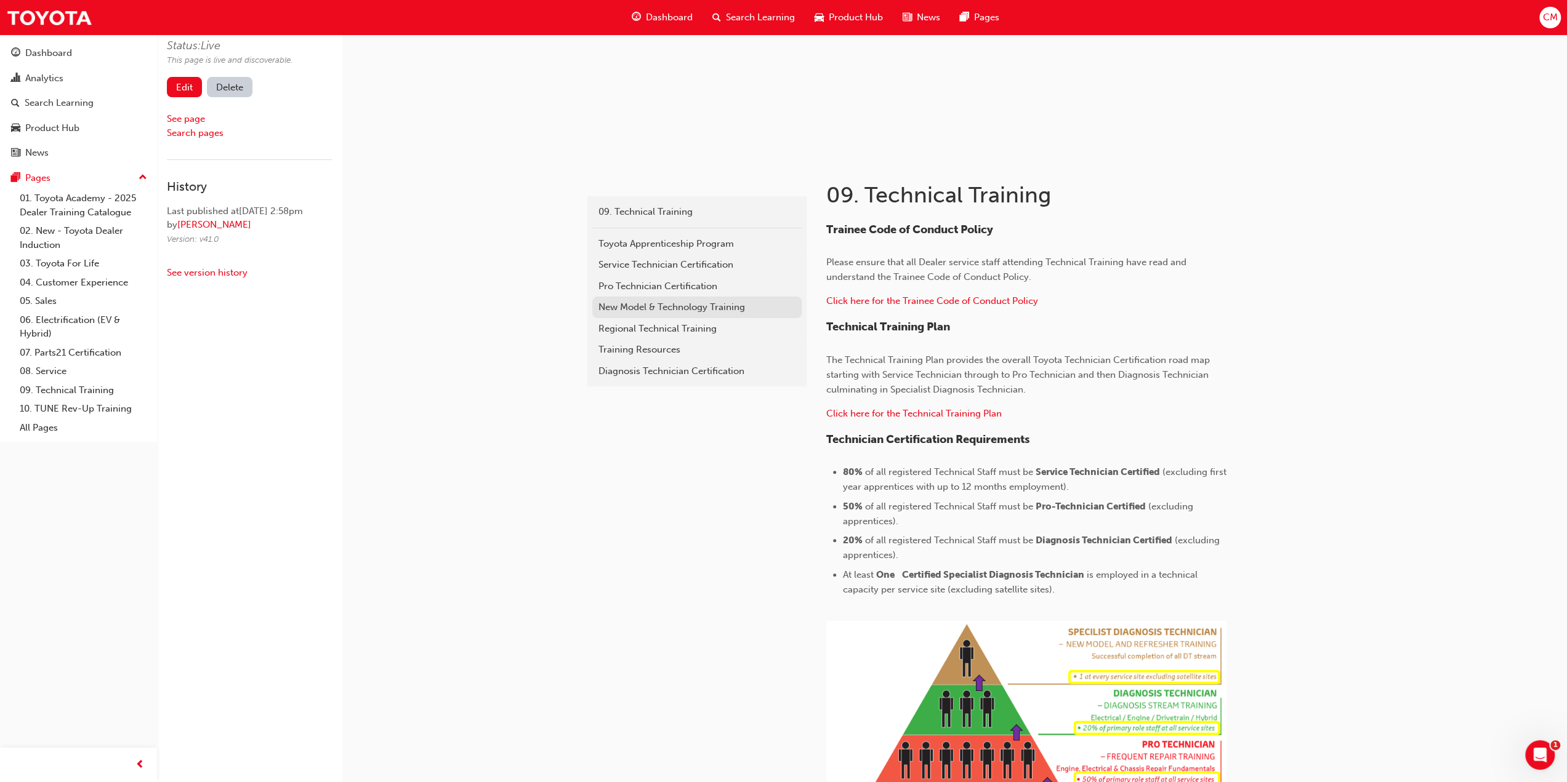
scroll to position [84, 0]
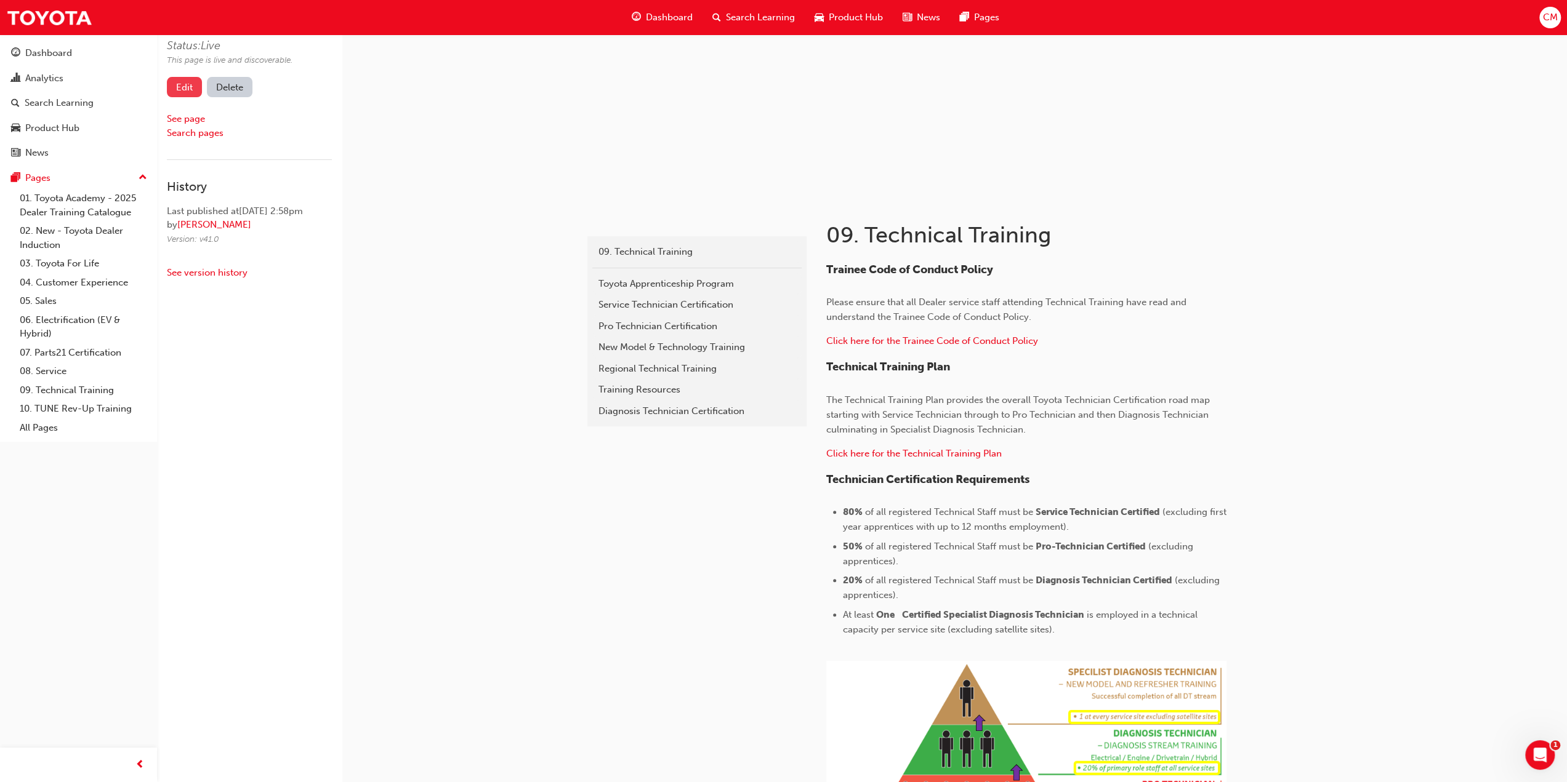
click at [182, 90] on link "Edit" at bounding box center [184, 87] width 35 height 20
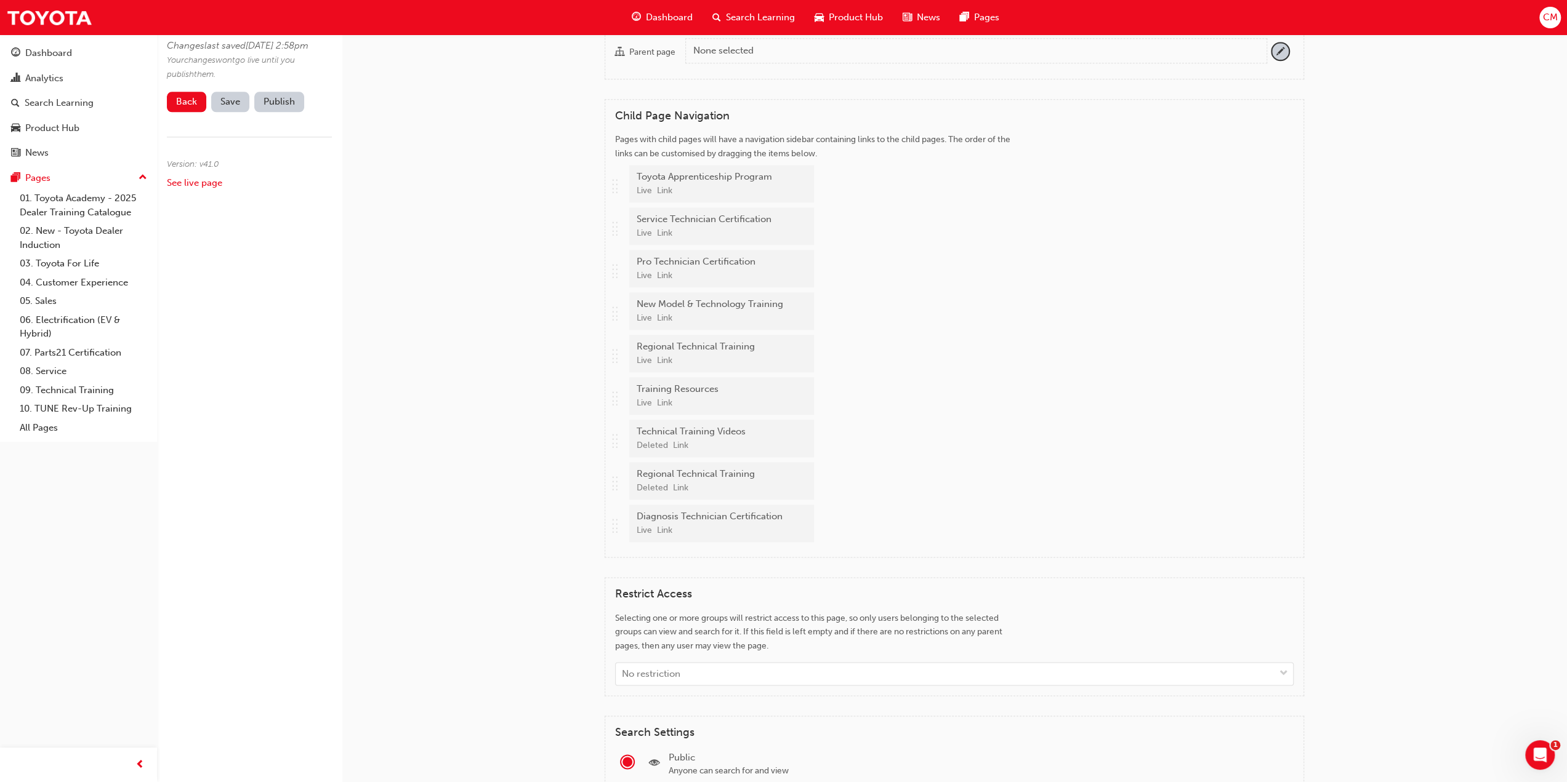
scroll to position [1377, 0]
drag, startPoint x: 614, startPoint y: 536, endPoint x: 608, endPoint y: 319, distance: 217.4
click at [608, 319] on div "Child Page Navigation Pages with child pages will have a navigation sidebar con…" at bounding box center [954, 323] width 699 height 459
click at [227, 107] on span "Save" at bounding box center [230, 101] width 20 height 11
click at [291, 112] on button "Publish" at bounding box center [279, 102] width 50 height 20
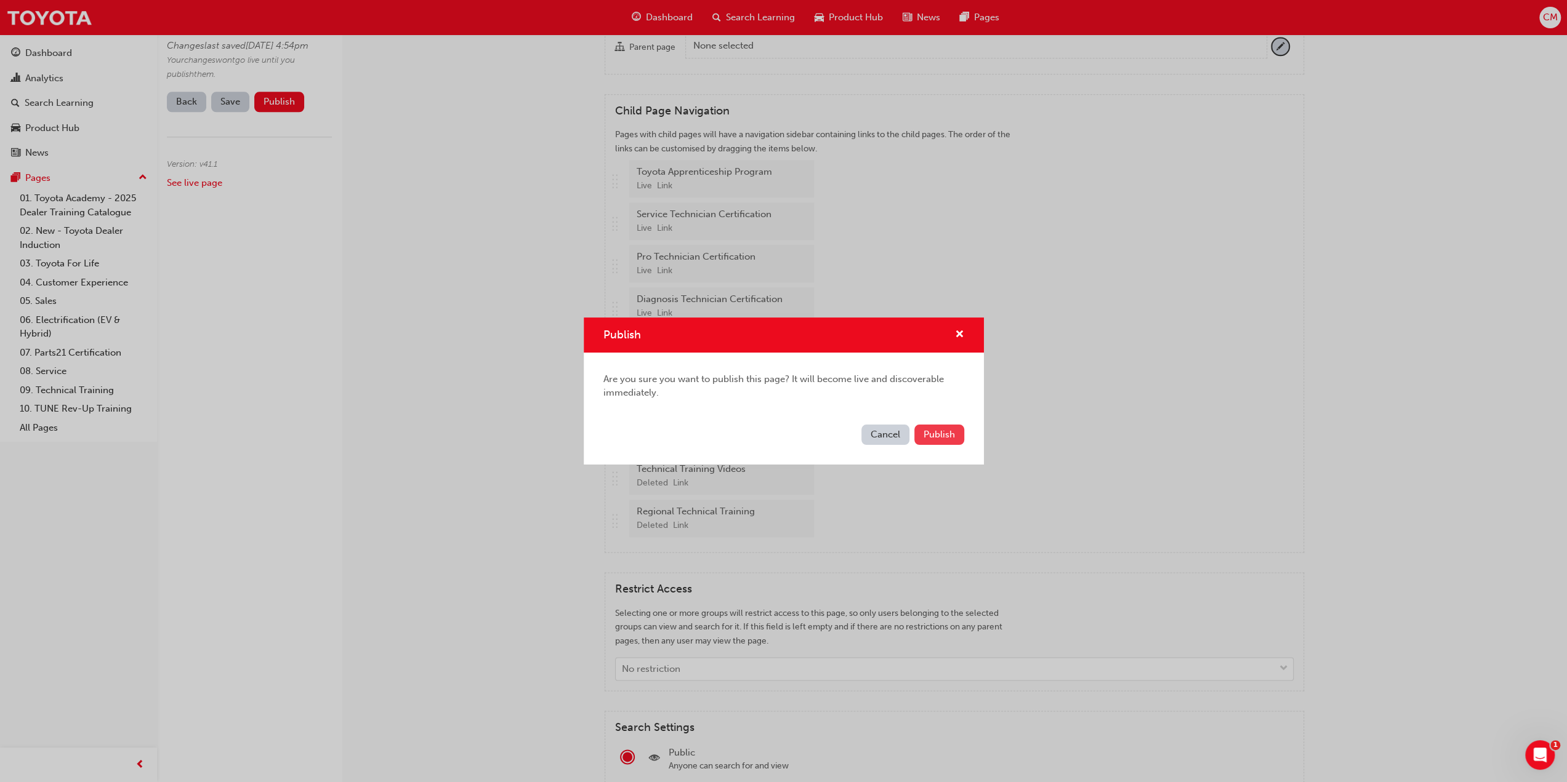
click at [938, 436] on span "Publish" at bounding box center [938, 434] width 31 height 11
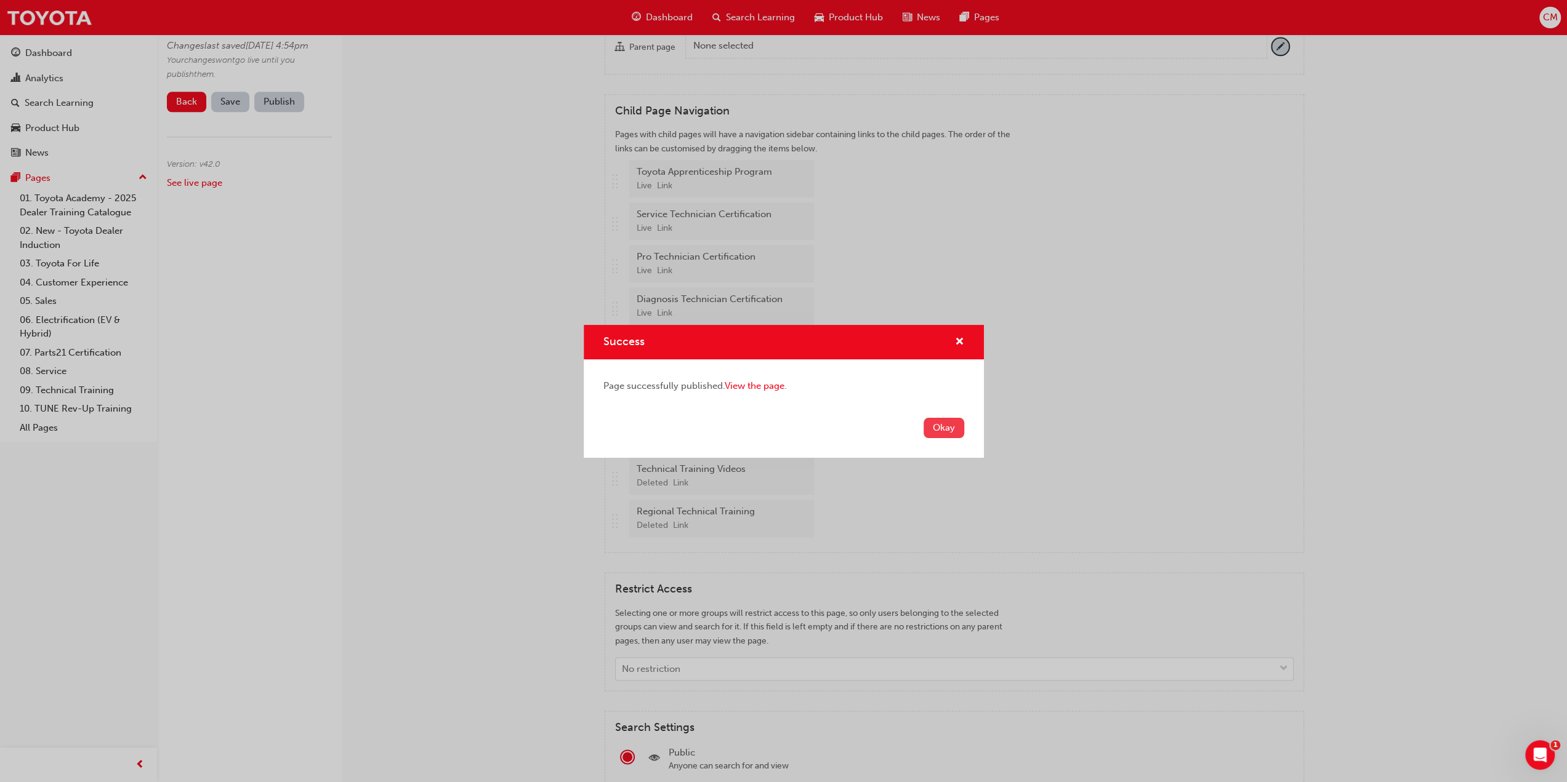
click at [940, 428] on button "Okay" at bounding box center [943, 428] width 41 height 20
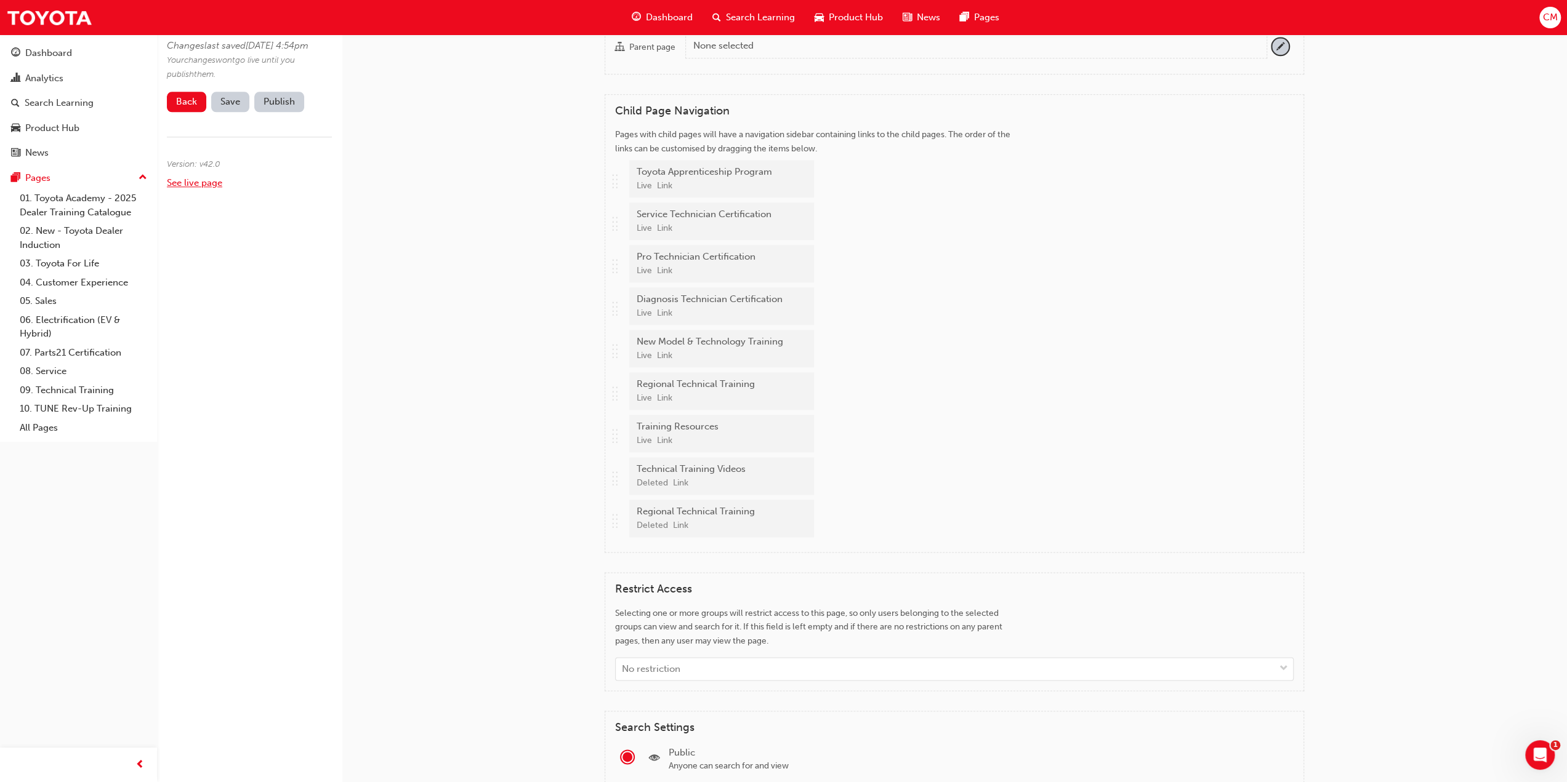
click at [207, 188] on link "See live page" at bounding box center [194, 182] width 55 height 11
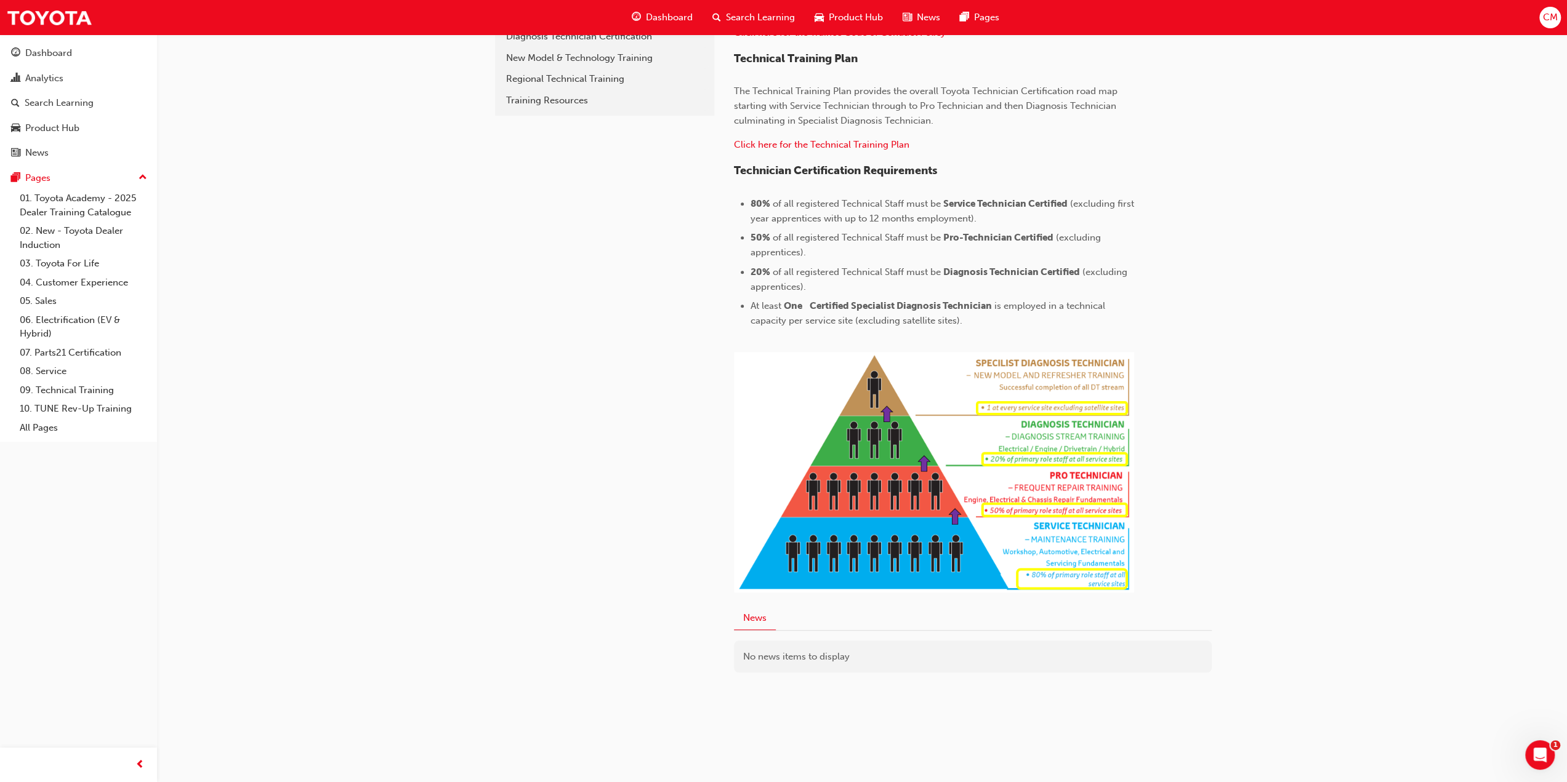
scroll to position [394, 0]
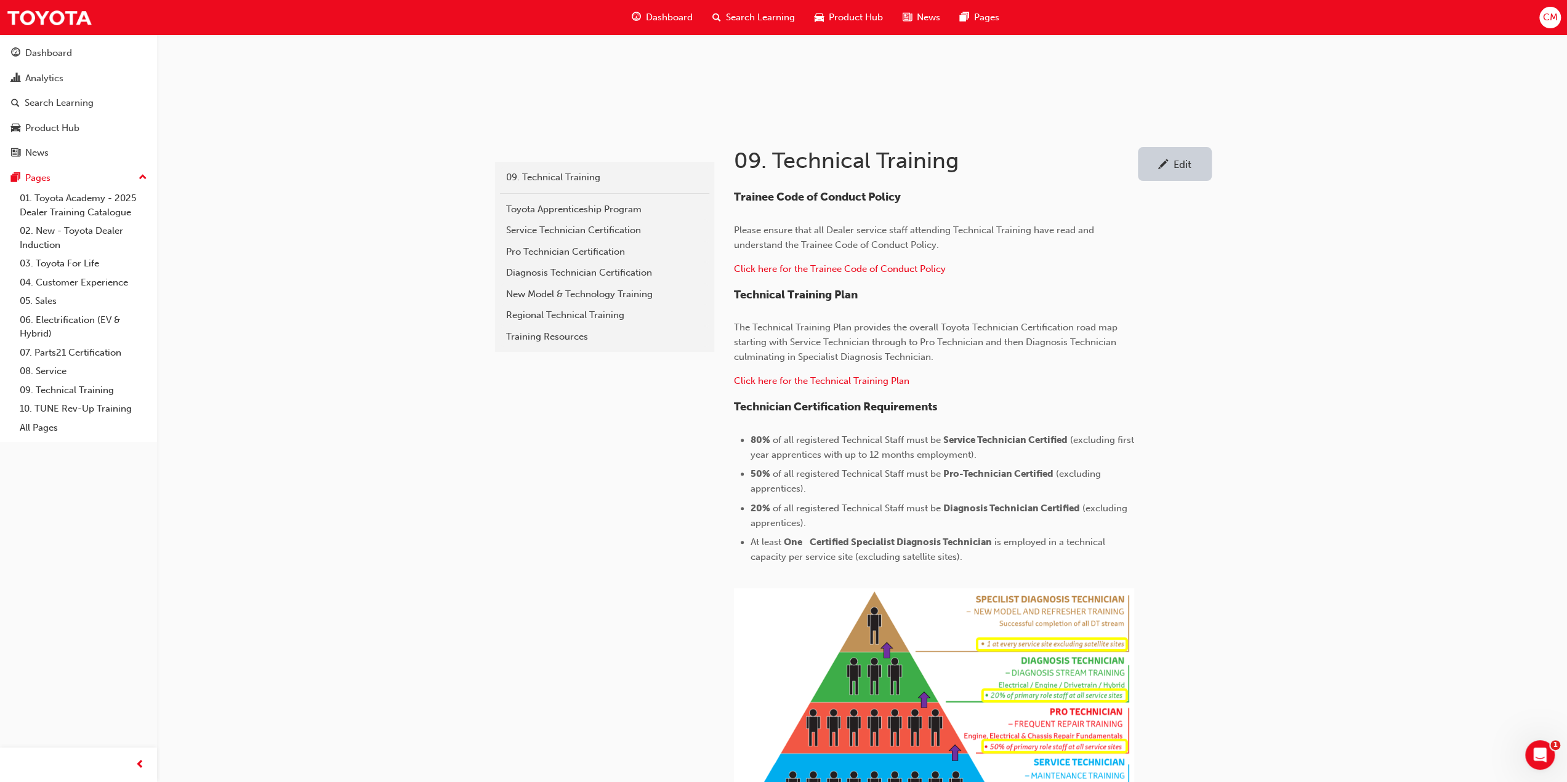
scroll to position [148, 0]
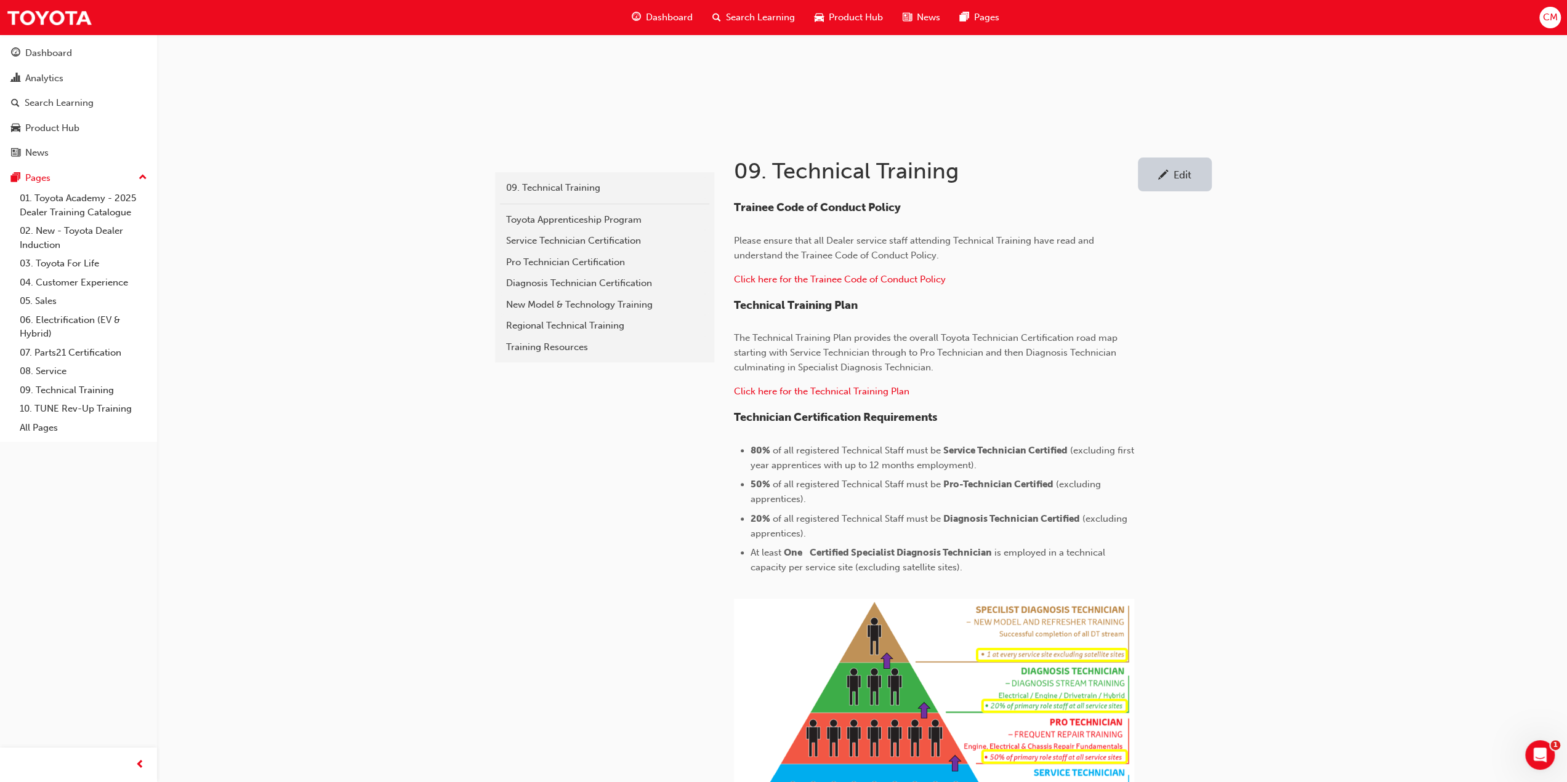
click at [1188, 171] on div "Edit" at bounding box center [1182, 175] width 18 height 12
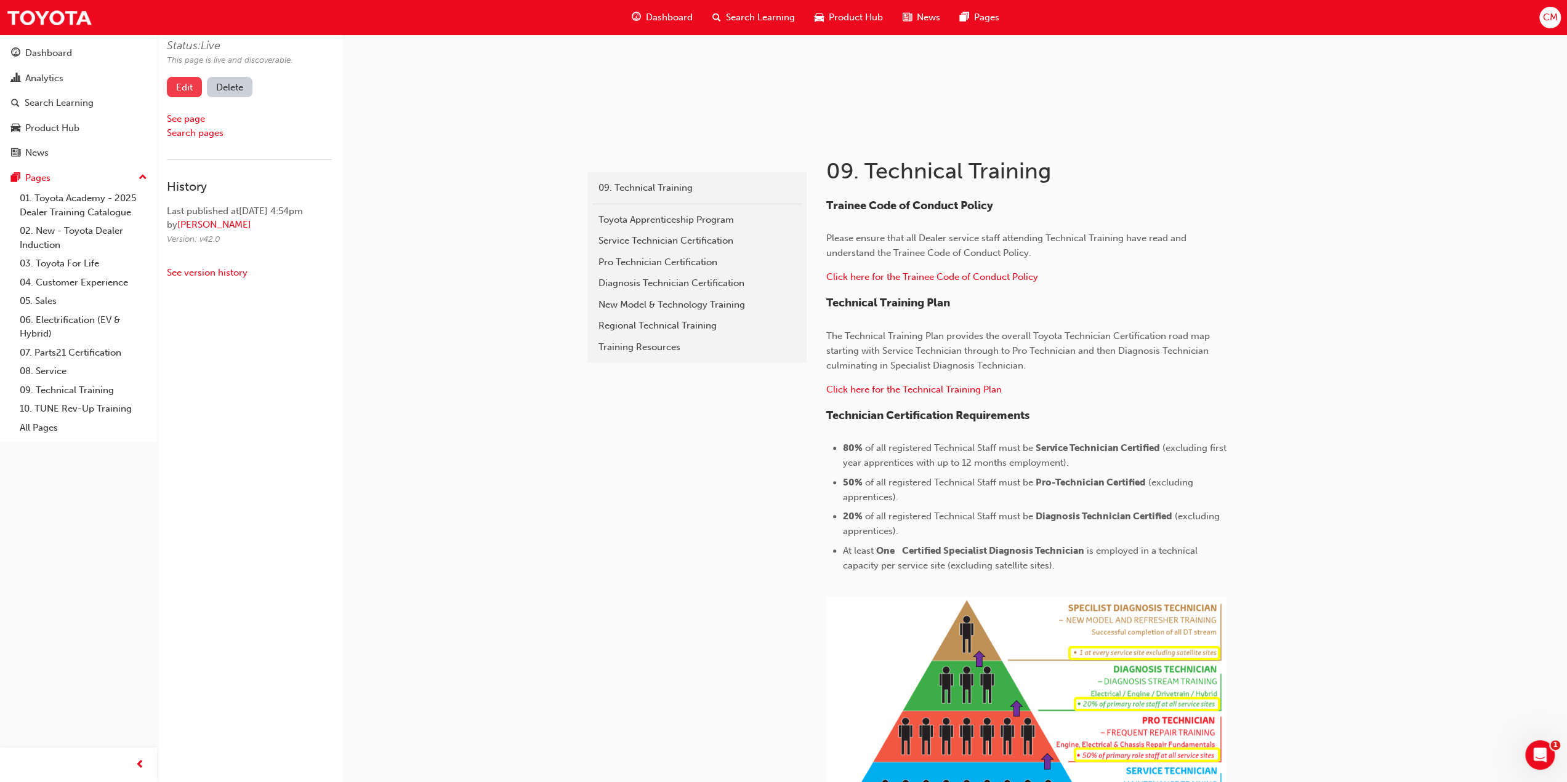
click at [183, 90] on link "Edit" at bounding box center [184, 87] width 35 height 20
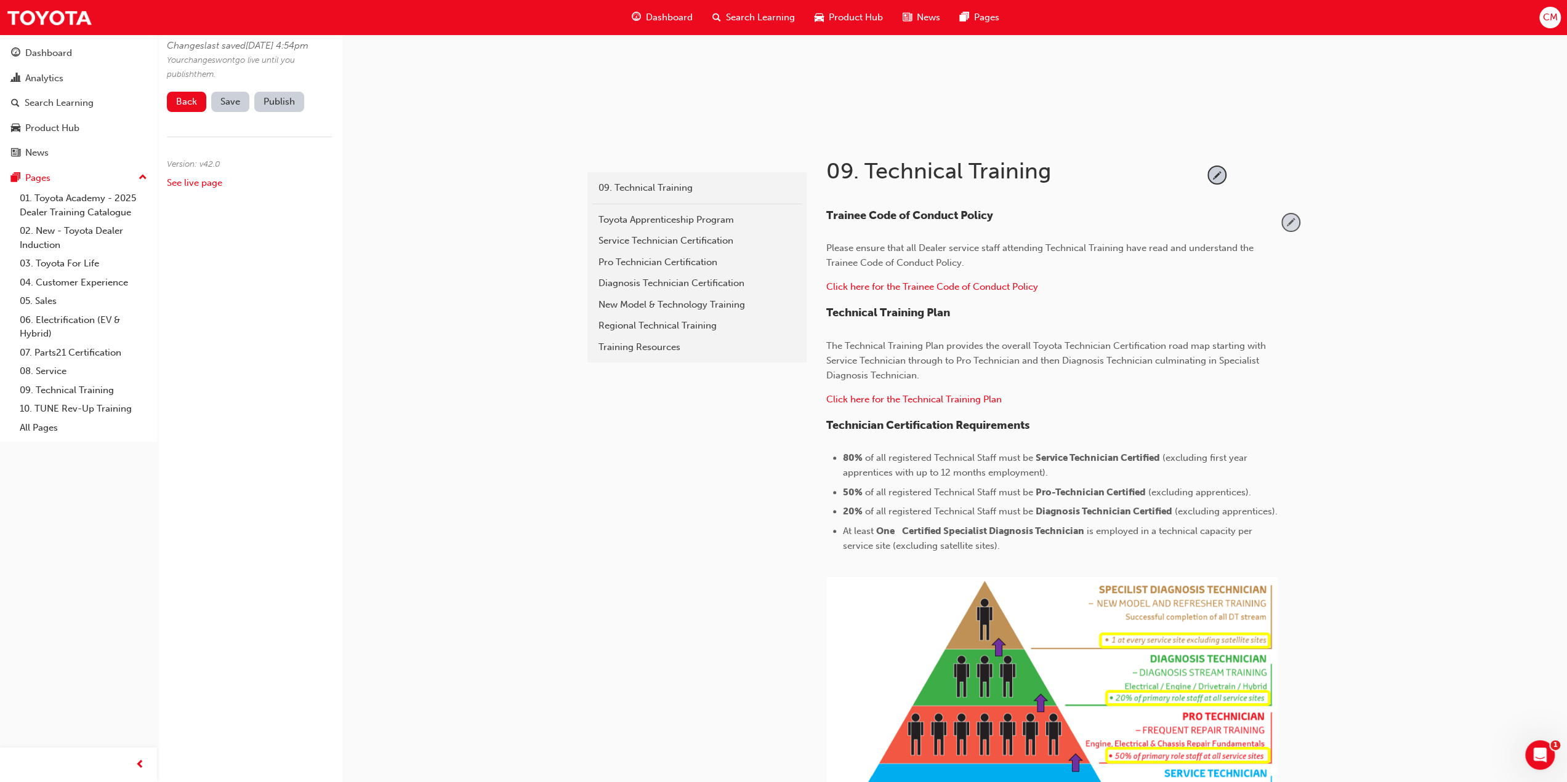
click at [1289, 225] on span "pencil-icon" at bounding box center [1290, 222] width 17 height 17
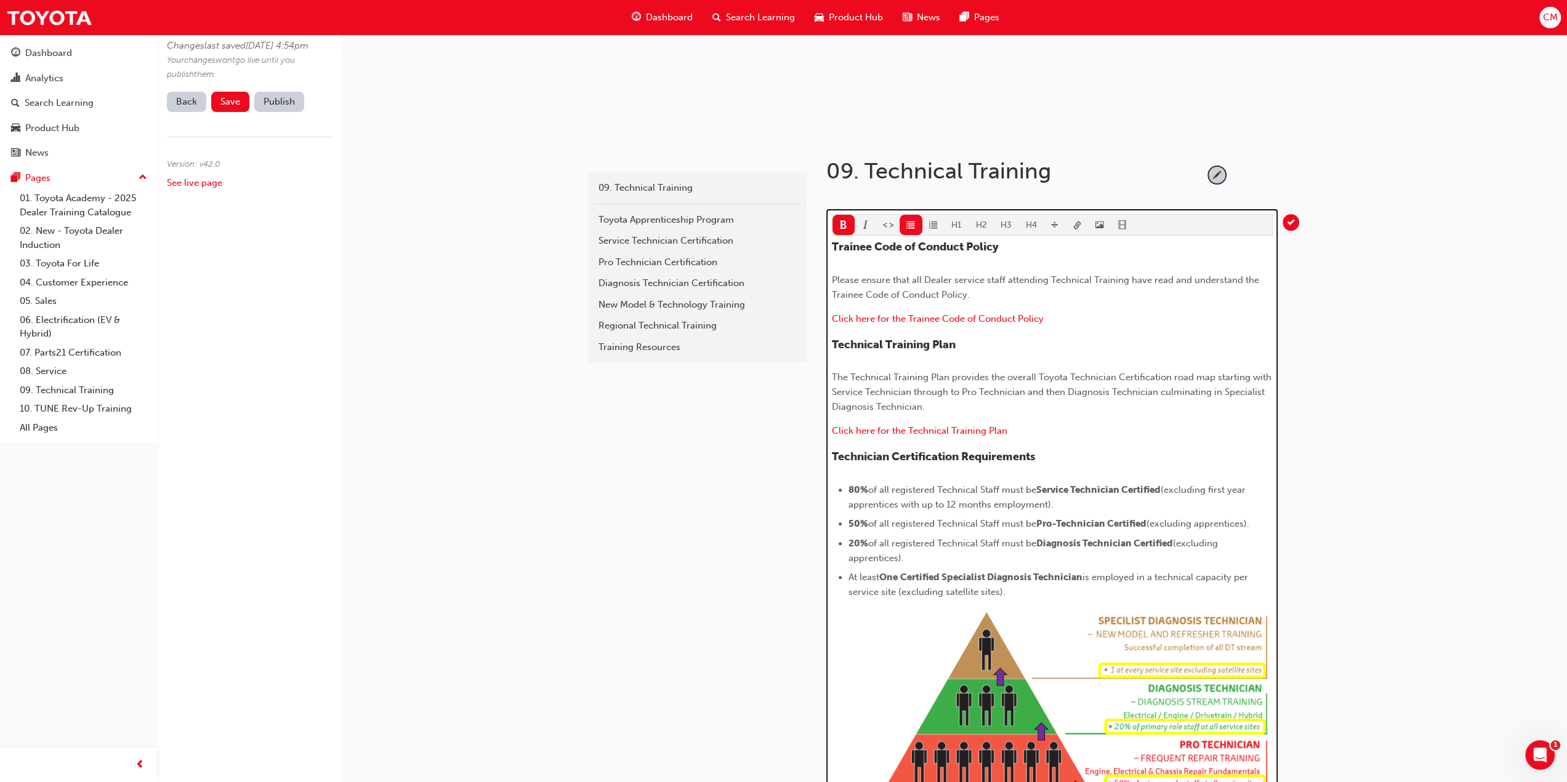
click at [1057, 523] on span "Pro-Technician Certified" at bounding box center [1091, 523] width 110 height 11
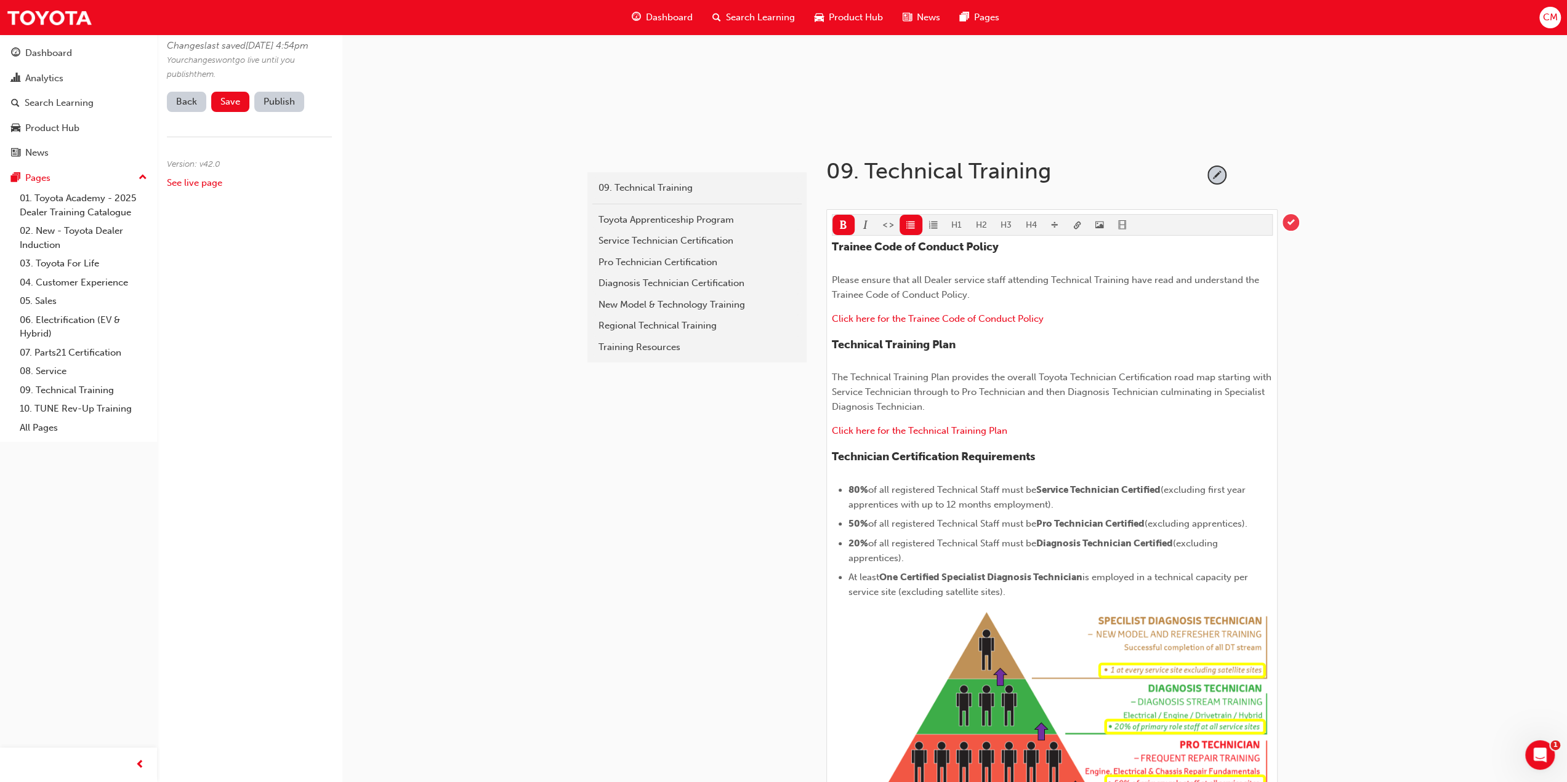
click at [1289, 223] on span "tick-icon" at bounding box center [1290, 222] width 17 height 17
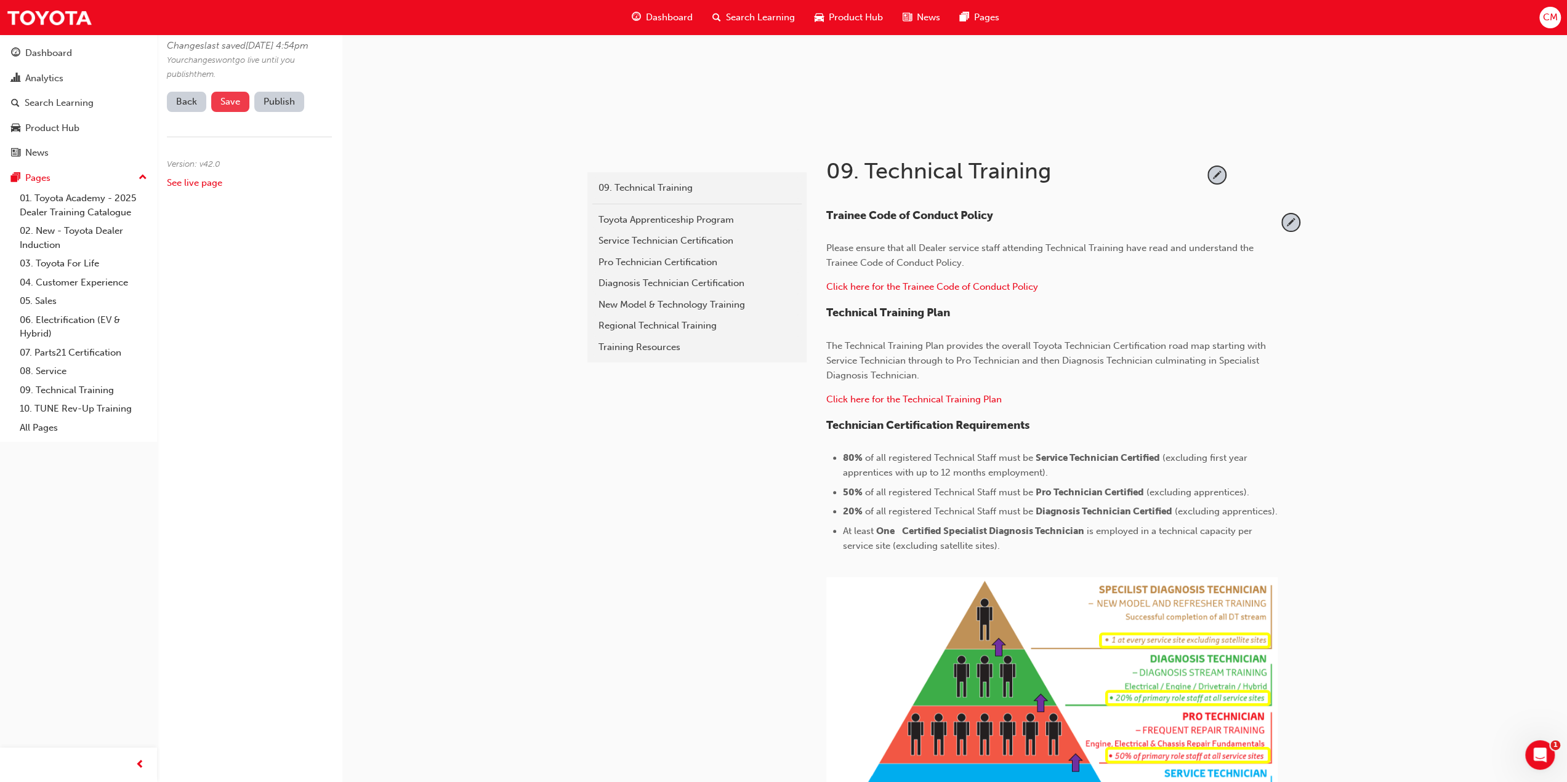
click at [225, 112] on button "Save" at bounding box center [230, 102] width 38 height 20
click at [267, 112] on button "Publish" at bounding box center [279, 102] width 50 height 20
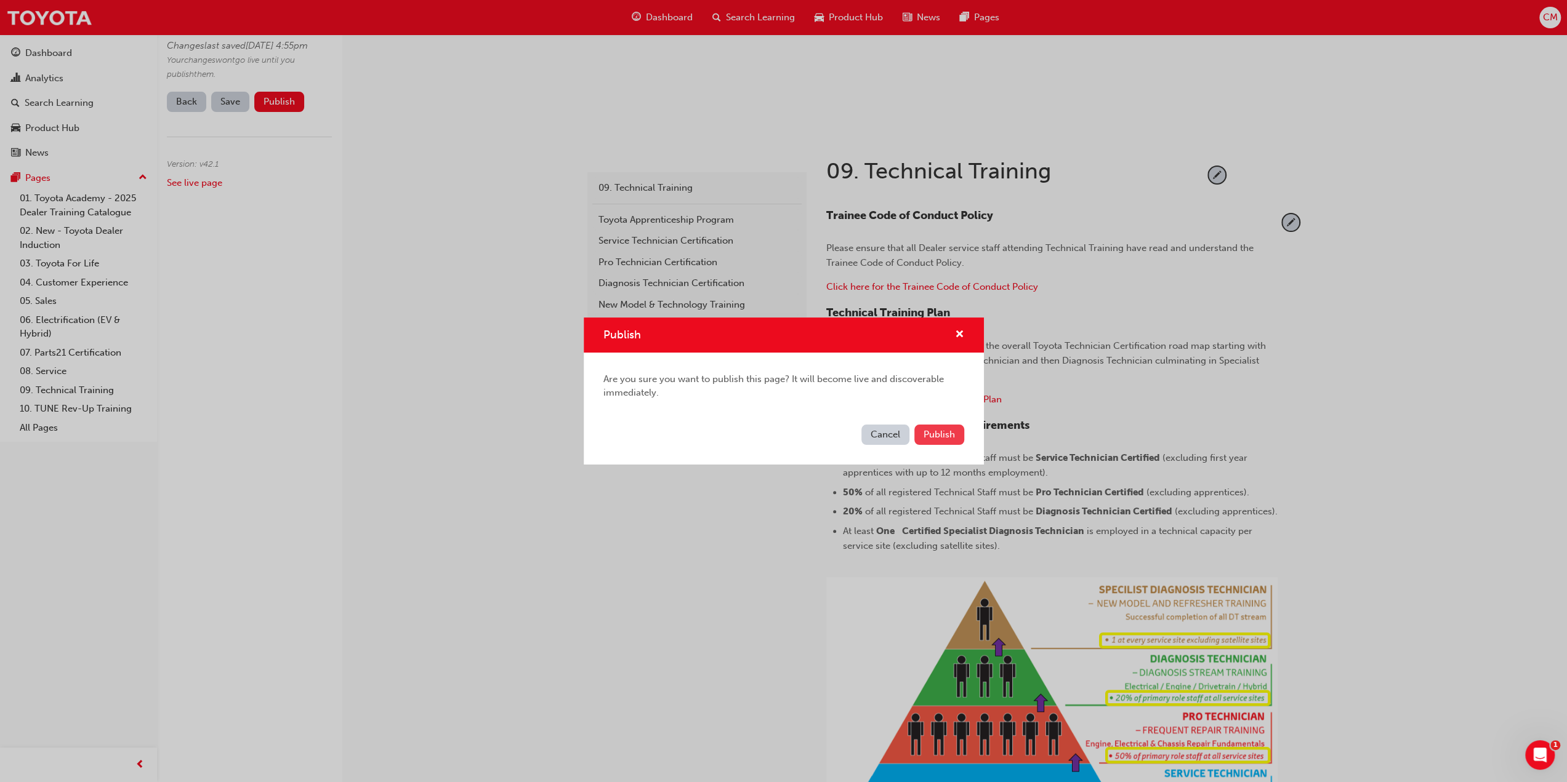
click at [927, 430] on span "Publish" at bounding box center [938, 434] width 31 height 11
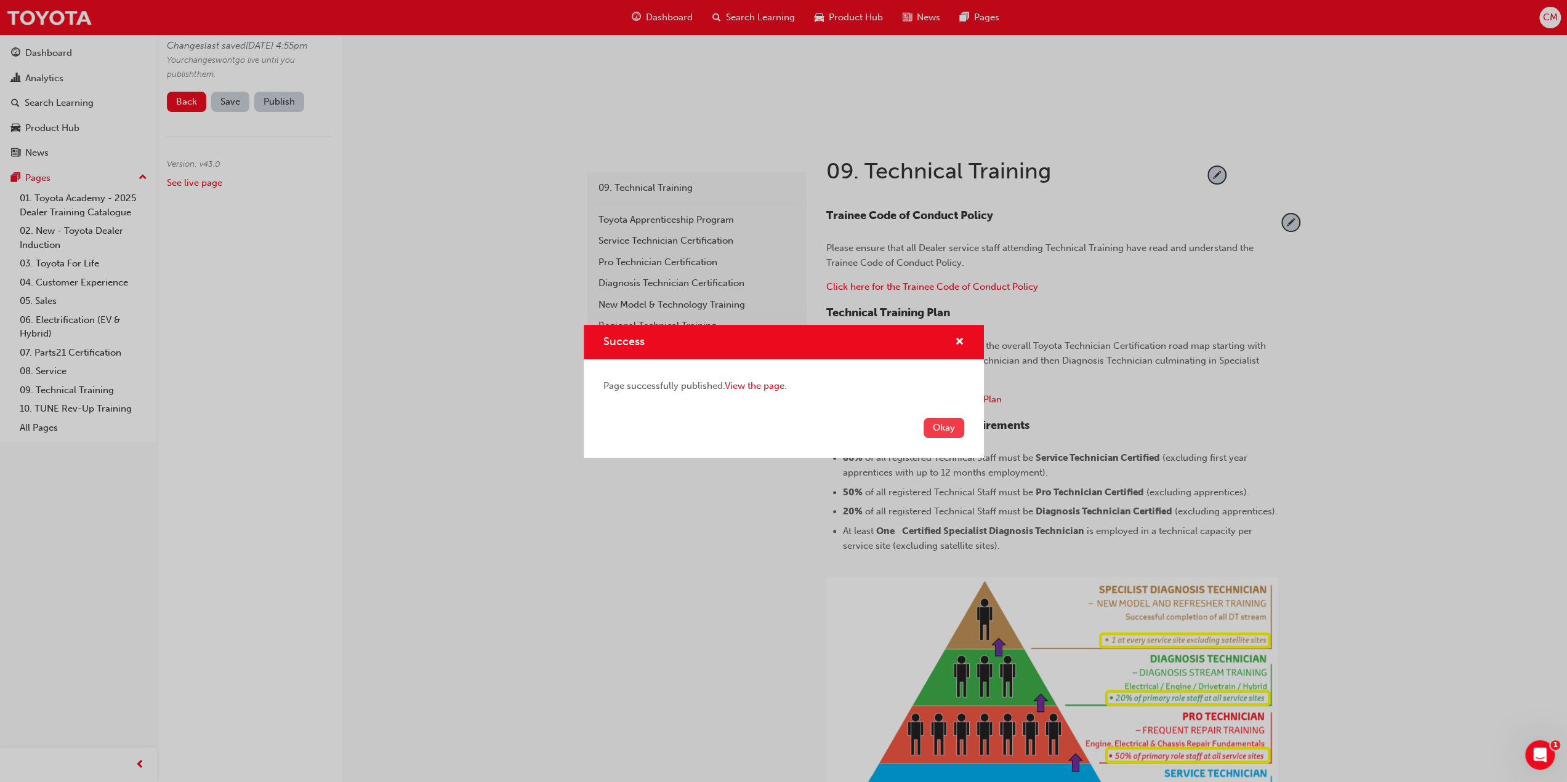
click at [943, 429] on button "Okay" at bounding box center [943, 428] width 41 height 20
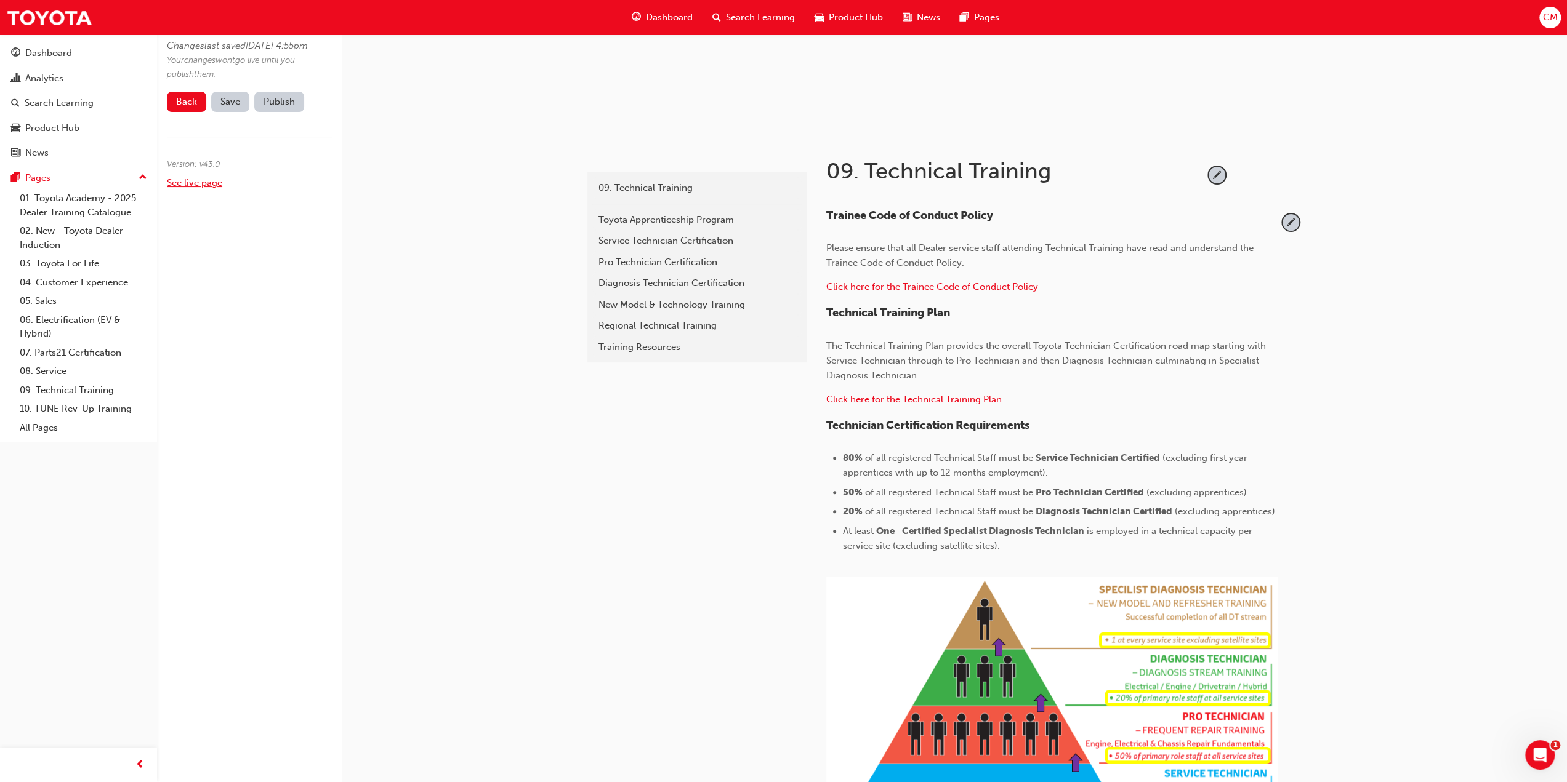
click at [170, 188] on link "See live page" at bounding box center [194, 182] width 55 height 11
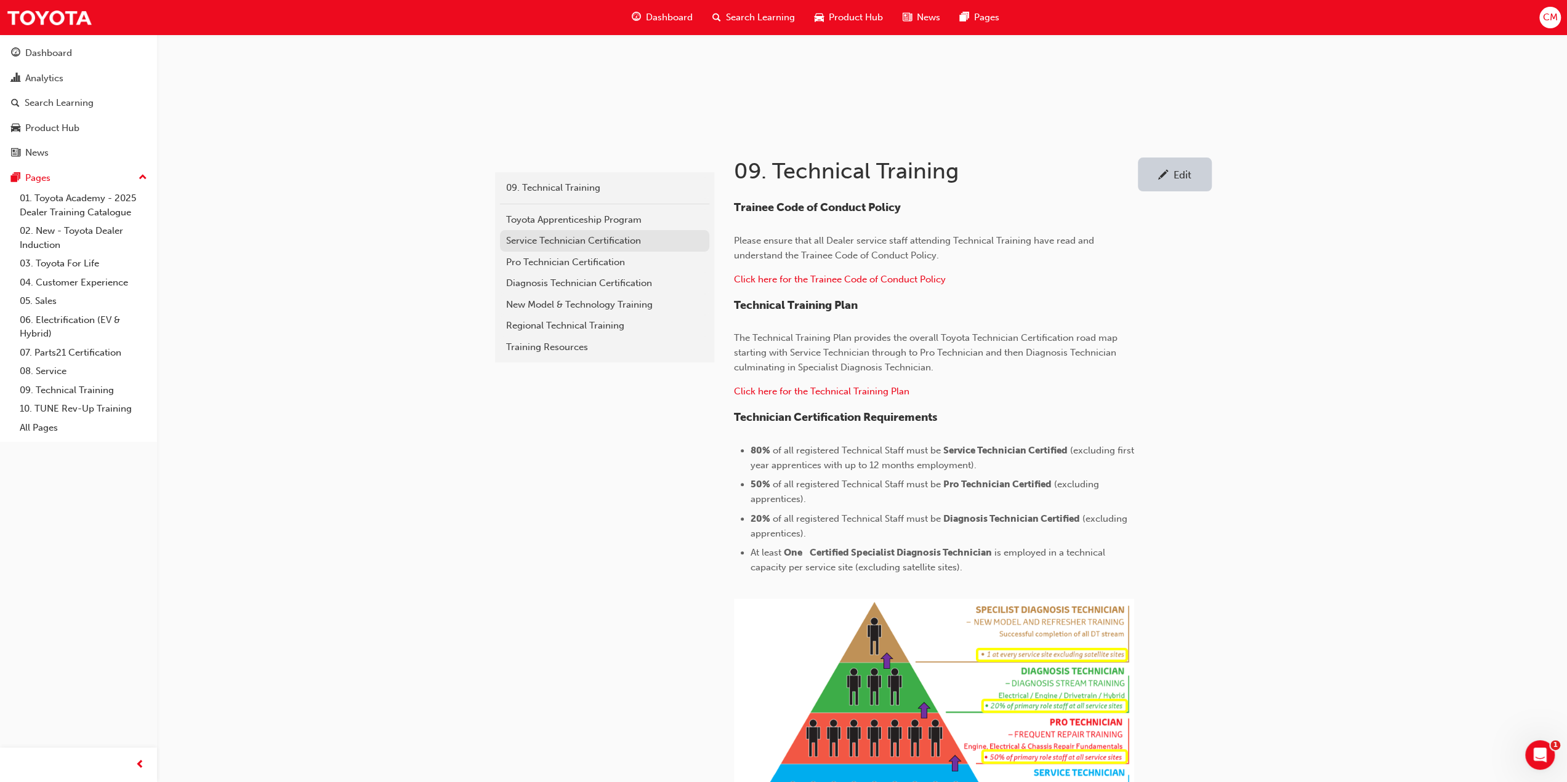
click at [526, 239] on div "Service Technician Certification" at bounding box center [604, 241] width 197 height 14
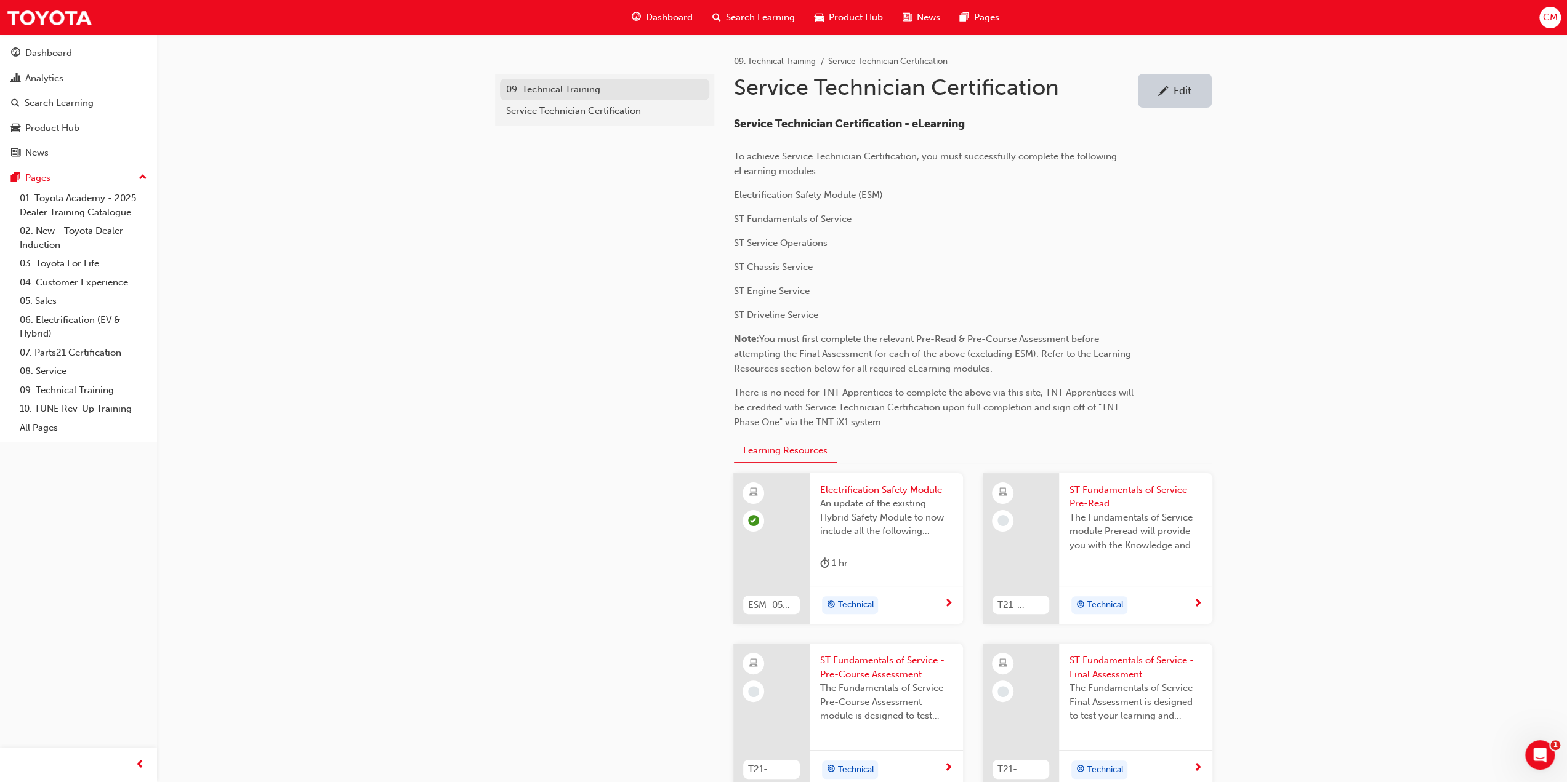
click at [543, 88] on div "09. Technical Training" at bounding box center [604, 89] width 197 height 14
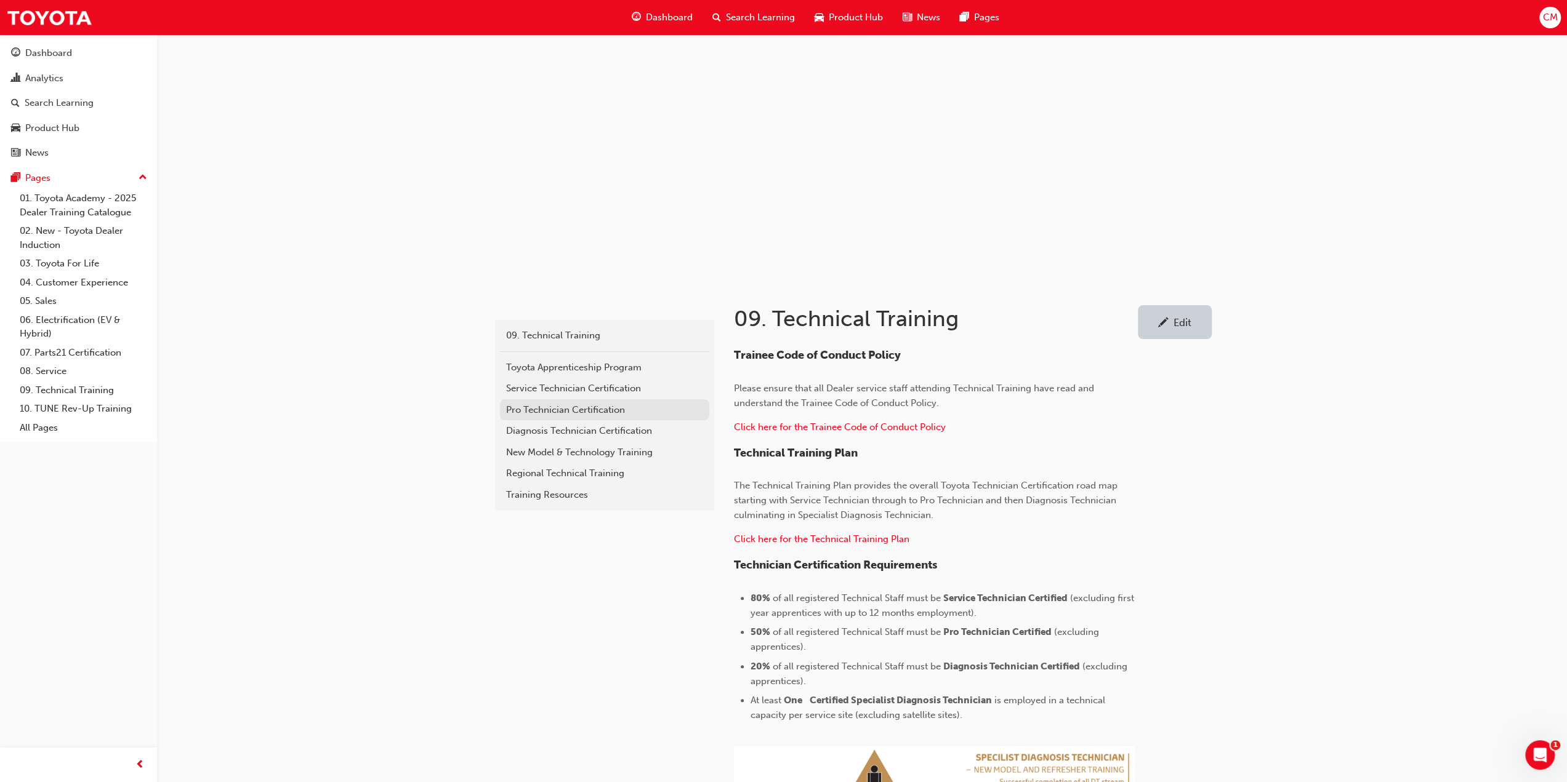
click at [528, 407] on div "Pro Technician Certification" at bounding box center [604, 410] width 197 height 14
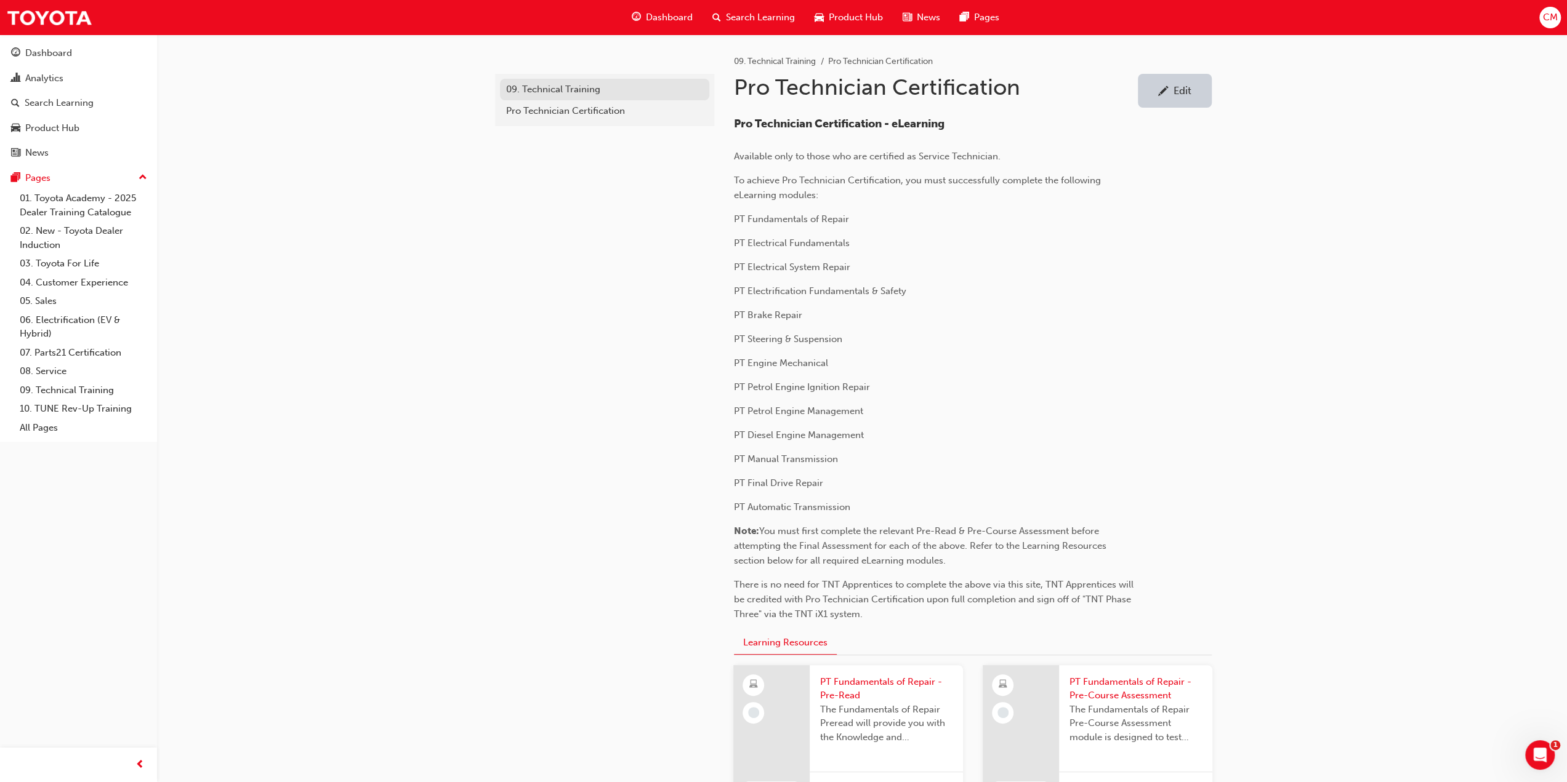
click at [531, 90] on div "09. Technical Training" at bounding box center [604, 89] width 197 height 14
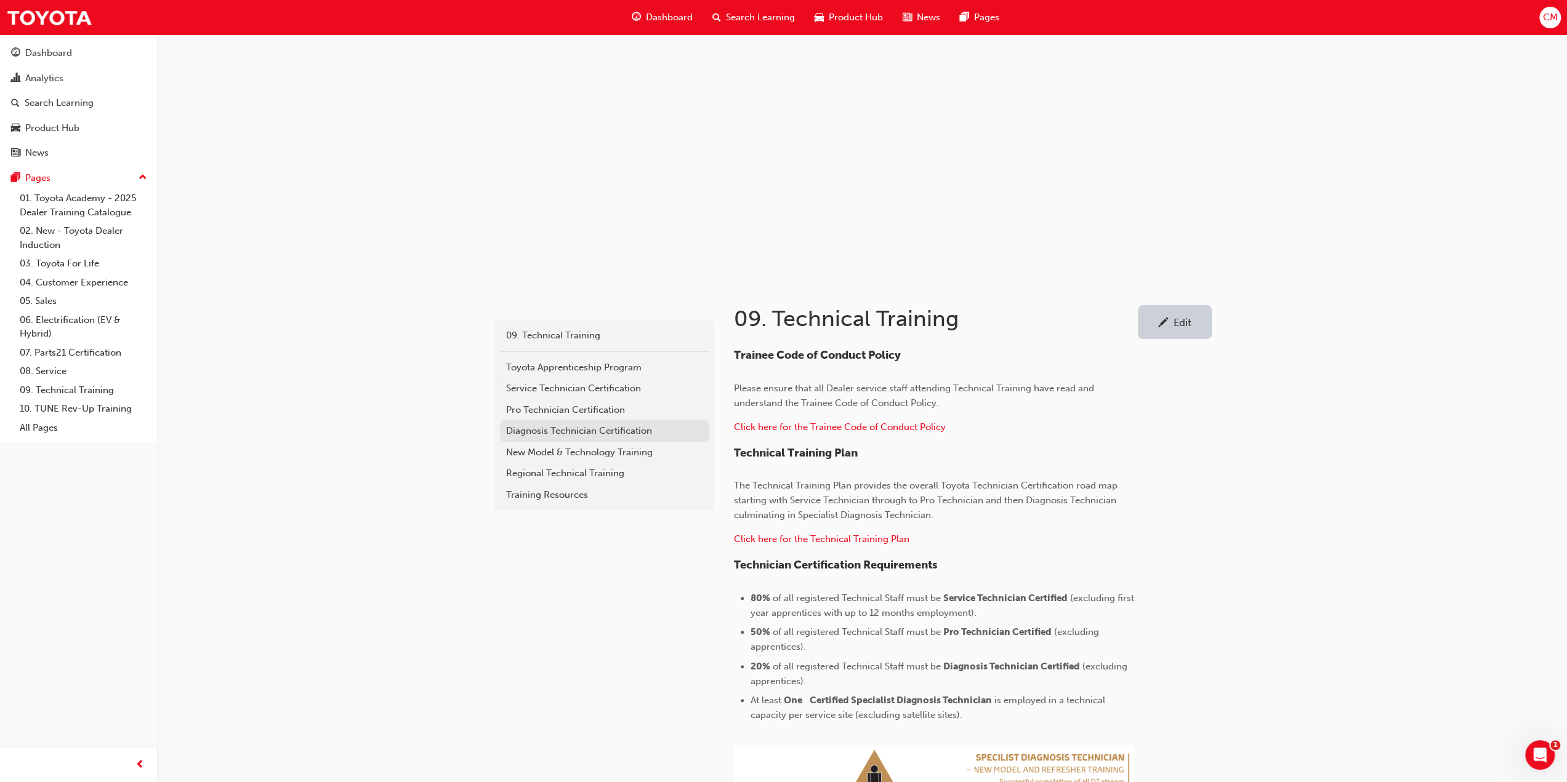
click at [537, 428] on div "Diagnosis Technician Certification" at bounding box center [604, 431] width 197 height 14
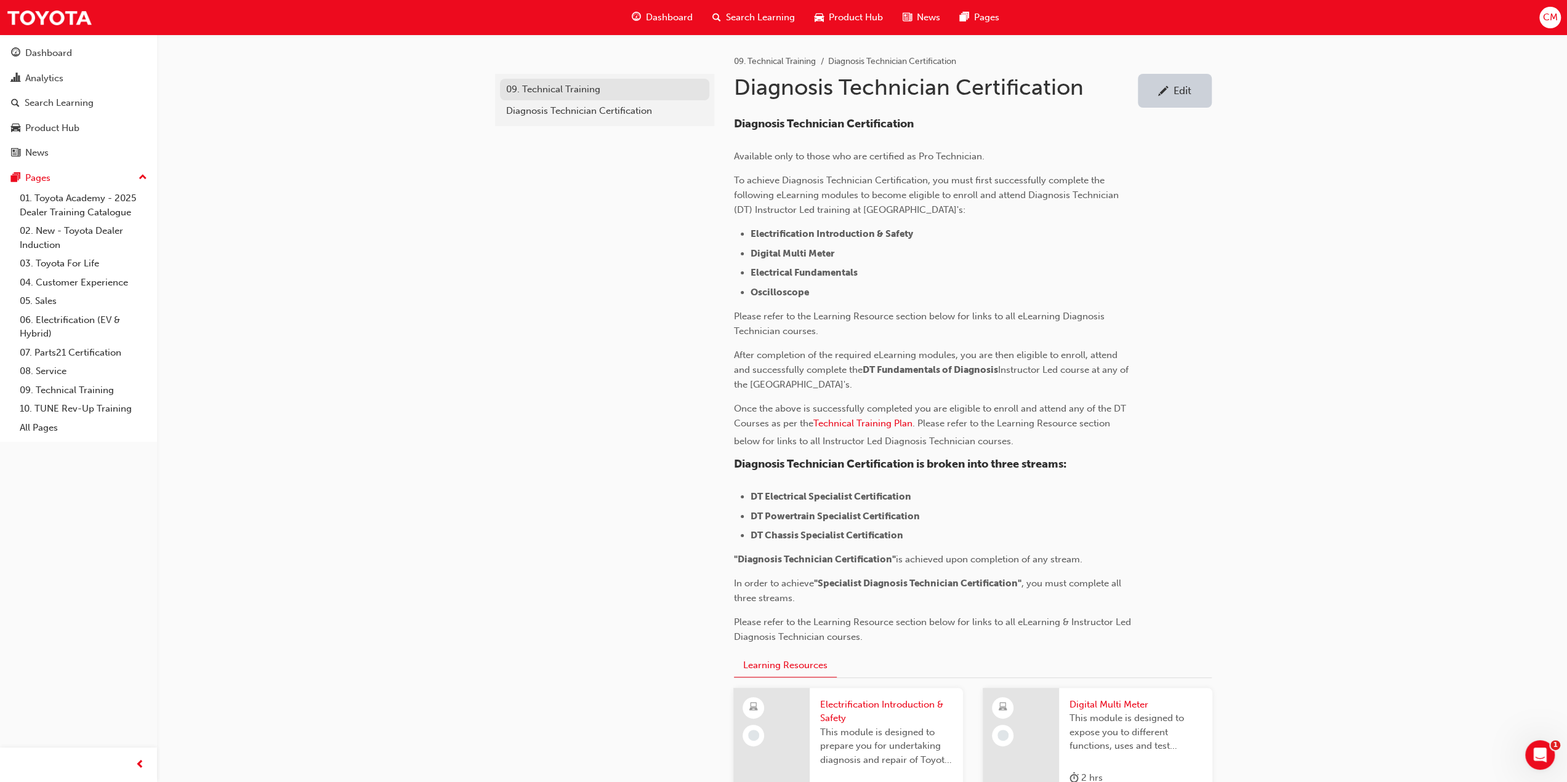
click at [540, 90] on div "09. Technical Training" at bounding box center [604, 89] width 197 height 14
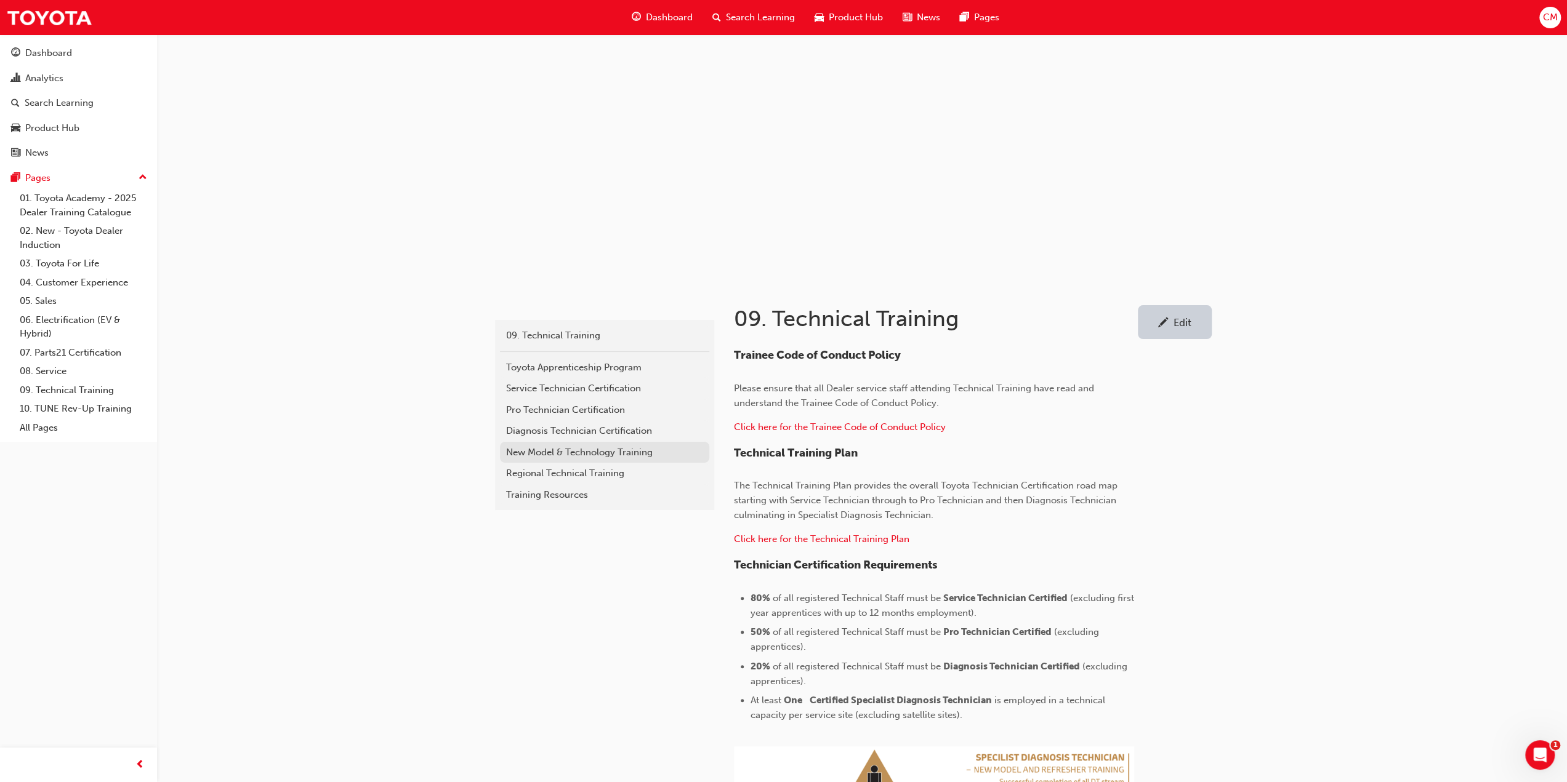
click at [521, 452] on div "New Model & Technology Training" at bounding box center [604, 453] width 197 height 14
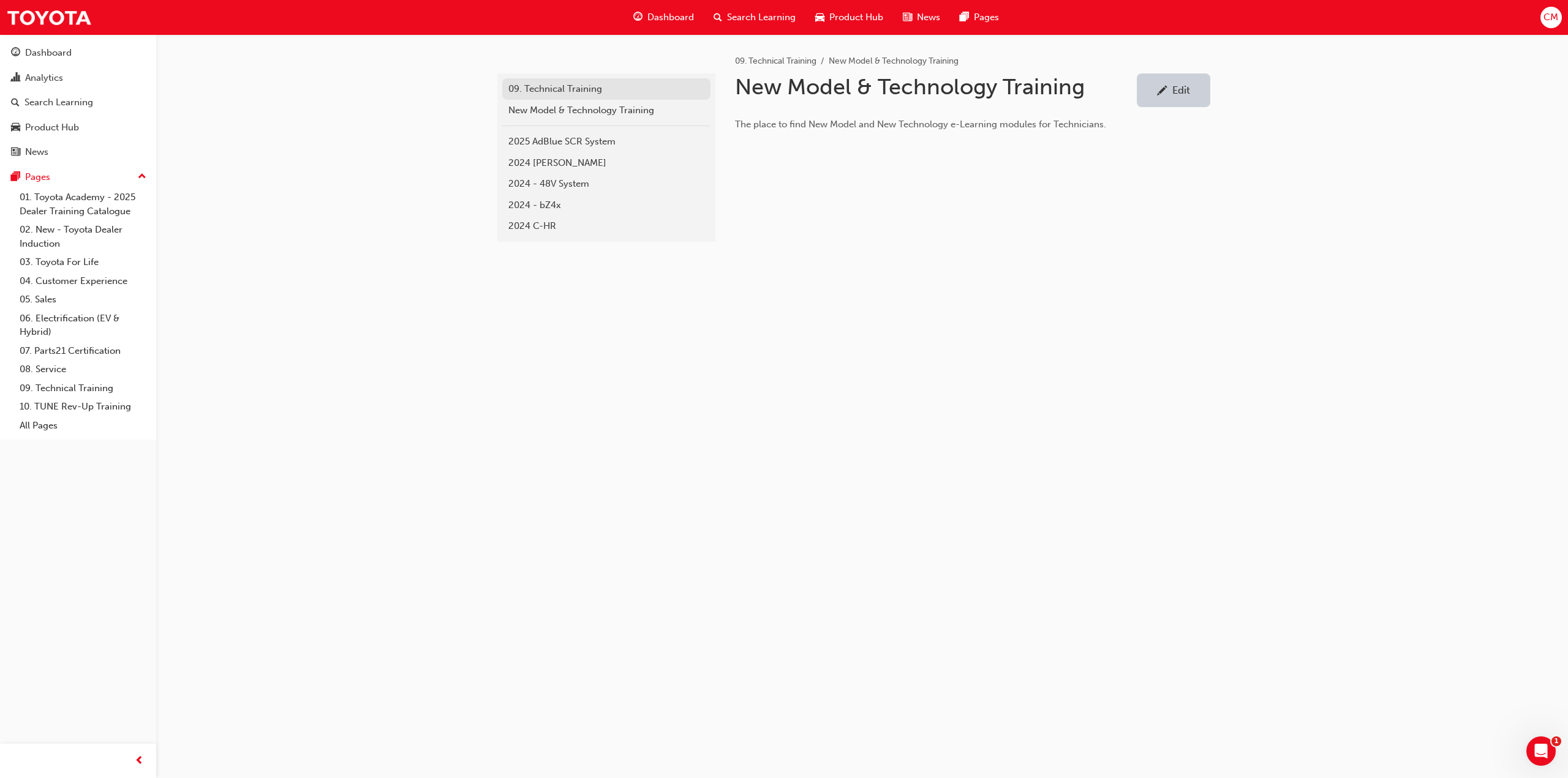
click at [534, 89] on div "09. Technical Training" at bounding box center [606, 89] width 196 height 14
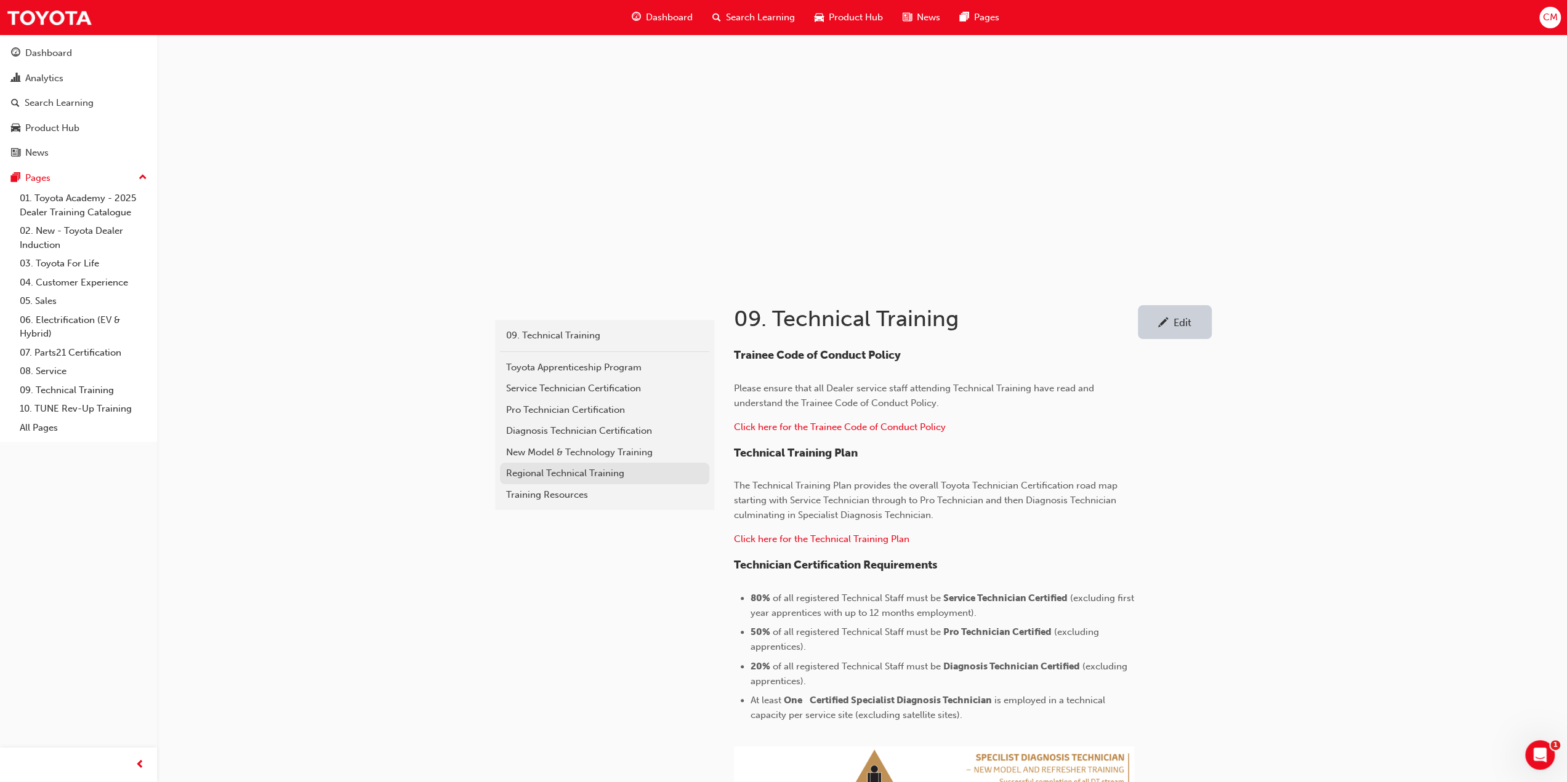
click at [528, 472] on div "Regional Technical Training" at bounding box center [604, 474] width 197 height 14
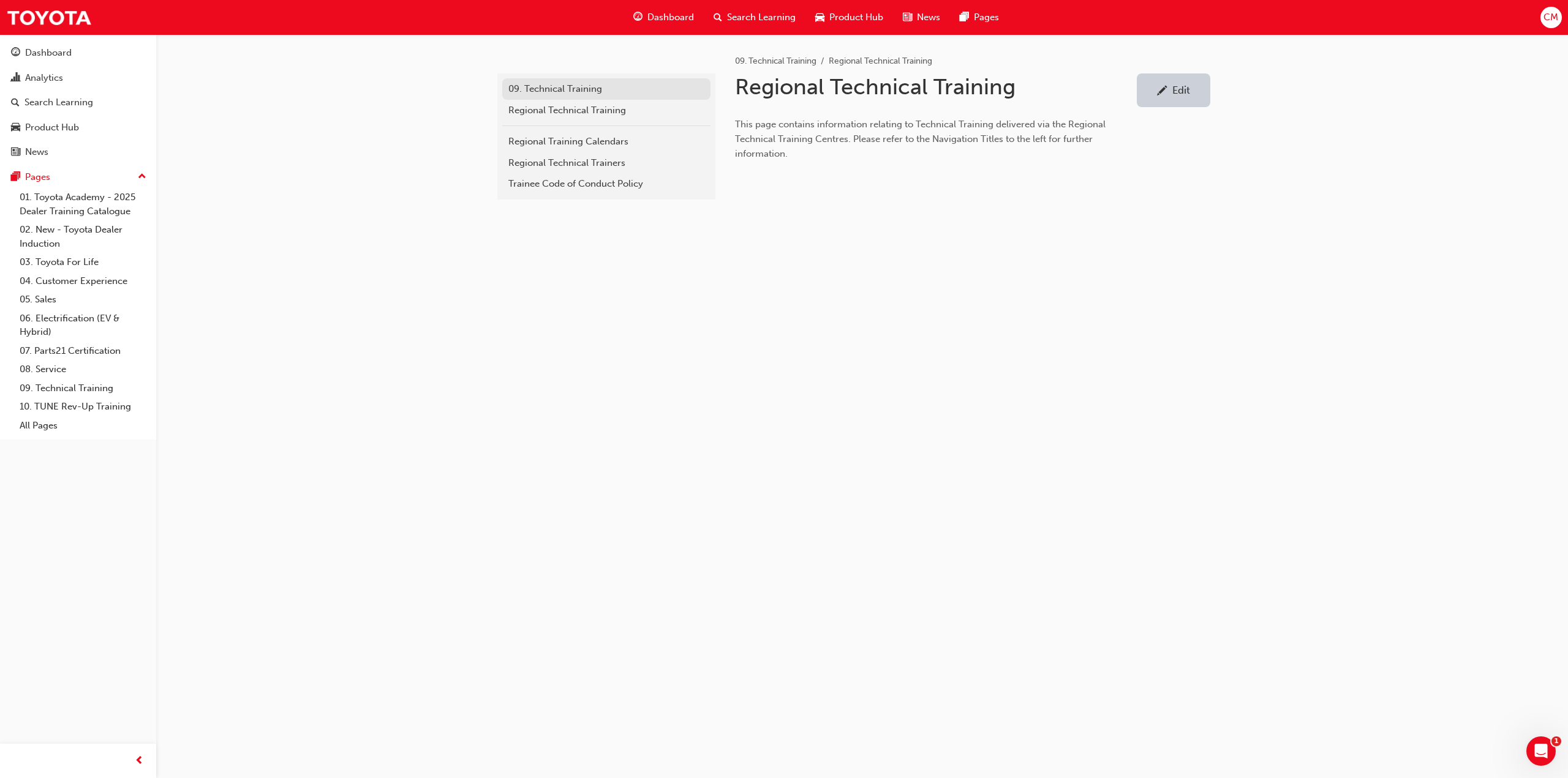
click at [539, 89] on div "09. Technical Training" at bounding box center [606, 89] width 196 height 14
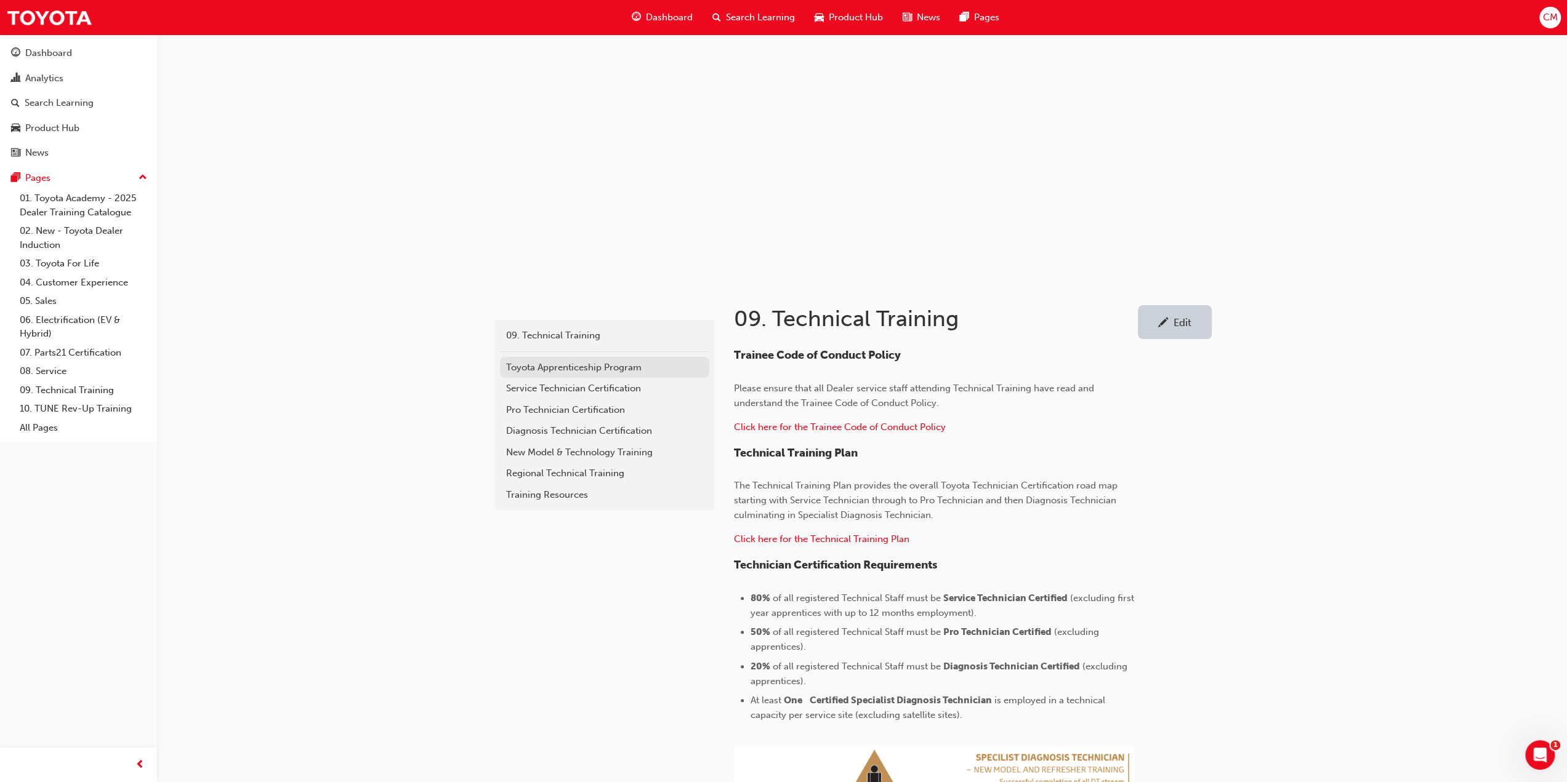
click at [534, 363] on div "Toyota Apprenticeship Program" at bounding box center [604, 368] width 197 height 14
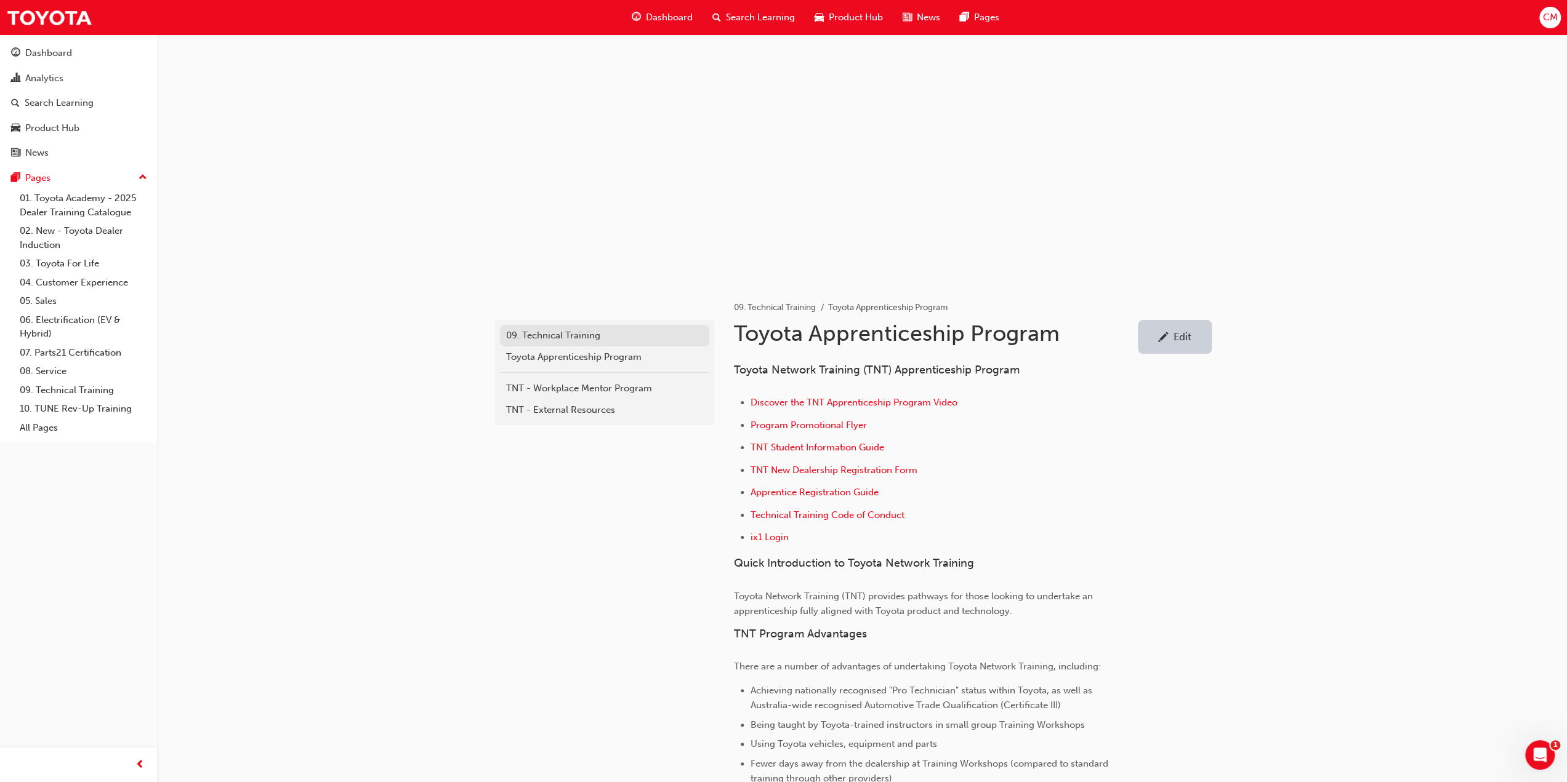
click at [532, 336] on div "09. Technical Training" at bounding box center [604, 336] width 197 height 14
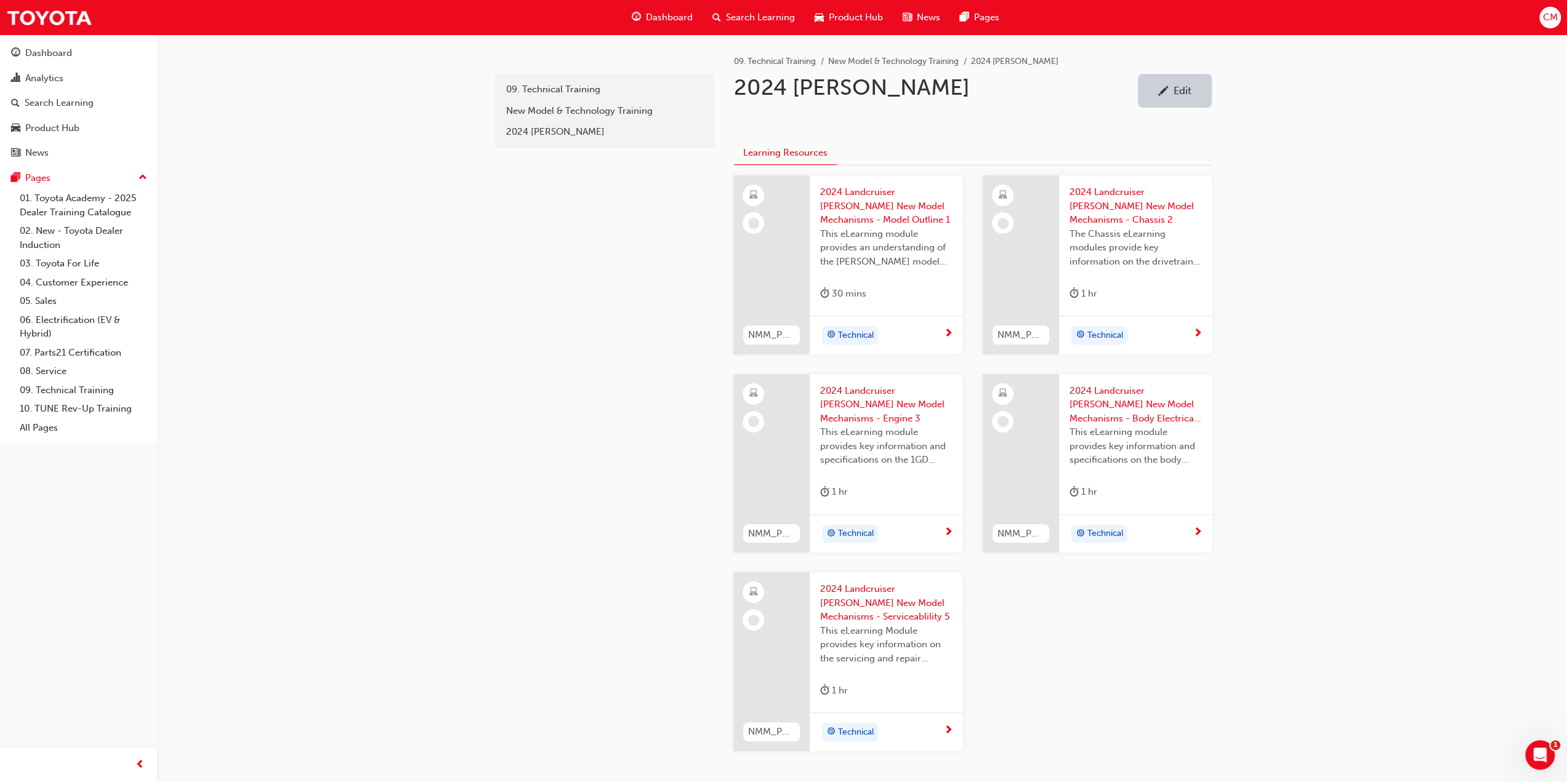
click at [1189, 89] on div "Edit" at bounding box center [1182, 90] width 18 height 12
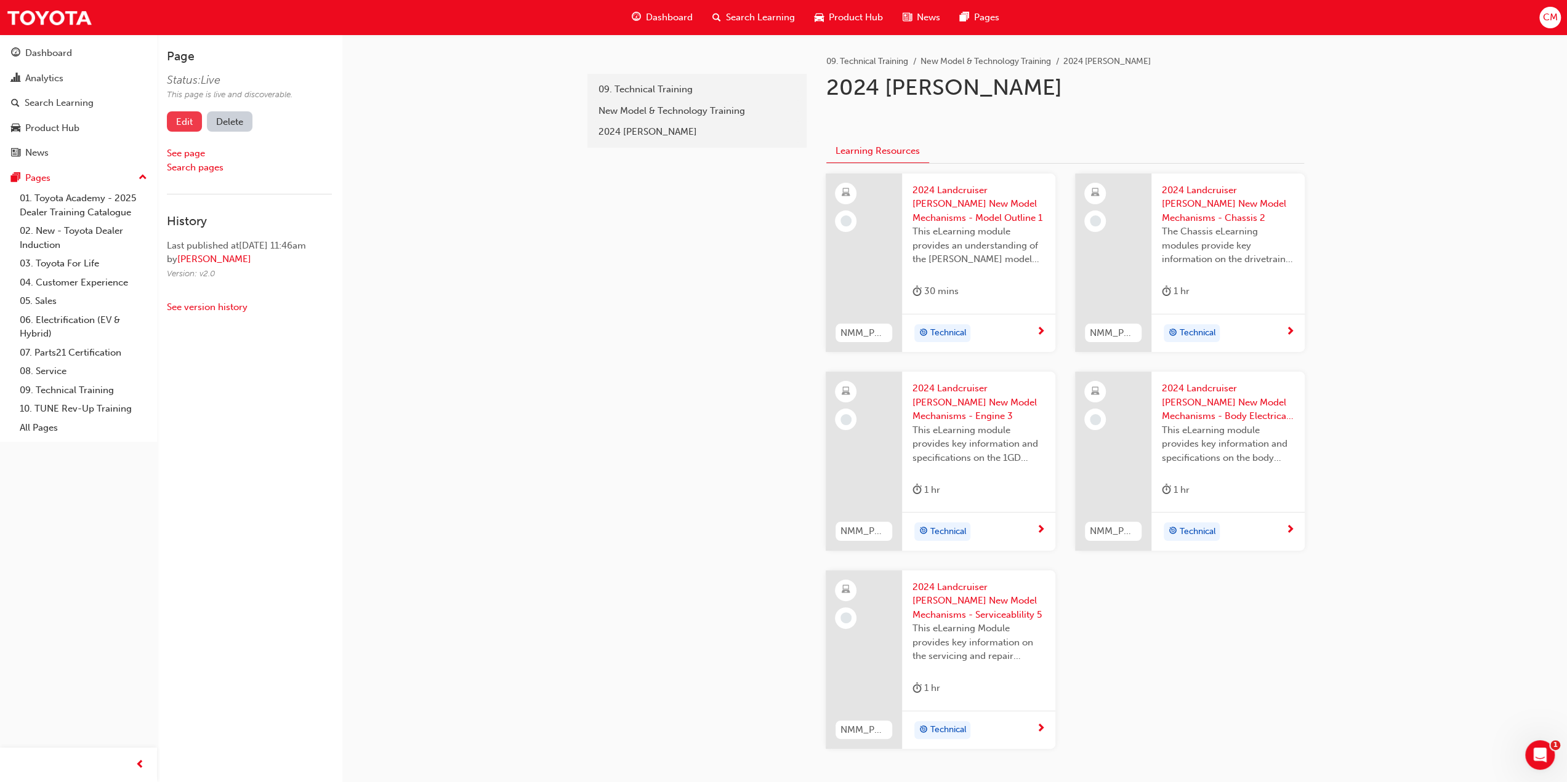
click at [190, 119] on link "Edit" at bounding box center [184, 121] width 35 height 20
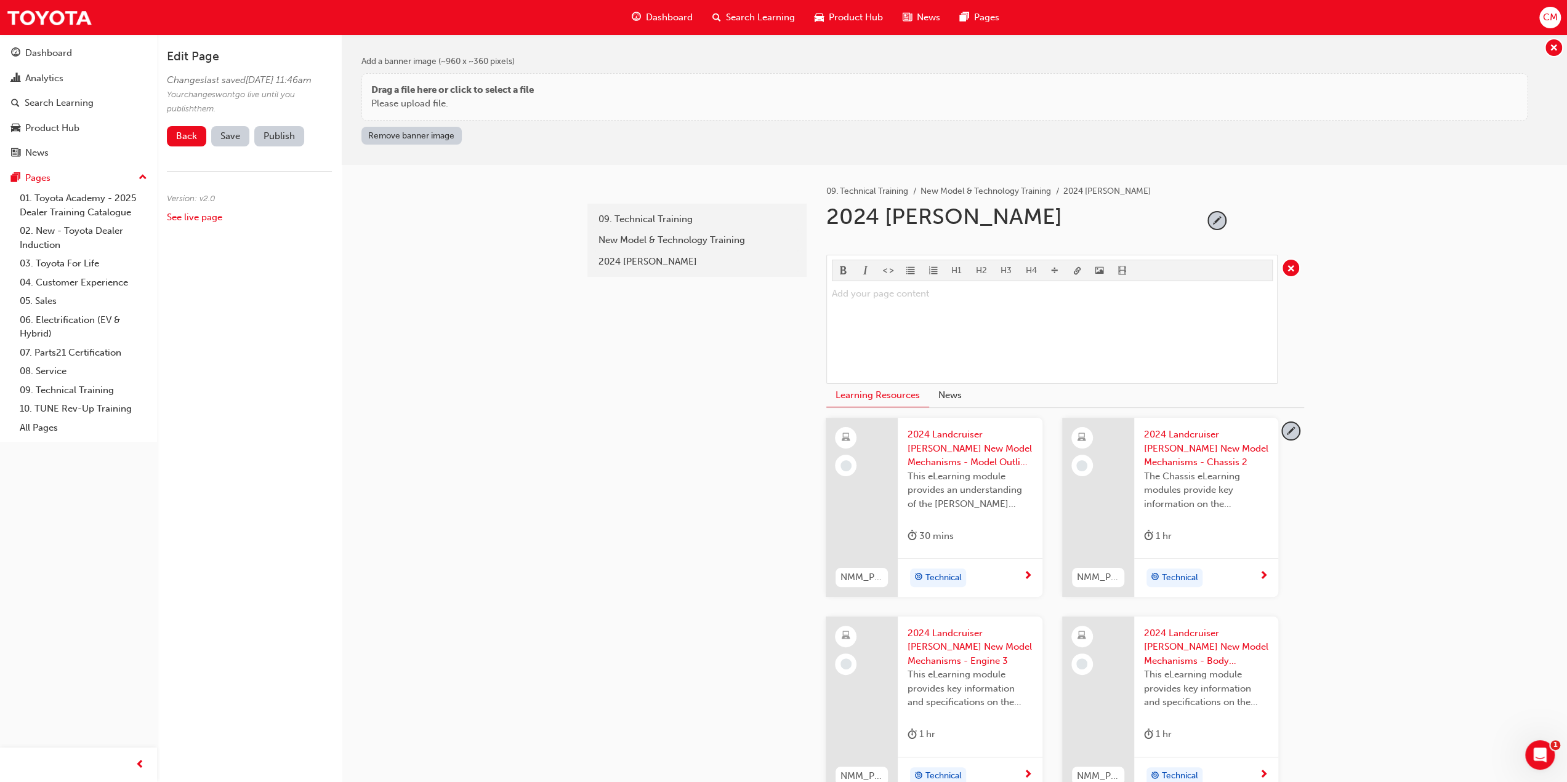
click at [884, 214] on div "2024 [PERSON_NAME]" at bounding box center [1014, 221] width 377 height 37
click at [1219, 217] on span "pencil-icon" at bounding box center [1216, 220] width 17 height 17
click at [888, 214] on input "2024 [PERSON_NAME]" at bounding box center [1010, 219] width 377 height 33
click at [973, 219] on input "2024 - [GEOGRAPHIC_DATA]" at bounding box center [1010, 219] width 377 height 33
type input "2024 - [PERSON_NAME] 250 Series"
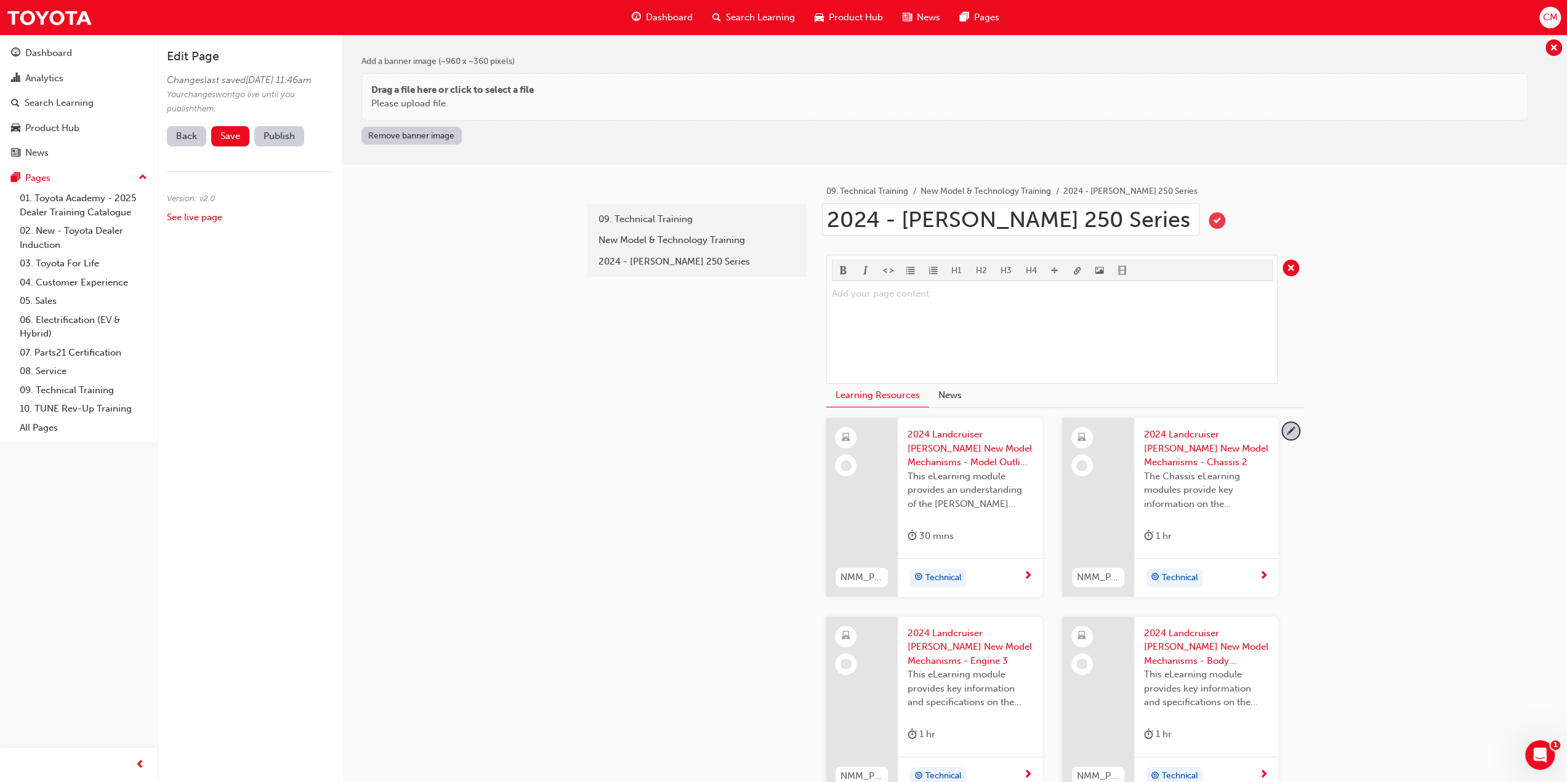
click at [1218, 219] on span "tick-icon" at bounding box center [1216, 220] width 17 height 17
click at [236, 142] on span "Save" at bounding box center [230, 136] width 20 height 11
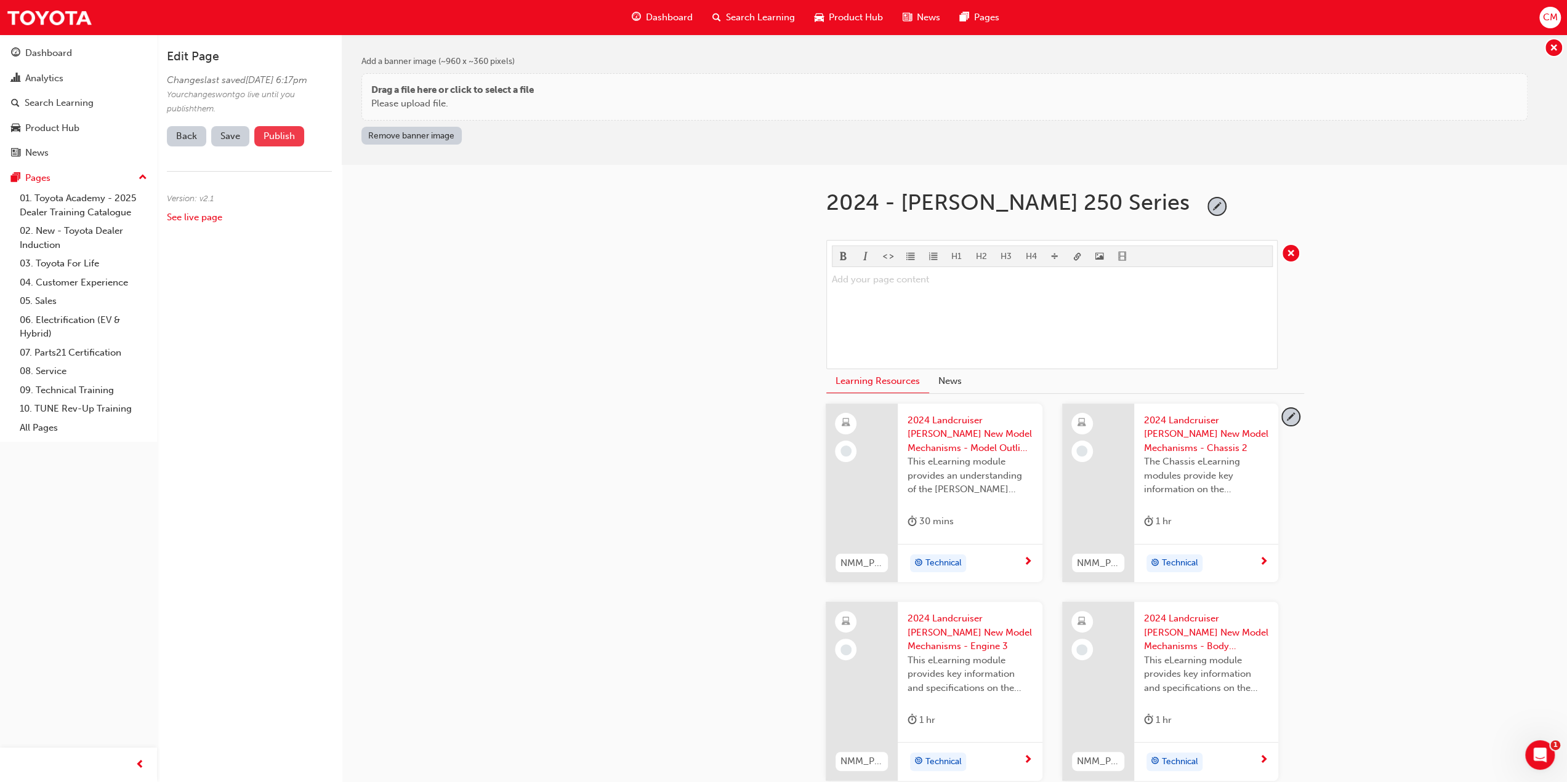
click at [284, 147] on button "Publish" at bounding box center [279, 136] width 50 height 20
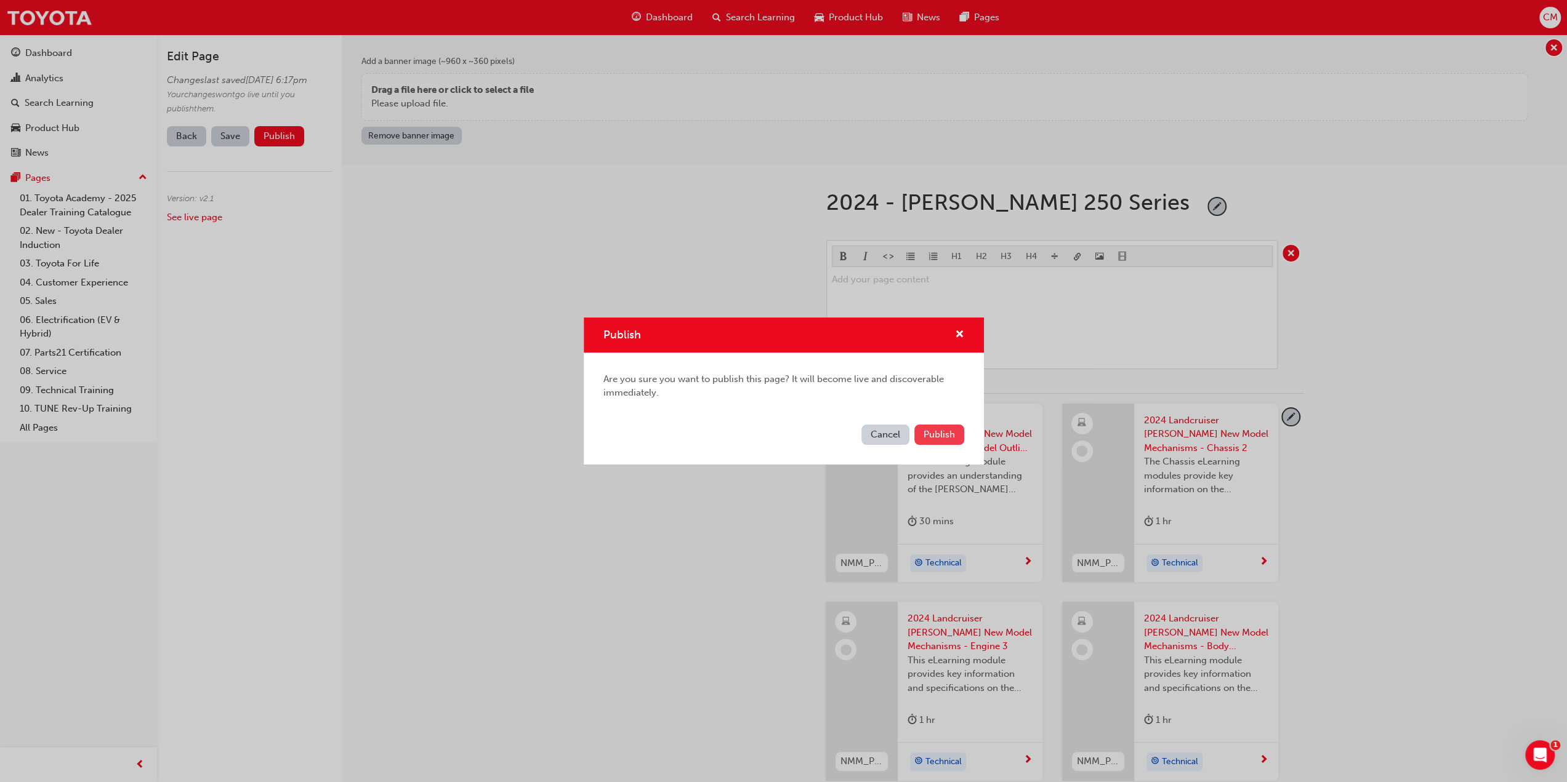
click at [949, 435] on span "Publish" at bounding box center [938, 434] width 31 height 11
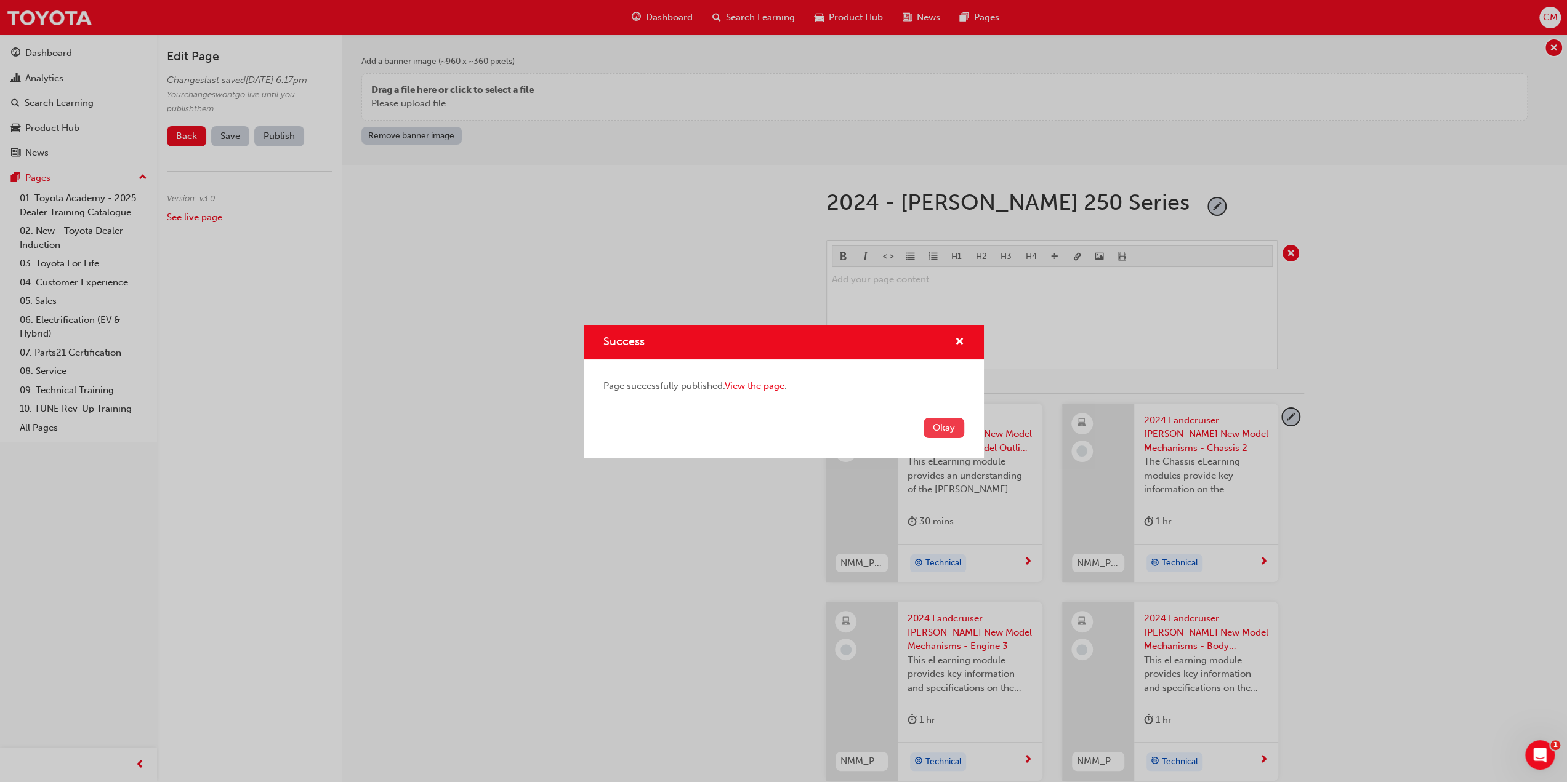
click at [935, 422] on button "Okay" at bounding box center [943, 428] width 41 height 20
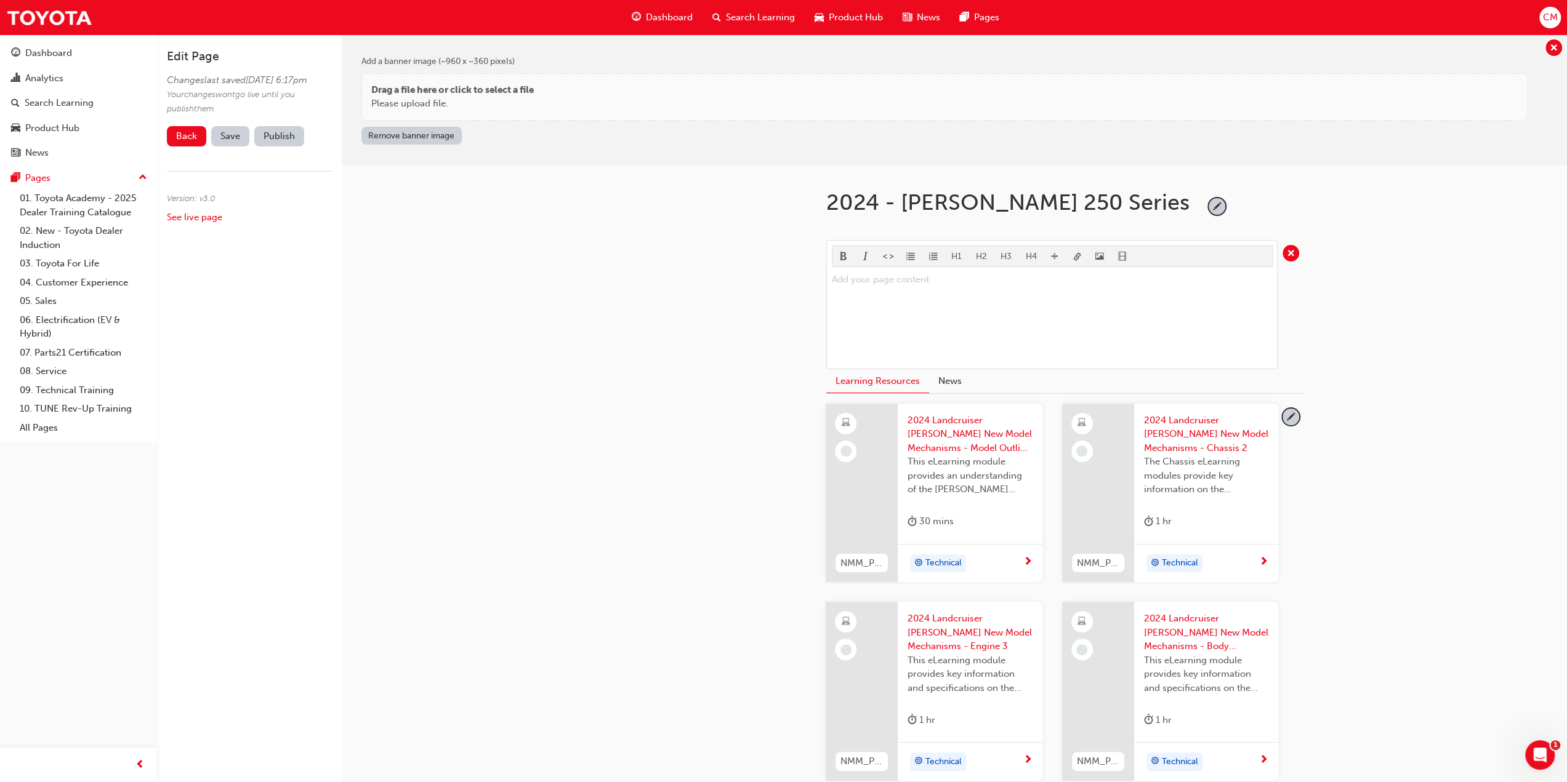
click at [736, 15] on span "Search Learning" at bounding box center [760, 17] width 69 height 14
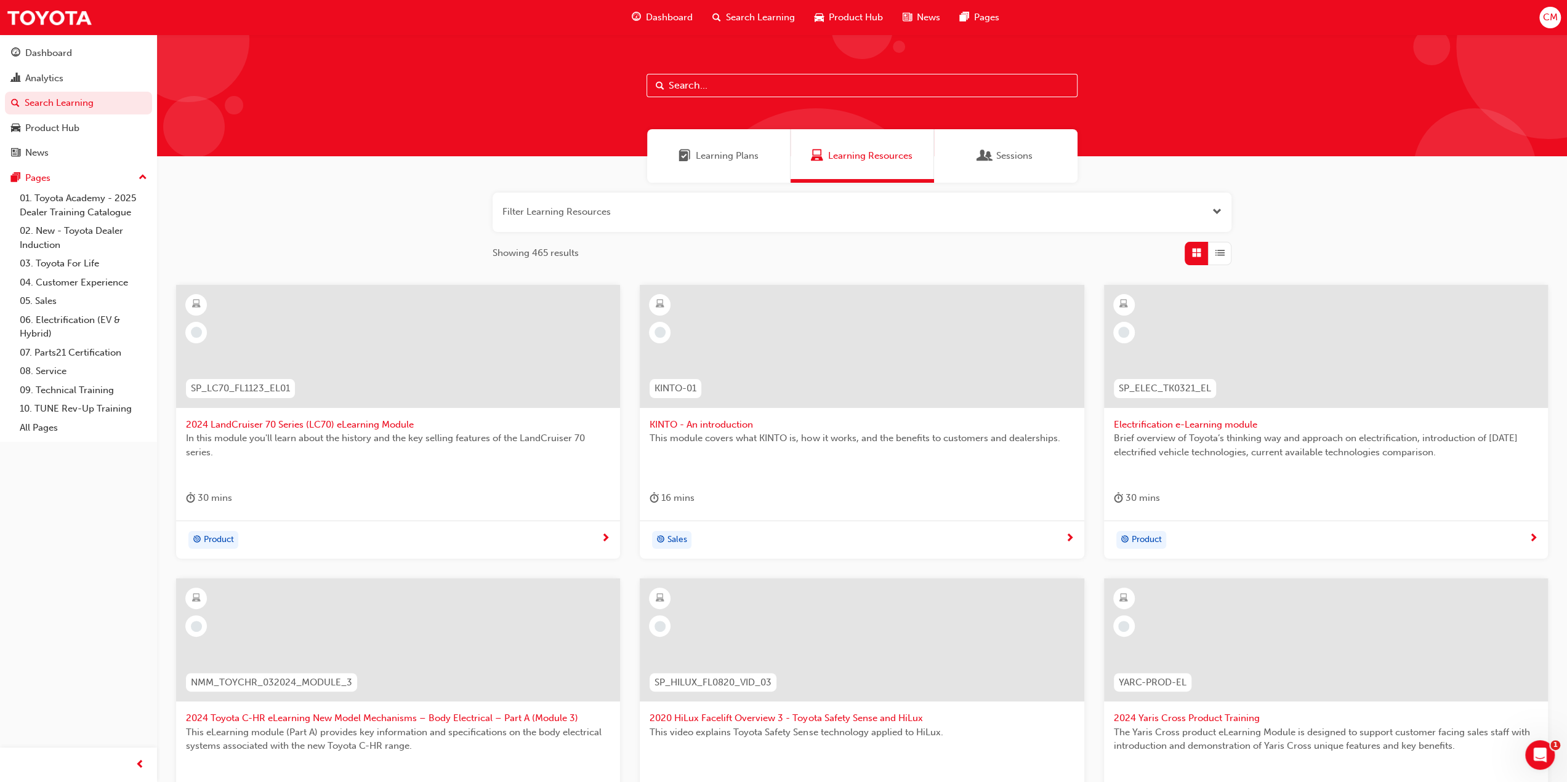
click at [1218, 212] on span "Open the filter" at bounding box center [1216, 212] width 9 height 14
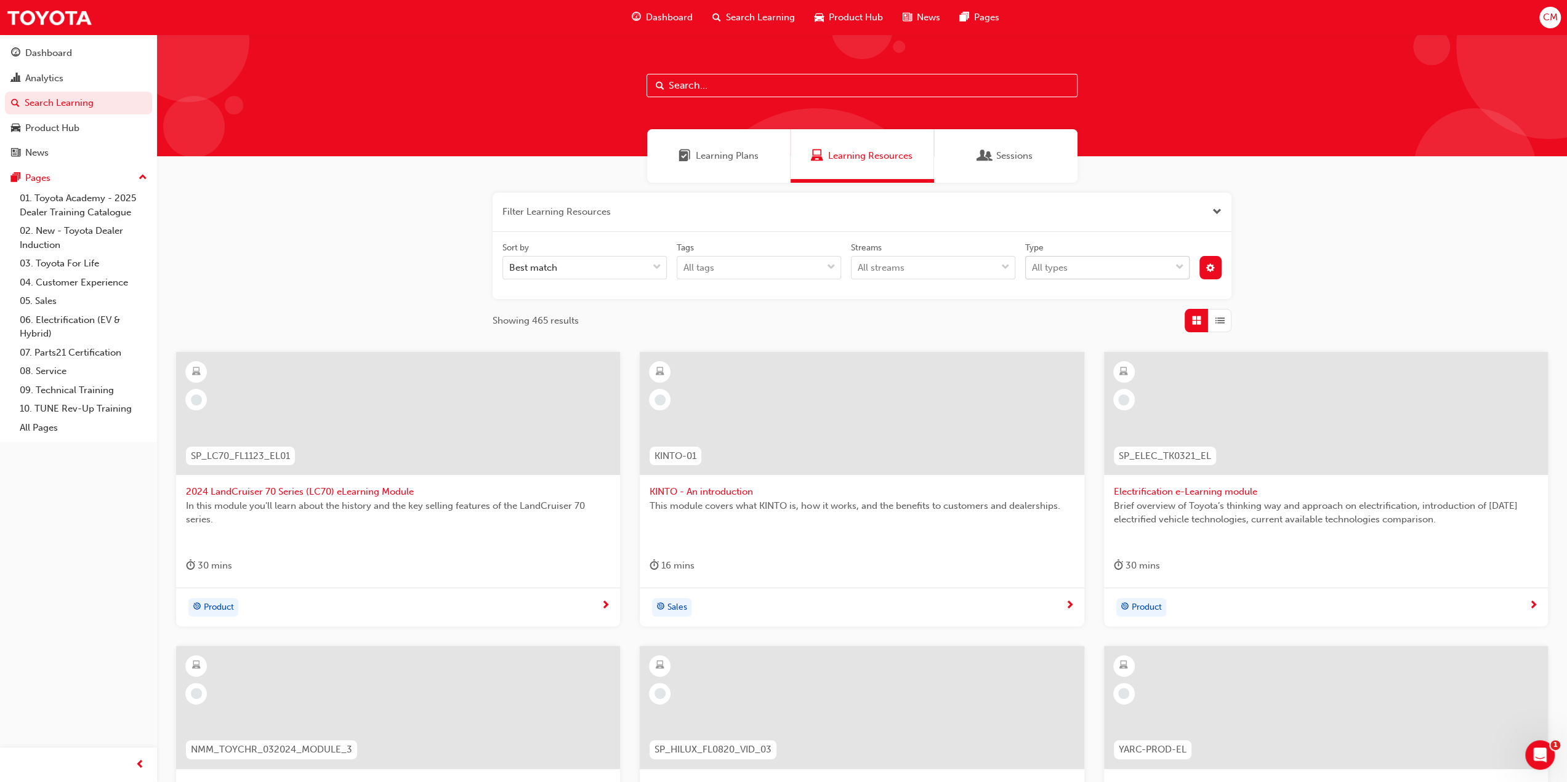
click at [1178, 269] on span "down-icon" at bounding box center [1179, 268] width 9 height 16
click at [1033, 269] on input "Type All types" at bounding box center [1032, 267] width 1 height 10
click at [1051, 301] on span "eLearning" at bounding box center [1053, 298] width 42 height 11
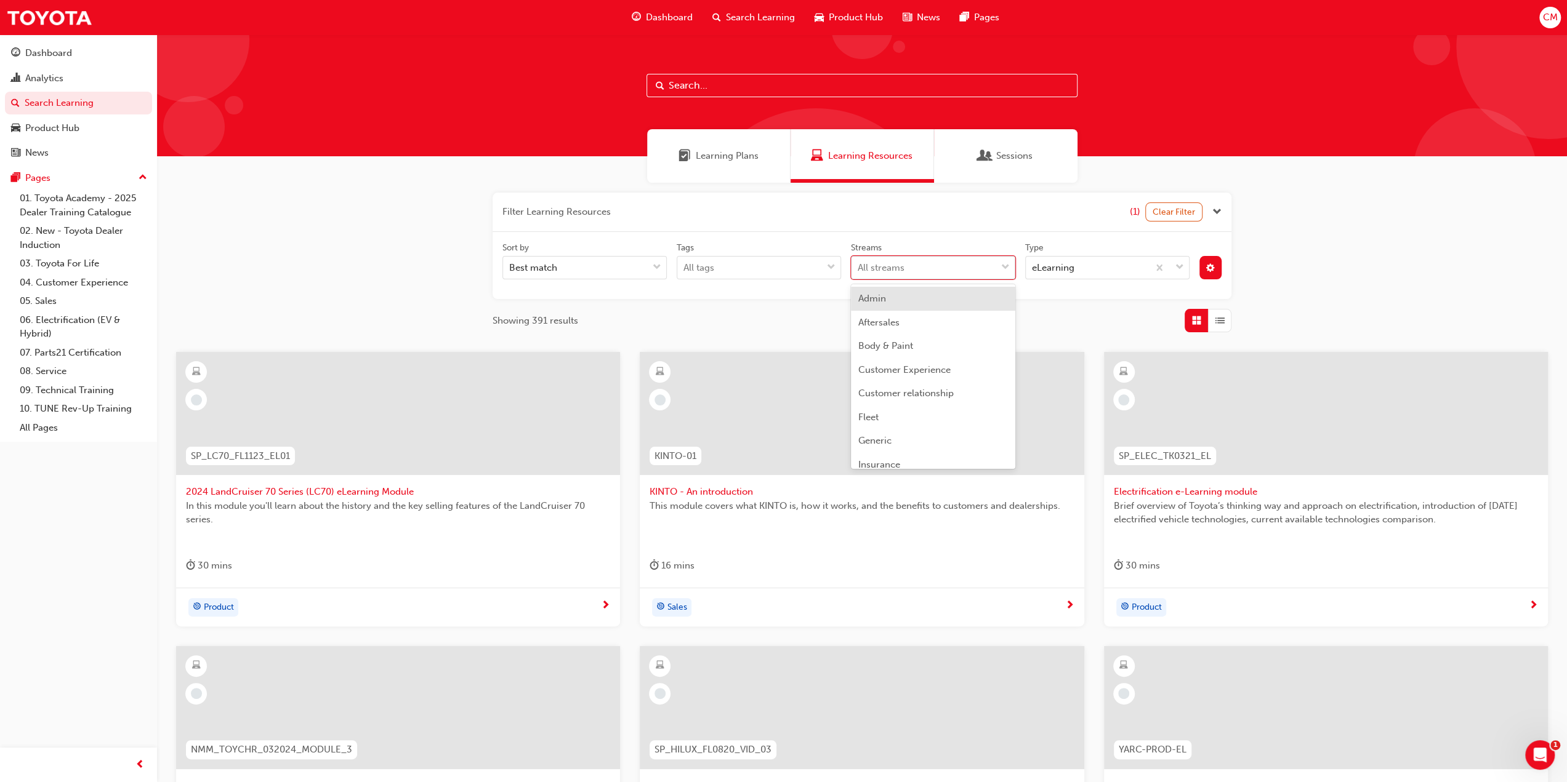
click at [1005, 267] on span "down-icon" at bounding box center [1005, 268] width 9 height 16
click at [859, 267] on input "Streams option Admin focused, 1 of 24. 24 results available. Use Up and Down to…" at bounding box center [858, 267] width 1 height 10
click at [883, 384] on span "Technical" at bounding box center [878, 383] width 41 height 11
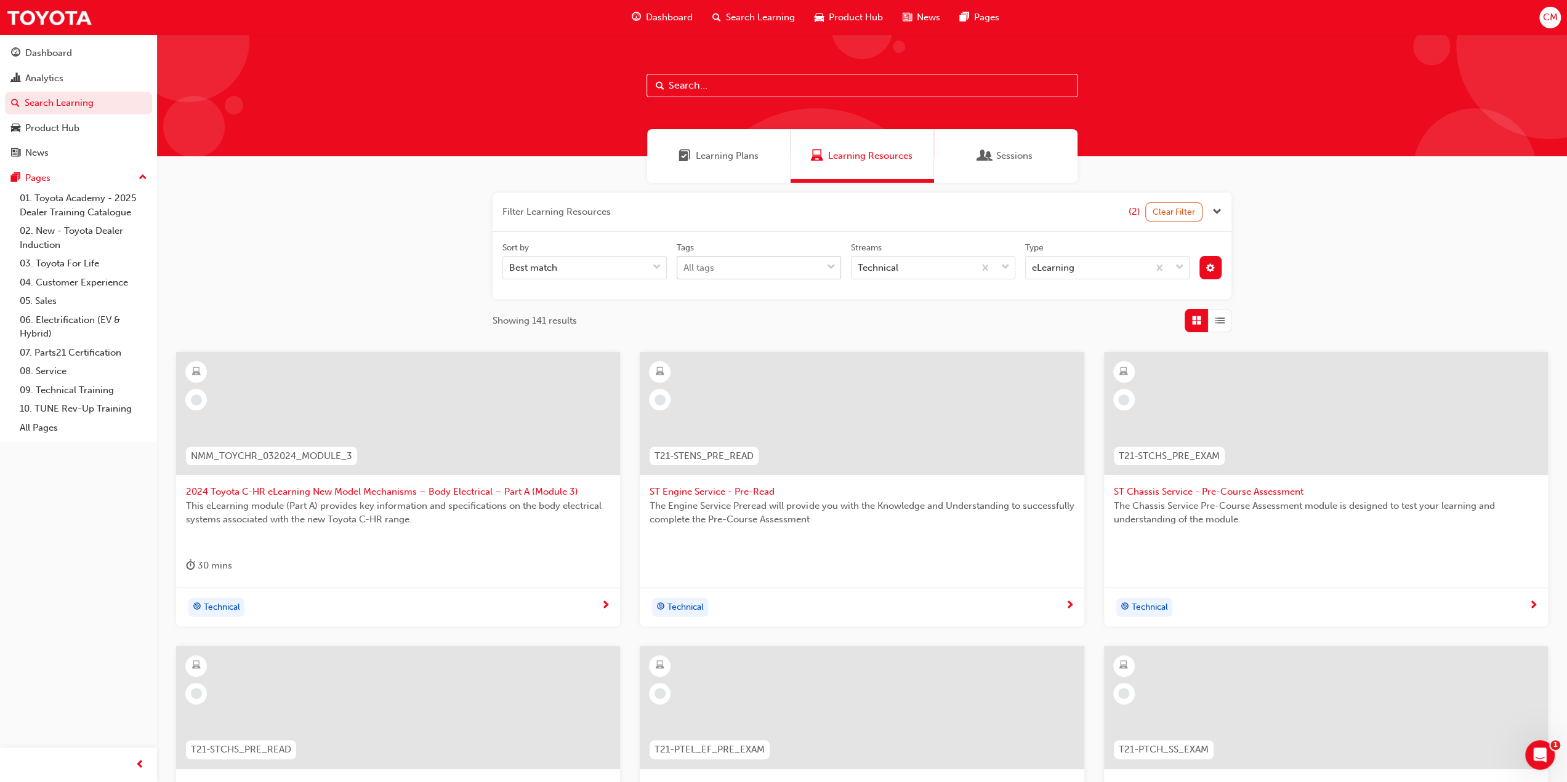
click at [831, 264] on span "down-icon" at bounding box center [831, 268] width 9 height 16
click at [685, 264] on input "Tags All tags" at bounding box center [683, 267] width 1 height 10
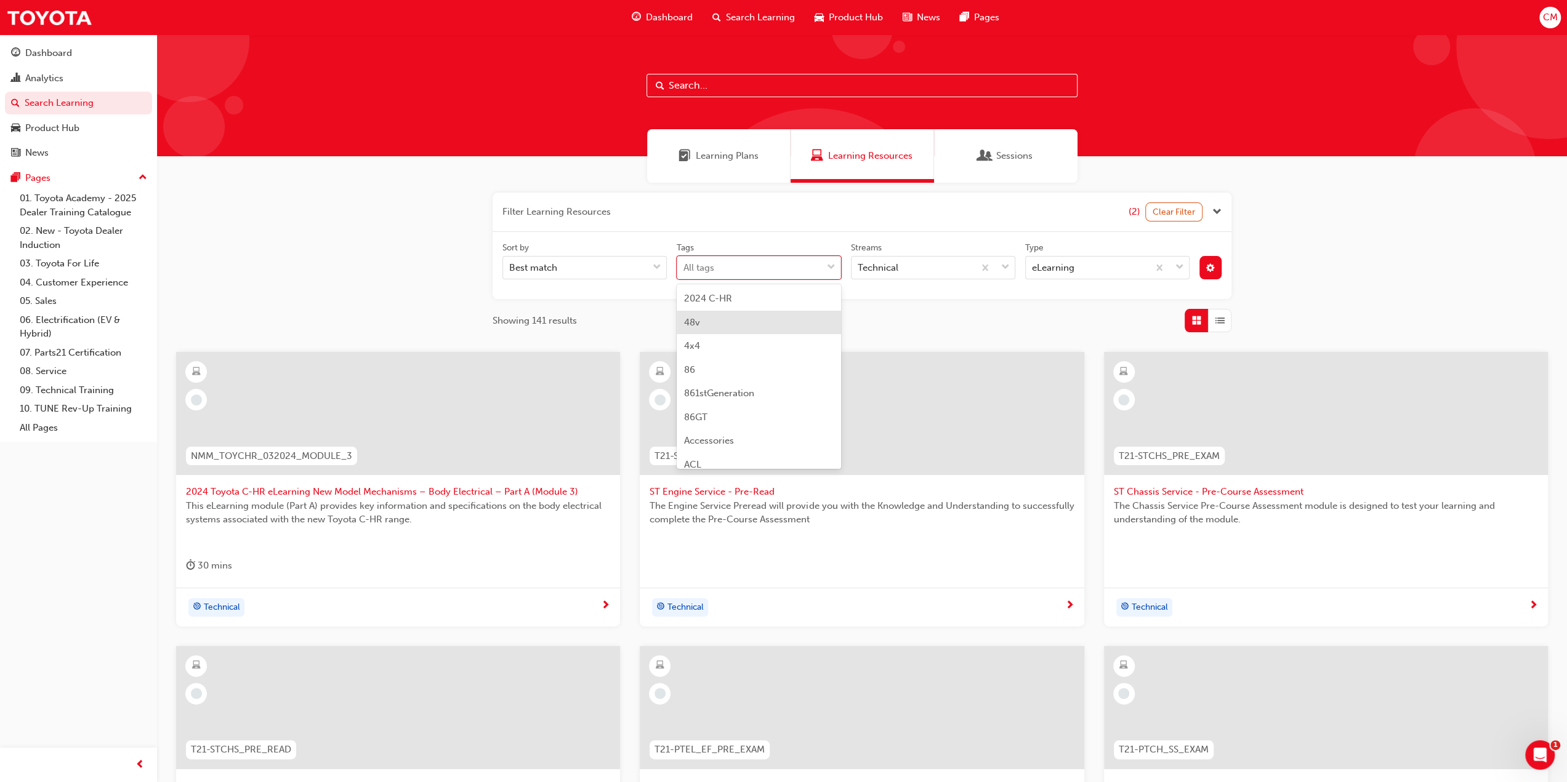
click at [691, 323] on span "48v" at bounding box center [692, 322] width 16 height 11
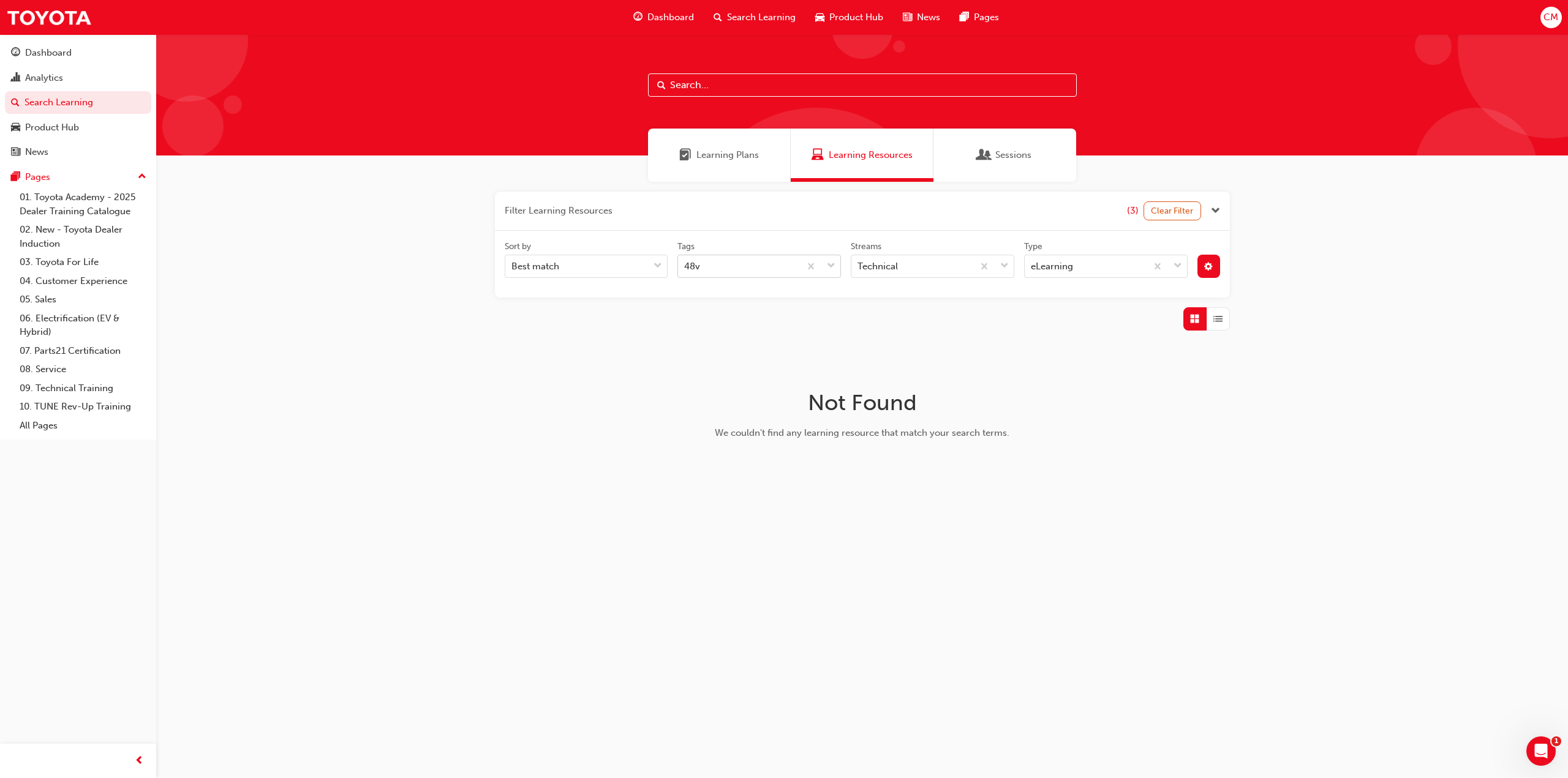
click at [831, 265] on span "down-icon" at bounding box center [831, 267] width 9 height 16
click at [686, 265] on input "Tags 48v" at bounding box center [685, 266] width 1 height 10
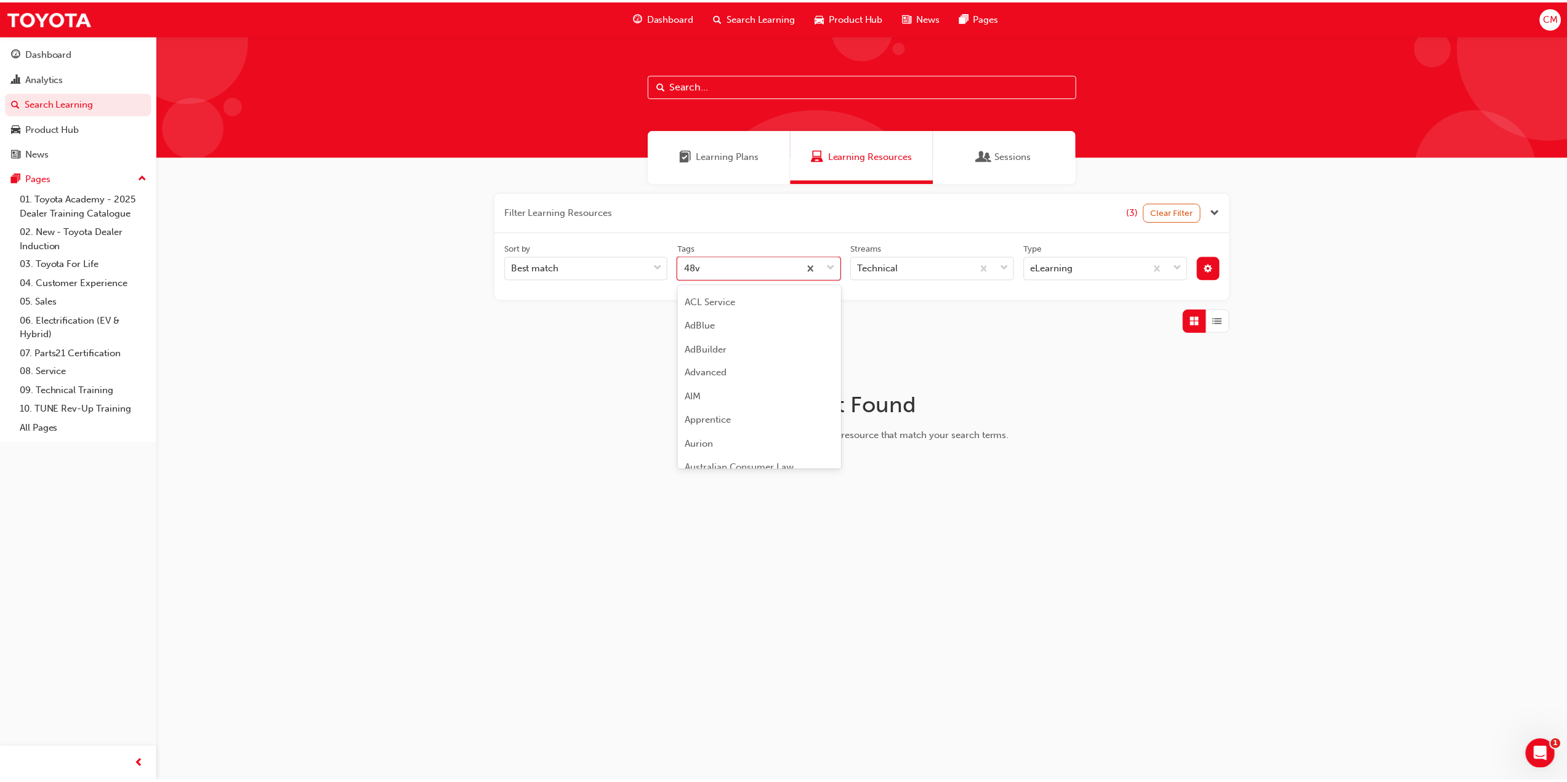
scroll to position [185, 0]
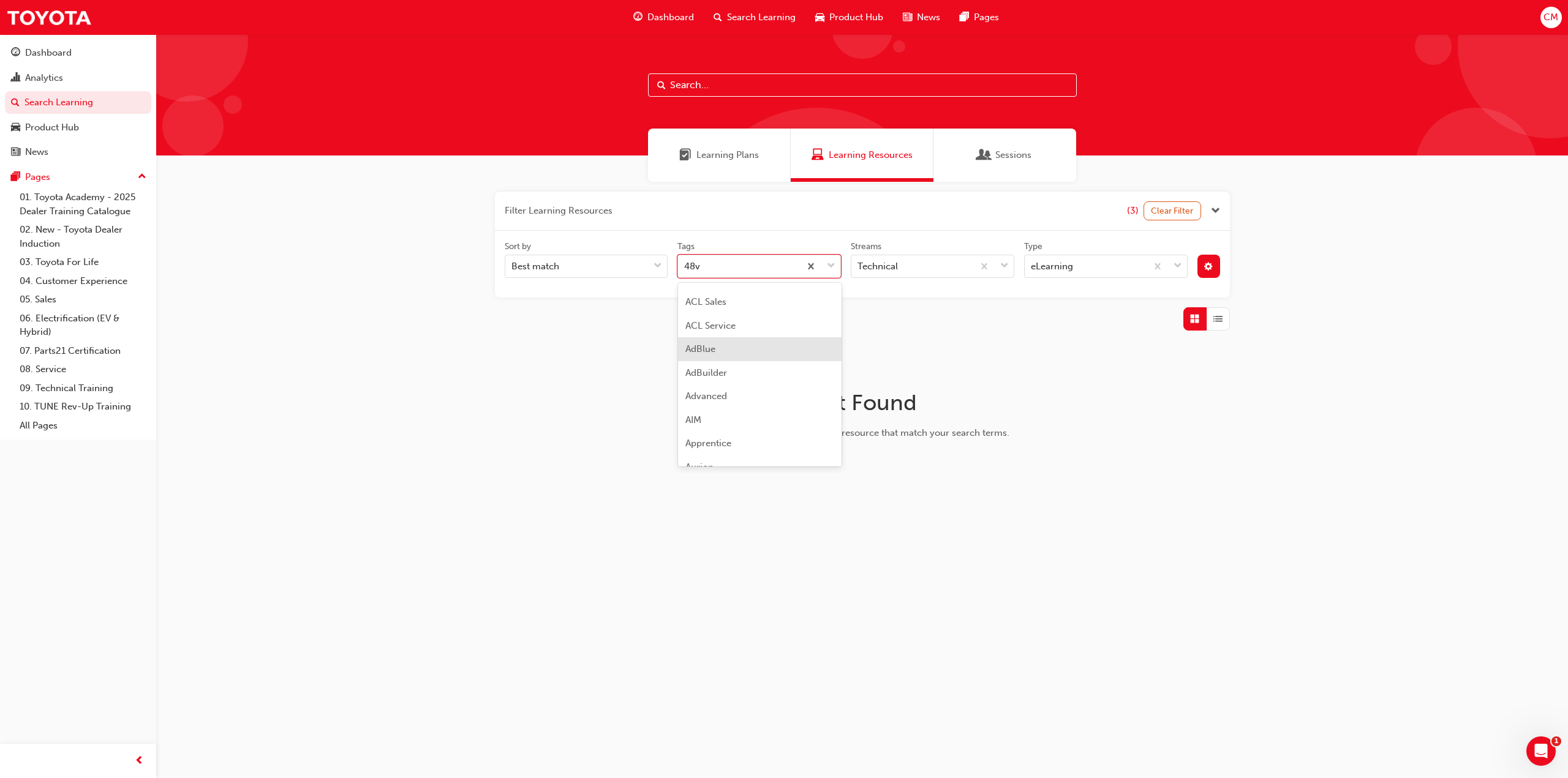
click at [706, 345] on span "AdBlue" at bounding box center [700, 348] width 30 height 11
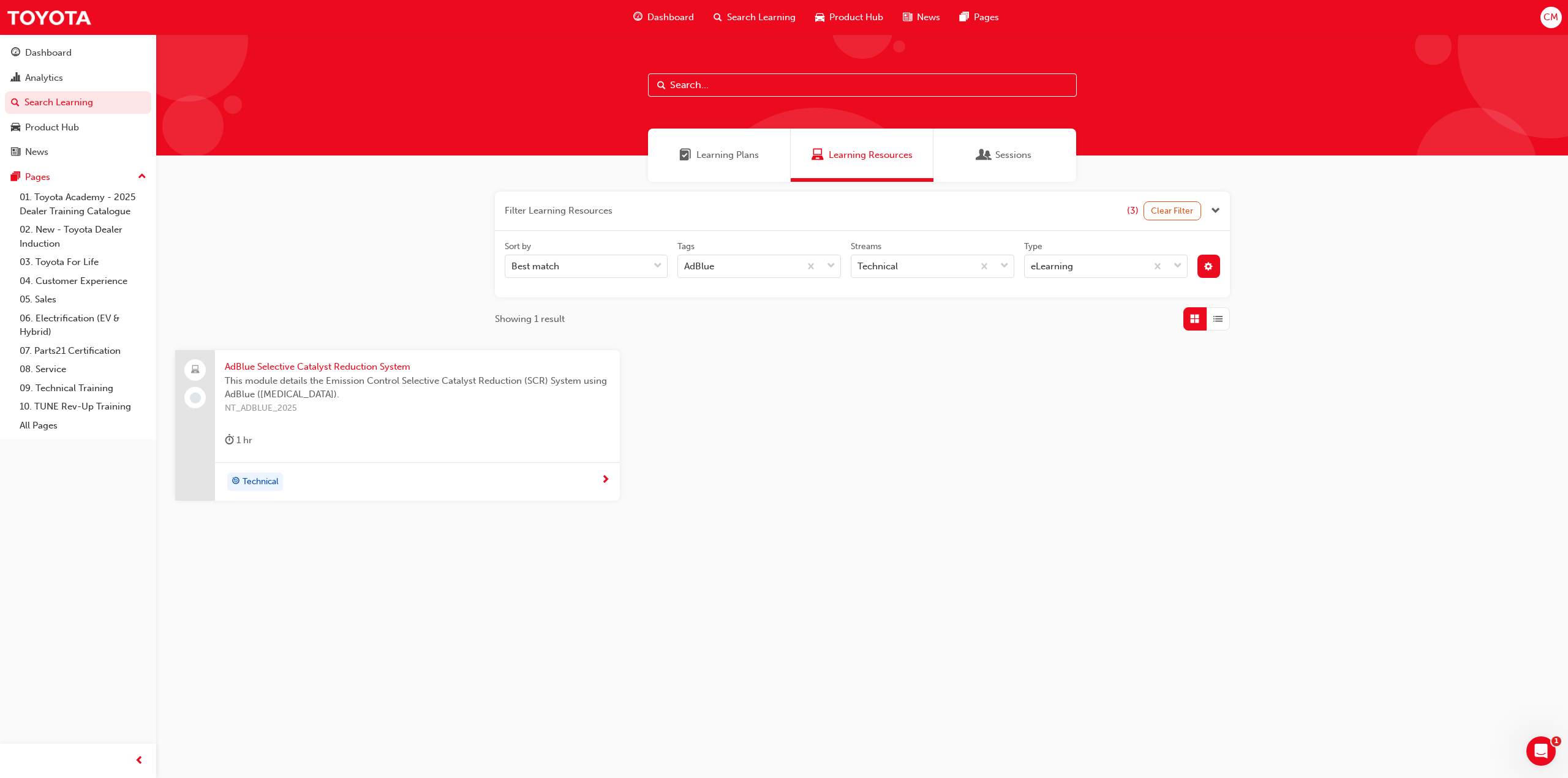
click at [290, 363] on span "AdBlue Selective Catalyst Reduction System" at bounding box center [417, 367] width 385 height 14
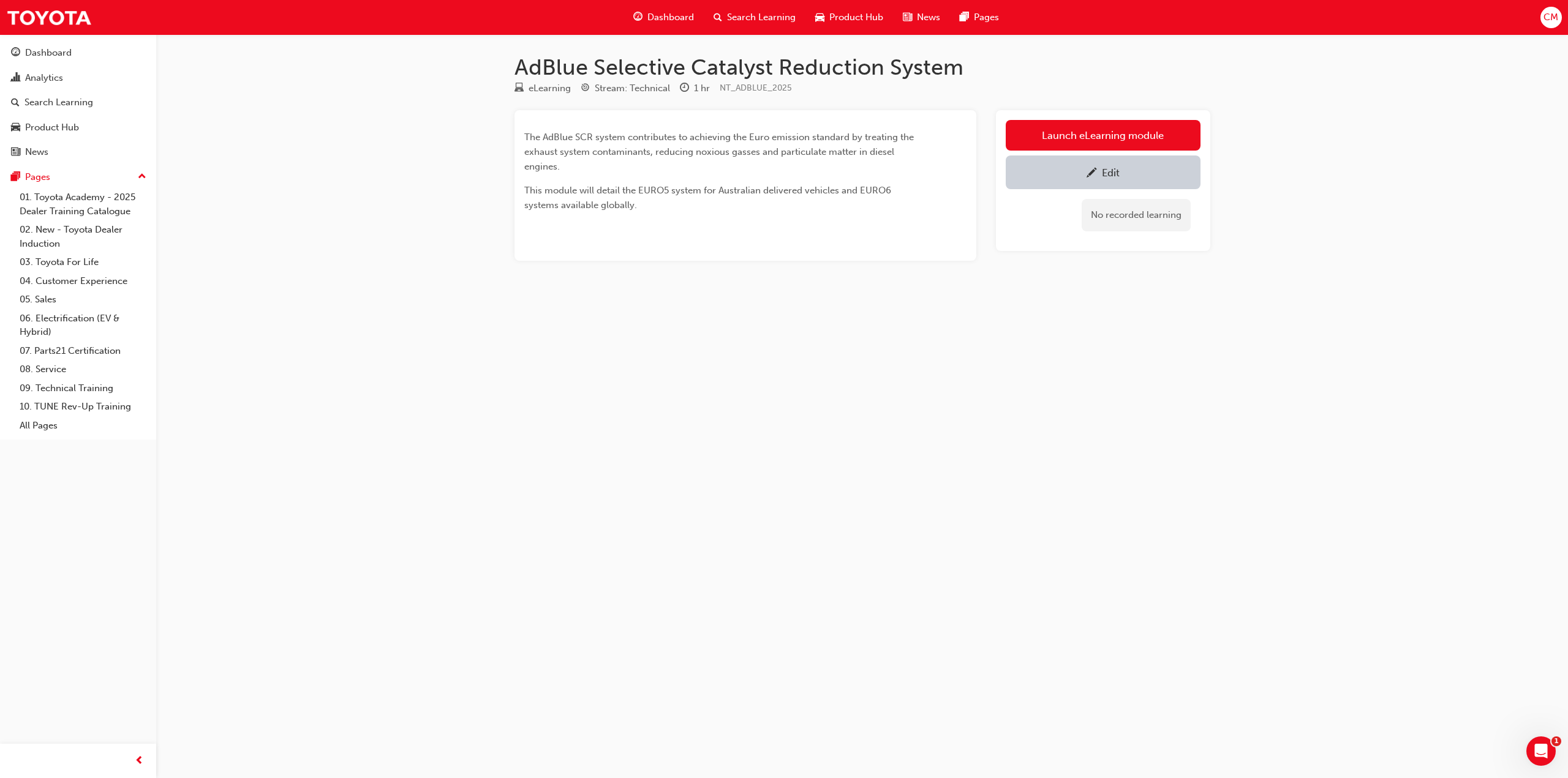
click at [1108, 170] on div "Edit" at bounding box center [1111, 172] width 18 height 12
